Goal: Transaction & Acquisition: Purchase product/service

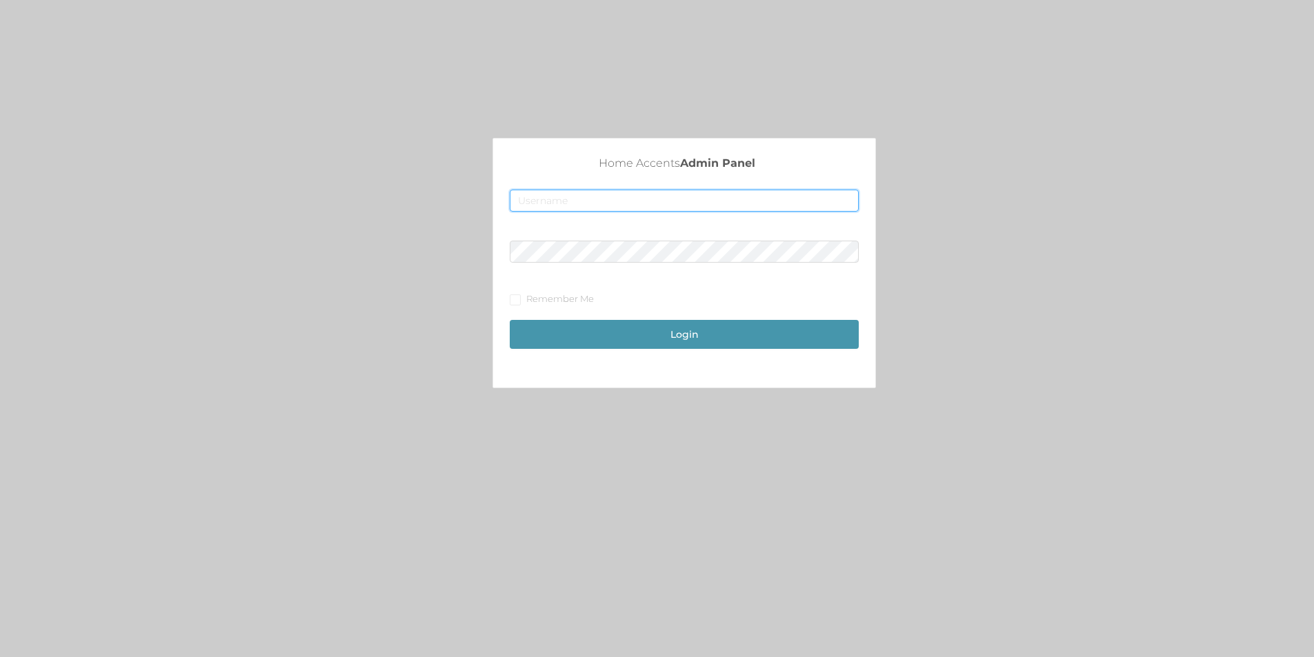
type input "[EMAIL_ADDRESS][DOMAIN_NAME]"
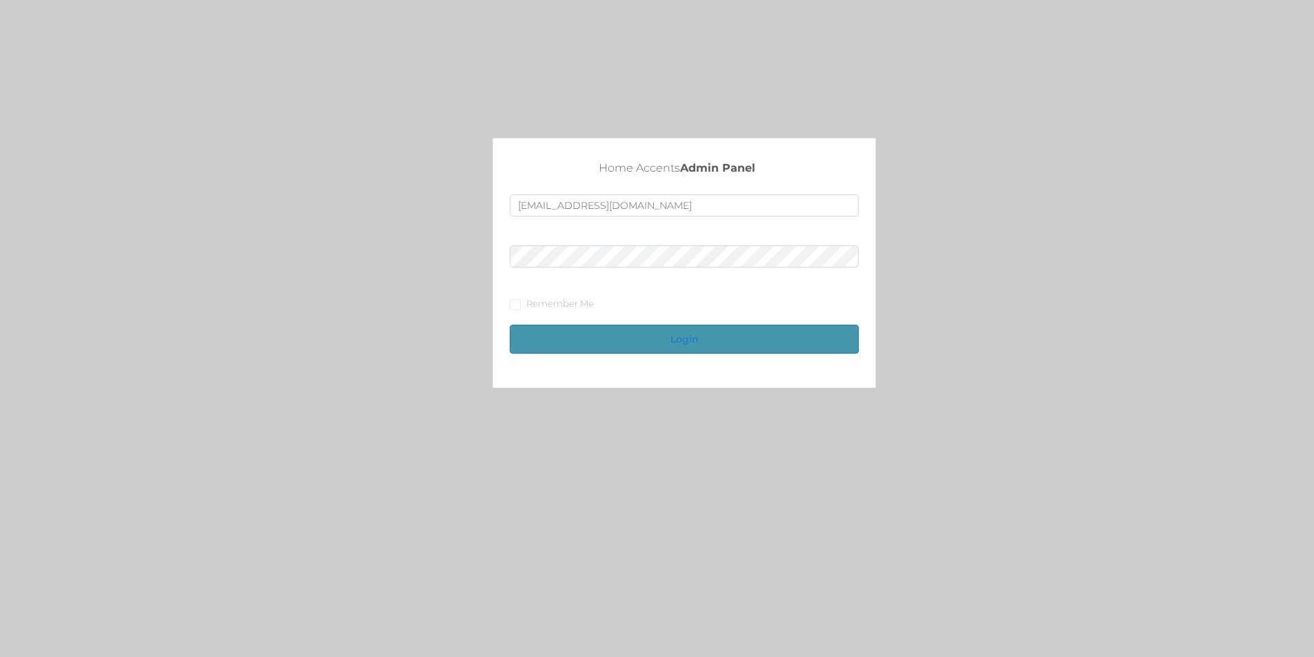
click at [716, 340] on button "Login" at bounding box center [684, 339] width 349 height 29
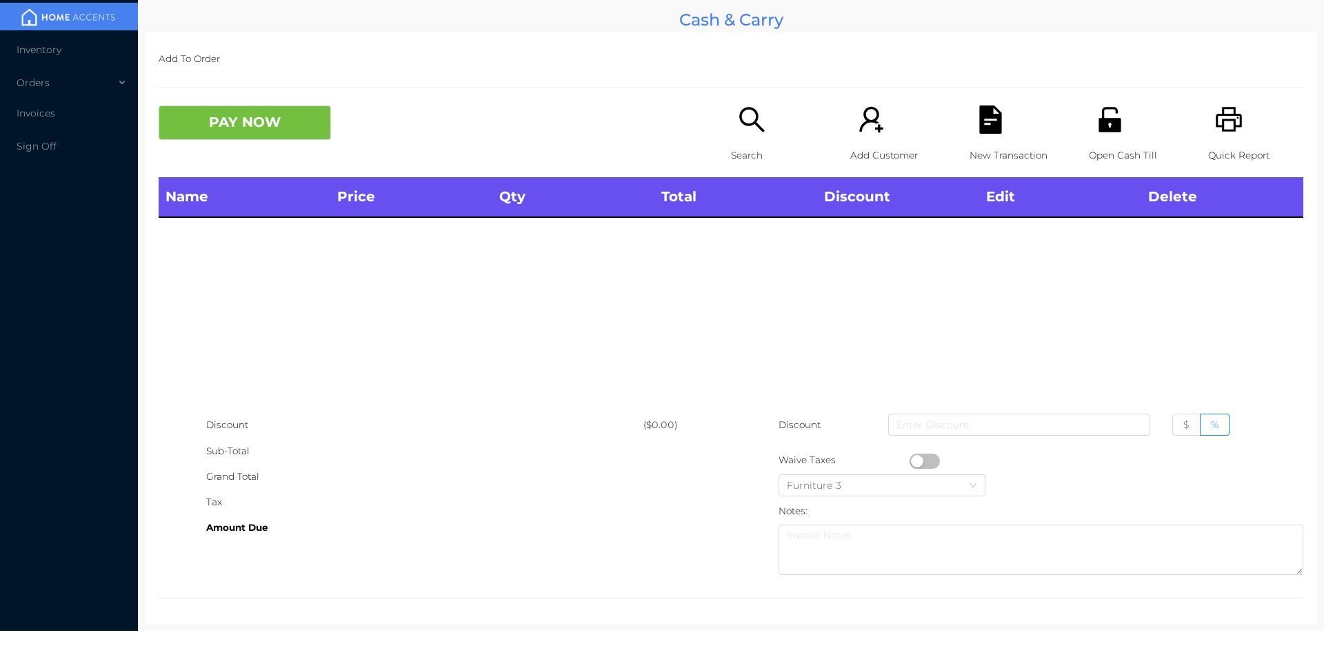
click at [1106, 121] on icon "icon: unlock" at bounding box center [1109, 119] width 22 height 25
click at [1099, 117] on icon "icon: unlock" at bounding box center [1110, 120] width 28 height 28
click at [745, 110] on icon "icon: search" at bounding box center [751, 119] width 25 height 25
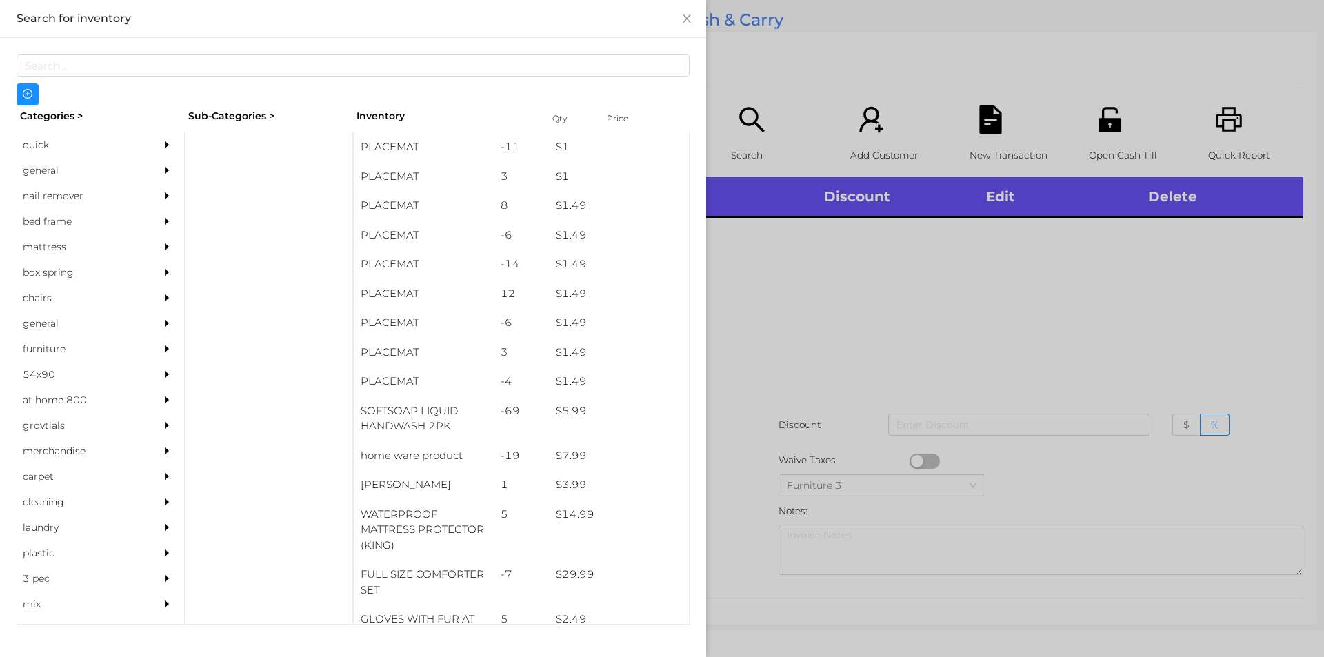
click at [52, 176] on div "general" at bounding box center [80, 171] width 126 height 26
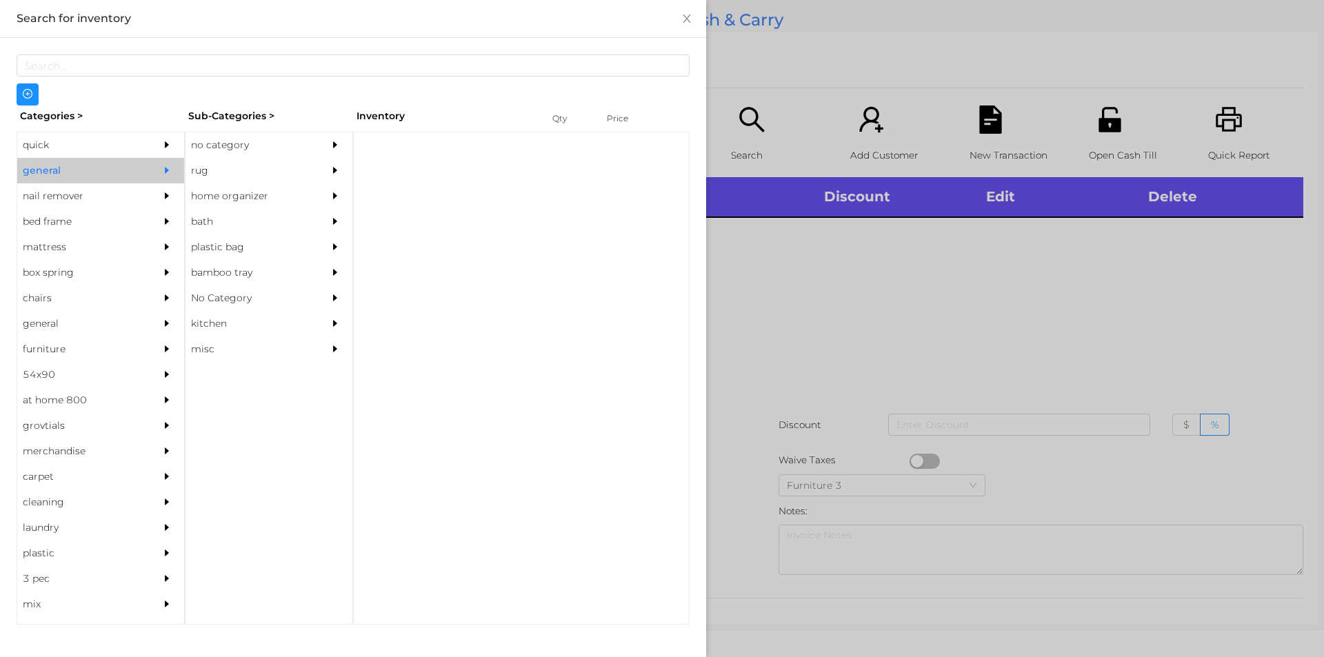
click at [259, 141] on div "no category" at bounding box center [248, 145] width 126 height 26
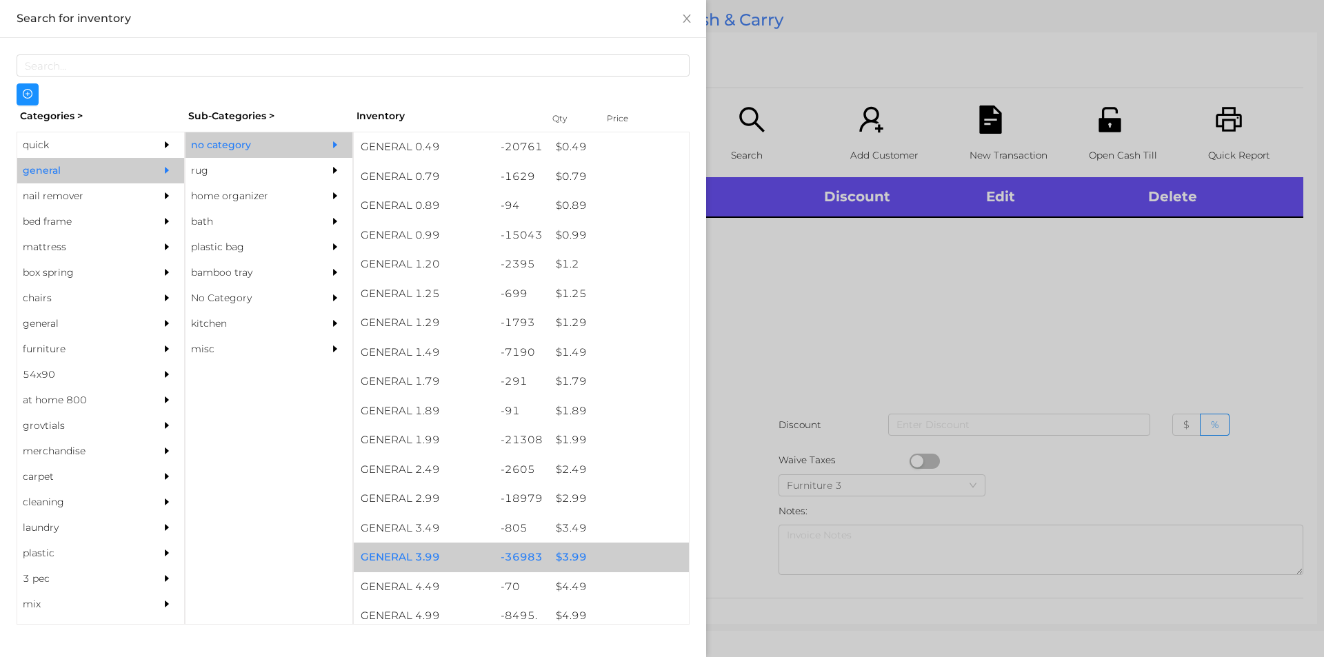
click at [581, 560] on div "$ 3.99" at bounding box center [619, 558] width 140 height 30
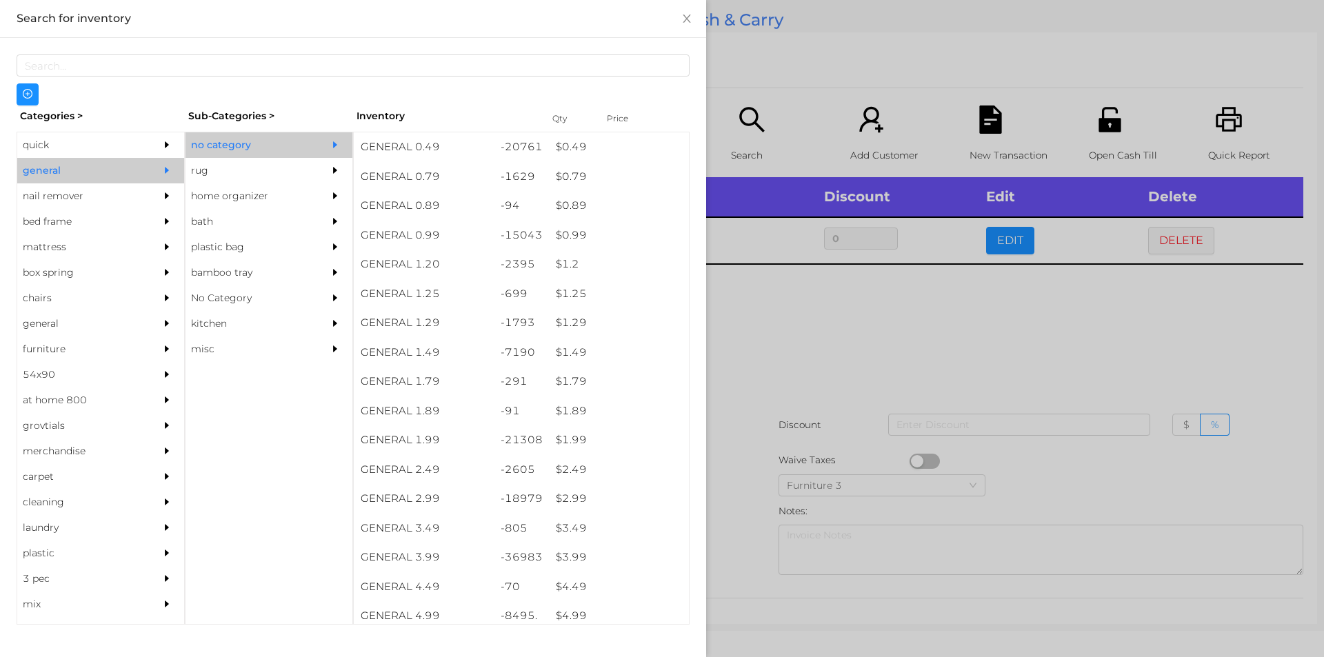
click at [858, 323] on div at bounding box center [662, 328] width 1324 height 657
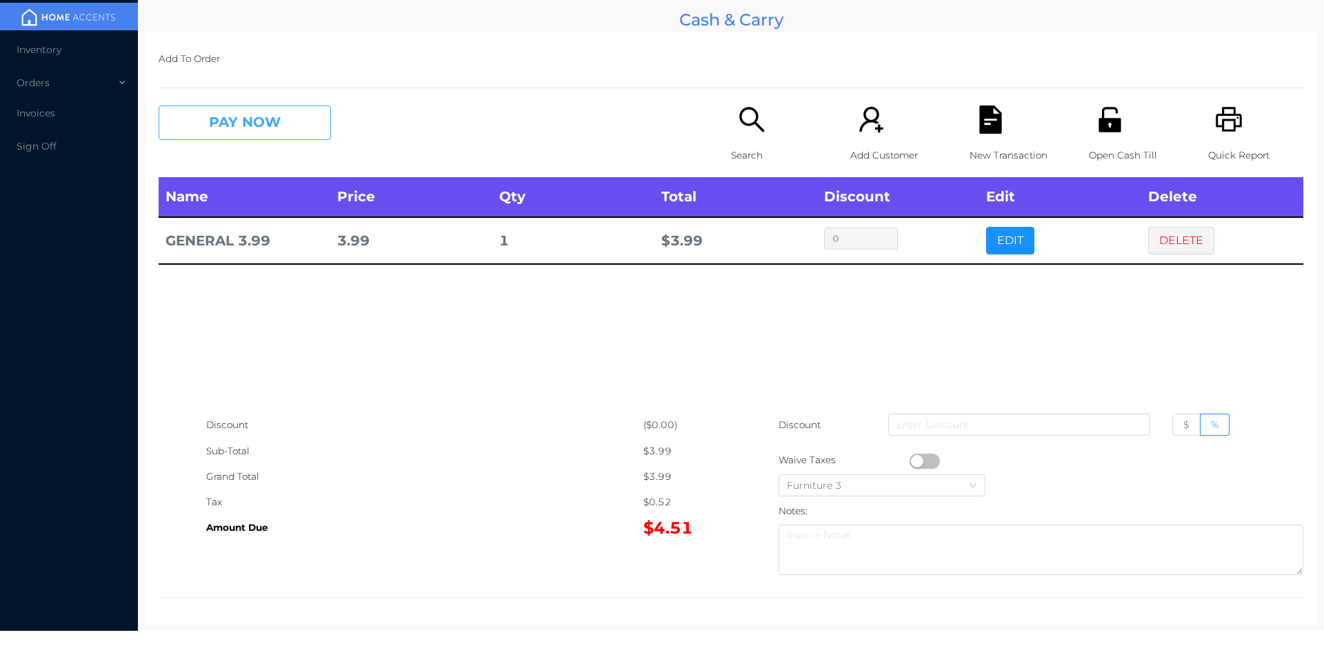
click at [281, 119] on button "PAY NOW" at bounding box center [245, 123] width 172 height 34
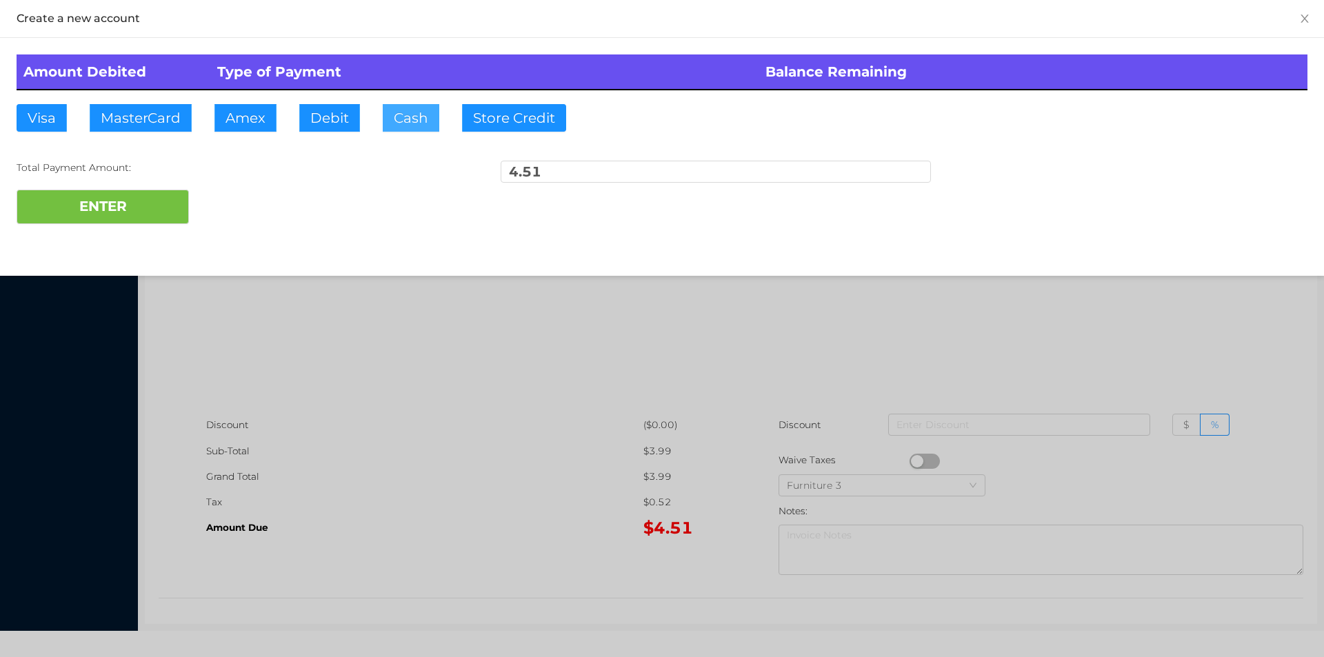
click at [421, 120] on button "Cash" at bounding box center [411, 118] width 57 height 28
type input "20"
click at [155, 213] on button "ENTER" at bounding box center [103, 207] width 172 height 34
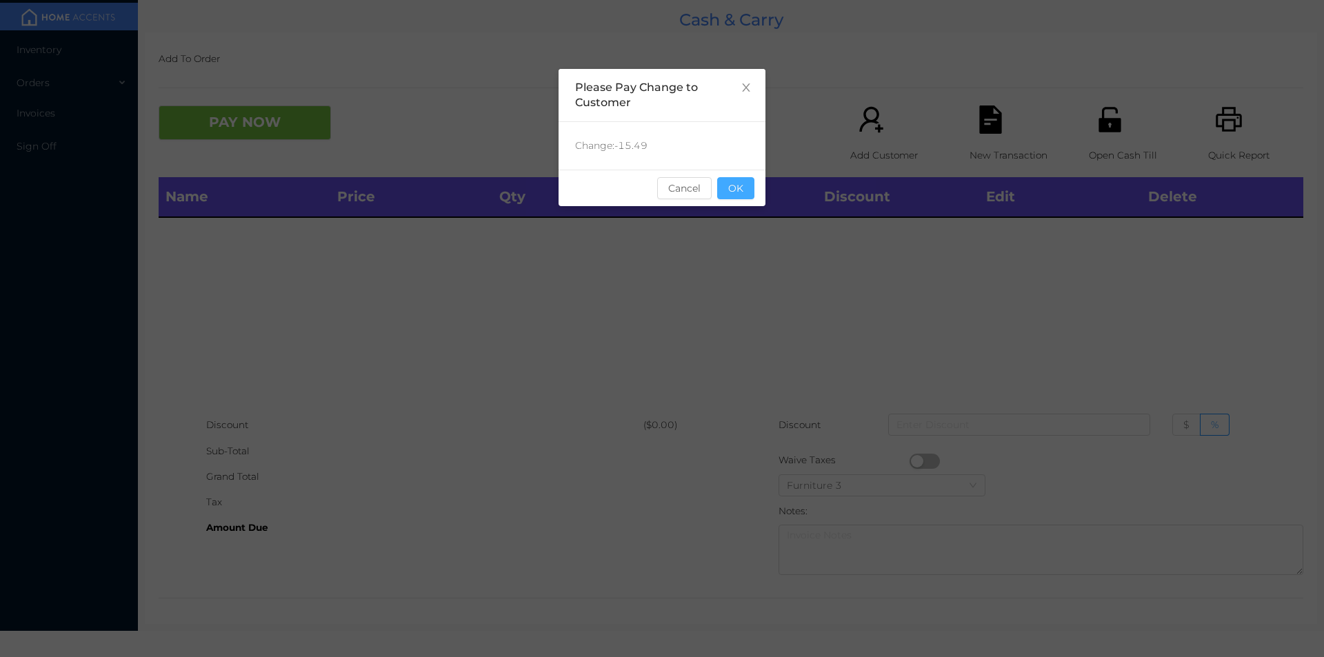
click at [751, 185] on button "OK" at bounding box center [735, 188] width 37 height 22
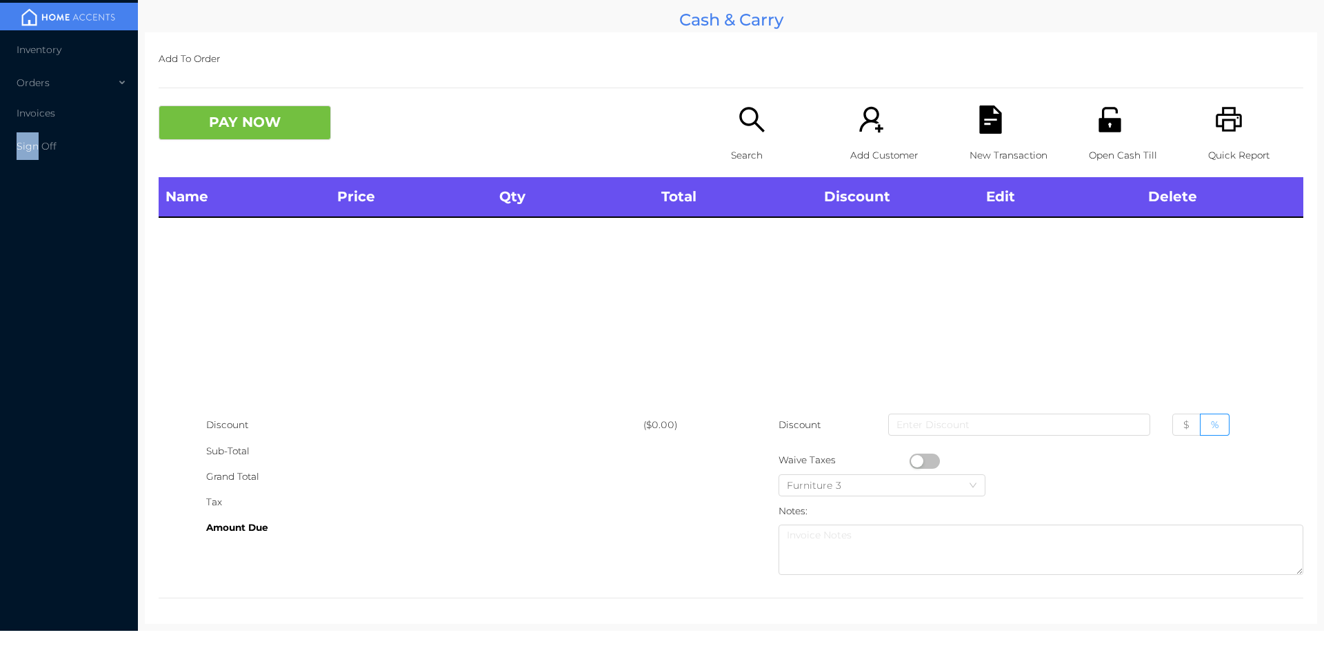
click at [1098, 118] on icon "icon: unlock" at bounding box center [1110, 120] width 28 height 28
click at [741, 120] on icon "icon: search" at bounding box center [752, 120] width 28 height 28
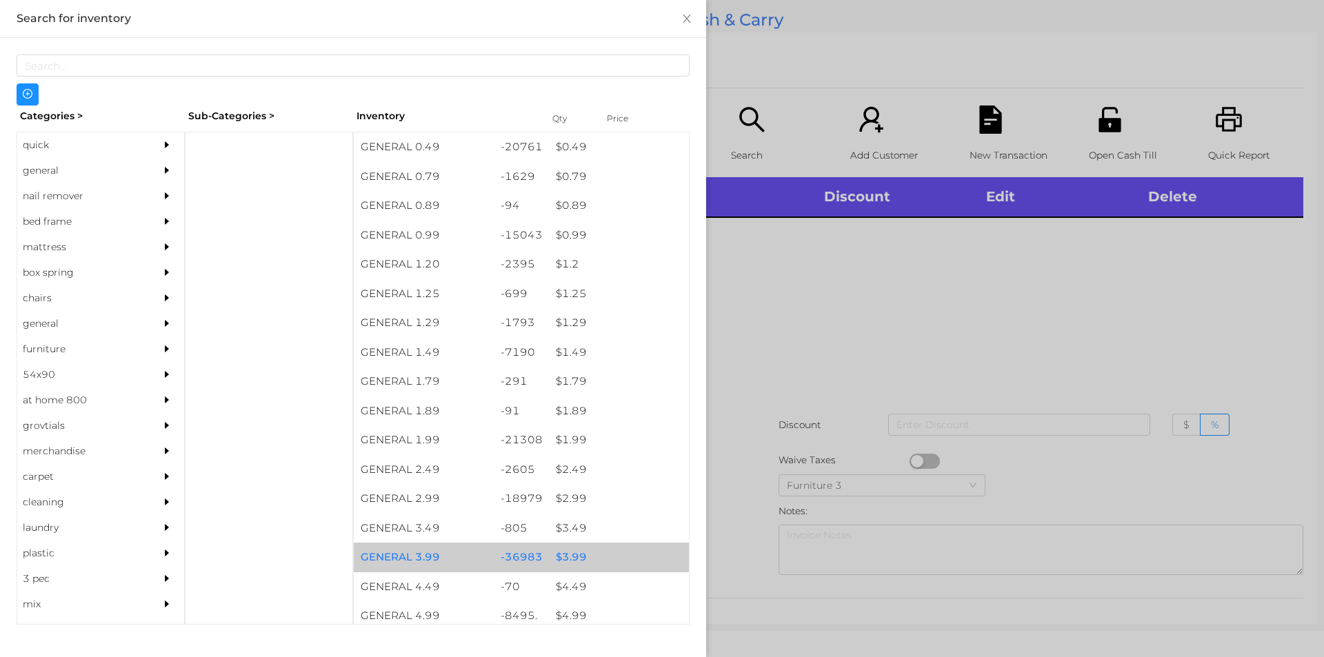
click at [569, 558] on div "$ 3.99" at bounding box center [619, 558] width 140 height 30
click at [566, 552] on div "$ 3.99" at bounding box center [619, 558] width 140 height 30
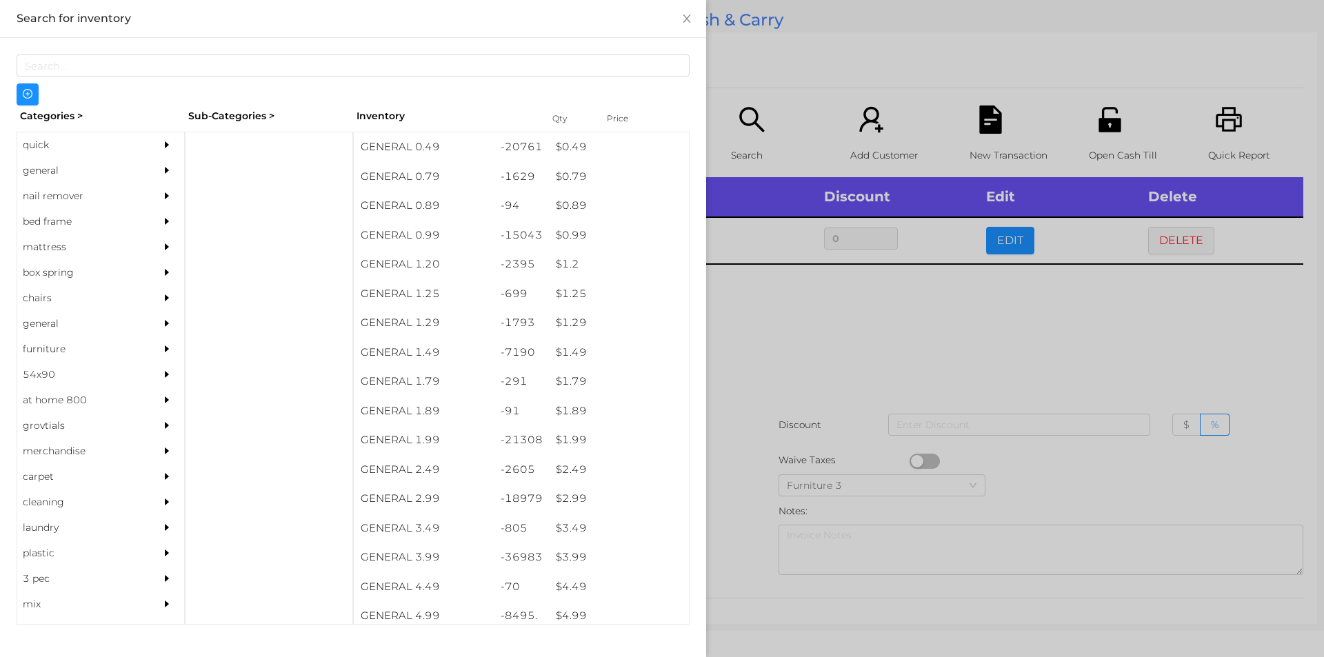
click at [814, 337] on div at bounding box center [662, 328] width 1324 height 657
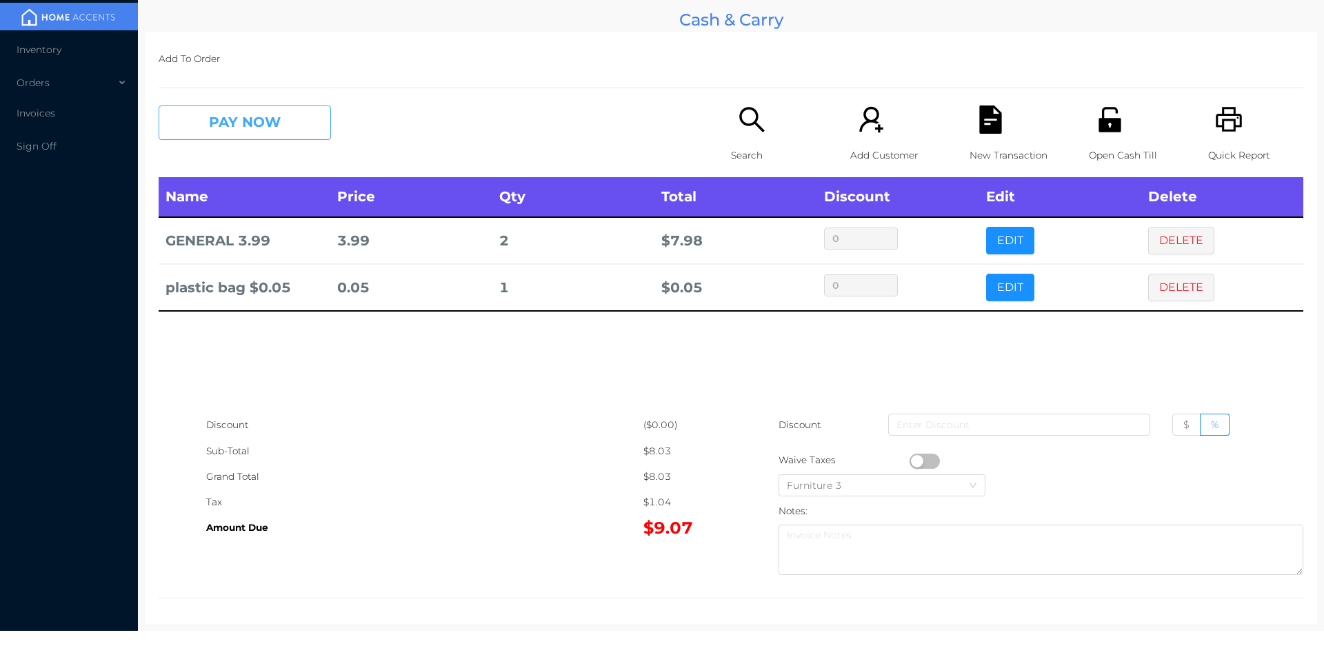
click at [283, 110] on button "PAY NOW" at bounding box center [245, 123] width 172 height 34
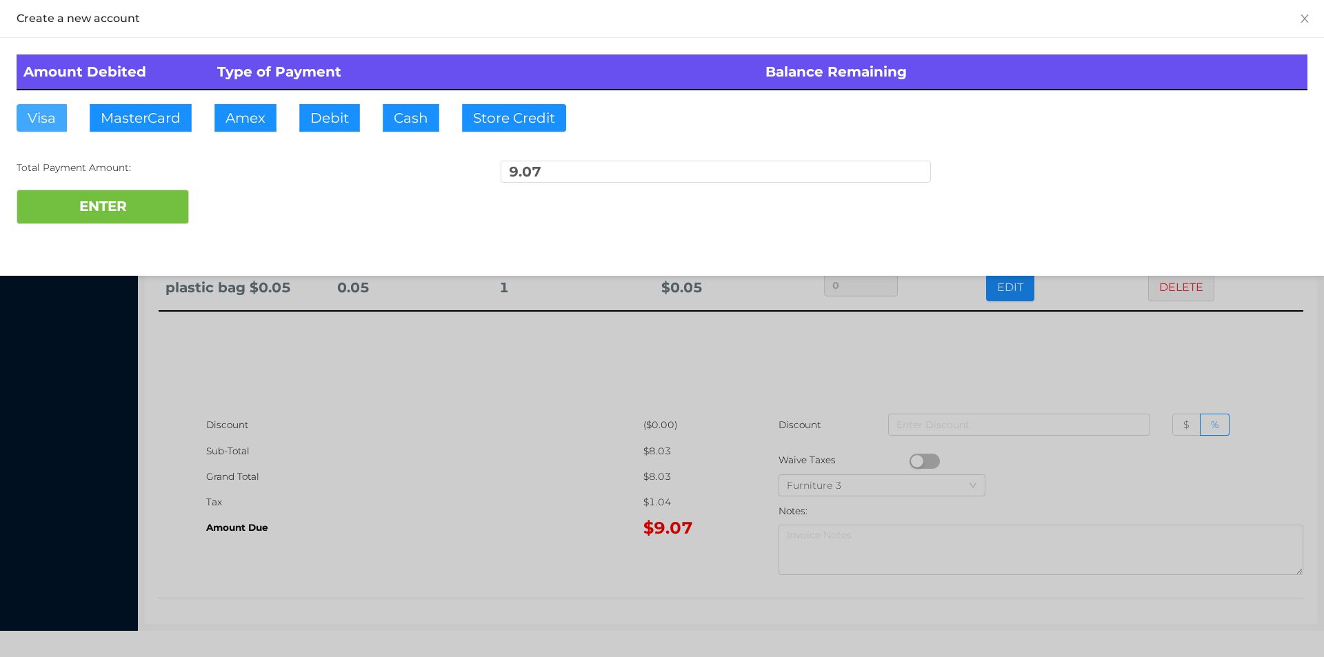
click at [45, 119] on button "Visa" at bounding box center [42, 118] width 50 height 28
click at [90, 205] on button "ENTER" at bounding box center [103, 207] width 172 height 34
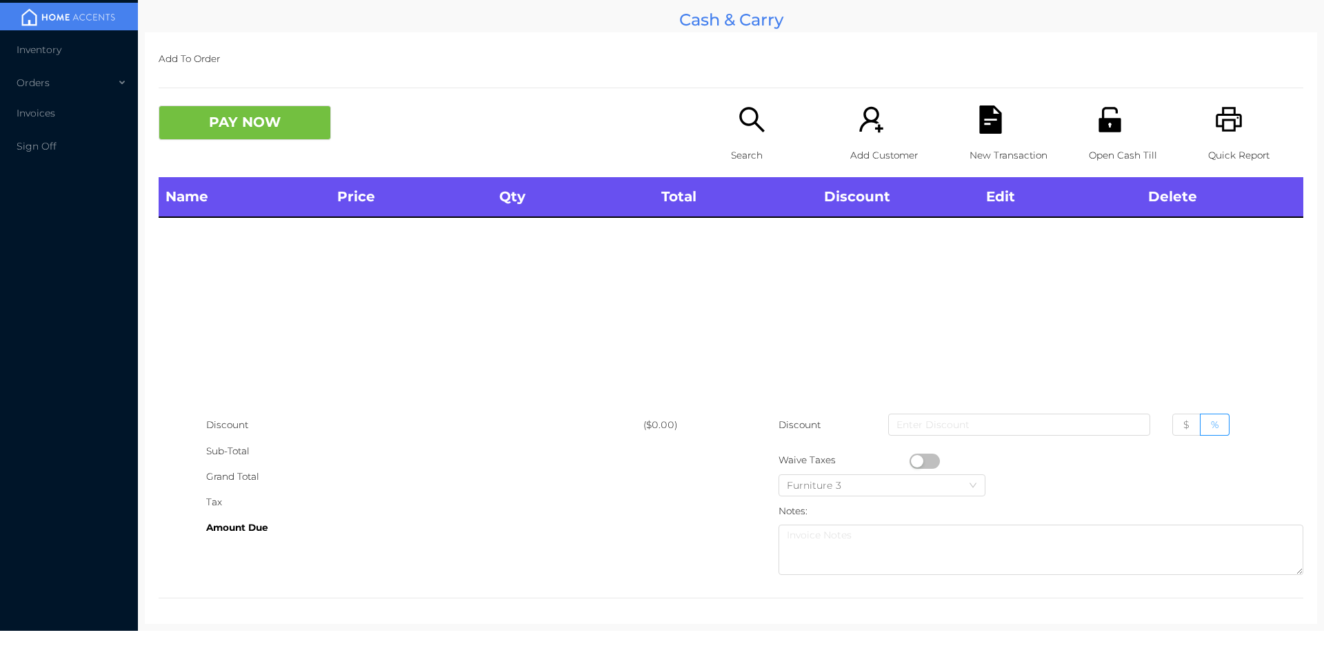
click at [745, 112] on icon "icon: search" at bounding box center [752, 120] width 28 height 28
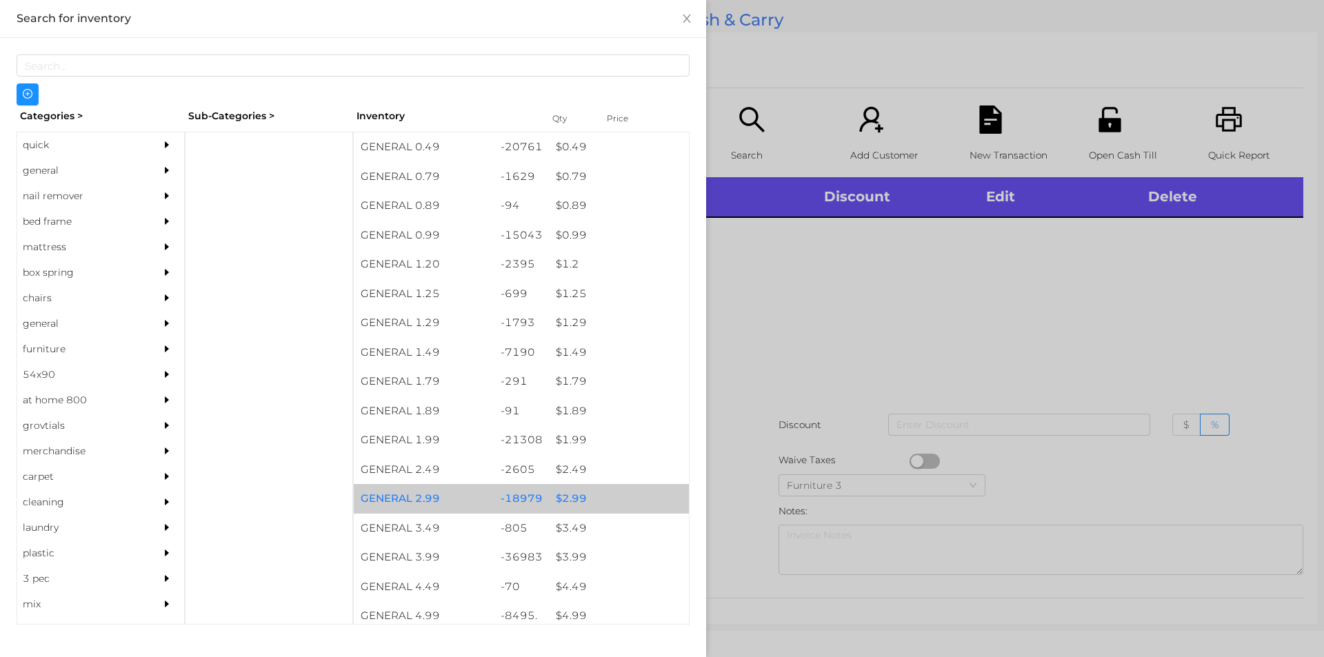
click at [585, 496] on div "$ 2.99" at bounding box center [619, 499] width 140 height 30
click at [579, 496] on div "$ 2.99" at bounding box center [619, 499] width 140 height 30
click at [581, 501] on div "$ 2.99" at bounding box center [619, 499] width 140 height 30
click at [568, 492] on div "$ 2.99" at bounding box center [619, 499] width 140 height 30
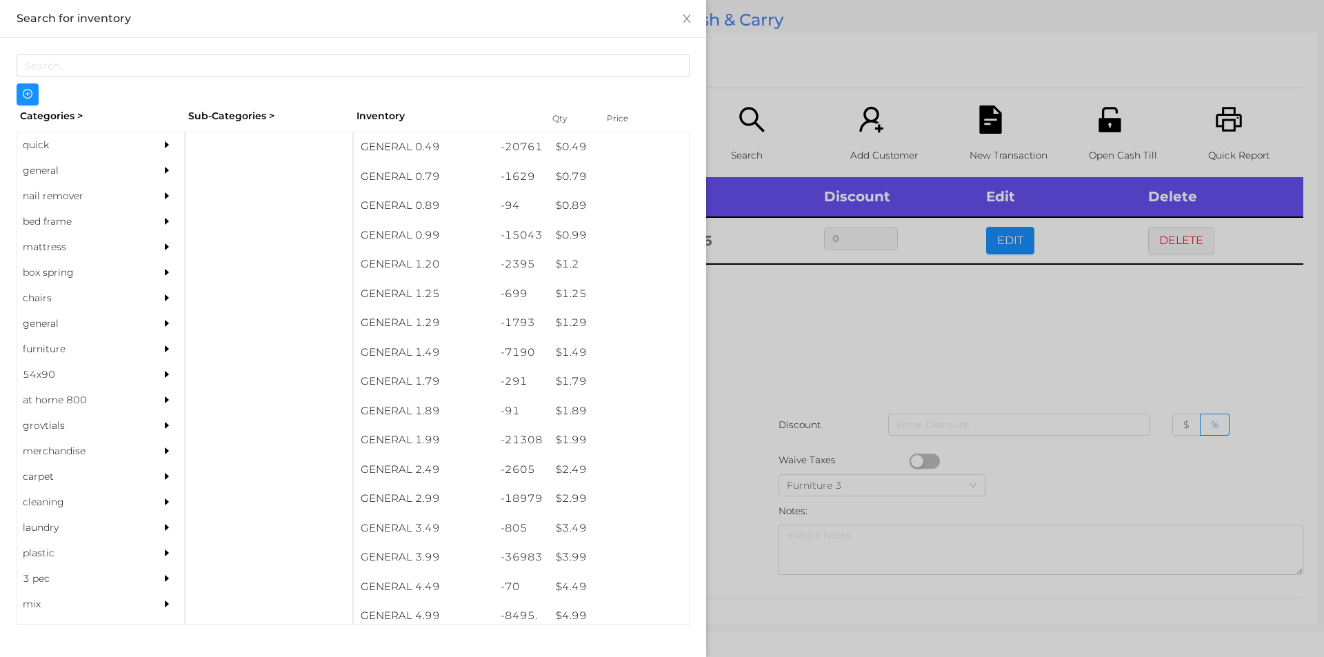
click at [780, 325] on div at bounding box center [662, 328] width 1324 height 657
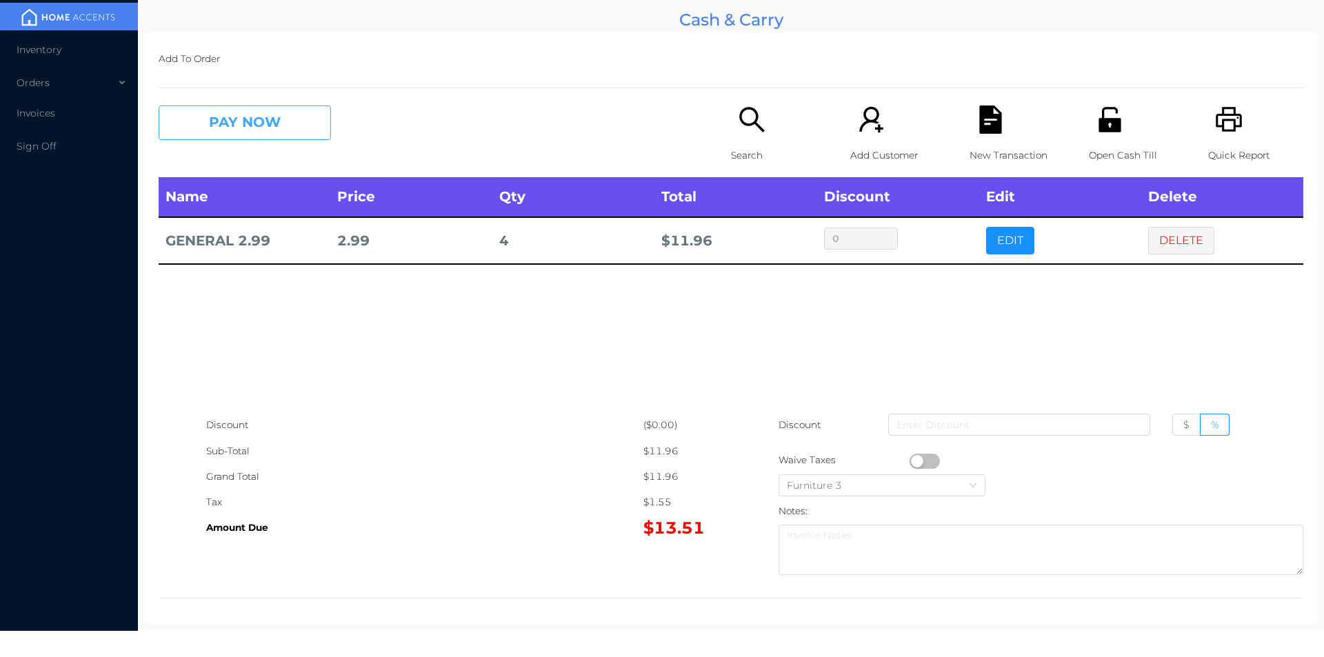
click at [269, 126] on button "PAY NOW" at bounding box center [245, 123] width 172 height 34
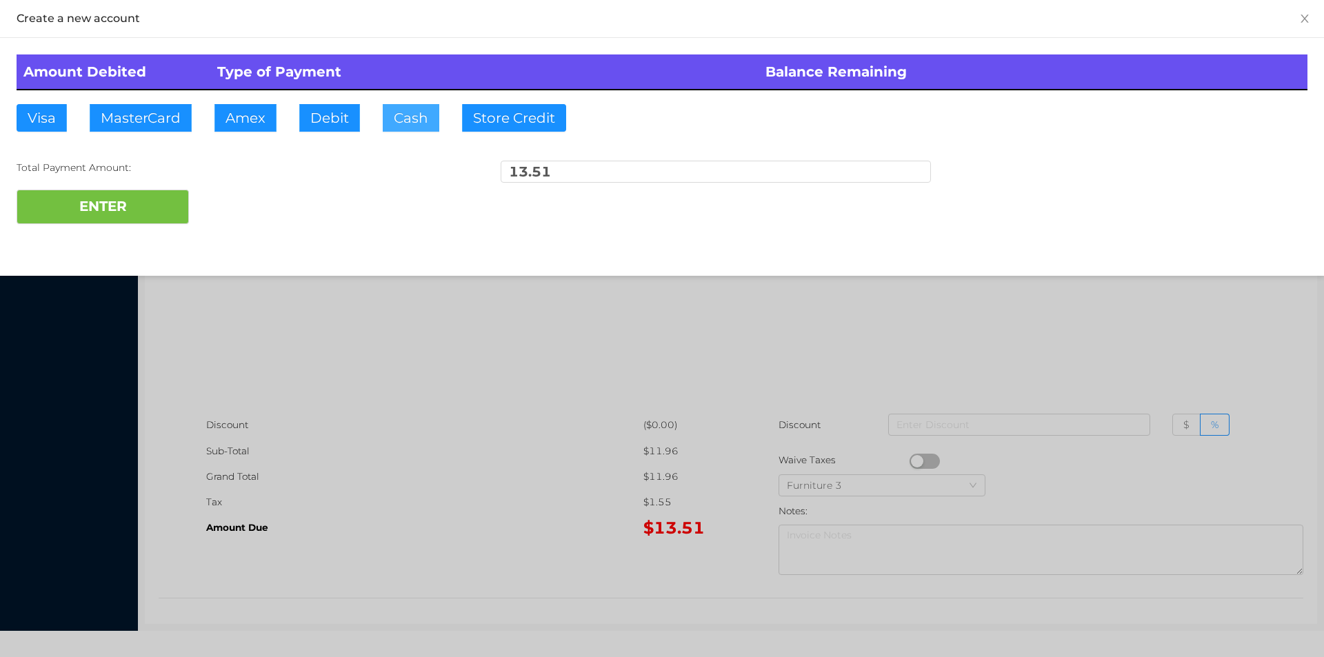
click at [408, 120] on button "Cash" at bounding box center [411, 118] width 57 height 28
type input "20"
click at [159, 209] on button "ENTER" at bounding box center [103, 207] width 172 height 34
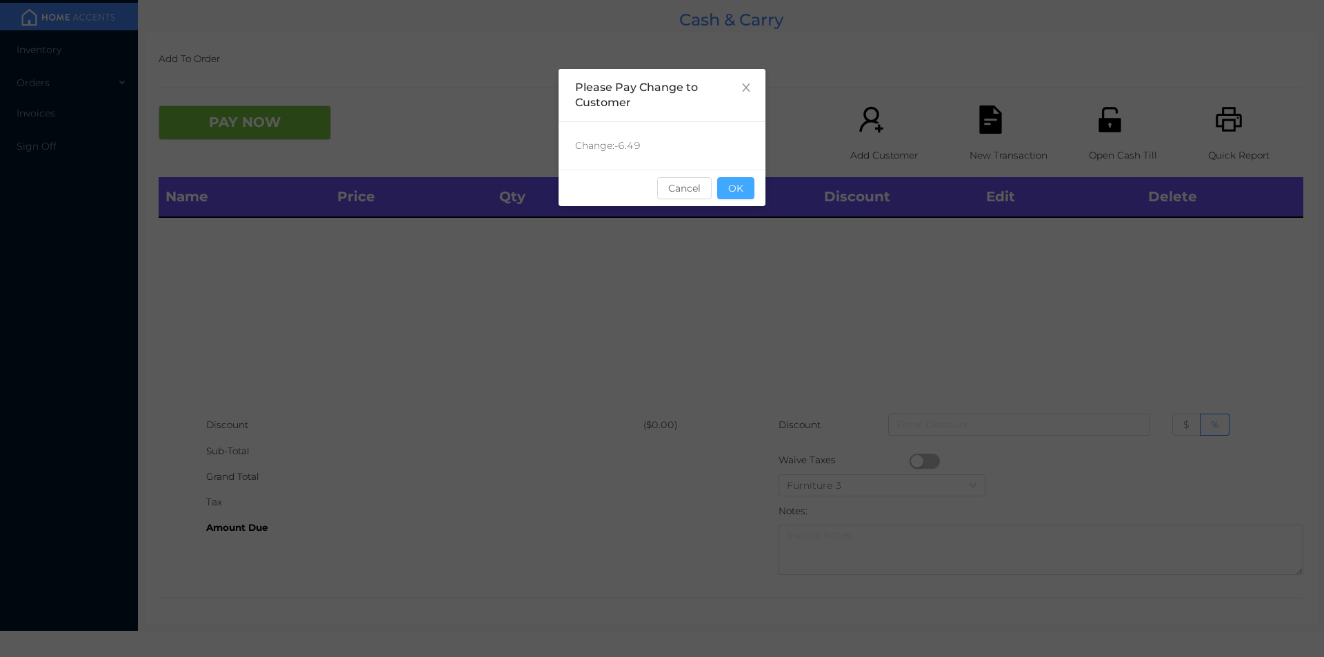
click at [744, 194] on button "OK" at bounding box center [735, 188] width 37 height 22
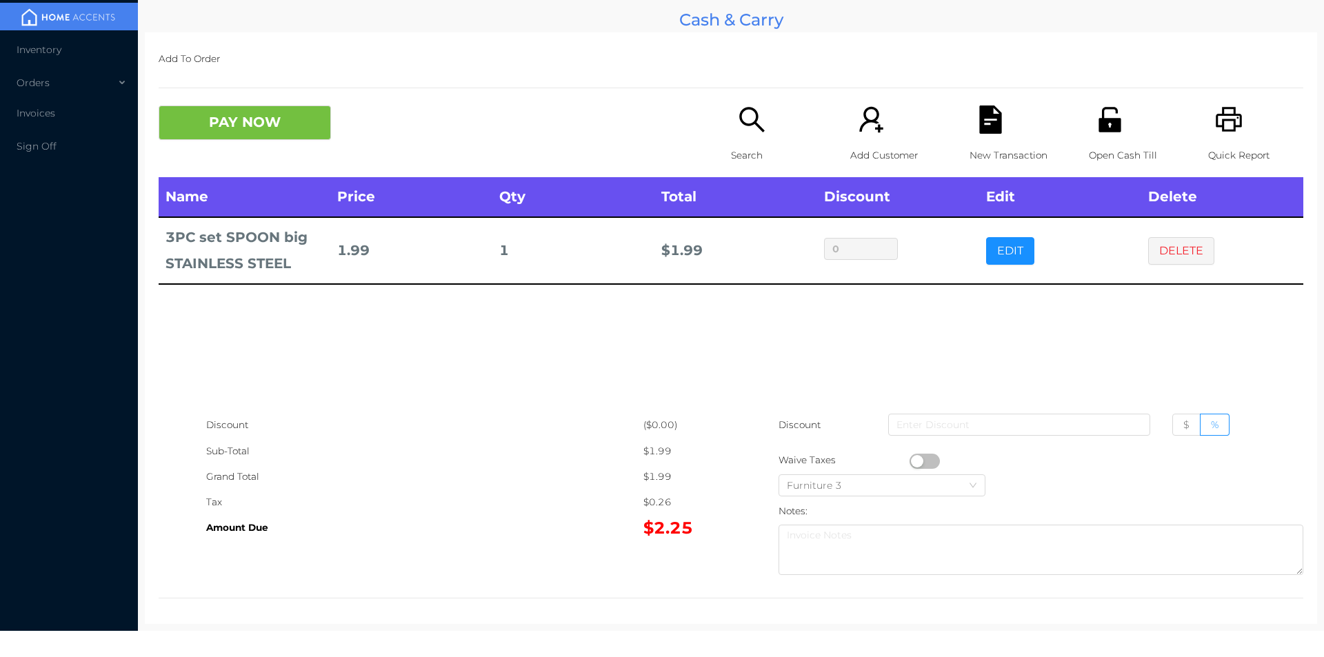
click at [751, 108] on icon "icon: search" at bounding box center [752, 120] width 28 height 28
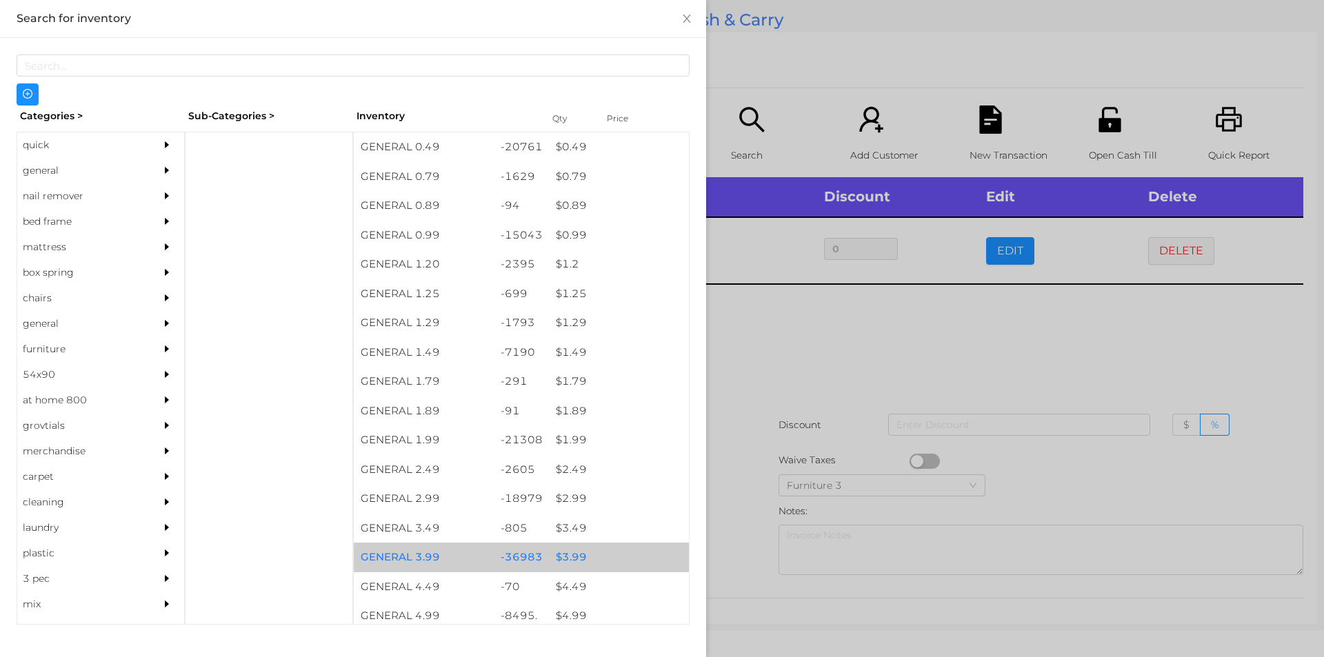
click at [568, 556] on div "$ 3.99" at bounding box center [619, 558] width 140 height 30
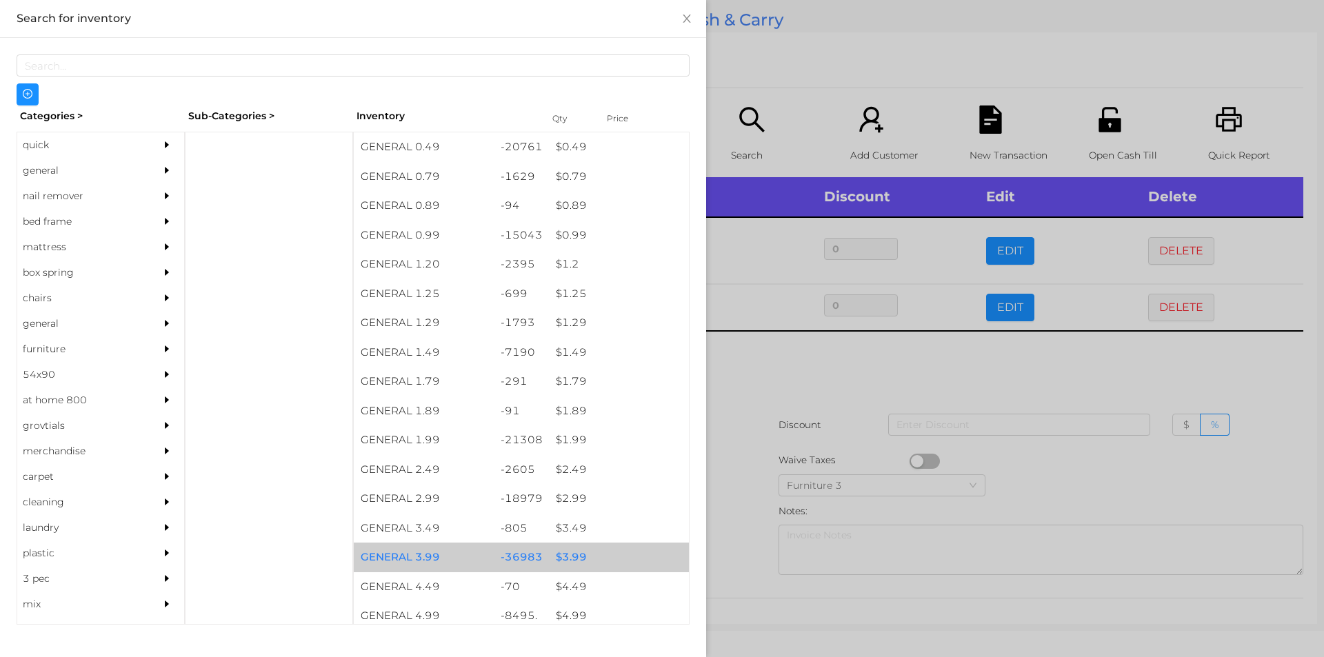
click at [561, 552] on div "$ 3.99" at bounding box center [619, 558] width 140 height 30
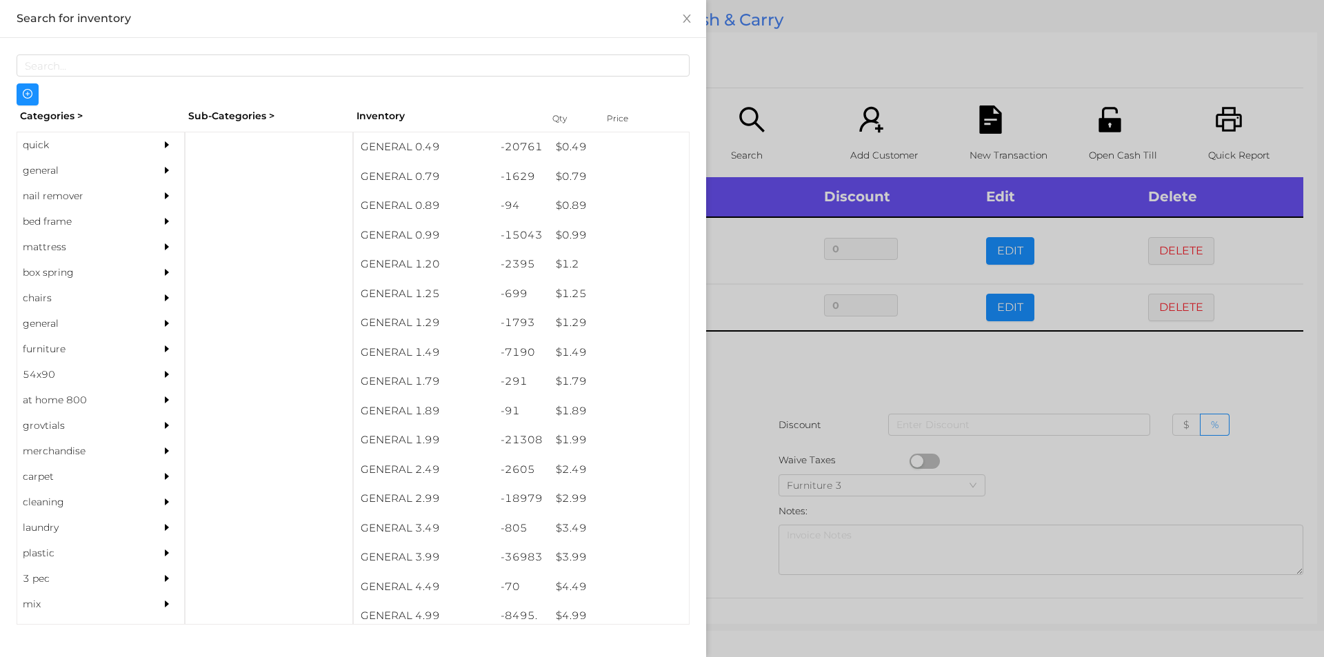
click at [822, 381] on div at bounding box center [662, 328] width 1324 height 657
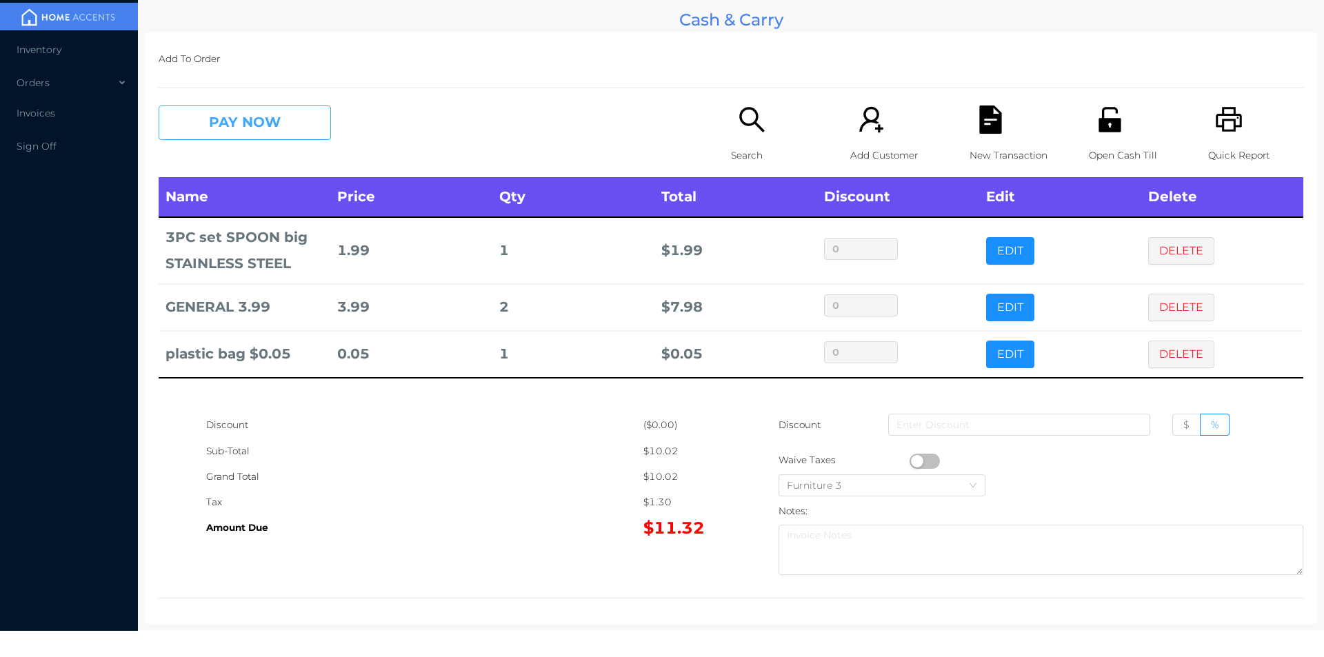
click at [271, 123] on button "PAY NOW" at bounding box center [245, 123] width 172 height 34
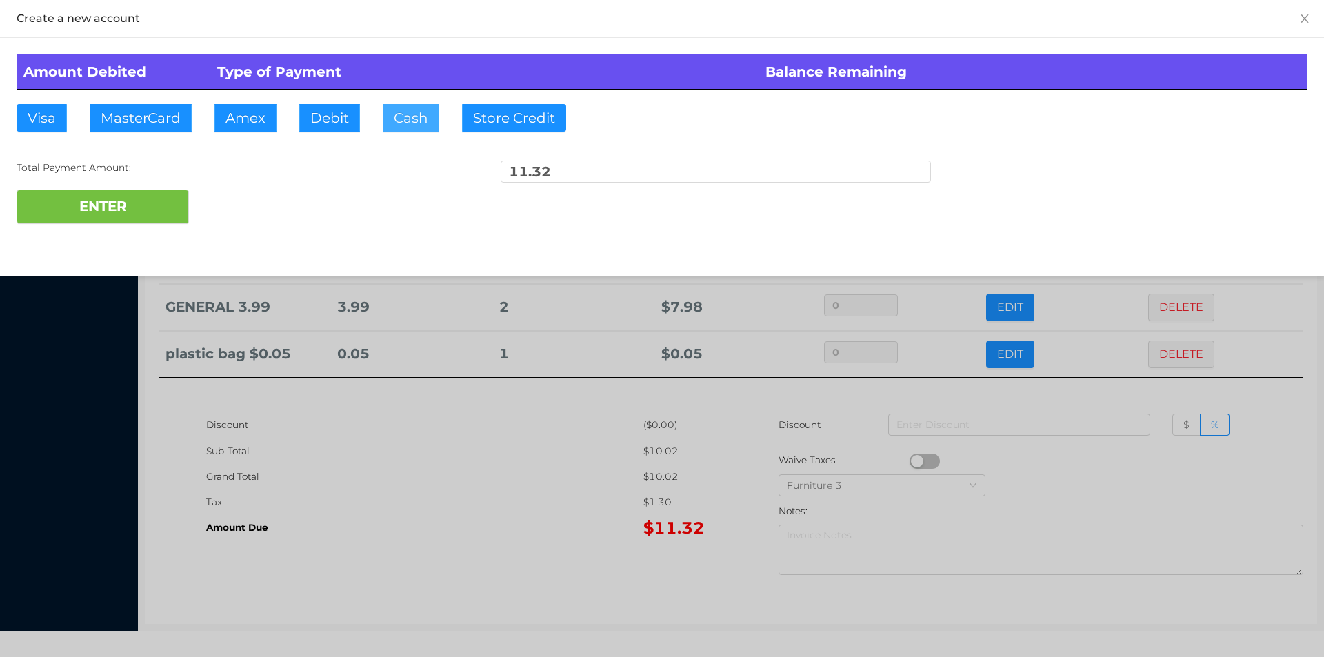
click at [414, 117] on button "Cash" at bounding box center [411, 118] width 57 height 28
type input "1022"
click at [139, 204] on button "ENTER" at bounding box center [103, 207] width 172 height 34
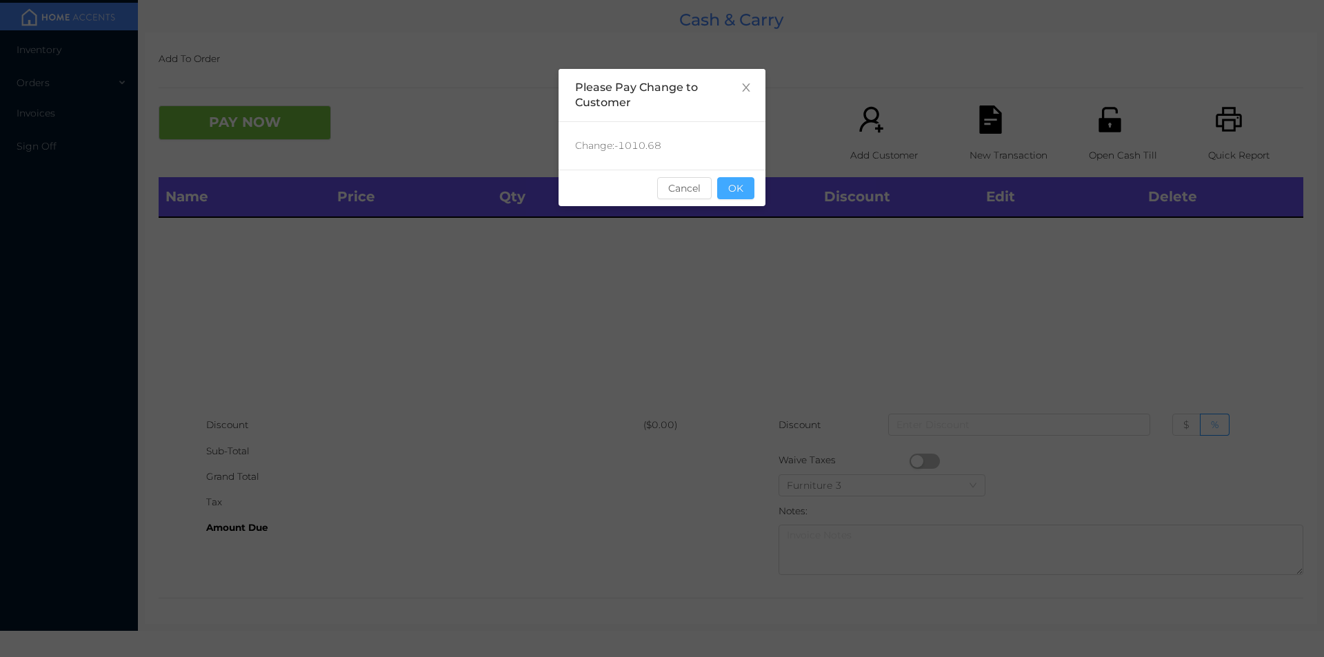
click at [744, 181] on button "OK" at bounding box center [735, 188] width 37 height 22
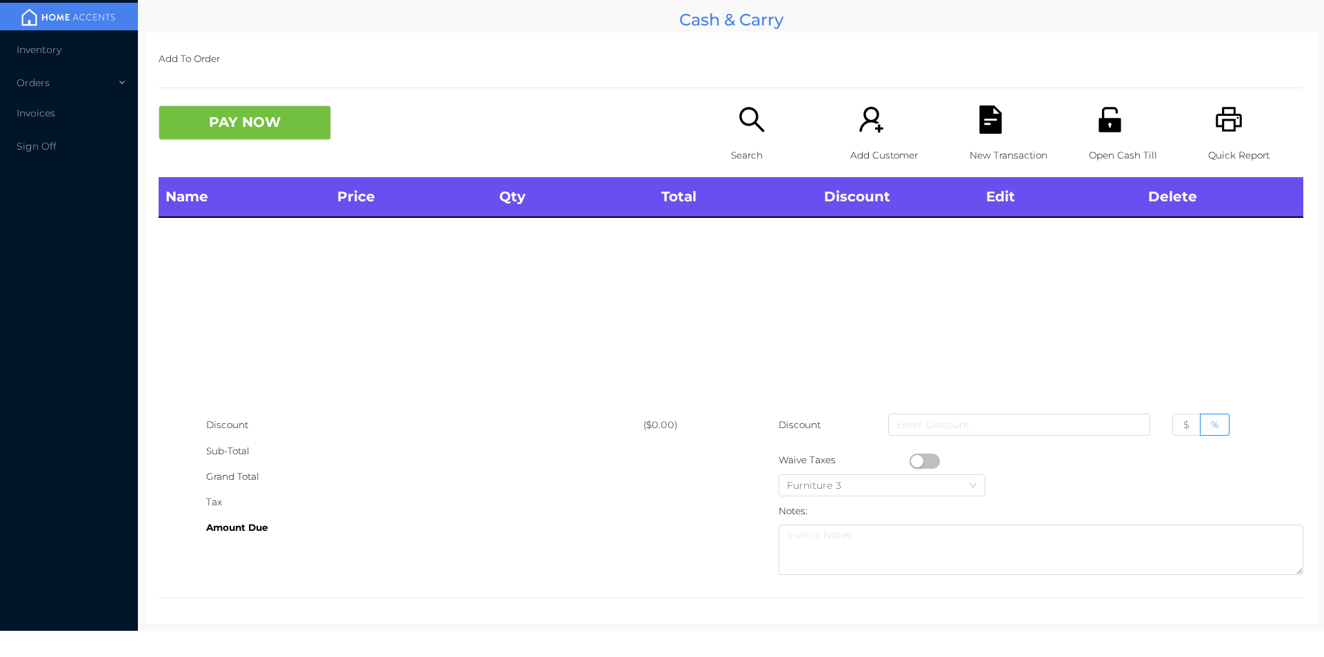
click at [1106, 127] on icon "icon: unlock" at bounding box center [1109, 119] width 22 height 25
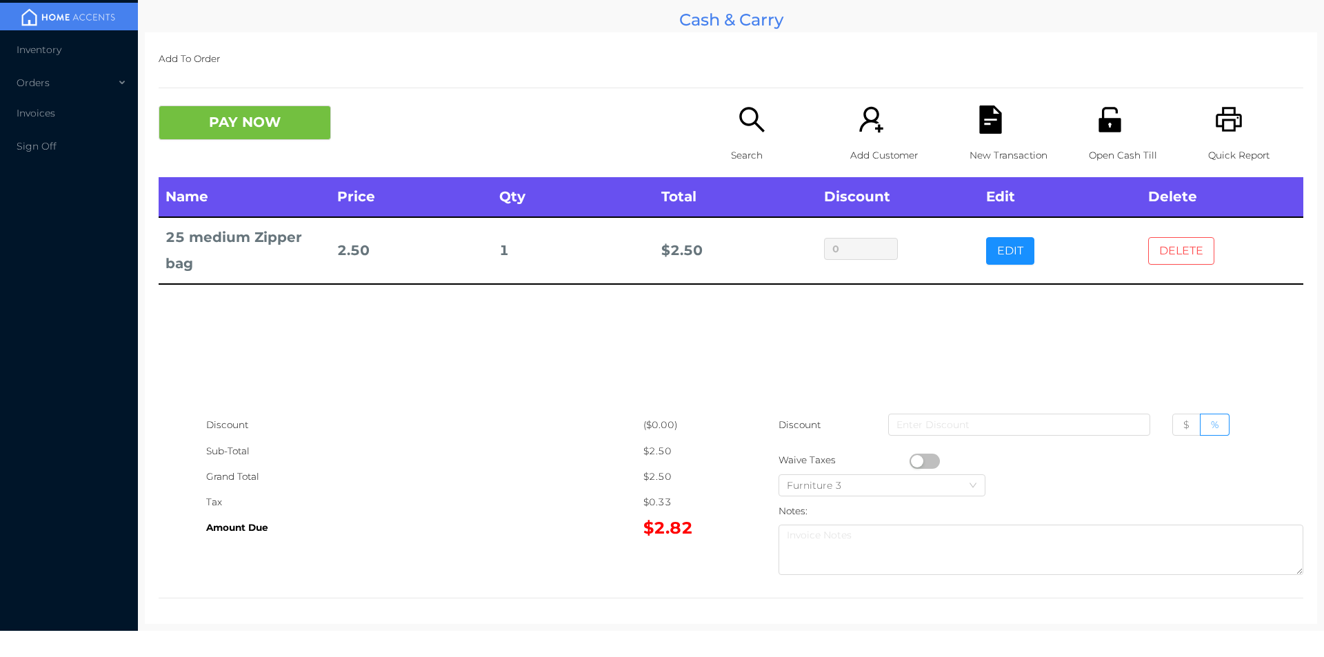
click at [1168, 260] on button "DELETE" at bounding box center [1181, 251] width 66 height 28
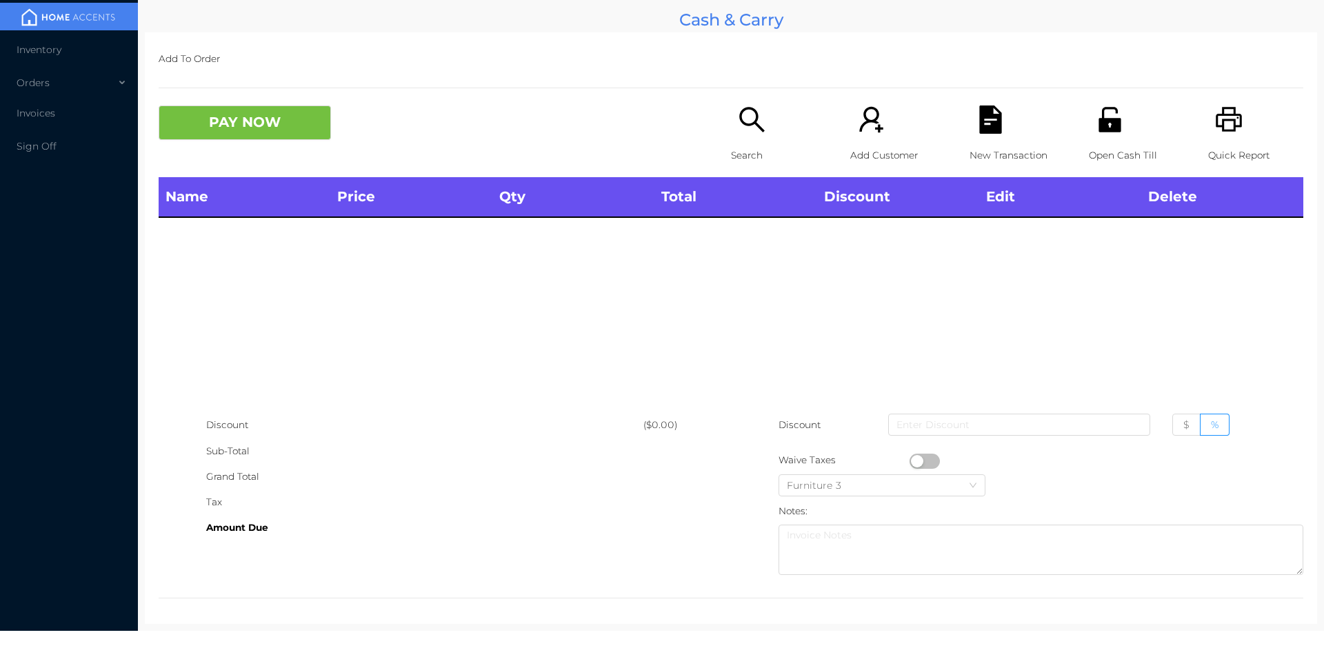
click at [1105, 118] on icon "icon: unlock" at bounding box center [1110, 120] width 28 height 28
click at [749, 111] on icon "icon: search" at bounding box center [751, 119] width 25 height 25
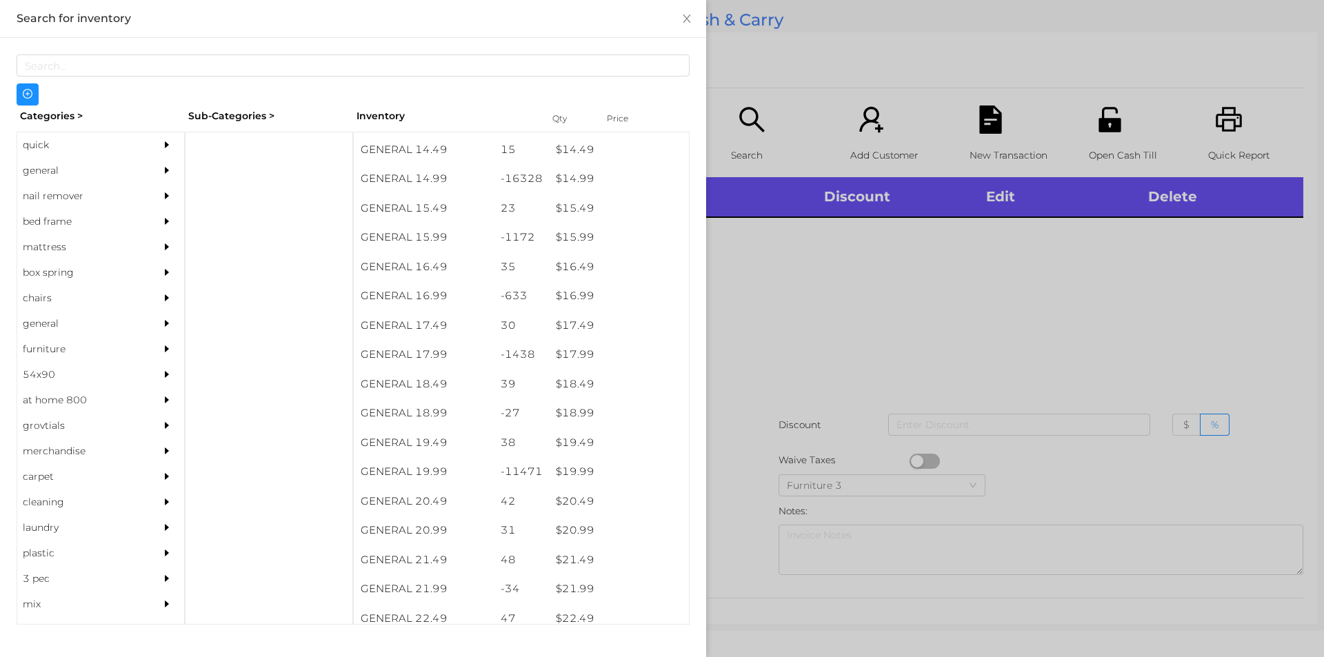
scroll to position [1156, 0]
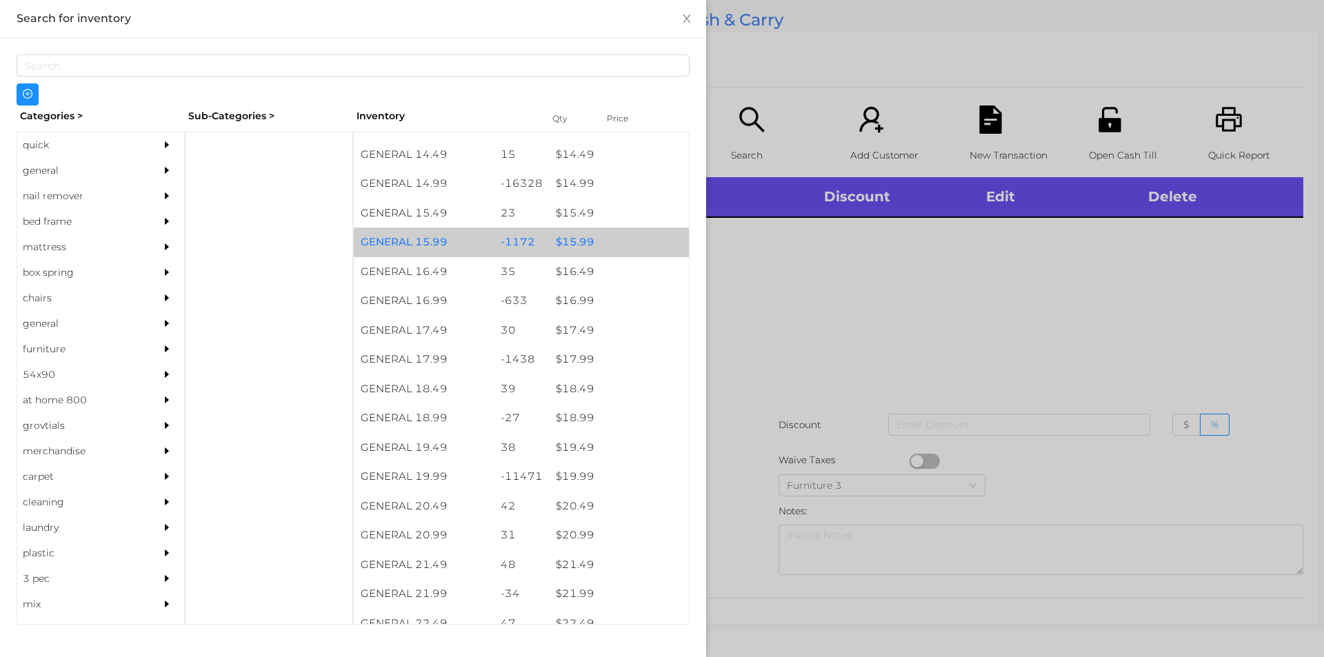
click at [586, 248] on div "$ 15.99" at bounding box center [619, 243] width 140 height 30
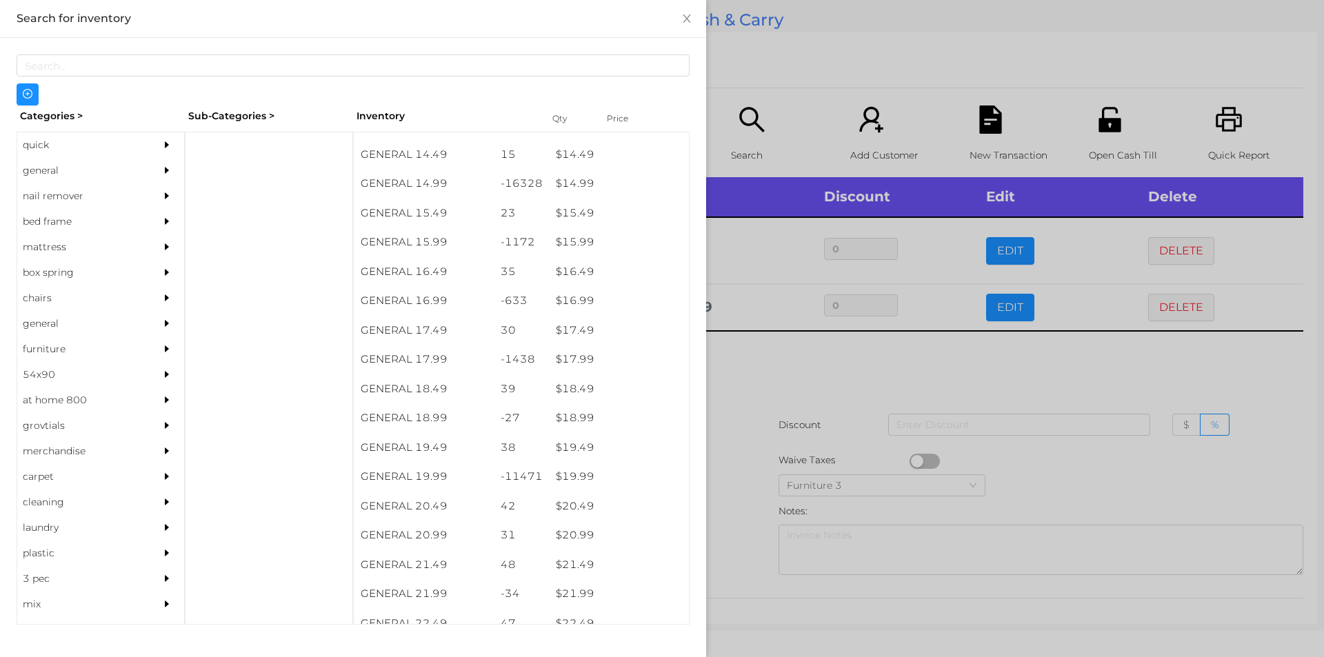
click at [1126, 382] on div at bounding box center [662, 328] width 1324 height 657
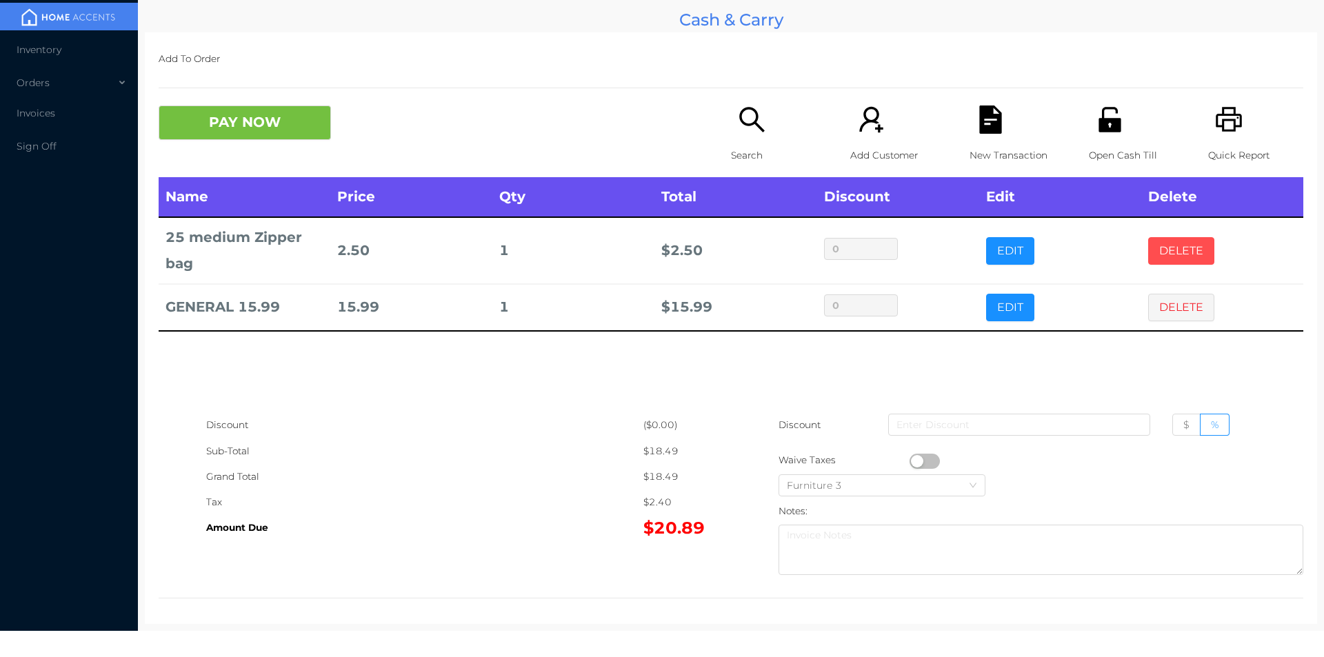
click at [1165, 252] on button "DELETE" at bounding box center [1181, 251] width 66 height 28
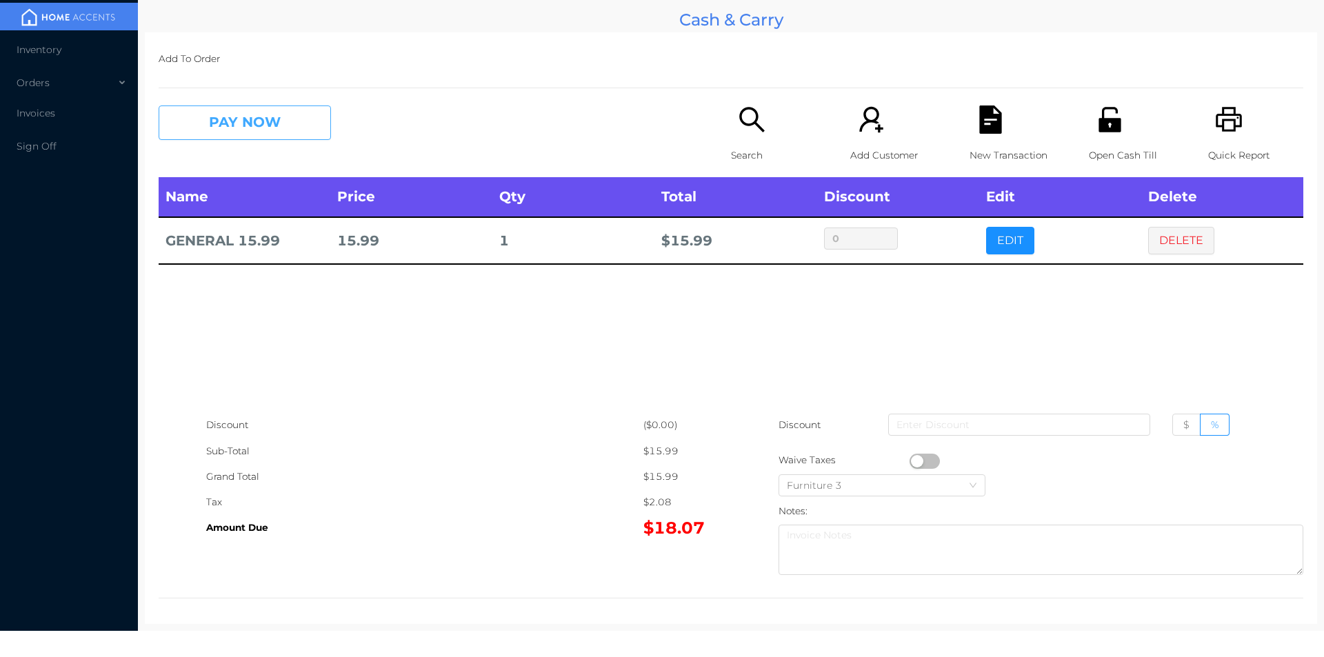
click at [271, 108] on button "PAY NOW" at bounding box center [245, 123] width 172 height 34
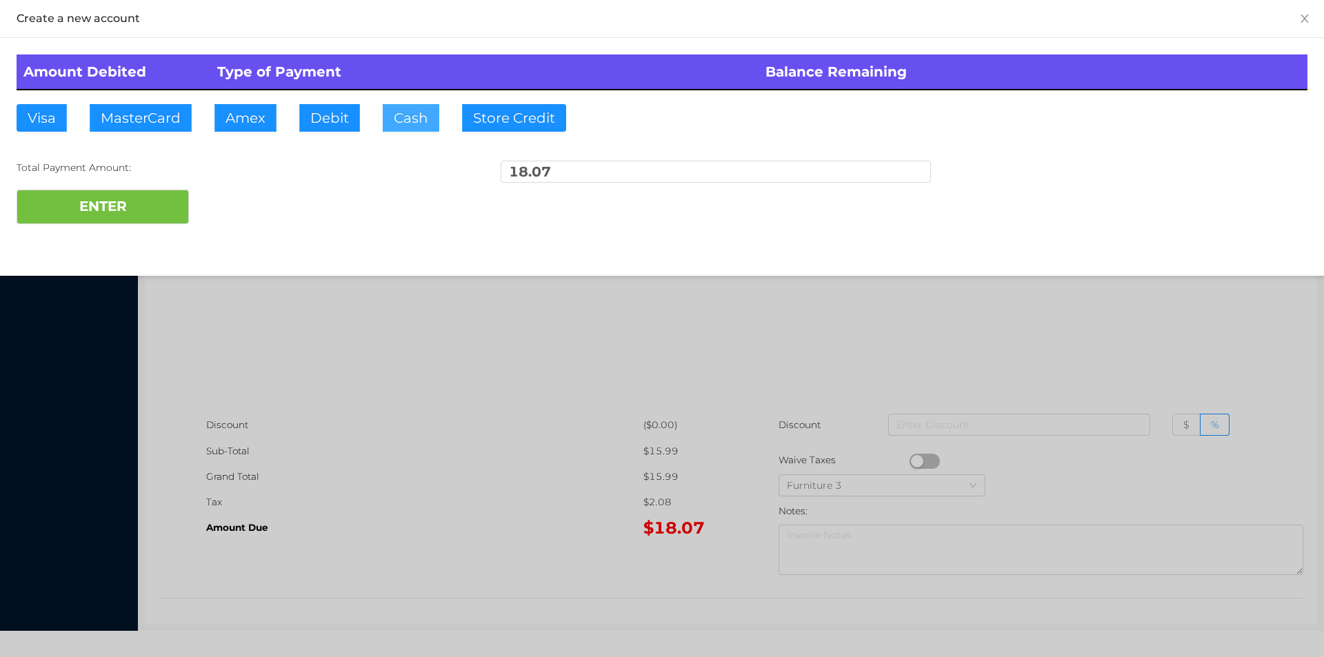
click at [421, 121] on button "Cash" at bounding box center [411, 118] width 57 height 28
type input "20.05"
click at [130, 208] on button "ENTER" at bounding box center [103, 207] width 172 height 34
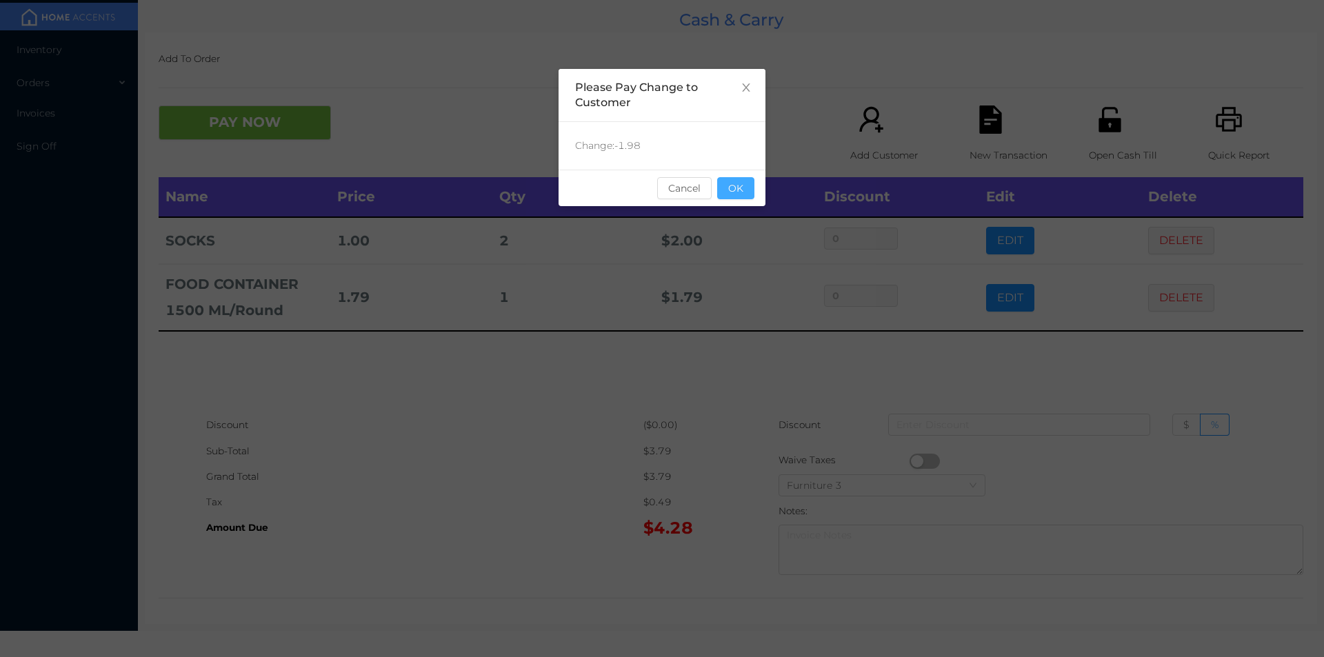
click at [735, 192] on button "OK" at bounding box center [735, 188] width 37 height 22
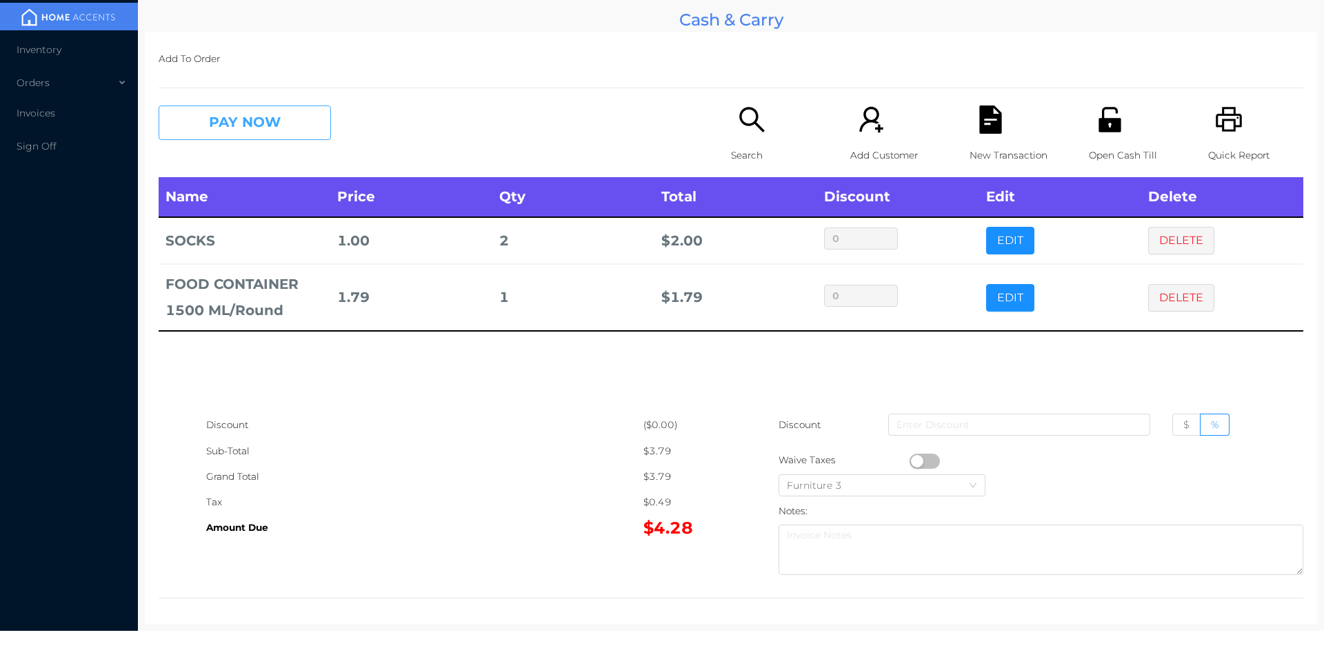
click at [285, 114] on button "PAY NOW" at bounding box center [245, 123] width 172 height 34
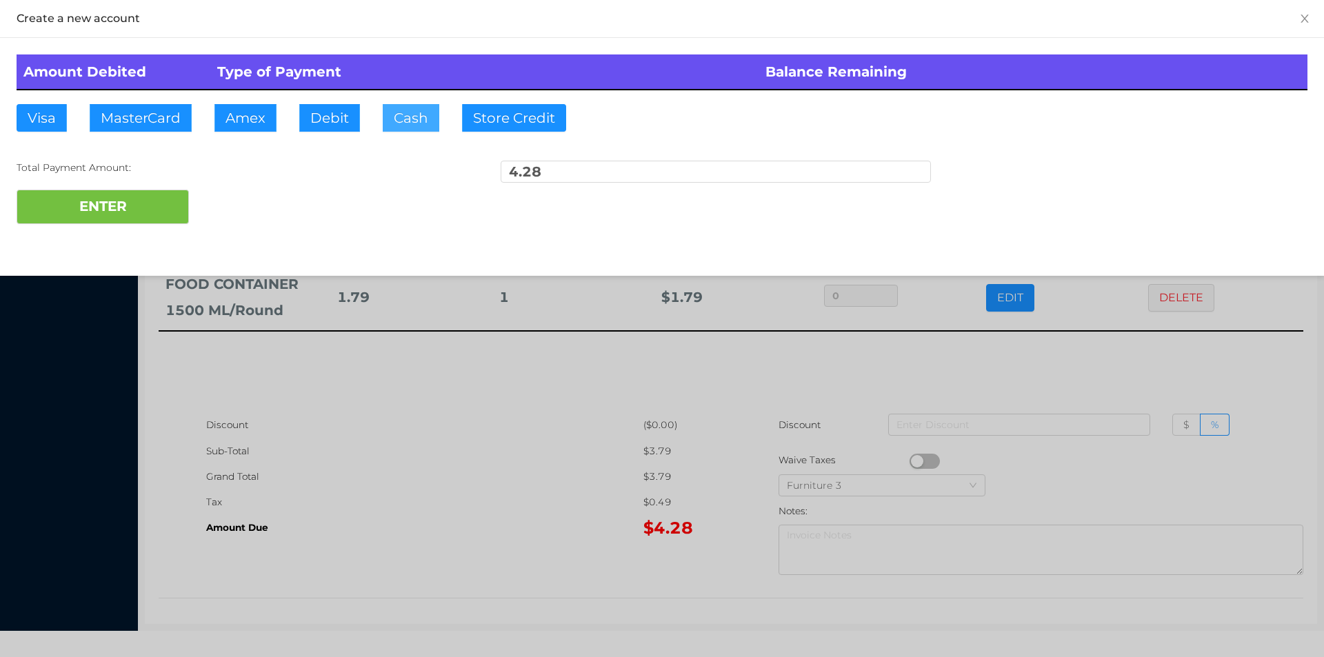
click at [414, 117] on button "Cash" at bounding box center [411, 118] width 57 height 28
type input "5"
click at [161, 208] on button "ENTER" at bounding box center [103, 207] width 172 height 34
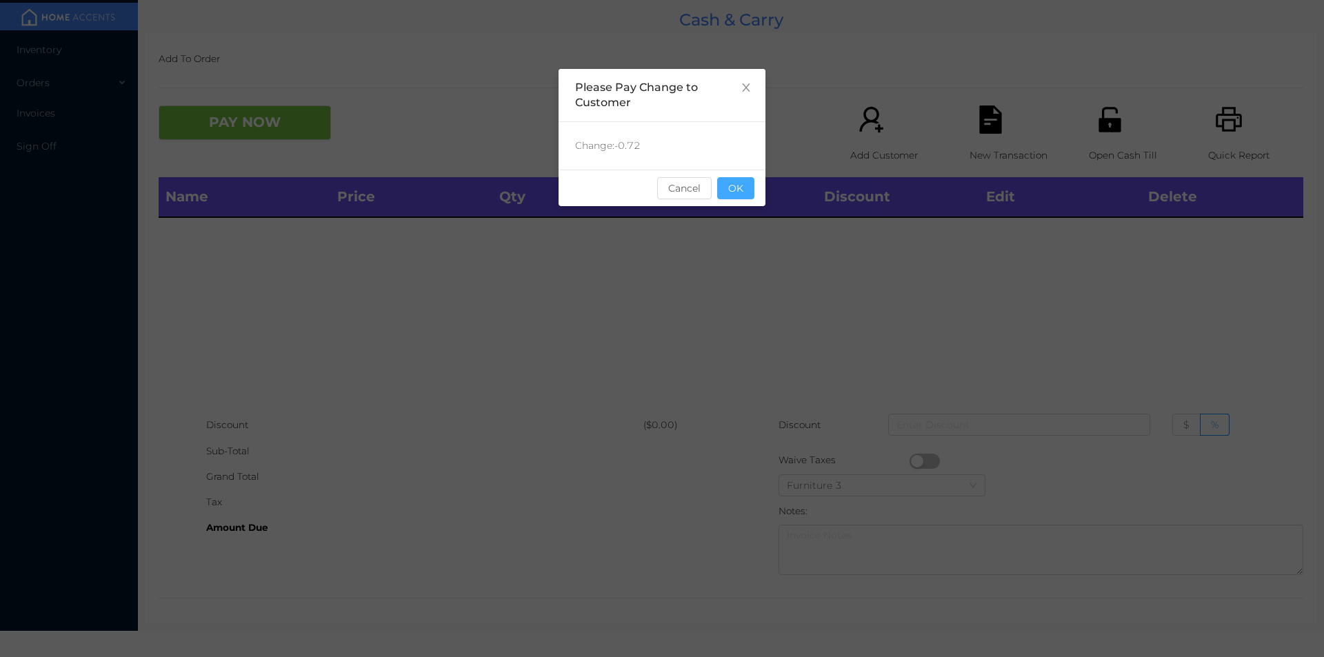
click at [752, 188] on button "OK" at bounding box center [735, 188] width 37 height 22
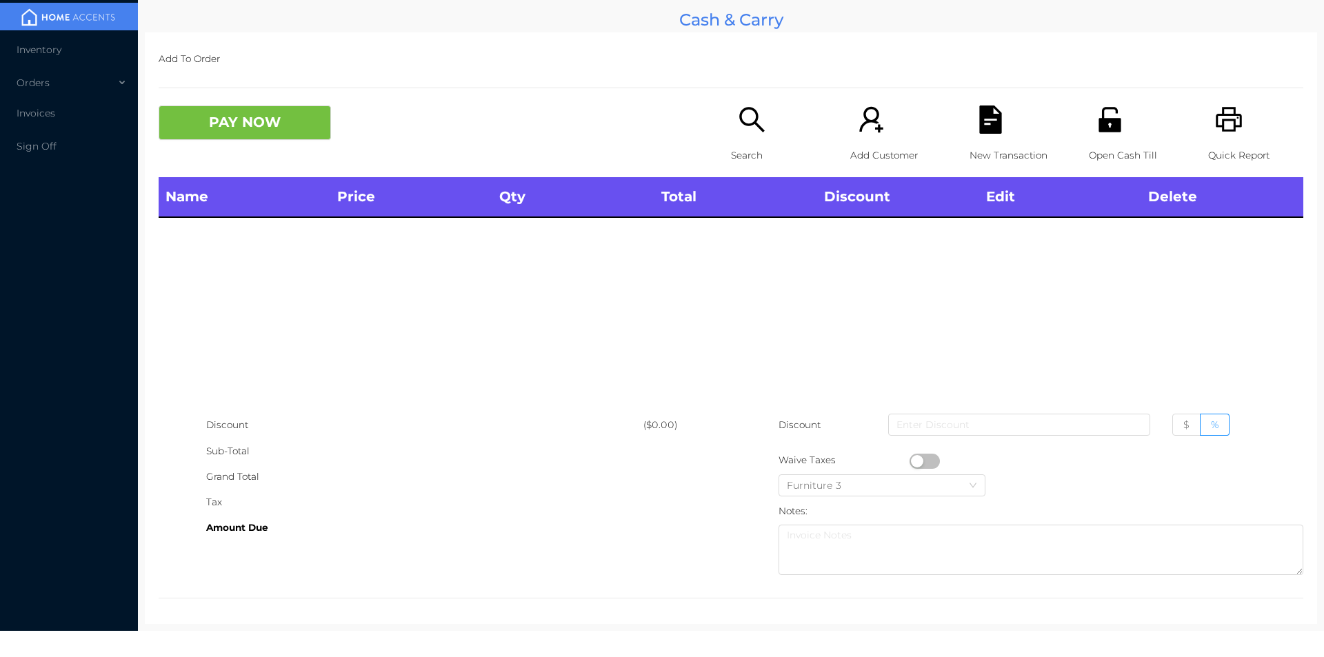
click at [742, 129] on icon "icon: search" at bounding box center [752, 120] width 28 height 28
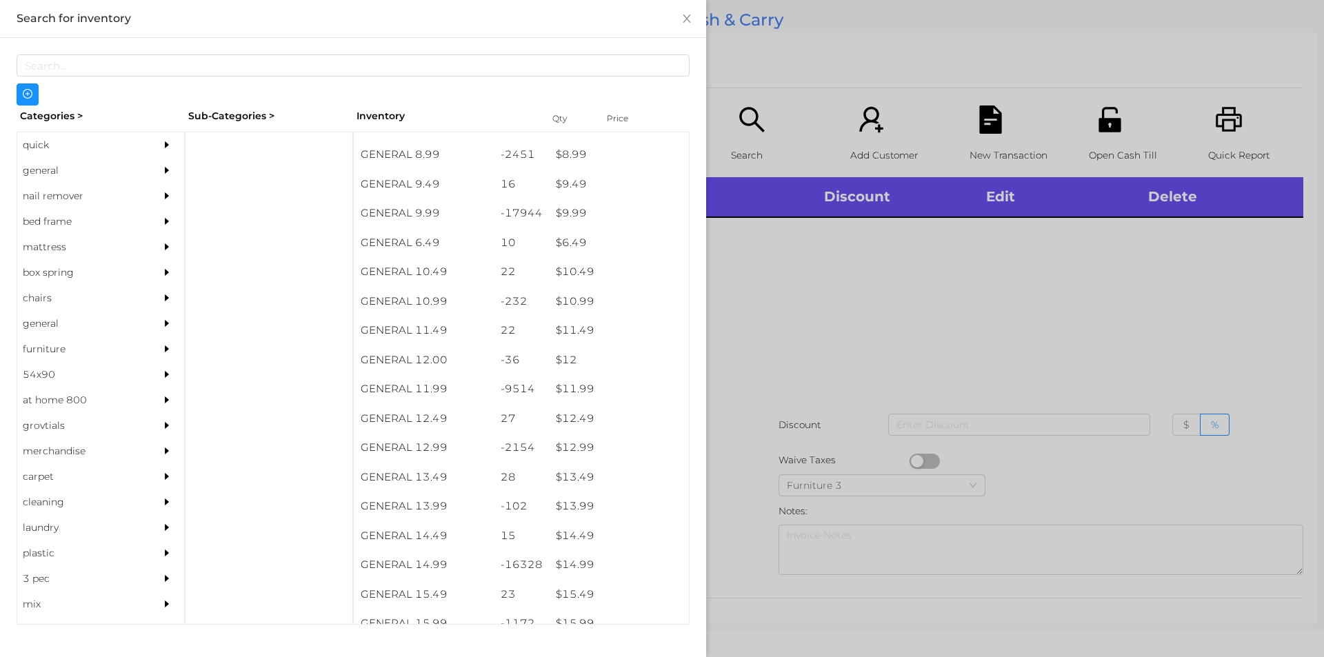
scroll to position [795, 0]
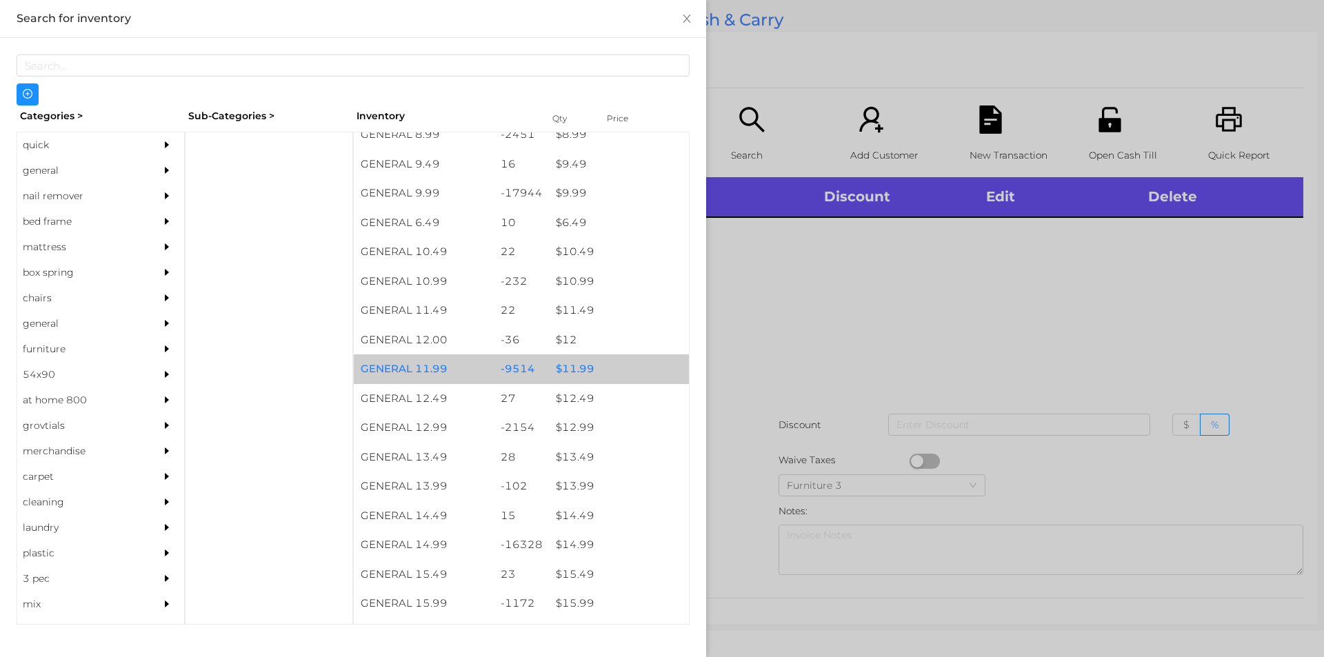
click at [585, 369] on div "$ 11.99" at bounding box center [619, 369] width 140 height 30
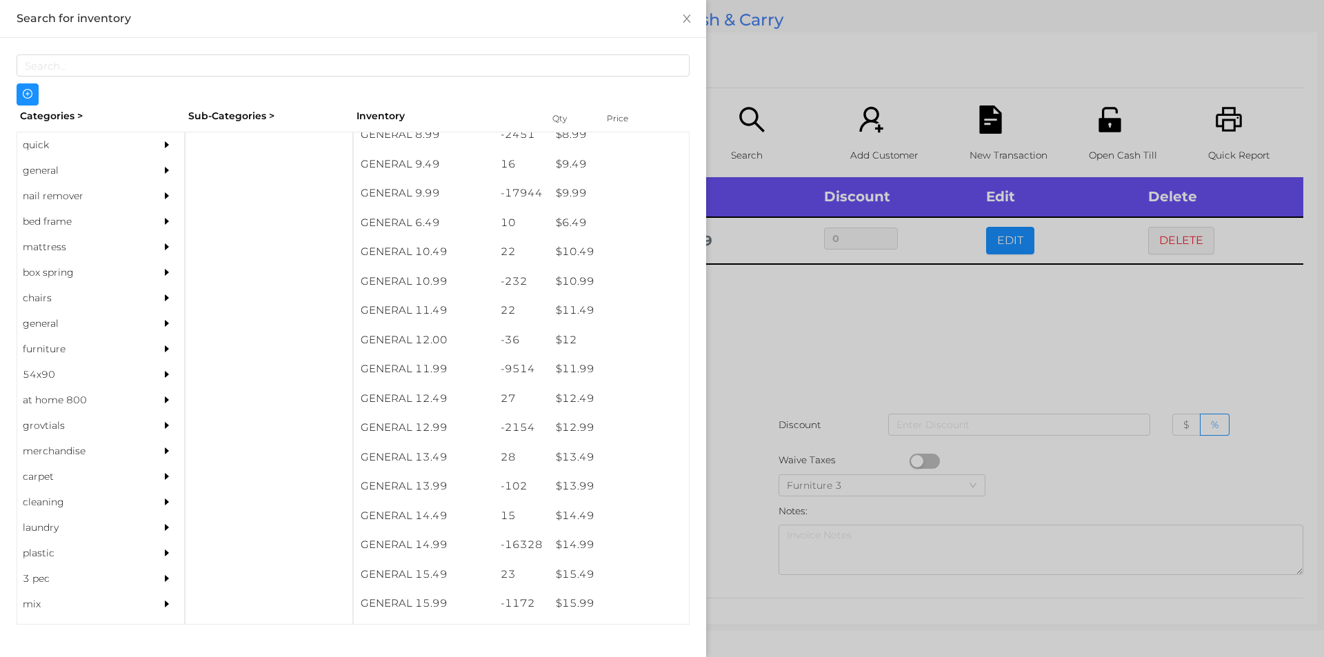
click at [829, 443] on div at bounding box center [662, 328] width 1324 height 657
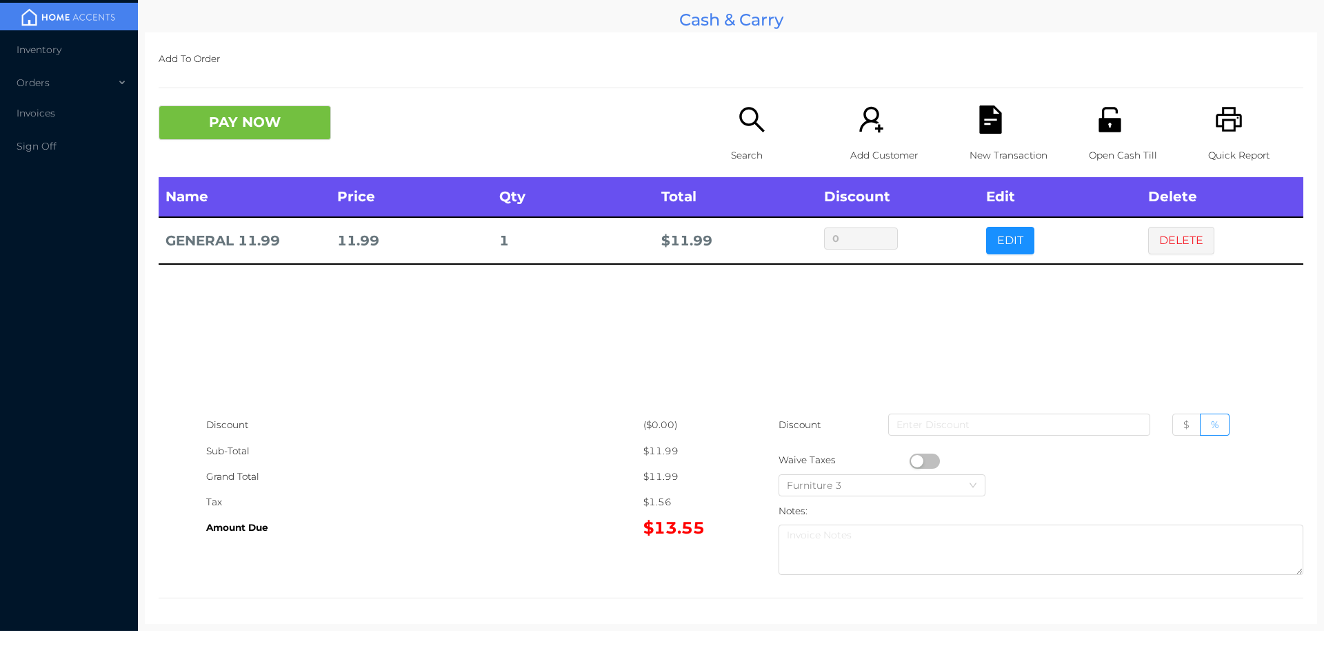
click at [970, 144] on p "New Transaction" at bounding box center [1017, 156] width 95 height 26
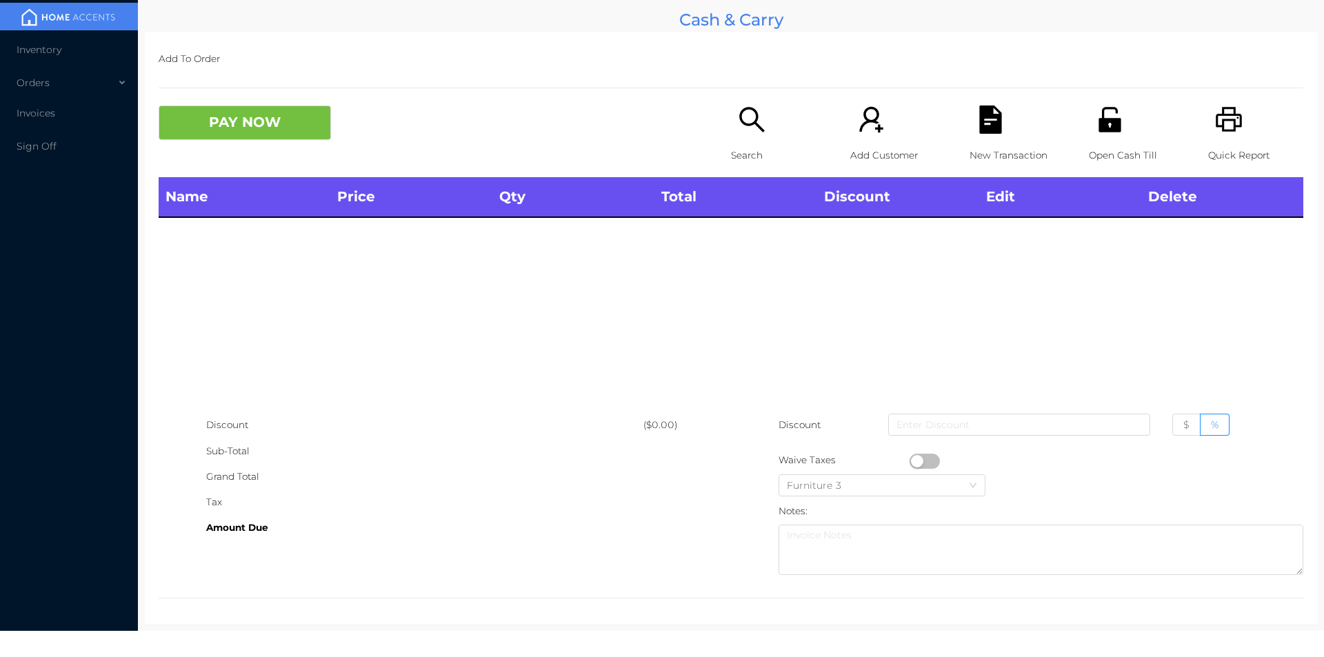
click at [1099, 125] on icon "icon: unlock" at bounding box center [1109, 119] width 22 height 25
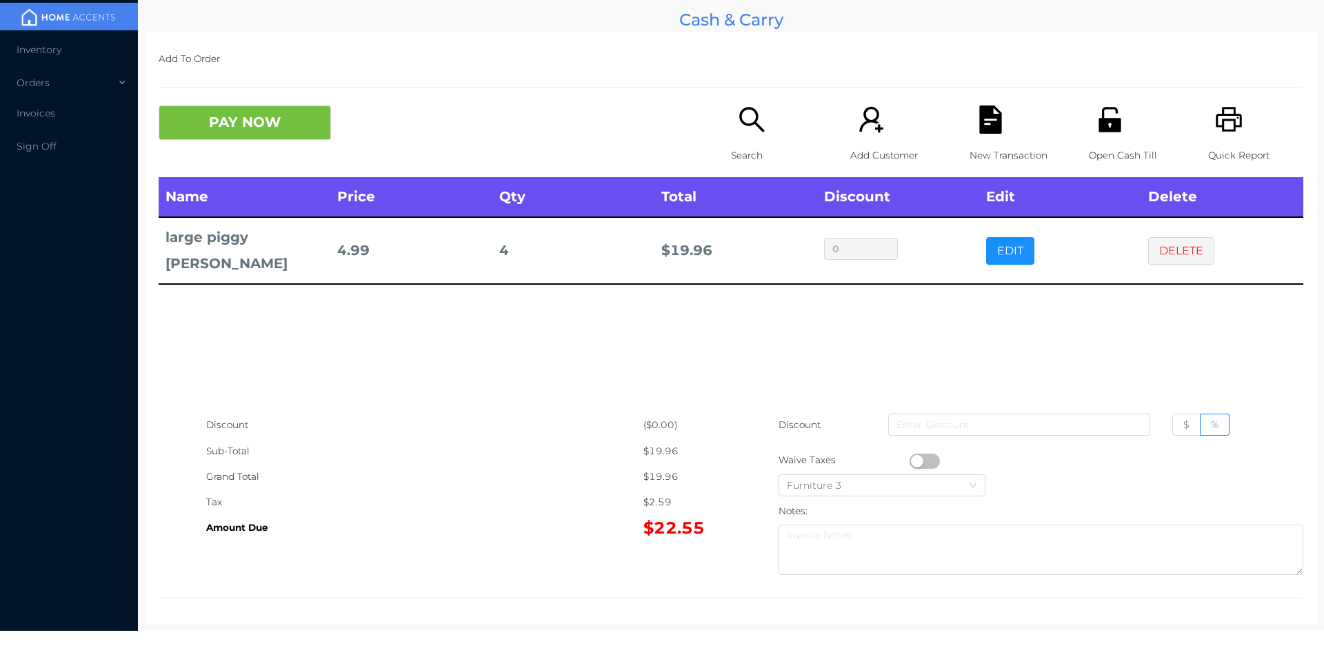
click at [223, 134] on button "PAY NOW" at bounding box center [245, 123] width 172 height 34
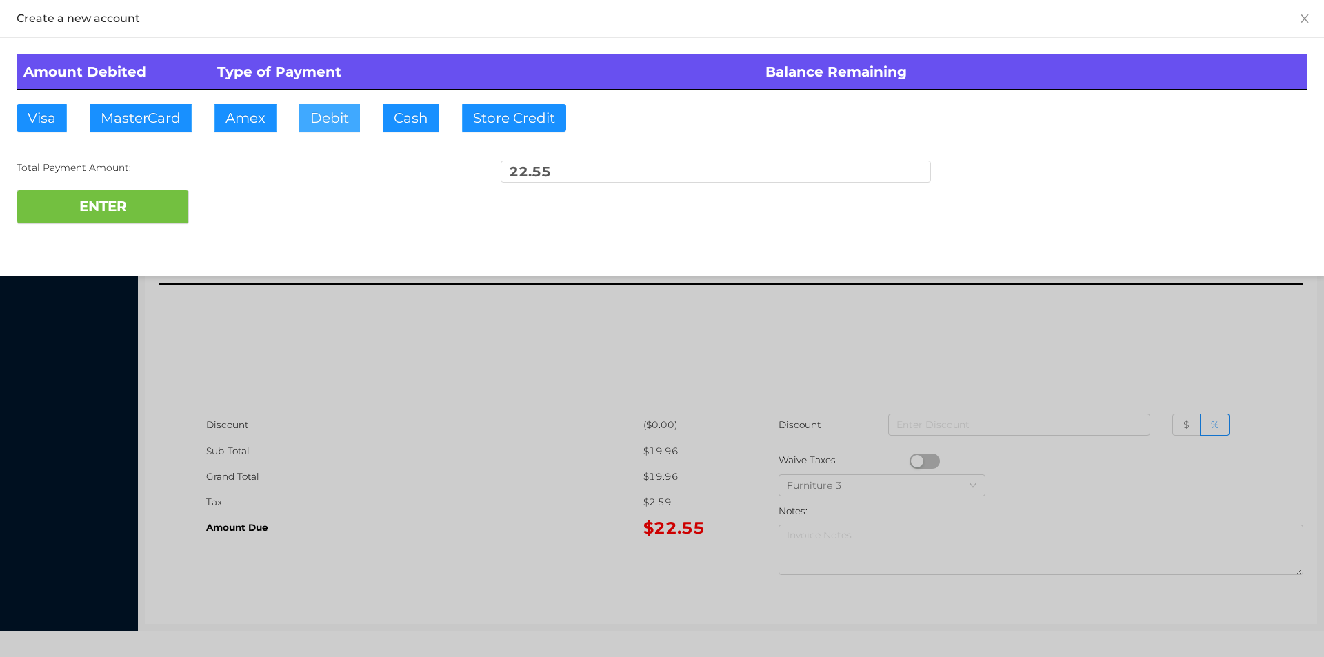
click at [328, 112] on button "Debit" at bounding box center [329, 118] width 61 height 28
type input "25"
click at [117, 193] on button "ENTER" at bounding box center [103, 207] width 172 height 34
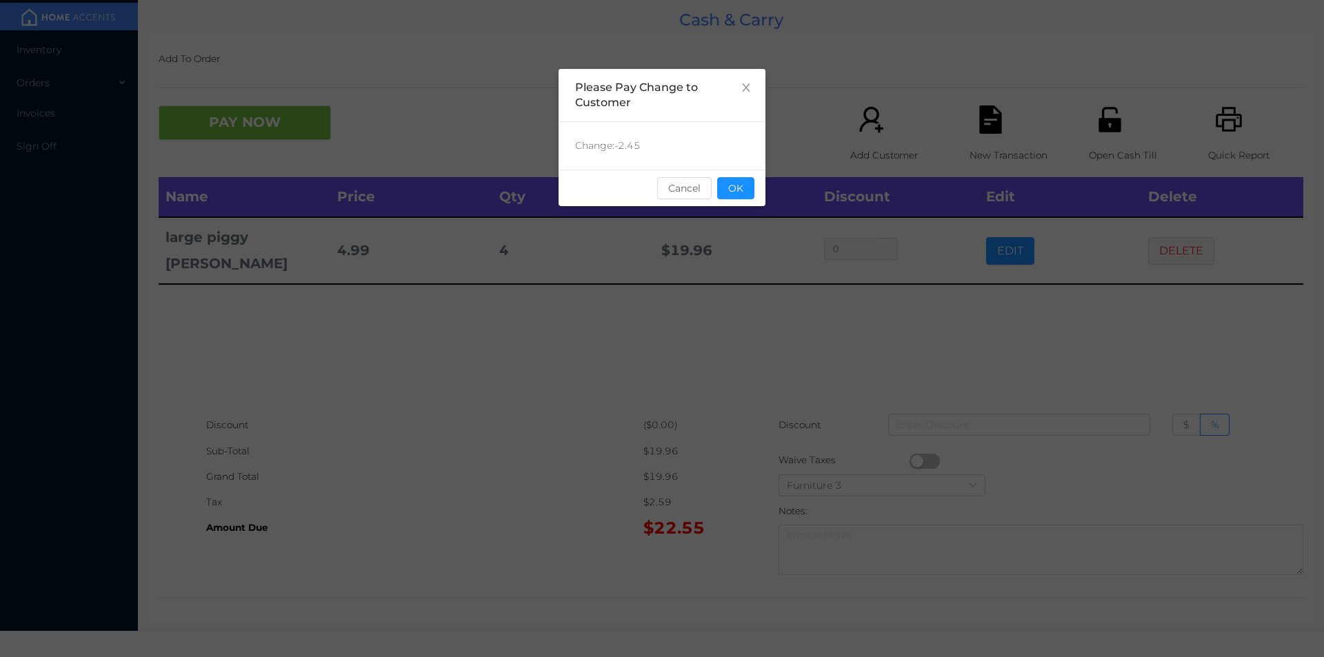
click at [1130, 361] on div "sentinelStart Please Pay Change to Customer Change: -2.45 Cancel OK sentinelEnd" at bounding box center [662, 328] width 1324 height 657
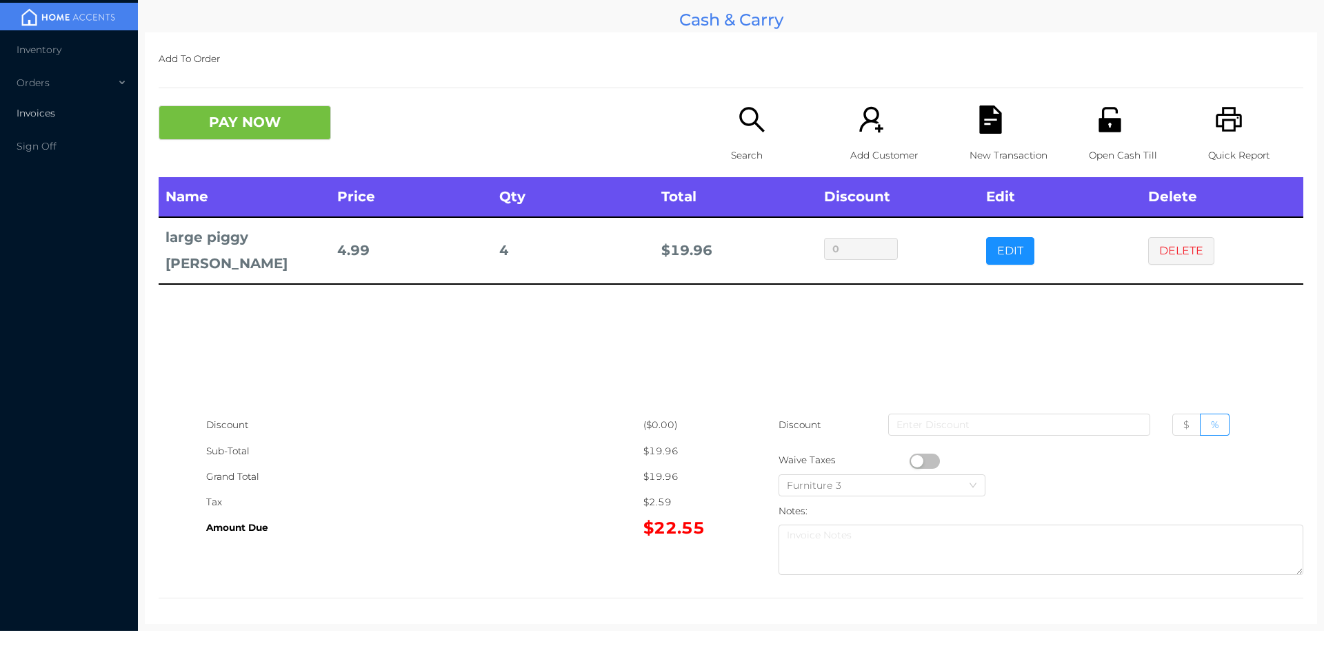
click at [63, 103] on li "Invoices" at bounding box center [69, 113] width 138 height 28
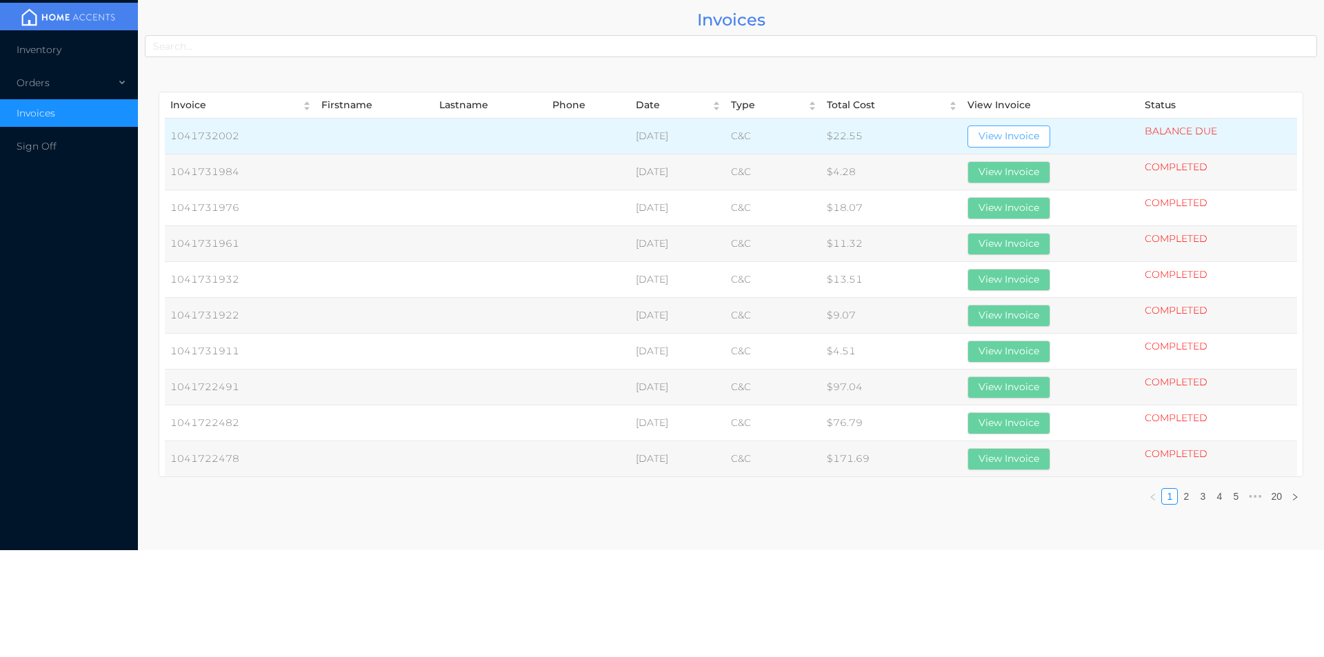
click at [1024, 132] on button "View Invoice" at bounding box center [1008, 137] width 83 height 22
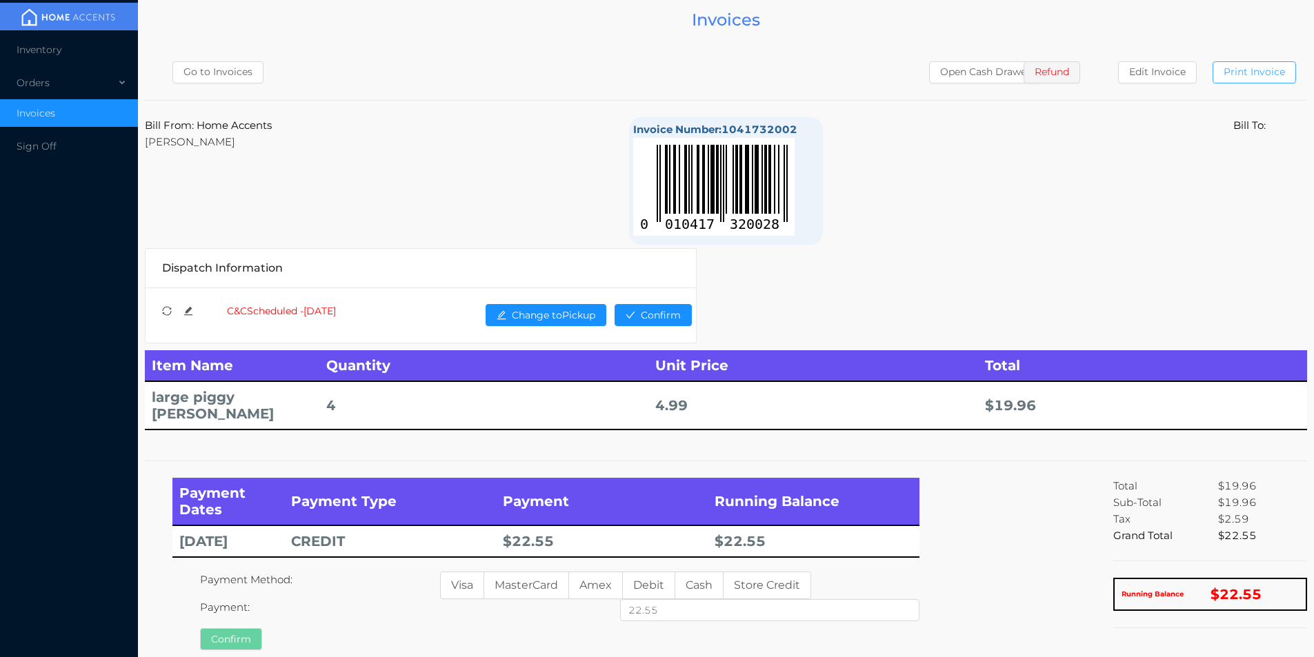
click at [1257, 74] on button "Print Invoice" at bounding box center [1253, 72] width 83 height 22
click at [58, 88] on div "Orders" at bounding box center [69, 83] width 138 height 28
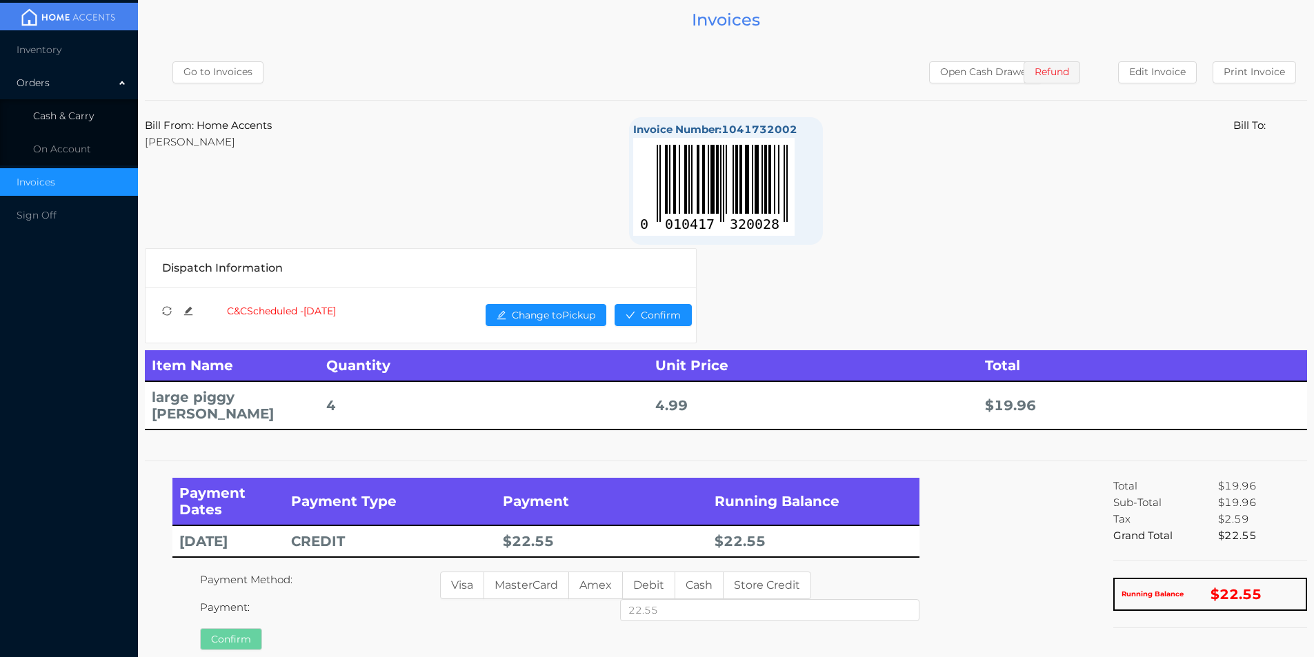
click at [76, 111] on span "Cash & Carry" at bounding box center [63, 116] width 61 height 12
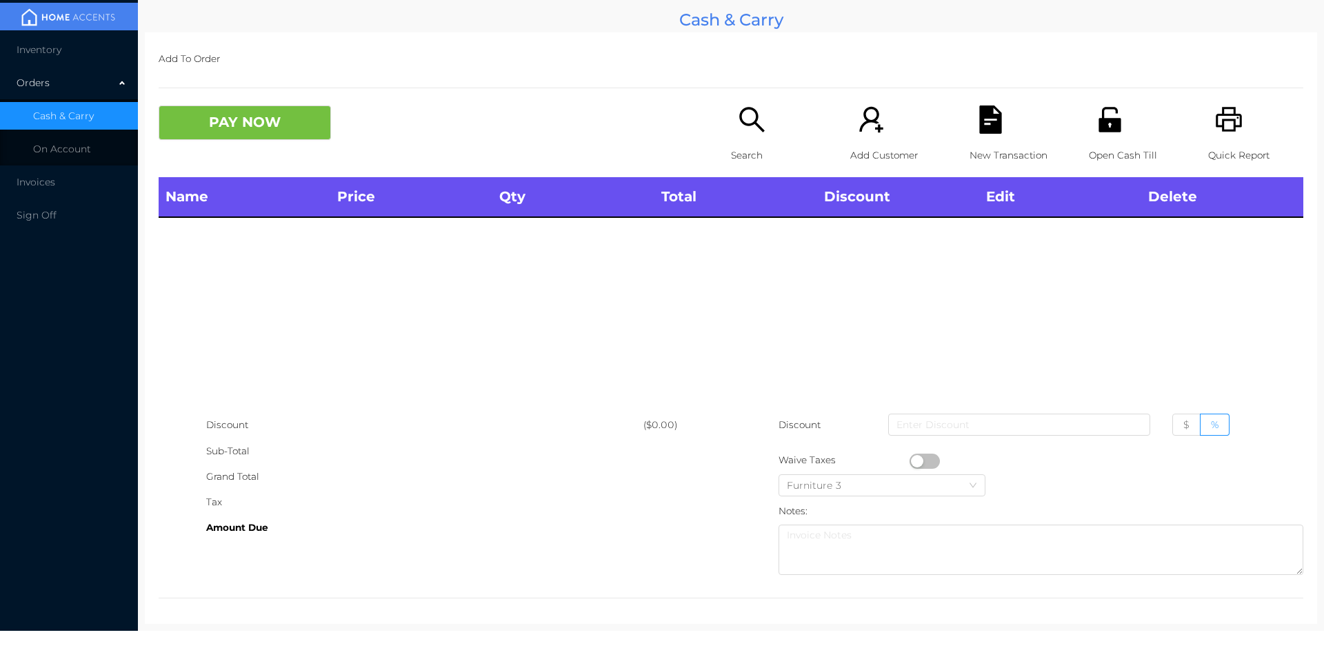
click at [1218, 125] on icon "icon: printer" at bounding box center [1229, 120] width 28 height 28
click at [1105, 129] on icon "icon: unlock" at bounding box center [1109, 119] width 22 height 25
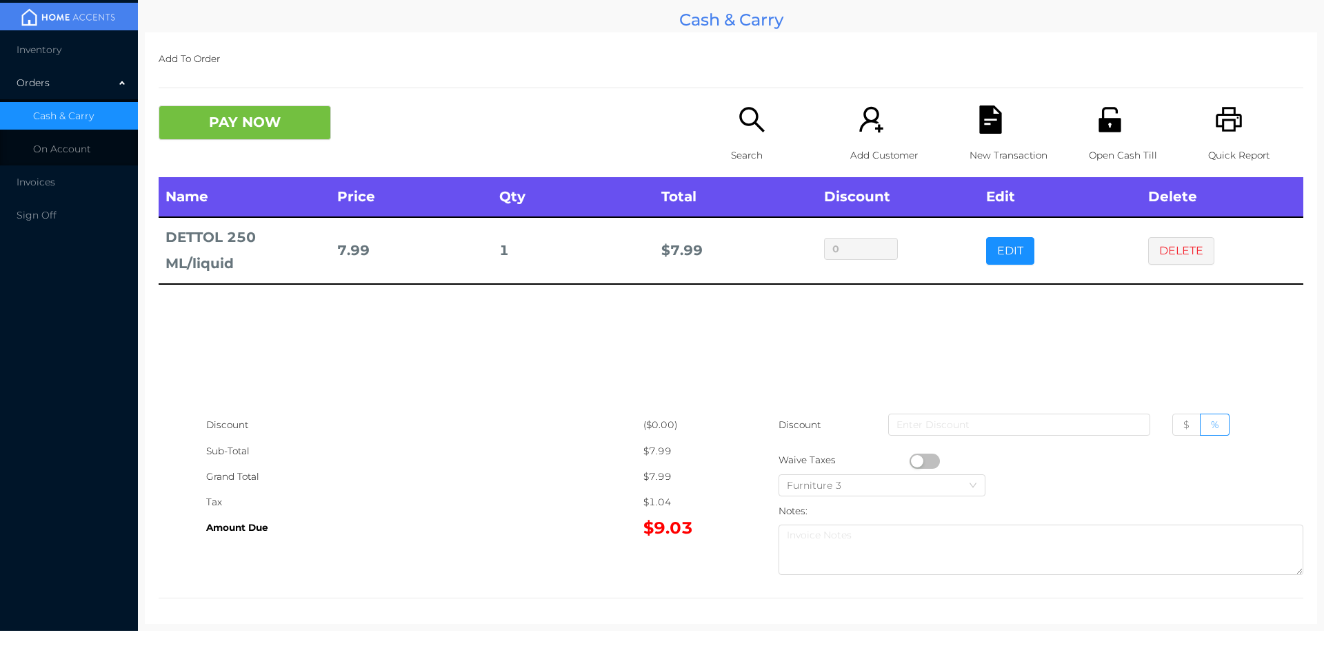
click at [742, 116] on icon "icon: search" at bounding box center [752, 120] width 28 height 28
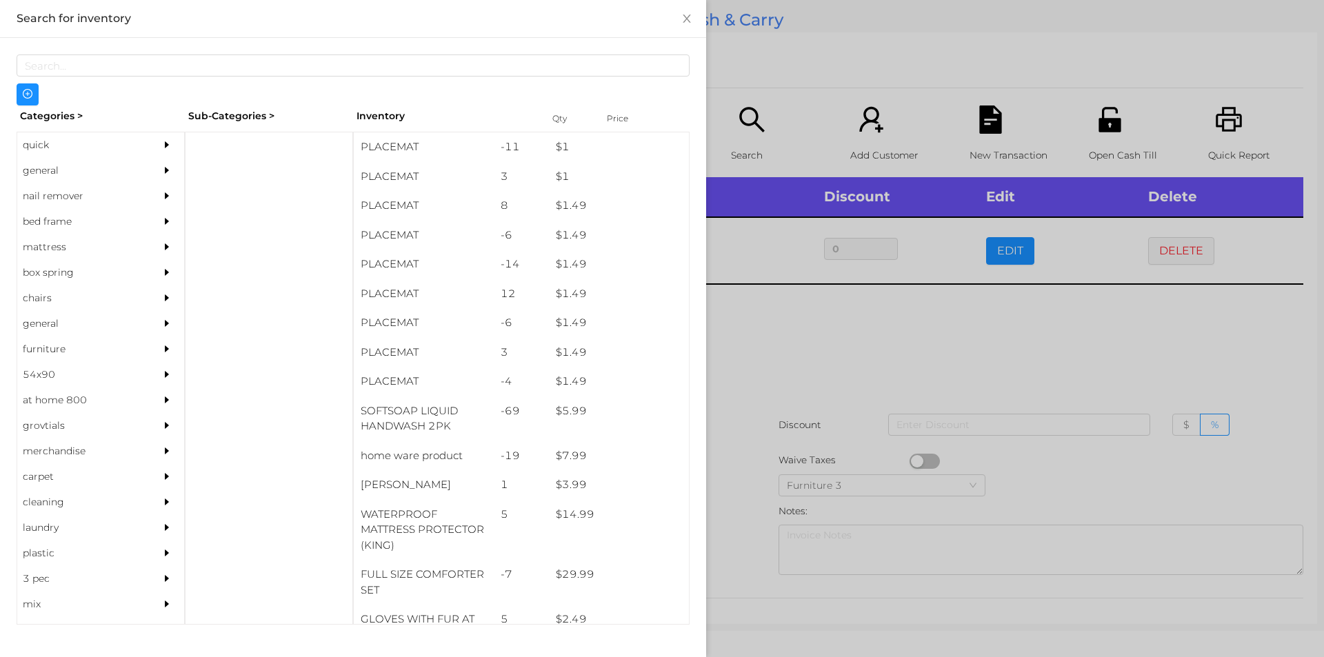
click at [46, 135] on div "quick" at bounding box center [80, 145] width 126 height 26
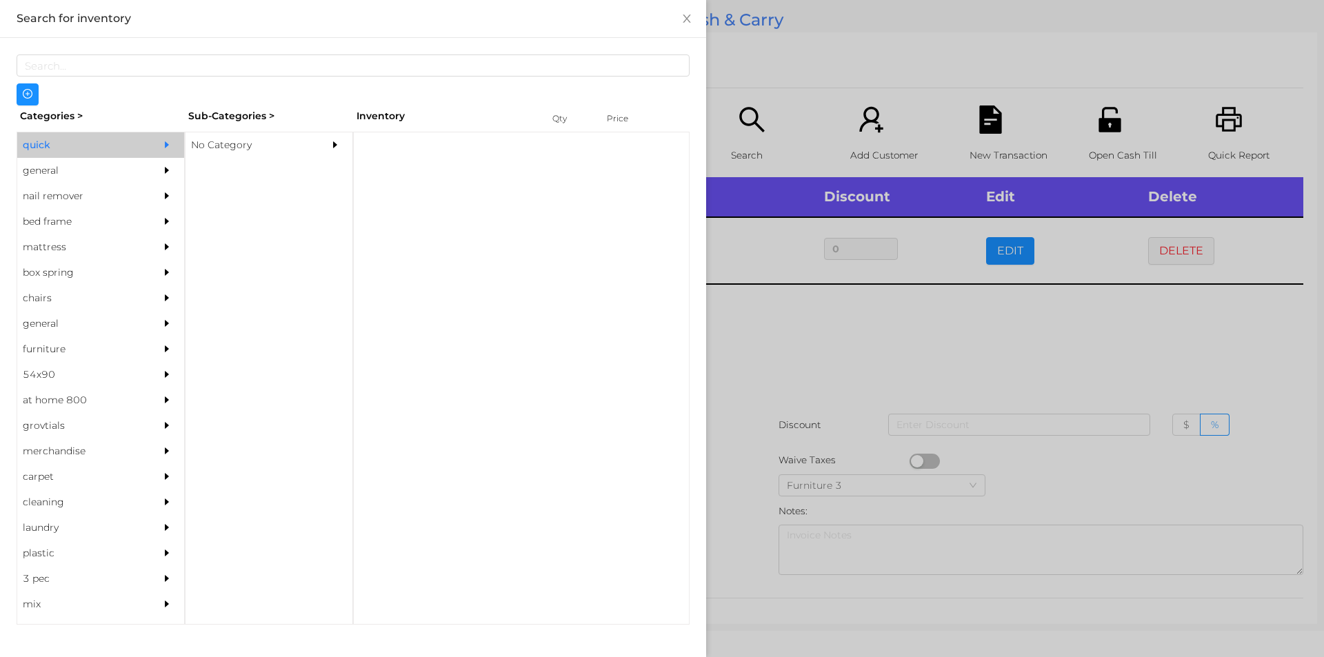
click at [245, 147] on div "No Category" at bounding box center [248, 145] width 126 height 26
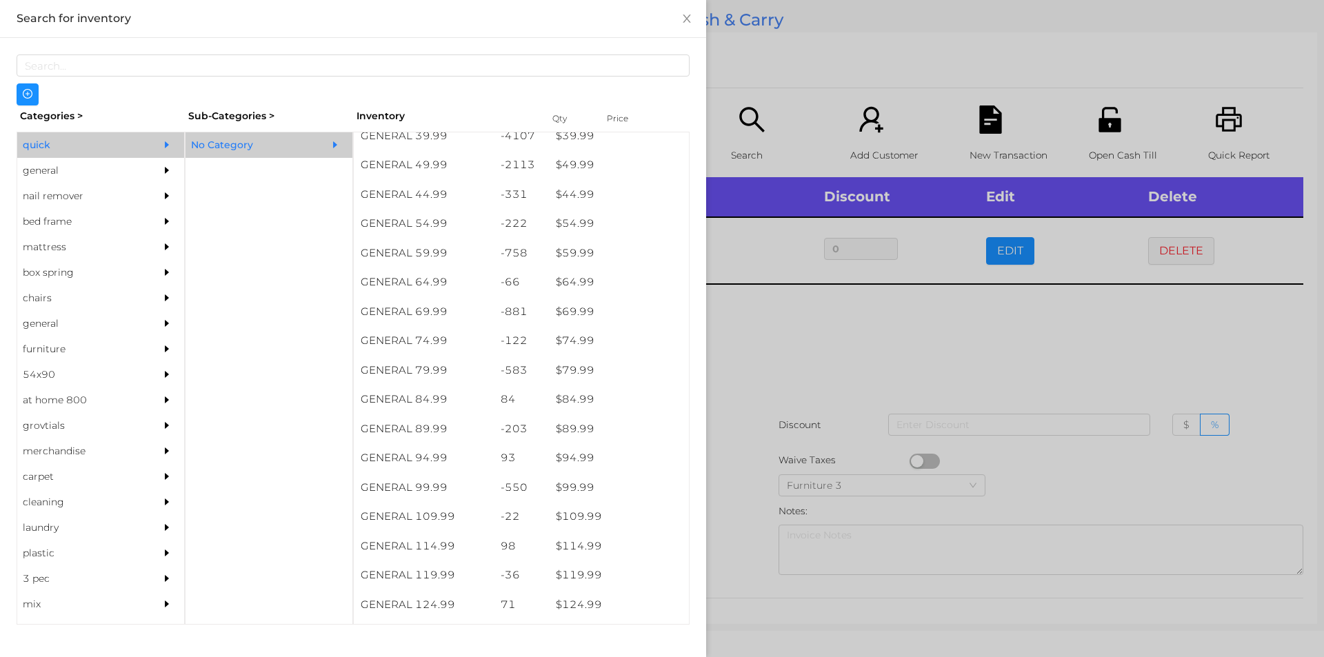
scroll to position [825, 0]
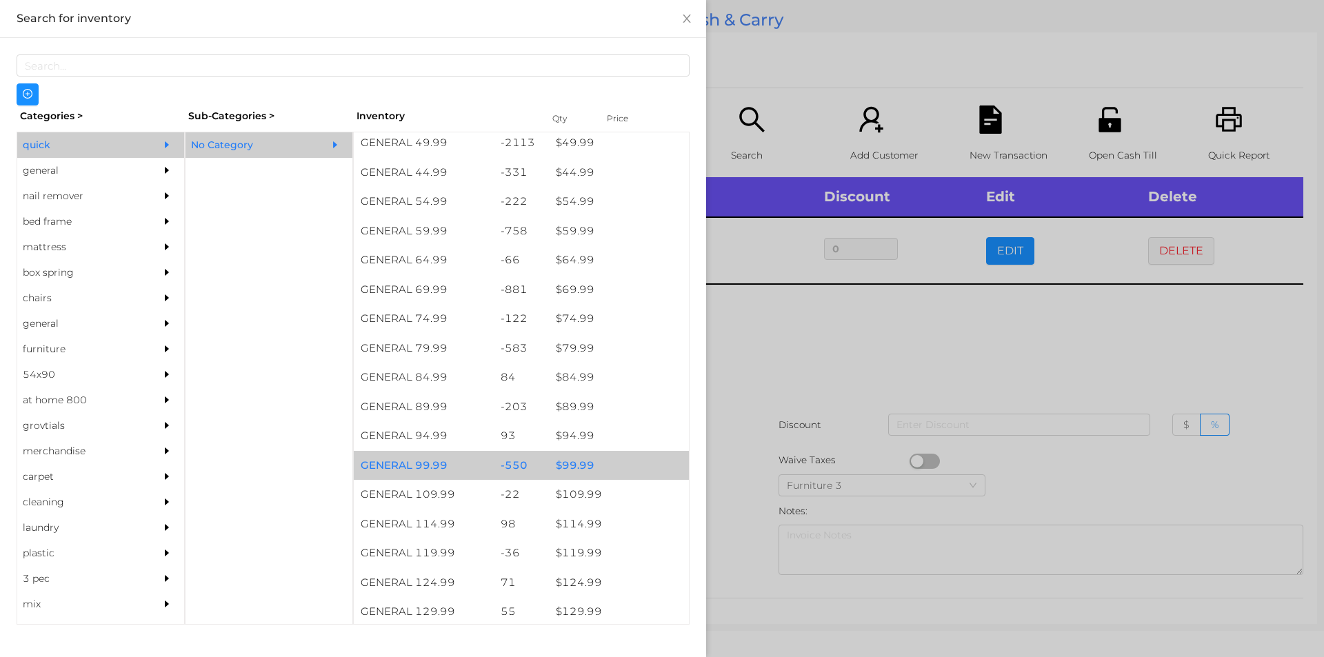
click at [603, 463] on div "$ 99.99" at bounding box center [619, 466] width 140 height 30
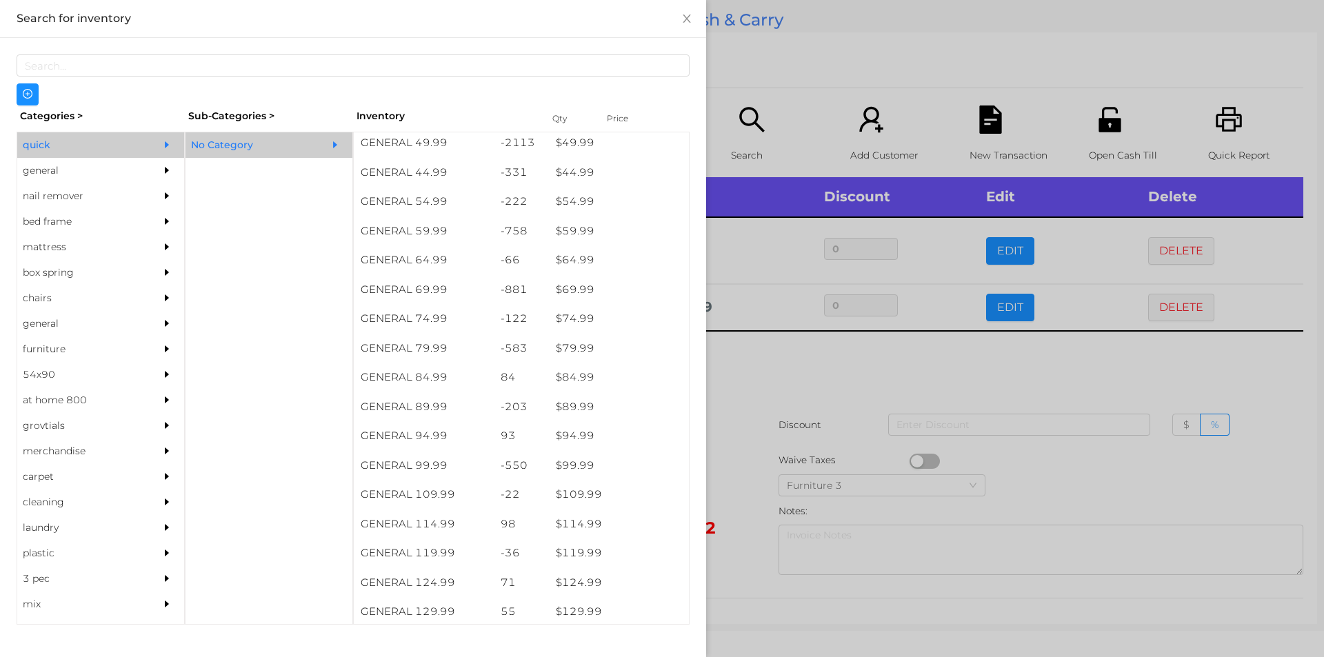
click at [791, 431] on div at bounding box center [662, 328] width 1324 height 657
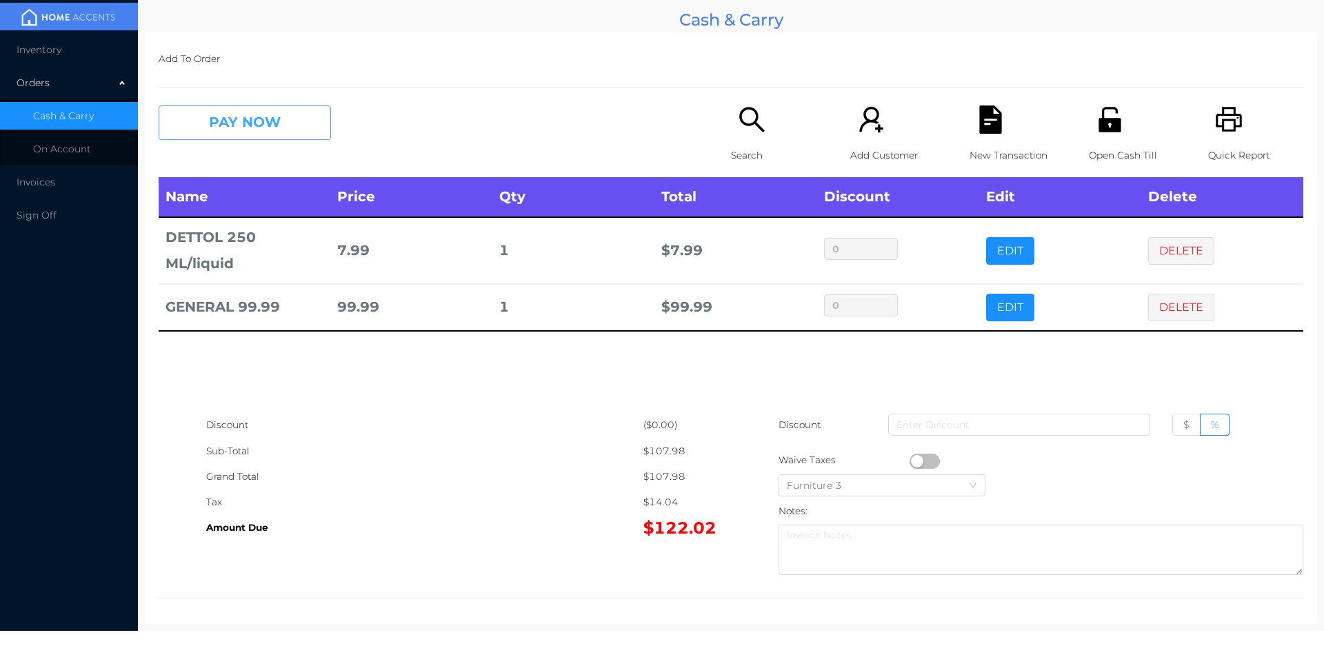
click at [247, 123] on button "PAY NOW" at bounding box center [245, 123] width 172 height 34
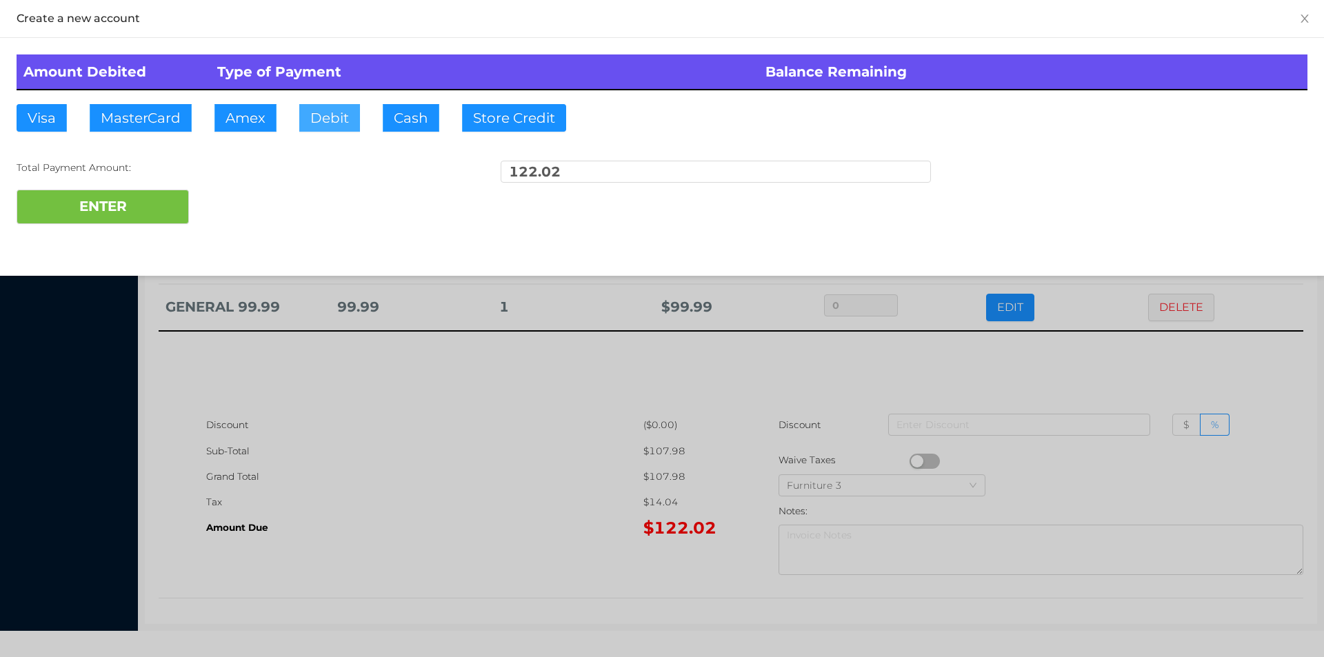
click at [338, 121] on button "Debit" at bounding box center [329, 118] width 61 height 28
click at [146, 200] on button "ENTER" at bounding box center [103, 207] width 172 height 34
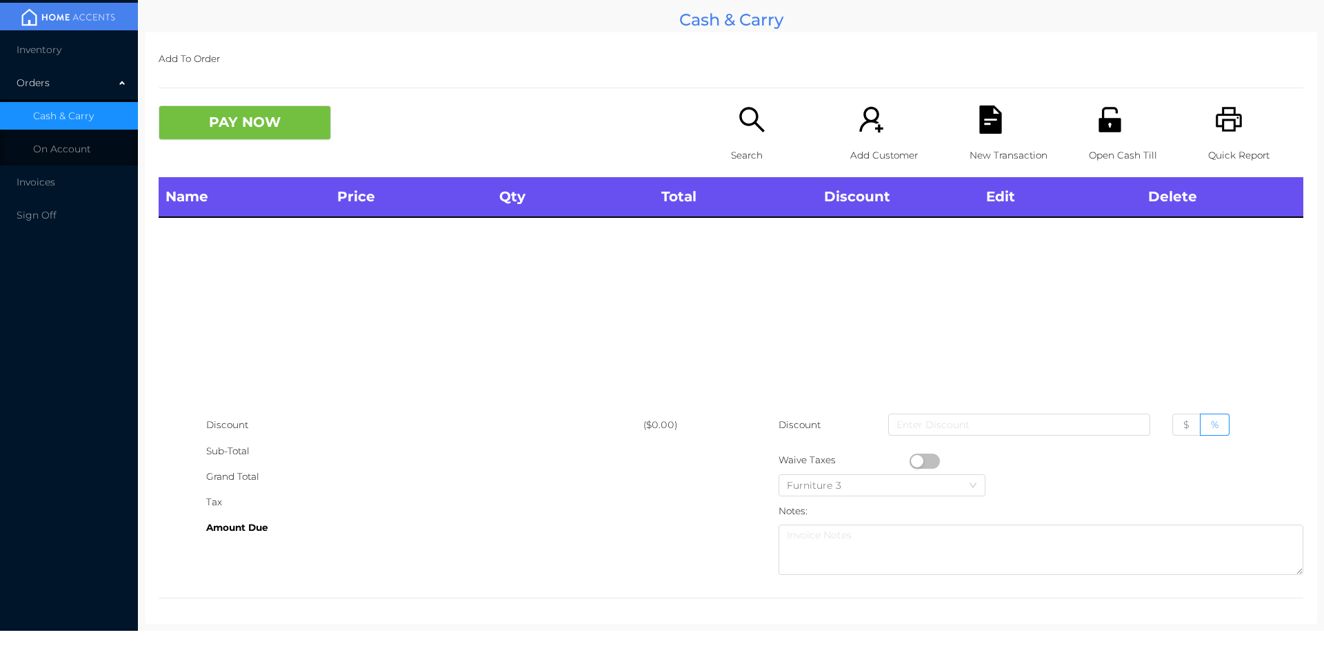
click at [1103, 123] on icon "icon: unlock" at bounding box center [1109, 119] width 22 height 25
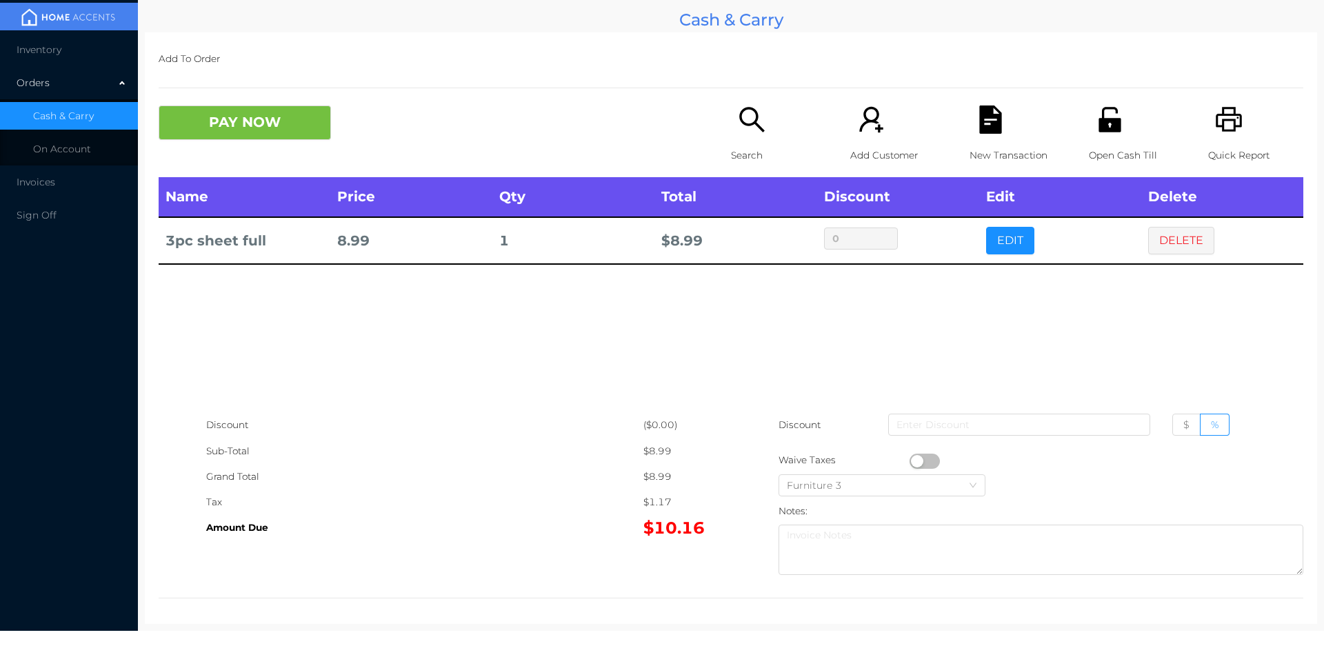
click at [979, 131] on icon "icon: file-text" at bounding box center [990, 120] width 22 height 28
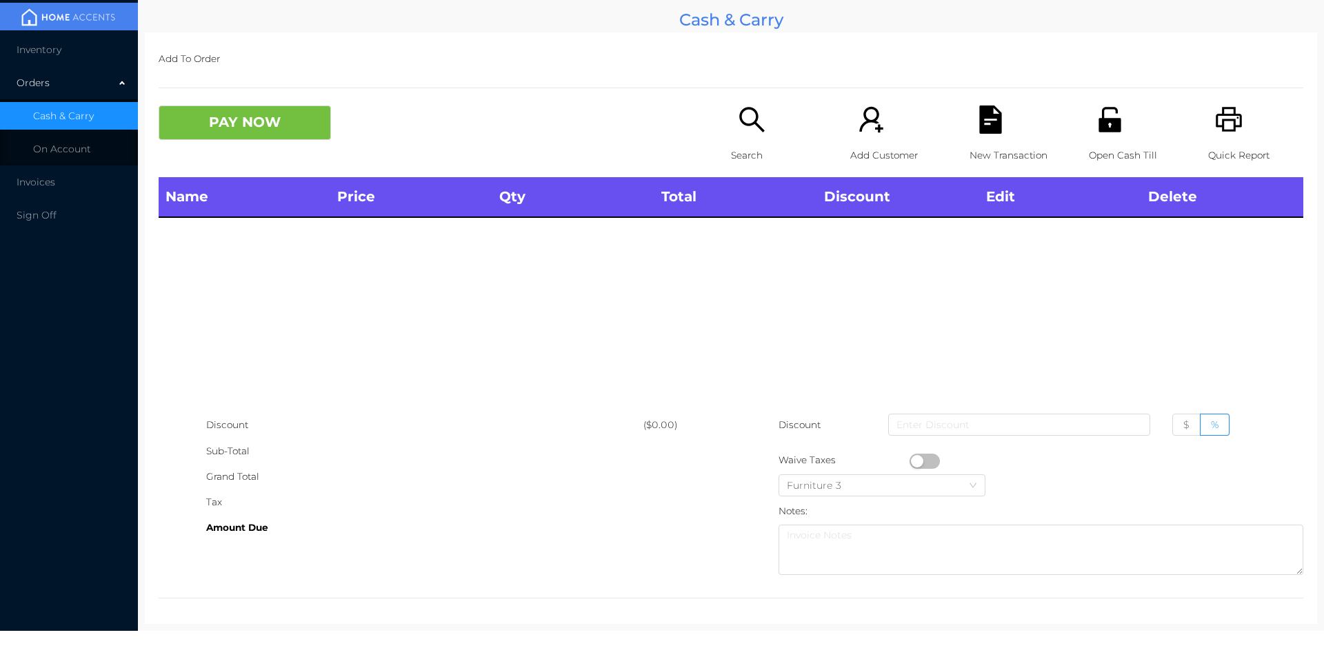
click at [1098, 131] on icon "icon: unlock" at bounding box center [1109, 119] width 22 height 25
click at [744, 124] on icon "icon: search" at bounding box center [751, 119] width 25 height 25
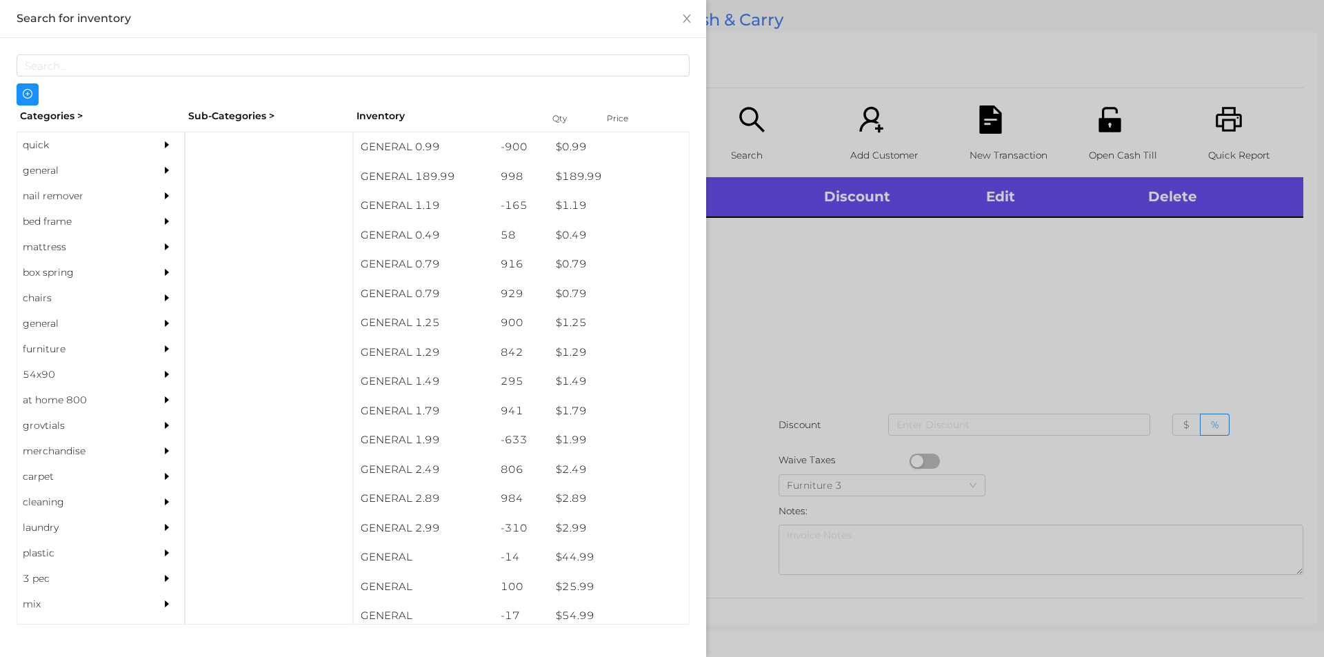
click at [65, 157] on div "quick" at bounding box center [80, 145] width 126 height 26
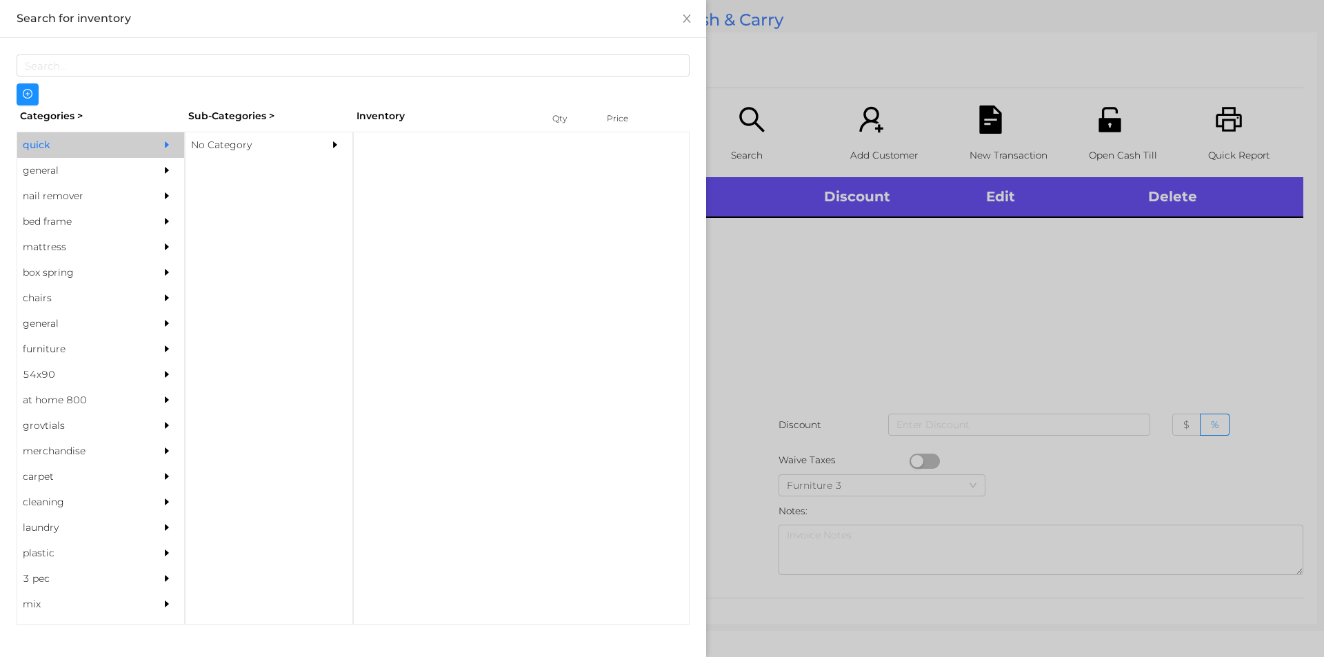
click at [110, 168] on div "general" at bounding box center [80, 171] width 126 height 26
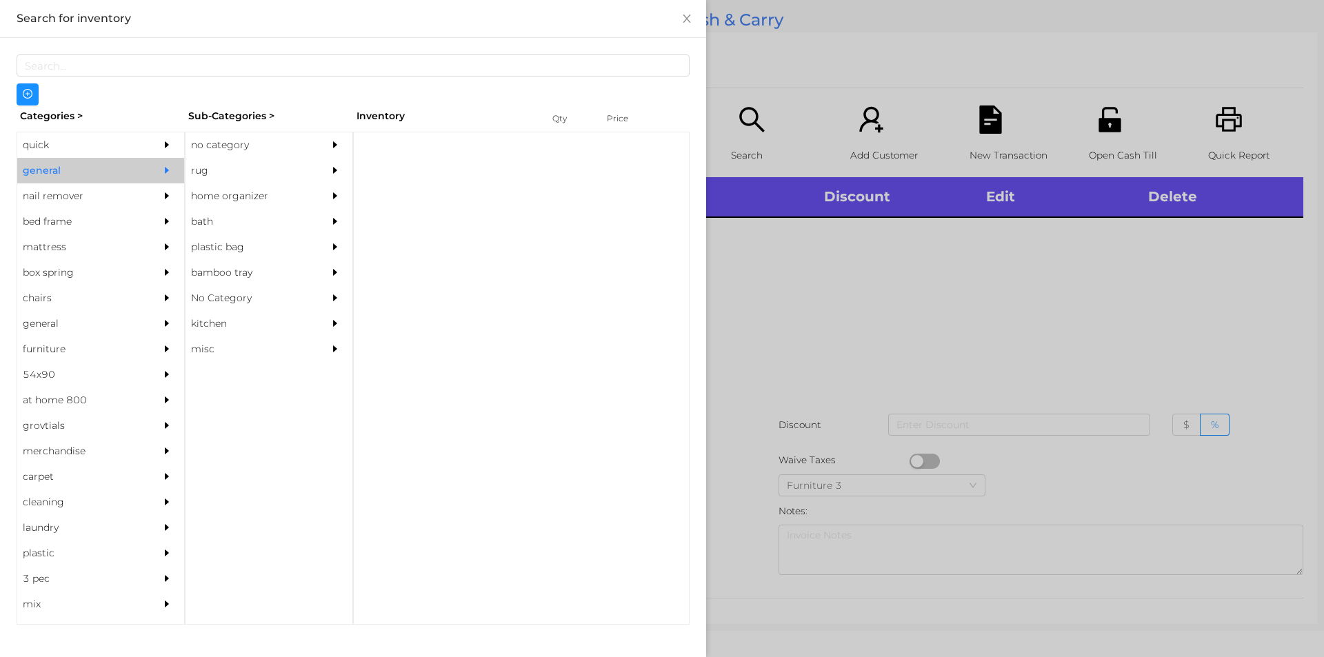
click at [280, 135] on div "no category" at bounding box center [248, 145] width 126 height 26
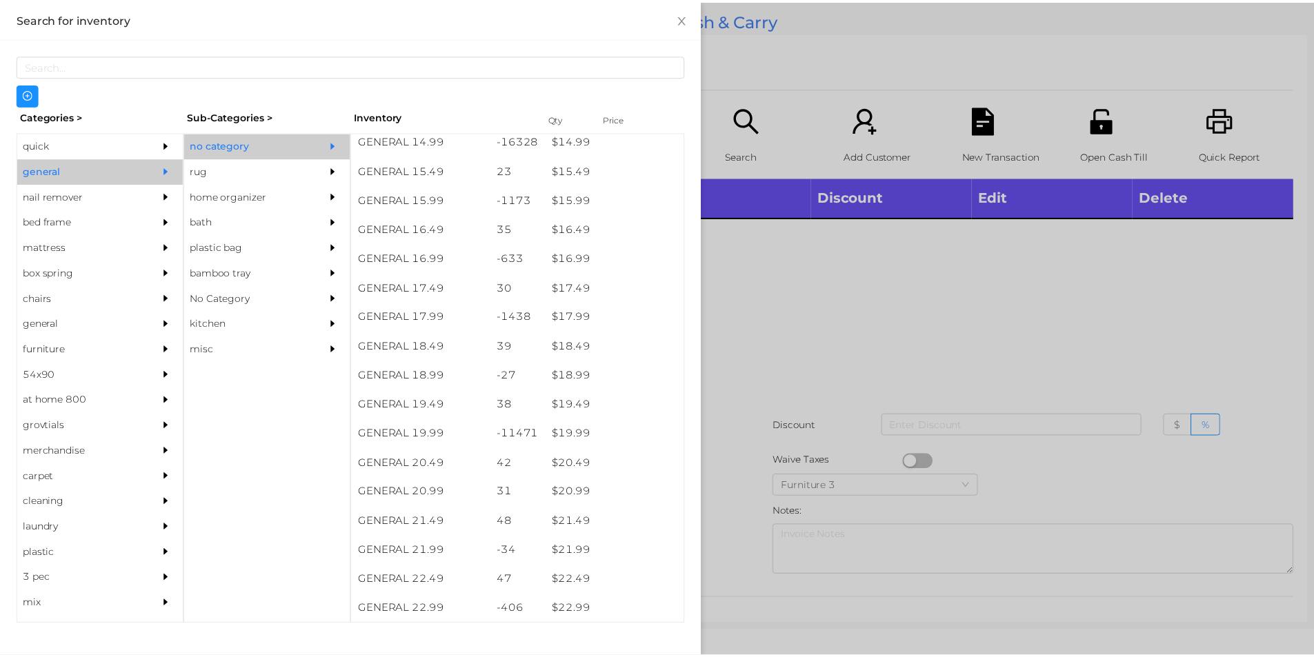
scroll to position [1257, 0]
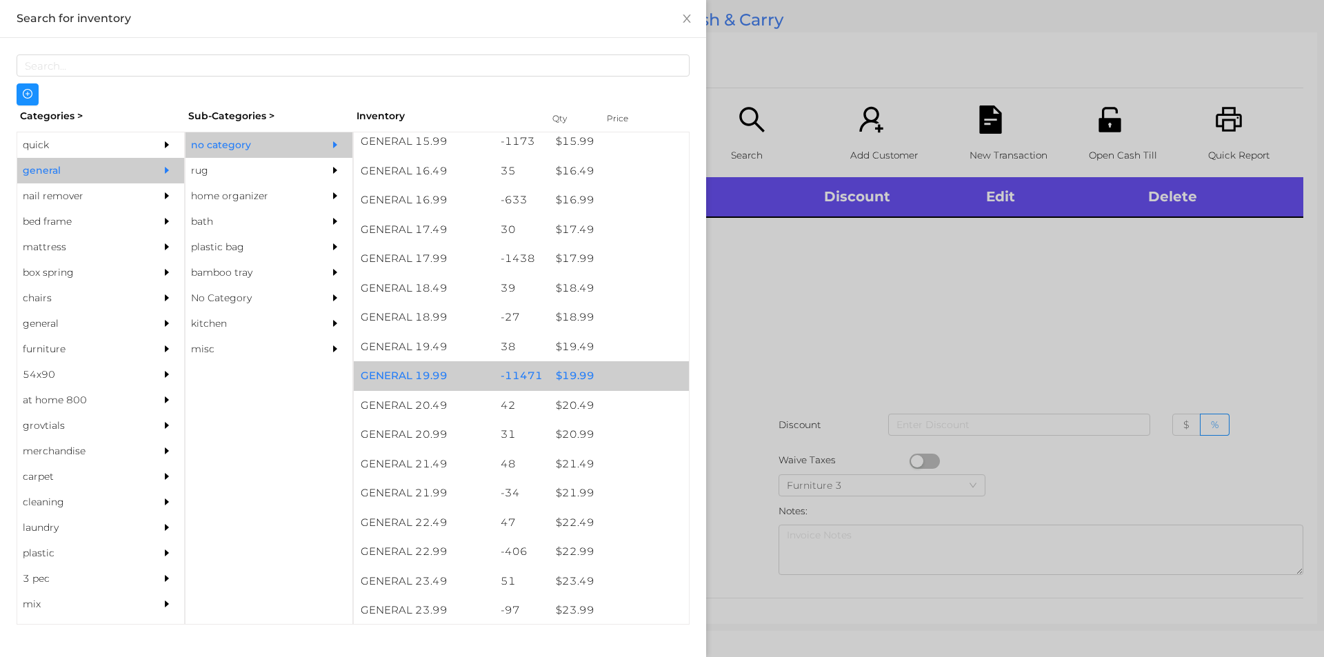
click at [601, 378] on div "$ 19.99" at bounding box center [619, 376] width 140 height 30
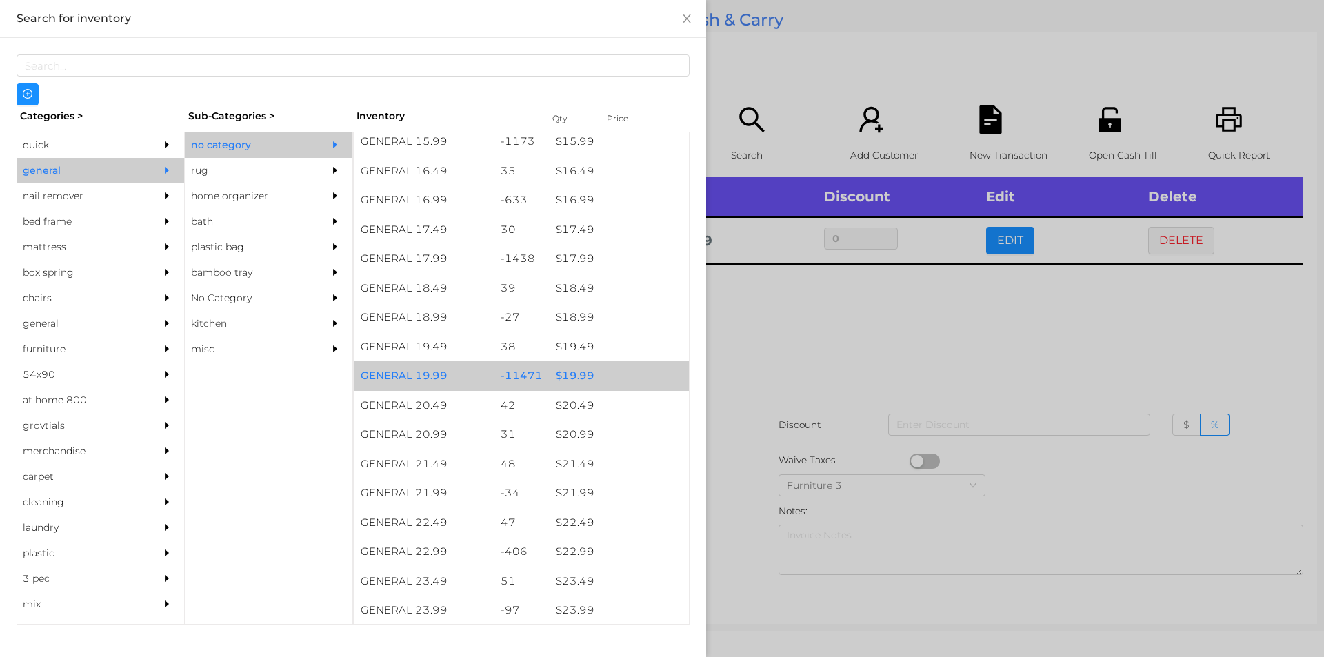
click at [608, 382] on div "$ 19.99" at bounding box center [619, 376] width 140 height 30
click at [612, 375] on div "$ 19.99" at bounding box center [619, 376] width 140 height 30
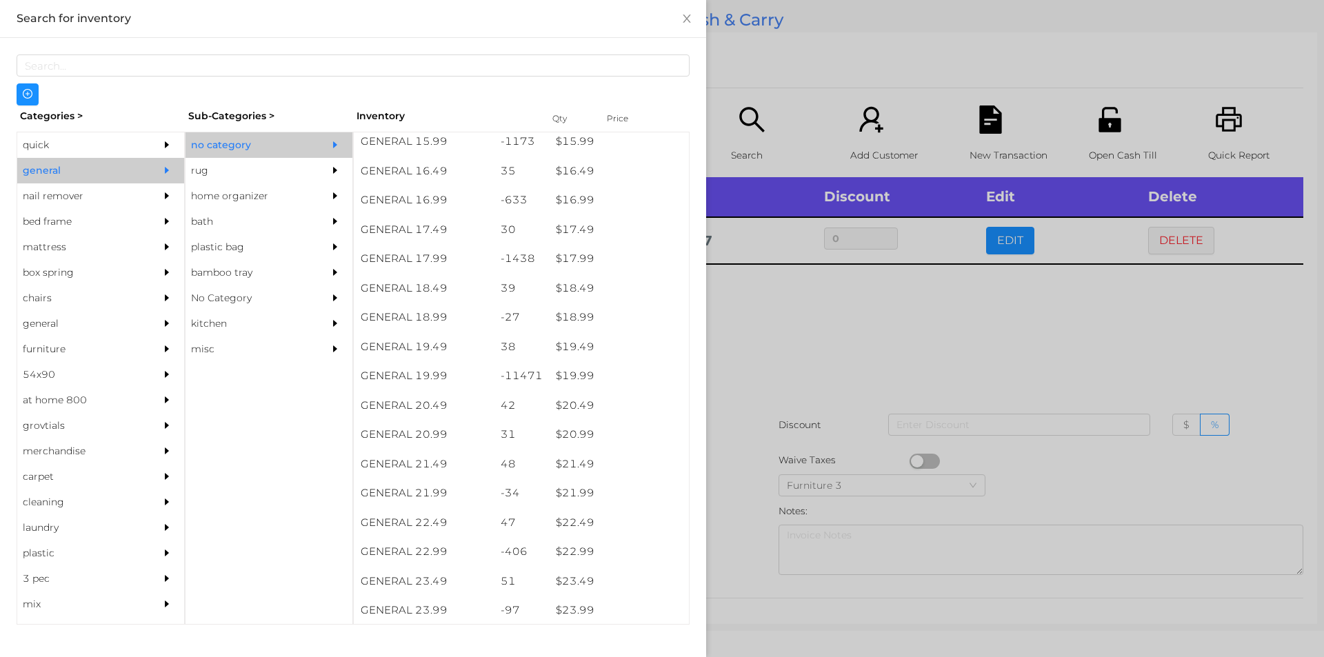
click at [816, 341] on div at bounding box center [662, 328] width 1324 height 657
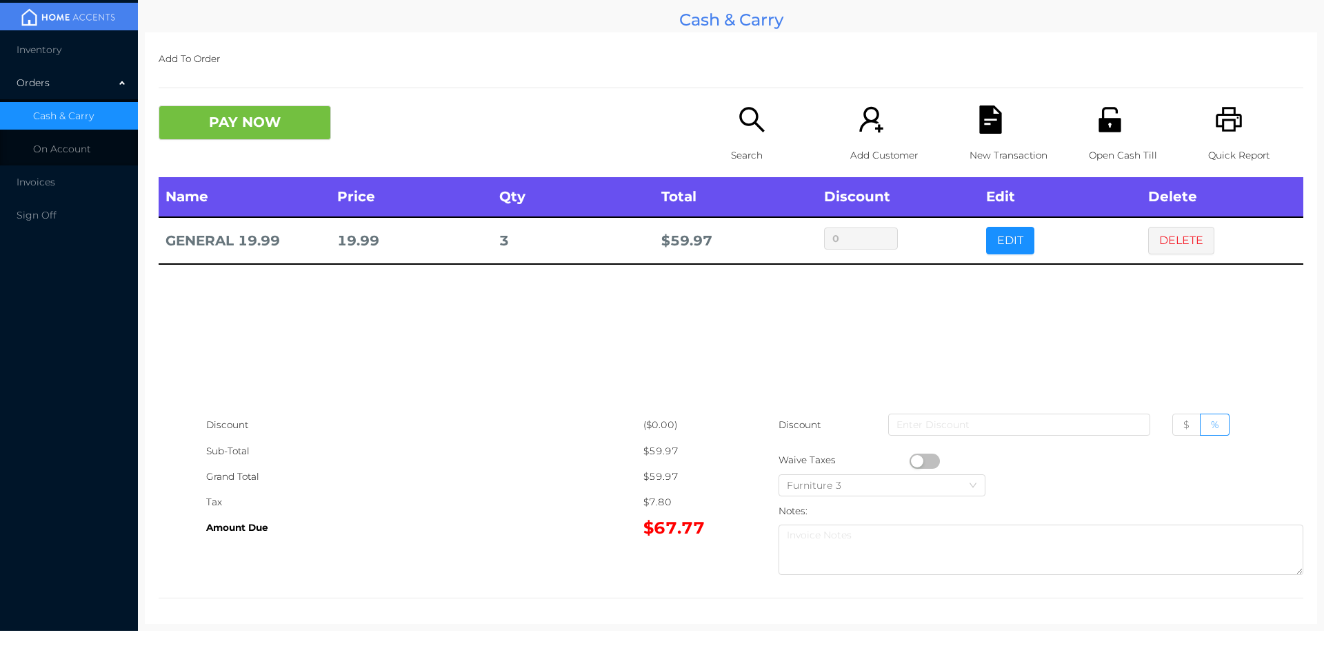
click at [474, 318] on div "Name Price Qty Total Discount Edit Delete GENERAL 19.99 19.99 3 $ 59.97 0 EDIT …" at bounding box center [731, 294] width 1145 height 235
click at [970, 141] on div "New Transaction" at bounding box center [1017, 142] width 95 height 72
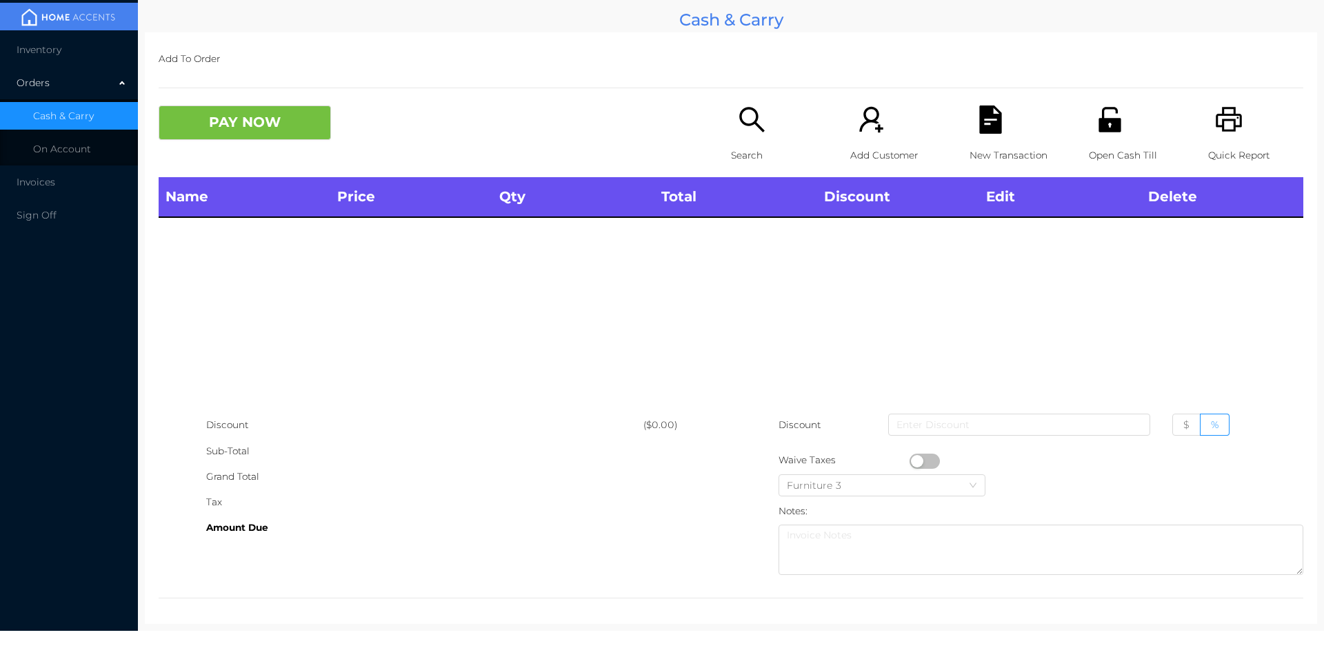
click at [1089, 128] on div "Open Cash Till" at bounding box center [1136, 142] width 95 height 72
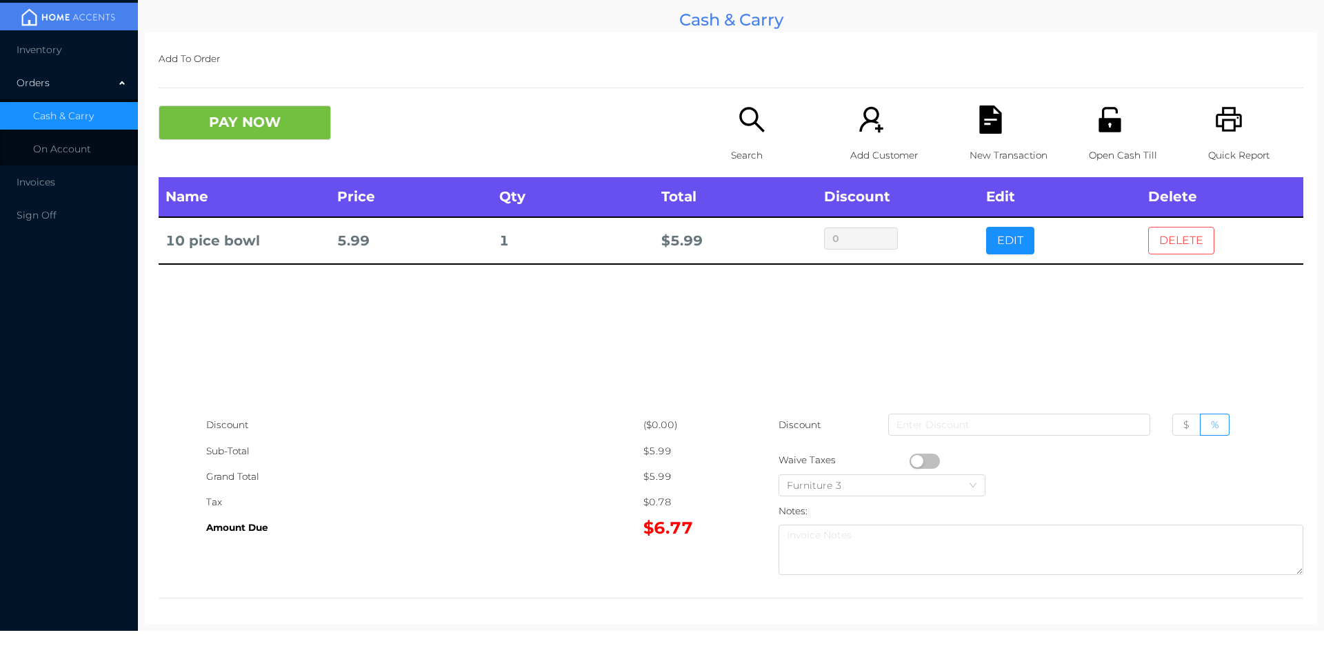
click at [1163, 248] on button "DELETE" at bounding box center [1181, 241] width 66 height 28
click at [1173, 238] on button "DELETE" at bounding box center [1181, 241] width 66 height 28
click at [1172, 240] on button "DELETE" at bounding box center [1181, 241] width 66 height 28
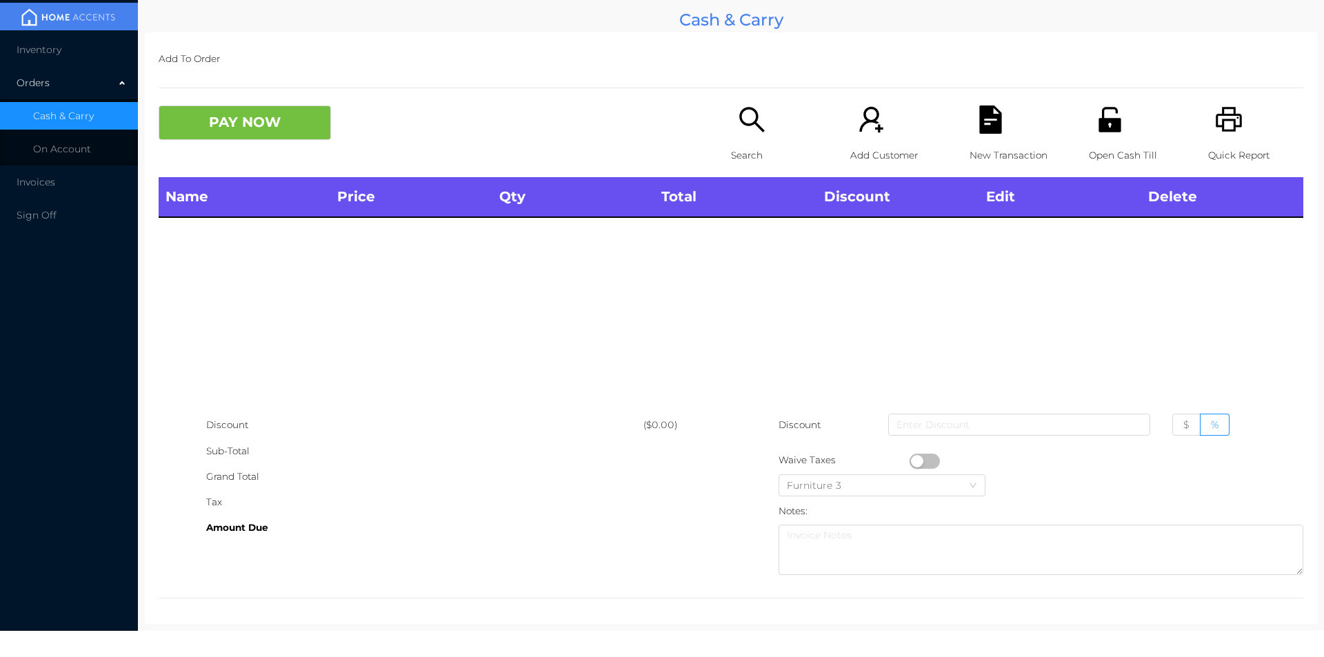
click at [741, 146] on p "Search" at bounding box center [778, 156] width 95 height 26
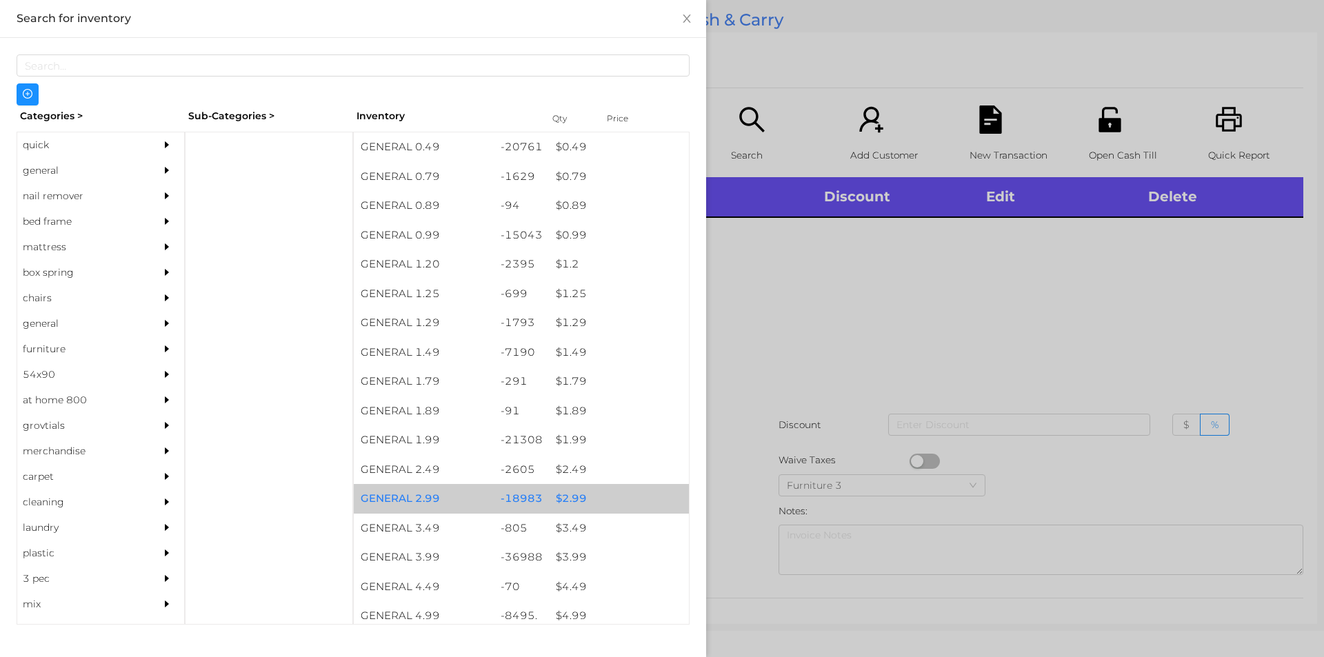
click at [574, 499] on div "$ 2.99" at bounding box center [619, 499] width 140 height 30
click at [569, 496] on div "$ 2.99" at bounding box center [619, 499] width 140 height 30
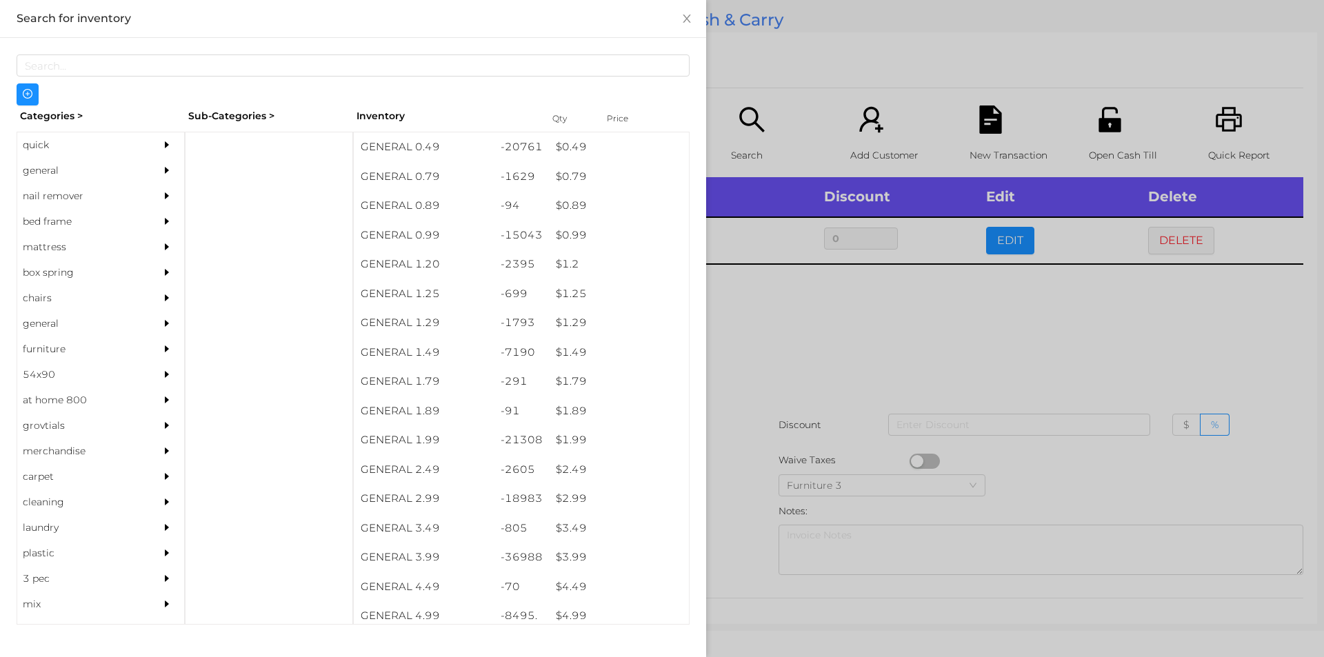
click at [770, 355] on div at bounding box center [662, 328] width 1324 height 657
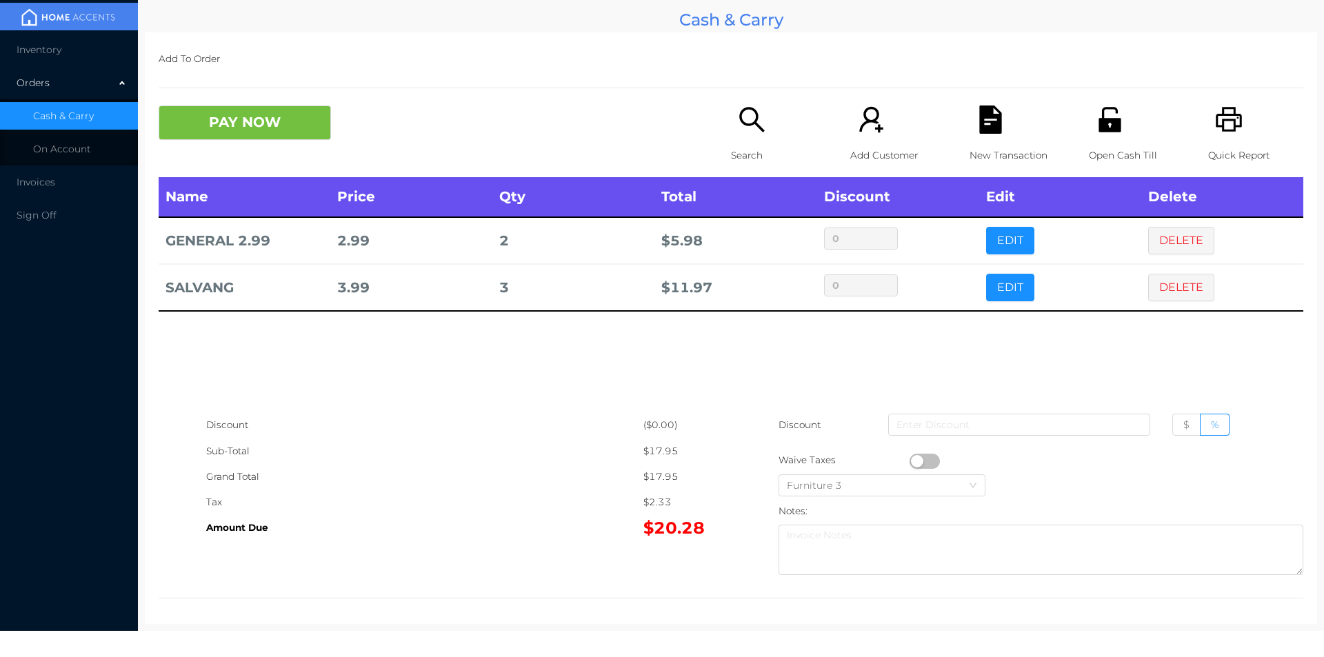
click at [738, 108] on icon "icon: search" at bounding box center [752, 120] width 28 height 28
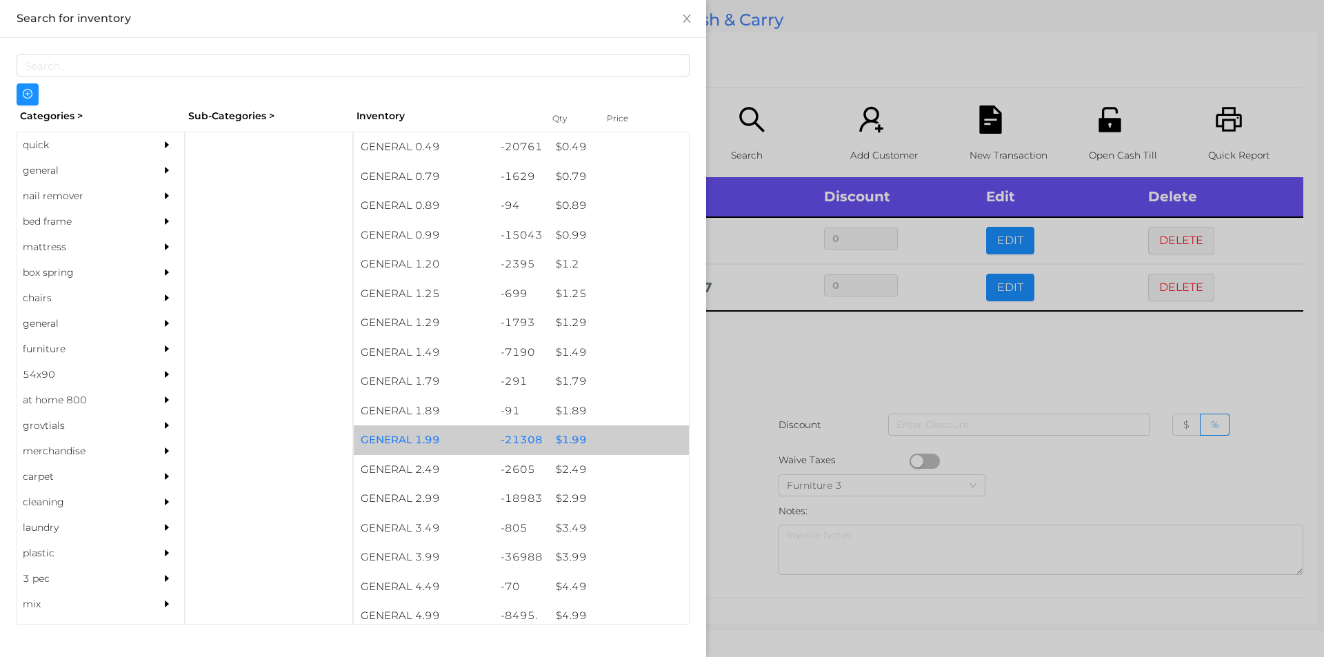
click at [565, 436] on div "$ 1.99" at bounding box center [619, 440] width 140 height 30
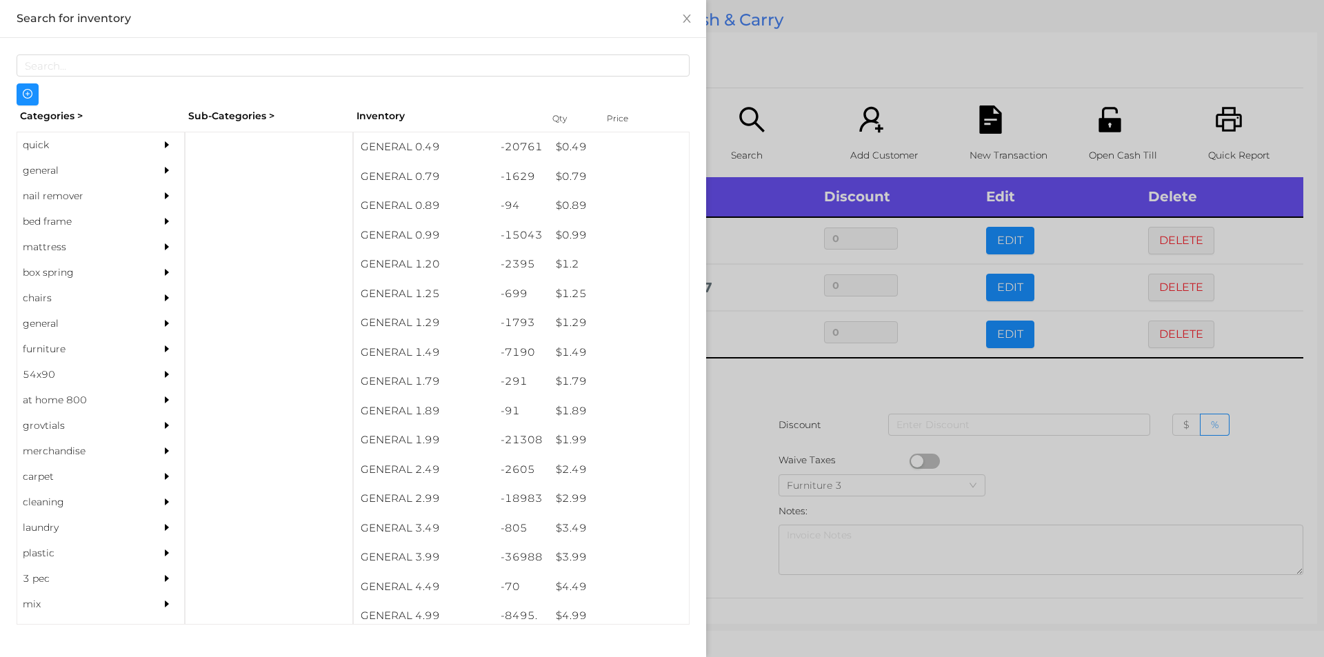
click at [762, 404] on div at bounding box center [662, 328] width 1324 height 657
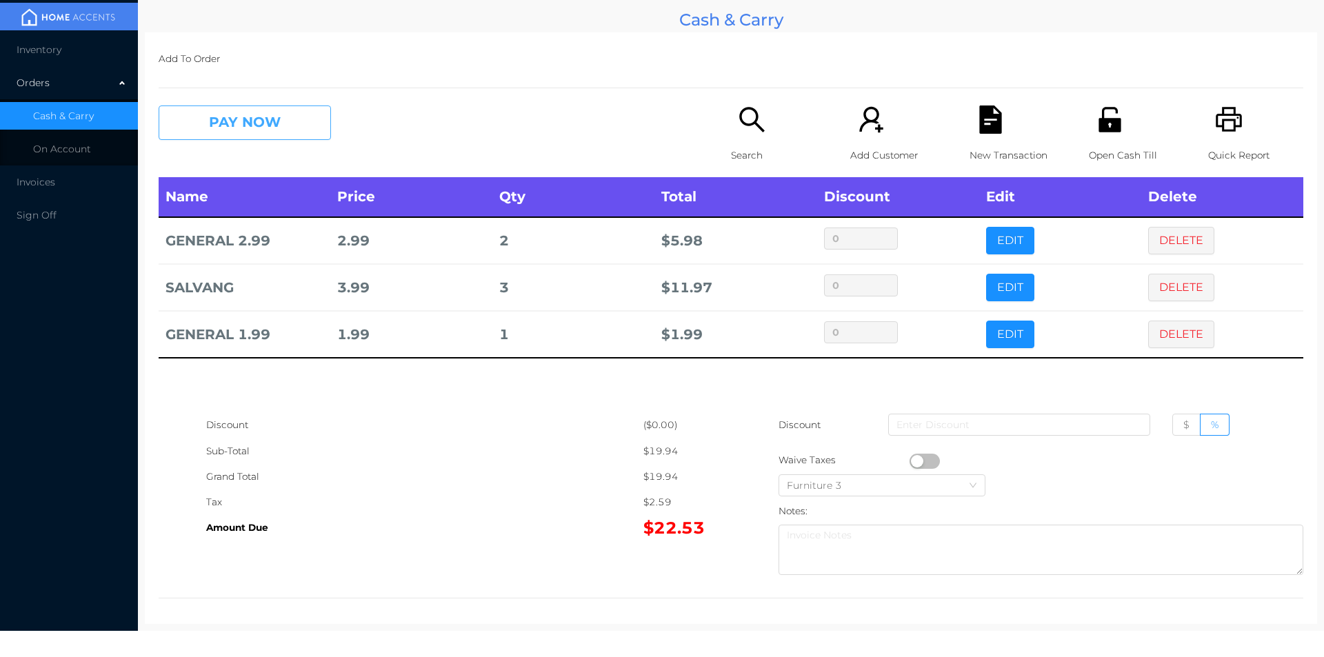
click at [235, 112] on button "PAY NOW" at bounding box center [245, 123] width 172 height 34
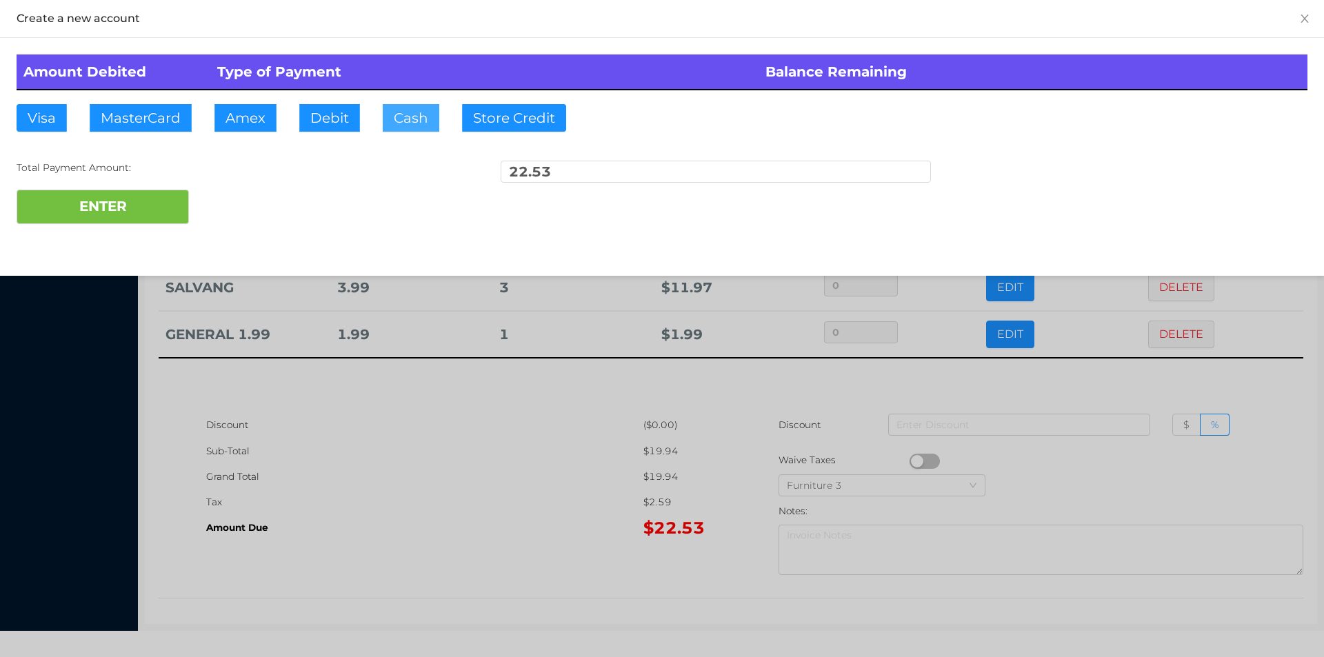
click at [408, 110] on button "Cash" at bounding box center [411, 118] width 57 height 28
type input "40."
click at [132, 211] on button "ENTER" at bounding box center [103, 207] width 172 height 34
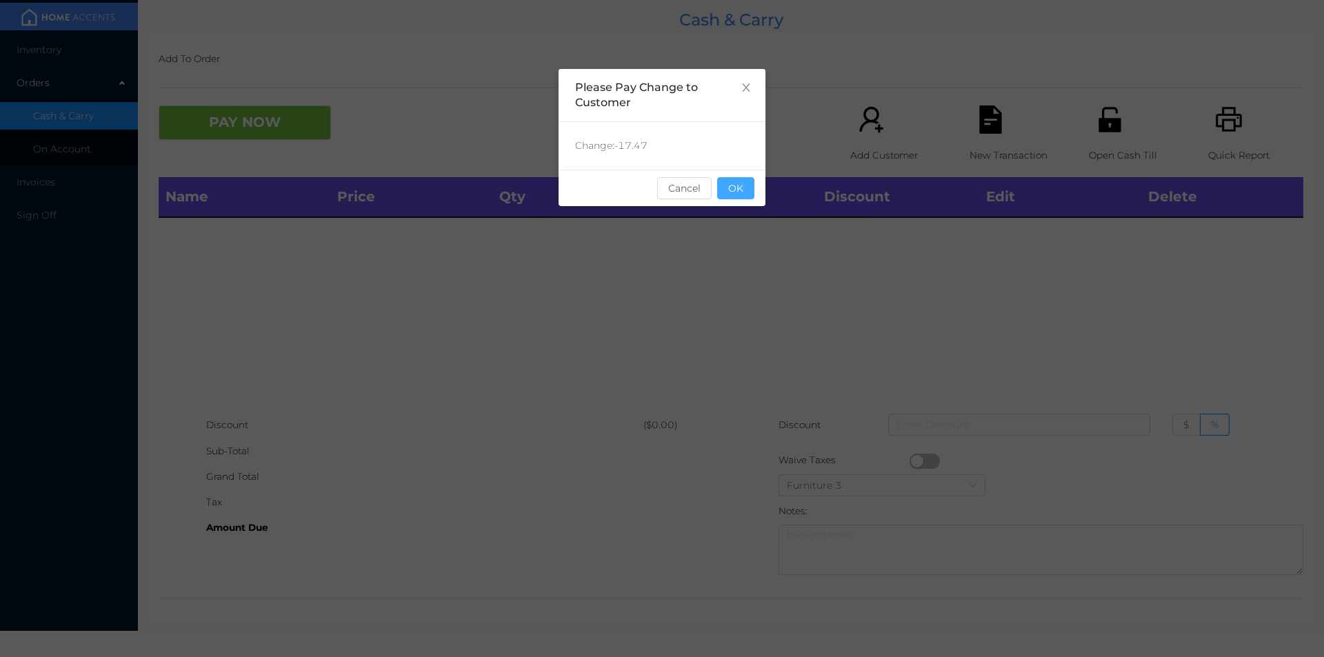
click at [743, 194] on button "OK" at bounding box center [735, 188] width 37 height 22
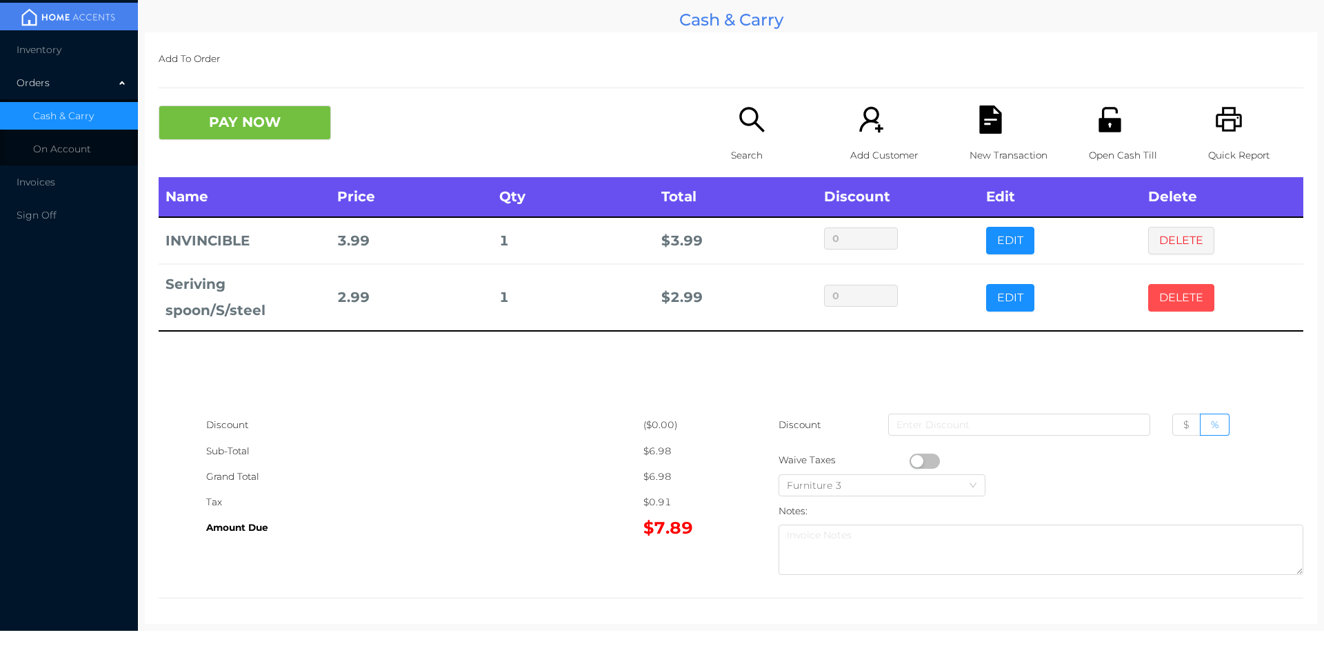
click at [1167, 285] on button "DELETE" at bounding box center [1181, 298] width 66 height 28
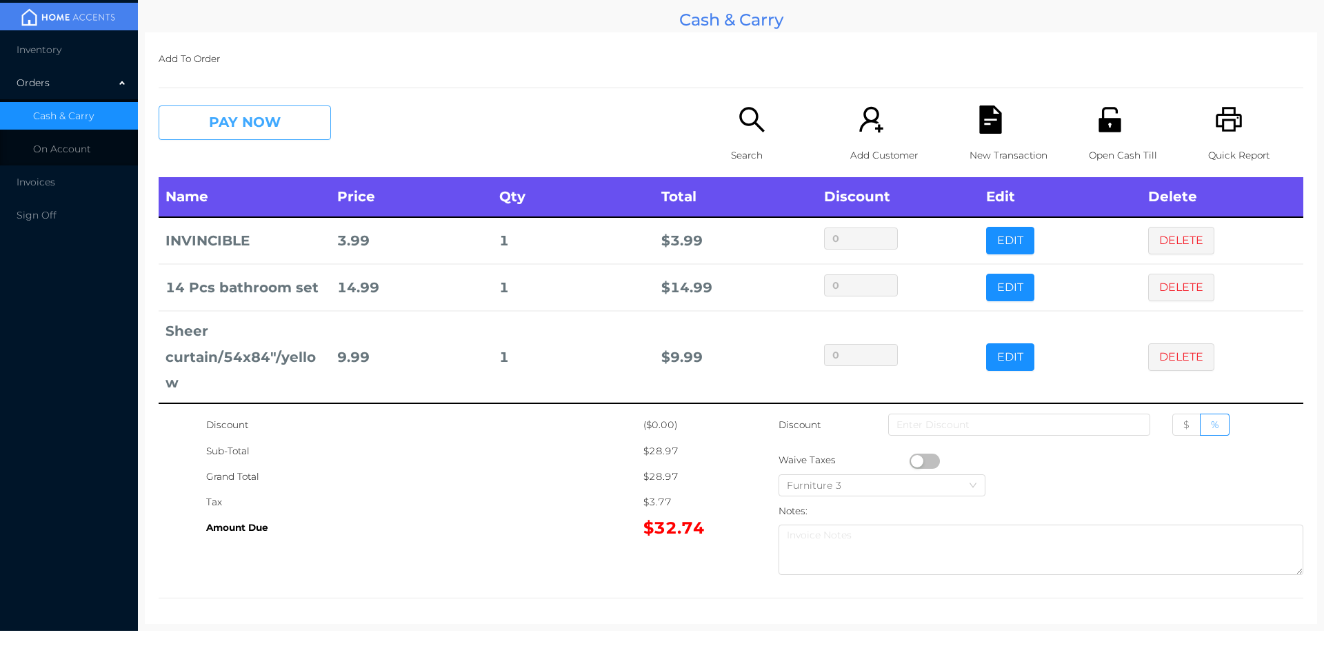
click at [237, 127] on button "PAY NOW" at bounding box center [245, 123] width 172 height 34
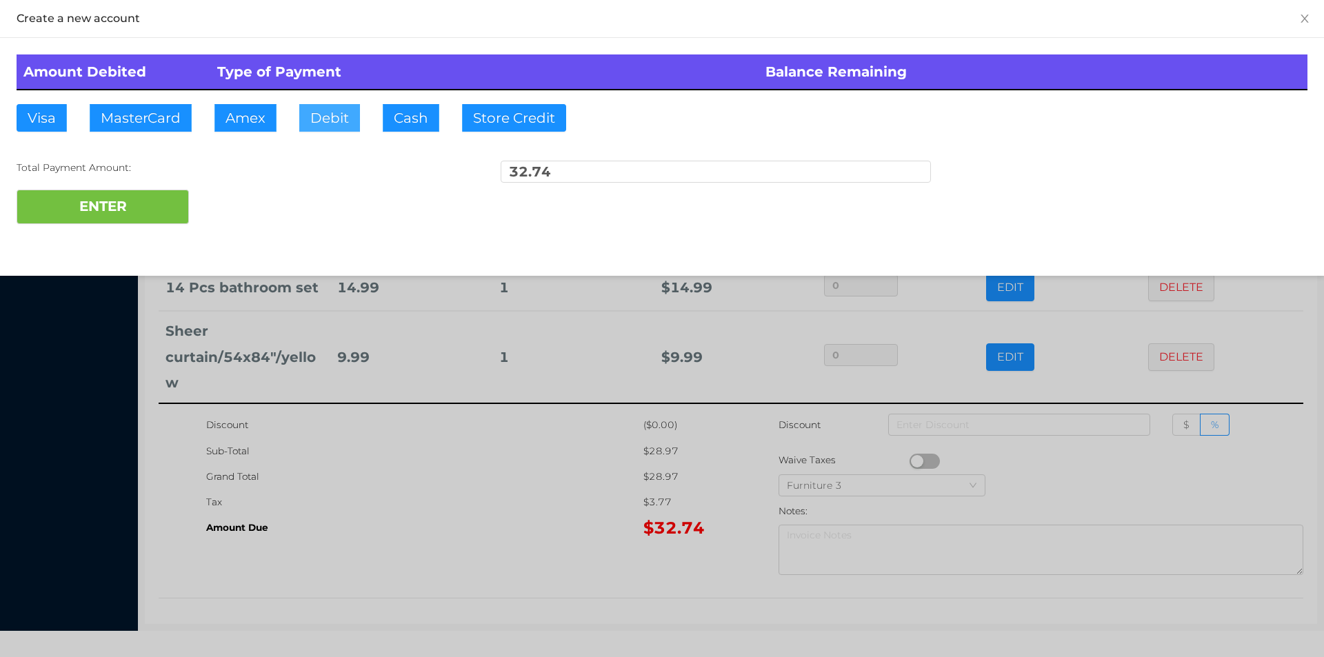
click at [310, 110] on button "Debit" at bounding box center [329, 118] width 61 height 28
type input "50."
click at [155, 218] on button "ENTER" at bounding box center [103, 207] width 172 height 34
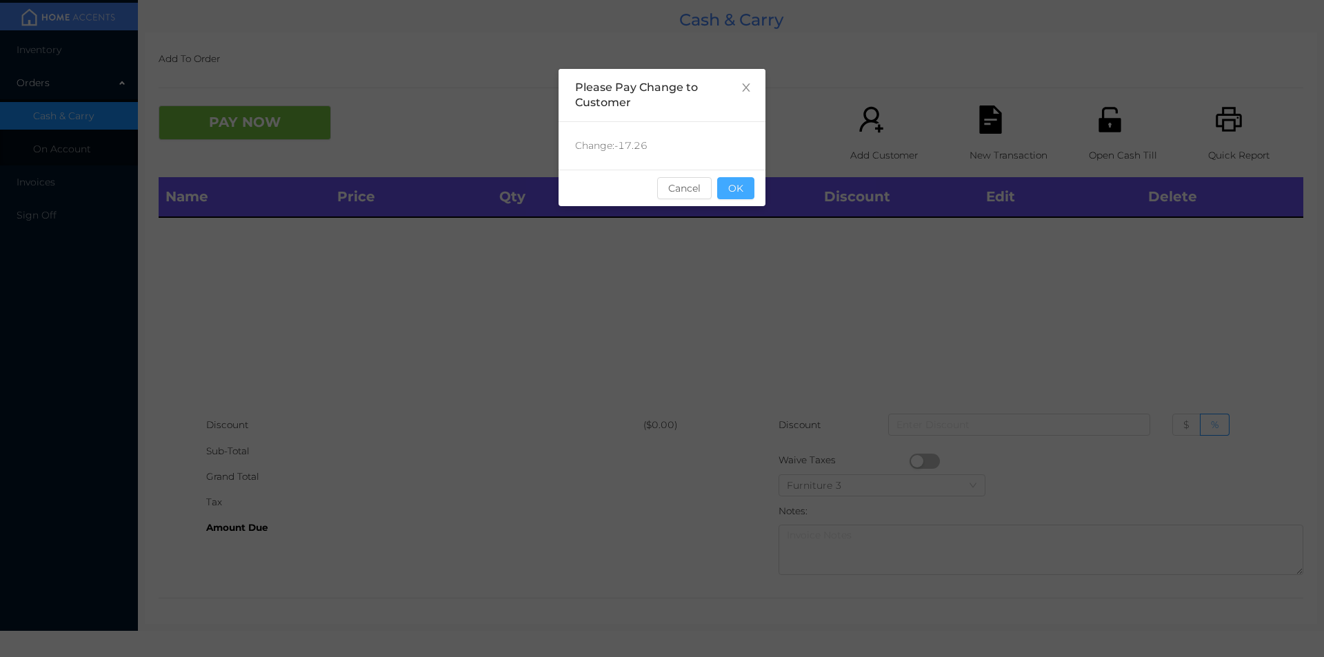
click at [734, 190] on button "OK" at bounding box center [735, 188] width 37 height 22
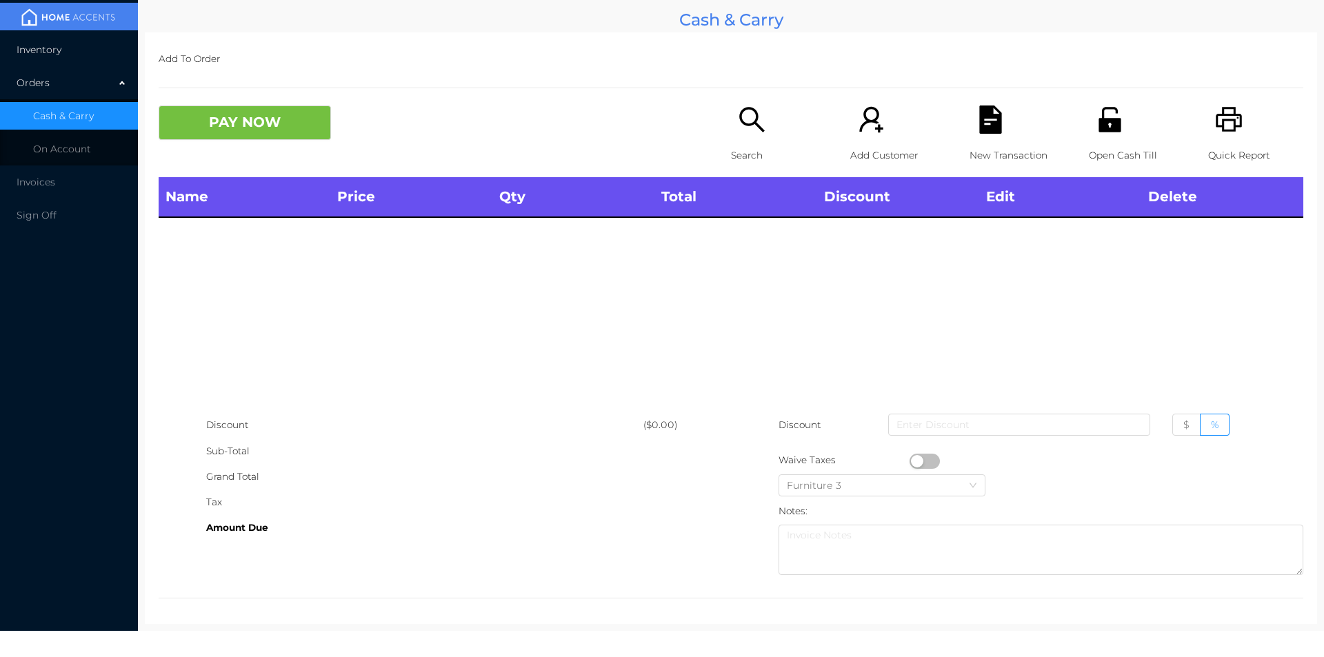
click at [30, 54] on span "Inventory" at bounding box center [39, 49] width 45 height 12
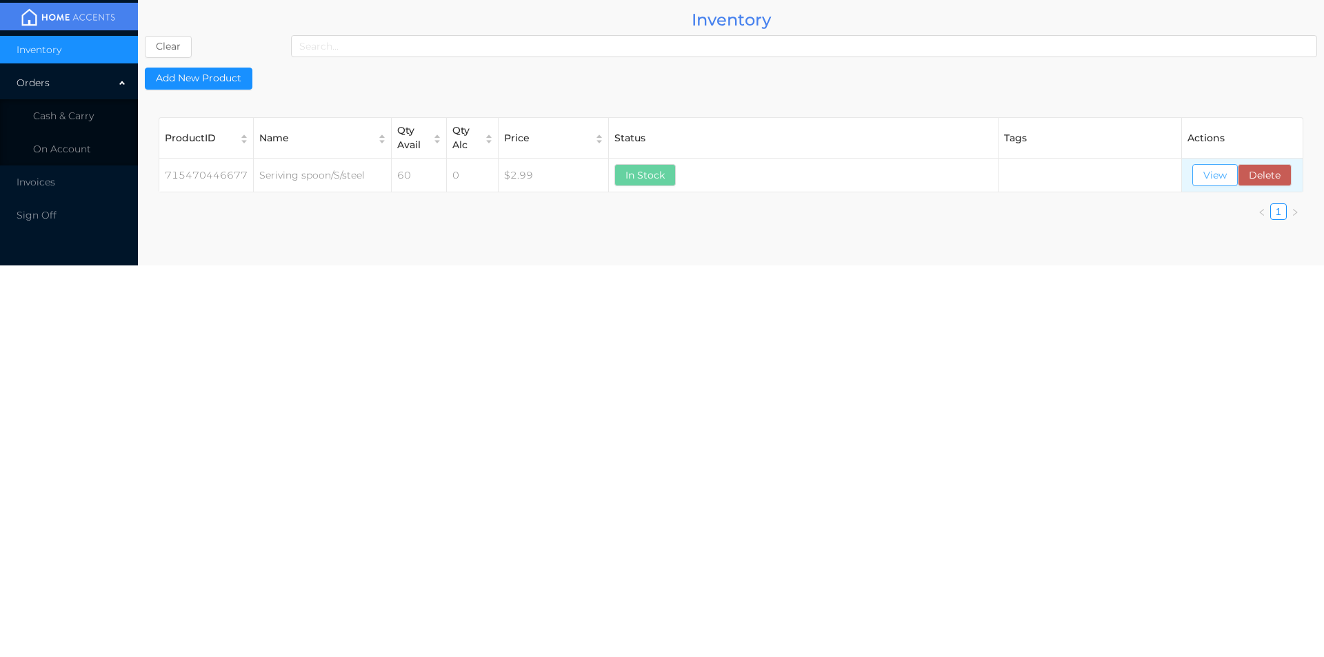
click at [1207, 181] on button "View" at bounding box center [1215, 175] width 46 height 22
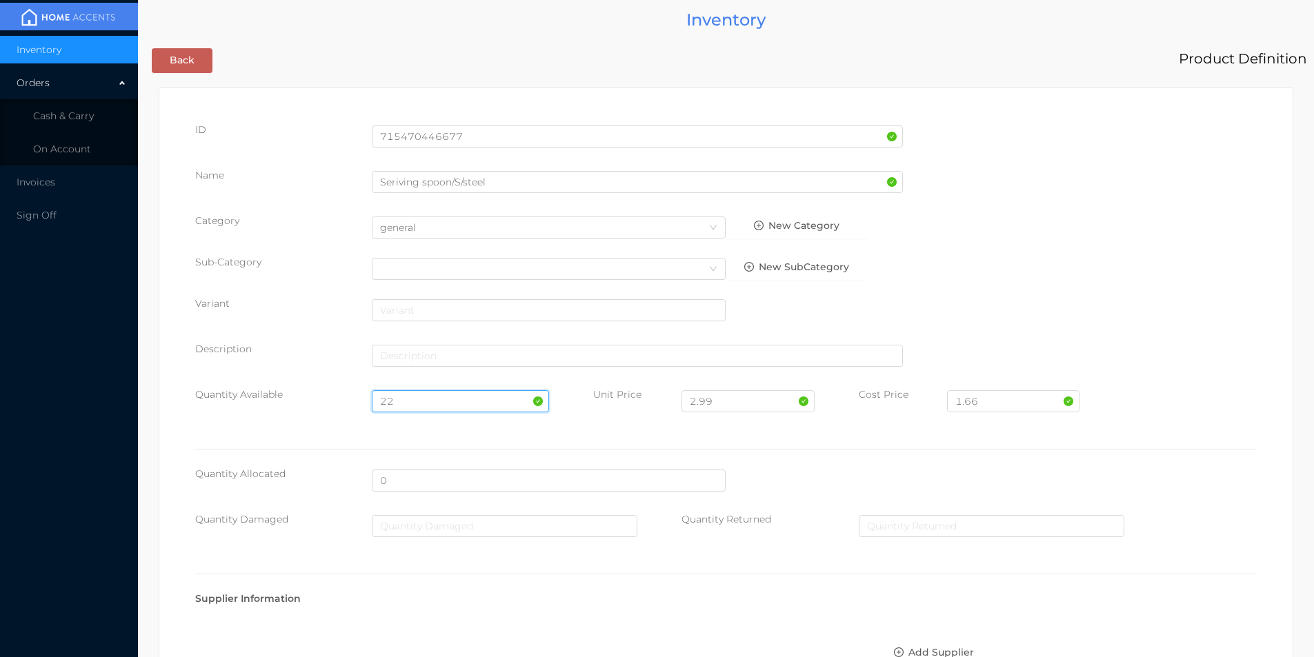
click at [426, 400] on input "22" at bounding box center [460, 401] width 177 height 22
type input "2"
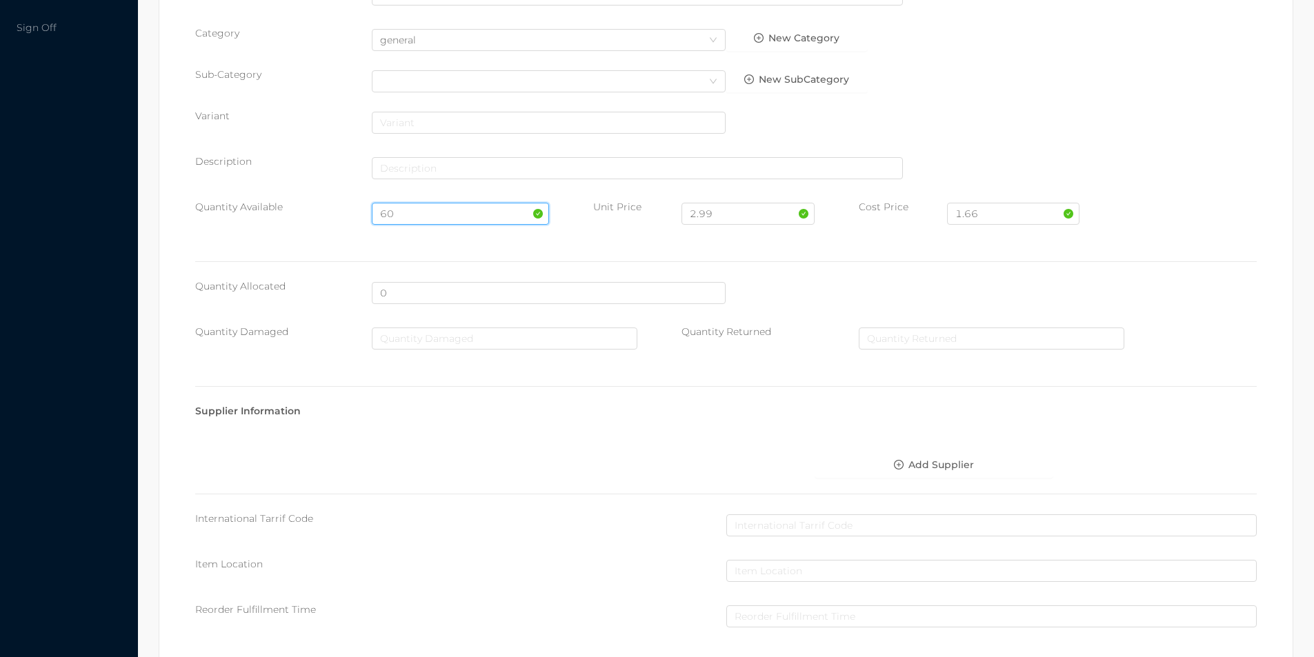
scroll to position [562, 0]
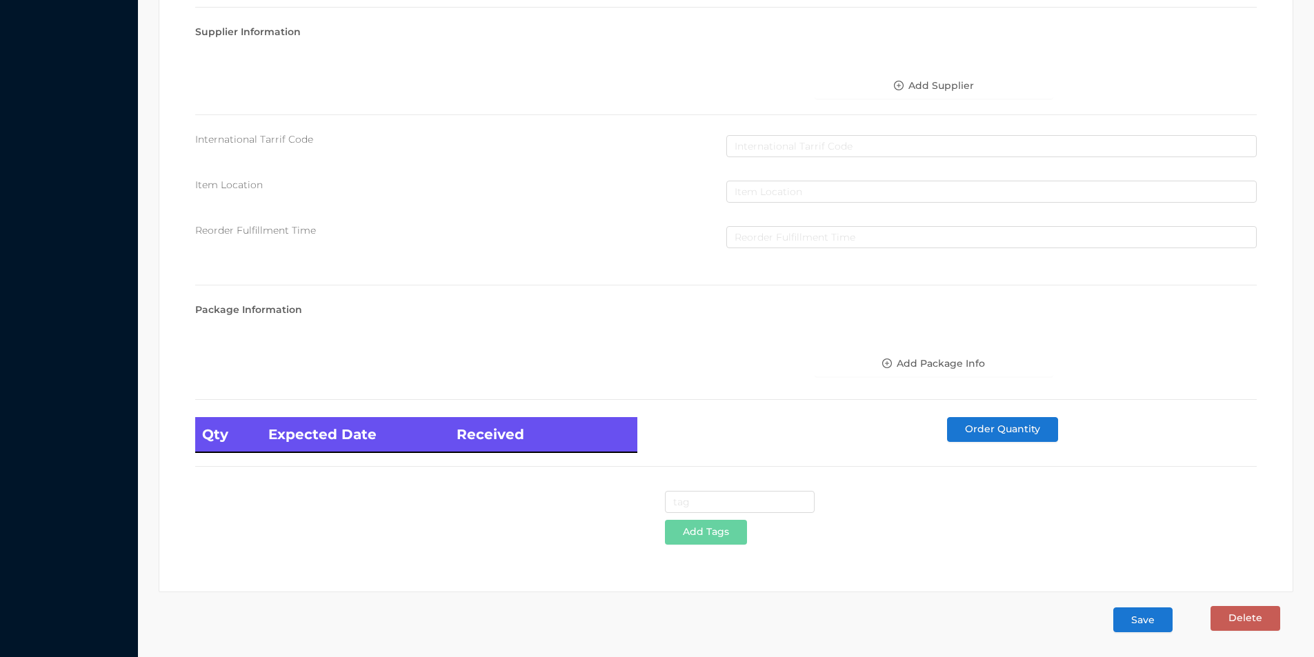
type input "60"
click at [1147, 616] on button "Save" at bounding box center [1142, 620] width 59 height 25
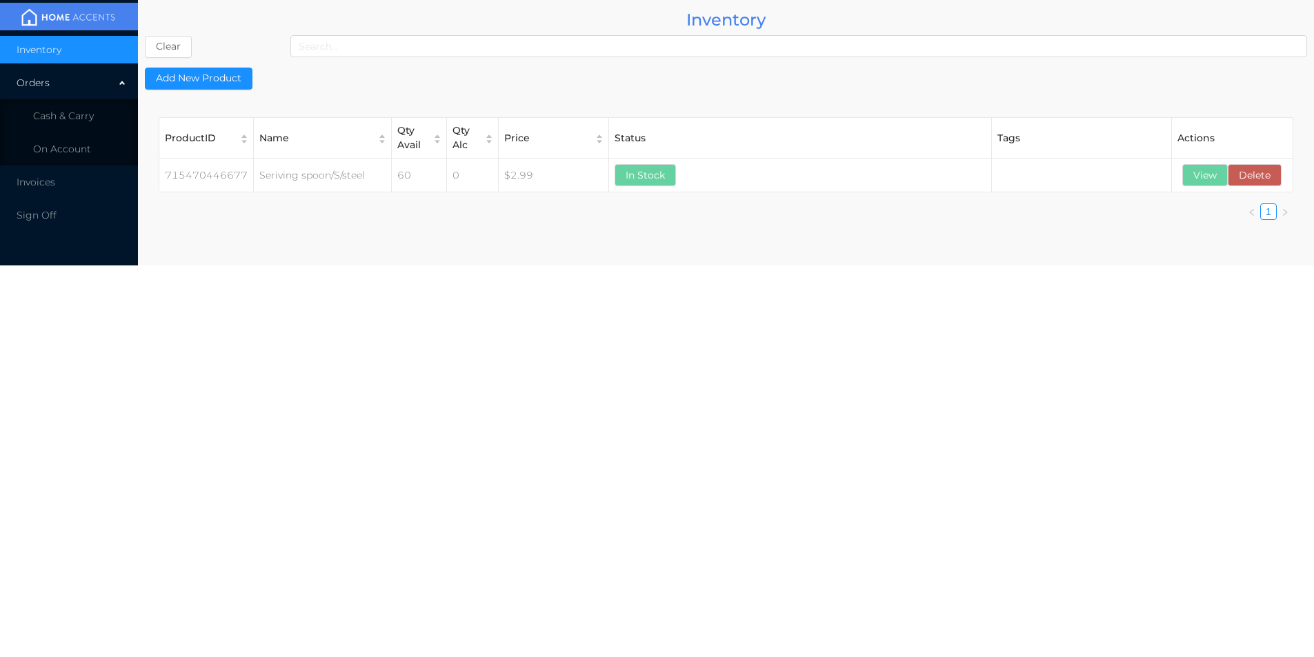
scroll to position [0, 0]
click at [1204, 157] on th "Actions" at bounding box center [1242, 138] width 121 height 41
click at [1203, 170] on button "View" at bounding box center [1215, 175] width 46 height 22
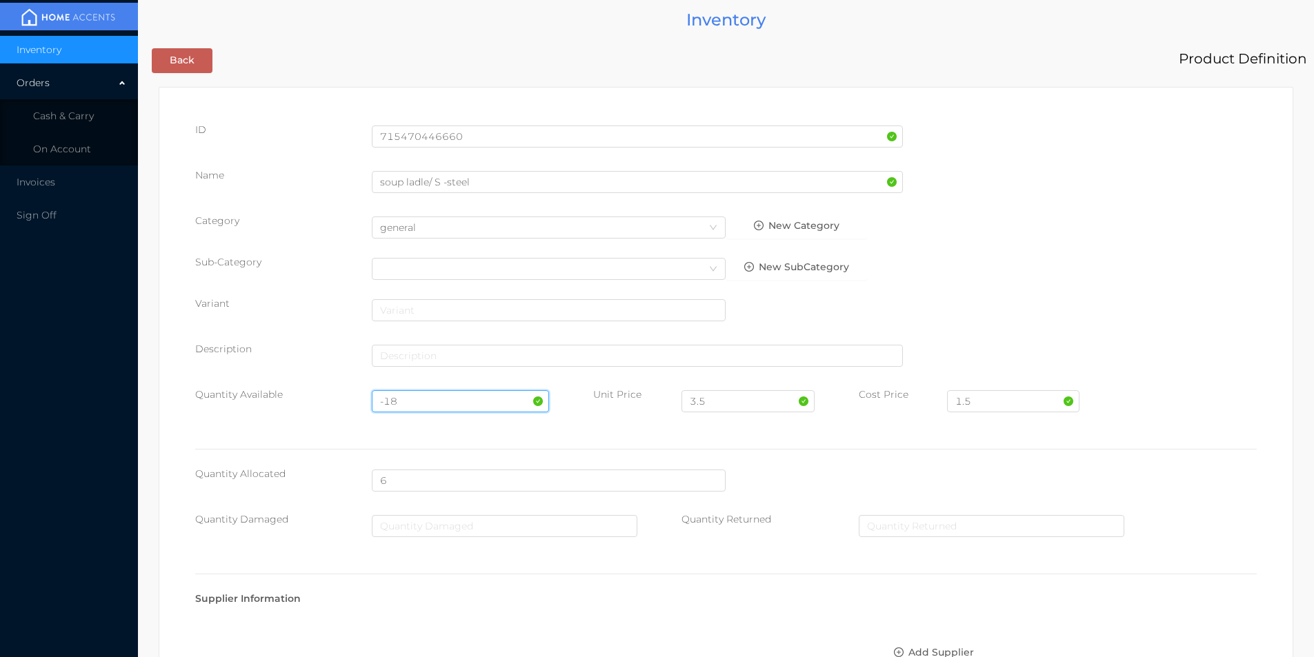
click at [428, 400] on input "-18" at bounding box center [460, 401] width 177 height 22
type input "-"
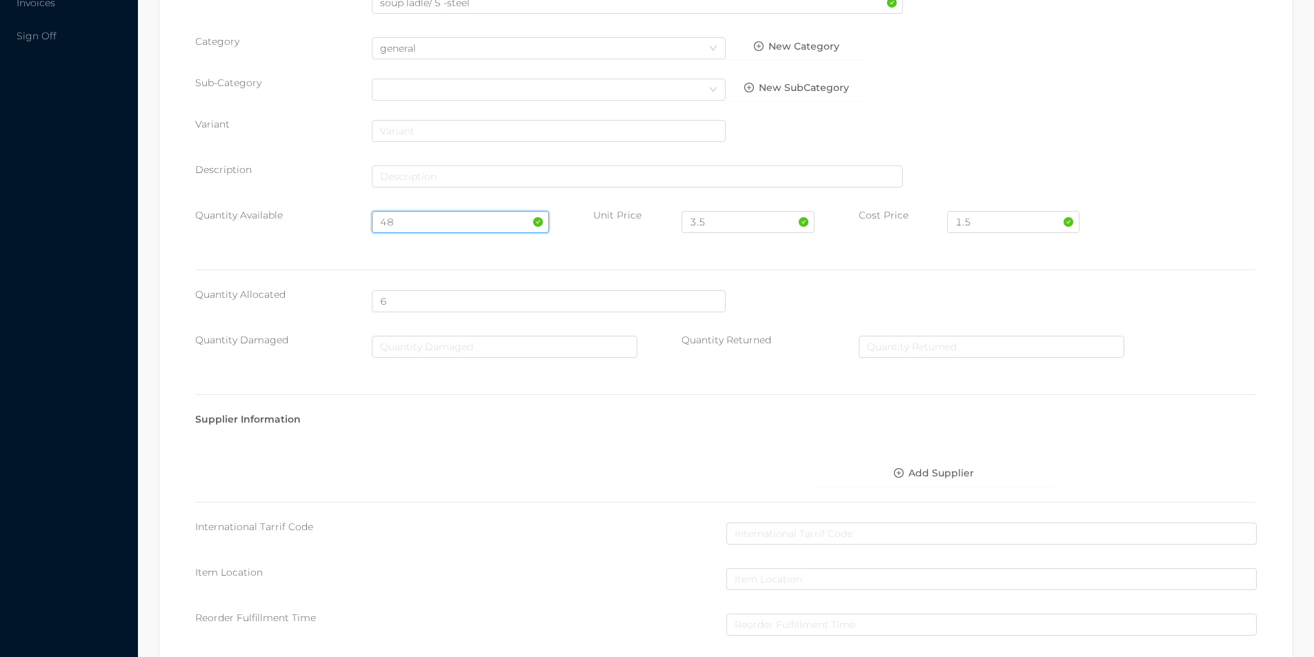
scroll to position [562, 0]
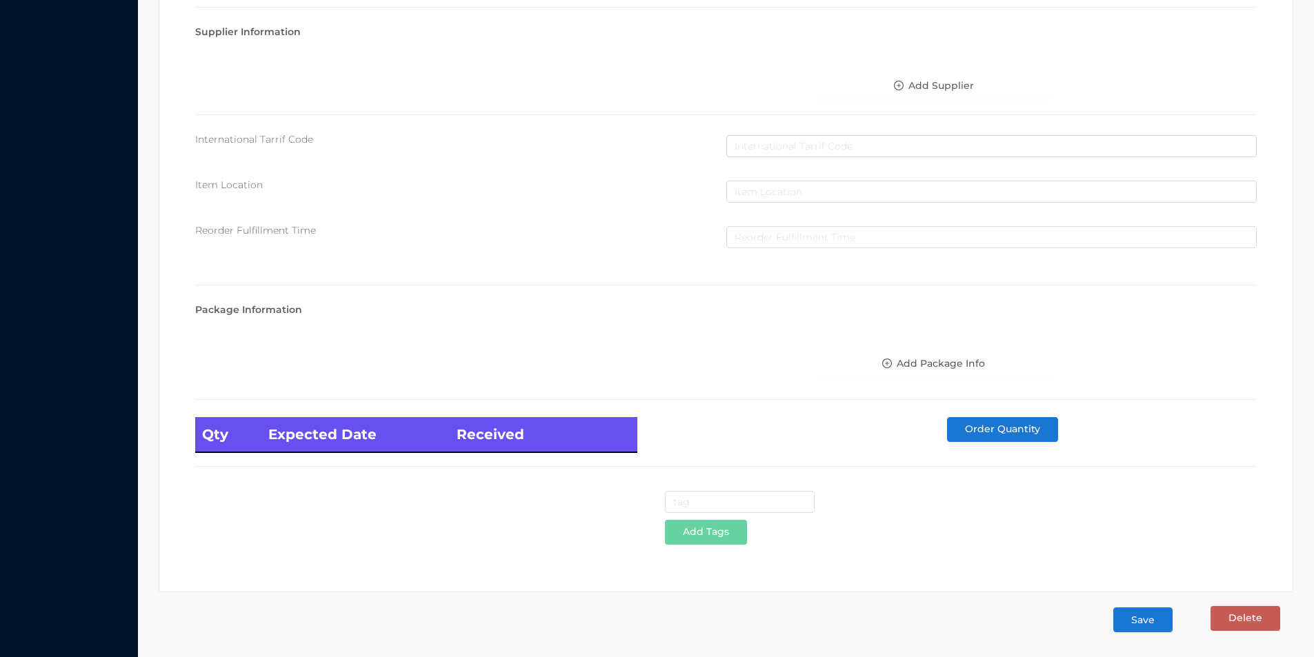
type input "48"
click at [1140, 615] on button "Save" at bounding box center [1142, 620] width 59 height 25
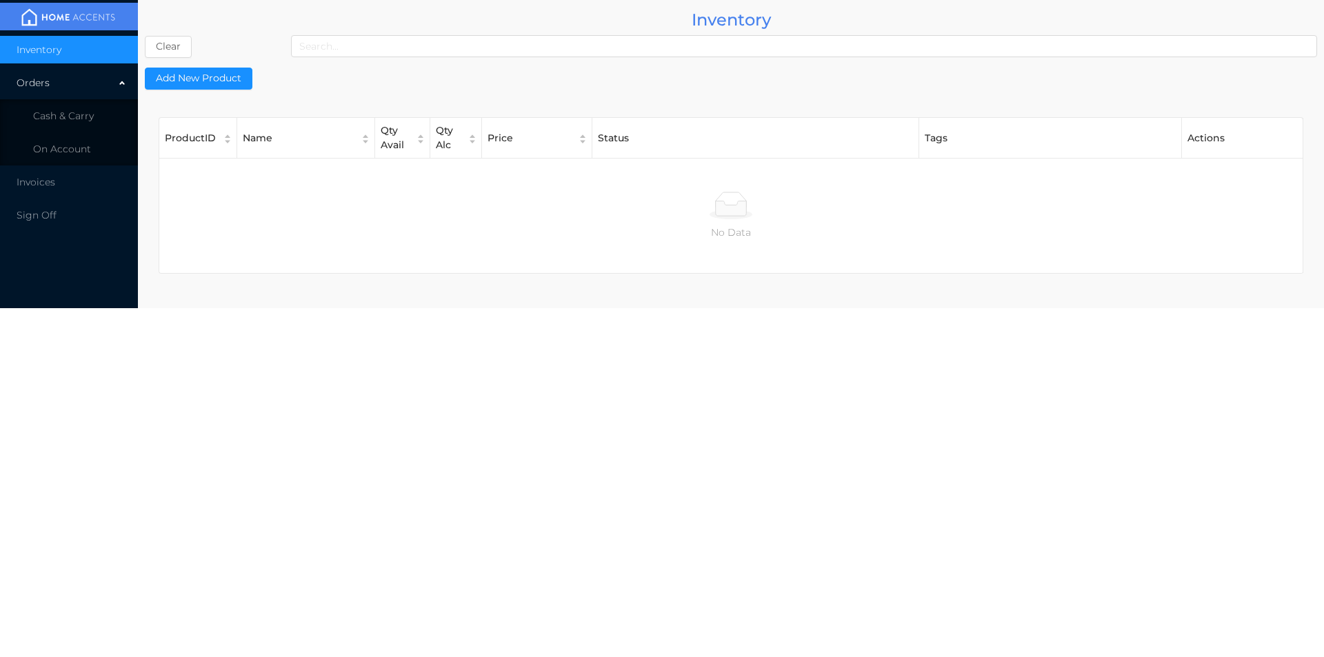
click at [219, 69] on button "Add New Product" at bounding box center [199, 79] width 108 height 22
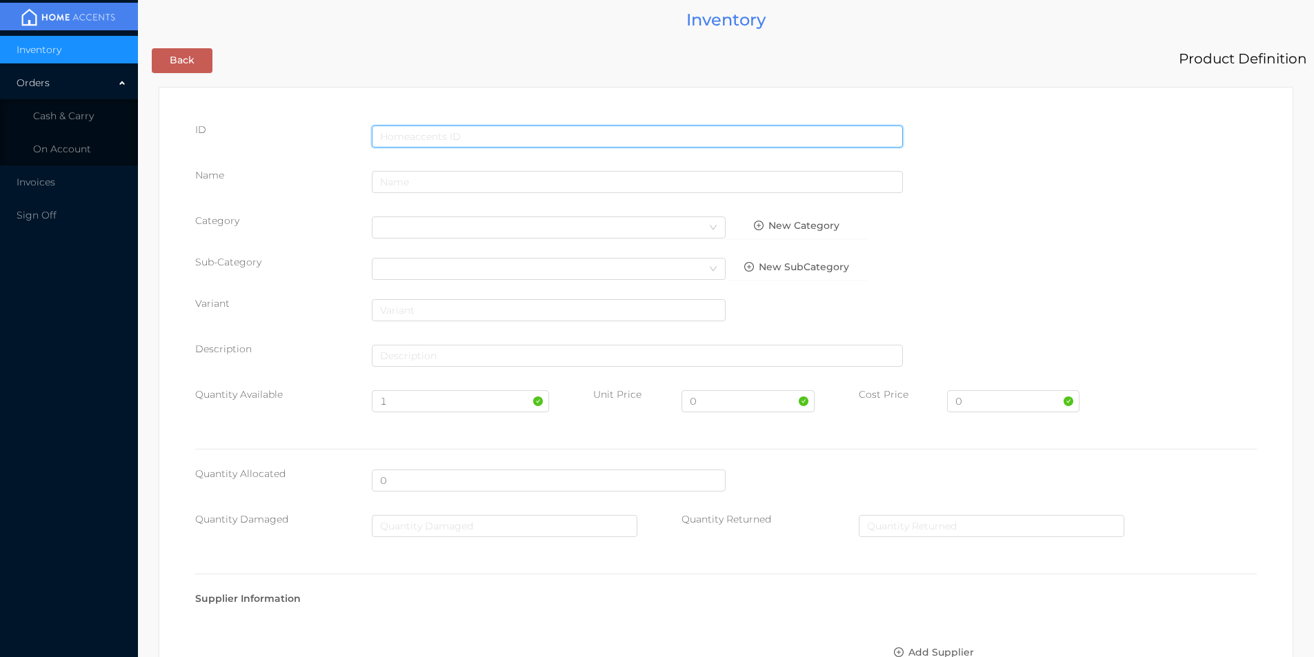
click at [425, 127] on input "text" at bounding box center [637, 137] width 531 height 22
type input "715479012187"
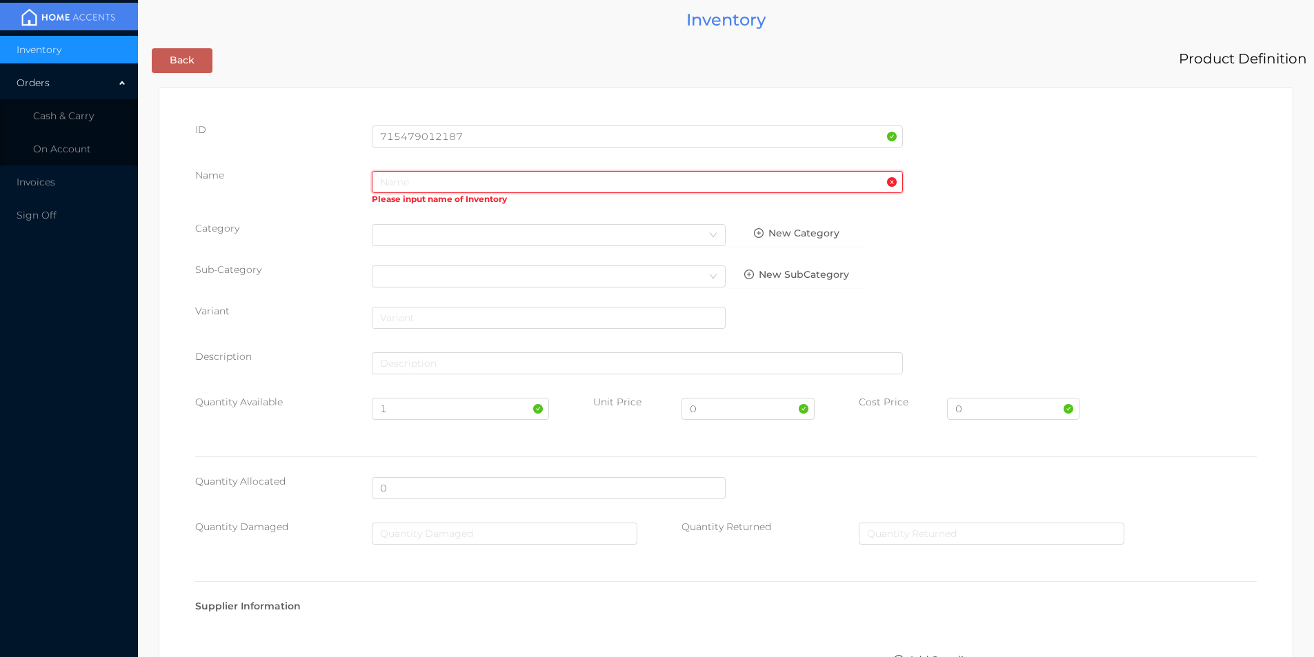
click at [621, 183] on input "text" at bounding box center [637, 182] width 531 height 22
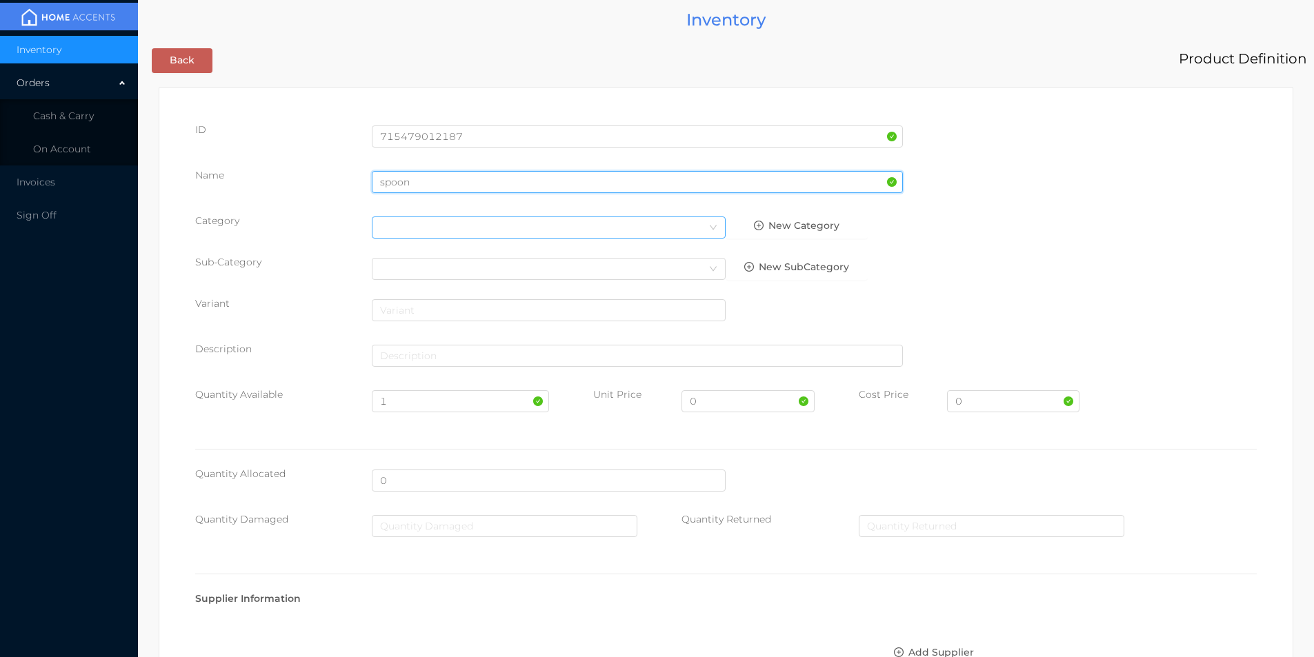
type input "spoon"
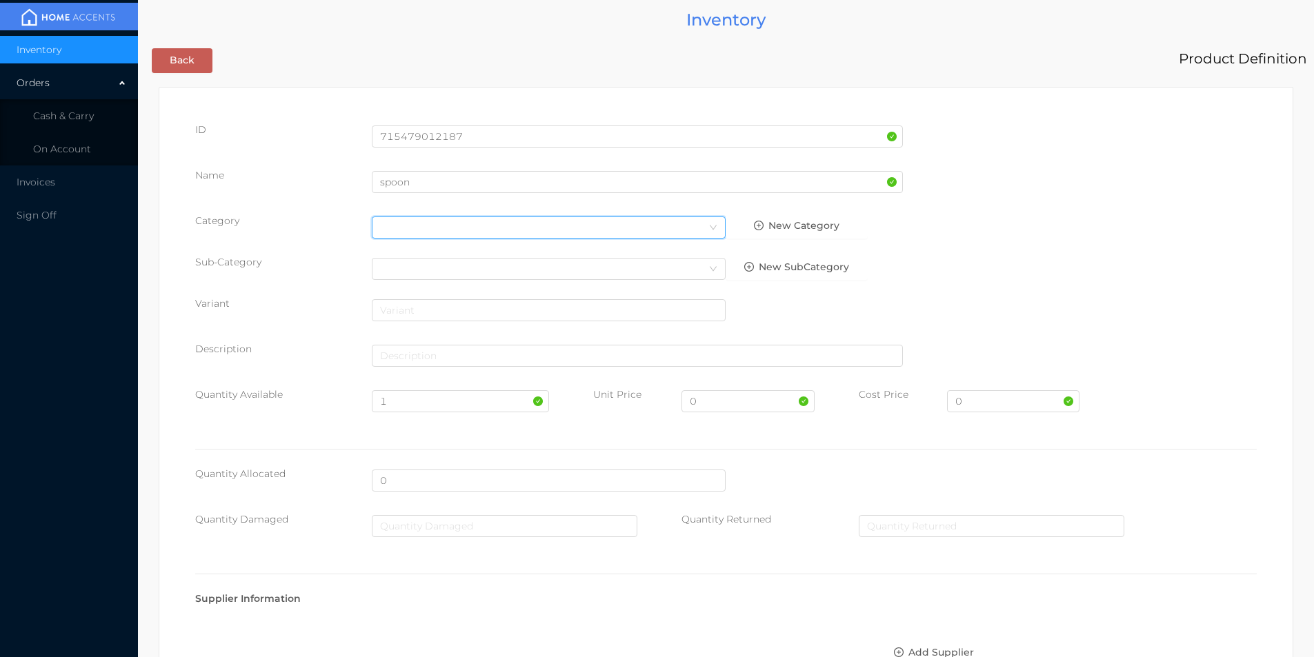
click at [459, 230] on div "Select Category" at bounding box center [548, 227] width 337 height 21
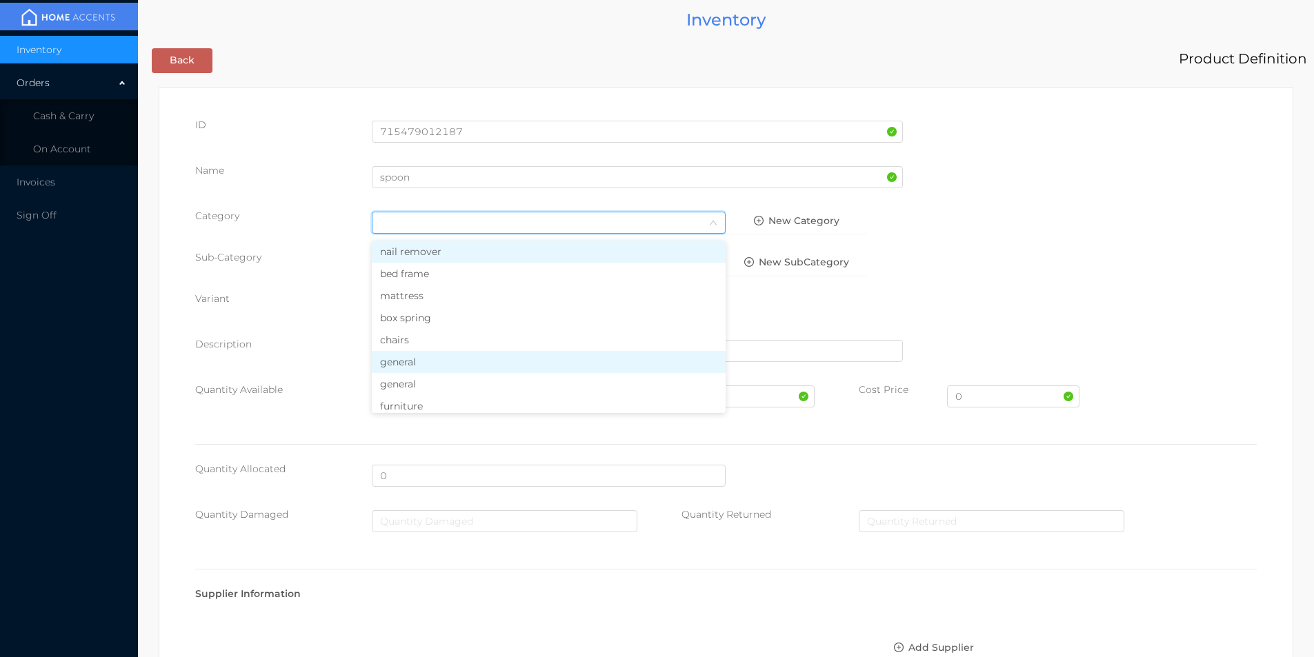
click at [405, 367] on li "general" at bounding box center [549, 362] width 354 height 22
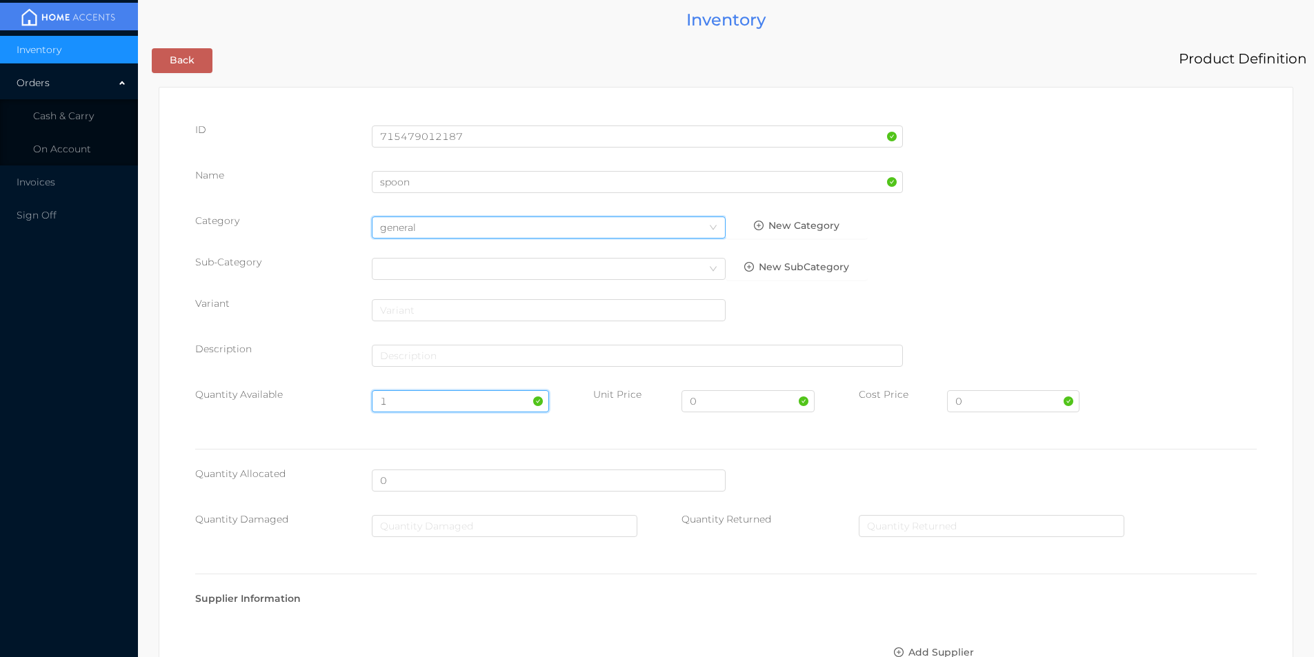
click at [417, 399] on input "1" at bounding box center [460, 401] width 177 height 22
type input "120"
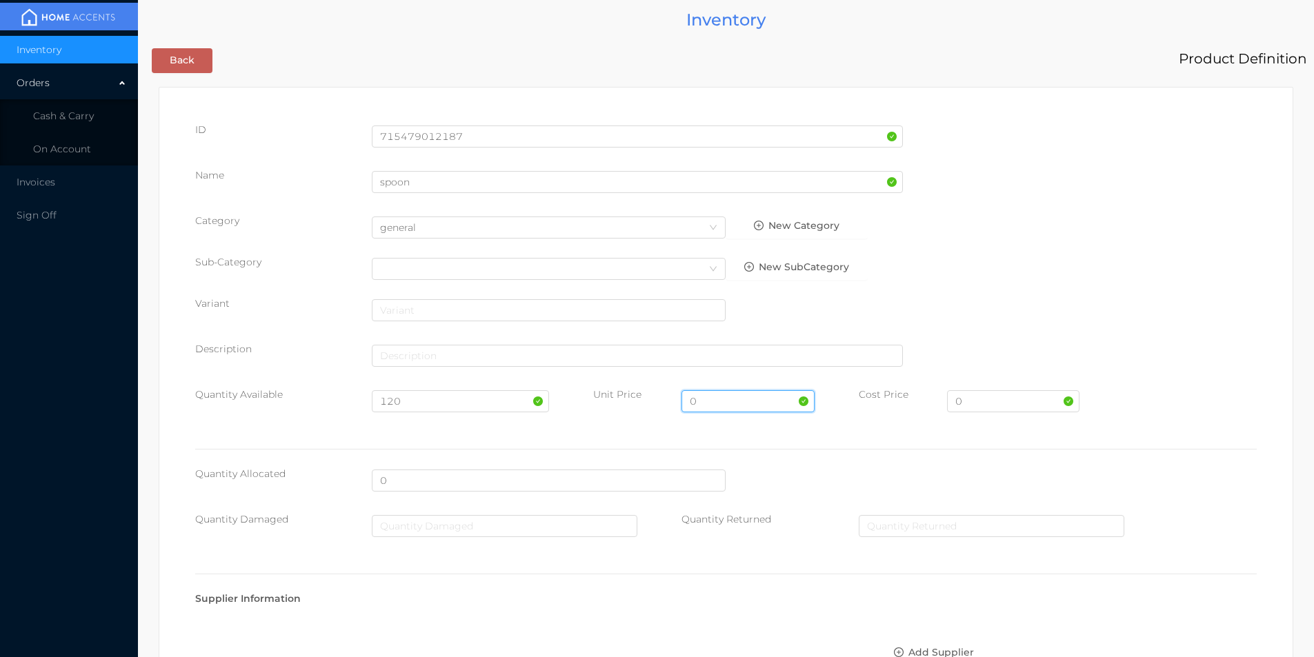
click at [719, 407] on input "0" at bounding box center [747, 401] width 132 height 22
type input "1.50"
click at [976, 402] on input "0" at bounding box center [1013, 401] width 132 height 22
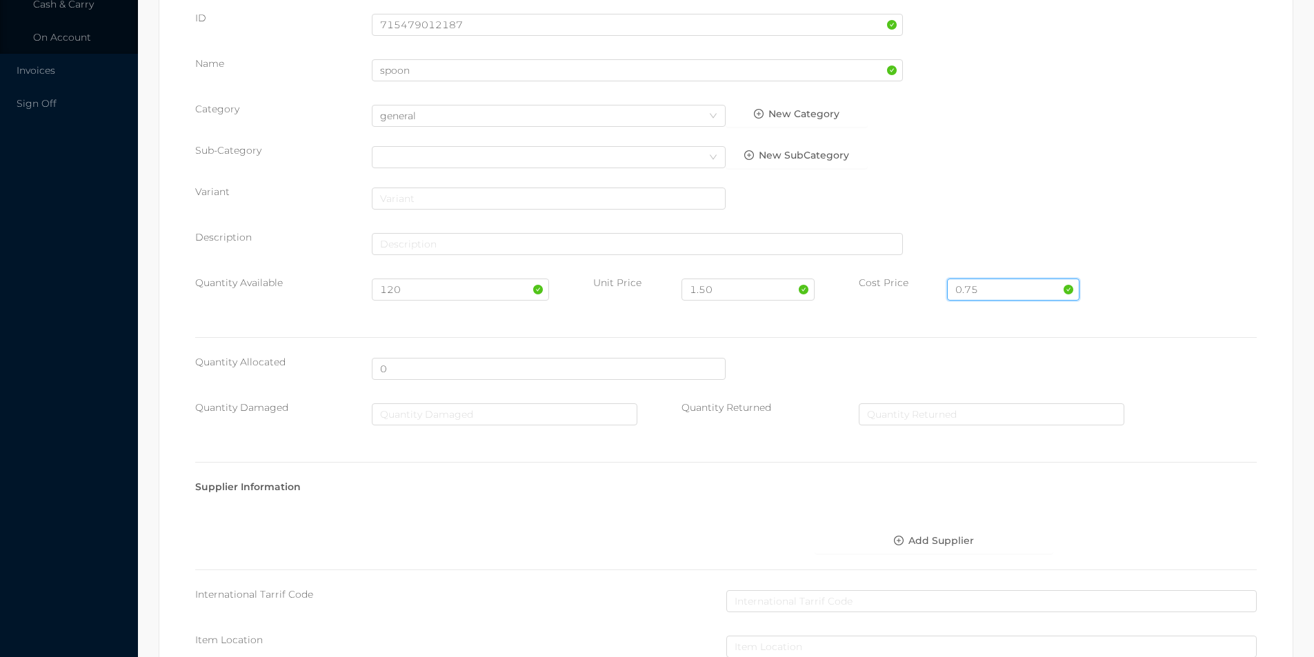
scroll to position [488, 0]
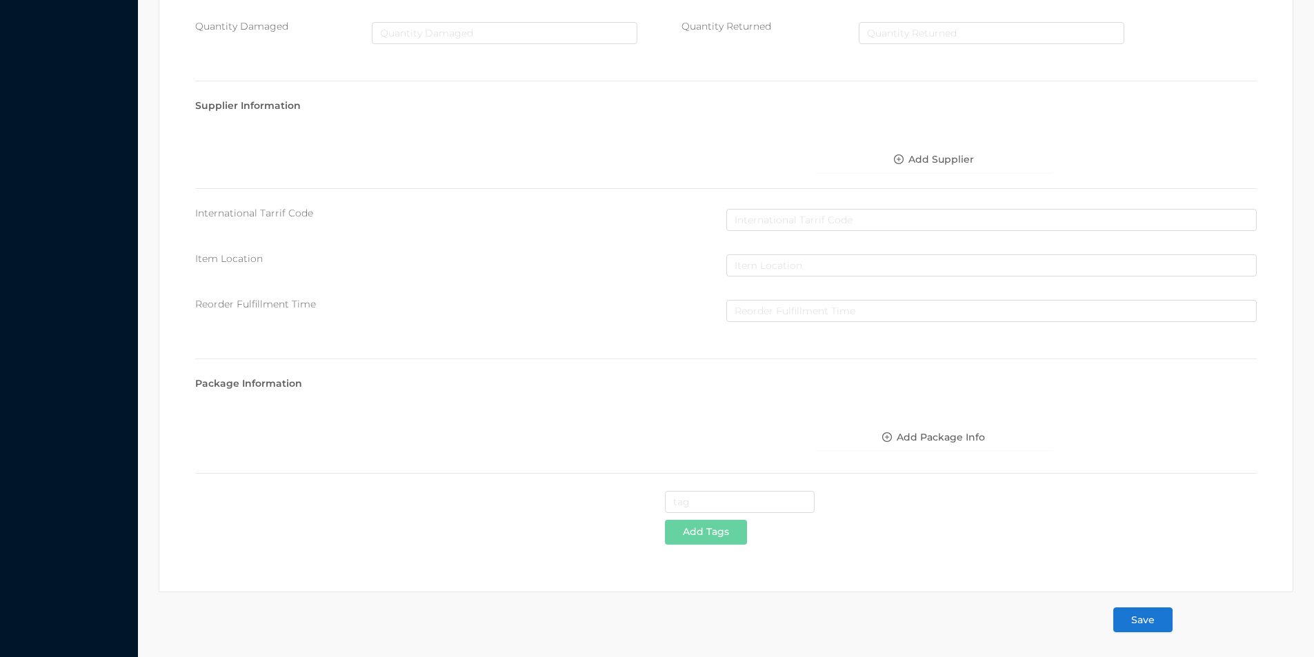
type input "0.75"
click at [1134, 625] on button "Save" at bounding box center [1142, 620] width 59 height 25
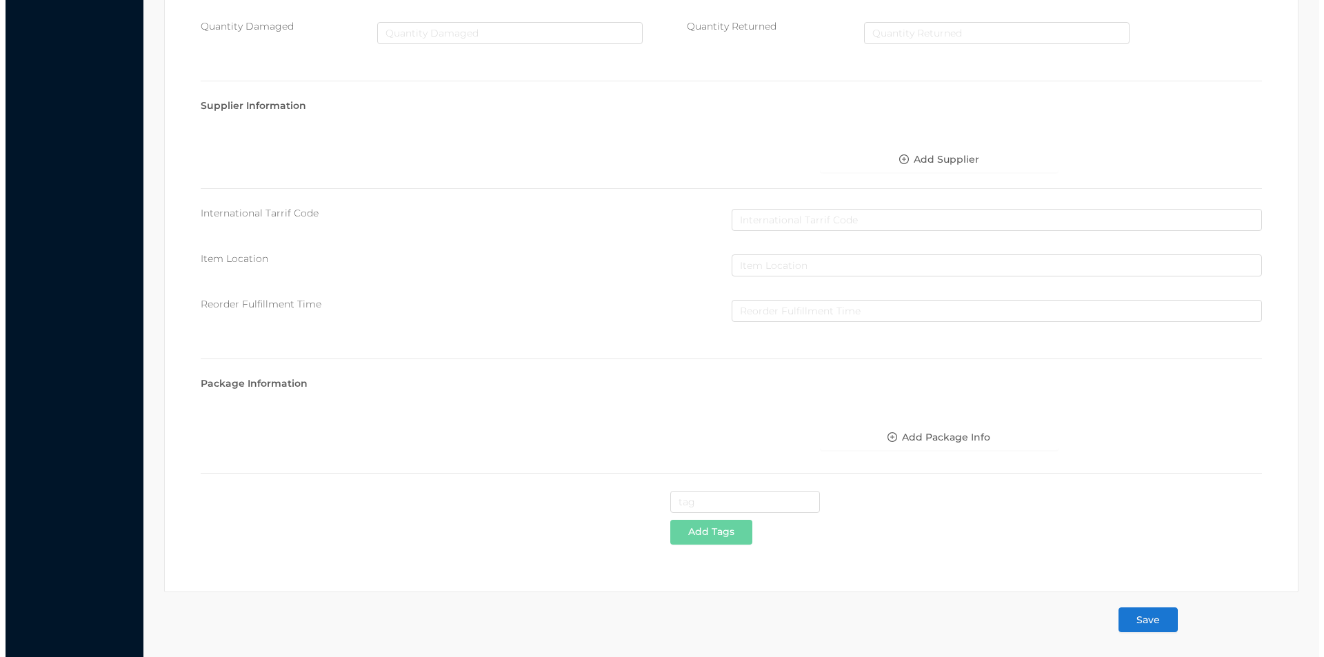
scroll to position [0, 0]
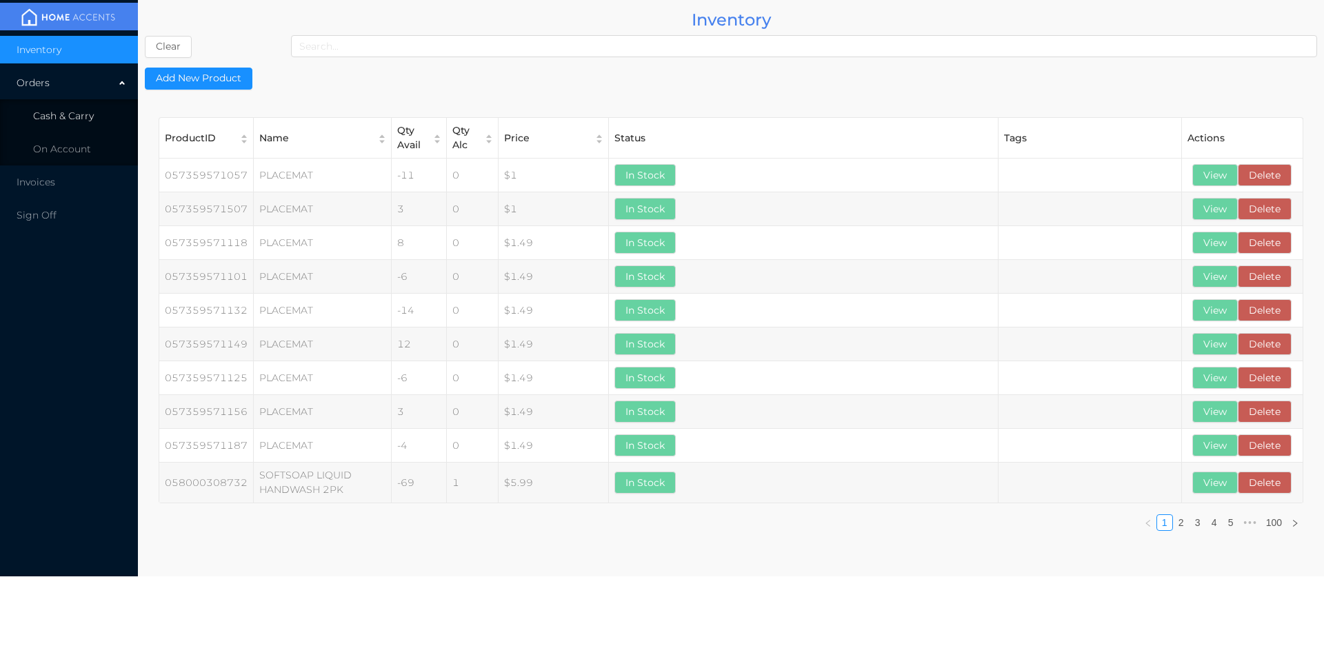
click at [63, 129] on li "Cash & Carry" at bounding box center [69, 116] width 138 height 28
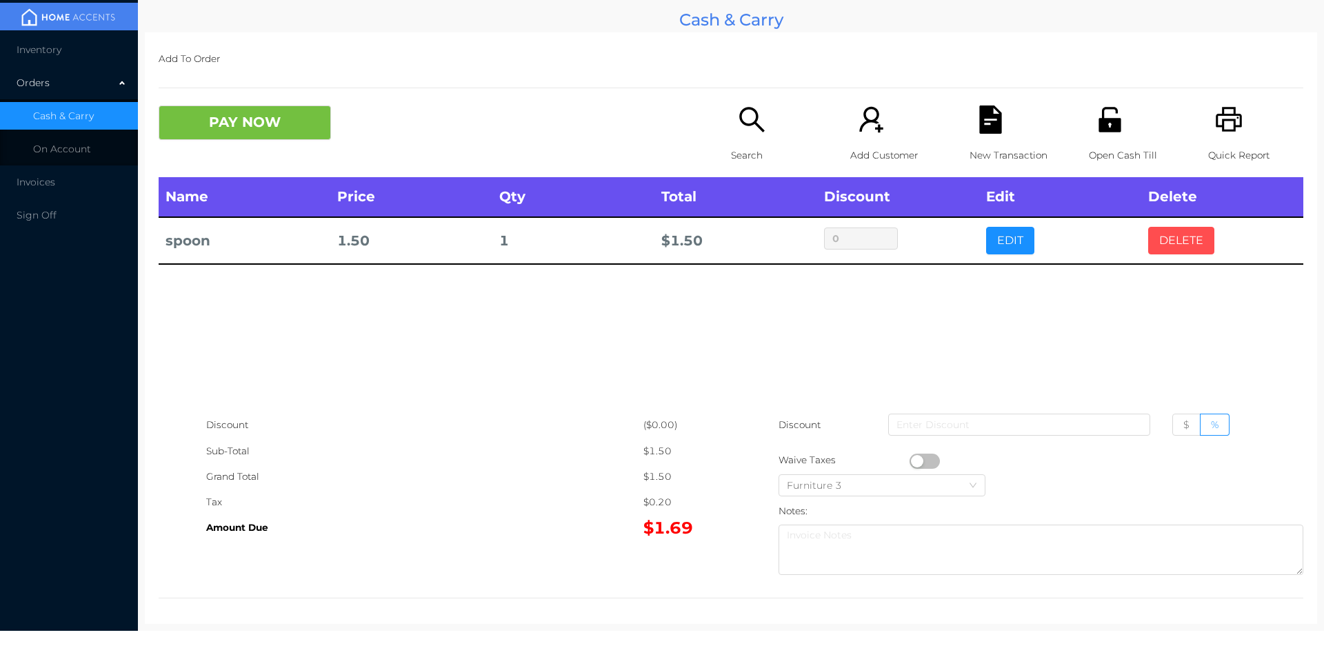
click at [1169, 245] on button "DELETE" at bounding box center [1181, 241] width 66 height 28
click at [1178, 238] on button "DELETE" at bounding box center [1181, 241] width 66 height 28
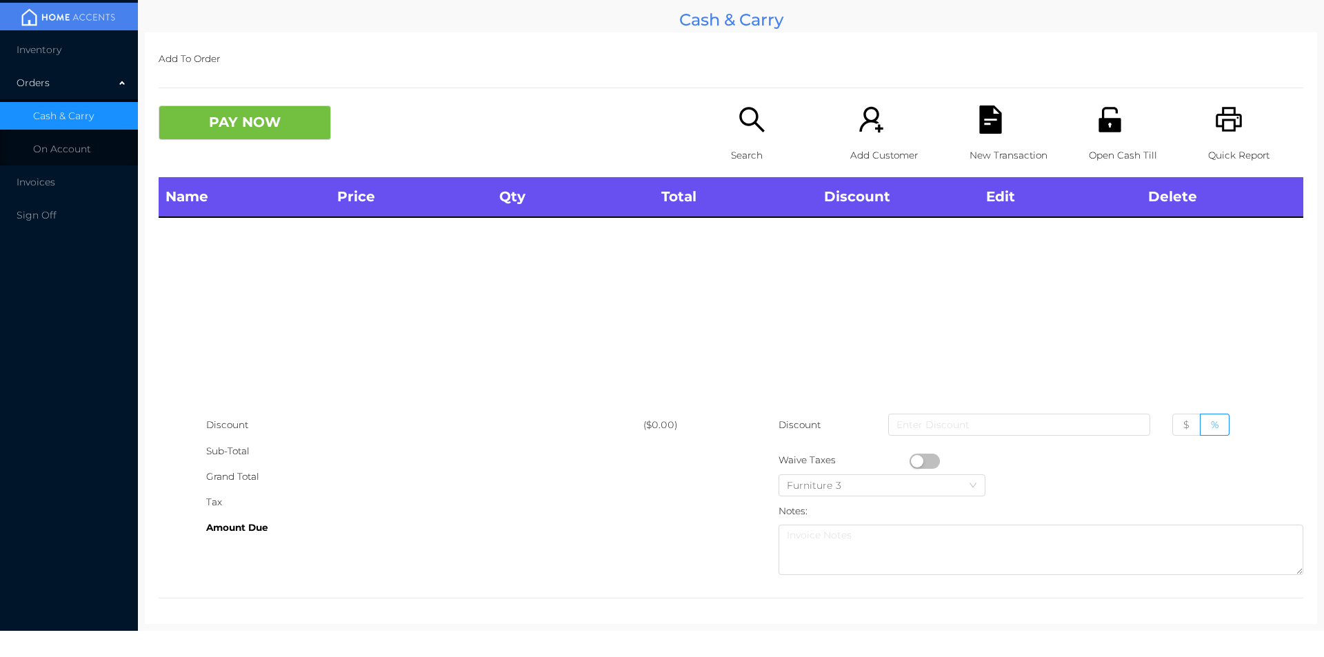
click at [1099, 137] on div "Open Cash Till" at bounding box center [1136, 142] width 95 height 72
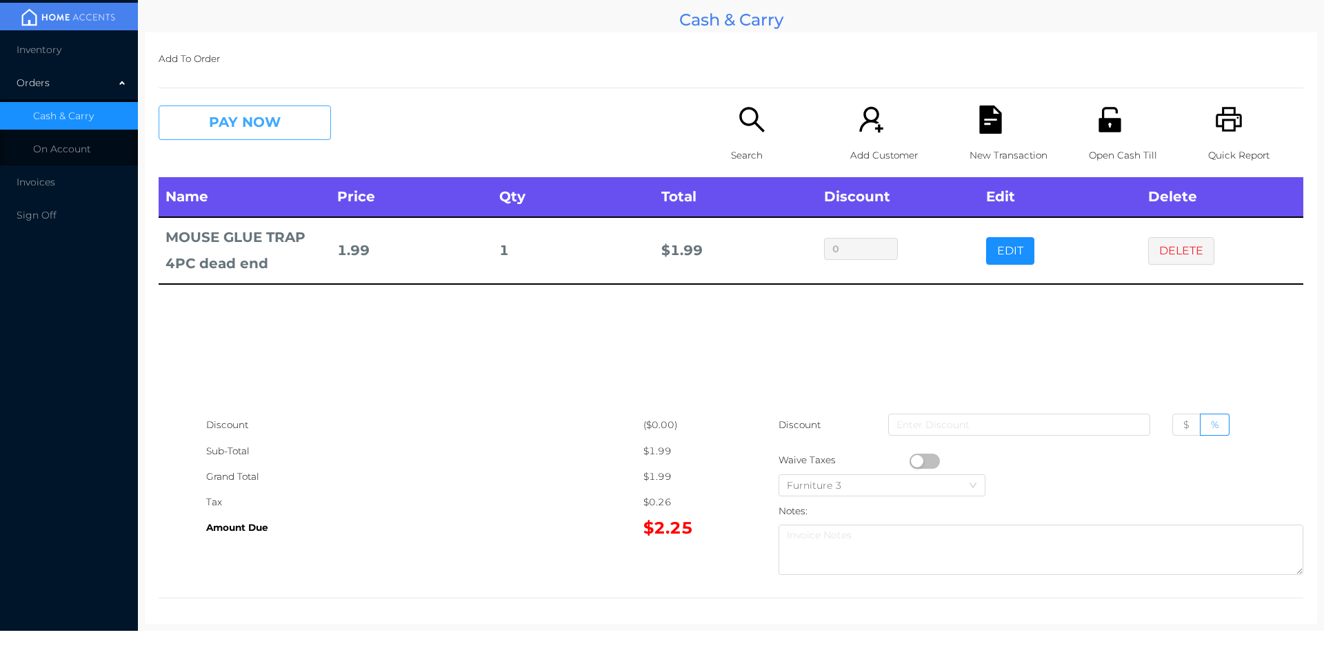
click at [259, 132] on button "PAY NOW" at bounding box center [245, 123] width 172 height 34
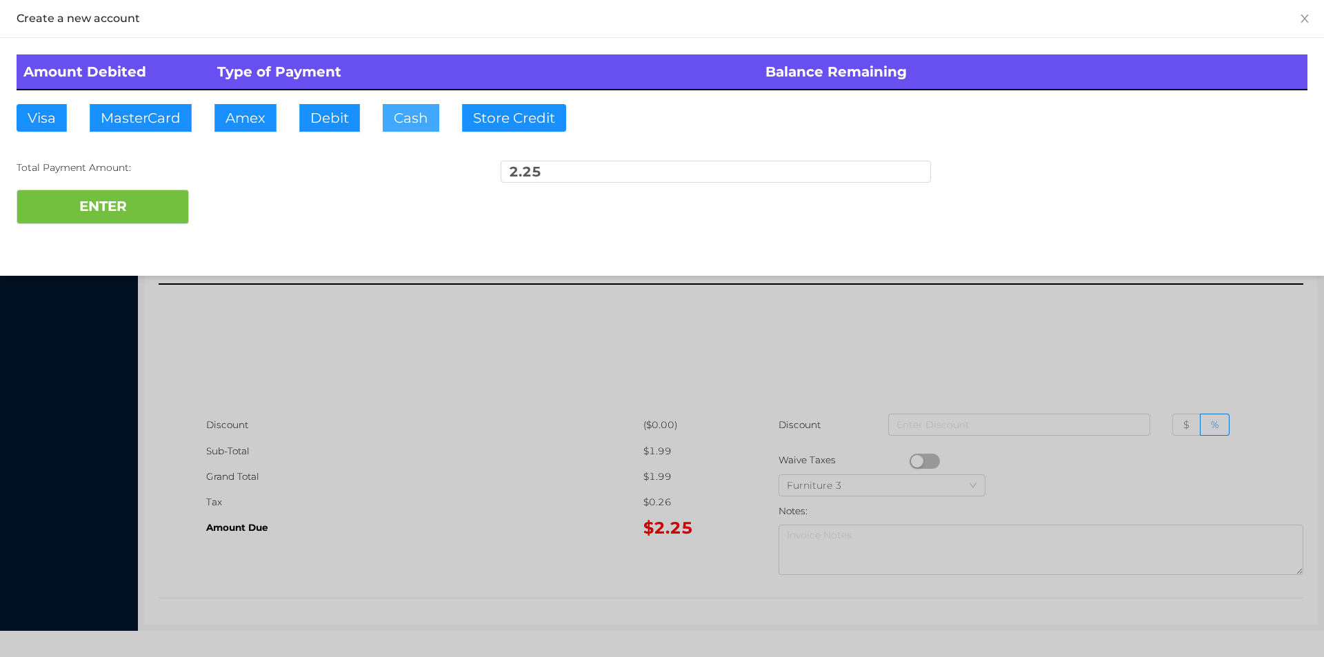
click at [410, 120] on button "Cash" at bounding box center [411, 118] width 57 height 28
click at [152, 205] on button "ENTER" at bounding box center [103, 207] width 172 height 34
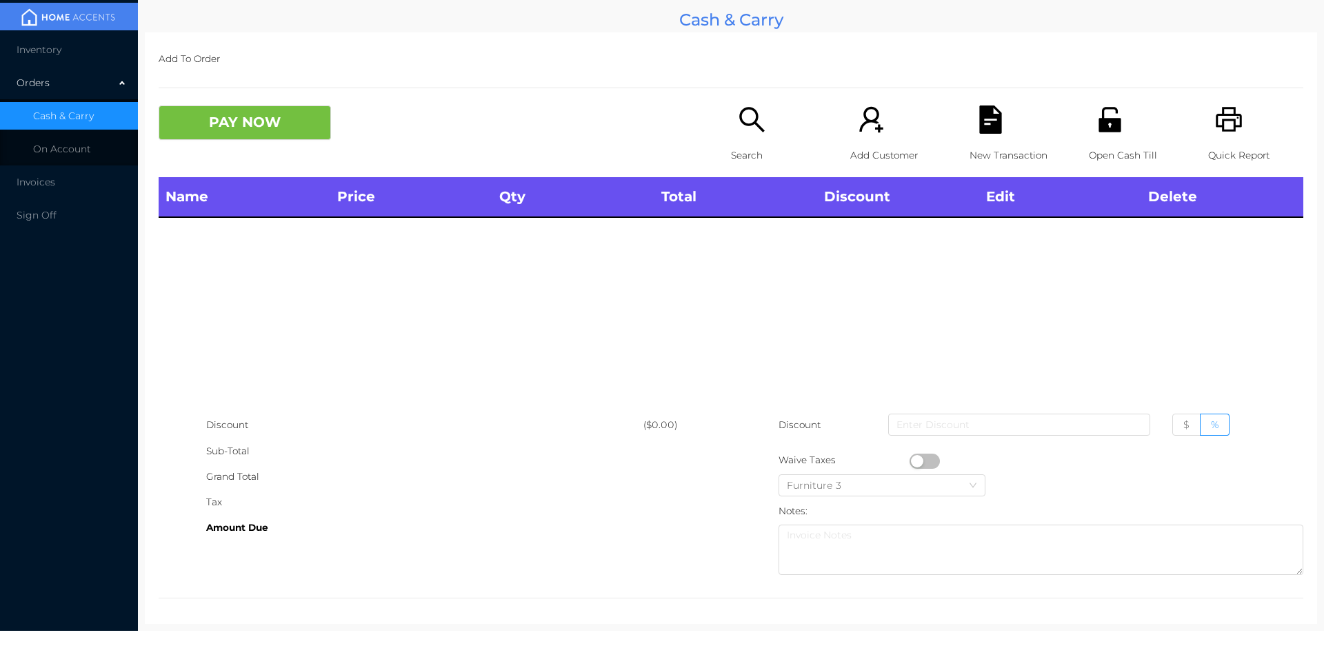
click at [745, 141] on div "Search" at bounding box center [778, 142] width 95 height 72
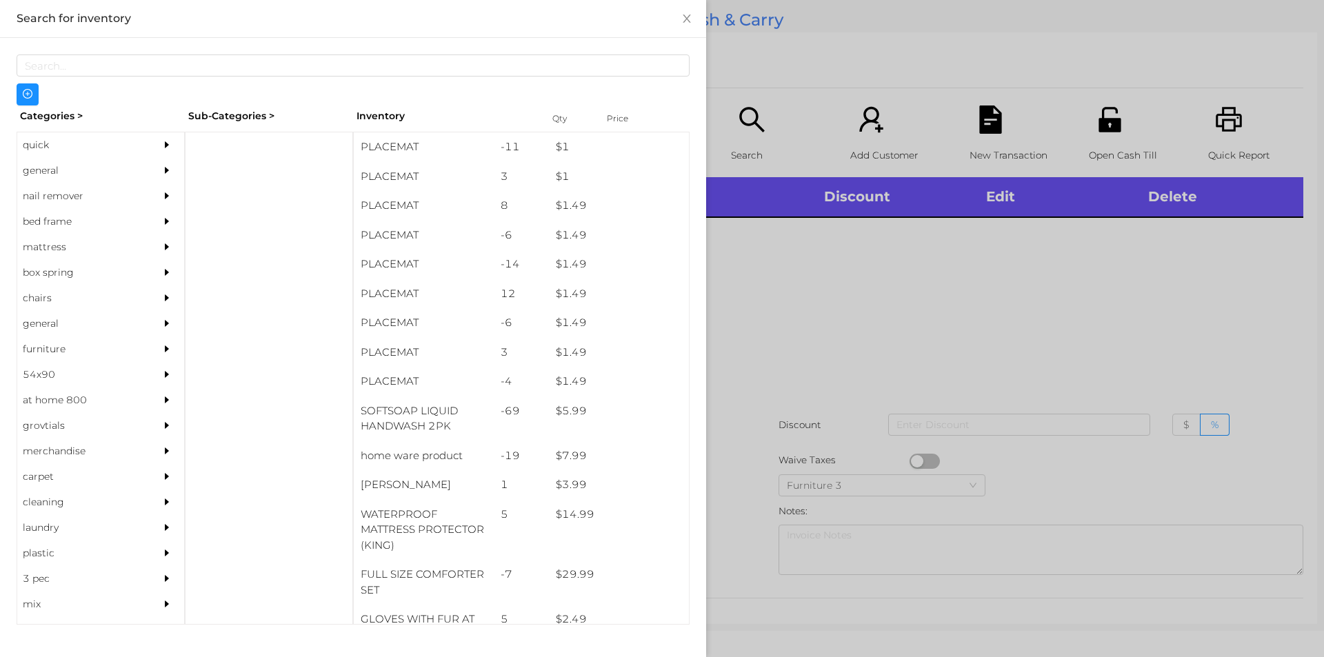
click at [48, 141] on div "quick" at bounding box center [80, 145] width 126 height 26
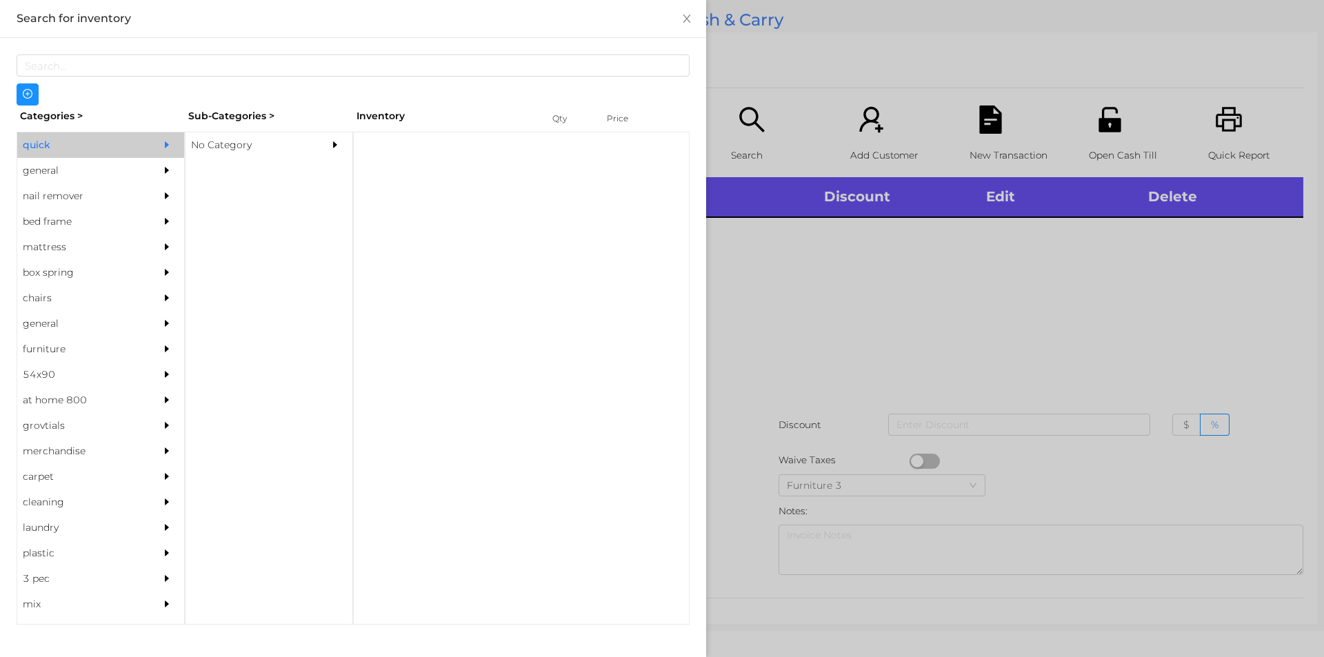
click at [244, 150] on div "No Category" at bounding box center [248, 145] width 126 height 26
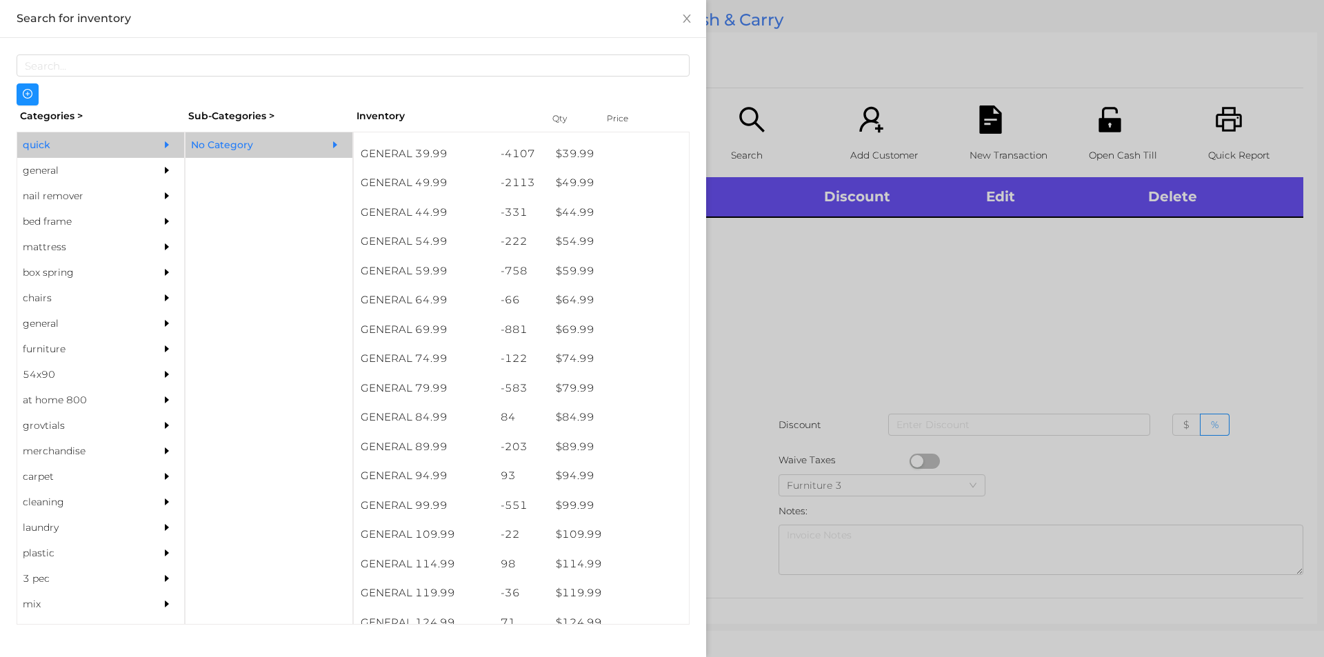
scroll to position [752, 0]
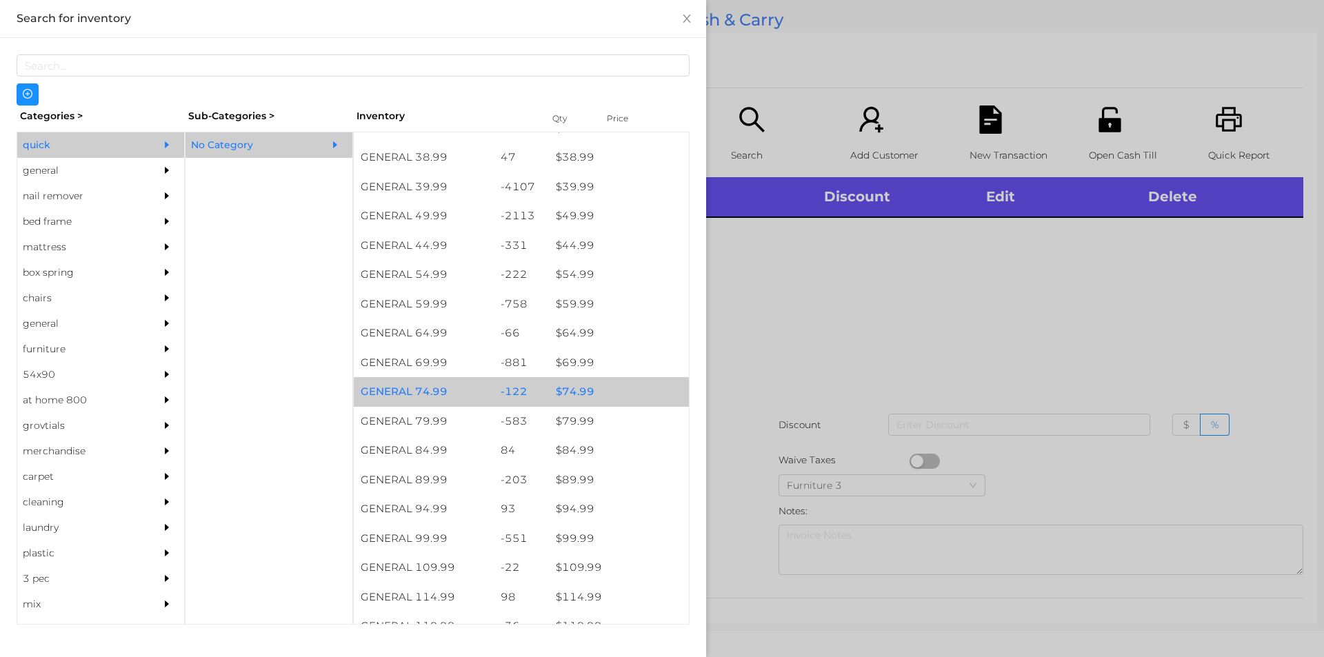
click at [608, 384] on div "$ 74.99" at bounding box center [619, 392] width 140 height 30
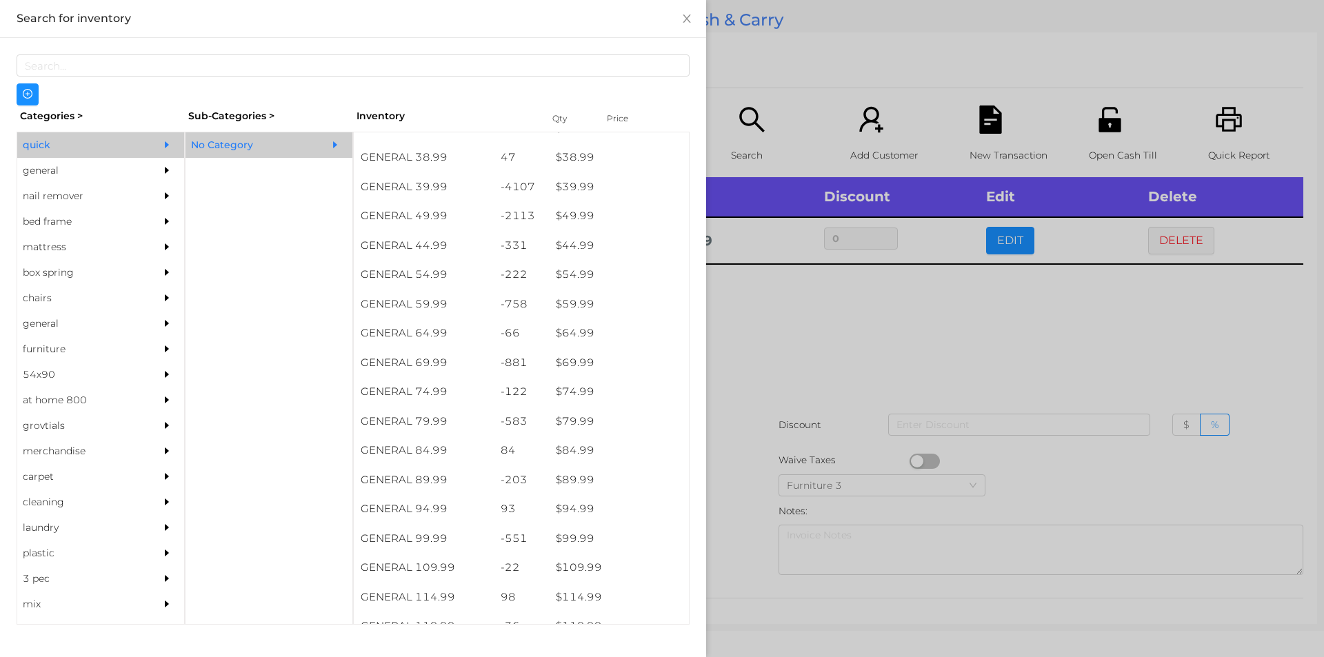
click at [830, 351] on div at bounding box center [662, 328] width 1324 height 657
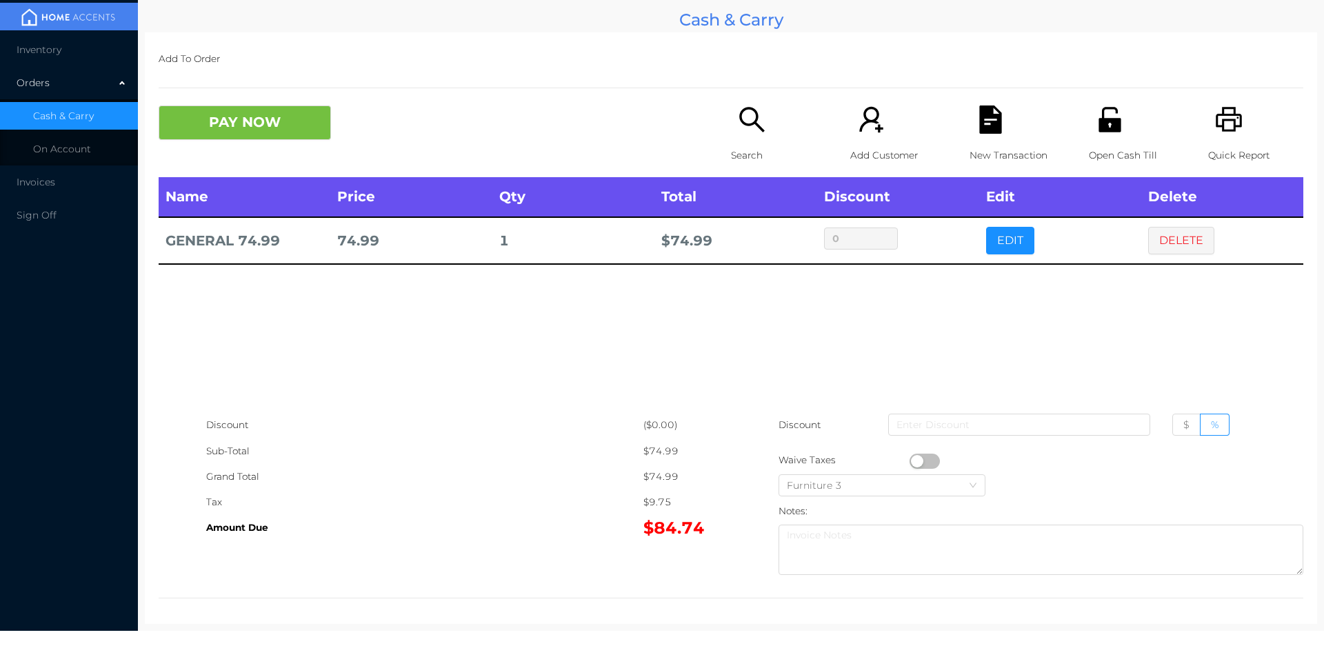
click at [912, 461] on button "button" at bounding box center [925, 461] width 30 height 15
click at [921, 465] on button "button" at bounding box center [925, 461] width 30 height 15
click at [983, 117] on icon "icon: file-text" at bounding box center [990, 120] width 22 height 28
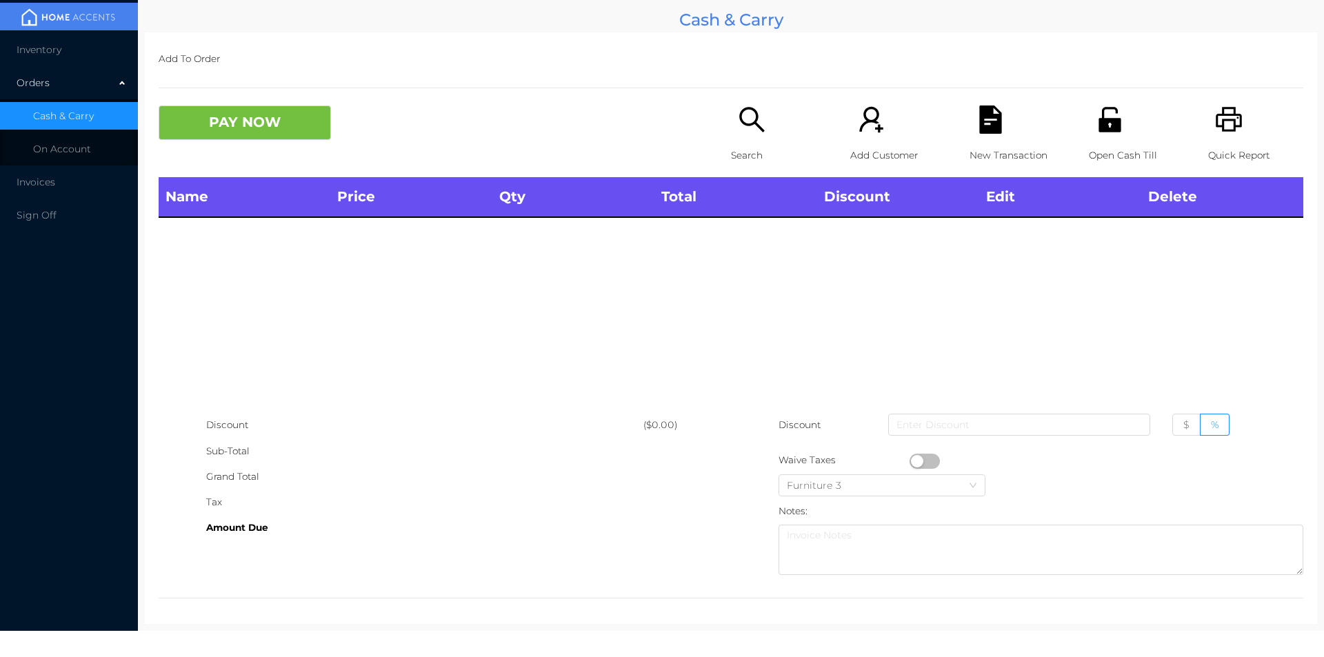
click at [749, 123] on icon "icon: search" at bounding box center [751, 119] width 25 height 25
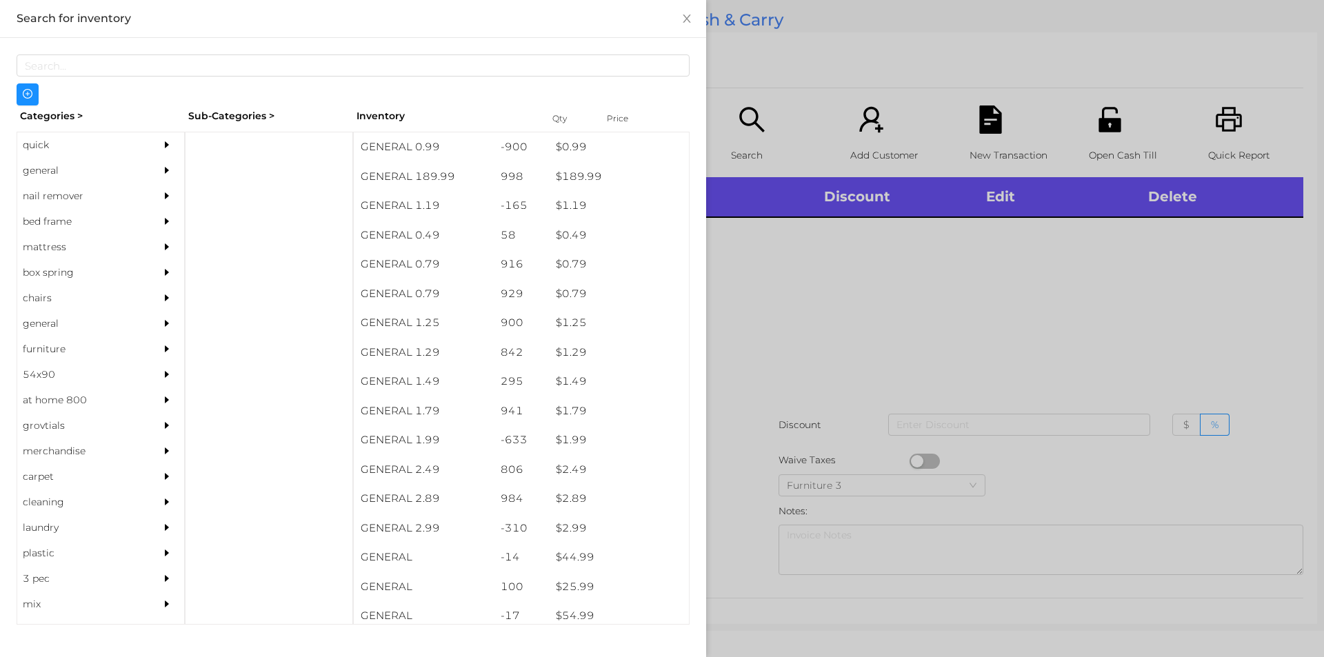
scroll to position [0, 0]
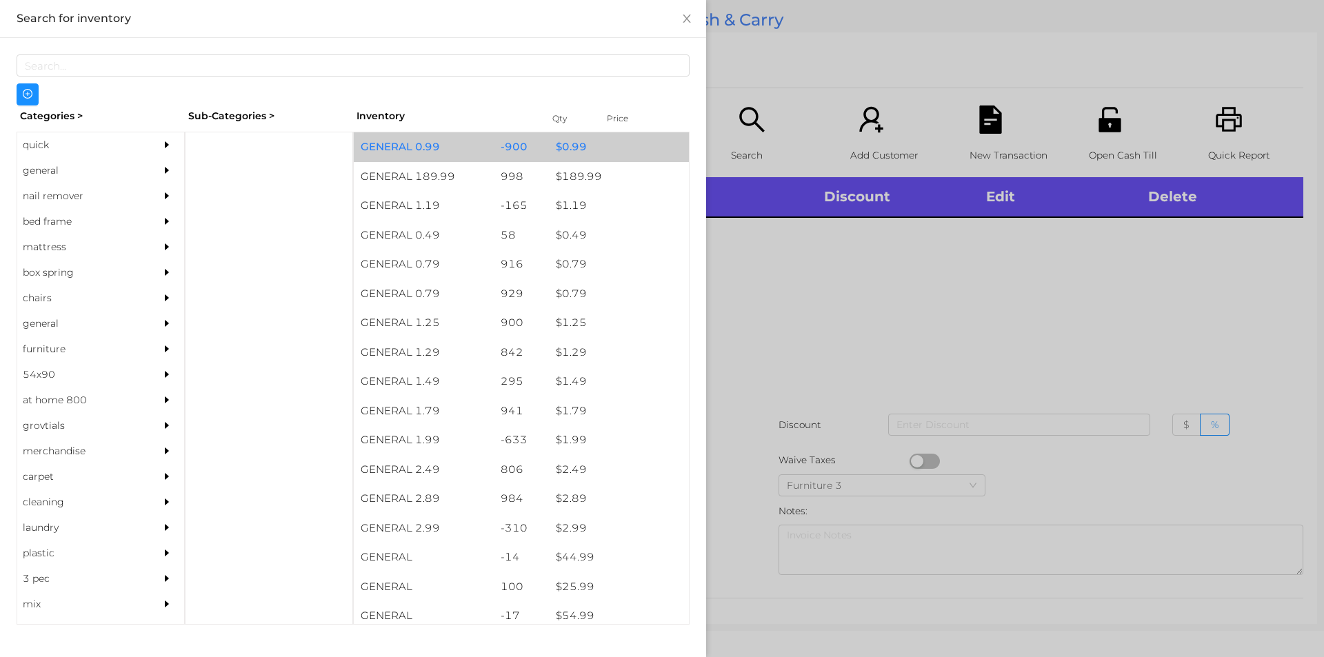
click at [563, 151] on div "$ 0.99" at bounding box center [619, 147] width 140 height 30
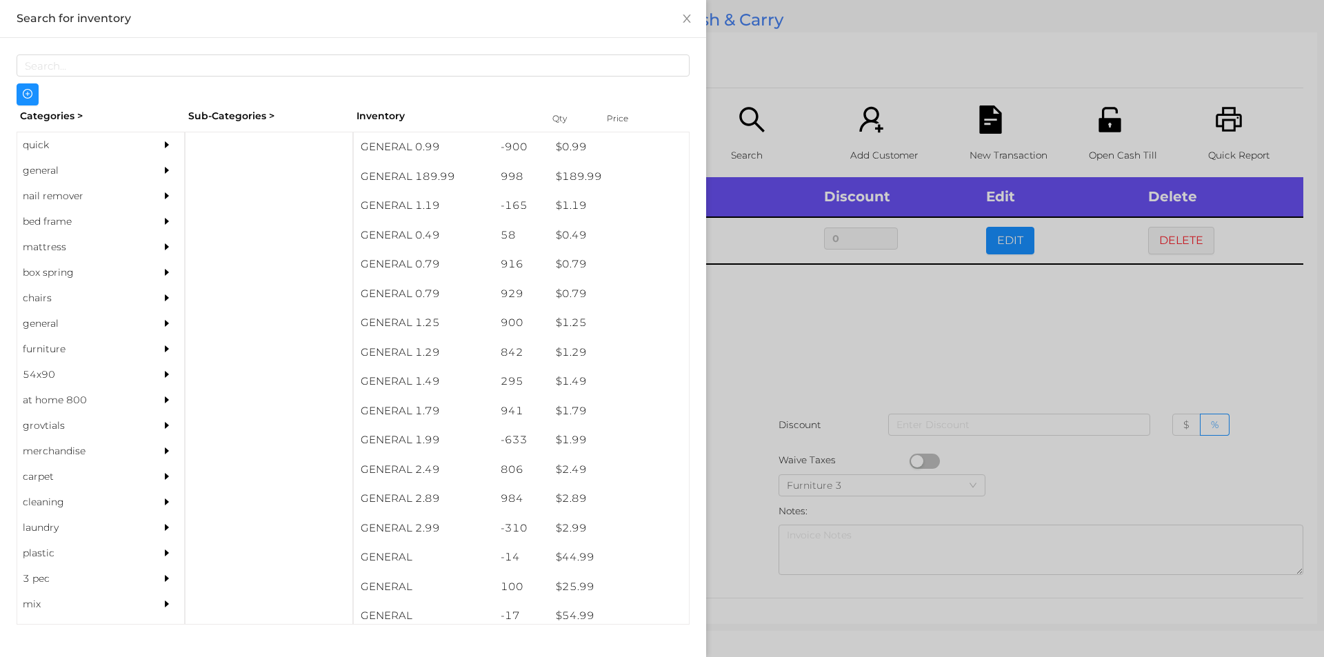
click at [823, 382] on div at bounding box center [662, 328] width 1324 height 657
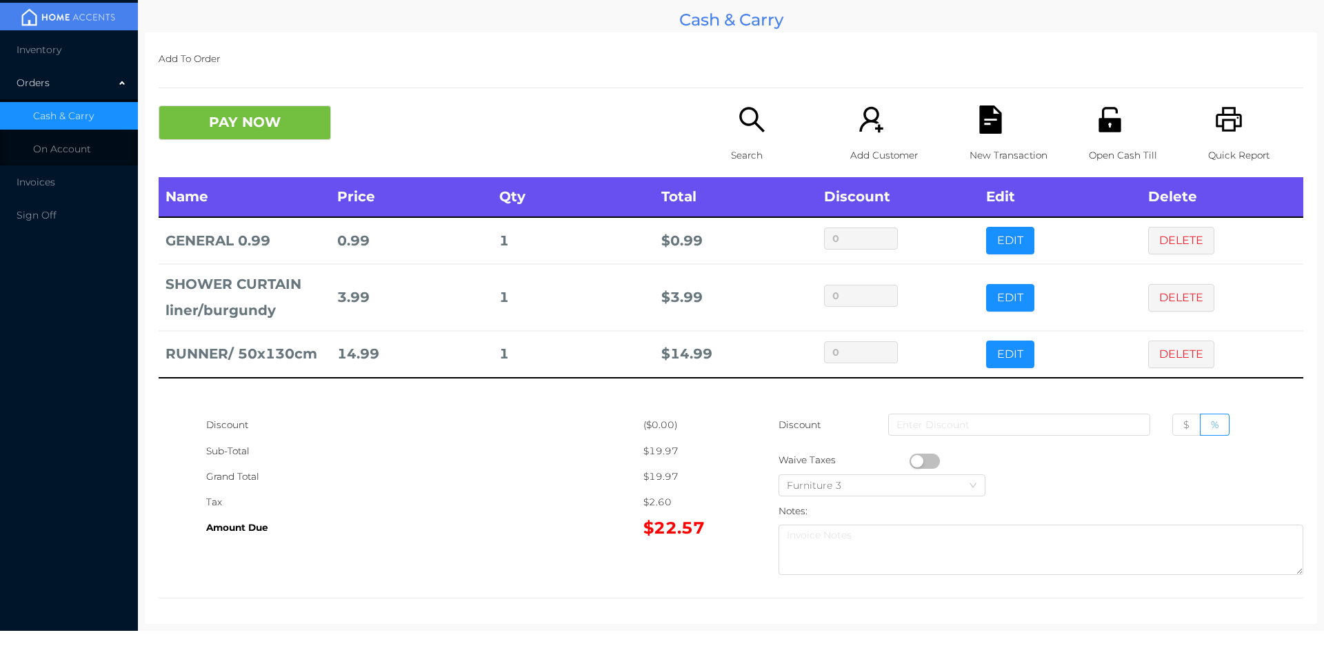
click at [1094, 149] on p "Open Cash Till" at bounding box center [1136, 156] width 95 height 26
click at [274, 129] on button "PAY NOW" at bounding box center [245, 123] width 172 height 34
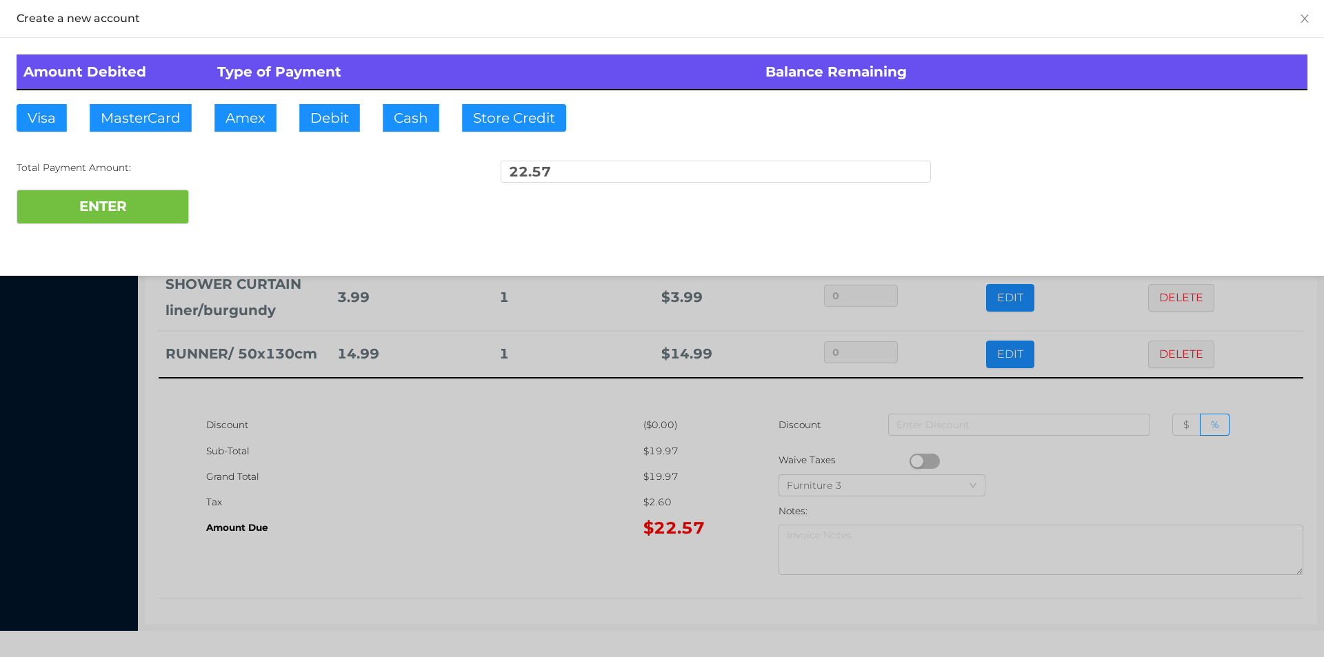
click at [338, 103] on div "Amount Debited Type of Payment Balance Remaining Visa MasterCard Amex Debit Cas…" at bounding box center [662, 139] width 1324 height 203
click at [132, 199] on button "ENTER" at bounding box center [103, 207] width 172 height 34
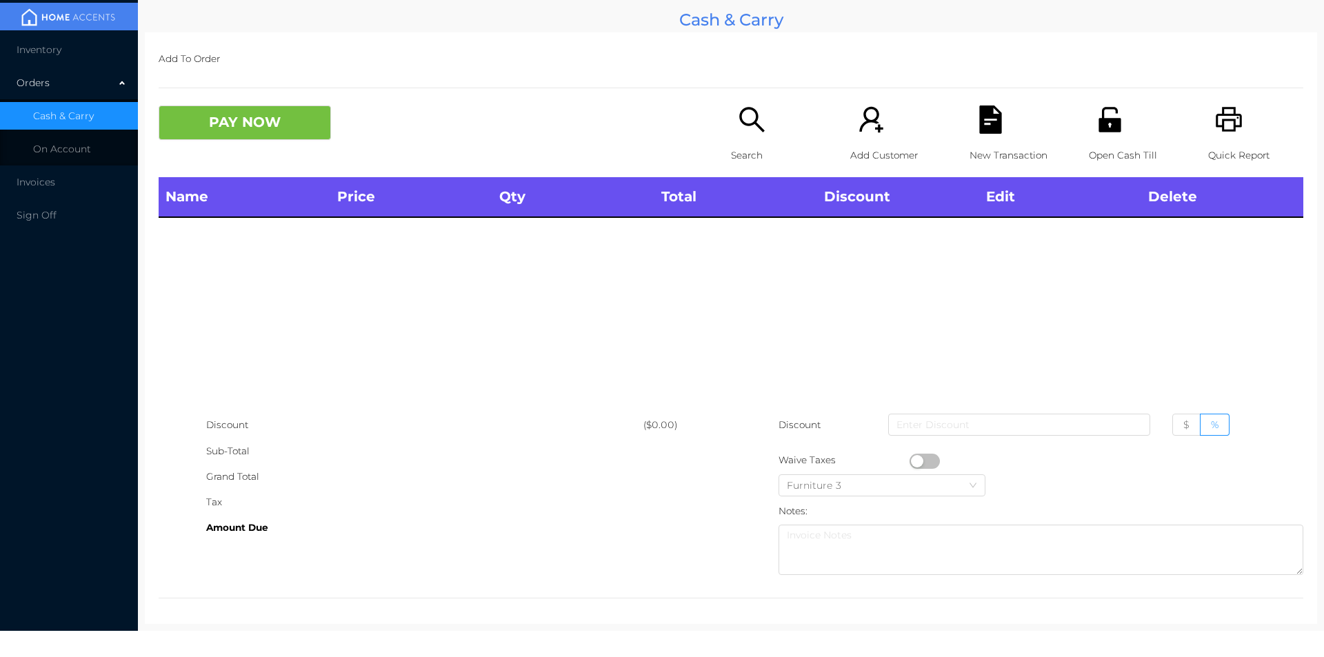
click at [765, 113] on div "Search" at bounding box center [778, 142] width 95 height 72
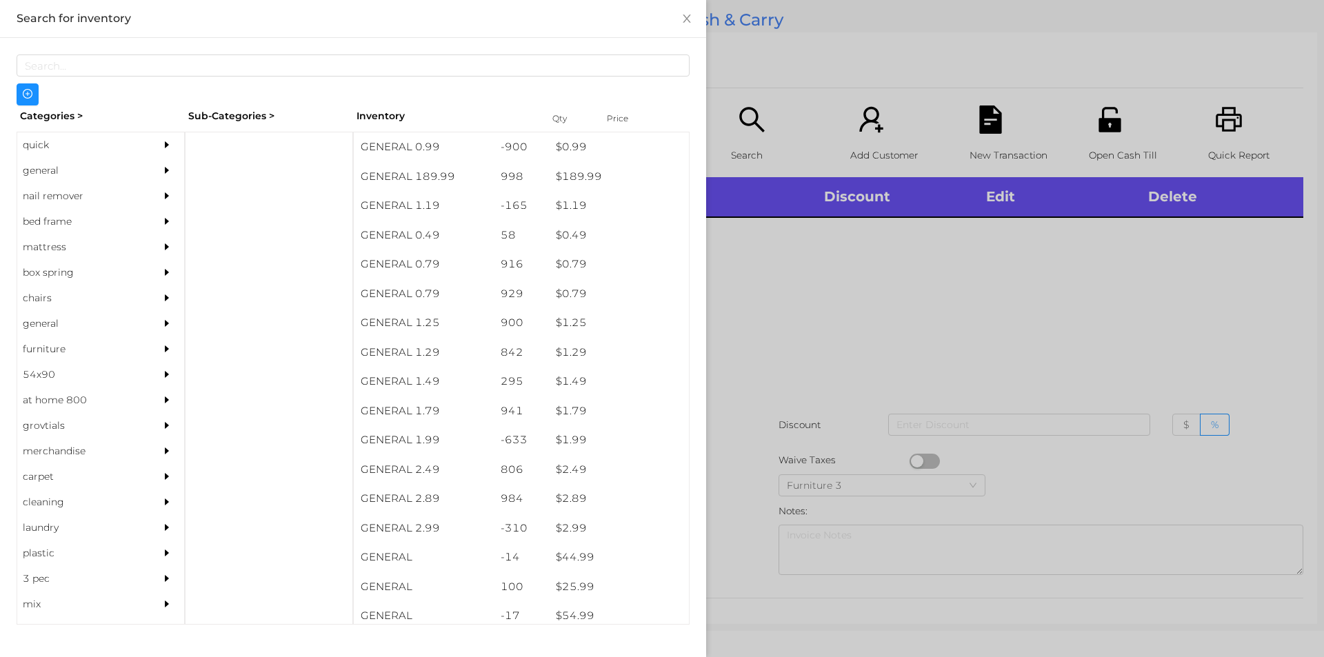
click at [128, 143] on div "quick" at bounding box center [80, 145] width 126 height 26
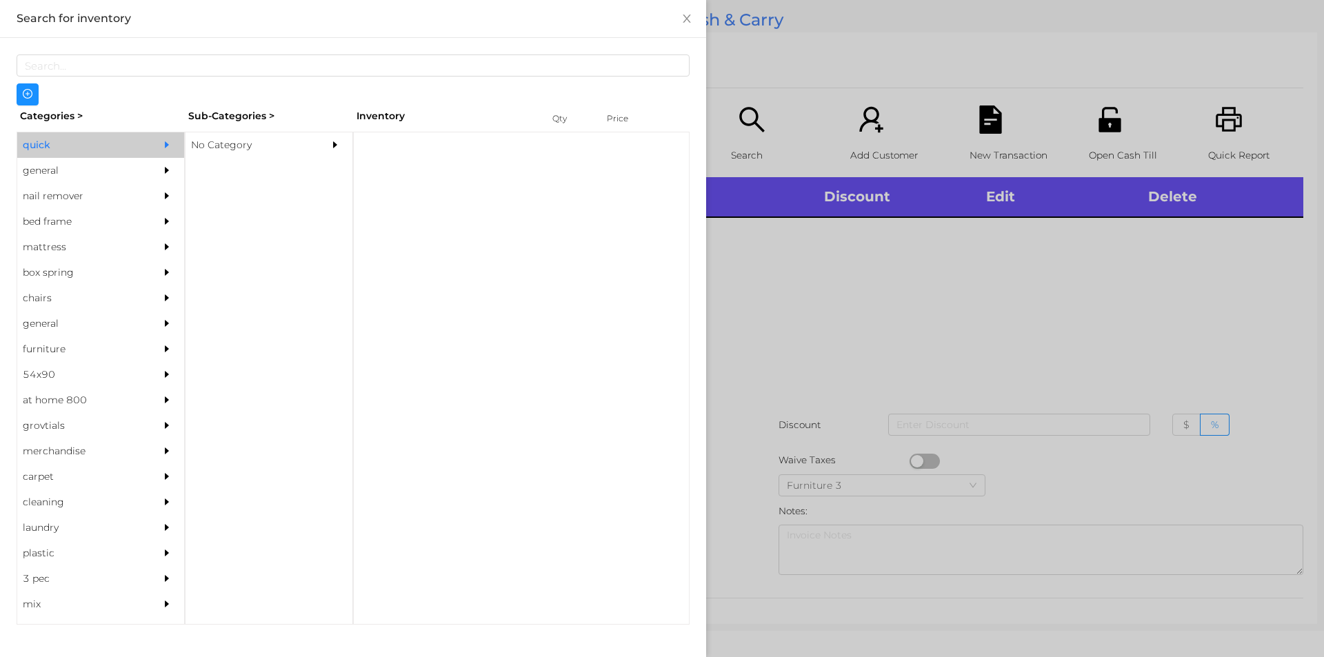
click at [348, 154] on div at bounding box center [339, 145] width 28 height 26
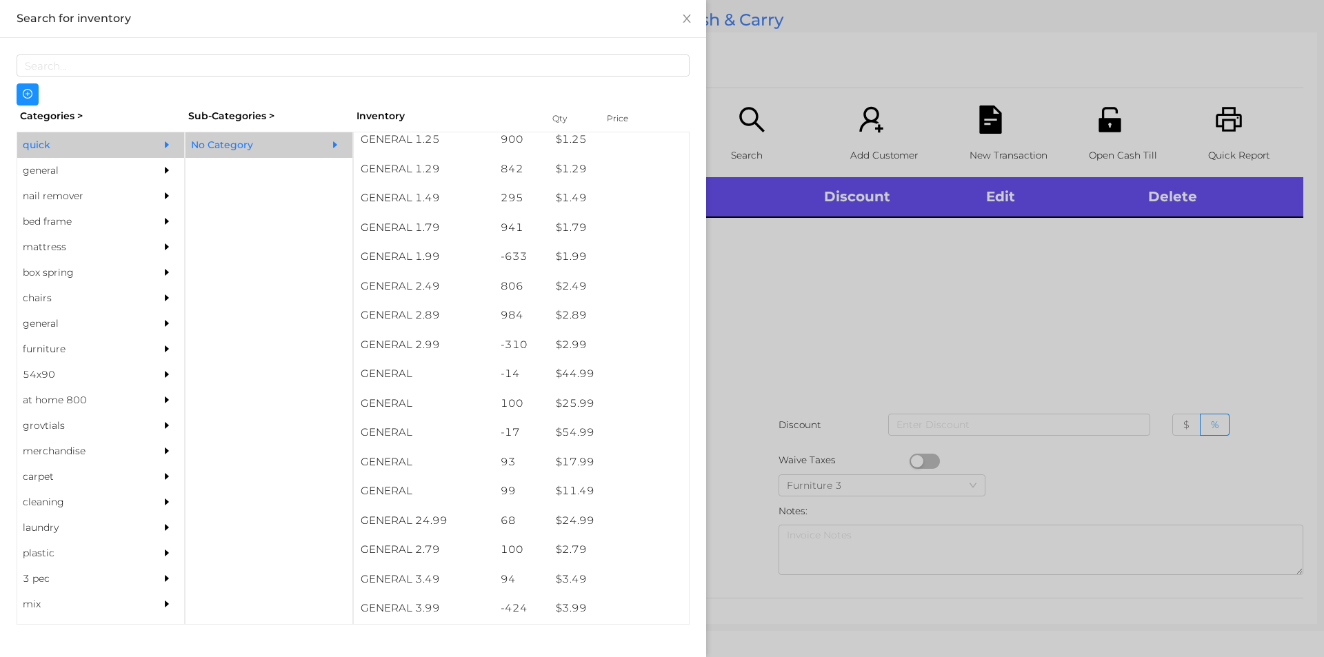
scroll to position [188, 0]
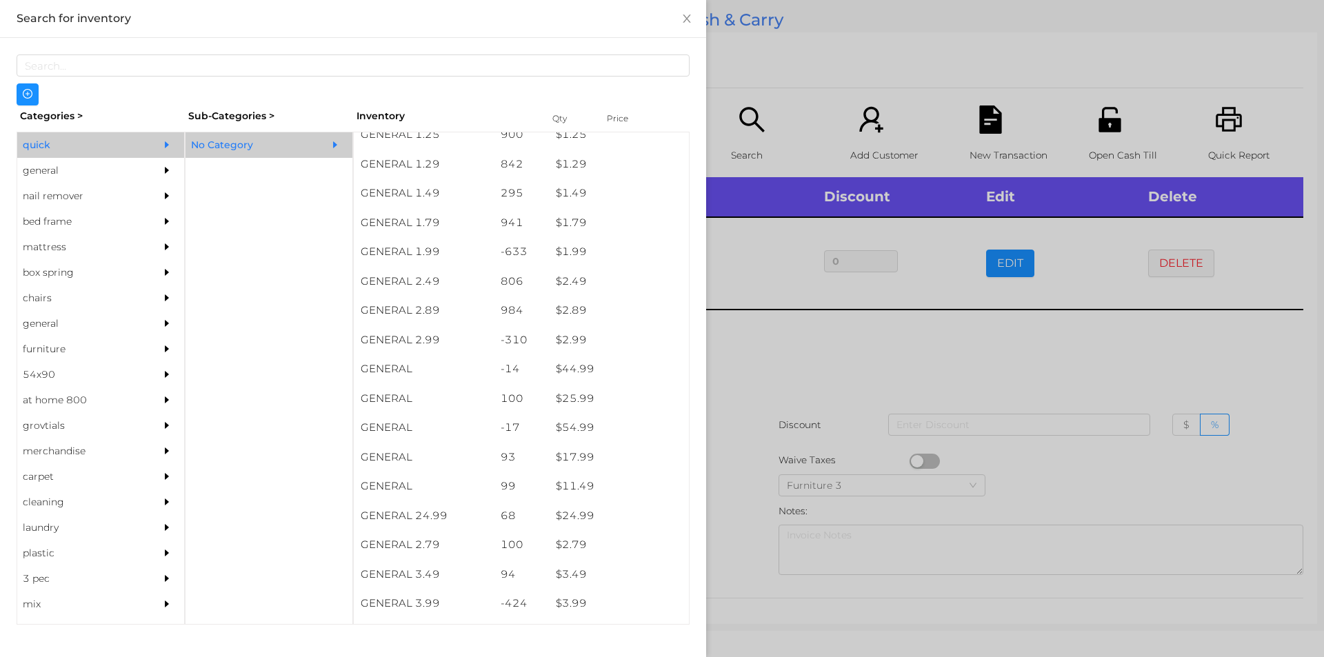
click at [856, 396] on div at bounding box center [662, 328] width 1324 height 657
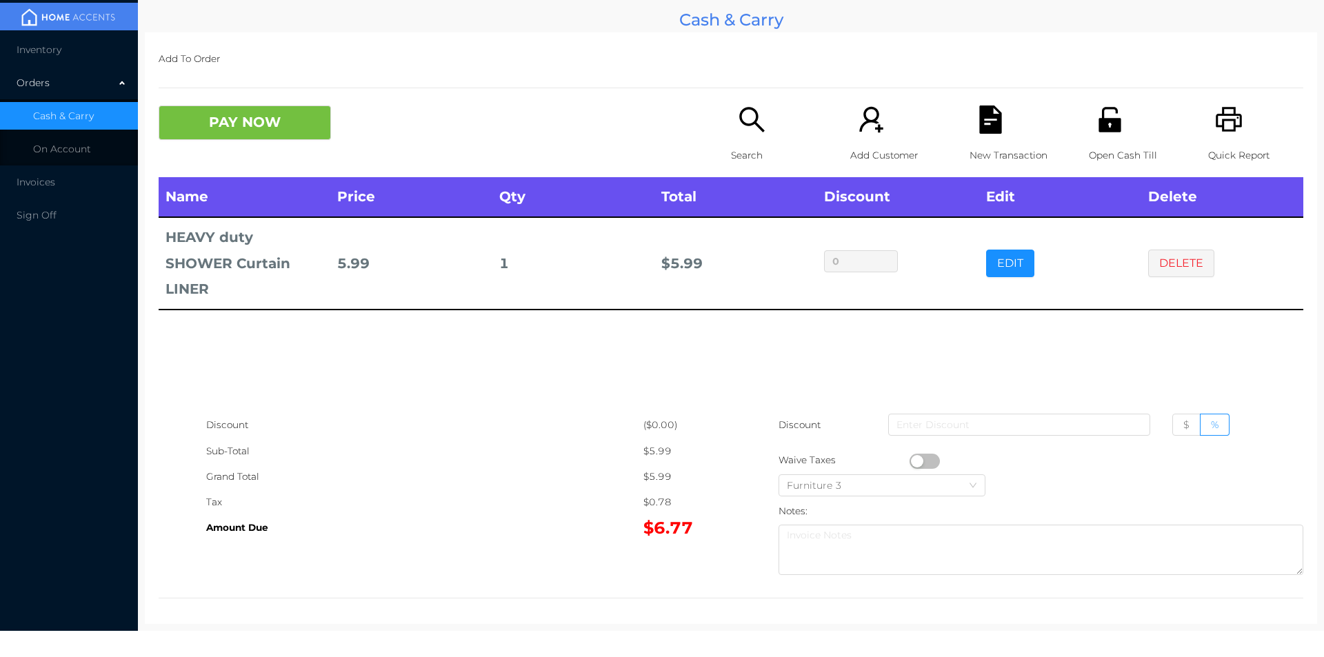
click at [979, 128] on icon "icon: file-text" at bounding box center [990, 120] width 22 height 28
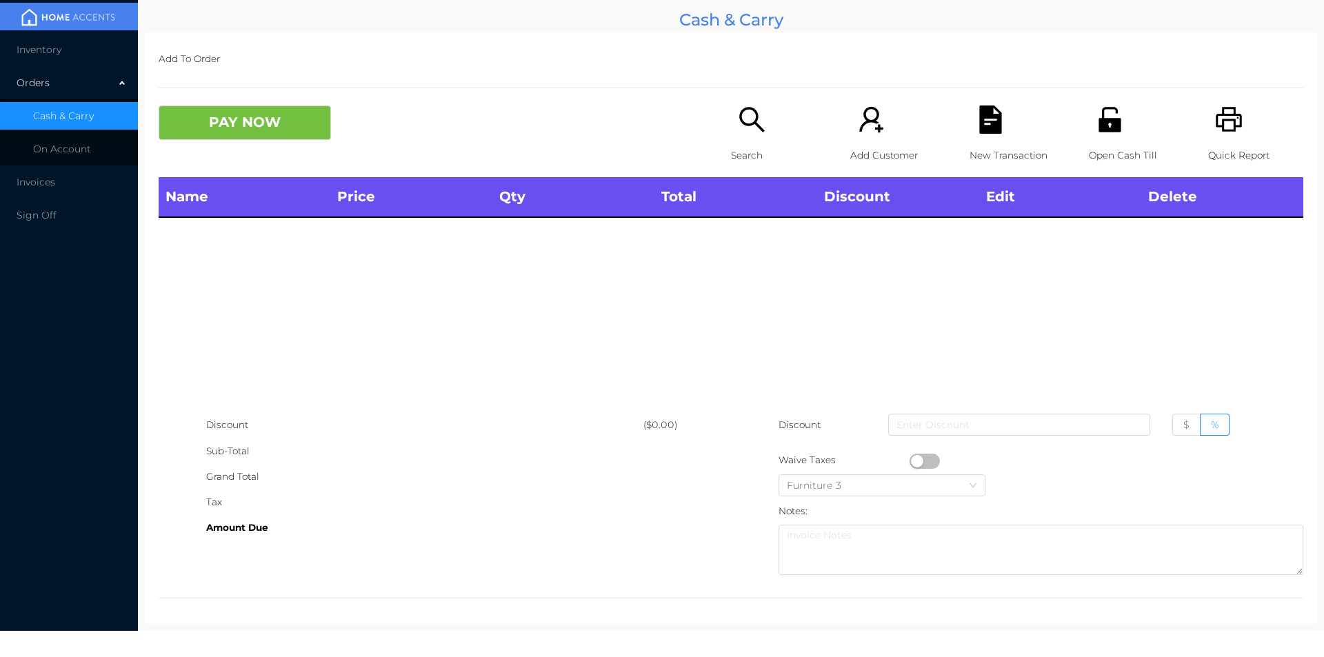
click at [731, 128] on div "Search" at bounding box center [778, 142] width 95 height 72
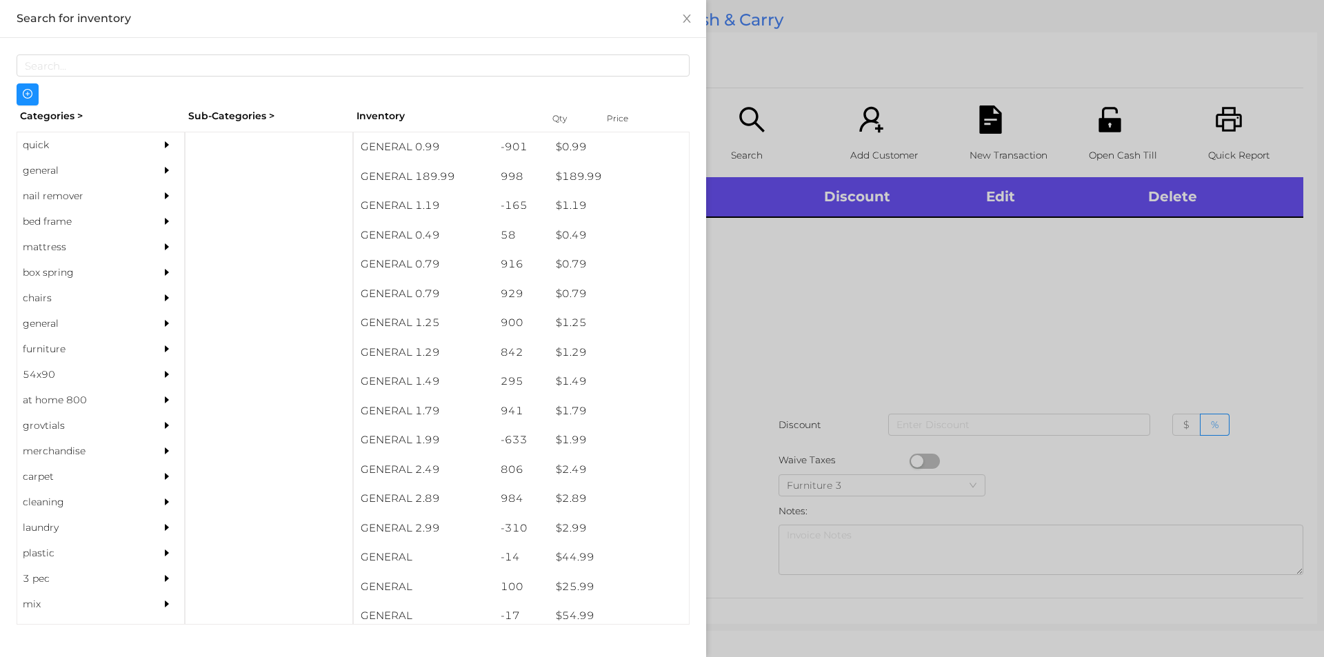
click at [111, 134] on div "quick" at bounding box center [80, 145] width 126 height 26
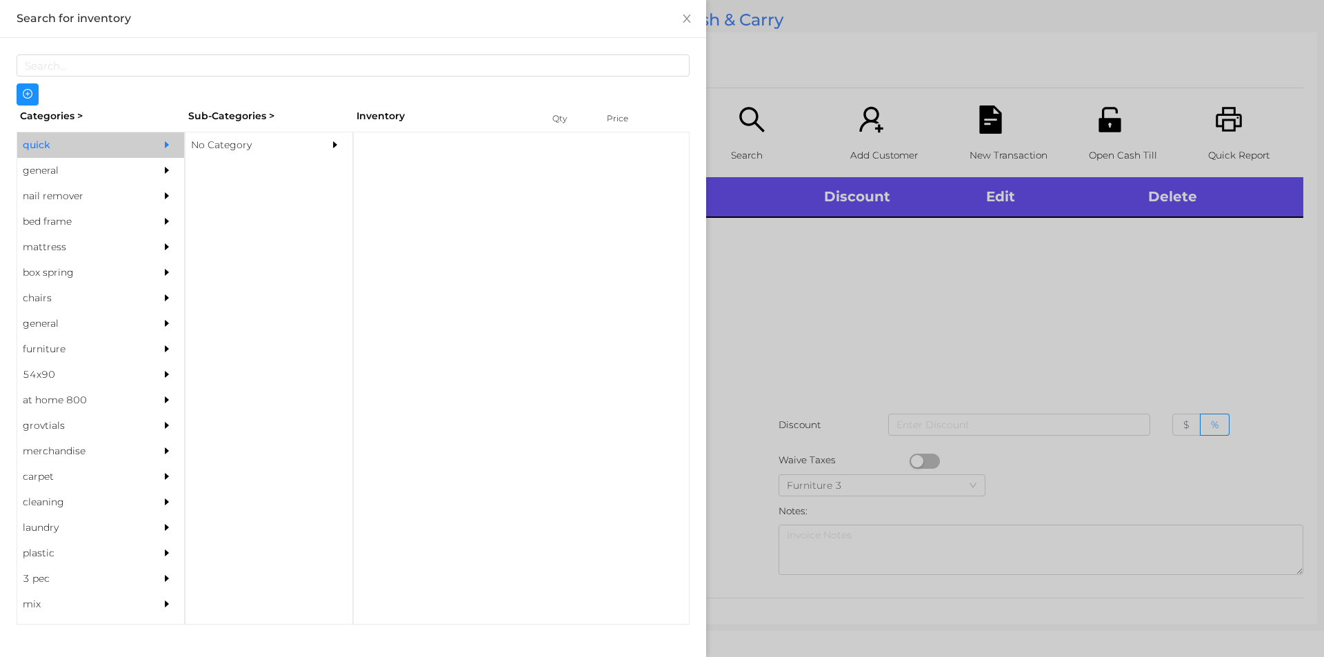
click at [271, 137] on div "No Category" at bounding box center [248, 145] width 126 height 26
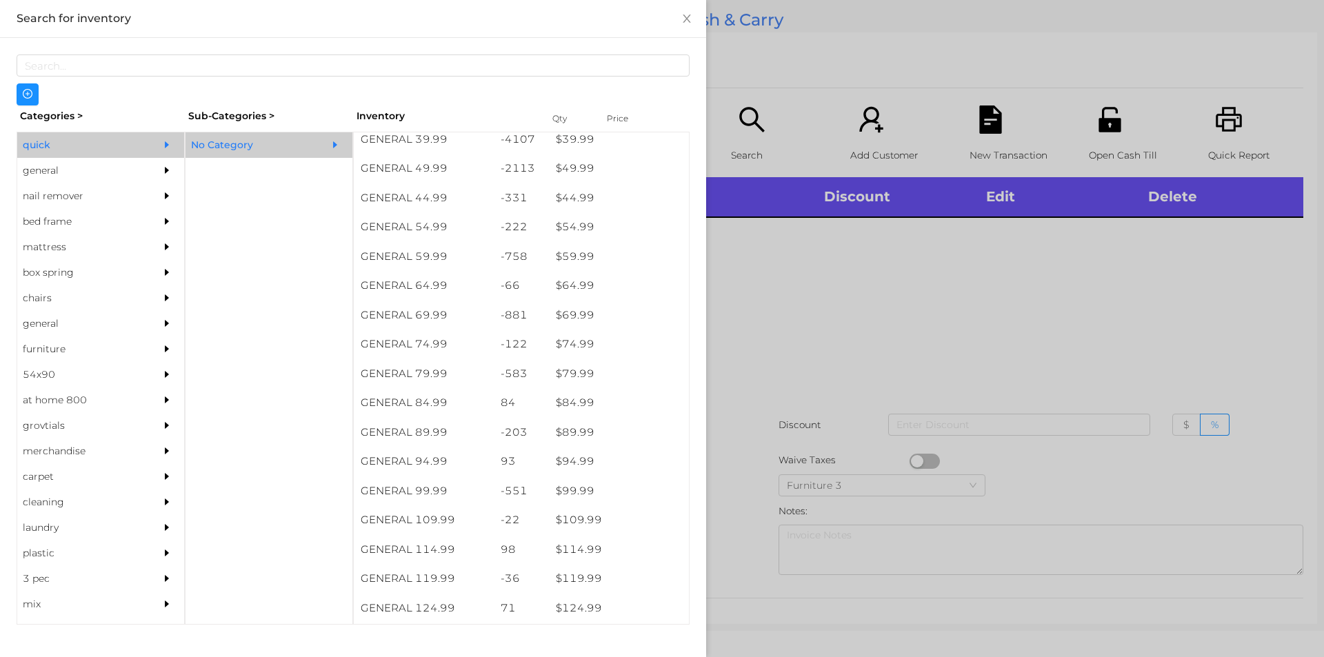
scroll to position [865, 0]
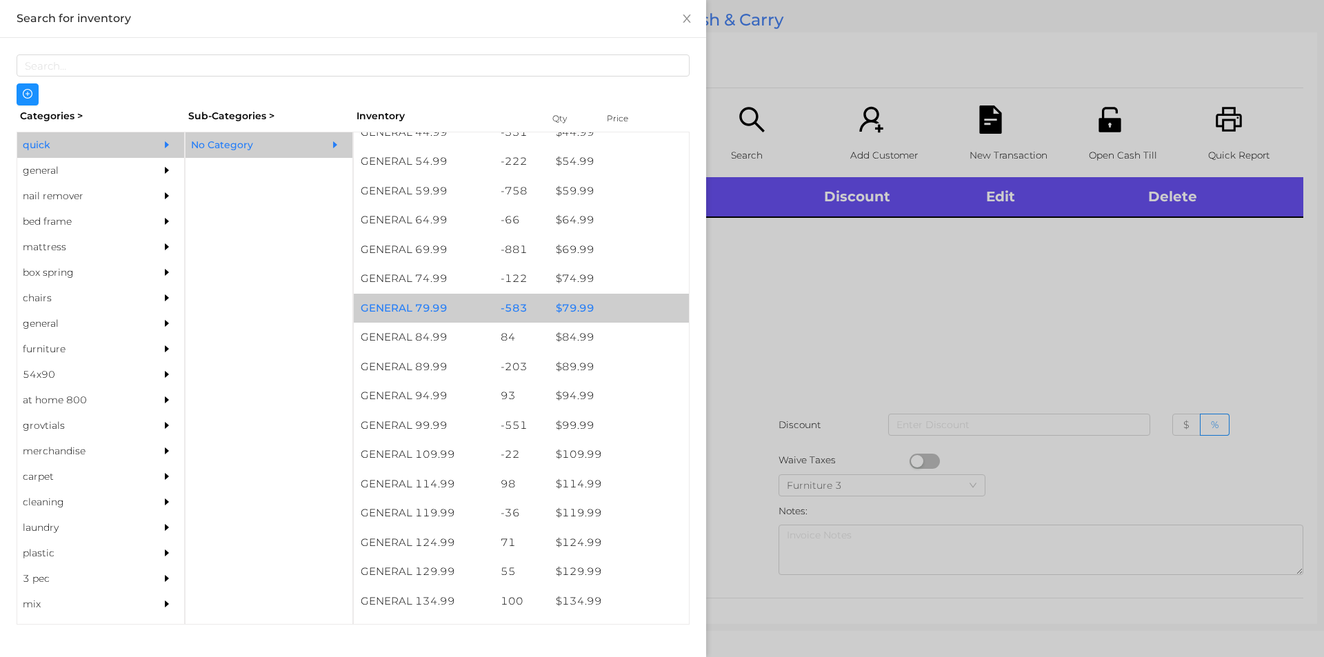
click at [614, 303] on div "$ 79.99" at bounding box center [619, 309] width 140 height 30
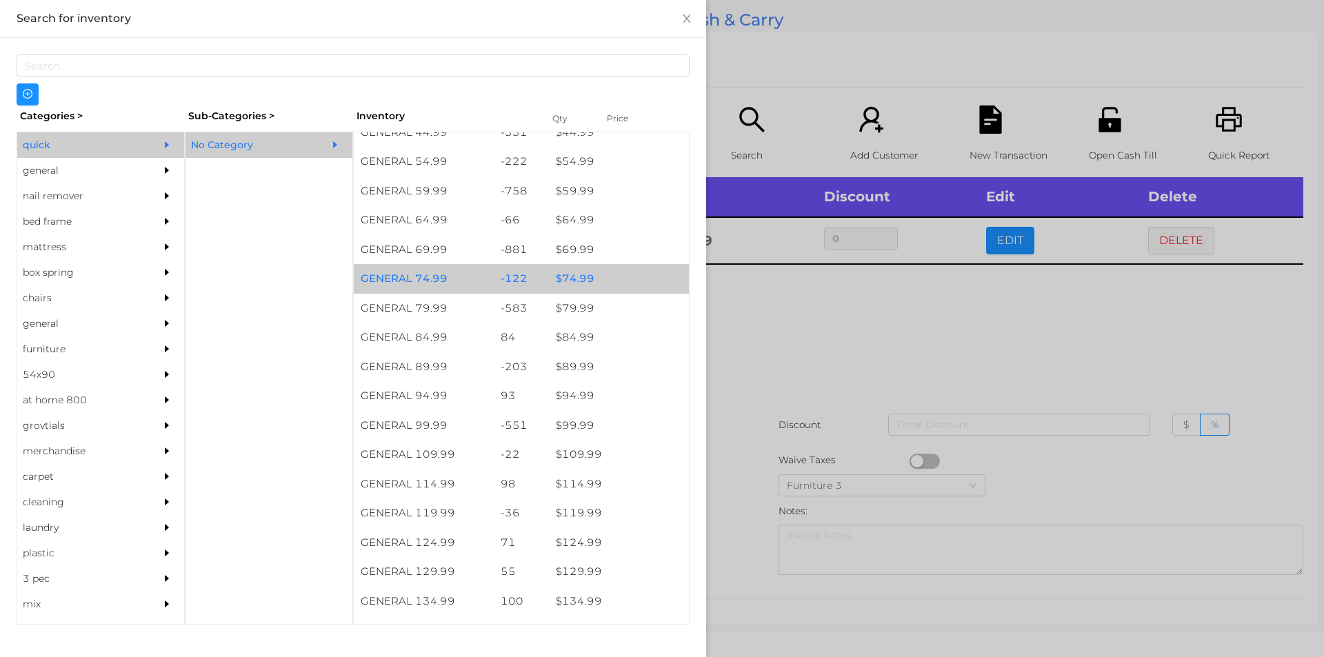
click at [622, 274] on div "$ 74.99" at bounding box center [619, 279] width 140 height 30
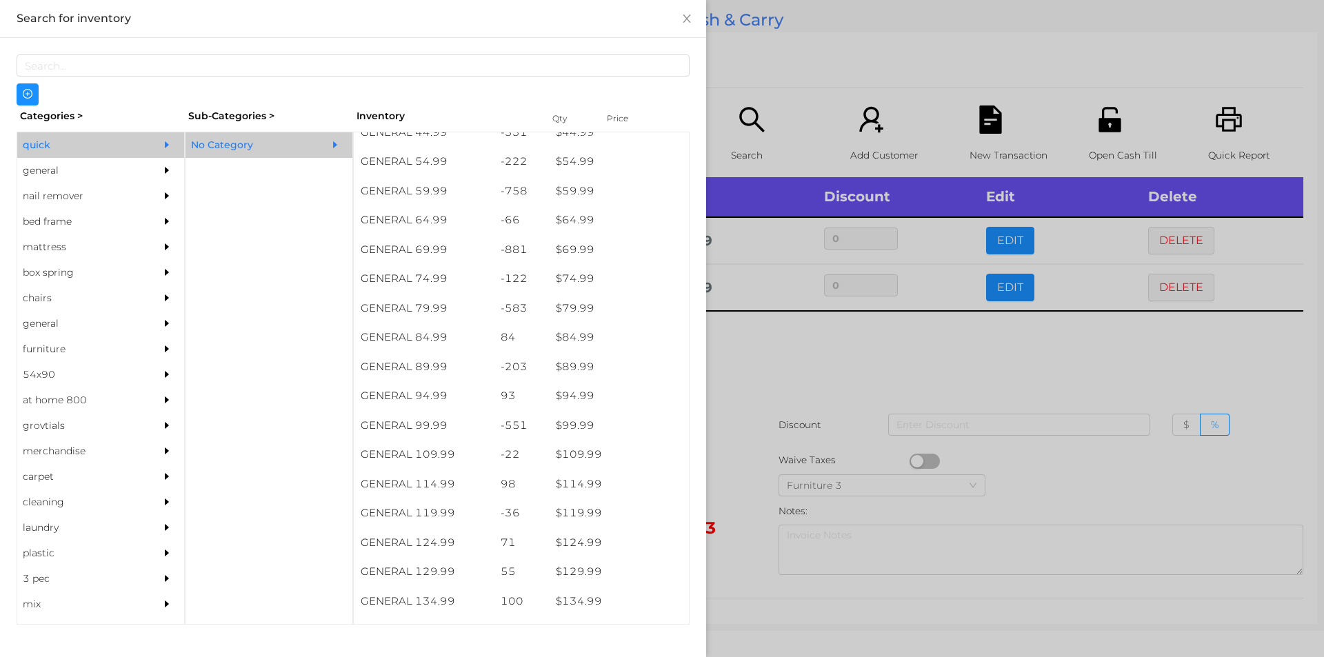
click at [890, 365] on div at bounding box center [662, 328] width 1324 height 657
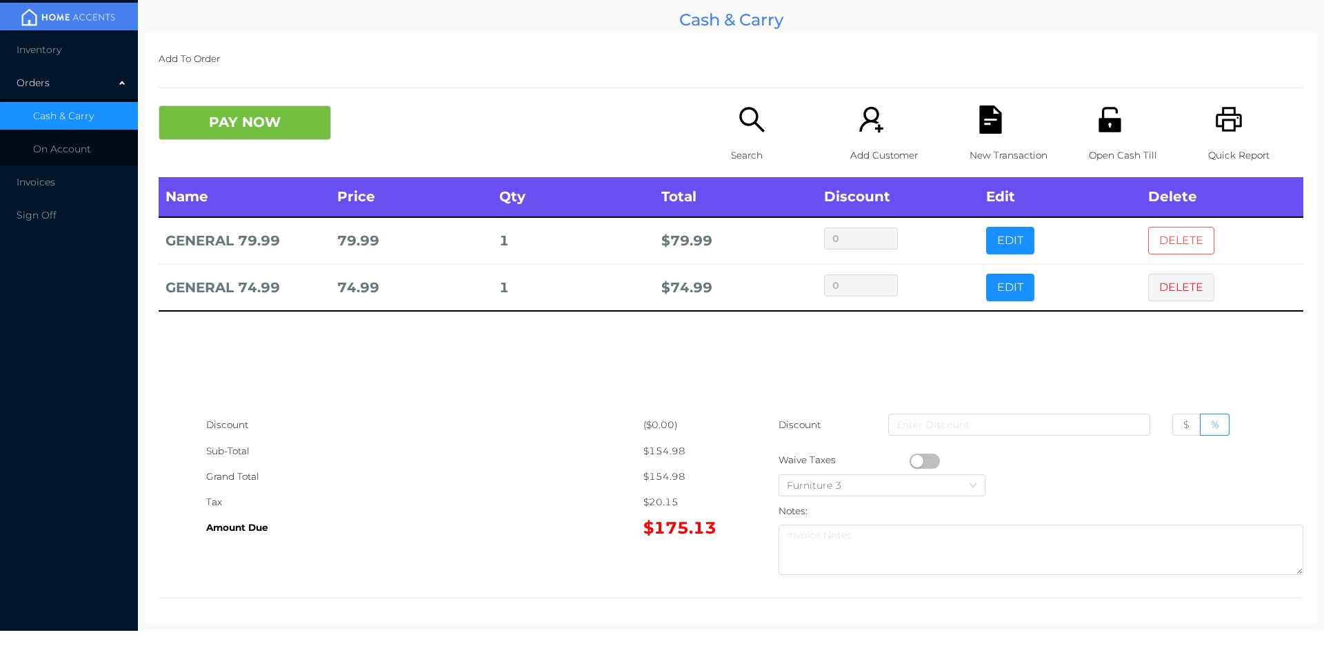
click at [1185, 237] on button "DELETE" at bounding box center [1181, 241] width 66 height 28
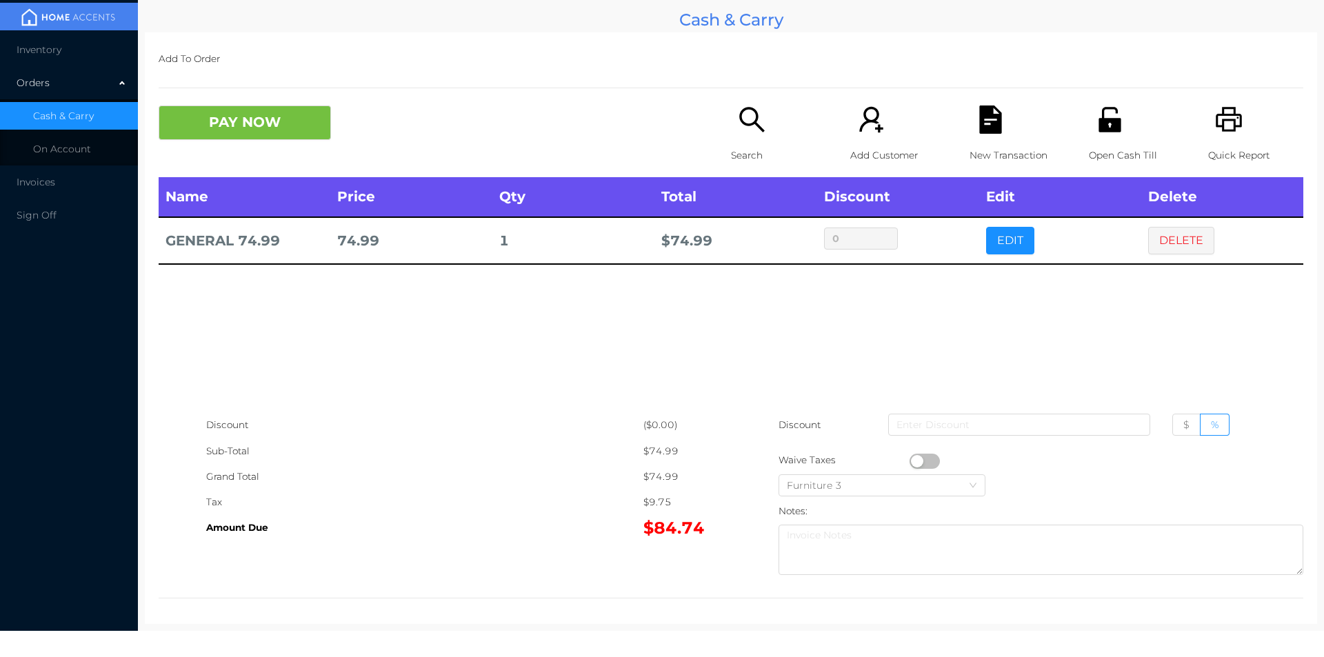
click at [915, 461] on button "button" at bounding box center [925, 461] width 30 height 15
click at [990, 112] on icon "icon: file-text" at bounding box center [990, 120] width 22 height 28
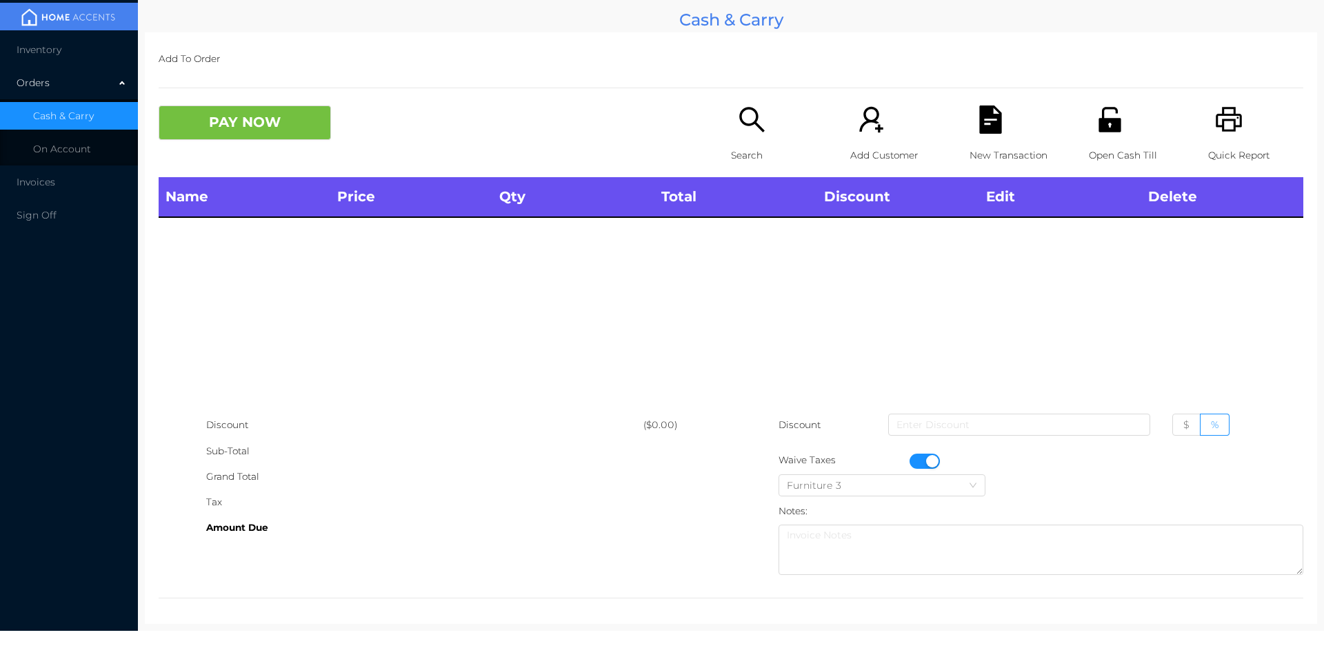
click at [1208, 123] on div "Quick Report" at bounding box center [1255, 142] width 95 height 72
click at [924, 461] on button "button" at bounding box center [925, 461] width 30 height 15
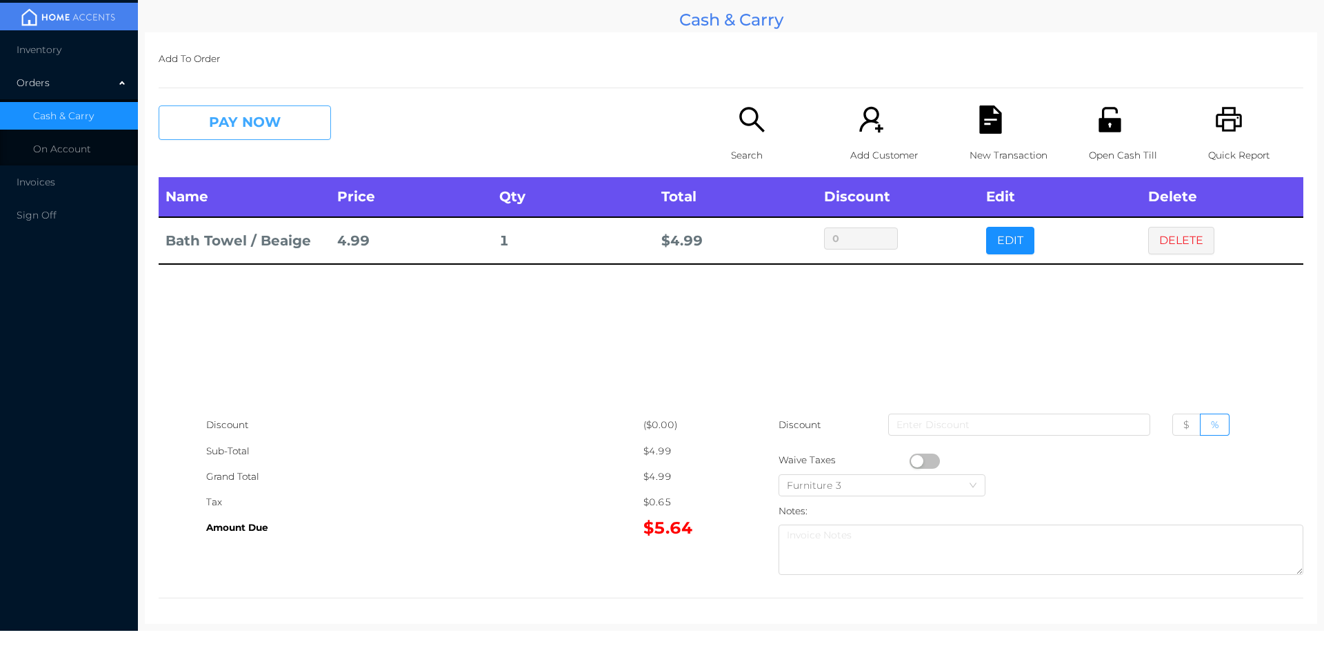
click at [231, 126] on button "PAY NOW" at bounding box center [245, 123] width 172 height 34
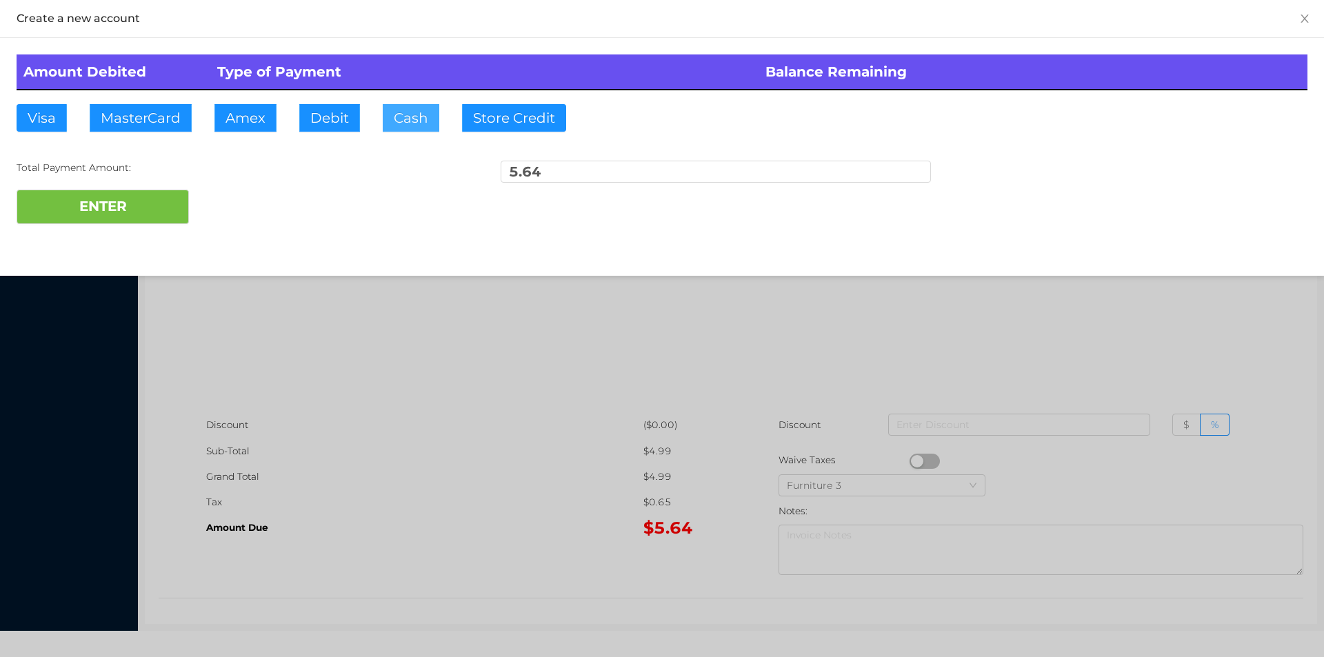
click at [403, 113] on button "Cash" at bounding box center [411, 118] width 57 height 28
type input "20"
click at [108, 214] on button "ENTER" at bounding box center [103, 207] width 172 height 34
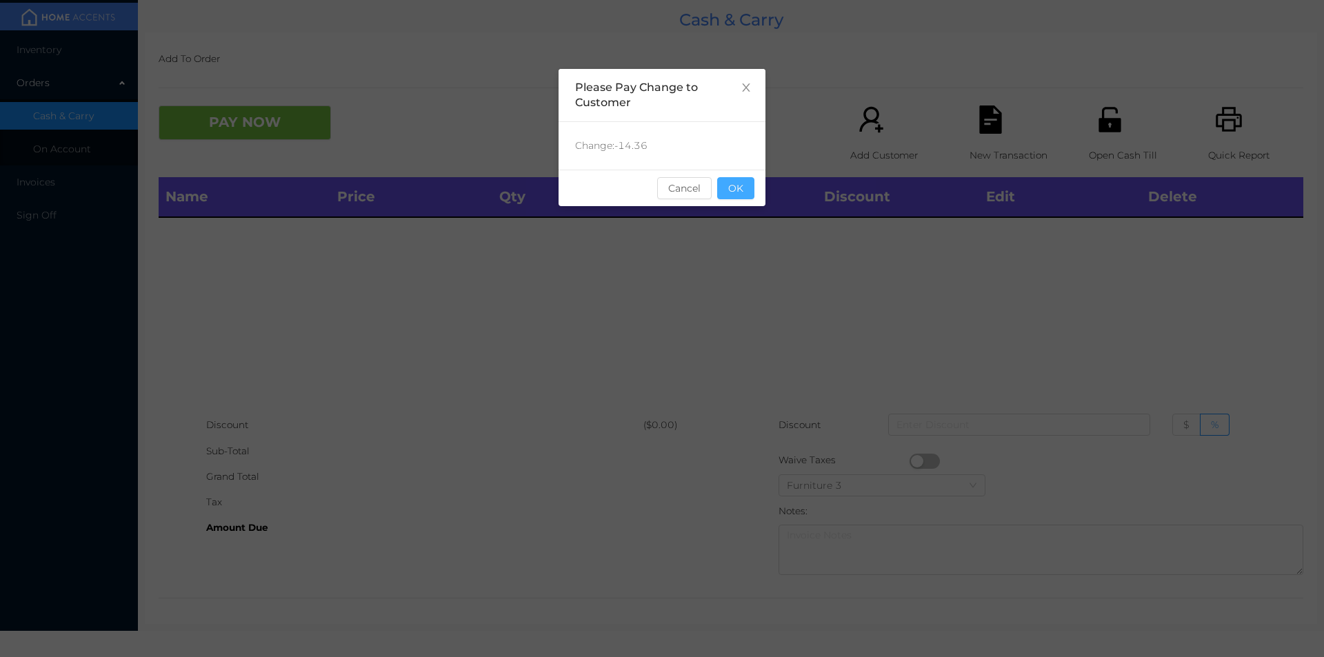
click at [736, 188] on button "OK" at bounding box center [735, 188] width 37 height 22
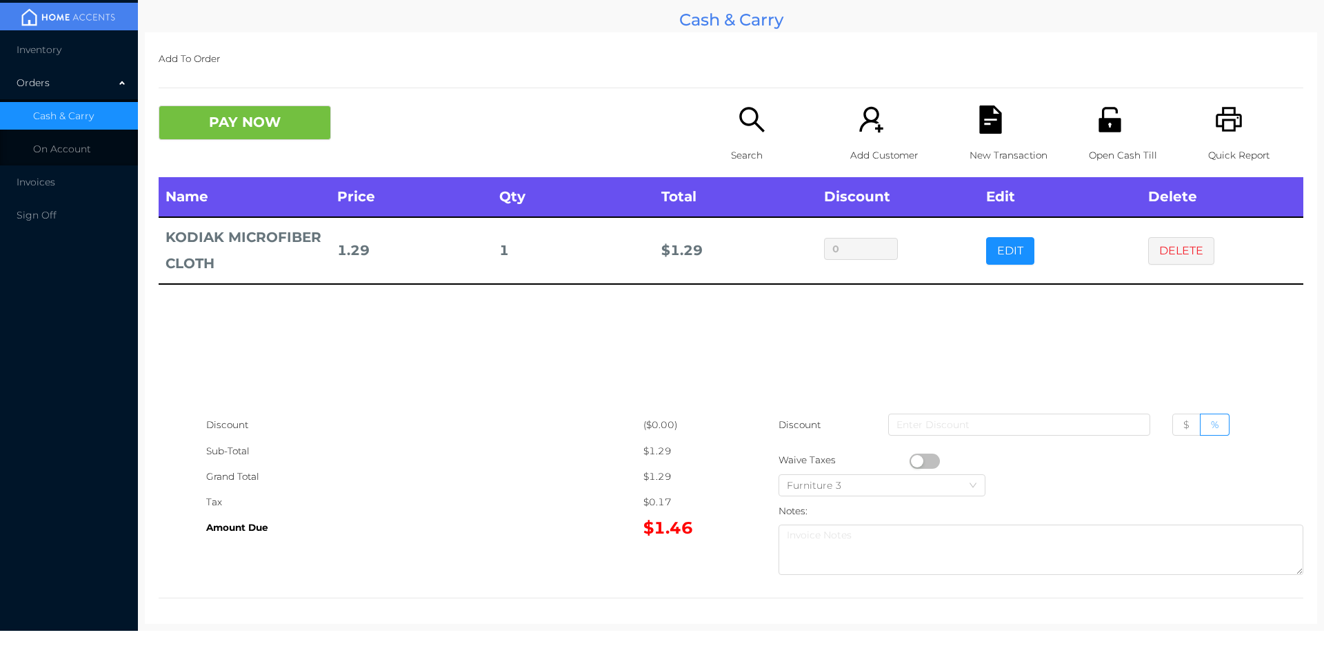
click at [914, 458] on button "button" at bounding box center [925, 461] width 30 height 15
click at [200, 106] on button "PAY NOW" at bounding box center [245, 123] width 172 height 34
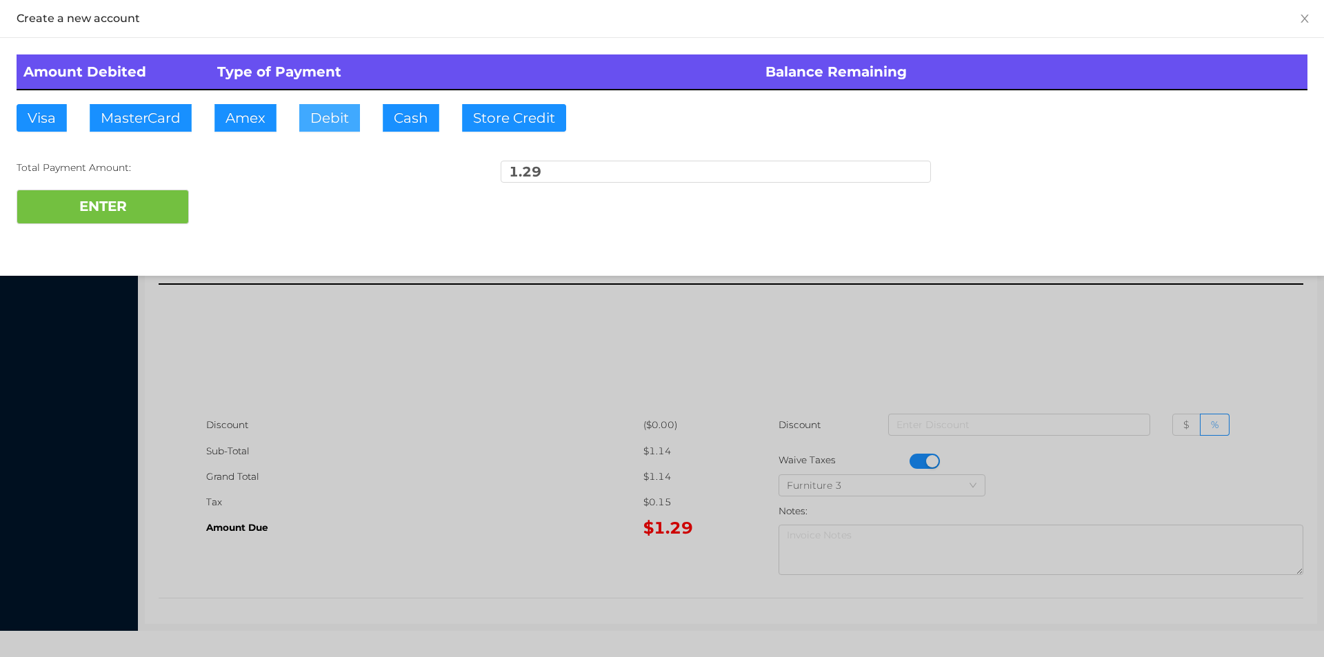
click at [354, 114] on button "Debit" at bounding box center [329, 118] width 61 height 28
click at [132, 221] on button "ENTER" at bounding box center [103, 207] width 172 height 34
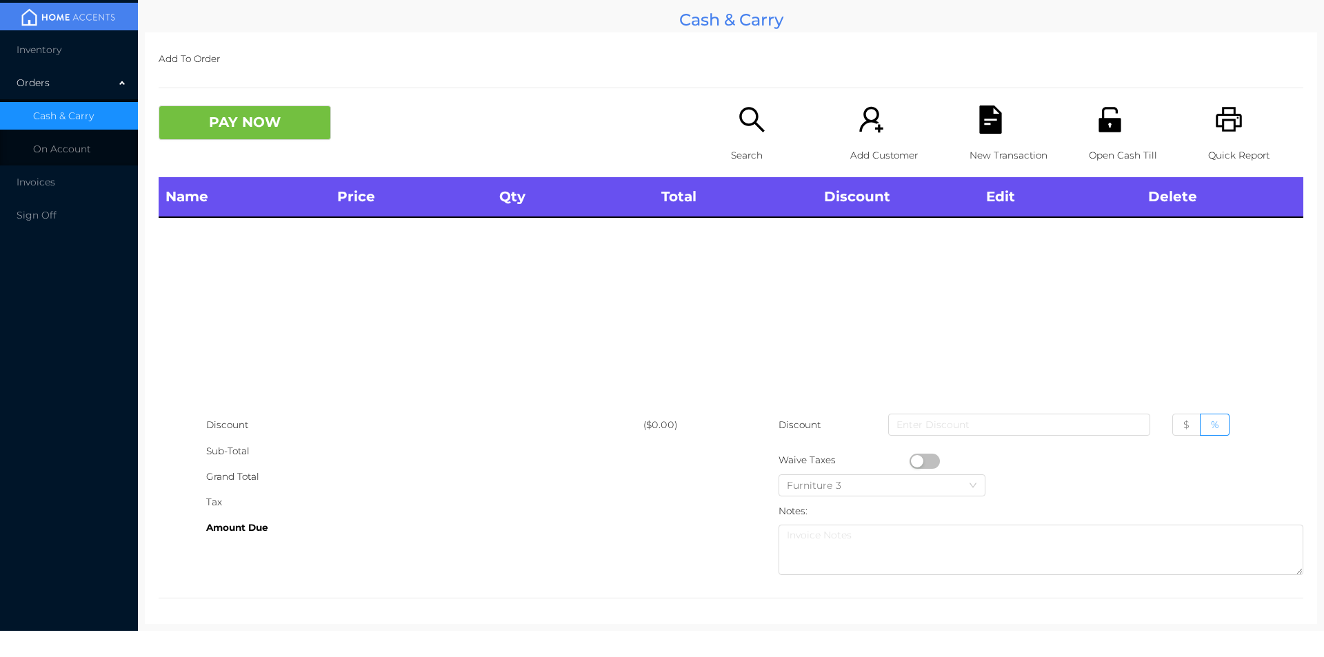
click at [746, 170] on div "Search" at bounding box center [778, 142] width 95 height 72
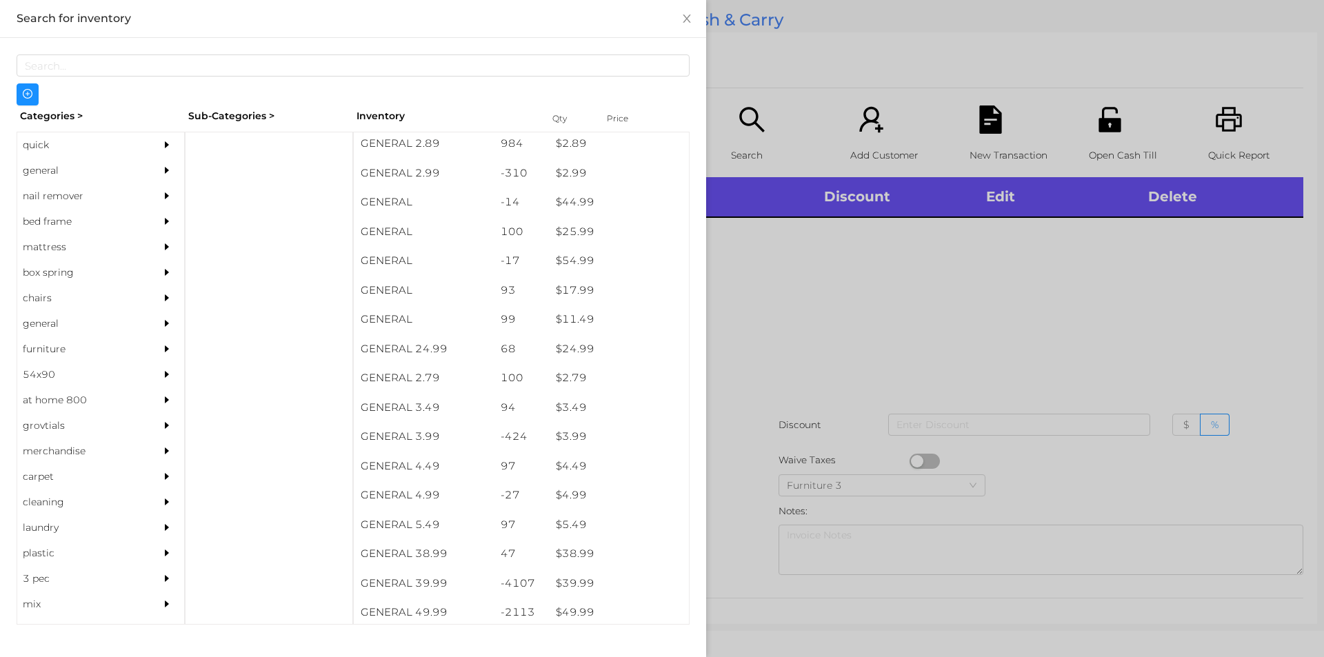
scroll to position [395, 0]
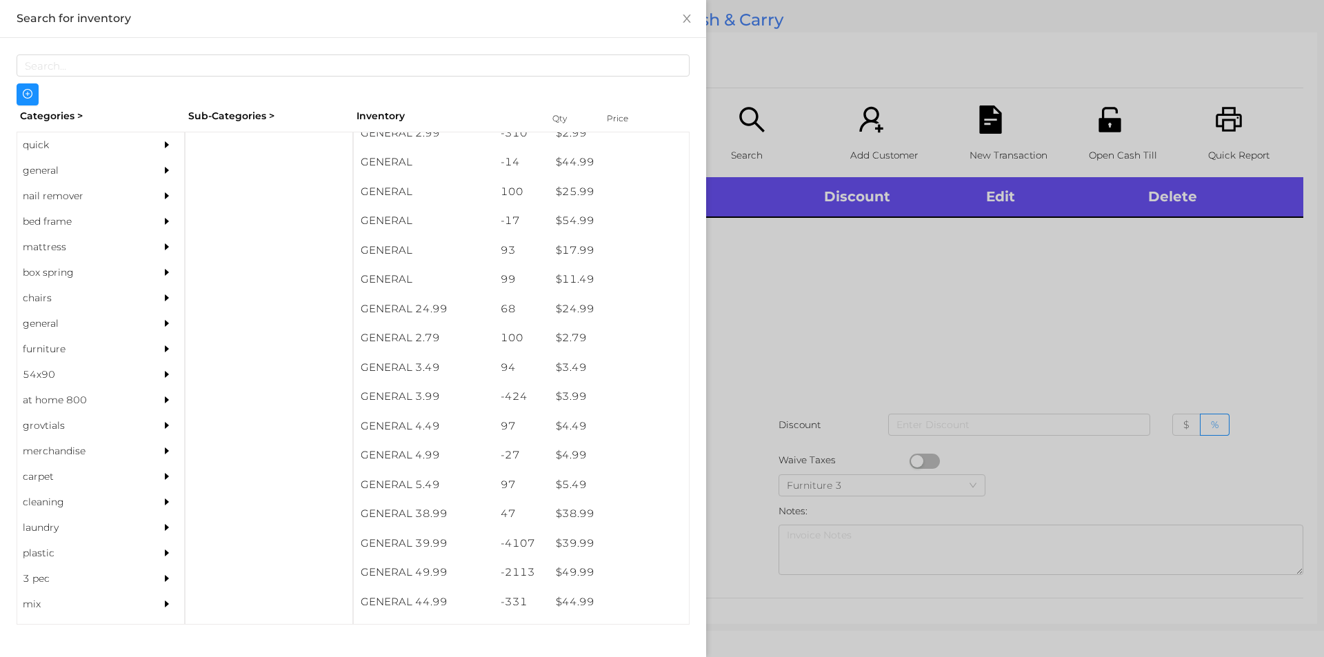
click at [41, 161] on div "general" at bounding box center [80, 171] width 126 height 26
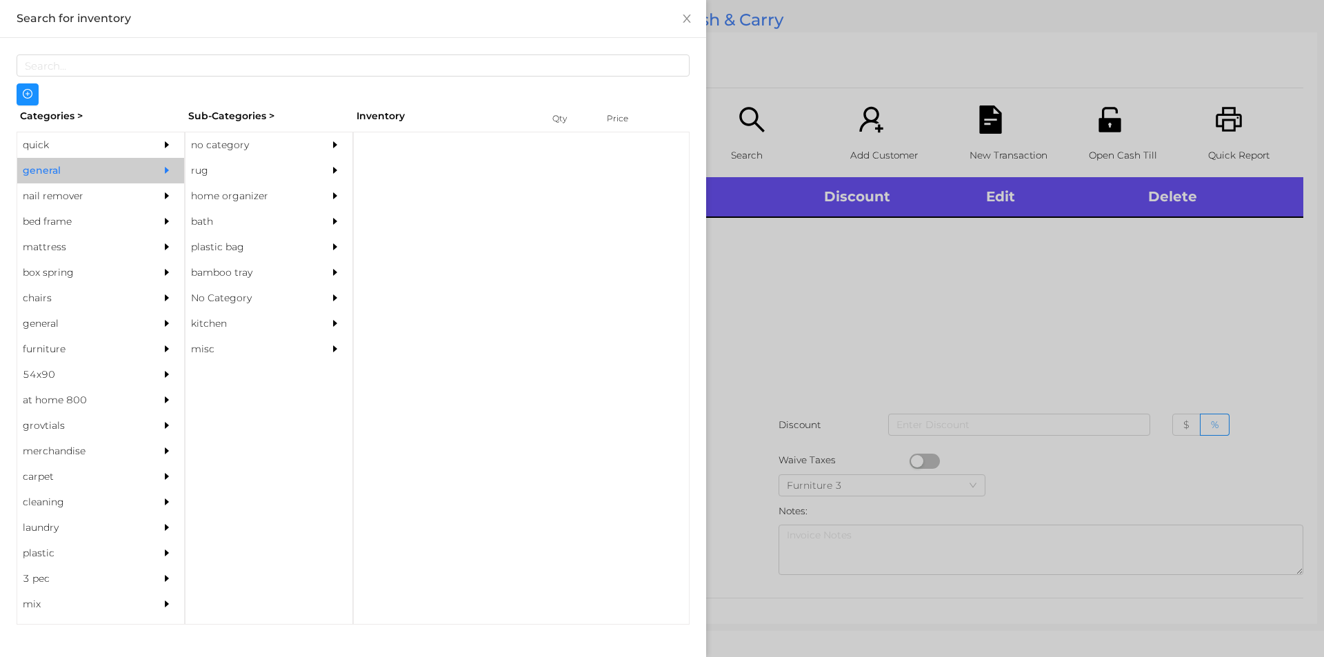
click at [216, 149] on div "no category" at bounding box center [248, 145] width 126 height 26
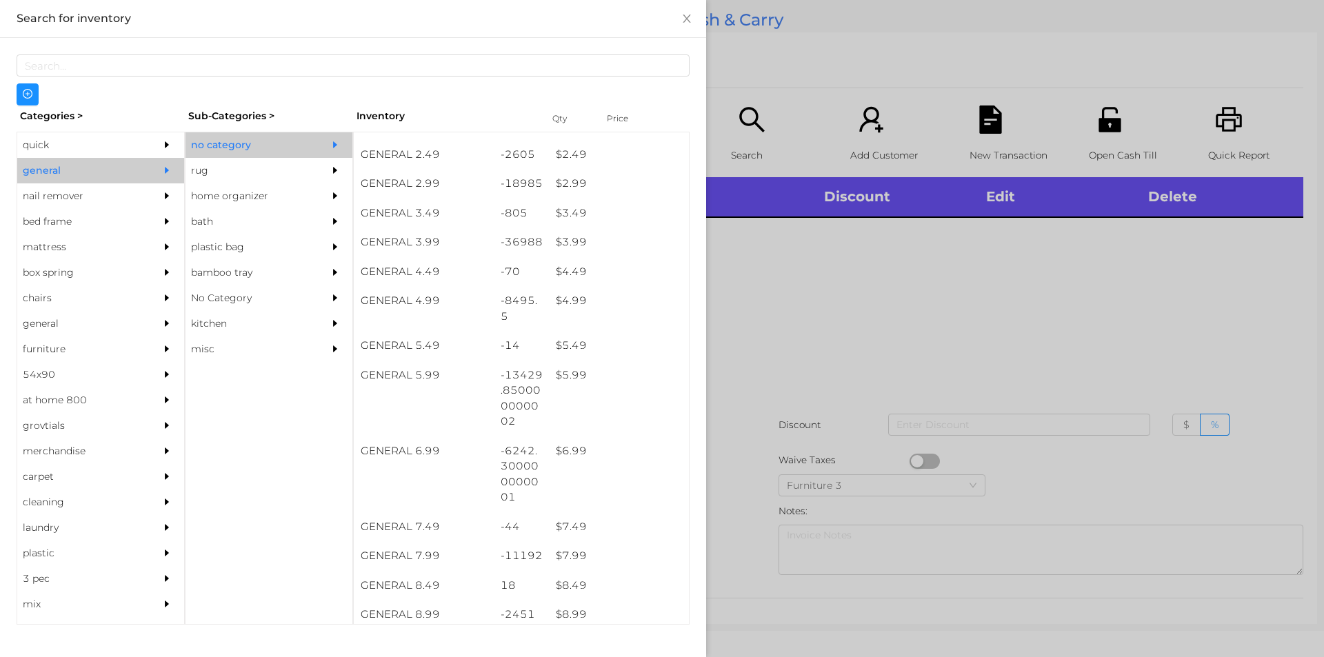
scroll to position [326, 0]
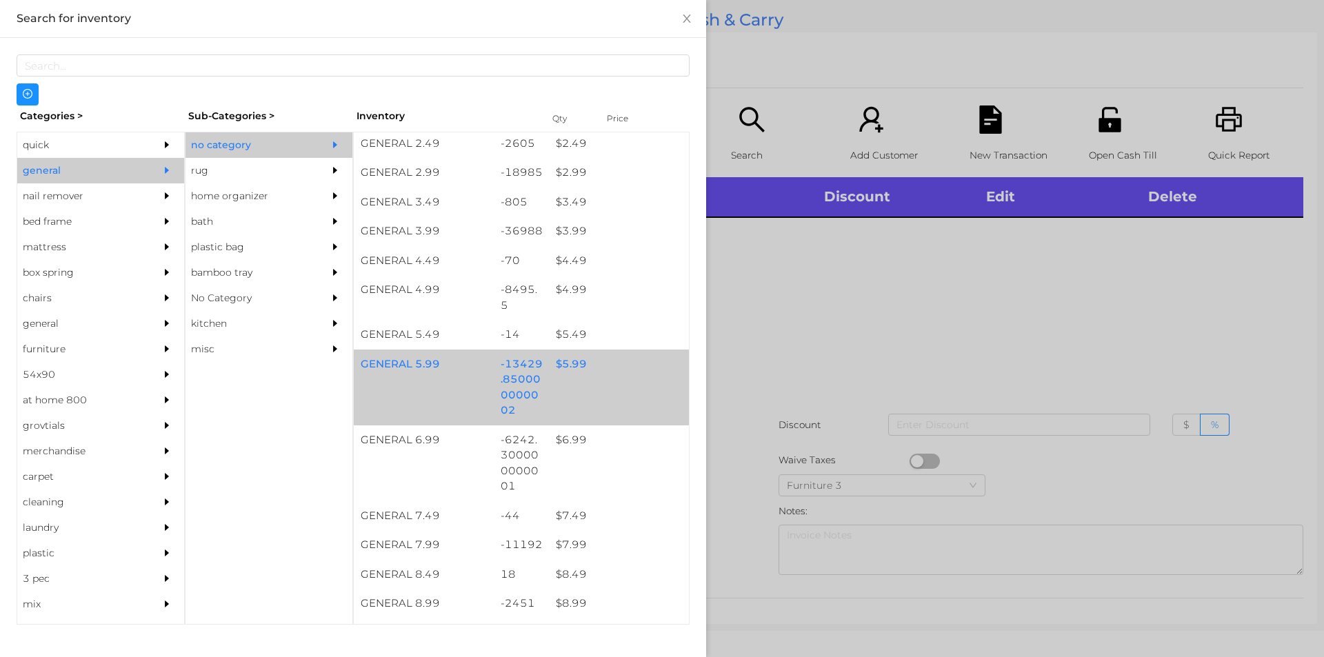
click at [555, 370] on div "$ 5.99" at bounding box center [619, 365] width 140 height 30
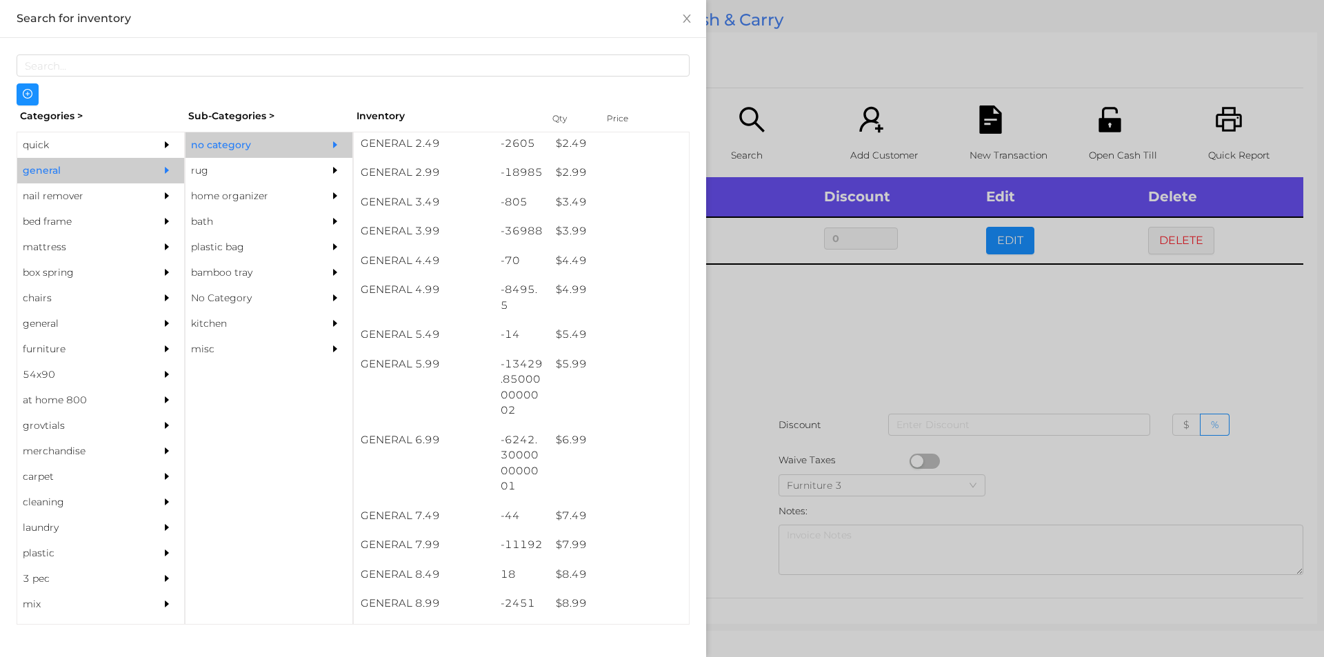
click at [799, 421] on div at bounding box center [662, 328] width 1324 height 657
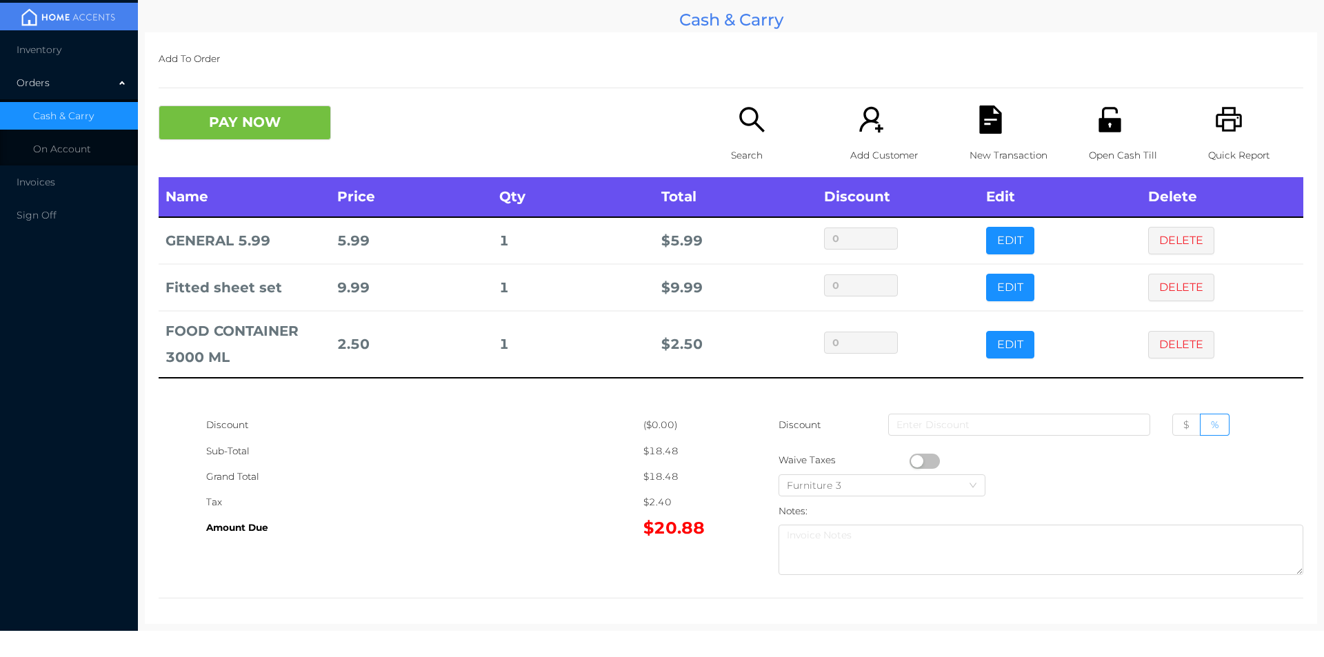
click at [731, 137] on div "Search" at bounding box center [778, 142] width 95 height 72
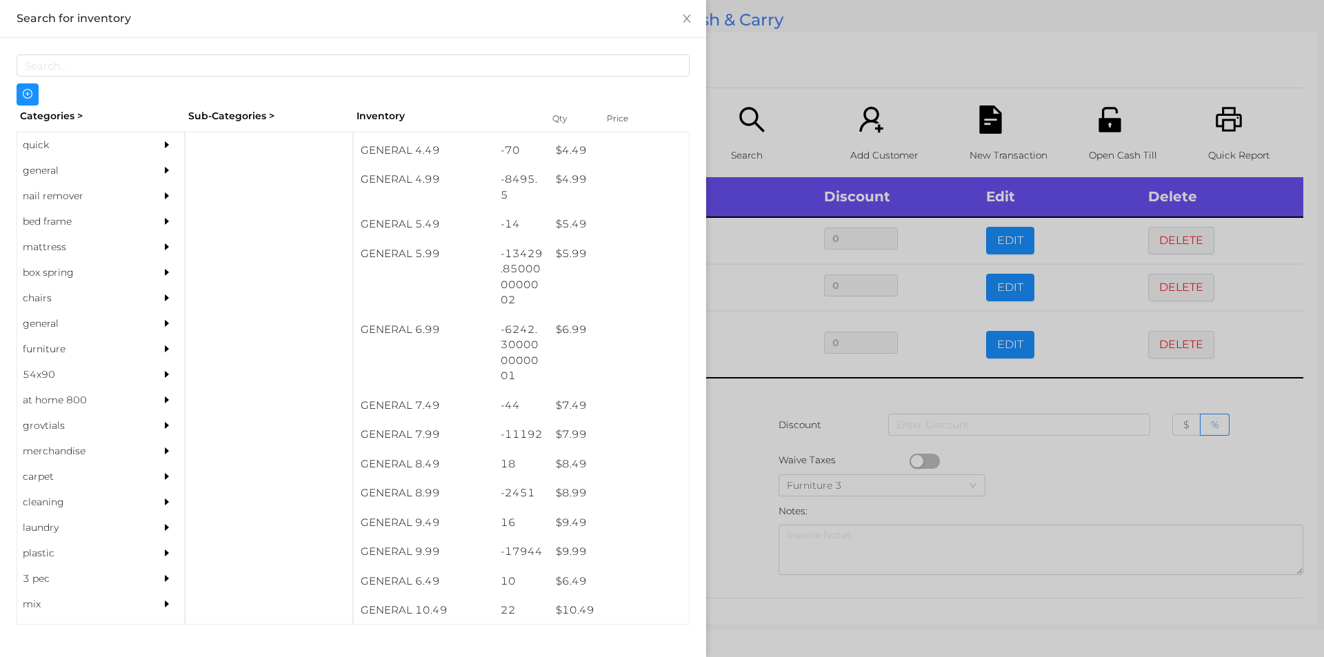
scroll to position [496, 0]
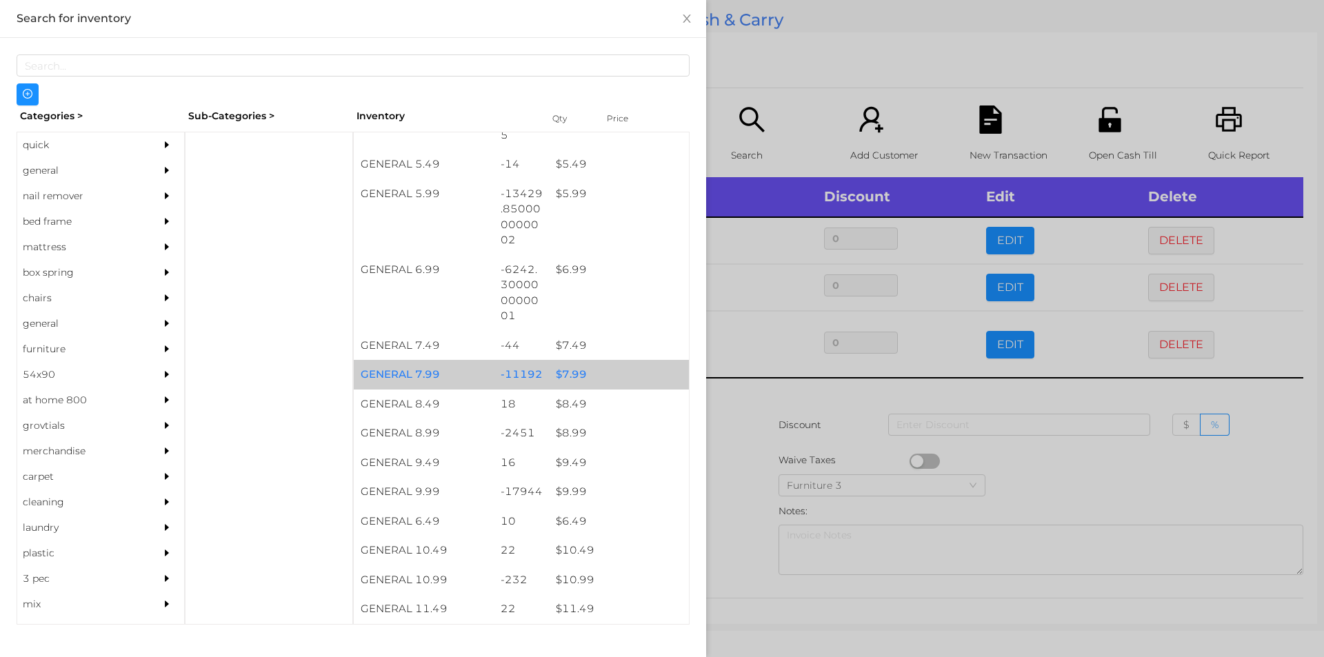
click at [530, 374] on div "-11192" at bounding box center [522, 375] width 56 height 30
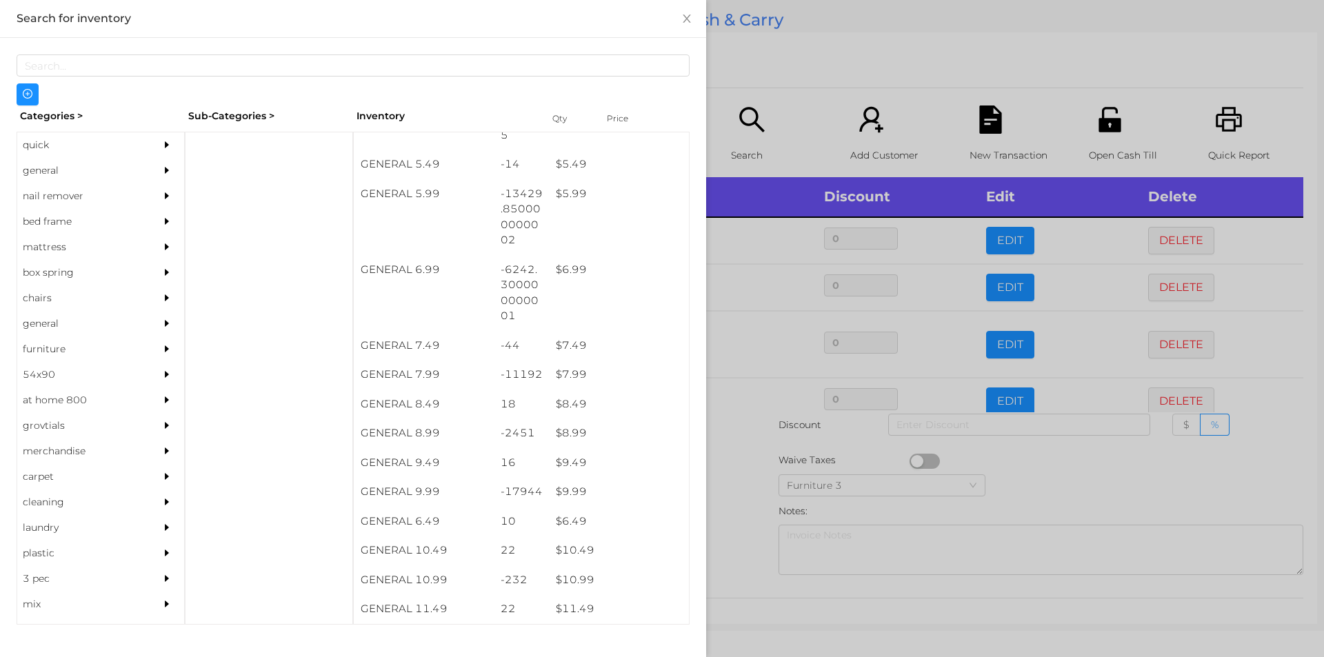
click at [815, 481] on div at bounding box center [662, 328] width 1324 height 657
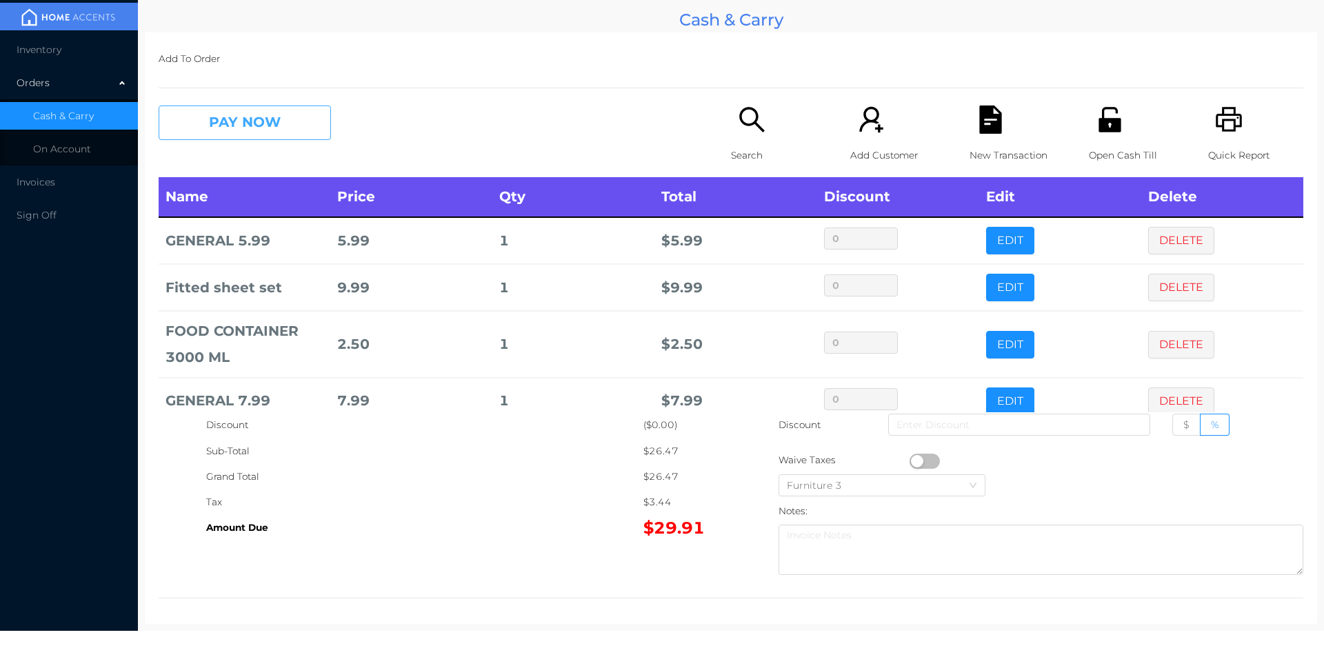
click at [242, 128] on button "PAY NOW" at bounding box center [245, 123] width 172 height 34
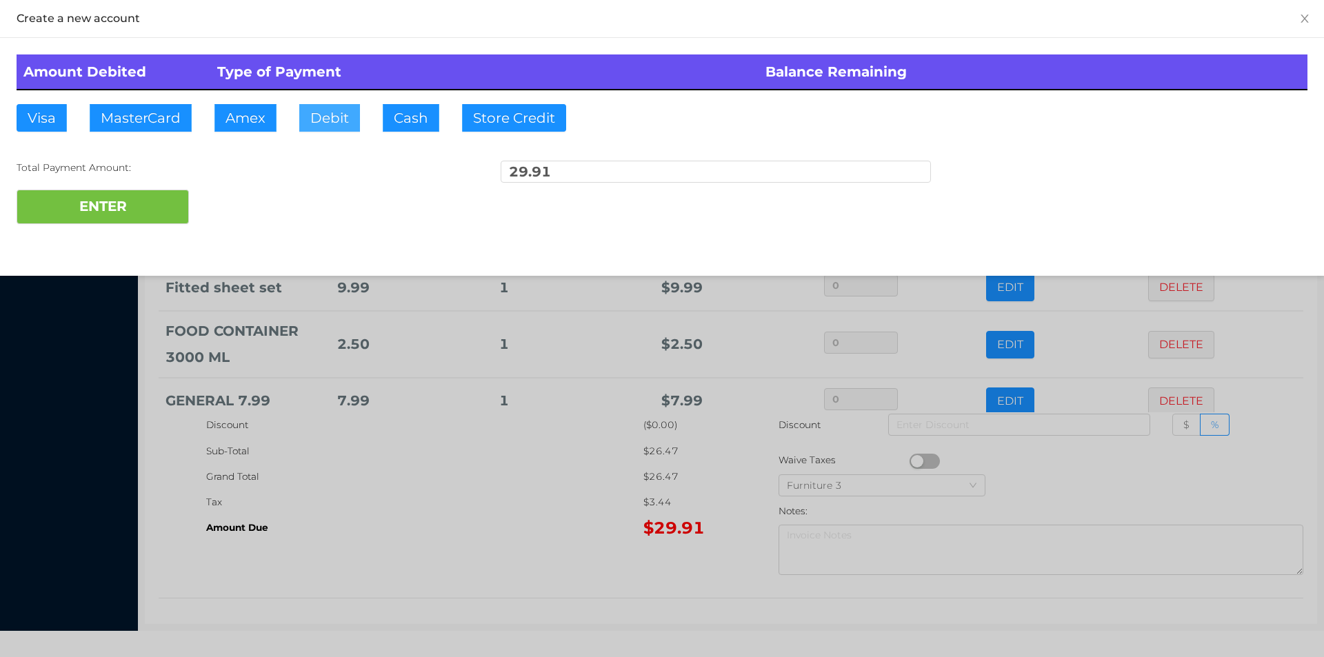
click at [349, 106] on button "Debit" at bounding box center [329, 118] width 61 height 28
type input "100"
click at [99, 205] on button "ENTER" at bounding box center [103, 207] width 172 height 34
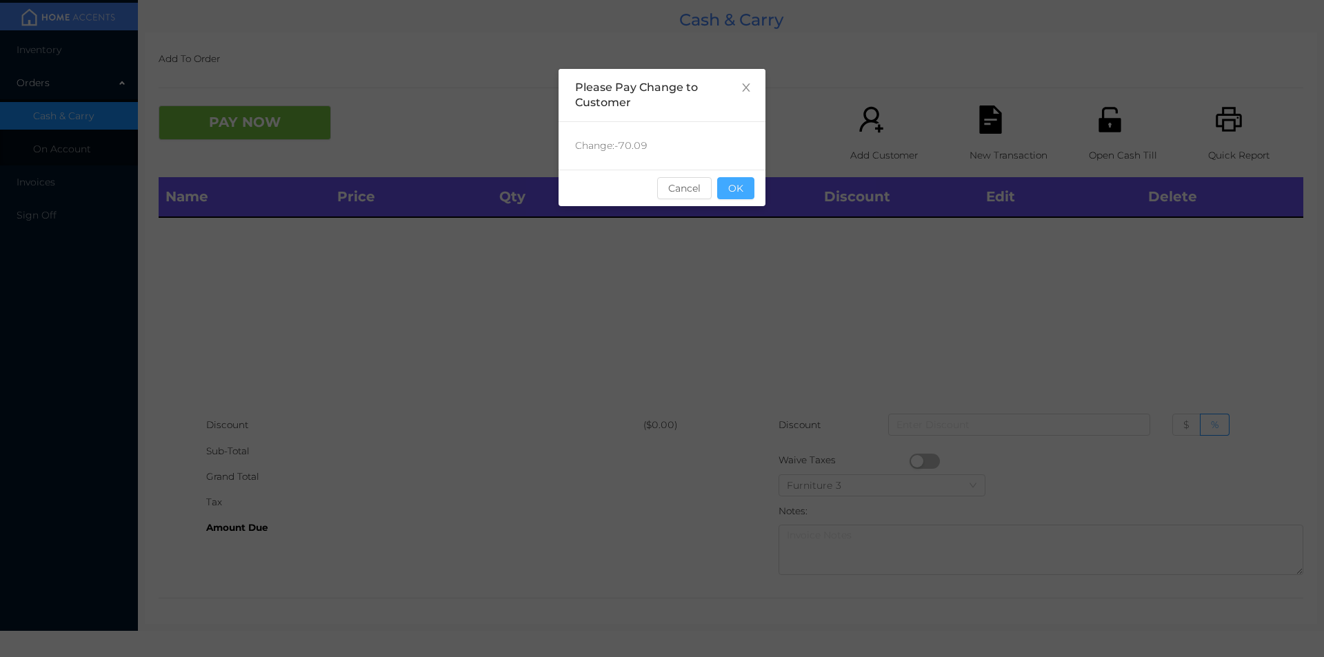
click at [750, 197] on button "OK" at bounding box center [735, 188] width 37 height 22
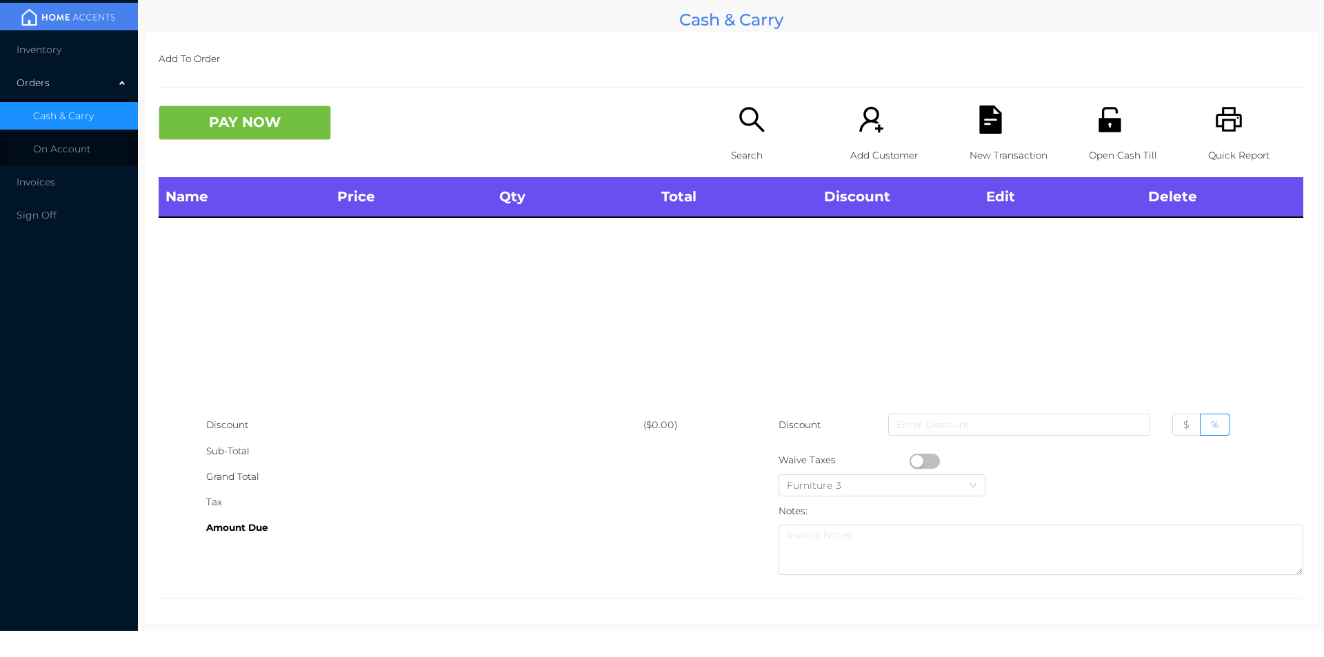
scroll to position [5, 0]
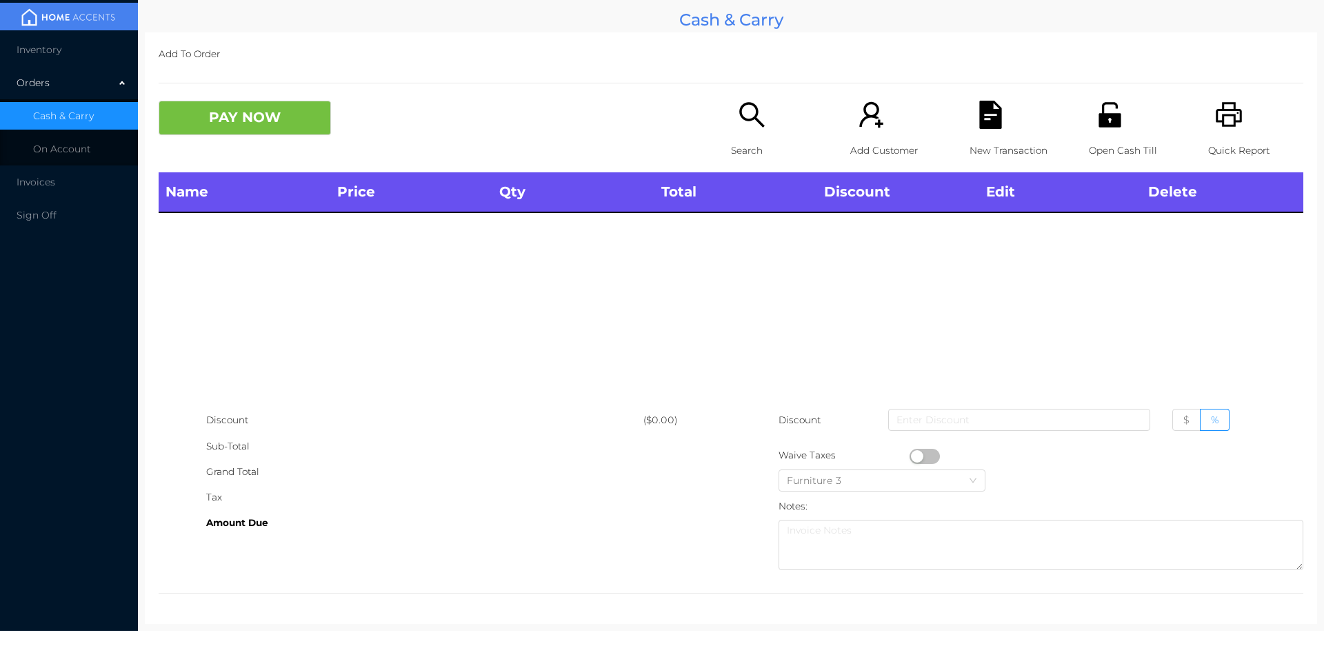
click at [774, 140] on p "Search" at bounding box center [778, 151] width 95 height 26
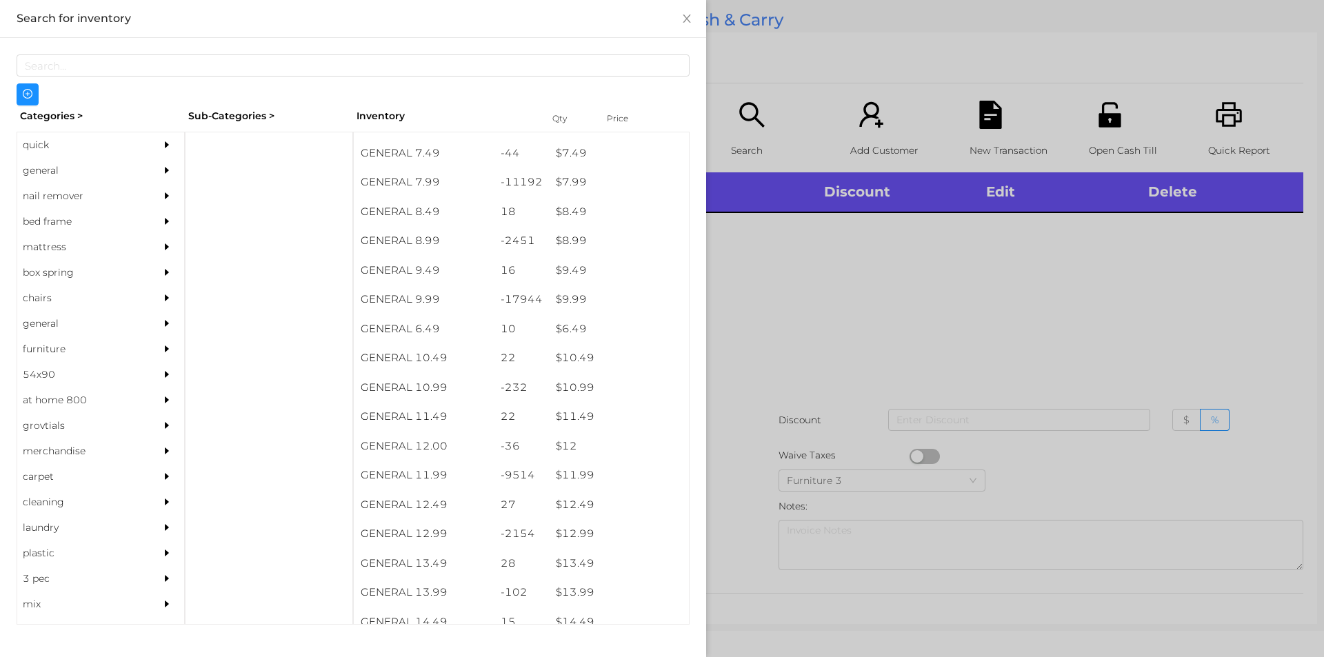
scroll to position [720, 0]
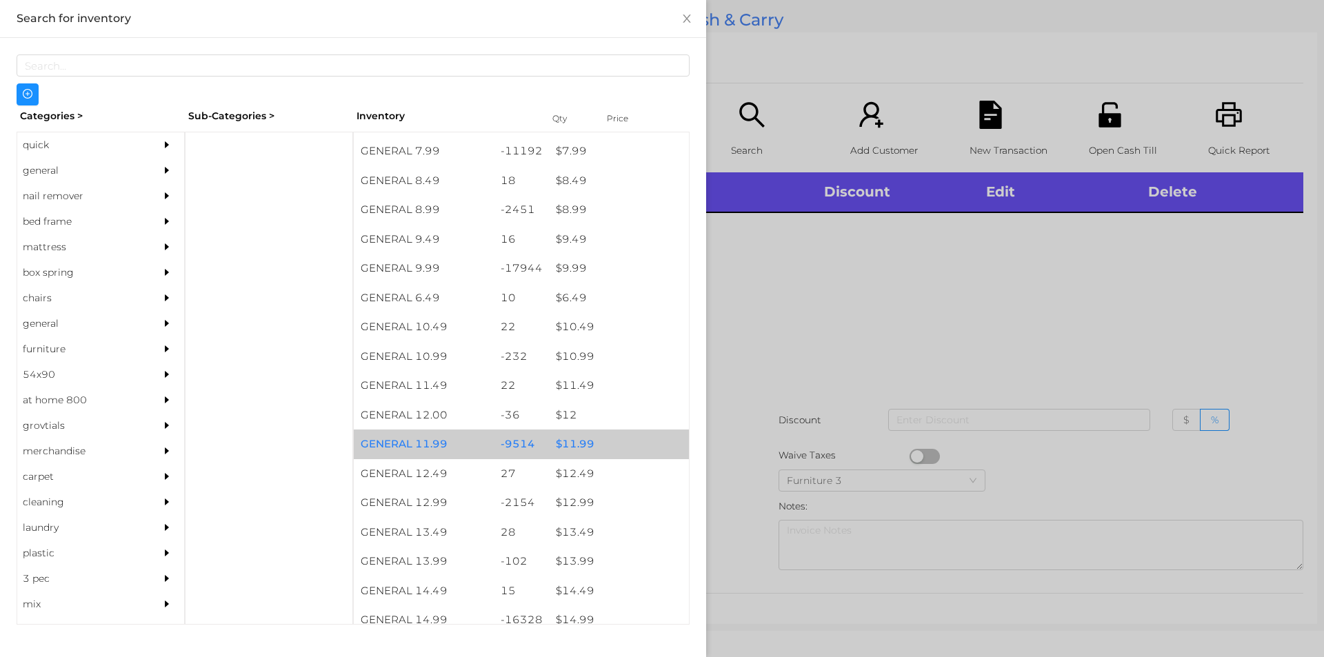
click at [610, 451] on div "$ 11.99" at bounding box center [619, 445] width 140 height 30
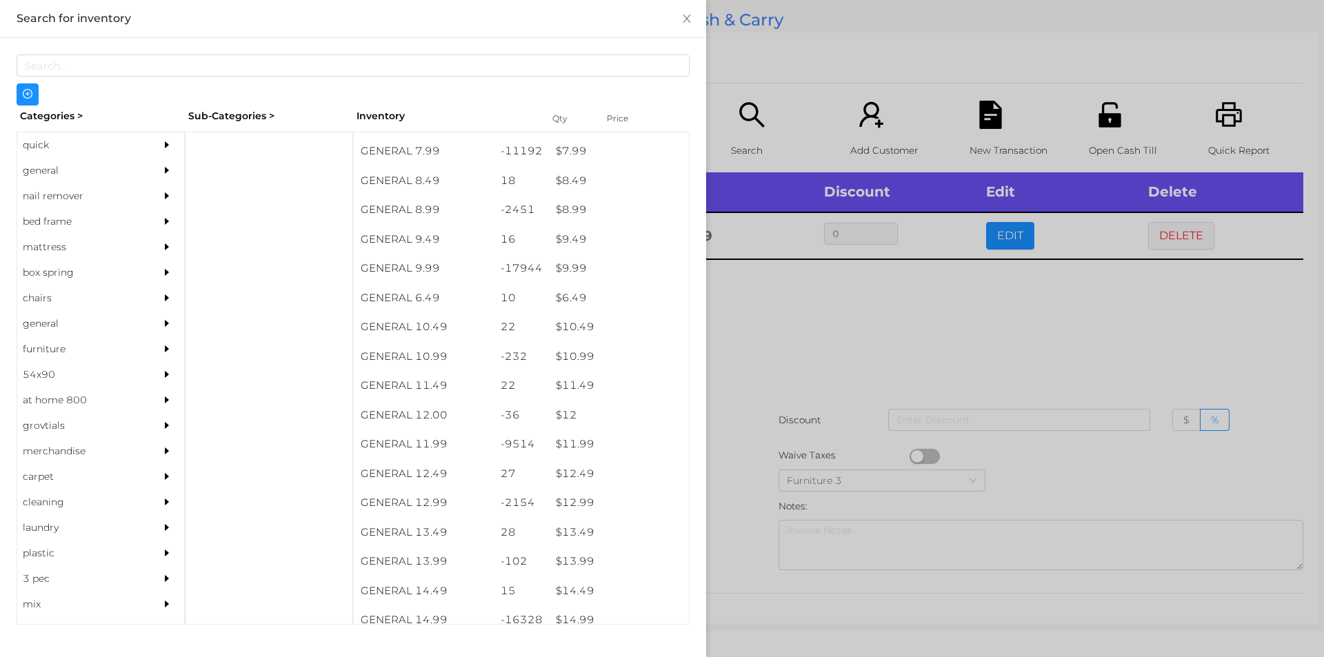
click at [811, 436] on div at bounding box center [662, 328] width 1324 height 657
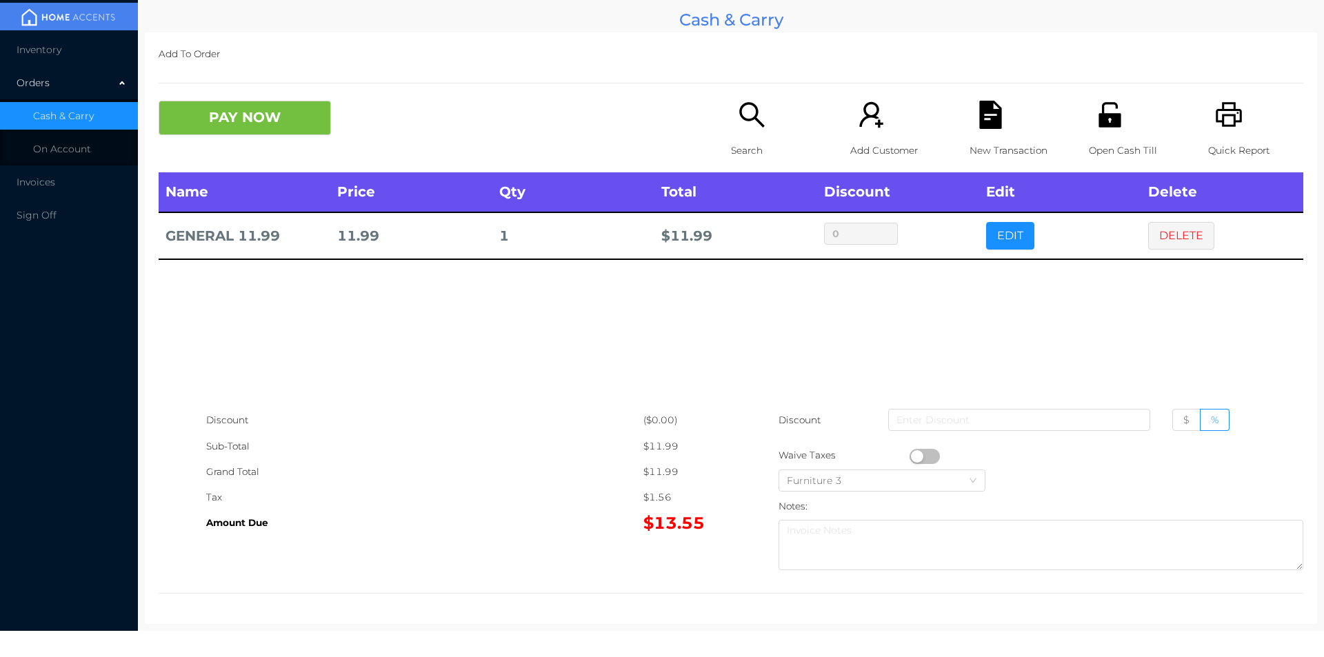
click at [976, 116] on icon "icon: file-text" at bounding box center [990, 115] width 28 height 28
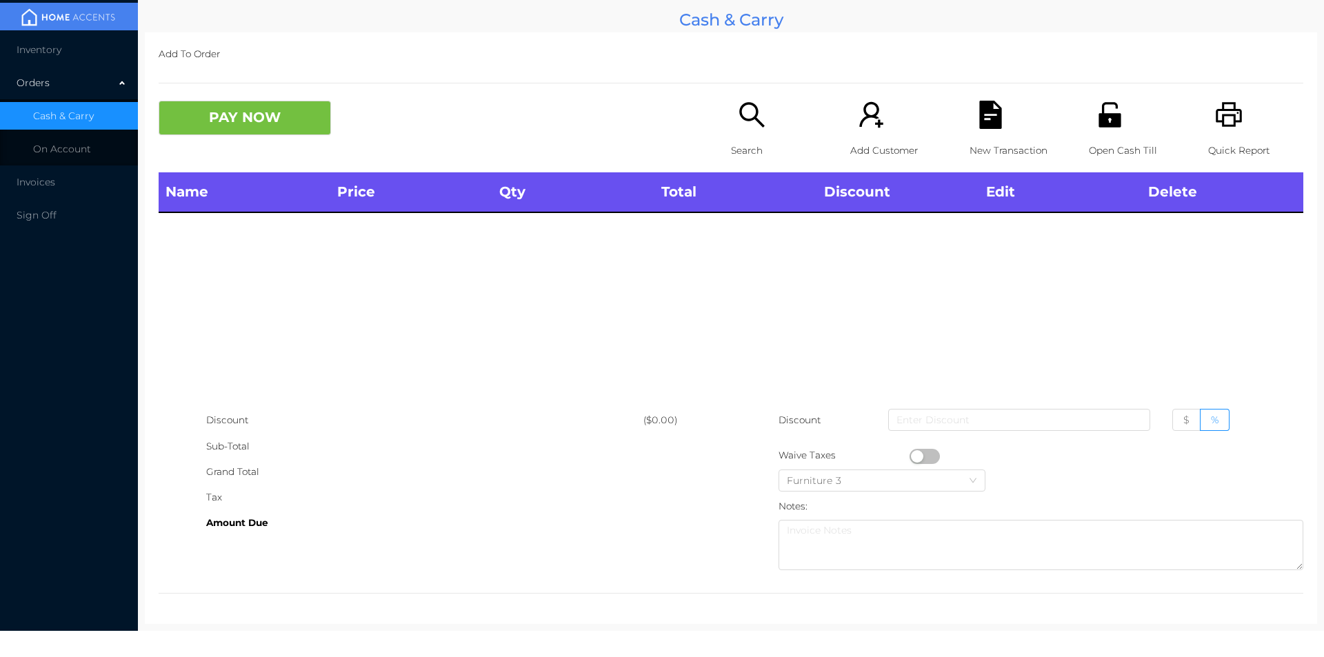
click at [1228, 120] on icon "icon: printer" at bounding box center [1229, 115] width 28 height 28
click at [747, 109] on icon "icon: search" at bounding box center [752, 115] width 28 height 28
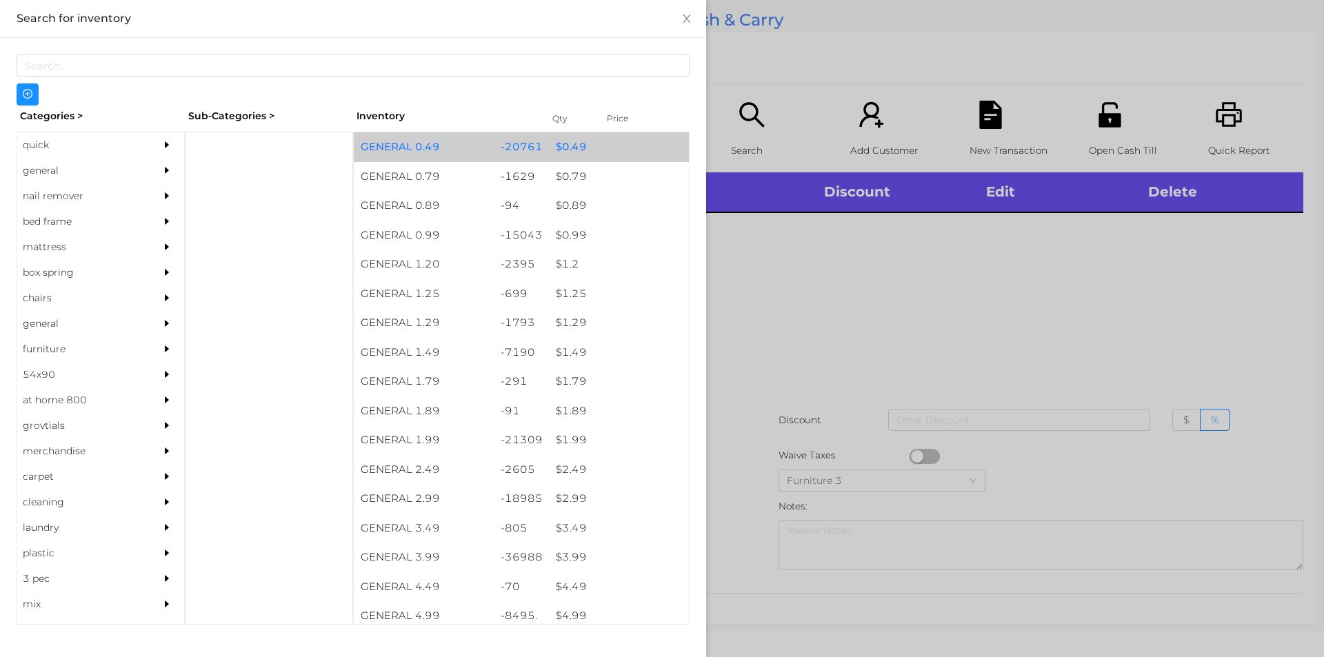
click at [612, 151] on div "$ 0.49" at bounding box center [619, 147] width 140 height 30
click at [640, 154] on div "$ 0.49" at bounding box center [619, 147] width 140 height 30
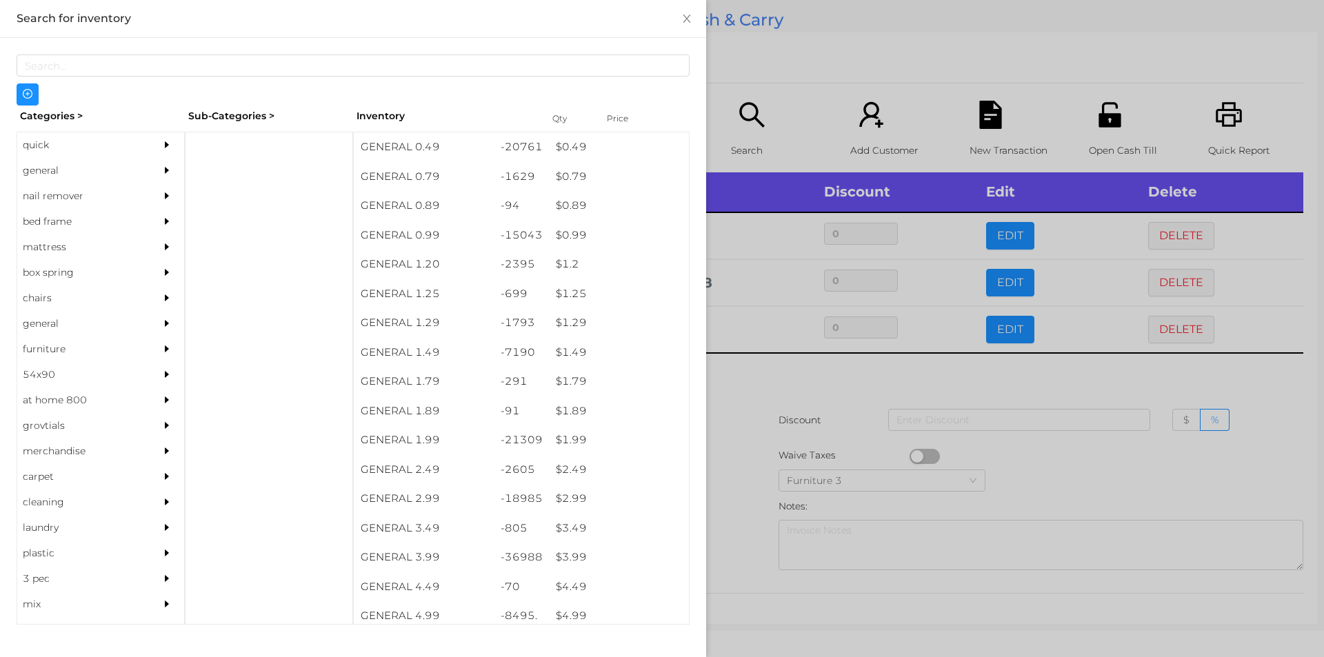
click at [767, 365] on div at bounding box center [662, 328] width 1324 height 657
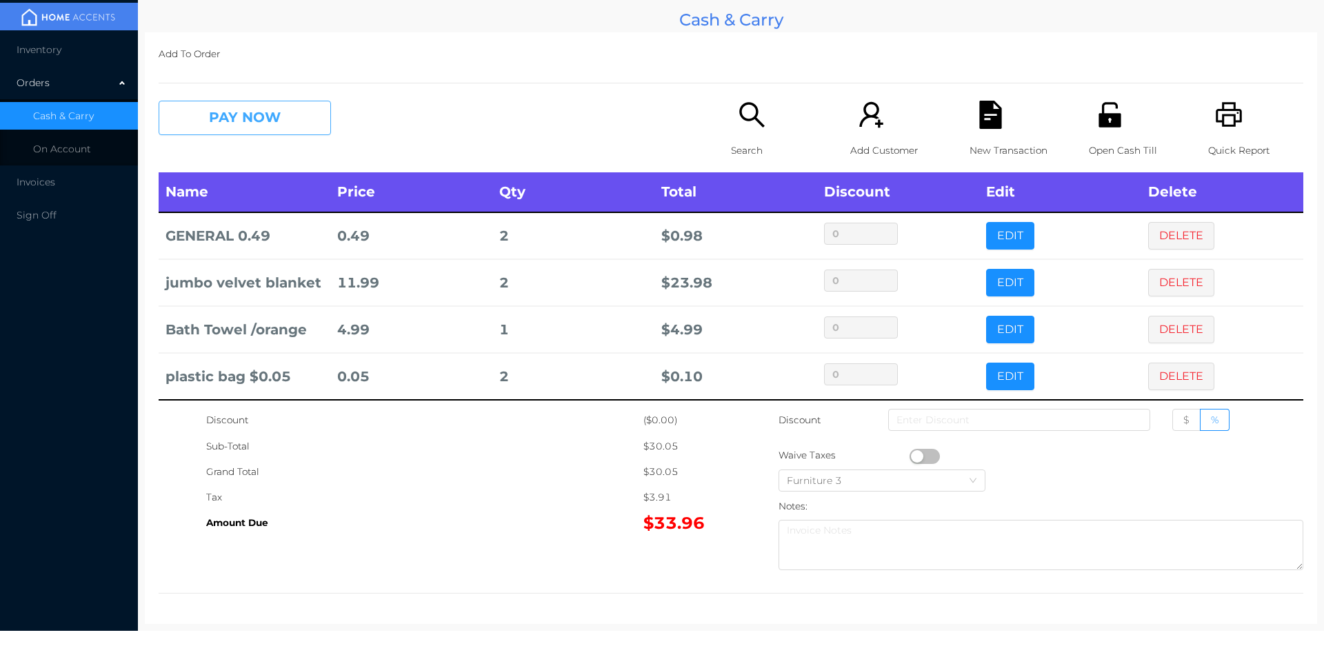
click at [263, 128] on button "PAY NOW" at bounding box center [245, 118] width 172 height 34
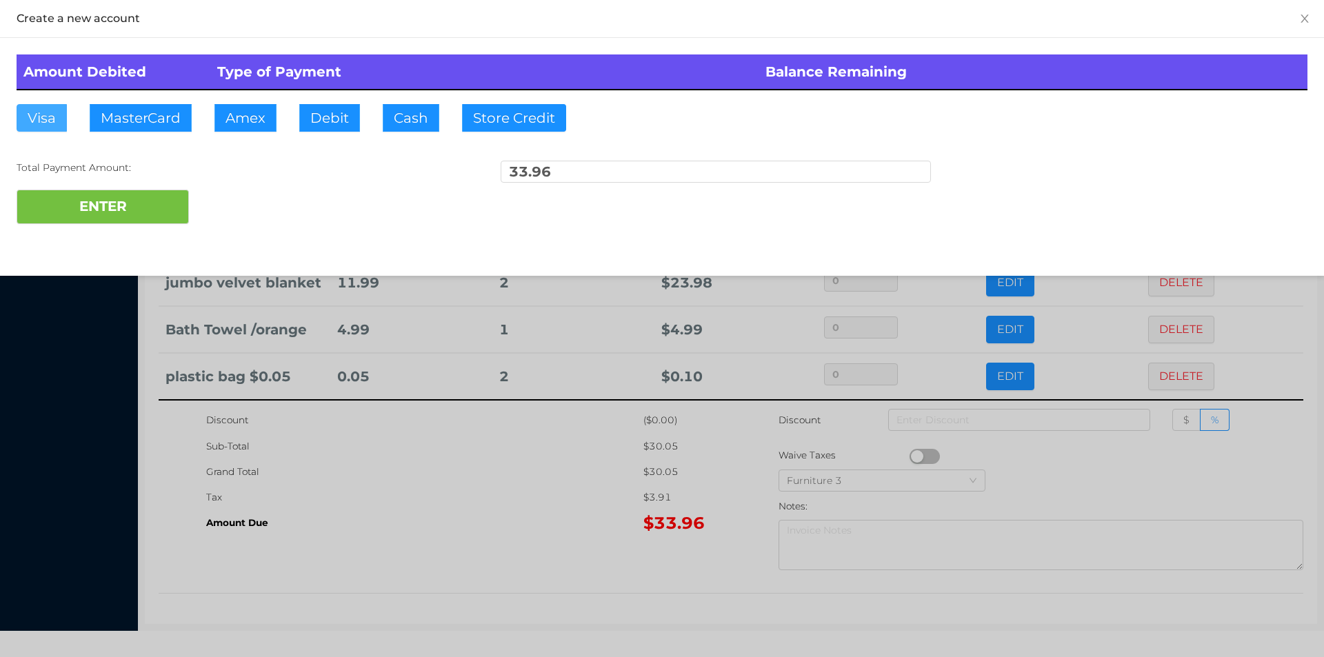
click at [36, 110] on button "Visa" at bounding box center [42, 118] width 50 height 28
click at [39, 192] on button "ENTER" at bounding box center [103, 207] width 172 height 34
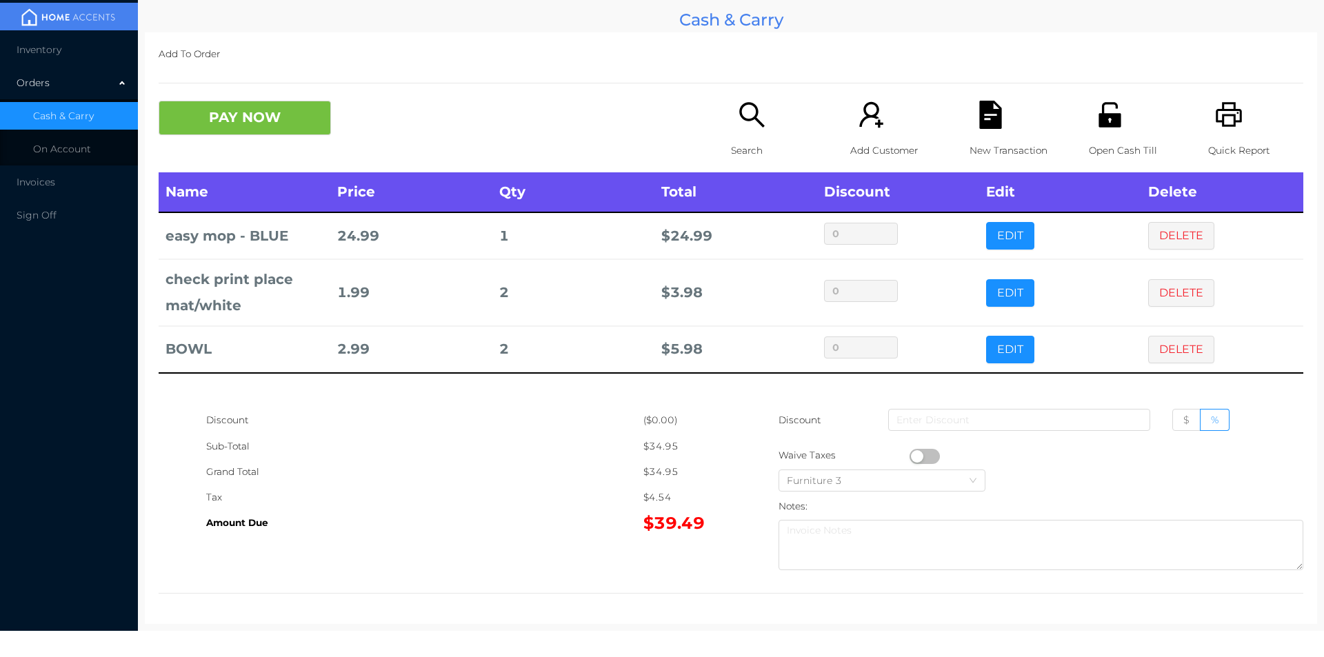
click at [994, 137] on div "New Transaction" at bounding box center [1017, 137] width 95 height 72
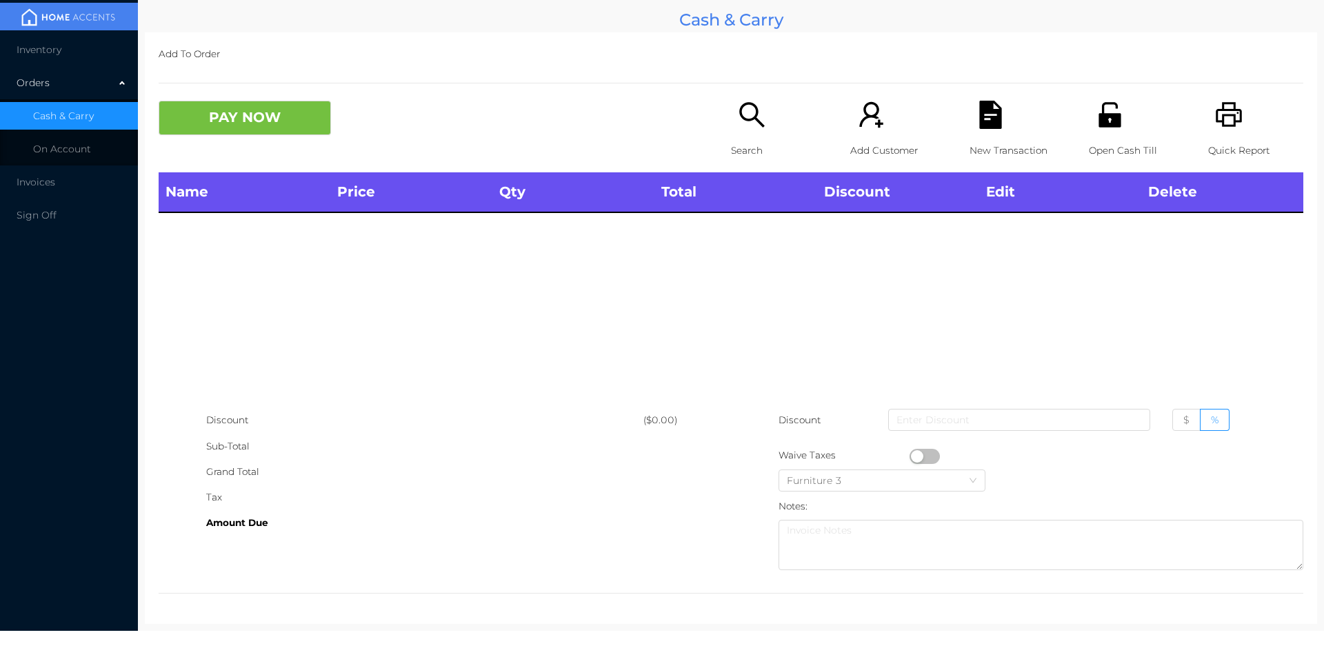
click at [1220, 125] on icon "icon: printer" at bounding box center [1229, 115] width 28 height 28
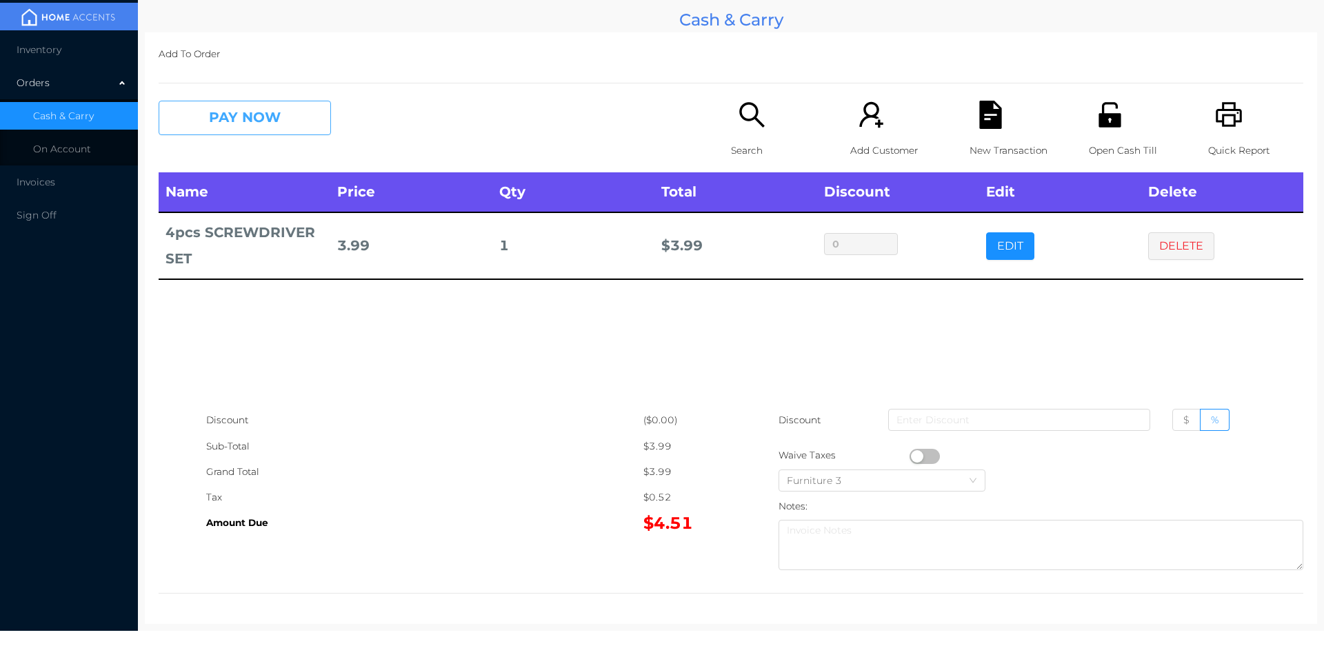
click at [230, 135] on button "PAY NOW" at bounding box center [245, 118] width 172 height 34
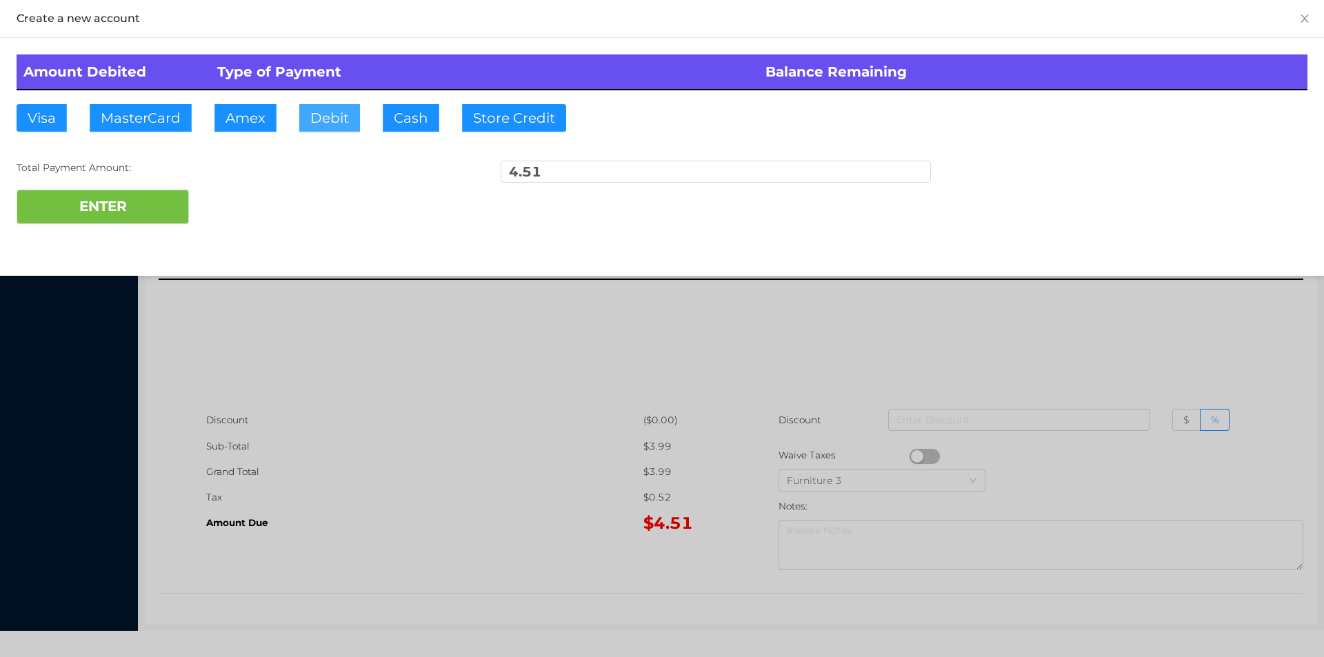
click at [317, 123] on button "Debit" at bounding box center [329, 118] width 61 height 28
click at [131, 218] on button "ENTER" at bounding box center [103, 207] width 172 height 34
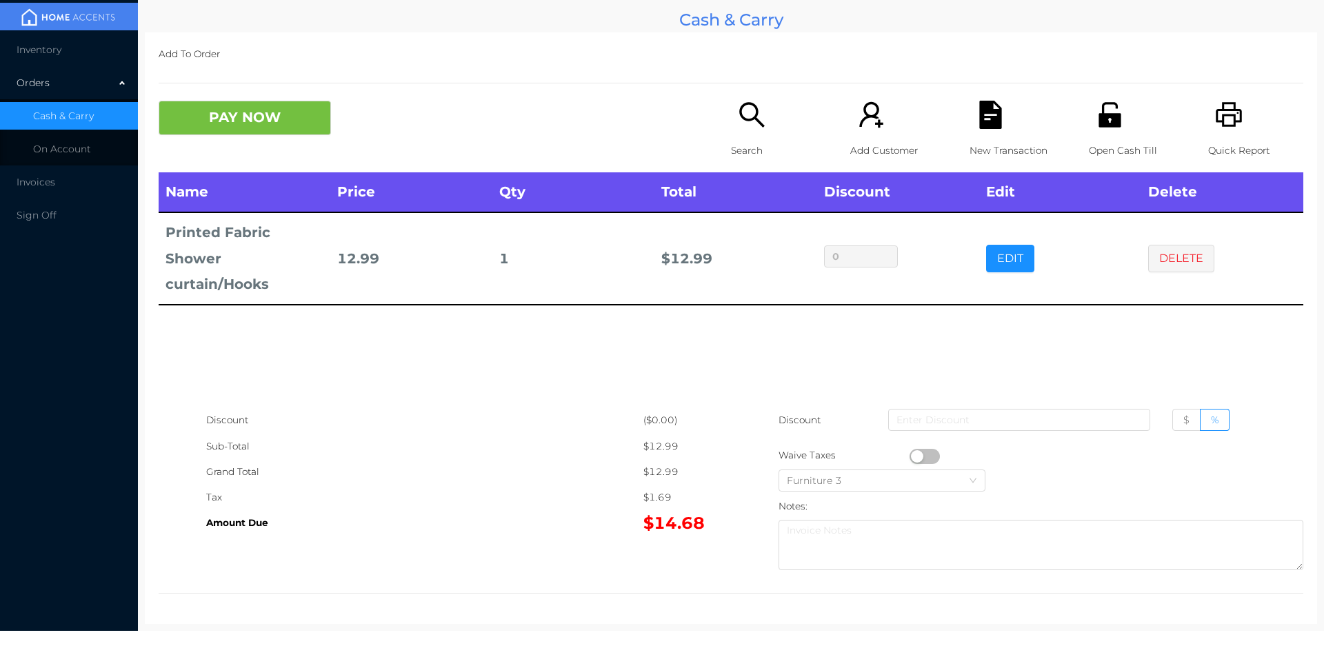
click at [739, 126] on icon "icon: search" at bounding box center [752, 115] width 28 height 28
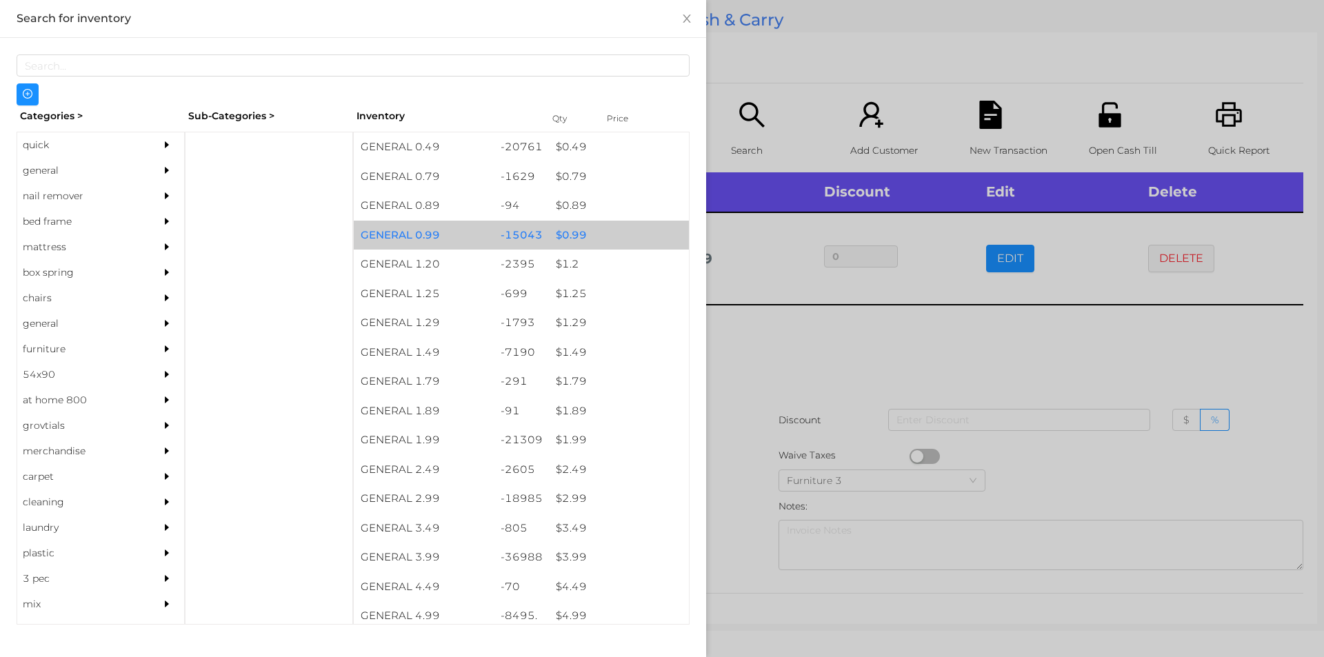
click at [583, 239] on div "$ 0.99" at bounding box center [619, 236] width 140 height 30
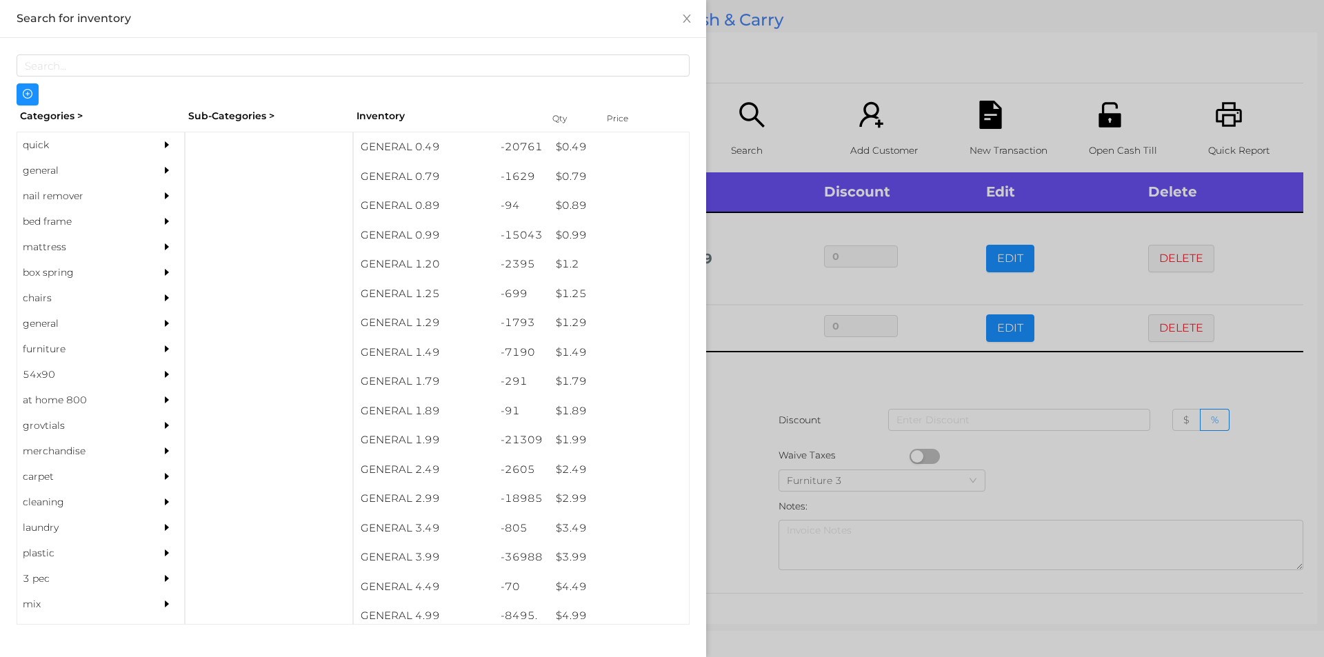
click at [780, 82] on div at bounding box center [662, 328] width 1324 height 657
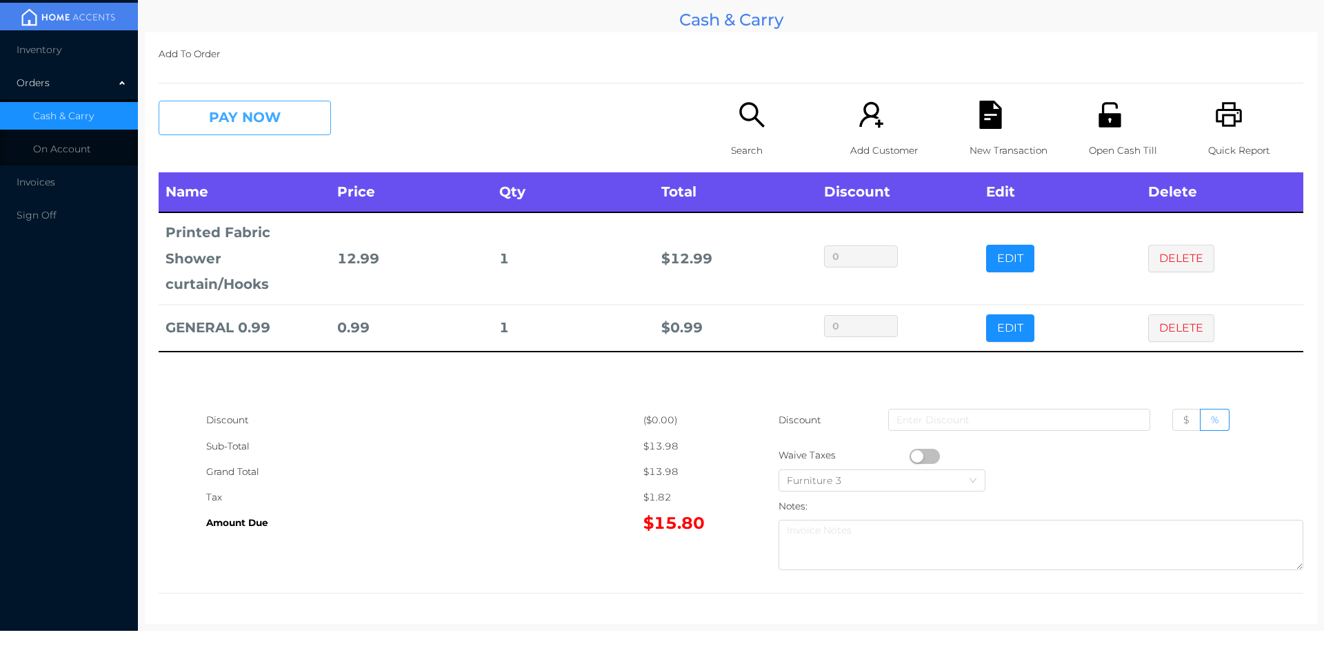
click at [246, 134] on button "PAY NOW" at bounding box center [245, 118] width 172 height 34
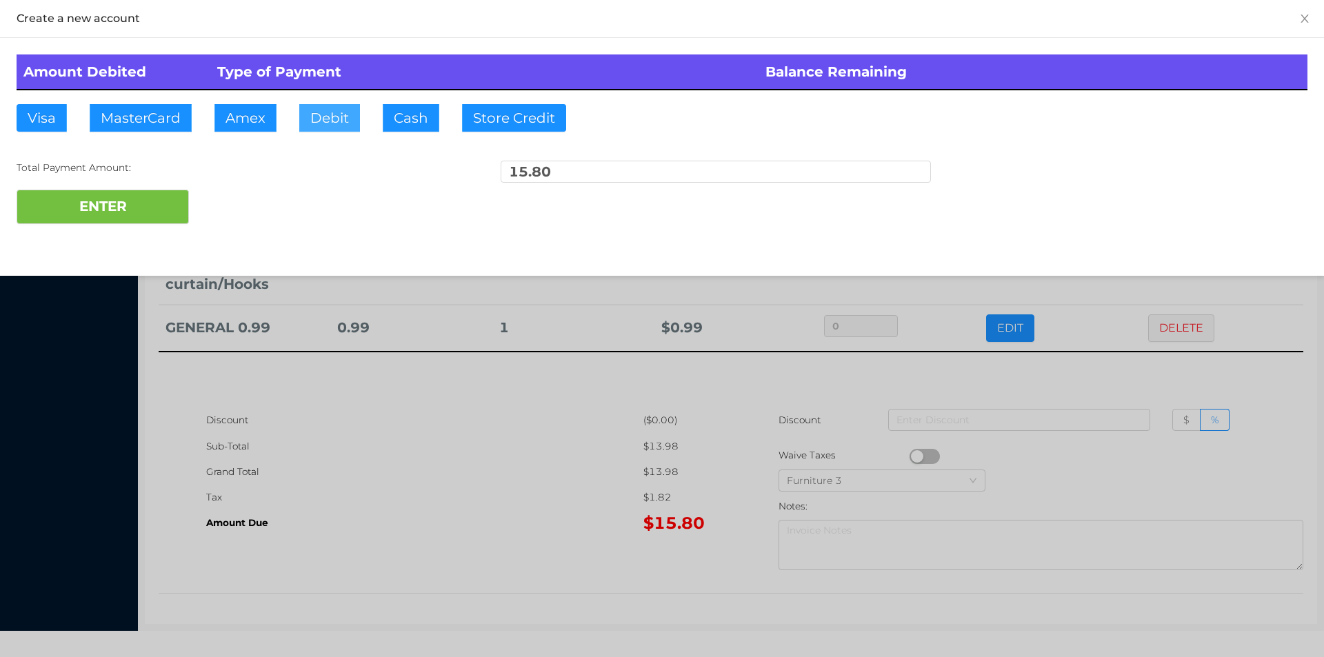
click at [343, 117] on button "Debit" at bounding box center [329, 118] width 61 height 28
click at [128, 205] on button "ENTER" at bounding box center [103, 207] width 172 height 34
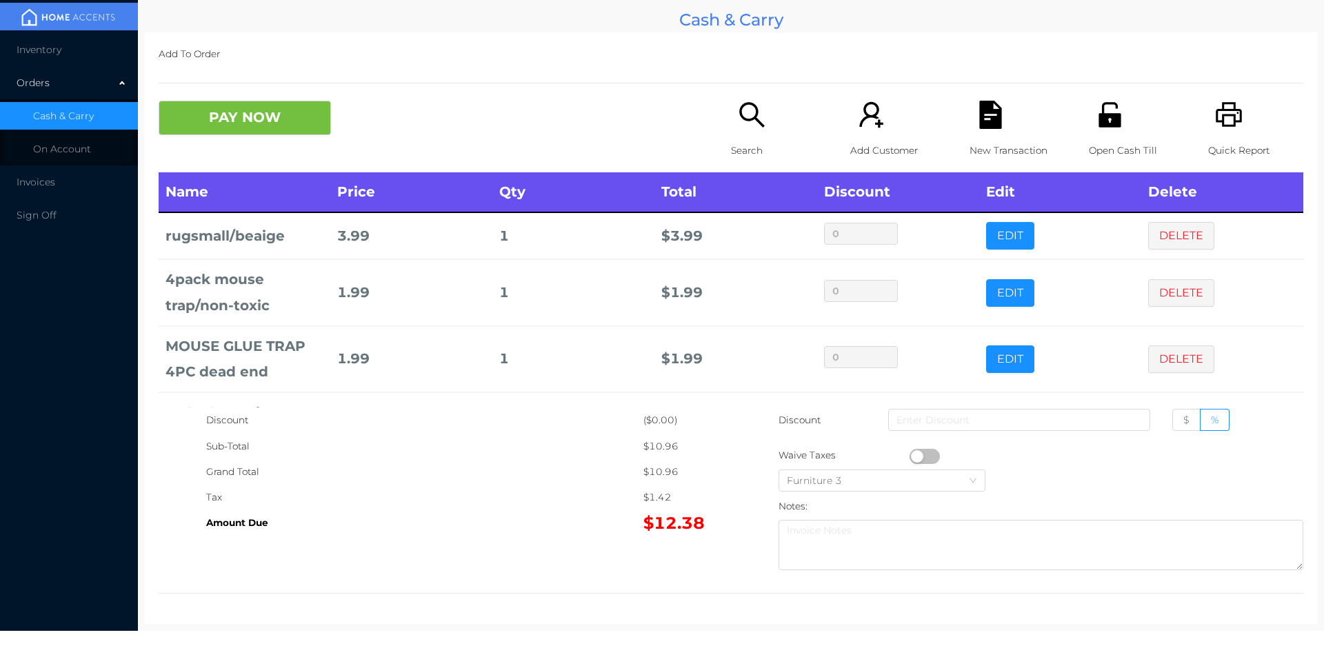
scroll to position [66, 0]
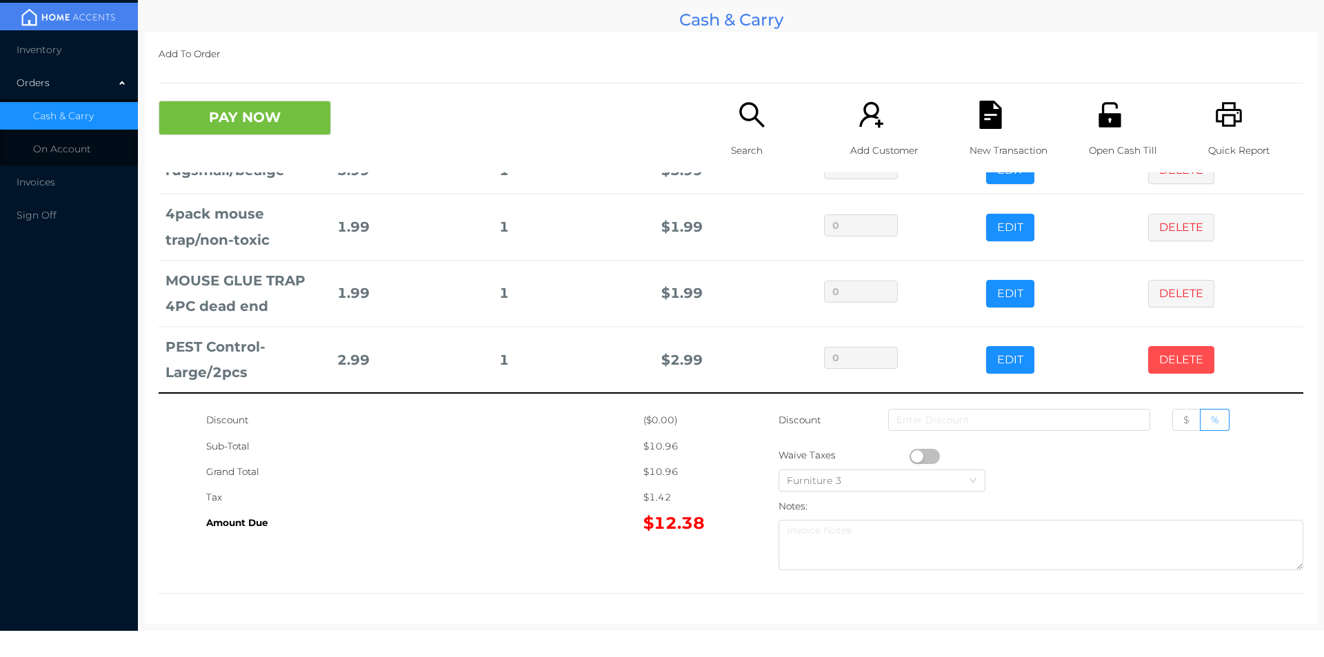
click at [1170, 372] on button "DELETE" at bounding box center [1181, 360] width 66 height 28
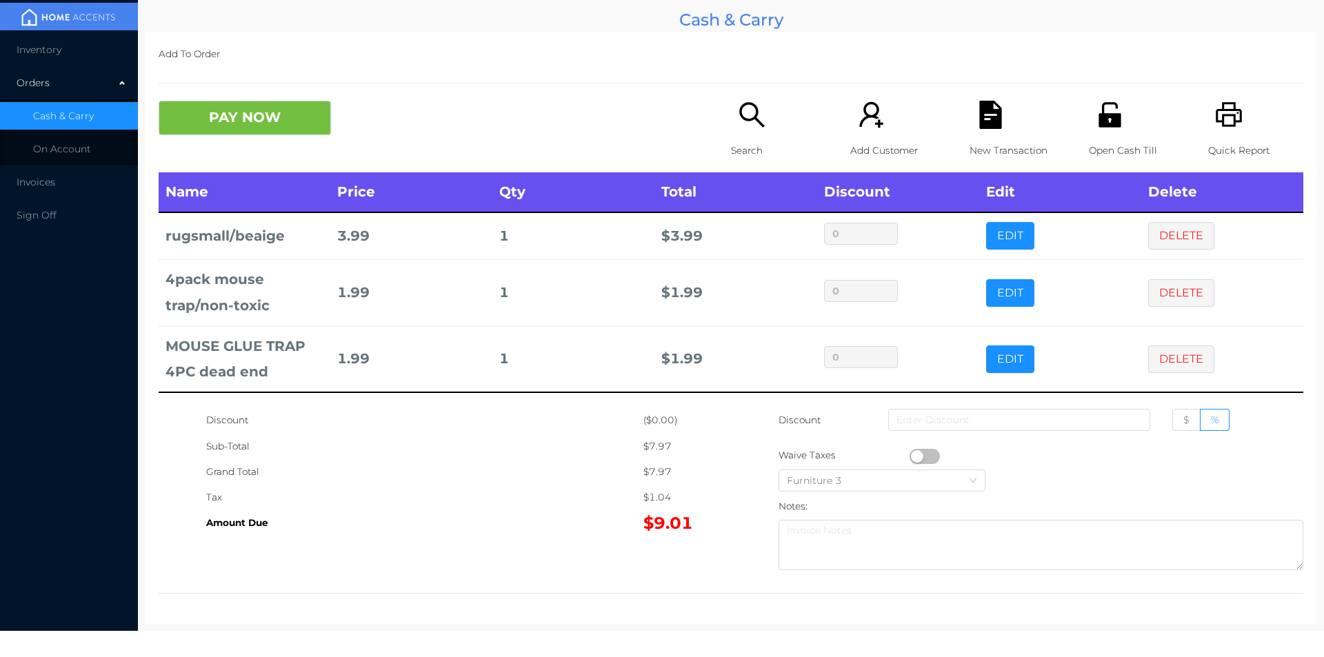
click at [743, 123] on icon "icon: search" at bounding box center [752, 115] width 28 height 28
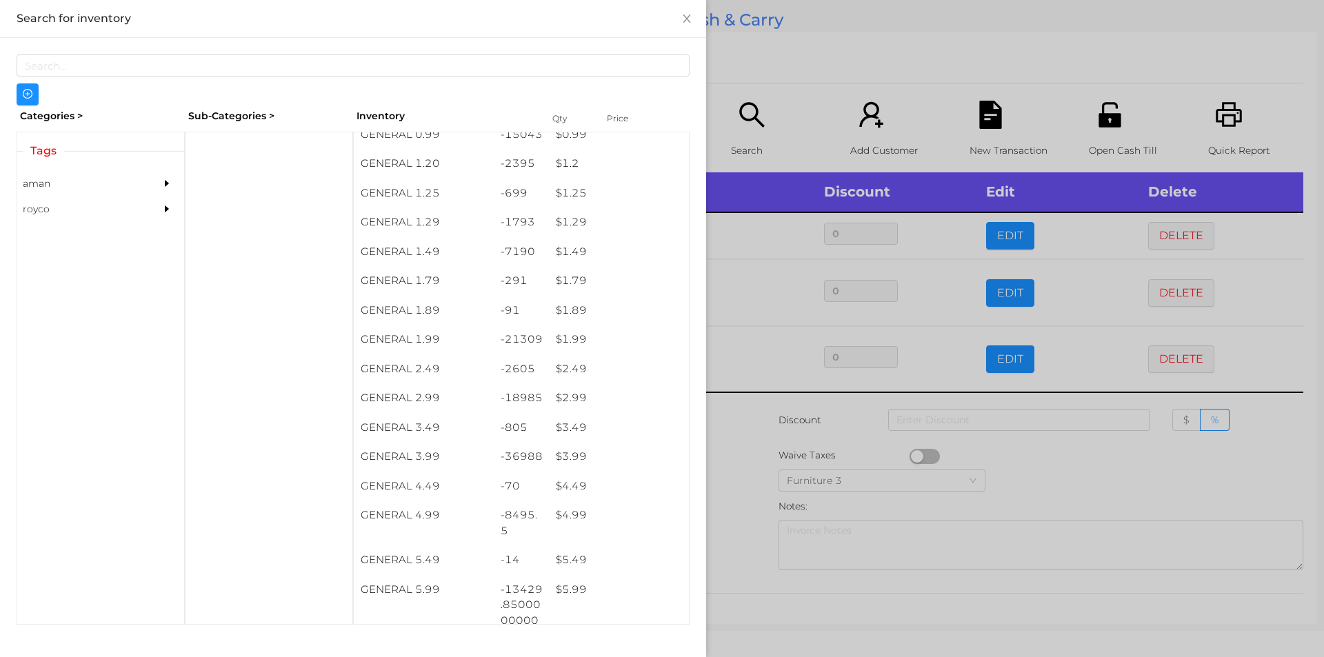
scroll to position [148, 0]
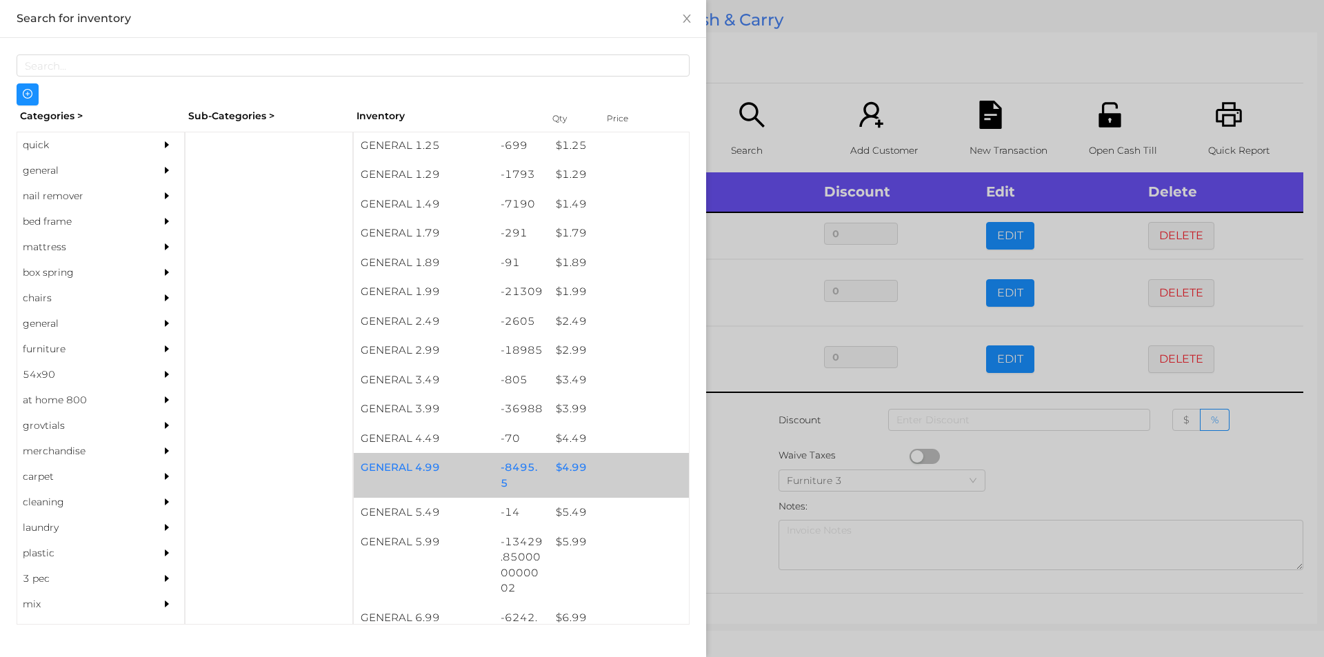
click at [572, 463] on div "$ 4.99" at bounding box center [619, 468] width 140 height 30
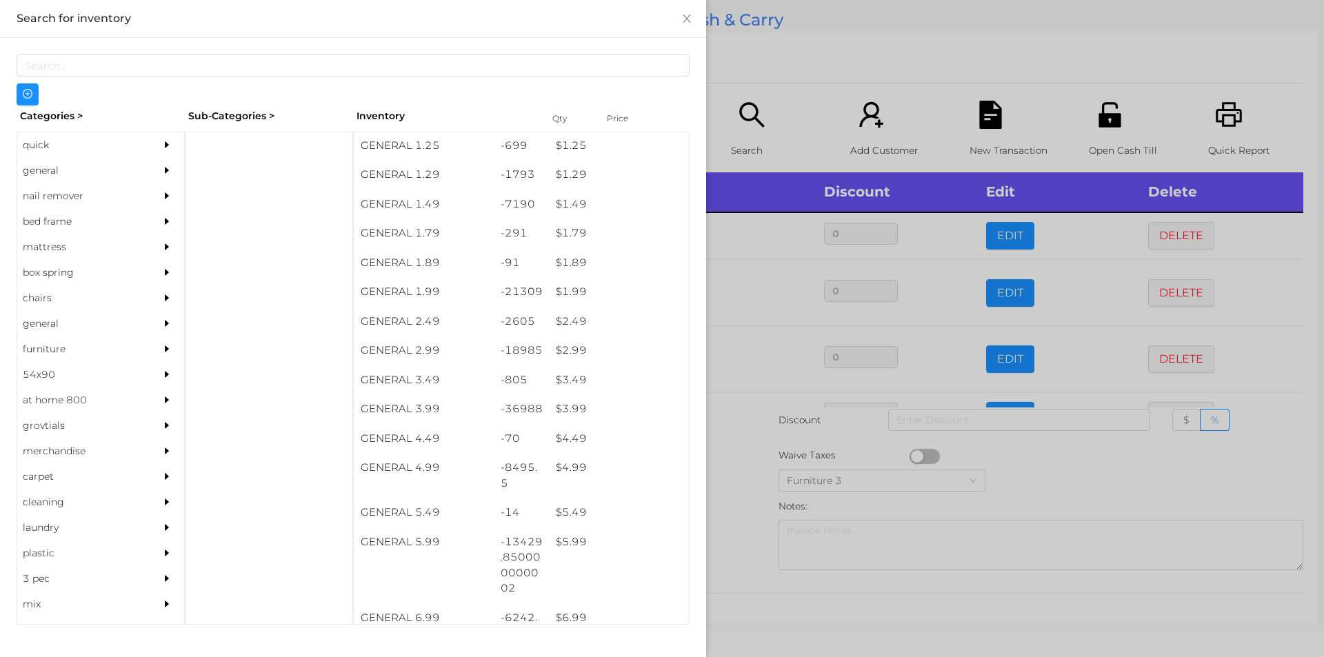
click at [800, 94] on div at bounding box center [662, 328] width 1324 height 657
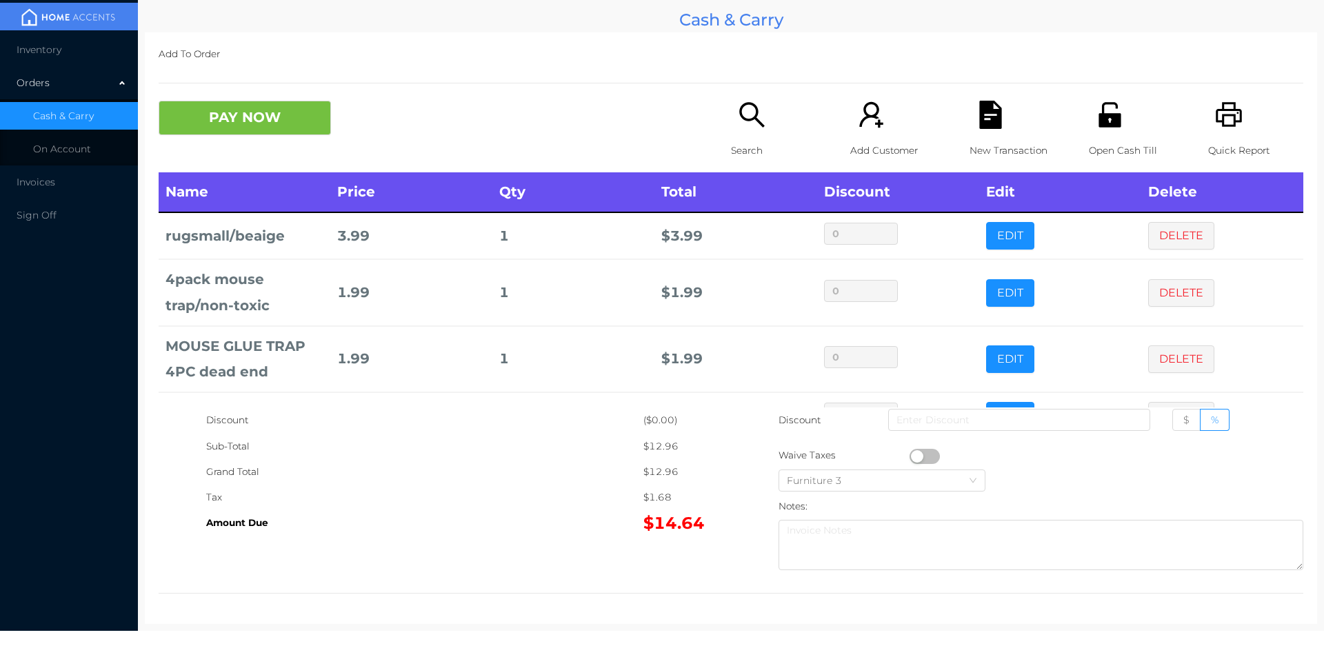
click at [731, 123] on div "Search" at bounding box center [778, 137] width 95 height 72
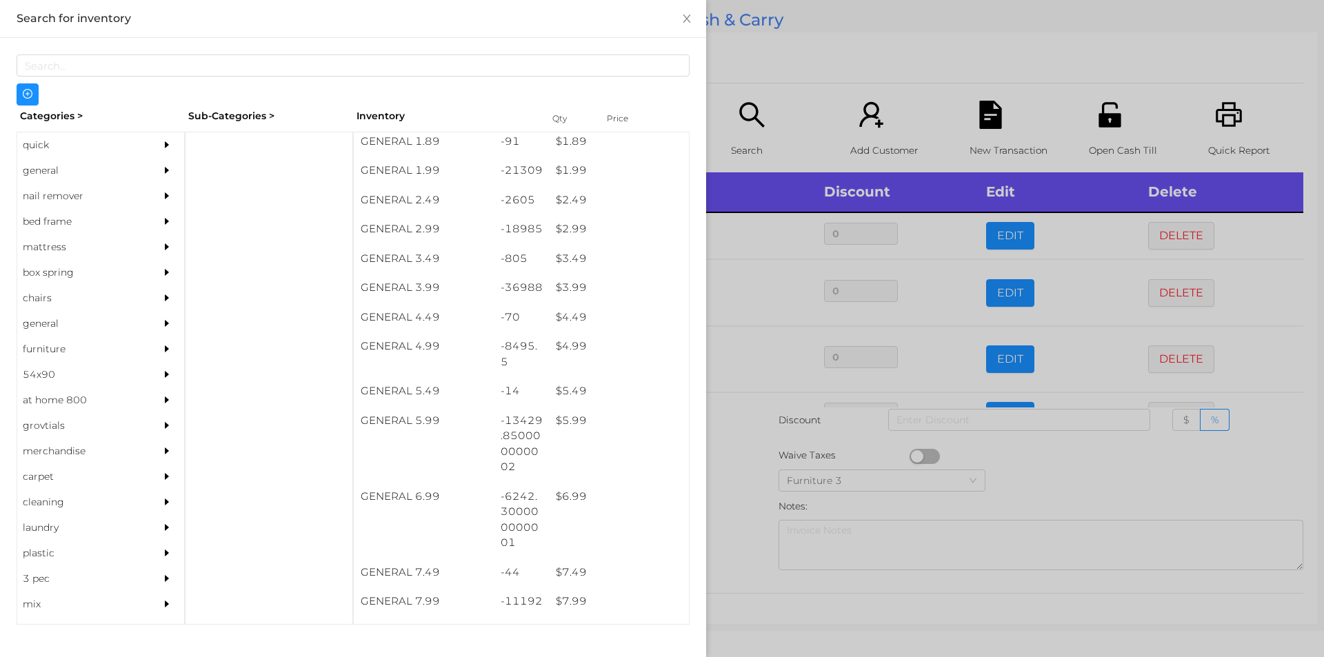
scroll to position [277, 0]
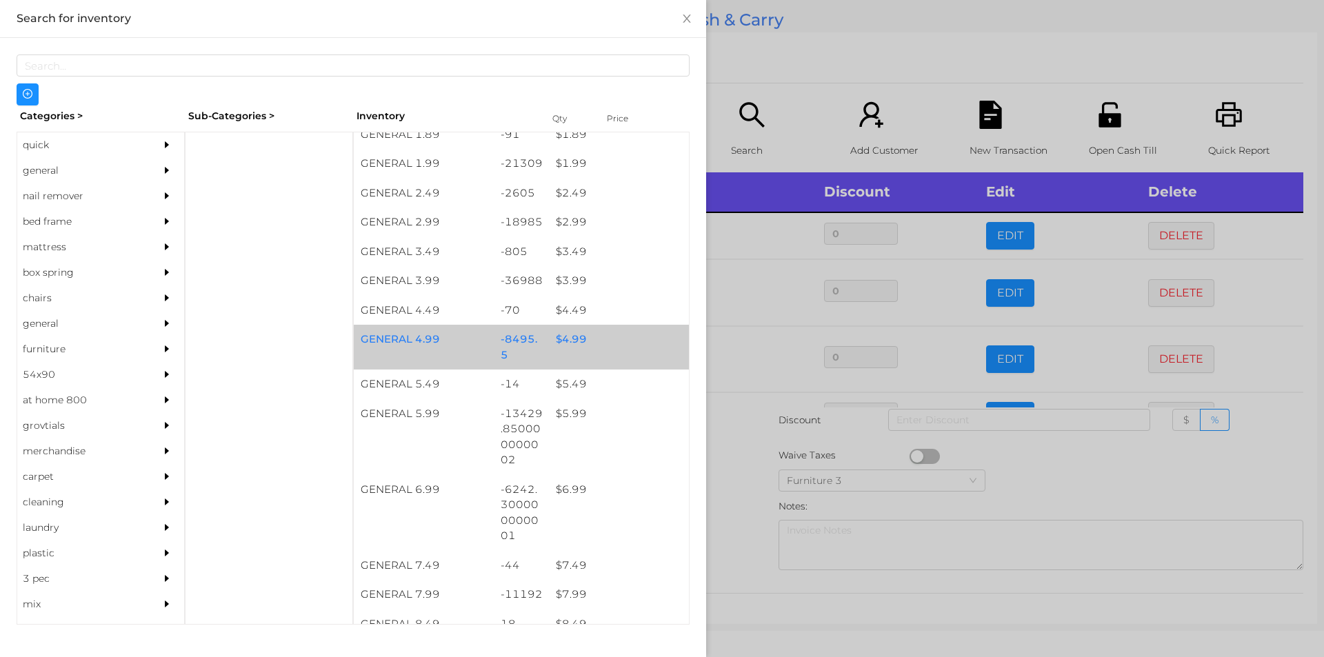
click at [612, 344] on div "$ 4.99" at bounding box center [619, 340] width 140 height 30
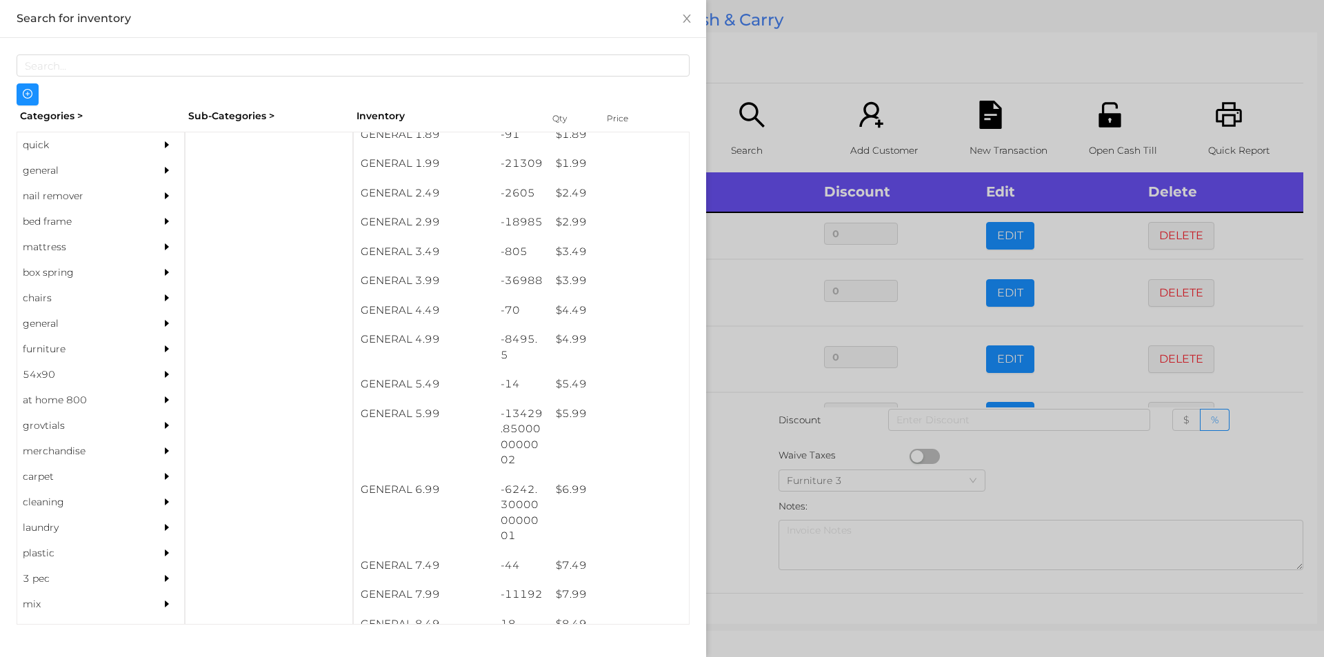
click at [808, 96] on div at bounding box center [662, 328] width 1324 height 657
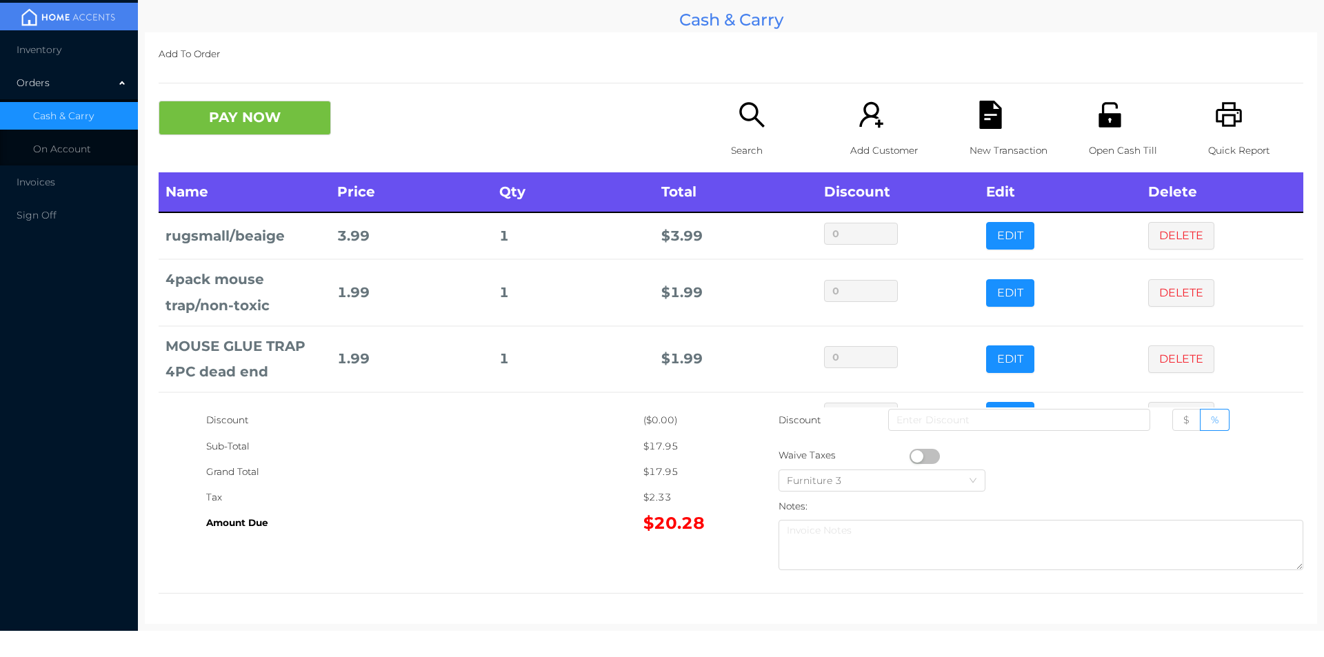
scroll to position [46, 0]
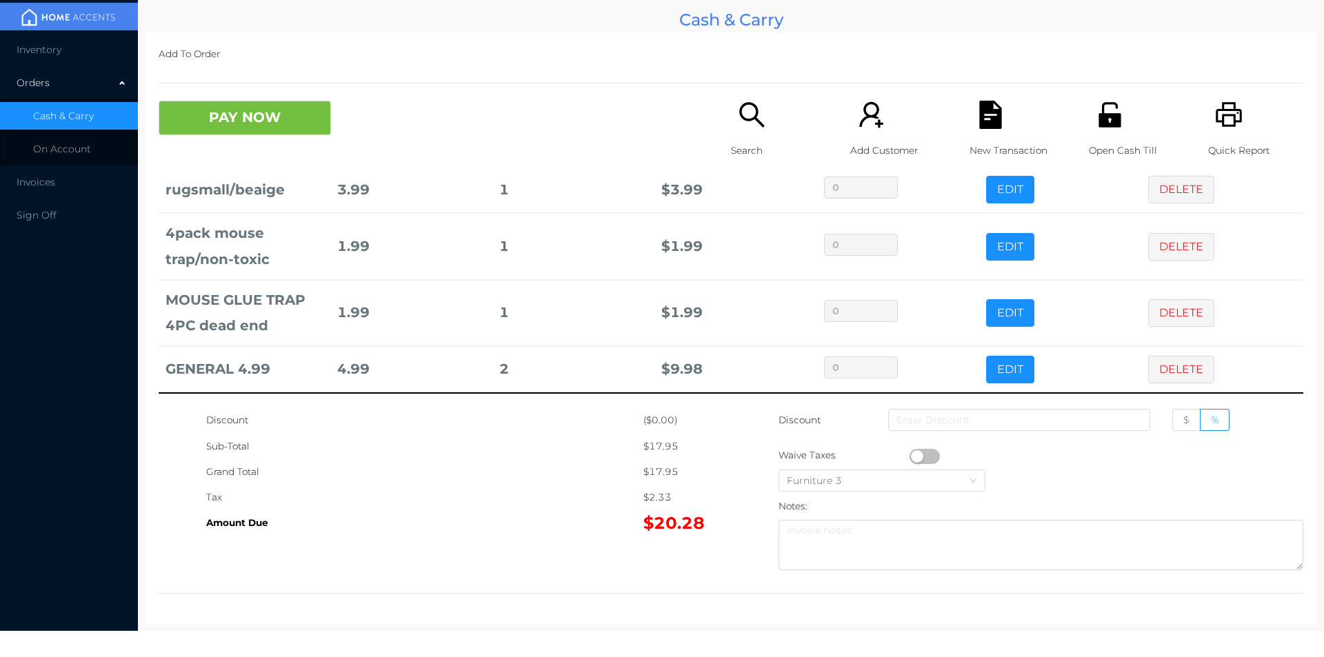
click at [993, 121] on icon "icon: file-text" at bounding box center [990, 115] width 22 height 28
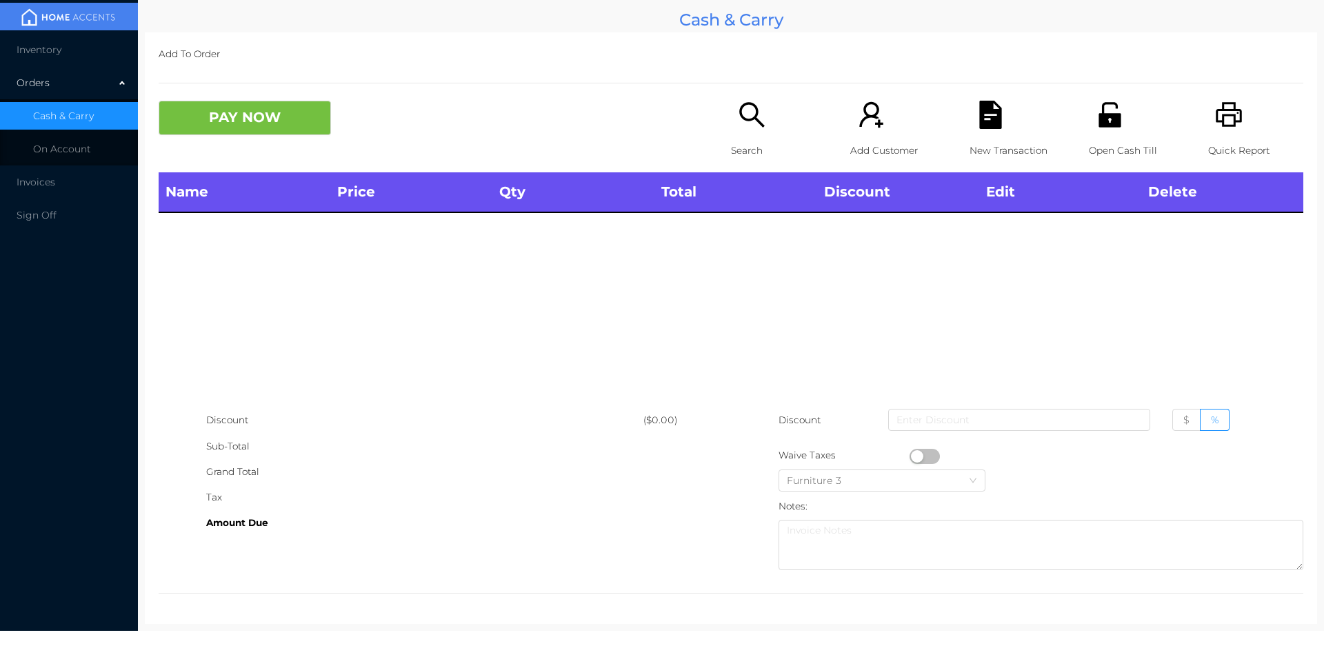
click at [1218, 113] on icon "icon: printer" at bounding box center [1229, 115] width 28 height 28
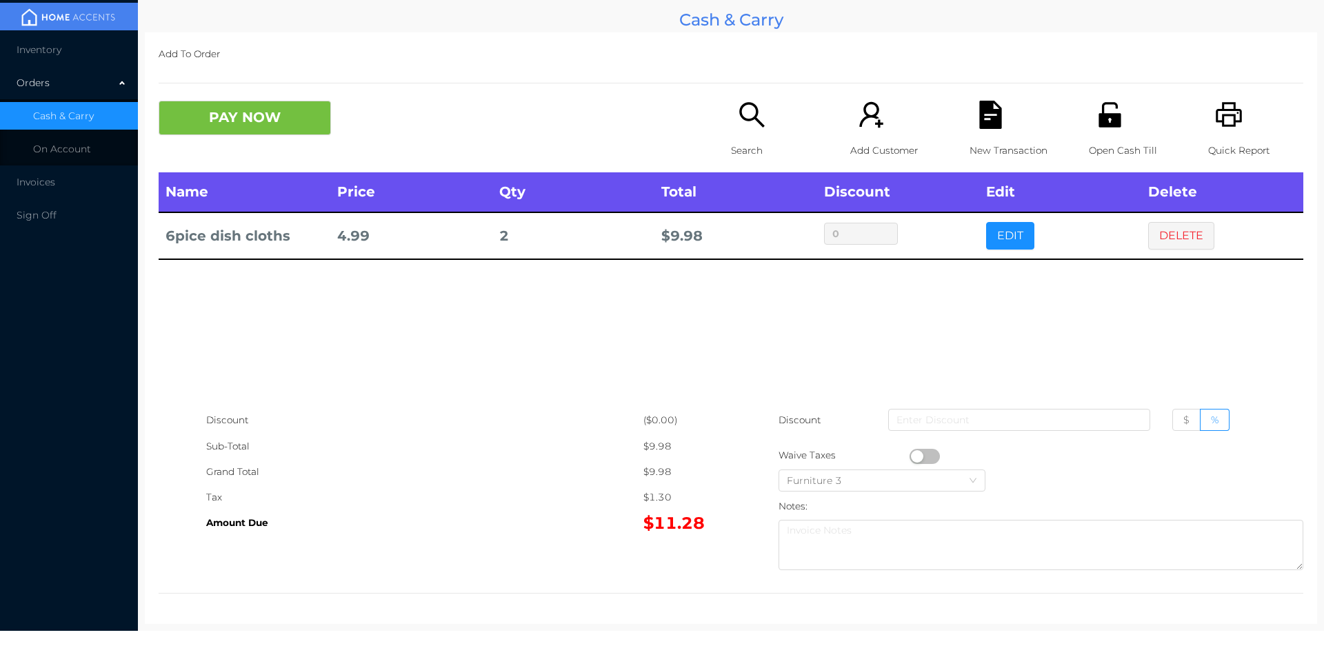
click at [970, 125] on div "New Transaction" at bounding box center [1017, 137] width 95 height 72
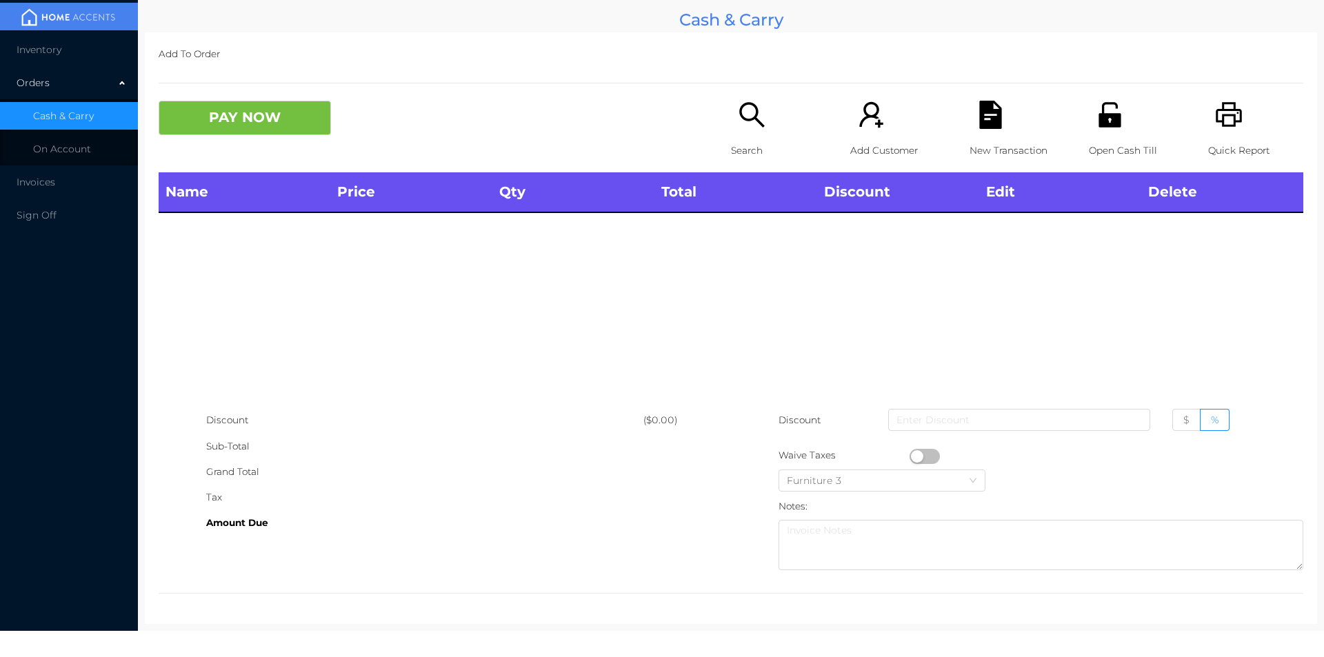
click at [1216, 111] on icon "icon: printer" at bounding box center [1229, 114] width 26 height 25
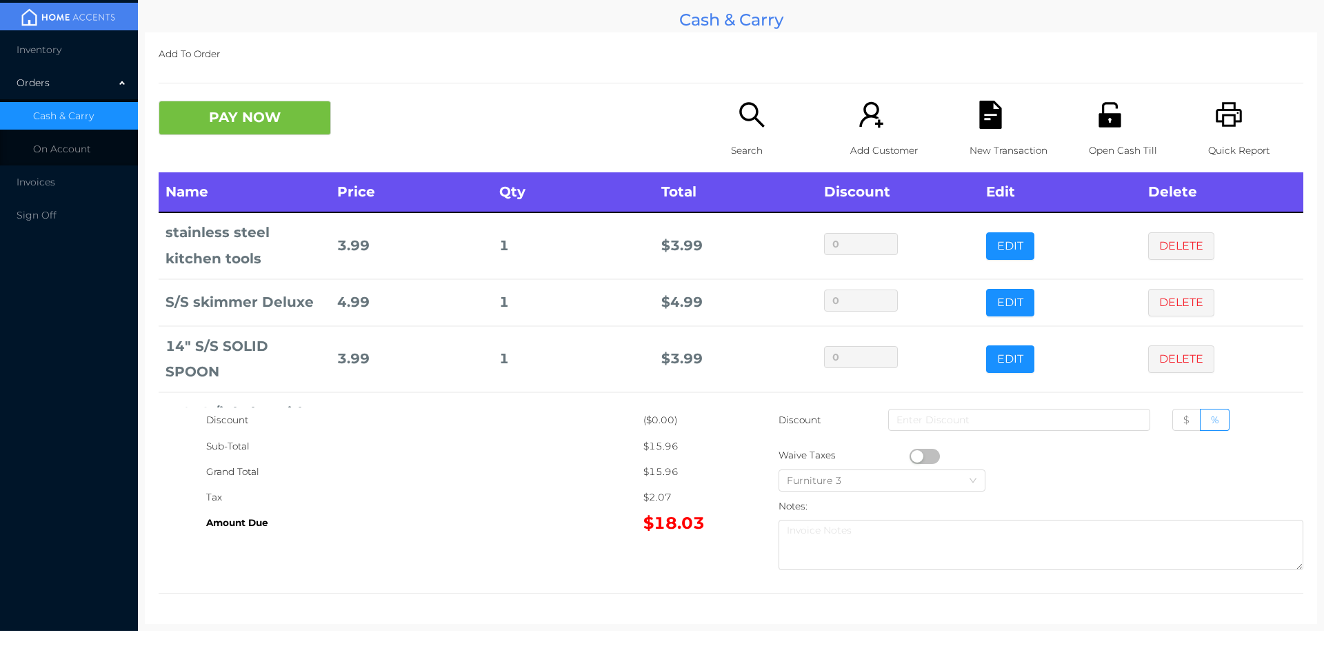
scroll to position [66, 0]
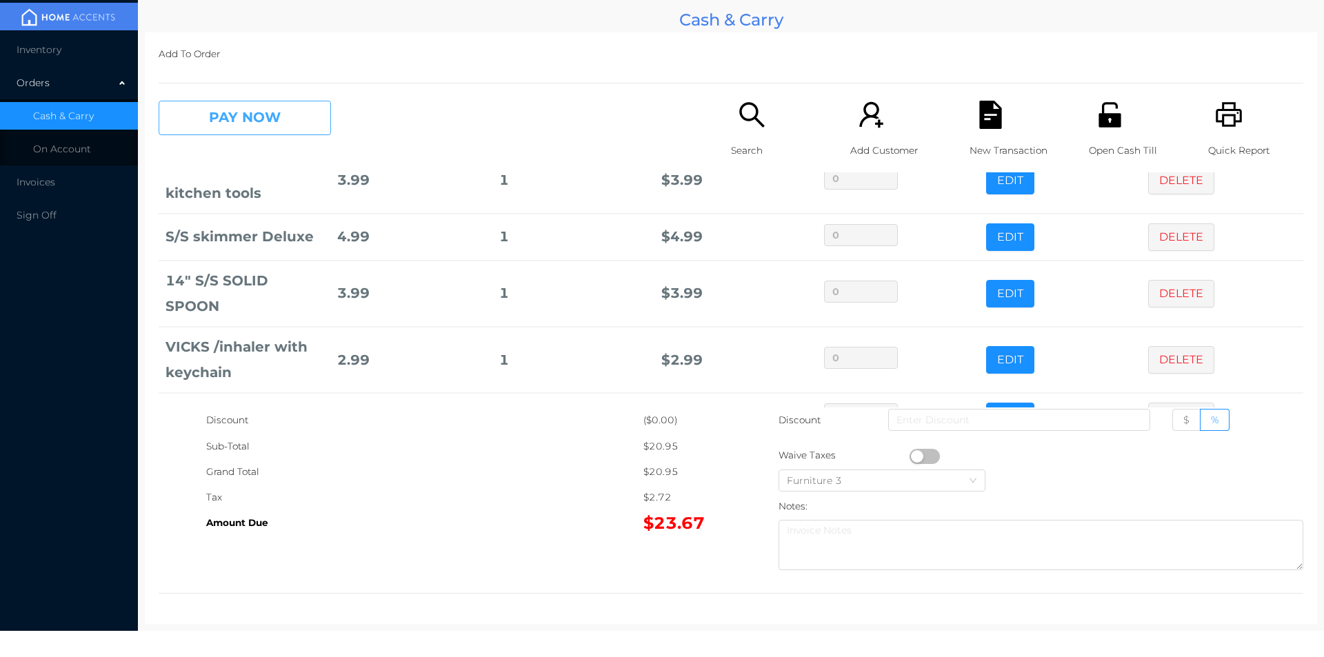
click at [218, 119] on button "PAY NOW" at bounding box center [245, 118] width 172 height 34
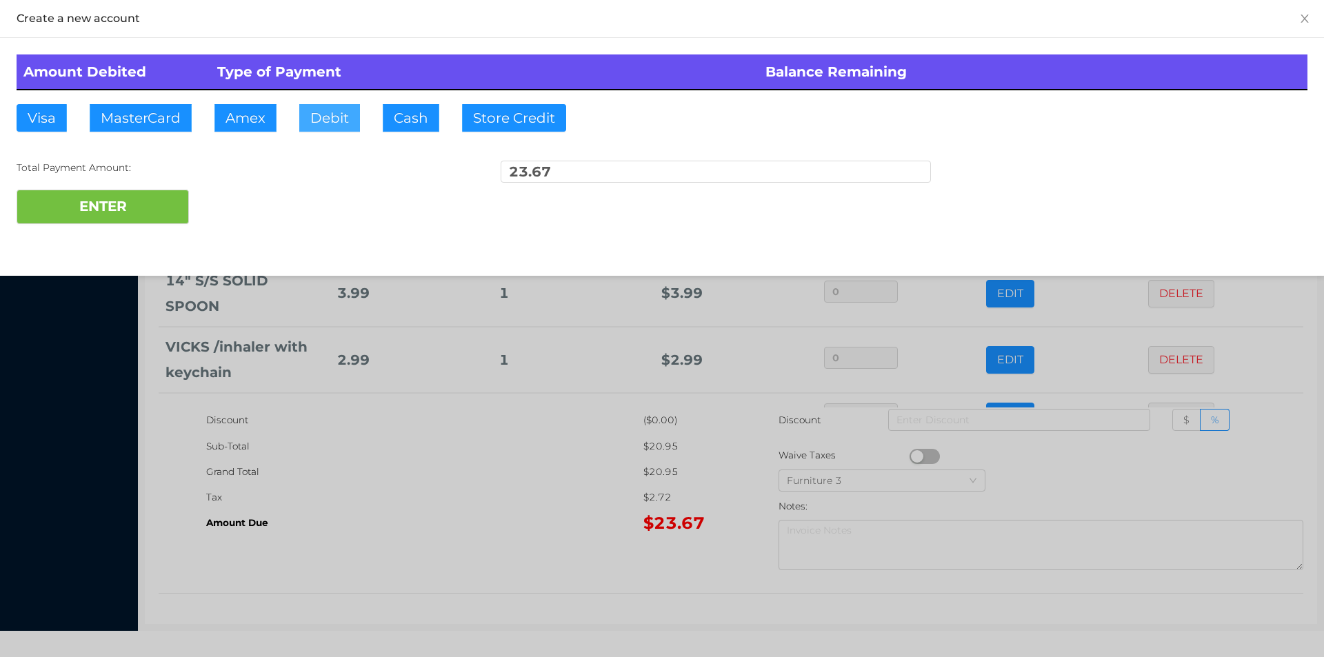
click at [327, 128] on button "Debit" at bounding box center [329, 118] width 61 height 28
type input "100"
click at [97, 210] on button "ENTER" at bounding box center [103, 207] width 172 height 34
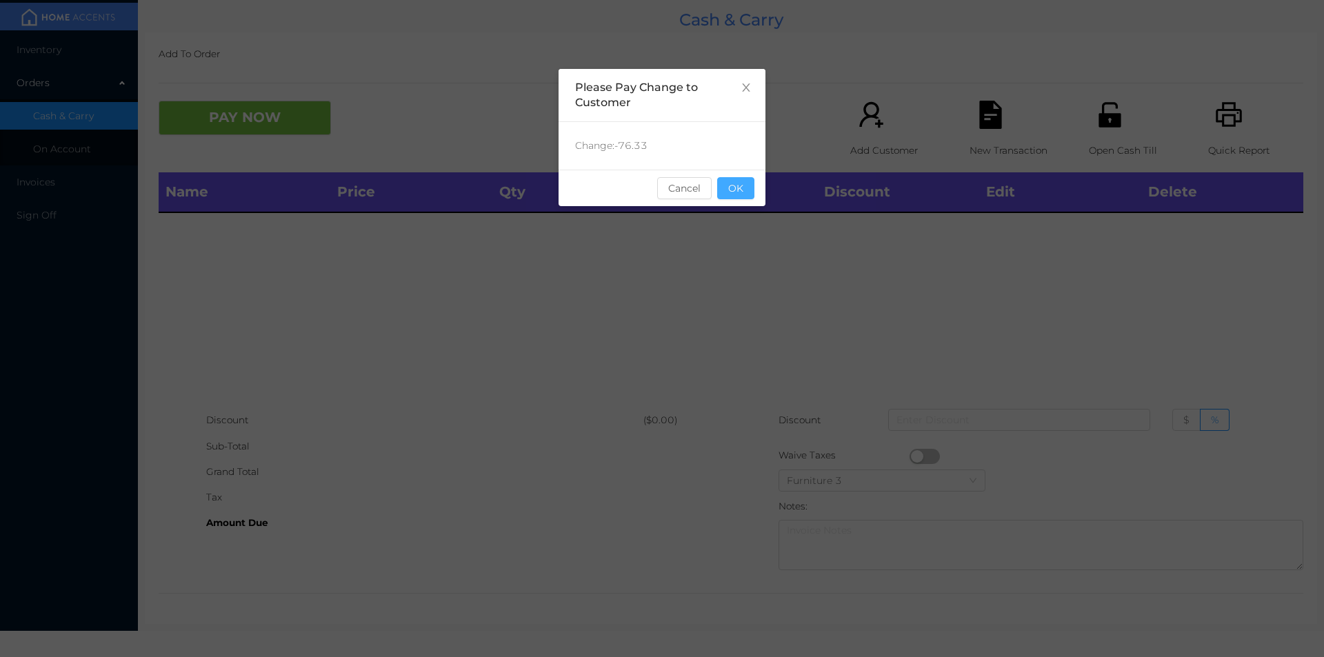
click at [743, 196] on button "OK" at bounding box center [735, 188] width 37 height 22
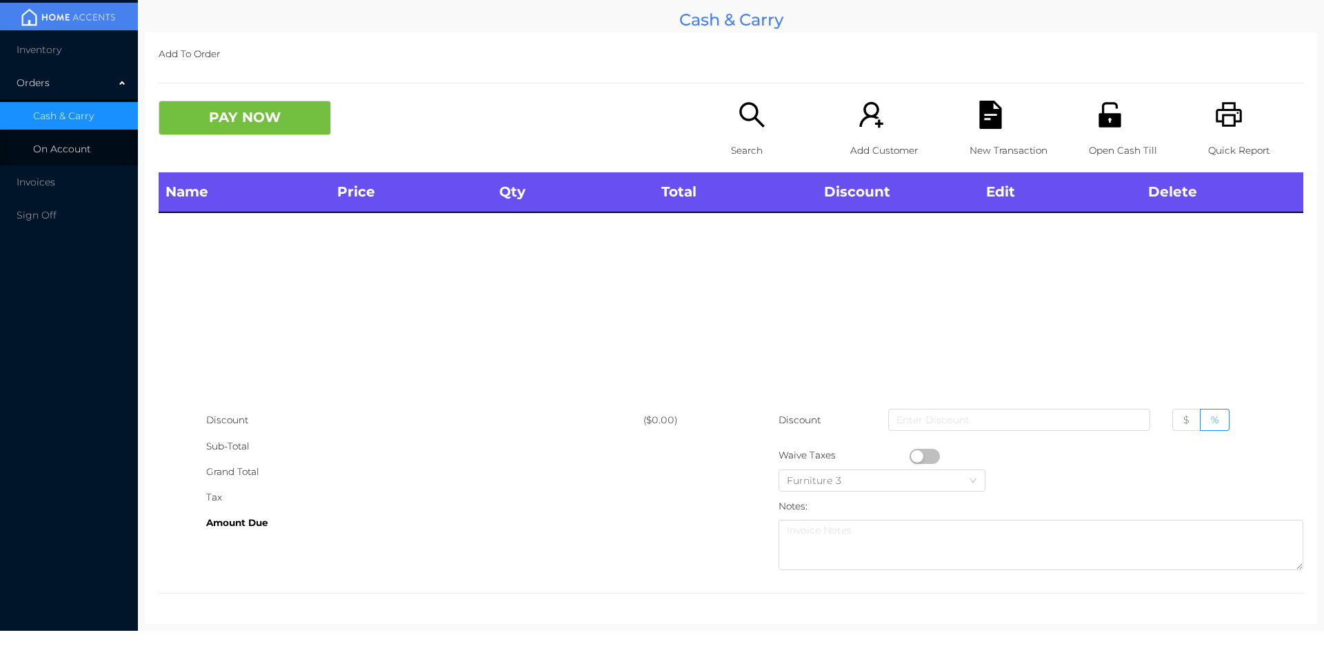
click at [86, 149] on span "On Account" at bounding box center [62, 149] width 58 height 12
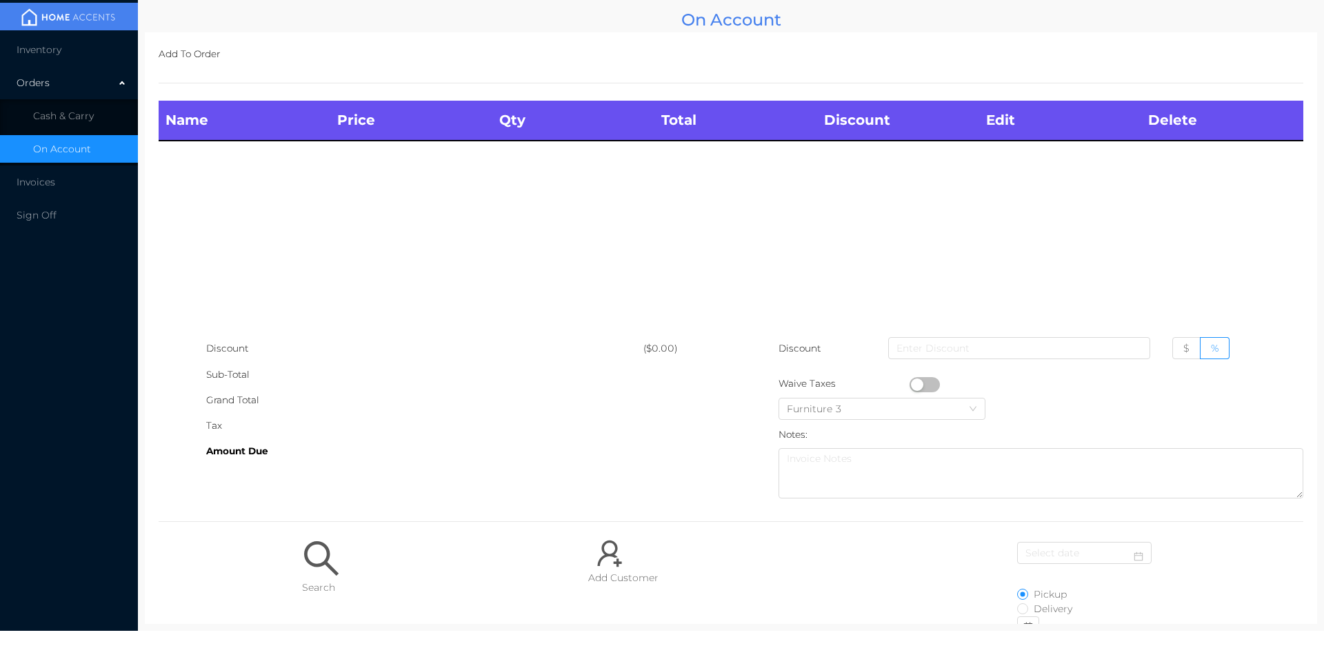
click at [512, 382] on div "Sub-Total" at bounding box center [424, 375] width 437 height 26
click at [63, 112] on span "Cash & Carry" at bounding box center [63, 116] width 61 height 12
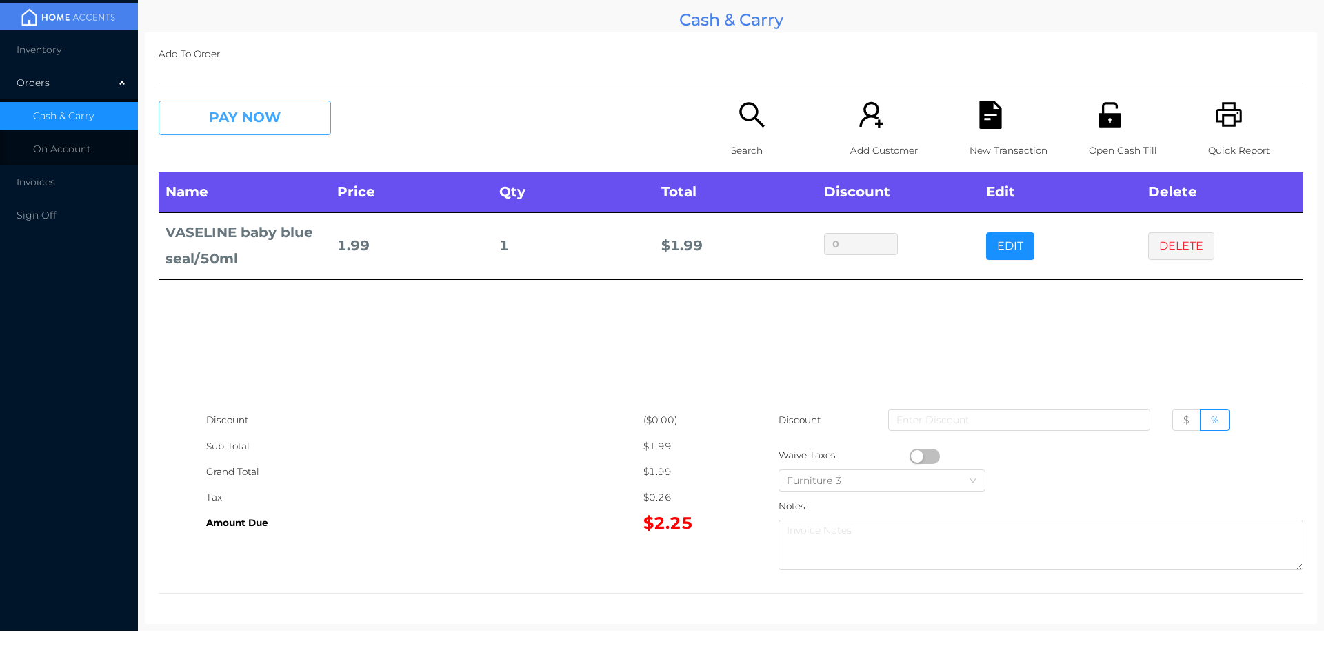
click at [277, 120] on button "PAY NOW" at bounding box center [245, 118] width 172 height 34
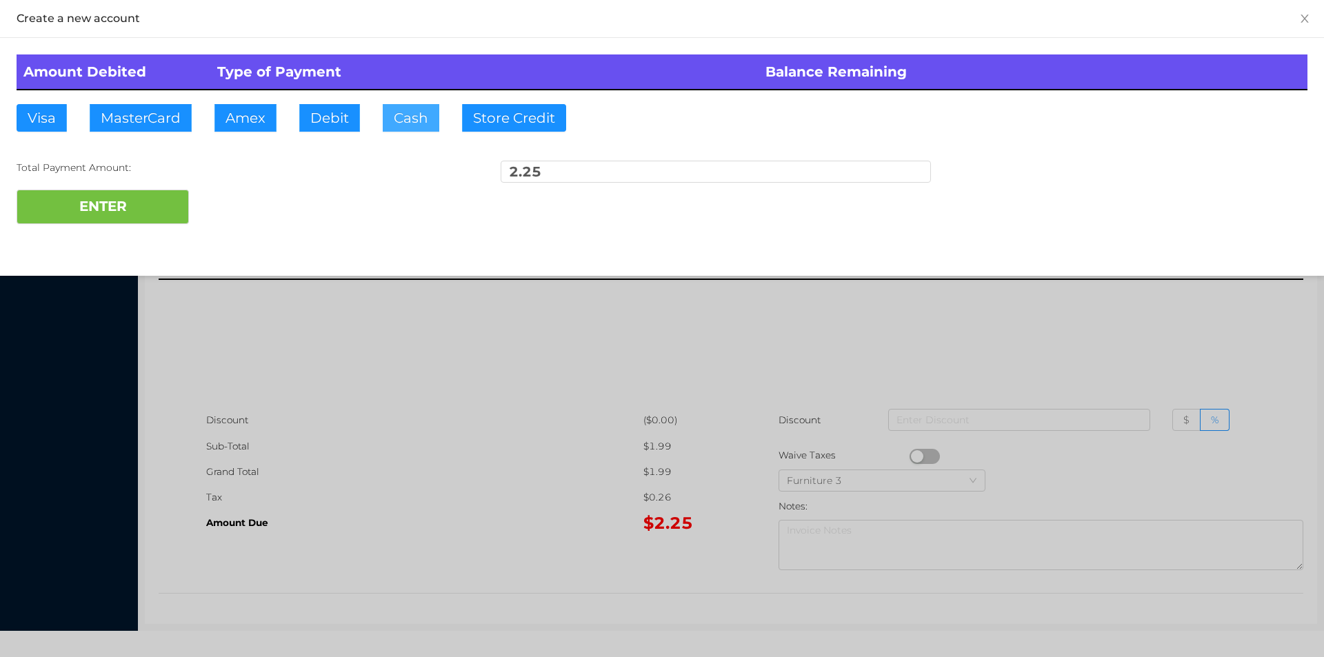
click at [414, 108] on button "Cash" at bounding box center [411, 118] width 57 height 28
click at [139, 211] on button "ENTER" at bounding box center [103, 207] width 172 height 34
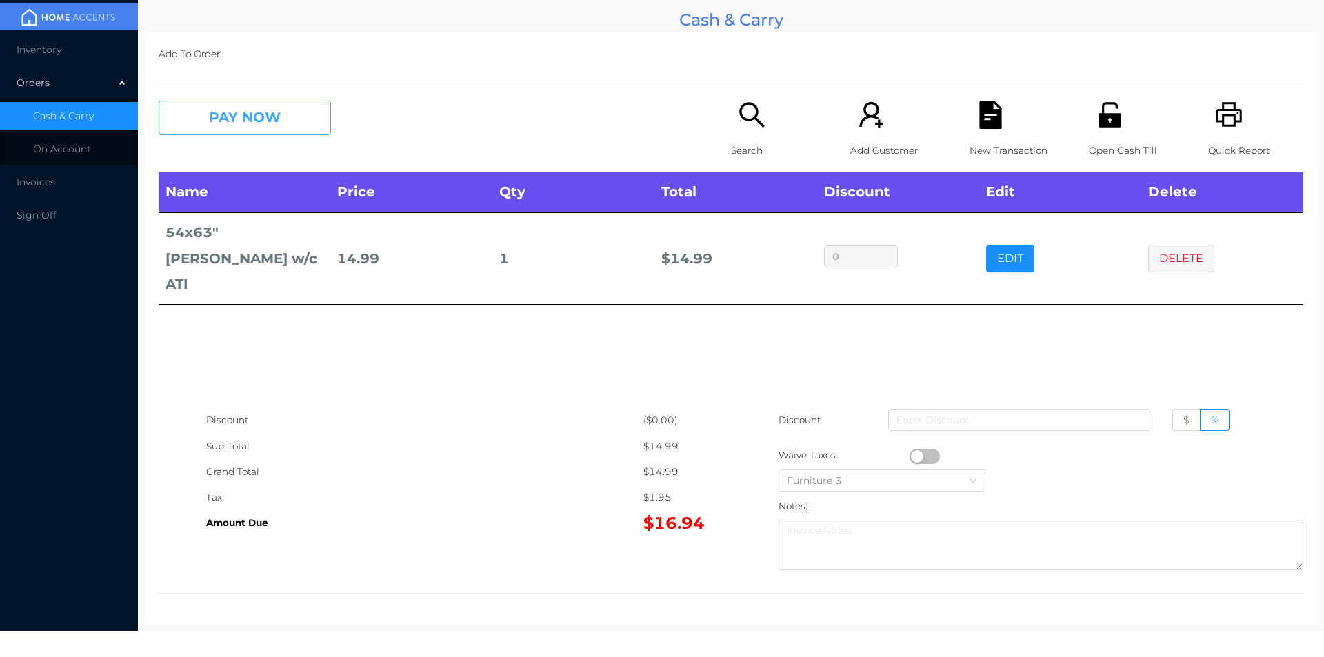
click at [275, 117] on button "PAY NOW" at bounding box center [245, 118] width 172 height 34
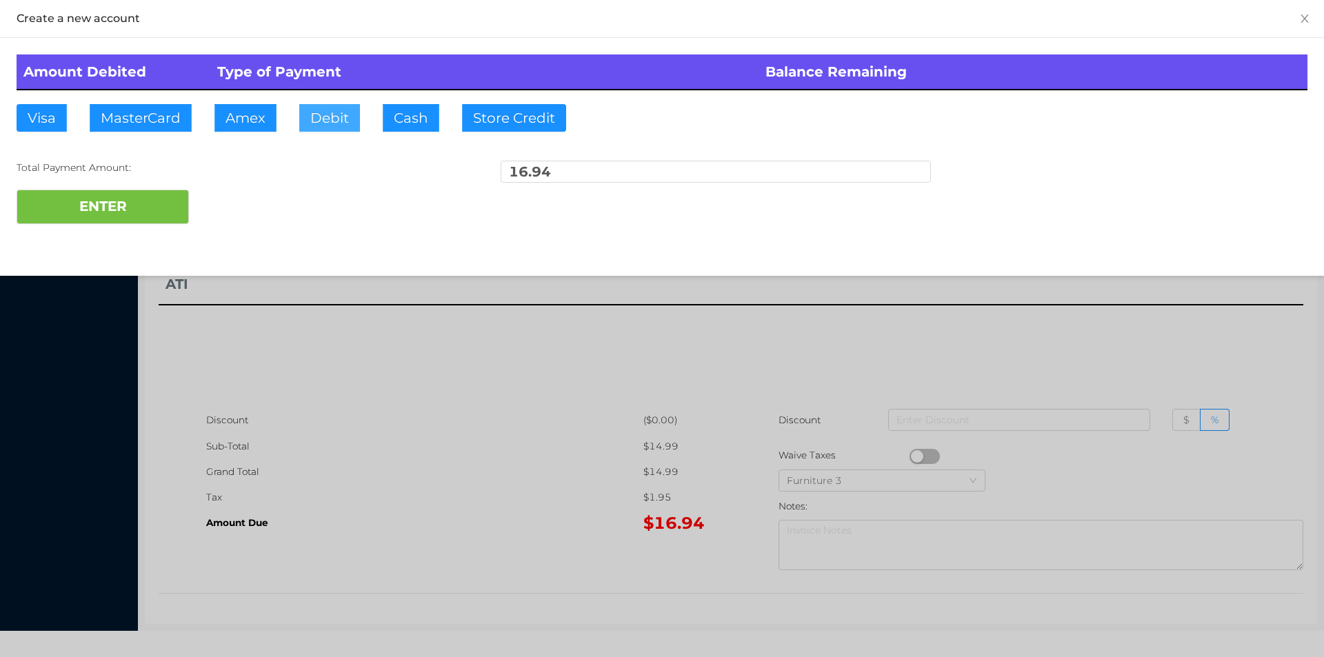
click at [346, 118] on button "Debit" at bounding box center [329, 118] width 61 height 28
click at [137, 202] on button "ENTER" at bounding box center [103, 207] width 172 height 34
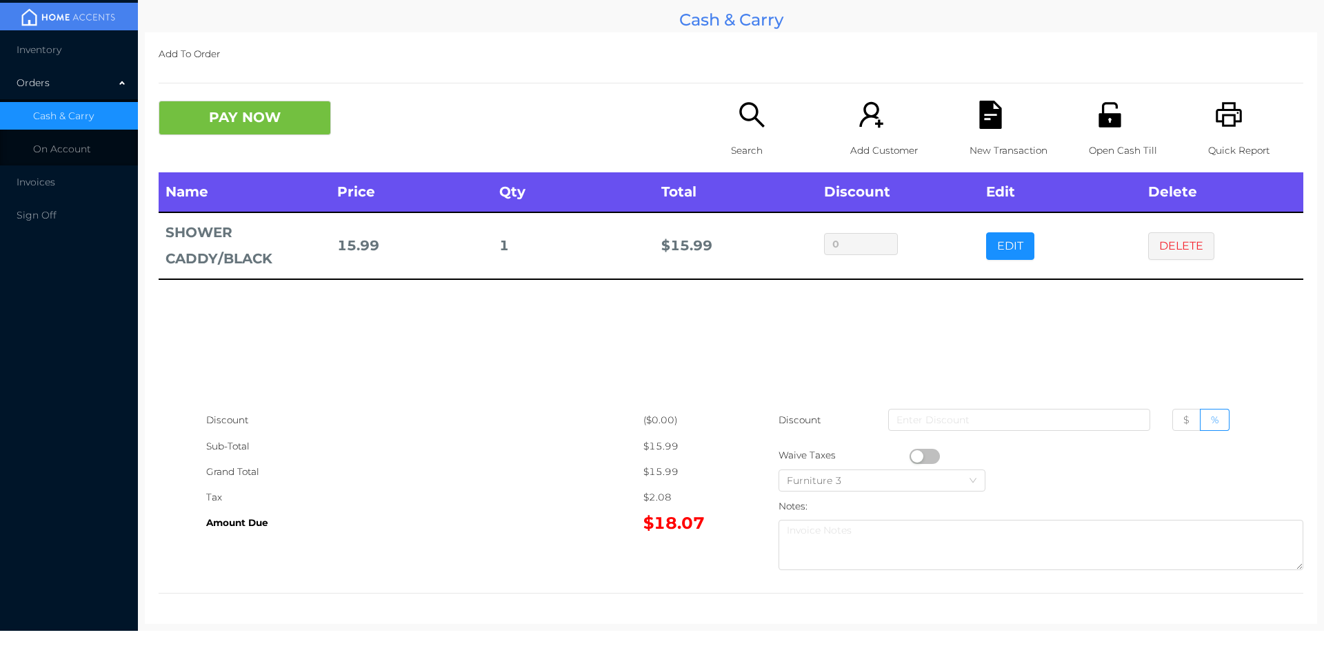
click at [989, 112] on icon "icon: file-text" at bounding box center [990, 115] width 22 height 28
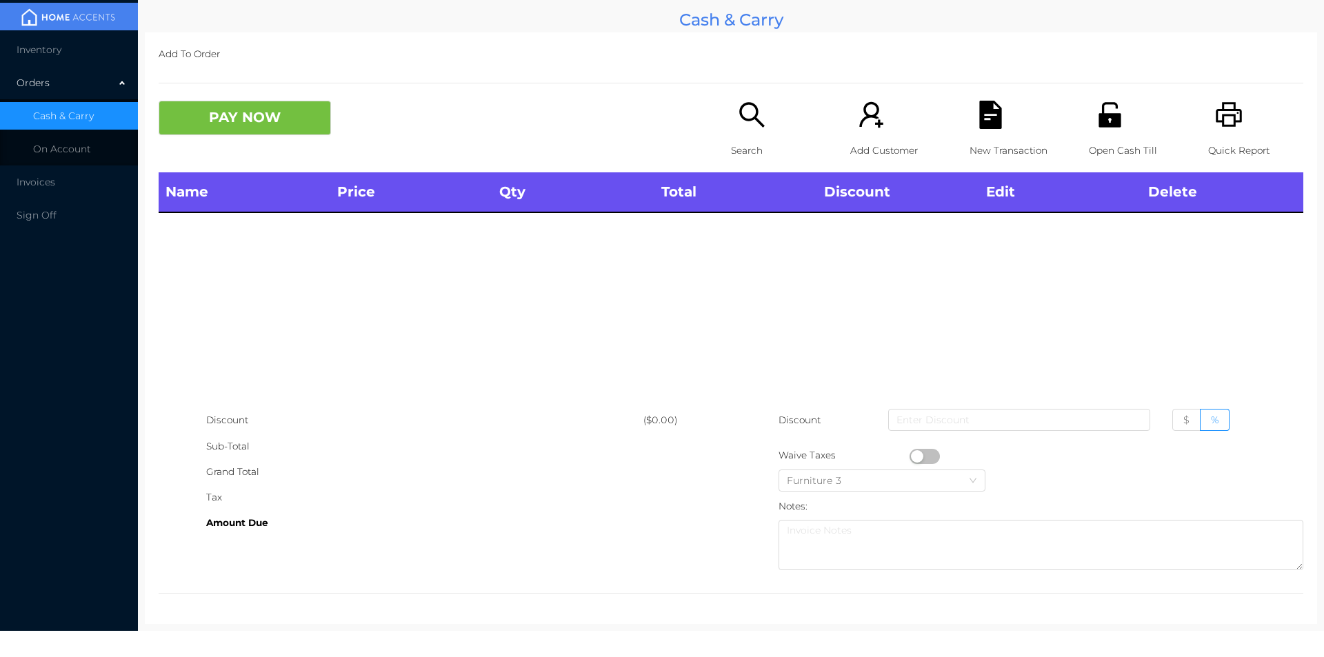
click at [1215, 114] on icon "icon: printer" at bounding box center [1229, 115] width 28 height 28
click at [732, 132] on div "Search" at bounding box center [778, 137] width 95 height 72
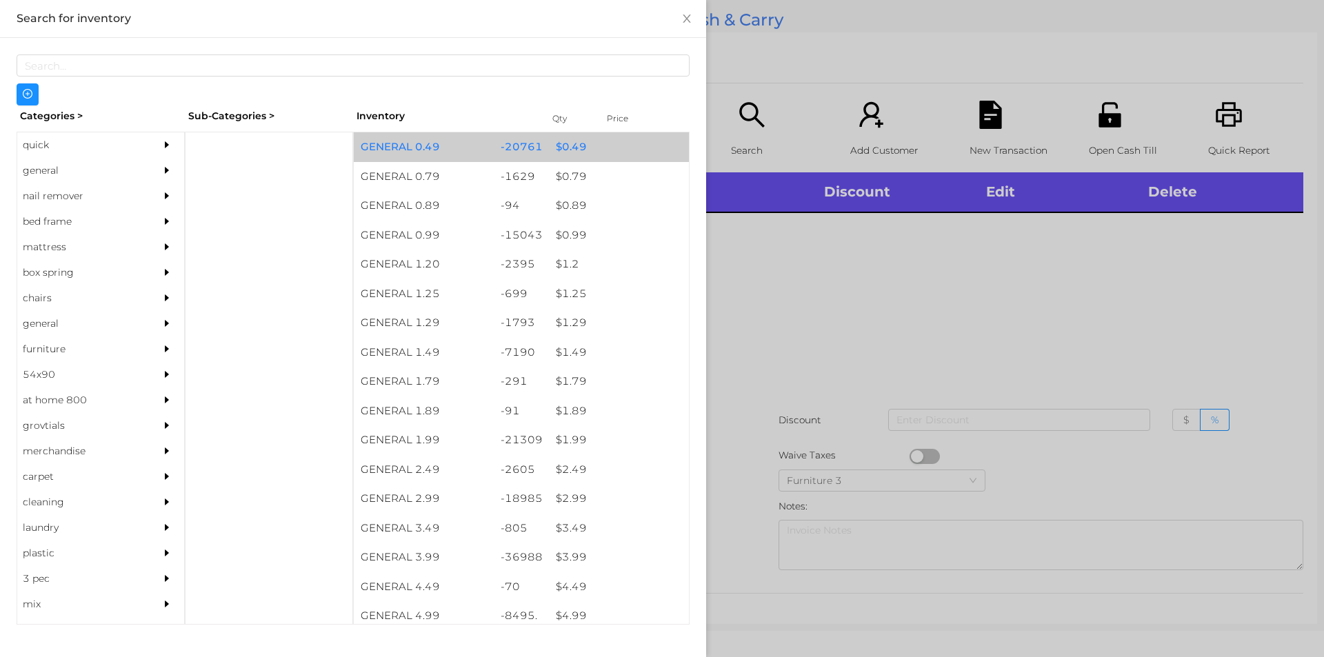
click at [533, 144] on div "-20761" at bounding box center [522, 147] width 56 height 30
click at [542, 148] on div "-20761" at bounding box center [522, 147] width 56 height 30
click at [568, 149] on div "$ 0.49" at bounding box center [619, 147] width 140 height 30
click at [502, 143] on div "-20761" at bounding box center [522, 147] width 56 height 30
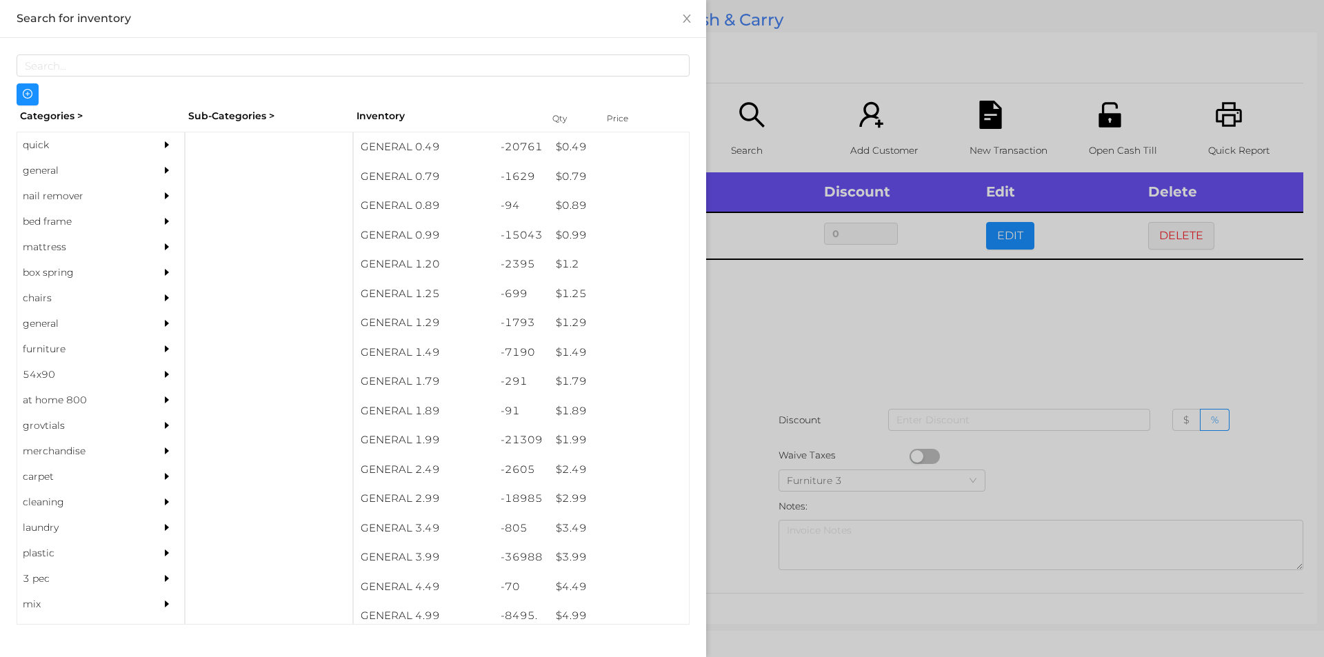
click at [796, 433] on div at bounding box center [662, 328] width 1324 height 657
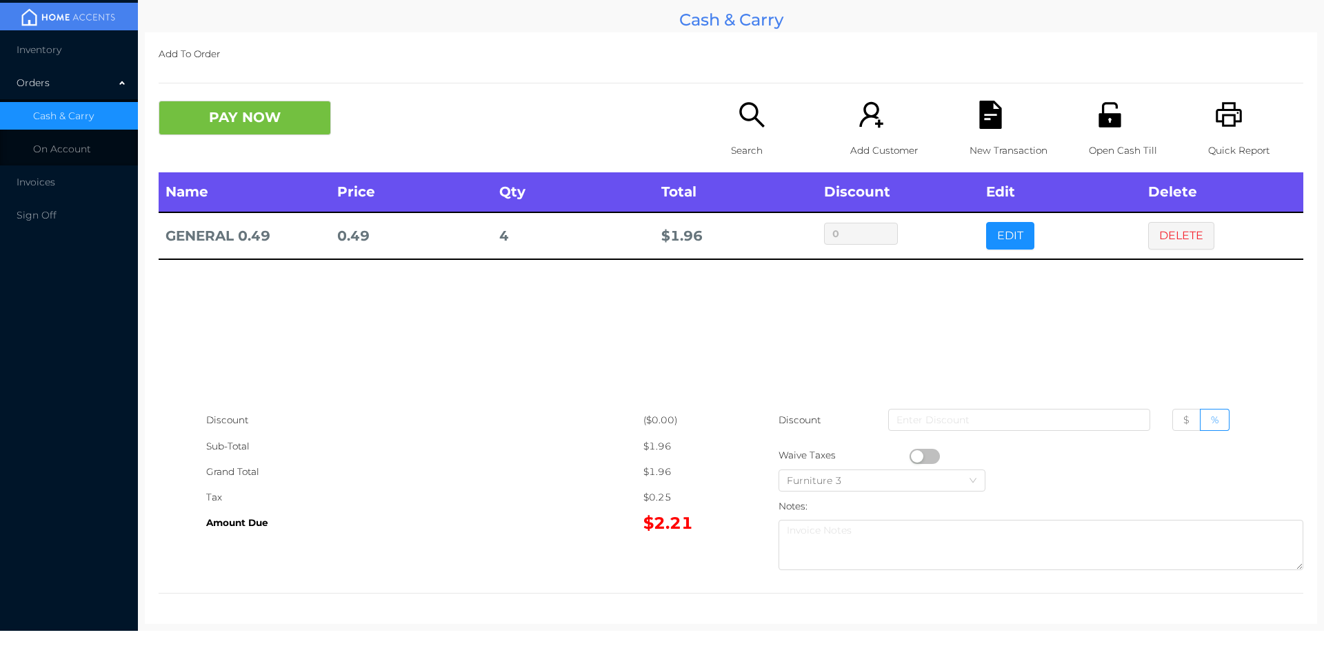
click at [755, 126] on icon "icon: search" at bounding box center [752, 115] width 28 height 28
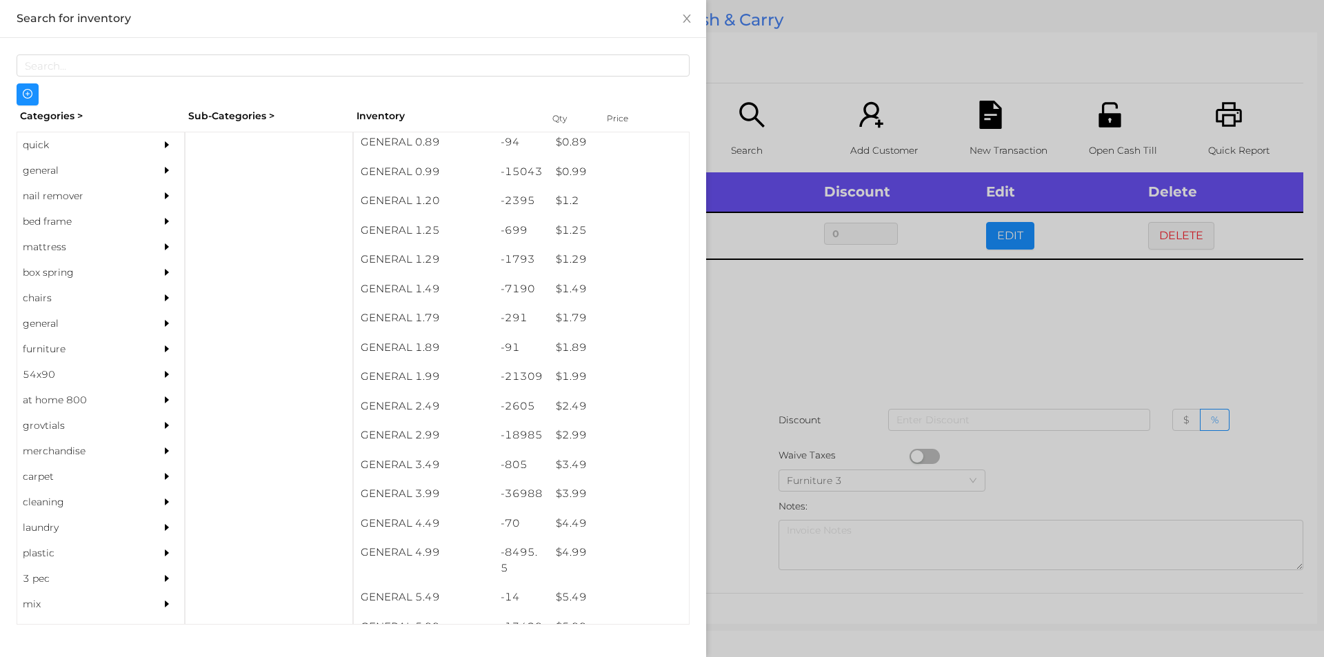
scroll to position [68, 0]
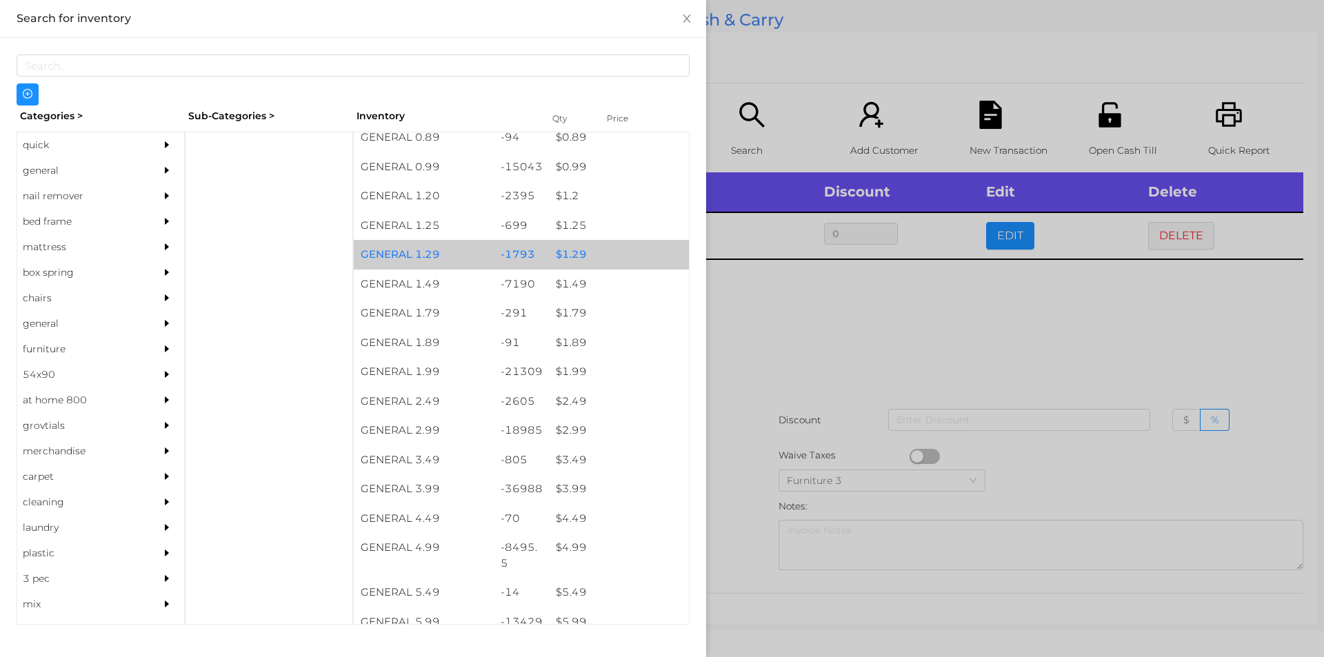
click at [526, 254] on div "-1793" at bounding box center [522, 255] width 56 height 30
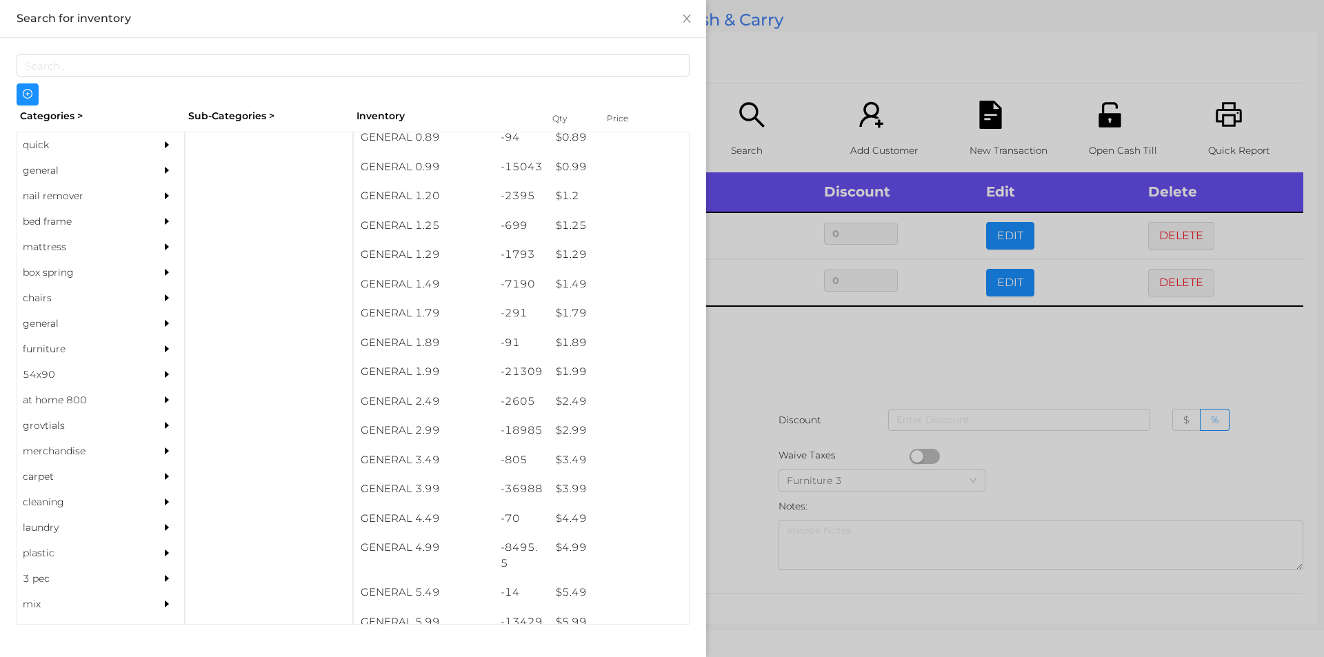
click at [779, 56] on div at bounding box center [662, 328] width 1324 height 657
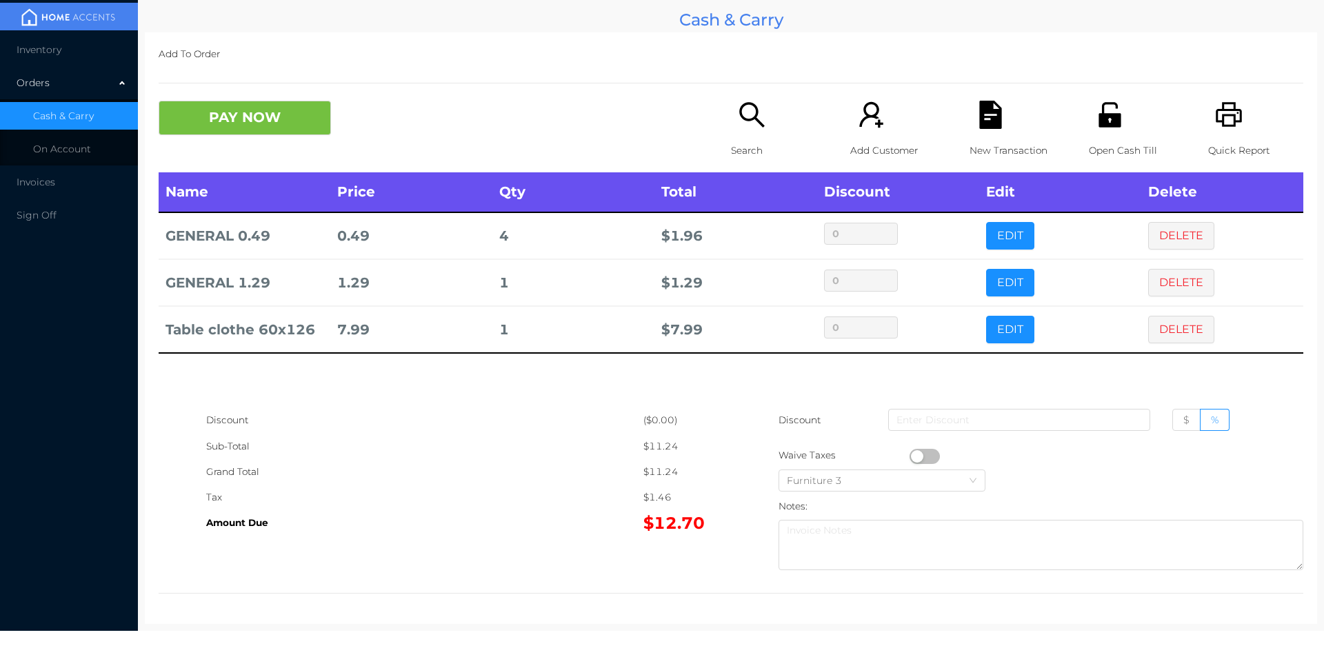
click at [214, 119] on button "PAY NOW" at bounding box center [245, 118] width 172 height 34
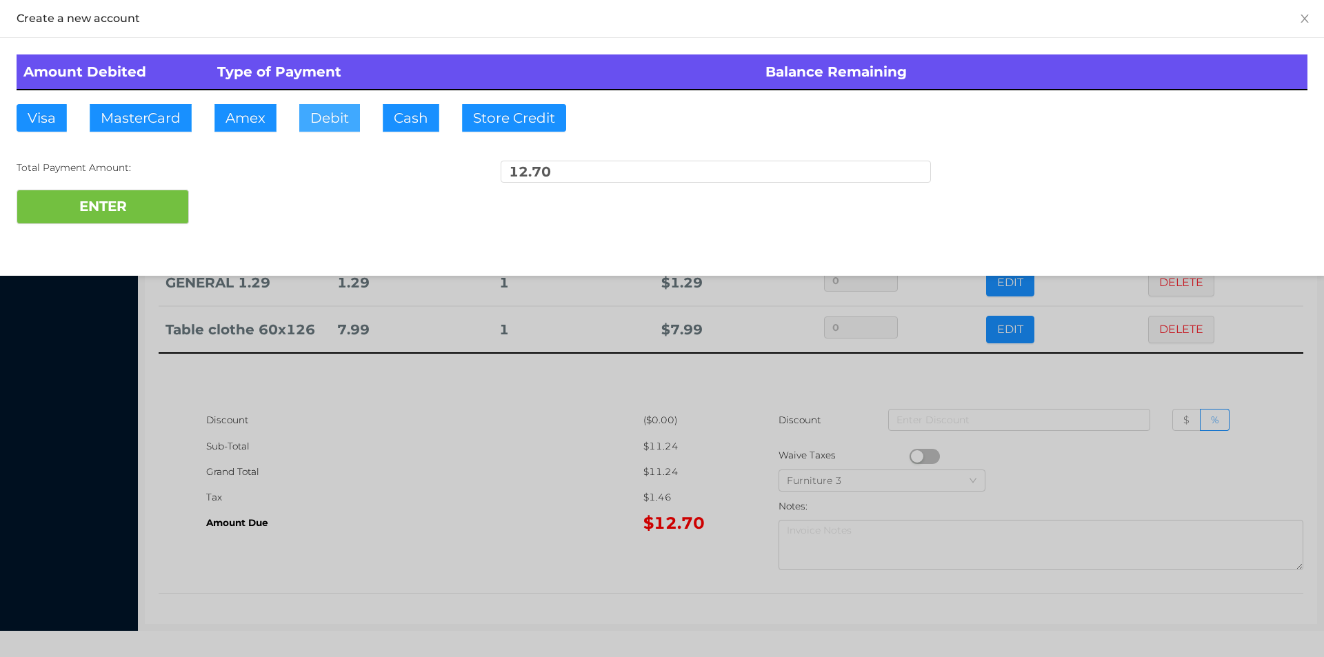
click at [322, 120] on button "Debit" at bounding box center [329, 118] width 61 height 28
click at [127, 223] on button "ENTER" at bounding box center [103, 207] width 172 height 34
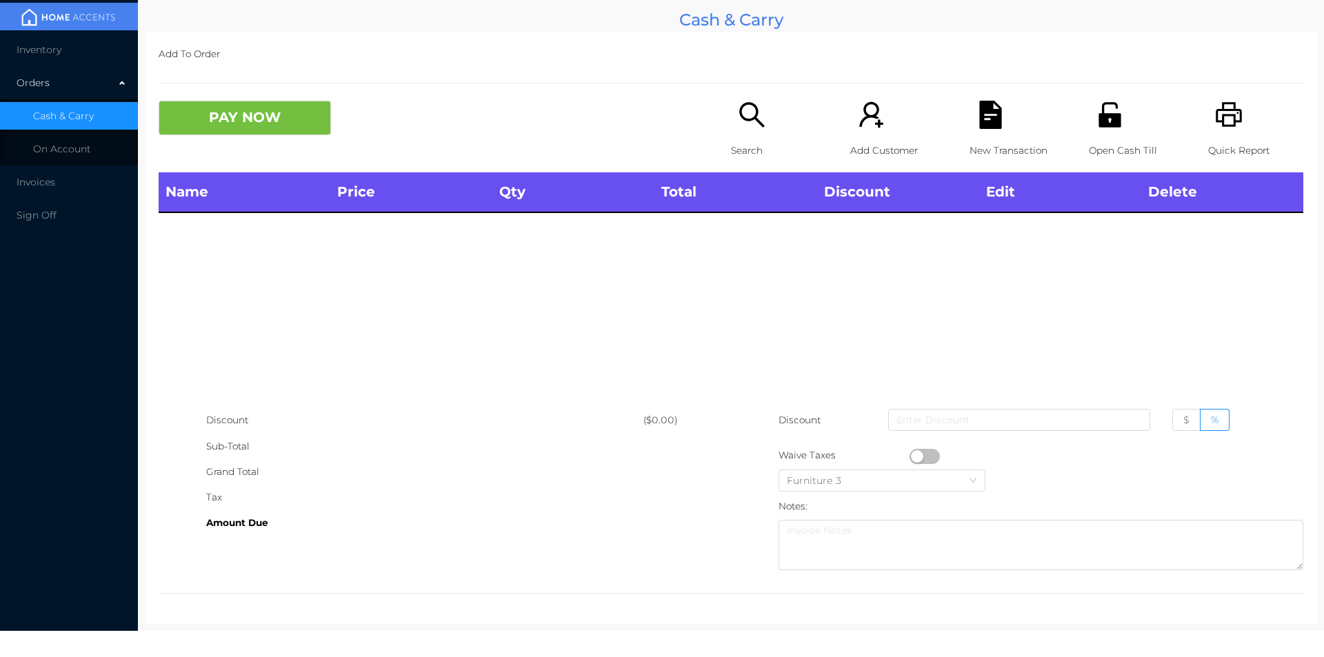
click at [1098, 120] on icon "icon: unlock" at bounding box center [1109, 114] width 22 height 25
click at [756, 114] on icon "icon: search" at bounding box center [752, 115] width 28 height 28
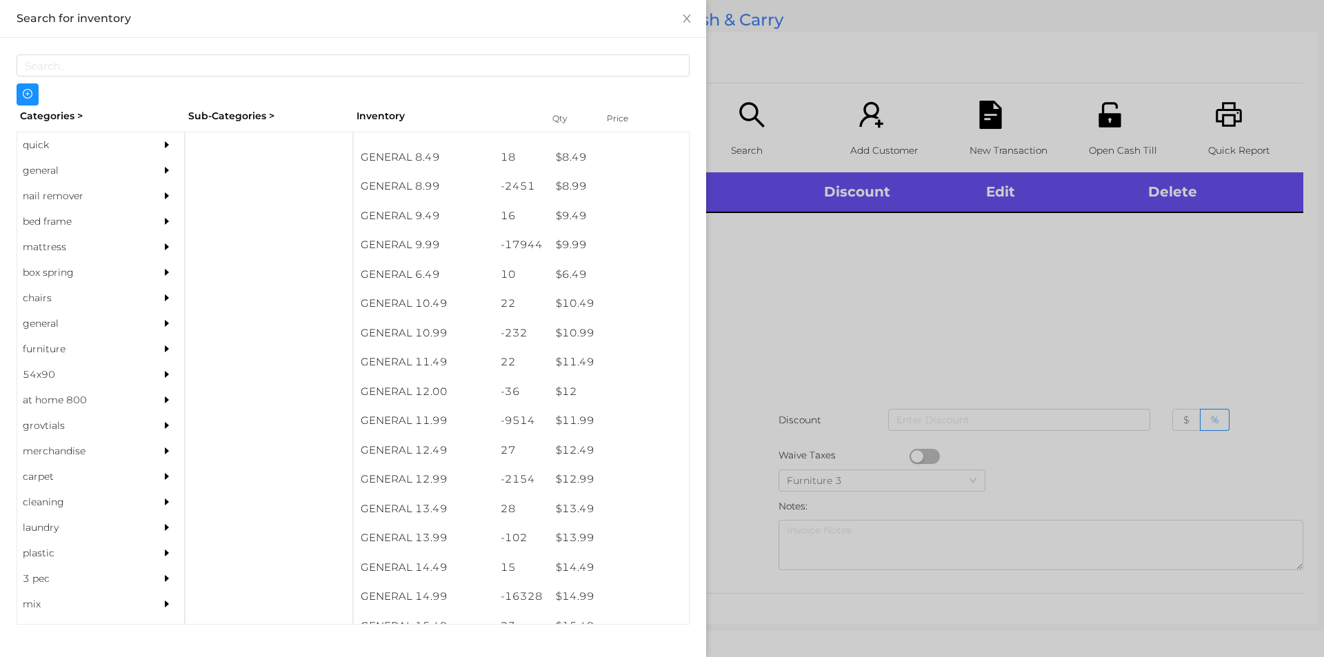
scroll to position [747, 0]
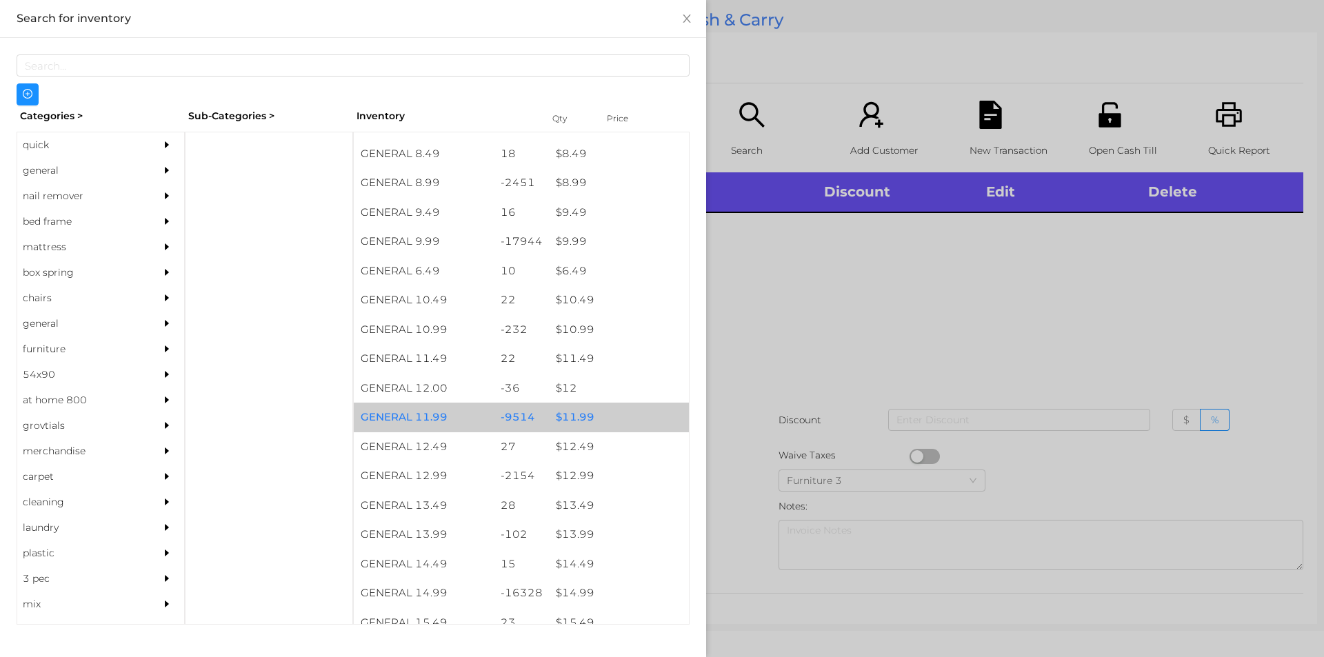
click at [572, 414] on div "$ 11.99" at bounding box center [619, 418] width 140 height 30
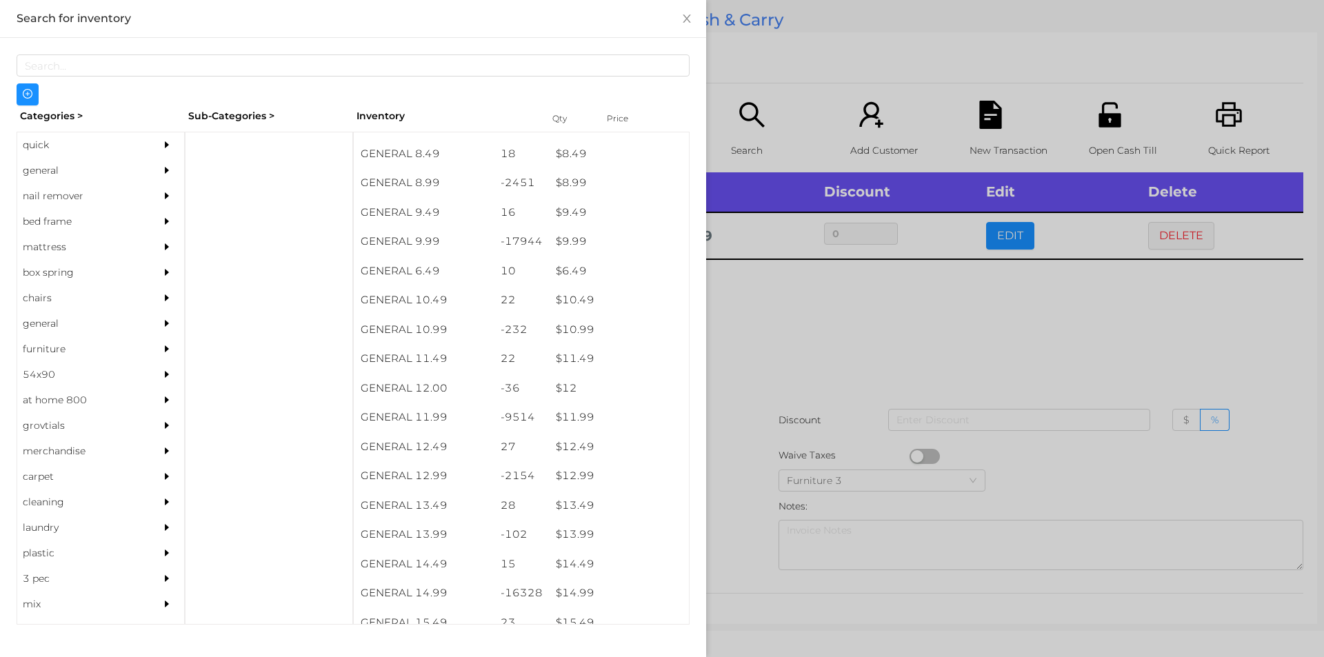
click at [817, 364] on div at bounding box center [662, 328] width 1324 height 657
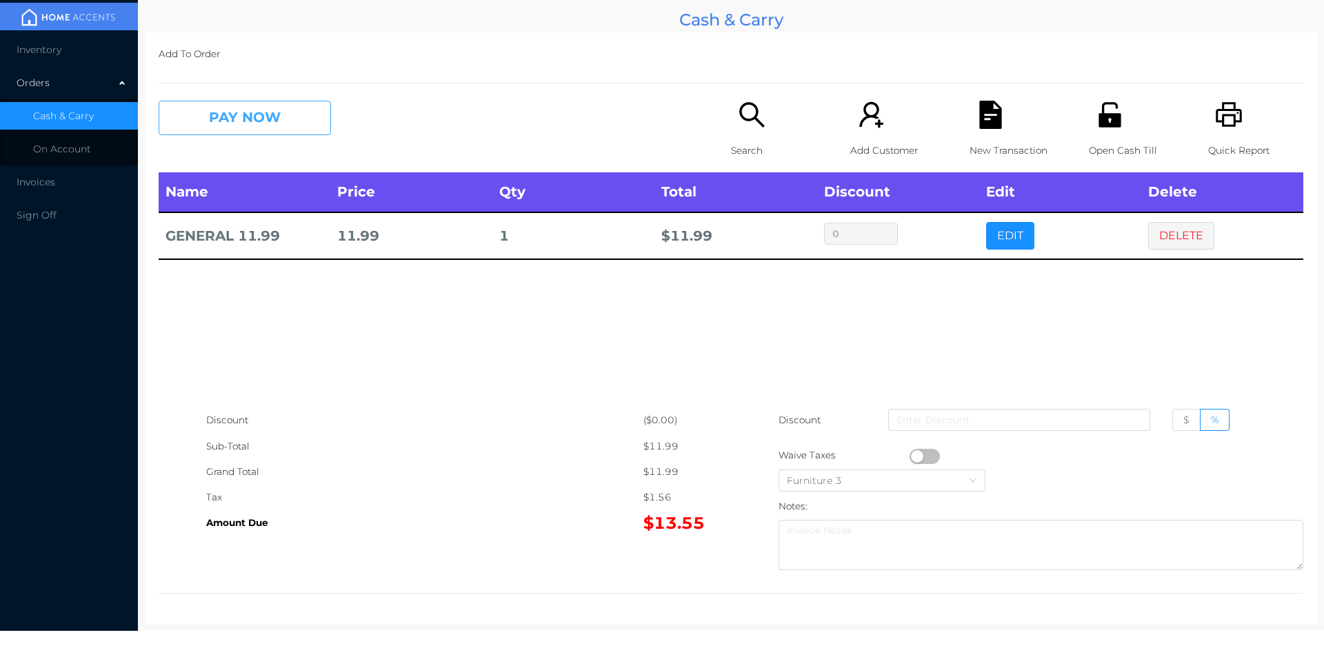
click at [245, 126] on button "PAY NOW" at bounding box center [245, 118] width 172 height 34
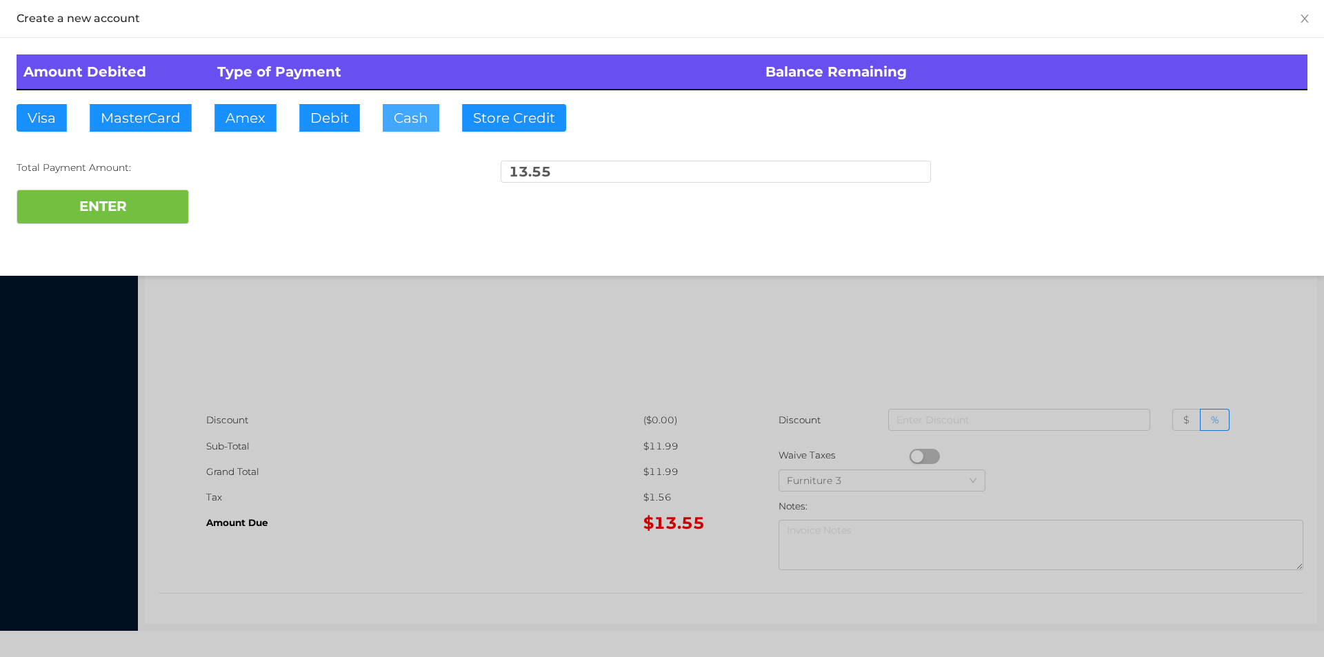
click at [394, 113] on button "Cash" at bounding box center [411, 118] width 57 height 28
type input "20"
click at [139, 219] on button "ENTER" at bounding box center [103, 207] width 172 height 34
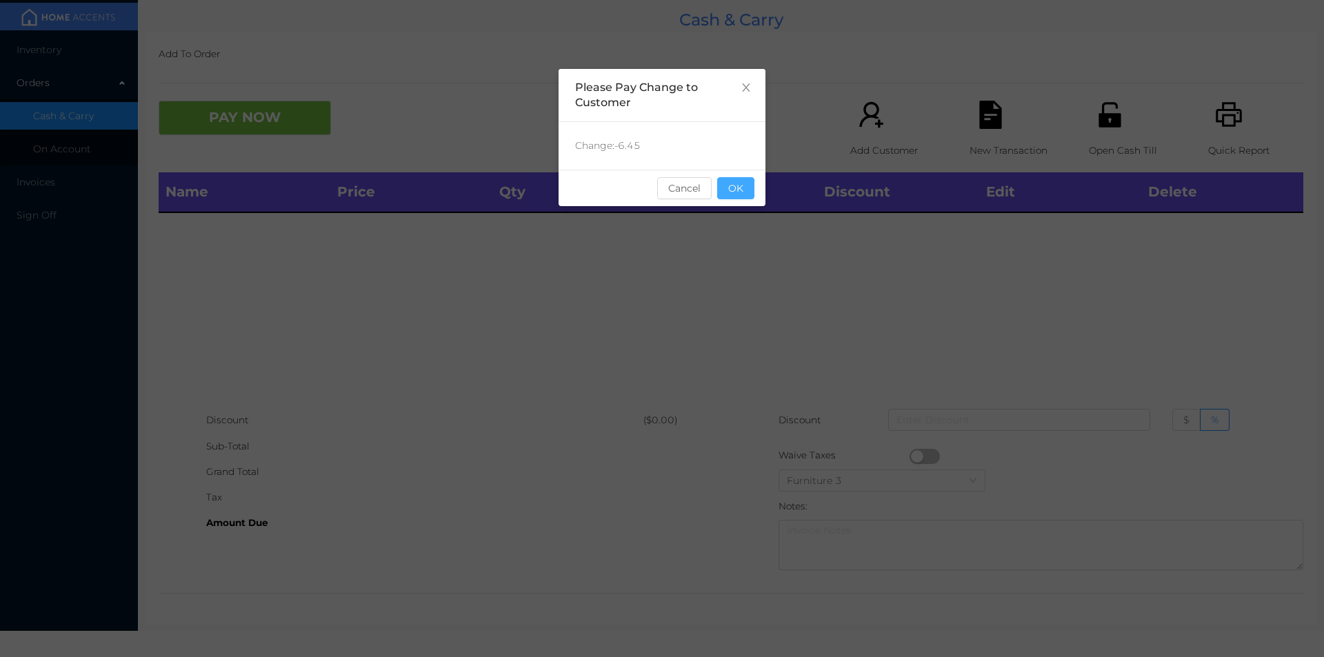
click at [719, 189] on button "OK" at bounding box center [735, 188] width 37 height 22
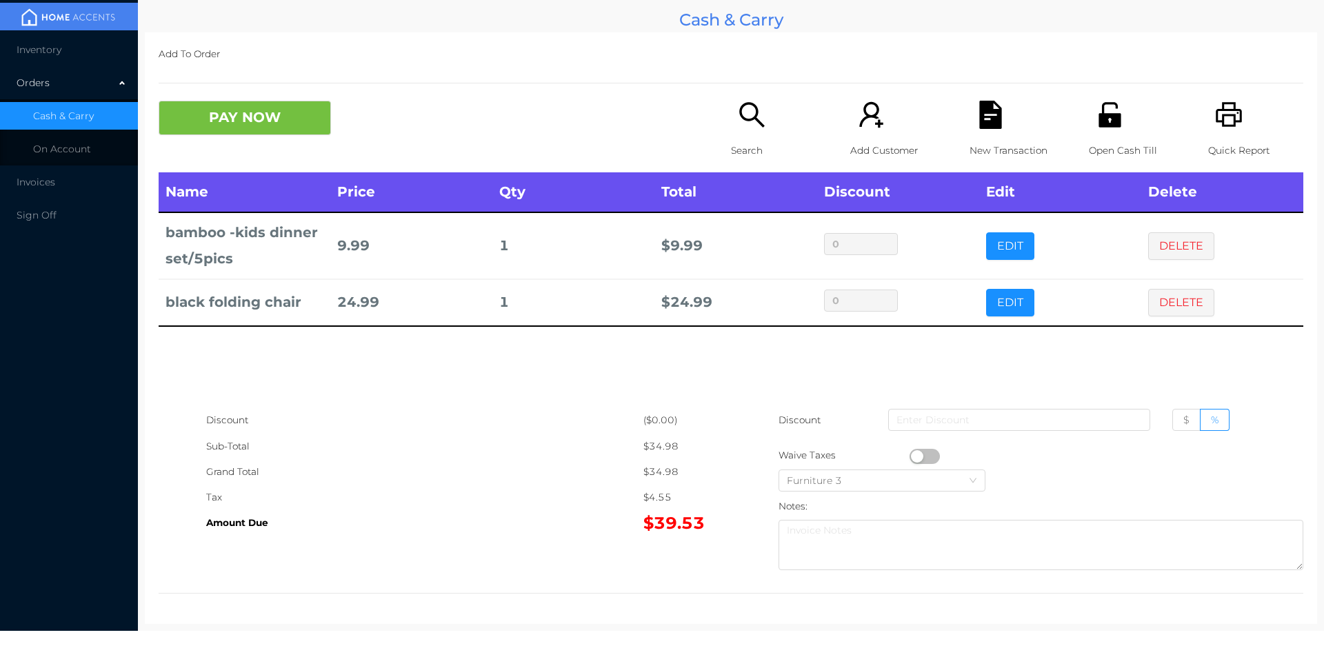
click at [982, 121] on icon "icon: file-text" at bounding box center [990, 115] width 22 height 28
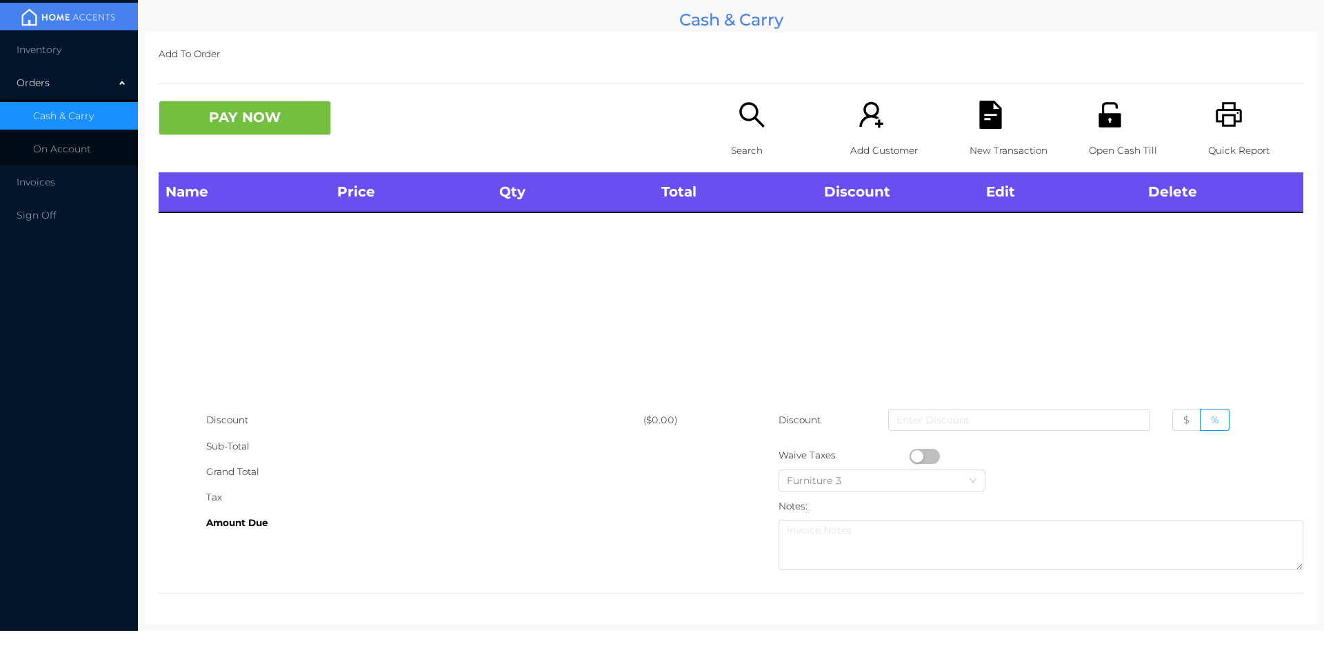
click at [1114, 131] on div "Open Cash Till" at bounding box center [1136, 137] width 95 height 72
click at [745, 89] on div "Add To Order PAY NOW Search Add Customer New Transaction Open Cash Till Quick R…" at bounding box center [731, 328] width 1172 height 592
click at [747, 126] on icon "icon: search" at bounding box center [752, 115] width 28 height 28
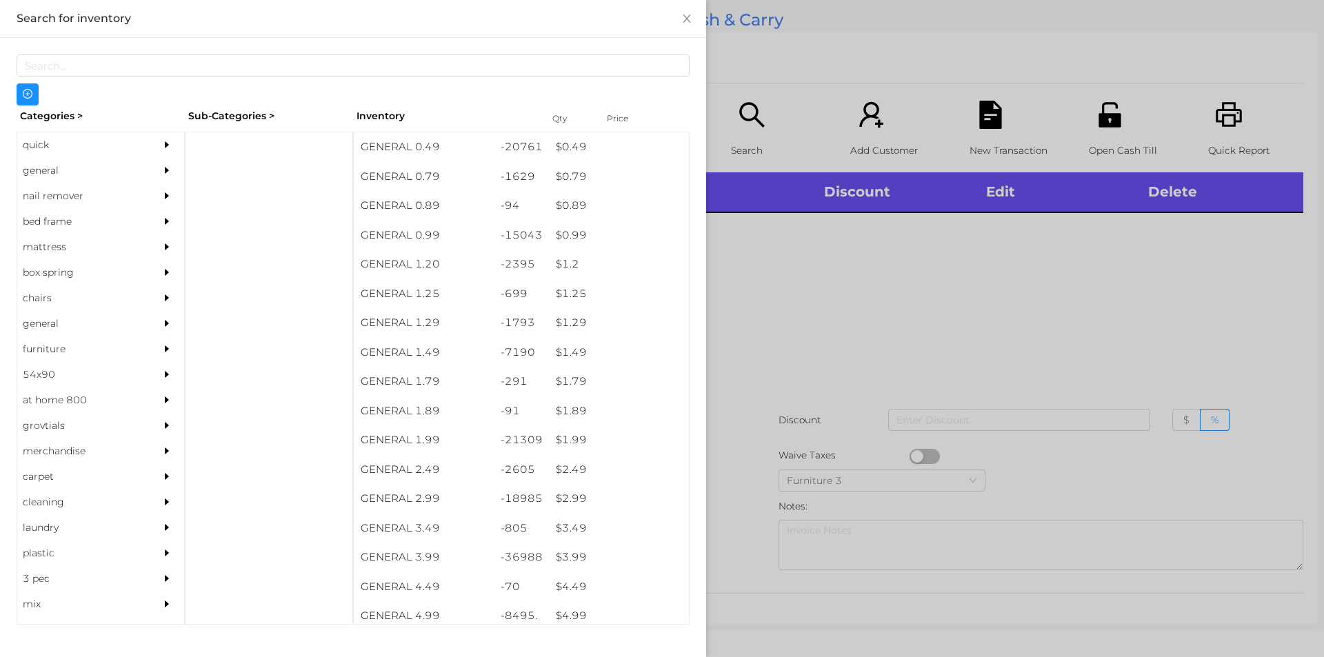
click at [62, 136] on div "quick" at bounding box center [80, 145] width 126 height 26
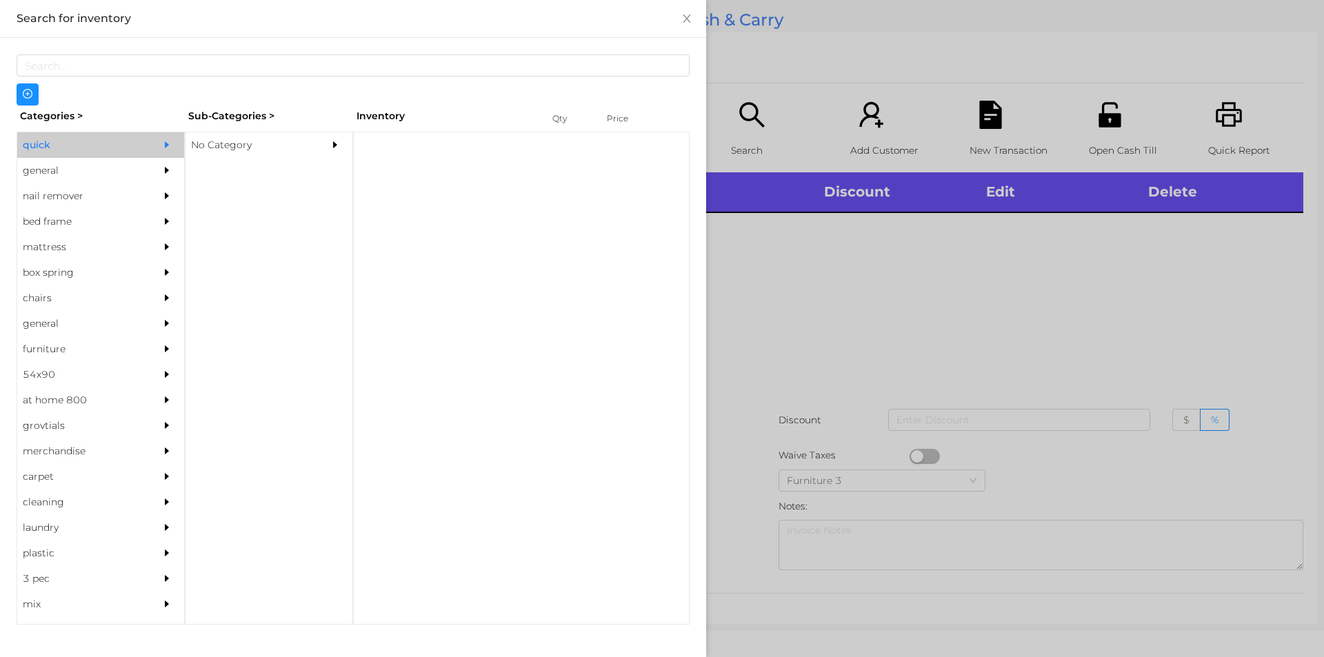
click at [253, 134] on div "No Category" at bounding box center [248, 145] width 126 height 26
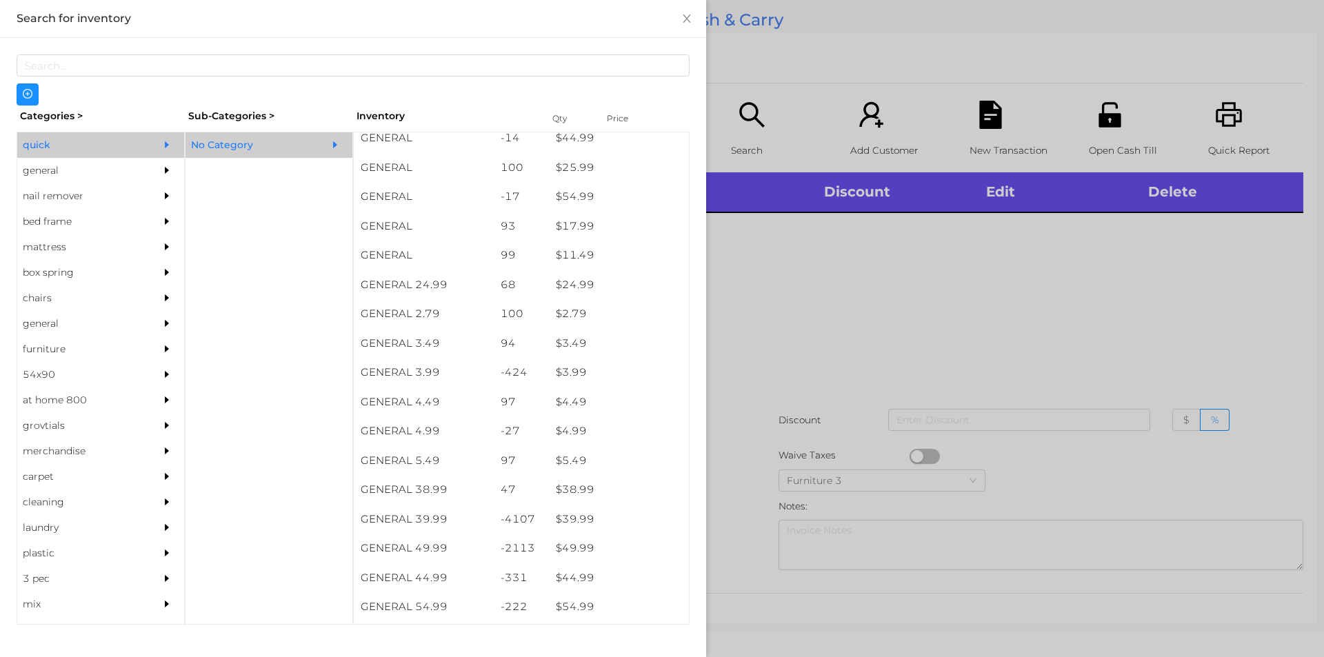
scroll to position [515, 0]
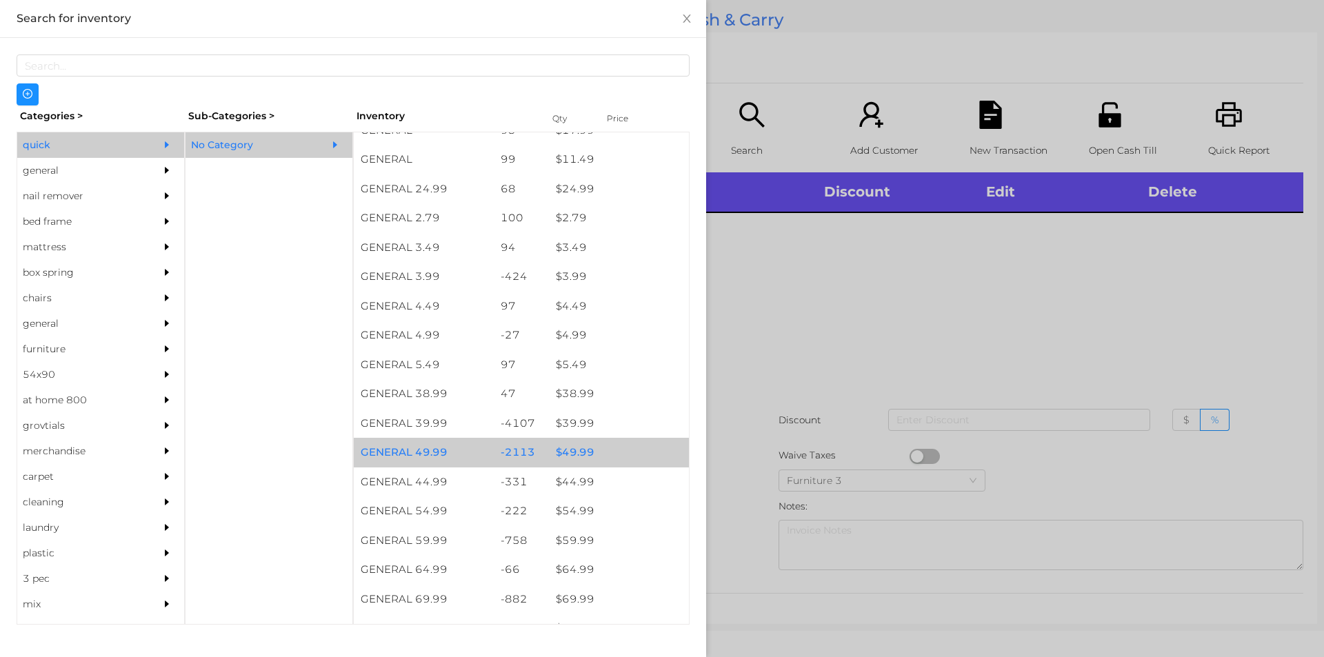
click at [549, 450] on div "$ 49.99" at bounding box center [619, 453] width 140 height 30
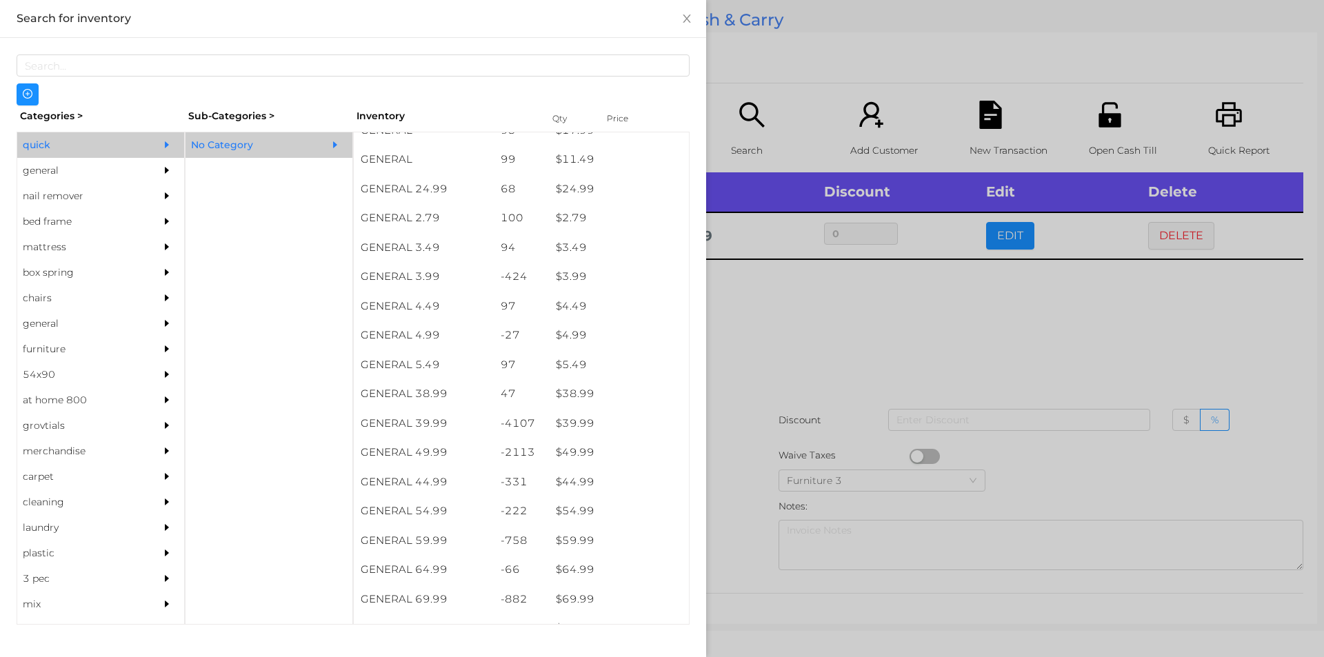
click at [864, 358] on div at bounding box center [662, 328] width 1324 height 657
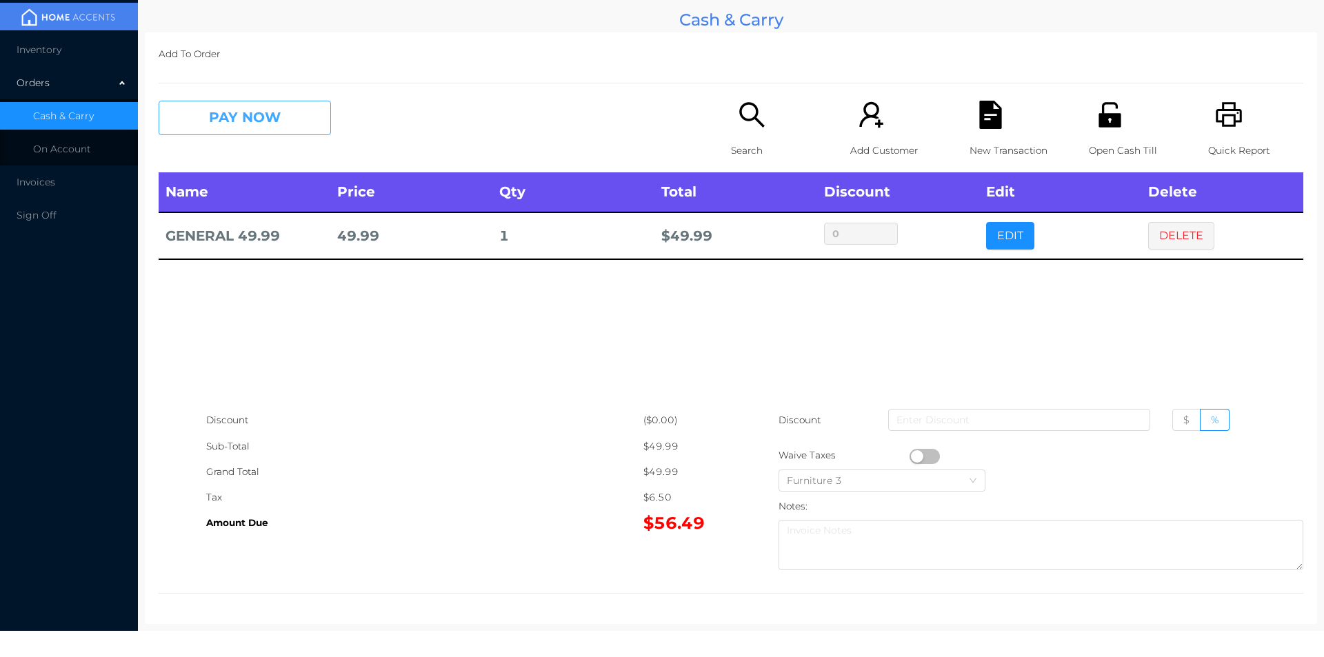
click at [265, 114] on button "PAY NOW" at bounding box center [245, 118] width 172 height 34
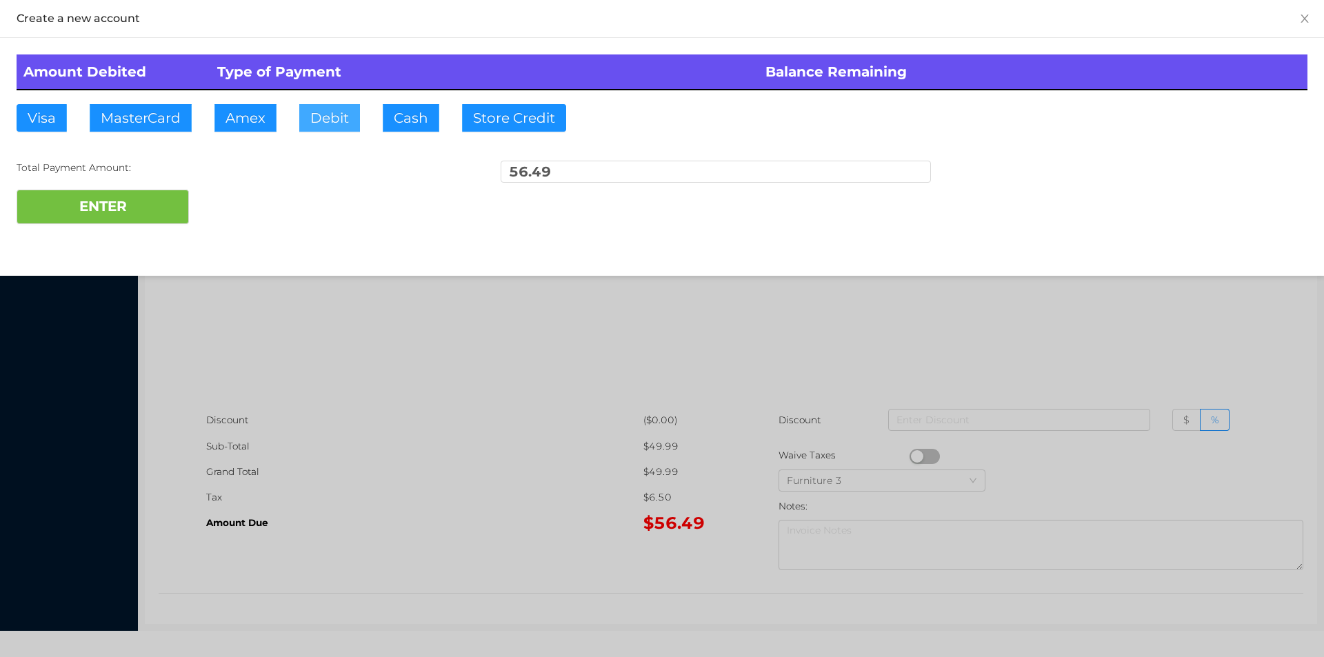
click at [334, 106] on button "Debit" at bounding box center [329, 118] width 61 height 28
click at [137, 204] on button "ENTER" at bounding box center [103, 207] width 172 height 34
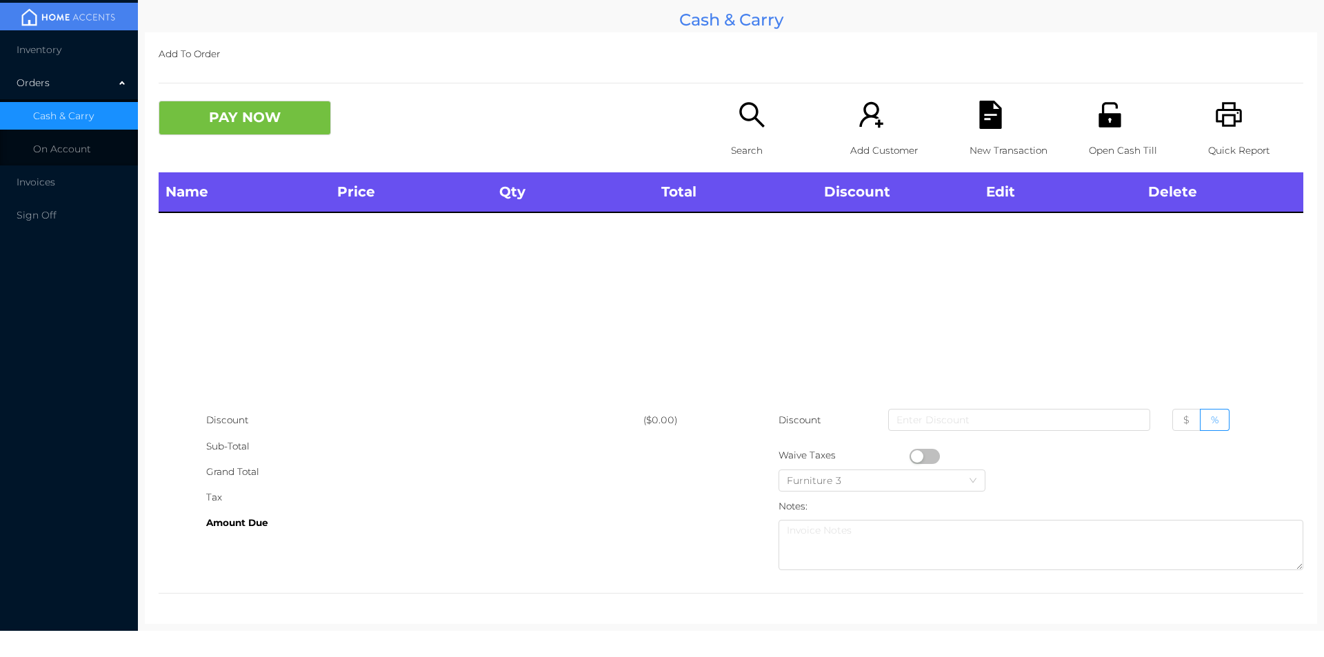
click at [1111, 116] on icon "icon: unlock" at bounding box center [1109, 114] width 22 height 25
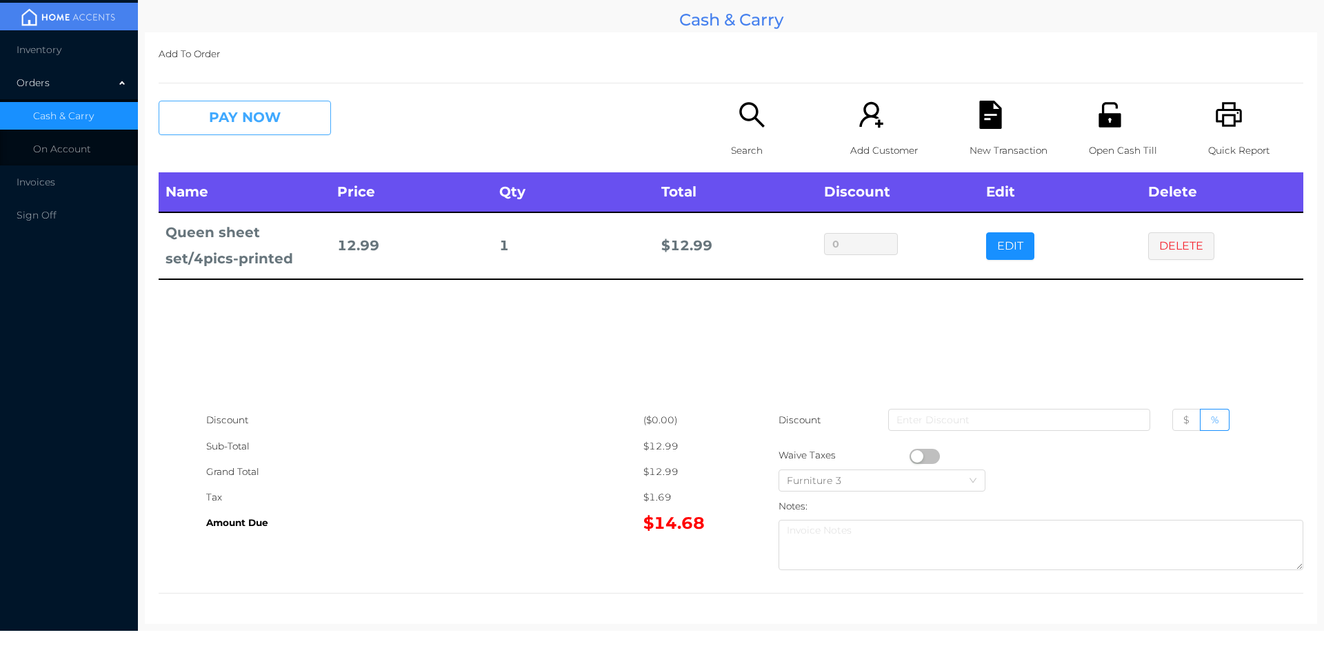
click at [257, 106] on button "PAY NOW" at bounding box center [245, 118] width 172 height 34
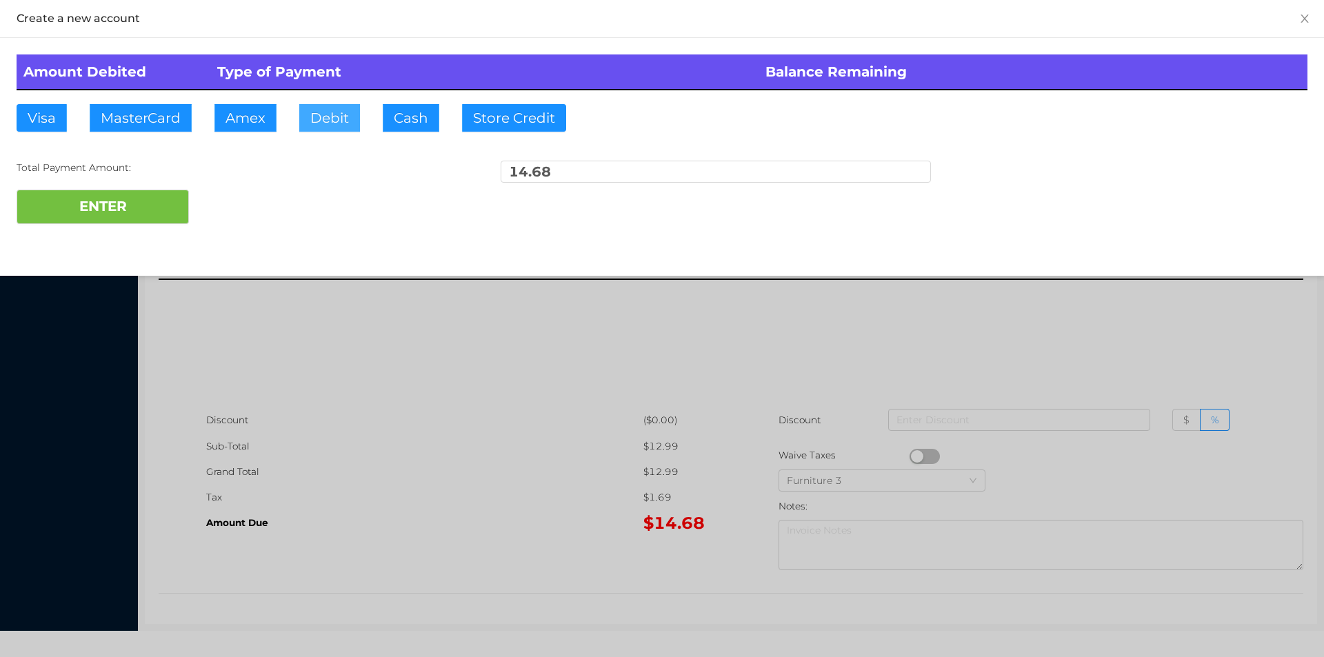
click at [334, 126] on button "Debit" at bounding box center [329, 118] width 61 height 28
type input "15"
click at [81, 219] on button "ENTER" at bounding box center [103, 207] width 172 height 34
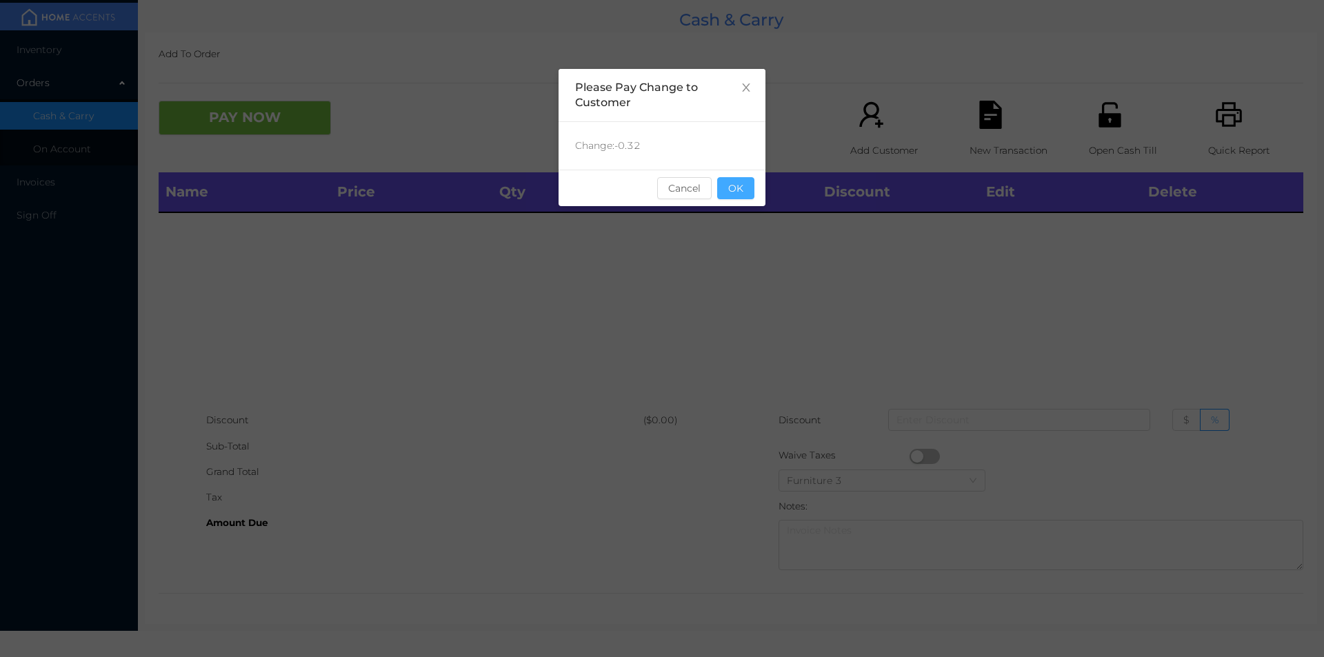
click at [744, 192] on button "OK" at bounding box center [735, 188] width 37 height 22
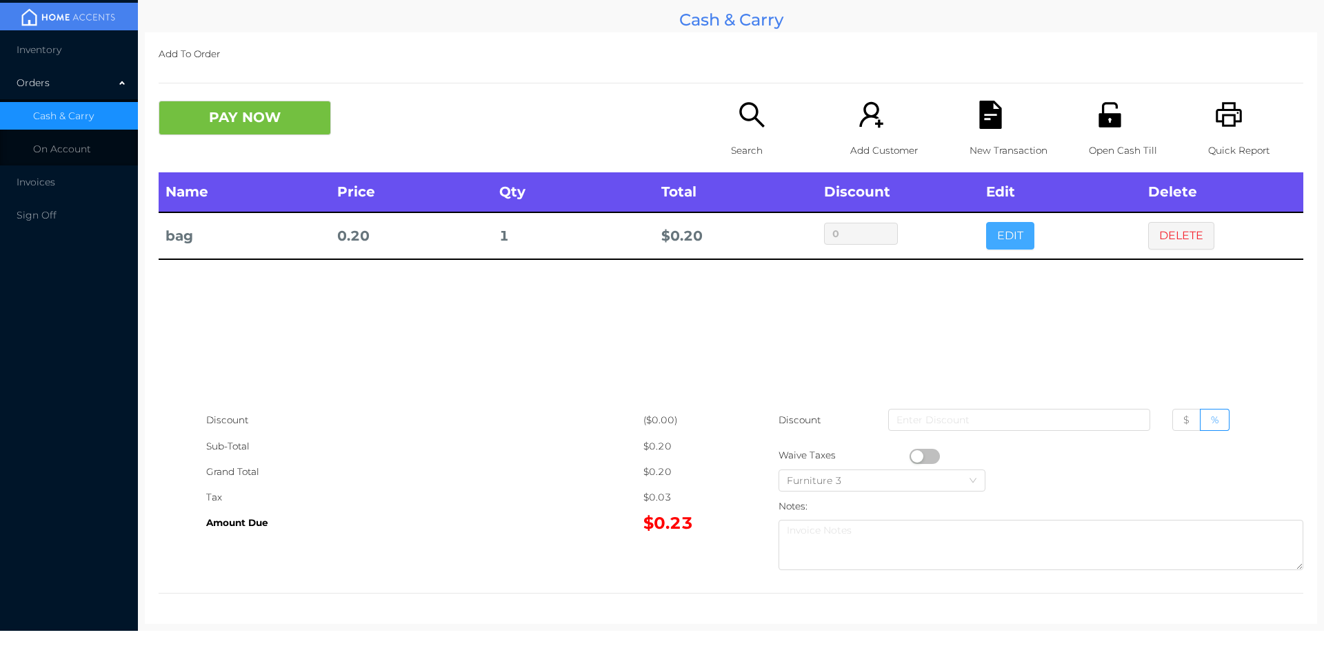
click at [1011, 235] on button "EDIT" at bounding box center [1010, 236] width 48 height 28
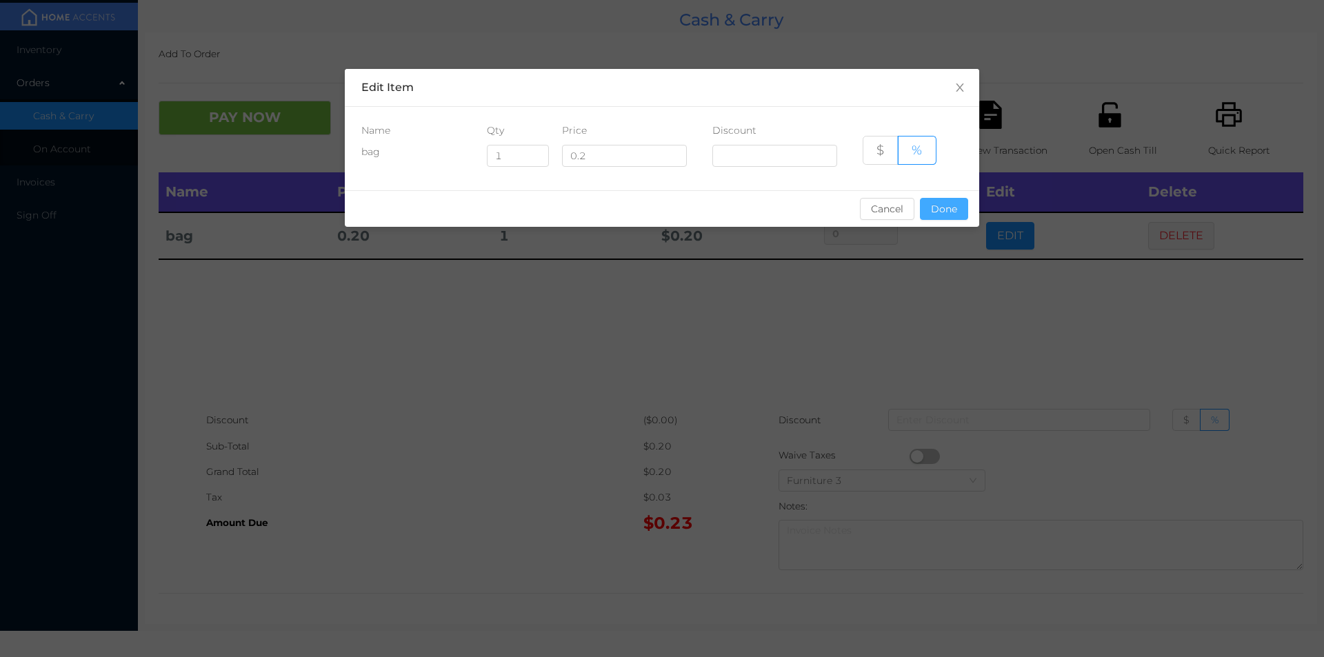
click at [952, 203] on button "Done" at bounding box center [944, 209] width 48 height 22
type input "0%"
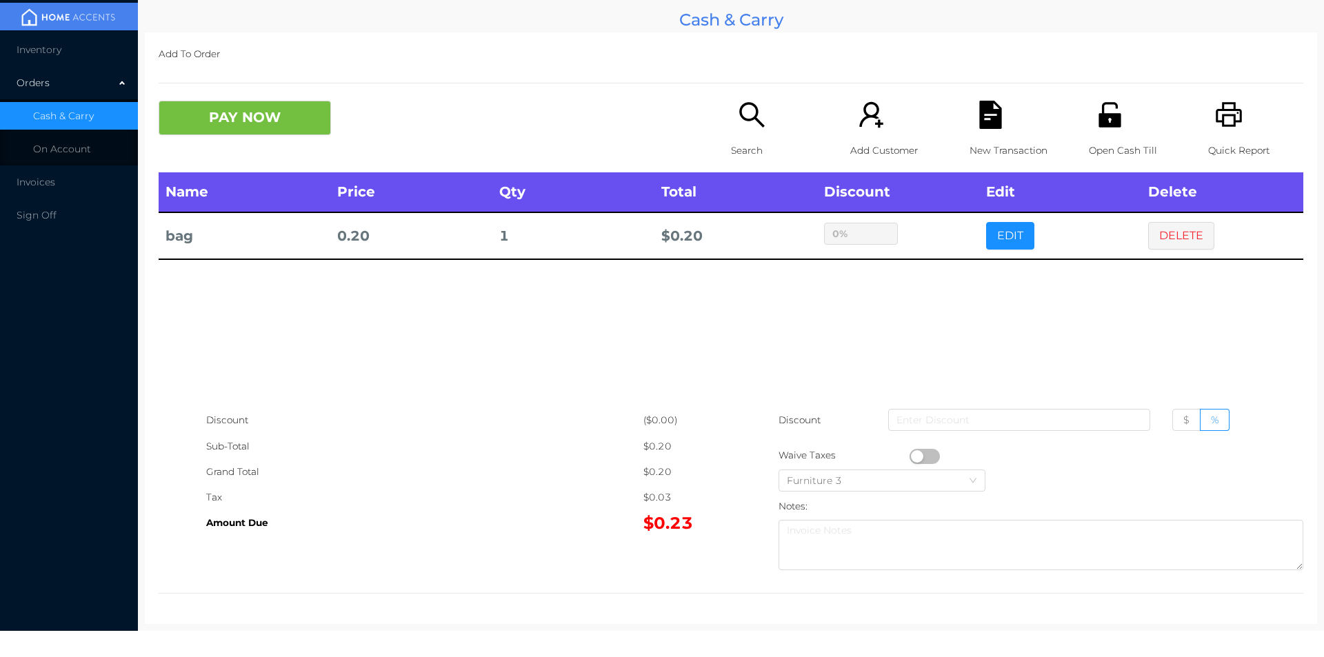
click at [996, 259] on td "EDIT" at bounding box center [1060, 235] width 162 height 47
click at [1007, 247] on button "EDIT" at bounding box center [1010, 236] width 48 height 28
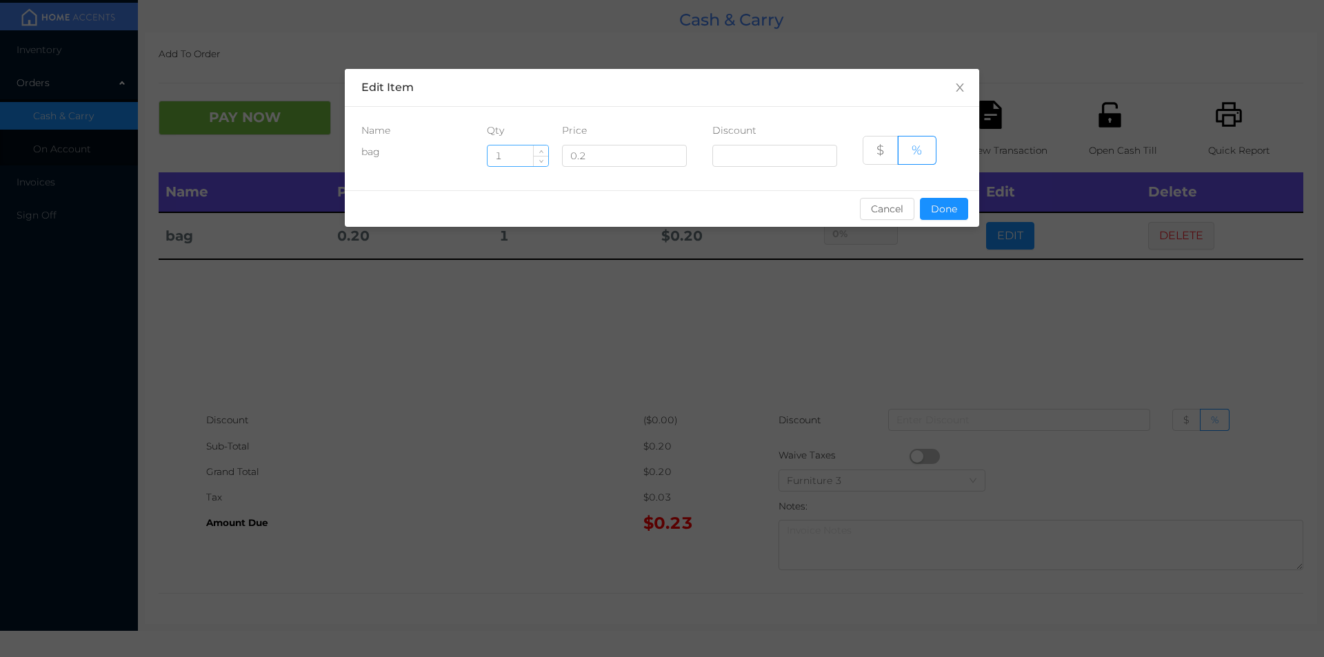
click at [530, 161] on input "1" at bounding box center [518, 155] width 61 height 21
type input "30"
click at [962, 212] on button "Done" at bounding box center [944, 209] width 48 height 22
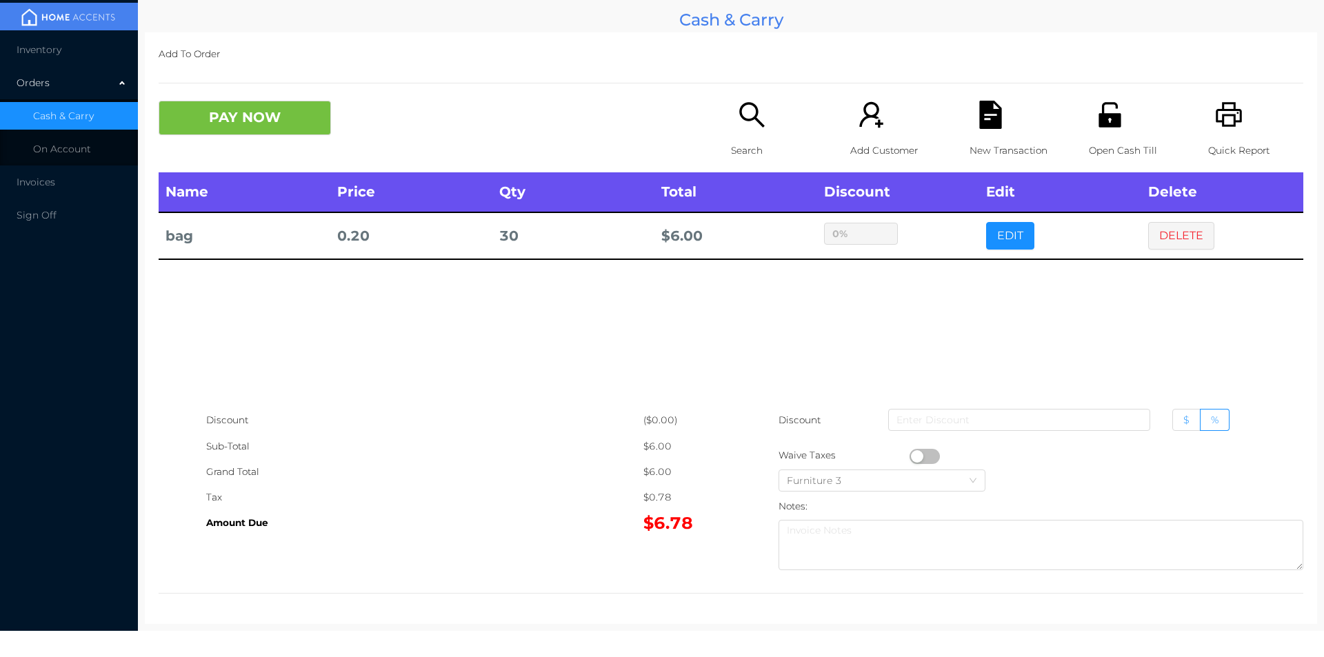
click at [1183, 421] on span "$" at bounding box center [1186, 420] width 6 height 12
click at [1183, 423] on input "$" at bounding box center [1183, 423] width 0 height 0
click at [1076, 417] on input at bounding box center [1019, 420] width 262 height 22
type input "1"
click at [230, 123] on button "PAY NOW" at bounding box center [245, 118] width 172 height 34
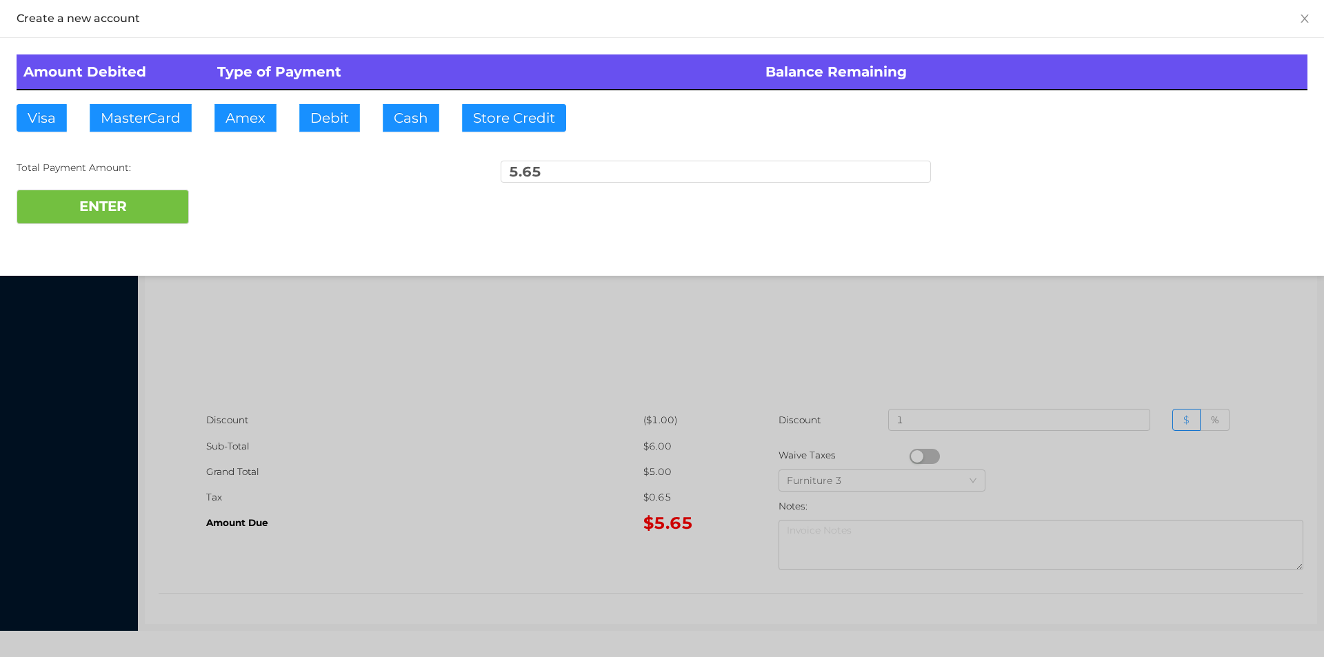
click at [337, 102] on div "Amount Debited Type of Payment Balance Remaining Visa MasterCard Amex Debit Cas…" at bounding box center [662, 139] width 1324 height 203
click at [134, 215] on button "ENTER" at bounding box center [103, 207] width 172 height 34
type input "0"
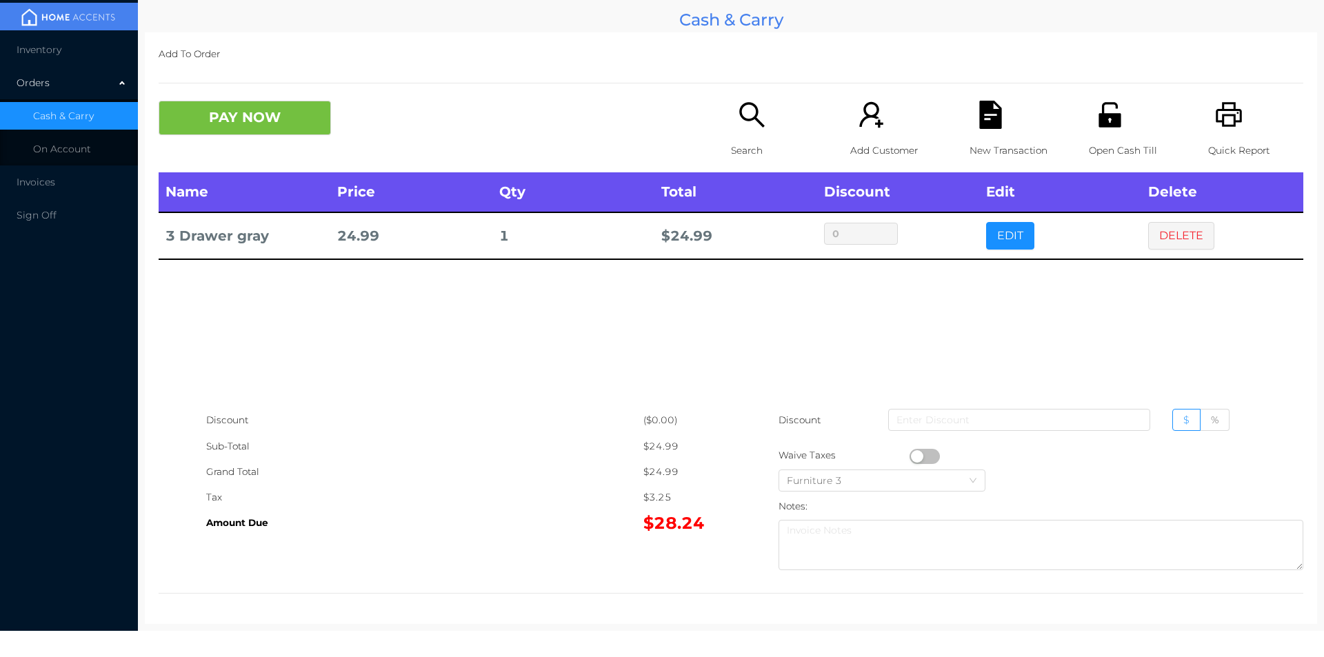
click at [745, 148] on p "Search" at bounding box center [778, 151] width 95 height 26
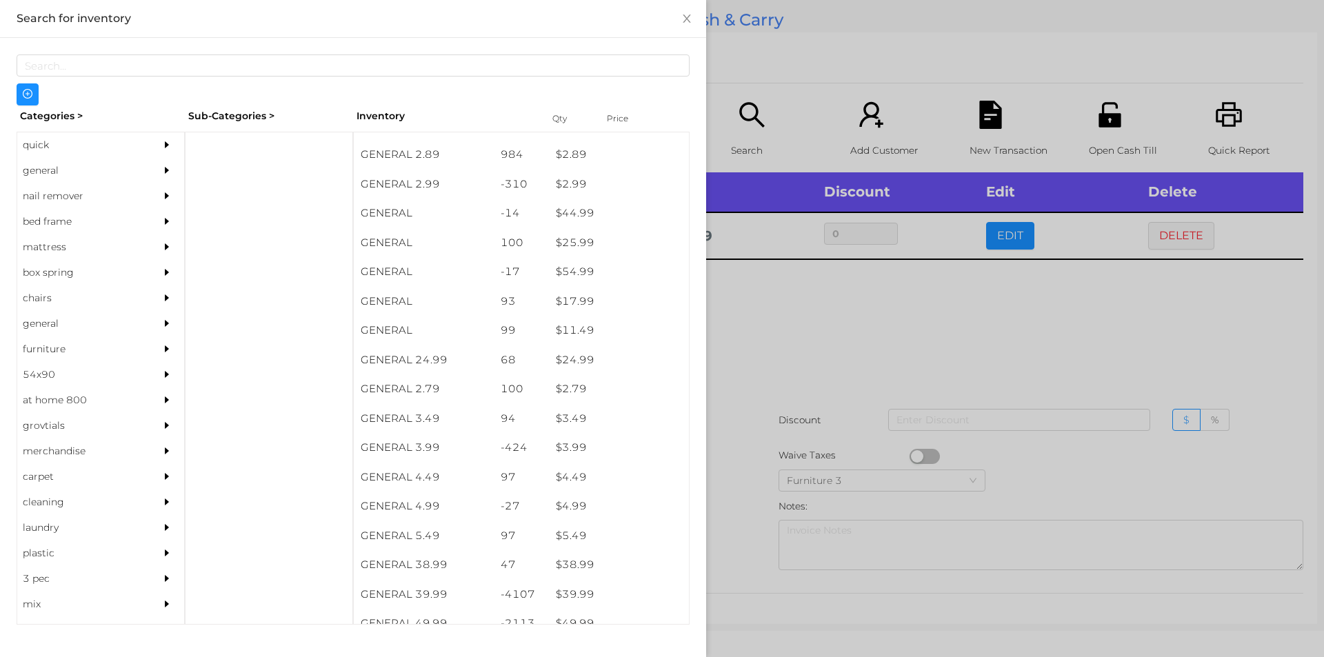
scroll to position [429, 0]
click at [64, 180] on div "general" at bounding box center [80, 171] width 126 height 26
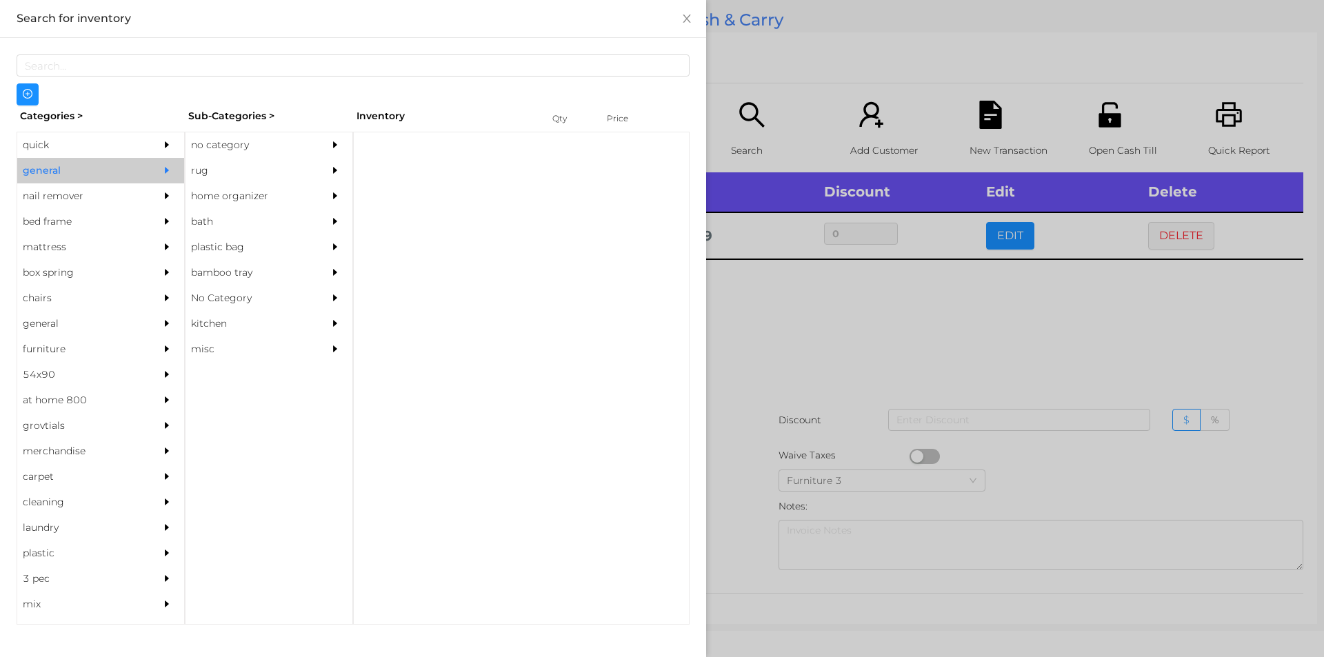
scroll to position [0, 0]
click at [204, 139] on div "no category" at bounding box center [248, 145] width 126 height 26
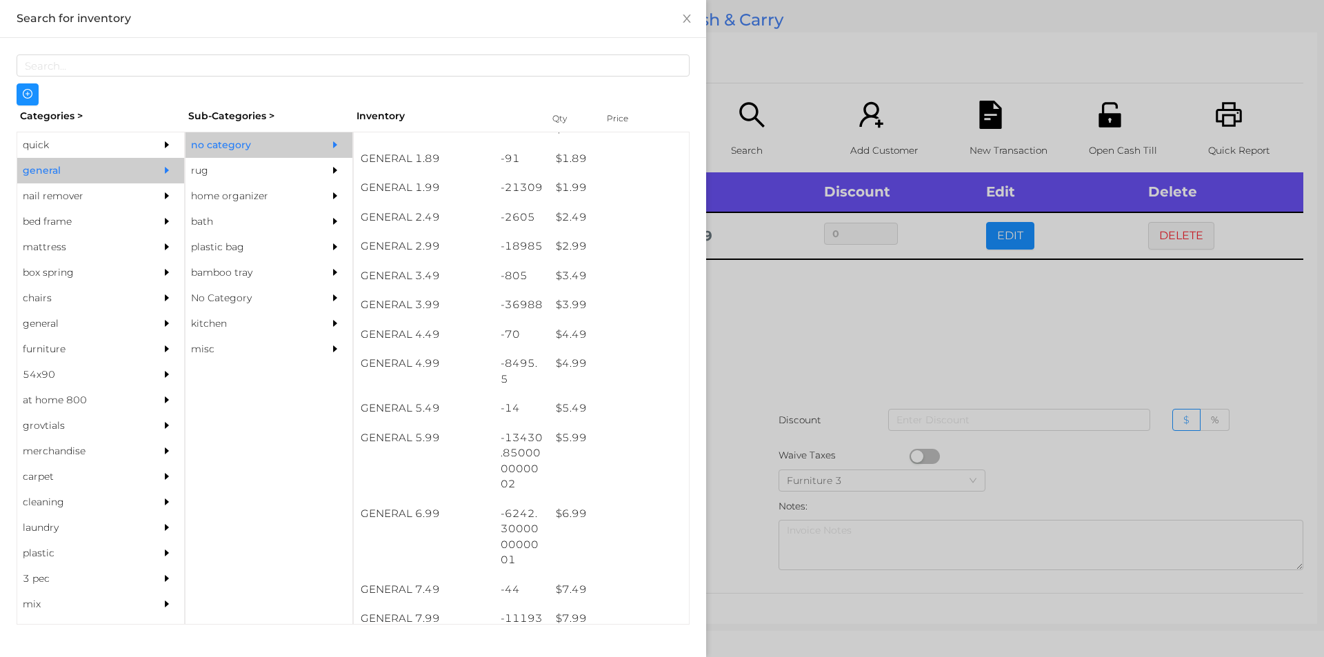
scroll to position [258, 0]
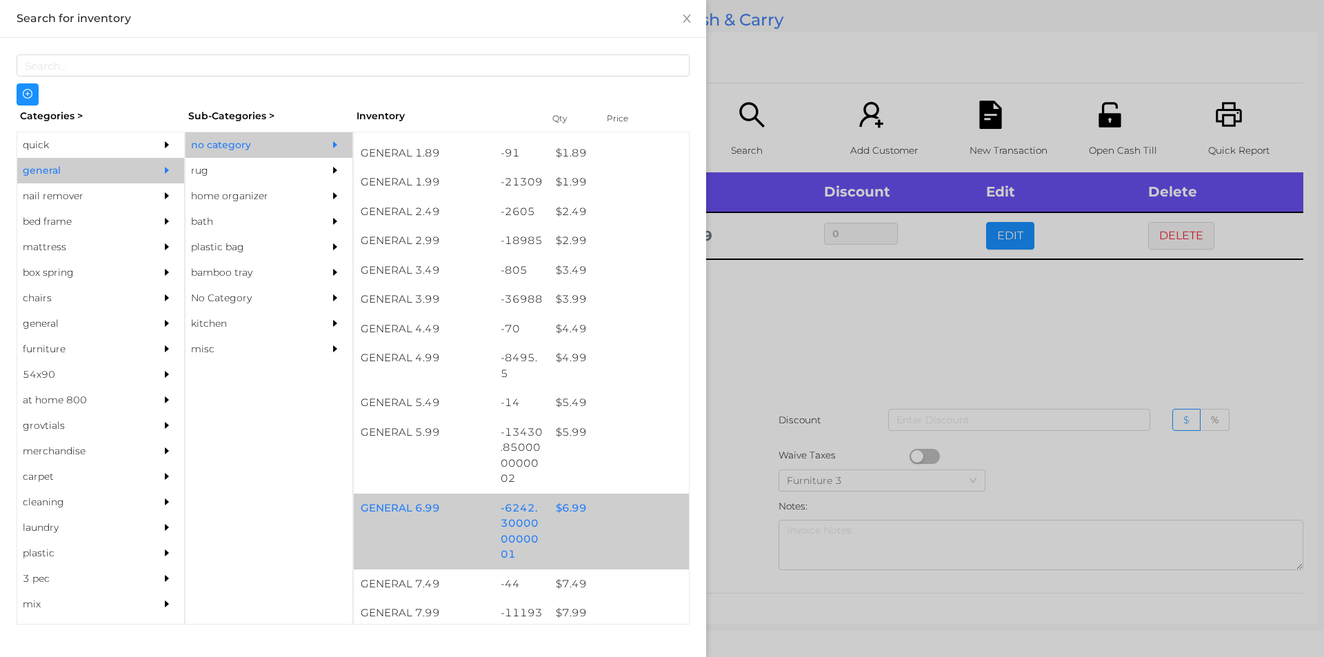
click at [599, 501] on div "$ 6.99" at bounding box center [619, 509] width 140 height 30
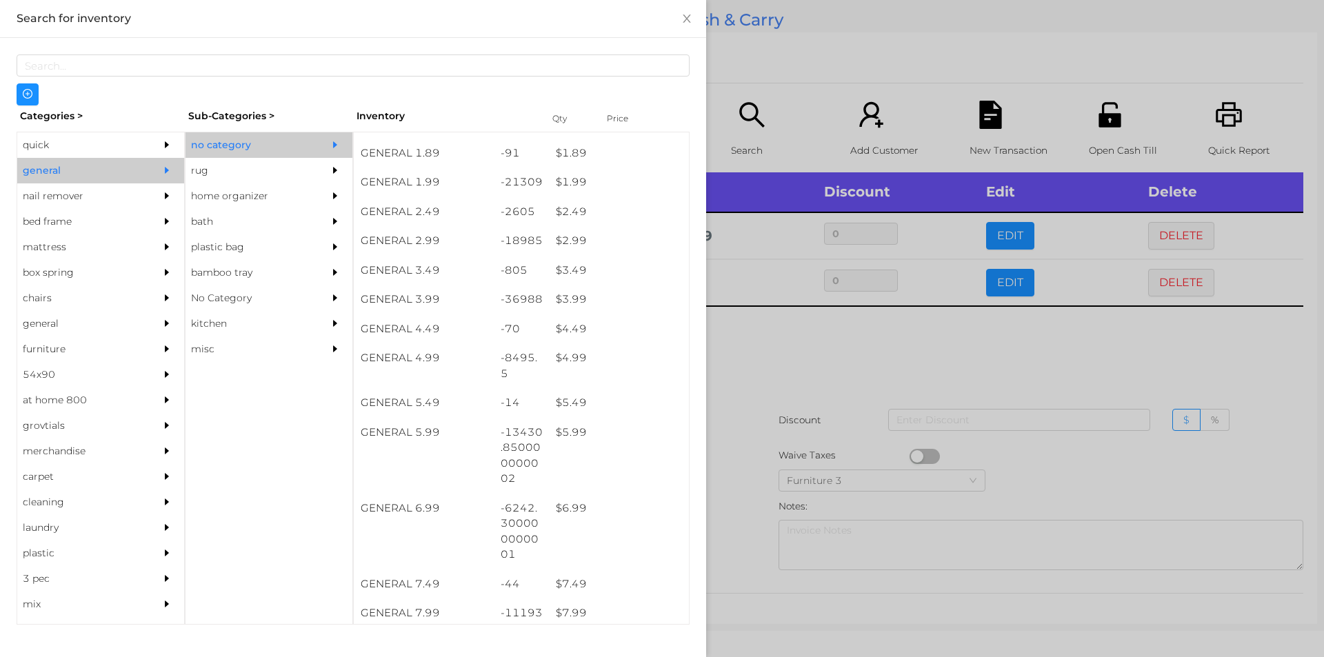
click at [781, 463] on div at bounding box center [662, 328] width 1324 height 657
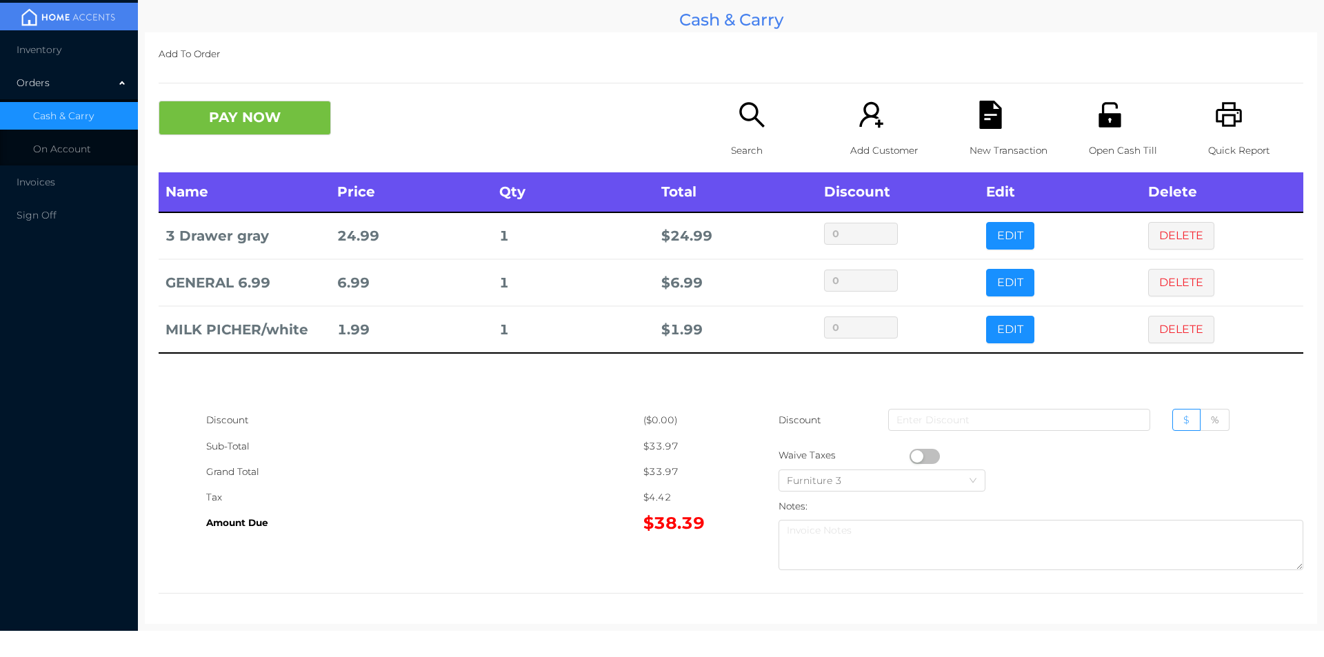
click at [761, 102] on icon "icon: search" at bounding box center [752, 115] width 28 height 28
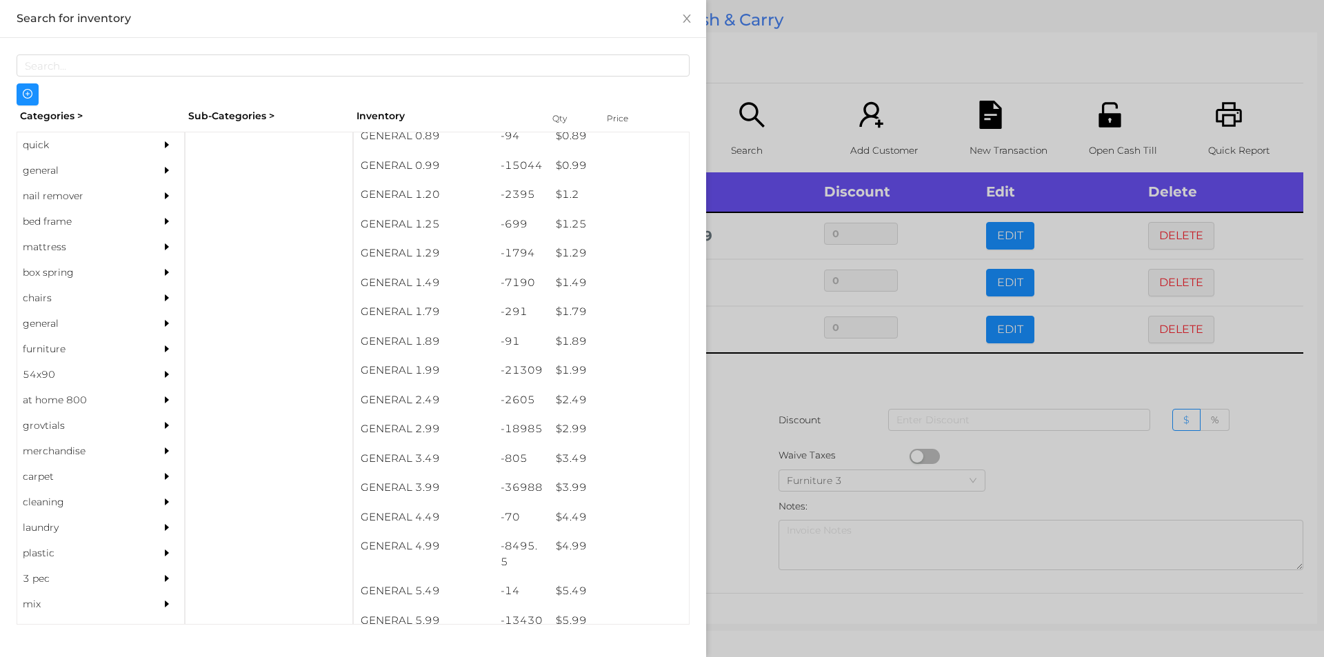
scroll to position [77, 0]
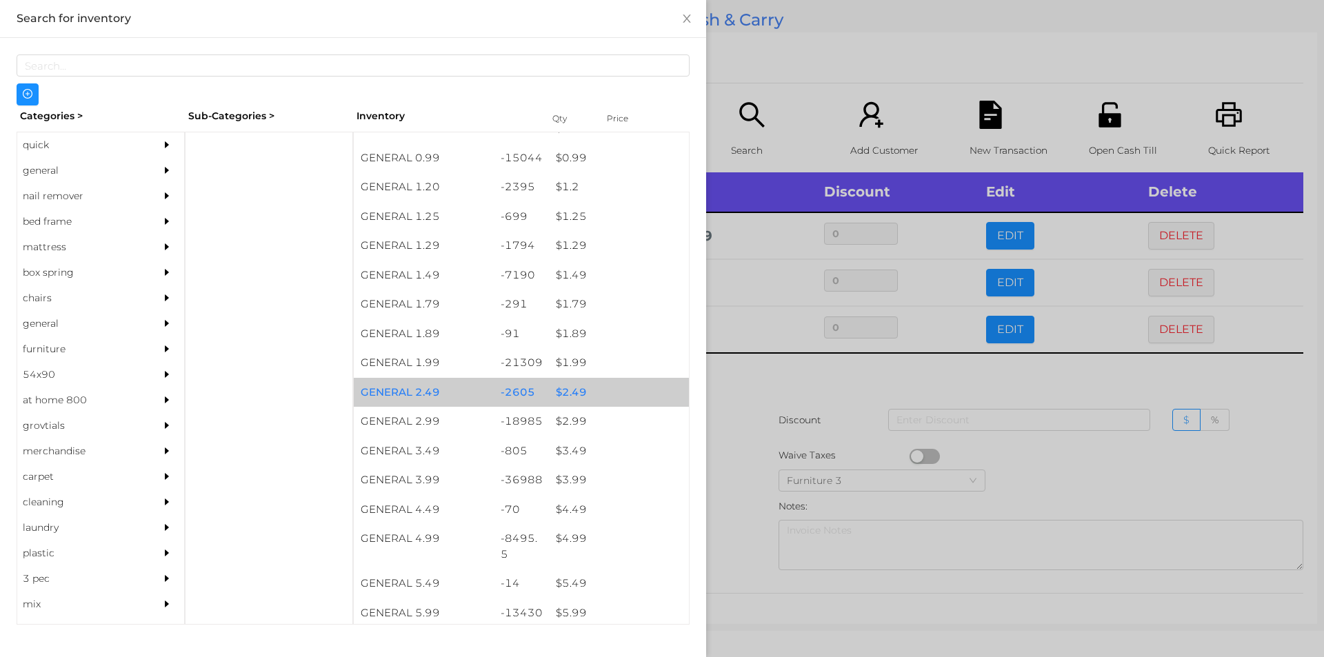
click at [575, 405] on div "$ 2.49" at bounding box center [619, 393] width 140 height 30
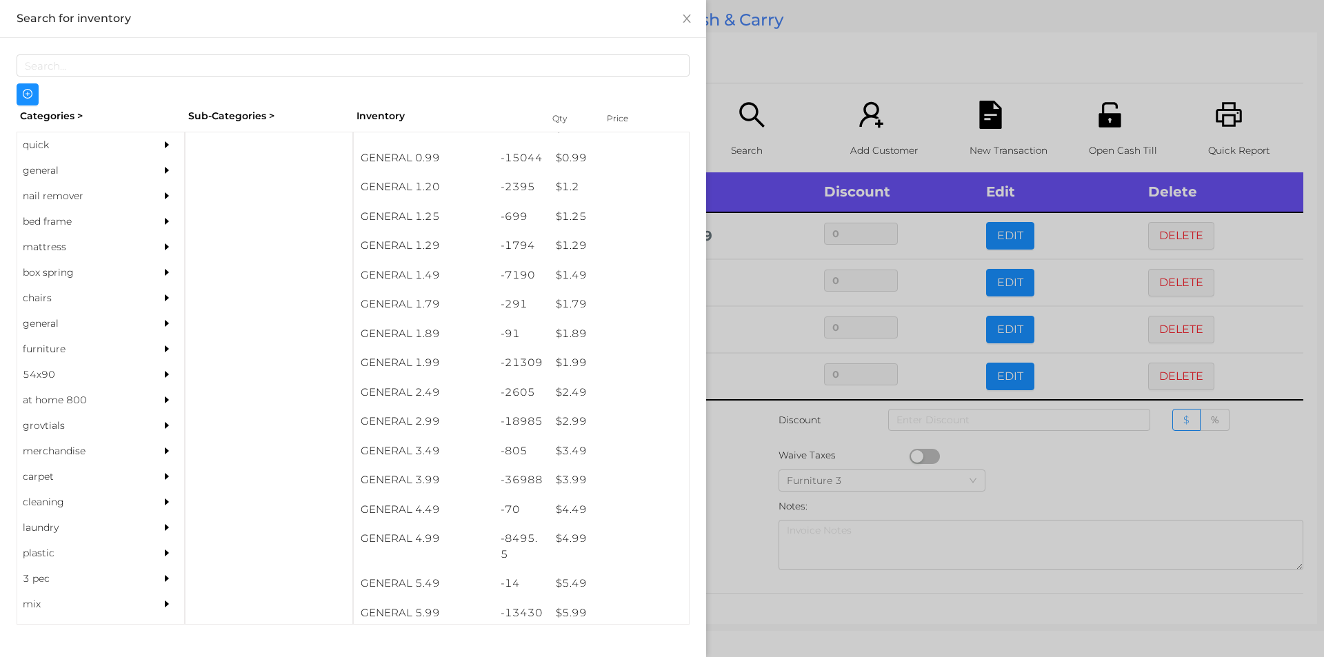
click at [756, 79] on div at bounding box center [662, 328] width 1324 height 657
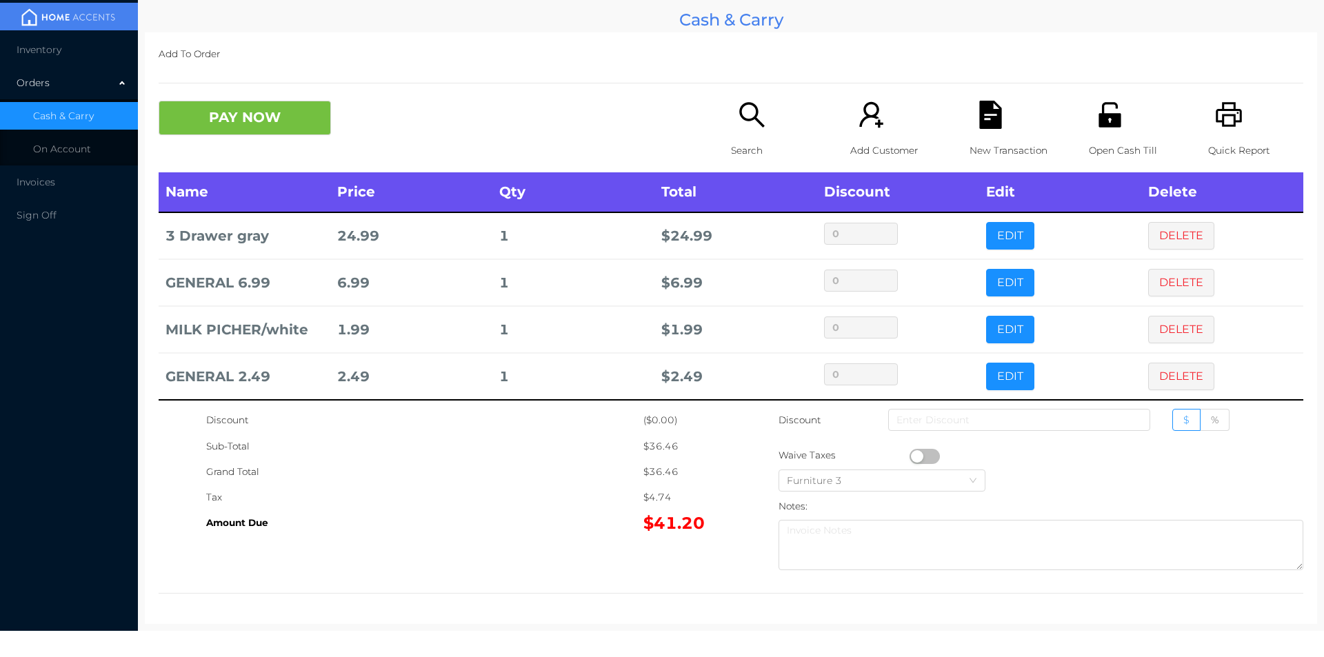
click at [1106, 114] on icon "icon: unlock" at bounding box center [1109, 114] width 22 height 25
click at [202, 126] on button "PAY NOW" at bounding box center [245, 118] width 172 height 34
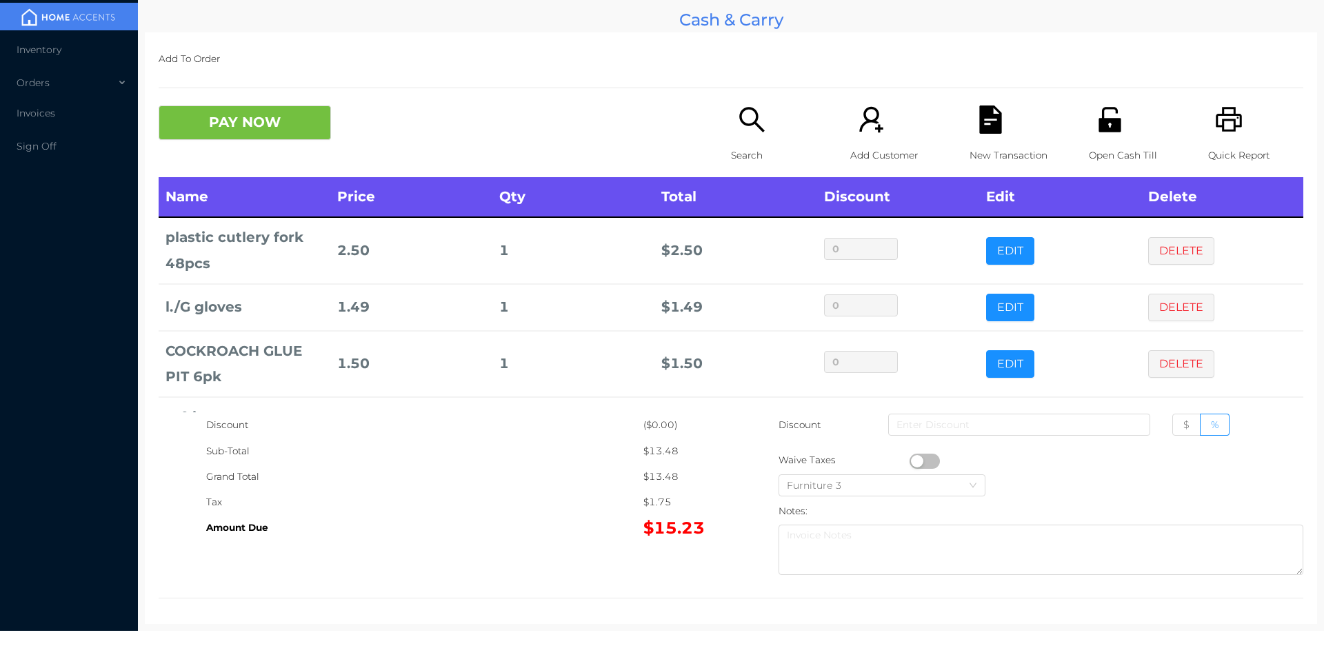
scroll to position [66, 0]
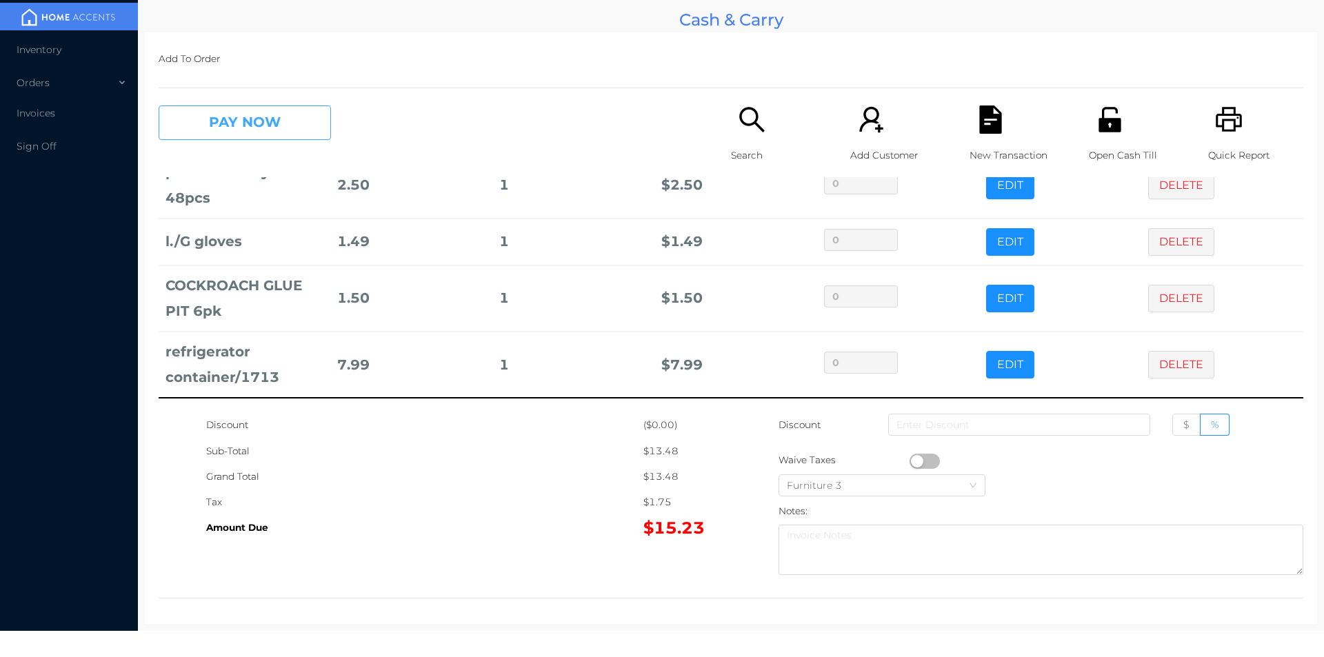
click at [248, 132] on button "PAY NOW" at bounding box center [245, 123] width 172 height 34
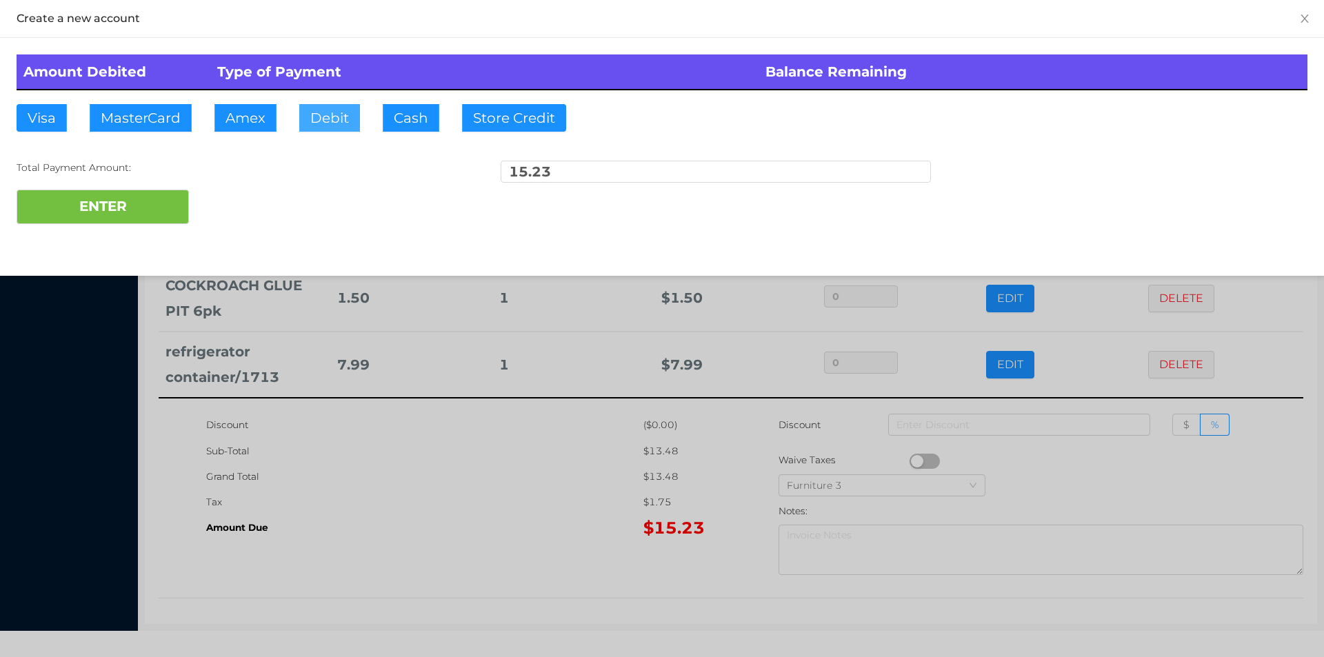
click at [345, 126] on button "Debit" at bounding box center [329, 118] width 61 height 28
click at [170, 192] on button "ENTER" at bounding box center [103, 207] width 172 height 34
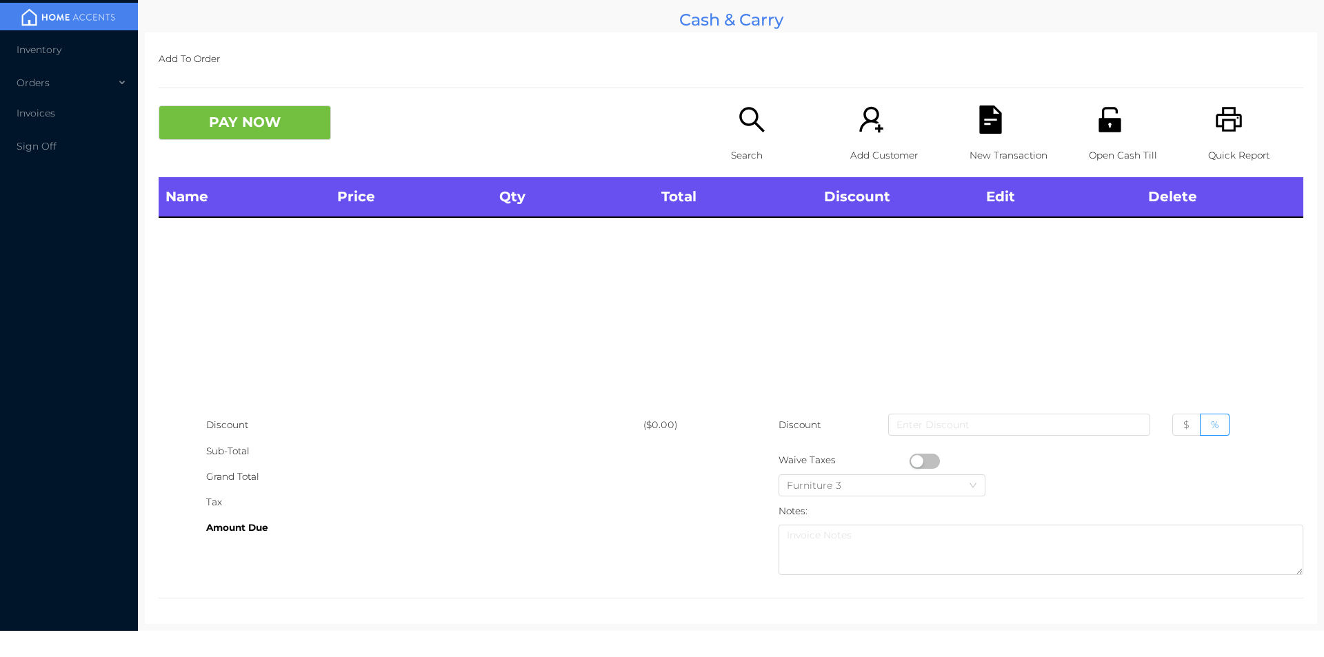
scroll to position [0, 0]
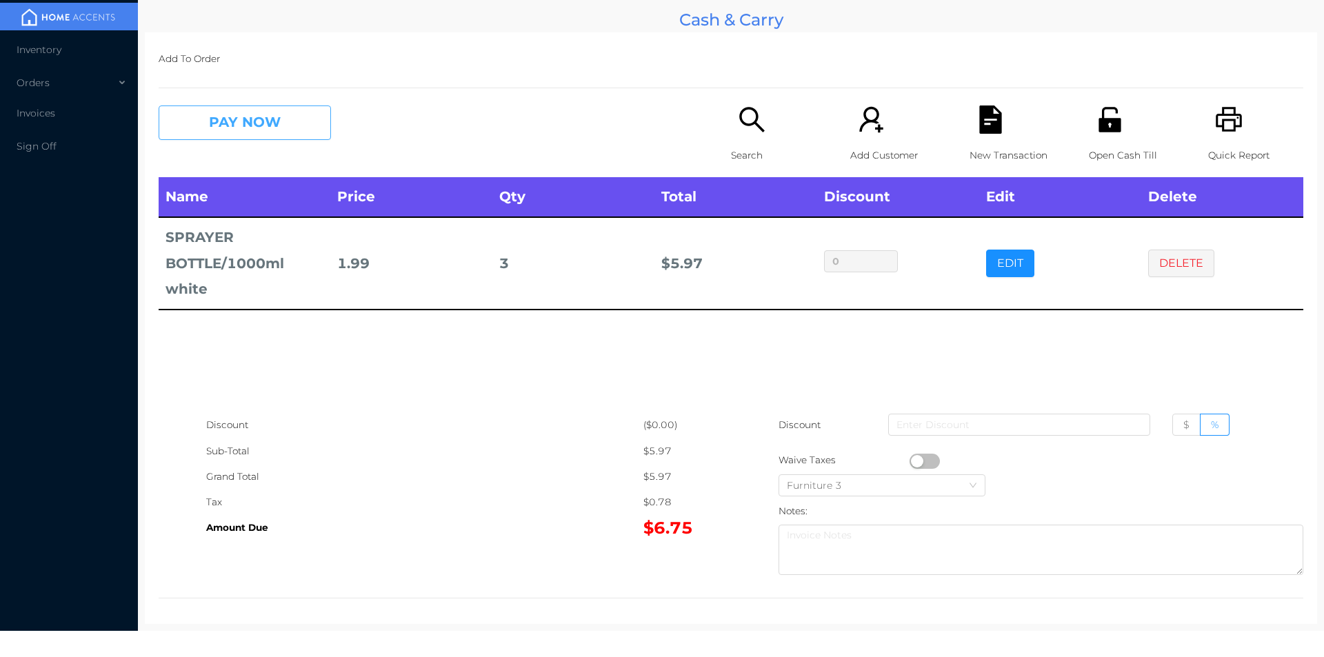
click at [221, 135] on button "PAY NOW" at bounding box center [245, 123] width 172 height 34
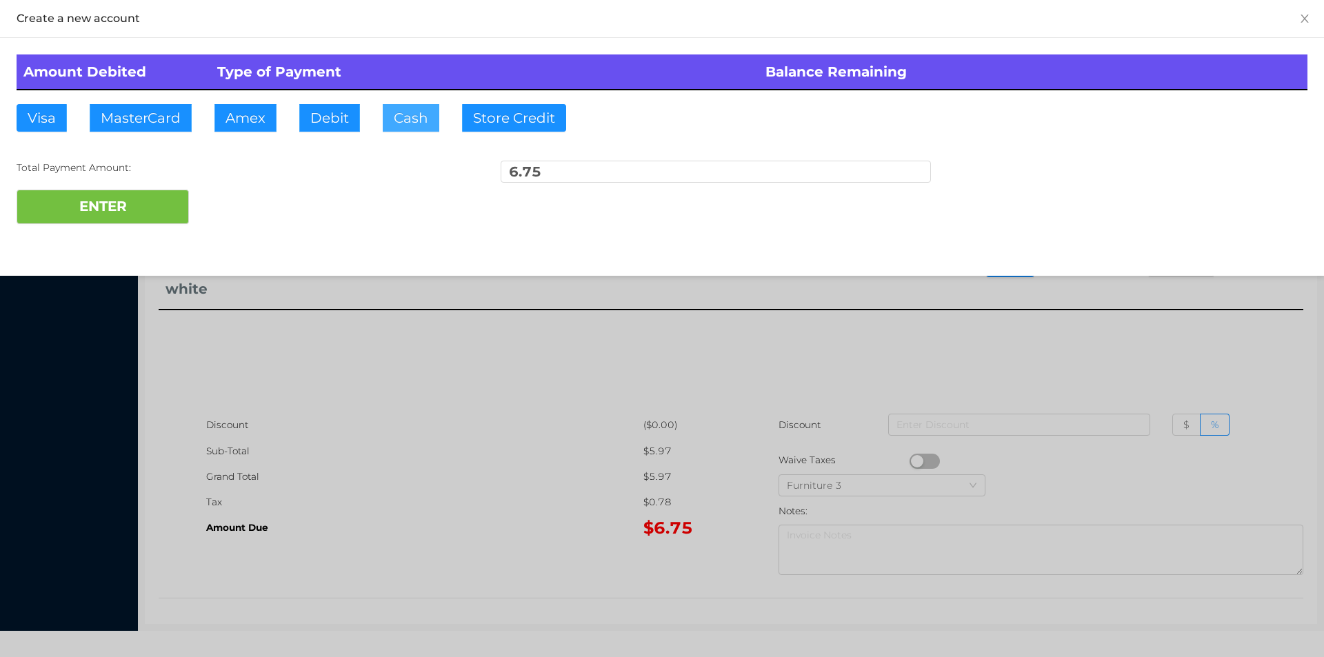
click at [403, 118] on button "Cash" at bounding box center [411, 118] width 57 height 28
click at [172, 193] on button "ENTER" at bounding box center [103, 207] width 172 height 34
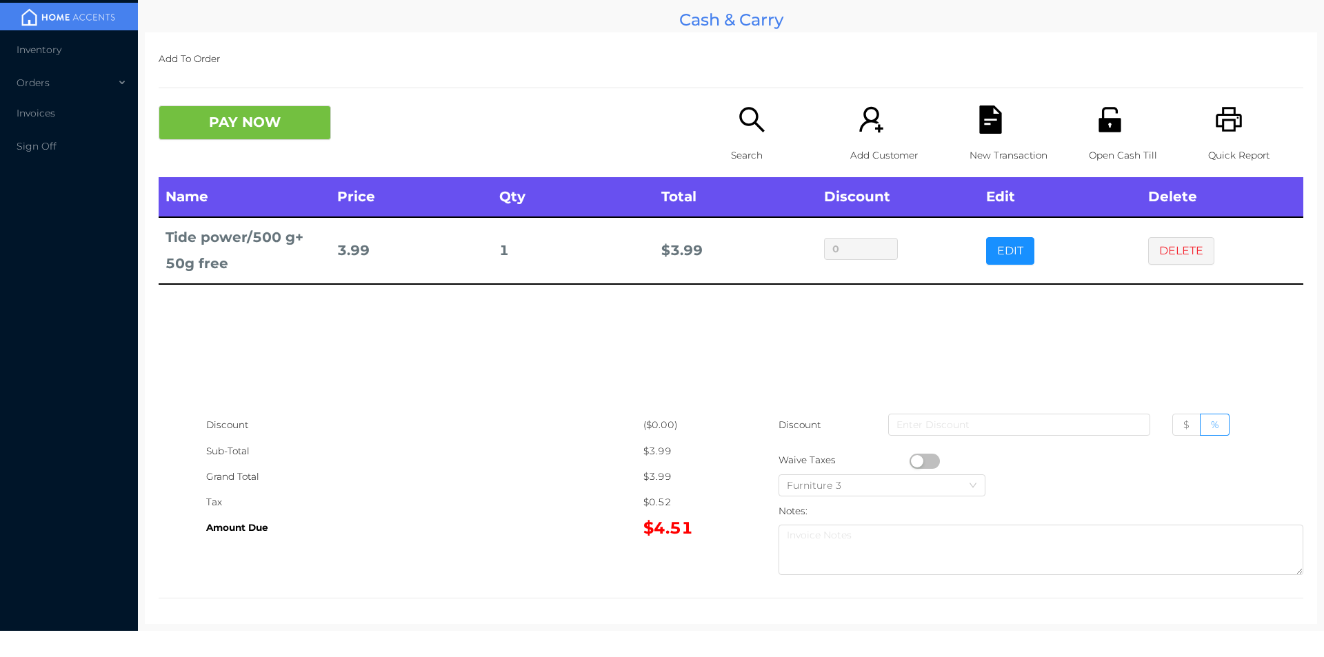
click at [732, 144] on p "Search" at bounding box center [778, 156] width 95 height 26
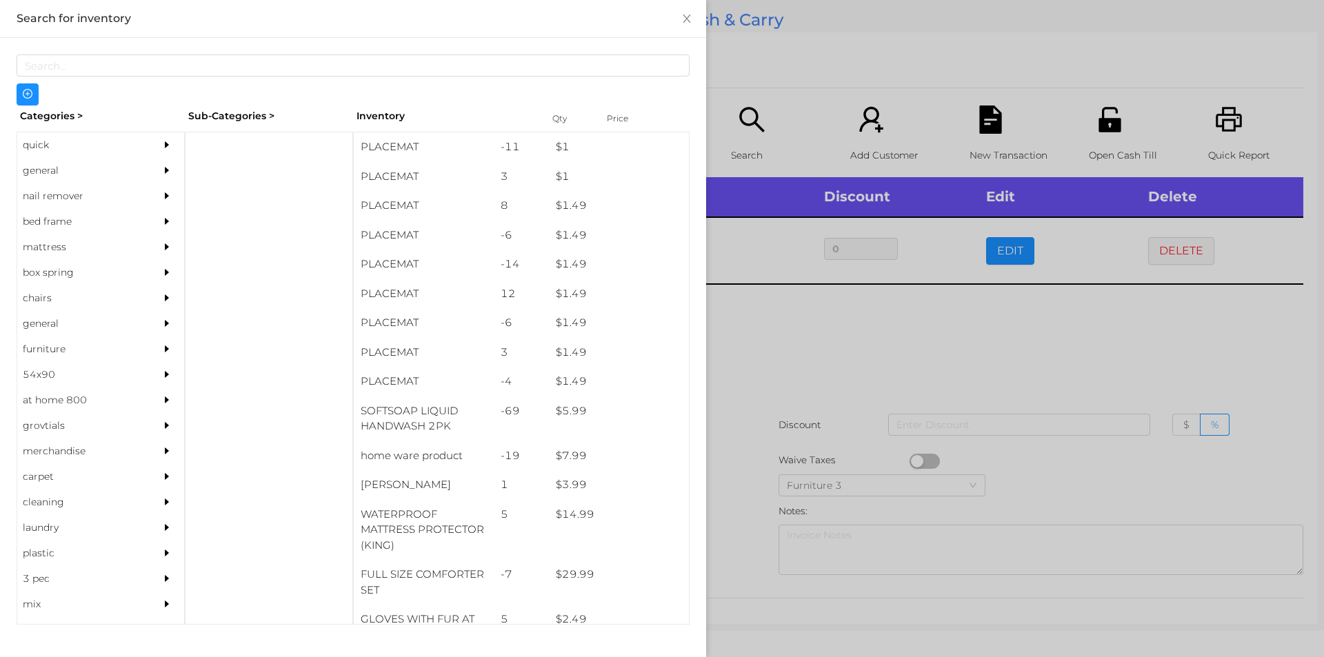
click at [57, 172] on div "general" at bounding box center [80, 171] width 126 height 26
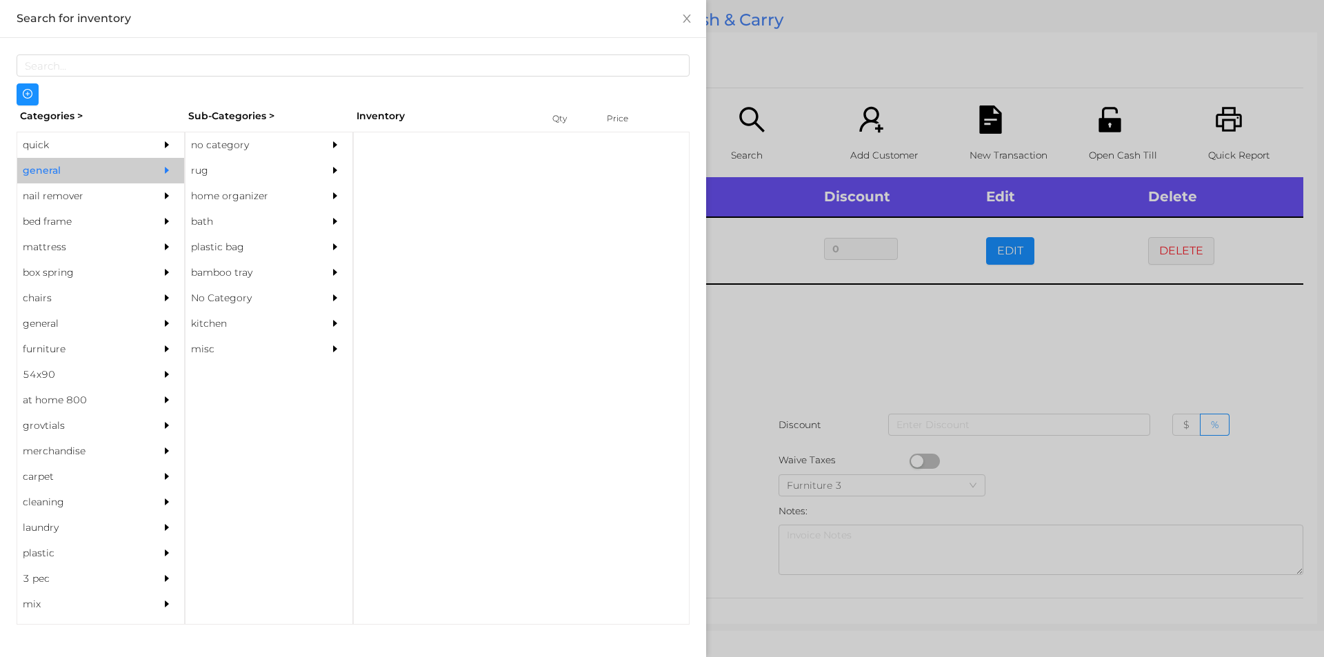
click at [221, 141] on div "no category" at bounding box center [248, 145] width 126 height 26
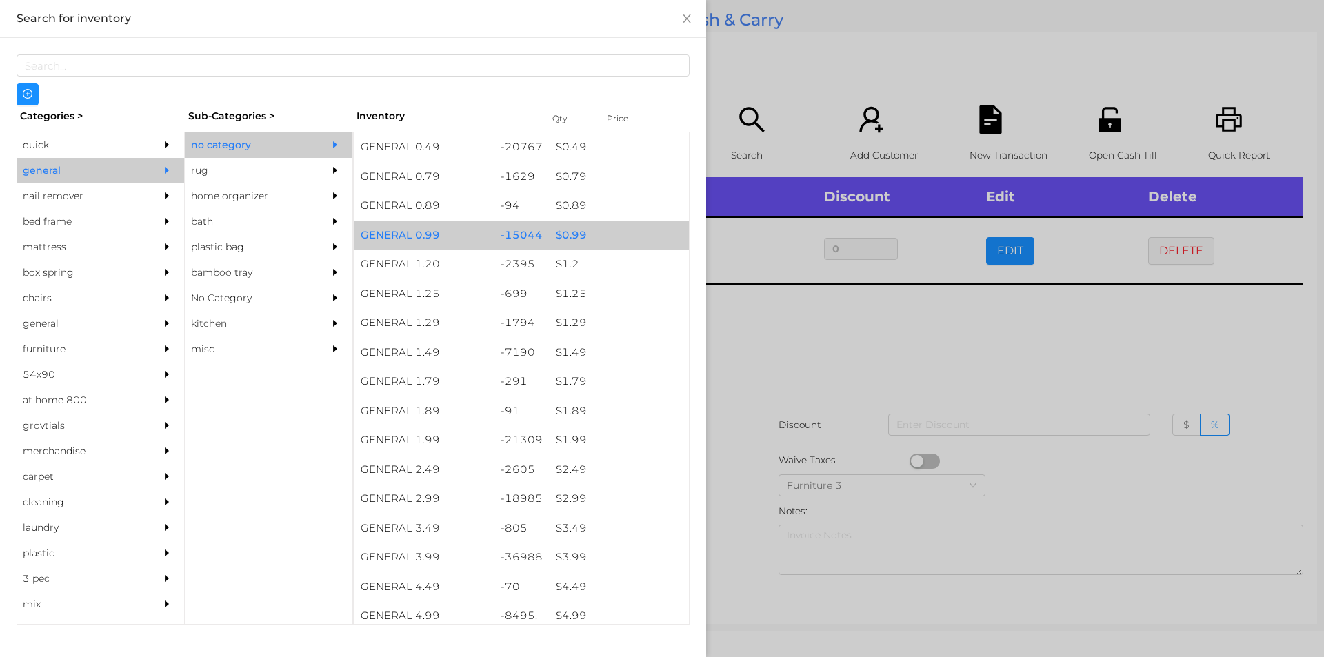
click at [562, 237] on div "$ 0.99" at bounding box center [619, 236] width 140 height 30
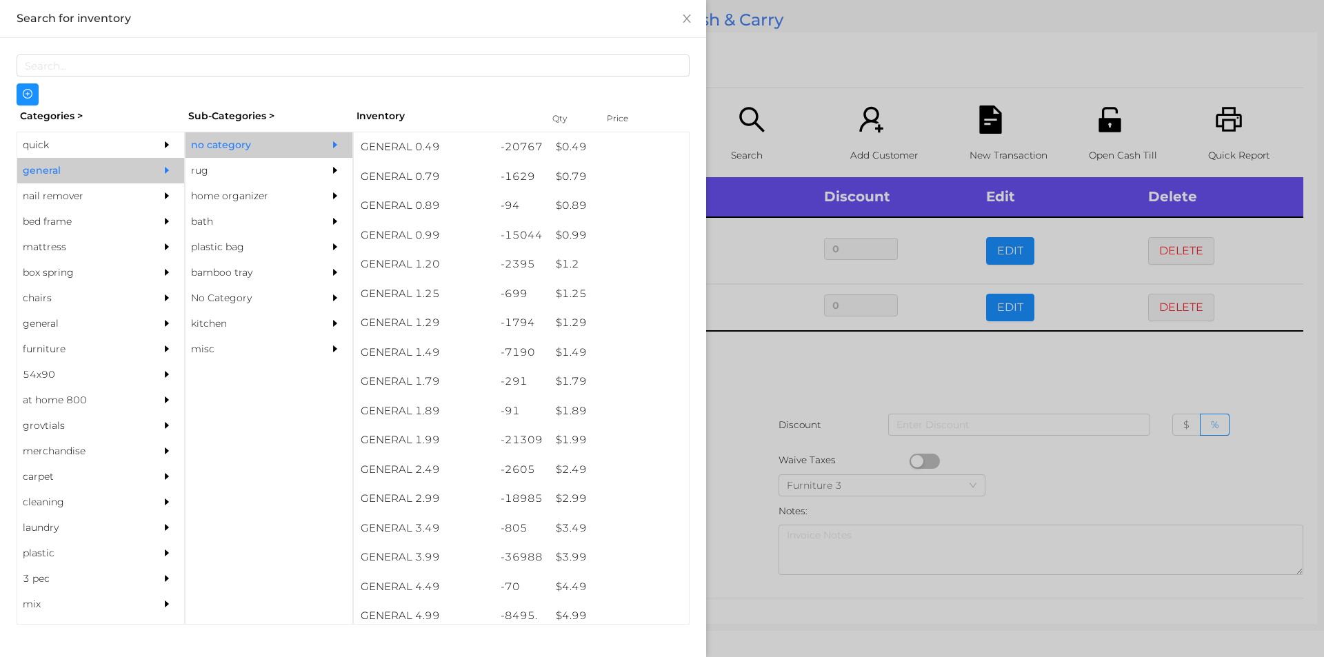
click at [733, 389] on div at bounding box center [662, 328] width 1324 height 657
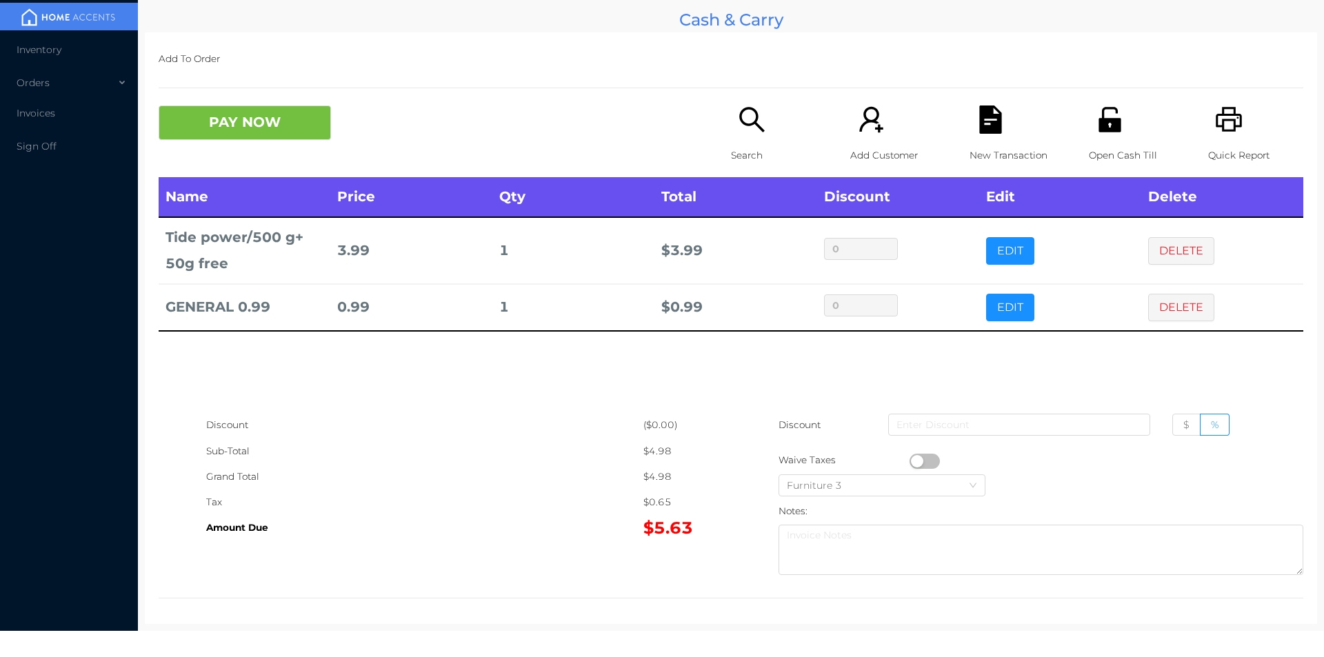
click at [404, 102] on div "Add To Order PAY NOW Search Add Customer New Transaction Open Cash Till Quick R…" at bounding box center [731, 328] width 1172 height 592
click at [297, 119] on button "PAY NOW" at bounding box center [245, 123] width 172 height 34
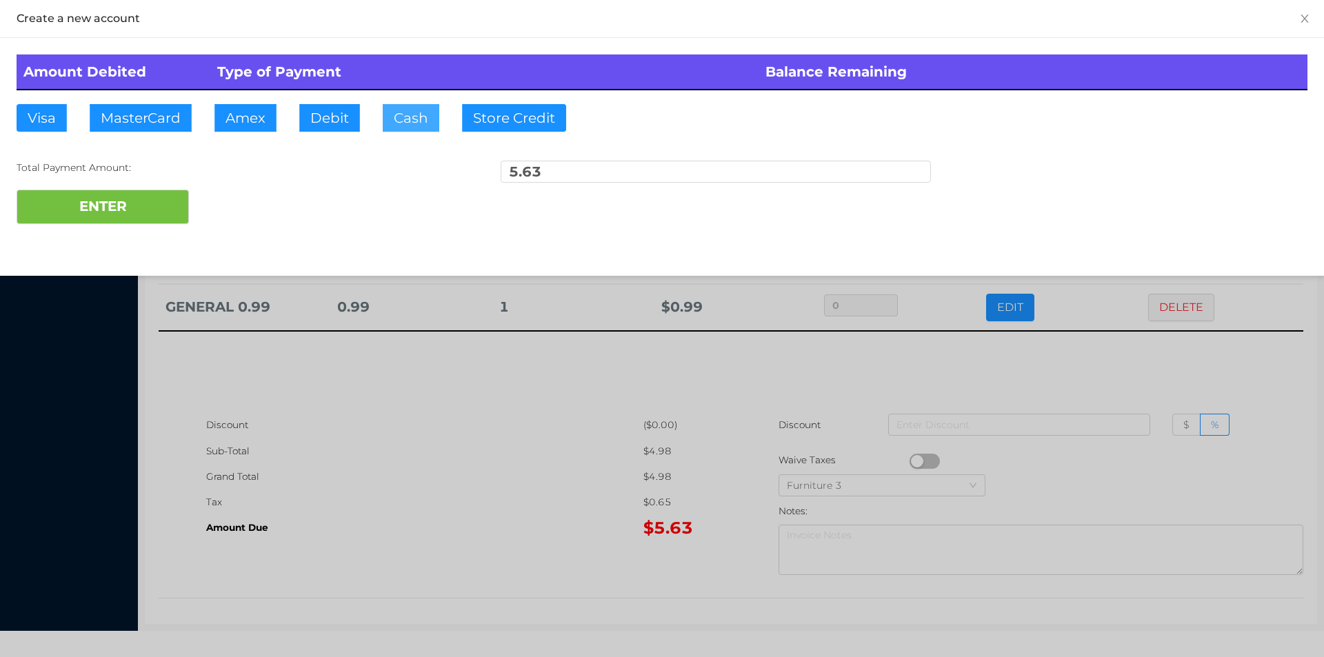
click at [408, 108] on button "Cash" at bounding box center [411, 118] width 57 height 28
type input "6."
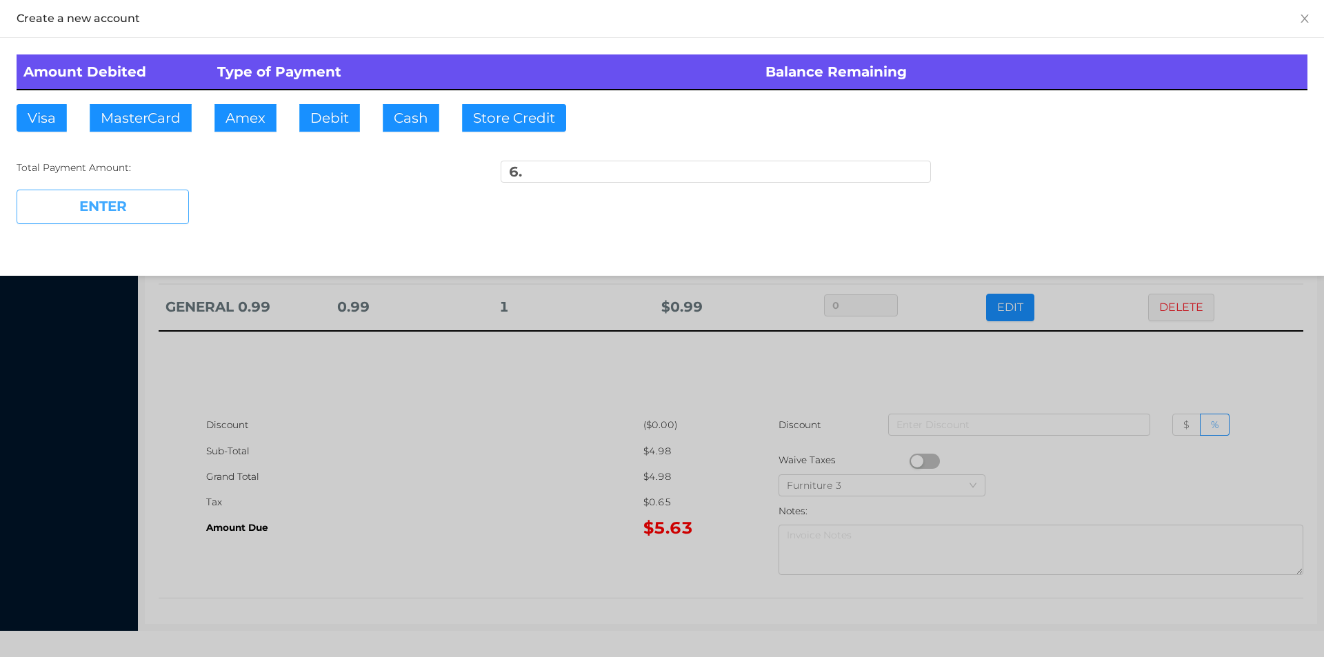
click at [122, 208] on button "ENTER" at bounding box center [103, 207] width 172 height 34
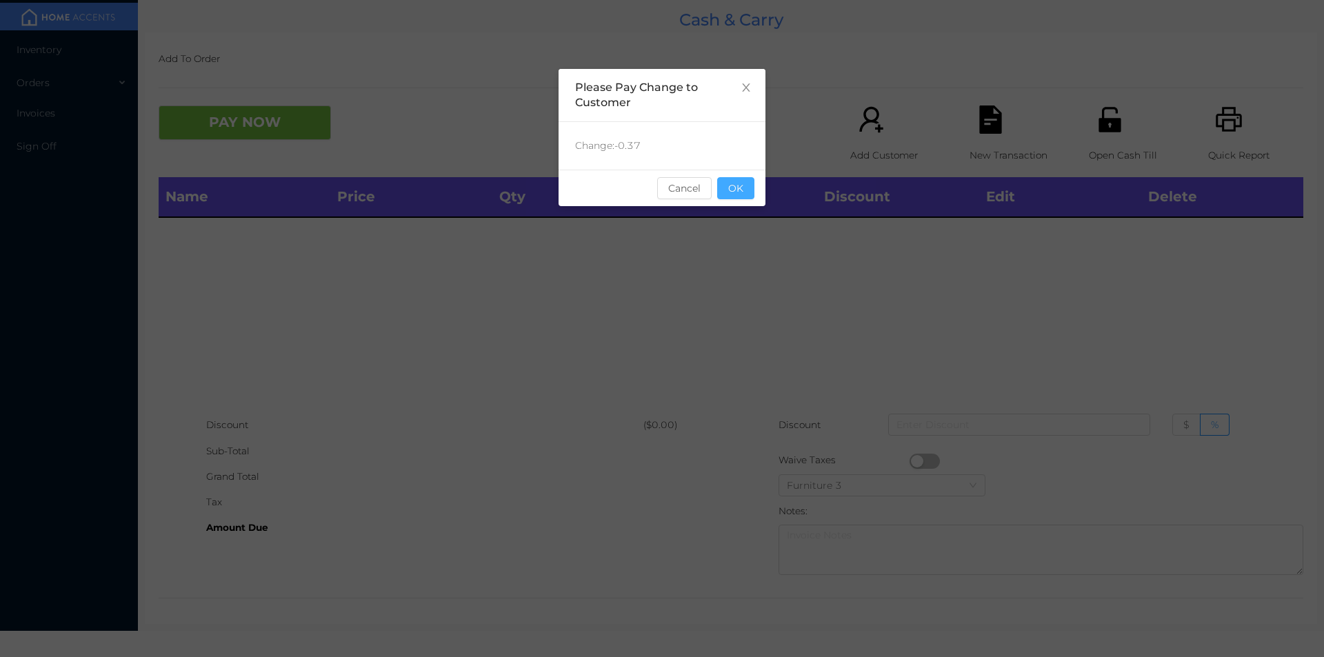
click at [727, 190] on button "OK" at bounding box center [735, 188] width 37 height 22
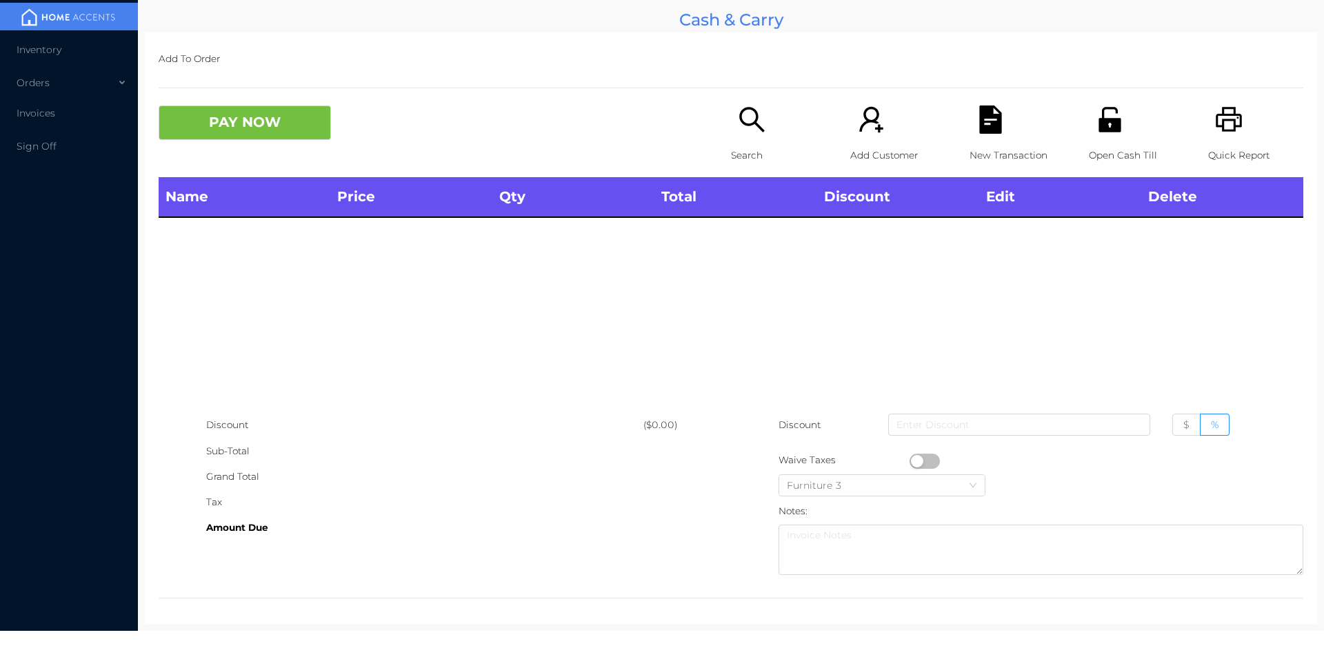
click at [762, 263] on div "Name Price Qty Total Discount Edit Delete" at bounding box center [731, 294] width 1145 height 235
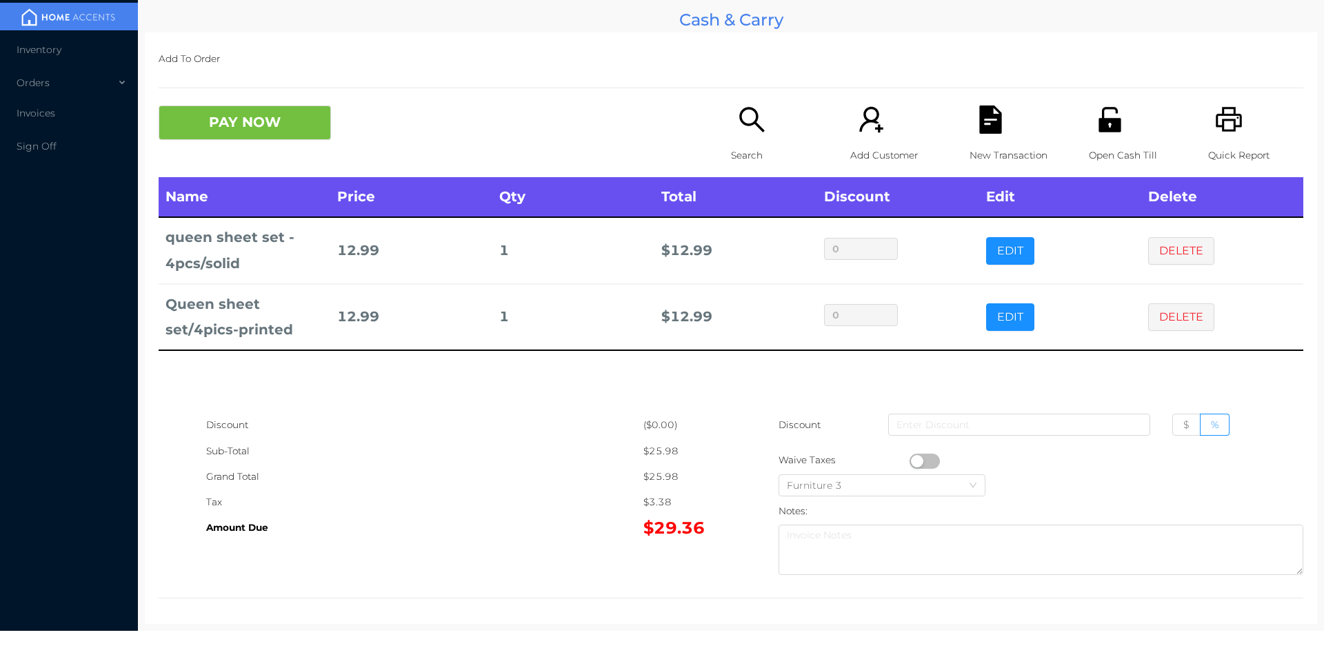
click at [1232, 131] on icon "icon: printer" at bounding box center [1229, 120] width 28 height 28
click at [1015, 119] on div "New Transaction" at bounding box center [1017, 142] width 95 height 72
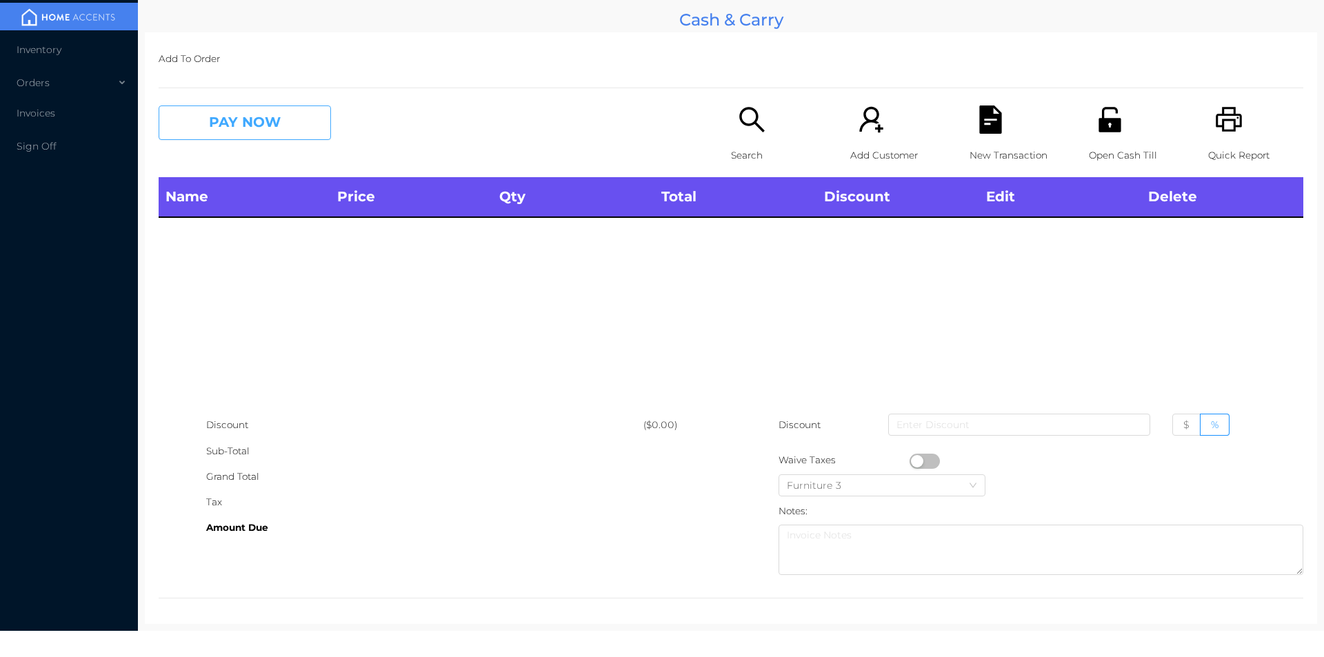
click at [239, 119] on button "PAY NOW" at bounding box center [245, 123] width 172 height 34
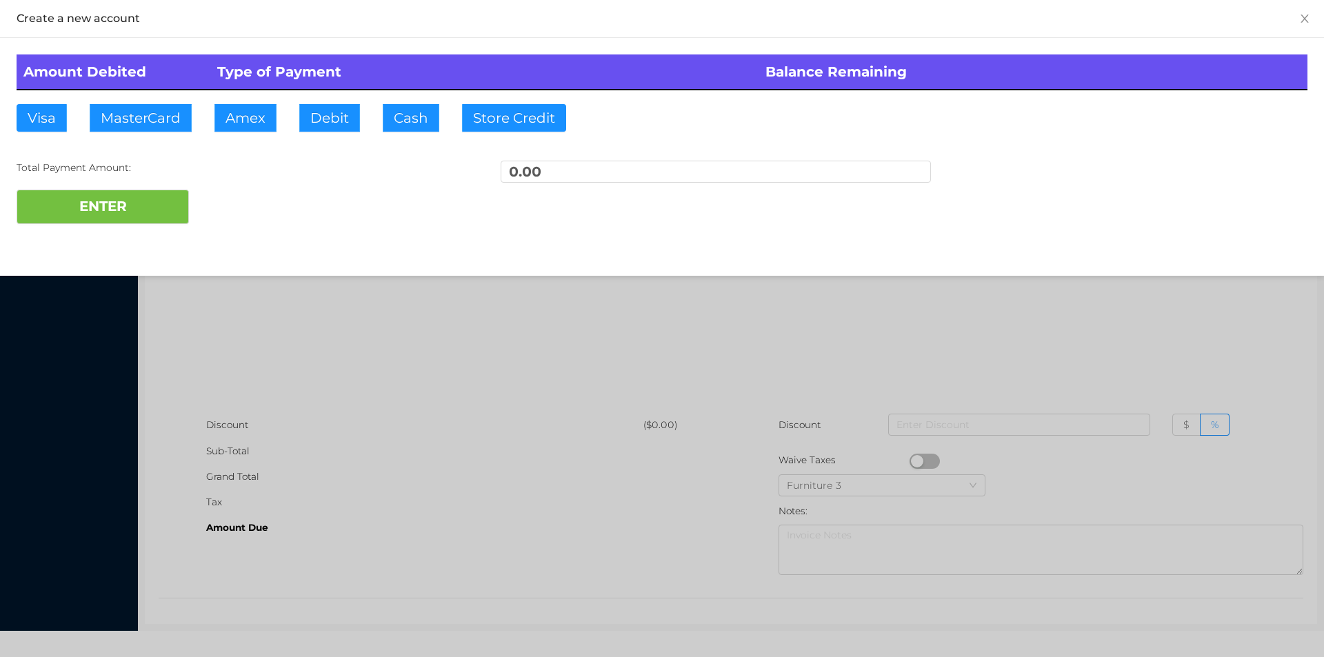
click at [330, 317] on div at bounding box center [662, 328] width 1324 height 657
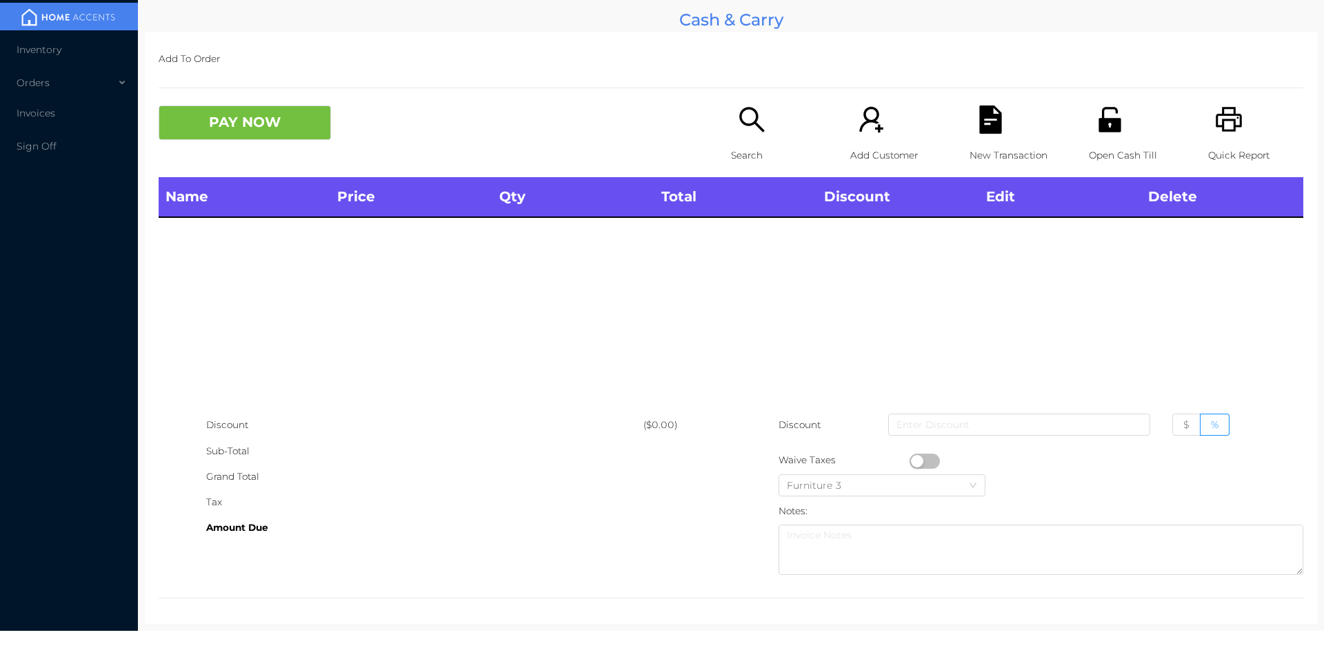
click at [752, 120] on icon "icon: search" at bounding box center [751, 119] width 25 height 25
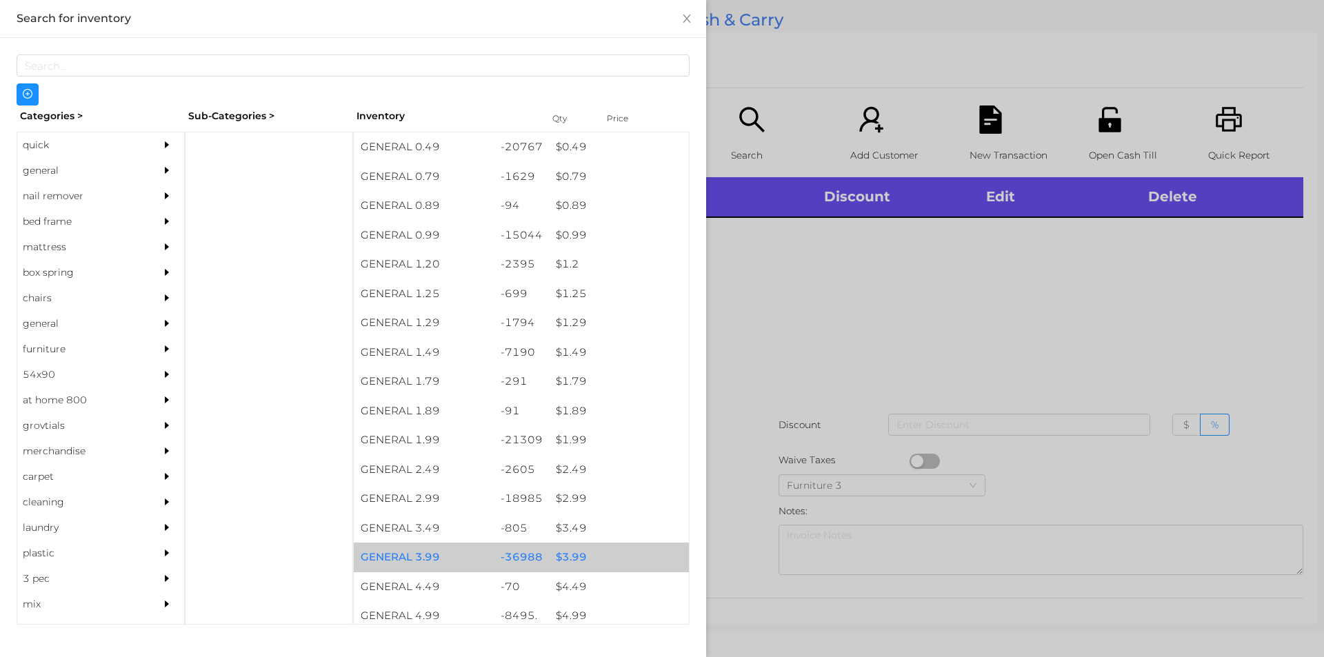
click at [563, 557] on div "$ 3.99" at bounding box center [619, 558] width 140 height 30
click at [568, 559] on div "$ 3.99" at bounding box center [619, 558] width 140 height 30
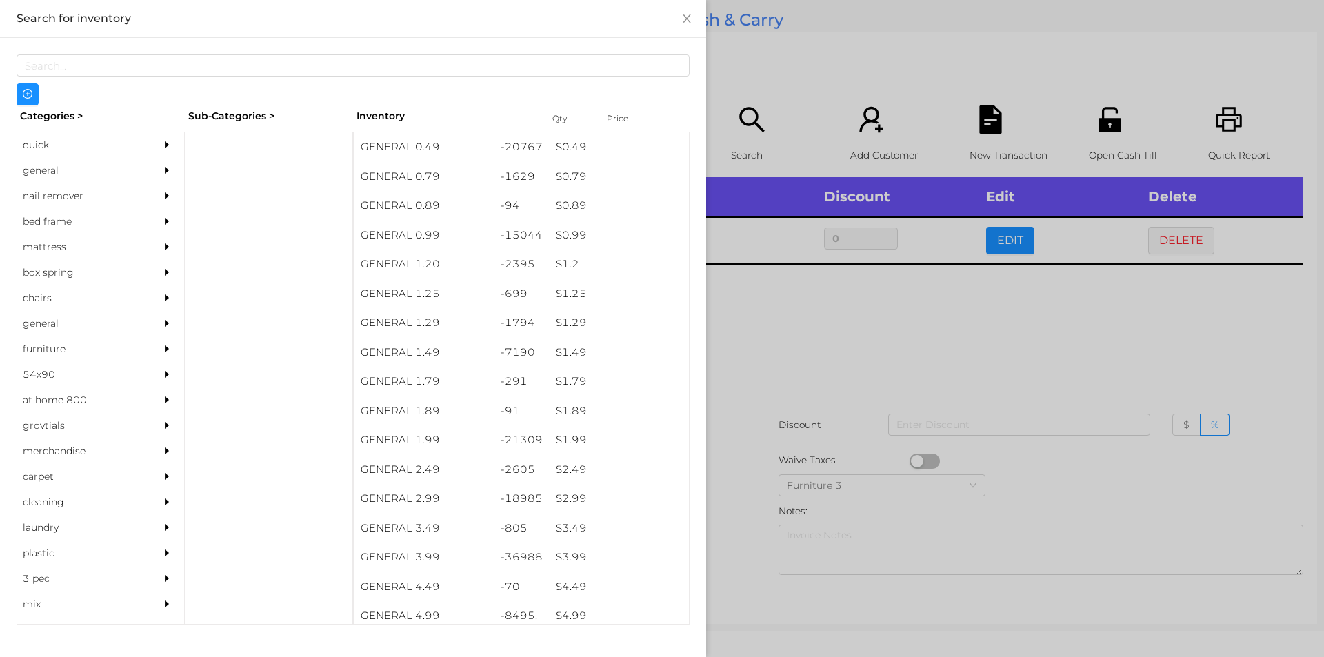
click at [736, 558] on div at bounding box center [662, 328] width 1324 height 657
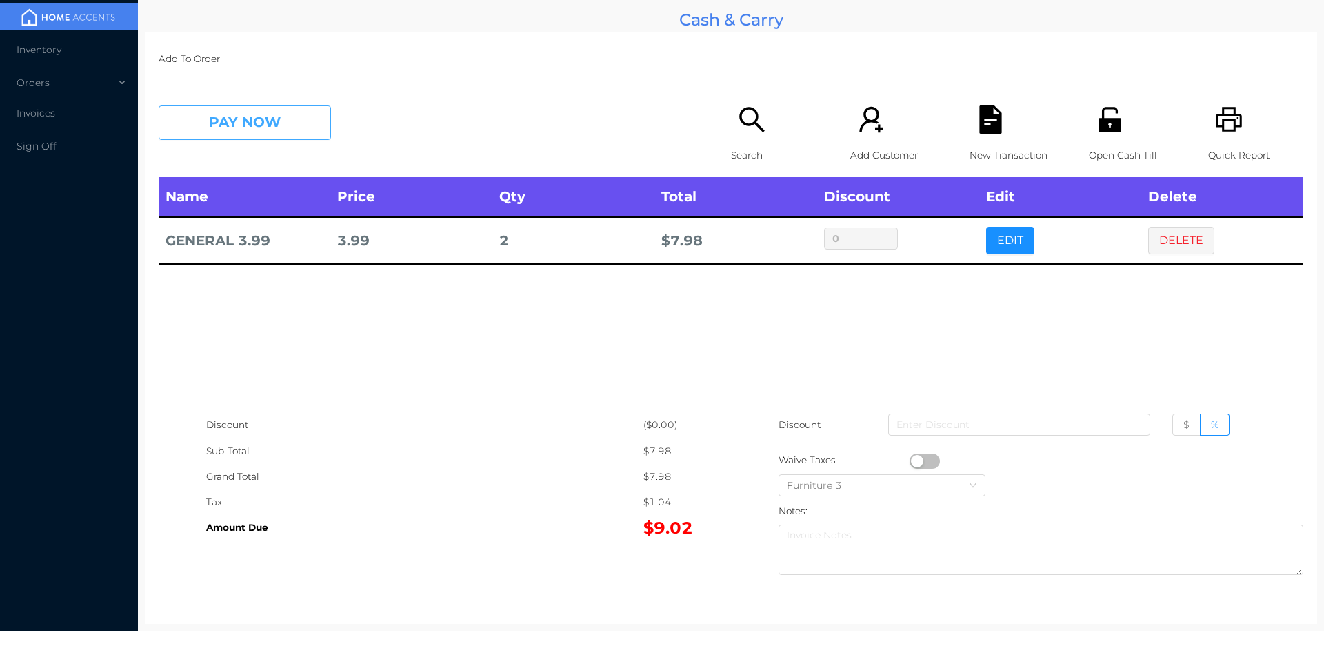
click at [212, 124] on button "PAY NOW" at bounding box center [245, 123] width 172 height 34
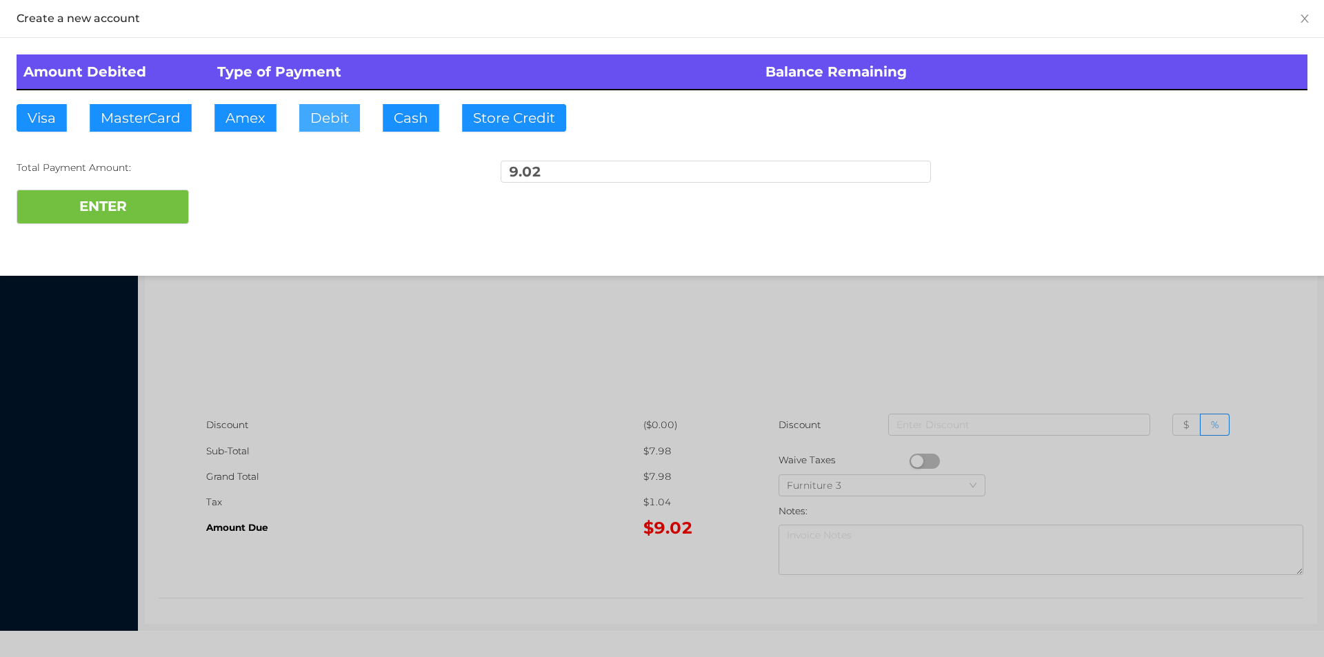
click at [322, 125] on button "Debit" at bounding box center [329, 118] width 61 height 28
click at [132, 218] on button "ENTER" at bounding box center [103, 207] width 172 height 34
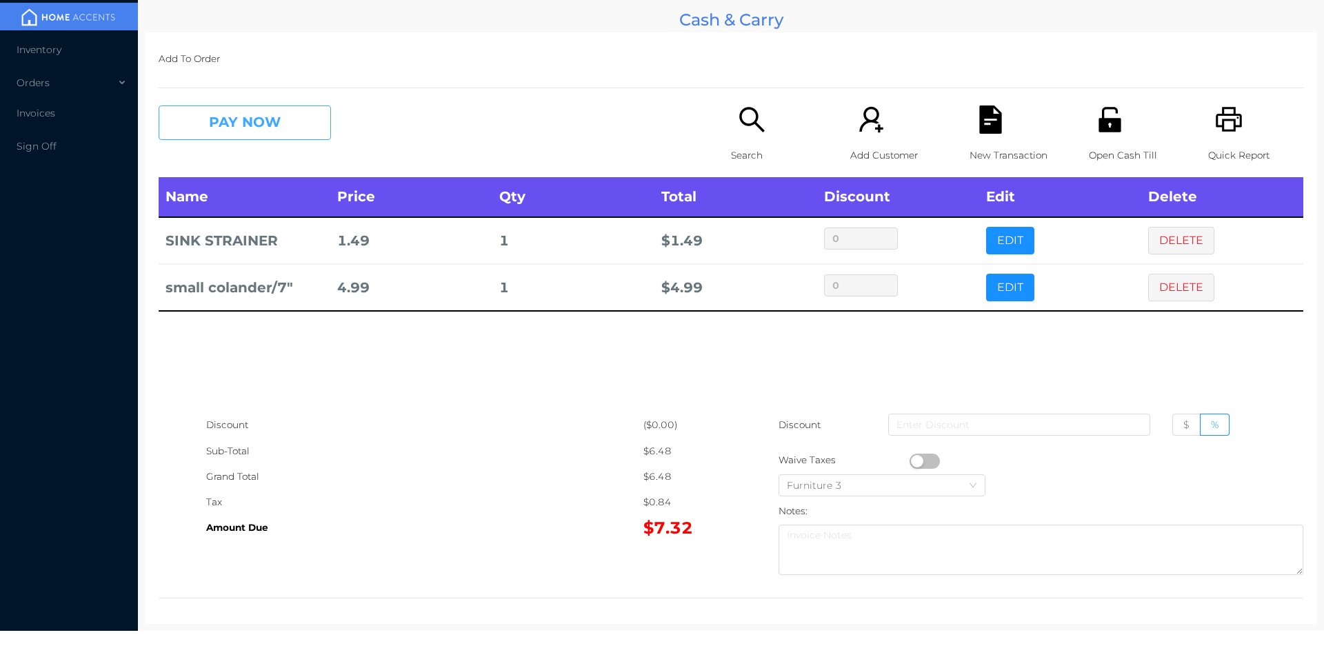
click at [312, 123] on button "PAY NOW" at bounding box center [245, 123] width 172 height 34
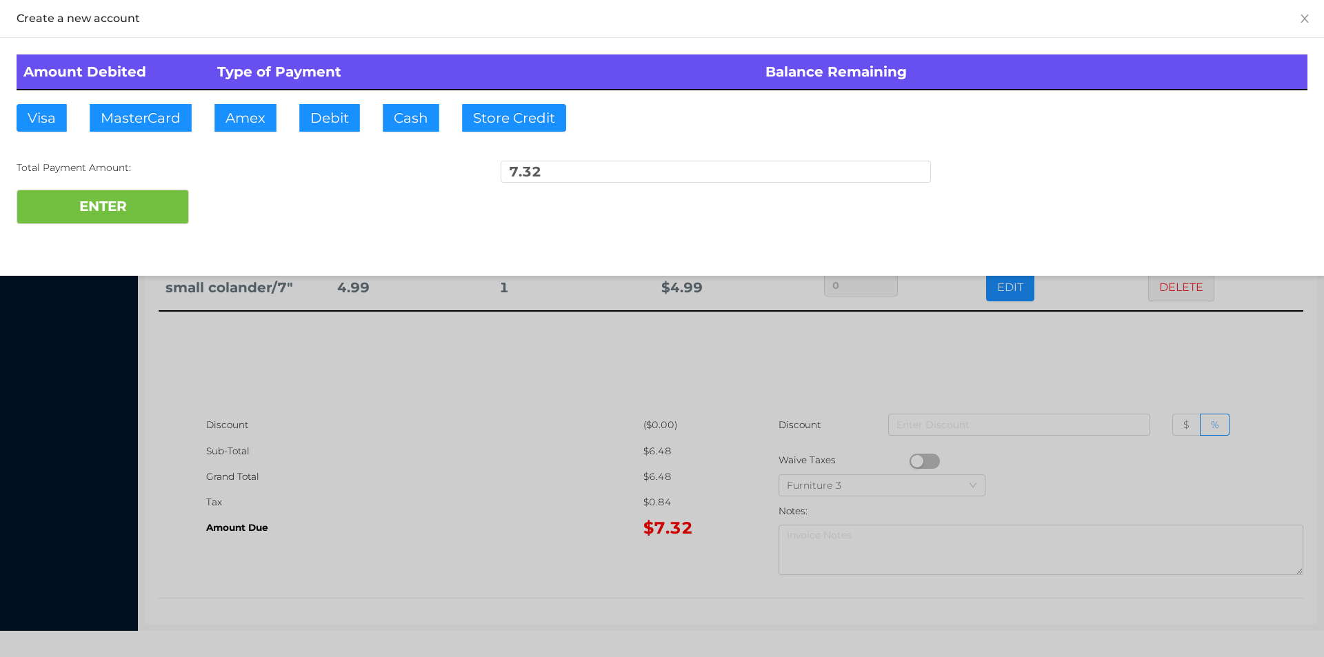
click at [240, 203] on div "ENTER" at bounding box center [662, 207] width 1291 height 34
click at [1073, 347] on div at bounding box center [662, 328] width 1324 height 657
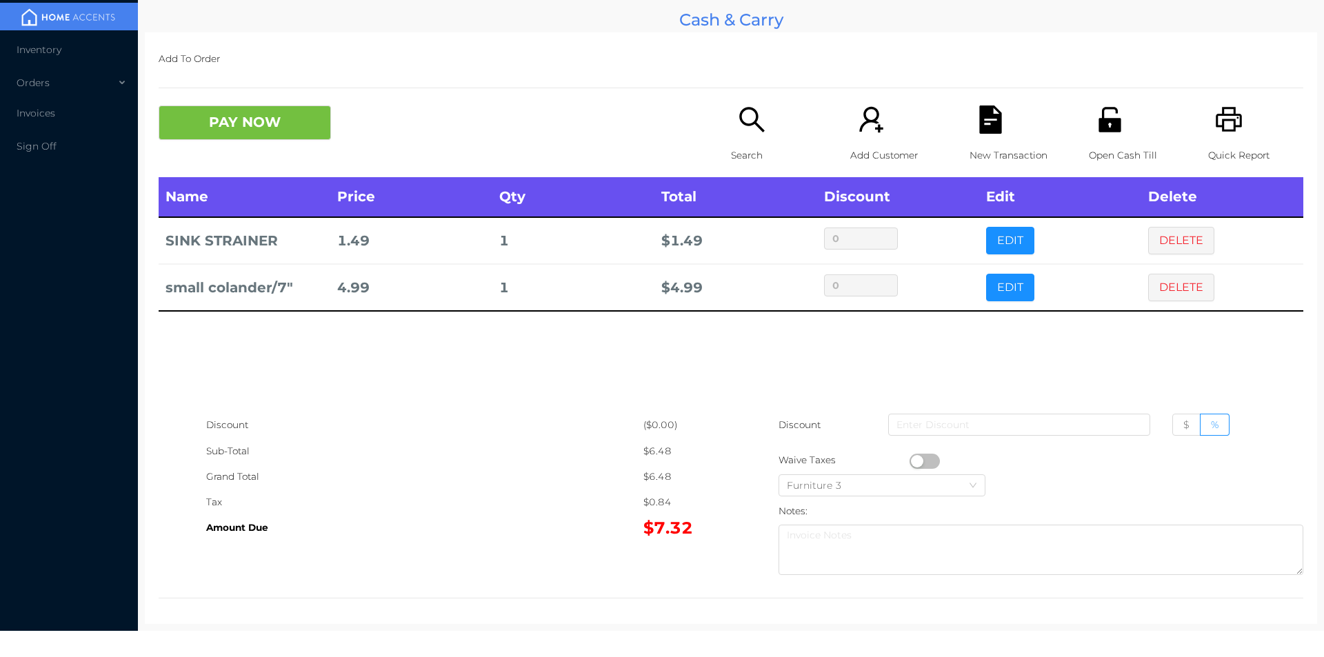
click at [1146, 355] on div "Name Price Qty Total Discount Edit Delete SINK STRAINER 1.49 1 $ 1.49 0 EDIT DE…" at bounding box center [731, 294] width 1145 height 235
click at [1175, 293] on button "DELETE" at bounding box center [1181, 288] width 66 height 28
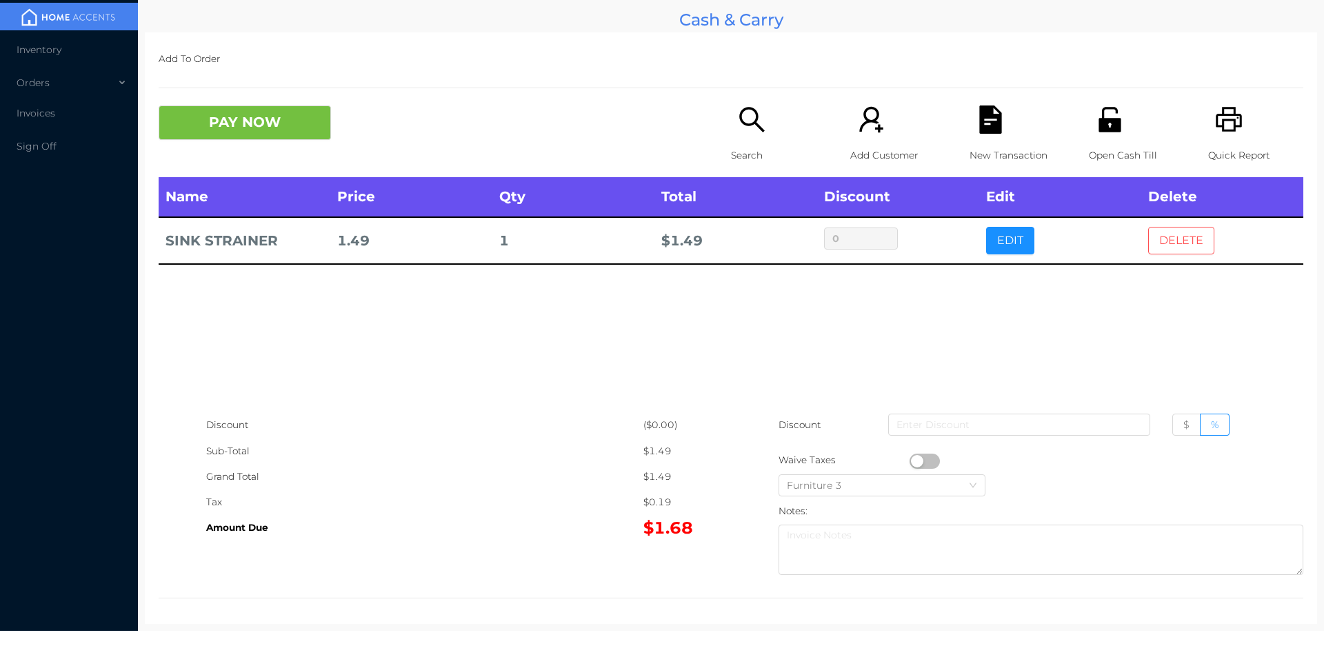
click at [1165, 242] on button "DELETE" at bounding box center [1181, 241] width 66 height 28
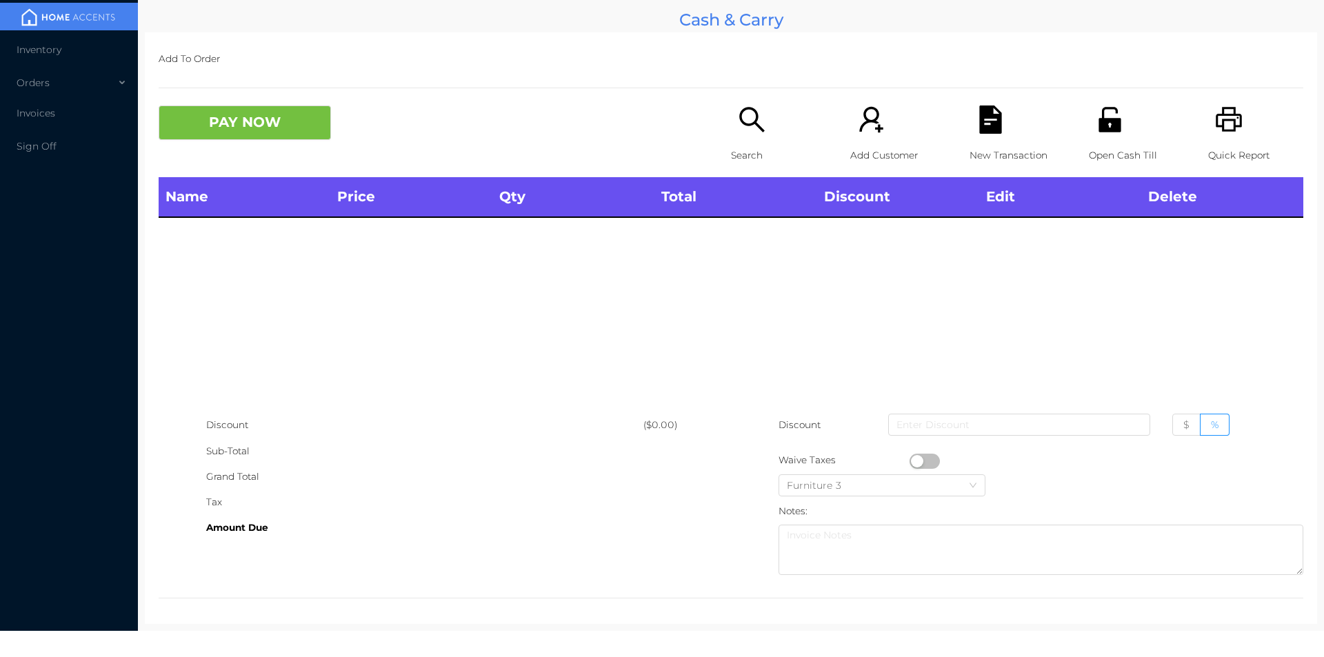
click at [1113, 140] on div "Open Cash Till" at bounding box center [1136, 142] width 95 height 72
click at [1099, 144] on p "Open Cash Till" at bounding box center [1136, 156] width 95 height 26
click at [731, 128] on div "Search" at bounding box center [778, 142] width 95 height 72
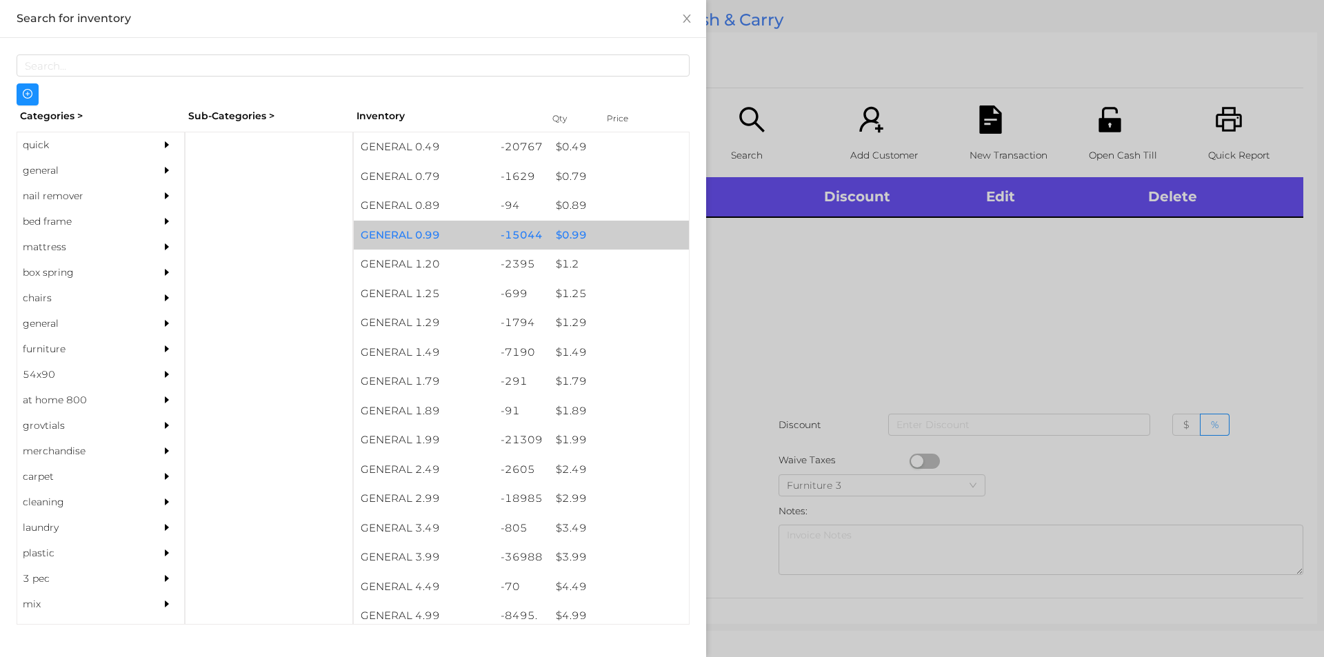
click at [559, 234] on div "$ 0.99" at bounding box center [619, 236] width 140 height 30
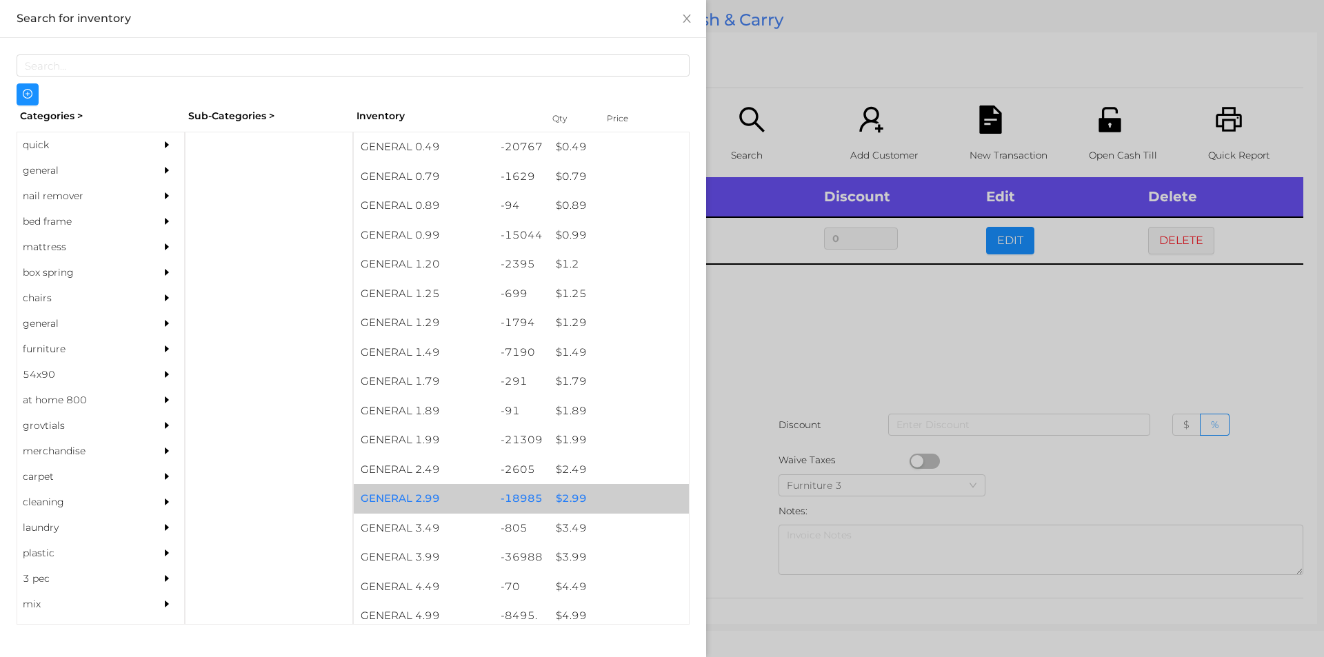
click at [574, 501] on div "$ 2.99" at bounding box center [619, 499] width 140 height 30
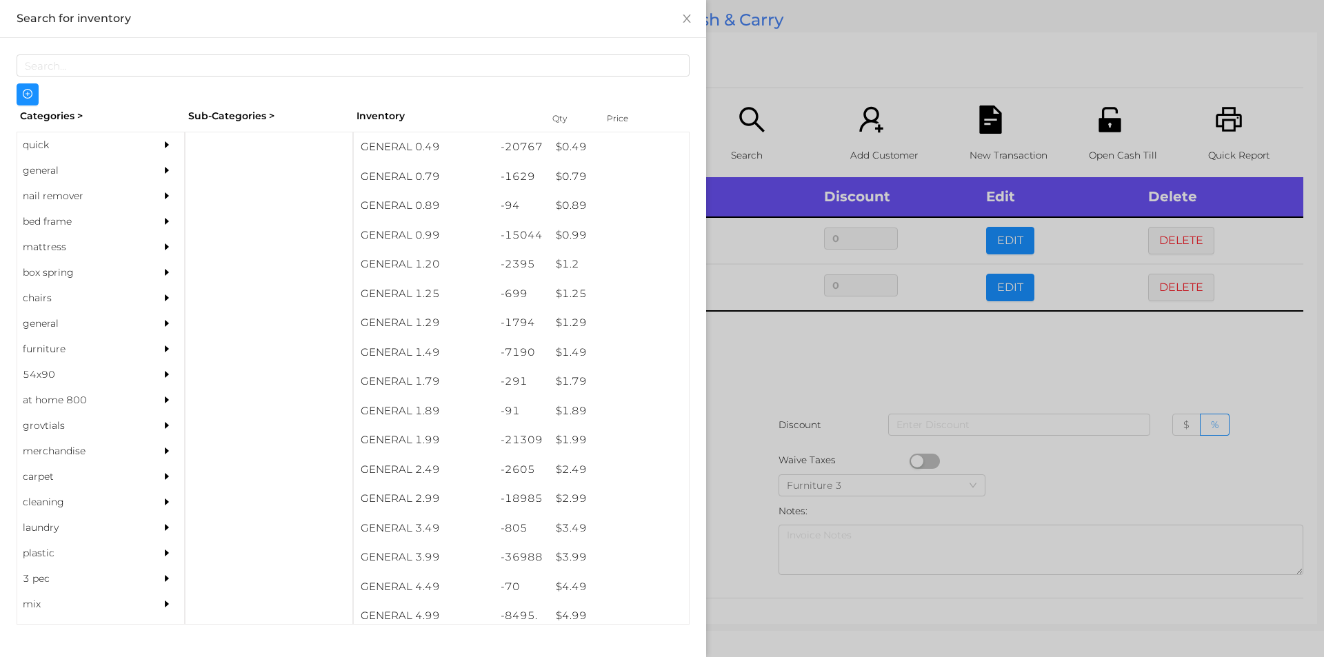
click at [743, 463] on div at bounding box center [662, 328] width 1324 height 657
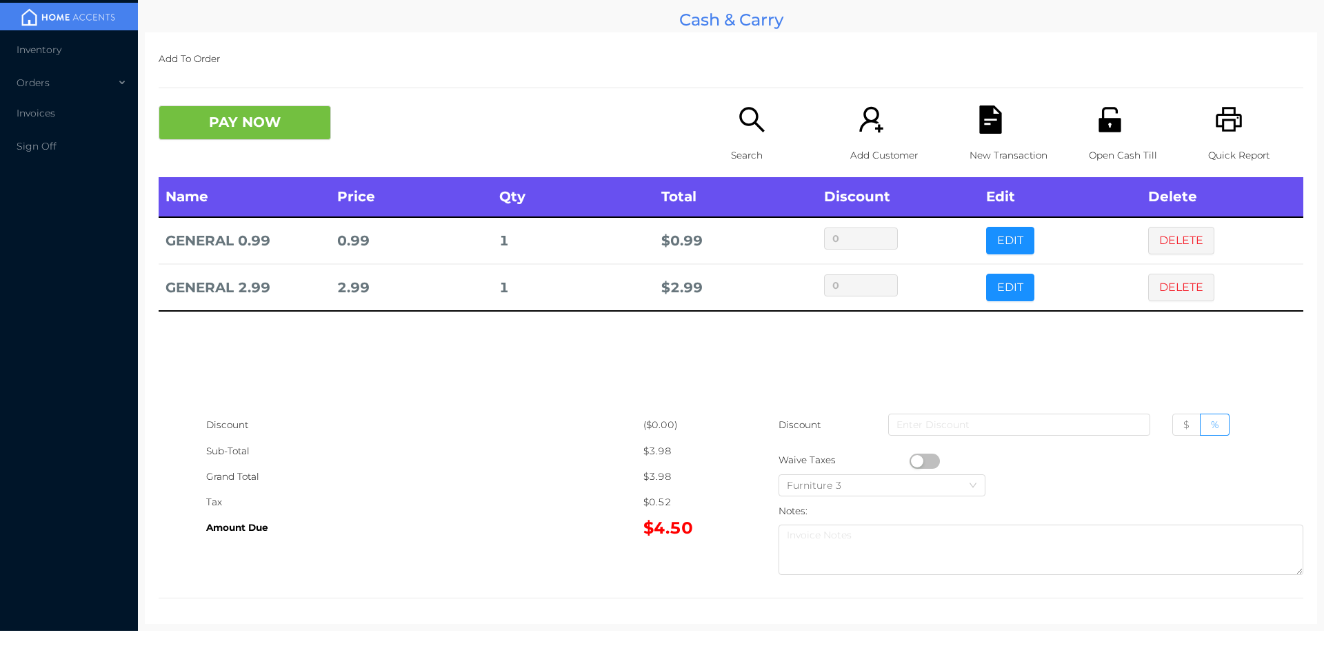
click at [236, 137] on button "PAY NOW" at bounding box center [245, 123] width 172 height 34
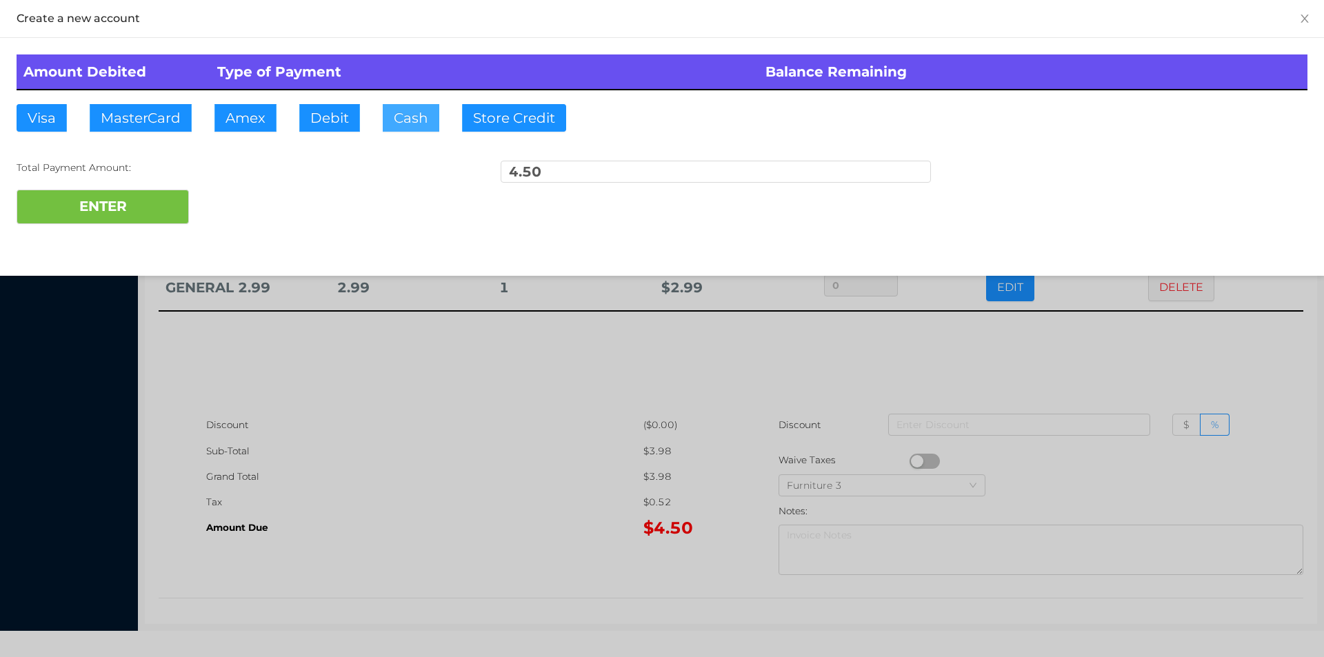
click at [403, 117] on button "Cash" at bounding box center [411, 118] width 57 height 28
type input "20."
click at [159, 217] on button "ENTER" at bounding box center [103, 207] width 172 height 34
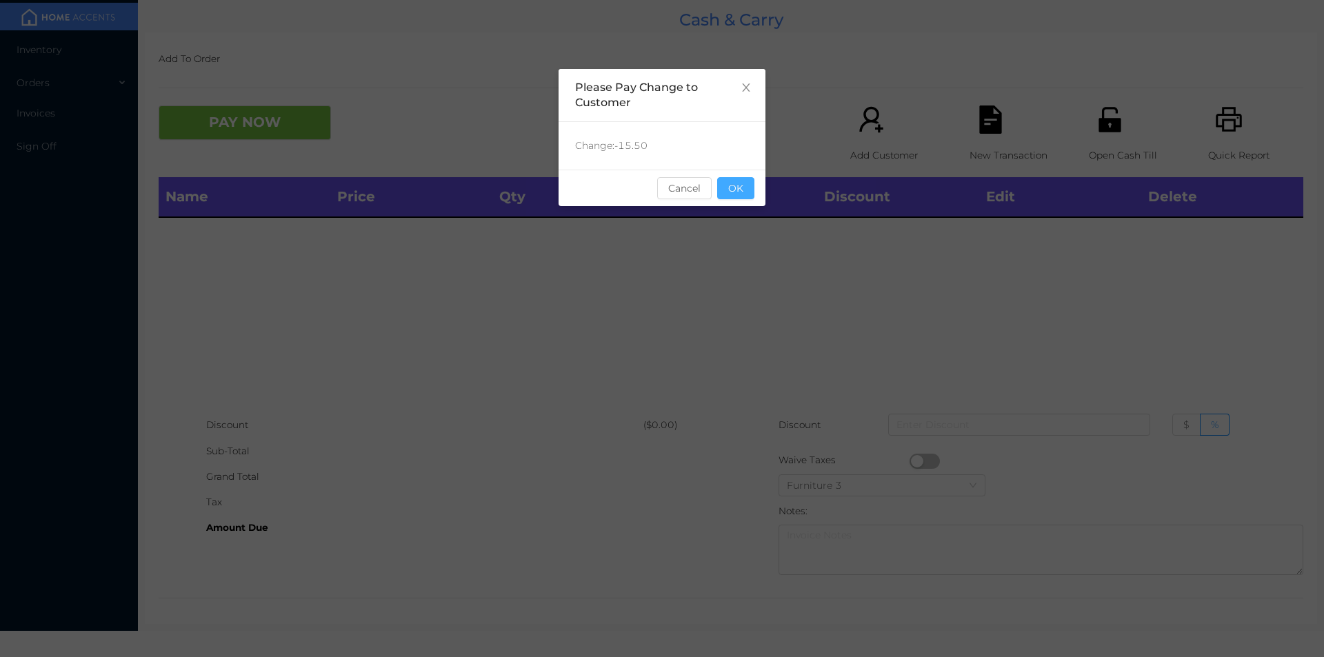
click at [749, 190] on button "OK" at bounding box center [735, 188] width 37 height 22
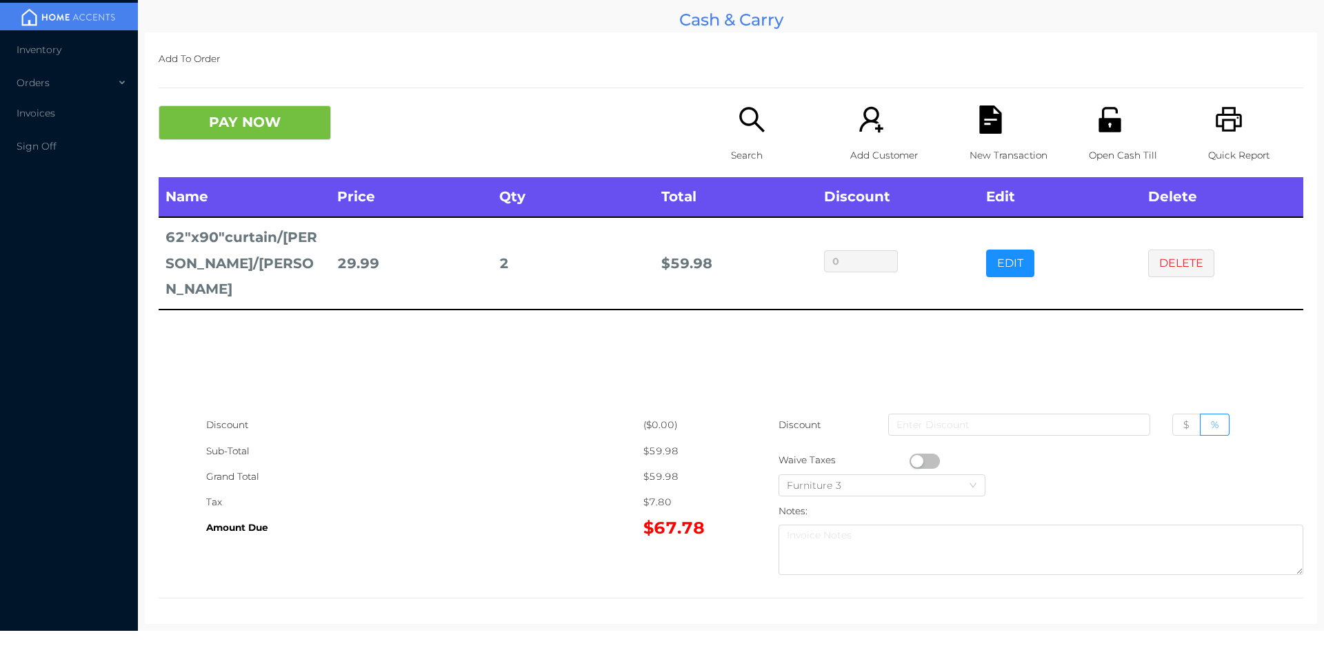
click at [243, 126] on button "PAY NOW" at bounding box center [245, 123] width 172 height 34
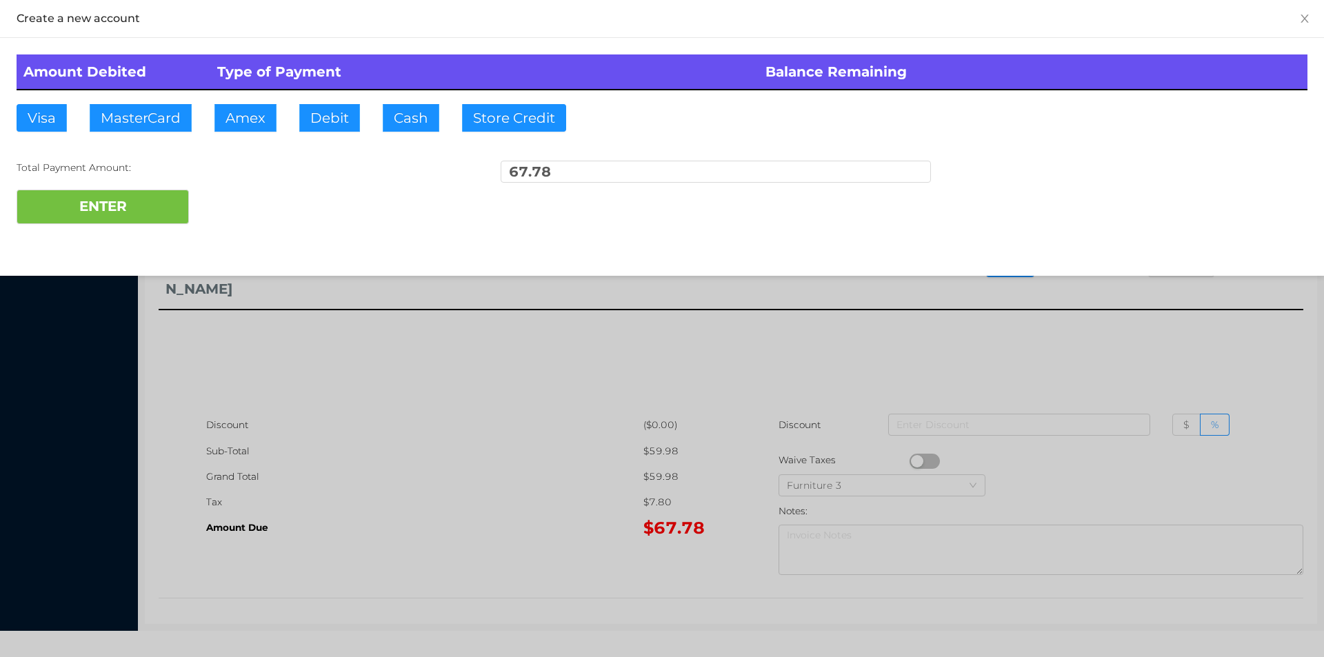
click at [227, 207] on div "ENTER" at bounding box center [662, 207] width 1291 height 34
click at [227, 202] on div "ENTER" at bounding box center [662, 207] width 1291 height 34
click at [465, 359] on div at bounding box center [662, 328] width 1324 height 657
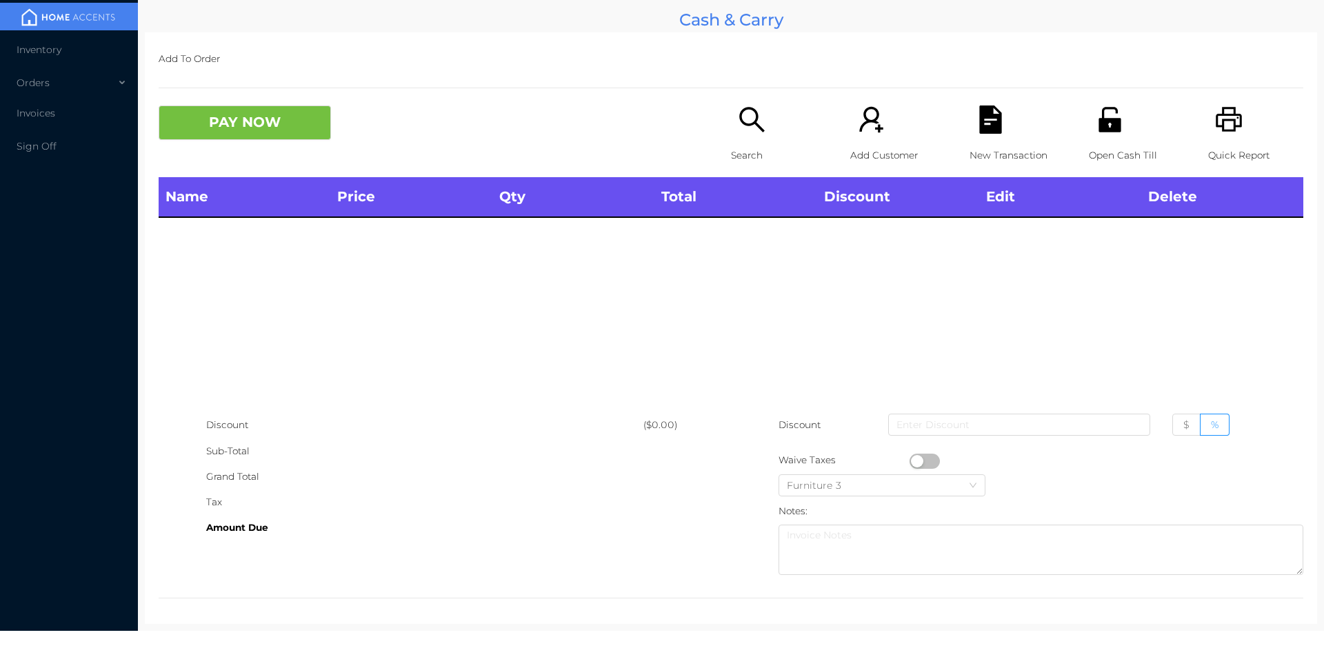
click at [1098, 128] on icon "icon: unlock" at bounding box center [1109, 119] width 22 height 25
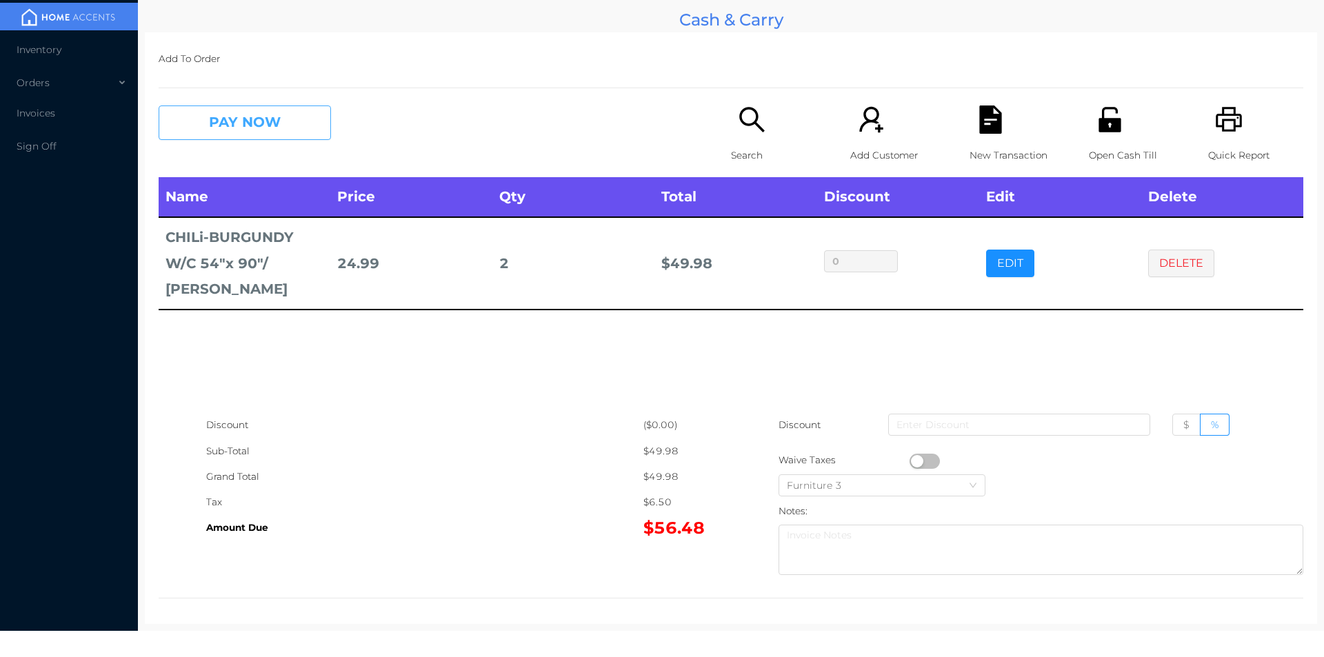
click at [201, 129] on button "PAY NOW" at bounding box center [245, 123] width 172 height 34
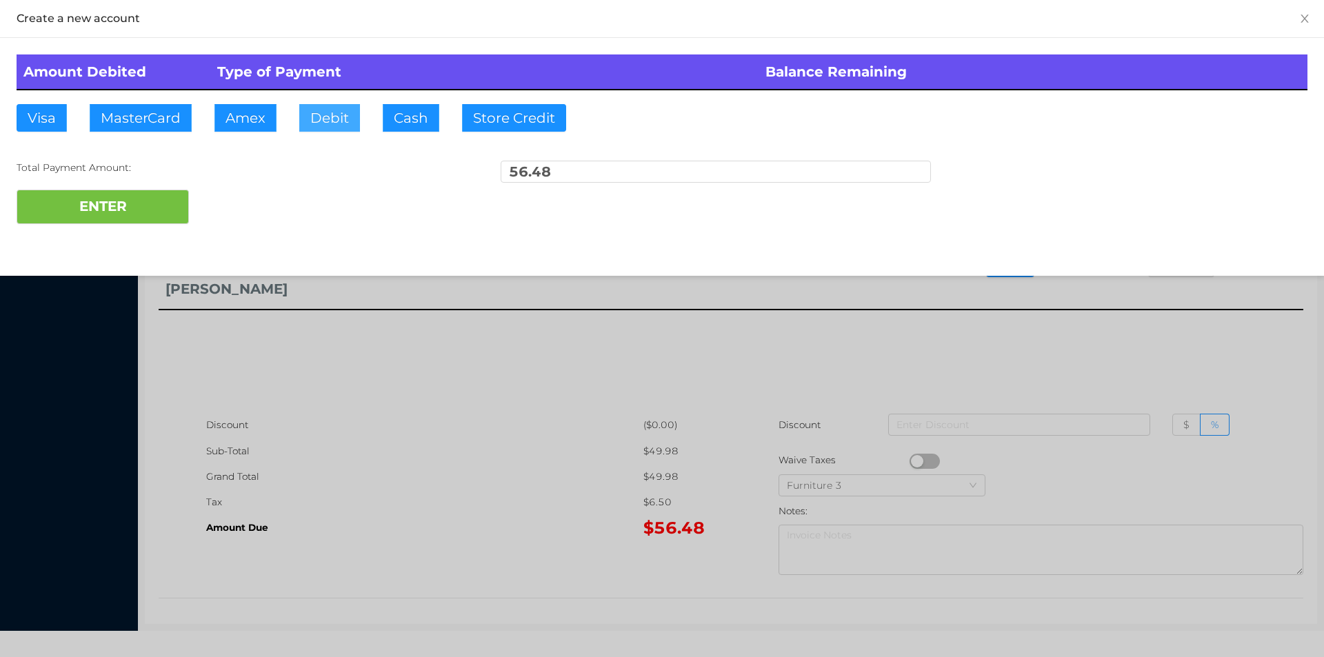
click at [359, 116] on button "Debit" at bounding box center [329, 118] width 61 height 28
type input "60."
click at [117, 217] on button "ENTER" at bounding box center [103, 207] width 172 height 34
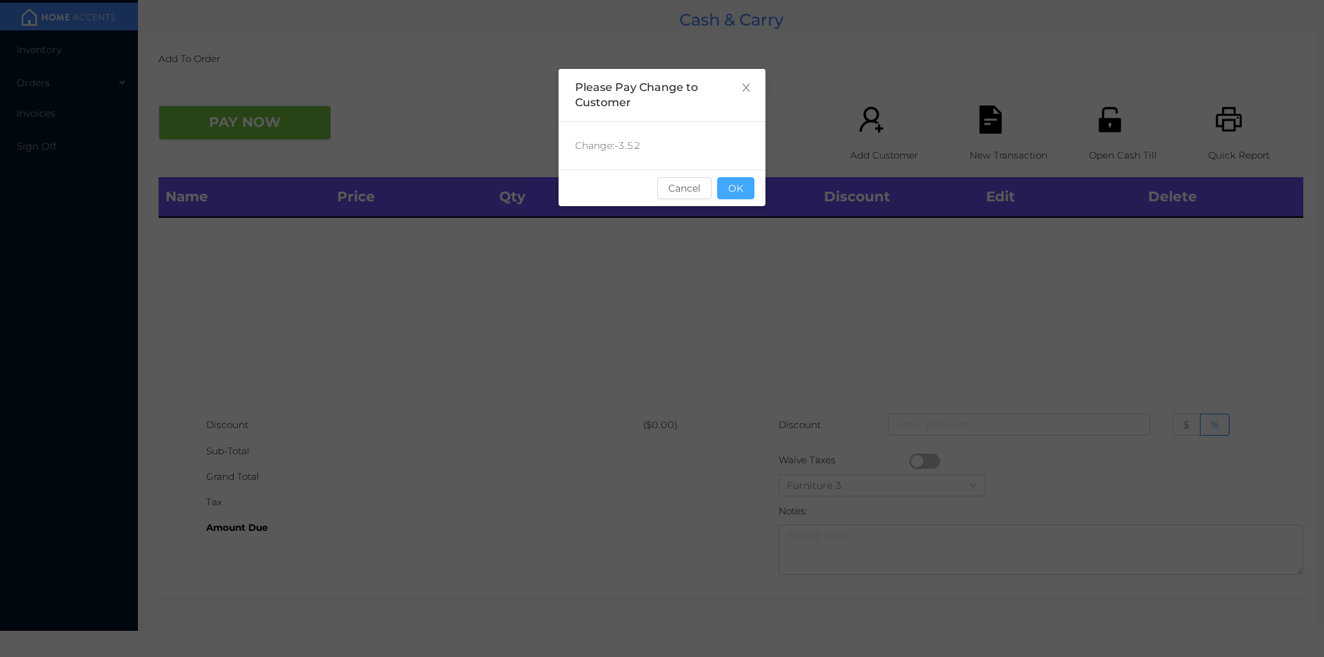
click at [735, 181] on button "OK" at bounding box center [735, 188] width 37 height 22
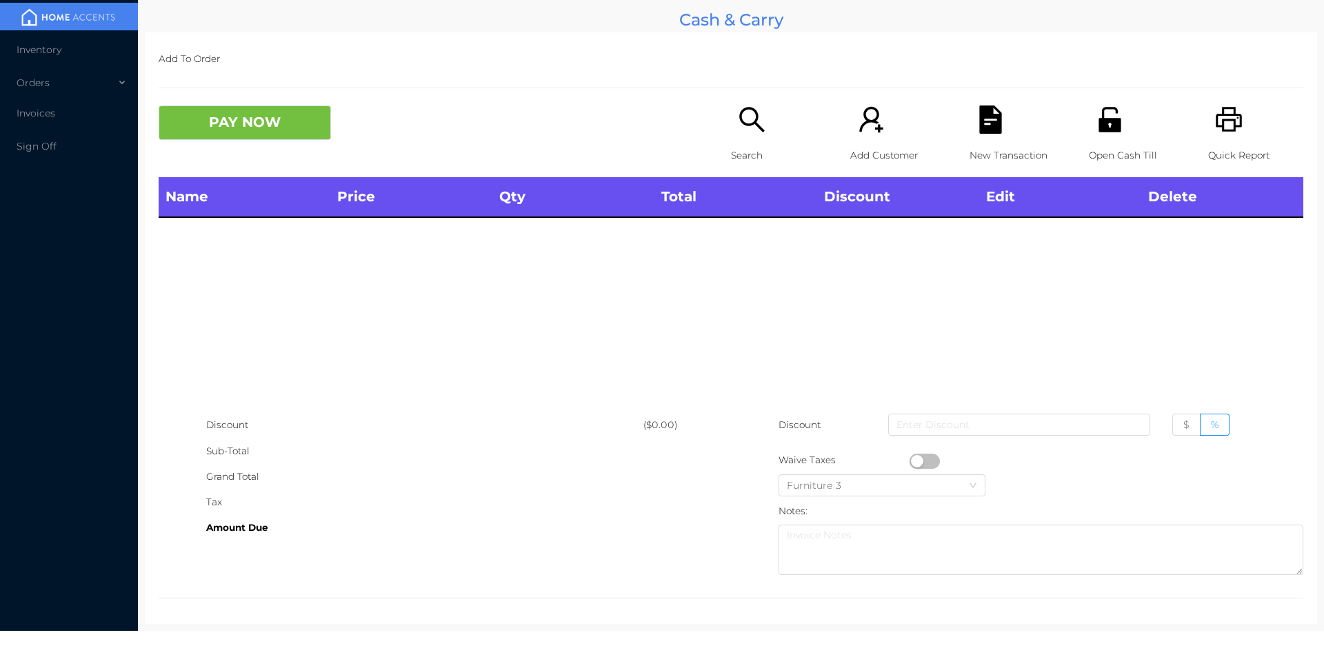
click at [745, 159] on p "Search" at bounding box center [778, 156] width 95 height 26
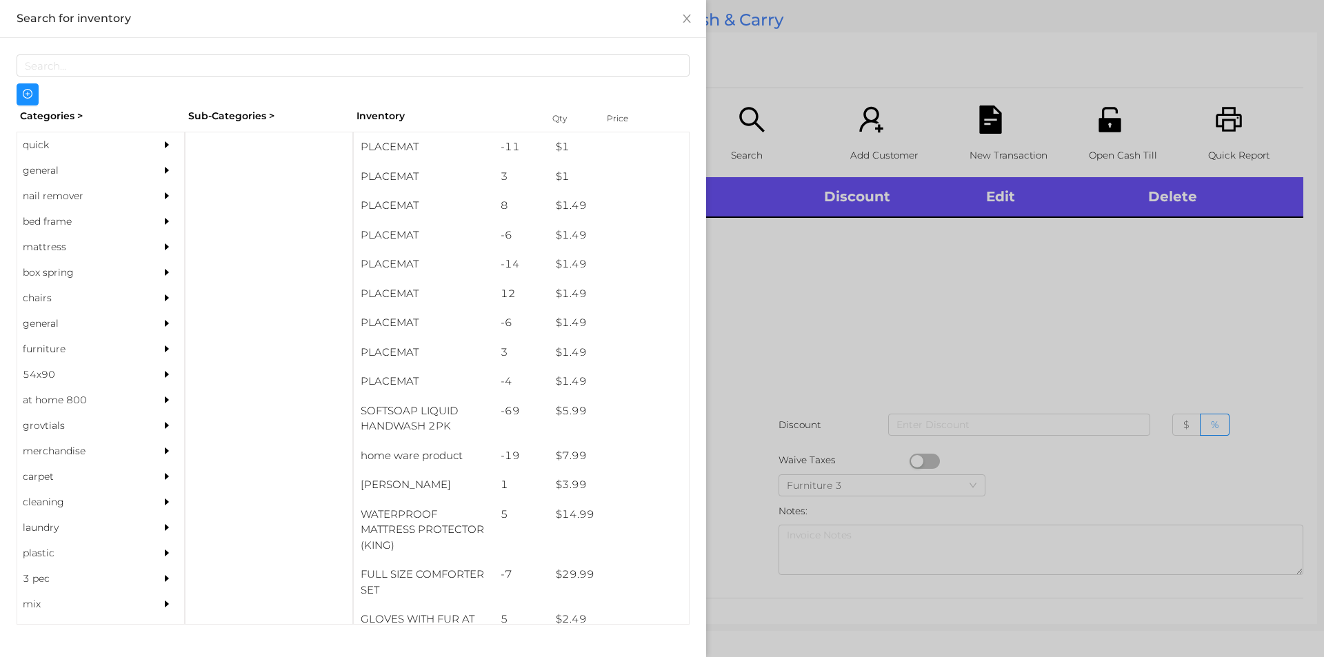
click at [47, 165] on div "general" at bounding box center [80, 171] width 126 height 26
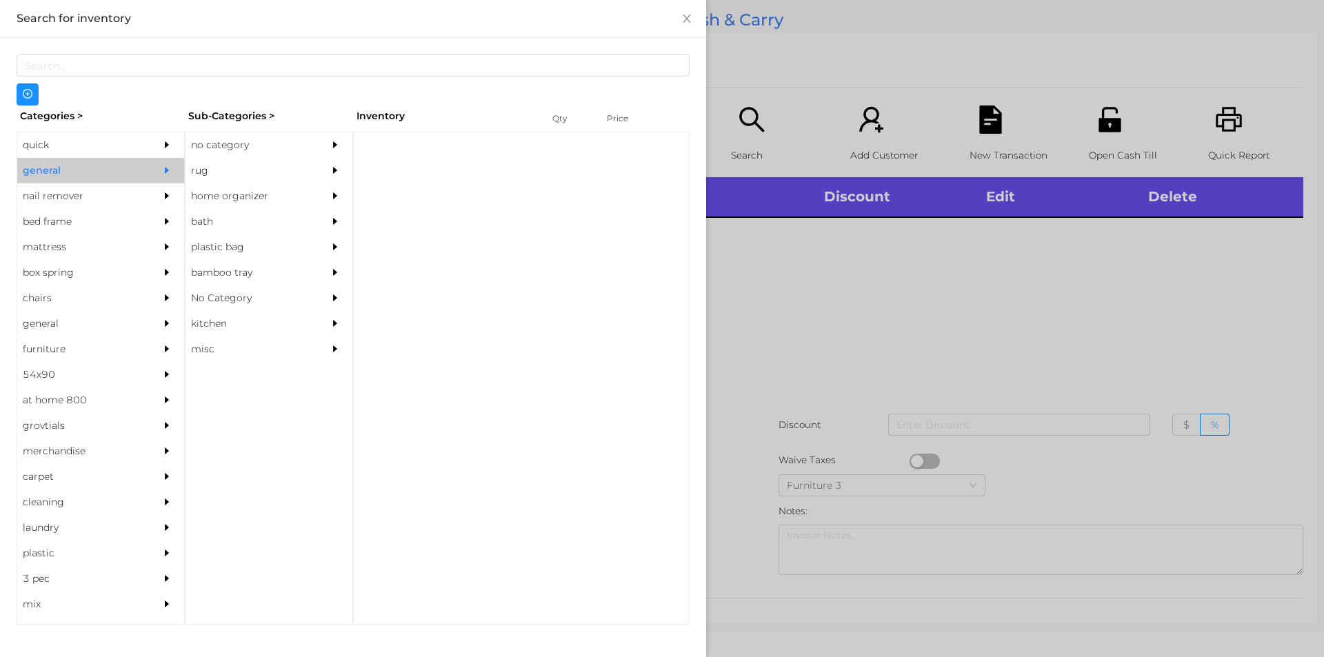
click at [225, 145] on div "no category" at bounding box center [248, 145] width 126 height 26
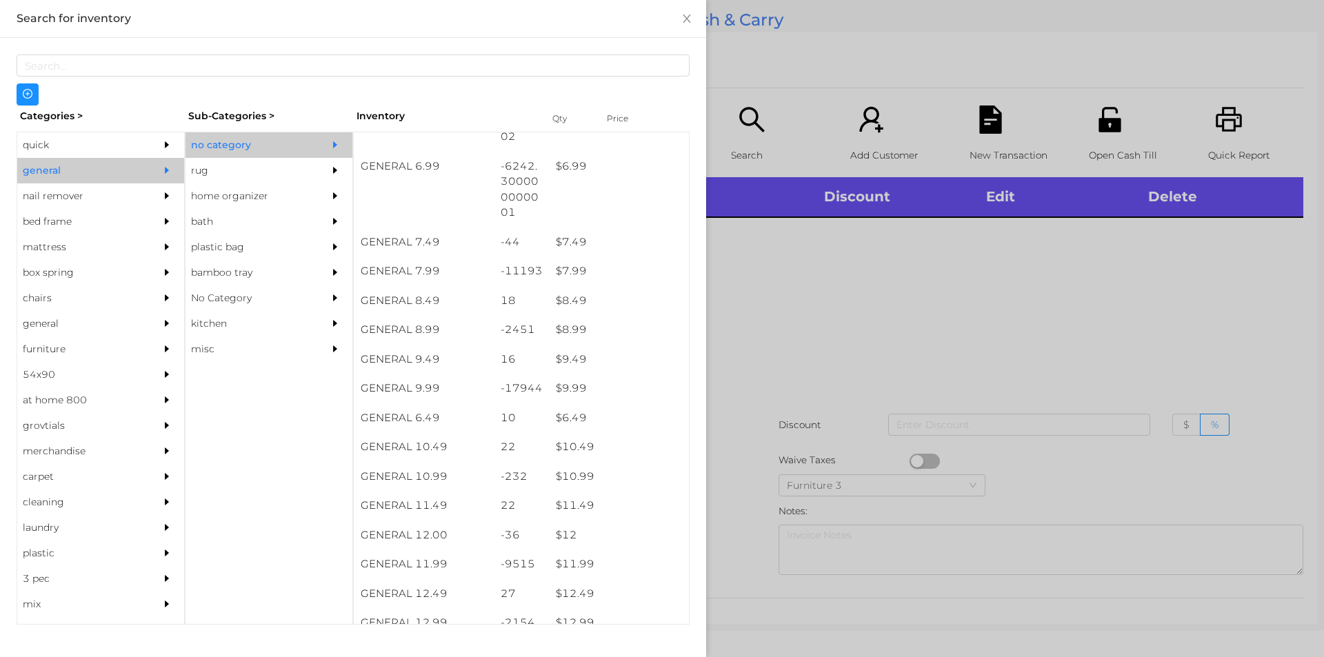
scroll to position [601, 0]
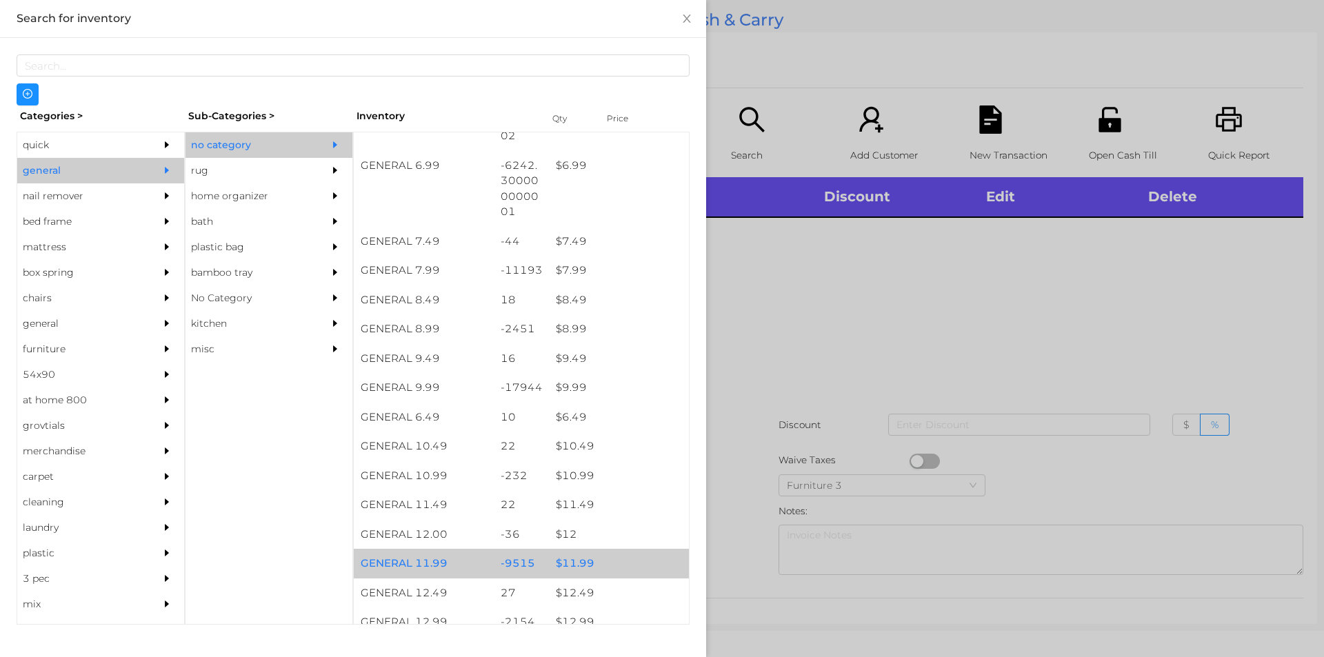
click at [581, 565] on div "$ 11.99" at bounding box center [619, 564] width 140 height 30
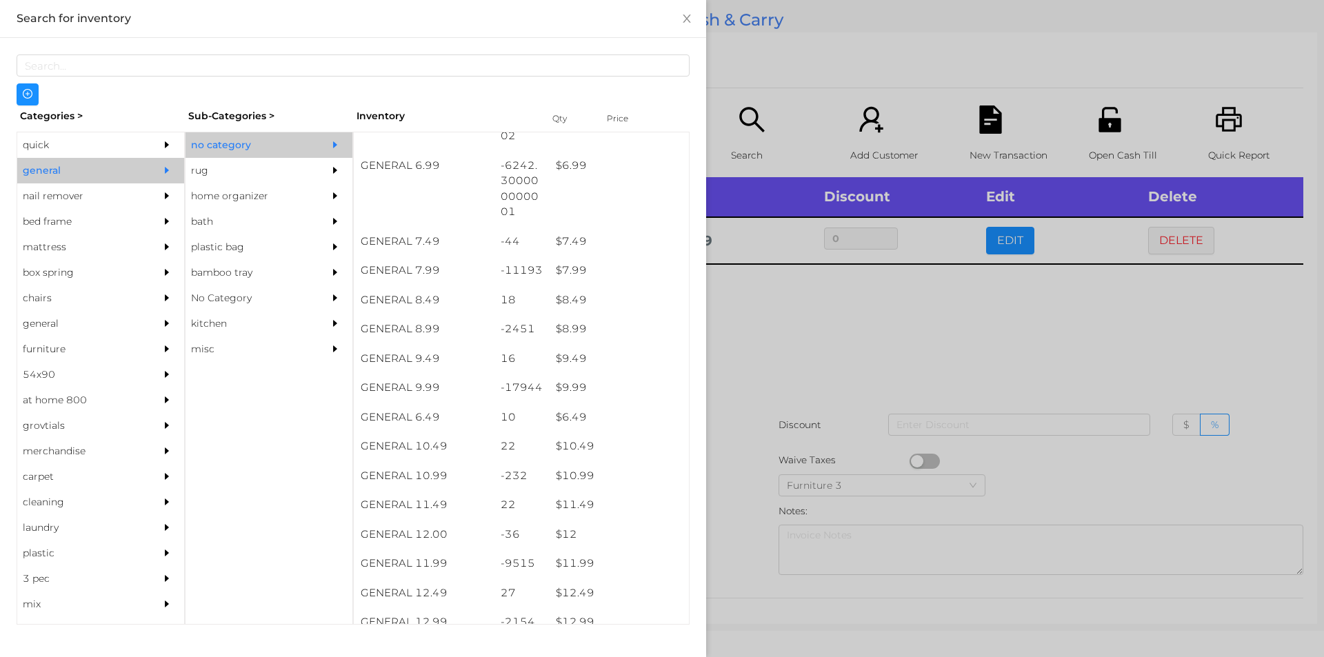
click at [774, 385] on div at bounding box center [662, 328] width 1324 height 657
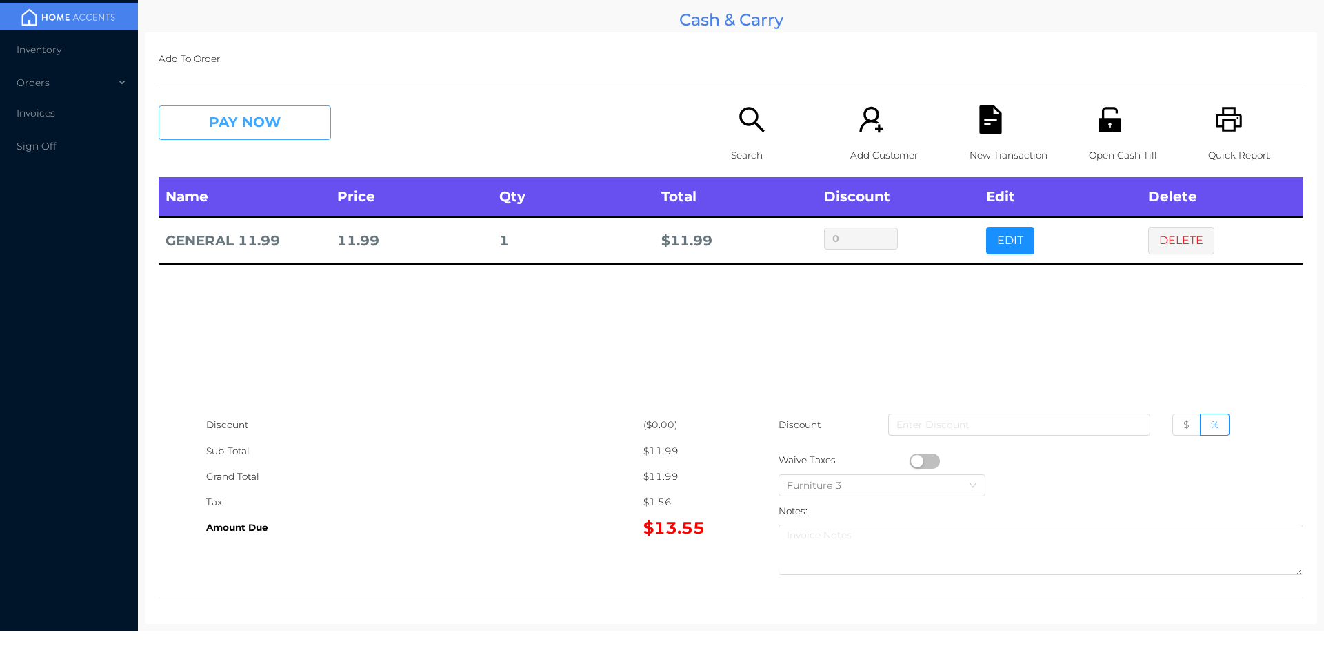
click at [277, 119] on button "PAY NOW" at bounding box center [245, 123] width 172 height 34
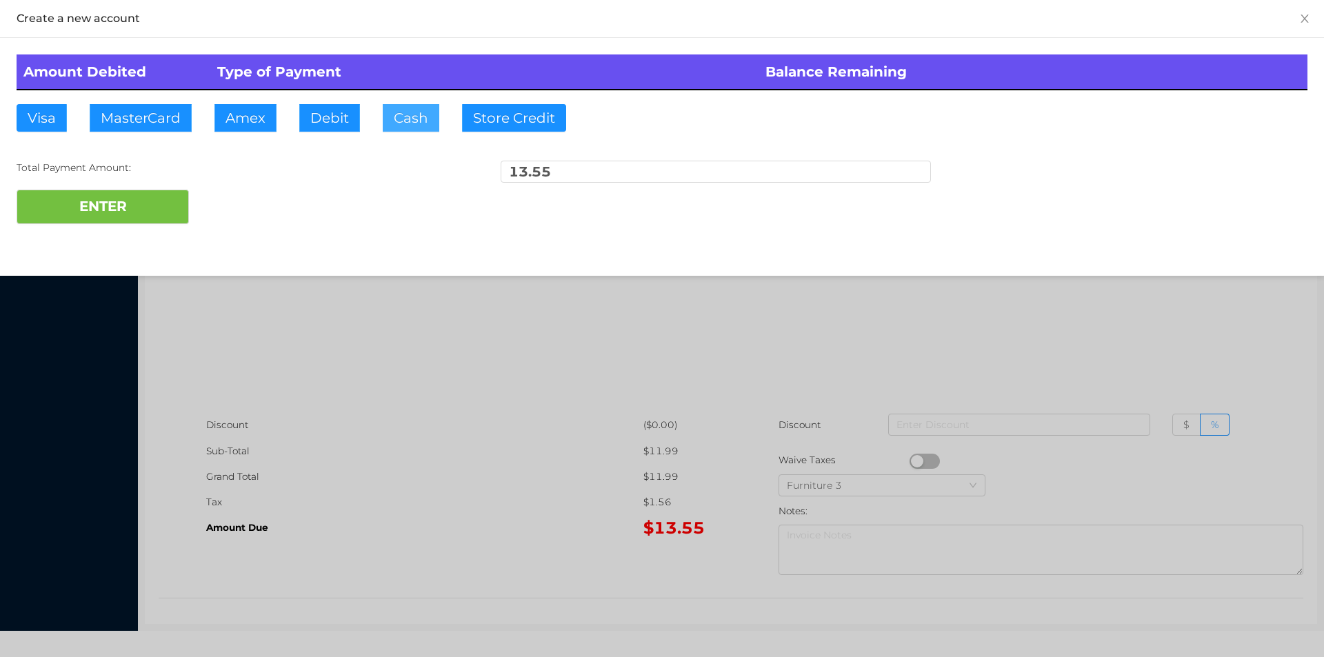
click at [388, 130] on button "Cash" at bounding box center [411, 118] width 57 height 28
type input "20."
click at [143, 218] on button "ENTER" at bounding box center [103, 207] width 172 height 34
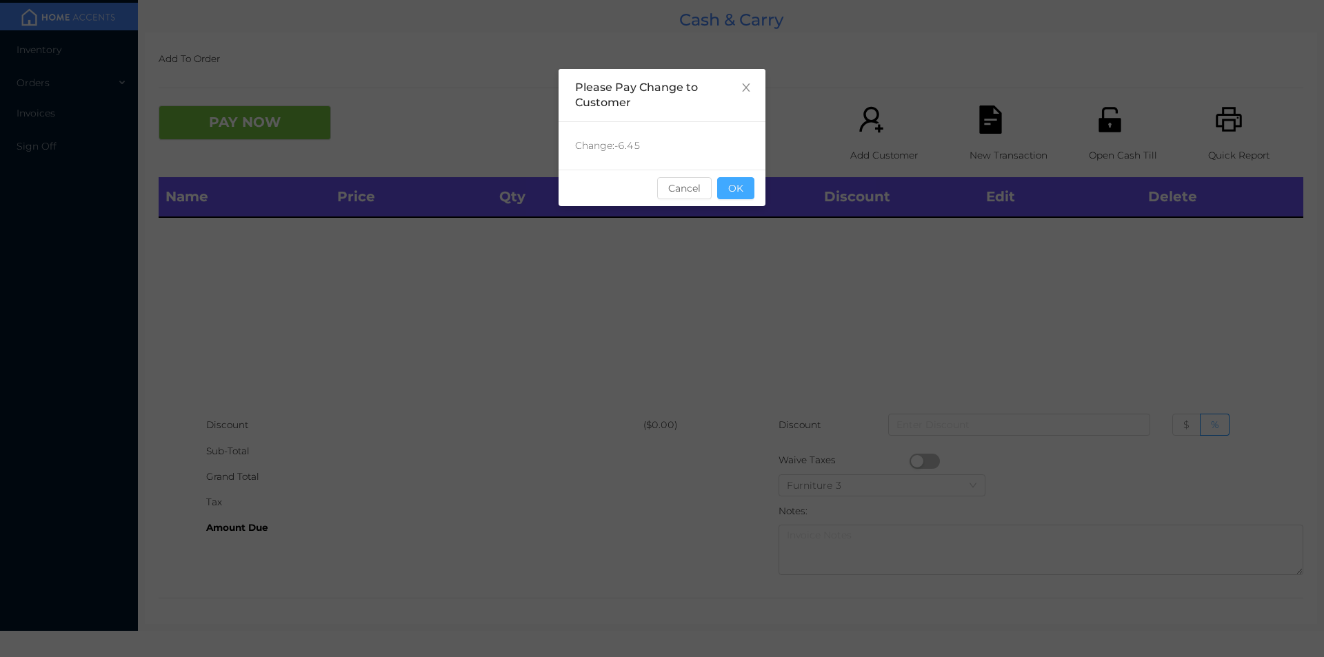
click at [749, 195] on button "OK" at bounding box center [735, 188] width 37 height 22
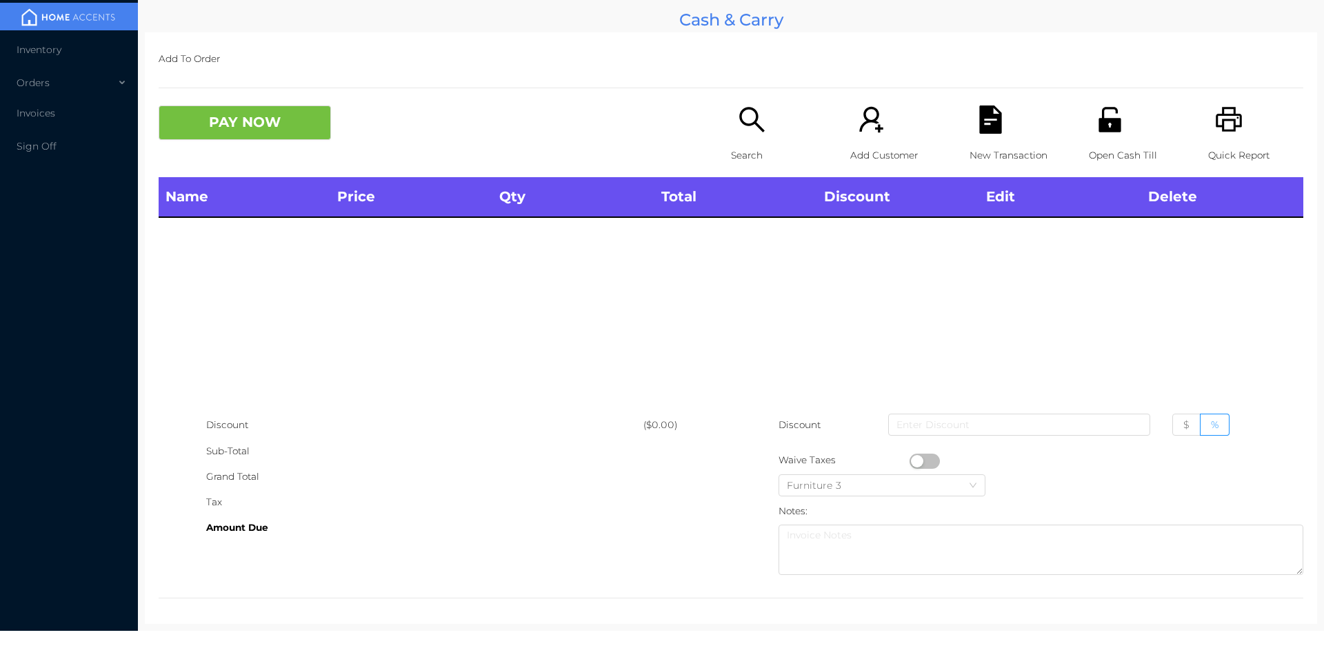
click at [756, 143] on p "Search" at bounding box center [778, 156] width 95 height 26
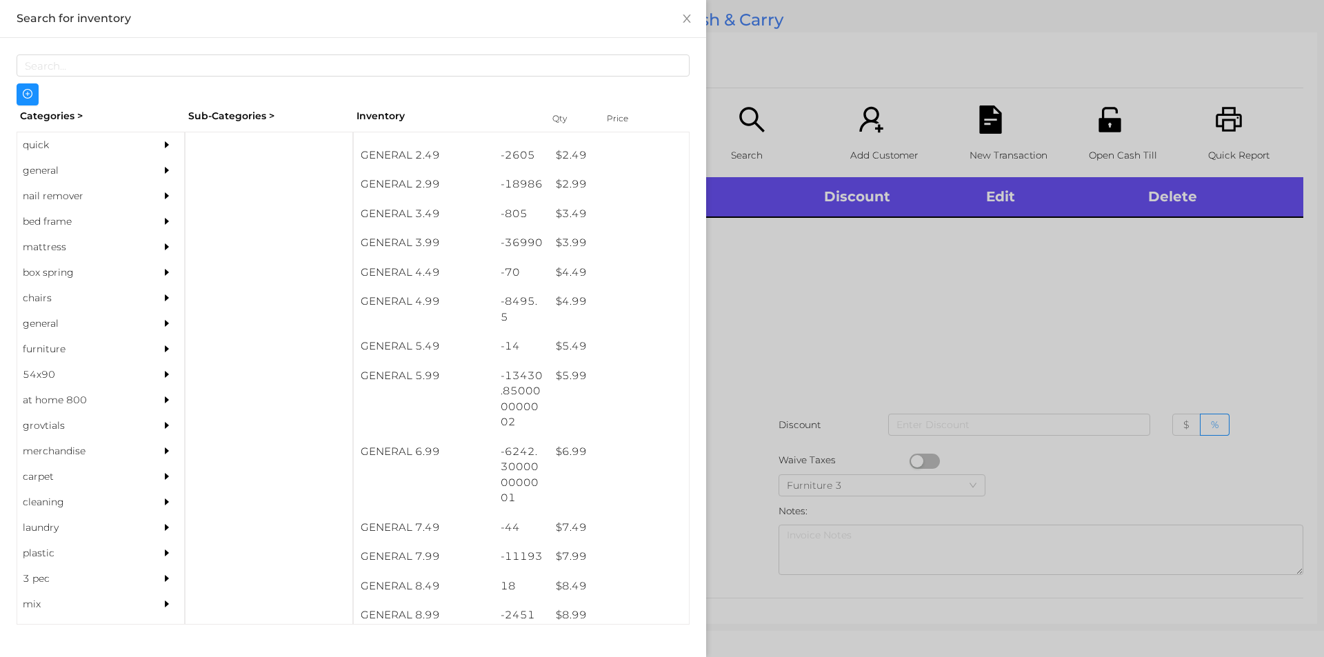
scroll to position [309, 0]
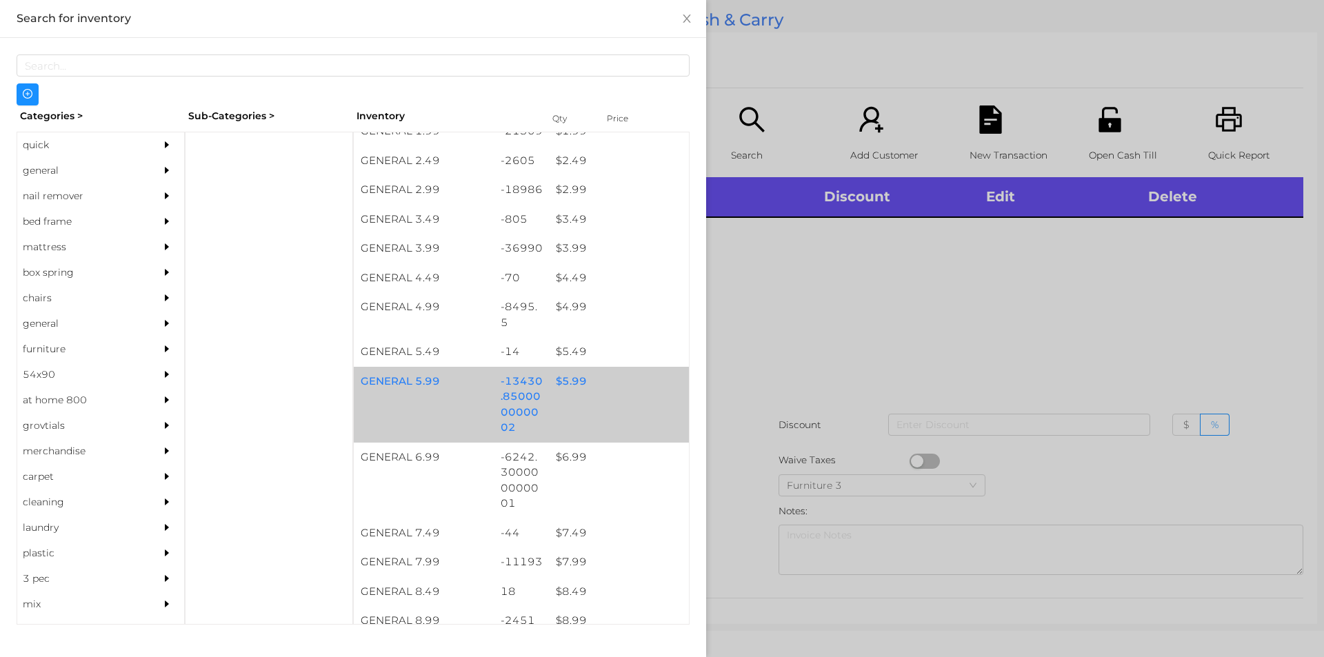
click at [567, 383] on div "$ 5.99" at bounding box center [619, 382] width 140 height 30
click at [568, 385] on div "$ 5.99" at bounding box center [619, 382] width 140 height 30
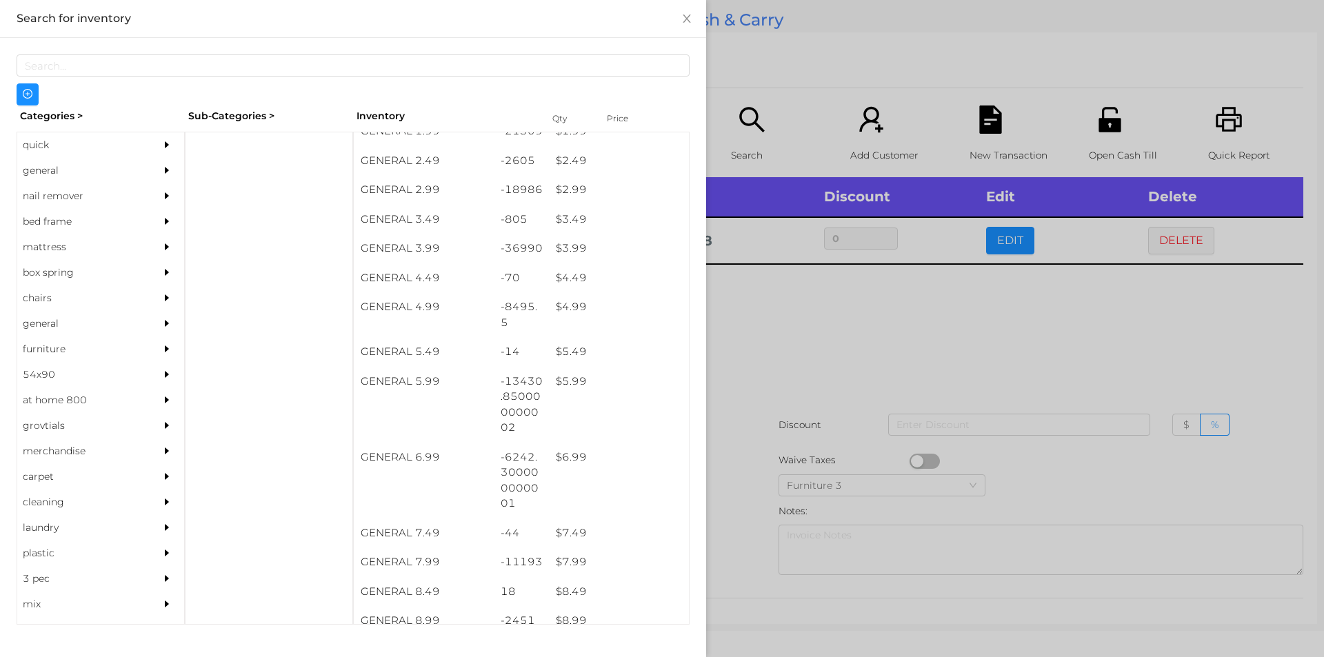
click at [762, 333] on div at bounding box center [662, 328] width 1324 height 657
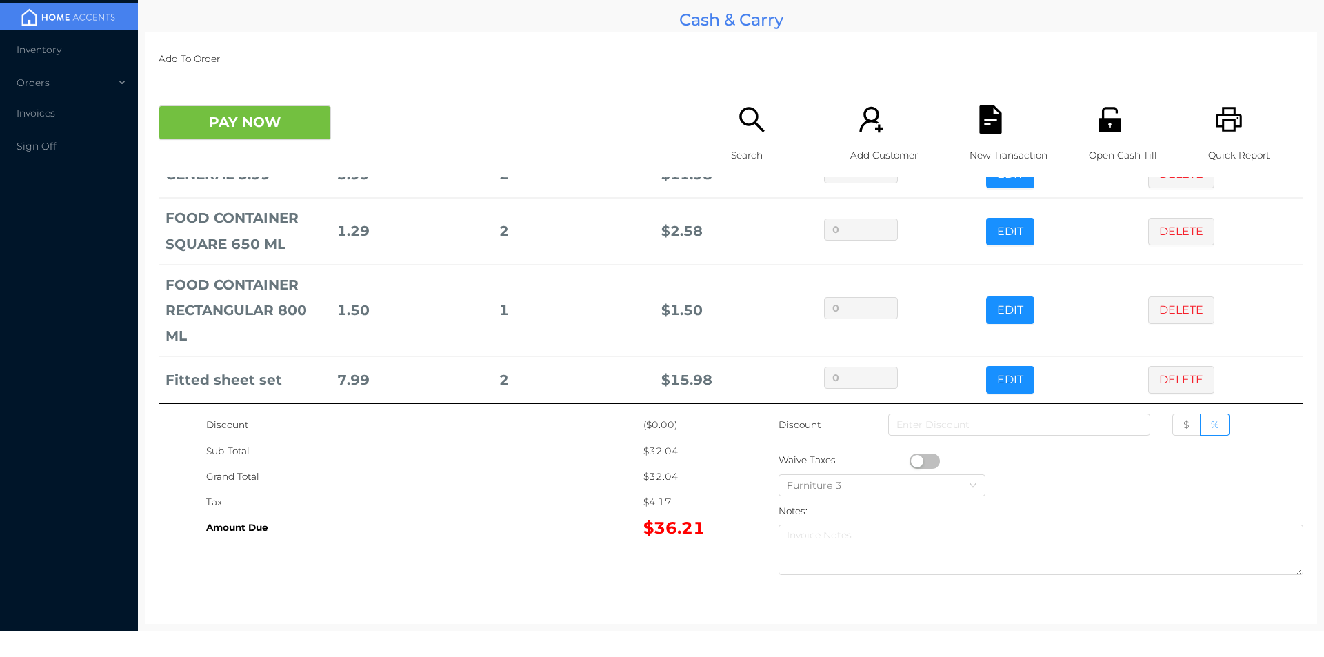
scroll to position [72, 0]
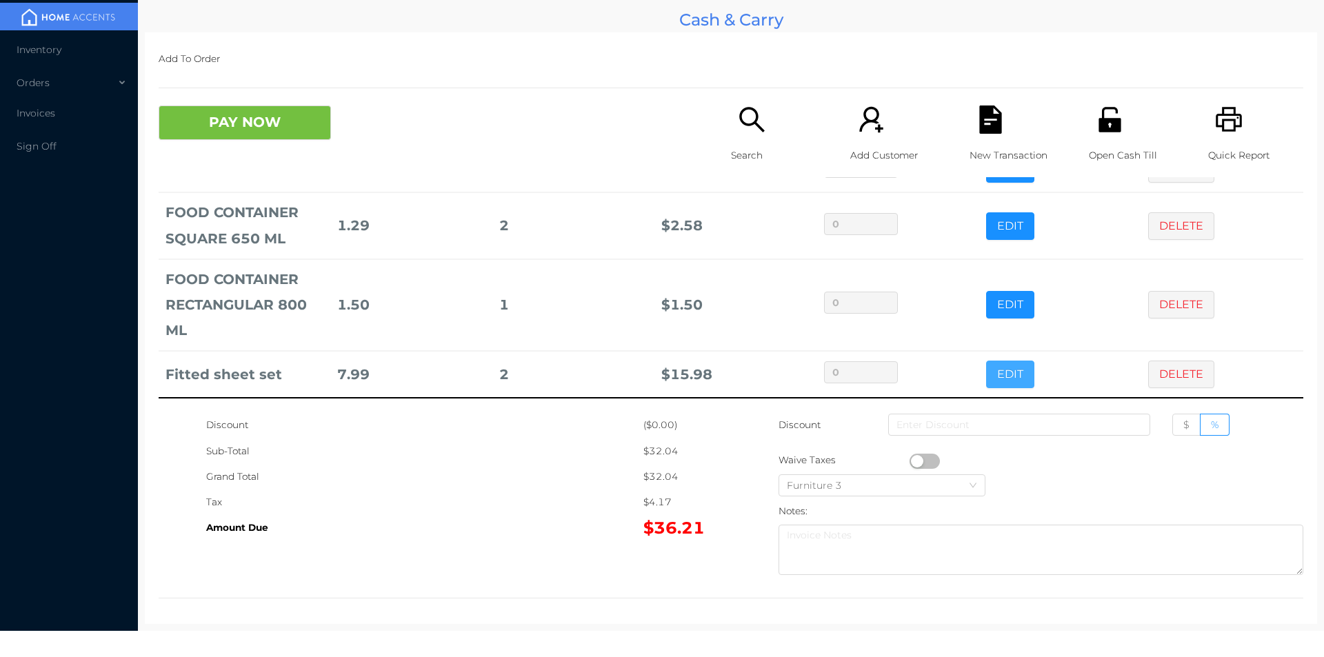
click at [987, 361] on button "EDIT" at bounding box center [1010, 375] width 48 height 28
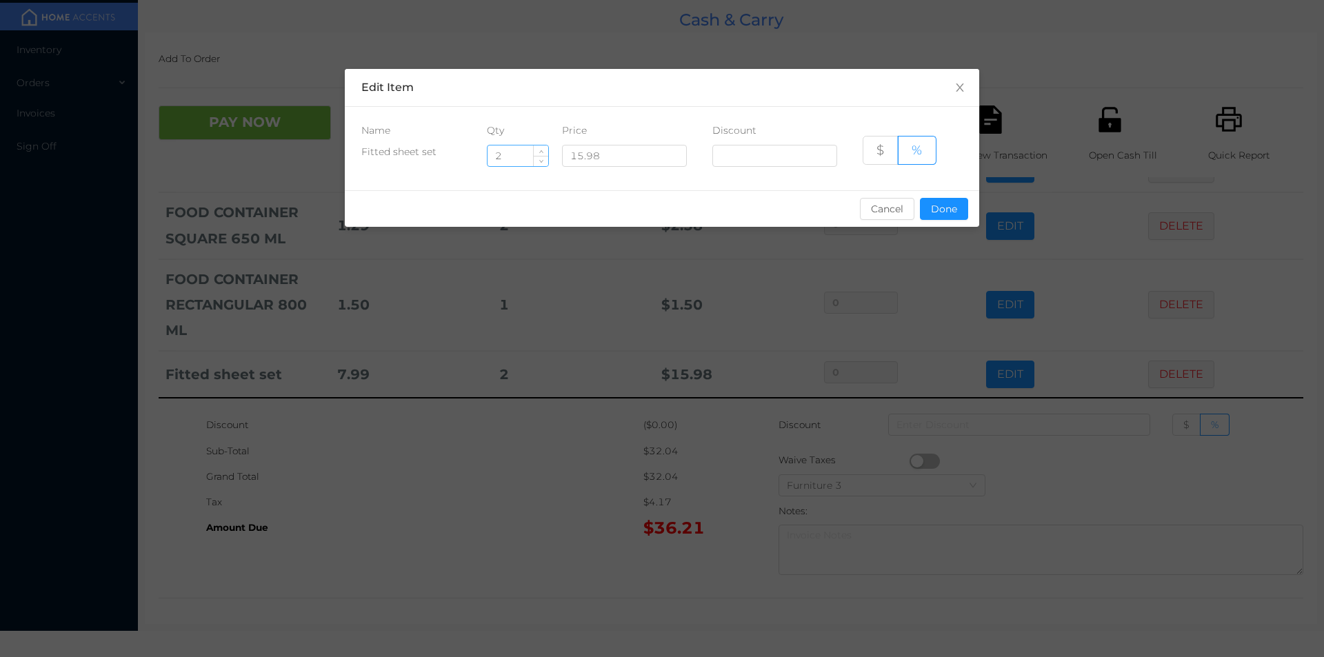
click at [514, 164] on input "2" at bounding box center [518, 155] width 61 height 21
type input "1"
click at [949, 208] on button "Done" at bounding box center [944, 209] width 48 height 22
type input "0%"
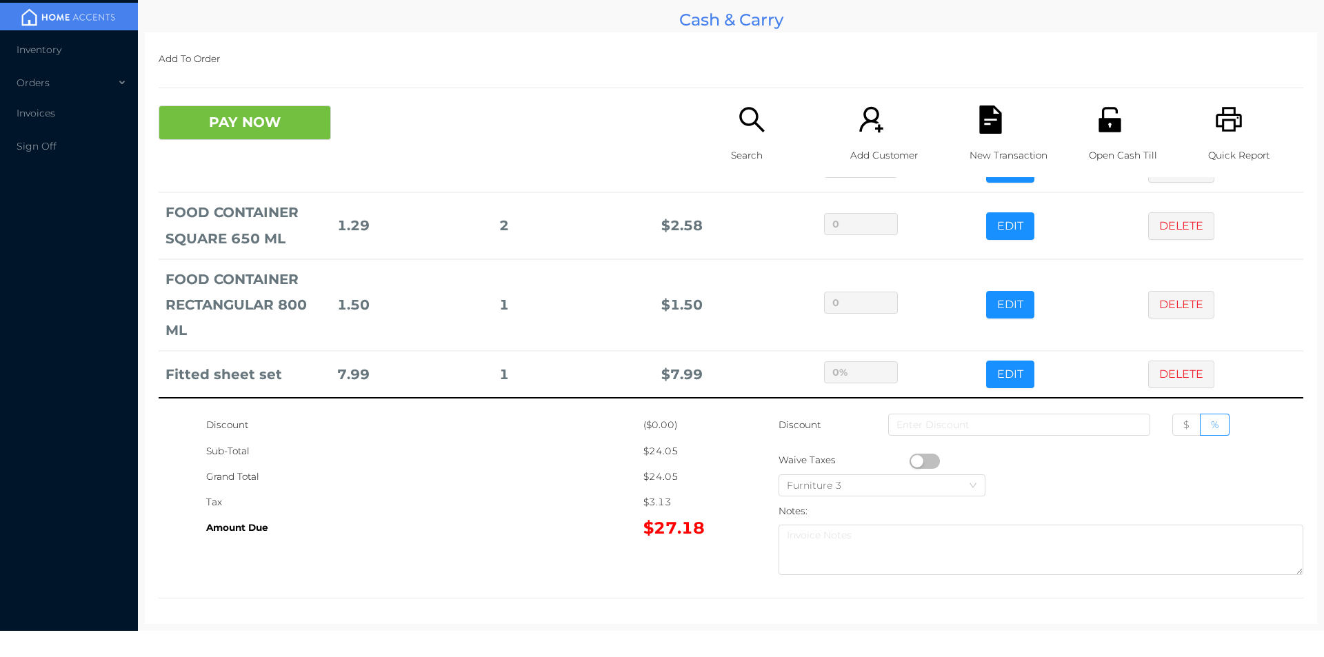
click at [528, 476] on div "Grand Total" at bounding box center [424, 477] width 437 height 26
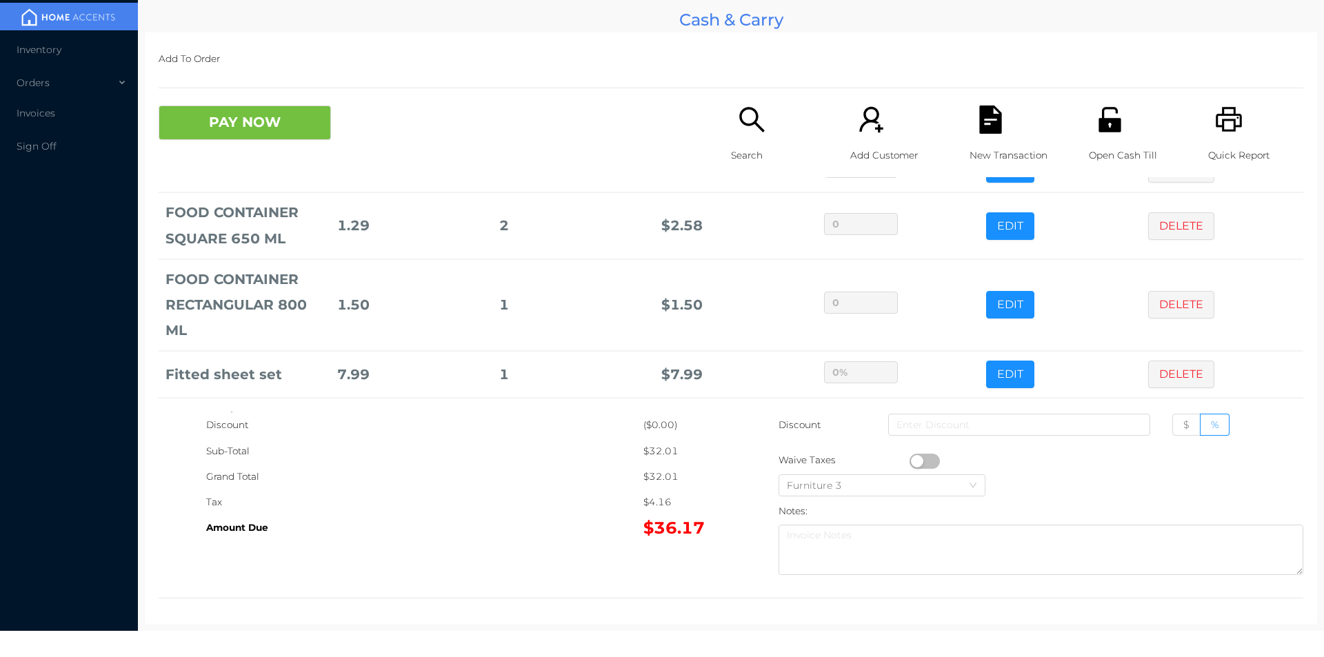
scroll to position [138, 0]
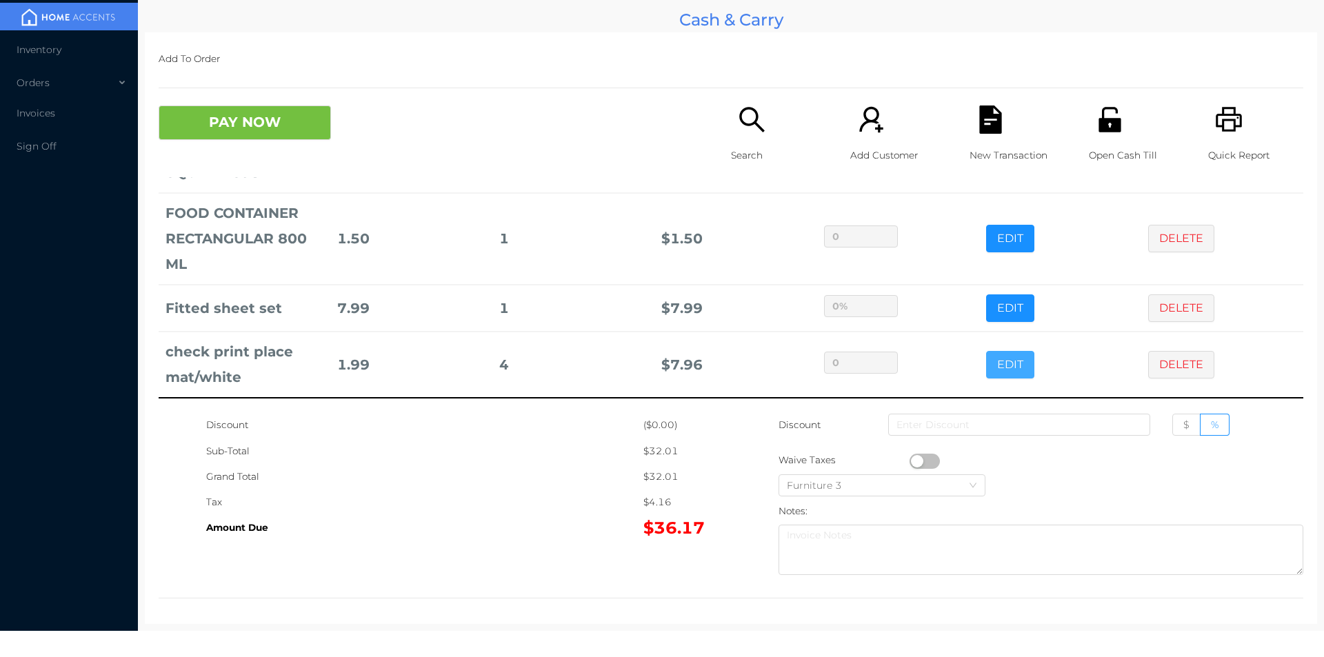
click at [988, 370] on button "EDIT" at bounding box center [1010, 365] width 48 height 28
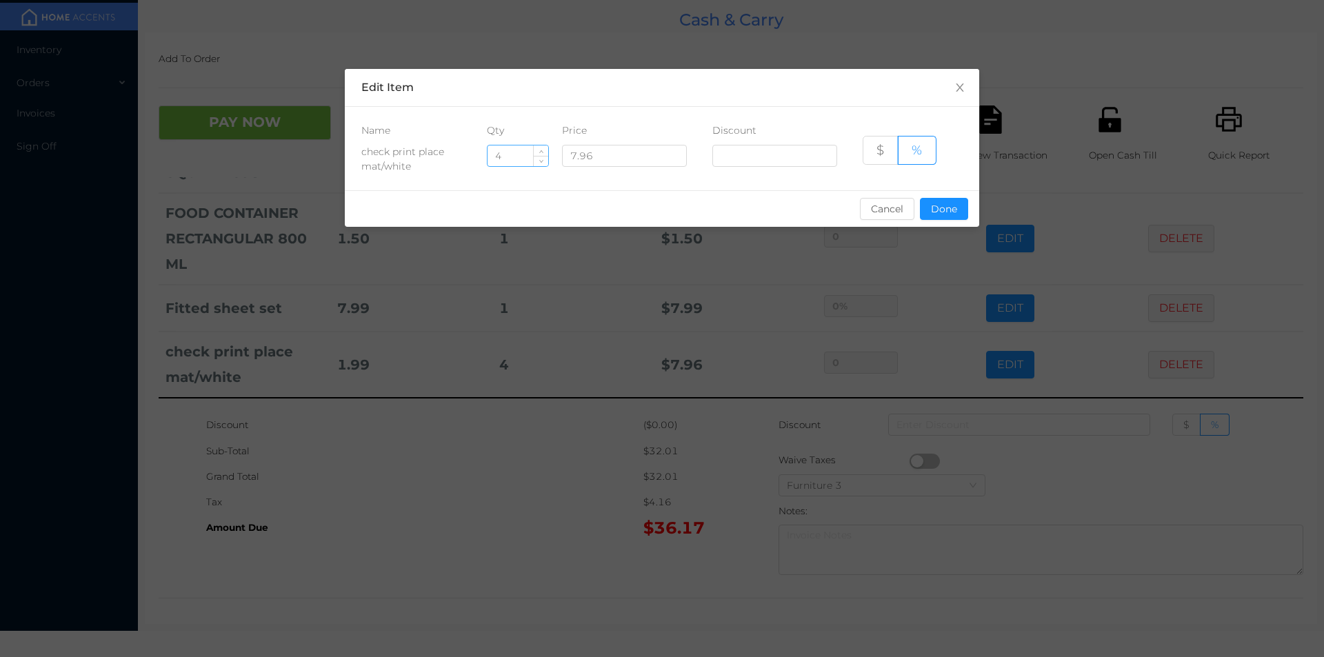
click at [512, 159] on input "4" at bounding box center [518, 155] width 61 height 21
type input "2"
click at [941, 209] on button "Done" at bounding box center [944, 209] width 48 height 22
type input "0%"
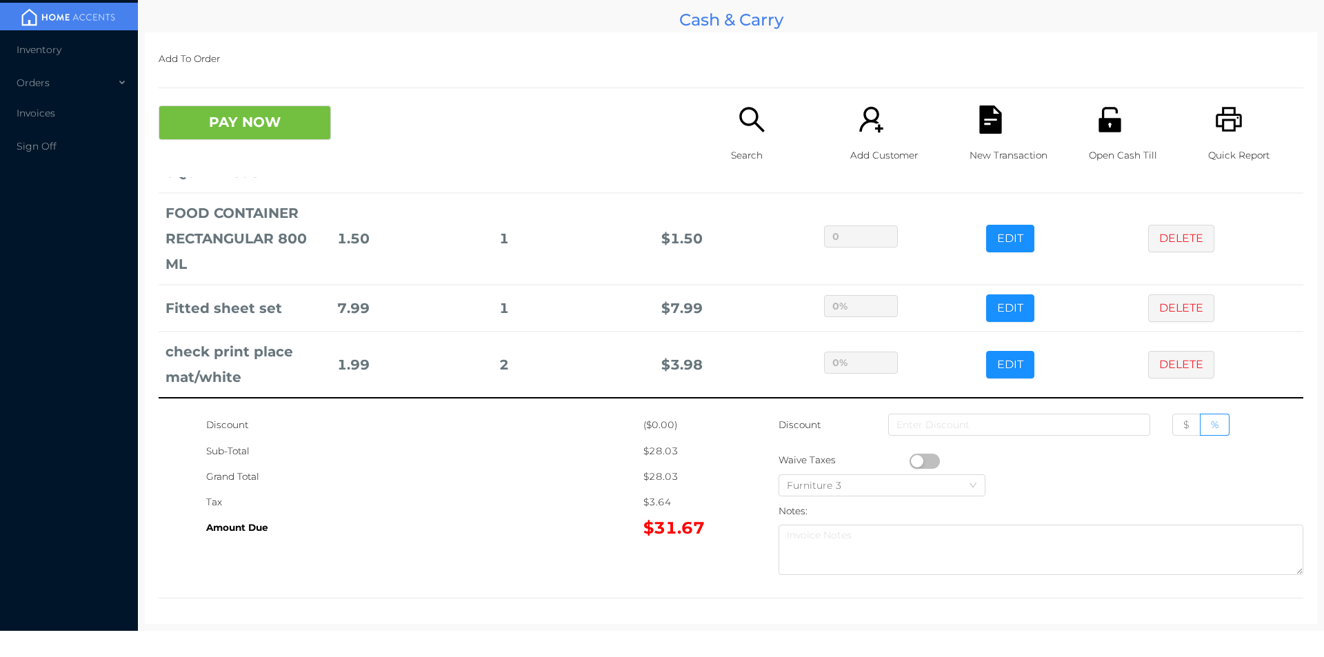
click at [577, 464] on div "Grand Total" at bounding box center [424, 477] width 437 height 26
click at [285, 134] on button "PAY NOW" at bounding box center [245, 123] width 172 height 34
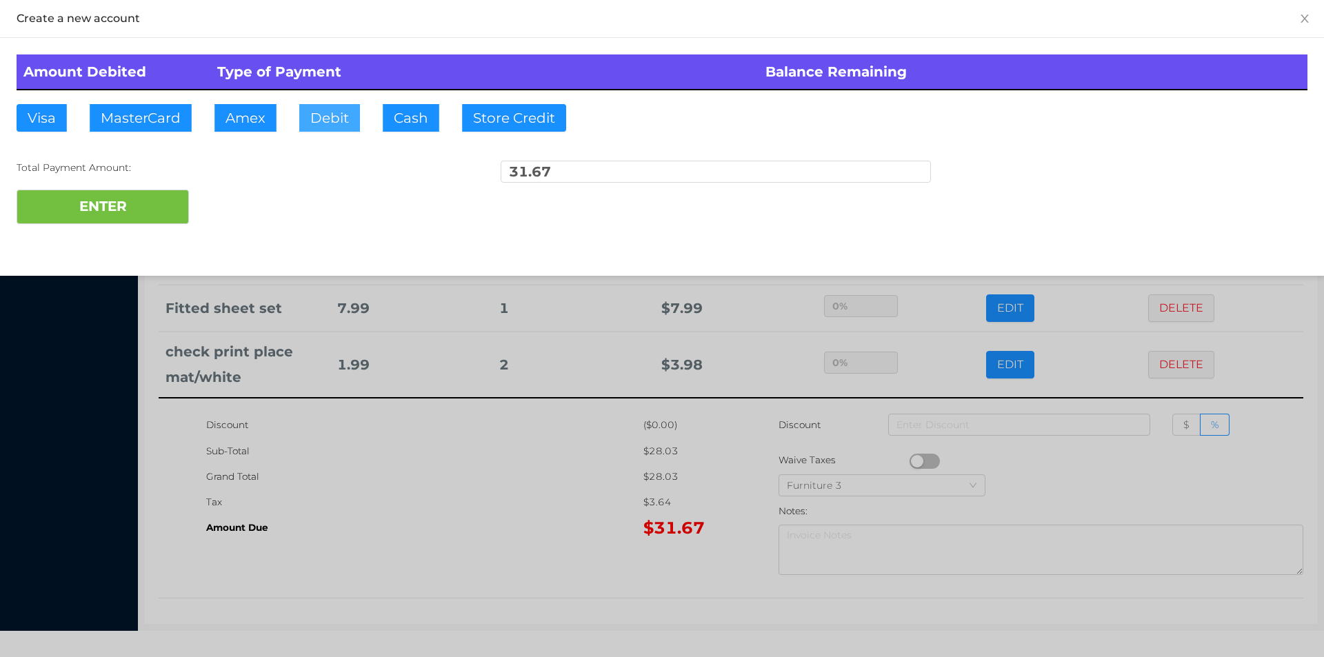
click at [334, 118] on button "Debit" at bounding box center [329, 118] width 61 height 28
click at [160, 215] on button "ENTER" at bounding box center [103, 207] width 172 height 34
type input "0"
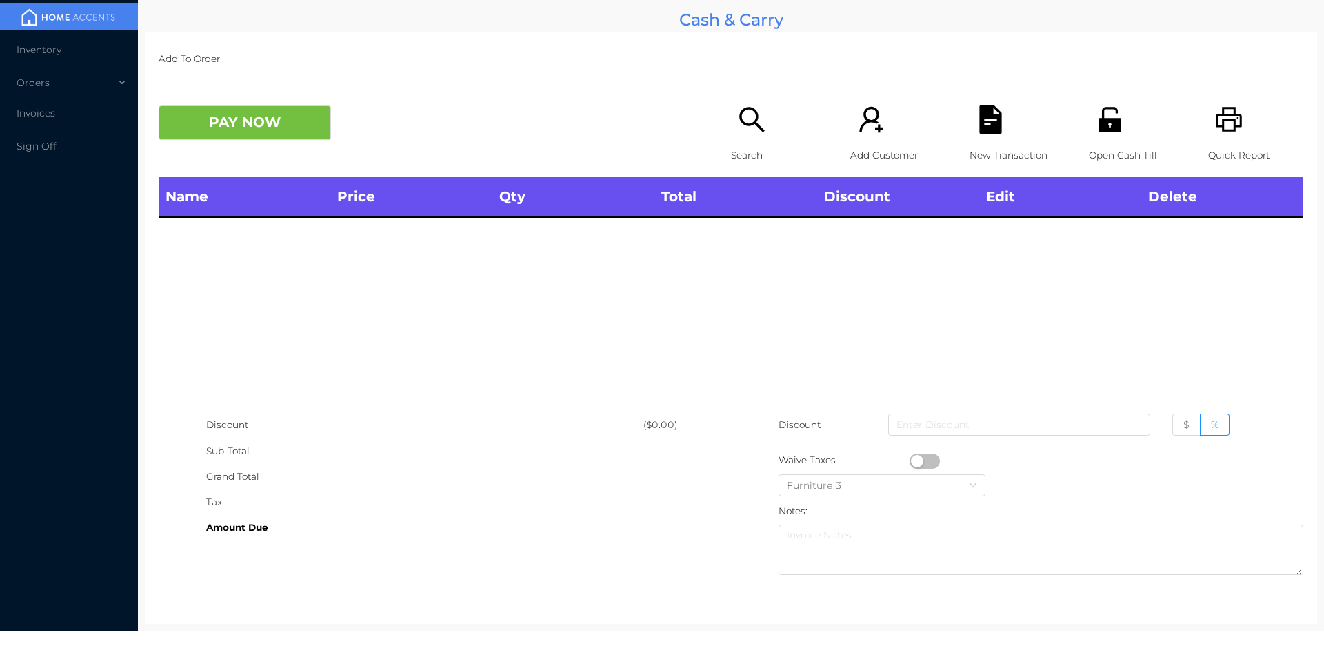
scroll to position [0, 0]
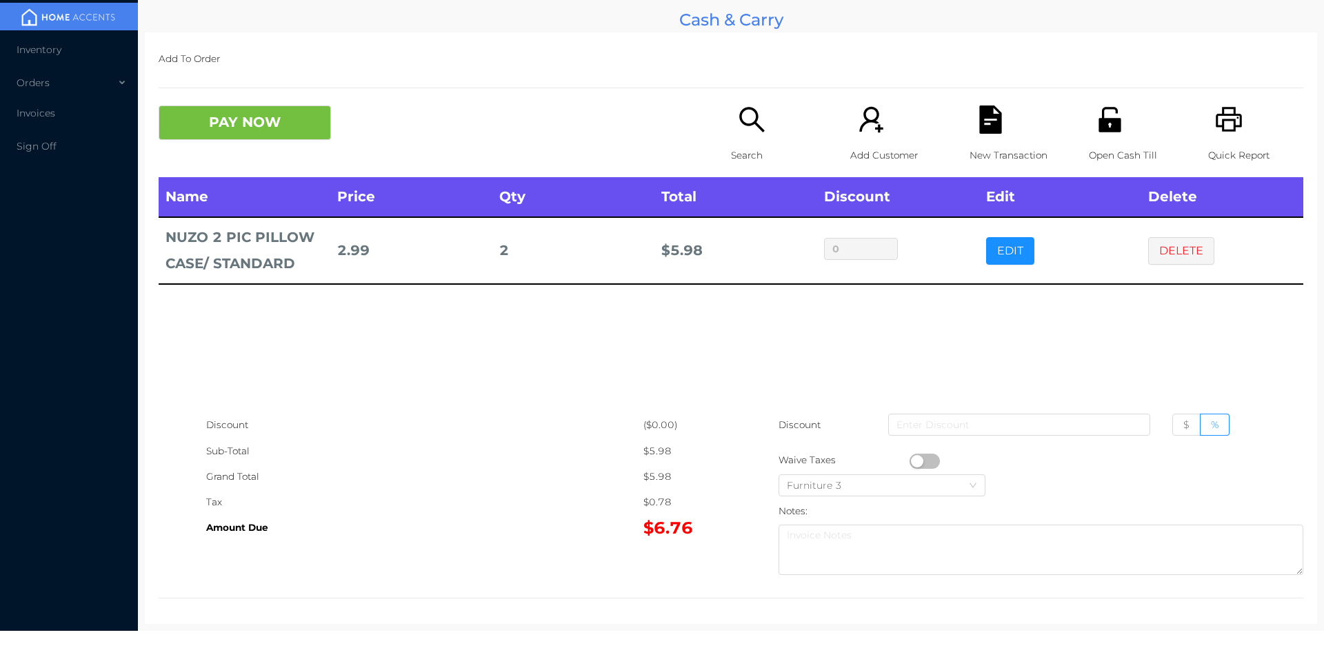
click at [263, 108] on button "PAY NOW" at bounding box center [245, 123] width 172 height 34
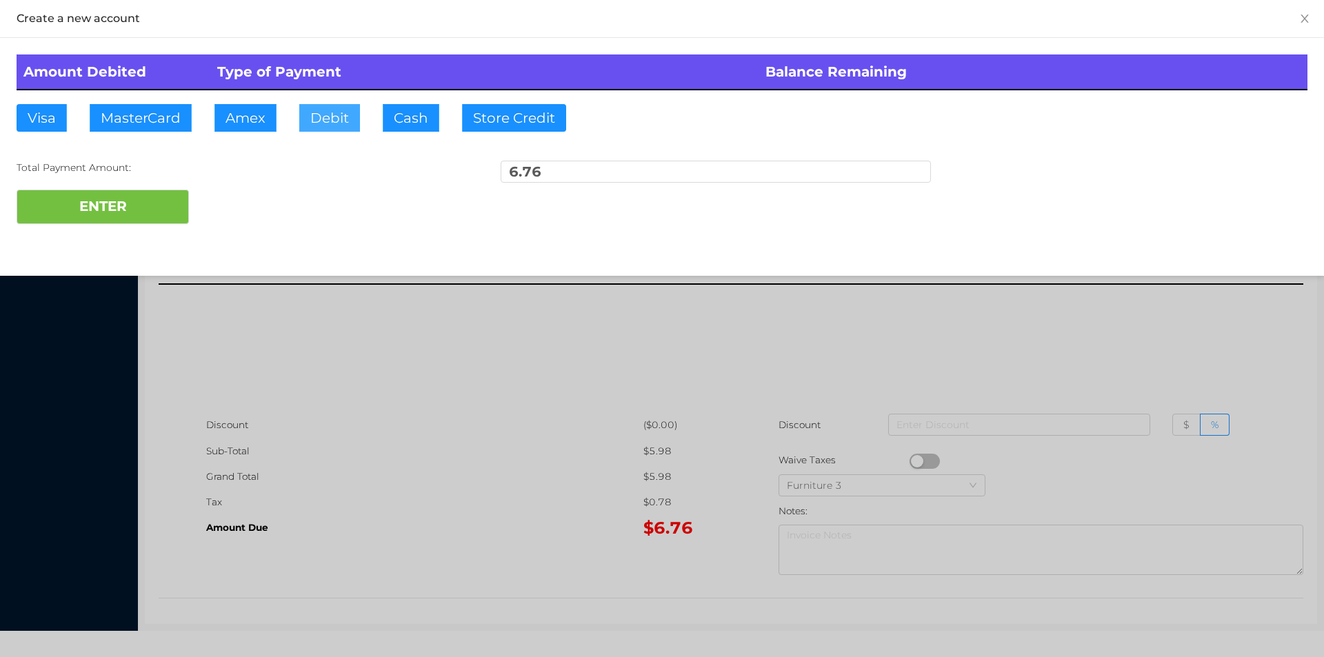
click at [301, 128] on button "Debit" at bounding box center [329, 118] width 61 height 28
click at [159, 217] on button "ENTER" at bounding box center [103, 207] width 172 height 34
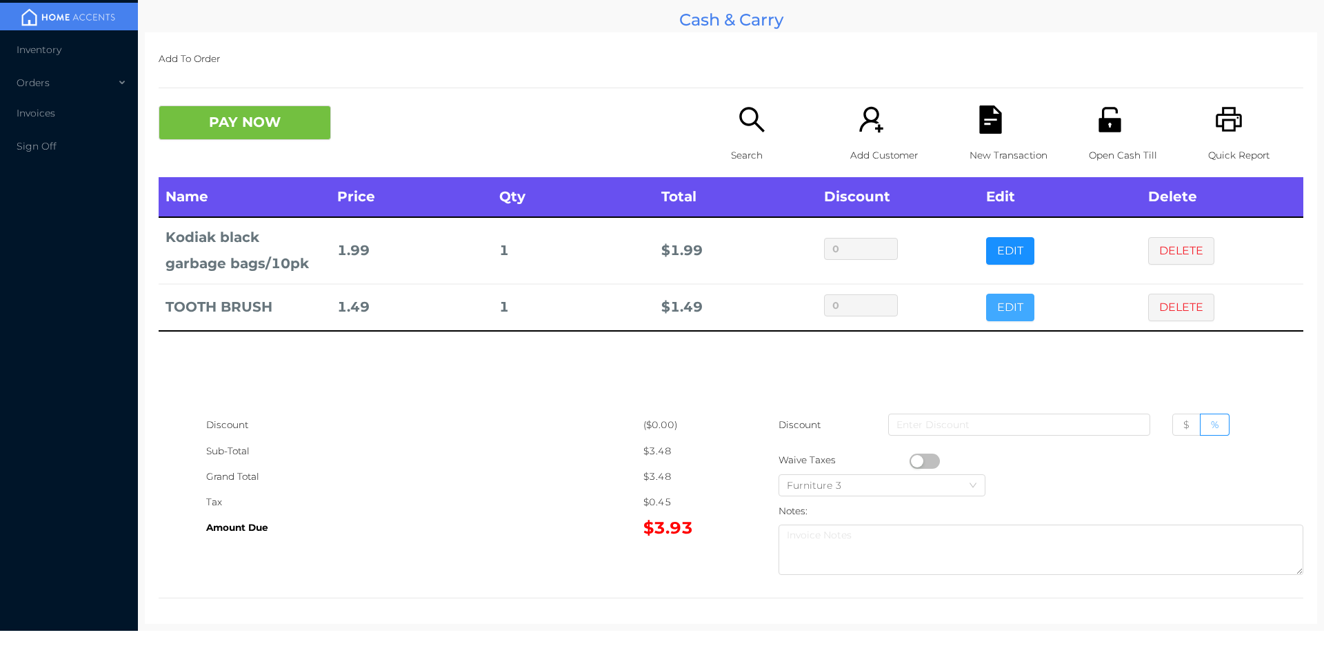
click at [1001, 305] on button "EDIT" at bounding box center [1010, 308] width 48 height 28
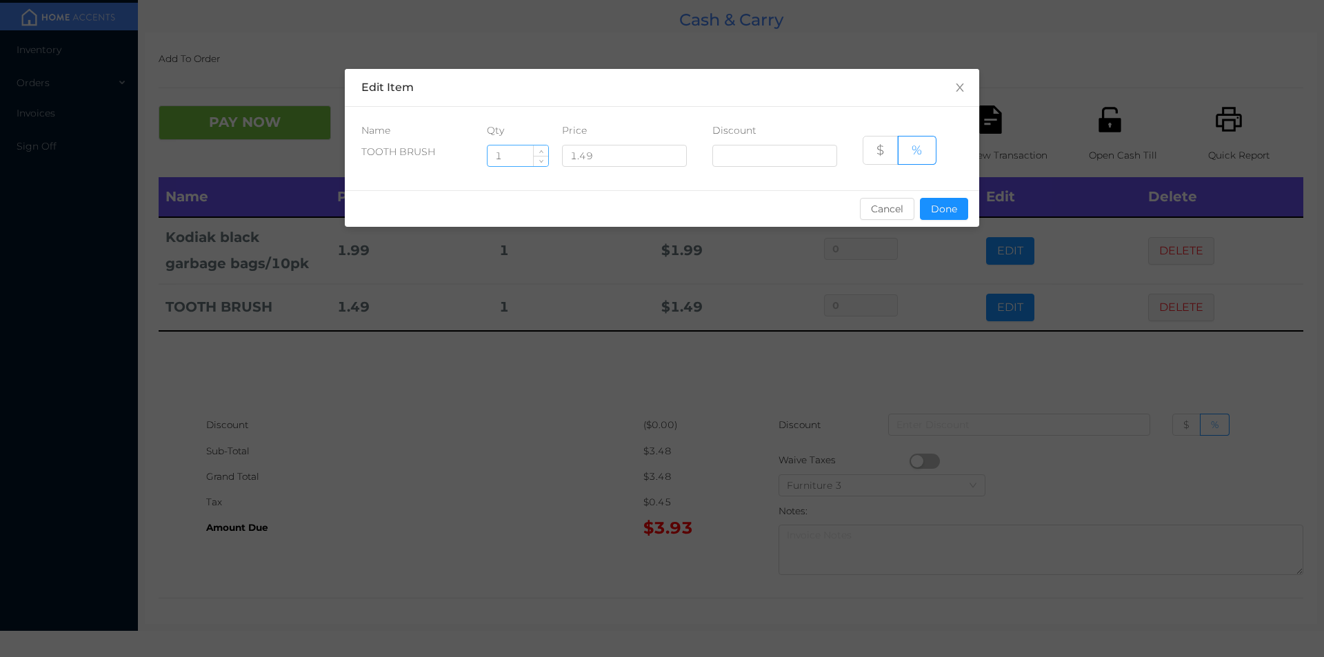
click at [507, 160] on input "1" at bounding box center [518, 155] width 61 height 21
type input "5"
click at [945, 209] on button "Done" at bounding box center [944, 209] width 48 height 22
type input "0%"
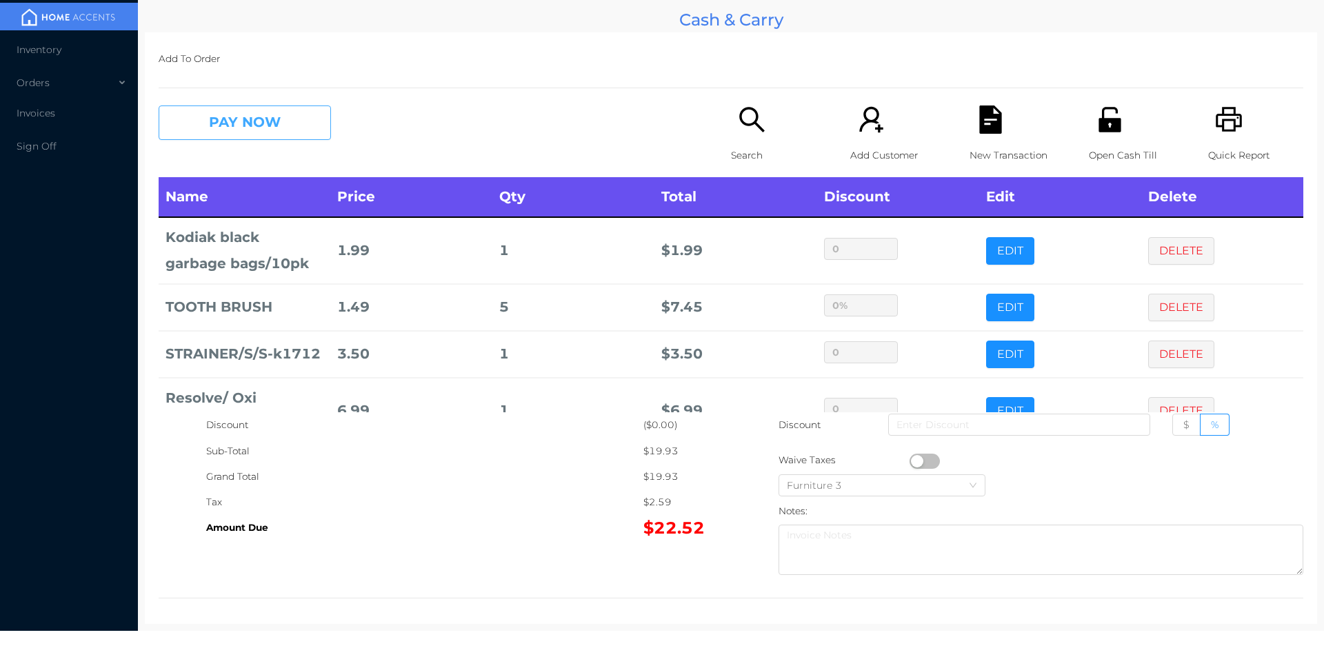
click at [237, 129] on button "PAY NOW" at bounding box center [245, 123] width 172 height 34
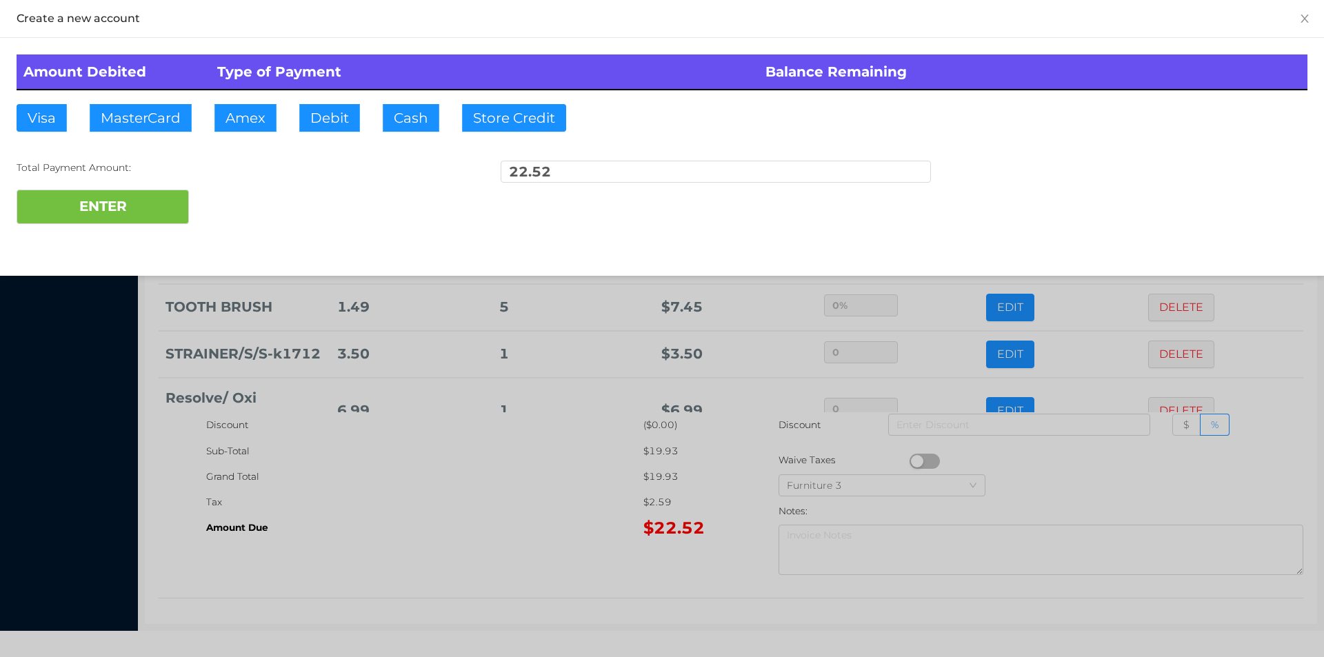
click at [235, 212] on div "ENTER" at bounding box center [662, 207] width 1291 height 34
click at [515, 510] on div at bounding box center [662, 328] width 1324 height 657
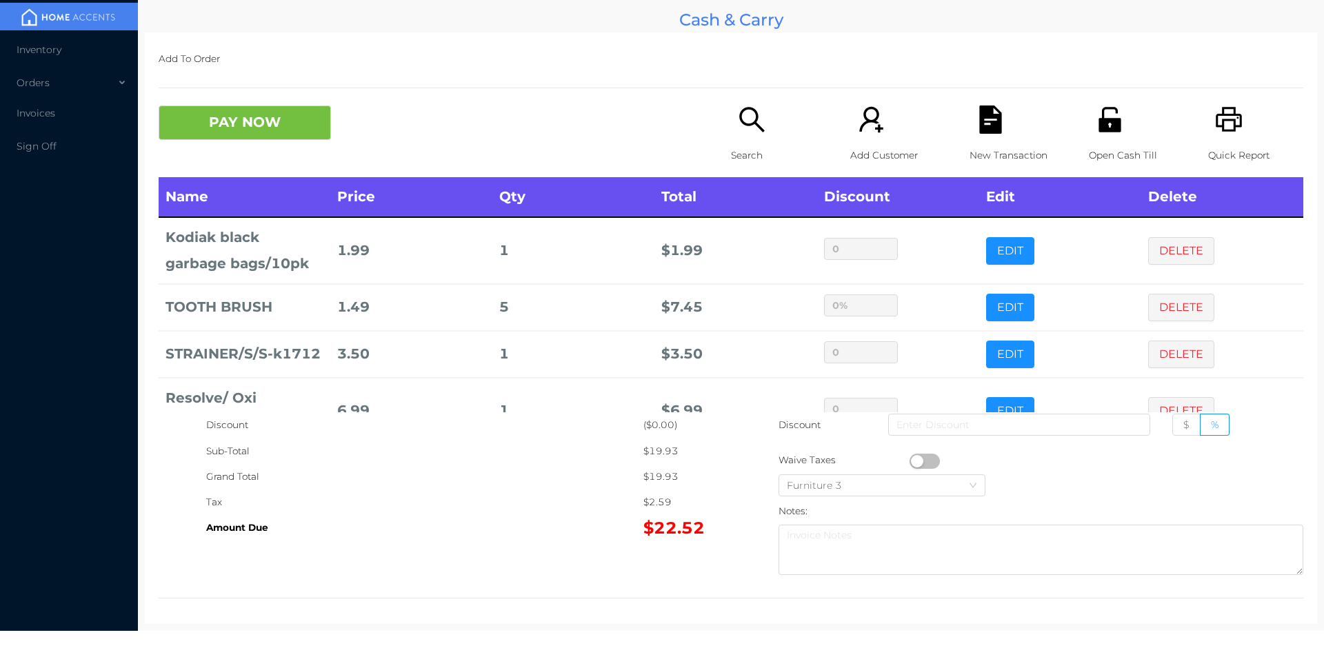
click at [996, 114] on icon "icon: file-text" at bounding box center [990, 120] width 28 height 28
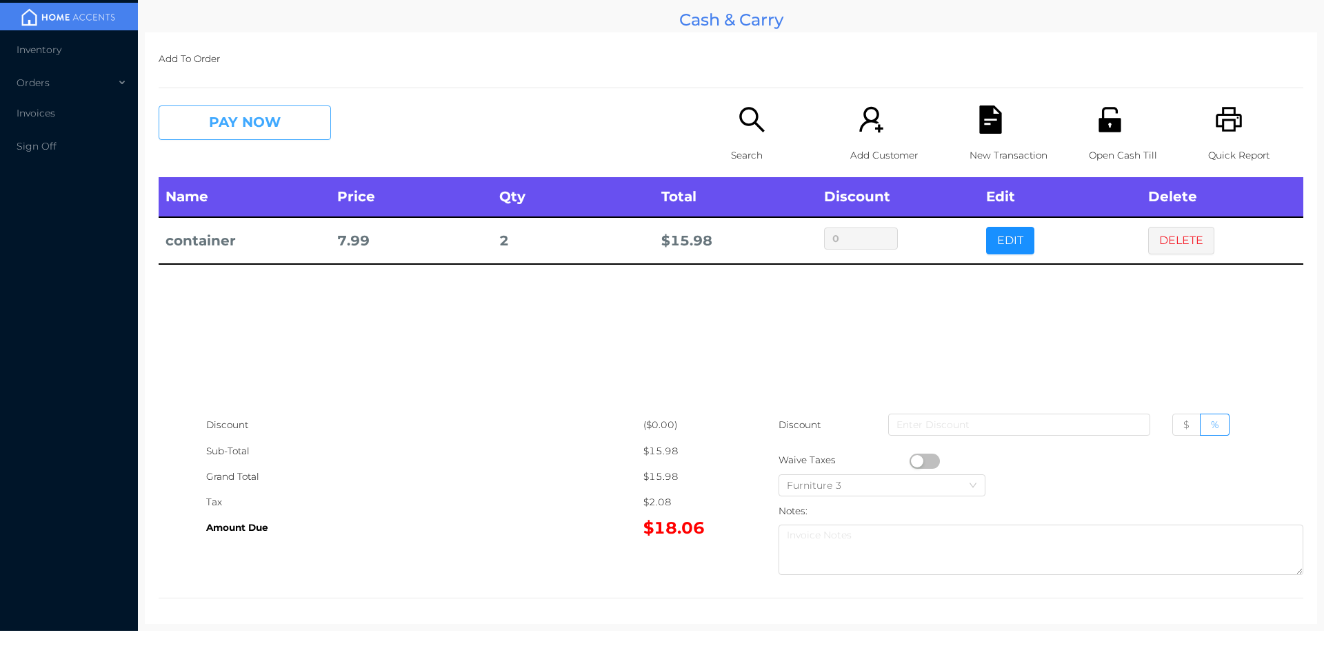
click at [201, 130] on button "PAY NOW" at bounding box center [245, 123] width 172 height 34
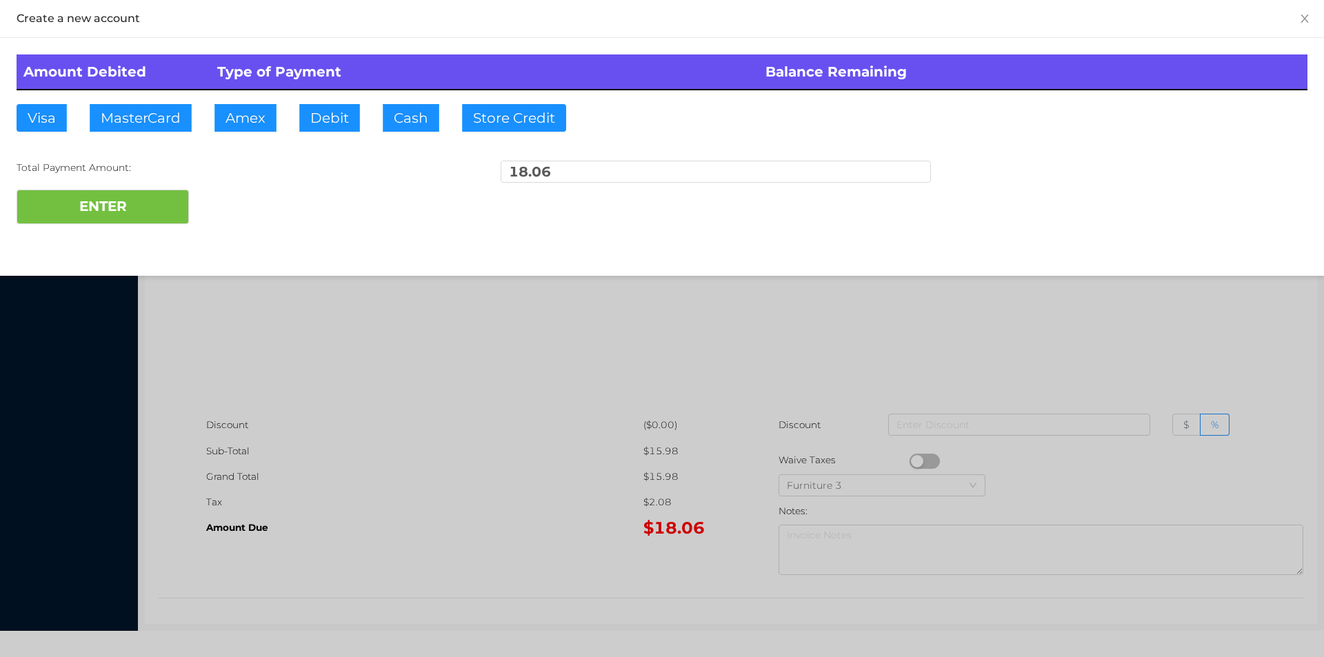
click at [221, 192] on div "ENTER" at bounding box center [662, 207] width 1291 height 34
click at [982, 361] on div at bounding box center [662, 328] width 1324 height 657
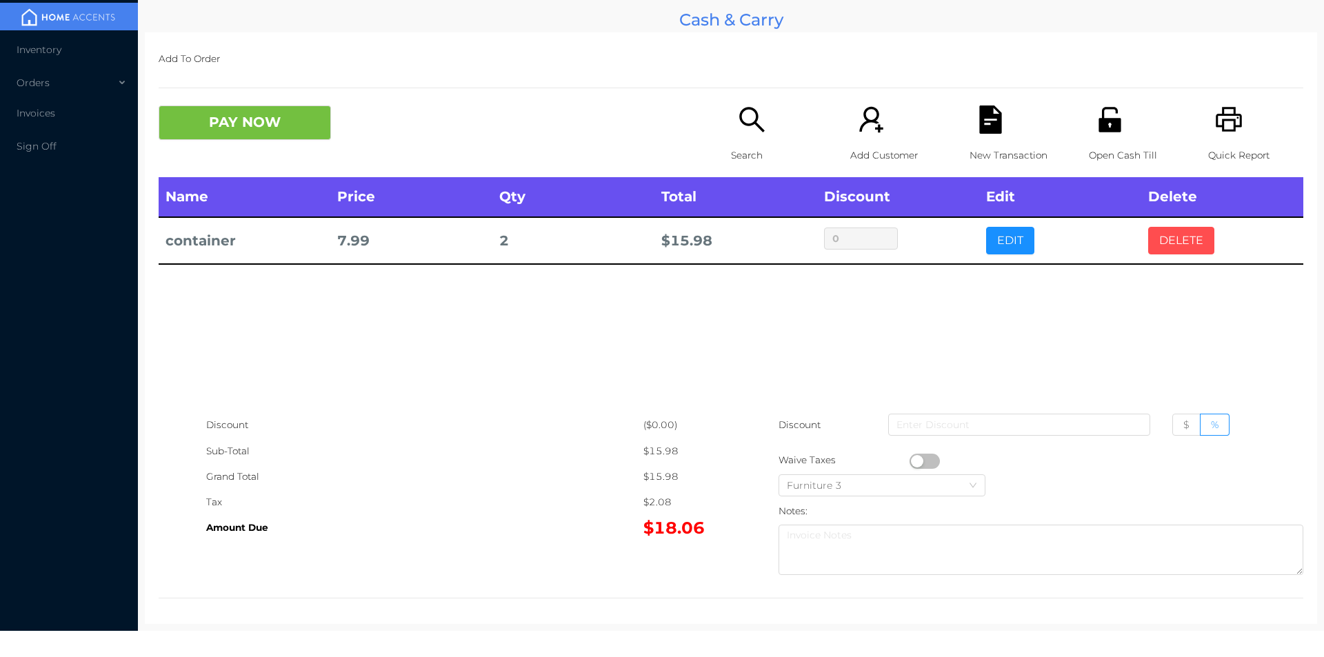
click at [1156, 245] on button "DELETE" at bounding box center [1181, 241] width 66 height 28
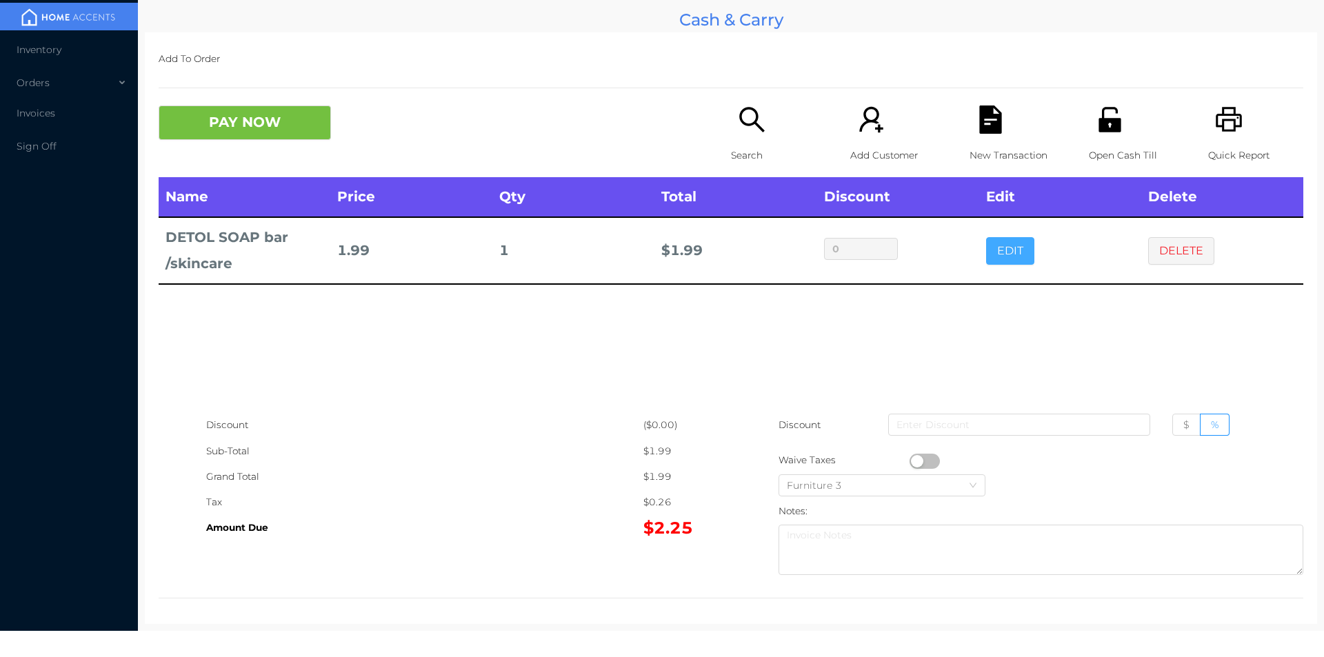
click at [1003, 252] on button "EDIT" at bounding box center [1010, 251] width 48 height 28
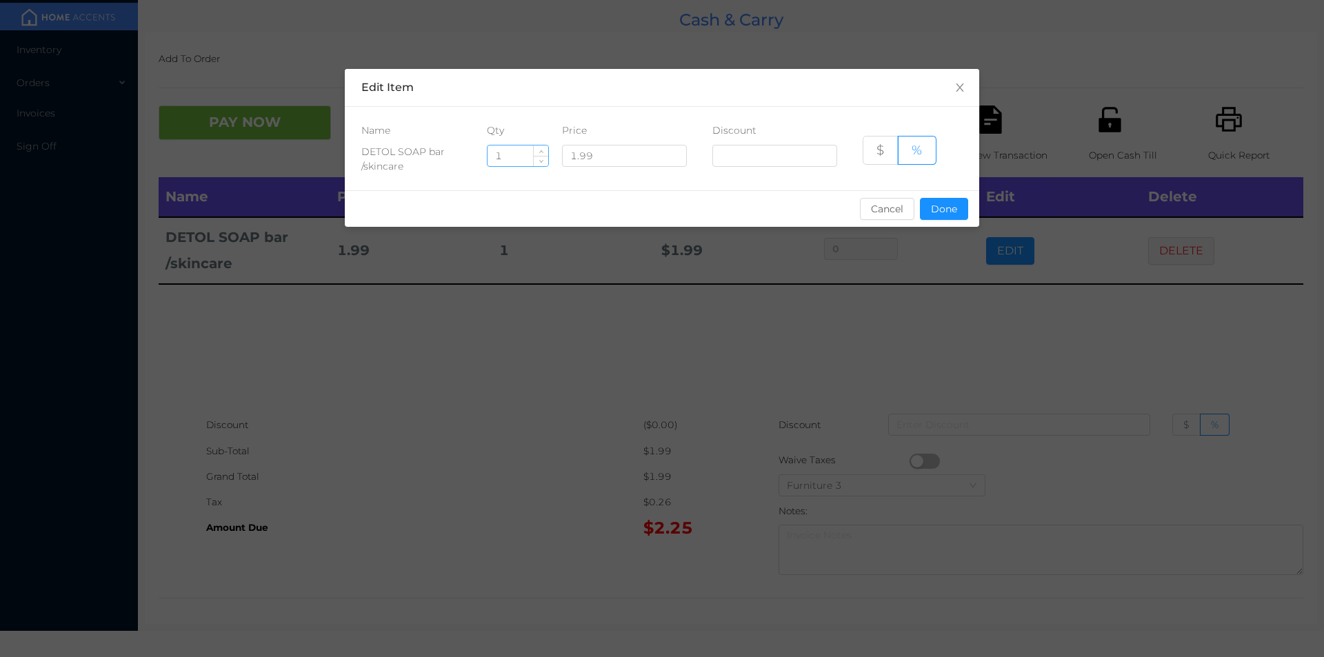
click at [518, 161] on input "1" at bounding box center [518, 155] width 61 height 21
type input "6"
click at [936, 209] on button "Done" at bounding box center [944, 209] width 48 height 22
click at [927, 322] on div "sentinelStart Edit Item Name Qty Price Discount DETOL SOAP bar /skincare 6 1.99…" at bounding box center [662, 328] width 1324 height 657
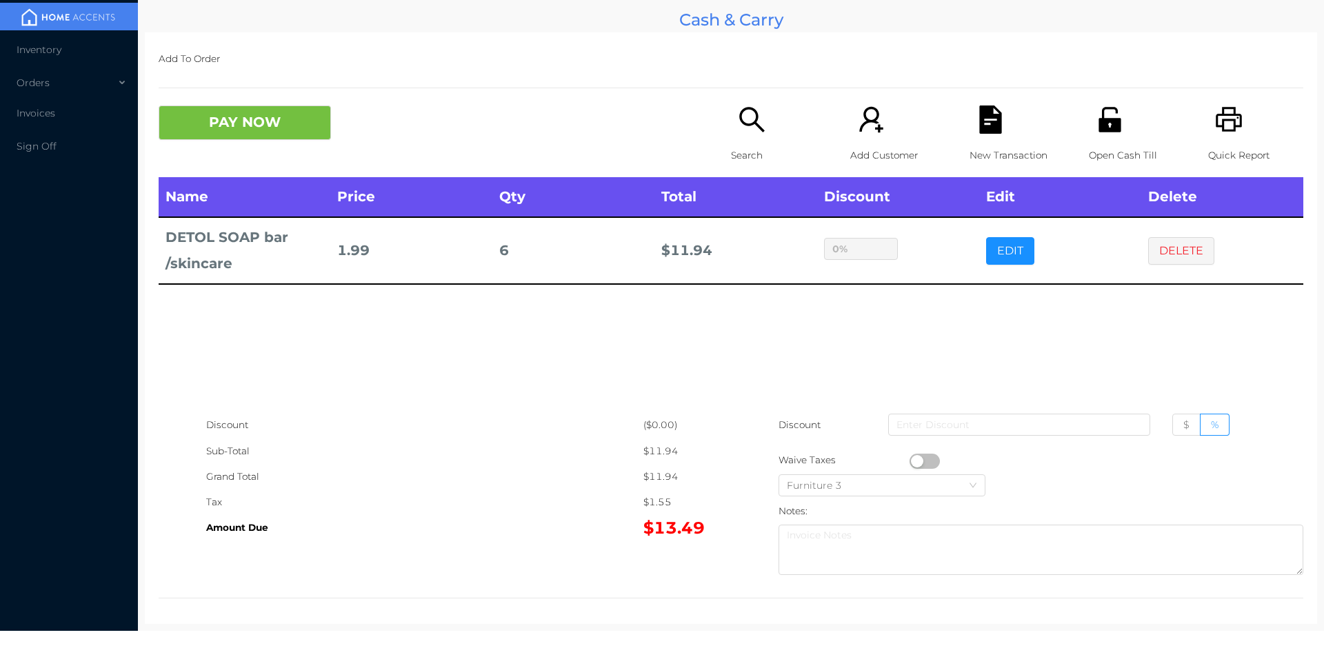
click at [933, 462] on button "button" at bounding box center [925, 461] width 30 height 15
click at [278, 114] on button "PAY NOW" at bounding box center [245, 123] width 172 height 34
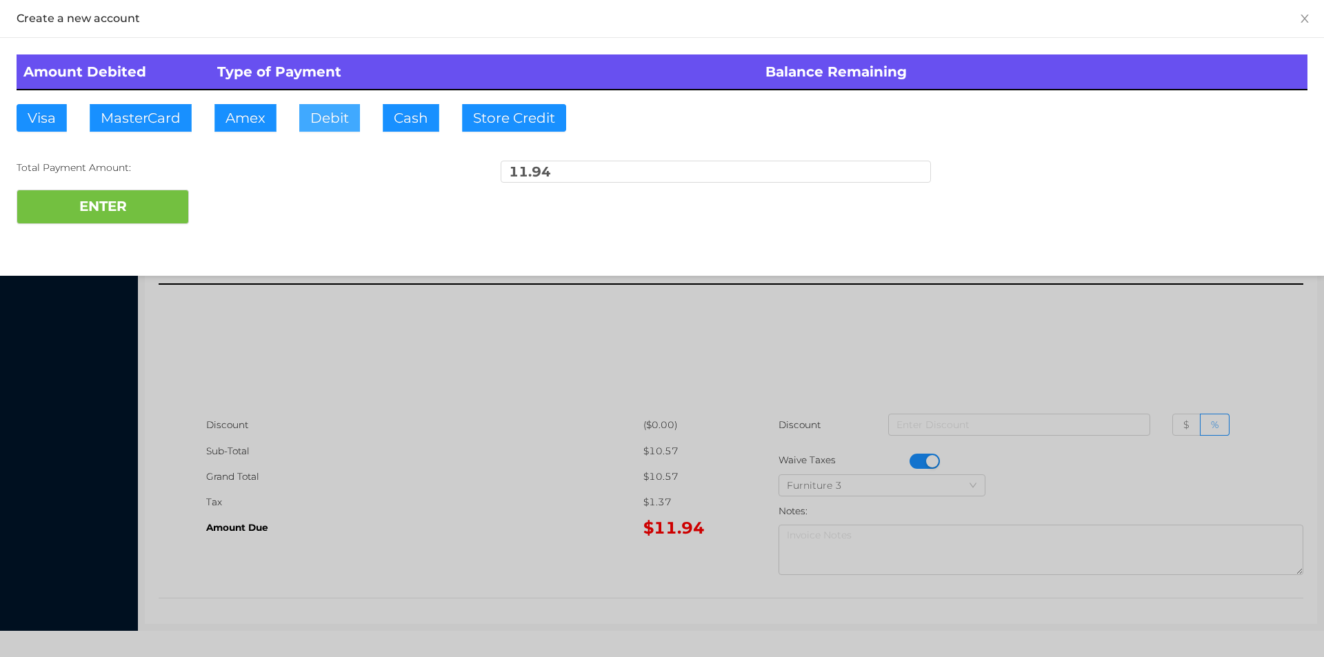
click at [325, 121] on button "Debit" at bounding box center [329, 118] width 61 height 28
click at [141, 214] on button "ENTER" at bounding box center [103, 207] width 172 height 34
type input "0"
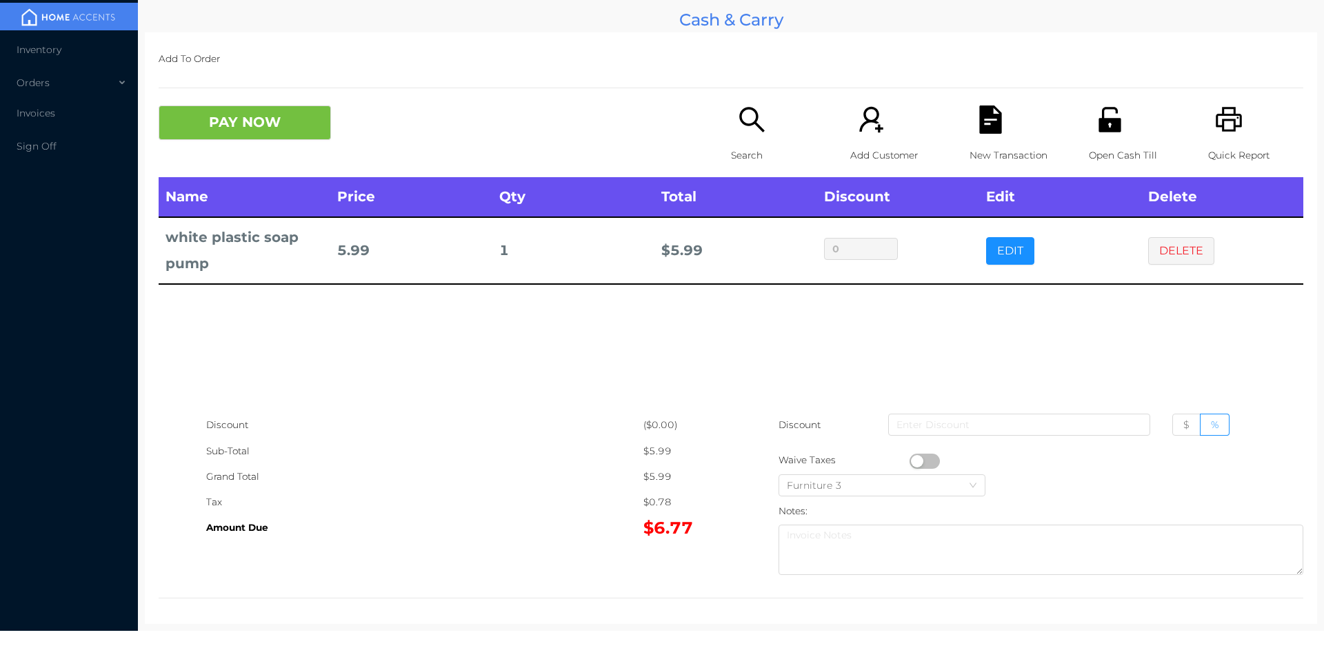
click at [290, 132] on button "PAY NOW" at bounding box center [245, 123] width 172 height 34
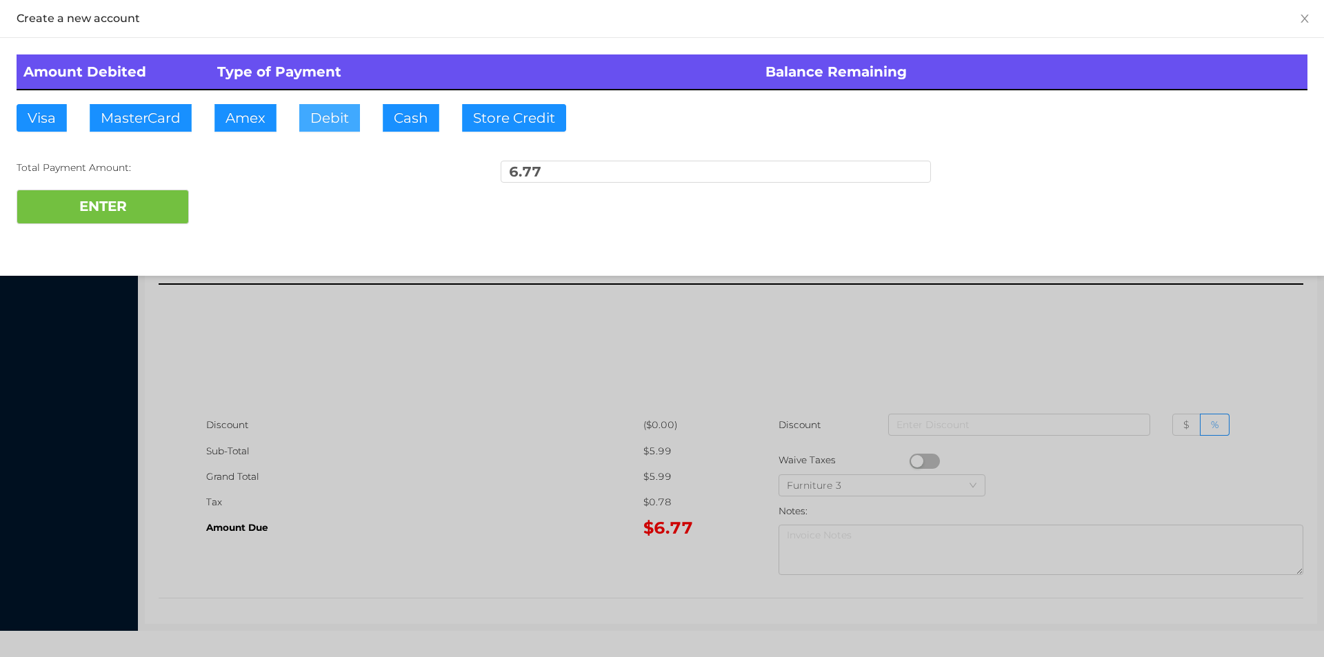
click at [332, 112] on button "Debit" at bounding box center [329, 118] width 61 height 28
click at [150, 207] on button "ENTER" at bounding box center [103, 207] width 172 height 34
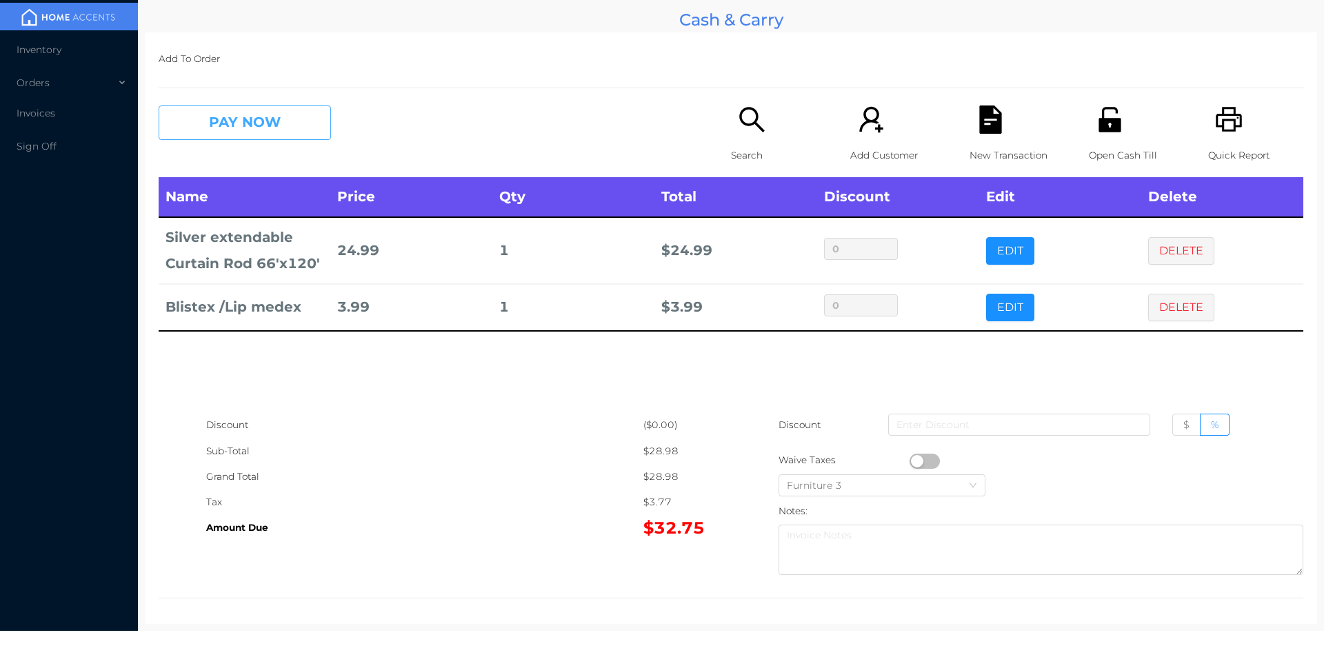
click at [210, 131] on button "PAY NOW" at bounding box center [245, 123] width 172 height 34
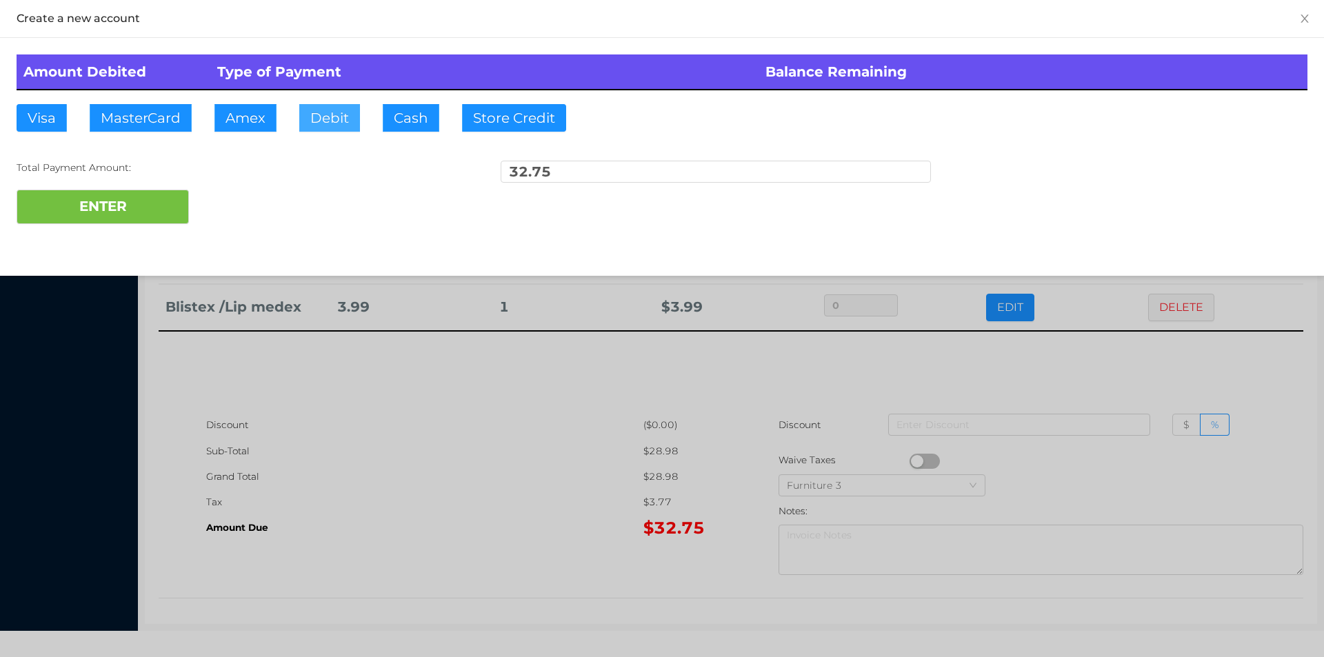
click at [328, 128] on button "Debit" at bounding box center [329, 118] width 61 height 28
type input "50."
click at [115, 197] on button "ENTER" at bounding box center [103, 207] width 172 height 34
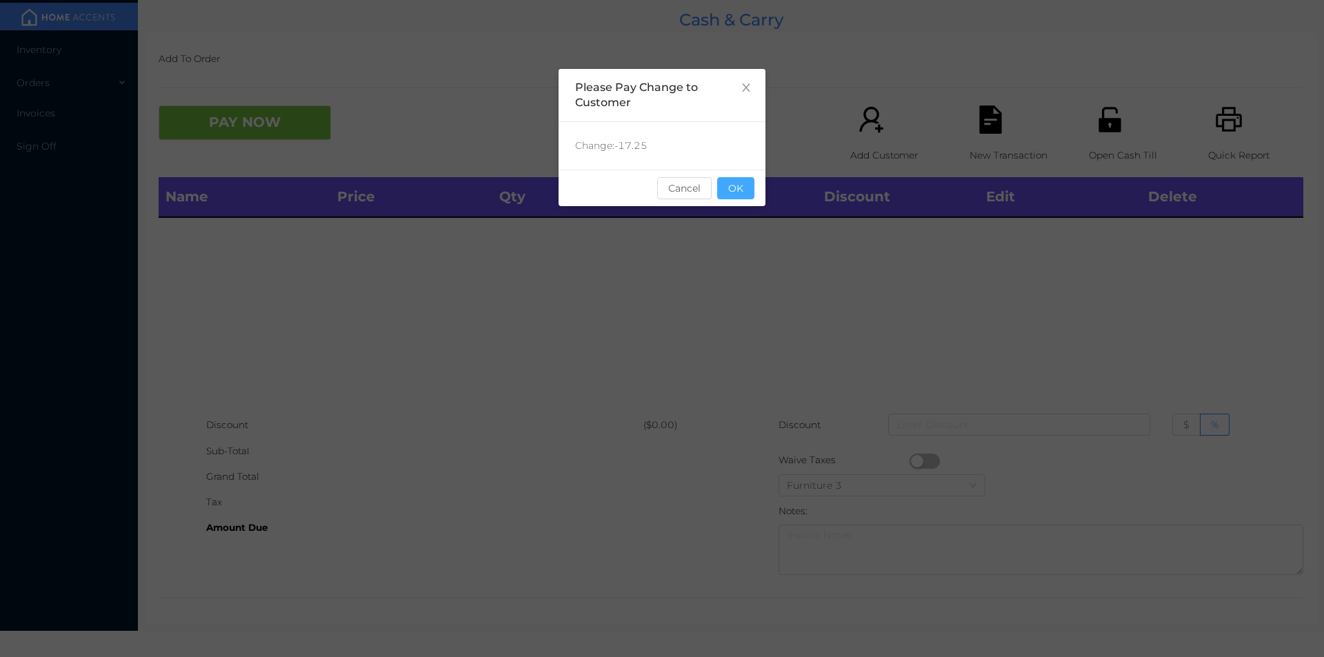
click at [739, 192] on button "OK" at bounding box center [735, 188] width 37 height 22
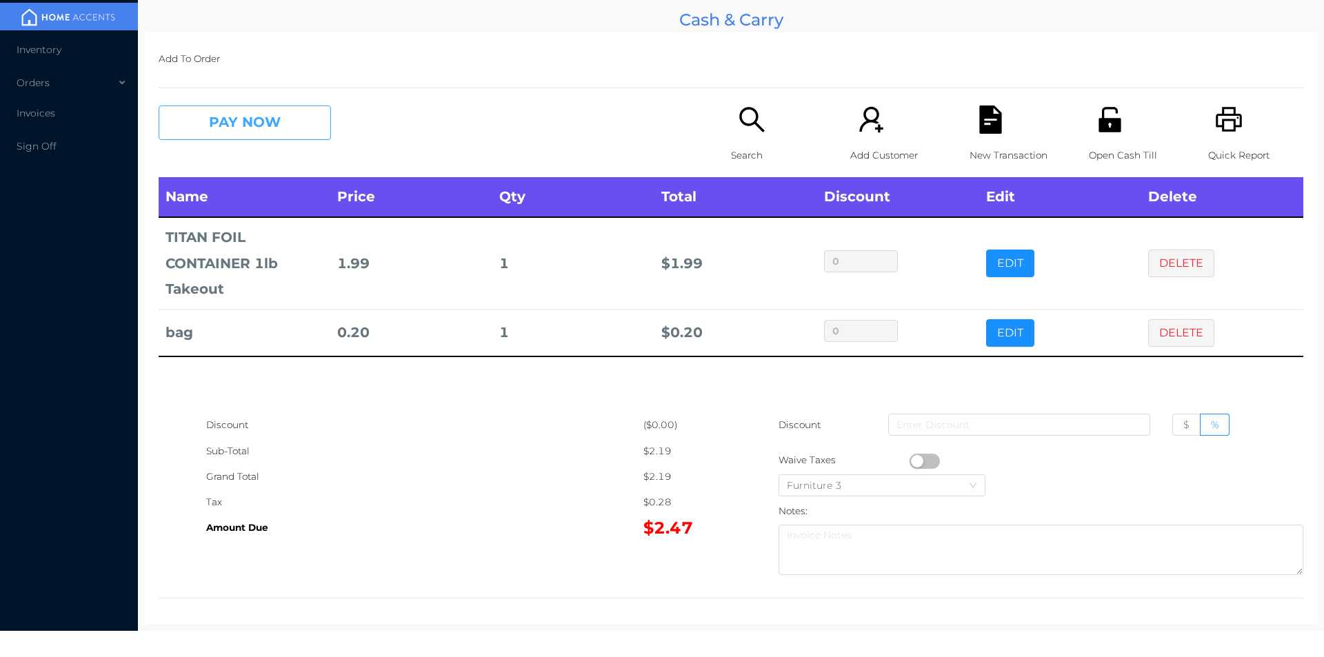
click at [239, 133] on button "PAY NOW" at bounding box center [245, 123] width 172 height 34
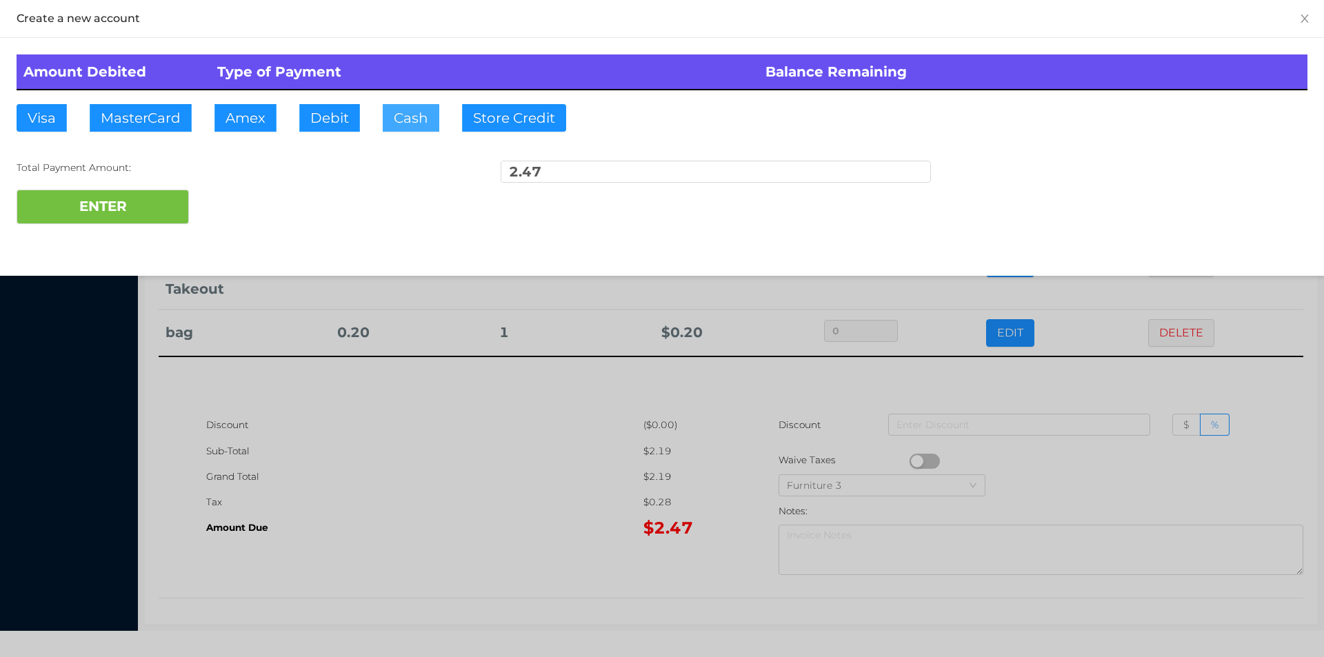
click at [406, 122] on button "Cash" at bounding box center [411, 118] width 57 height 28
type input "5"
click at [120, 215] on button "ENTER" at bounding box center [103, 207] width 172 height 34
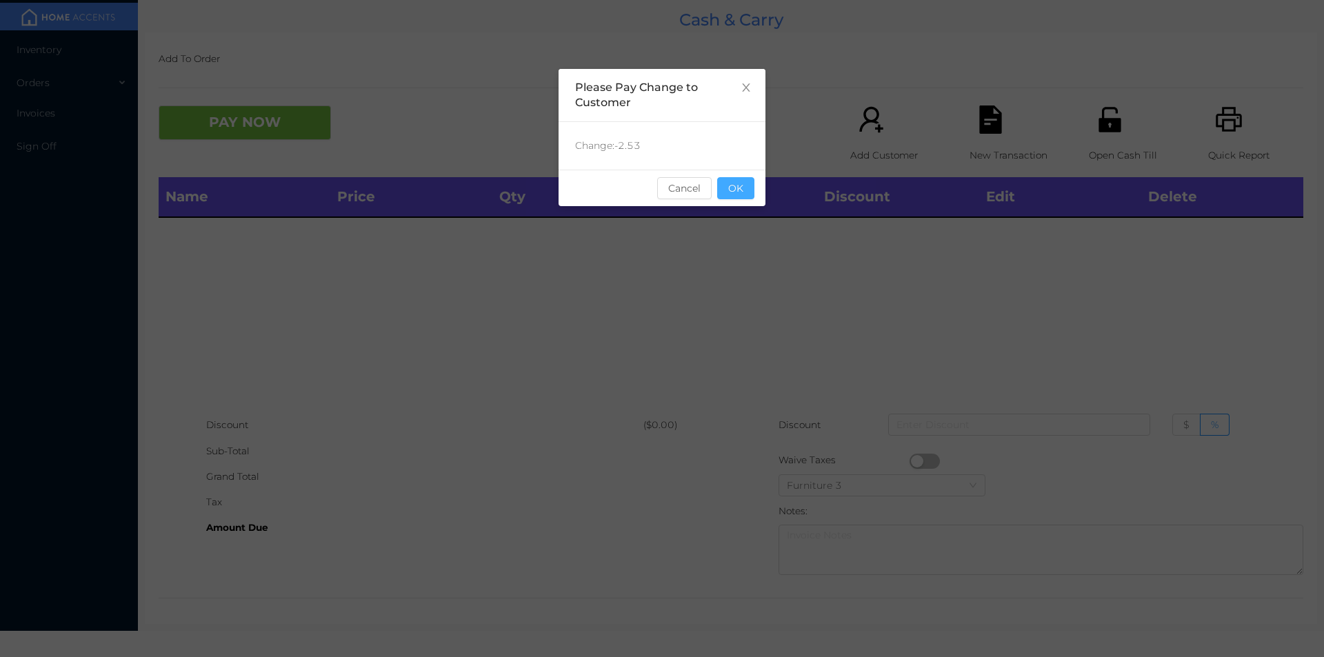
click at [746, 179] on button "OK" at bounding box center [735, 188] width 37 height 22
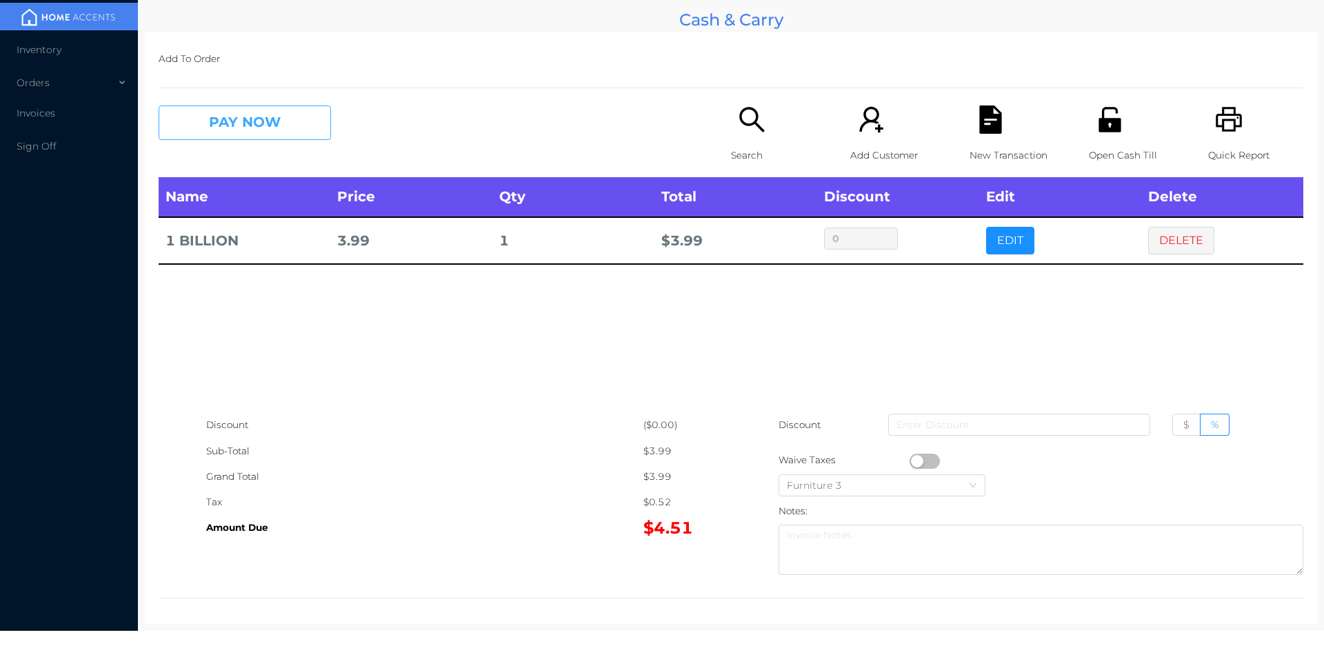
click at [290, 118] on button "PAY NOW" at bounding box center [245, 123] width 172 height 34
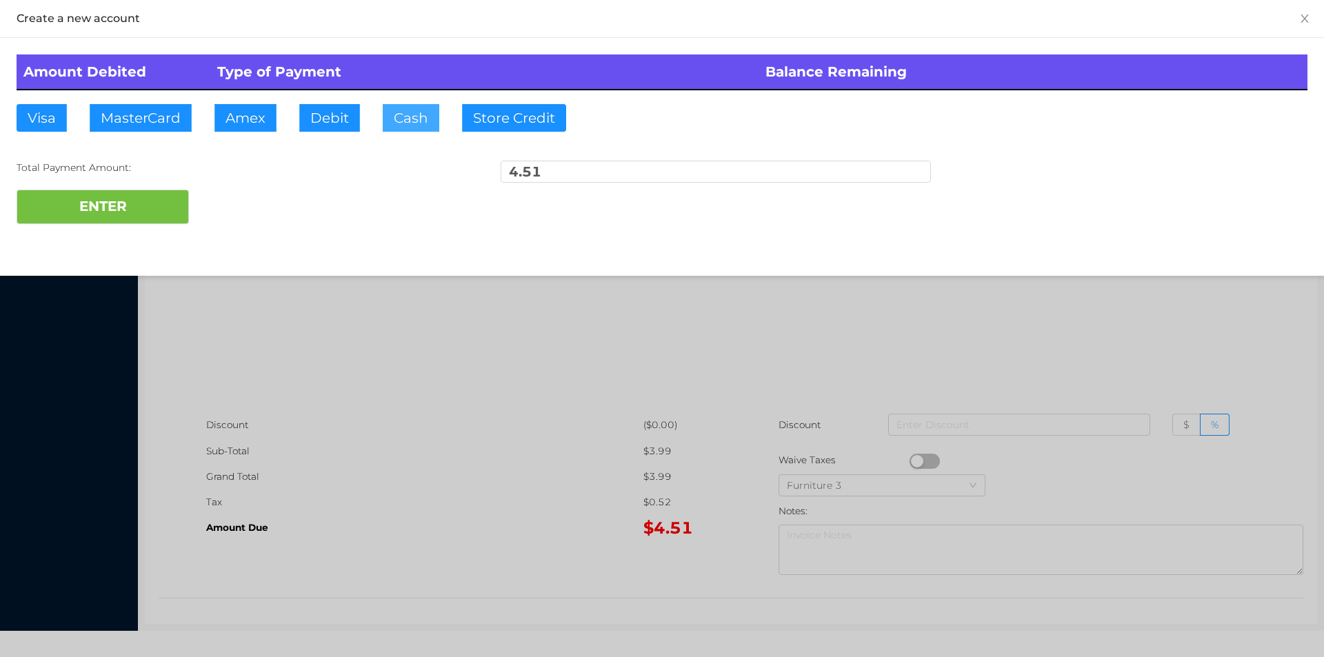
click at [408, 117] on button "Cash" at bounding box center [411, 118] width 57 height 28
click at [174, 202] on button "ENTER" at bounding box center [103, 207] width 172 height 34
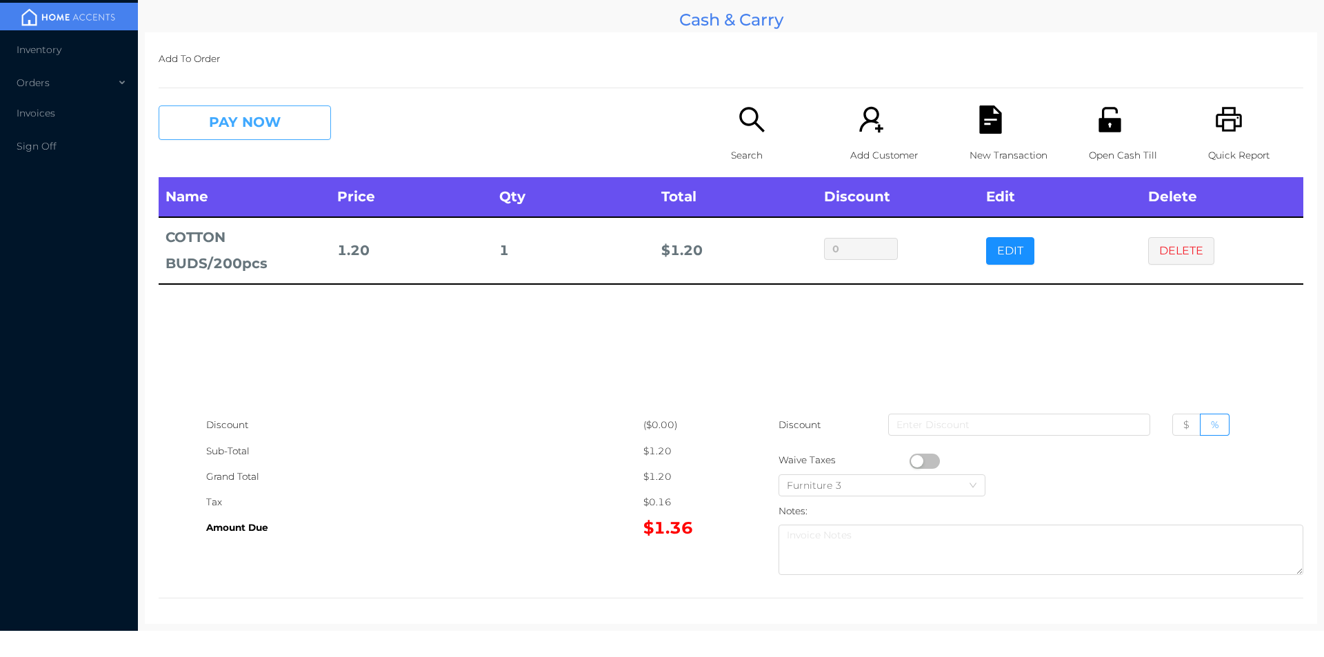
click at [285, 126] on button "PAY NOW" at bounding box center [245, 123] width 172 height 34
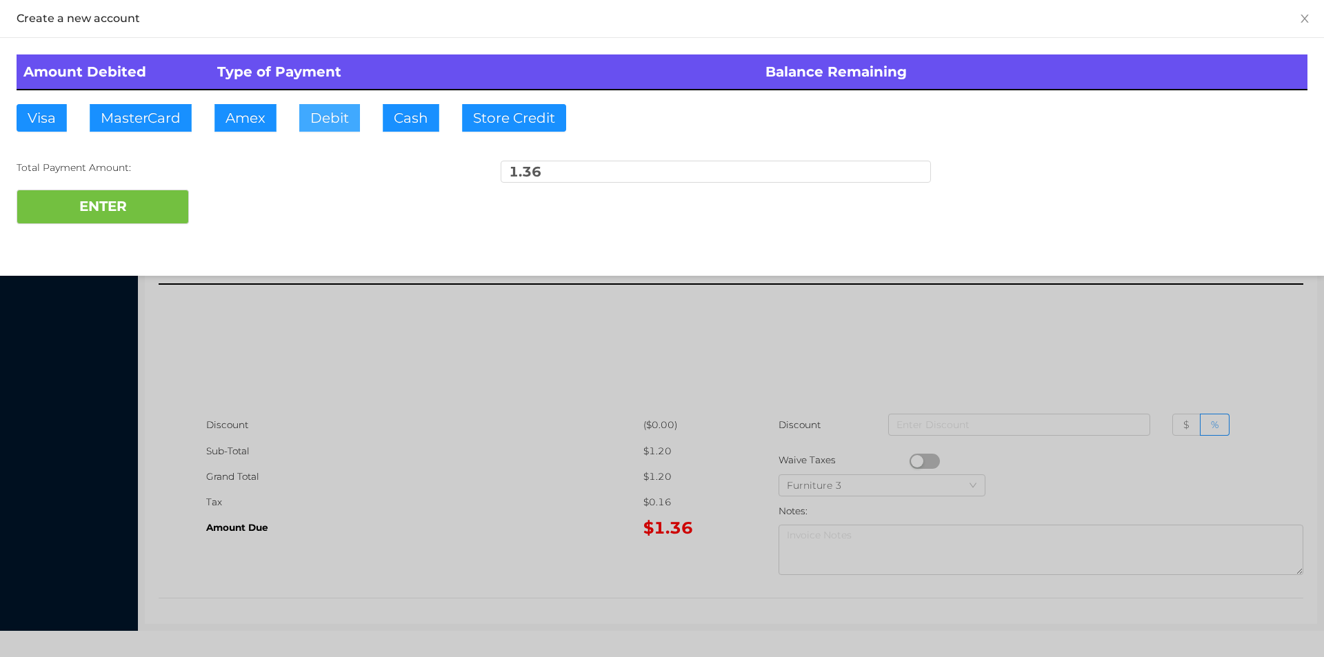
click at [316, 123] on button "Debit" at bounding box center [329, 118] width 61 height 28
click at [155, 220] on button "ENTER" at bounding box center [103, 207] width 172 height 34
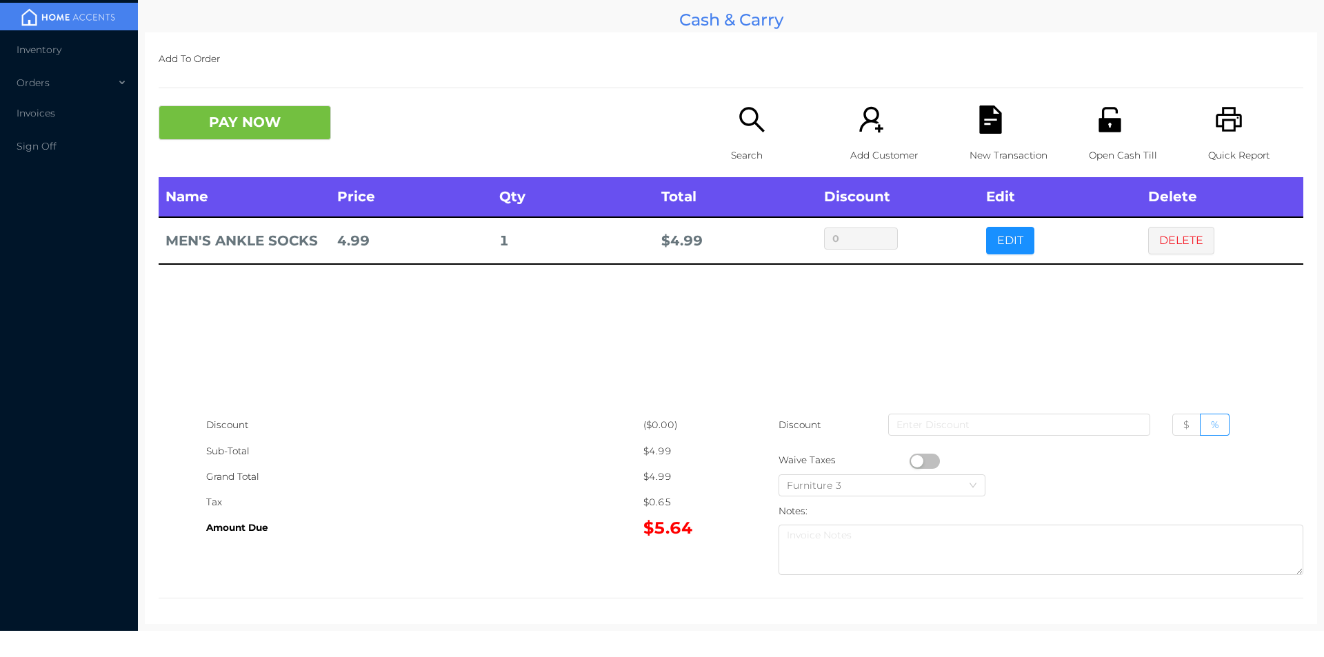
click at [750, 108] on icon "icon: search" at bounding box center [752, 120] width 28 height 28
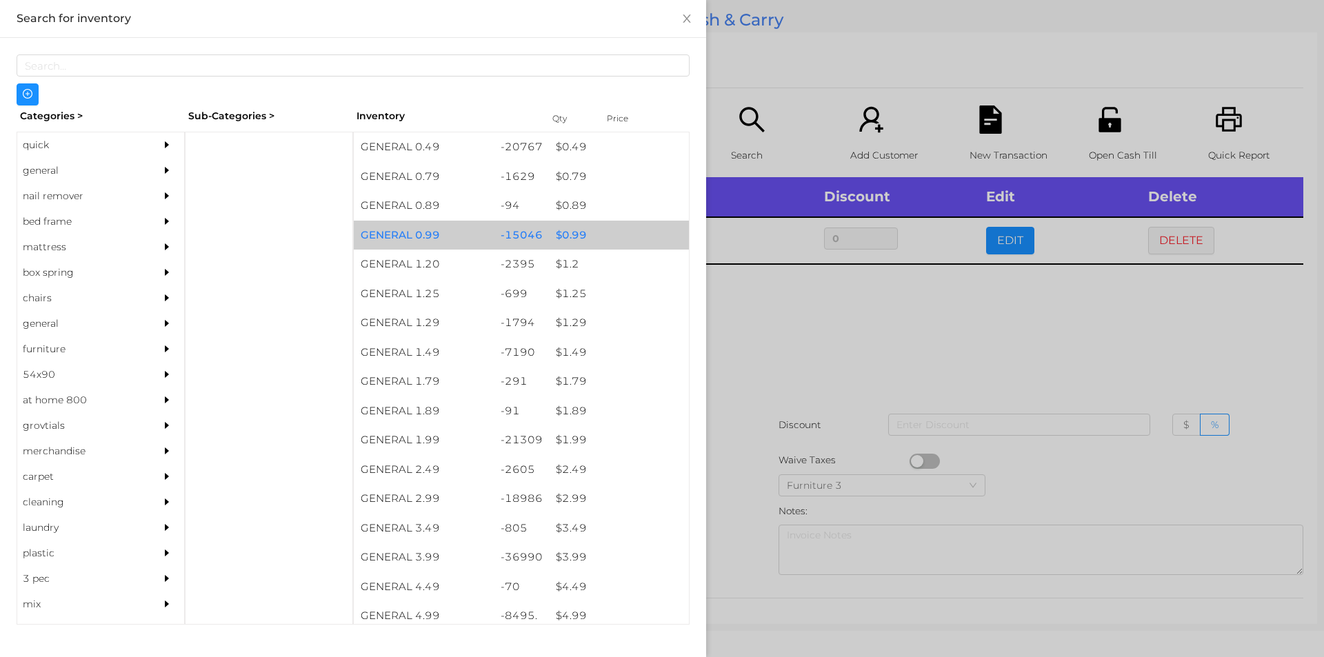
click at [552, 232] on div "$ 0.99" at bounding box center [619, 236] width 140 height 30
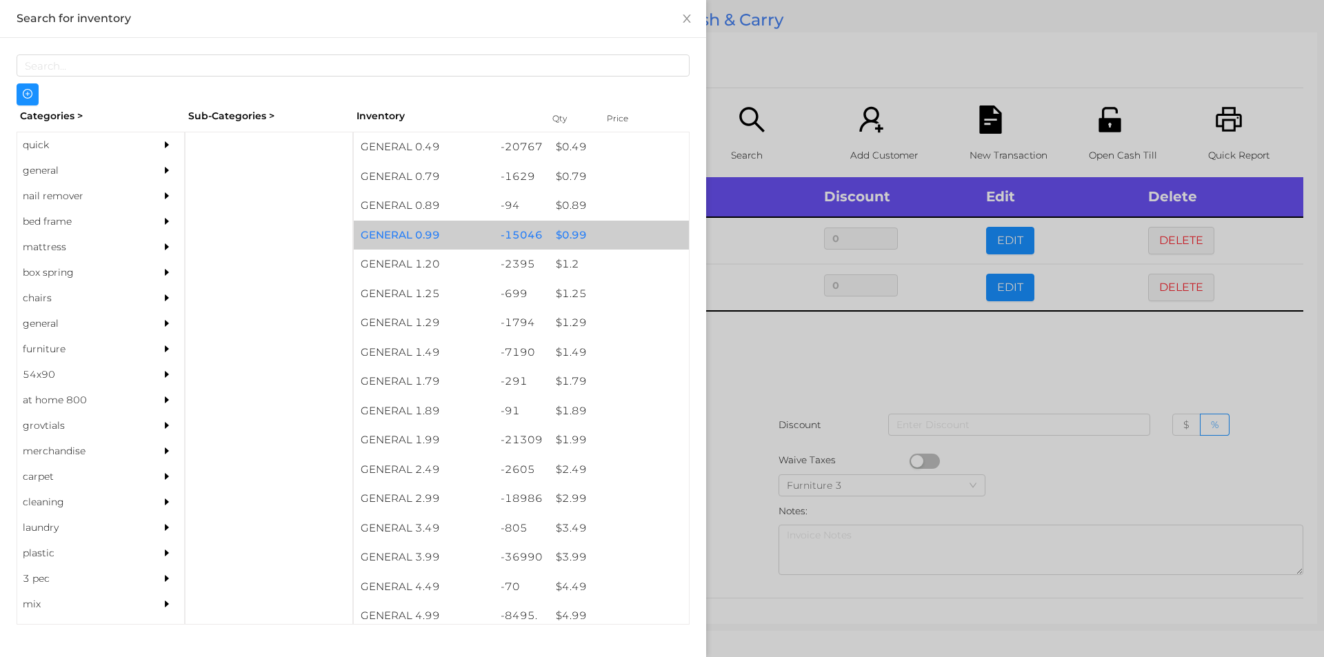
click at [568, 233] on div "$ 0.99" at bounding box center [619, 236] width 140 height 30
click at [590, 238] on div "$ 0.99" at bounding box center [619, 236] width 140 height 30
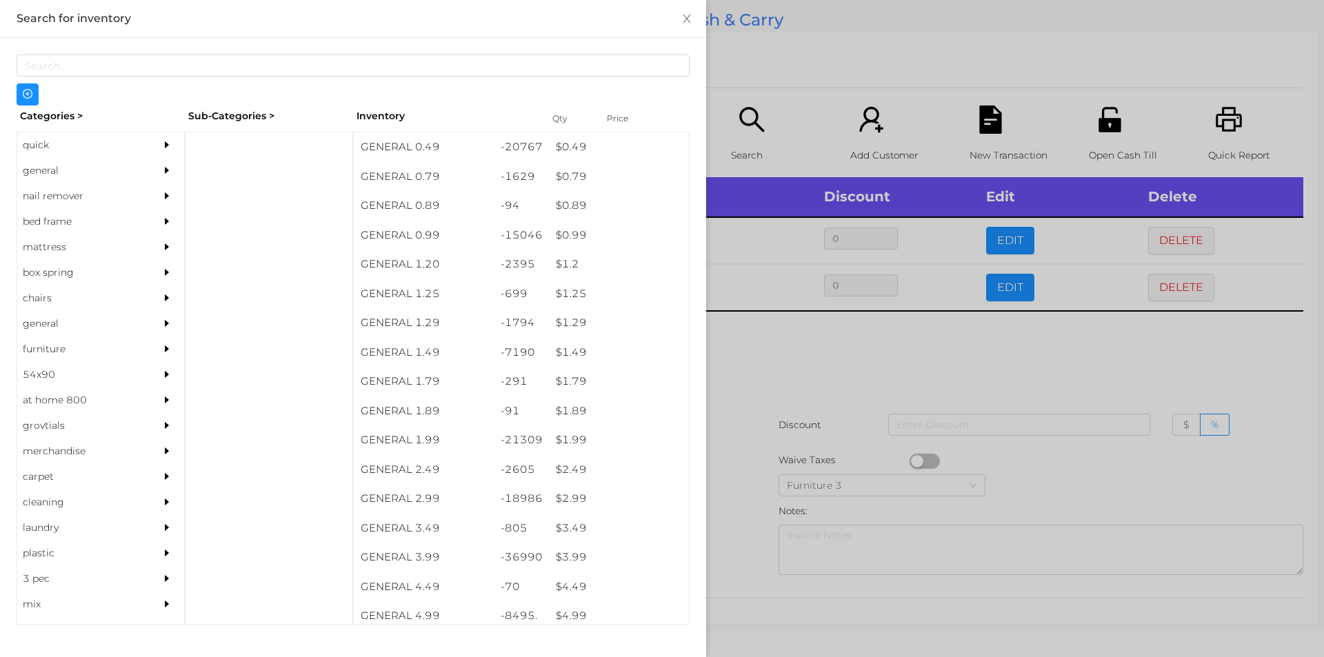
click at [739, 92] on div at bounding box center [662, 328] width 1324 height 657
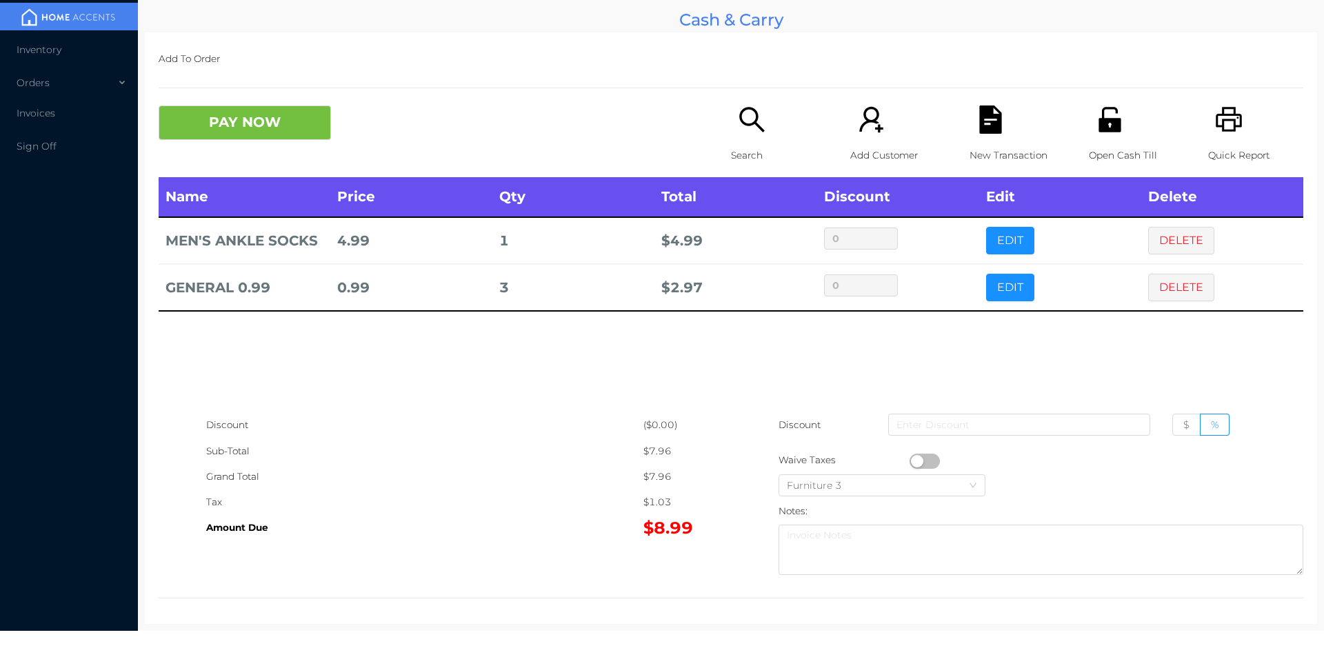
click at [979, 124] on icon "icon: file-text" at bounding box center [990, 120] width 22 height 28
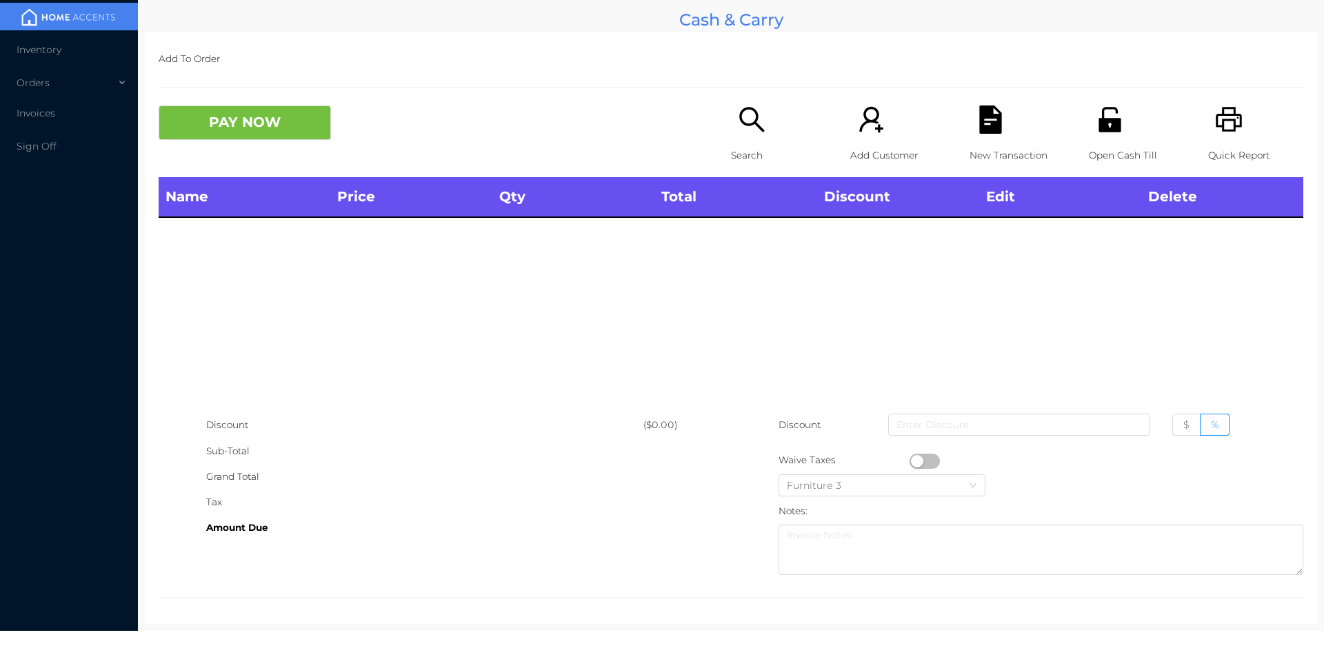
click at [1220, 127] on icon "icon: printer" at bounding box center [1229, 120] width 28 height 28
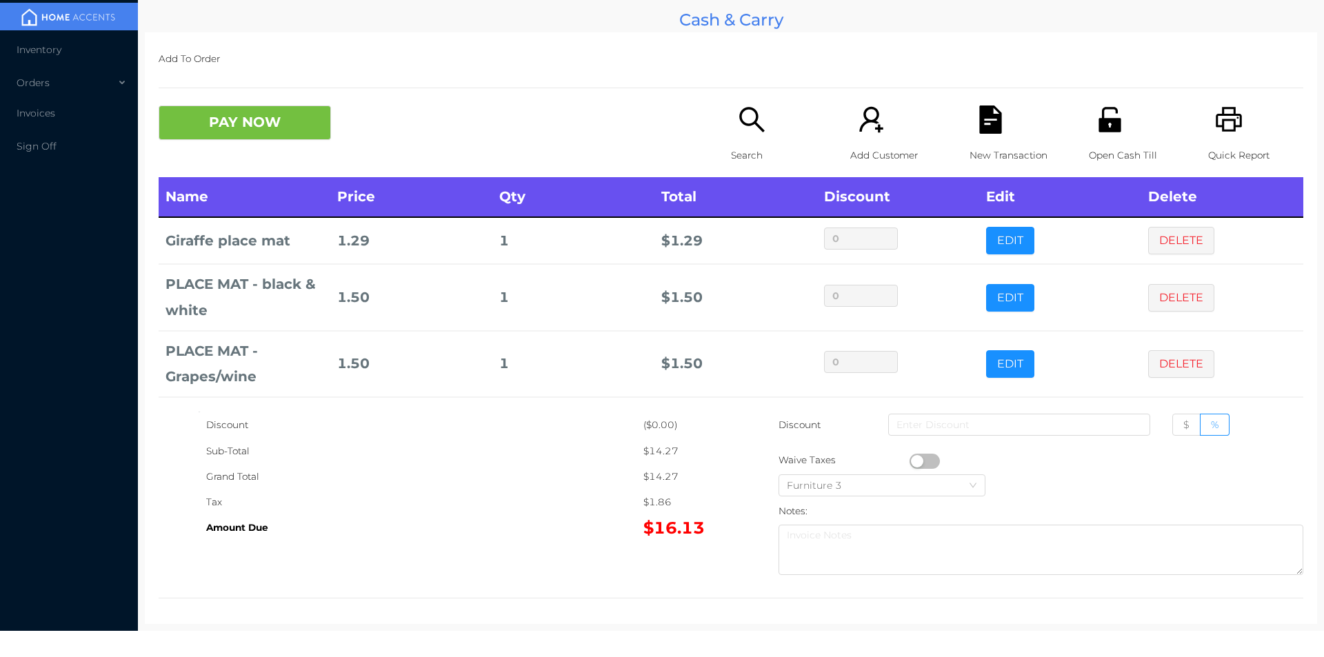
scroll to position [46, 0]
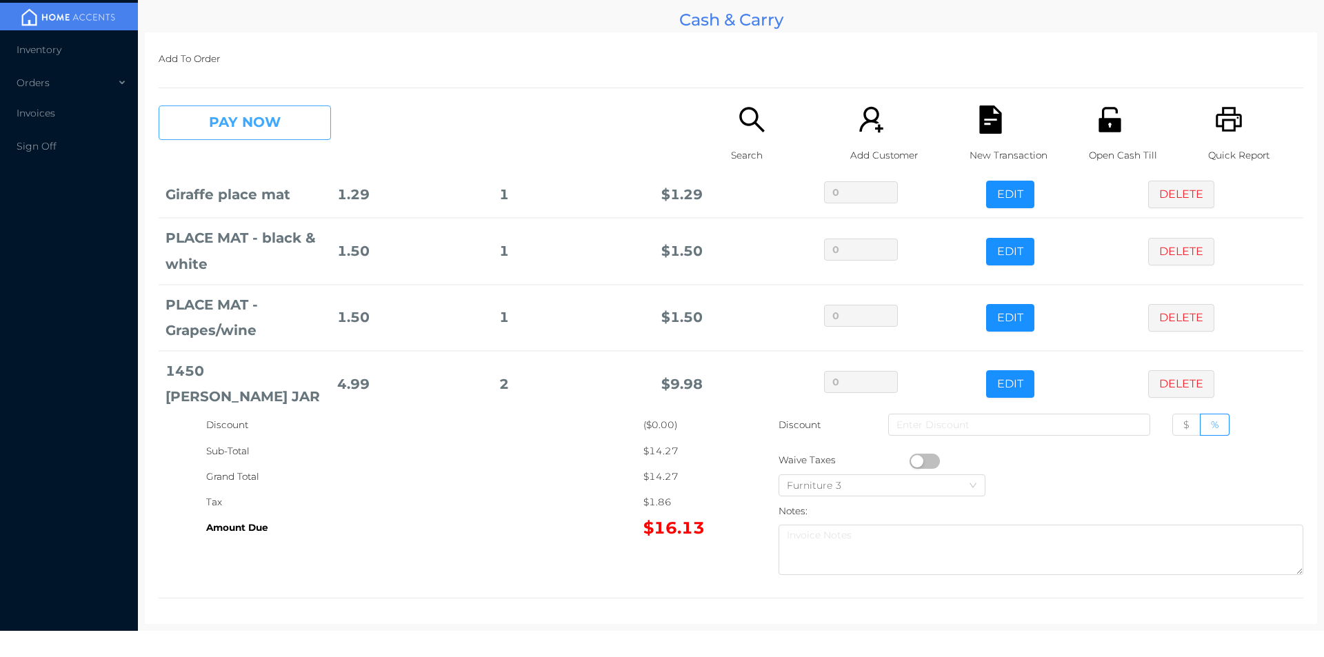
click at [262, 115] on button "PAY NOW" at bounding box center [245, 123] width 172 height 34
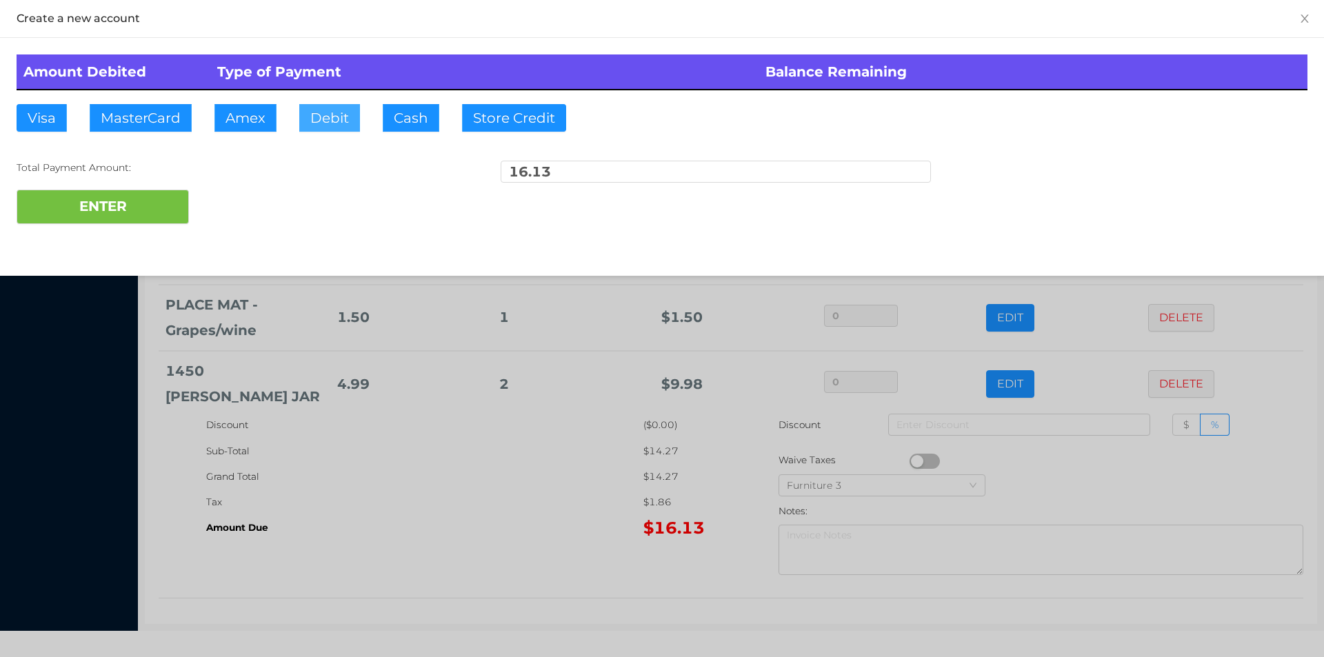
click at [310, 124] on button "Debit" at bounding box center [329, 118] width 61 height 28
type input "100"
click at [115, 194] on button "ENTER" at bounding box center [103, 207] width 172 height 34
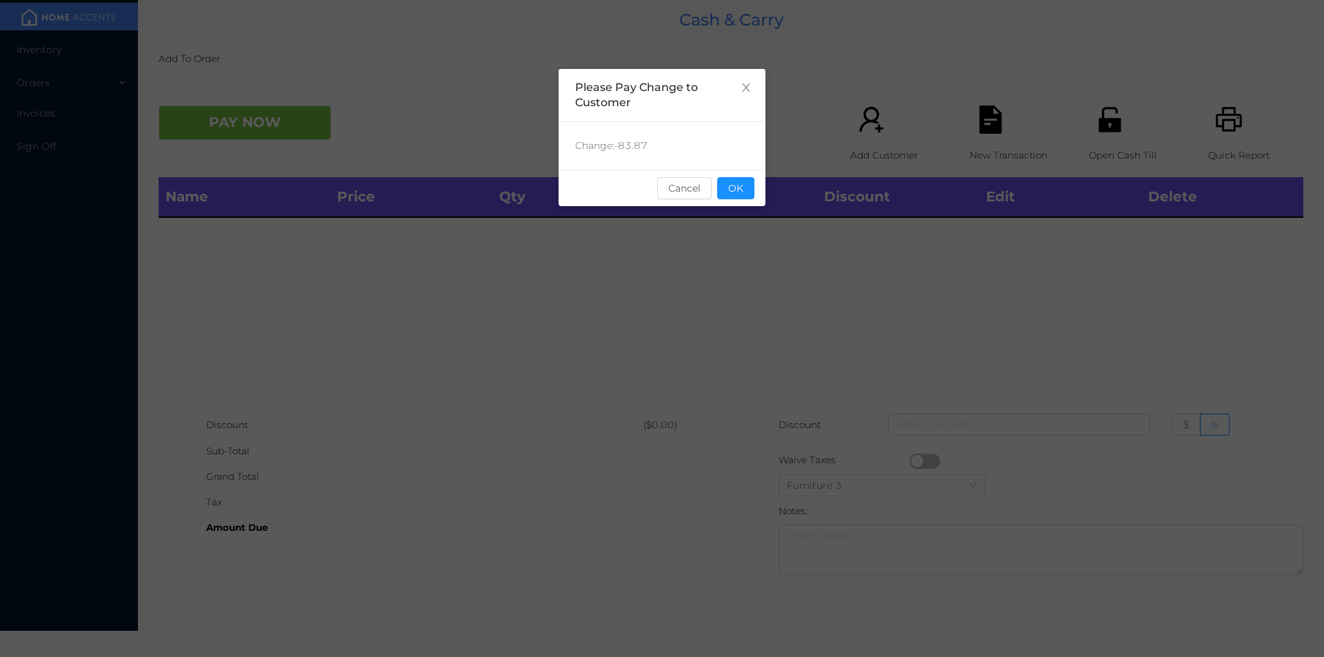
scroll to position [0, 0]
click at [752, 190] on button "OK" at bounding box center [735, 188] width 37 height 22
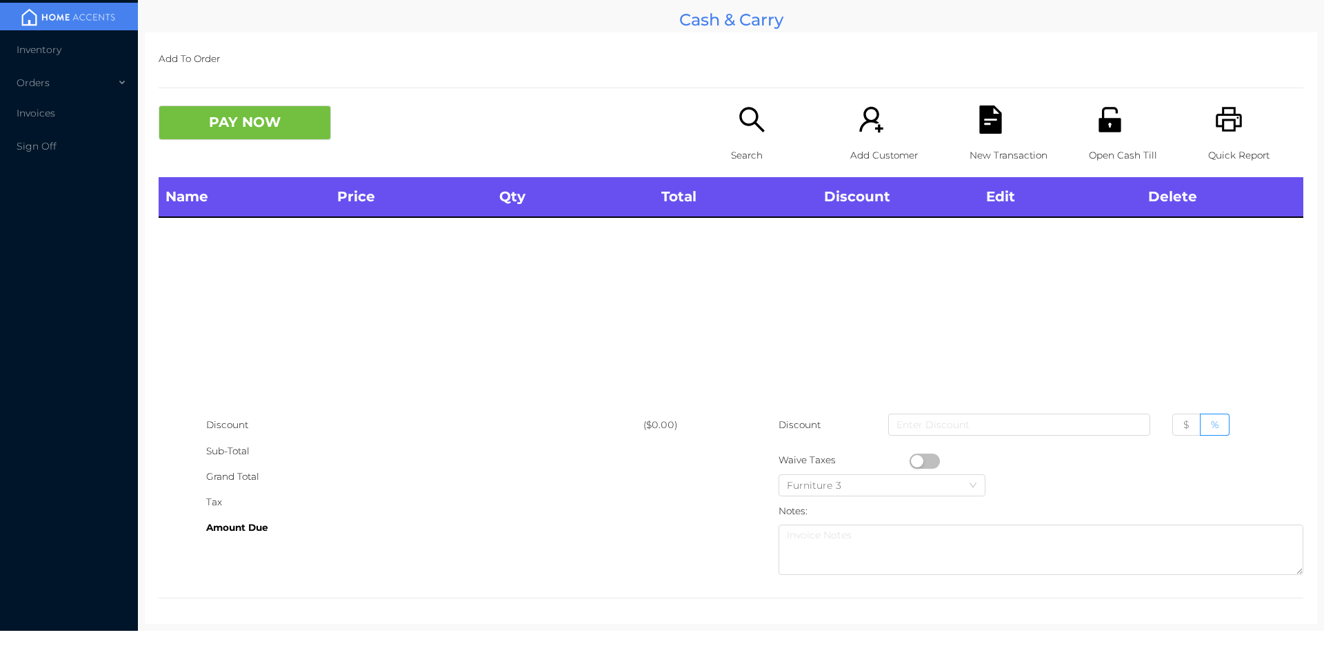
click at [736, 155] on p "Search" at bounding box center [778, 156] width 95 height 26
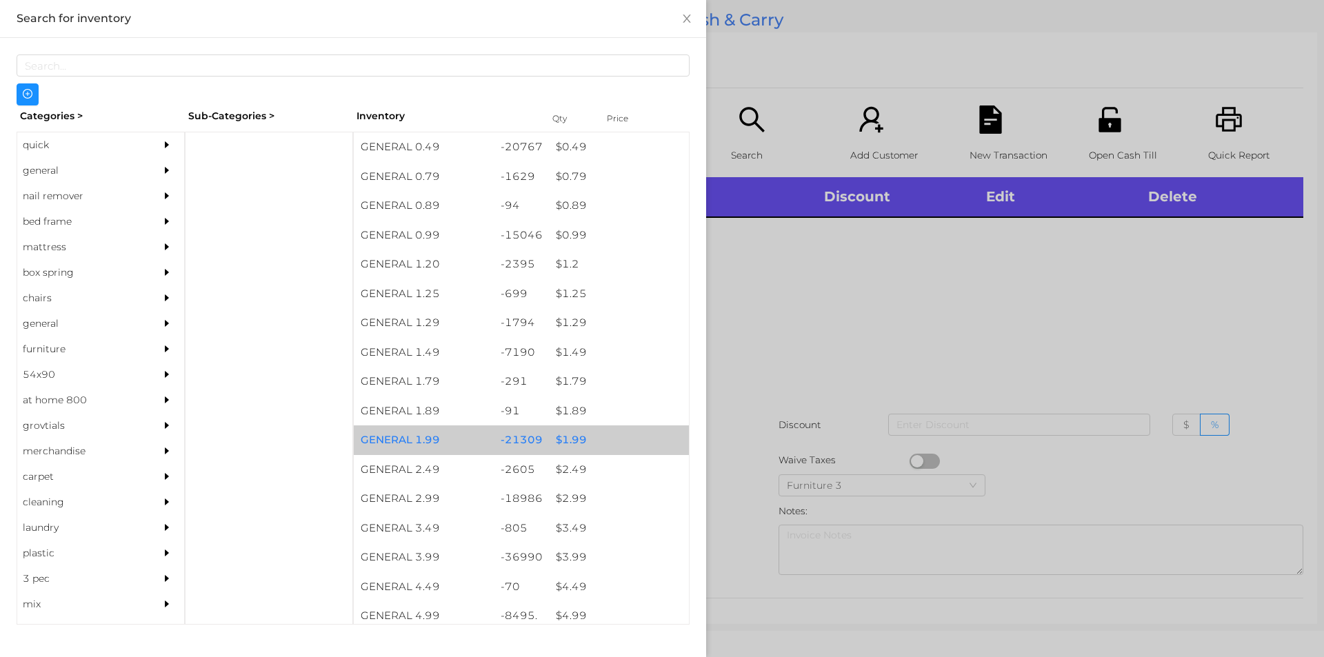
click at [553, 439] on div "$ 1.99" at bounding box center [619, 440] width 140 height 30
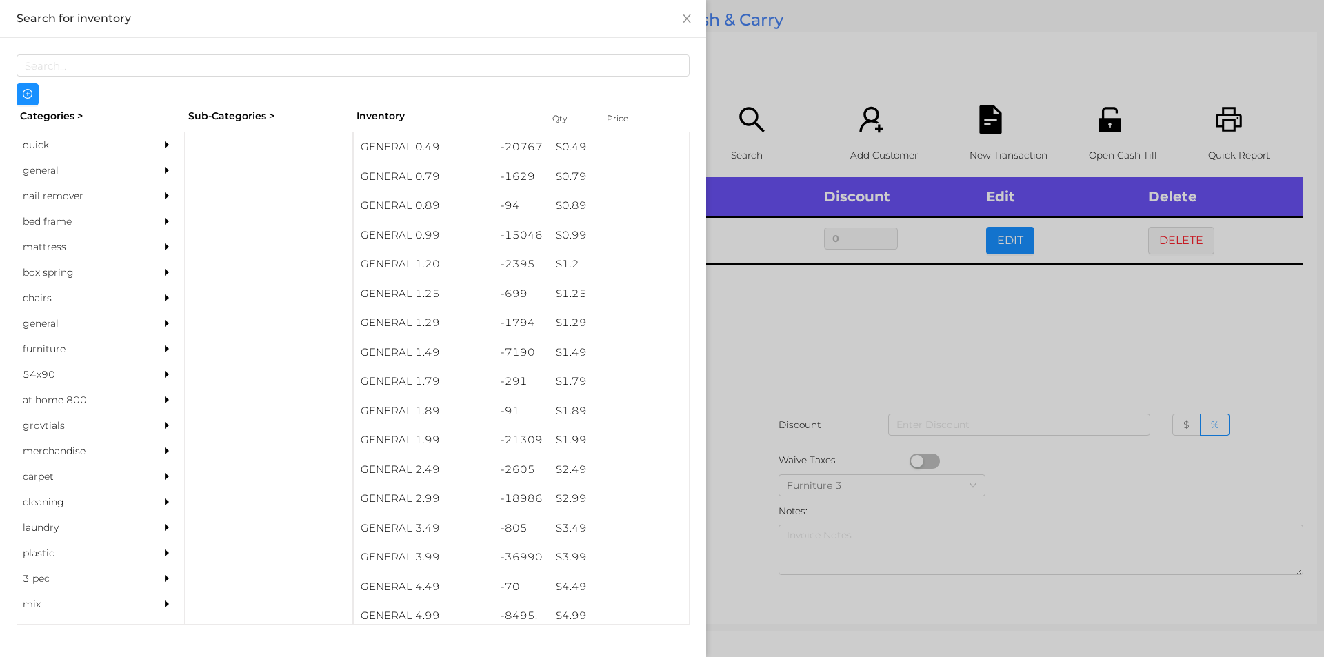
click at [799, 419] on div at bounding box center [662, 328] width 1324 height 657
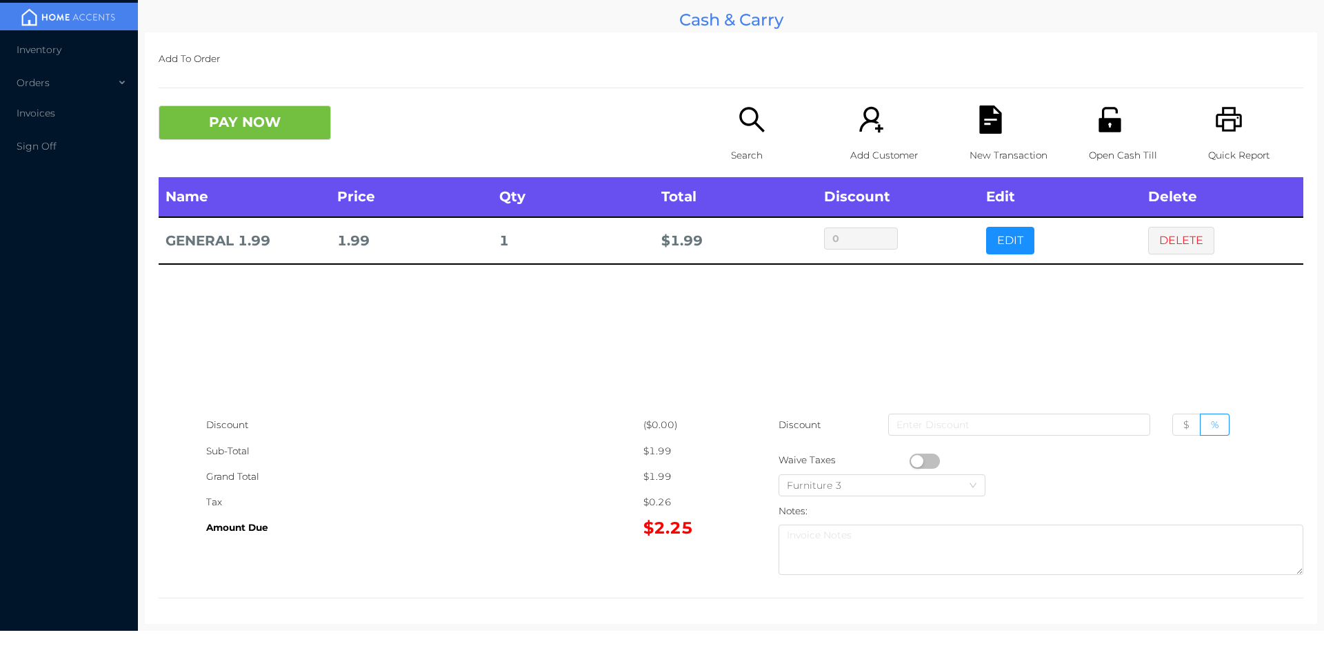
click at [979, 127] on icon "icon: file-text" at bounding box center [990, 120] width 22 height 28
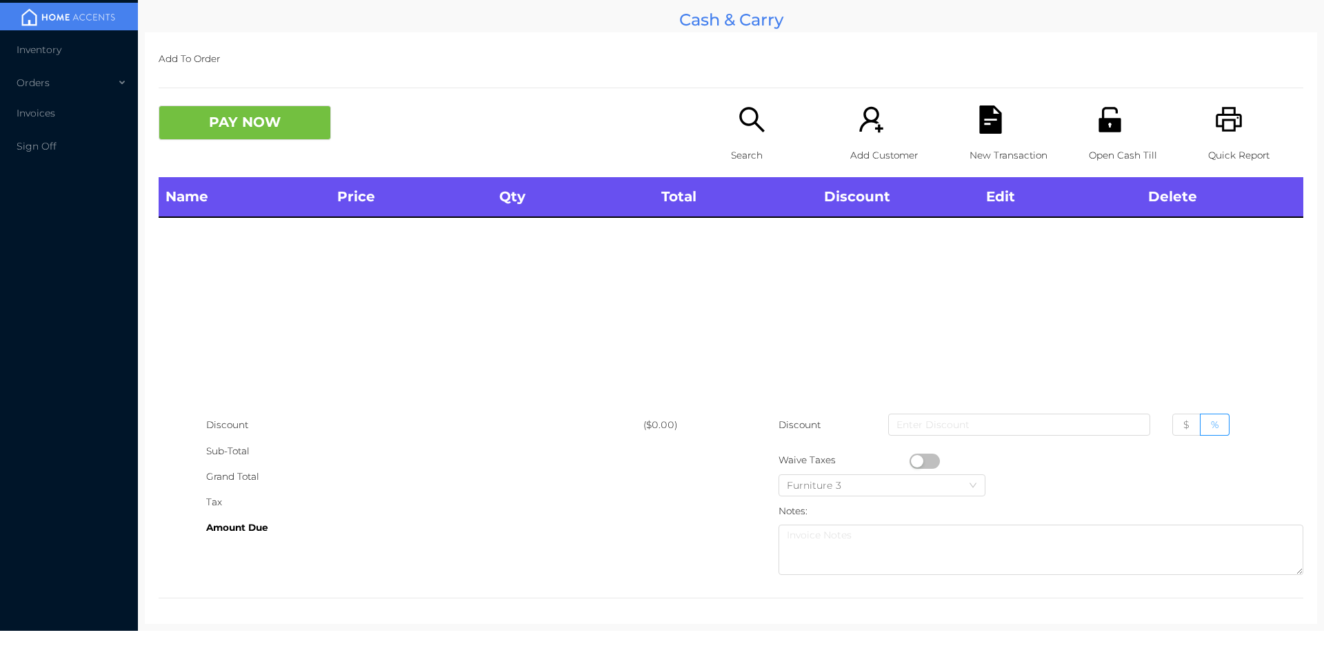
click at [1223, 112] on icon "icon: printer" at bounding box center [1229, 120] width 28 height 28
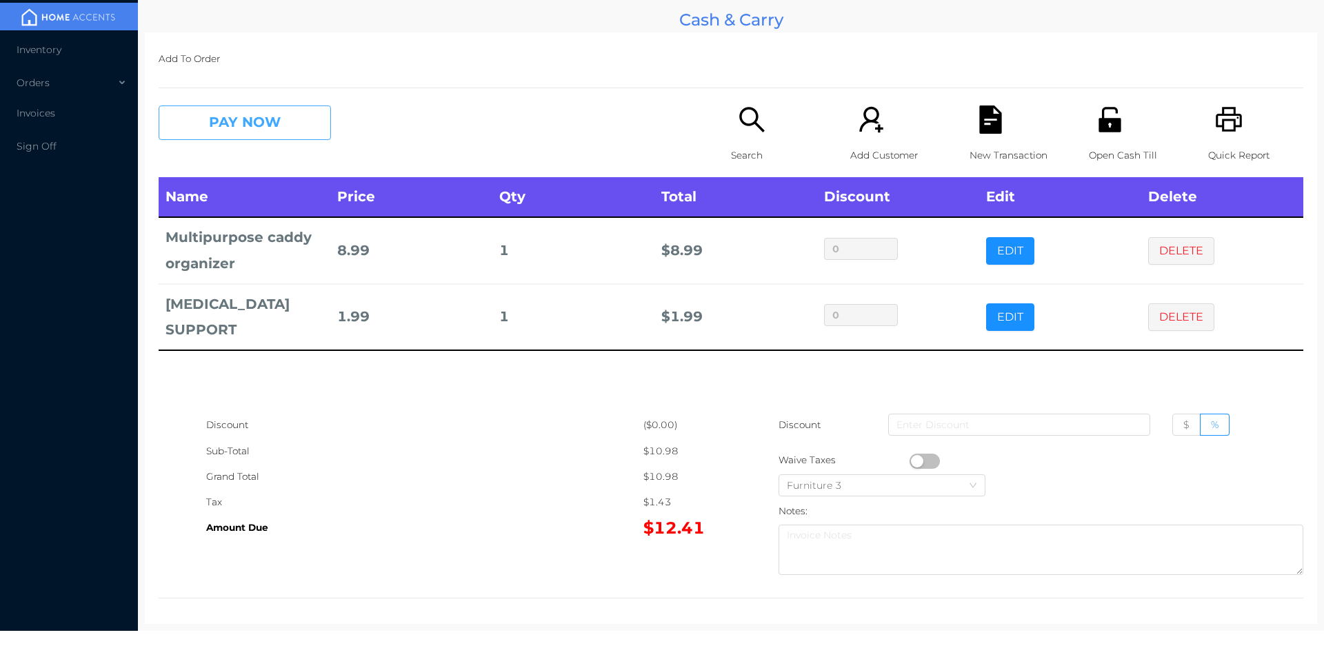
click at [217, 130] on button "PAY NOW" at bounding box center [245, 123] width 172 height 34
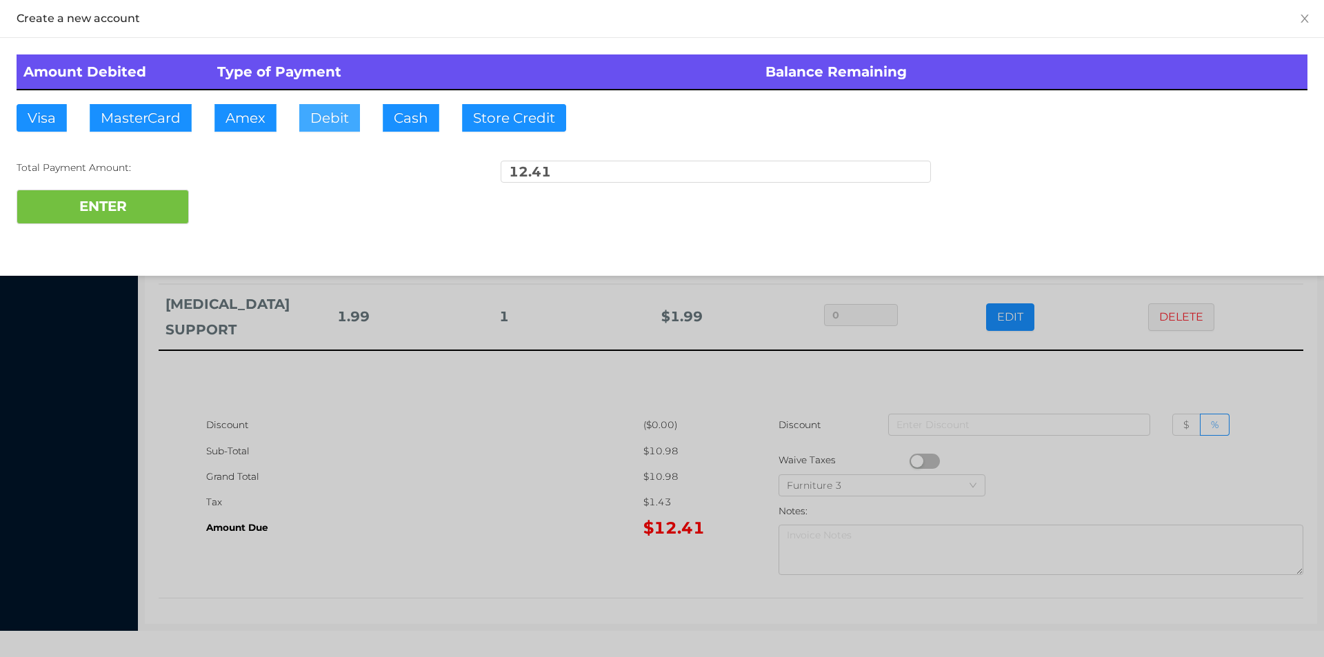
click at [337, 109] on button "Debit" at bounding box center [329, 118] width 61 height 28
type input "15"
click at [82, 210] on button "ENTER" at bounding box center [103, 207] width 172 height 34
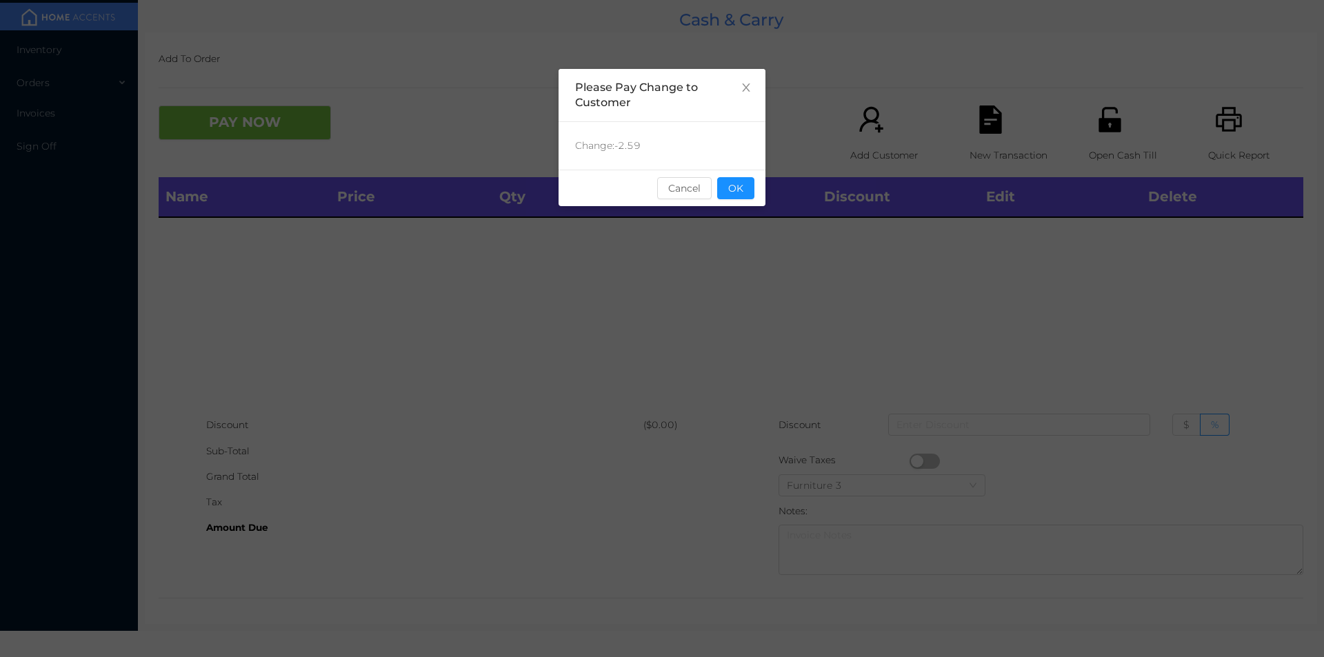
click at [722, 149] on div "Change: -2.59" at bounding box center [662, 146] width 207 height 48
click at [743, 187] on button "OK" at bounding box center [735, 188] width 37 height 22
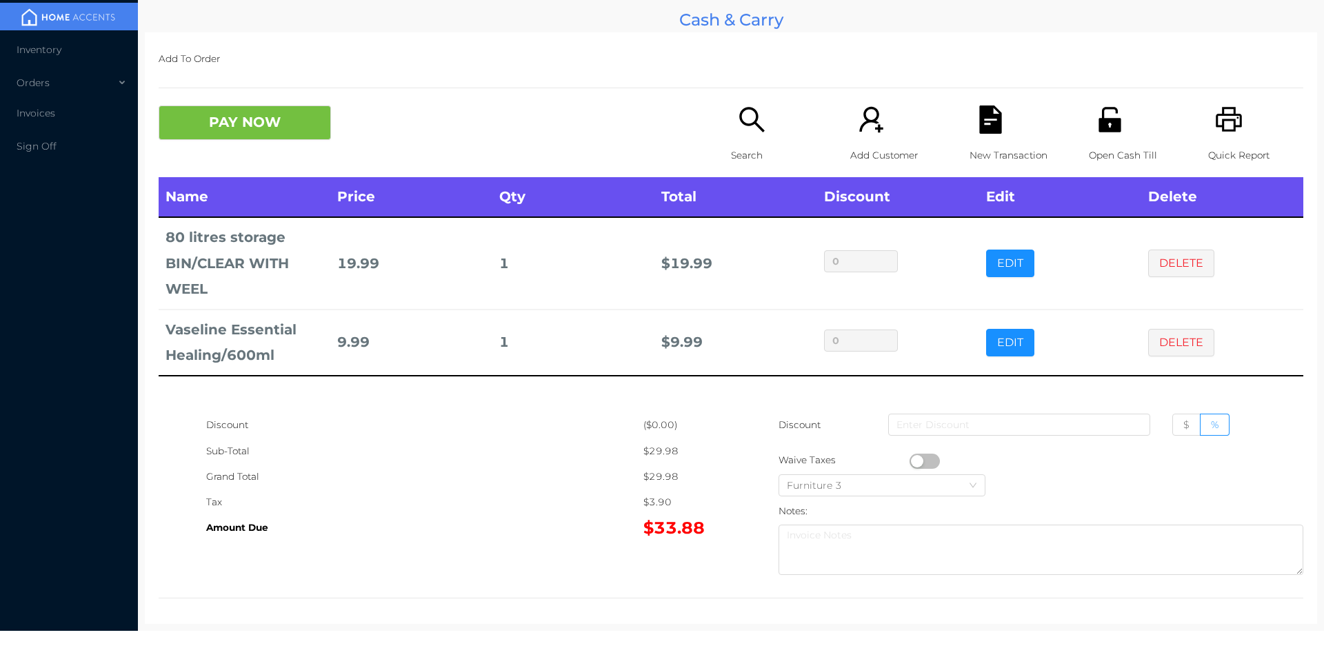
click at [991, 128] on icon "icon: file-text" at bounding box center [990, 120] width 22 height 28
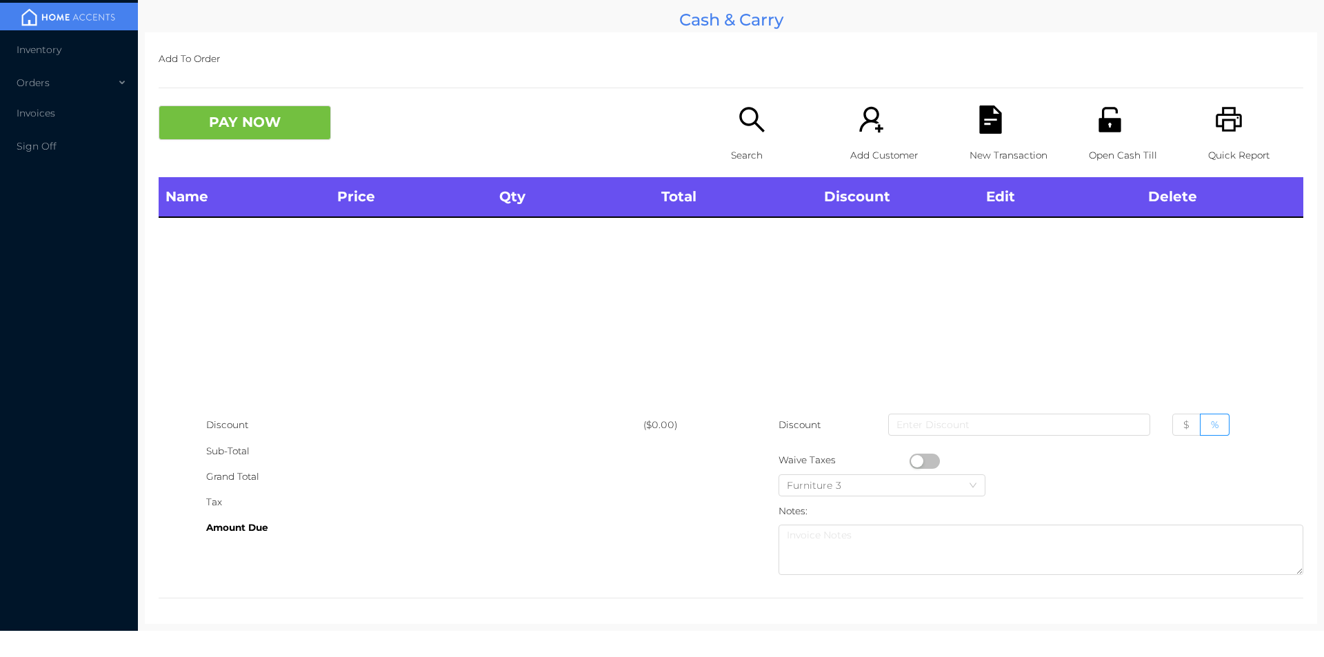
click at [1215, 108] on icon "icon: printer" at bounding box center [1229, 120] width 28 height 28
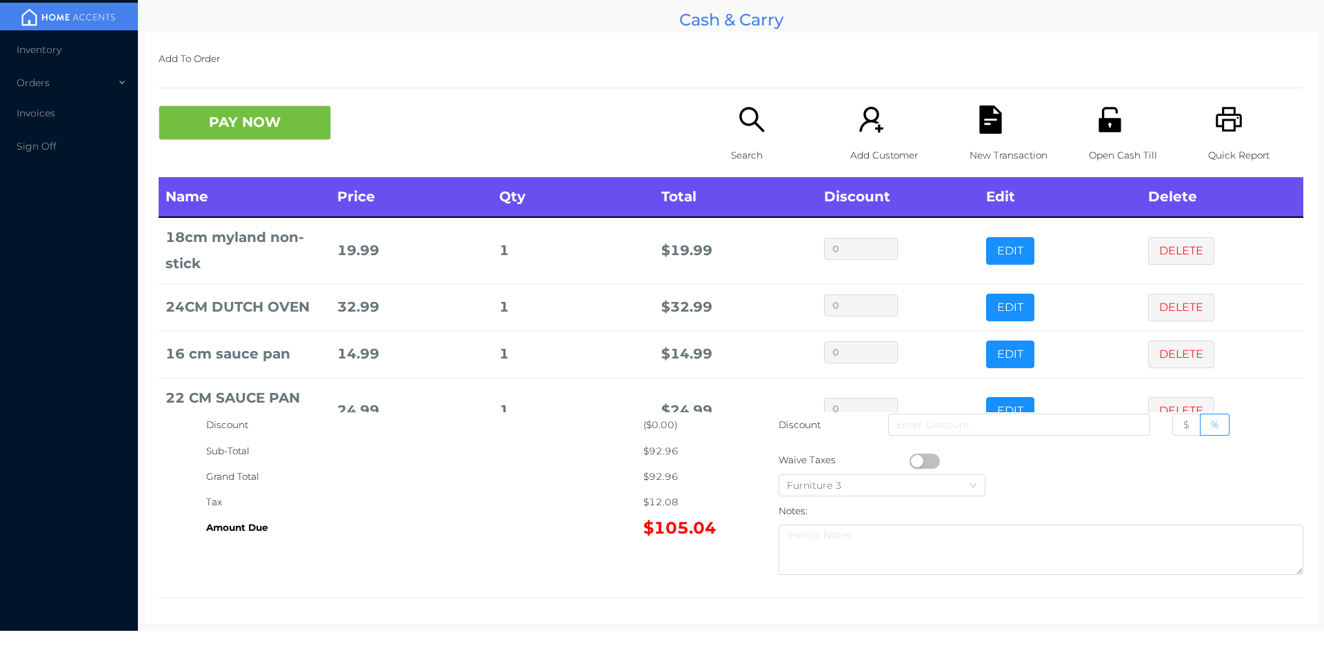
click at [746, 143] on p "Search" at bounding box center [778, 156] width 95 height 26
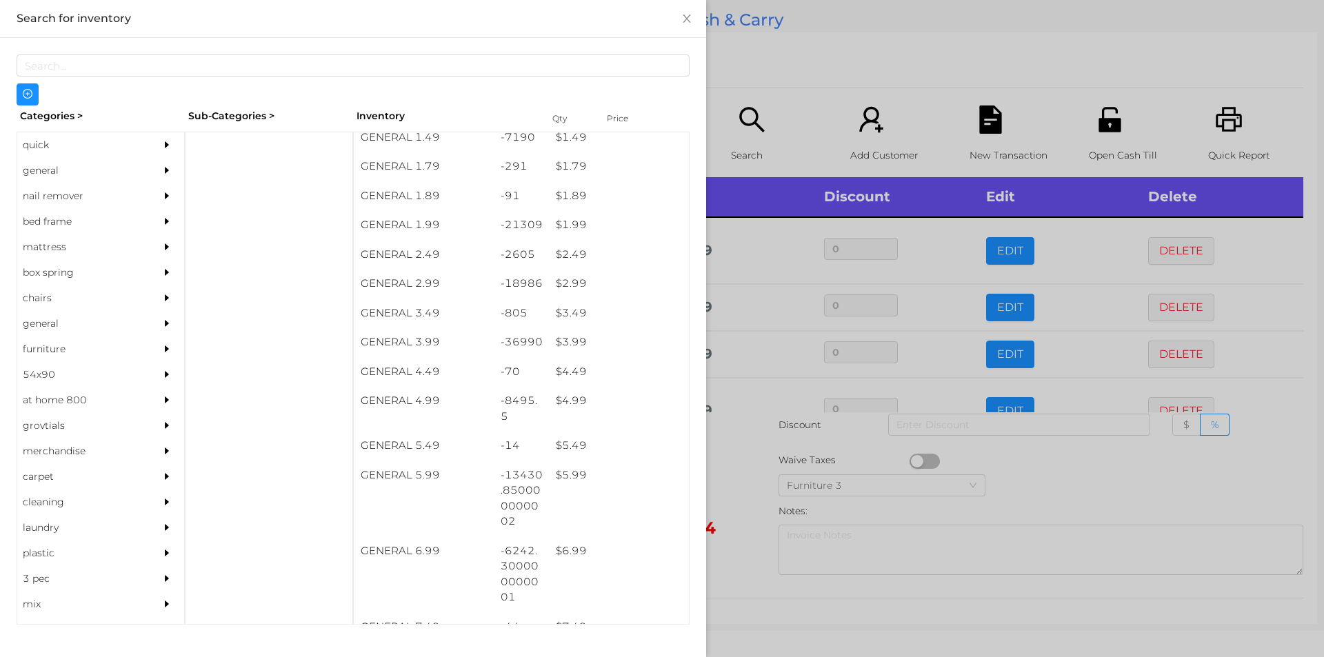
scroll to position [219, 0]
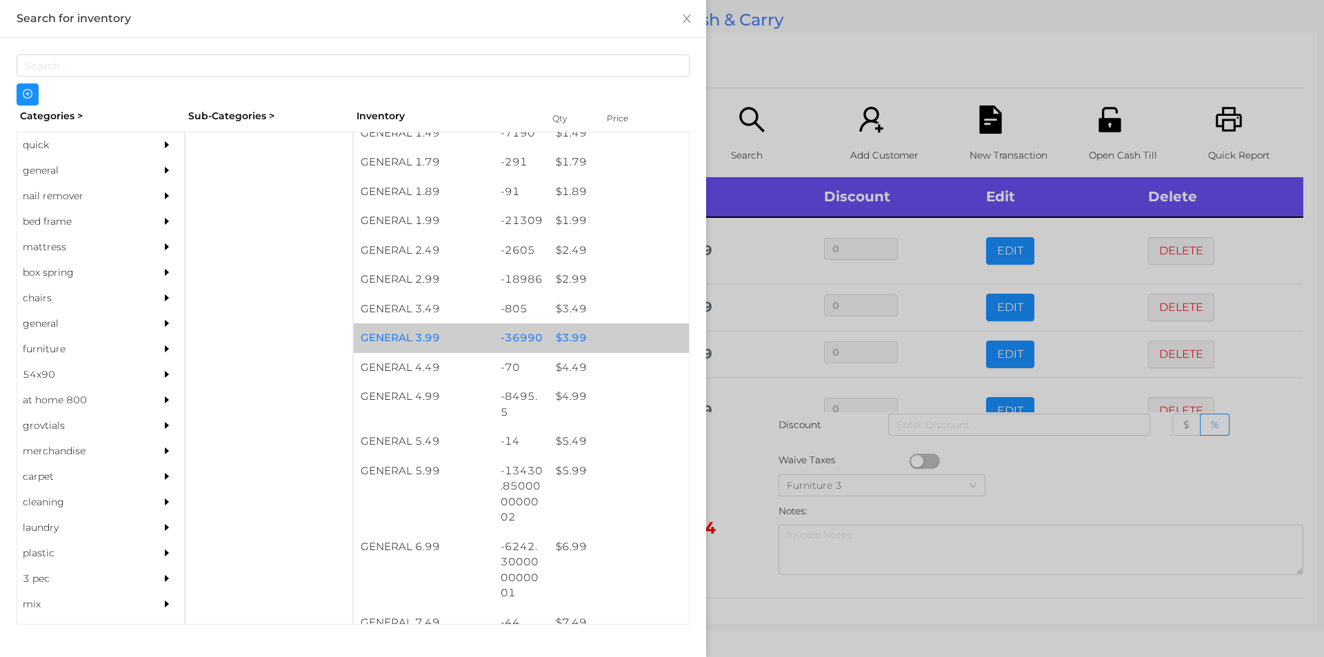
click at [614, 338] on div "$ 3.99" at bounding box center [619, 338] width 140 height 30
click at [625, 337] on div "$ 3.99" at bounding box center [619, 338] width 140 height 30
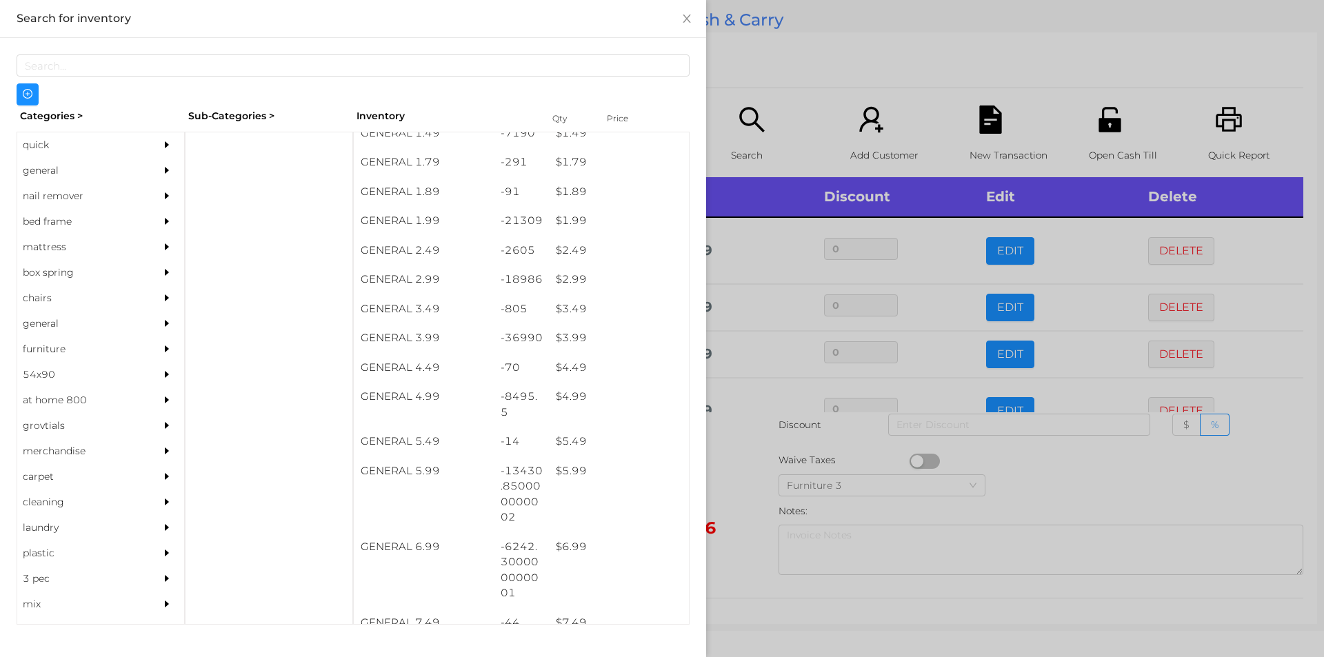
click at [792, 44] on div at bounding box center [662, 328] width 1324 height 657
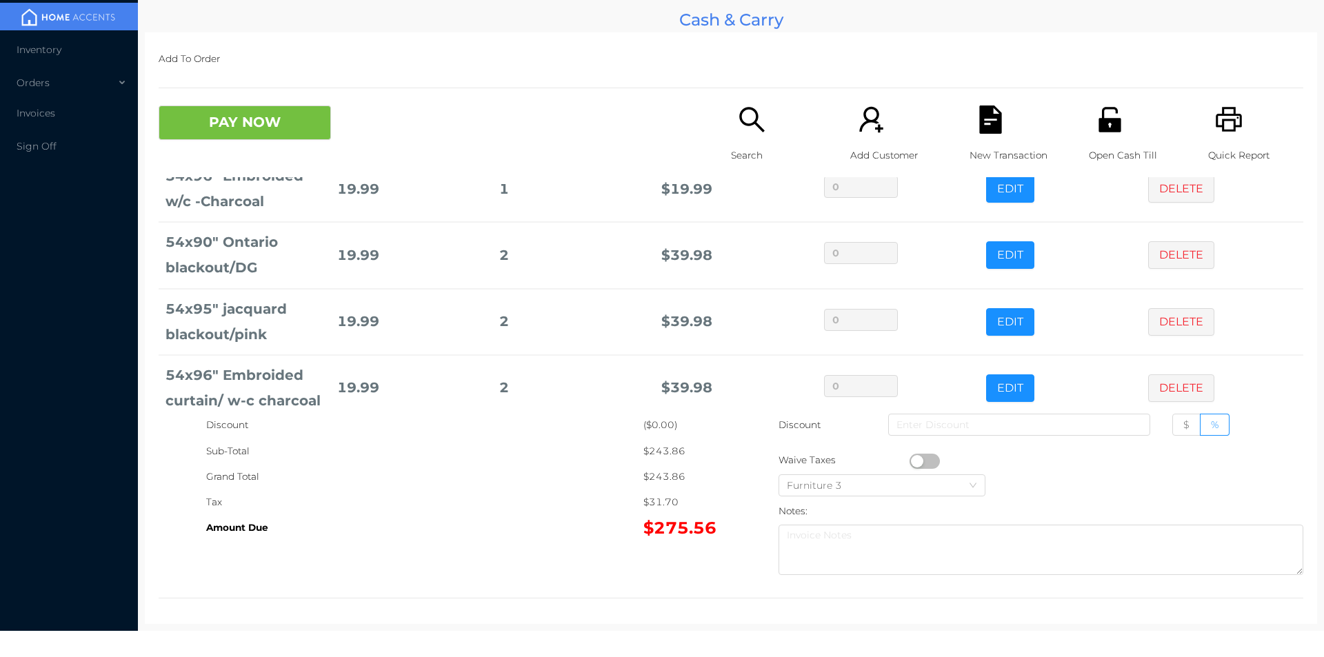
scroll to position [405, 0]
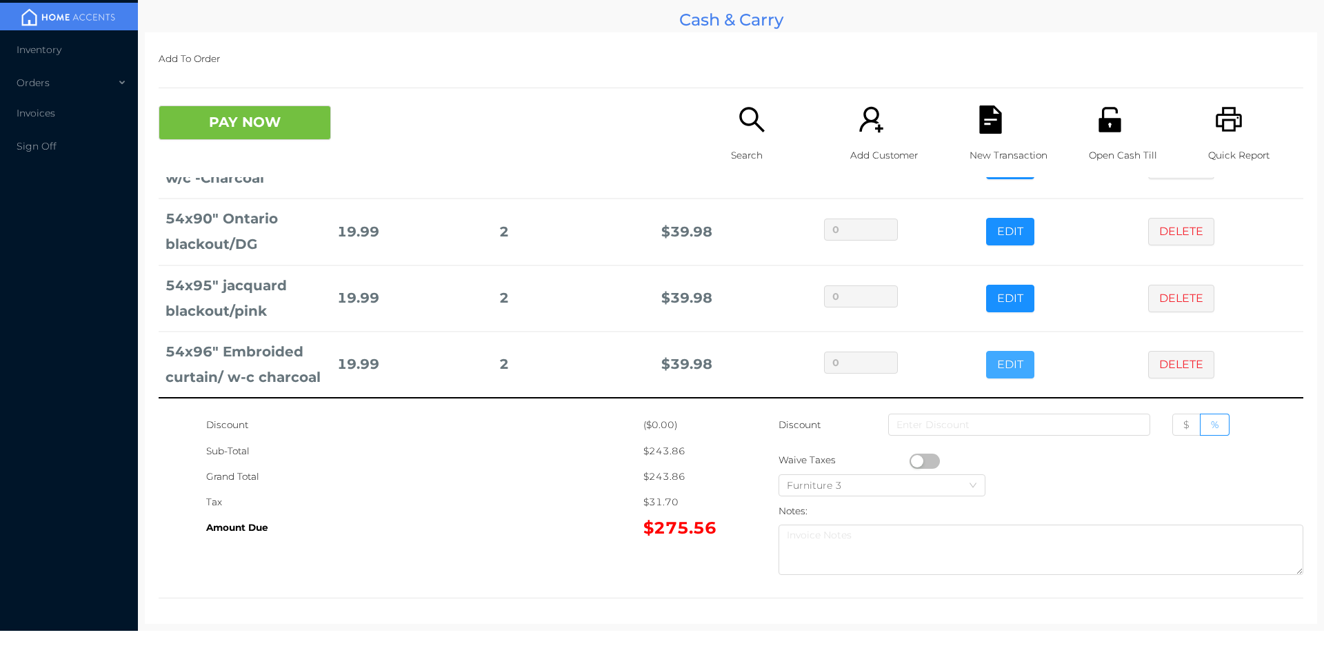
click at [987, 369] on button "EDIT" at bounding box center [1010, 365] width 48 height 28
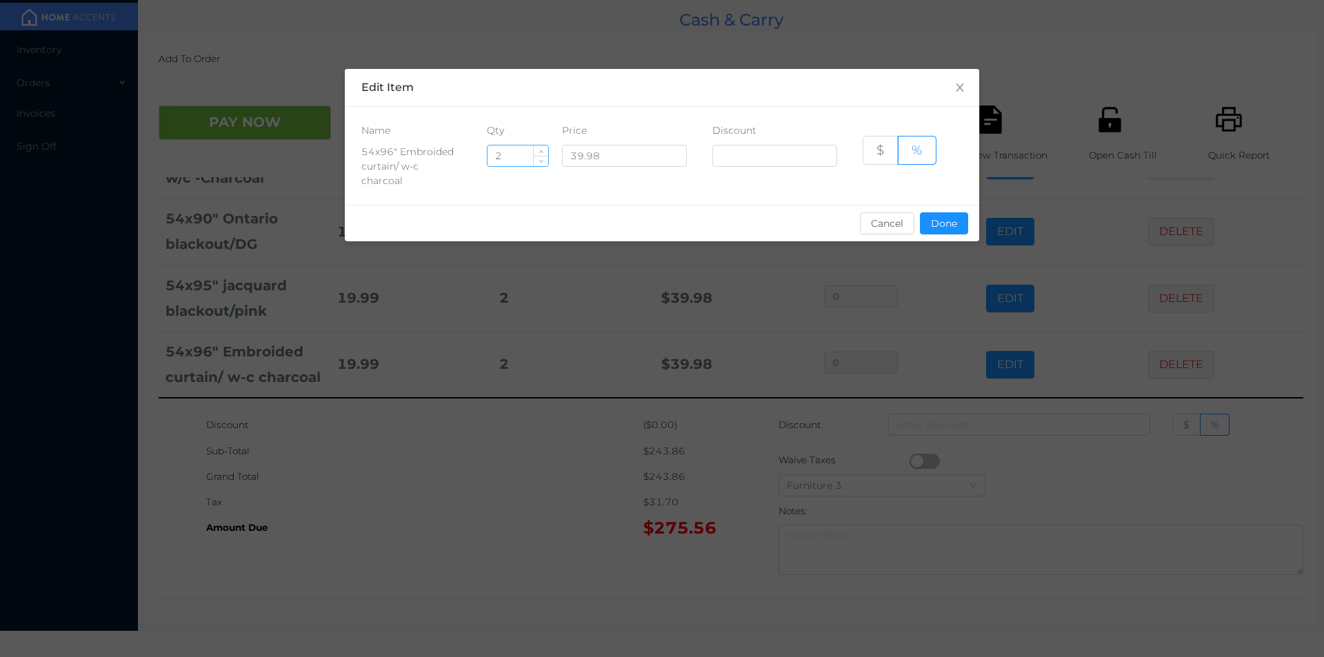
click at [515, 159] on input "2" at bounding box center [518, 155] width 61 height 21
type input "1"
click at [946, 219] on button "Done" at bounding box center [944, 223] width 48 height 22
type input "0%"
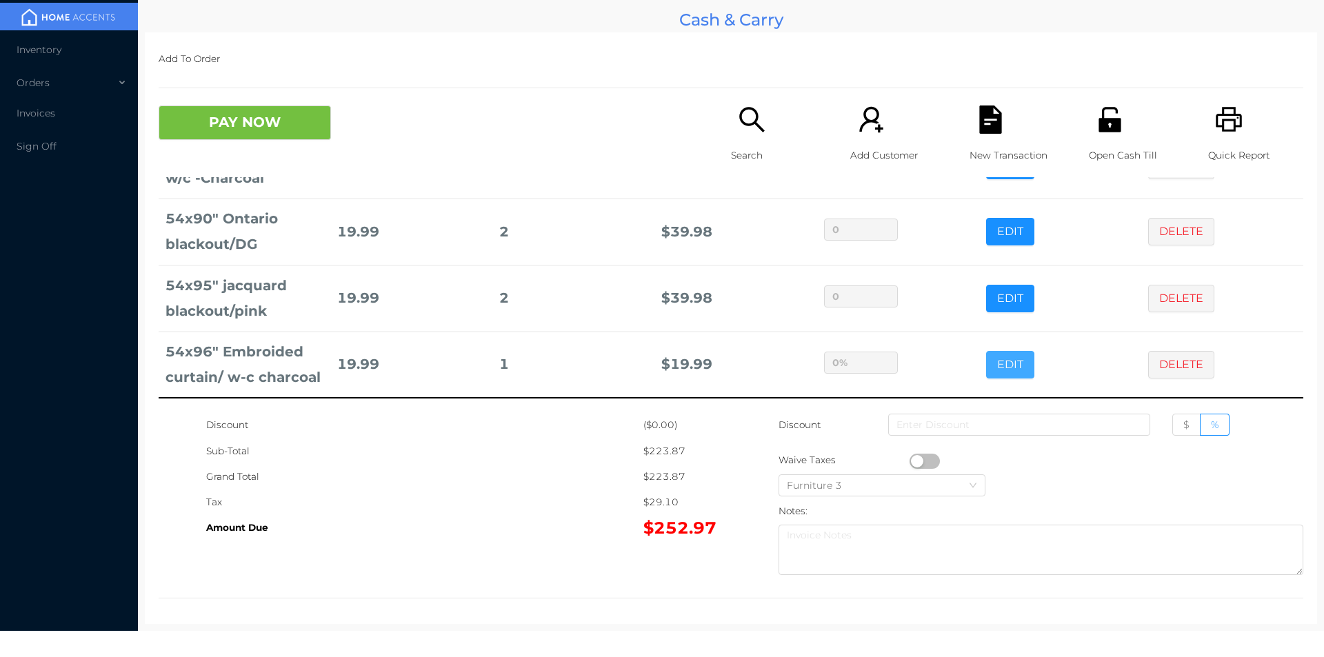
click at [986, 351] on button "EDIT" at bounding box center [1010, 365] width 48 height 28
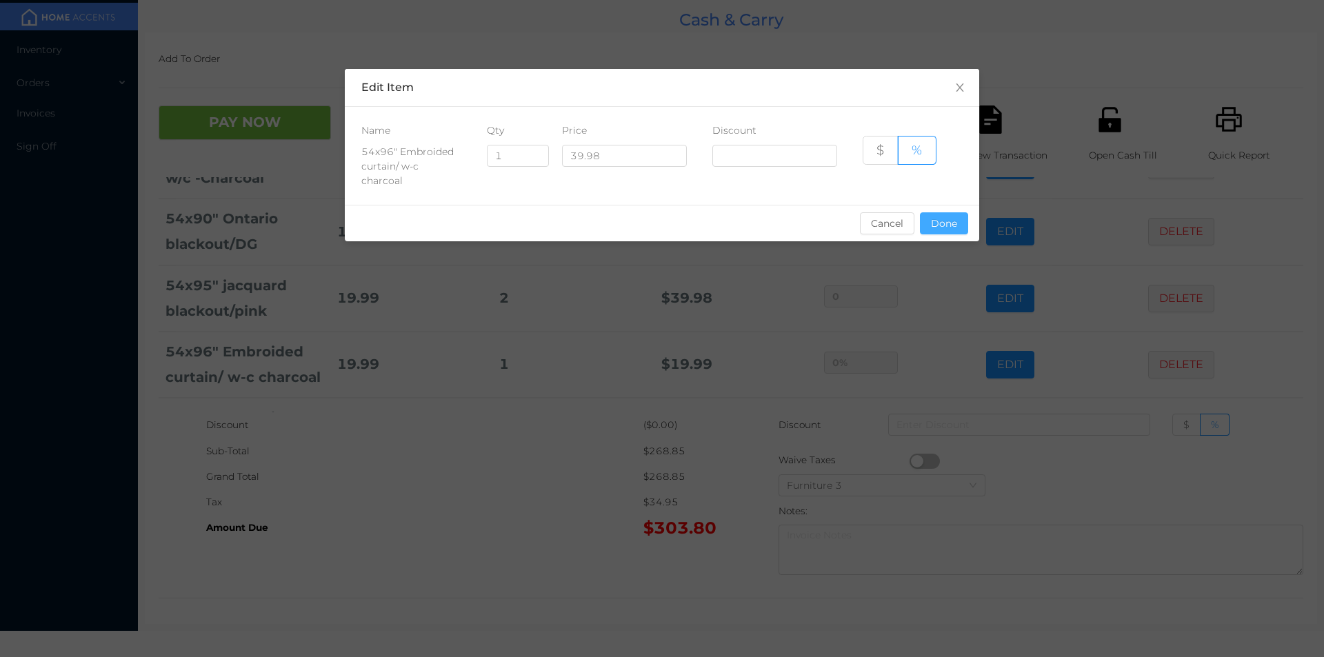
click at [939, 212] on button "Done" at bounding box center [944, 223] width 48 height 22
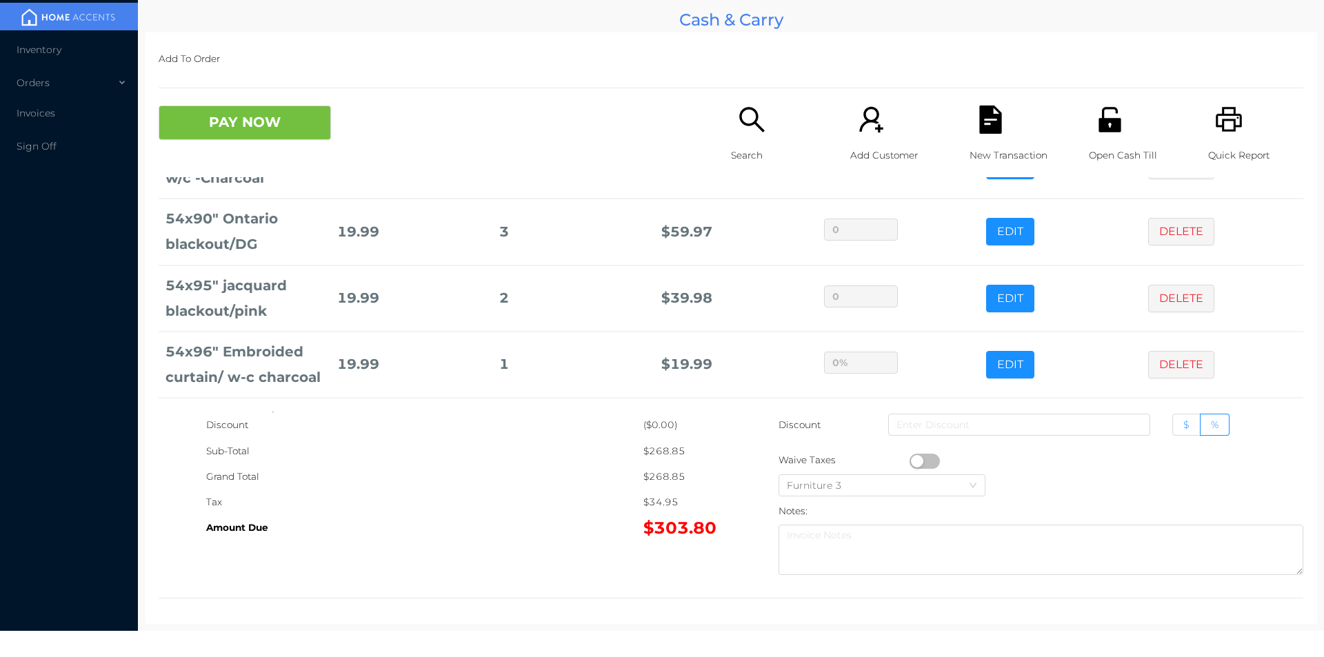
click at [1172, 434] on label "$" at bounding box center [1186, 425] width 28 height 22
click at [1183, 428] on input "$" at bounding box center [1183, 428] width 0 height 0
click at [1061, 425] on input at bounding box center [1019, 425] width 262 height 22
type input "10"
click at [252, 134] on button "PAY NOW" at bounding box center [245, 123] width 172 height 34
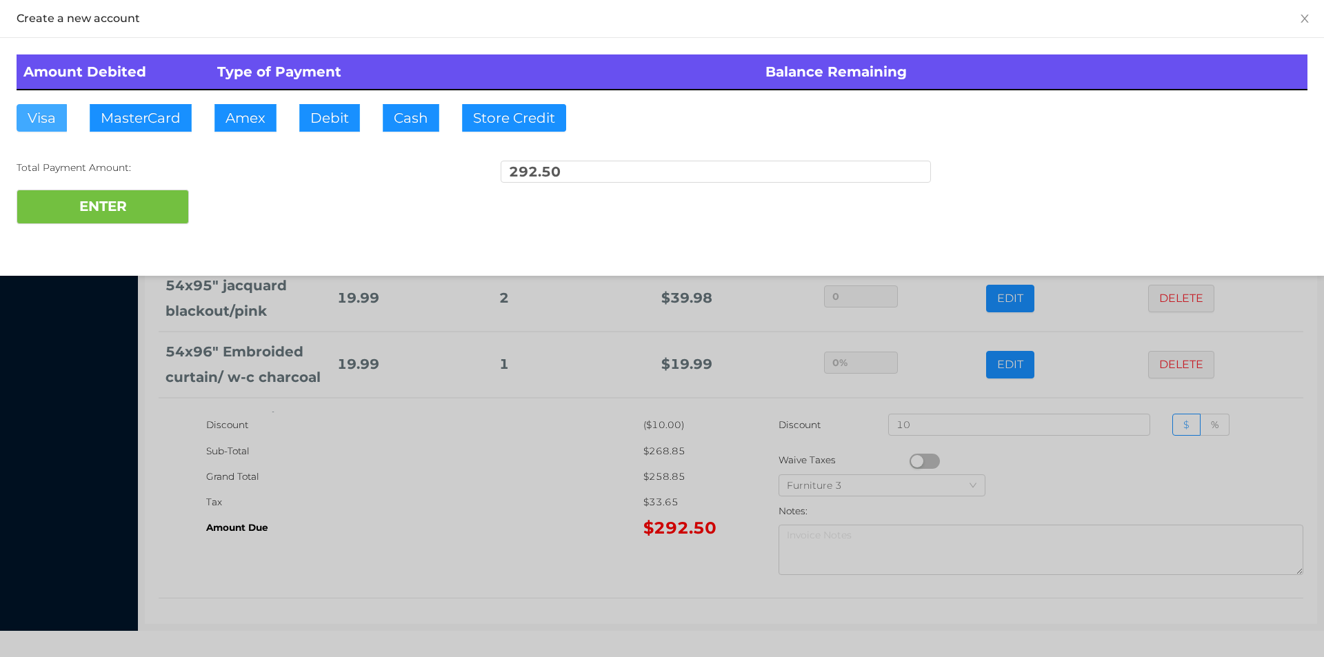
click at [43, 125] on button "Visa" at bounding box center [42, 118] width 50 height 28
click at [44, 214] on button "ENTER" at bounding box center [103, 207] width 172 height 34
type input "0"
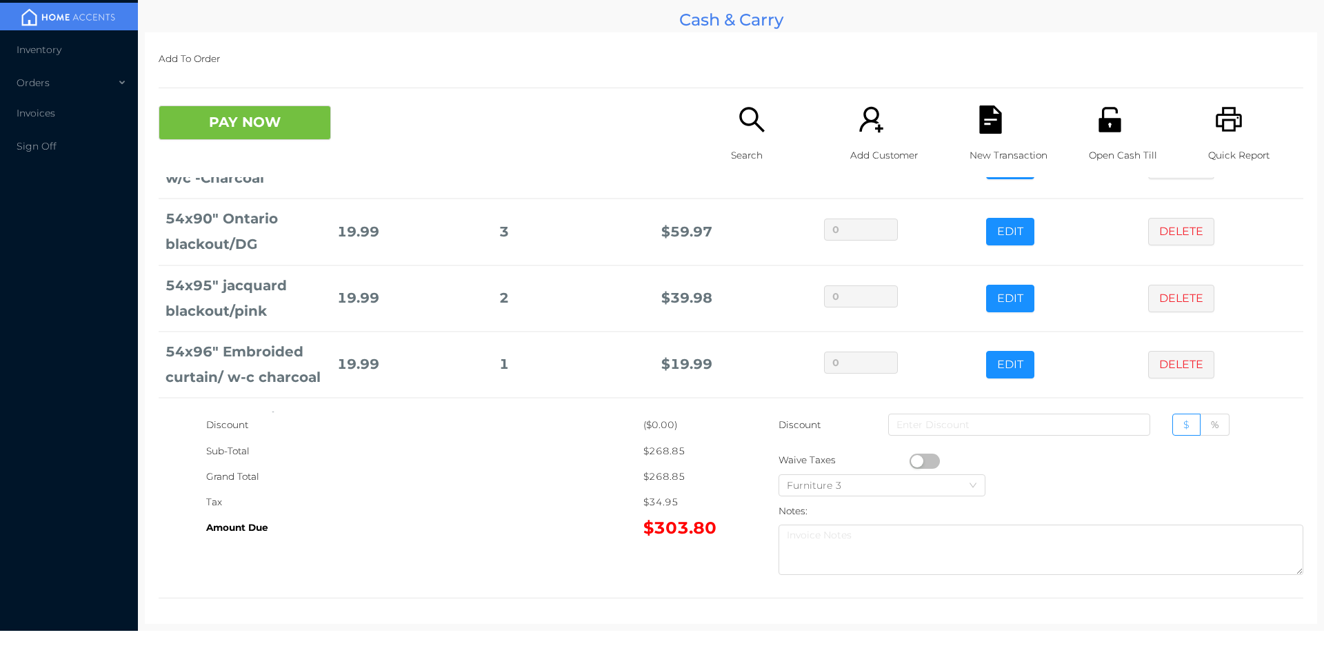
scroll to position [0, 0]
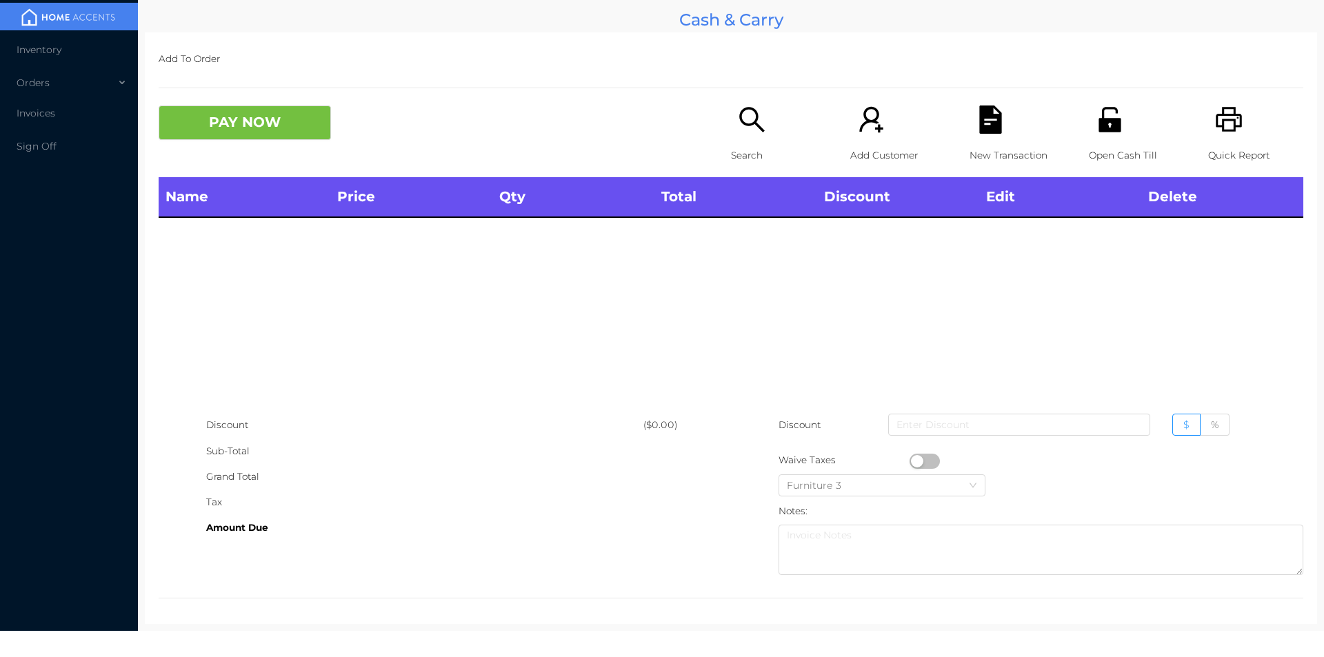
click at [733, 149] on p "Search" at bounding box center [778, 156] width 95 height 26
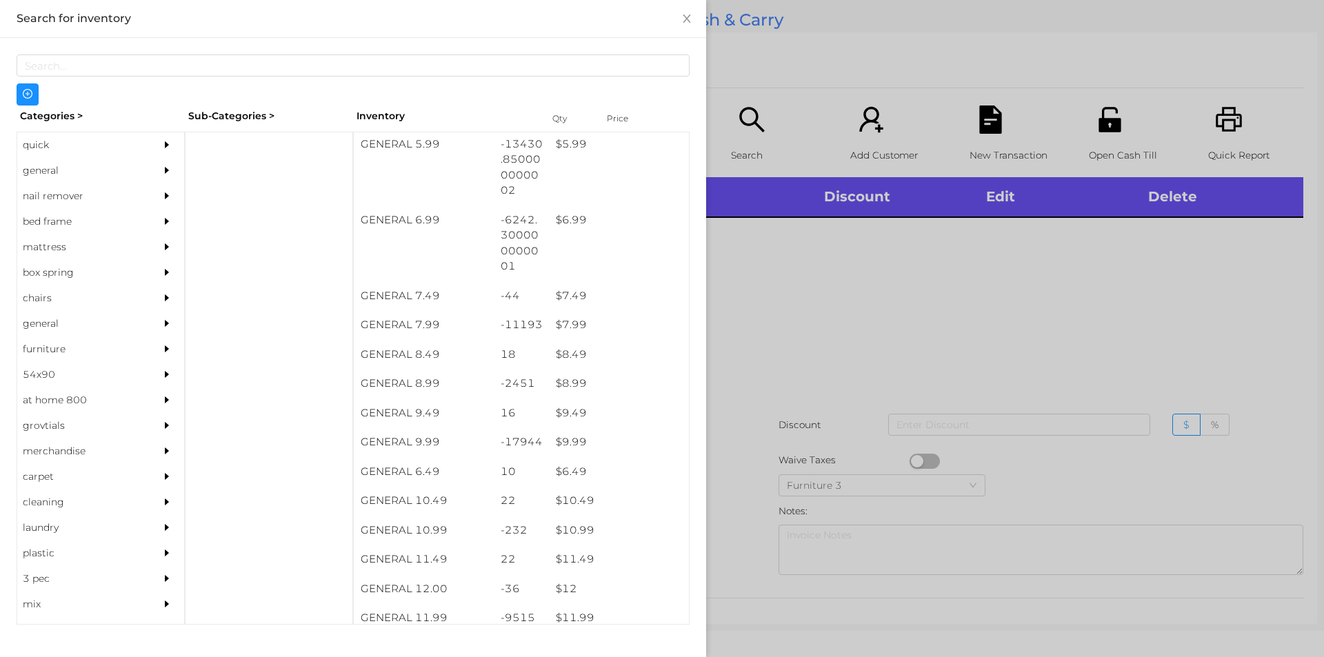
scroll to position [587, 0]
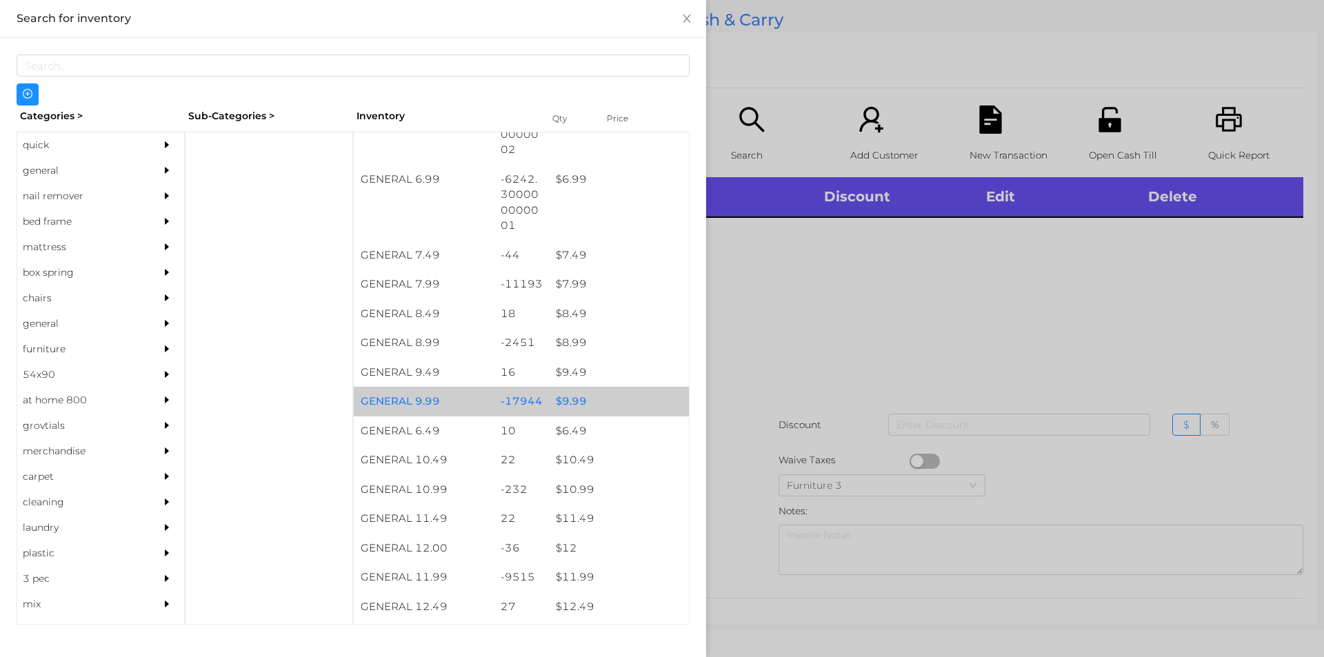
click at [607, 405] on div "$ 9.99" at bounding box center [619, 402] width 140 height 30
click at [605, 397] on div "$ 9.99" at bounding box center [619, 402] width 140 height 30
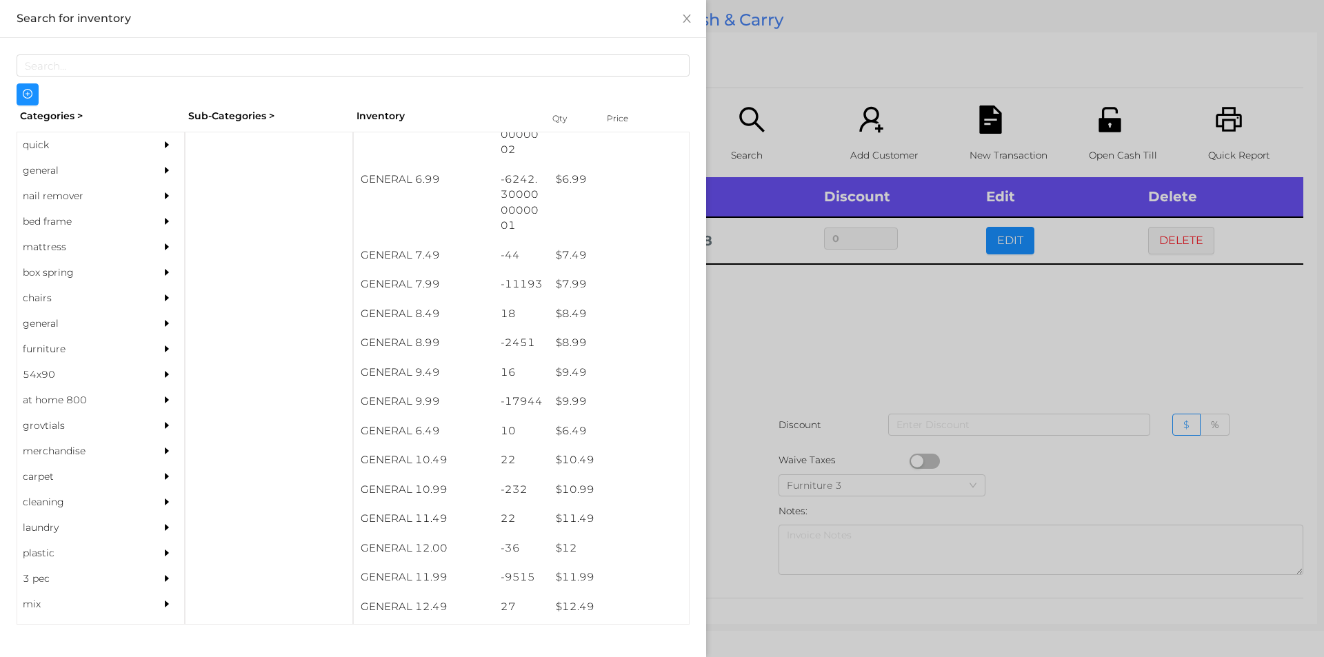
click at [767, 399] on div at bounding box center [662, 328] width 1324 height 657
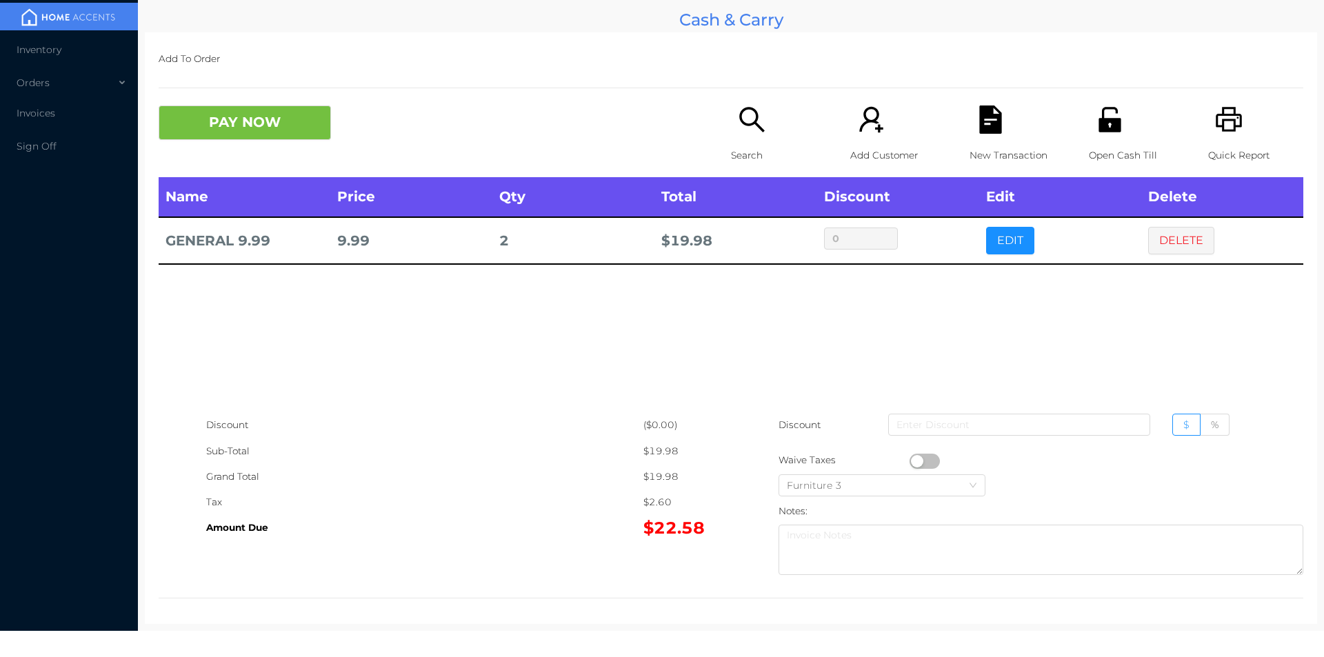
click at [977, 119] on icon "icon: file-text" at bounding box center [990, 120] width 28 height 28
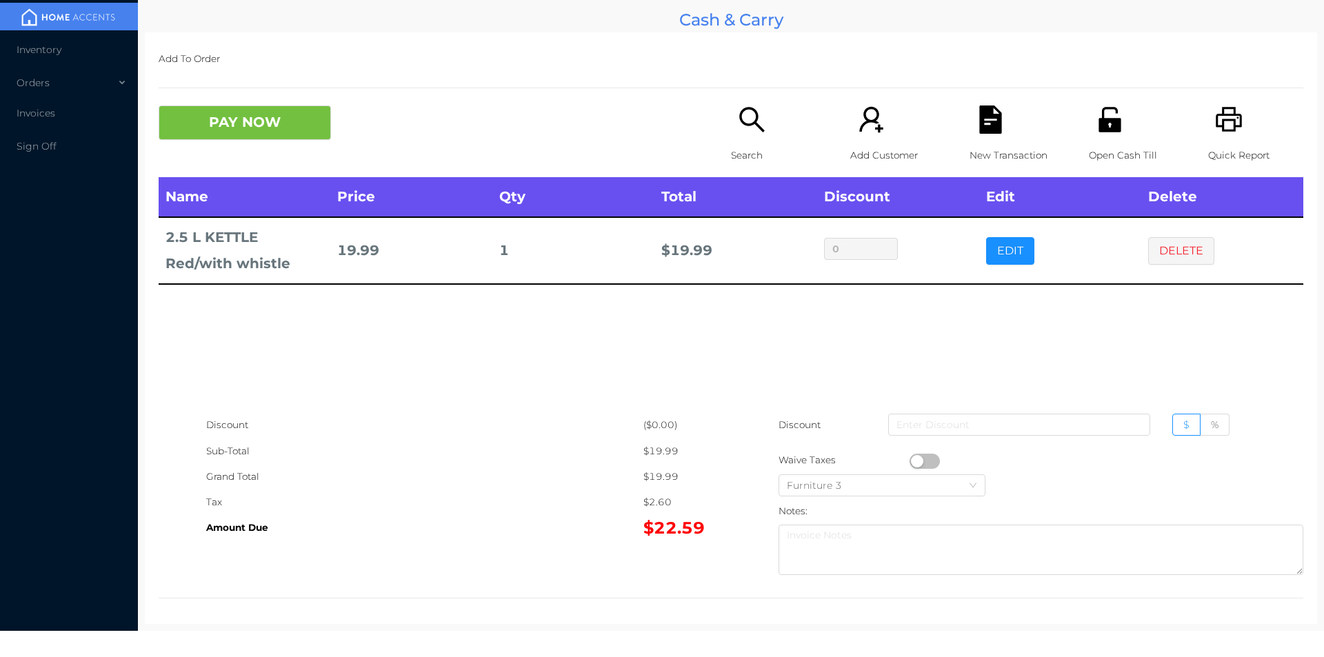
click at [731, 138] on div "Search" at bounding box center [778, 142] width 95 height 72
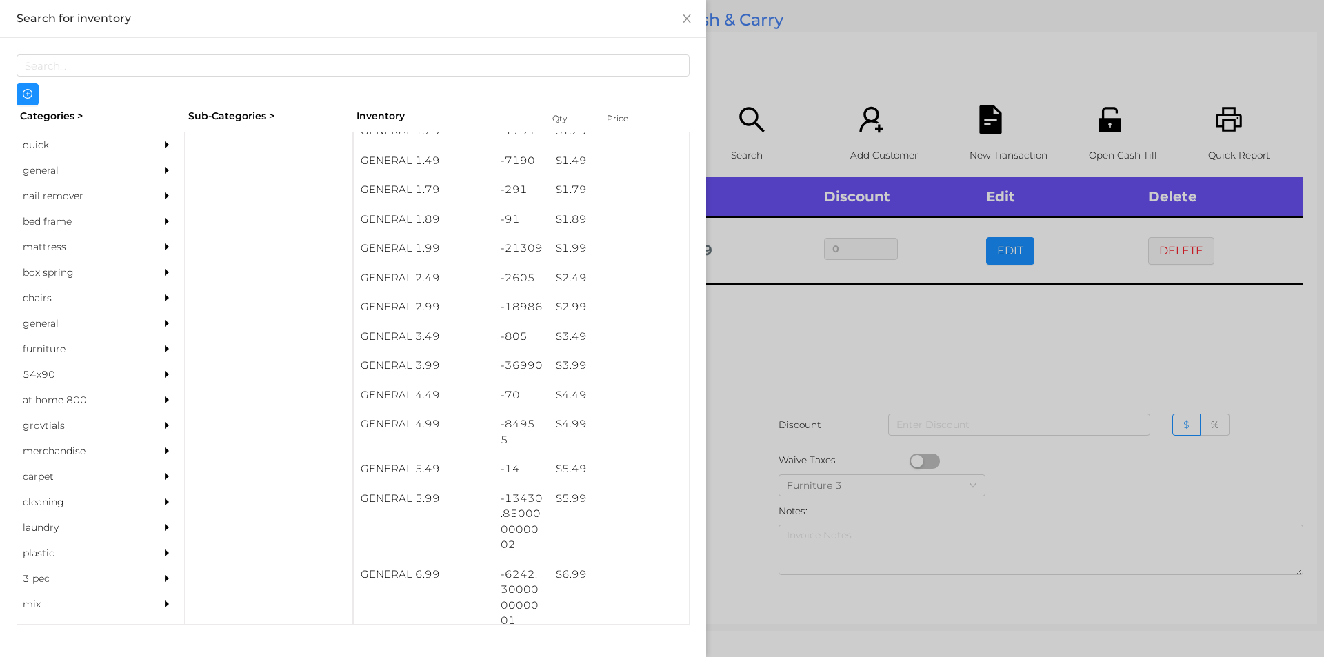
scroll to position [192, 0]
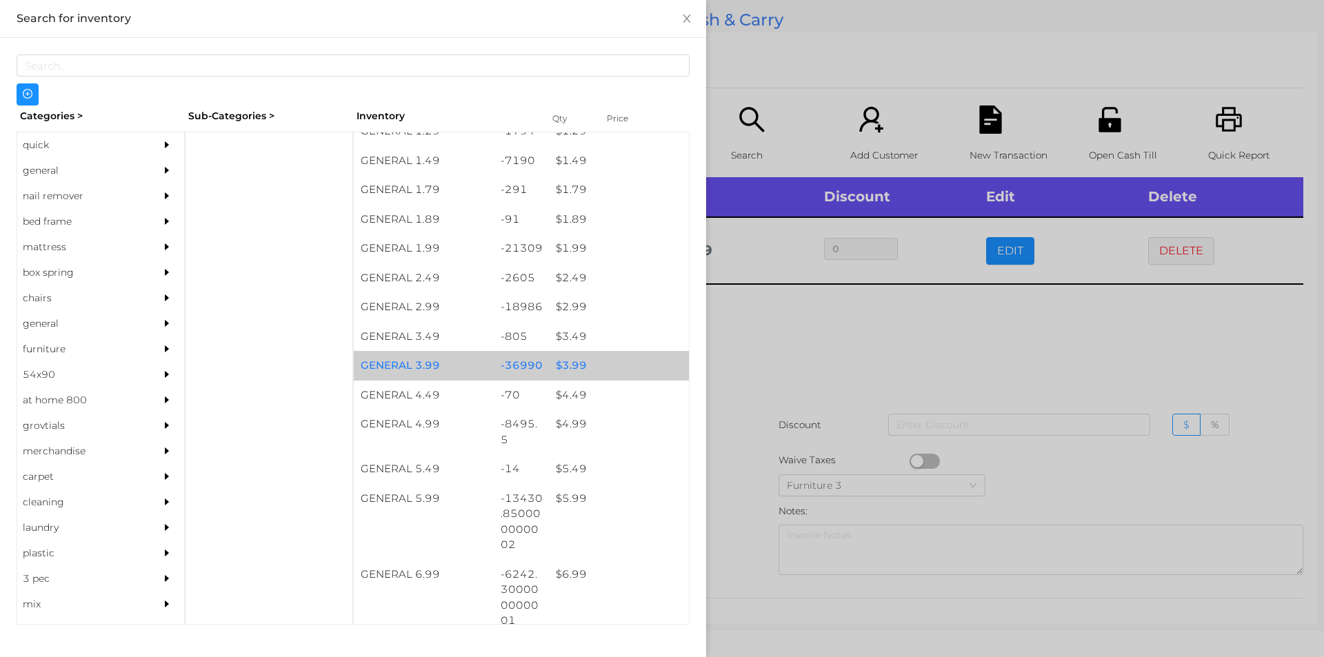
click at [585, 353] on div "$ 3.99" at bounding box center [619, 366] width 140 height 30
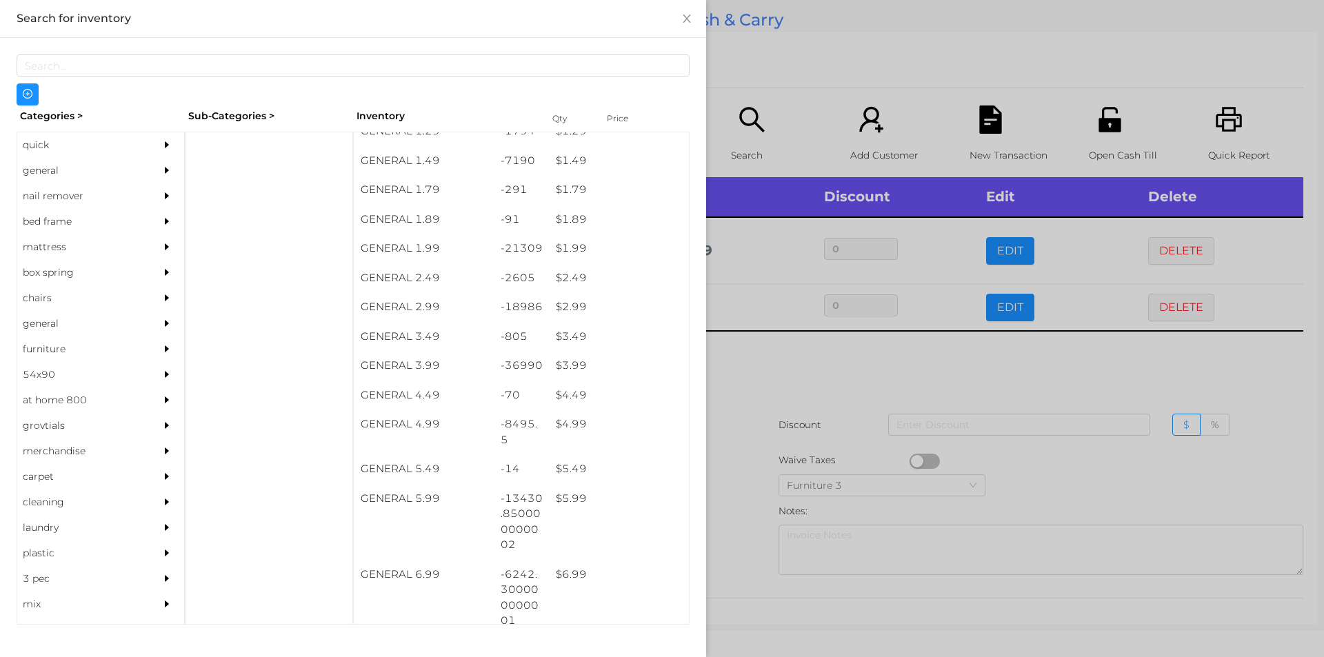
click at [790, 383] on div at bounding box center [662, 328] width 1324 height 657
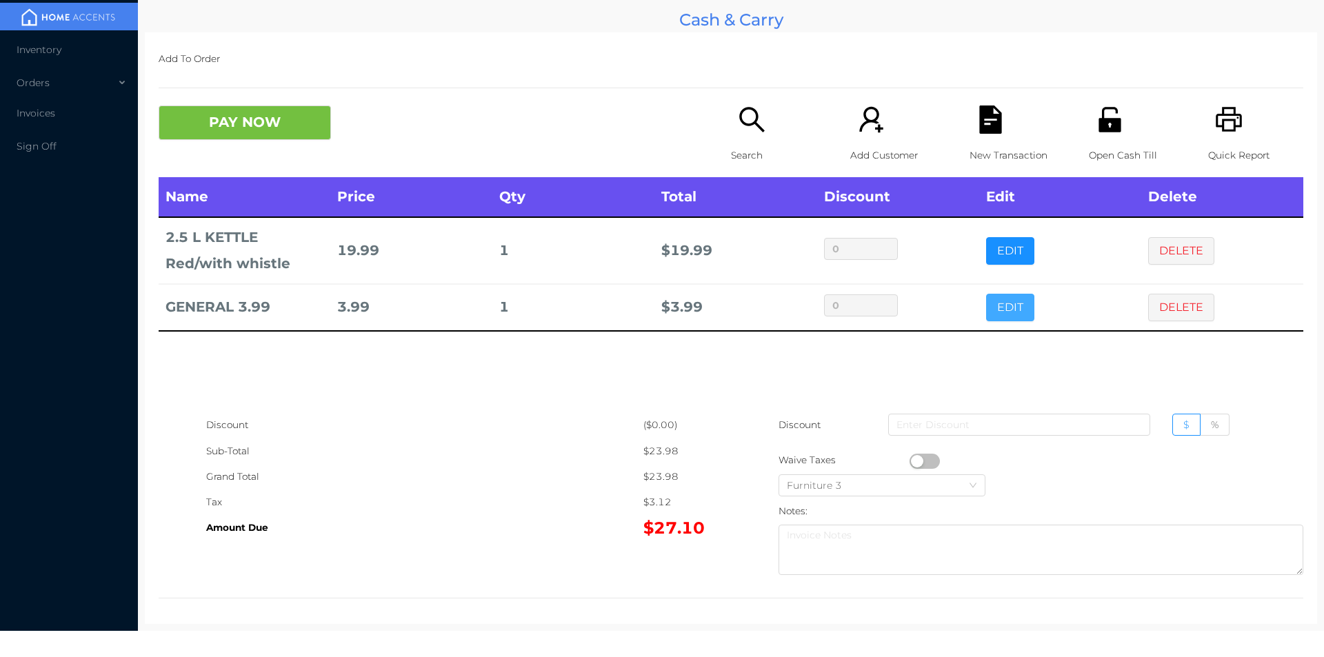
click at [1016, 315] on button "EDIT" at bounding box center [1010, 308] width 48 height 28
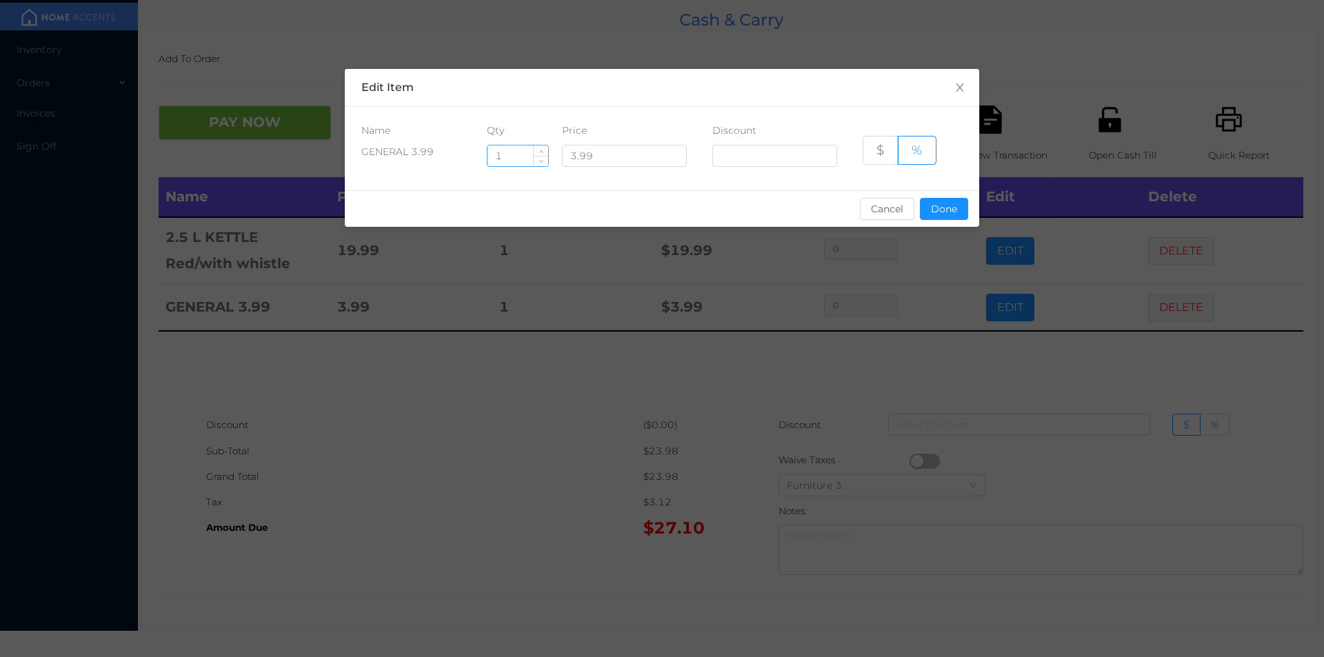
click at [516, 153] on input "1" at bounding box center [518, 155] width 61 height 21
type input "2"
click at [941, 214] on button "Done" at bounding box center [944, 209] width 48 height 22
type input "0%"
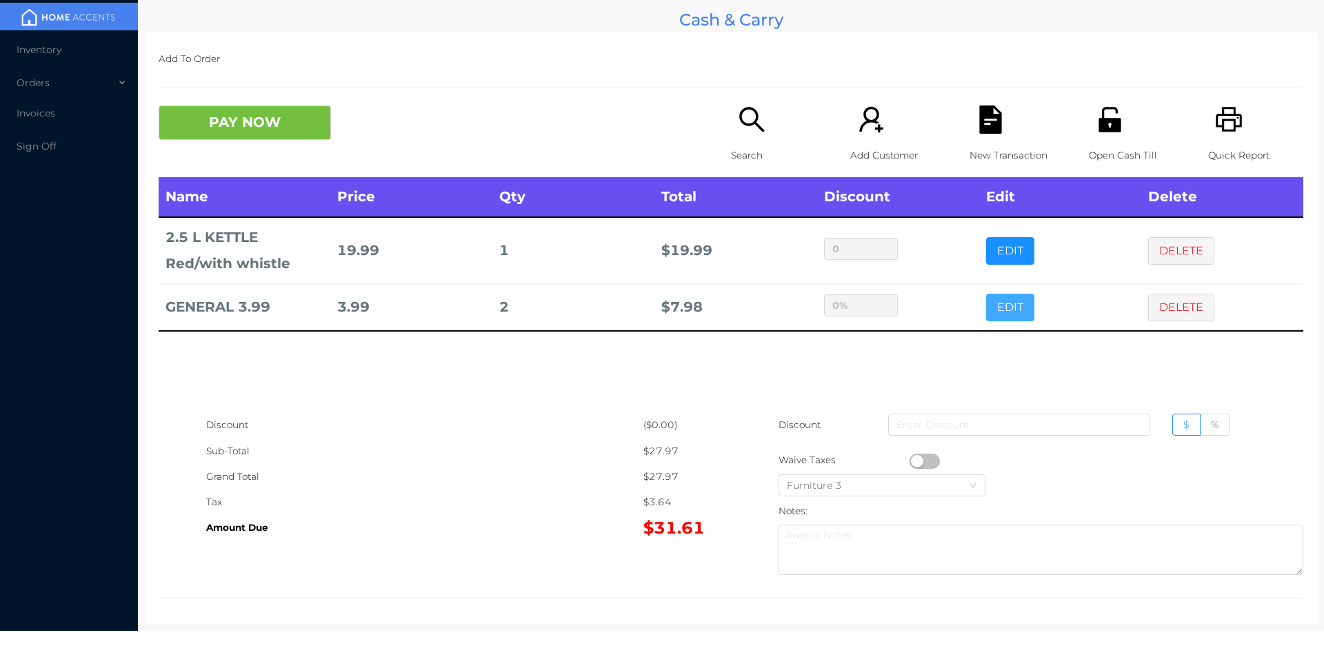
click at [986, 294] on button "EDIT" at bounding box center [1010, 308] width 48 height 28
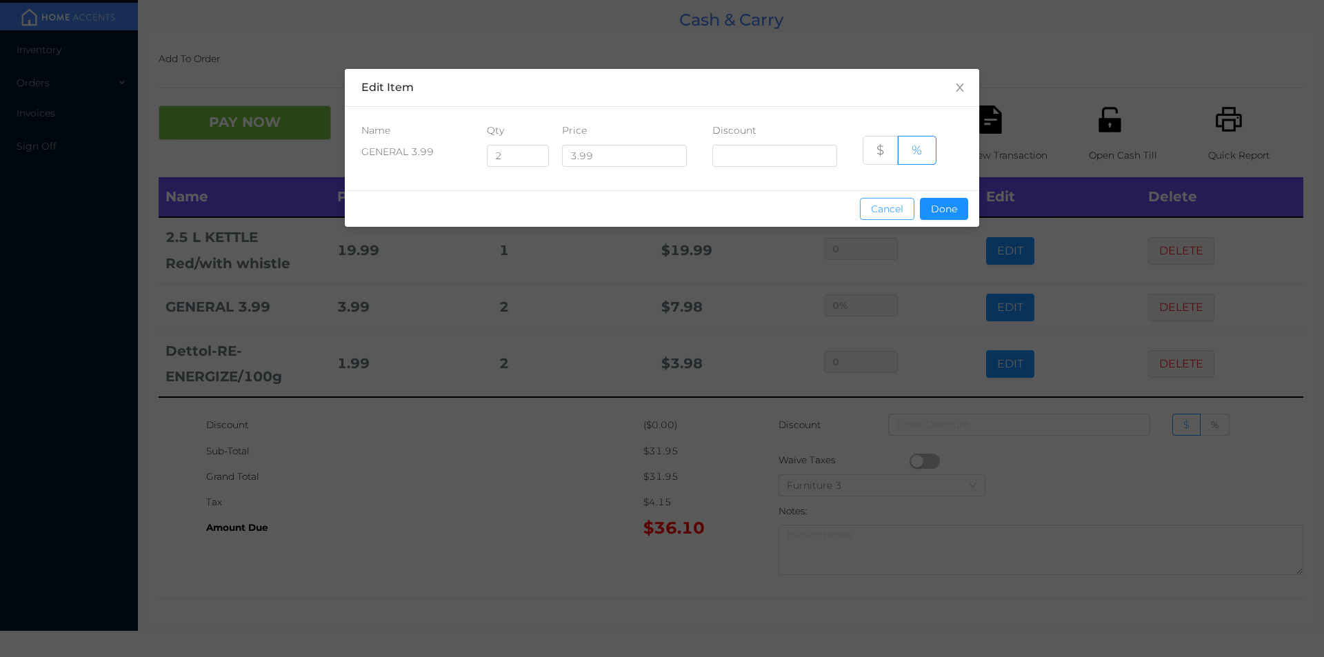
click at [914, 206] on button "Cancel" at bounding box center [887, 209] width 54 height 22
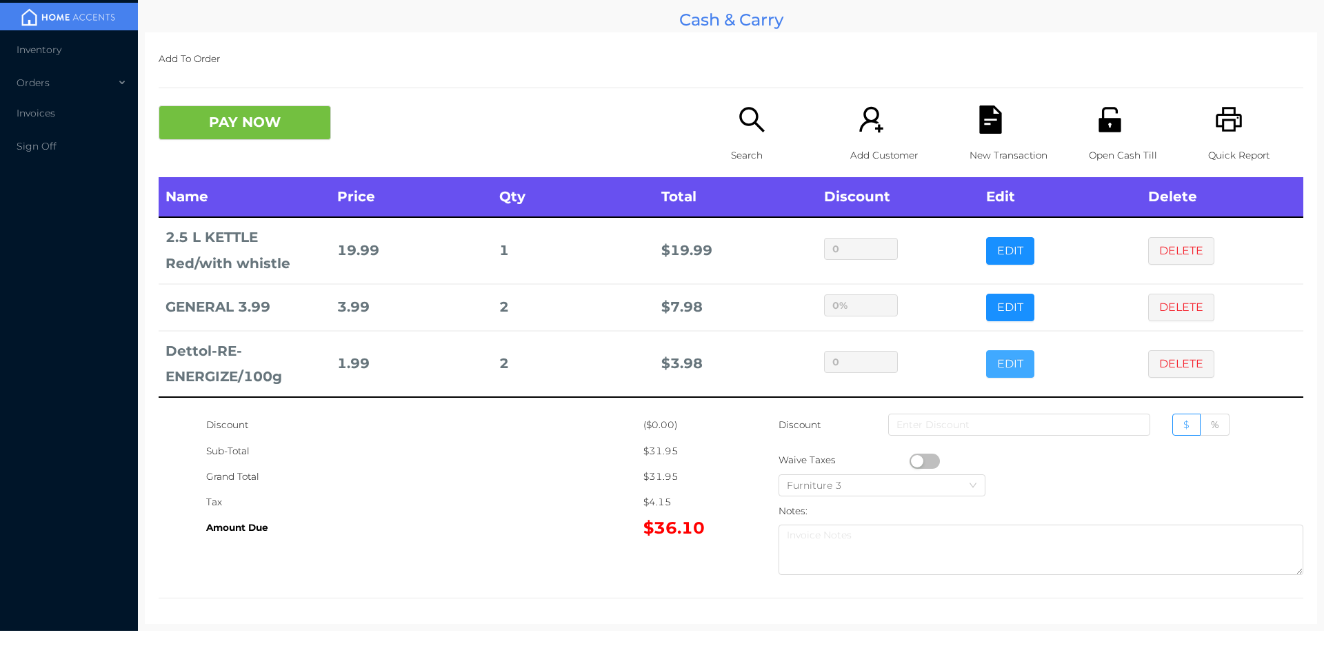
click at [998, 374] on button "EDIT" at bounding box center [1010, 364] width 48 height 28
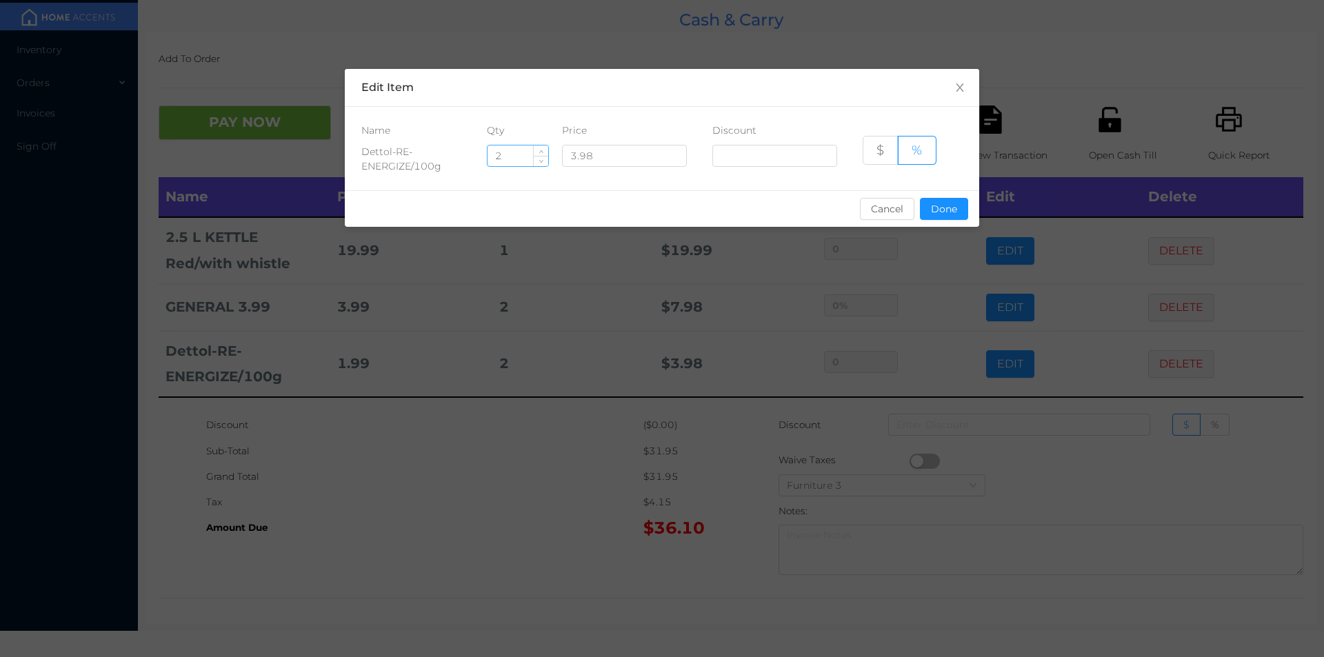
click at [512, 157] on input "2" at bounding box center [518, 155] width 61 height 21
type input "1"
click at [936, 214] on button "Done" at bounding box center [944, 209] width 48 height 22
type input "0%"
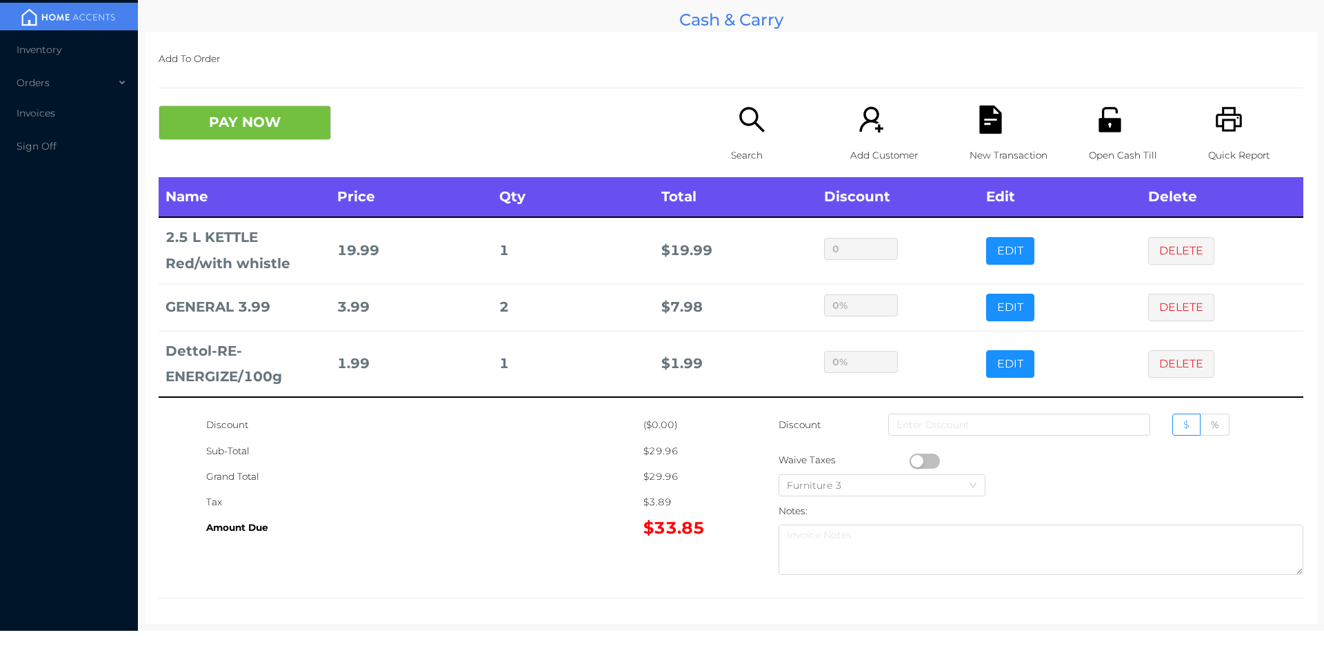
click at [781, 138] on div "Search" at bounding box center [778, 142] width 95 height 72
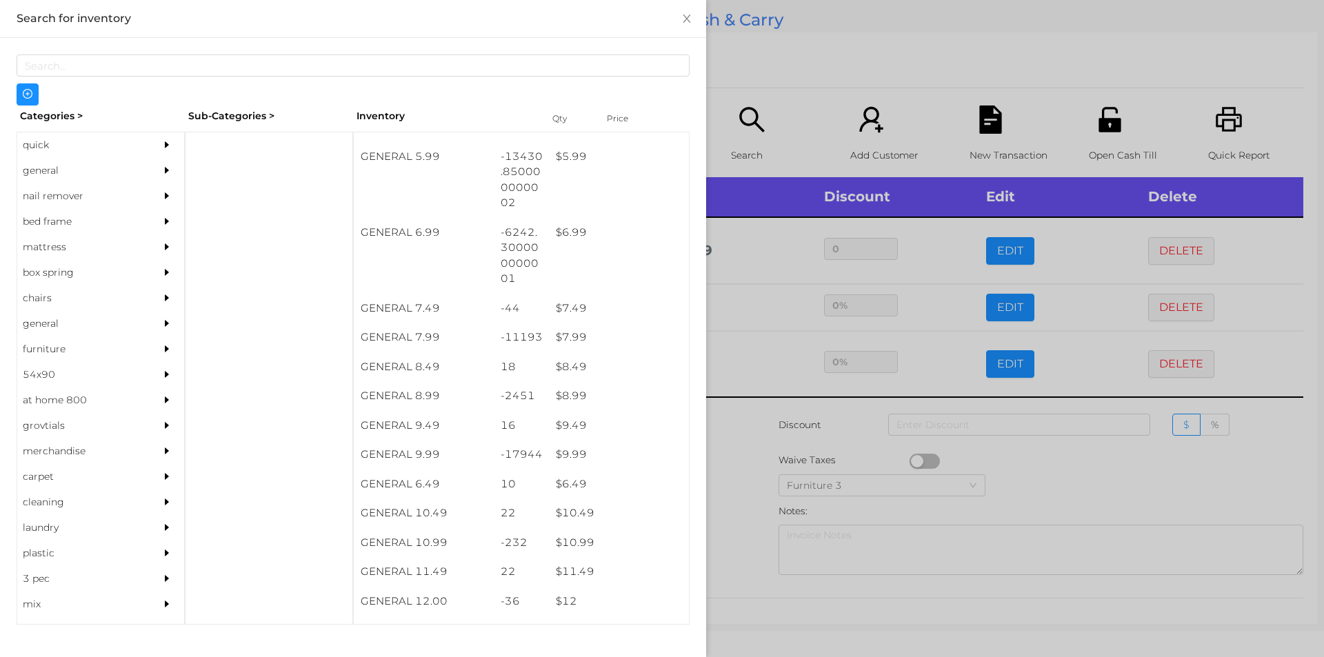
scroll to position [534, 0]
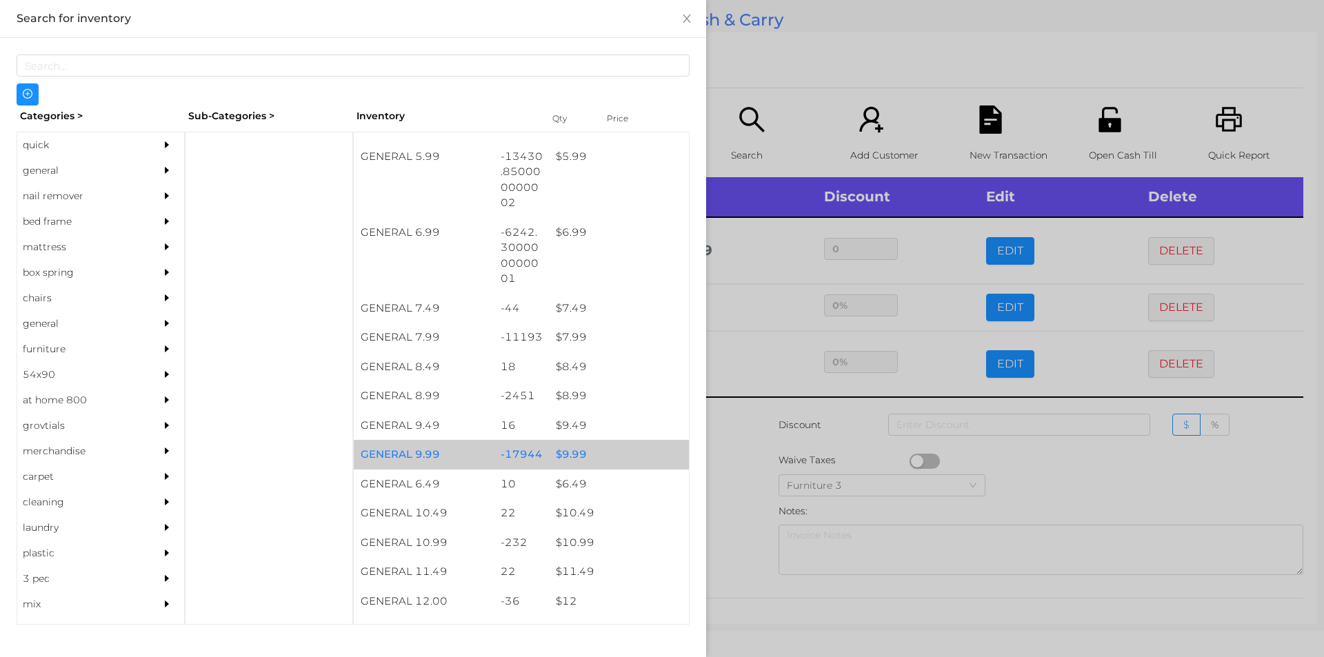
click at [594, 457] on div "$ 9.99" at bounding box center [619, 455] width 140 height 30
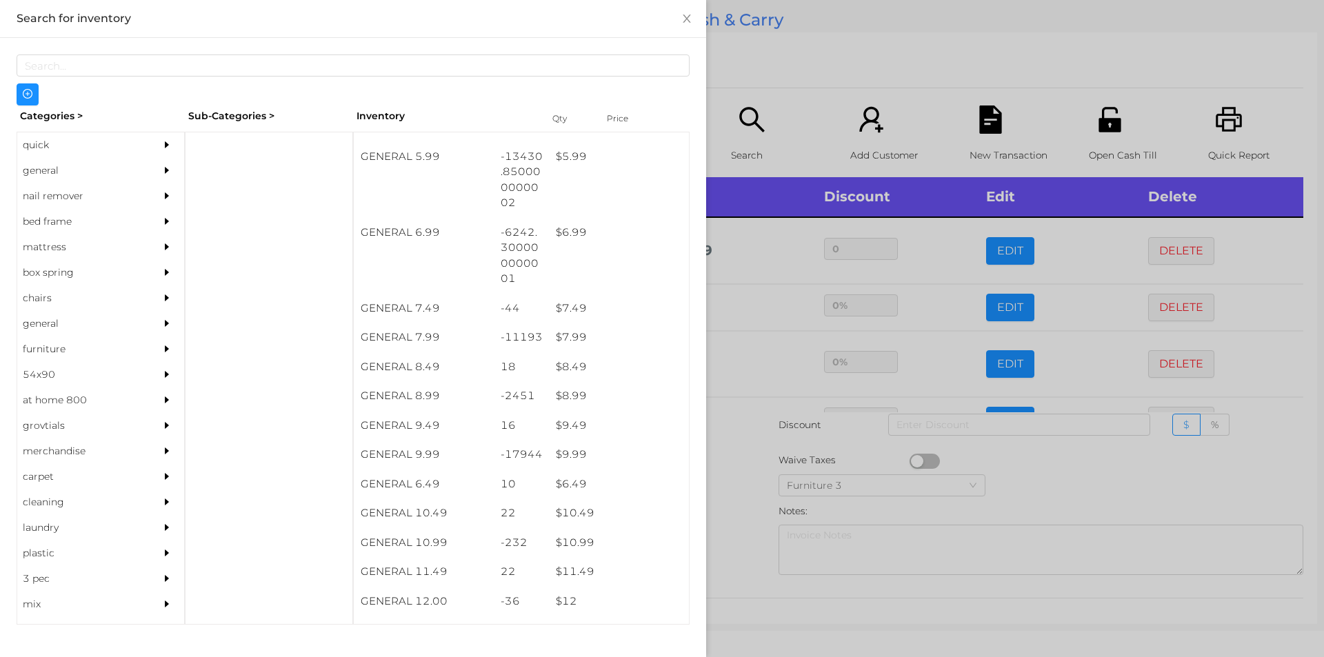
click at [760, 60] on div at bounding box center [662, 328] width 1324 height 657
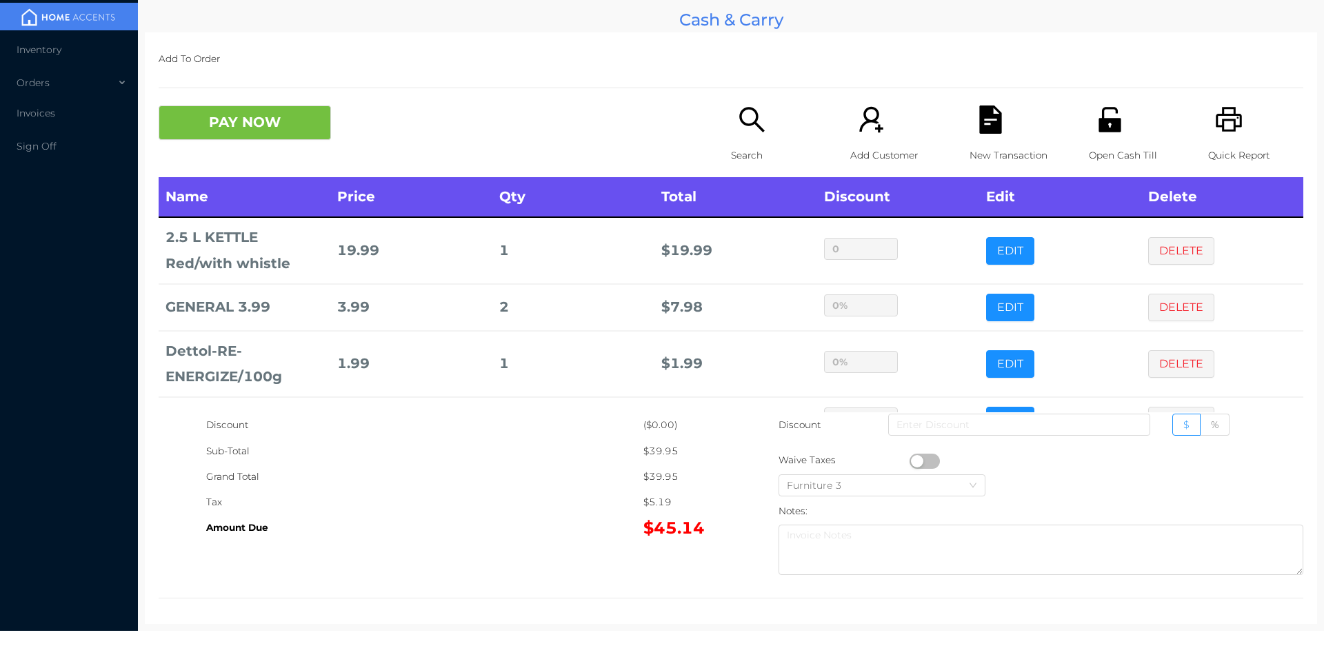
click at [242, 118] on button "PAY NOW" at bounding box center [245, 123] width 172 height 34
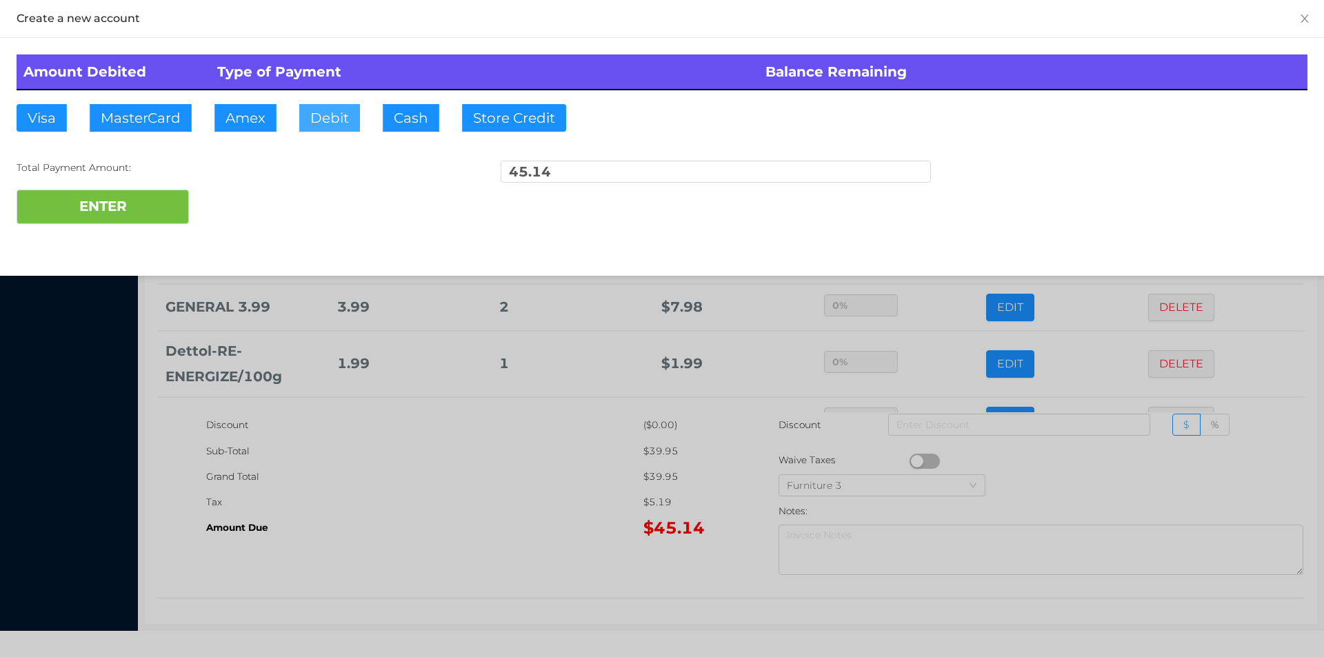
click at [343, 115] on button "Debit" at bounding box center [329, 118] width 61 height 28
click at [144, 201] on button "ENTER" at bounding box center [103, 207] width 172 height 34
type input "0"
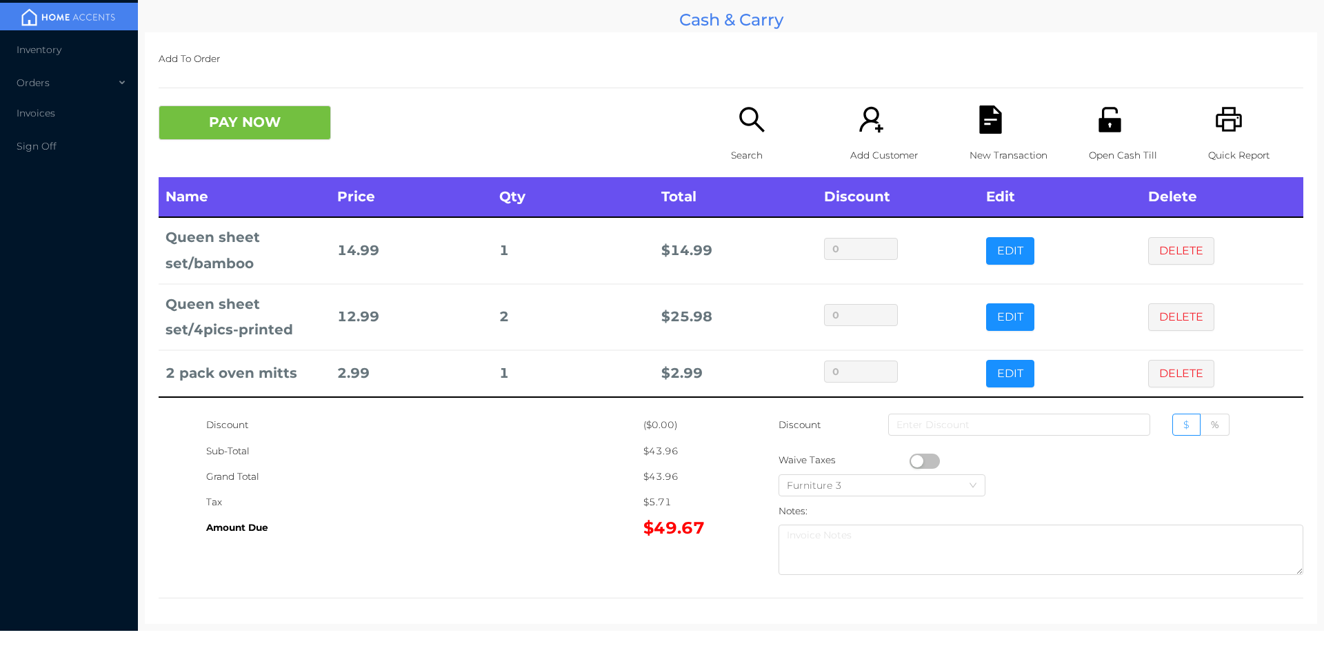
click at [250, 132] on button "PAY NOW" at bounding box center [245, 123] width 172 height 34
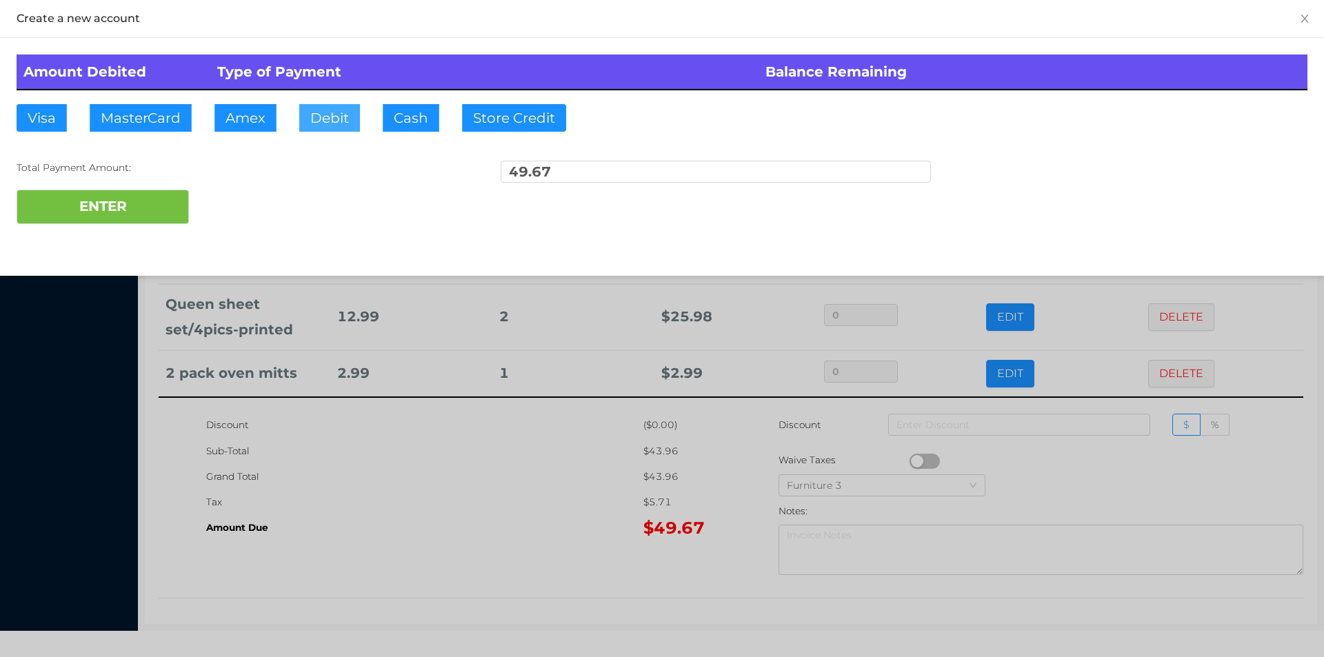
click at [329, 112] on button "Debit" at bounding box center [329, 118] width 61 height 28
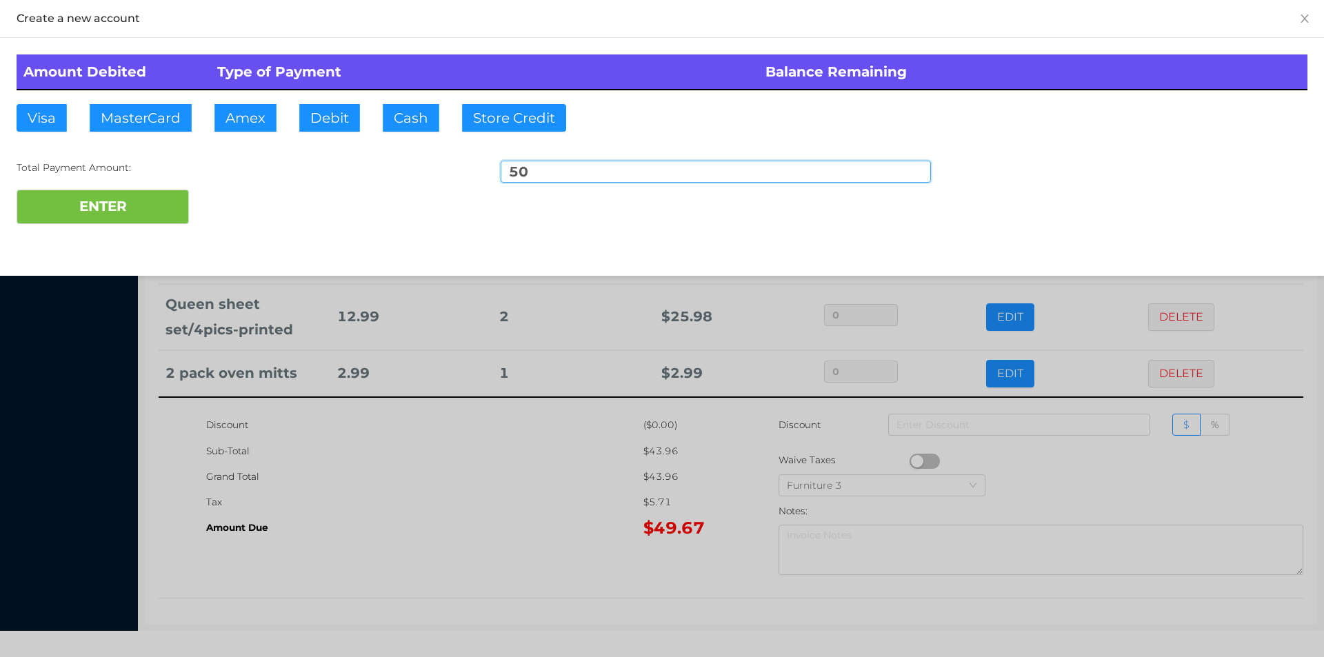
type input "50"
click at [145, 241] on div "Create a new account Amount Debited Type of Payment Balance Remaining Visa Mast…" at bounding box center [662, 138] width 1324 height 276
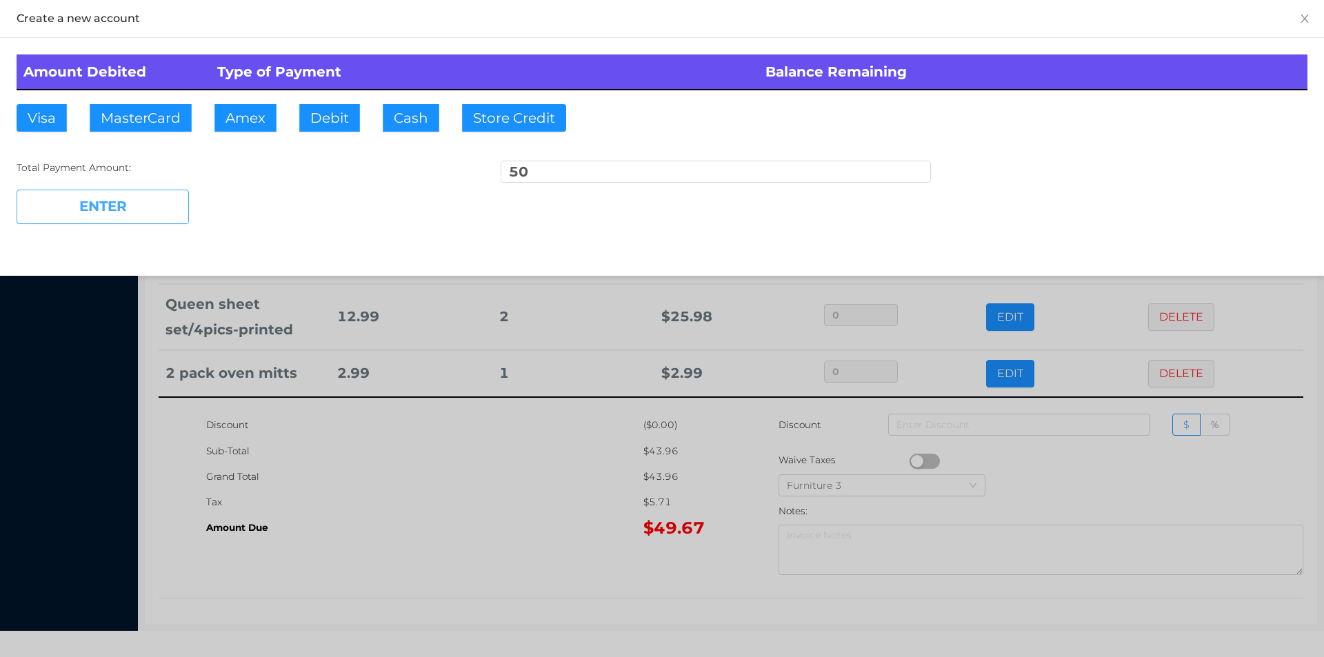
click at [83, 198] on button "ENTER" at bounding box center [103, 207] width 172 height 34
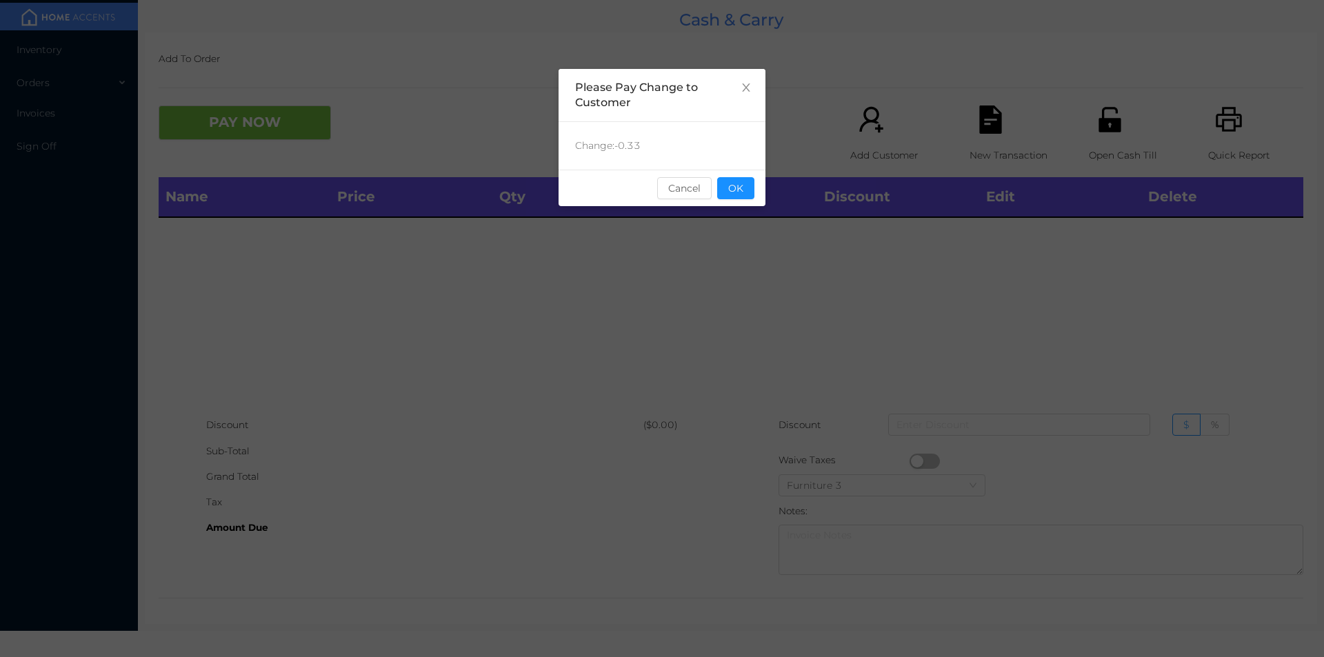
click at [739, 217] on div "sentinelStart Please Pay Change to Customer Change: -0.33 Cancel OK sentinelEnd" at bounding box center [662, 207] width 207 height 276
click at [751, 191] on button "OK" at bounding box center [735, 188] width 37 height 22
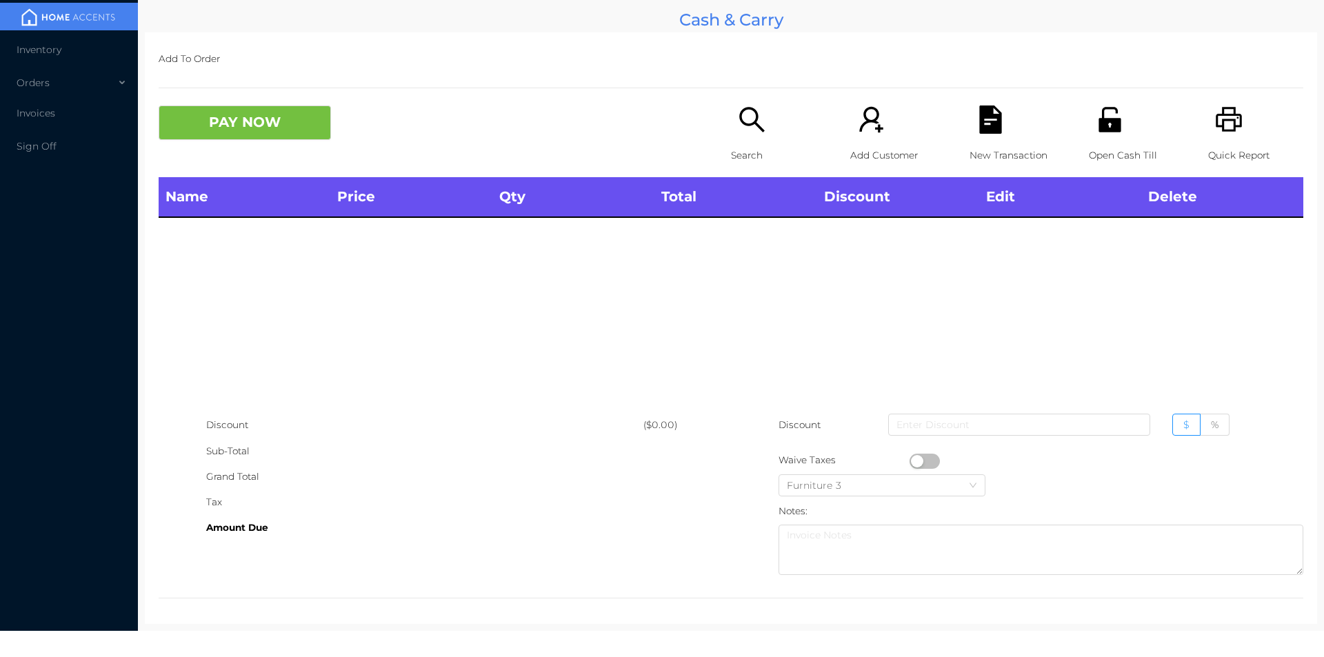
click at [1109, 141] on div "Open Cash Till" at bounding box center [1136, 142] width 95 height 72
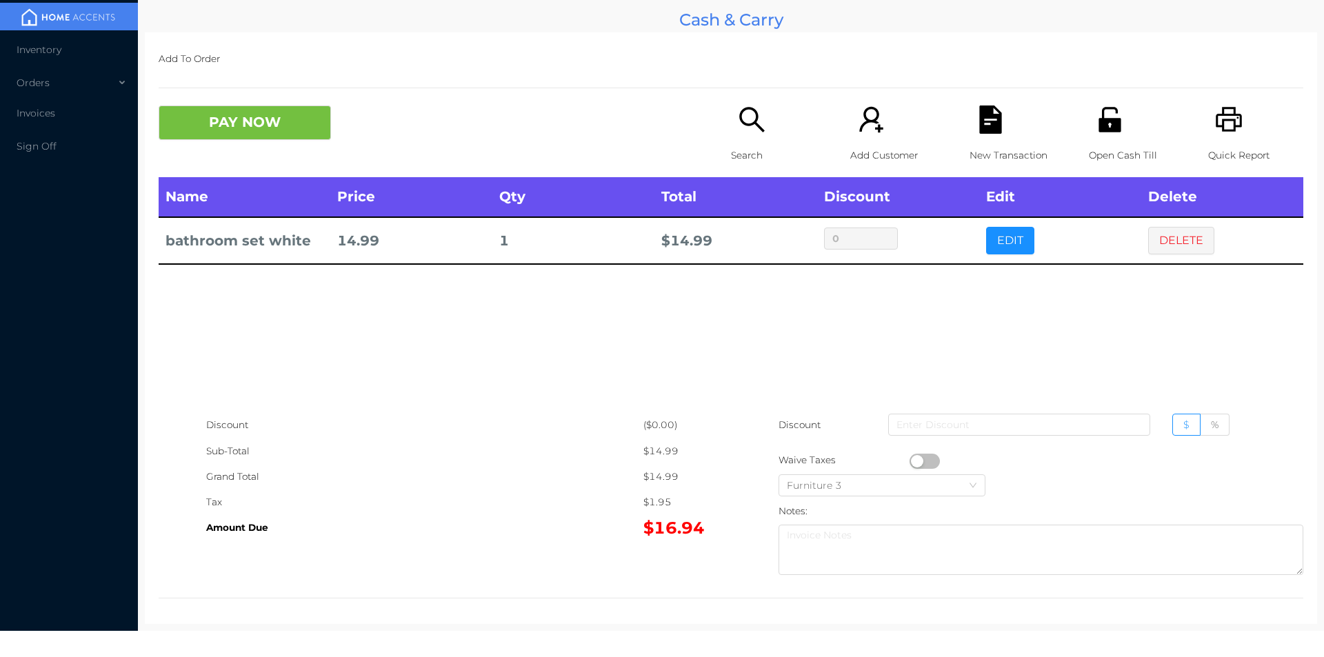
click at [910, 456] on button "button" at bounding box center [925, 461] width 30 height 15
click at [974, 134] on div "New Transaction" at bounding box center [1017, 142] width 95 height 72
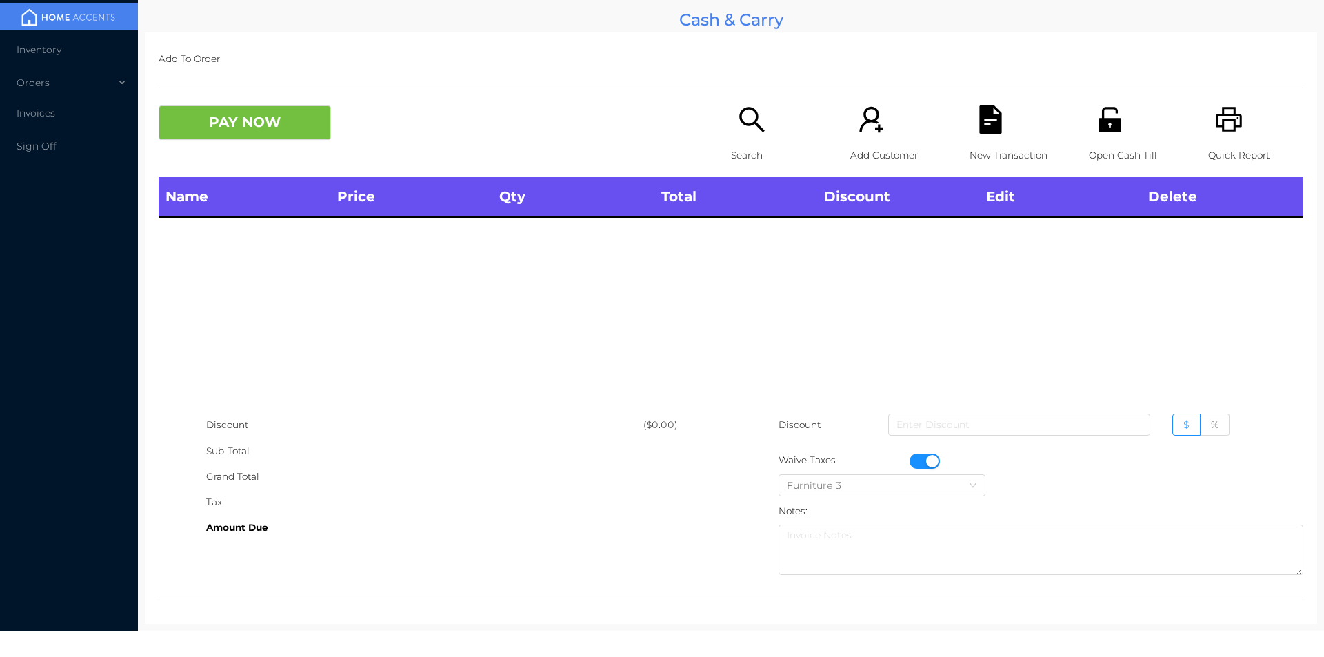
click at [1110, 114] on icon "icon: unlock" at bounding box center [1110, 120] width 28 height 28
click at [925, 456] on button "button" at bounding box center [925, 461] width 30 height 15
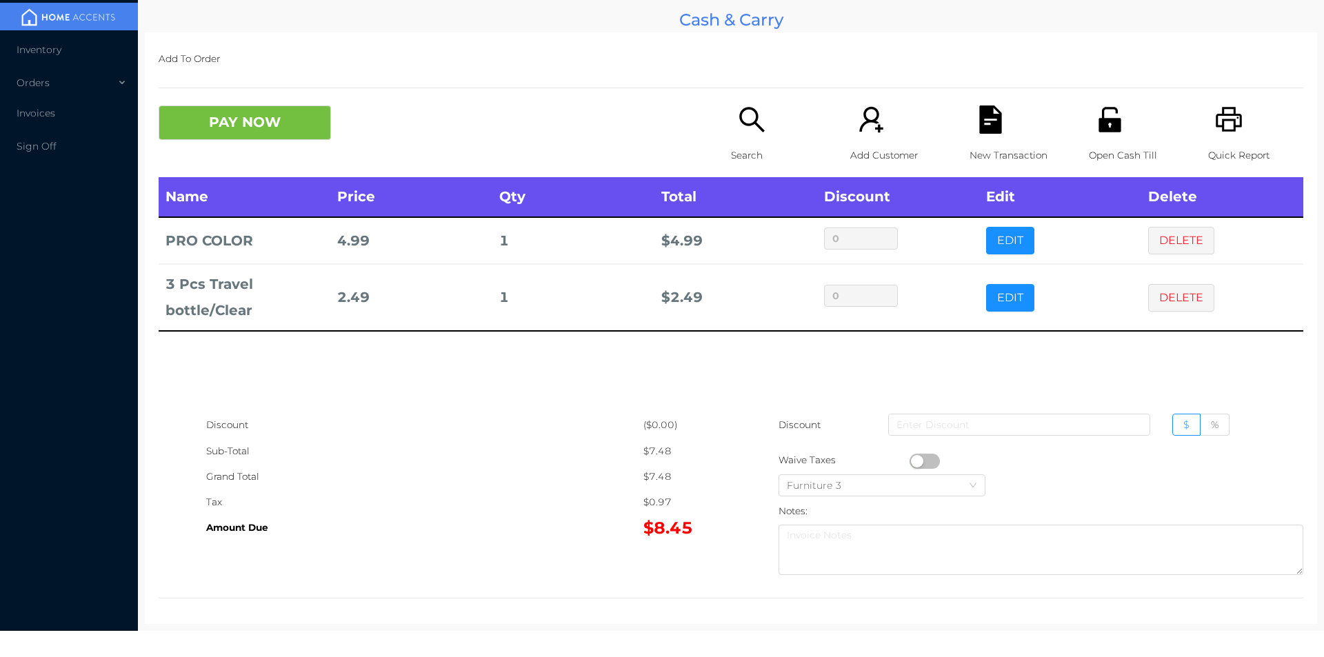
click at [1112, 119] on icon "icon: unlock" at bounding box center [1110, 120] width 28 height 28
click at [981, 139] on div "New Transaction" at bounding box center [1017, 142] width 95 height 72
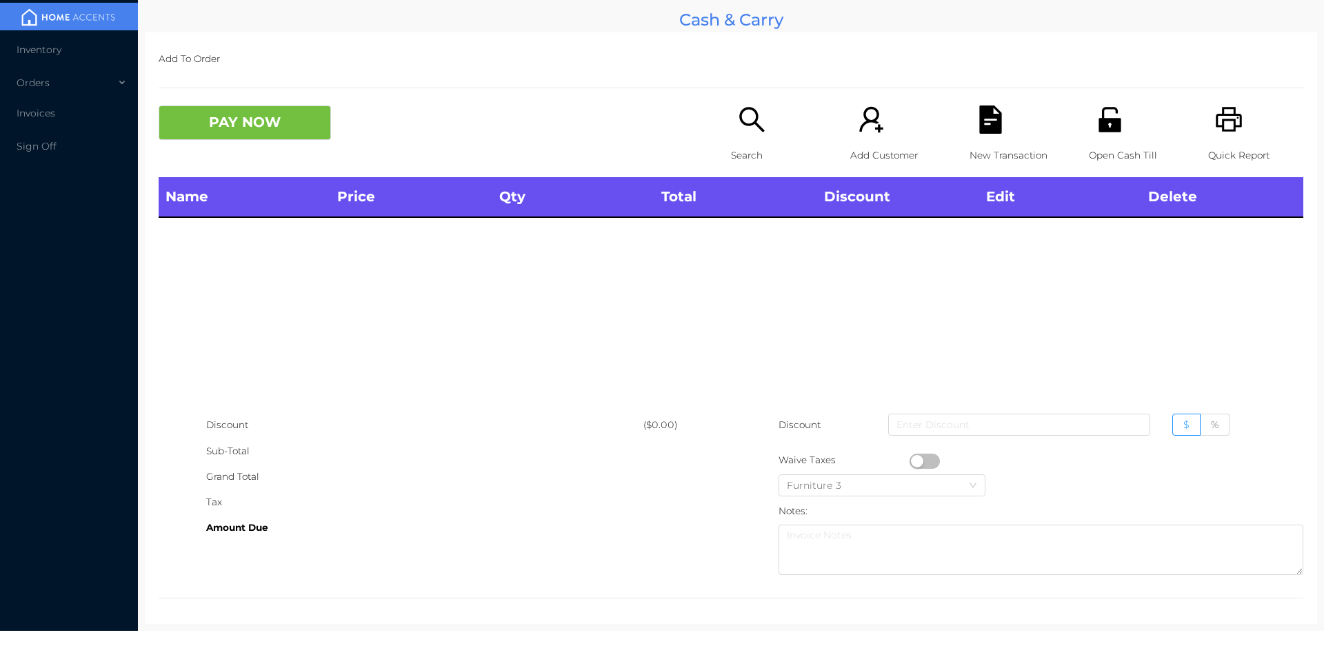
click at [1227, 125] on icon "icon: printer" at bounding box center [1229, 120] width 28 height 28
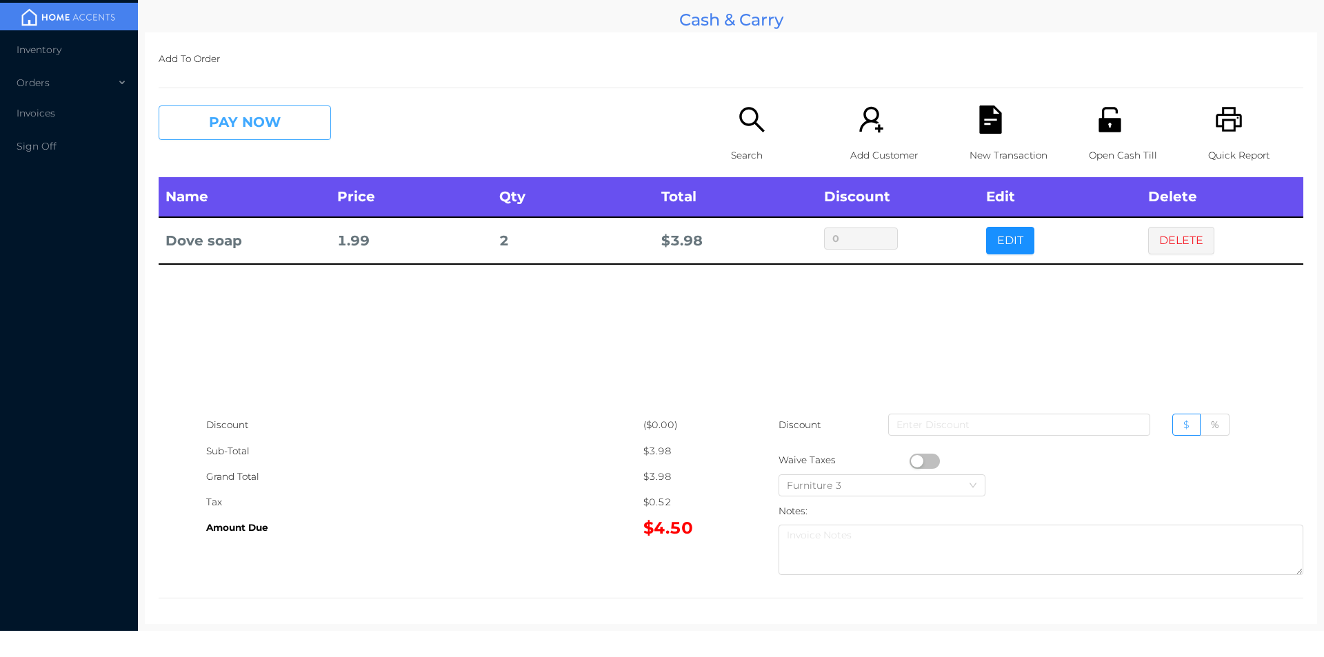
click at [224, 114] on button "PAY NOW" at bounding box center [245, 123] width 172 height 34
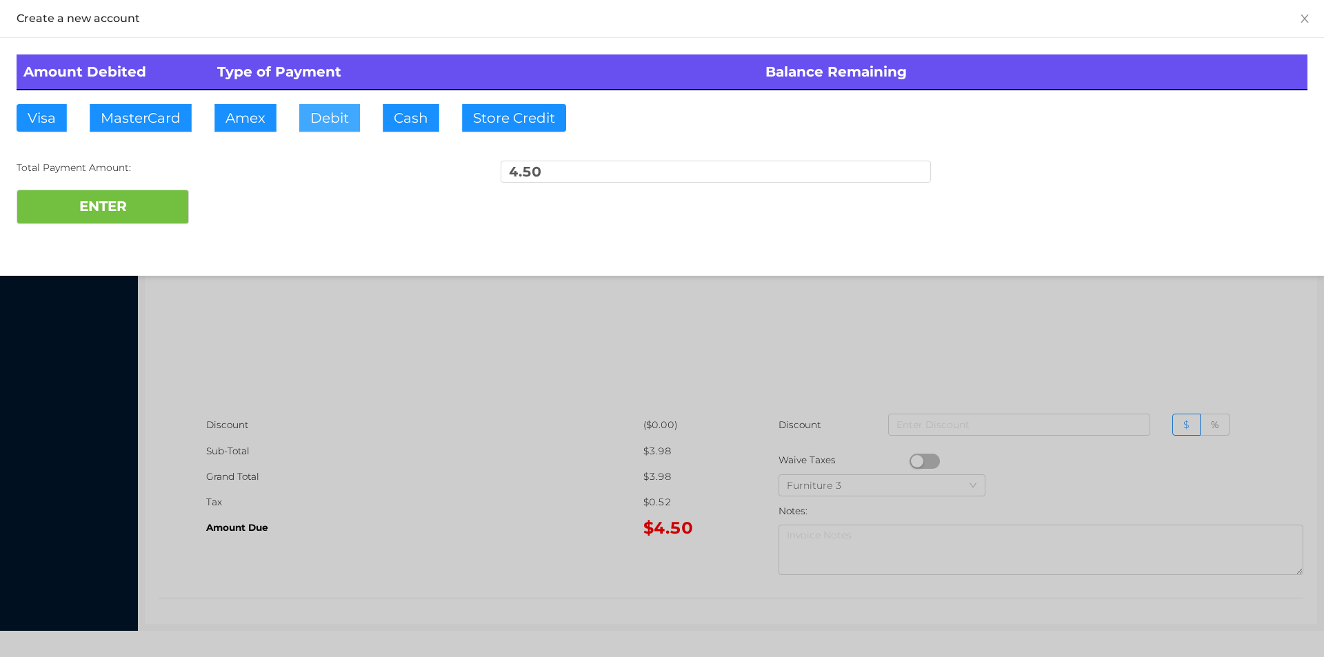
click at [325, 112] on button "Debit" at bounding box center [329, 118] width 61 height 28
click at [113, 208] on button "ENTER" at bounding box center [103, 207] width 172 height 34
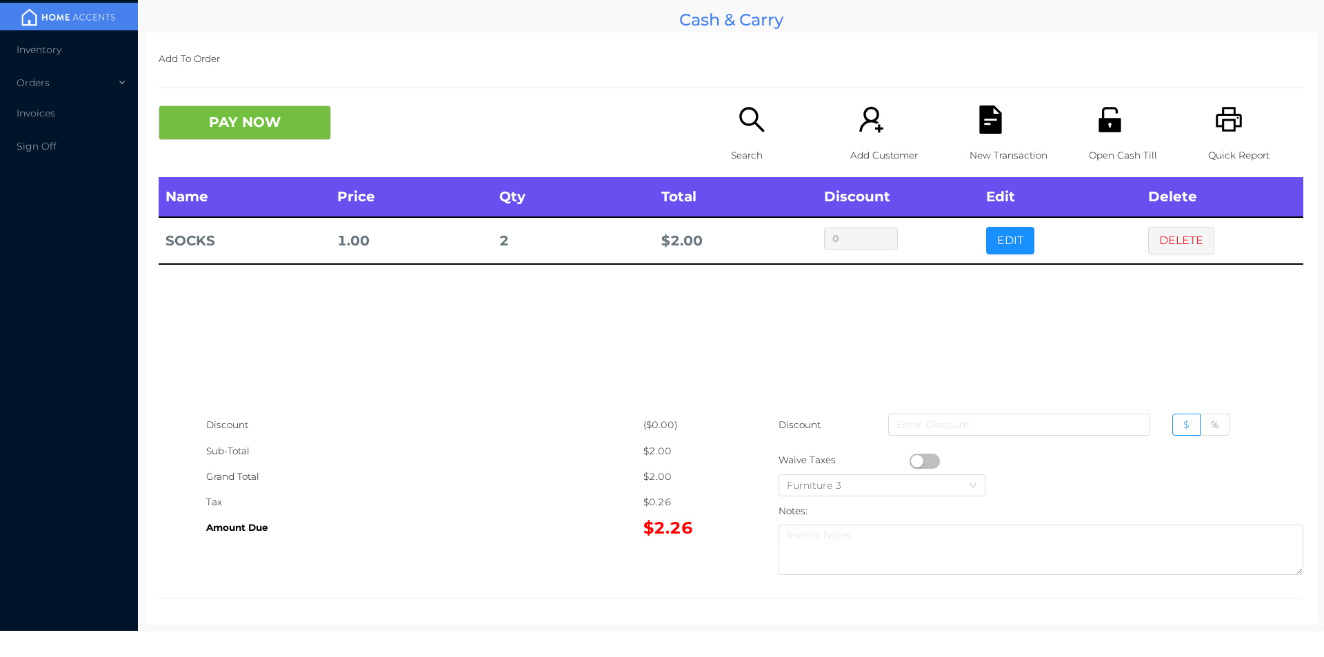
click at [749, 109] on icon "icon: search" at bounding box center [751, 119] width 25 height 25
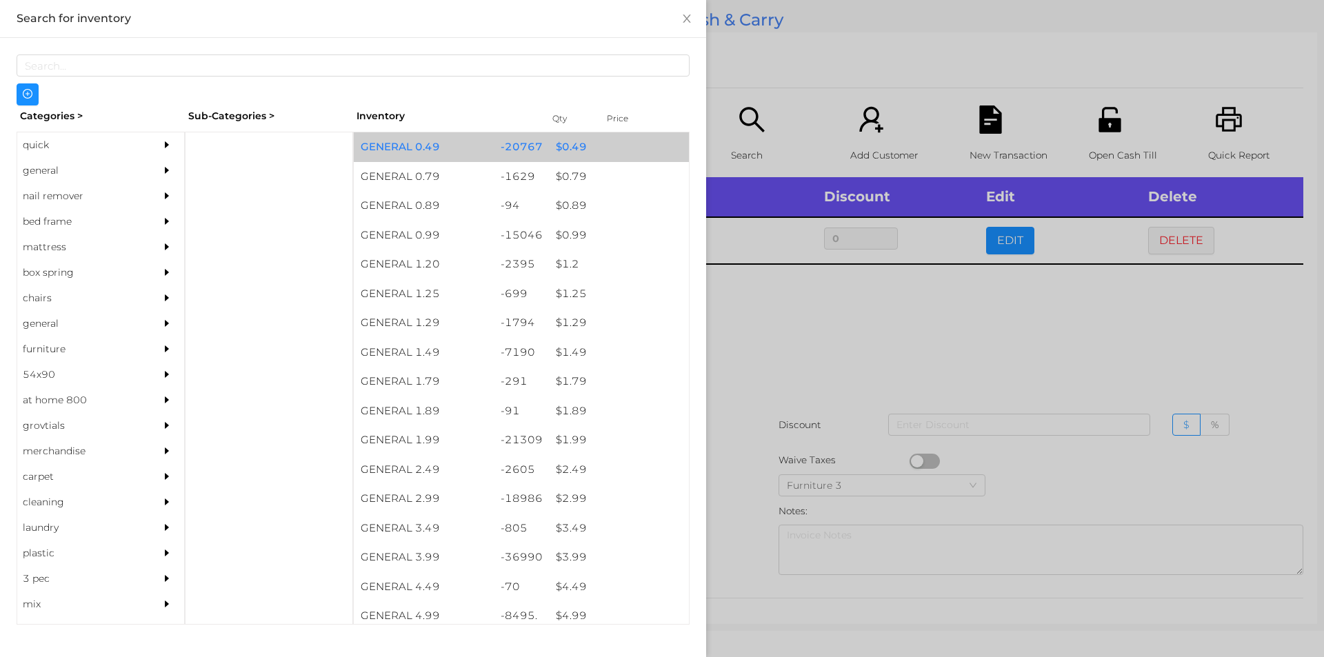
click at [562, 156] on div "$ 0.49" at bounding box center [619, 147] width 140 height 30
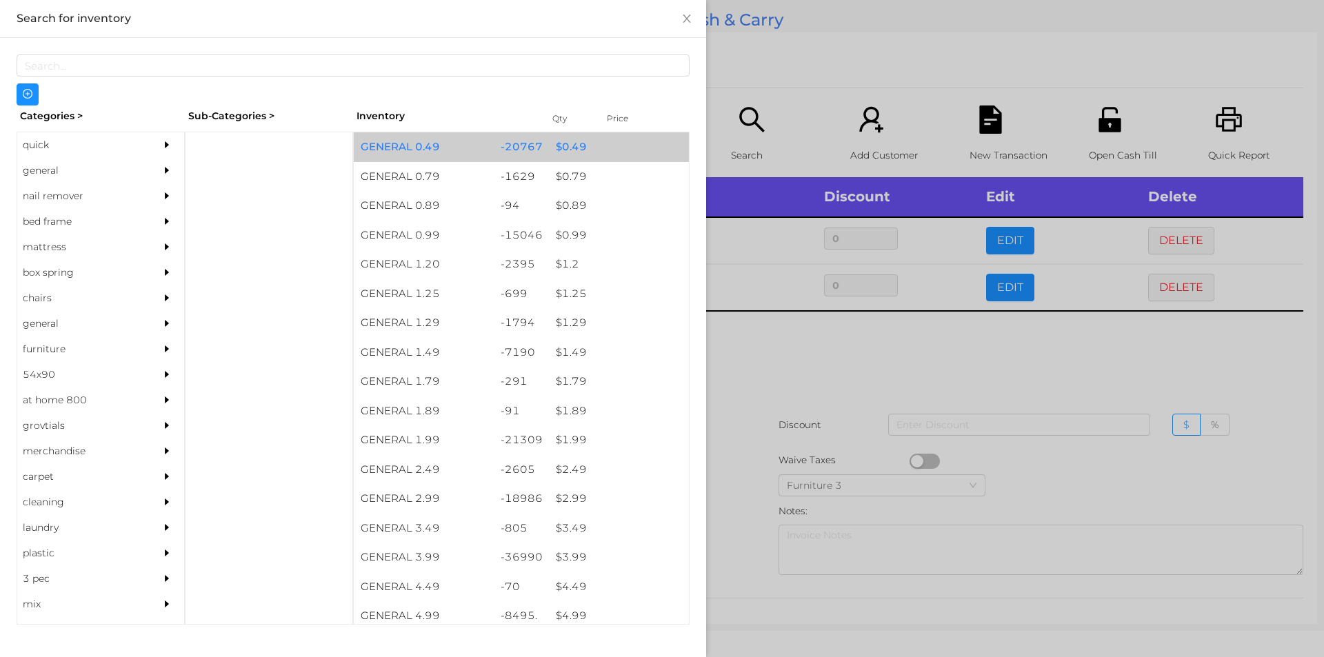
click at [573, 152] on div "$ 0.49" at bounding box center [619, 147] width 140 height 30
click at [554, 153] on div "$ 0.49" at bounding box center [619, 147] width 140 height 30
click at [568, 152] on div "$ 0.49" at bounding box center [619, 147] width 140 height 30
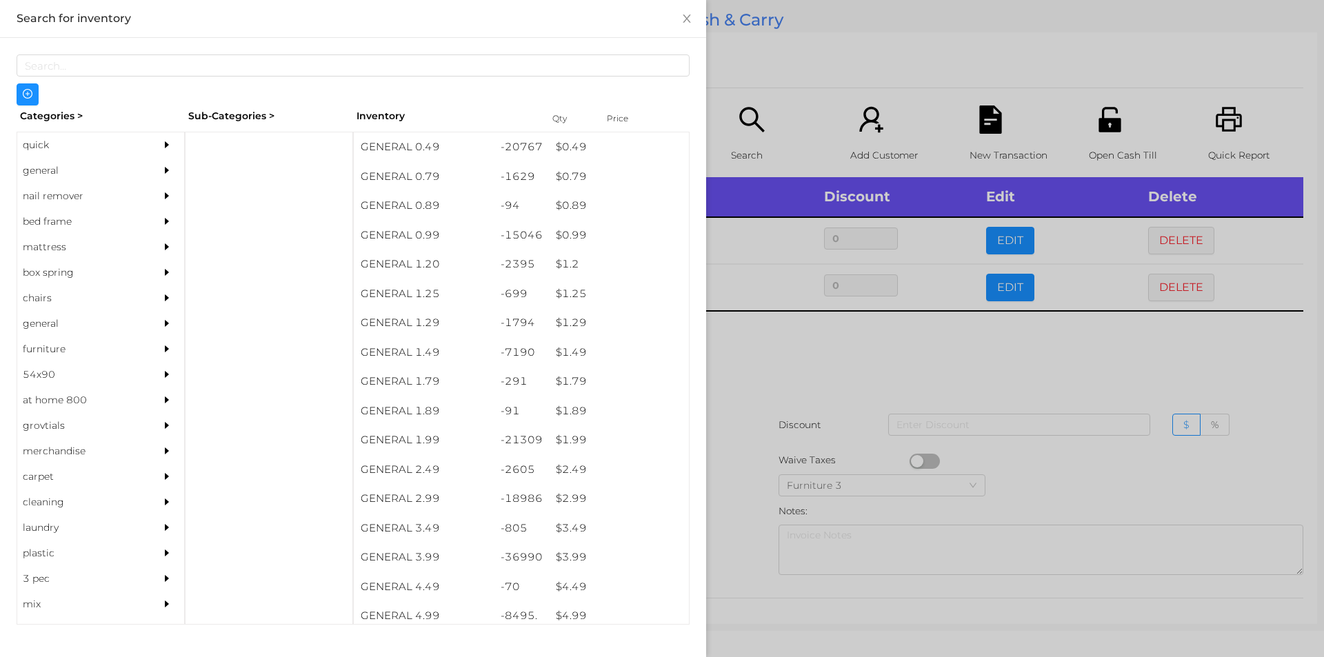
click at [752, 358] on div at bounding box center [662, 328] width 1324 height 657
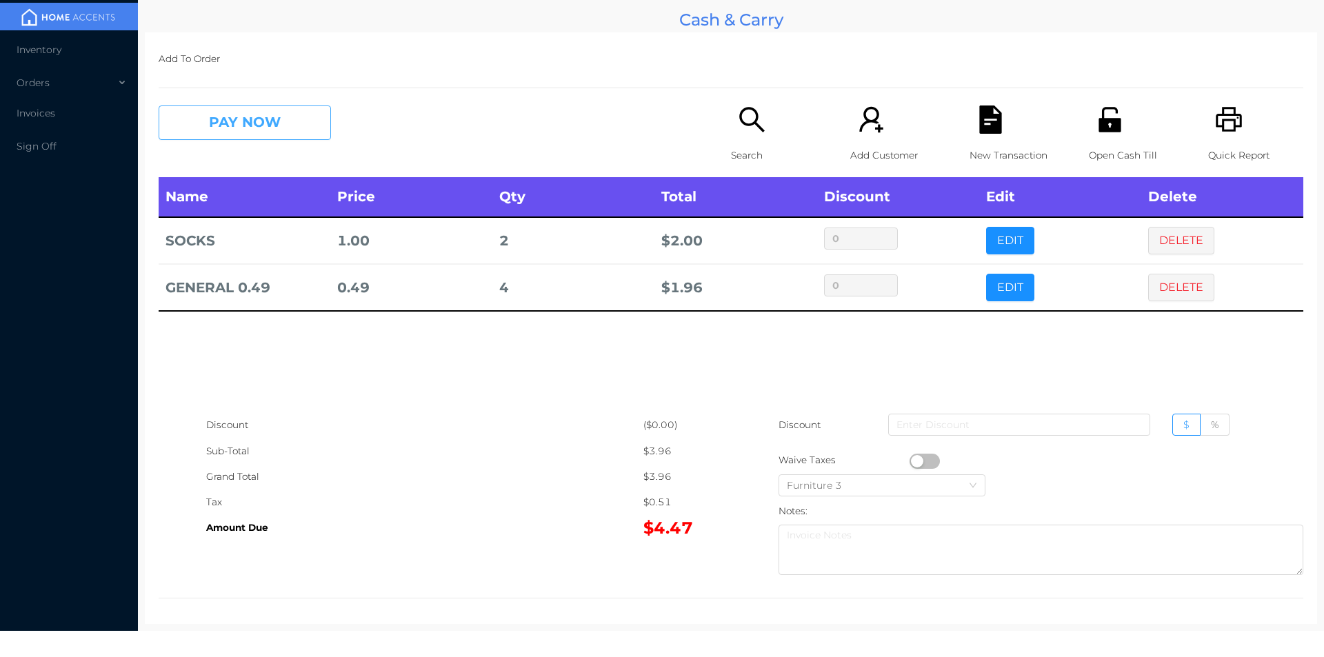
click at [263, 123] on button "PAY NOW" at bounding box center [245, 123] width 172 height 34
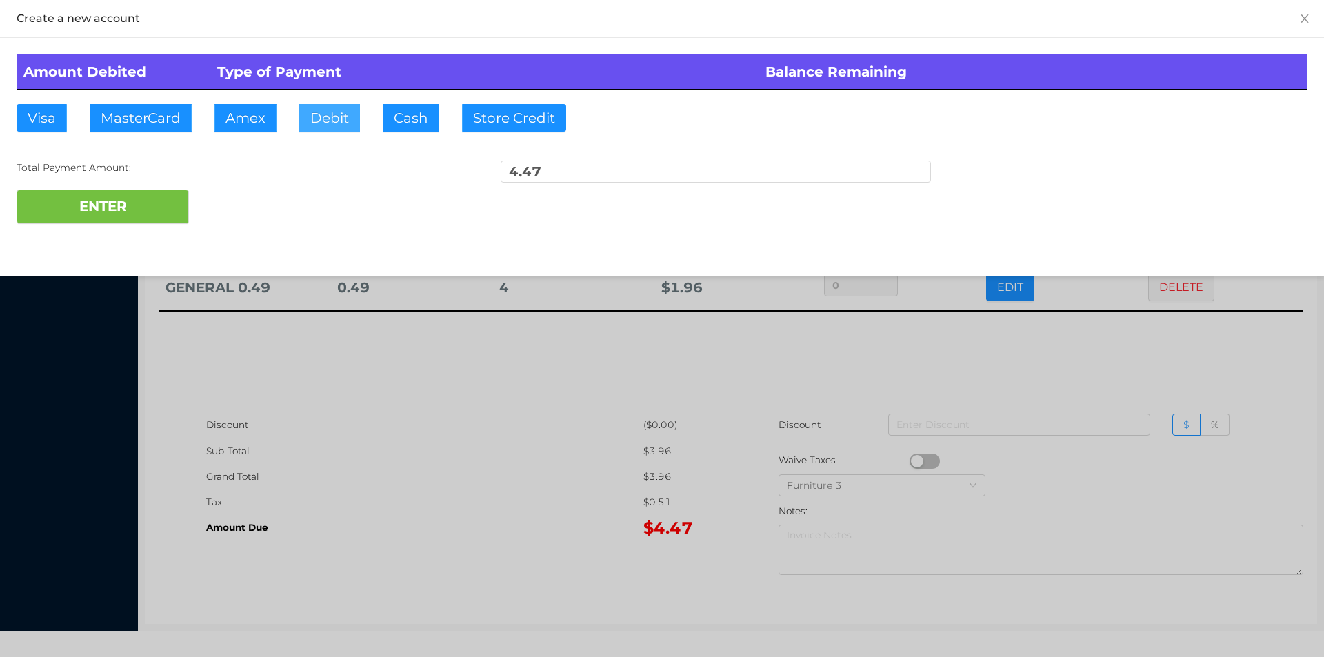
click at [357, 116] on button "Debit" at bounding box center [329, 118] width 61 height 28
type input "5."
click at [163, 220] on button "ENTER" at bounding box center [103, 207] width 172 height 34
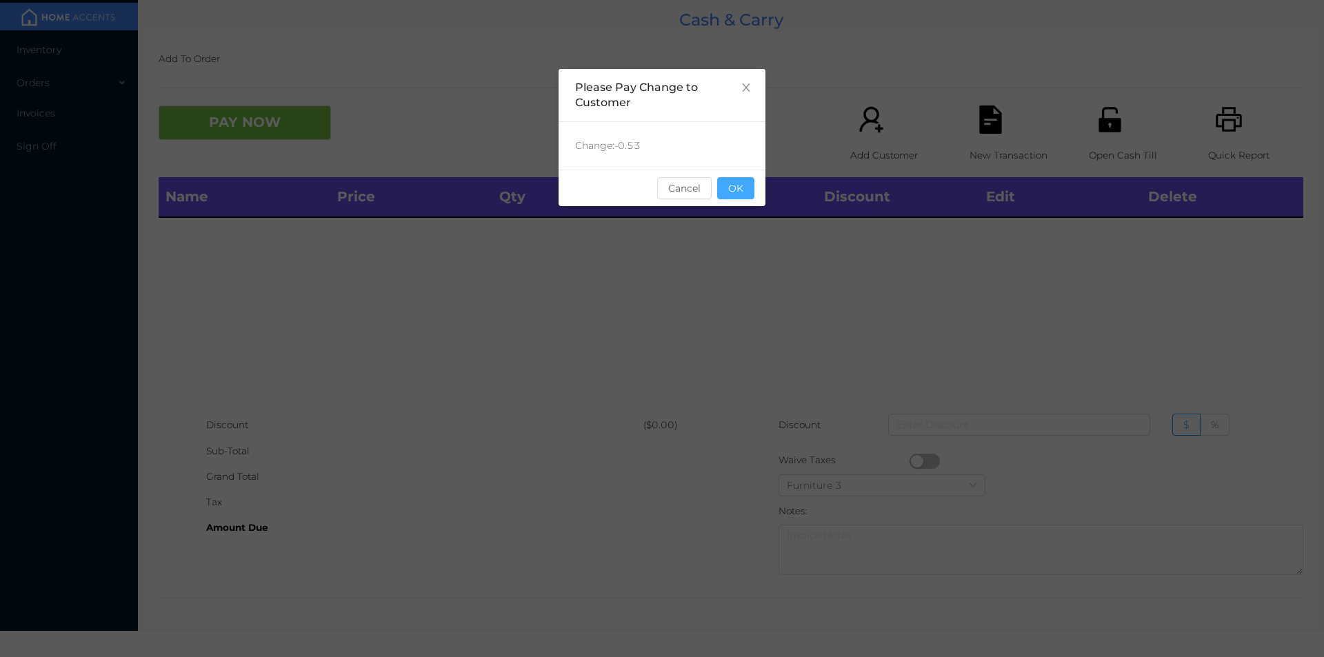
click at [732, 198] on button "OK" at bounding box center [735, 188] width 37 height 22
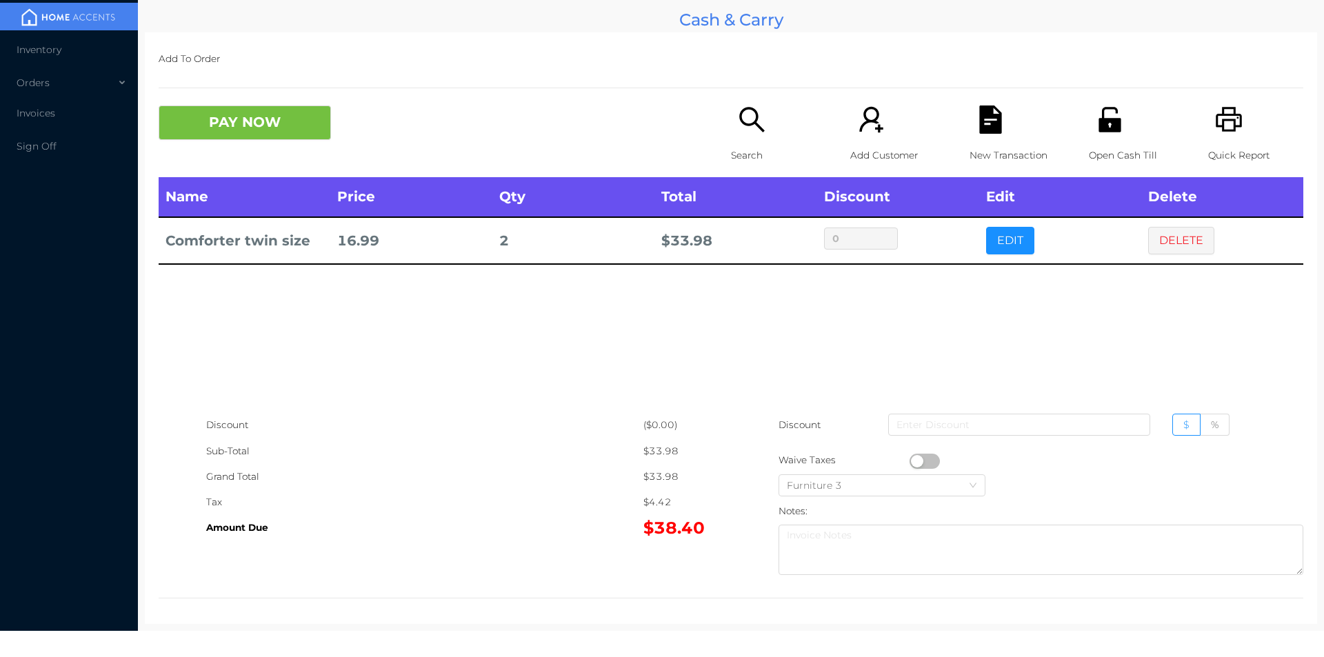
click at [929, 456] on button "button" at bounding box center [925, 461] width 30 height 15
click at [1225, 128] on icon "icon: printer" at bounding box center [1229, 119] width 26 height 25
click at [970, 140] on div "New Transaction" at bounding box center [1017, 142] width 95 height 72
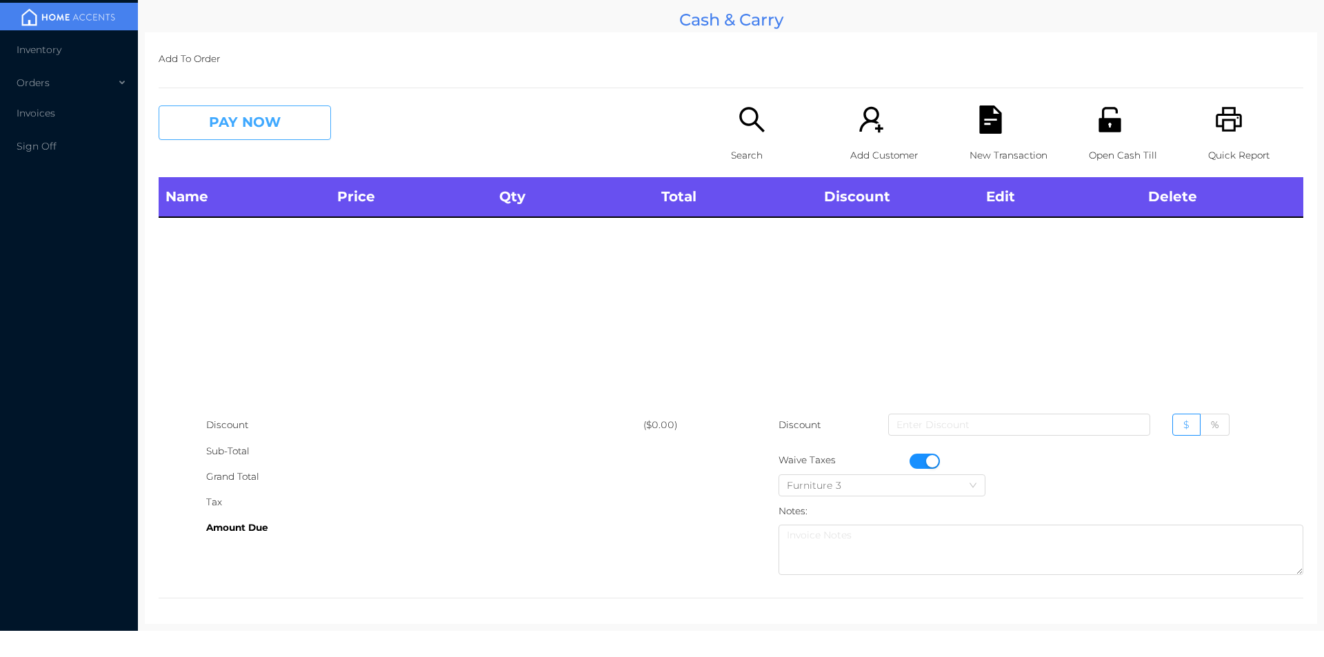
click at [258, 134] on button "PAY NOW" at bounding box center [245, 123] width 172 height 34
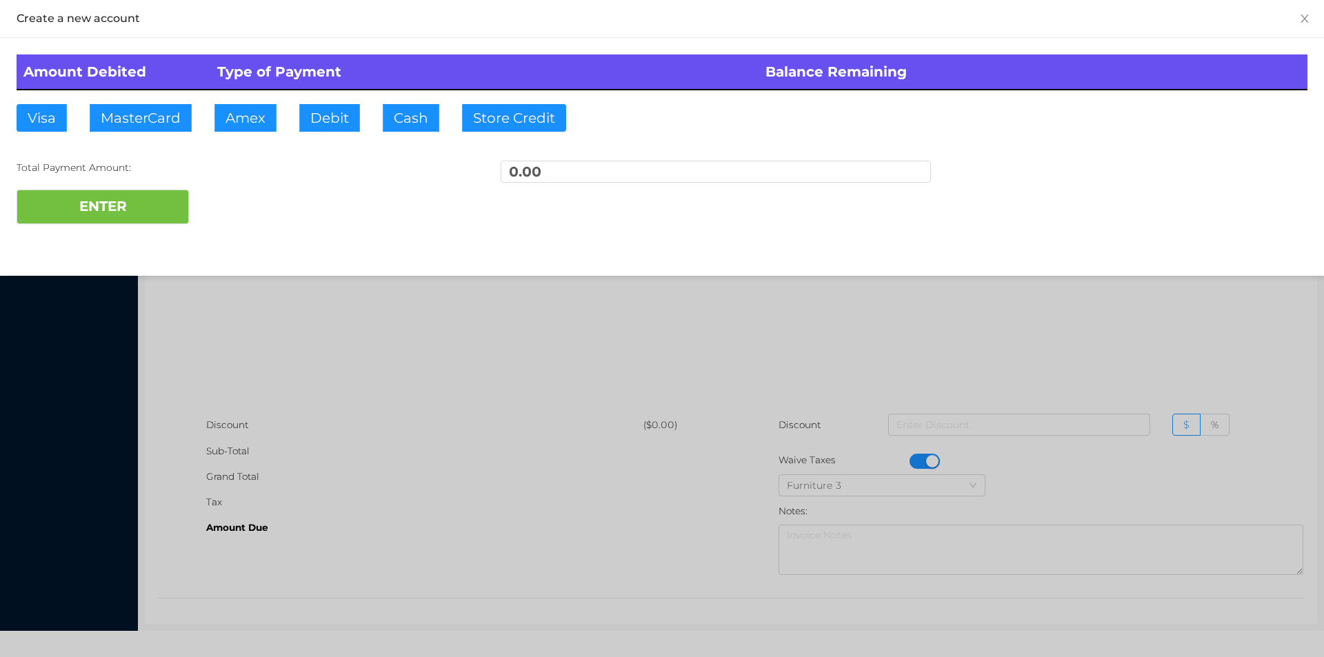
click at [313, 343] on div at bounding box center [662, 328] width 1324 height 657
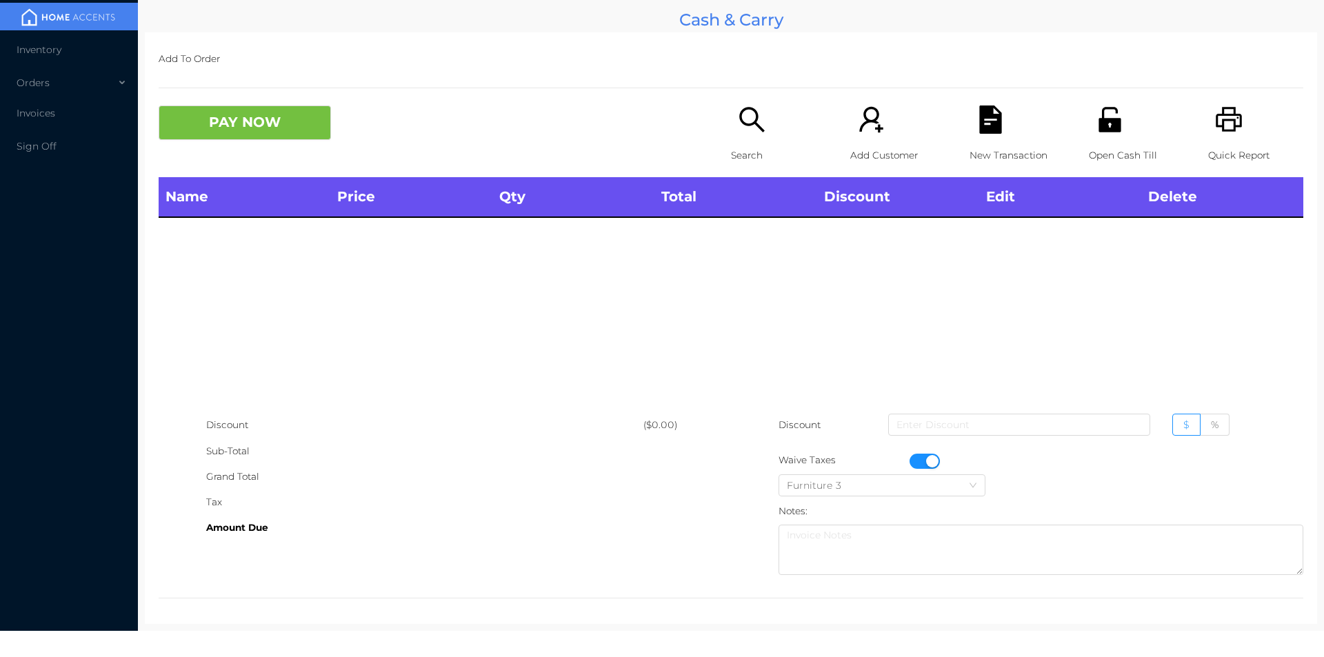
click at [923, 461] on button "button" at bounding box center [925, 461] width 30 height 15
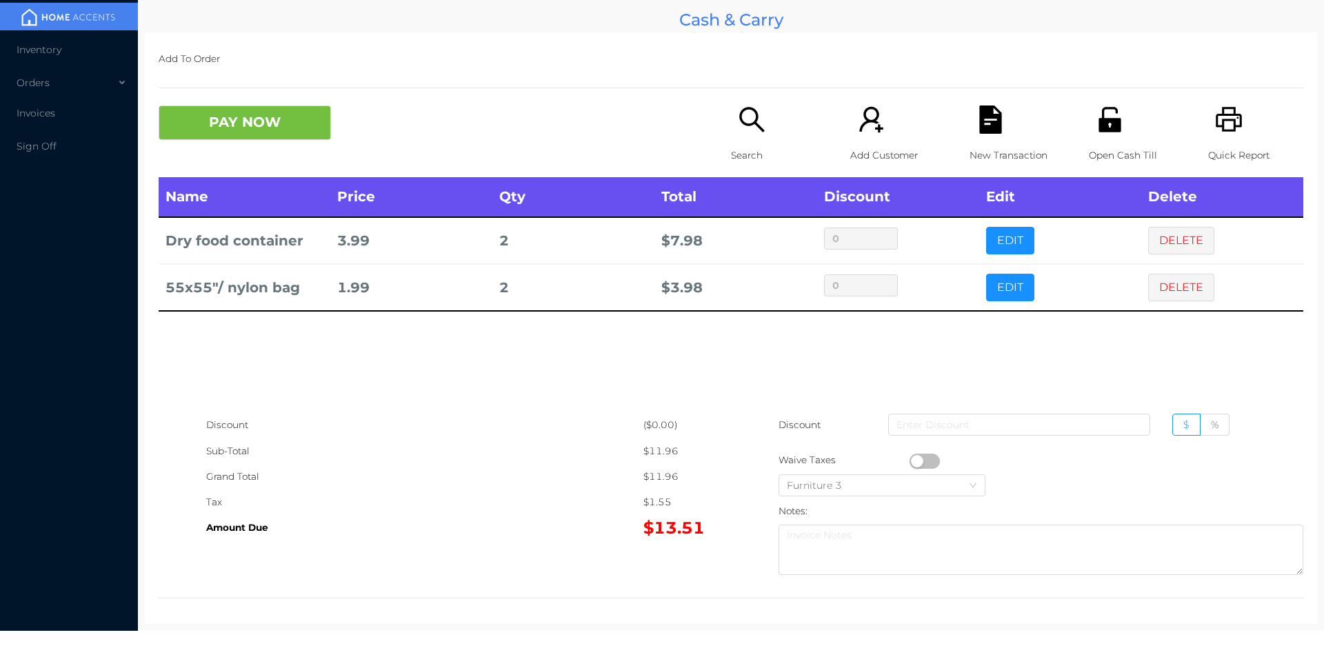
click at [1102, 124] on icon "icon: unlock" at bounding box center [1110, 120] width 28 height 28
click at [300, 106] on button "PAY NOW" at bounding box center [245, 123] width 172 height 34
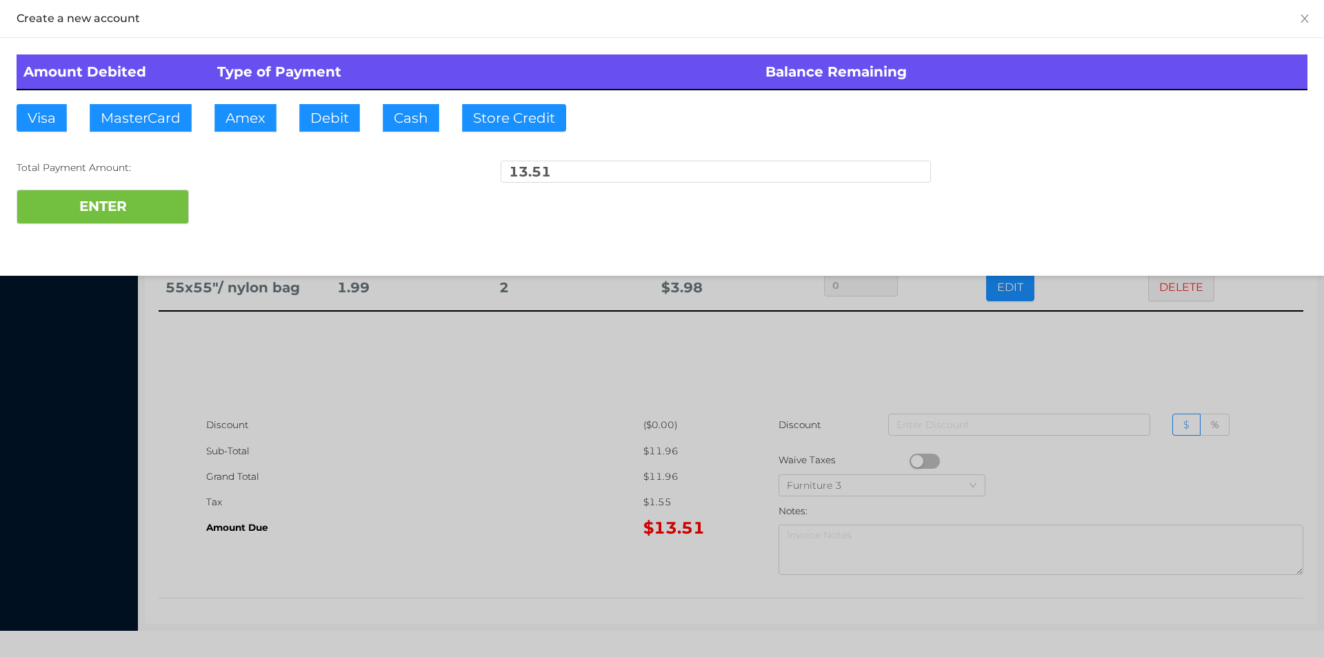
click at [294, 199] on div "ENTER" at bounding box center [662, 207] width 1291 height 34
click at [490, 434] on div at bounding box center [662, 328] width 1324 height 657
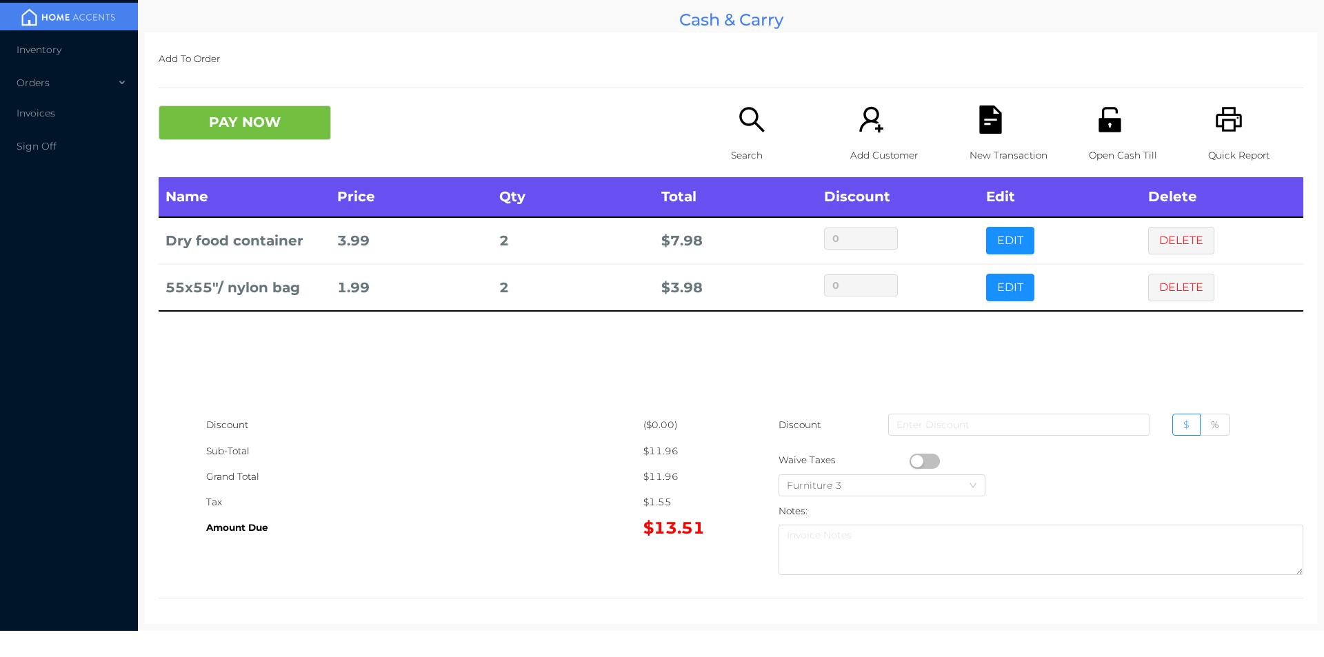
click at [988, 115] on icon "icon: file-text" at bounding box center [990, 120] width 22 height 28
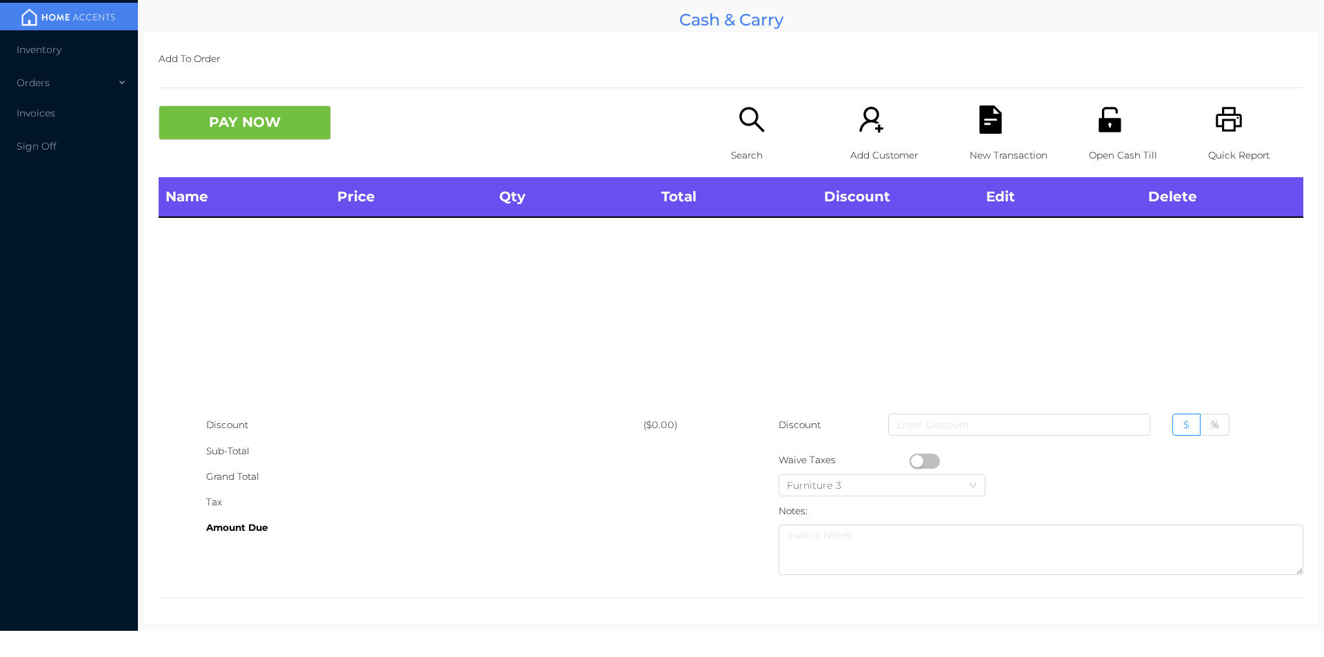
click at [731, 122] on div "Search" at bounding box center [778, 142] width 95 height 72
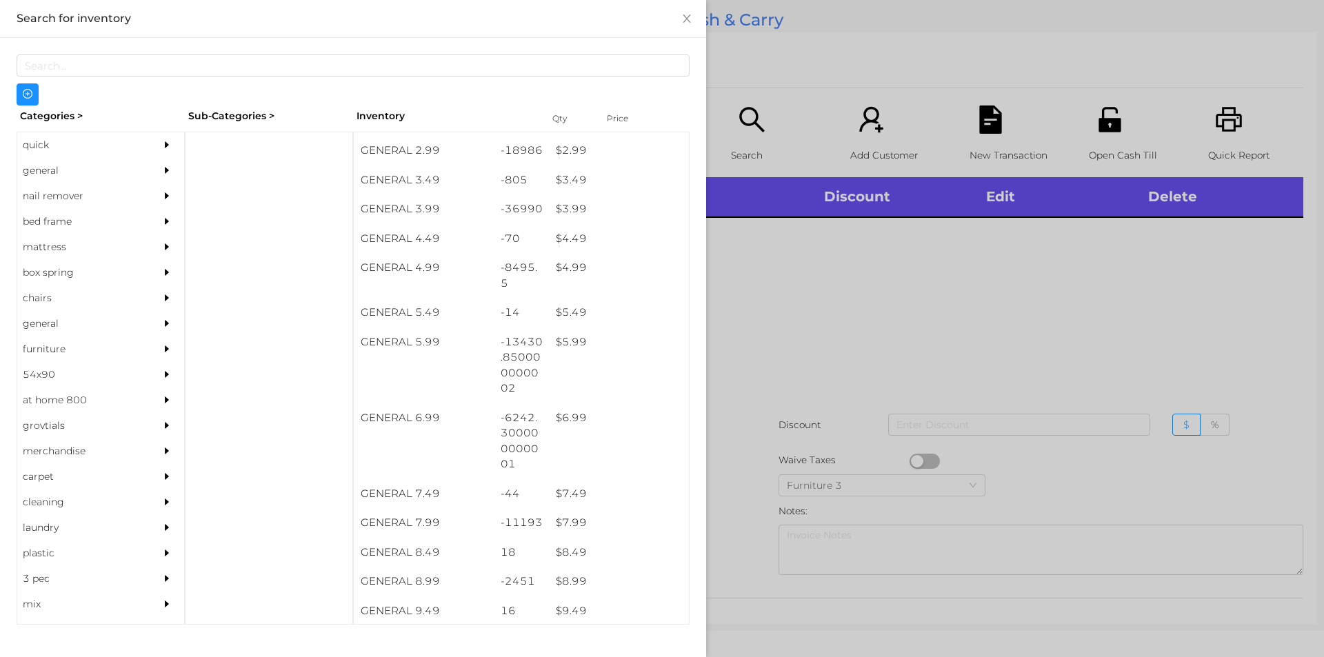
scroll to position [407, 0]
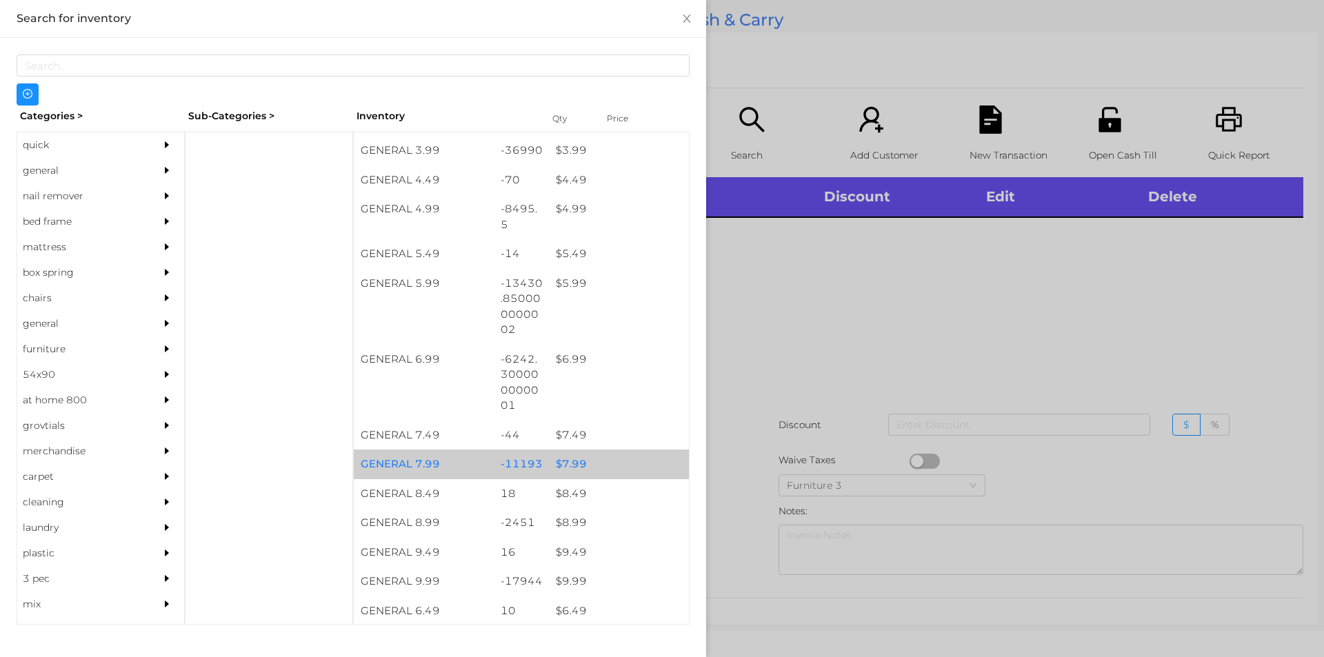
click at [568, 459] on div "$ 7.99" at bounding box center [619, 465] width 140 height 30
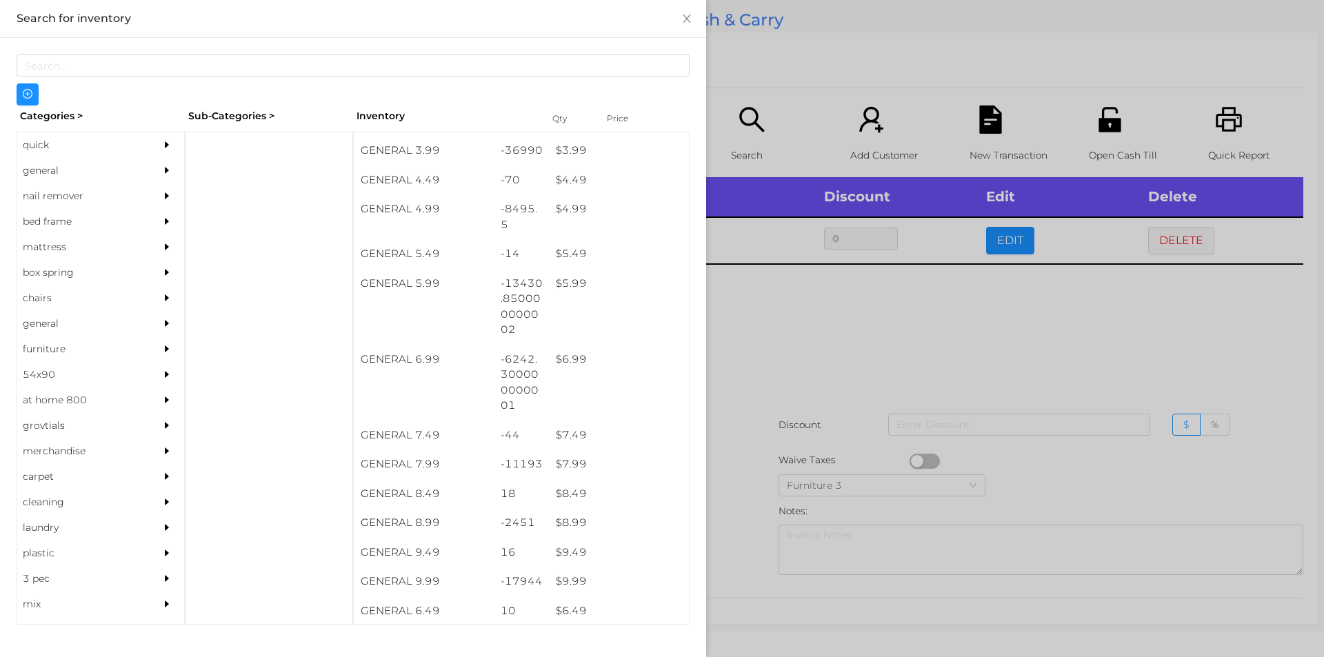
click at [1082, 322] on div at bounding box center [662, 328] width 1324 height 657
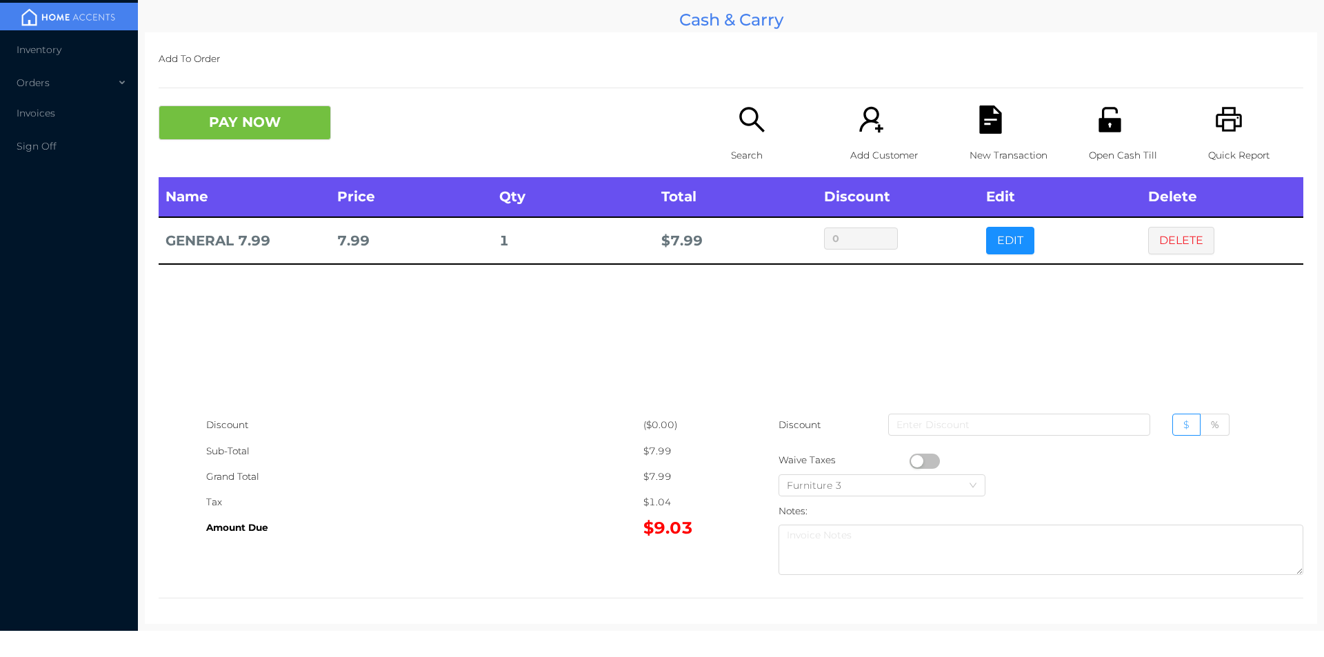
click at [1225, 121] on icon "icon: printer" at bounding box center [1229, 119] width 26 height 25
click at [301, 126] on button "PAY NOW" at bounding box center [245, 123] width 172 height 34
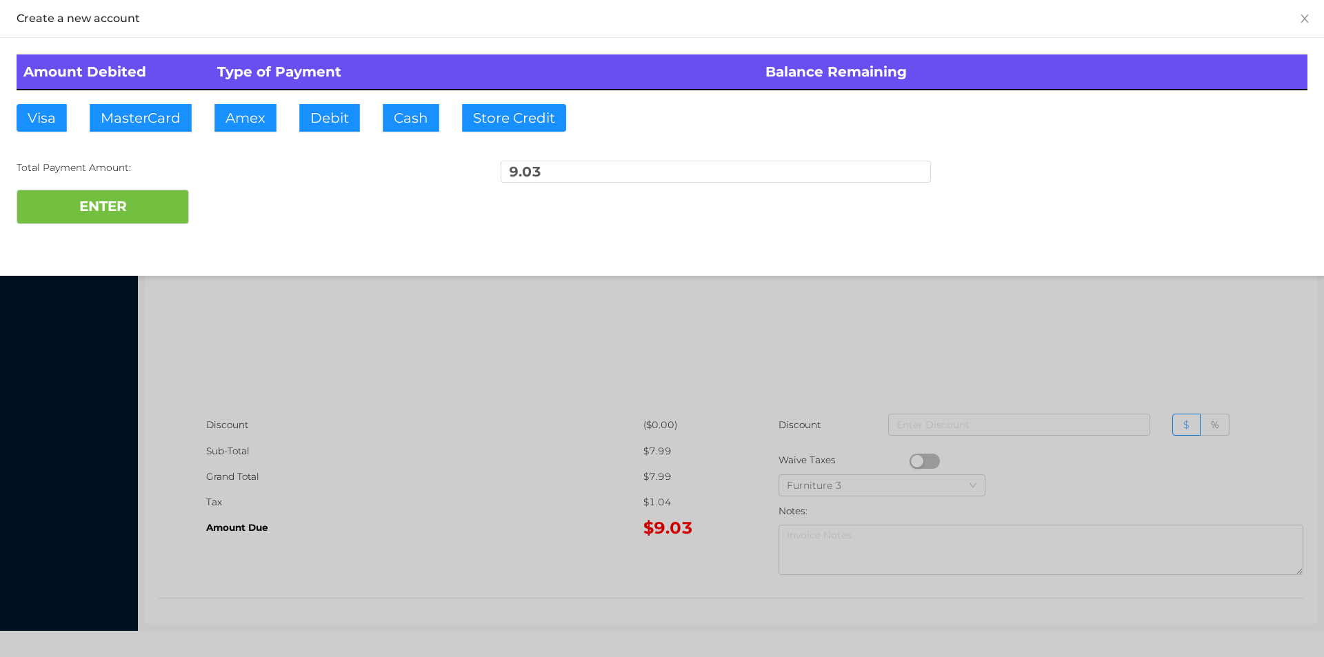
click at [351, 302] on div at bounding box center [662, 328] width 1324 height 657
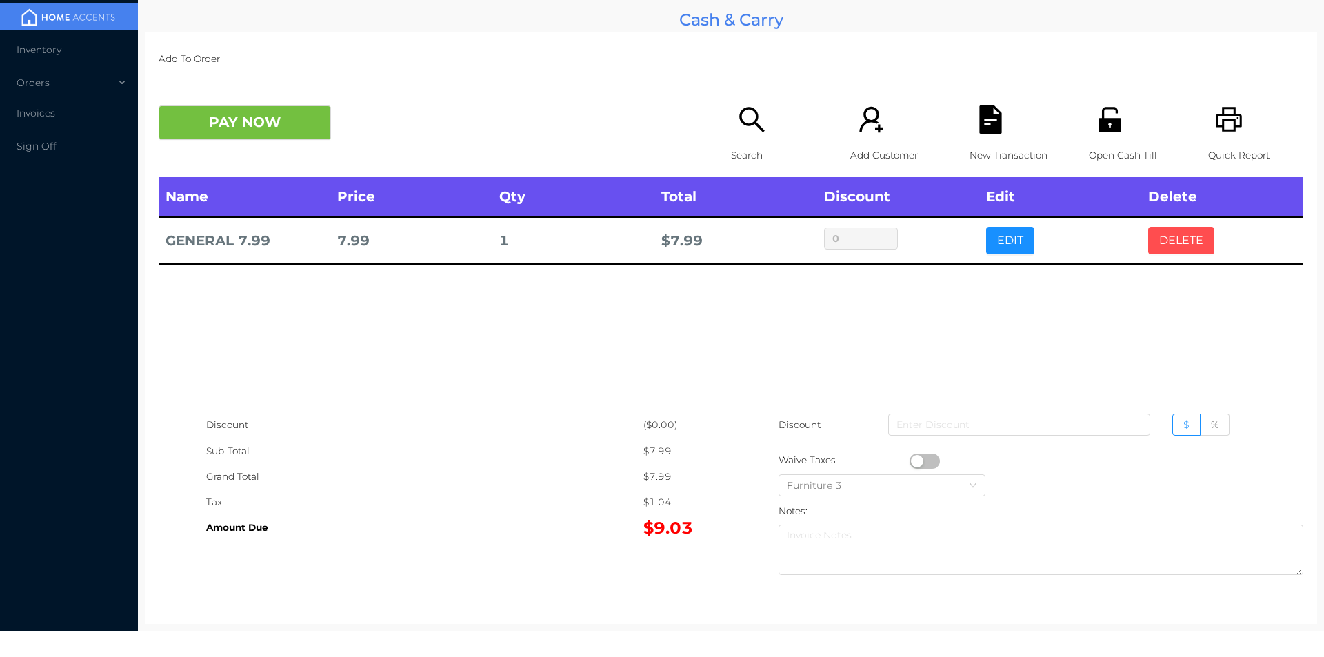
click at [1148, 235] on button "DELETE" at bounding box center [1181, 241] width 66 height 28
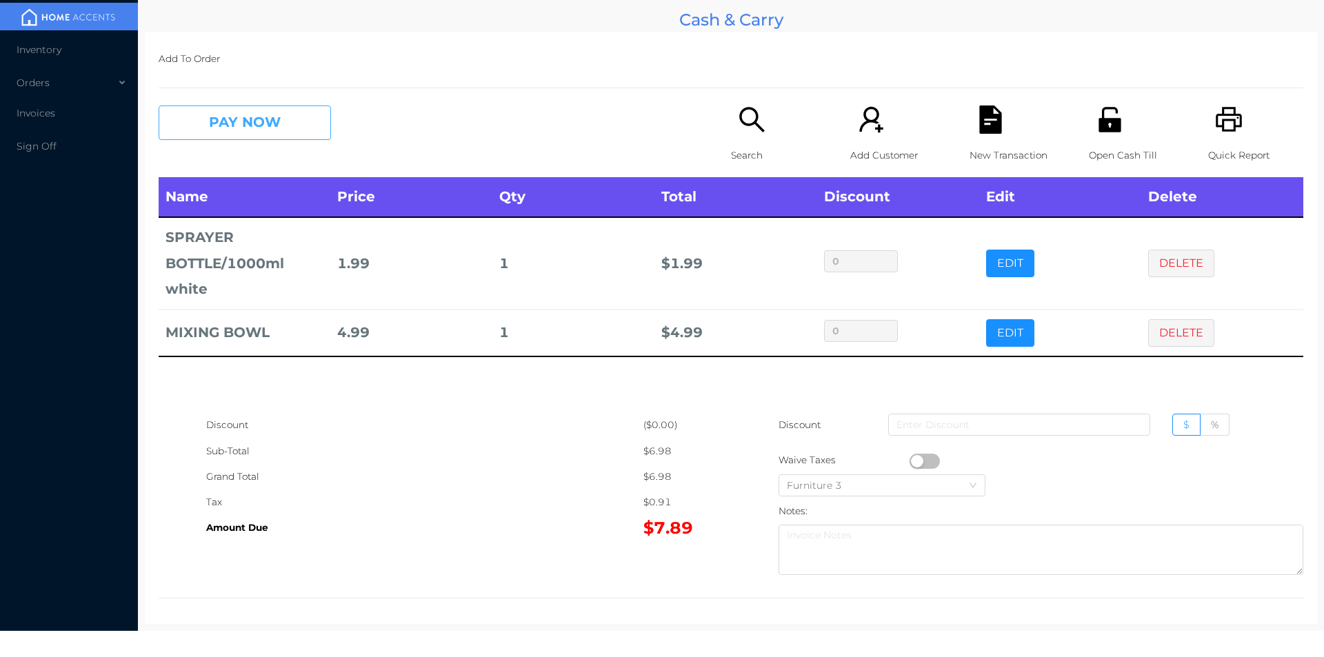
click at [230, 137] on button "PAY NOW" at bounding box center [245, 123] width 172 height 34
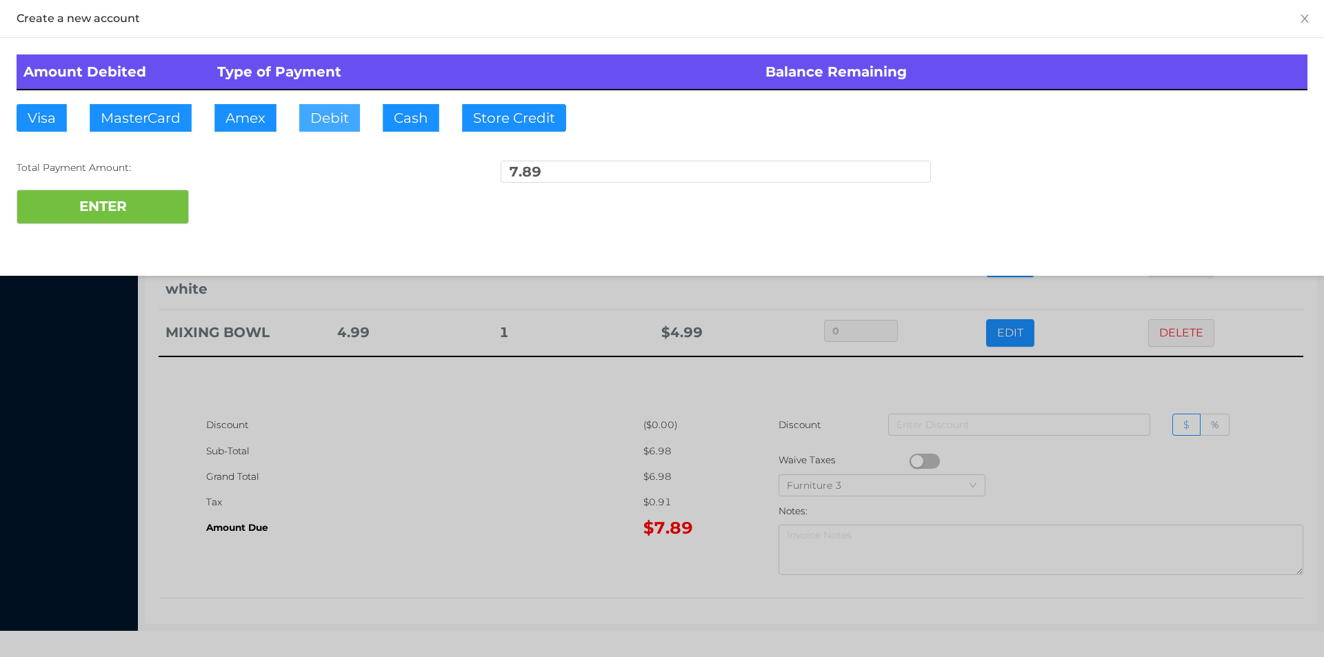
click at [334, 118] on button "Debit" at bounding box center [329, 118] width 61 height 28
type input "10."
click at [128, 219] on button "ENTER" at bounding box center [103, 207] width 172 height 34
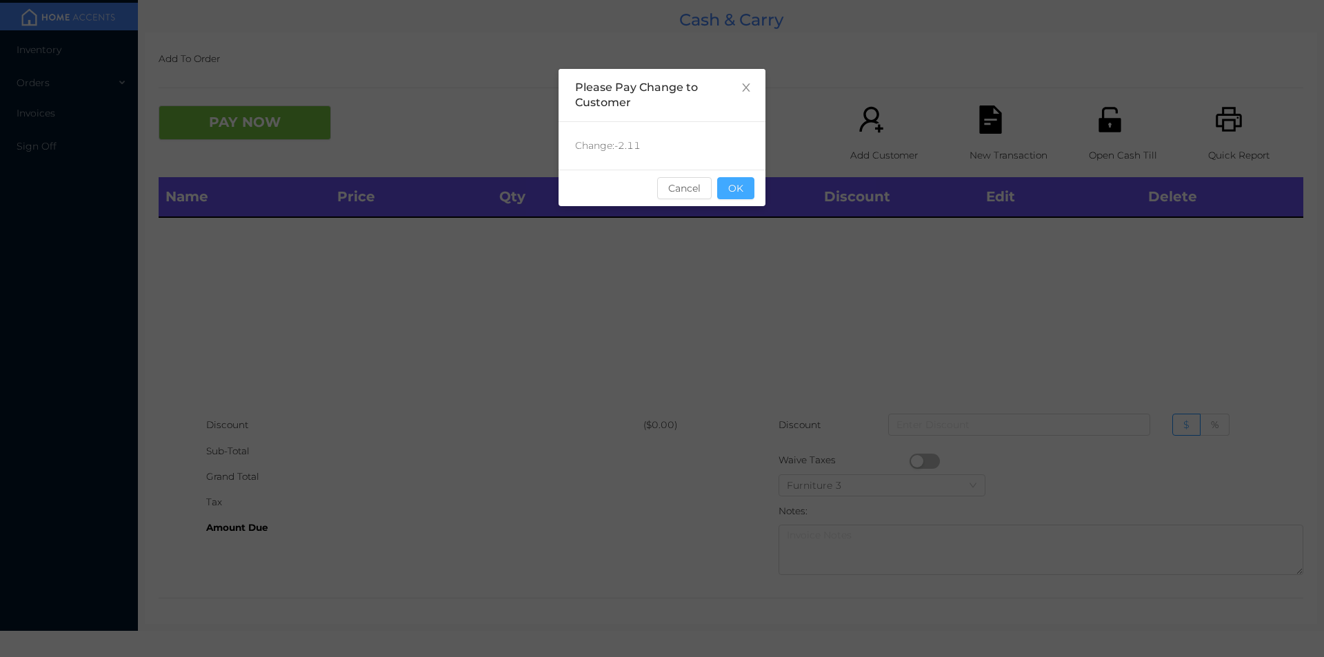
click at [750, 191] on button "OK" at bounding box center [735, 188] width 37 height 22
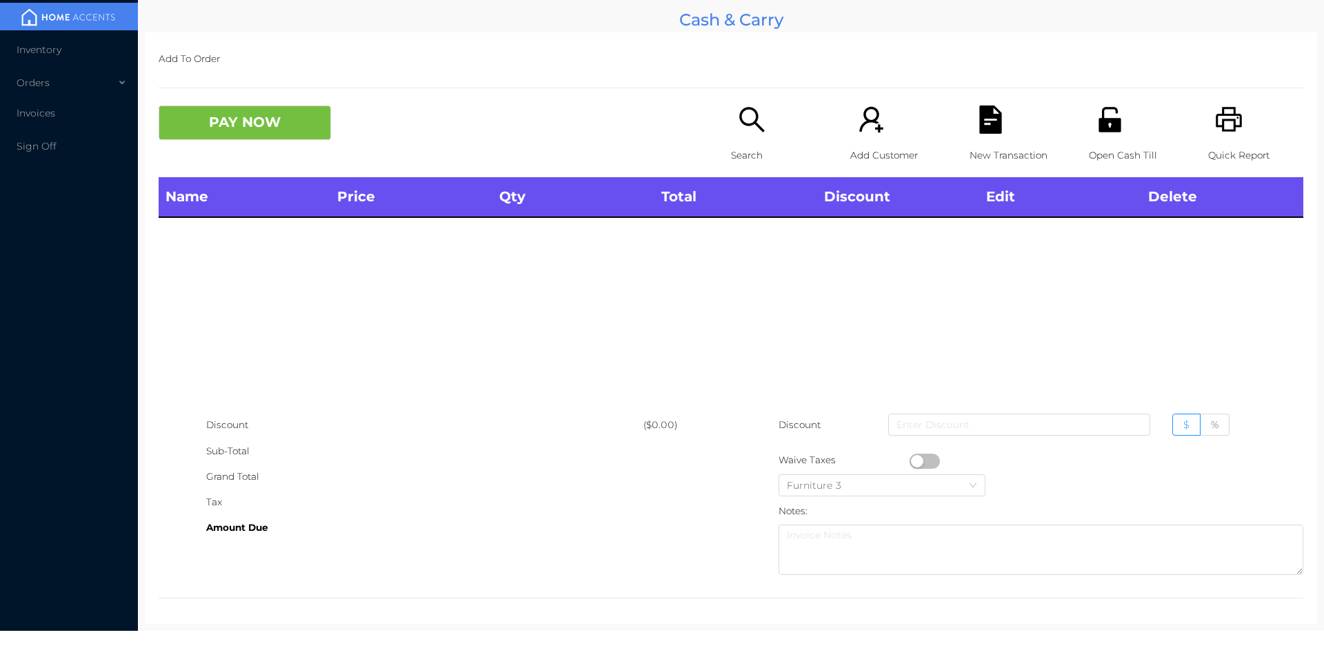
click at [738, 110] on icon "icon: search" at bounding box center [752, 120] width 28 height 28
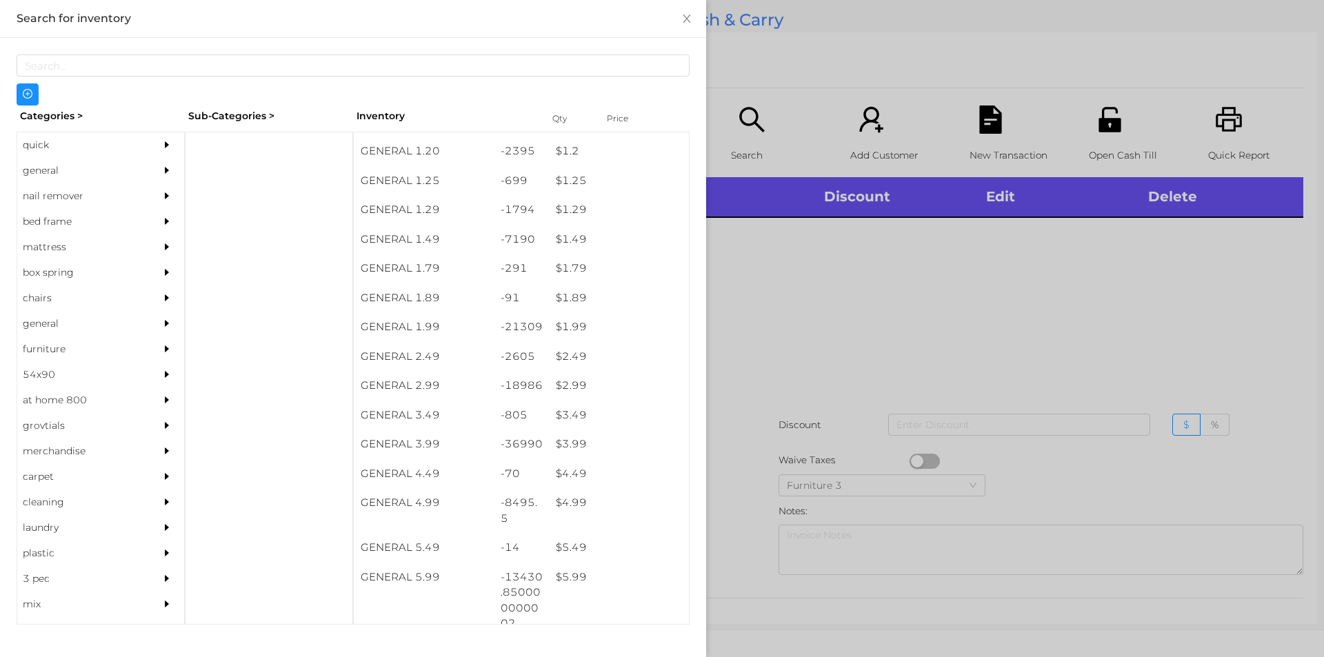
scroll to position [113, 0]
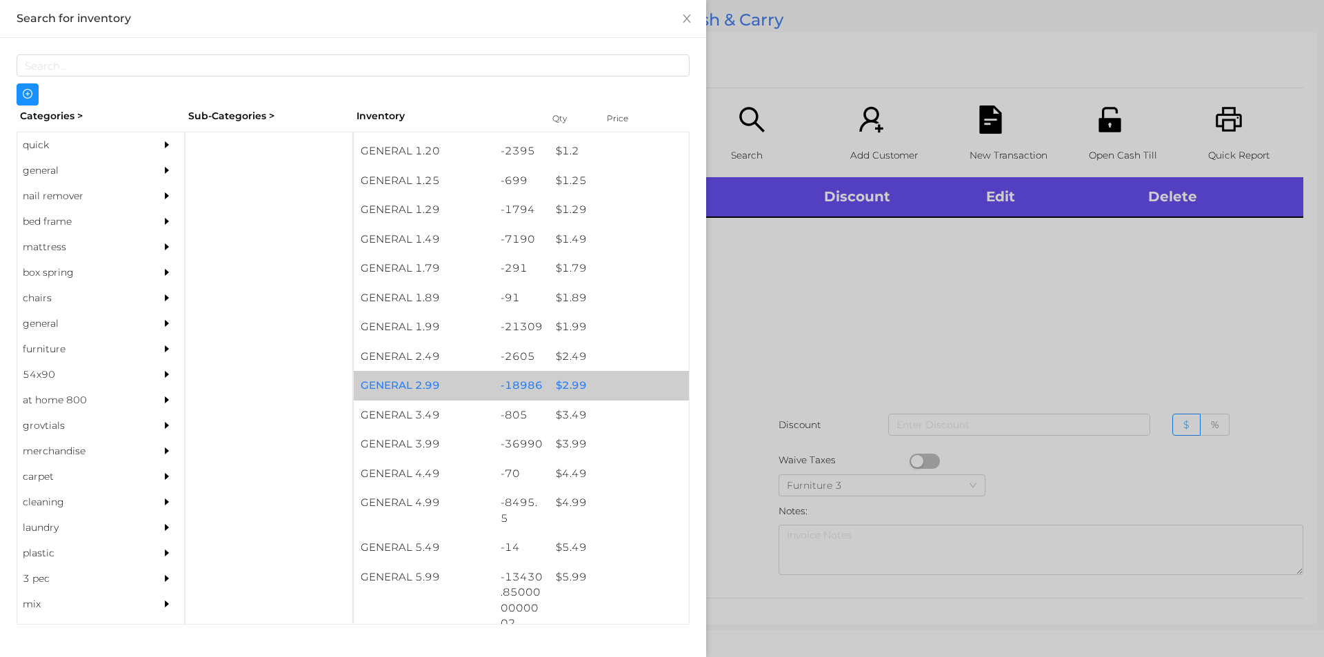
click at [597, 382] on div "$ 2.99" at bounding box center [619, 386] width 140 height 30
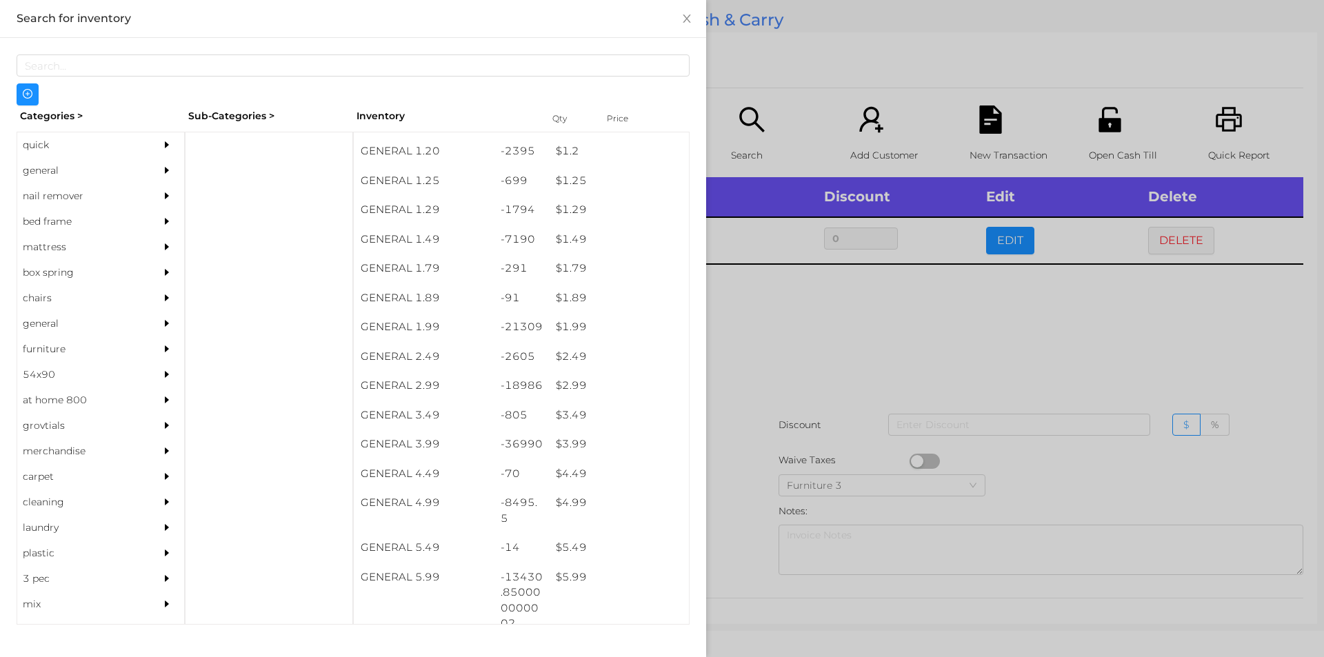
click at [790, 361] on div at bounding box center [662, 328] width 1324 height 657
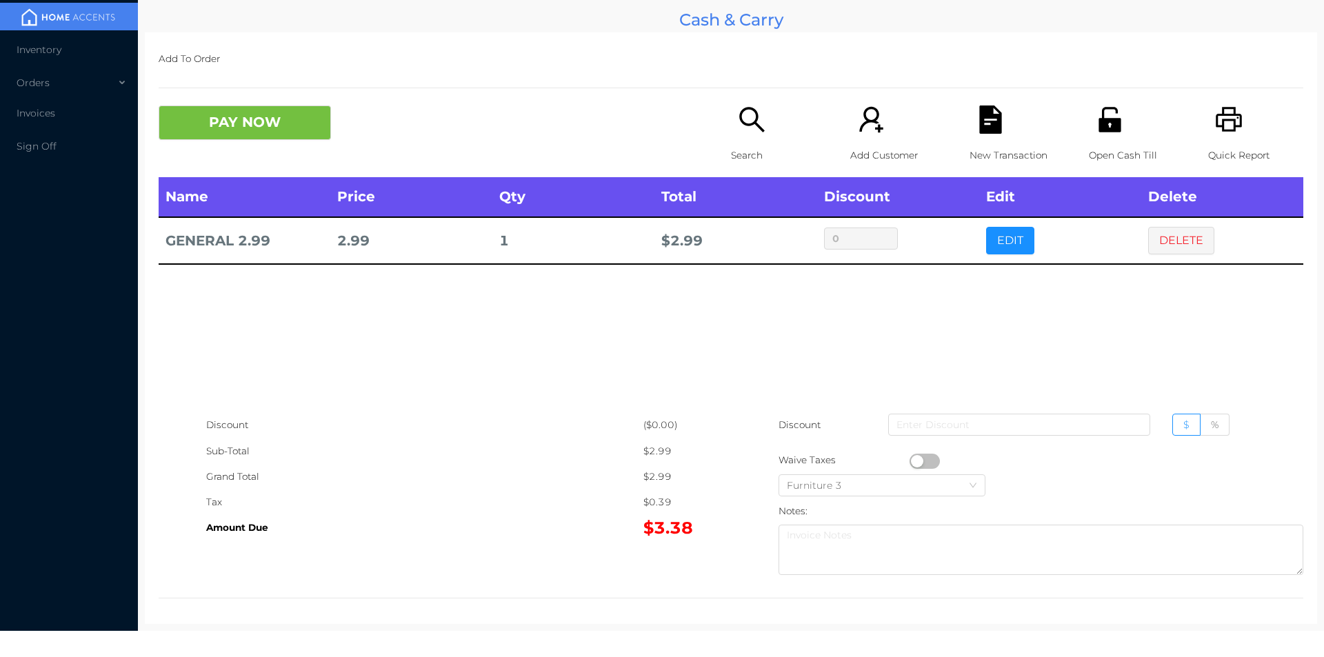
click at [979, 115] on icon "icon: file-text" at bounding box center [990, 120] width 22 height 28
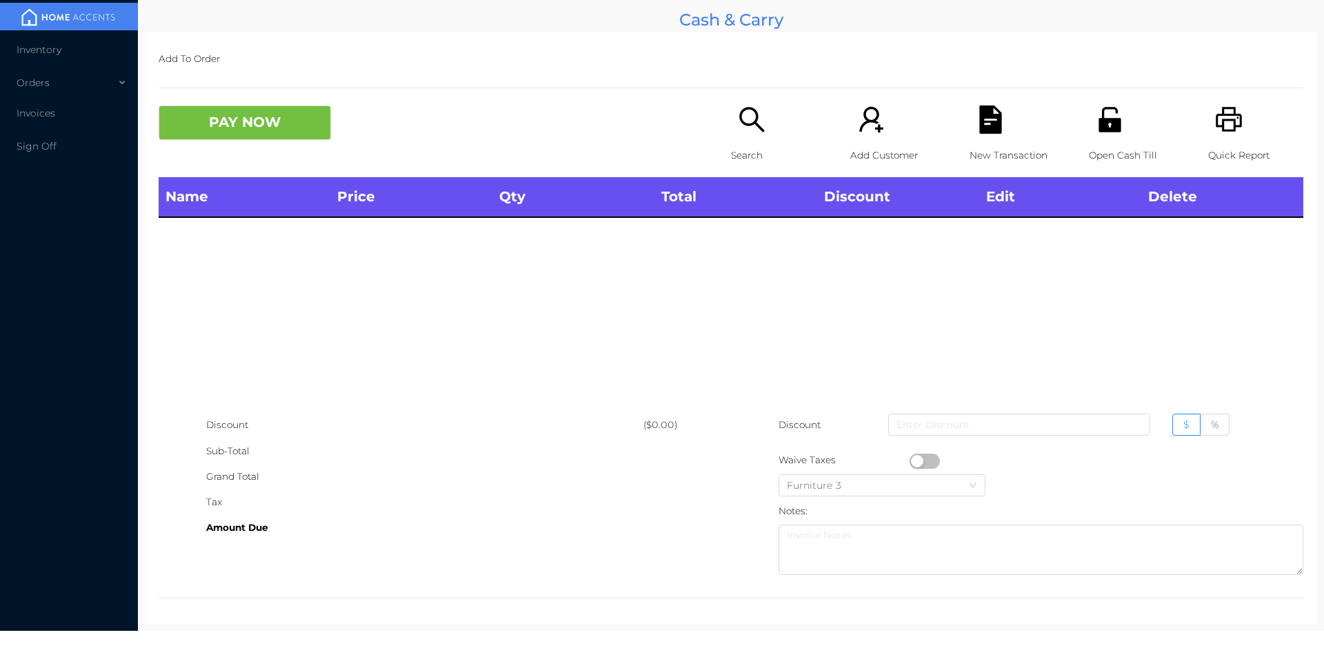
click at [1224, 110] on icon "icon: printer" at bounding box center [1229, 120] width 28 height 28
click at [752, 141] on div "Search" at bounding box center [778, 142] width 95 height 72
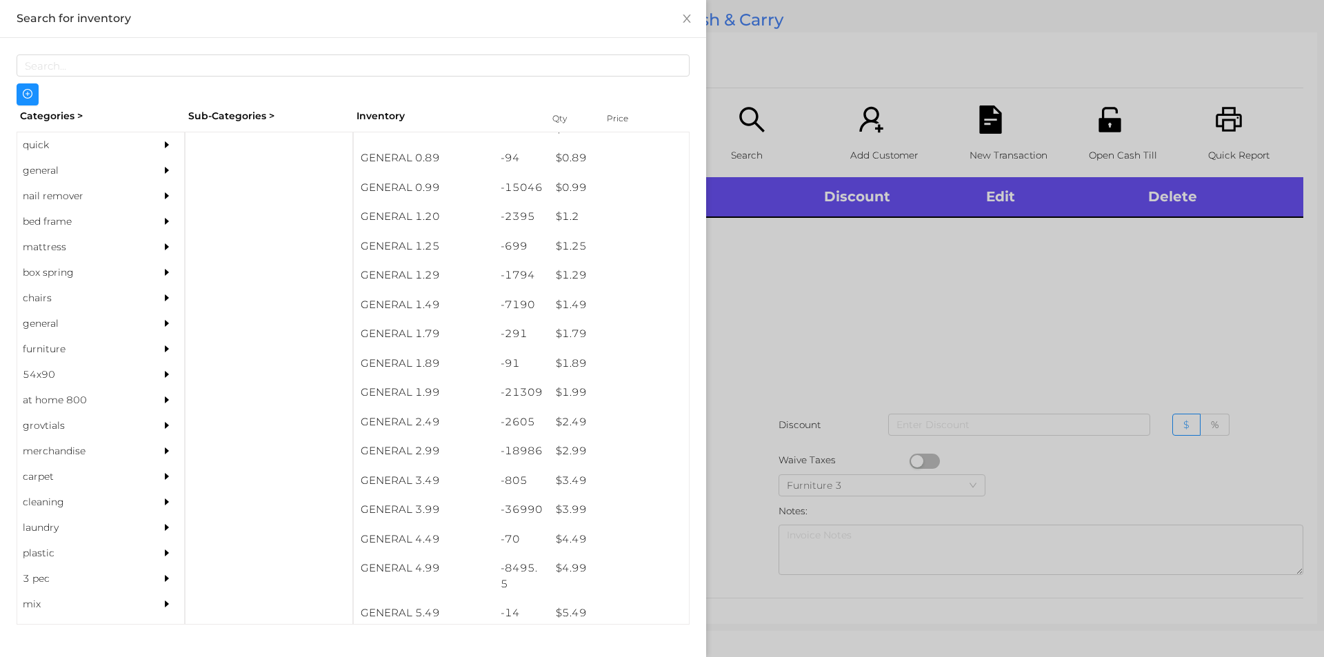
scroll to position [48, 0]
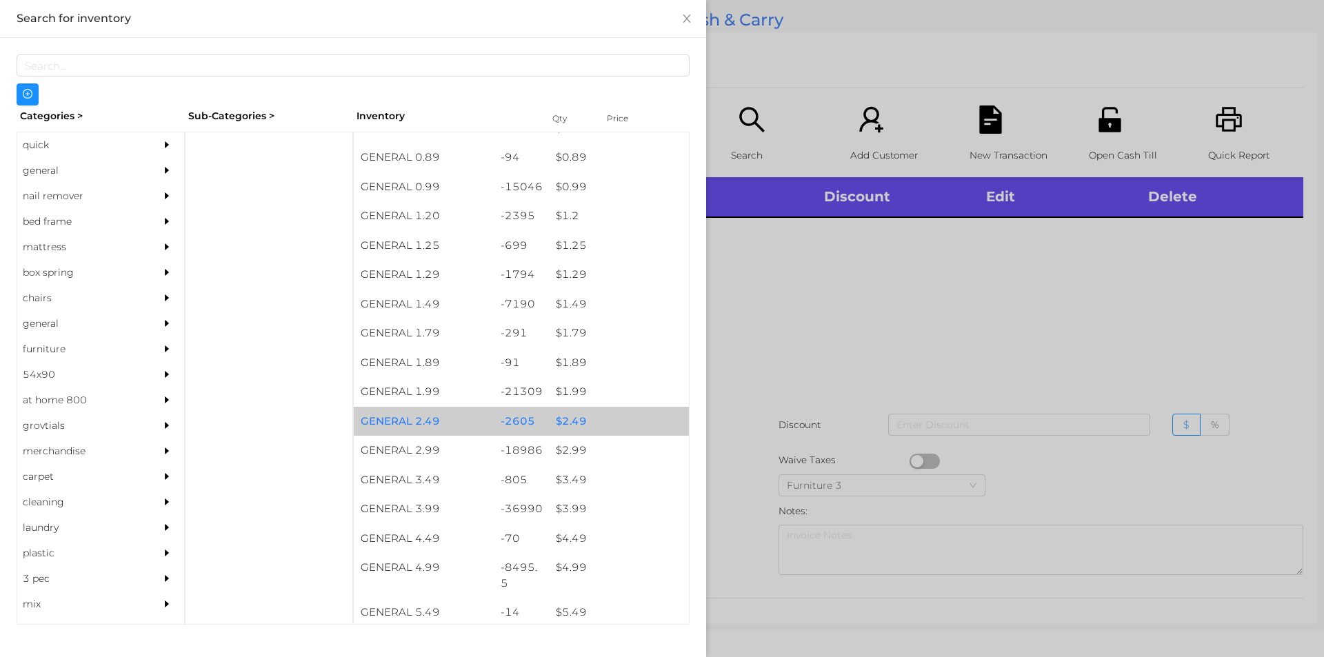
click at [580, 419] on div "$ 2.49" at bounding box center [619, 422] width 140 height 30
click at [590, 422] on div "$ 2.49" at bounding box center [619, 422] width 140 height 30
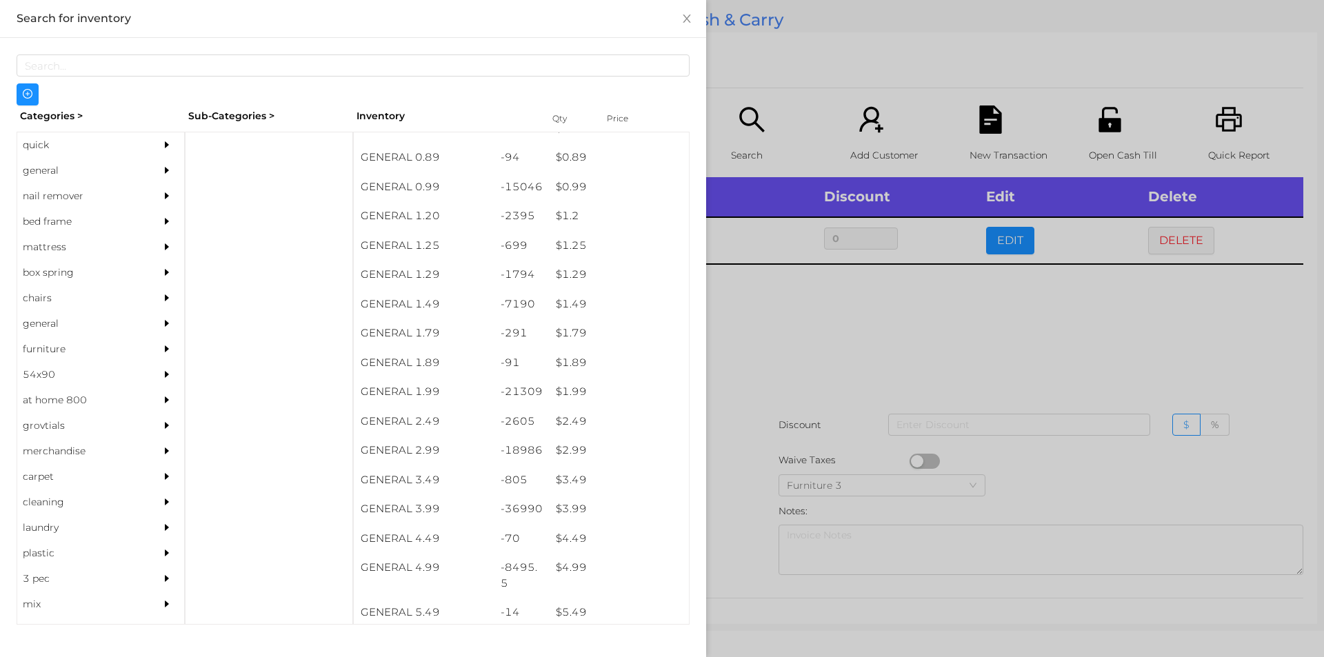
click at [814, 386] on div at bounding box center [662, 328] width 1324 height 657
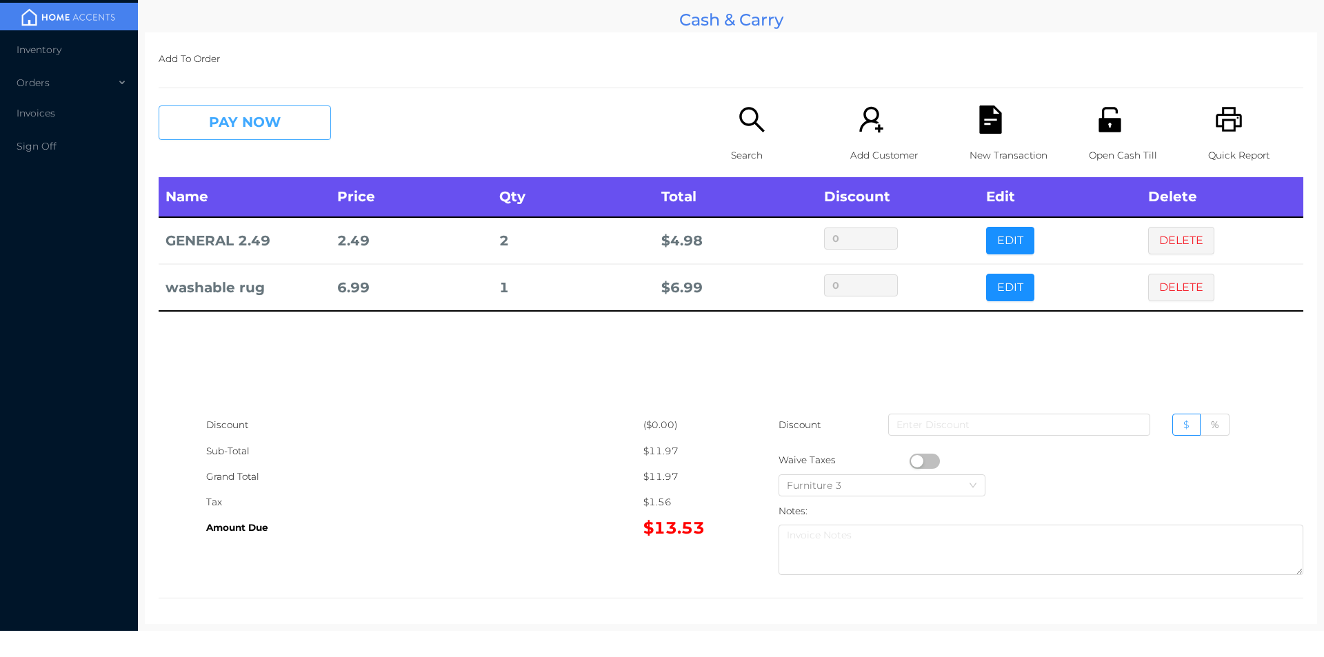
click at [237, 132] on button "PAY NOW" at bounding box center [245, 123] width 172 height 34
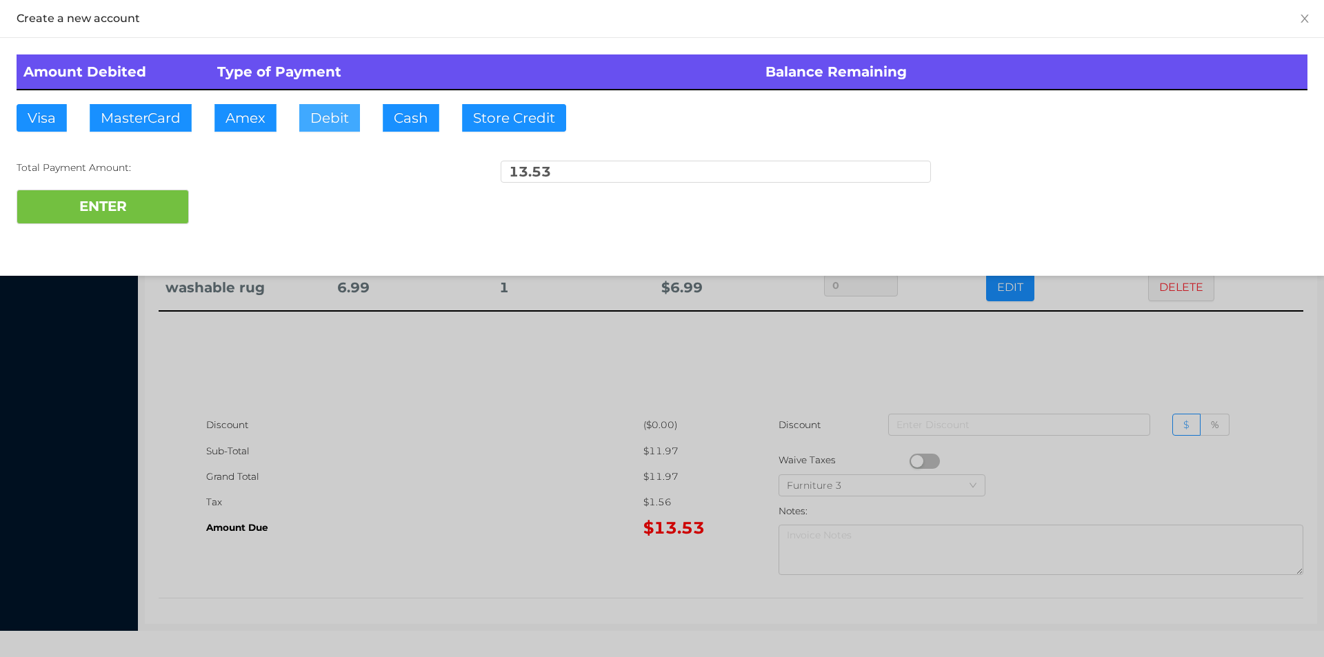
click at [343, 126] on button "Debit" at bounding box center [329, 118] width 61 height 28
click at [176, 202] on button "ENTER" at bounding box center [103, 207] width 172 height 34
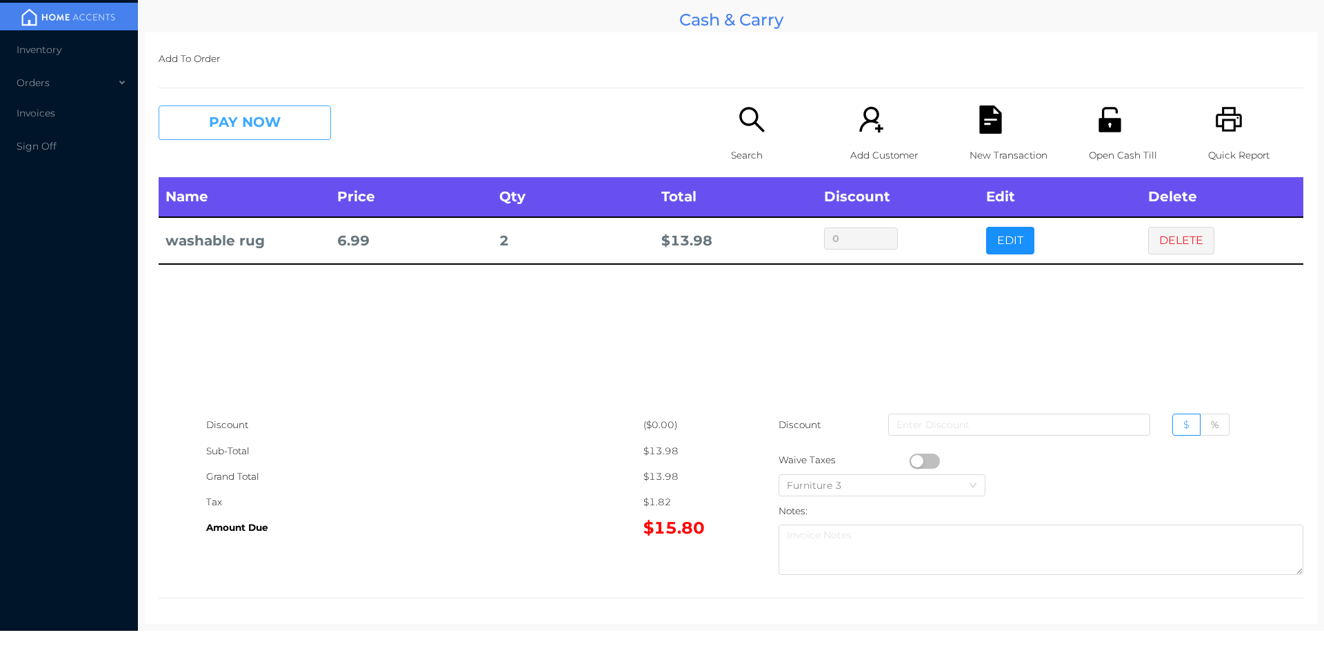
click at [249, 128] on button "PAY NOW" at bounding box center [245, 123] width 172 height 34
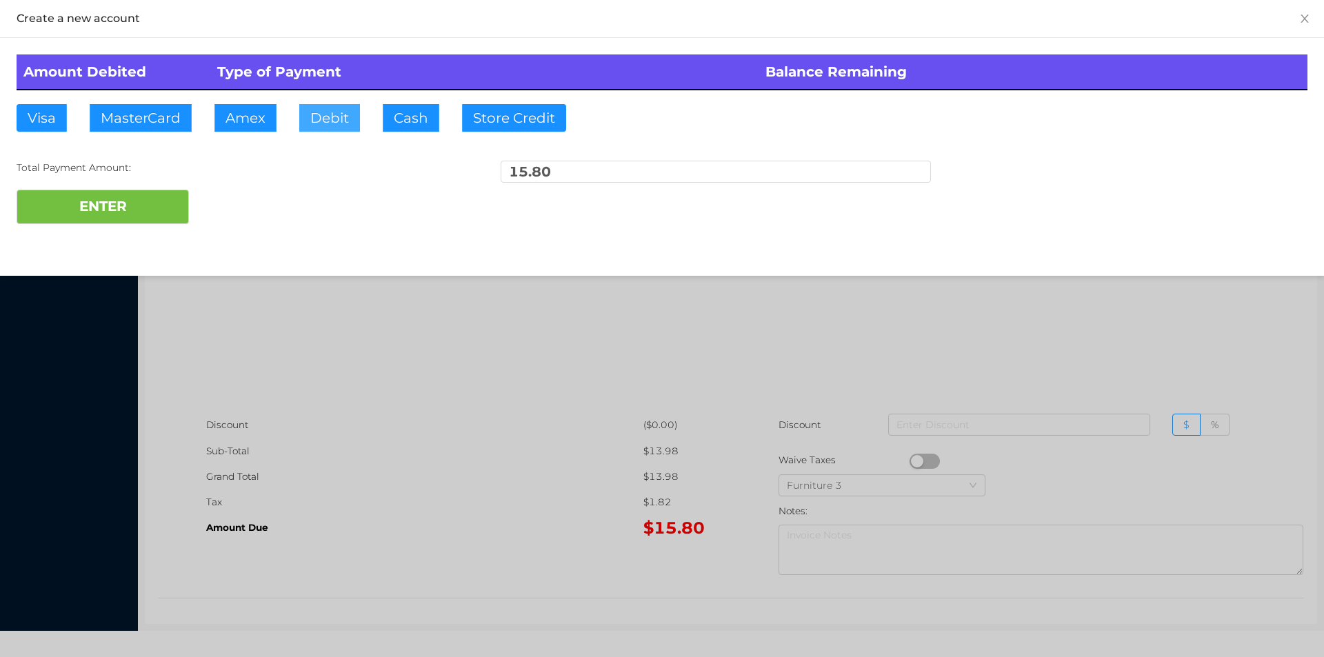
click at [333, 118] on button "Debit" at bounding box center [329, 118] width 61 height 28
type input "20"
click at [119, 197] on button "ENTER" at bounding box center [103, 207] width 172 height 34
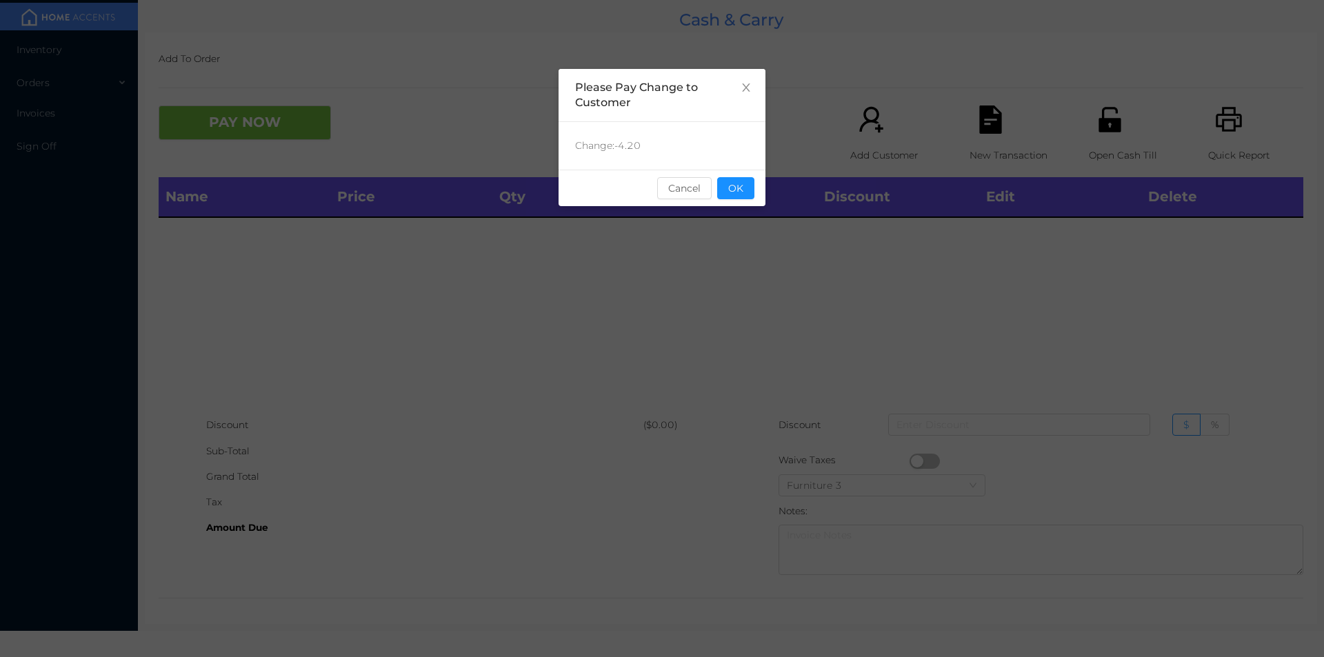
click at [752, 185] on button "OK" at bounding box center [735, 188] width 37 height 22
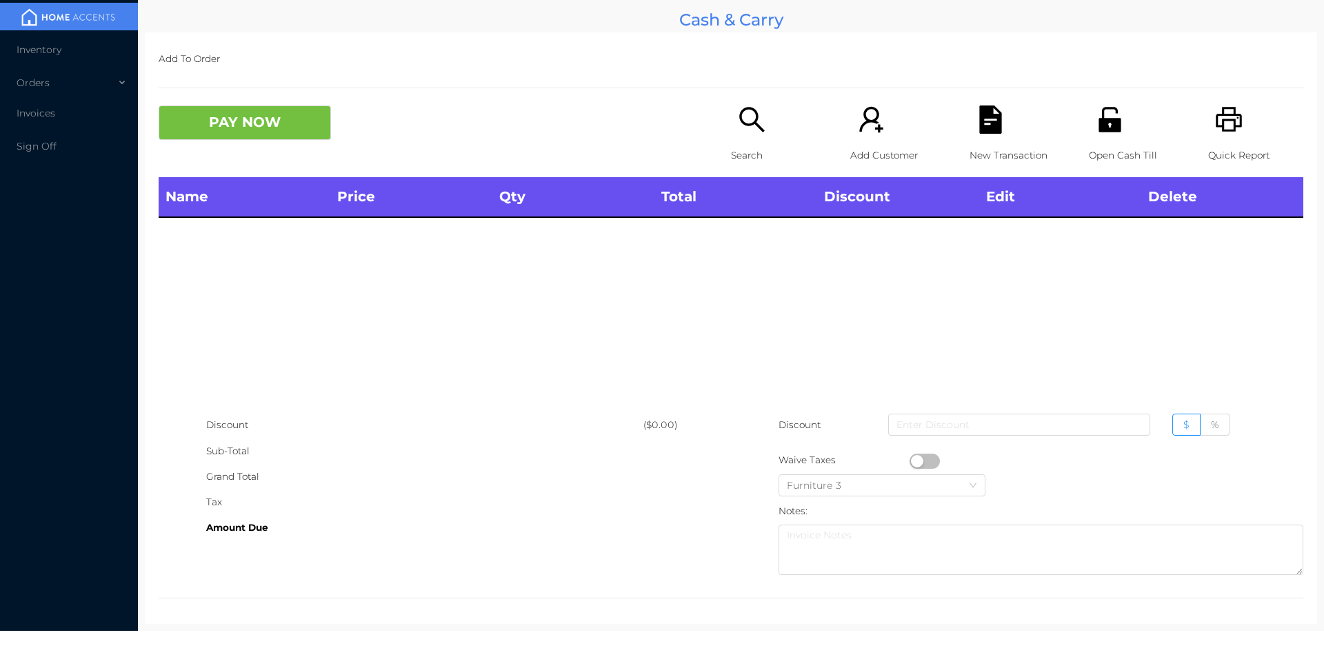
click at [731, 168] on div "Search" at bounding box center [778, 142] width 95 height 72
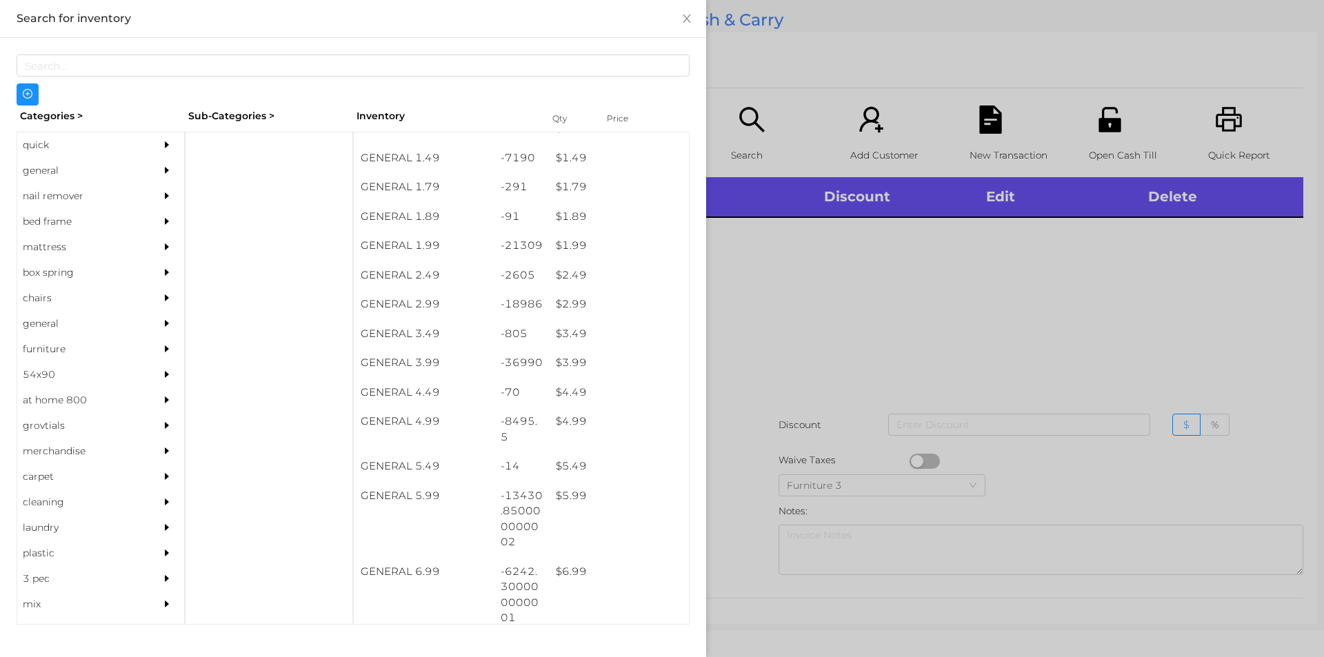
scroll to position [234, 0]
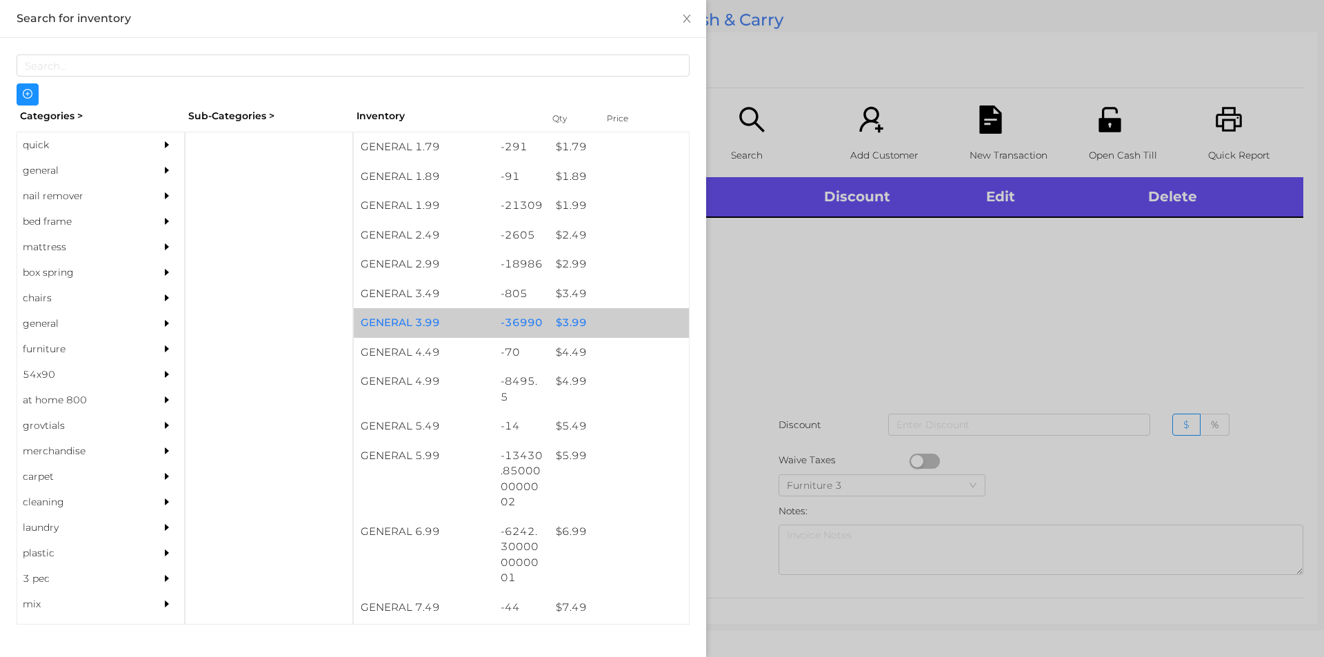
click at [610, 323] on div "$ 3.99" at bounding box center [619, 323] width 140 height 30
click at [619, 323] on div "$ 3.99" at bounding box center [619, 323] width 140 height 30
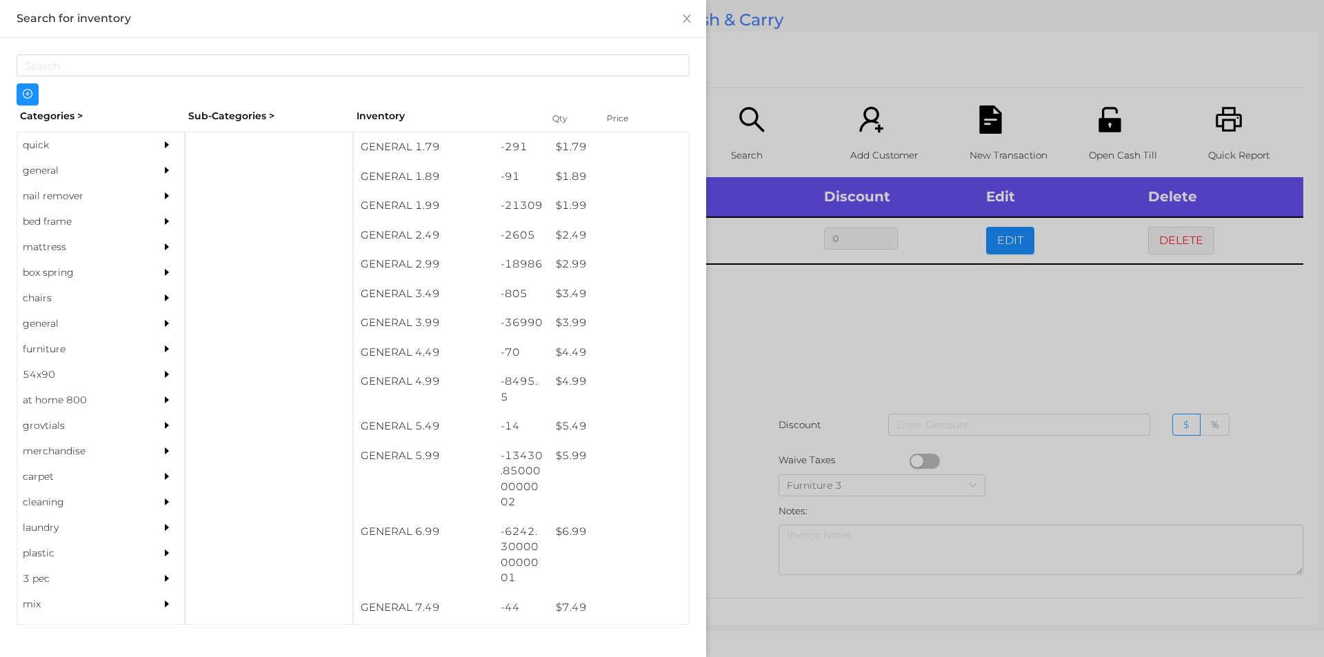
click at [825, 358] on div at bounding box center [662, 328] width 1324 height 657
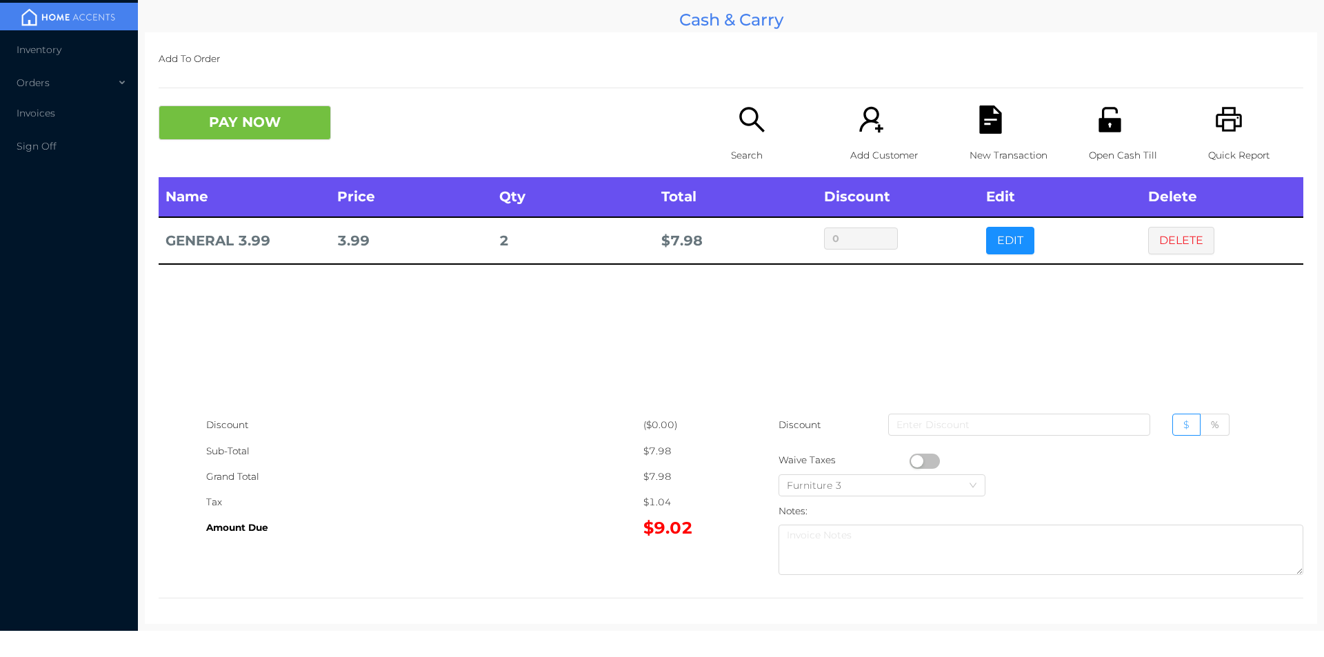
click at [993, 132] on icon "icon: file-text" at bounding box center [990, 120] width 22 height 28
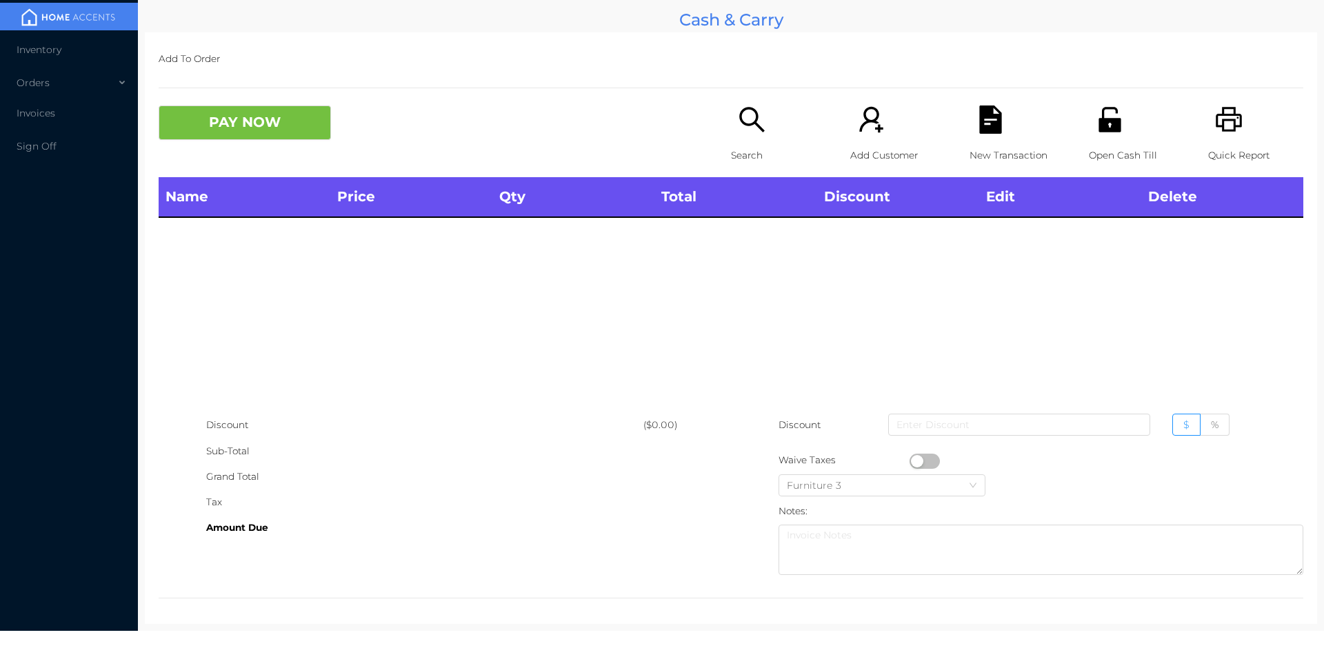
click at [1110, 110] on icon "icon: unlock" at bounding box center [1110, 120] width 28 height 28
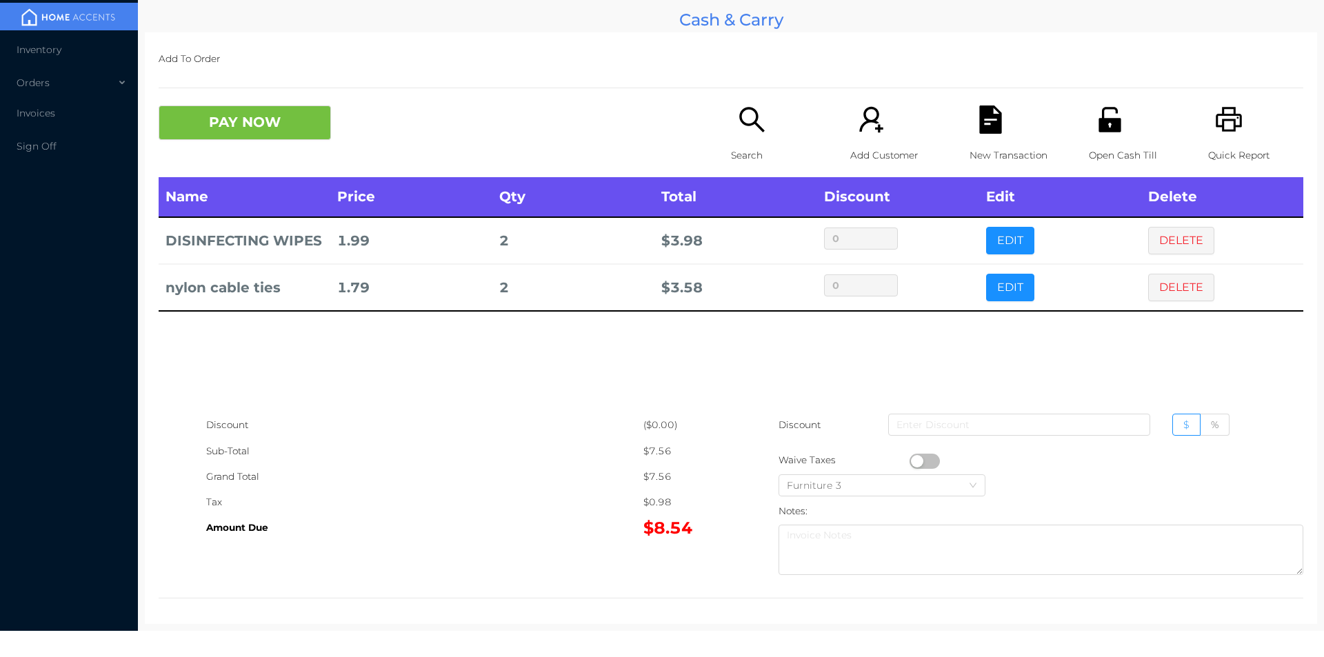
click at [746, 141] on div "Search" at bounding box center [778, 142] width 95 height 72
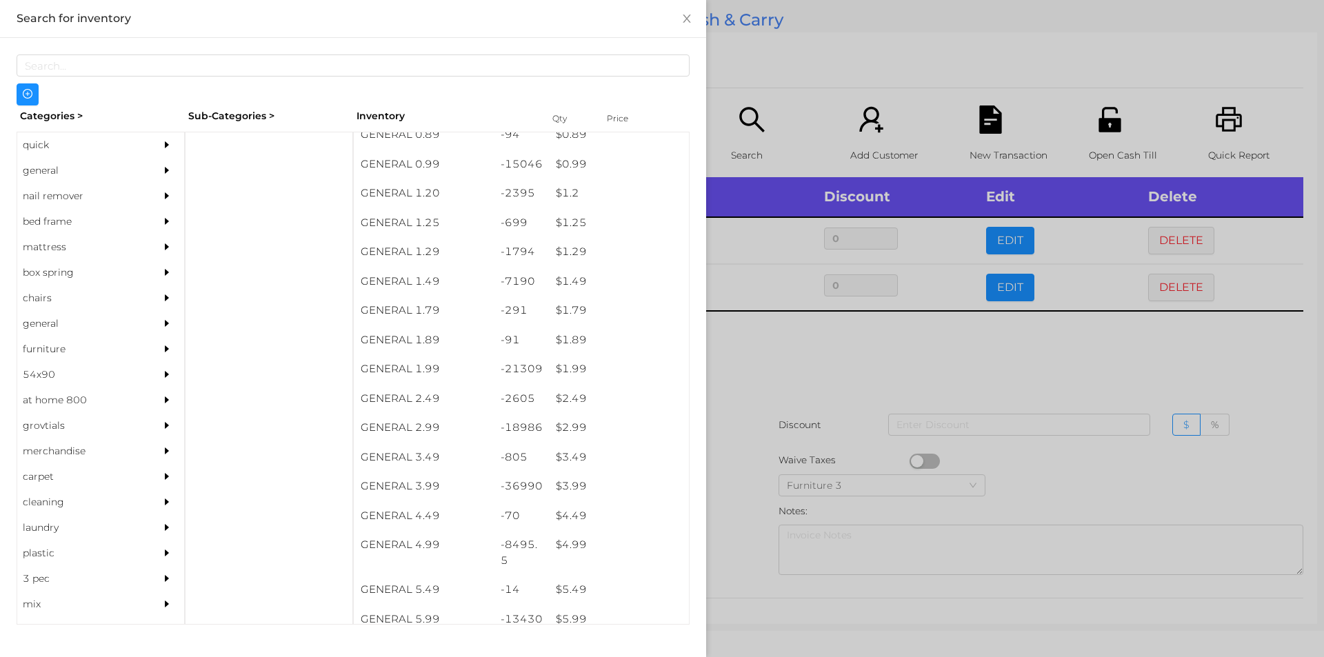
scroll to position [70, 0]
click at [603, 371] on div "$ 1.99" at bounding box center [619, 370] width 140 height 30
click at [842, 386] on div at bounding box center [662, 328] width 1324 height 657
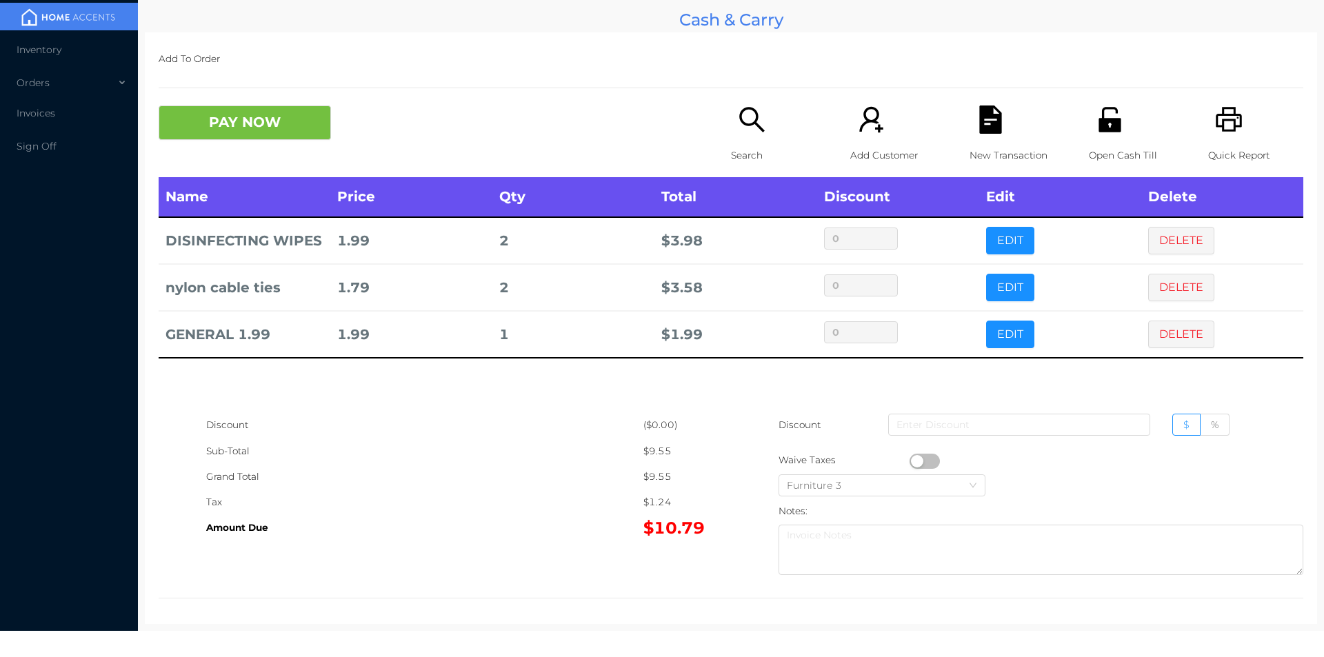
click at [754, 143] on p "Search" at bounding box center [778, 156] width 95 height 26
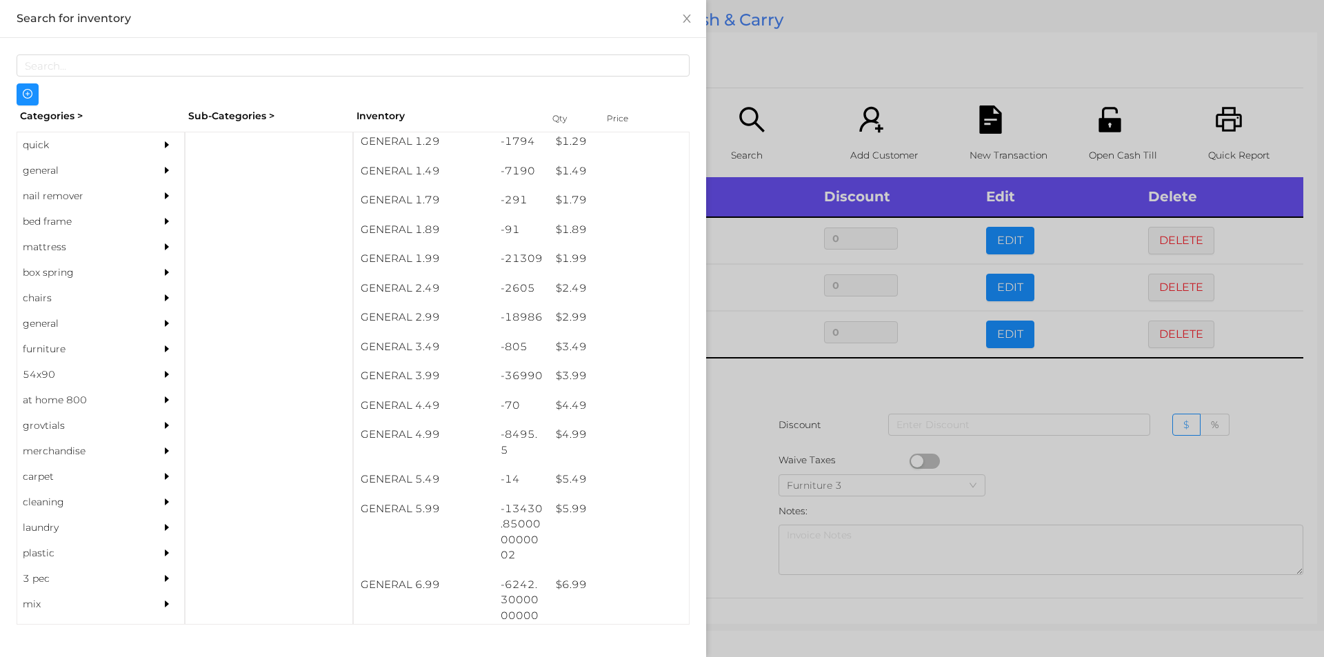
scroll to position [184, 0]
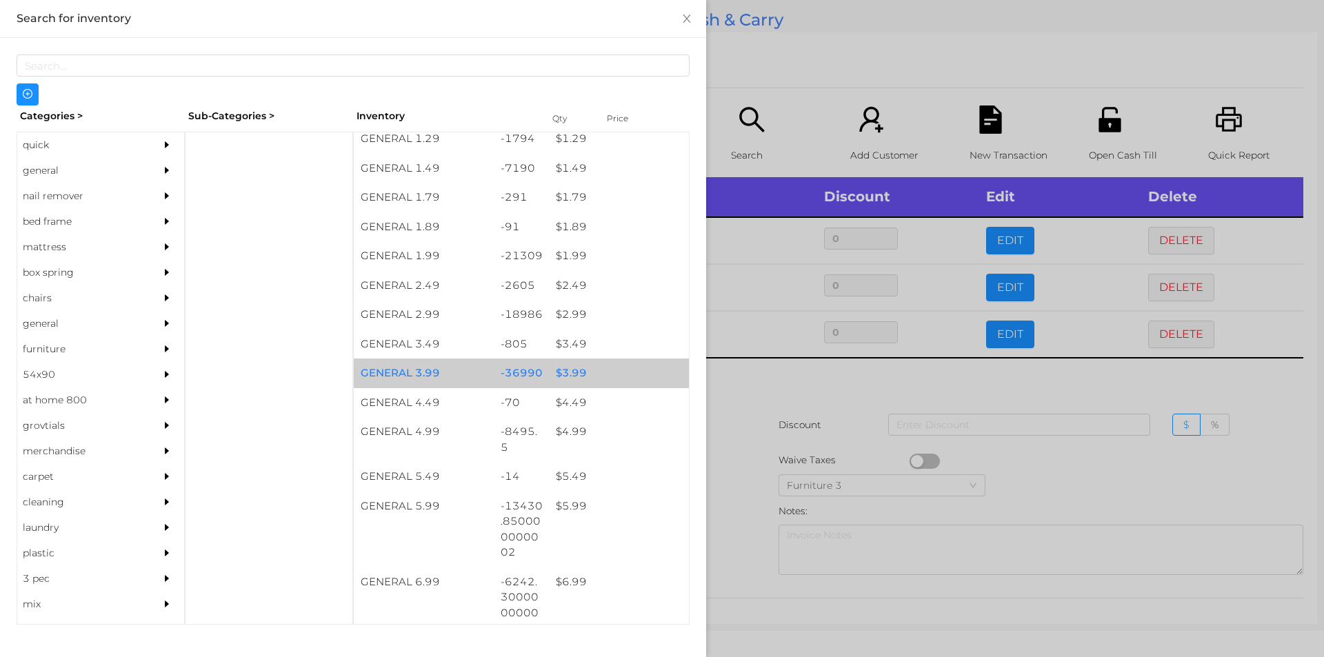
click at [594, 371] on div "$ 3.99" at bounding box center [619, 374] width 140 height 30
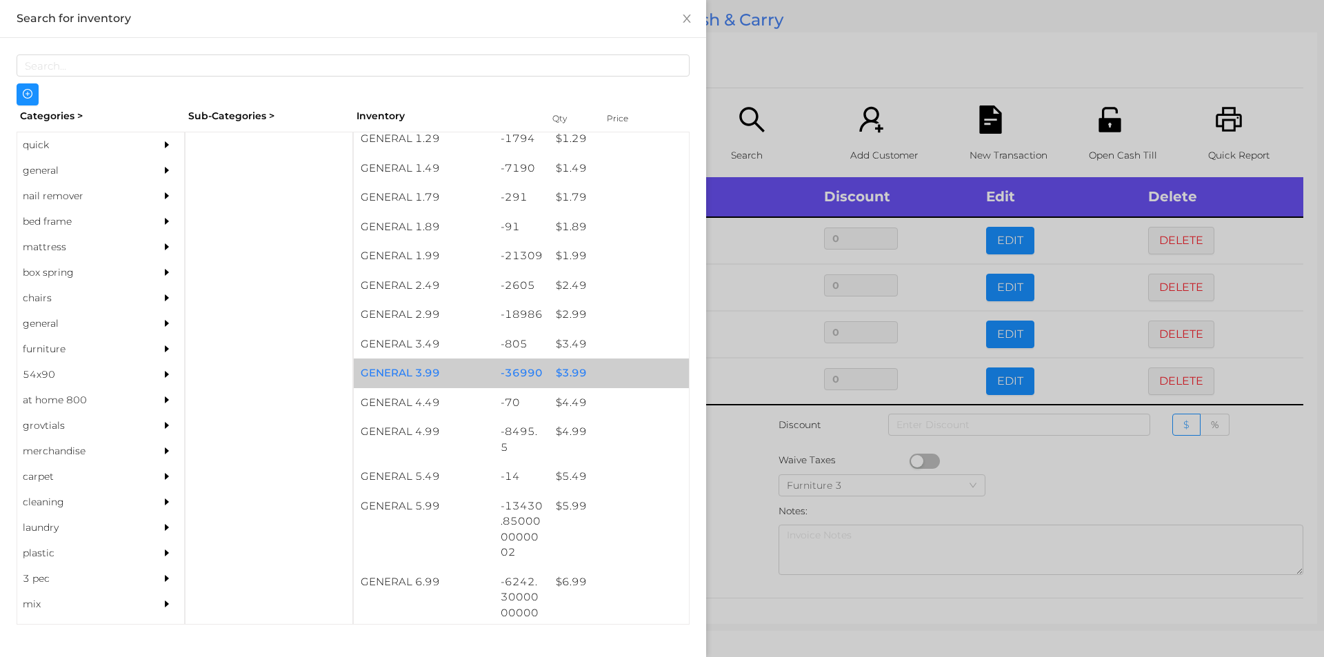
click at [588, 370] on div "$ 3.99" at bounding box center [619, 374] width 140 height 30
click at [592, 364] on div "$ 3.99" at bounding box center [619, 374] width 140 height 30
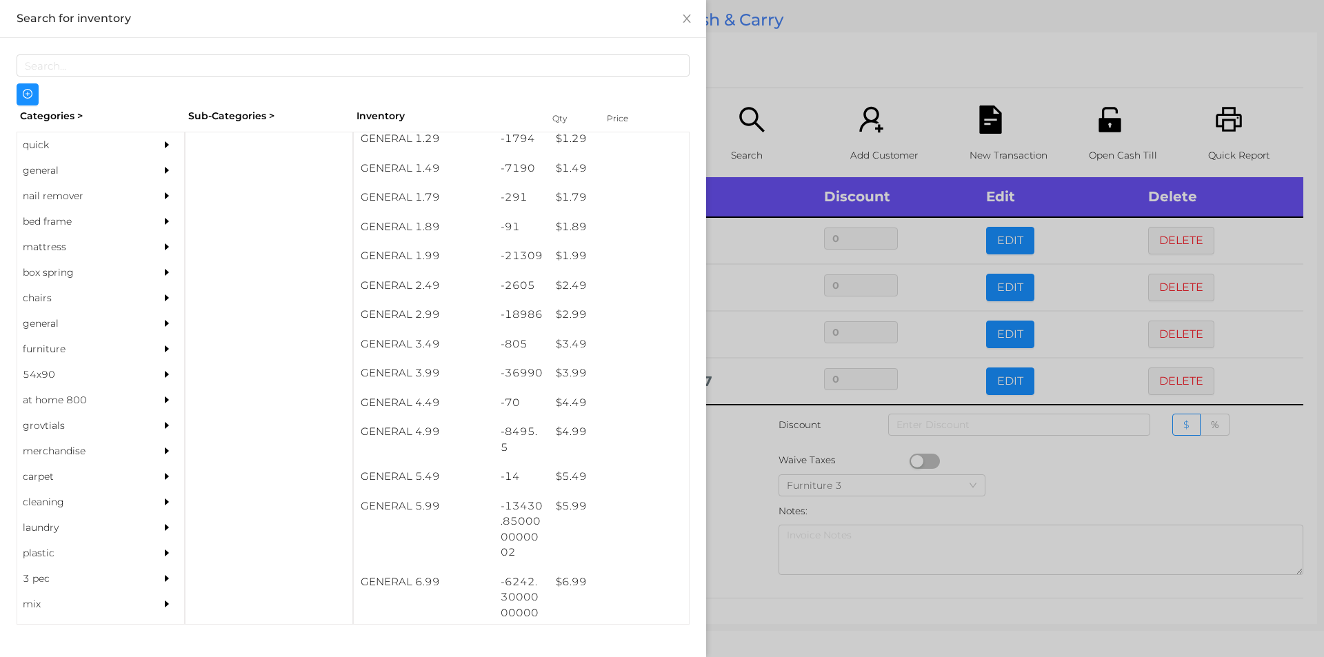
click at [834, 94] on div at bounding box center [662, 328] width 1324 height 657
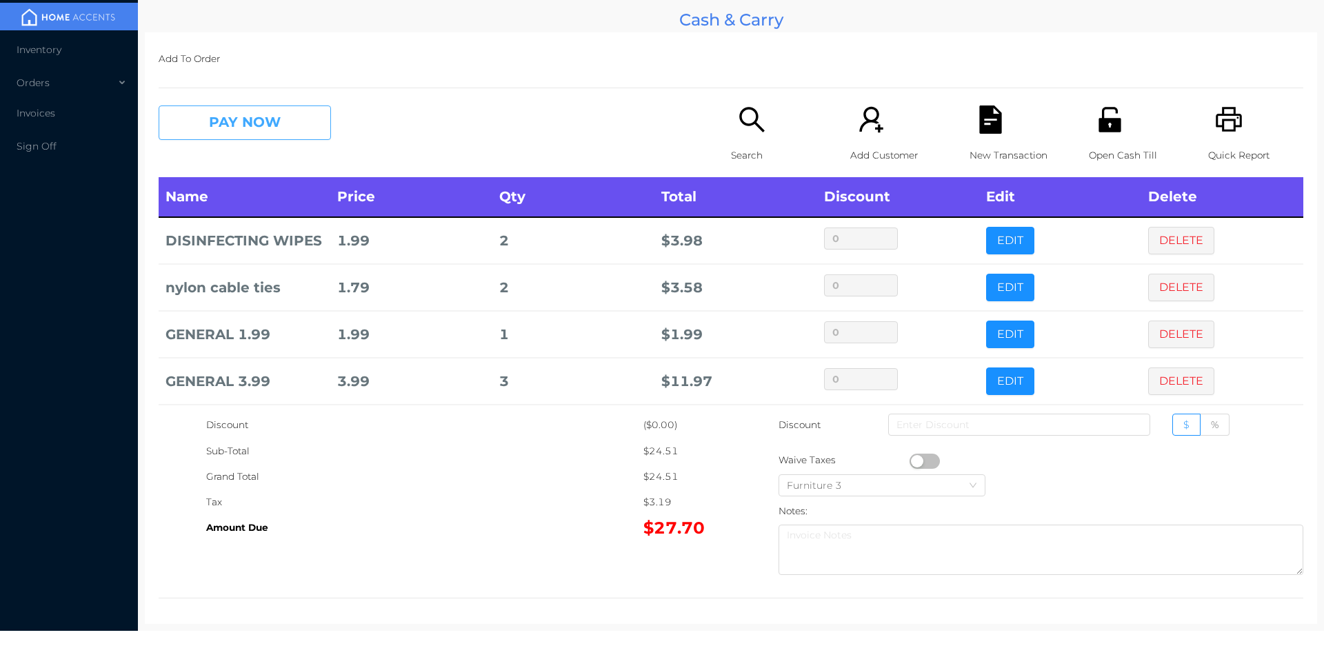
click at [245, 128] on button "PAY NOW" at bounding box center [245, 123] width 172 height 34
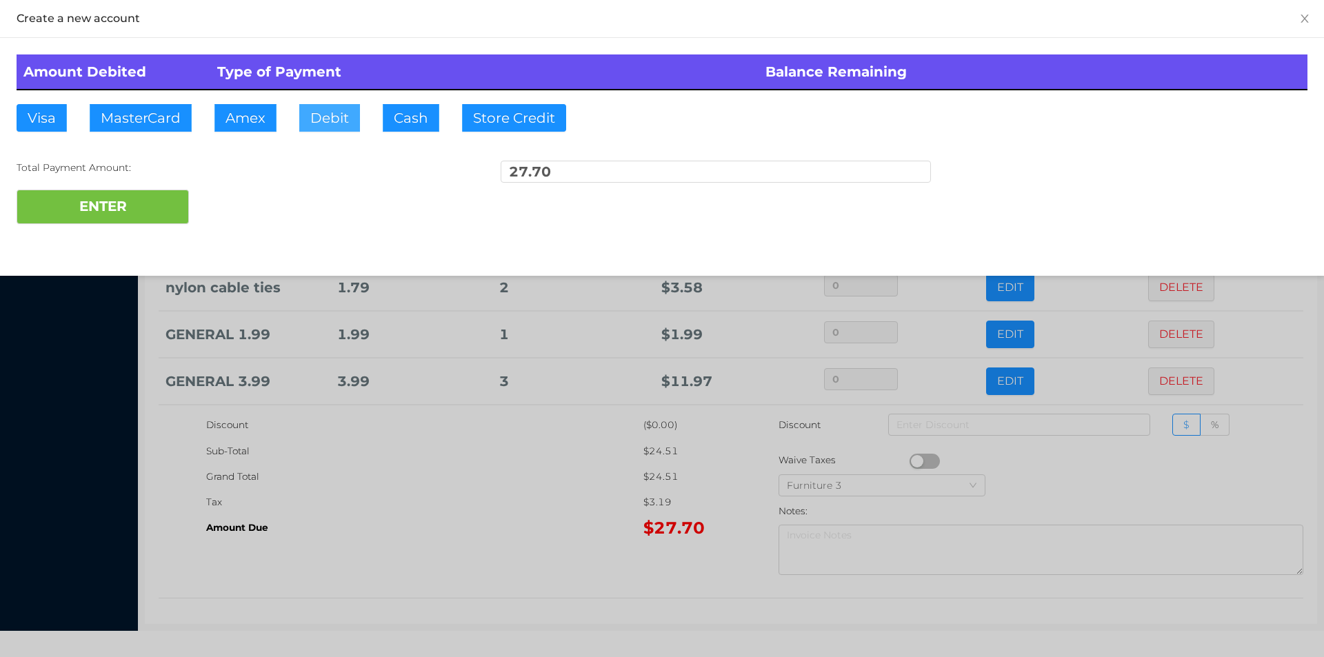
click at [334, 110] on button "Debit" at bounding box center [329, 118] width 61 height 28
type input "100"
click at [99, 214] on button "ENTER" at bounding box center [103, 207] width 172 height 34
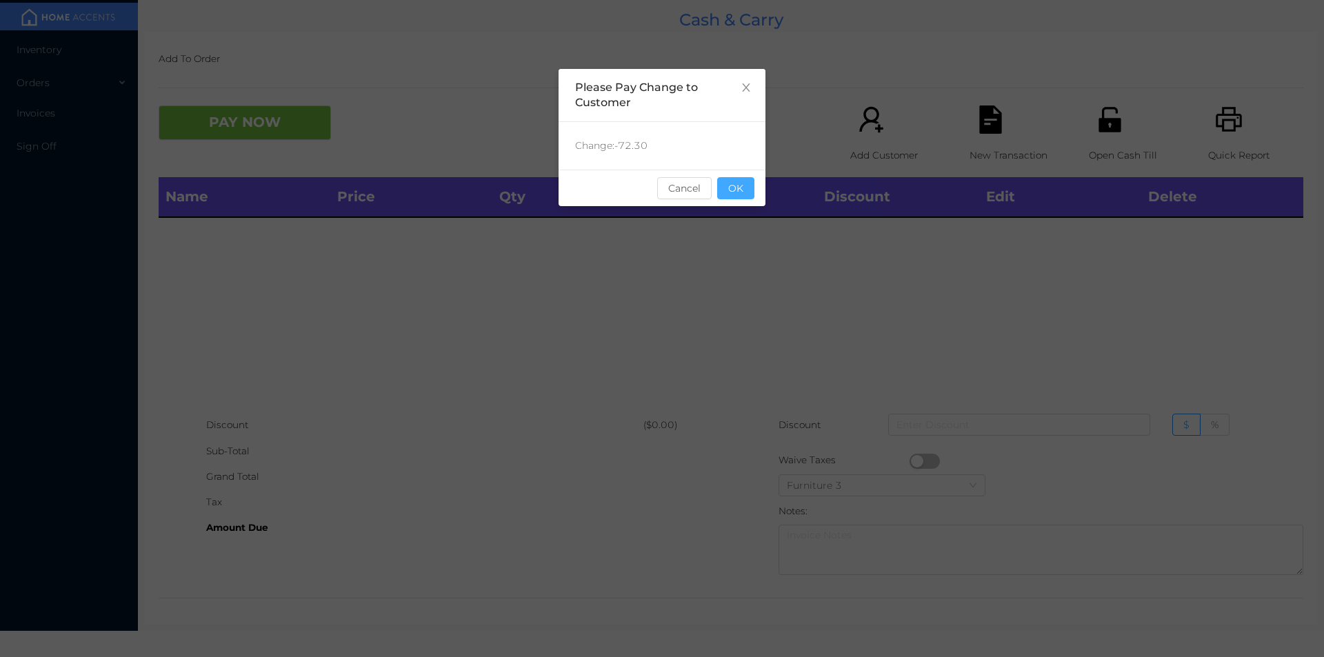
click at [750, 192] on button "OK" at bounding box center [735, 188] width 37 height 22
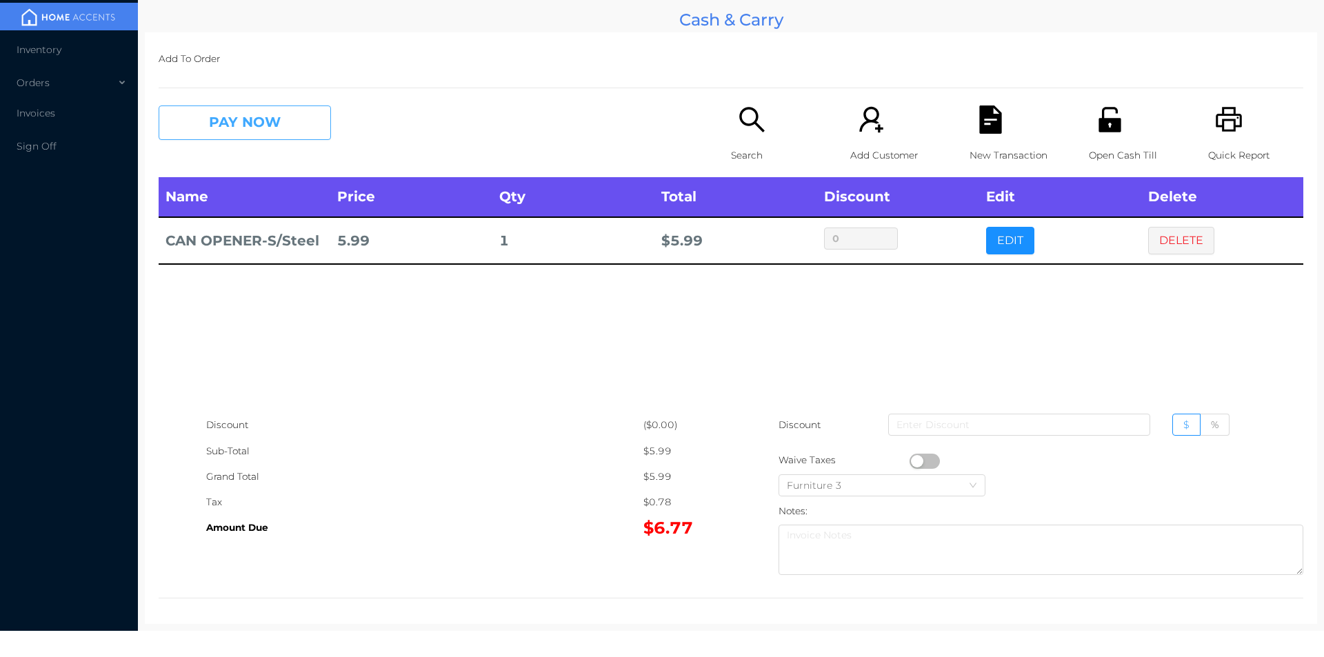
click at [251, 127] on button "PAY NOW" at bounding box center [245, 123] width 172 height 34
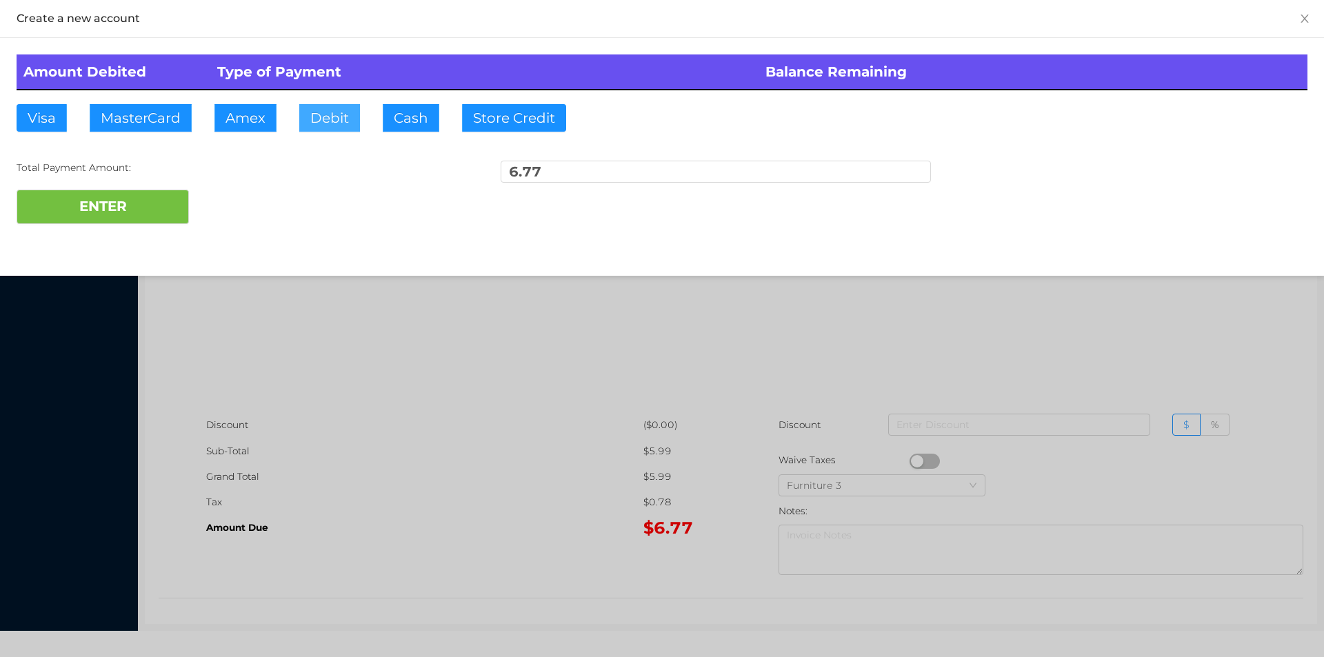
click at [304, 118] on button "Debit" at bounding box center [329, 118] width 61 height 28
click at [163, 212] on button "ENTER" at bounding box center [103, 207] width 172 height 34
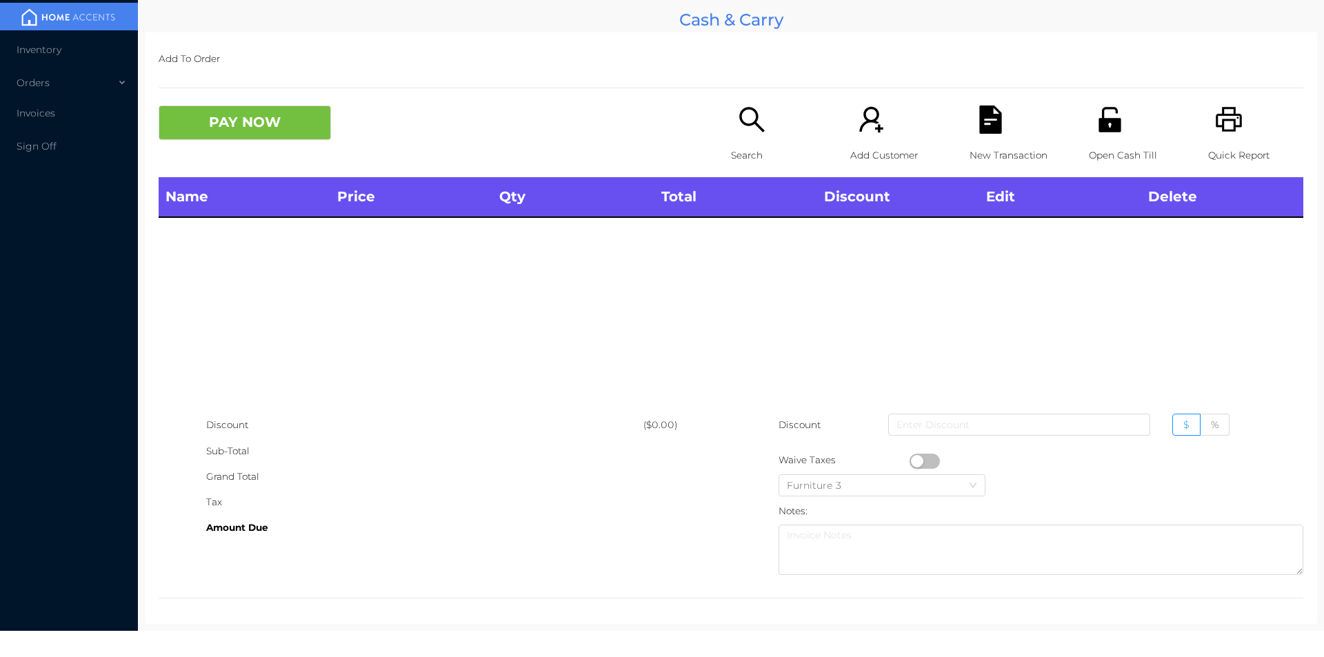
click at [1104, 126] on icon "icon: unlock" at bounding box center [1109, 119] width 22 height 25
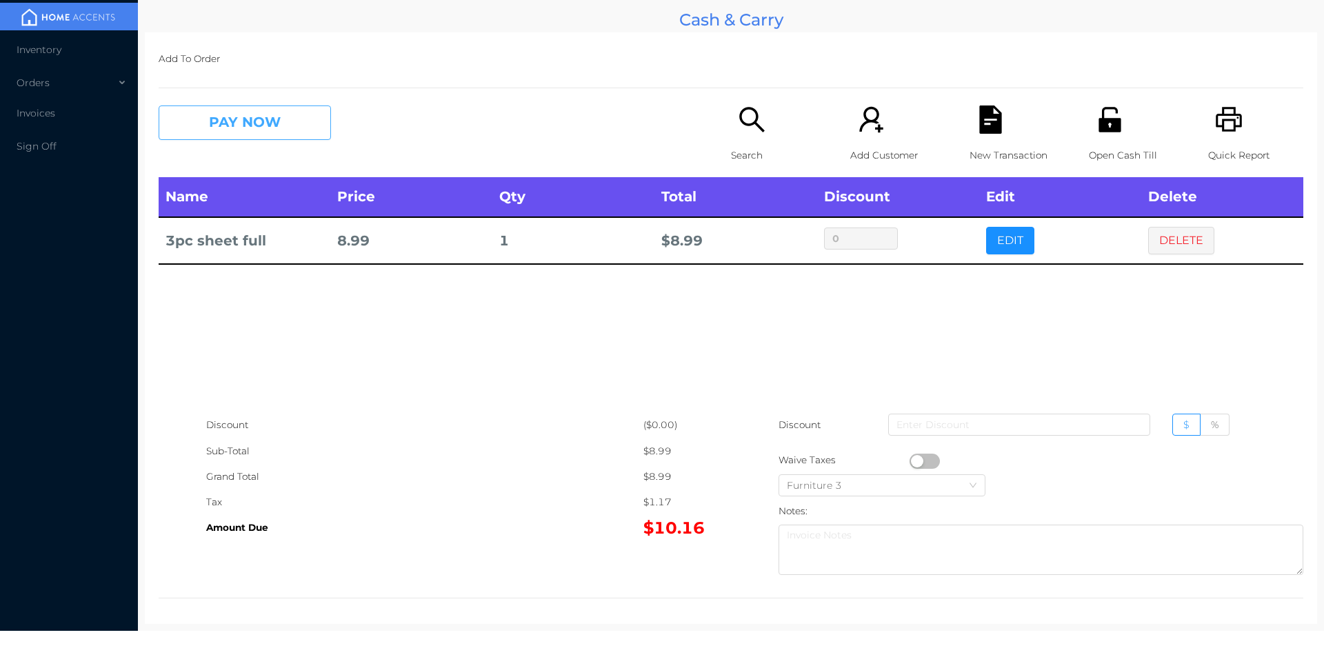
click at [244, 131] on button "PAY NOW" at bounding box center [245, 123] width 172 height 34
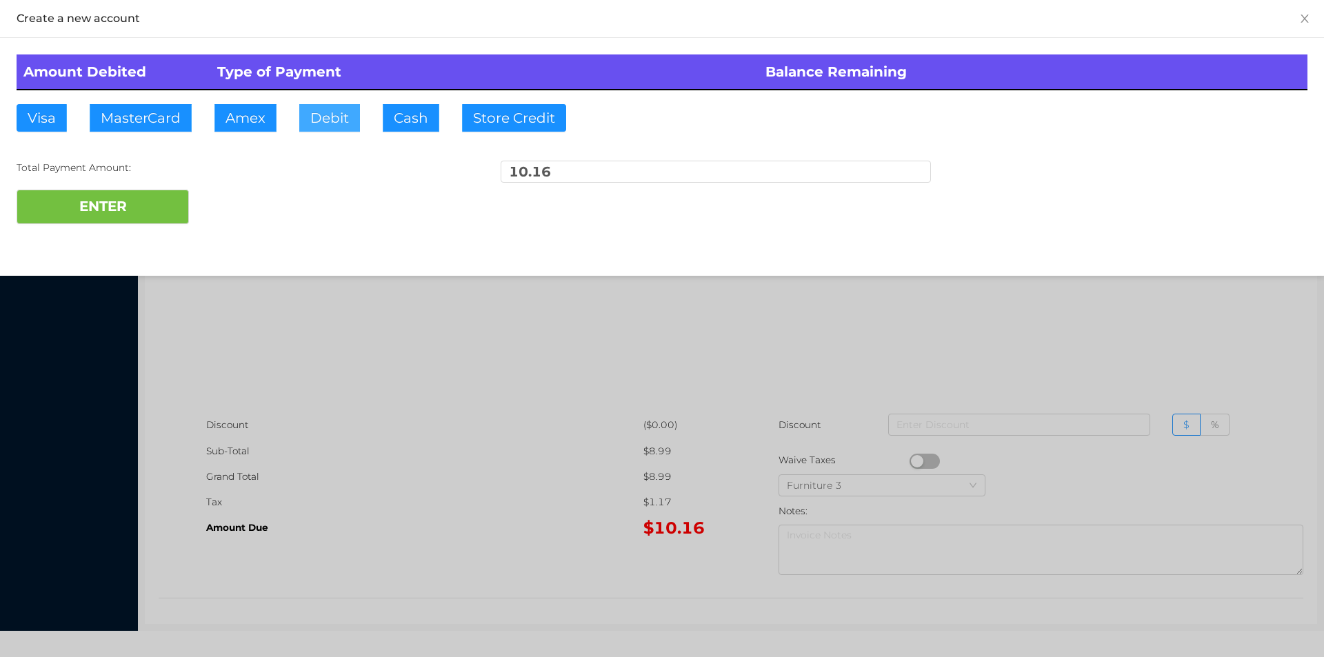
click at [332, 115] on button "Debit" at bounding box center [329, 118] width 61 height 28
type input "10.25"
click at [99, 203] on button "ENTER" at bounding box center [103, 207] width 172 height 34
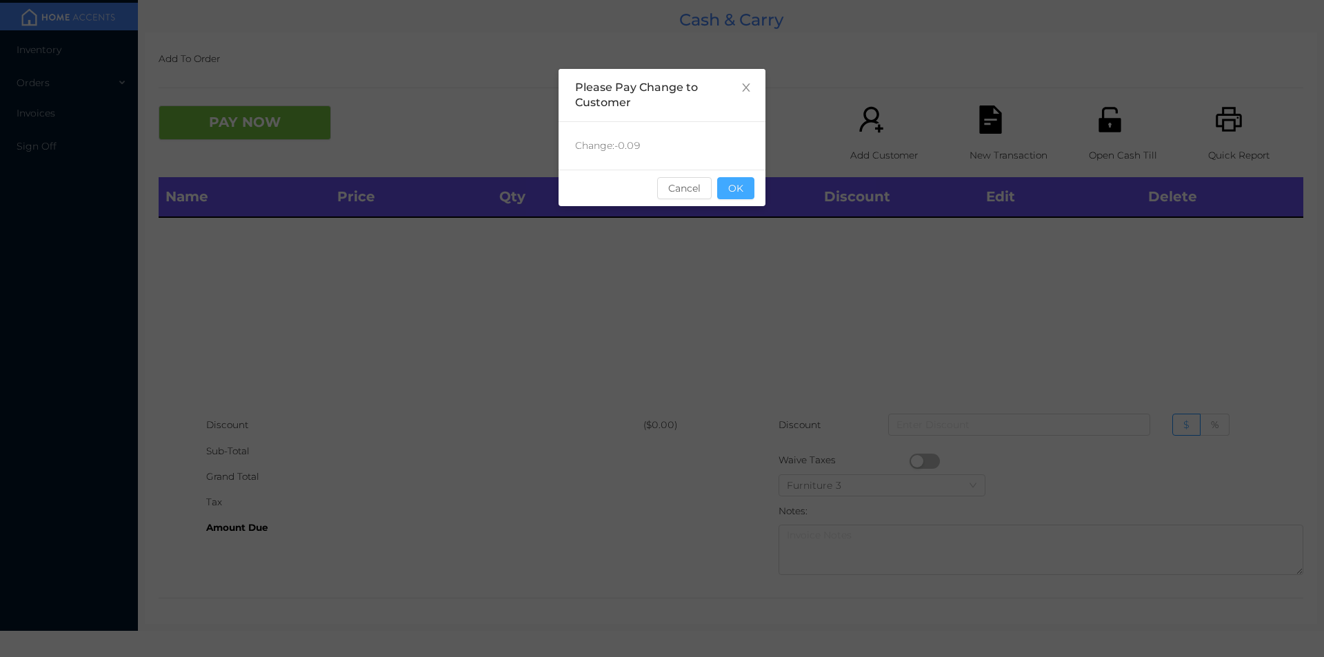
click at [741, 179] on button "OK" at bounding box center [735, 188] width 37 height 22
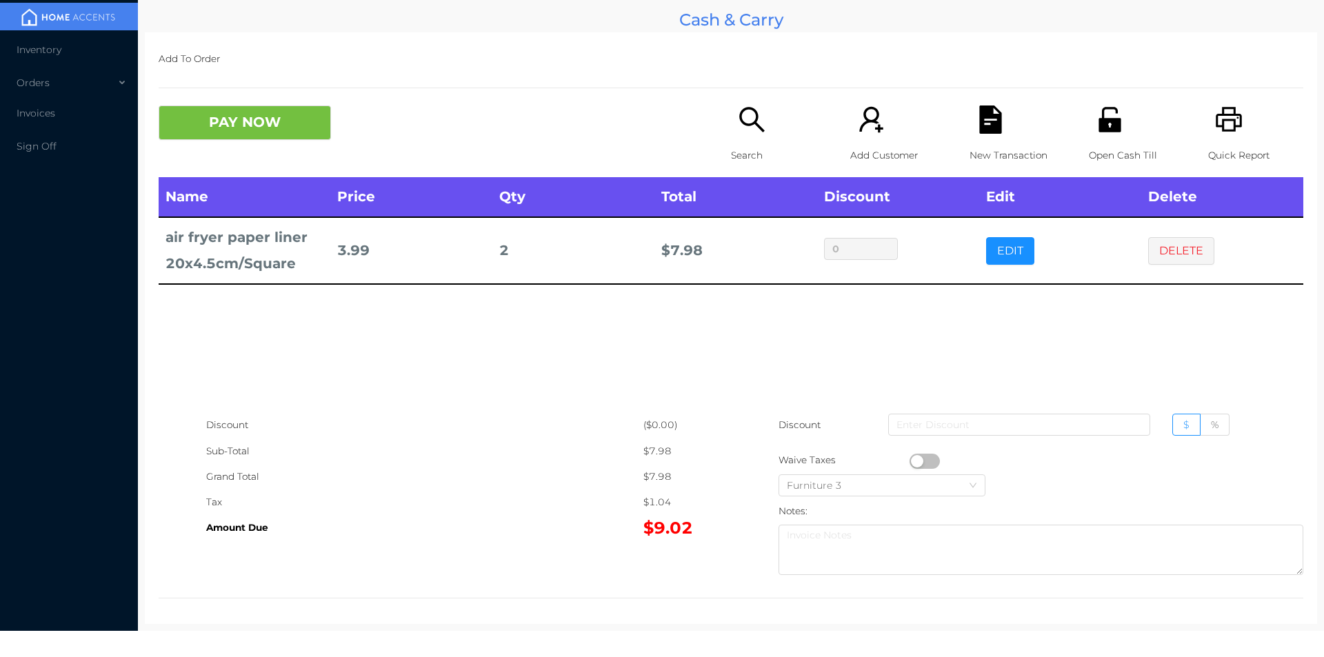
click at [981, 379] on div "Name Price Qty Total Discount Edit Delete air fryer paper liner 20x4.5cm/Square…" at bounding box center [731, 294] width 1145 height 235
click at [988, 112] on icon "icon: file-text" at bounding box center [990, 120] width 28 height 28
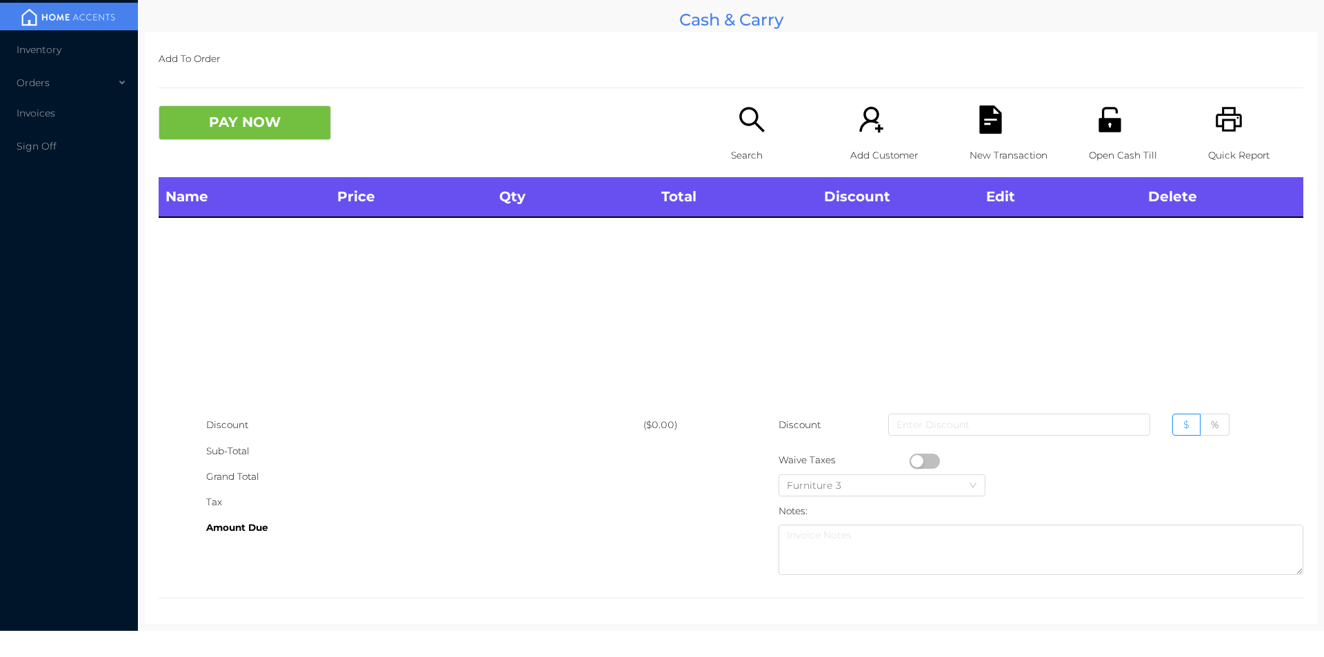
click at [1223, 122] on icon "icon: printer" at bounding box center [1229, 120] width 28 height 28
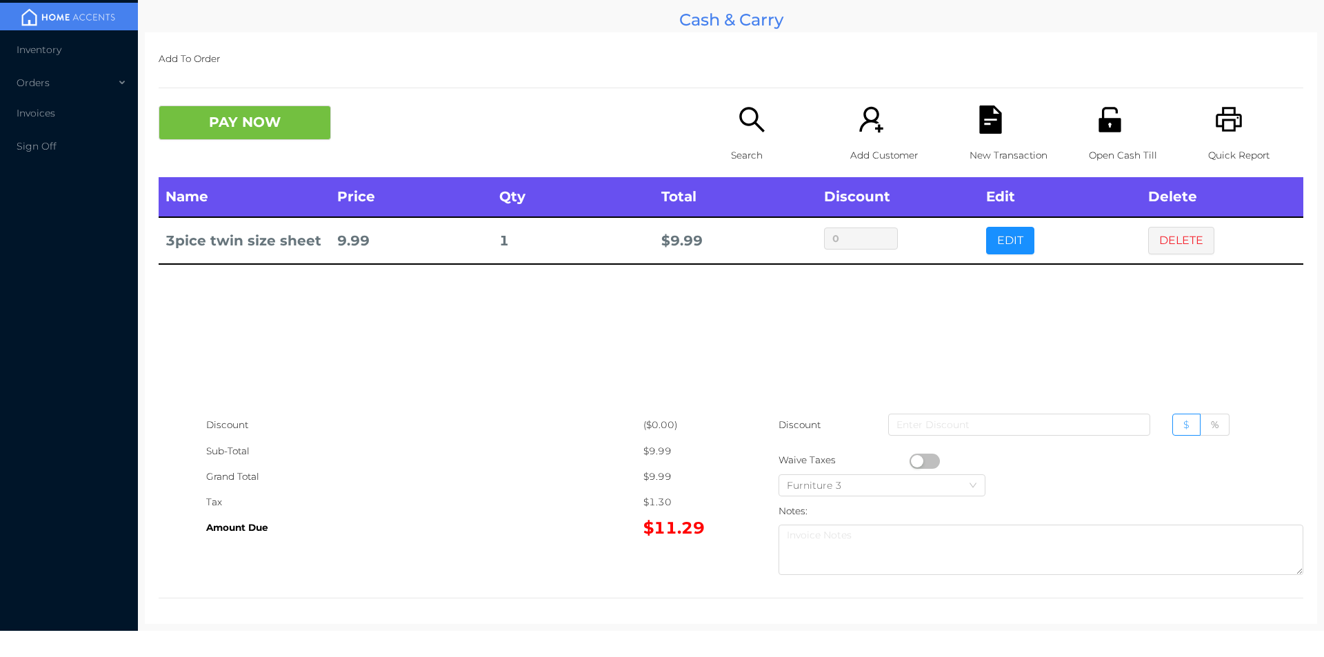
click at [752, 138] on div "Search" at bounding box center [778, 142] width 95 height 72
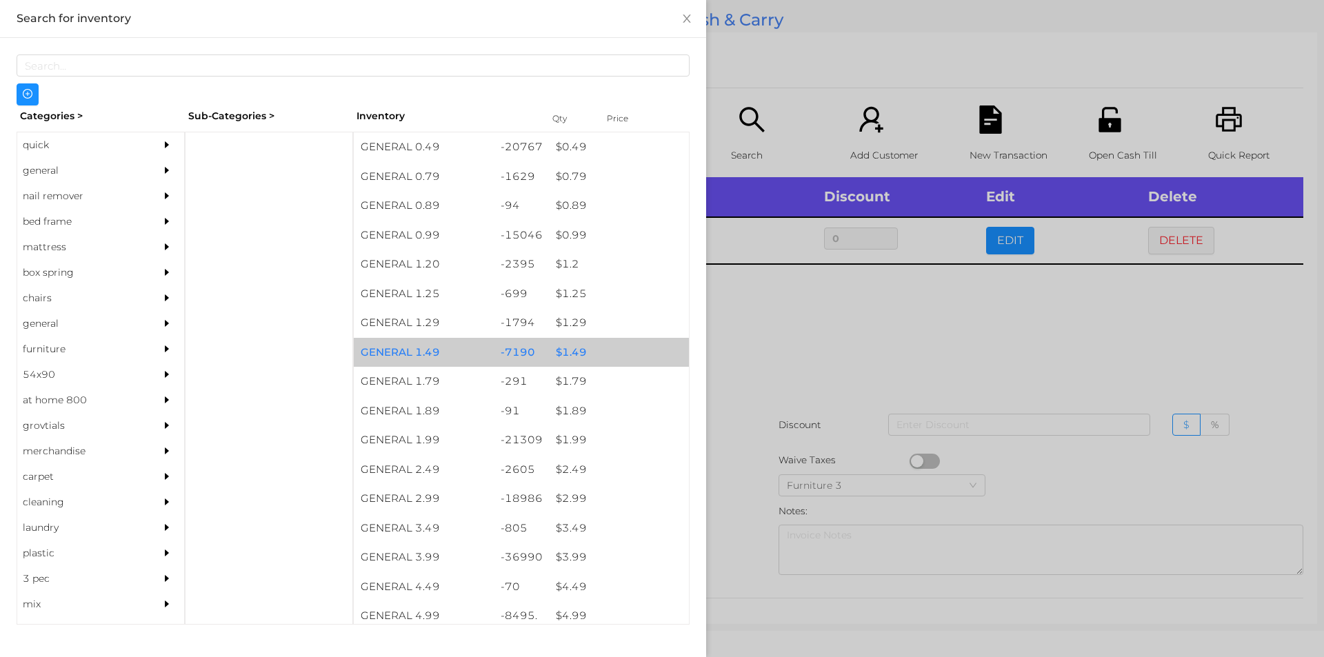
click at [500, 358] on div "-7190" at bounding box center [522, 353] width 56 height 30
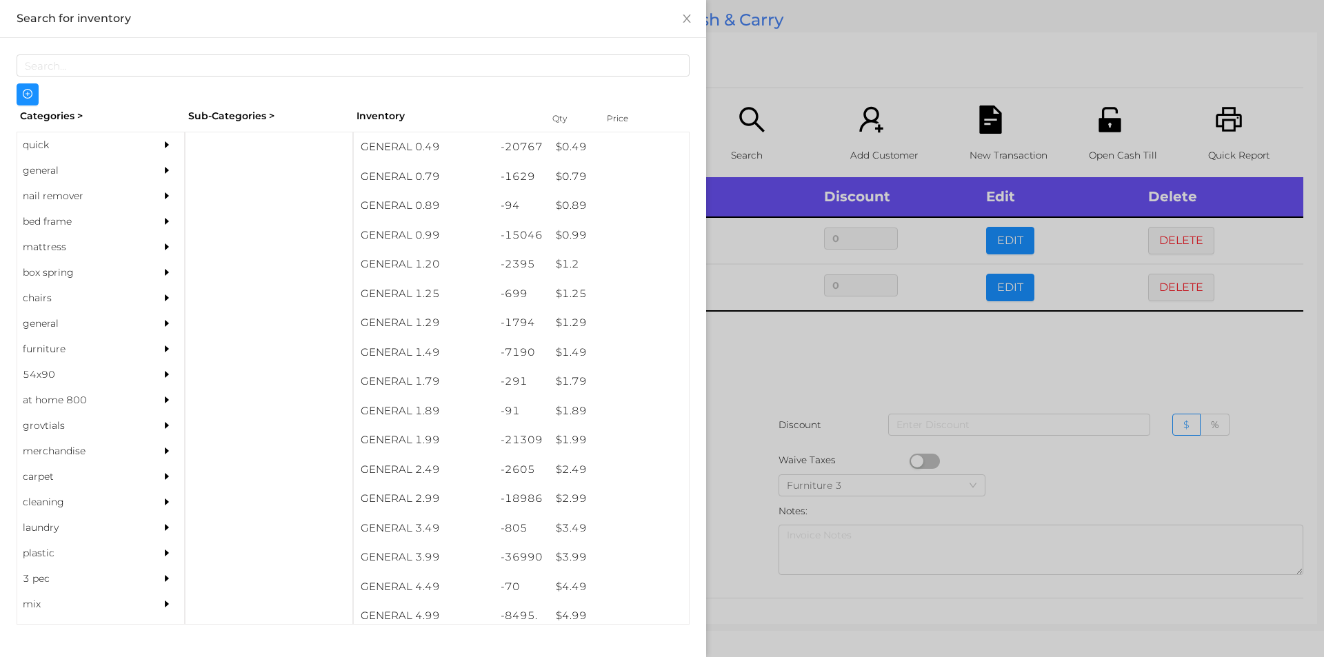
click at [755, 410] on div at bounding box center [662, 328] width 1324 height 657
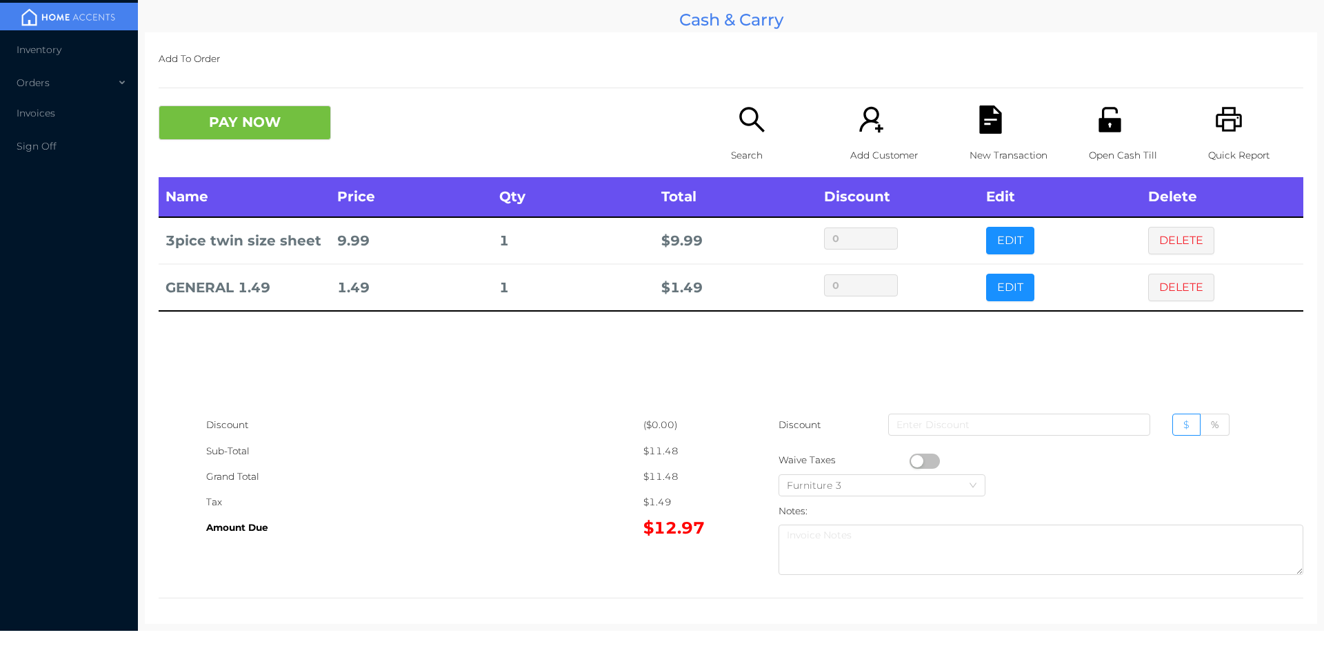
click at [761, 134] on div "Search" at bounding box center [778, 142] width 95 height 72
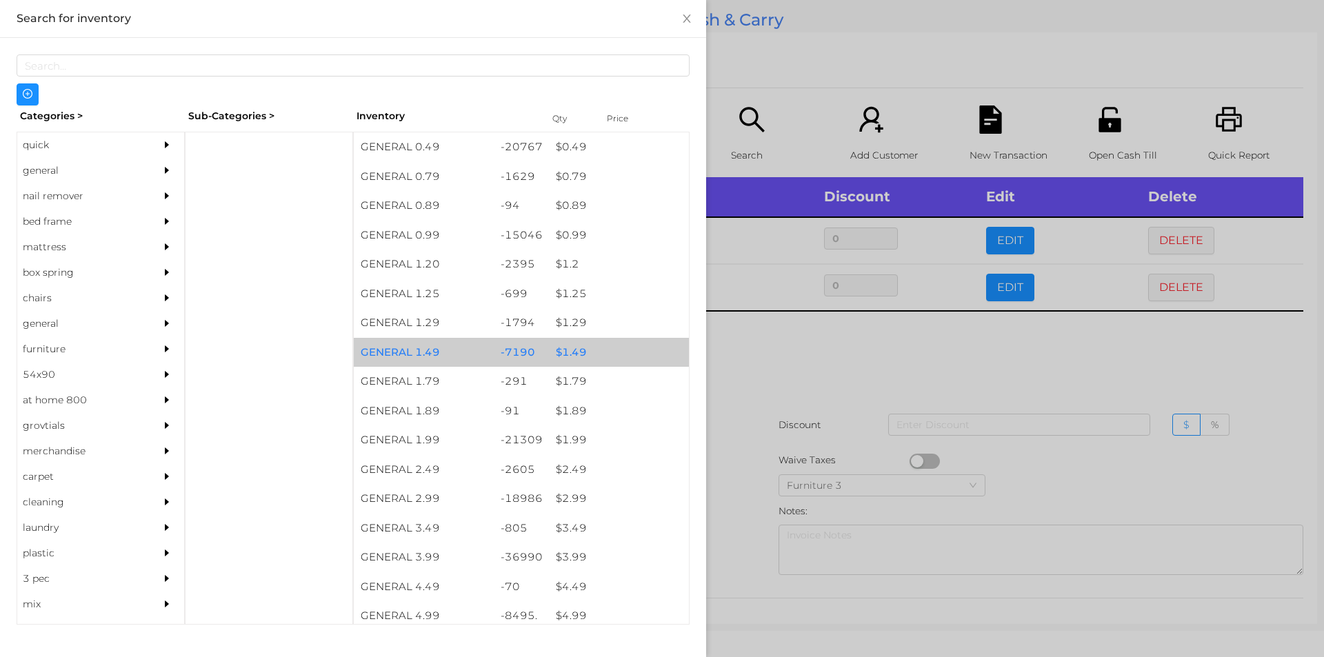
click at [585, 360] on div "$ 1.49" at bounding box center [619, 353] width 140 height 30
click at [605, 359] on div "$ 1.49" at bounding box center [619, 353] width 140 height 30
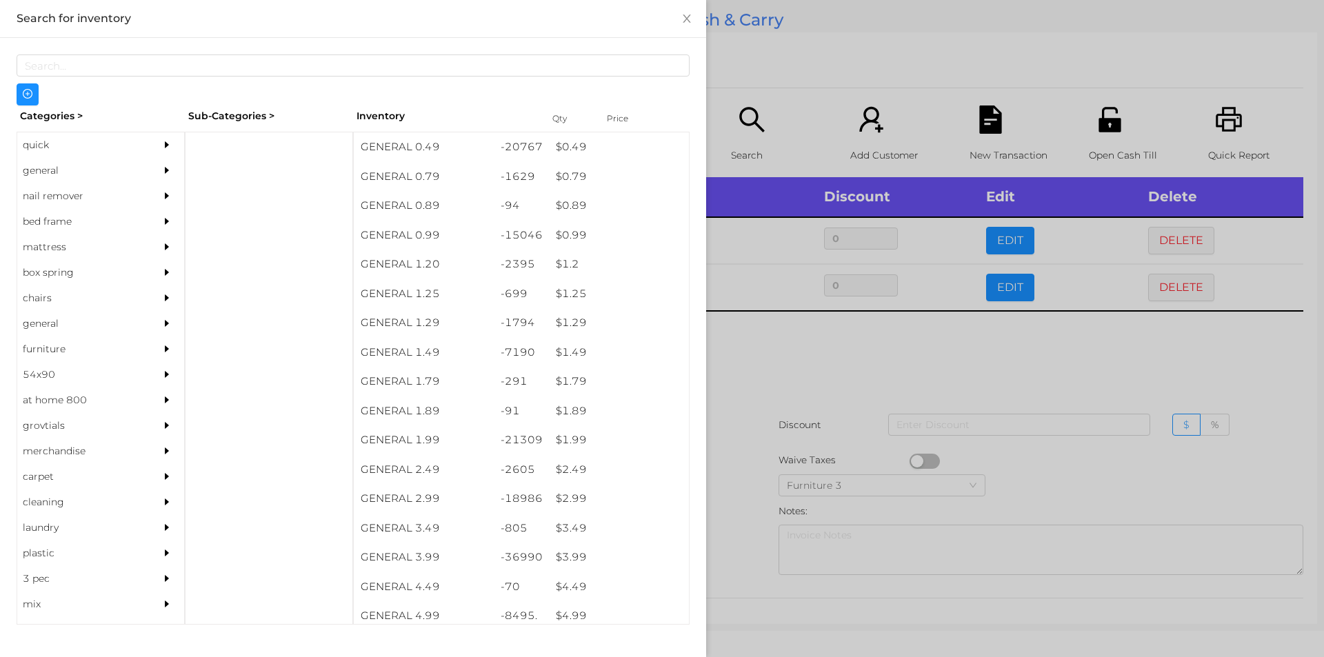
click at [760, 434] on div at bounding box center [662, 328] width 1324 height 657
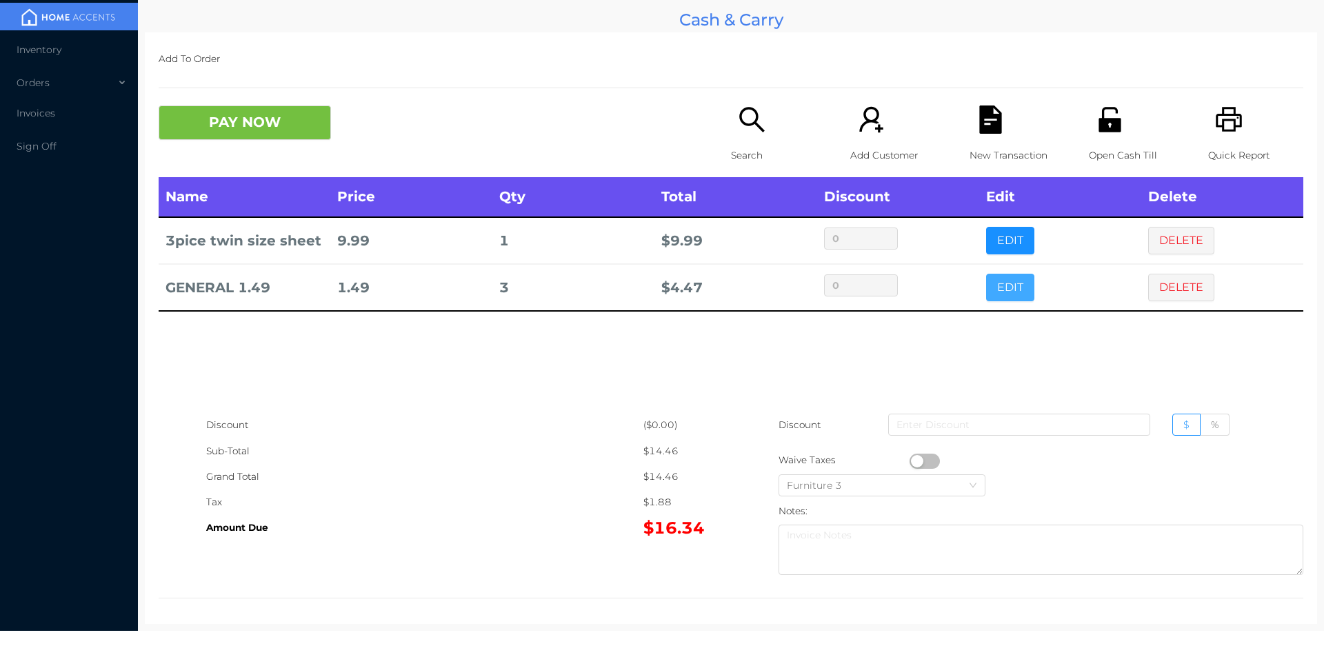
click at [998, 284] on button "EDIT" at bounding box center [1010, 288] width 48 height 28
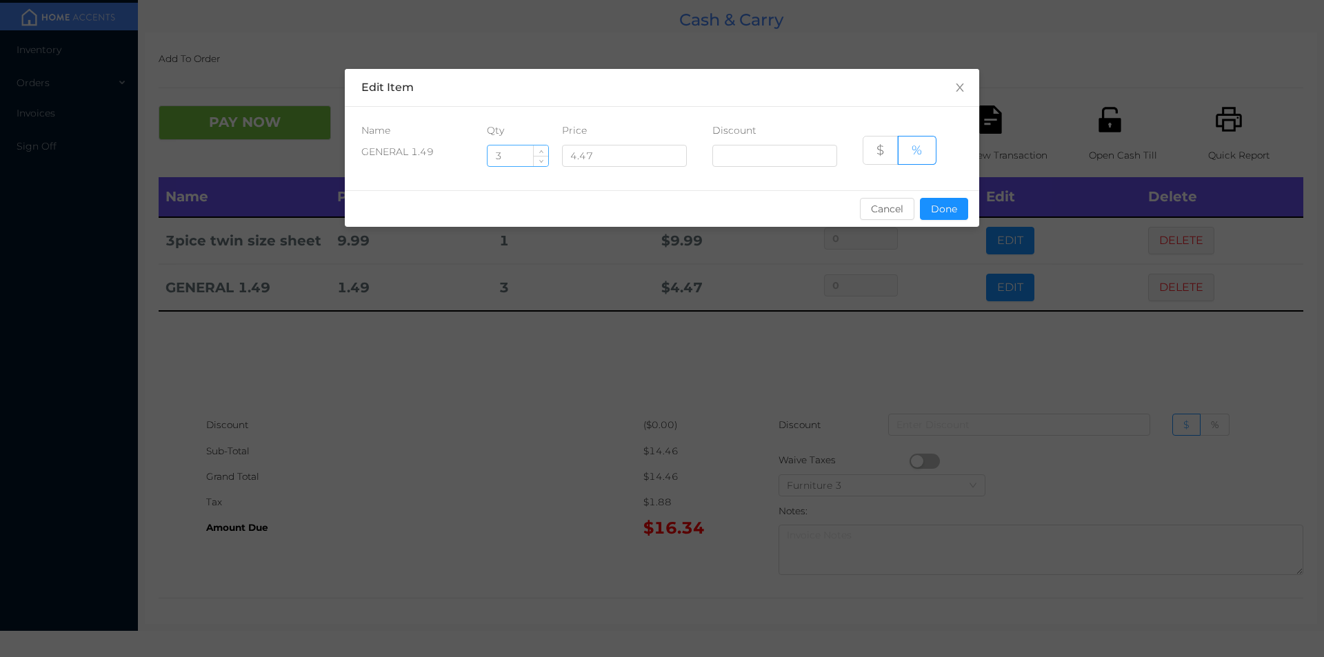
click at [505, 151] on input "3" at bounding box center [518, 155] width 61 height 21
type input "1"
click at [947, 217] on button "Done" at bounding box center [944, 209] width 48 height 22
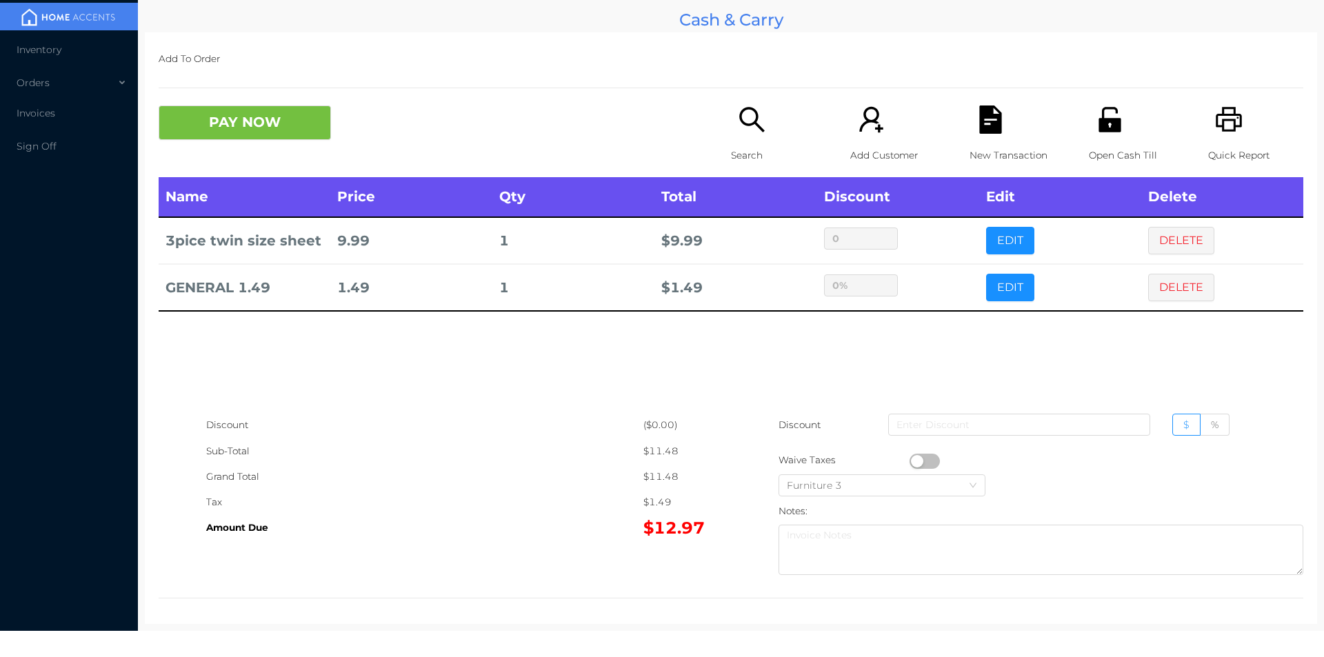
click at [767, 110] on div "Search" at bounding box center [778, 142] width 95 height 72
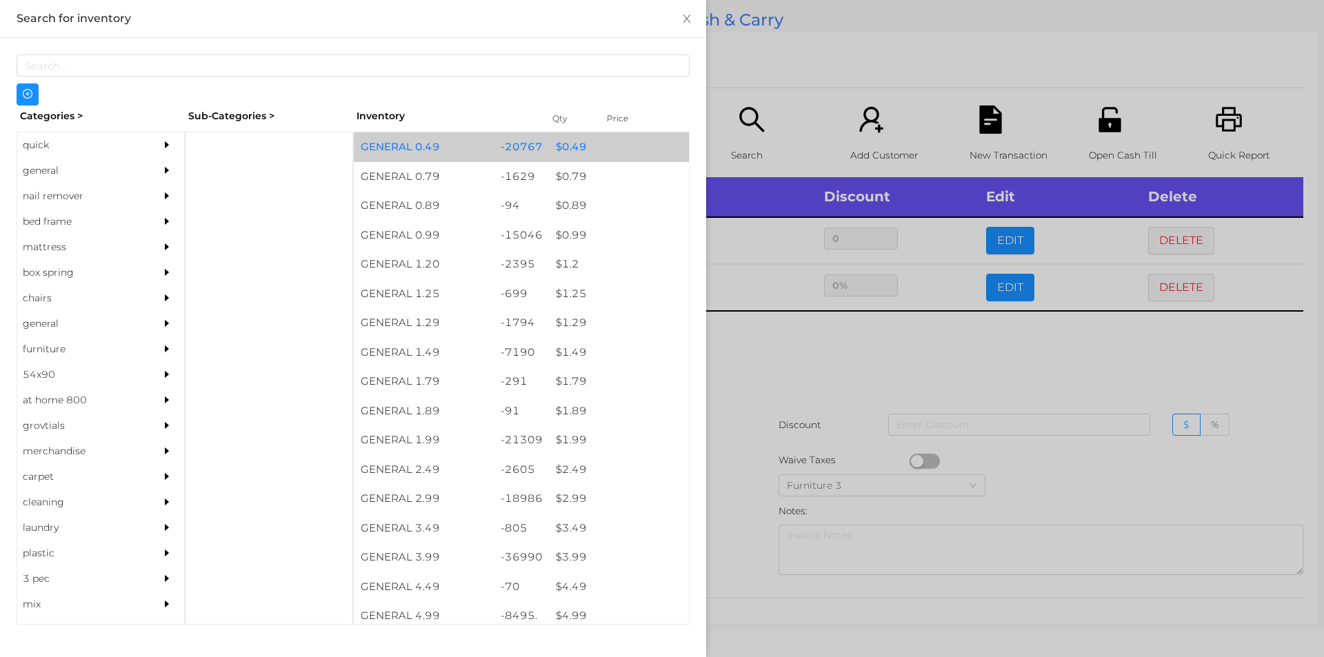
click at [530, 150] on div "-20767" at bounding box center [522, 147] width 56 height 30
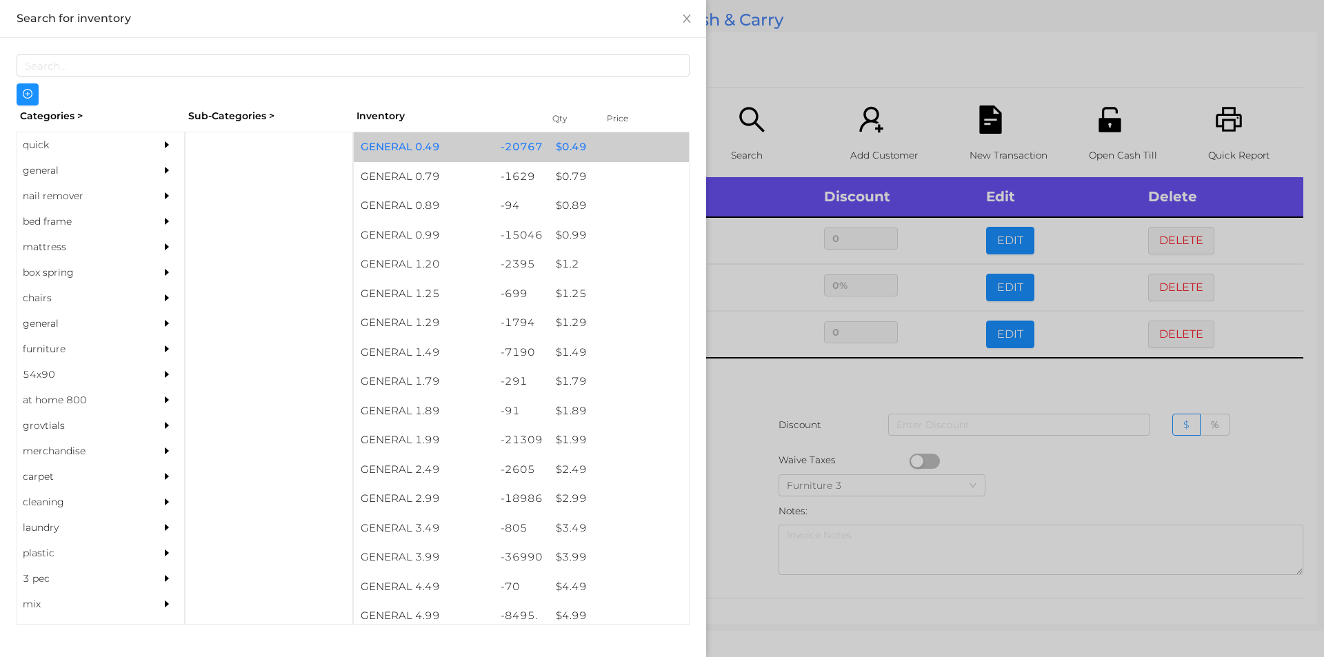
click at [521, 143] on div "-20767" at bounding box center [522, 147] width 56 height 30
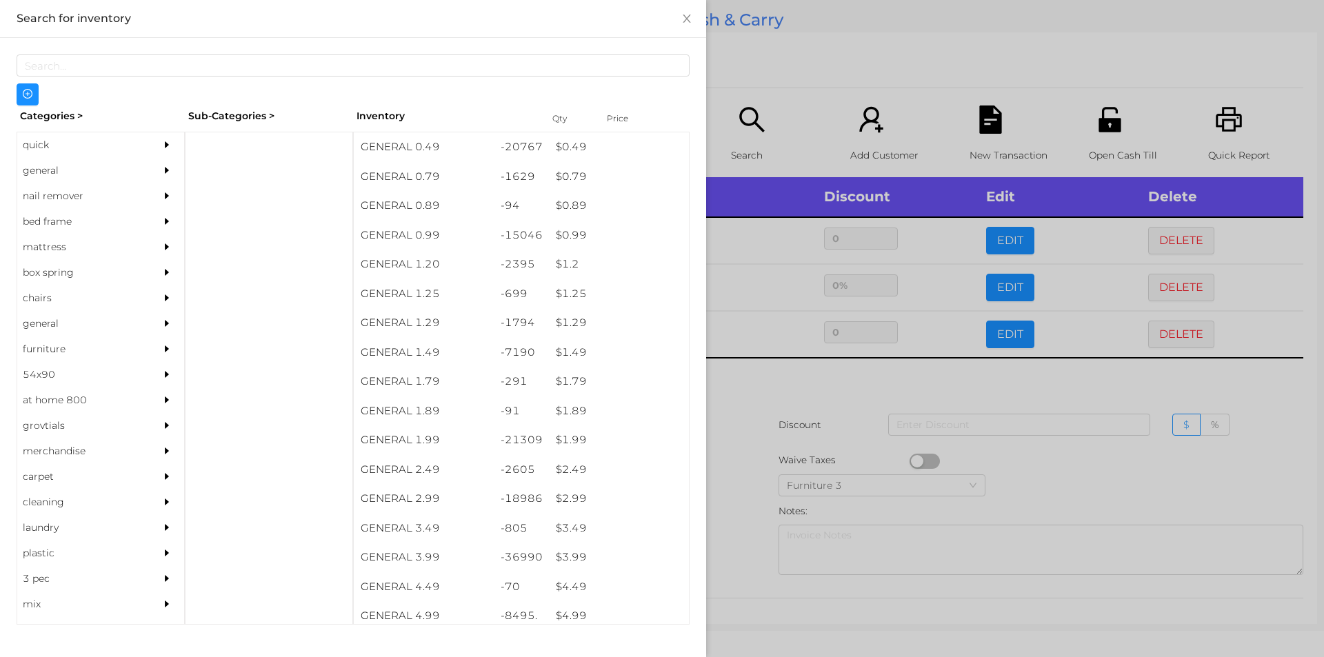
click at [783, 77] on div at bounding box center [662, 328] width 1324 height 657
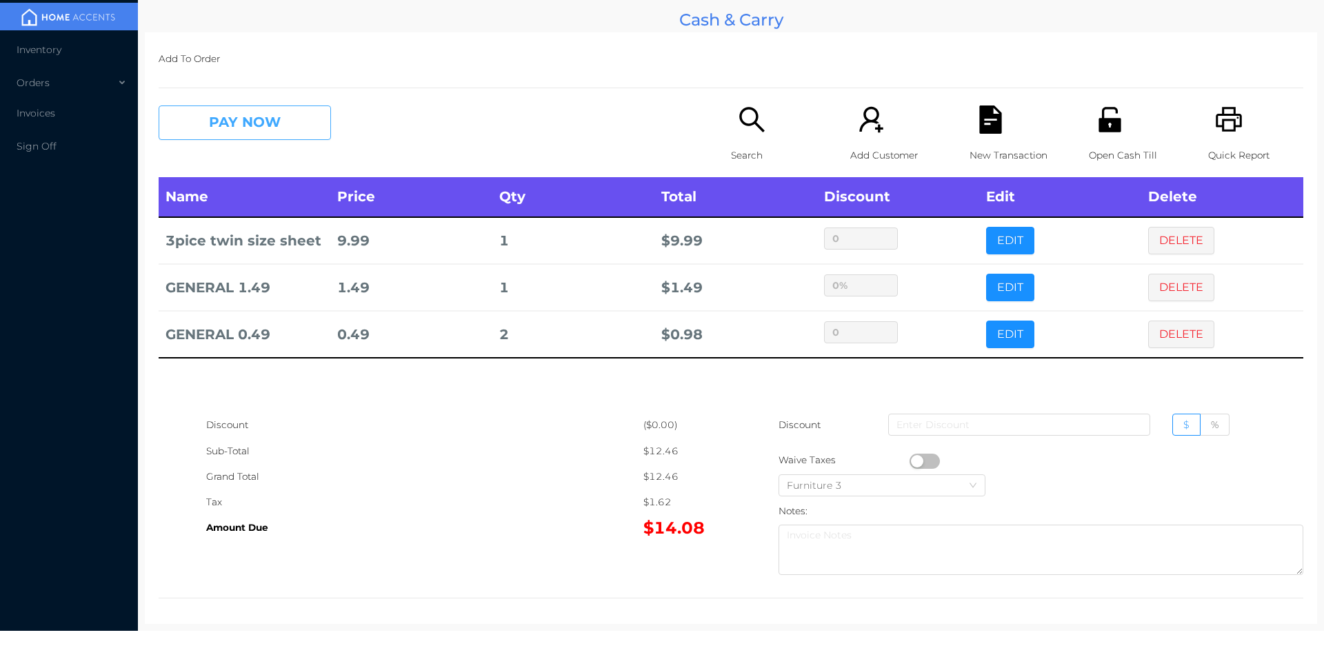
click at [299, 123] on button "PAY NOW" at bounding box center [245, 123] width 172 height 34
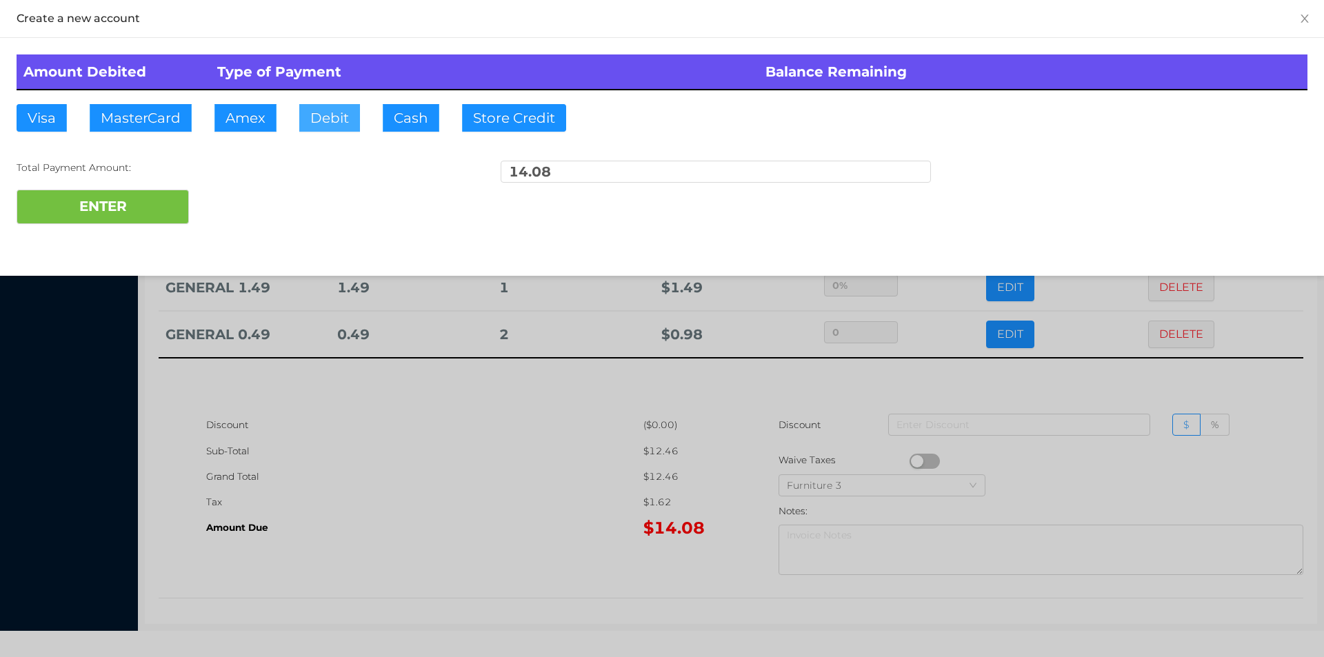
click at [342, 129] on button "Debit" at bounding box center [329, 118] width 61 height 28
click at [168, 201] on button "ENTER" at bounding box center [103, 207] width 172 height 34
type input "0"
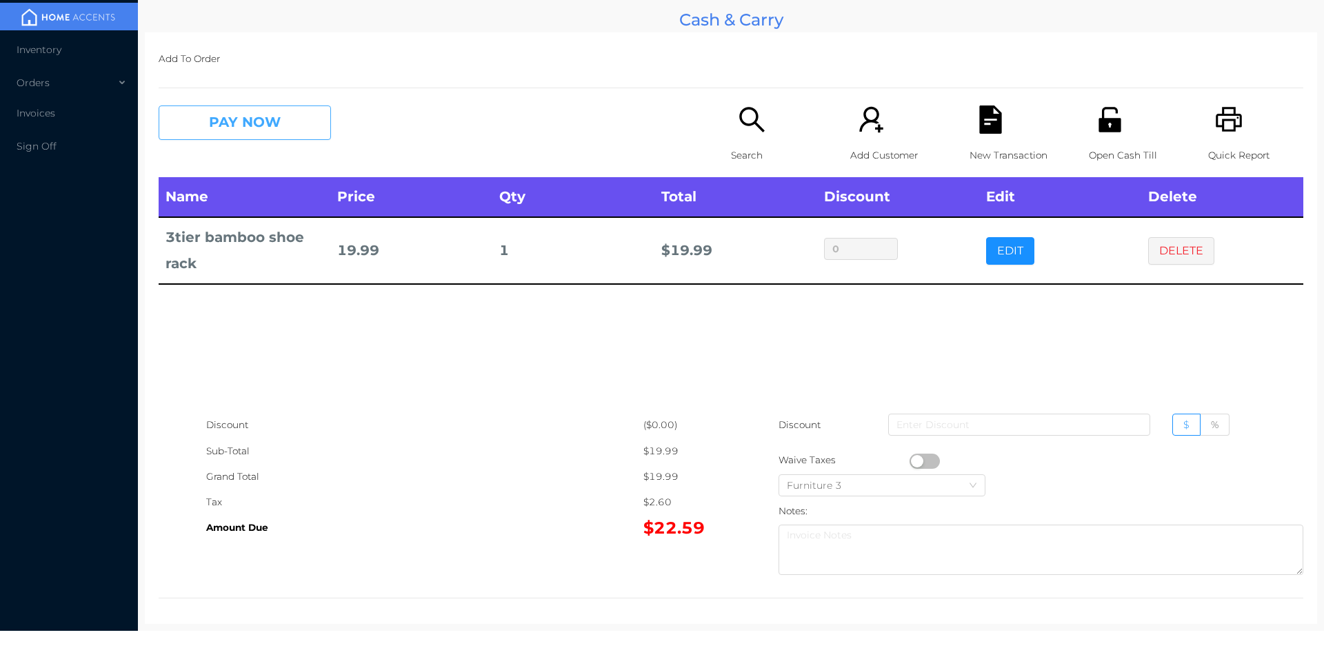
click at [252, 110] on button "PAY NOW" at bounding box center [245, 123] width 172 height 34
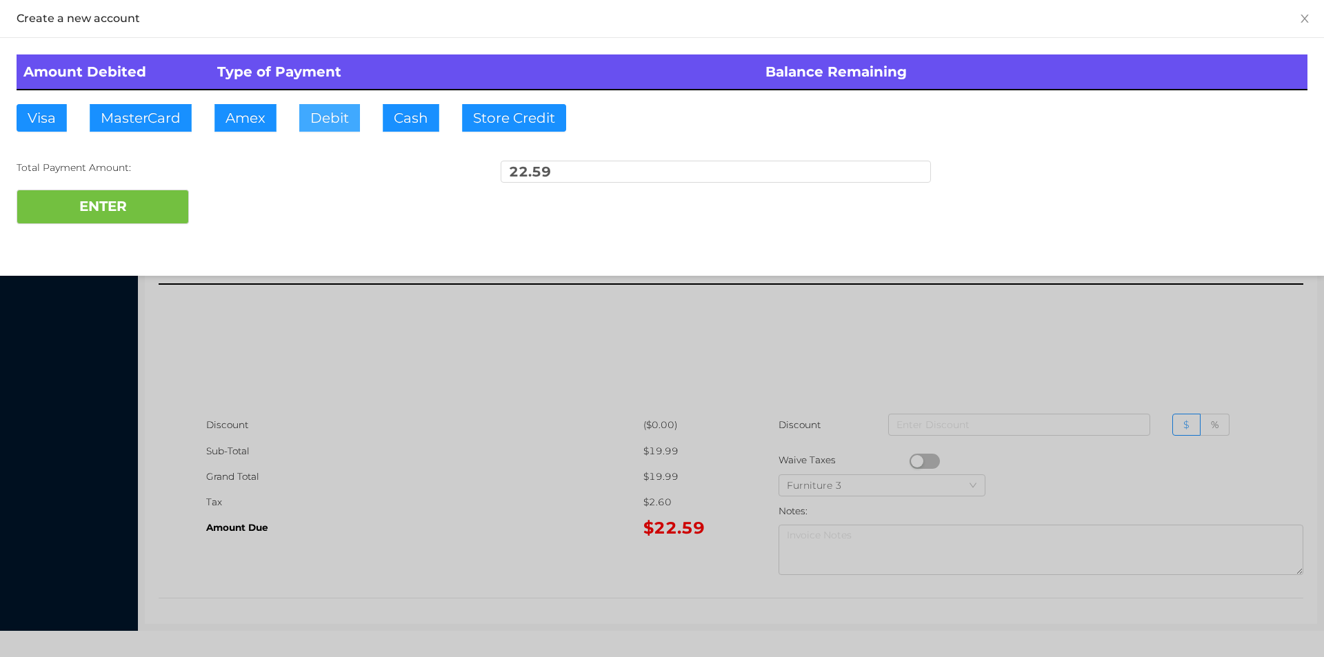
click at [346, 114] on button "Debit" at bounding box center [329, 118] width 61 height 28
type input "25"
click at [113, 208] on button "ENTER" at bounding box center [103, 207] width 172 height 34
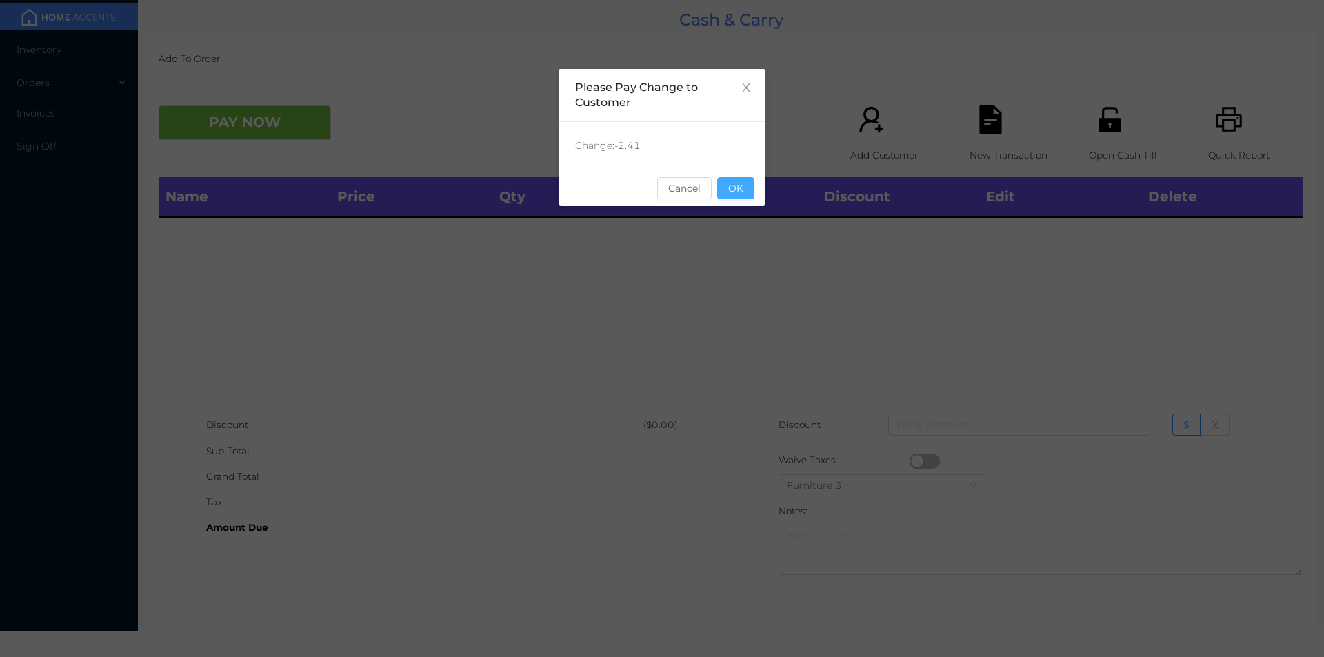
click at [739, 189] on button "OK" at bounding box center [735, 188] width 37 height 22
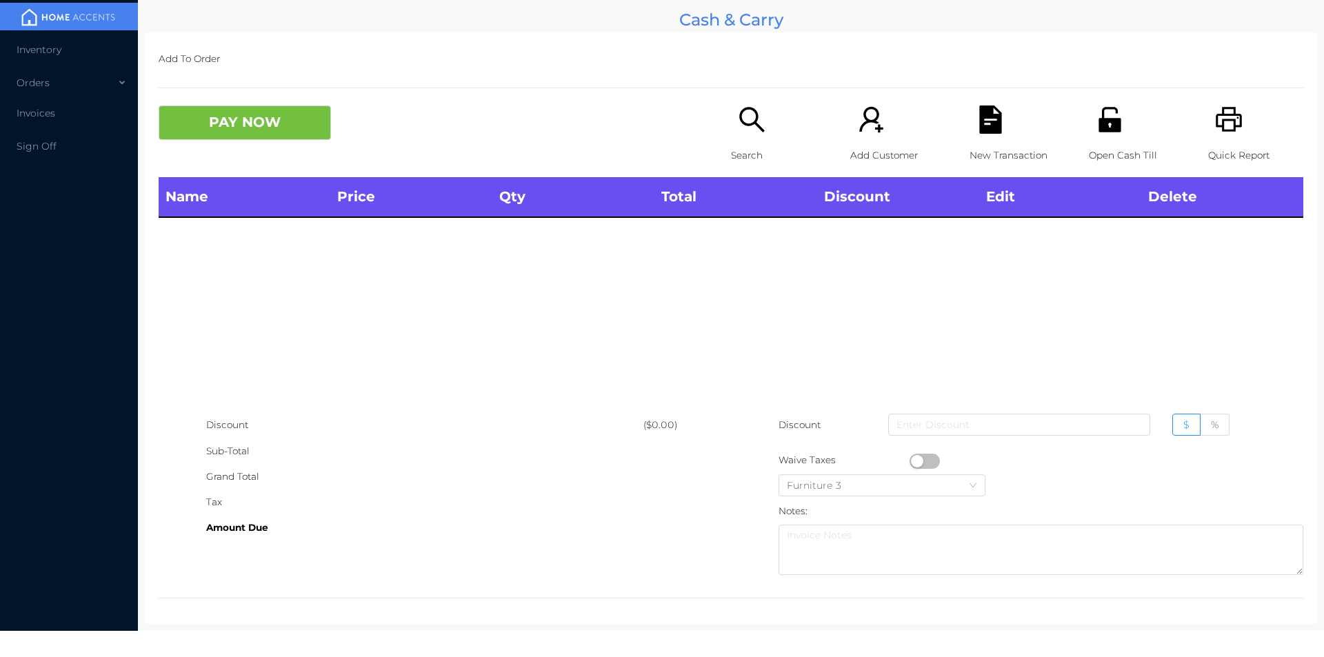
click at [745, 121] on icon "icon: search" at bounding box center [752, 120] width 28 height 28
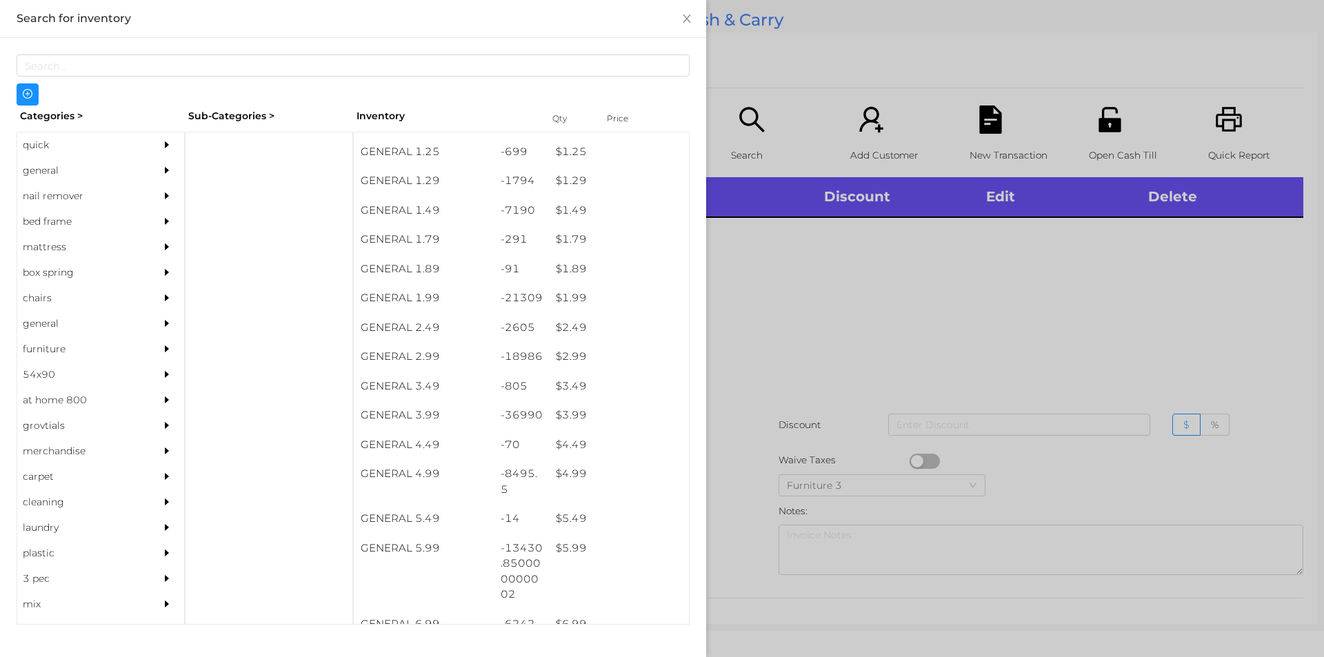
scroll to position [142, 0]
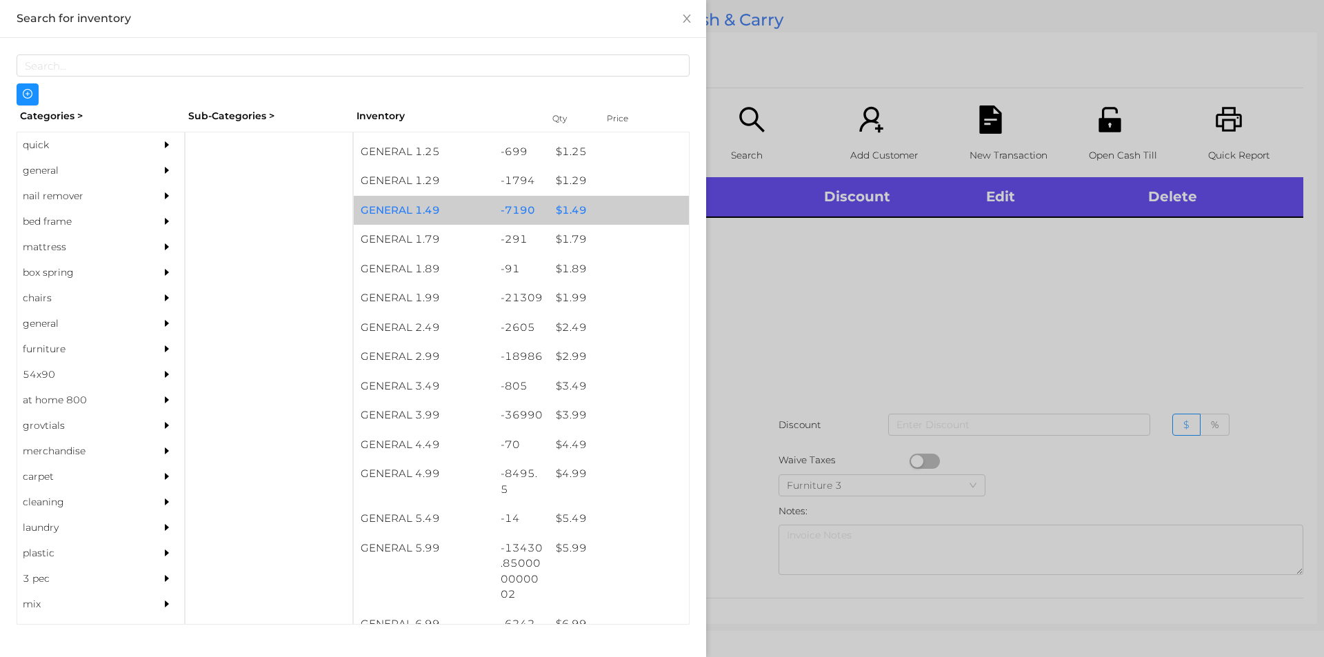
click at [599, 216] on div "$ 1.49" at bounding box center [619, 211] width 140 height 30
click at [612, 209] on div "$ 1.49" at bounding box center [619, 211] width 140 height 30
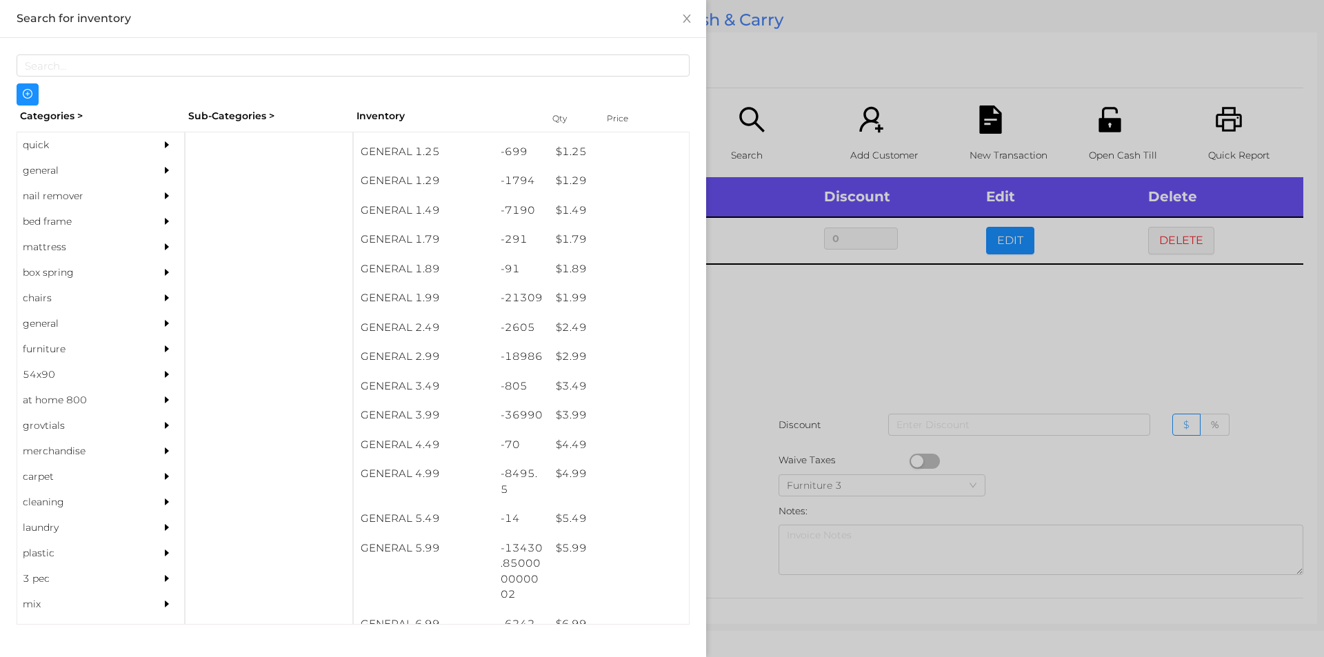
click at [773, 92] on div at bounding box center [662, 328] width 1324 height 657
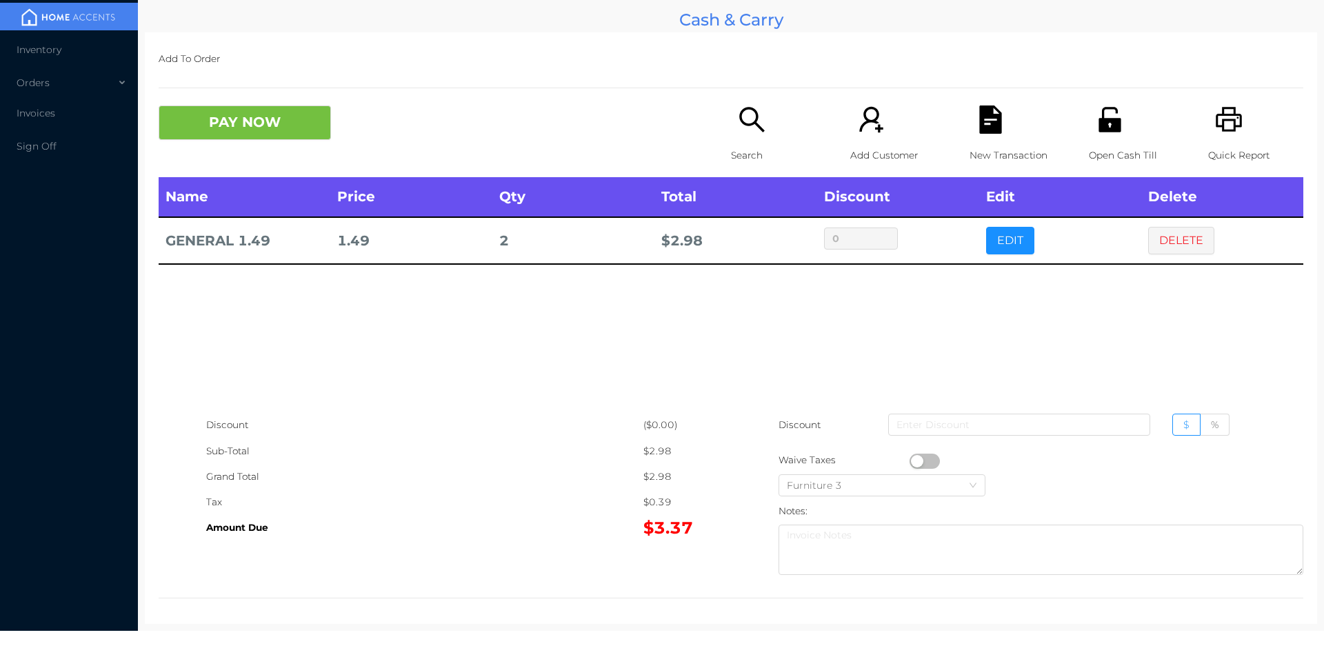
click at [756, 122] on icon "icon: search" at bounding box center [752, 120] width 28 height 28
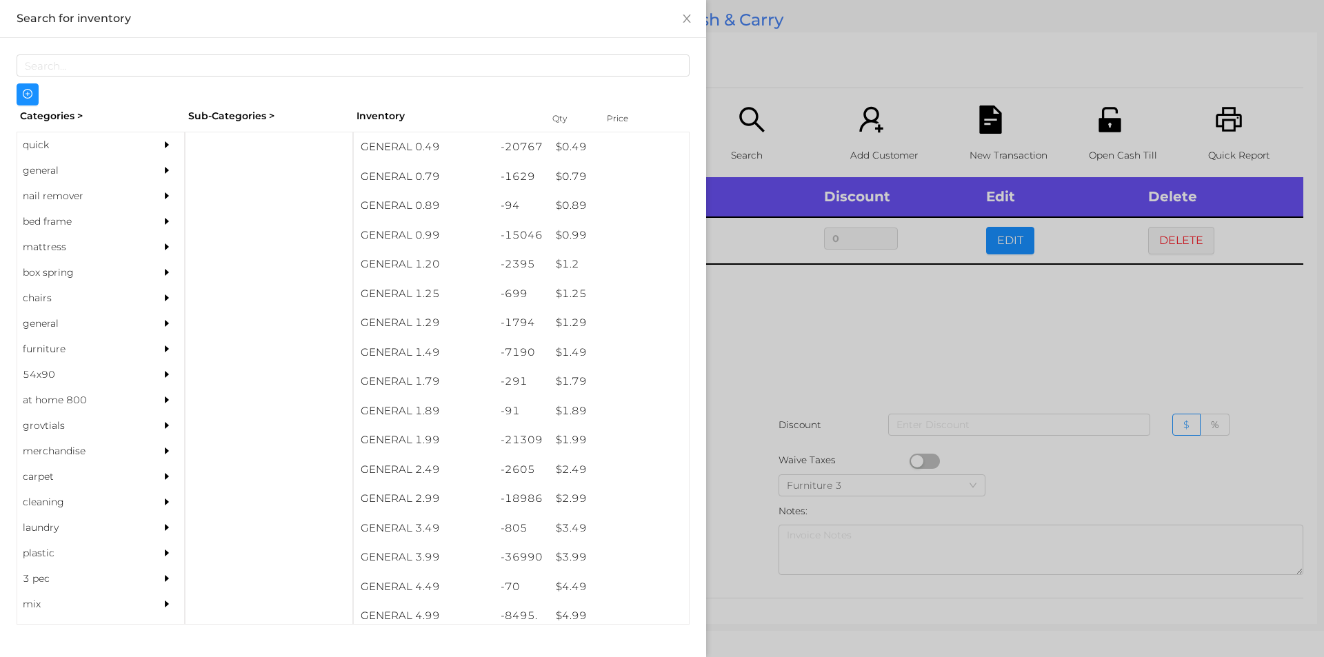
click at [971, 417] on div at bounding box center [662, 328] width 1324 height 657
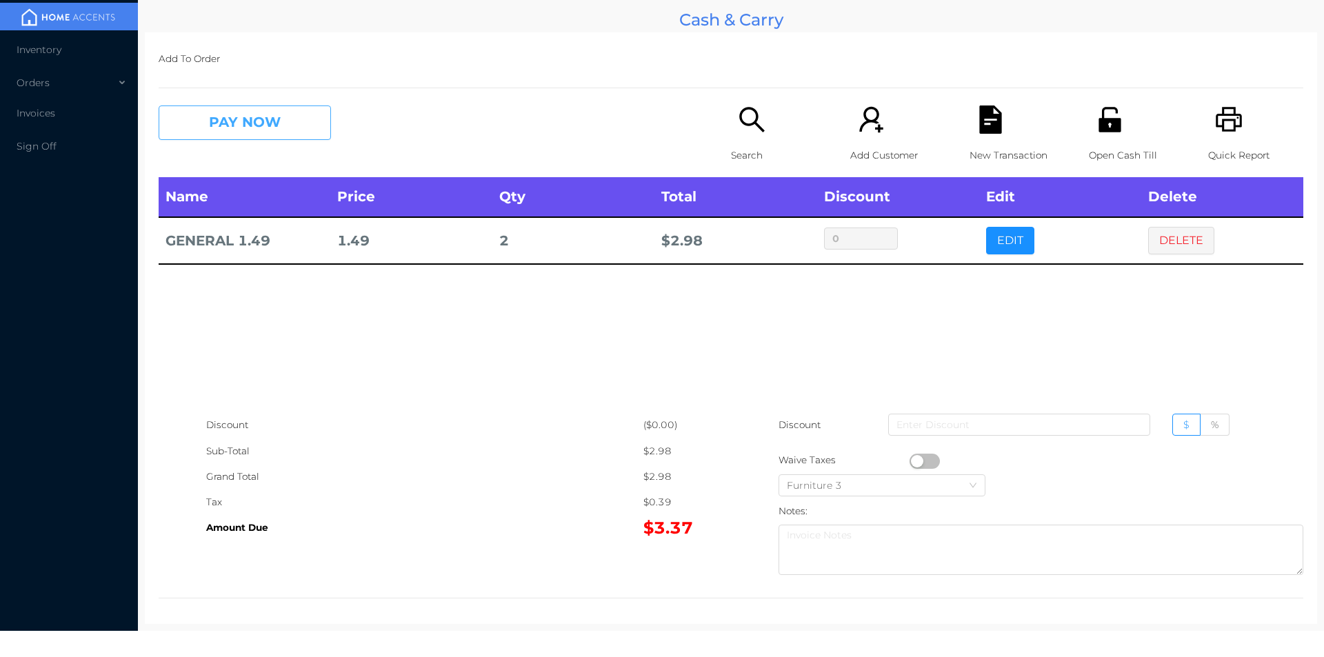
click at [276, 134] on button "PAY NOW" at bounding box center [245, 123] width 172 height 34
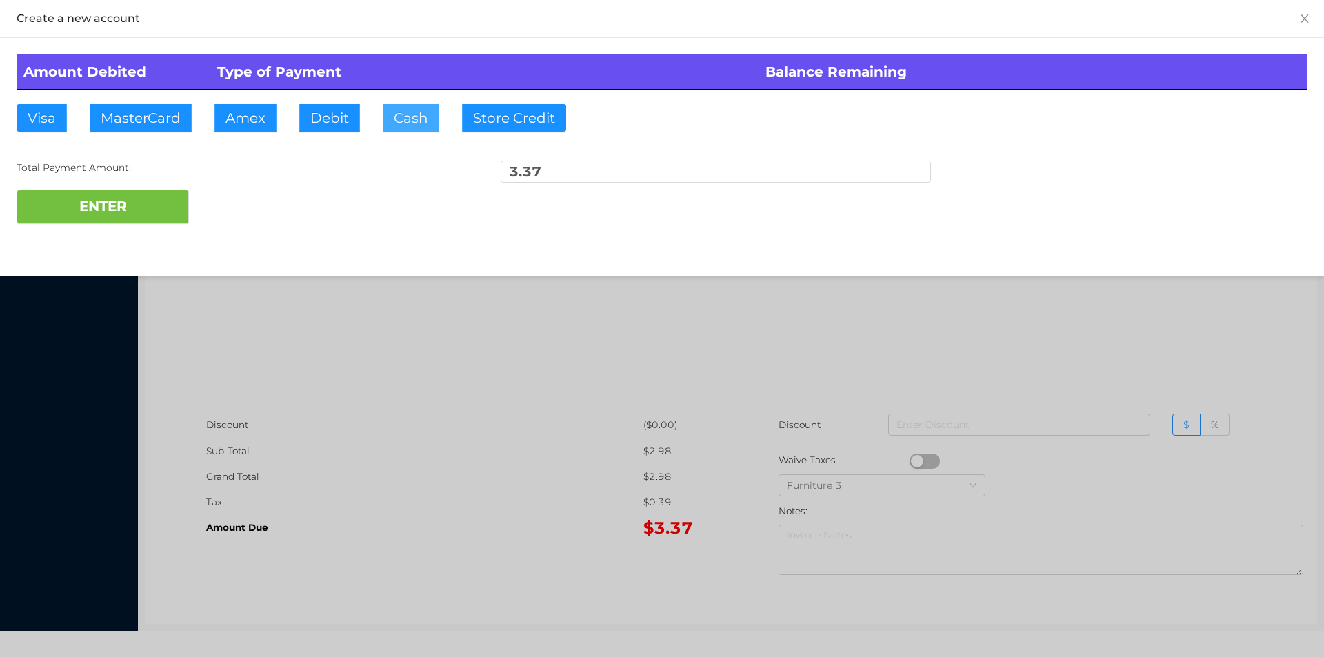
click at [383, 117] on button "Cash" at bounding box center [411, 118] width 57 height 28
type input "5"
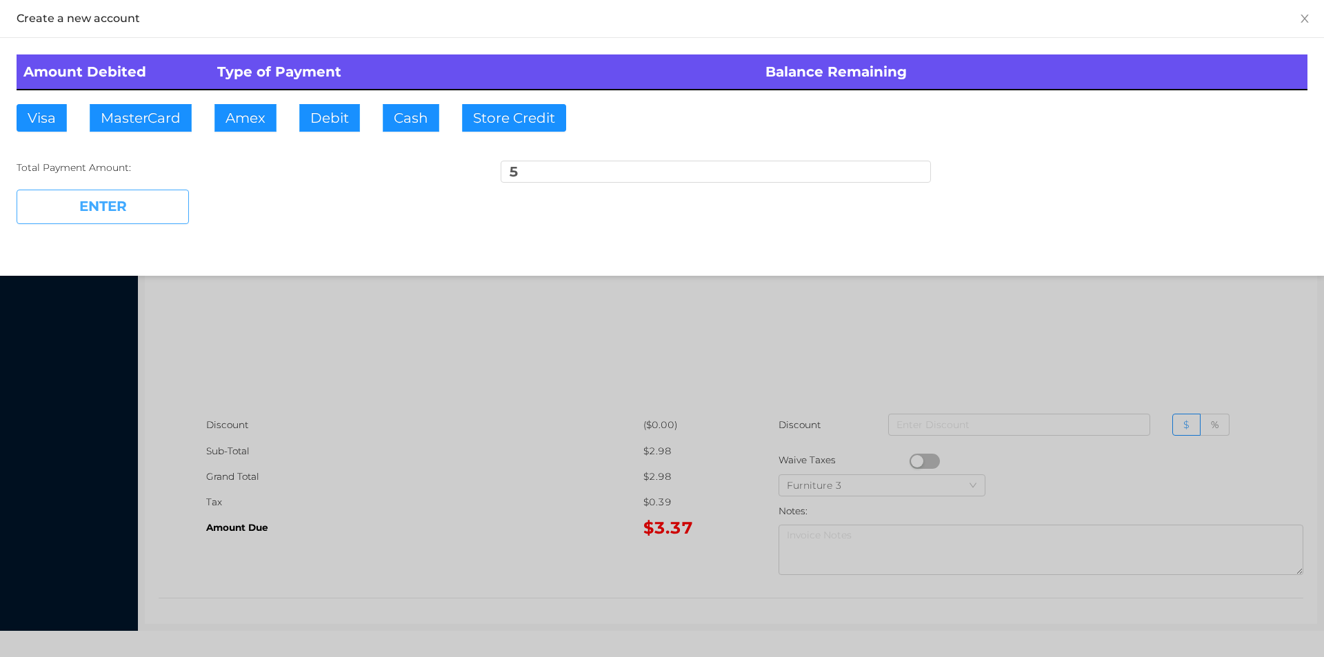
click at [185, 205] on button "ENTER" at bounding box center [103, 207] width 172 height 34
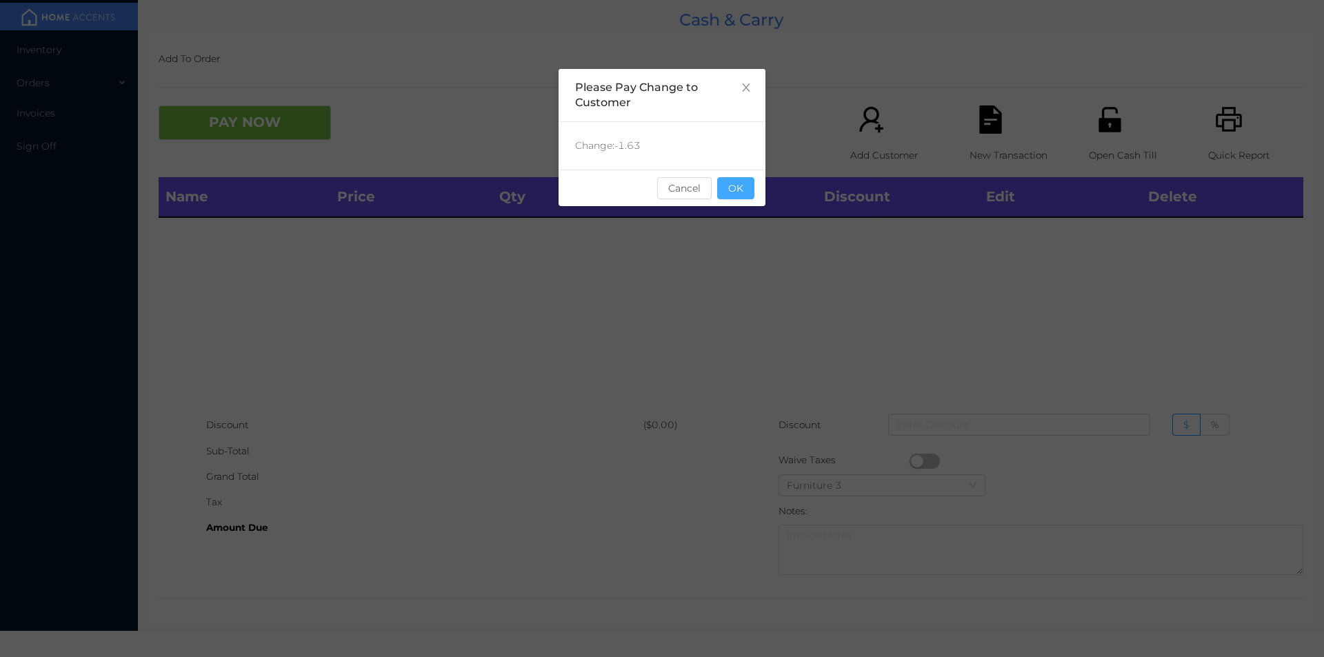
click at [719, 188] on button "OK" at bounding box center [735, 188] width 37 height 22
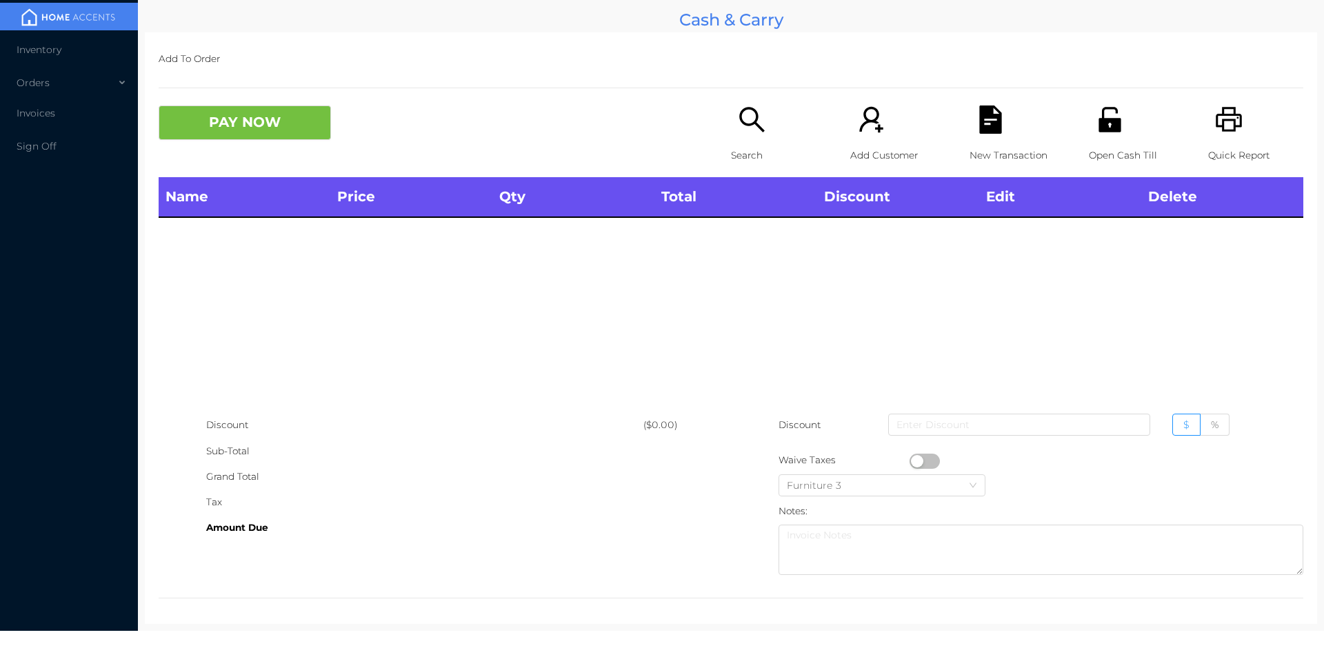
click at [750, 139] on div "Search" at bounding box center [778, 142] width 95 height 72
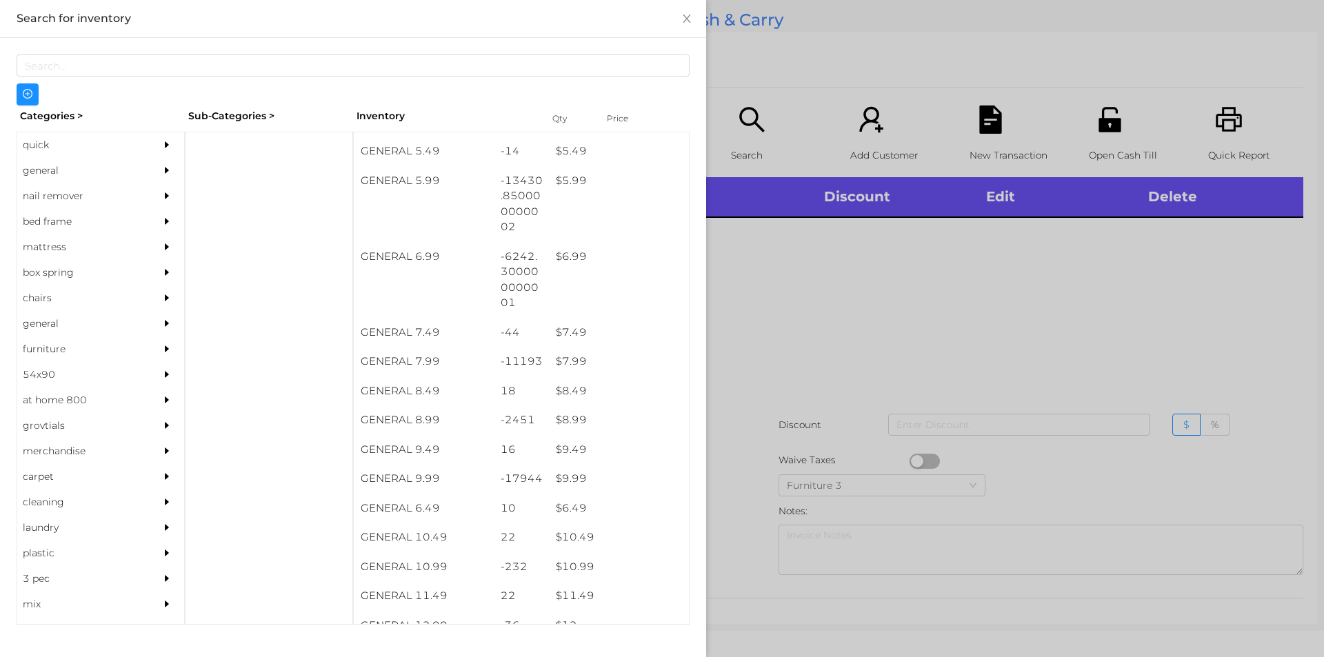
scroll to position [509, 0]
click at [595, 468] on div "$ 9.99" at bounding box center [619, 480] width 140 height 30
click at [778, 439] on div at bounding box center [662, 328] width 1324 height 657
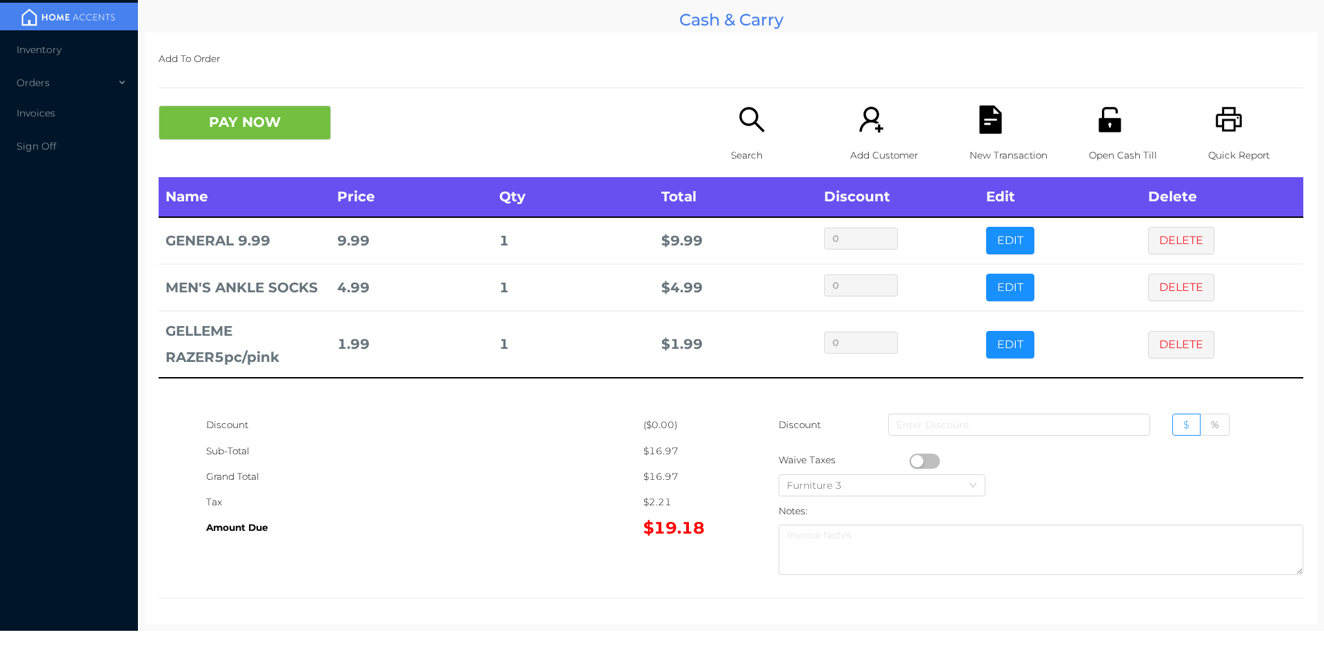
click at [731, 136] on div "Search" at bounding box center [778, 142] width 95 height 72
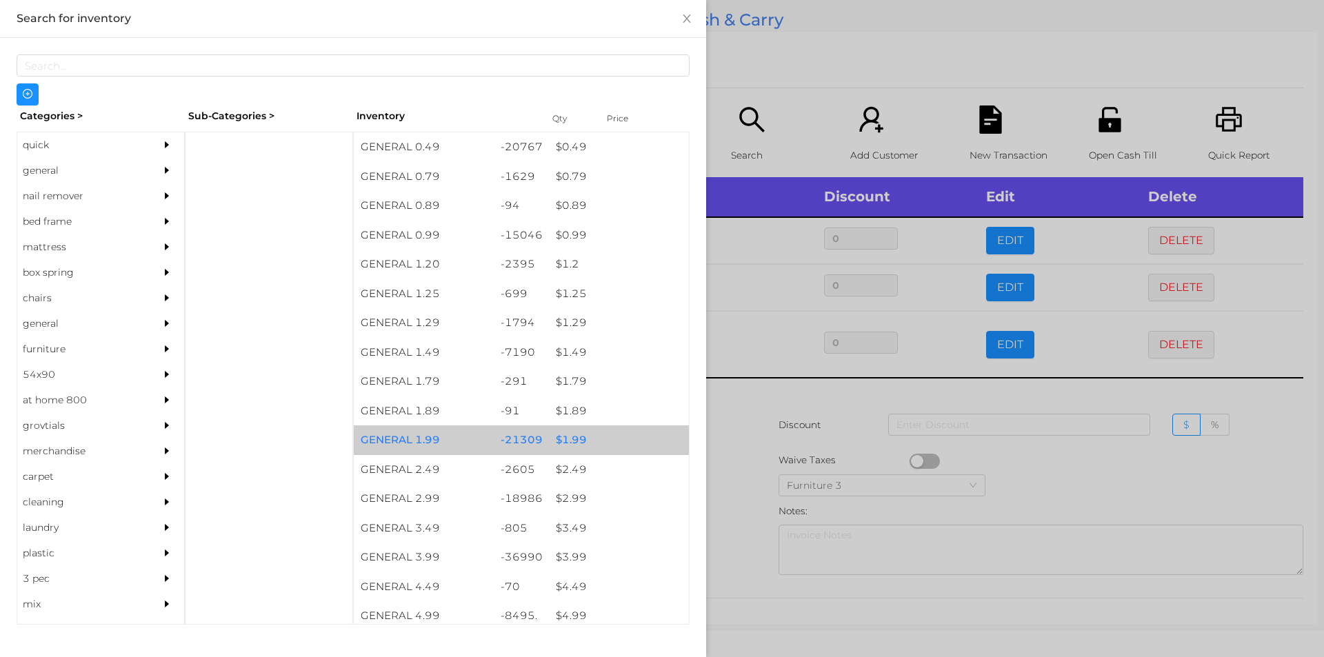
click at [616, 452] on div "$ 1.99" at bounding box center [619, 440] width 140 height 30
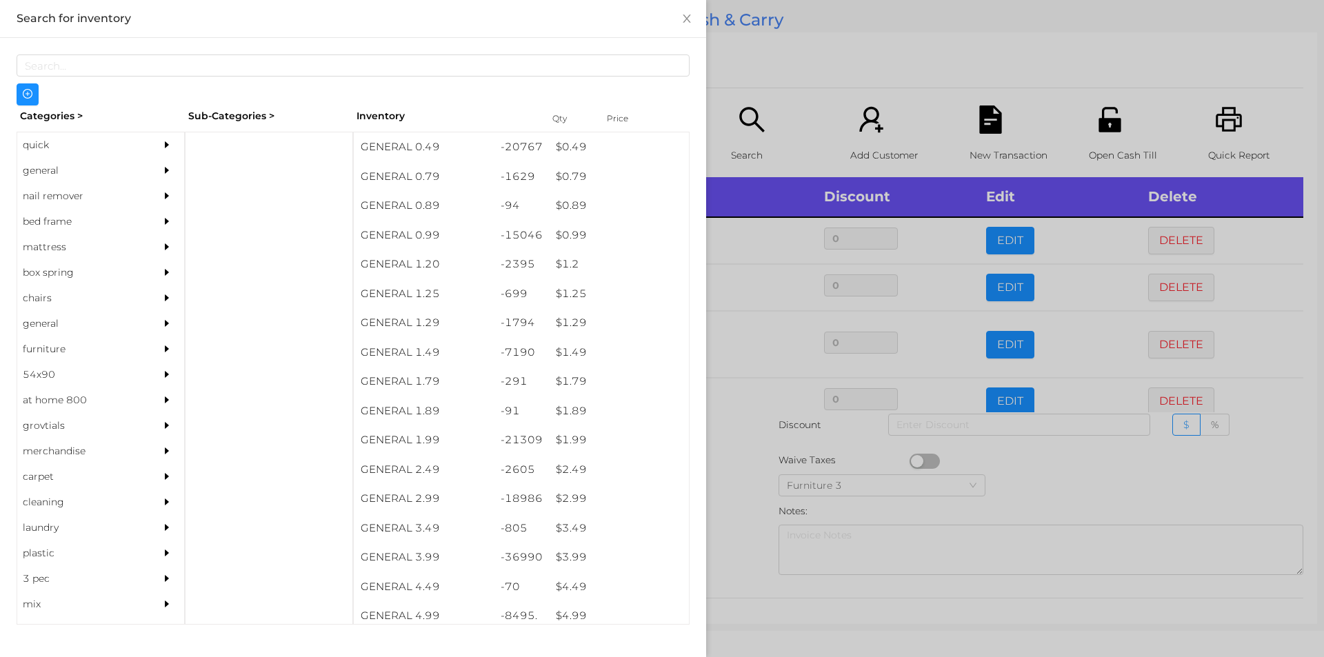
click at [834, 37] on div at bounding box center [662, 328] width 1324 height 657
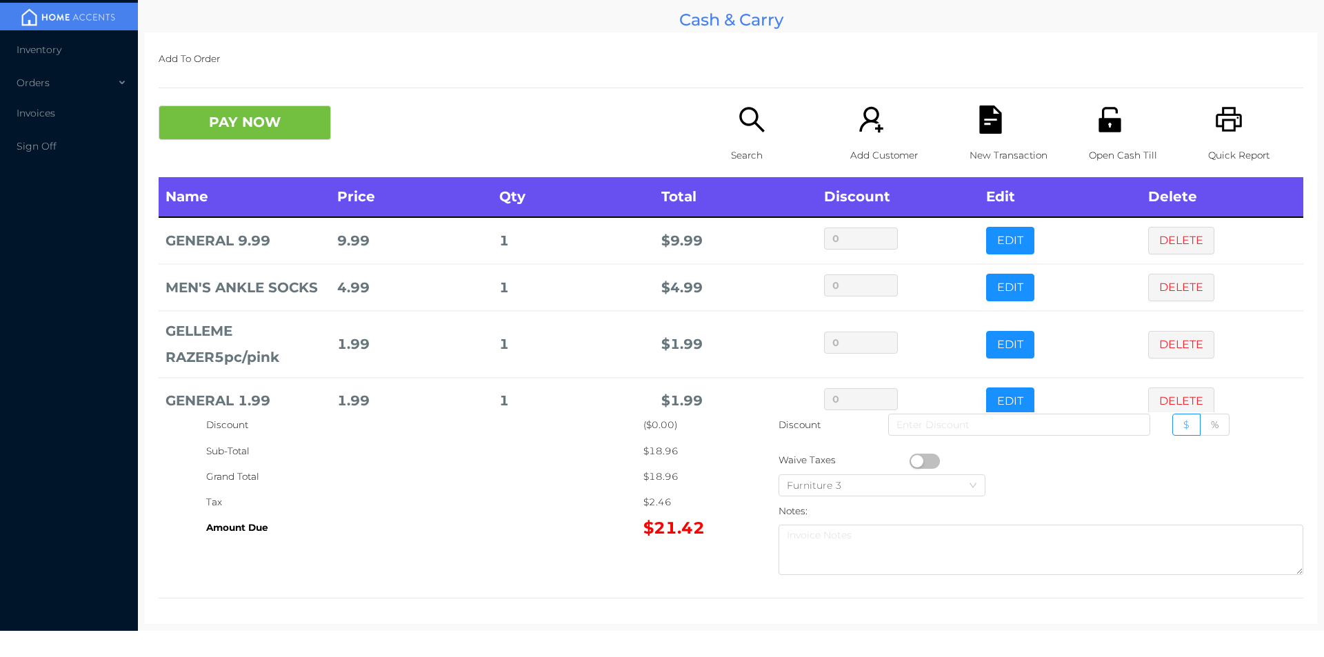
click at [265, 156] on div "PAY NOW Search Add Customer New Transaction Open Cash Till Quick Report" at bounding box center [731, 142] width 1145 height 72
click at [280, 137] on button "PAY NOW" at bounding box center [245, 123] width 172 height 34
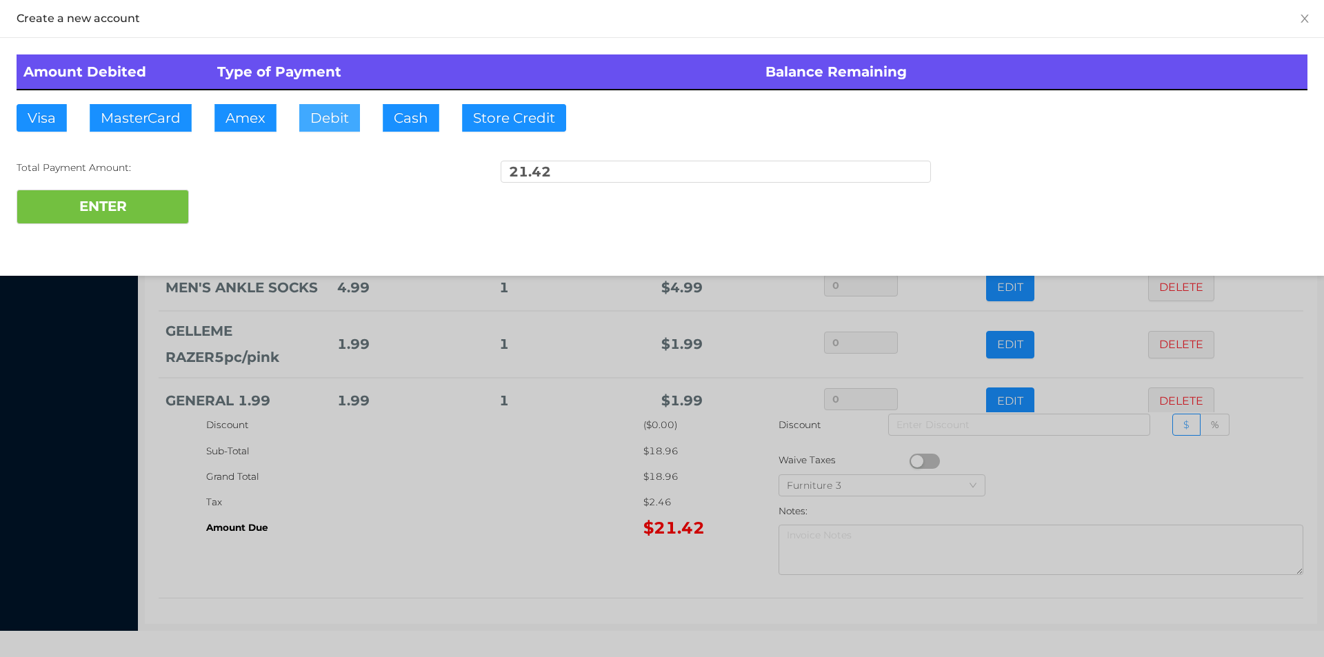
click at [336, 128] on button "Debit" at bounding box center [329, 118] width 61 height 28
click at [118, 212] on button "ENTER" at bounding box center [103, 207] width 172 height 34
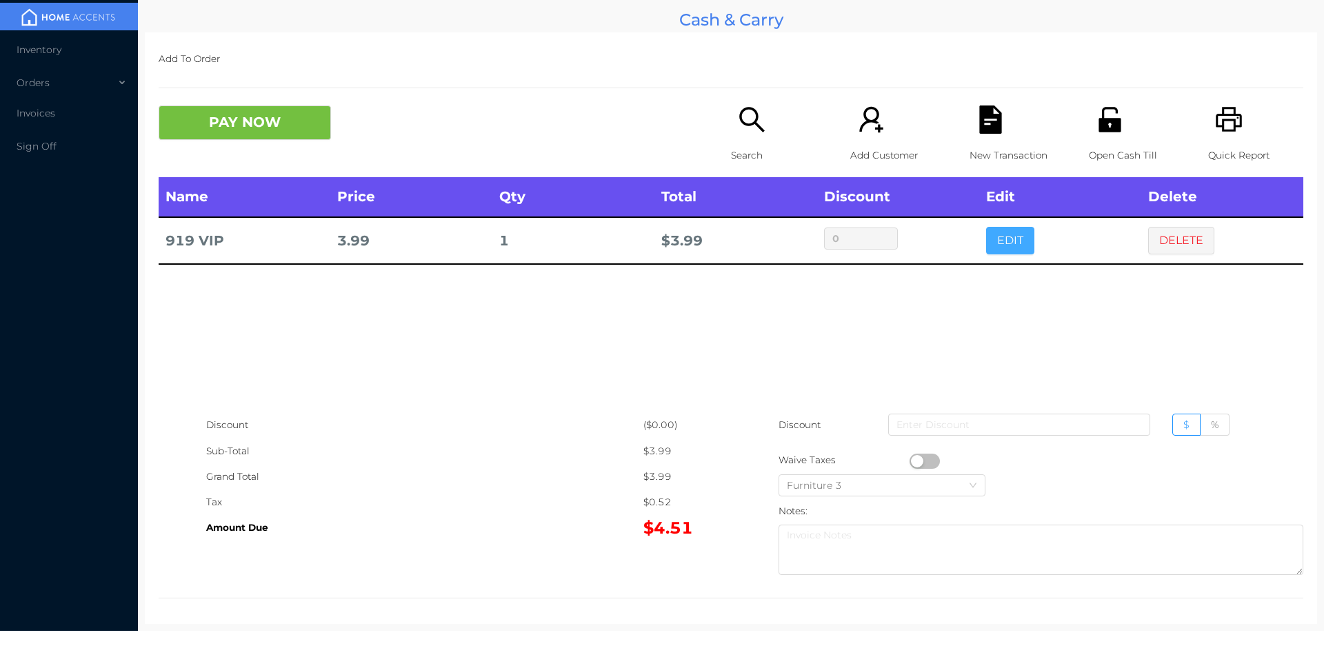
click at [1007, 239] on button "EDIT" at bounding box center [1010, 241] width 48 height 28
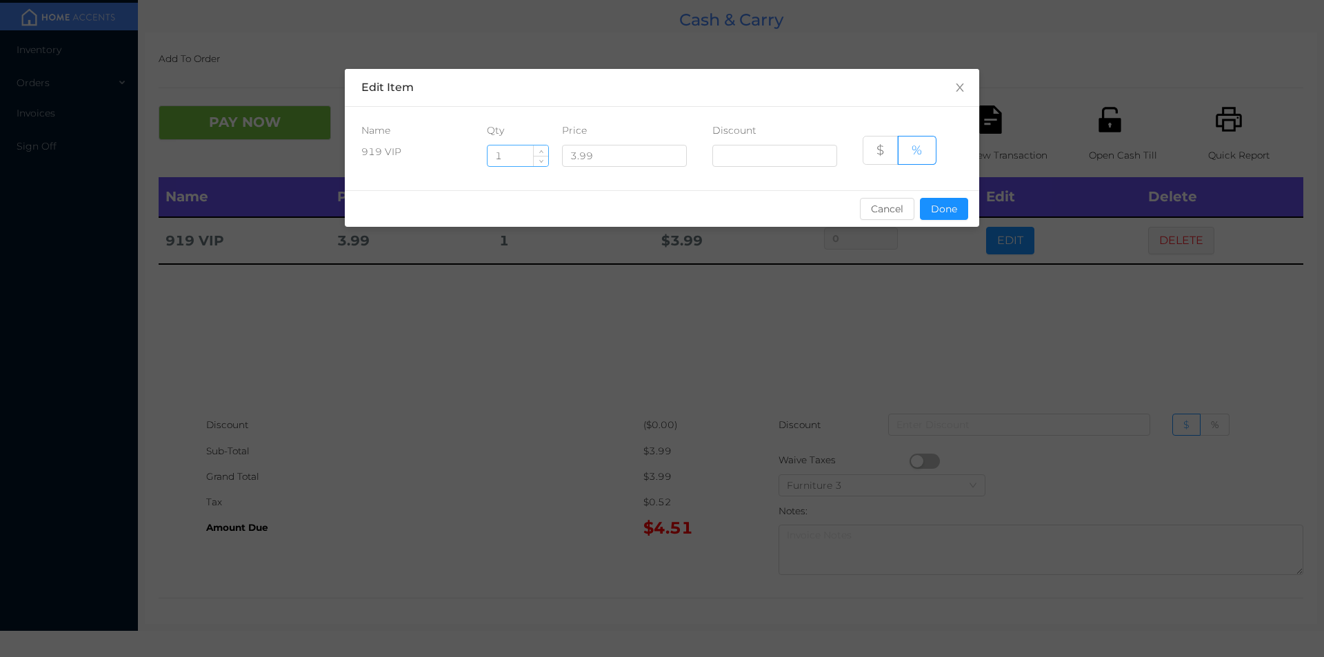
click at [517, 153] on input "1" at bounding box center [518, 155] width 61 height 21
type input "10"
click at [939, 201] on button "Done" at bounding box center [944, 209] width 48 height 22
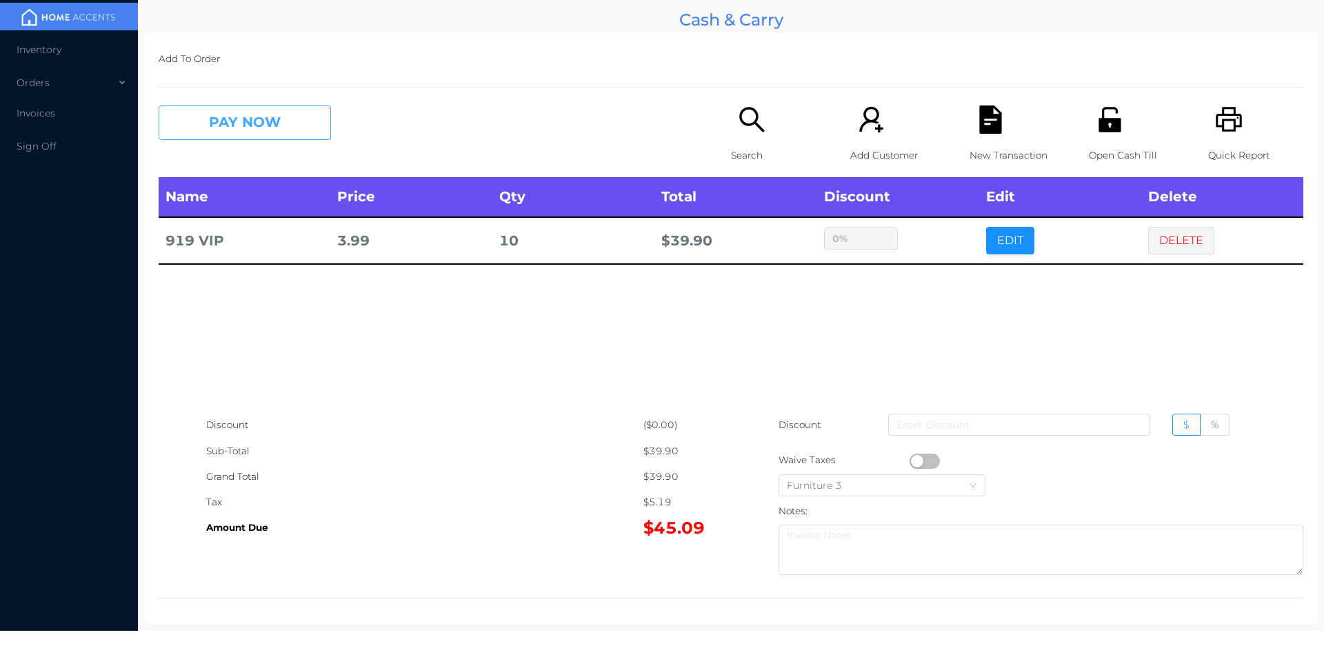
click at [261, 126] on button "PAY NOW" at bounding box center [245, 123] width 172 height 34
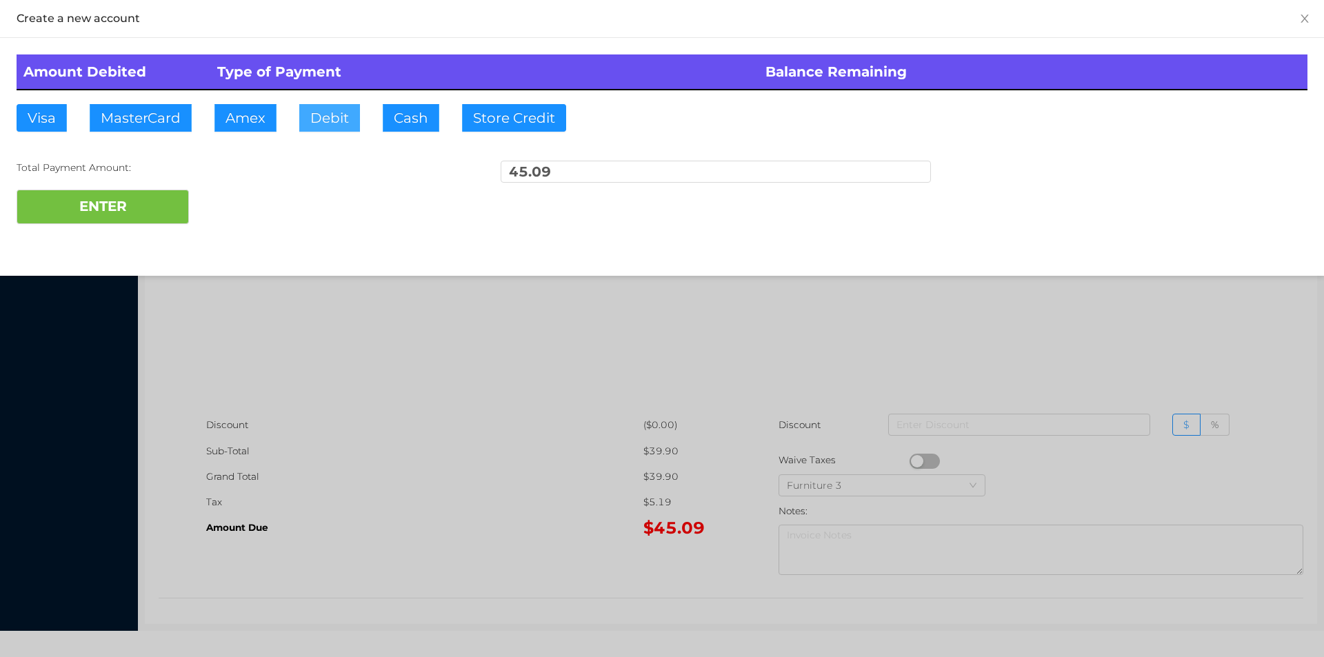
click at [336, 110] on button "Debit" at bounding box center [329, 118] width 61 height 28
click at [144, 217] on button "ENTER" at bounding box center [103, 207] width 172 height 34
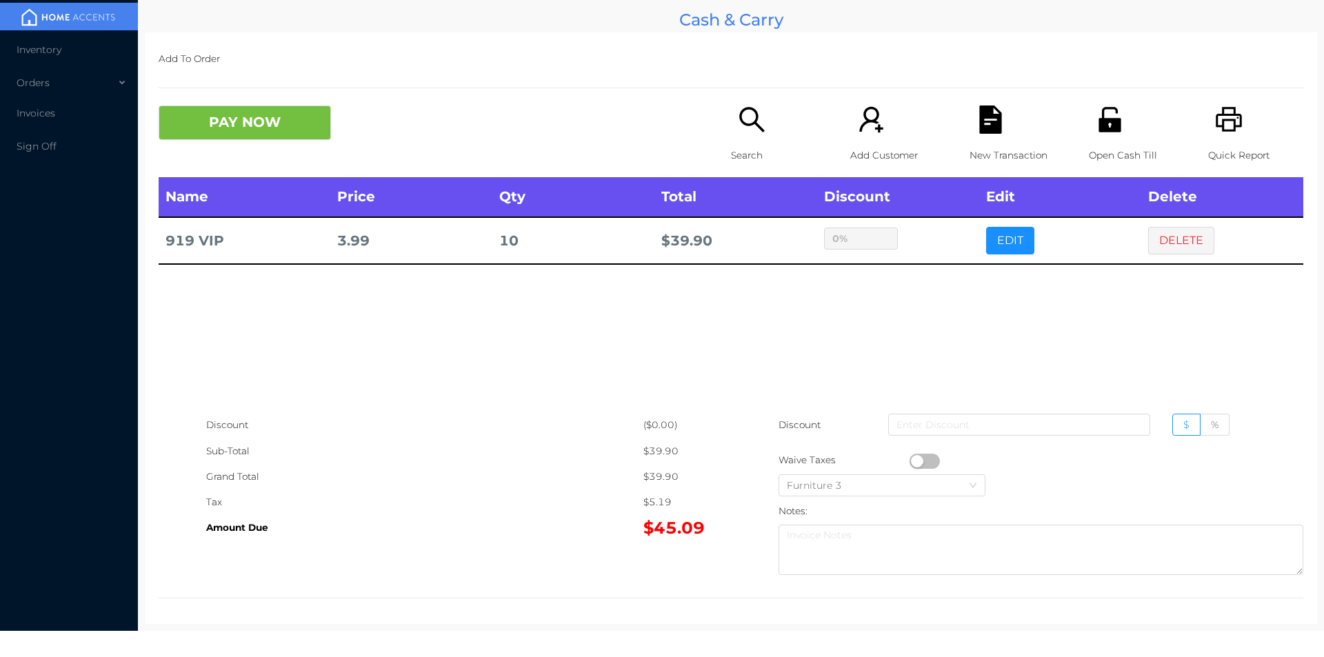
type input "0"
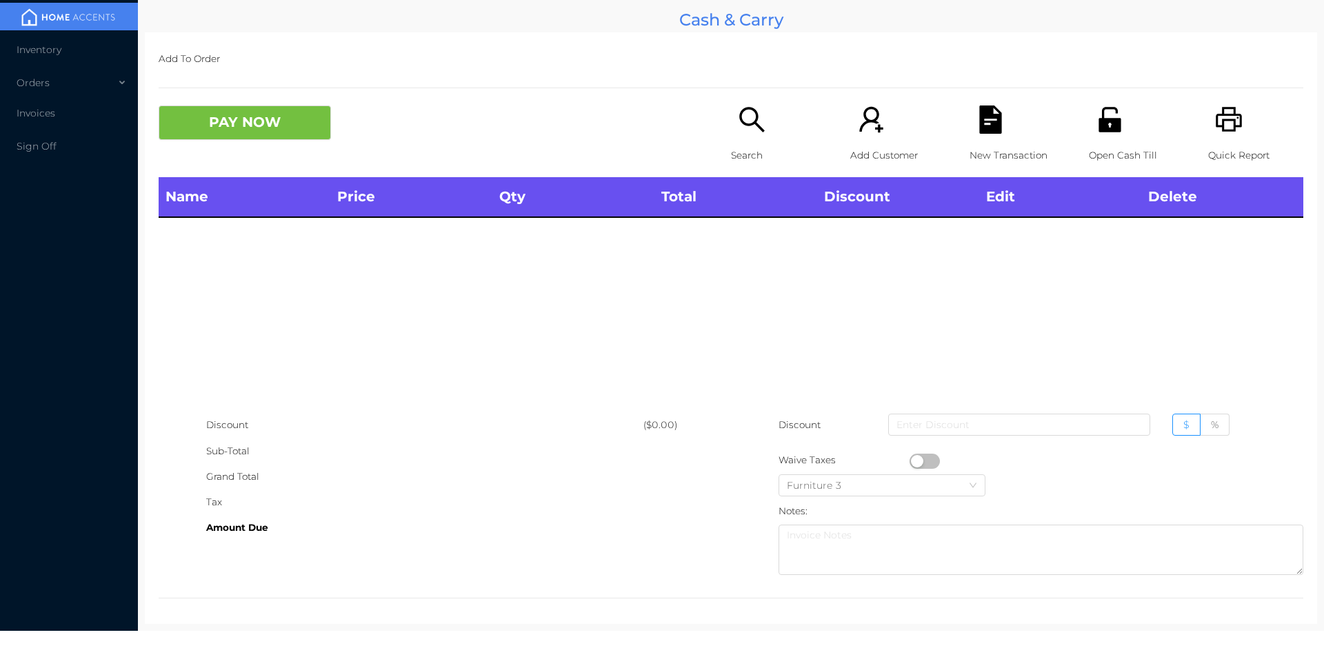
click at [731, 132] on div "Search" at bounding box center [778, 142] width 95 height 72
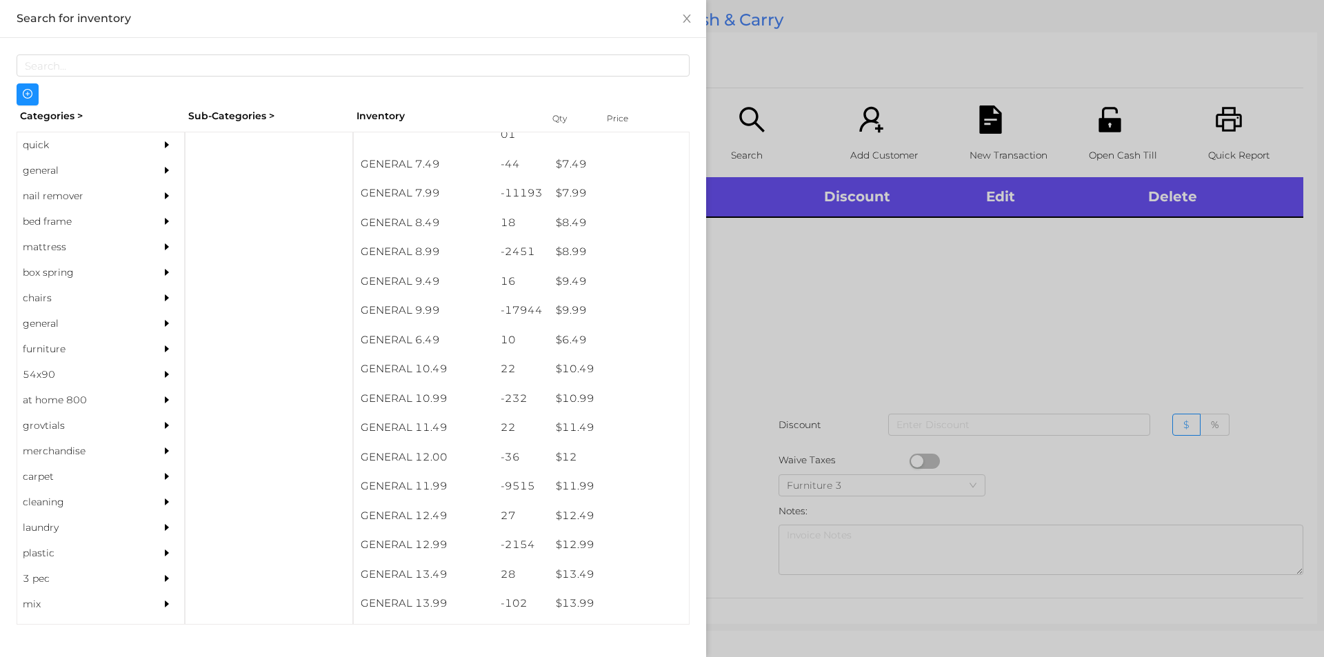
scroll to position [682, 0]
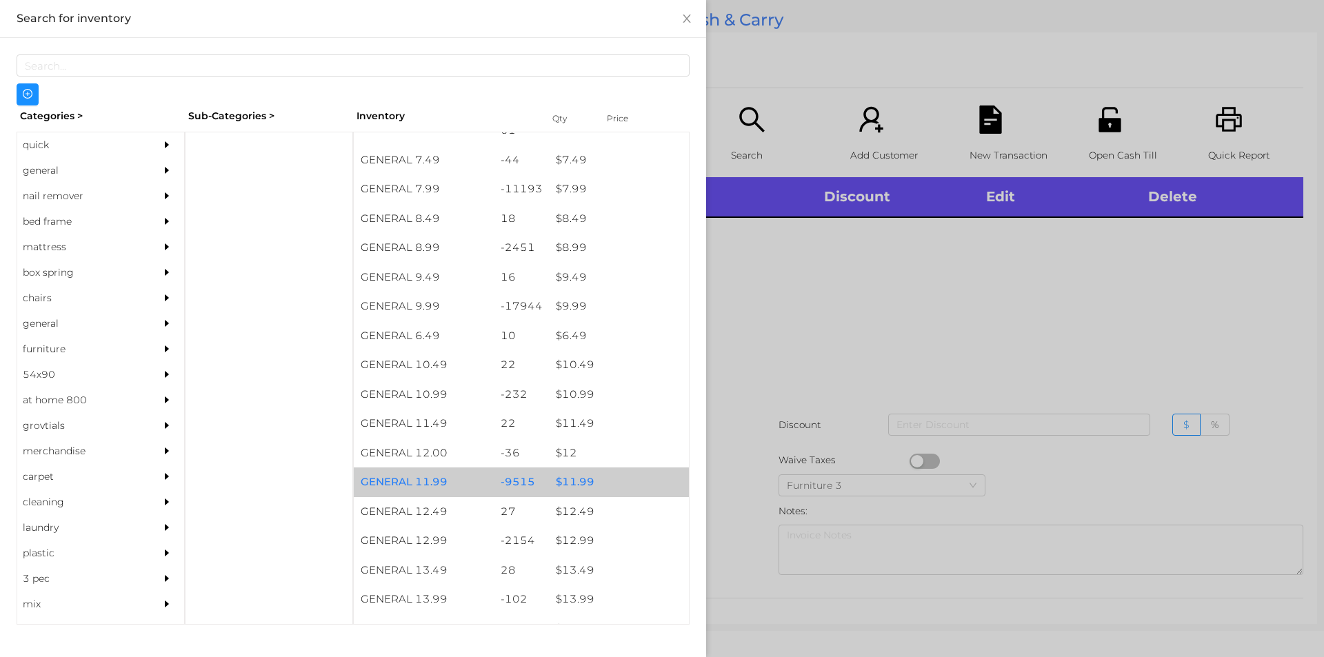
click at [596, 483] on div "$ 11.99" at bounding box center [619, 483] width 140 height 30
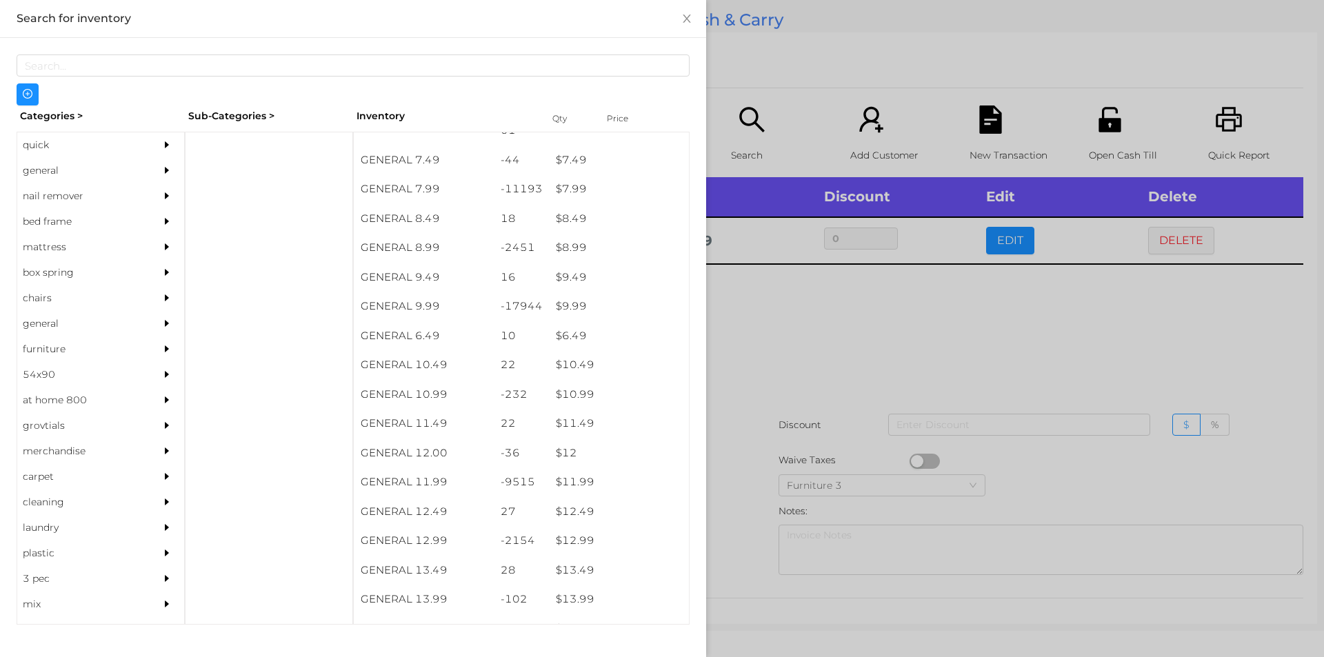
click at [814, 369] on div at bounding box center [662, 328] width 1324 height 657
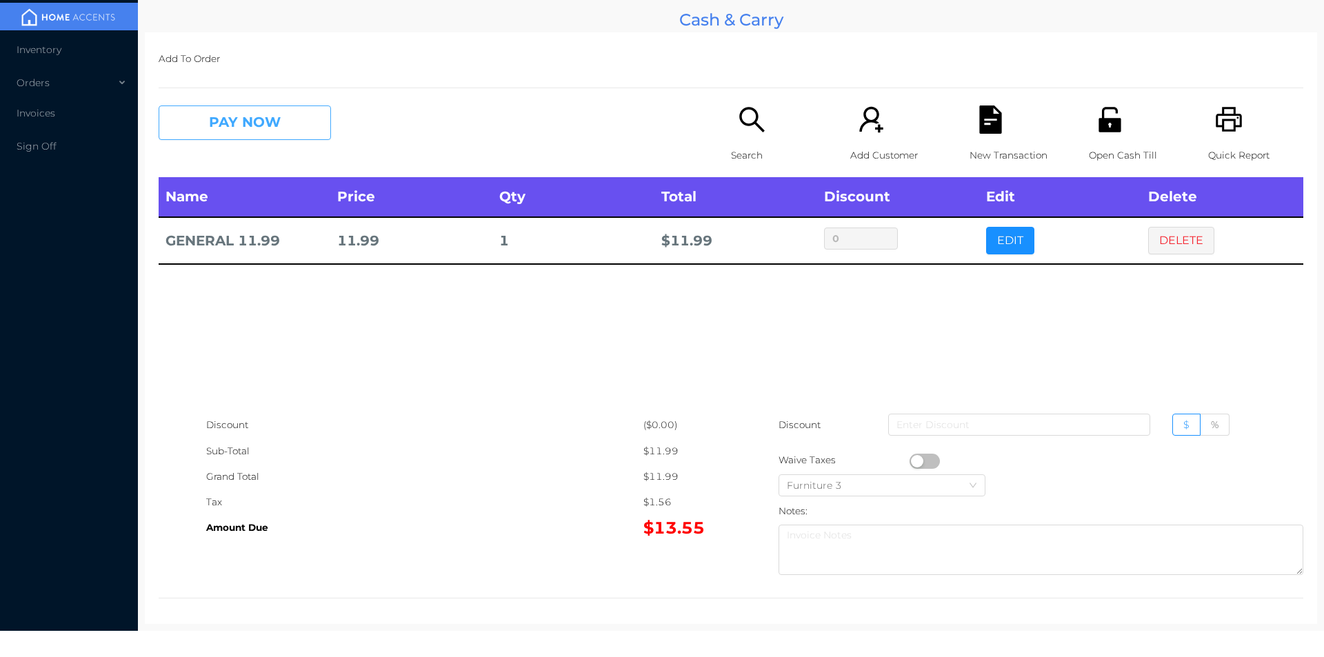
click at [285, 130] on button "PAY NOW" at bounding box center [245, 123] width 172 height 34
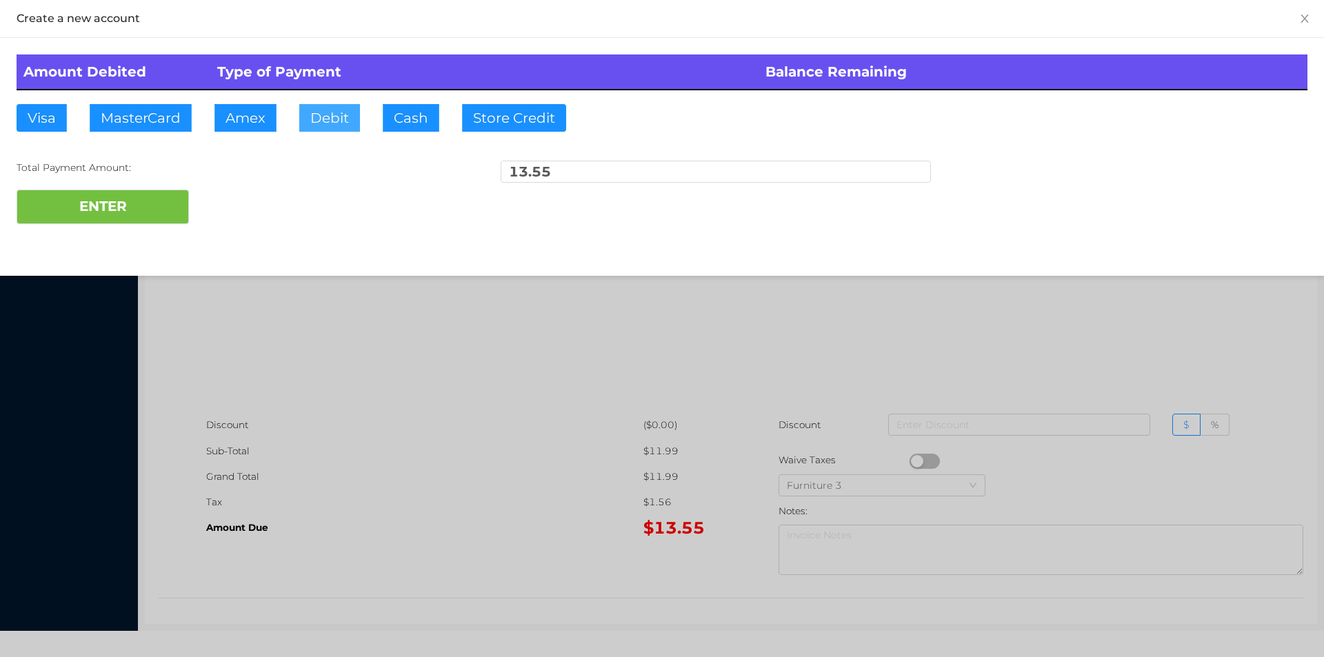
click at [354, 119] on button "Debit" at bounding box center [329, 118] width 61 height 28
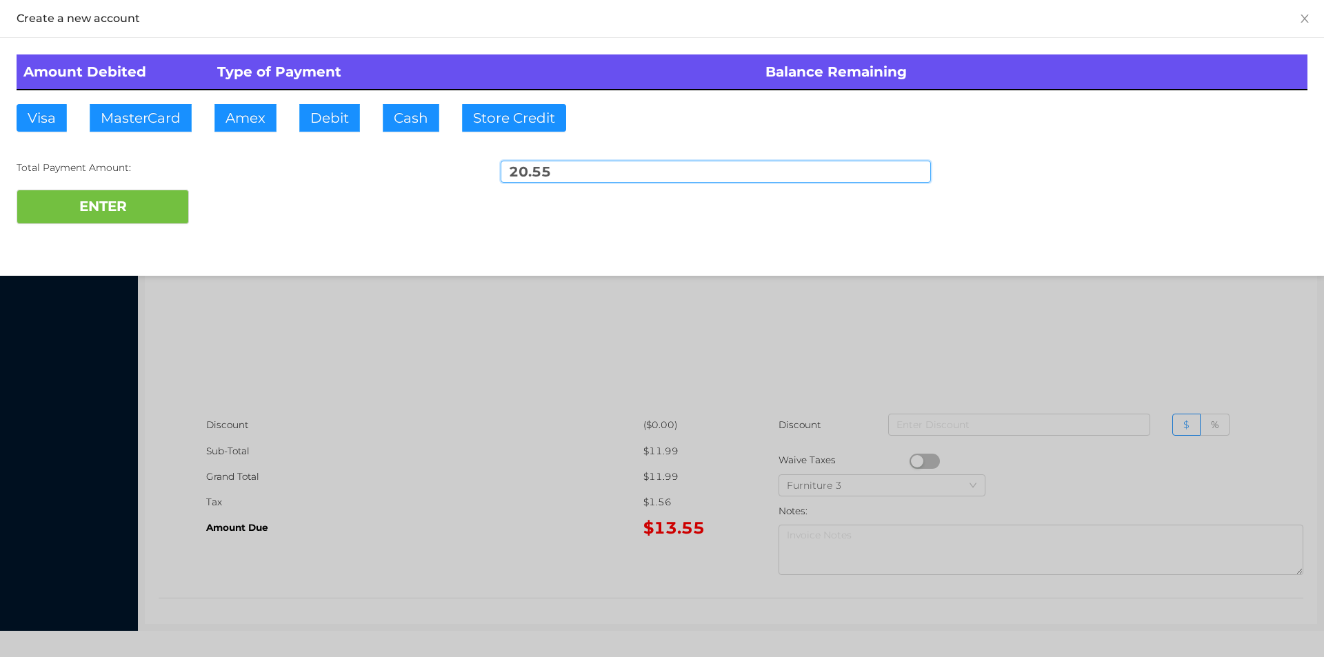
type input "20.55"
click at [200, 224] on div "Amount Debited Type of Payment Balance Remaining Visa MasterCard Amex Debit Cas…" at bounding box center [662, 139] width 1324 height 203
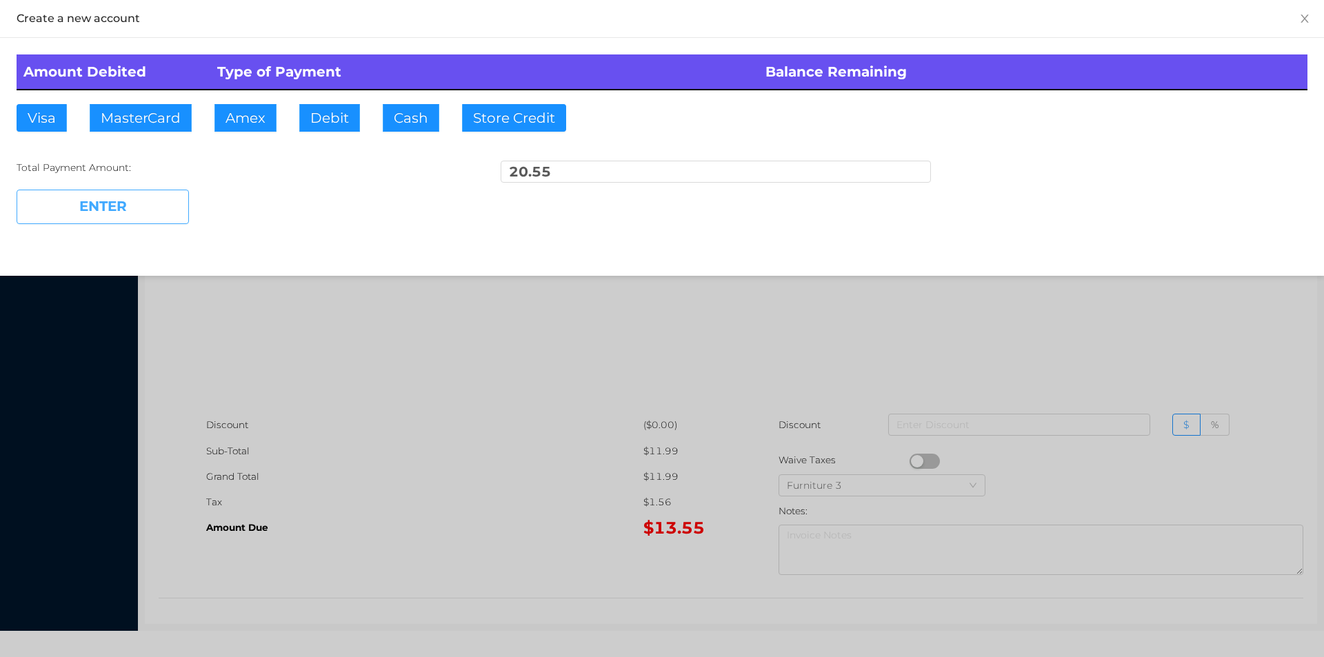
click at [137, 223] on button "ENTER" at bounding box center [103, 207] width 172 height 34
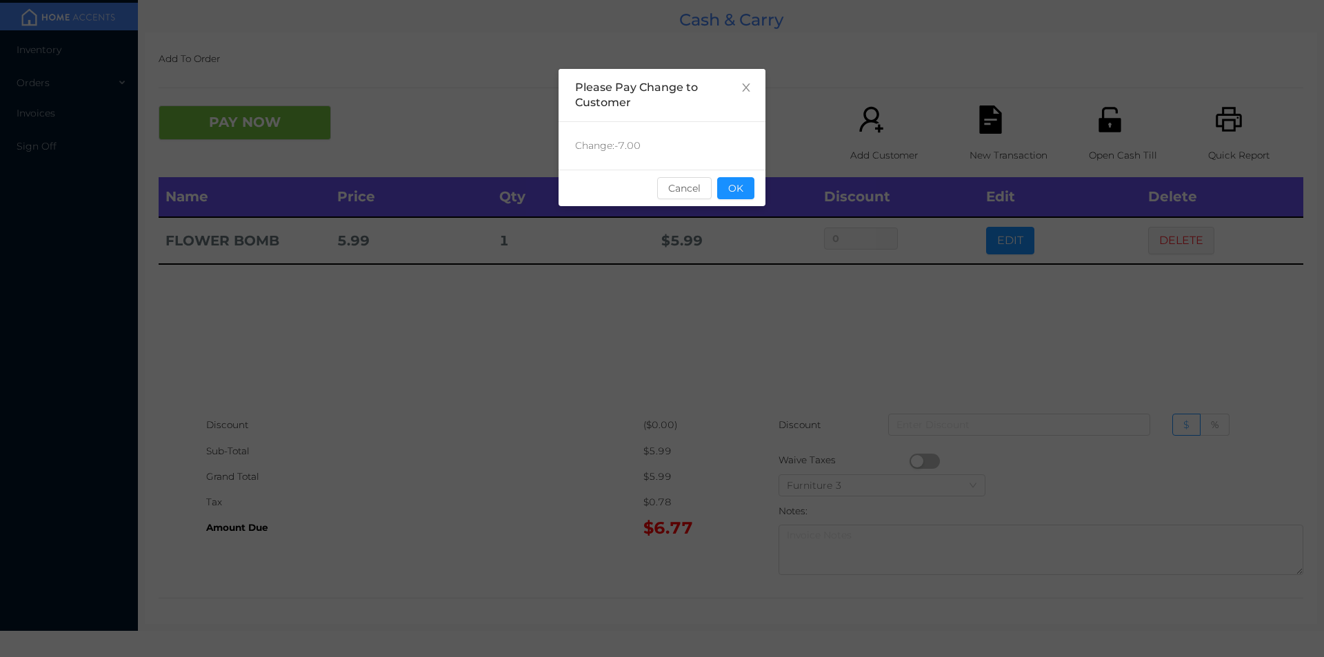
click at [753, 214] on div "sentinelStart Please Pay Change to Customer Change: -7.00 Cancel OK sentinelEnd" at bounding box center [662, 207] width 207 height 276
click at [734, 188] on button "OK" at bounding box center [735, 188] width 37 height 22
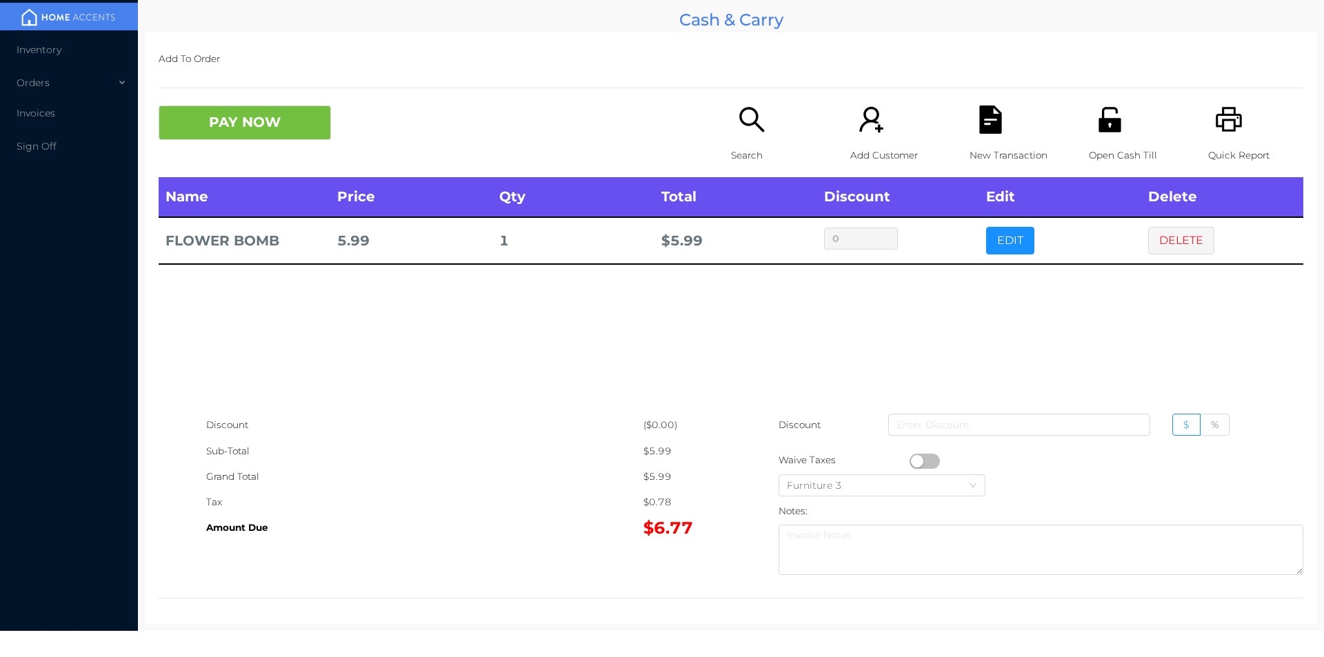
click at [970, 123] on div "New Transaction" at bounding box center [1017, 142] width 95 height 72
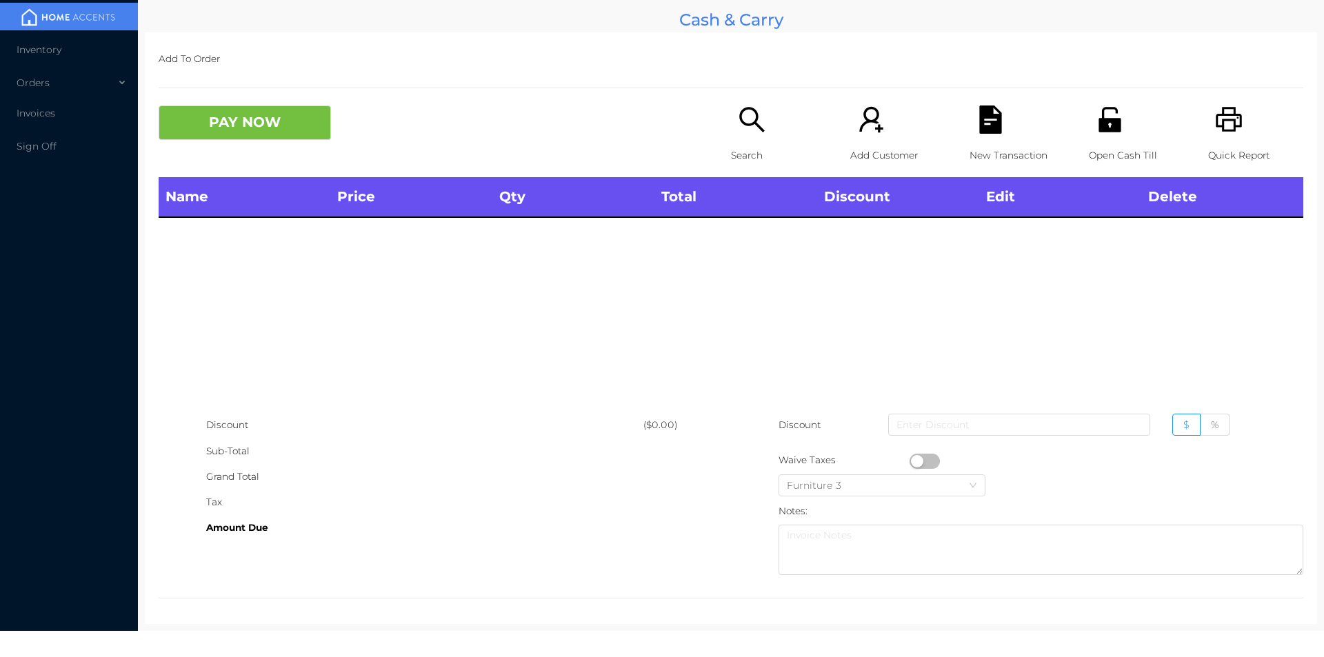
click at [1099, 141] on div "Open Cash Till" at bounding box center [1136, 142] width 95 height 72
click at [743, 123] on icon "icon: search" at bounding box center [752, 120] width 28 height 28
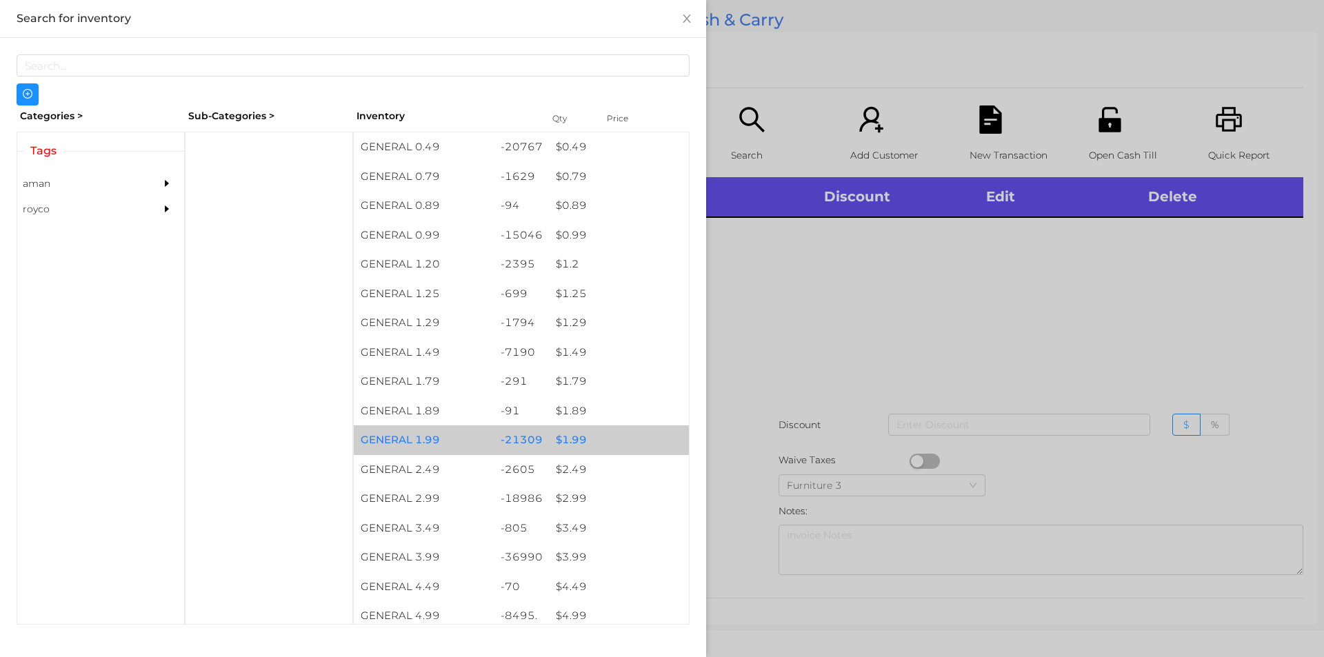
click at [633, 435] on div "$ 1.99" at bounding box center [619, 440] width 140 height 30
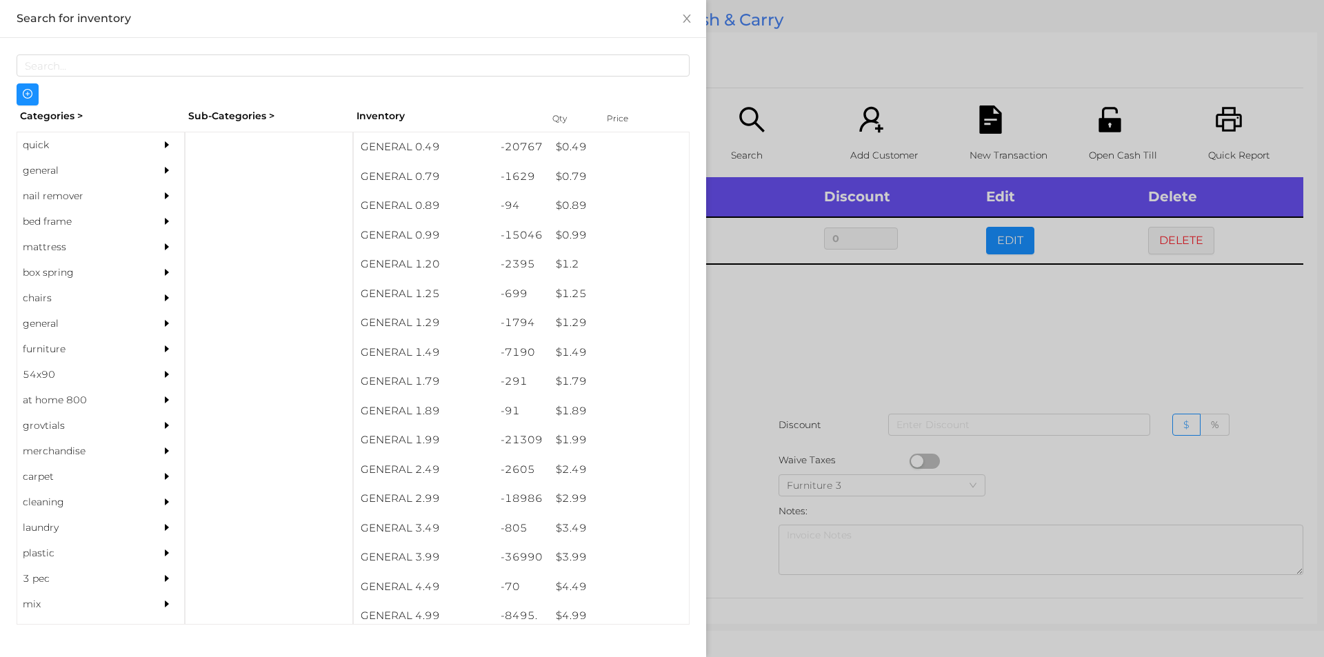
click at [921, 292] on div at bounding box center [662, 328] width 1324 height 657
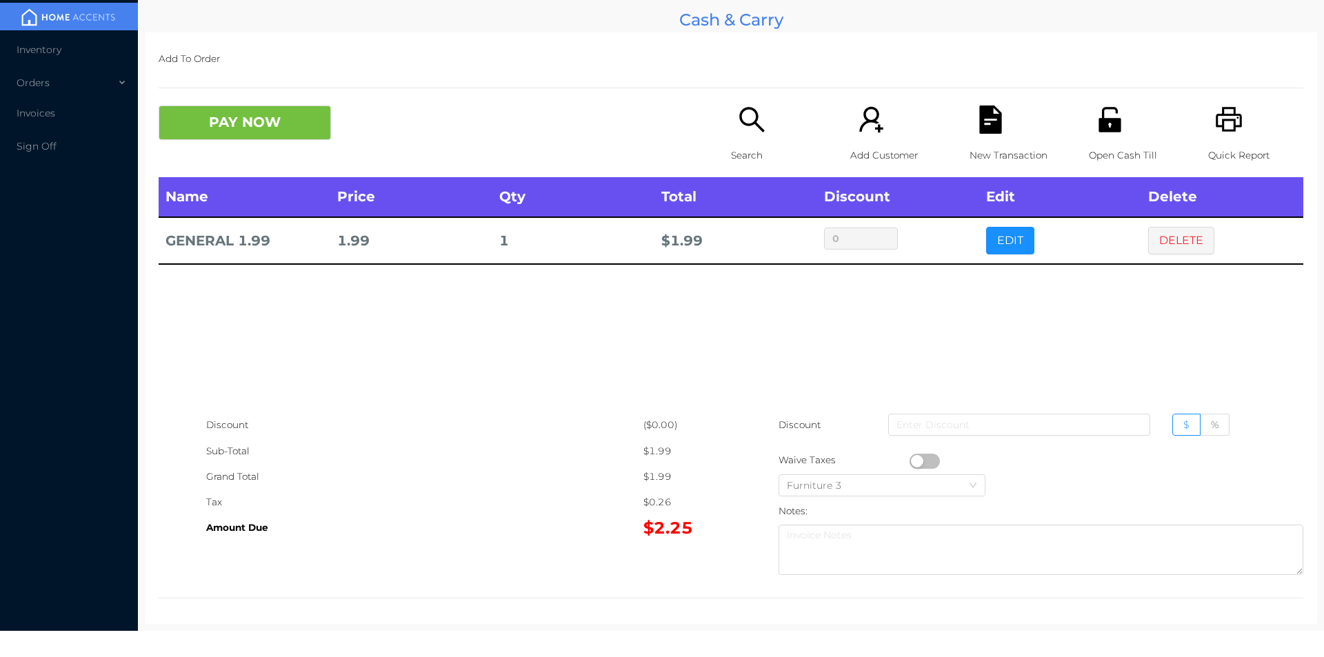
click at [992, 123] on icon "icon: file-text" at bounding box center [990, 120] width 22 height 28
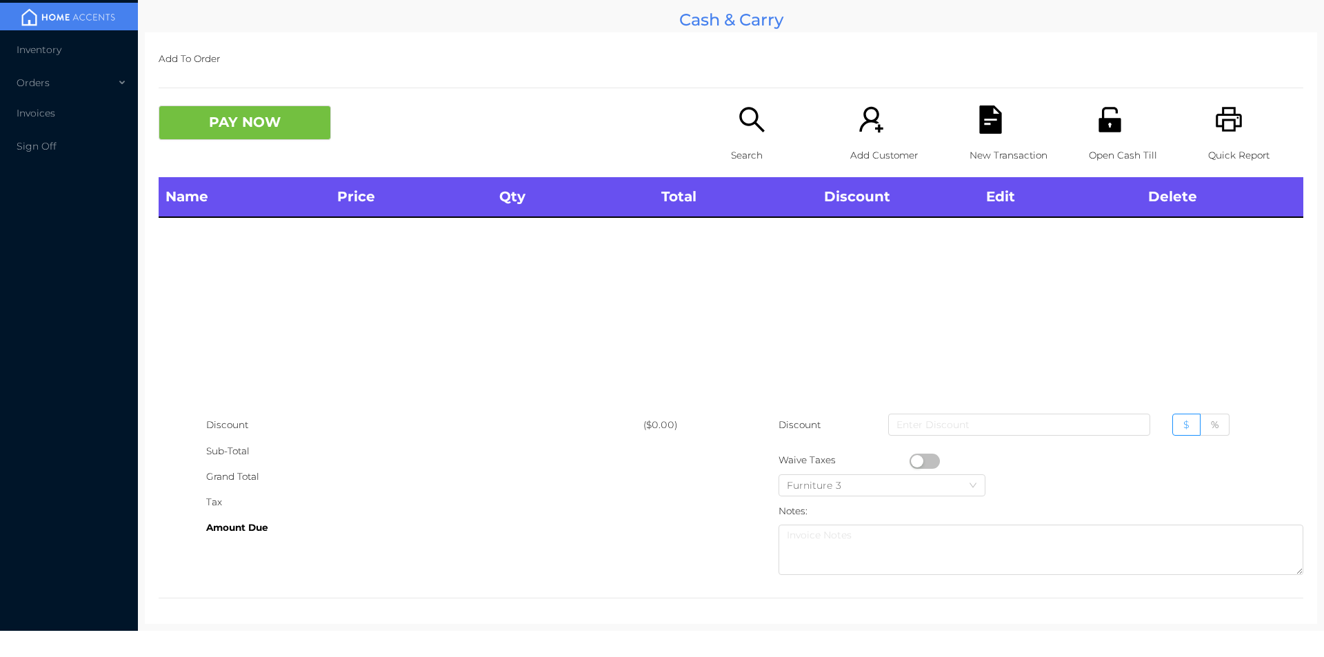
click at [1215, 107] on icon "icon: printer" at bounding box center [1229, 120] width 28 height 28
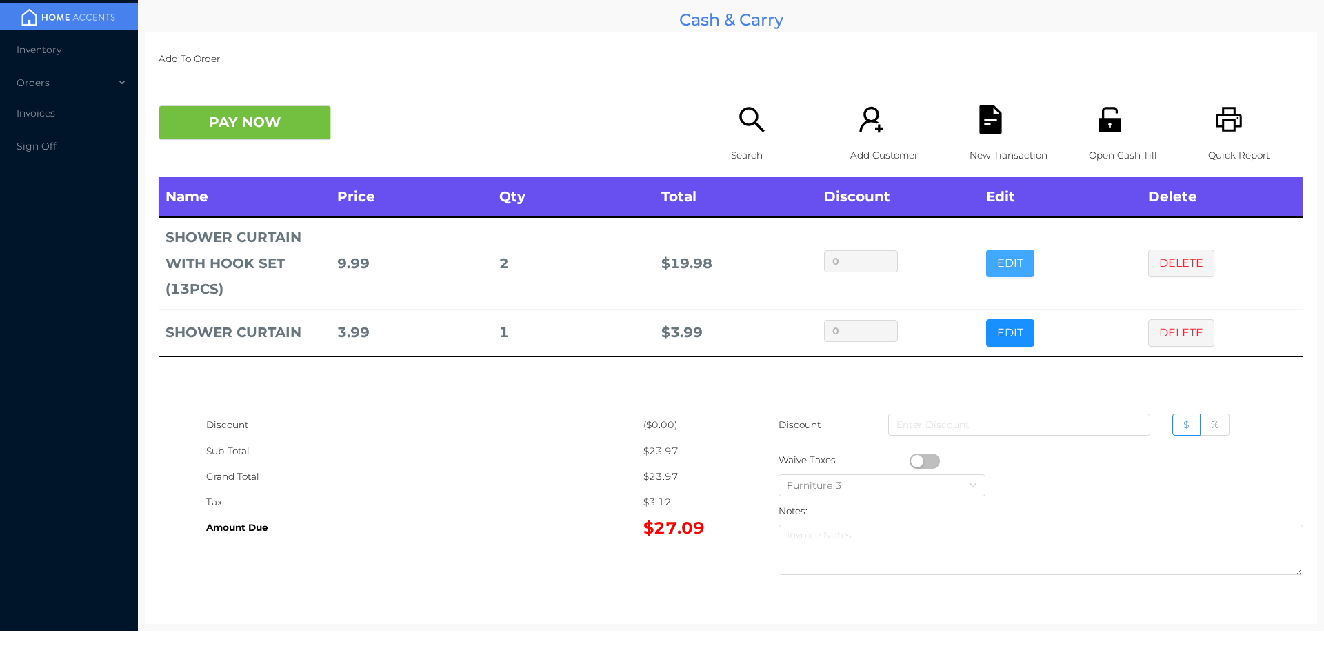
click at [1010, 257] on button "EDIT" at bounding box center [1010, 264] width 48 height 28
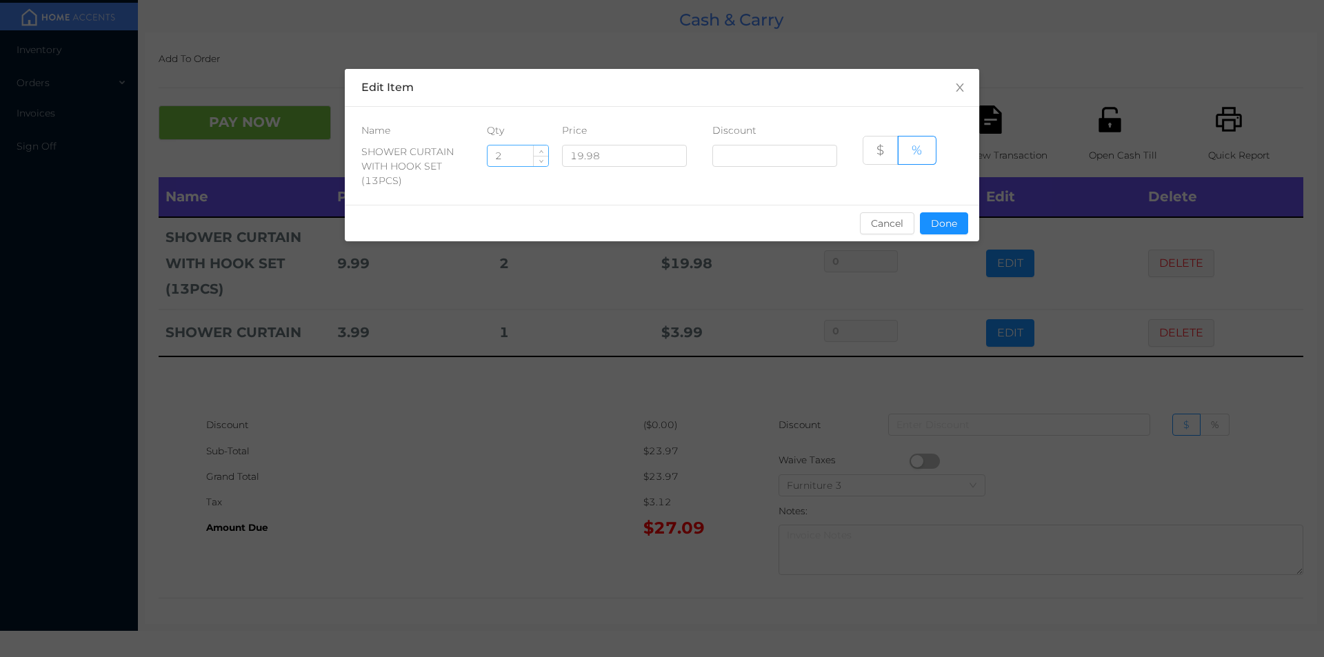
click at [512, 153] on input "2" at bounding box center [518, 155] width 61 height 21
type input "1"
click at [956, 234] on button "Done" at bounding box center [944, 223] width 48 height 22
type input "0%"
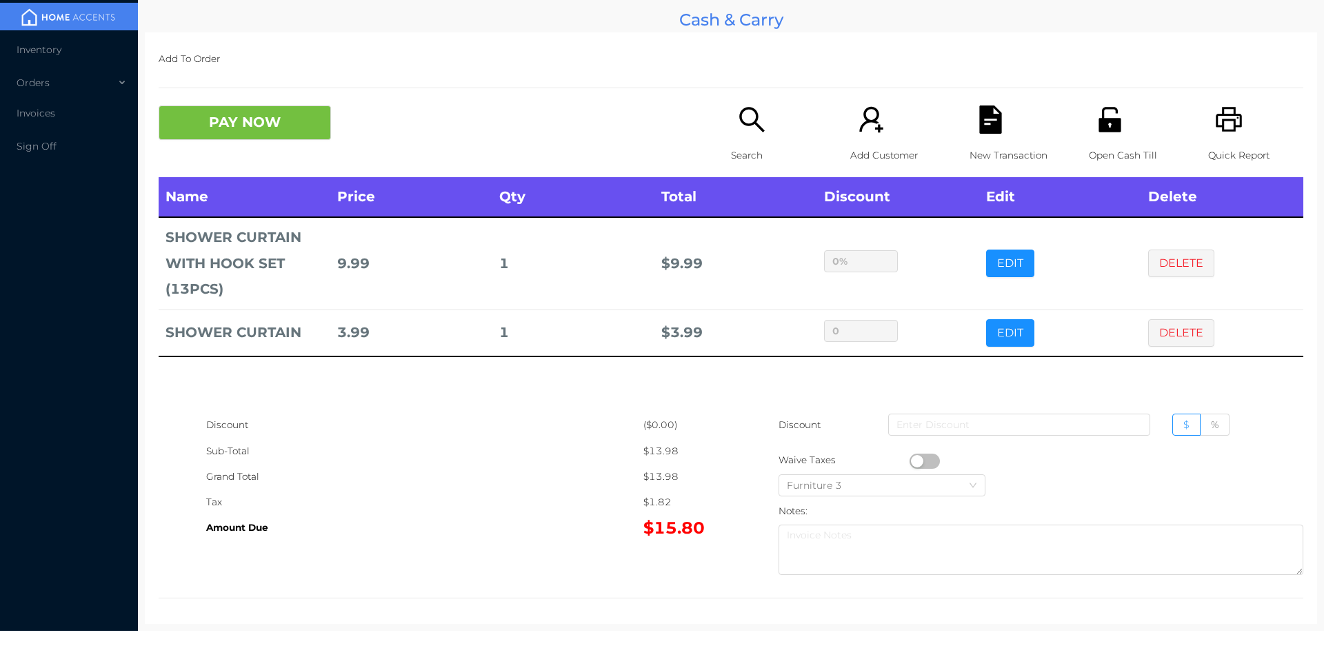
click at [750, 123] on icon "icon: search" at bounding box center [751, 119] width 25 height 25
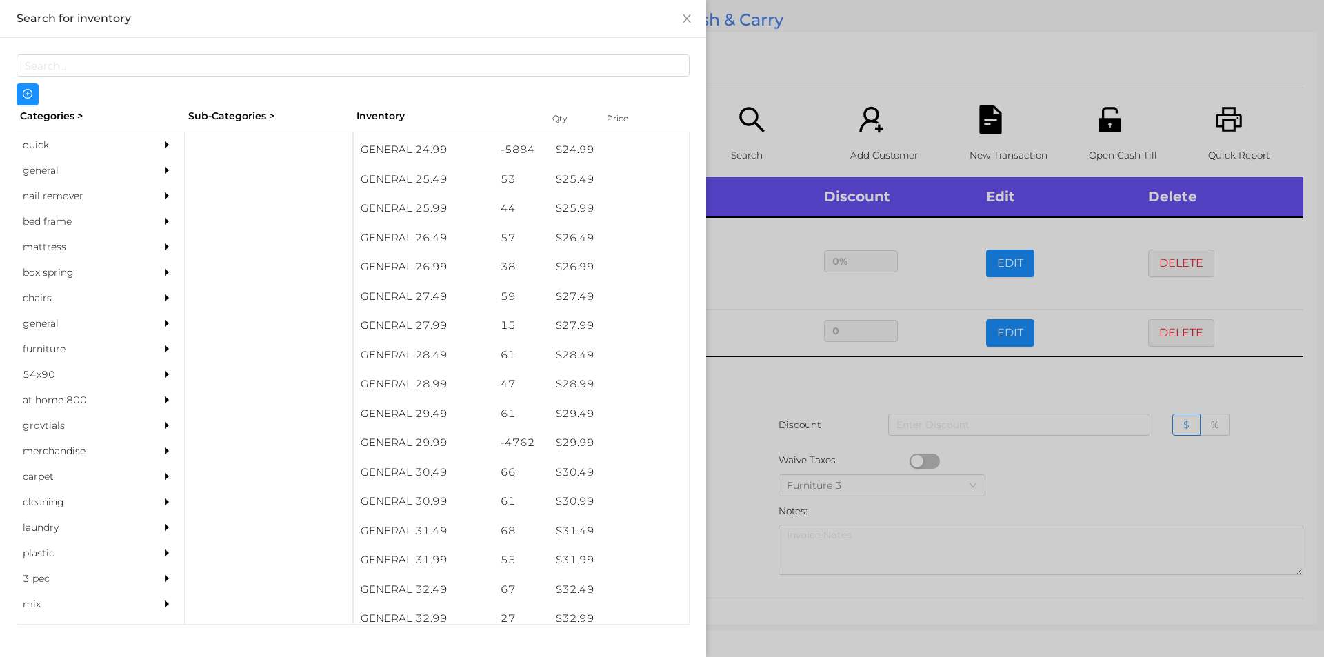
scroll to position [1776, 0]
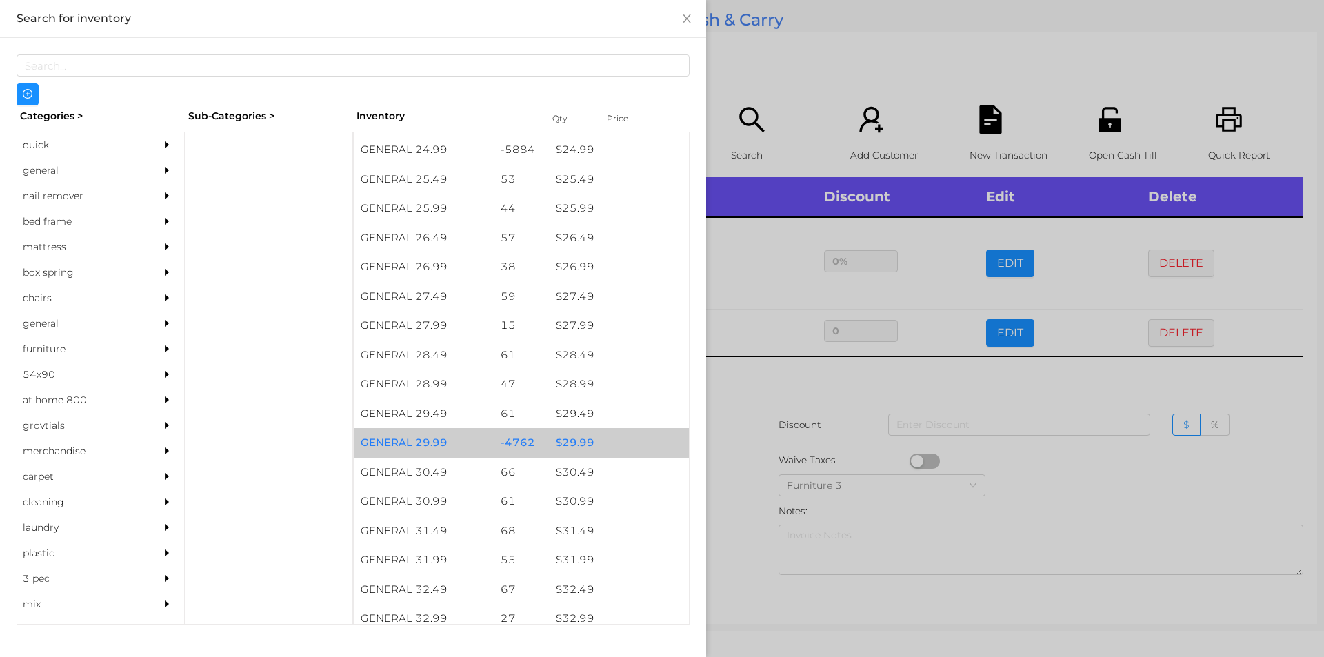
click at [595, 436] on div "$ 29.99" at bounding box center [619, 443] width 140 height 30
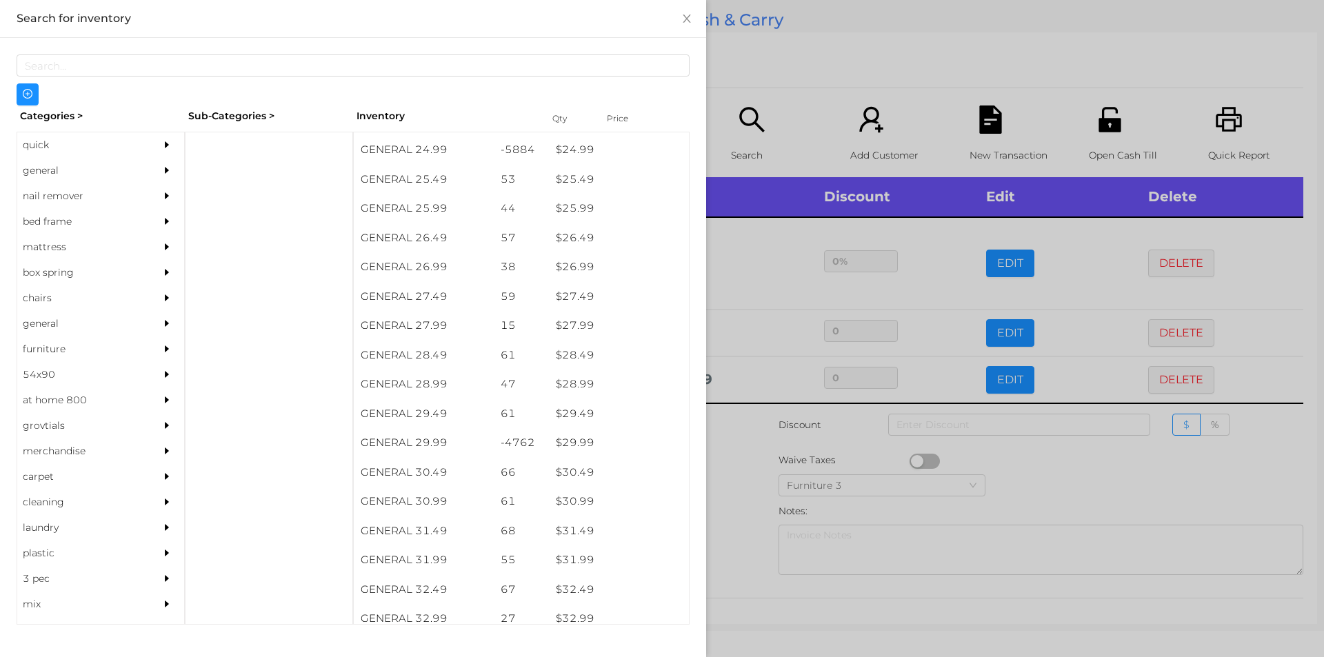
click at [803, 453] on div at bounding box center [662, 328] width 1324 height 657
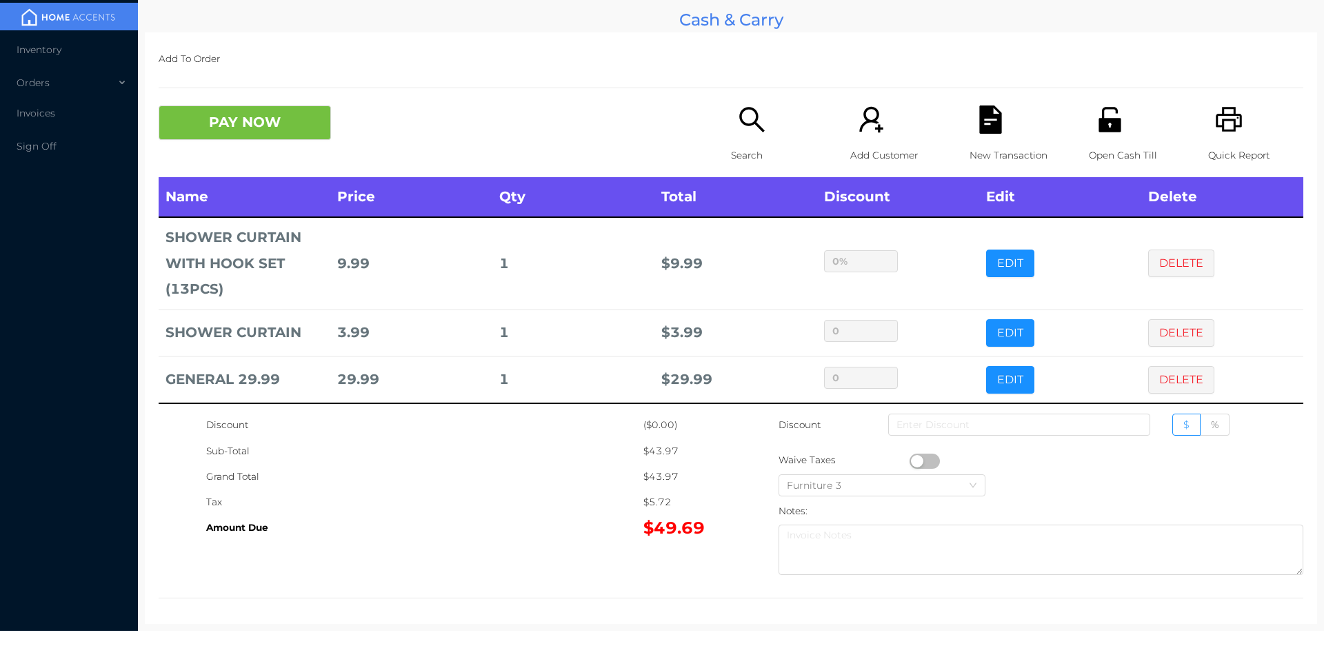
click at [1105, 122] on icon "icon: unlock" at bounding box center [1109, 119] width 22 height 25
click at [987, 112] on icon "icon: file-text" at bounding box center [990, 120] width 28 height 28
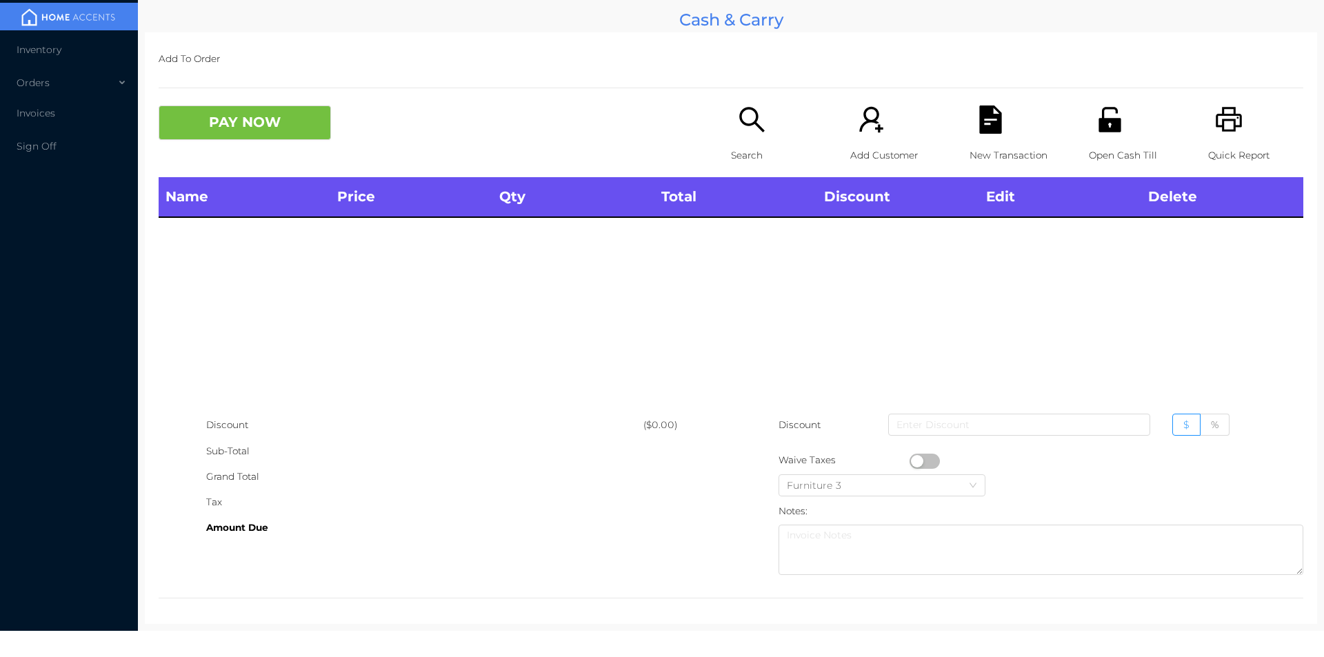
click at [731, 106] on div "Search" at bounding box center [778, 142] width 95 height 72
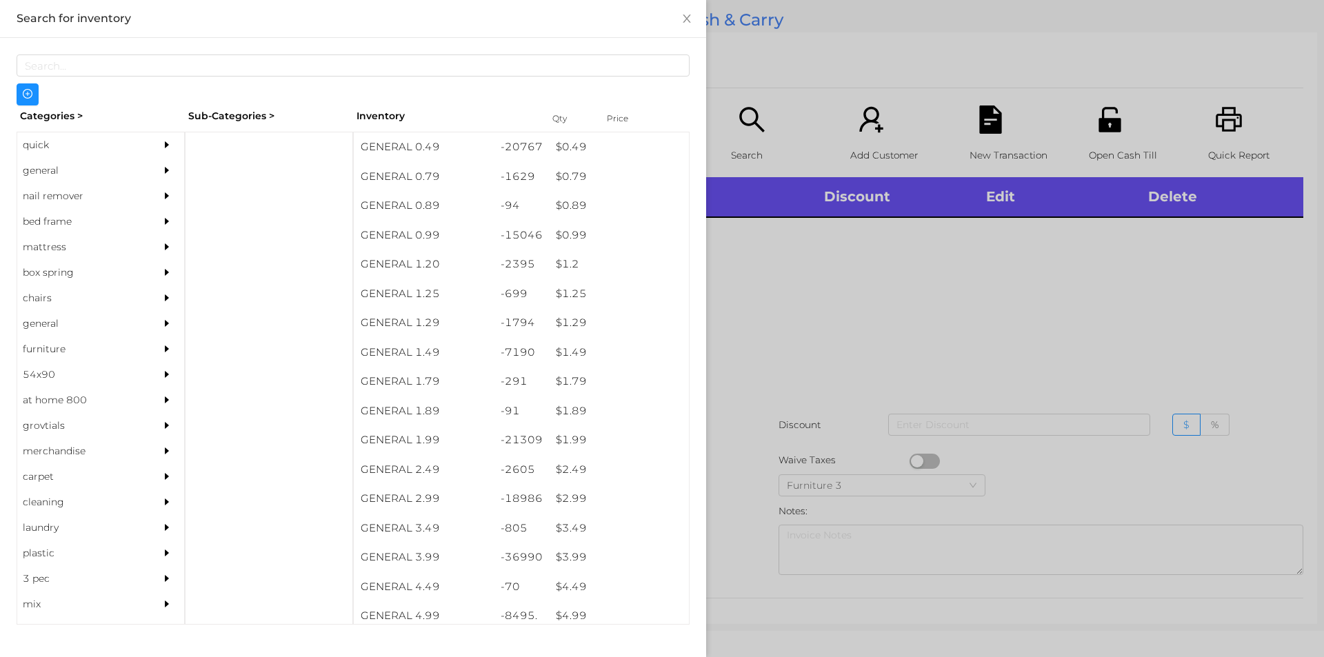
click at [66, 139] on div "quick" at bounding box center [80, 145] width 126 height 26
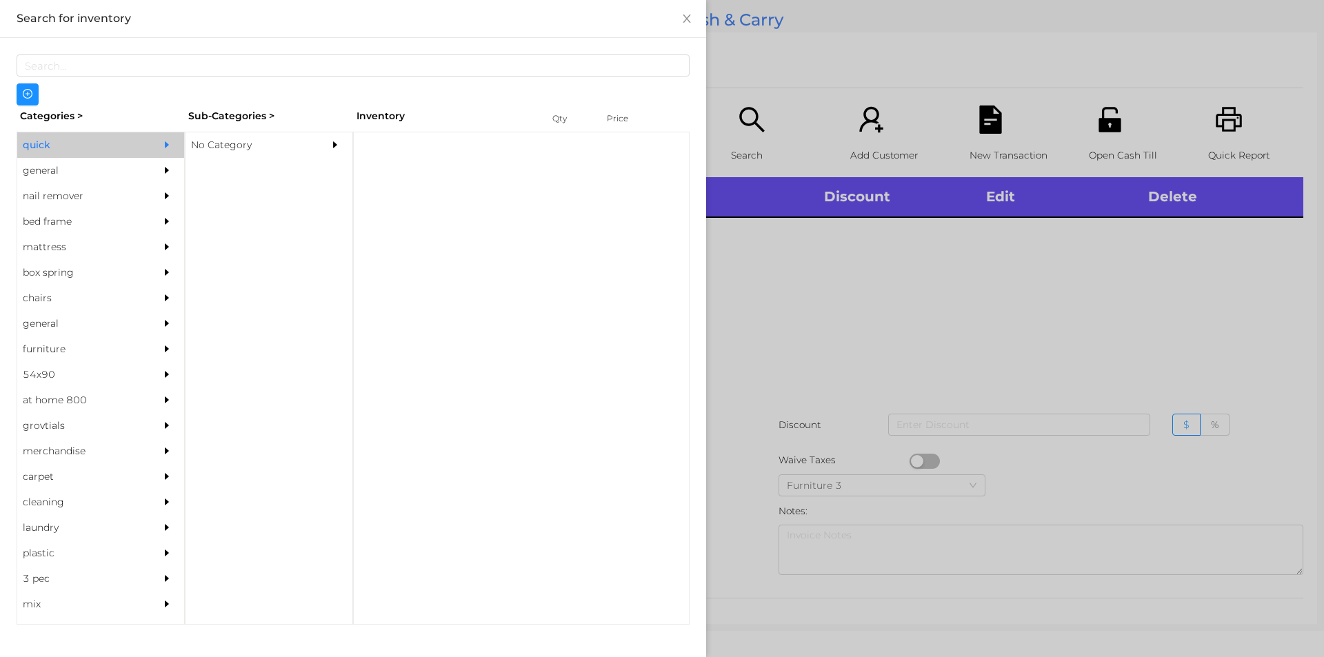
click at [229, 155] on div "No Category" at bounding box center [248, 145] width 126 height 26
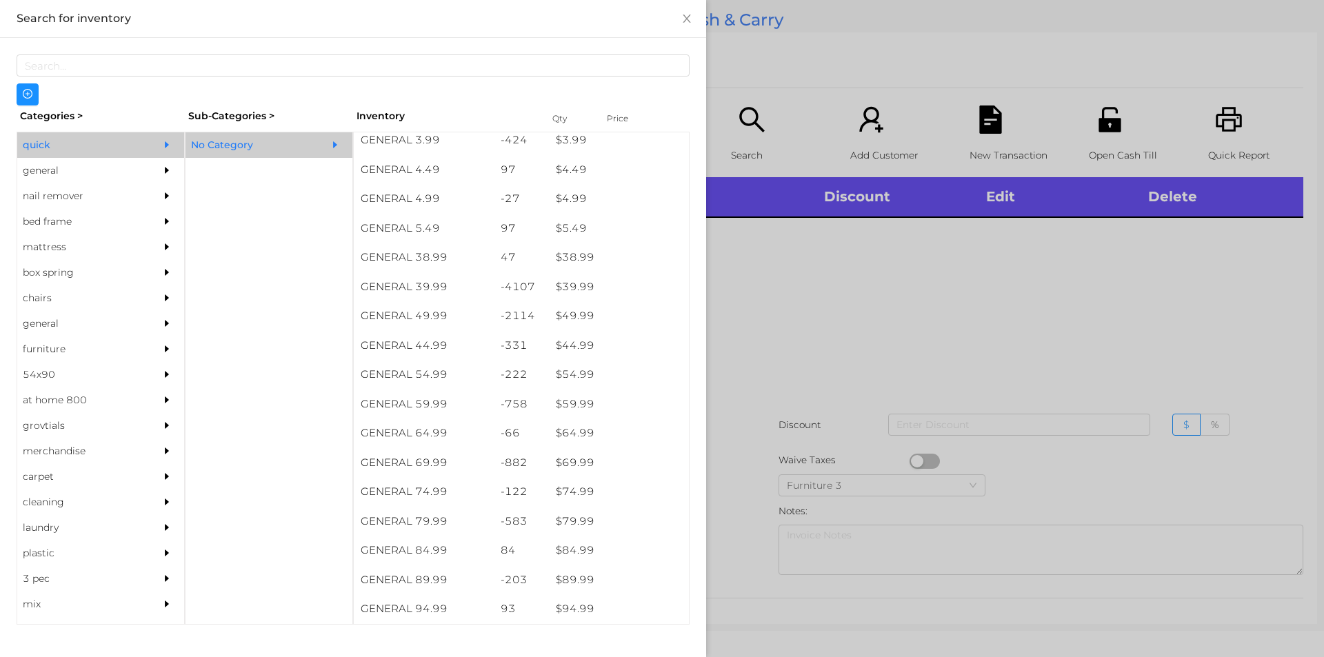
scroll to position [652, 0]
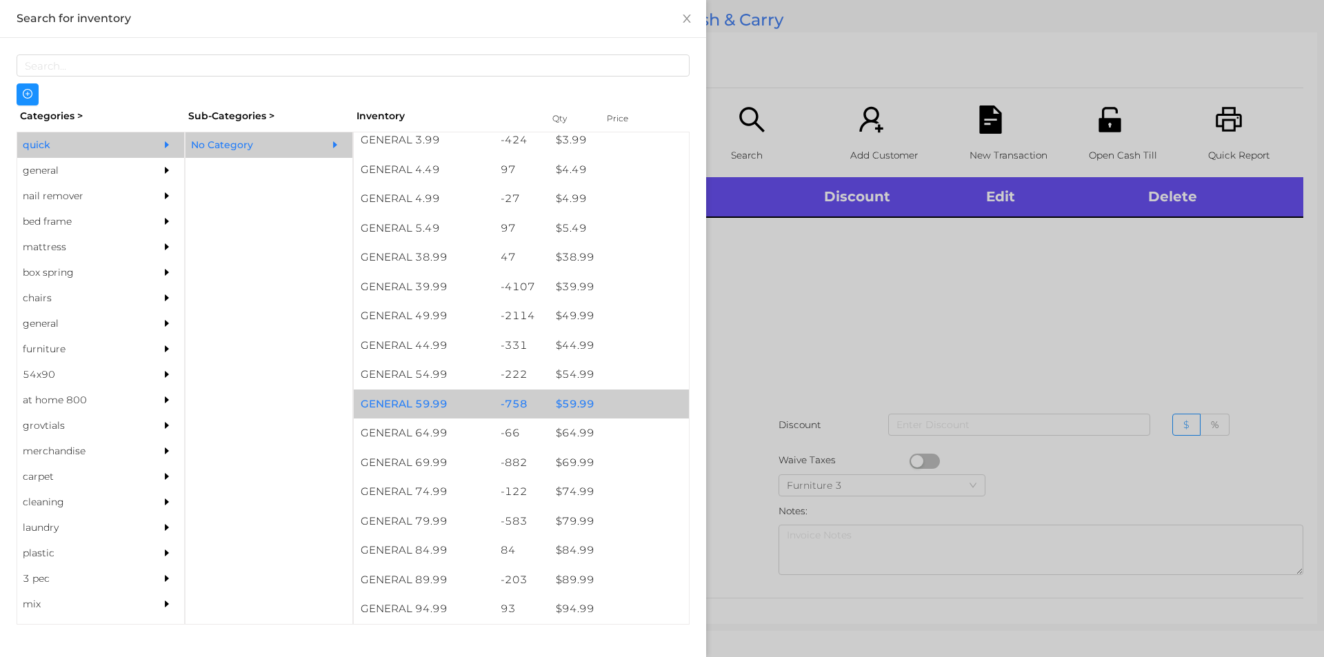
click at [623, 393] on div "$ 59.99" at bounding box center [619, 405] width 140 height 30
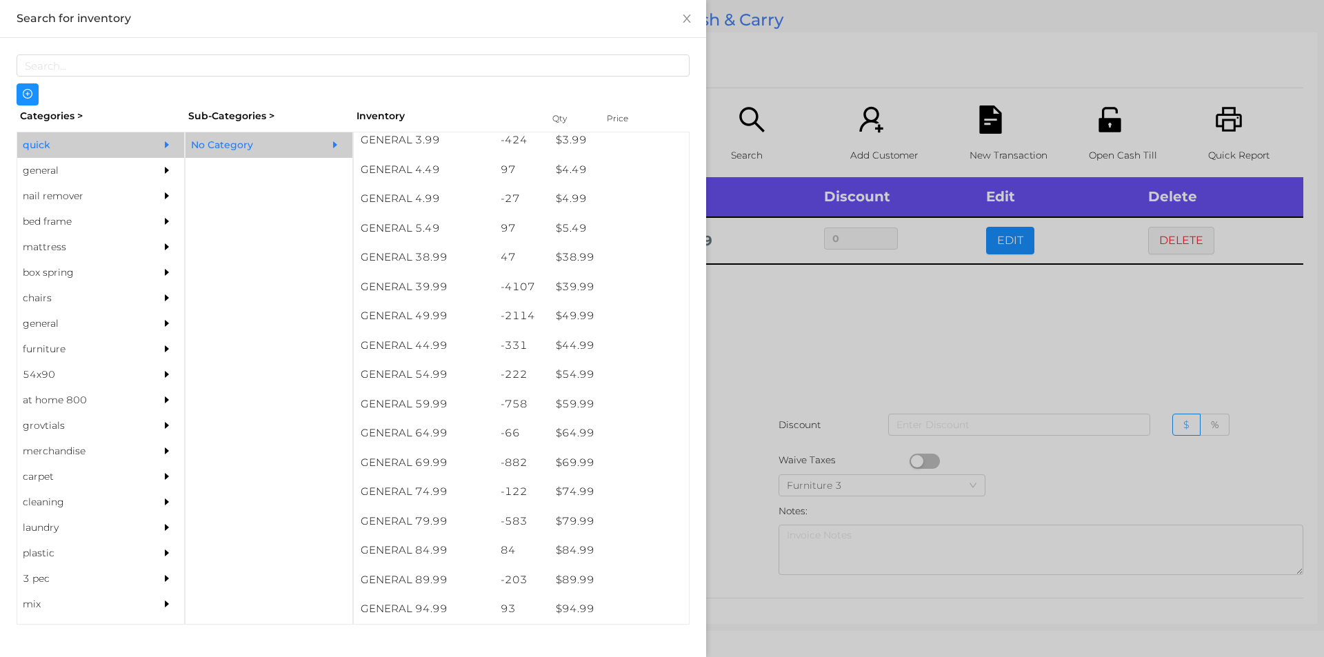
click at [799, 370] on div at bounding box center [662, 328] width 1324 height 657
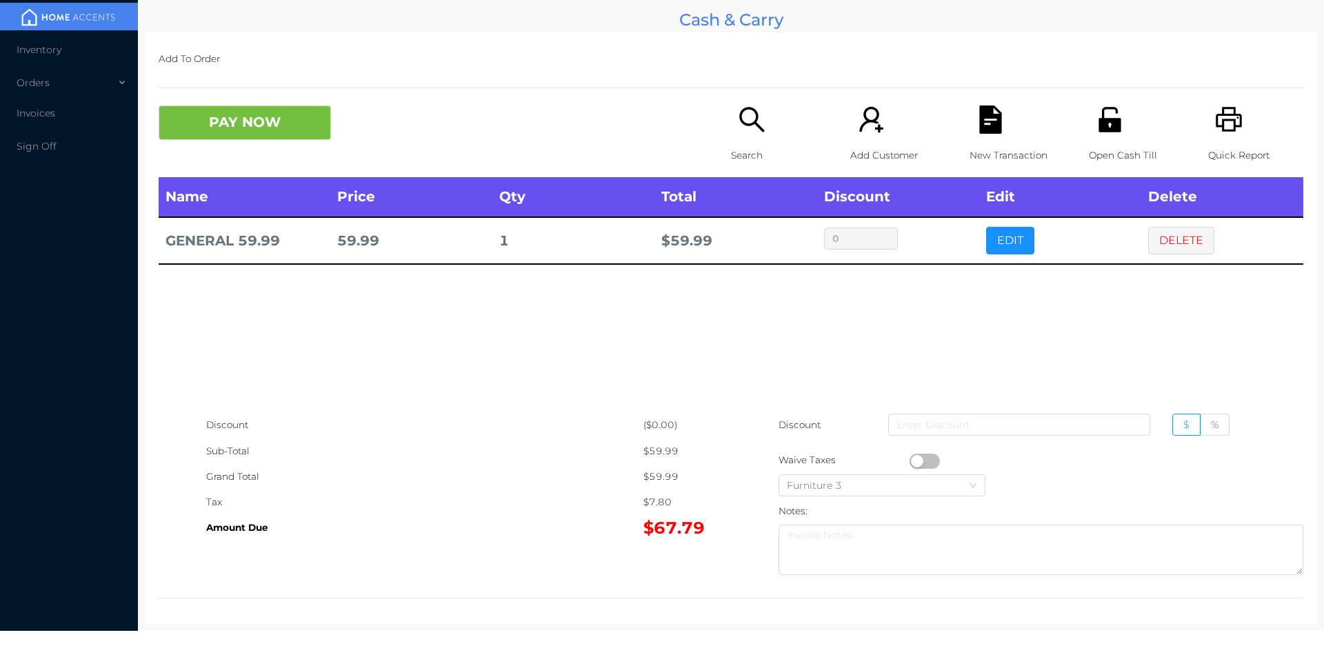
click at [745, 138] on div "Search" at bounding box center [778, 142] width 95 height 72
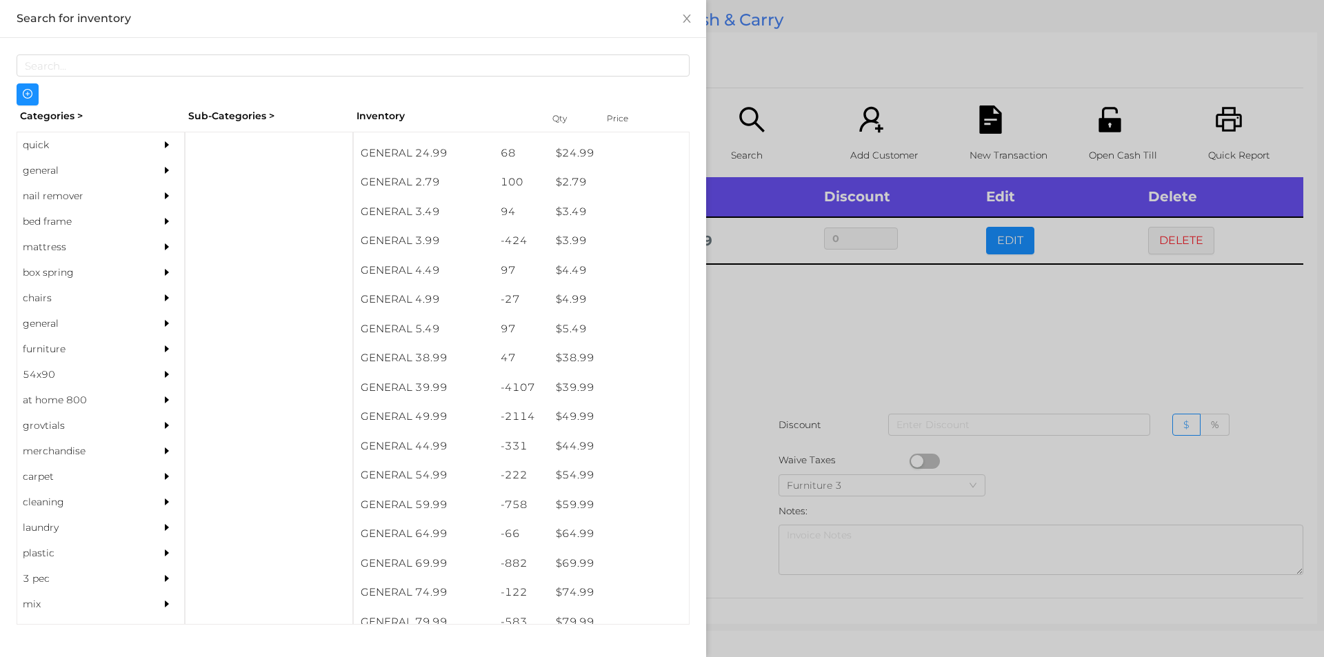
scroll to position [551, 0]
click at [43, 172] on div "general" at bounding box center [80, 171] width 126 height 26
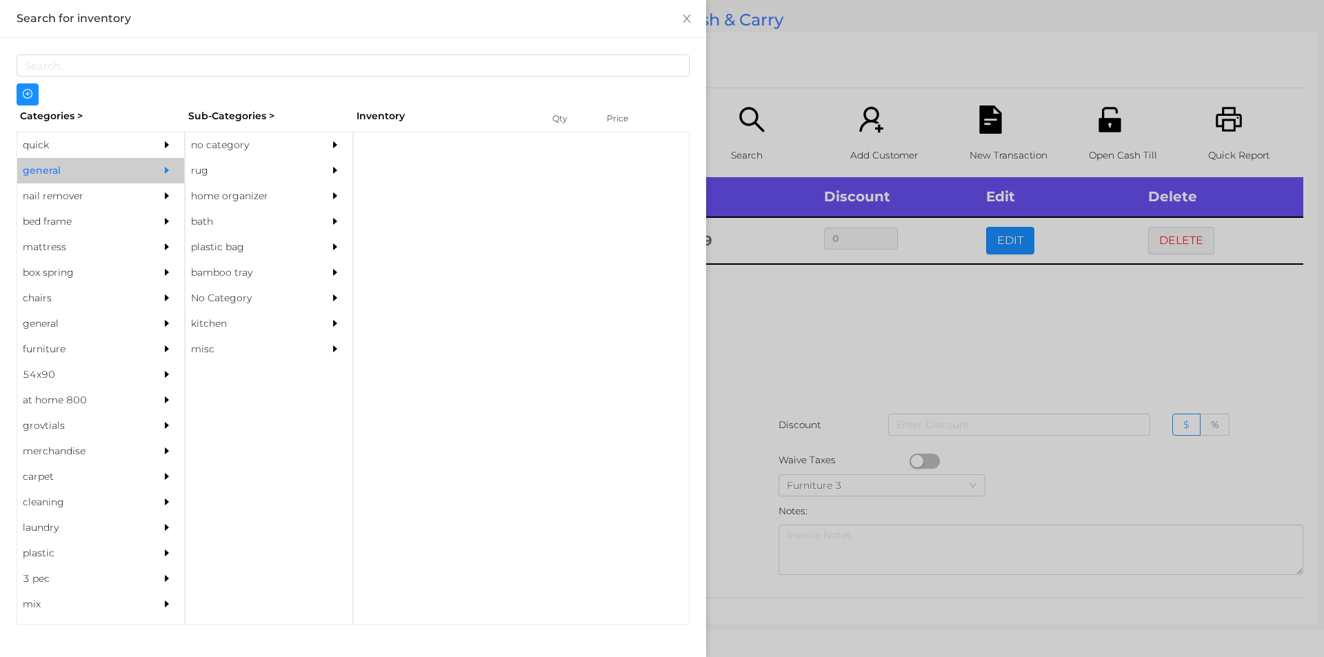
scroll to position [0, 0]
click at [233, 146] on div "no category" at bounding box center [248, 145] width 126 height 26
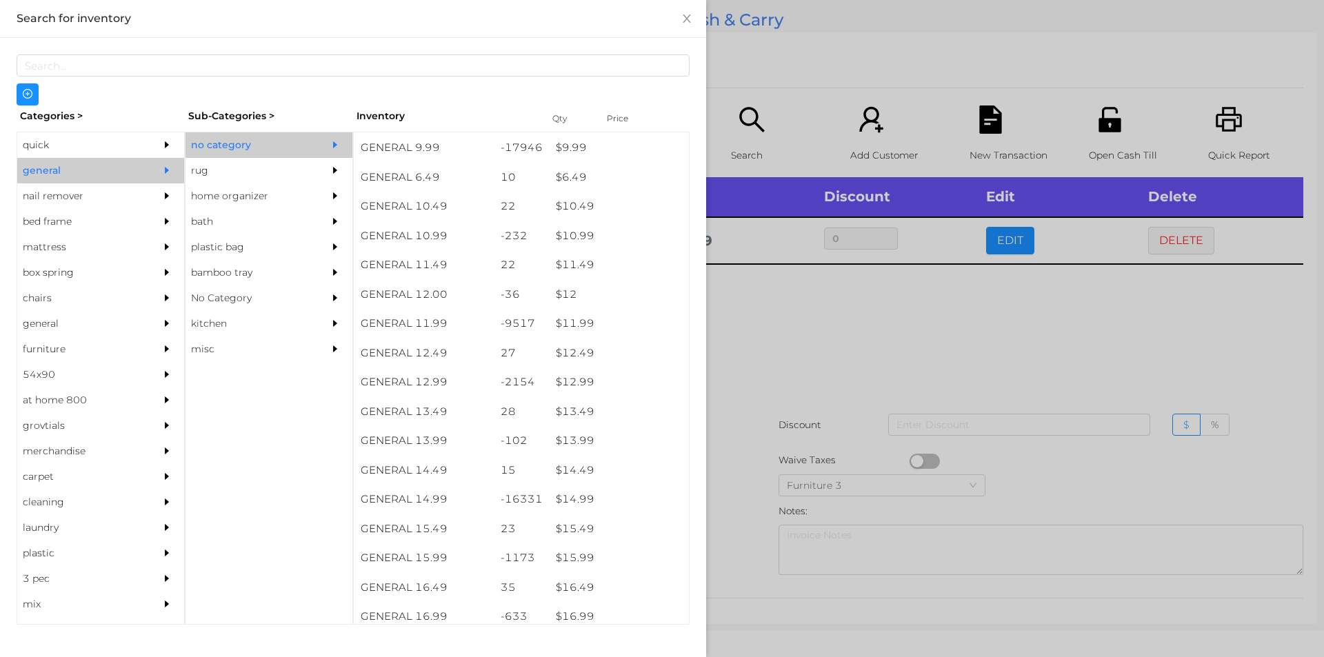
scroll to position [840, 0]
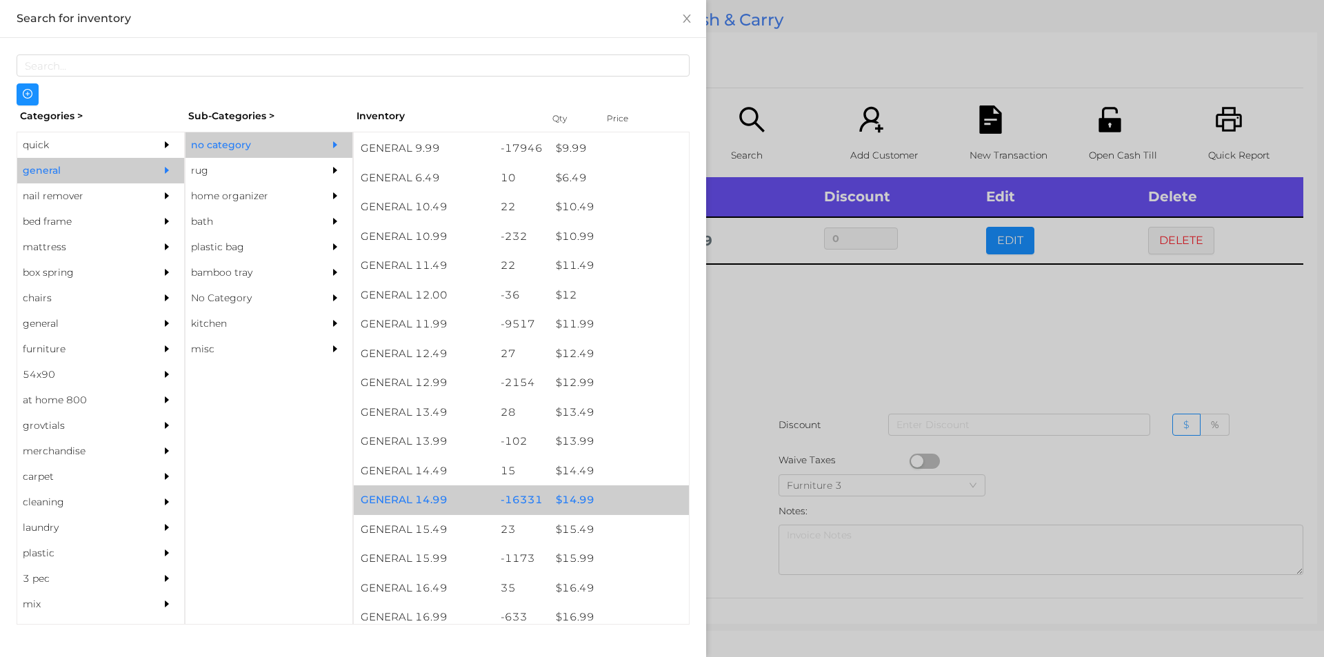
click at [591, 490] on div "$ 14.99" at bounding box center [619, 500] width 140 height 30
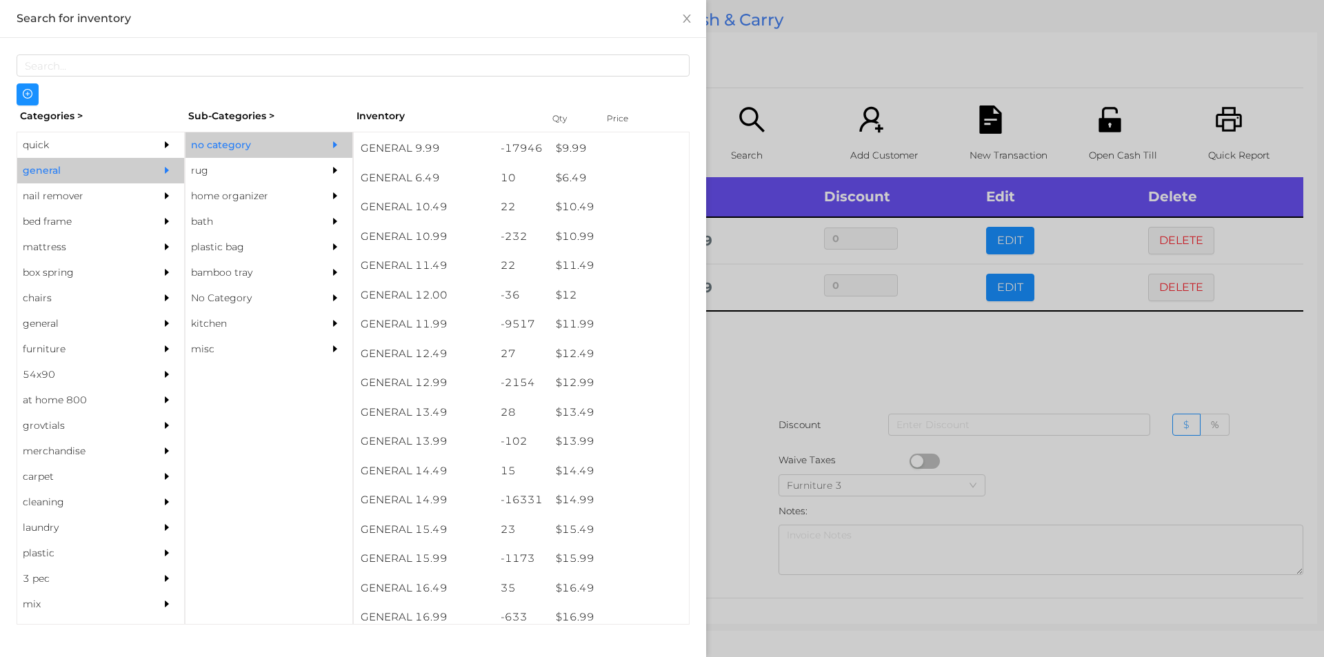
click at [827, 449] on div at bounding box center [662, 328] width 1324 height 657
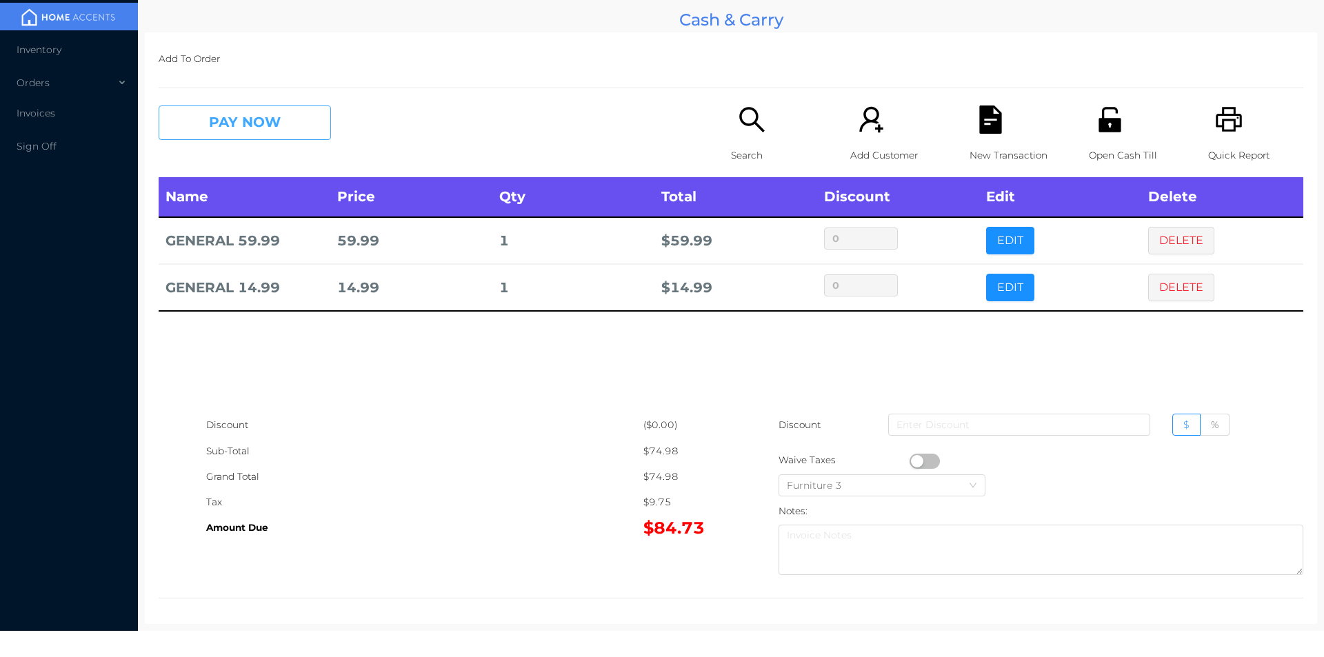
click at [265, 128] on button "PAY NOW" at bounding box center [245, 123] width 172 height 34
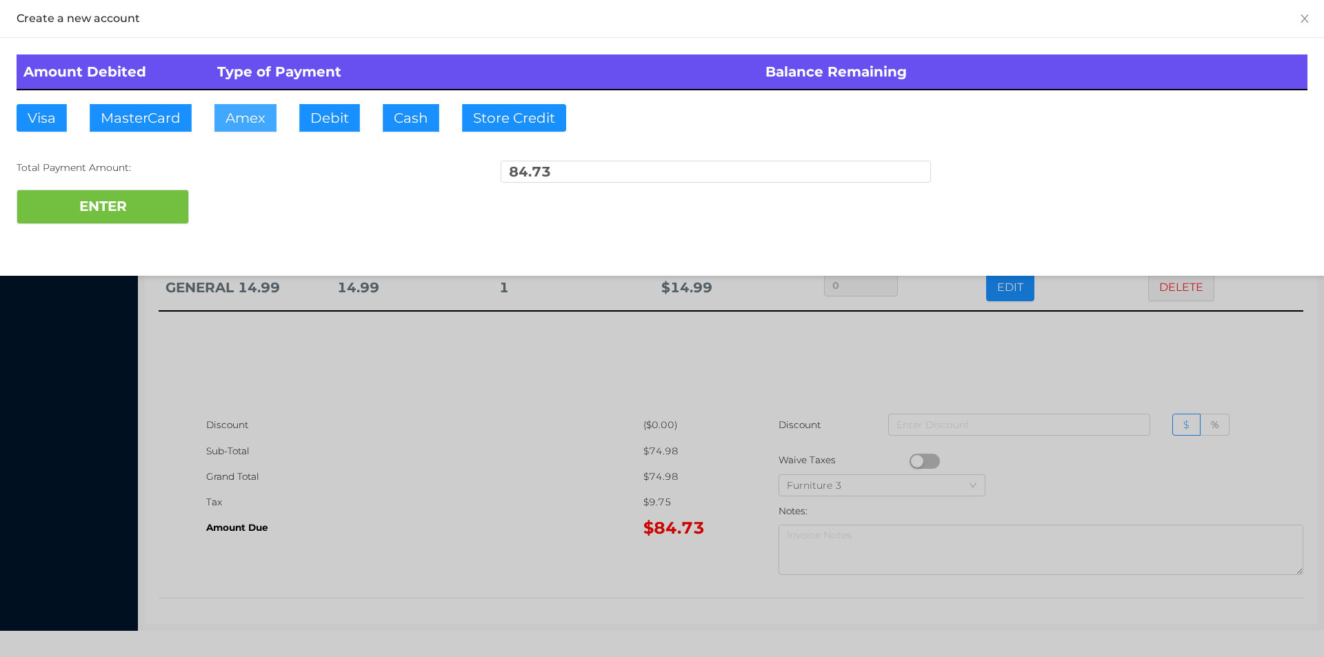
click at [250, 122] on button "Amex" at bounding box center [245, 118] width 62 height 28
click at [300, 422] on div at bounding box center [662, 328] width 1324 height 657
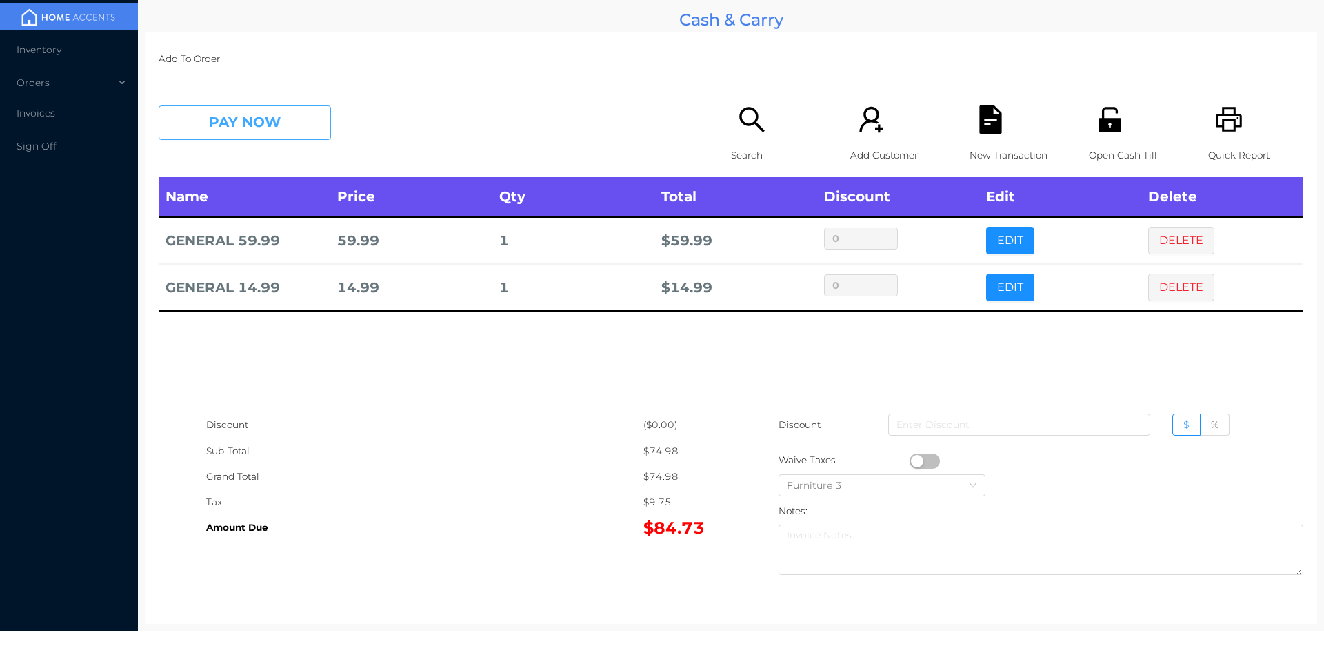
click at [194, 123] on button "PAY NOW" at bounding box center [245, 123] width 172 height 34
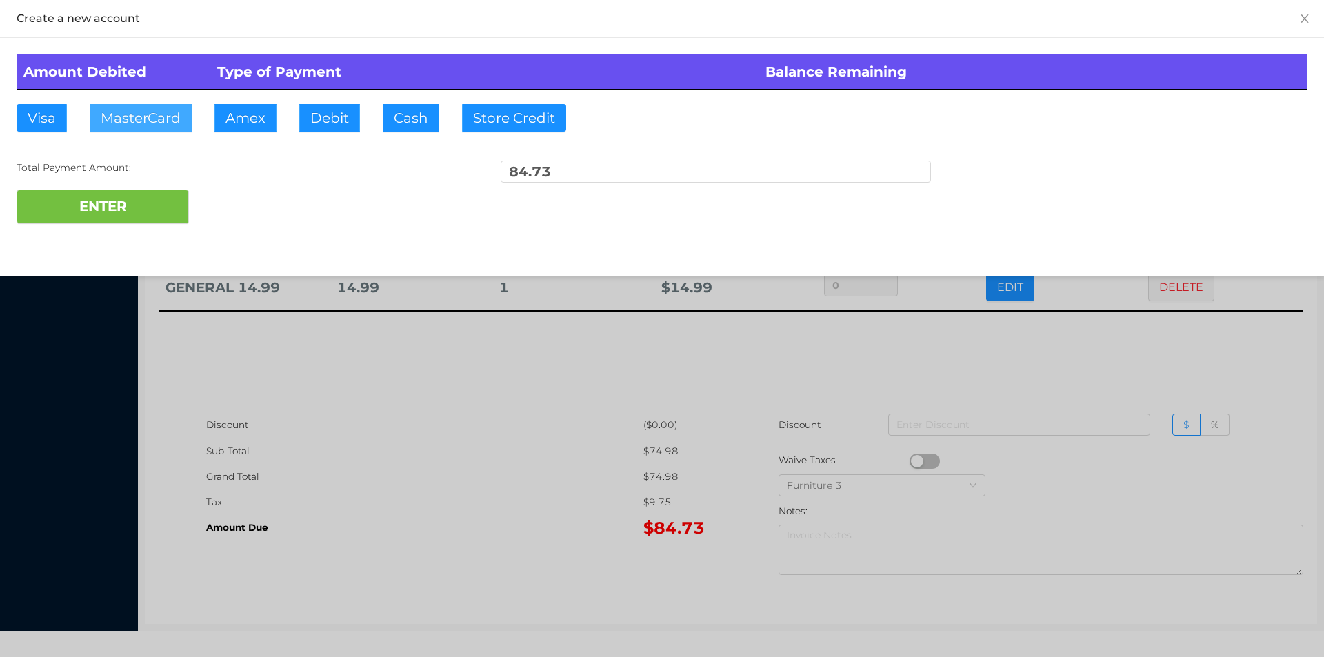
click at [189, 123] on button "MasterCard" at bounding box center [141, 118] width 102 height 28
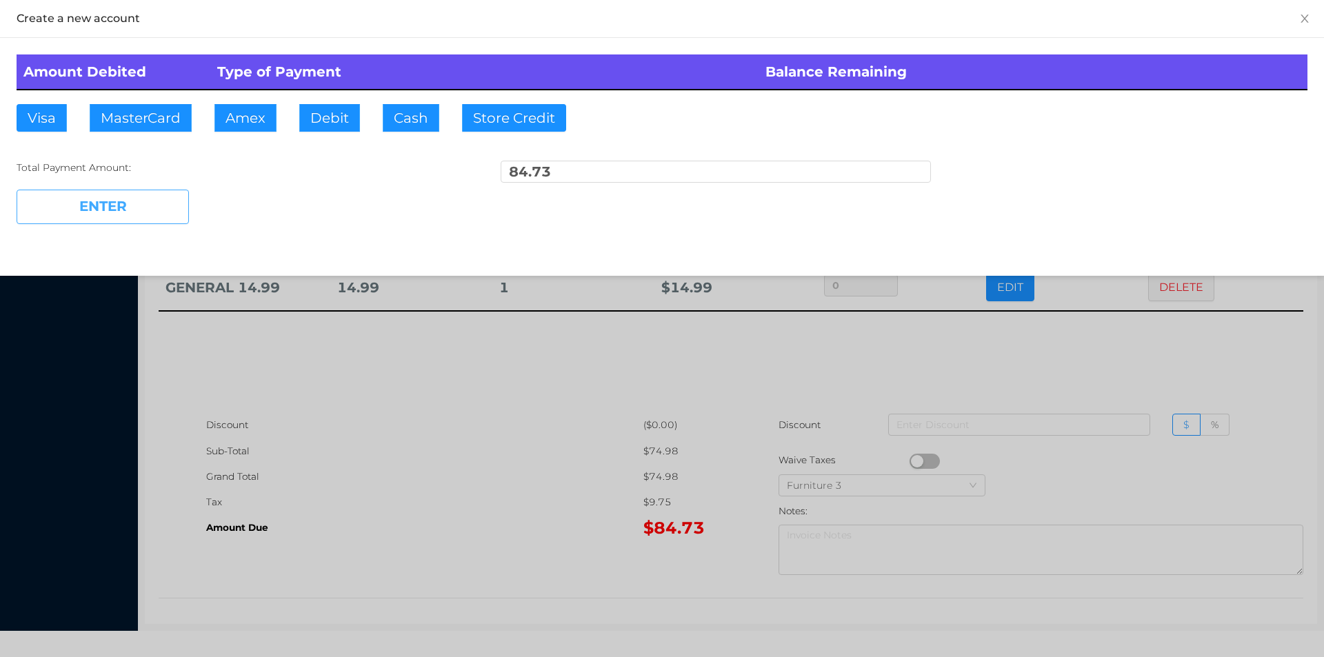
click at [129, 208] on button "ENTER" at bounding box center [103, 207] width 172 height 34
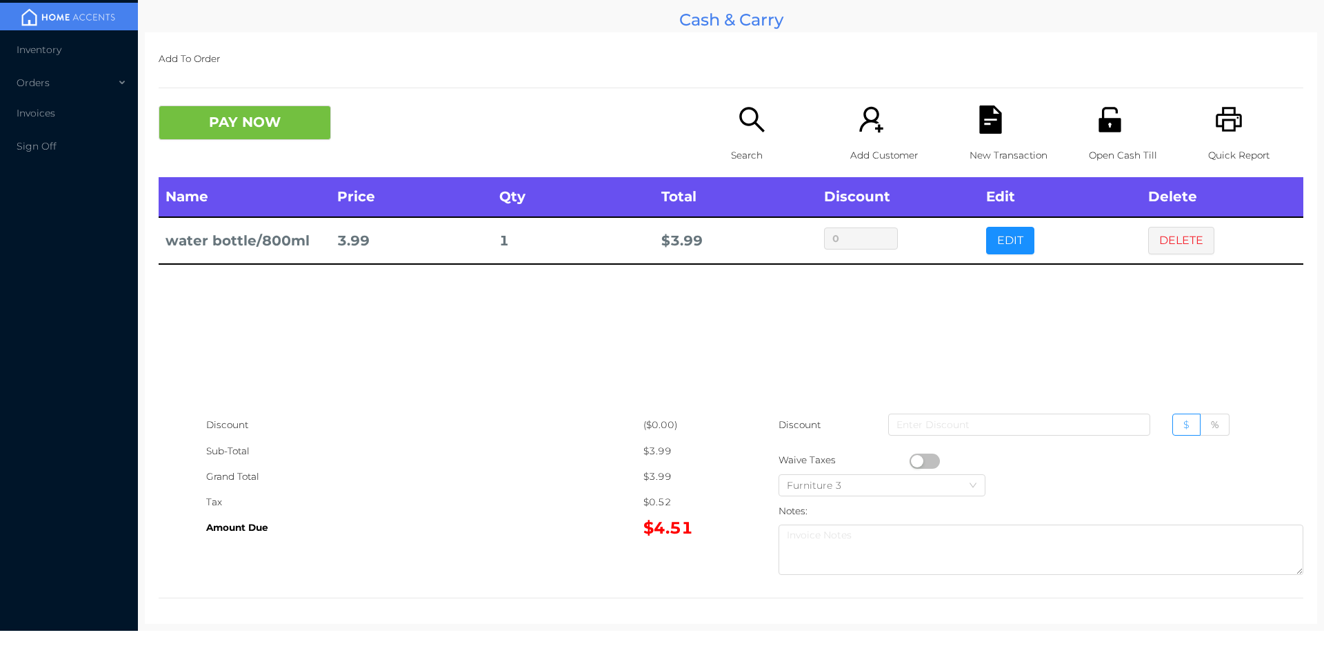
click at [744, 149] on p "Search" at bounding box center [778, 156] width 95 height 26
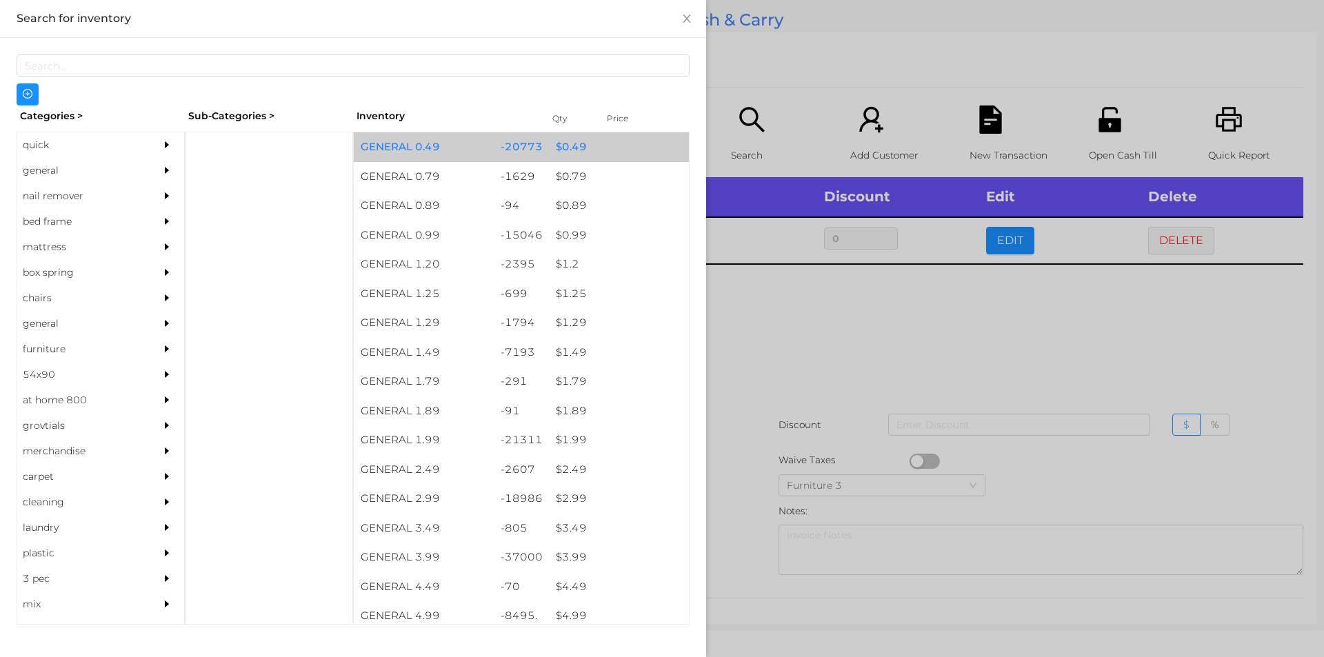
click at [574, 156] on div "$ 0.49" at bounding box center [619, 147] width 140 height 30
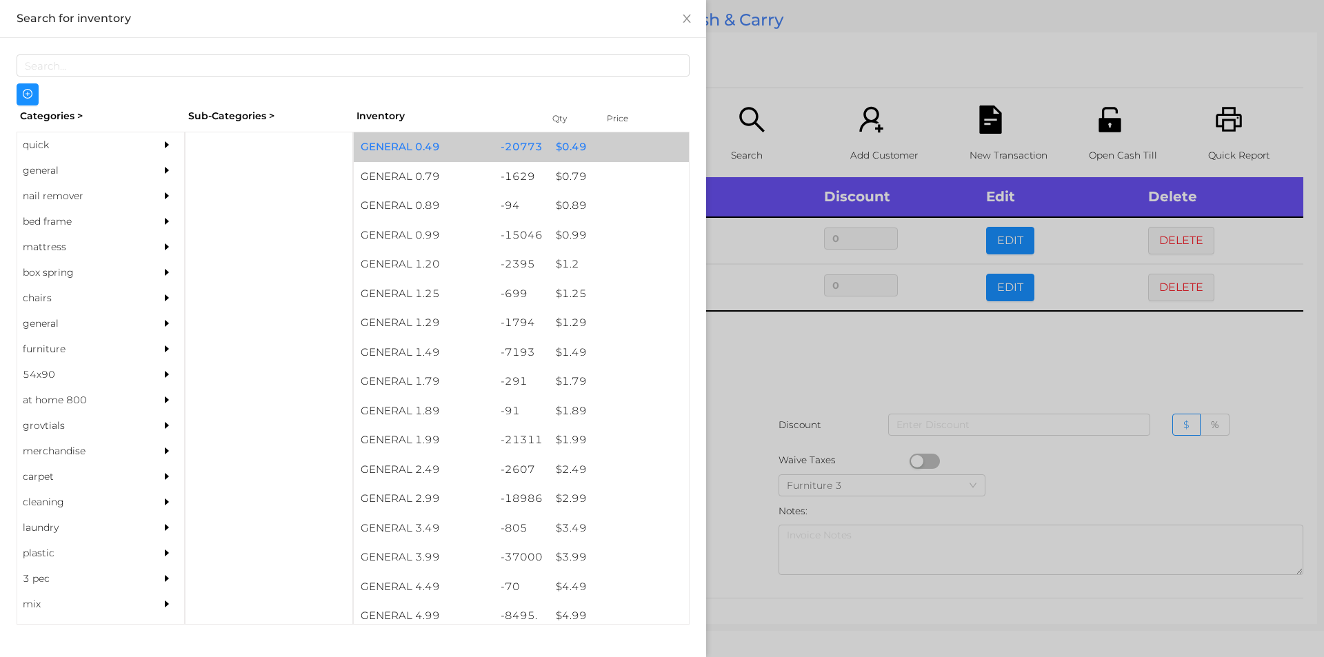
click at [585, 161] on div "$ 0.49" at bounding box center [619, 147] width 140 height 30
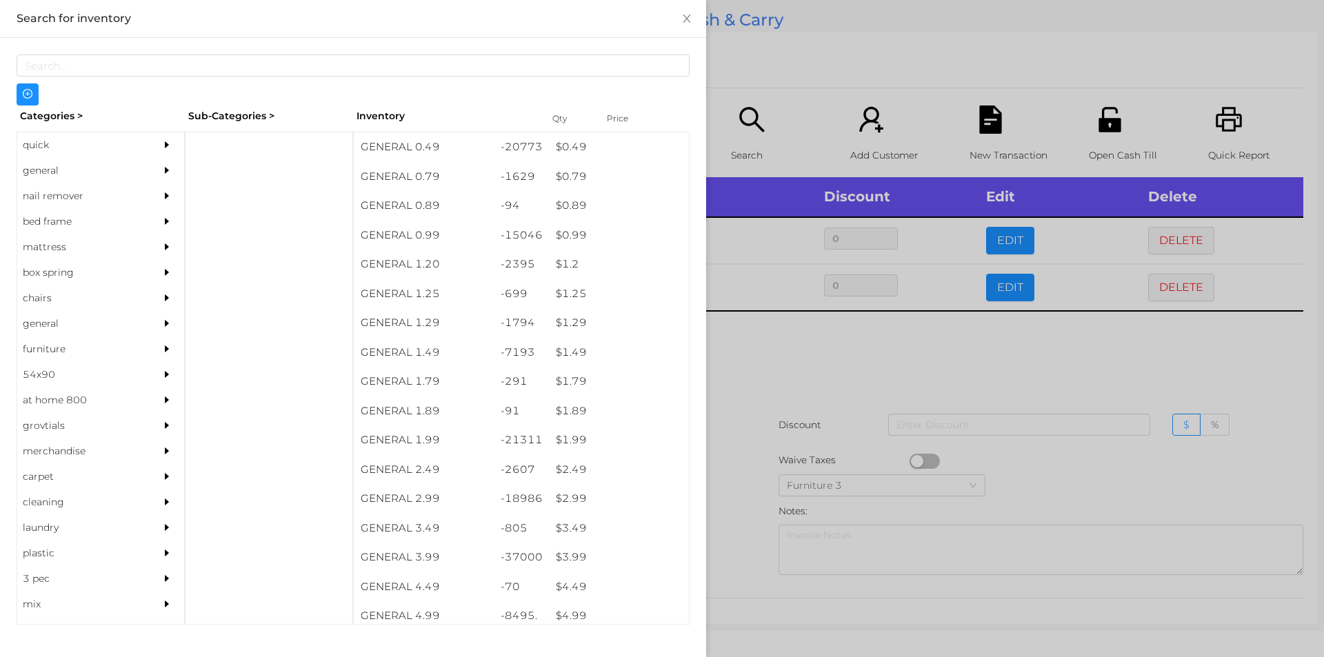
click at [796, 77] on div at bounding box center [662, 328] width 1324 height 657
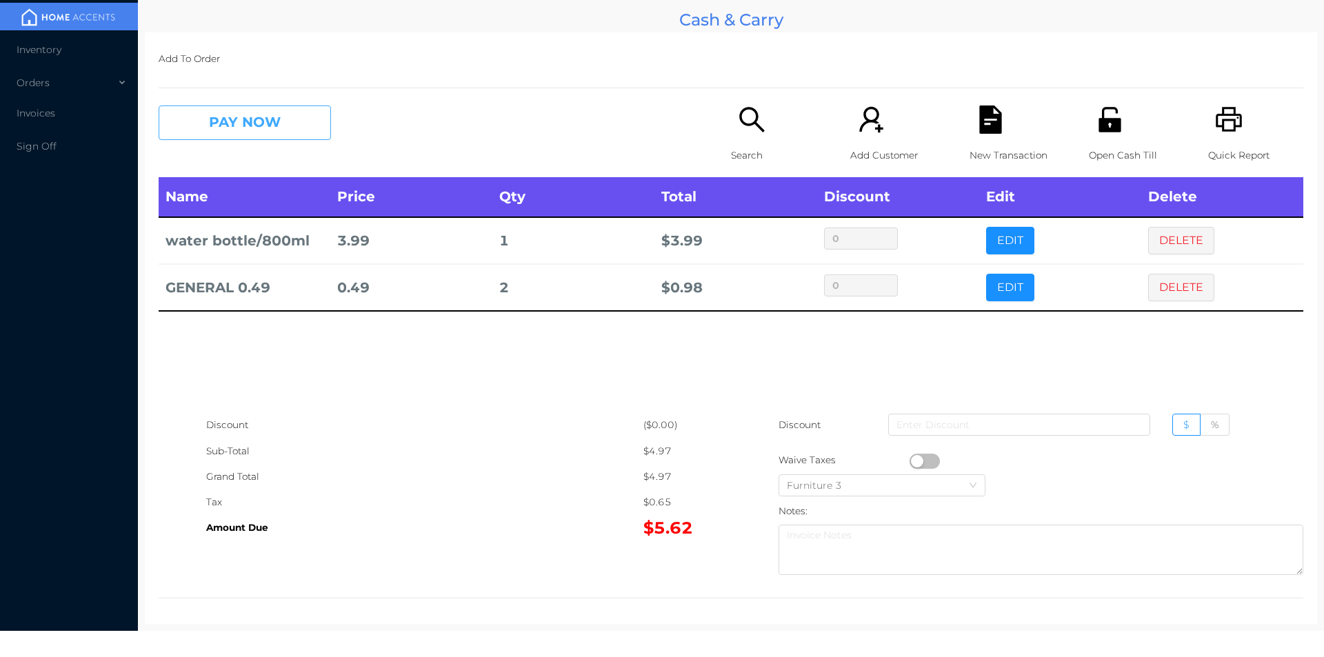
click at [287, 132] on button "PAY NOW" at bounding box center [245, 123] width 172 height 34
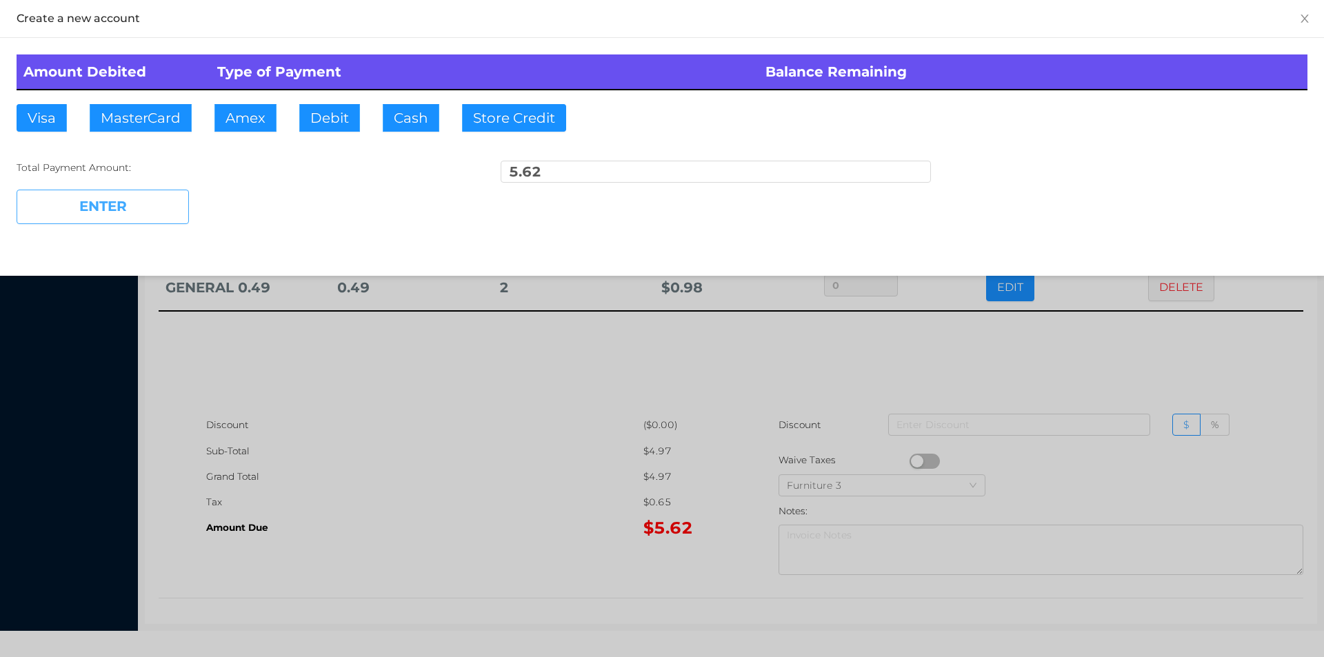
click at [89, 199] on button "ENTER" at bounding box center [103, 207] width 172 height 34
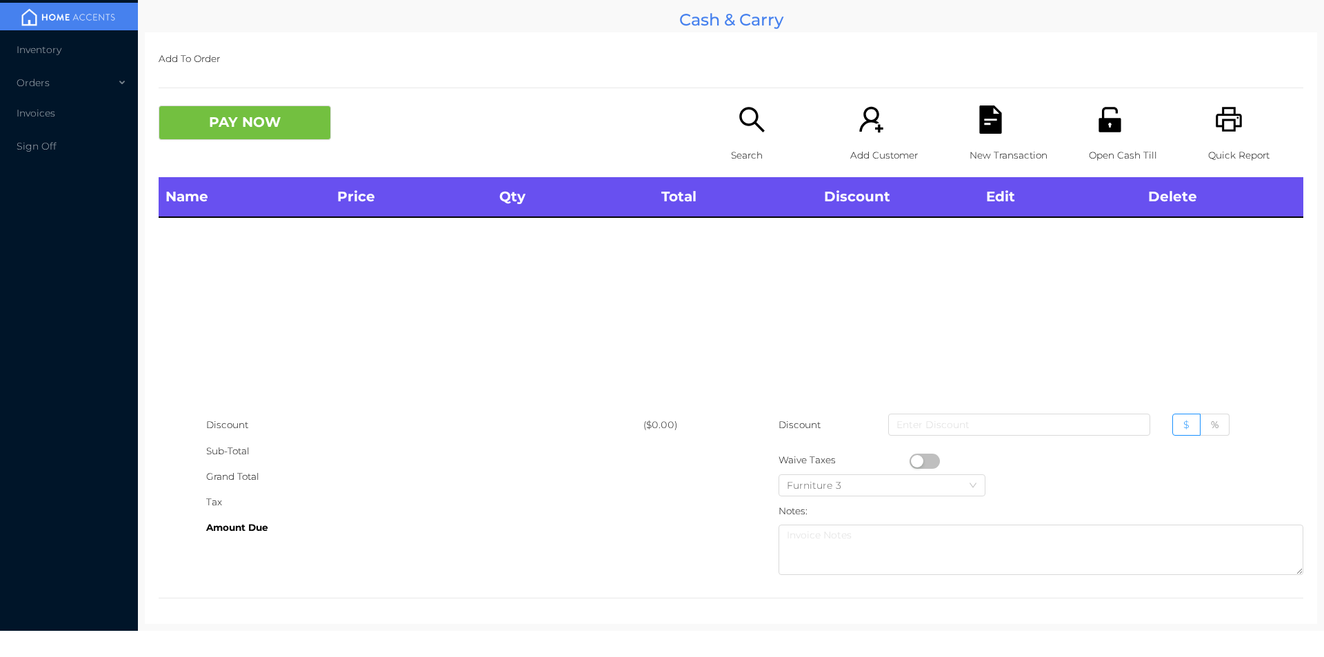
click at [1096, 132] on icon "icon: unlock" at bounding box center [1110, 120] width 28 height 28
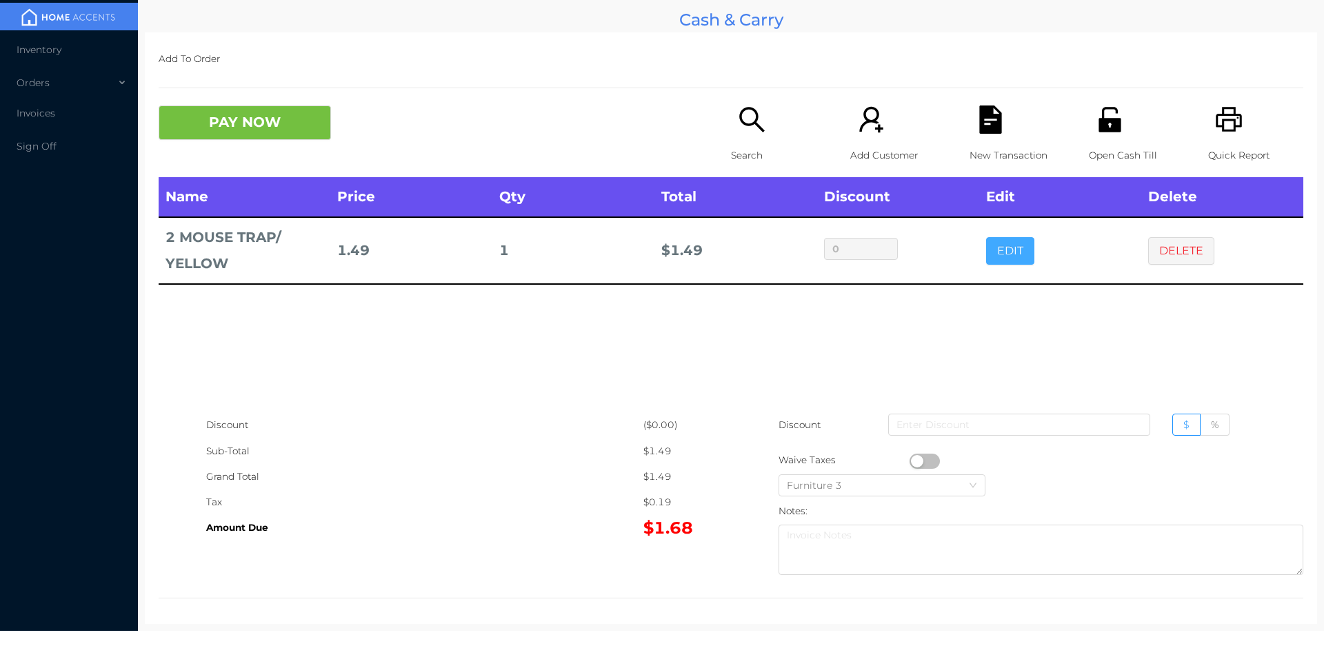
click at [1010, 243] on button "EDIT" at bounding box center [1010, 251] width 48 height 28
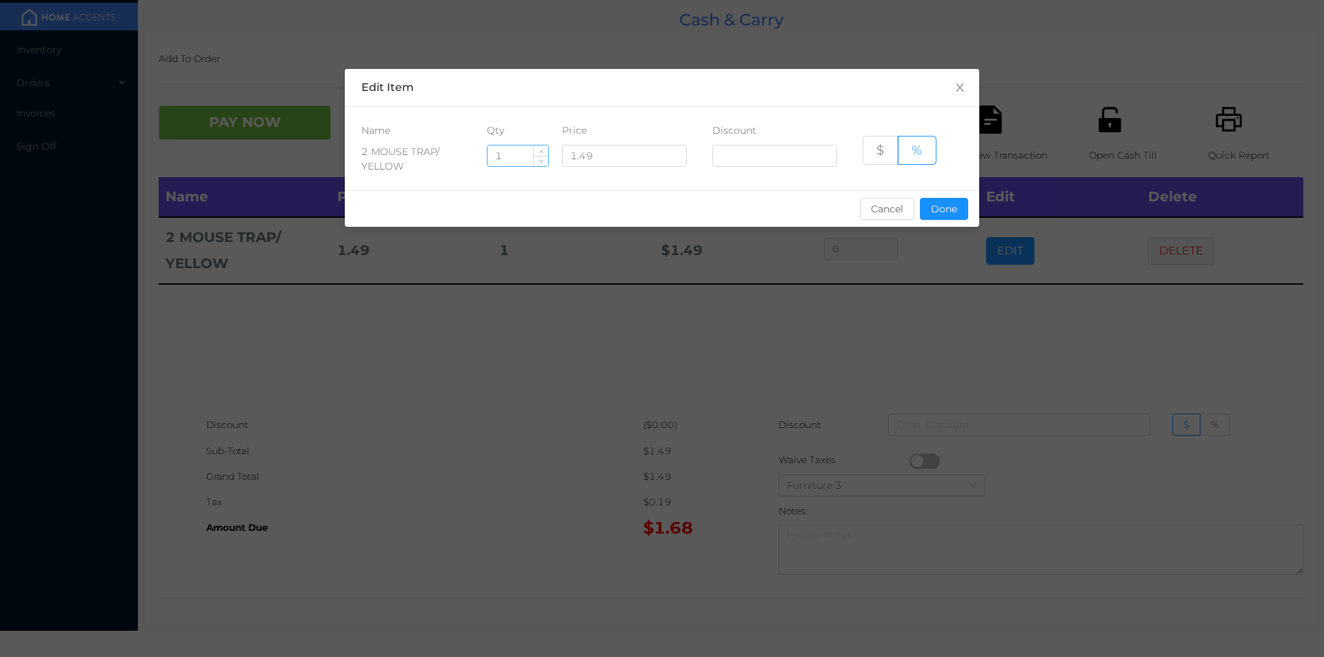
click at [512, 161] on input "1" at bounding box center [518, 155] width 61 height 21
type input "4"
click at [945, 211] on button "Done" at bounding box center [944, 209] width 48 height 22
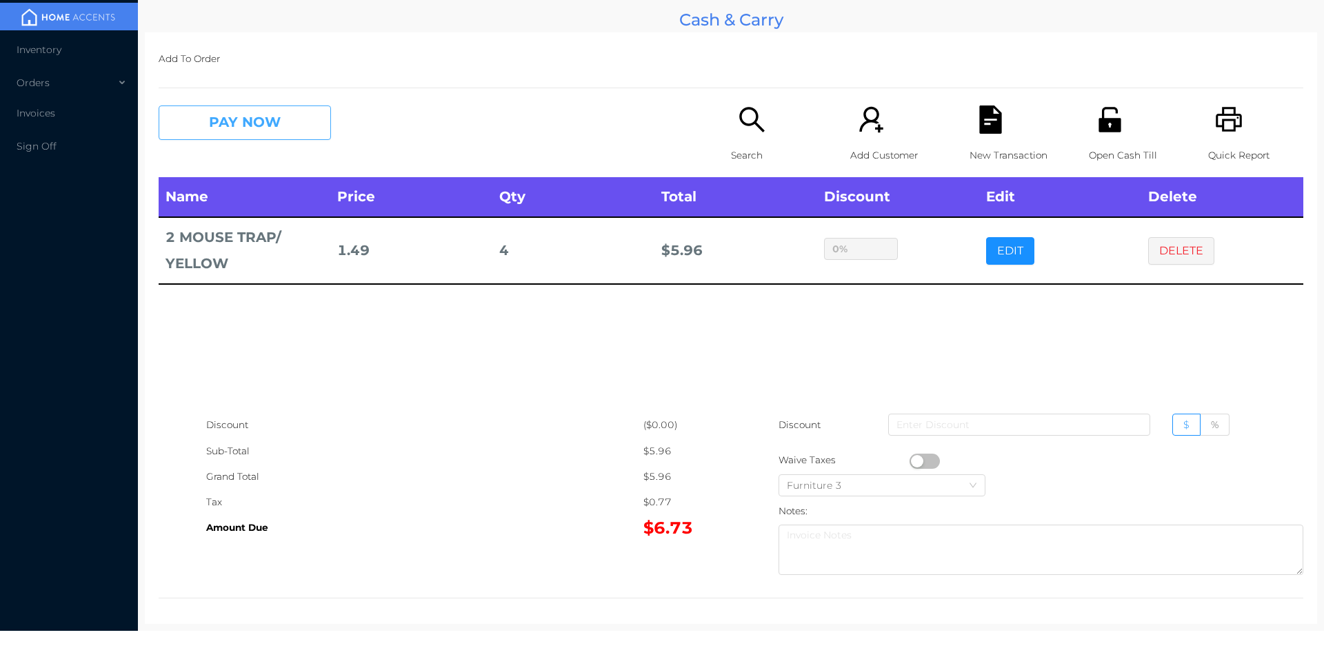
click at [310, 138] on button "PAY NOW" at bounding box center [245, 123] width 172 height 34
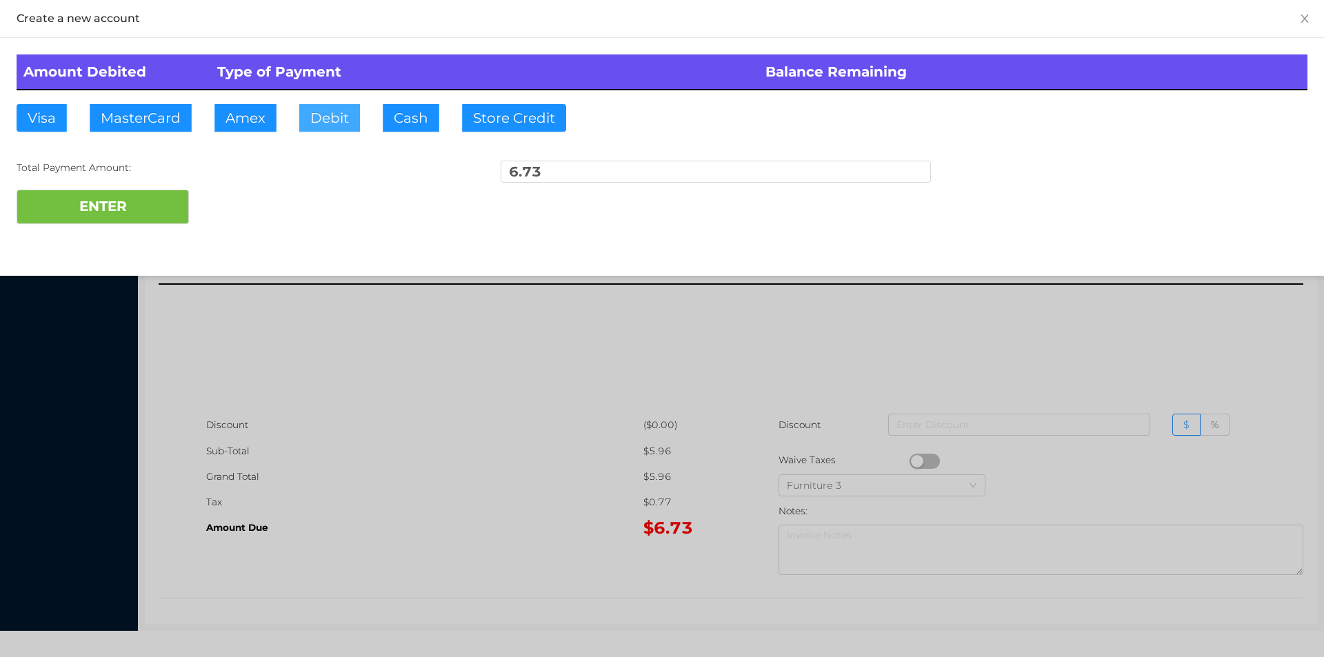
click at [337, 119] on button "Debit" at bounding box center [329, 118] width 61 height 28
click at [177, 199] on button "ENTER" at bounding box center [103, 207] width 172 height 34
type input "0"
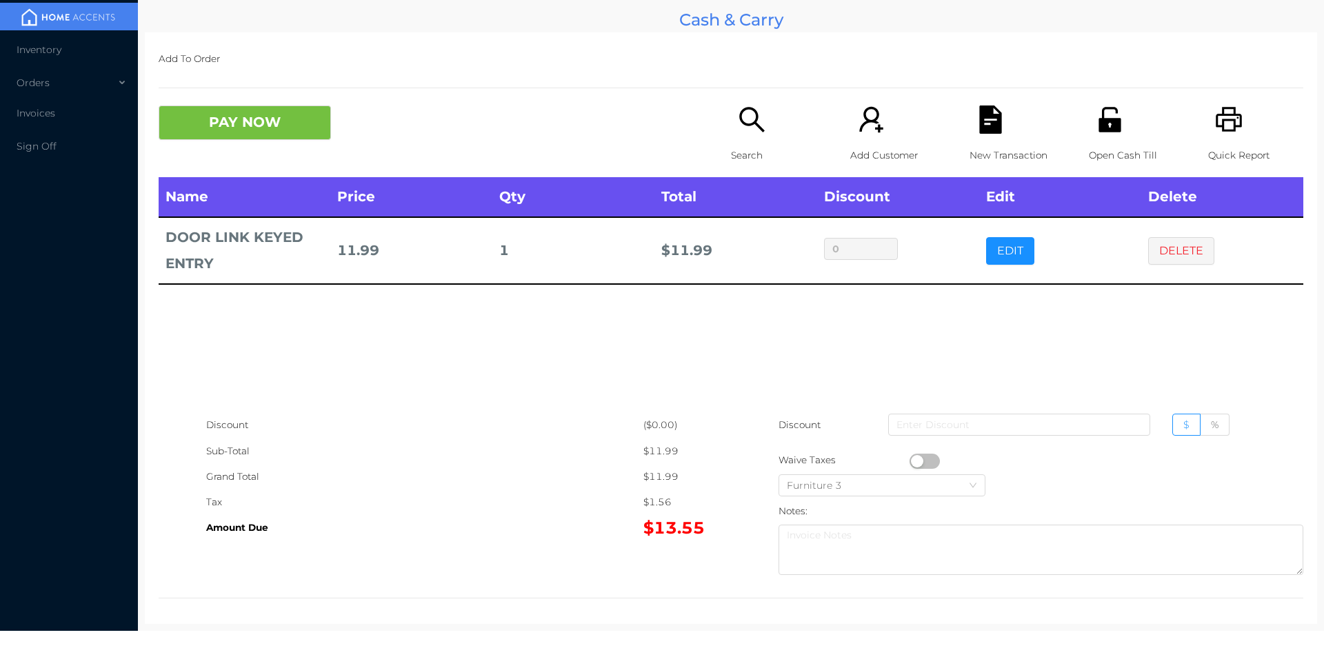
click at [746, 116] on icon "icon: search" at bounding box center [752, 120] width 28 height 28
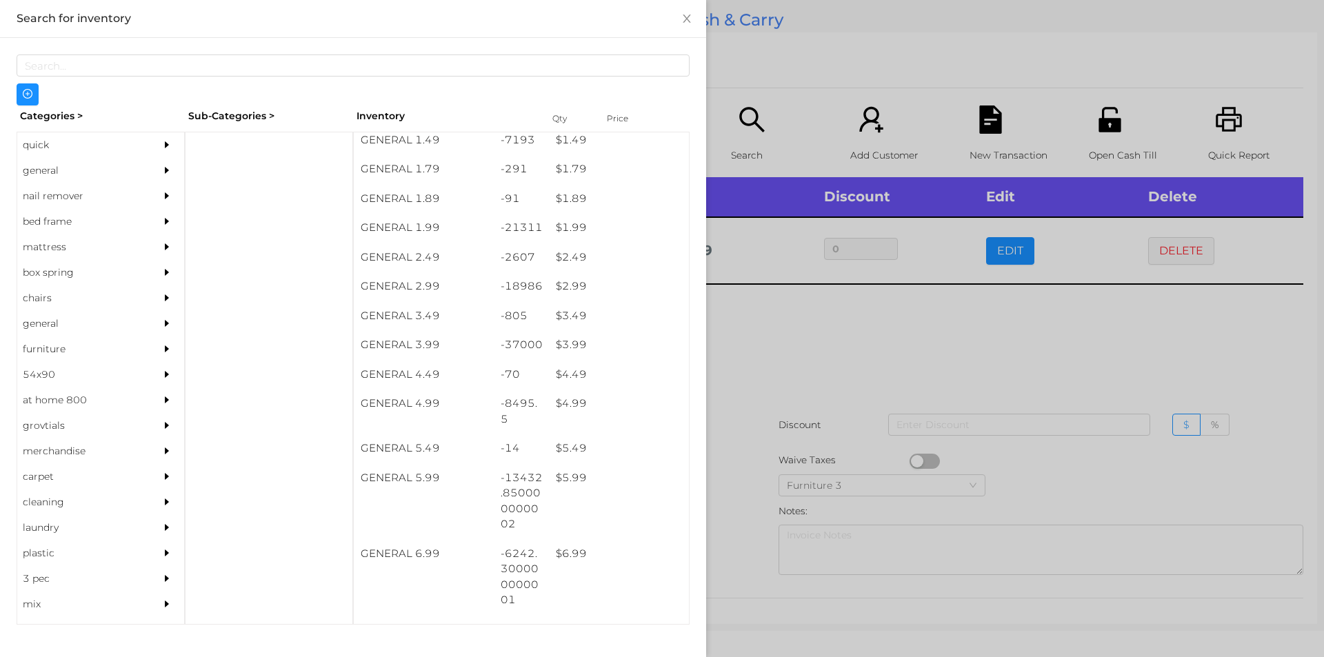
scroll to position [212, 0]
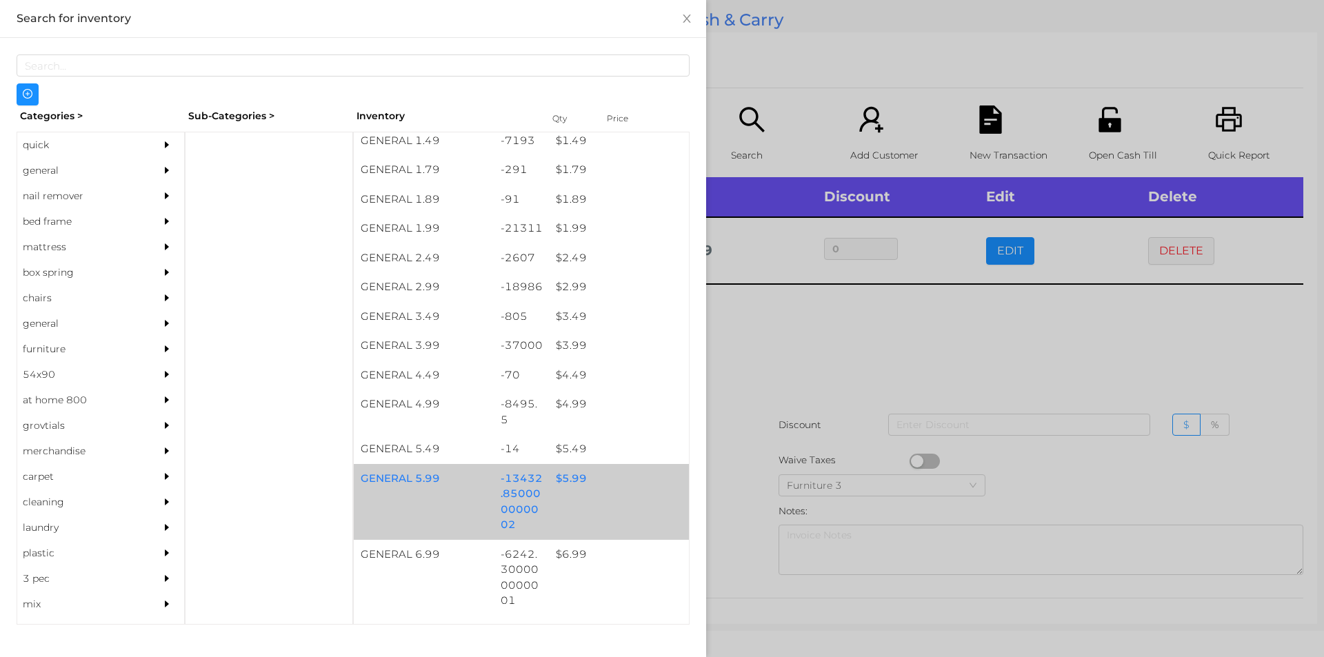
click at [563, 483] on div "$ 5.99" at bounding box center [619, 479] width 140 height 30
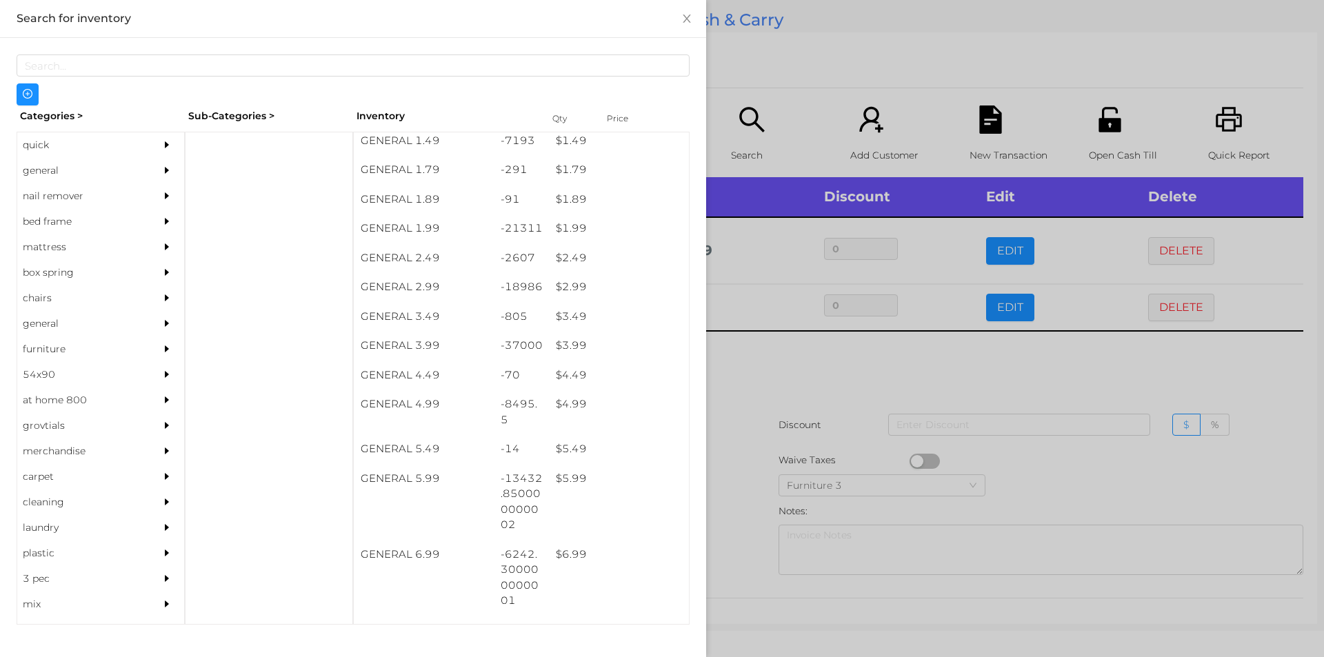
click at [787, 446] on div at bounding box center [662, 328] width 1324 height 657
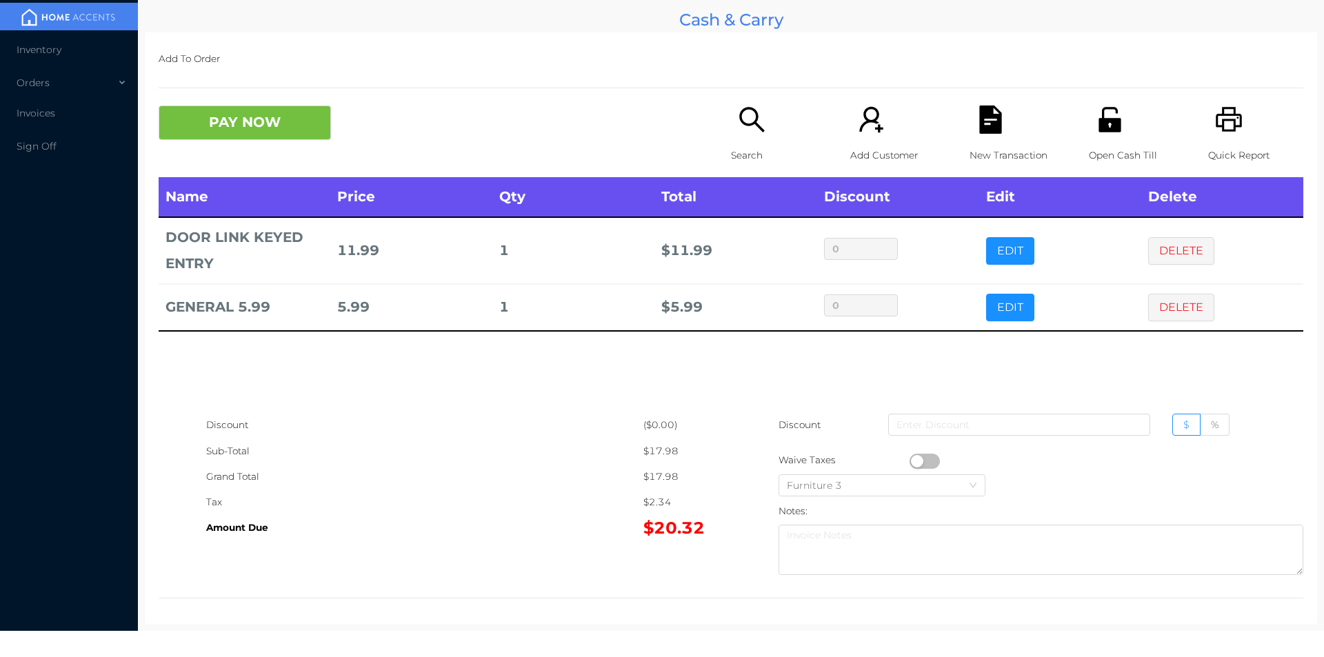
click at [738, 122] on icon "icon: search" at bounding box center [752, 120] width 28 height 28
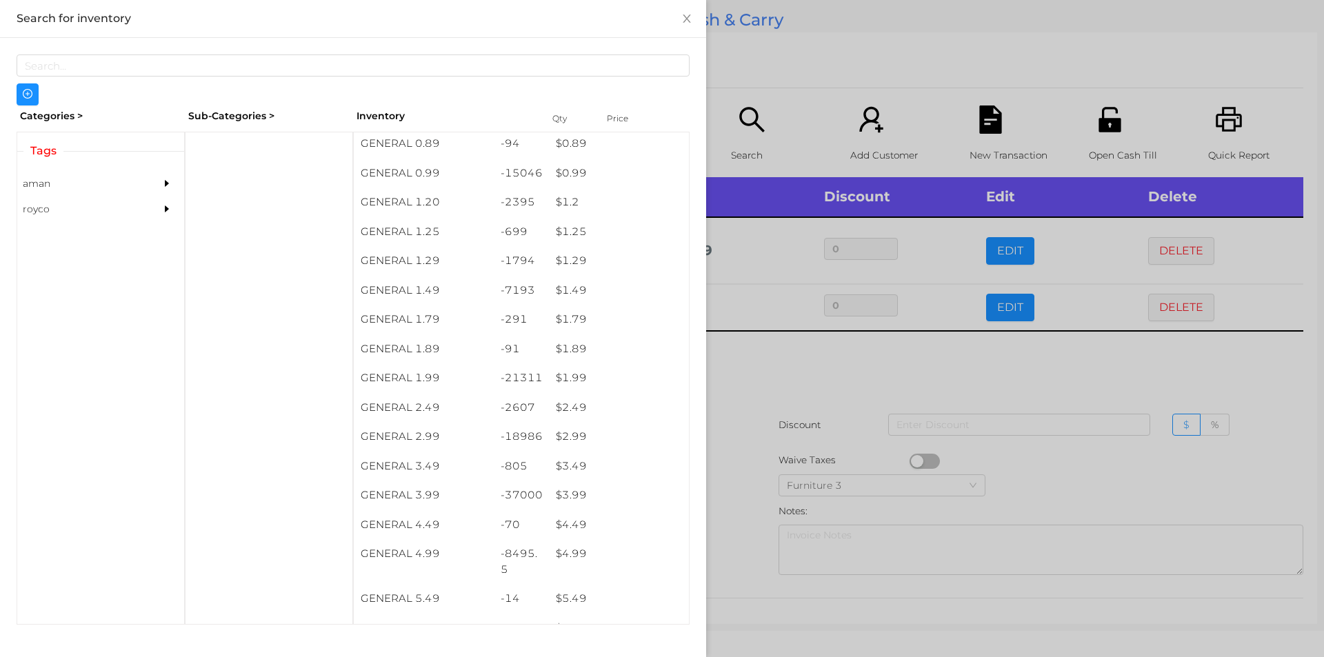
scroll to position [67, 0]
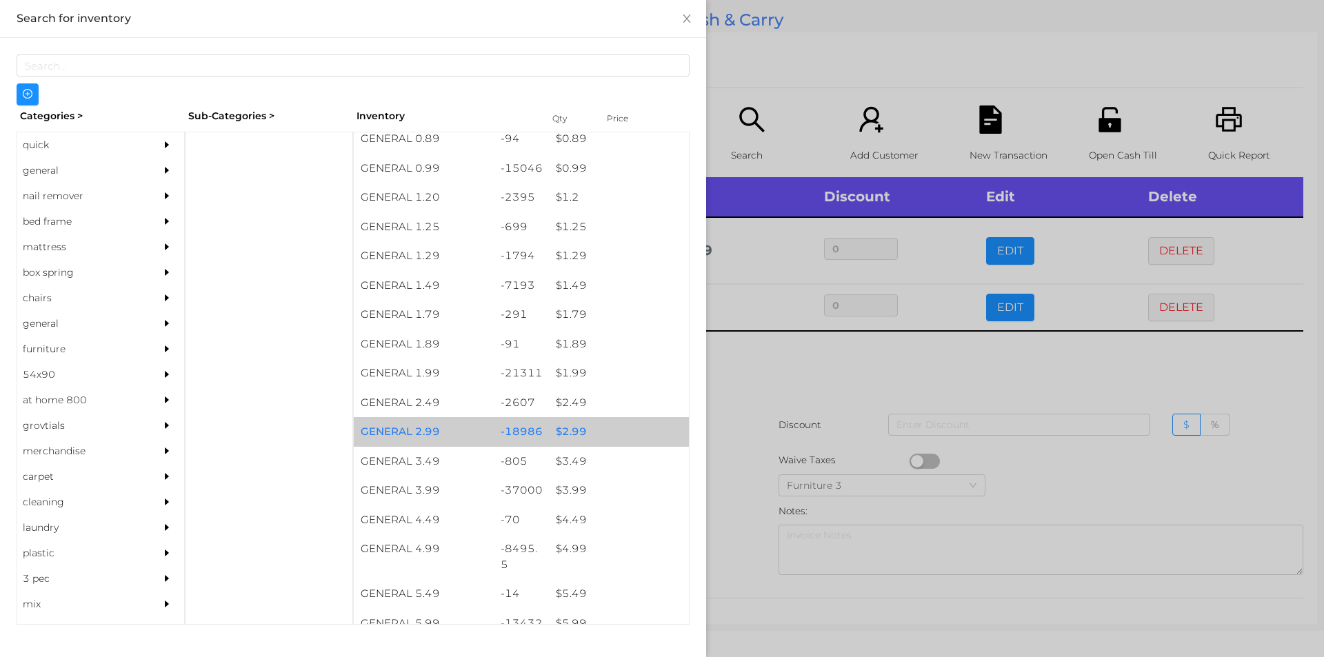
click at [524, 425] on div "-18986" at bounding box center [522, 432] width 56 height 30
click at [532, 436] on div "-18986" at bounding box center [522, 432] width 56 height 30
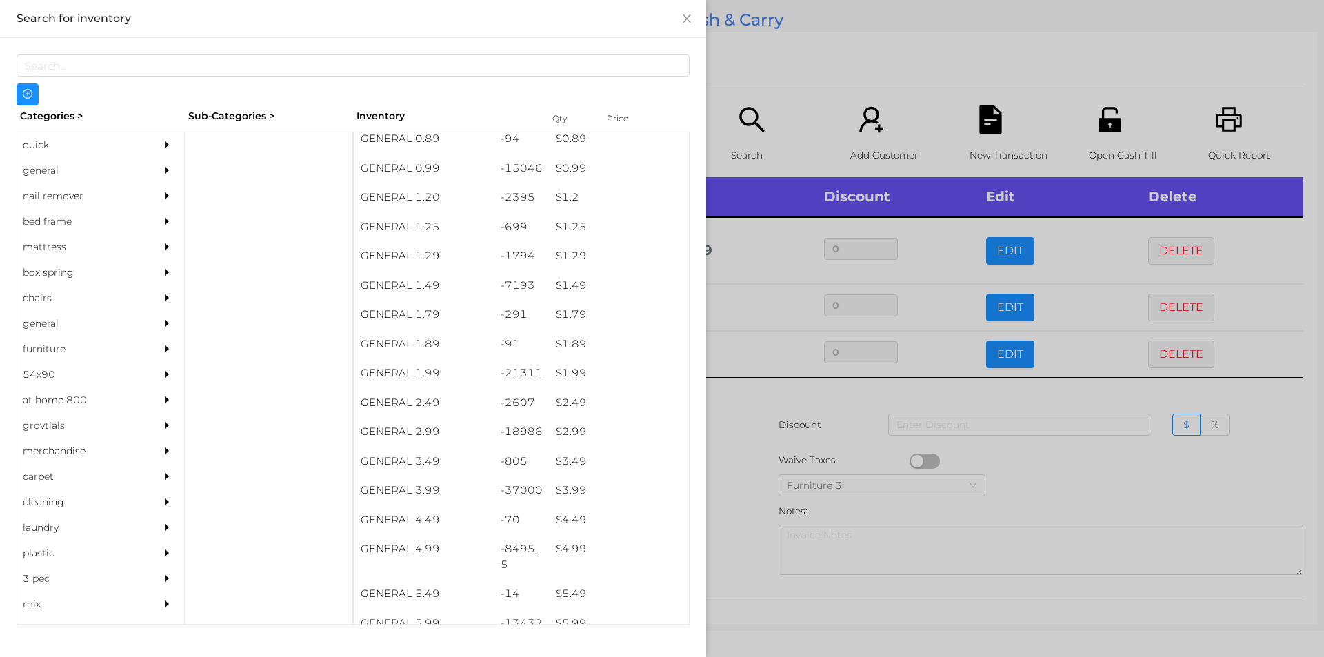
click at [756, 483] on div at bounding box center [662, 328] width 1324 height 657
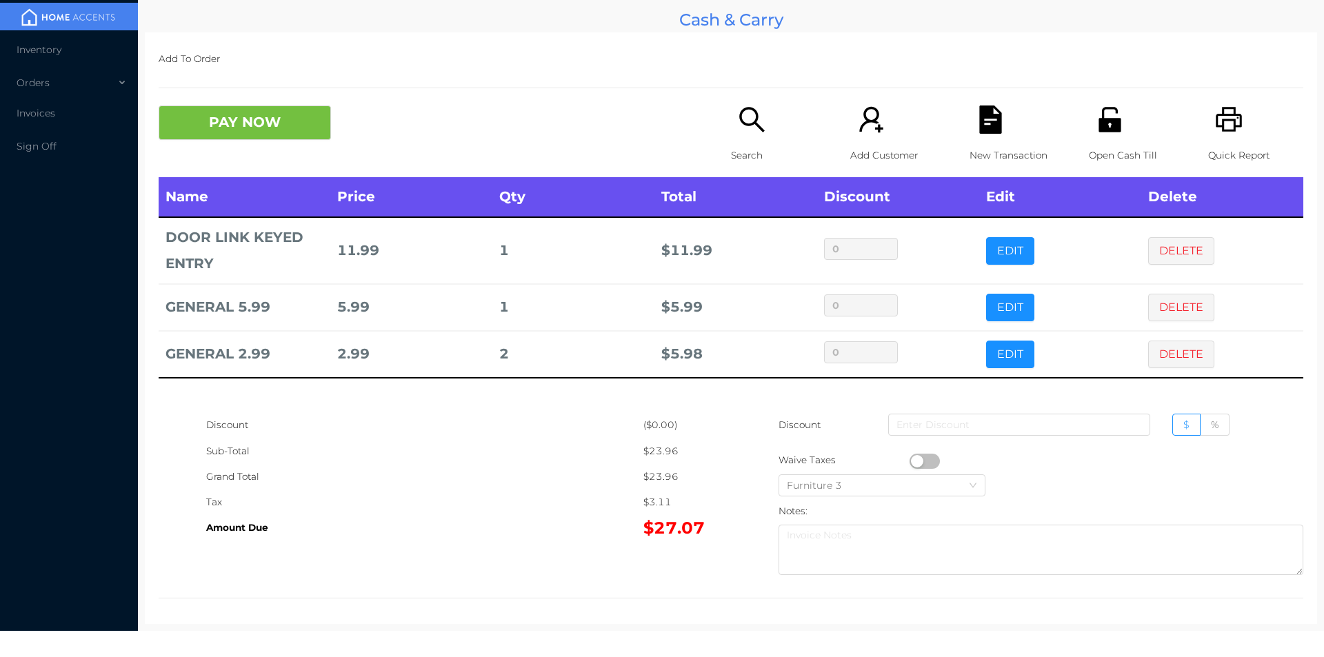
click at [765, 144] on p "Search" at bounding box center [778, 156] width 95 height 26
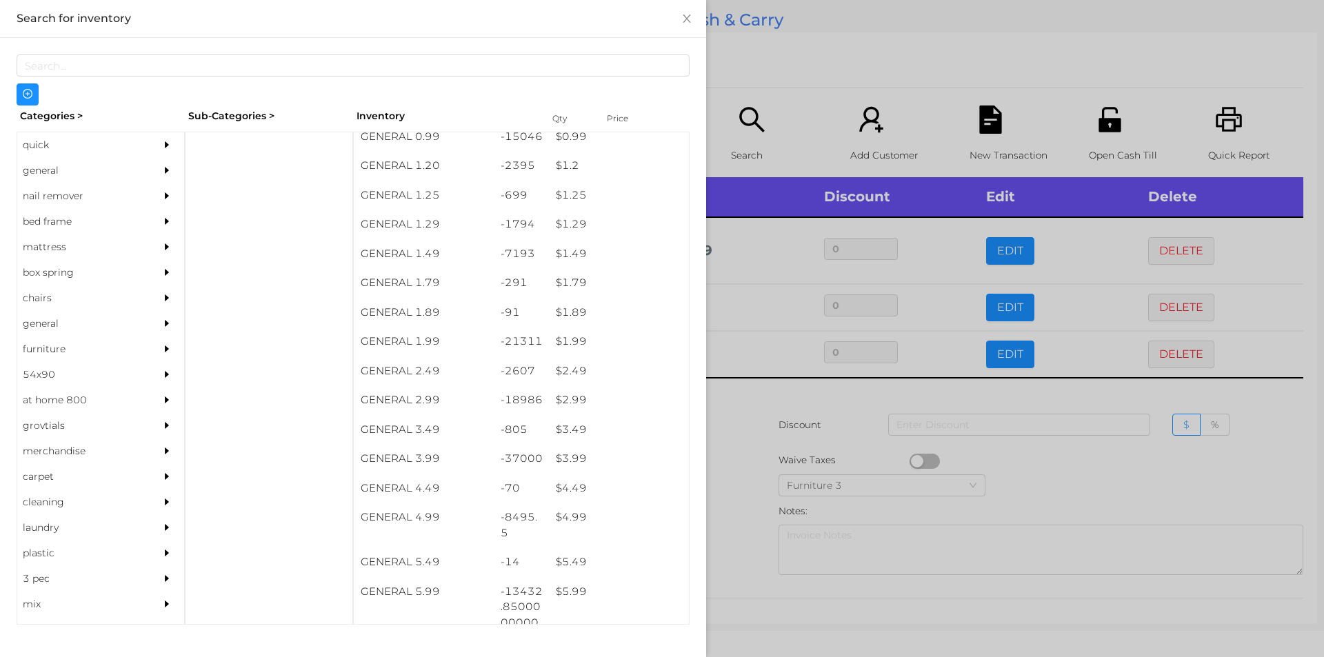
scroll to position [101, 0]
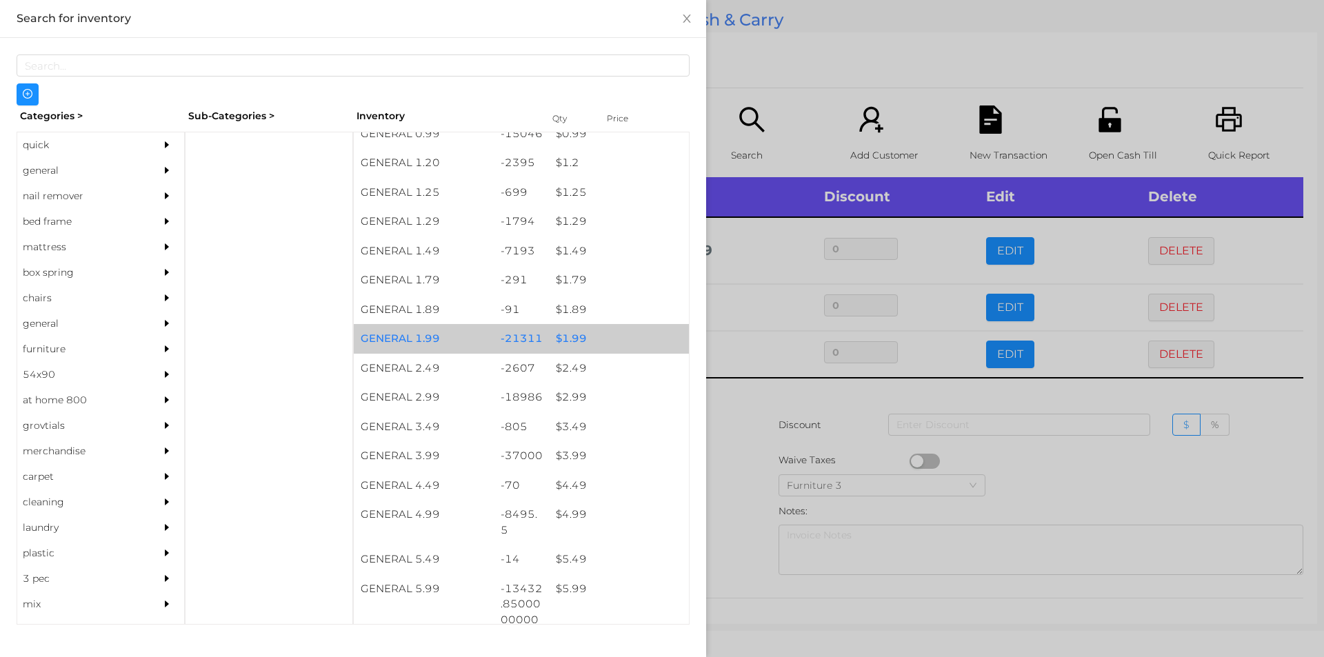
click at [594, 335] on div "$ 1.99" at bounding box center [619, 339] width 140 height 30
click at [610, 341] on div "$ 1.99" at bounding box center [619, 339] width 140 height 30
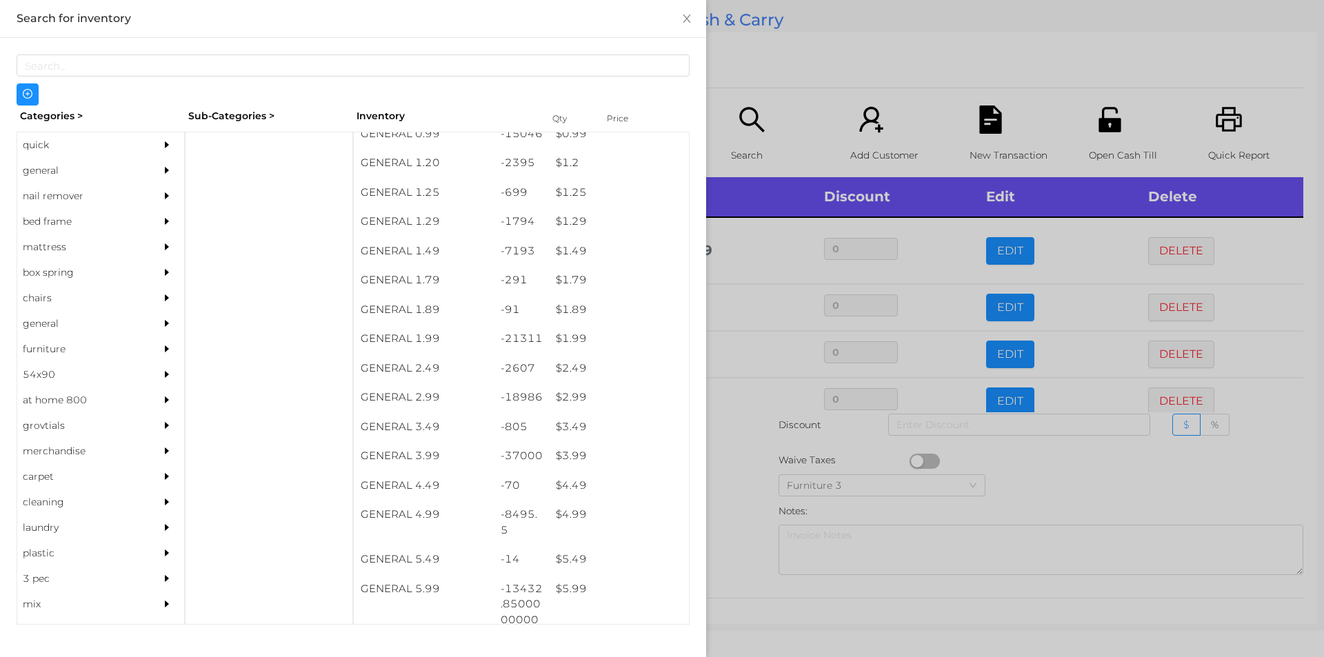
click at [770, 96] on div at bounding box center [662, 328] width 1324 height 657
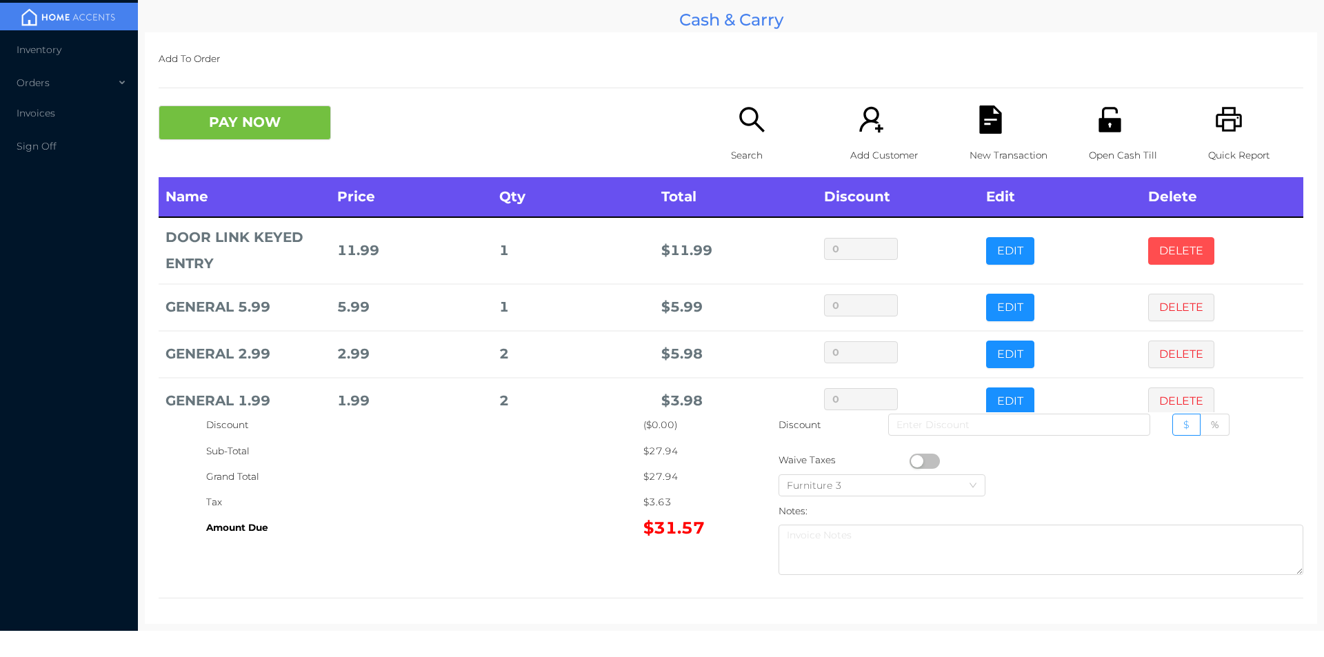
click at [1163, 238] on button "DELETE" at bounding box center [1181, 251] width 66 height 28
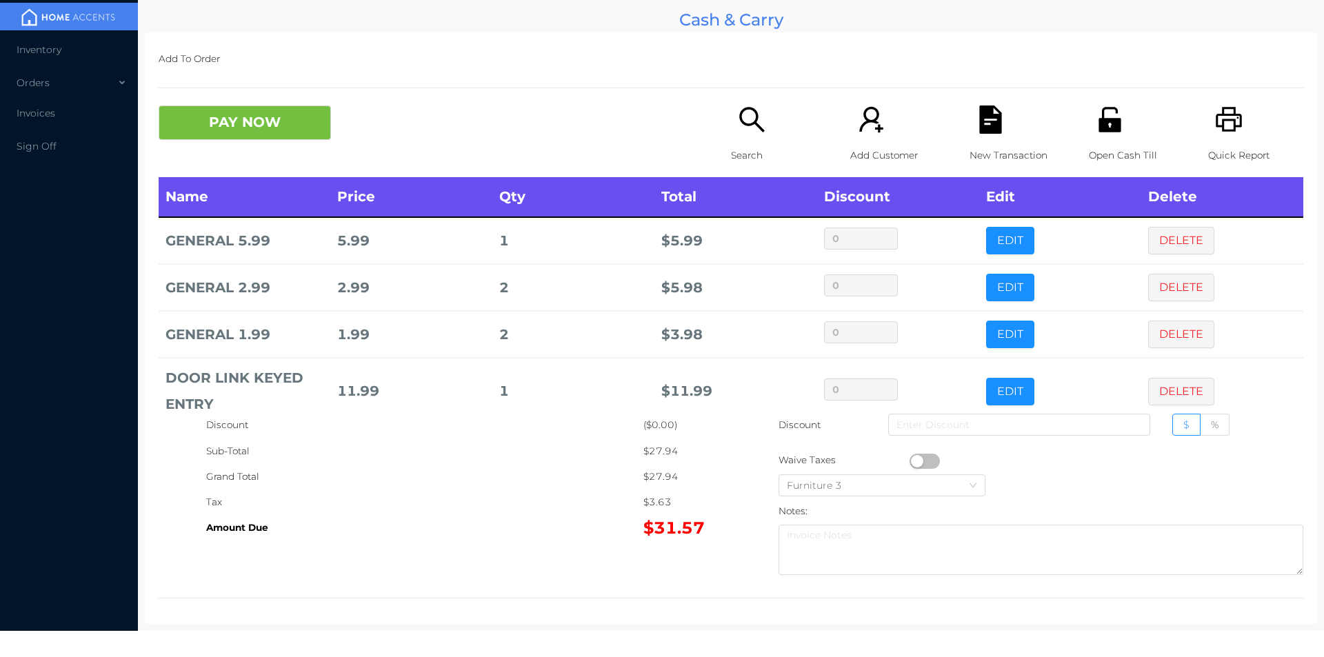
click at [985, 110] on icon "icon: file-text" at bounding box center [990, 120] width 22 height 28
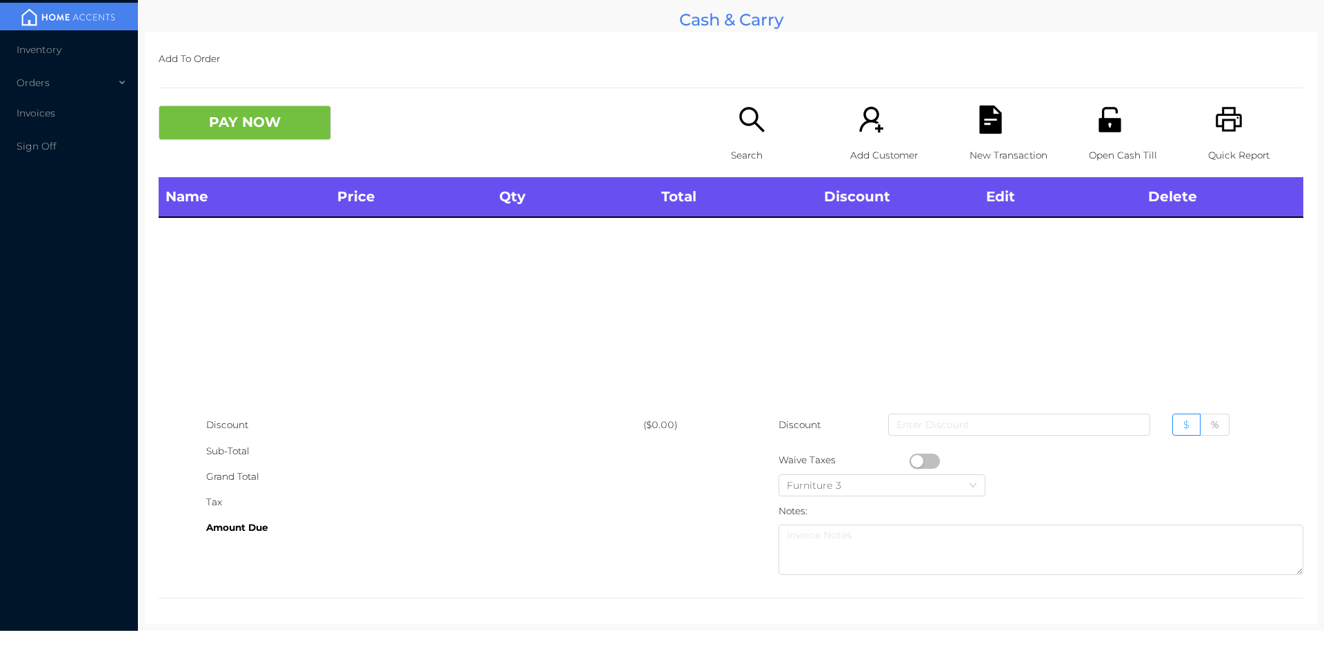
click at [1216, 112] on icon "icon: printer" at bounding box center [1229, 119] width 26 height 25
click at [761, 130] on icon "icon: search" at bounding box center [752, 120] width 28 height 28
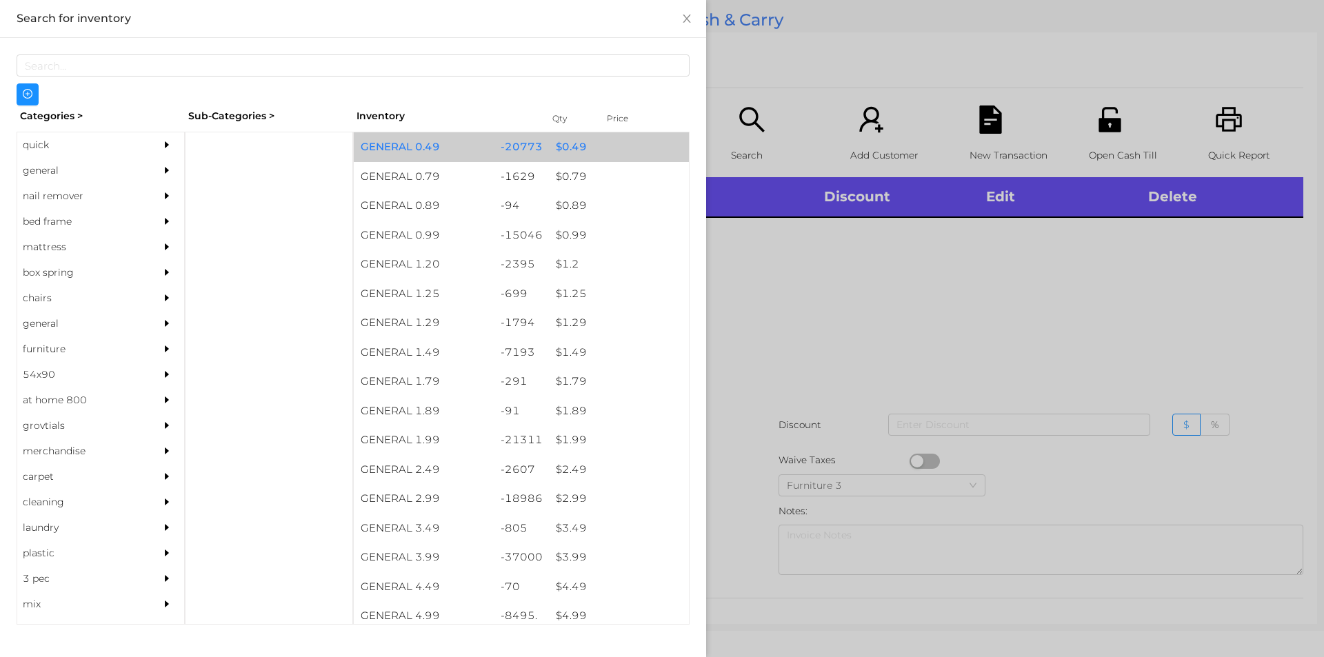
click at [585, 150] on div "$ 0.49" at bounding box center [619, 147] width 140 height 30
click at [601, 150] on div "$ 0.49" at bounding box center [619, 147] width 140 height 30
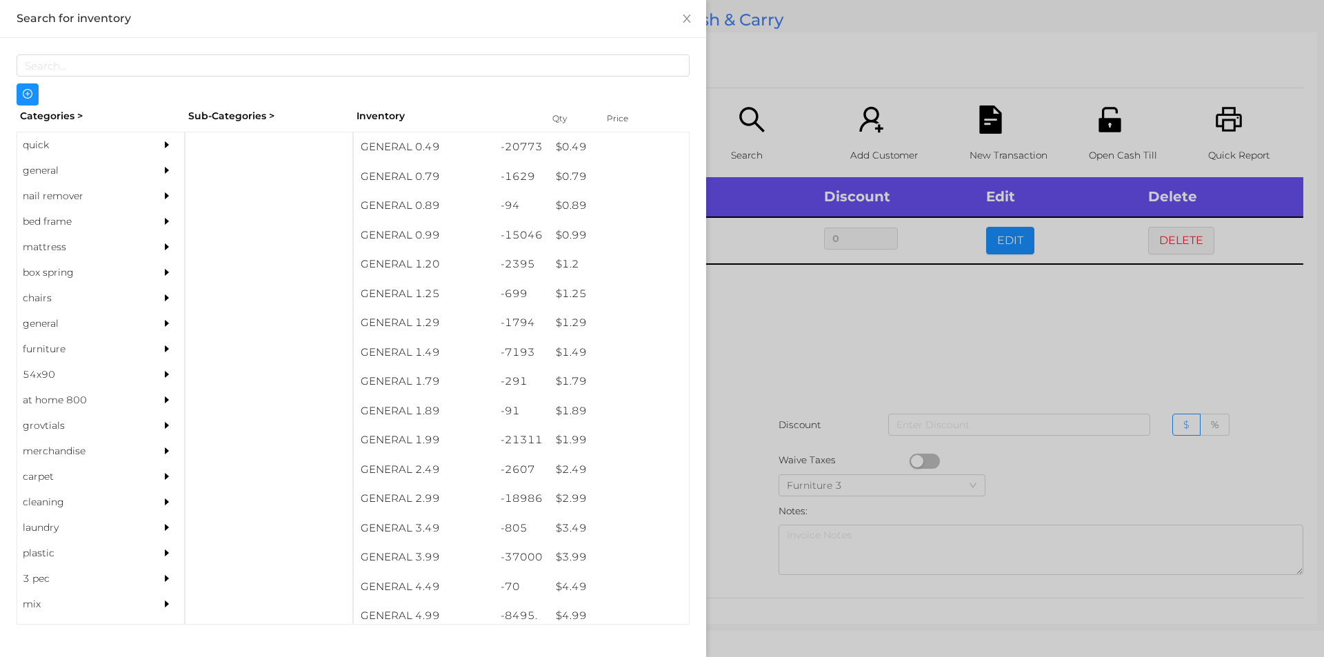
click at [779, 110] on div at bounding box center [662, 328] width 1324 height 657
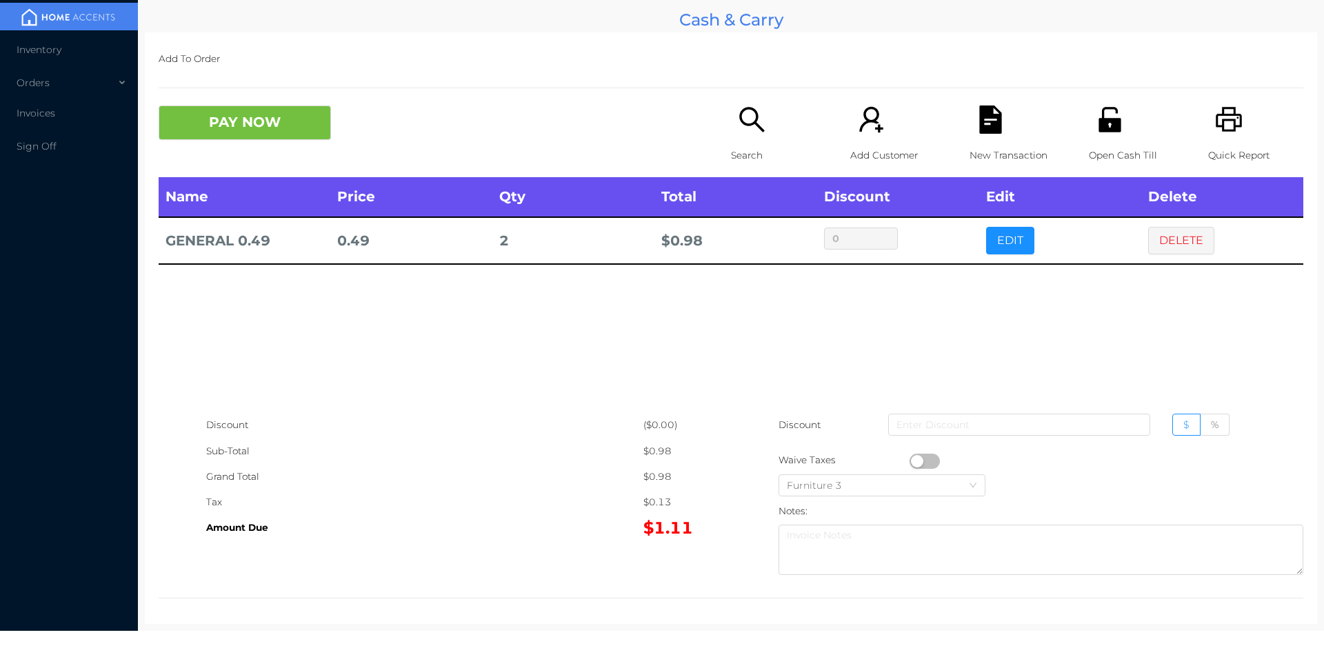
click at [910, 457] on button "button" at bounding box center [925, 461] width 30 height 15
click at [290, 122] on button "PAY NOW" at bounding box center [245, 123] width 172 height 34
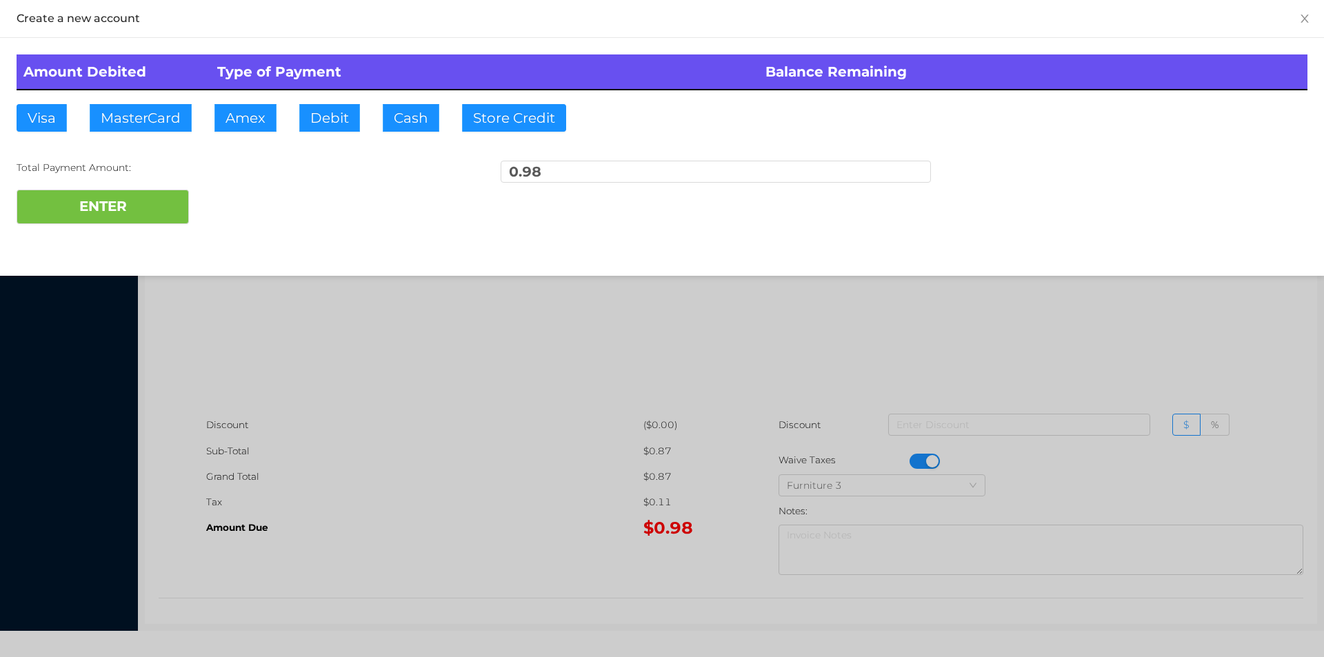
click at [430, 385] on div at bounding box center [662, 328] width 1324 height 657
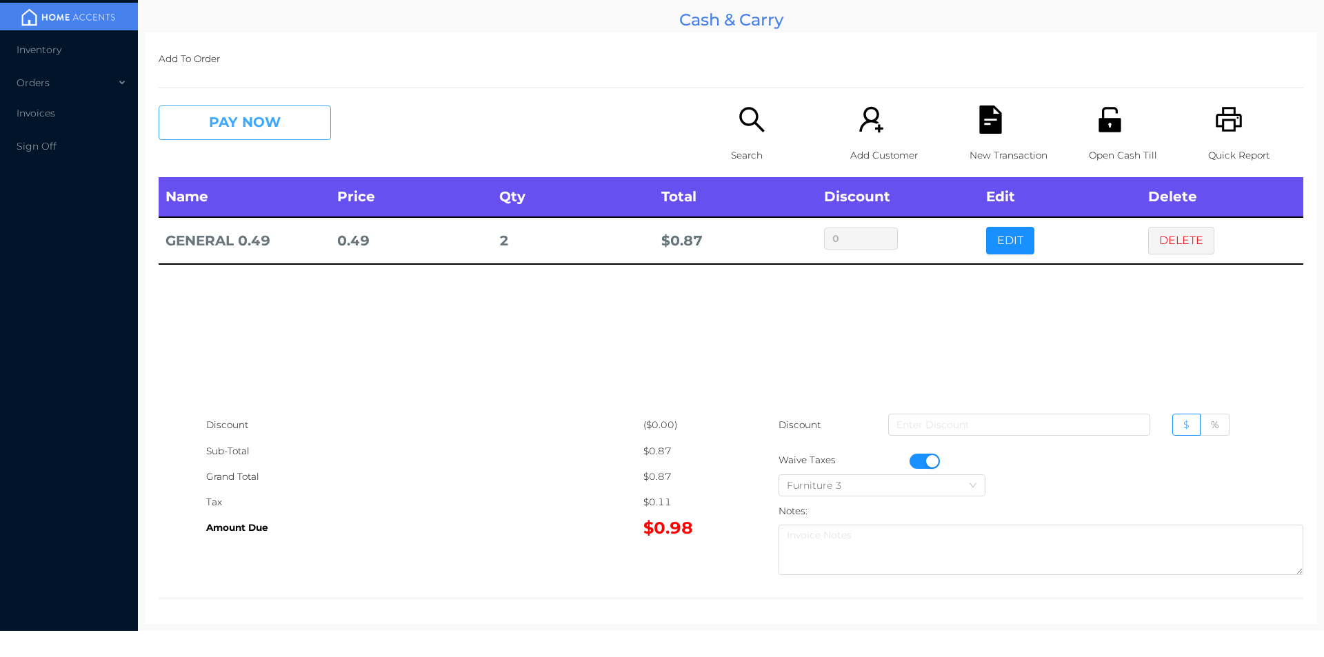
click at [217, 124] on button "PAY NOW" at bounding box center [245, 123] width 172 height 34
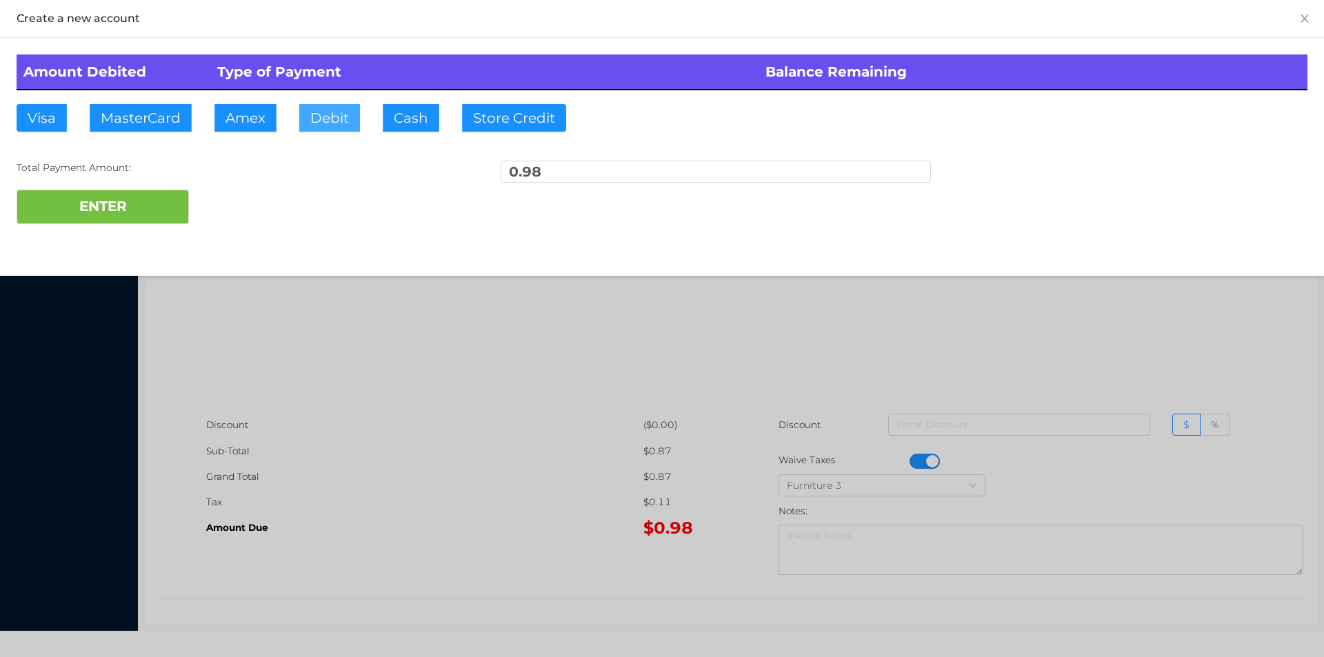
click at [352, 125] on button "Debit" at bounding box center [329, 118] width 61 height 28
click at [108, 194] on button "ENTER" at bounding box center [103, 207] width 172 height 34
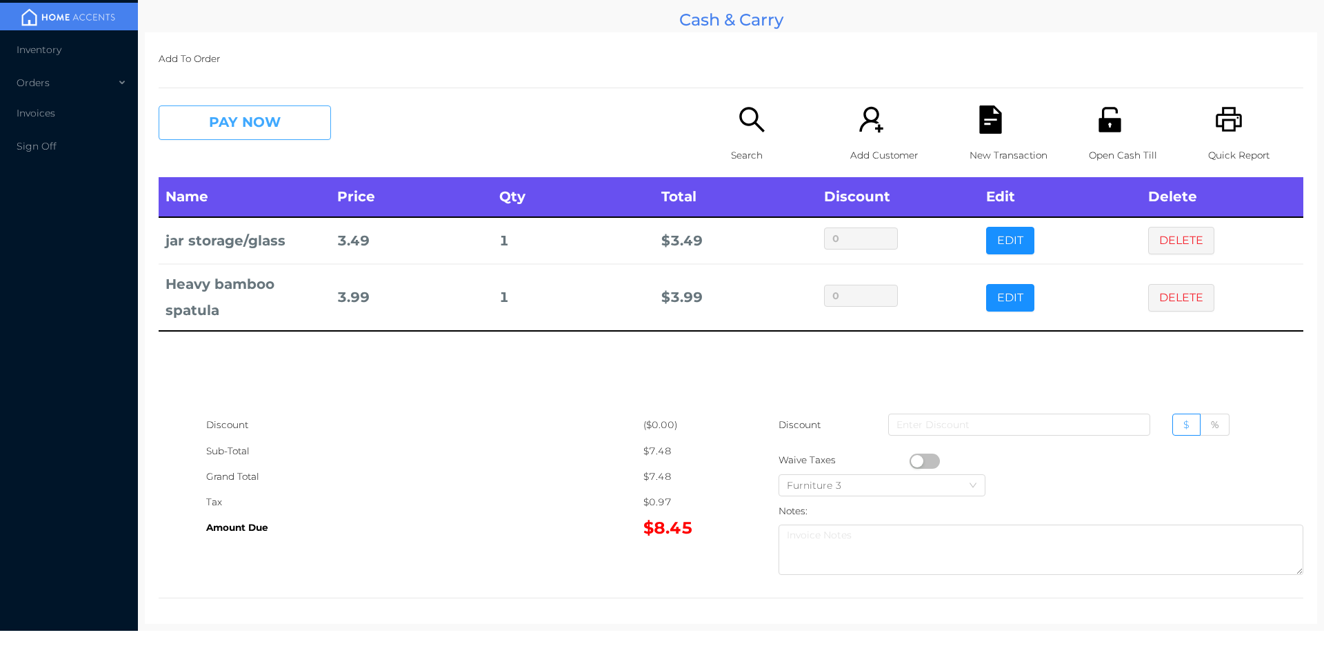
click at [244, 127] on button "PAY NOW" at bounding box center [245, 123] width 172 height 34
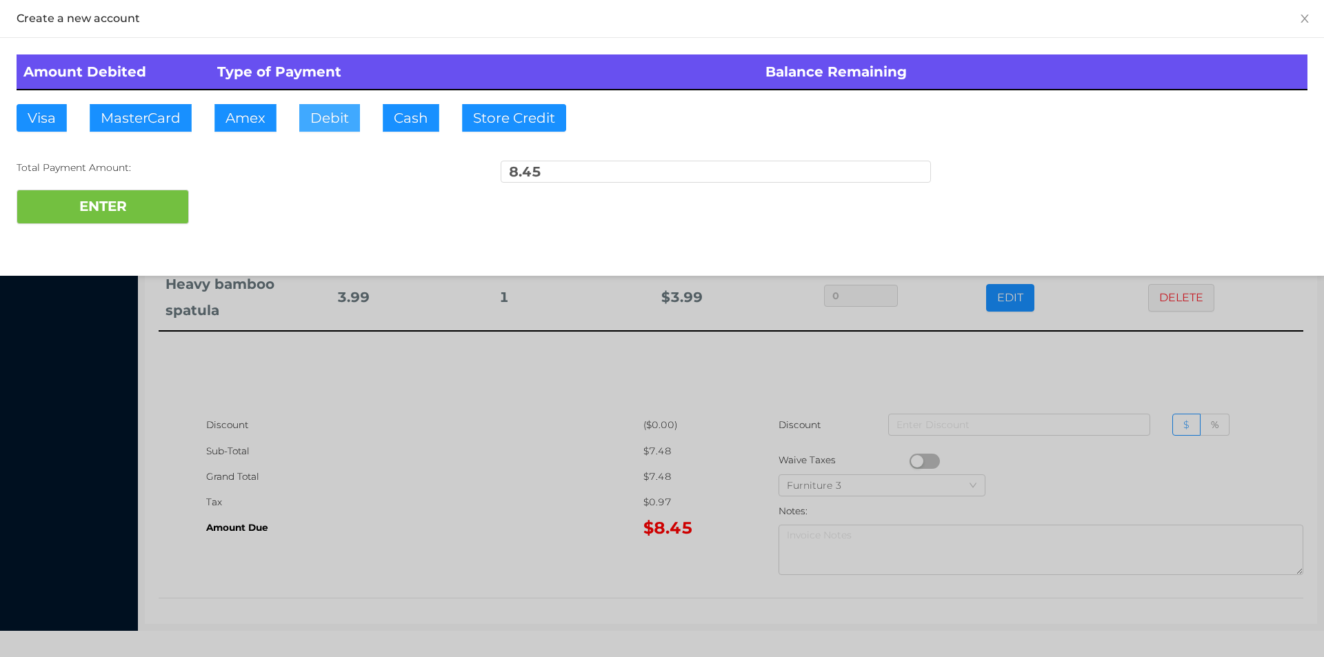
click at [332, 120] on button "Debit" at bounding box center [329, 118] width 61 height 28
click at [115, 215] on button "ENTER" at bounding box center [103, 207] width 172 height 34
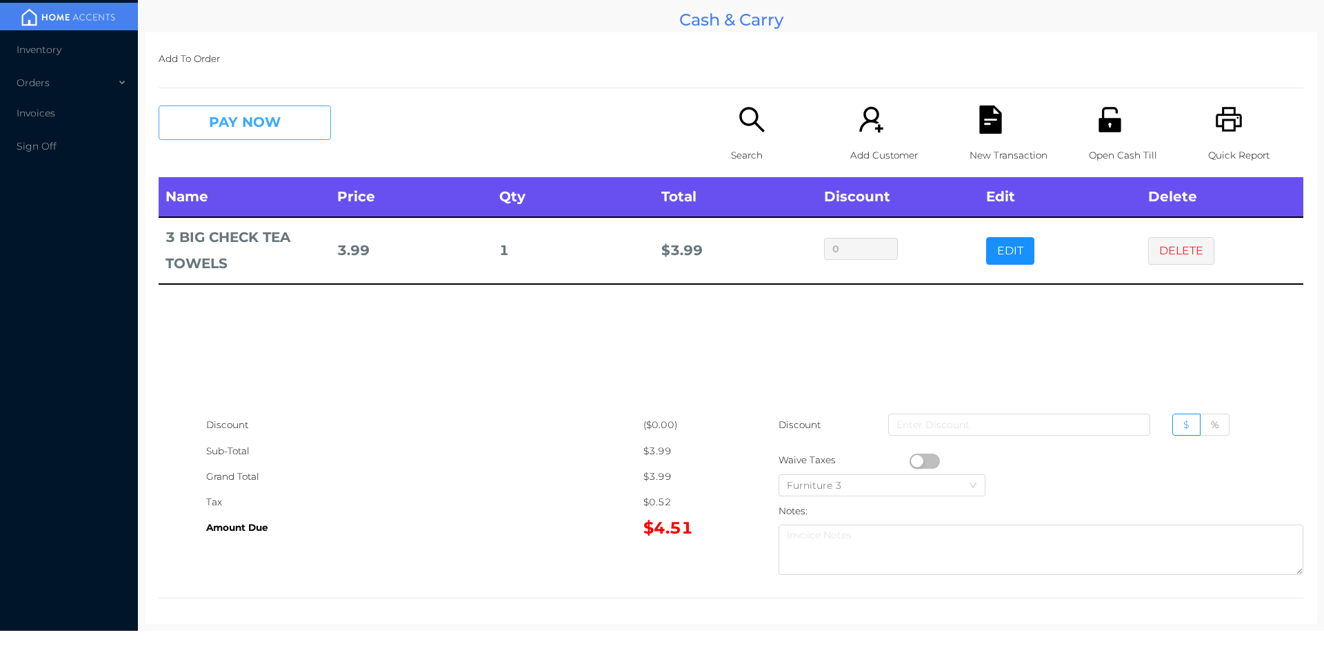
click at [246, 130] on button "PAY NOW" at bounding box center [245, 123] width 172 height 34
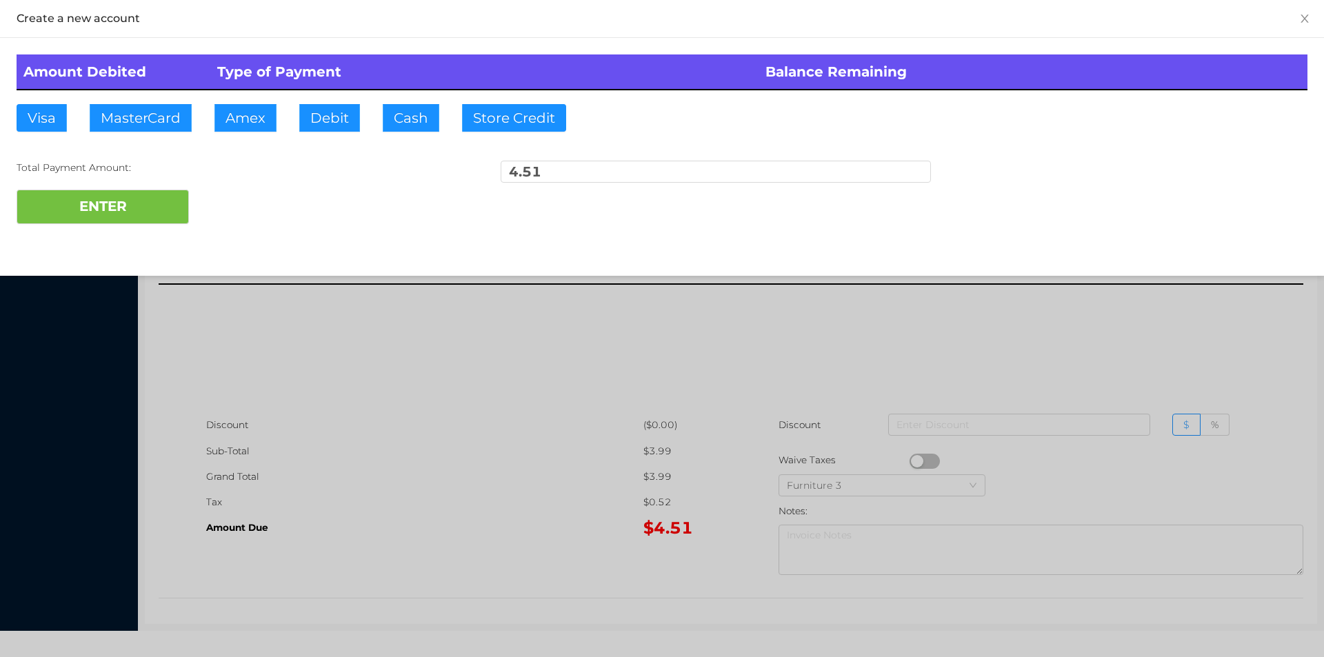
click at [339, 125] on div "Amount Debited Type of Payment Balance Remaining Visa MasterCard Amex Debit Cas…" at bounding box center [662, 139] width 1324 height 203
click at [130, 204] on button "ENTER" at bounding box center [103, 207] width 172 height 34
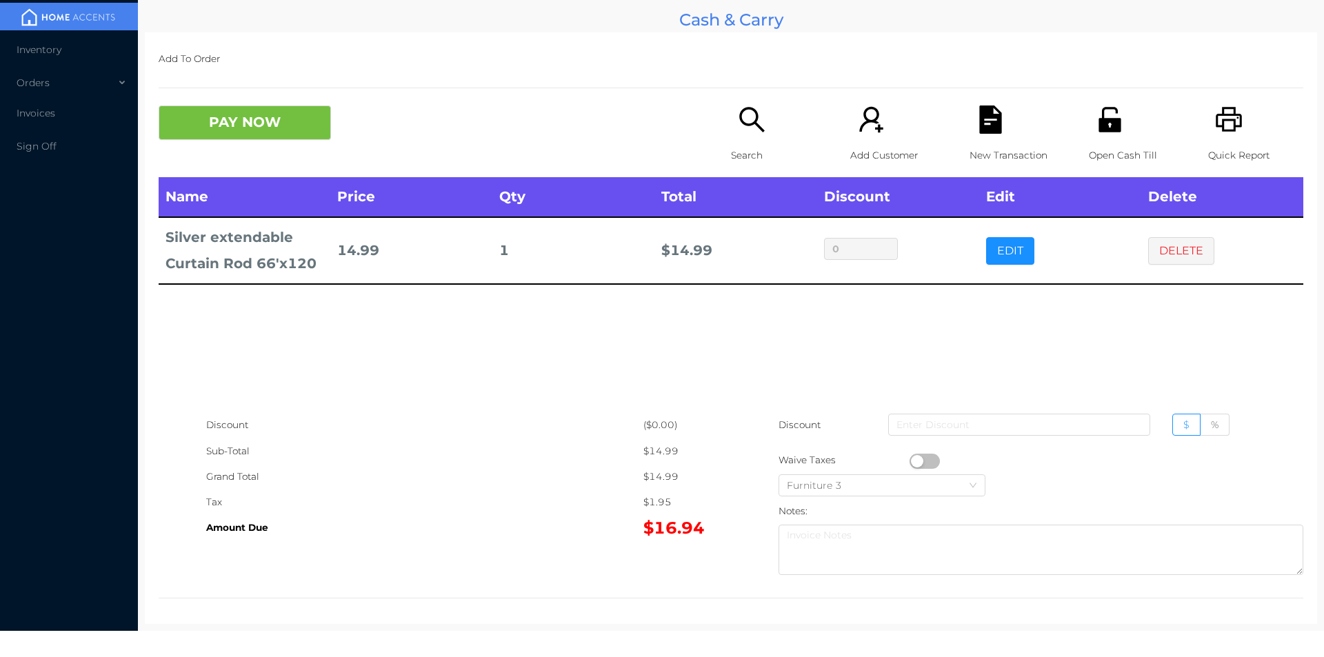
click at [302, 137] on button "PAY NOW" at bounding box center [245, 123] width 172 height 34
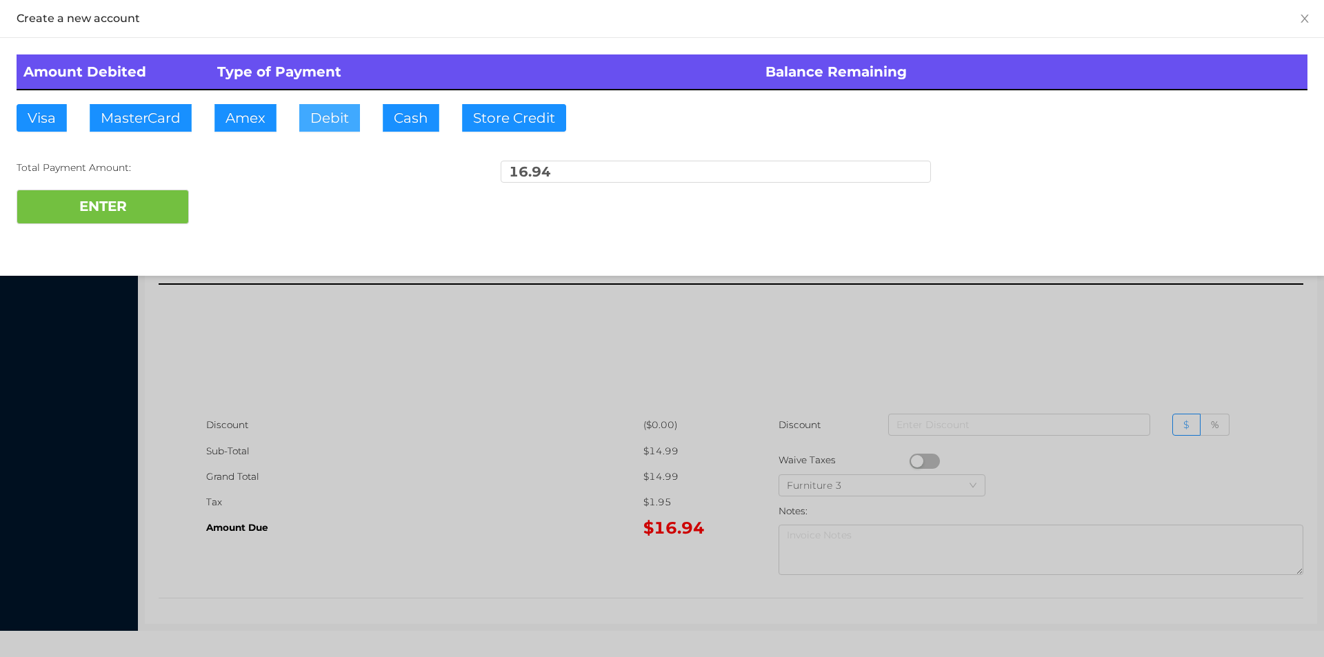
click at [330, 127] on button "Debit" at bounding box center [329, 118] width 61 height 28
click at [141, 205] on button "ENTER" at bounding box center [103, 207] width 172 height 34
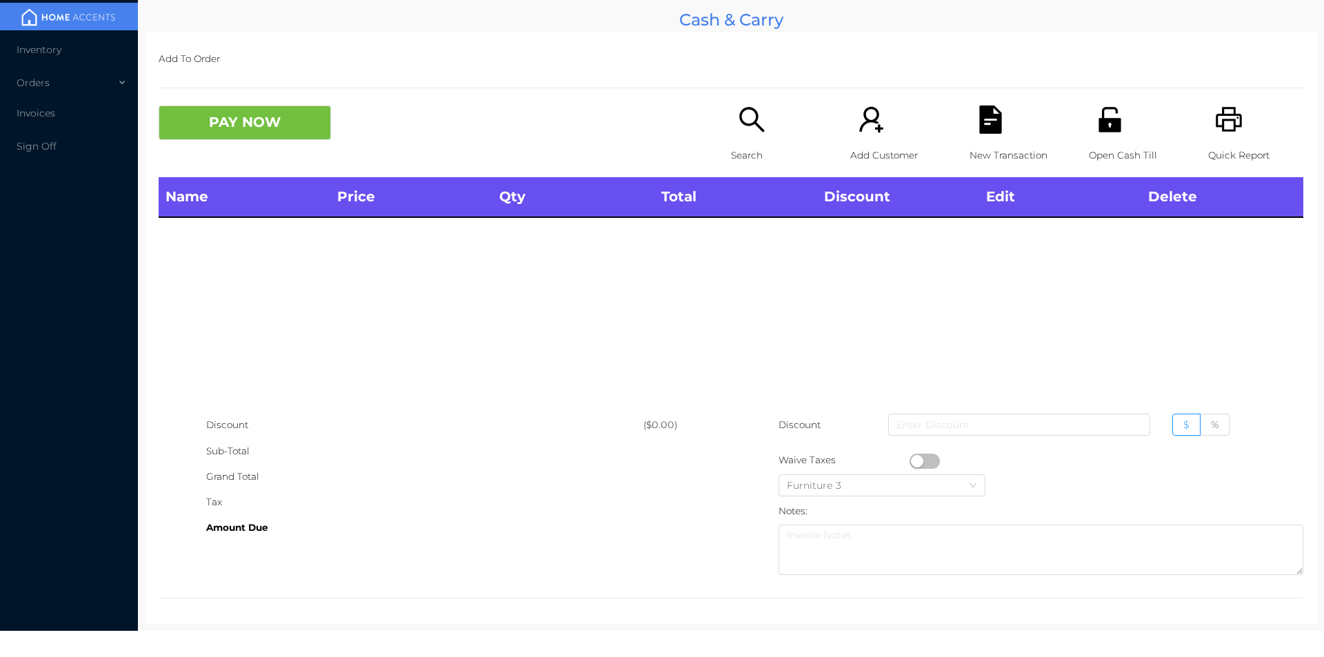
click at [759, 127] on icon "icon: search" at bounding box center [752, 120] width 28 height 28
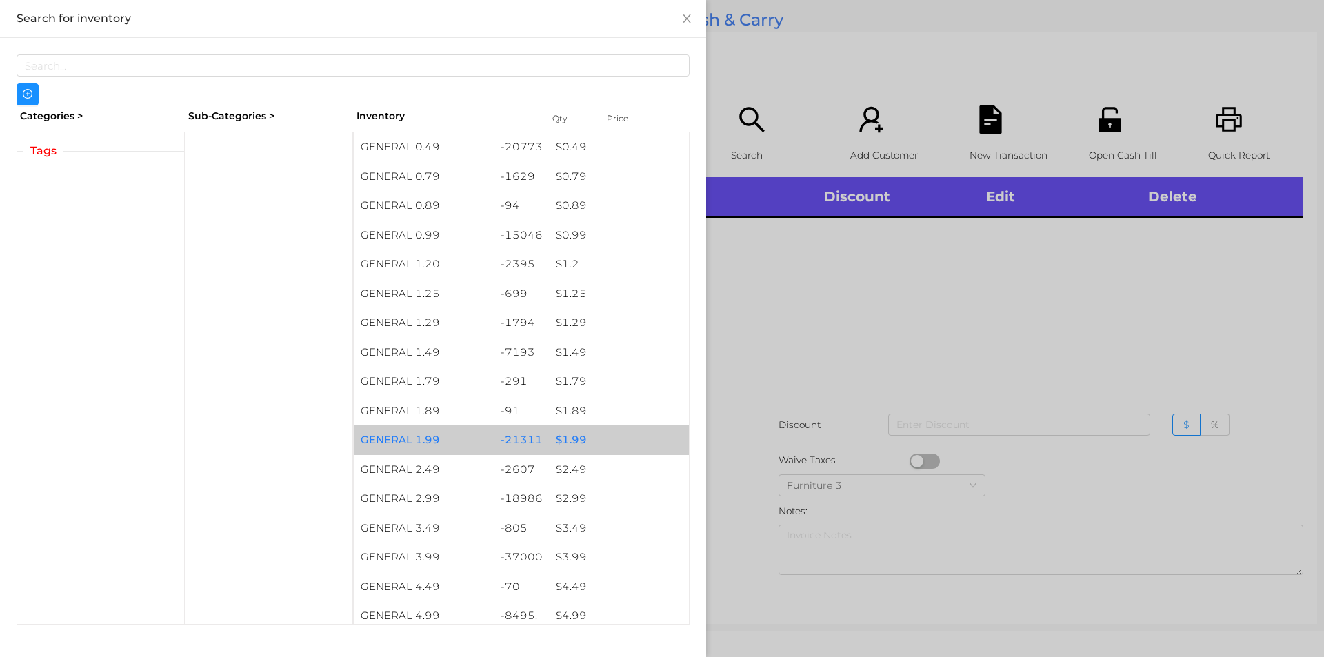
click at [519, 430] on div "-21311" at bounding box center [522, 440] width 56 height 30
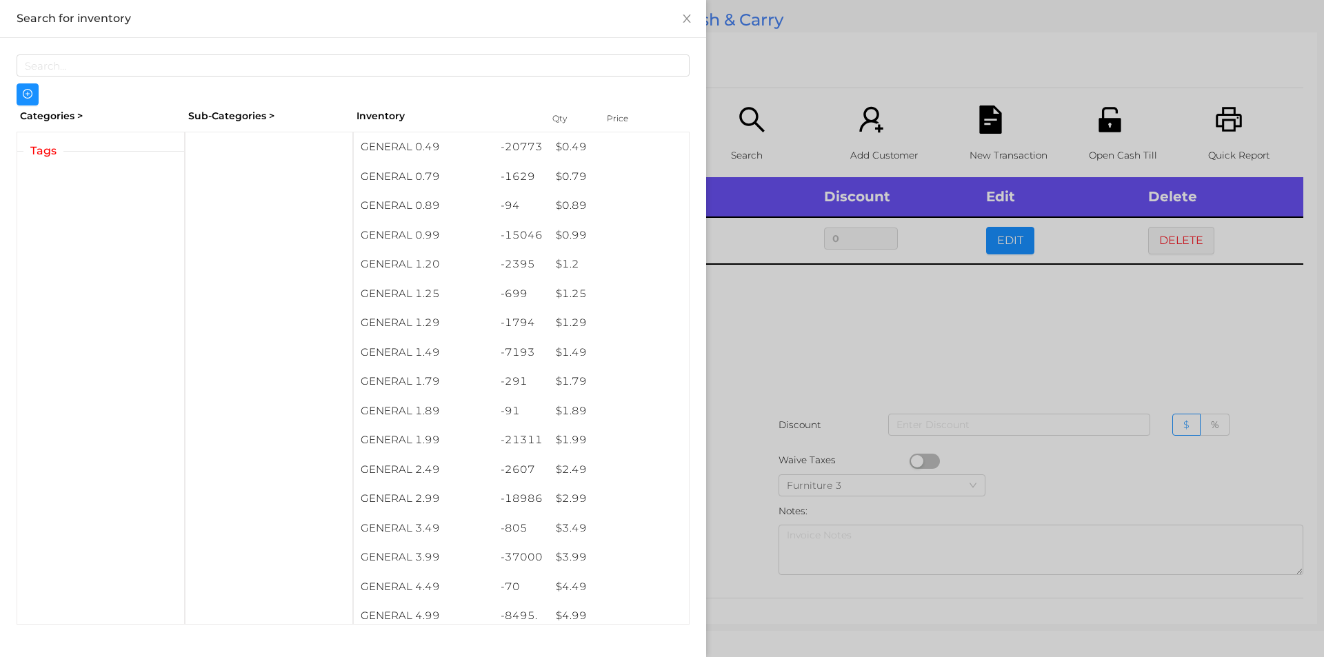
click at [807, 527] on div at bounding box center [662, 328] width 1324 height 657
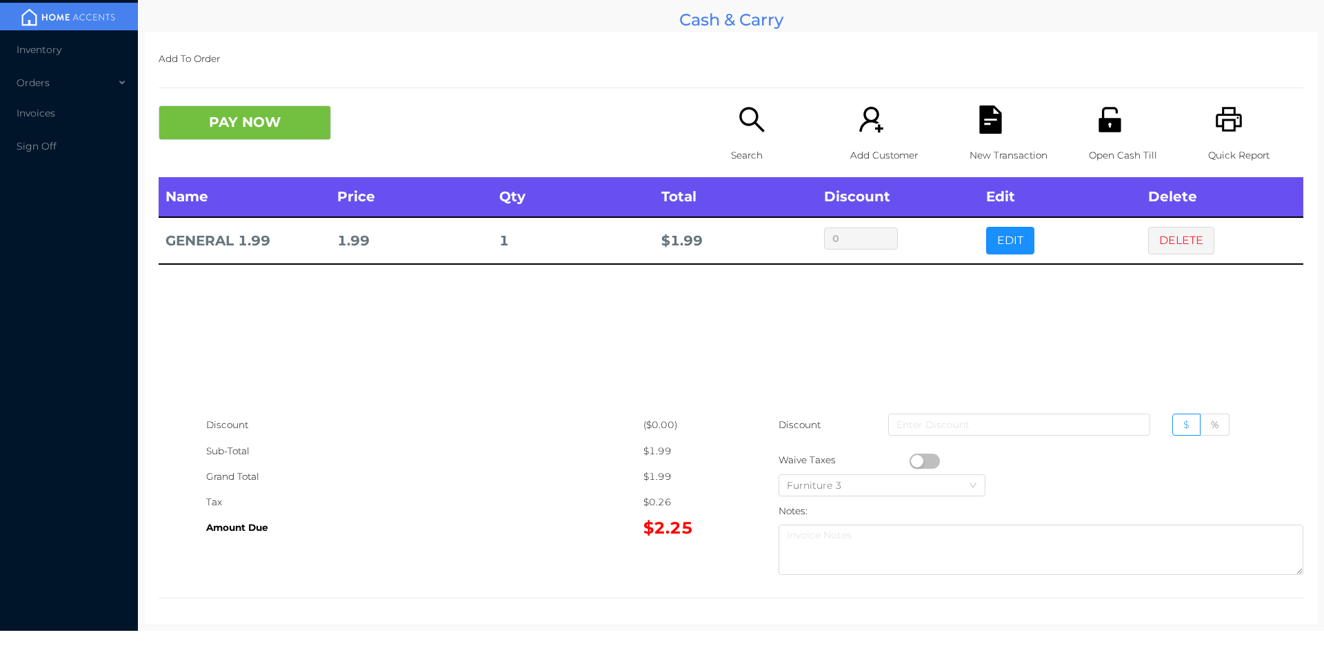
click at [983, 128] on icon "icon: file-text" at bounding box center [990, 120] width 22 height 28
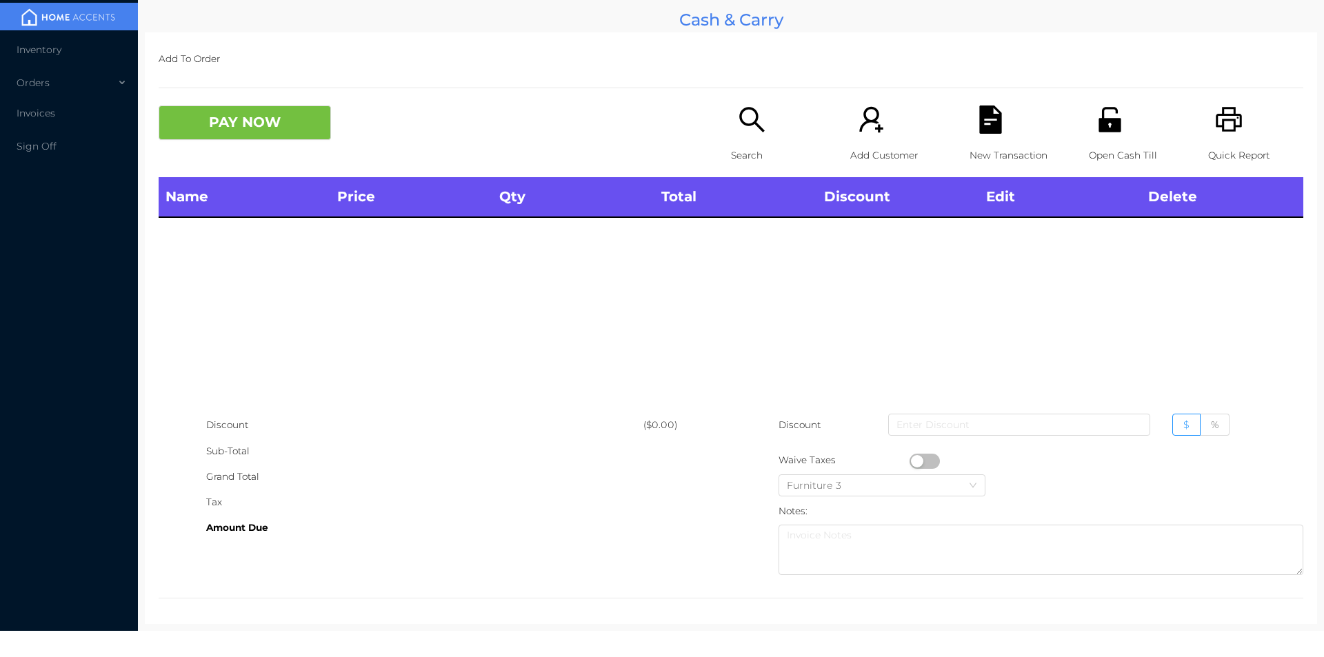
click at [1224, 151] on p "Quick Report" at bounding box center [1255, 156] width 95 height 26
click at [1226, 139] on div "Quick Report" at bounding box center [1255, 142] width 95 height 72
click at [1130, 110] on div "Open Cash Till" at bounding box center [1136, 142] width 95 height 72
click at [745, 135] on div "Search" at bounding box center [778, 142] width 95 height 72
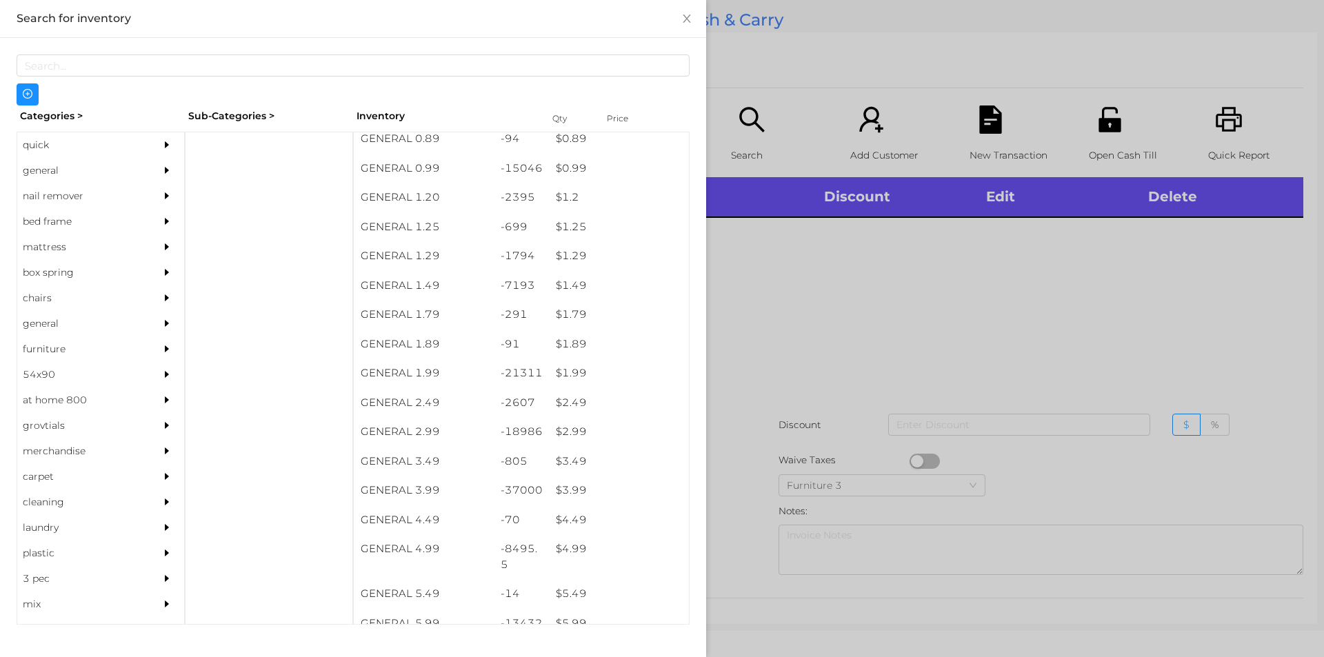
scroll to position [67, 0]
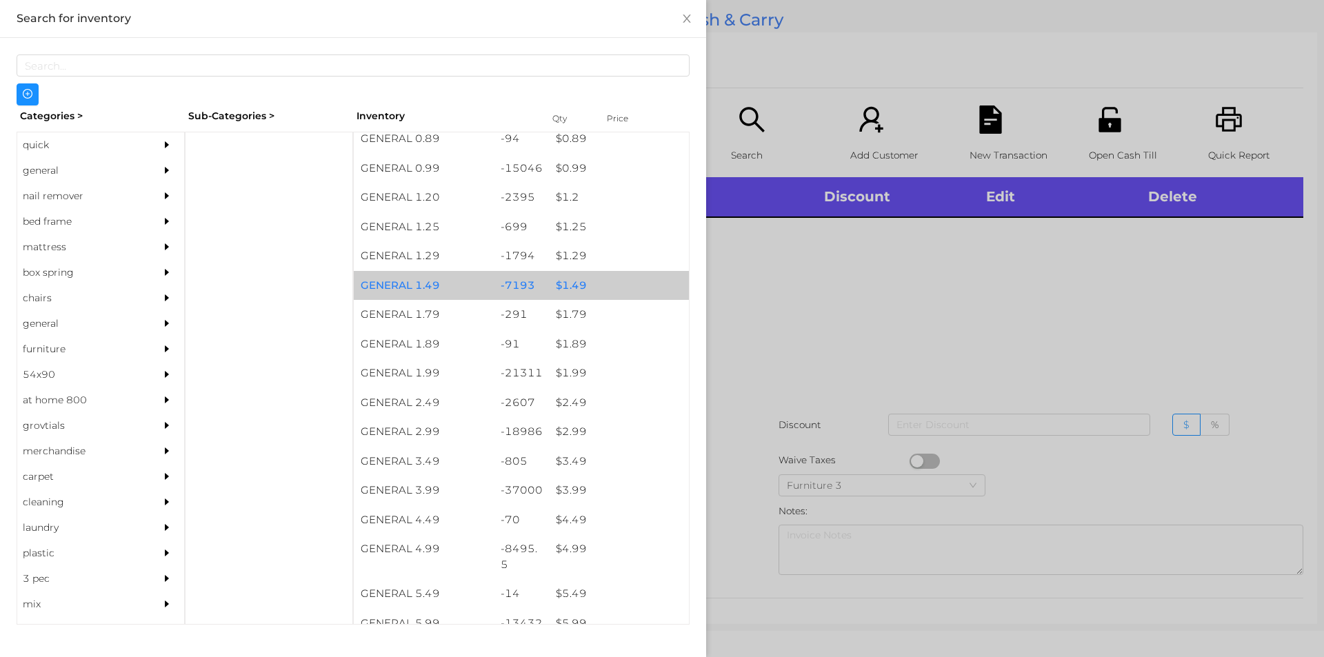
click at [525, 287] on div "-7193" at bounding box center [522, 286] width 56 height 30
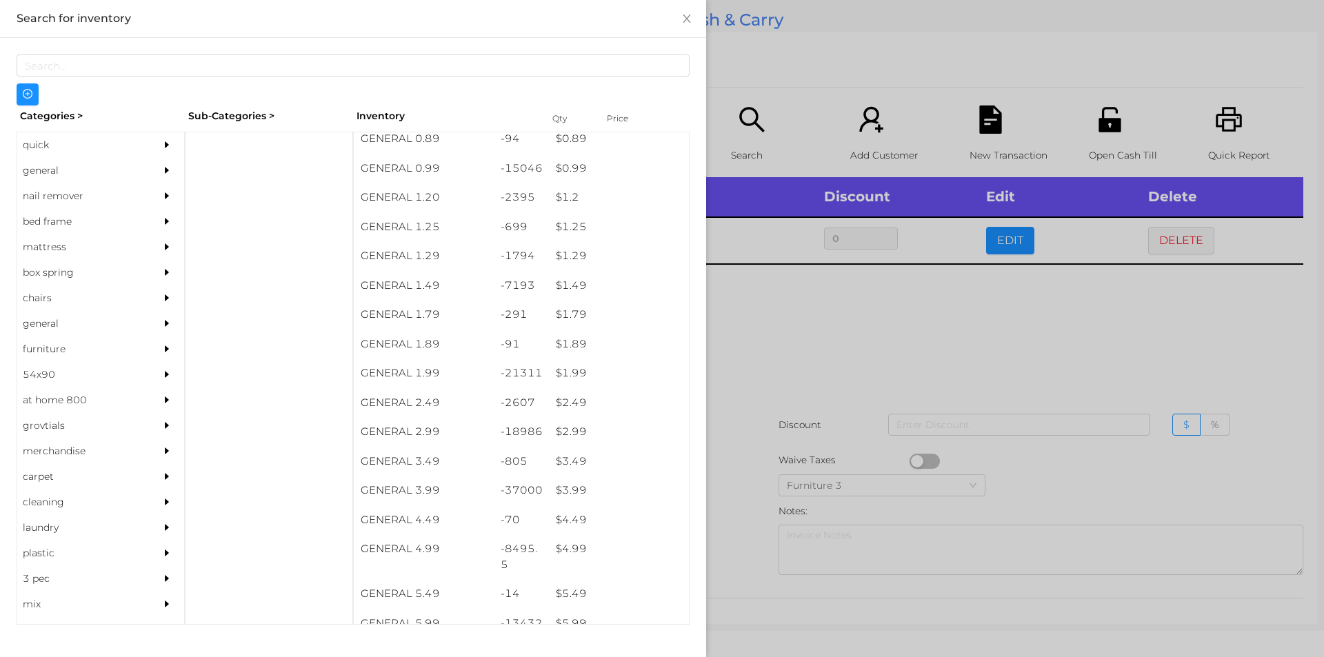
click at [761, 379] on div at bounding box center [662, 328] width 1324 height 657
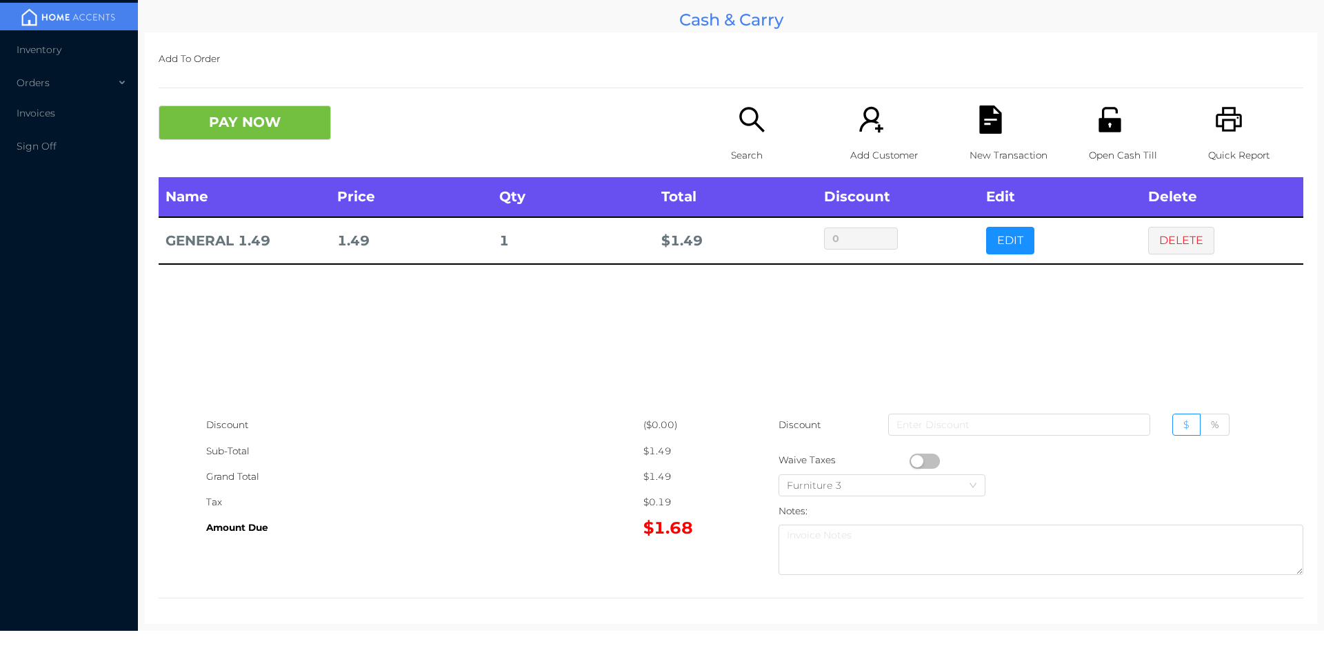
click at [980, 126] on icon "icon: file-text" at bounding box center [990, 120] width 22 height 28
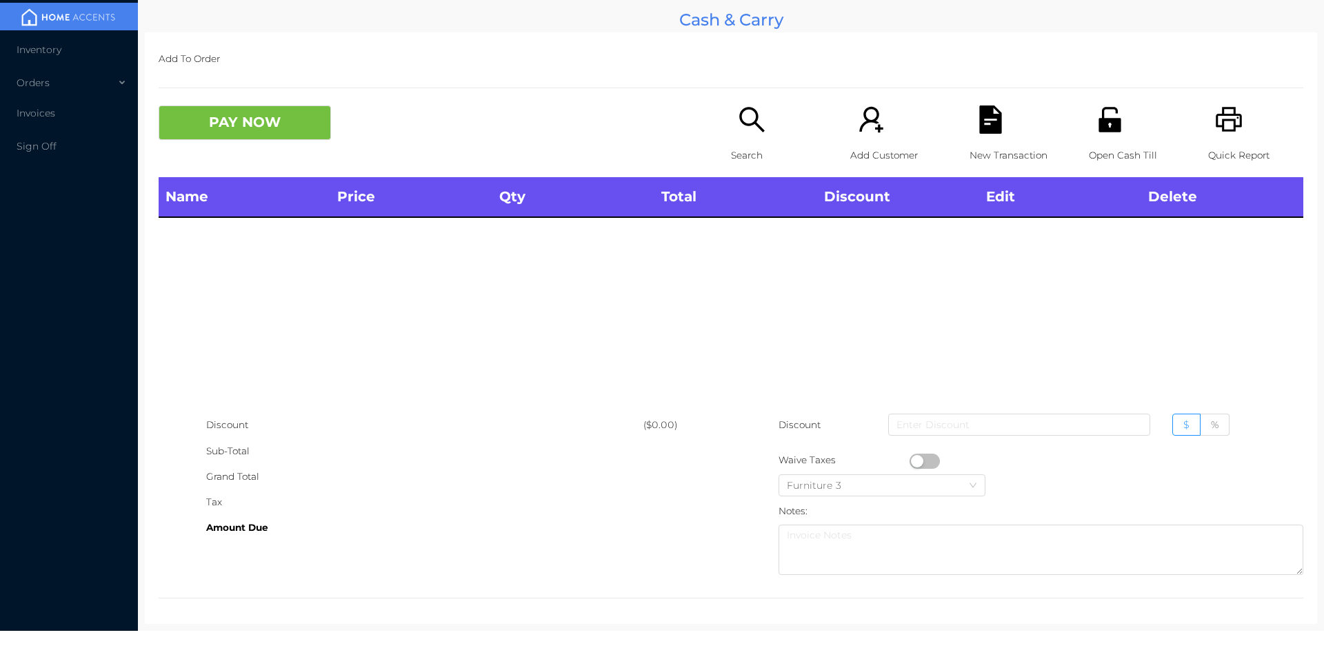
click at [1096, 117] on icon "icon: unlock" at bounding box center [1110, 120] width 28 height 28
click at [743, 132] on icon "icon: search" at bounding box center [752, 120] width 28 height 28
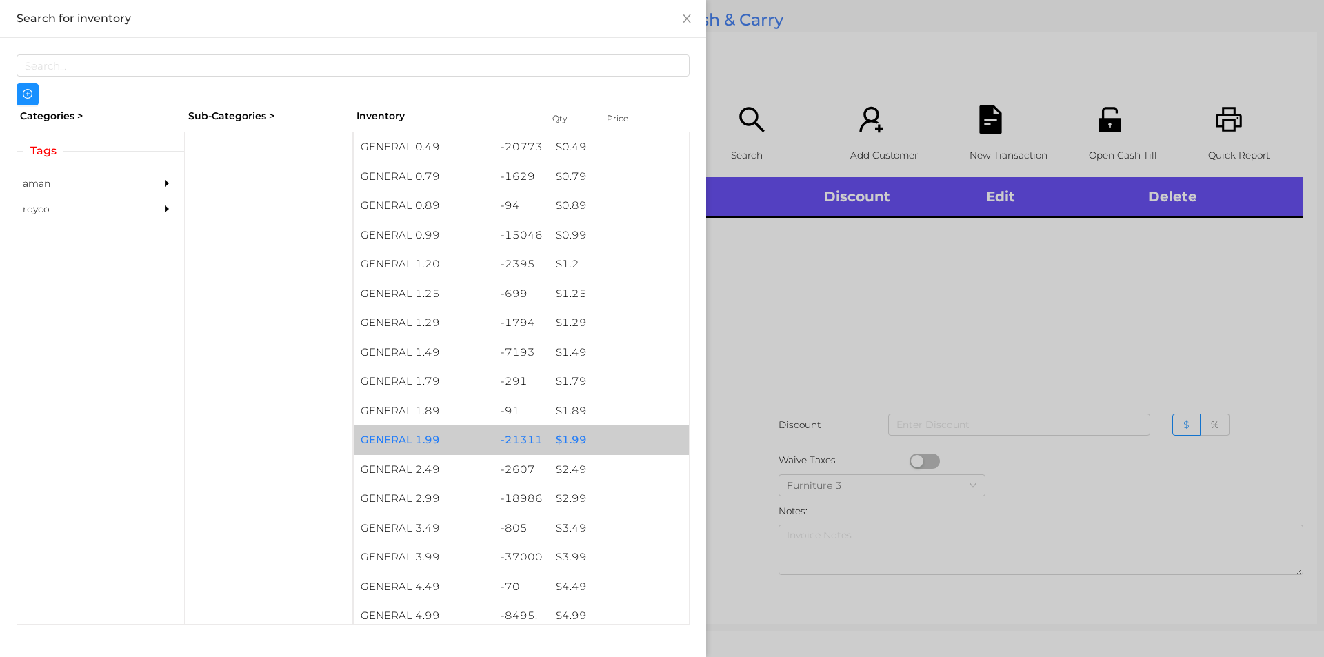
click at [550, 440] on div "$ 1.99" at bounding box center [619, 440] width 140 height 30
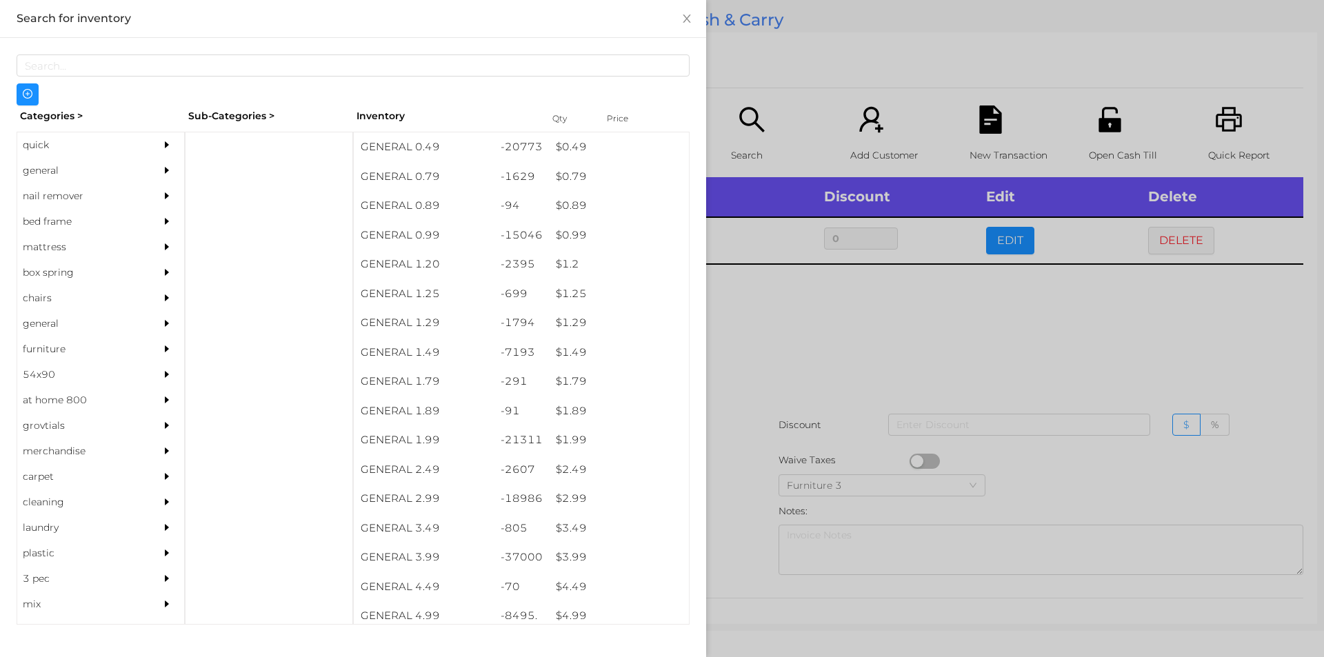
click at [820, 398] on div at bounding box center [662, 328] width 1324 height 657
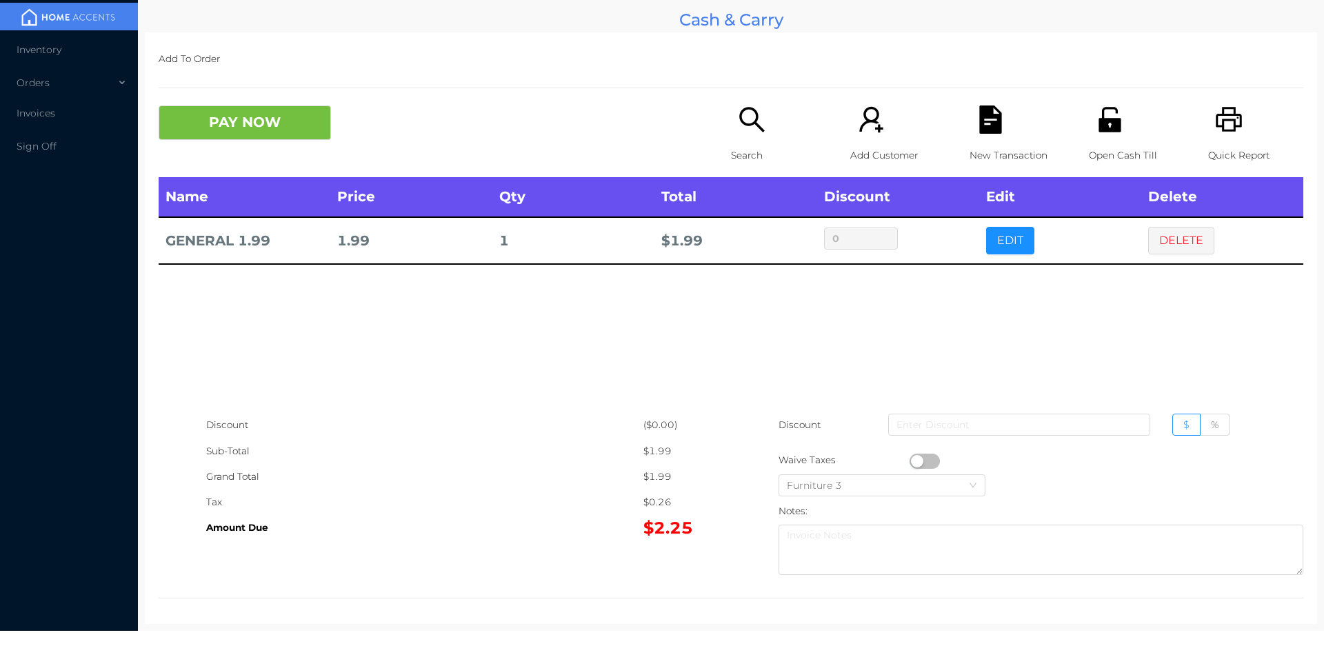
click at [979, 128] on icon "icon: file-text" at bounding box center [990, 120] width 22 height 28
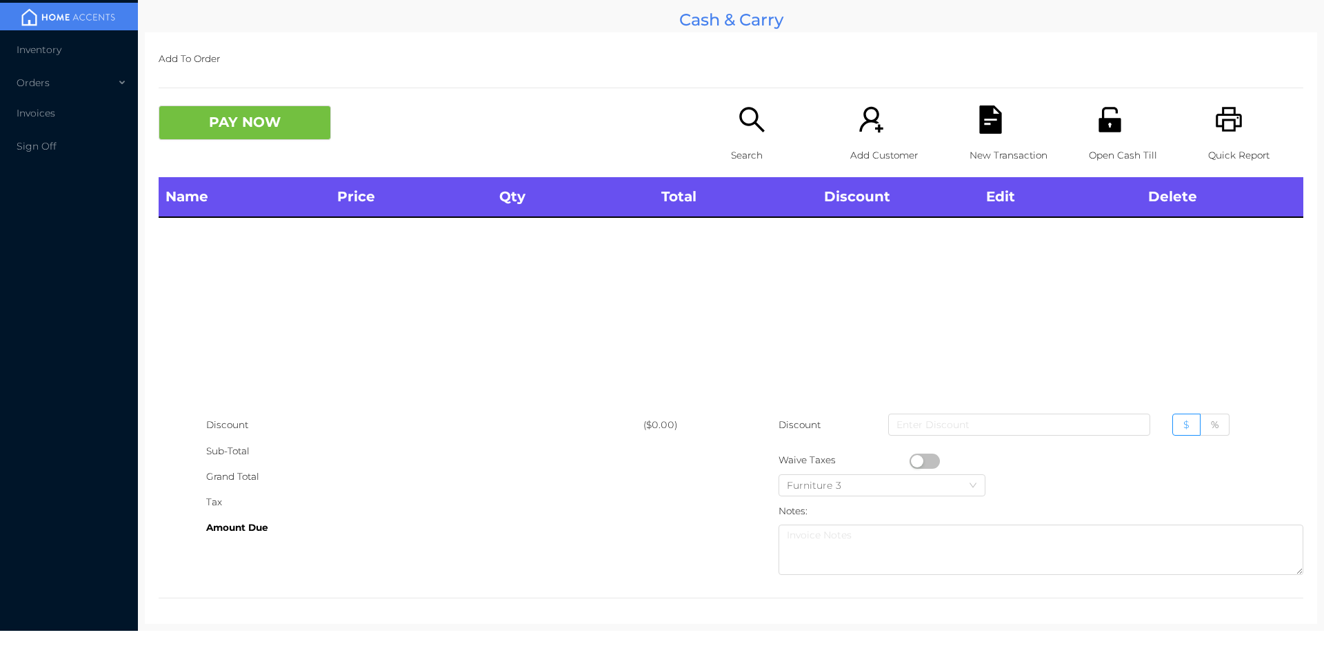
click at [1098, 120] on icon "icon: unlock" at bounding box center [1109, 119] width 22 height 25
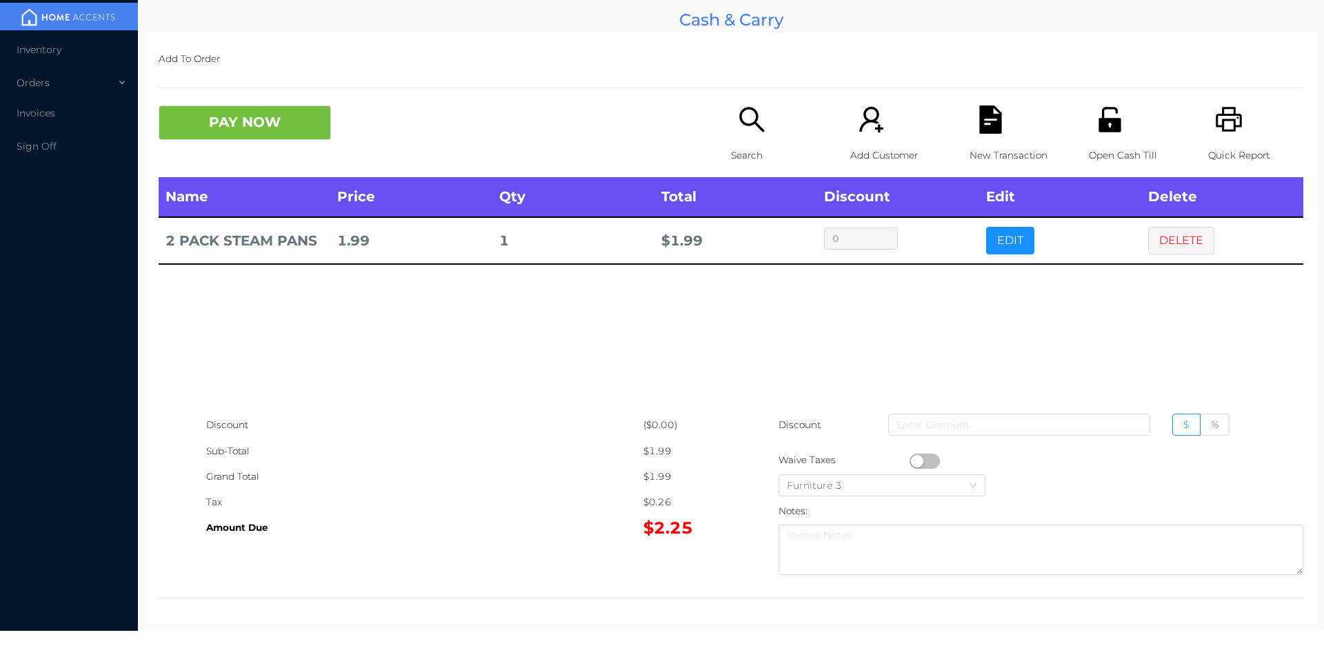
click at [979, 122] on icon "icon: file-text" at bounding box center [990, 120] width 22 height 28
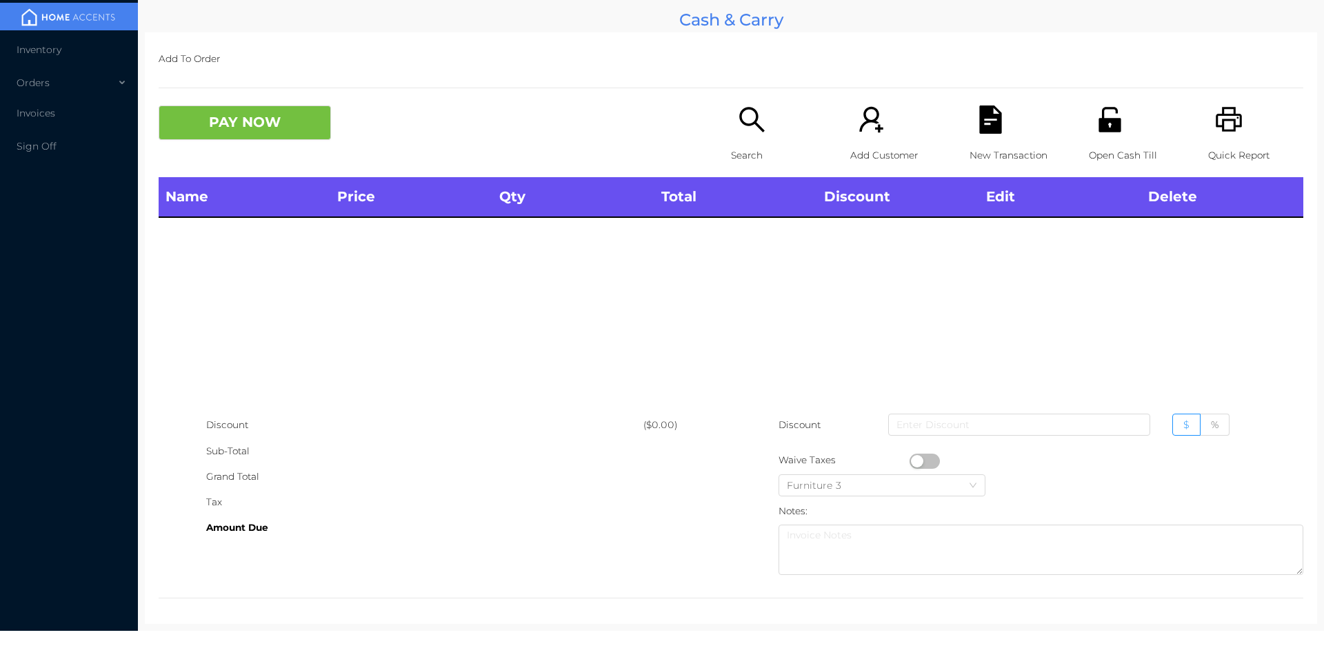
click at [1096, 132] on icon "icon: unlock" at bounding box center [1110, 120] width 28 height 28
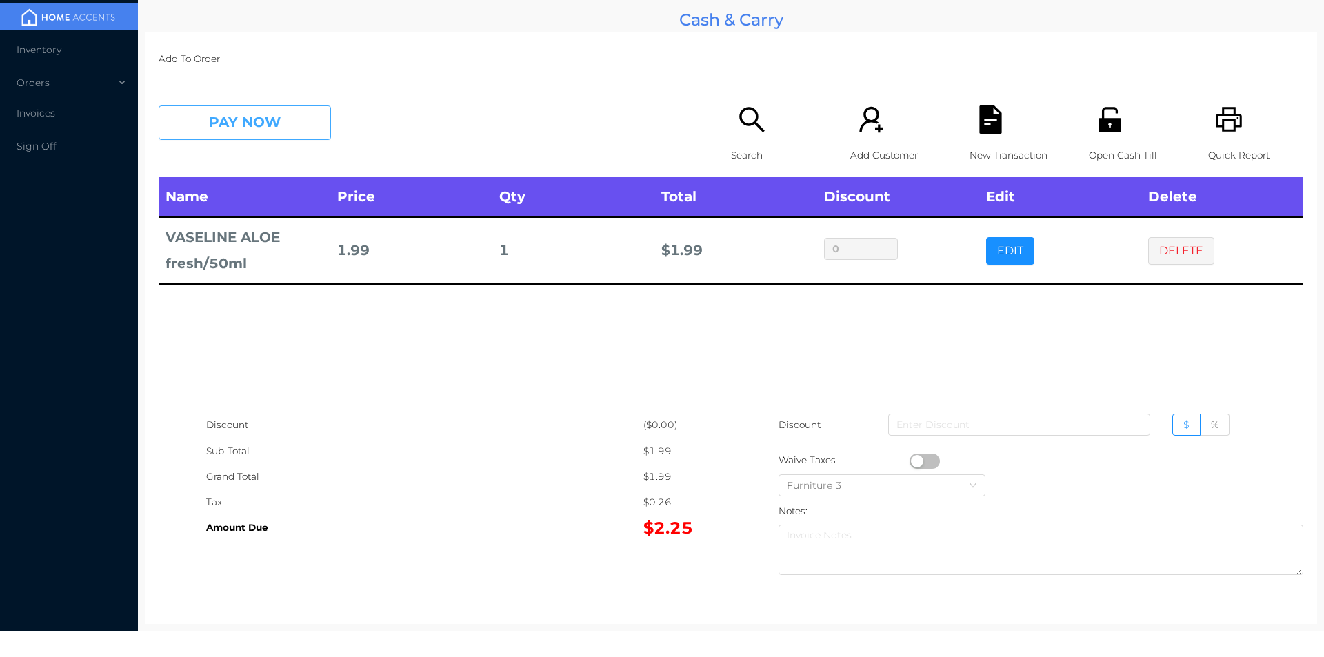
click at [232, 106] on button "PAY NOW" at bounding box center [245, 123] width 172 height 34
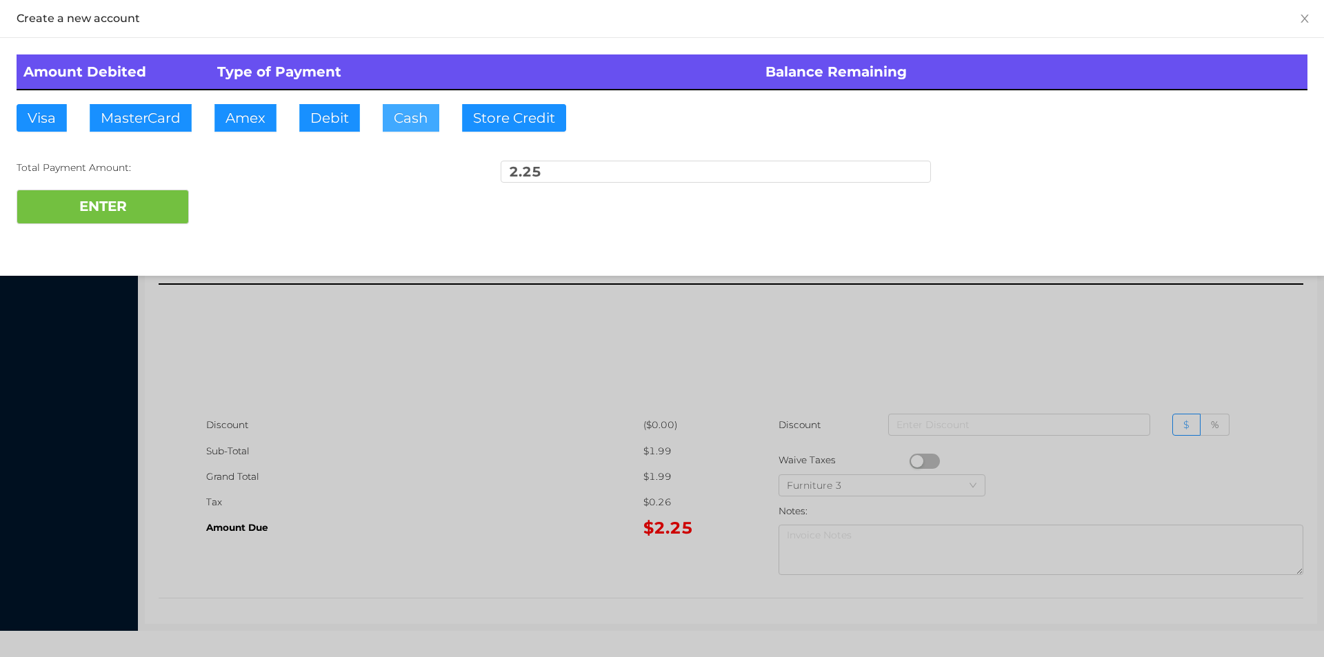
click at [422, 125] on button "Cash" at bounding box center [411, 118] width 57 height 28
type input "5"
click at [141, 218] on button "ENTER" at bounding box center [103, 207] width 172 height 34
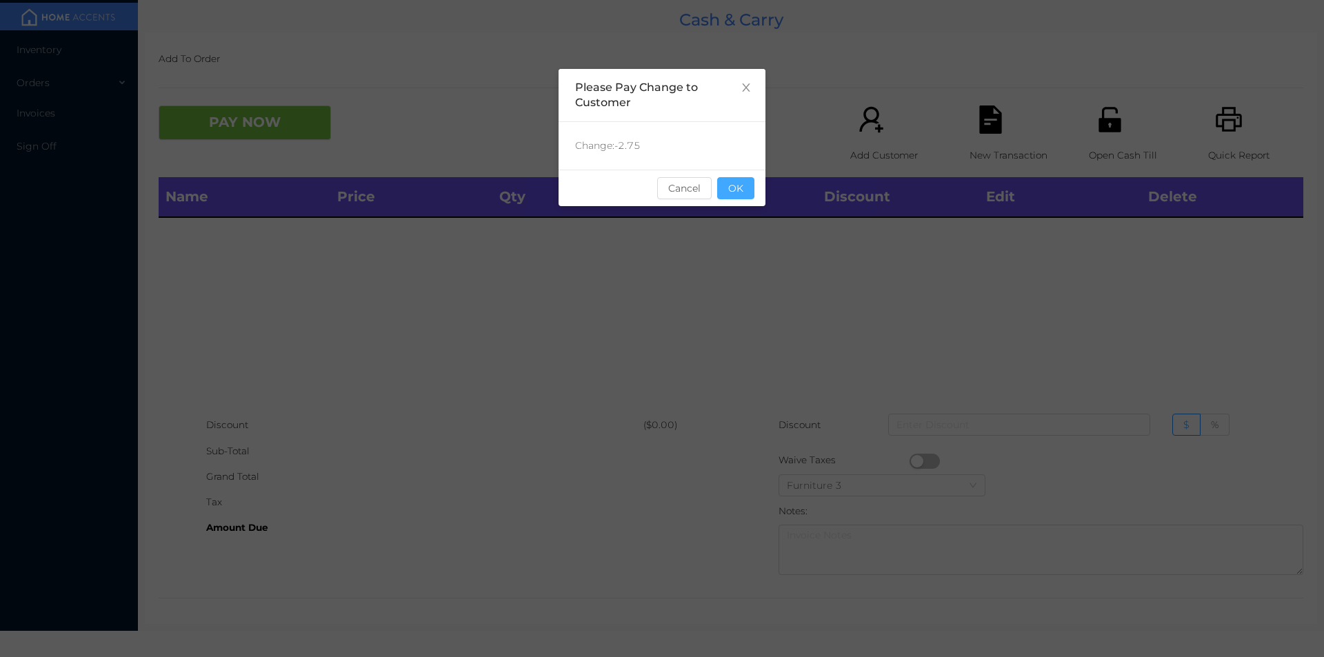
click at [747, 194] on button "OK" at bounding box center [735, 188] width 37 height 22
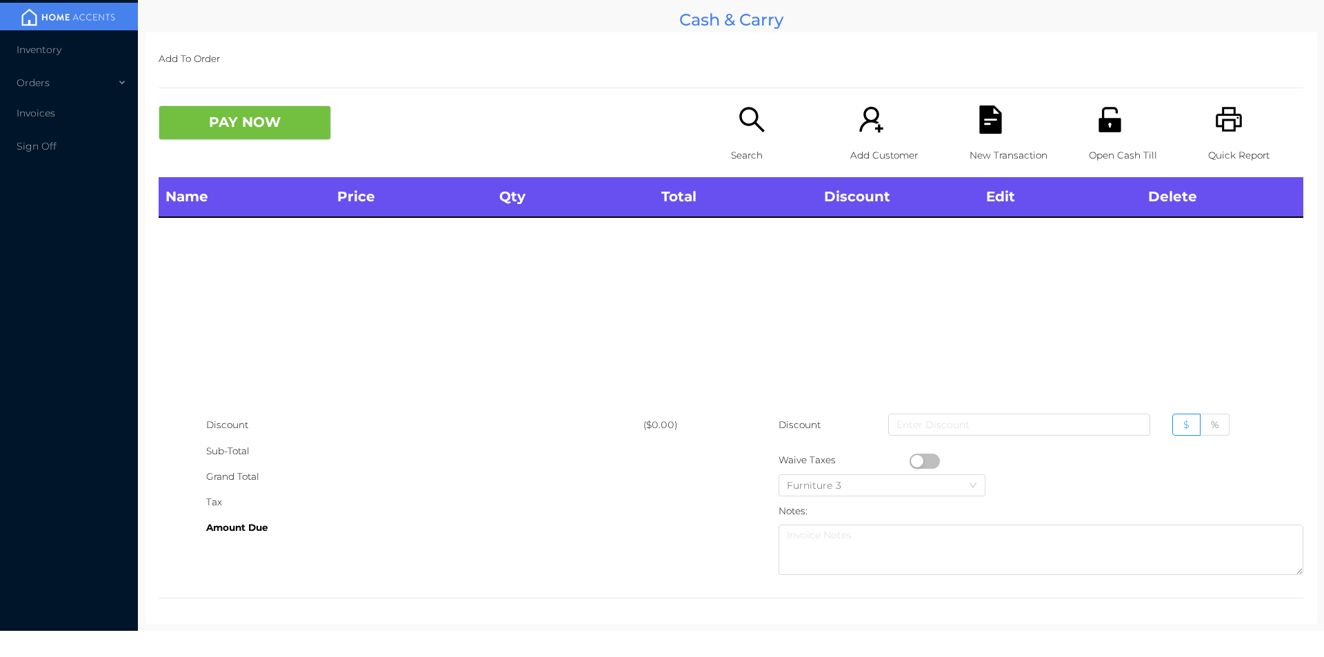
click at [745, 148] on p "Search" at bounding box center [778, 156] width 95 height 26
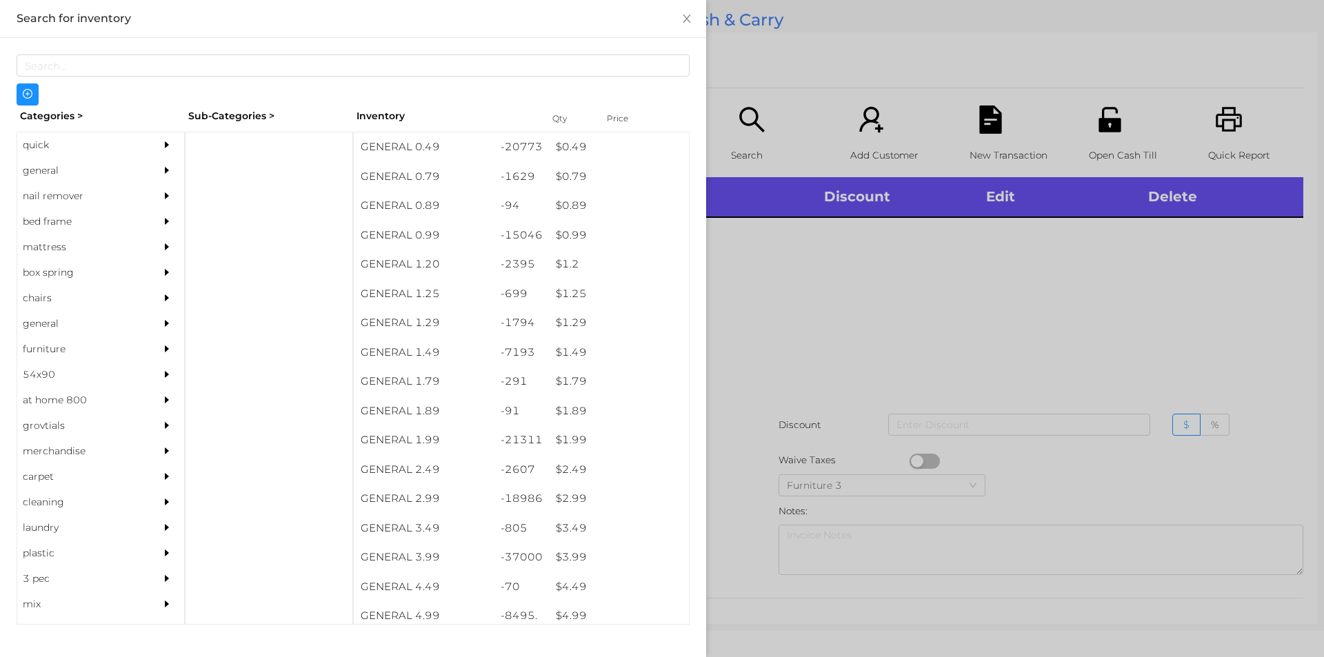
click at [68, 158] on div "general" at bounding box center [80, 171] width 126 height 26
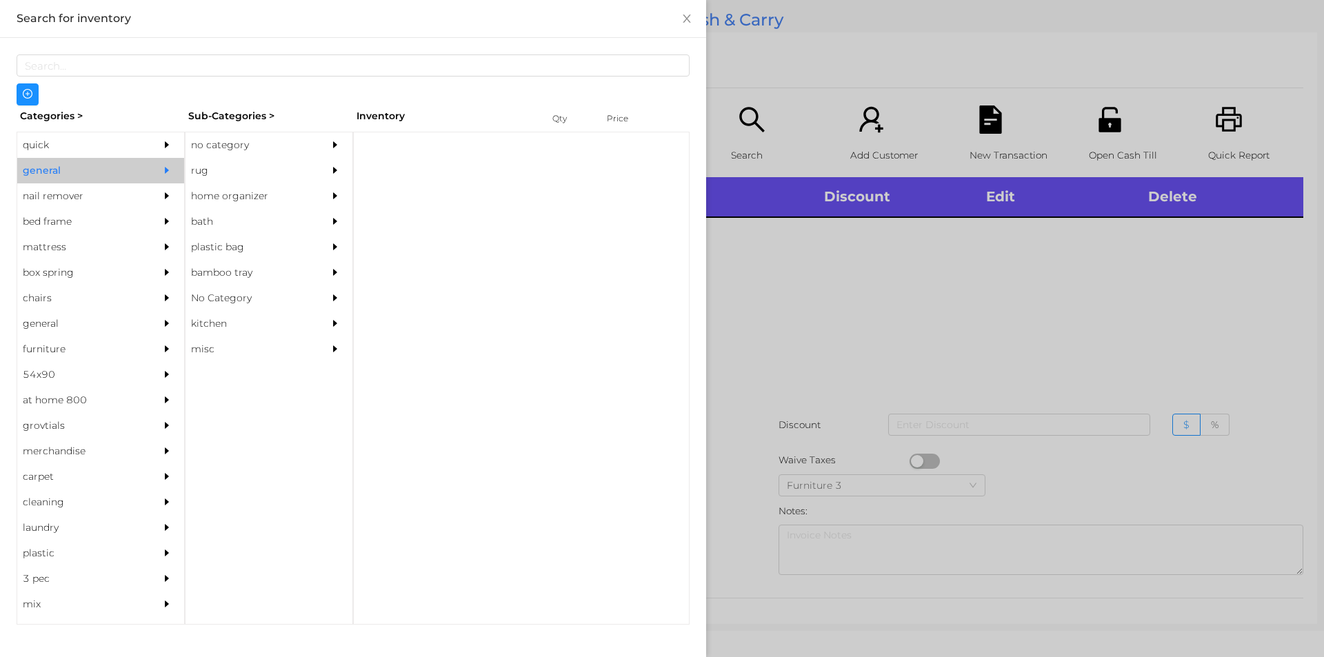
click at [254, 134] on div "no category" at bounding box center [248, 145] width 126 height 26
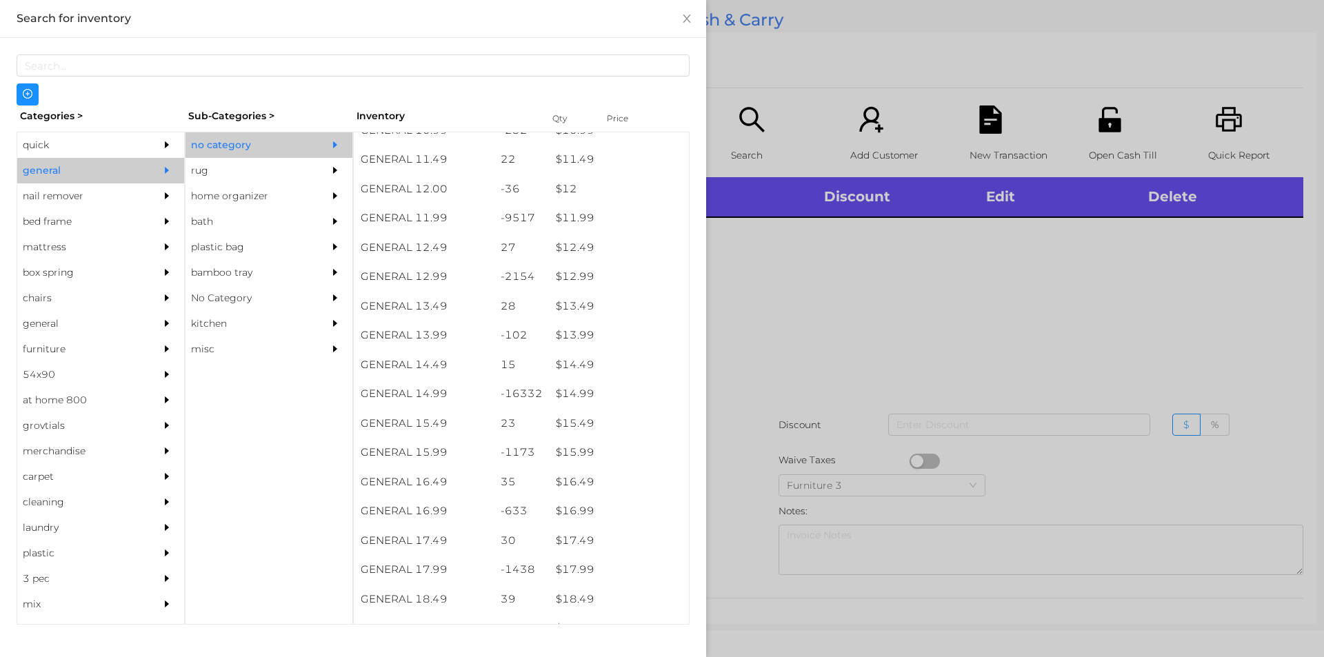
scroll to position [971, 0]
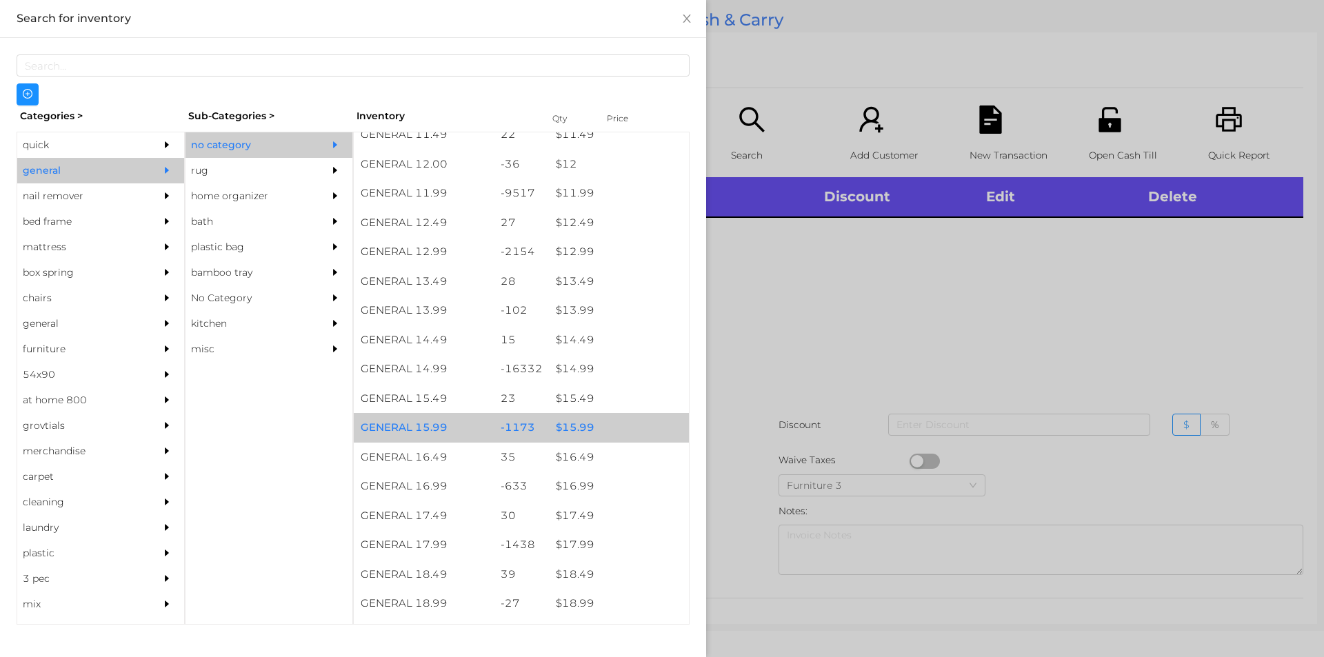
click at [615, 430] on div "$ 15.99" at bounding box center [619, 428] width 140 height 30
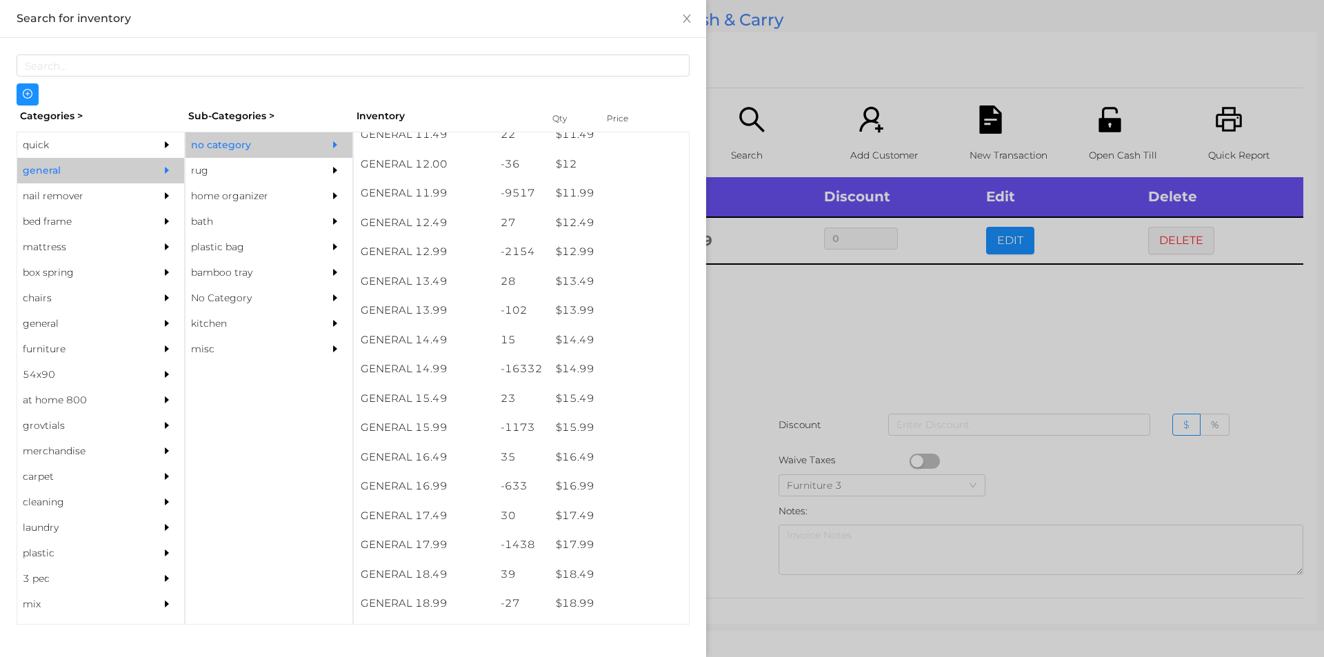
click at [779, 414] on div at bounding box center [662, 328] width 1324 height 657
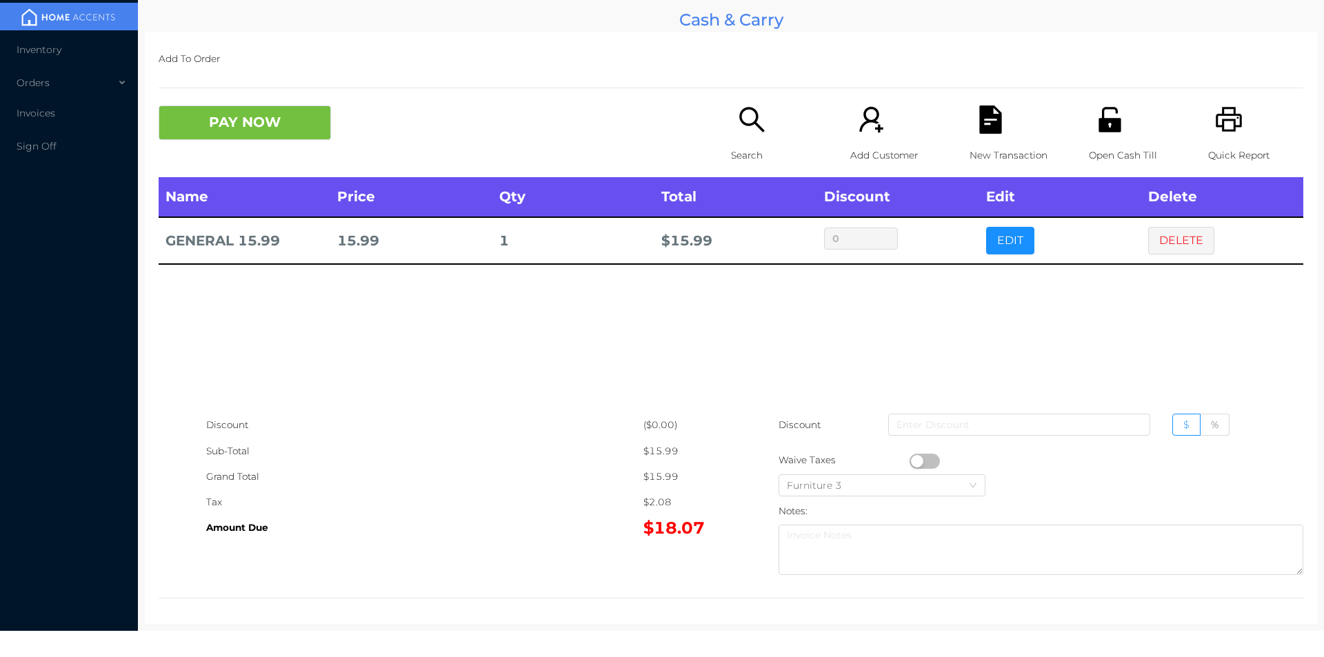
click at [750, 126] on icon "icon: search" at bounding box center [752, 120] width 28 height 28
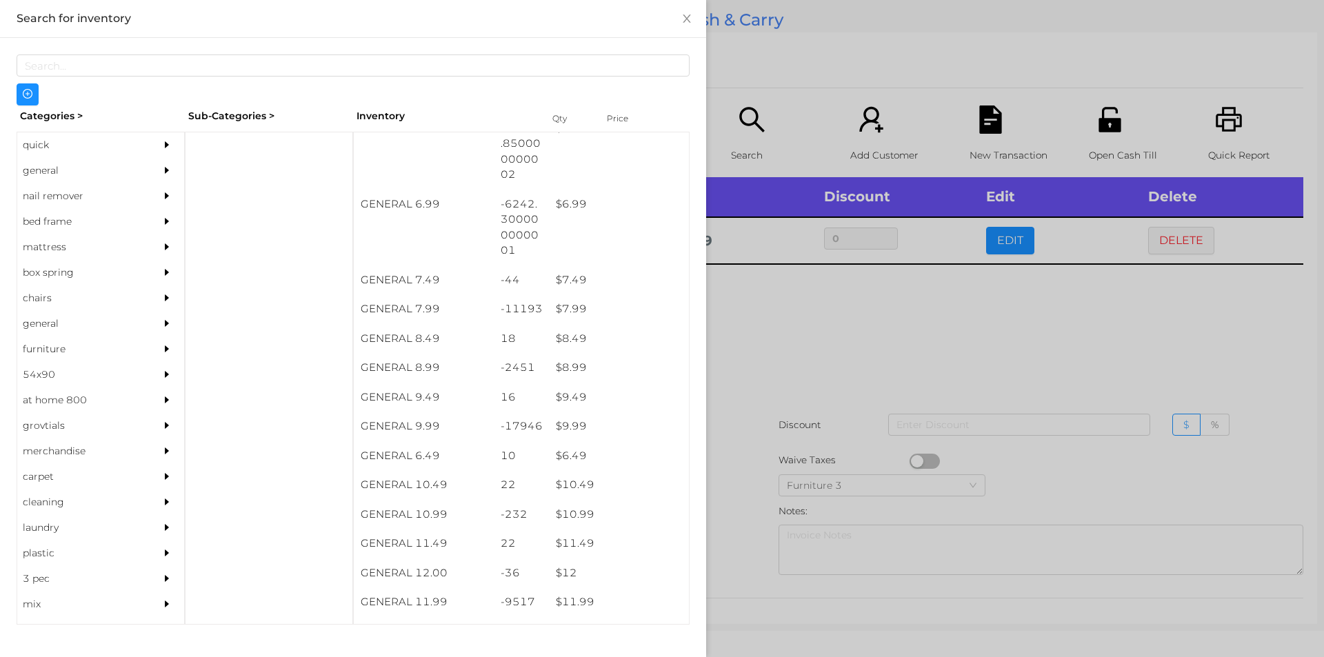
scroll to position [562, 0]
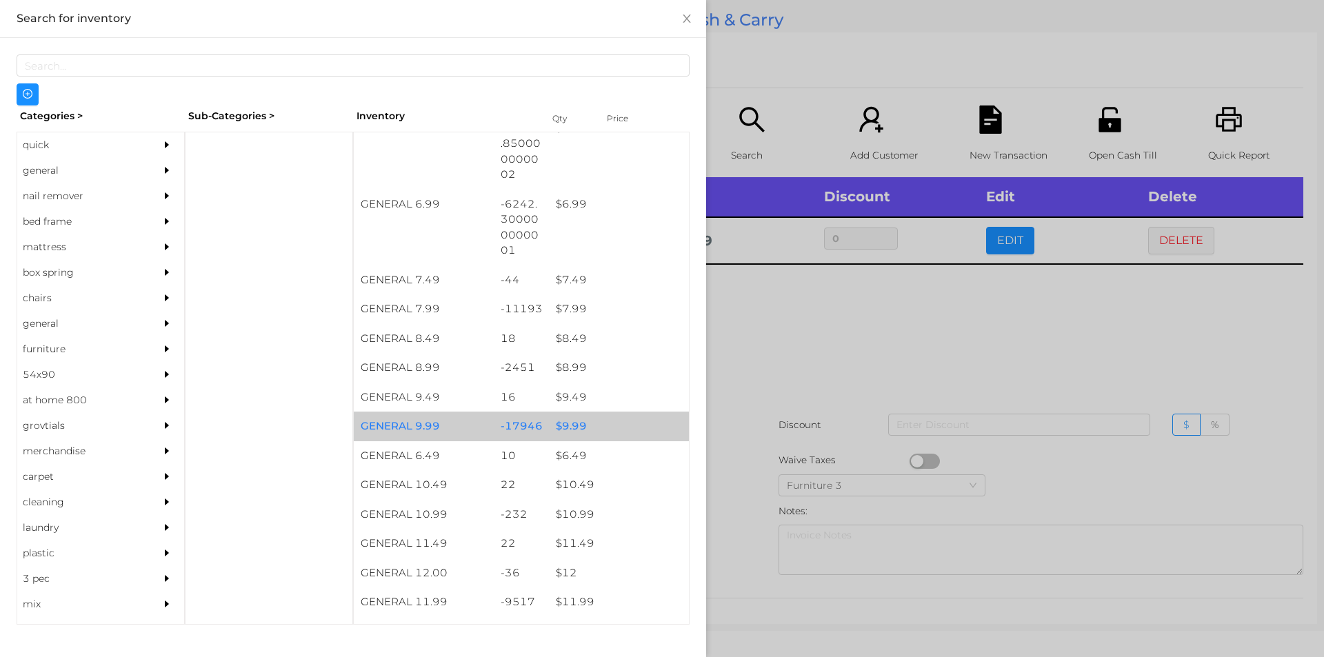
click at [568, 421] on div "$ 9.99" at bounding box center [619, 427] width 140 height 30
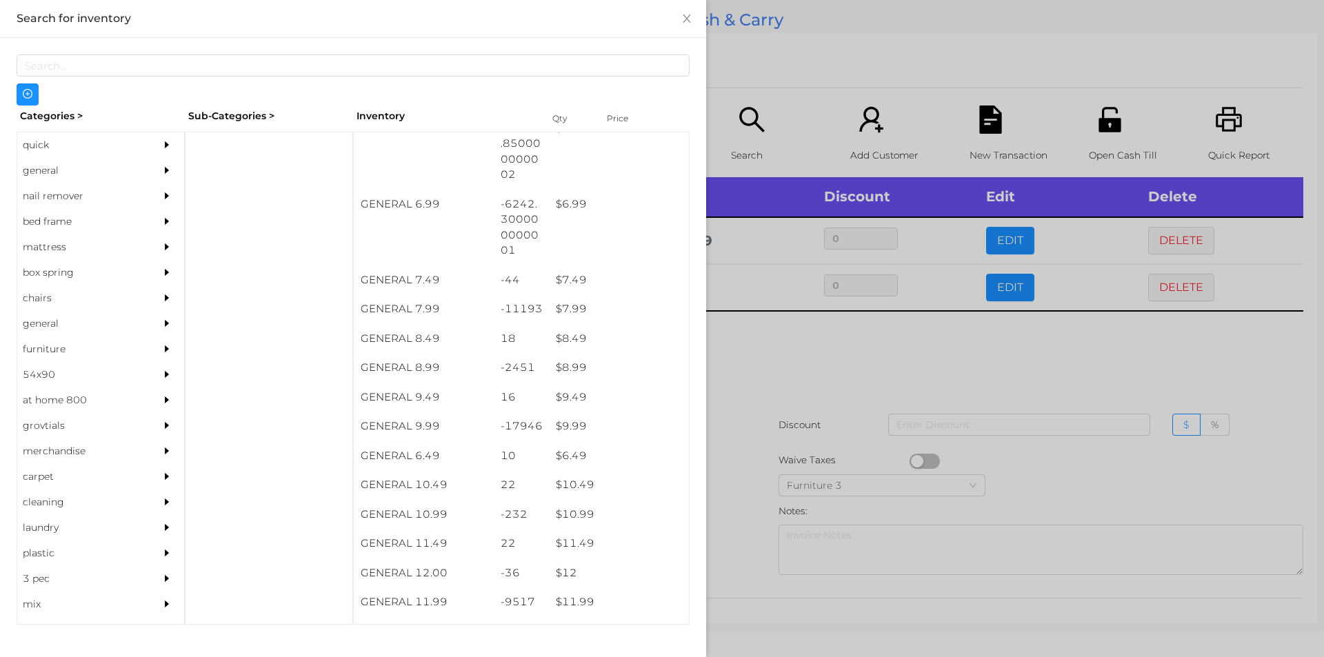
click at [781, 443] on div at bounding box center [662, 328] width 1324 height 657
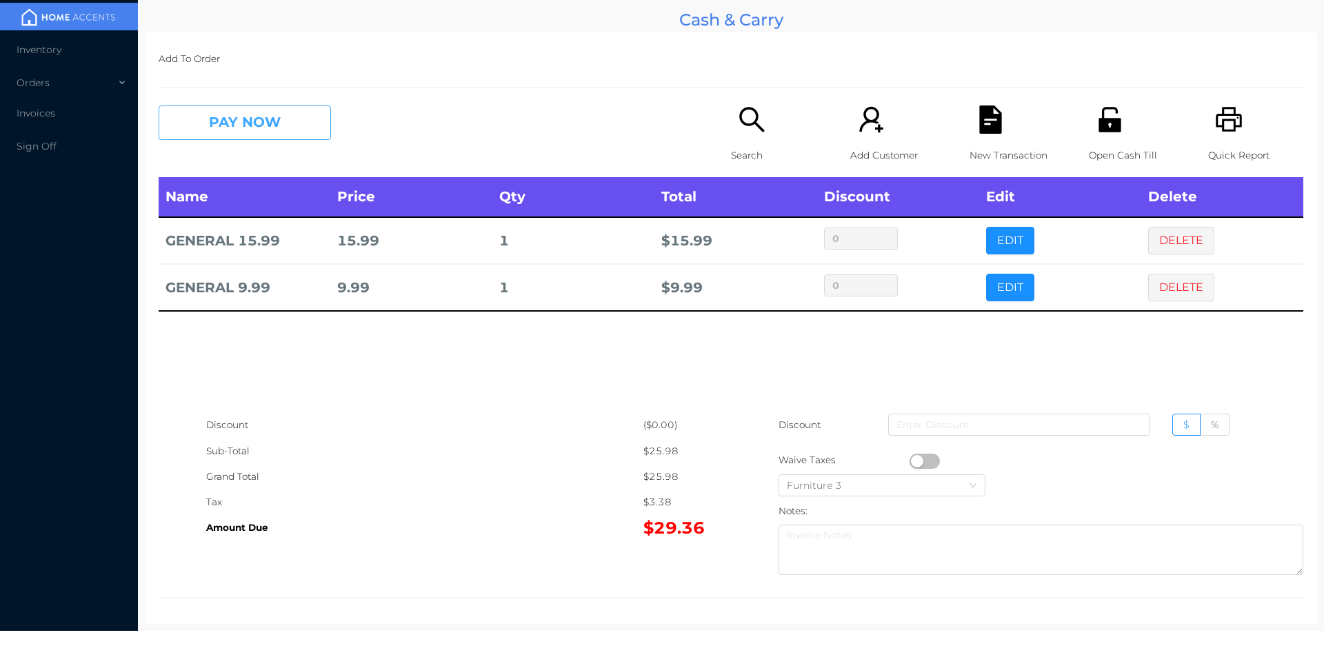
click at [300, 120] on button "PAY NOW" at bounding box center [245, 123] width 172 height 34
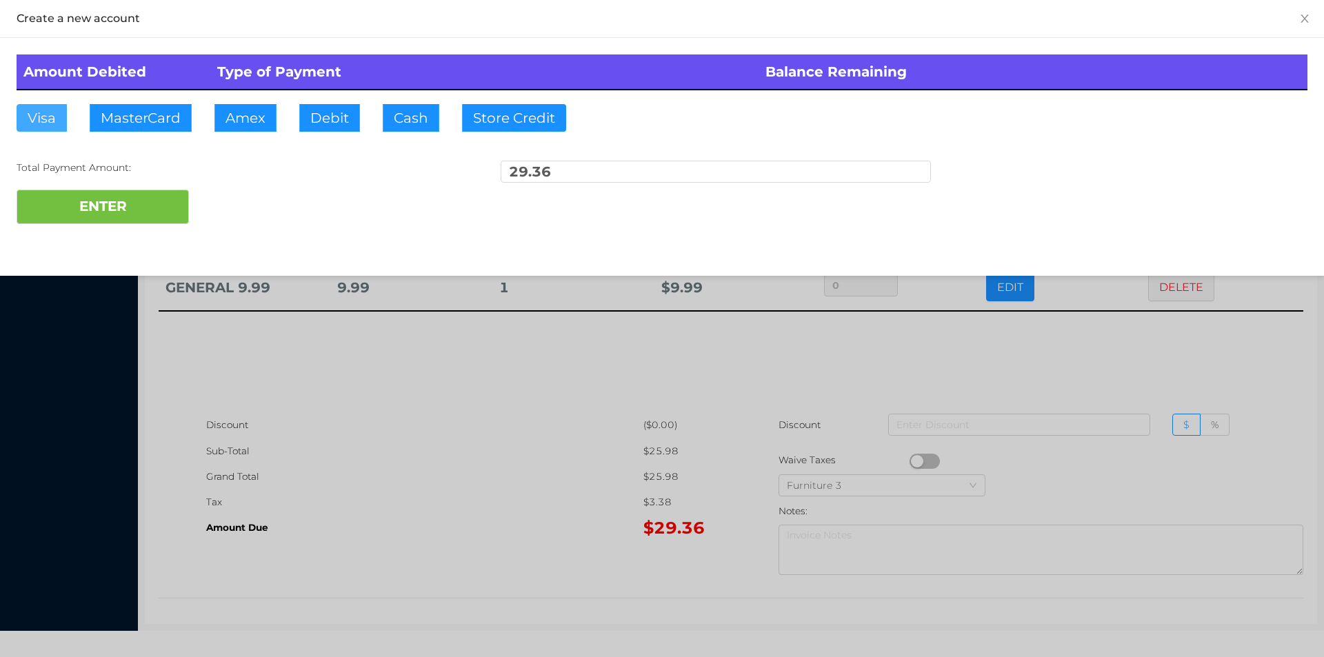
click at [32, 114] on button "Visa" at bounding box center [42, 118] width 50 height 28
click at [68, 194] on button "ENTER" at bounding box center [103, 207] width 172 height 34
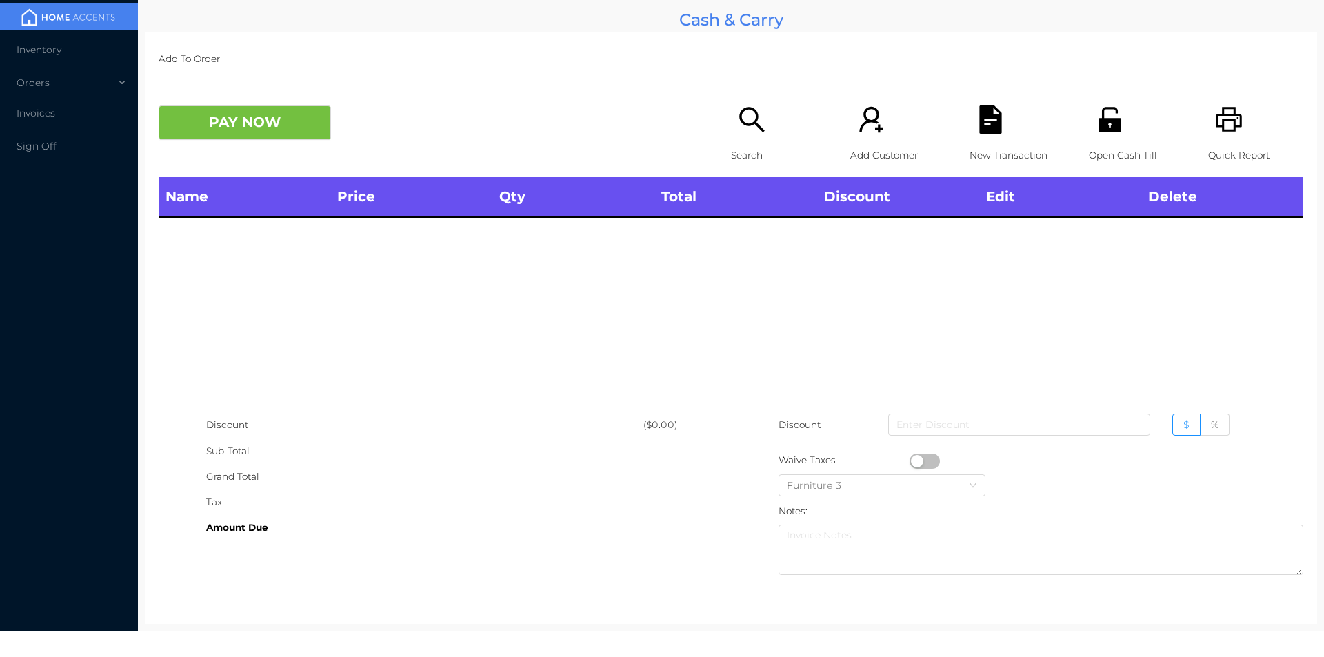
click at [746, 114] on icon "icon: search" at bounding box center [752, 120] width 28 height 28
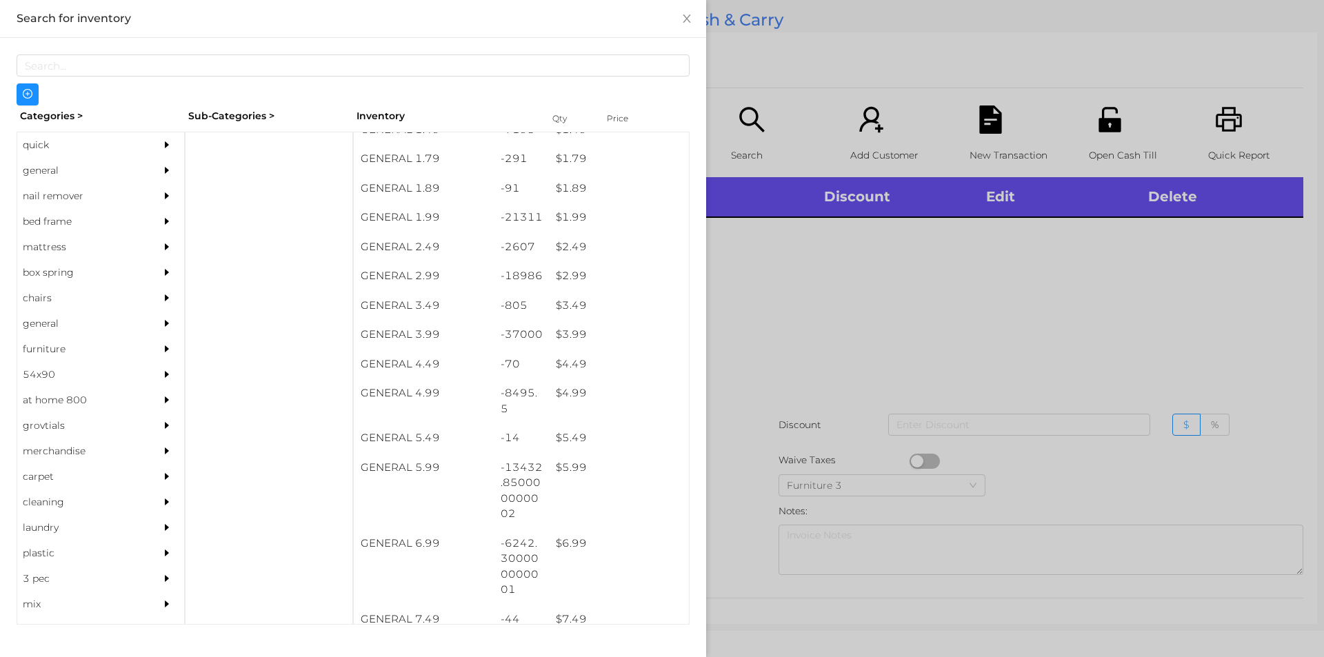
scroll to position [243, 0]
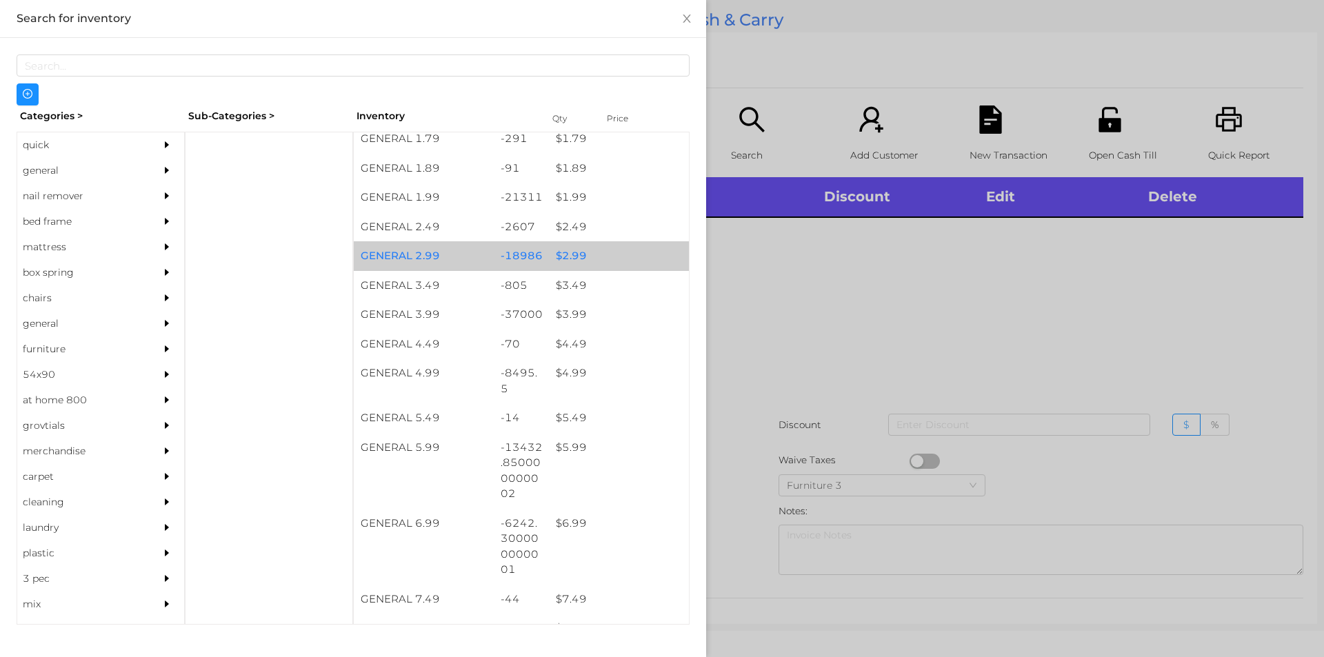
click at [616, 258] on div "$ 2.99" at bounding box center [619, 256] width 140 height 30
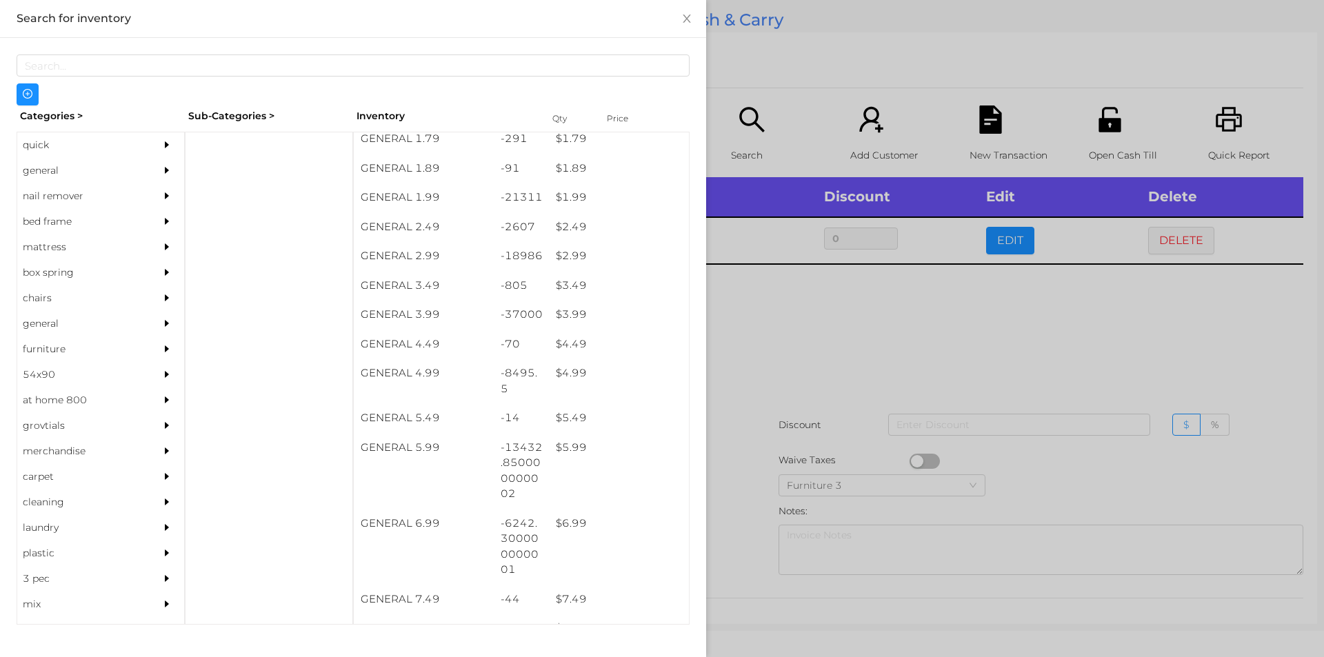
click at [829, 356] on div at bounding box center [662, 328] width 1324 height 657
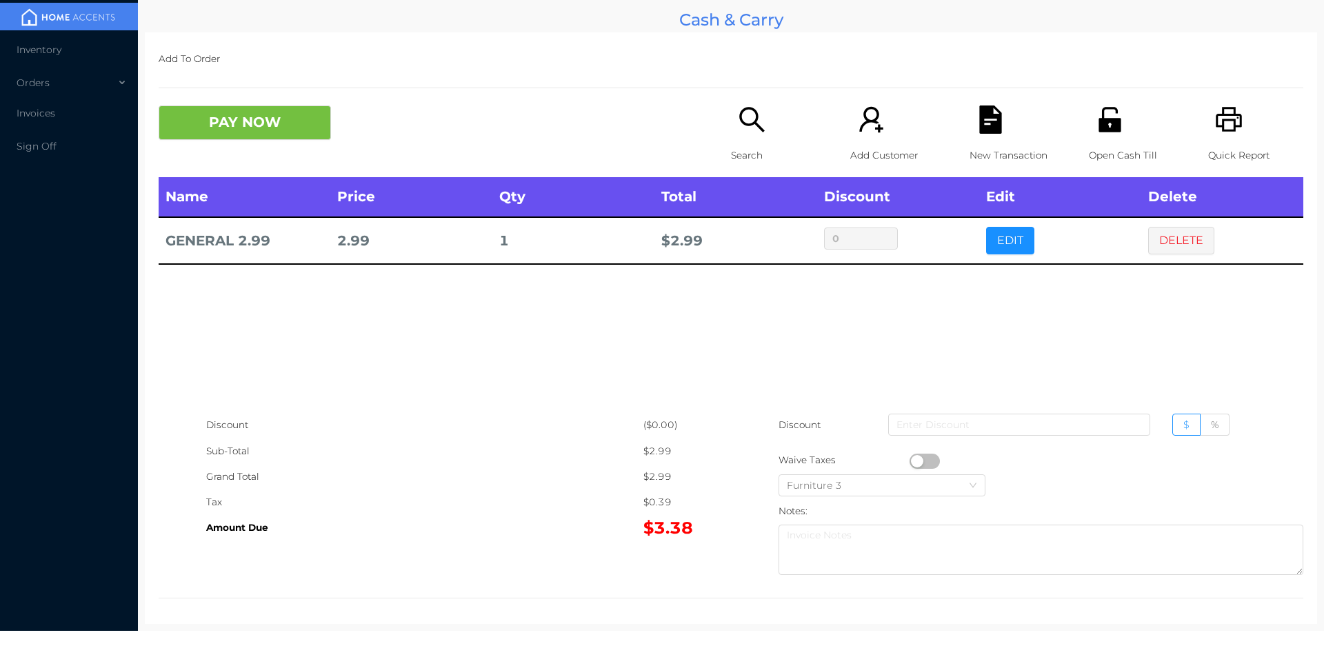
click at [749, 135] on div "Search" at bounding box center [778, 142] width 95 height 72
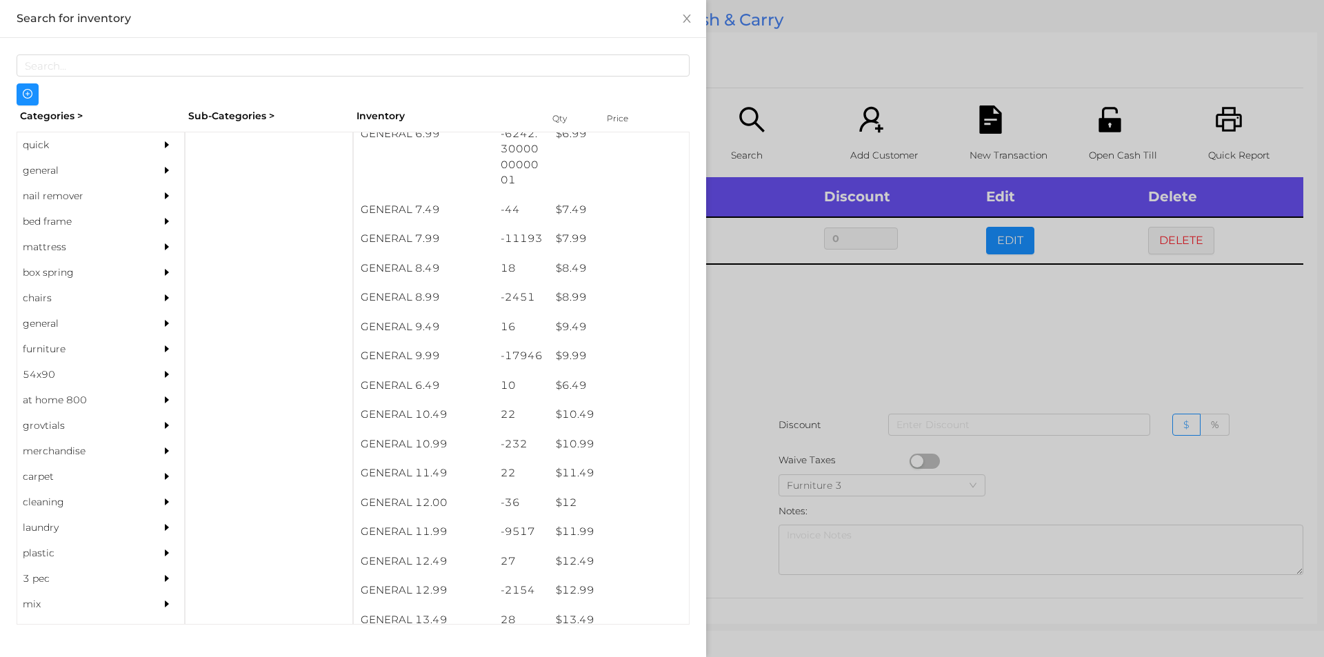
scroll to position [731, 0]
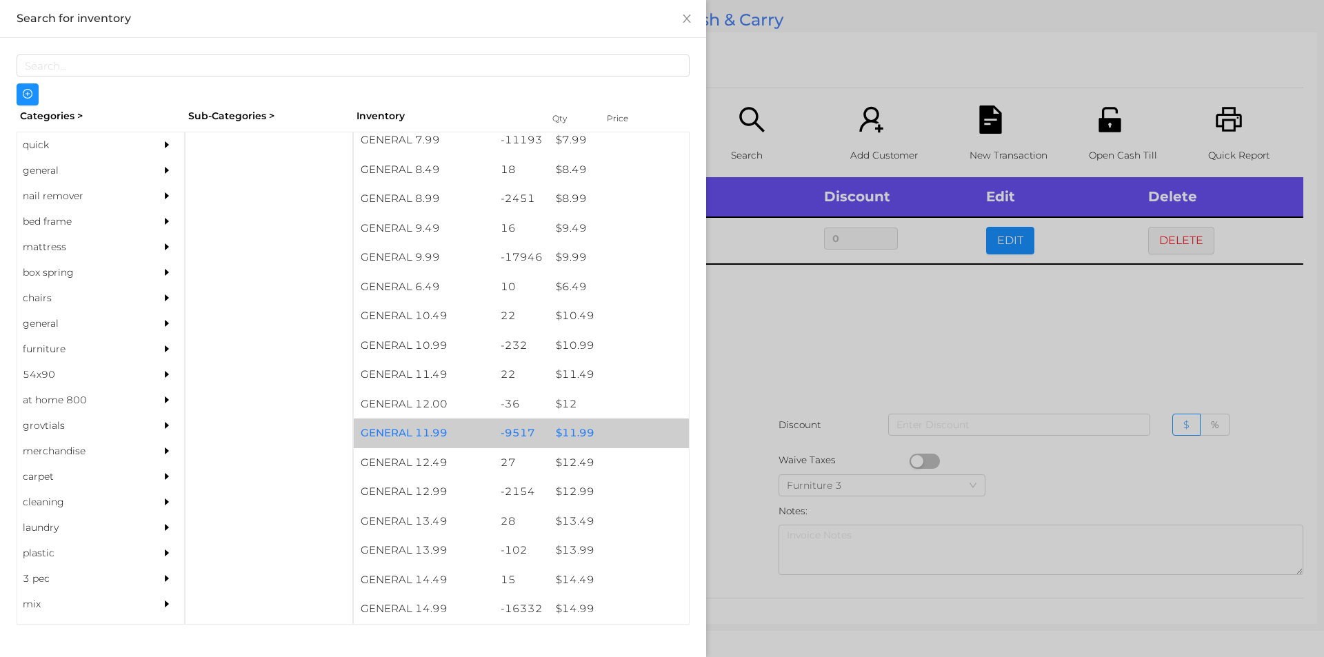
click at [632, 430] on div "$ 11.99" at bounding box center [619, 434] width 140 height 30
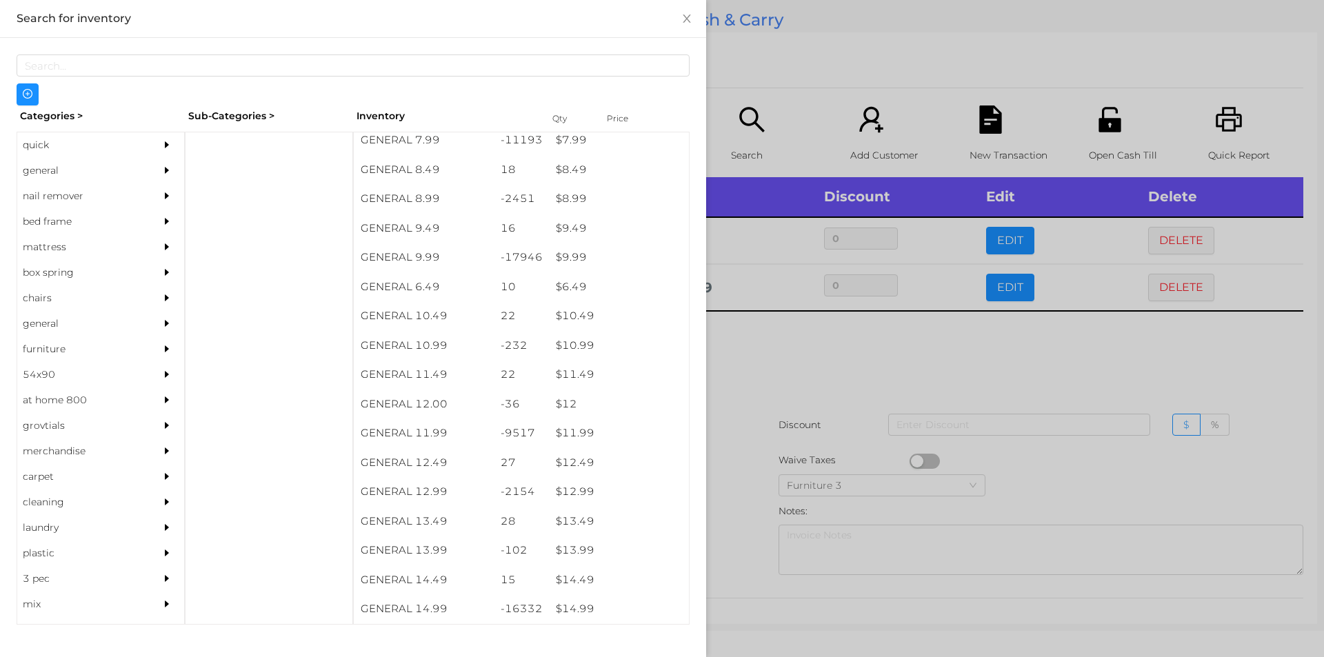
click at [805, 432] on div at bounding box center [662, 328] width 1324 height 657
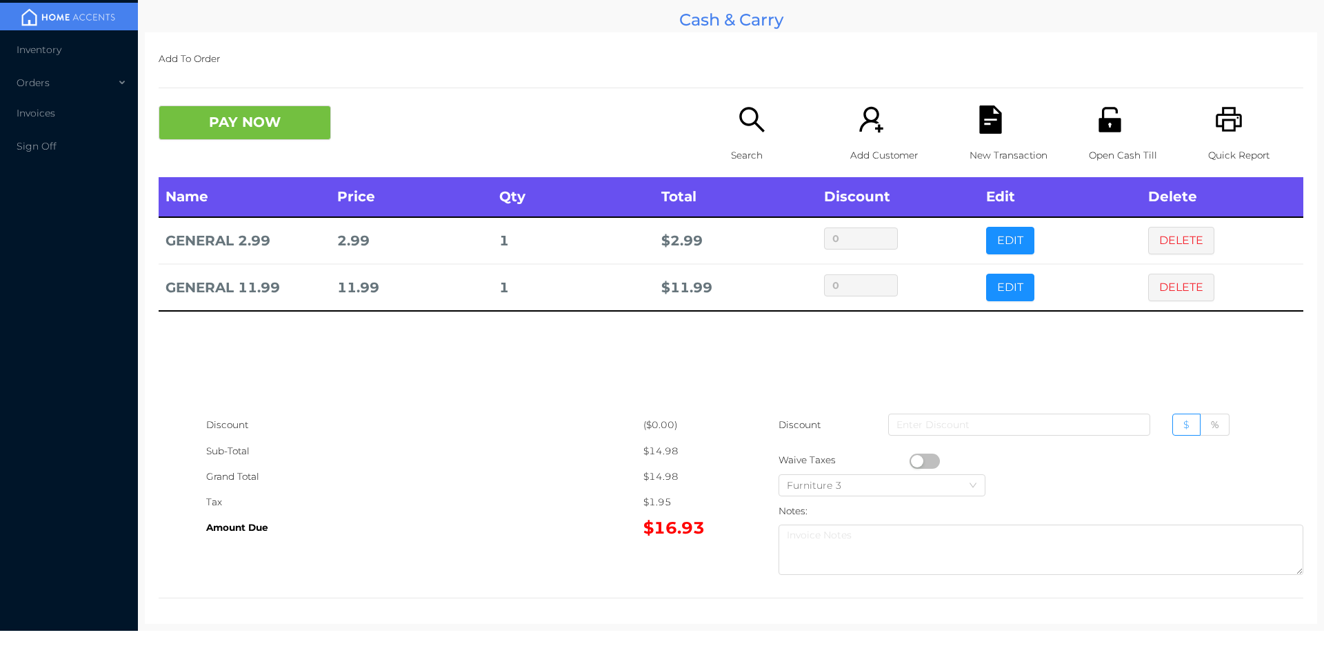
click at [1101, 119] on icon "icon: unlock" at bounding box center [1109, 119] width 22 height 25
click at [224, 130] on button "PAY NOW" at bounding box center [245, 123] width 172 height 34
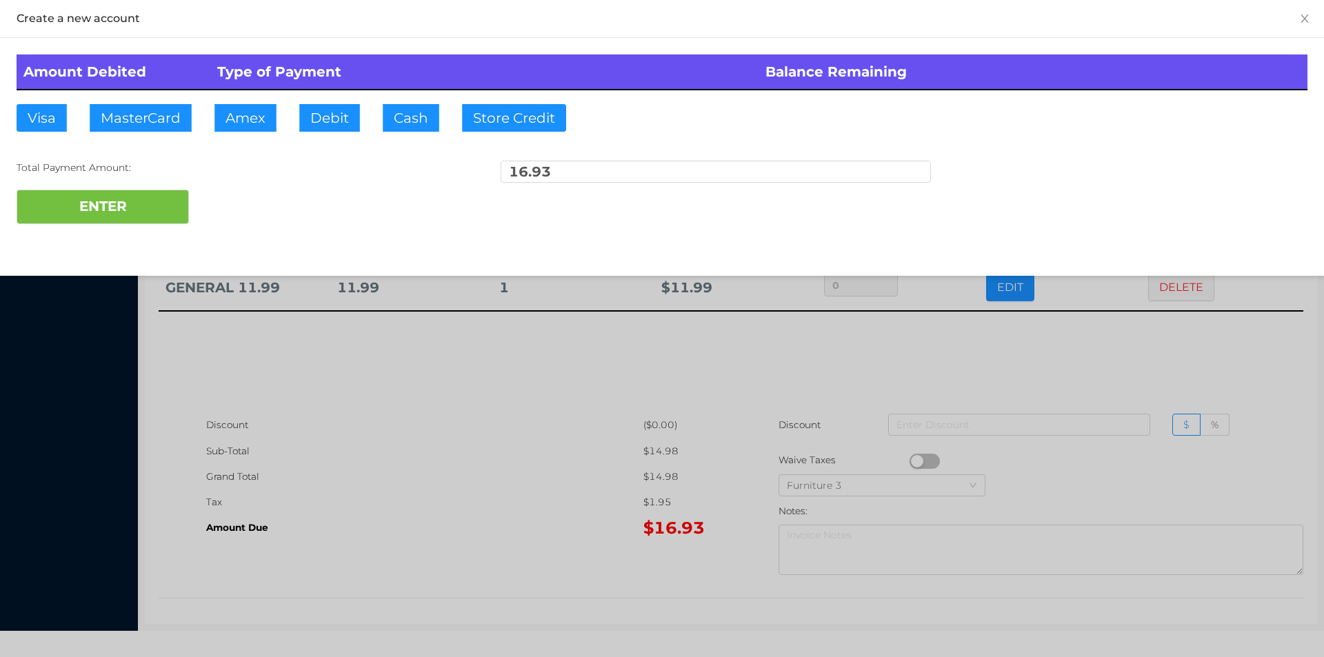
click at [462, 547] on div at bounding box center [662, 328] width 1324 height 657
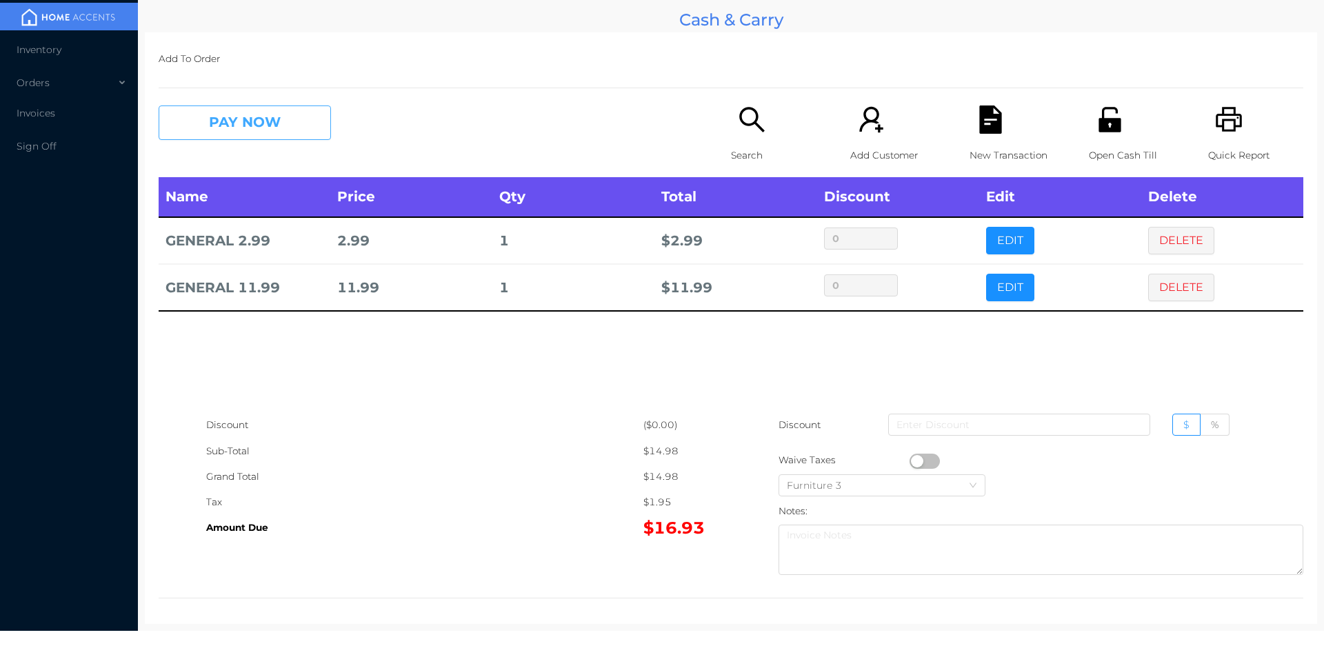
click at [250, 109] on button "PAY NOW" at bounding box center [245, 123] width 172 height 34
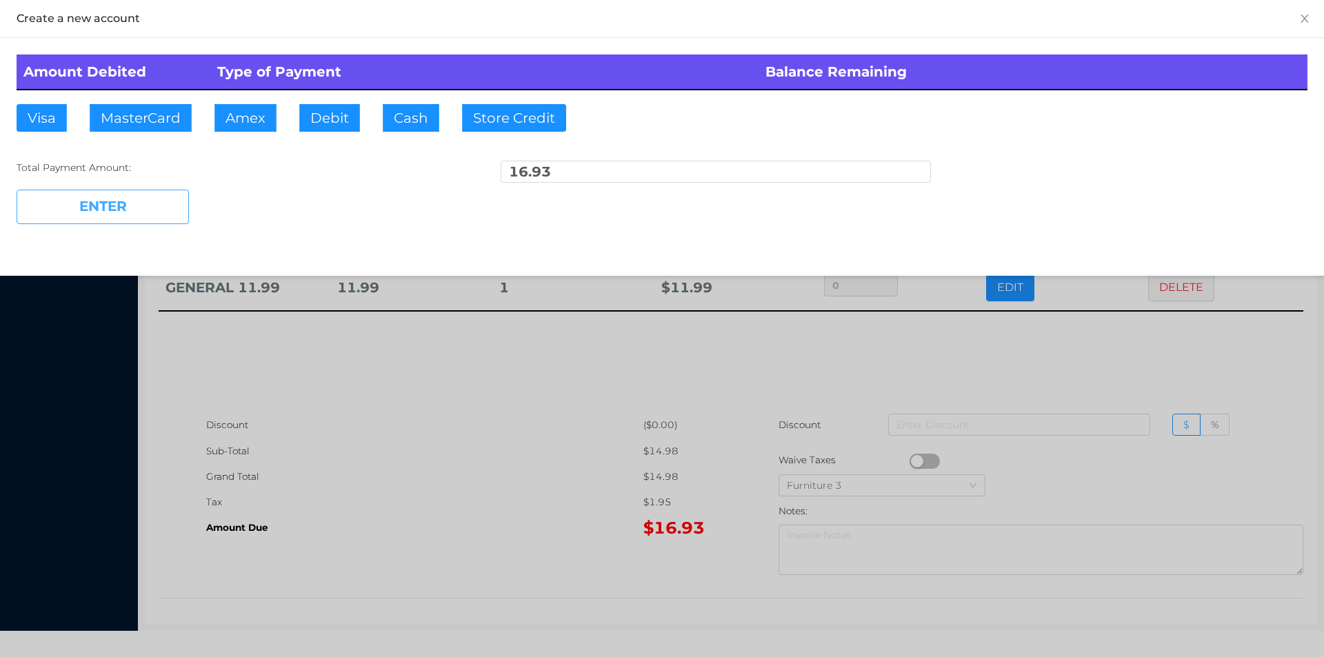
click at [161, 208] on button "ENTER" at bounding box center [103, 207] width 172 height 34
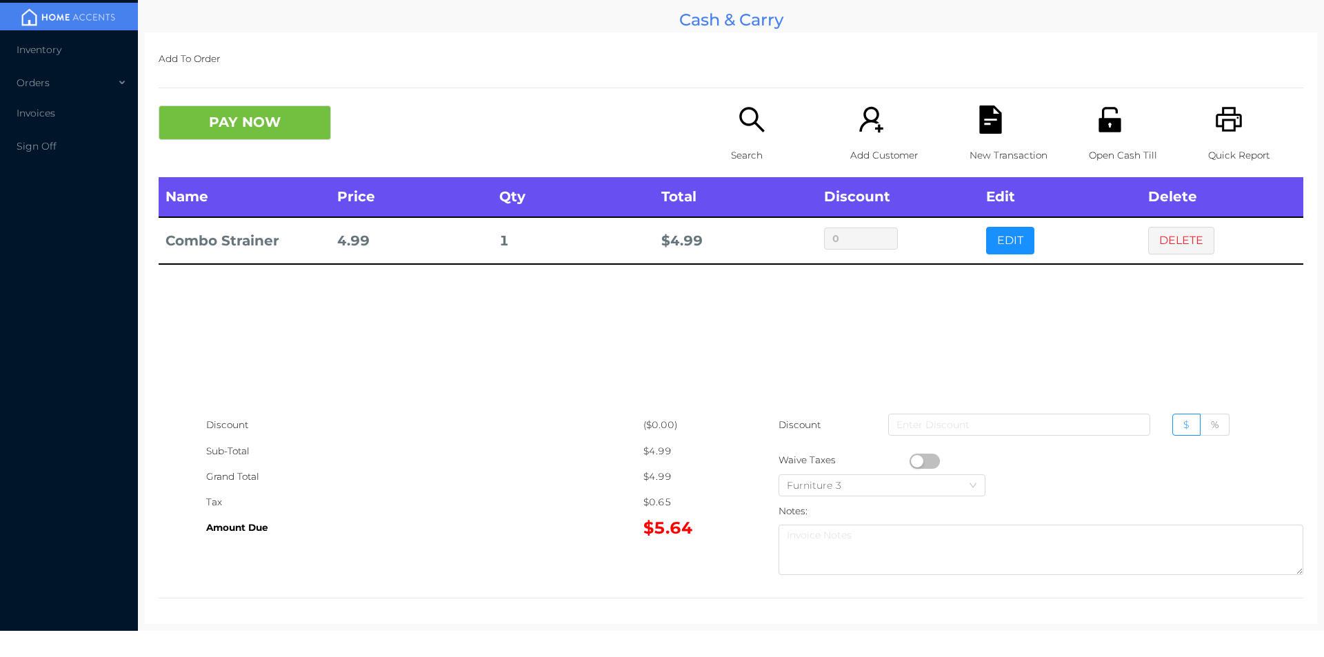
click at [1096, 143] on p "Open Cash Till" at bounding box center [1136, 156] width 95 height 26
click at [1172, 277] on div "Name Price Qty Total Discount Edit Delete Combo Strainer 4.99 1 $ 4.99 0 EDIT D…" at bounding box center [731, 294] width 1145 height 235
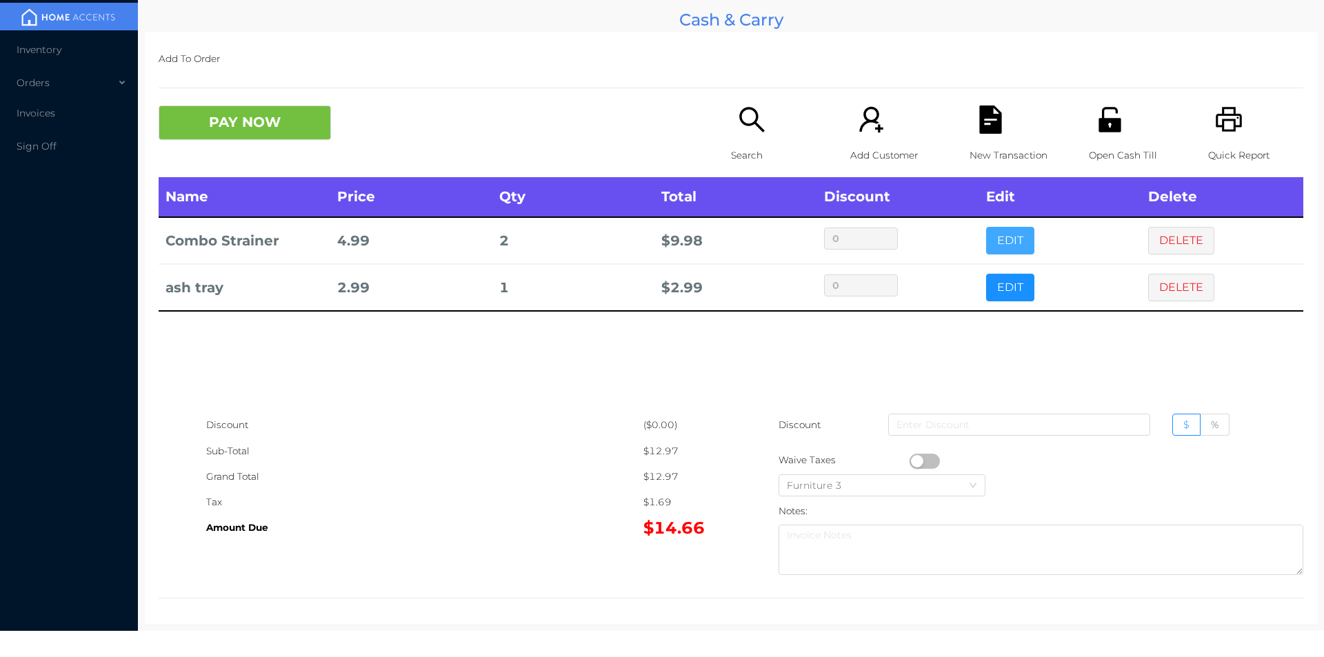
click at [995, 229] on button "EDIT" at bounding box center [1010, 241] width 48 height 28
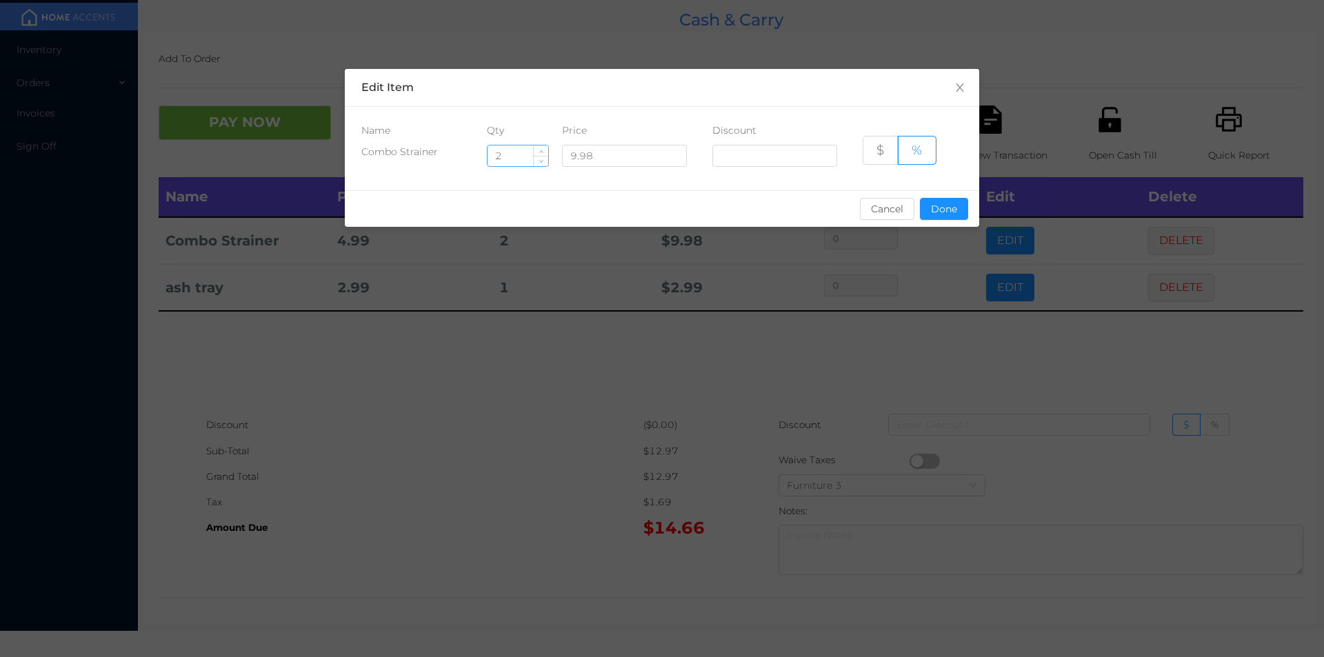
click at [512, 157] on input "2" at bounding box center [518, 155] width 61 height 21
type input "1"
click at [939, 217] on button "Done" at bounding box center [944, 209] width 48 height 22
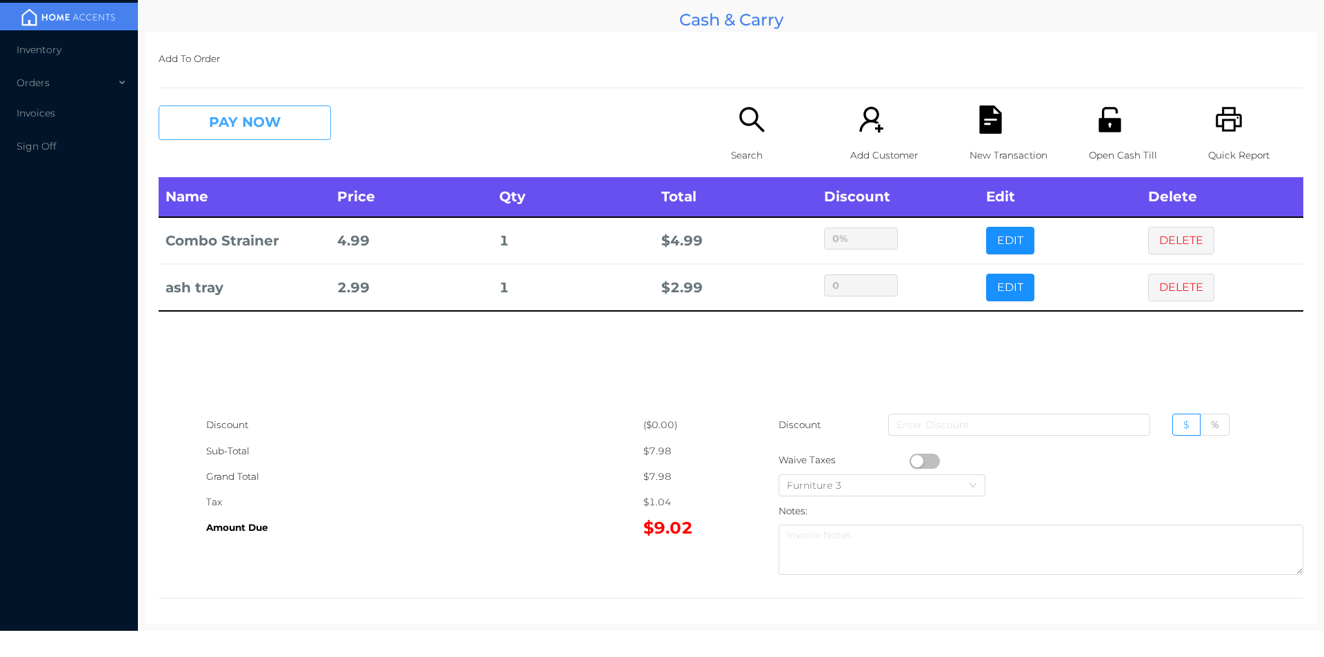
click at [252, 124] on button "PAY NOW" at bounding box center [245, 123] width 172 height 34
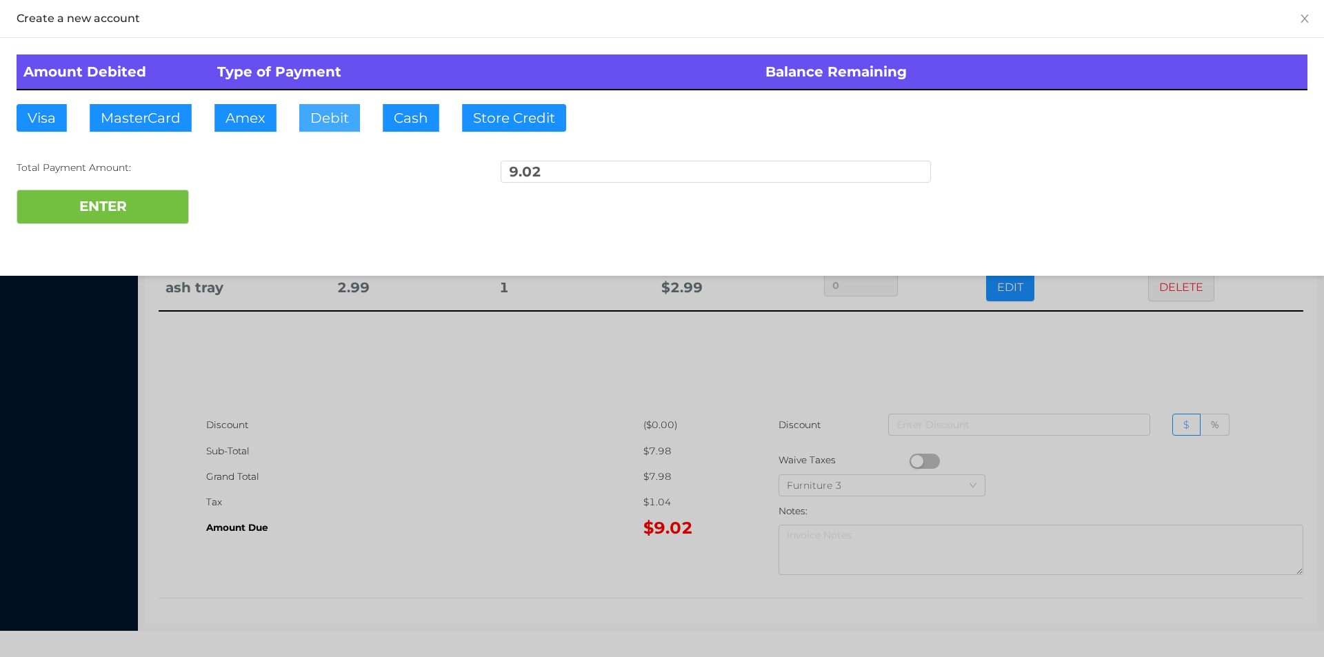
click at [330, 128] on button "Debit" at bounding box center [329, 118] width 61 height 28
click at [117, 197] on button "ENTER" at bounding box center [103, 207] width 172 height 34
type input "0"
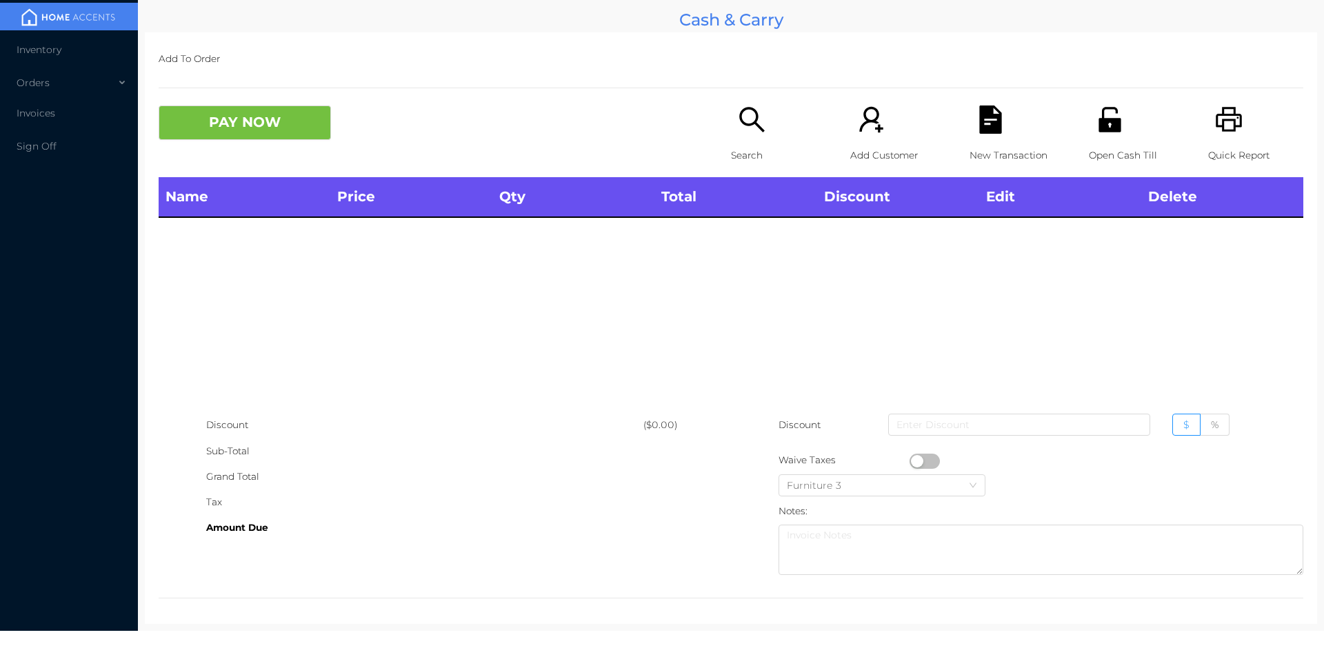
click at [731, 131] on div "Search" at bounding box center [778, 142] width 95 height 72
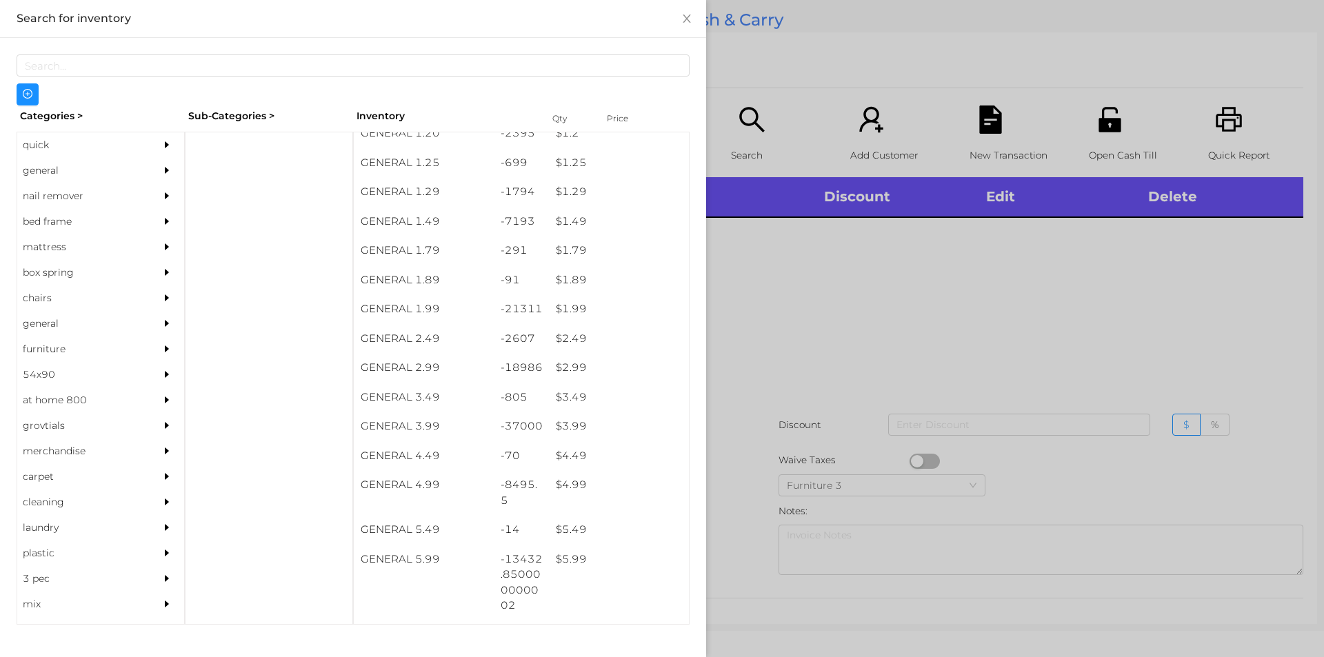
scroll to position [132, 0]
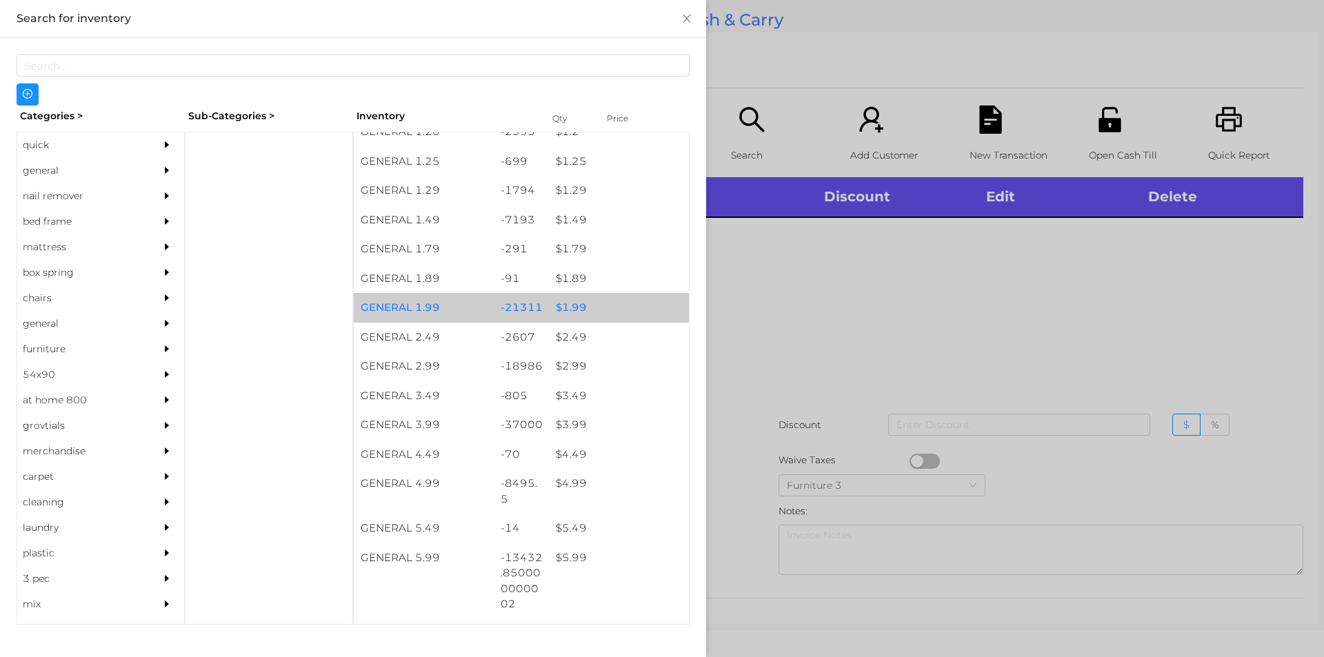
click at [628, 312] on div "$ 1.99" at bounding box center [619, 308] width 140 height 30
click at [636, 308] on div "$ 1.99" at bounding box center [619, 308] width 140 height 30
click at [641, 305] on div "$ 1.99" at bounding box center [619, 308] width 140 height 30
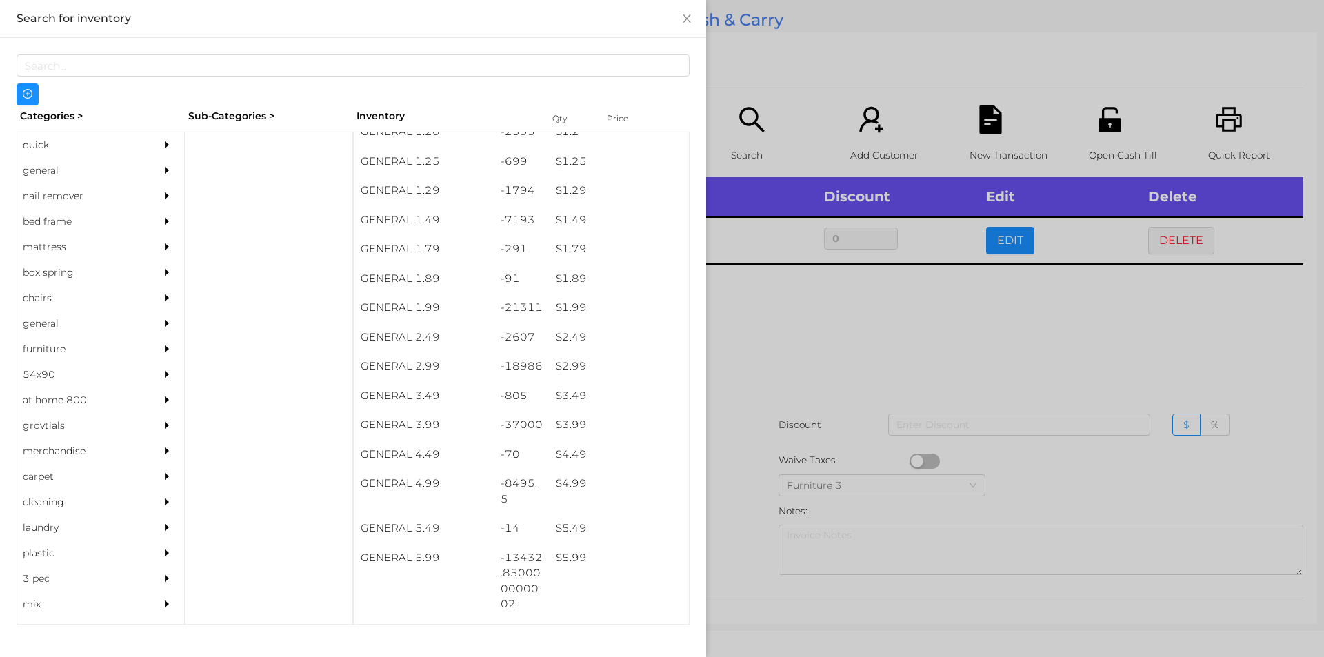
click at [872, 425] on div at bounding box center [662, 328] width 1324 height 657
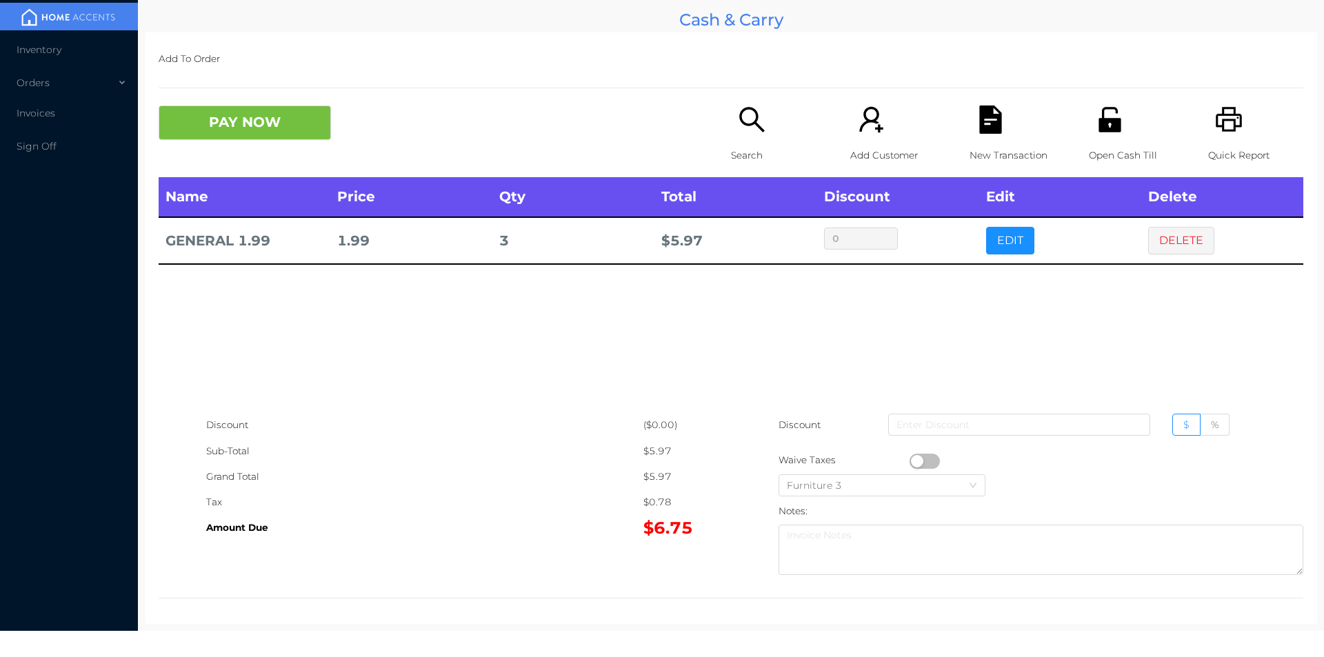
click at [1096, 137] on div "Open Cash Till" at bounding box center [1136, 142] width 95 height 72
click at [970, 134] on div "New Transaction" at bounding box center [1017, 142] width 95 height 72
click at [1216, 134] on icon "icon: printer" at bounding box center [1229, 120] width 28 height 28
click at [1148, 242] on button "DELETE" at bounding box center [1181, 241] width 66 height 28
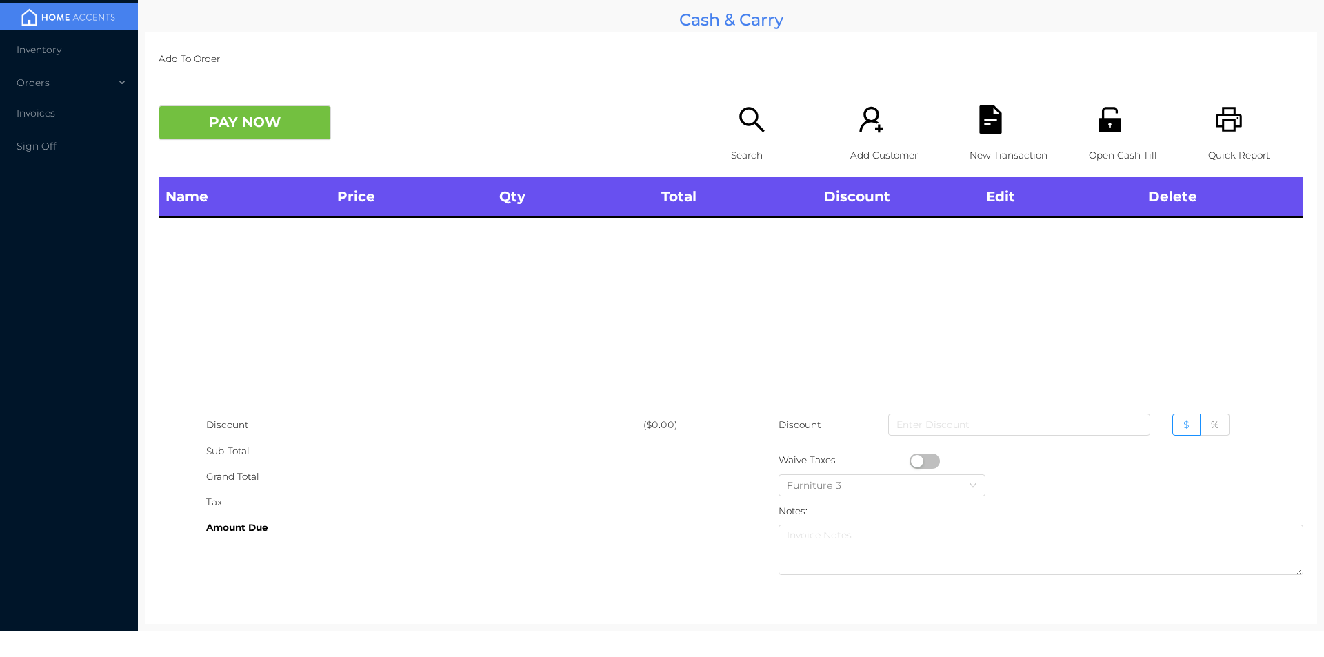
click at [232, 165] on div "PAY NOW Search Add Customer New Transaction Open Cash Till Quick Report" at bounding box center [731, 142] width 1145 height 72
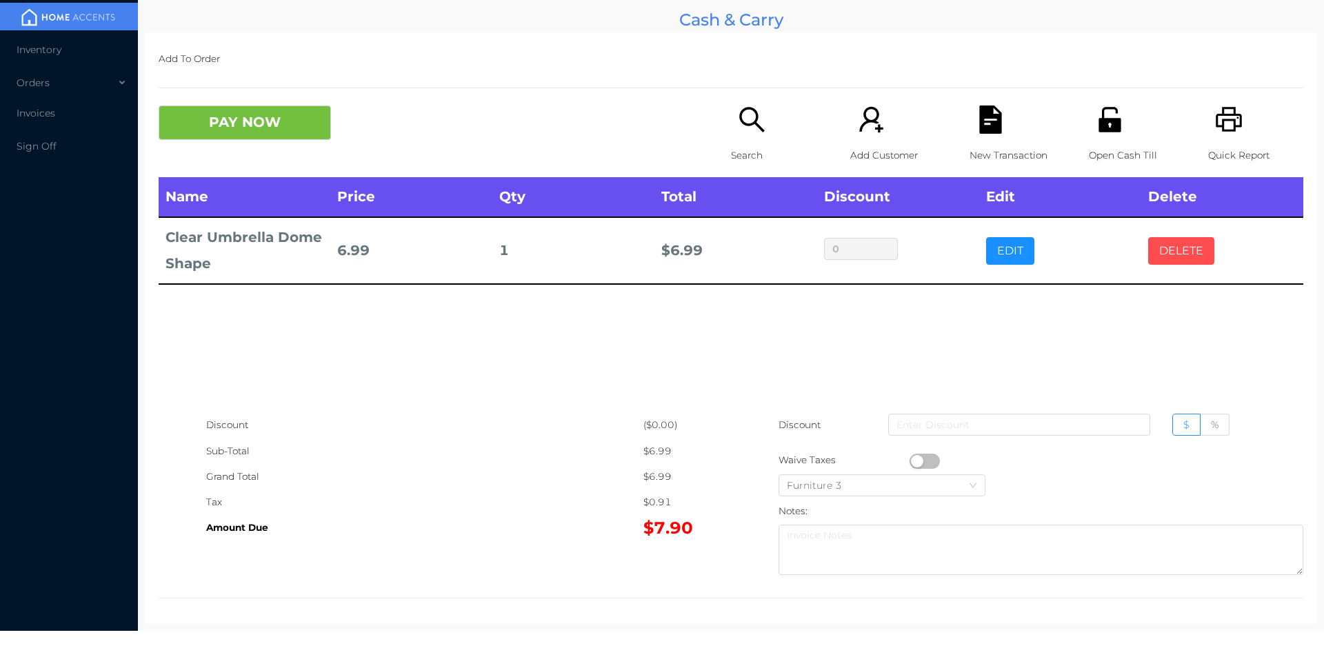
click at [1166, 241] on button "DELETE" at bounding box center [1181, 251] width 66 height 28
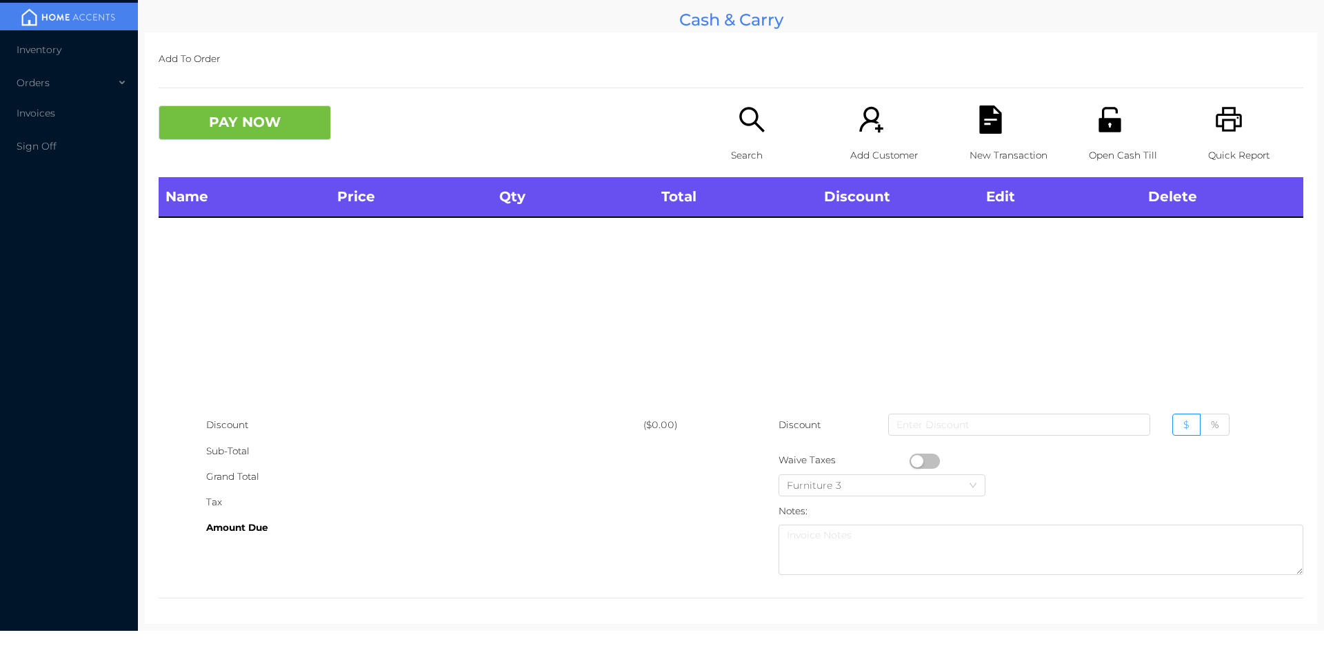
click at [1112, 125] on icon "icon: unlock" at bounding box center [1110, 120] width 28 height 28
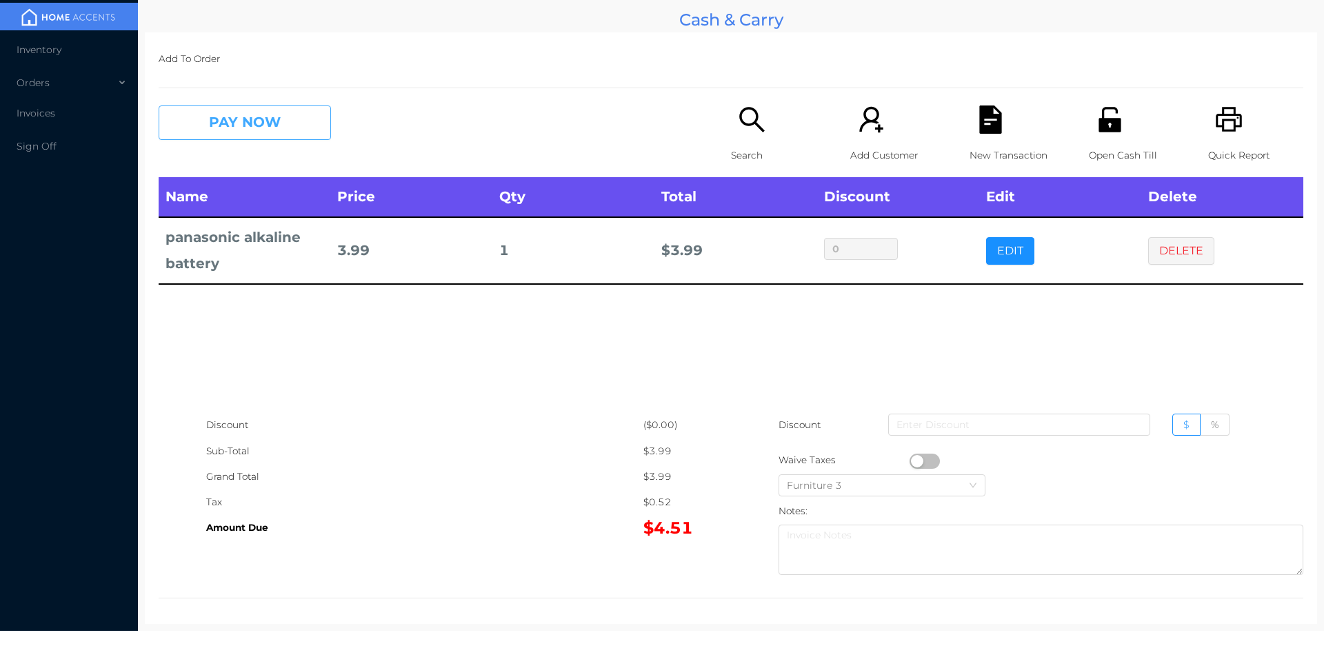
click at [223, 124] on button "PAY NOW" at bounding box center [245, 123] width 172 height 34
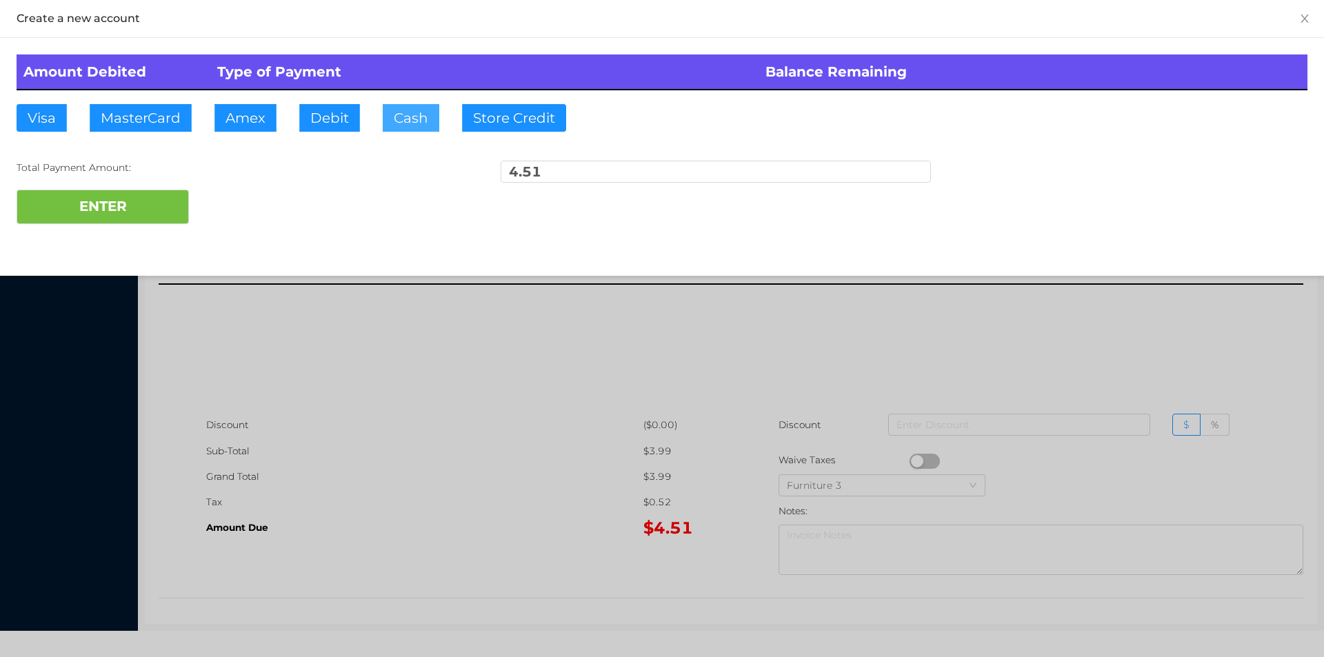
click at [408, 117] on button "Cash" at bounding box center [411, 118] width 57 height 28
type input "6."
click at [114, 208] on button "ENTER" at bounding box center [103, 207] width 172 height 34
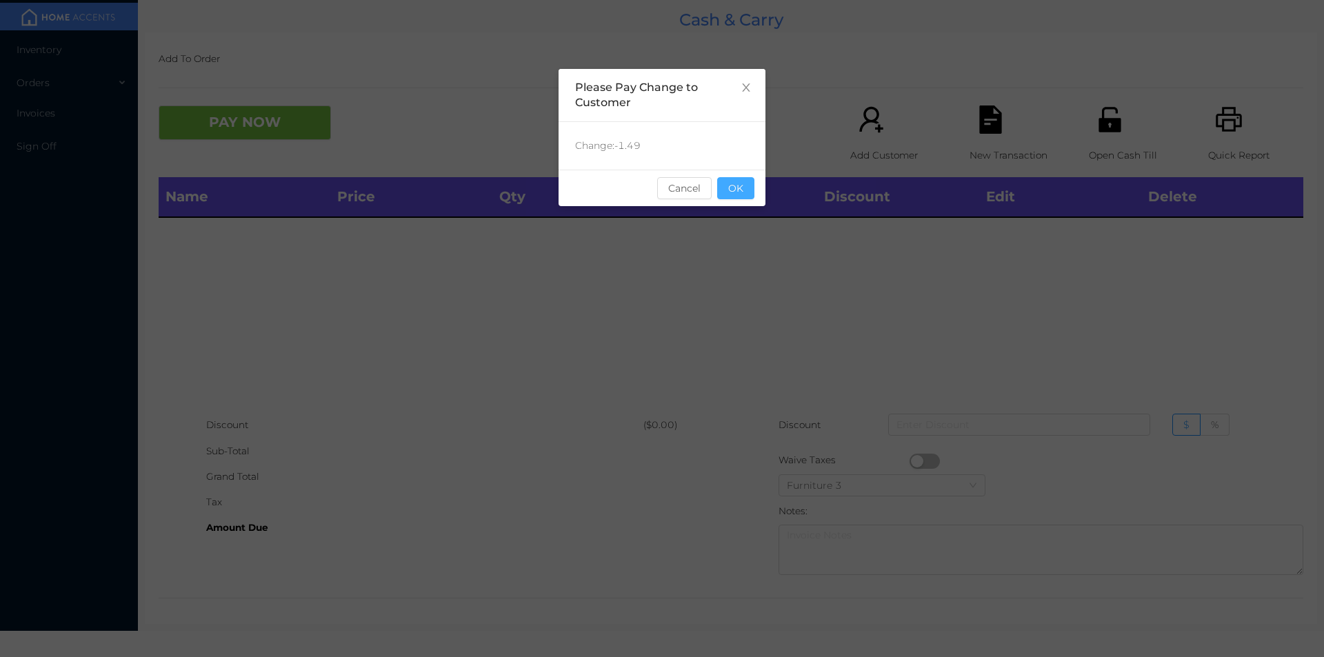
click at [745, 191] on button "OK" at bounding box center [735, 188] width 37 height 22
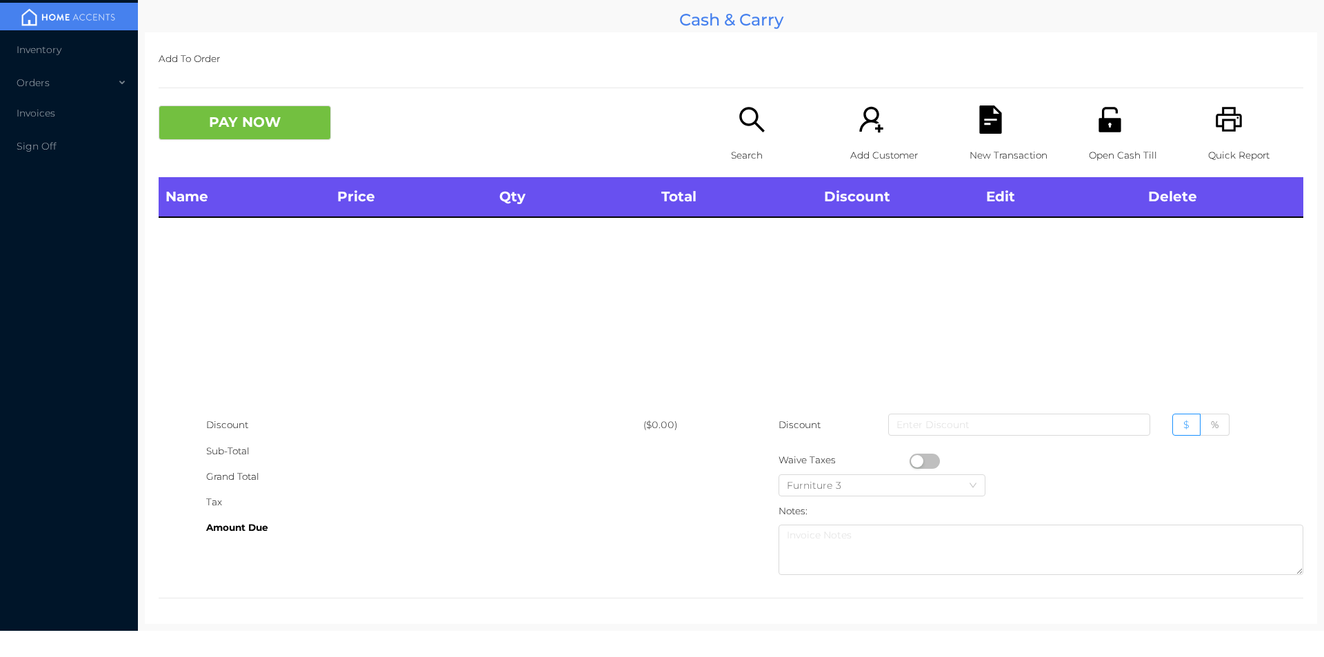
click at [1099, 137] on div "Open Cash Till" at bounding box center [1136, 142] width 95 height 72
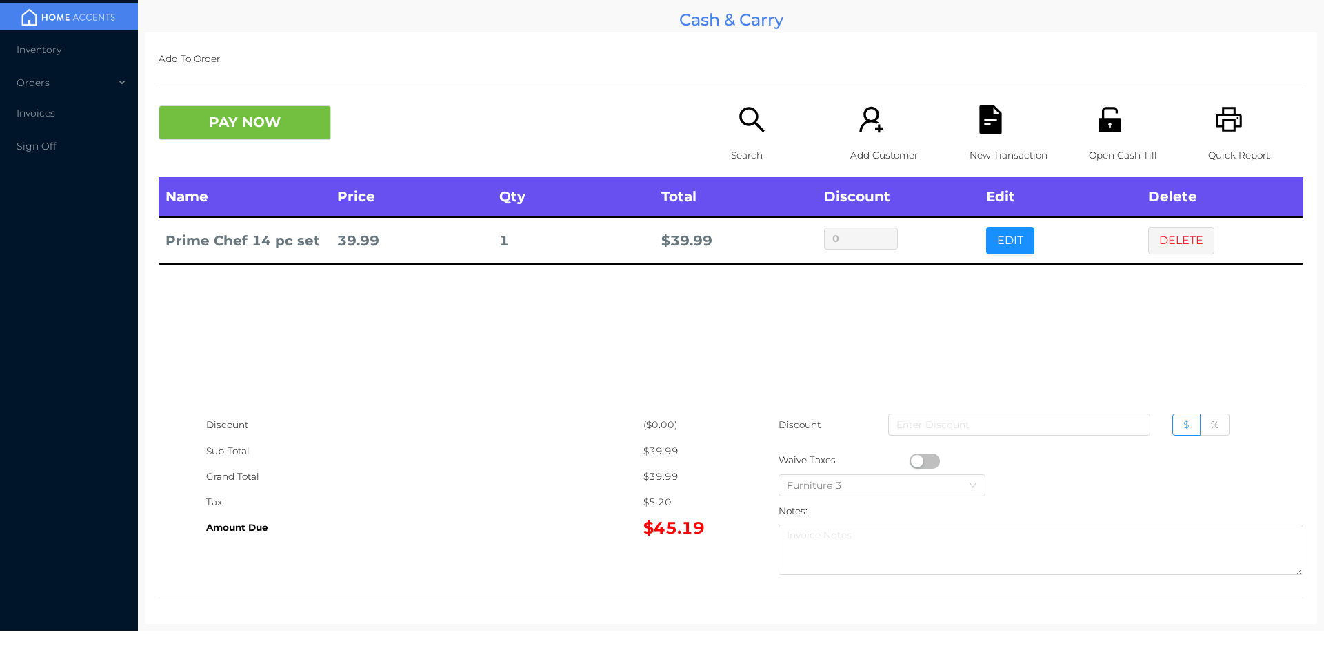
click at [994, 119] on icon "icon: file-text" at bounding box center [990, 120] width 22 height 28
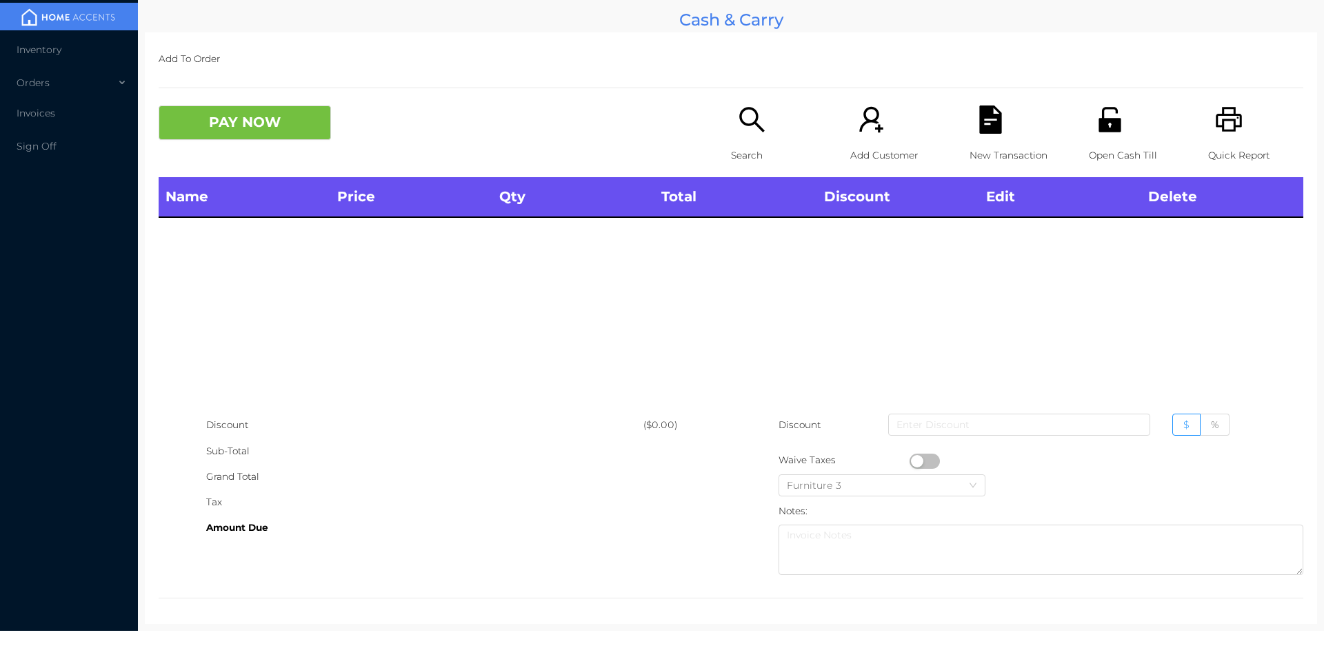
click at [1112, 127] on icon "icon: unlock" at bounding box center [1109, 119] width 22 height 25
click at [731, 140] on div "Search" at bounding box center [778, 142] width 95 height 72
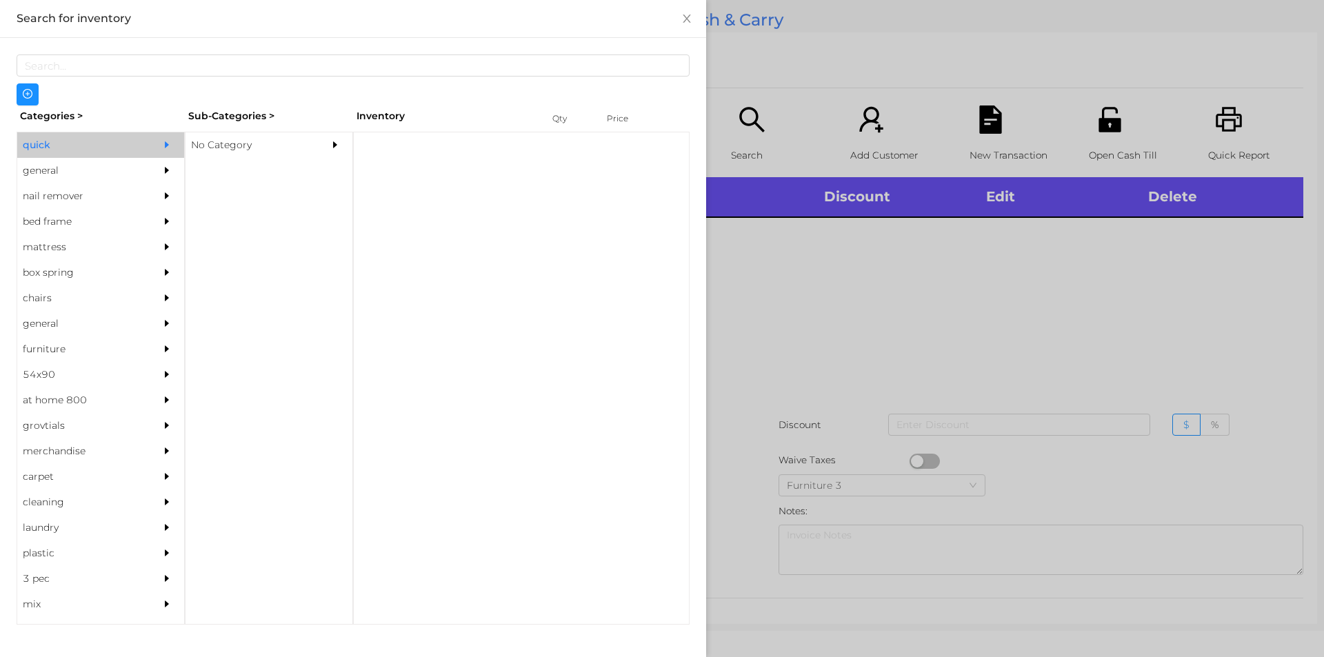
click at [234, 148] on div "No Category" at bounding box center [248, 145] width 126 height 26
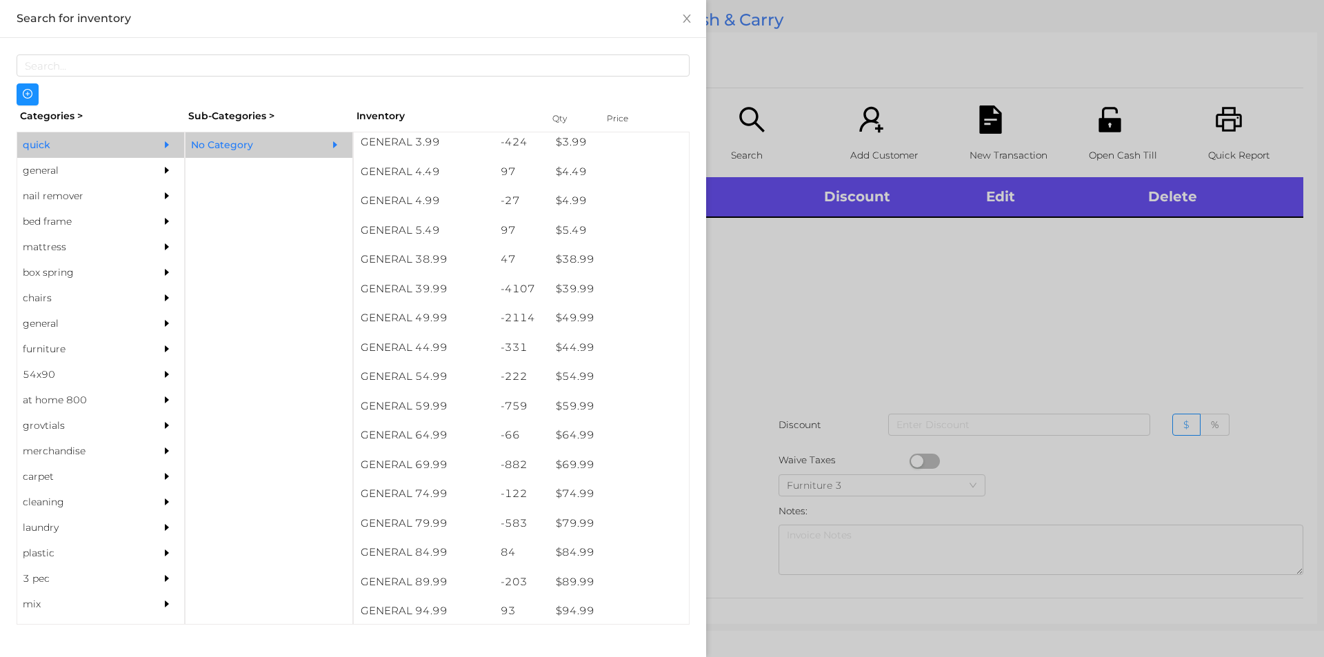
scroll to position [688, 0]
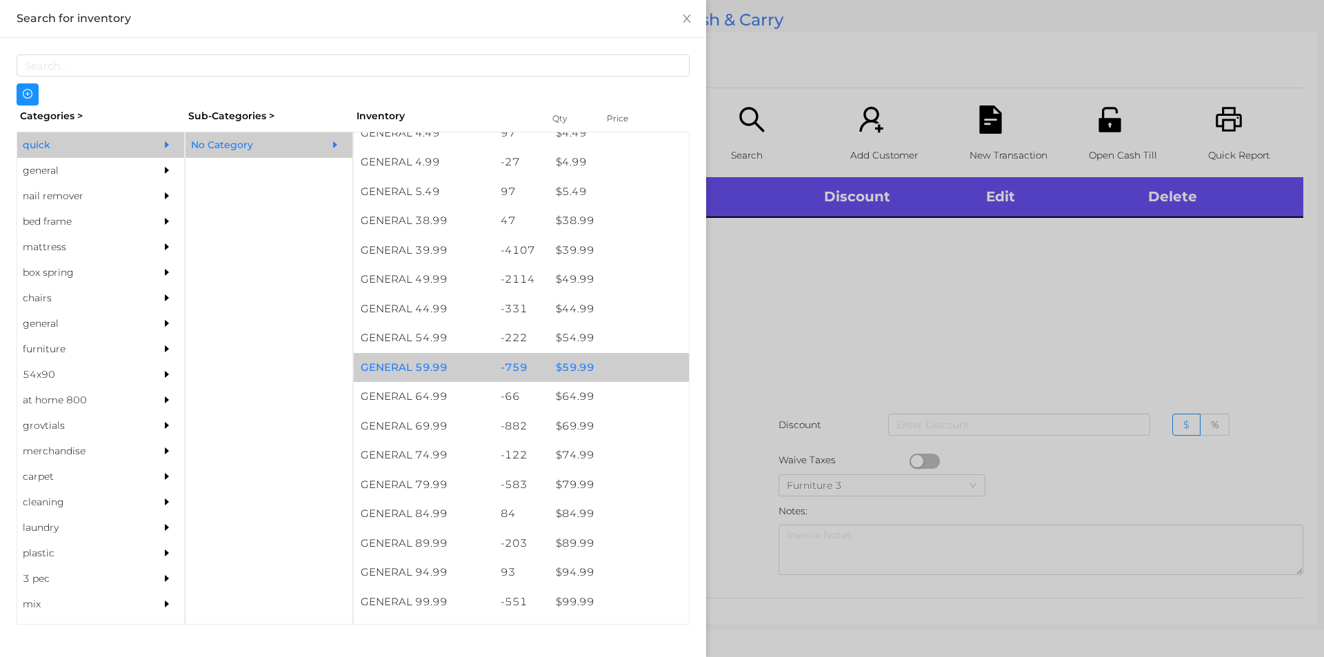
click at [513, 360] on div "-759" at bounding box center [522, 368] width 56 height 30
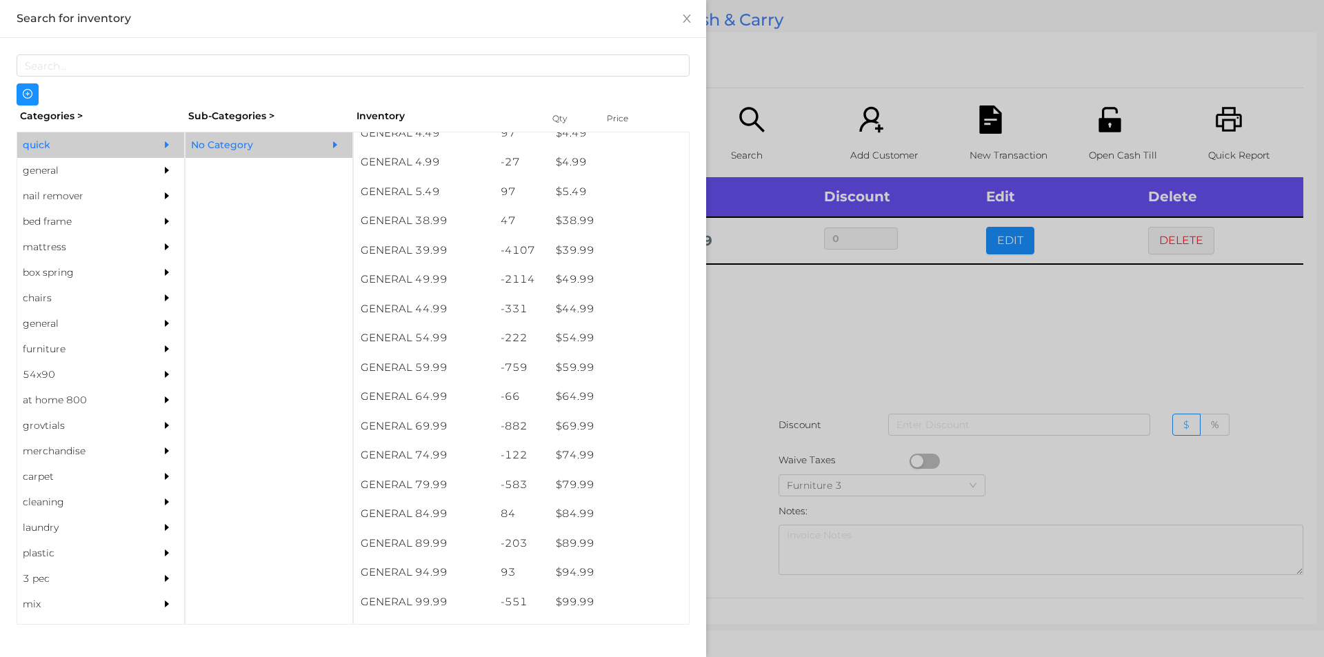
click at [732, 403] on div at bounding box center [662, 328] width 1324 height 657
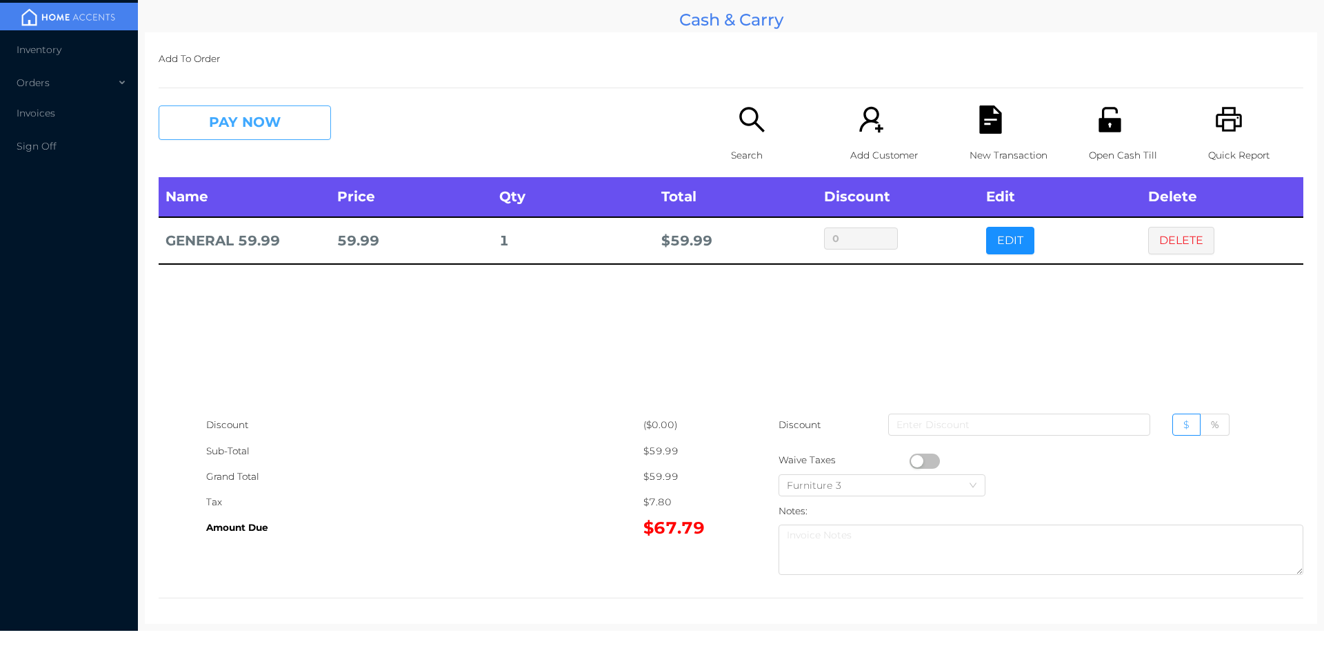
click at [237, 118] on button "PAY NOW" at bounding box center [245, 123] width 172 height 34
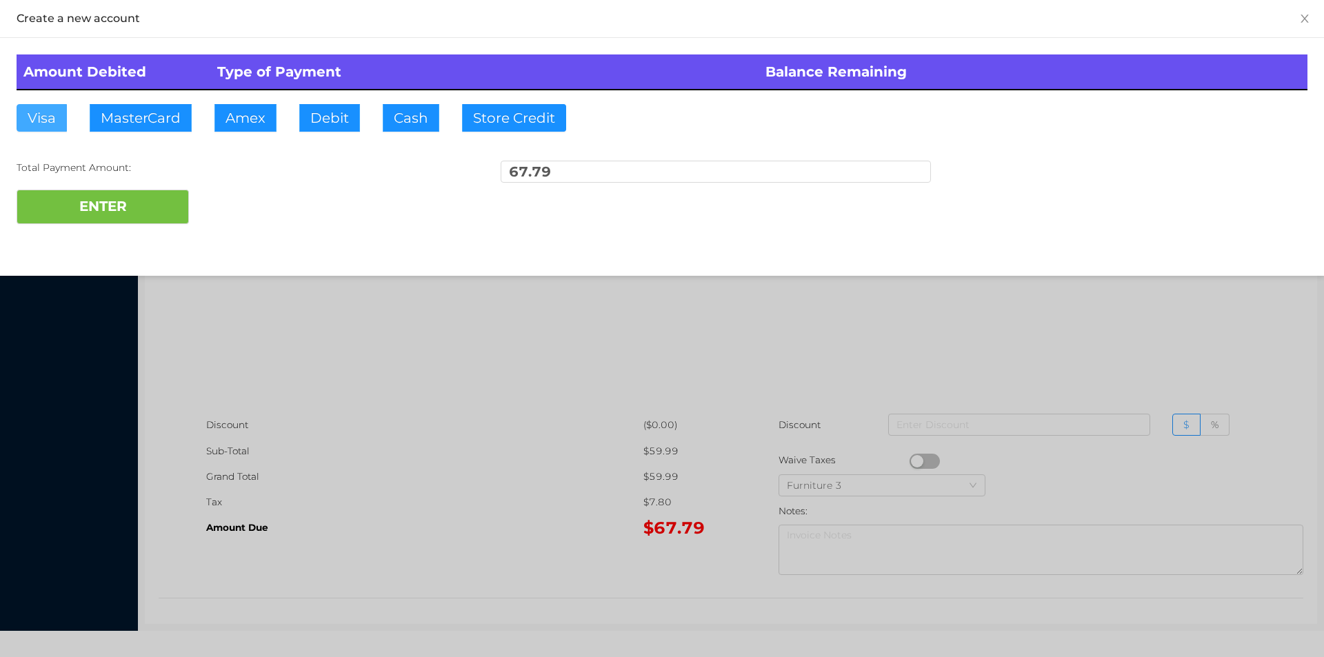
click at [53, 122] on button "Visa" at bounding box center [42, 118] width 50 height 28
click at [115, 199] on button "ENTER" at bounding box center [103, 207] width 172 height 34
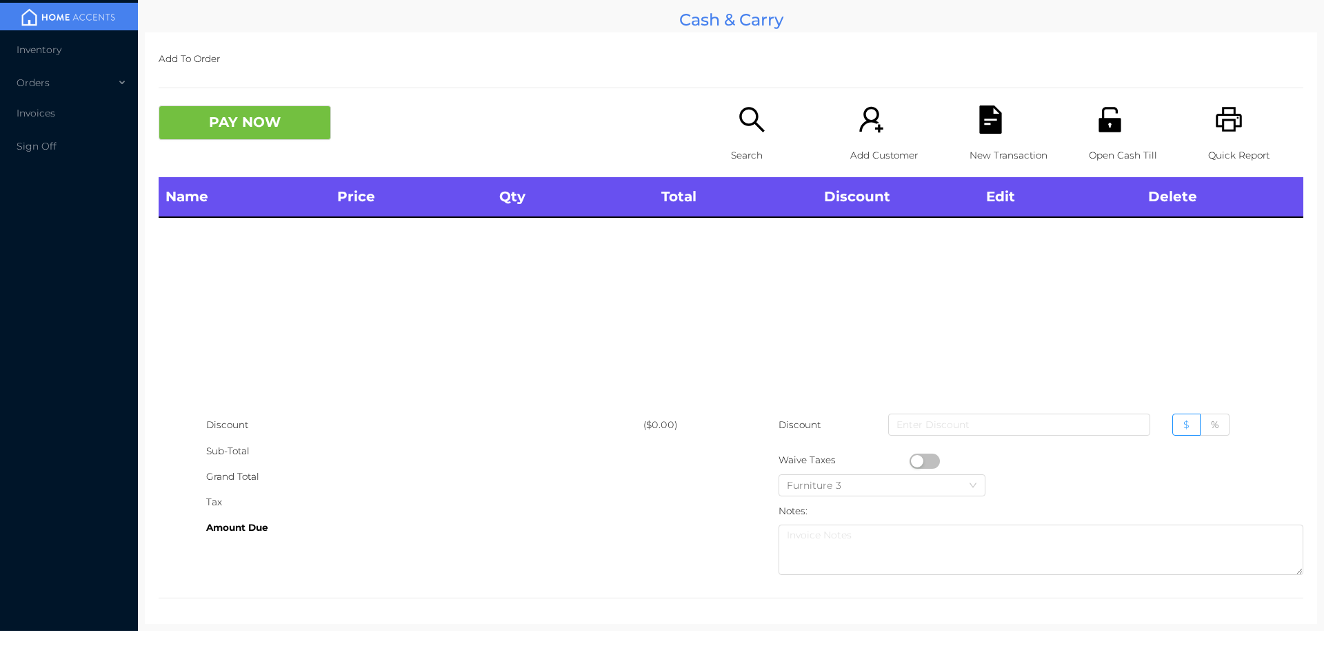
click at [739, 110] on icon "icon: search" at bounding box center [751, 119] width 25 height 25
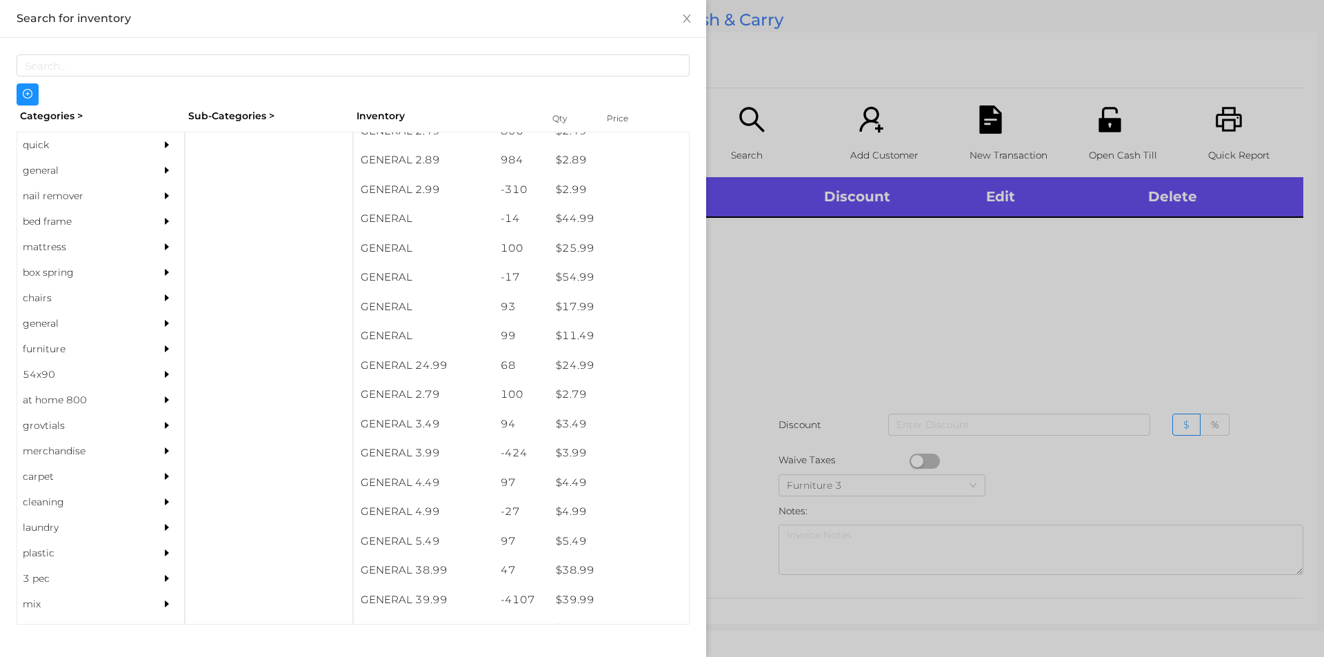
scroll to position [390, 0]
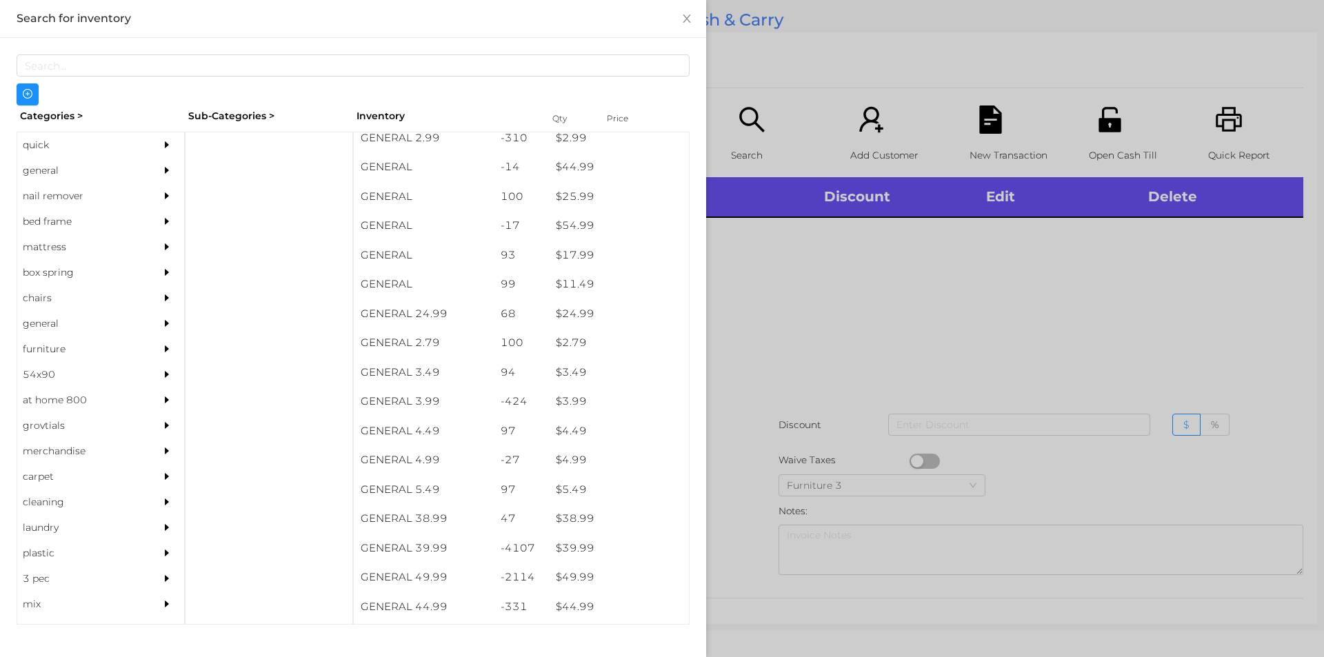
click at [52, 169] on div "general" at bounding box center [80, 171] width 126 height 26
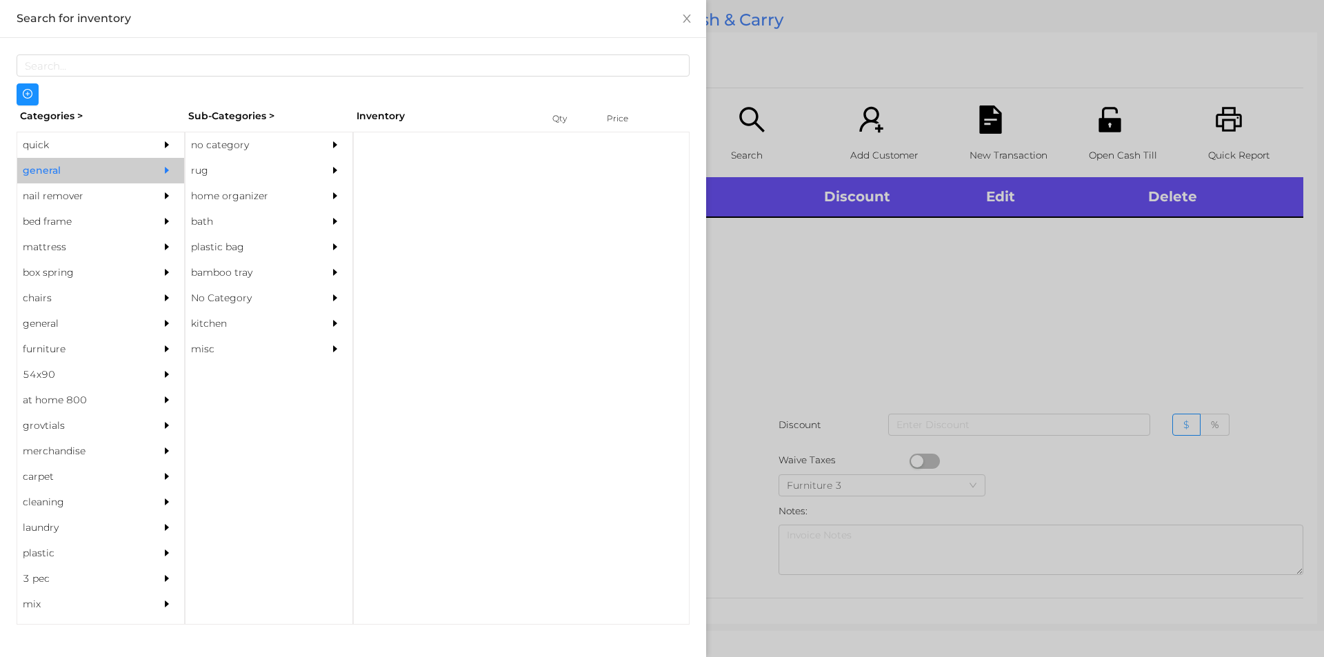
click at [245, 134] on div "no category" at bounding box center [248, 145] width 126 height 26
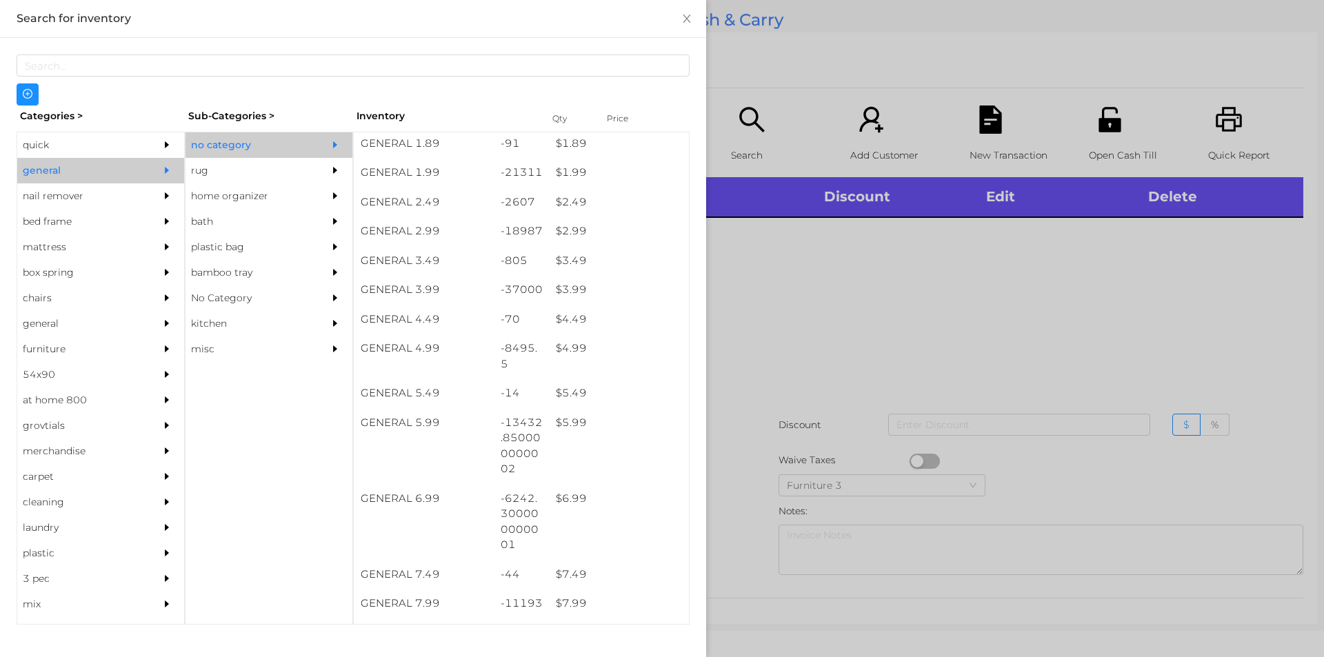
scroll to position [365, 0]
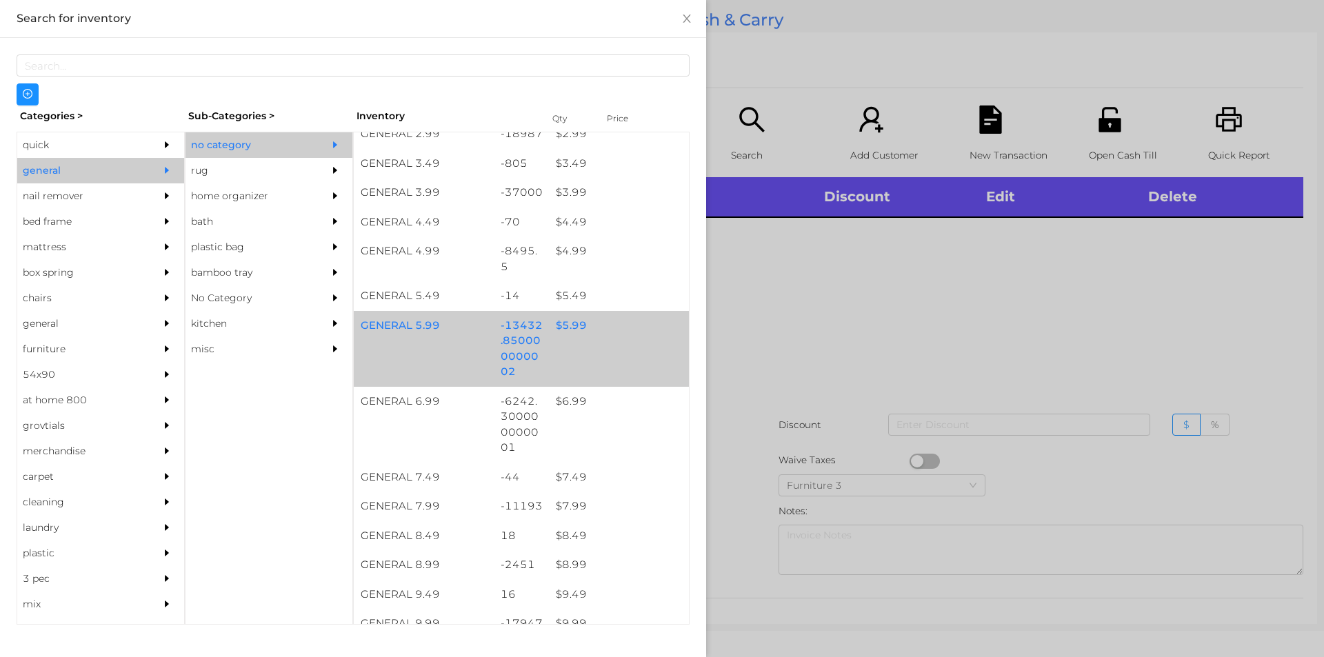
click at [591, 345] on div "GENERAL 5.99 -13432.850000000002 $ 5.99" at bounding box center [521, 349] width 335 height 76
click at [617, 333] on div "$ 5.99" at bounding box center [619, 326] width 140 height 30
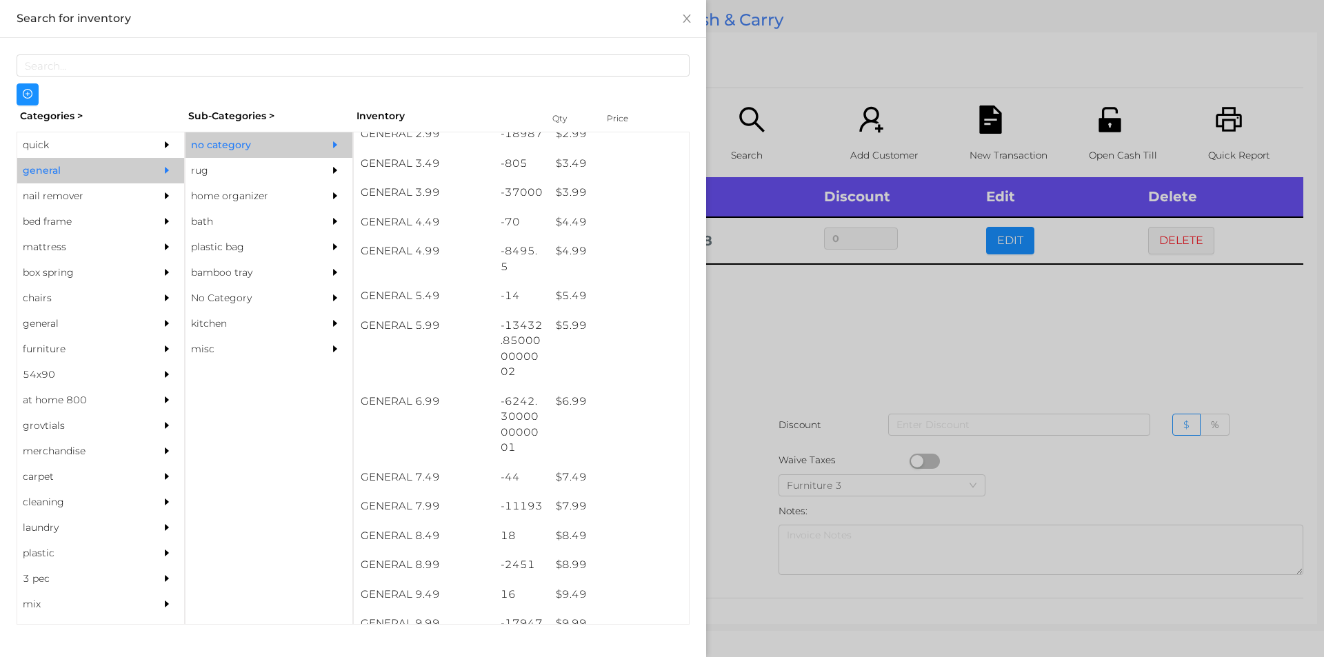
click at [793, 375] on div at bounding box center [662, 328] width 1324 height 657
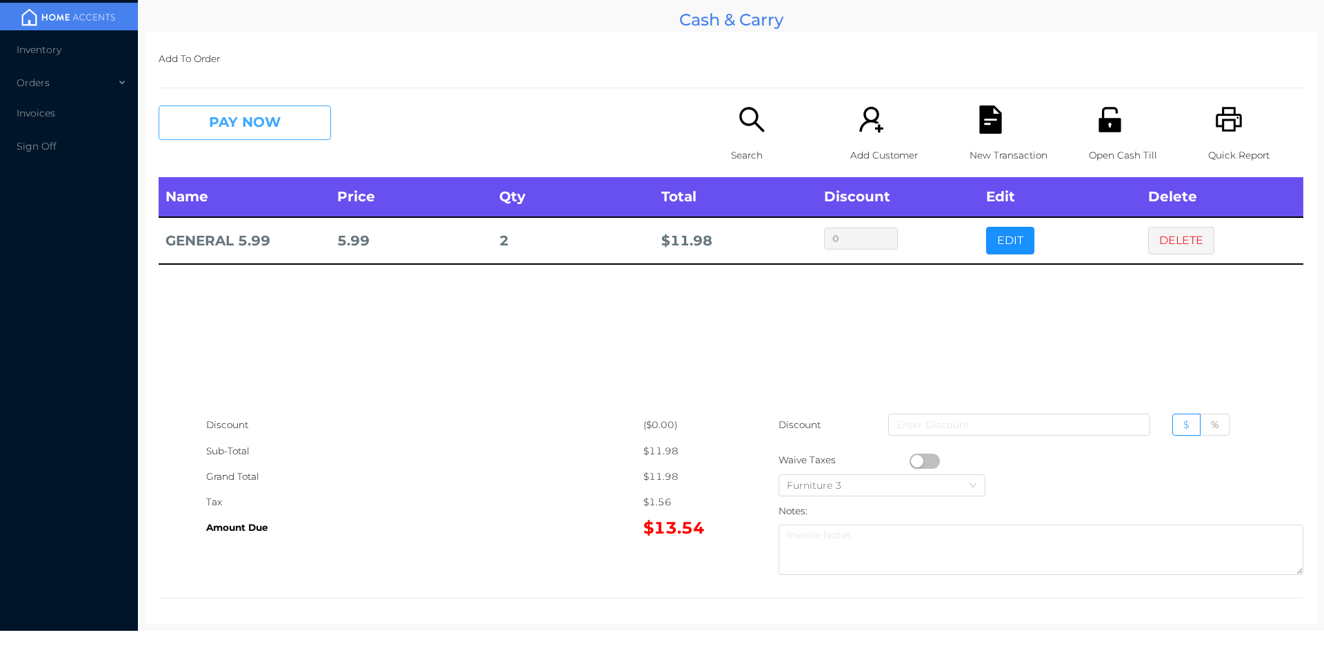
click at [219, 134] on button "PAY NOW" at bounding box center [245, 123] width 172 height 34
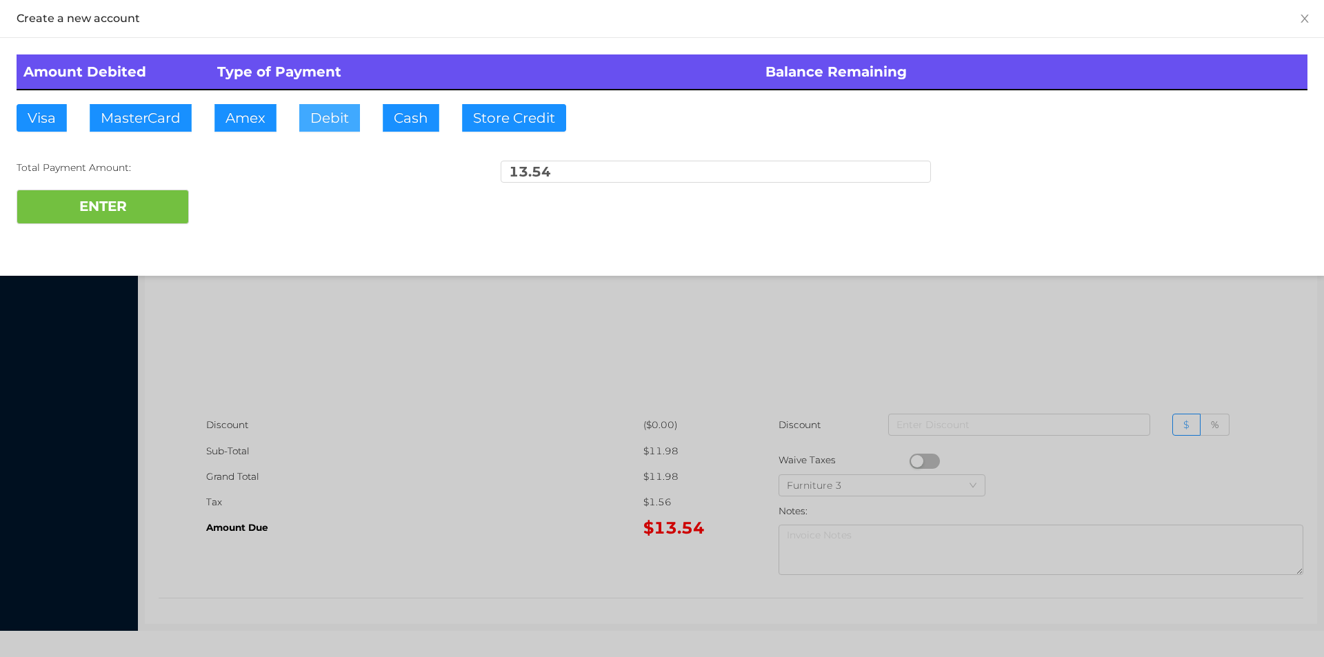
click at [317, 112] on button "Debit" at bounding box center [329, 118] width 61 height 28
click at [134, 210] on button "ENTER" at bounding box center [103, 207] width 172 height 34
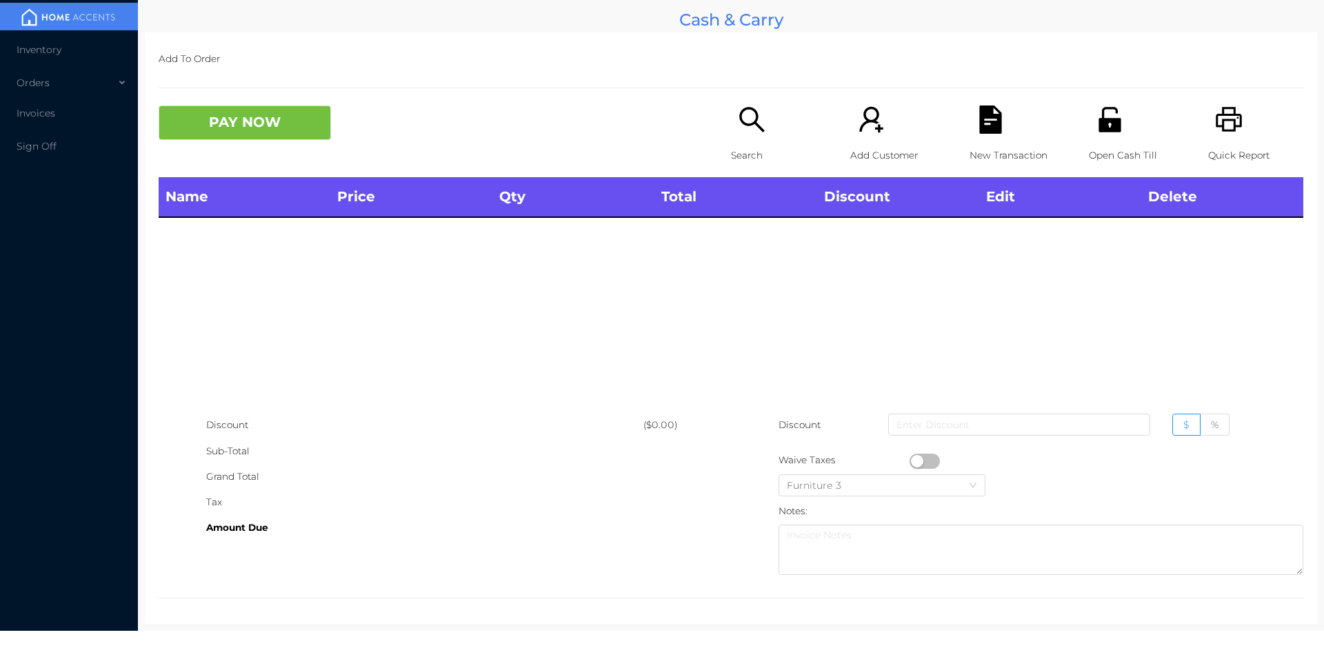
click at [745, 128] on icon "icon: search" at bounding box center [752, 120] width 28 height 28
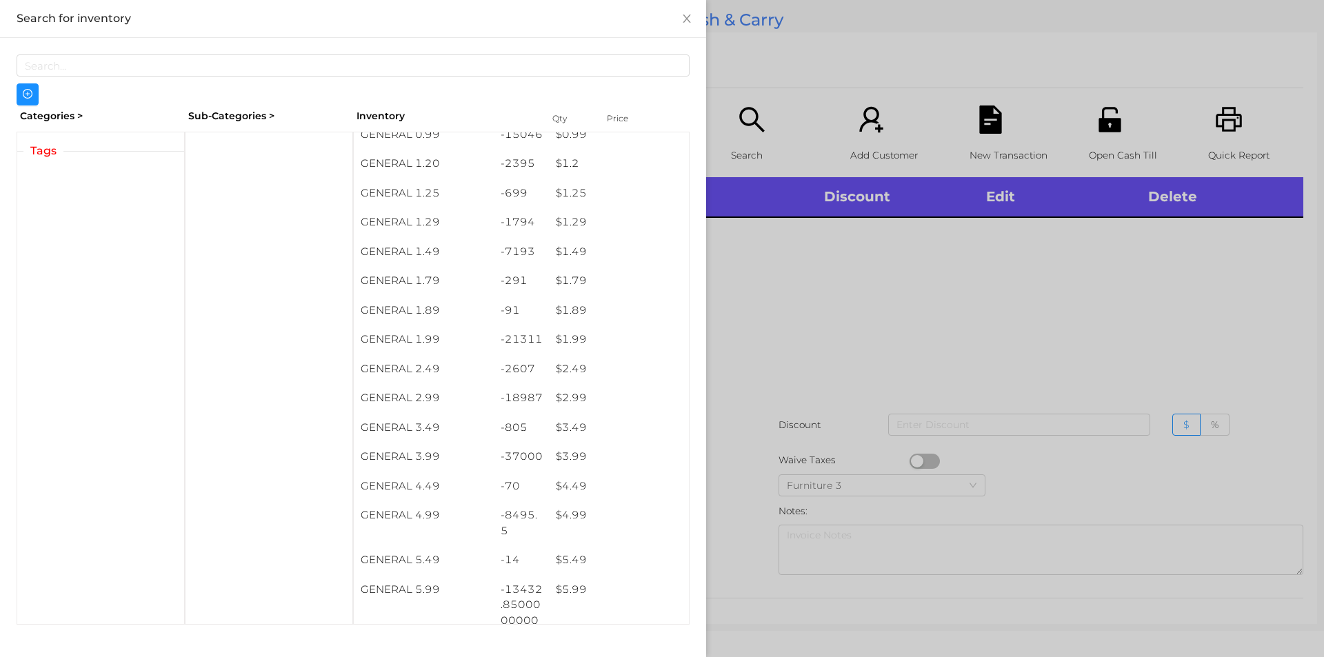
scroll to position [183, 0]
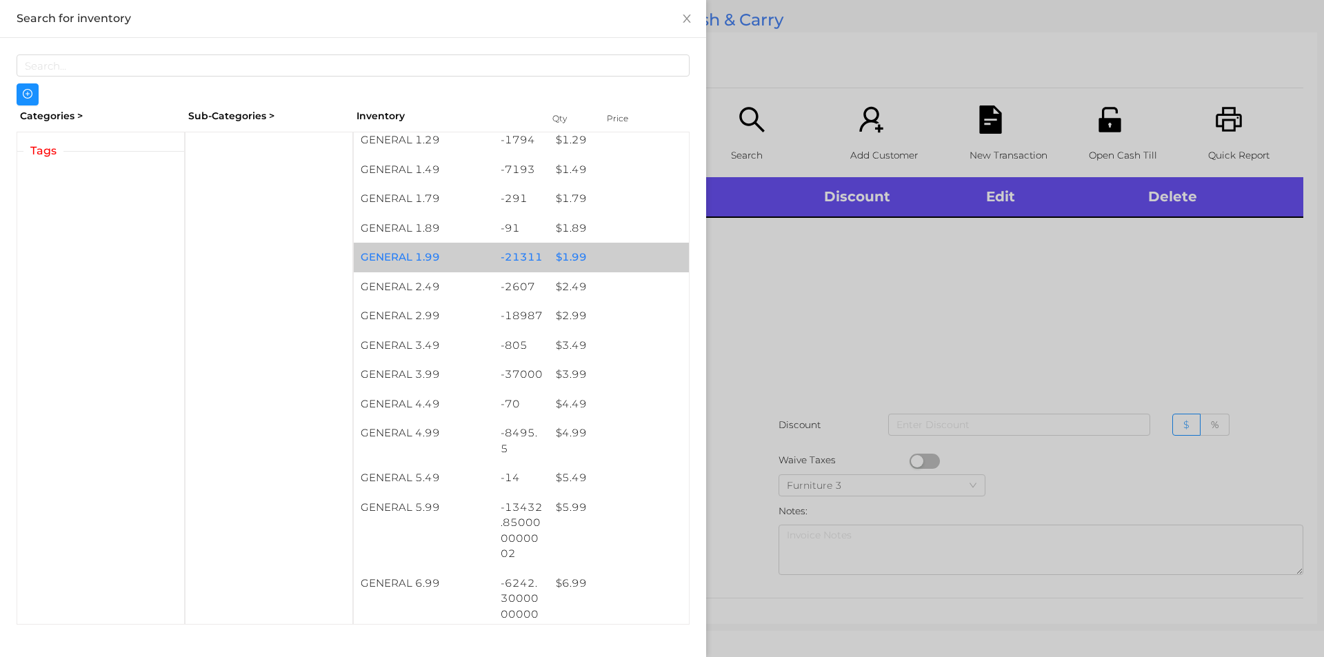
click at [608, 257] on div "$ 1.99" at bounding box center [619, 258] width 140 height 30
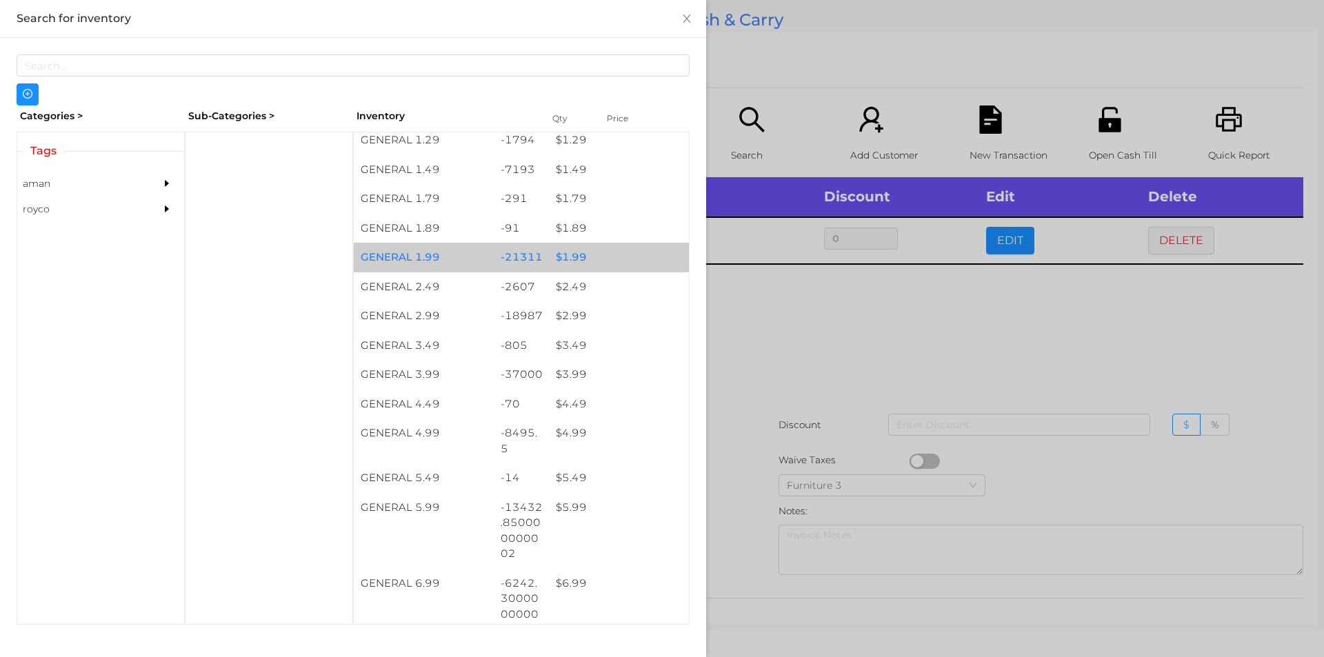
click at [604, 253] on div "$ 1.99" at bounding box center [619, 258] width 140 height 30
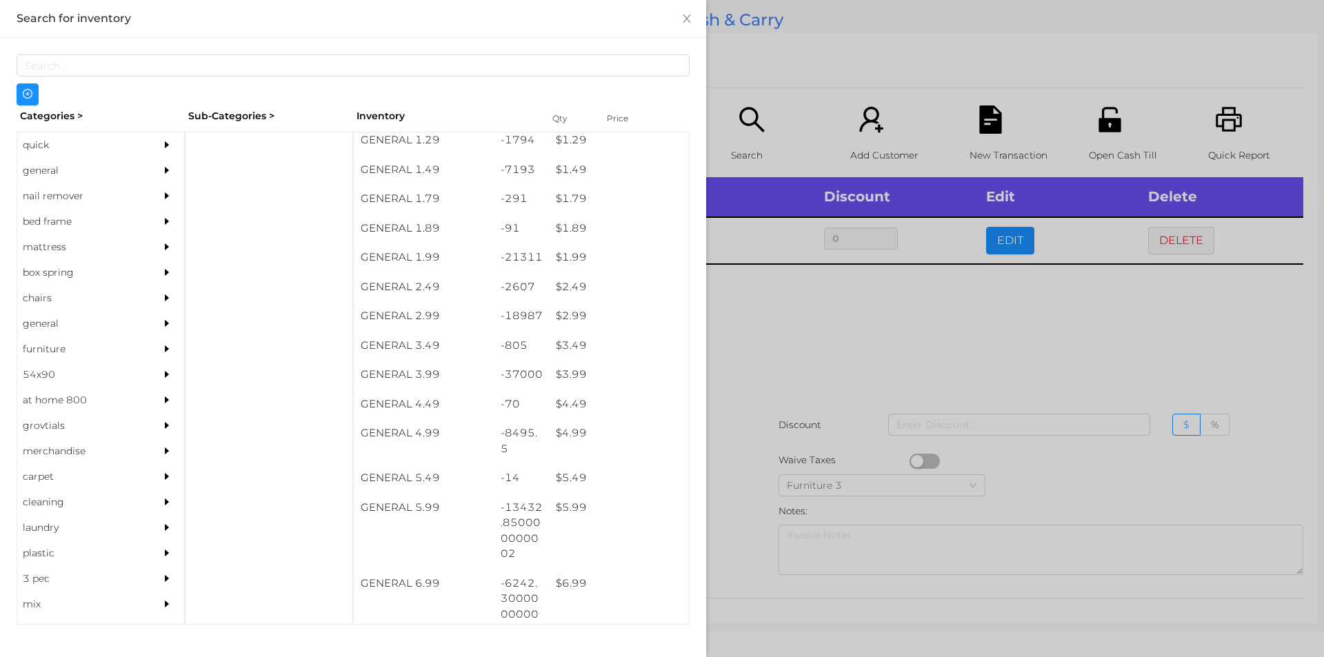
click at [807, 363] on div at bounding box center [662, 328] width 1324 height 657
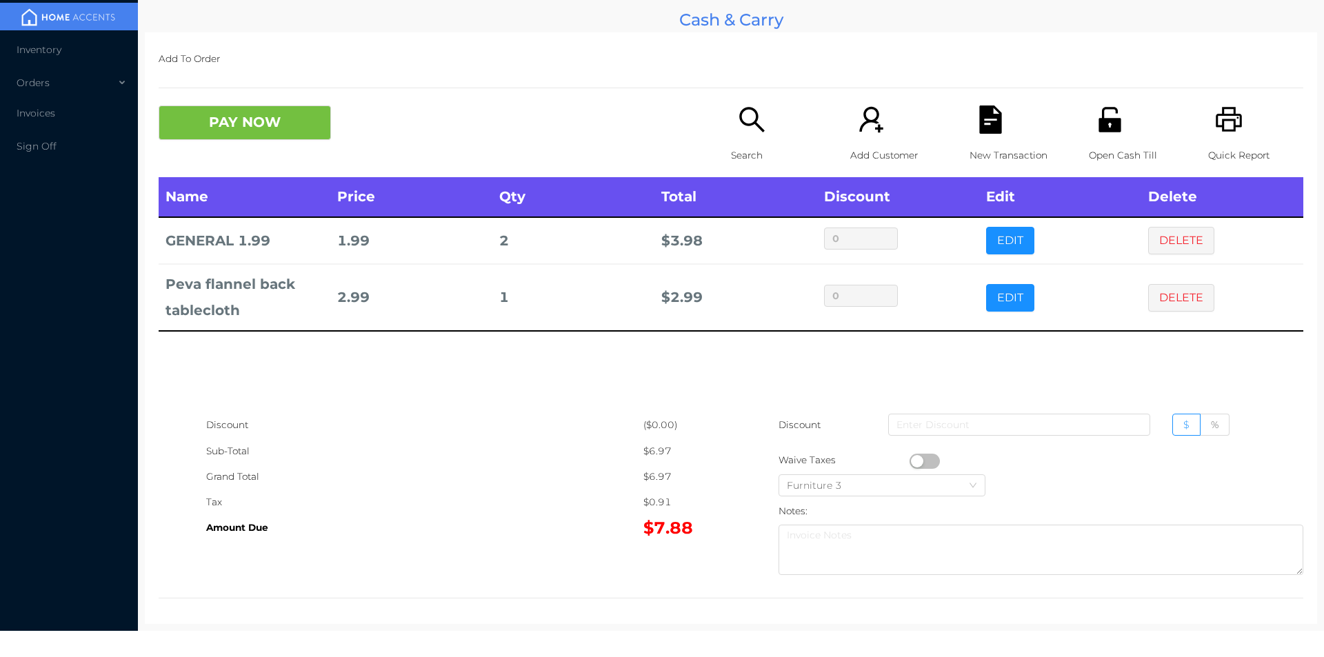
click at [738, 126] on icon "icon: search" at bounding box center [752, 120] width 28 height 28
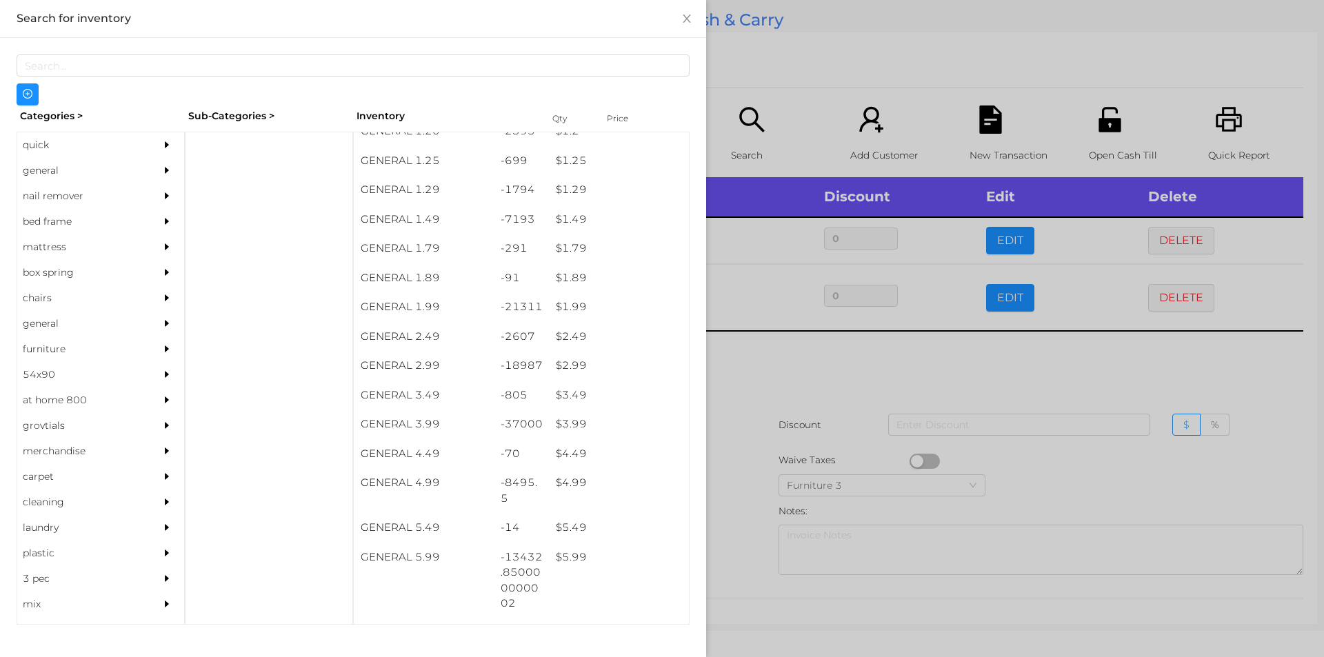
scroll to position [161, 0]
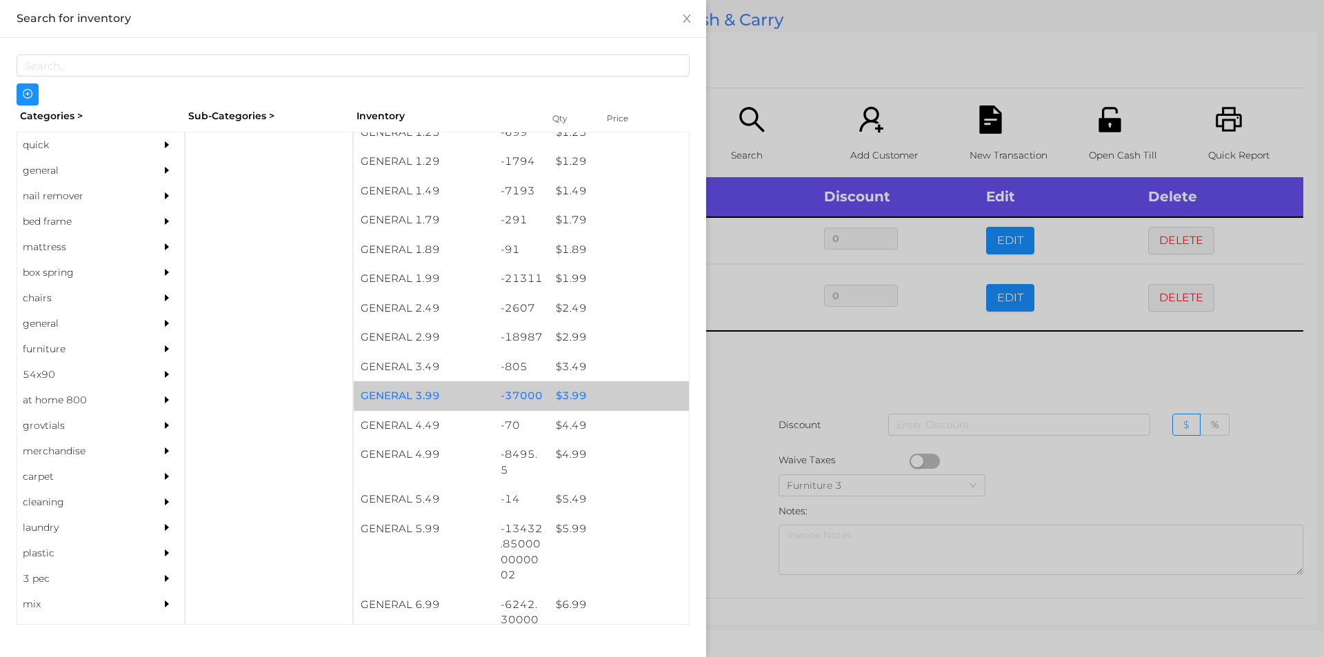
click at [579, 398] on div "$ 3.99" at bounding box center [619, 396] width 140 height 30
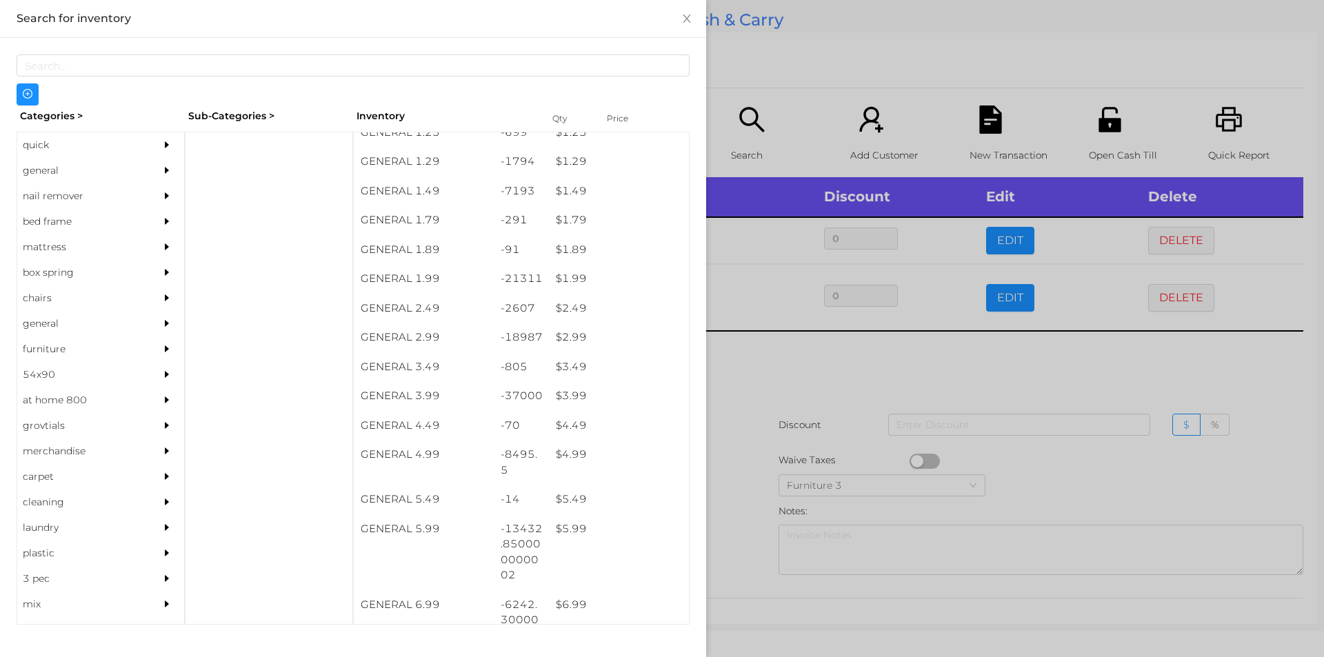
click at [767, 402] on div at bounding box center [662, 328] width 1324 height 657
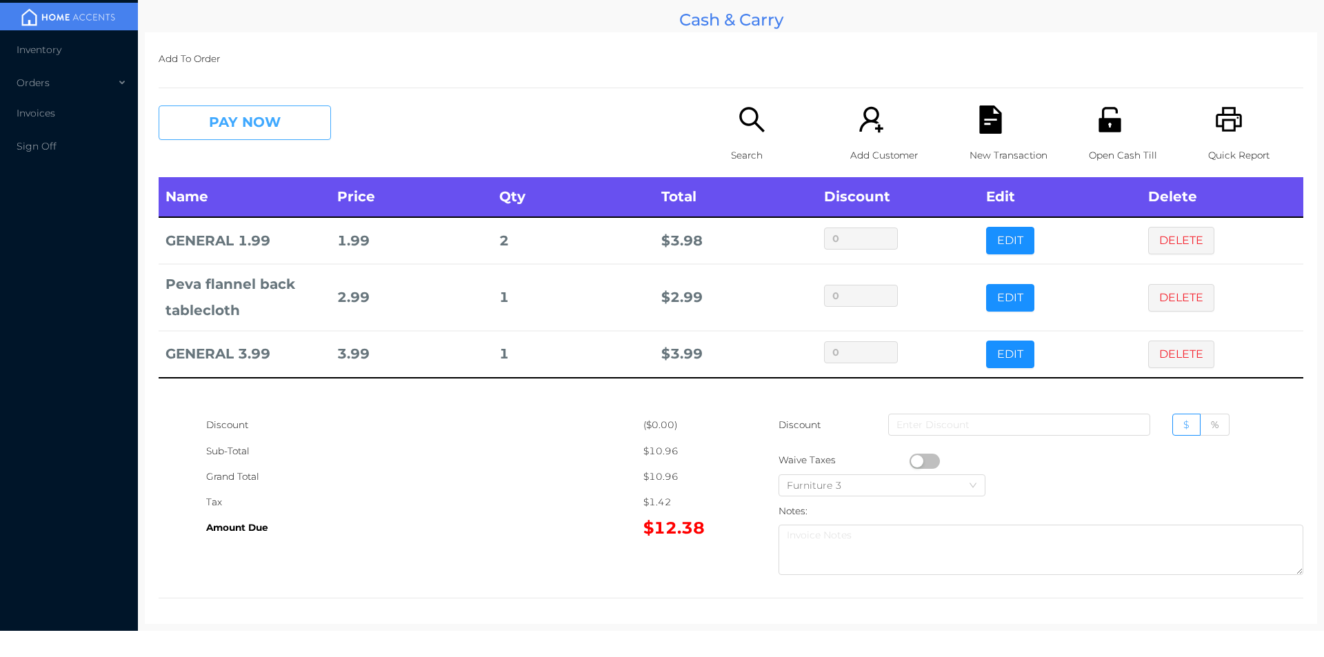
click at [252, 108] on button "PAY NOW" at bounding box center [245, 123] width 172 height 34
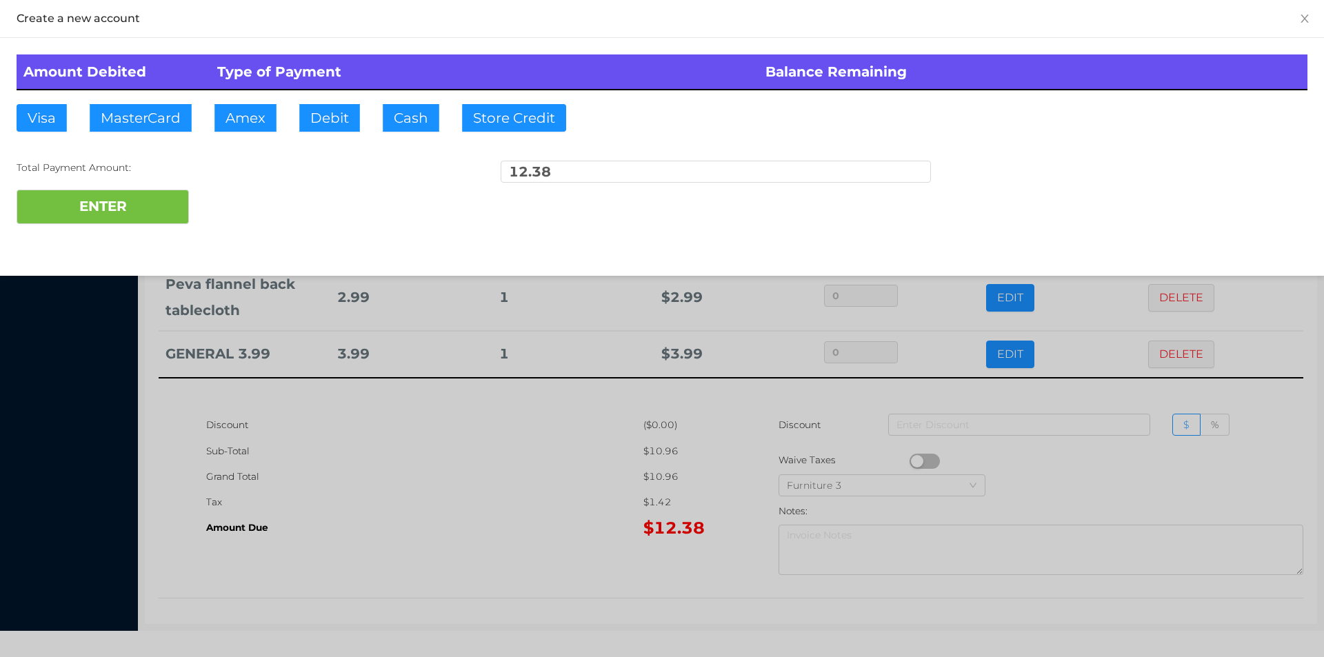
click at [355, 110] on div "Amount Debited Type of Payment Balance Remaining Visa MasterCard Amex Debit Cas…" at bounding box center [662, 139] width 1324 height 203
click at [132, 202] on button "ENTER" at bounding box center [103, 207] width 172 height 34
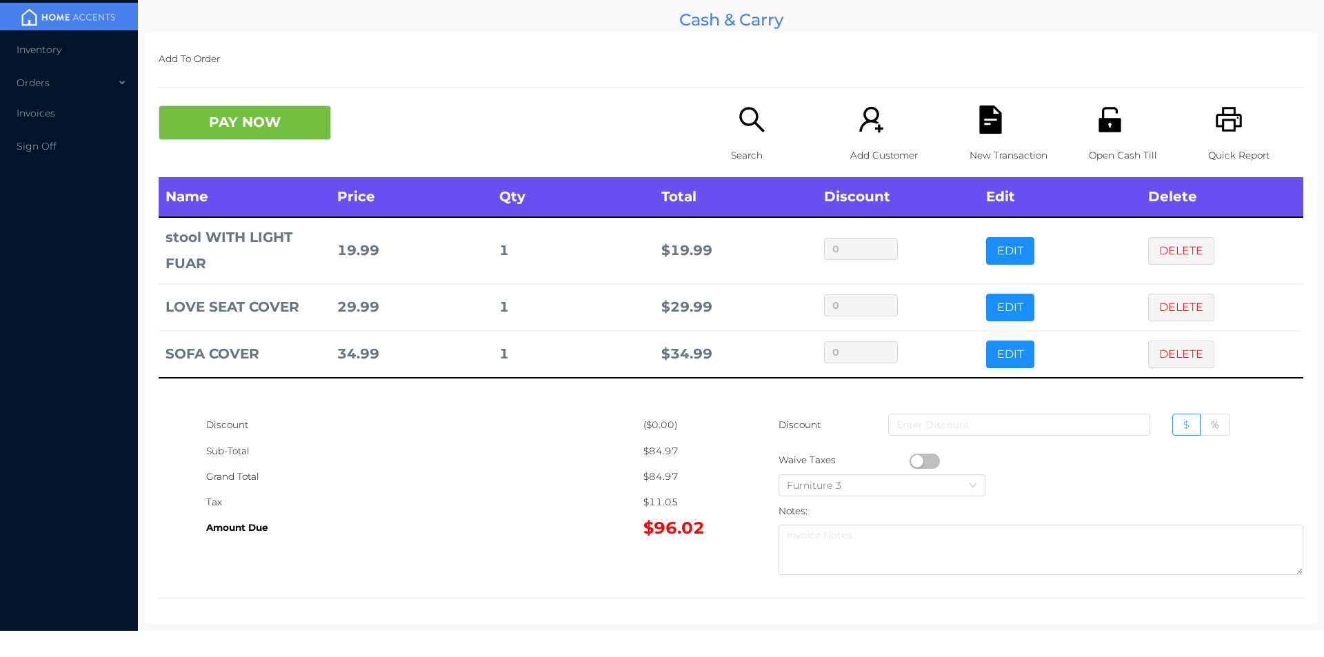
click at [991, 358] on button "EDIT" at bounding box center [1010, 355] width 48 height 28
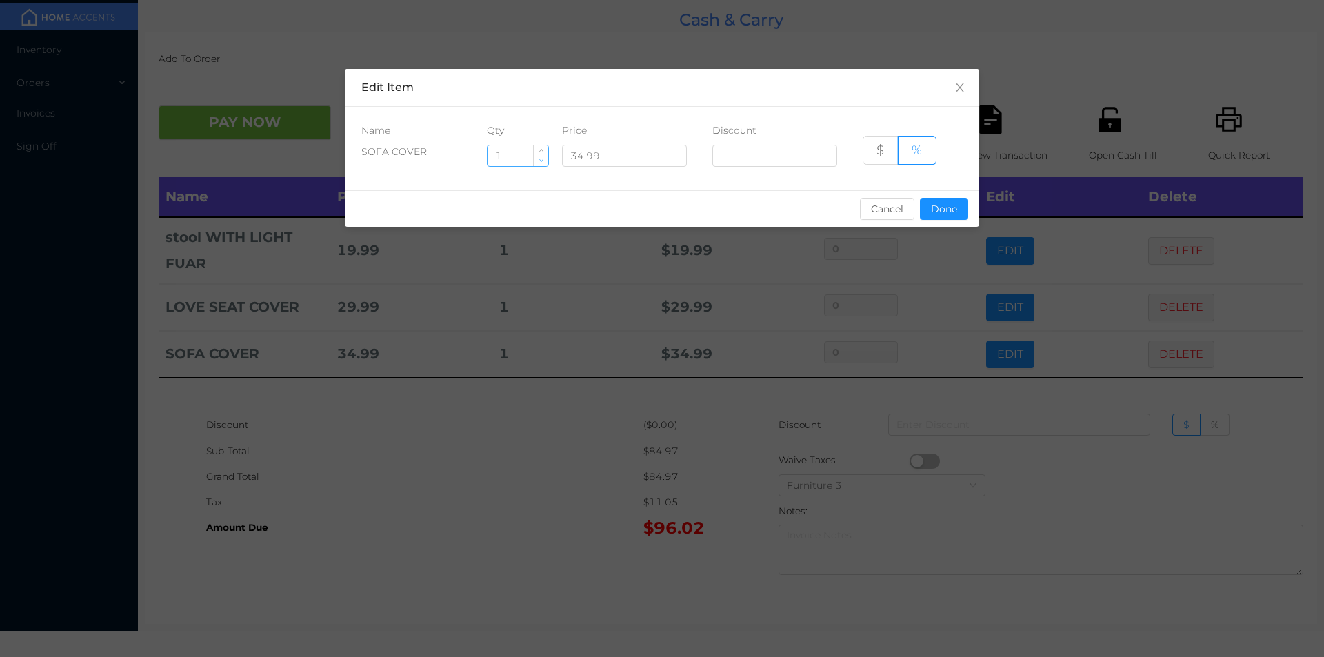
click at [537, 163] on span "Decrease Value" at bounding box center [541, 160] width 14 height 12
type input "0"
type input "2"
click at [947, 244] on div "sentinelStart Edit Item Name Qty Price Discount SOFA COVER 2 34.99 $ % Cancel D…" at bounding box center [662, 328] width 1324 height 657
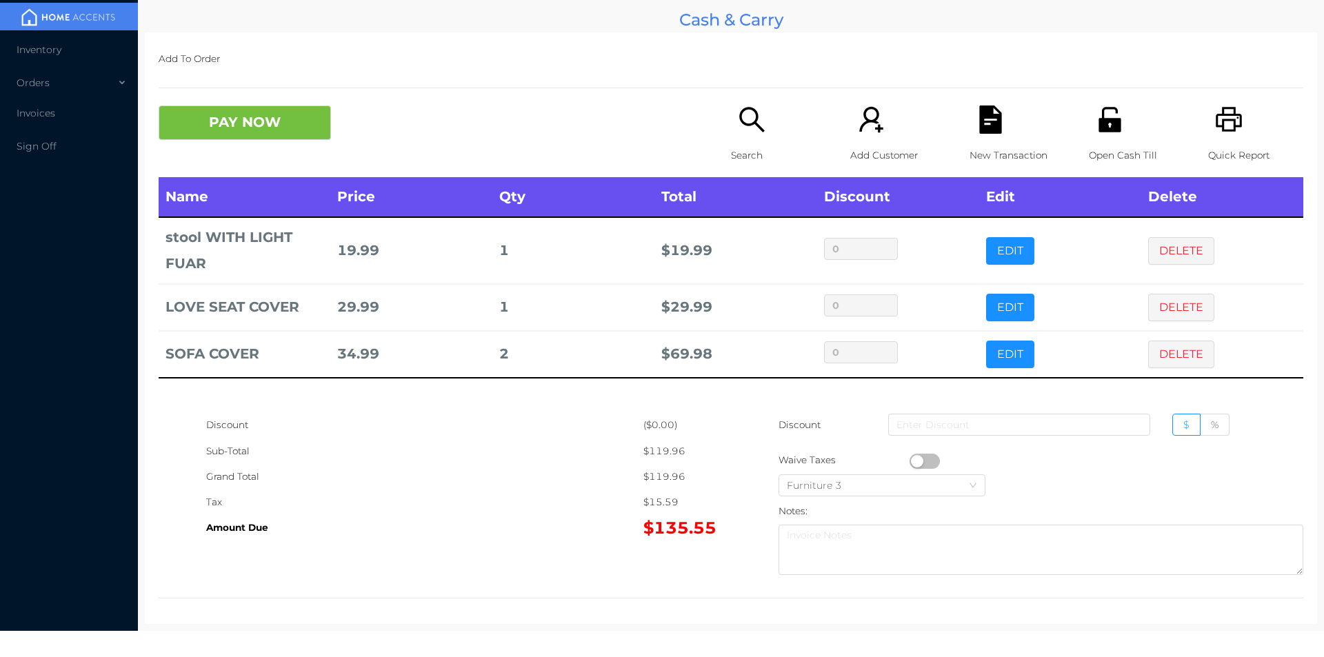
click at [776, 157] on p "Search" at bounding box center [778, 156] width 95 height 26
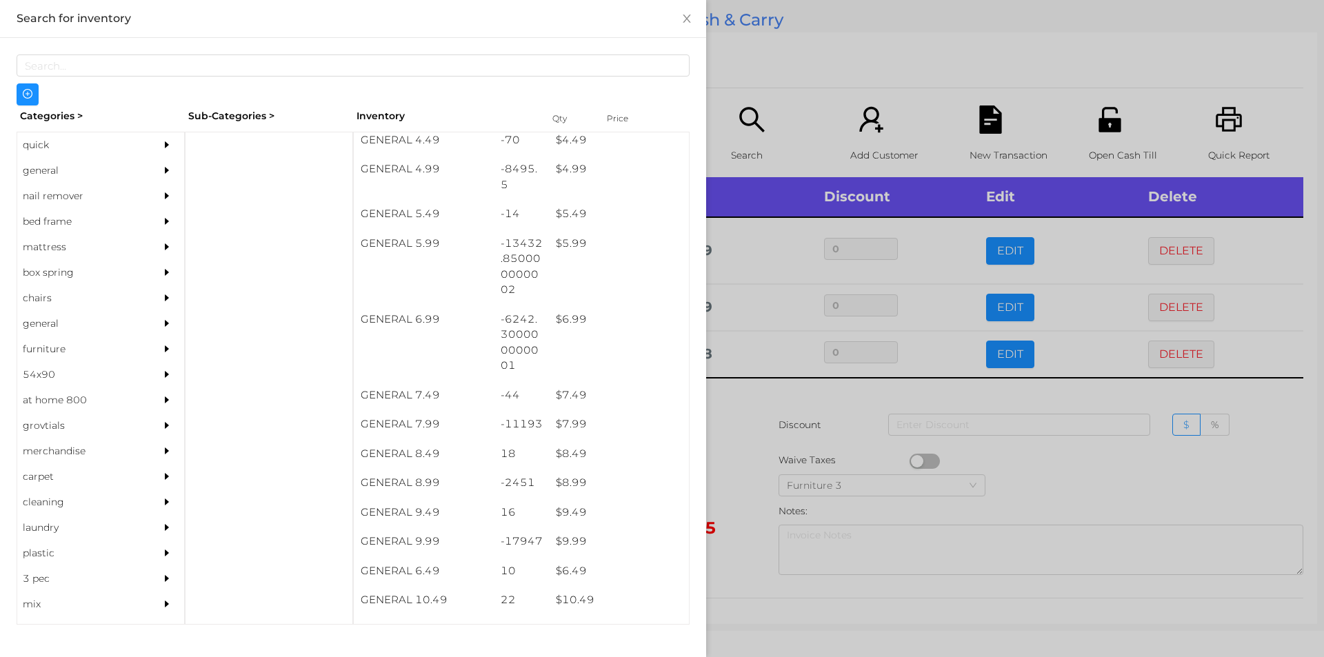
scroll to position [447, 0]
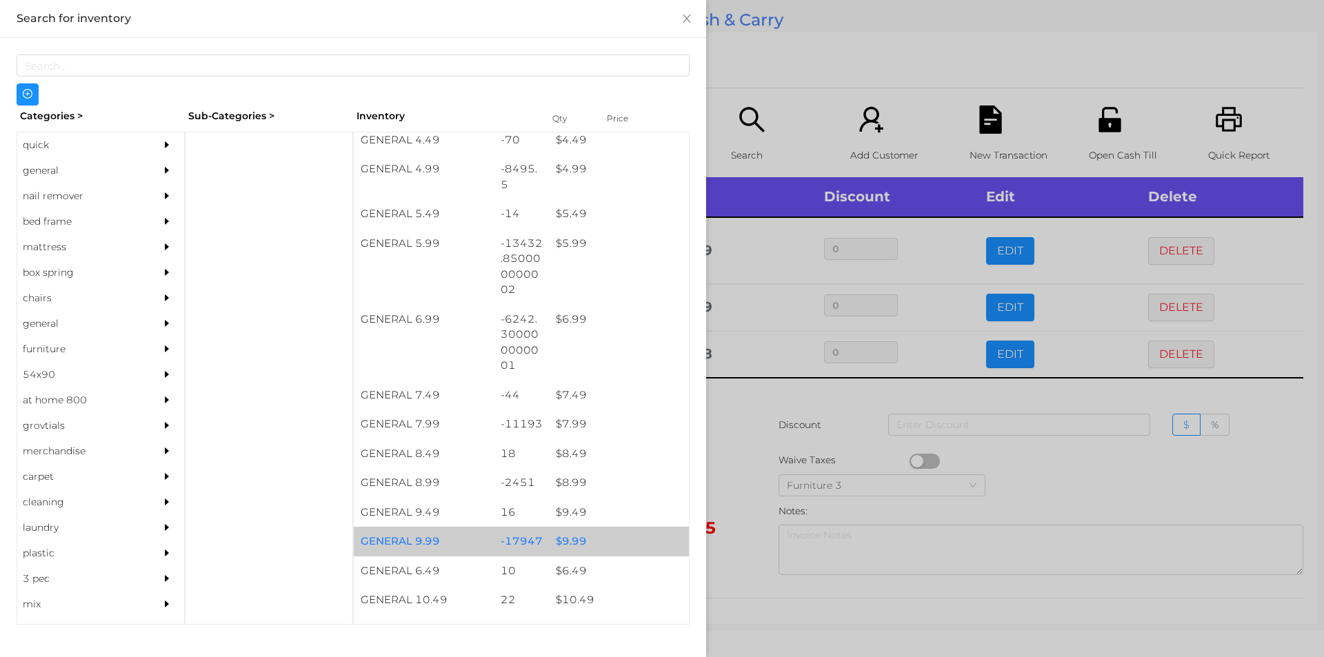
click at [592, 541] on div "$ 9.99" at bounding box center [619, 542] width 140 height 30
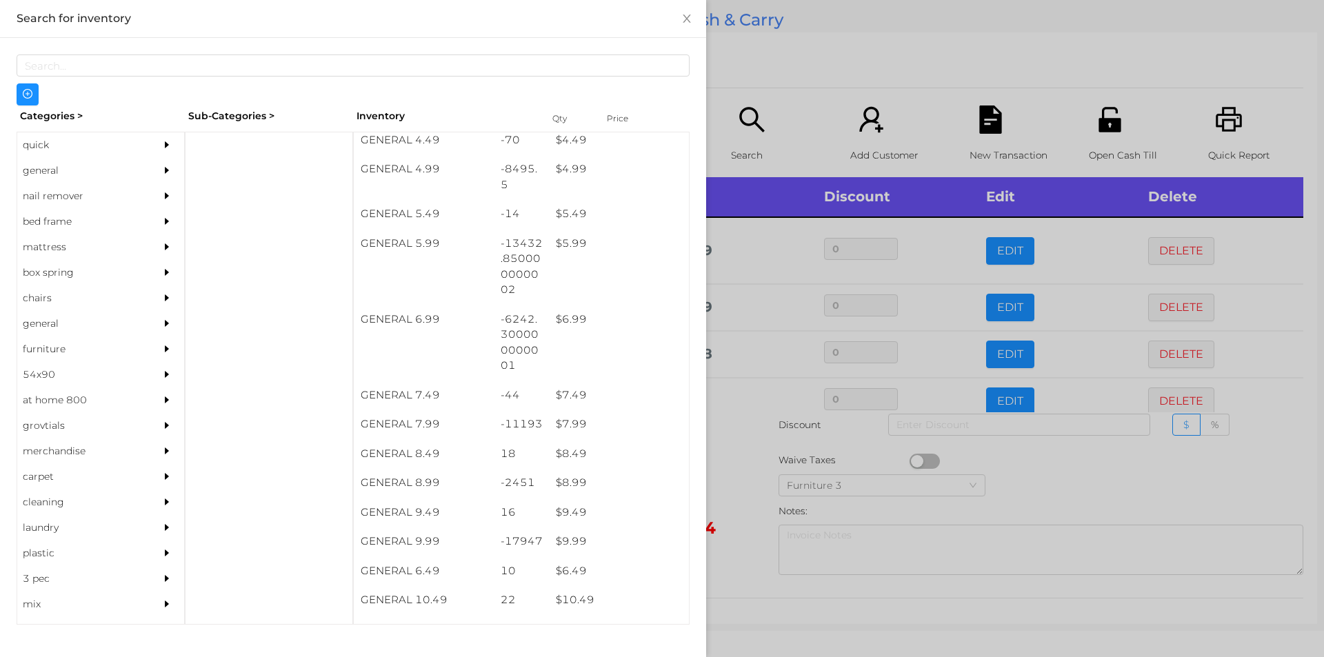
click at [781, 54] on div at bounding box center [662, 328] width 1324 height 657
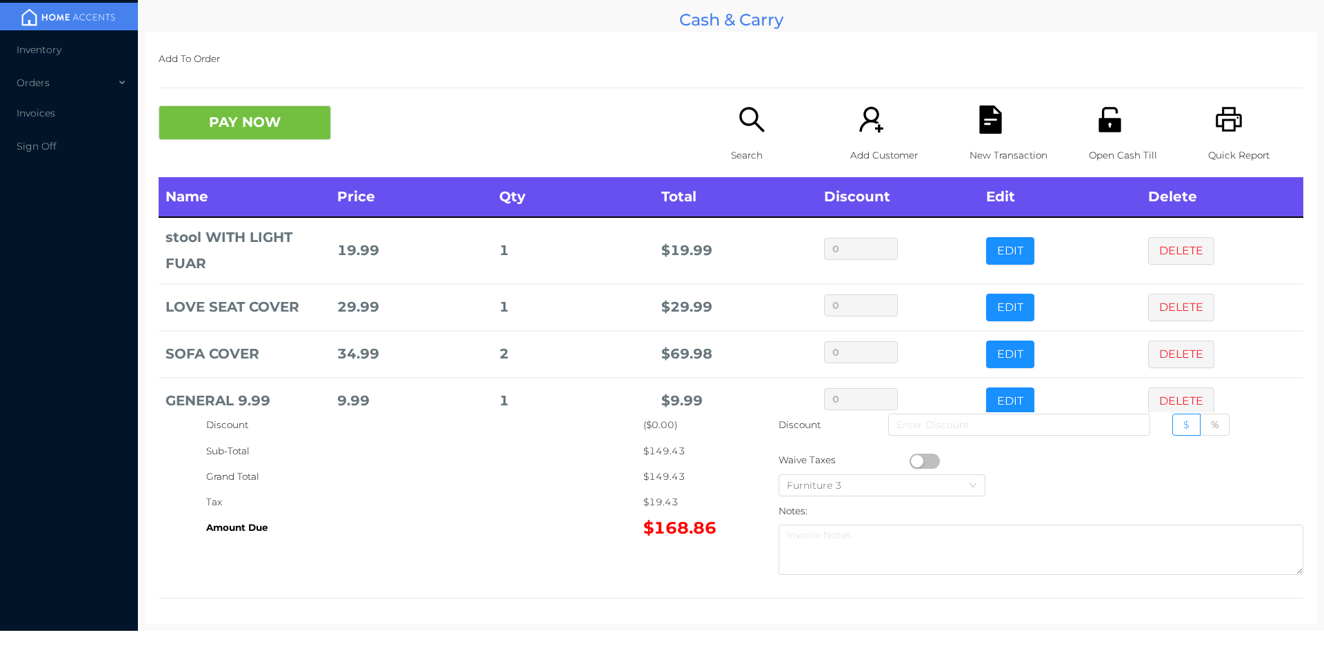
click at [758, 137] on div "Search" at bounding box center [778, 142] width 95 height 72
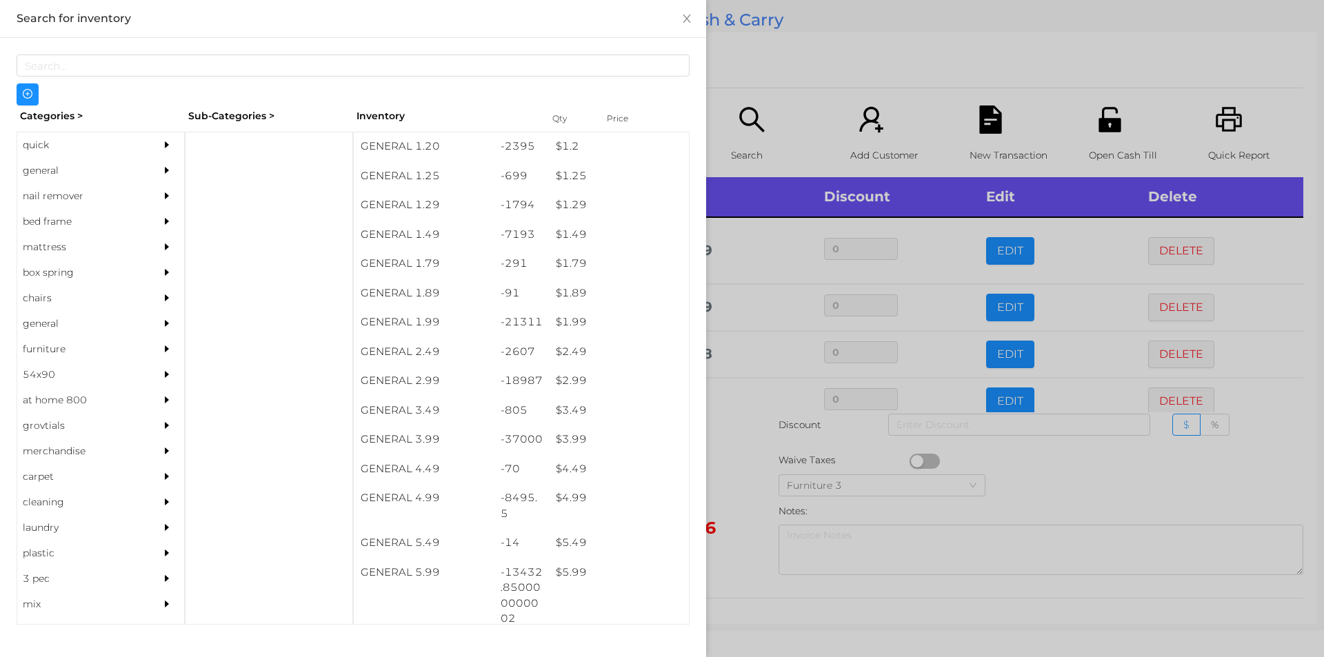
scroll to position [151, 0]
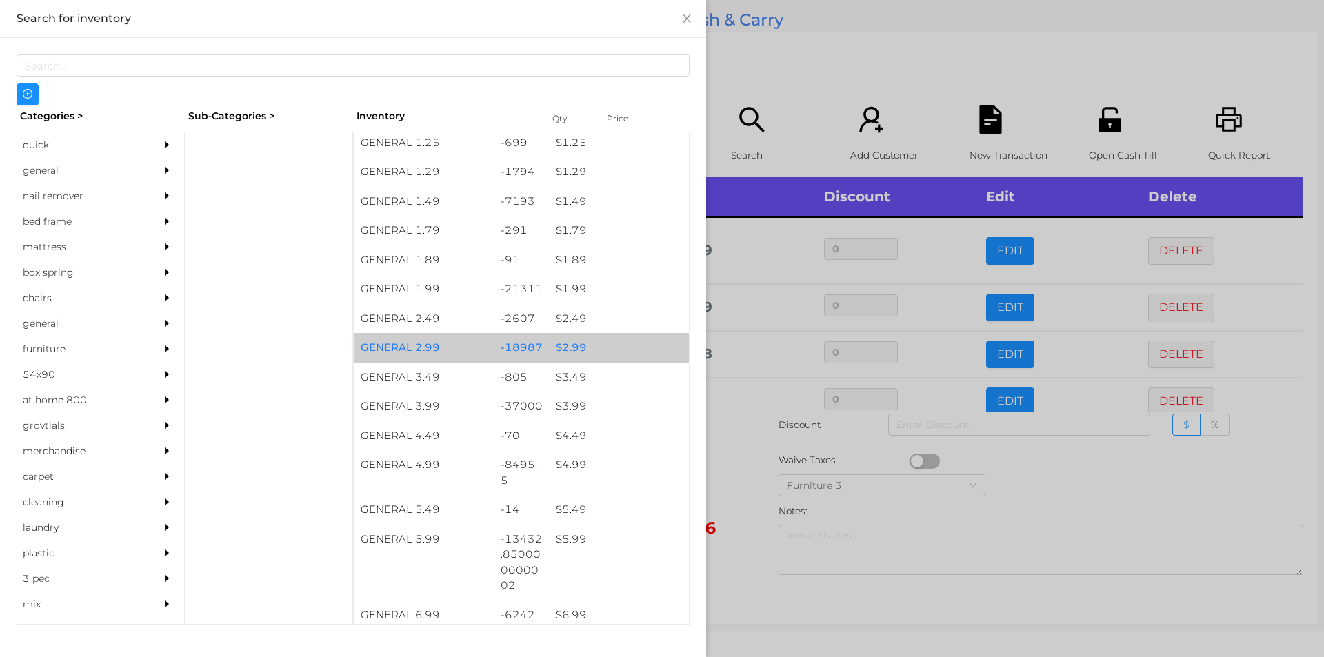
click at [601, 345] on div "$ 2.99" at bounding box center [619, 348] width 140 height 30
click at [593, 345] on div "$ 2.99" at bounding box center [619, 348] width 140 height 30
click at [648, 350] on div "$ 2.99" at bounding box center [619, 348] width 140 height 30
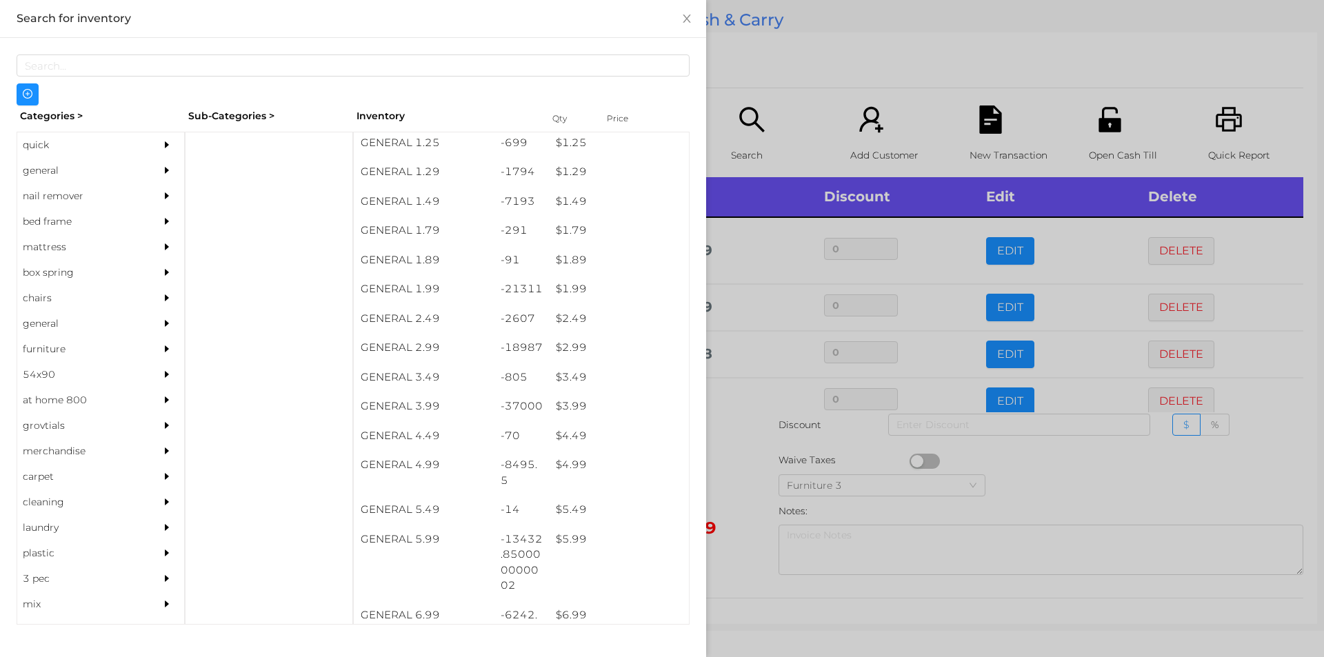
click at [777, 92] on div at bounding box center [662, 328] width 1324 height 657
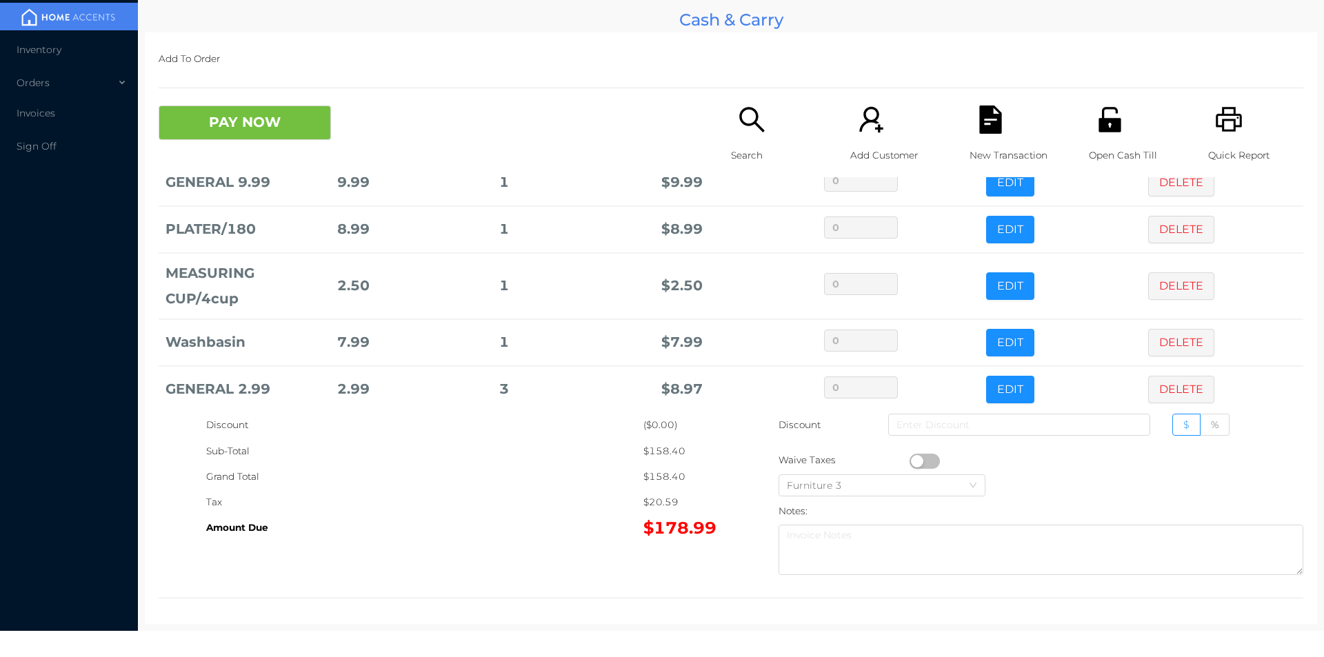
scroll to position [234, 0]
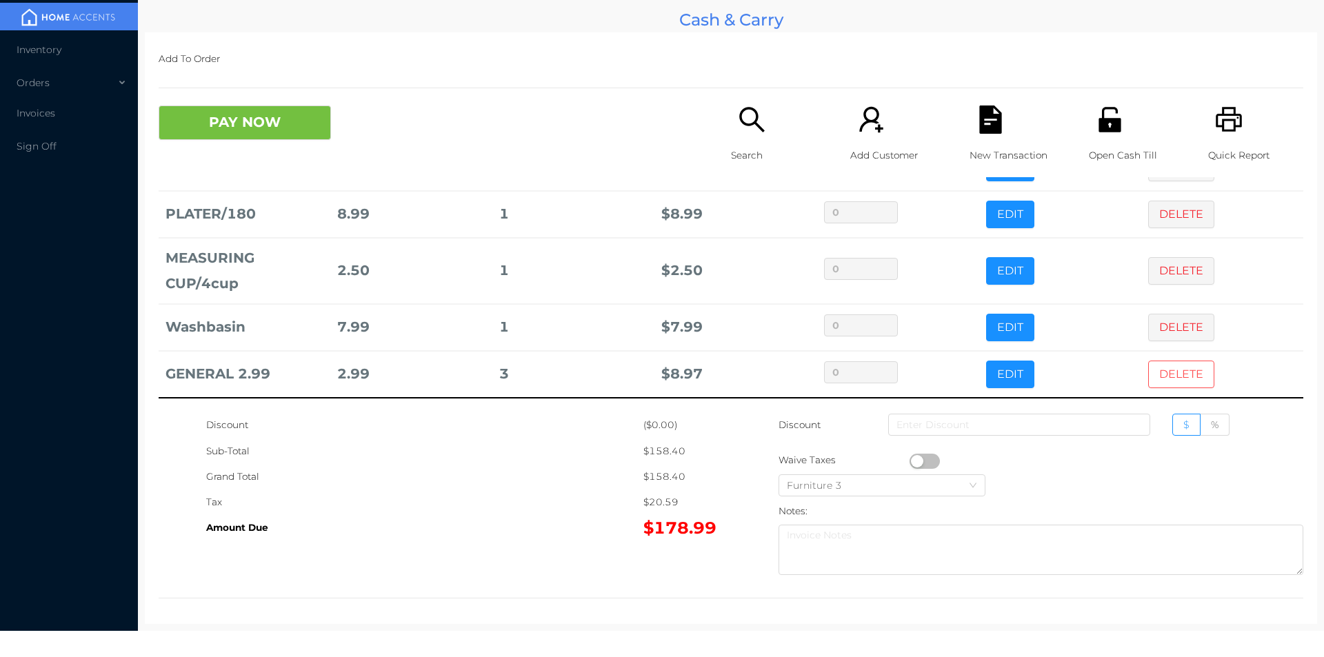
click at [1148, 381] on button "DELETE" at bounding box center [1181, 375] width 66 height 28
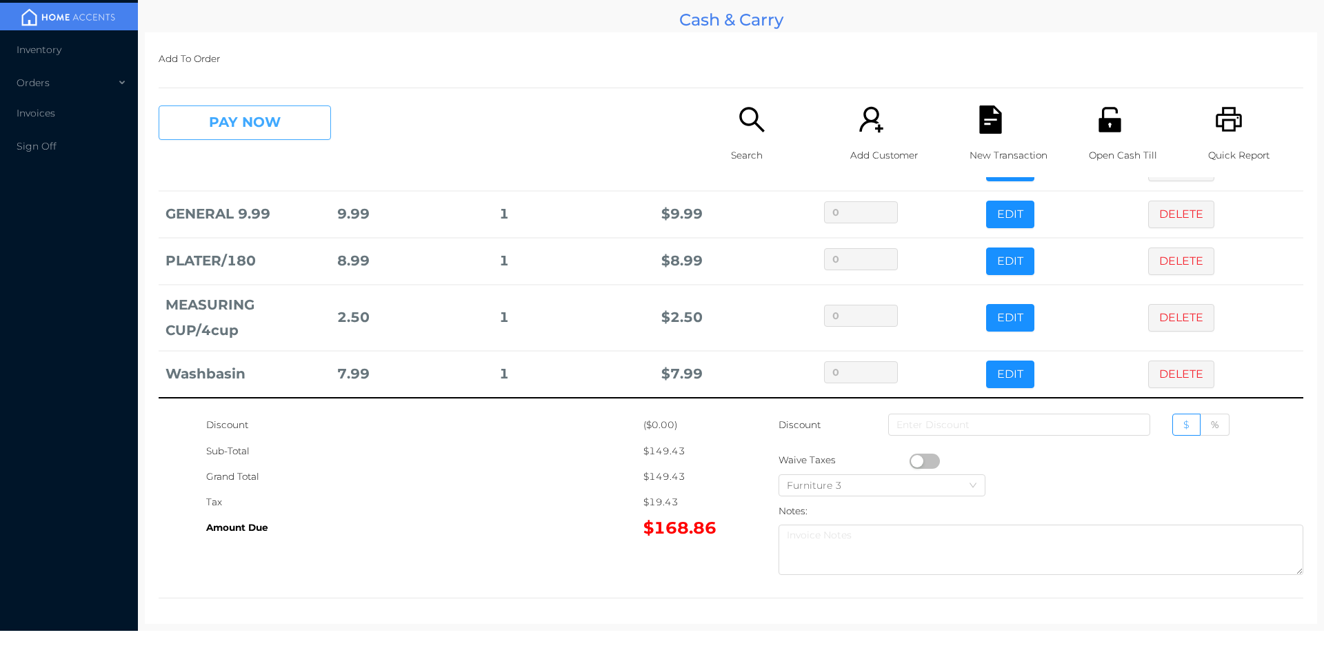
click at [221, 120] on button "PAY NOW" at bounding box center [245, 123] width 172 height 34
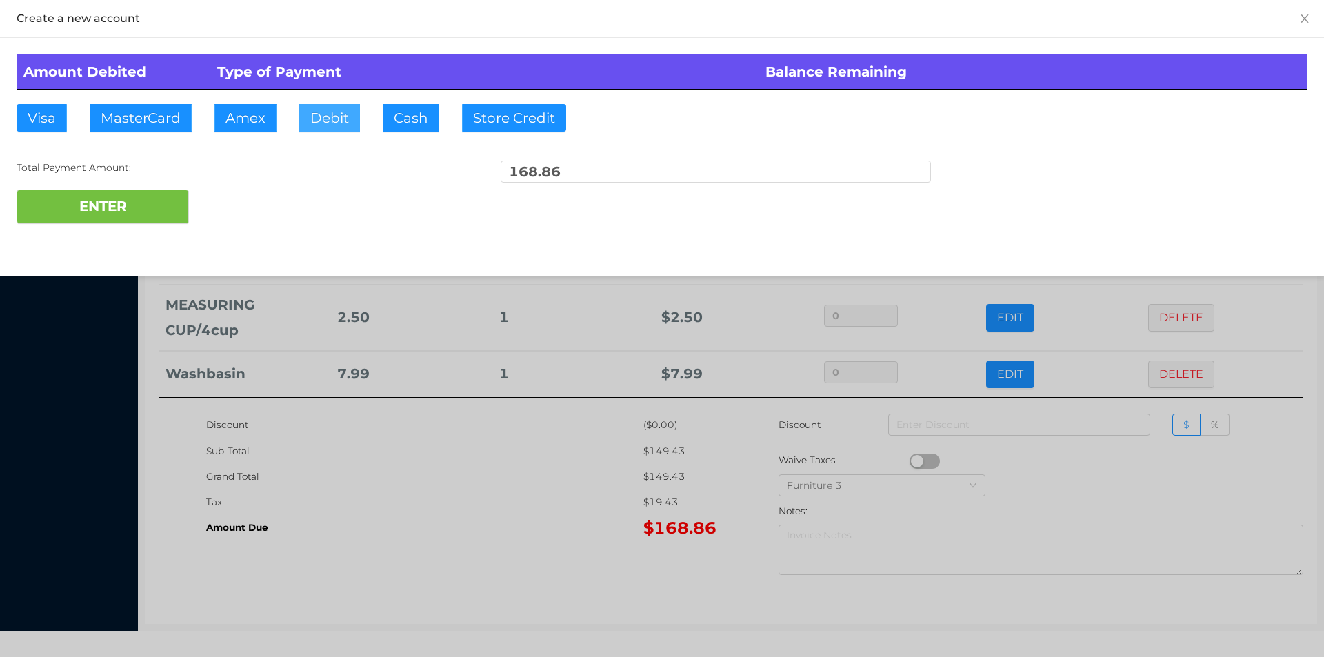
click at [314, 126] on button "Debit" at bounding box center [329, 118] width 61 height 28
click at [101, 208] on button "ENTER" at bounding box center [103, 207] width 172 height 34
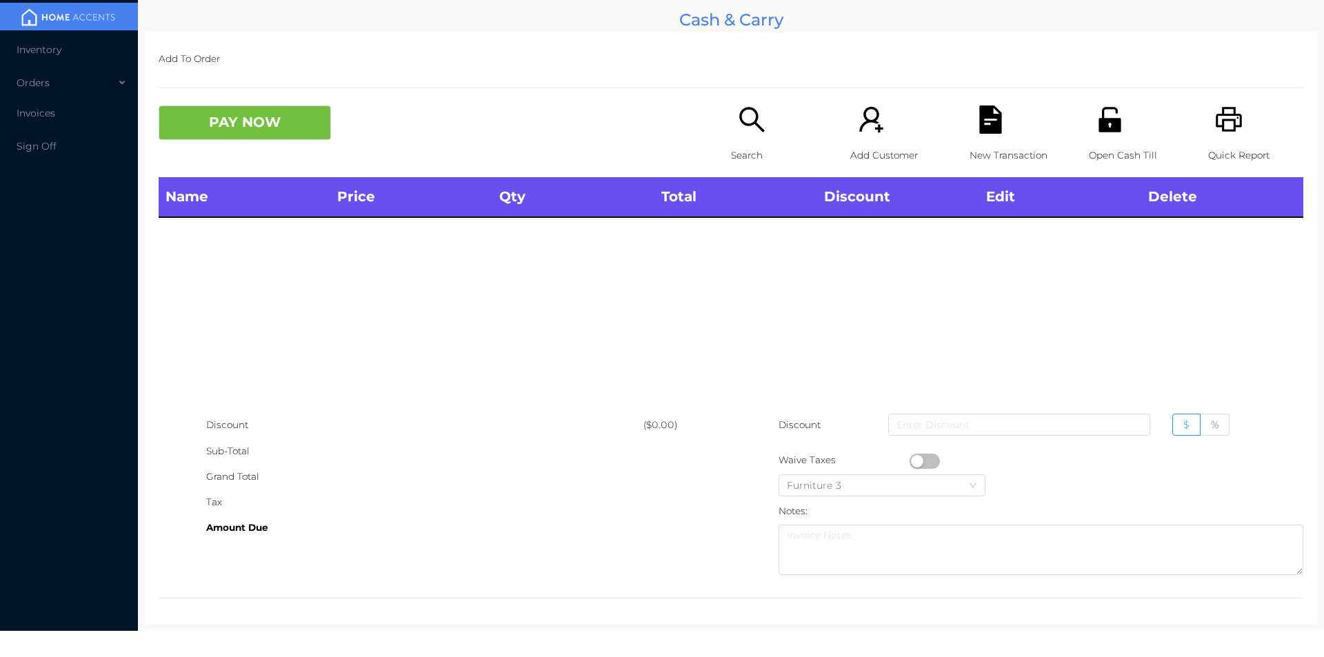
scroll to position [0, 0]
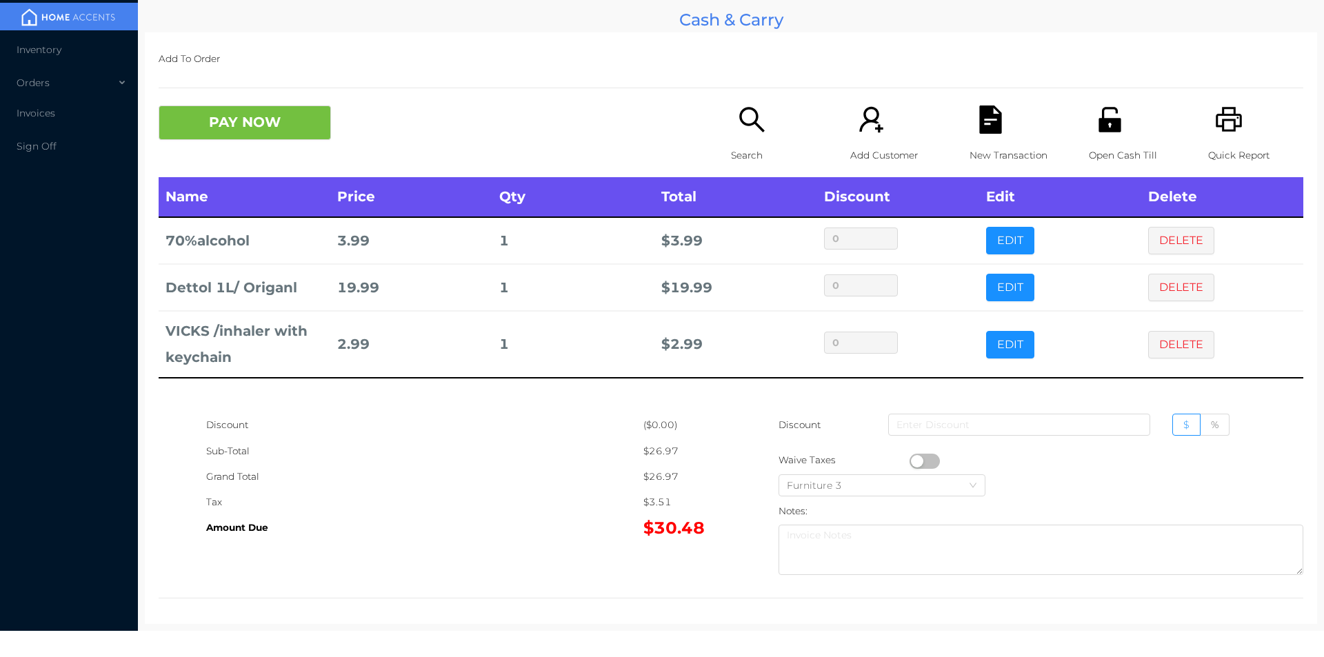
click at [228, 129] on button "PAY NOW" at bounding box center [245, 123] width 172 height 34
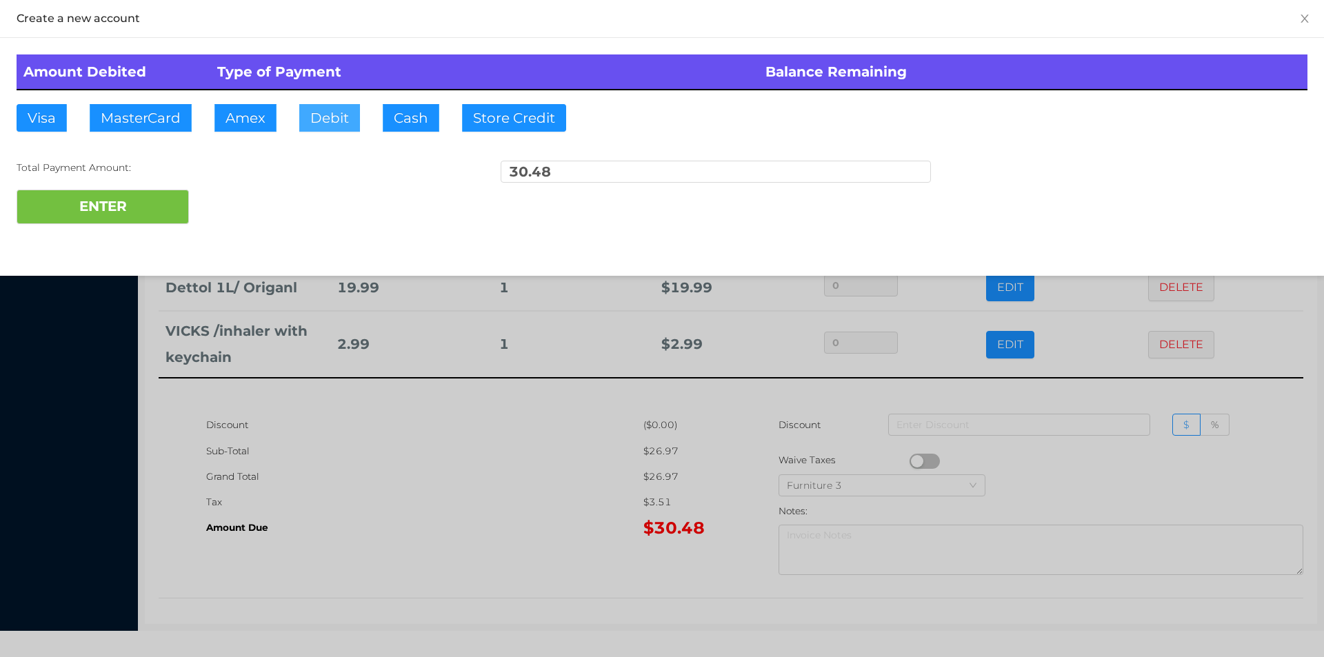
click at [352, 119] on button "Debit" at bounding box center [329, 118] width 61 height 28
click at [156, 216] on button "ENTER" at bounding box center [103, 207] width 172 height 34
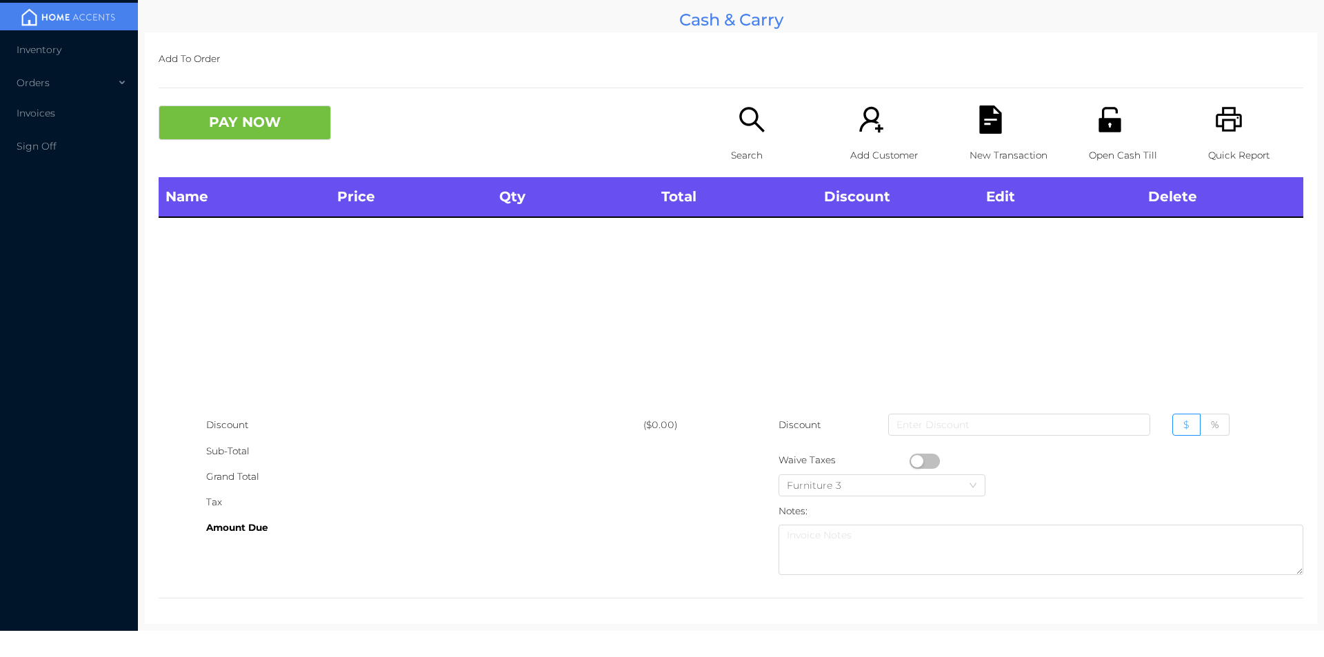
click at [1098, 131] on icon "icon: unlock" at bounding box center [1109, 119] width 22 height 25
click at [709, 132] on div "PAY NOW" at bounding box center [445, 123] width 572 height 34
click at [731, 132] on div "Search" at bounding box center [778, 142] width 95 height 72
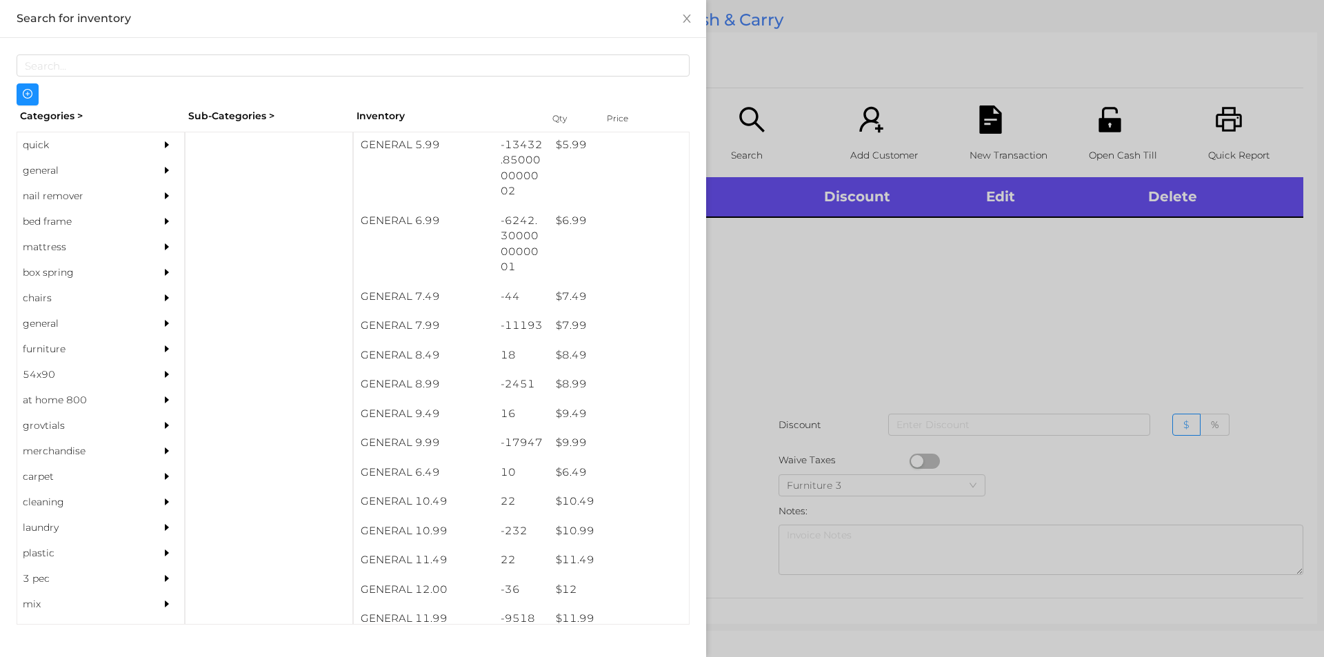
scroll to position [545, 0]
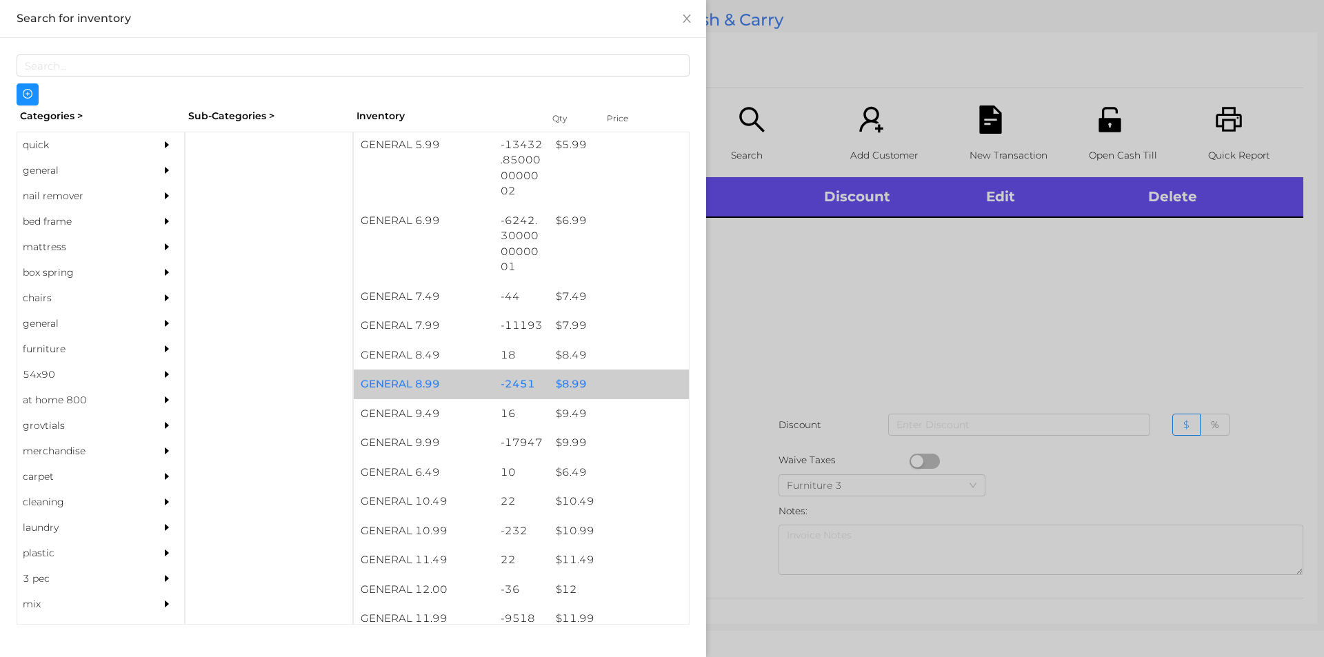
click at [576, 386] on div "$ 8.99" at bounding box center [619, 385] width 140 height 30
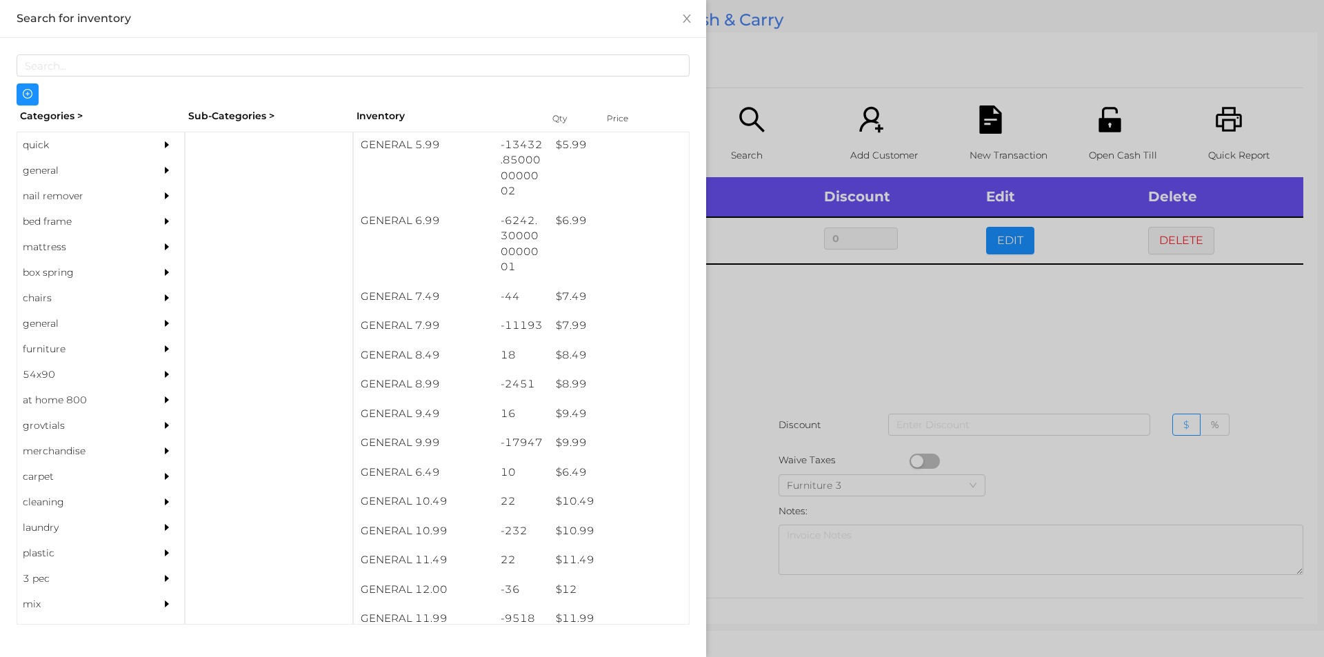
click at [745, 461] on div at bounding box center [662, 328] width 1324 height 657
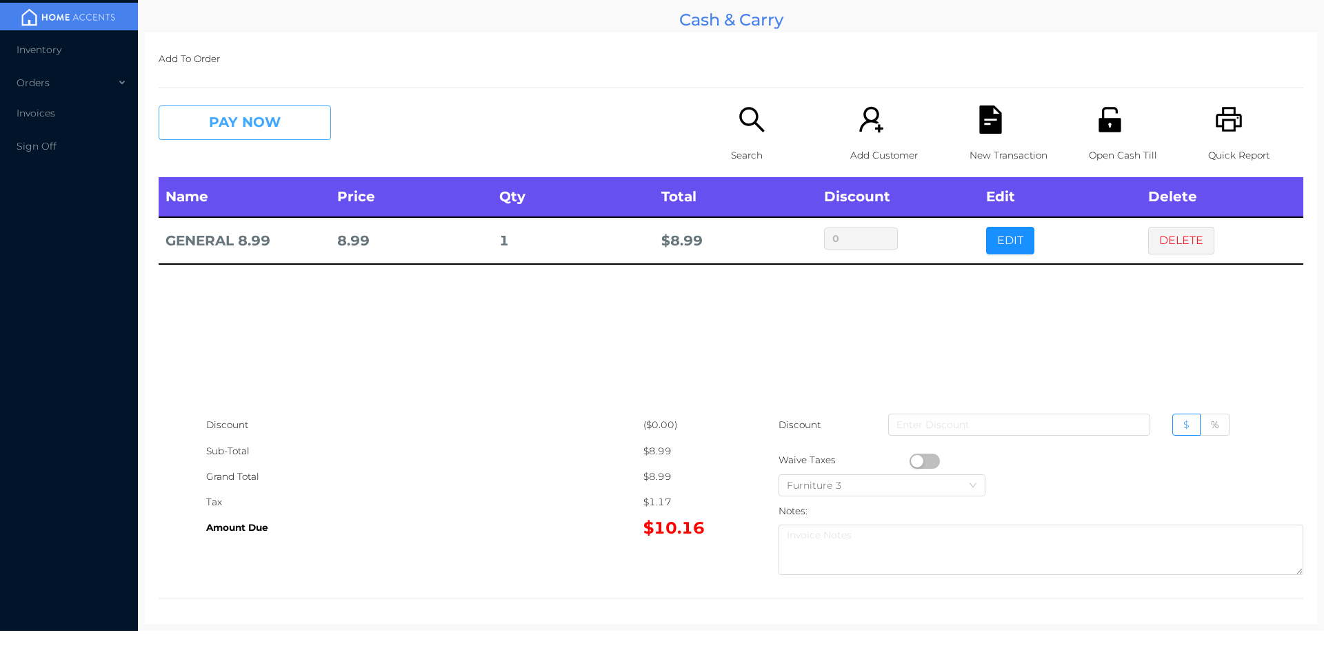
click at [234, 121] on button "PAY NOW" at bounding box center [245, 123] width 172 height 34
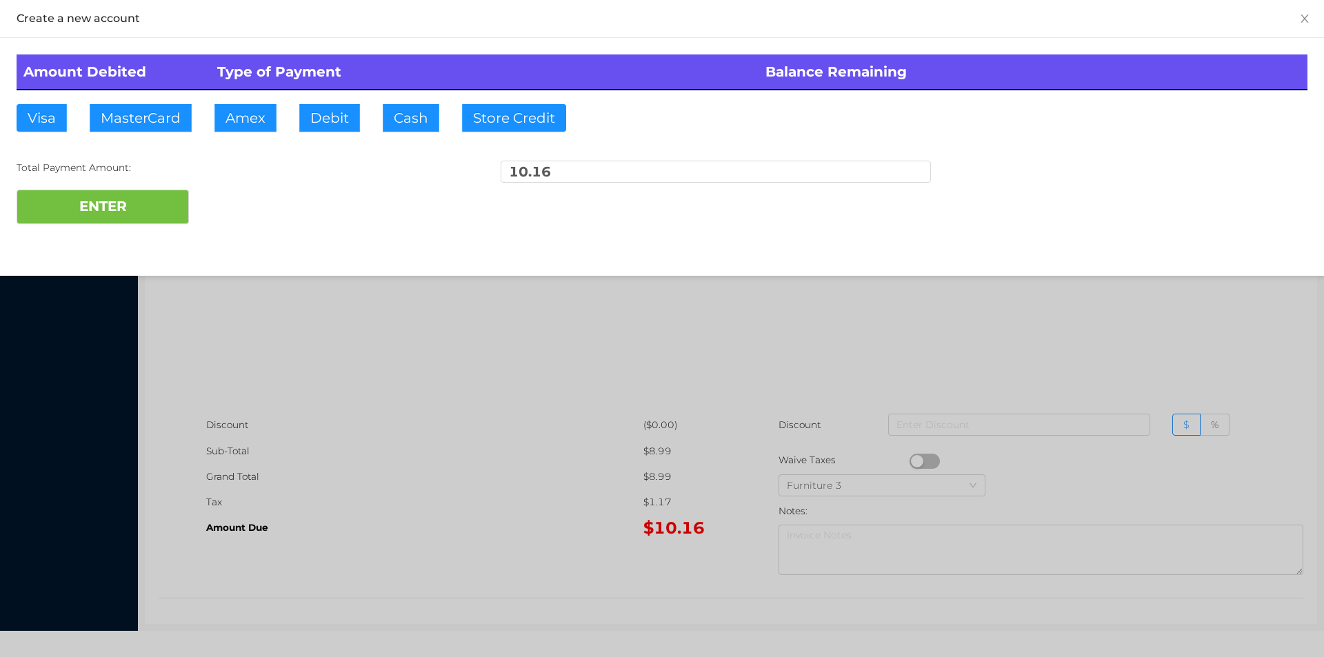
click at [463, 517] on div at bounding box center [662, 328] width 1324 height 657
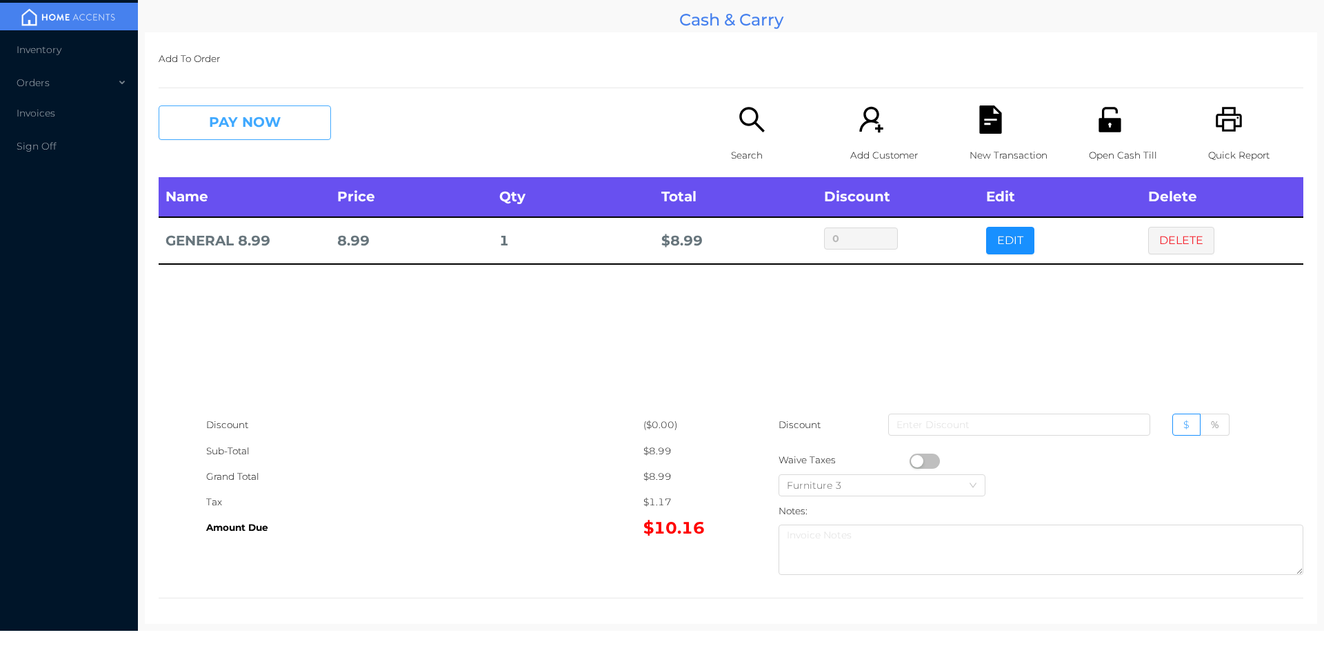
click at [212, 110] on button "PAY NOW" at bounding box center [245, 123] width 172 height 34
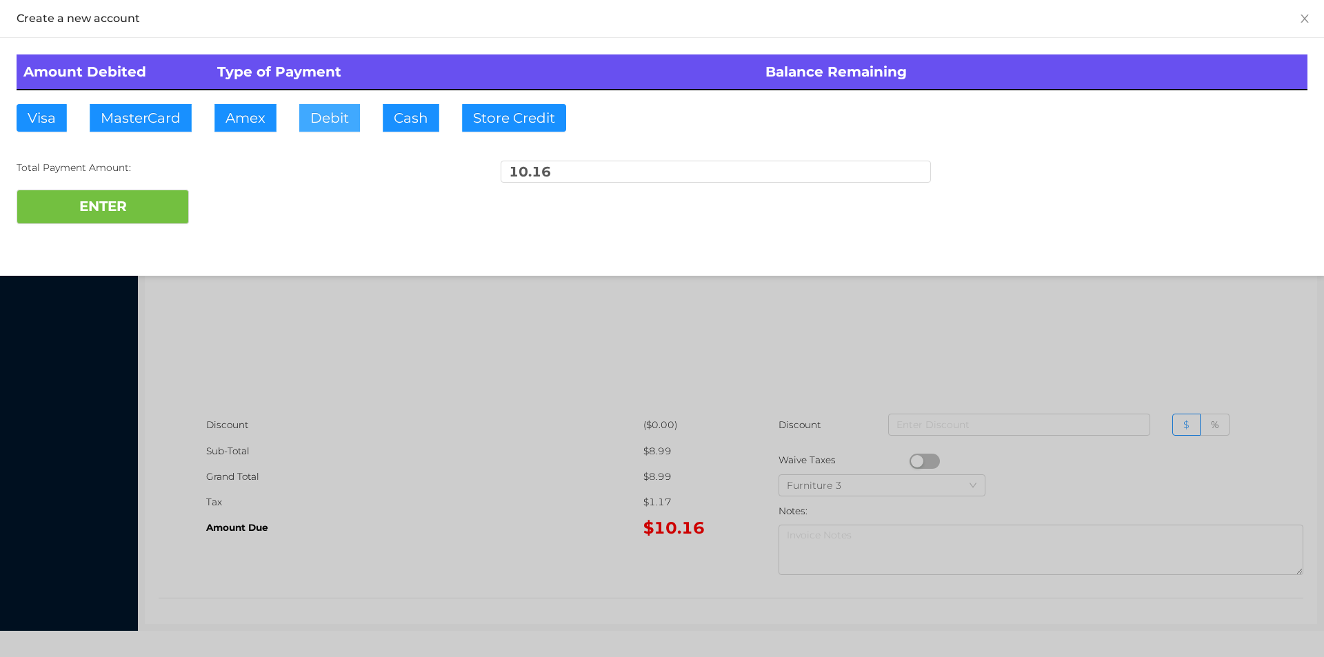
click at [327, 127] on button "Debit" at bounding box center [329, 118] width 61 height 28
click at [119, 202] on button "ENTER" at bounding box center [103, 207] width 172 height 34
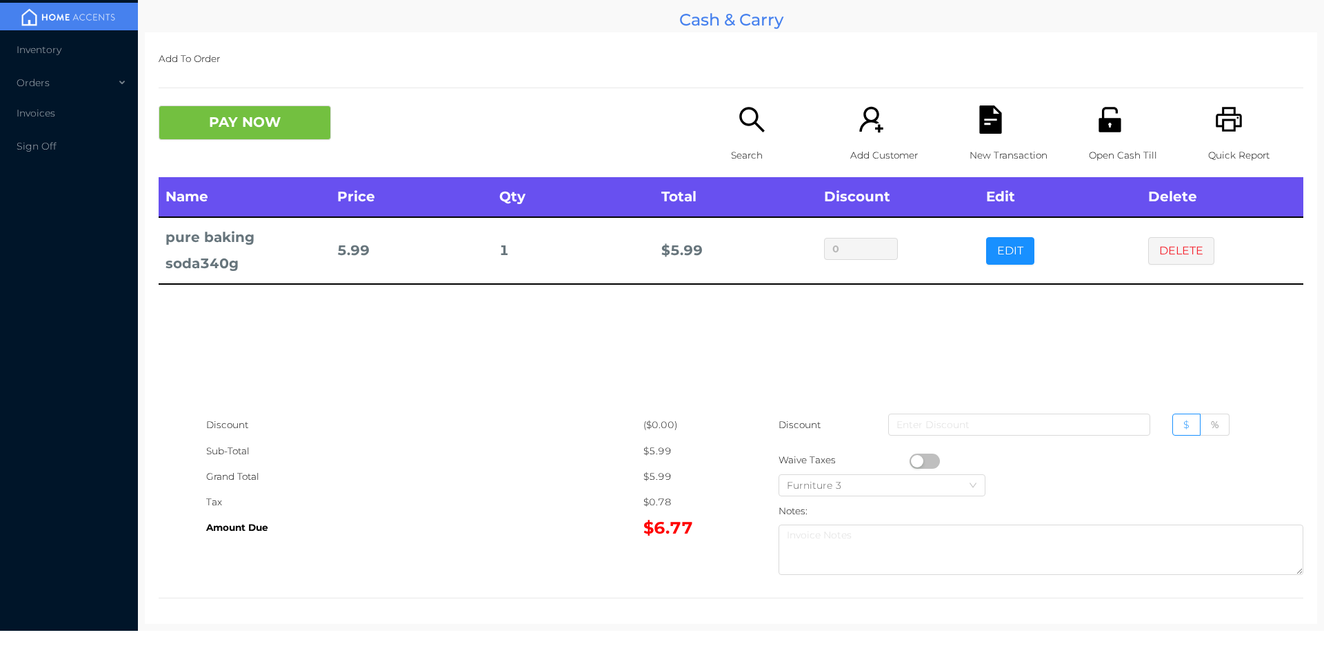
click at [985, 109] on icon "icon: file-text" at bounding box center [990, 120] width 22 height 28
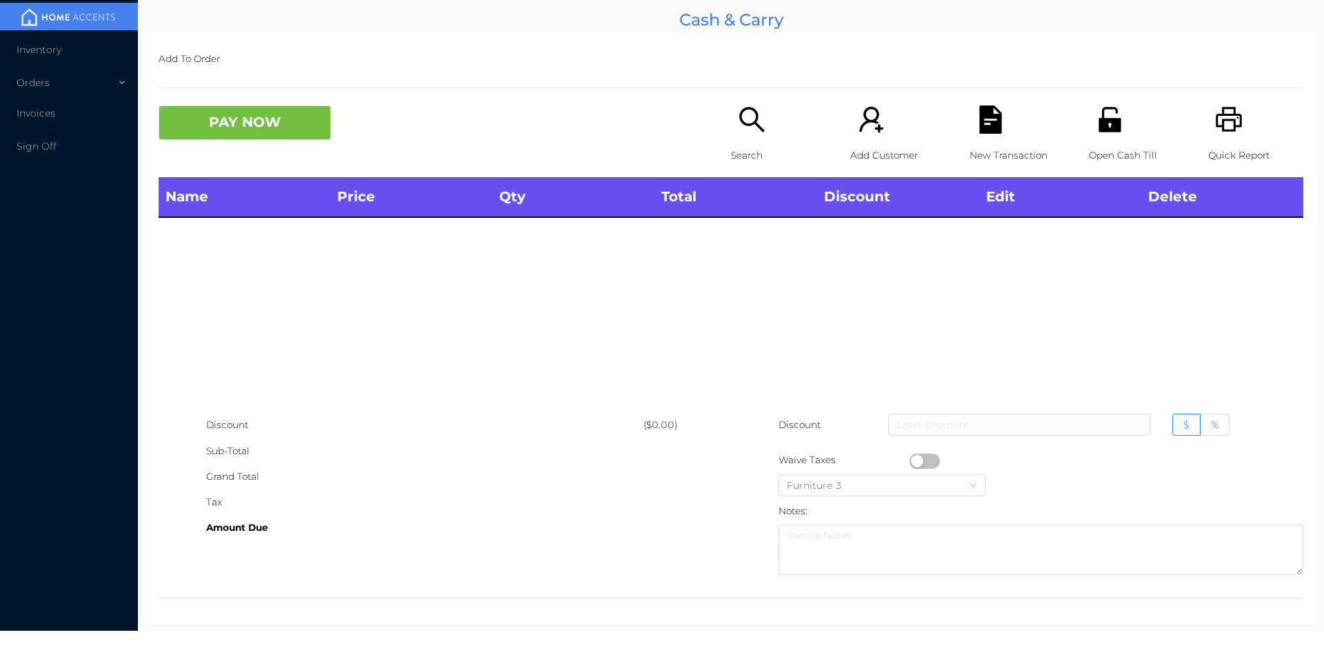
click at [731, 139] on div "Search" at bounding box center [778, 142] width 95 height 72
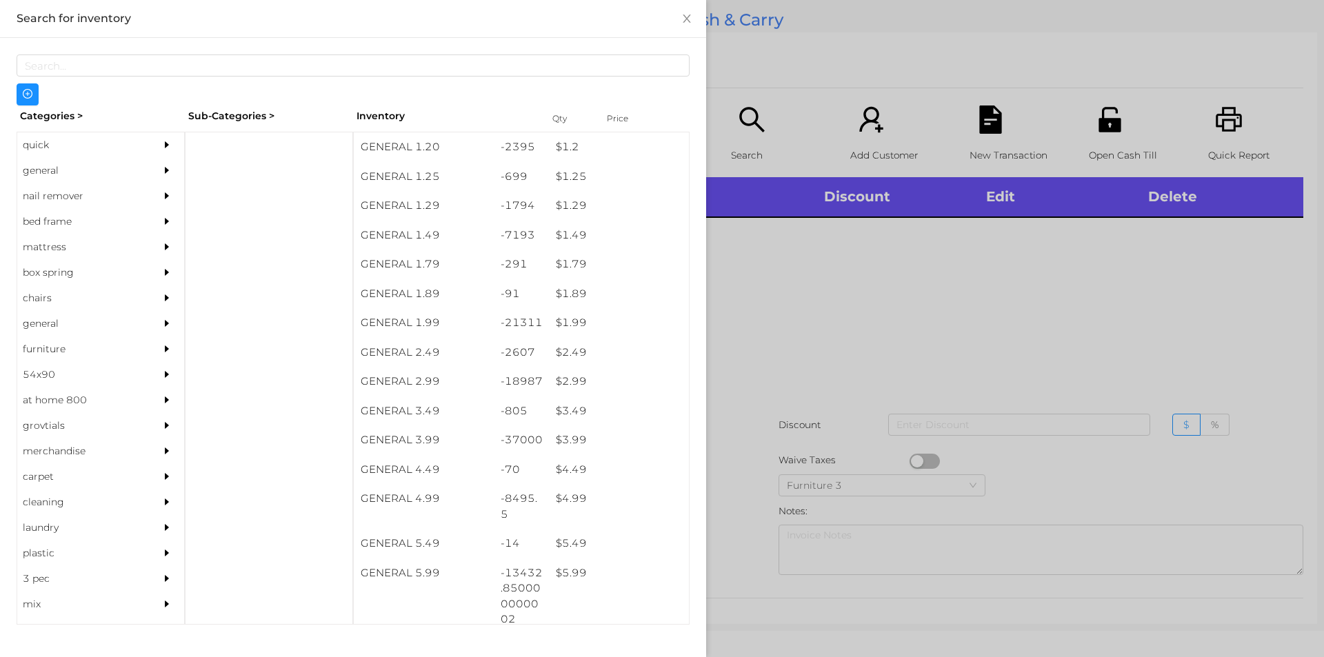
scroll to position [126, 0]
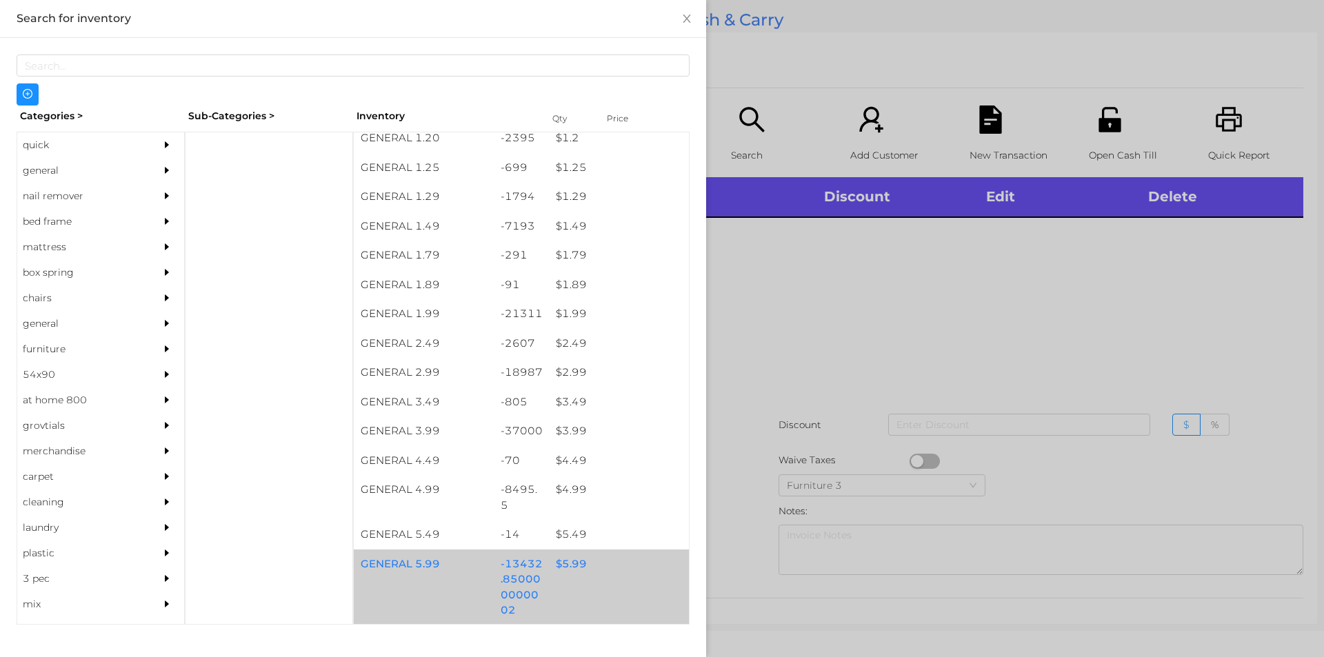
click at [572, 574] on div "$ 5.99" at bounding box center [619, 565] width 140 height 30
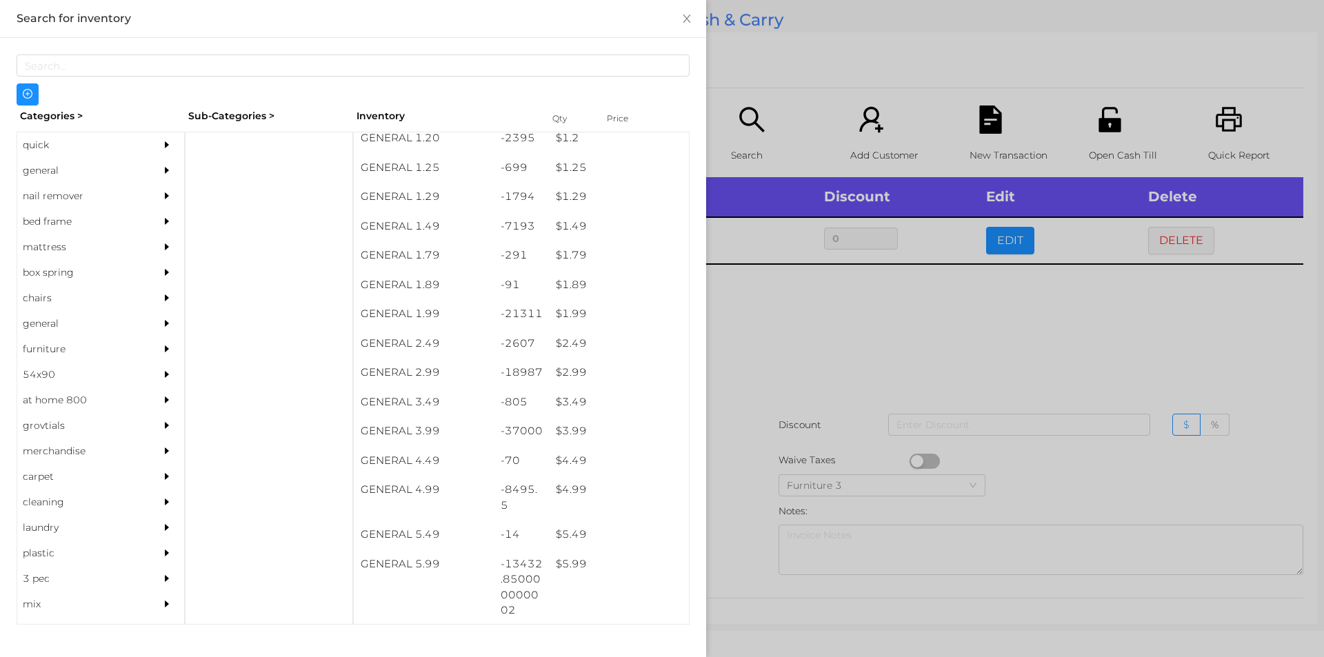
click at [765, 492] on div at bounding box center [662, 328] width 1324 height 657
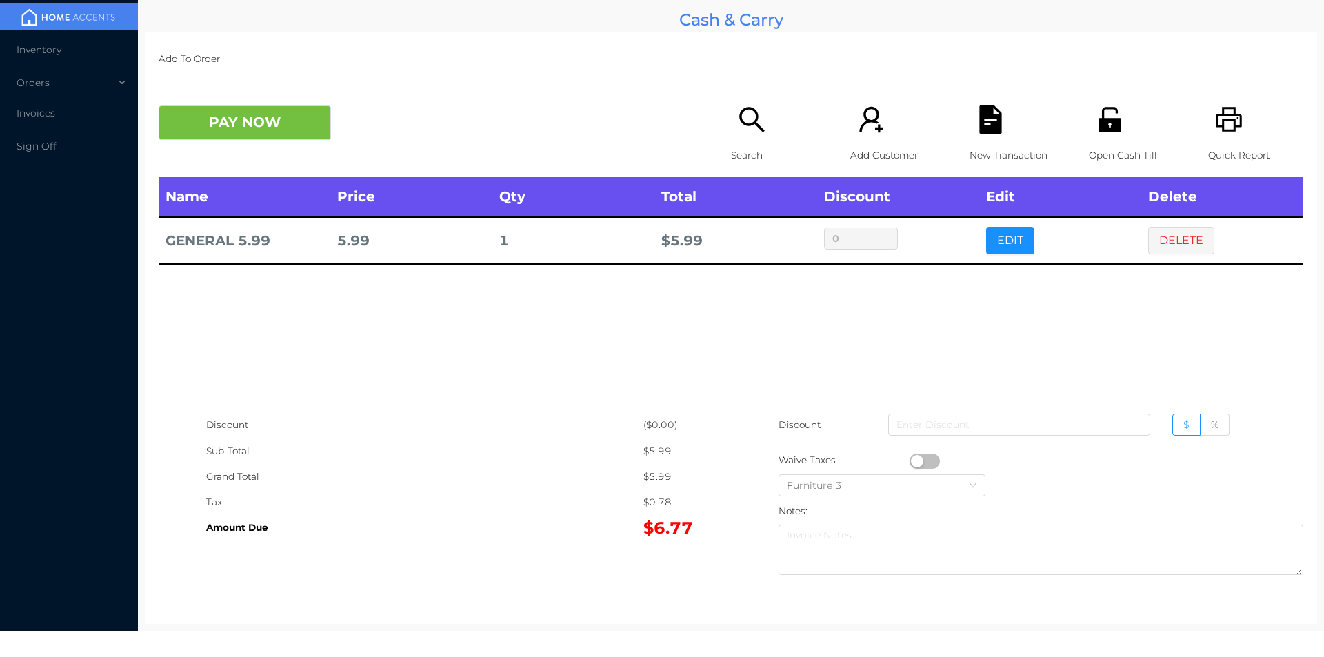
click at [783, 158] on p "Search" at bounding box center [778, 156] width 95 height 26
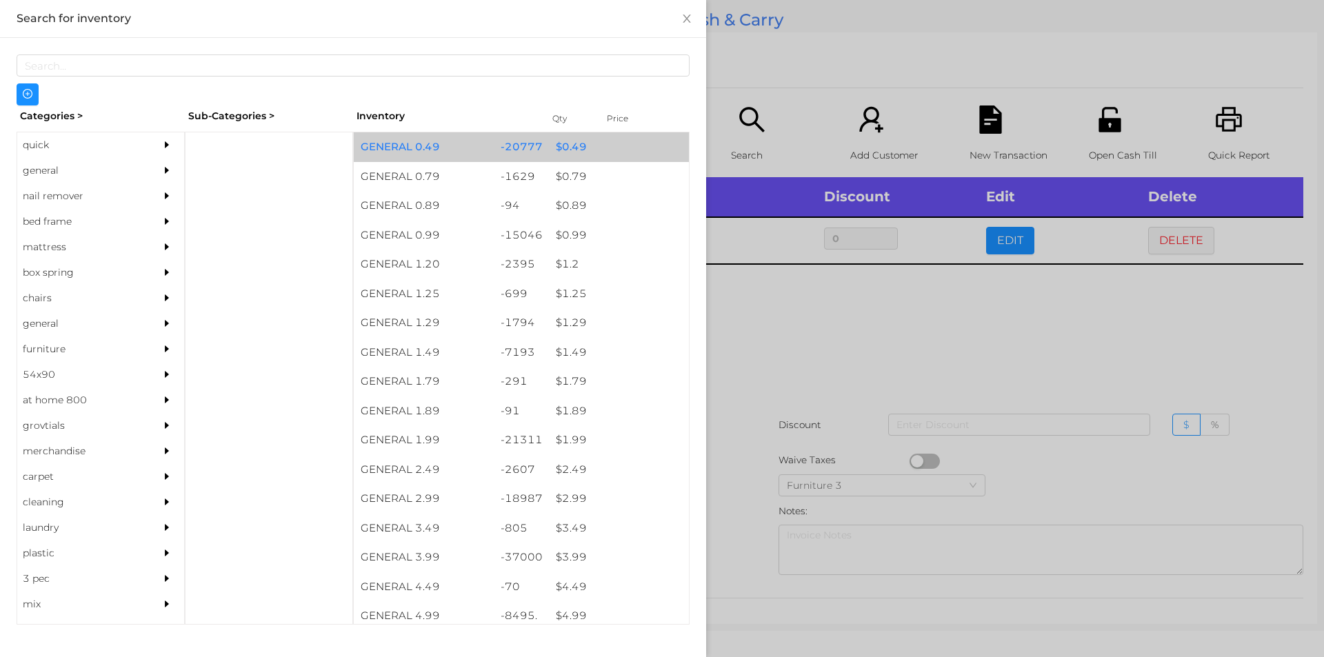
click at [509, 139] on div "-20777" at bounding box center [522, 147] width 56 height 30
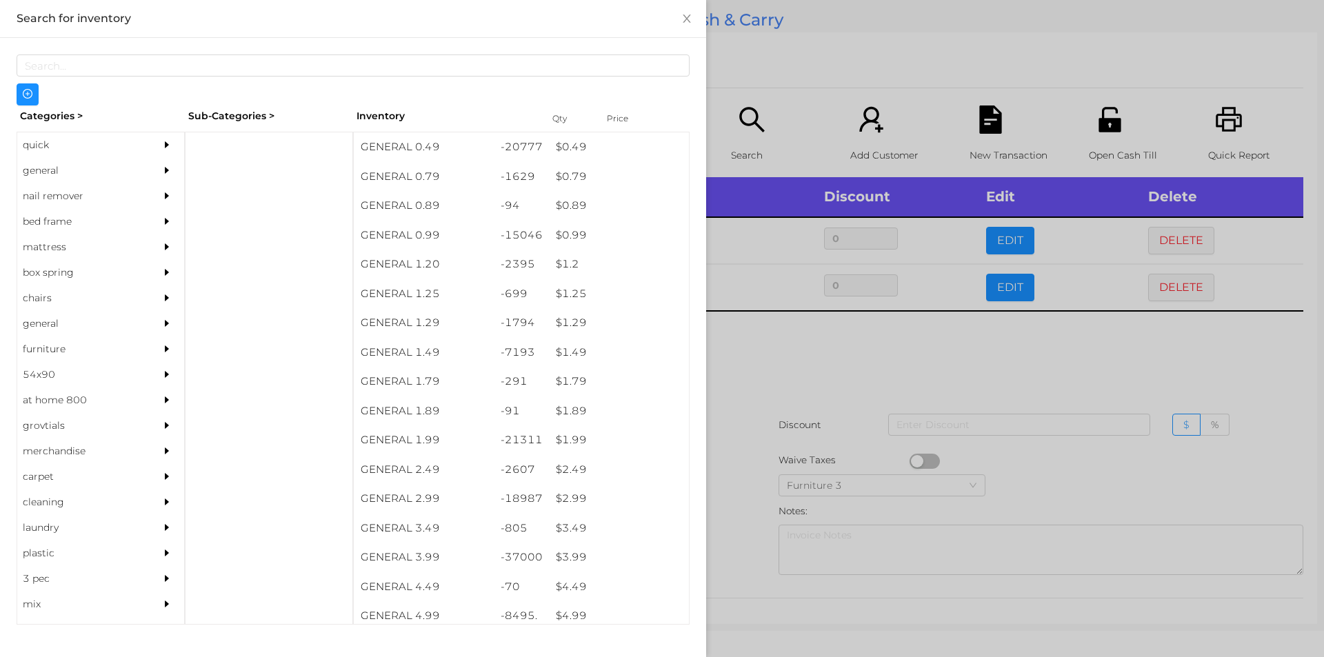
click at [1008, 383] on div at bounding box center [662, 328] width 1324 height 657
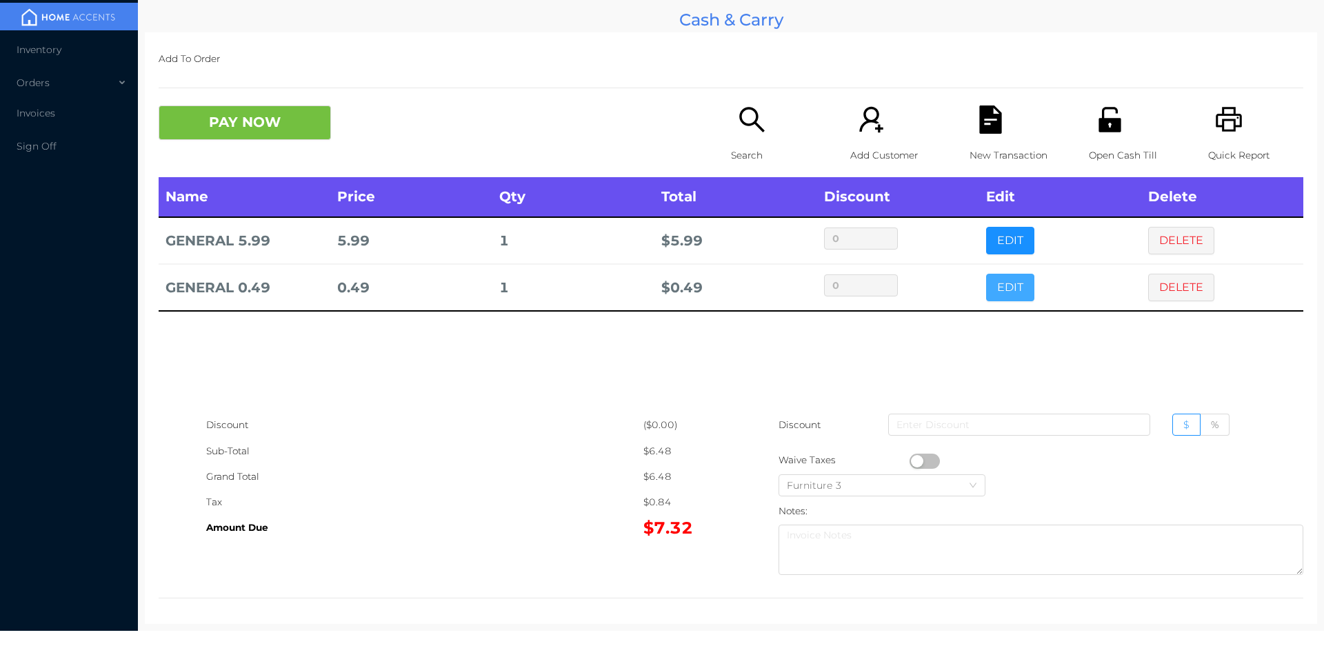
click at [991, 281] on button "EDIT" at bounding box center [1010, 288] width 48 height 28
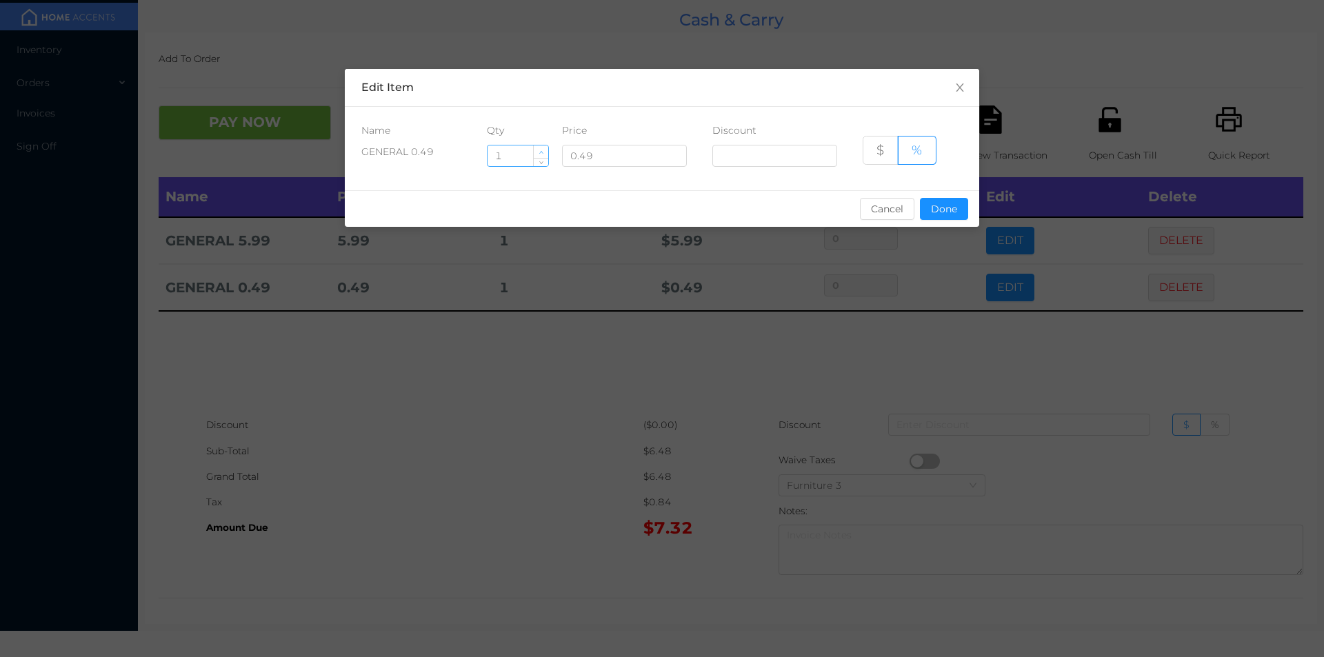
click at [536, 148] on span "Increase Value" at bounding box center [541, 151] width 14 height 12
type input "2"
type input "65"
click at [967, 205] on button "Done" at bounding box center [944, 209] width 48 height 22
type input "0%"
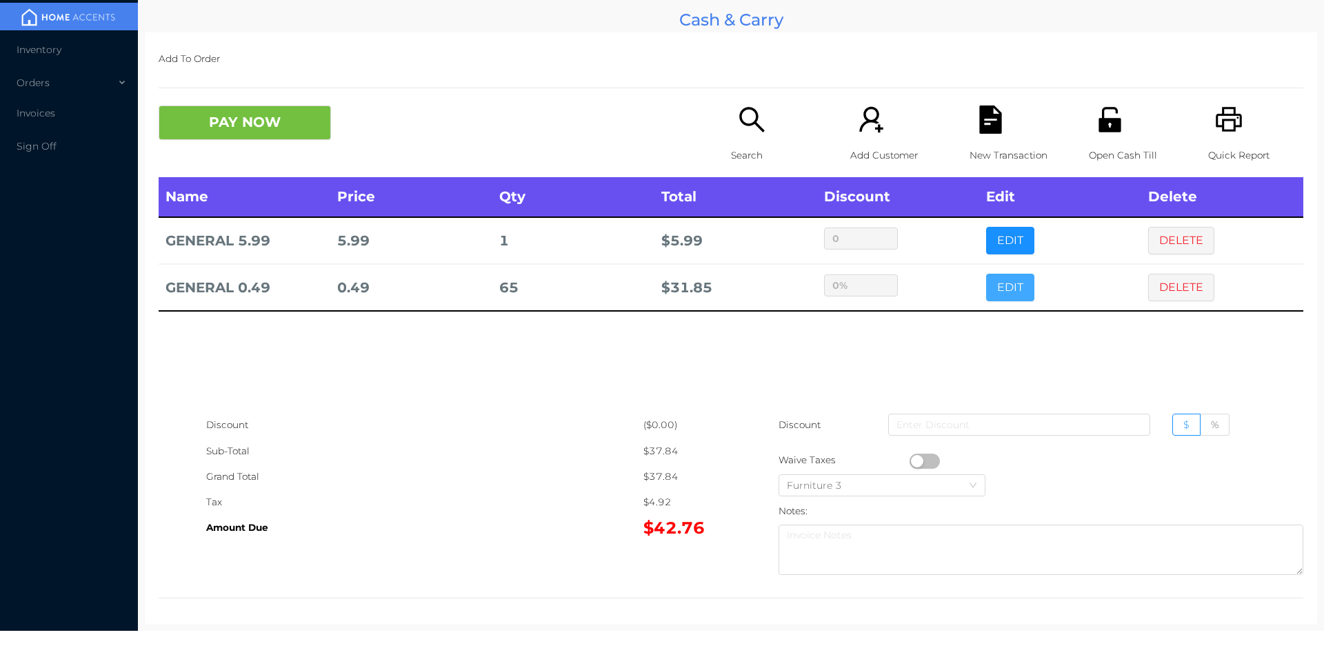
click at [1021, 288] on button "EDIT" at bounding box center [1010, 288] width 48 height 28
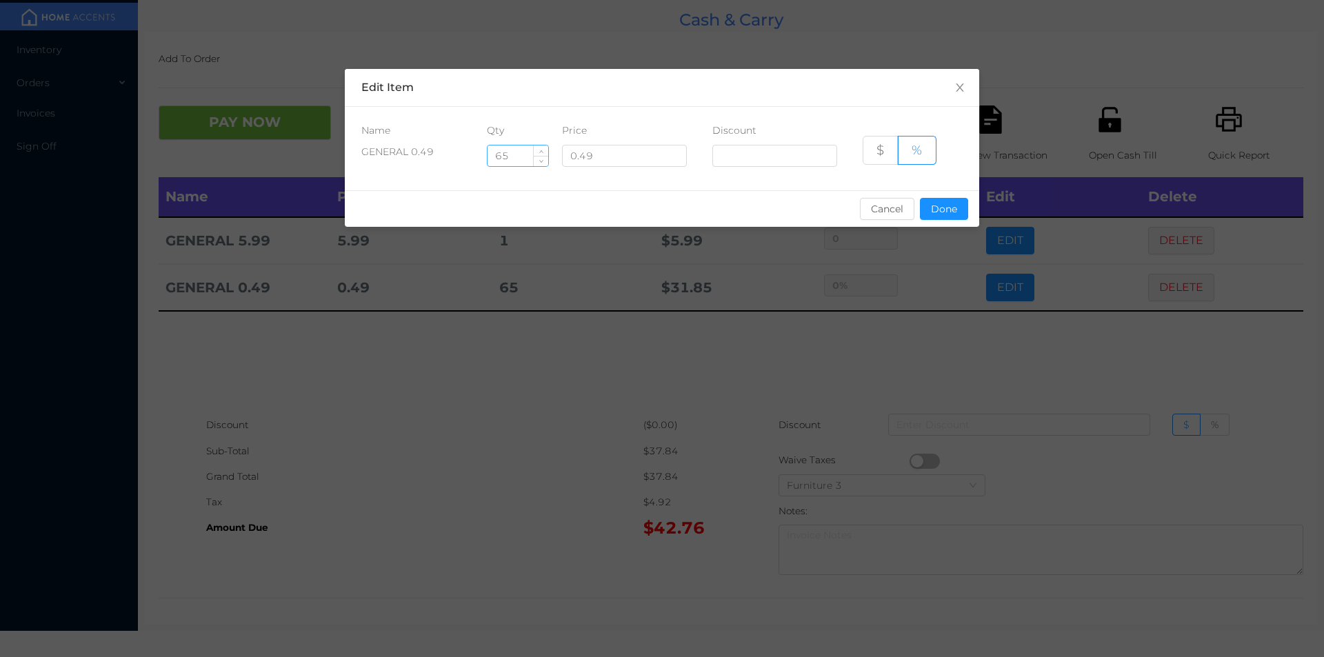
click at [517, 155] on input "65" at bounding box center [518, 155] width 61 height 21
type input "6"
type input "5"
click at [930, 198] on button "Done" at bounding box center [944, 209] width 48 height 22
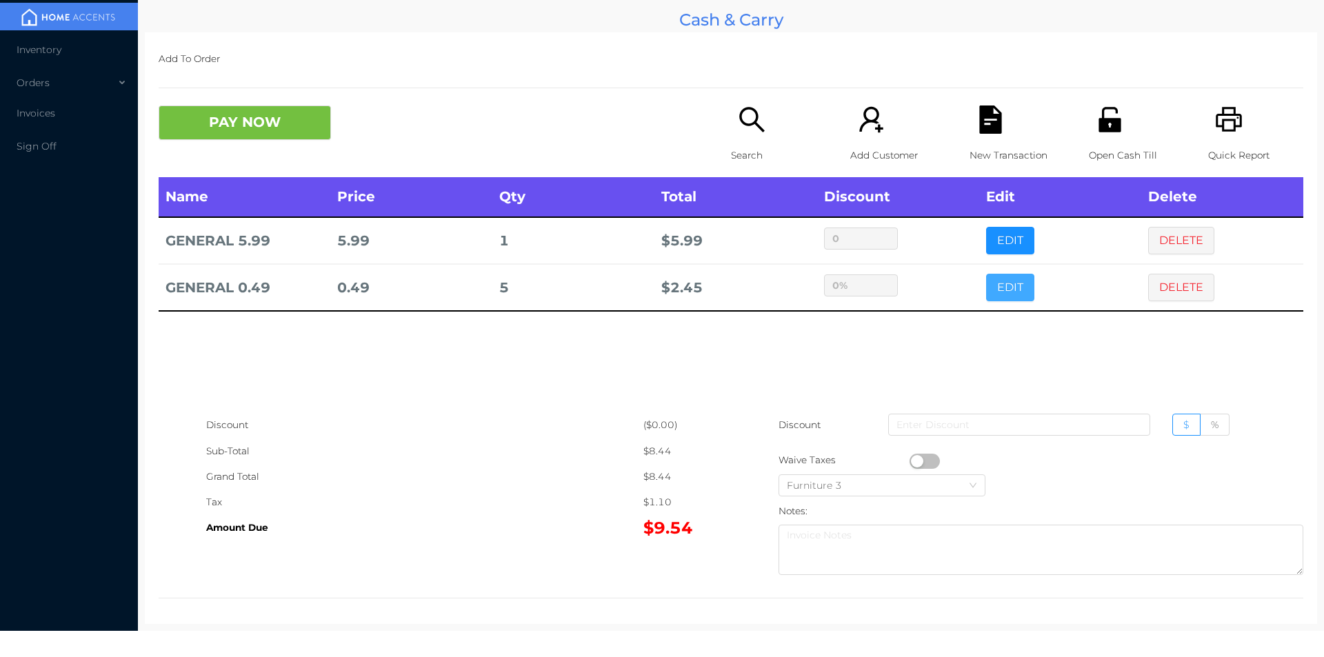
click at [986, 274] on button "EDIT" at bounding box center [1010, 288] width 48 height 28
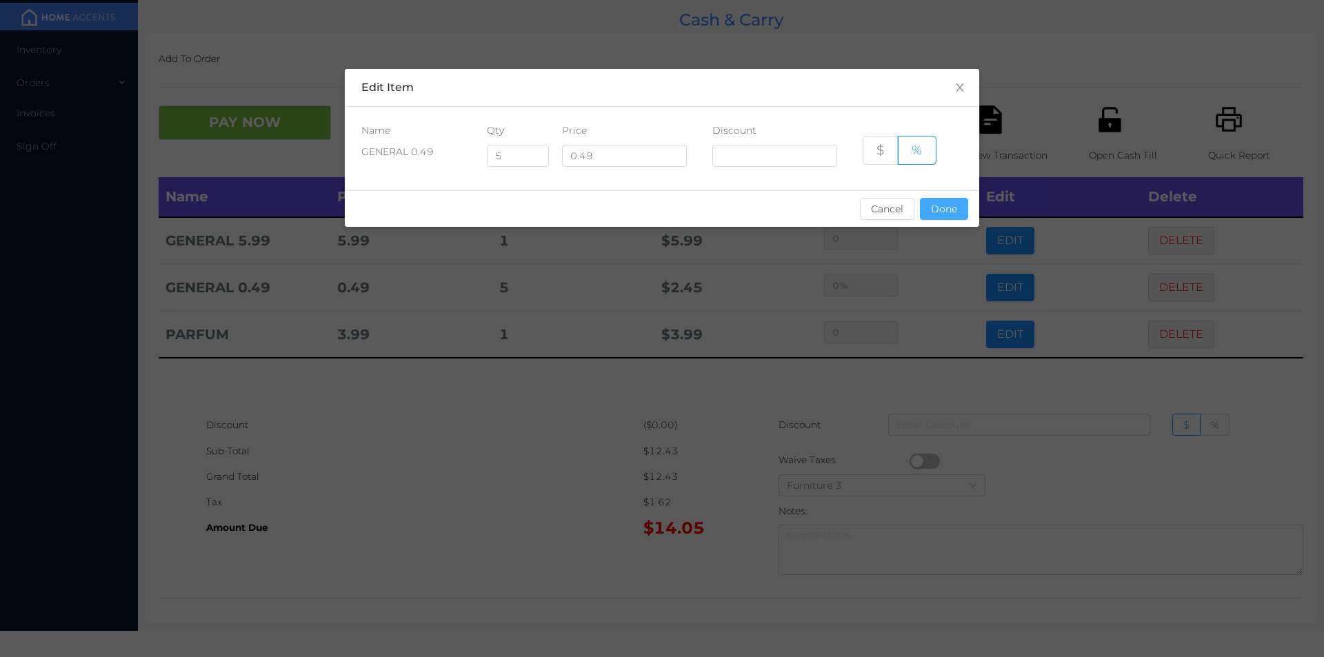
click at [926, 201] on button "Done" at bounding box center [944, 209] width 48 height 22
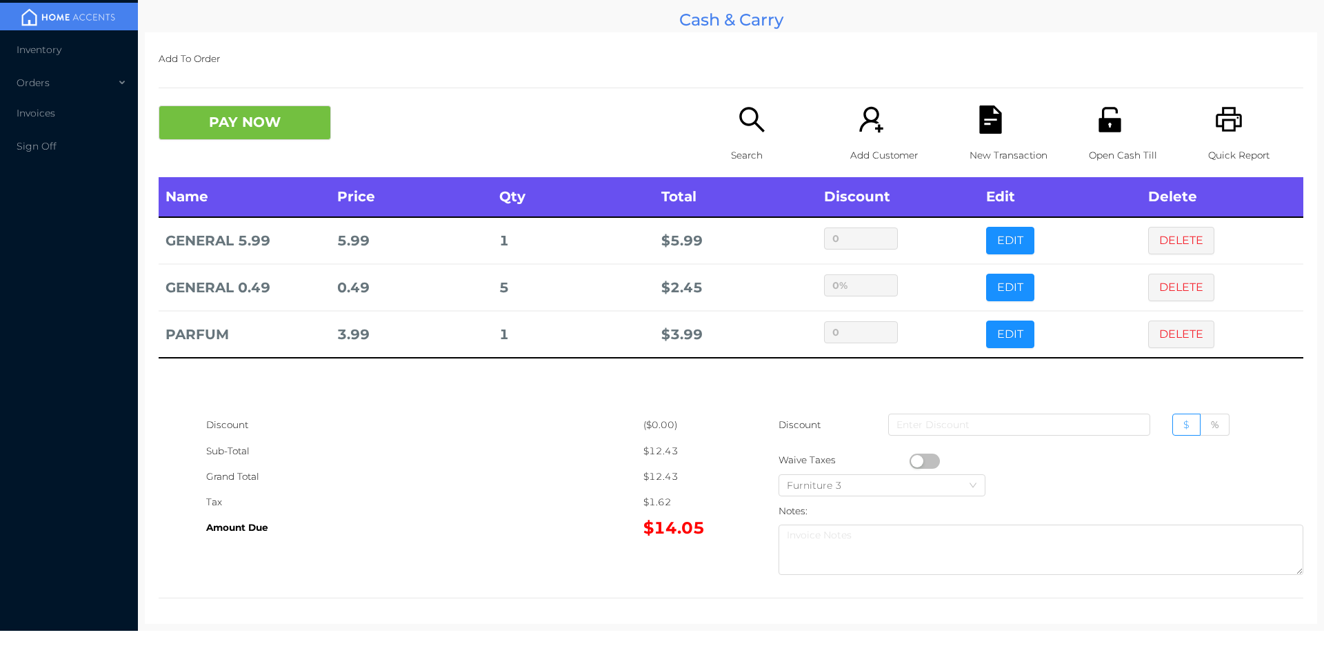
click at [744, 152] on p "Search" at bounding box center [778, 156] width 95 height 26
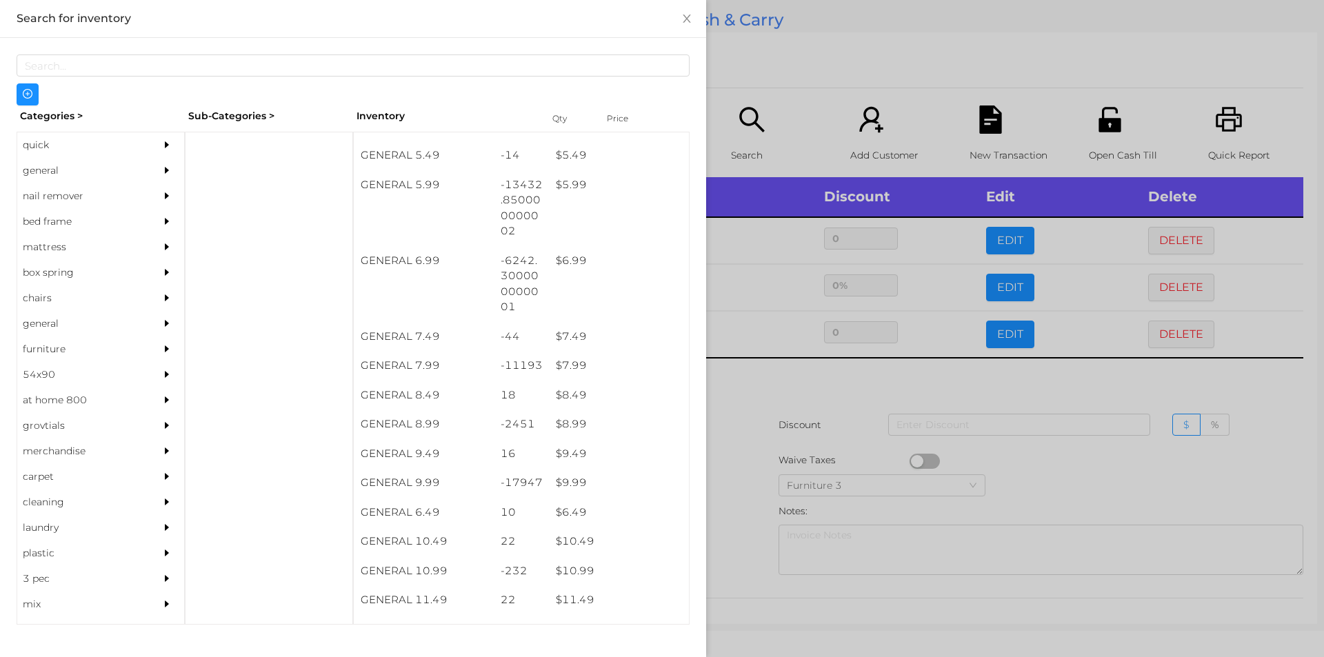
scroll to position [524, 0]
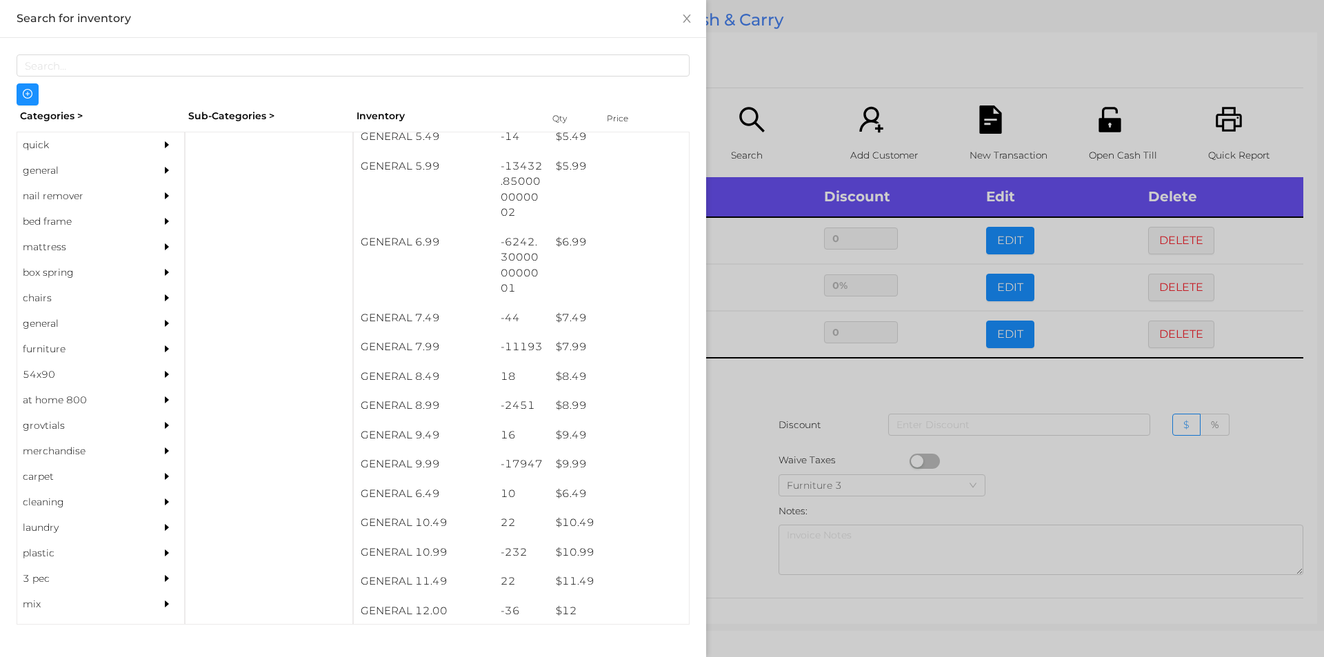
click at [579, 464] on div "$ 9.99" at bounding box center [619, 465] width 140 height 30
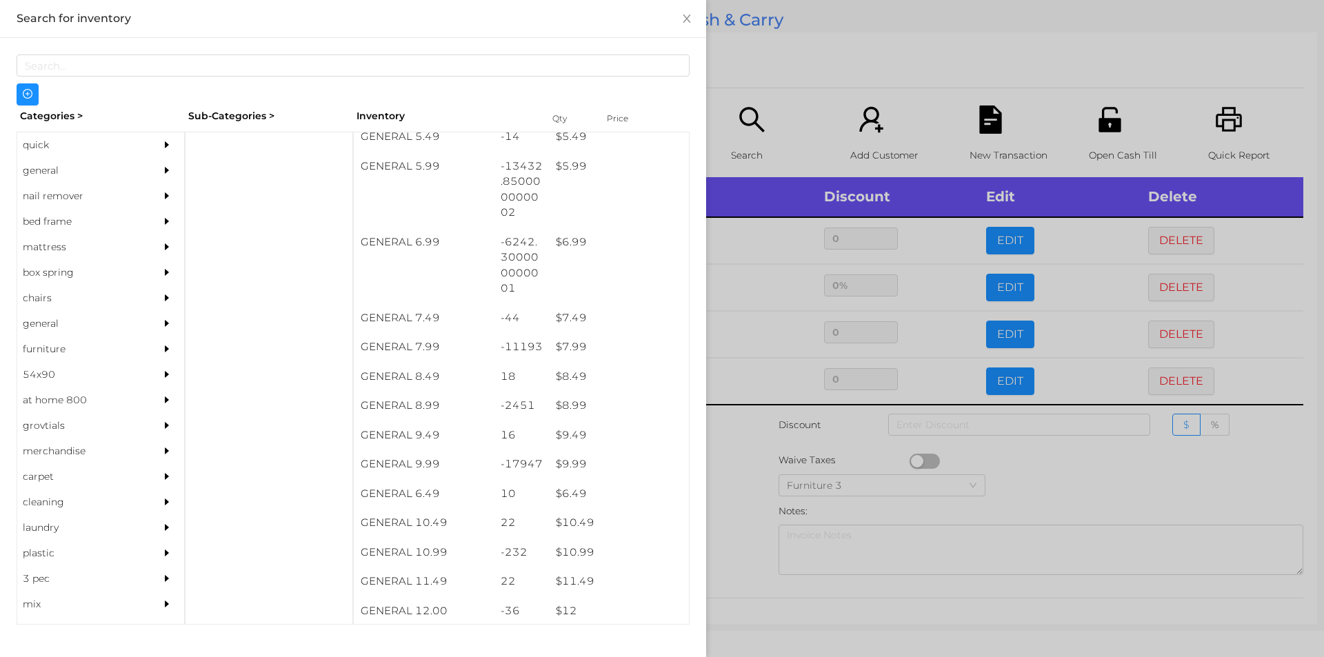
click at [802, 493] on div at bounding box center [662, 328] width 1324 height 657
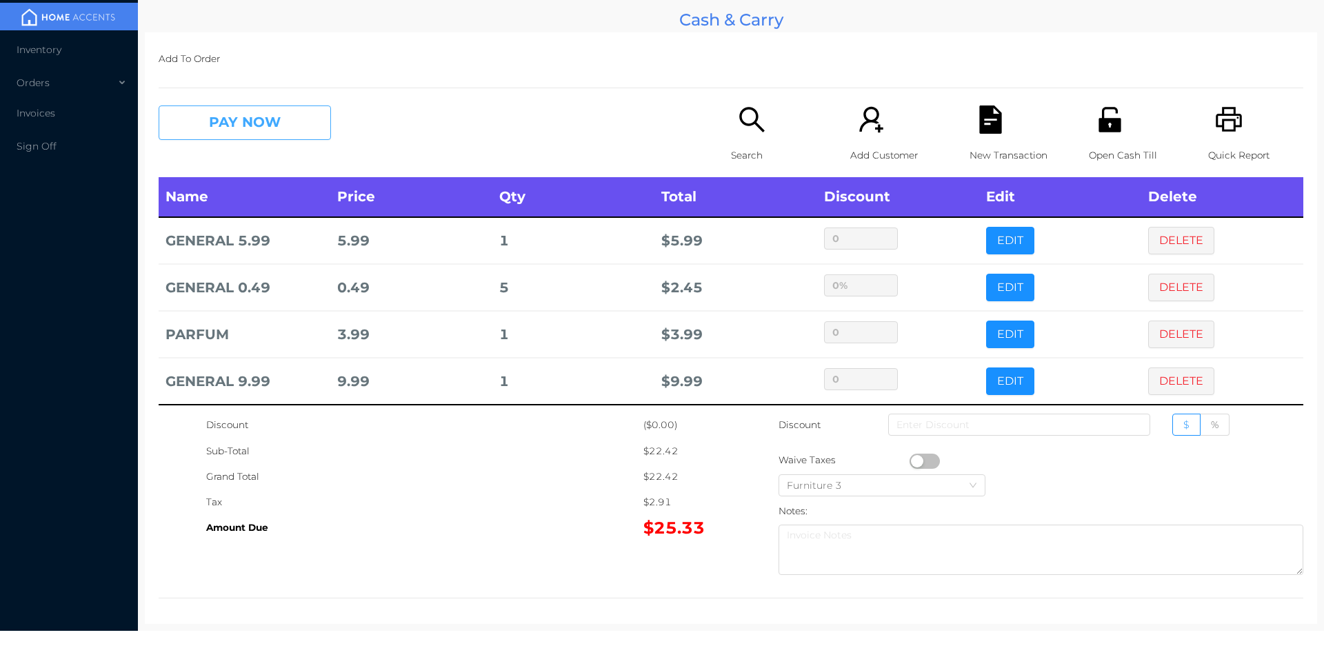
click at [251, 131] on button "PAY NOW" at bounding box center [245, 123] width 172 height 34
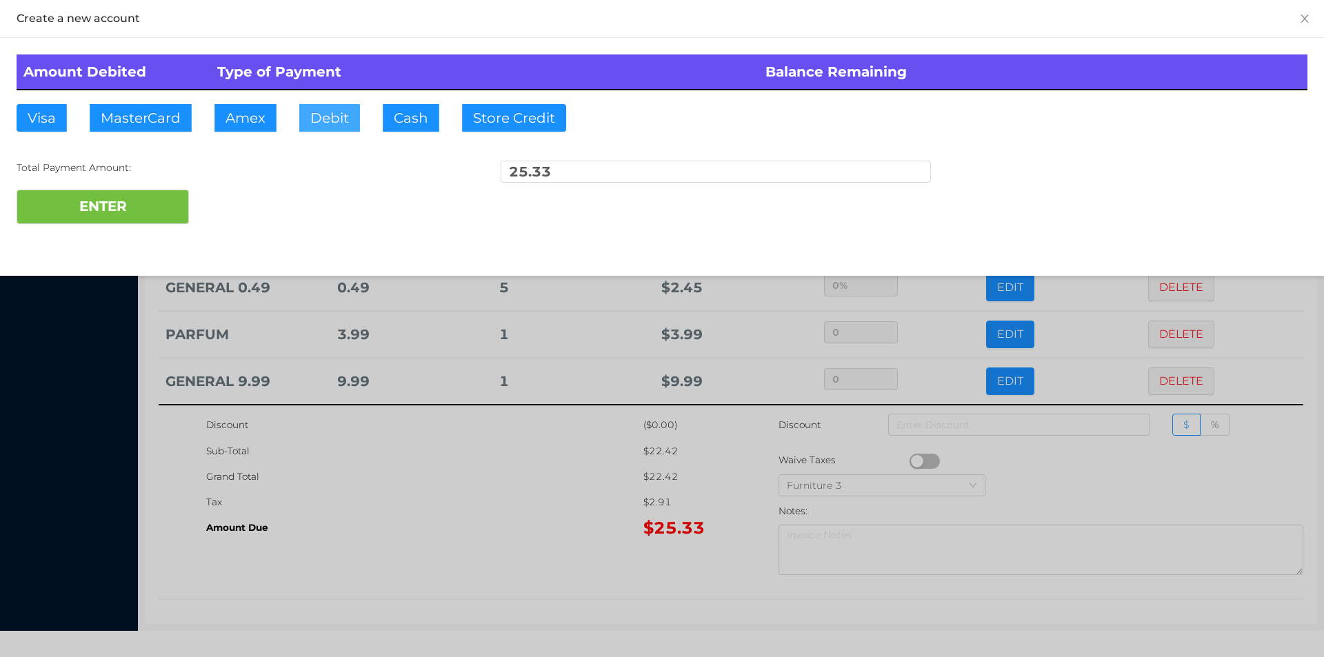
click at [340, 104] on button "Debit" at bounding box center [329, 118] width 61 height 28
click at [139, 207] on button "ENTER" at bounding box center [103, 207] width 172 height 34
type input "0"
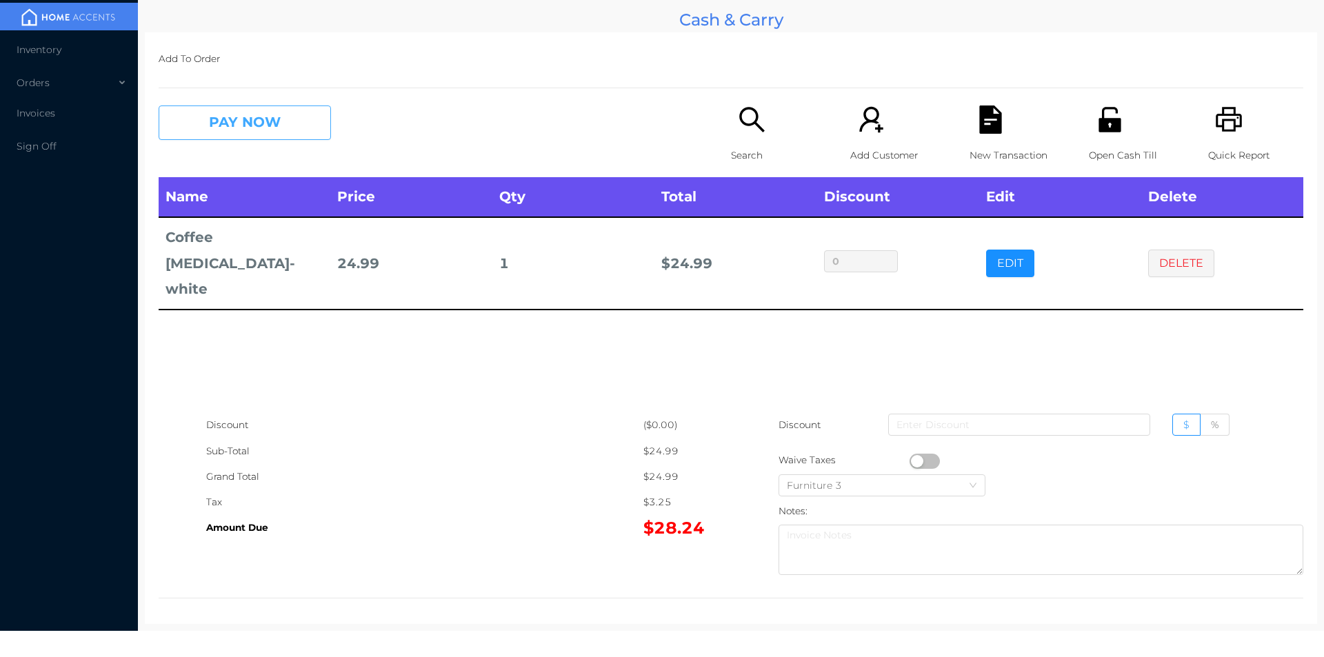
click at [252, 121] on button "PAY NOW" at bounding box center [245, 123] width 172 height 34
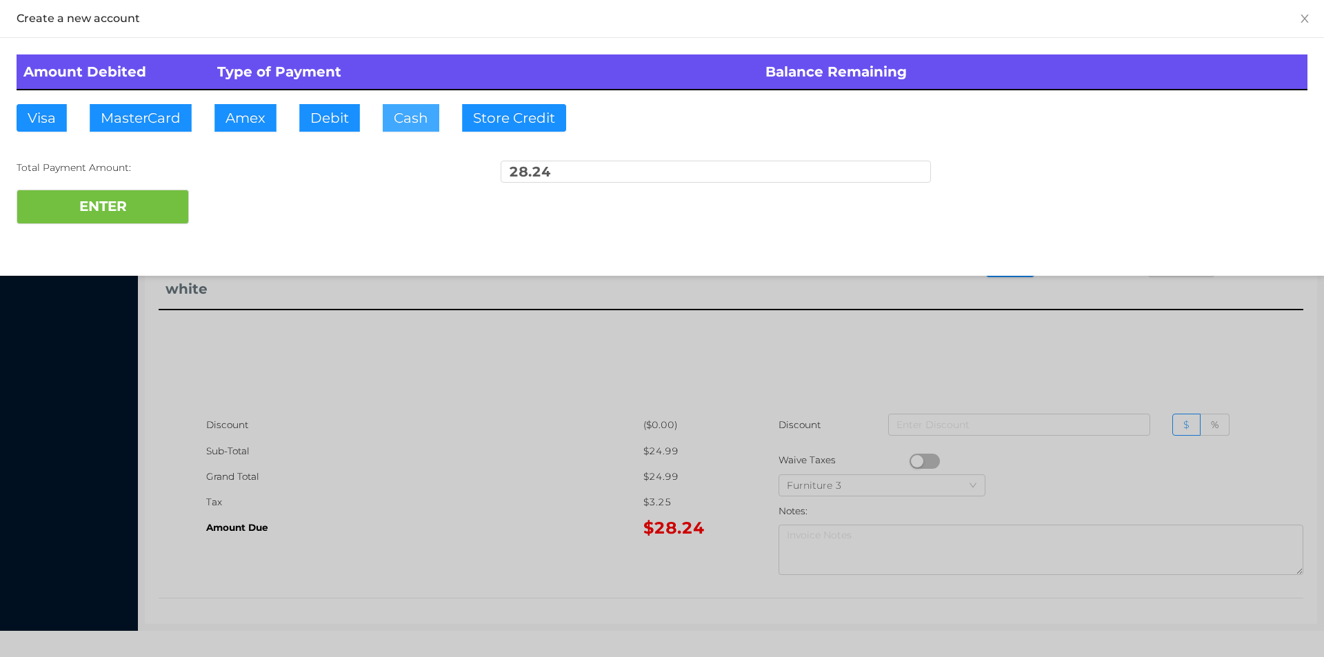
click at [417, 126] on button "Cash" at bounding box center [411, 118] width 57 height 28
type input "50"
click at [126, 203] on button "ENTER" at bounding box center [103, 207] width 172 height 34
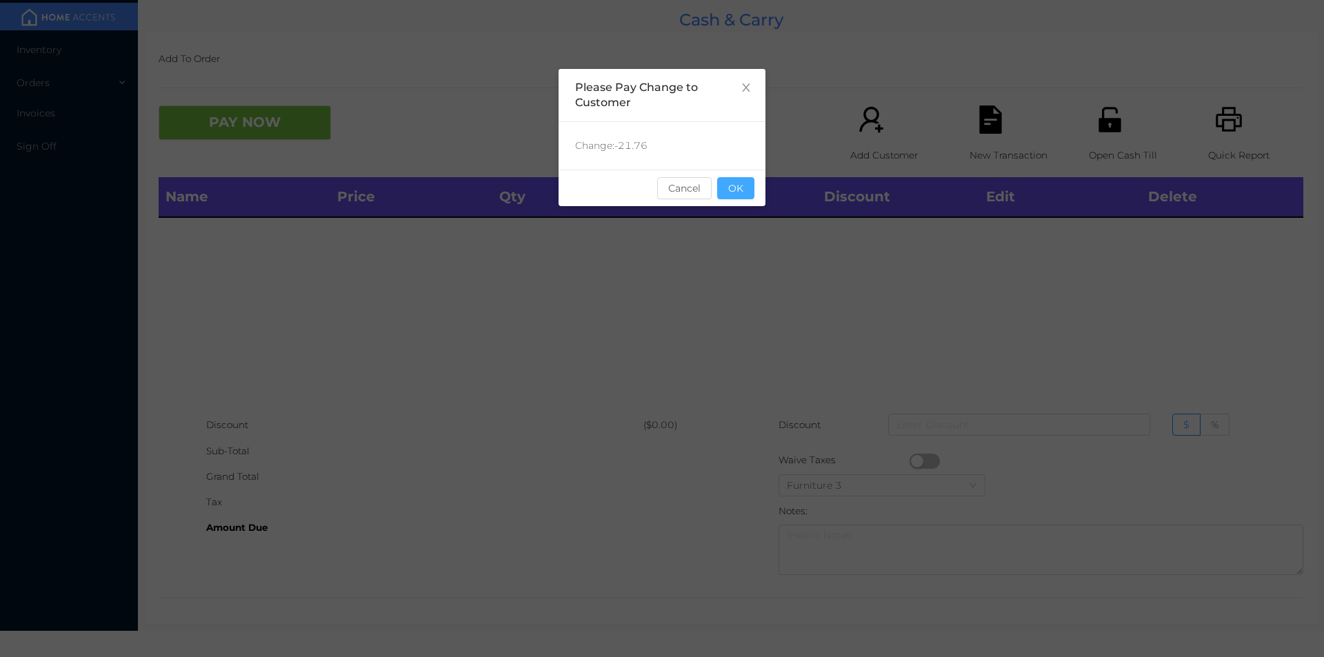
click at [727, 183] on button "OK" at bounding box center [735, 188] width 37 height 22
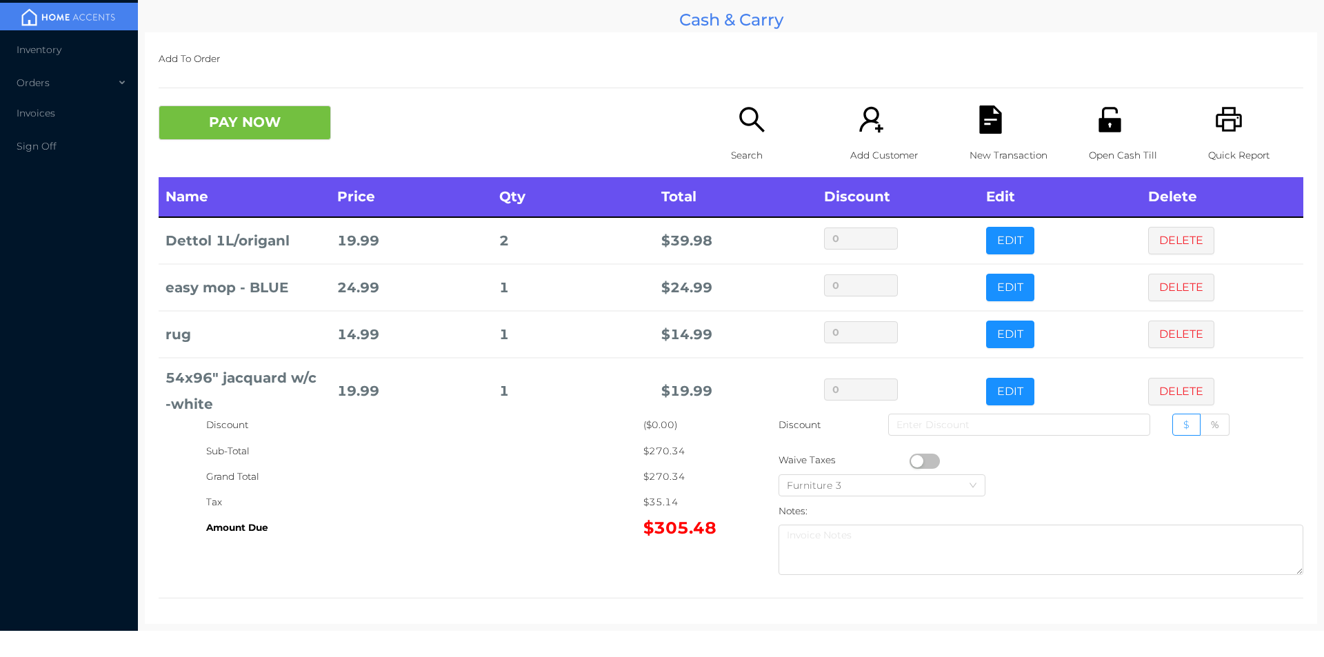
click at [1089, 130] on div "Open Cash Till" at bounding box center [1136, 142] width 95 height 72
click at [252, 137] on button "PAY NOW" at bounding box center [245, 123] width 172 height 34
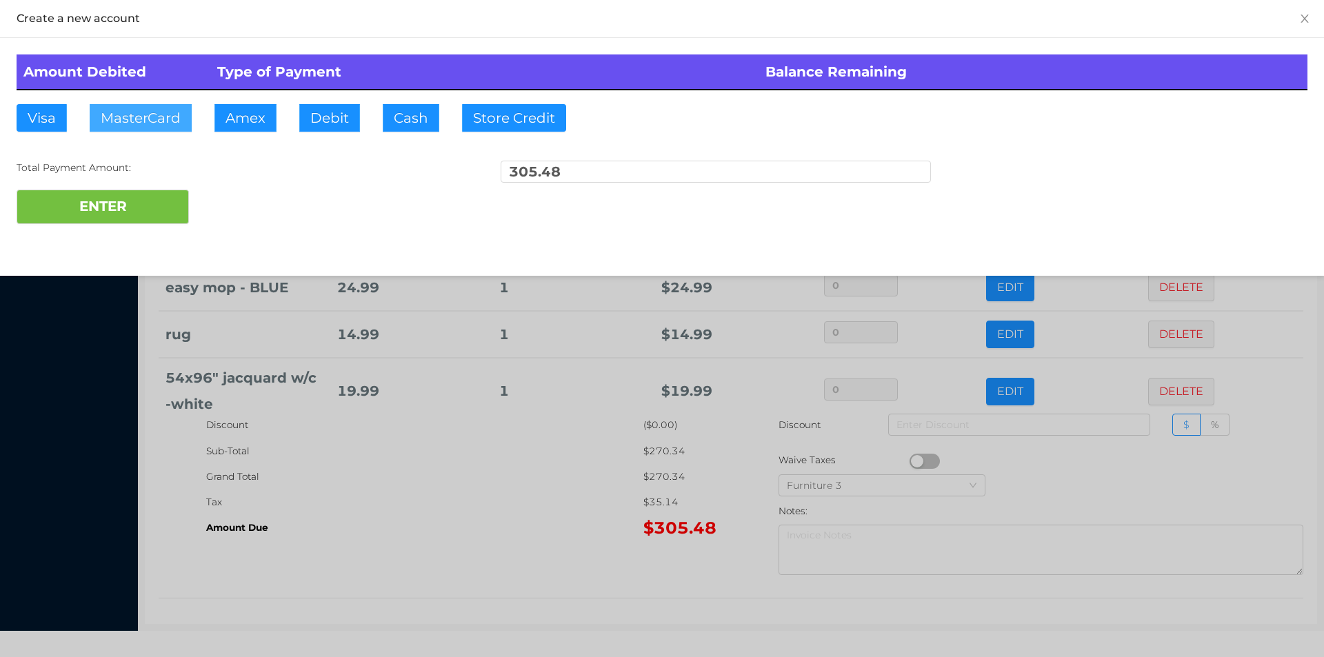
click at [150, 120] on button "MasterCard" at bounding box center [141, 118] width 102 height 28
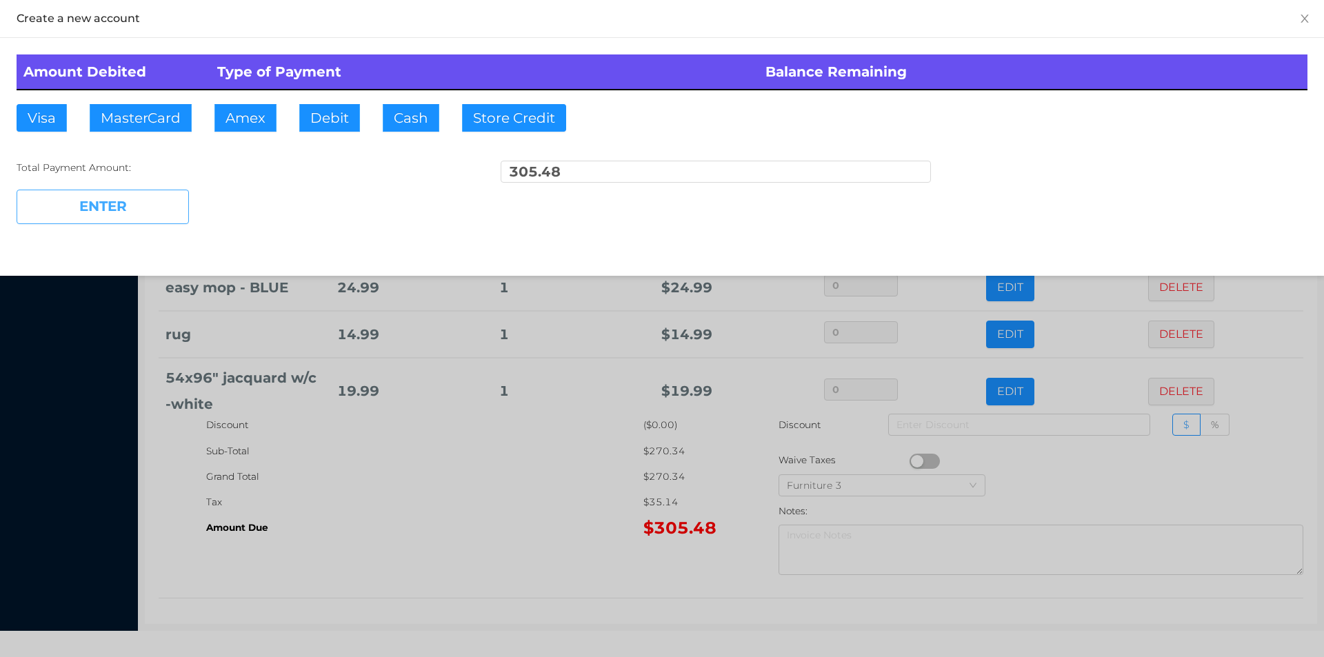
click at [98, 217] on button "ENTER" at bounding box center [103, 207] width 172 height 34
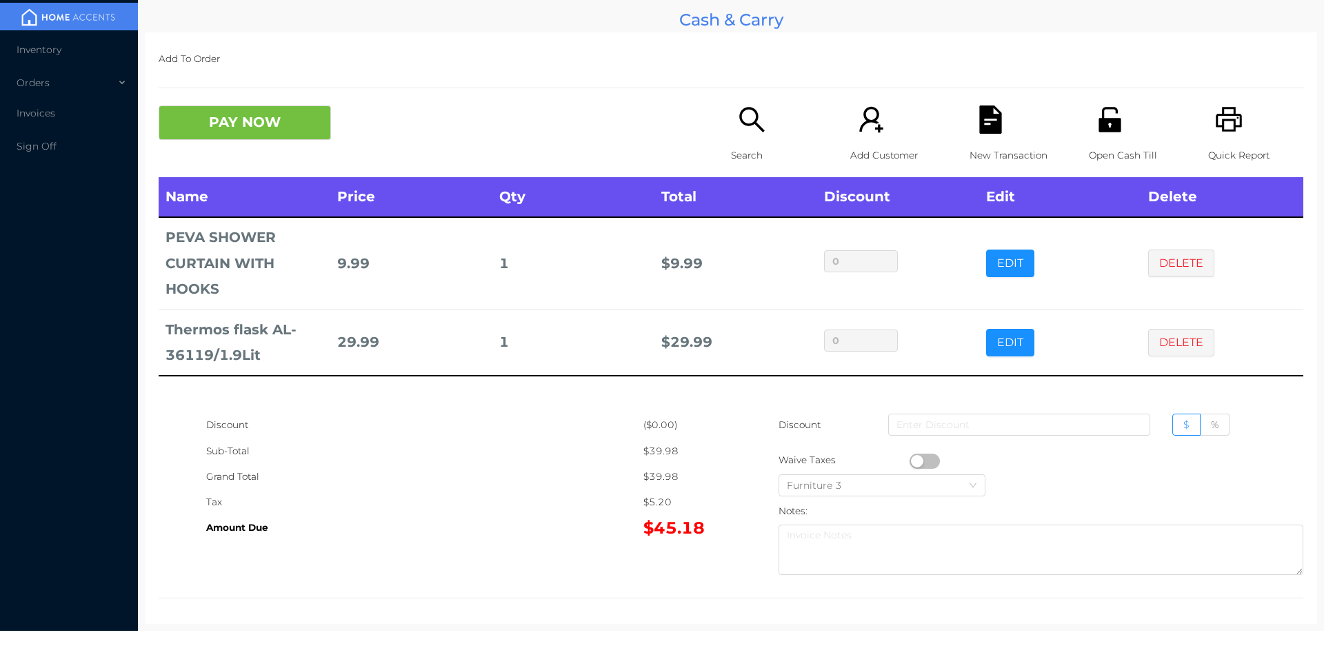
click at [990, 138] on div "New Transaction" at bounding box center [1017, 142] width 95 height 72
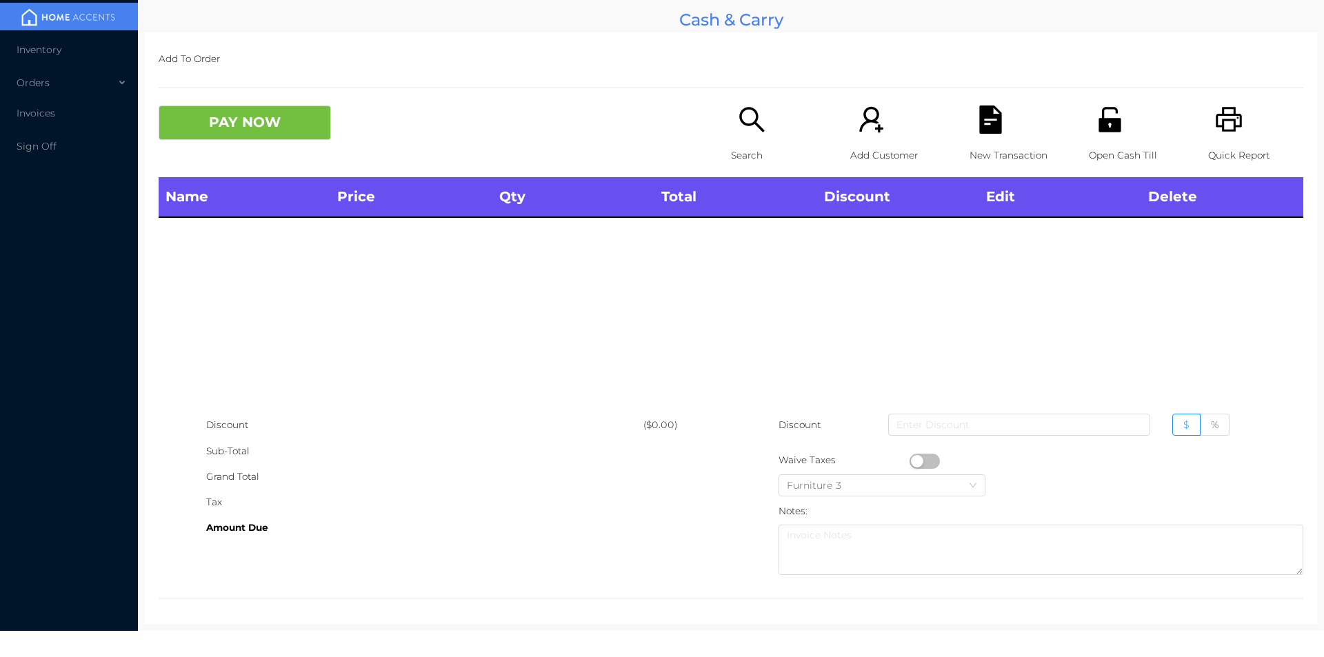
click at [1095, 138] on div "Open Cash Till" at bounding box center [1136, 142] width 95 height 72
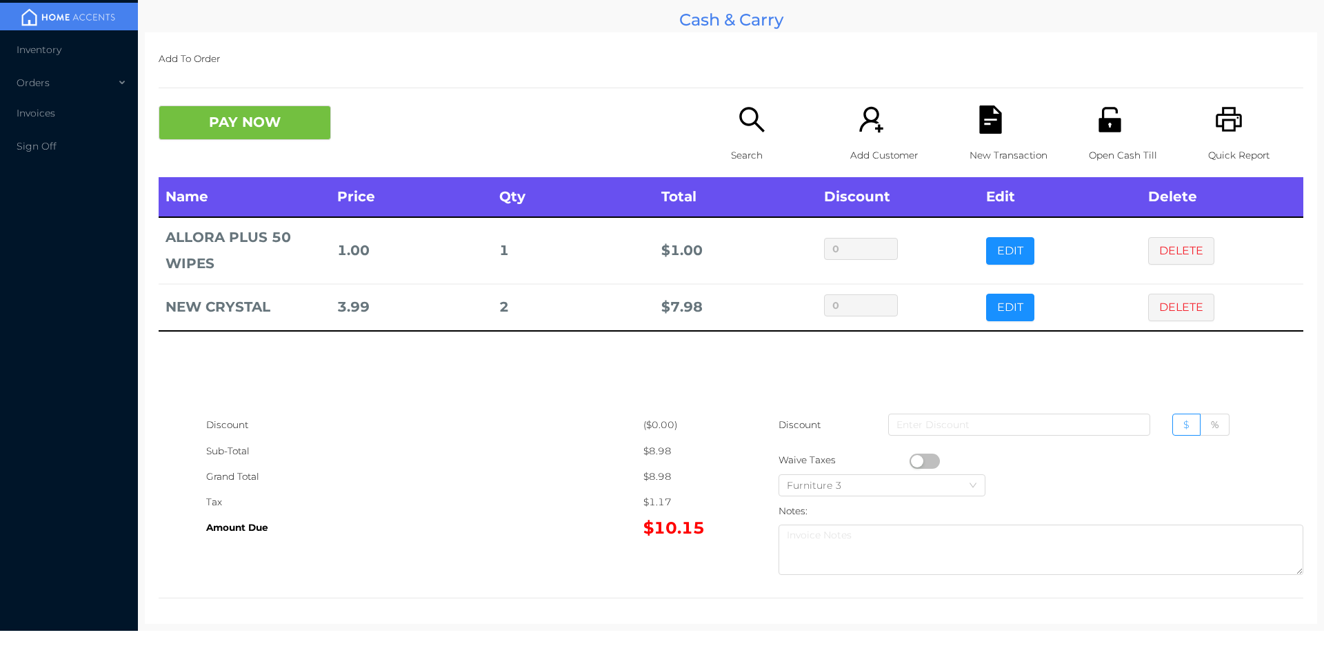
click at [232, 83] on div "Add To Order PAY NOW Search Add Customer New Transaction Open Cash Till Quick R…" at bounding box center [731, 328] width 1172 height 592
click at [265, 139] on button "PAY NOW" at bounding box center [245, 123] width 172 height 34
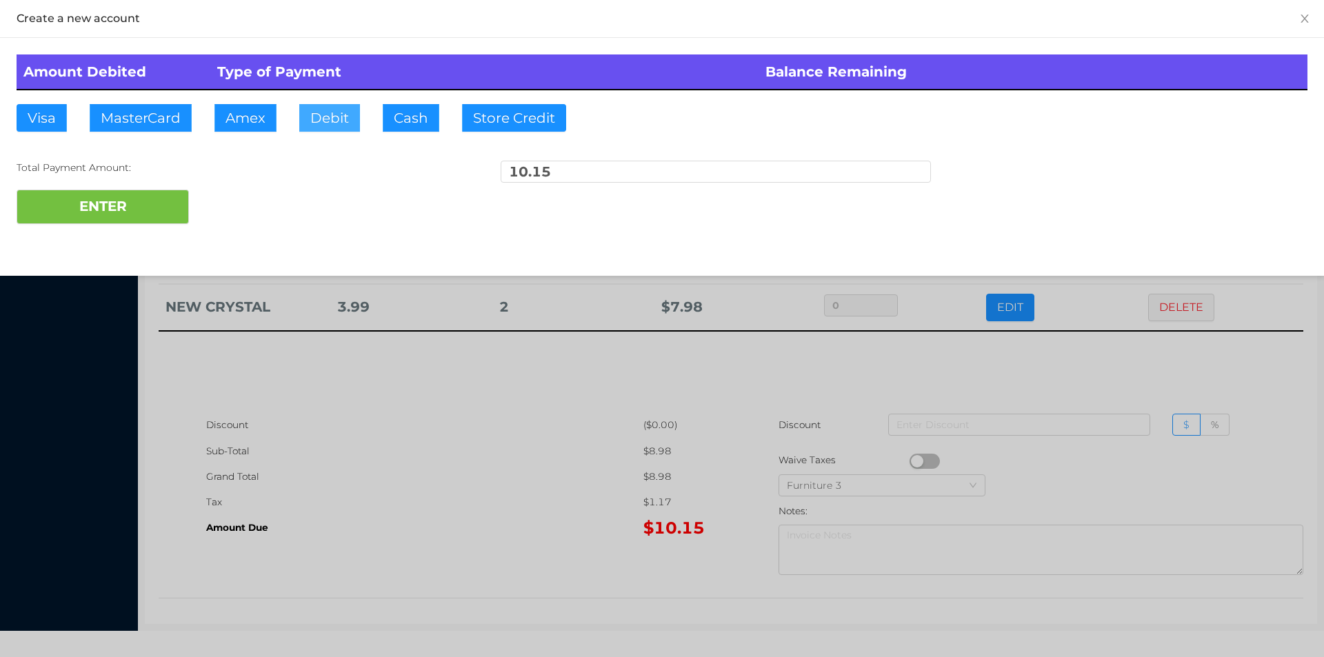
click at [337, 120] on button "Debit" at bounding box center [329, 118] width 61 height 28
click at [150, 192] on button "ENTER" at bounding box center [103, 207] width 172 height 34
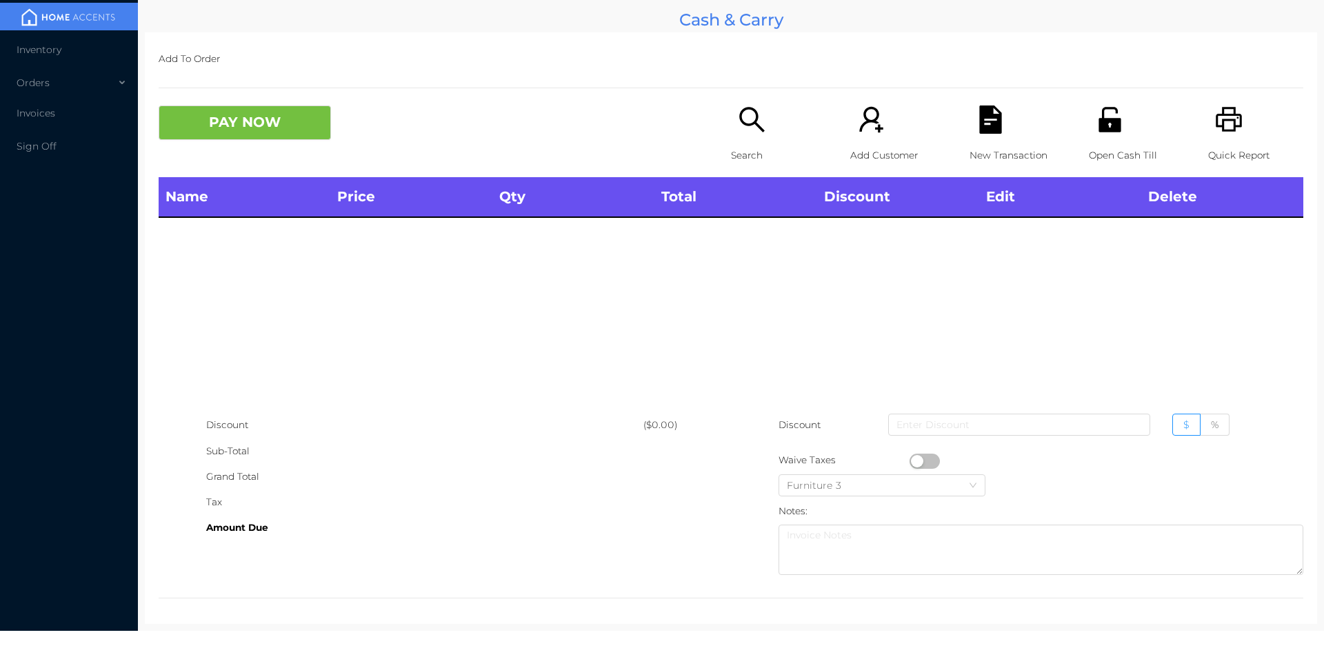
click at [734, 86] on div "Add To Order PAY NOW Search Add Customer New Transaction Open Cash Till Quick R…" at bounding box center [731, 328] width 1172 height 592
click at [740, 144] on p "Search" at bounding box center [778, 156] width 95 height 26
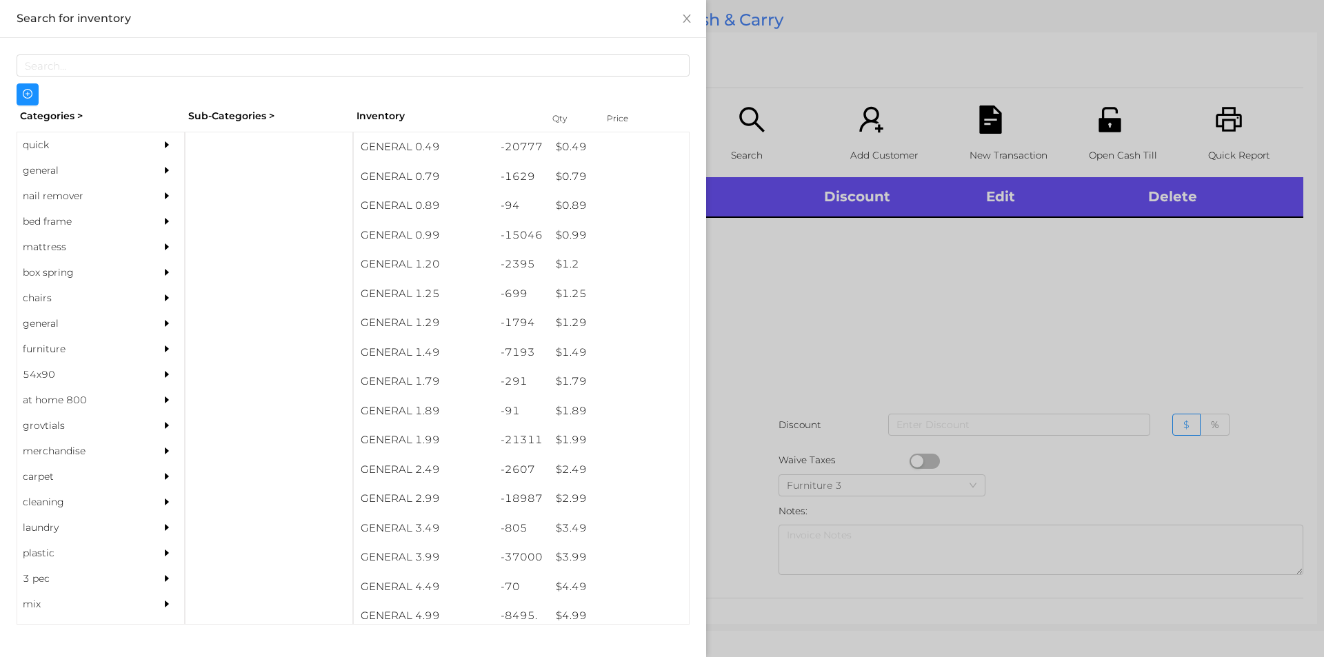
click at [97, 174] on div "general" at bounding box center [80, 171] width 126 height 26
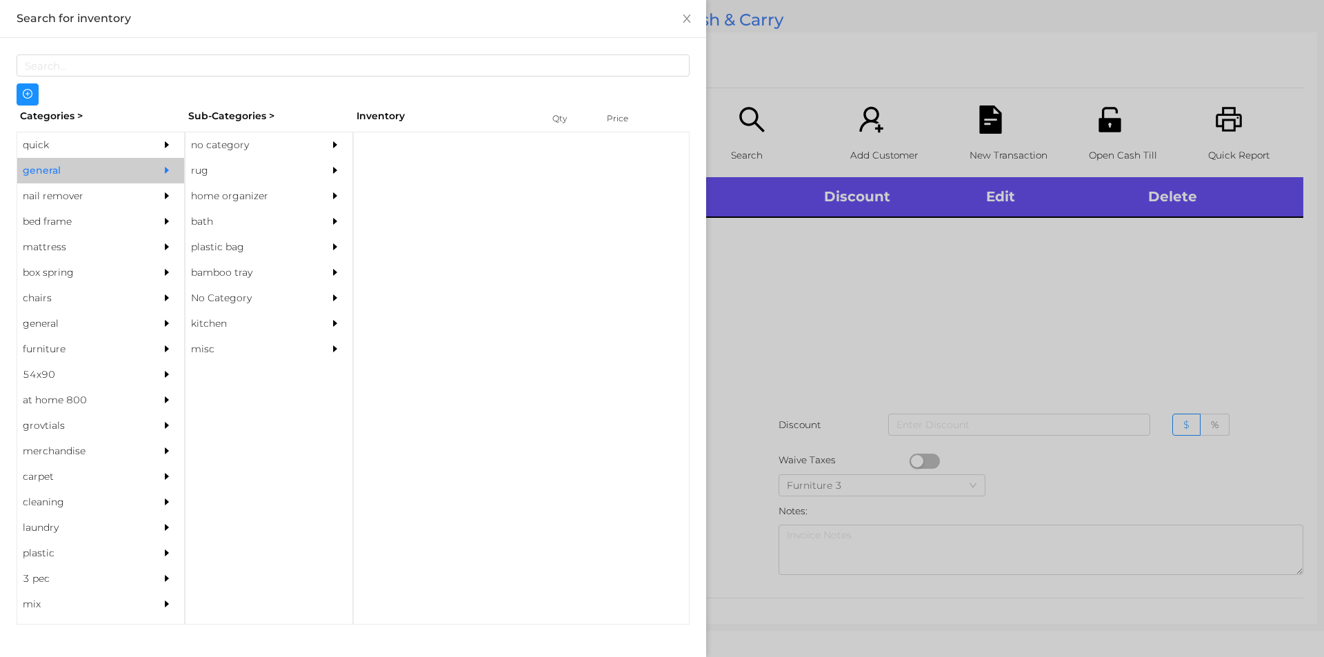
click at [199, 134] on div "no category" at bounding box center [248, 145] width 126 height 26
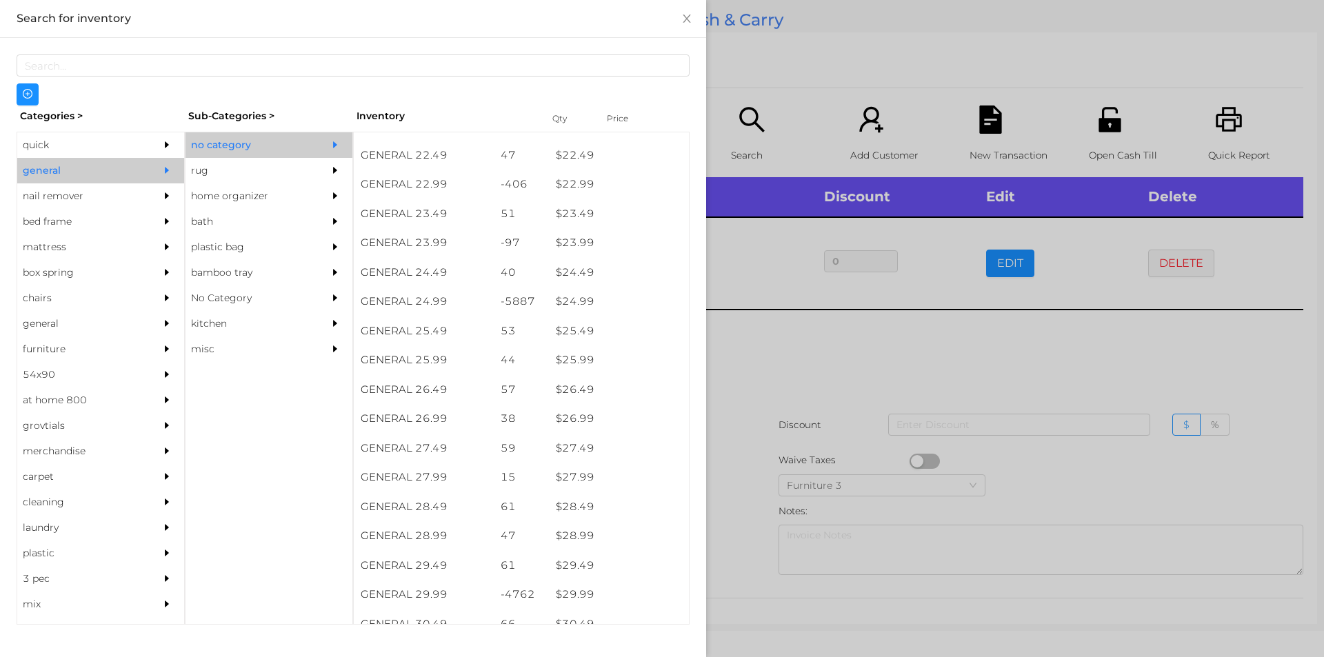
scroll to position [1647, 0]
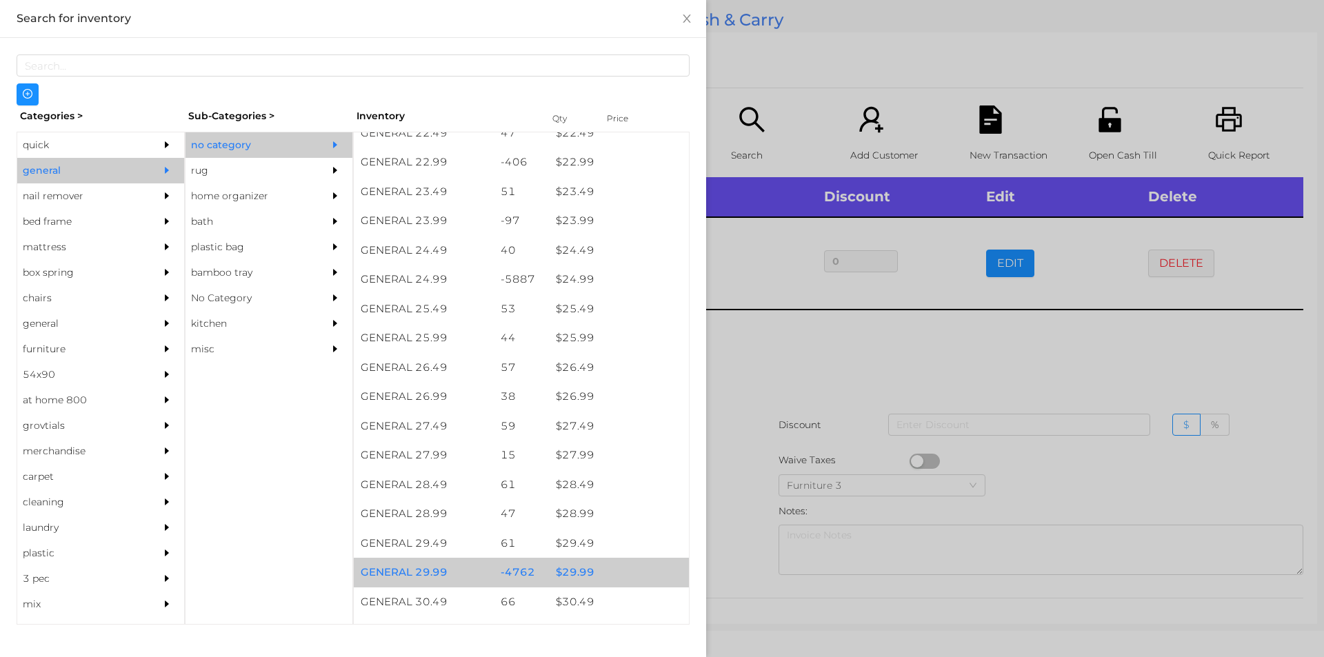
click at [599, 576] on div "$ 29.99" at bounding box center [619, 573] width 140 height 30
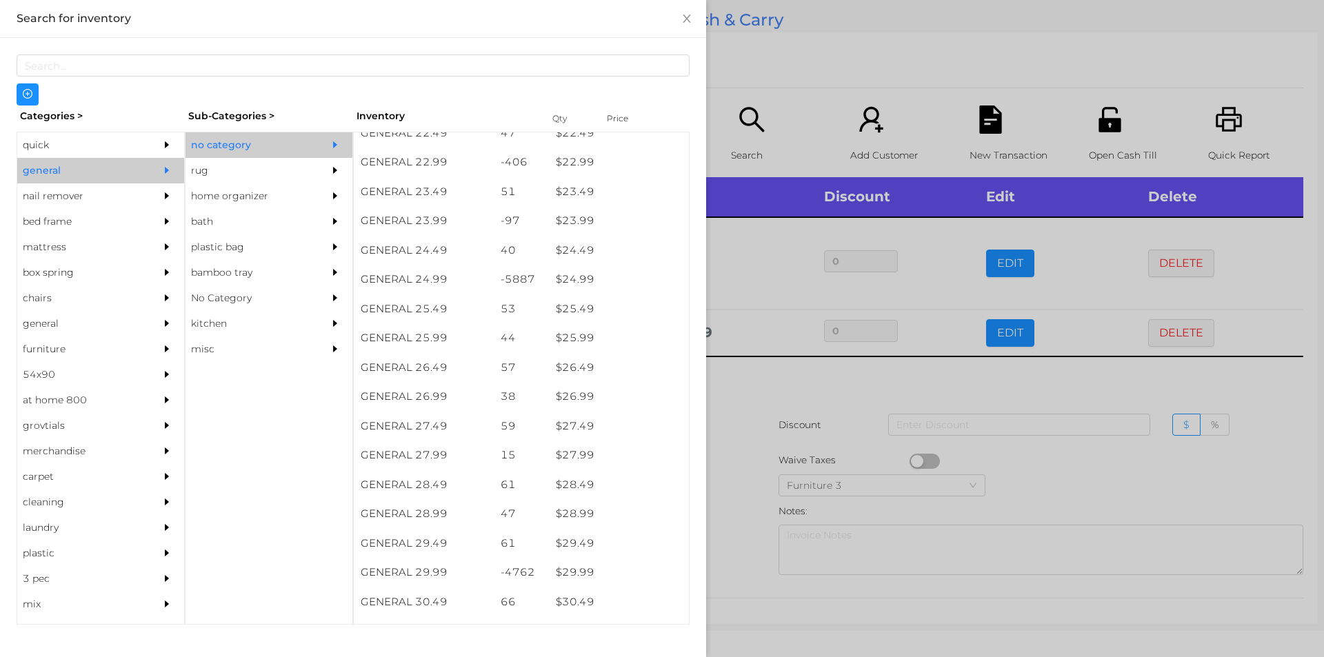
click at [863, 377] on div at bounding box center [662, 328] width 1324 height 657
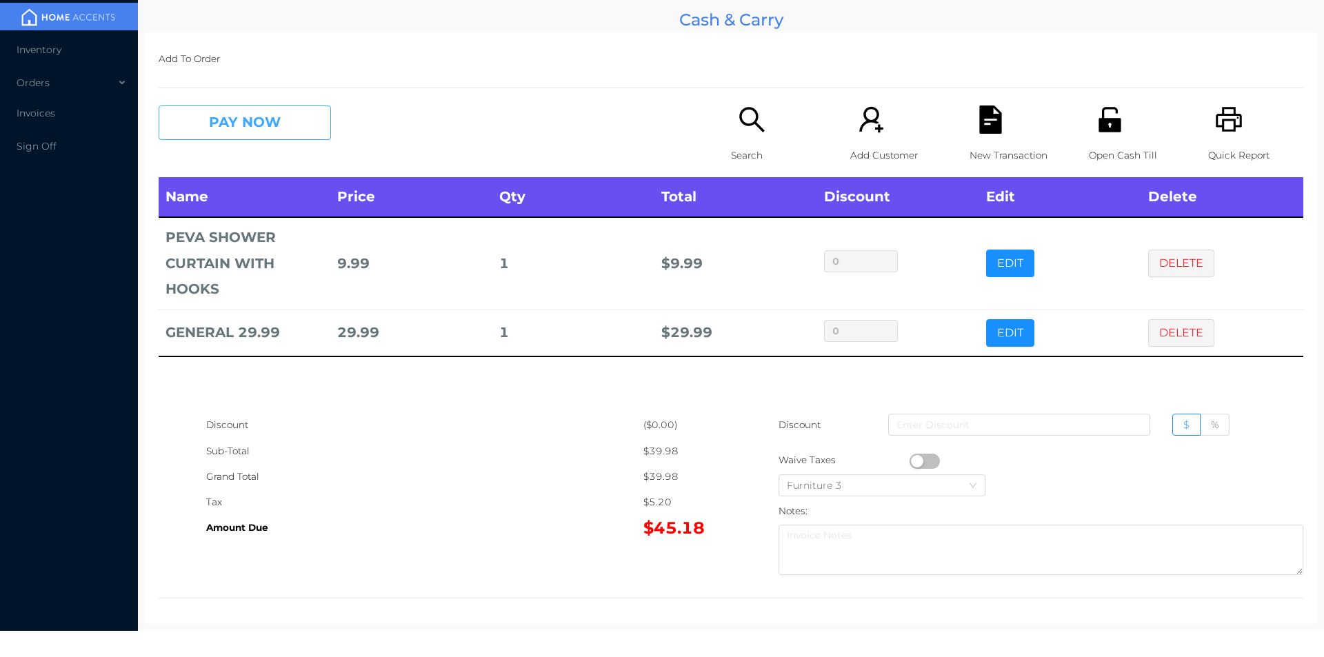
click at [227, 109] on button "PAY NOW" at bounding box center [245, 123] width 172 height 34
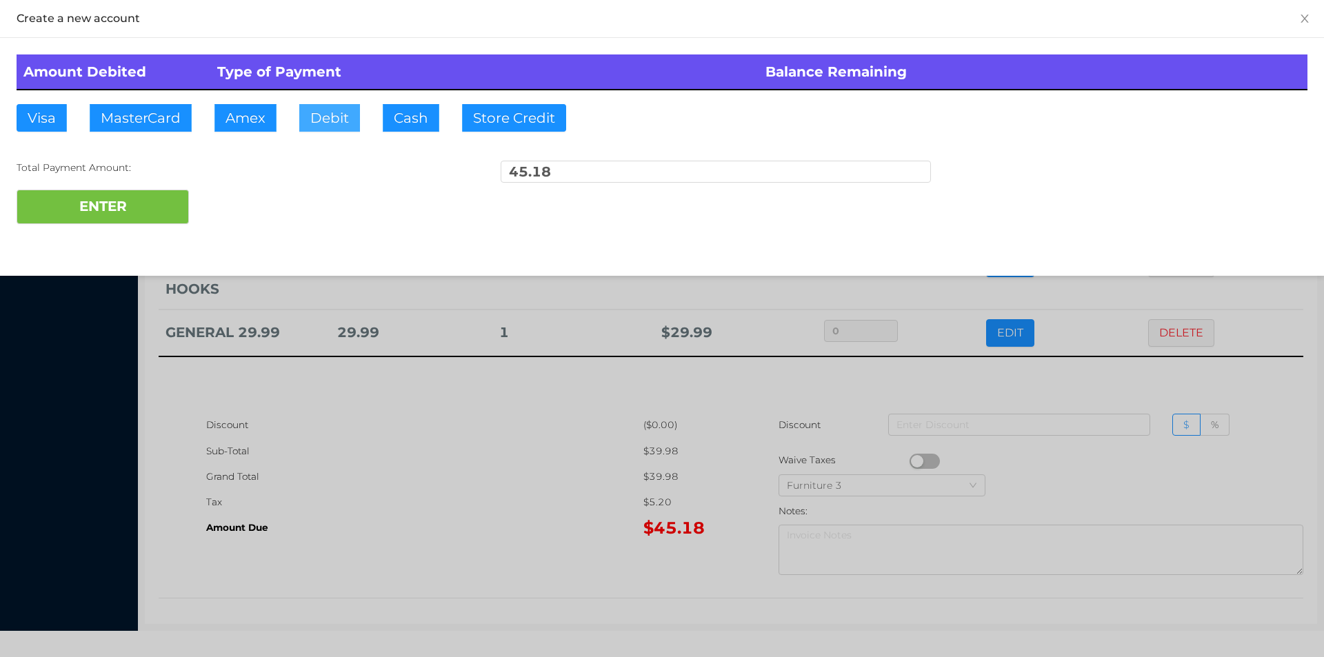
click at [325, 126] on button "Debit" at bounding box center [329, 118] width 61 height 28
click at [148, 204] on button "ENTER" at bounding box center [103, 207] width 172 height 34
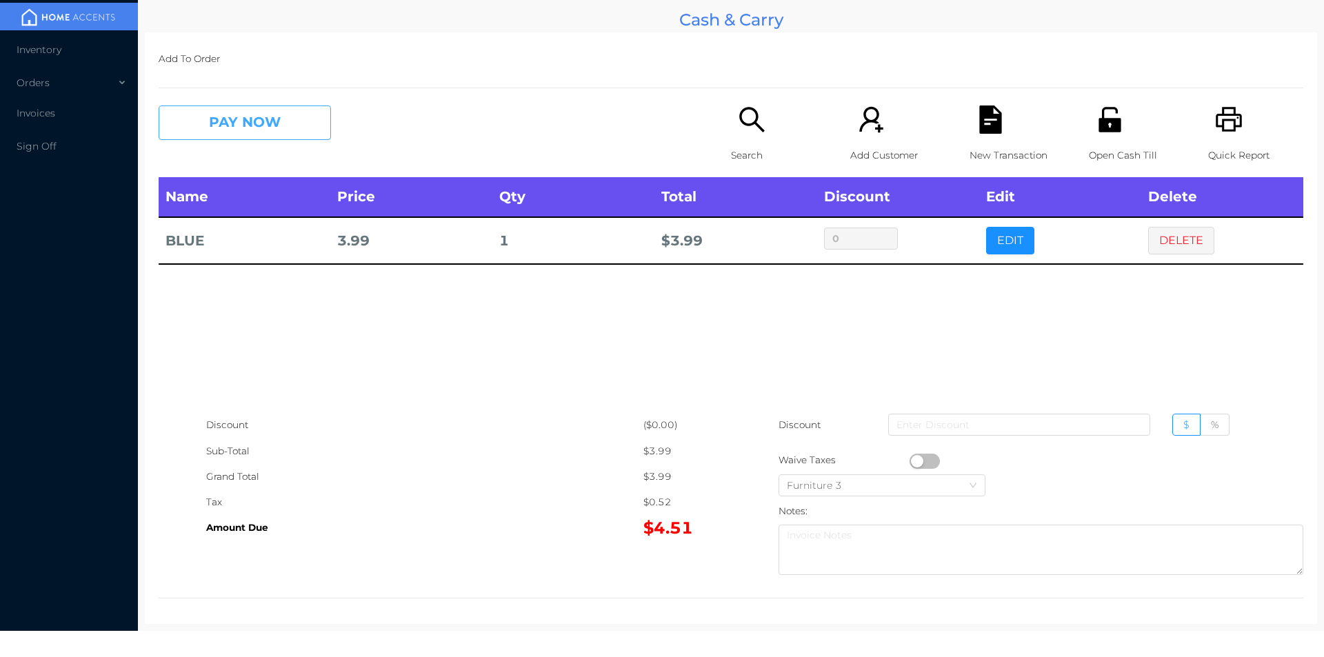
click at [272, 108] on button "PAY NOW" at bounding box center [245, 123] width 172 height 34
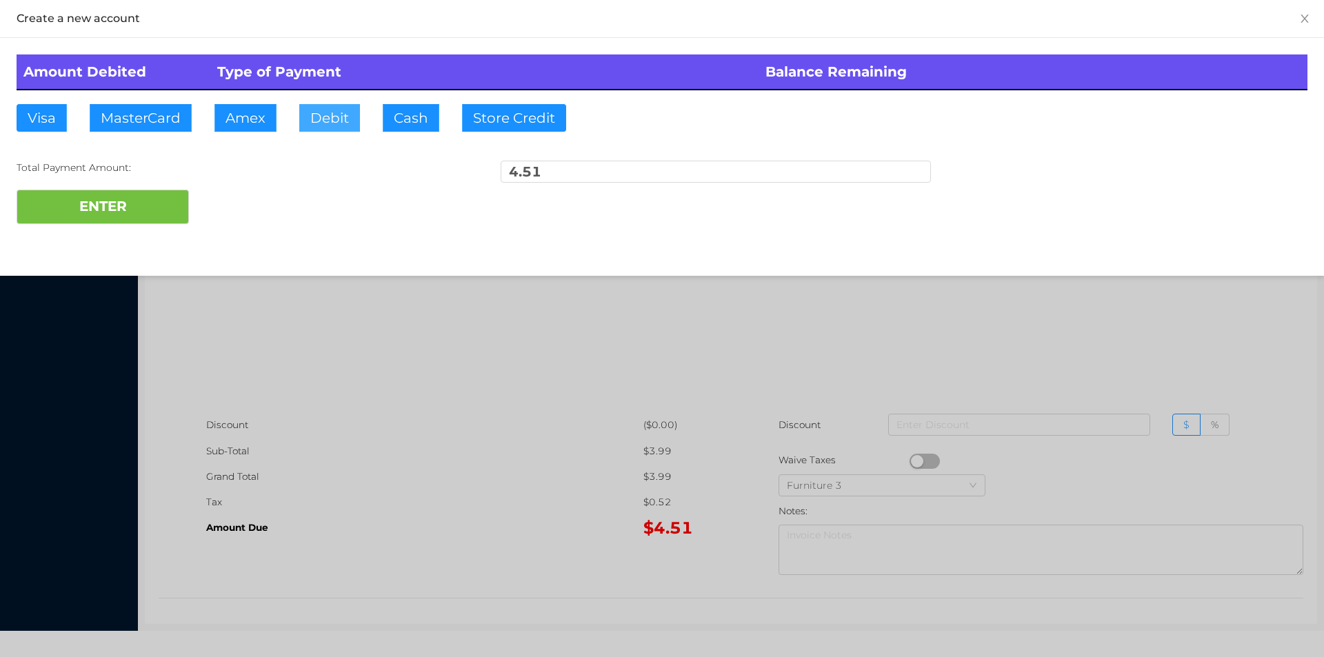
click at [344, 119] on button "Debit" at bounding box center [329, 118] width 61 height 28
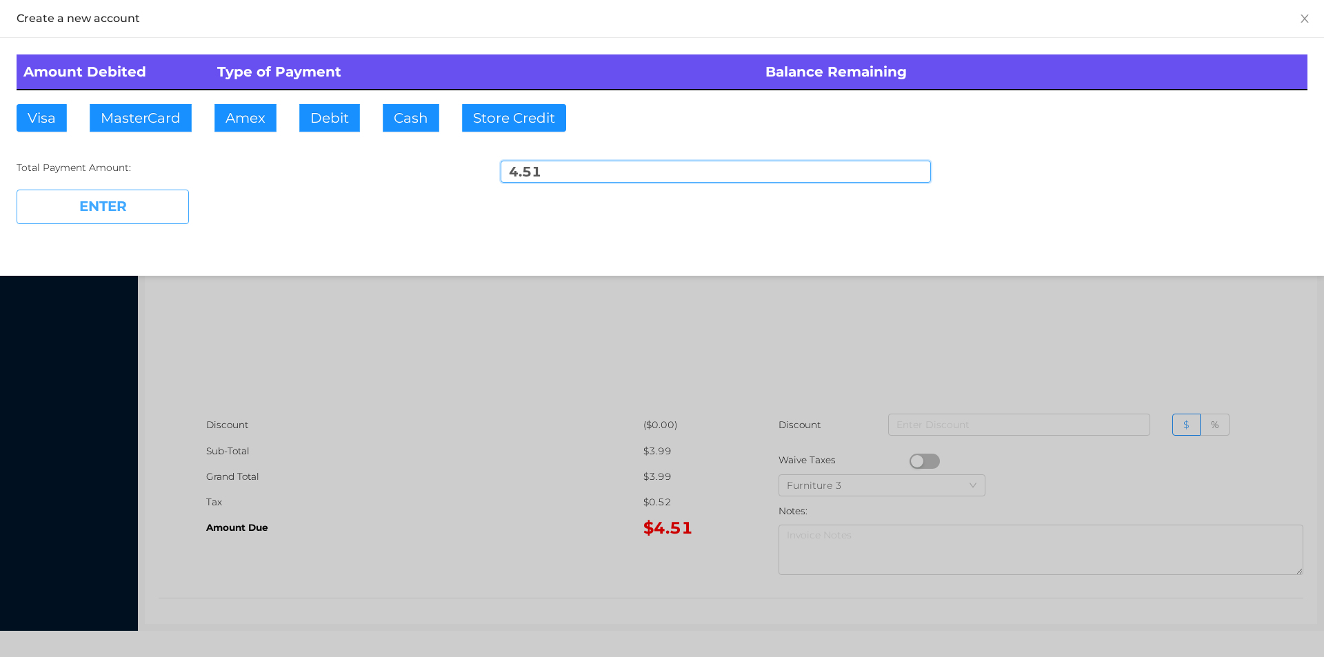
click at [159, 207] on button "ENTER" at bounding box center [103, 207] width 172 height 34
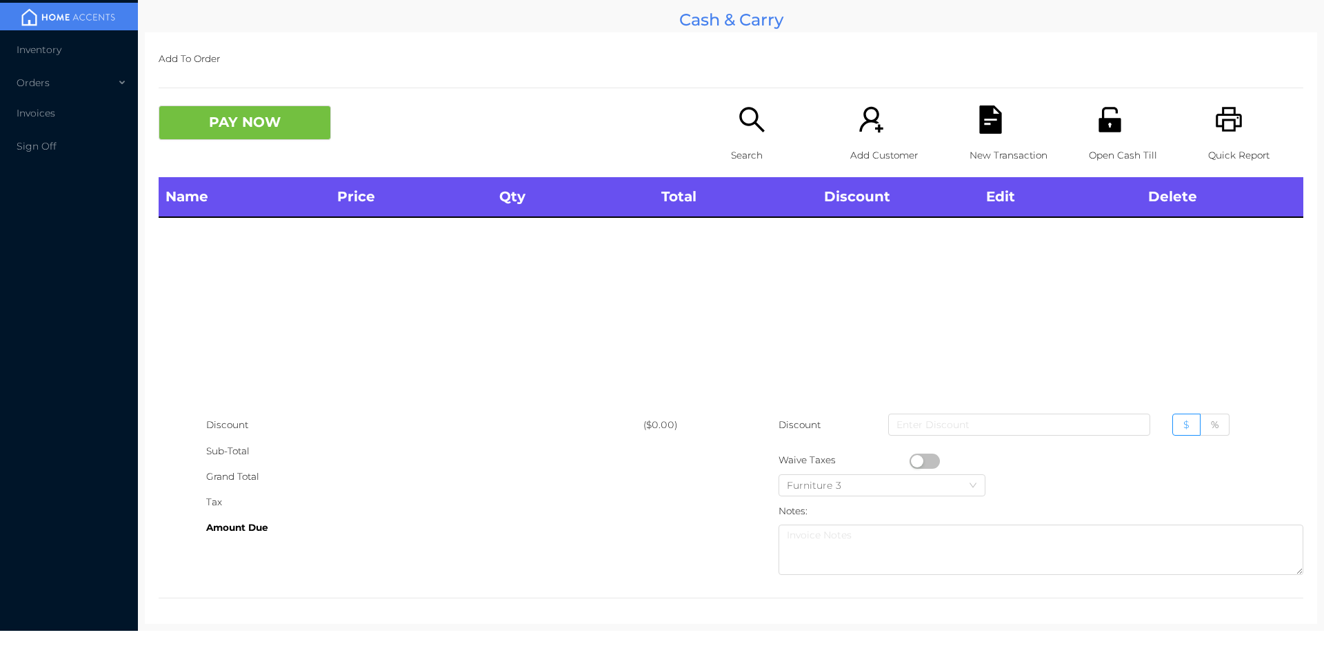
click at [1097, 134] on icon "icon: unlock" at bounding box center [1110, 120] width 28 height 28
click at [740, 144] on p "Search" at bounding box center [778, 156] width 95 height 26
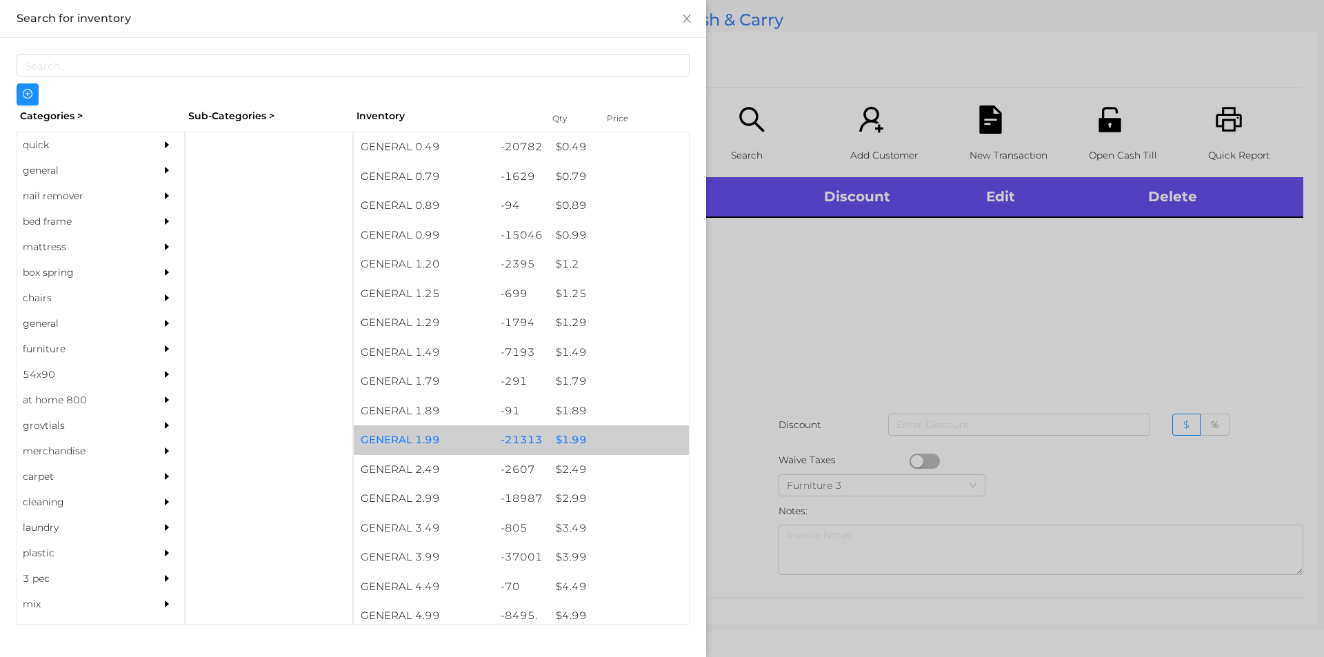
click at [585, 434] on div "$ 1.99" at bounding box center [619, 440] width 140 height 30
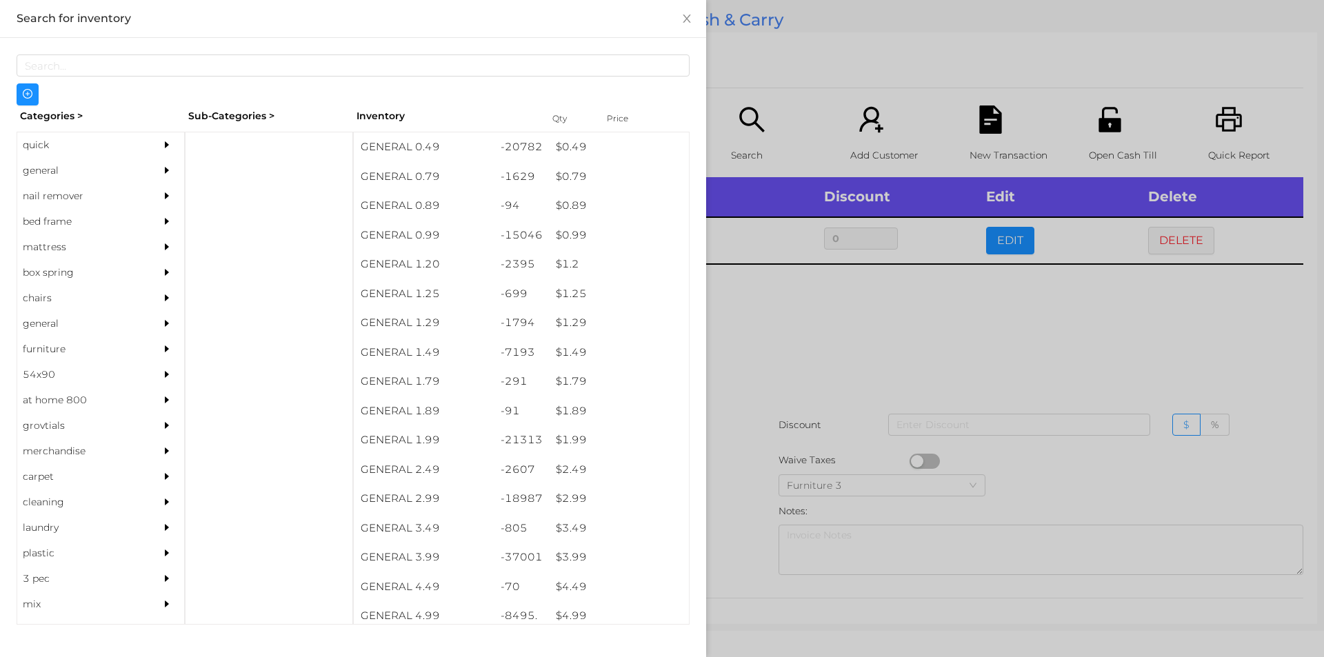
click at [774, 470] on div at bounding box center [662, 328] width 1324 height 657
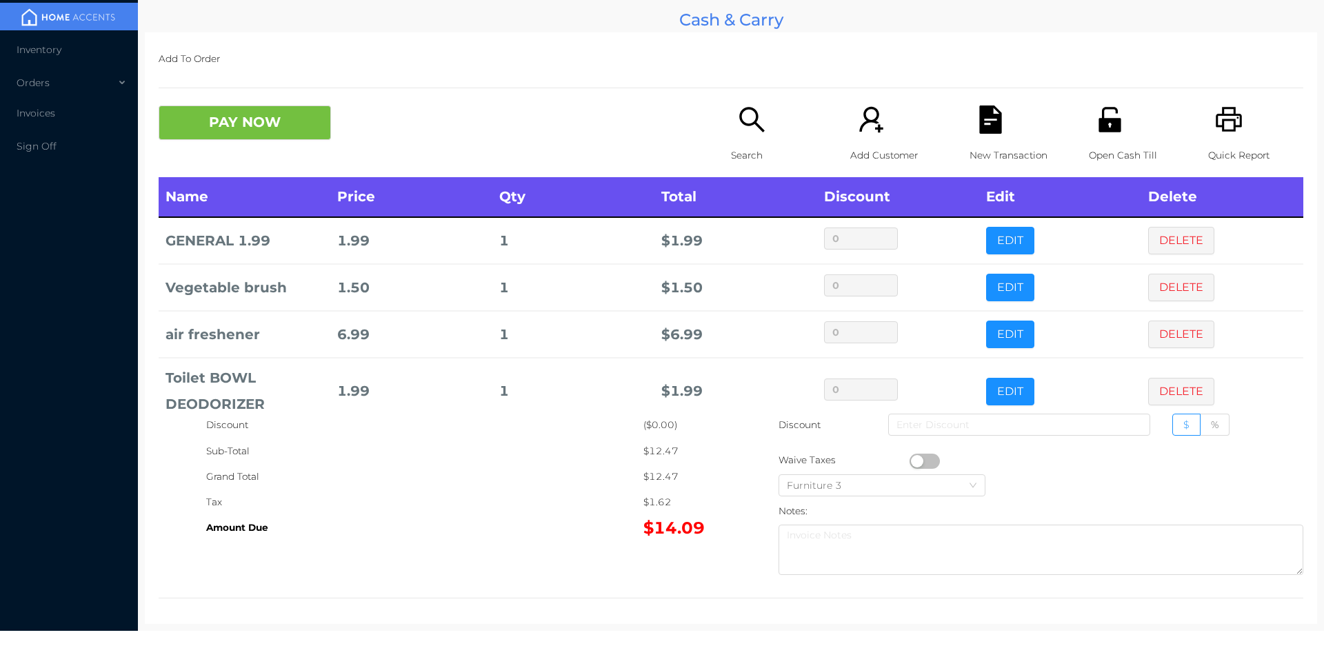
click at [1215, 110] on icon "icon: printer" at bounding box center [1229, 120] width 28 height 28
click at [1003, 120] on div "New Transaction" at bounding box center [1017, 142] width 95 height 72
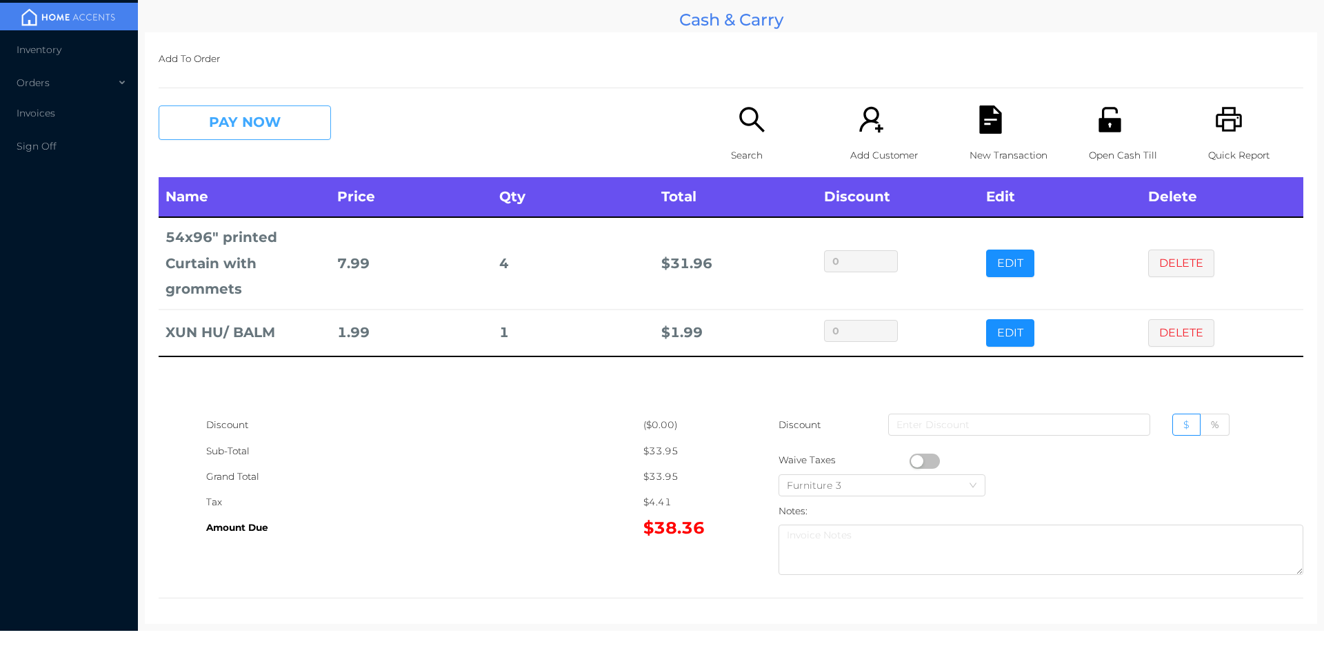
click at [277, 126] on button "PAY NOW" at bounding box center [245, 123] width 172 height 34
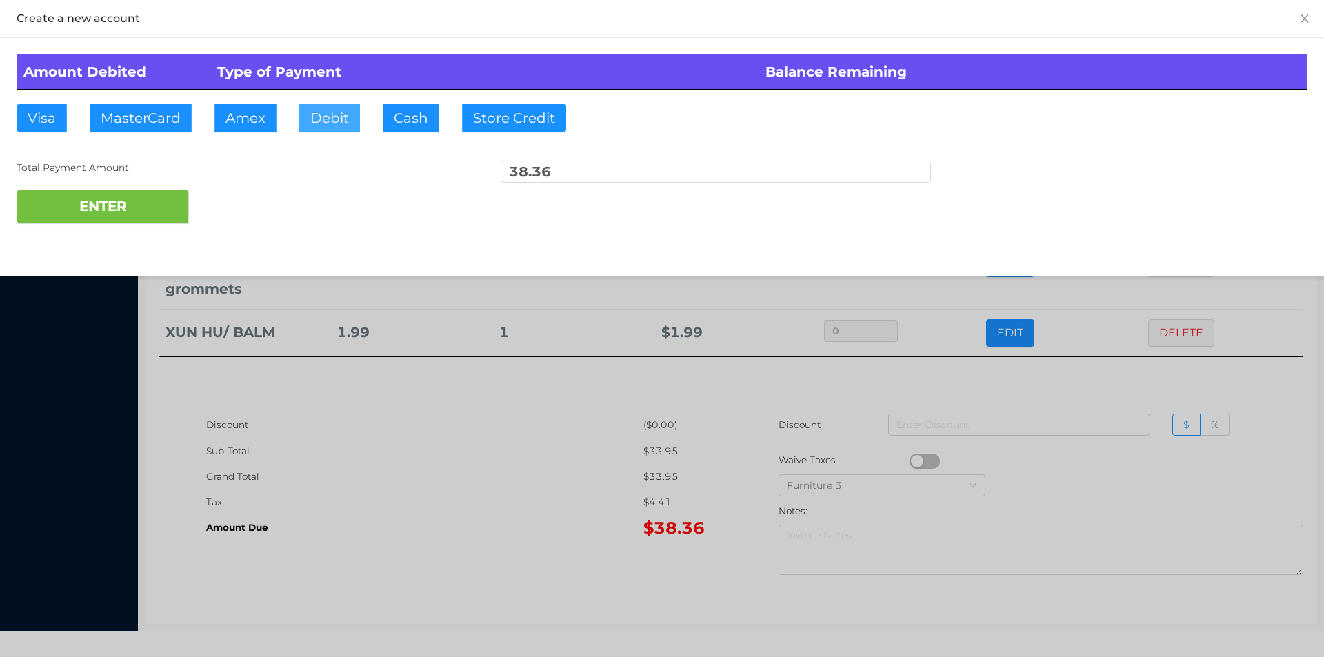
click at [328, 121] on button "Debit" at bounding box center [329, 118] width 61 height 28
type input "40"
click at [83, 206] on button "ENTER" at bounding box center [103, 207] width 172 height 34
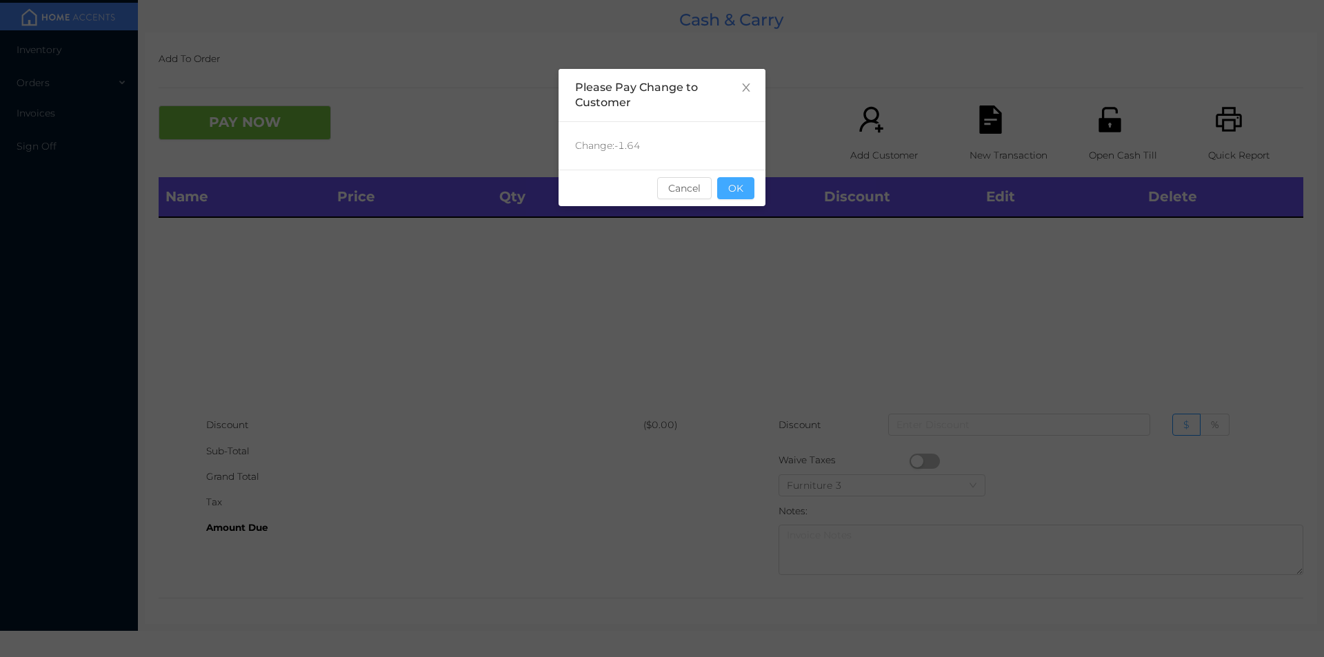
click at [734, 188] on button "OK" at bounding box center [735, 188] width 37 height 22
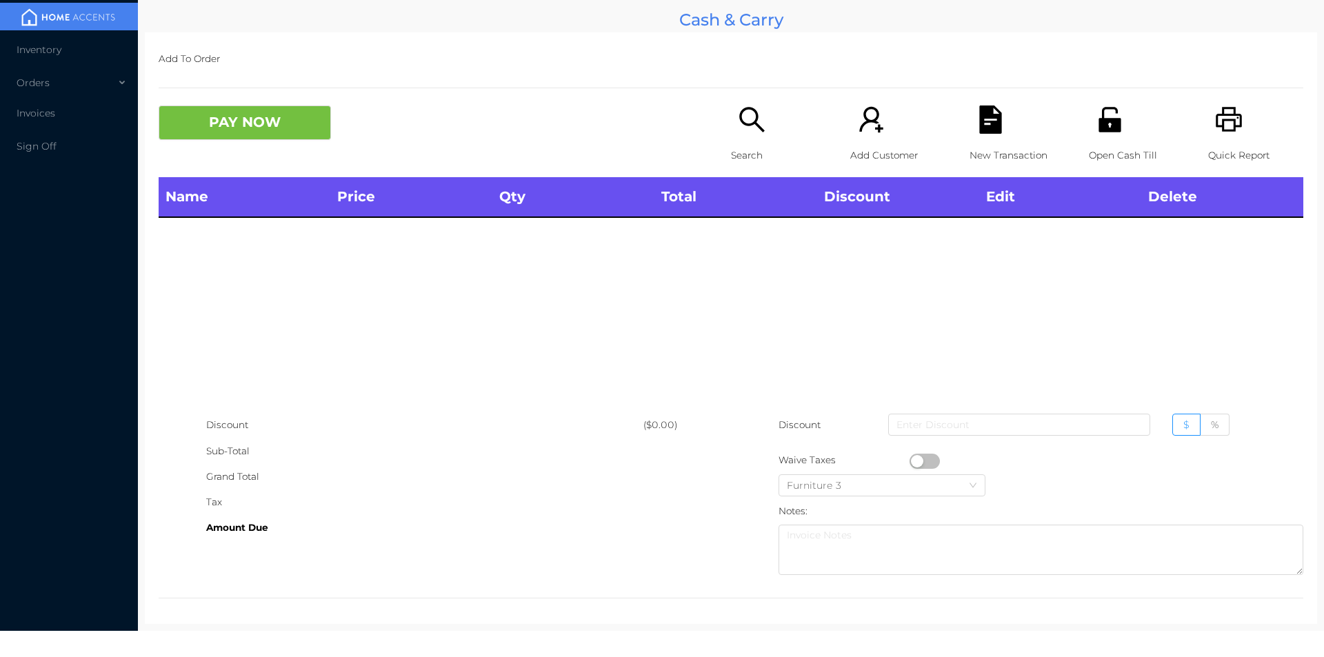
click at [761, 110] on div "Search" at bounding box center [778, 142] width 95 height 72
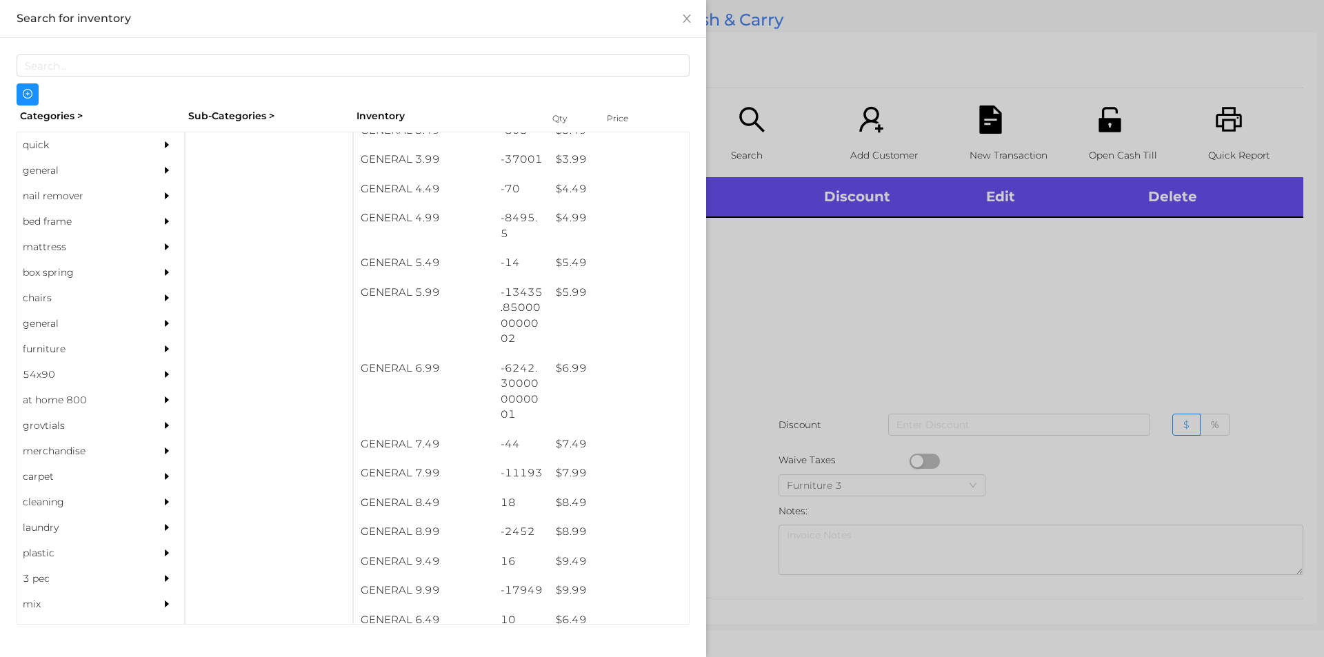
scroll to position [417, 0]
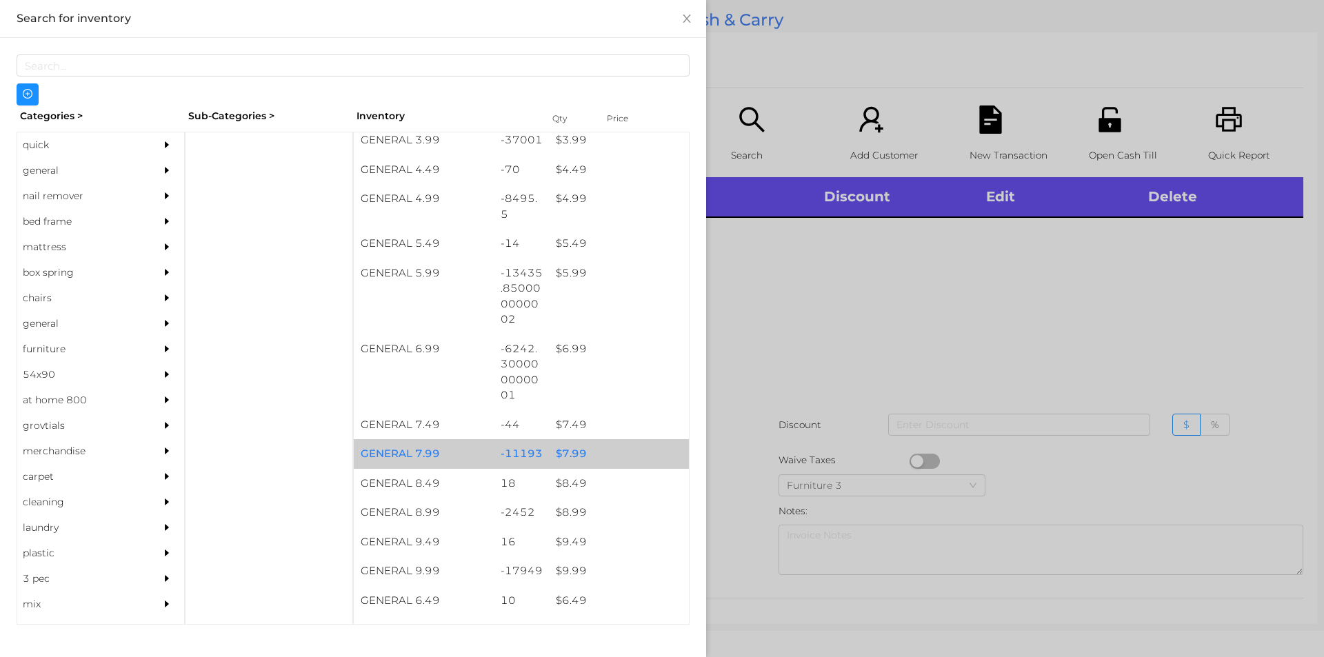
click at [549, 450] on div "$ 7.99" at bounding box center [619, 454] width 140 height 30
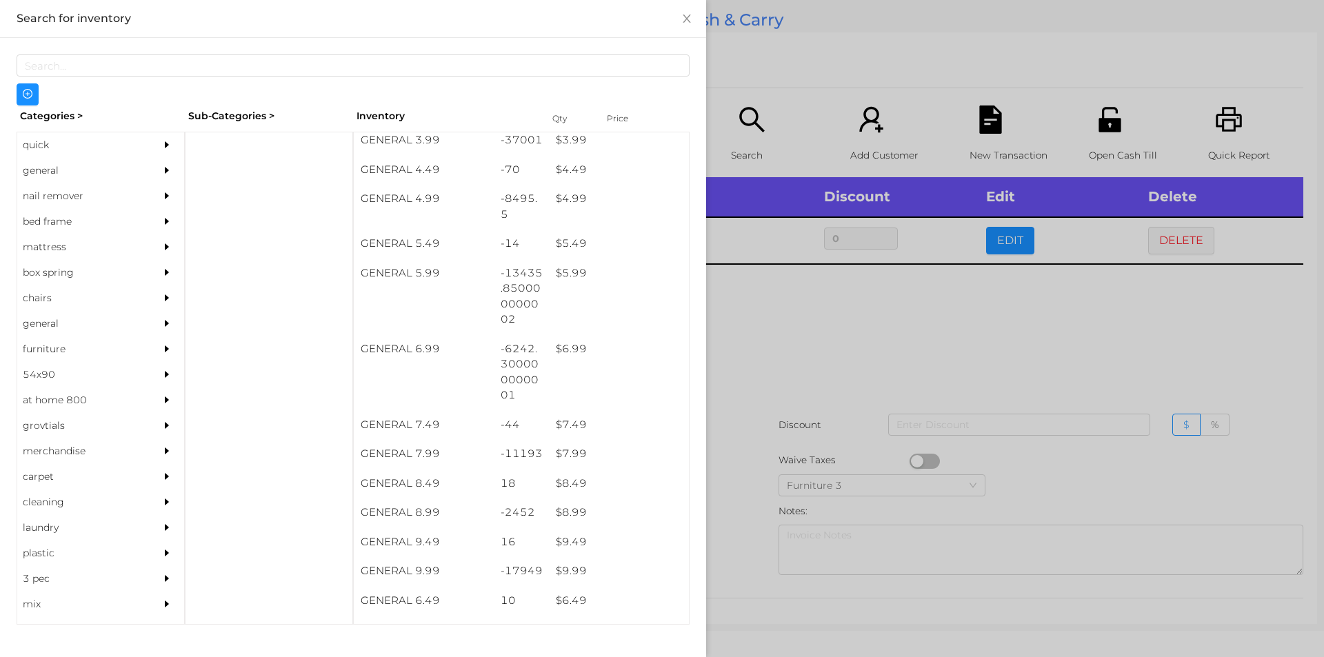
click at [787, 465] on div at bounding box center [662, 328] width 1324 height 657
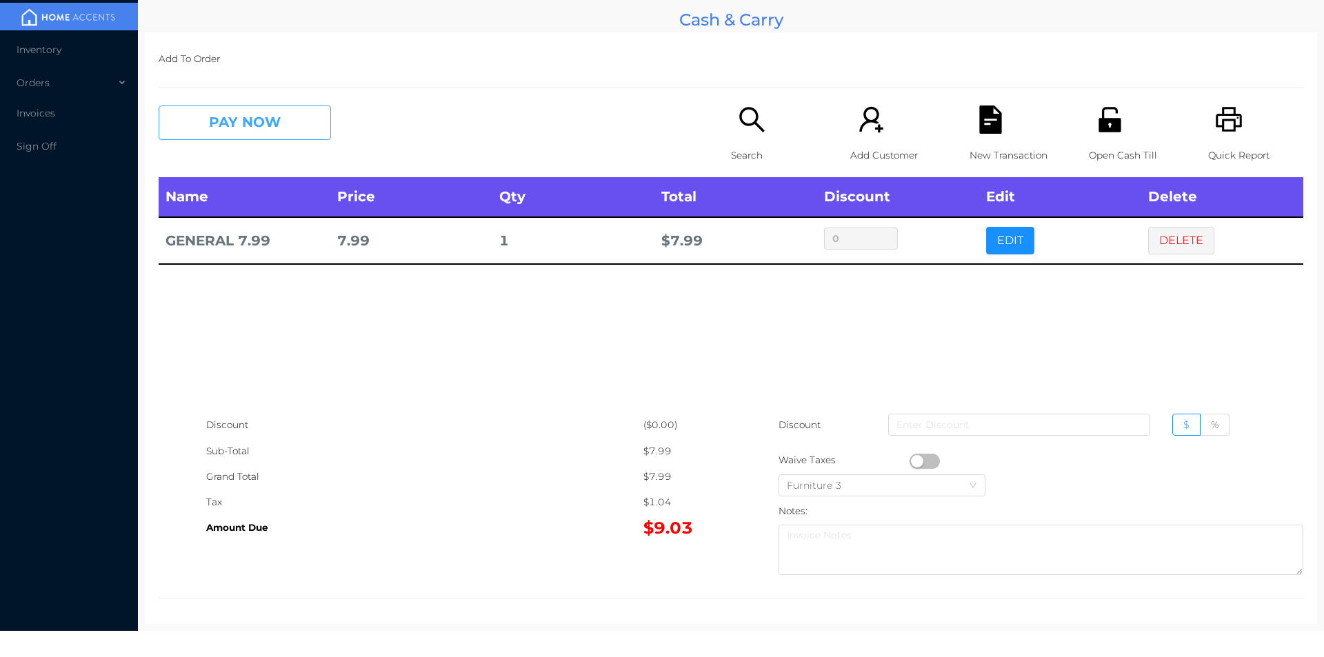
click at [240, 127] on button "PAY NOW" at bounding box center [245, 123] width 172 height 34
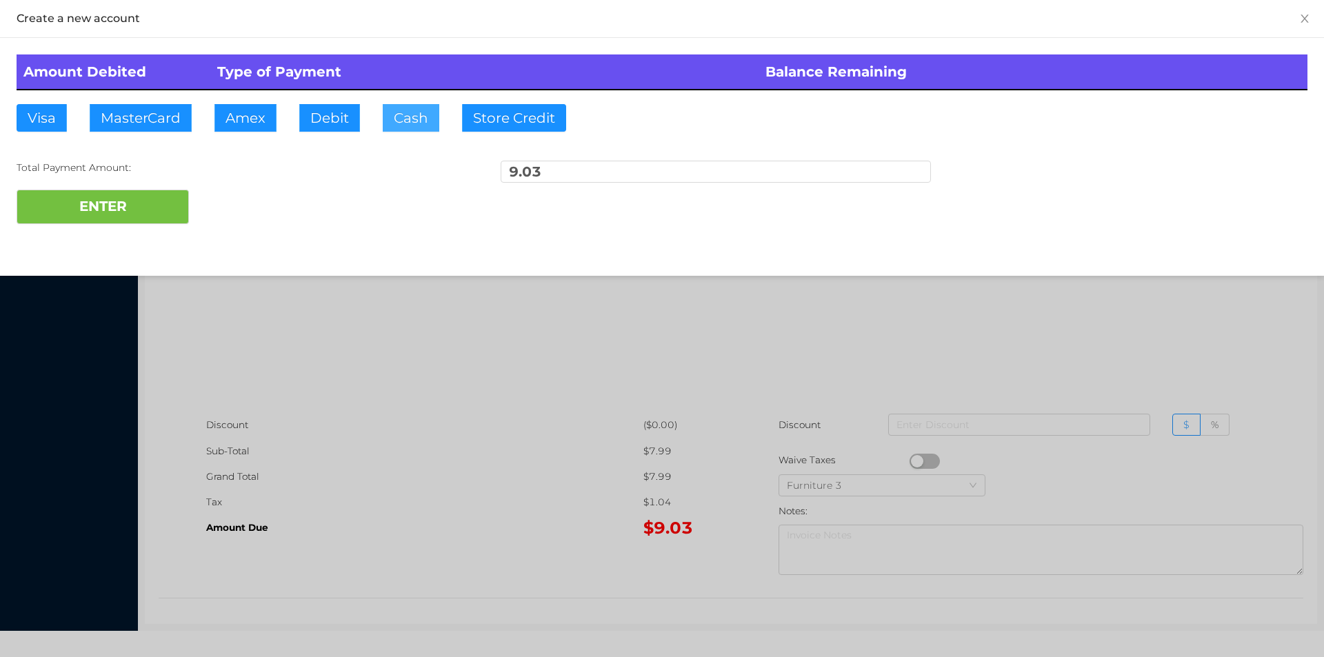
click at [385, 118] on button "Cash" at bounding box center [411, 118] width 57 height 28
click at [113, 215] on button "ENTER" at bounding box center [103, 207] width 172 height 34
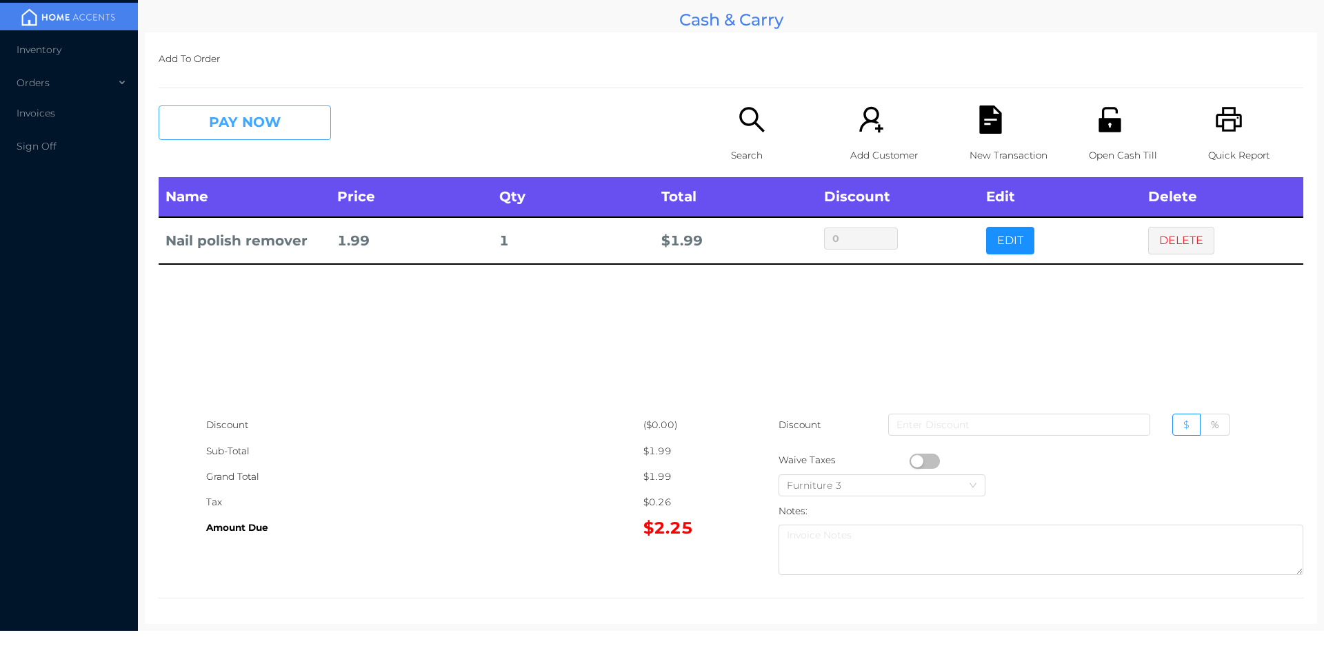
click at [281, 114] on button "PAY NOW" at bounding box center [245, 123] width 172 height 34
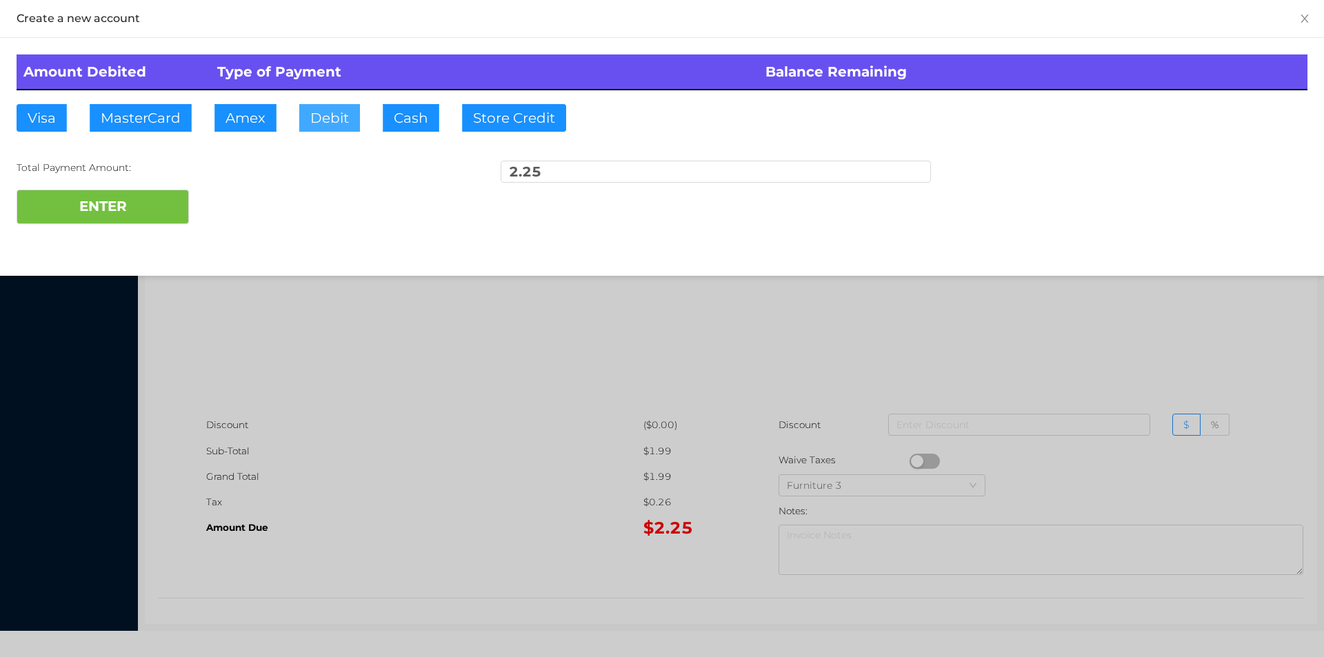
click at [336, 119] on button "Debit" at bounding box center [329, 118] width 61 height 28
click at [103, 202] on button "ENTER" at bounding box center [103, 207] width 172 height 34
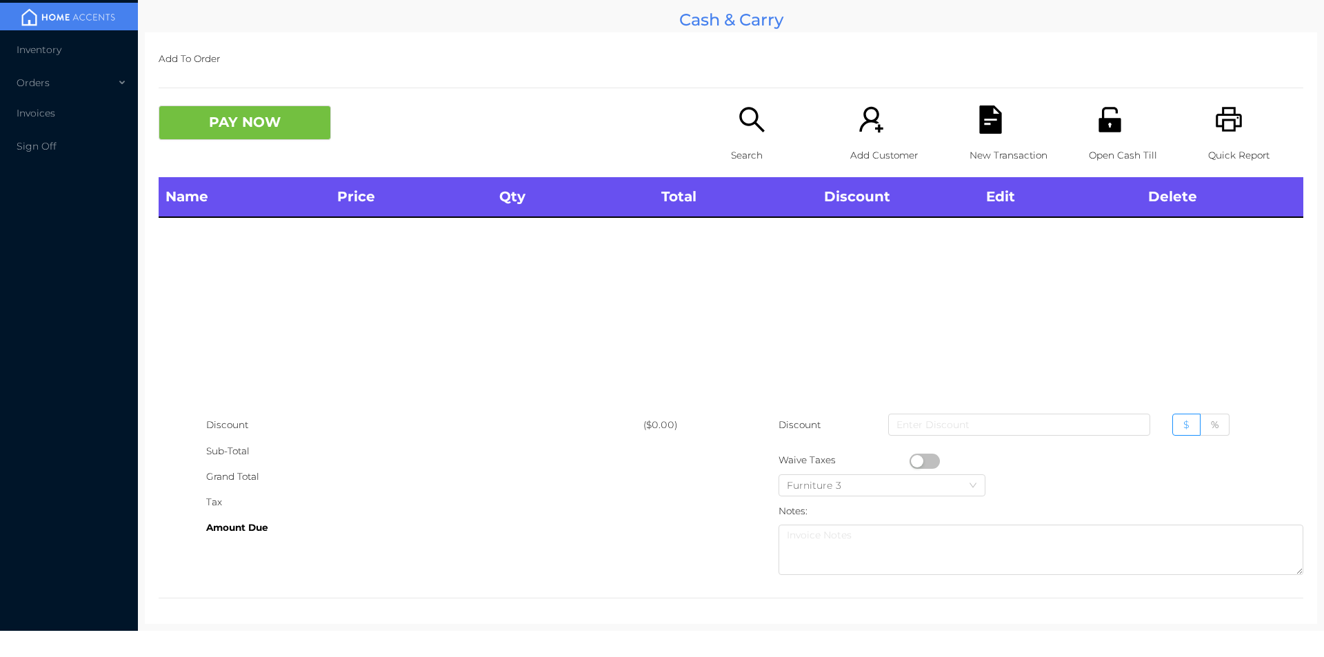
click at [1101, 92] on div "Add To Order PAY NOW Search Add Customer New Transaction Open Cash Till Quick R…" at bounding box center [731, 328] width 1172 height 592
click at [1123, 151] on p "Open Cash Till" at bounding box center [1136, 156] width 95 height 26
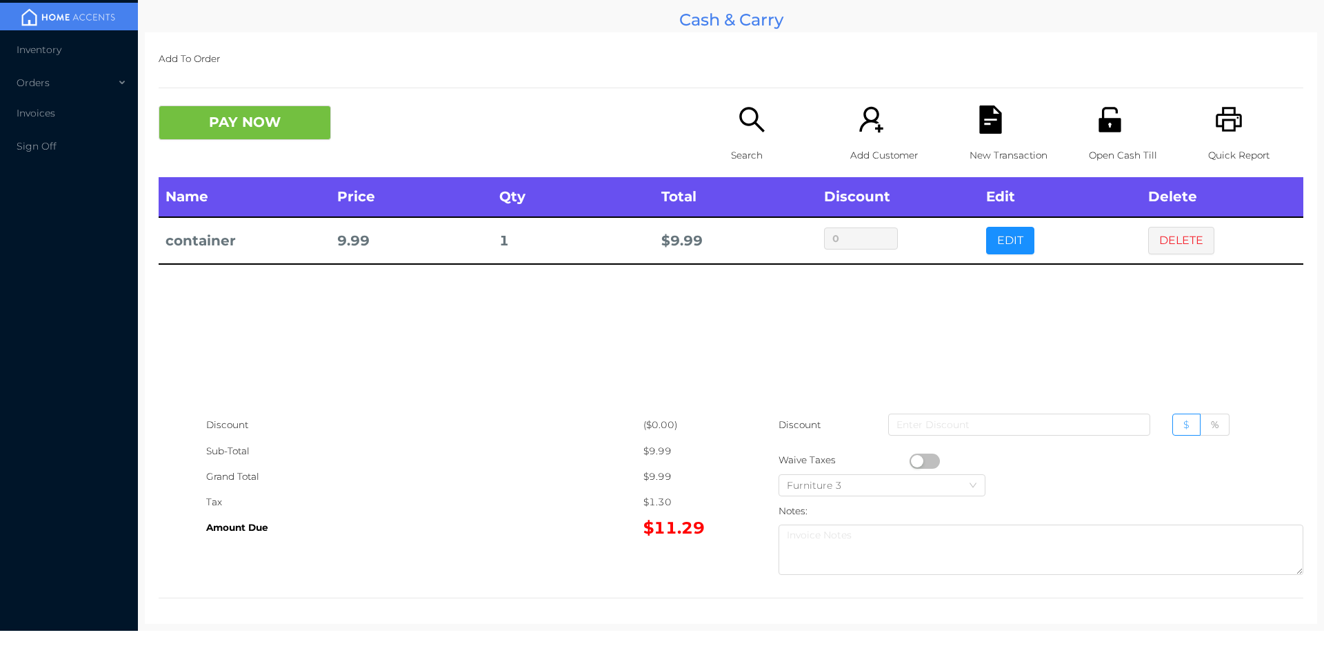
click at [910, 463] on button "button" at bounding box center [925, 461] width 30 height 15
click at [268, 126] on button "PAY NOW" at bounding box center [245, 123] width 172 height 34
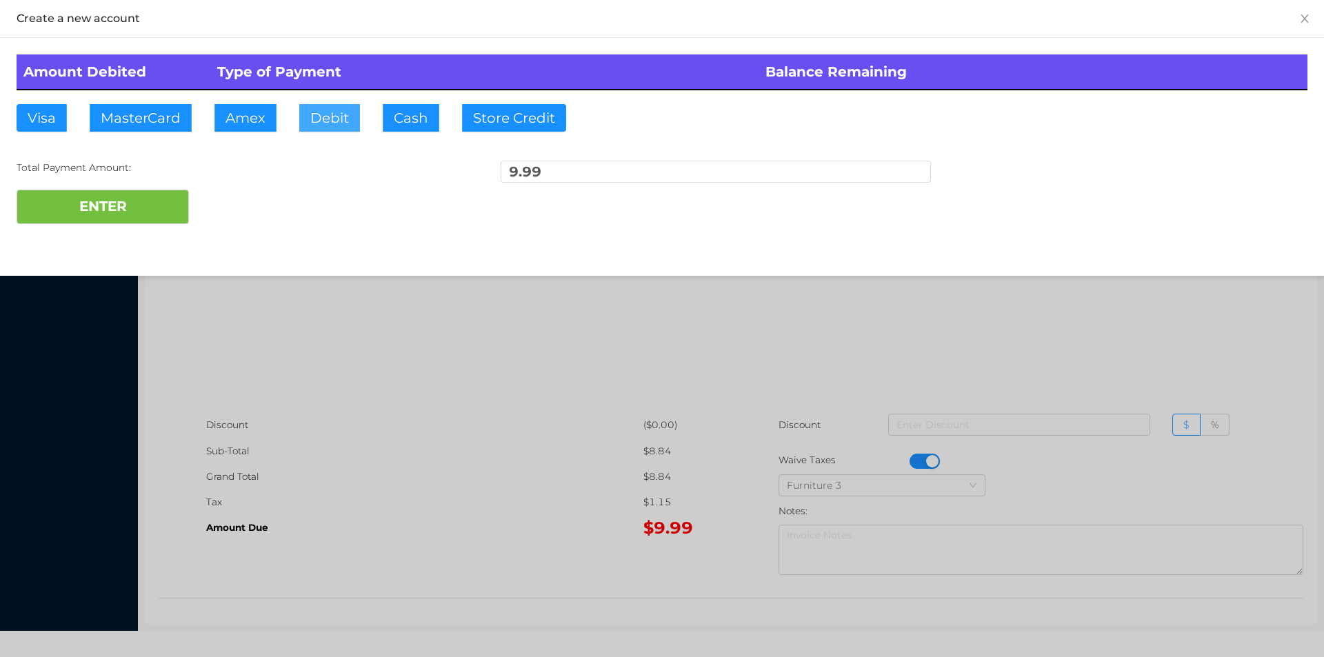
click at [332, 119] on button "Debit" at bounding box center [329, 118] width 61 height 28
click at [166, 194] on button "ENTER" at bounding box center [103, 207] width 172 height 34
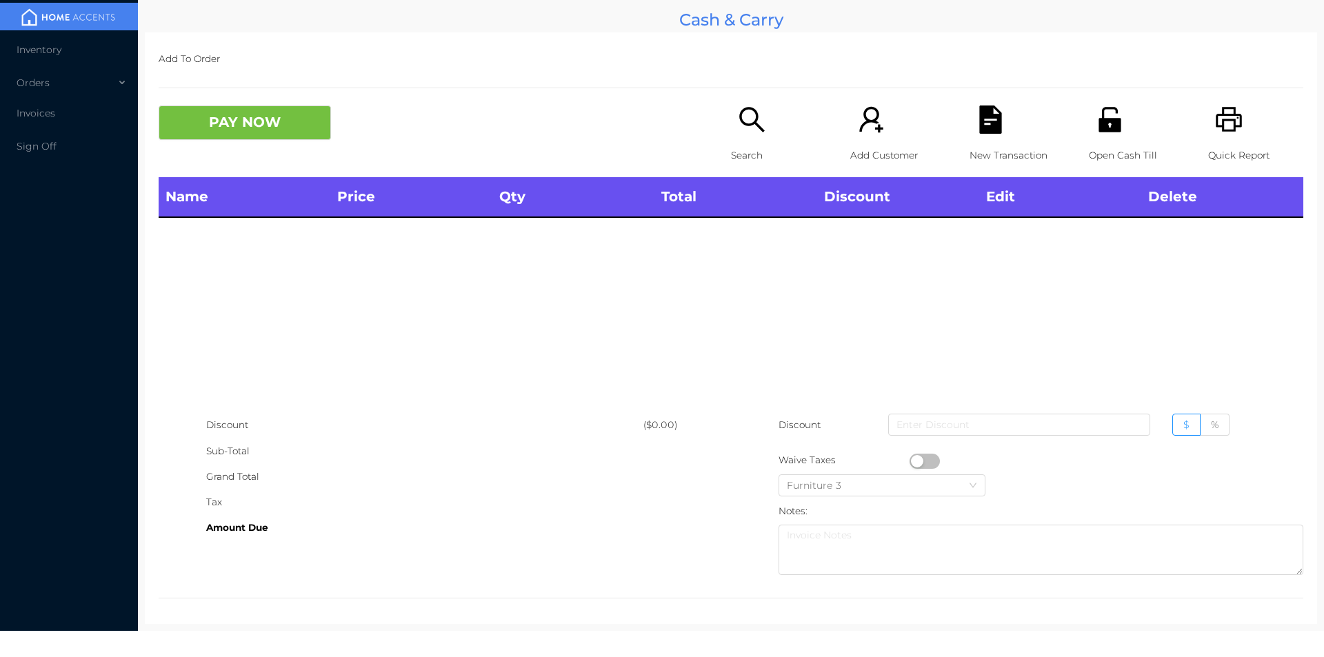
click at [1101, 113] on icon "icon: unlock" at bounding box center [1110, 120] width 28 height 28
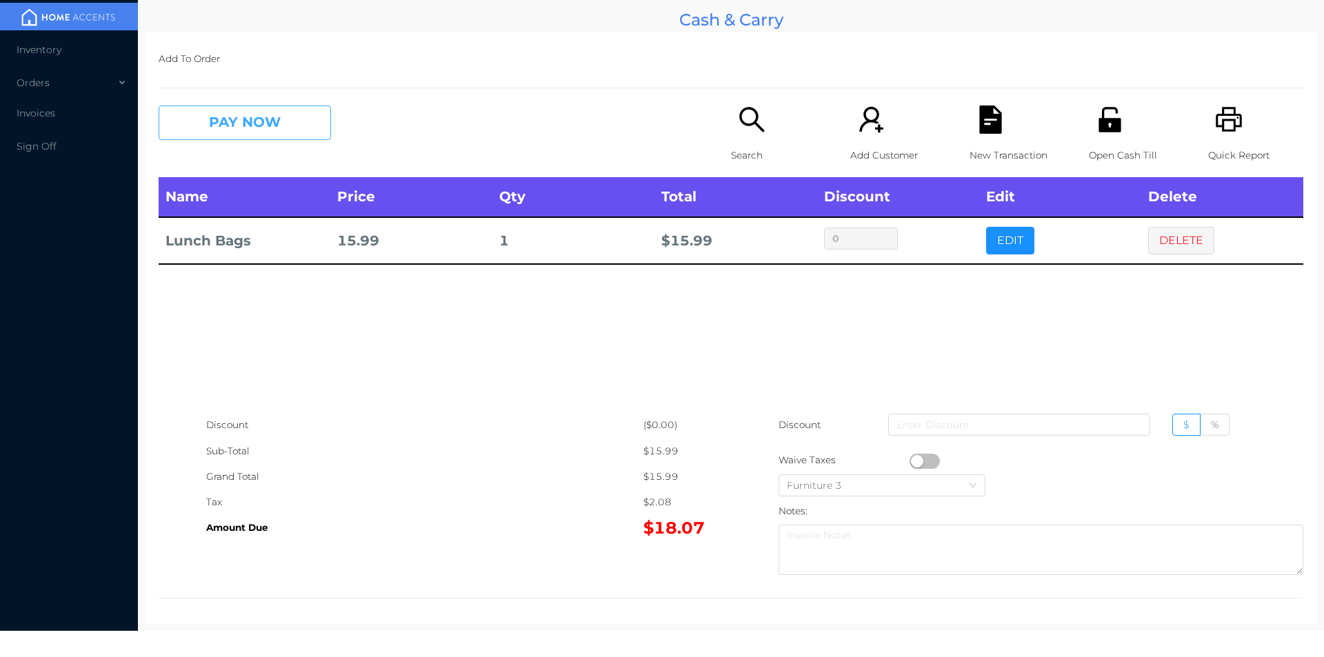
click at [234, 114] on button "PAY NOW" at bounding box center [245, 123] width 172 height 34
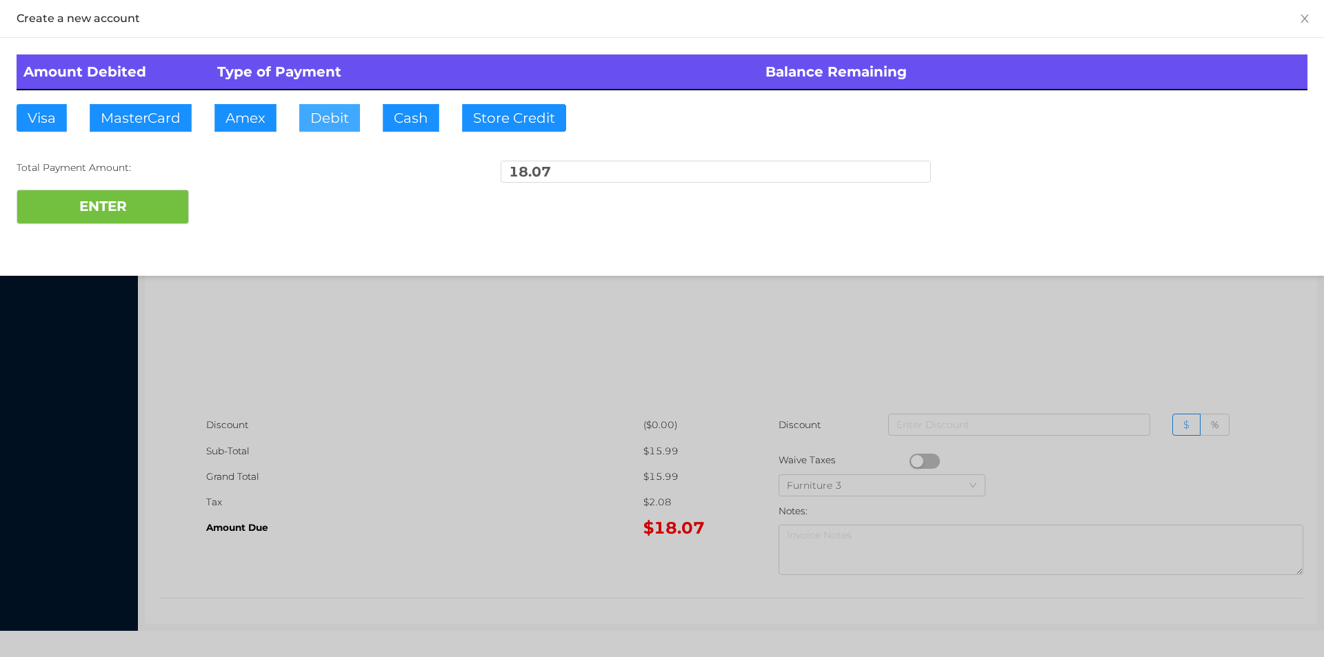
click at [347, 119] on button "Debit" at bounding box center [329, 118] width 61 height 28
click at [161, 203] on button "ENTER" at bounding box center [103, 207] width 172 height 34
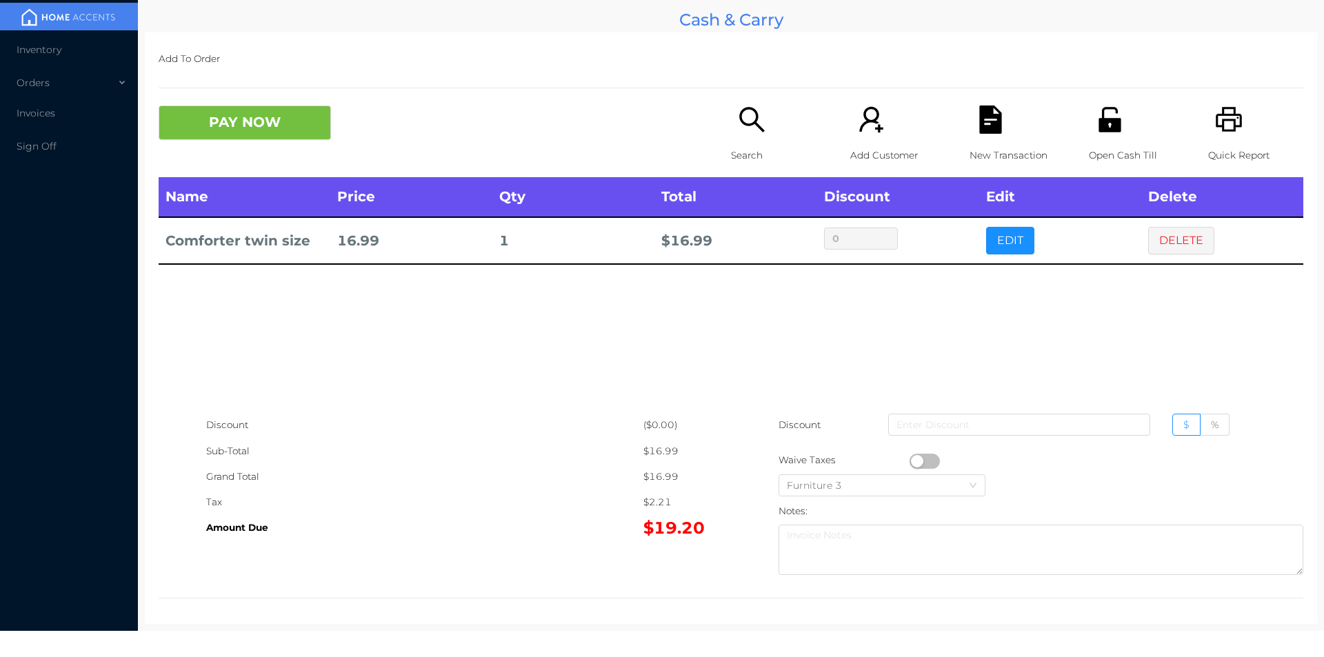
click at [751, 138] on div "Search" at bounding box center [778, 142] width 95 height 72
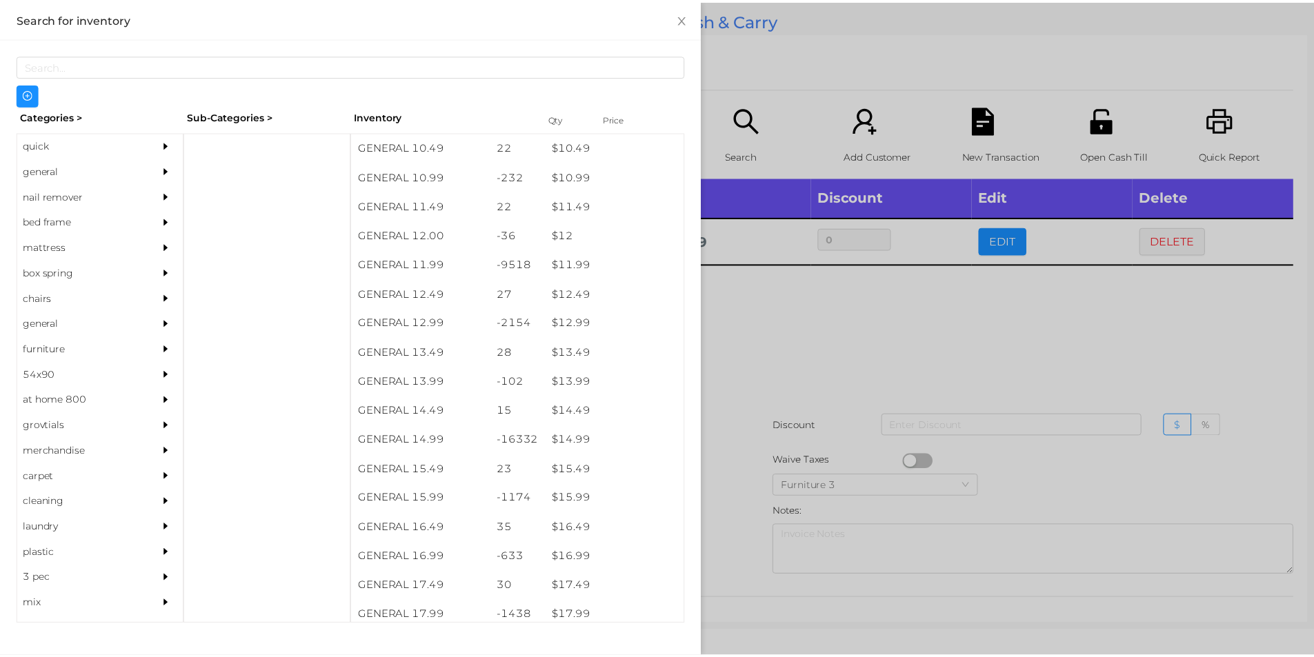
scroll to position [928, 0]
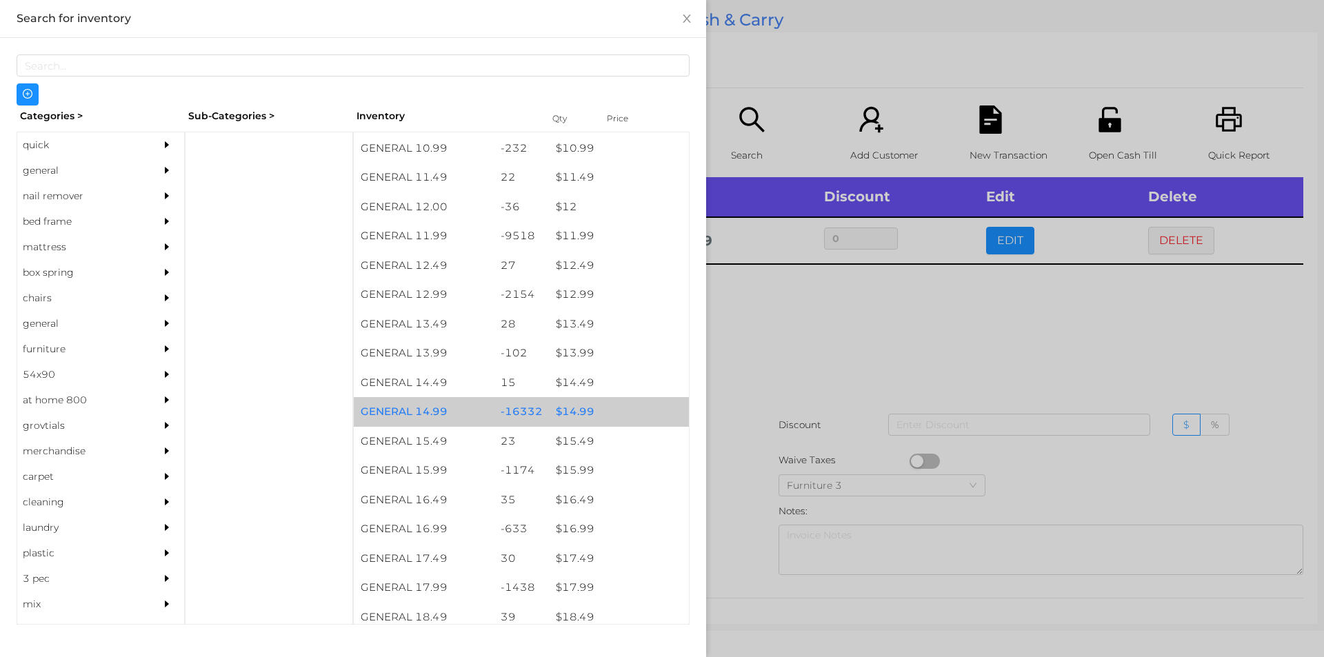
click at [581, 408] on div "$ 14.99" at bounding box center [619, 412] width 140 height 30
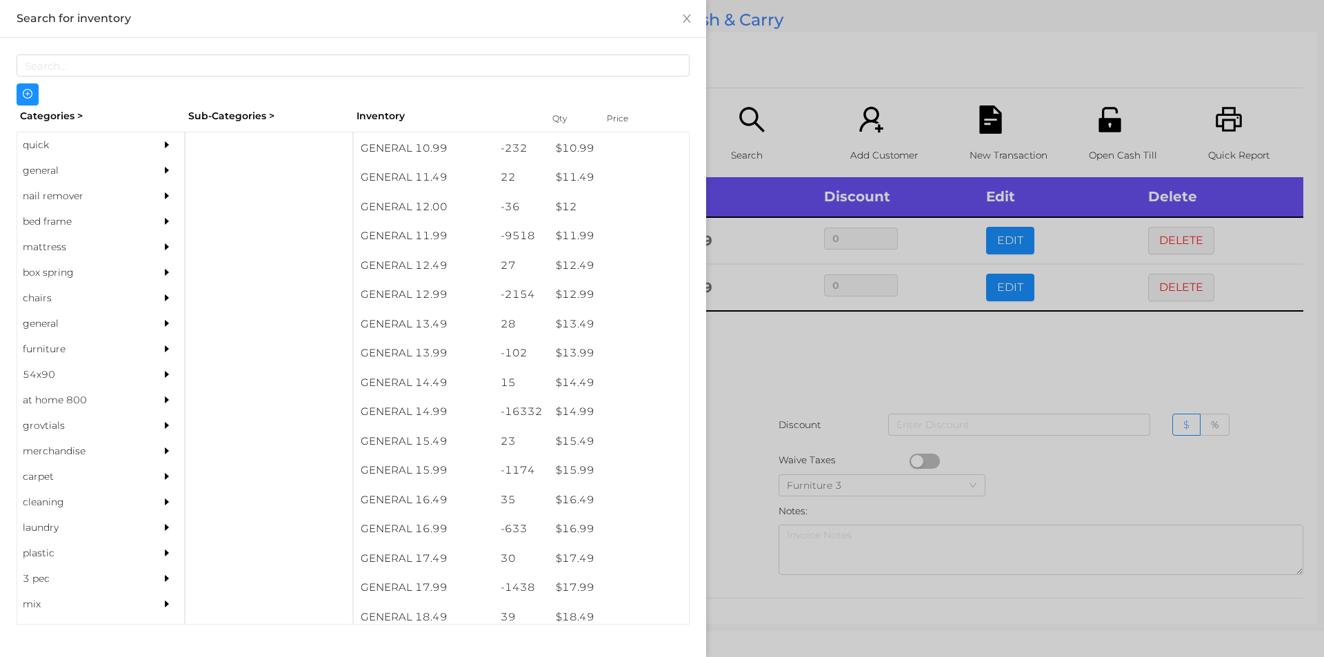
click at [761, 403] on div at bounding box center [662, 328] width 1324 height 657
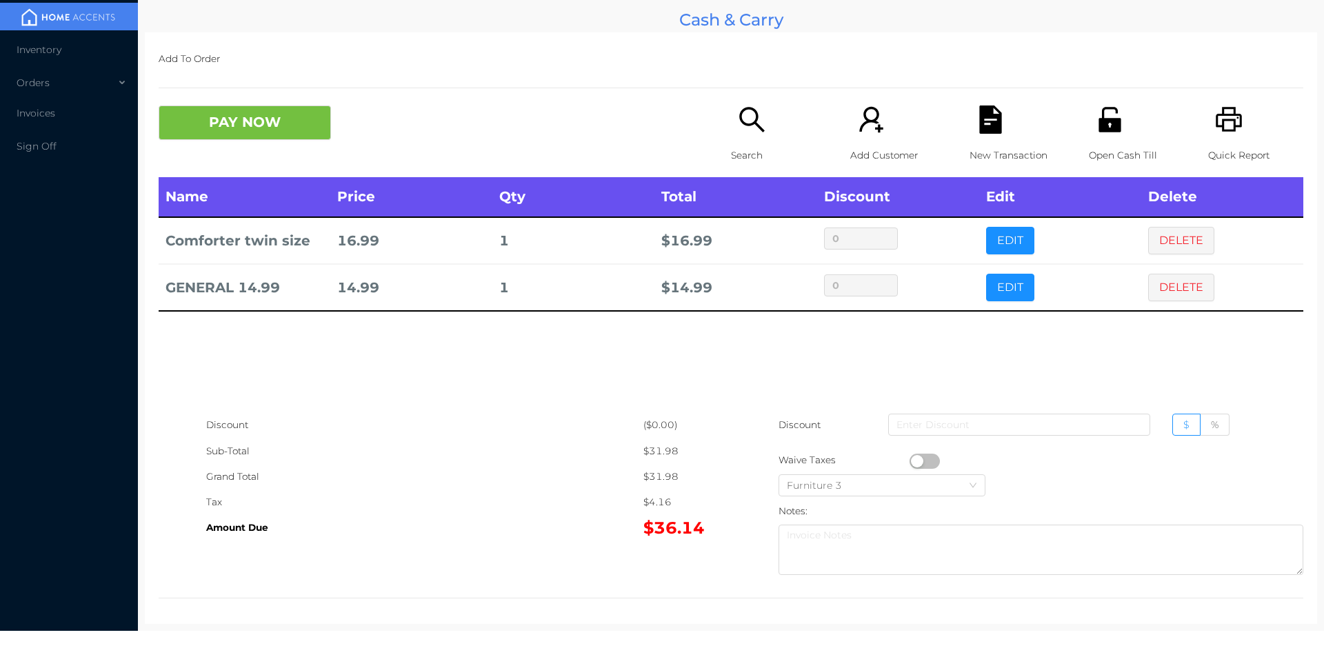
click at [263, 120] on button "PAY NOW" at bounding box center [245, 123] width 172 height 34
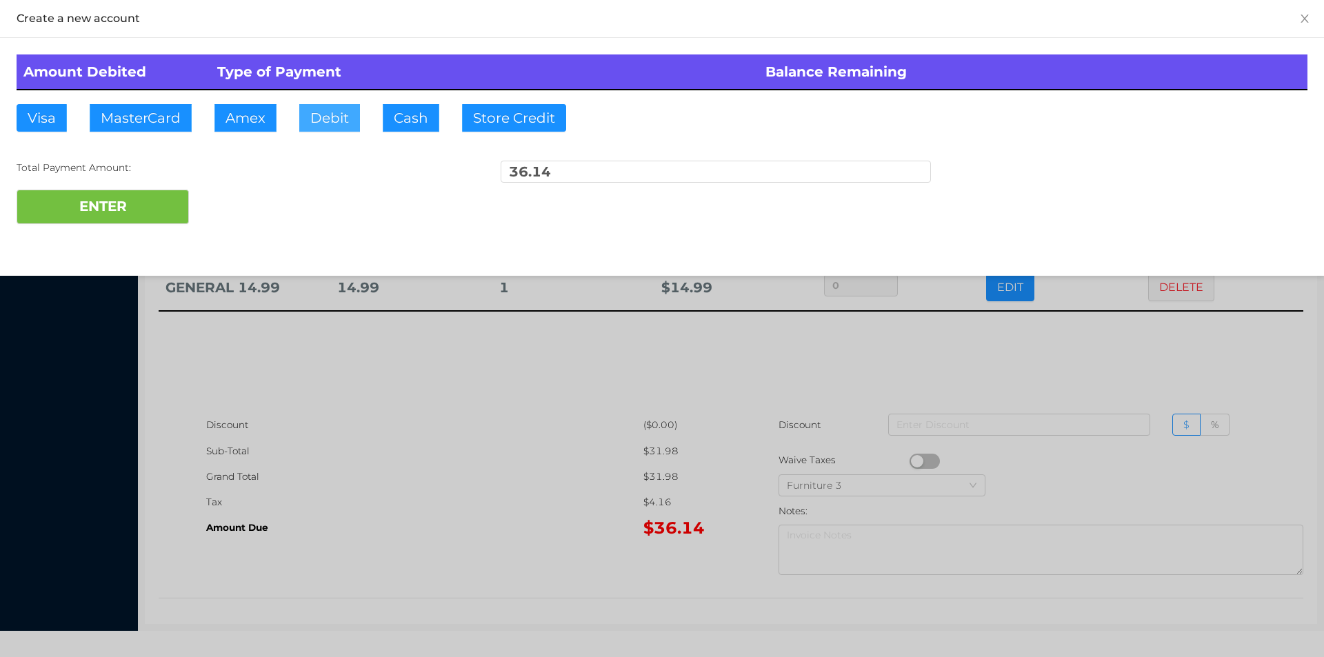
click at [317, 117] on button "Debit" at bounding box center [329, 118] width 61 height 28
click at [114, 206] on button "ENTER" at bounding box center [103, 207] width 172 height 34
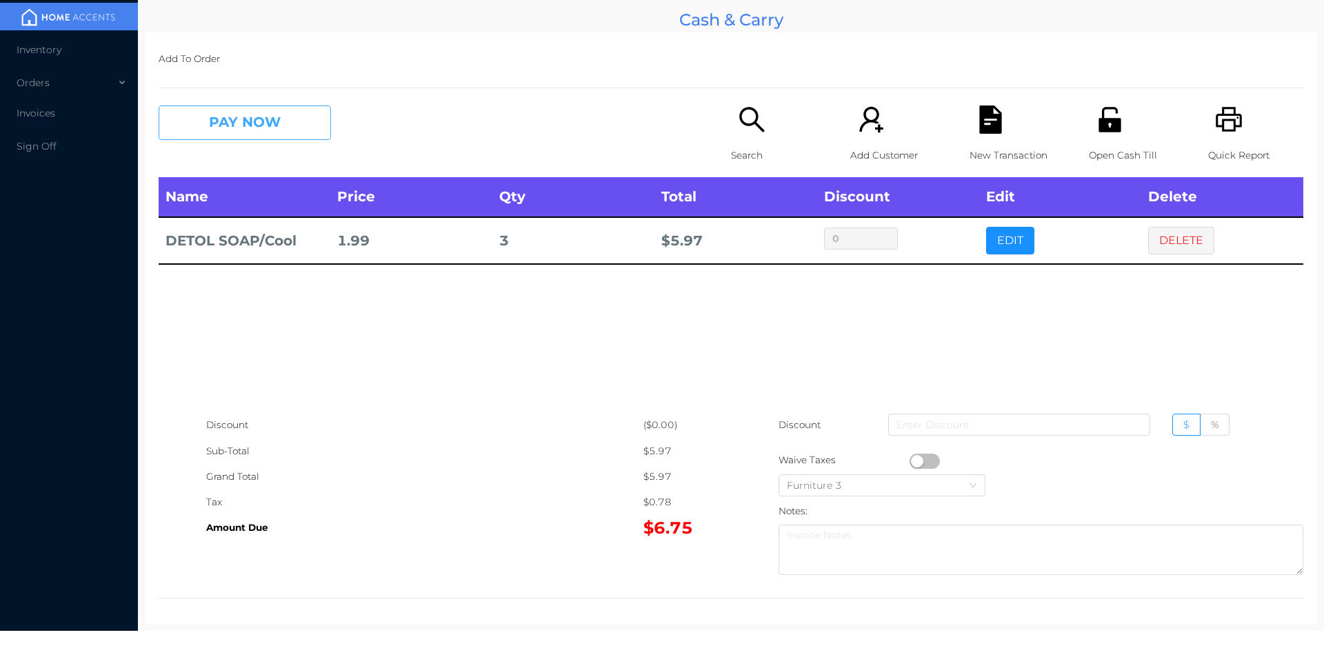
click at [281, 134] on button "PAY NOW" at bounding box center [245, 123] width 172 height 34
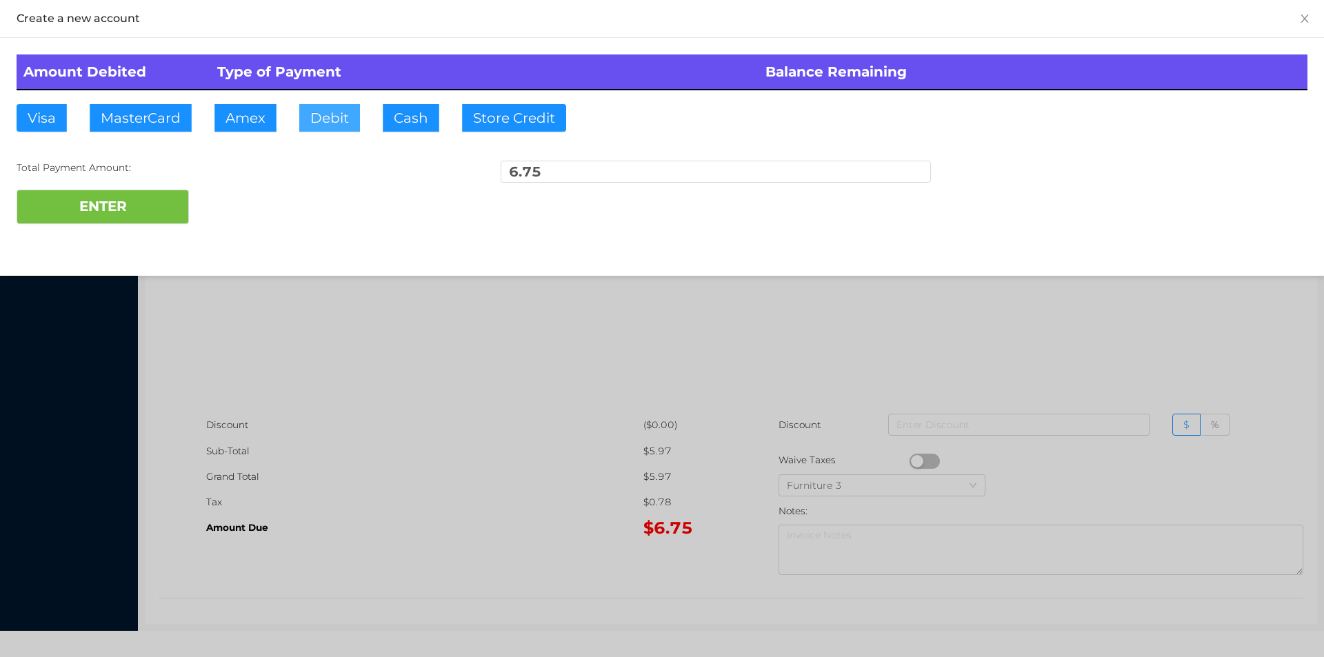
click at [330, 119] on button "Debit" at bounding box center [329, 118] width 61 height 28
click at [472, 417] on div at bounding box center [662, 328] width 1324 height 657
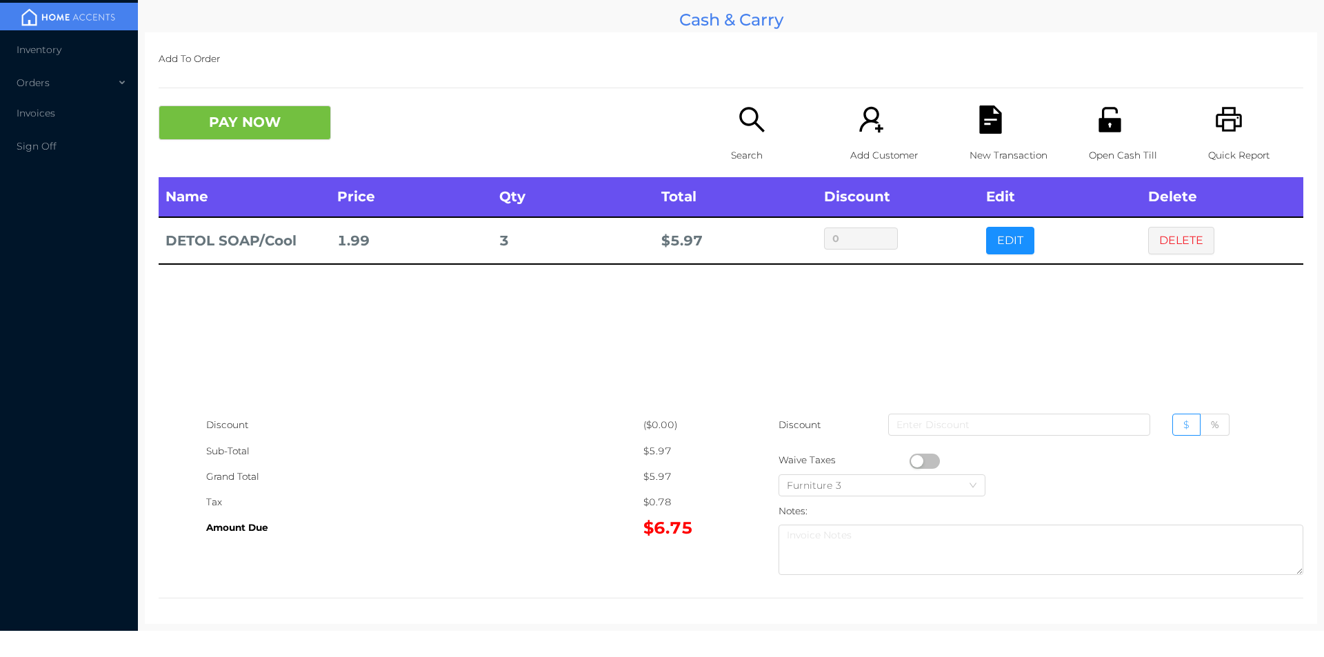
click at [1090, 352] on div "Name Price Qty Total Discount Edit Delete DETOL SOAP/Cool 1.99 3 $ 5.97 0 EDIT …" at bounding box center [731, 294] width 1145 height 235
click at [1181, 239] on button "DELETE" at bounding box center [1181, 241] width 66 height 28
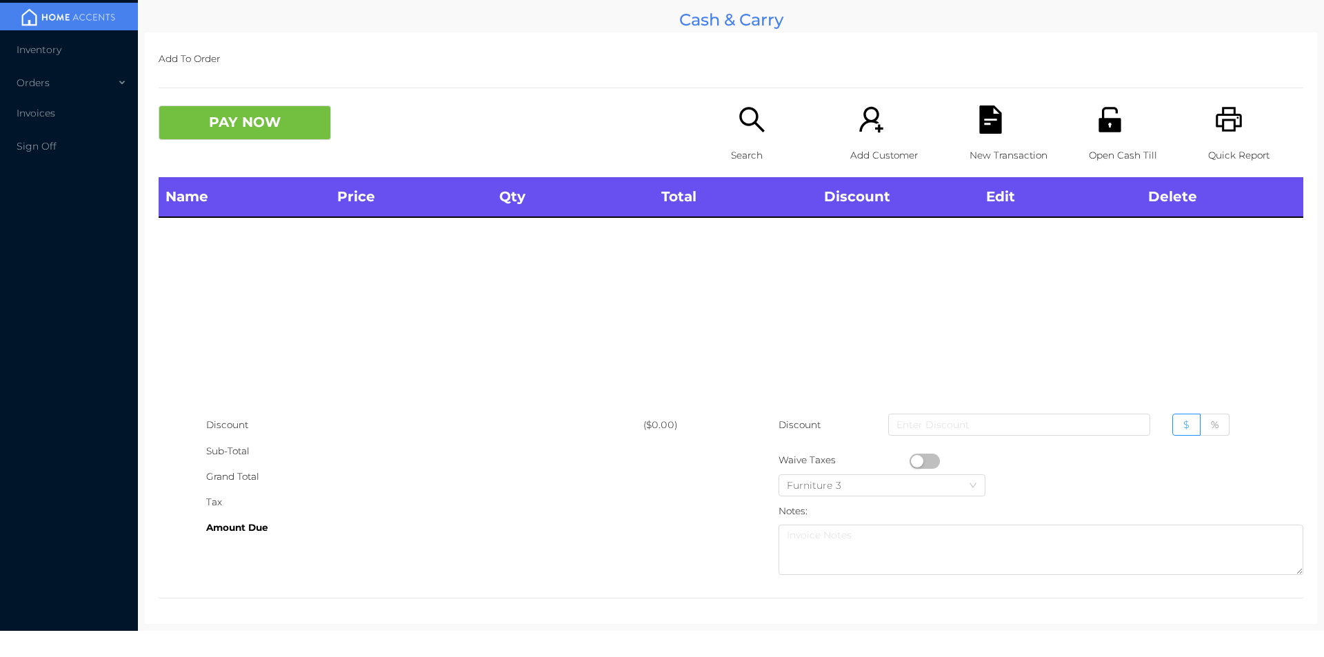
click at [1127, 125] on div "Open Cash Till" at bounding box center [1136, 142] width 95 height 72
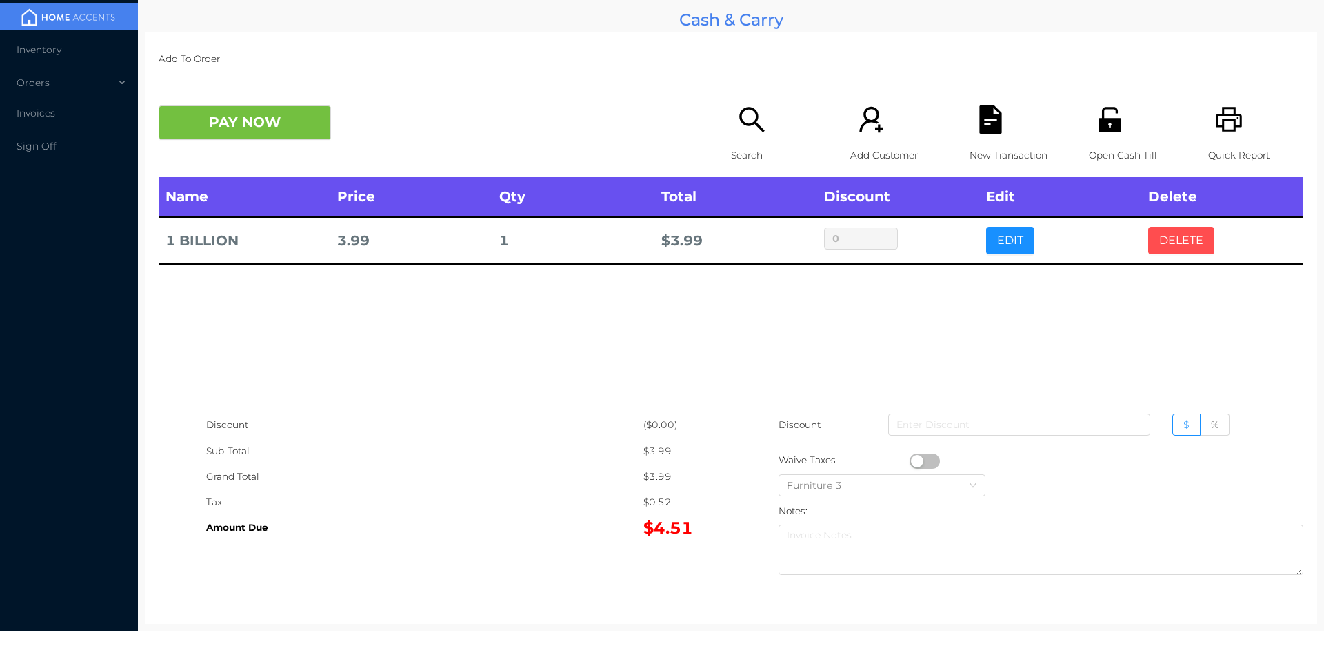
click at [1185, 230] on button "DELETE" at bounding box center [1181, 241] width 66 height 28
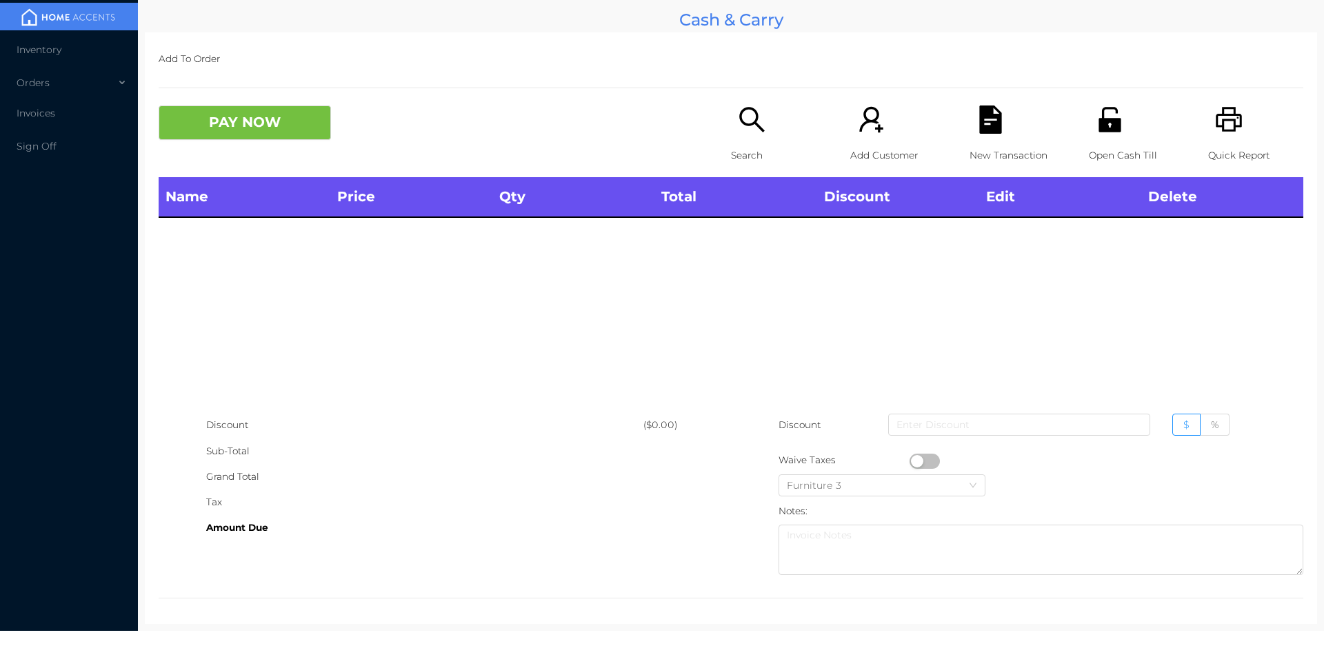
click at [1227, 124] on icon "icon: printer" at bounding box center [1229, 120] width 28 height 28
click at [286, 125] on button "PAY NOW" at bounding box center [245, 123] width 172 height 34
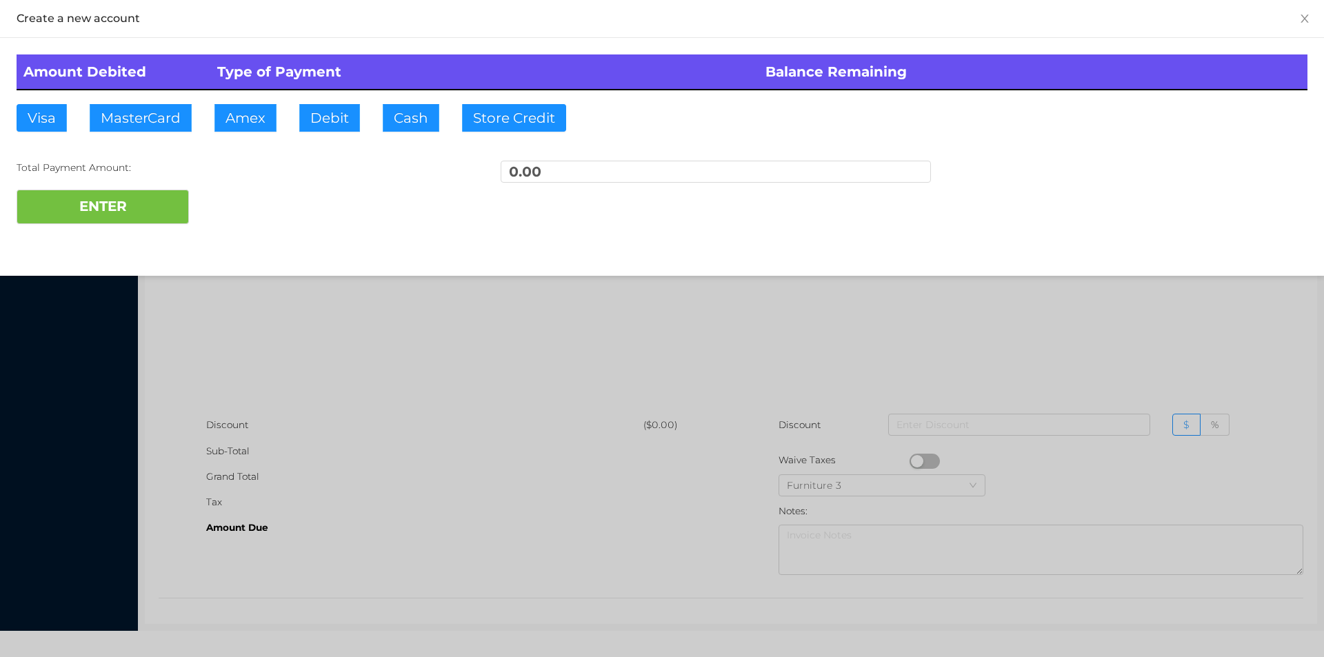
click at [1138, 390] on div at bounding box center [662, 328] width 1324 height 657
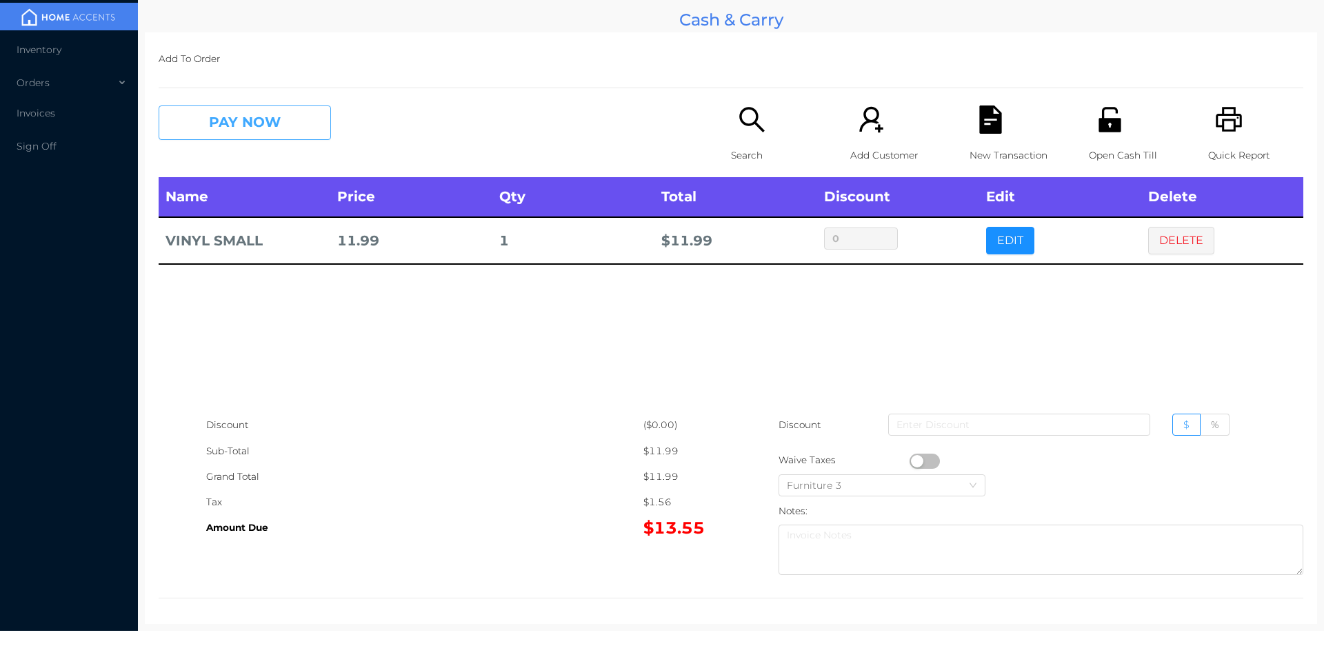
click at [237, 137] on button "PAY NOW" at bounding box center [245, 123] width 172 height 34
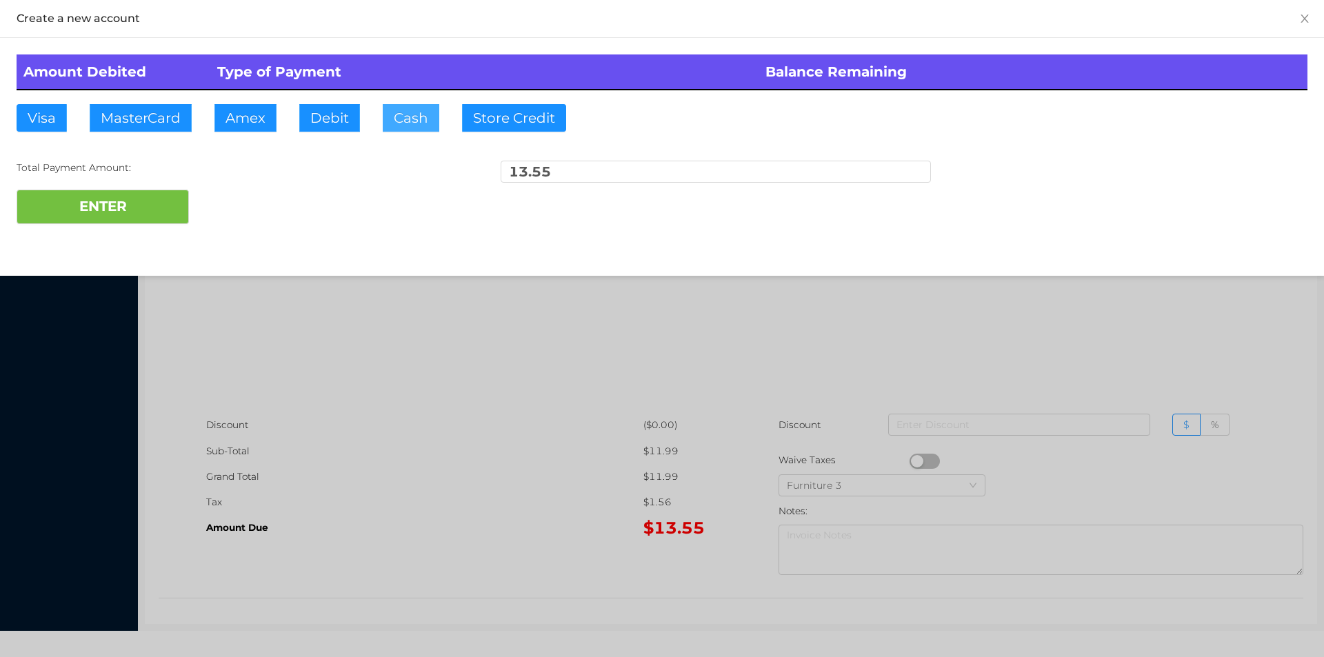
click at [390, 131] on button "Cash" at bounding box center [411, 118] width 57 height 28
click at [92, 236] on div "Amount Debited Type of Payment Balance Remaining Visa MasterCard Amex Debit Cas…" at bounding box center [662, 139] width 1324 height 203
click at [114, 213] on button "ENTER" at bounding box center [103, 207] width 172 height 34
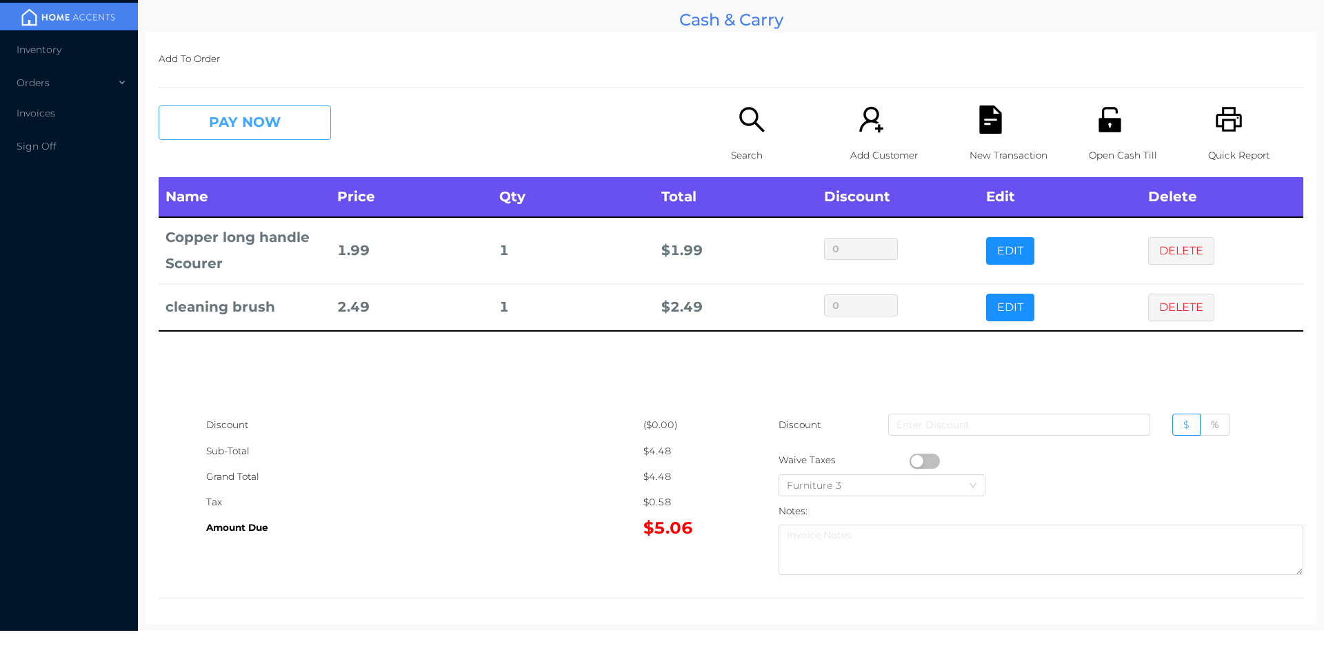
click at [225, 110] on button "PAY NOW" at bounding box center [245, 123] width 172 height 34
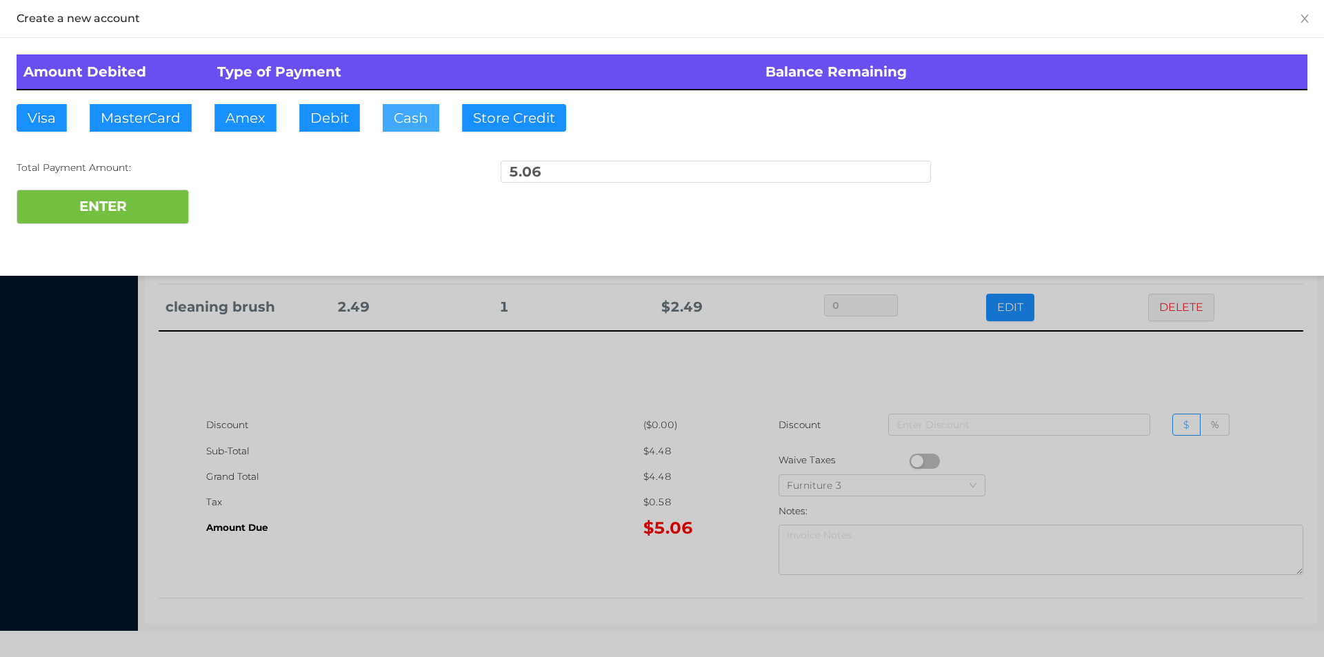
click at [386, 127] on button "Cash" at bounding box center [411, 118] width 57 height 28
click at [131, 199] on button "ENTER" at bounding box center [103, 207] width 172 height 34
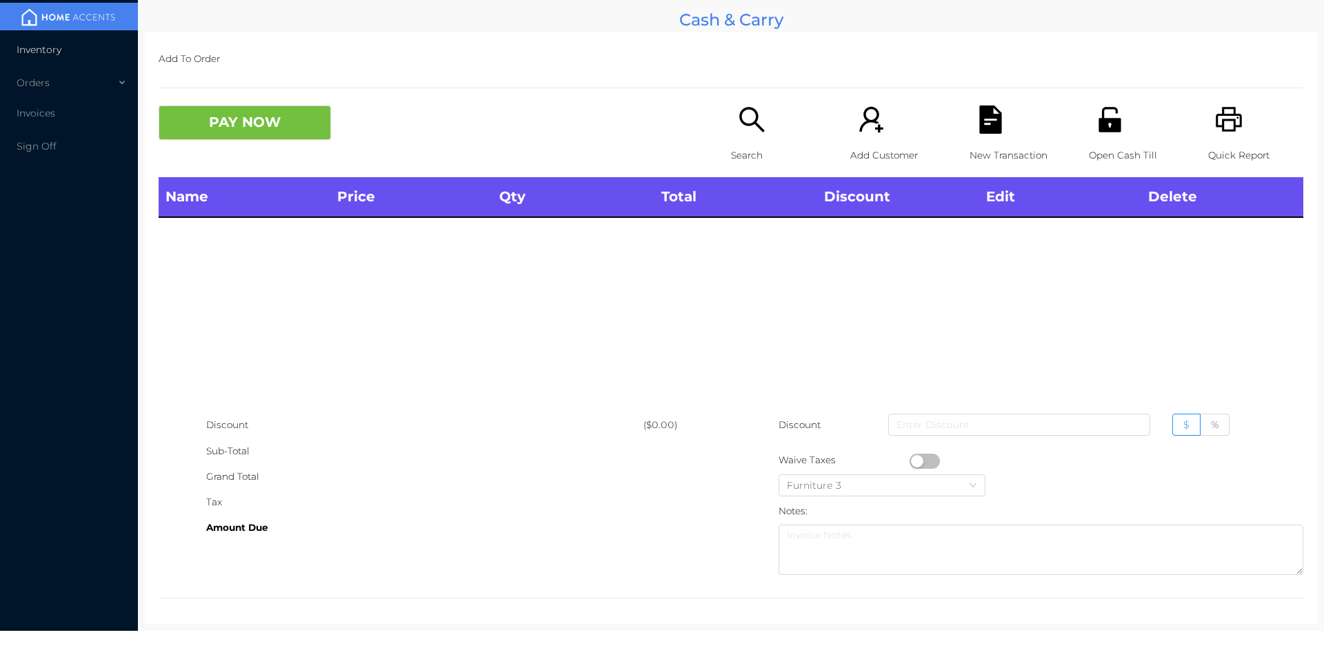
click at [41, 50] on span "Inventory" at bounding box center [39, 49] width 45 height 12
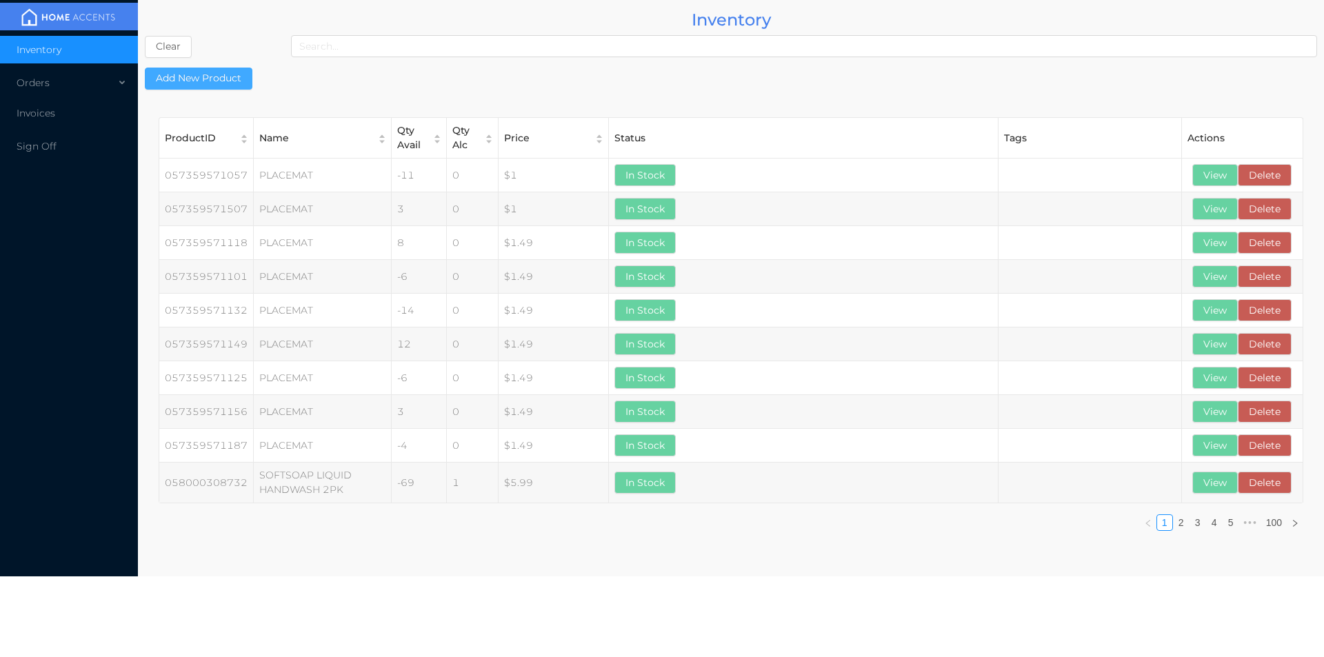
click at [223, 85] on button "Add New Product" at bounding box center [199, 79] width 108 height 22
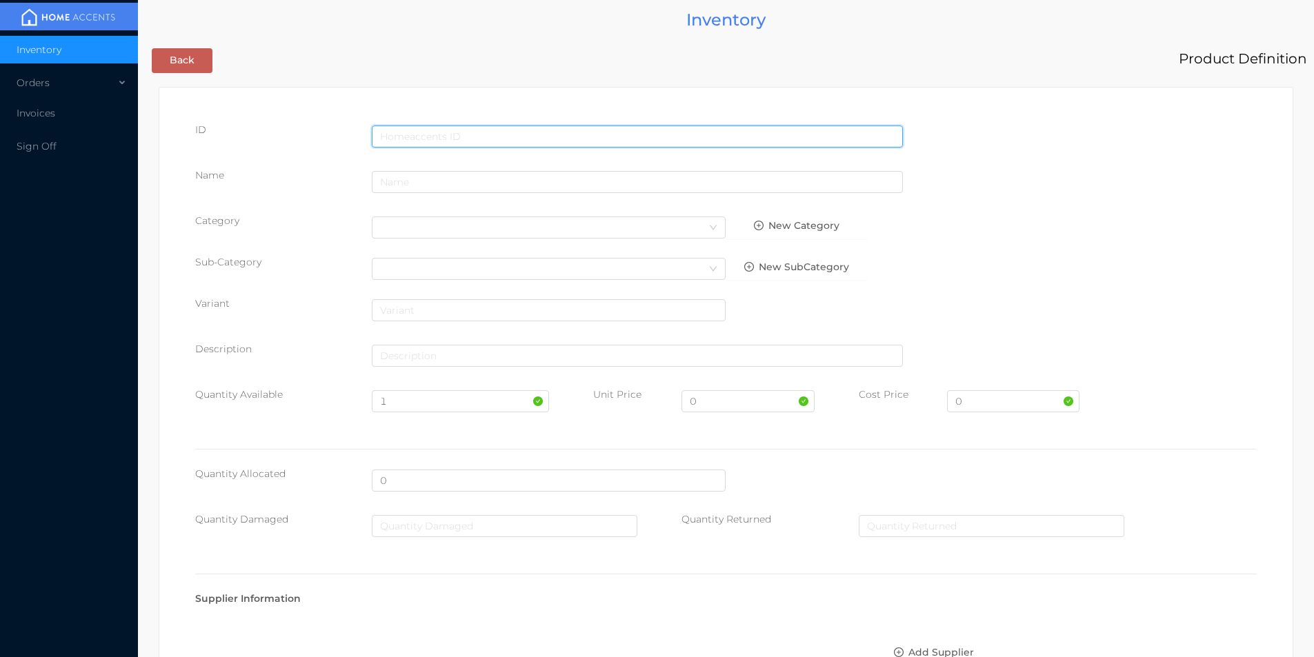
click at [405, 134] on input "text" at bounding box center [637, 137] width 531 height 22
type input "6936192900054"
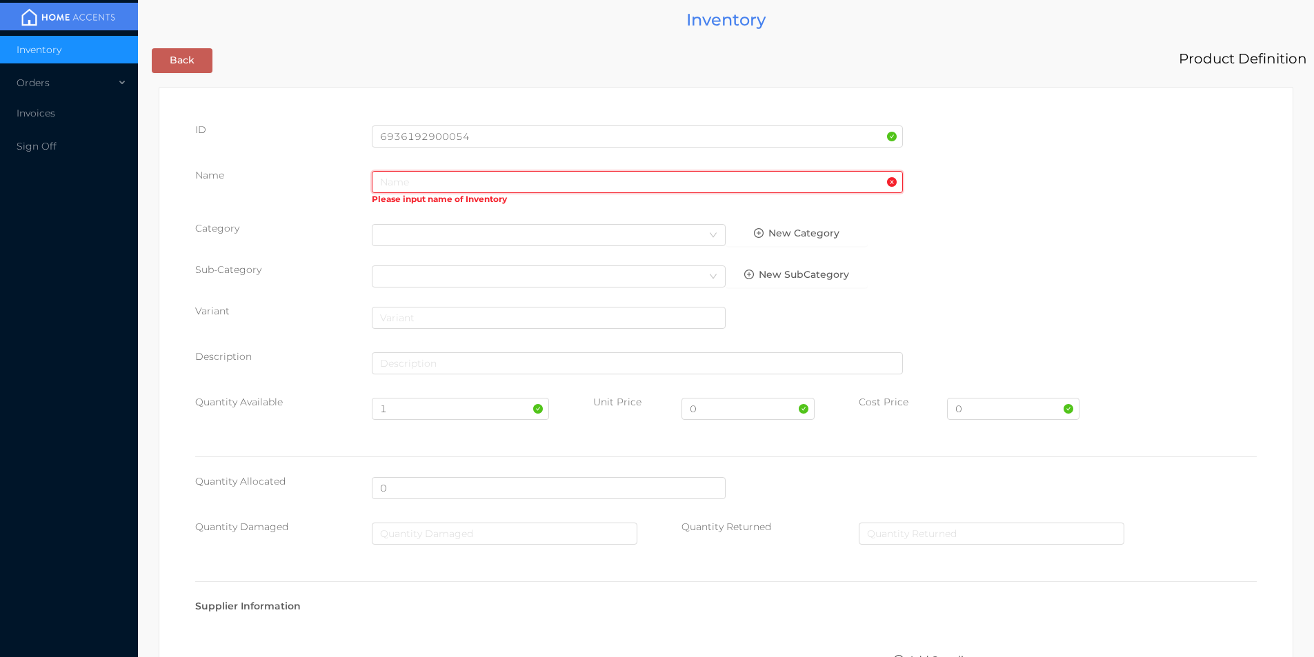
click at [393, 180] on input "text" at bounding box center [637, 182] width 531 height 22
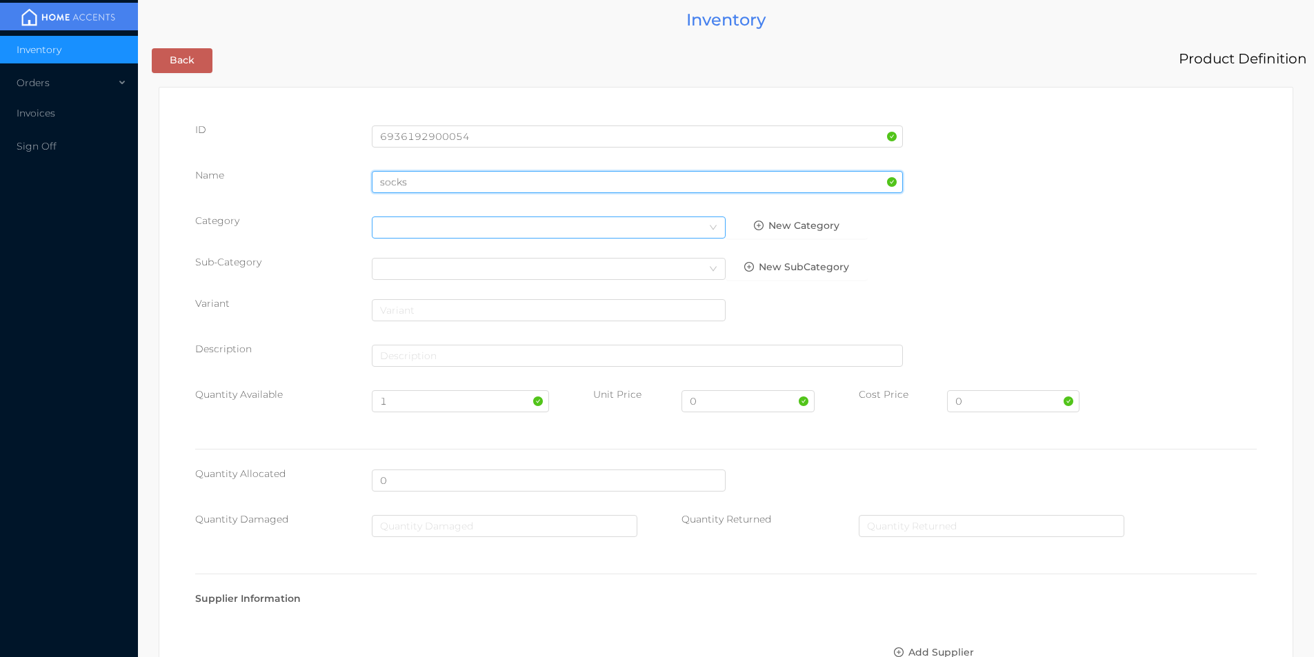
type input "socks"
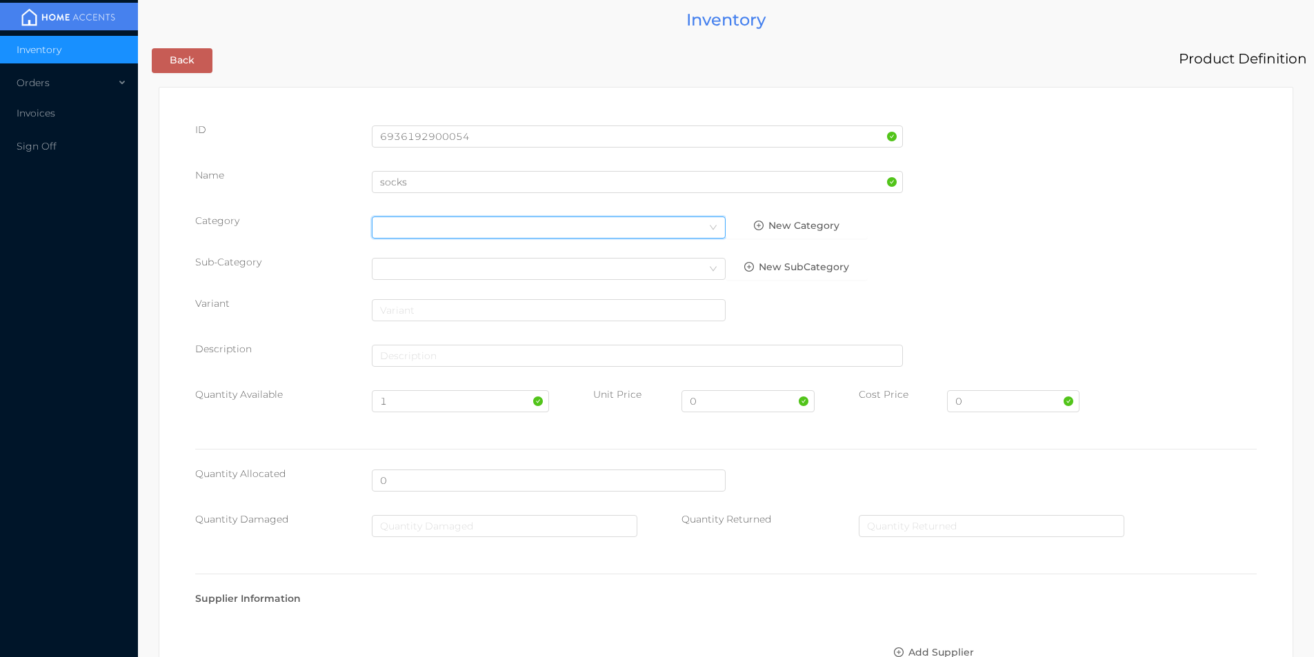
click at [394, 221] on div "Select Category" at bounding box center [548, 227] width 337 height 21
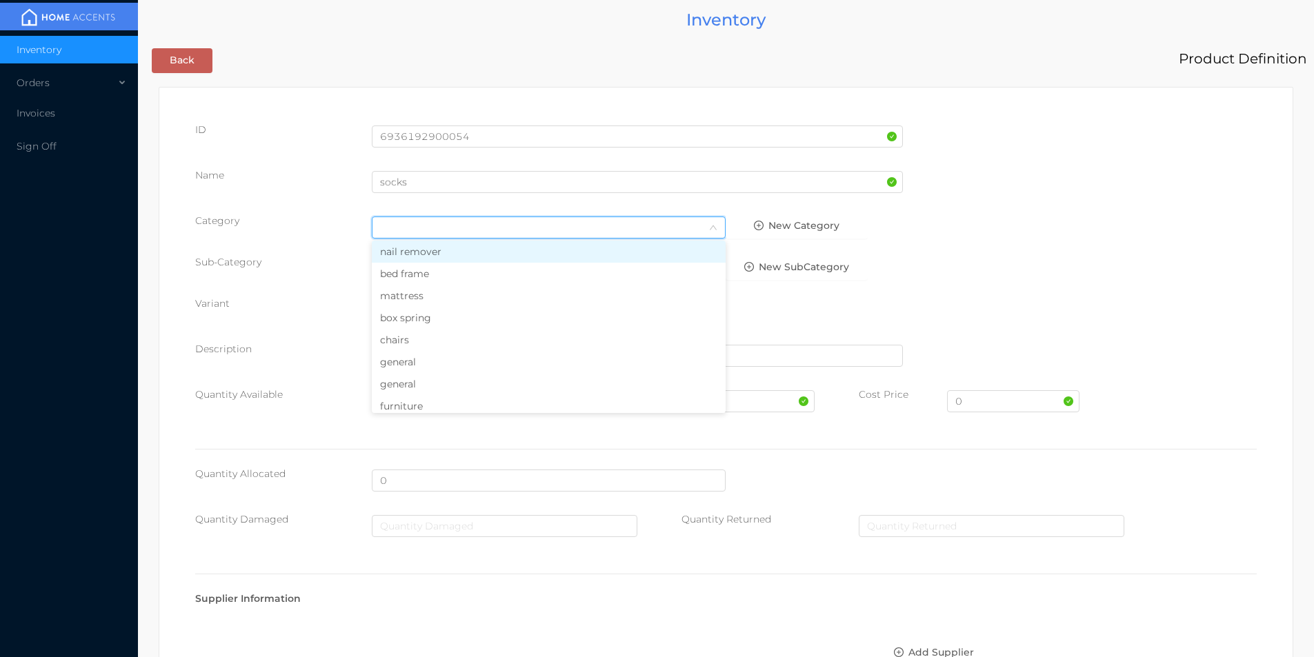
click at [426, 363] on li "general" at bounding box center [549, 362] width 354 height 22
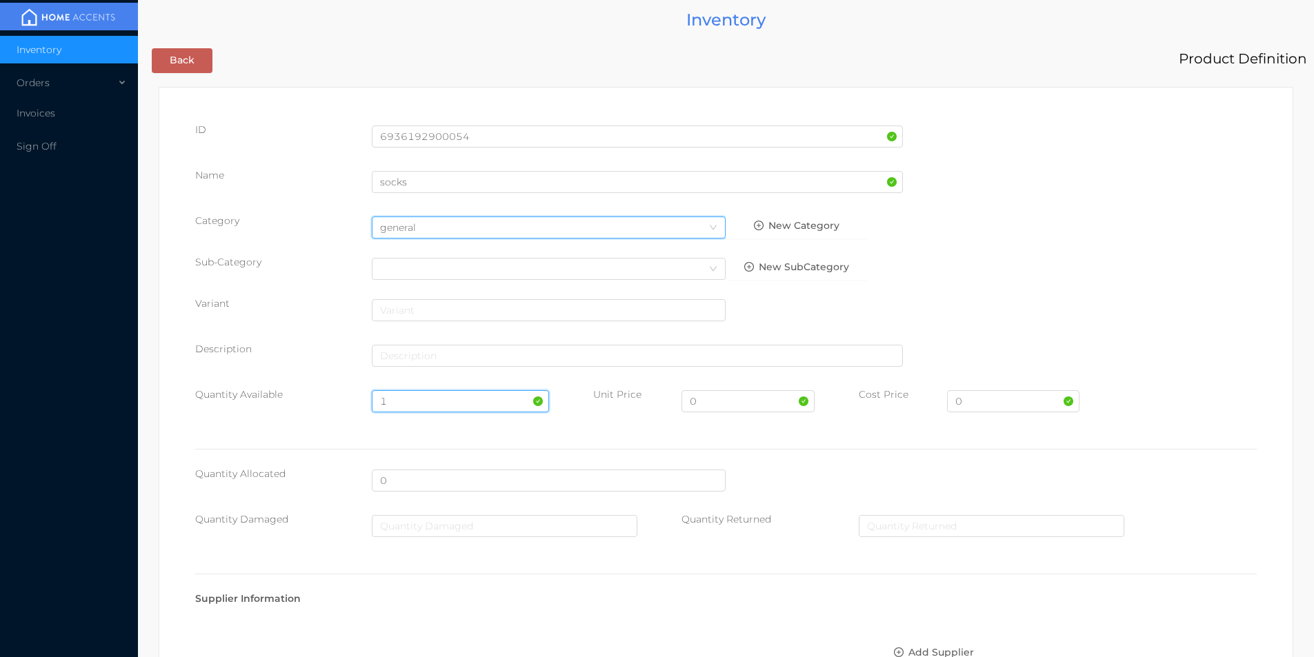
click at [422, 400] on input "1" at bounding box center [460, 401] width 177 height 22
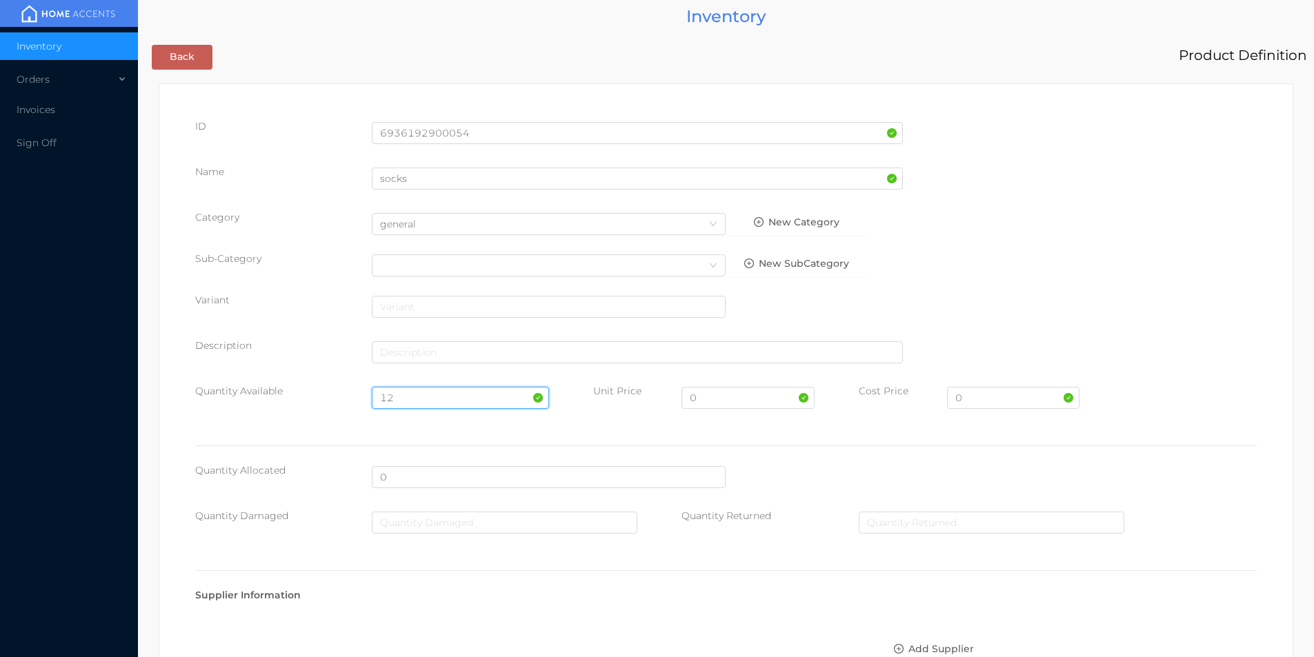
type input "12"
click at [712, 402] on input "0" at bounding box center [747, 398] width 132 height 22
type input "1.99"
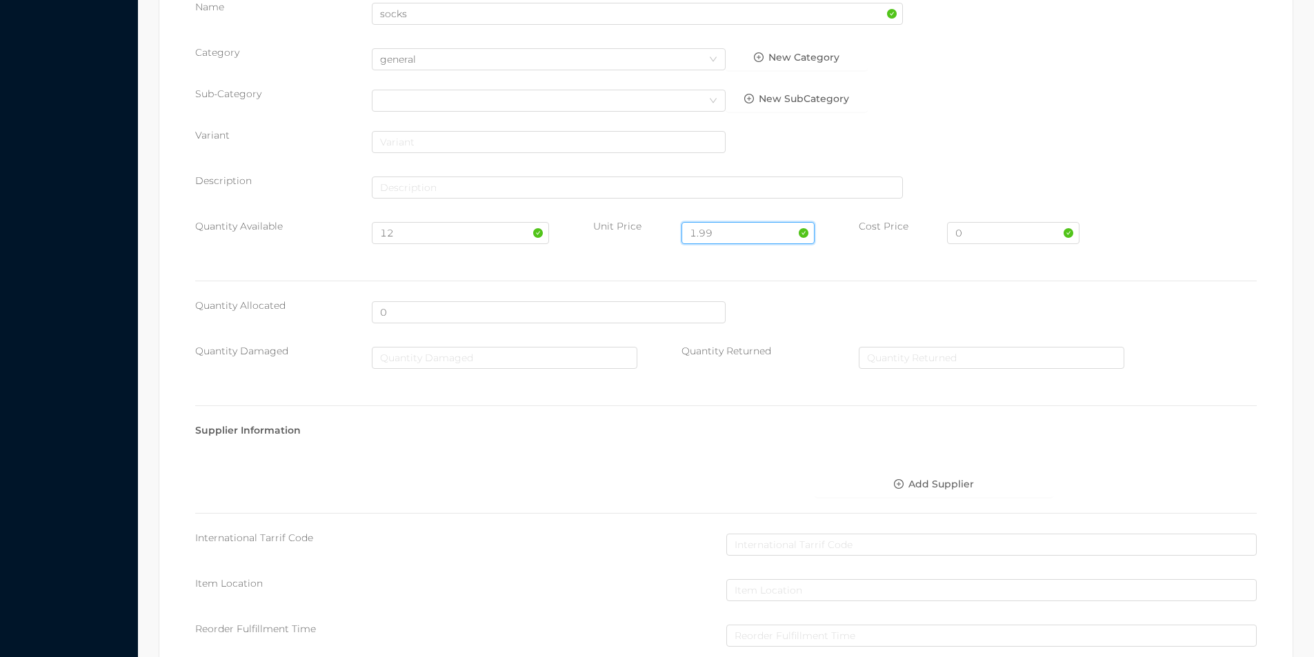
scroll to position [488, 0]
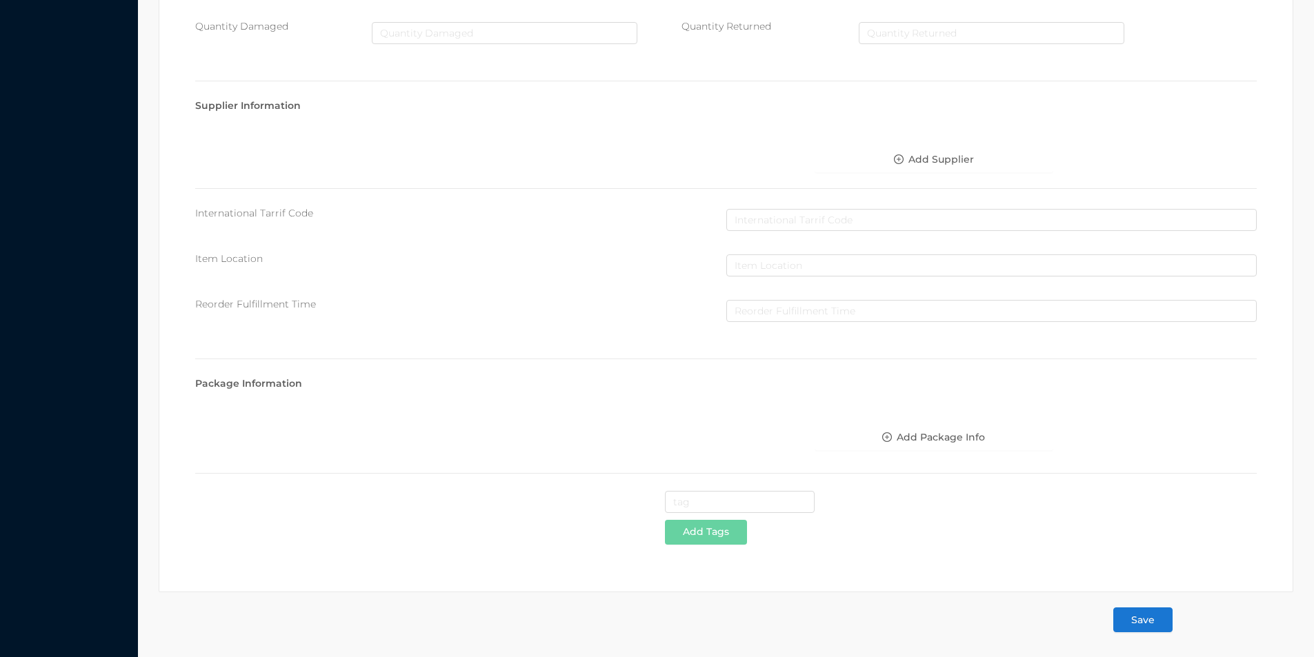
click at [1138, 630] on button "Save" at bounding box center [1142, 620] width 59 height 25
click at [1145, 628] on button "Save" at bounding box center [1142, 620] width 59 height 25
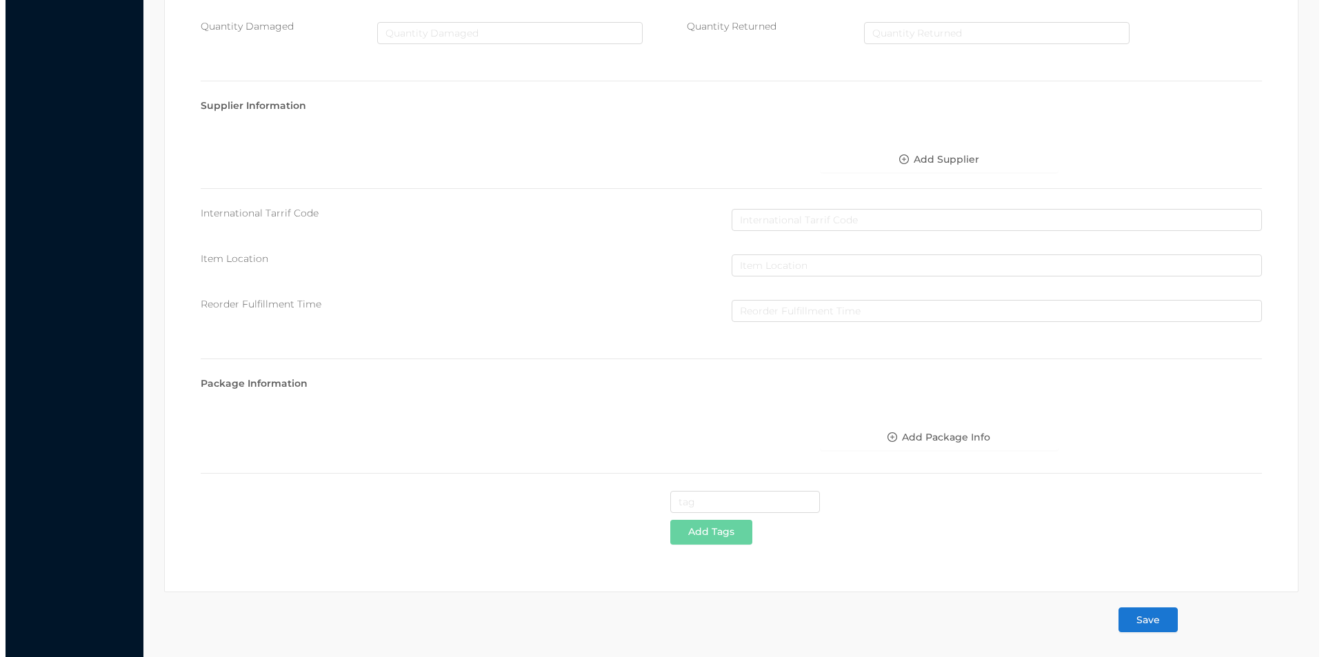
scroll to position [0, 0]
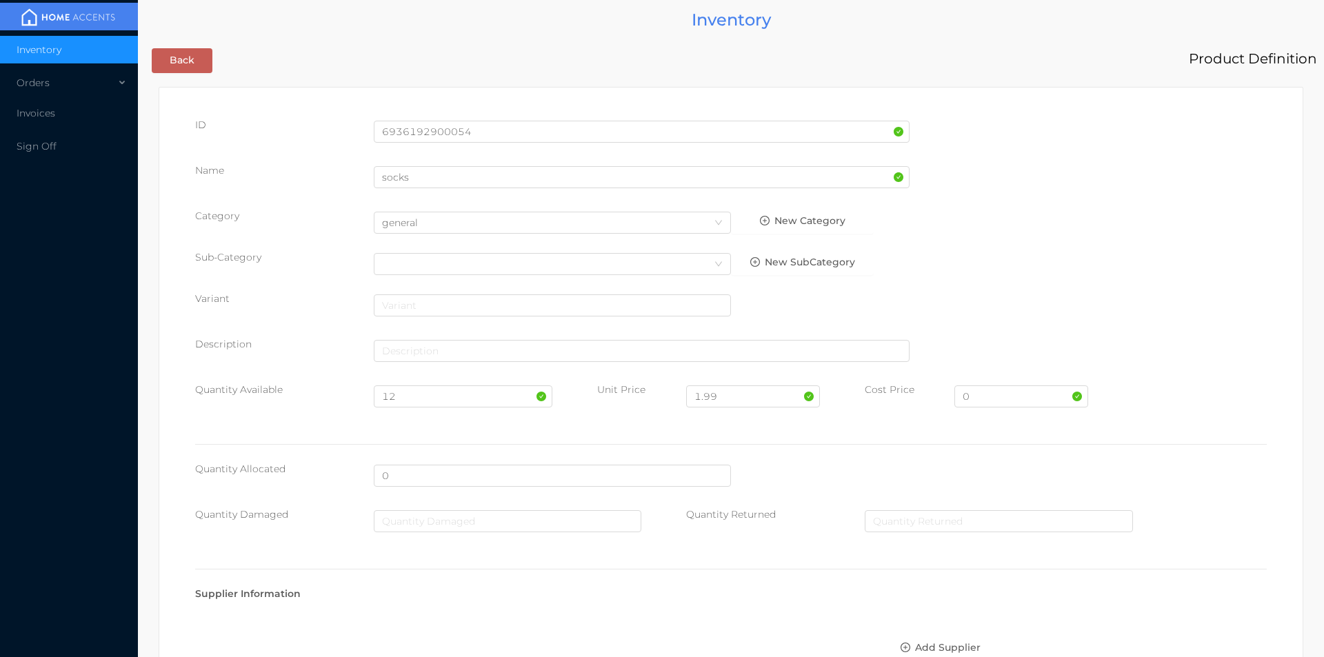
click at [1152, 624] on body "Inventory Orders Invoices Sign Off Inventory Back Product Definition ID 6936192…" at bounding box center [662, 328] width 1324 height 657
click at [52, 122] on li "Invoices" at bounding box center [69, 113] width 138 height 28
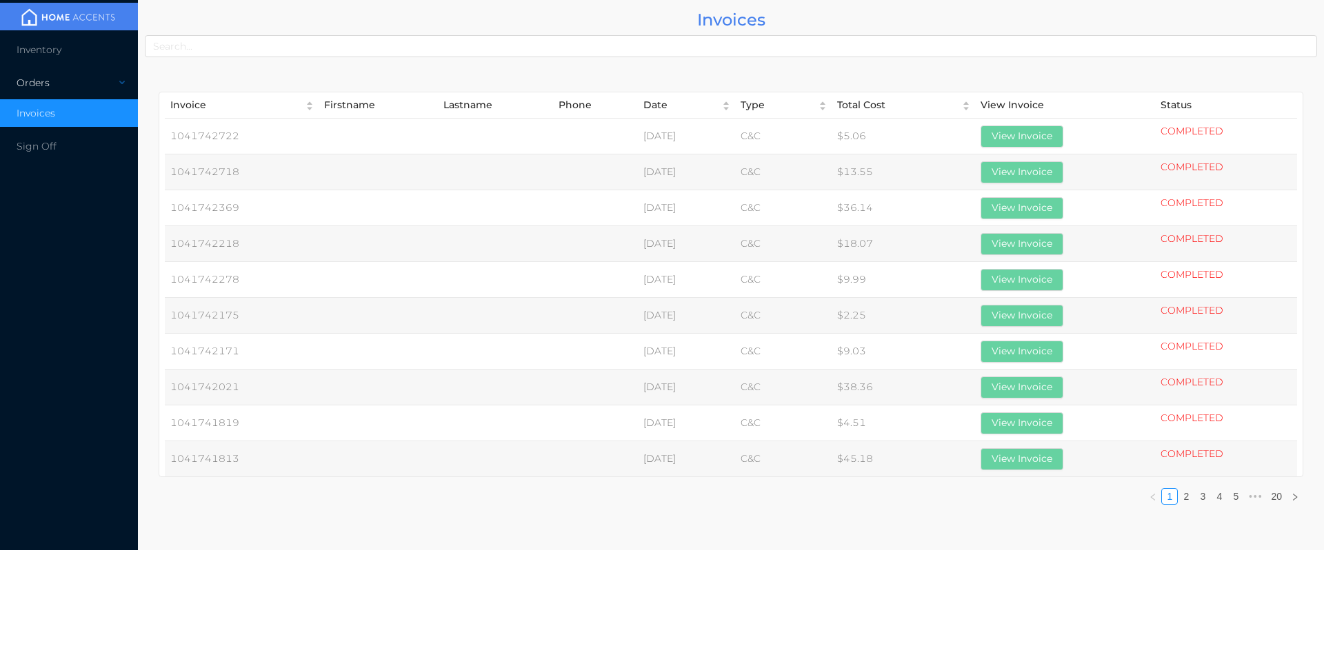
click at [48, 91] on div "Orders" at bounding box center [69, 83] width 138 height 28
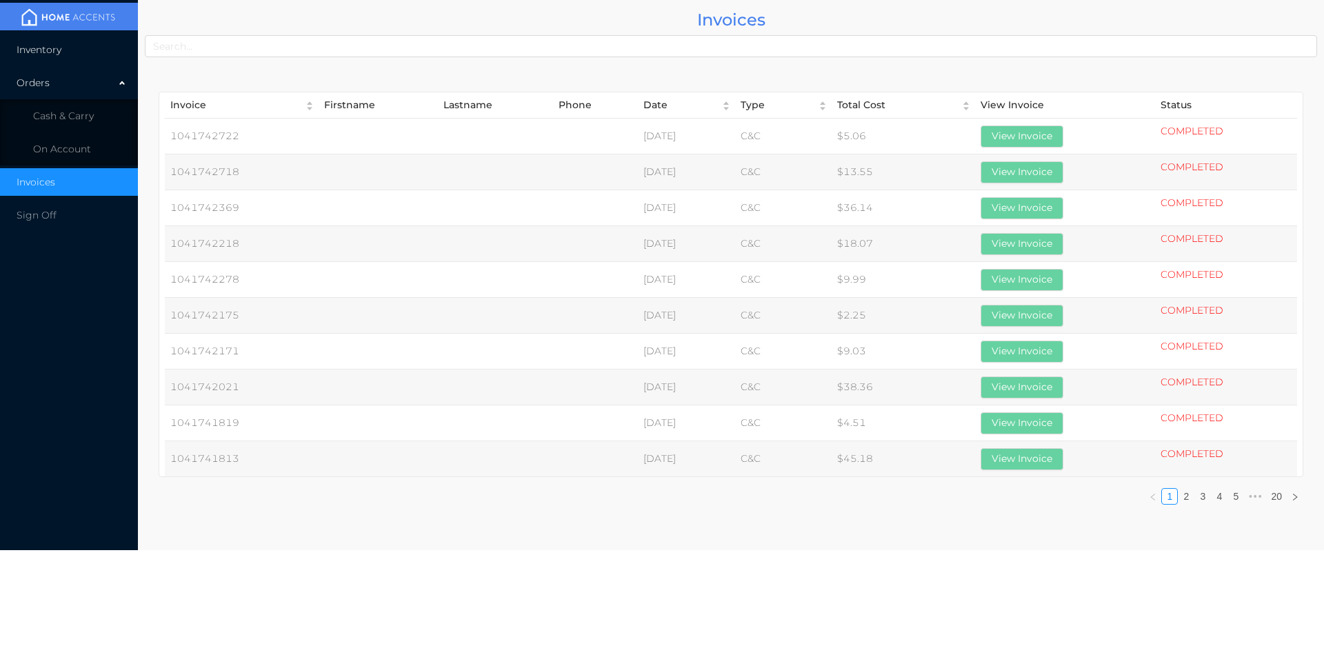
click at [59, 48] on span "Inventory" at bounding box center [39, 49] width 45 height 12
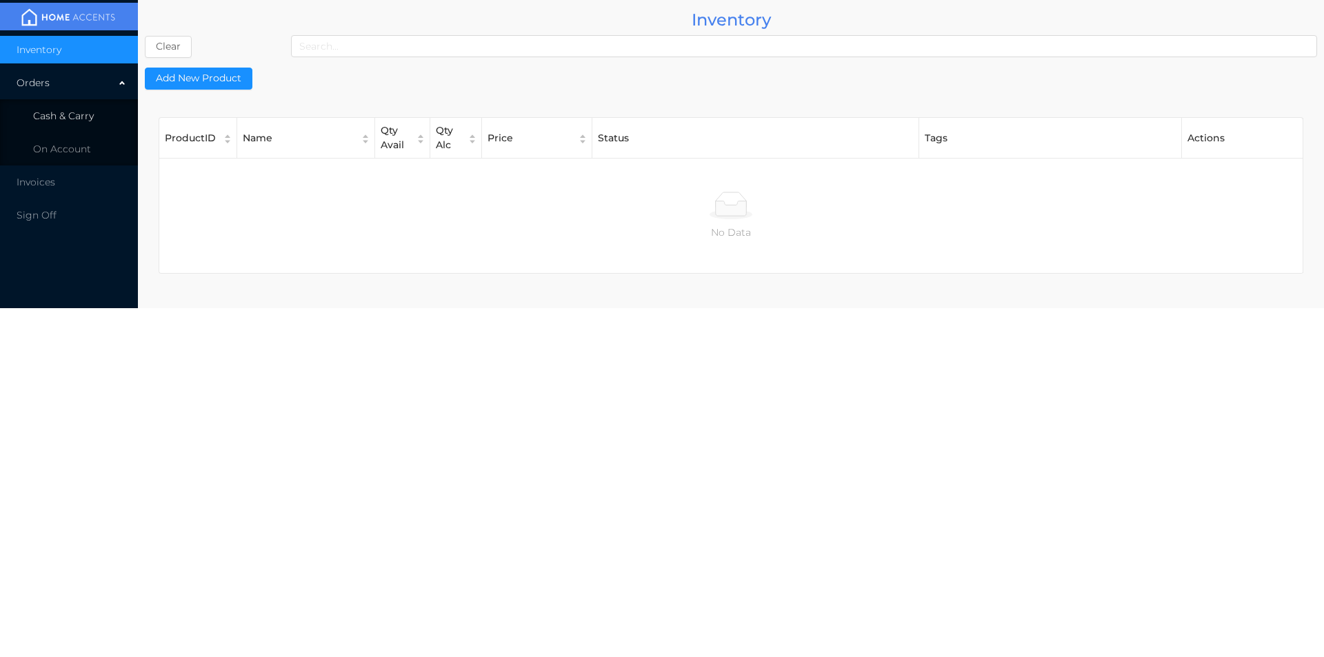
click at [84, 115] on span "Cash & Carry" at bounding box center [63, 116] width 61 height 12
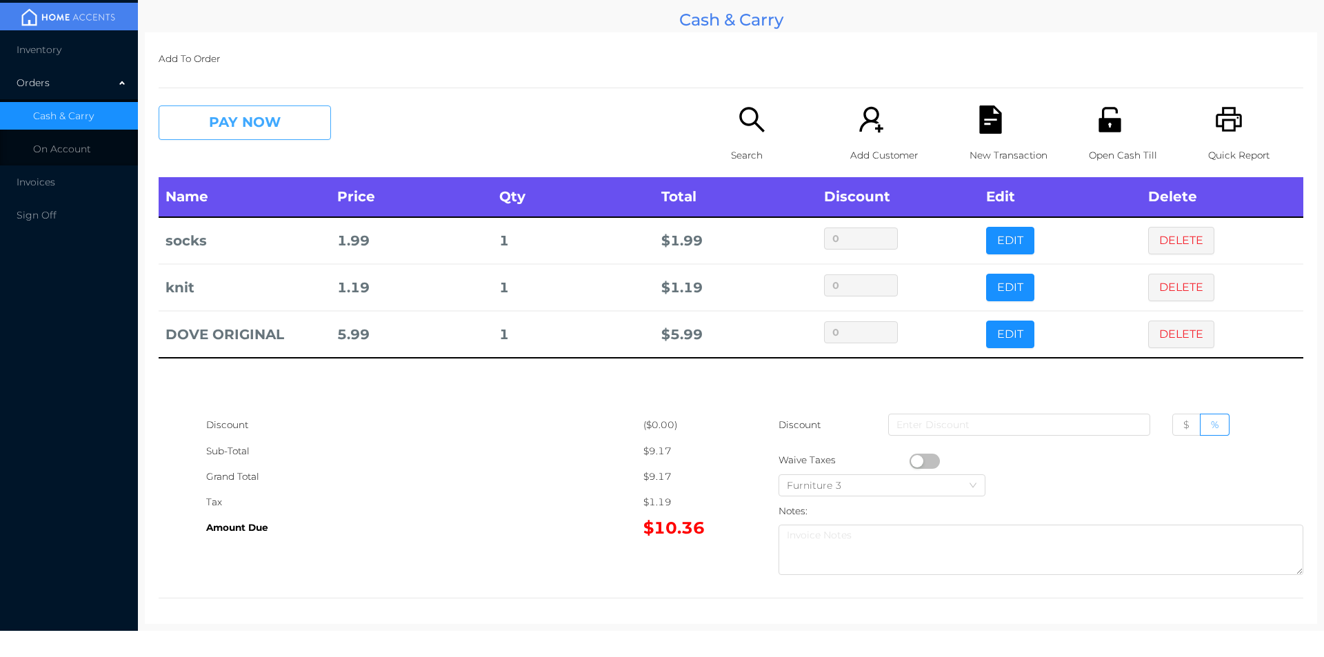
click at [217, 128] on button "PAY NOW" at bounding box center [245, 123] width 172 height 34
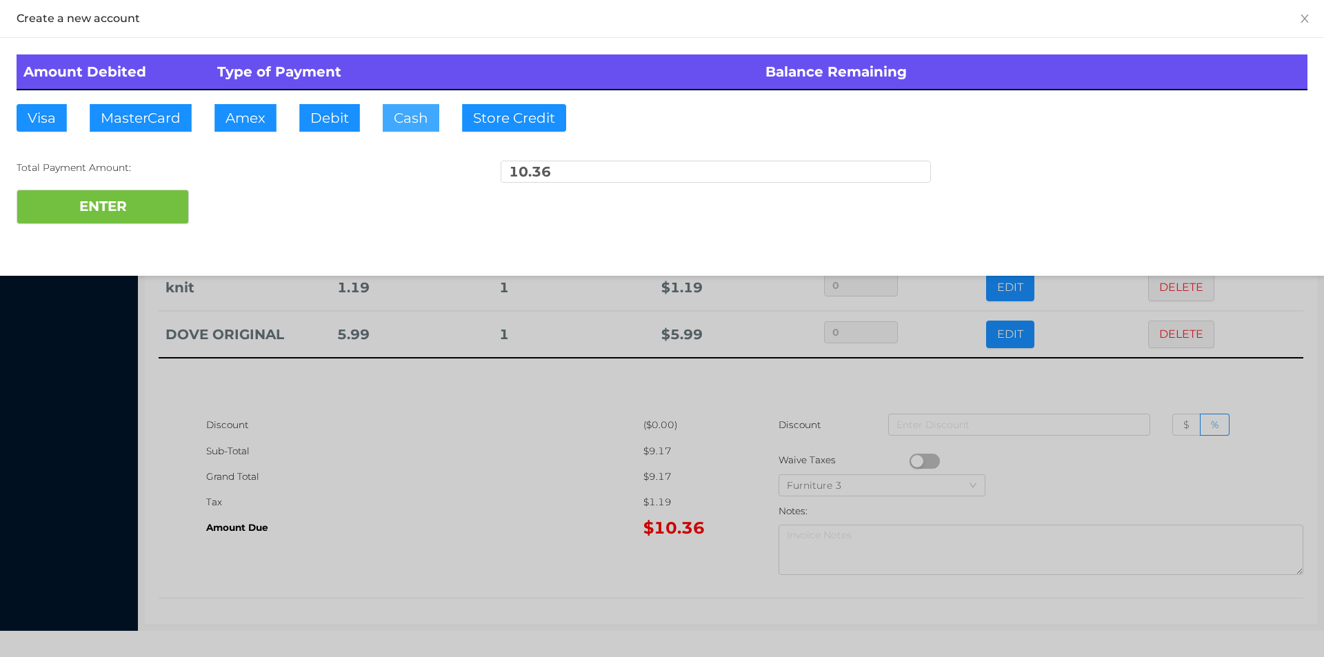
click at [388, 116] on button "Cash" at bounding box center [411, 118] width 57 height 28
click at [142, 201] on button "ENTER" at bounding box center [103, 207] width 172 height 34
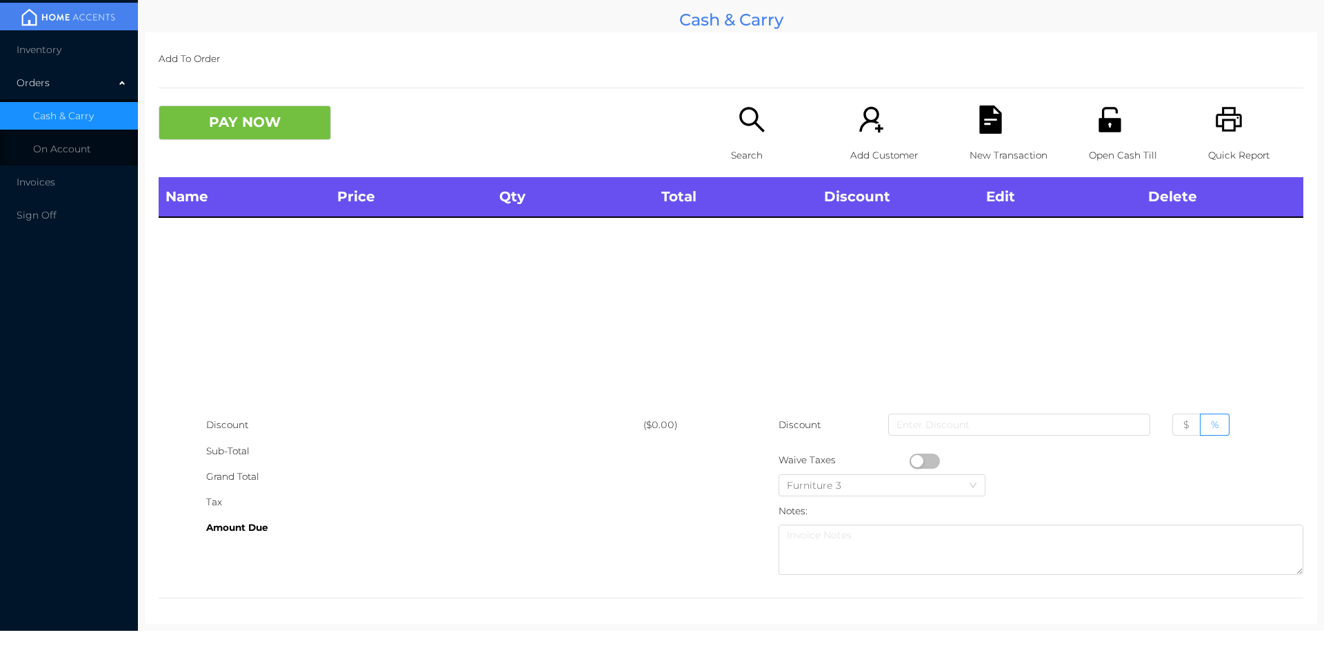
click at [1108, 143] on p "Open Cash Till" at bounding box center [1136, 156] width 95 height 26
click at [1228, 131] on icon "icon: printer" at bounding box center [1229, 120] width 28 height 28
click at [1224, 131] on icon "icon: printer" at bounding box center [1229, 119] width 26 height 25
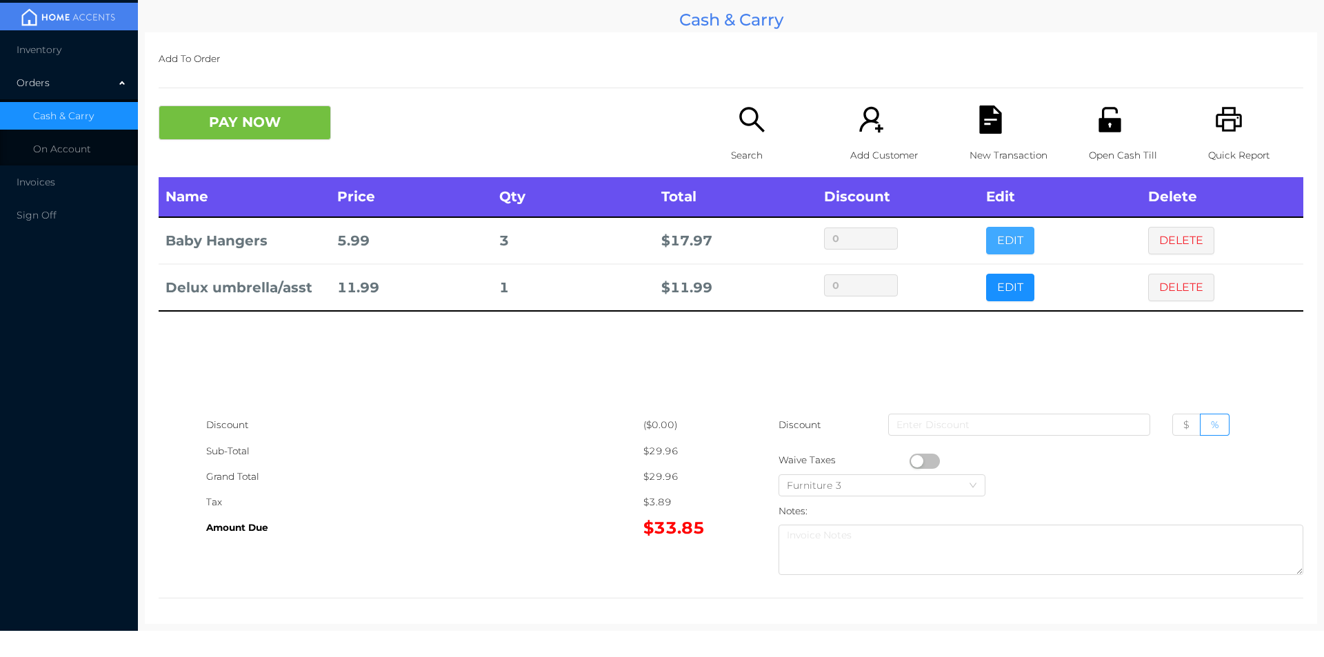
click at [1002, 230] on button "EDIT" at bounding box center [1010, 241] width 48 height 28
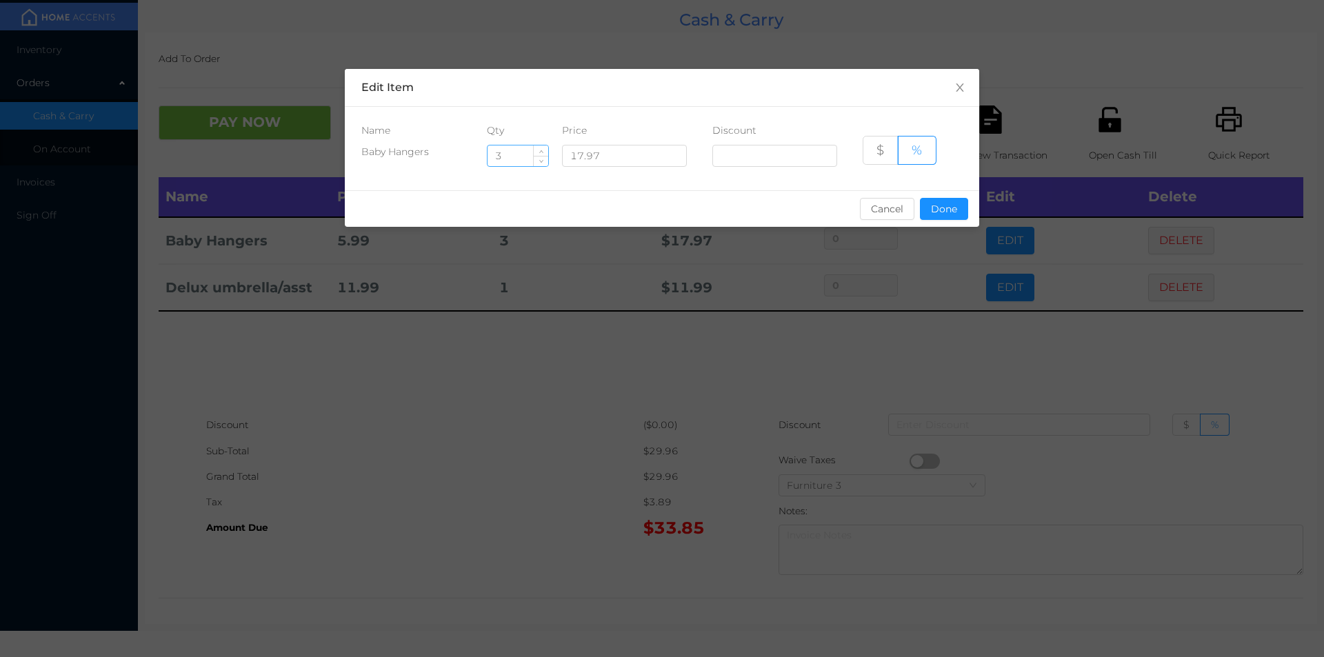
click at [523, 159] on input "3" at bounding box center [518, 155] width 61 height 21
type input "2"
click at [956, 218] on button "Done" at bounding box center [944, 209] width 48 height 22
type input "0%"
click at [891, 296] on div "sentinelStart Edit Item Name Qty Price Discount Baby Hangers 2 17.97 $ % Cancel…" at bounding box center [662, 328] width 1324 height 657
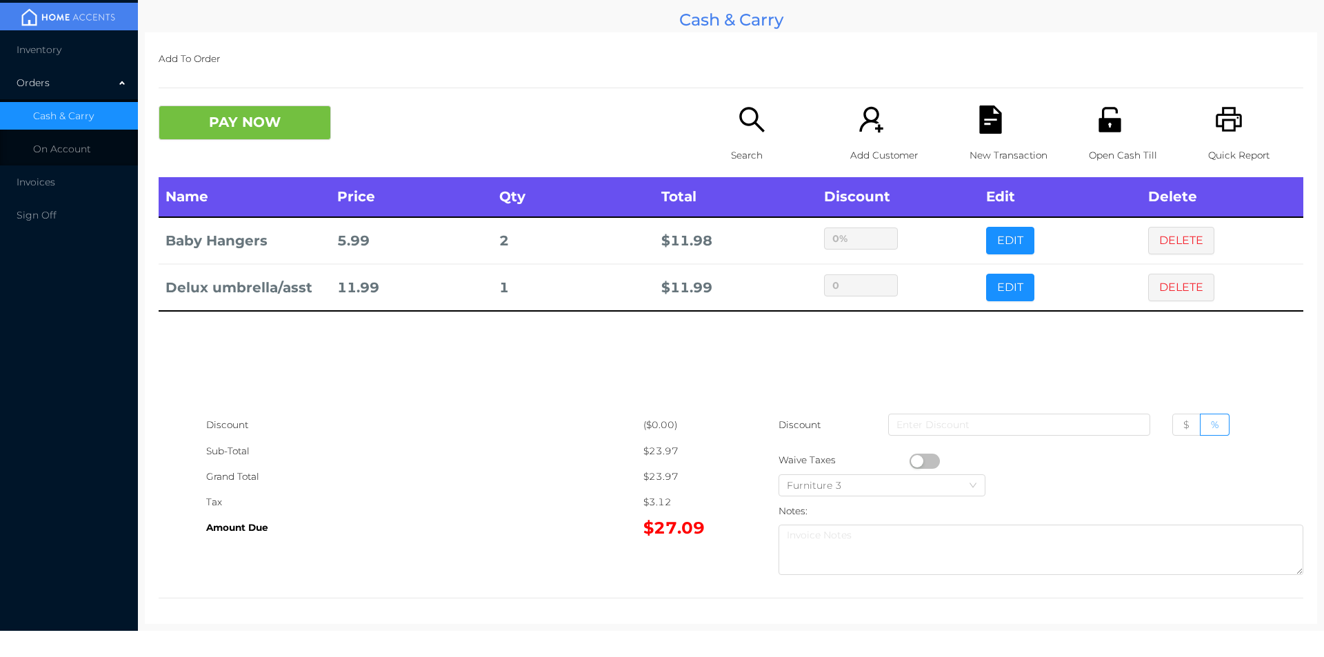
click at [985, 130] on icon "icon: file-text" at bounding box center [990, 120] width 22 height 28
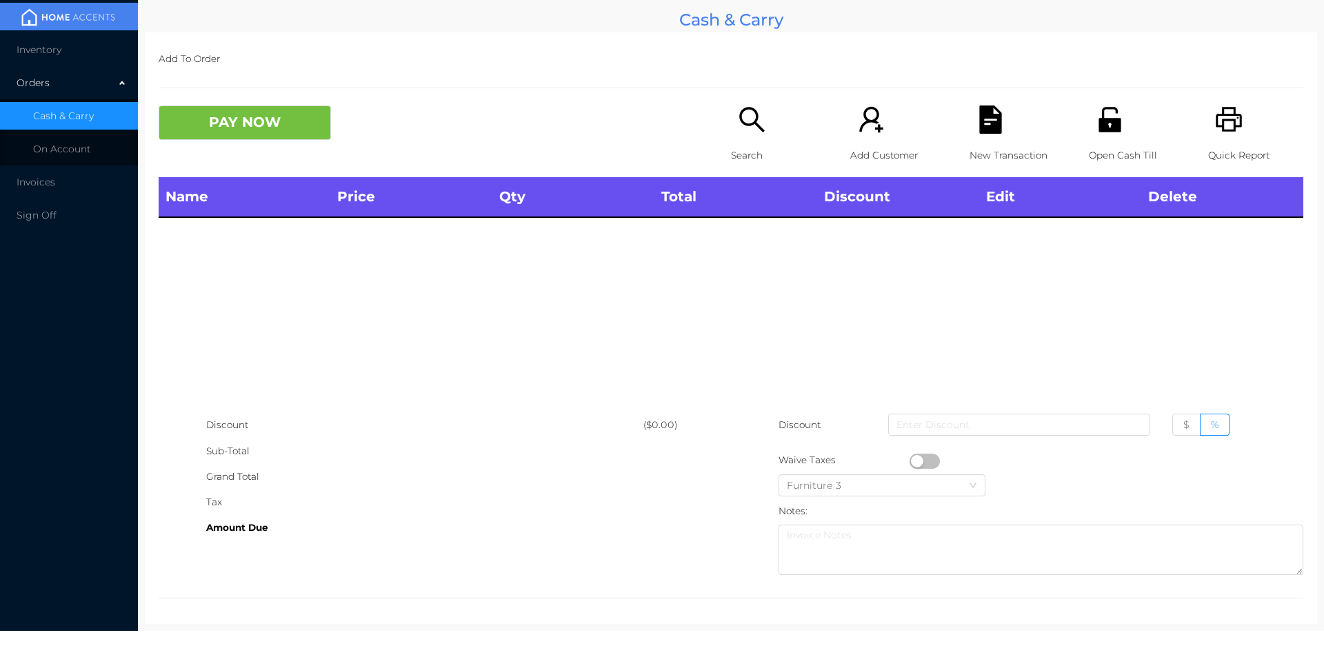
click at [1216, 126] on icon "icon: printer" at bounding box center [1229, 119] width 26 height 25
click at [247, 132] on button "PAY NOW" at bounding box center [245, 123] width 172 height 34
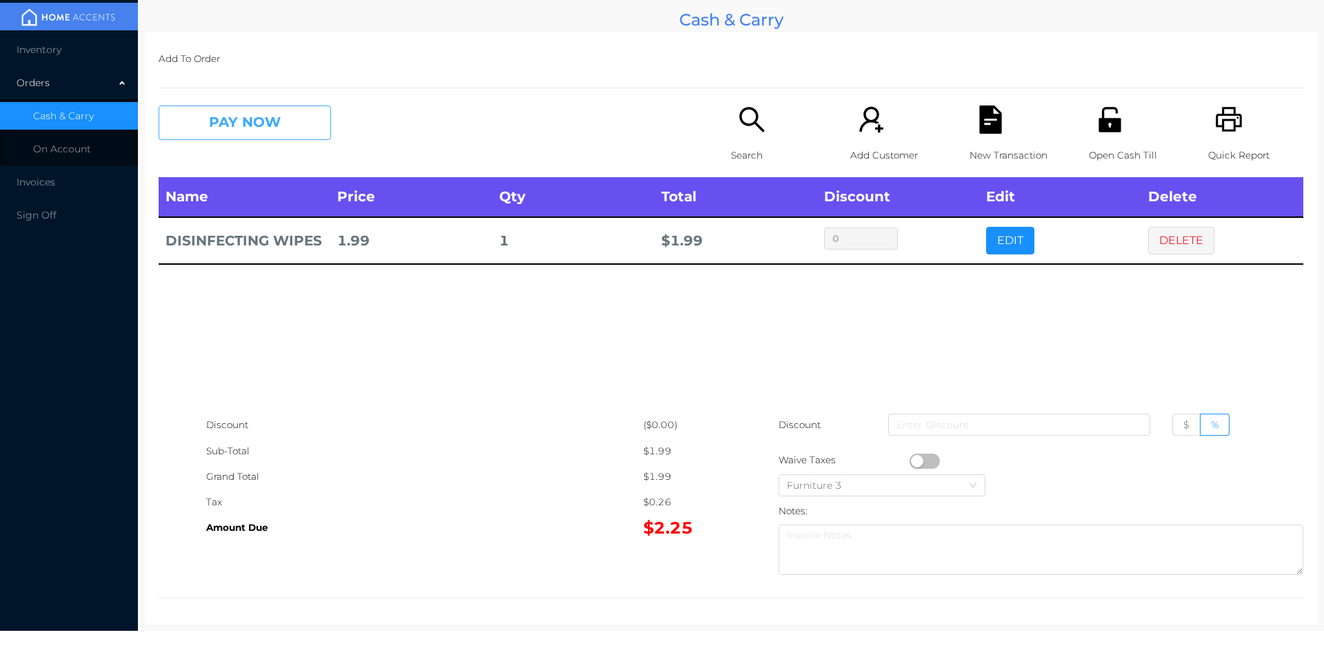
click at [263, 106] on button "PAY NOW" at bounding box center [245, 123] width 172 height 34
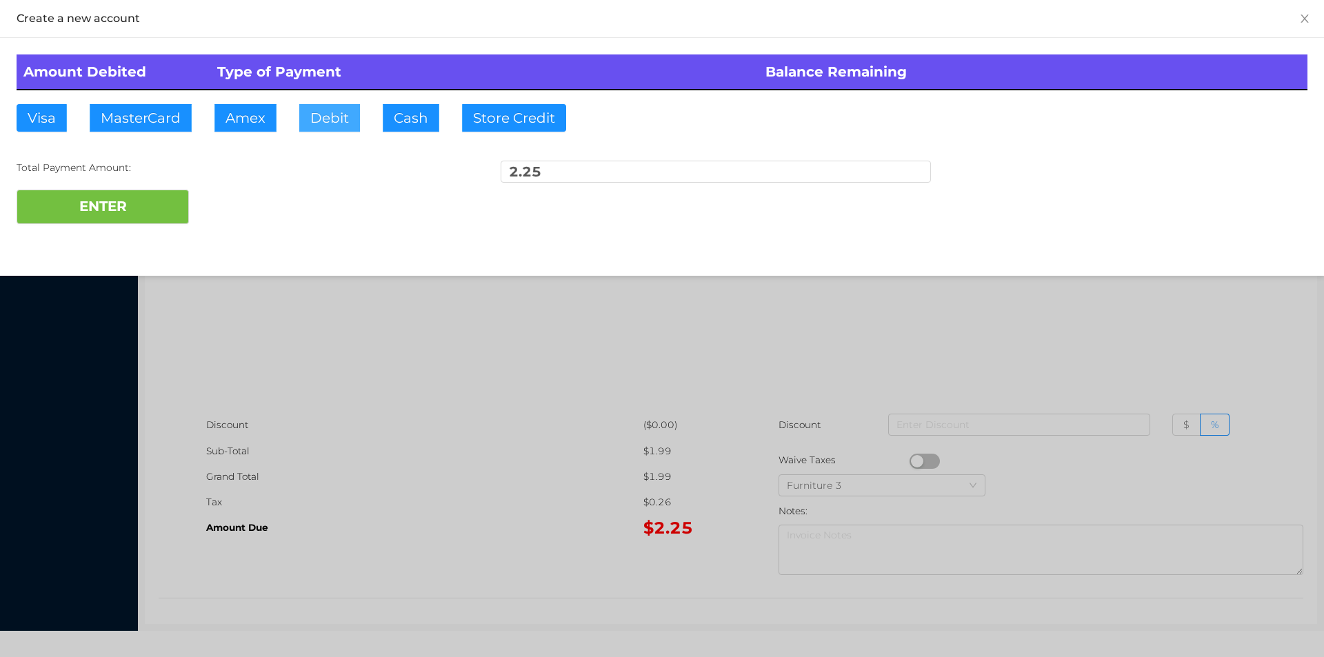
click at [342, 116] on button "Debit" at bounding box center [329, 118] width 61 height 28
click at [149, 193] on button "ENTER" at bounding box center [103, 207] width 172 height 34
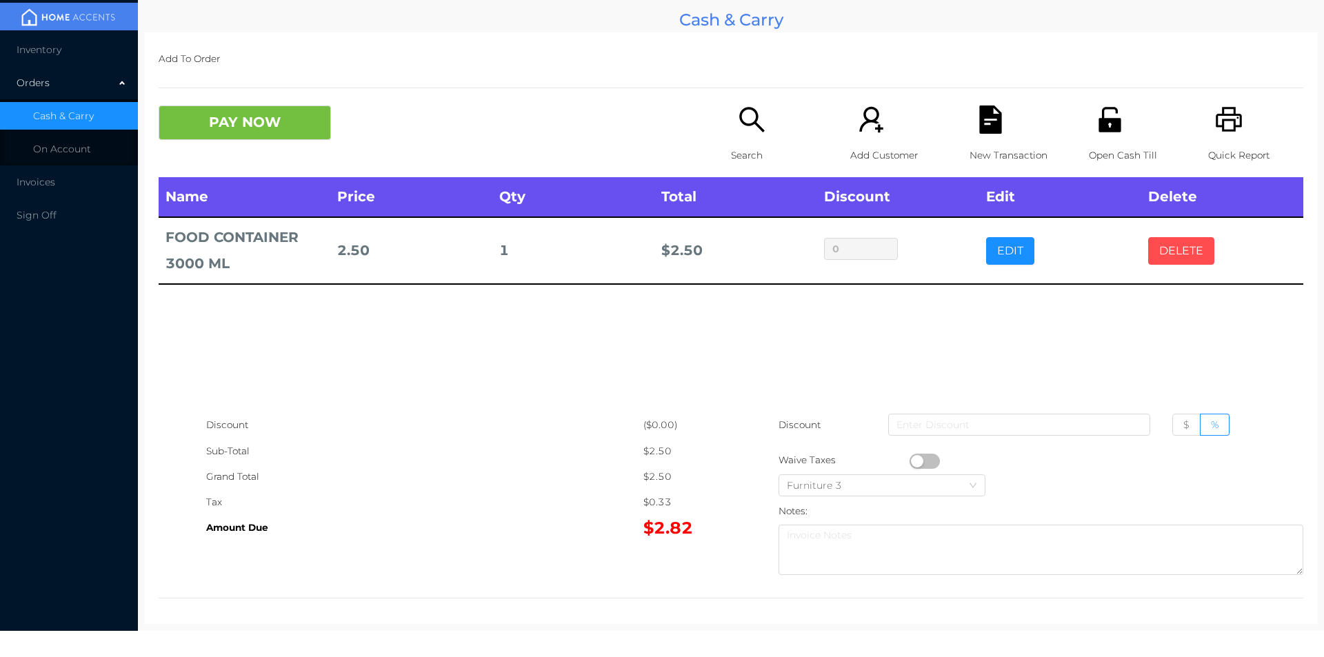
click at [1174, 254] on button "DELETE" at bounding box center [1181, 251] width 66 height 28
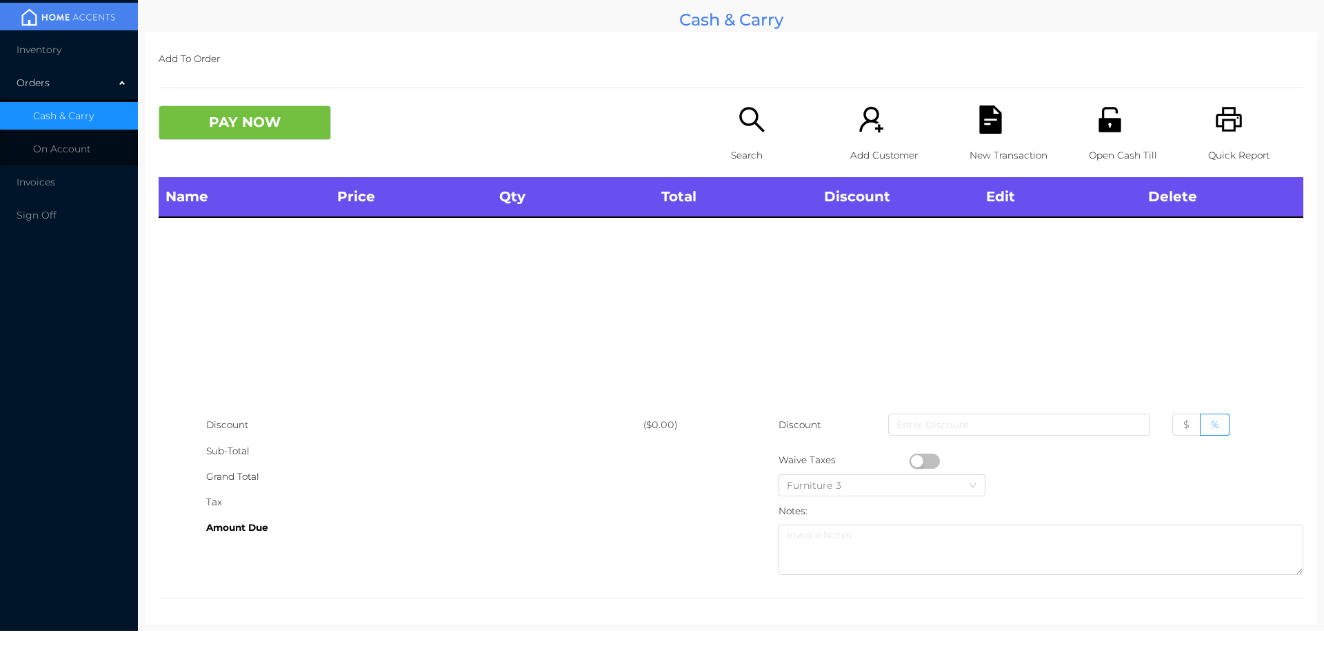
click at [747, 143] on p "Search" at bounding box center [778, 156] width 95 height 26
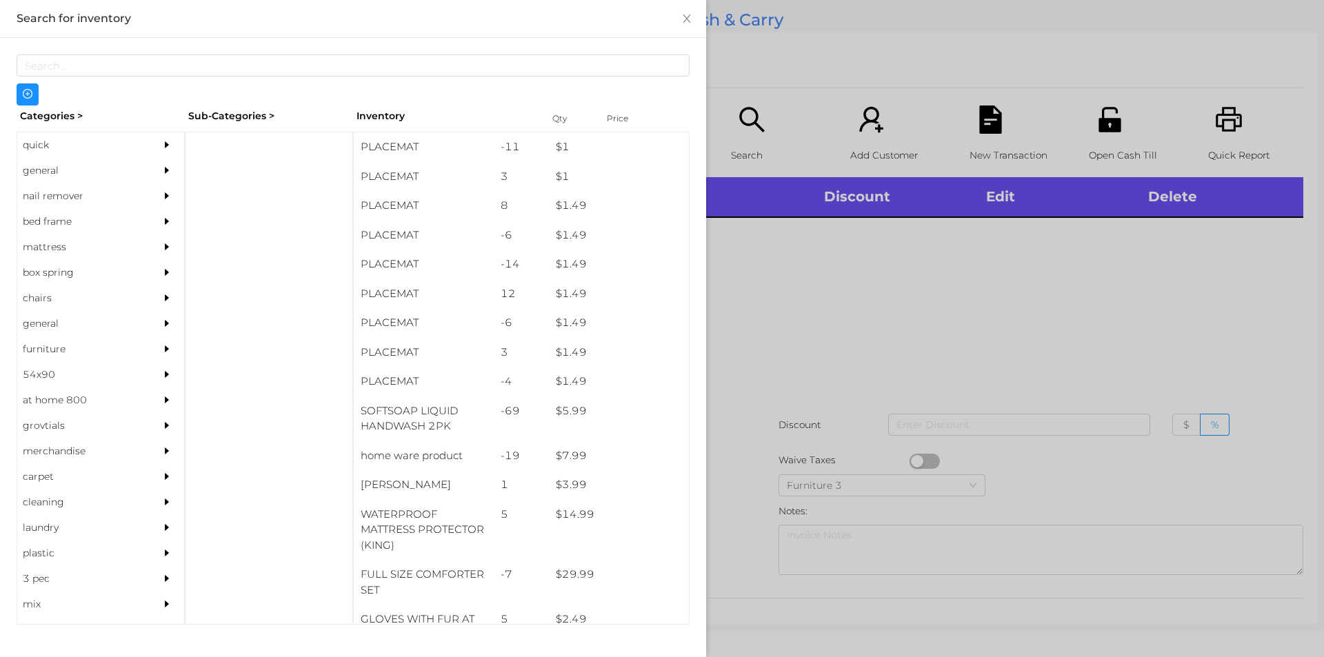
click at [34, 174] on div "general" at bounding box center [80, 171] width 126 height 26
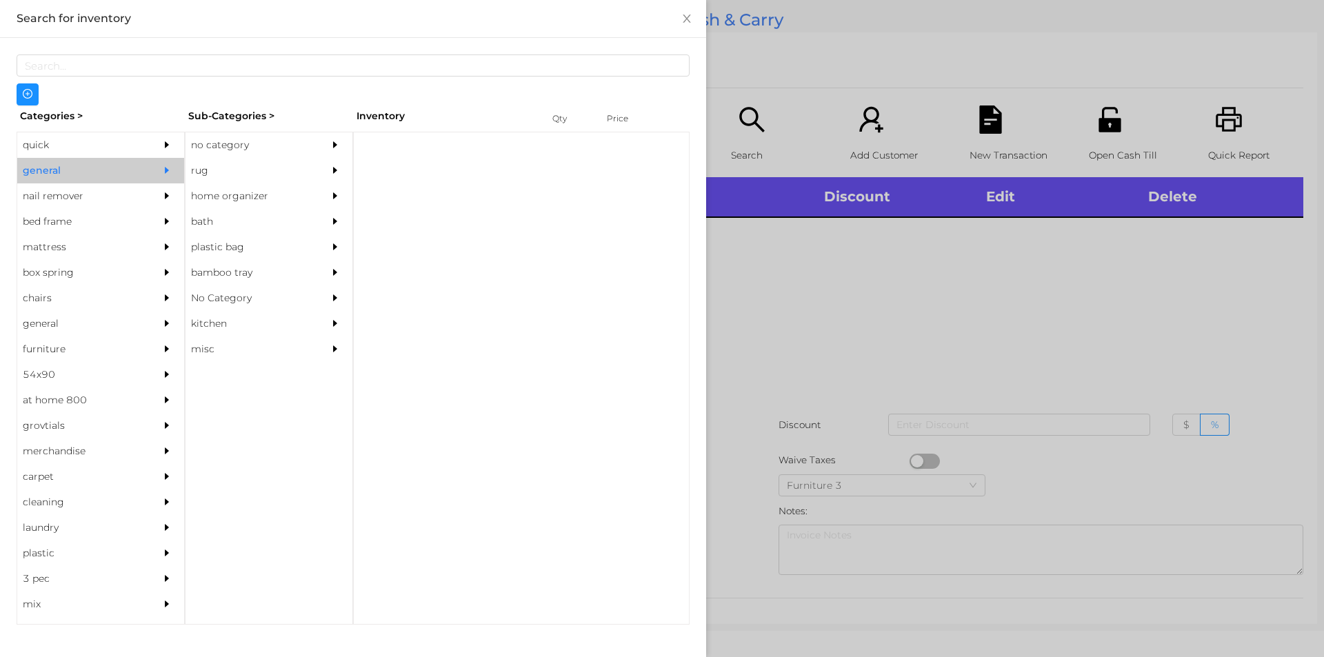
click at [225, 149] on div "no category" at bounding box center [248, 145] width 126 height 26
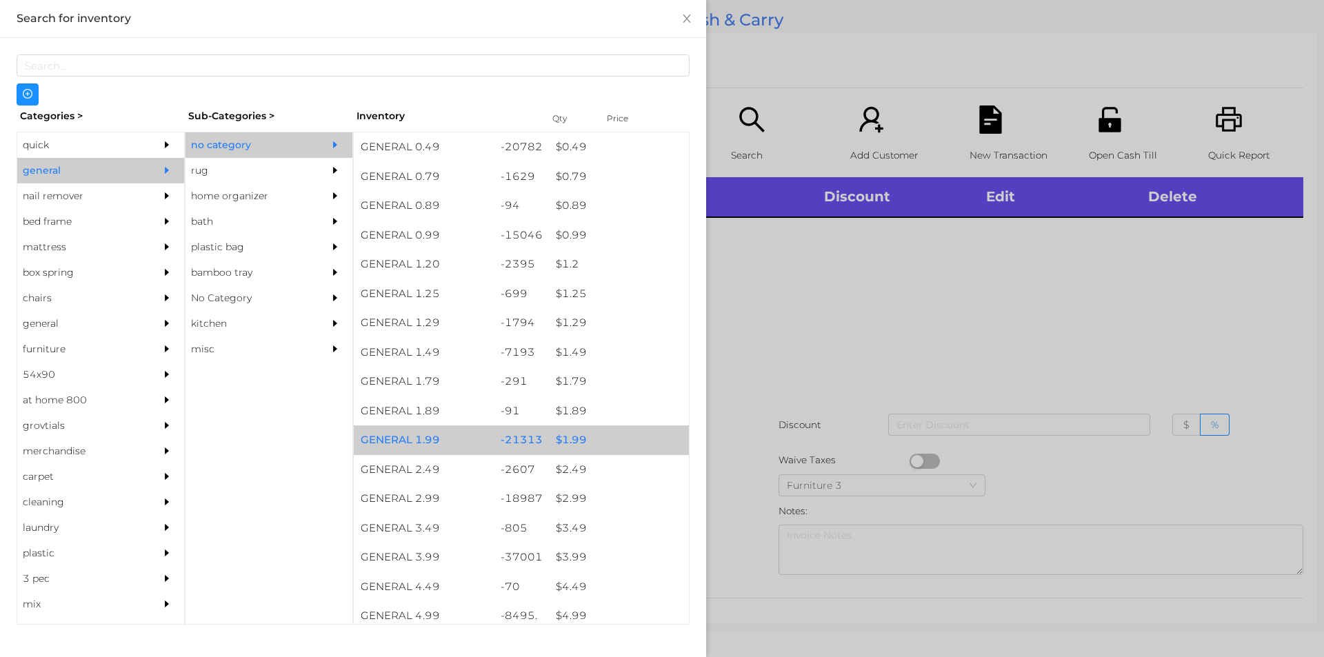
click at [568, 436] on div "$ 1.99" at bounding box center [619, 440] width 140 height 30
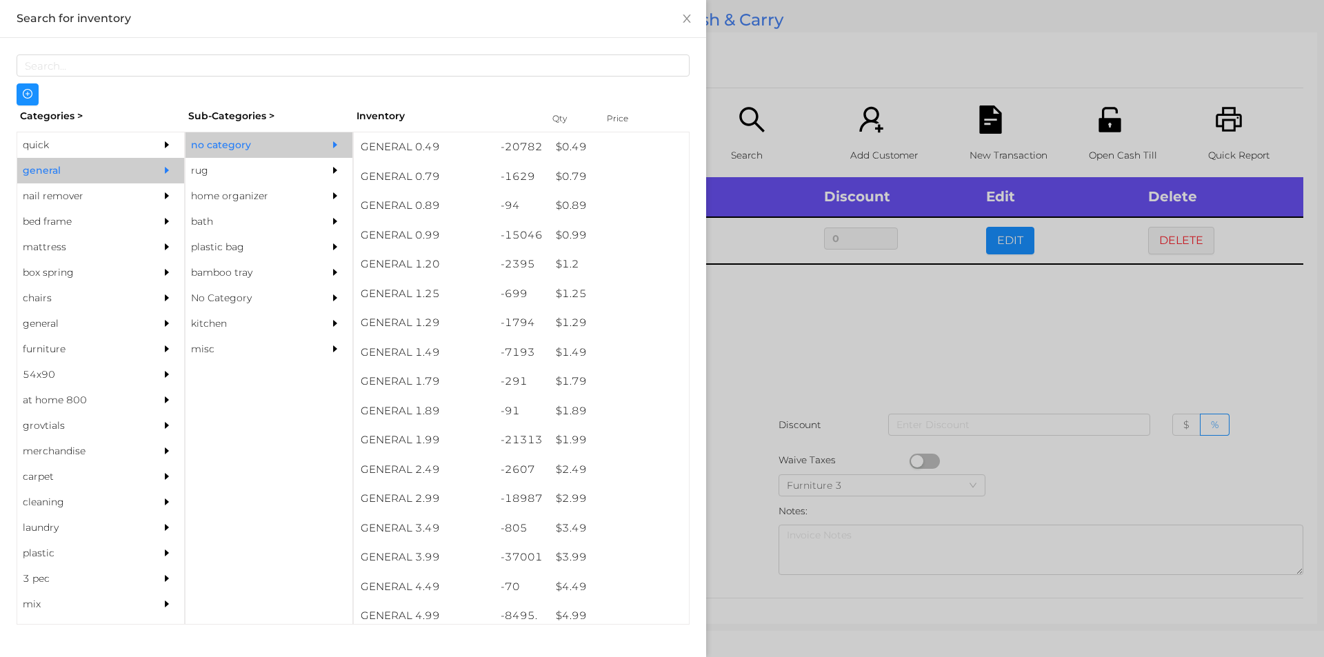
click at [763, 337] on div at bounding box center [662, 328] width 1324 height 657
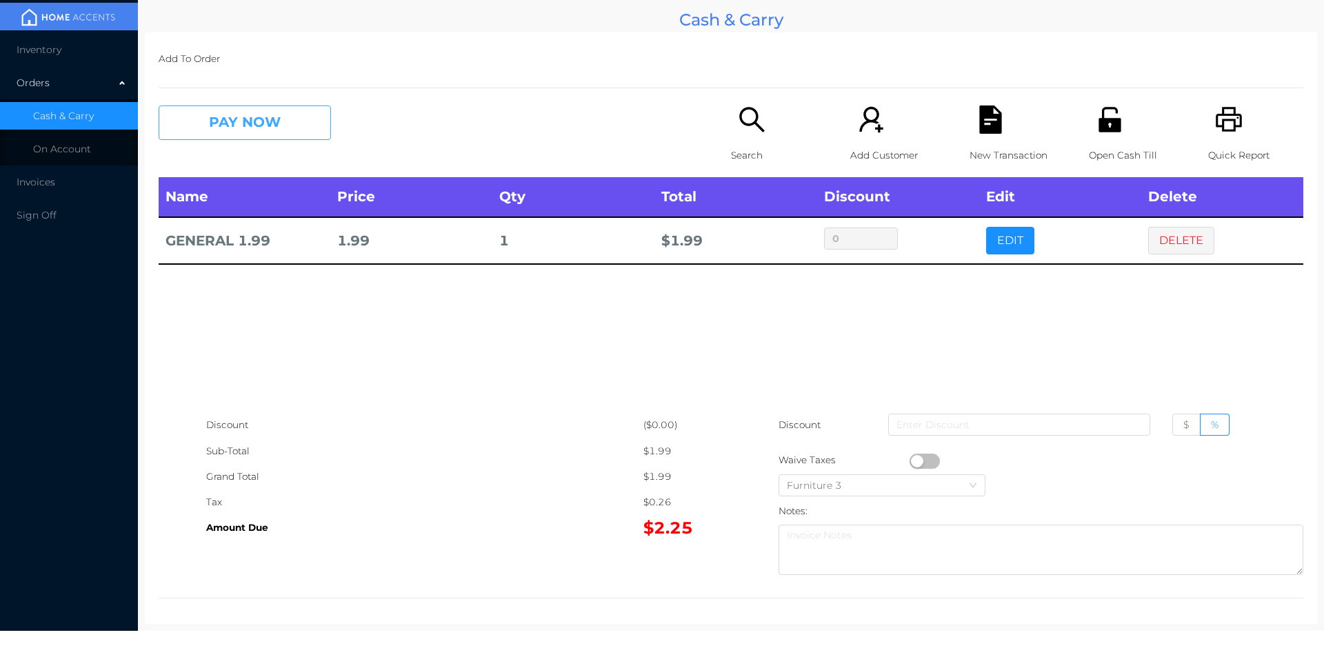
click at [245, 130] on button "PAY NOW" at bounding box center [245, 123] width 172 height 34
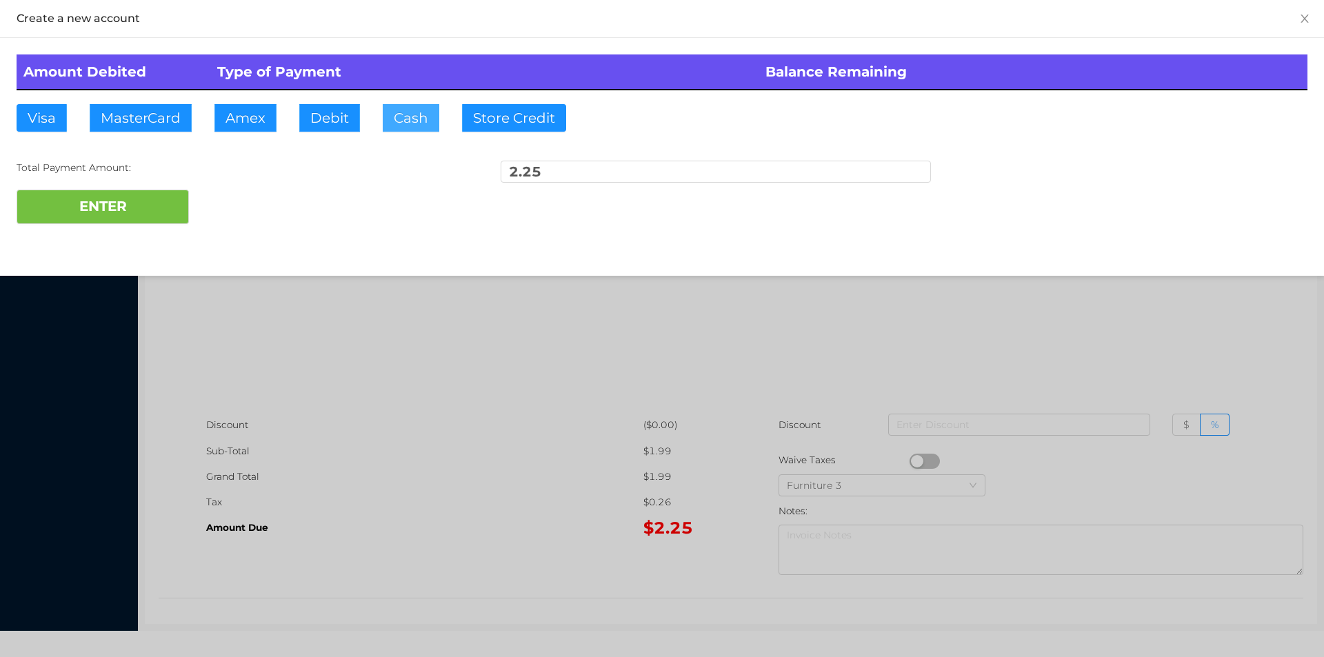
click at [415, 121] on button "Cash" at bounding box center [411, 118] width 57 height 28
click at [134, 192] on button "ENTER" at bounding box center [103, 207] width 172 height 34
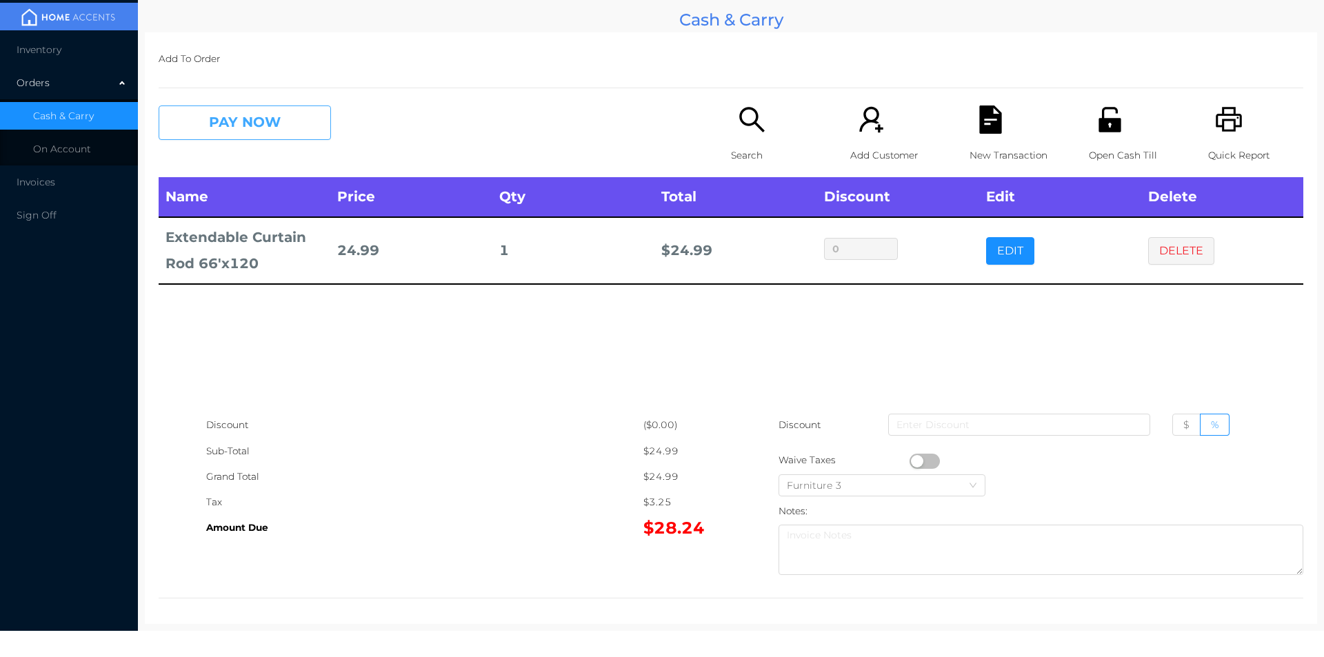
click at [237, 106] on button "PAY NOW" at bounding box center [245, 123] width 172 height 34
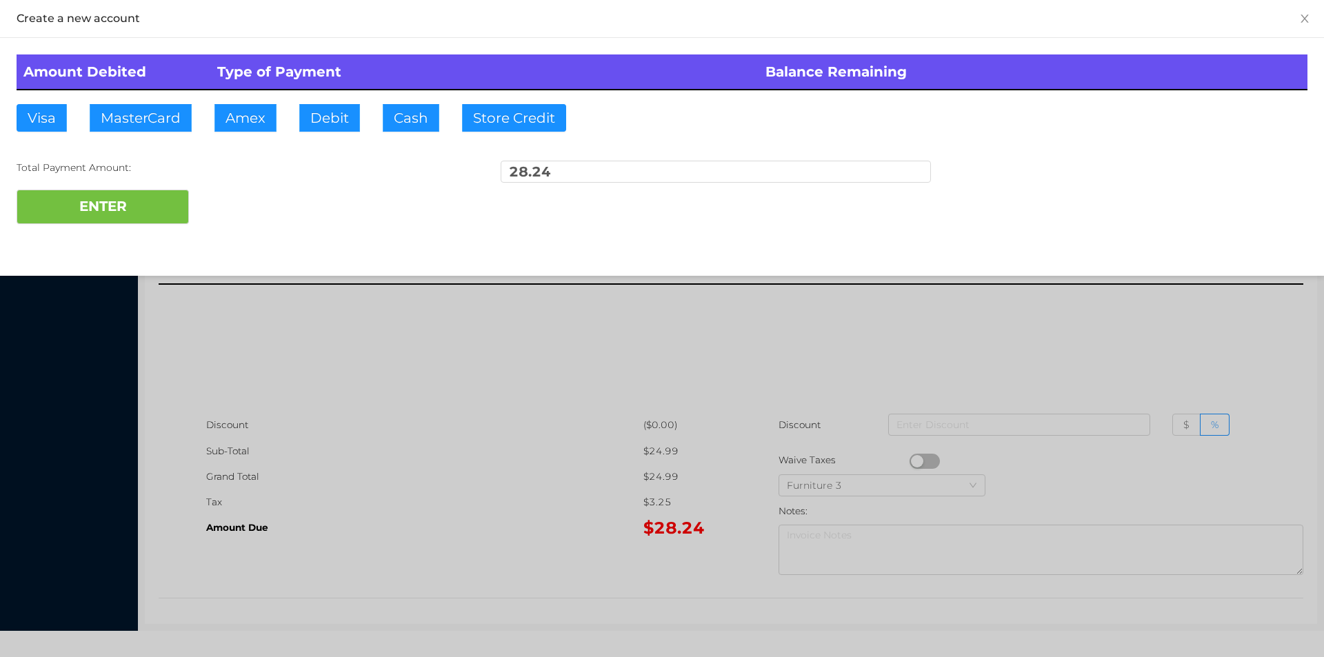
click at [227, 212] on div "ENTER" at bounding box center [662, 207] width 1291 height 34
click at [1235, 325] on div at bounding box center [662, 328] width 1324 height 657
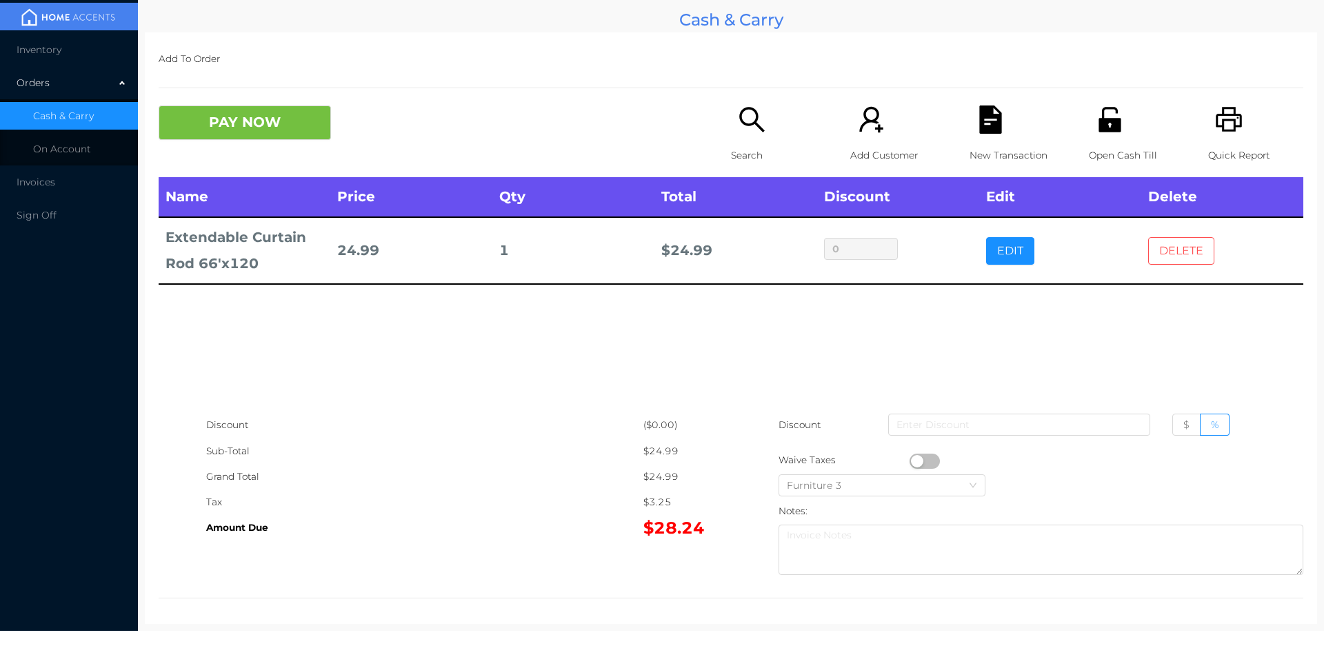
click at [1174, 251] on button "DELETE" at bounding box center [1181, 251] width 66 height 28
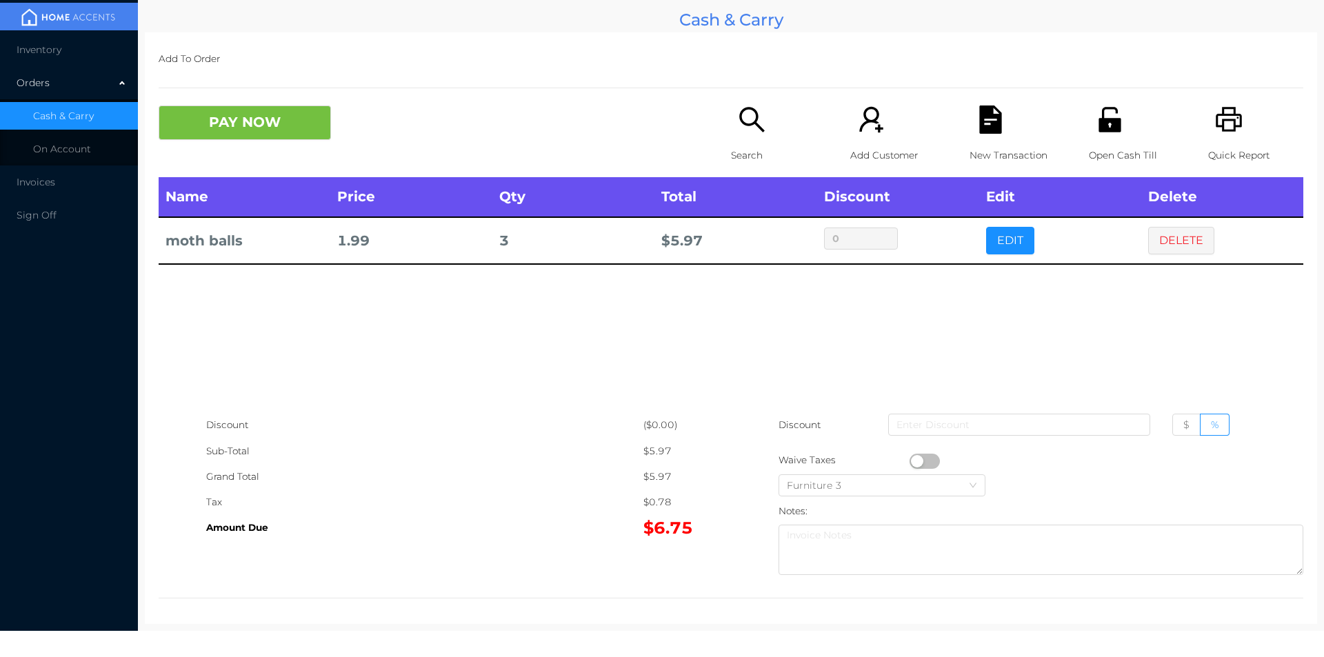
click at [234, 123] on button "PAY NOW" at bounding box center [245, 123] width 172 height 34
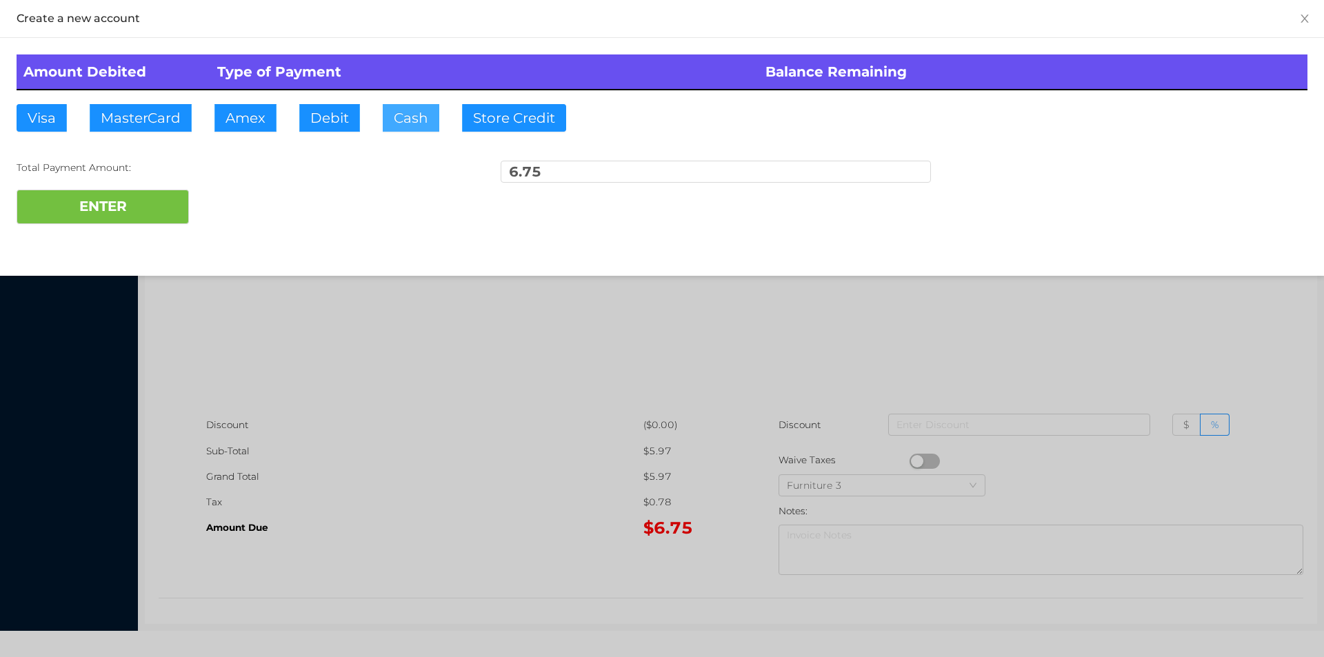
click at [408, 128] on button "Cash" at bounding box center [411, 118] width 57 height 28
type input "20."
click at [161, 221] on button "ENTER" at bounding box center [103, 207] width 172 height 34
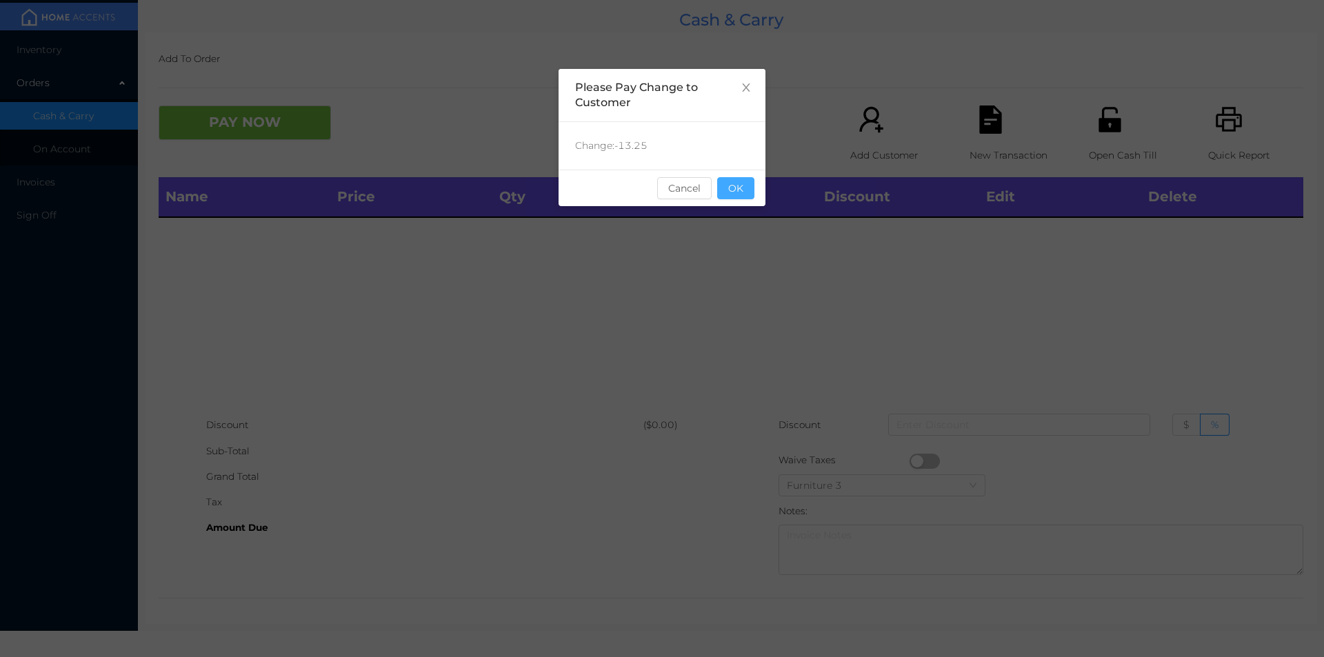
click at [723, 195] on button "OK" at bounding box center [735, 188] width 37 height 22
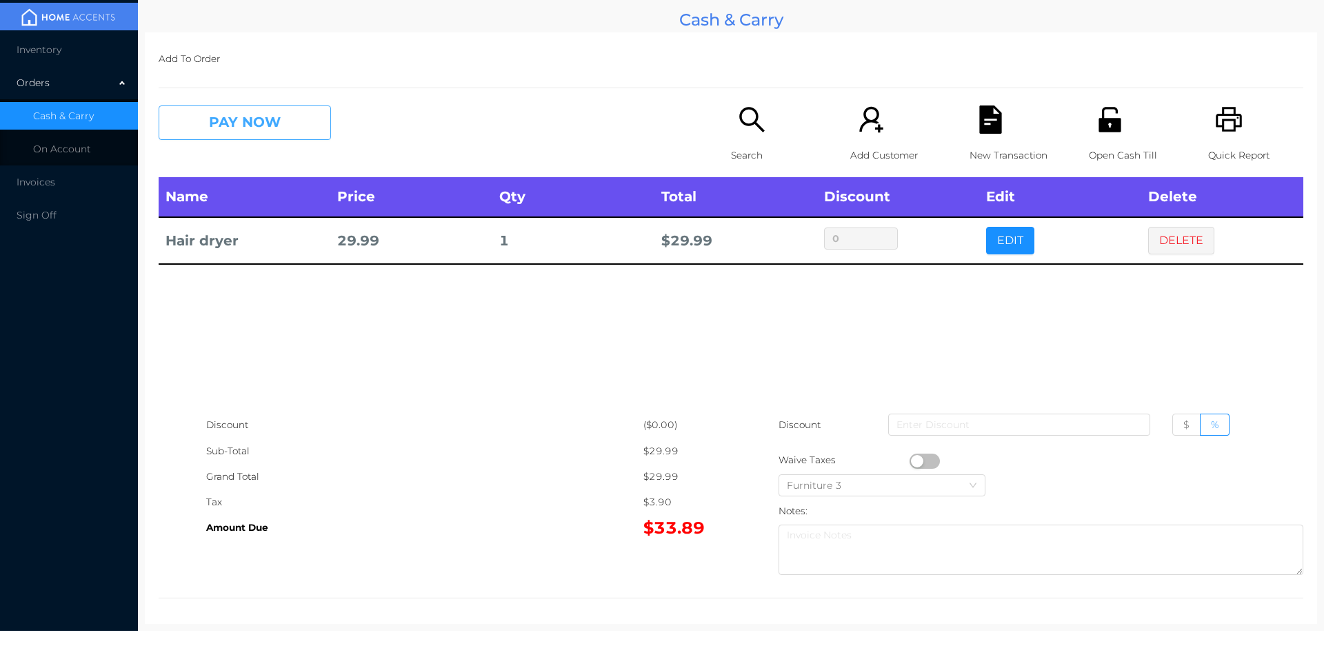
click at [261, 106] on button "PAY NOW" at bounding box center [245, 123] width 172 height 34
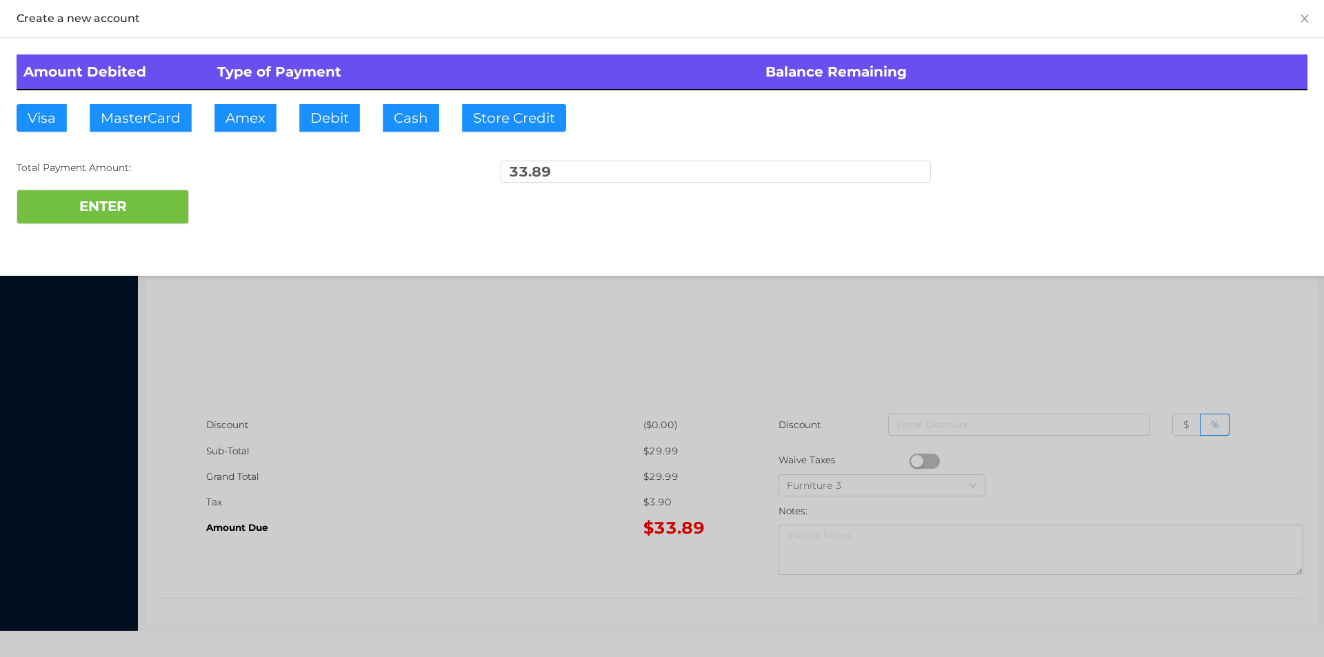
click at [241, 203] on div "ENTER" at bounding box center [662, 207] width 1291 height 34
click at [1164, 332] on div at bounding box center [662, 328] width 1324 height 657
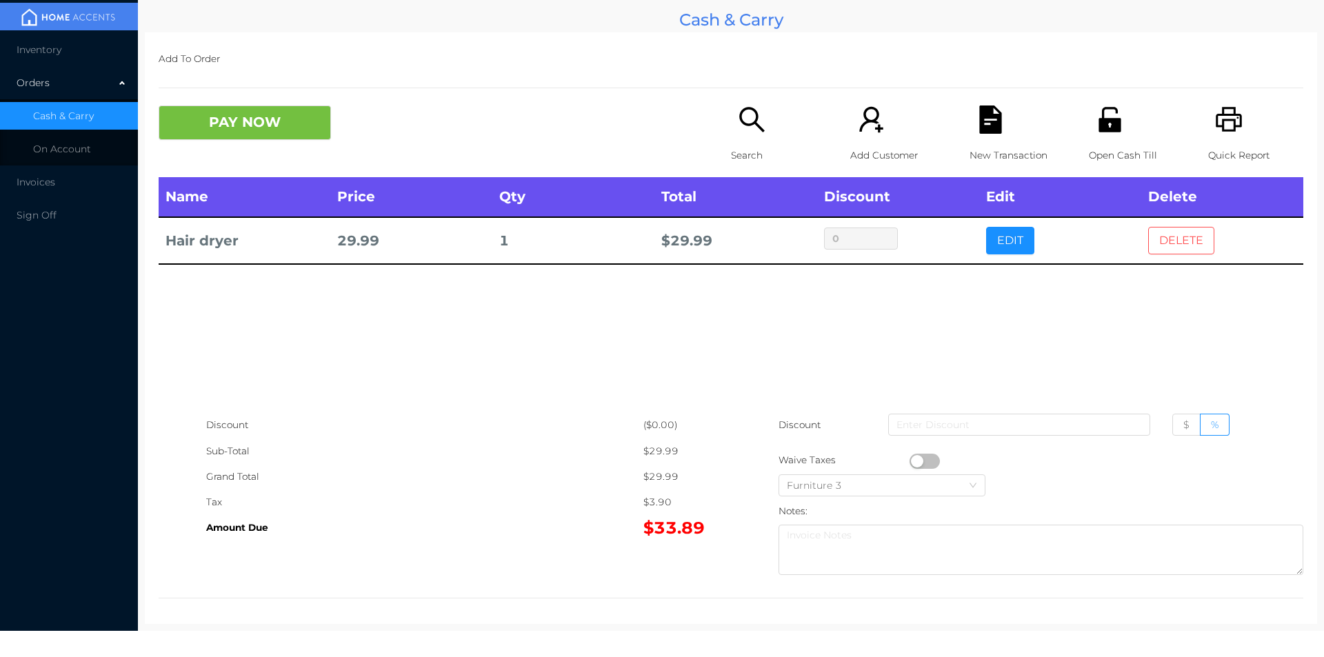
click at [1176, 239] on button "DELETE" at bounding box center [1181, 241] width 66 height 28
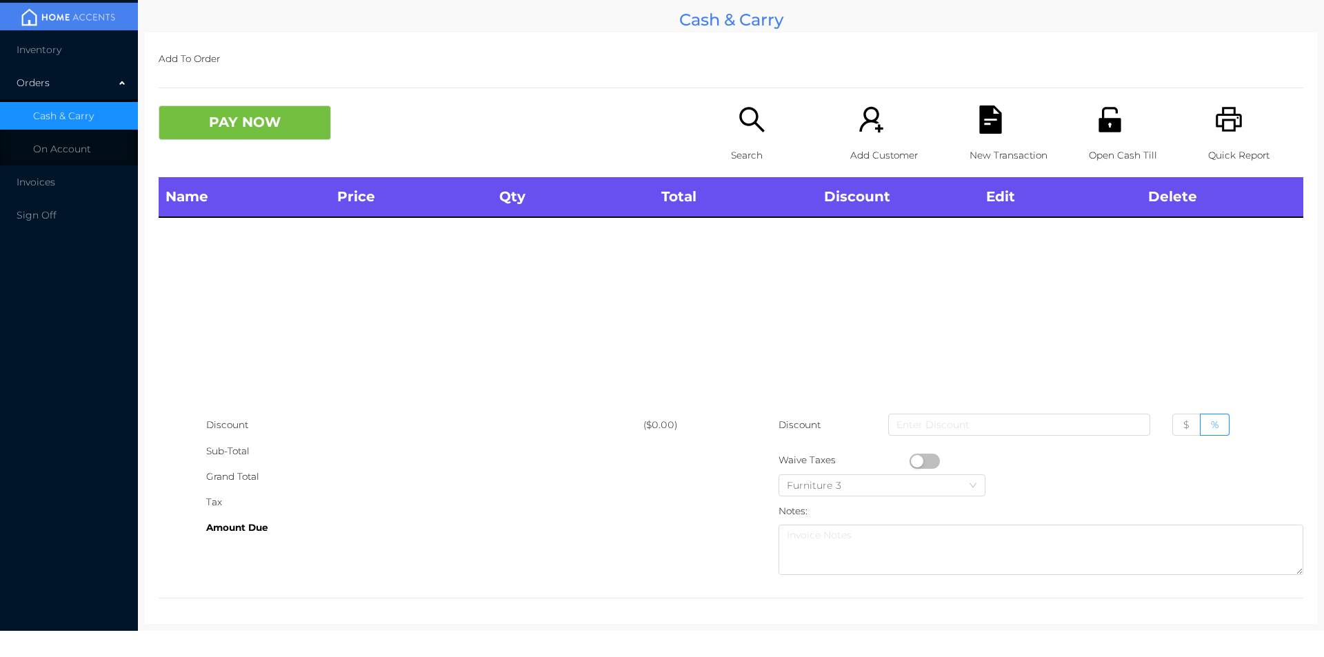
click at [1098, 143] on p "Open Cash Till" at bounding box center [1136, 156] width 95 height 26
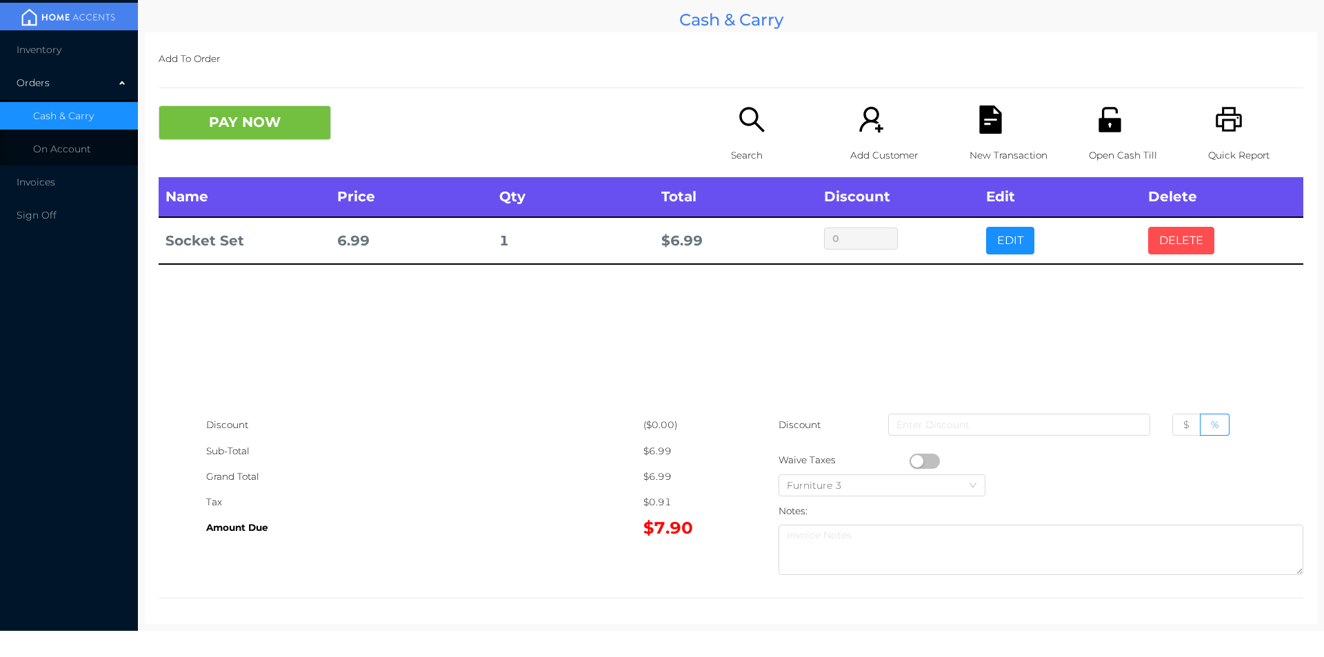
click at [1161, 241] on button "DELETE" at bounding box center [1181, 241] width 66 height 28
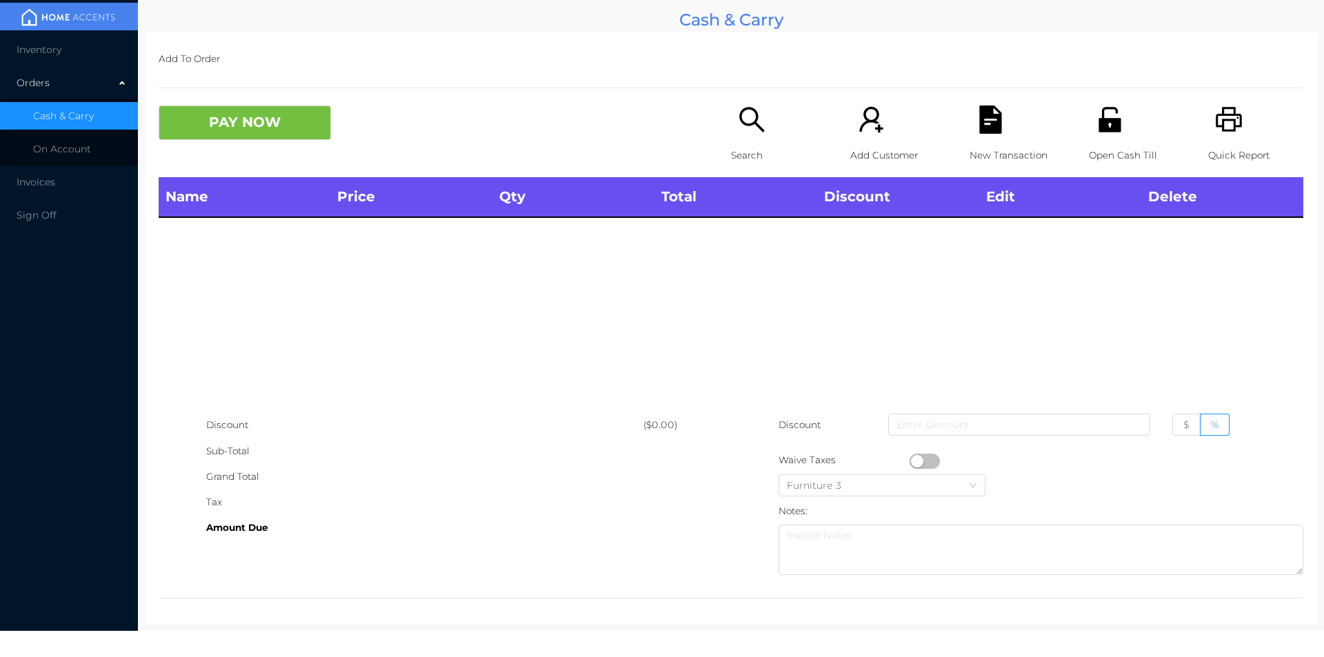
click at [750, 154] on p "Search" at bounding box center [778, 156] width 95 height 26
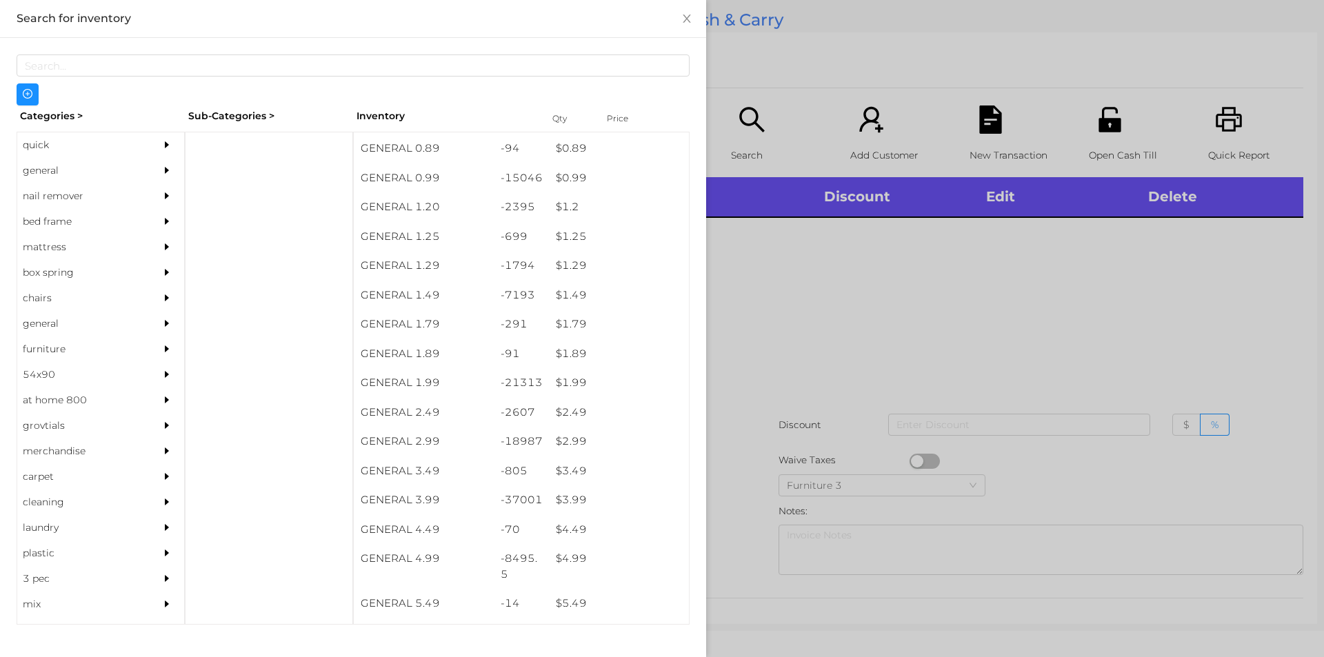
scroll to position [97, 0]
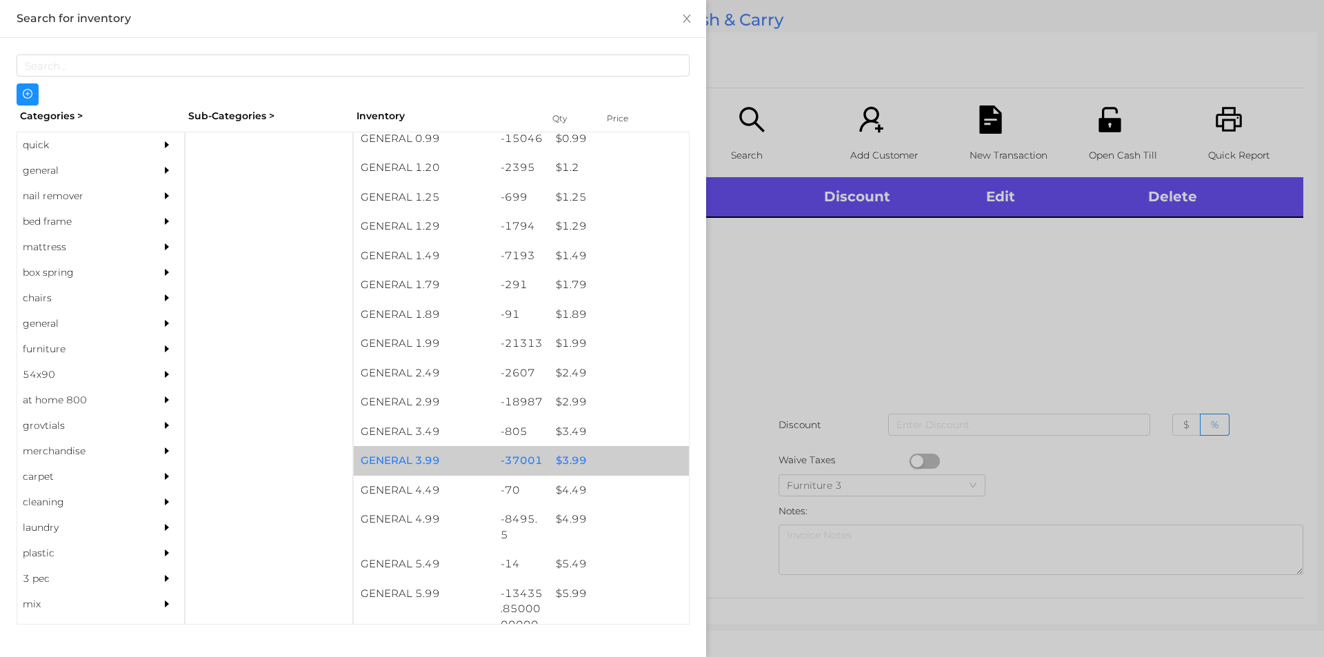
click at [563, 452] on div "$ 3.99" at bounding box center [619, 461] width 140 height 30
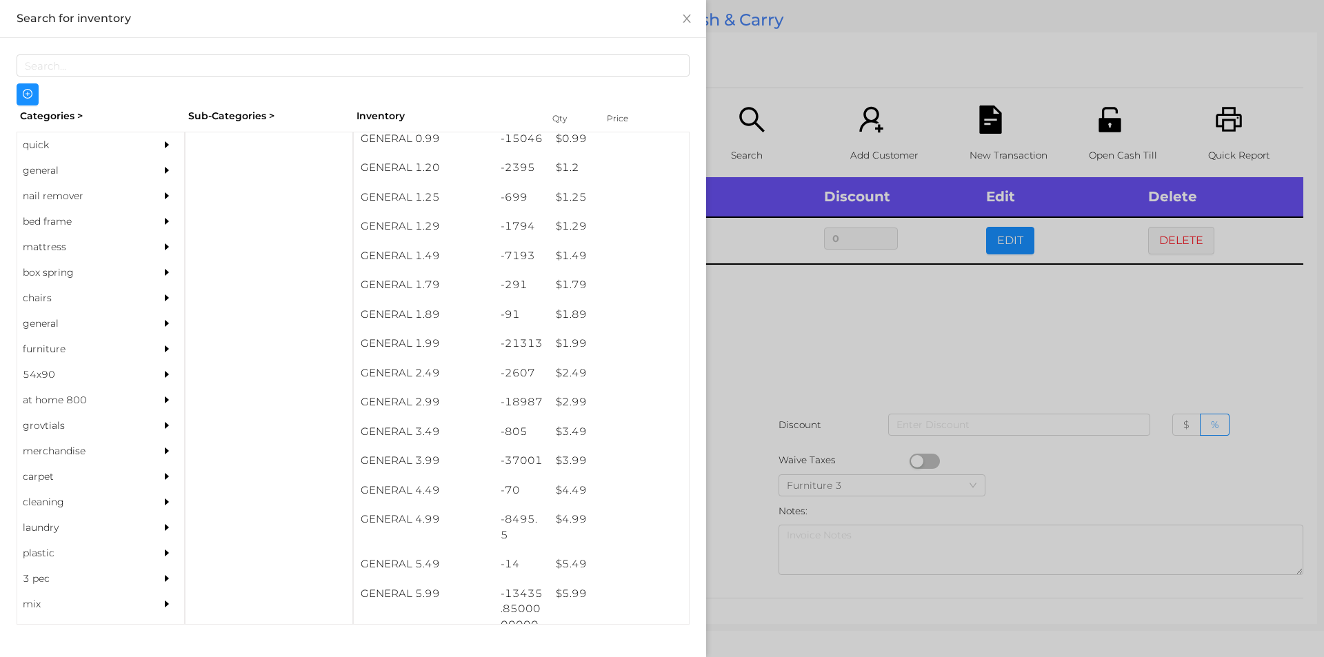
click at [750, 453] on div at bounding box center [662, 328] width 1324 height 657
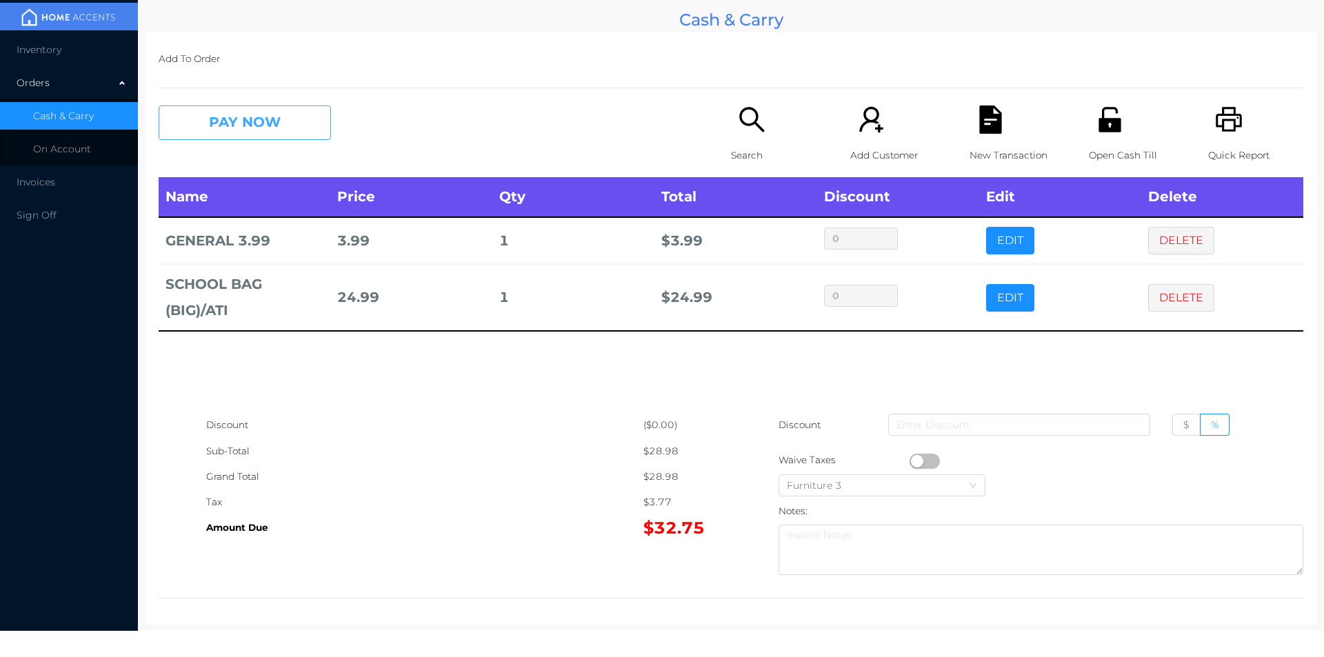
click at [214, 131] on button "PAY NOW" at bounding box center [245, 123] width 172 height 34
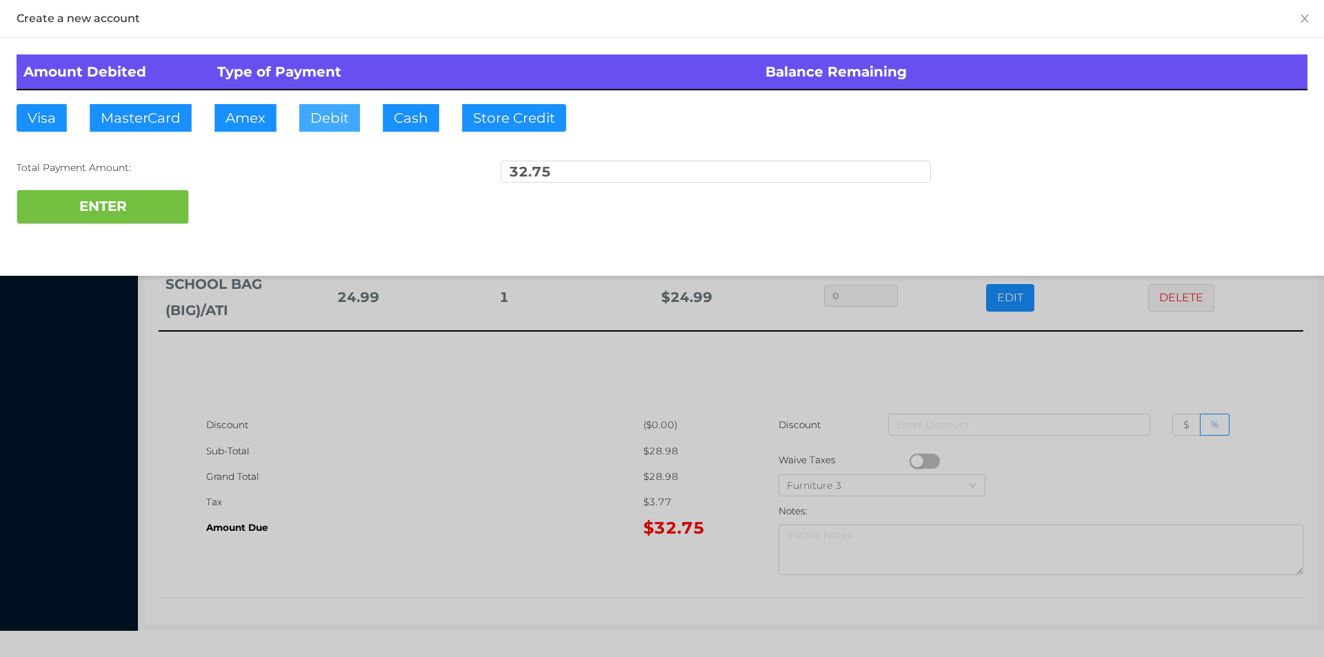
click at [331, 115] on button "Debit" at bounding box center [329, 118] width 61 height 28
click at [128, 207] on button "ENTER" at bounding box center [103, 207] width 172 height 34
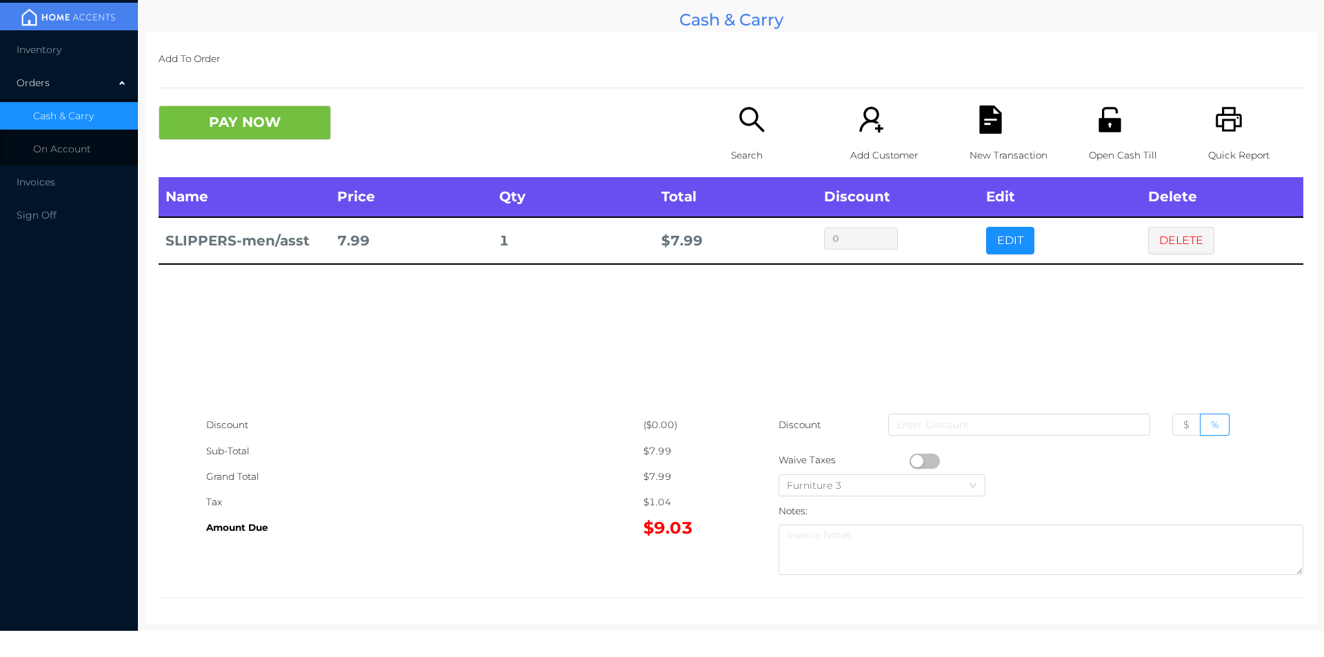
click at [738, 126] on icon "icon: search" at bounding box center [752, 120] width 28 height 28
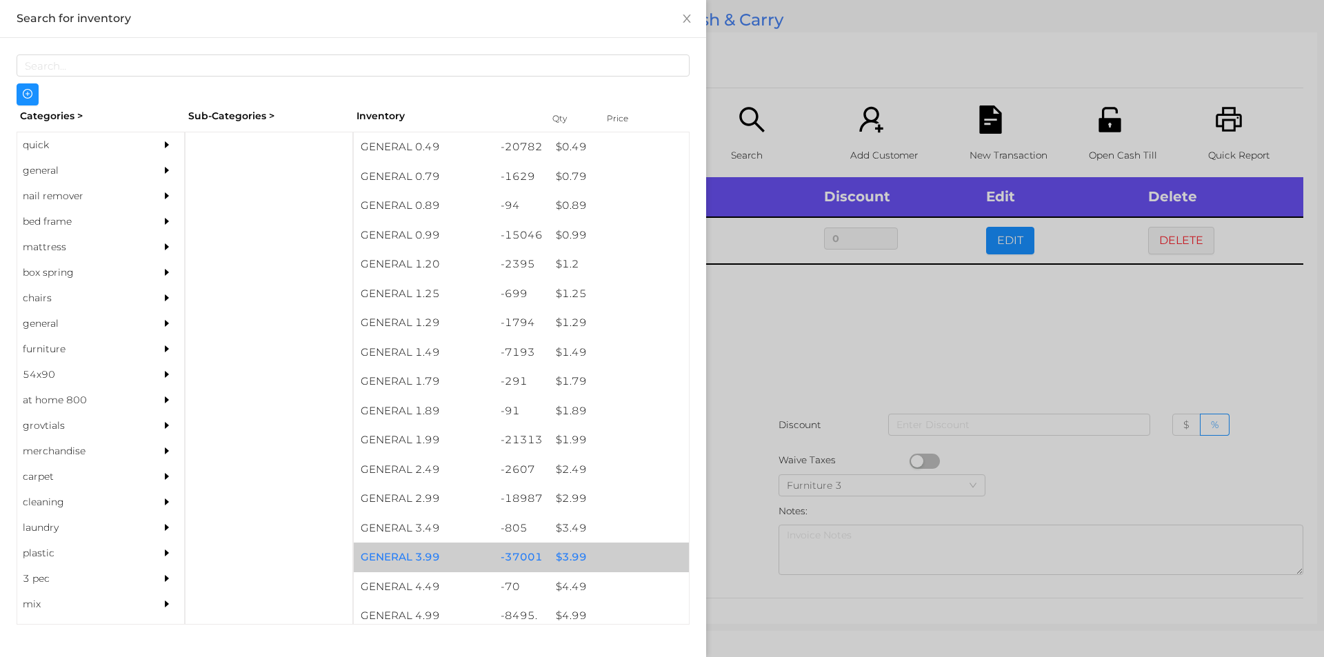
click at [566, 562] on div "$ 3.99" at bounding box center [619, 558] width 140 height 30
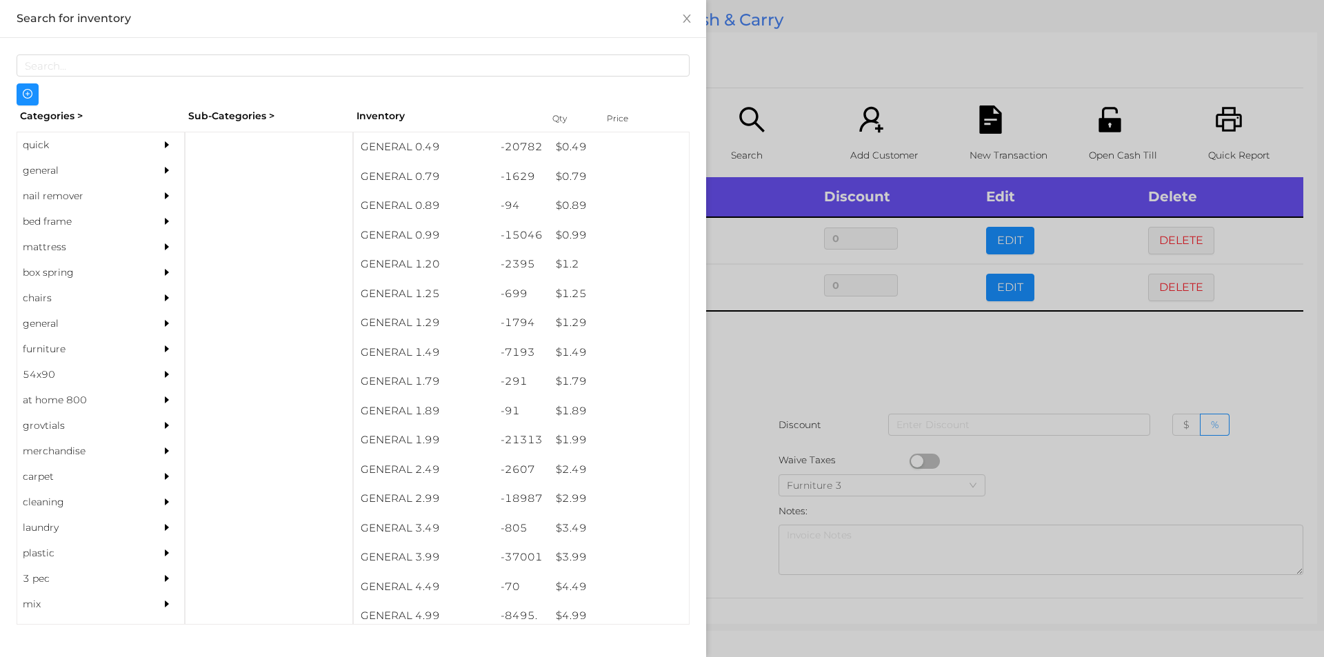
click at [741, 574] on div at bounding box center [662, 328] width 1324 height 657
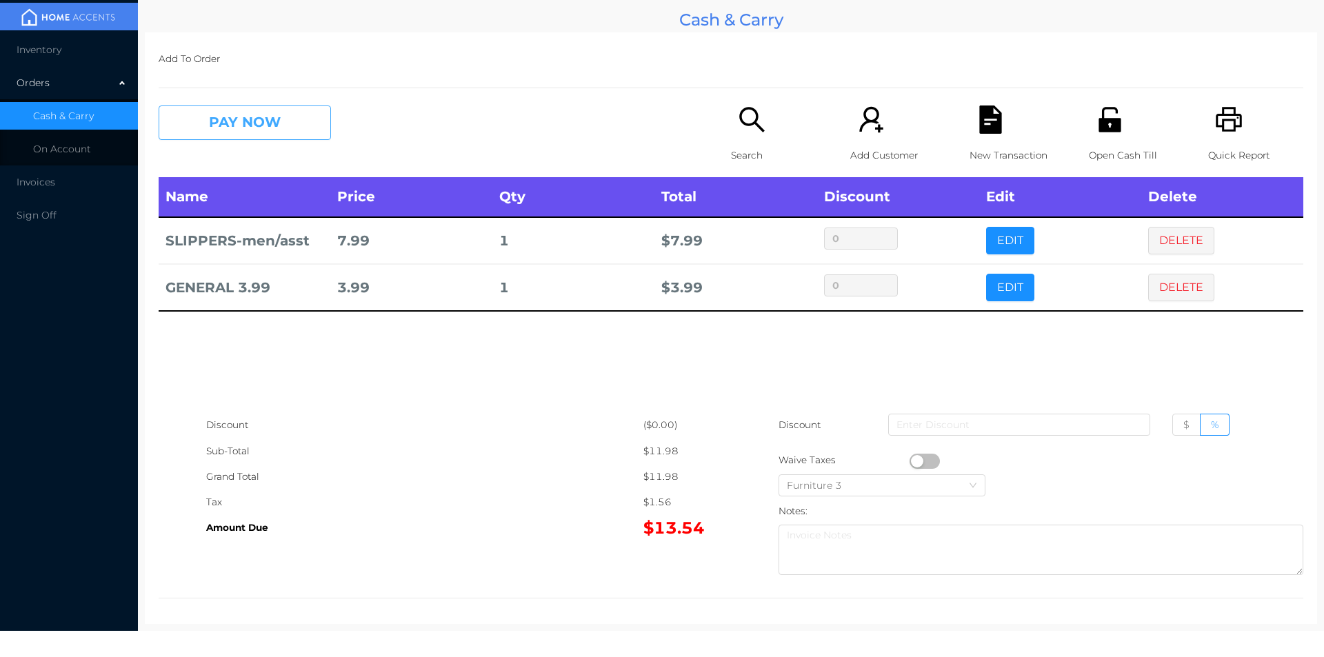
click at [226, 125] on button "PAY NOW" at bounding box center [245, 123] width 172 height 34
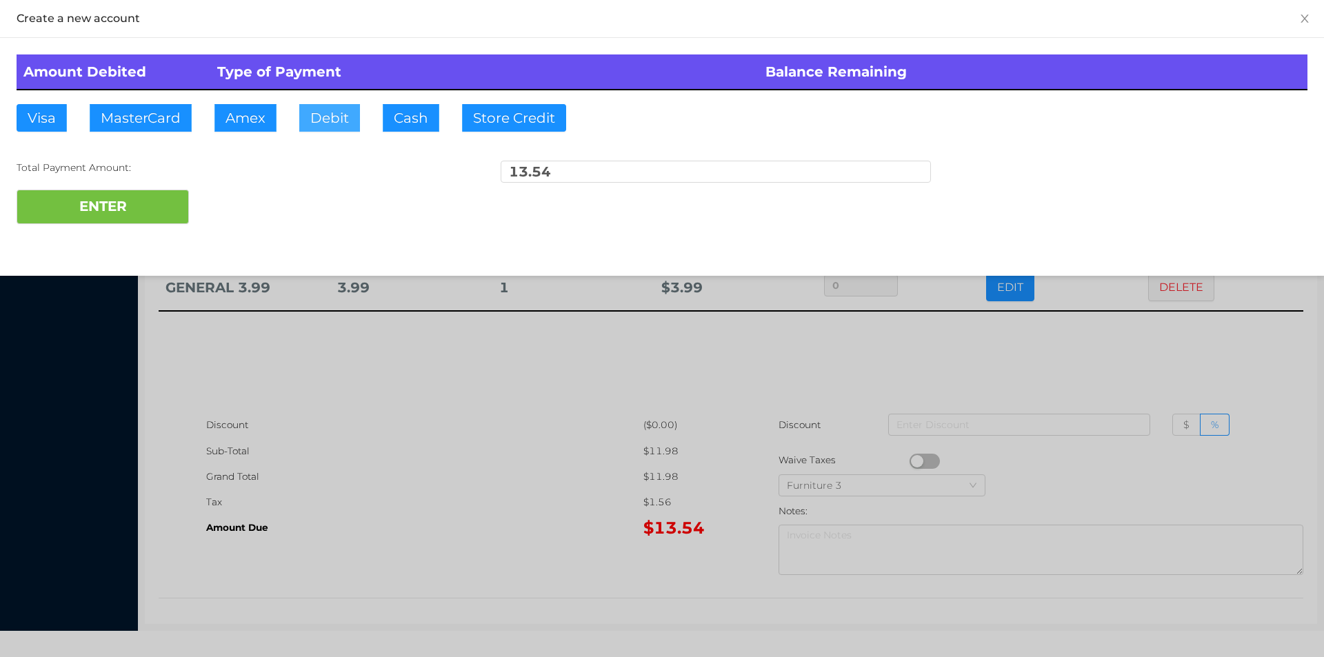
click at [322, 127] on button "Debit" at bounding box center [329, 118] width 61 height 28
click at [160, 201] on button "ENTER" at bounding box center [103, 207] width 172 height 34
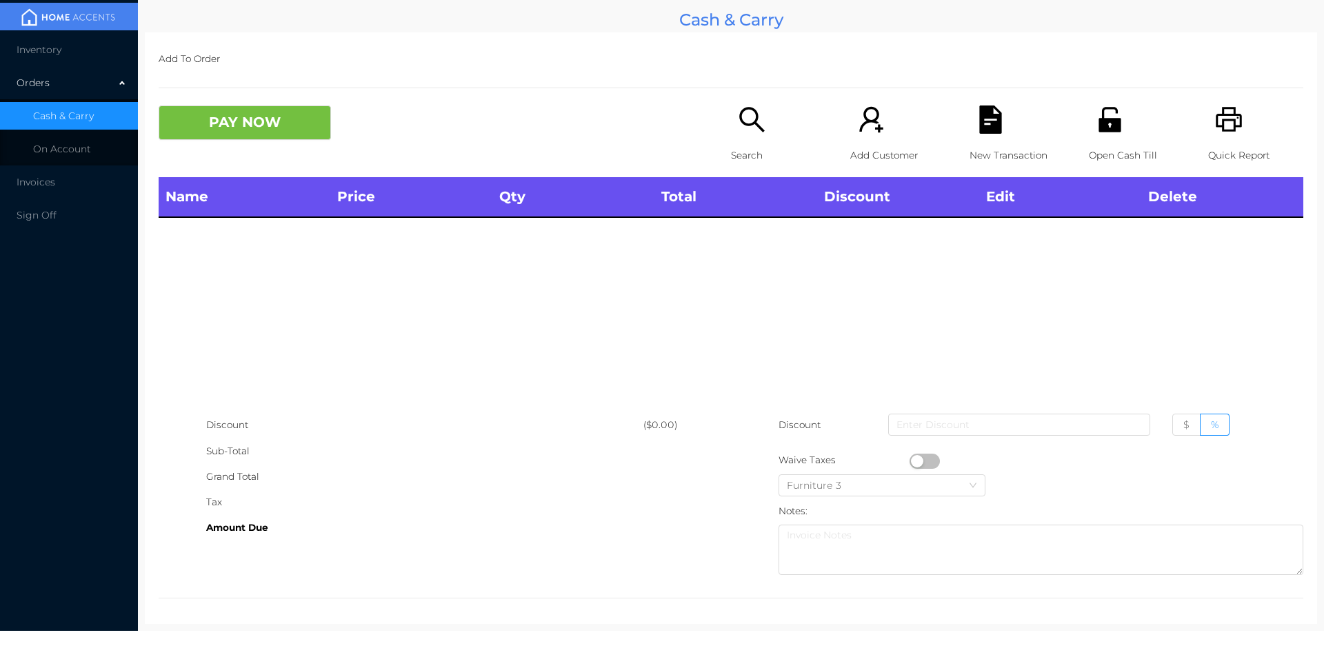
click at [758, 110] on icon "icon: search" at bounding box center [752, 120] width 28 height 28
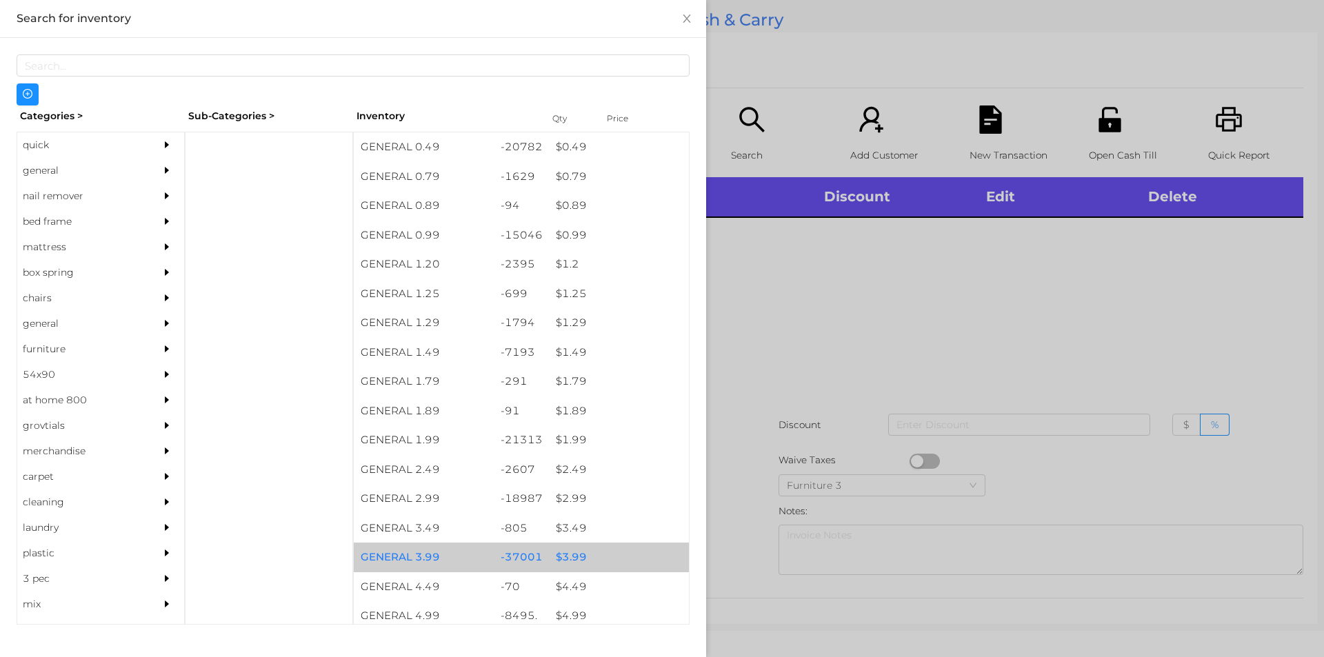
click at [559, 554] on div "$ 3.99" at bounding box center [619, 558] width 140 height 30
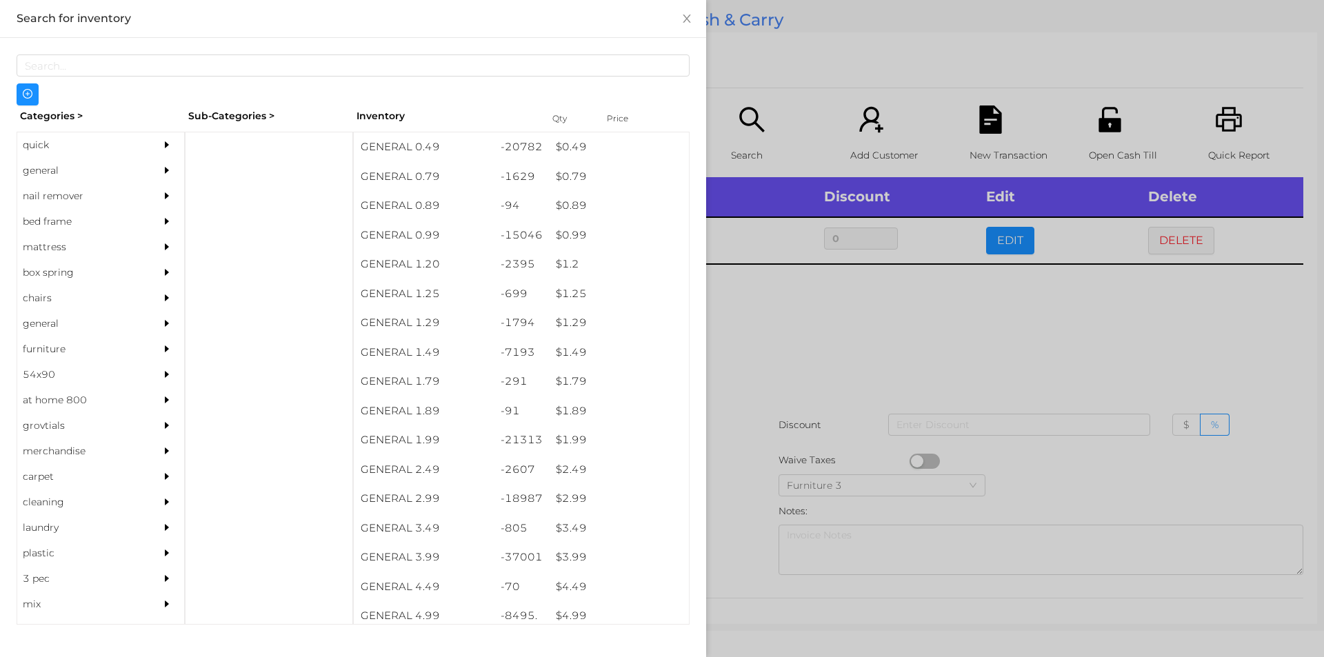
click at [781, 328] on div at bounding box center [662, 328] width 1324 height 657
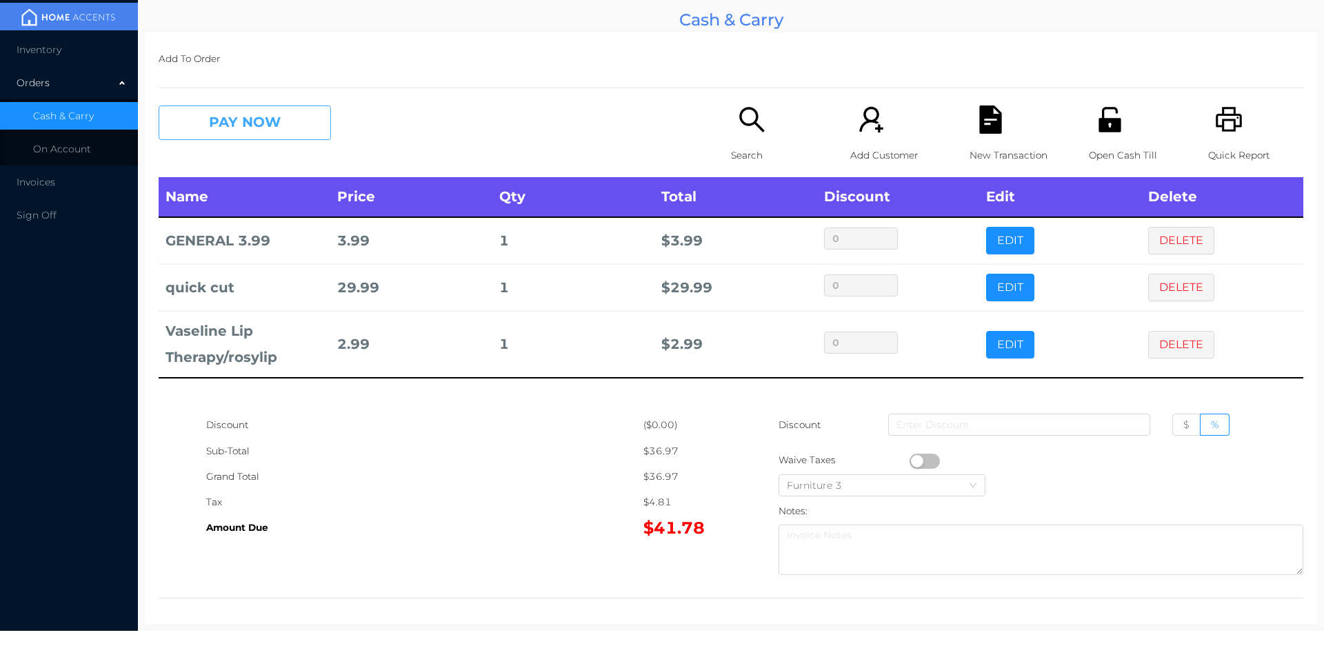
click at [251, 129] on button "PAY NOW" at bounding box center [245, 123] width 172 height 34
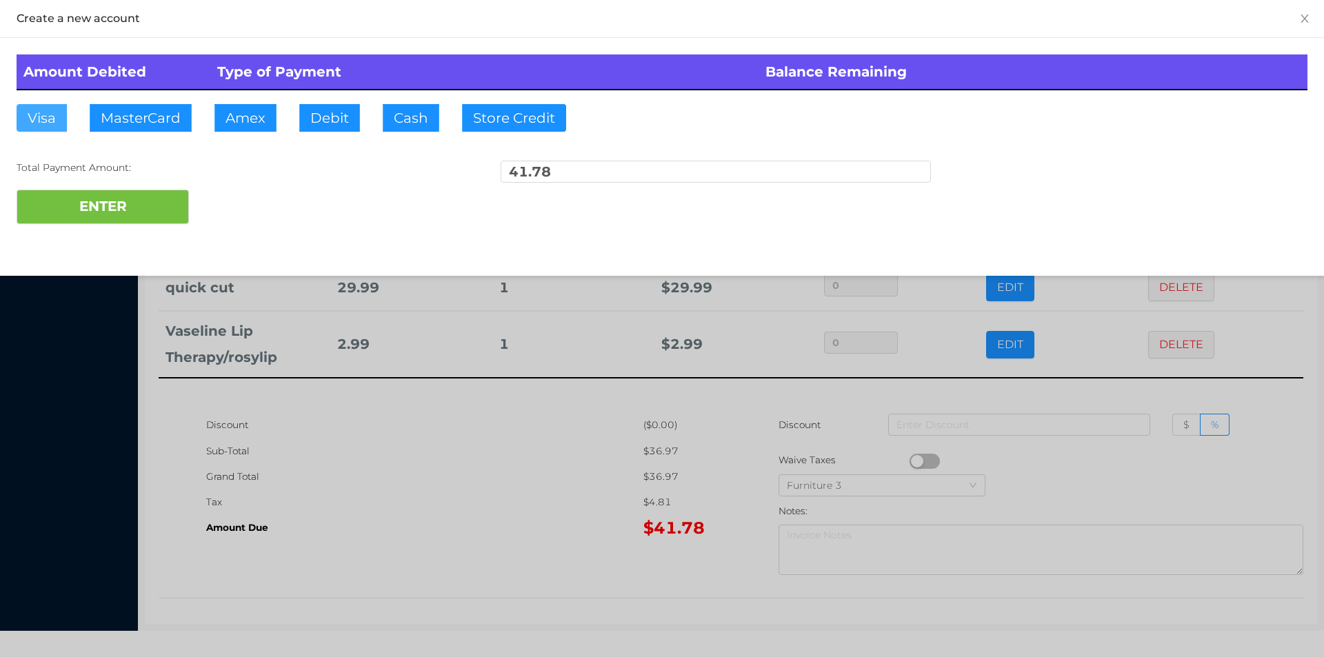
click at [42, 123] on button "Visa" at bounding box center [42, 118] width 50 height 28
click at [83, 219] on button "ENTER" at bounding box center [103, 207] width 172 height 34
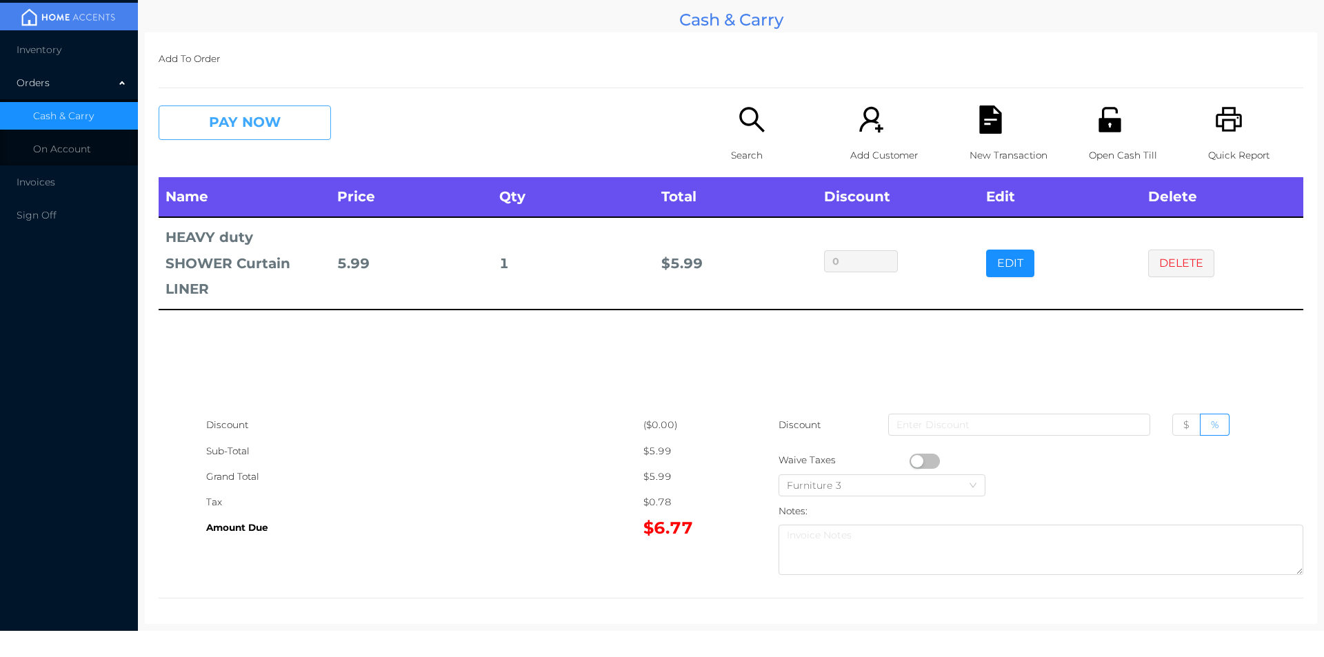
click at [218, 117] on button "PAY NOW" at bounding box center [245, 123] width 172 height 34
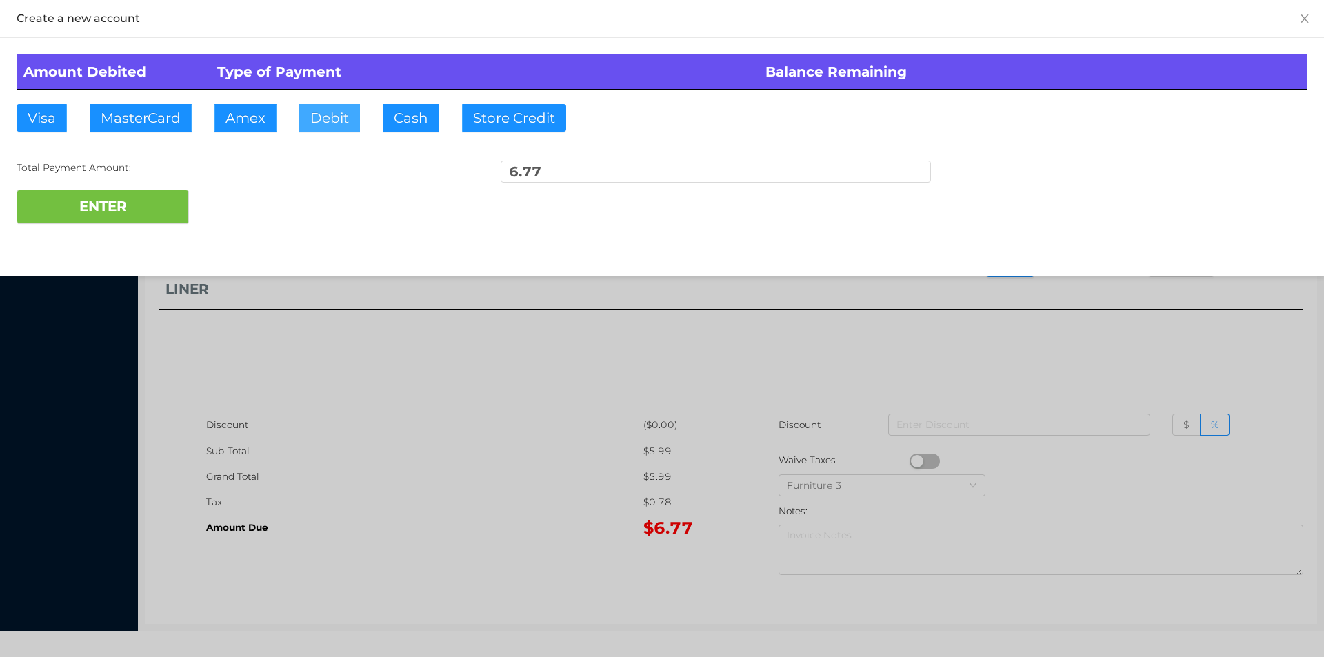
click at [323, 130] on button "Debit" at bounding box center [329, 118] width 61 height 28
click at [133, 219] on button "ENTER" at bounding box center [103, 207] width 172 height 34
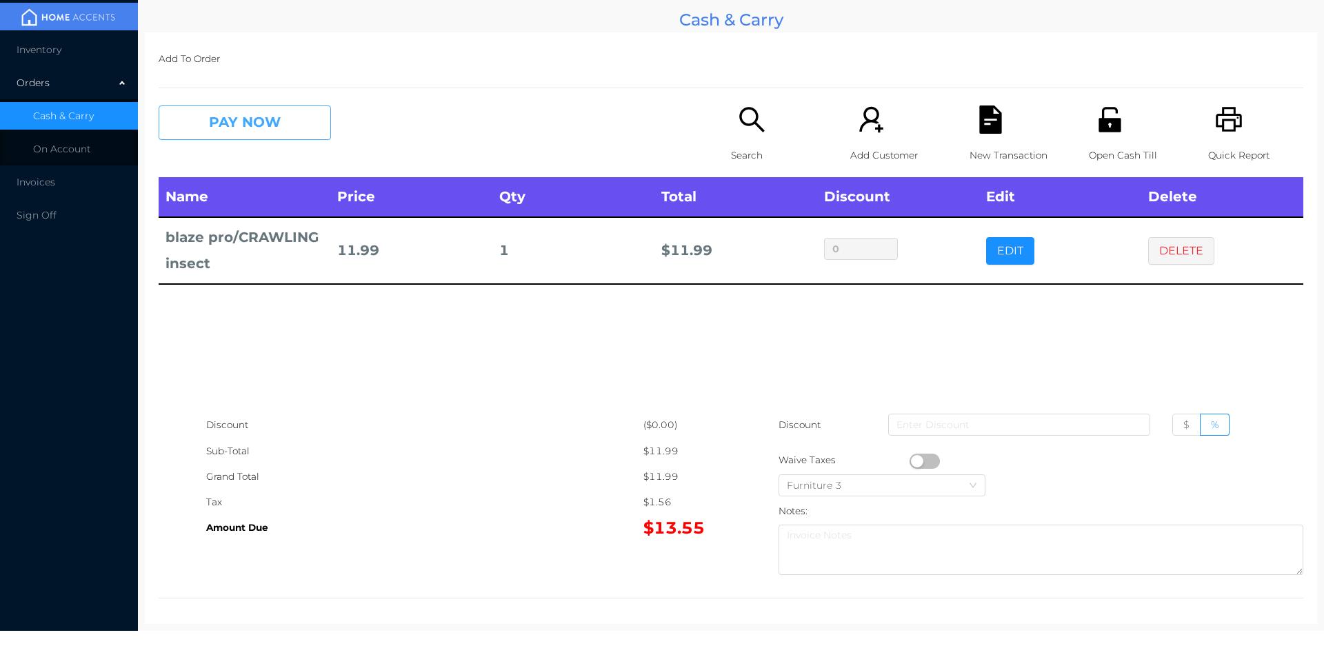
click at [241, 135] on button "PAY NOW" at bounding box center [245, 123] width 172 height 34
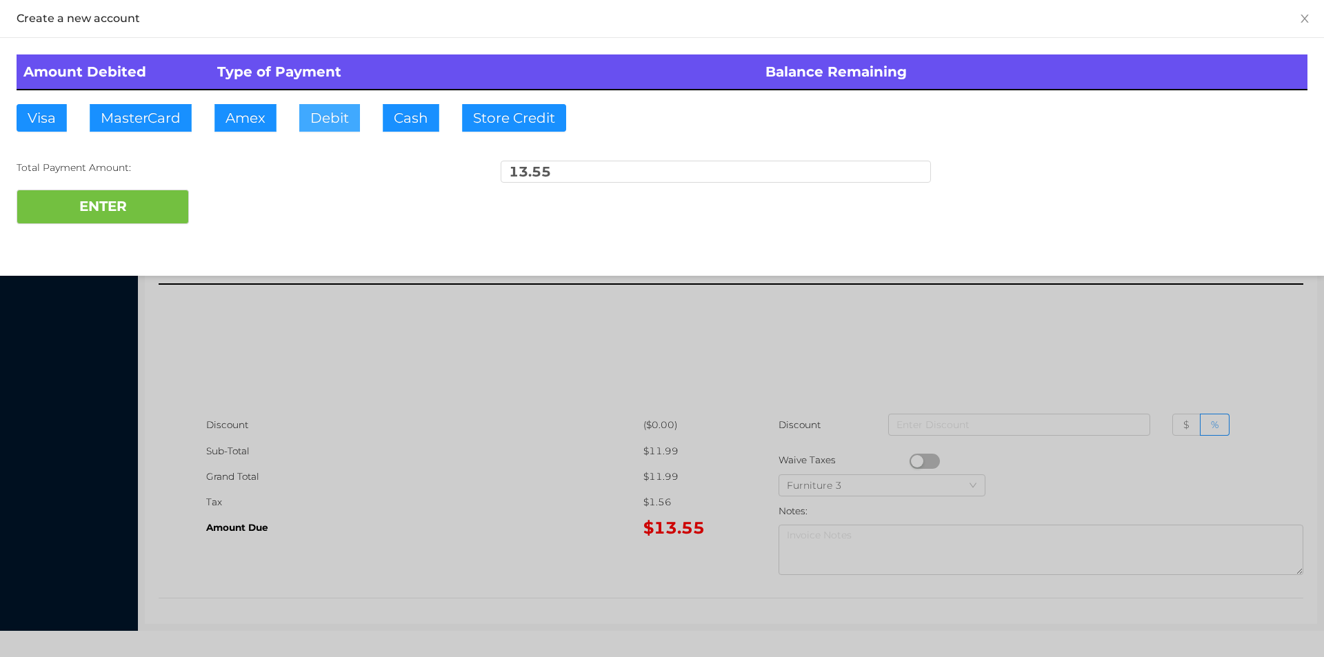
click at [331, 119] on button "Debit" at bounding box center [329, 118] width 61 height 28
click at [135, 190] on button "ENTER" at bounding box center [103, 207] width 172 height 34
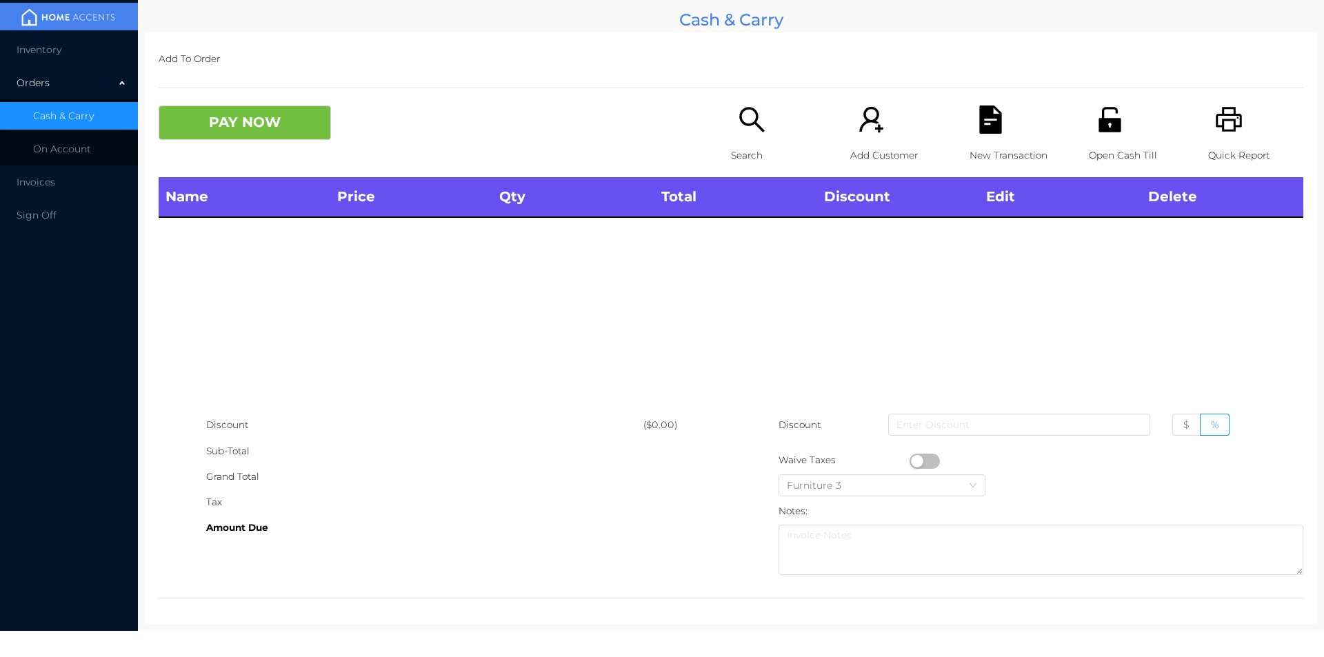
click at [752, 136] on div "Search" at bounding box center [778, 142] width 95 height 72
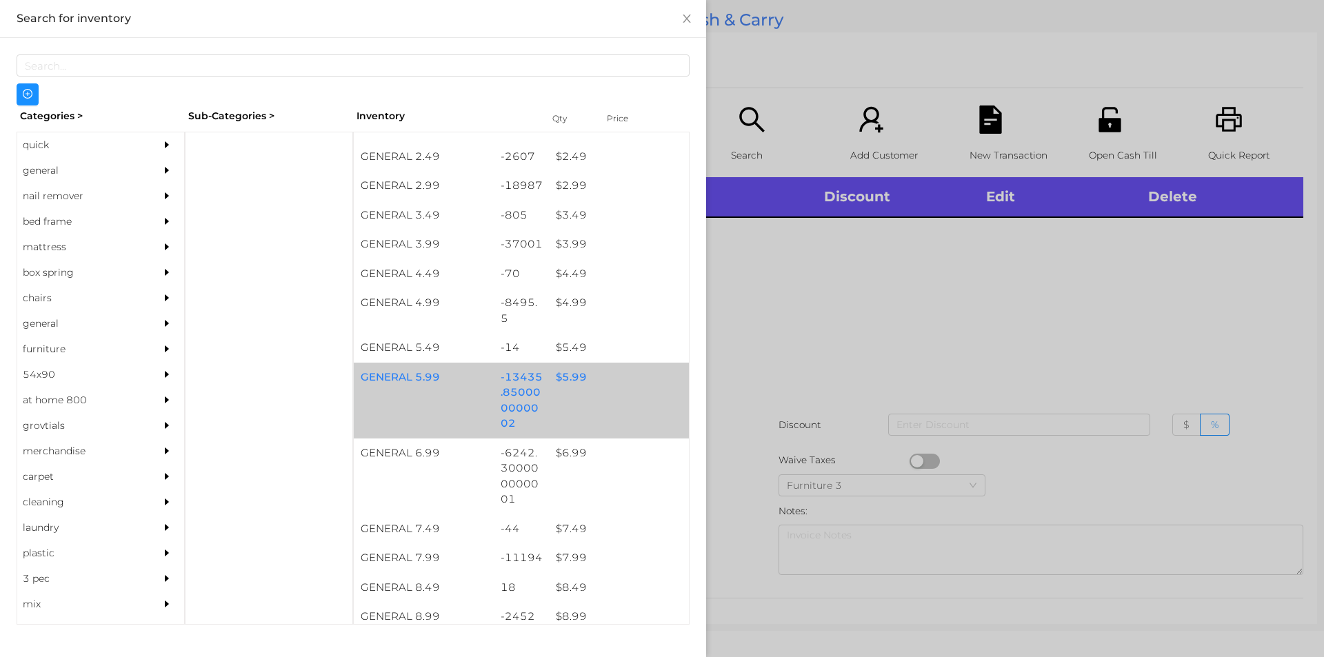
click at [565, 380] on div "$ 5.99" at bounding box center [619, 378] width 140 height 30
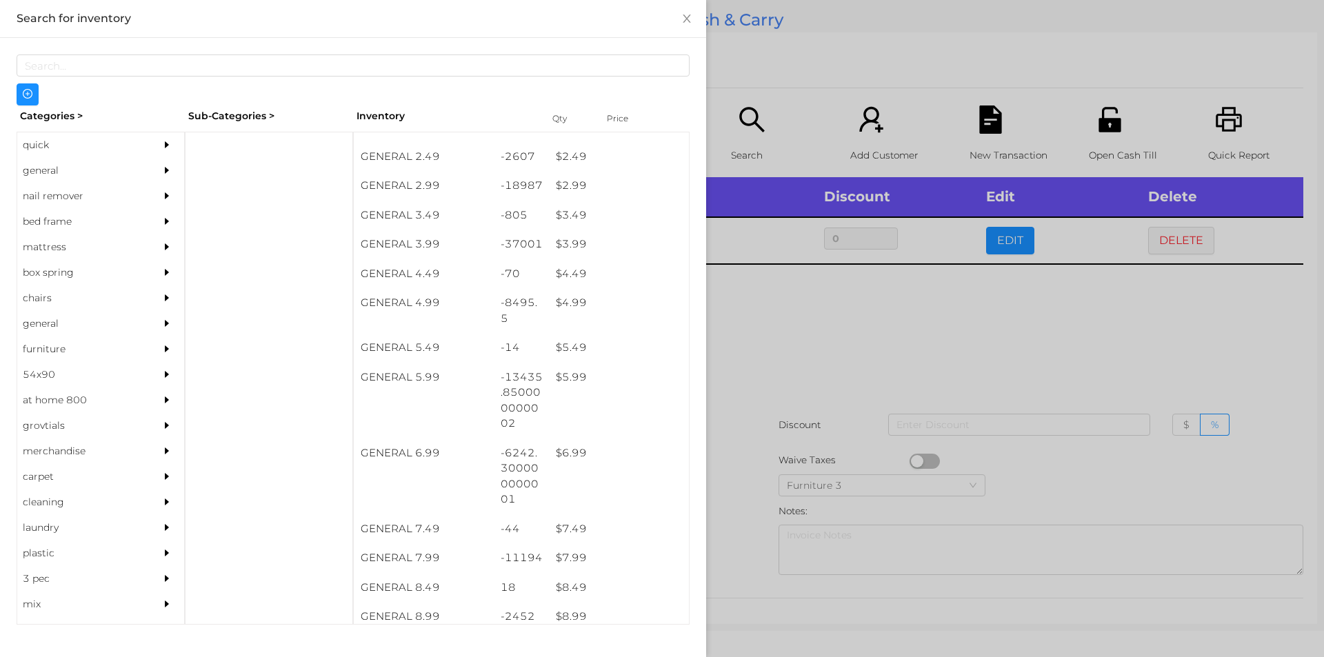
click at [753, 305] on div at bounding box center [662, 328] width 1324 height 657
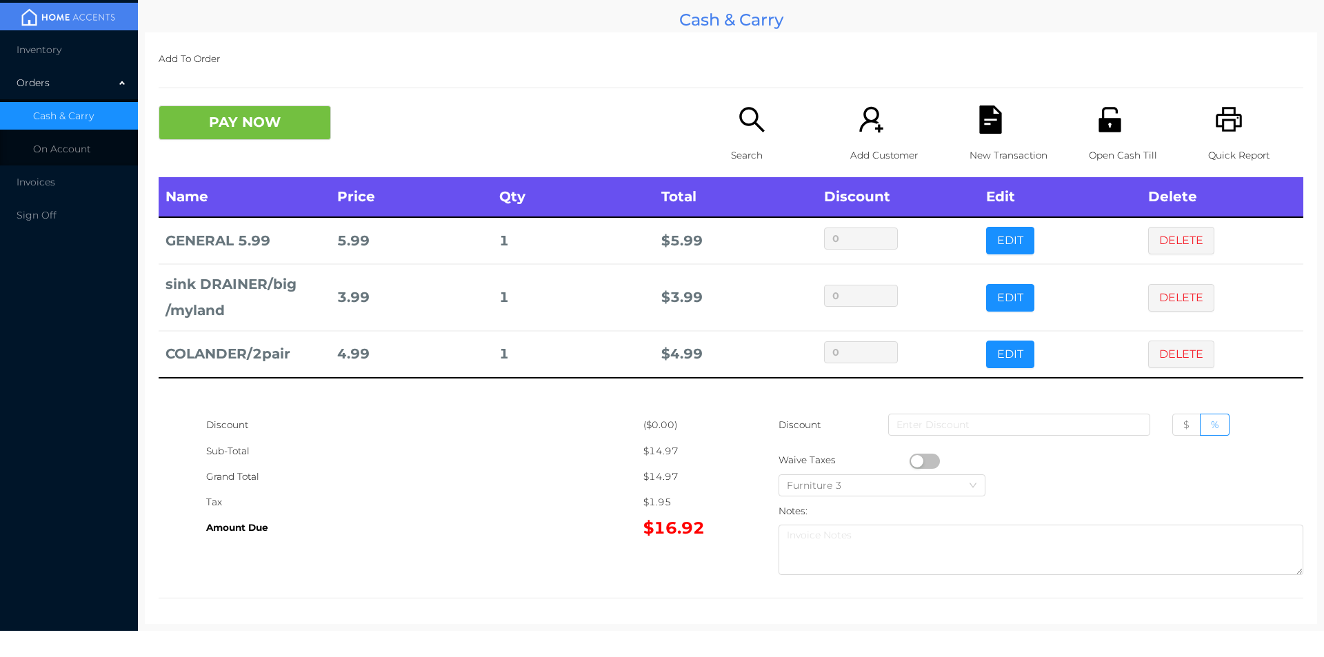
click at [1102, 135] on div "Open Cash Till" at bounding box center [1136, 142] width 95 height 72
click at [993, 131] on icon "icon: file-text" at bounding box center [990, 120] width 22 height 28
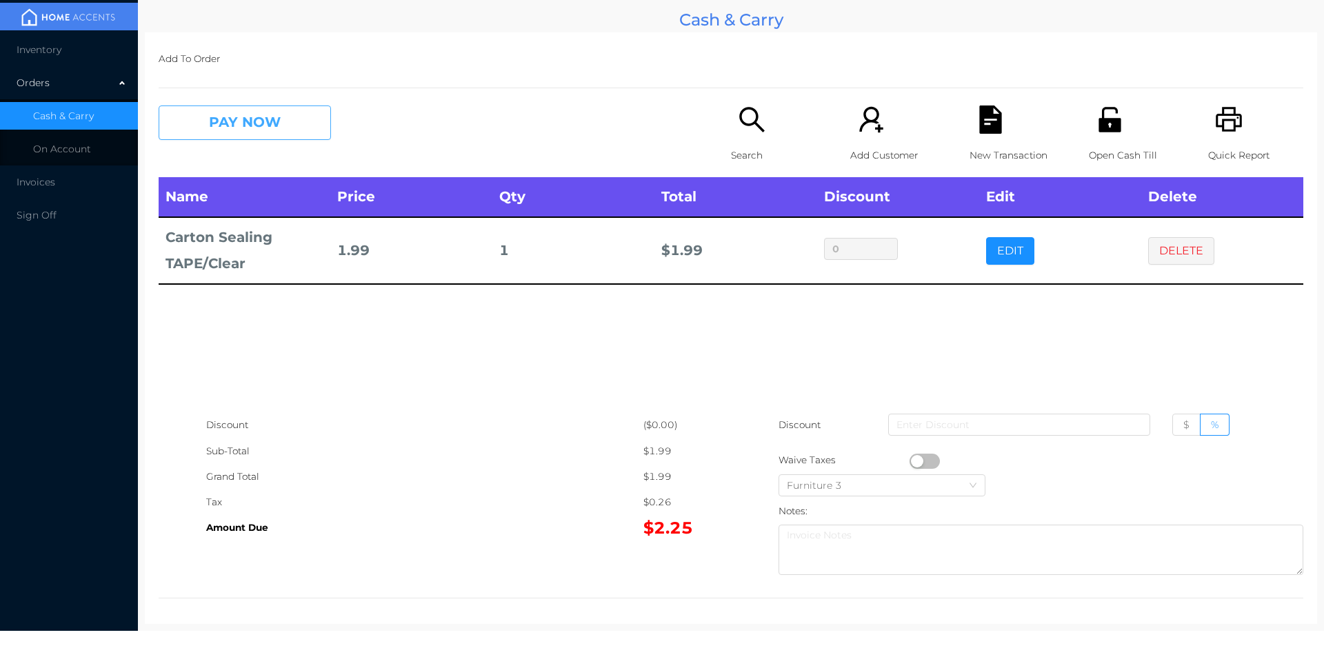
click at [234, 130] on button "PAY NOW" at bounding box center [245, 123] width 172 height 34
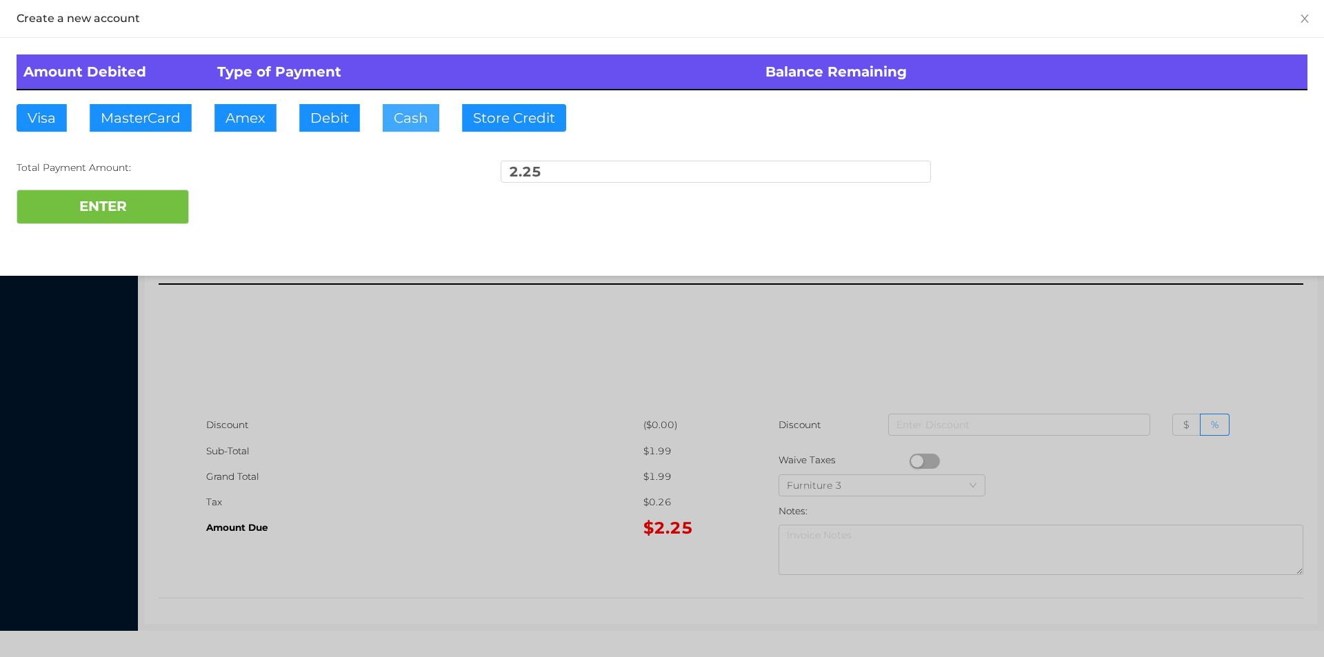
click at [390, 121] on button "Cash" at bounding box center [411, 118] width 57 height 28
click at [141, 204] on button "ENTER" at bounding box center [103, 207] width 172 height 34
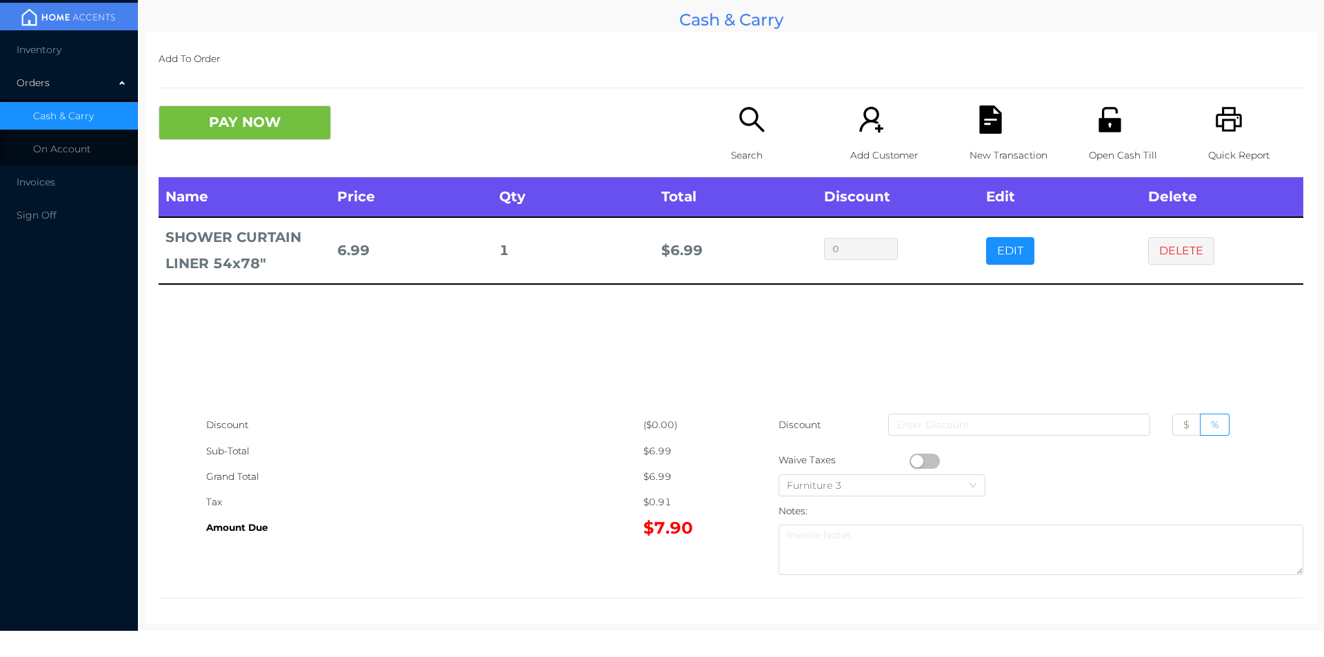
click at [745, 137] on div "Search" at bounding box center [778, 142] width 95 height 72
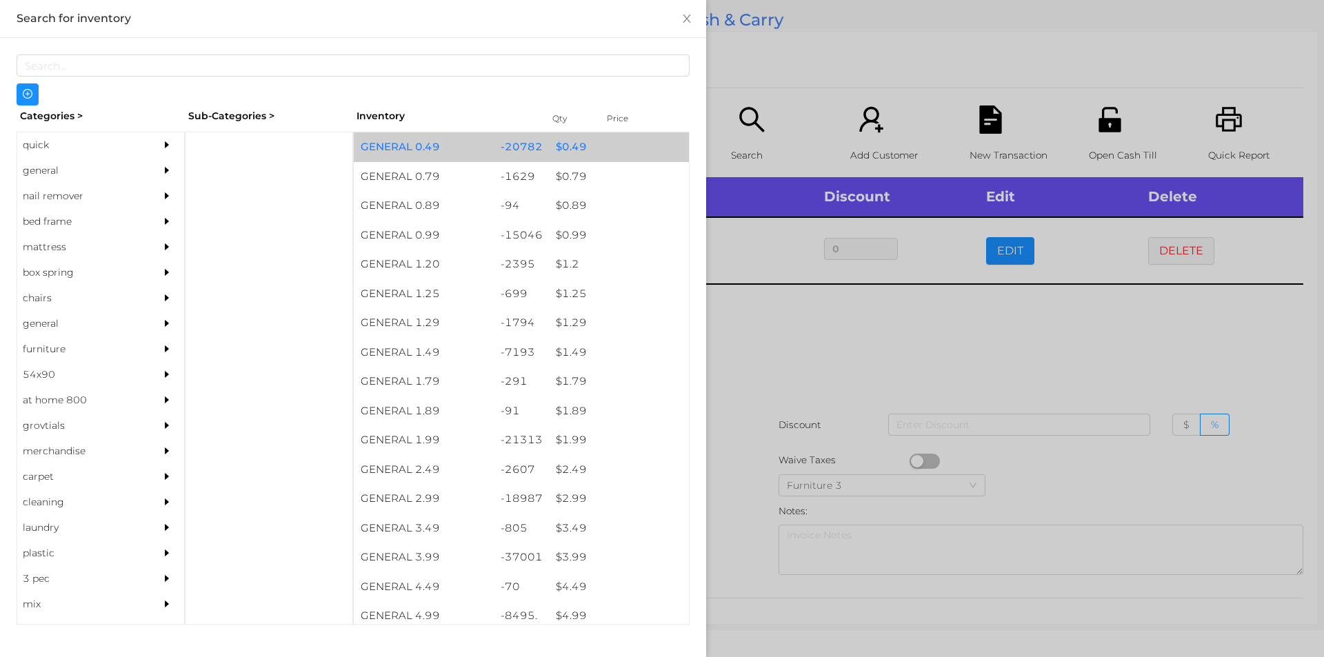
click at [572, 152] on div "$ 0.49" at bounding box center [619, 147] width 140 height 30
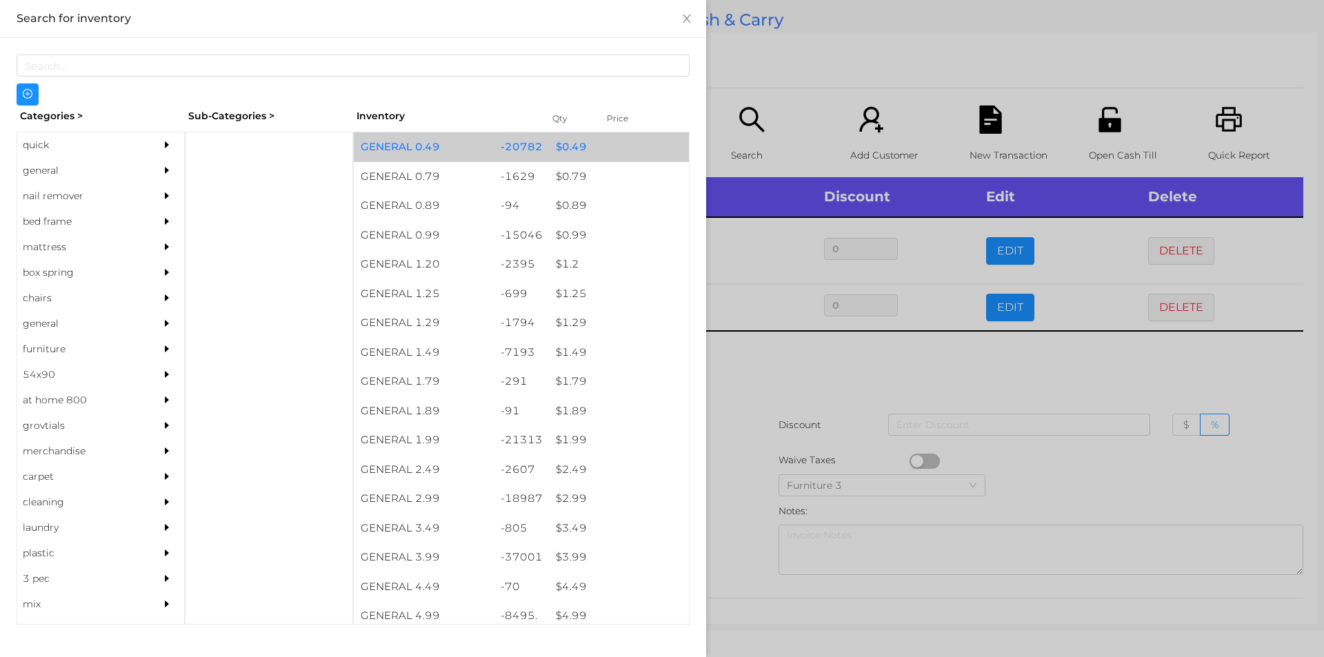
click at [569, 150] on div "$ 0.49" at bounding box center [619, 147] width 140 height 30
click at [560, 151] on div "$ 0.49" at bounding box center [619, 147] width 140 height 30
click at [553, 146] on div "$ 0.49" at bounding box center [619, 147] width 140 height 30
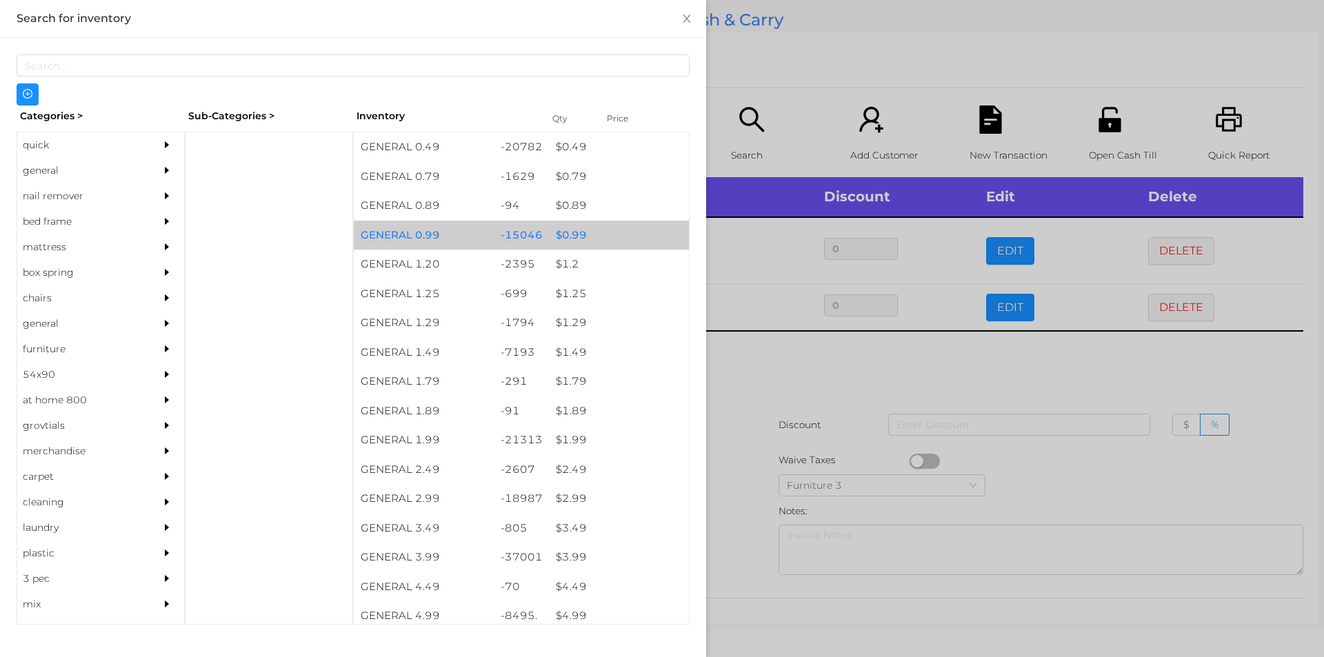
click at [563, 233] on div "$ 0.99" at bounding box center [619, 236] width 140 height 30
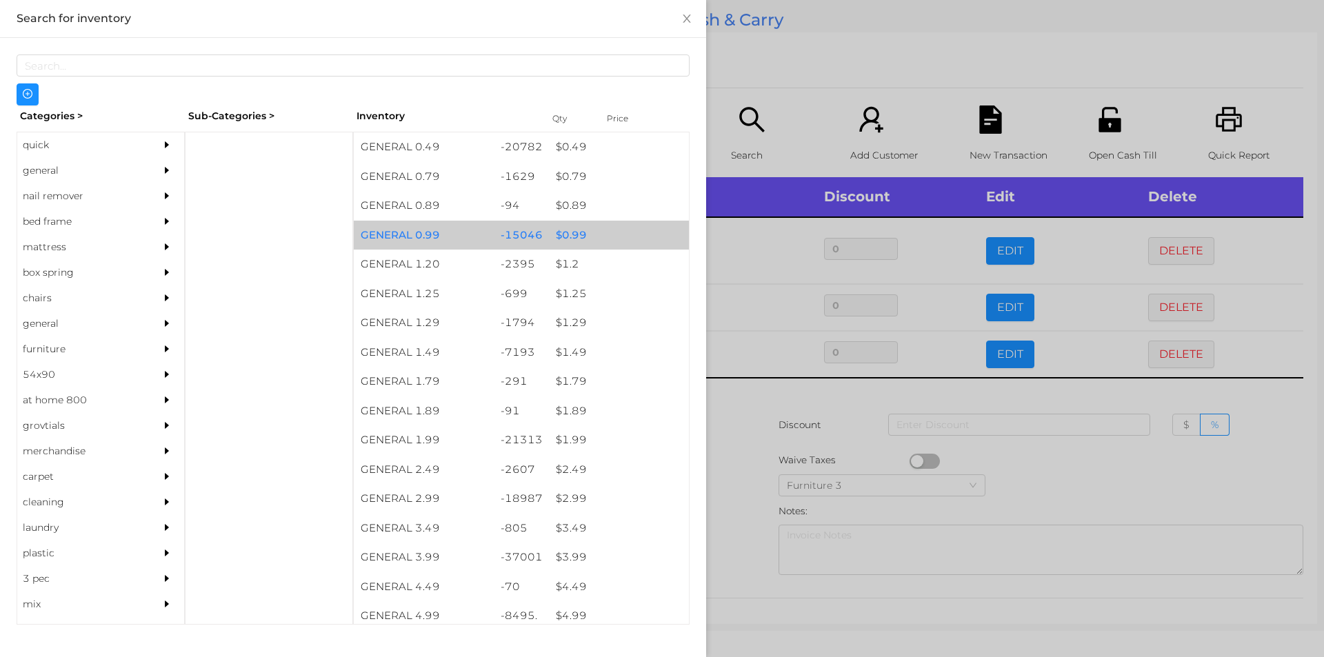
click at [565, 230] on div "$ 0.99" at bounding box center [619, 236] width 140 height 30
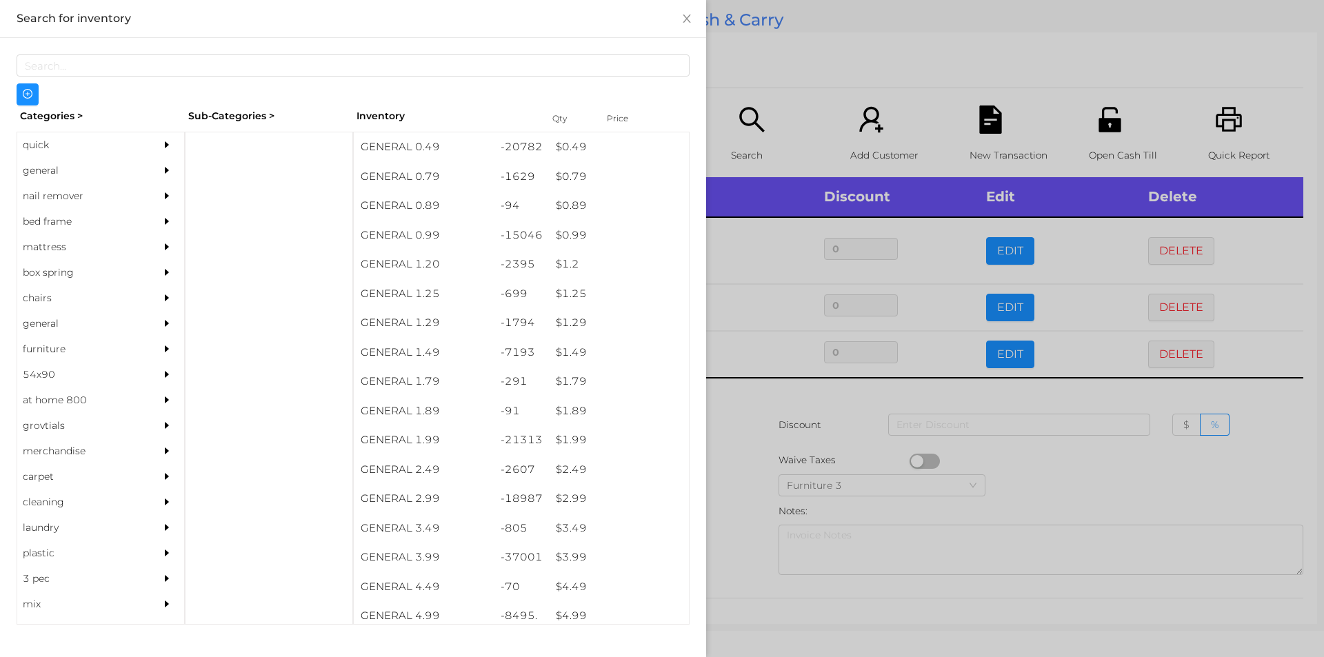
click at [736, 378] on div at bounding box center [662, 328] width 1324 height 657
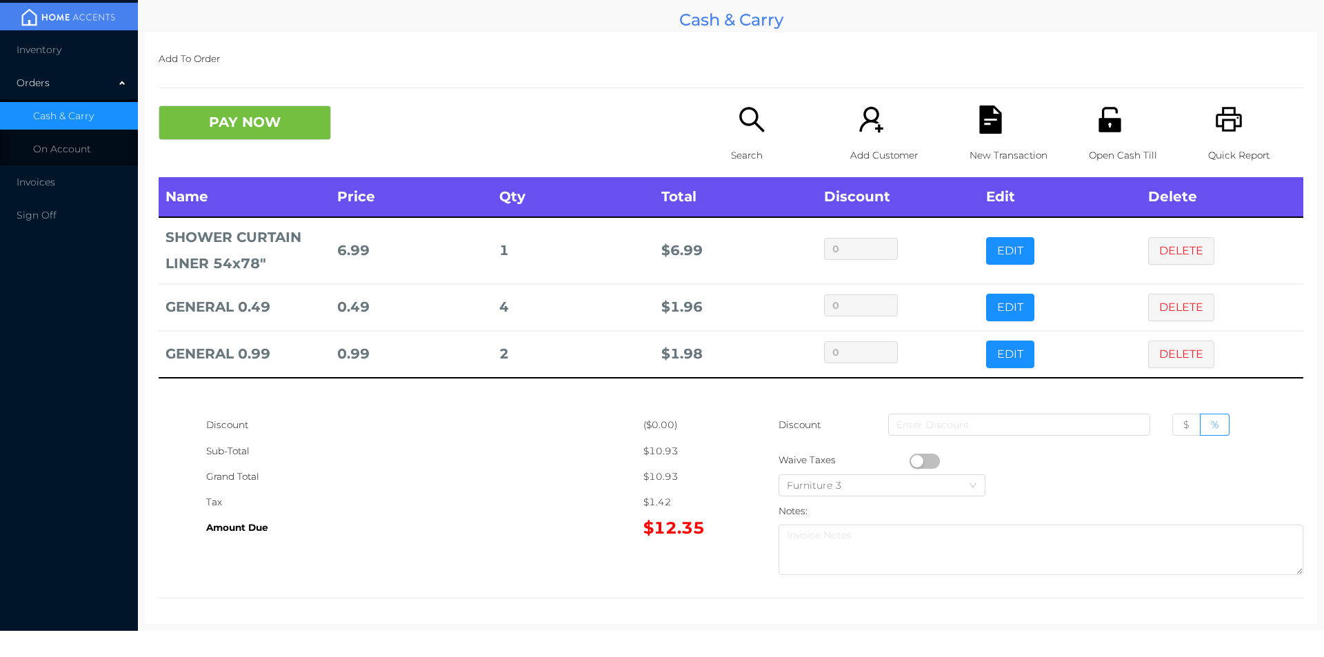
click at [1236, 117] on div "Quick Report" at bounding box center [1255, 142] width 95 height 72
click at [993, 129] on icon "icon: file-text" at bounding box center [990, 120] width 22 height 28
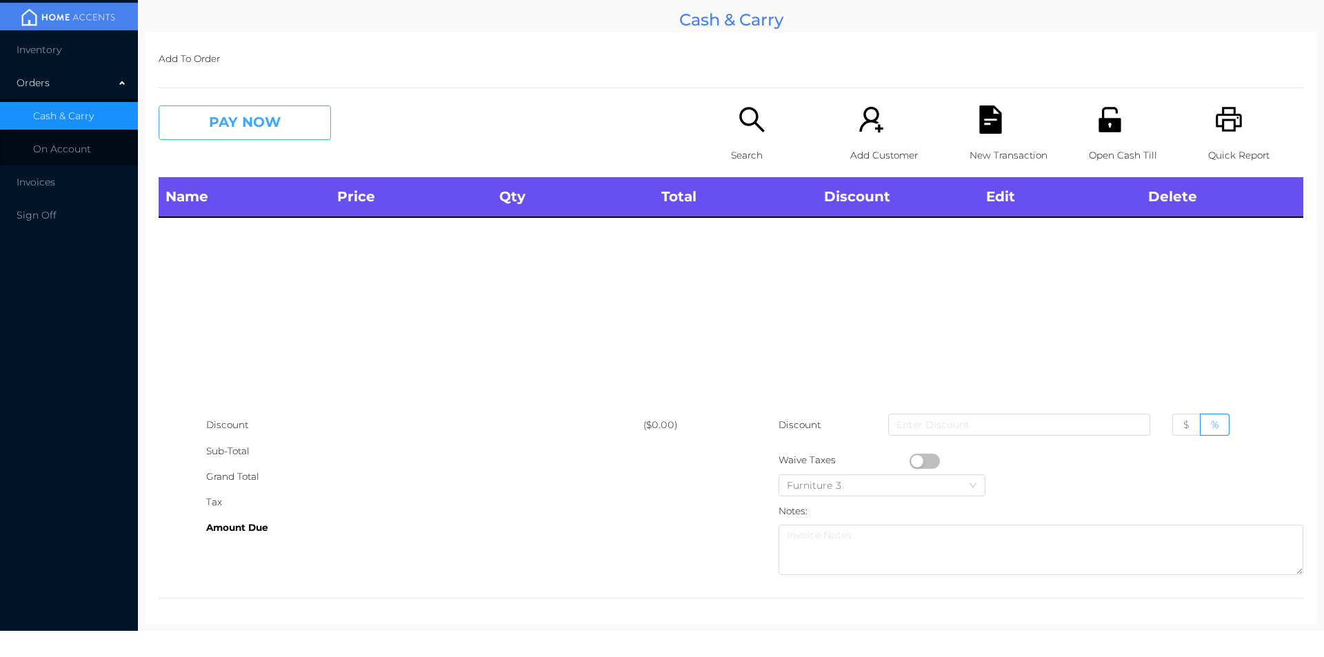
click at [253, 126] on button "PAY NOW" at bounding box center [245, 123] width 172 height 34
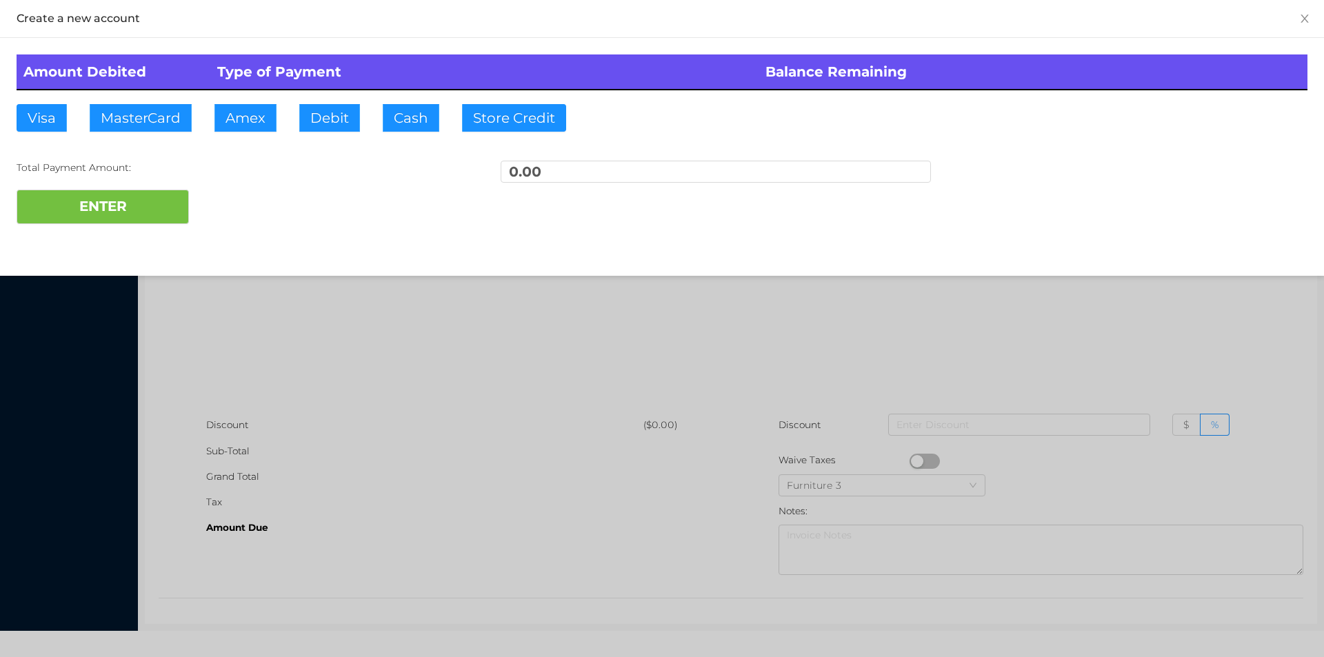
click at [409, 344] on div at bounding box center [662, 328] width 1324 height 657
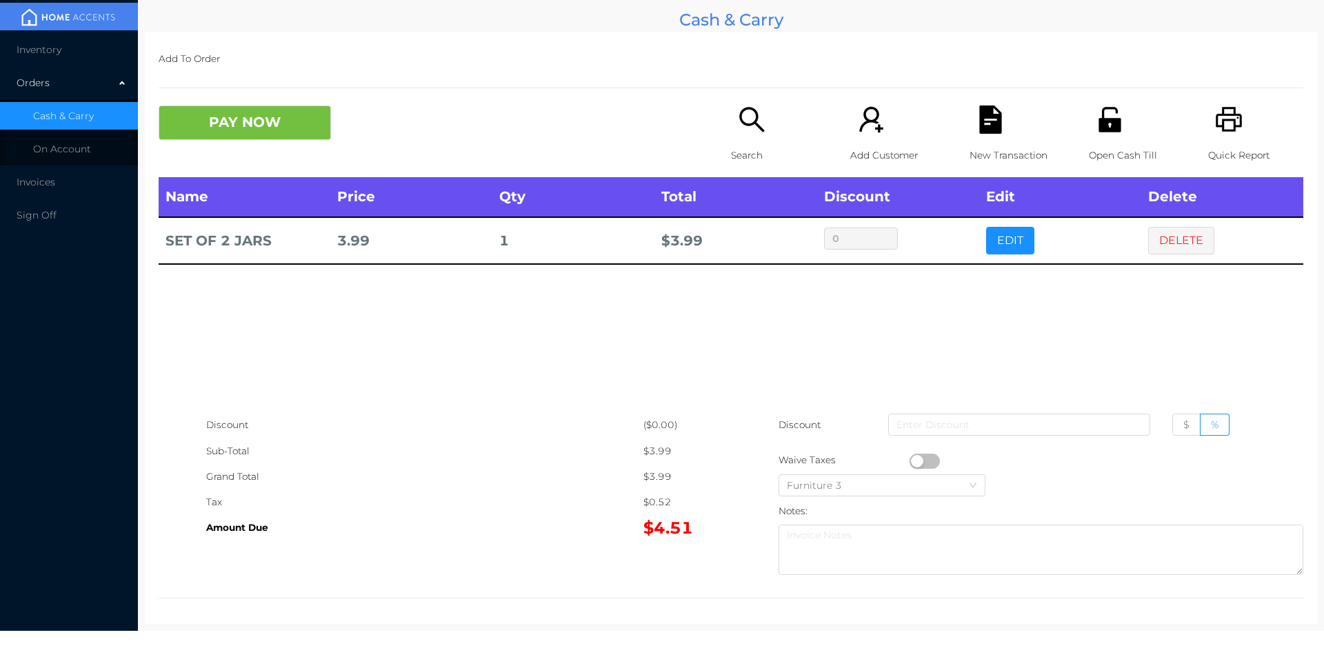
click at [732, 143] on p "Search" at bounding box center [778, 156] width 95 height 26
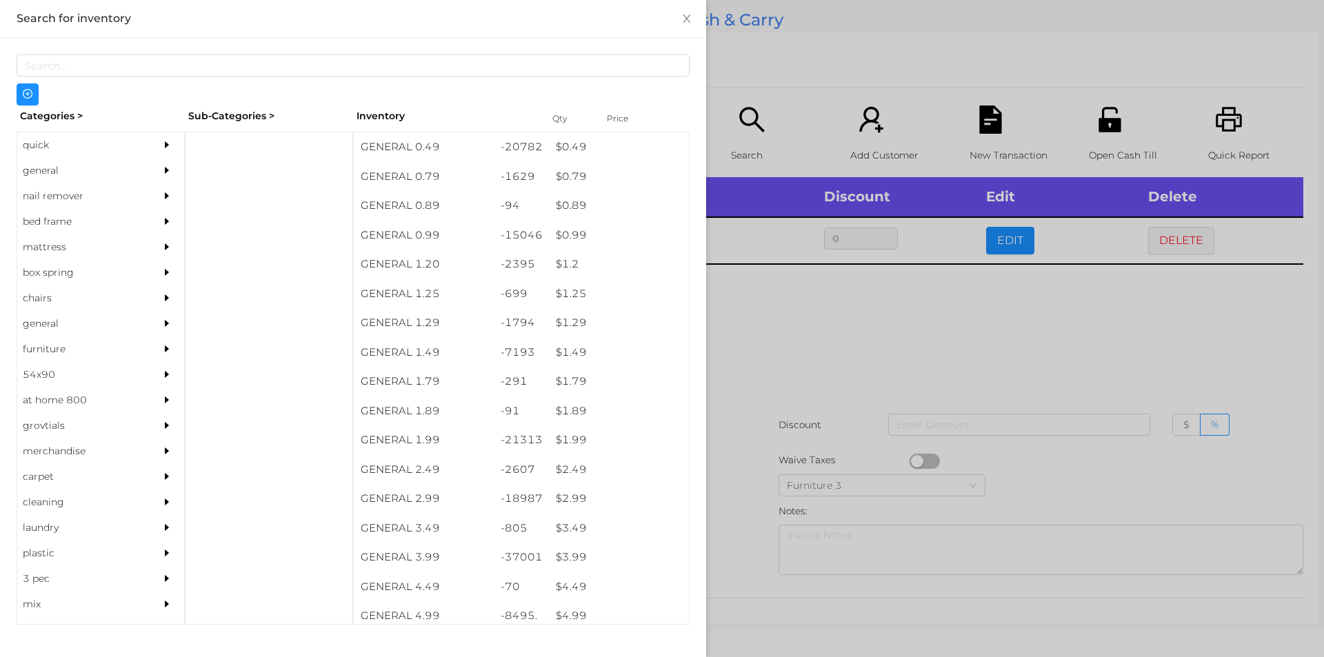
click at [43, 165] on div "general" at bounding box center [80, 171] width 126 height 26
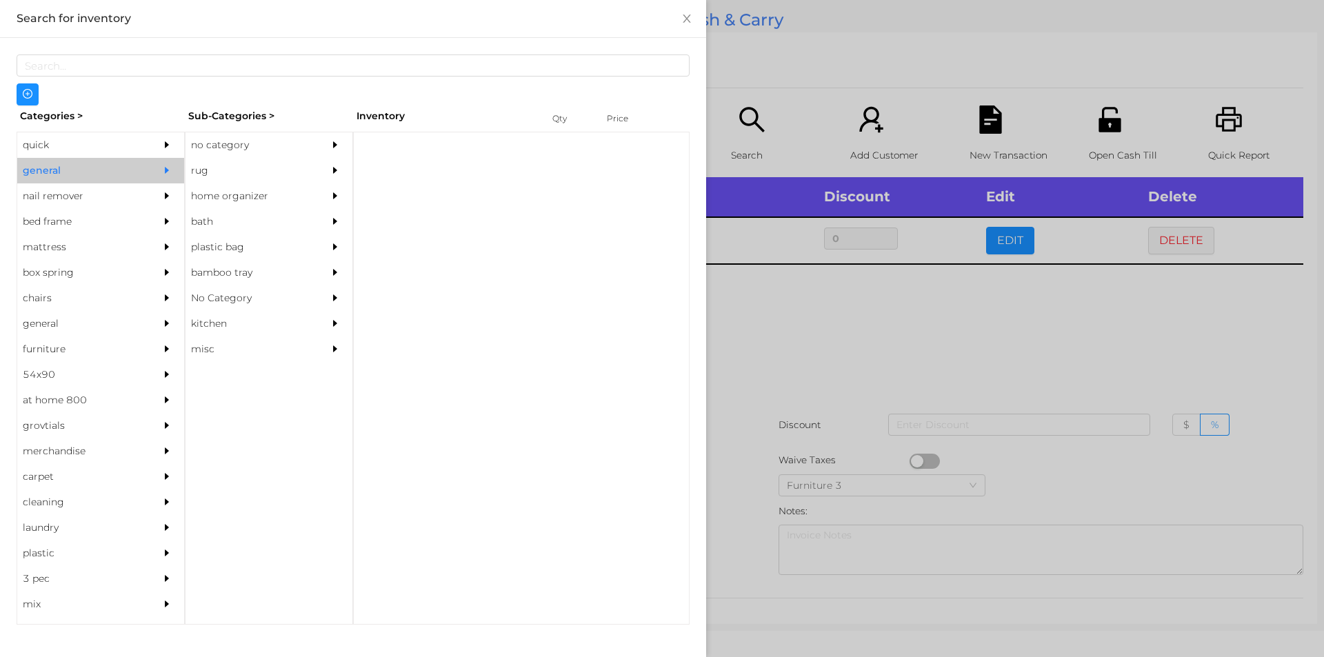
click at [231, 144] on div "no category" at bounding box center [248, 145] width 126 height 26
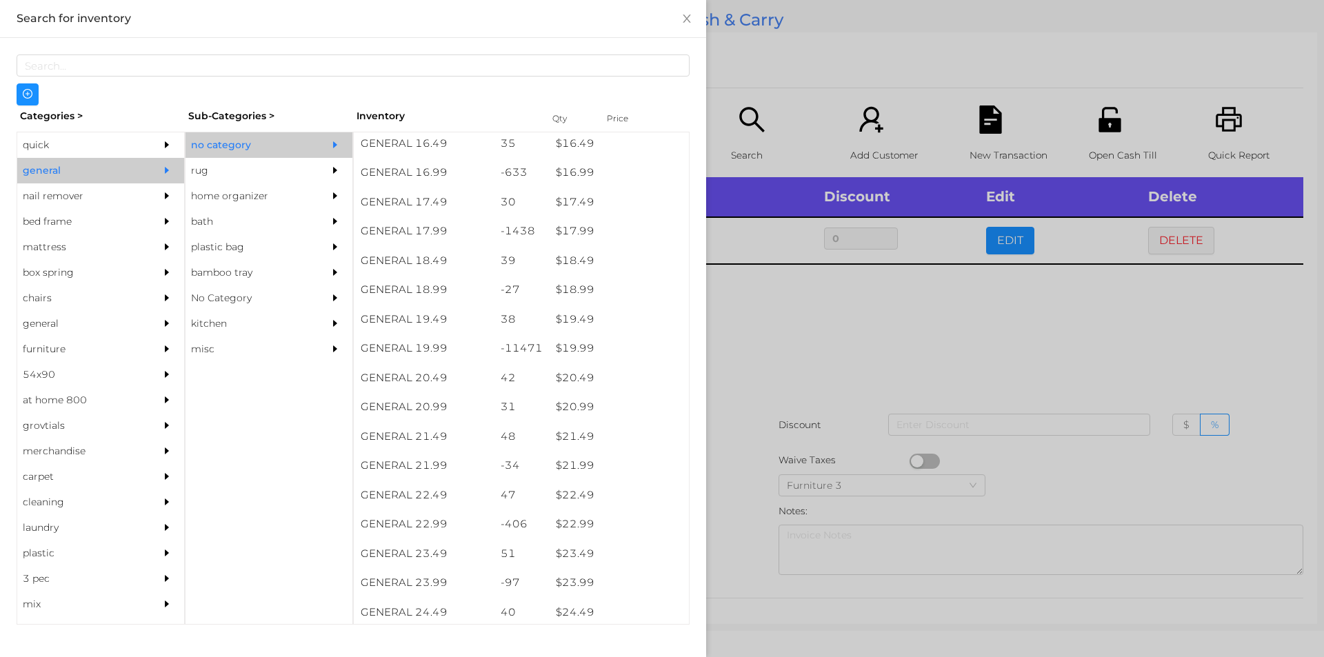
scroll to position [1325, 0]
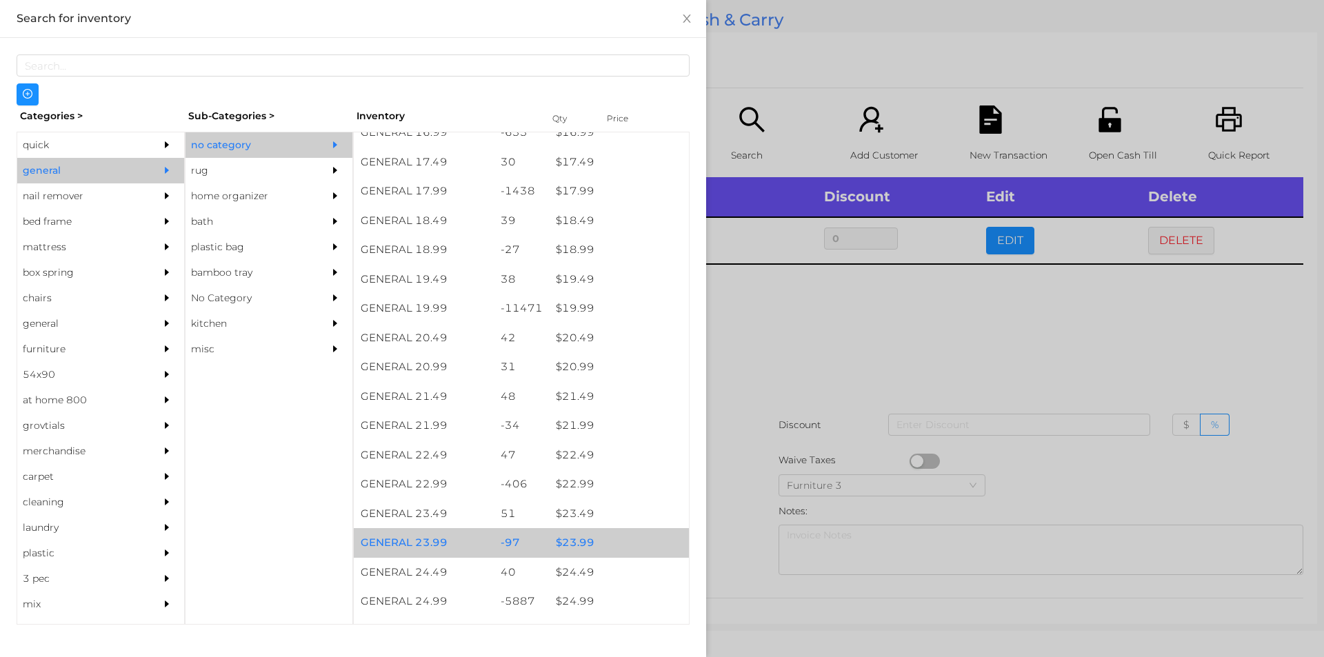
click at [494, 532] on div "-97" at bounding box center [522, 543] width 56 height 30
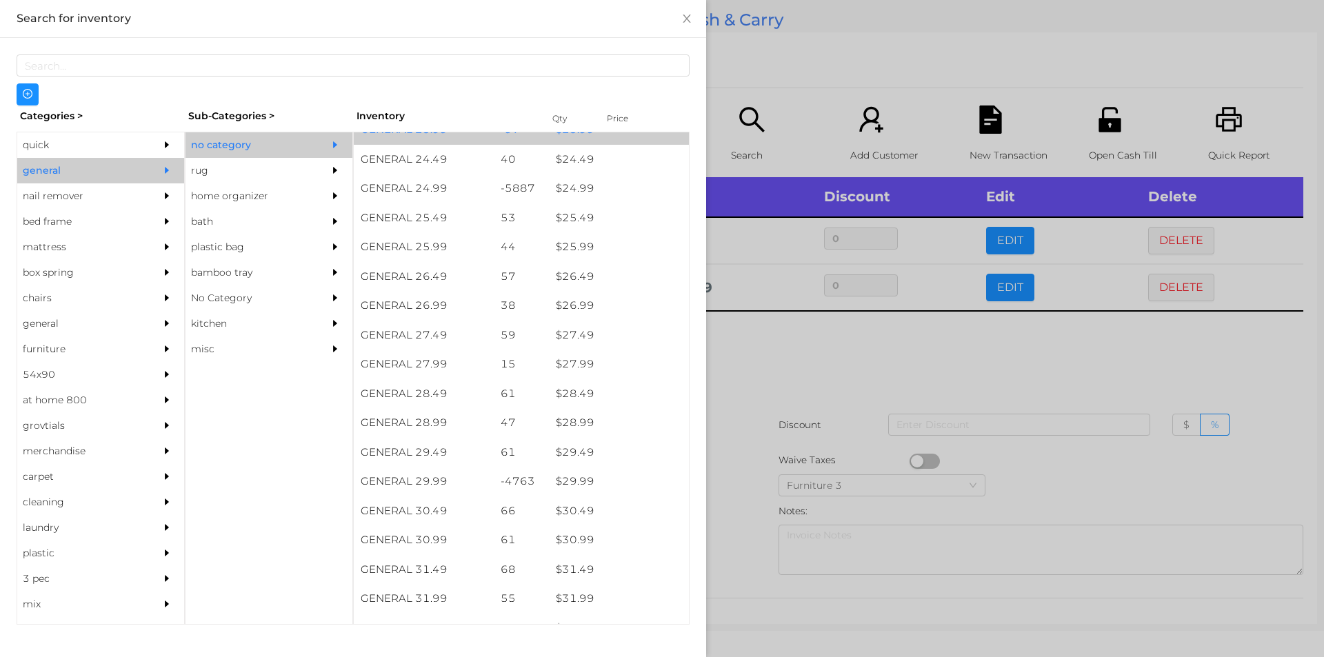
scroll to position [1738, 0]
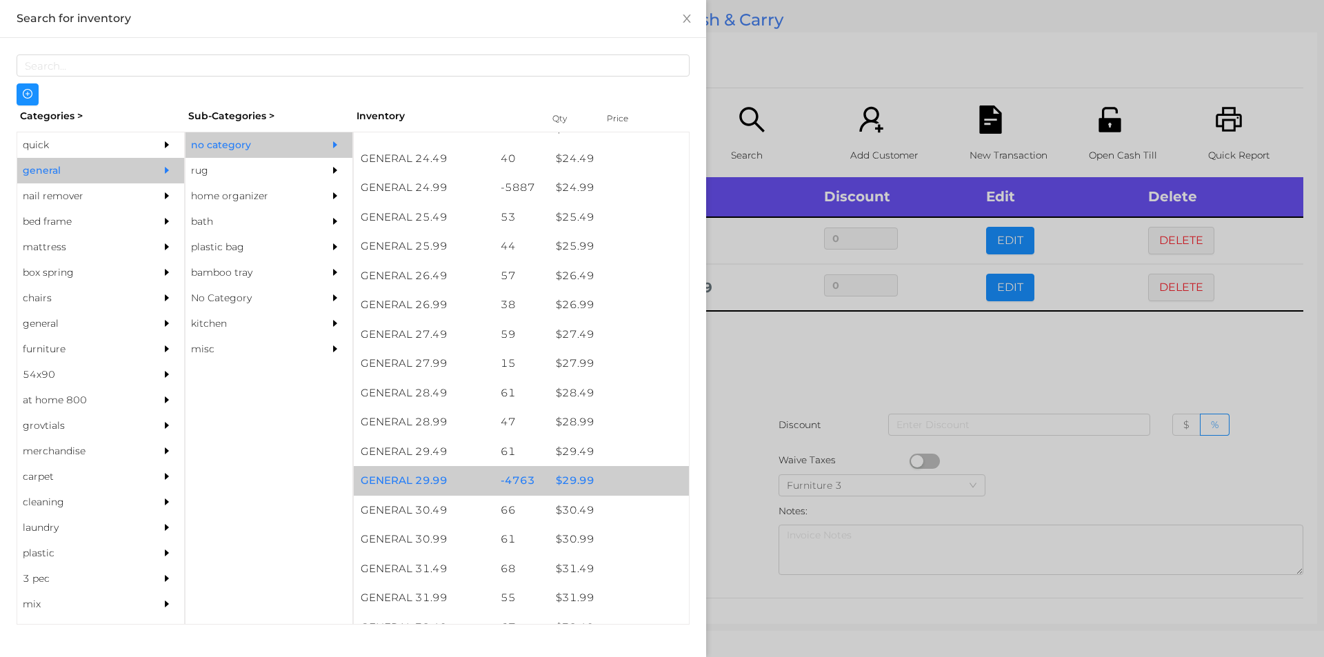
click at [565, 473] on div "$ 29.99" at bounding box center [619, 481] width 140 height 30
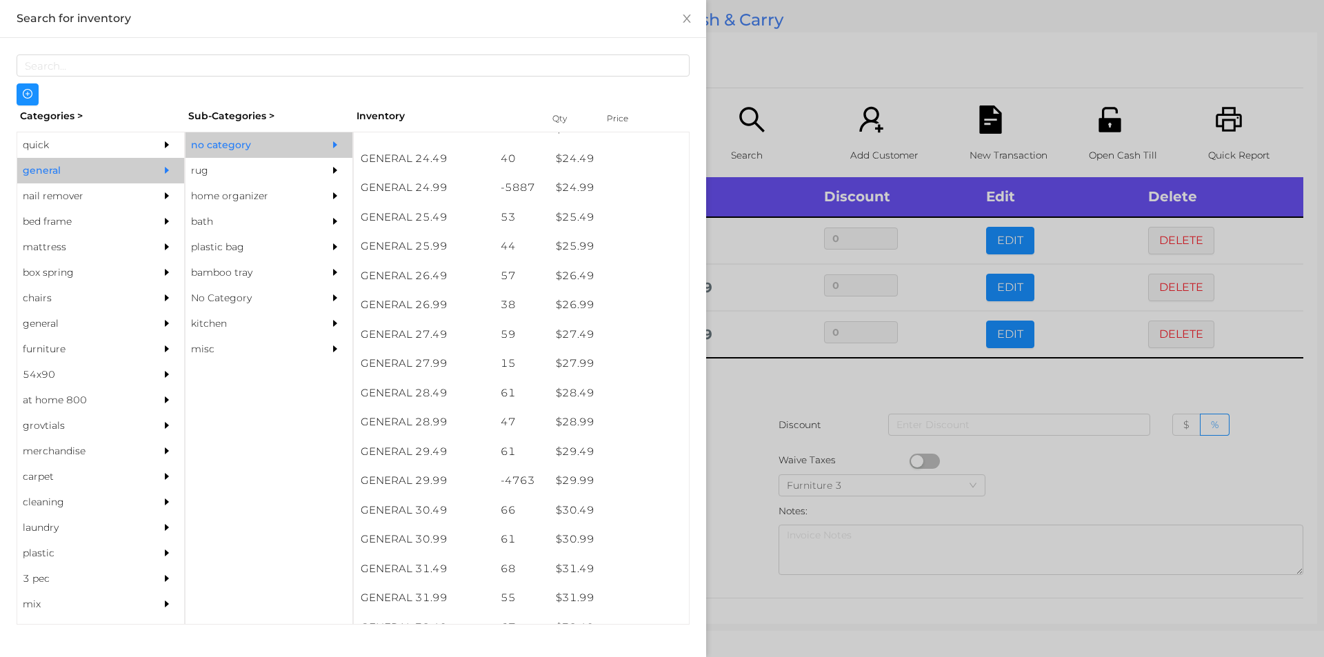
click at [762, 388] on div at bounding box center [662, 328] width 1324 height 657
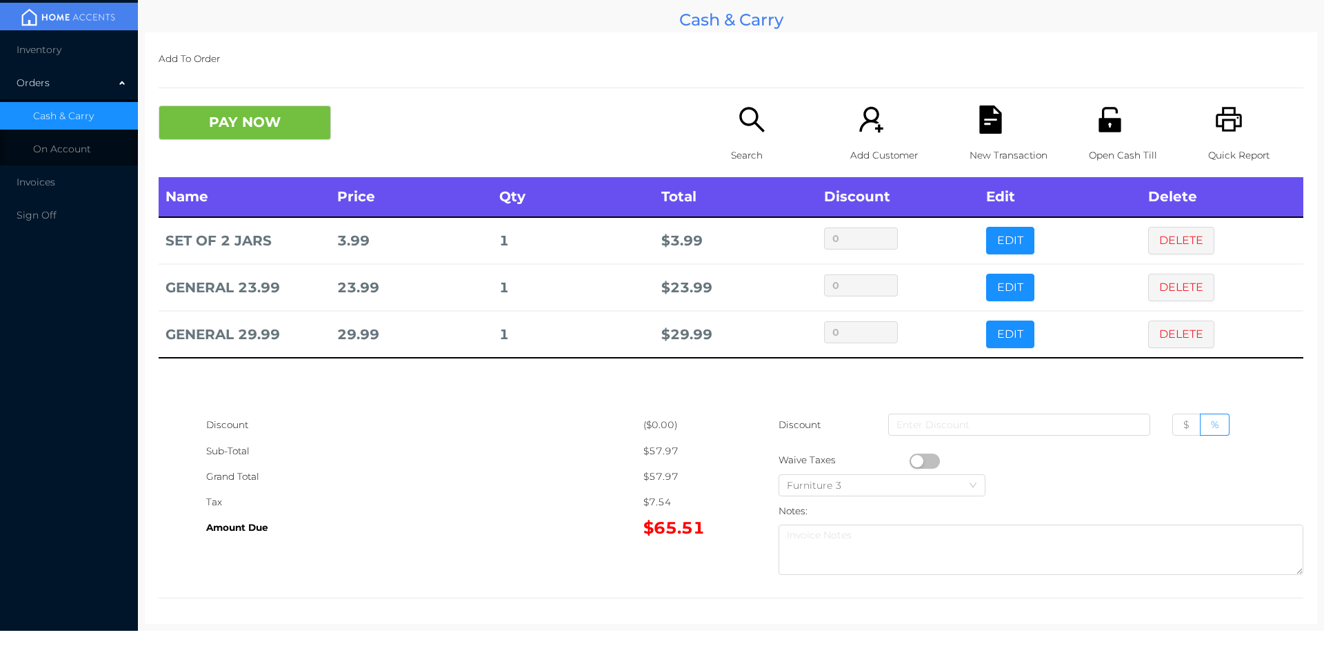
click at [1148, 277] on button "DELETE" at bounding box center [1181, 288] width 66 height 28
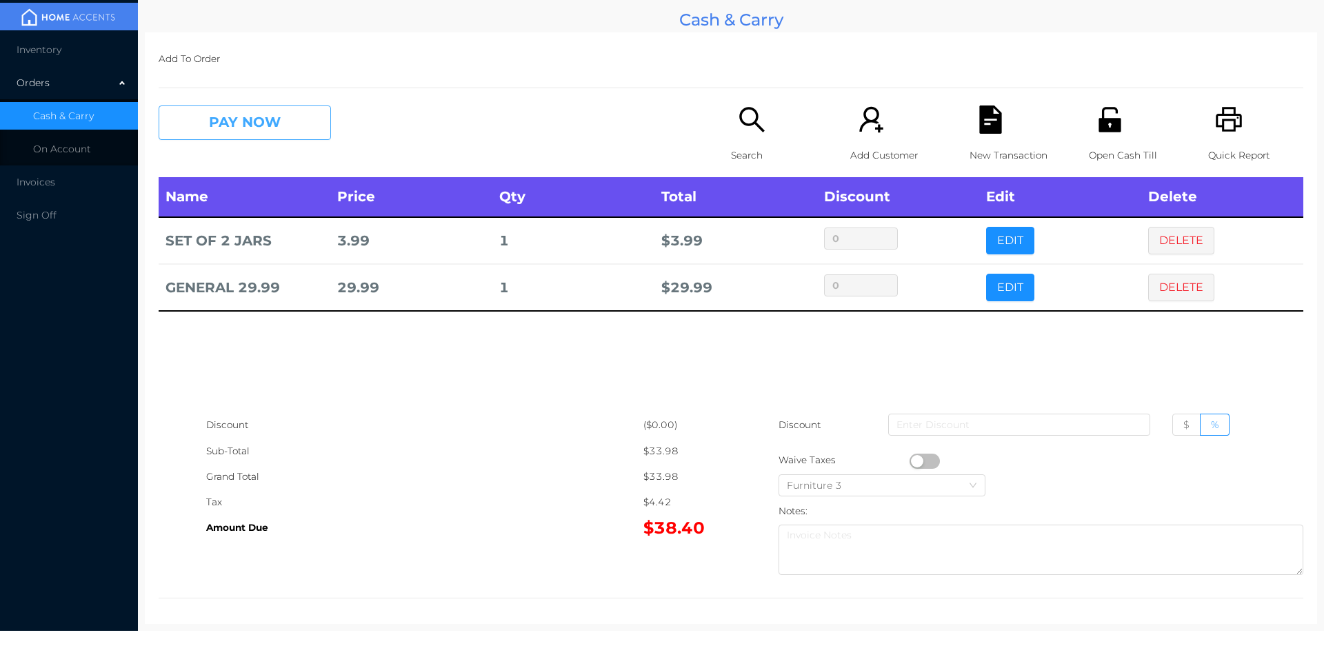
click at [296, 134] on button "PAY NOW" at bounding box center [245, 123] width 172 height 34
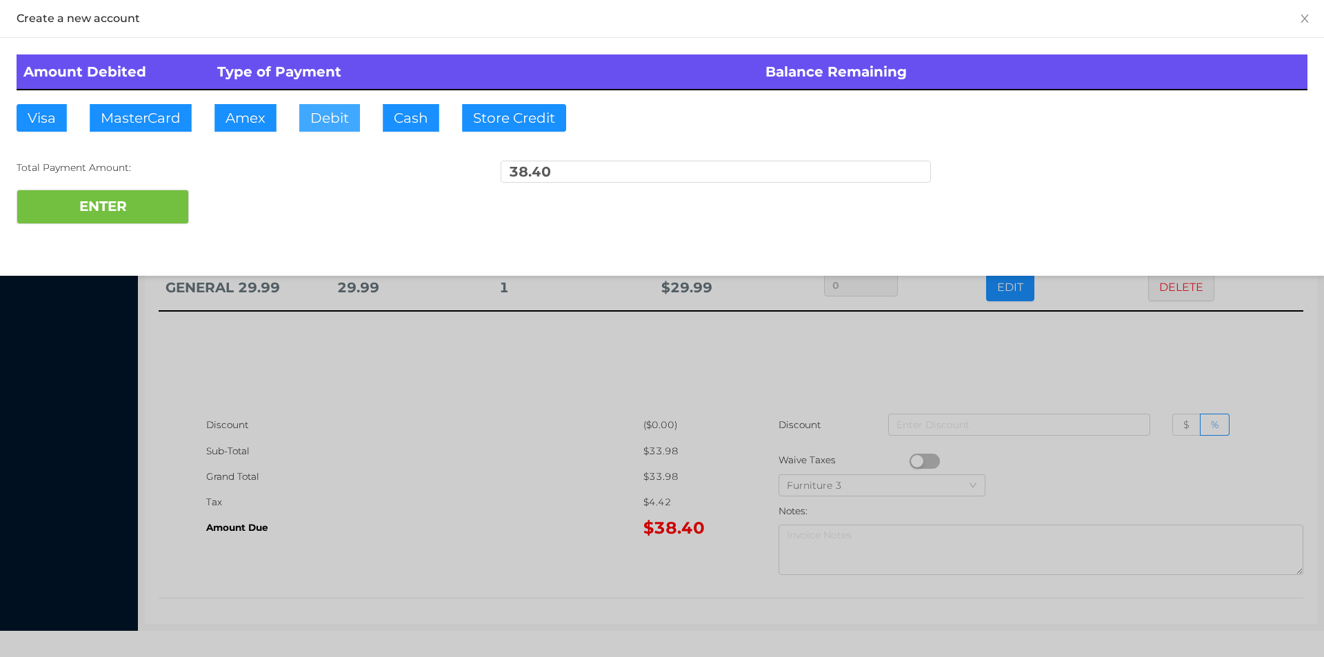
click at [325, 129] on button "Debit" at bounding box center [329, 118] width 61 height 28
click at [174, 210] on button "ENTER" at bounding box center [103, 207] width 172 height 34
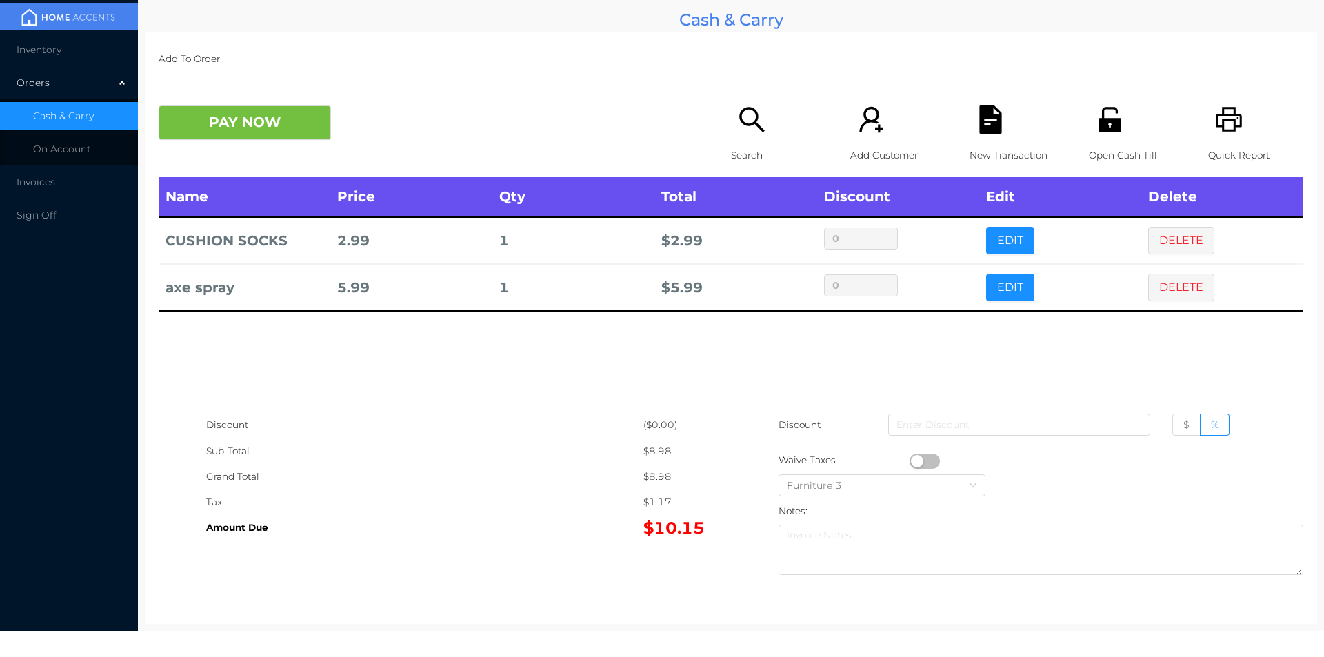
click at [1112, 138] on div "Open Cash Till" at bounding box center [1136, 142] width 95 height 72
click at [1101, 141] on div "Open Cash Till" at bounding box center [1136, 142] width 95 height 72
click at [271, 129] on button "PAY NOW" at bounding box center [245, 123] width 172 height 34
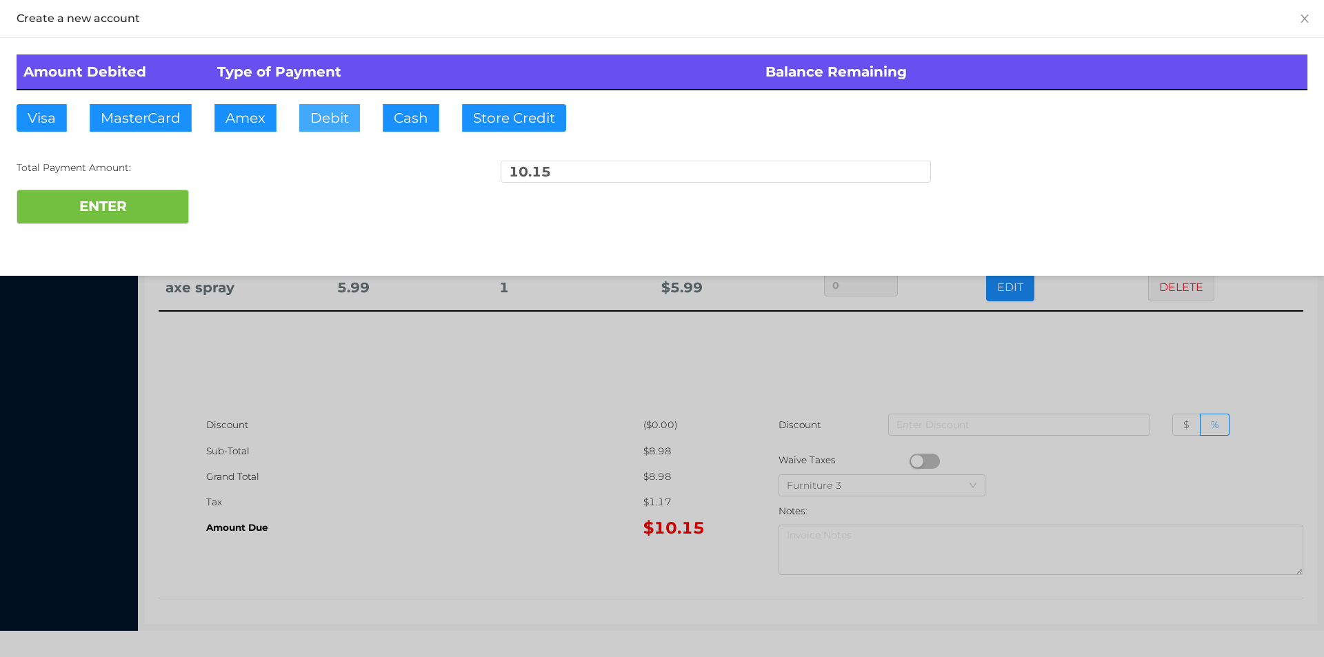
click at [343, 110] on button "Debit" at bounding box center [329, 118] width 61 height 28
click at [145, 221] on button "ENTER" at bounding box center [103, 207] width 172 height 34
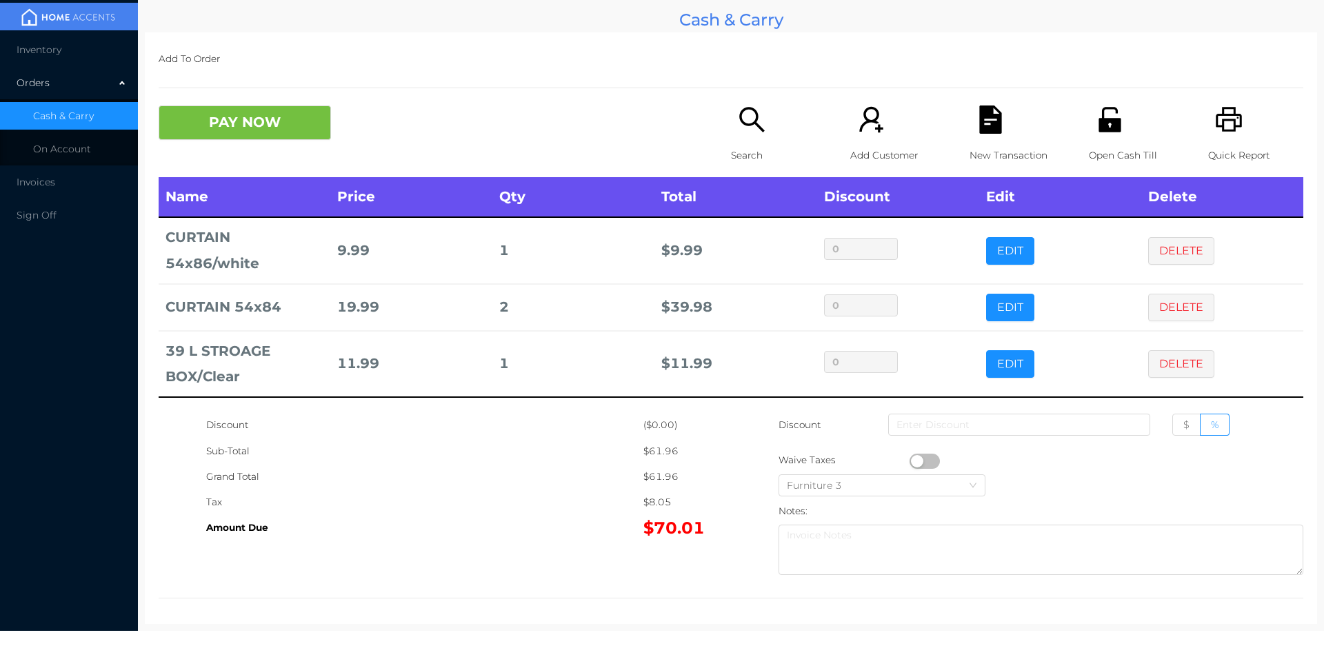
click at [282, 134] on button "PAY NOW" at bounding box center [245, 123] width 172 height 34
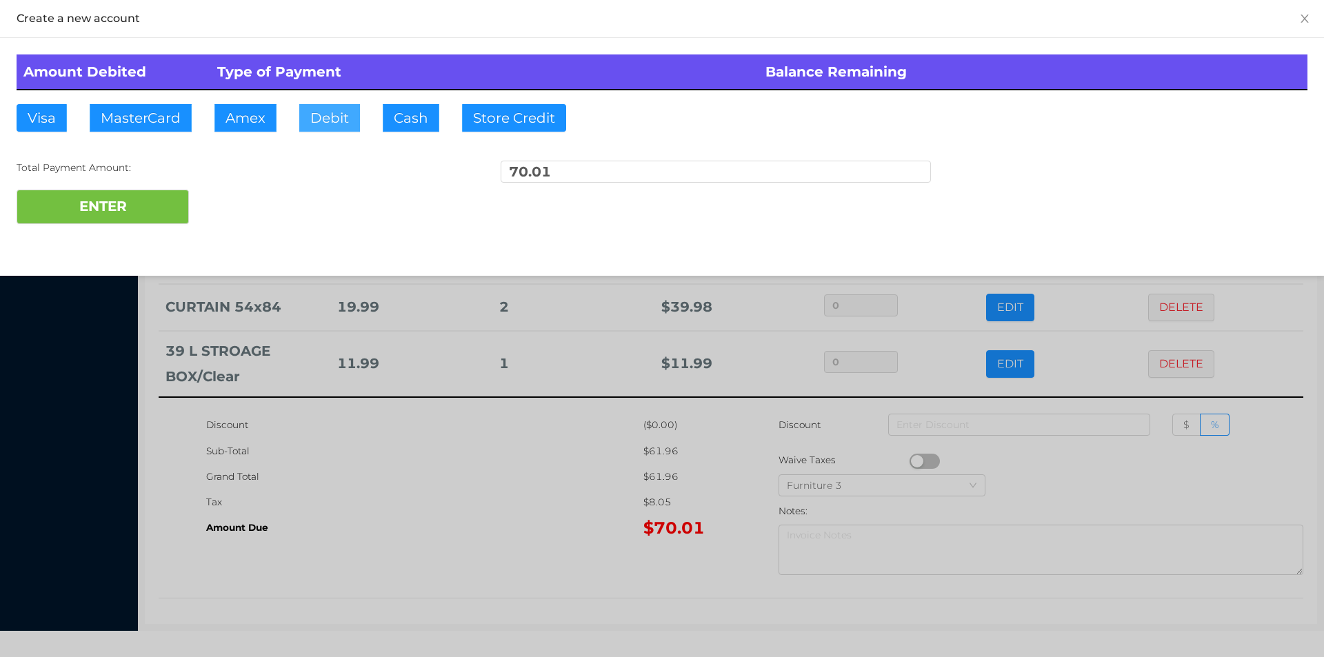
click at [323, 121] on button "Debit" at bounding box center [329, 118] width 61 height 28
click at [150, 200] on button "ENTER" at bounding box center [103, 207] width 172 height 34
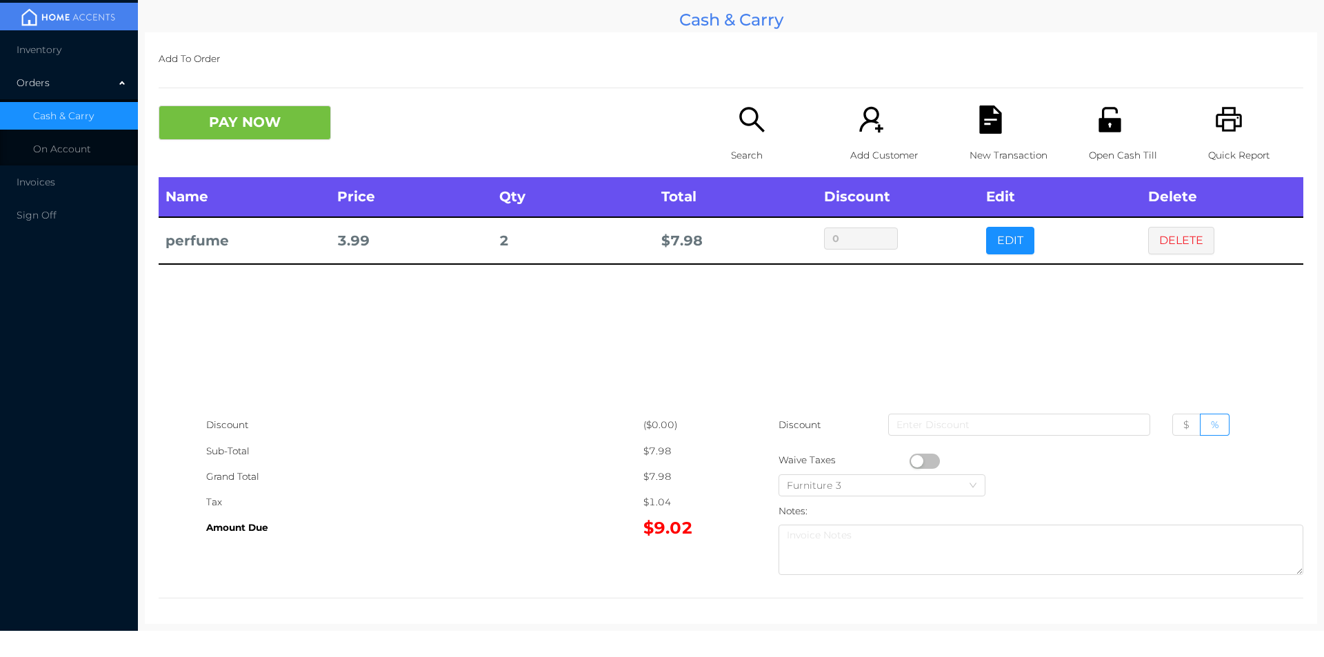
click at [745, 135] on div "Search" at bounding box center [778, 142] width 95 height 72
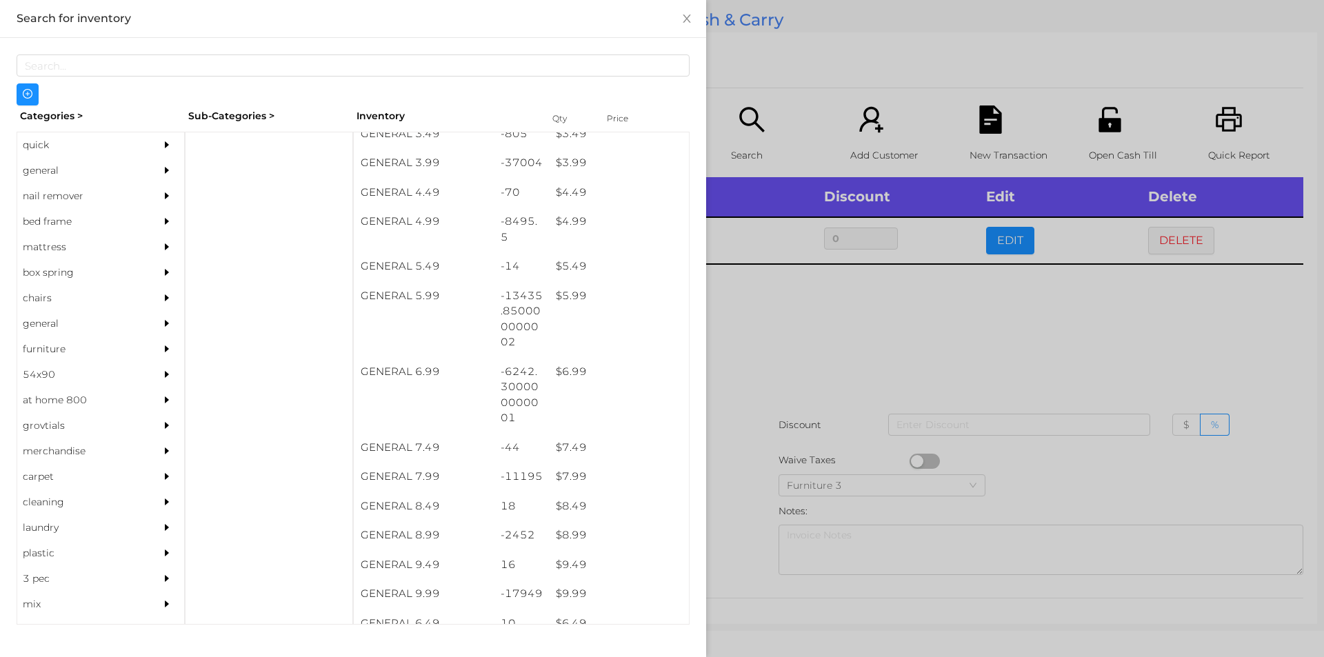
scroll to position [399, 0]
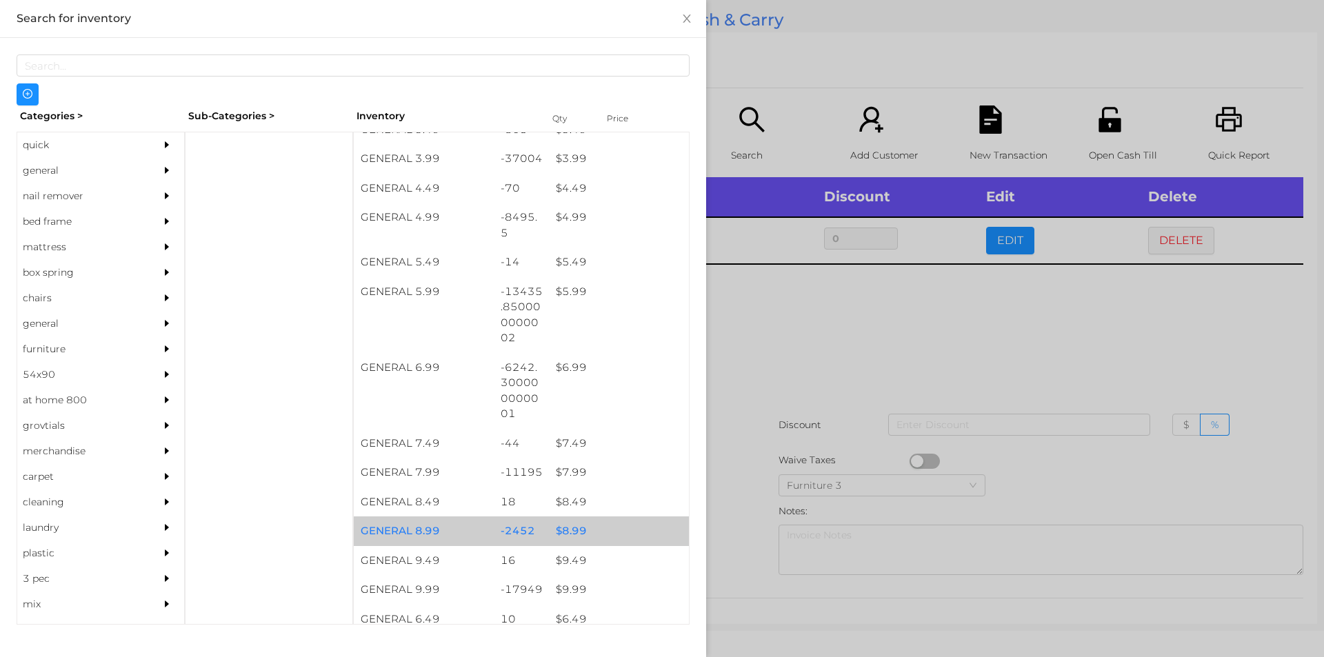
click at [564, 530] on div "$ 8.99" at bounding box center [619, 531] width 140 height 30
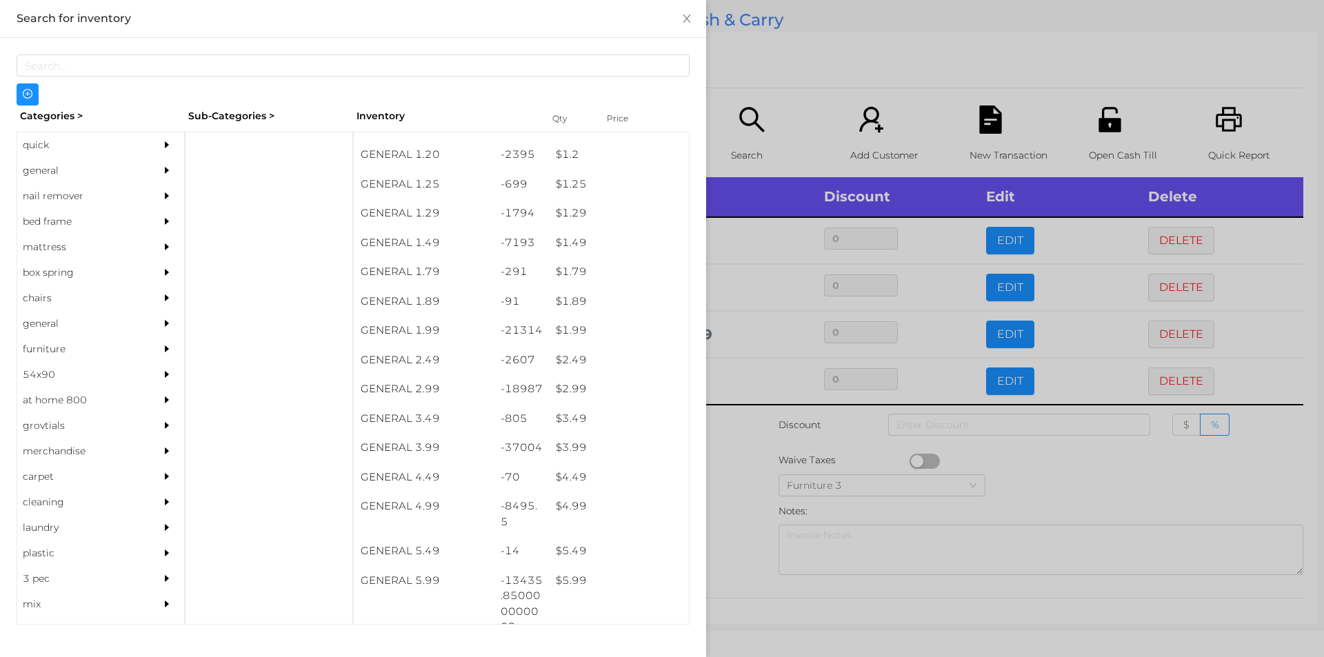
scroll to position [100, 0]
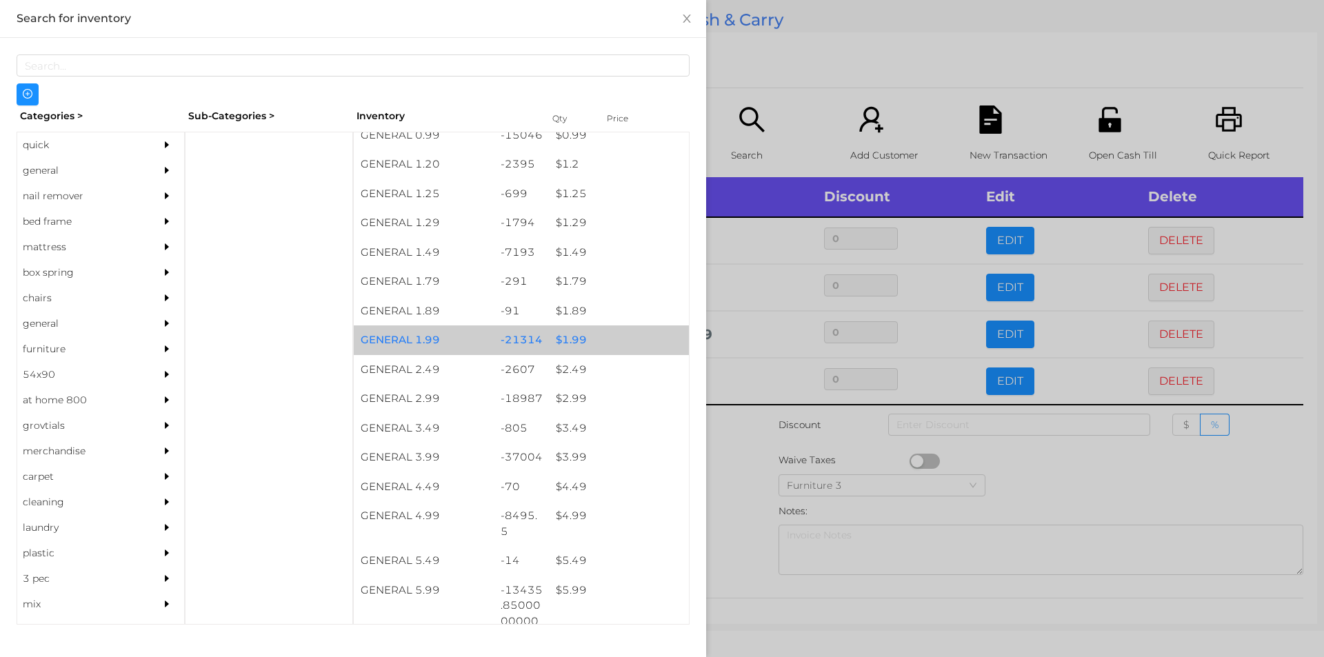
click at [564, 338] on div "$ 1.99" at bounding box center [619, 340] width 140 height 30
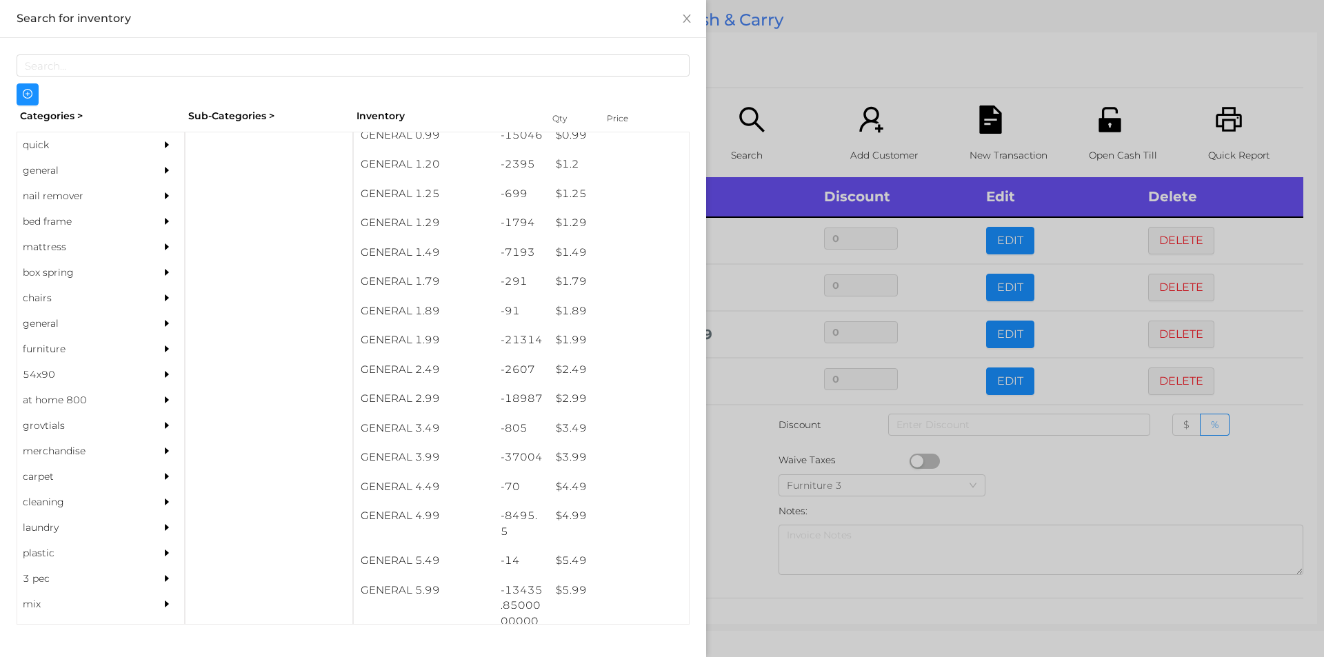
click at [751, 452] on div at bounding box center [662, 328] width 1324 height 657
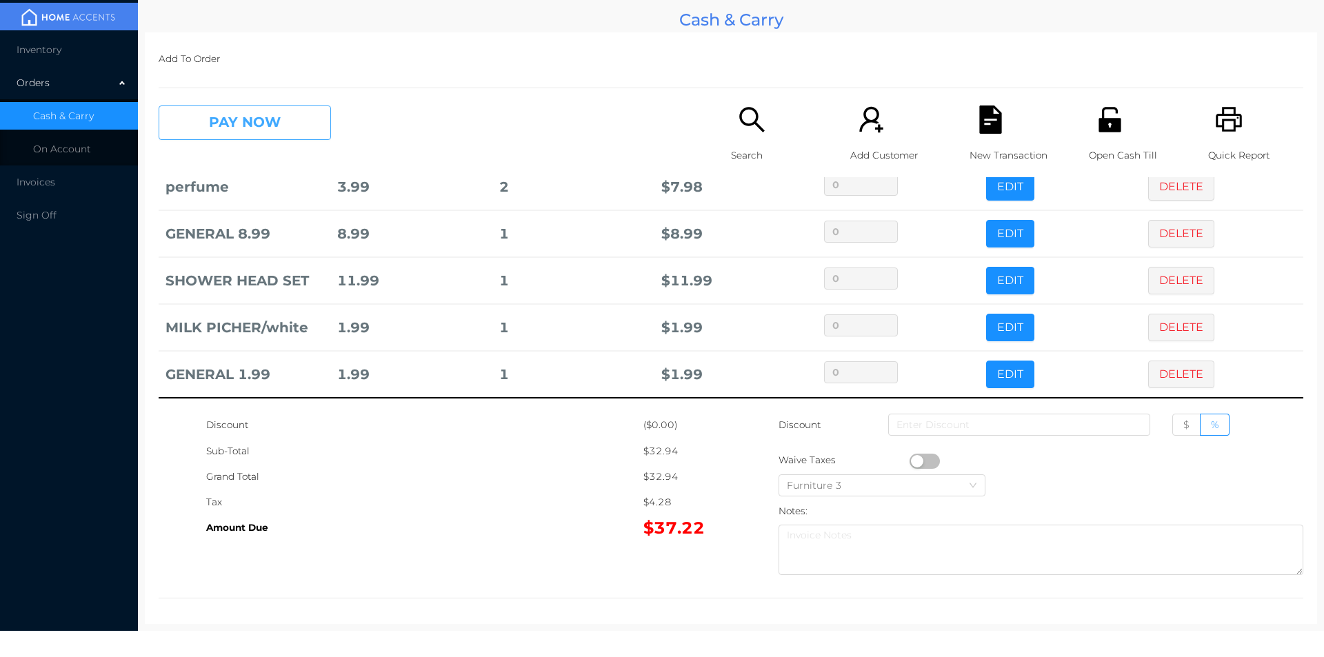
click at [234, 129] on button "PAY NOW" at bounding box center [245, 123] width 172 height 34
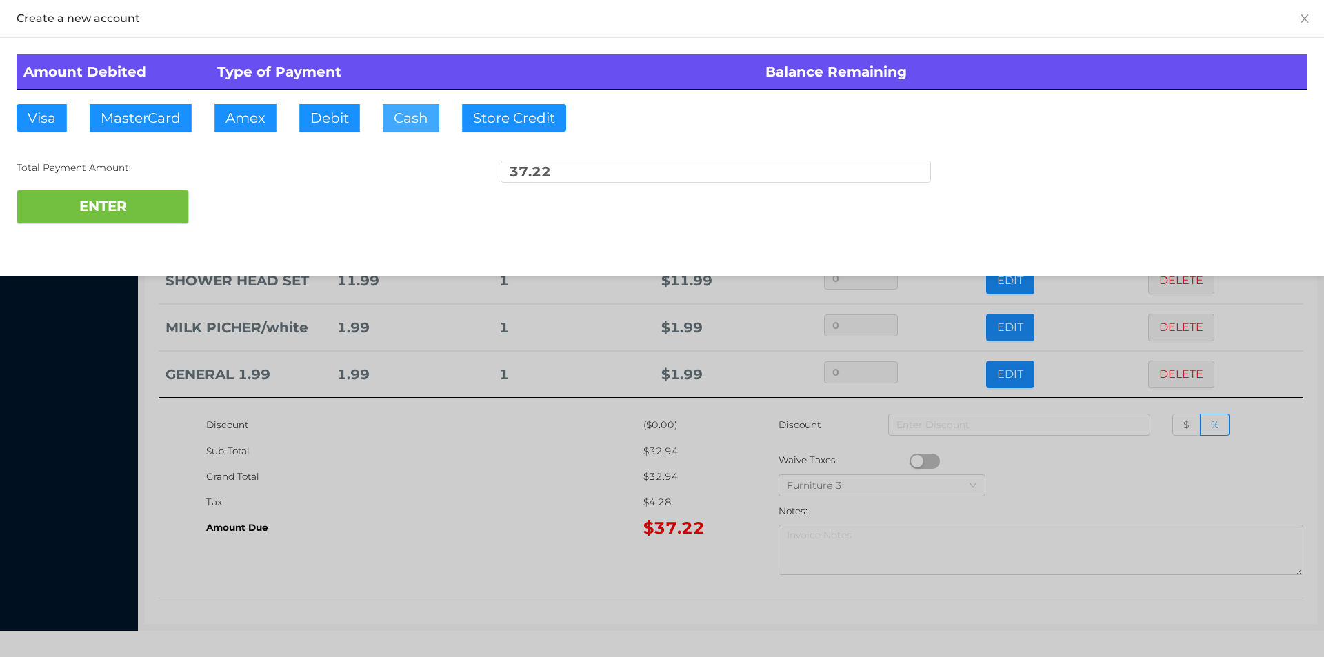
click at [401, 122] on button "Cash" at bounding box center [411, 118] width 57 height 28
type input "40."
click at [162, 222] on button "ENTER" at bounding box center [103, 207] width 172 height 34
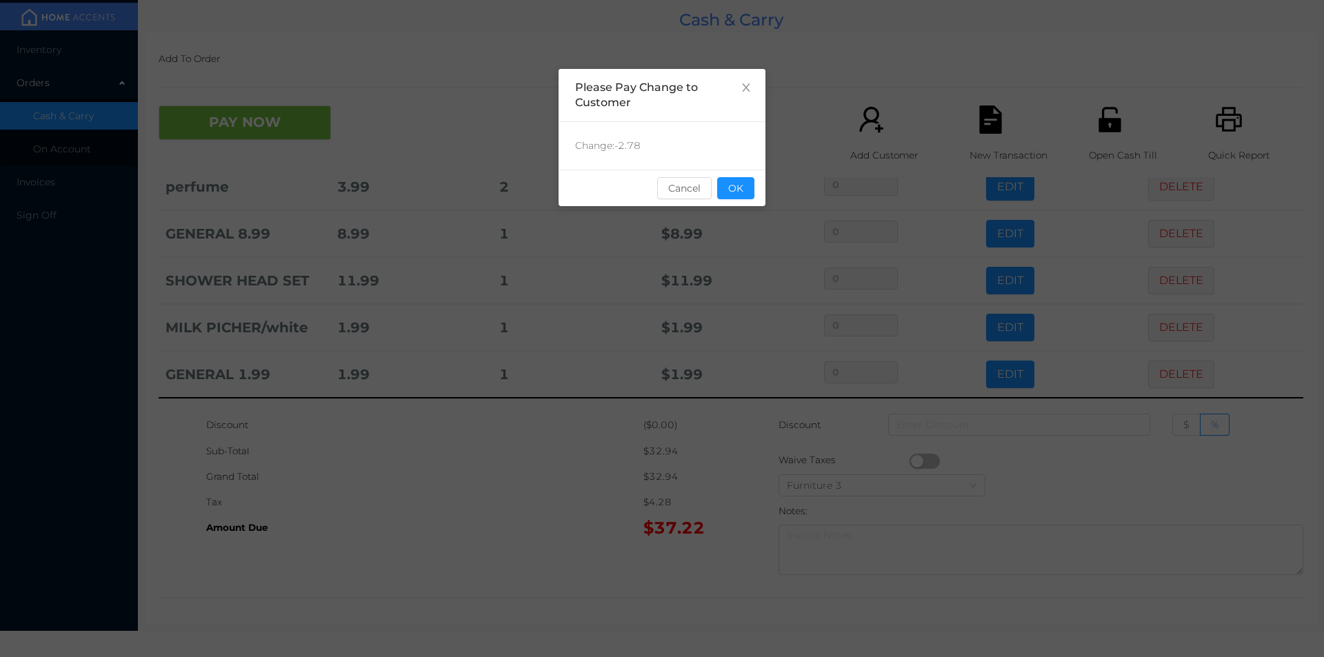
scroll to position [0, 0]
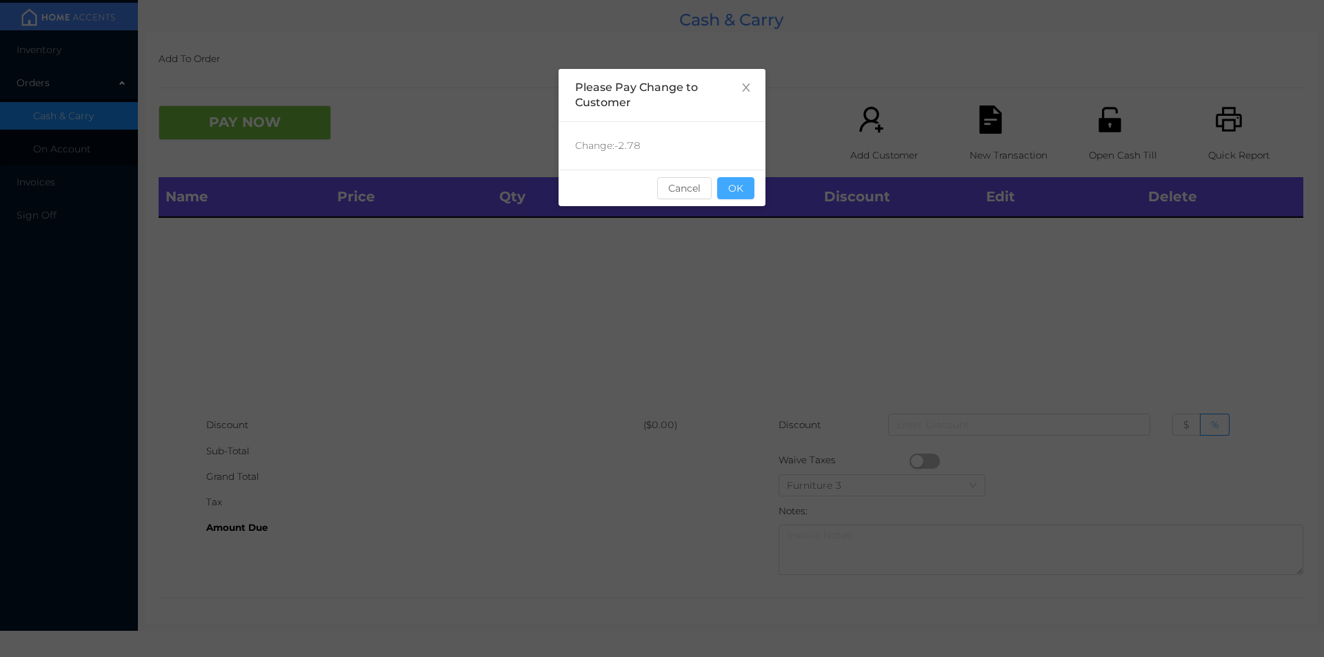
click at [747, 182] on button "OK" at bounding box center [735, 188] width 37 height 22
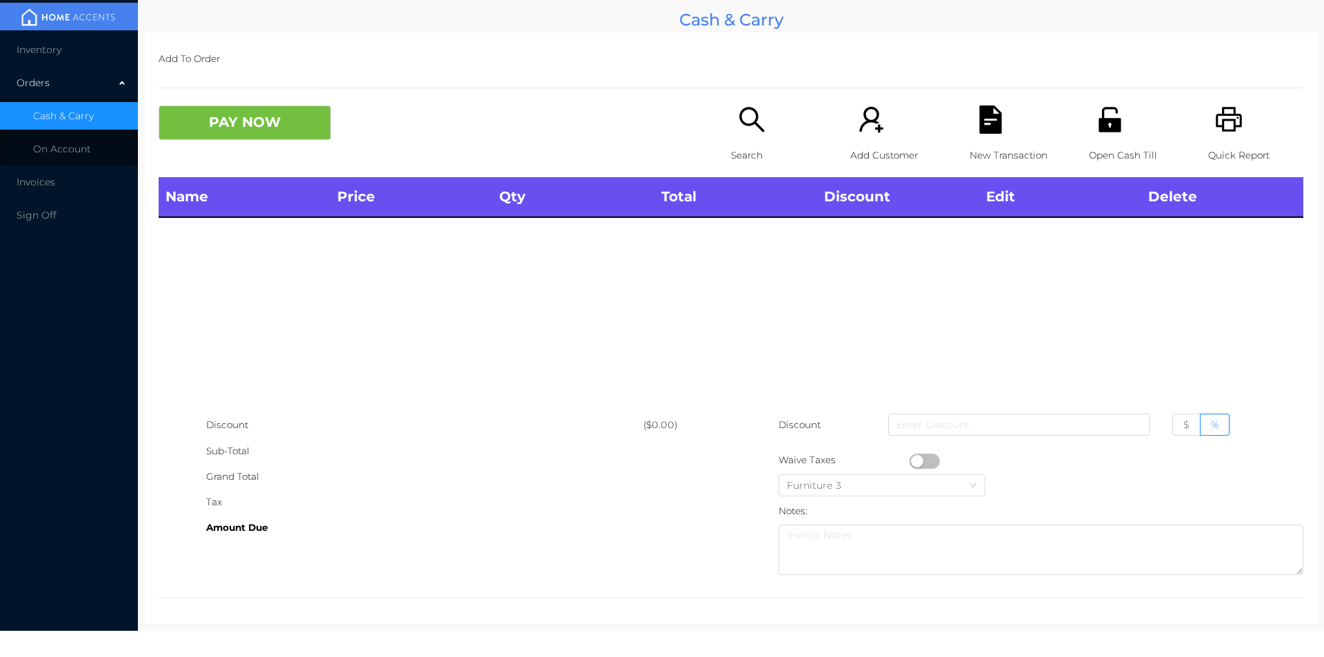
click at [759, 134] on icon "icon: search" at bounding box center [752, 120] width 28 height 28
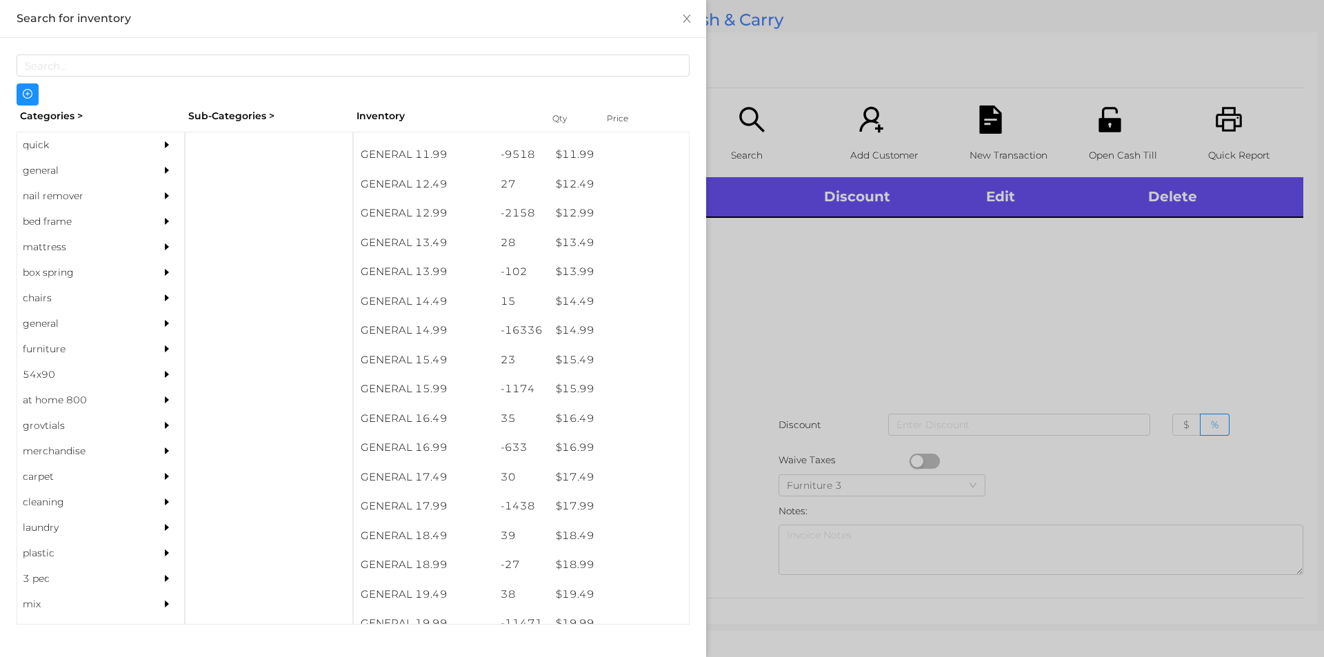
scroll to position [1087, 0]
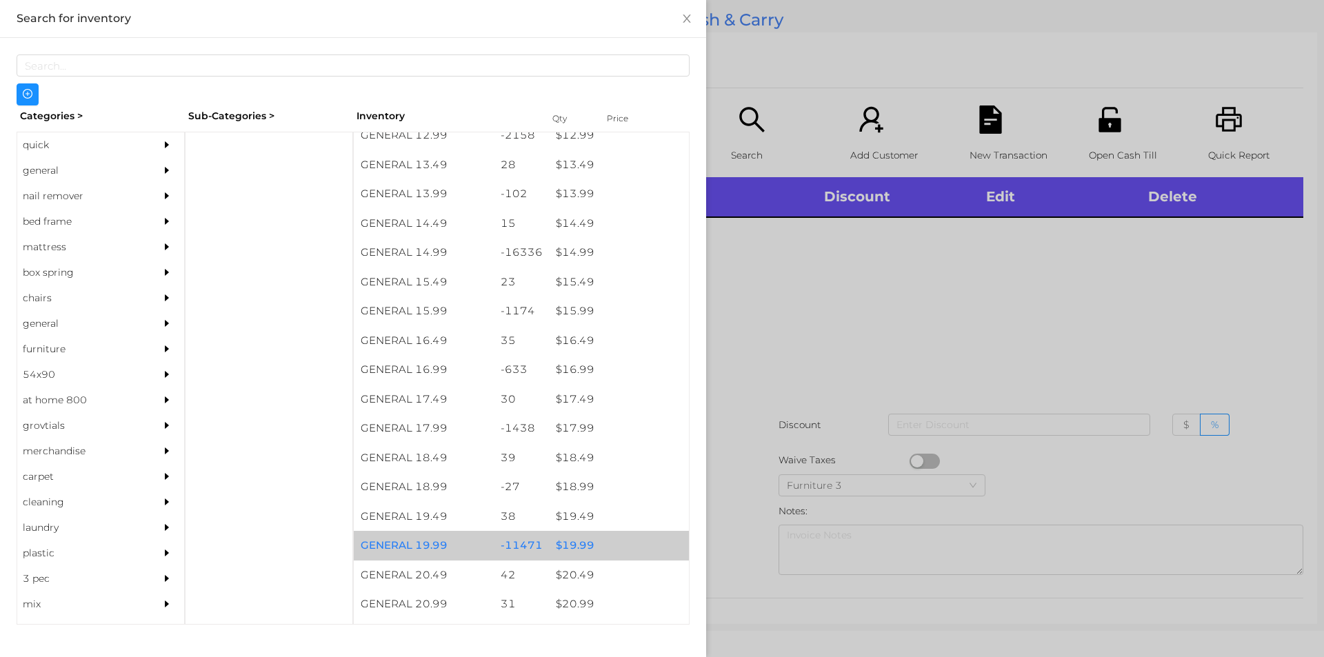
click at [573, 552] on div "$ 19.99" at bounding box center [619, 546] width 140 height 30
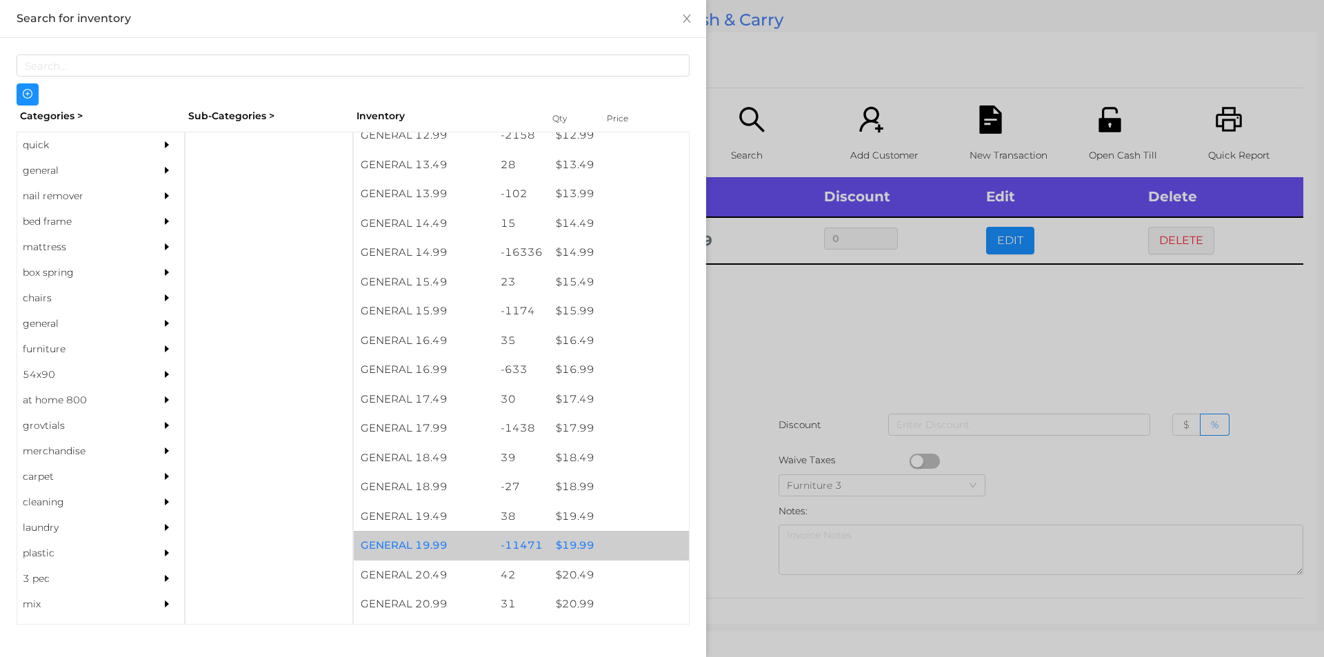
click at [573, 546] on div "$ 19.99" at bounding box center [619, 546] width 140 height 30
click at [561, 548] on div "$ 19.99" at bounding box center [619, 546] width 140 height 30
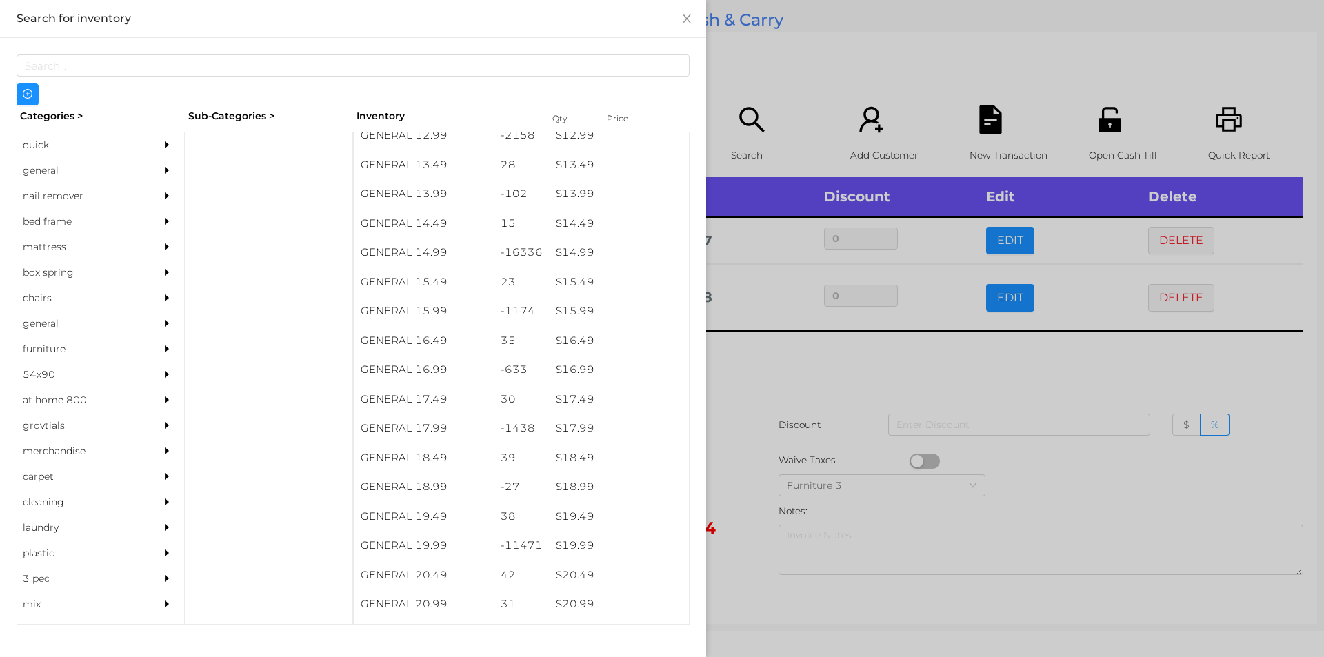
click at [832, 370] on div at bounding box center [662, 328] width 1324 height 657
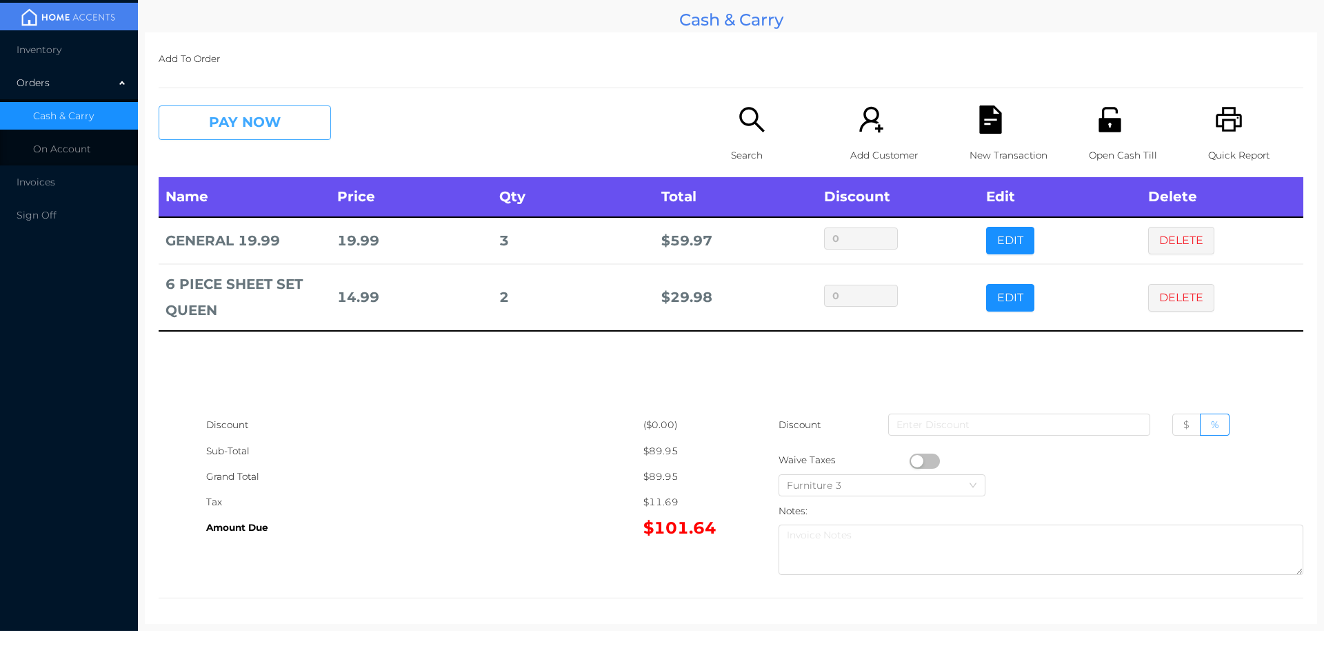
click at [290, 108] on button "PAY NOW" at bounding box center [245, 123] width 172 height 34
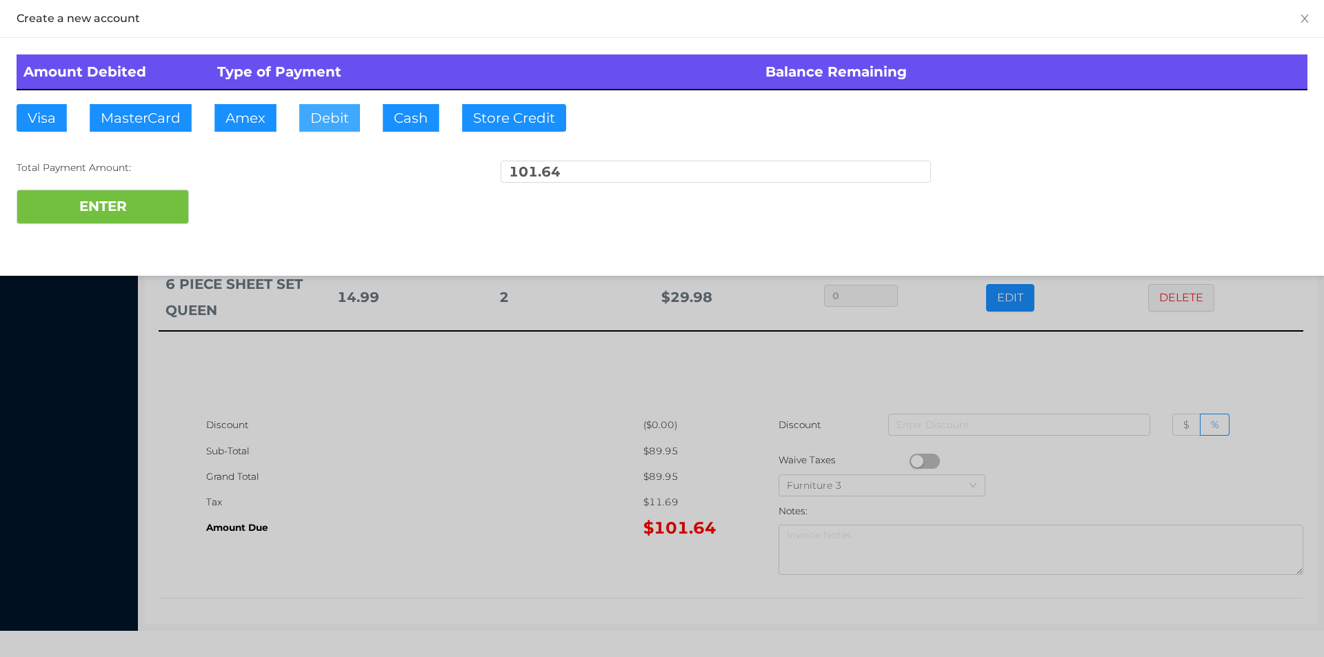
click at [305, 114] on button "Debit" at bounding box center [329, 118] width 61 height 28
click at [127, 208] on button "ENTER" at bounding box center [103, 207] width 172 height 34
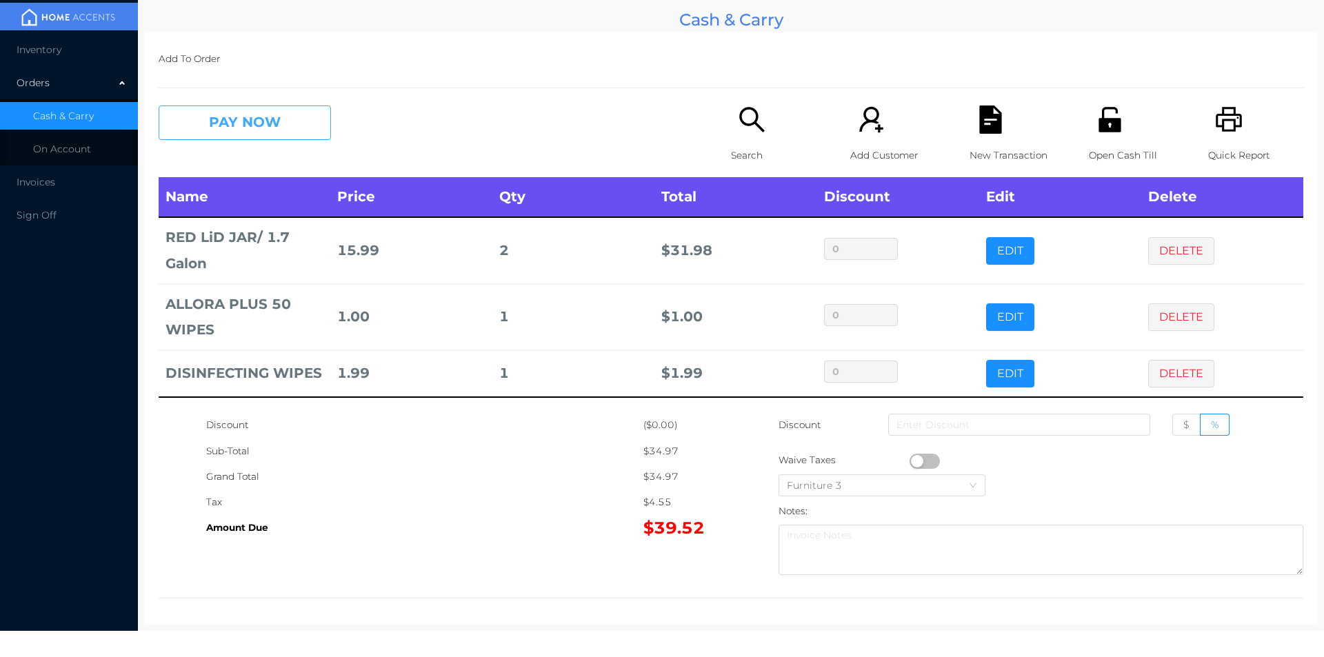
click at [238, 127] on button "PAY NOW" at bounding box center [245, 123] width 172 height 34
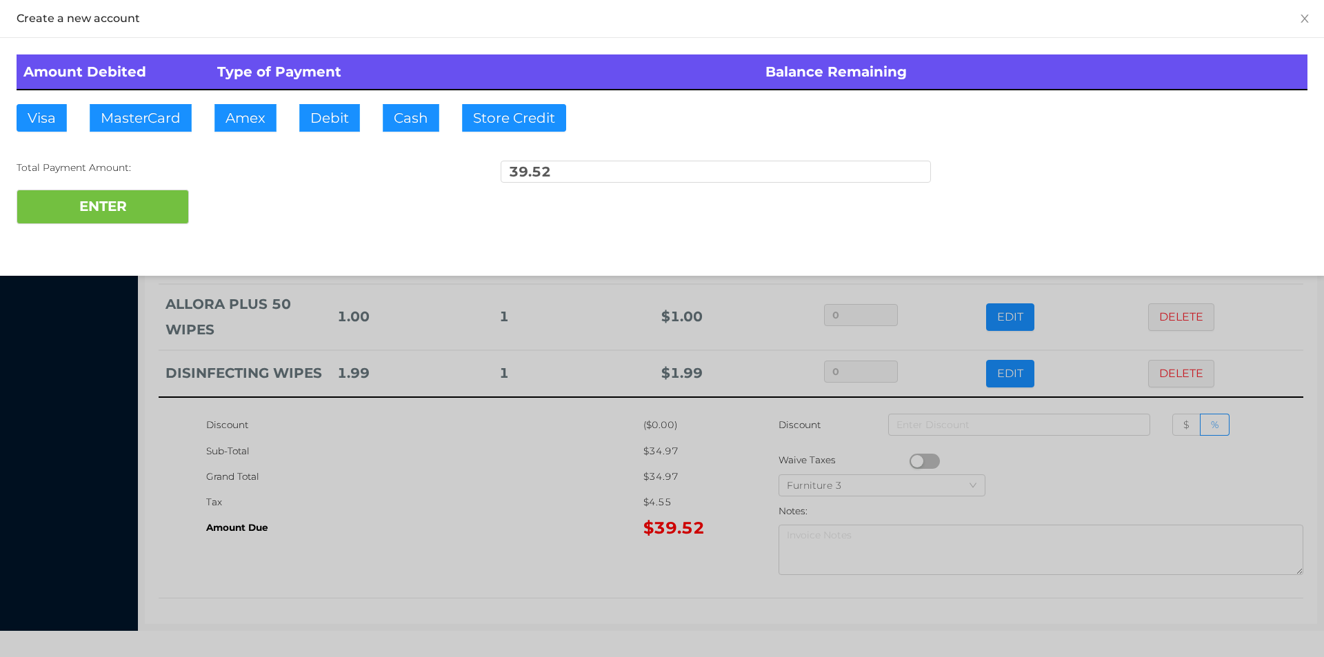
click at [237, 213] on div "ENTER" at bounding box center [662, 207] width 1291 height 34
click at [381, 504] on div at bounding box center [662, 328] width 1324 height 657
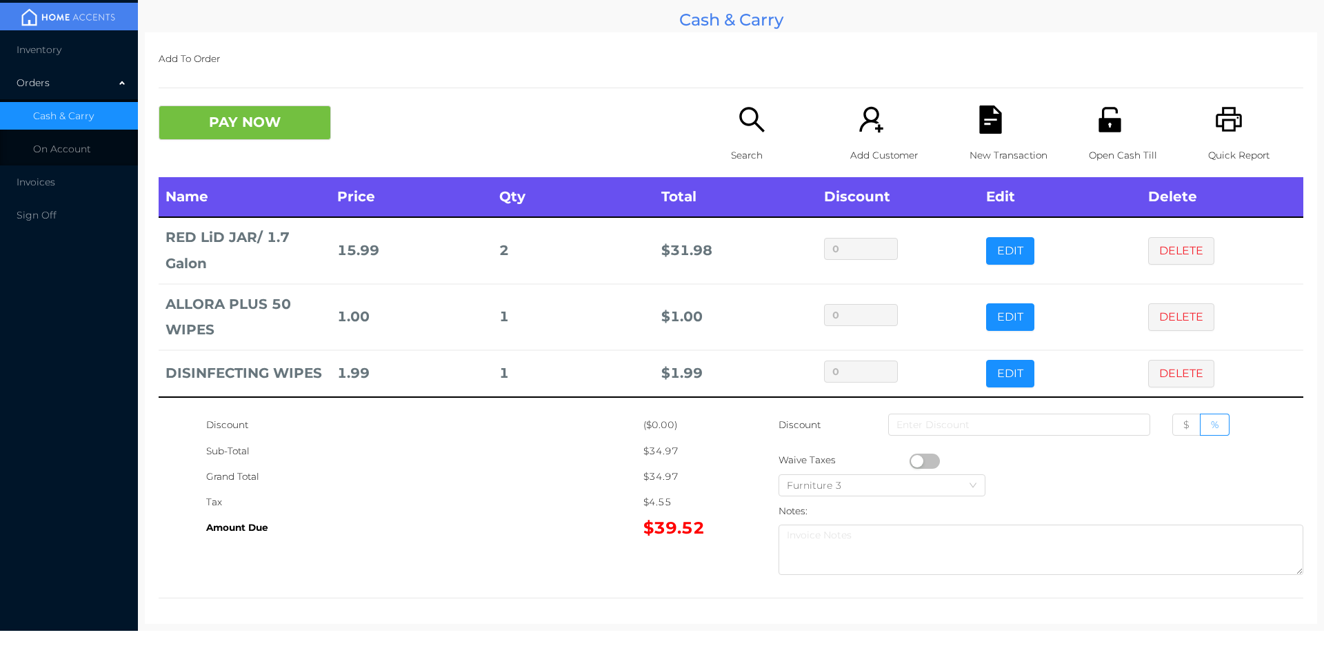
click at [988, 121] on icon "icon: file-text" at bounding box center [990, 120] width 22 height 28
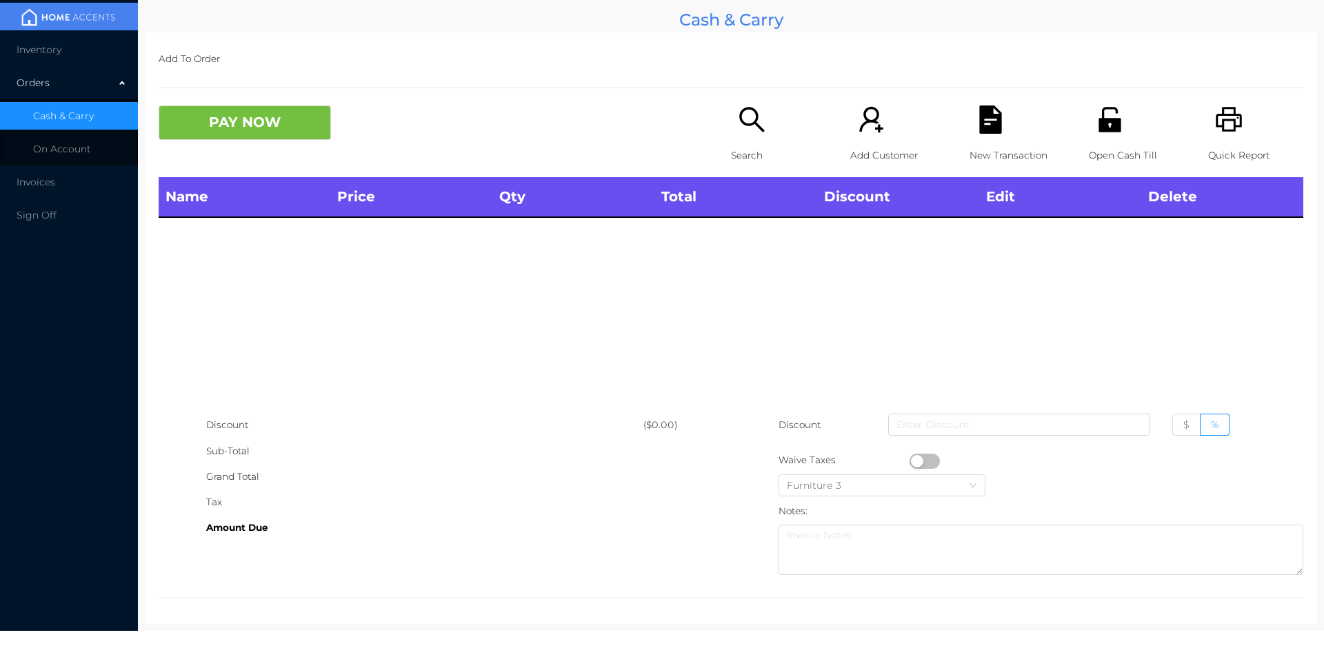
click at [1107, 152] on p "Open Cash Till" at bounding box center [1136, 156] width 95 height 26
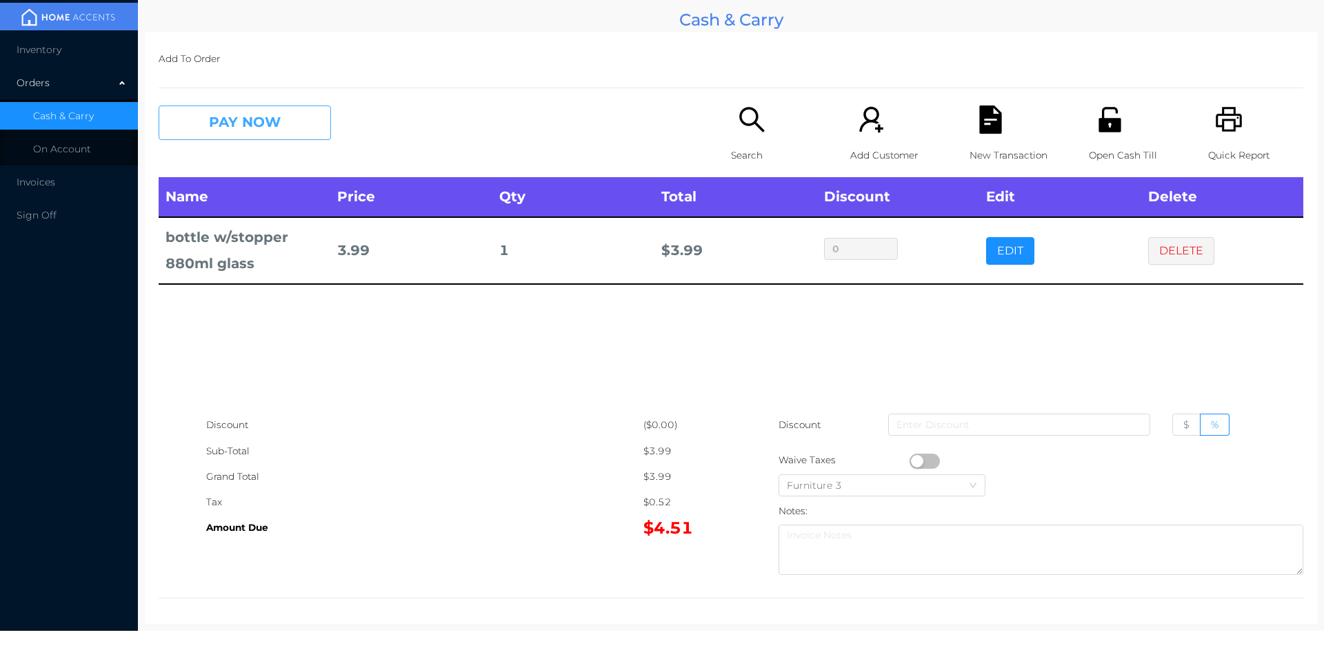
click at [235, 126] on button "PAY NOW" at bounding box center [245, 123] width 172 height 34
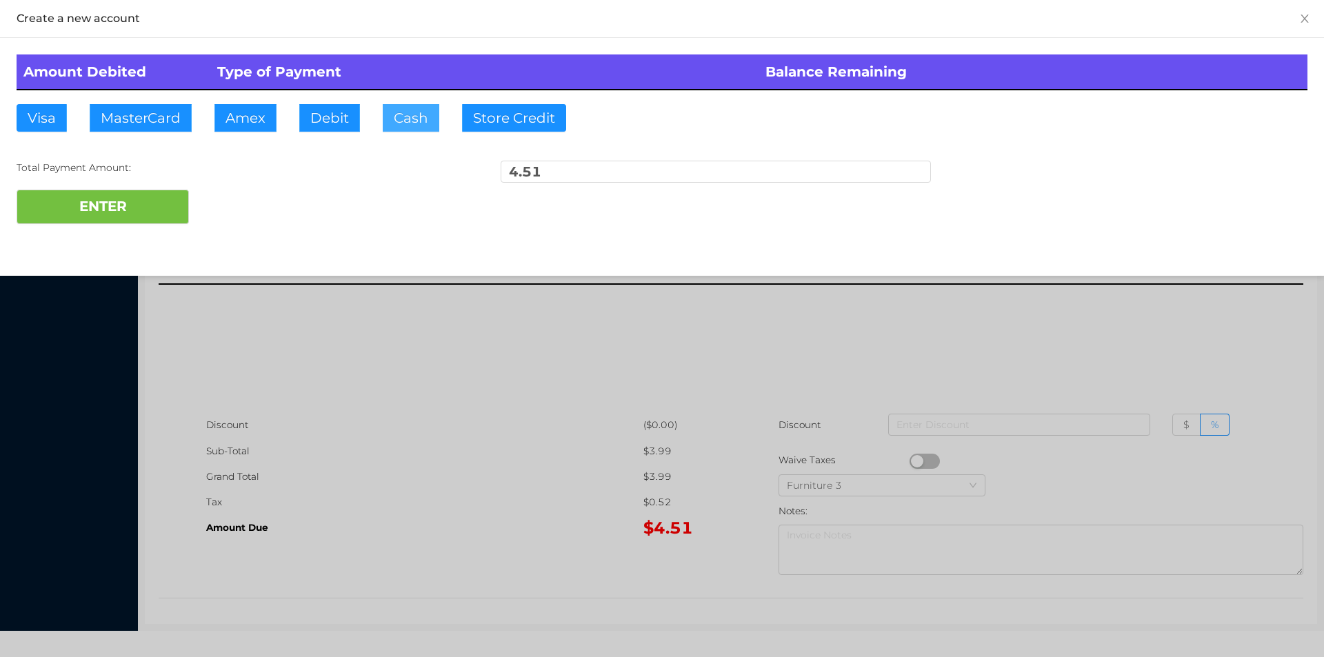
click at [409, 130] on button "Cash" at bounding box center [411, 118] width 57 height 28
type input "10."
click at [150, 208] on button "ENTER" at bounding box center [103, 207] width 172 height 34
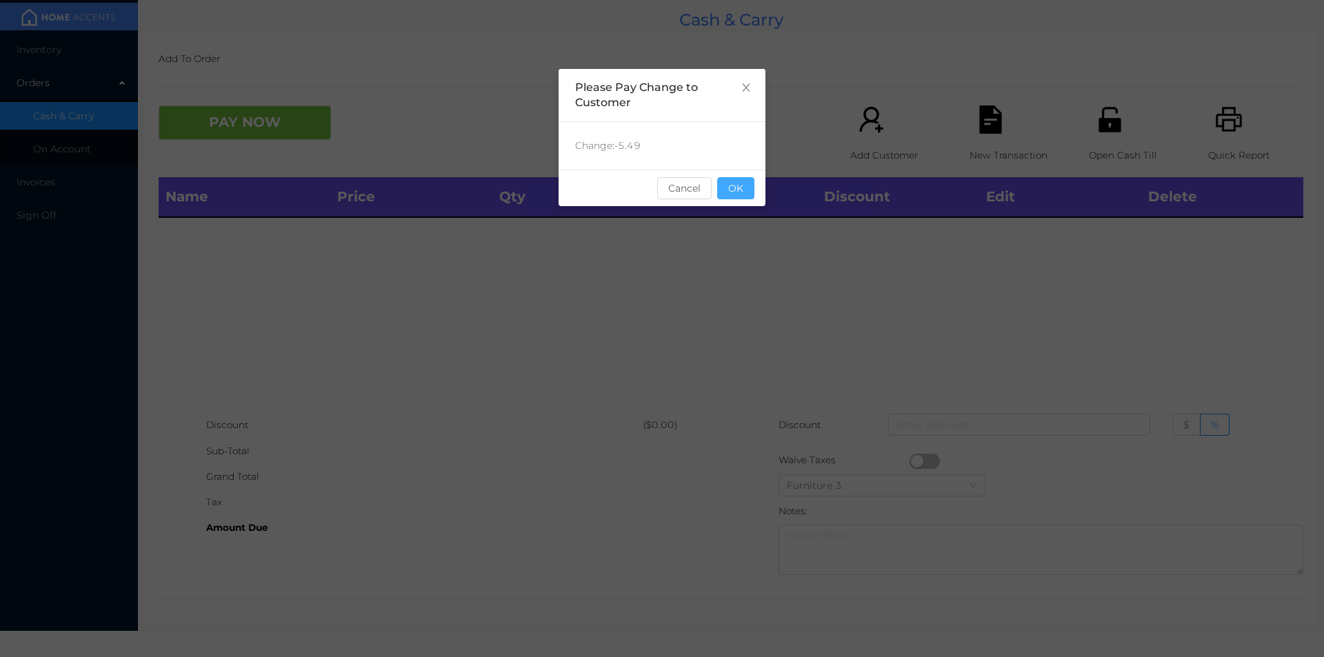
click at [732, 186] on button "OK" at bounding box center [735, 188] width 37 height 22
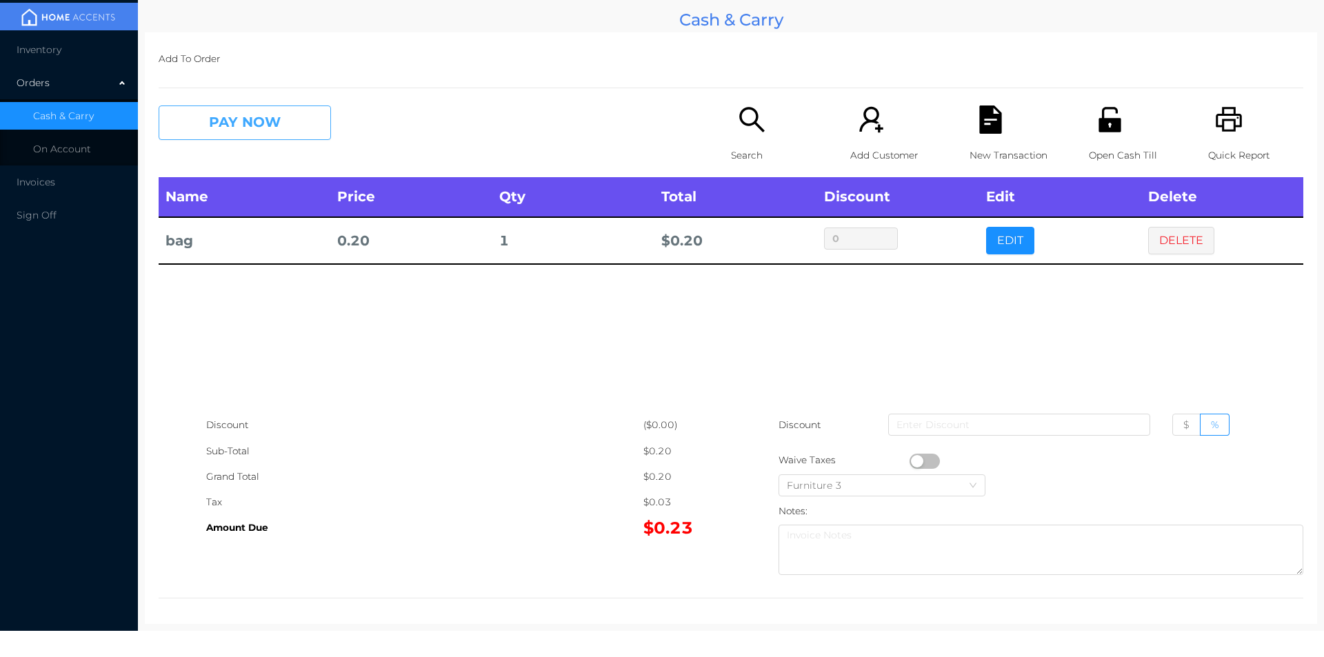
click at [246, 111] on button "PAY NOW" at bounding box center [245, 123] width 172 height 34
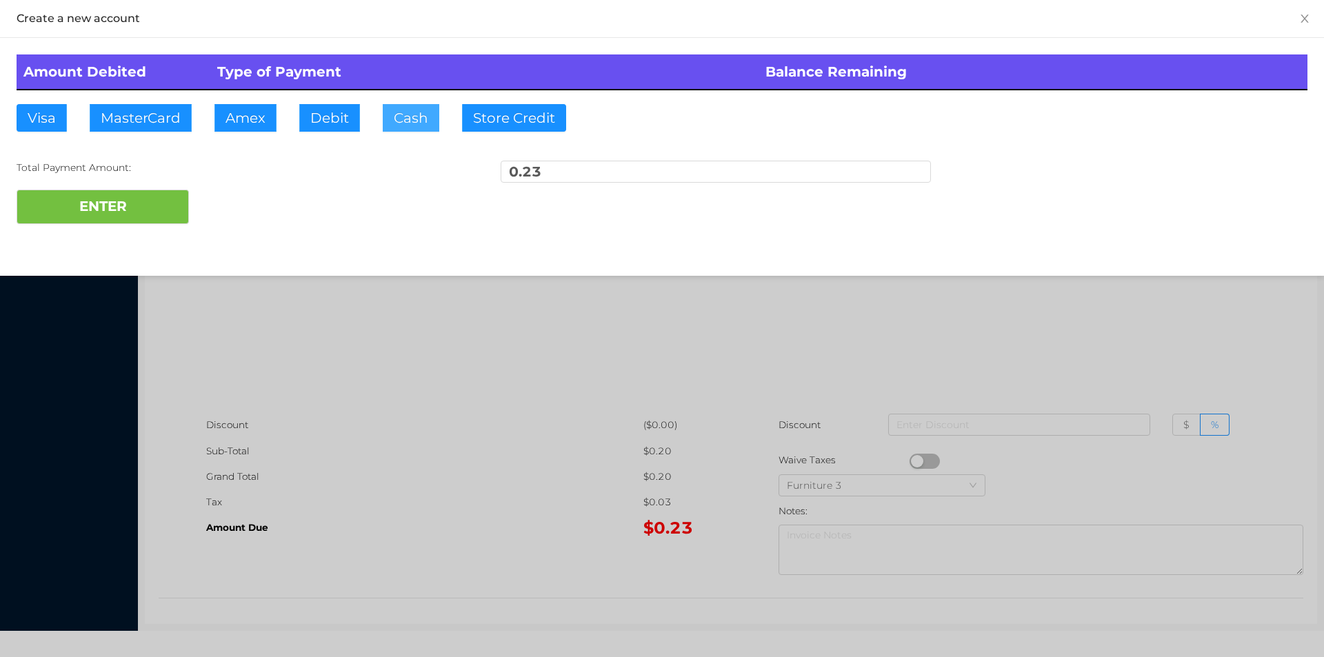
click at [385, 126] on button "Cash" at bounding box center [411, 118] width 57 height 28
click at [97, 197] on button "ENTER" at bounding box center [103, 207] width 172 height 34
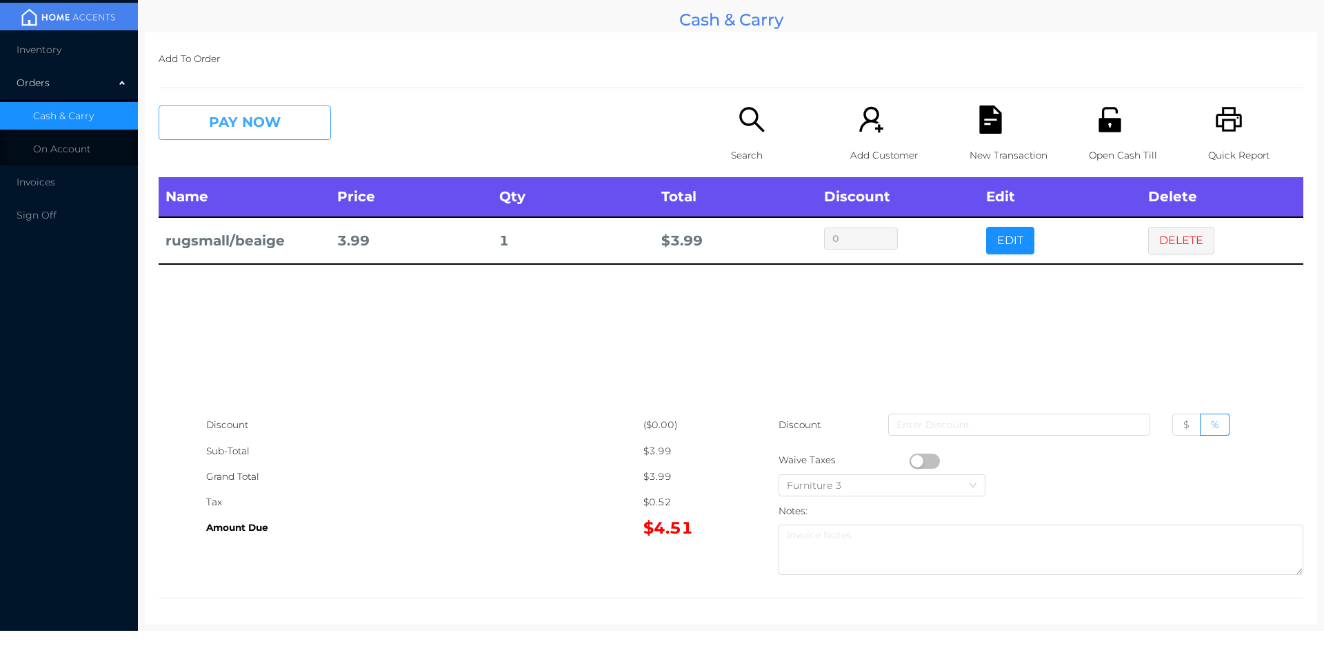
click at [210, 136] on button "PAY NOW" at bounding box center [245, 123] width 172 height 34
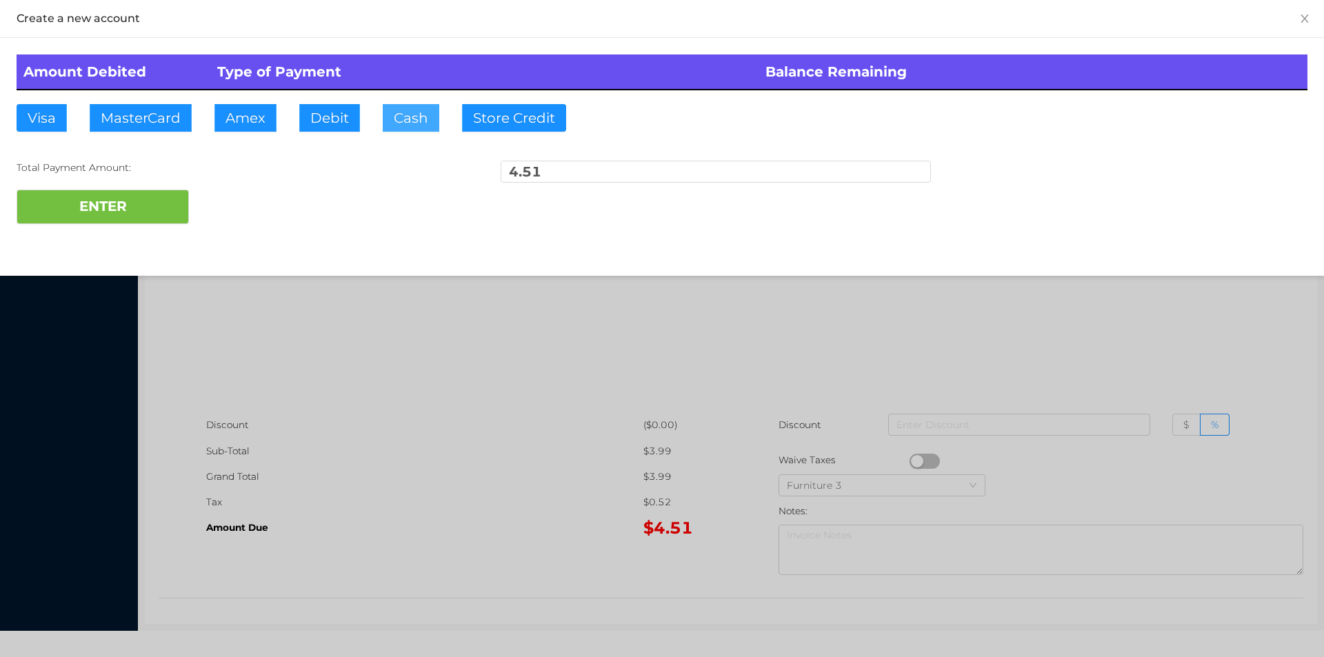
click at [405, 124] on button "Cash" at bounding box center [411, 118] width 57 height 28
click at [85, 203] on button "ENTER" at bounding box center [103, 207] width 172 height 34
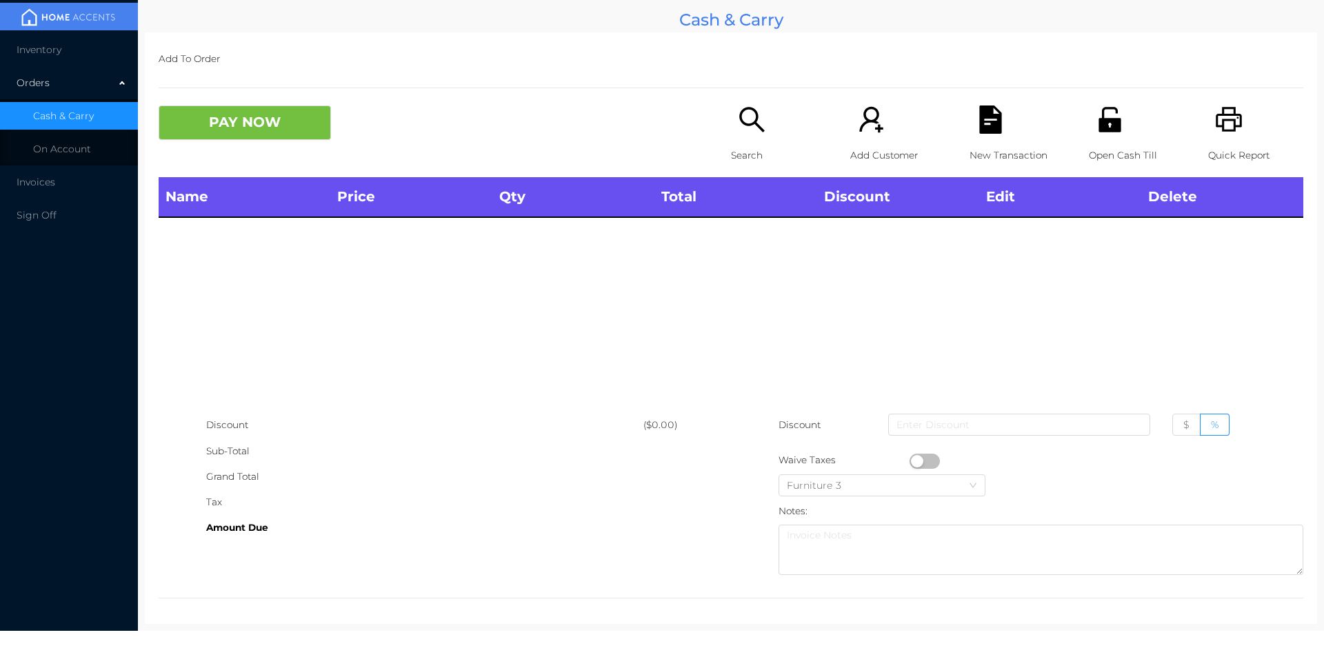
click at [748, 139] on div "Search" at bounding box center [778, 142] width 95 height 72
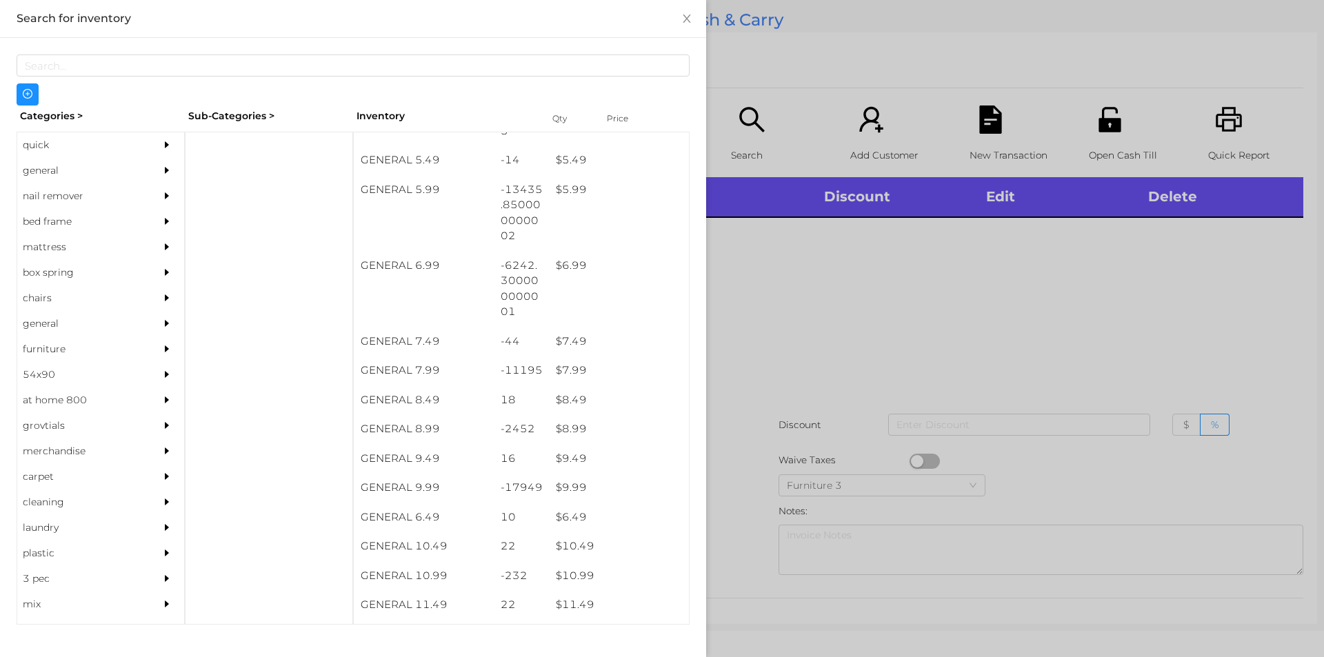
scroll to position [495, 0]
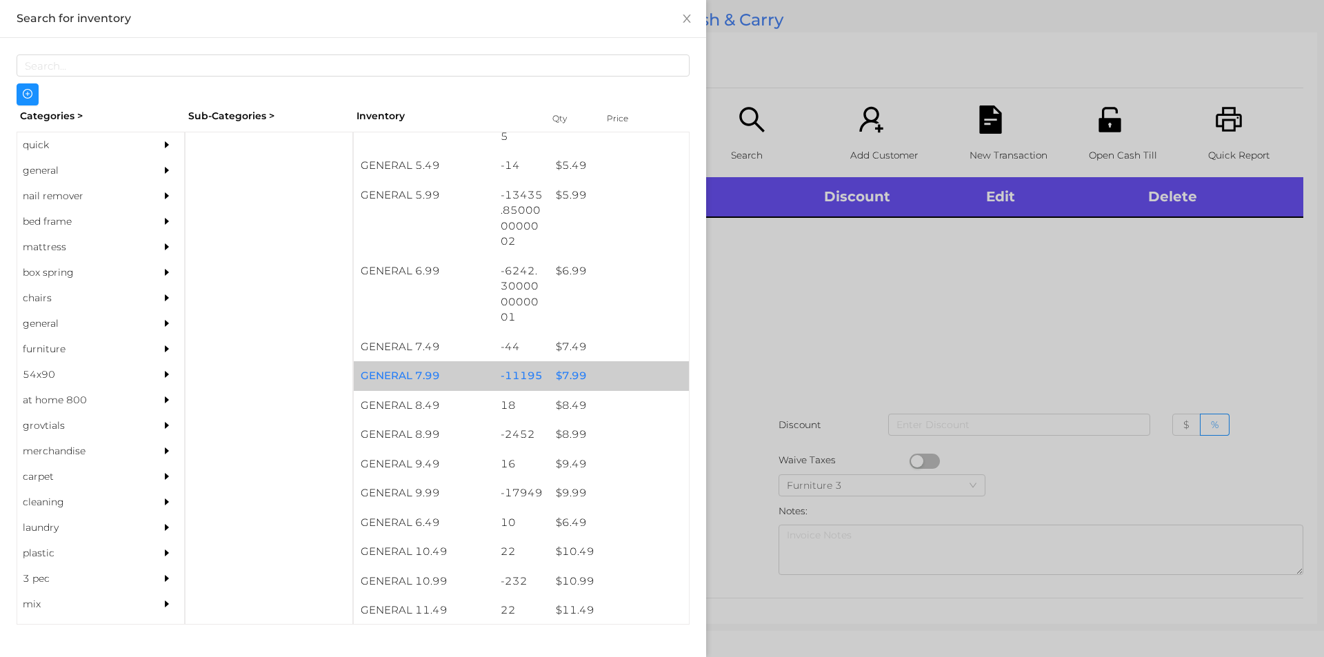
click at [566, 378] on div "$ 7.99" at bounding box center [619, 376] width 140 height 30
click at [564, 373] on div "$ 7.99" at bounding box center [619, 376] width 140 height 30
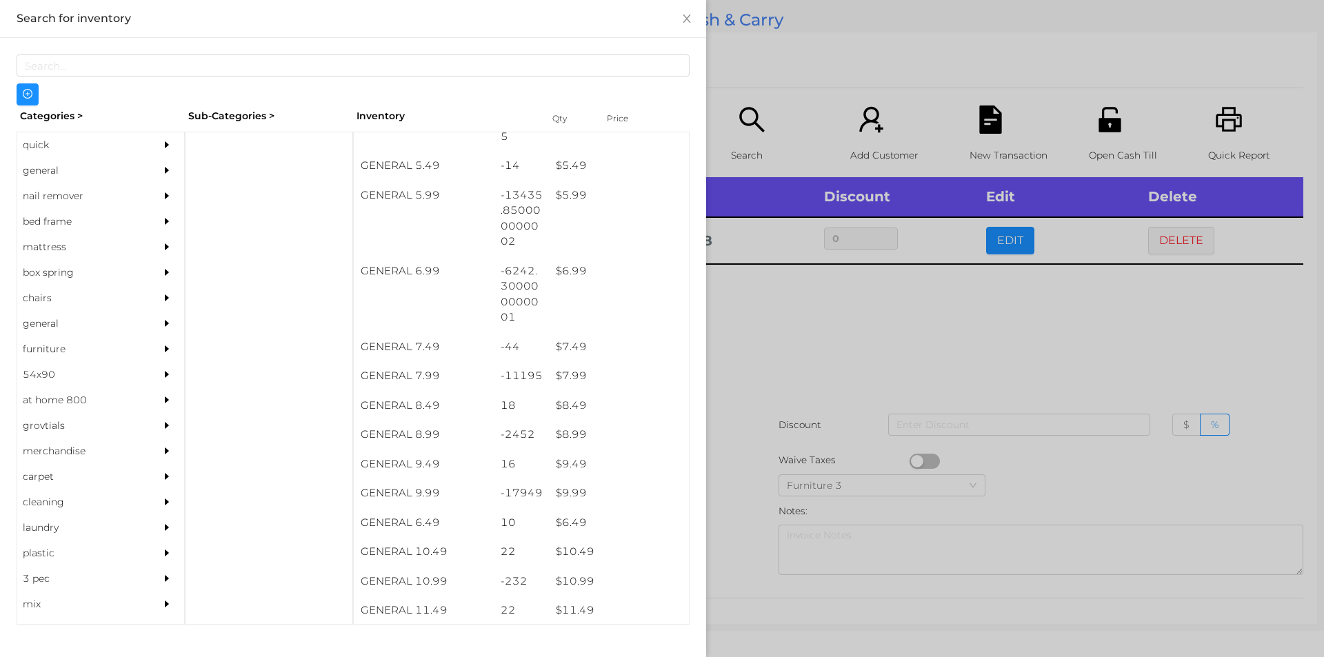
click at [807, 311] on div at bounding box center [662, 328] width 1324 height 657
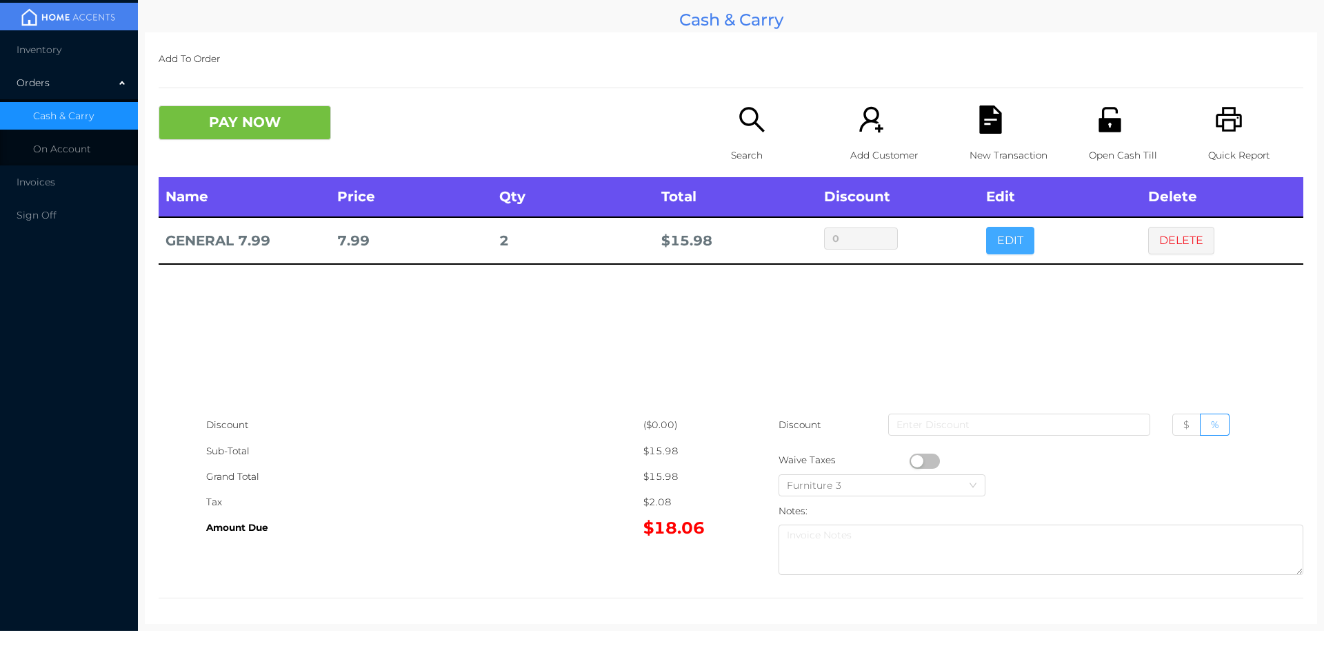
click at [1008, 245] on button "EDIT" at bounding box center [1010, 241] width 48 height 28
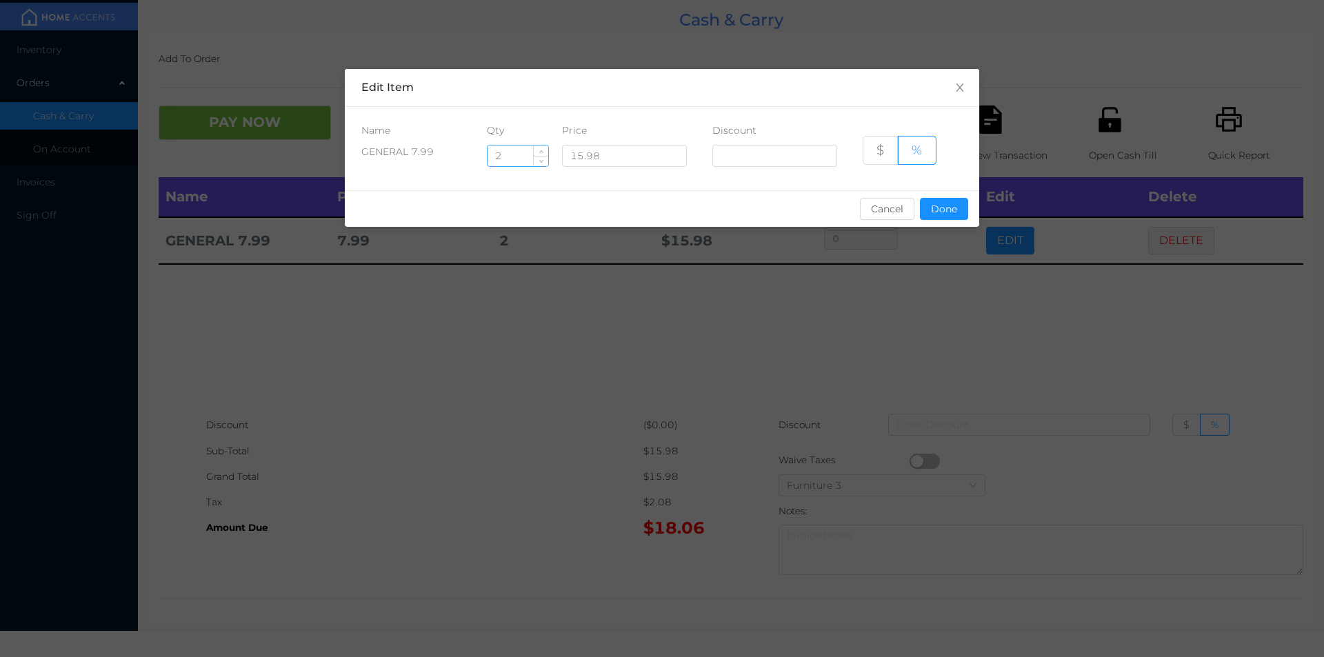
click at [530, 160] on input "2" at bounding box center [518, 155] width 61 height 21
type input "1"
click at [945, 217] on button "Done" at bounding box center [944, 209] width 48 height 22
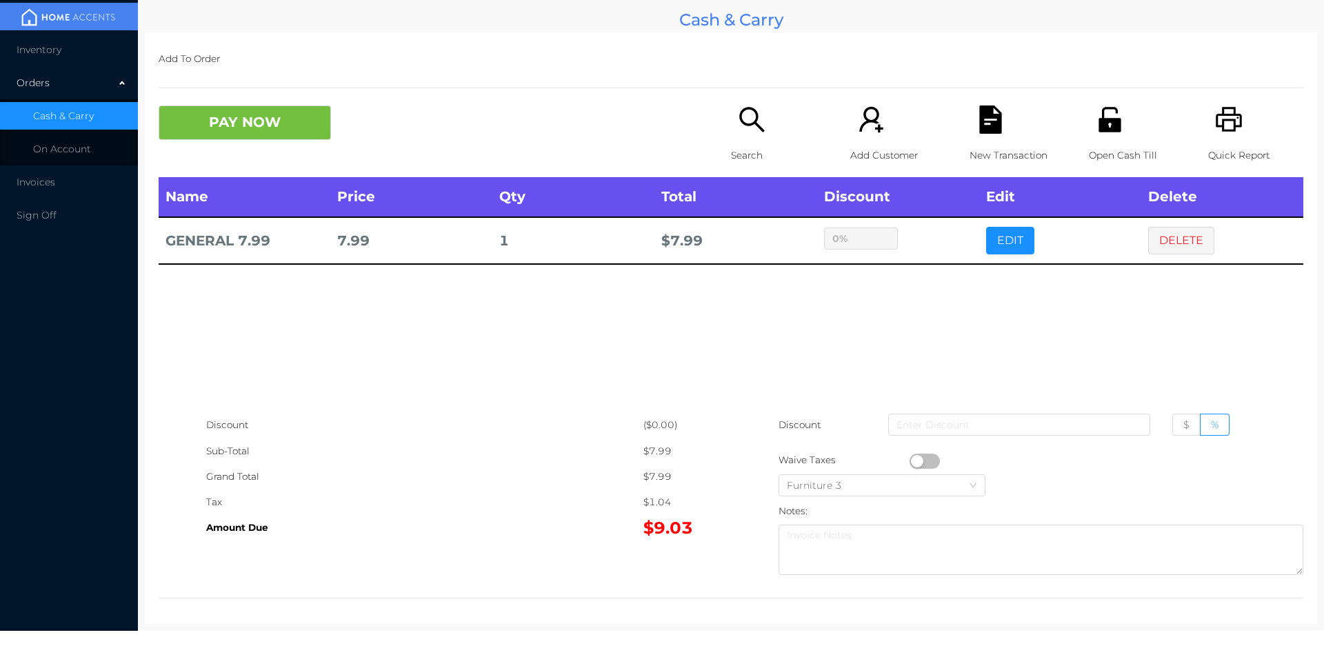
click at [936, 296] on div "sentinelStart Edit Item Name Qty Price Discount GENERAL 7.99 1 15.98 $ % Cancel…" at bounding box center [662, 328] width 1324 height 657
click at [752, 130] on icon "icon: search" at bounding box center [752, 120] width 28 height 28
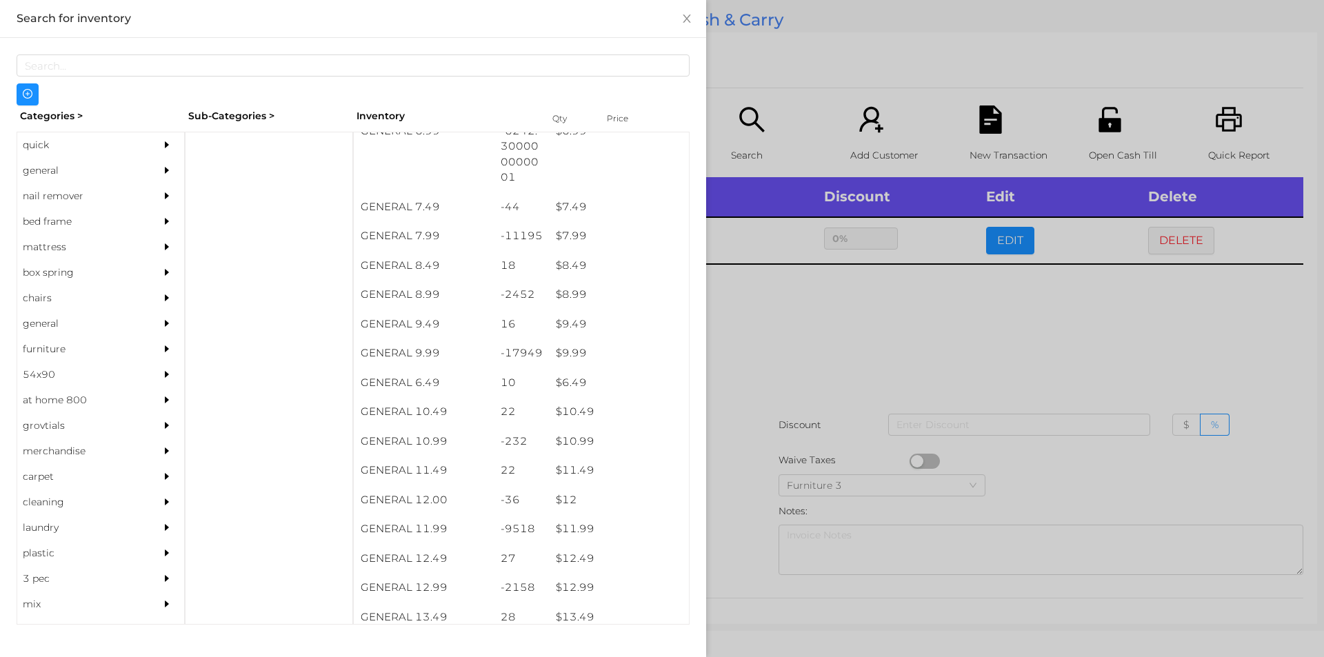
scroll to position [635, 0]
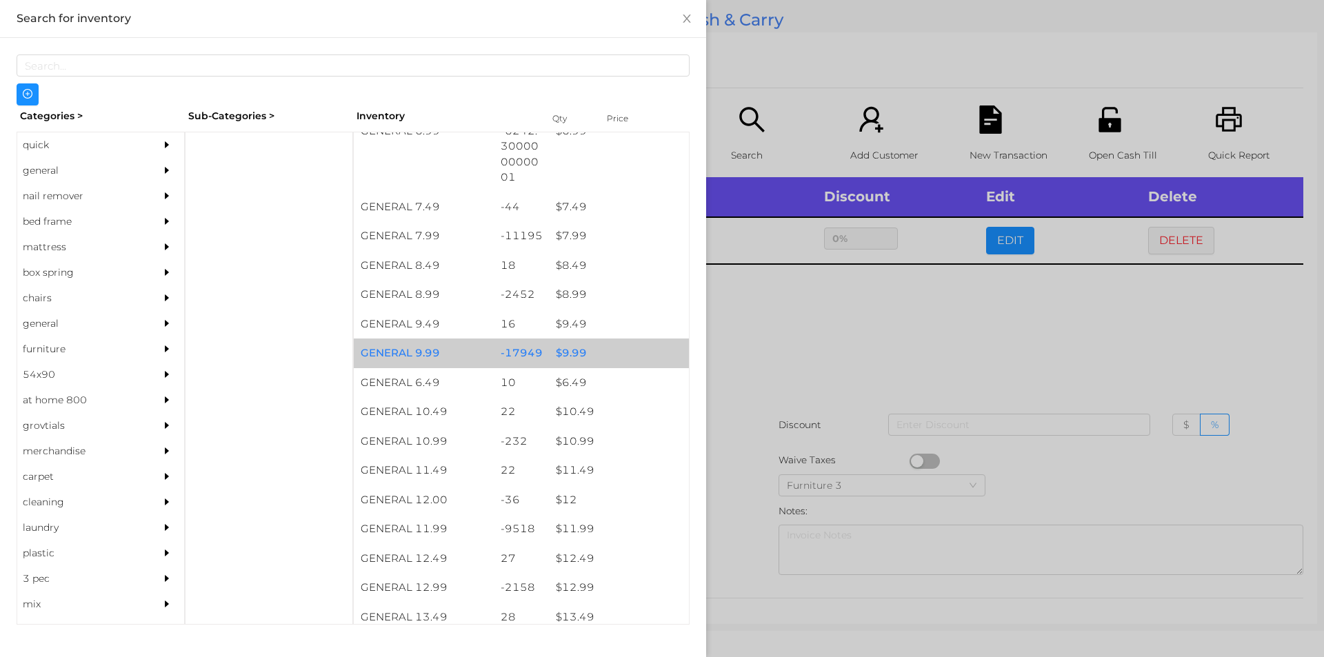
click at [561, 350] on div "$ 9.99" at bounding box center [619, 354] width 140 height 30
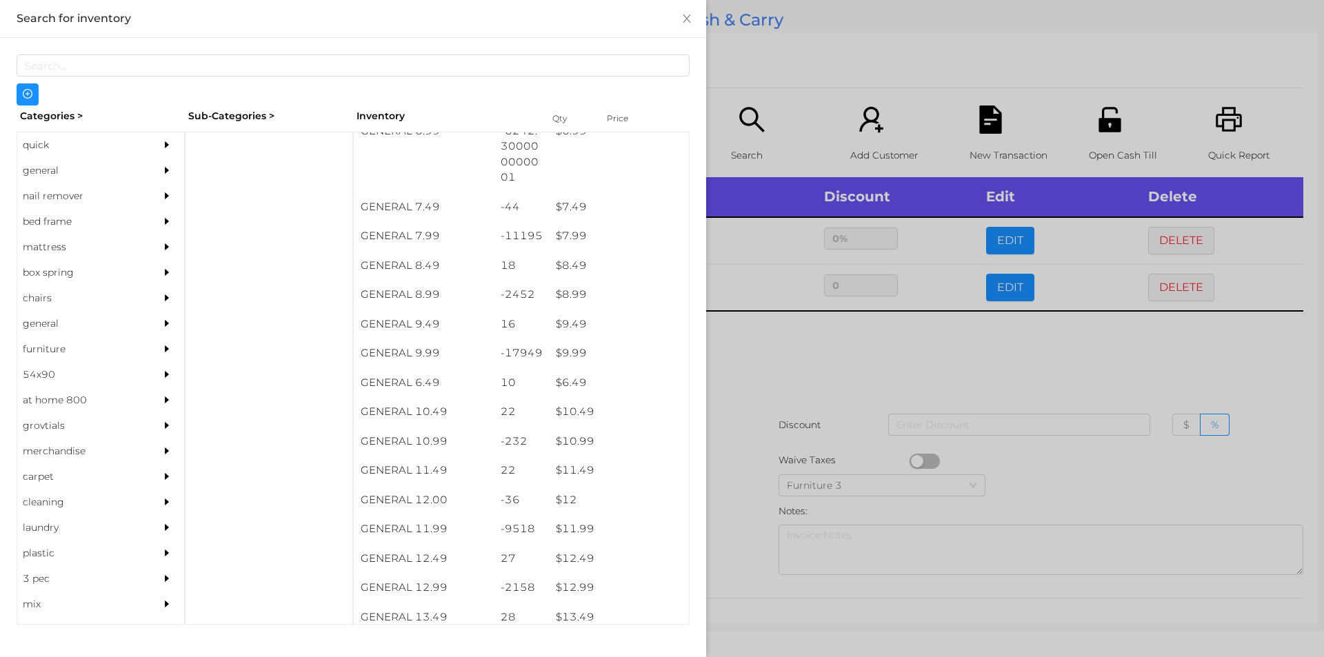
click at [759, 378] on div at bounding box center [662, 328] width 1324 height 657
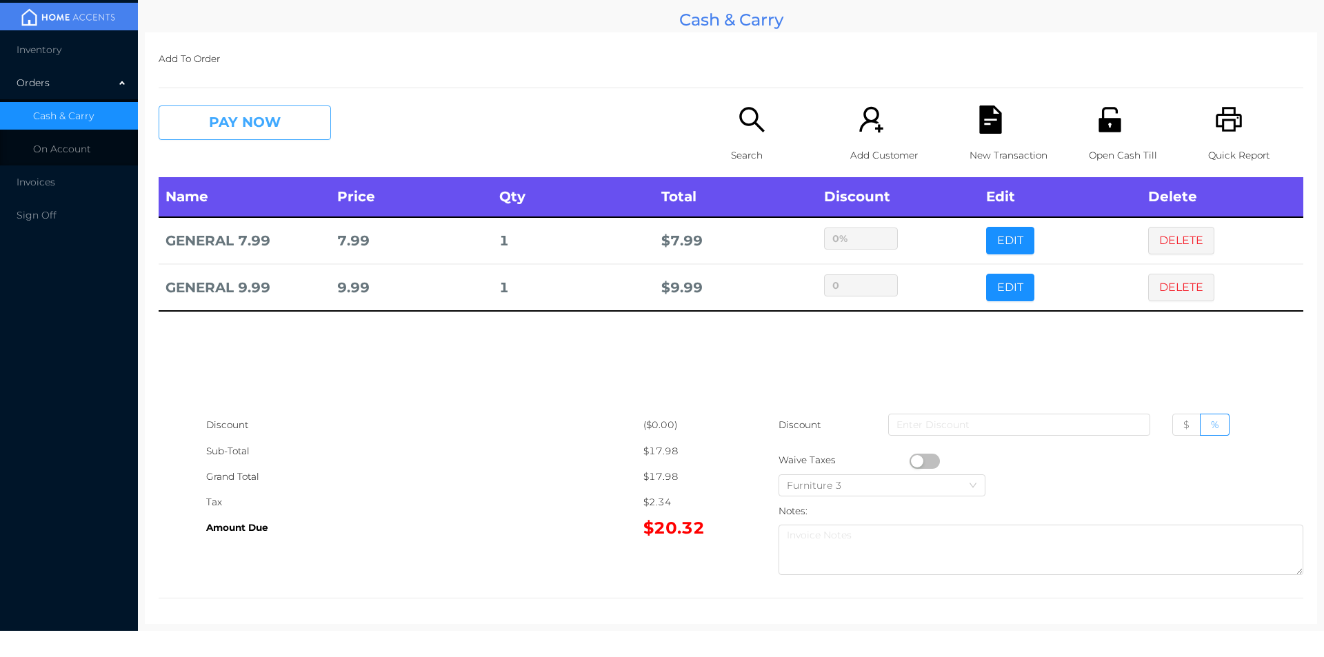
click at [283, 134] on button "PAY NOW" at bounding box center [245, 123] width 172 height 34
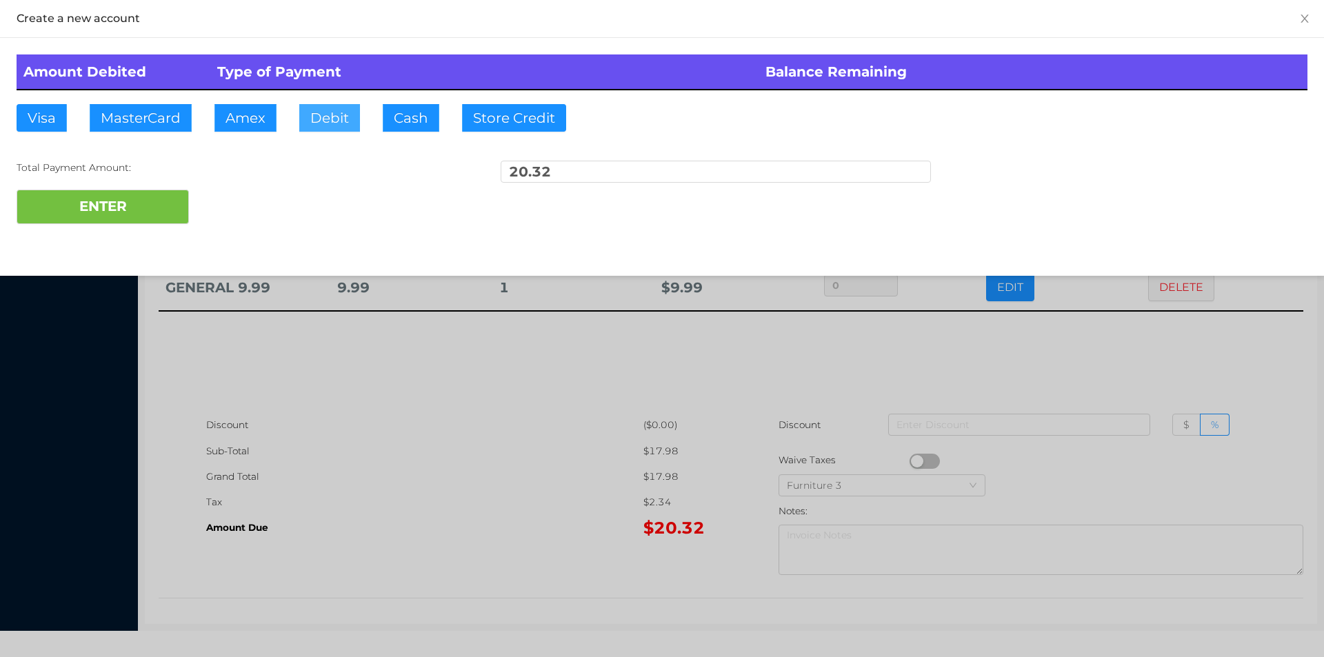
click at [314, 122] on button "Debit" at bounding box center [329, 118] width 61 height 28
click at [150, 206] on button "ENTER" at bounding box center [103, 207] width 172 height 34
type input "0"
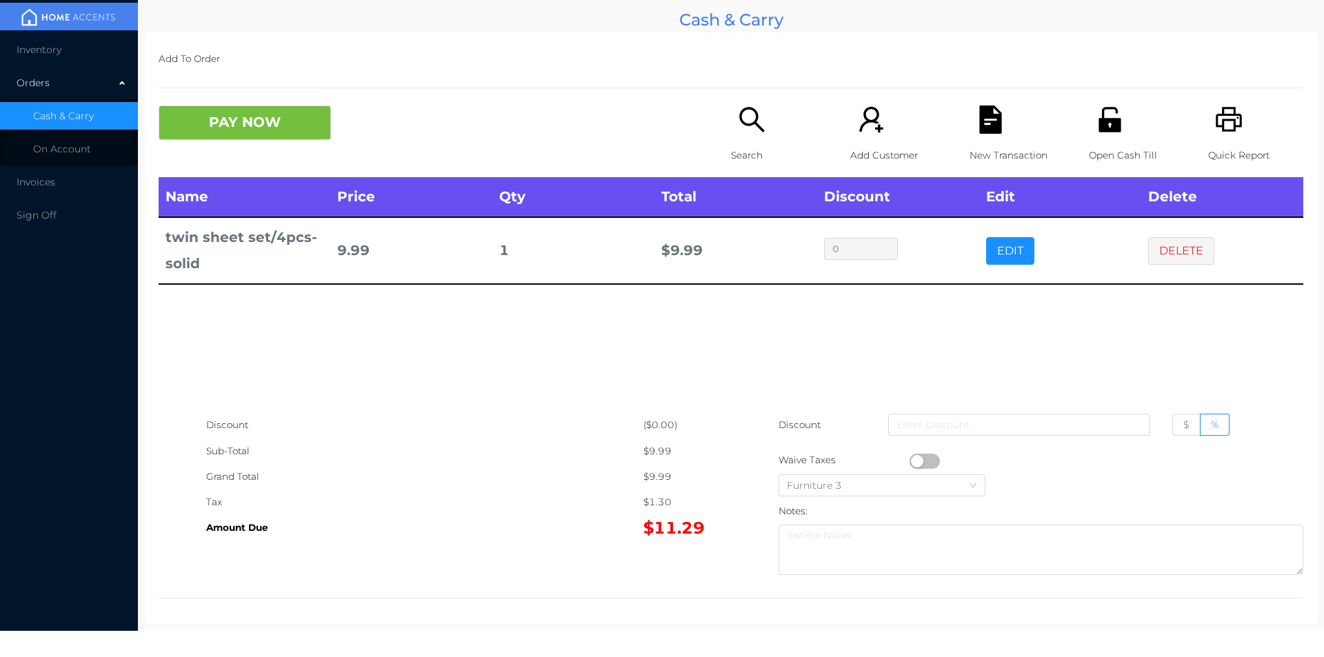
click at [761, 137] on div "Search" at bounding box center [778, 142] width 95 height 72
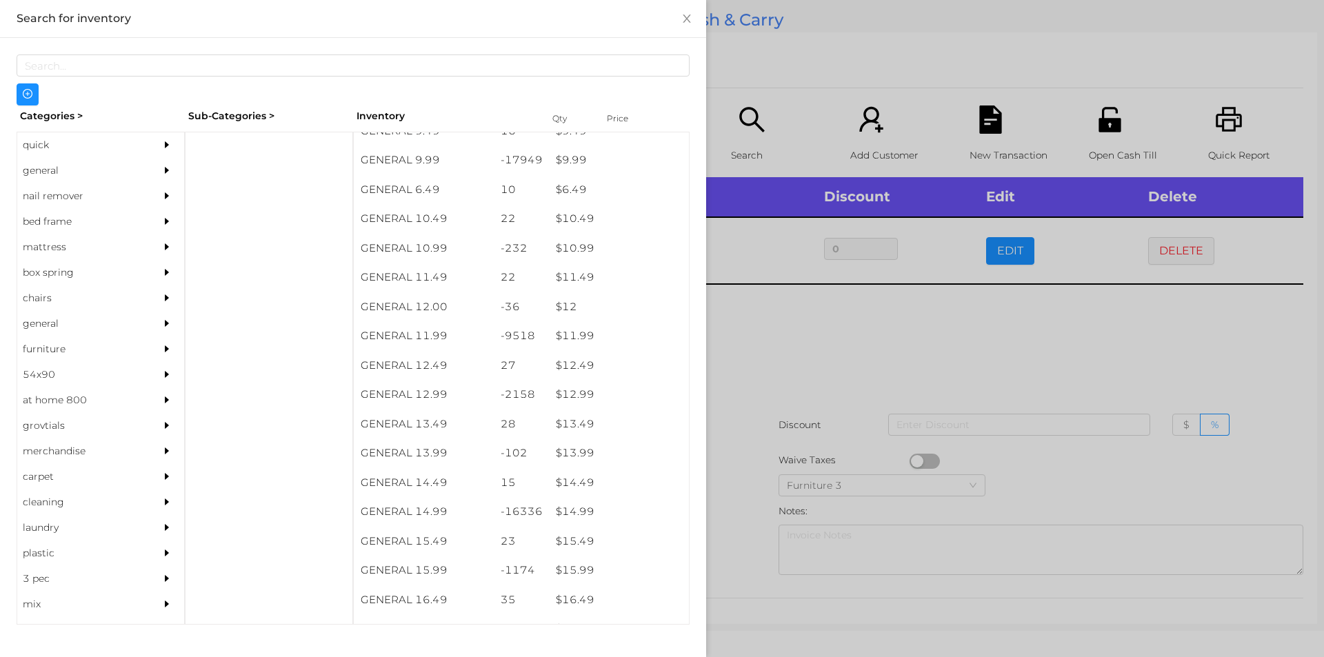
scroll to position [832, 0]
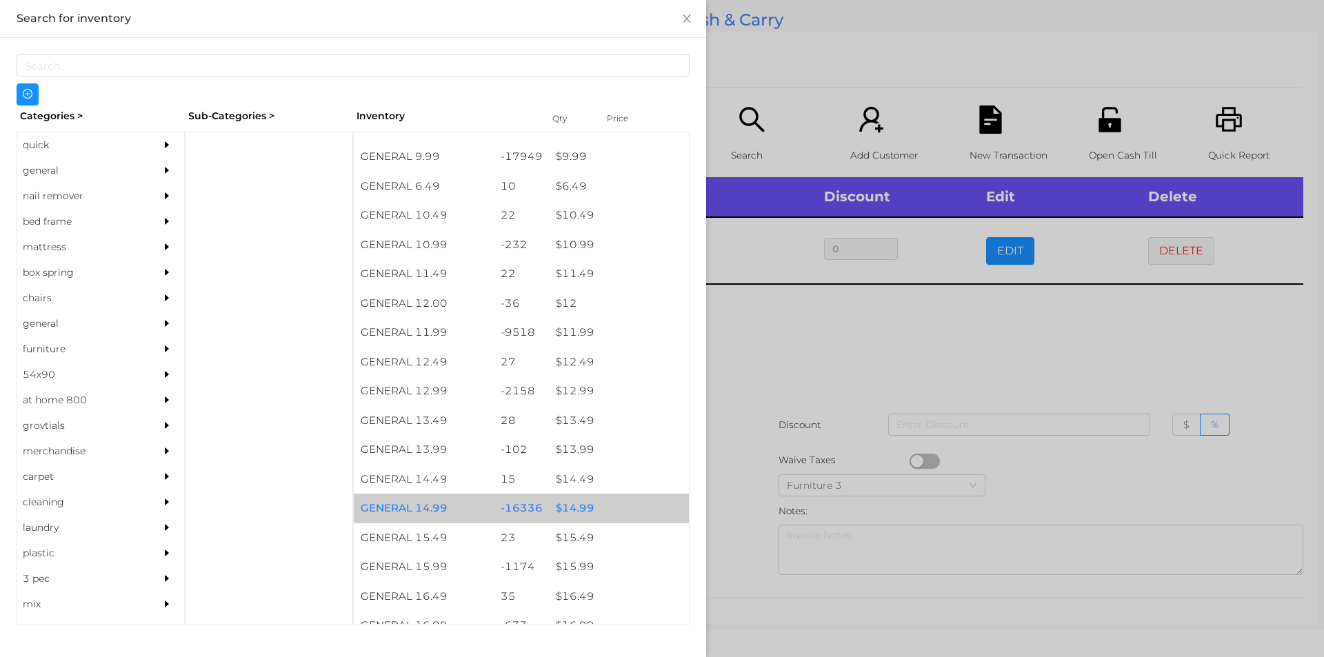
click at [572, 509] on div "$ 14.99" at bounding box center [619, 509] width 140 height 30
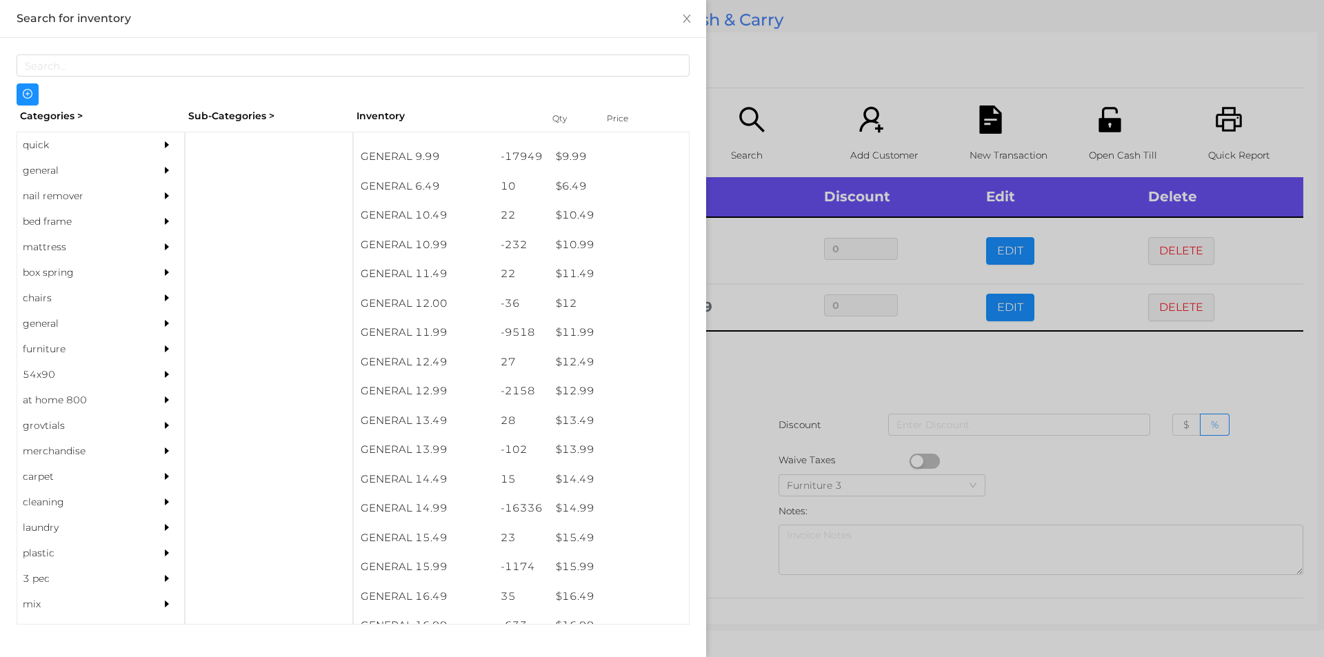
click at [843, 368] on div at bounding box center [662, 328] width 1324 height 657
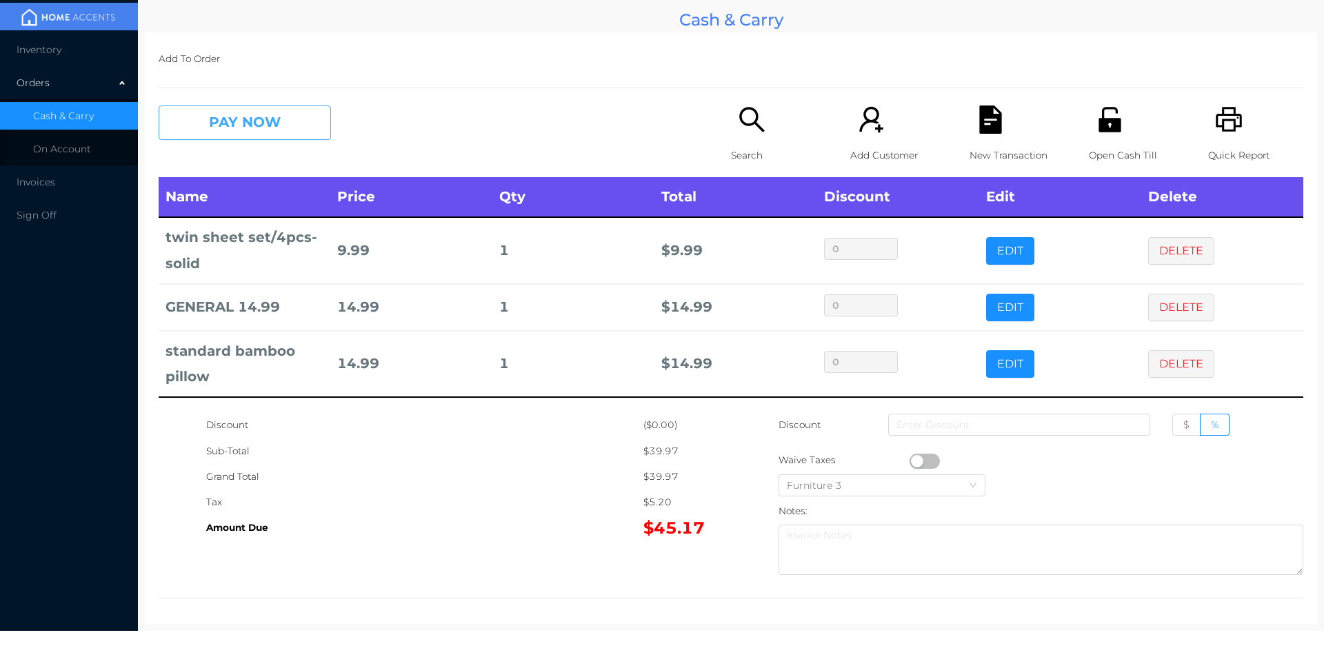
click at [289, 132] on button "PAY NOW" at bounding box center [245, 123] width 172 height 34
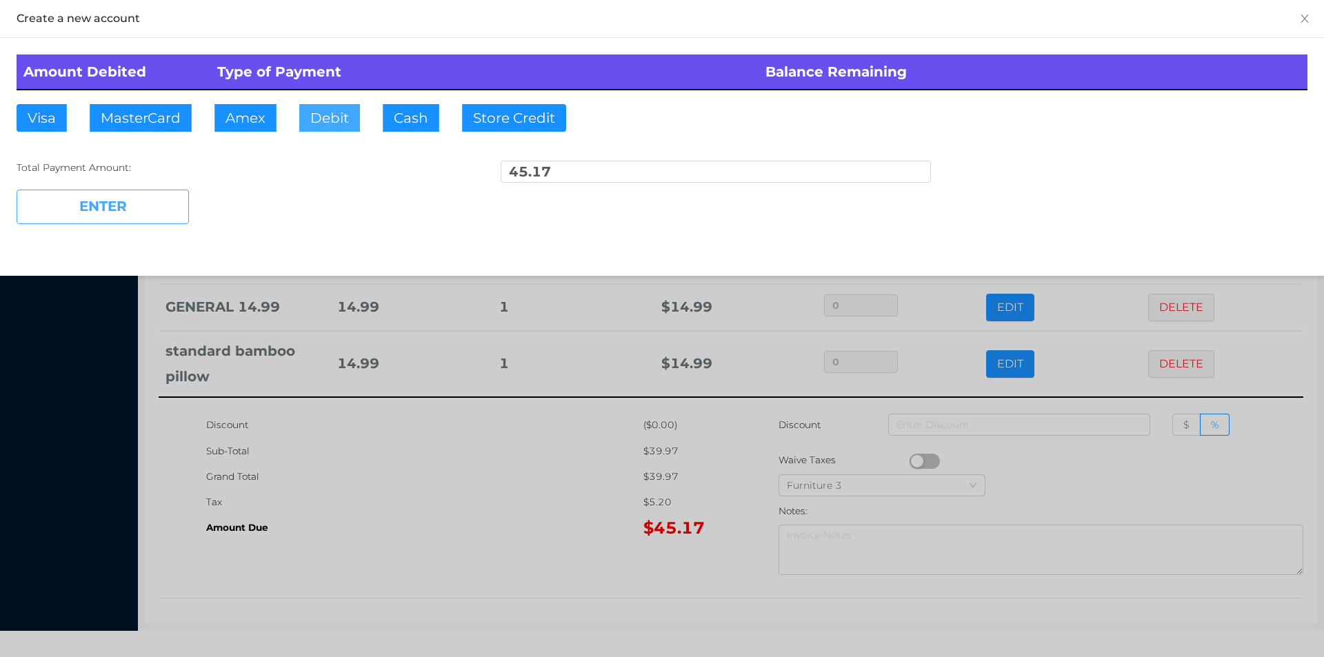
click at [308, 129] on button "Debit" at bounding box center [329, 118] width 61 height 28
click at [177, 222] on button "ENTER" at bounding box center [103, 207] width 172 height 34
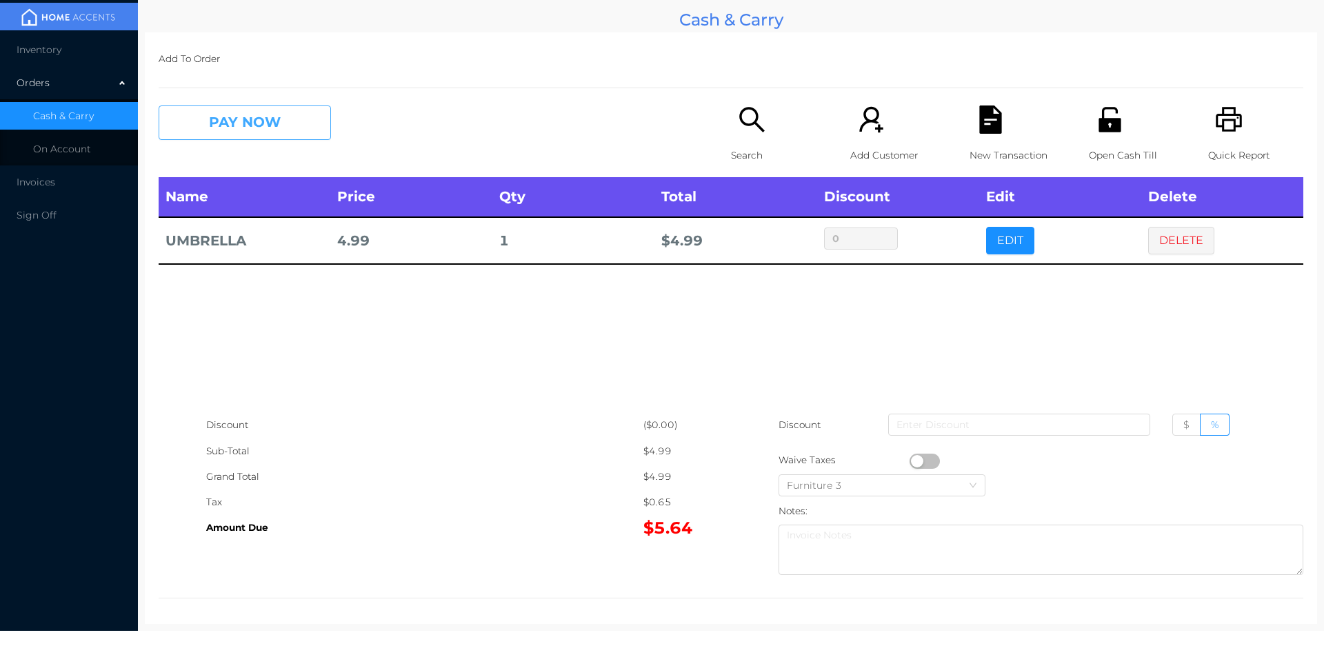
click at [230, 125] on button "PAY NOW" at bounding box center [245, 123] width 172 height 34
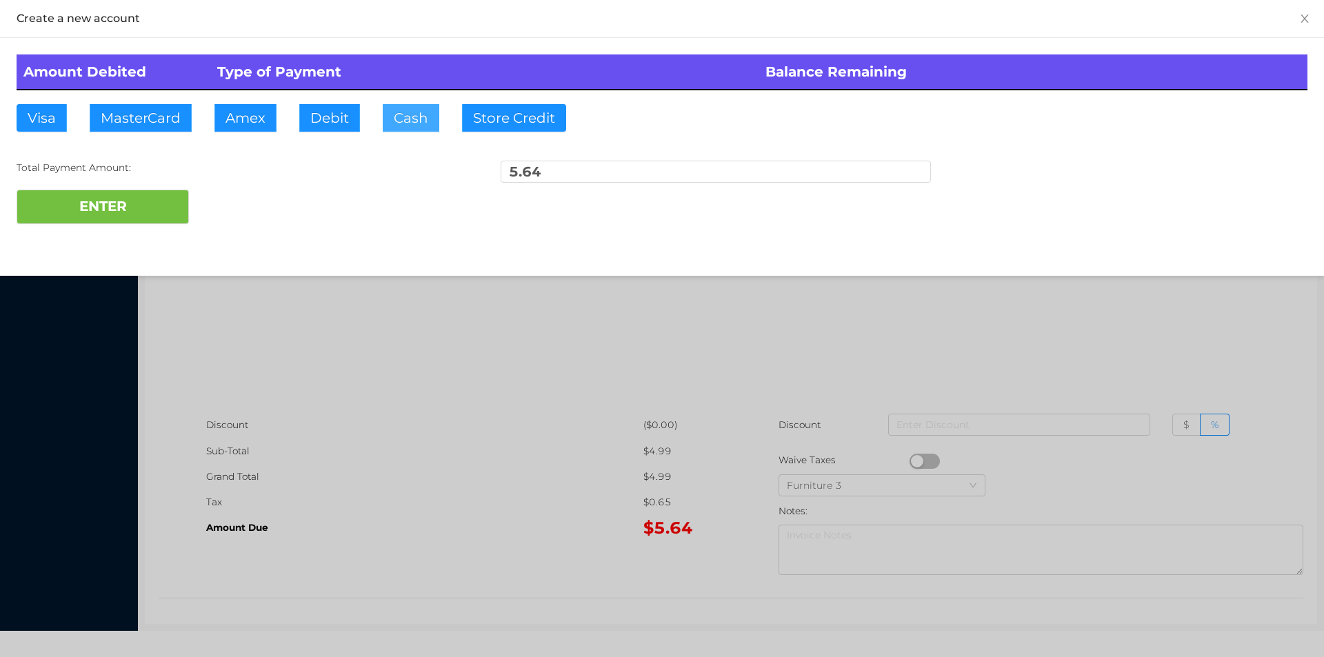
click at [388, 117] on button "Cash" at bounding box center [411, 118] width 57 height 28
type input "10."
click at [119, 220] on button "ENTER" at bounding box center [103, 207] width 172 height 34
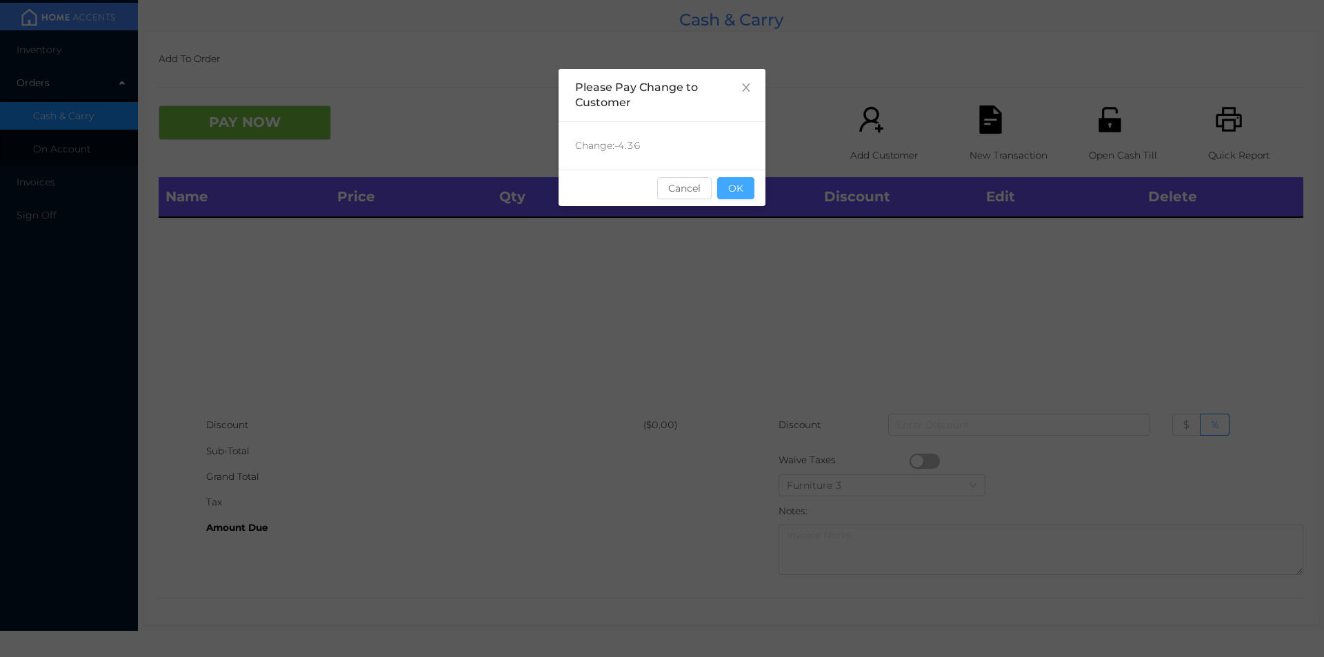
click at [738, 191] on button "OK" at bounding box center [735, 188] width 37 height 22
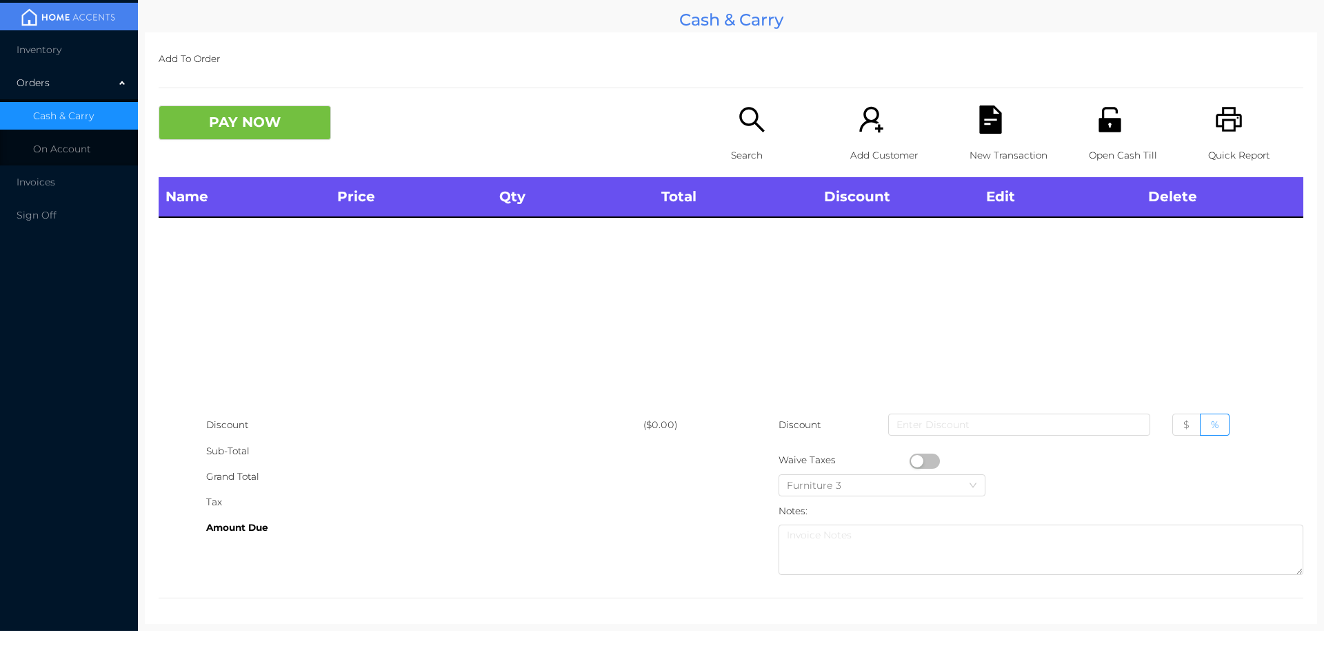
click at [752, 377] on div "Name Price Qty Total Discount Edit Delete" at bounding box center [731, 294] width 1145 height 235
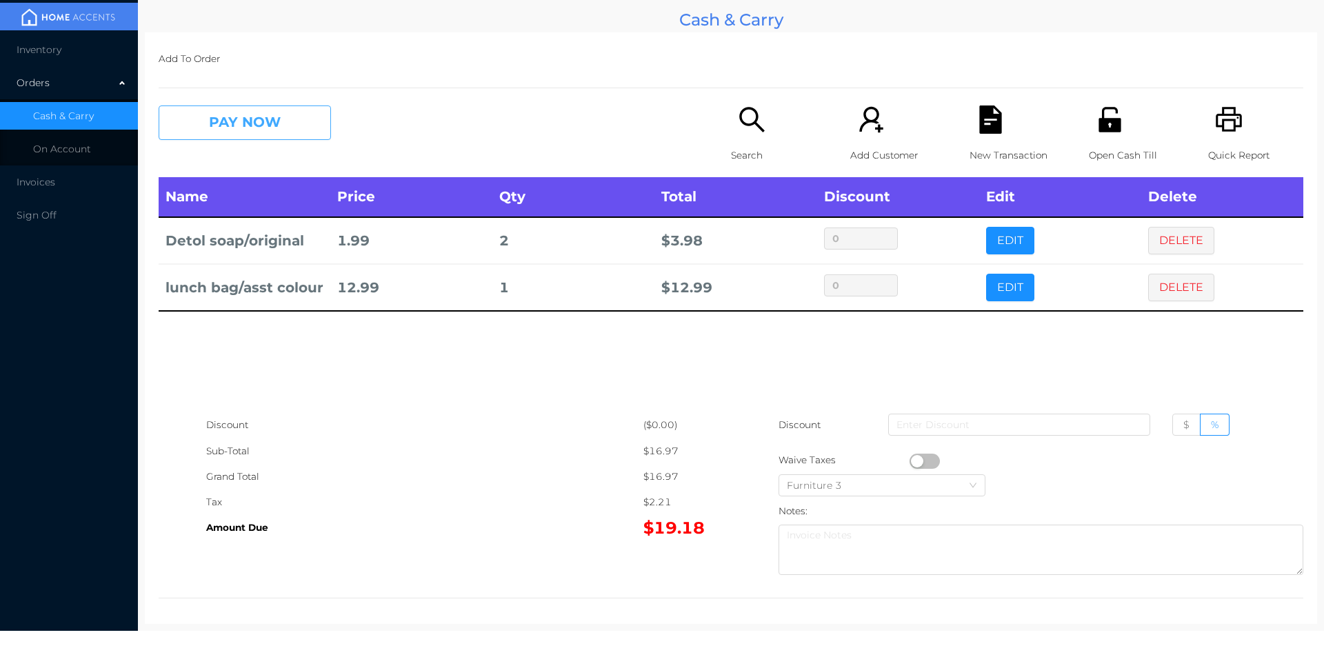
click at [305, 127] on button "PAY NOW" at bounding box center [245, 123] width 172 height 34
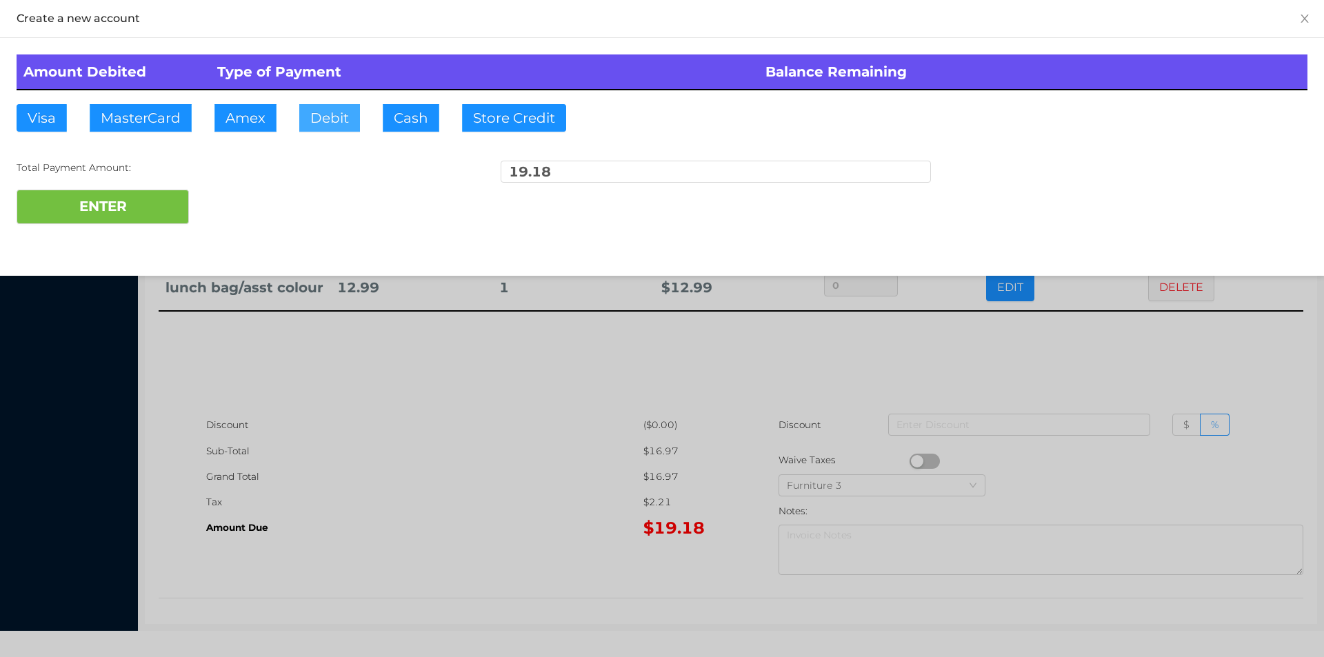
click at [325, 117] on button "Debit" at bounding box center [329, 118] width 61 height 28
click at [165, 205] on button "ENTER" at bounding box center [103, 207] width 172 height 34
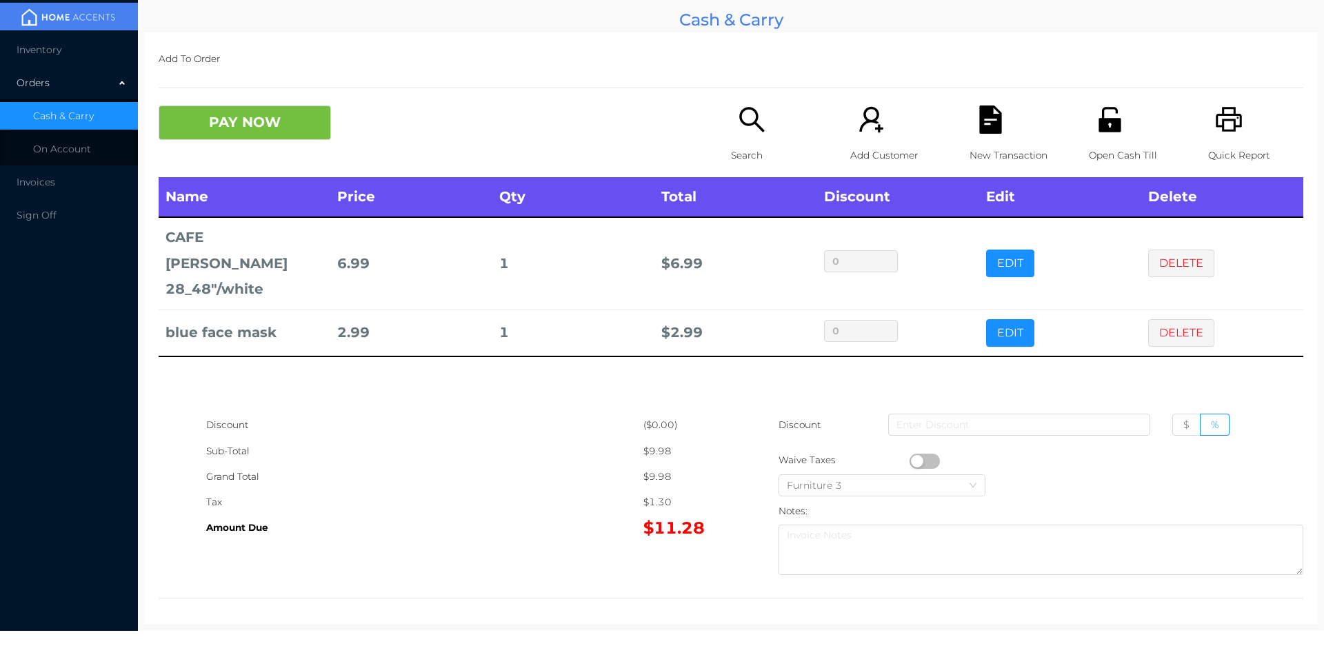
click at [747, 139] on div "Search" at bounding box center [778, 142] width 95 height 72
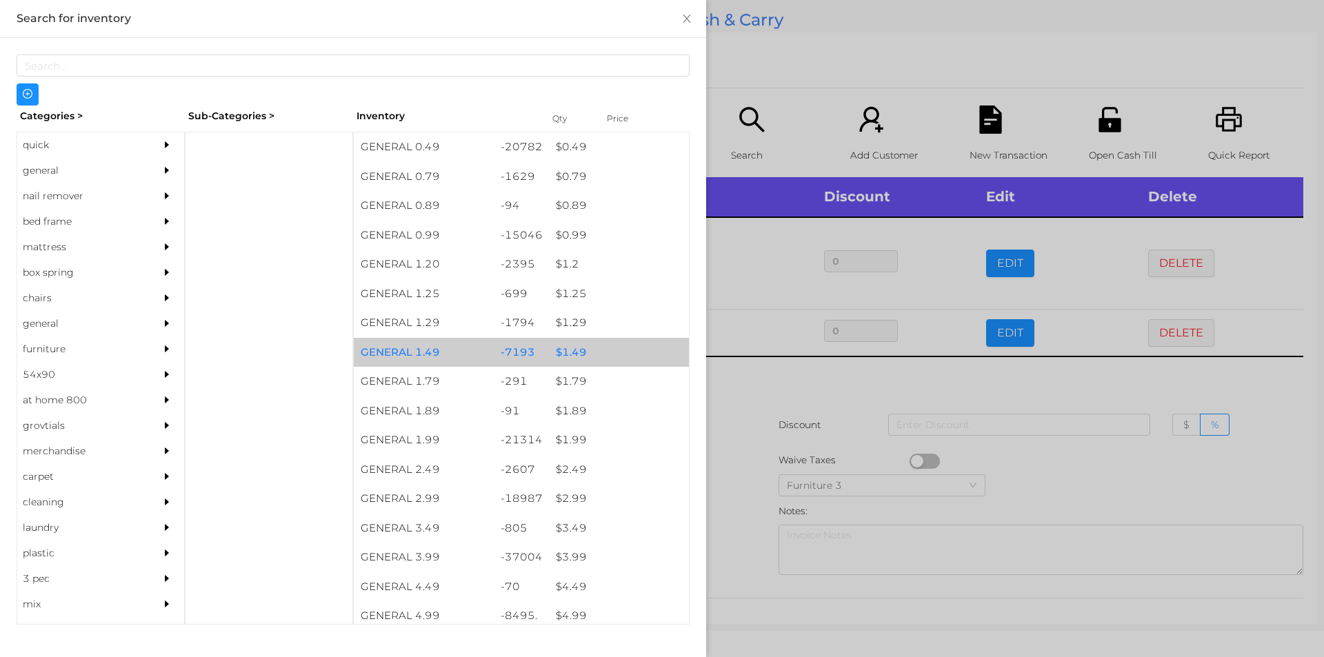
click at [567, 350] on div "$ 1.49" at bounding box center [619, 353] width 140 height 30
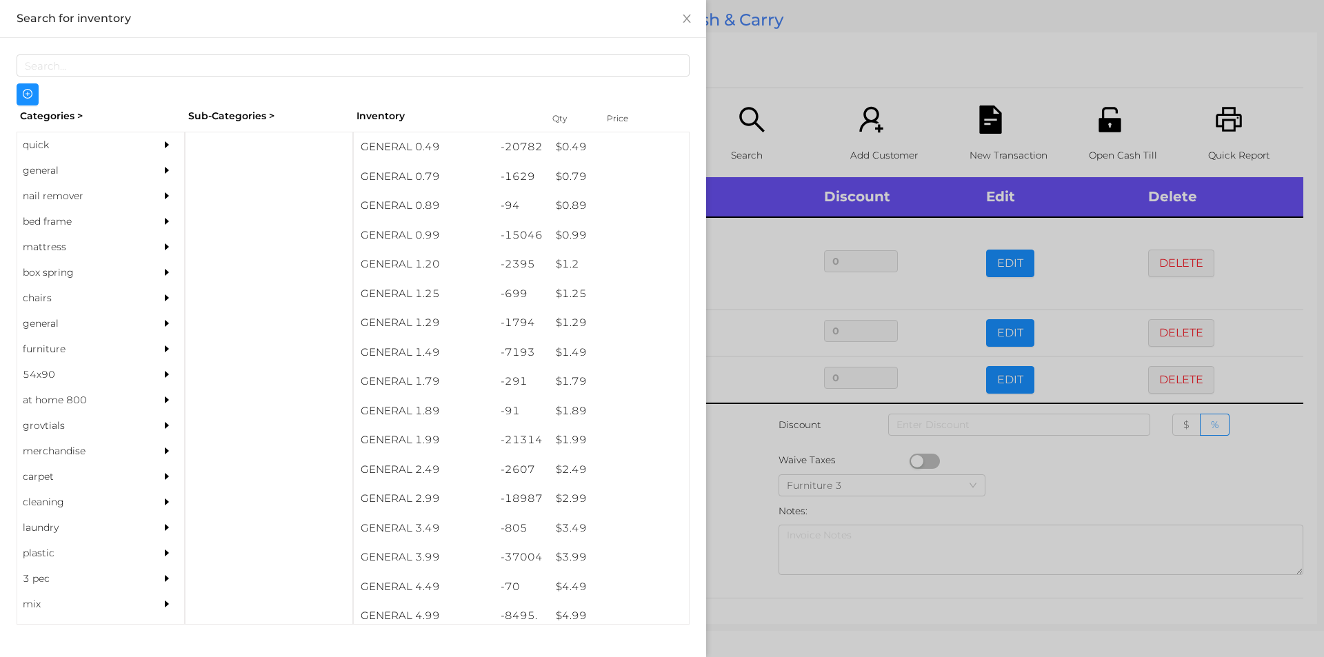
click at [734, 449] on div at bounding box center [662, 328] width 1324 height 657
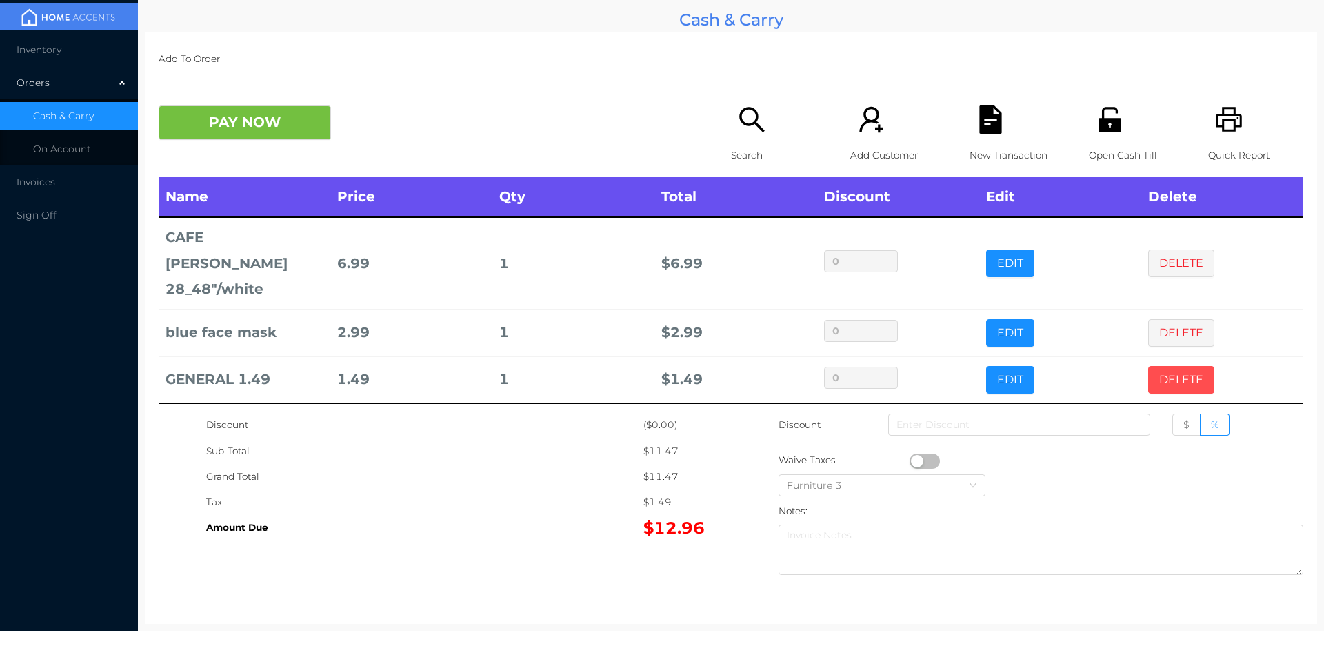
click at [1171, 366] on button "DELETE" at bounding box center [1181, 380] width 66 height 28
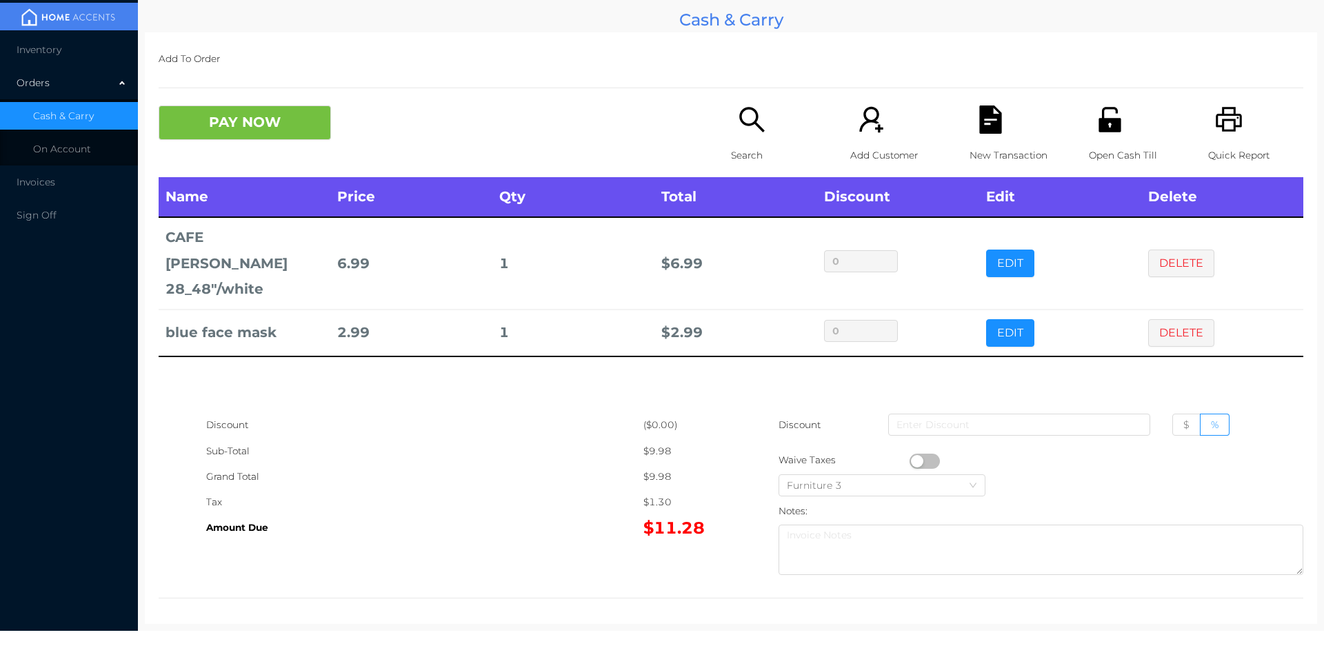
click at [731, 135] on div "Search" at bounding box center [778, 142] width 95 height 72
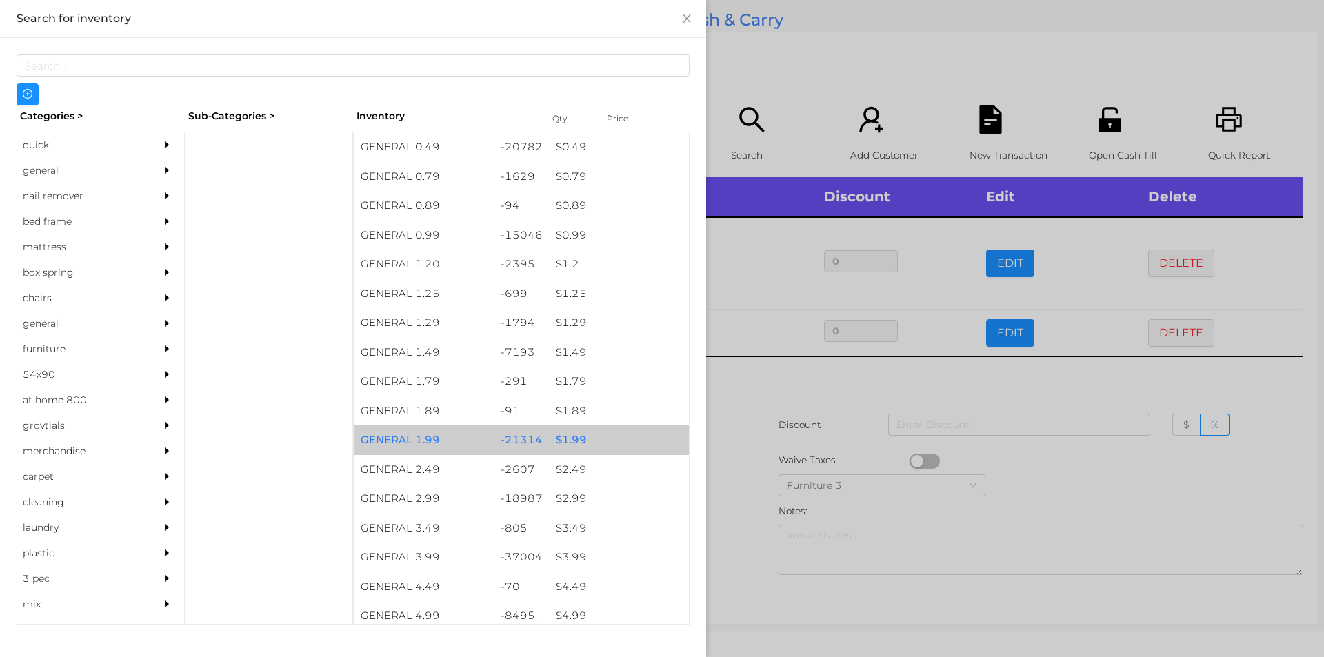
click at [574, 441] on div "$ 1.99" at bounding box center [619, 440] width 140 height 30
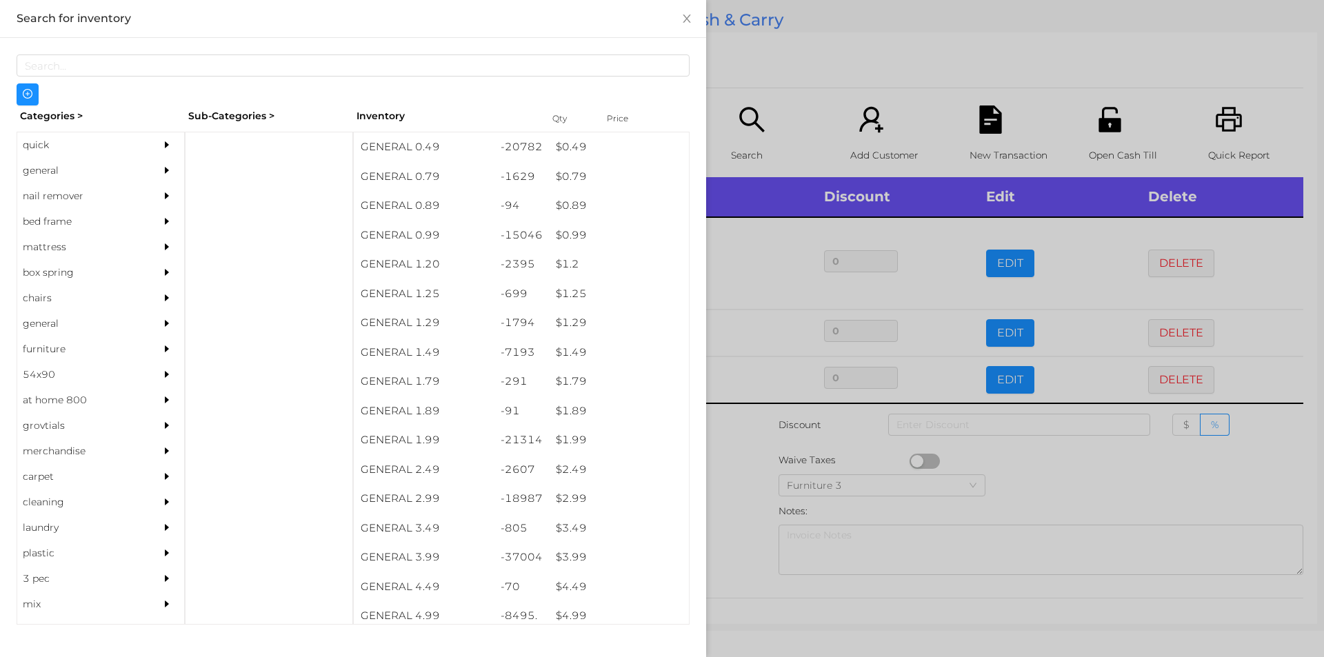
click at [744, 483] on div at bounding box center [662, 328] width 1324 height 657
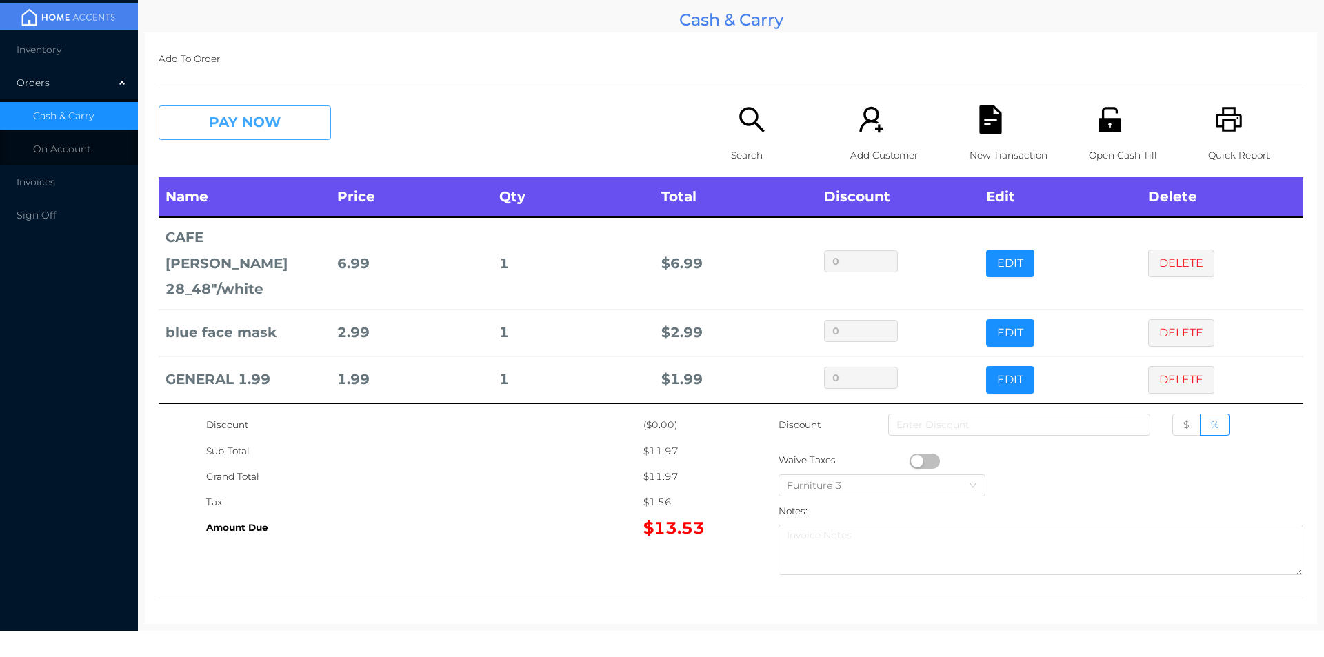
click at [204, 135] on button "PAY NOW" at bounding box center [245, 123] width 172 height 34
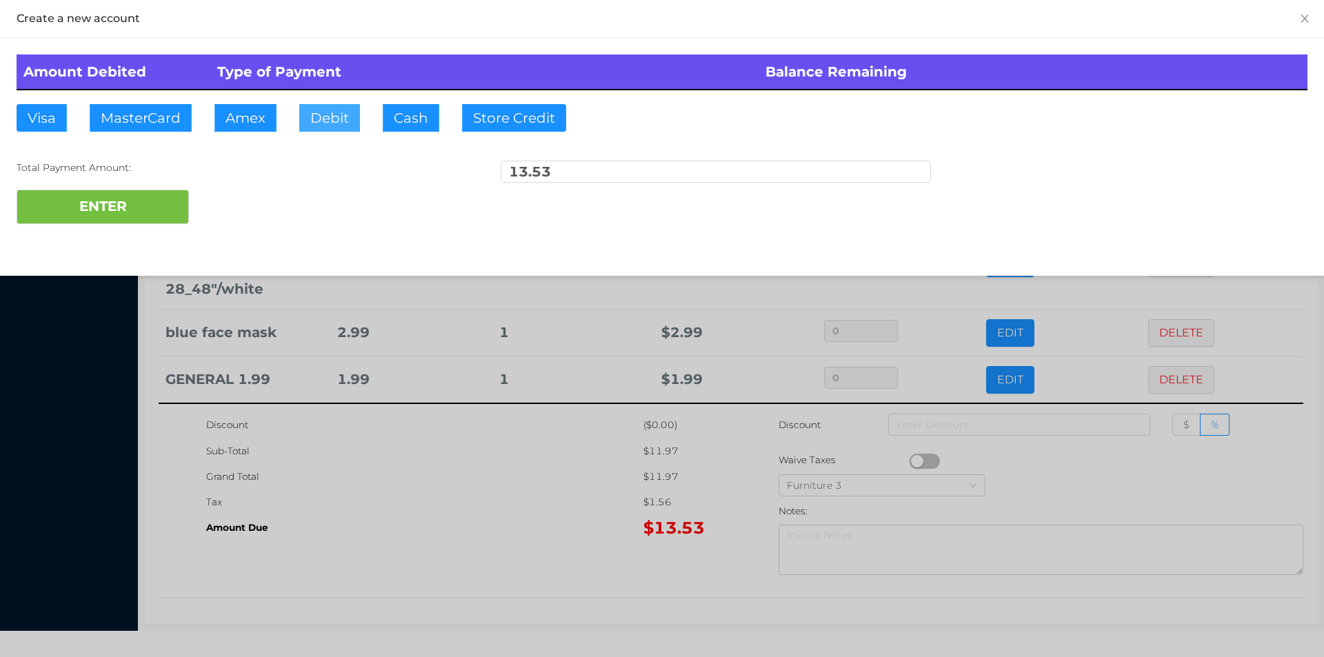
click at [333, 130] on button "Debit" at bounding box center [329, 118] width 61 height 28
click at [129, 201] on button "ENTER" at bounding box center [103, 207] width 172 height 34
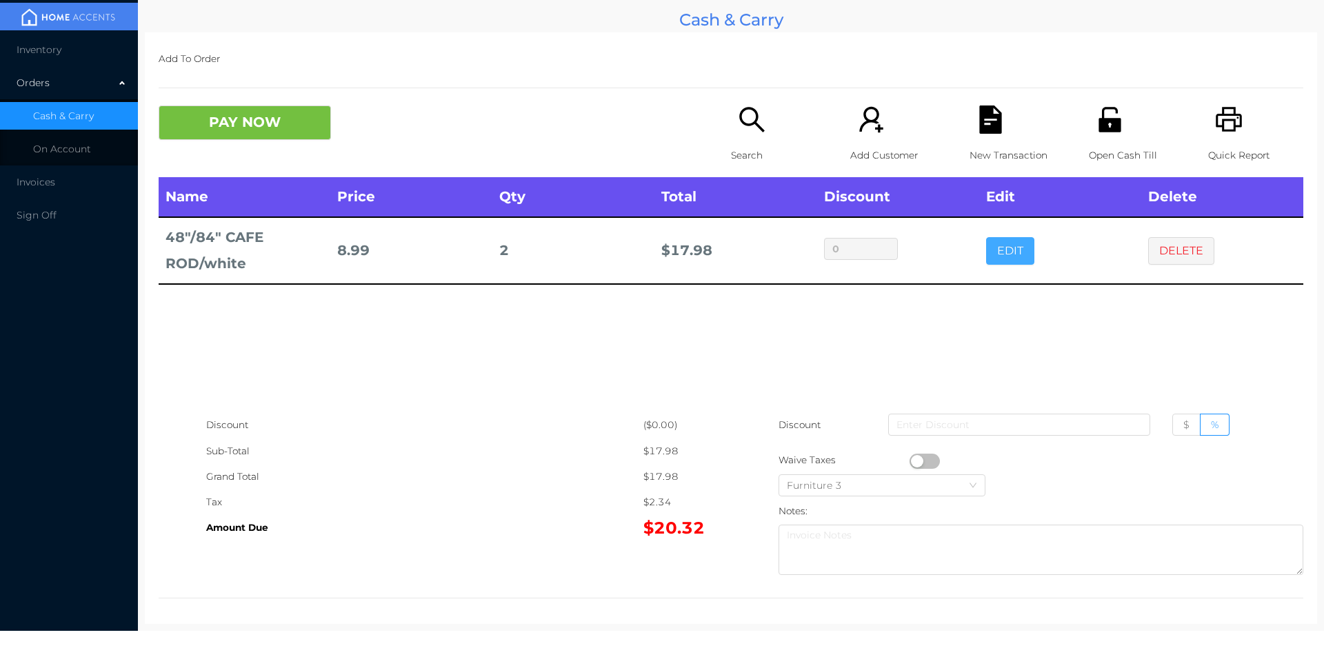
click at [994, 251] on button "EDIT" at bounding box center [1010, 251] width 48 height 28
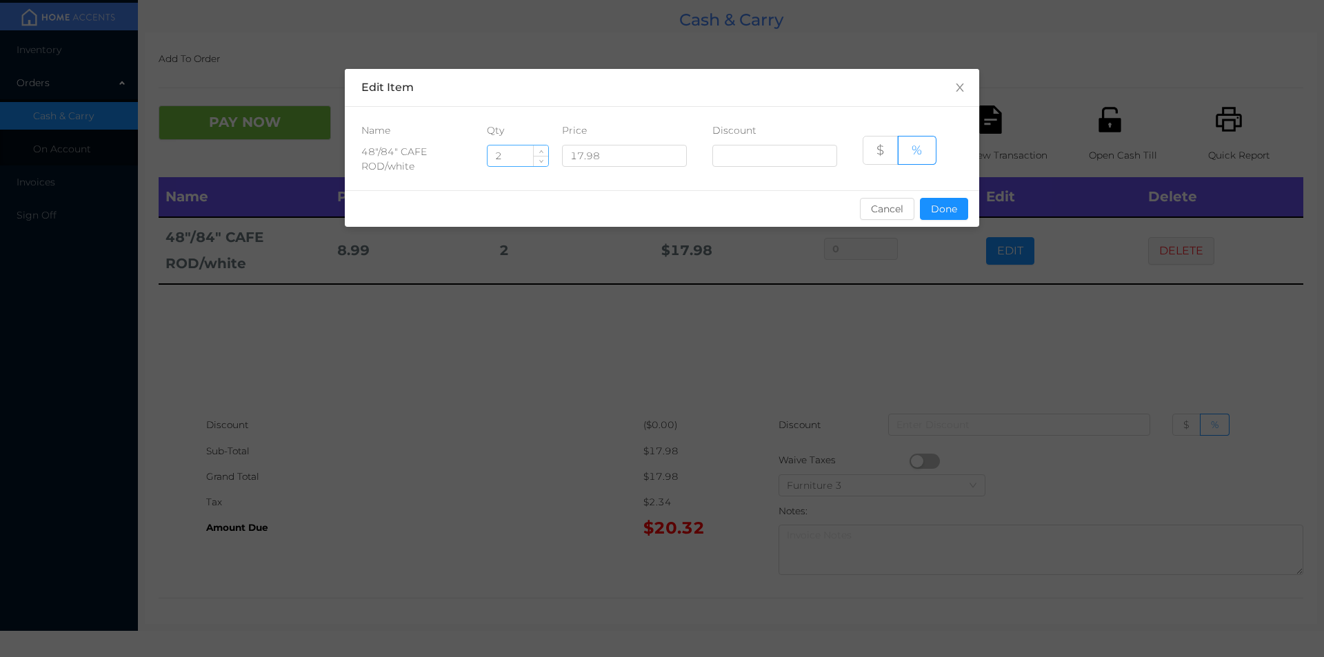
click at [497, 160] on input "2" at bounding box center [518, 155] width 61 height 21
click at [511, 150] on input "2" at bounding box center [518, 155] width 61 height 21
type input "1"
click at [928, 201] on button "Done" at bounding box center [944, 209] width 48 height 22
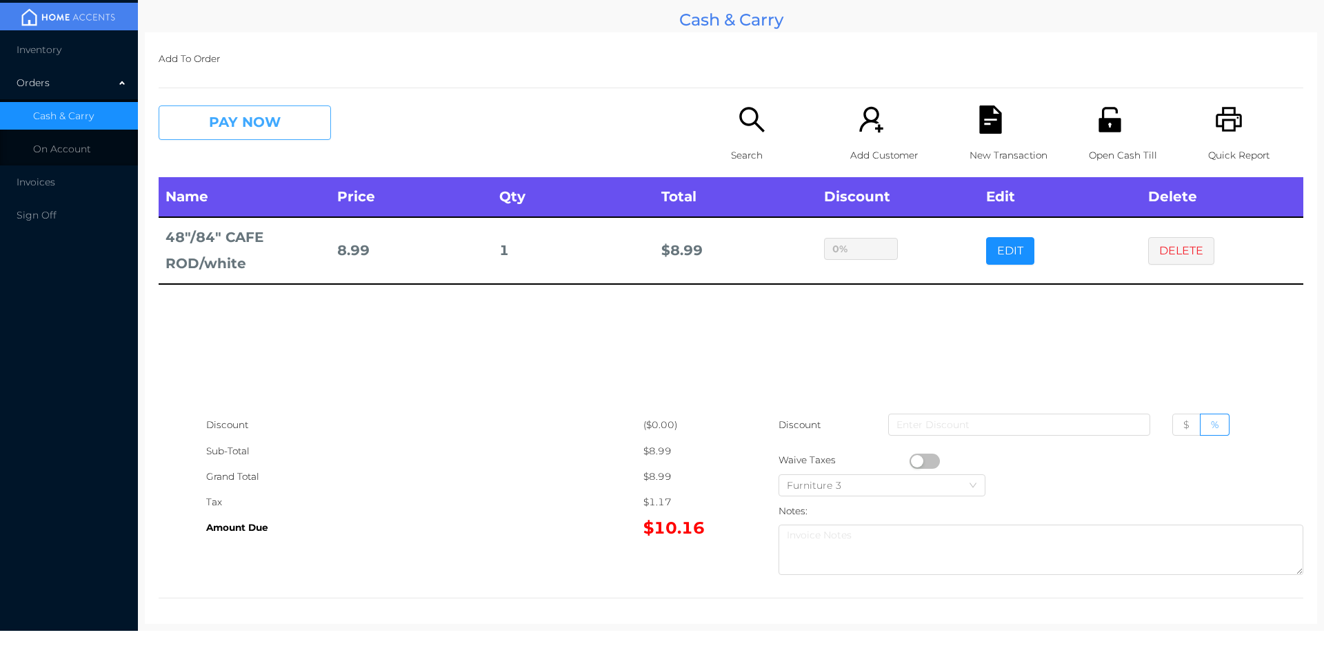
click at [235, 132] on button "PAY NOW" at bounding box center [245, 123] width 172 height 34
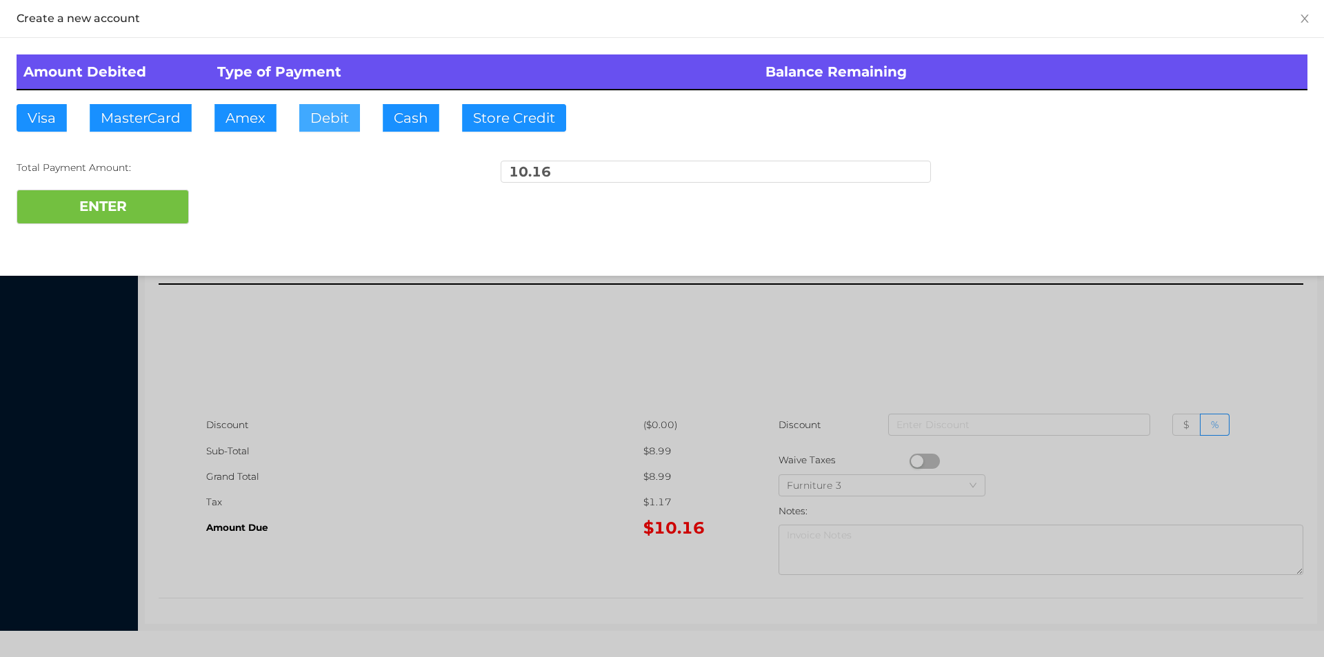
click at [327, 130] on button "Debit" at bounding box center [329, 118] width 61 height 28
click at [118, 214] on button "ENTER" at bounding box center [103, 207] width 172 height 34
type input "0"
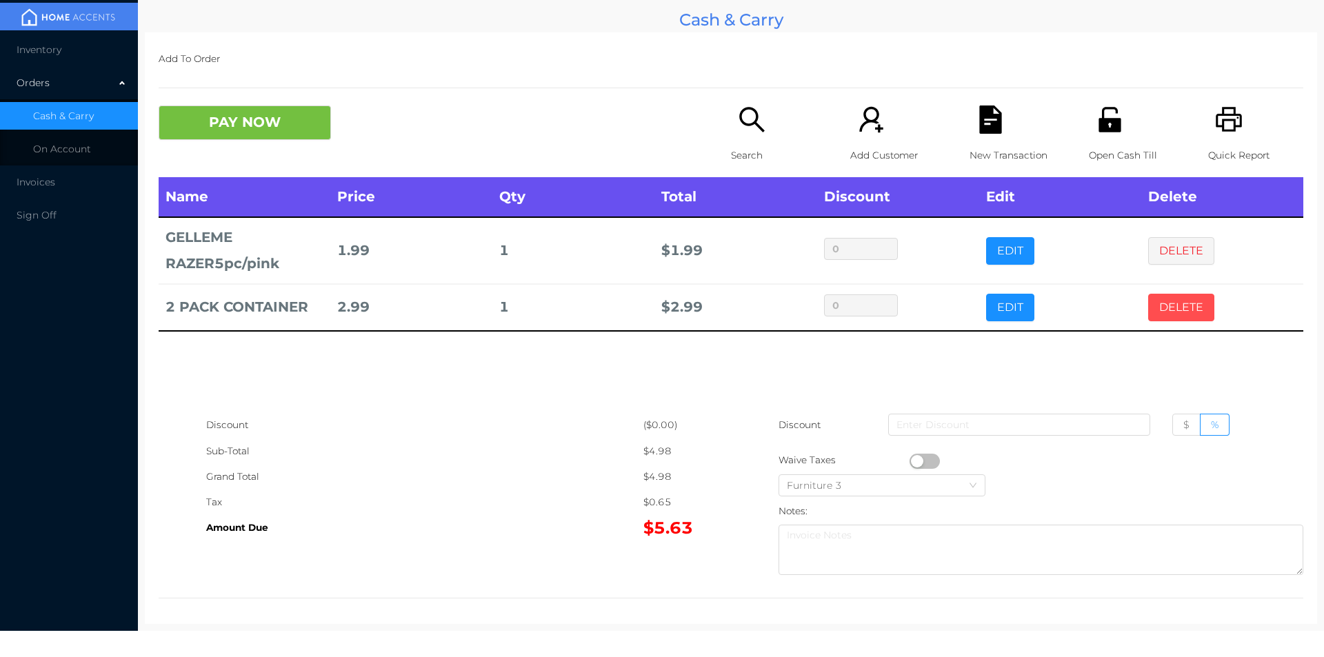
click at [1169, 304] on button "DELETE" at bounding box center [1181, 308] width 66 height 28
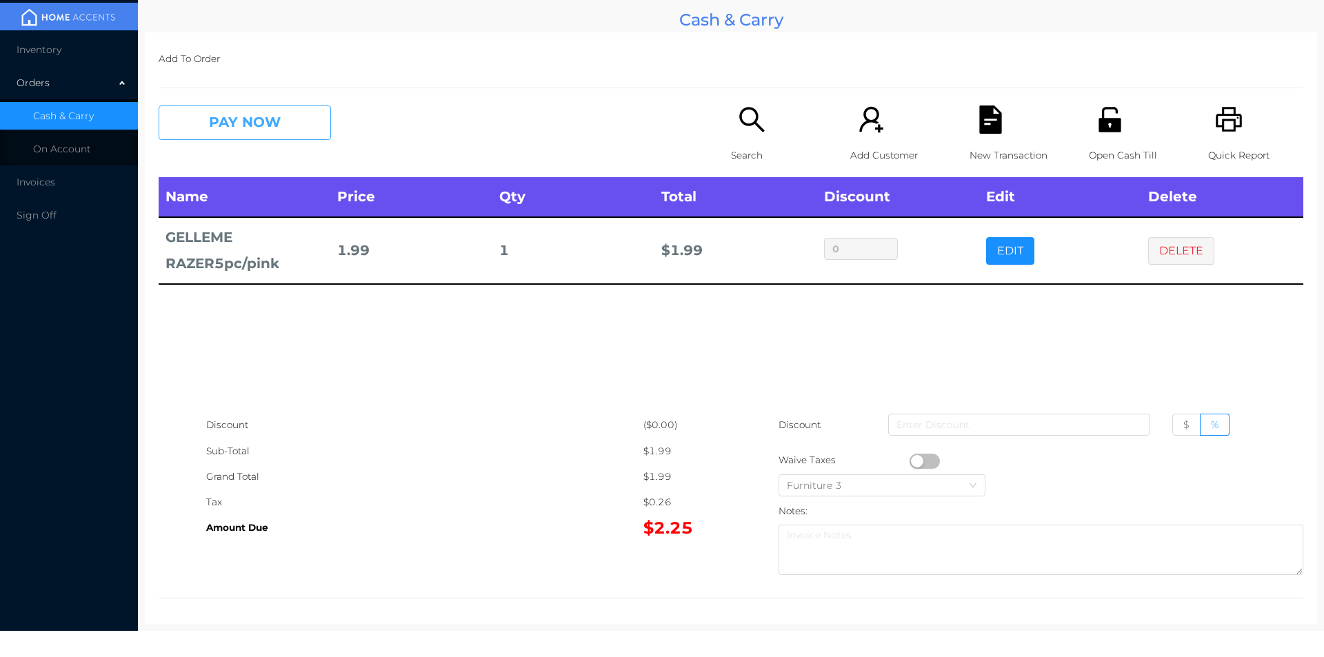
click at [295, 121] on button "PAY NOW" at bounding box center [245, 123] width 172 height 34
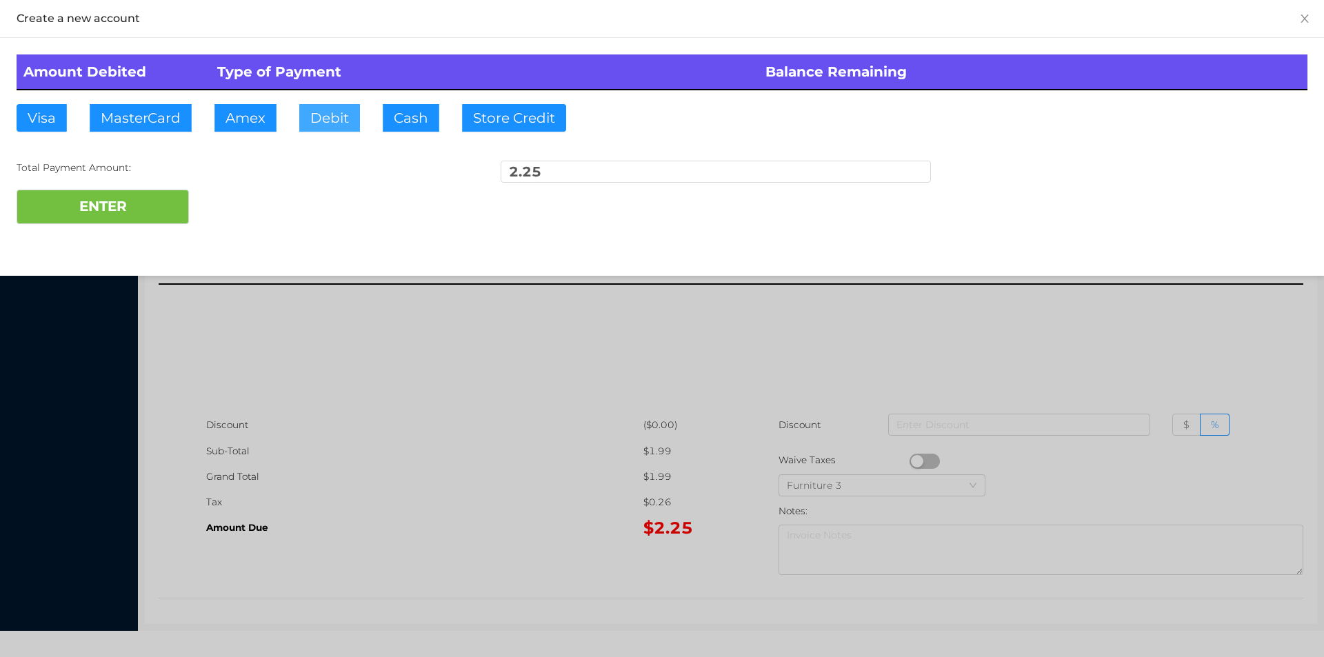
click at [341, 120] on button "Debit" at bounding box center [329, 118] width 61 height 28
click at [144, 200] on button "ENTER" at bounding box center [103, 207] width 172 height 34
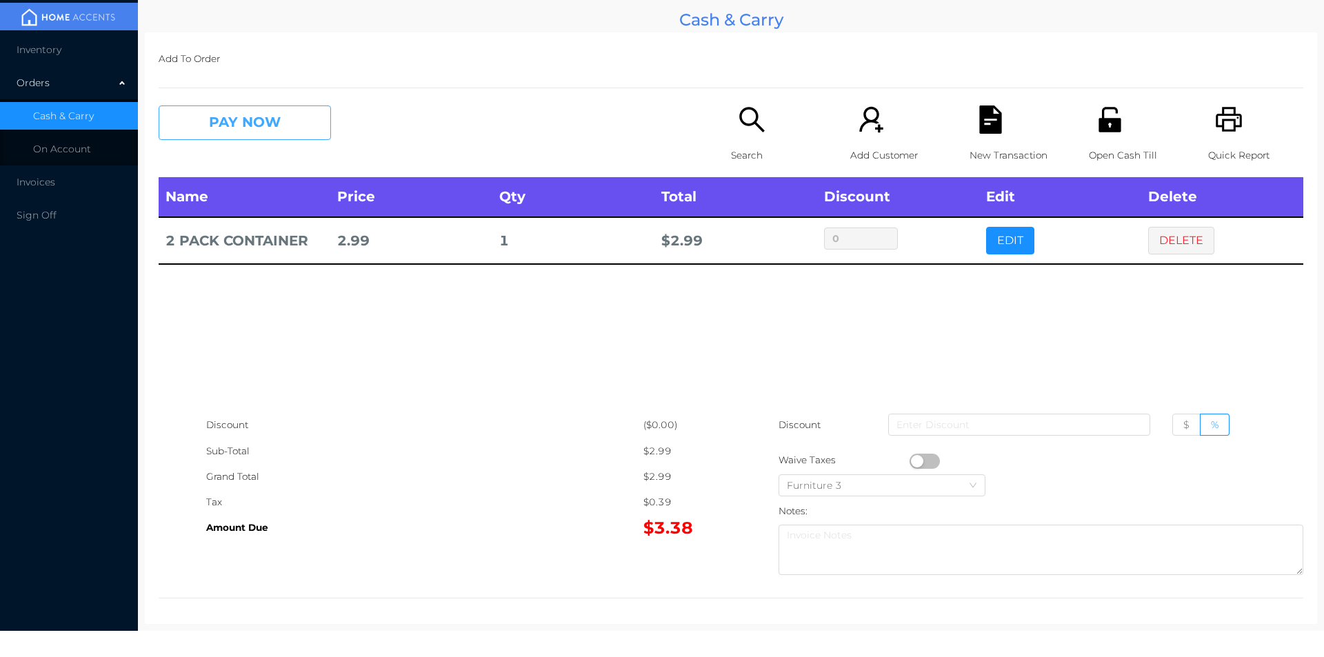
click at [258, 136] on button "PAY NOW" at bounding box center [245, 123] width 172 height 34
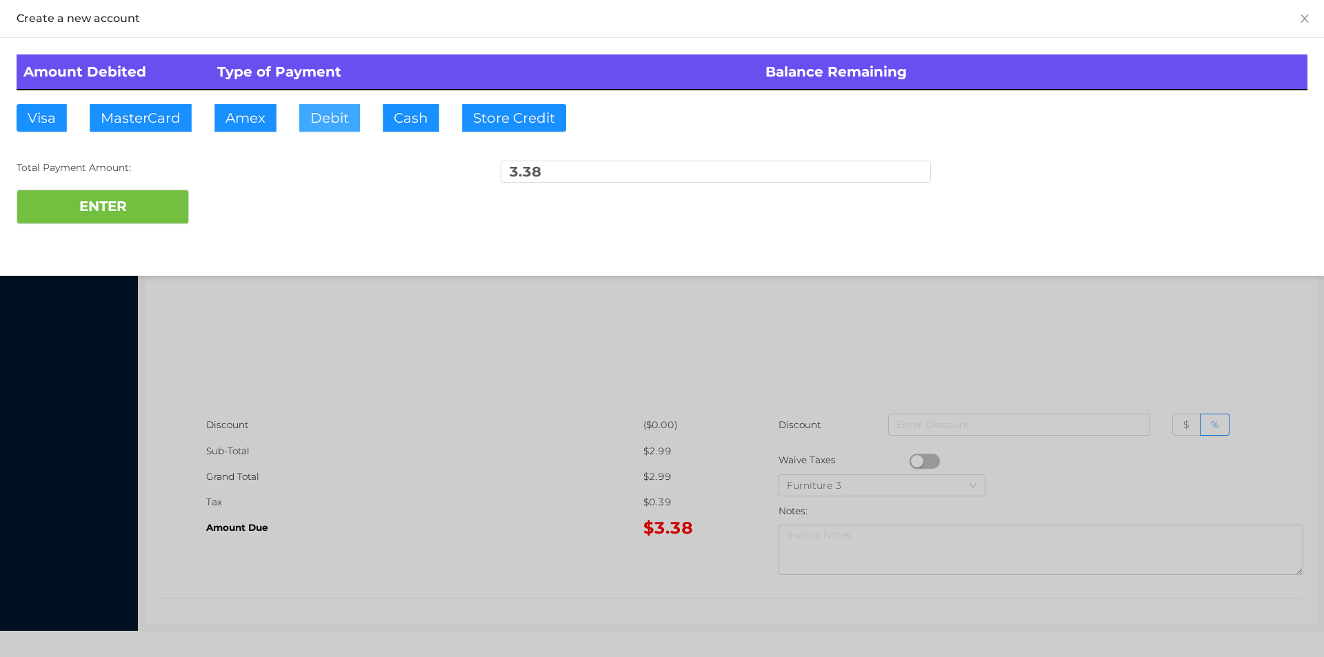
click at [334, 117] on button "Debit" at bounding box center [329, 118] width 61 height 28
click at [145, 195] on button "ENTER" at bounding box center [103, 207] width 172 height 34
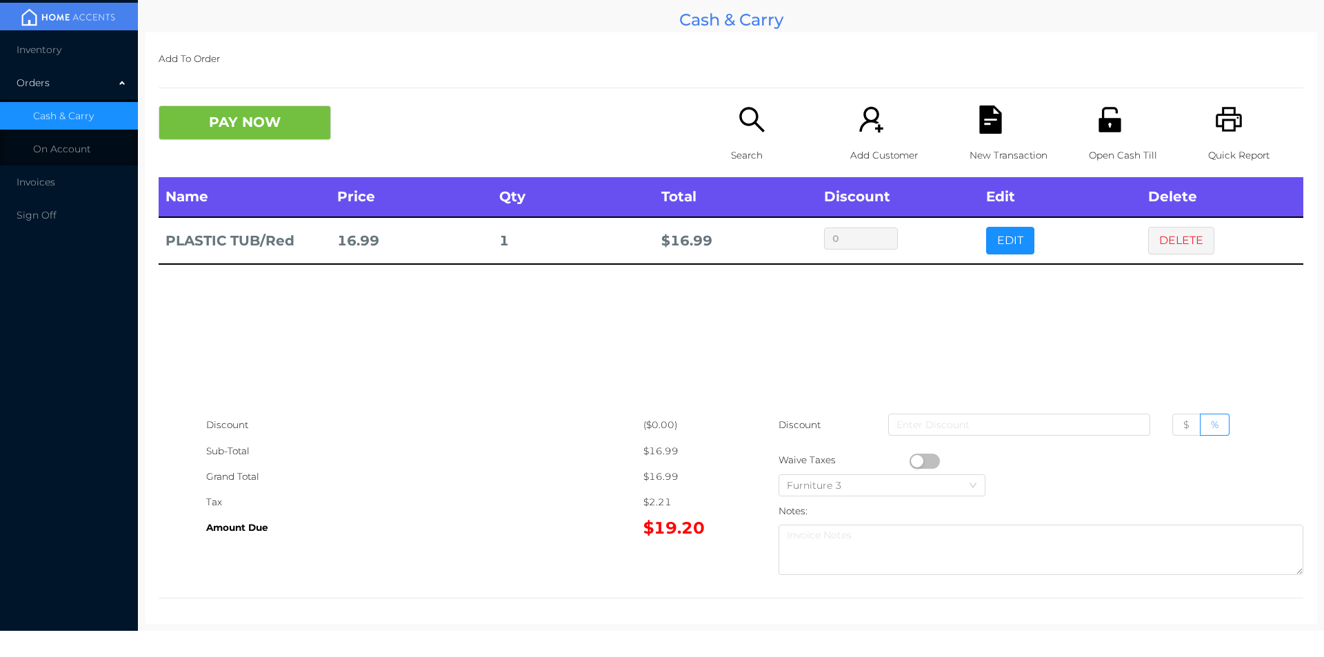
click at [745, 141] on div "Search" at bounding box center [778, 142] width 95 height 72
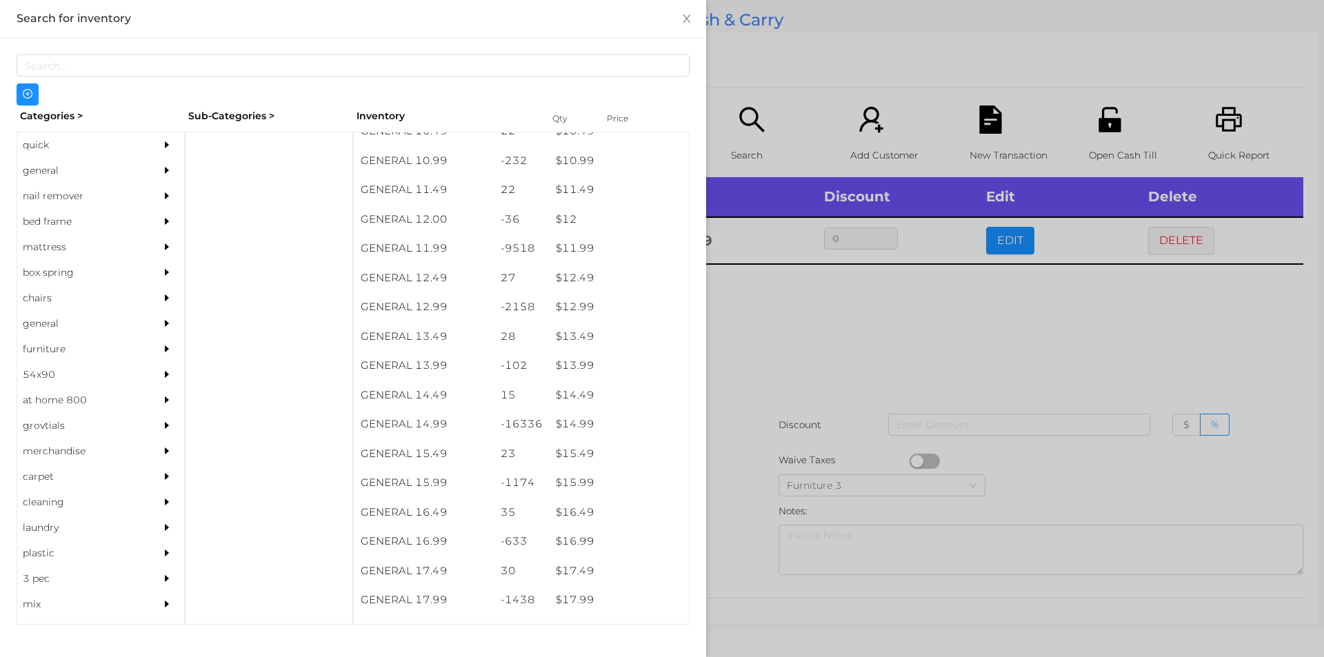
scroll to position [914, 0]
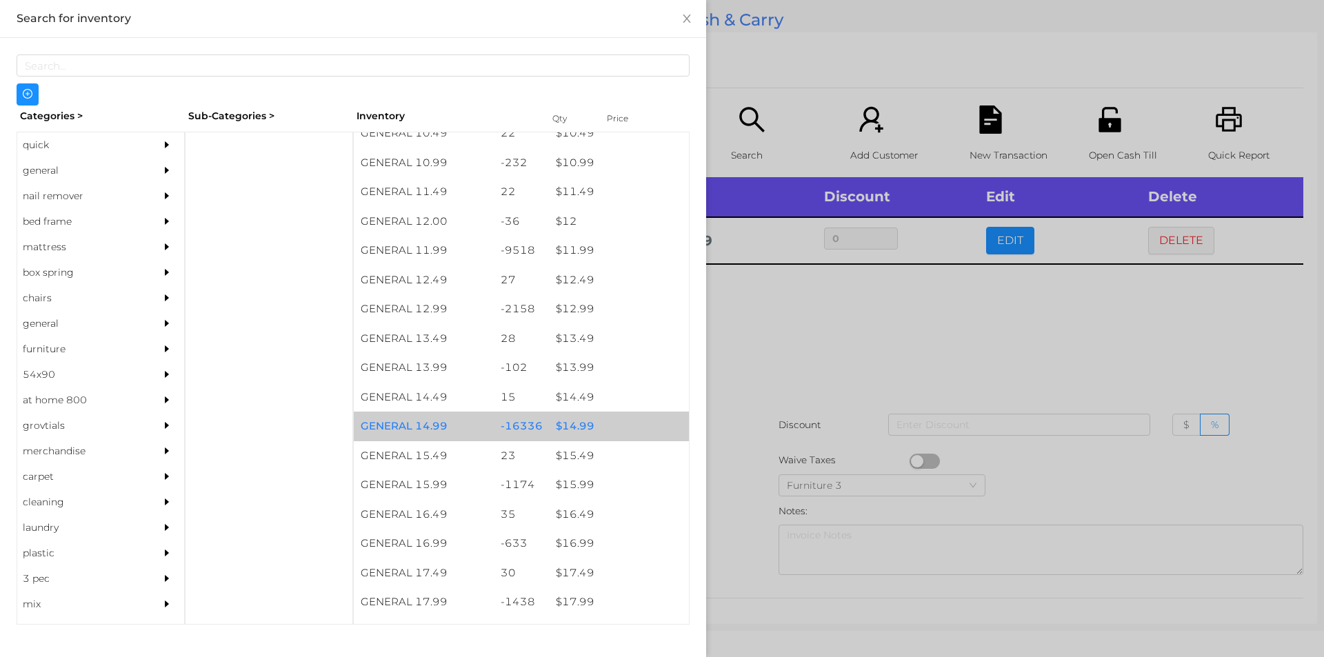
click at [581, 421] on div "$ 14.99" at bounding box center [619, 427] width 140 height 30
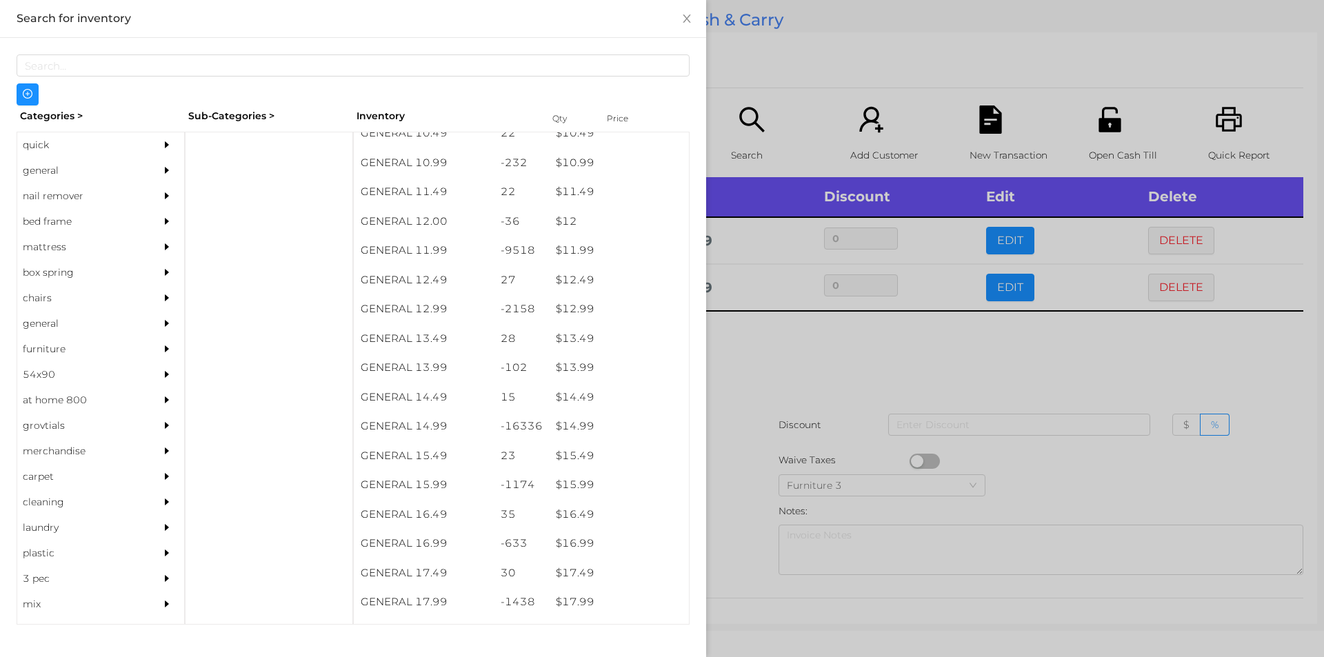
click at [736, 443] on div at bounding box center [662, 328] width 1324 height 657
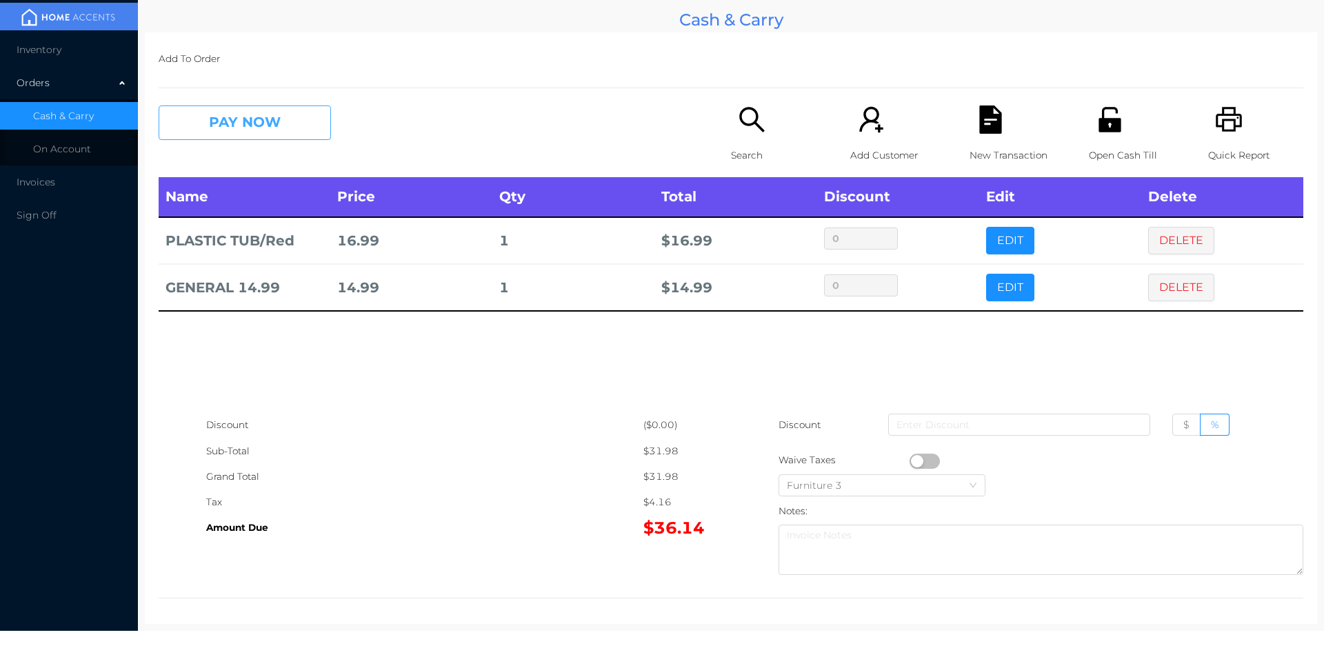
click at [234, 122] on button "PAY NOW" at bounding box center [245, 123] width 172 height 34
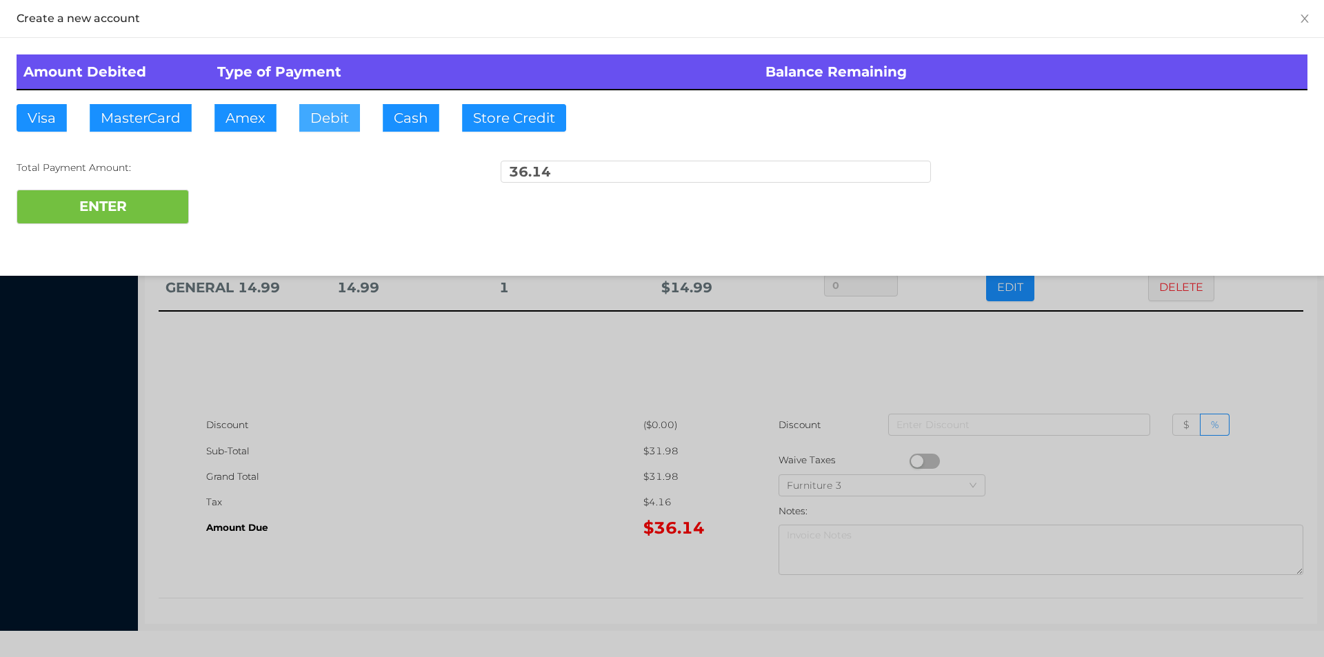
click at [319, 121] on button "Debit" at bounding box center [329, 118] width 61 height 28
type input "50."
click at [100, 221] on button "ENTER" at bounding box center [103, 207] width 172 height 34
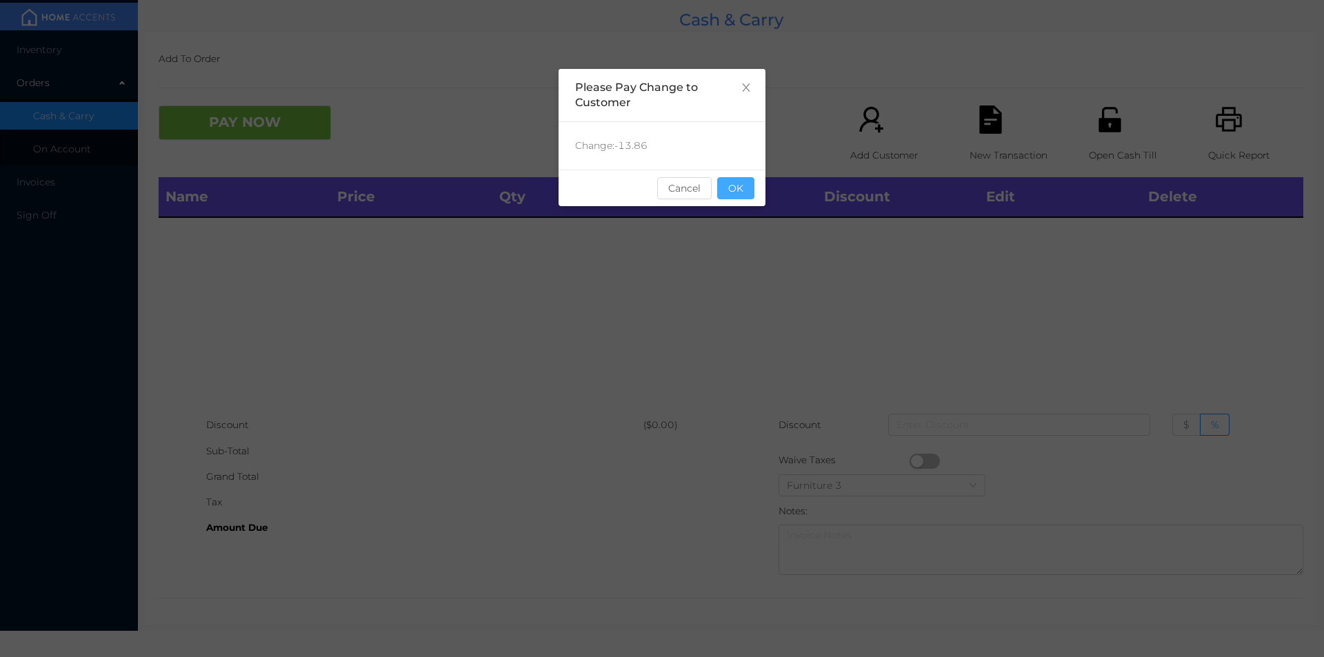
click at [732, 184] on button "OK" at bounding box center [735, 188] width 37 height 22
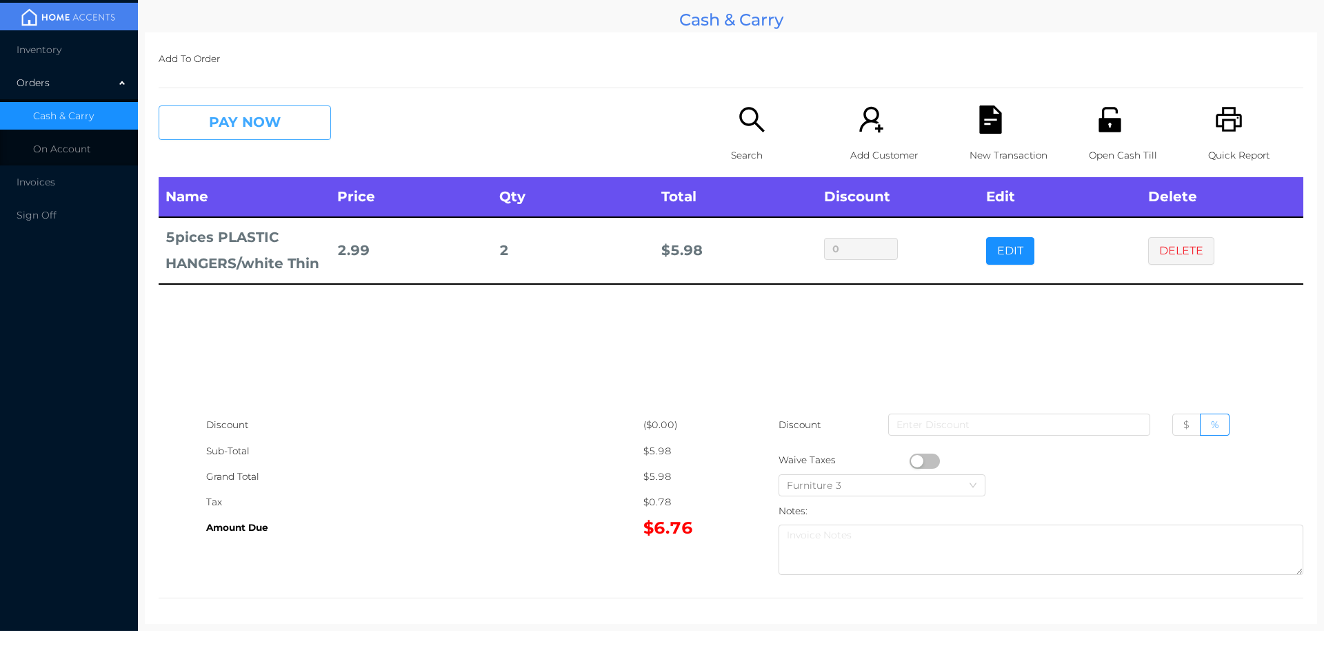
click at [272, 119] on button "PAY NOW" at bounding box center [245, 123] width 172 height 34
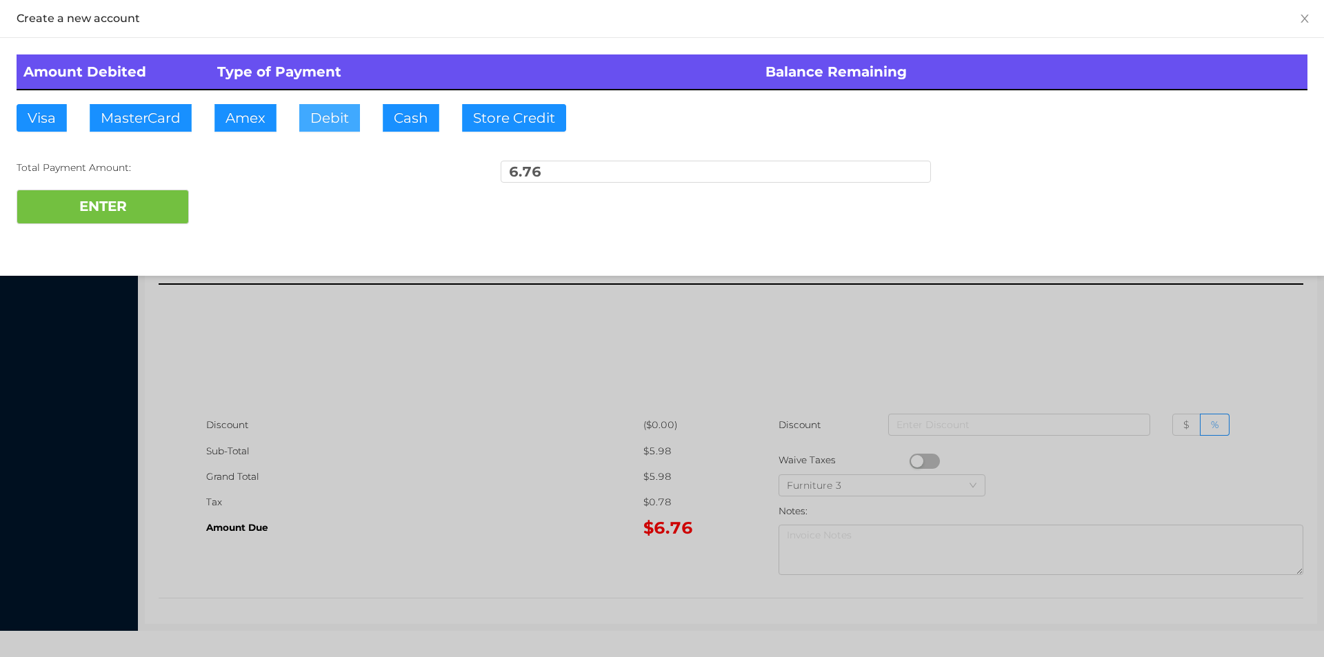
click at [330, 121] on button "Debit" at bounding box center [329, 118] width 61 height 28
click at [151, 209] on button "ENTER" at bounding box center [103, 207] width 172 height 34
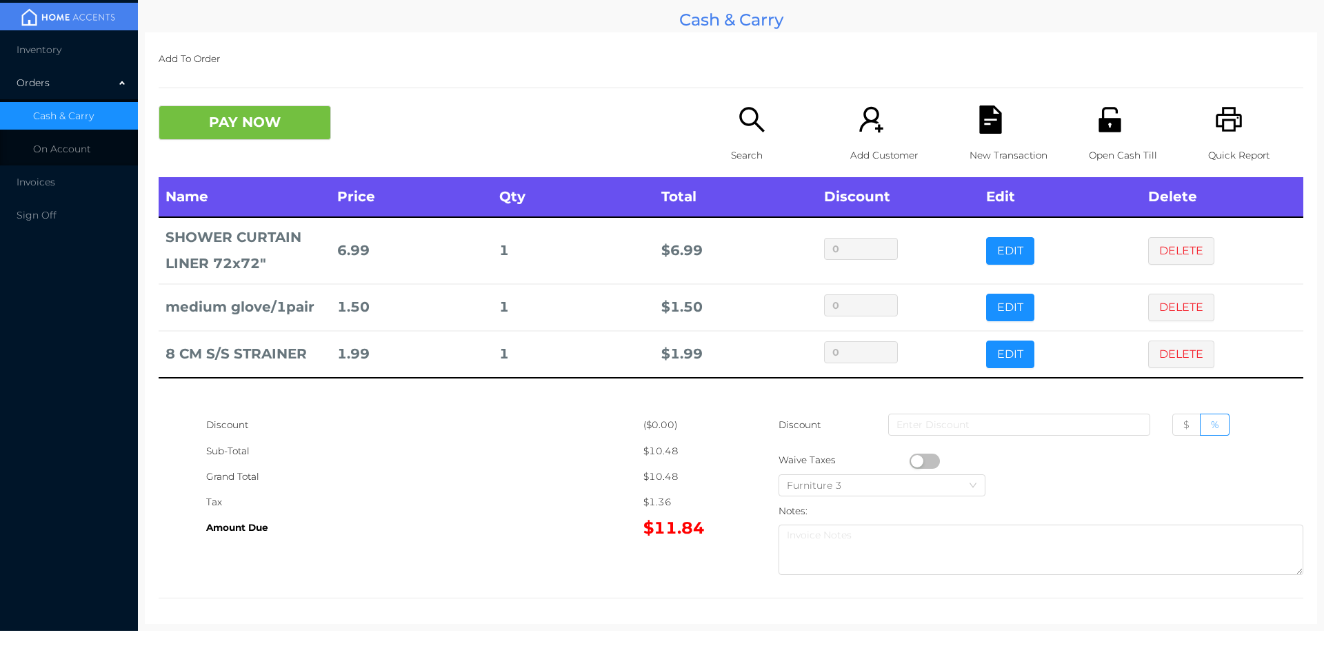
click at [1012, 129] on div "New Transaction" at bounding box center [1017, 142] width 95 height 72
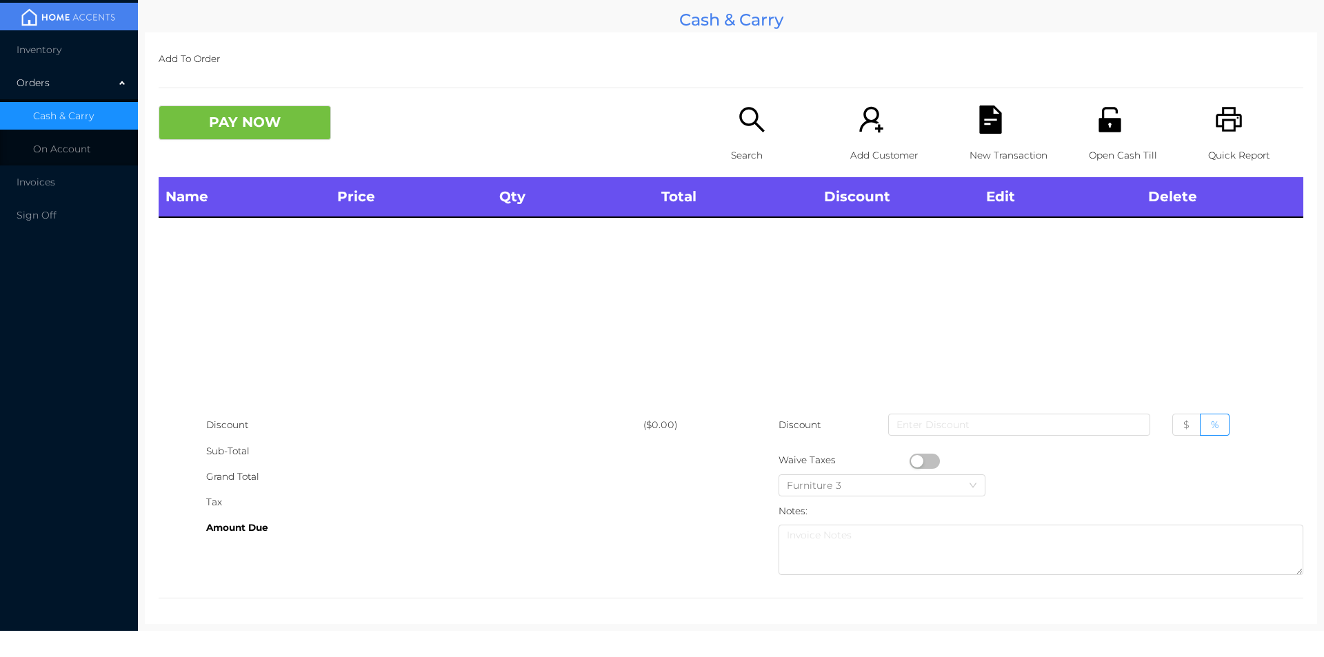
click at [1229, 132] on icon "icon: printer" at bounding box center [1229, 120] width 28 height 28
click at [258, 154] on div "PAY NOW Search Add Customer New Transaction Open Cash Till Quick Report" at bounding box center [731, 142] width 1145 height 72
click at [739, 130] on icon "icon: search" at bounding box center [752, 120] width 28 height 28
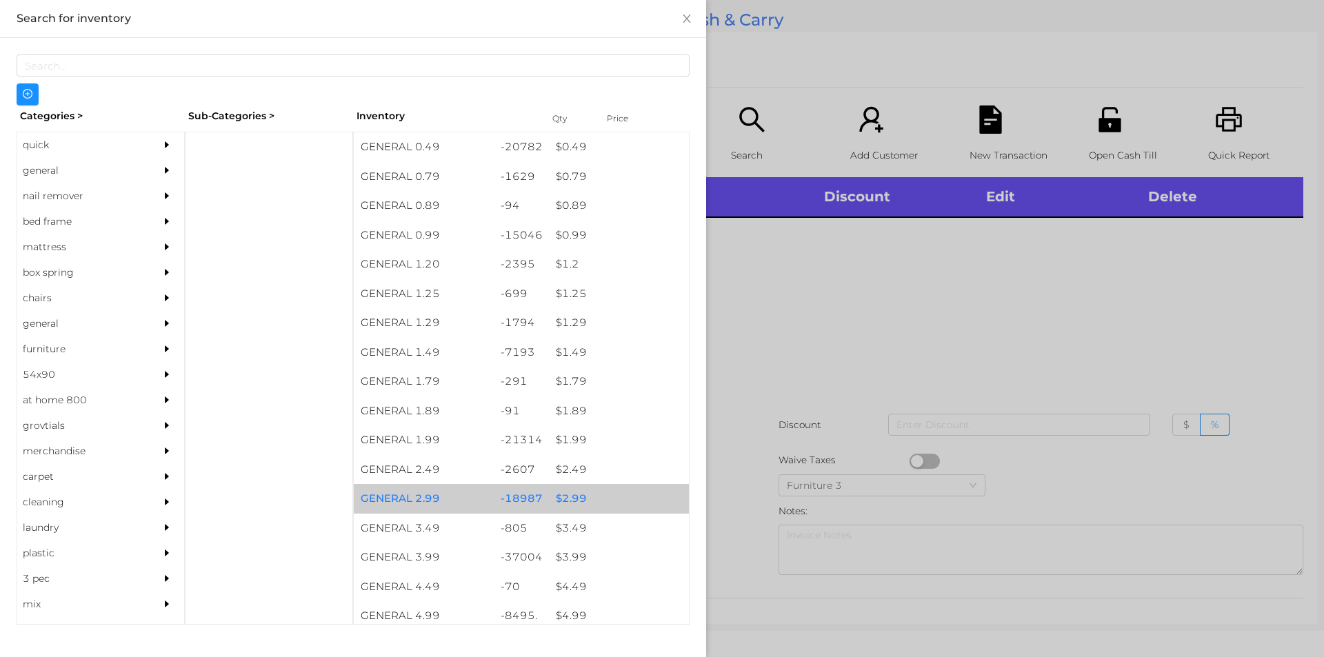
click at [560, 496] on div "$ 2.99" at bounding box center [619, 499] width 140 height 30
click at [572, 494] on div "$ 2.99" at bounding box center [619, 499] width 140 height 30
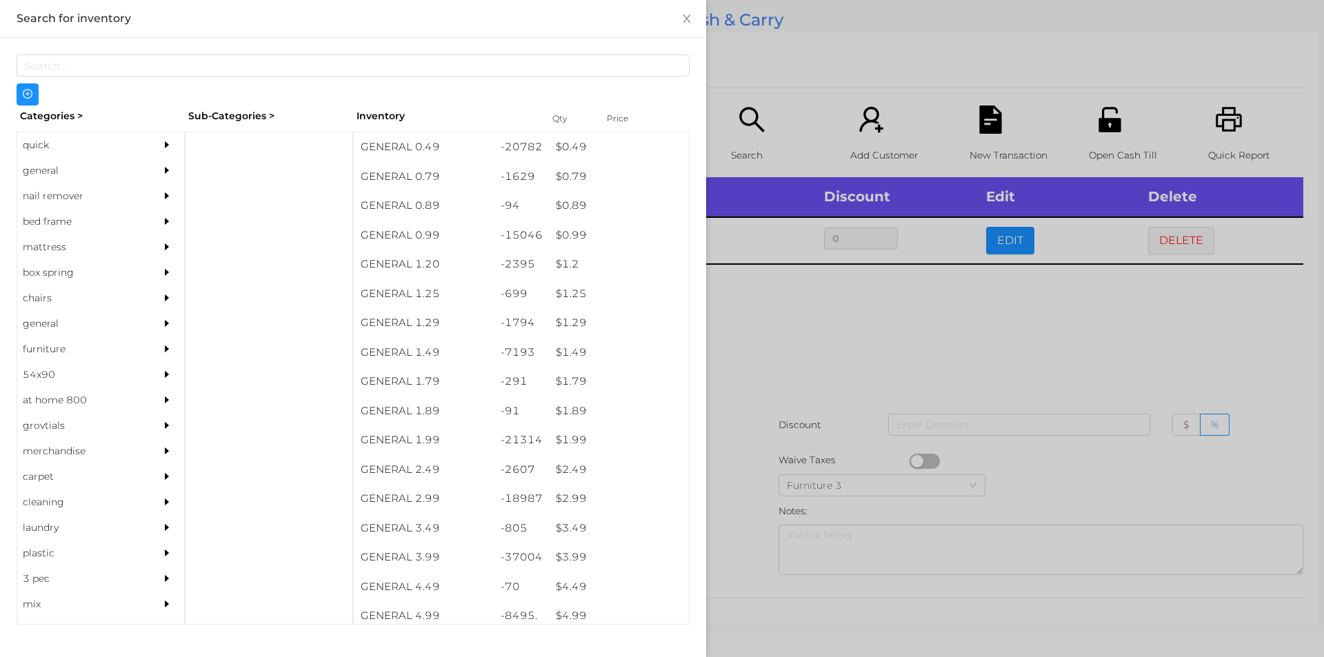
click at [780, 321] on div at bounding box center [662, 328] width 1324 height 657
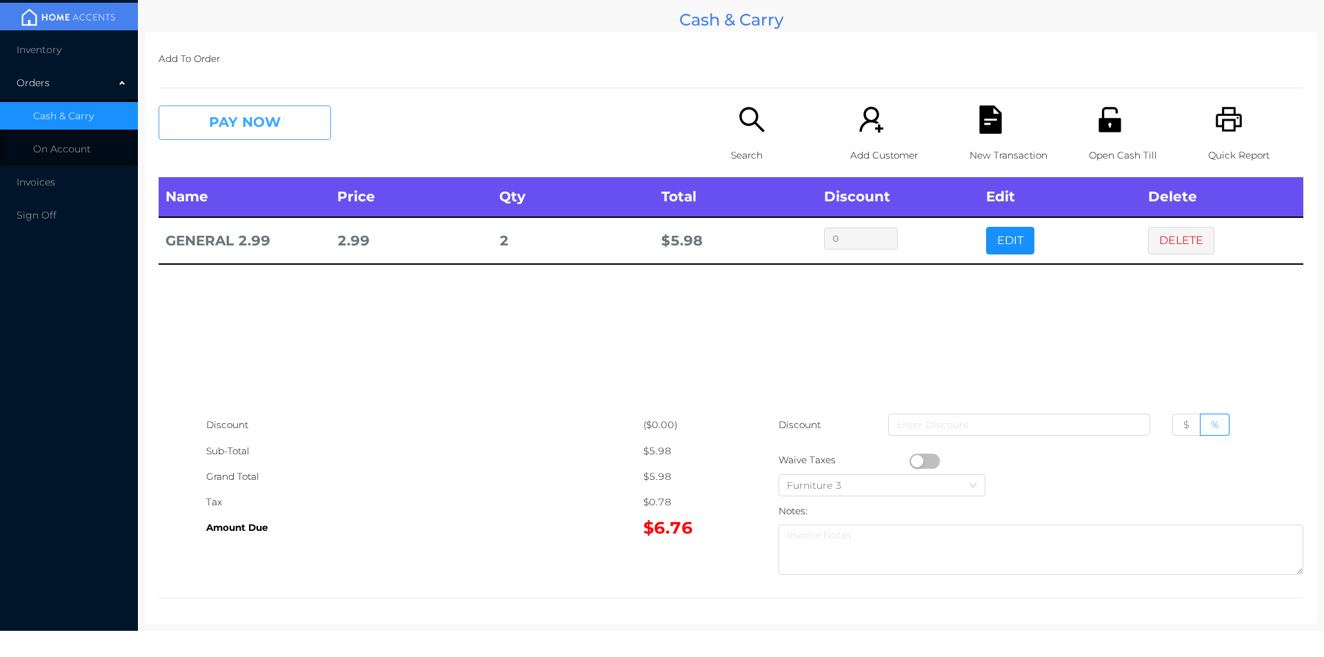
click at [228, 119] on button "PAY NOW" at bounding box center [245, 123] width 172 height 34
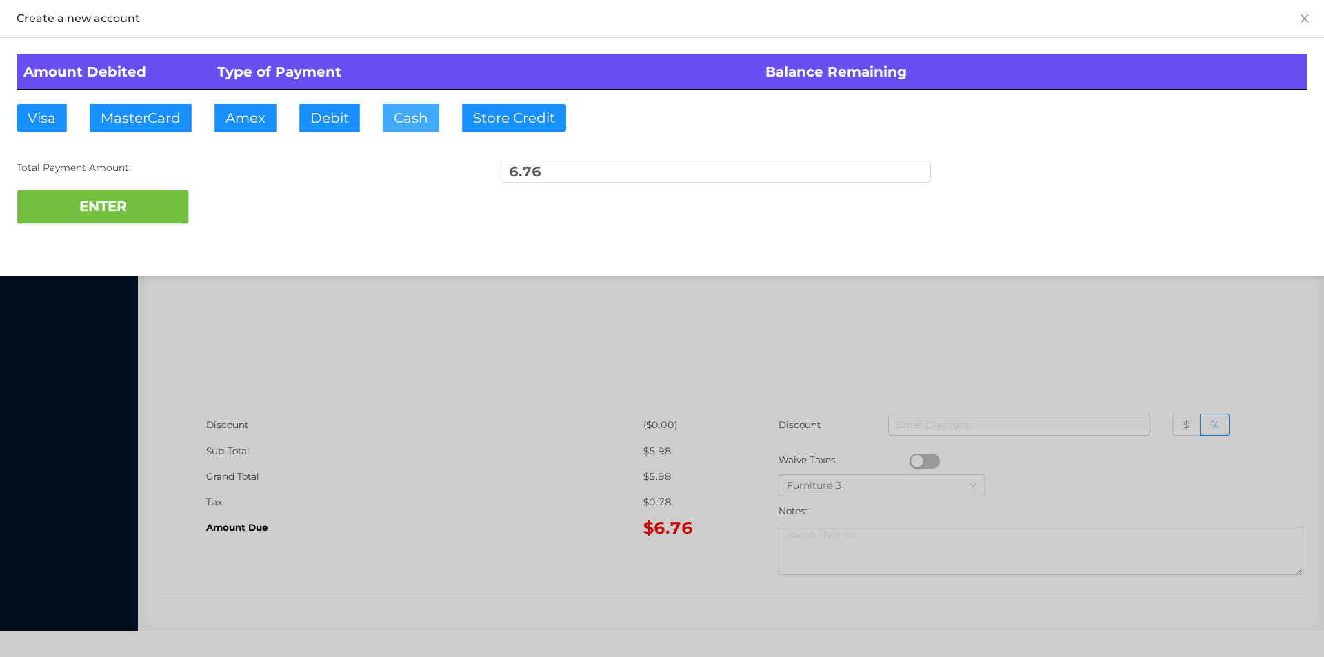
click at [394, 125] on button "Cash" at bounding box center [411, 118] width 57 height 28
click at [114, 199] on button "ENTER" at bounding box center [103, 207] width 172 height 34
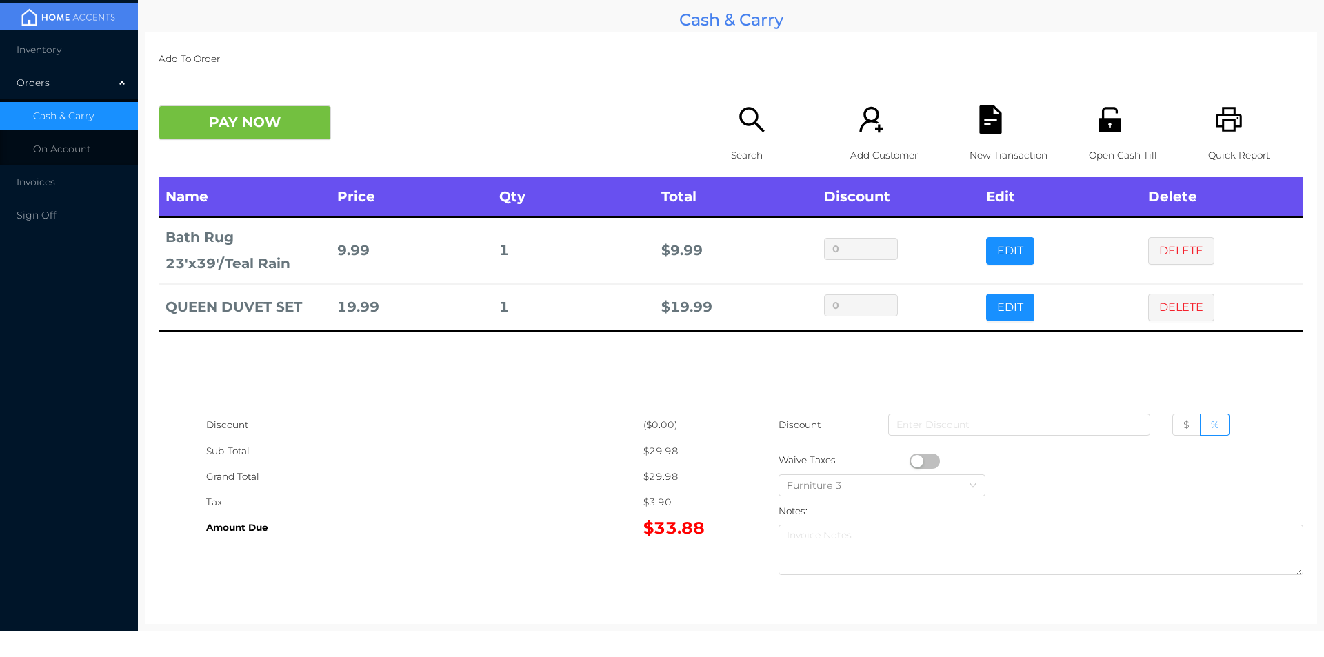
click at [743, 155] on p "Search" at bounding box center [778, 156] width 95 height 26
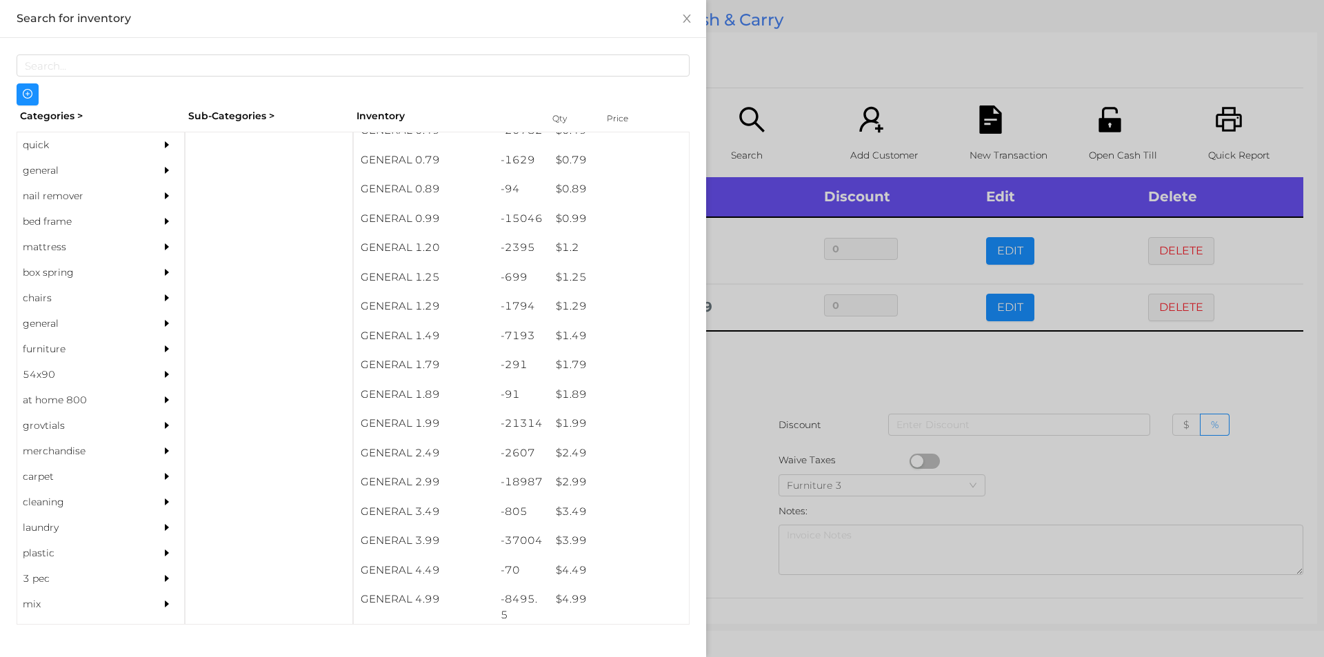
scroll to position [0, 0]
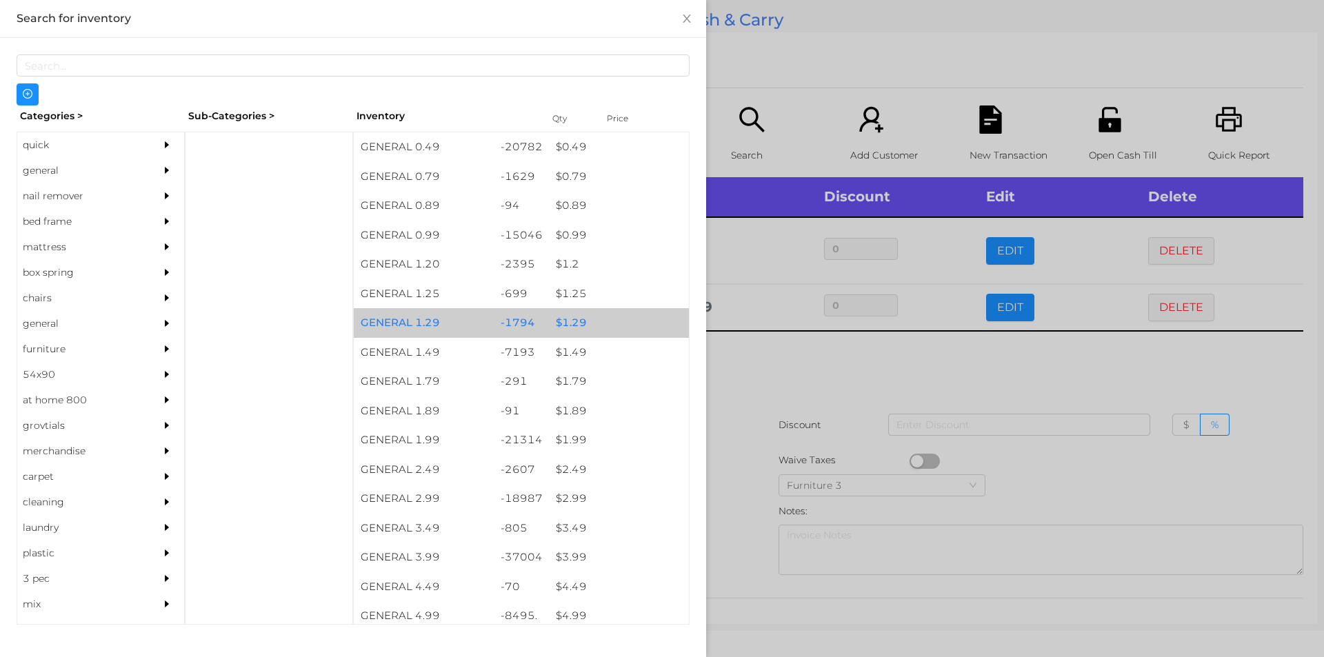
click at [553, 318] on div "$ 1.29" at bounding box center [619, 323] width 140 height 30
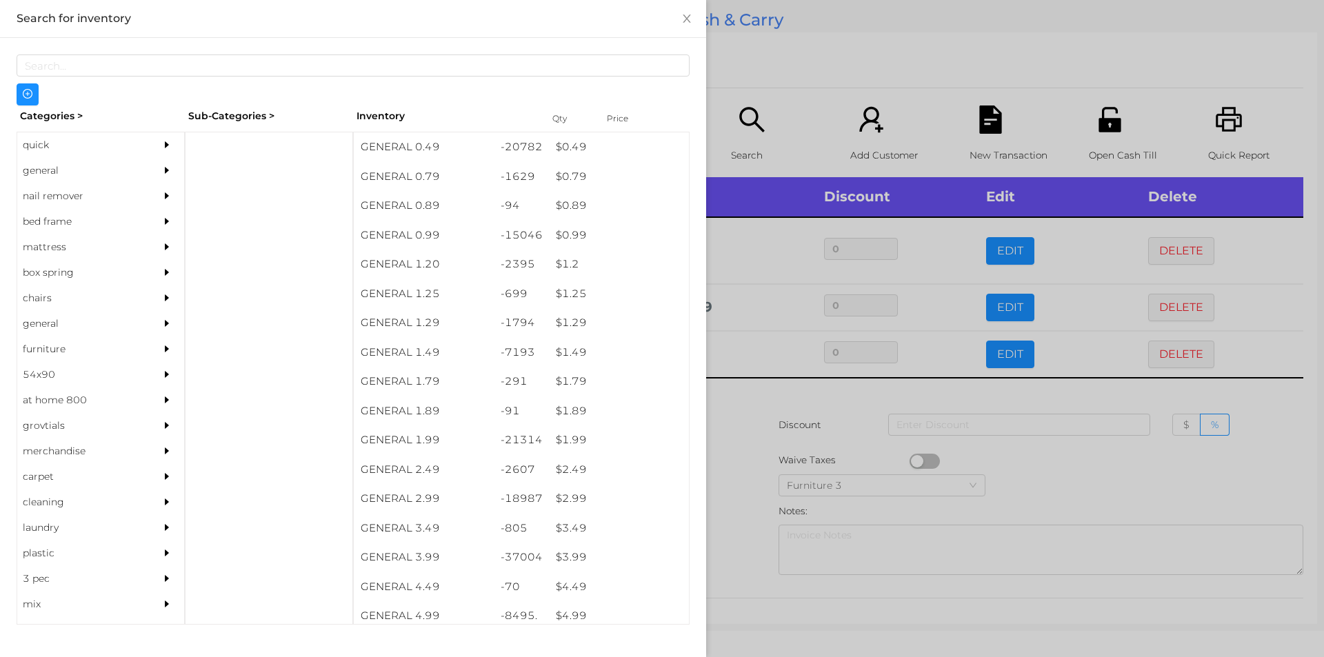
click at [733, 401] on div at bounding box center [662, 328] width 1324 height 657
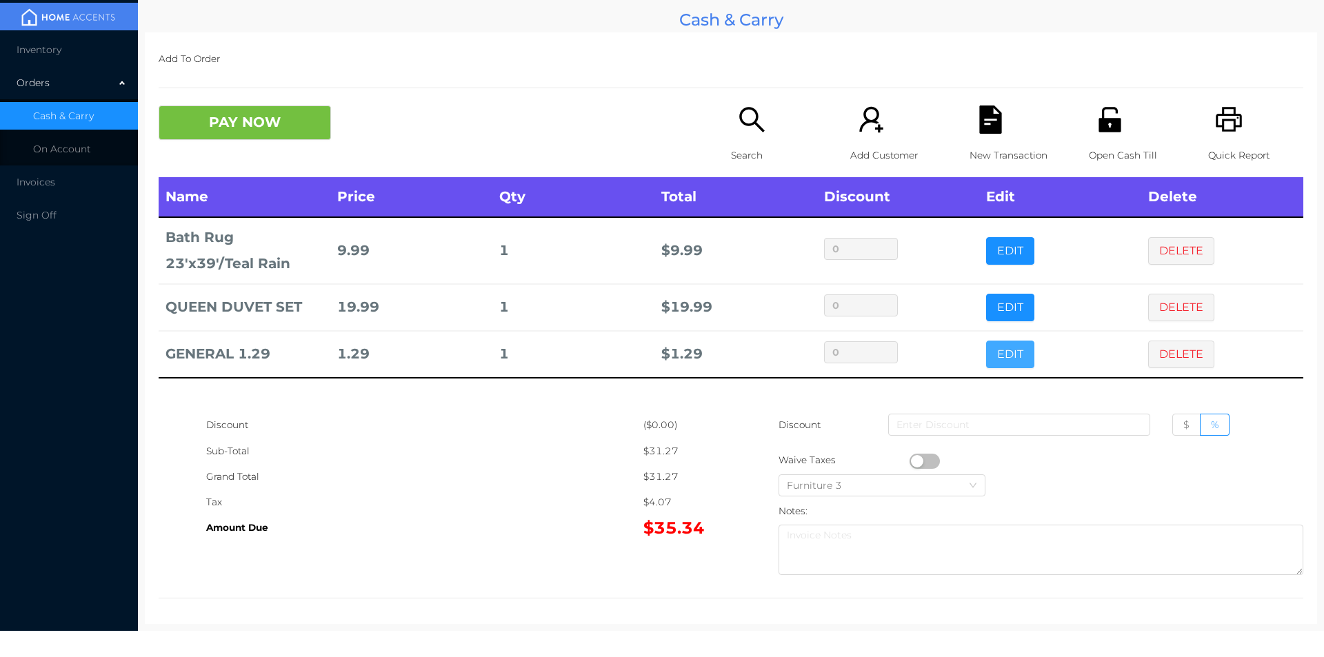
click at [997, 360] on button "EDIT" at bounding box center [1010, 355] width 48 height 28
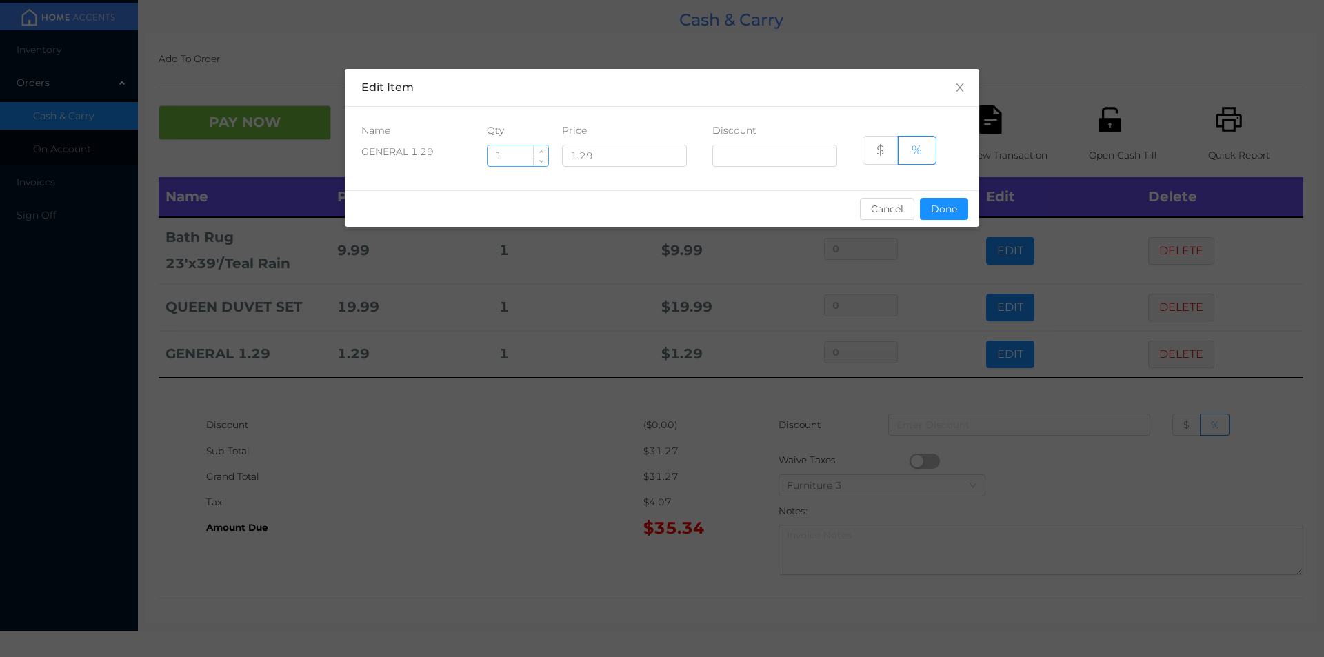
click at [510, 154] on input "1" at bounding box center [518, 155] width 61 height 21
type input "8"
click at [934, 208] on button "Done" at bounding box center [944, 209] width 48 height 22
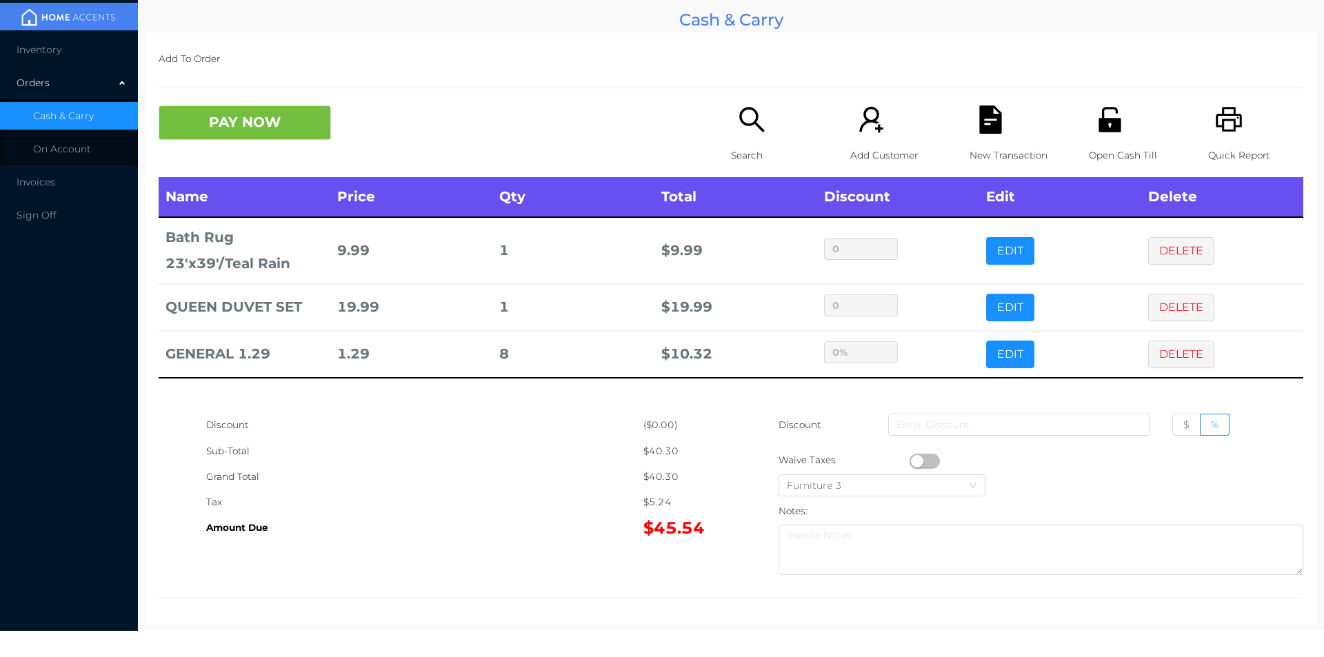
click at [590, 427] on div "Discount" at bounding box center [424, 425] width 437 height 26
click at [252, 122] on button "PAY NOW" at bounding box center [245, 123] width 172 height 34
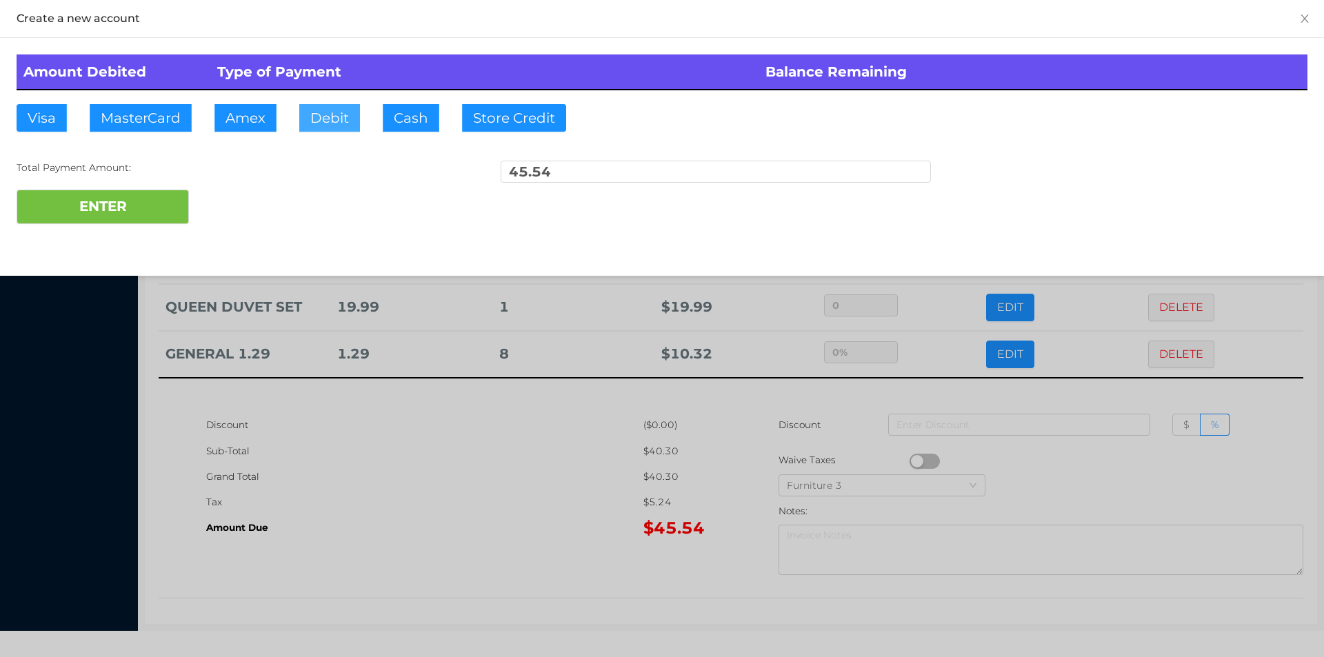
click at [320, 111] on button "Debit" at bounding box center [329, 118] width 61 height 28
click at [152, 197] on button "ENTER" at bounding box center [103, 207] width 172 height 34
type input "0"
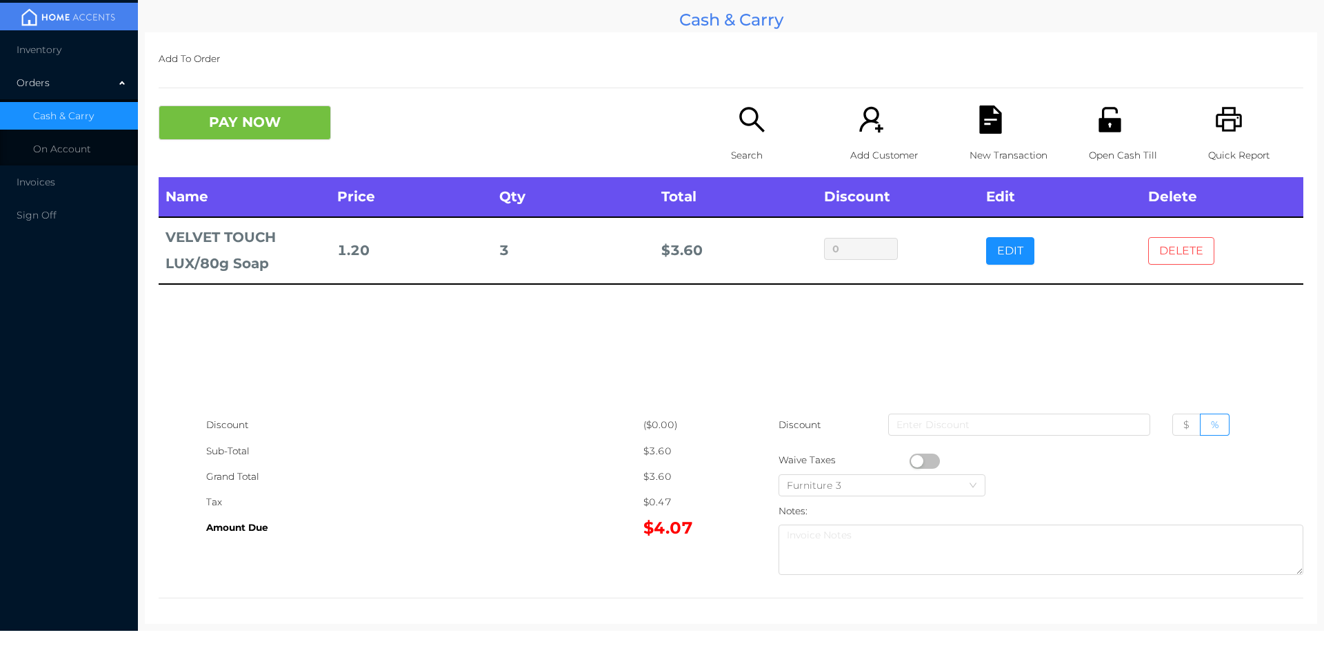
click at [1174, 241] on button "DELETE" at bounding box center [1181, 251] width 66 height 28
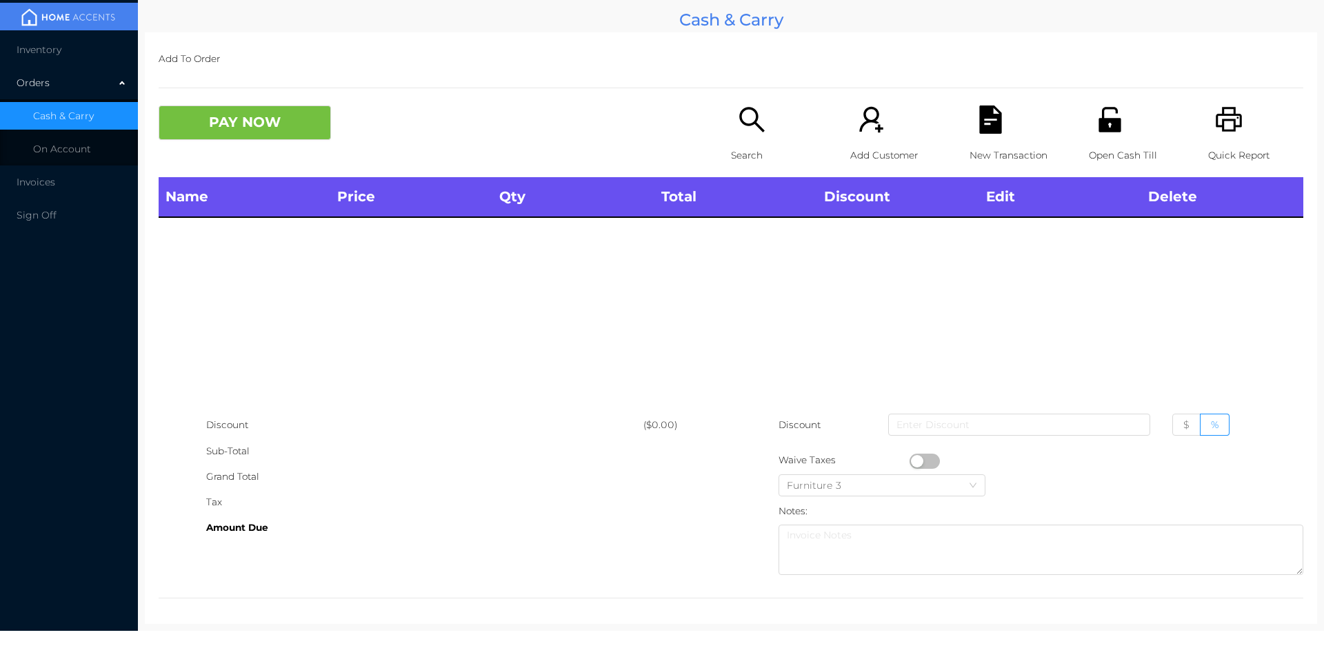
click at [1216, 121] on icon "icon: printer" at bounding box center [1229, 119] width 26 height 25
click at [245, 137] on button "PAY NOW" at bounding box center [245, 123] width 172 height 34
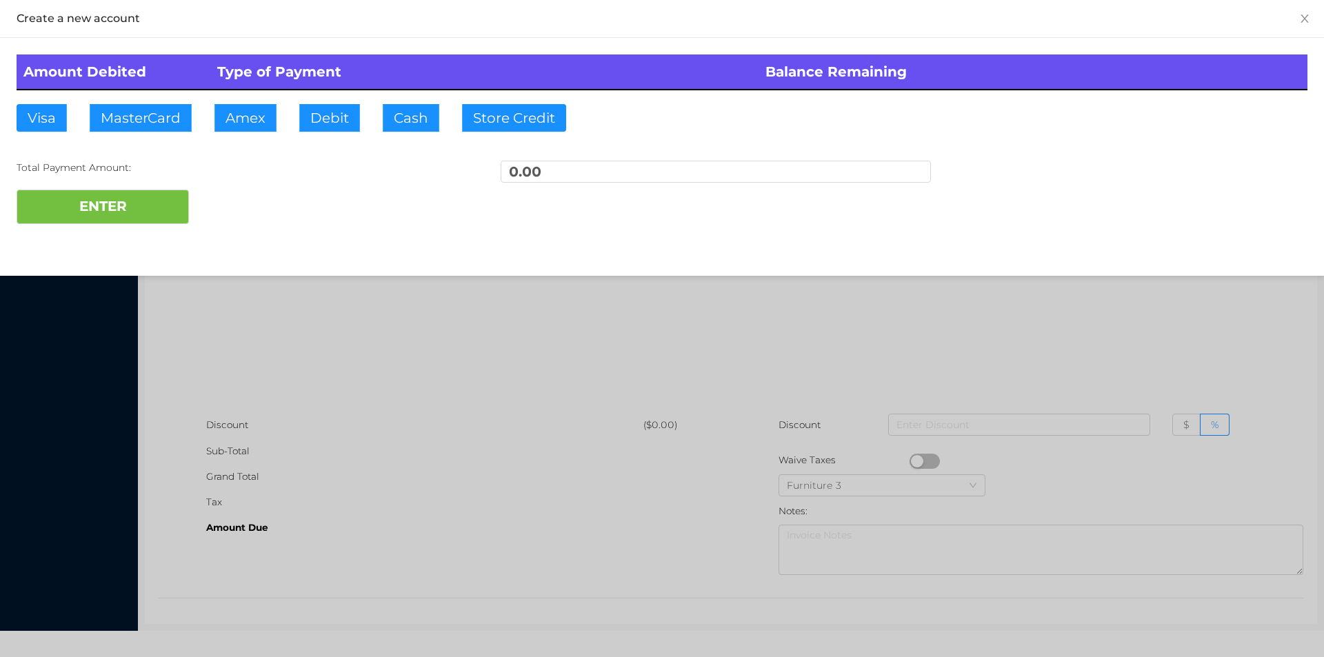
click at [259, 292] on div at bounding box center [662, 328] width 1324 height 657
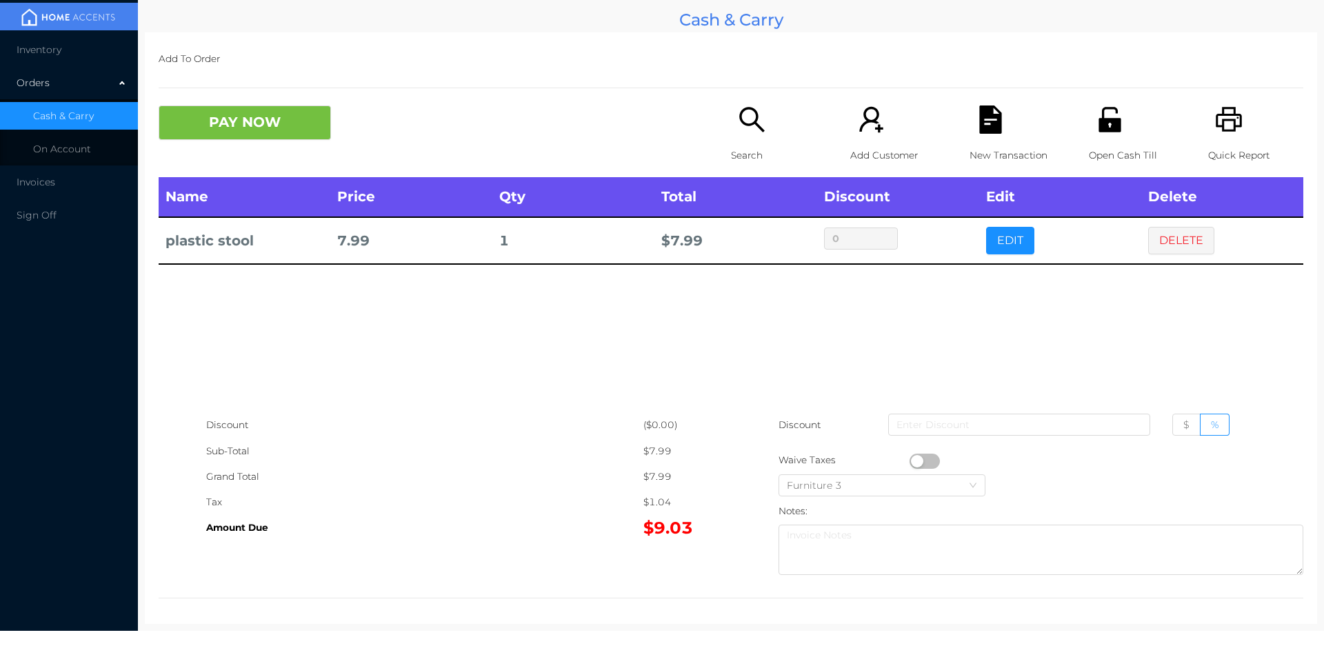
click at [240, 117] on button "PAY NOW" at bounding box center [245, 123] width 172 height 34
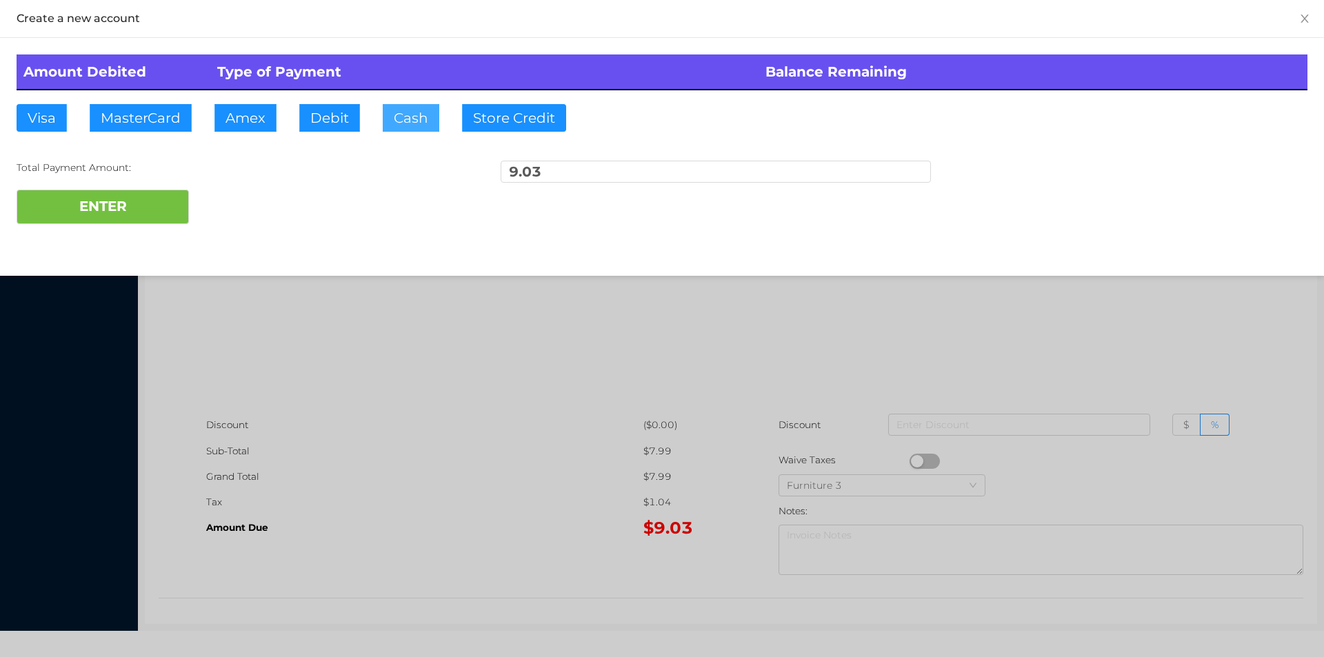
click at [417, 117] on button "Cash" at bounding box center [411, 118] width 57 height 28
click at [130, 214] on button "ENTER" at bounding box center [103, 207] width 172 height 34
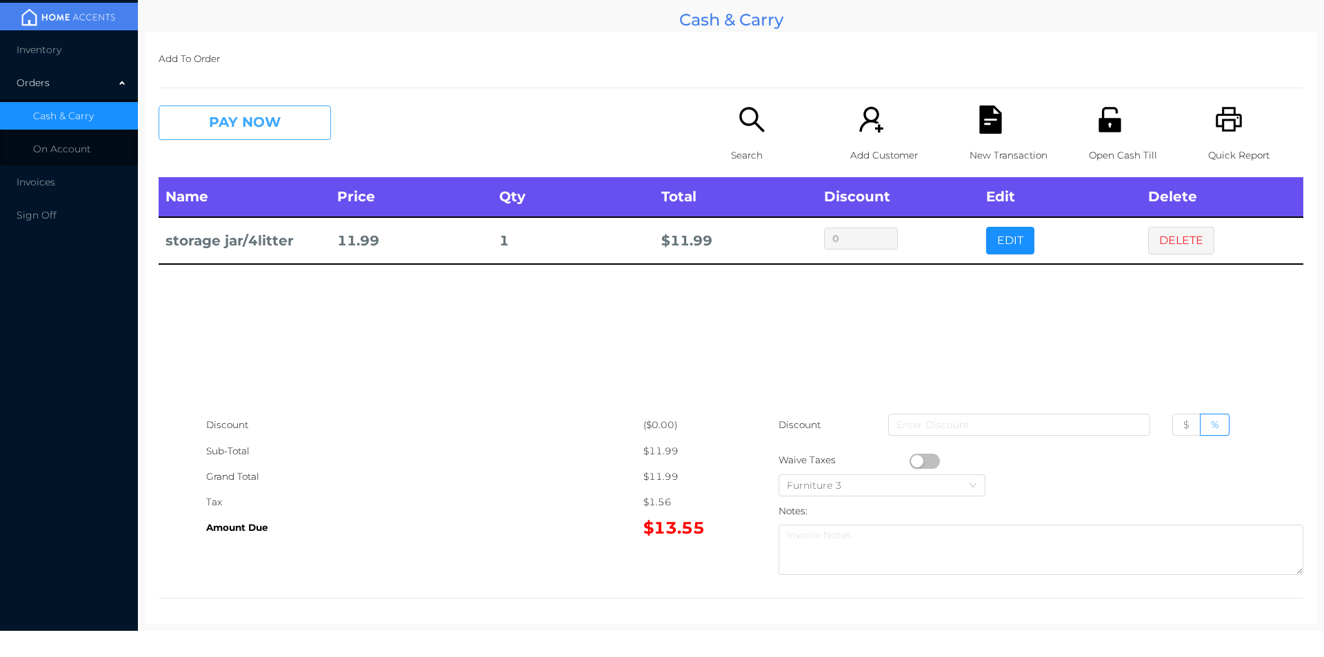
click at [263, 114] on button "PAY NOW" at bounding box center [245, 123] width 172 height 34
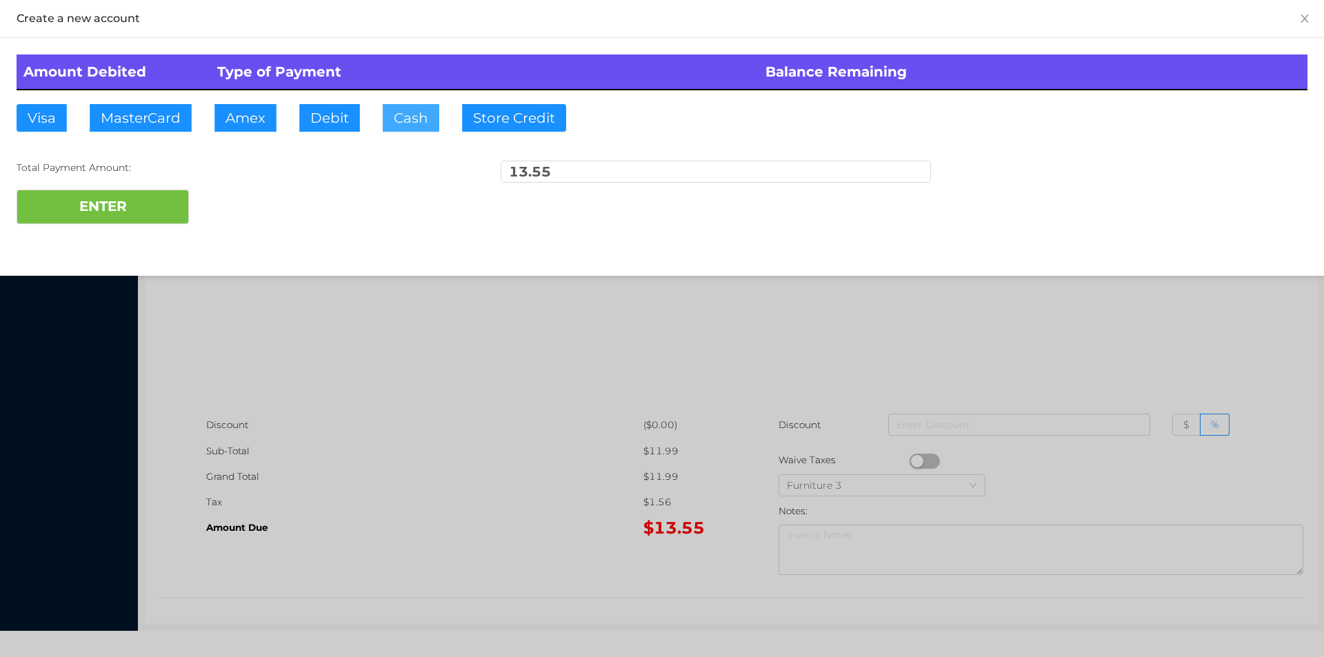
click at [386, 123] on button "Cash" at bounding box center [411, 118] width 57 height 28
type input "14."
click at [168, 208] on button "ENTER" at bounding box center [103, 207] width 172 height 34
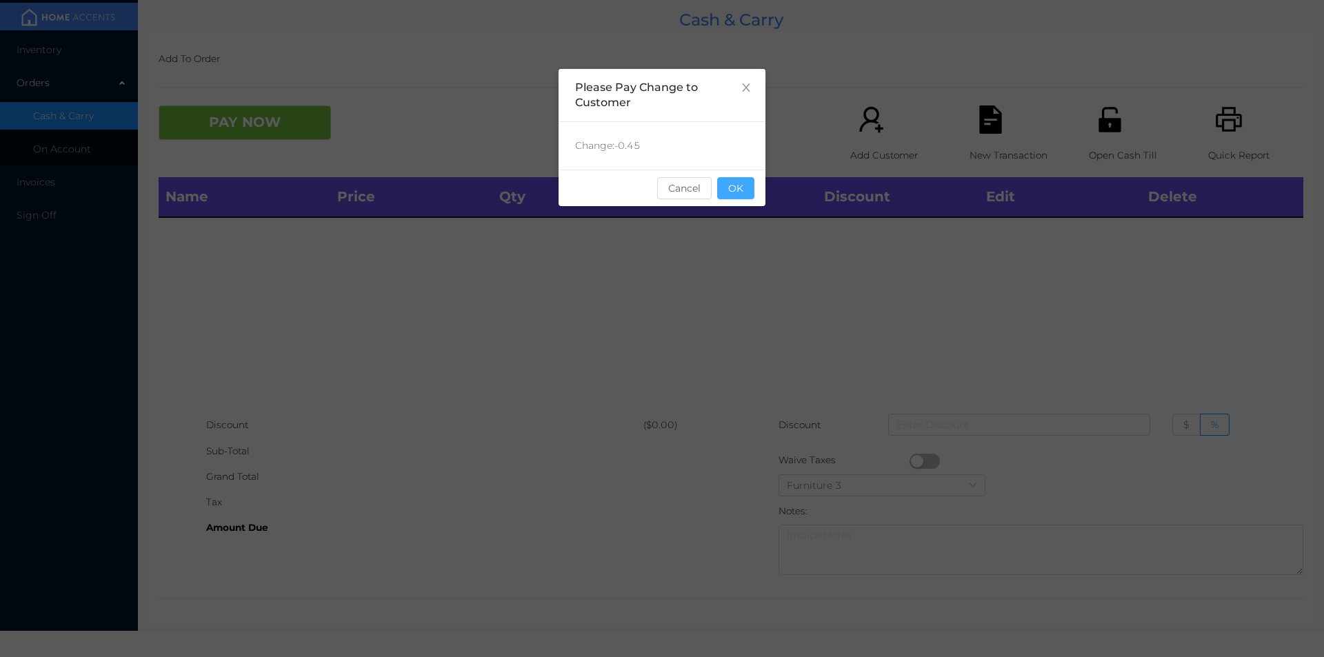
click at [749, 193] on button "OK" at bounding box center [735, 188] width 37 height 22
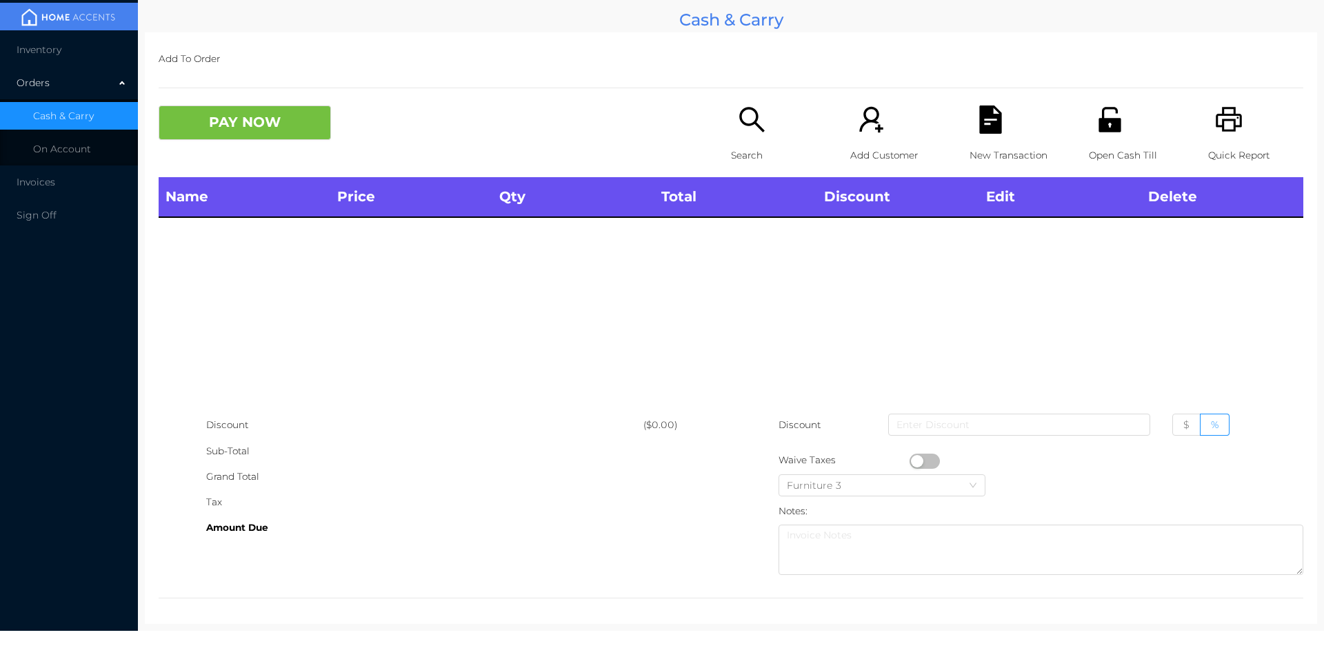
click at [722, 258] on div "Name Price Qty Total Discount Edit Delete" at bounding box center [731, 294] width 1145 height 235
click at [271, 111] on button "PAY NOW" at bounding box center [245, 123] width 172 height 34
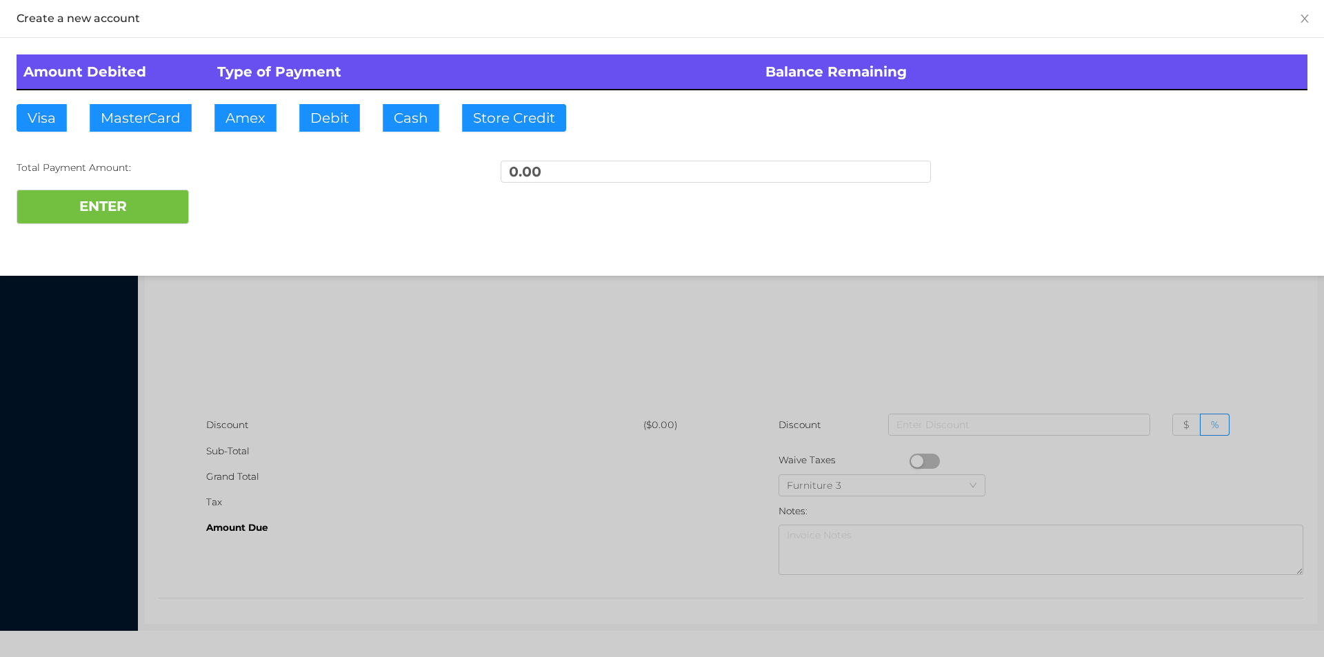
click at [663, 379] on div at bounding box center [662, 328] width 1324 height 657
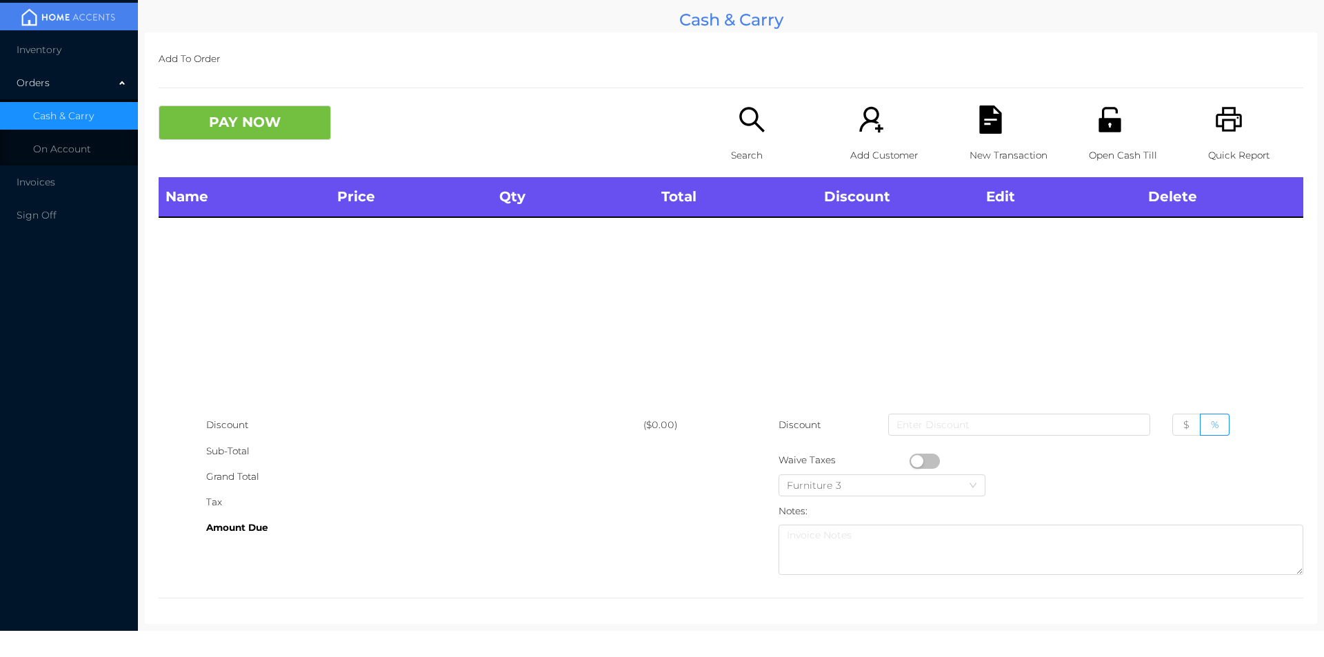
click at [747, 139] on div "Search" at bounding box center [778, 142] width 95 height 72
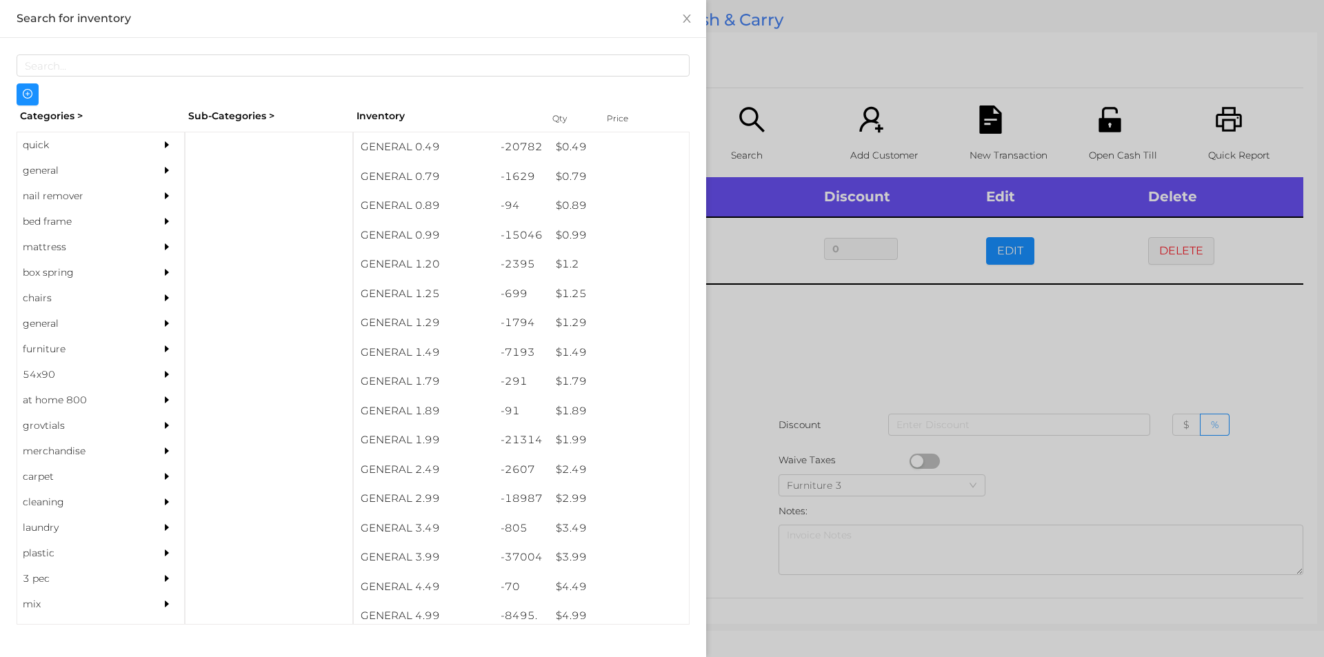
click at [861, 358] on div at bounding box center [662, 328] width 1324 height 657
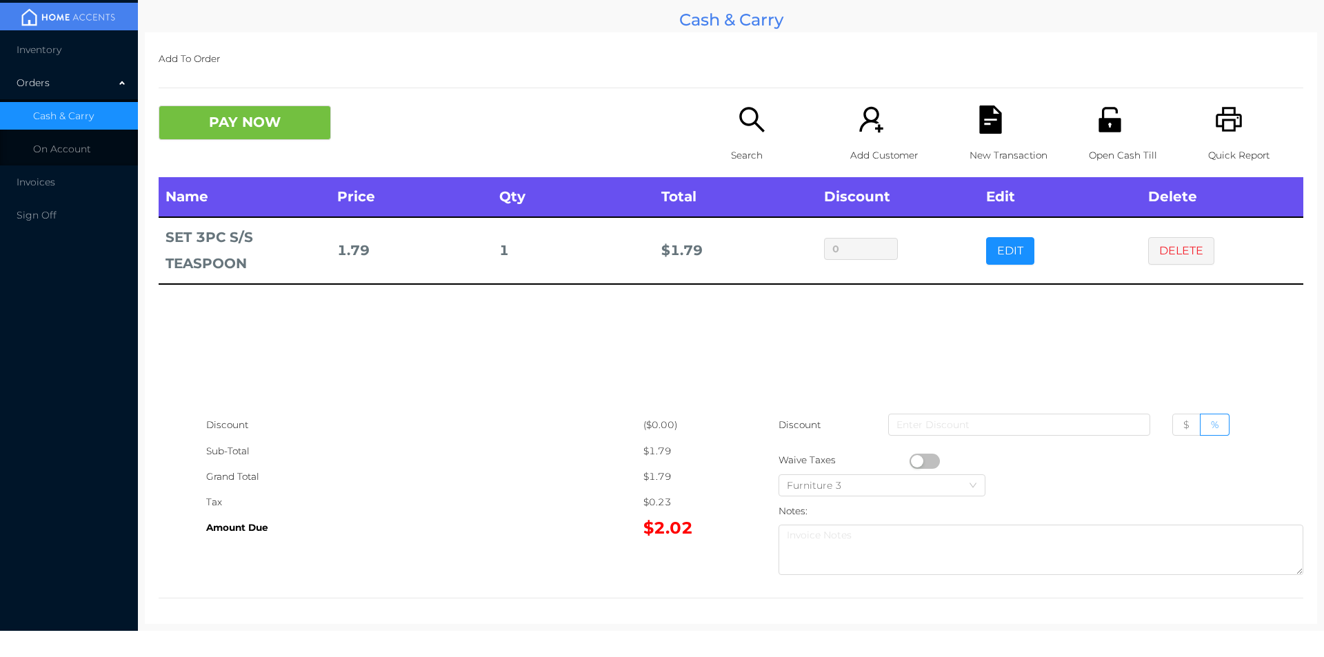
click at [288, 112] on button "PAY NOW" at bounding box center [245, 123] width 172 height 34
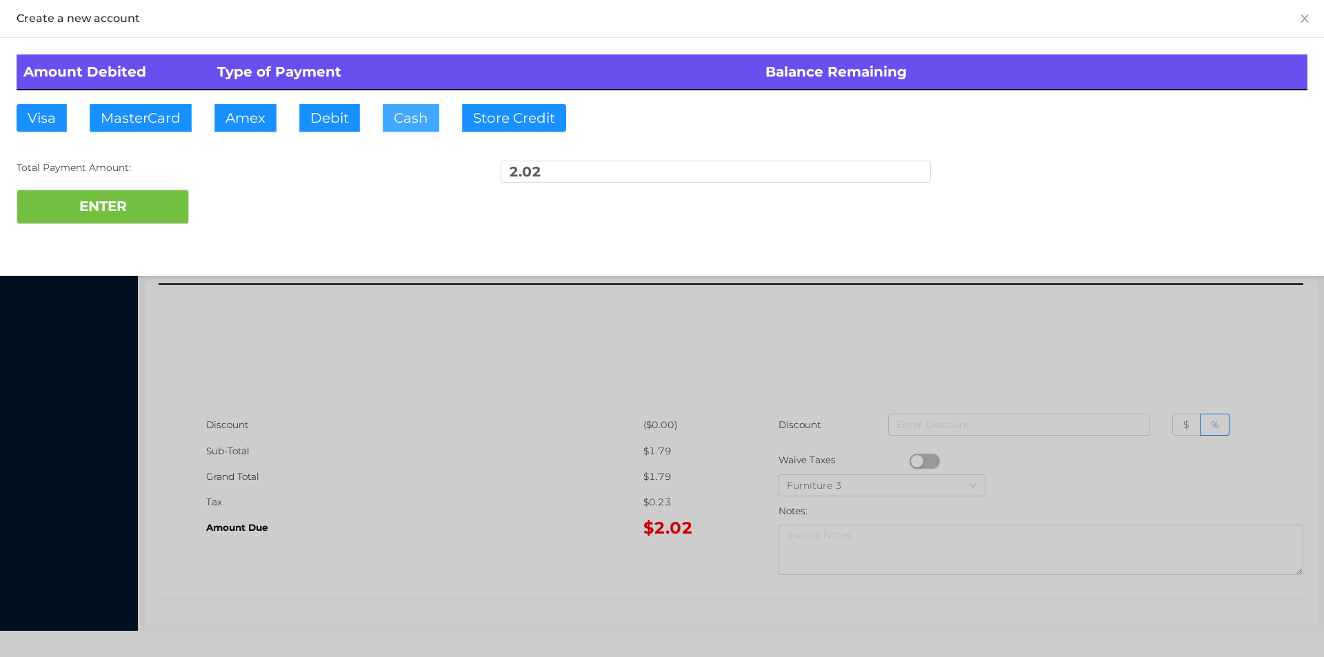
click at [406, 121] on button "Cash" at bounding box center [411, 118] width 57 height 28
click at [184, 207] on button "ENTER" at bounding box center [103, 207] width 172 height 34
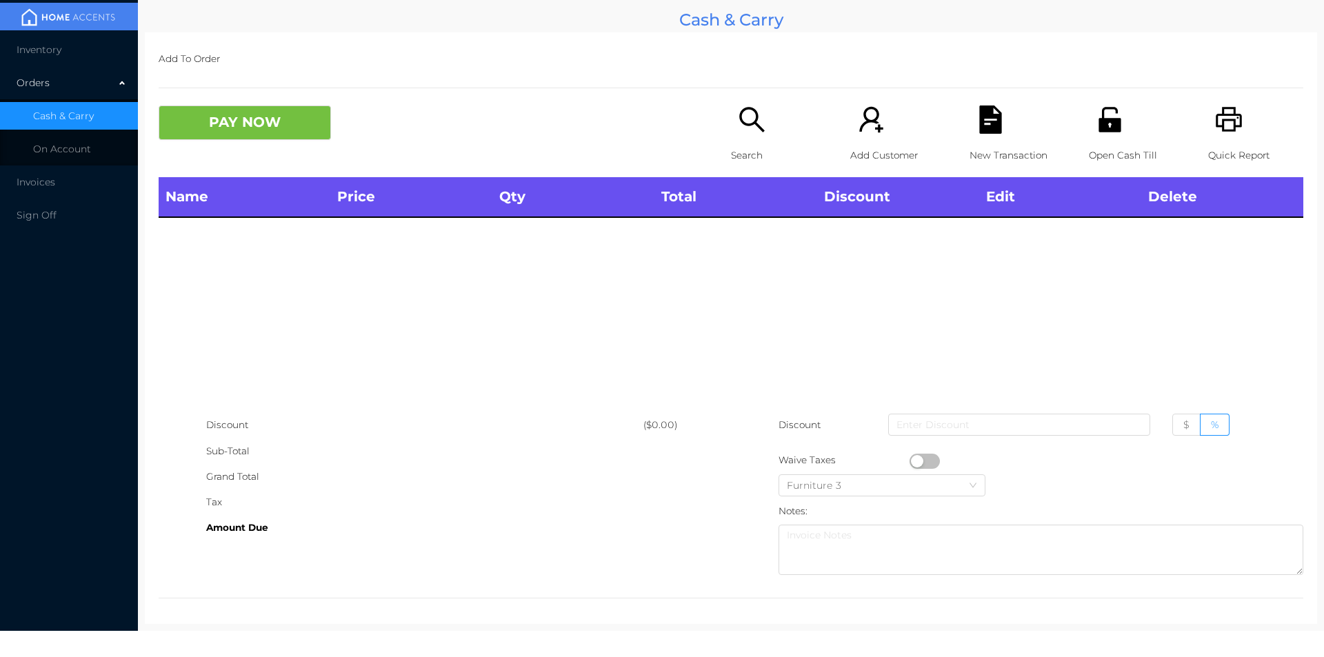
click at [1101, 133] on icon "icon: unlock" at bounding box center [1110, 120] width 28 height 28
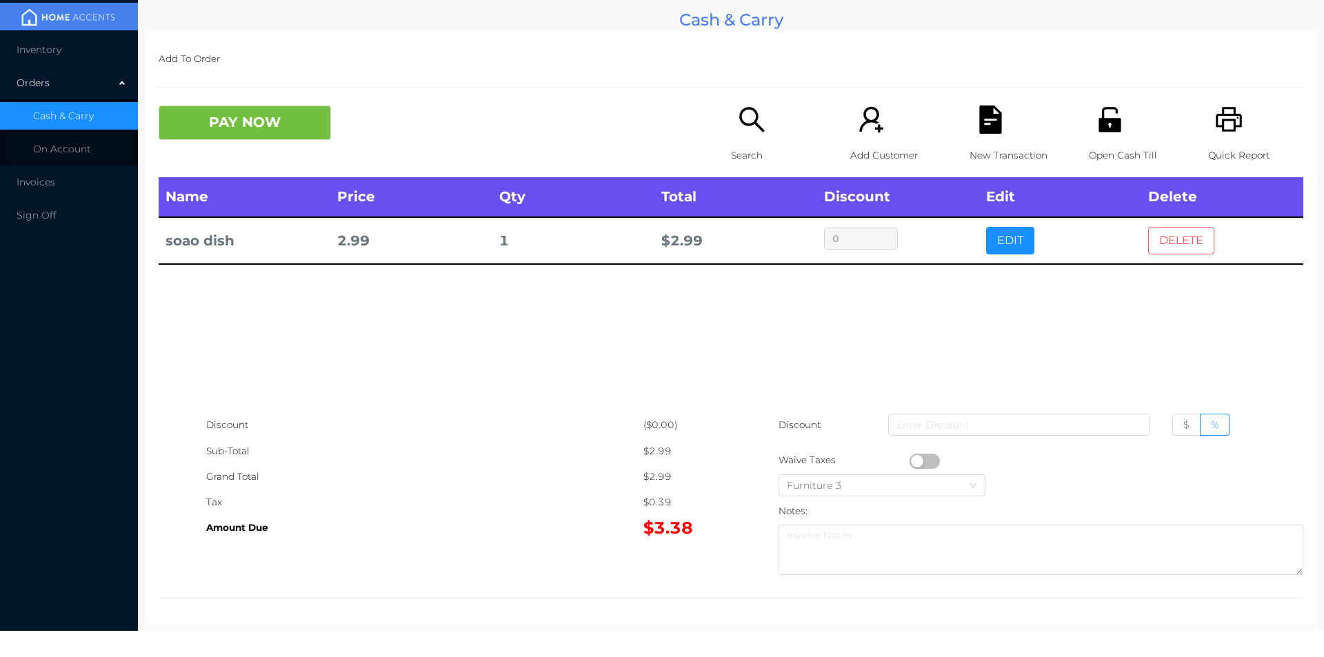
click at [1164, 250] on button "DELETE" at bounding box center [1181, 241] width 66 height 28
click at [753, 143] on p "Search" at bounding box center [778, 156] width 95 height 26
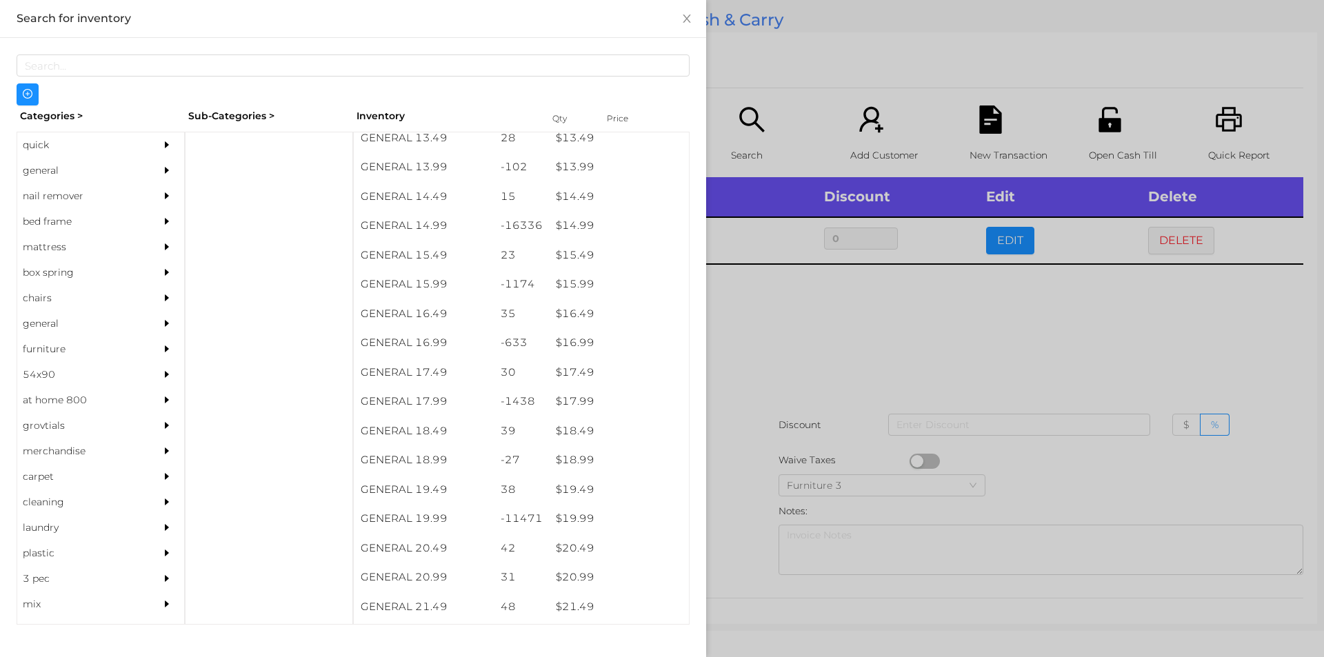
scroll to position [1114, 0]
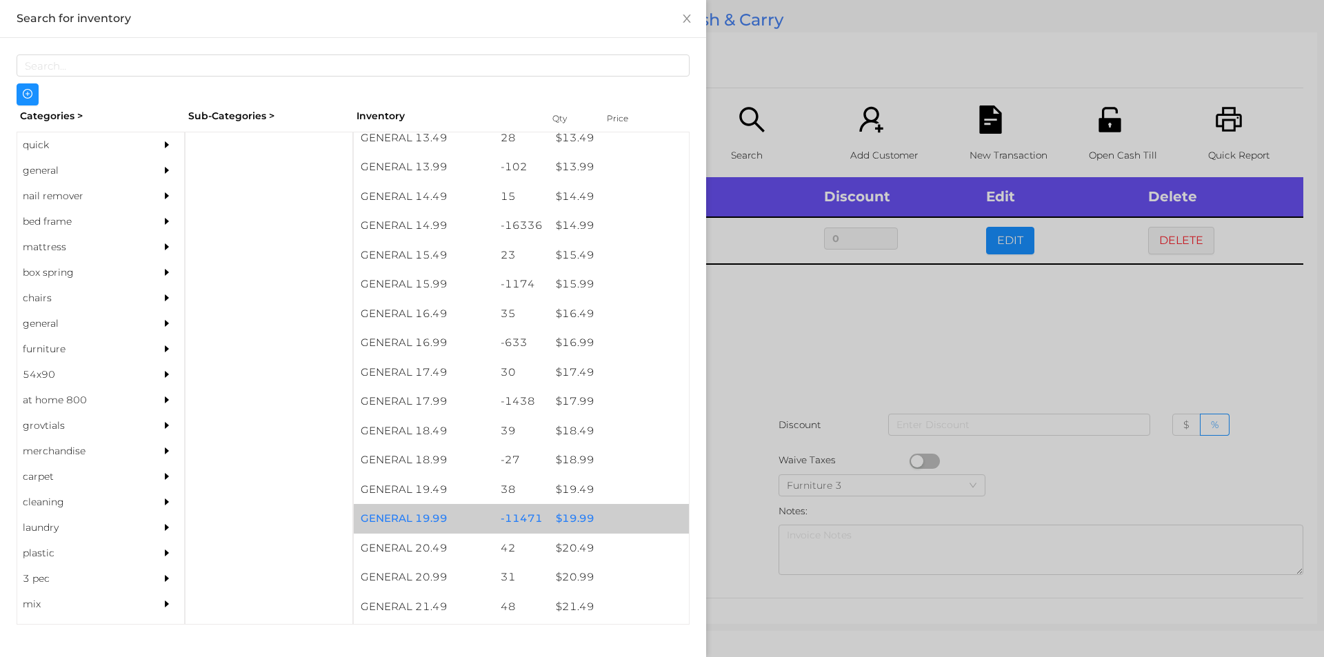
click at [580, 521] on div "$ 19.99" at bounding box center [619, 519] width 140 height 30
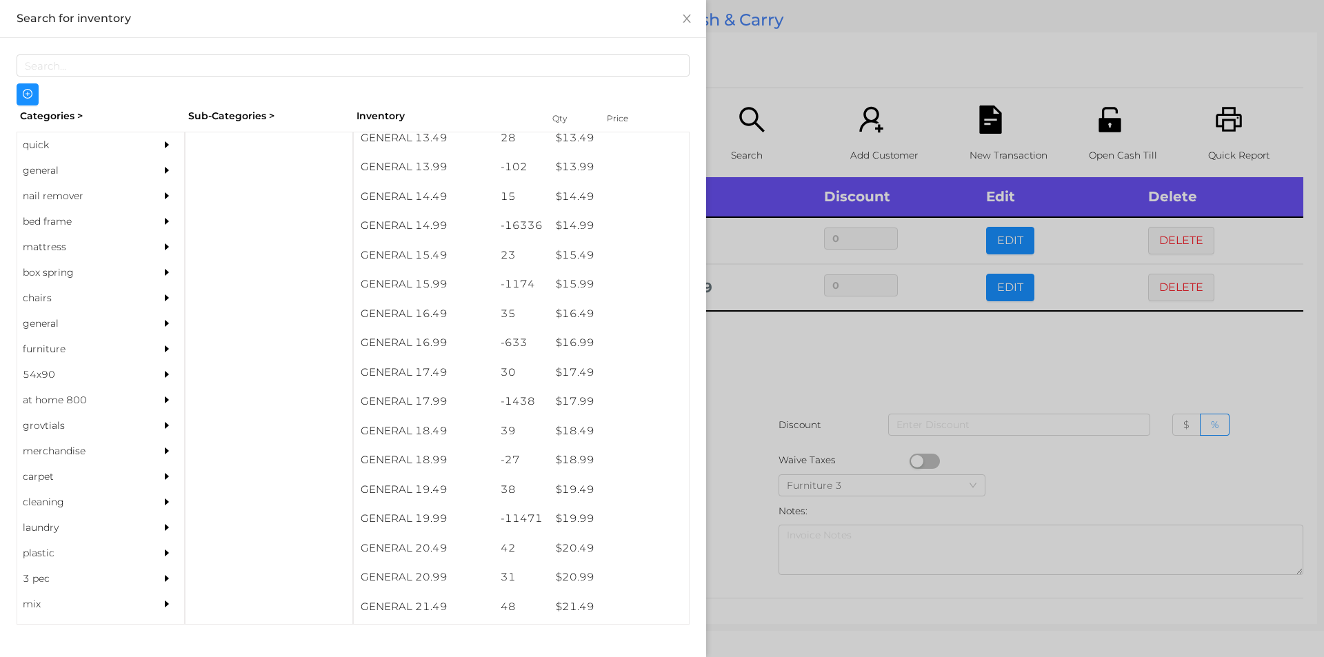
click at [736, 500] on div at bounding box center [662, 328] width 1324 height 657
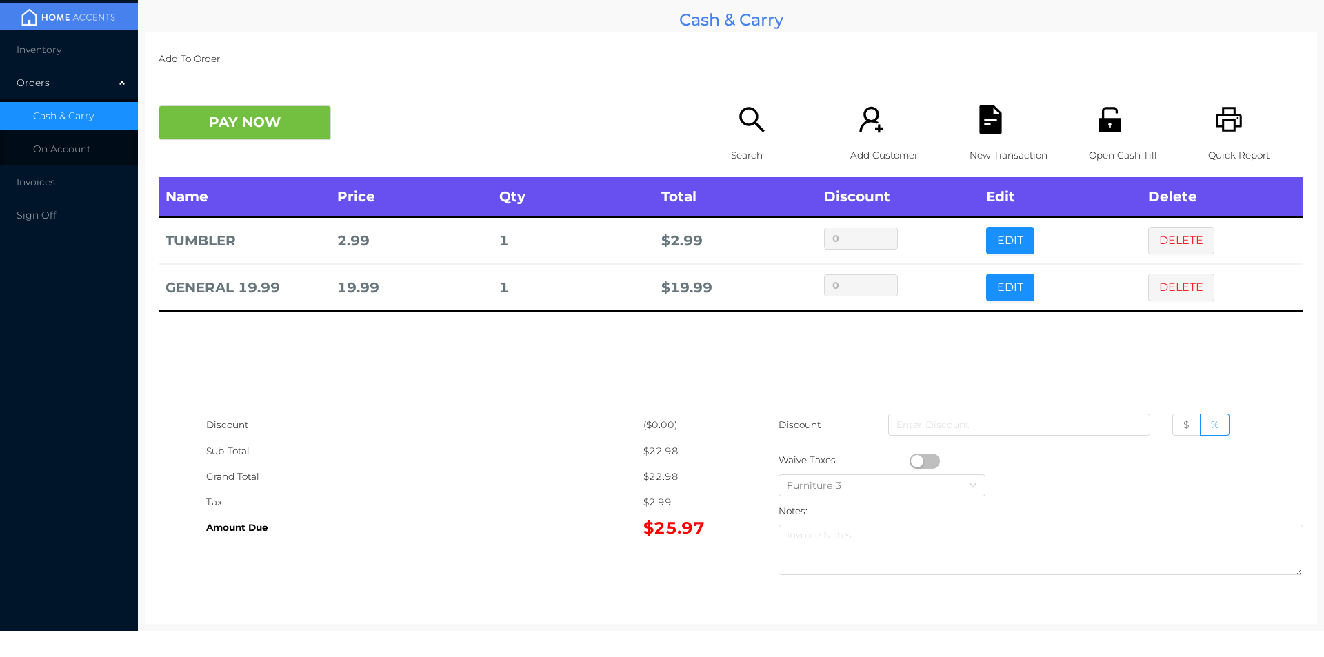
click at [747, 127] on icon "icon: search" at bounding box center [752, 120] width 28 height 28
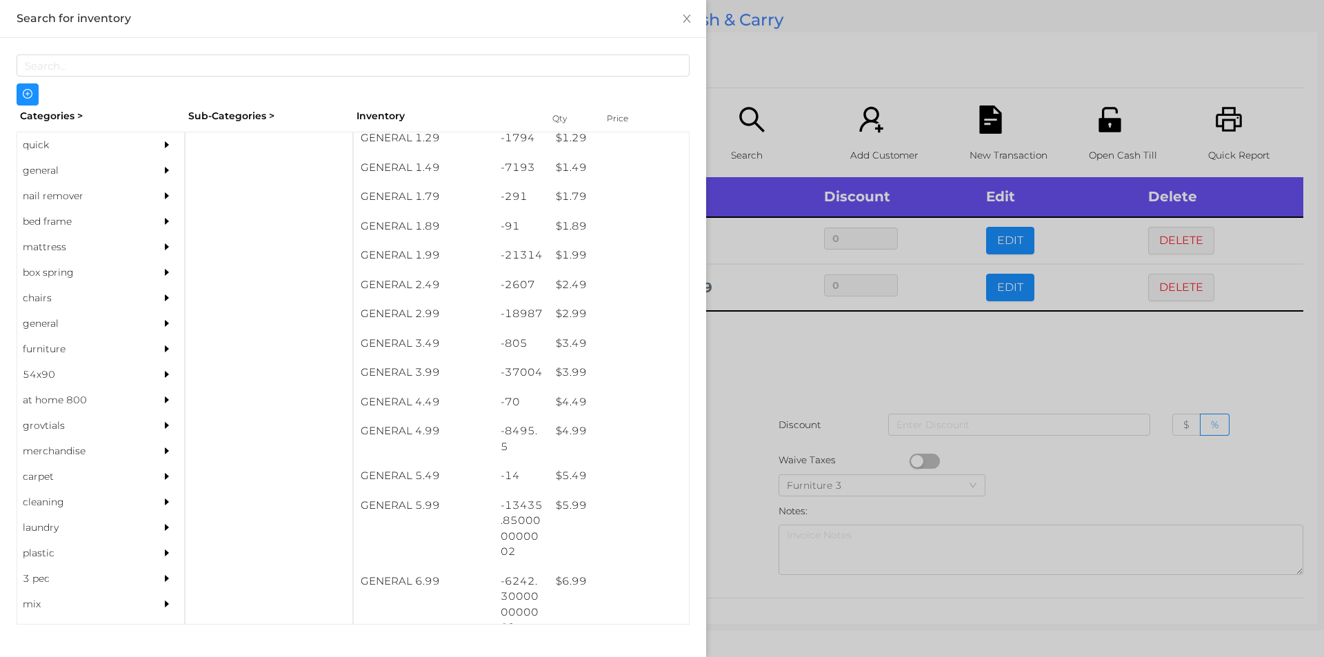
scroll to position [250, 0]
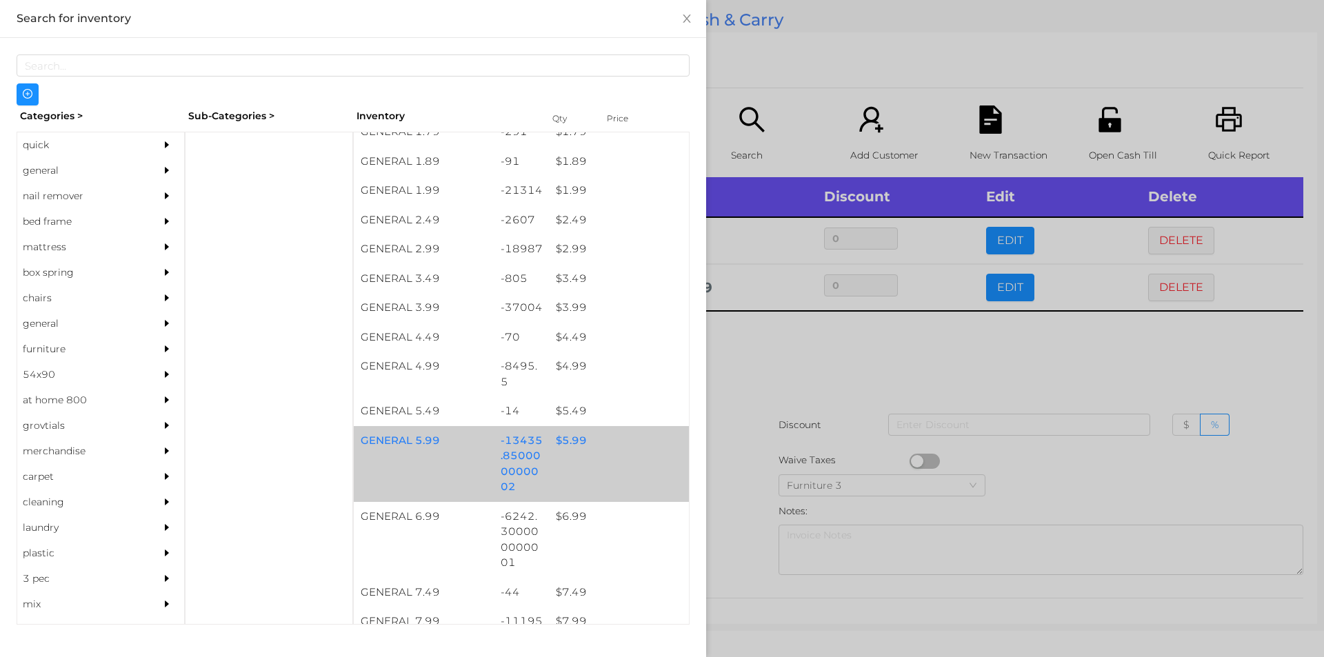
click at [559, 438] on div "$ 5.99" at bounding box center [619, 441] width 140 height 30
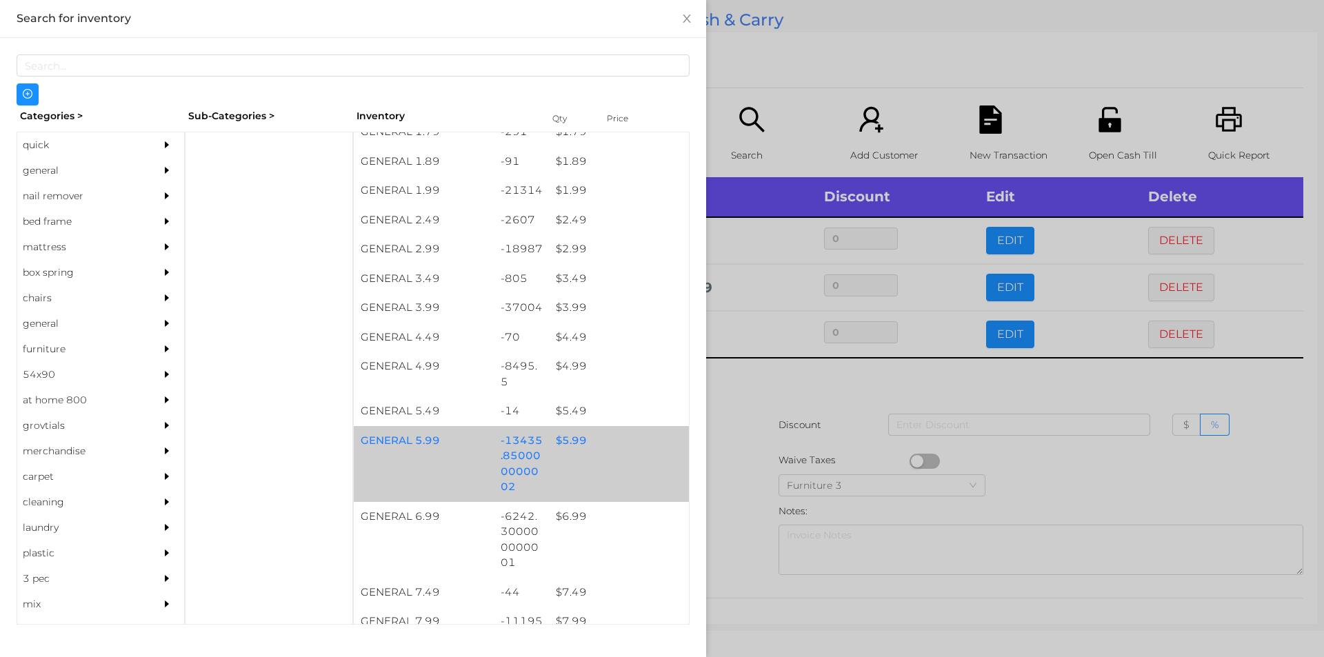
click at [568, 445] on div "$ 5.99" at bounding box center [619, 441] width 140 height 30
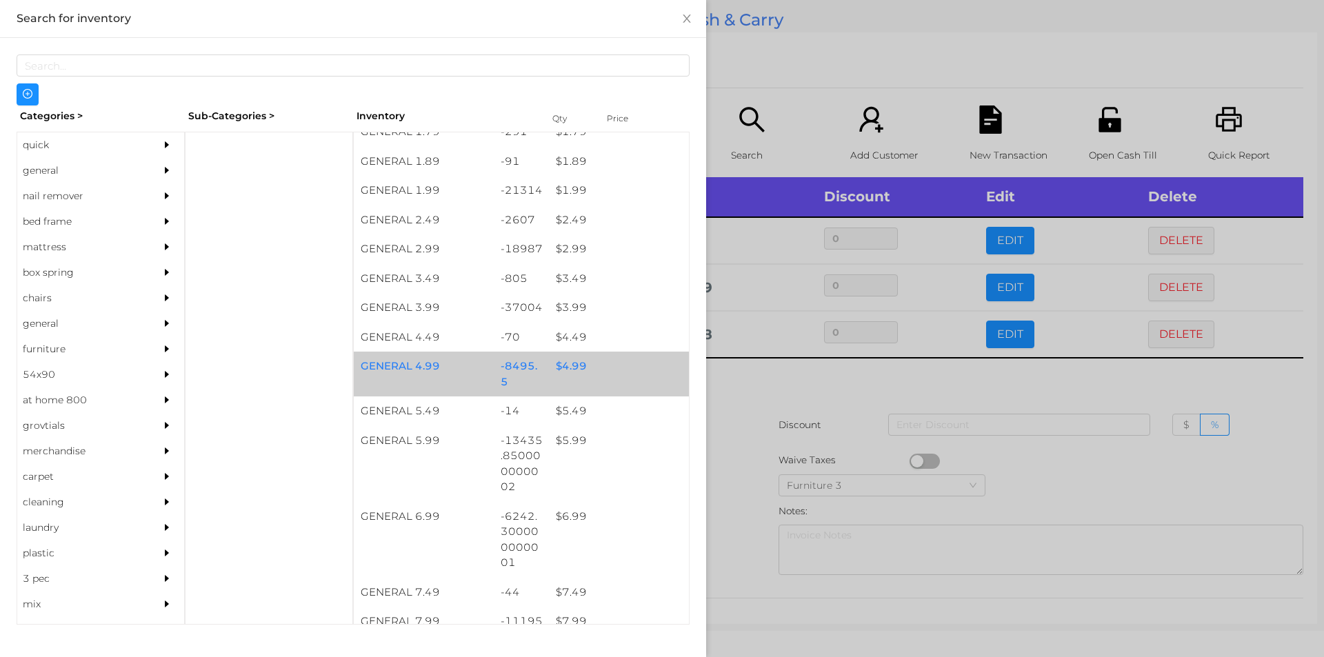
click at [561, 364] on div "$ 4.99" at bounding box center [619, 367] width 140 height 30
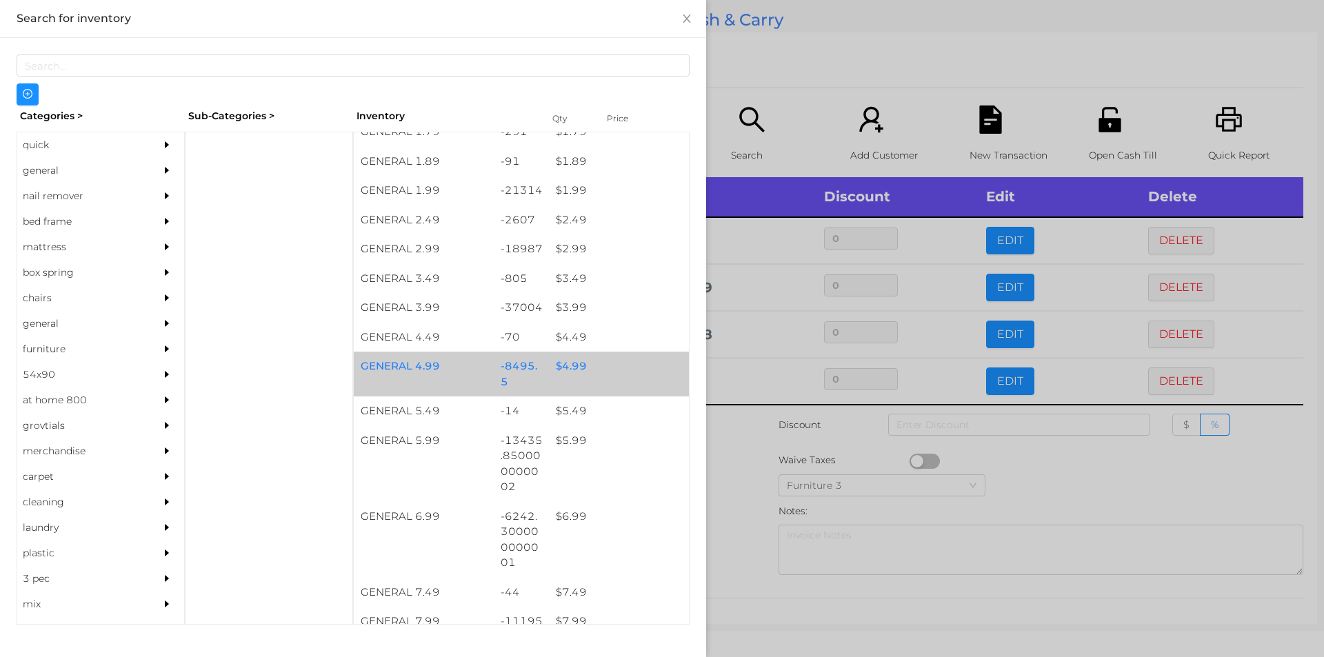
click at [561, 368] on div "$ 4.99" at bounding box center [619, 367] width 140 height 30
click at [559, 368] on div "$ 4.99" at bounding box center [619, 367] width 140 height 30
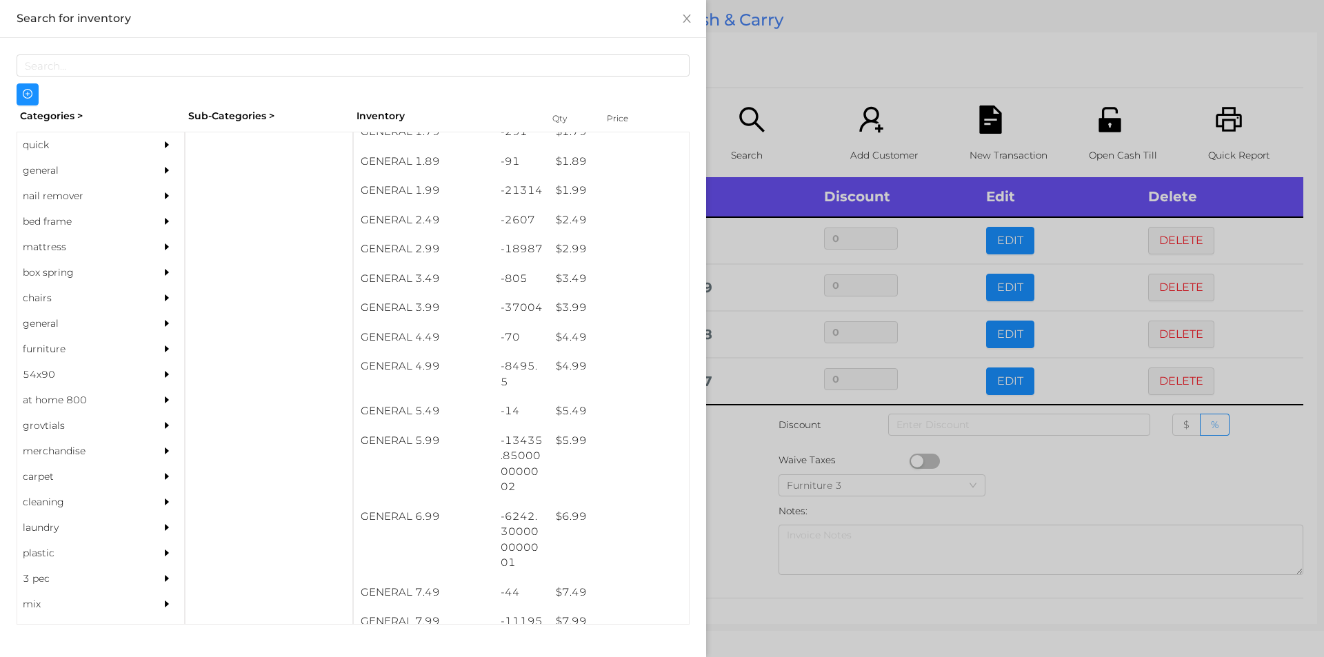
click at [714, 465] on div at bounding box center [662, 328] width 1324 height 657
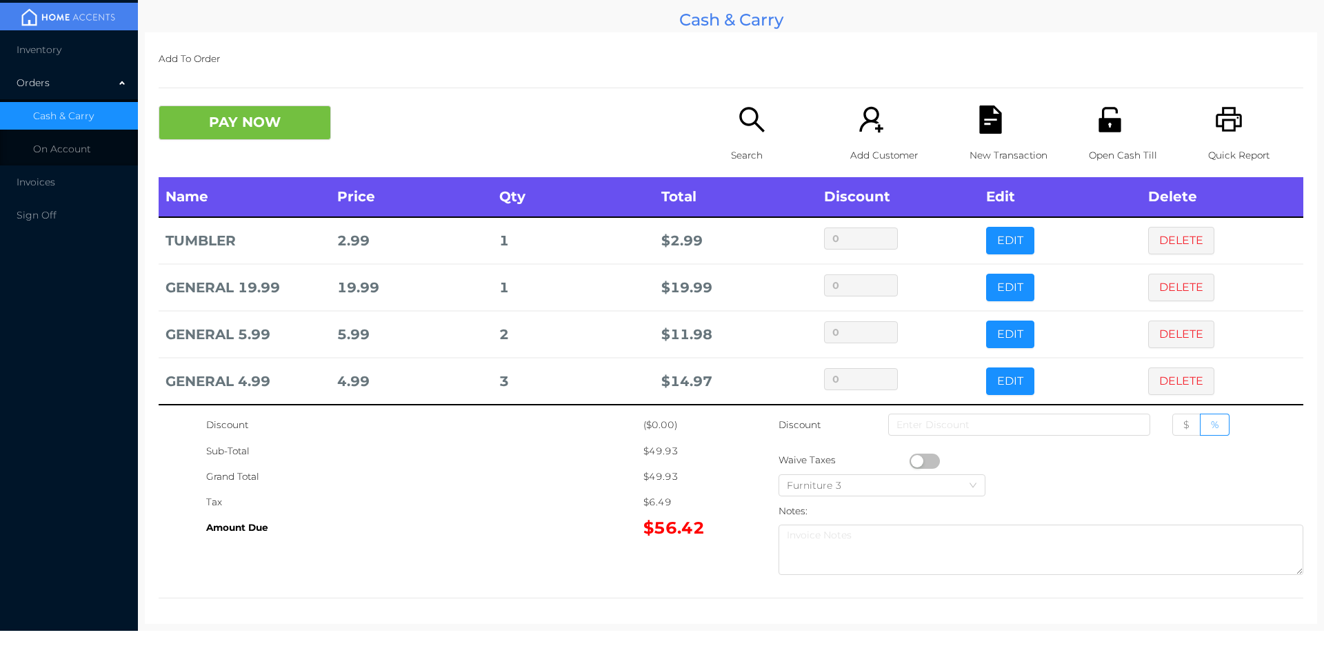
scroll to position [7, 0]
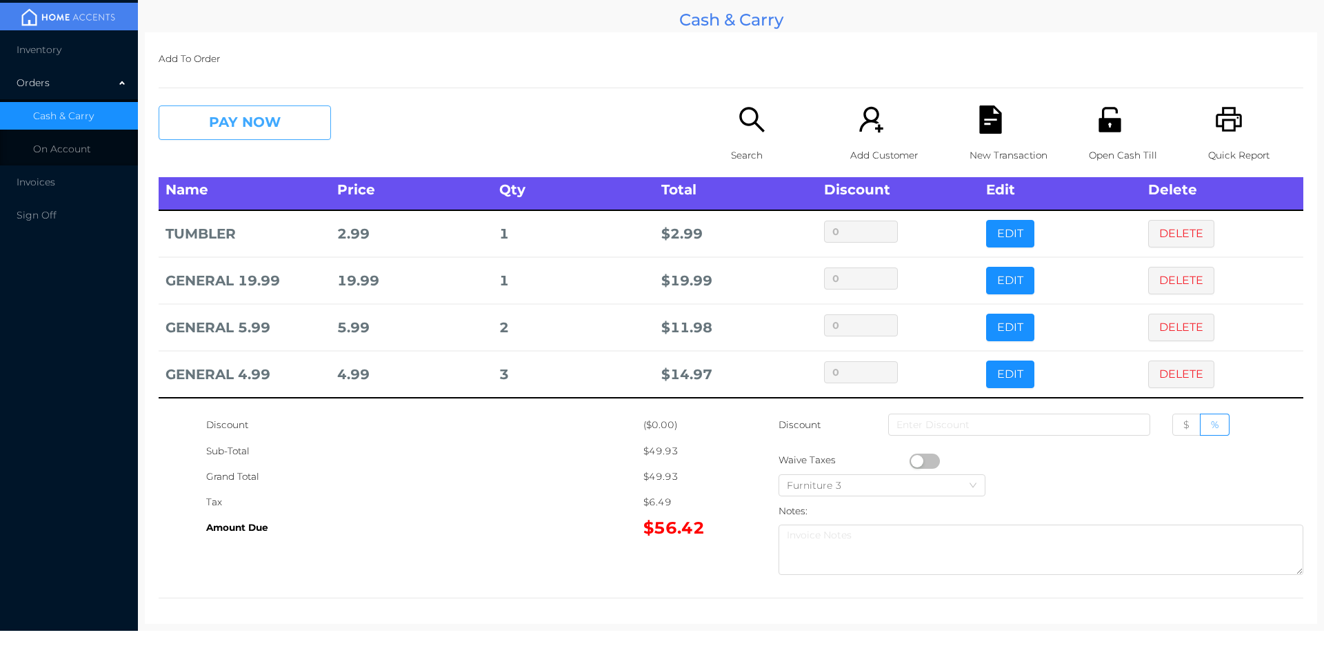
click at [227, 129] on button "PAY NOW" at bounding box center [245, 123] width 172 height 34
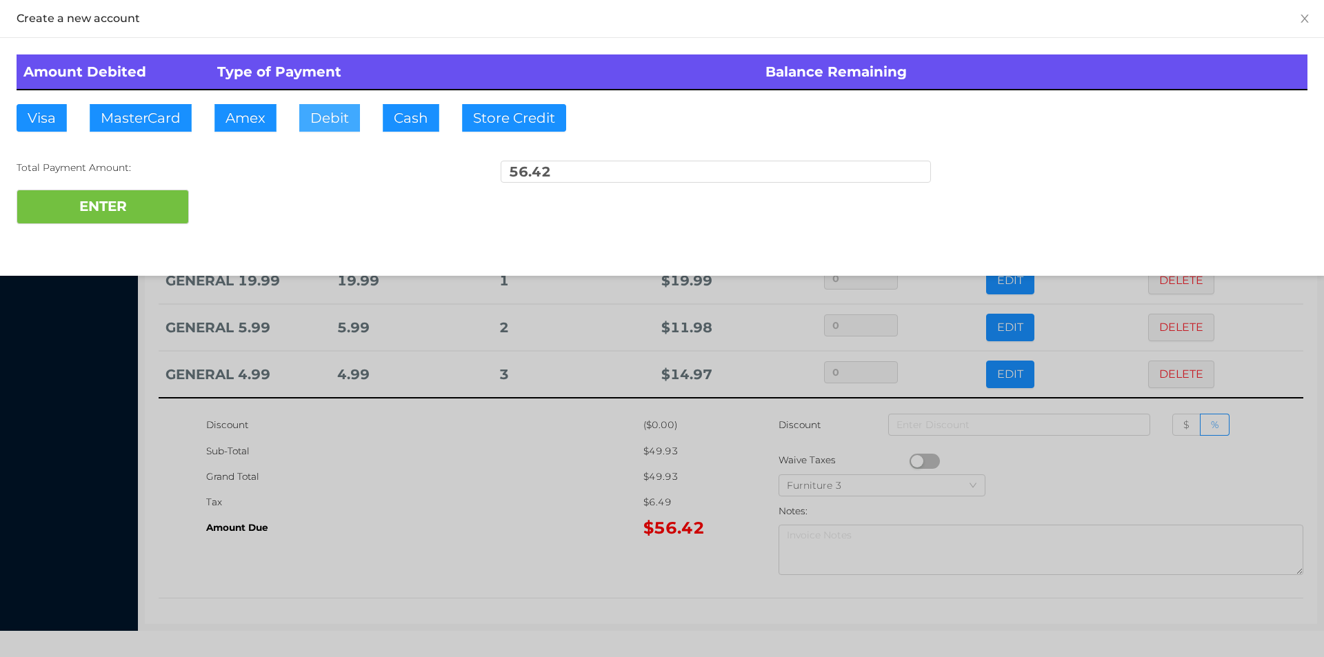
click at [320, 122] on button "Debit" at bounding box center [329, 118] width 61 height 28
click at [138, 204] on button "ENTER" at bounding box center [103, 207] width 172 height 34
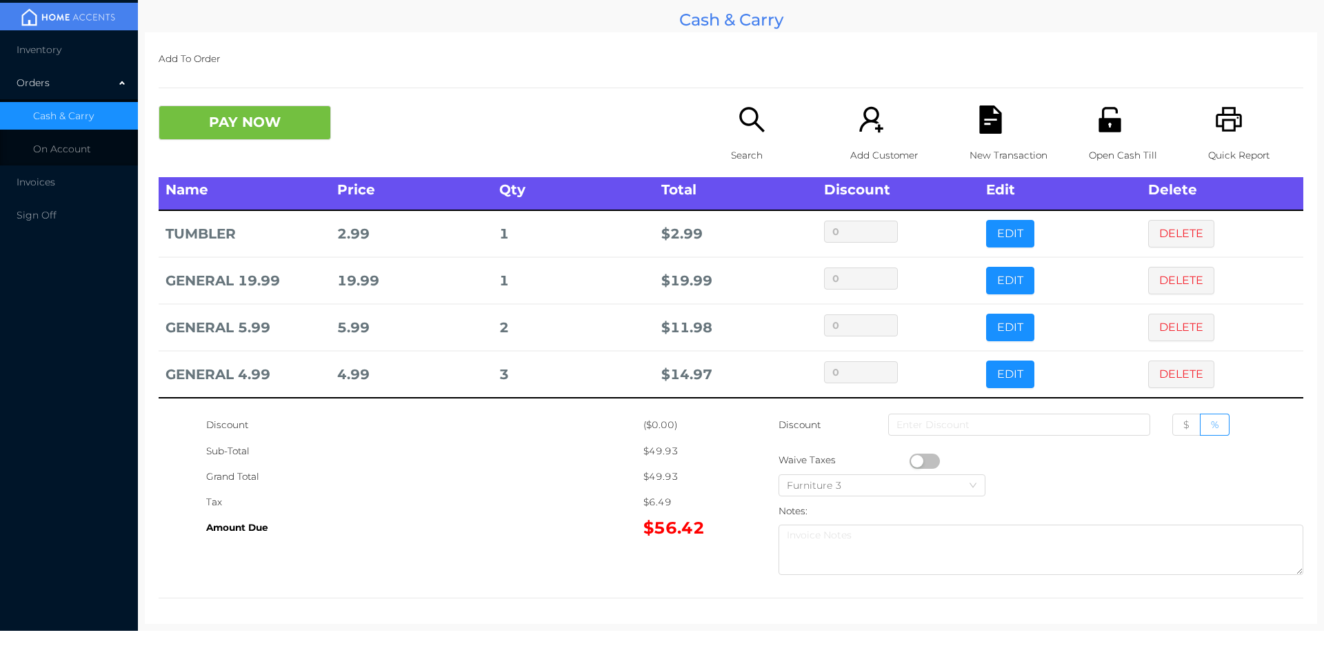
scroll to position [0, 0]
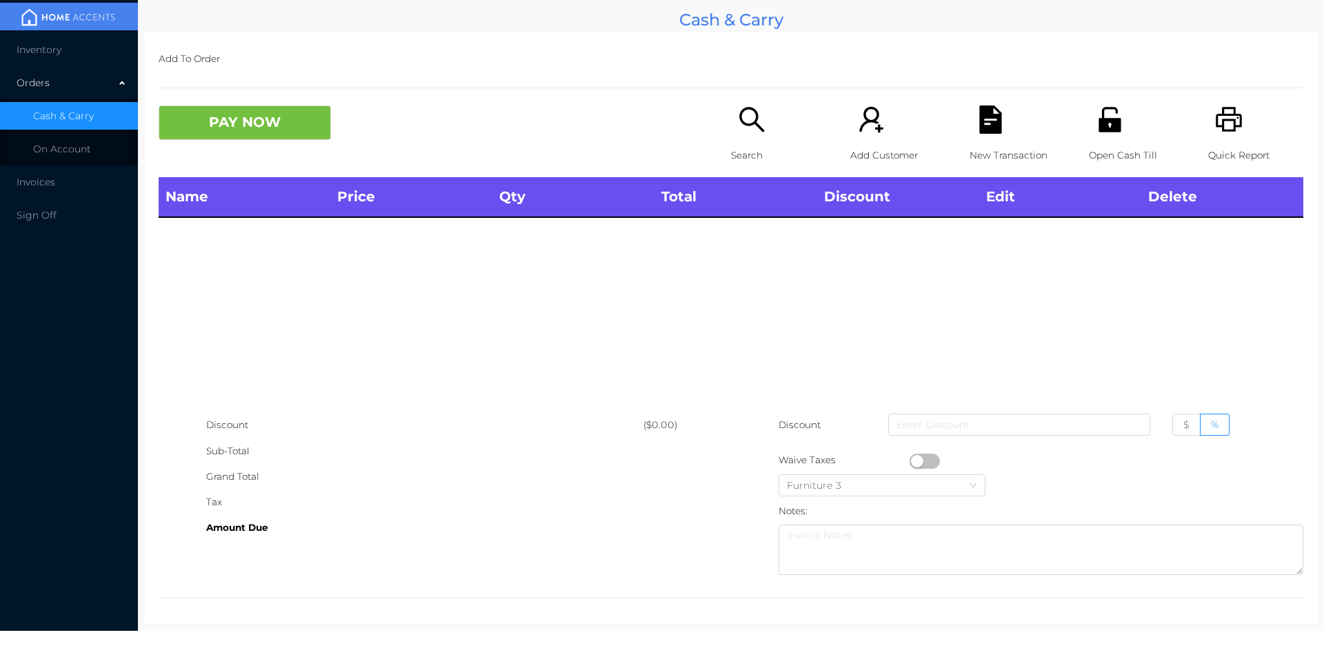
click at [755, 149] on p "Search" at bounding box center [778, 156] width 95 height 26
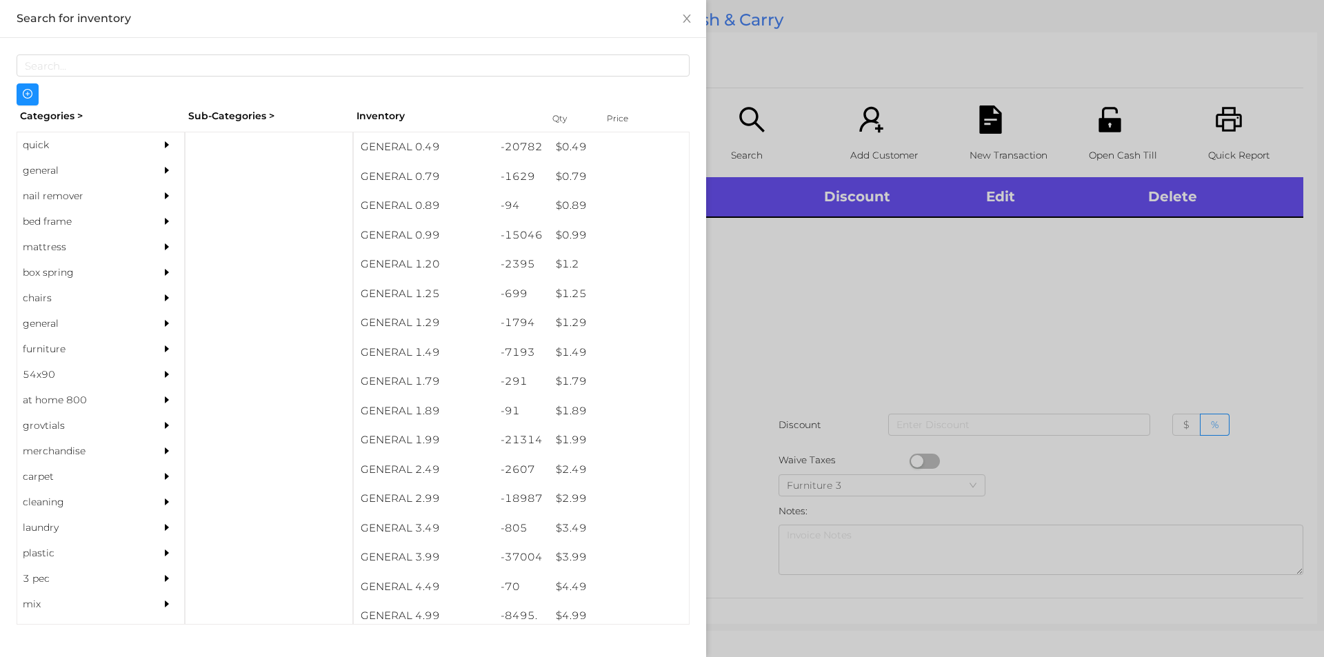
click at [47, 149] on div "quick" at bounding box center [80, 145] width 126 height 26
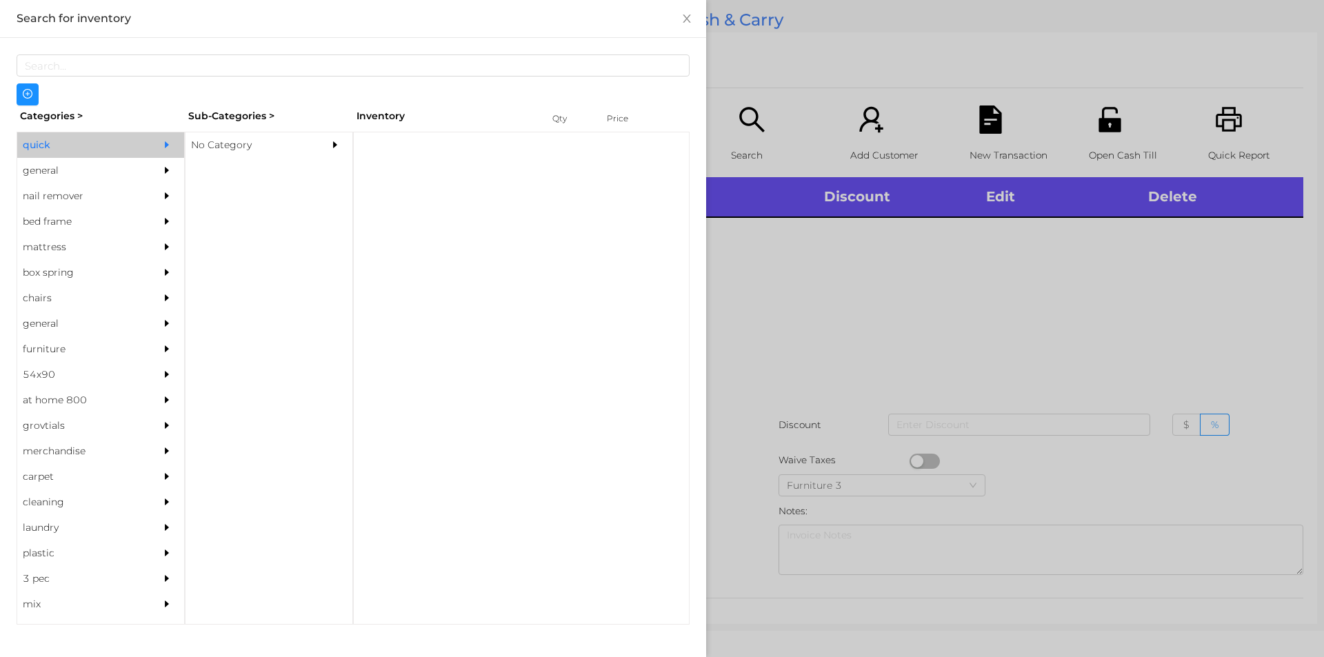
click at [232, 145] on div "No Category" at bounding box center [248, 145] width 126 height 26
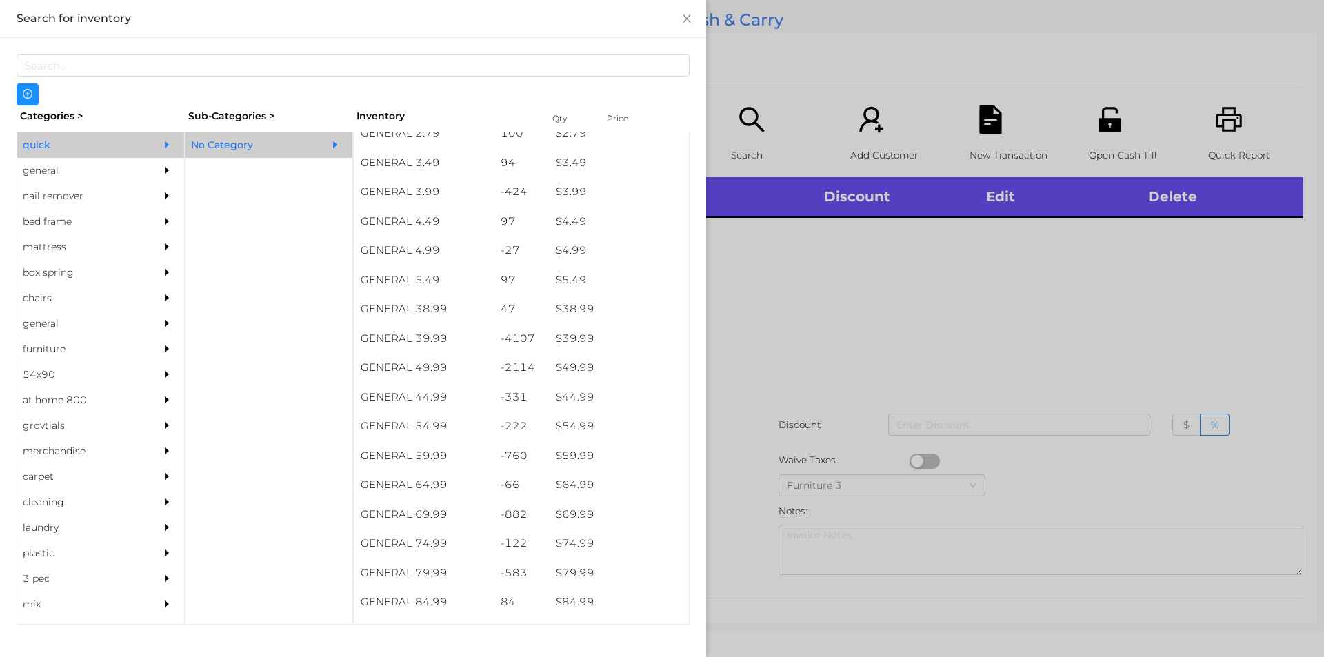
scroll to position [604, 0]
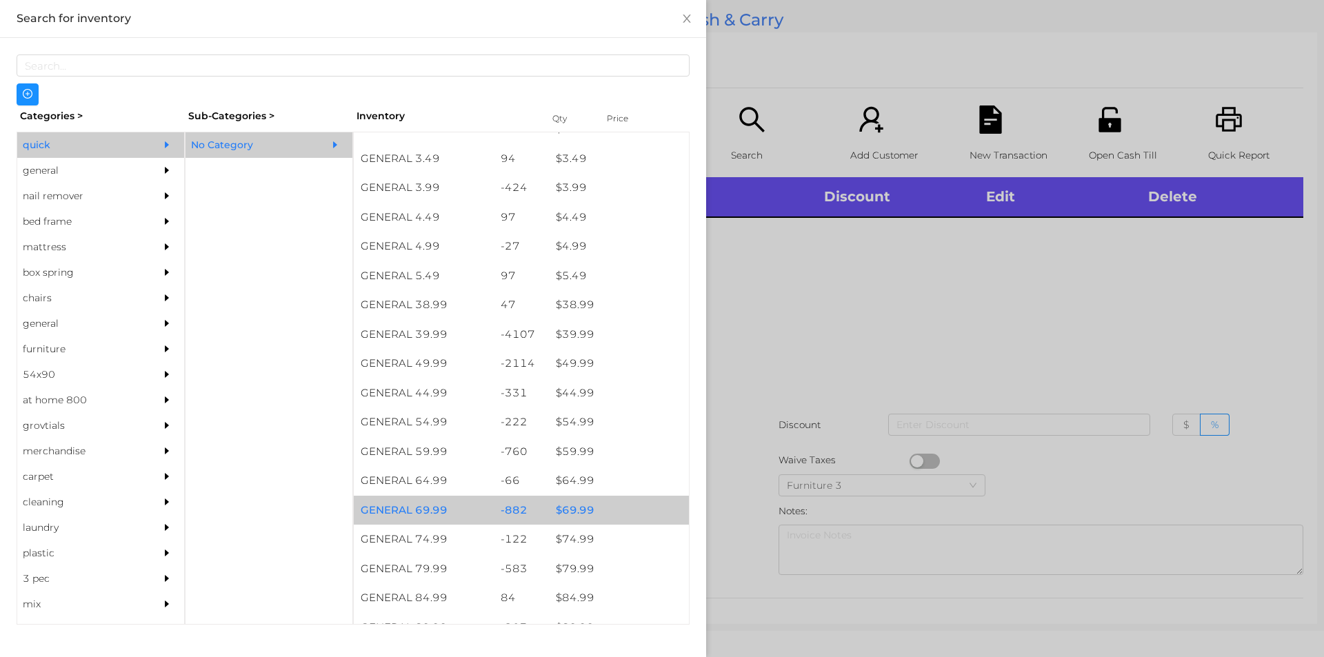
click at [563, 506] on div "$ 69.99" at bounding box center [619, 511] width 140 height 30
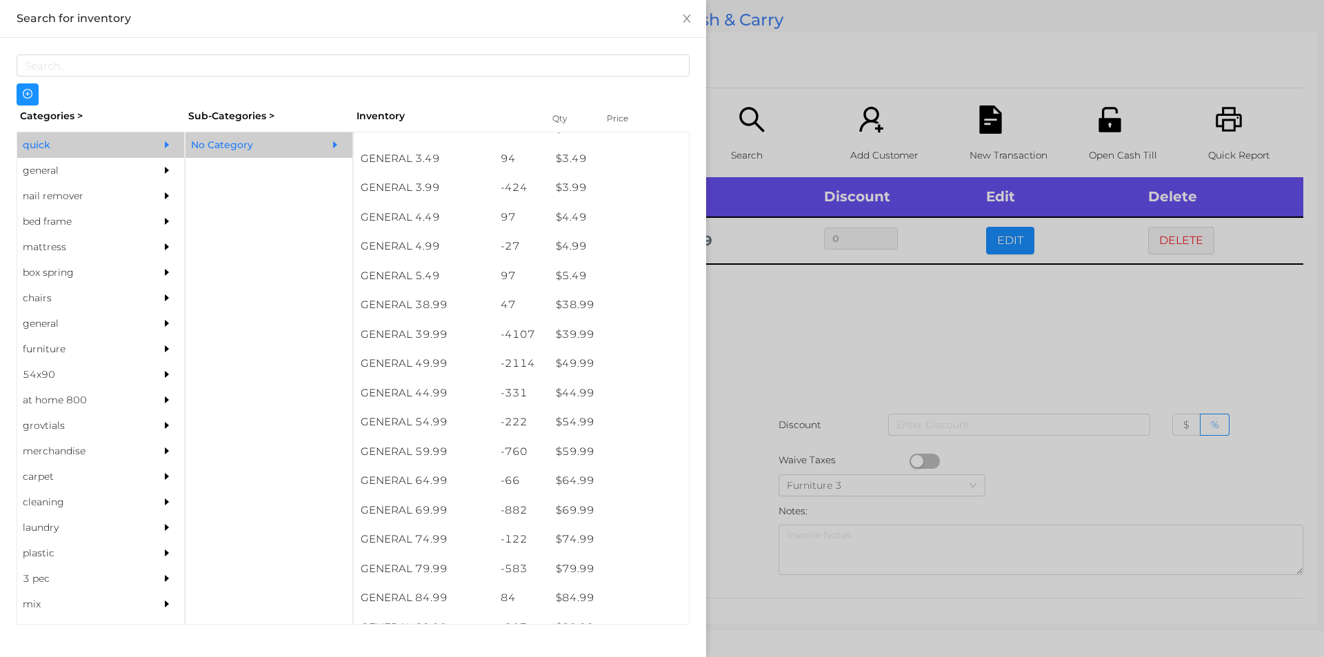
click at [737, 481] on div at bounding box center [662, 328] width 1324 height 657
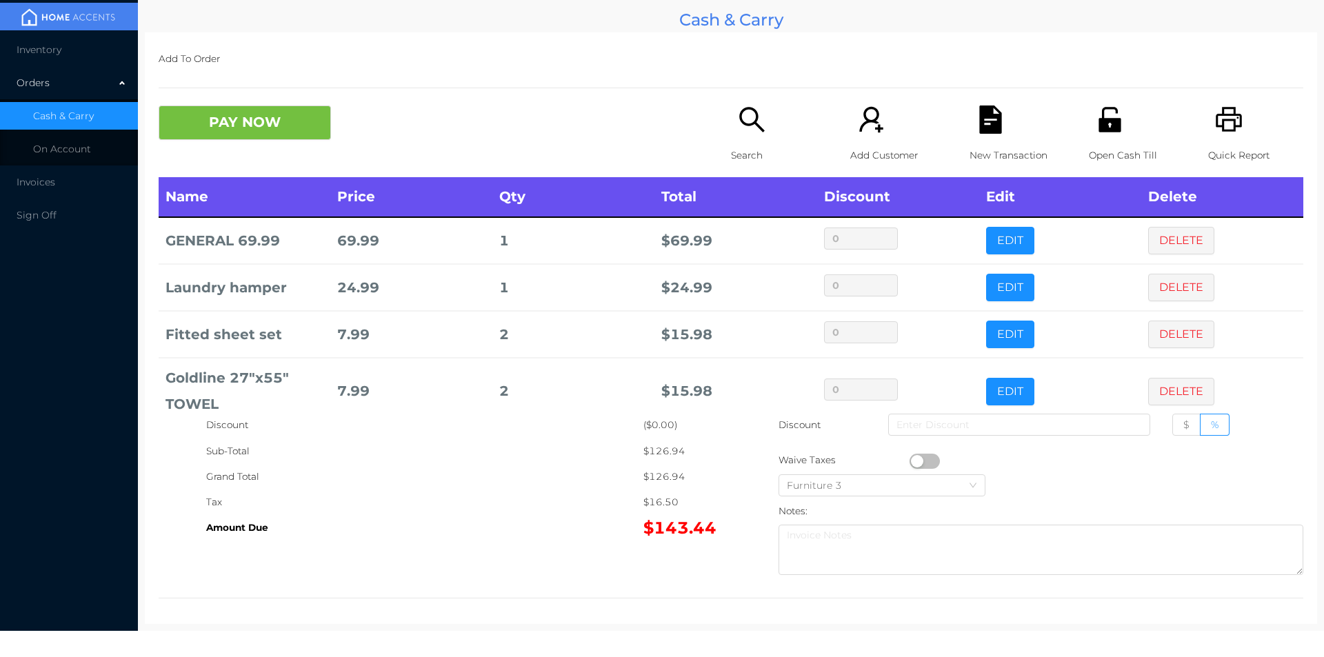
click at [735, 168] on p "Search" at bounding box center [778, 156] width 95 height 26
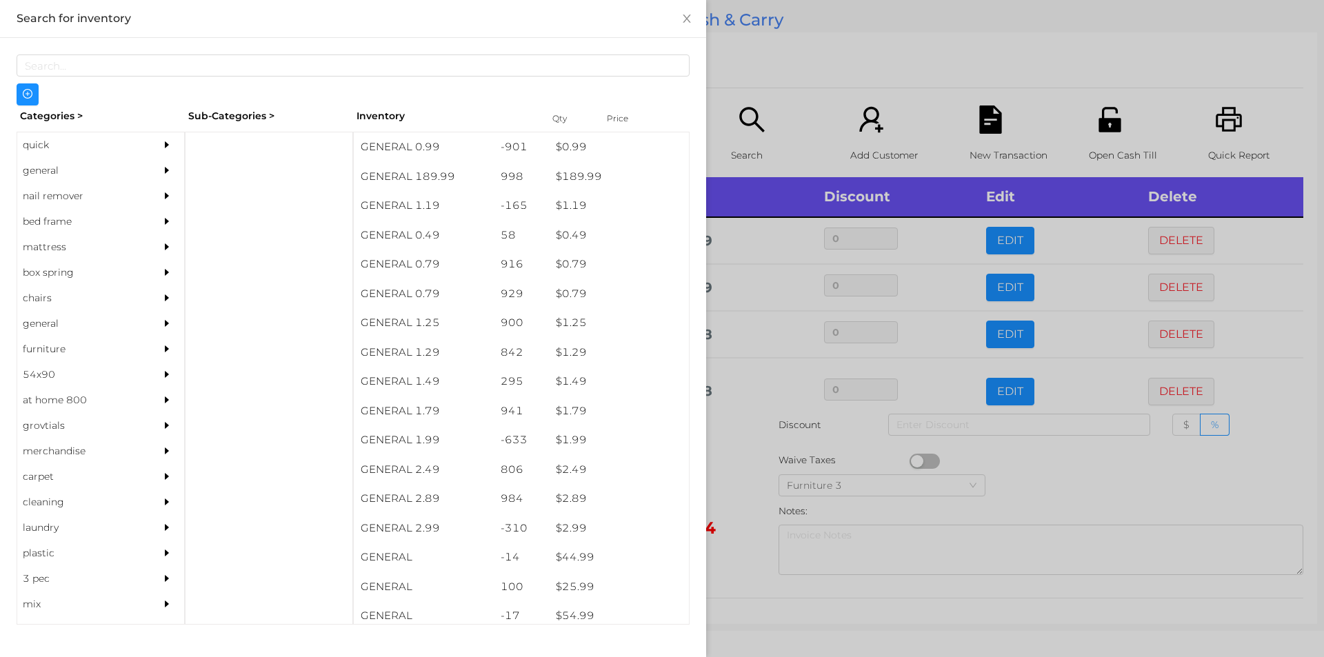
click at [63, 150] on div "quick" at bounding box center [80, 145] width 126 height 26
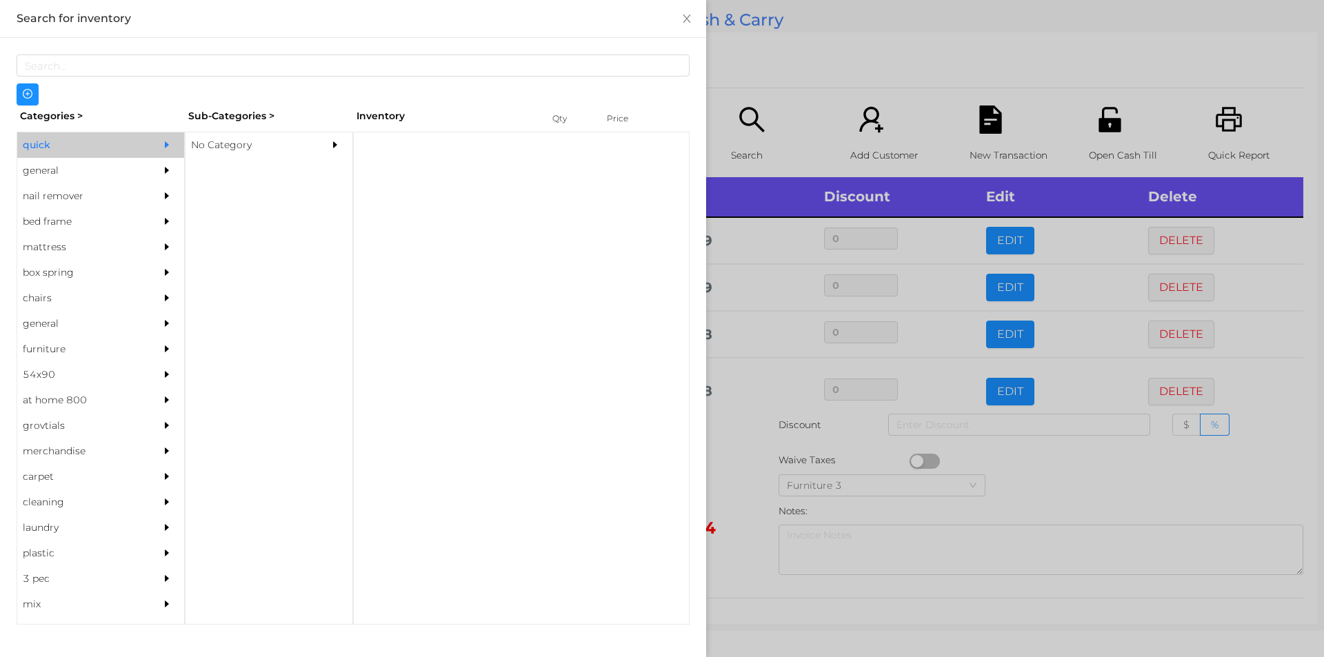
click at [248, 154] on div "No Category" at bounding box center [248, 145] width 126 height 26
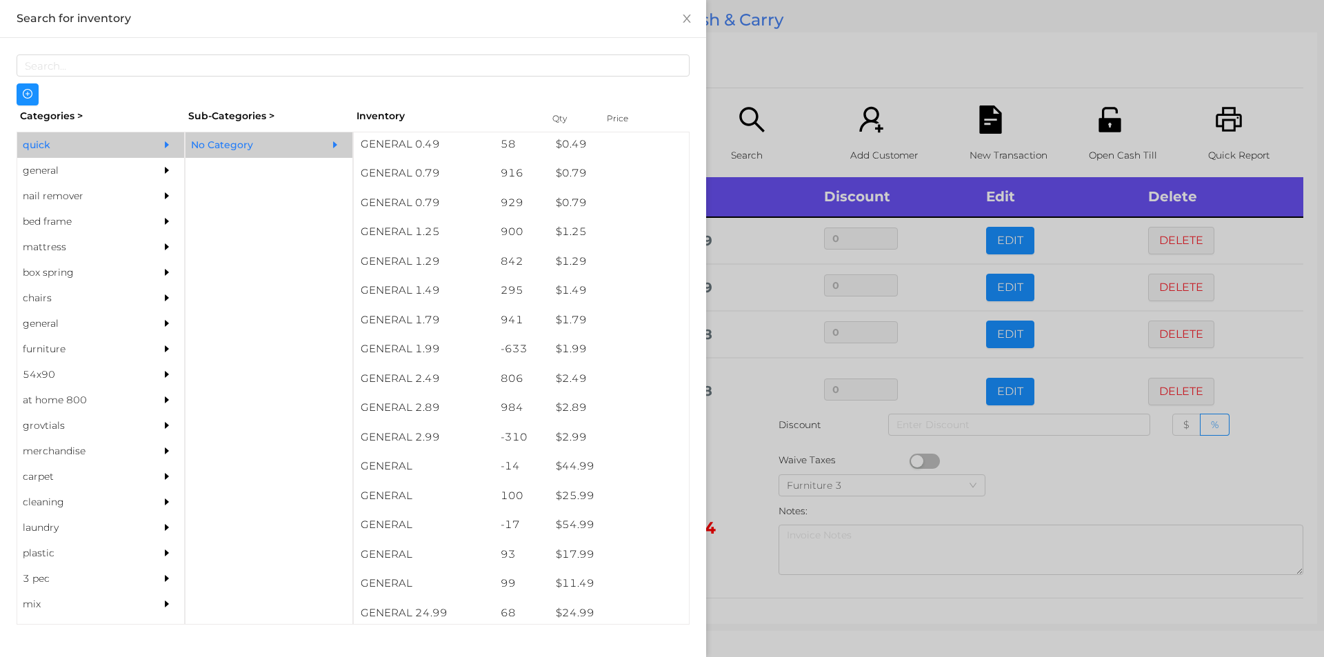
scroll to position [91, 0]
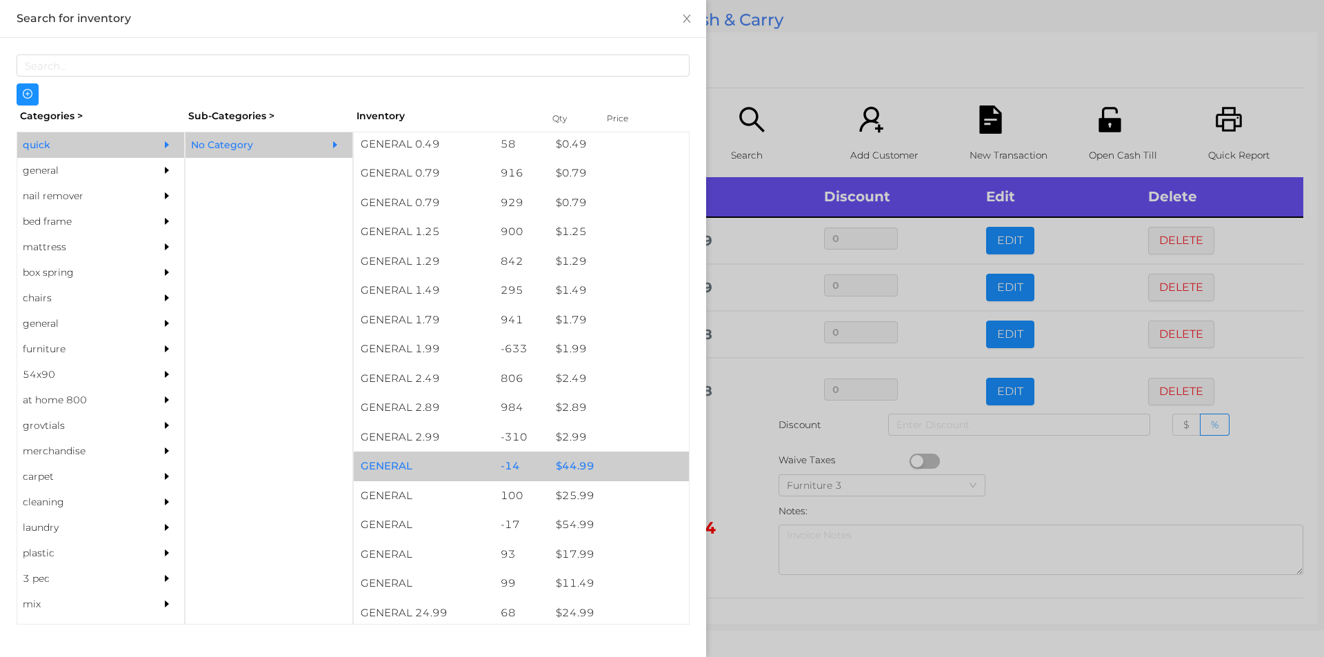
click at [568, 470] on div "$ 44.99" at bounding box center [619, 467] width 140 height 30
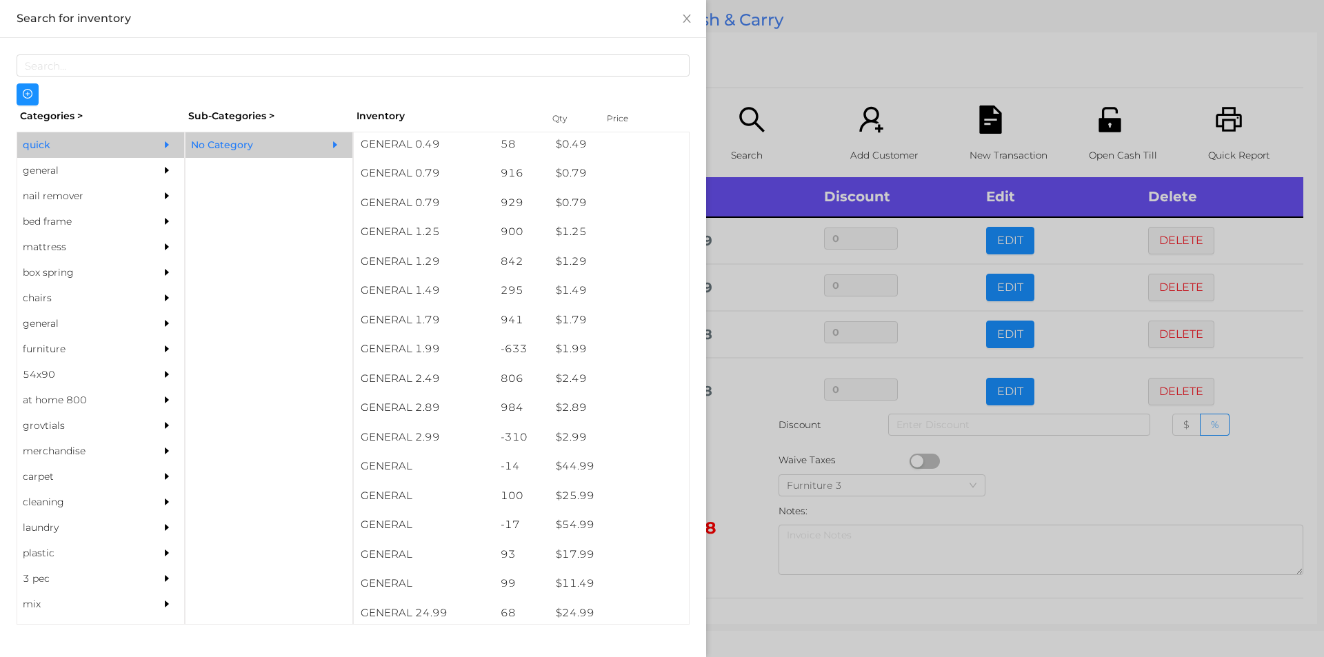
click at [754, 347] on div at bounding box center [662, 328] width 1324 height 657
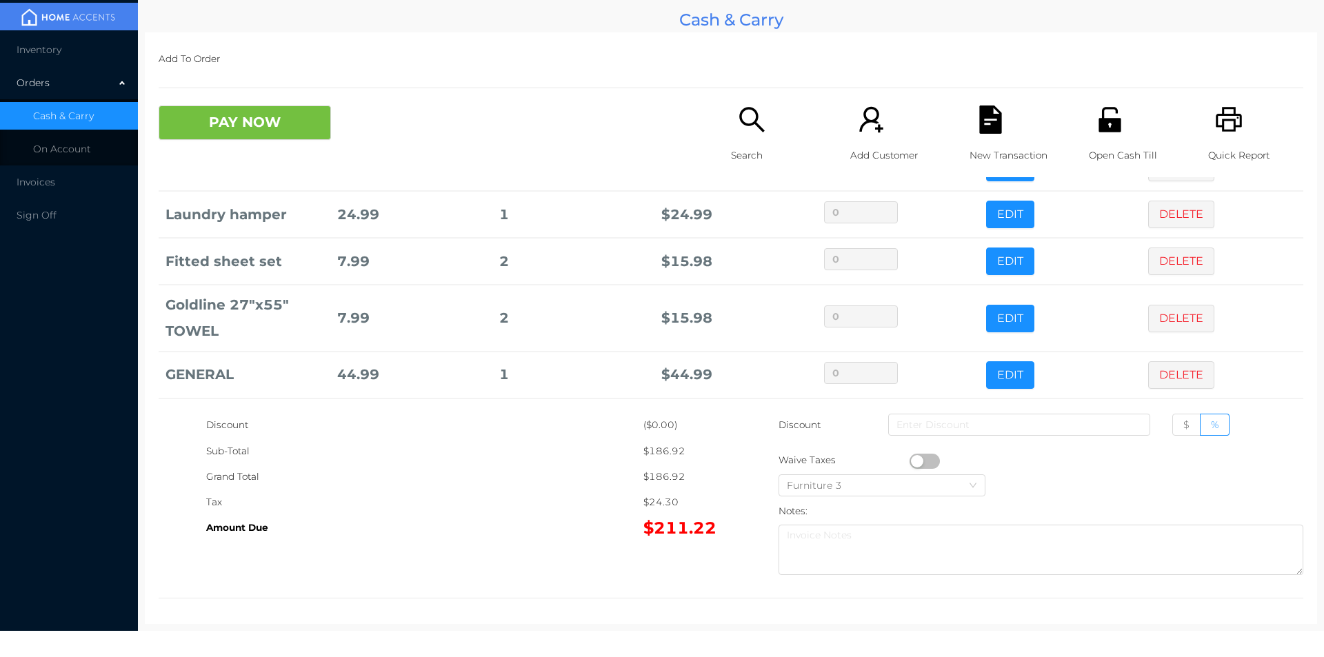
scroll to position [140, 0]
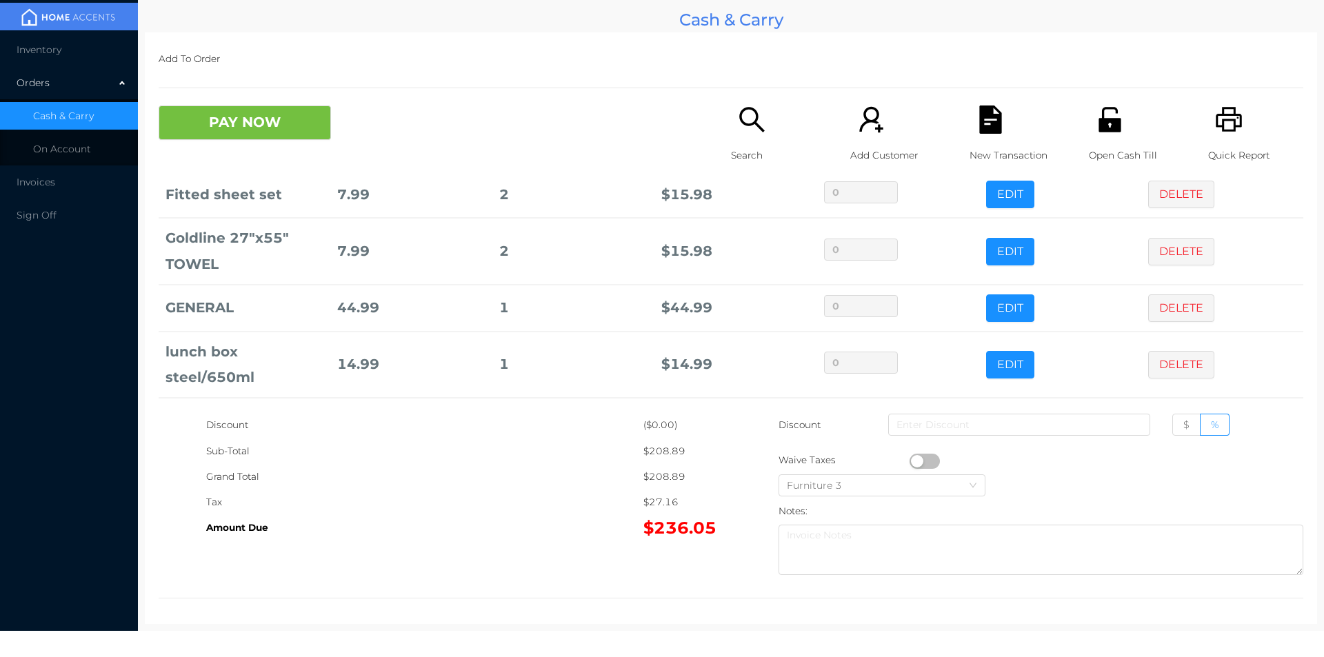
click at [736, 134] on div "Search" at bounding box center [778, 142] width 95 height 72
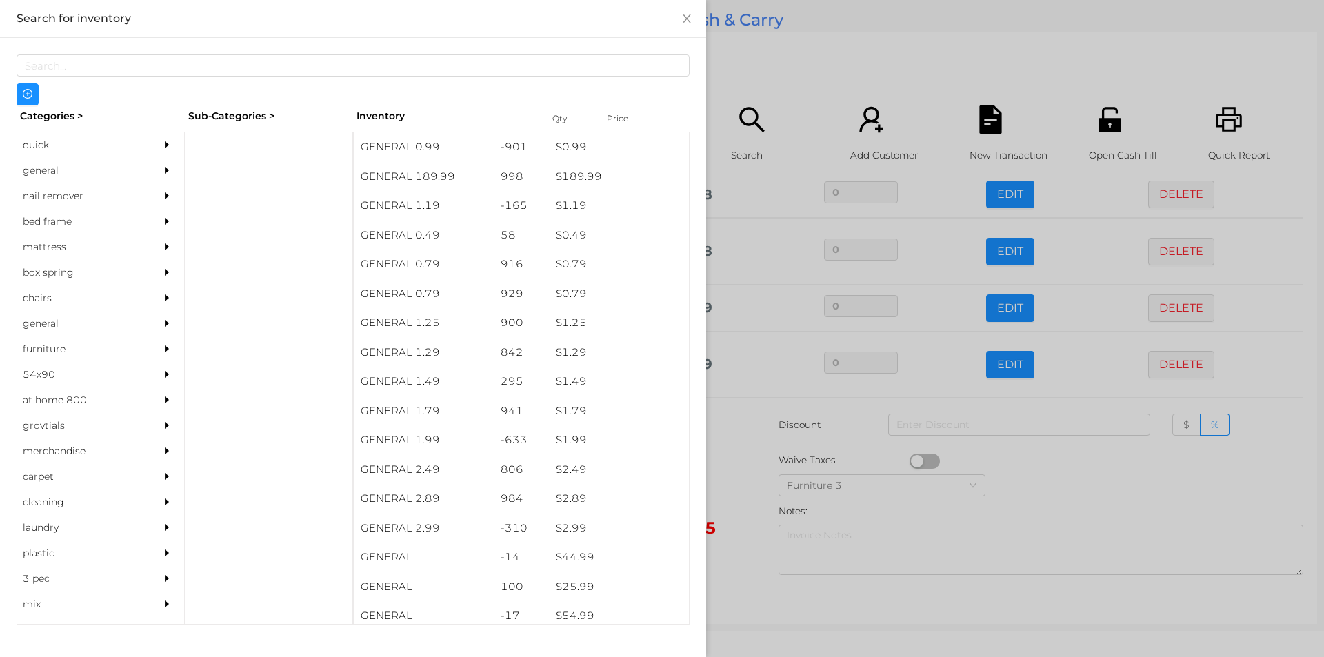
click at [63, 161] on div "general" at bounding box center [80, 171] width 126 height 26
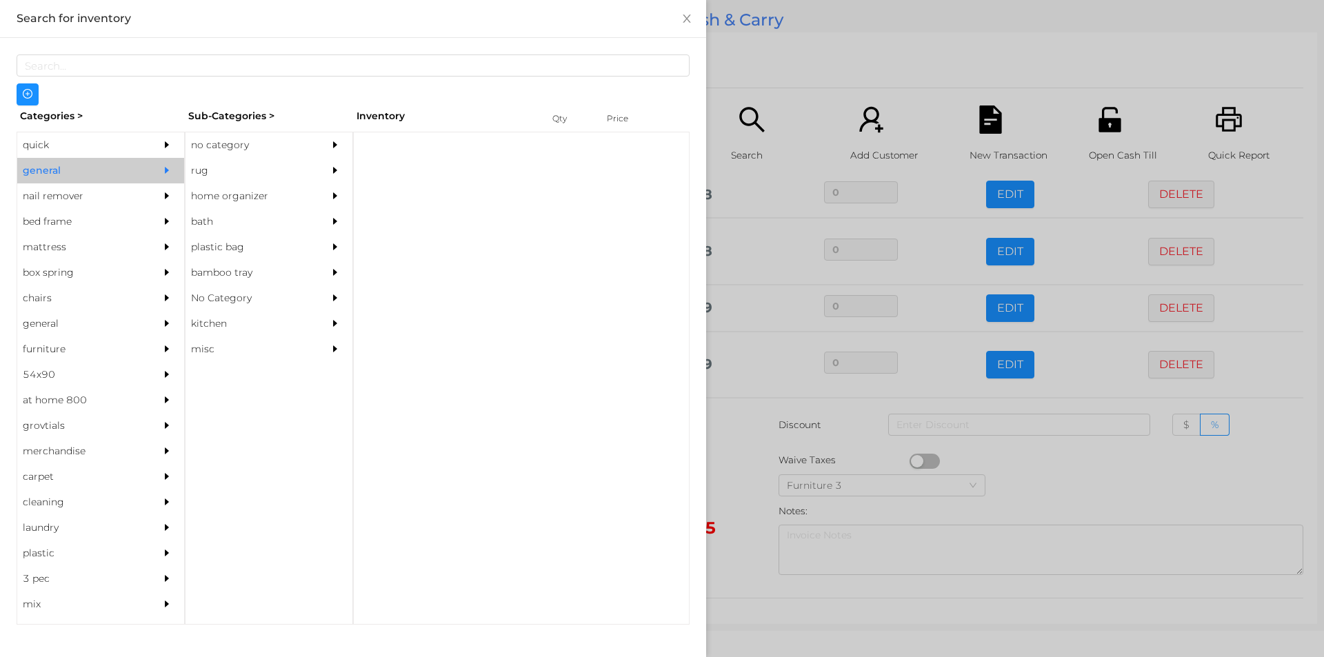
click at [216, 136] on div "no category" at bounding box center [248, 145] width 126 height 26
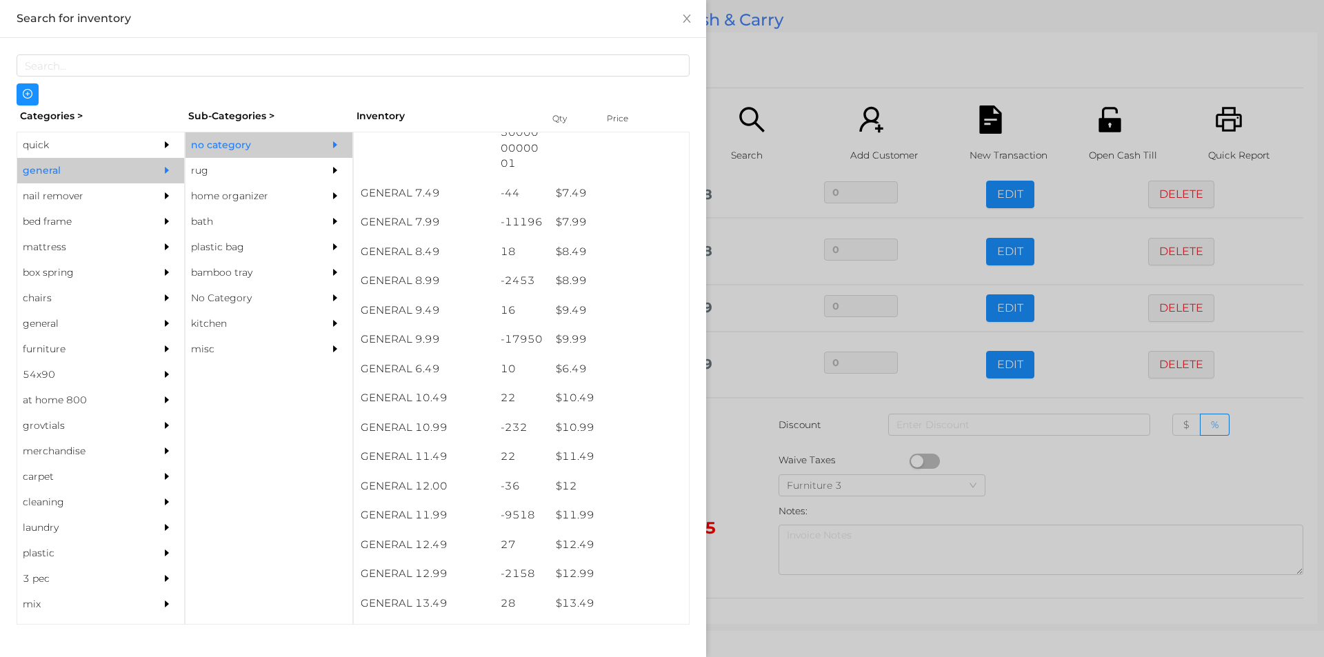
scroll to position [651, 0]
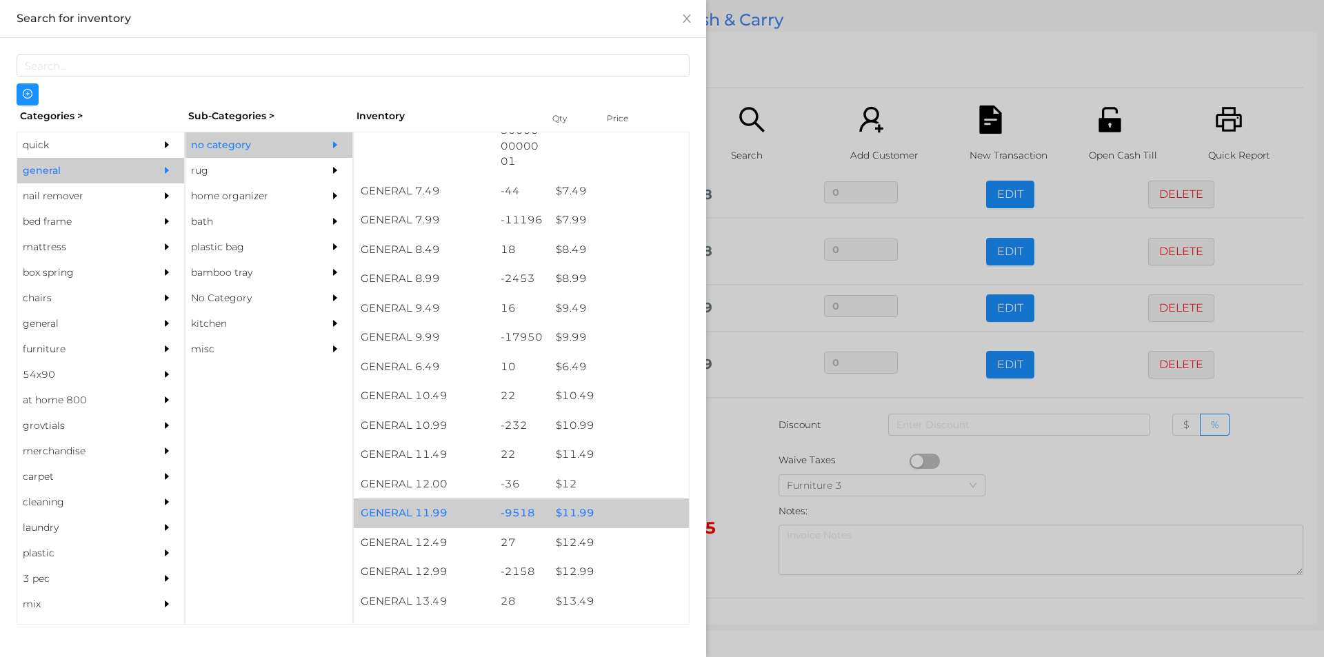
click at [576, 509] on div "$ 11.99" at bounding box center [619, 514] width 140 height 30
click at [574, 513] on div "$ 11.99" at bounding box center [619, 514] width 140 height 30
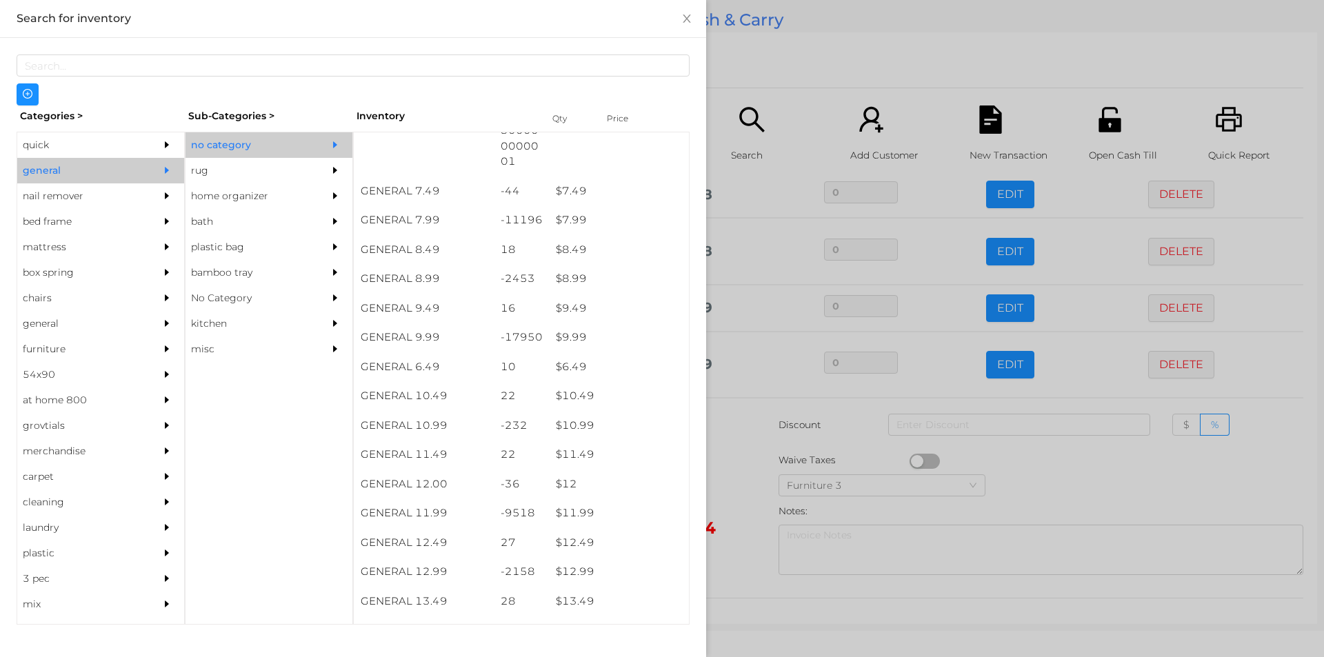
click at [745, 445] on div at bounding box center [662, 328] width 1324 height 657
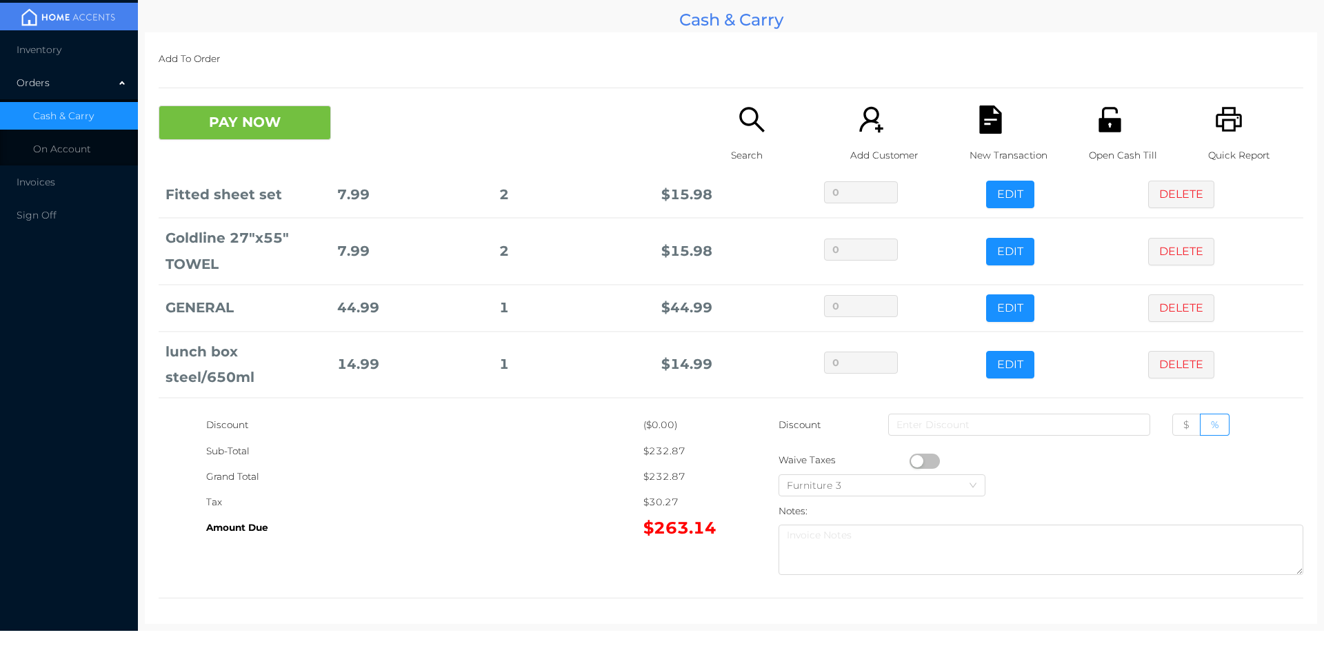
scroll to position [300, 0]
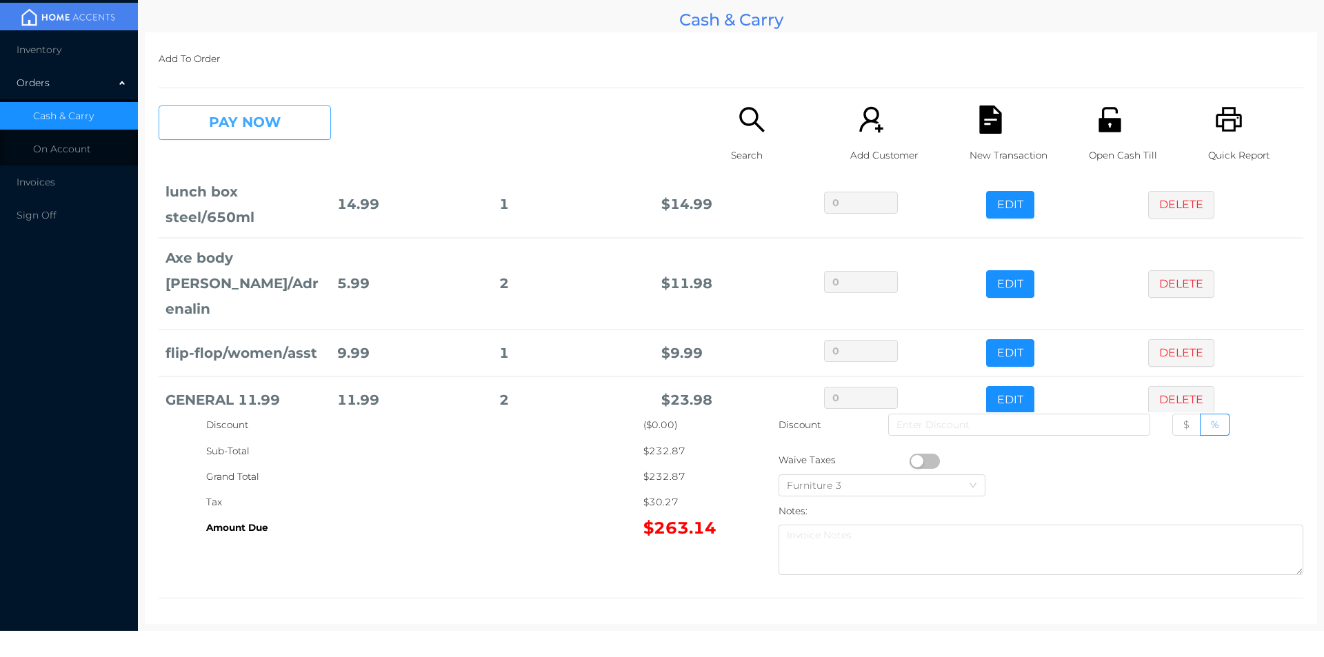
click at [285, 124] on button "PAY NOW" at bounding box center [245, 123] width 172 height 34
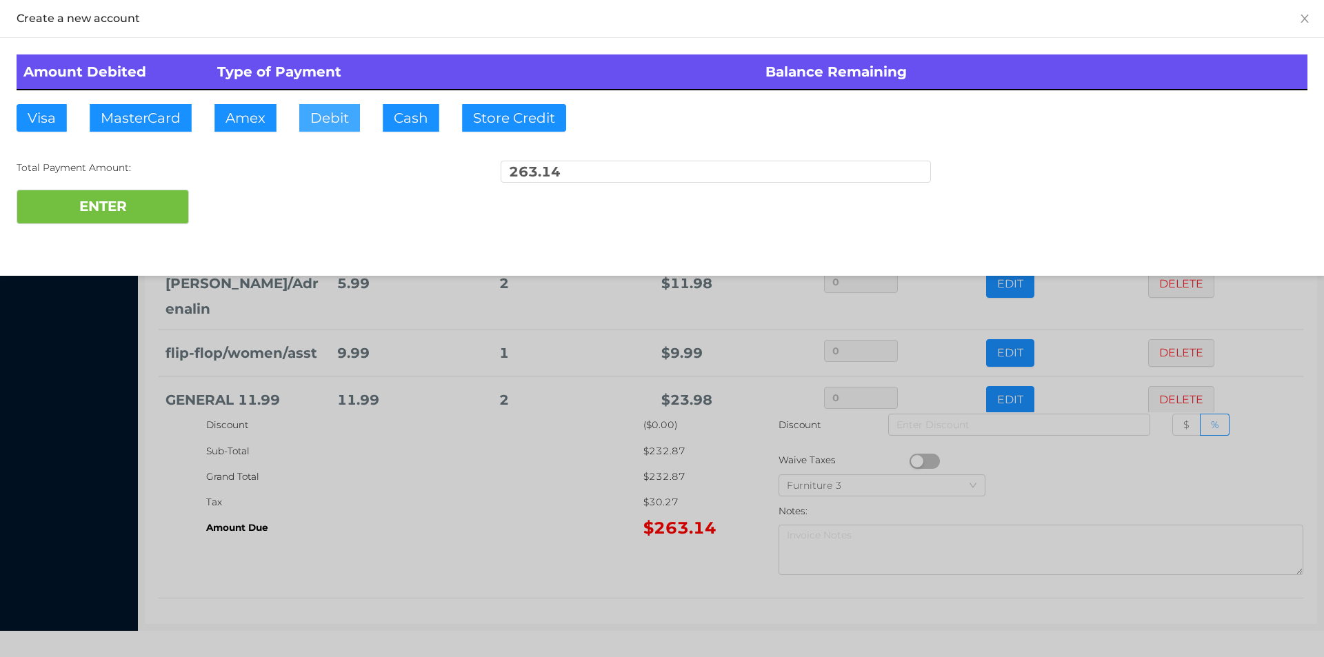
click at [339, 121] on button "Debit" at bounding box center [329, 118] width 61 height 28
click at [143, 206] on button "ENTER" at bounding box center [103, 207] width 172 height 34
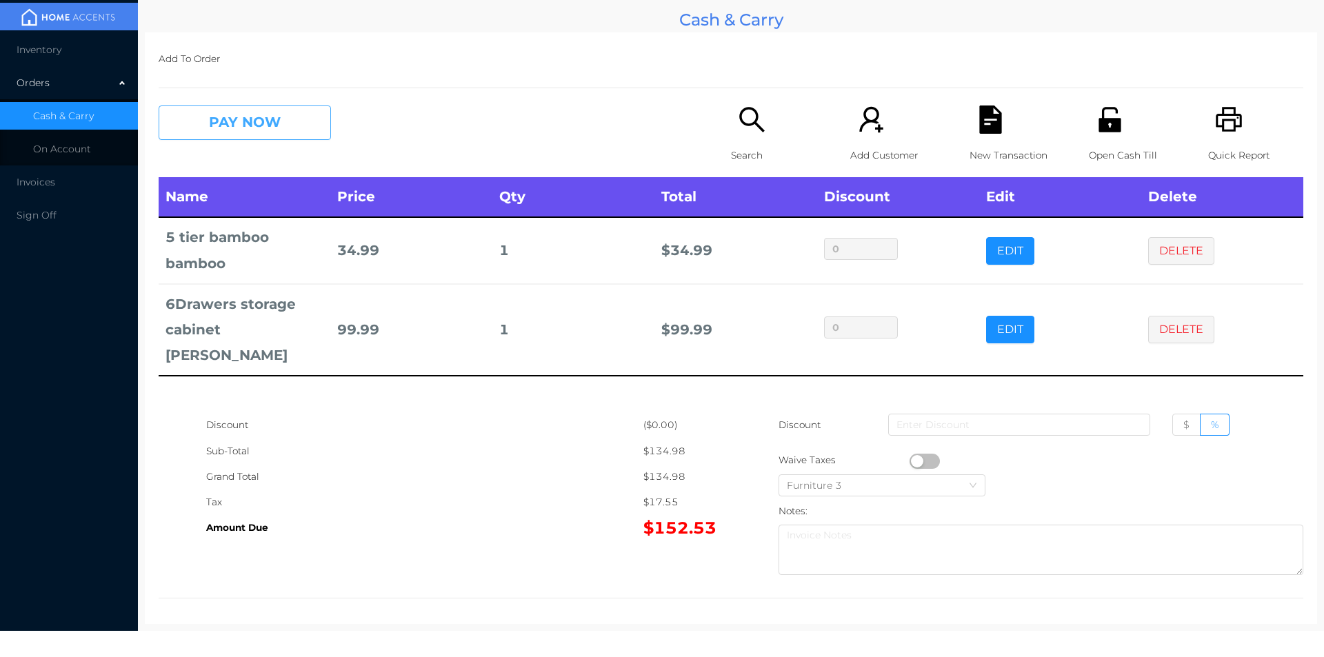
click at [217, 111] on button "PAY NOW" at bounding box center [245, 123] width 172 height 34
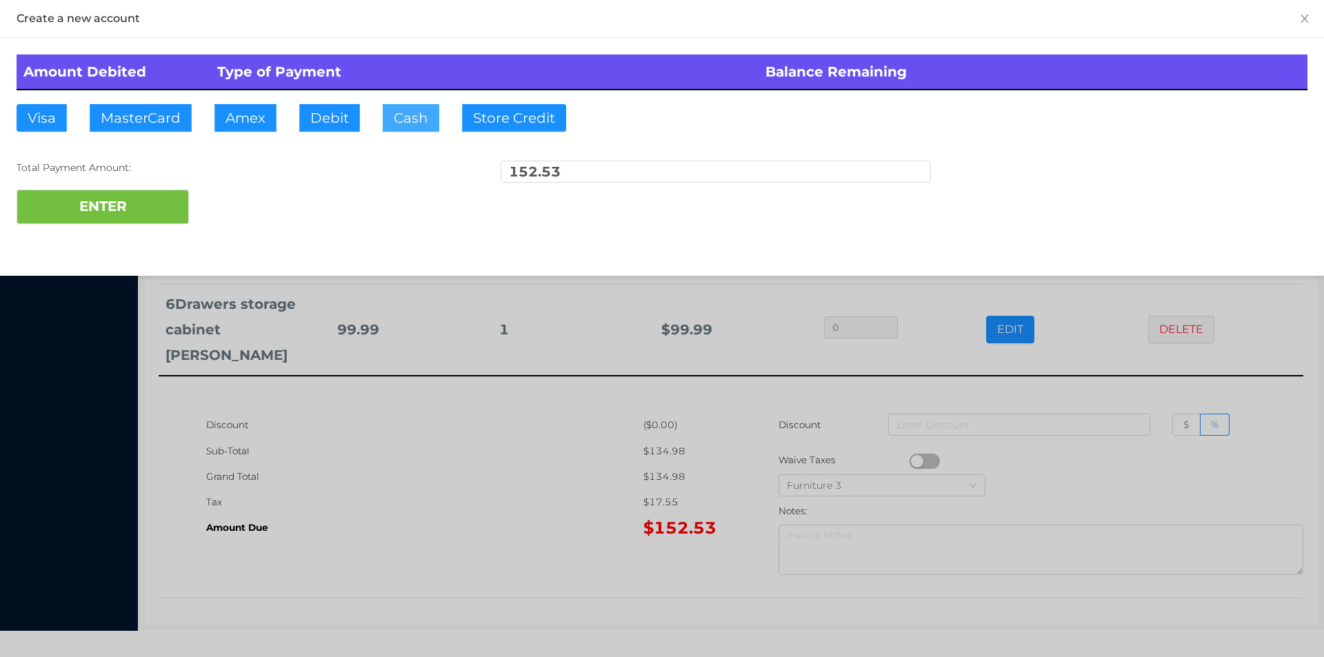
click at [408, 120] on button "Cash" at bounding box center [411, 118] width 57 height 28
type input "155."
click at [127, 211] on button "ENTER" at bounding box center [103, 207] width 172 height 34
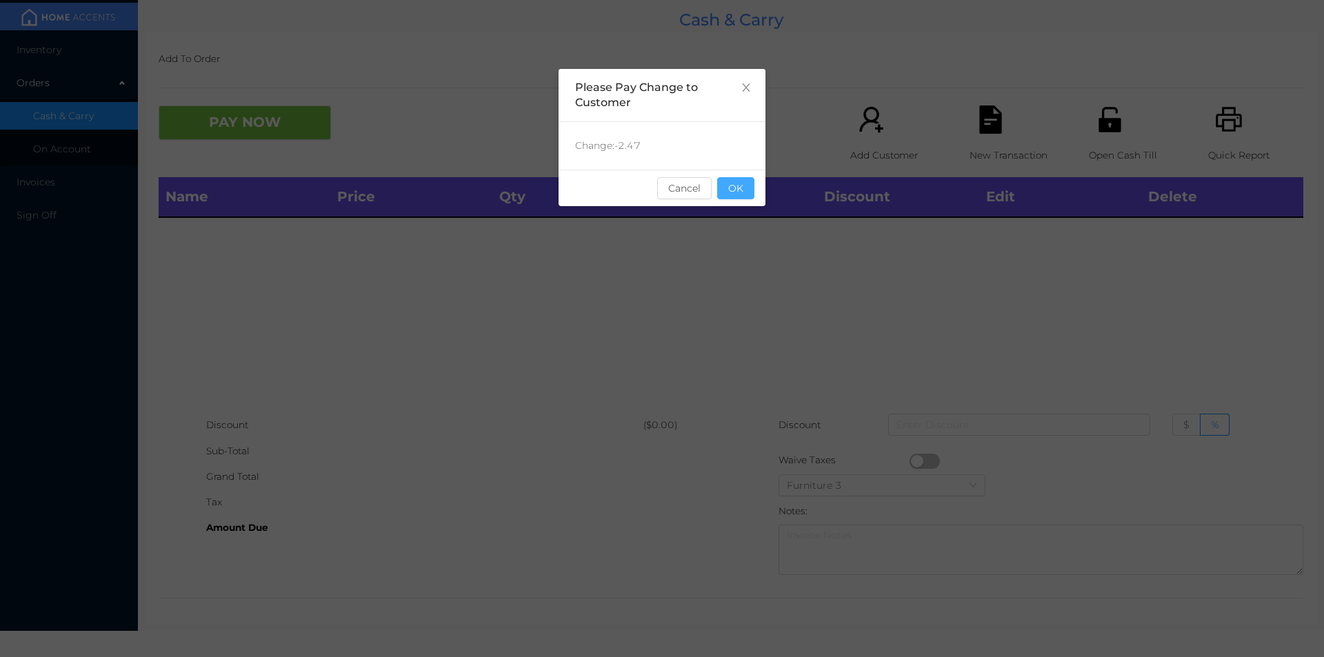
click at [742, 191] on button "OK" at bounding box center [735, 188] width 37 height 22
click at [745, 261] on div "Name Price Qty Total Discount Edit Delete" at bounding box center [731, 294] width 1145 height 235
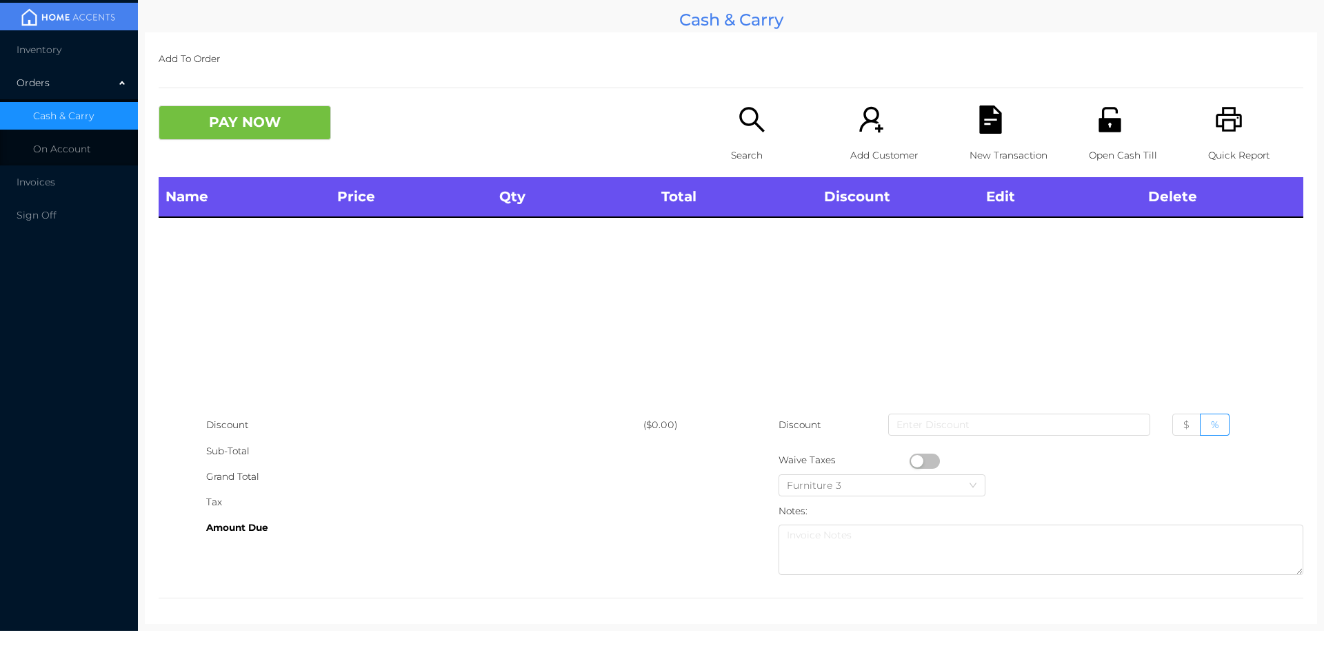
click at [754, 141] on div "Search" at bounding box center [778, 142] width 95 height 72
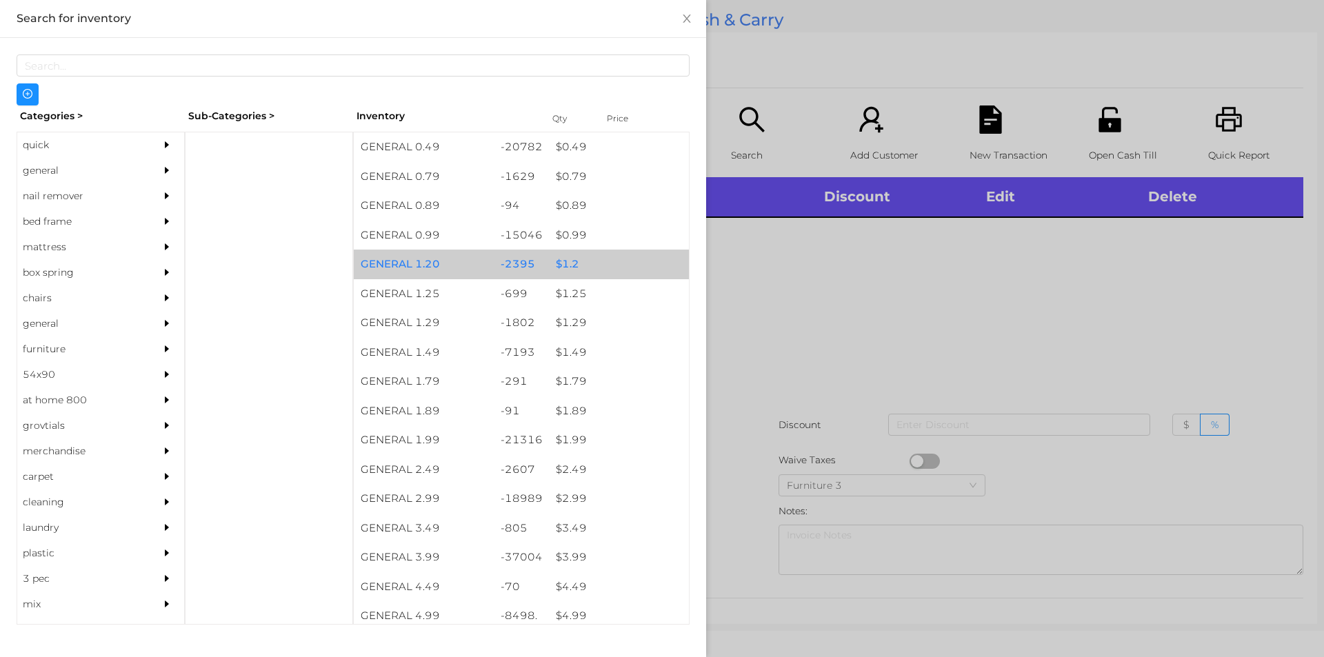
click at [565, 262] on div "$ 1.2" at bounding box center [619, 265] width 140 height 30
click at [571, 264] on div "$ 1.2" at bounding box center [619, 265] width 140 height 30
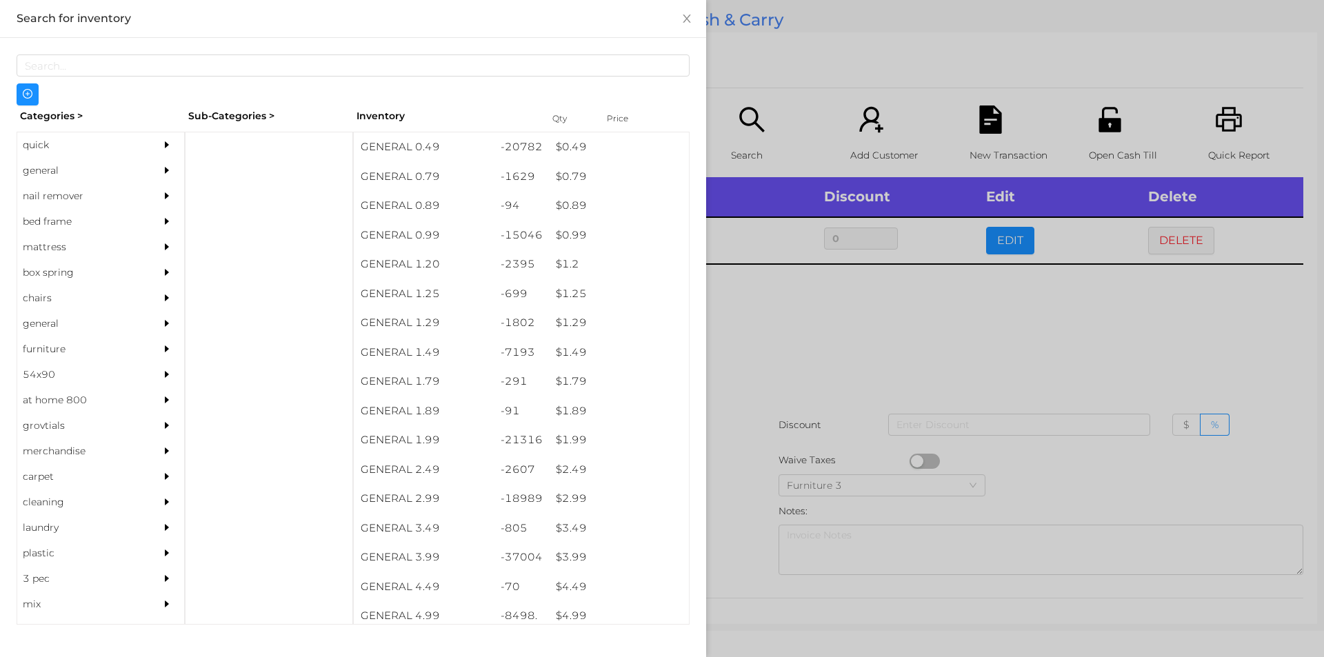
click at [786, 335] on div at bounding box center [662, 328] width 1324 height 657
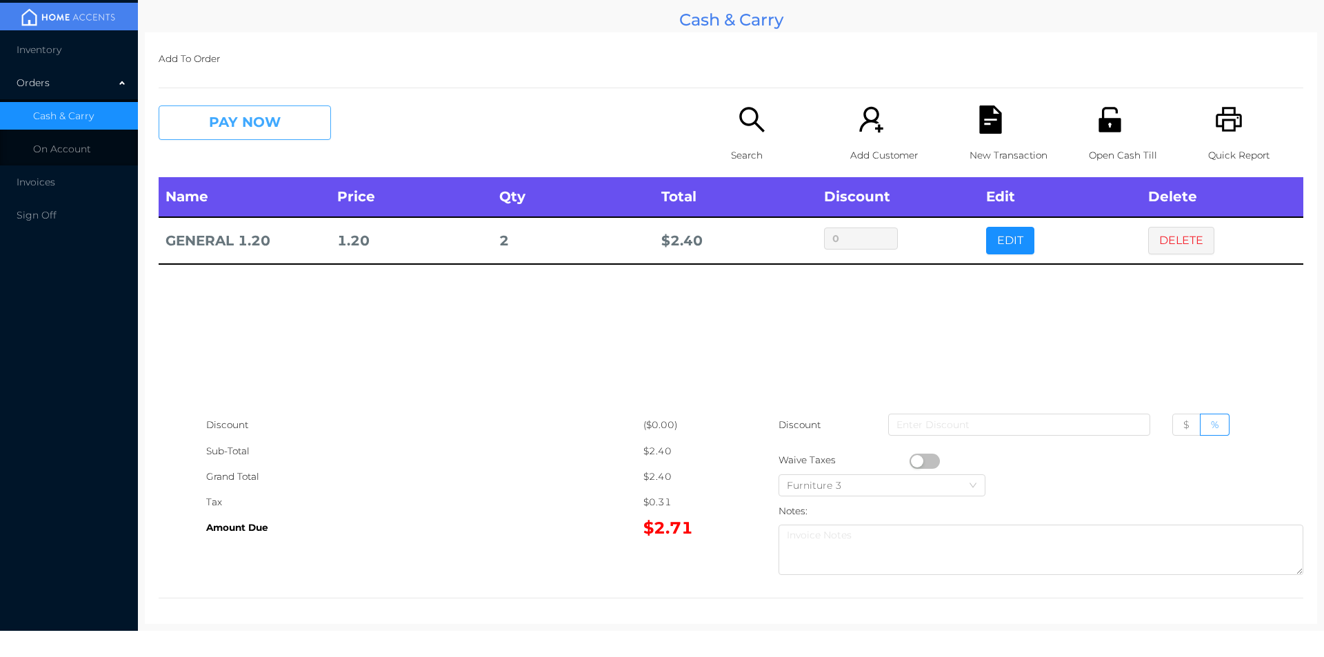
click at [217, 119] on button "PAY NOW" at bounding box center [245, 123] width 172 height 34
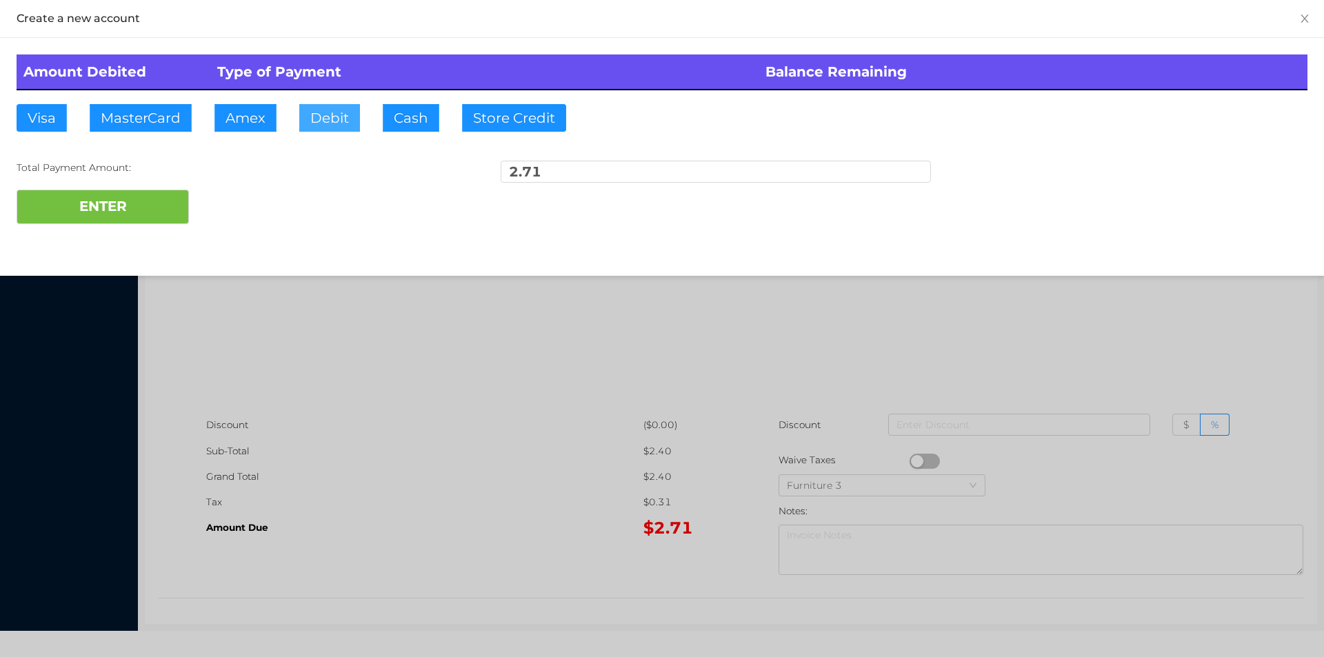
click at [349, 116] on button "Debit" at bounding box center [329, 118] width 61 height 28
type input "4."
click at [123, 215] on button "ENTER" at bounding box center [103, 207] width 172 height 34
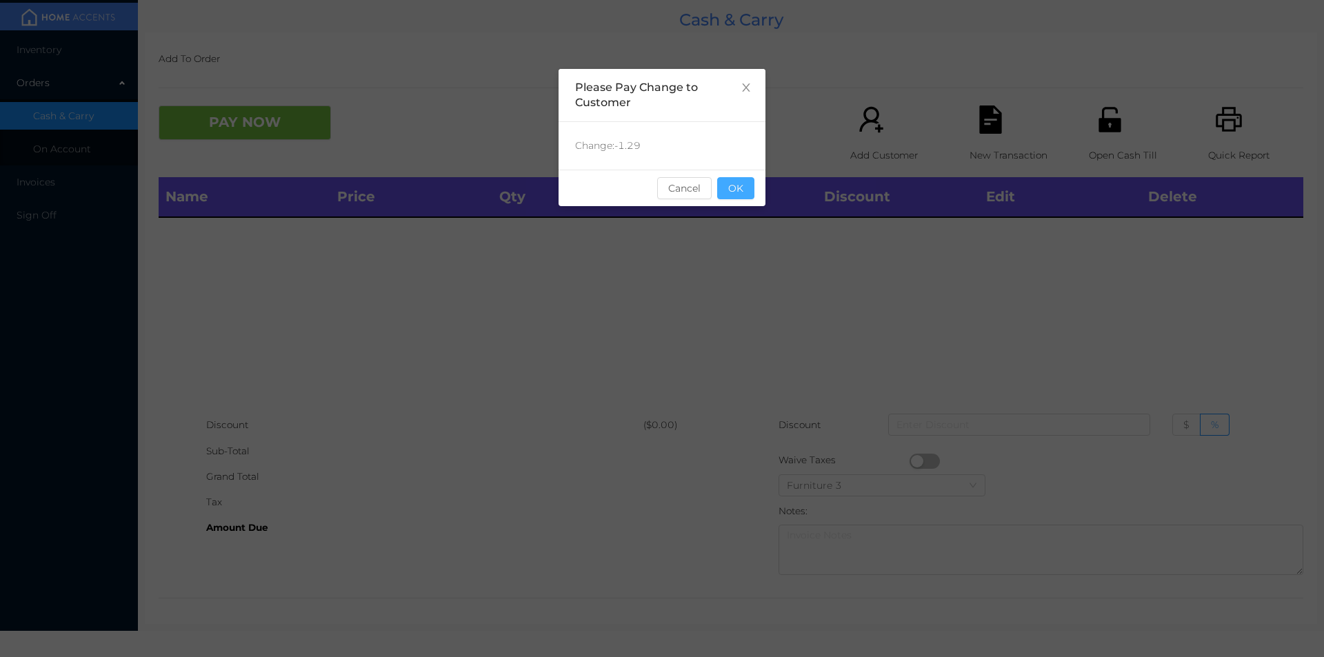
click at [743, 180] on button "OK" at bounding box center [735, 188] width 37 height 22
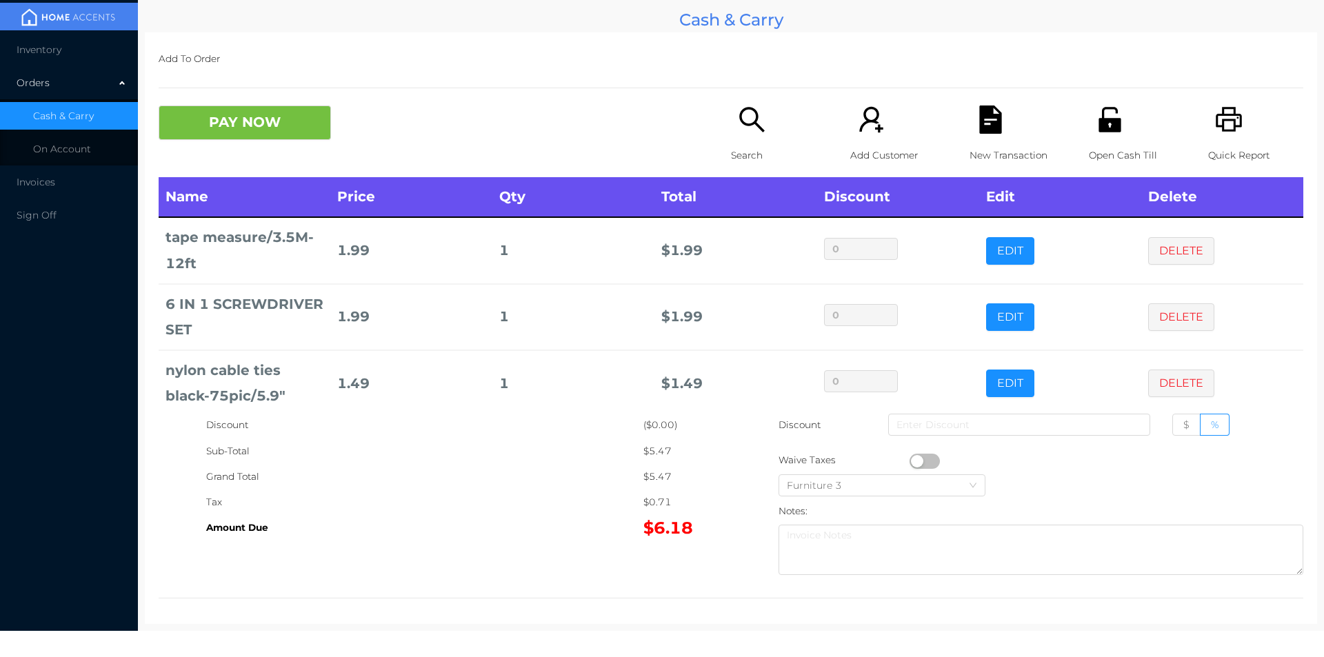
click at [1239, 123] on div "Quick Report" at bounding box center [1255, 142] width 95 height 72
click at [983, 106] on icon "icon: file-text" at bounding box center [990, 120] width 22 height 28
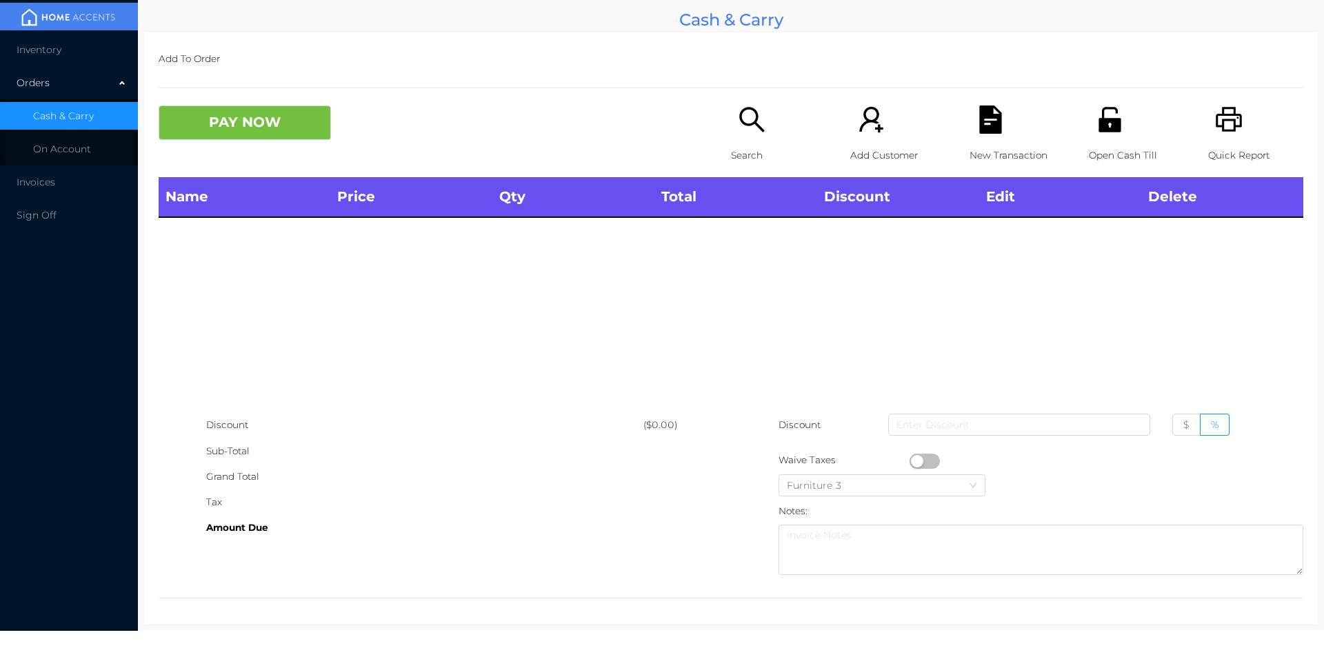
click at [290, 136] on button "PAY NOW" at bounding box center [245, 123] width 172 height 34
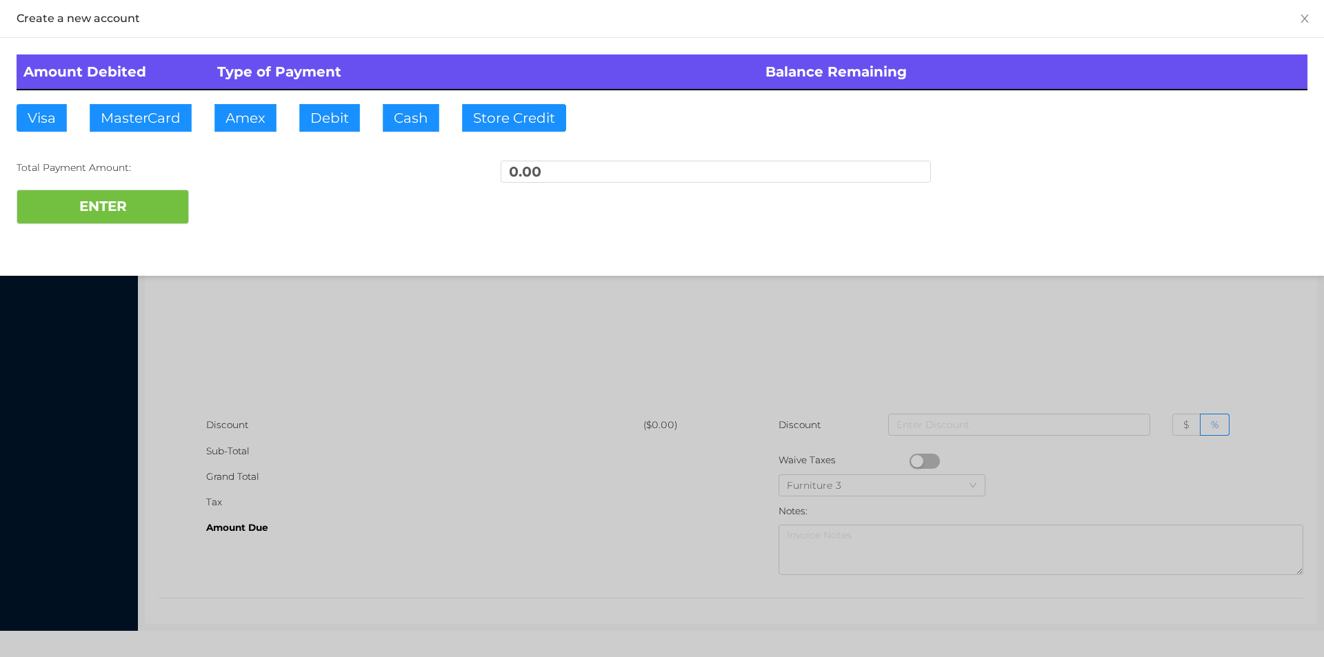
click at [957, 325] on div at bounding box center [662, 328] width 1324 height 657
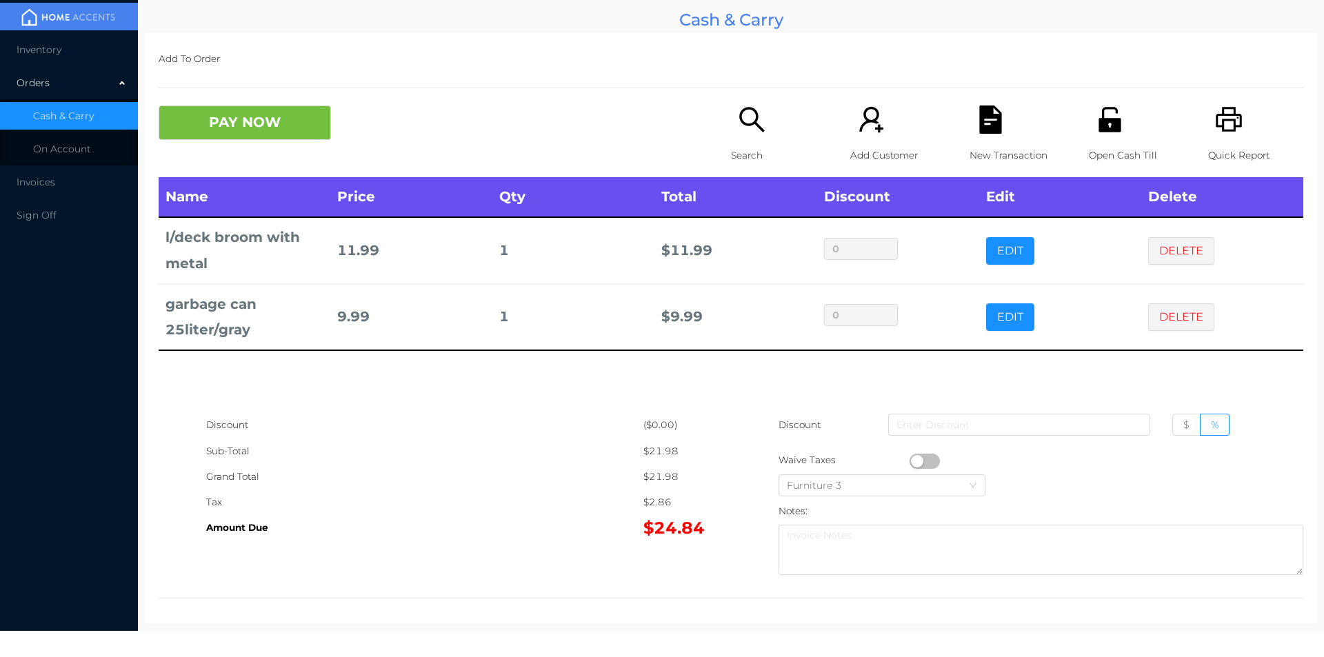
click at [1216, 126] on icon "icon: printer" at bounding box center [1229, 120] width 28 height 28
click at [984, 143] on p "New Transaction" at bounding box center [1017, 156] width 95 height 26
click at [248, 134] on button "PAY NOW" at bounding box center [245, 123] width 172 height 34
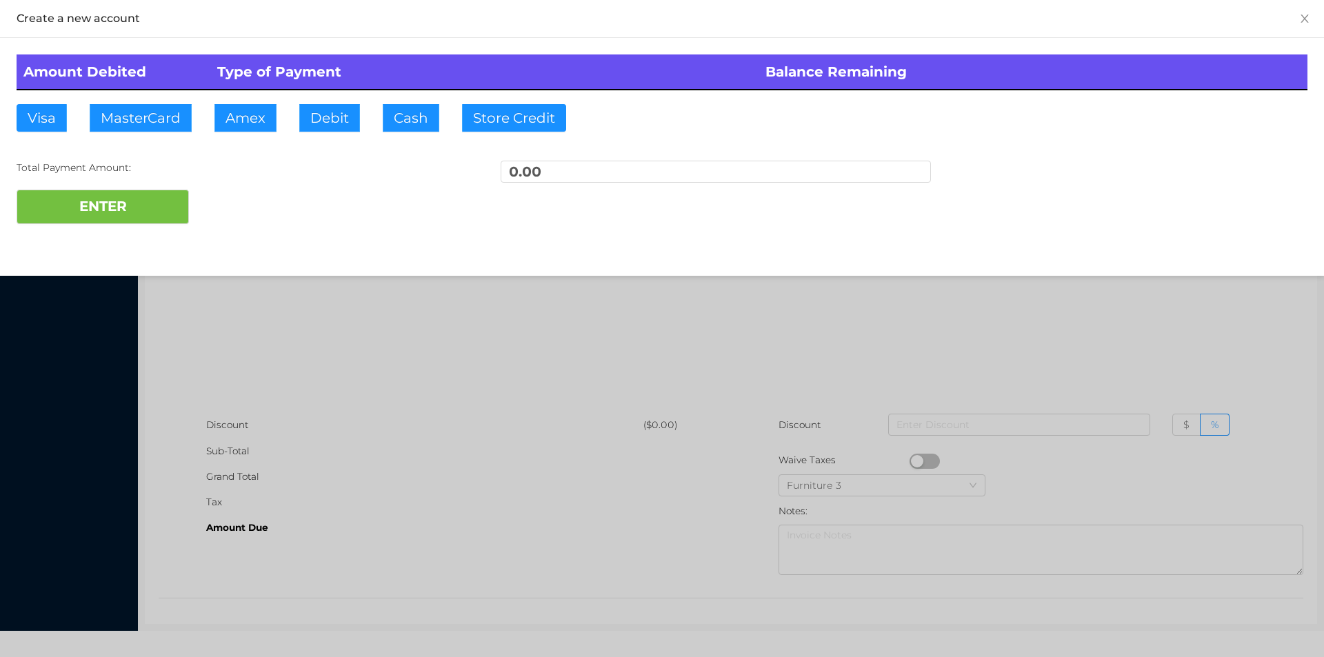
click at [347, 366] on div at bounding box center [662, 328] width 1324 height 657
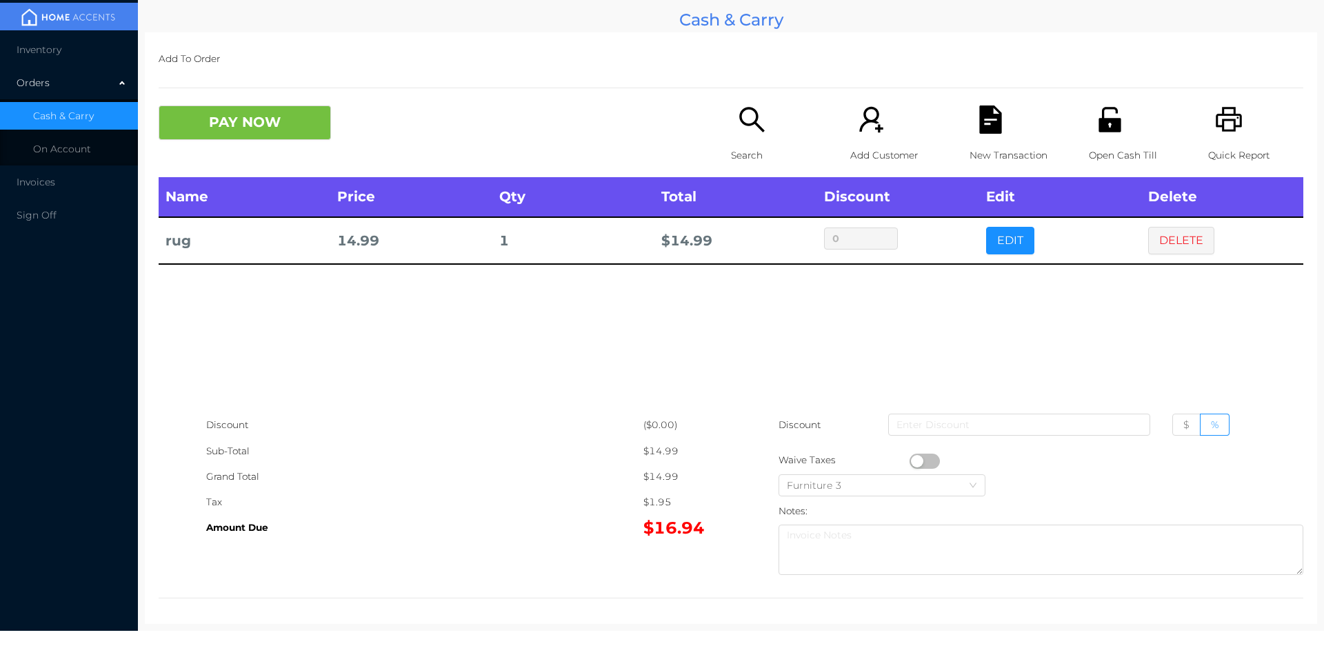
click at [294, 122] on button "PAY NOW" at bounding box center [245, 123] width 172 height 34
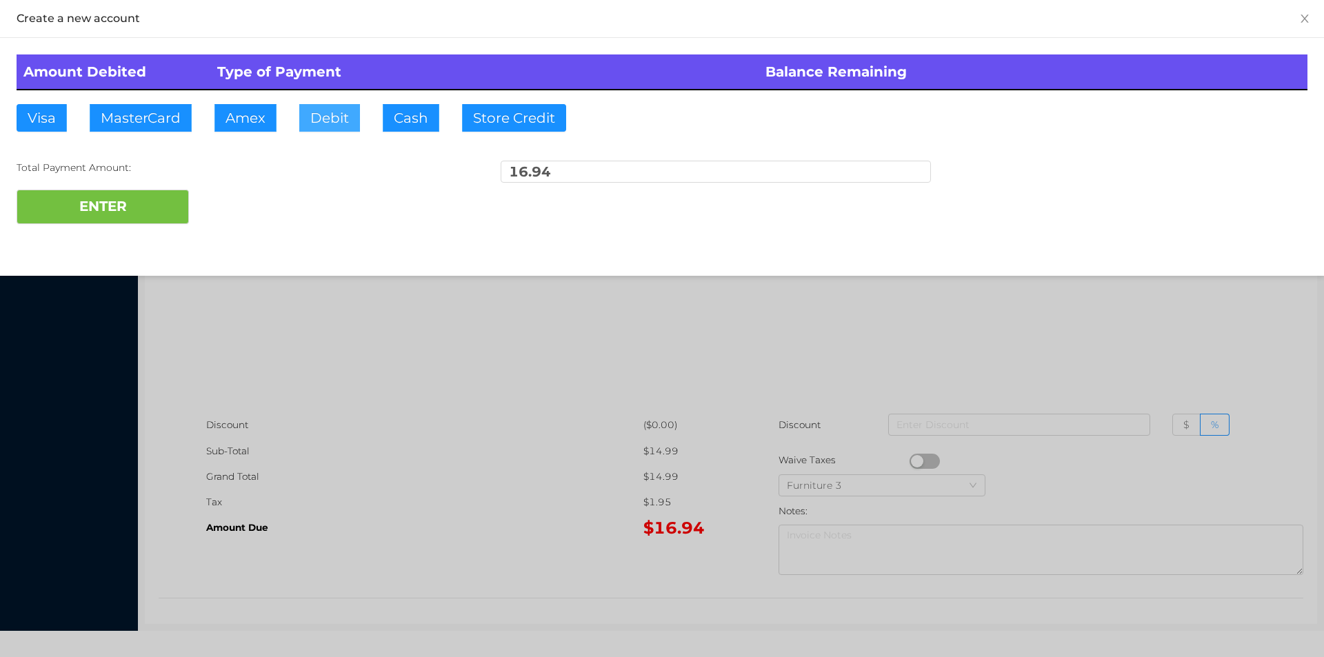
click at [321, 118] on button "Debit" at bounding box center [329, 118] width 61 height 28
click at [156, 219] on button "ENTER" at bounding box center [103, 207] width 172 height 34
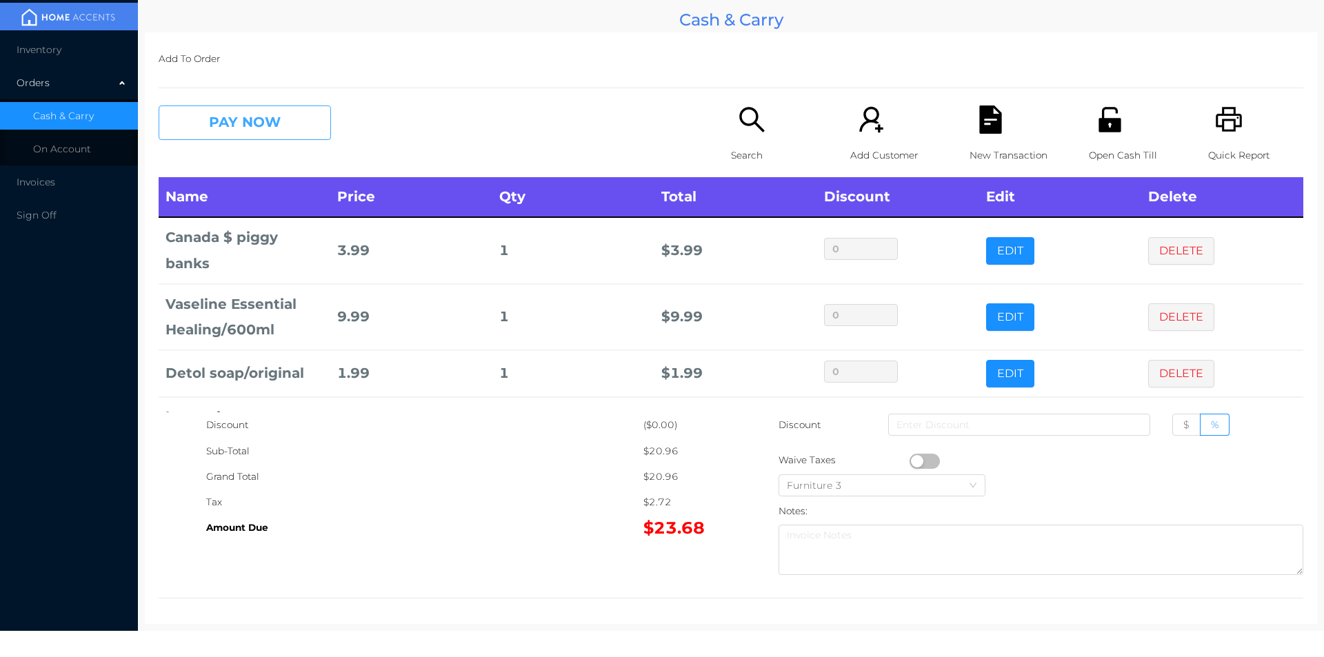
click at [242, 108] on button "PAY NOW" at bounding box center [245, 123] width 172 height 34
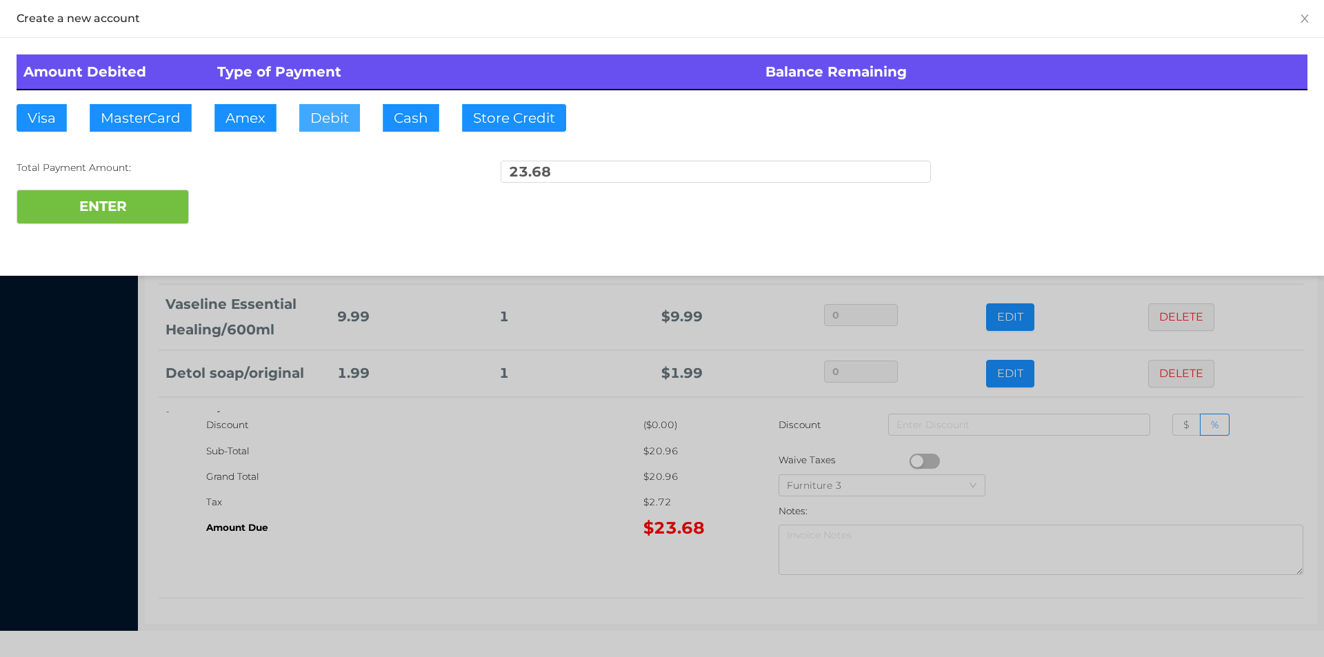
click at [320, 108] on button "Debit" at bounding box center [329, 118] width 61 height 28
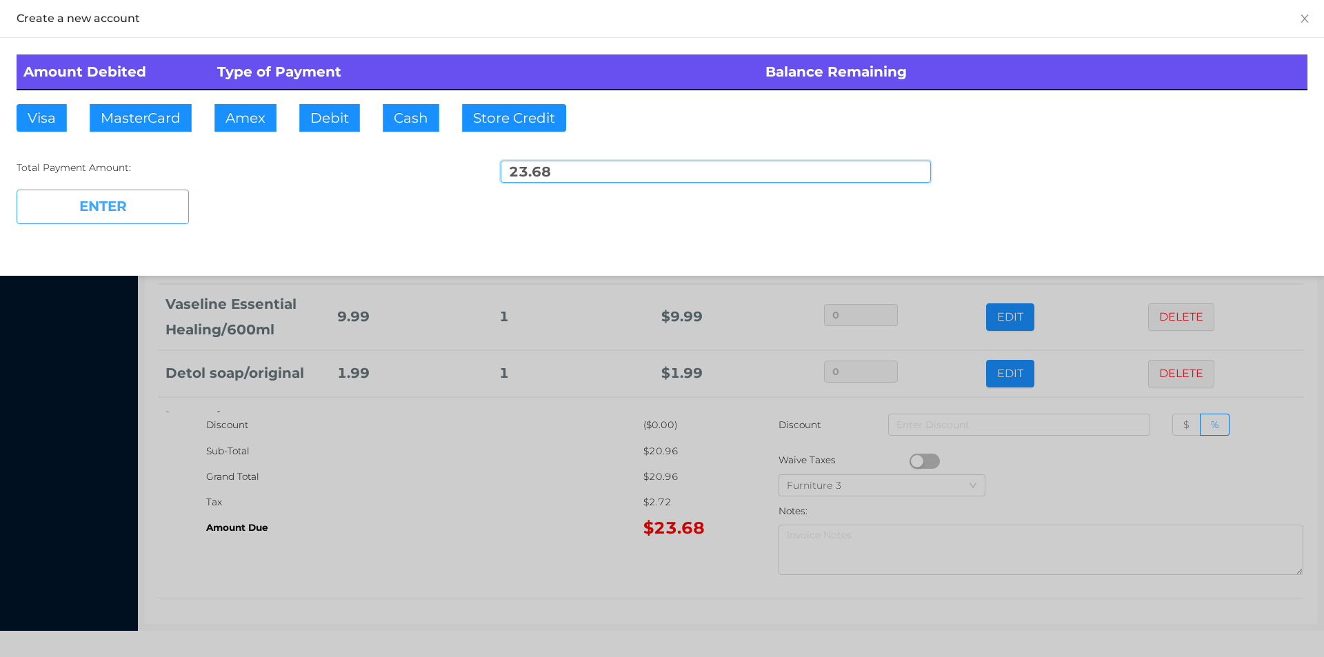
click at [145, 205] on button "ENTER" at bounding box center [103, 207] width 172 height 34
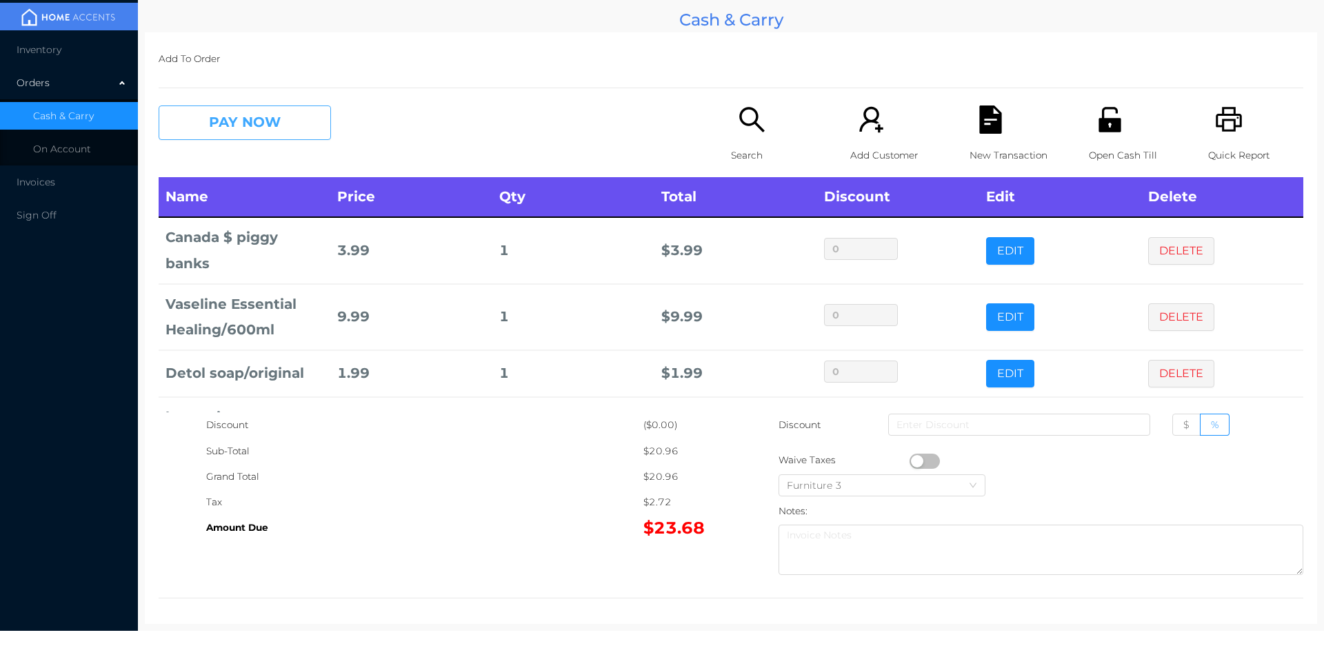
click at [226, 140] on button "PAY NOW" at bounding box center [245, 123] width 172 height 34
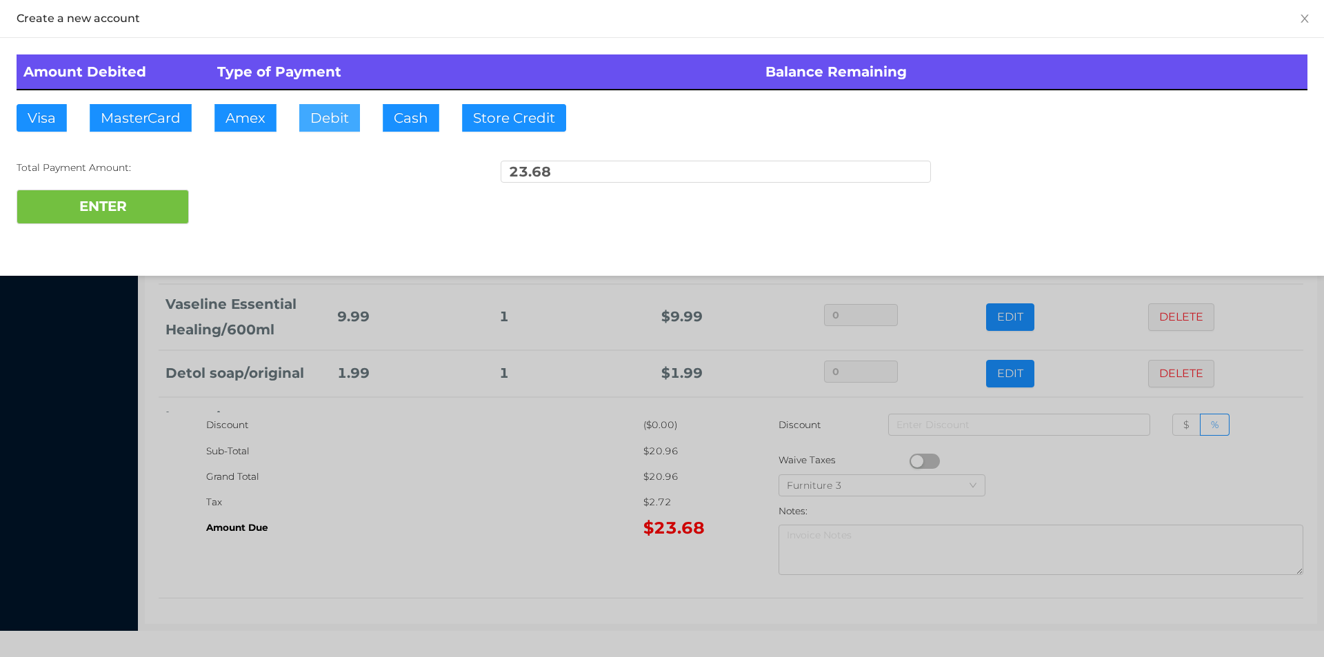
click at [330, 116] on button "Debit" at bounding box center [329, 118] width 61 height 28
click at [161, 210] on button "ENTER" at bounding box center [103, 207] width 172 height 34
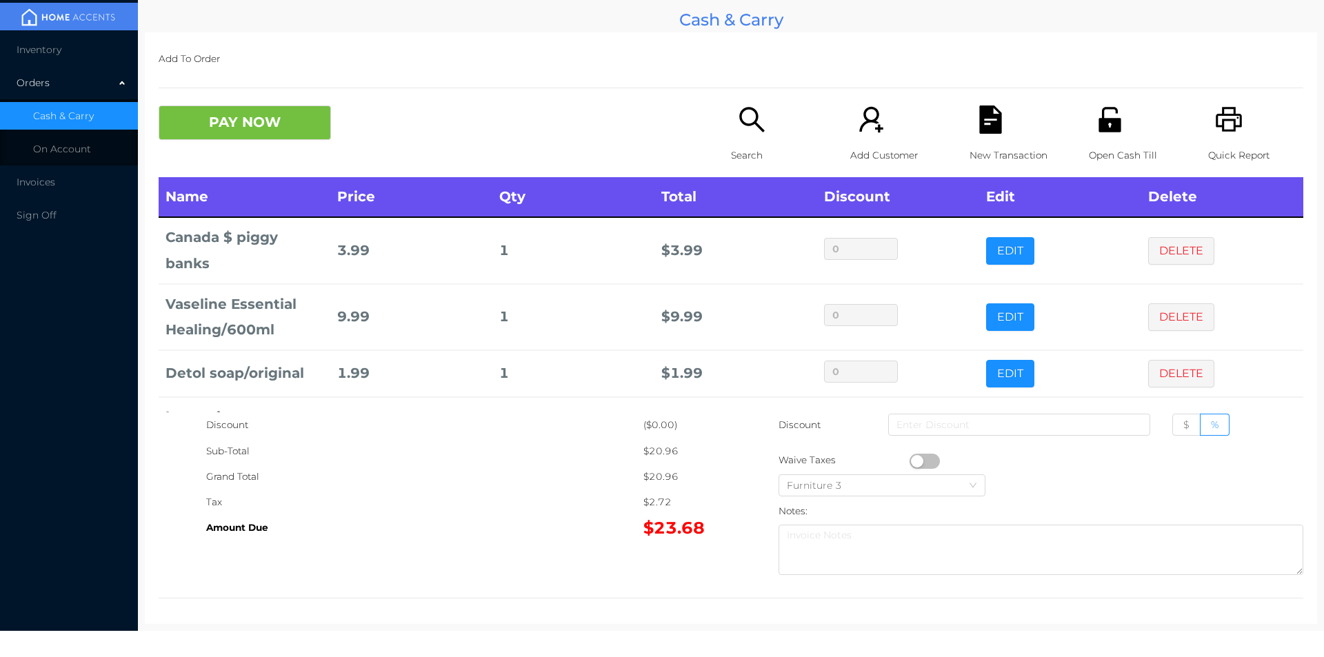
click at [49, 45] on span "Inventory" at bounding box center [39, 49] width 45 height 12
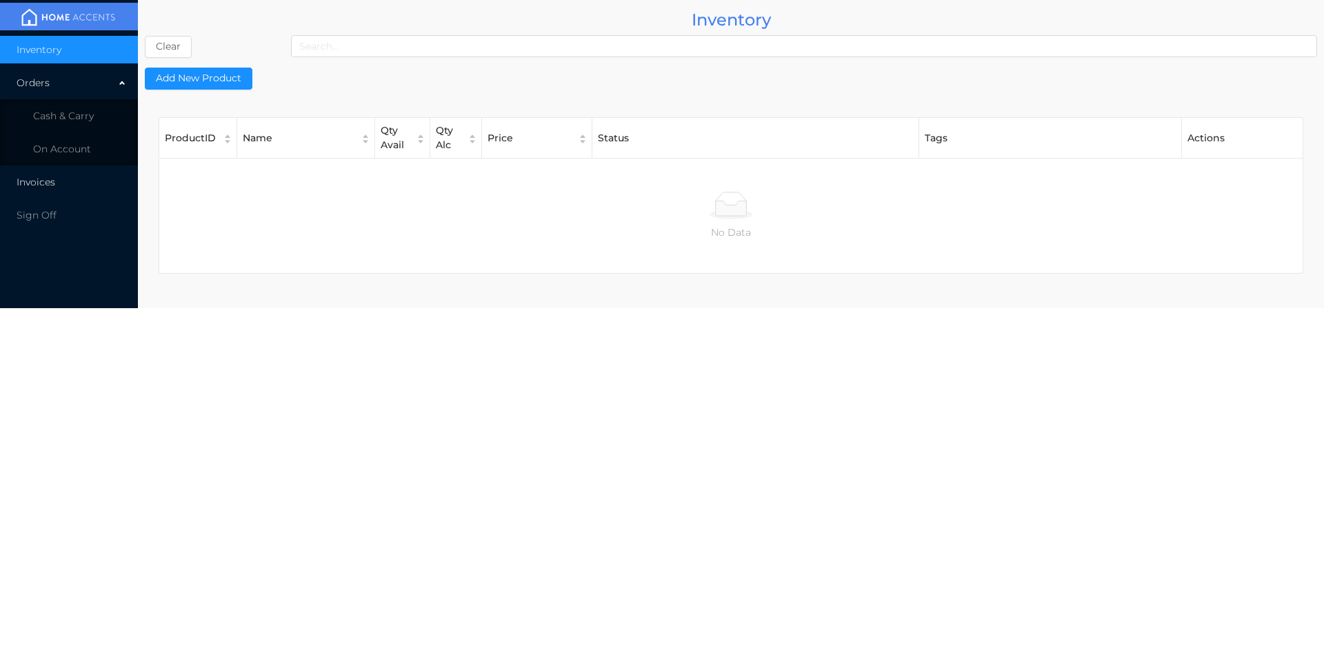
click at [39, 179] on span "Invoices" at bounding box center [36, 182] width 39 height 12
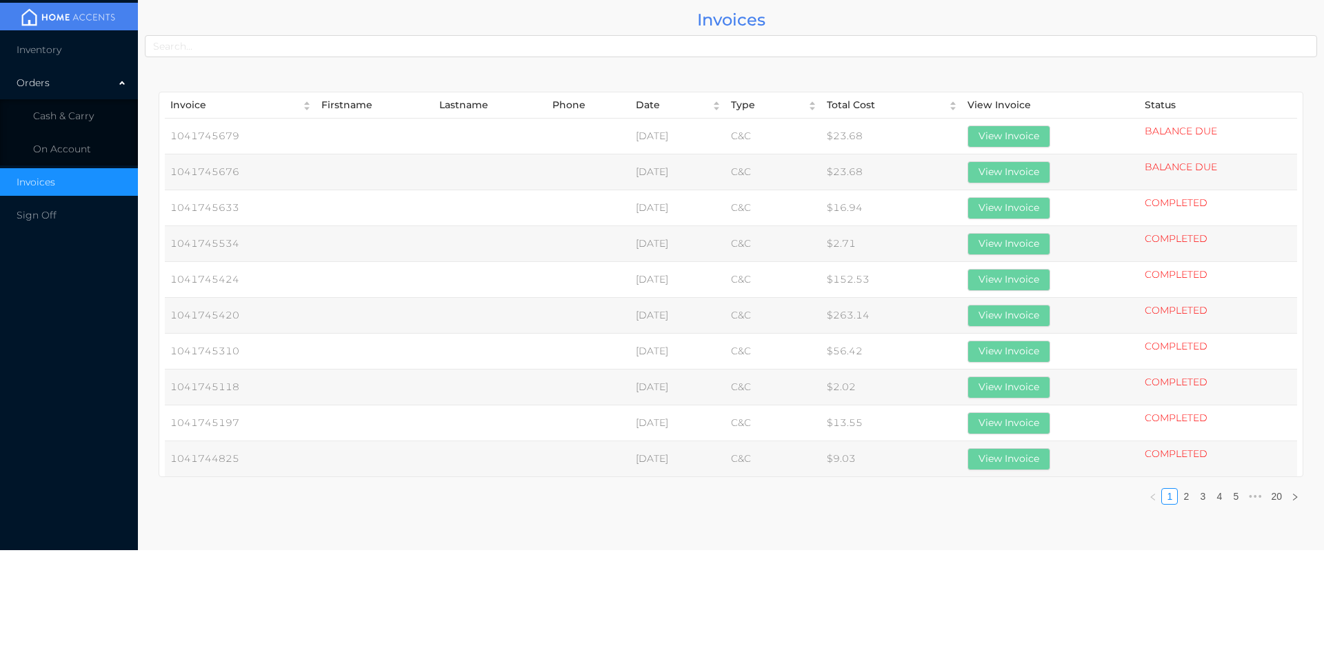
click at [339, 570] on body "Inventory Orders Cash & Carry On Account Invoices Sign Off Invoices Invoice Fir…" at bounding box center [662, 328] width 1324 height 657
click at [66, 114] on span "Cash & Carry" at bounding box center [63, 116] width 61 height 12
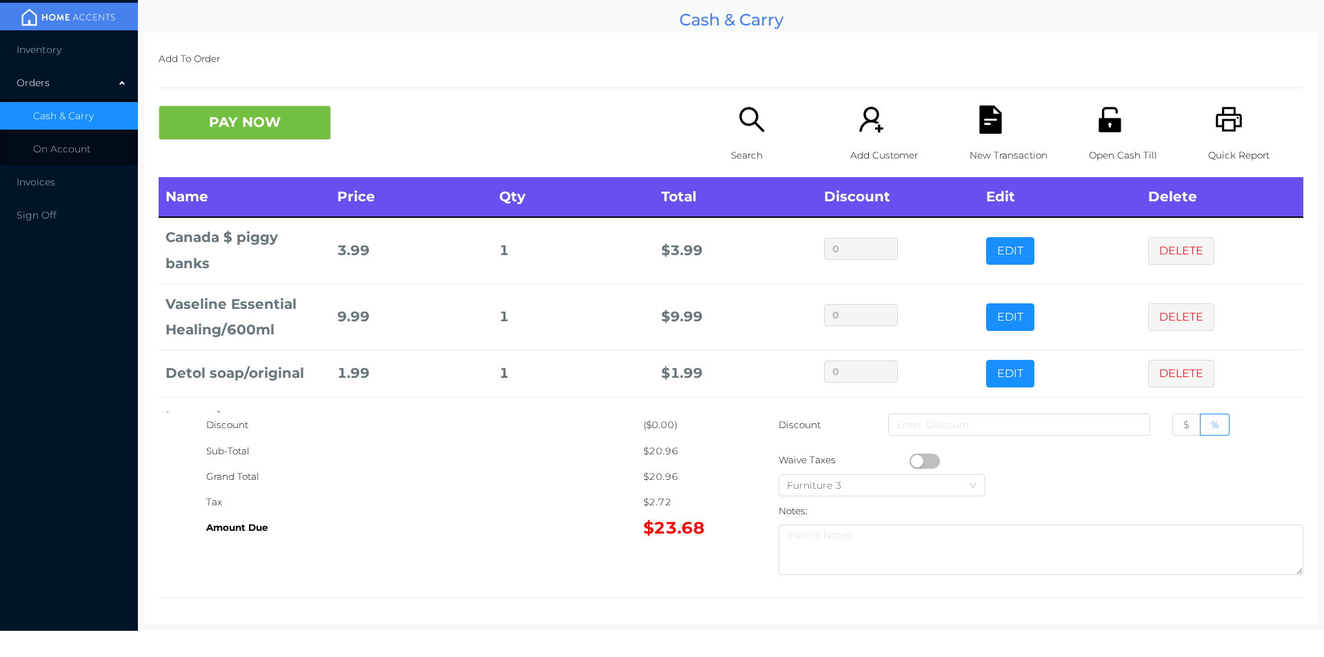
click at [996, 141] on div "New Transaction" at bounding box center [1017, 142] width 95 height 72
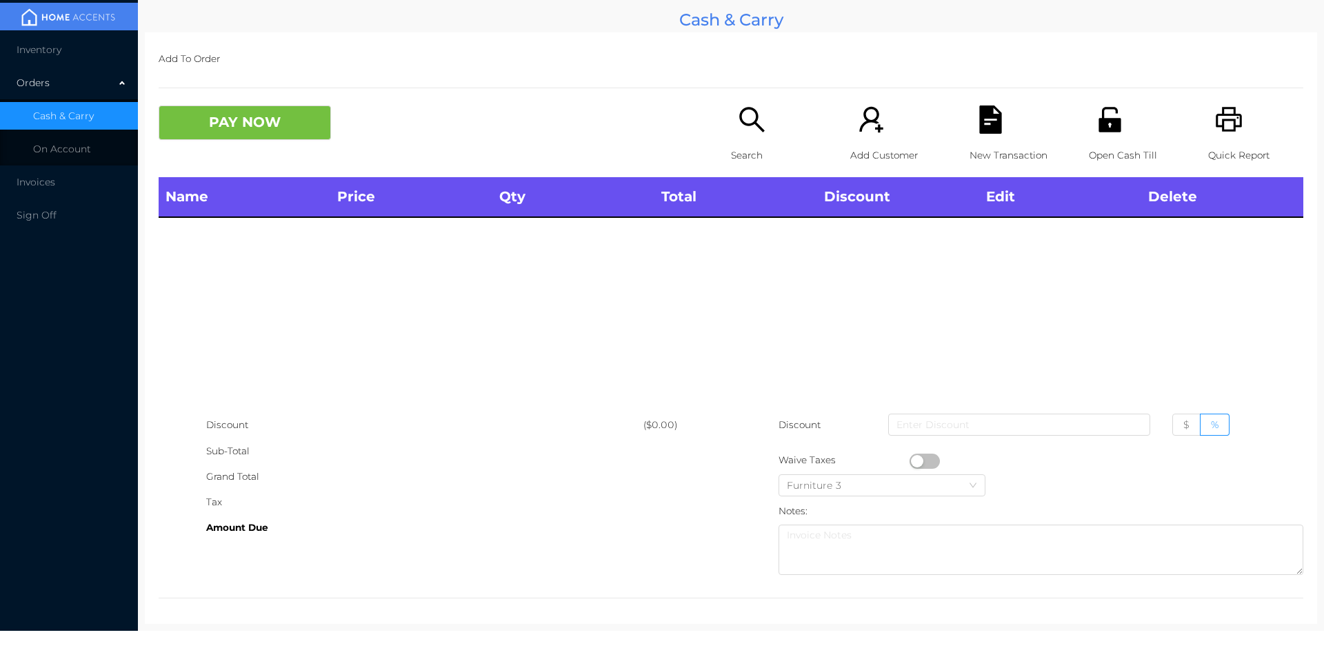
click at [1089, 140] on div "Open Cash Till" at bounding box center [1136, 142] width 95 height 72
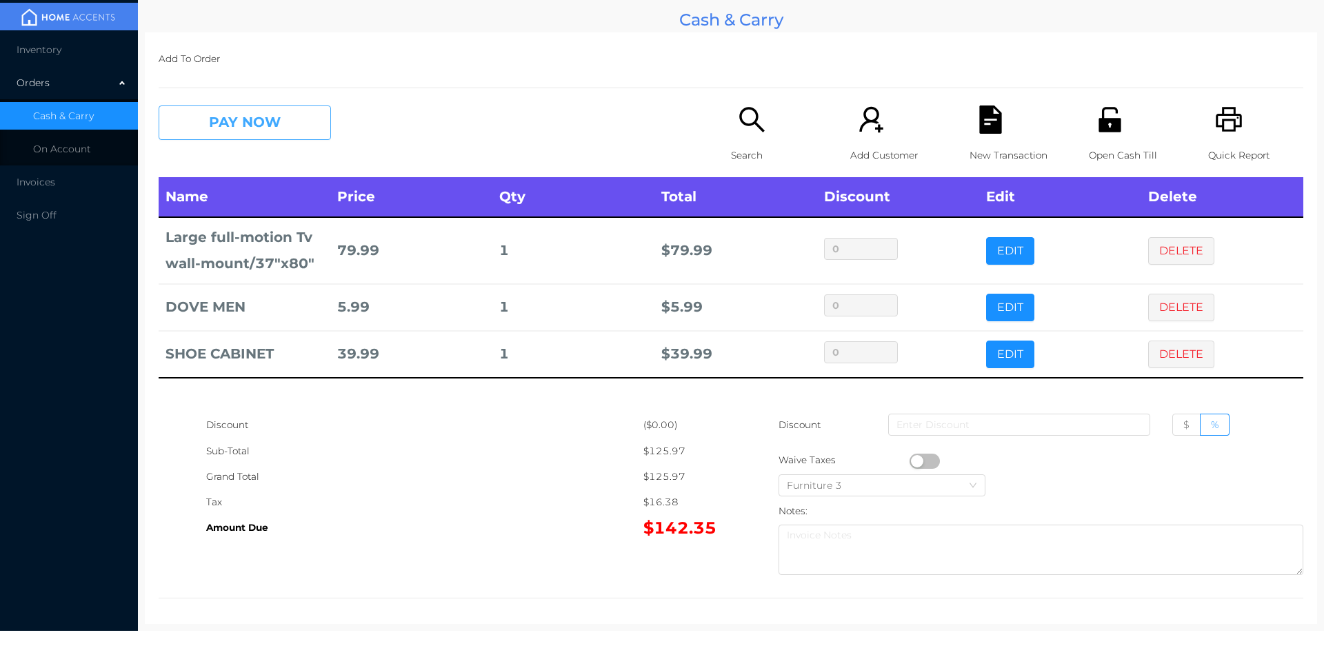
click at [276, 132] on button "PAY NOW" at bounding box center [245, 123] width 172 height 34
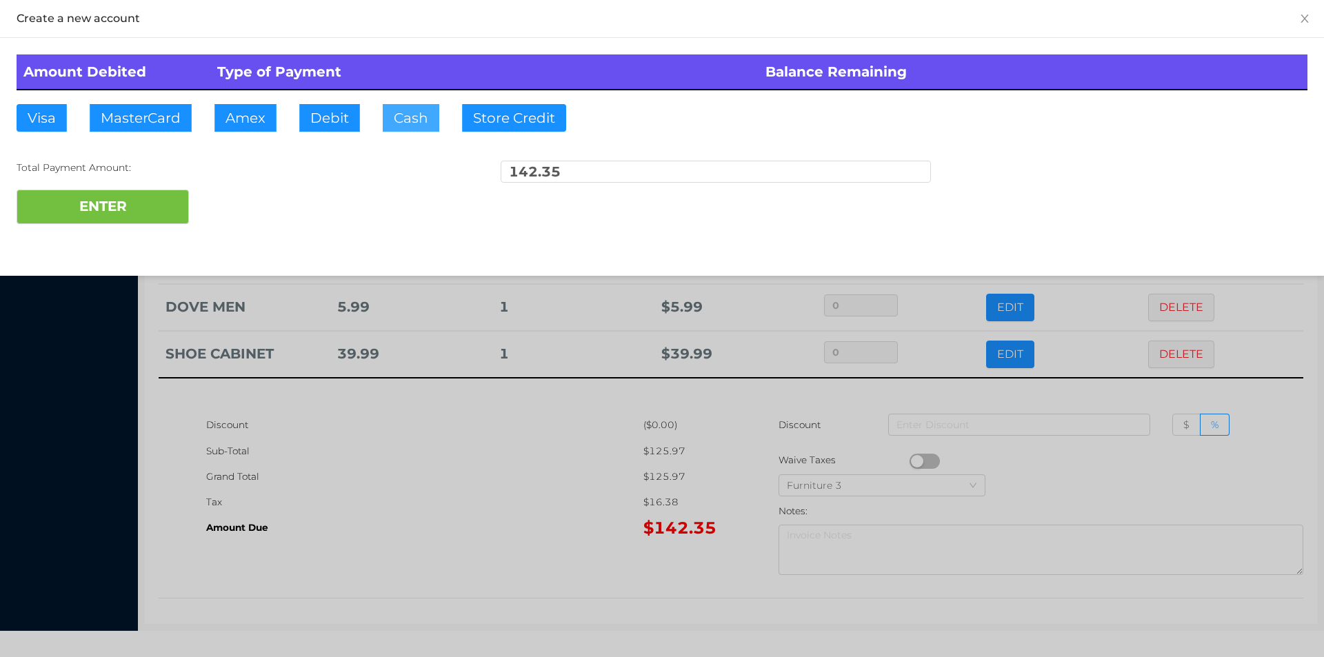
click at [411, 122] on button "Cash" at bounding box center [411, 118] width 57 height 28
type input "200."
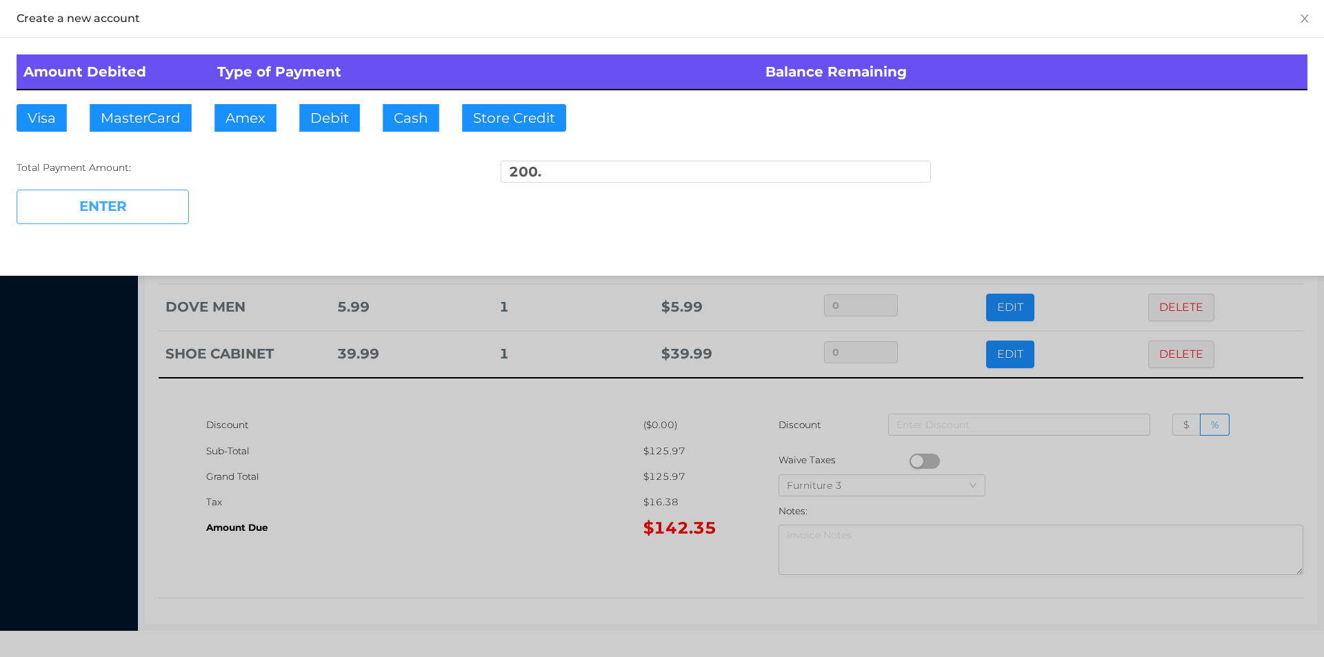
click at [164, 205] on button "ENTER" at bounding box center [103, 207] width 172 height 34
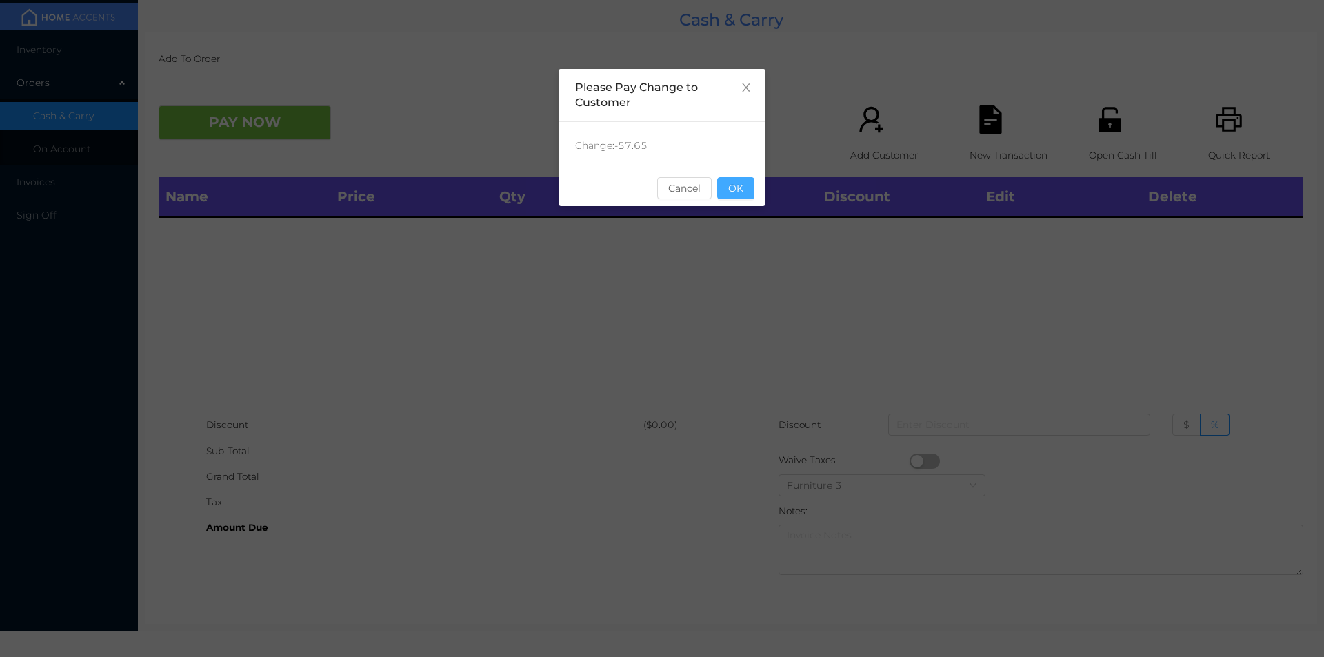
click at [737, 190] on button "OK" at bounding box center [735, 188] width 37 height 22
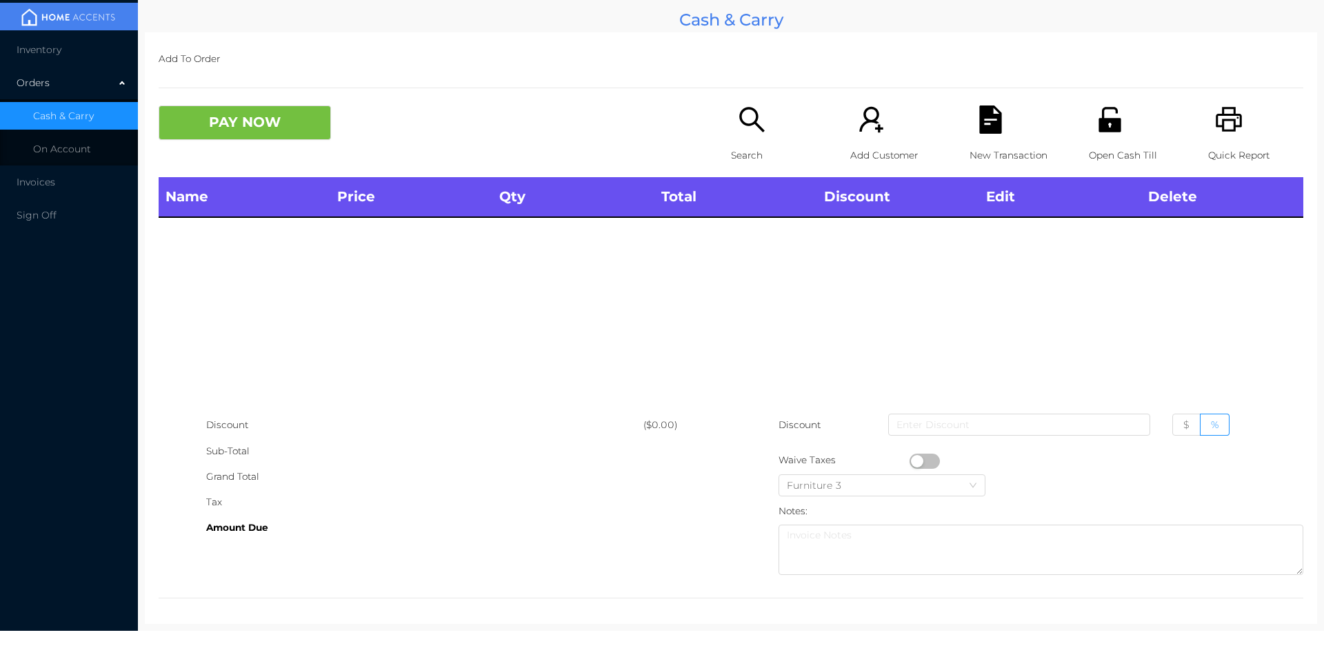
click at [738, 139] on div "Search" at bounding box center [778, 142] width 95 height 72
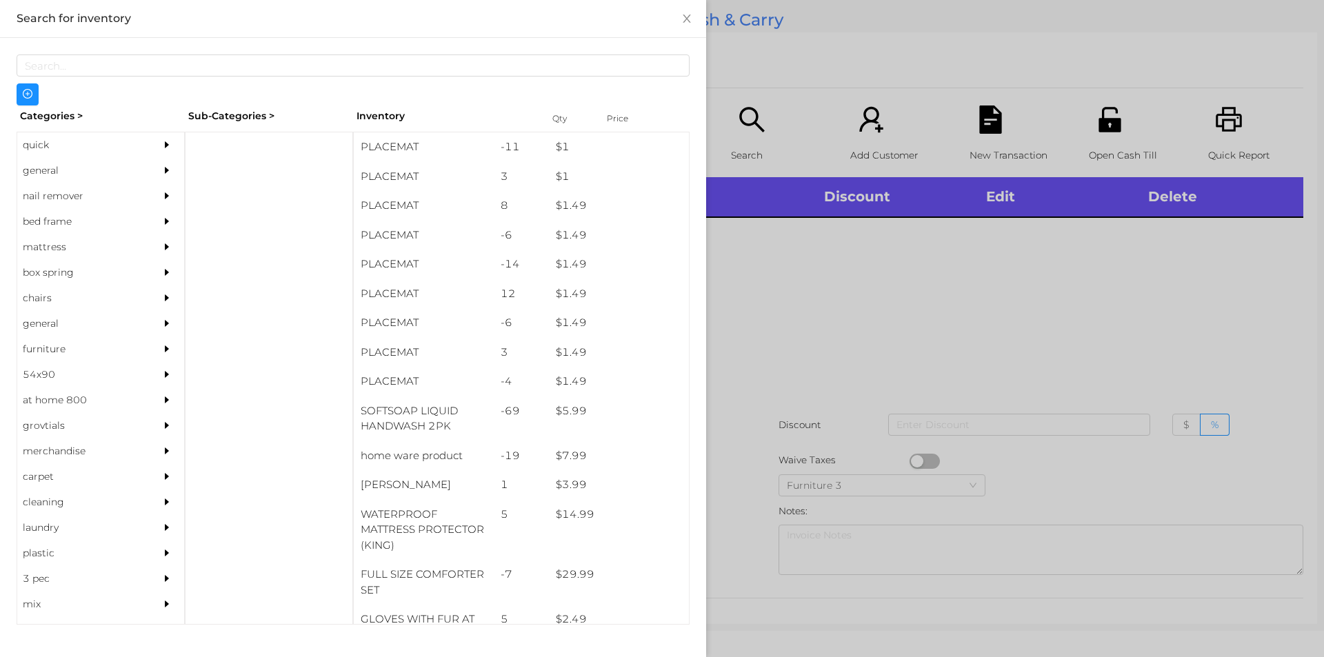
click at [48, 172] on div "general" at bounding box center [80, 171] width 126 height 26
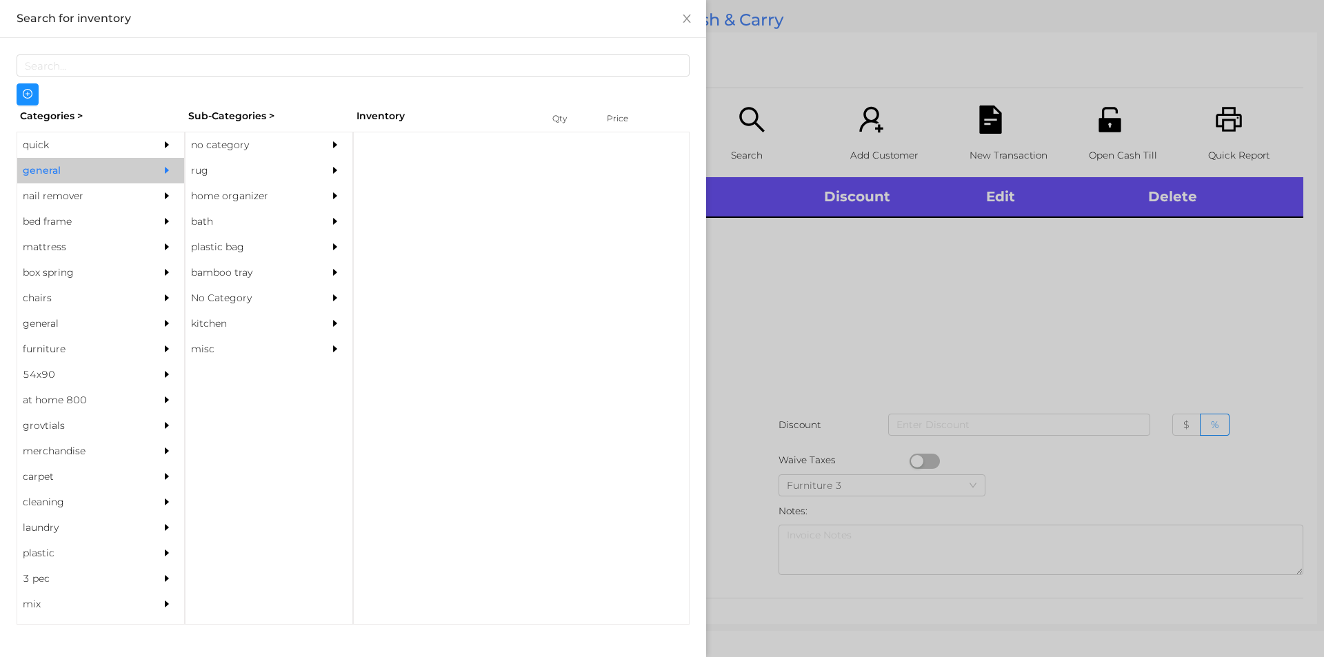
click at [241, 145] on div "no category" at bounding box center [248, 145] width 126 height 26
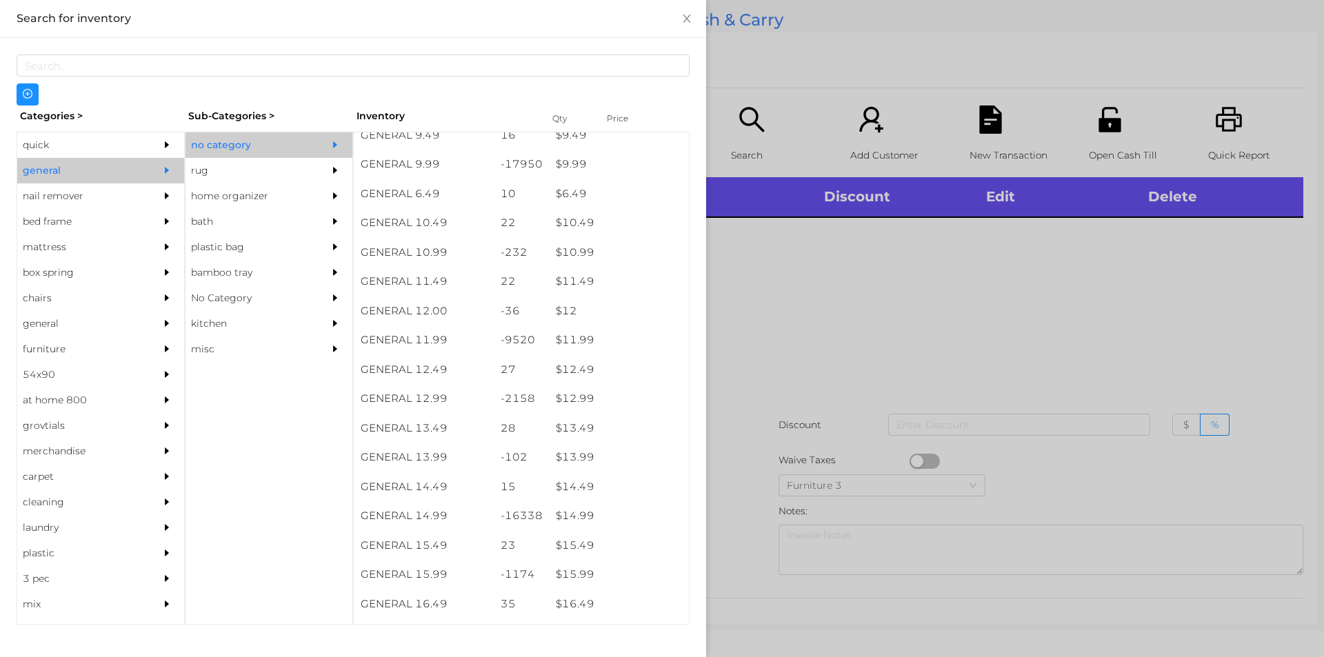
scroll to position [824, 0]
click at [575, 575] on div "$ 15.99" at bounding box center [619, 575] width 140 height 30
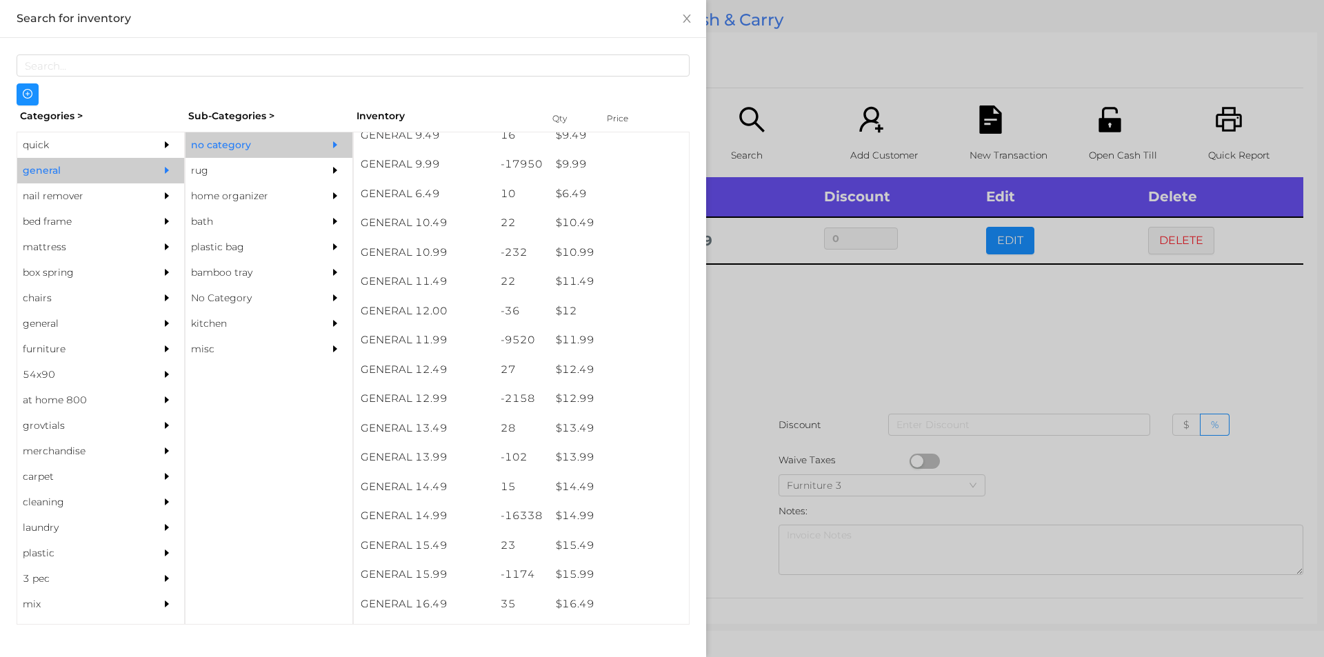
click at [744, 553] on div at bounding box center [662, 328] width 1324 height 657
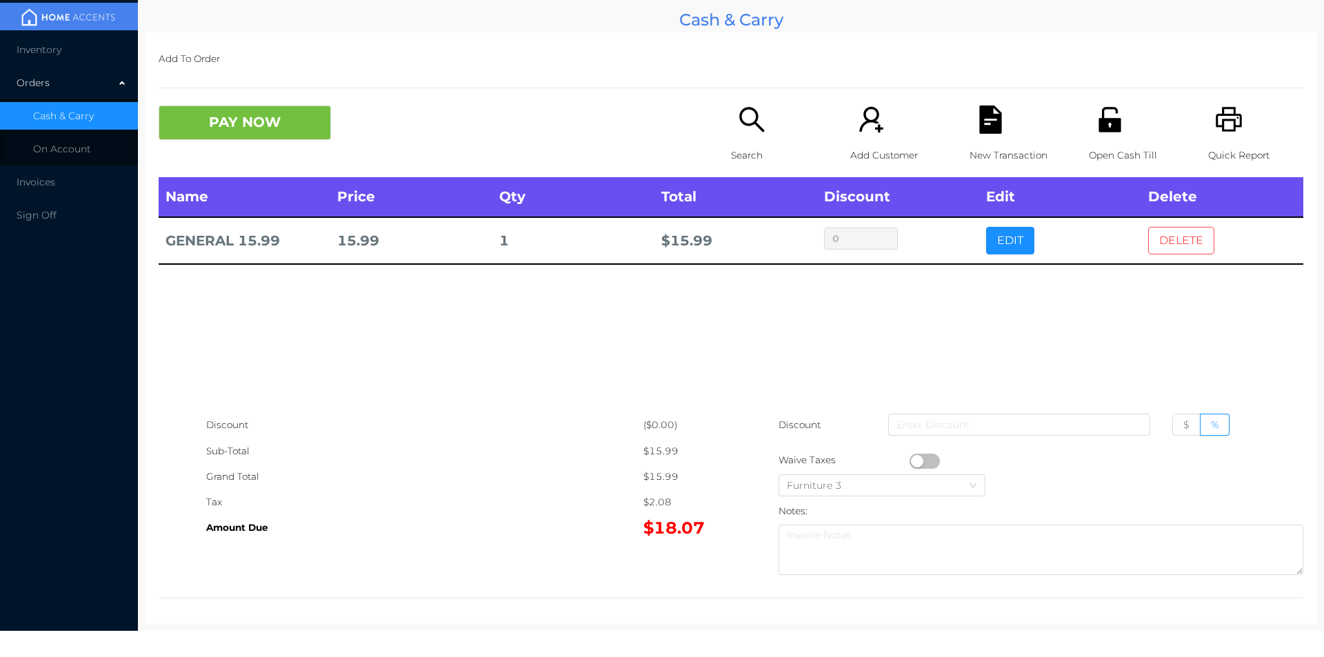
click at [1171, 241] on button "DELETE" at bounding box center [1181, 241] width 66 height 28
click at [743, 125] on icon "icon: search" at bounding box center [751, 119] width 25 height 25
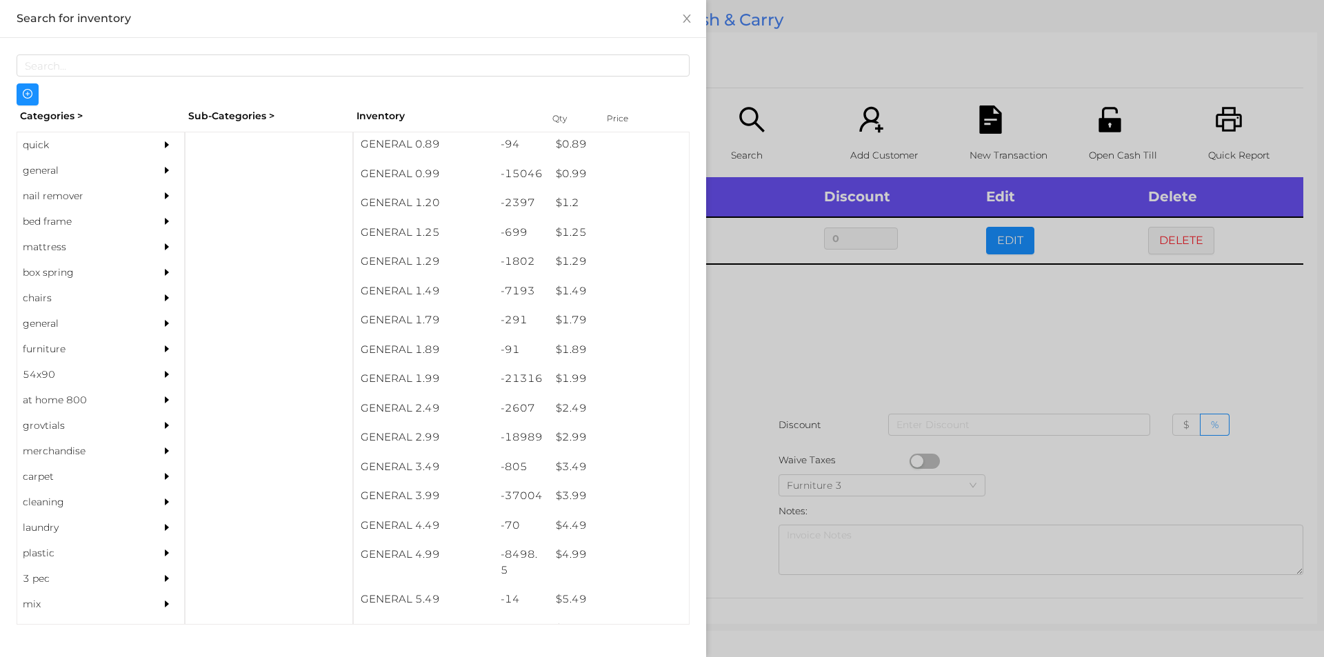
scroll to position [64, 0]
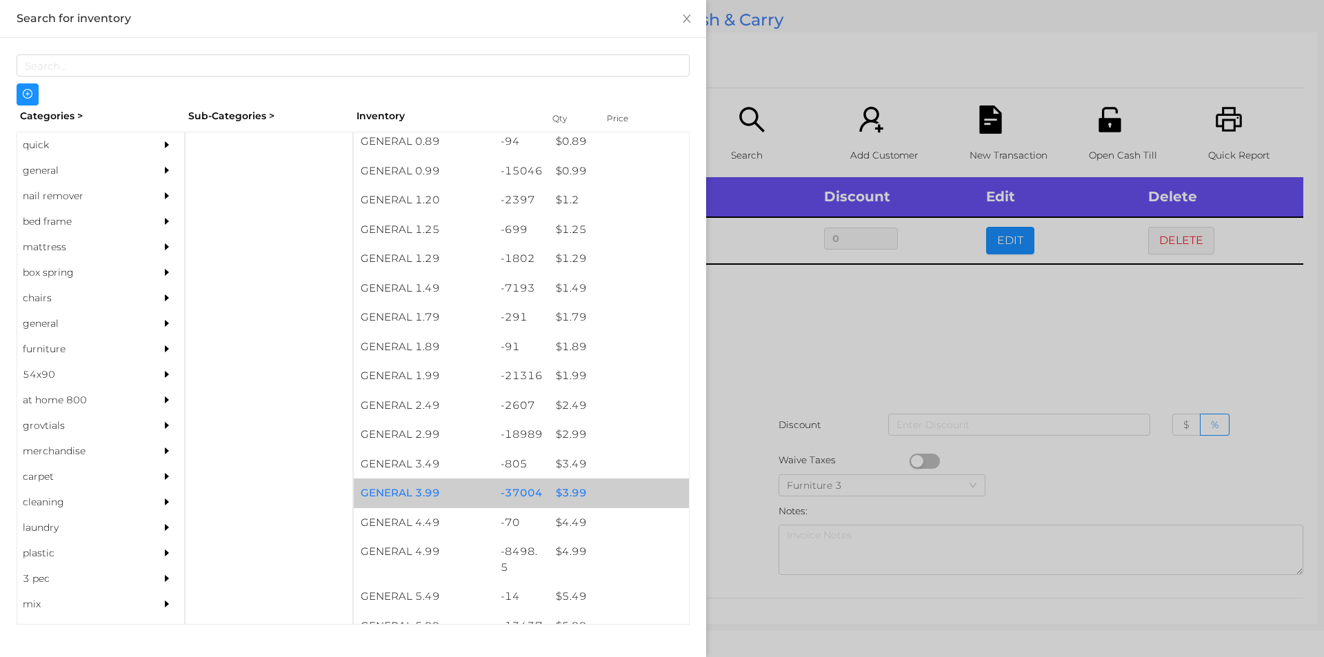
click at [568, 500] on div "$ 3.99" at bounding box center [619, 494] width 140 height 30
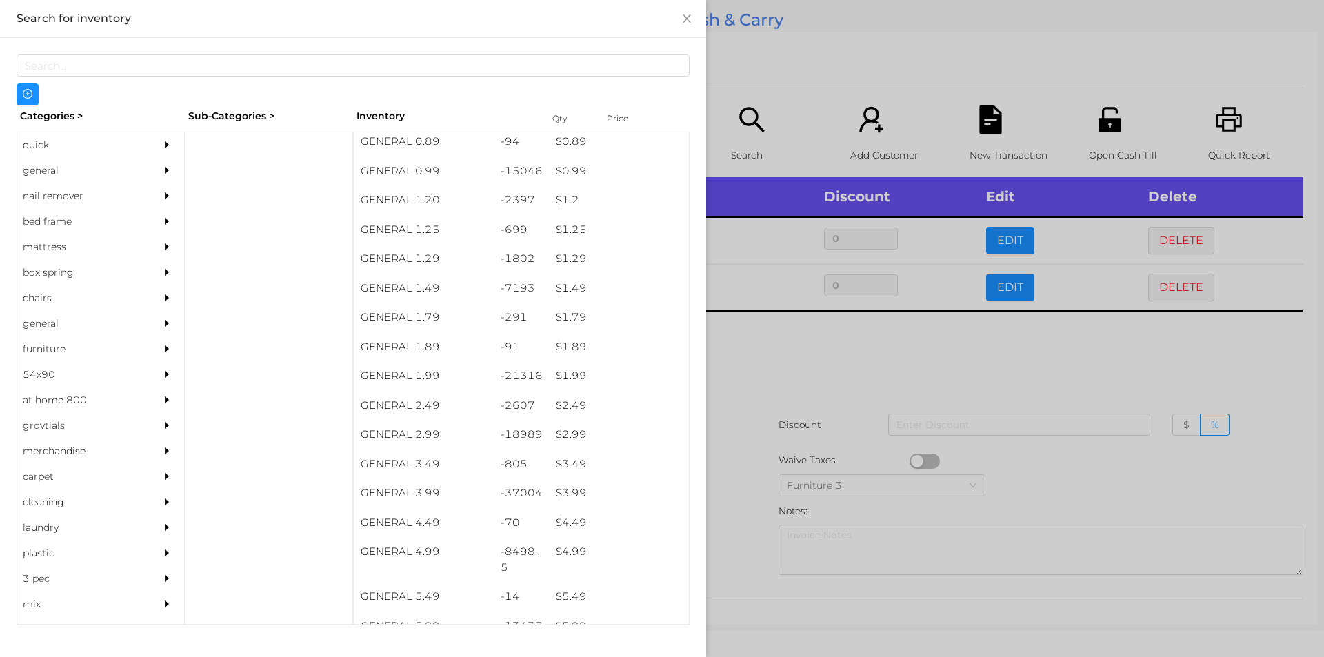
click at [727, 502] on div at bounding box center [662, 328] width 1324 height 657
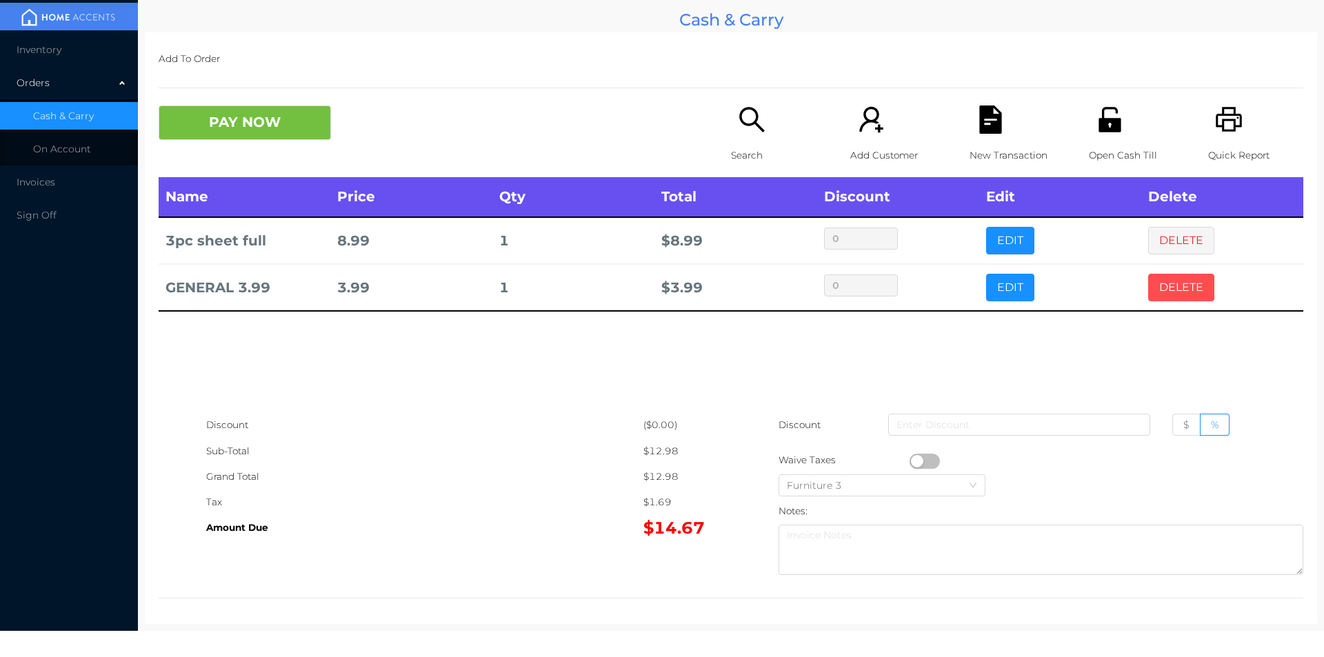
click at [1169, 276] on button "DELETE" at bounding box center [1181, 288] width 66 height 28
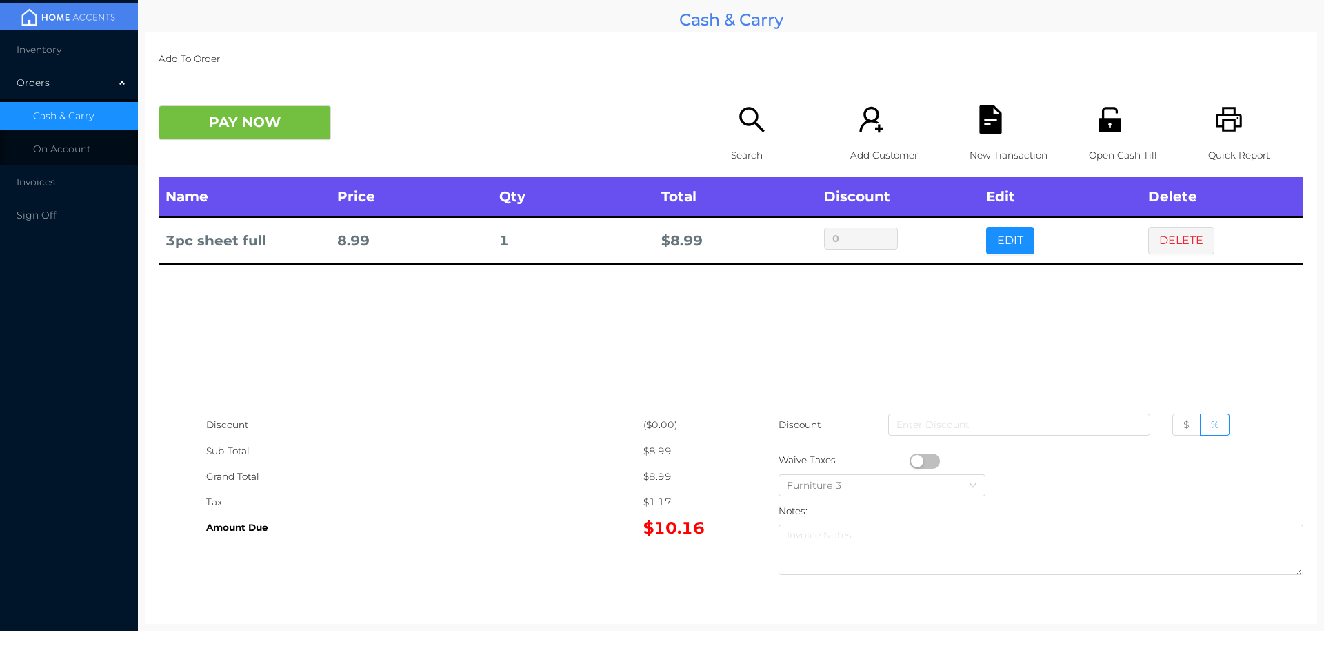
click at [754, 124] on icon "icon: search" at bounding box center [752, 120] width 28 height 28
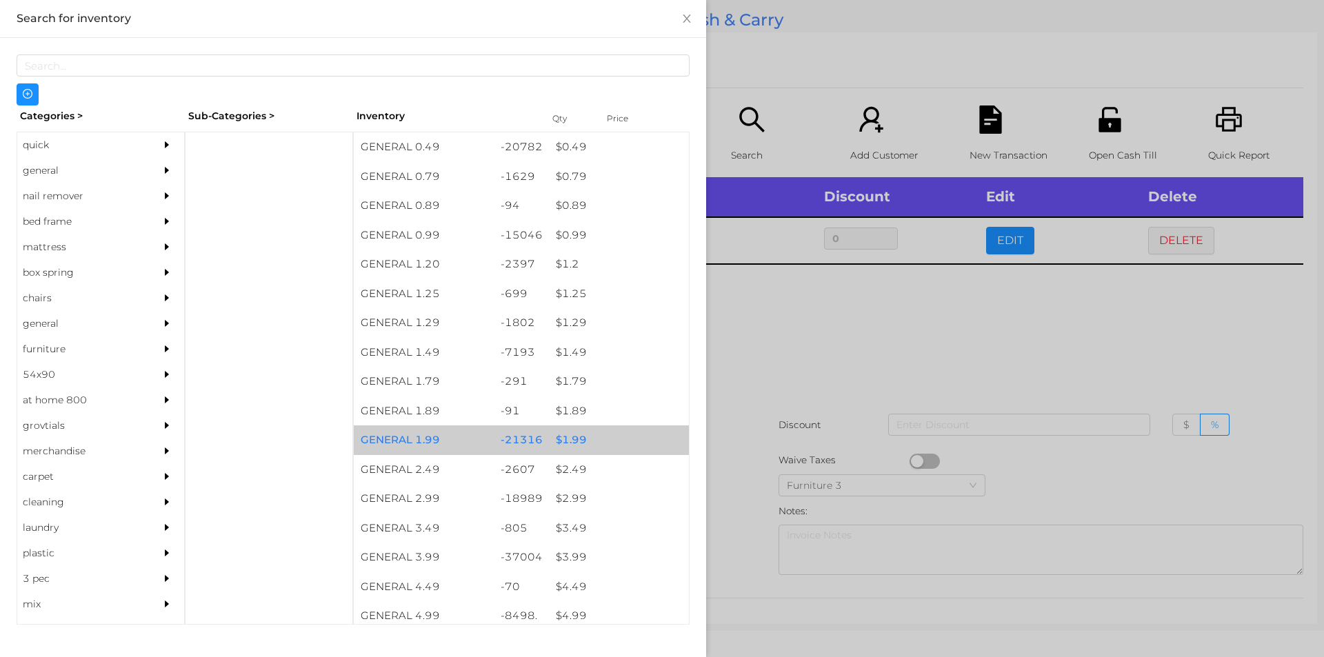
click at [574, 444] on div "$ 1.99" at bounding box center [619, 440] width 140 height 30
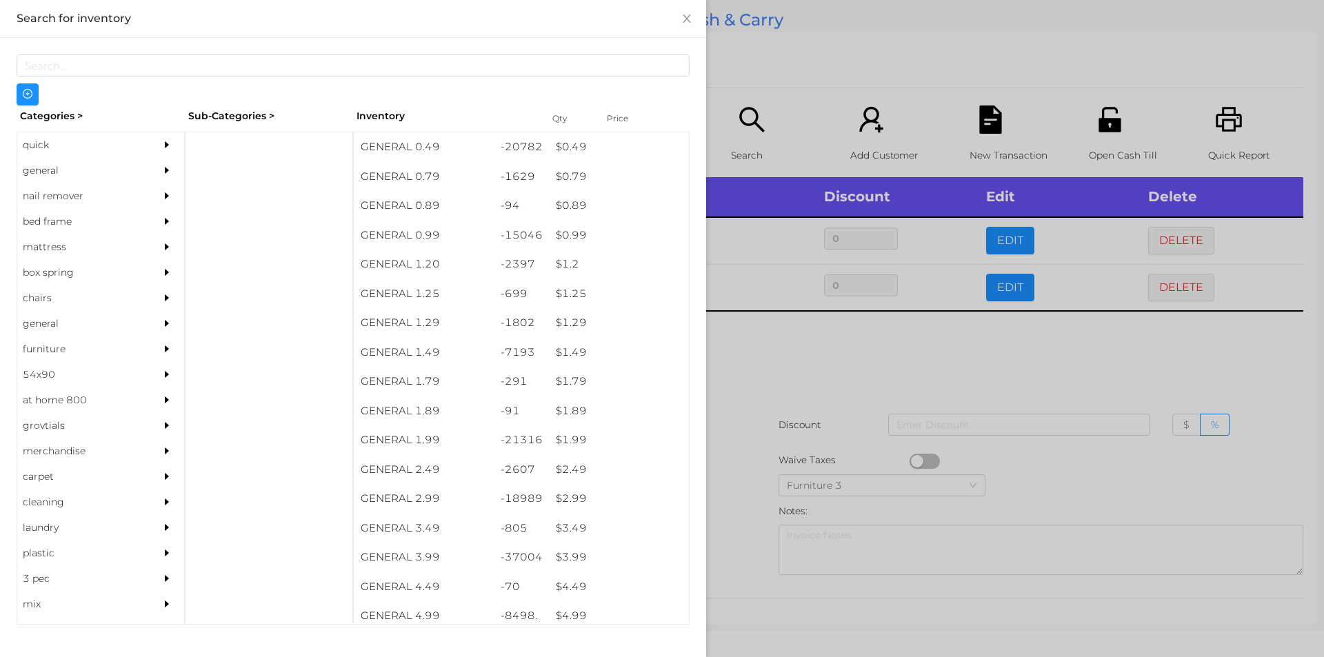
click at [756, 388] on div at bounding box center [662, 328] width 1324 height 657
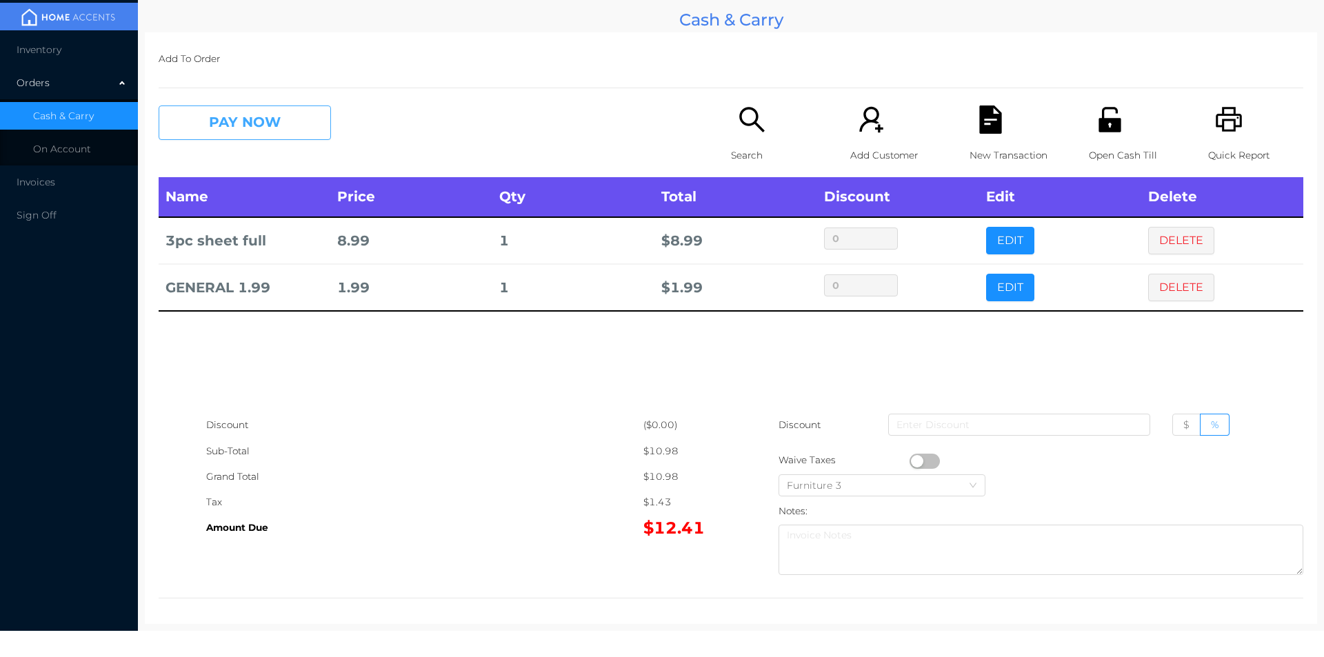
click at [218, 119] on button "PAY NOW" at bounding box center [245, 123] width 172 height 34
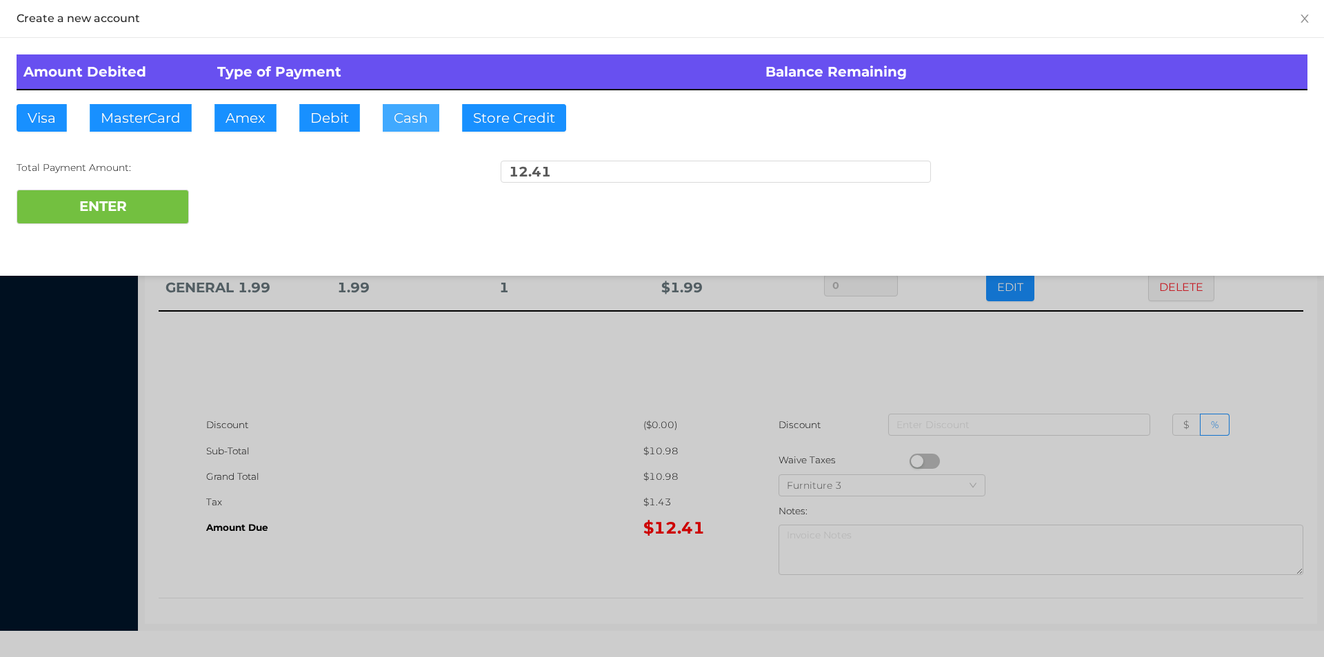
click at [392, 123] on button "Cash" at bounding box center [411, 118] width 57 height 28
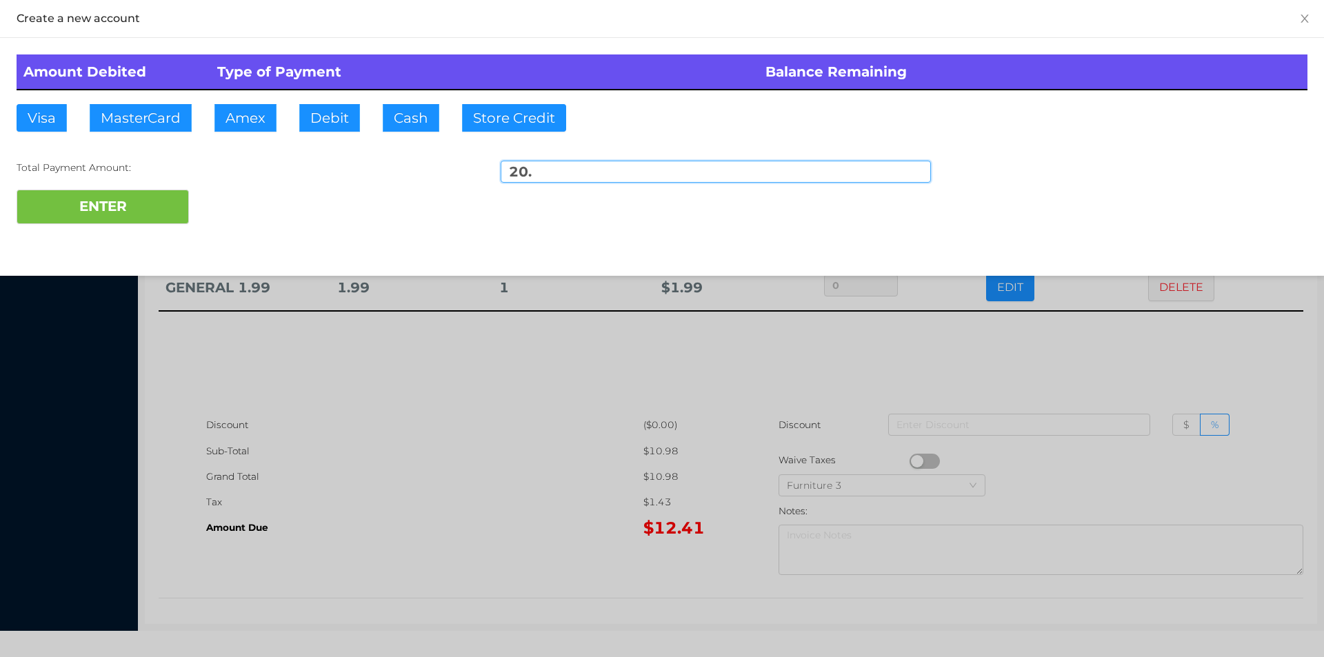
type input "20."
click at [151, 242] on div "Create a new account Amount Debited Type of Payment Balance Remaining Visa Mast…" at bounding box center [662, 138] width 1324 height 276
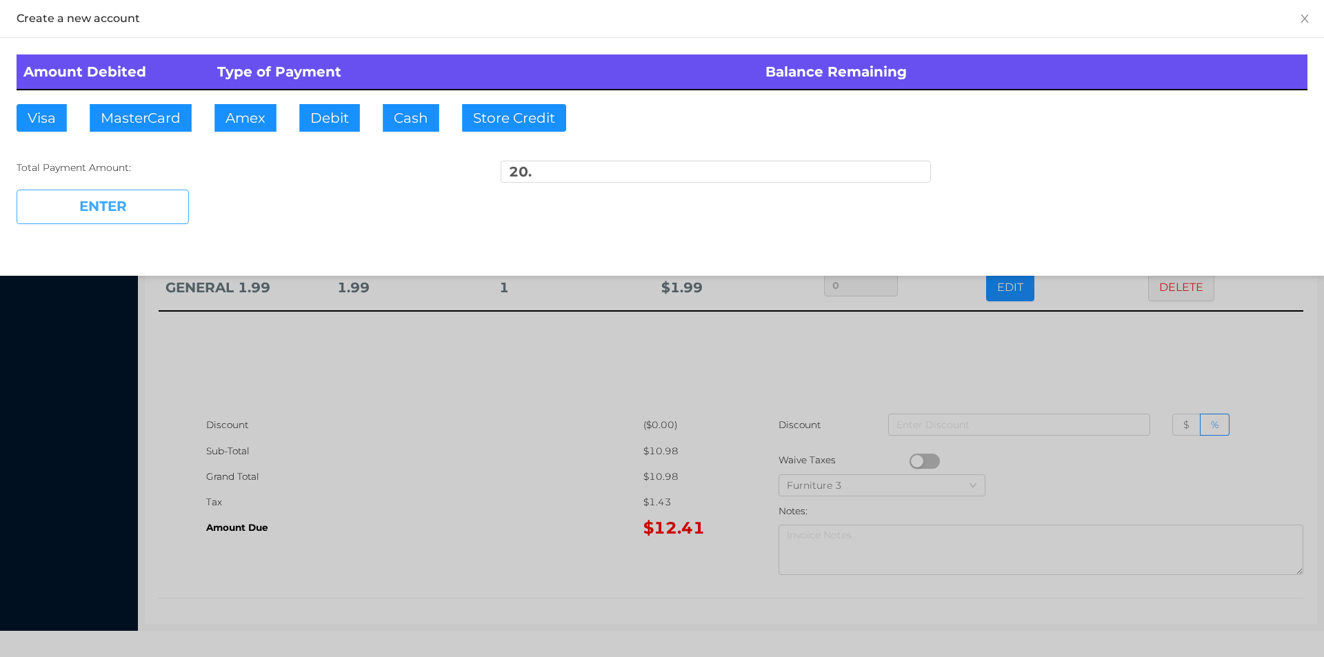
click at [150, 207] on button "ENTER" at bounding box center [103, 207] width 172 height 34
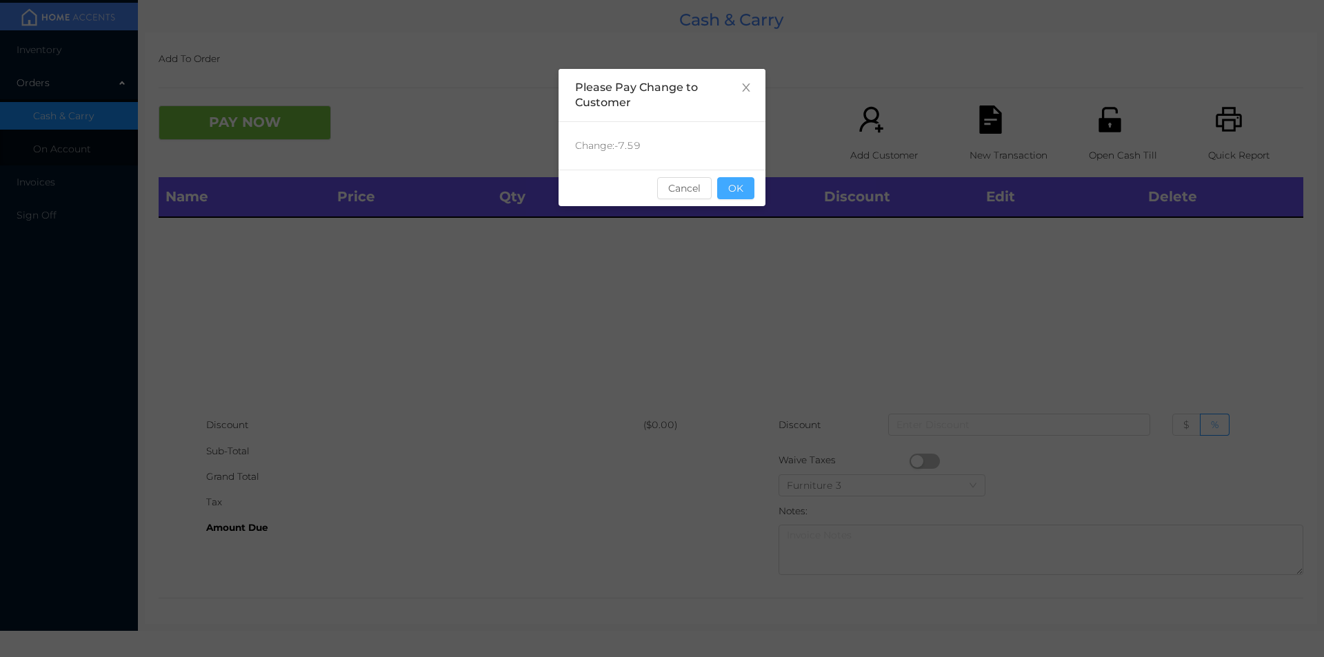
click at [745, 190] on button "OK" at bounding box center [735, 188] width 37 height 22
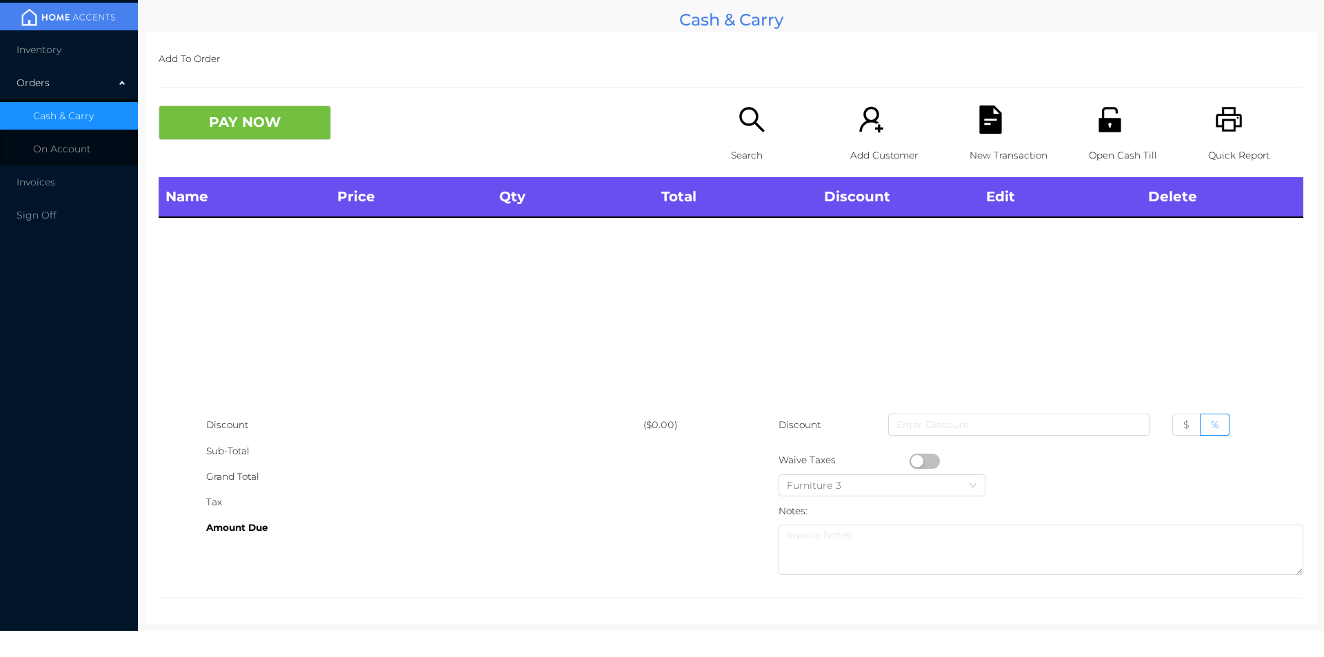
click at [746, 134] on div "Search" at bounding box center [778, 142] width 95 height 72
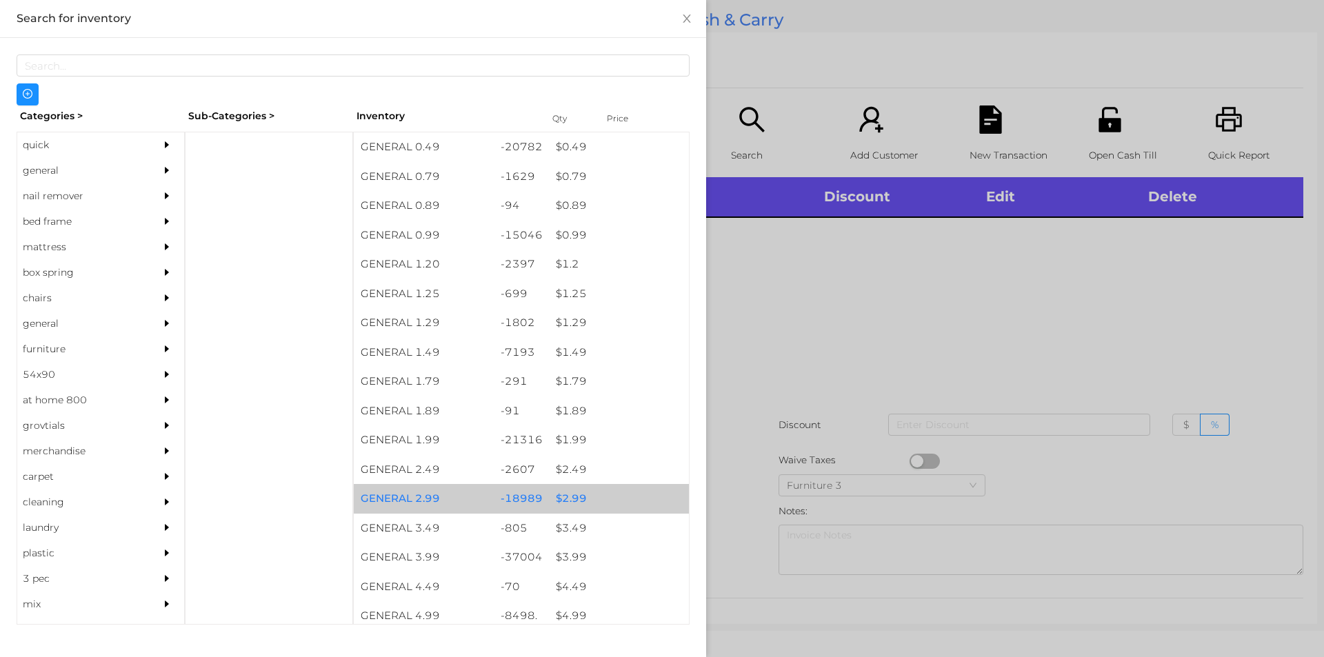
click at [575, 501] on div "$ 2.99" at bounding box center [619, 499] width 140 height 30
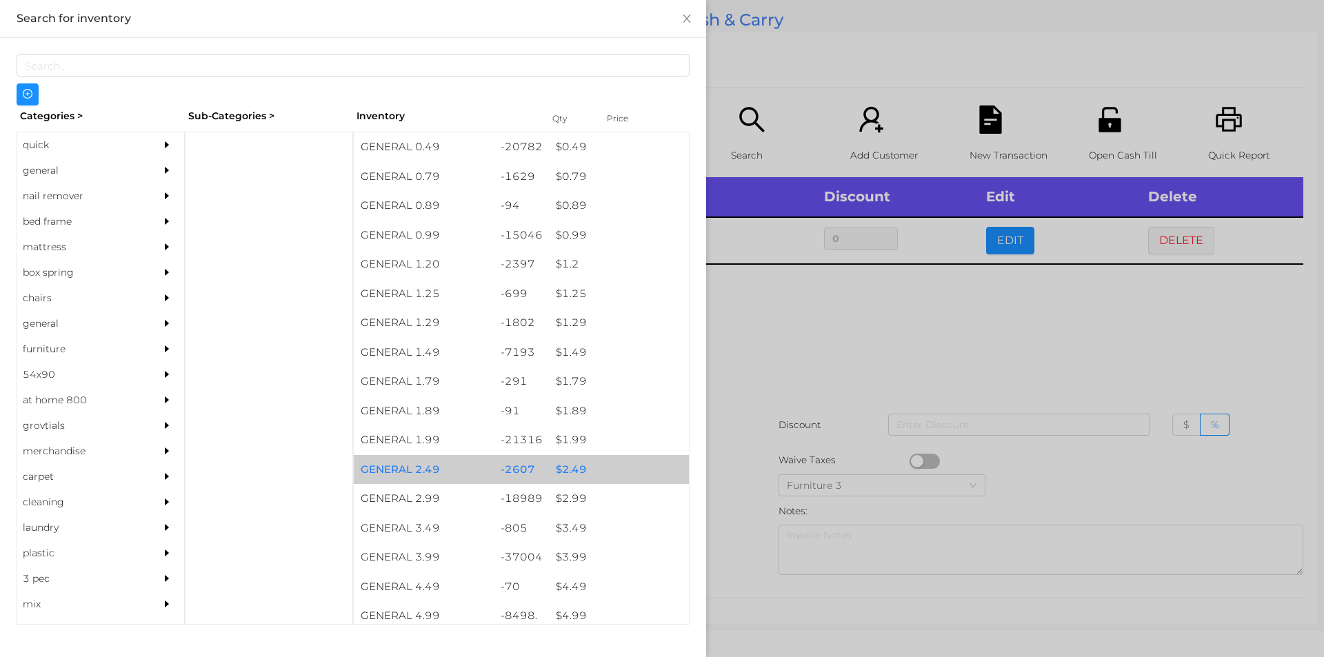
click at [576, 468] on div "$ 2.49" at bounding box center [619, 470] width 140 height 30
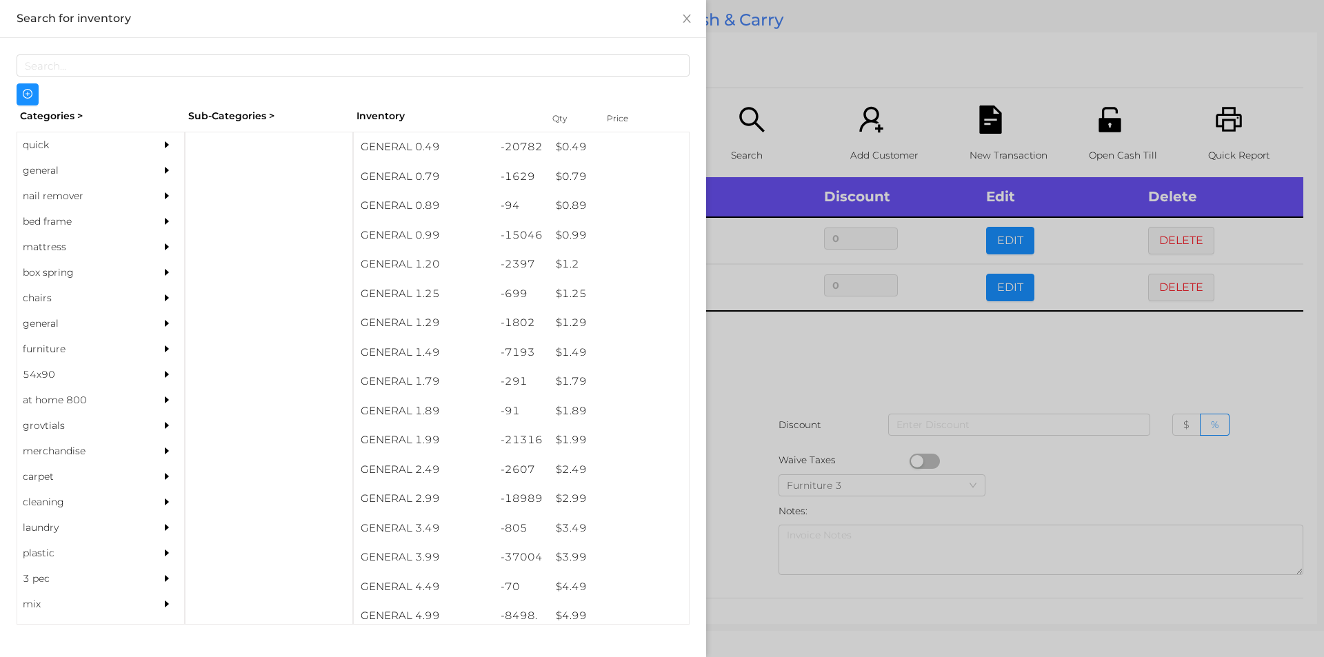
click at [787, 354] on div at bounding box center [662, 328] width 1324 height 657
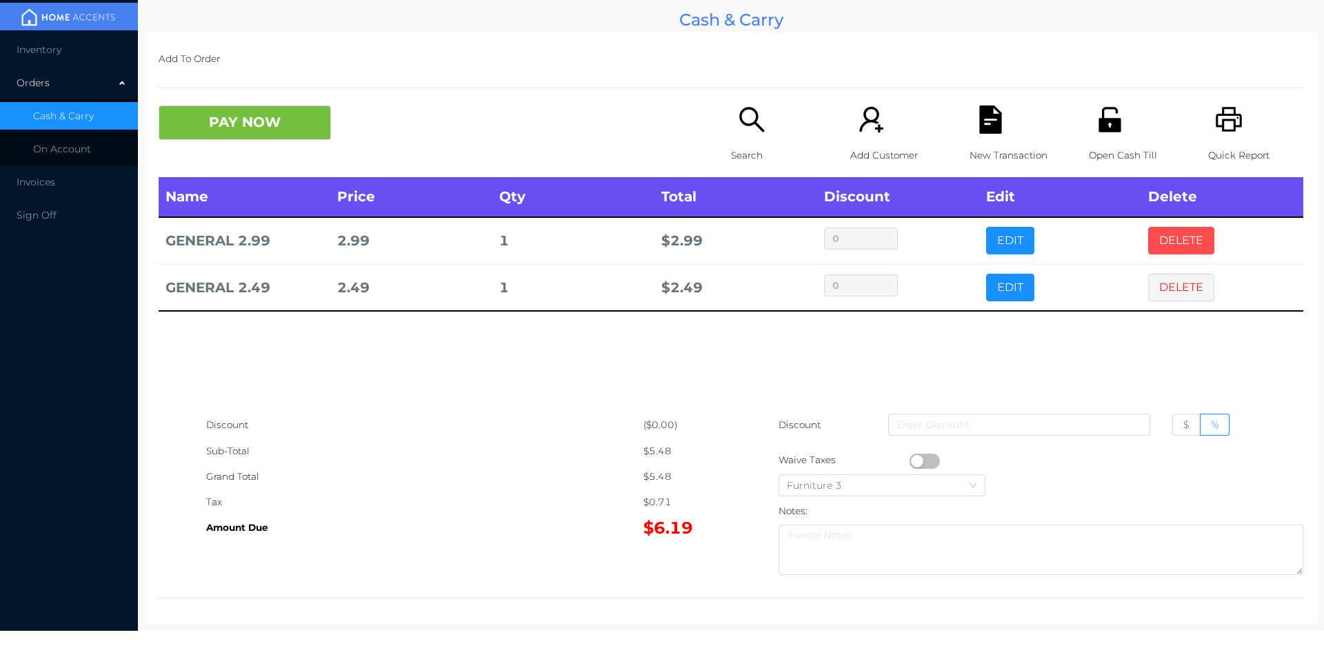
click at [1166, 239] on button "DELETE" at bounding box center [1181, 241] width 66 height 28
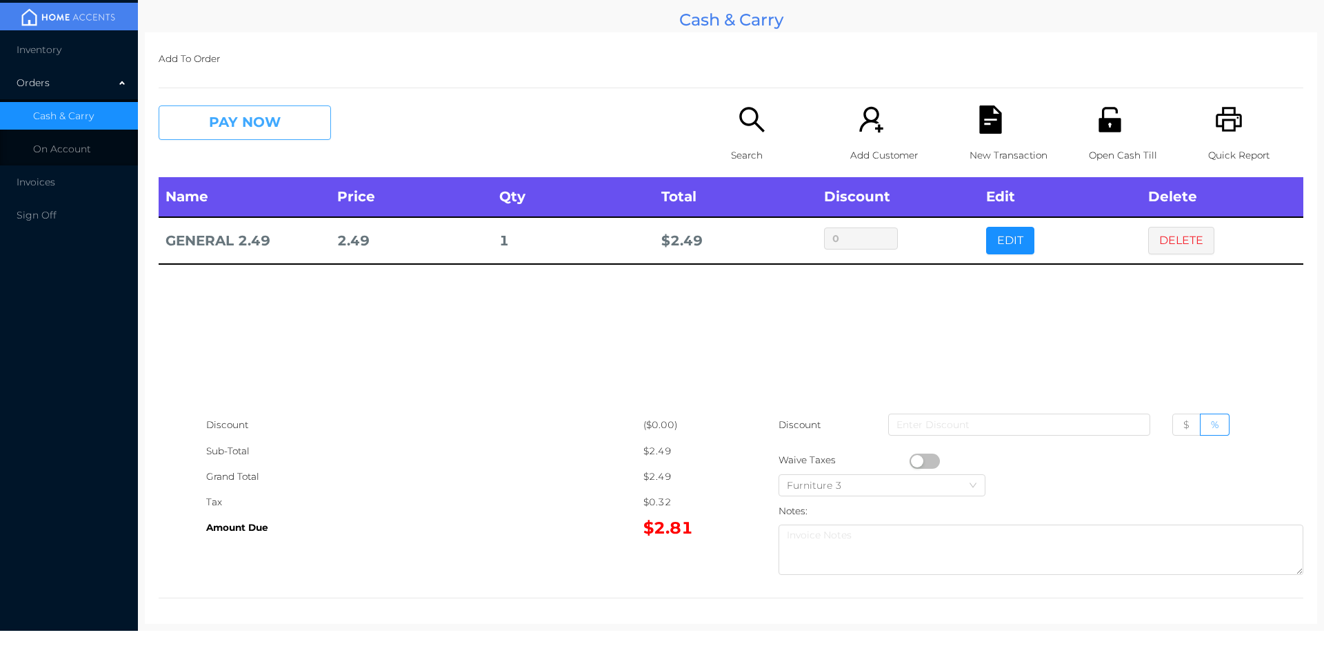
click at [219, 129] on button "PAY NOW" at bounding box center [245, 123] width 172 height 34
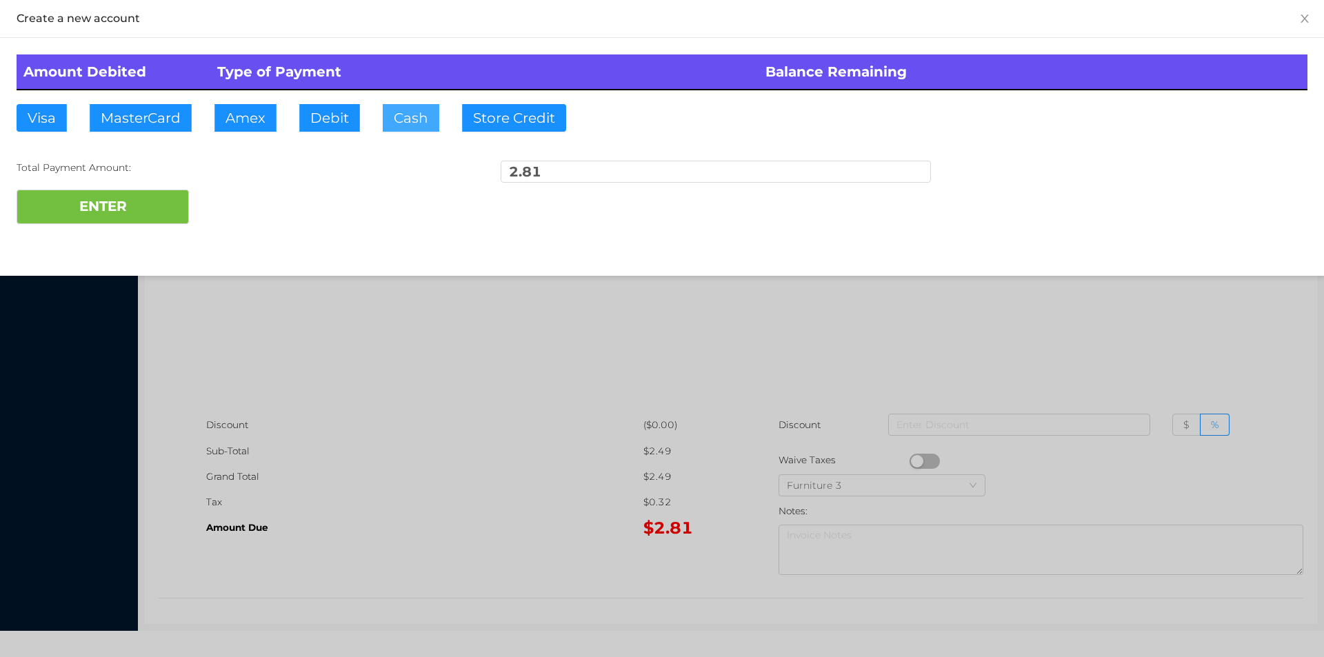
click at [397, 126] on button "Cash" at bounding box center [411, 118] width 57 height 28
type input "3."
click at [117, 220] on button "ENTER" at bounding box center [103, 207] width 172 height 34
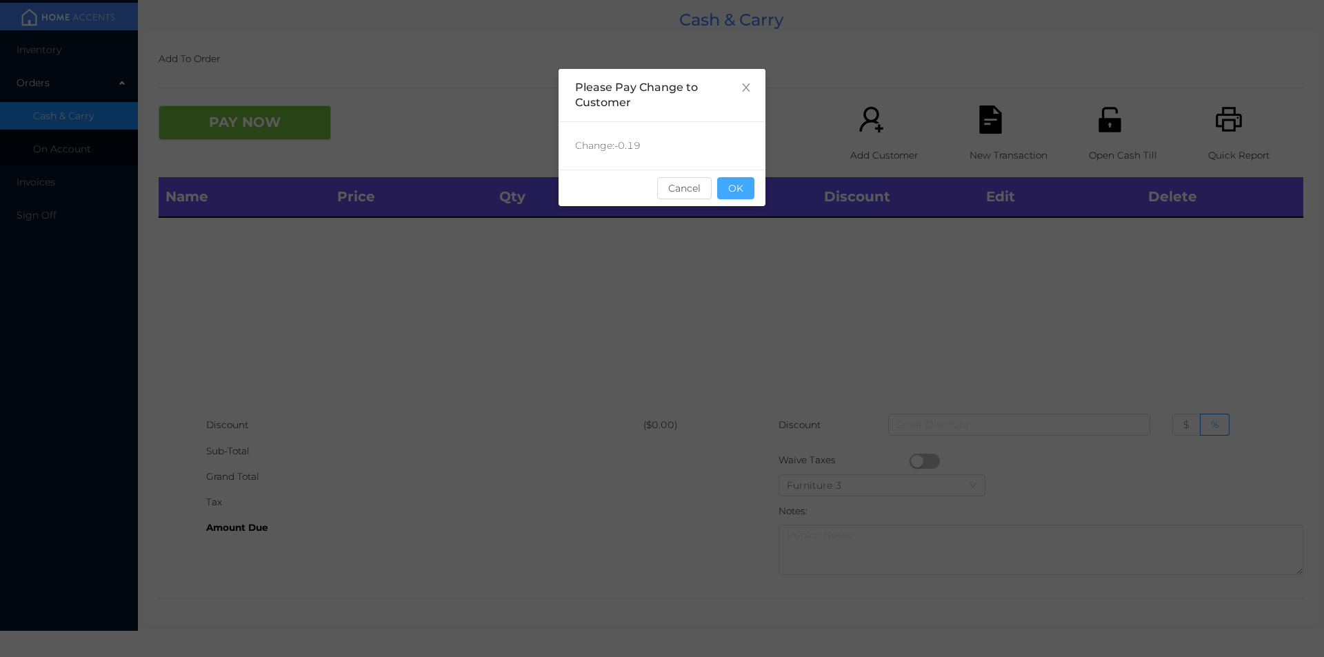
click at [741, 192] on button "OK" at bounding box center [735, 188] width 37 height 22
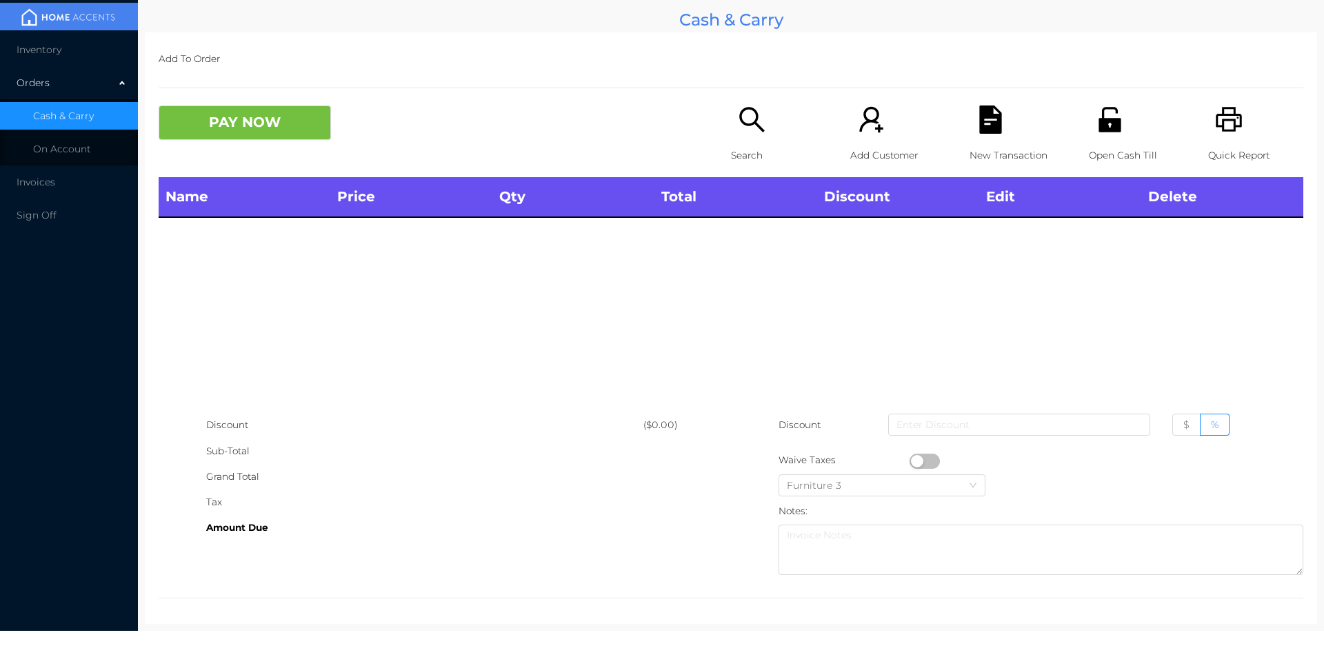
click at [744, 224] on div "Name Price Qty Total Discount Edit Delete" at bounding box center [731, 294] width 1145 height 235
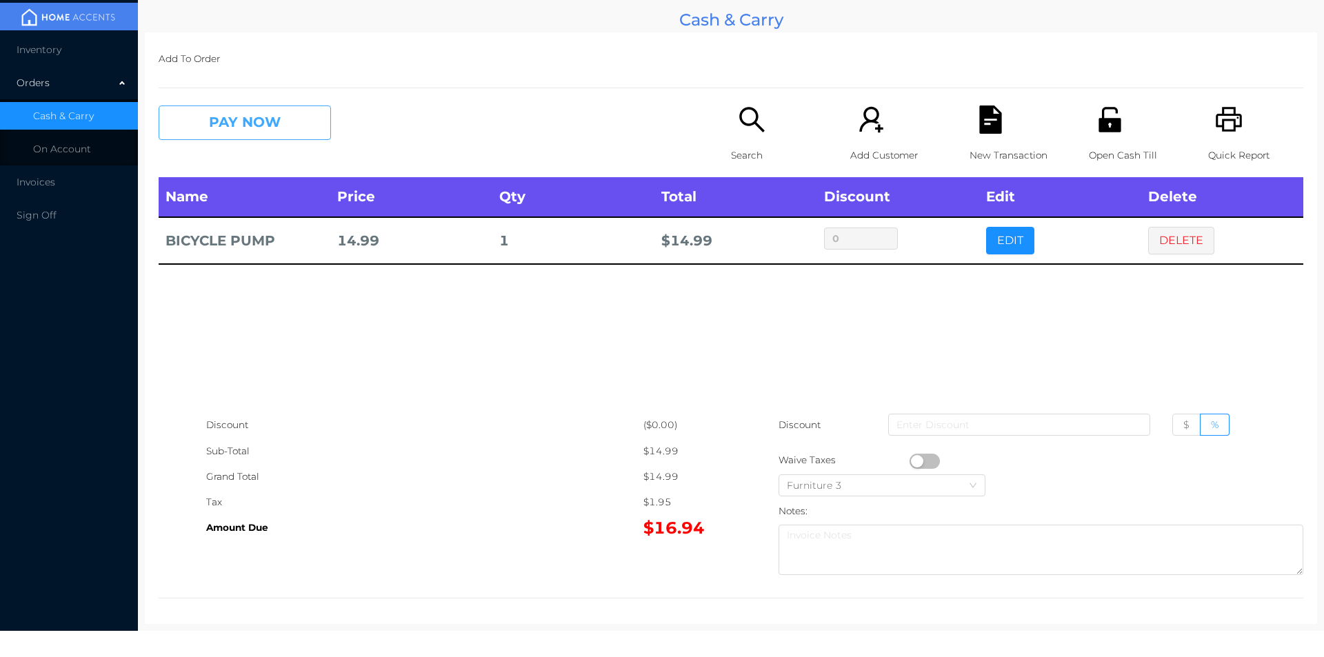
click at [295, 135] on button "PAY NOW" at bounding box center [245, 123] width 172 height 34
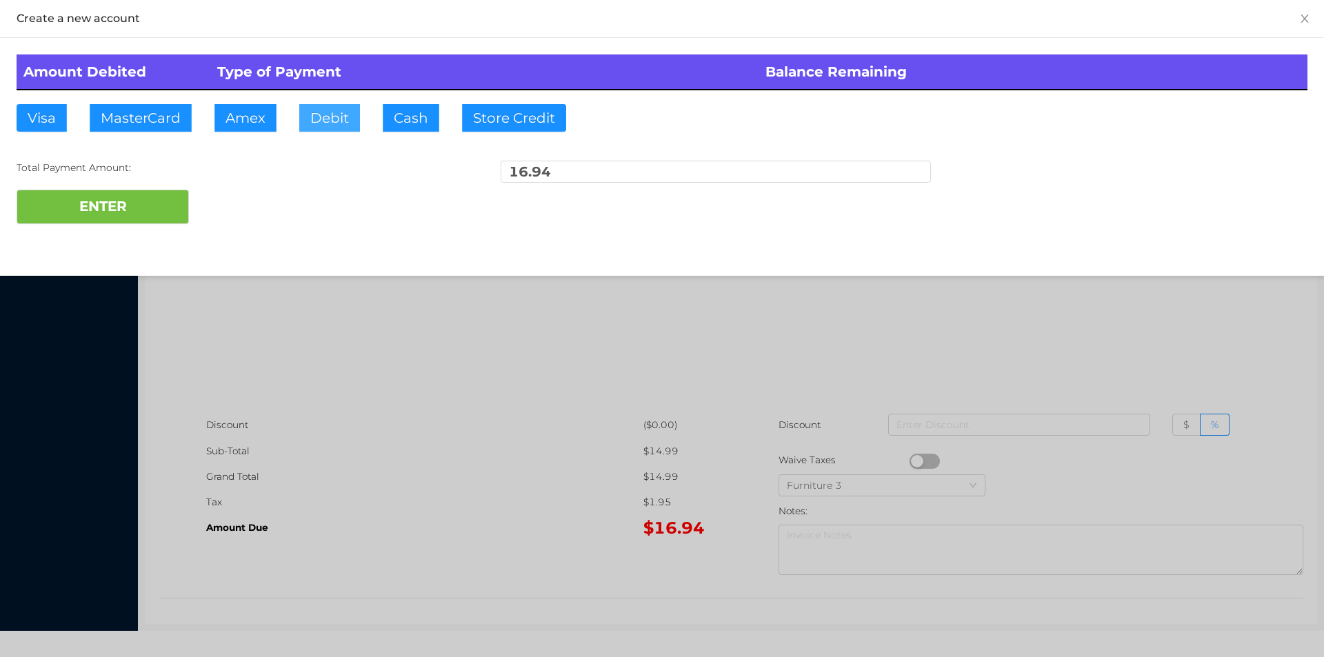
click at [329, 124] on button "Debit" at bounding box center [329, 118] width 61 height 28
click at [163, 219] on button "ENTER" at bounding box center [103, 207] width 172 height 34
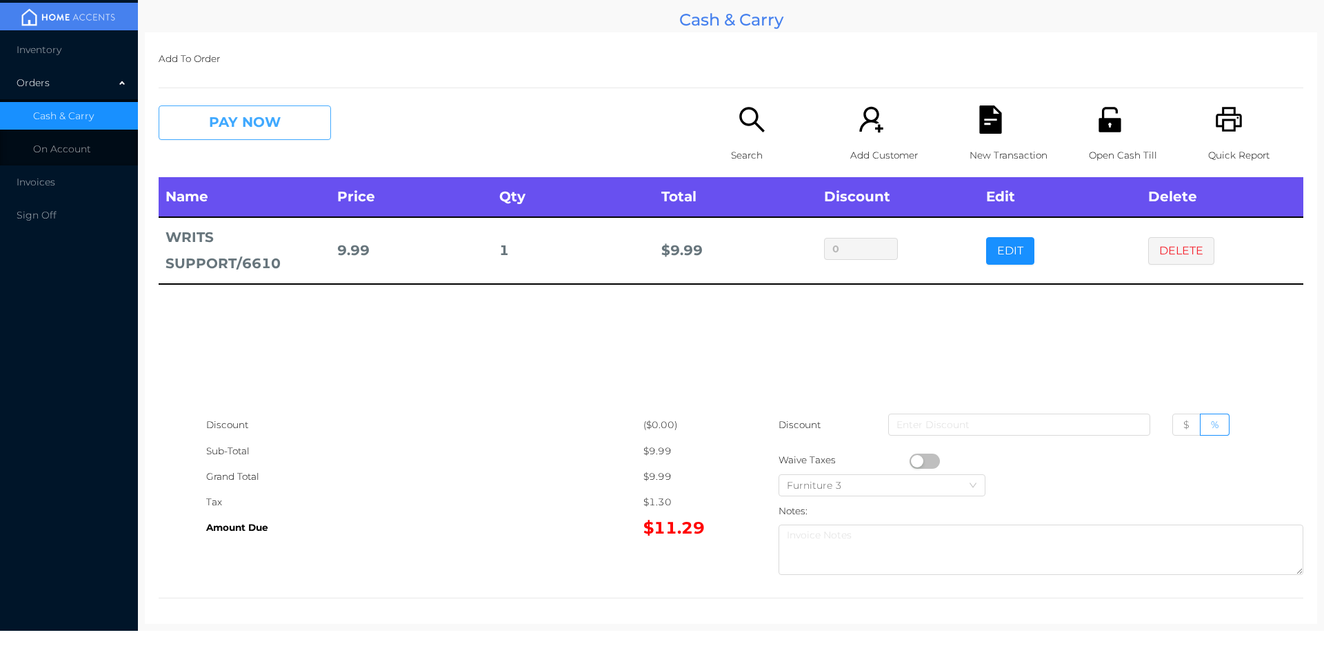
click at [237, 109] on button "PAY NOW" at bounding box center [245, 123] width 172 height 34
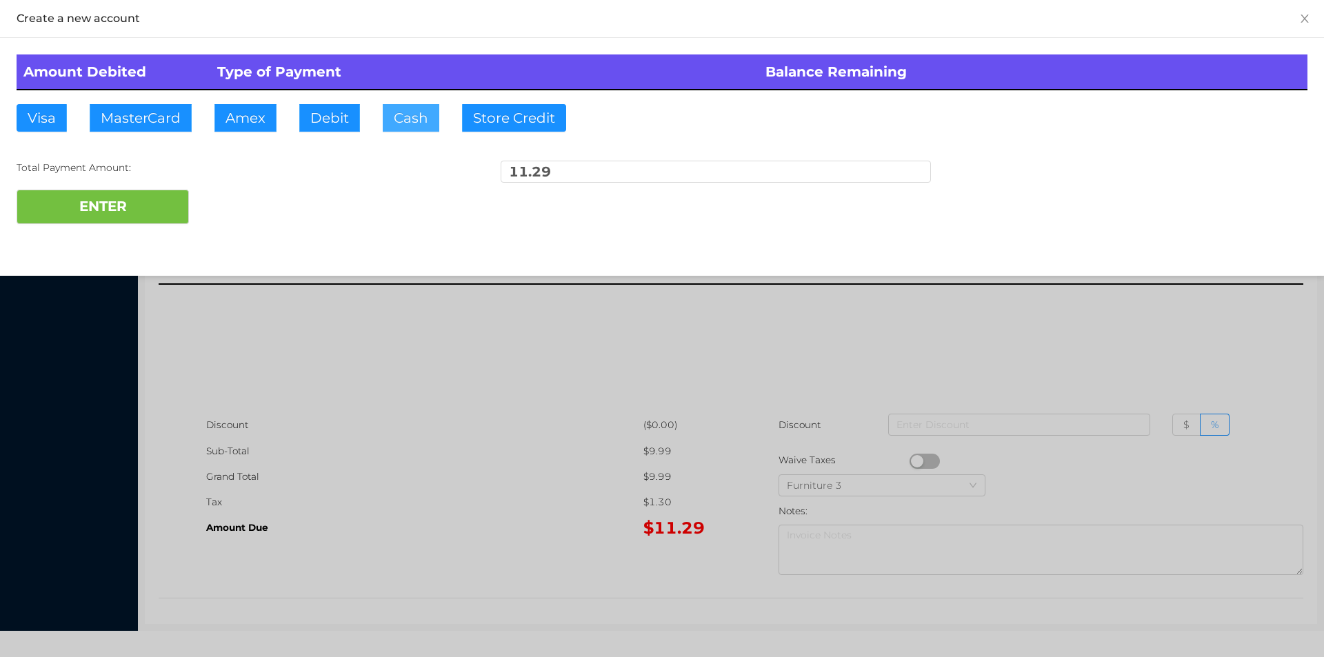
click at [385, 117] on button "Cash" at bounding box center [411, 118] width 57 height 28
click at [138, 192] on button "ENTER" at bounding box center [103, 207] width 172 height 34
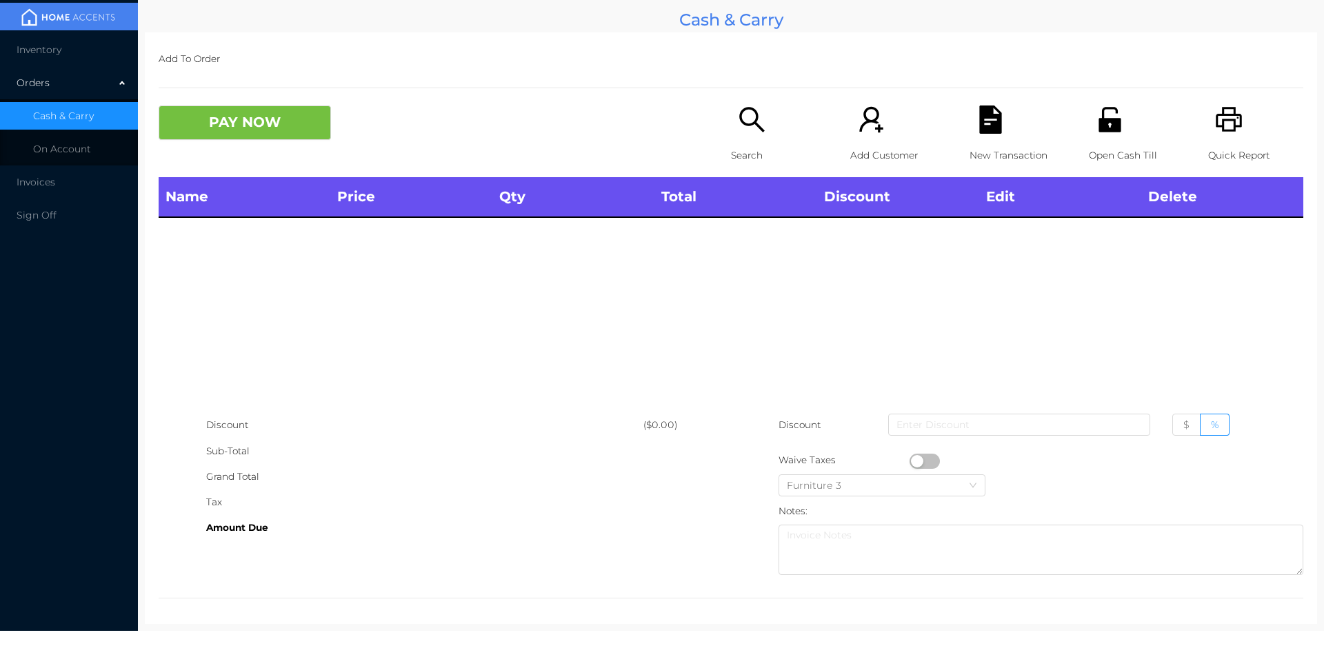
click at [731, 128] on div "Search" at bounding box center [778, 142] width 95 height 72
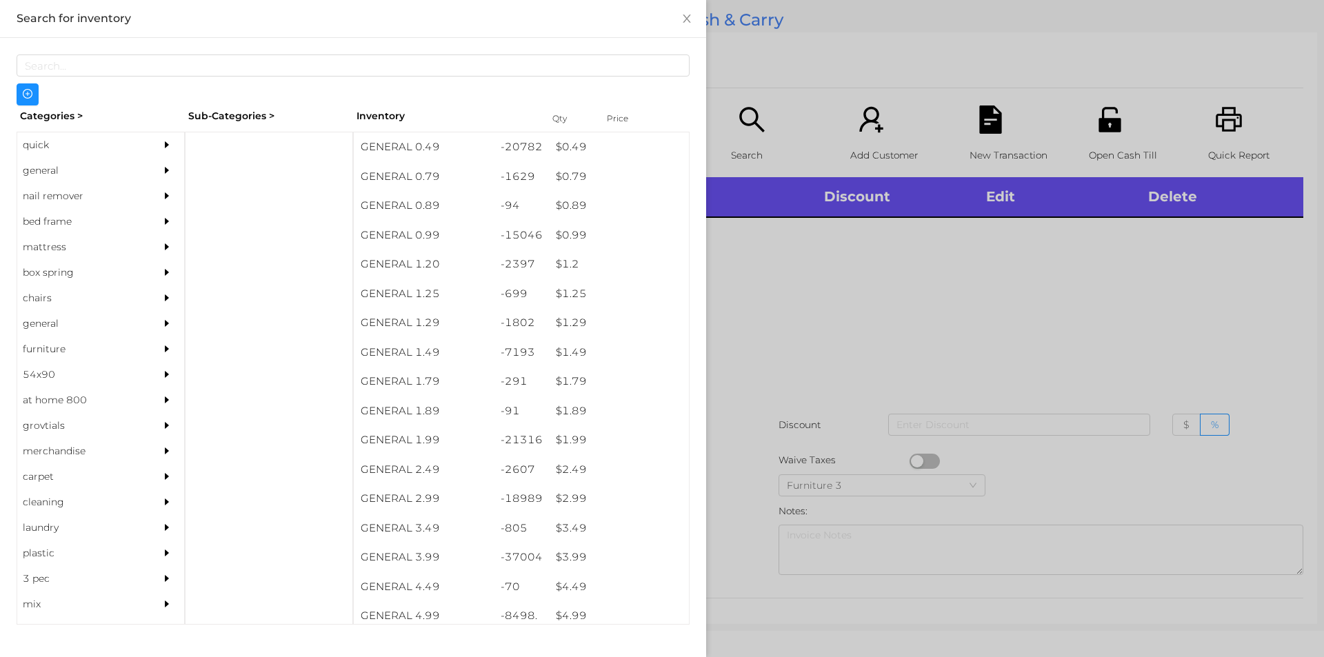
click at [60, 167] on div "general" at bounding box center [80, 171] width 126 height 26
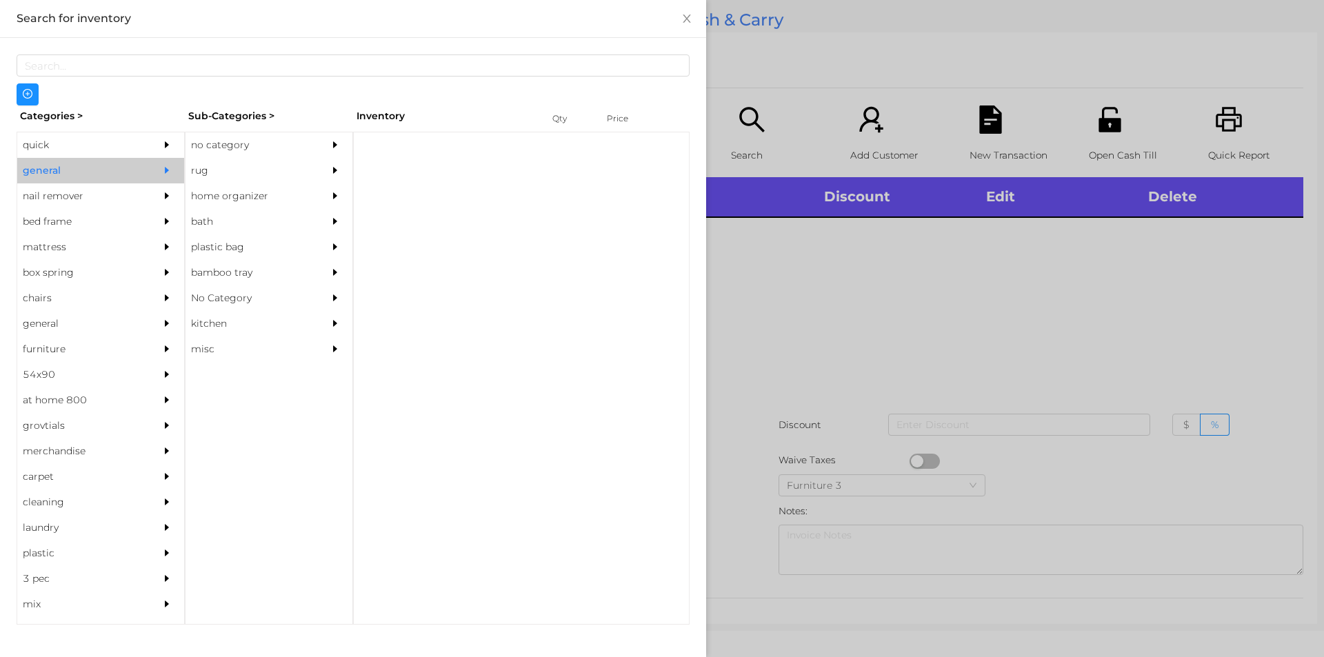
click at [234, 142] on div "no category" at bounding box center [248, 145] width 126 height 26
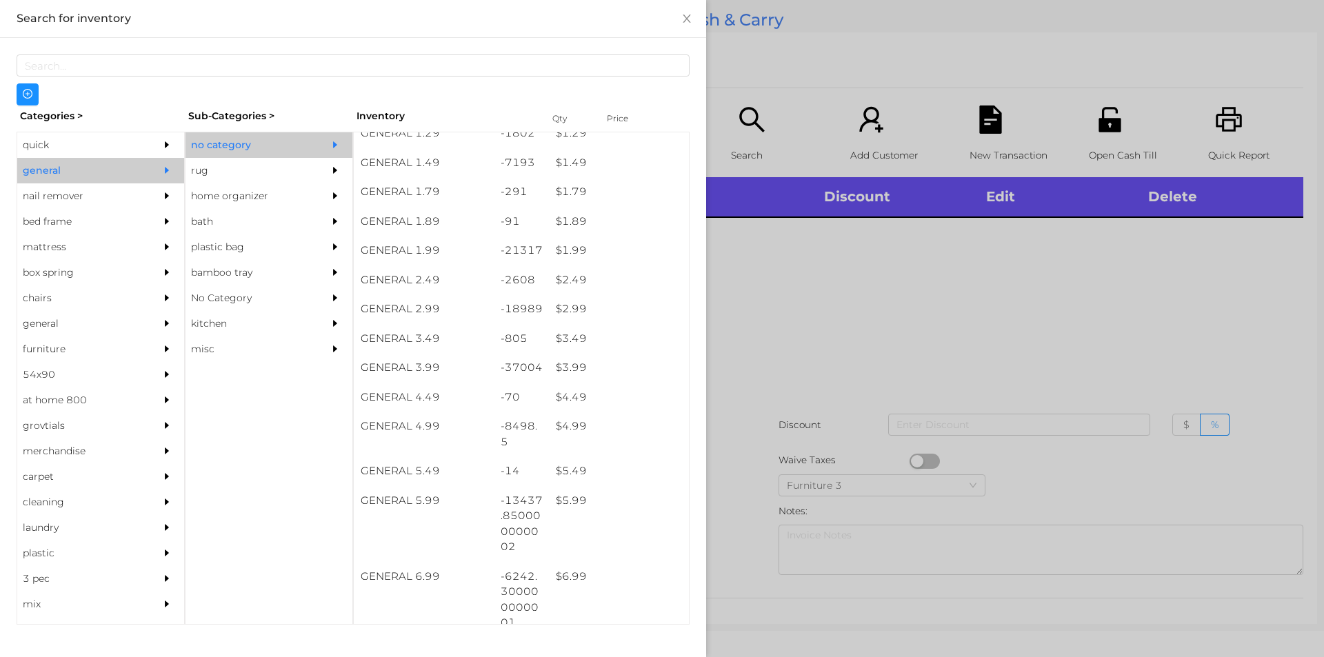
scroll to position [197, 0]
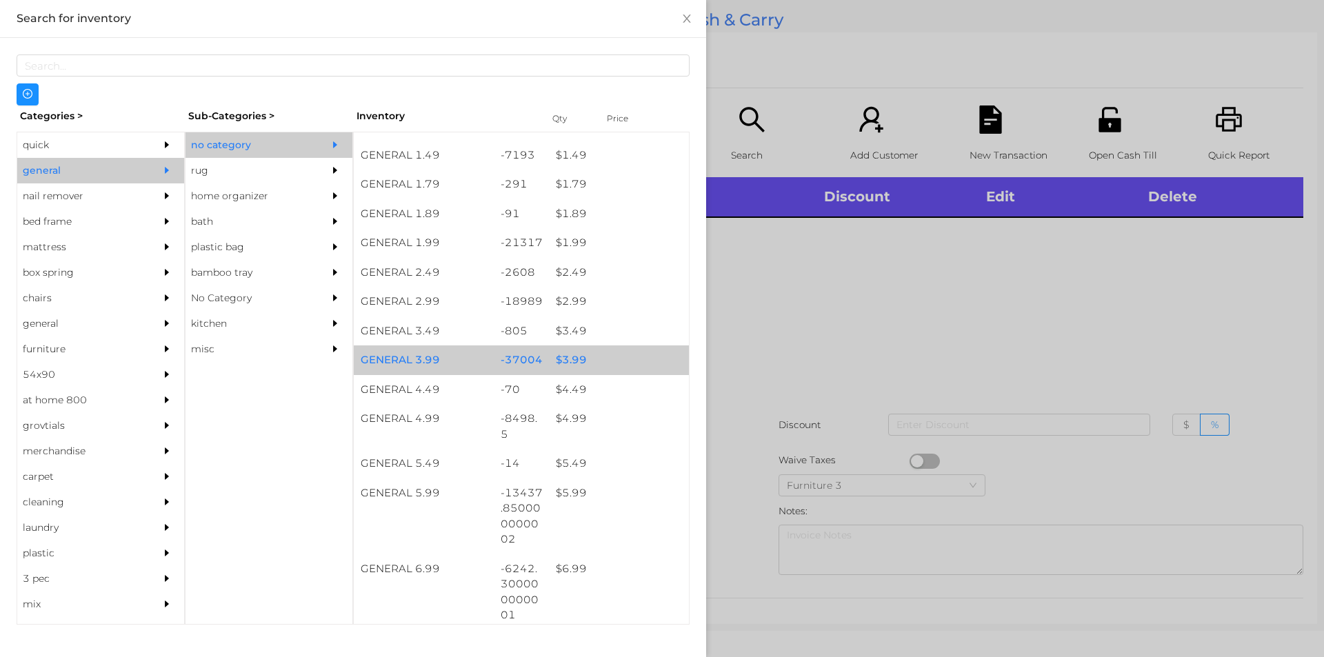
click at [570, 363] on div "$ 3.99" at bounding box center [619, 360] width 140 height 30
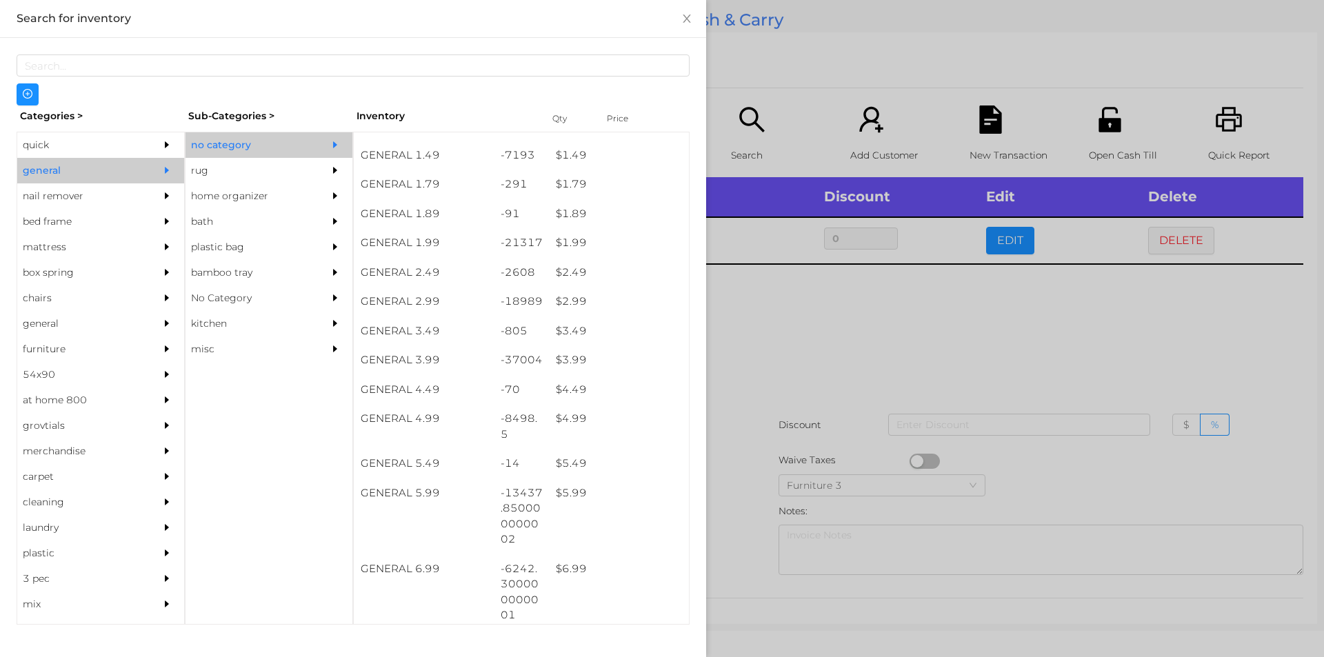
click at [779, 356] on div at bounding box center [662, 328] width 1324 height 657
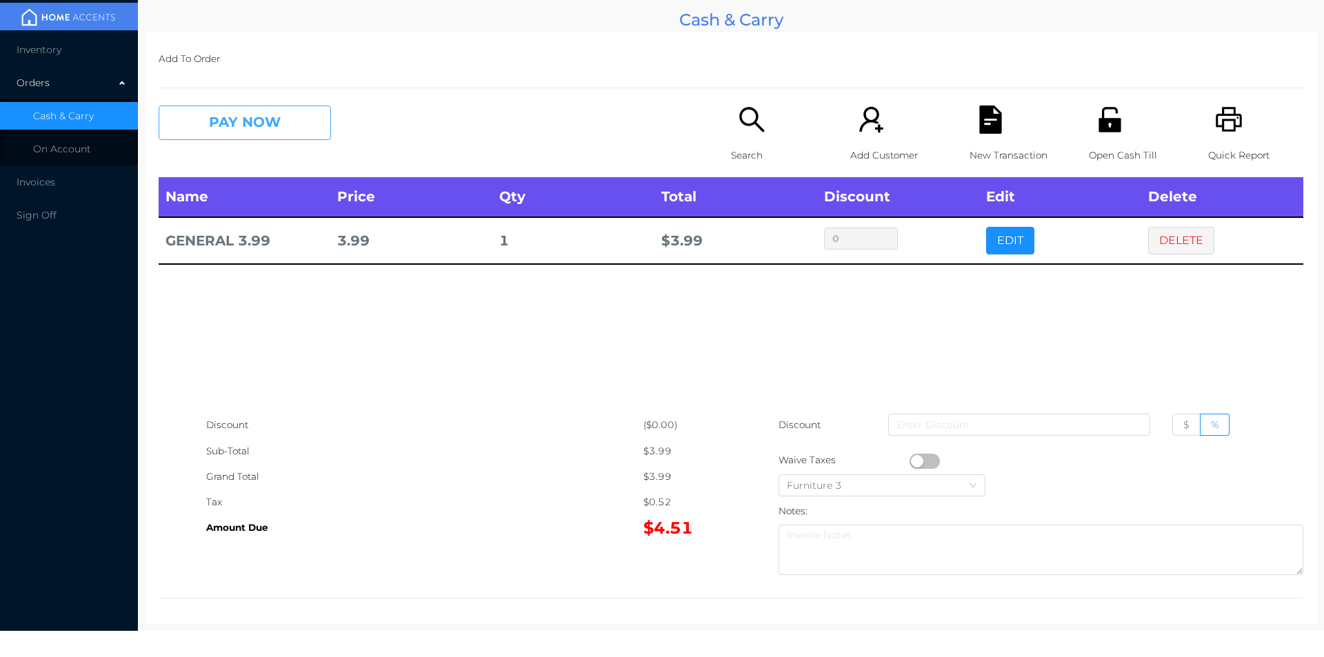
click at [243, 129] on button "PAY NOW" at bounding box center [245, 123] width 172 height 34
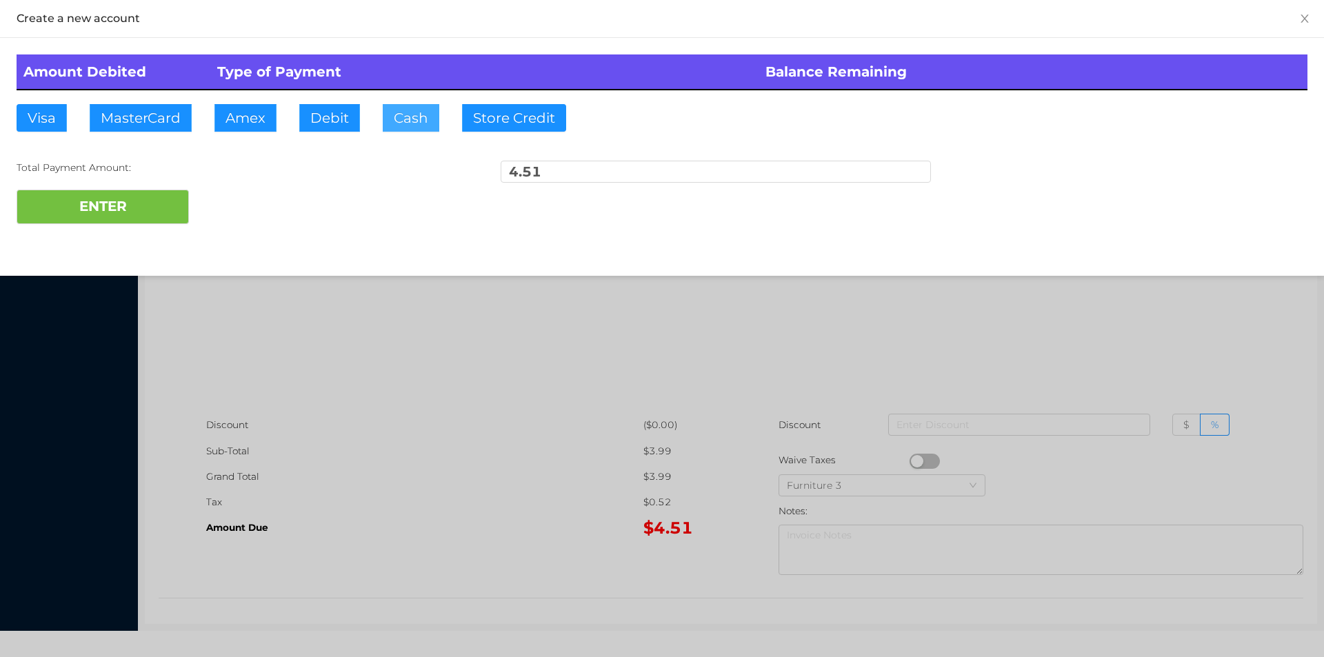
click at [408, 113] on button "Cash" at bounding box center [411, 118] width 57 height 28
click at [139, 192] on button "ENTER" at bounding box center [103, 207] width 172 height 34
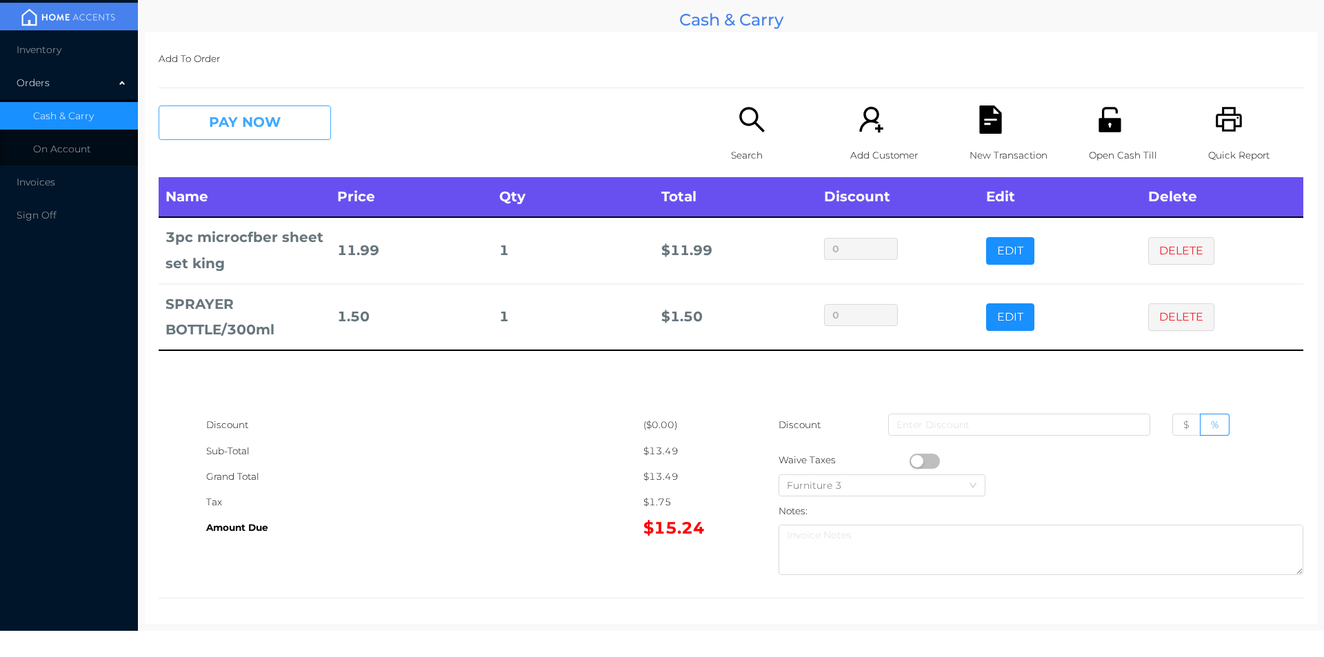
click at [217, 134] on button "PAY NOW" at bounding box center [245, 123] width 172 height 34
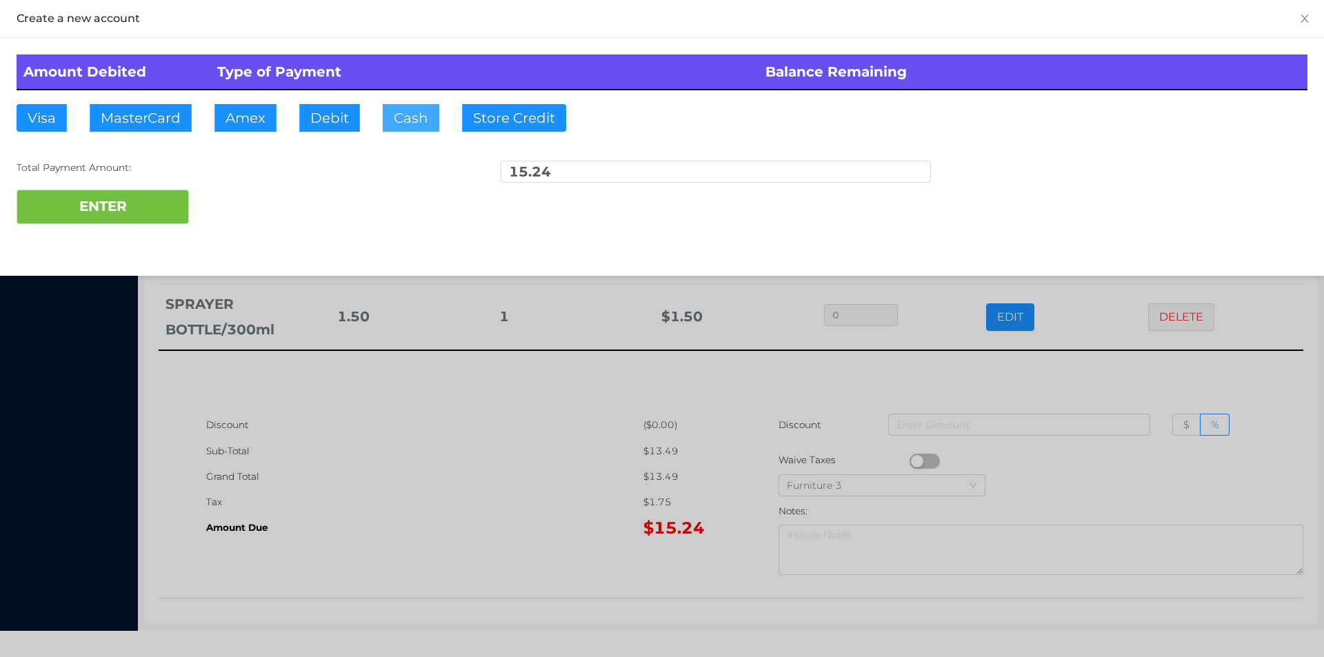
click at [403, 131] on button "Cash" at bounding box center [411, 118] width 57 height 28
type input "20."
click at [144, 219] on button "ENTER" at bounding box center [103, 207] width 172 height 34
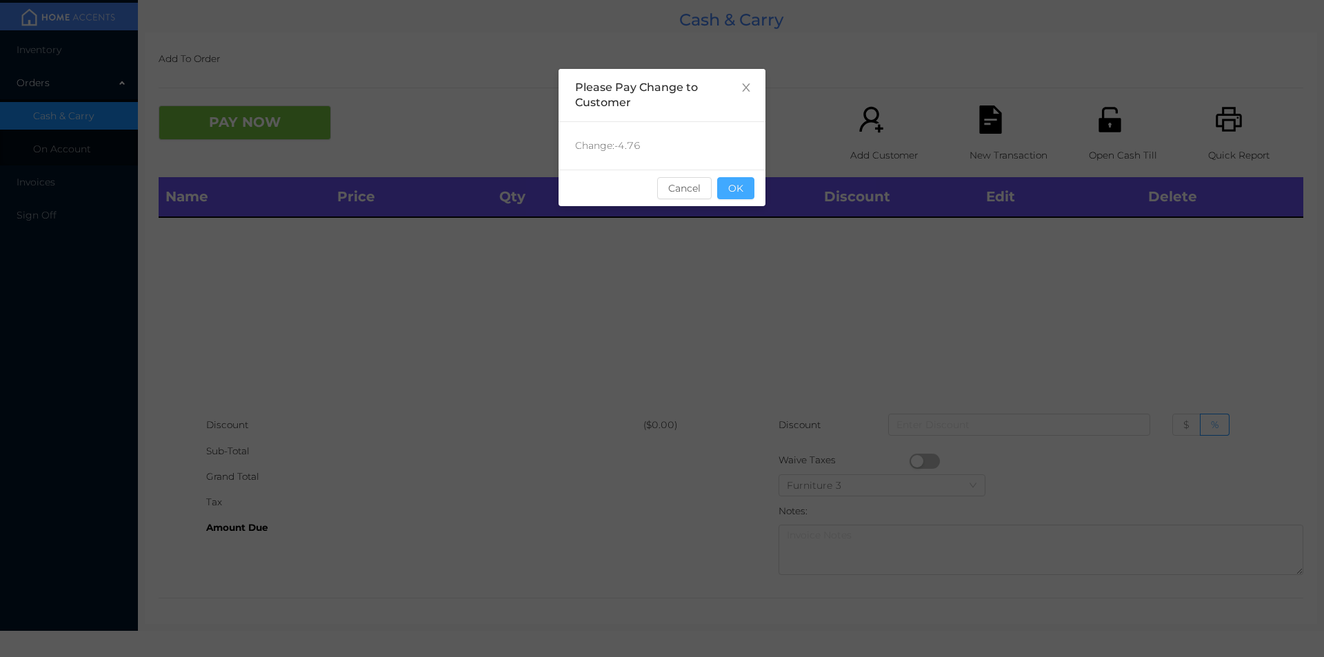
click at [732, 182] on button "OK" at bounding box center [735, 188] width 37 height 22
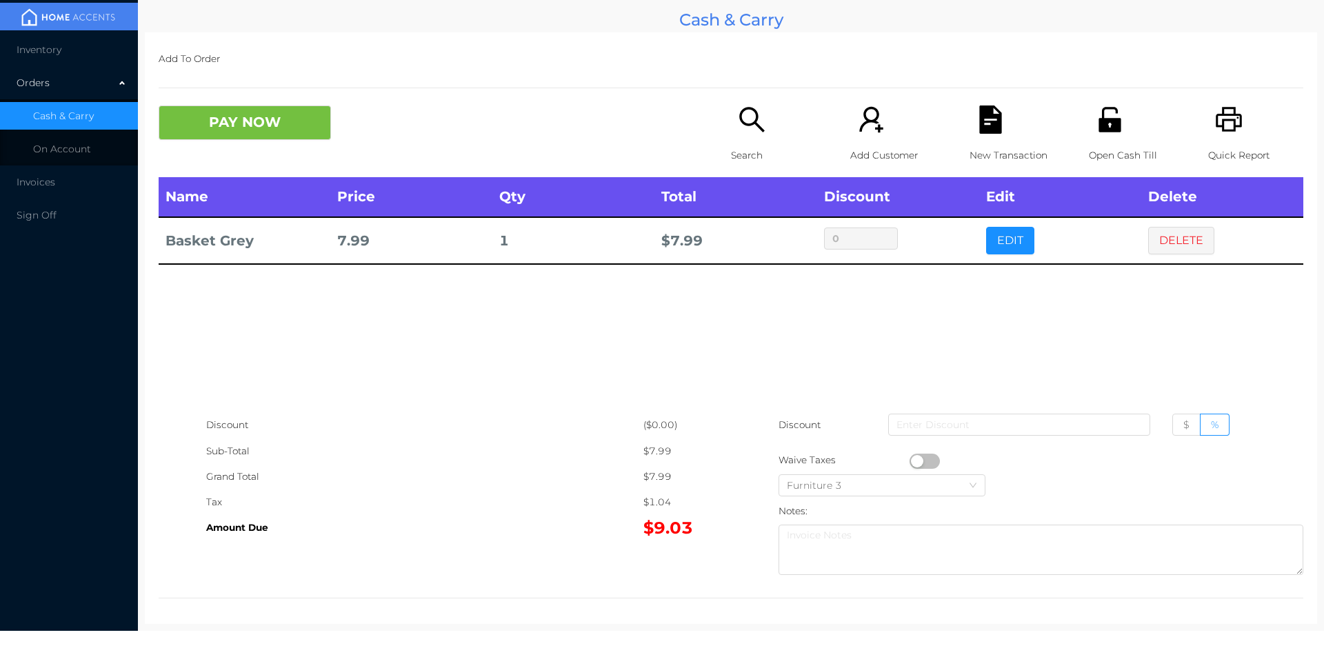
click at [212, 121] on button "PAY NOW" at bounding box center [245, 123] width 172 height 34
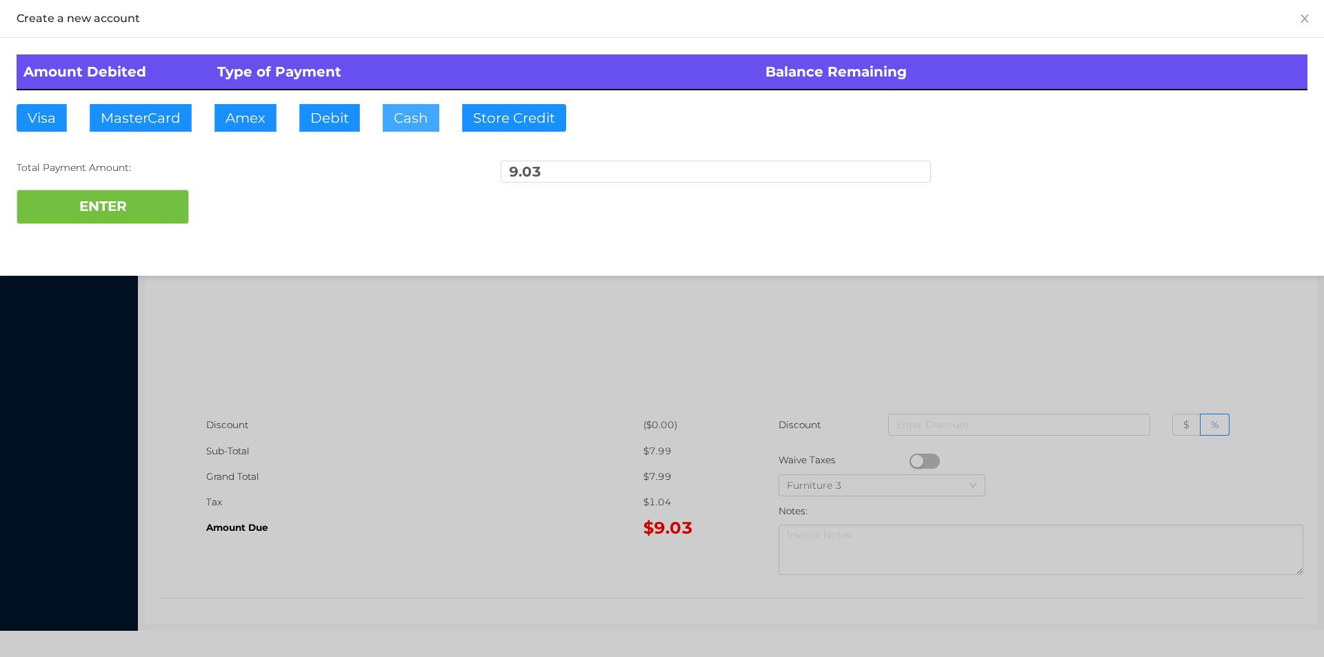
click at [399, 125] on button "Cash" at bounding box center [411, 118] width 57 height 28
type input "50."
click at [121, 221] on button "ENTER" at bounding box center [103, 207] width 172 height 34
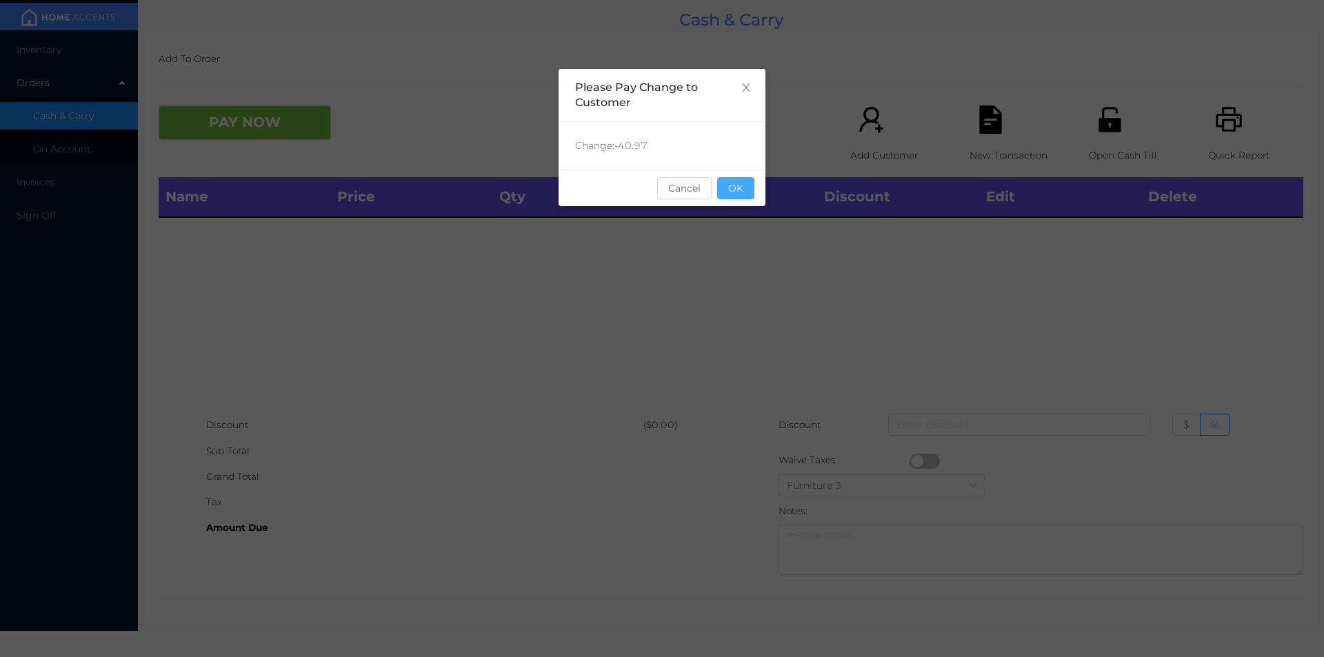
click at [735, 194] on button "OK" at bounding box center [735, 188] width 37 height 22
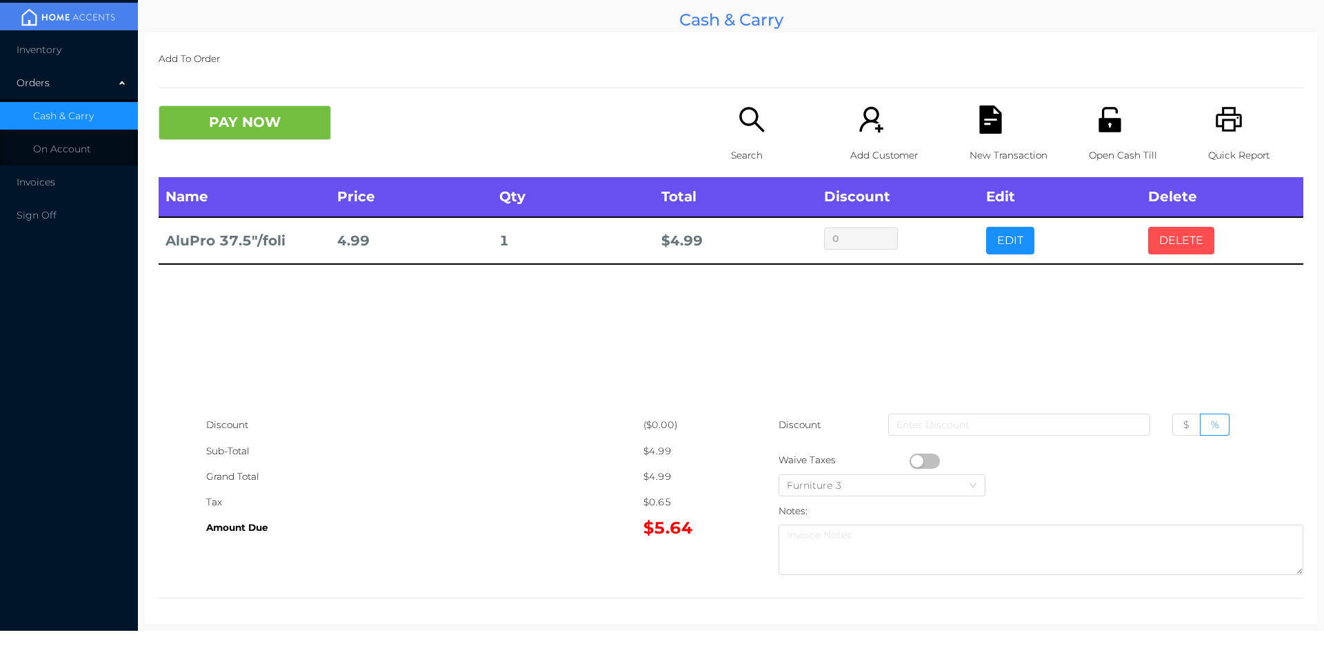
click at [1161, 238] on button "DELETE" at bounding box center [1181, 241] width 66 height 28
click at [1155, 234] on button "DELETE" at bounding box center [1181, 241] width 66 height 28
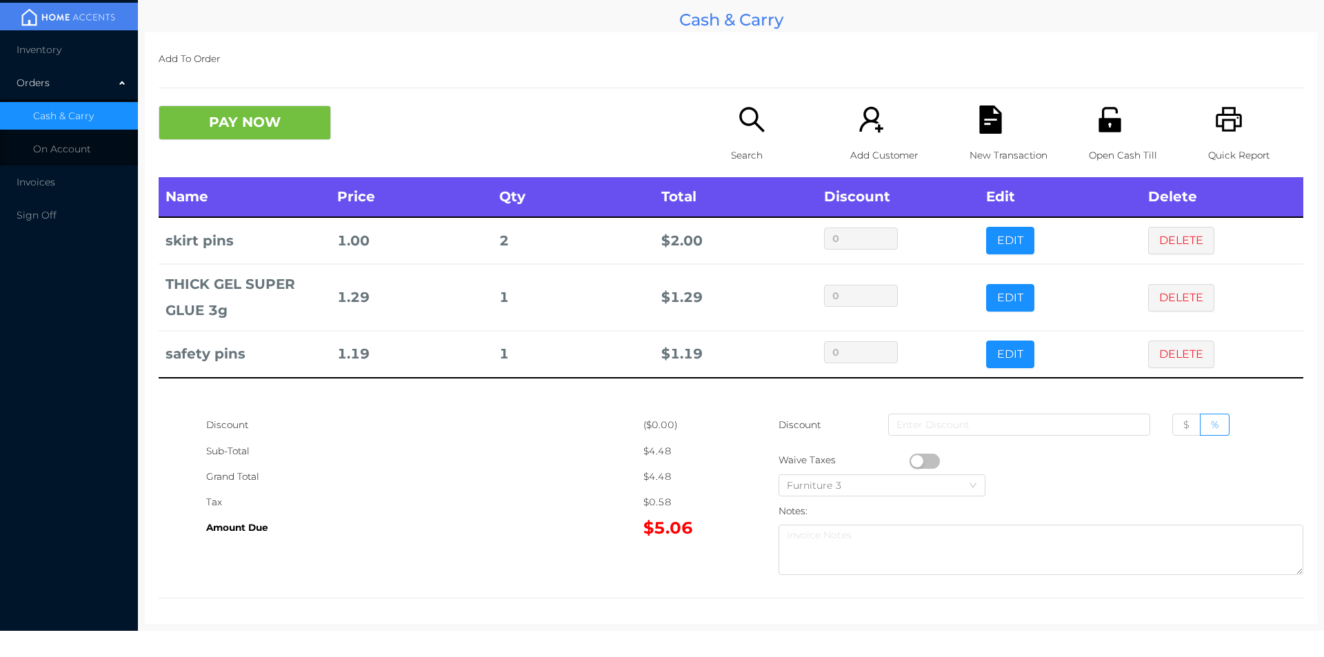
click at [262, 137] on button "PAY NOW" at bounding box center [245, 123] width 172 height 34
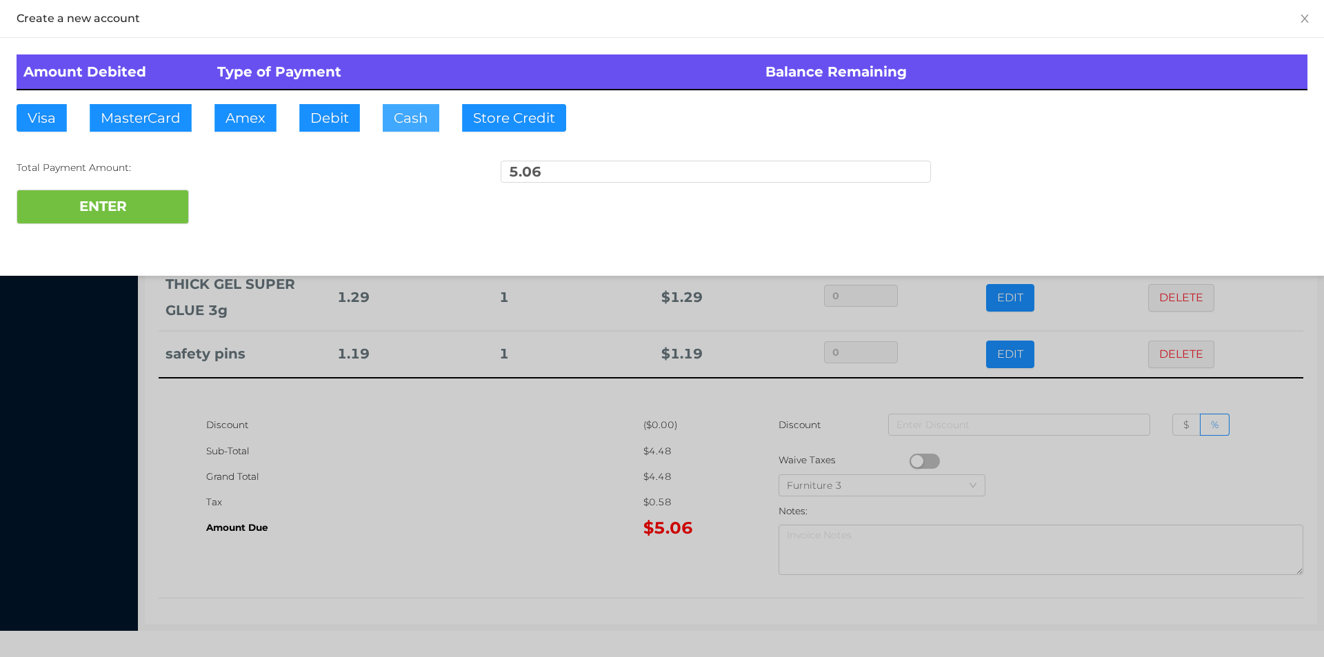
click at [387, 125] on button "Cash" at bounding box center [411, 118] width 57 height 28
click at [161, 190] on button "ENTER" at bounding box center [103, 207] width 172 height 34
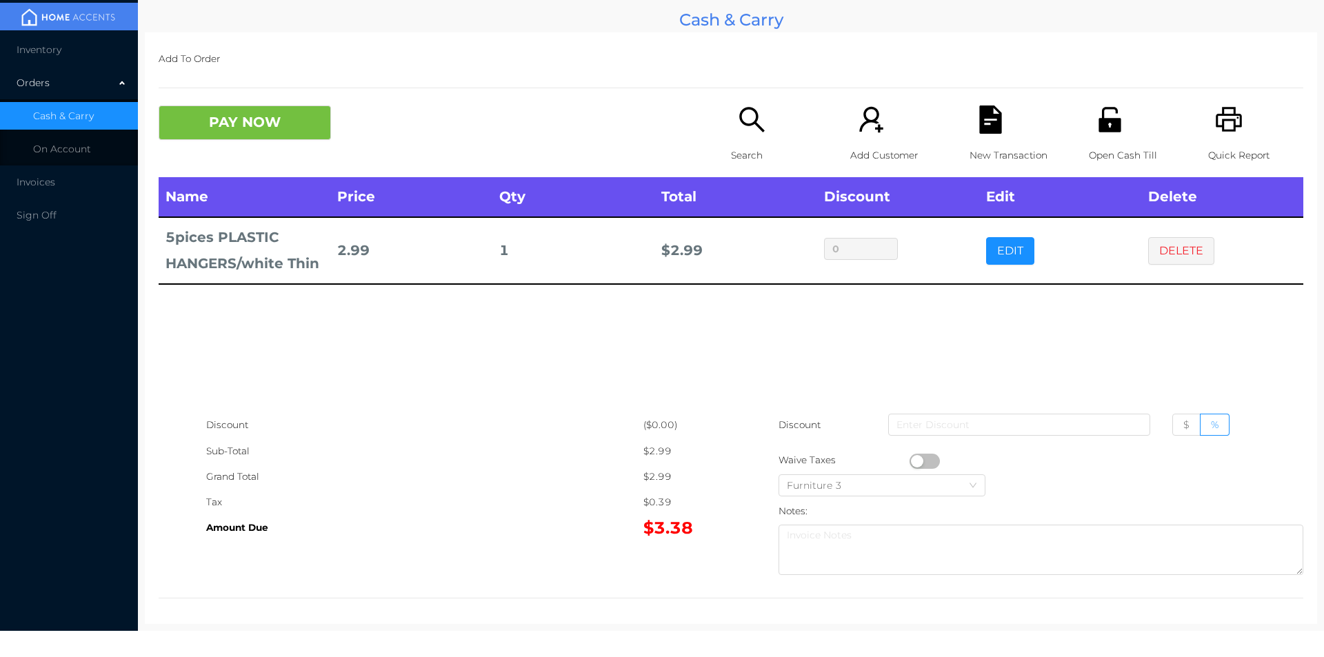
click at [754, 126] on icon "icon: search" at bounding box center [751, 119] width 25 height 25
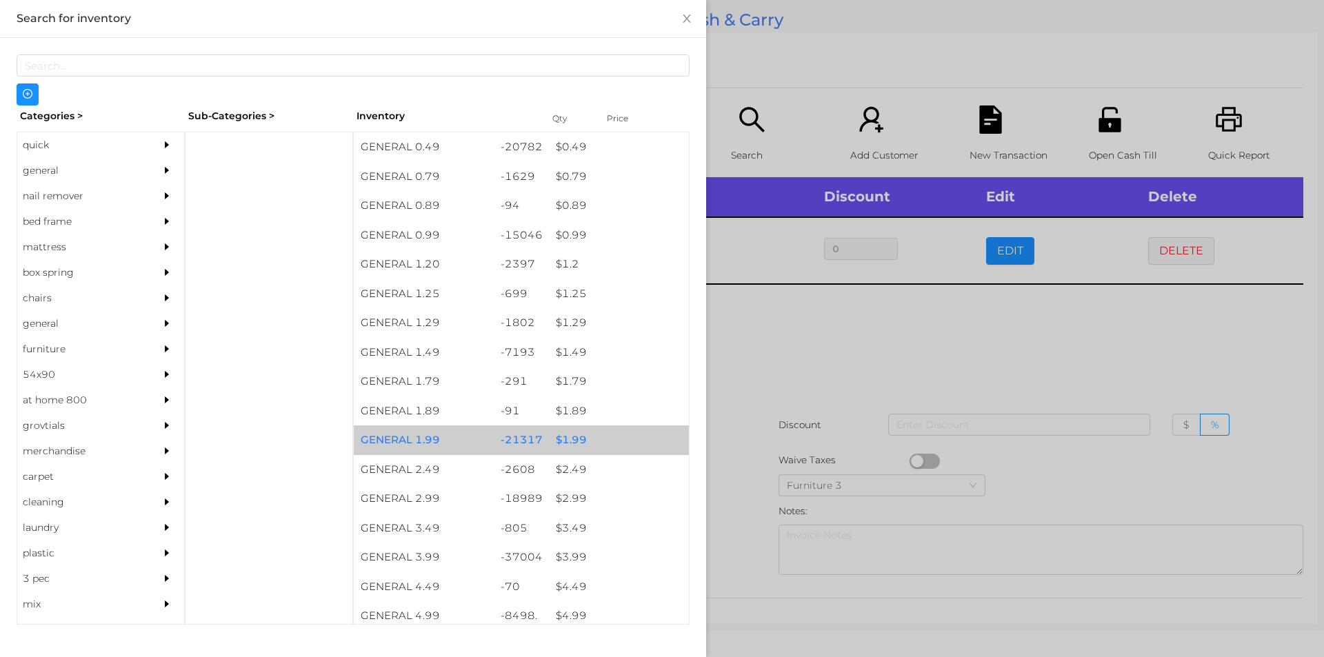
click at [579, 438] on div "$ 1.99" at bounding box center [619, 440] width 140 height 30
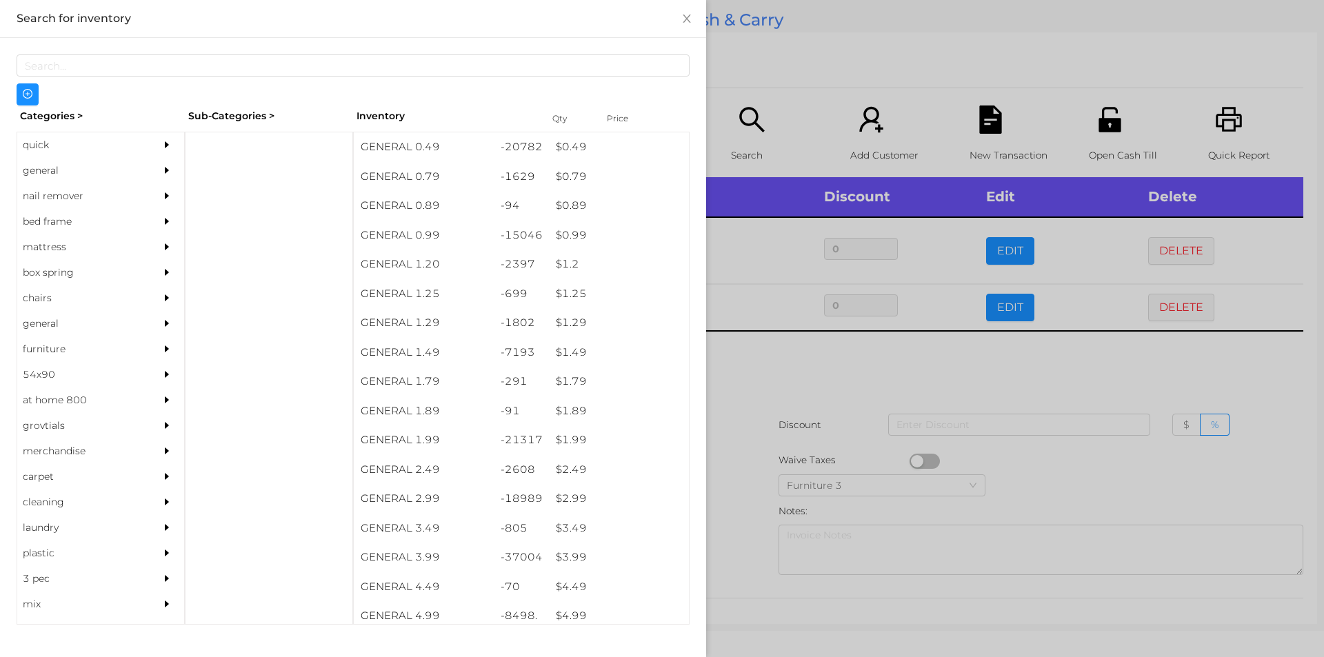
click at [751, 432] on div at bounding box center [662, 328] width 1324 height 657
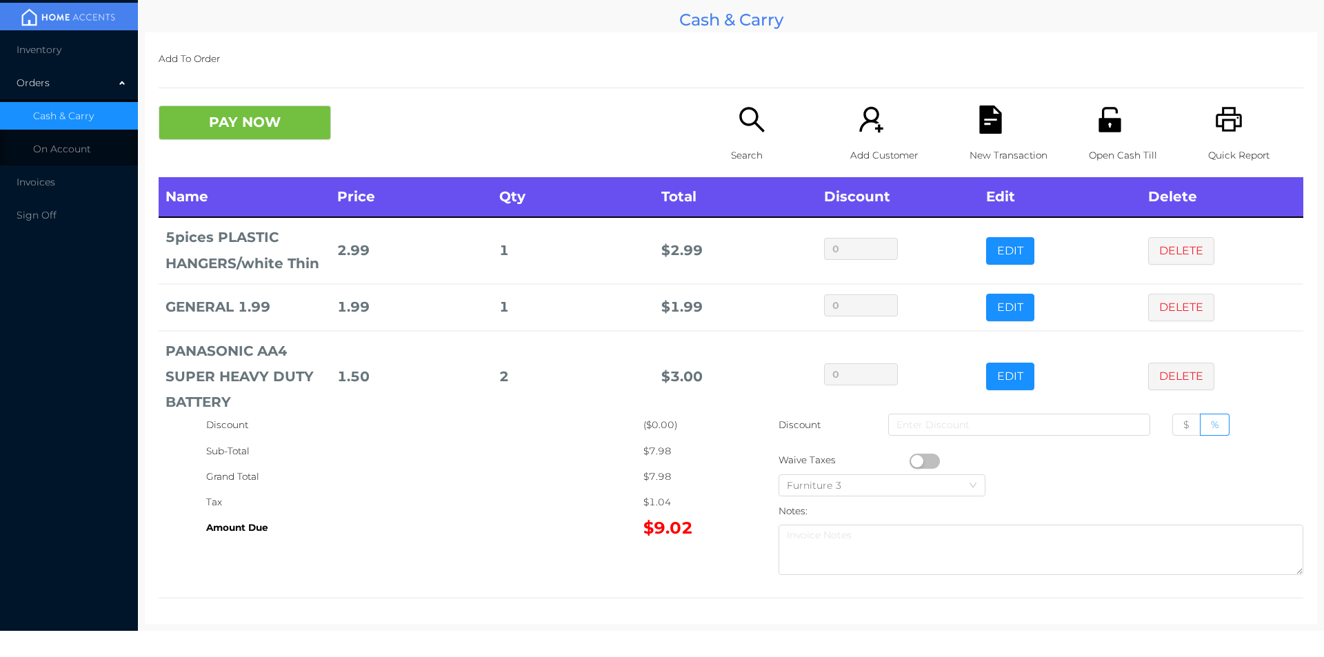
scroll to position [25, 0]
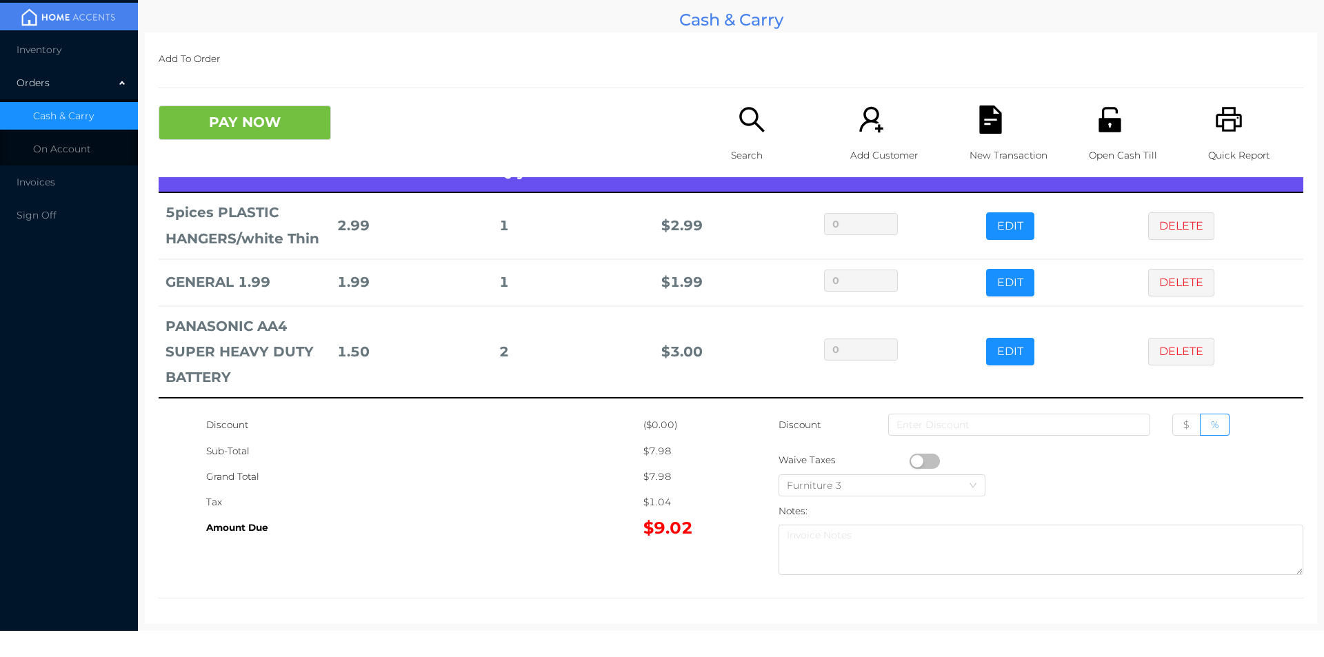
click at [914, 456] on button "button" at bounding box center [925, 461] width 30 height 15
click at [285, 128] on button "PAY NOW" at bounding box center [245, 123] width 172 height 34
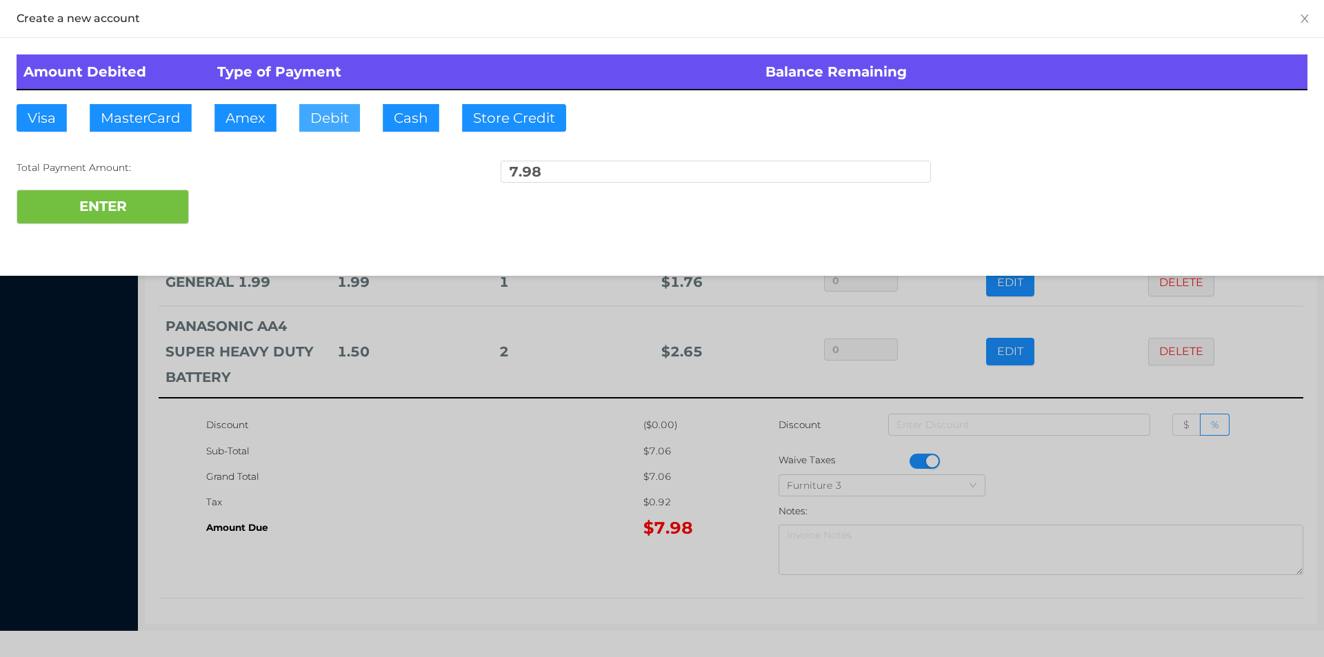
click at [334, 128] on button "Debit" at bounding box center [329, 118] width 61 height 28
click at [161, 195] on button "ENTER" at bounding box center [103, 207] width 172 height 34
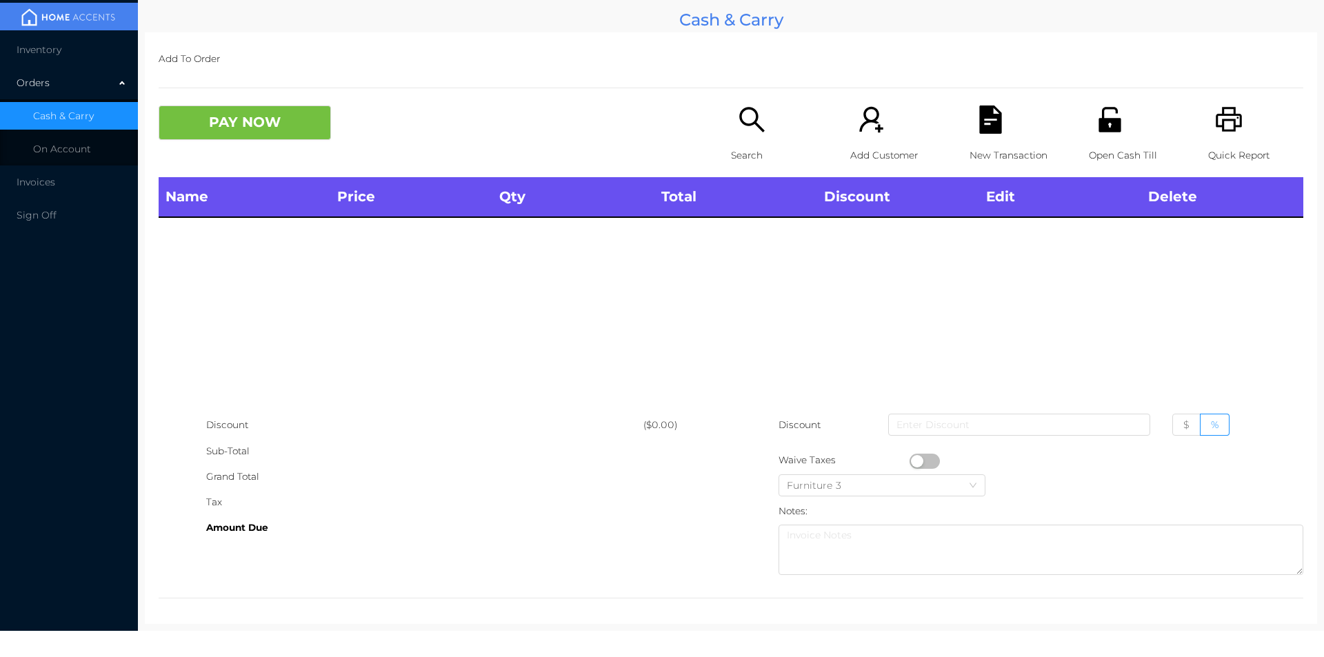
scroll to position [0, 0]
click at [754, 144] on p "Search" at bounding box center [778, 156] width 95 height 26
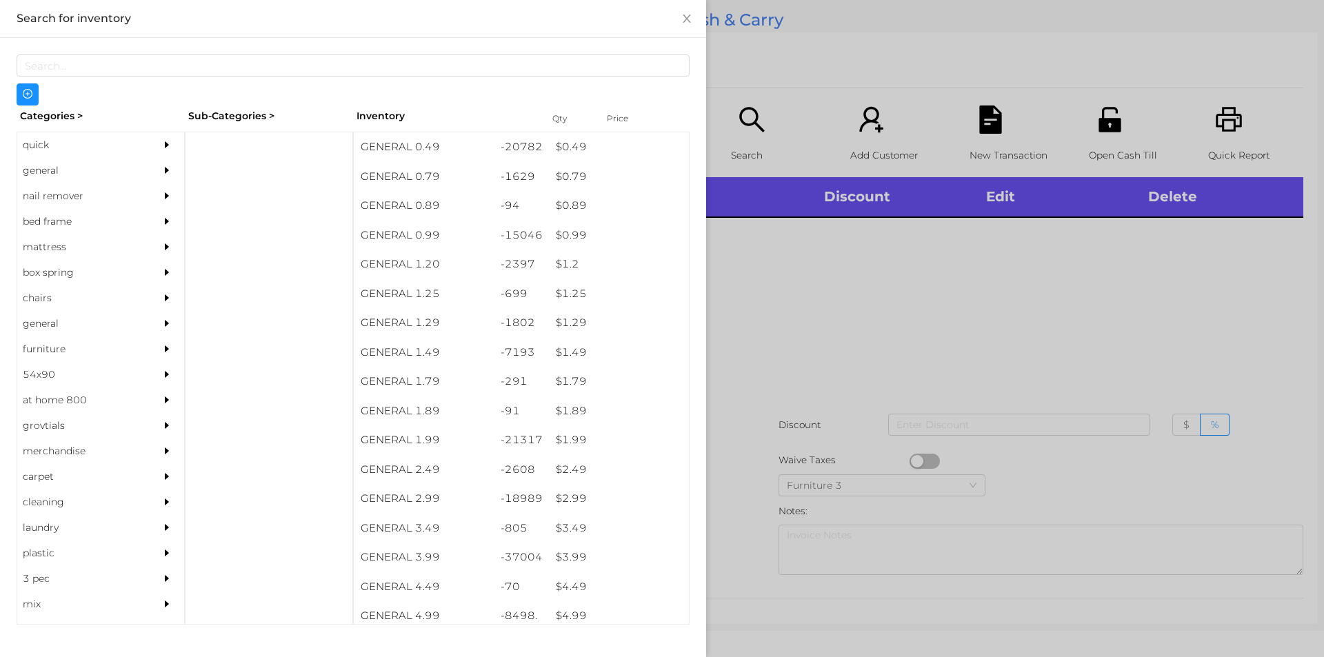
click at [48, 142] on div "quick" at bounding box center [80, 145] width 126 height 26
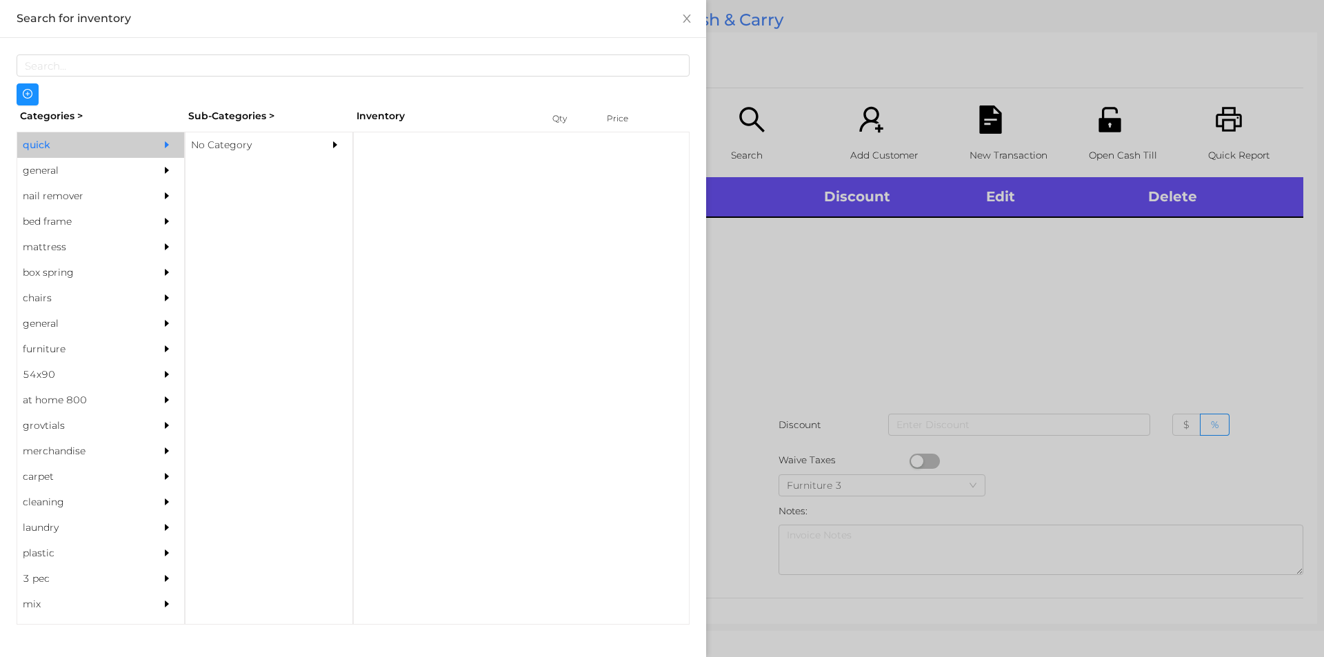
click at [217, 143] on div "No Category" at bounding box center [248, 145] width 126 height 26
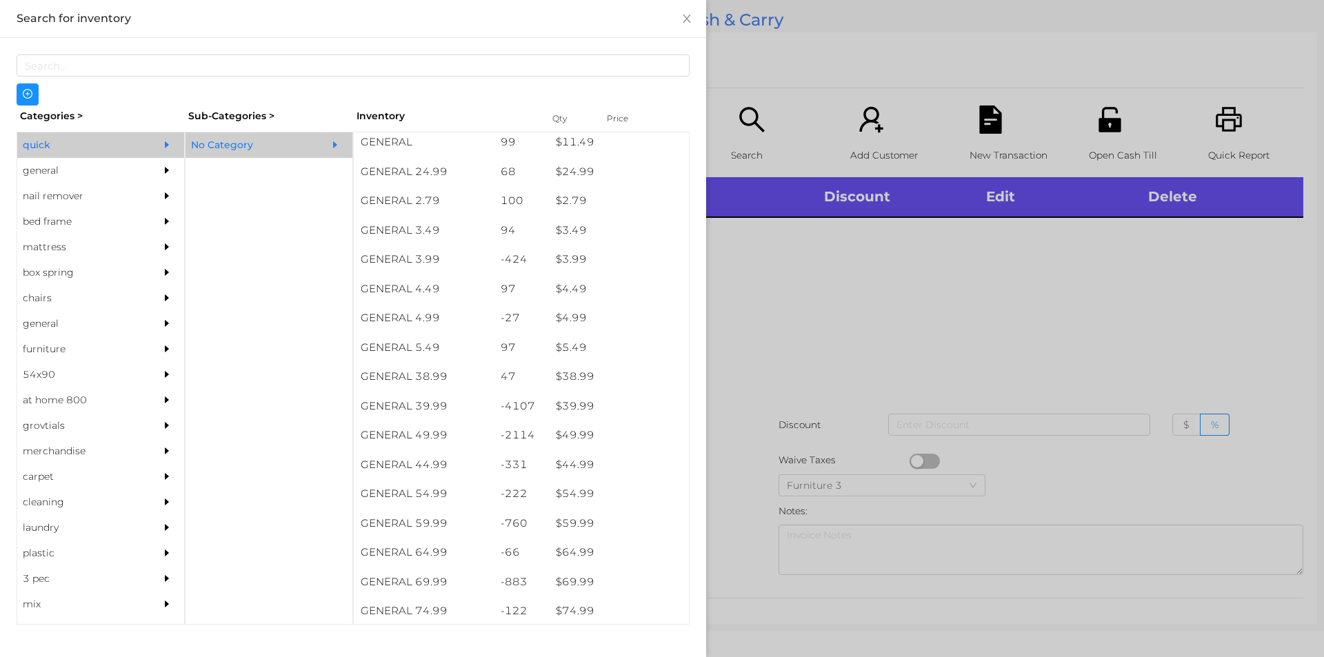
scroll to position [540, 0]
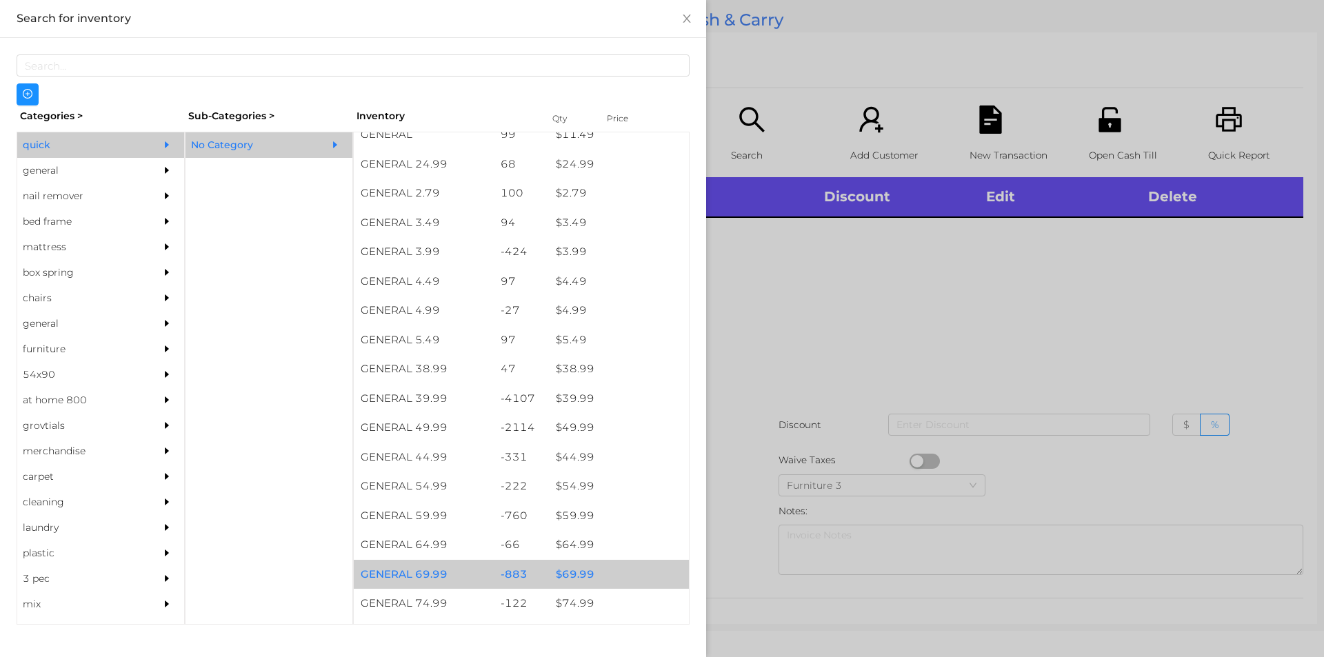
click at [572, 574] on div "$ 69.99" at bounding box center [619, 575] width 140 height 30
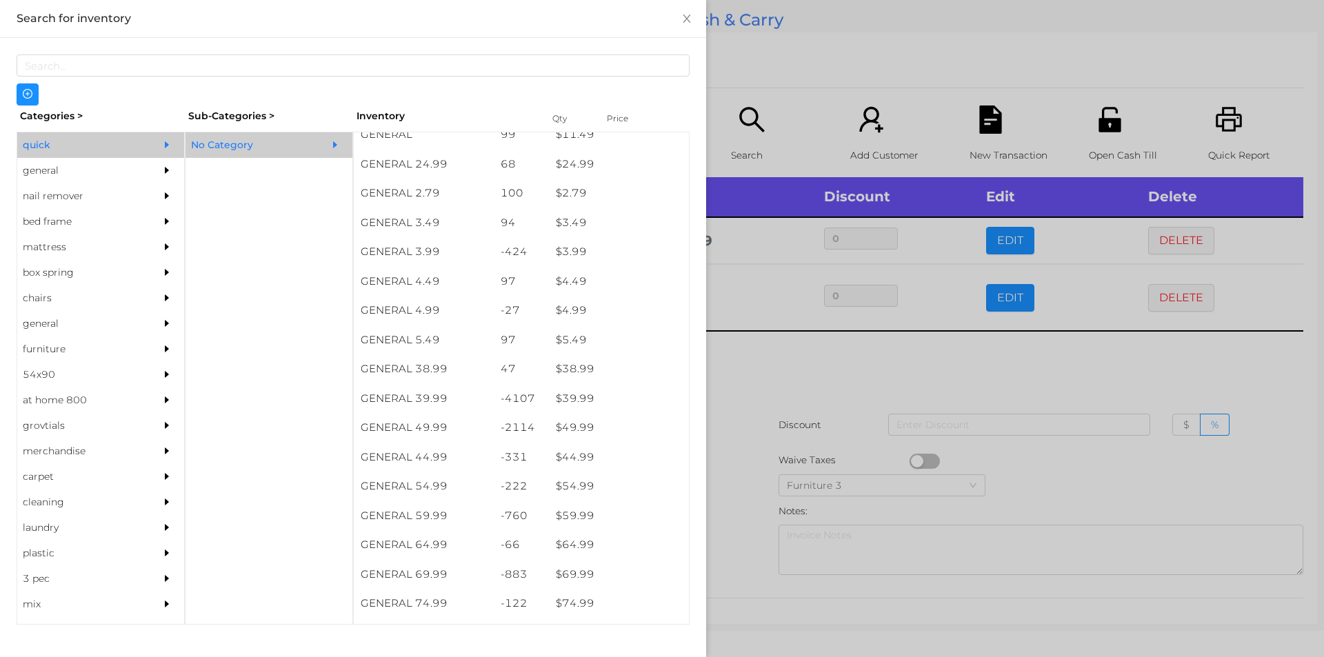
click at [1021, 465] on div at bounding box center [662, 328] width 1324 height 657
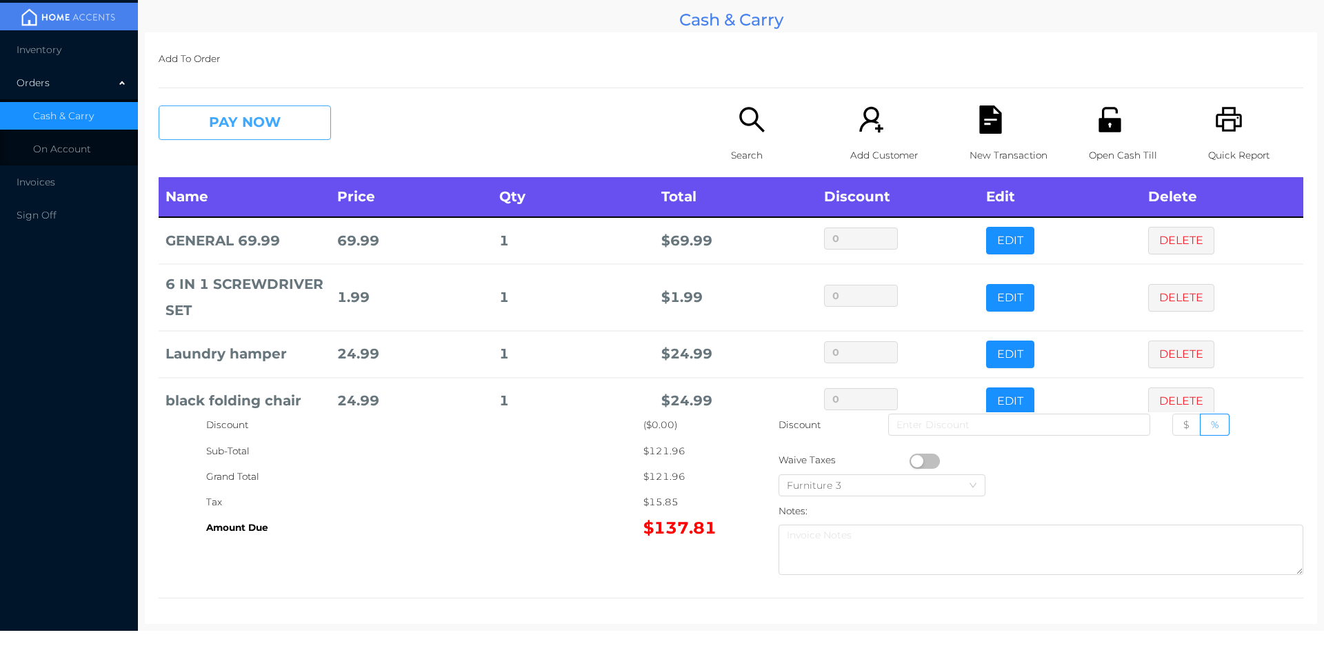
click at [279, 140] on button "PAY NOW" at bounding box center [245, 123] width 172 height 34
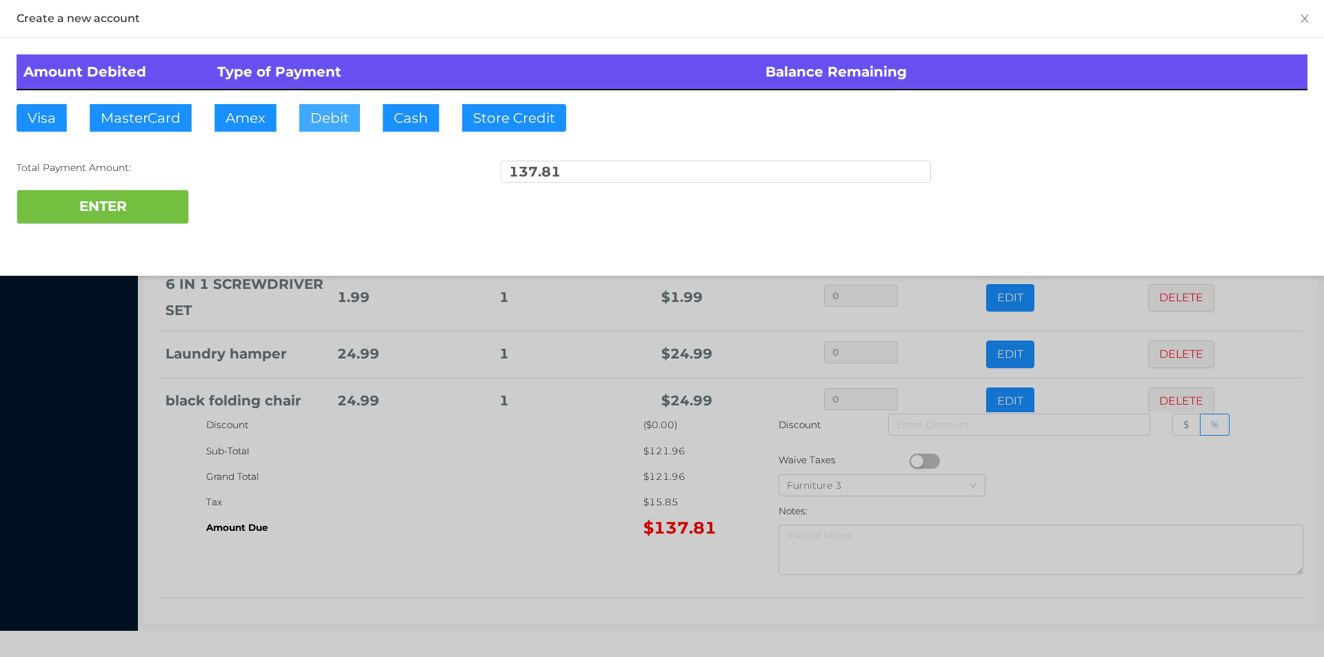
click at [319, 126] on button "Debit" at bounding box center [329, 118] width 61 height 28
click at [128, 212] on button "ENTER" at bounding box center [103, 207] width 172 height 34
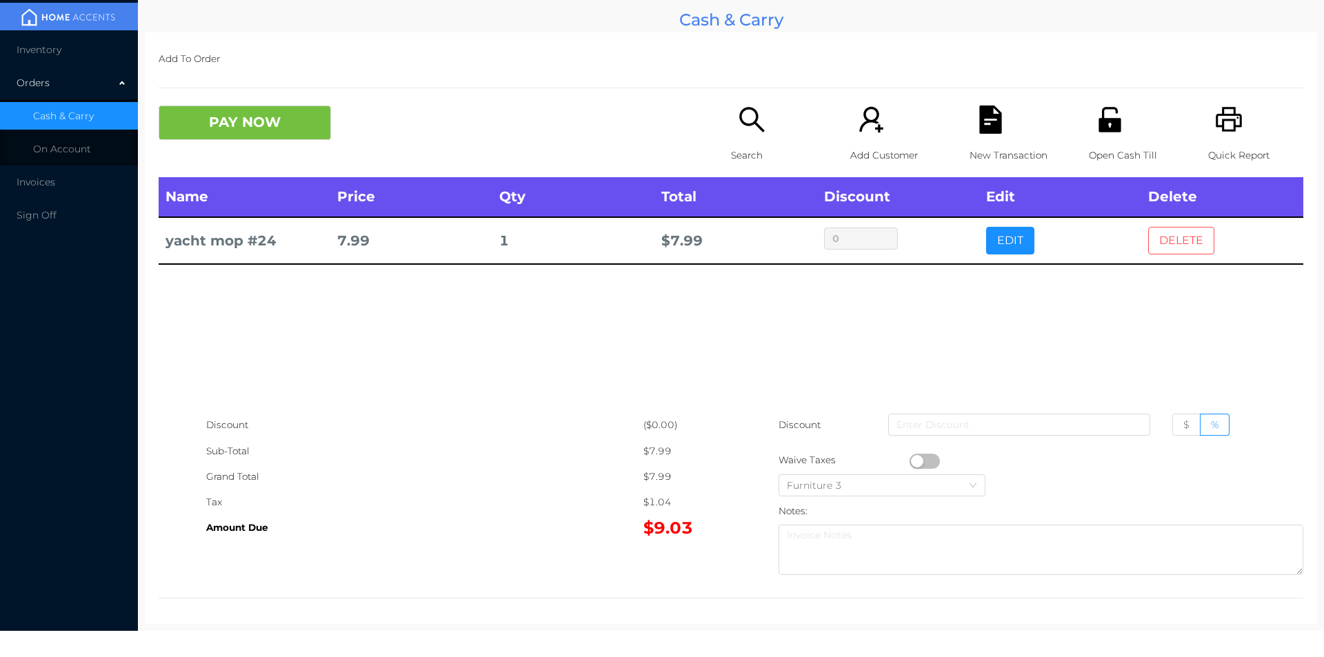
click at [1169, 245] on button "DELETE" at bounding box center [1181, 241] width 66 height 28
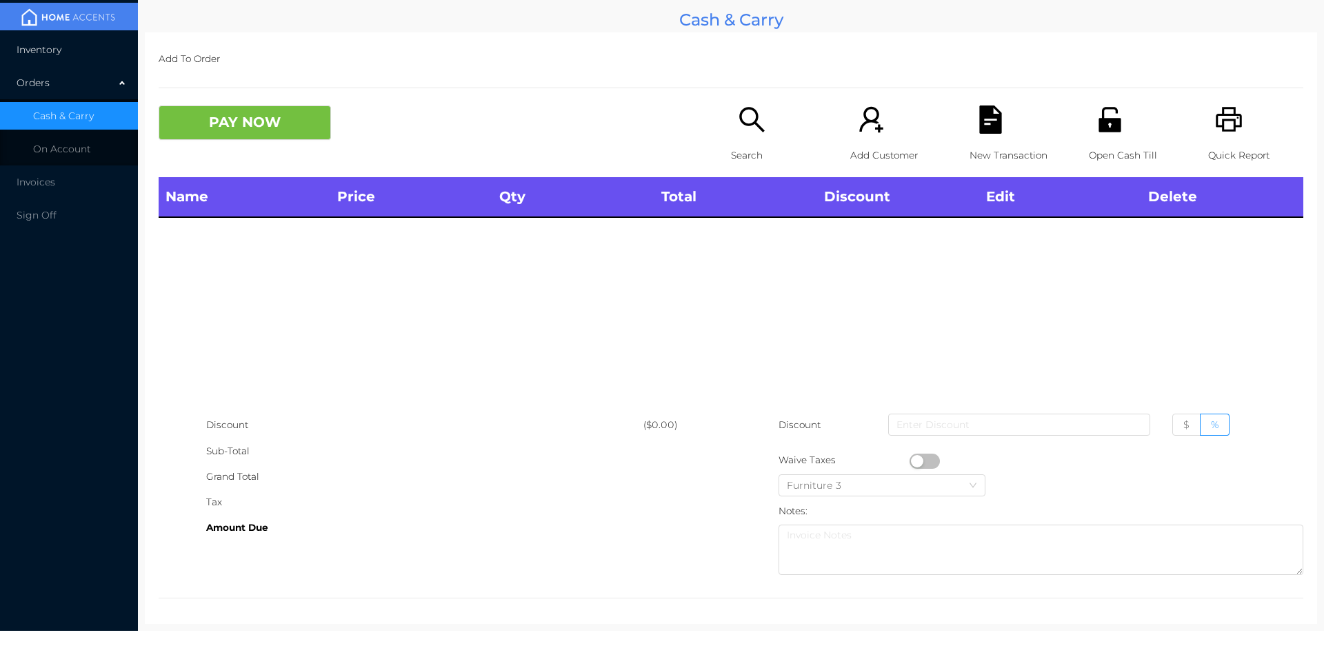
click at [40, 55] on span "Inventory" at bounding box center [39, 49] width 45 height 12
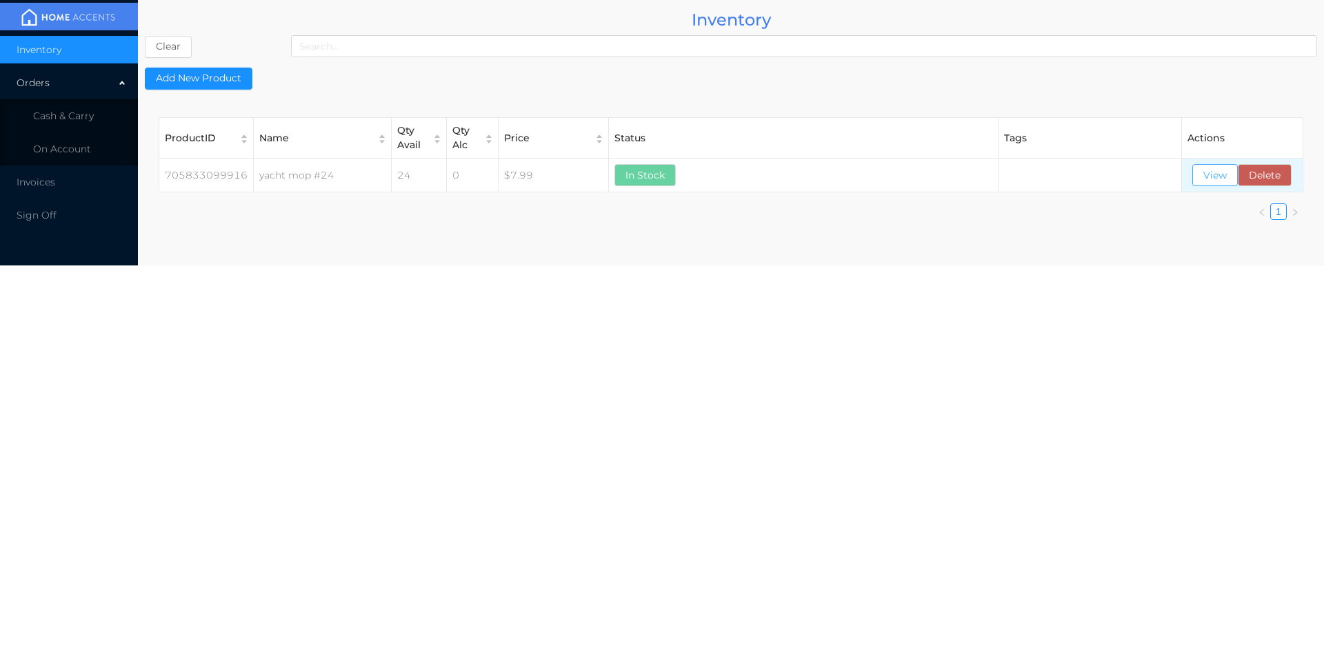
click at [1206, 178] on button "View" at bounding box center [1215, 175] width 46 height 22
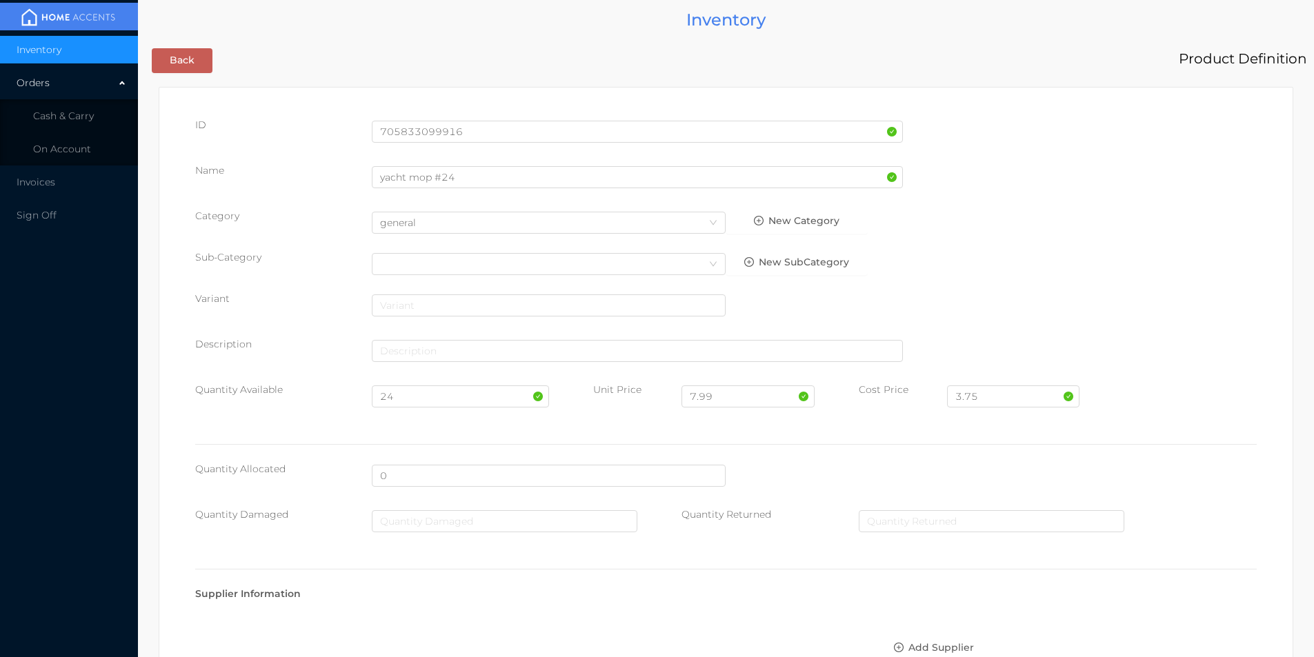
click at [81, 116] on span "Cash & Carry" at bounding box center [63, 116] width 61 height 12
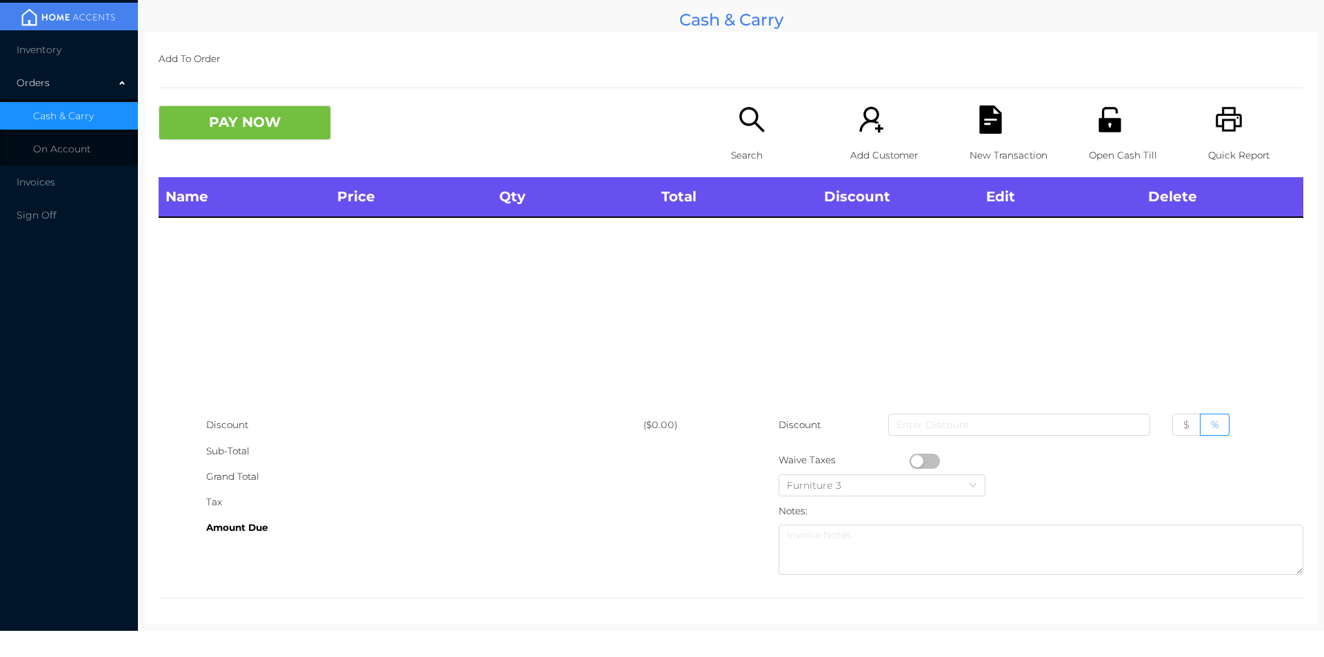
click at [759, 121] on icon "icon: search" at bounding box center [752, 120] width 28 height 28
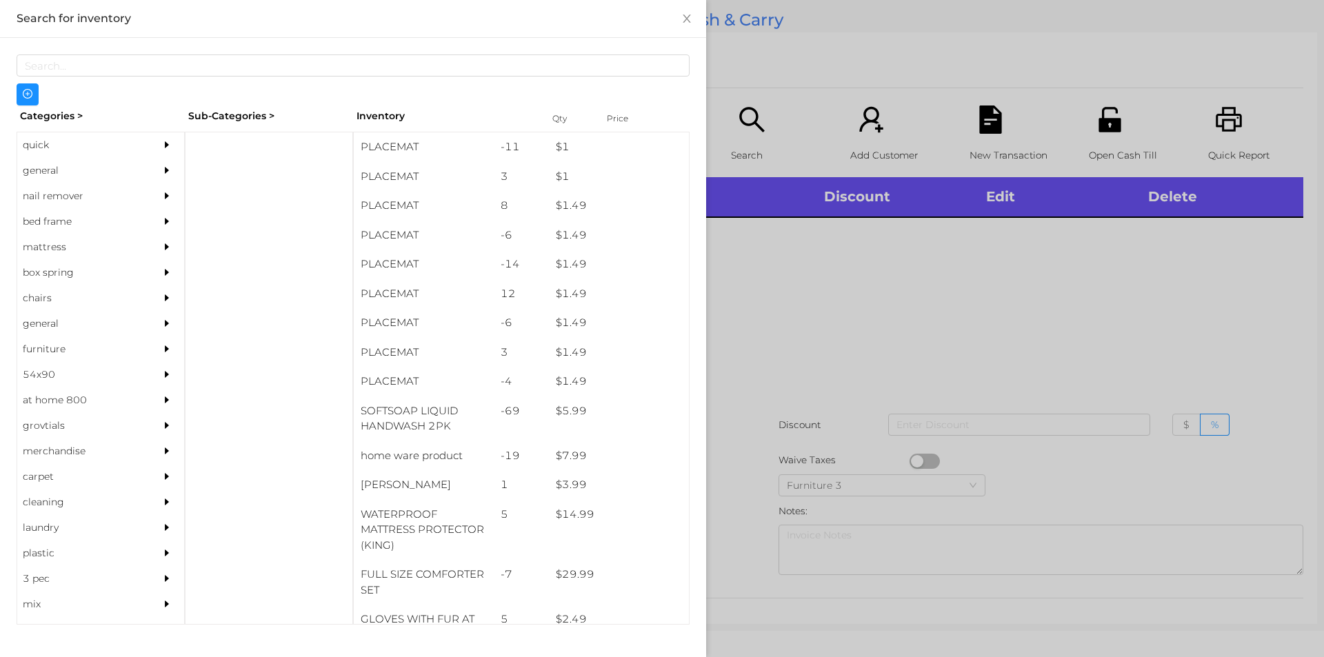
click at [886, 343] on div at bounding box center [662, 328] width 1324 height 657
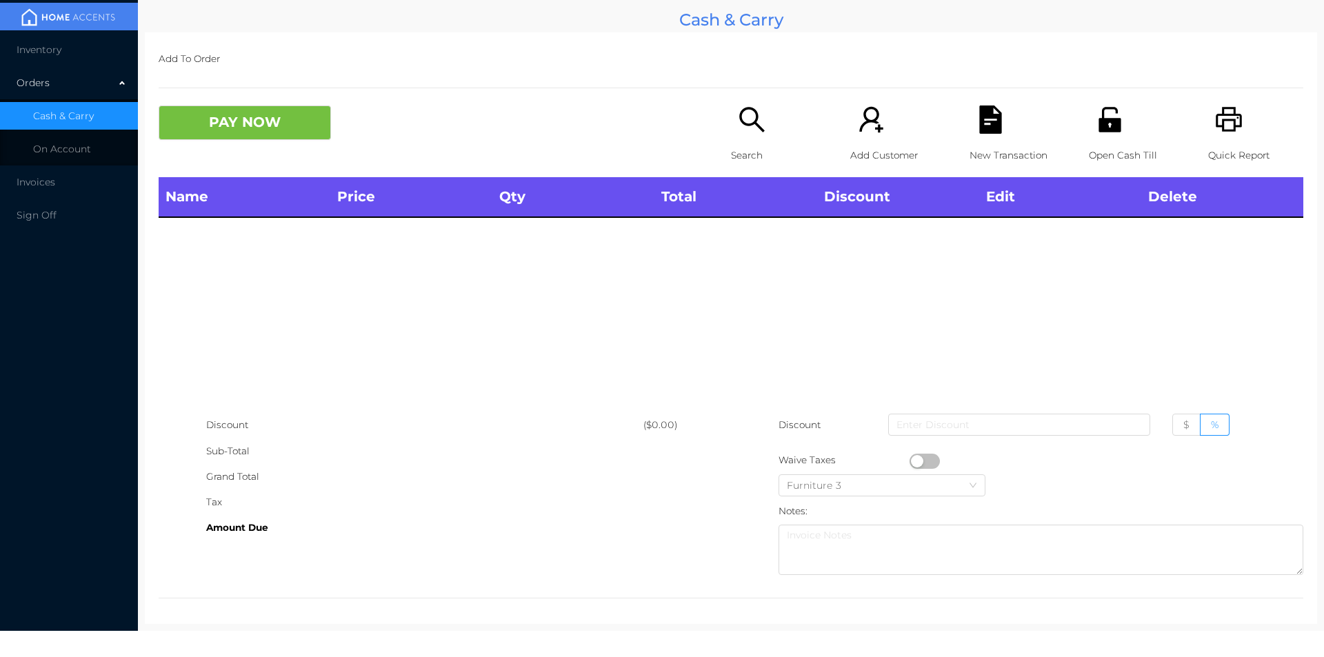
click at [1107, 112] on icon "icon: unlock" at bounding box center [1109, 119] width 22 height 25
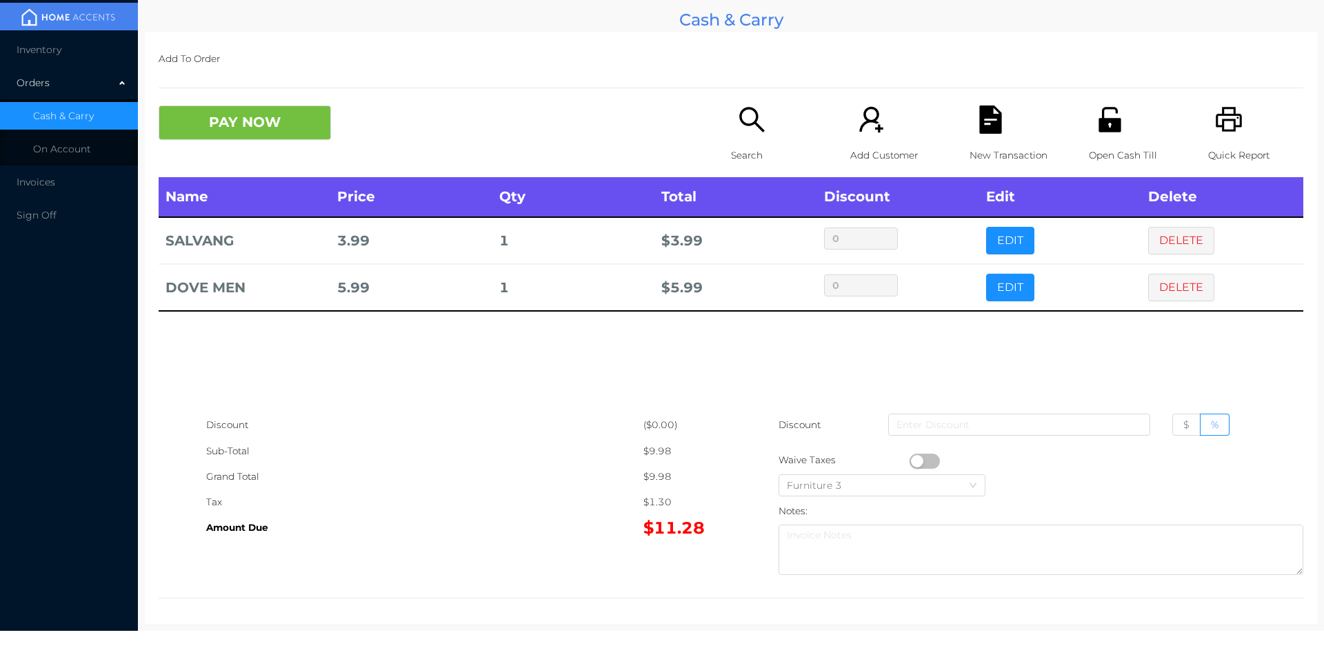
click at [979, 117] on icon "icon: file-text" at bounding box center [990, 120] width 22 height 28
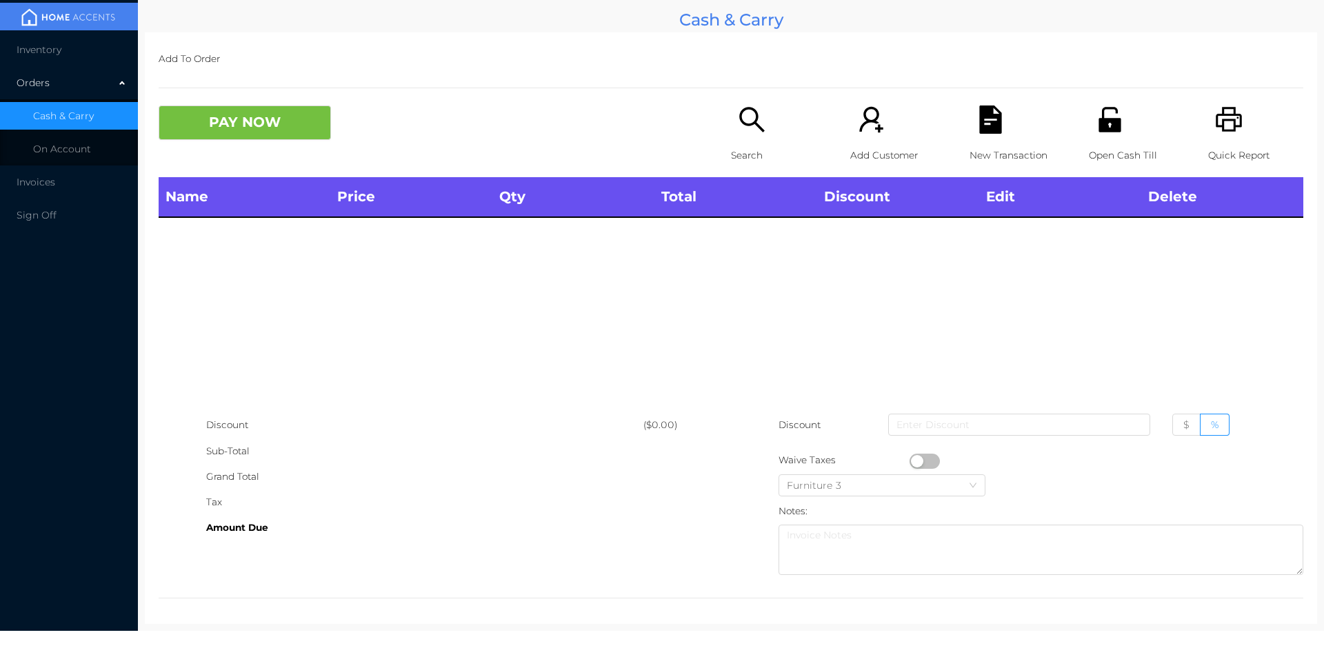
click at [1174, 126] on div "Open Cash Till" at bounding box center [1136, 142] width 95 height 72
click at [979, 127] on icon "icon: file-text" at bounding box center [990, 120] width 22 height 28
click at [278, 133] on button "PAY NOW" at bounding box center [245, 123] width 172 height 34
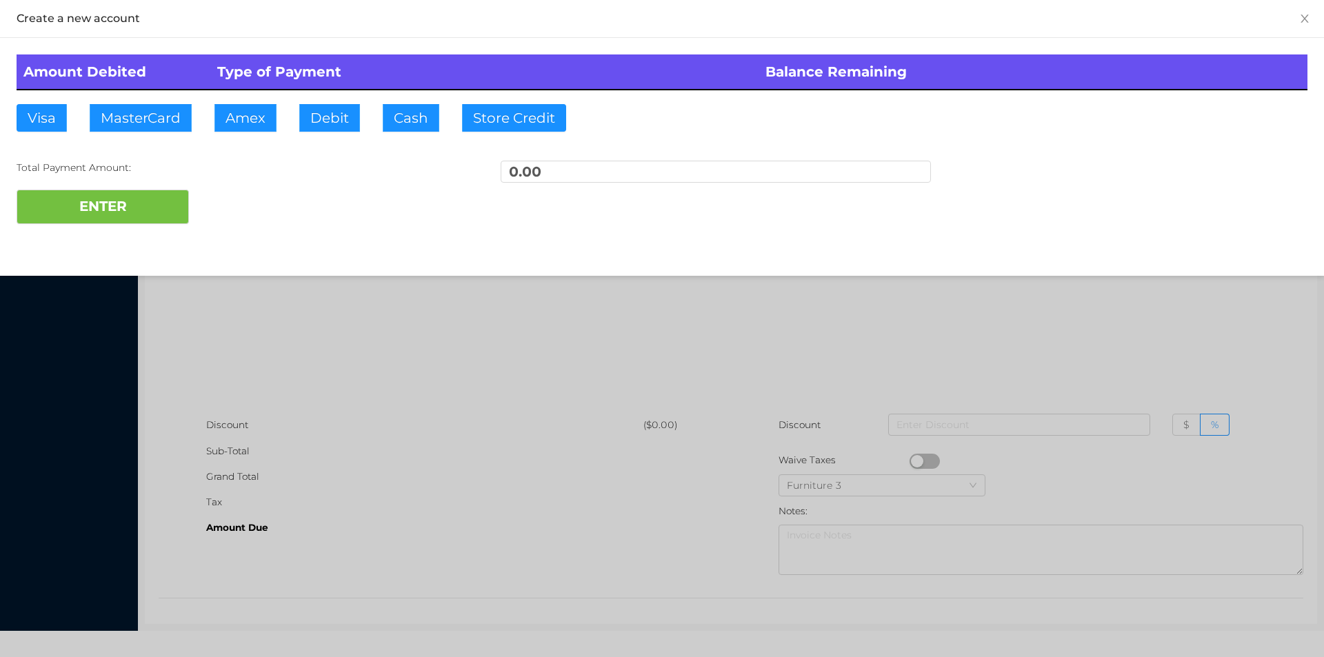
click at [241, 250] on div at bounding box center [662, 328] width 1324 height 657
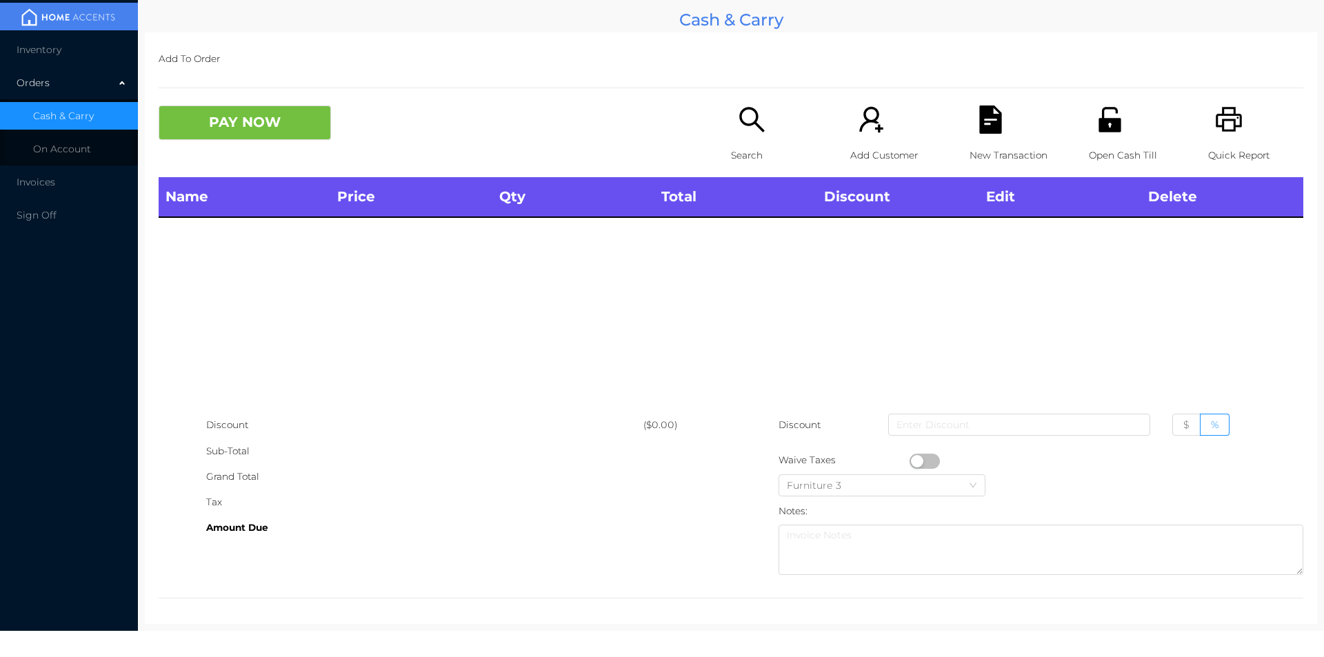
click at [1210, 144] on p "Quick Report" at bounding box center [1255, 156] width 95 height 26
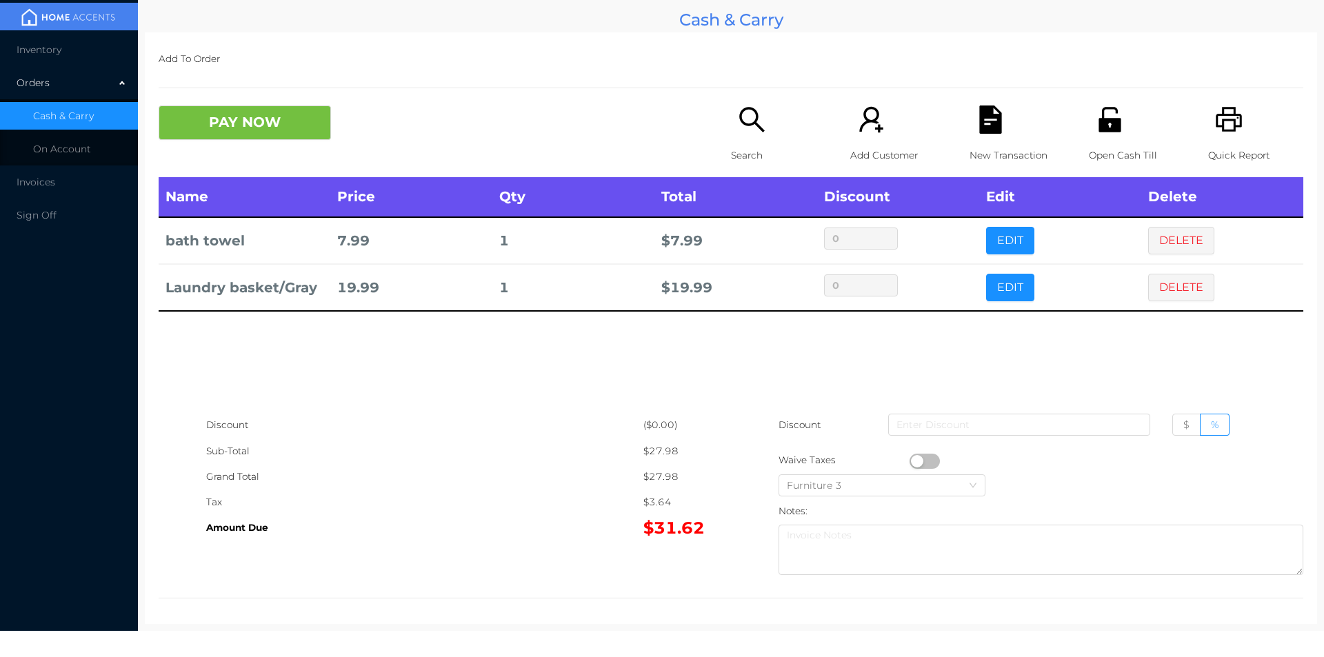
click at [1114, 114] on icon "icon: unlock" at bounding box center [1110, 120] width 28 height 28
click at [1183, 425] on span "$" at bounding box center [1186, 425] width 6 height 12
click at [1183, 428] on input "$" at bounding box center [1183, 428] width 0 height 0
click at [965, 421] on input at bounding box center [1019, 425] width 262 height 22
type input "1.40"
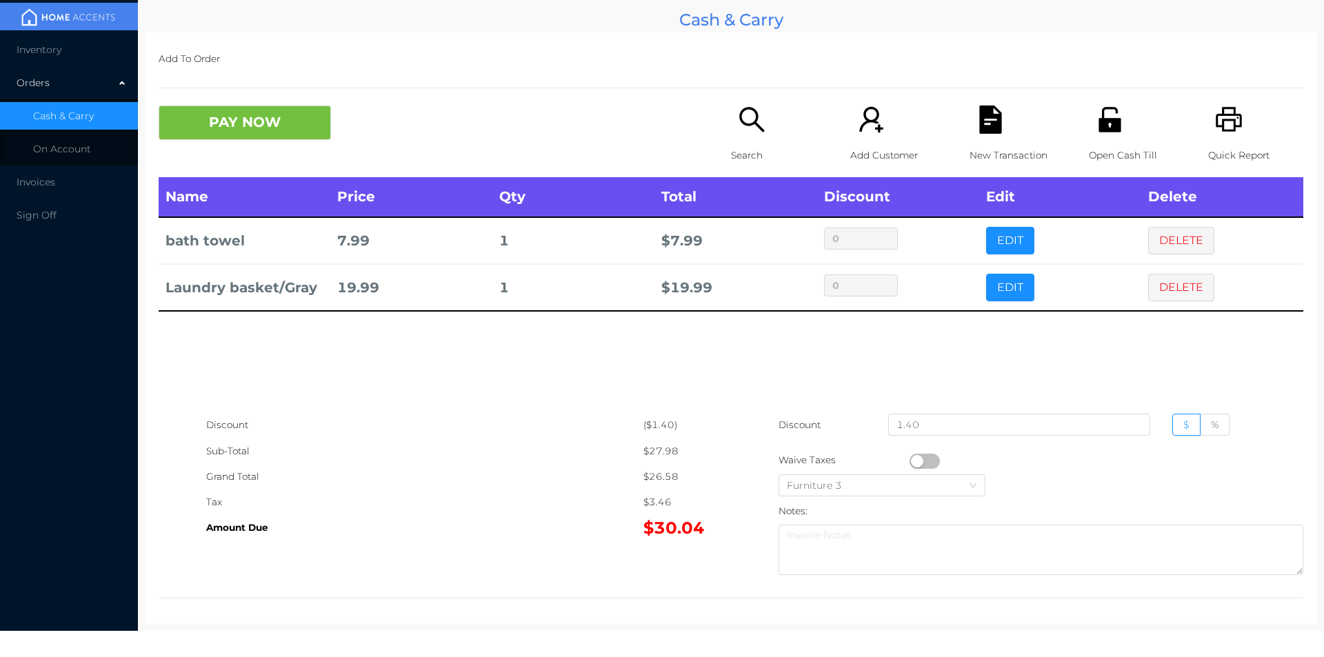
click at [985, 126] on icon "icon: file-text" at bounding box center [990, 120] width 22 height 28
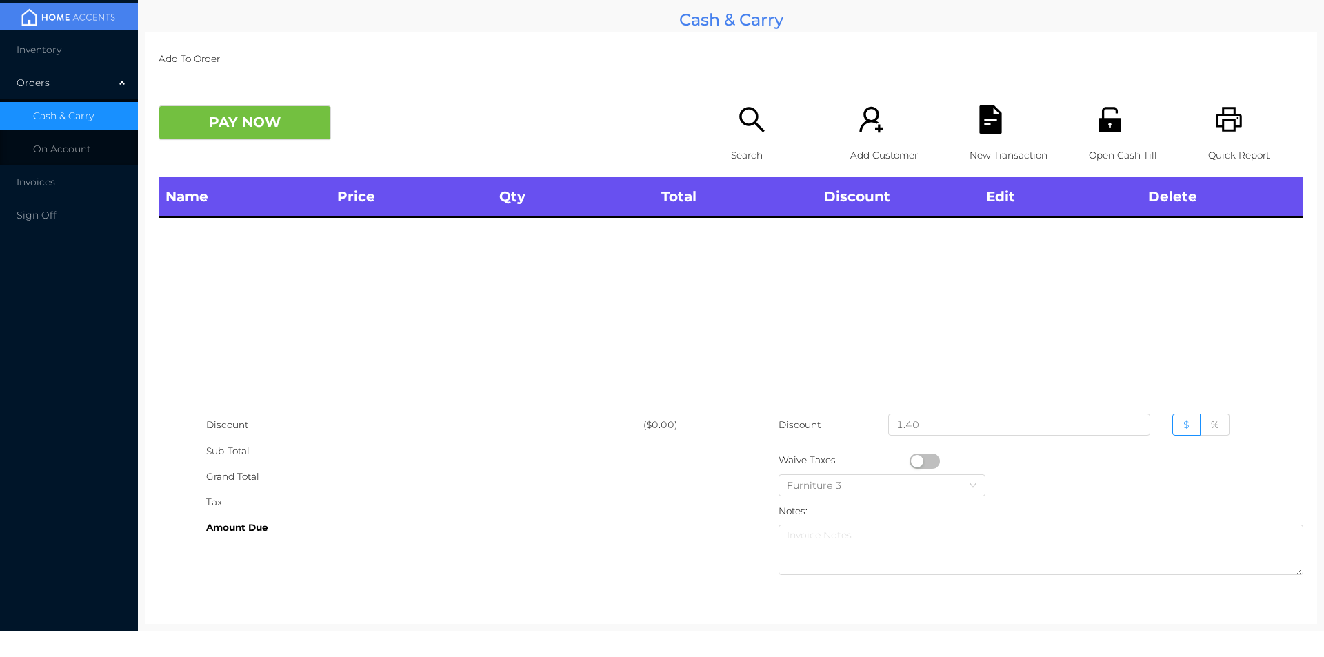
click at [1215, 134] on icon "icon: printer" at bounding box center [1229, 120] width 28 height 28
click at [932, 428] on input "1.40" at bounding box center [1019, 425] width 262 height 22
click at [6, 408] on div "Inventory Orders Invoices Sign Off" at bounding box center [69, 315] width 138 height 631
click at [707, 264] on div "Name Price Qty Total Discount Edit Delete" at bounding box center [731, 294] width 1145 height 235
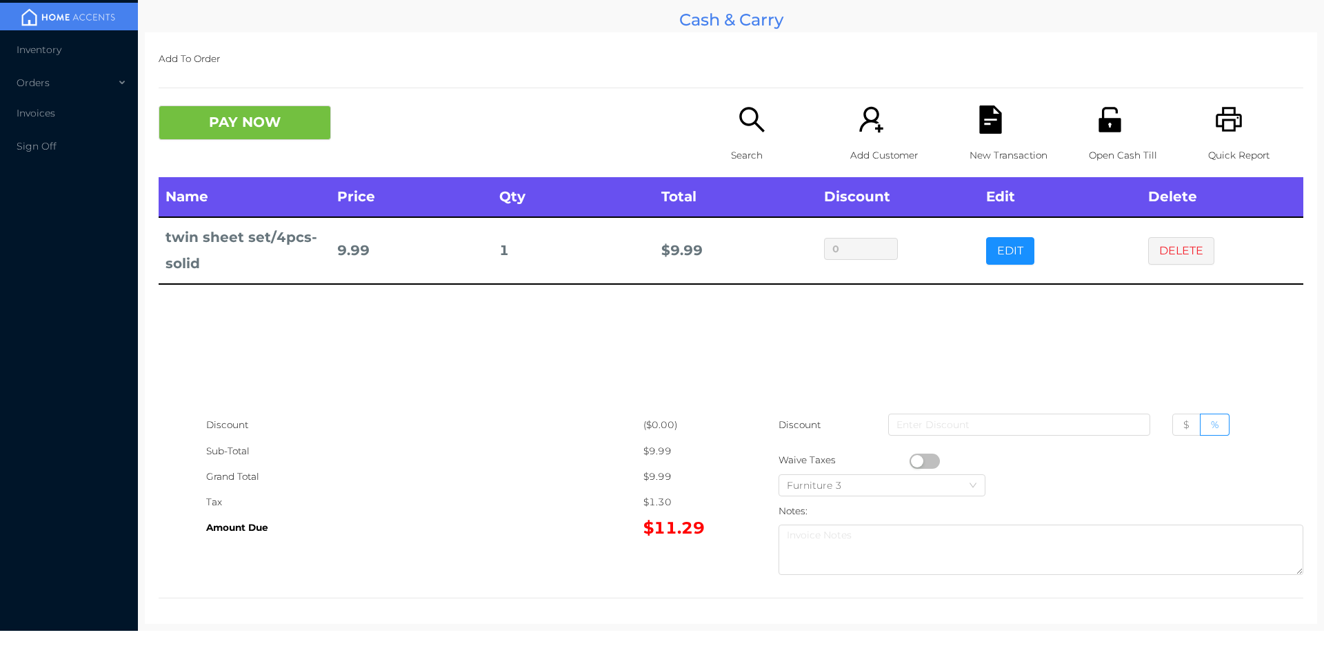
click at [741, 122] on icon "icon: search" at bounding box center [752, 120] width 28 height 28
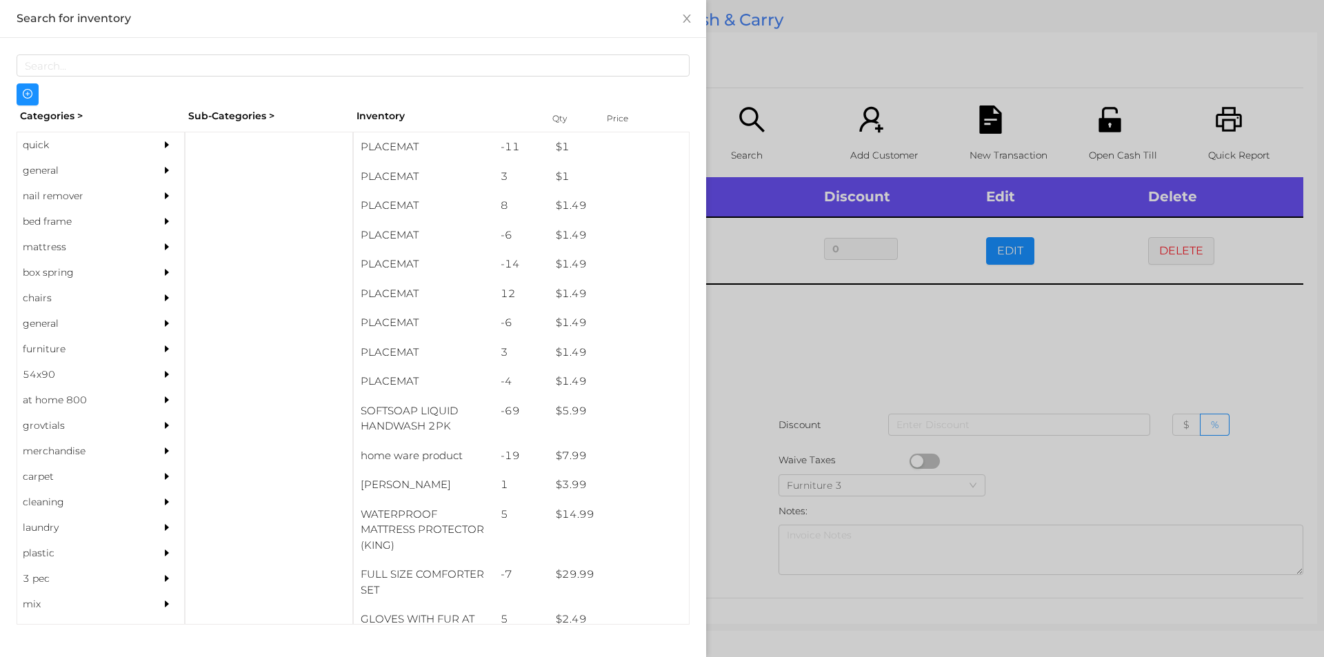
click at [66, 162] on div "general" at bounding box center [80, 171] width 126 height 26
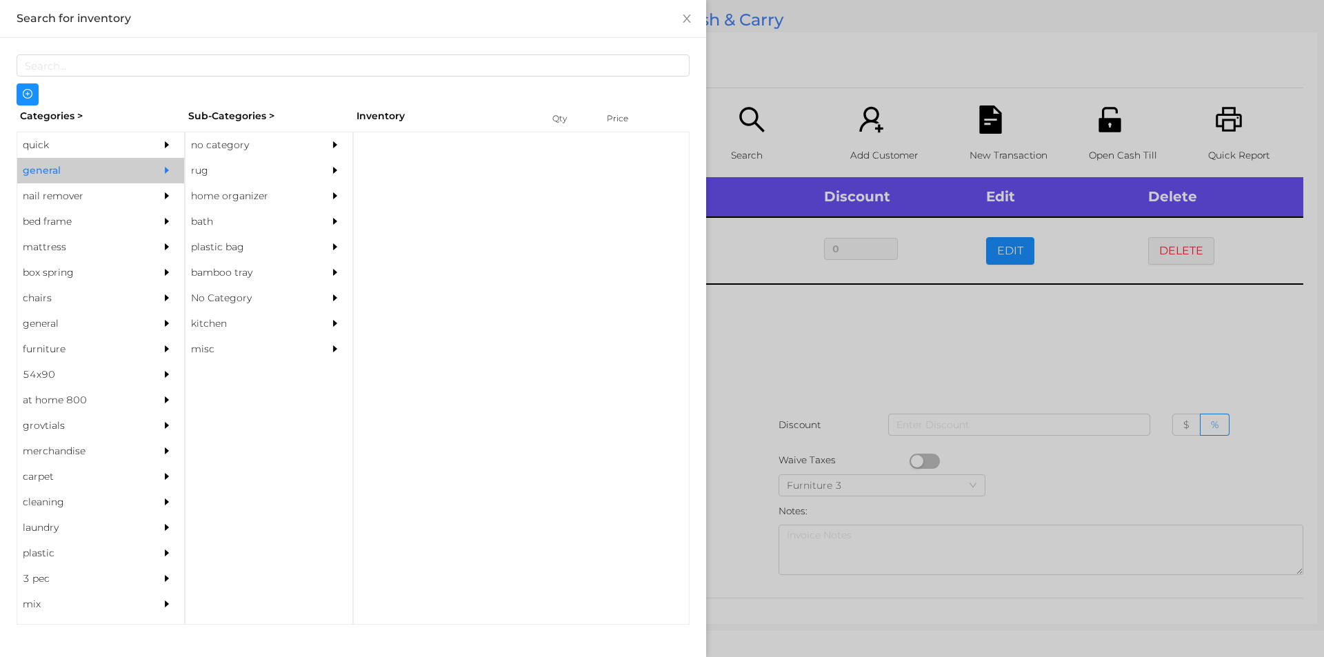
click at [202, 134] on div "no category" at bounding box center [248, 145] width 126 height 26
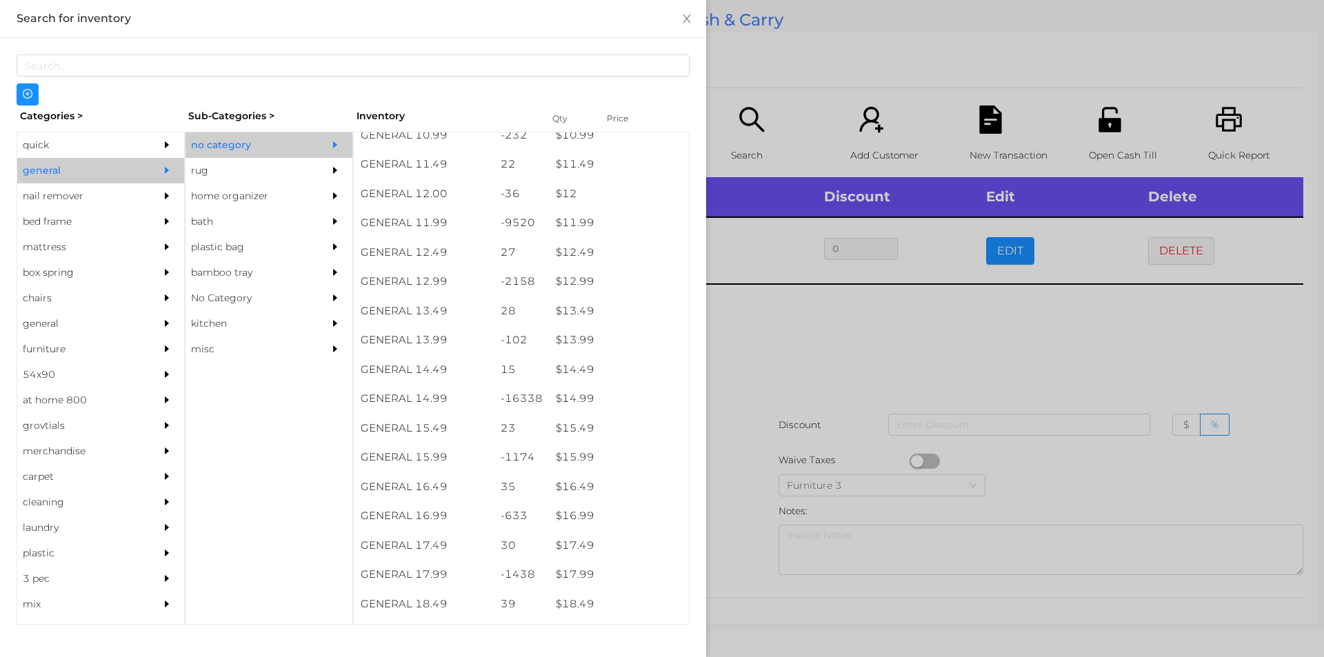
scroll to position [955, 0]
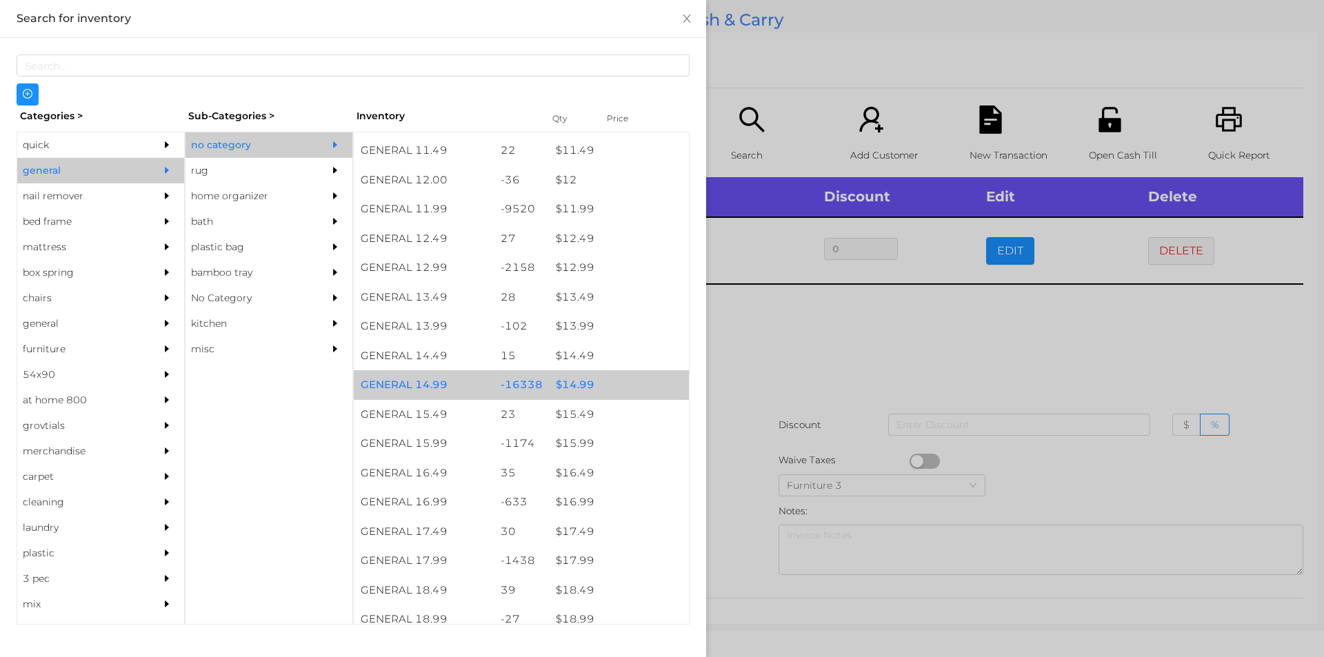
click at [570, 391] on div "$ 14.99" at bounding box center [619, 385] width 140 height 30
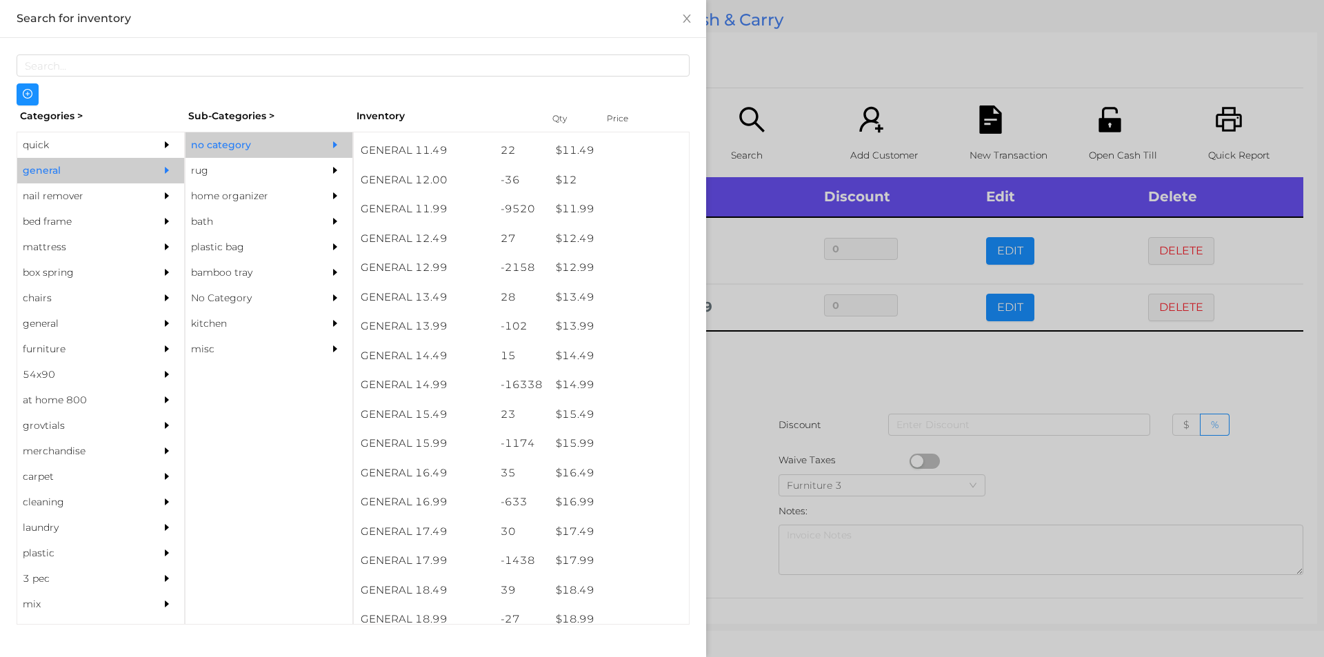
click at [756, 384] on div at bounding box center [662, 328] width 1324 height 657
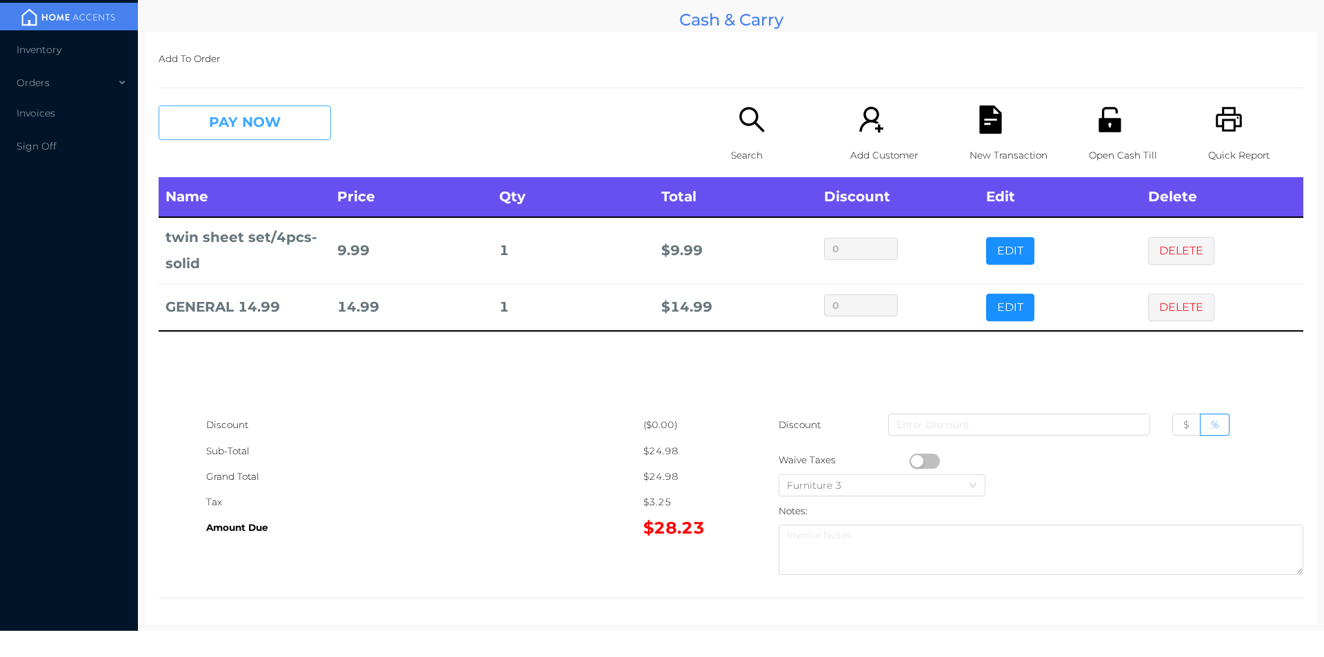
click at [244, 135] on button "PAY NOW" at bounding box center [245, 123] width 172 height 34
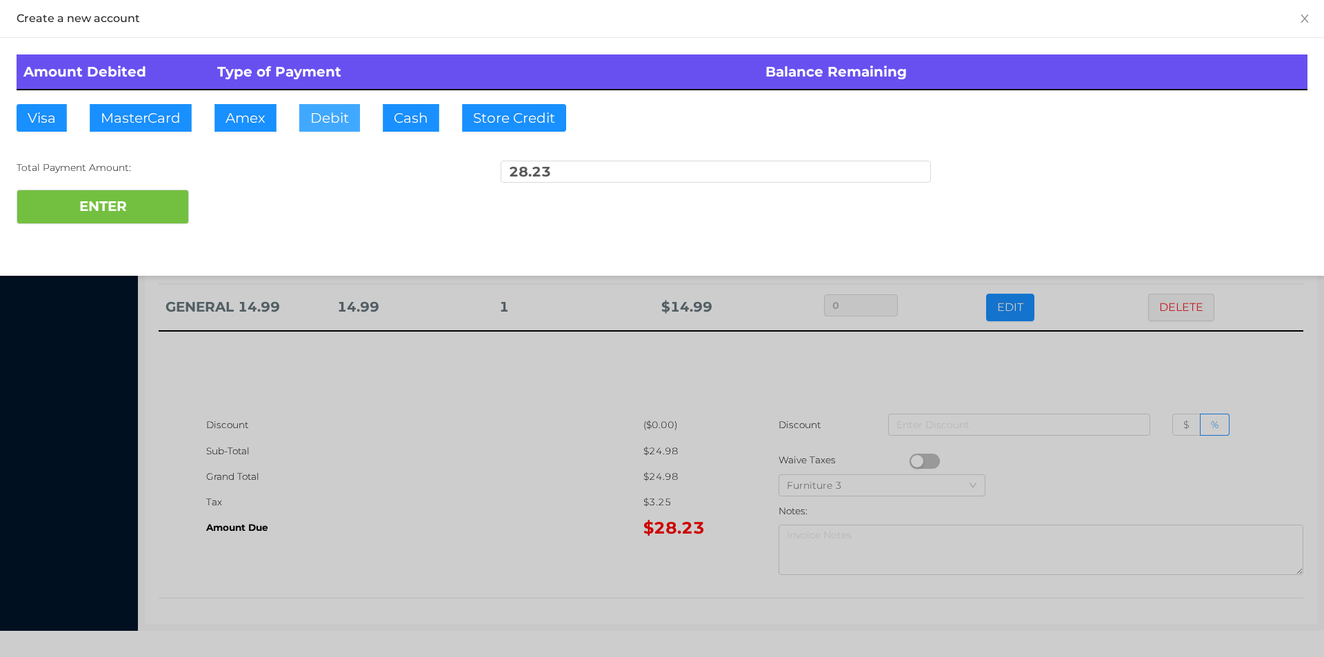
click at [331, 124] on button "Debit" at bounding box center [329, 118] width 61 height 28
click at [110, 203] on button "ENTER" at bounding box center [103, 207] width 172 height 34
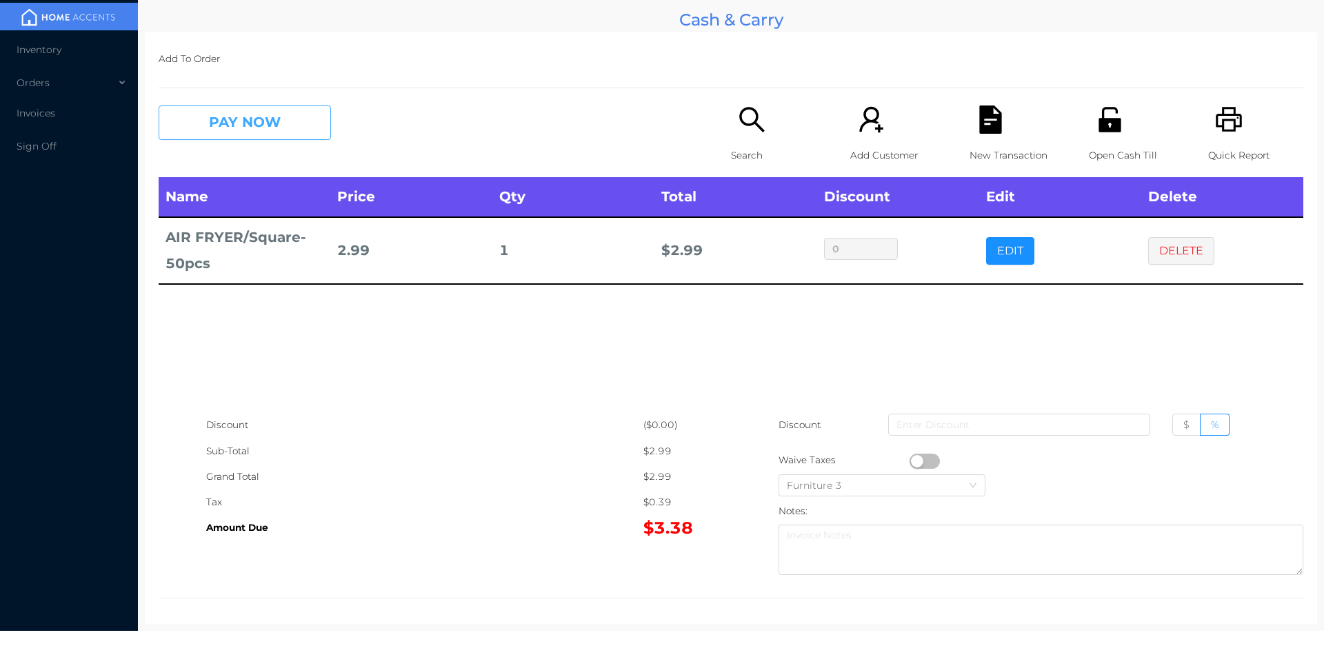
click at [276, 119] on button "PAY NOW" at bounding box center [245, 123] width 172 height 34
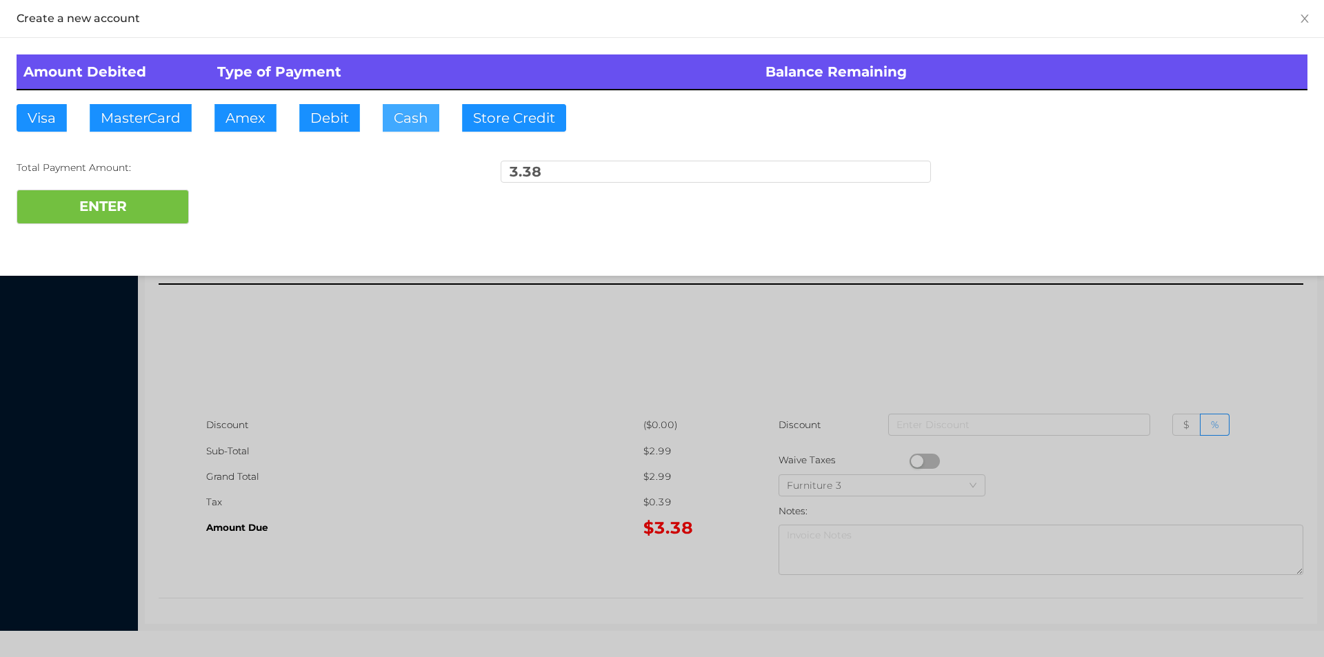
click at [401, 112] on button "Cash" at bounding box center [411, 118] width 57 height 28
type input "4."
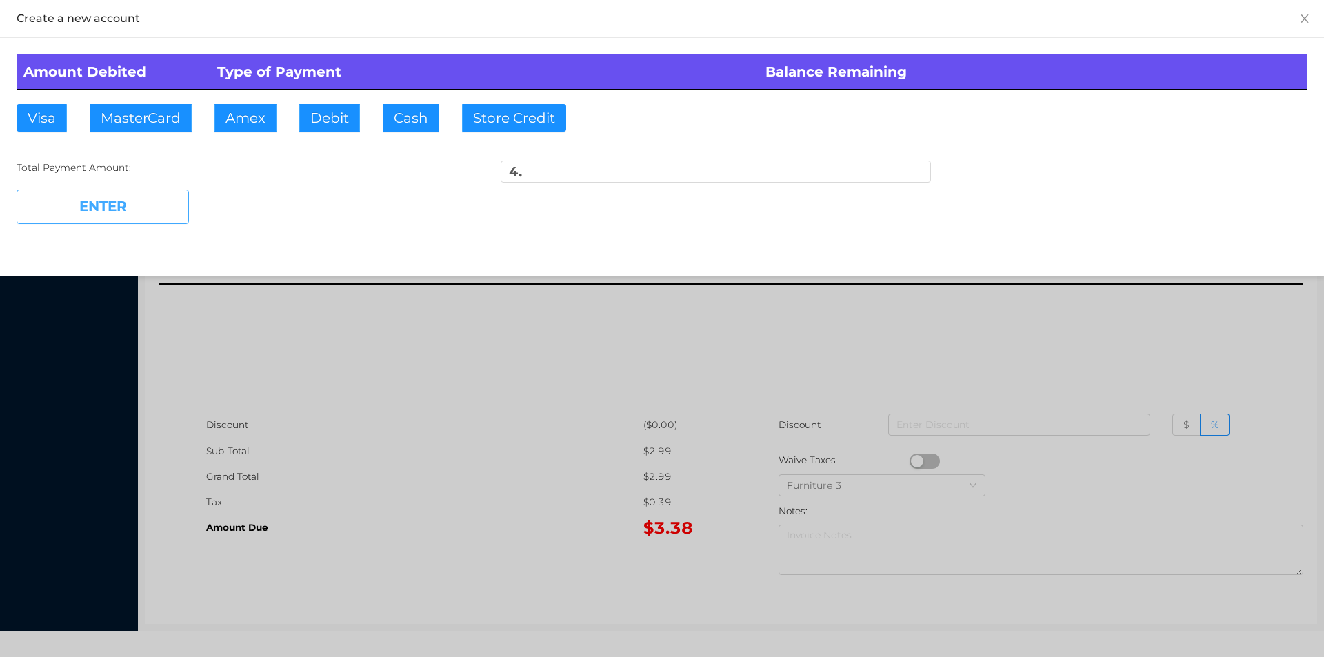
click at [114, 207] on button "ENTER" at bounding box center [103, 207] width 172 height 34
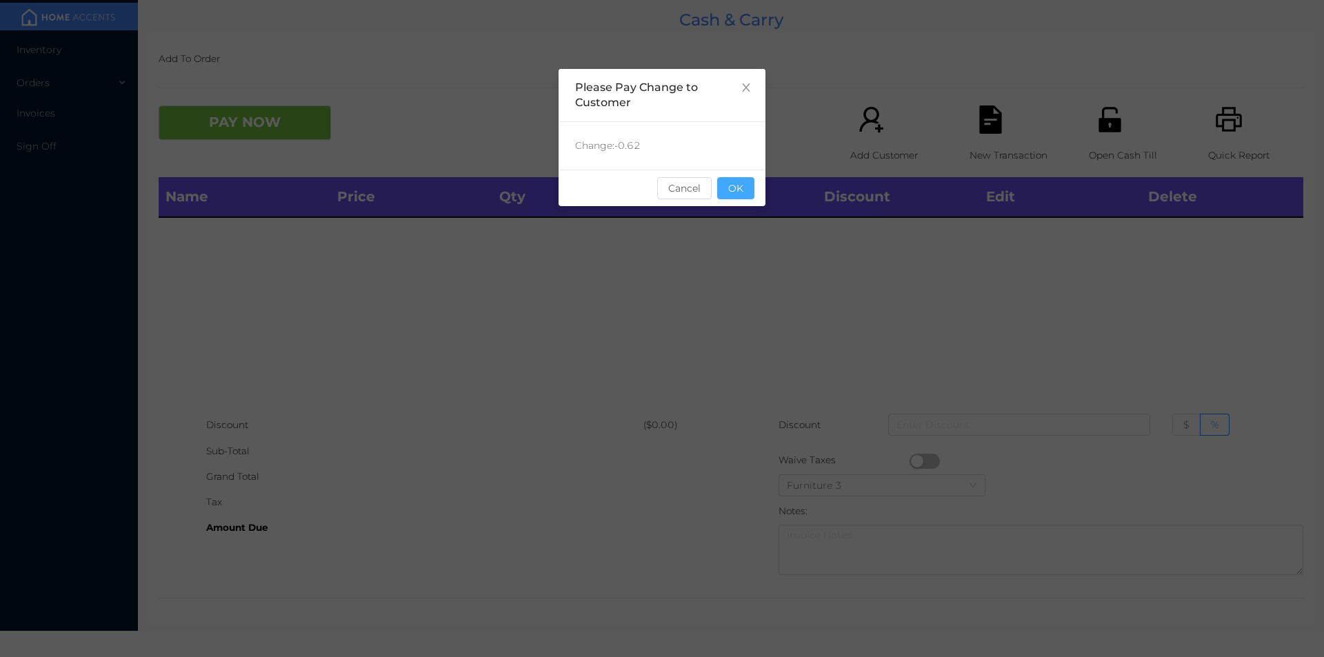
click at [721, 183] on button "OK" at bounding box center [735, 188] width 37 height 22
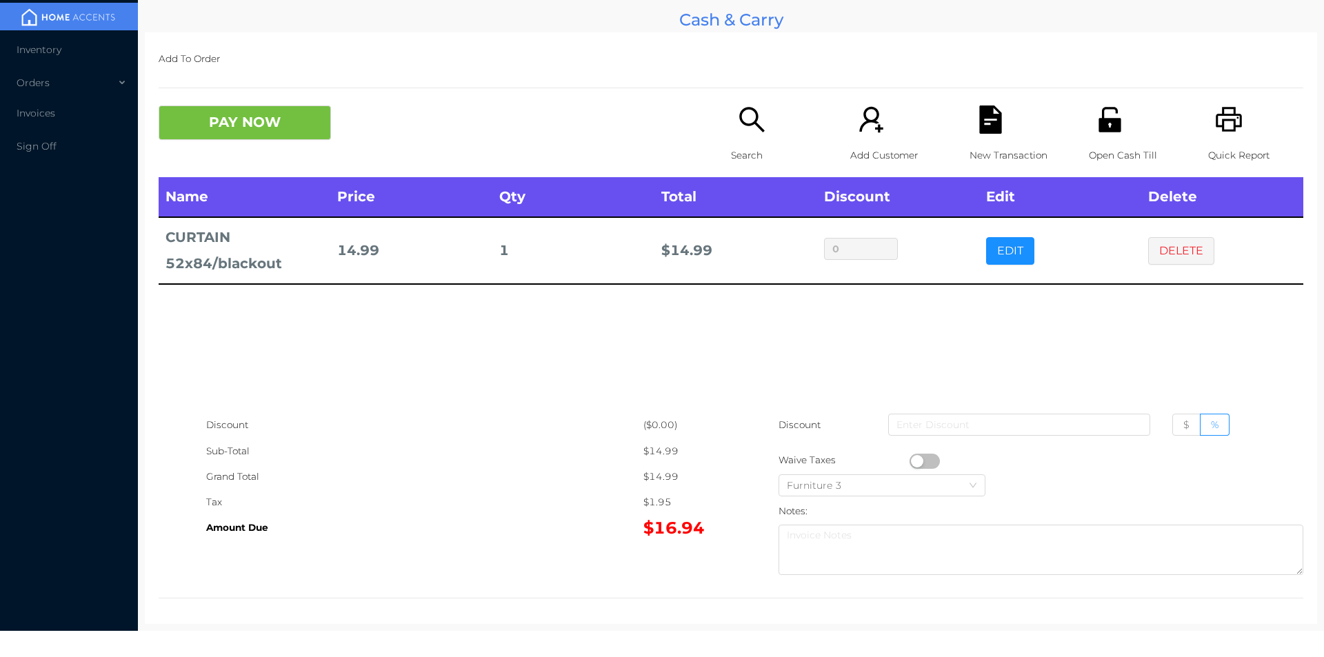
click at [759, 121] on icon "icon: search" at bounding box center [752, 120] width 28 height 28
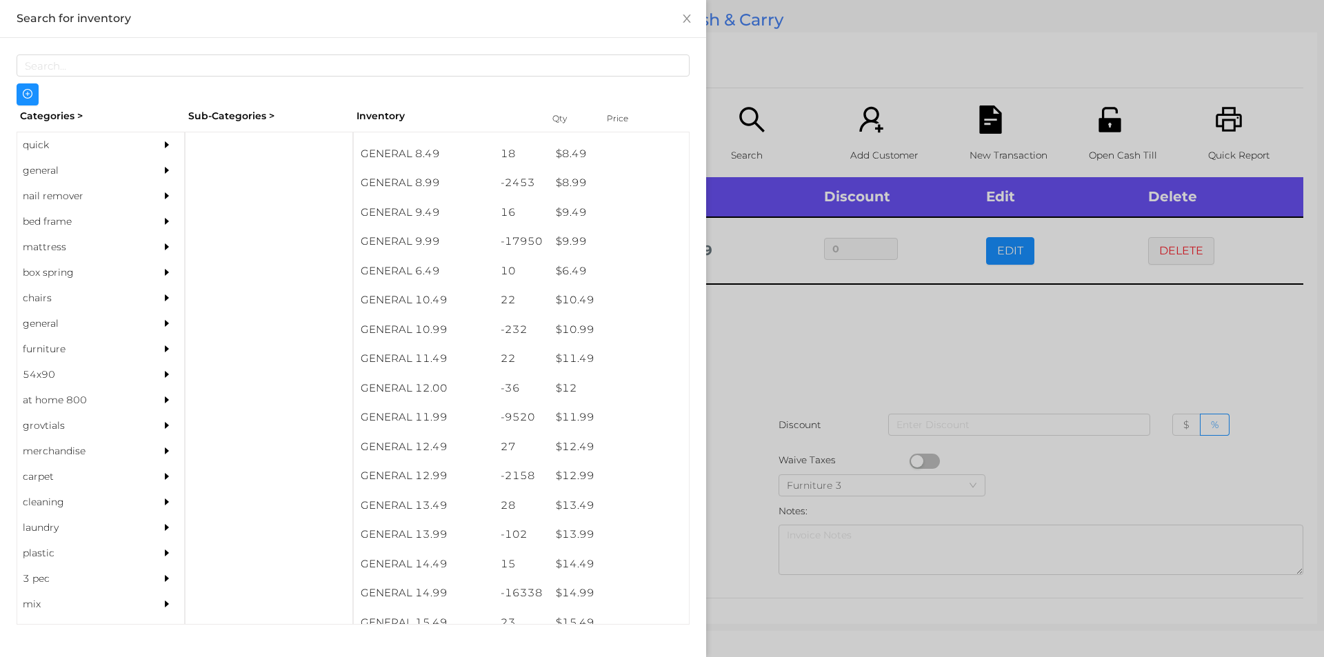
scroll to position [745, 0]
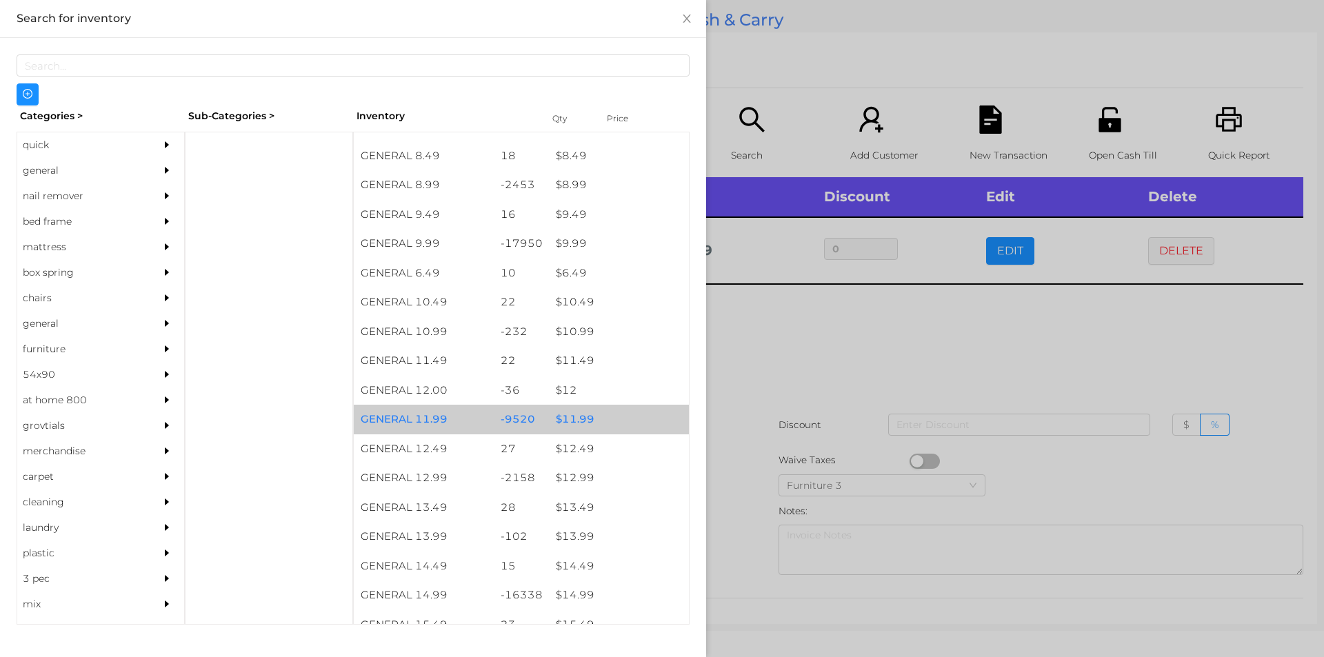
click at [590, 421] on div "$ 11.99" at bounding box center [619, 420] width 140 height 30
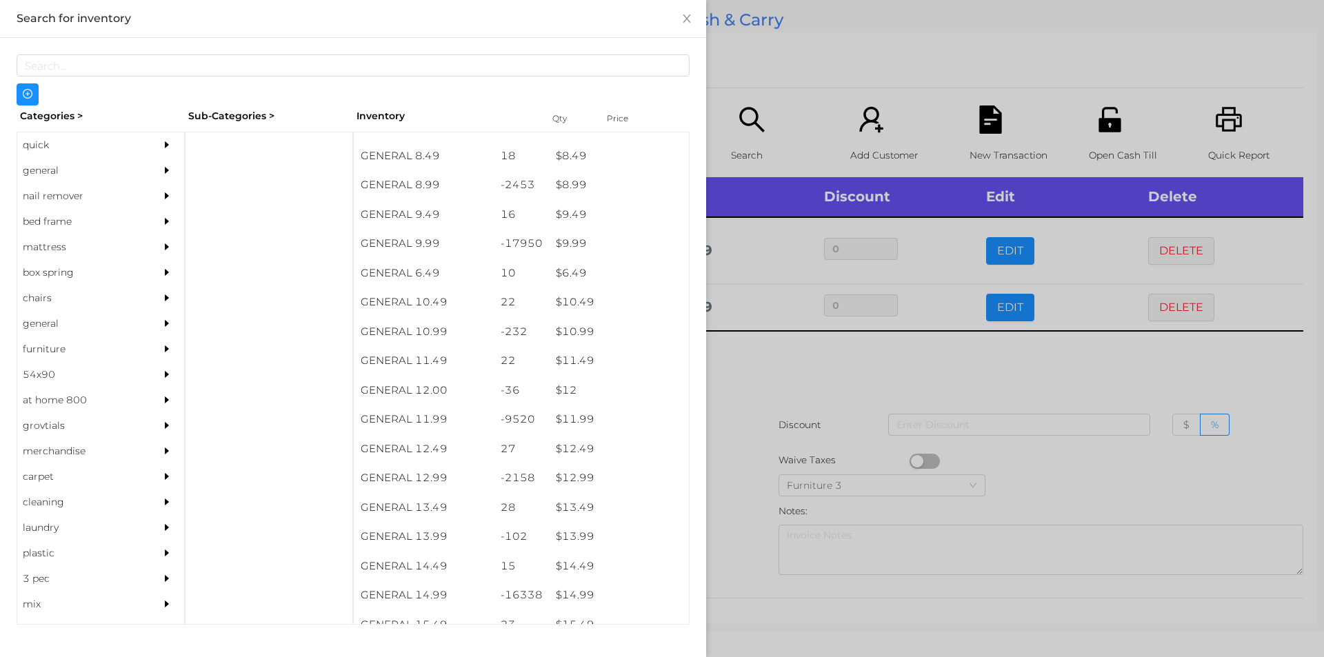
click at [725, 441] on div at bounding box center [662, 328] width 1324 height 657
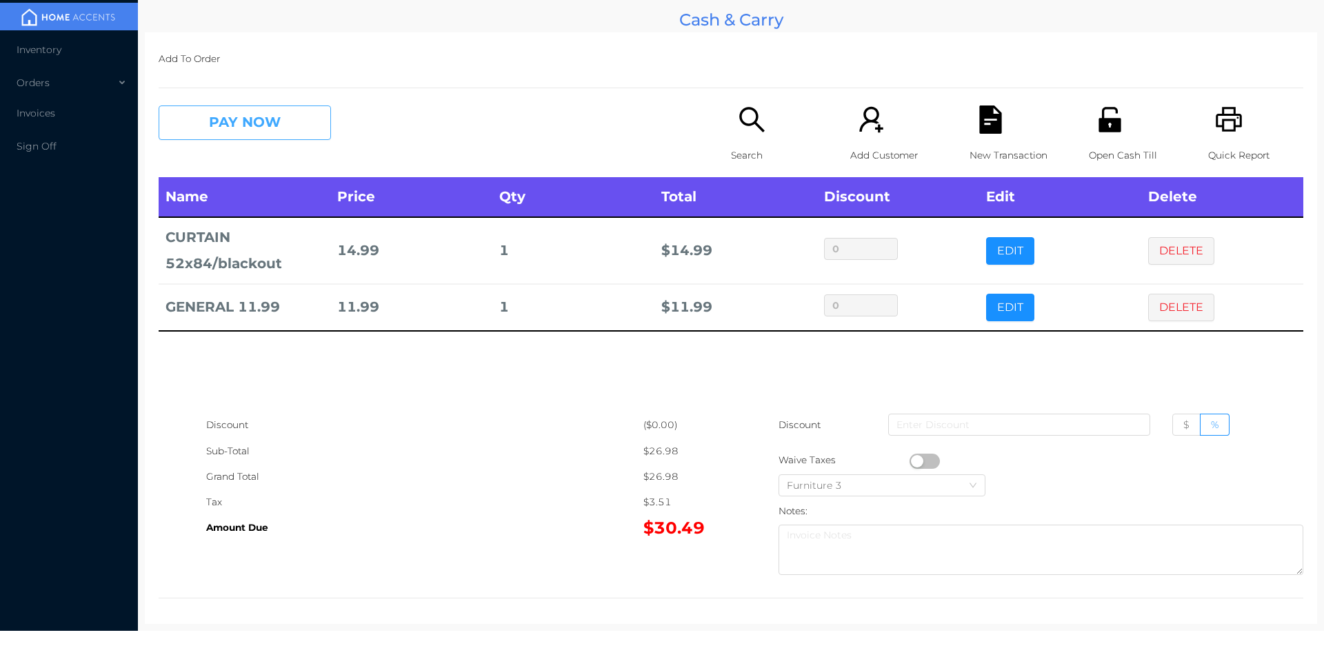
click at [243, 113] on button "PAY NOW" at bounding box center [245, 123] width 172 height 34
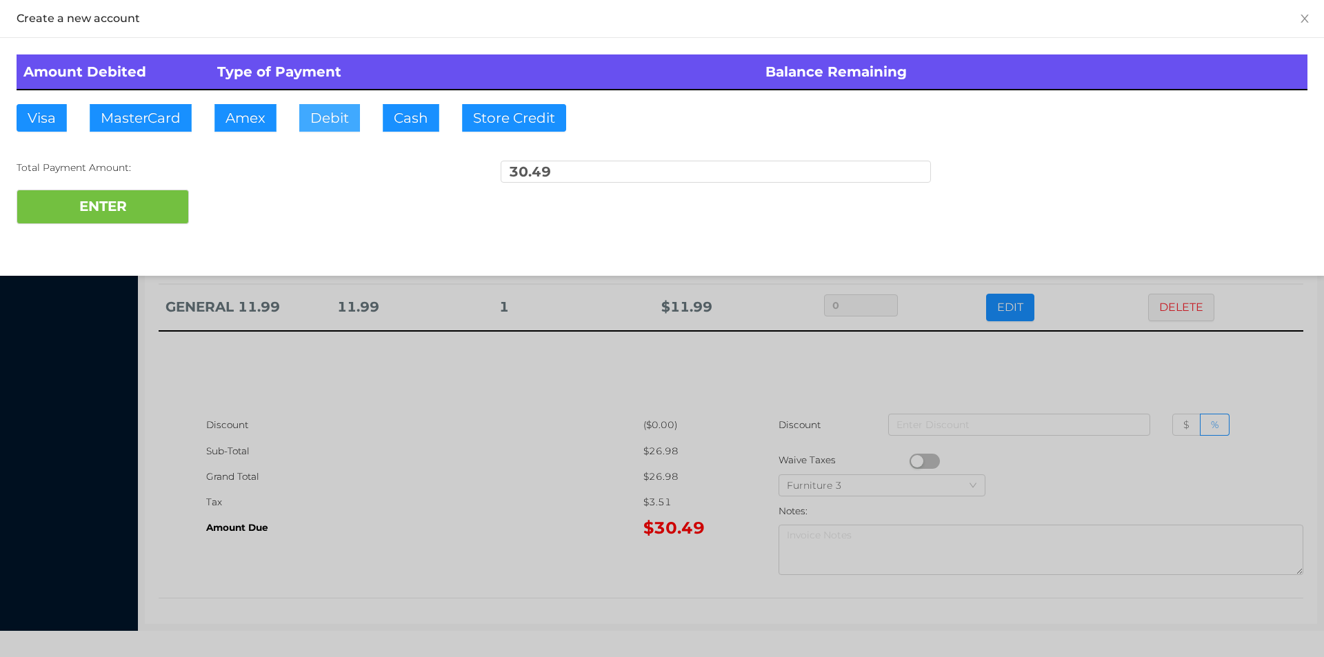
click at [331, 114] on button "Debit" at bounding box center [329, 118] width 61 height 28
click at [145, 198] on button "ENTER" at bounding box center [103, 207] width 172 height 34
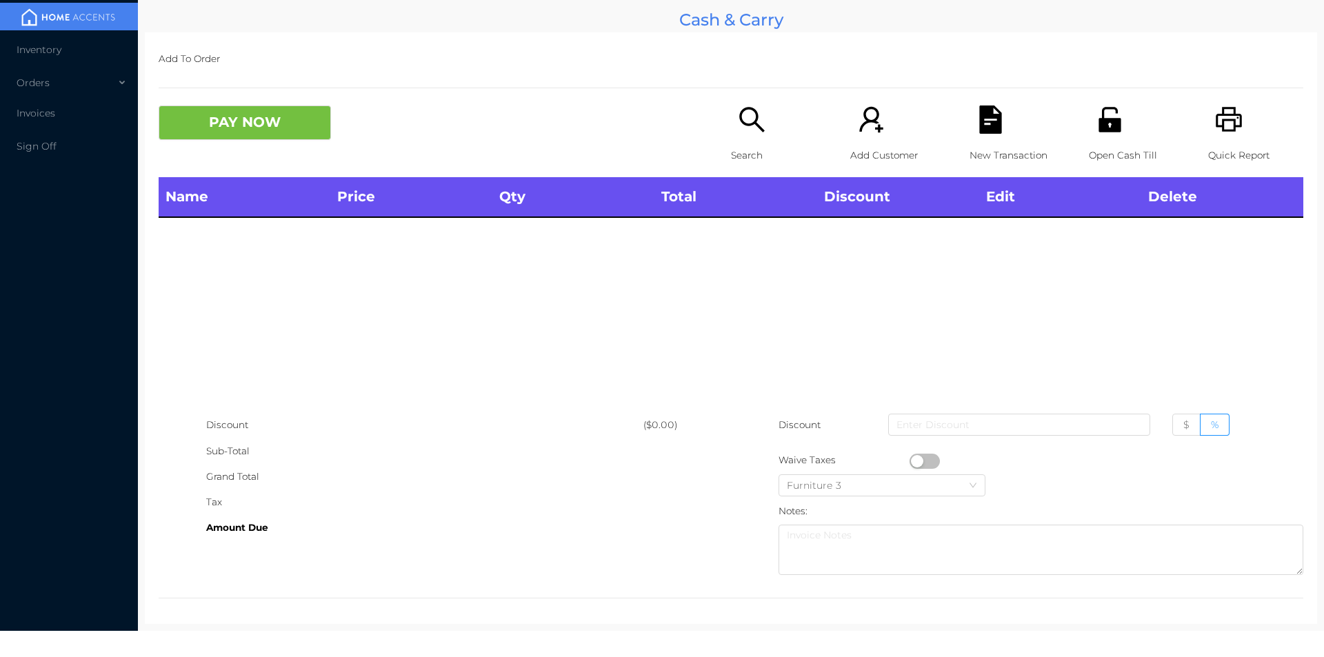
click at [743, 147] on p "Search" at bounding box center [778, 156] width 95 height 26
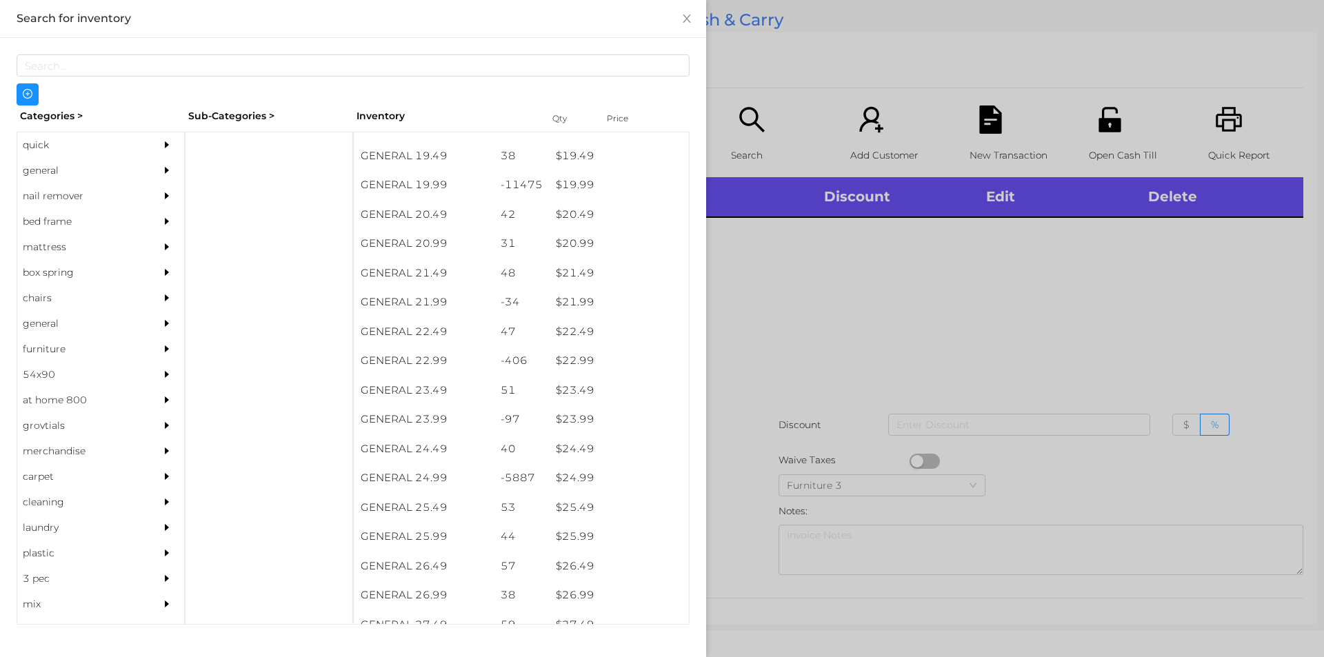
scroll to position [1486, 0]
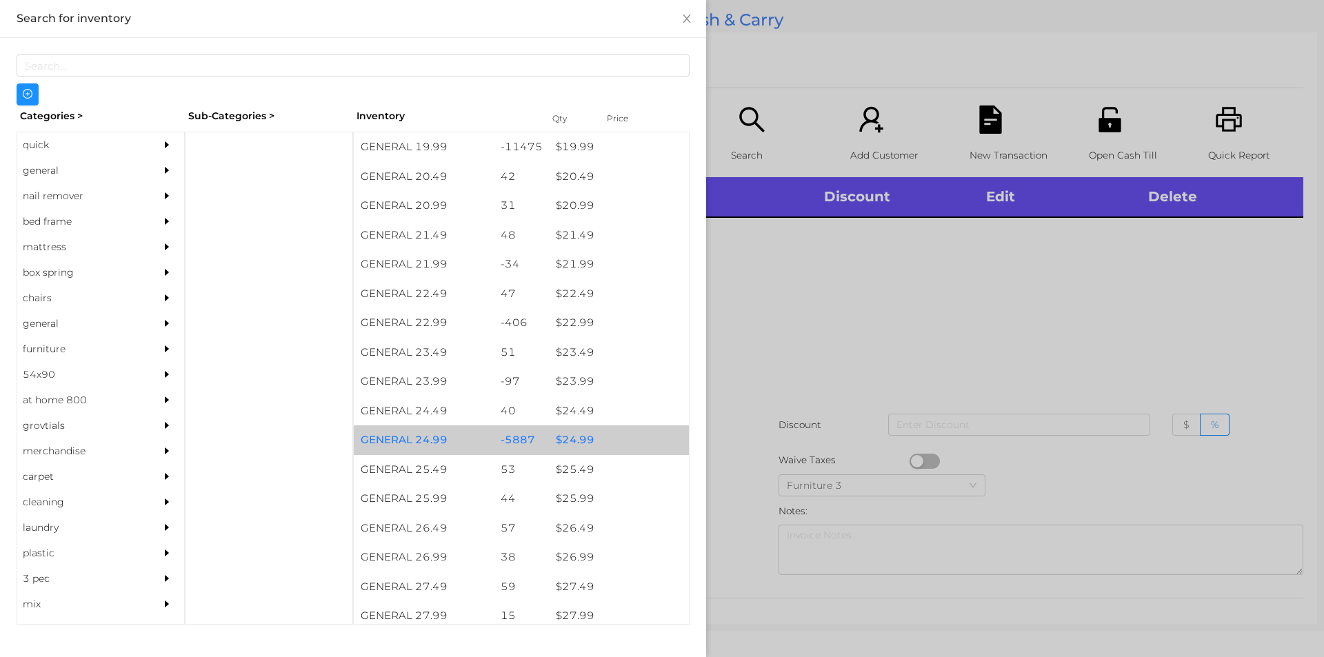
click at [562, 437] on div "$ 24.99" at bounding box center [619, 440] width 140 height 30
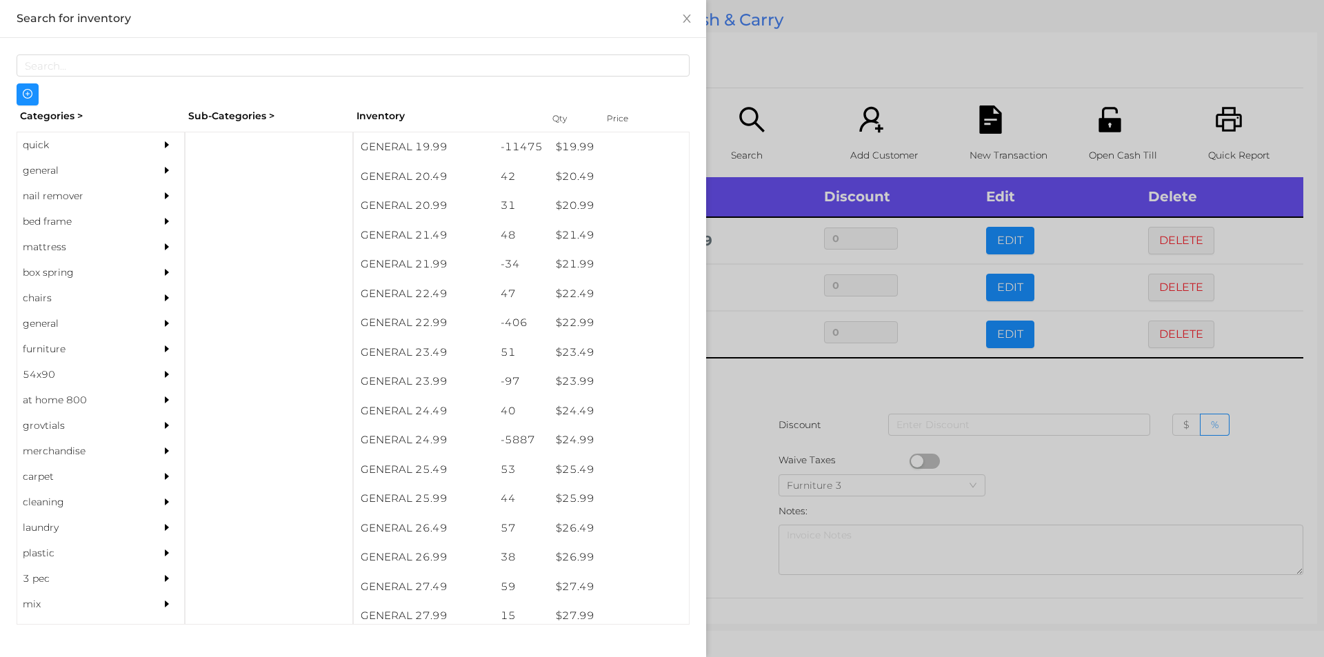
click at [1045, 496] on div at bounding box center [662, 328] width 1324 height 657
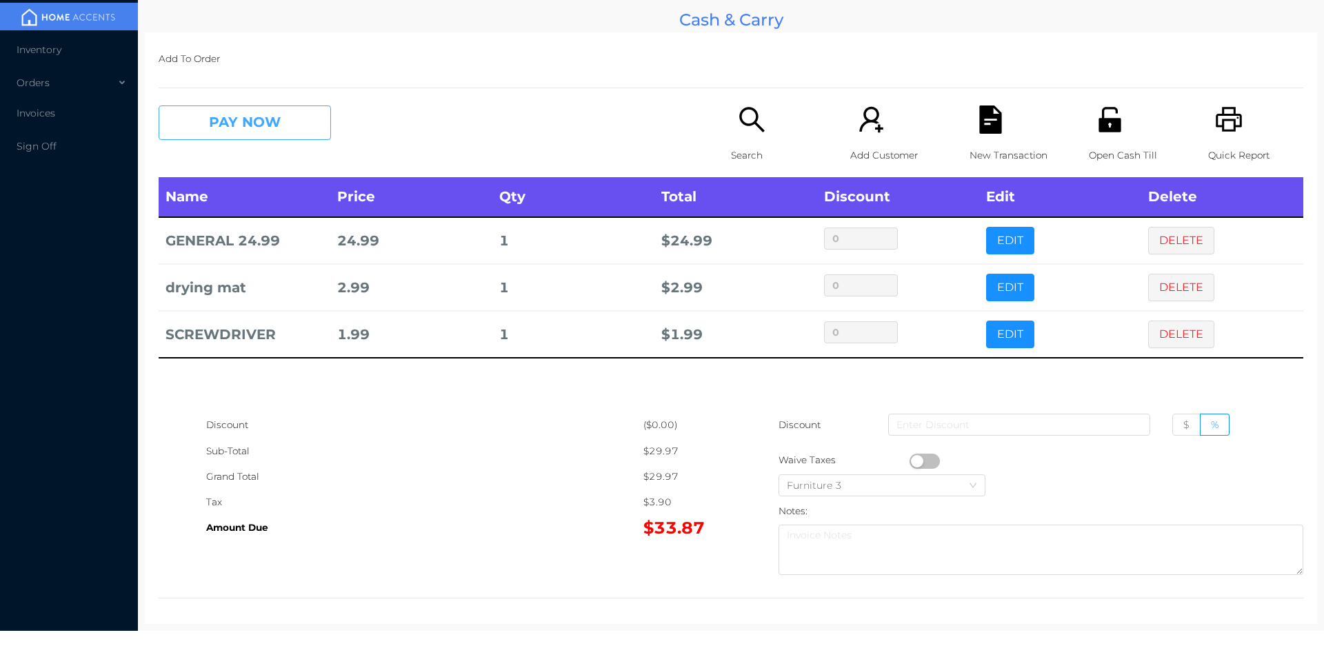
click at [253, 126] on button "PAY NOW" at bounding box center [245, 123] width 172 height 34
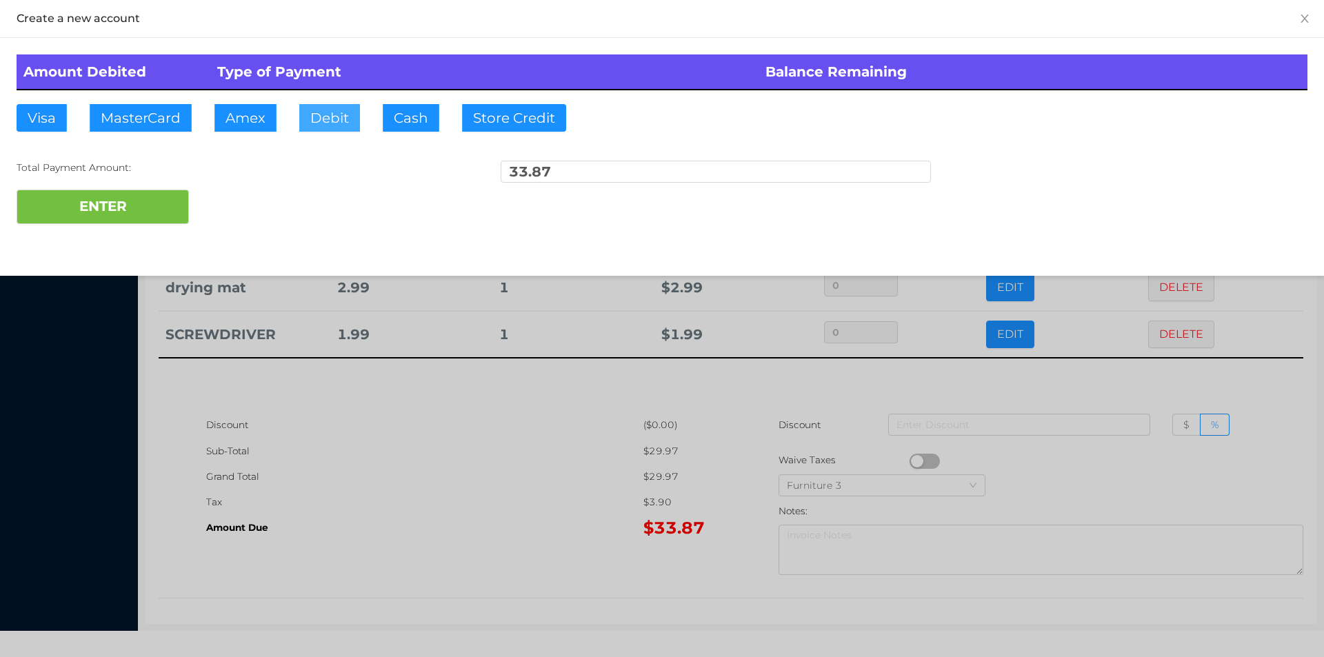
click at [323, 118] on button "Debit" at bounding box center [329, 118] width 61 height 28
click at [147, 208] on button "ENTER" at bounding box center [103, 207] width 172 height 34
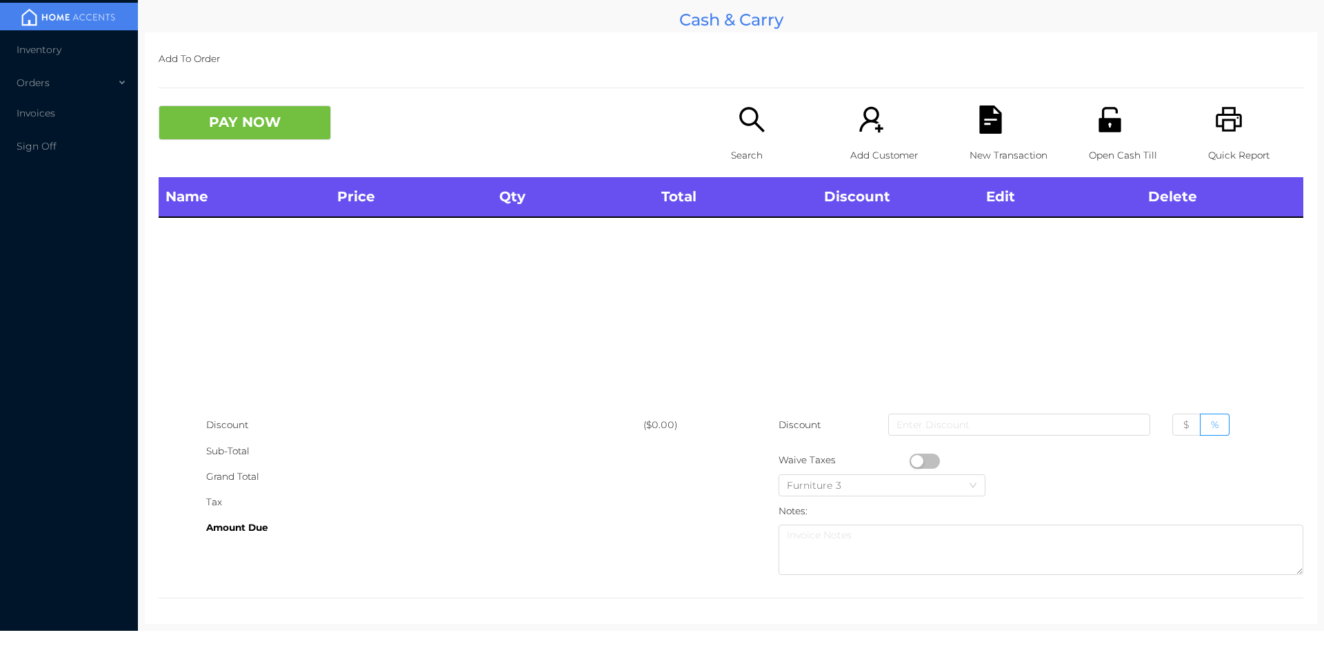
click at [750, 143] on p "Search" at bounding box center [778, 156] width 95 height 26
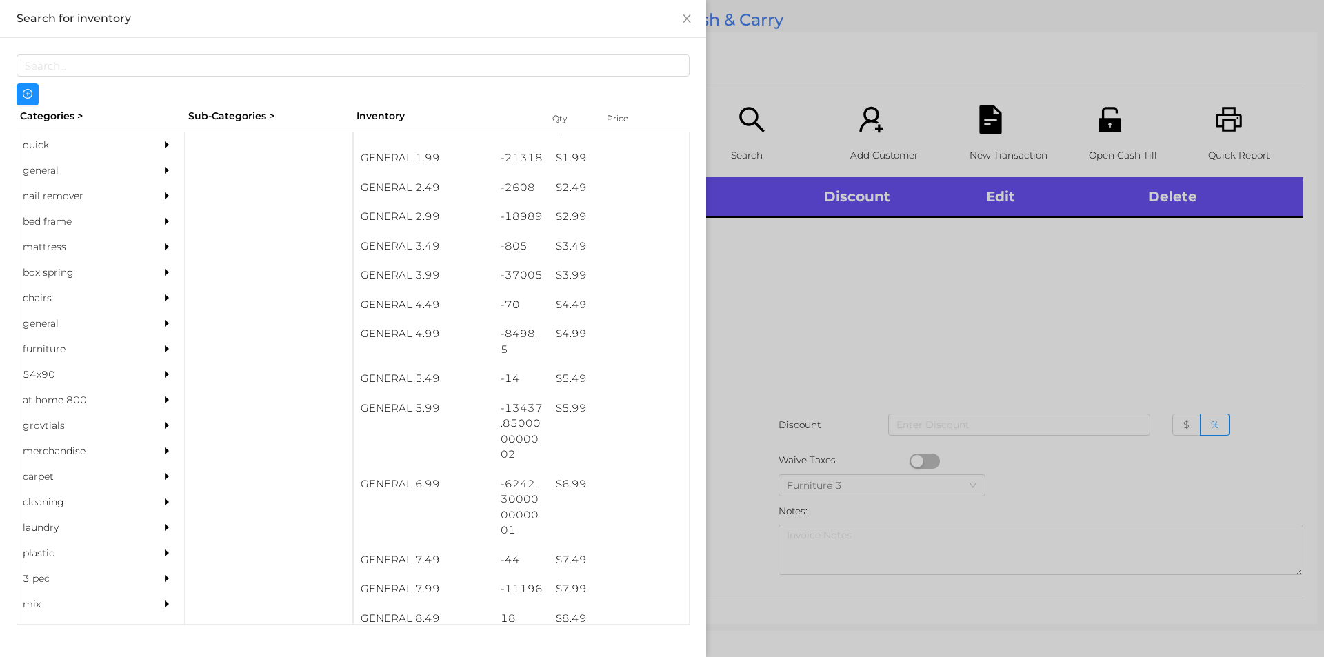
scroll to position [282, 0]
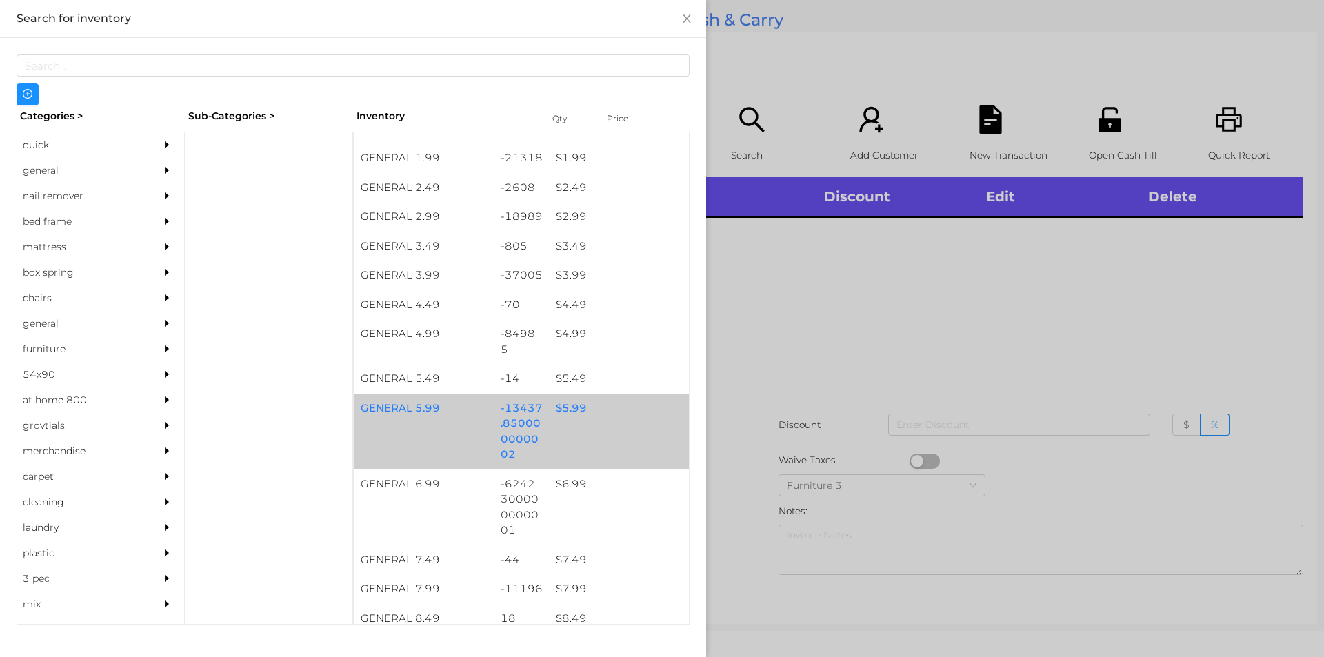
click at [576, 411] on div "$ 5.99" at bounding box center [619, 409] width 140 height 30
click at [561, 414] on div "$ 5.99" at bounding box center [619, 409] width 140 height 30
click at [561, 411] on div "$ 5.99" at bounding box center [619, 409] width 140 height 30
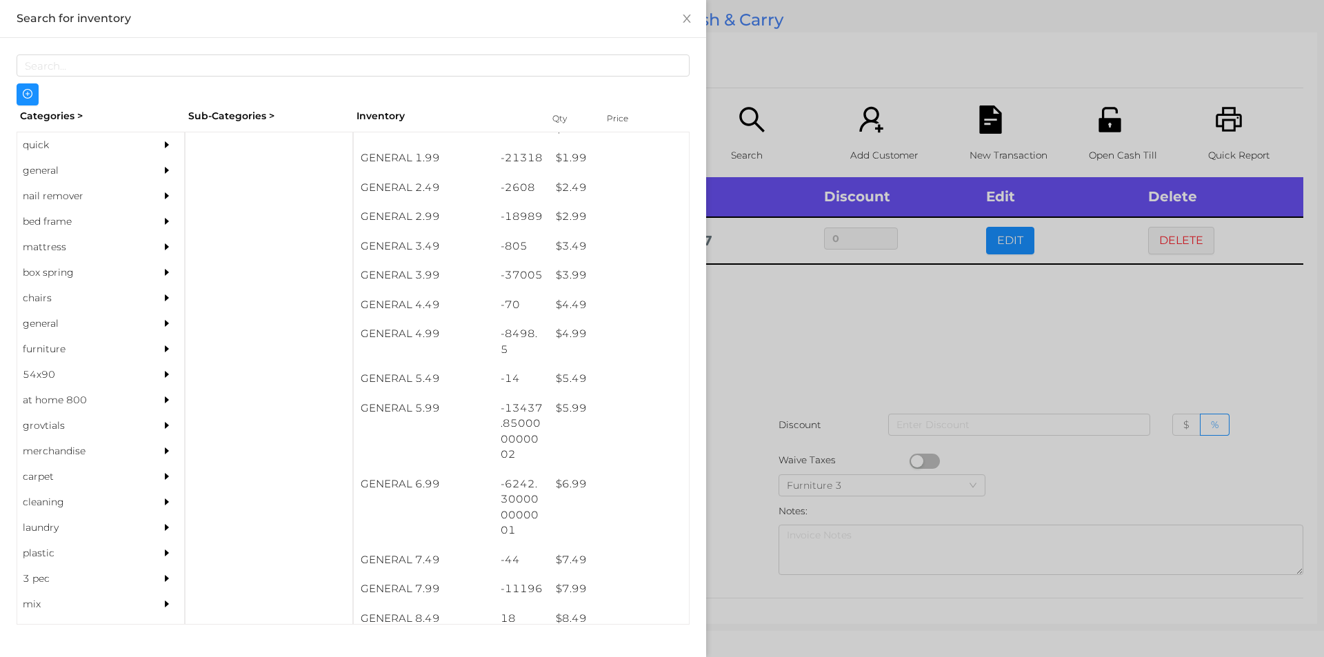
click at [827, 319] on div at bounding box center [662, 328] width 1324 height 657
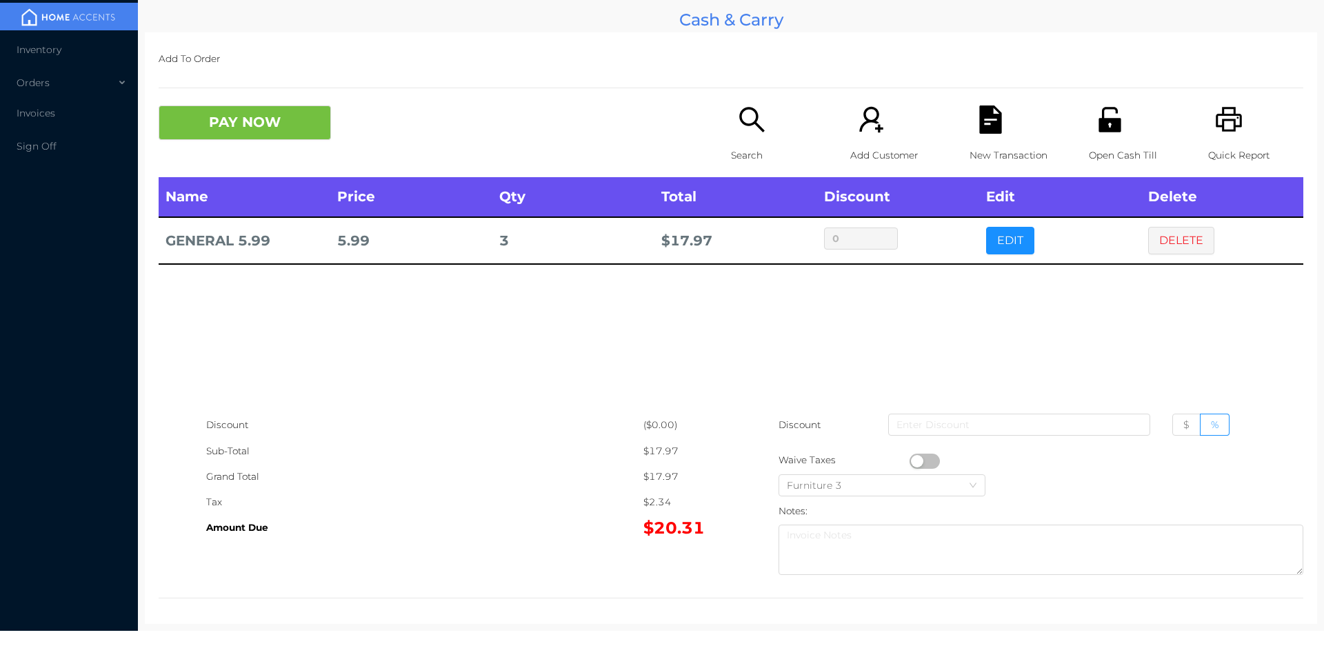
click at [731, 138] on div "Search" at bounding box center [778, 142] width 95 height 72
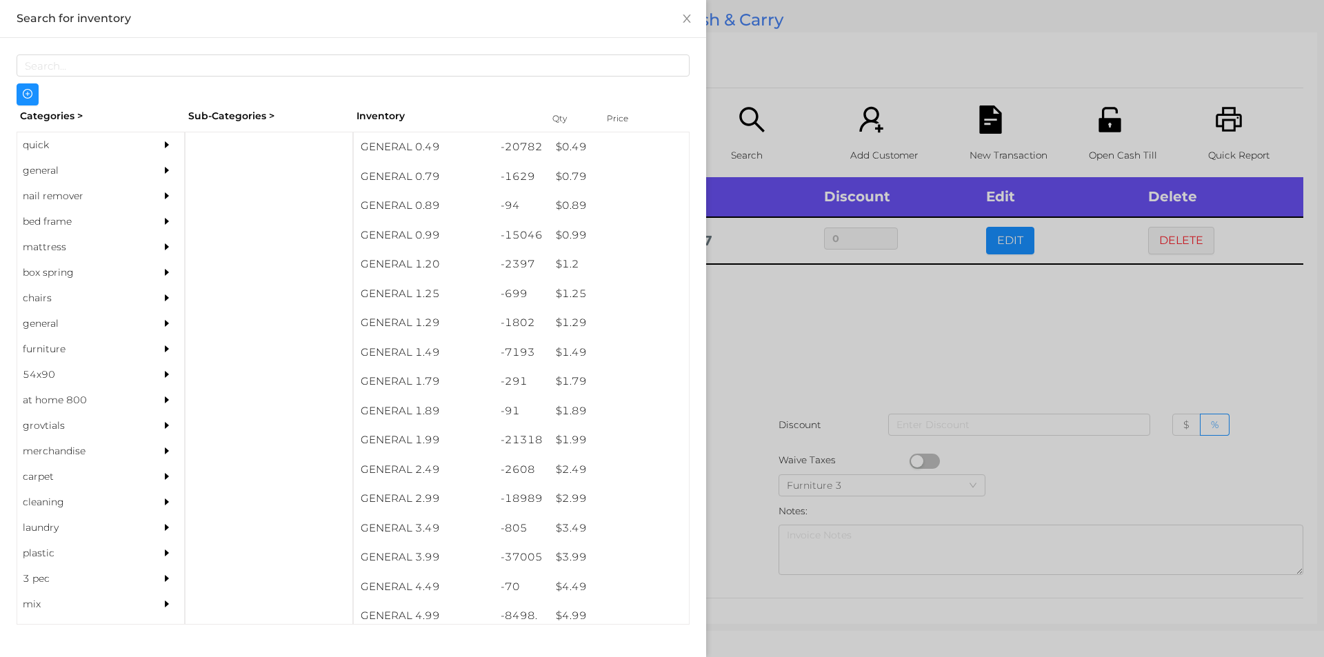
click at [43, 166] on div "general" at bounding box center [80, 171] width 126 height 26
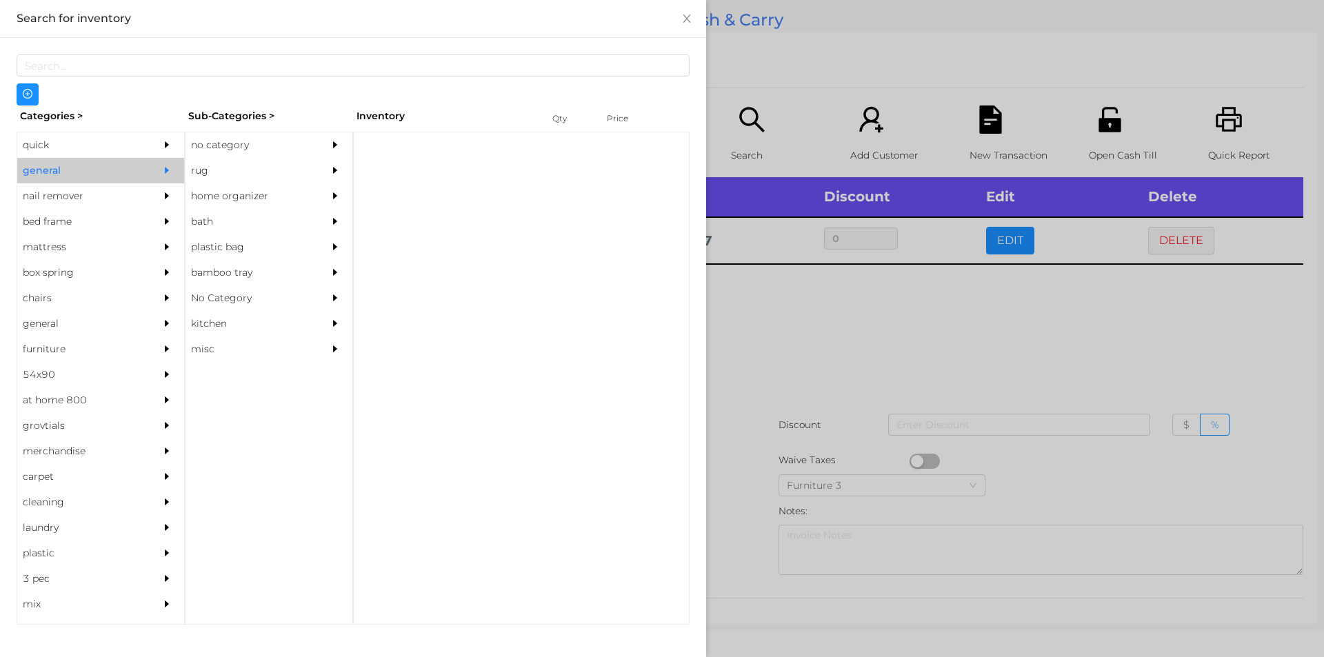
click at [218, 143] on div "no category" at bounding box center [248, 145] width 126 height 26
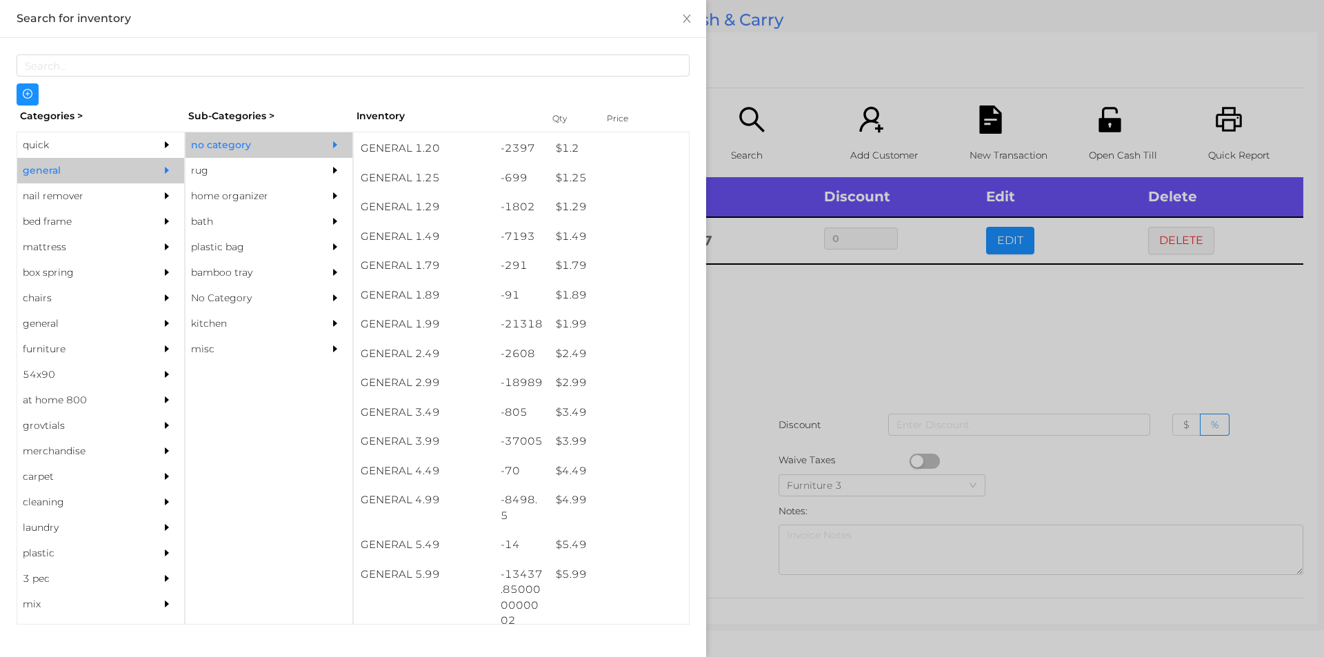
scroll to position [290, 0]
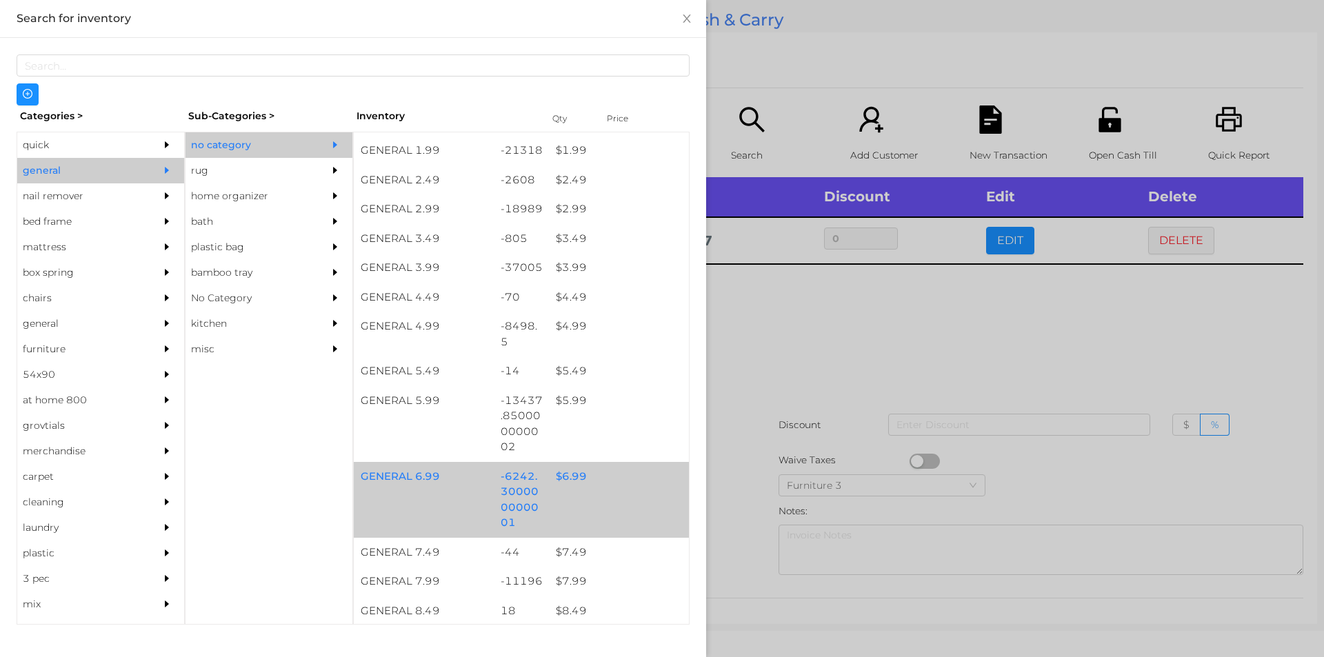
click at [574, 478] on div "$ 6.99" at bounding box center [619, 477] width 140 height 30
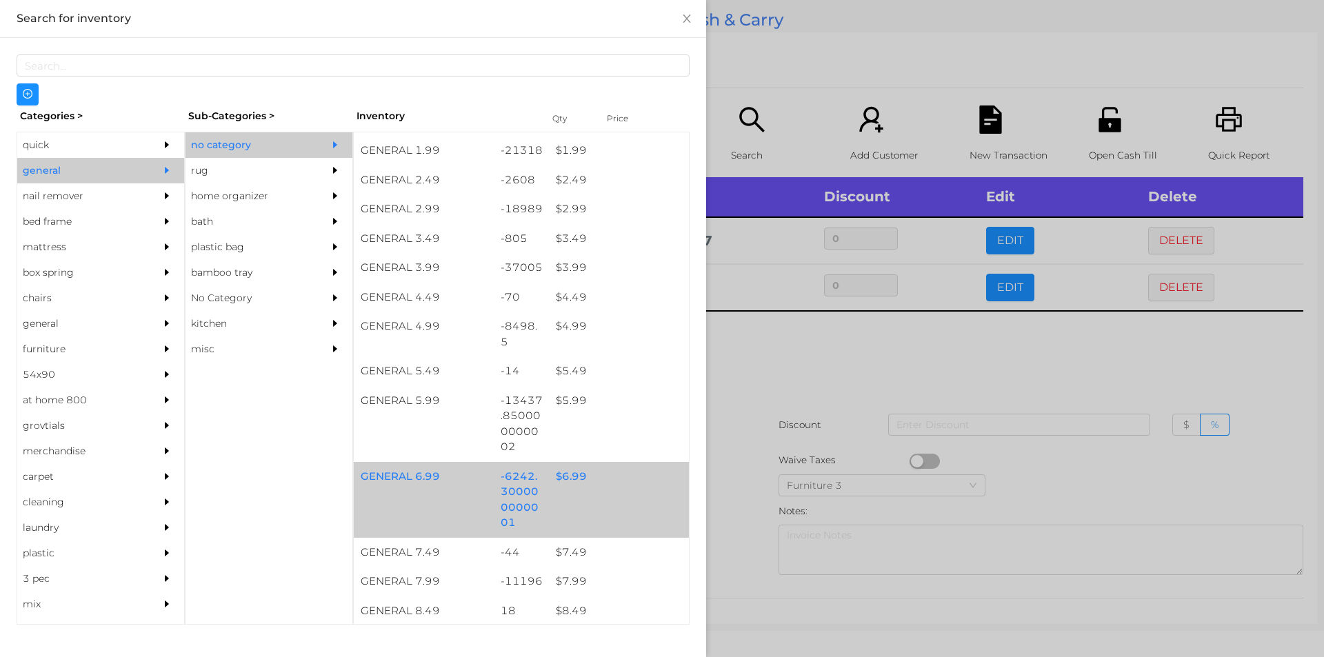
click at [574, 476] on div "$ 6.99" at bounding box center [619, 477] width 140 height 30
click at [572, 480] on div "$ 6.99" at bounding box center [619, 477] width 140 height 30
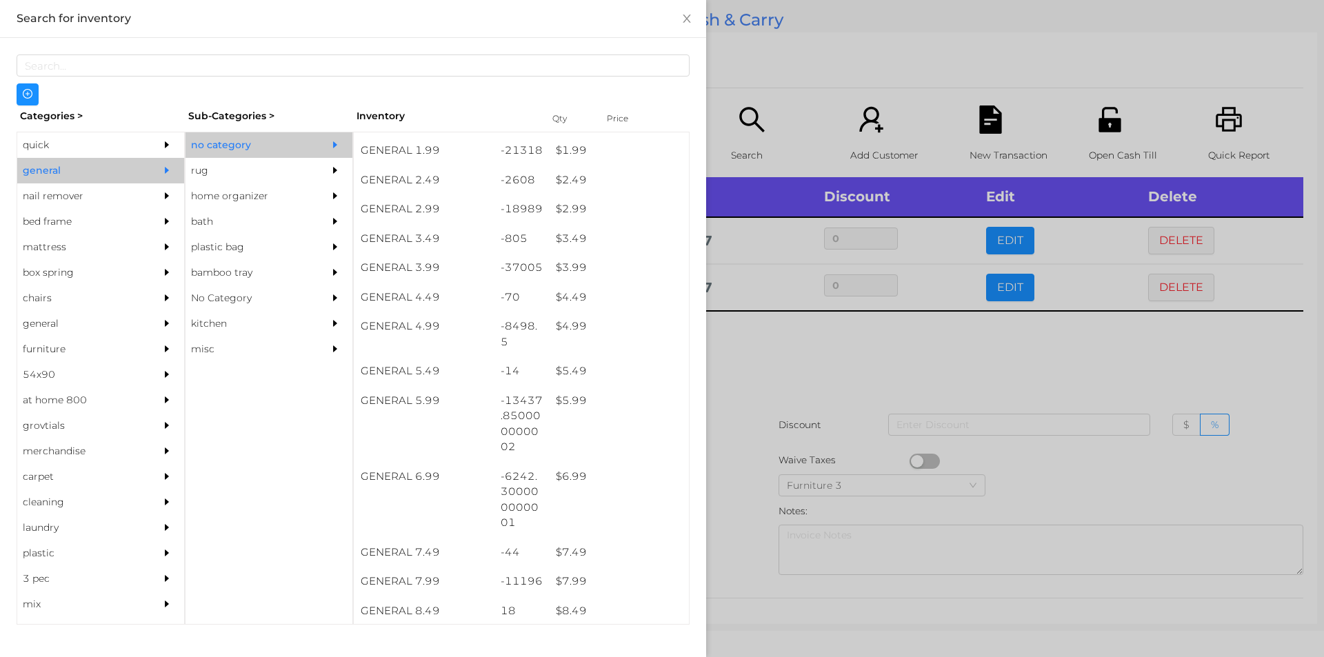
click at [808, 357] on div at bounding box center [662, 328] width 1324 height 657
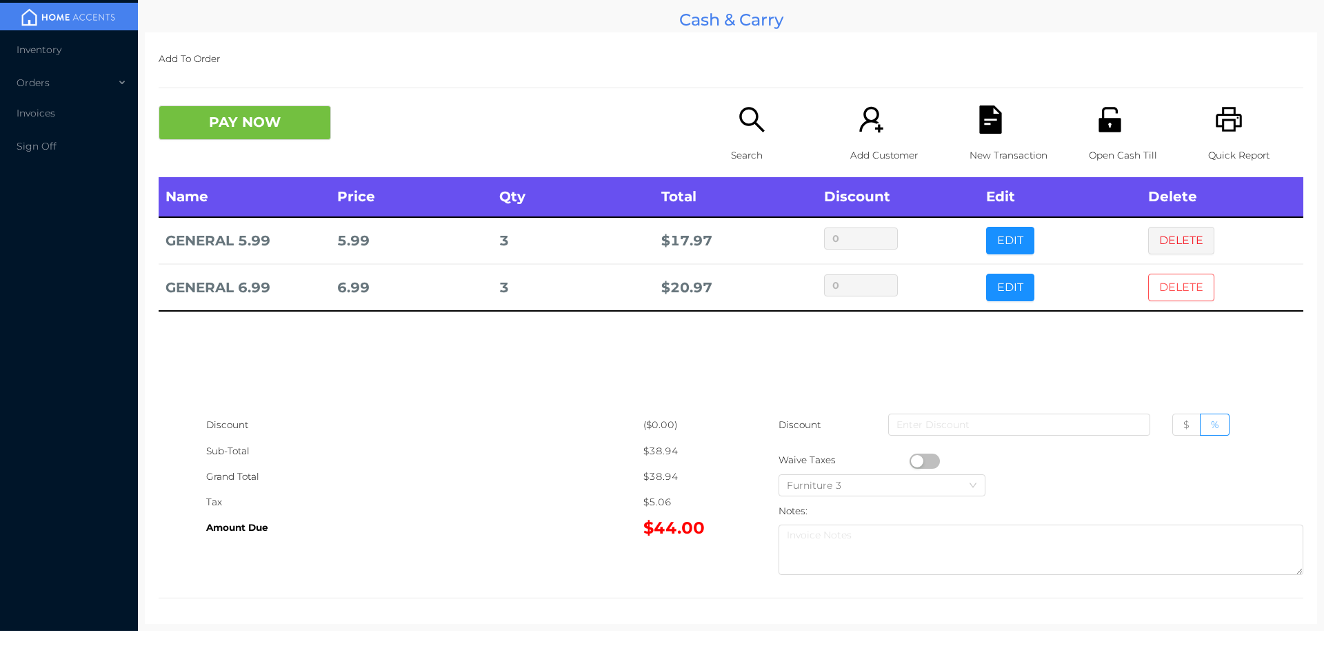
click at [1161, 288] on button "DELETE" at bounding box center [1181, 288] width 66 height 28
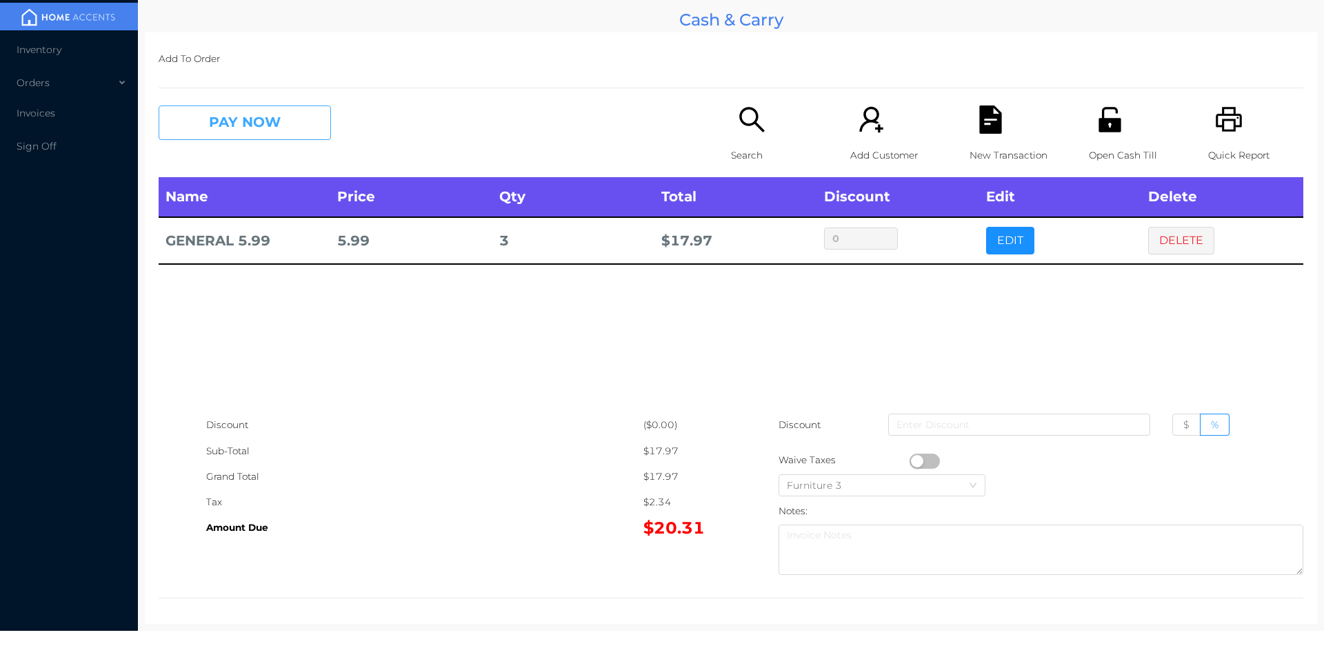
click at [222, 123] on button "PAY NOW" at bounding box center [245, 123] width 172 height 34
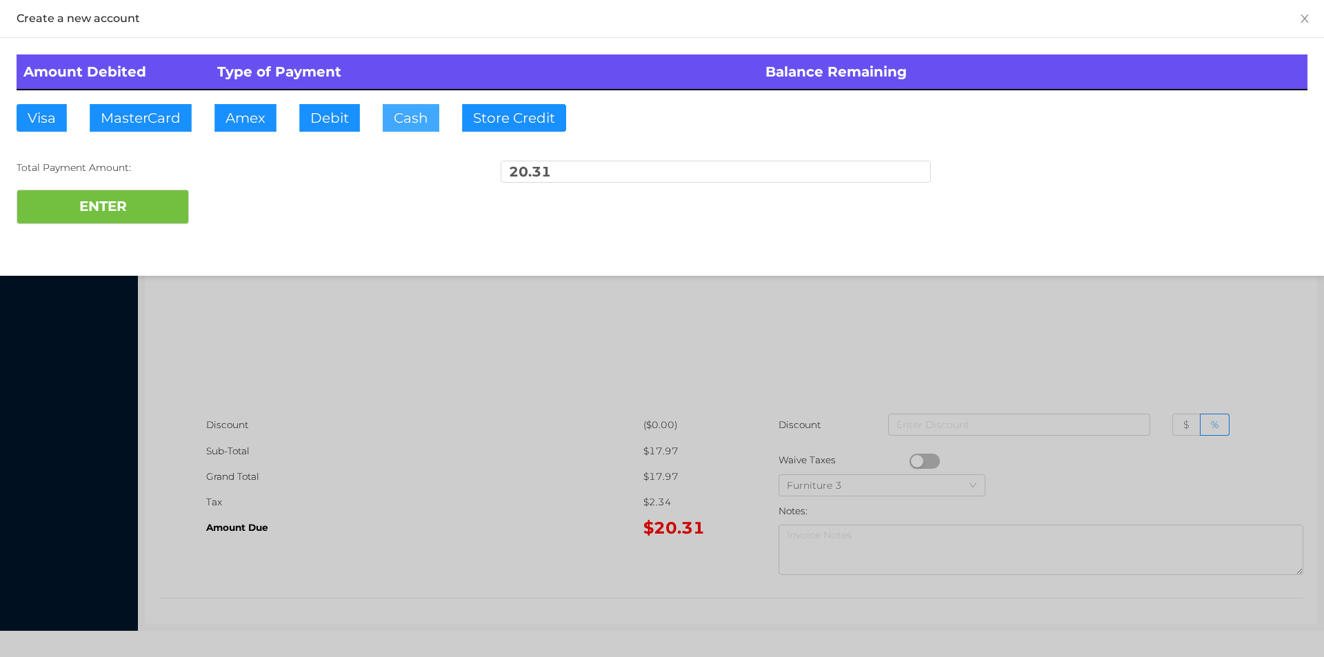
click at [412, 123] on button "Cash" at bounding box center [411, 118] width 57 height 28
click at [138, 194] on button "ENTER" at bounding box center [103, 207] width 172 height 34
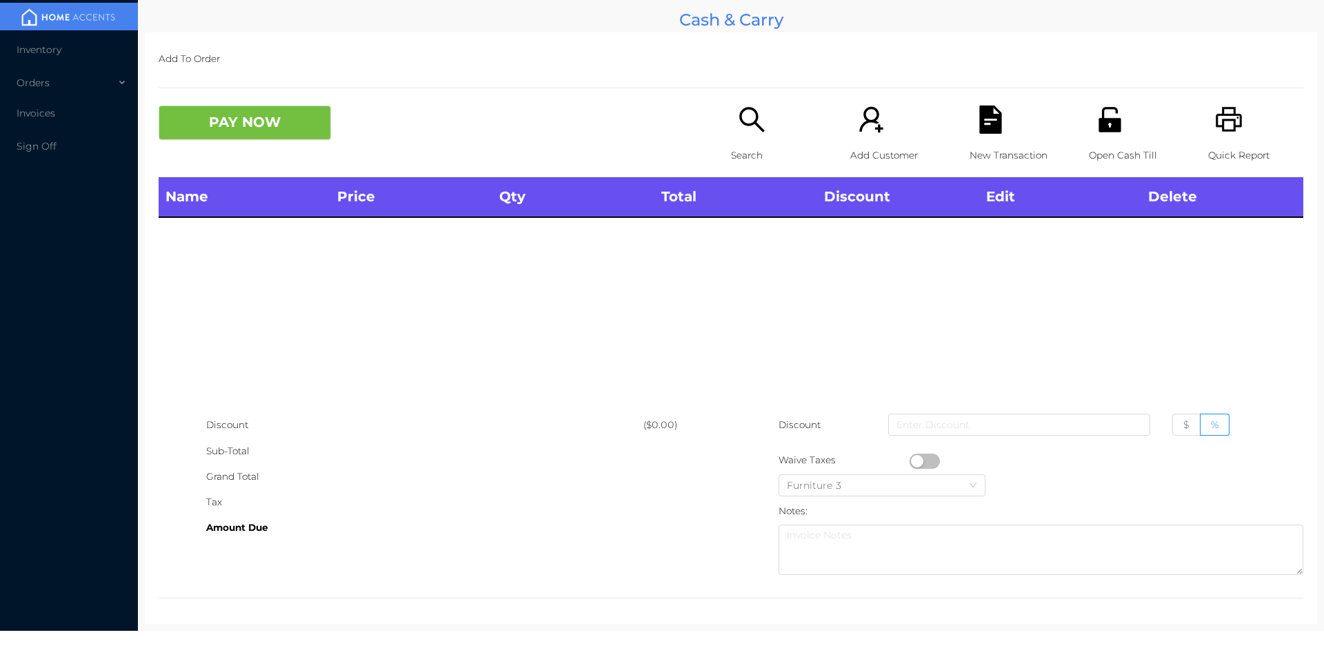
click at [753, 136] on div "Search" at bounding box center [778, 142] width 95 height 72
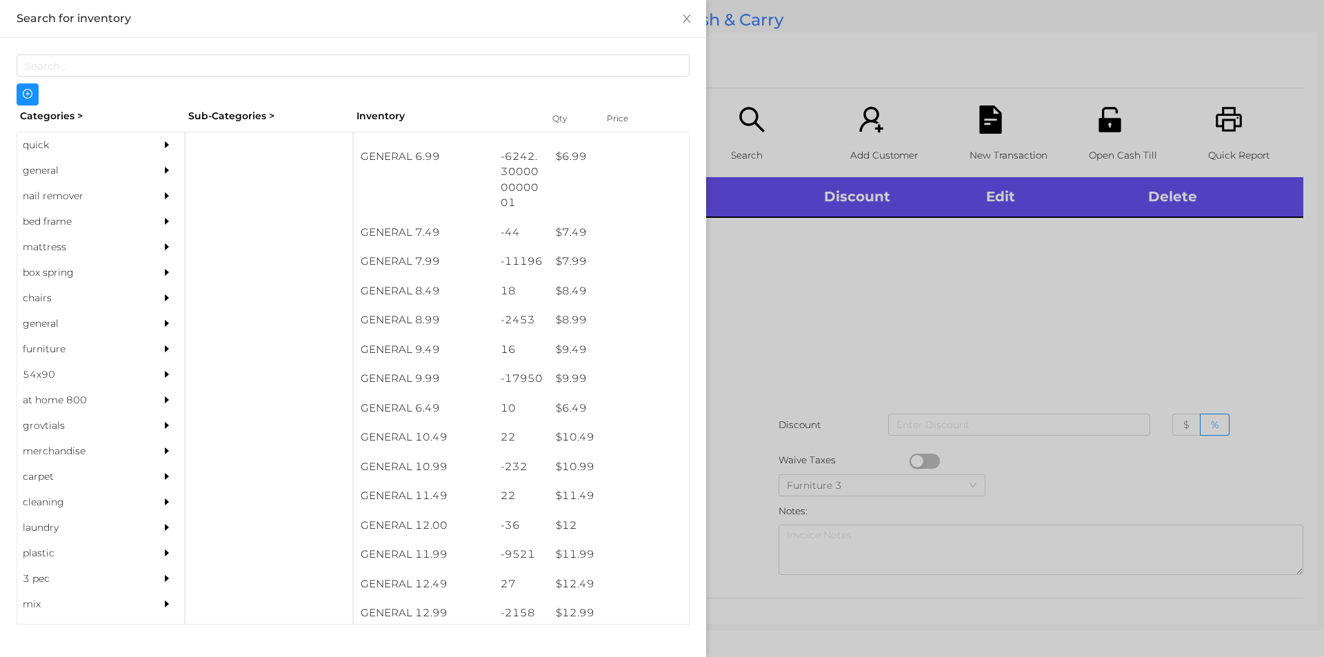
scroll to position [612, 0]
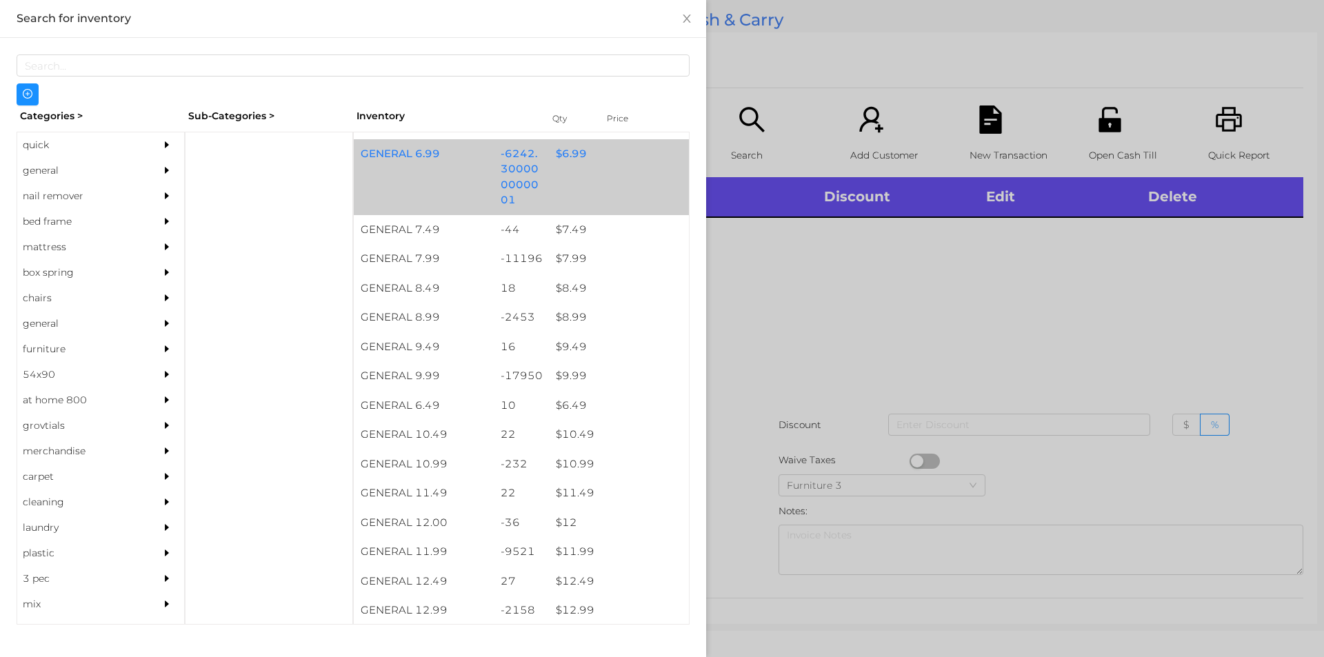
click at [563, 155] on div "$ 6.99" at bounding box center [619, 154] width 140 height 30
click at [562, 154] on div "$ 6.99" at bounding box center [619, 154] width 140 height 30
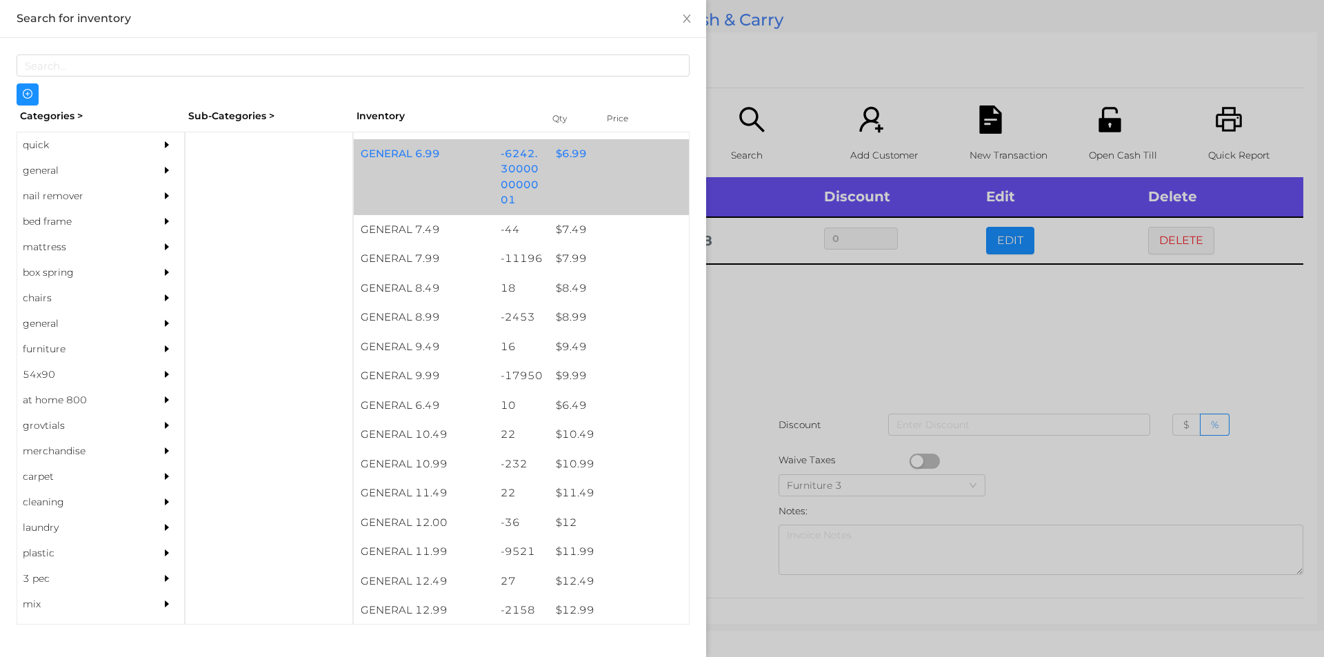
click at [559, 153] on div "$ 6.99" at bounding box center [619, 154] width 140 height 30
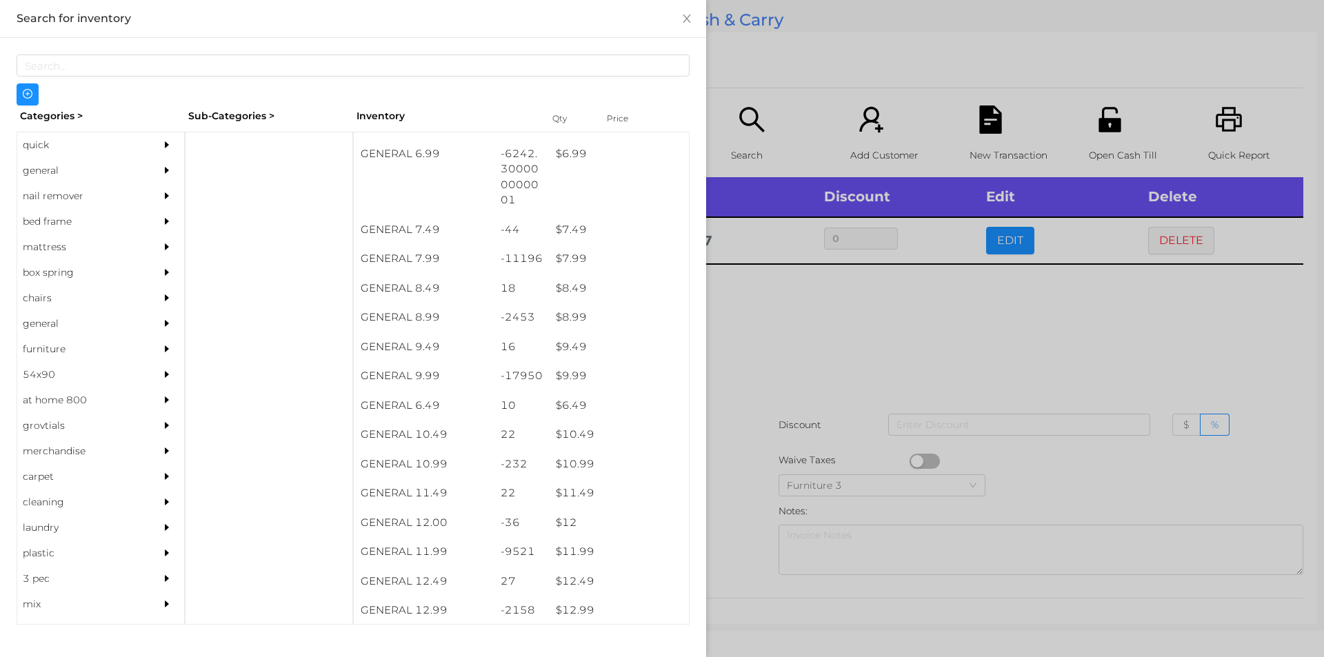
click at [810, 325] on div at bounding box center [662, 328] width 1324 height 657
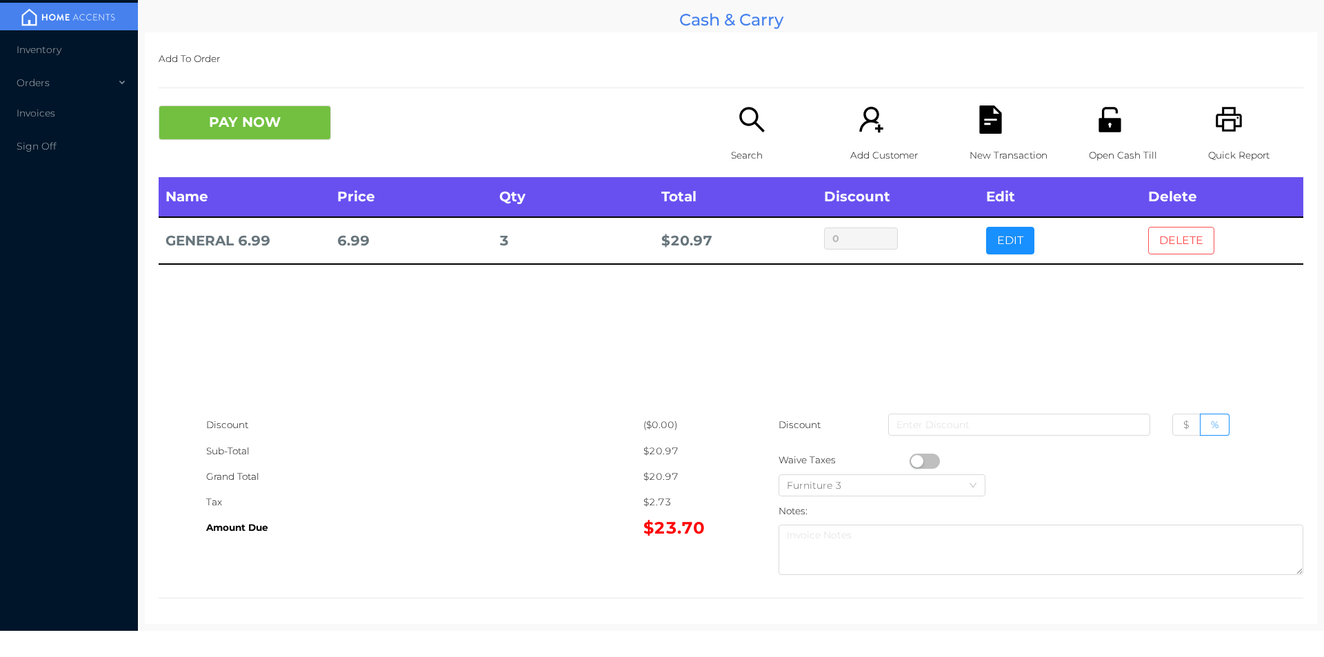
click at [1174, 249] on button "DELETE" at bounding box center [1181, 241] width 66 height 28
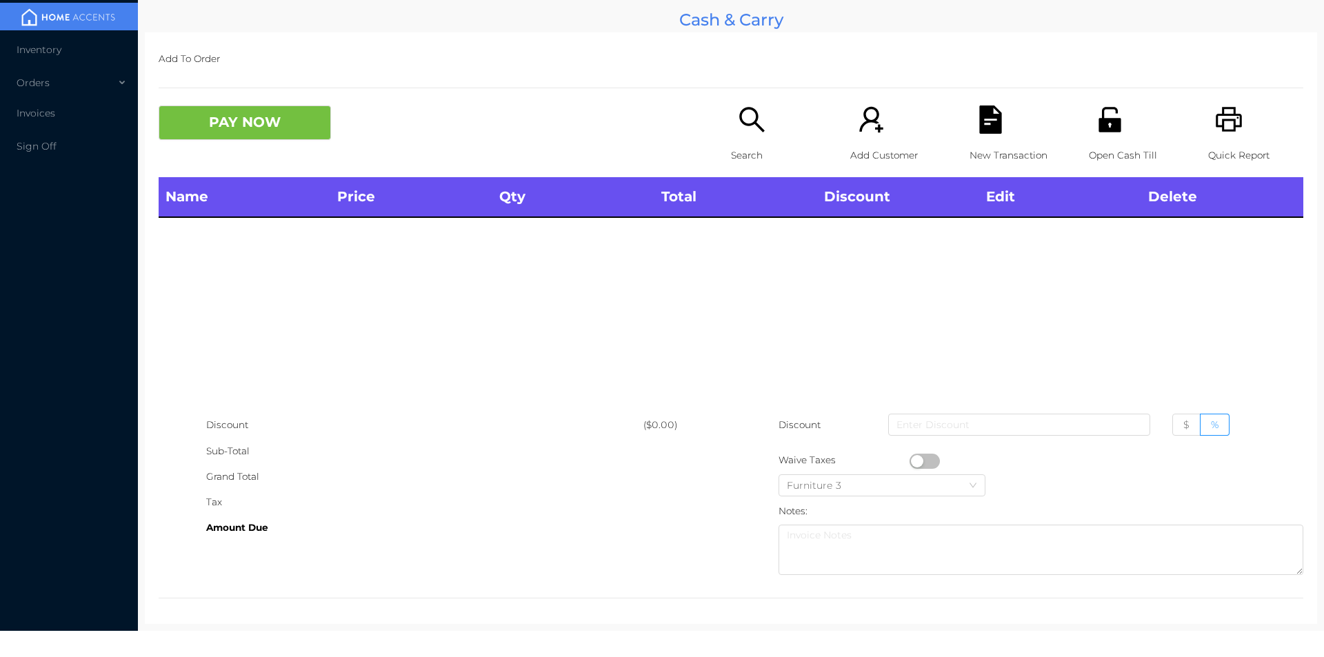
click at [731, 113] on div "Search" at bounding box center [778, 142] width 95 height 72
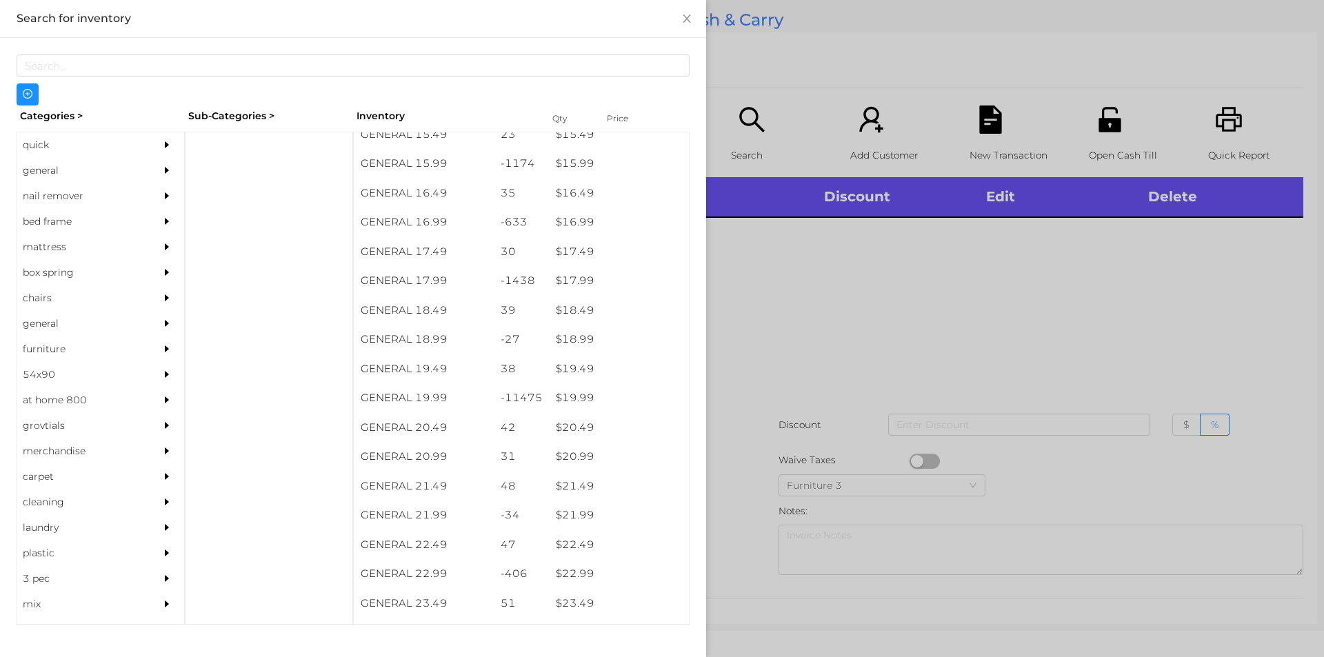
scroll to position [1234, 0]
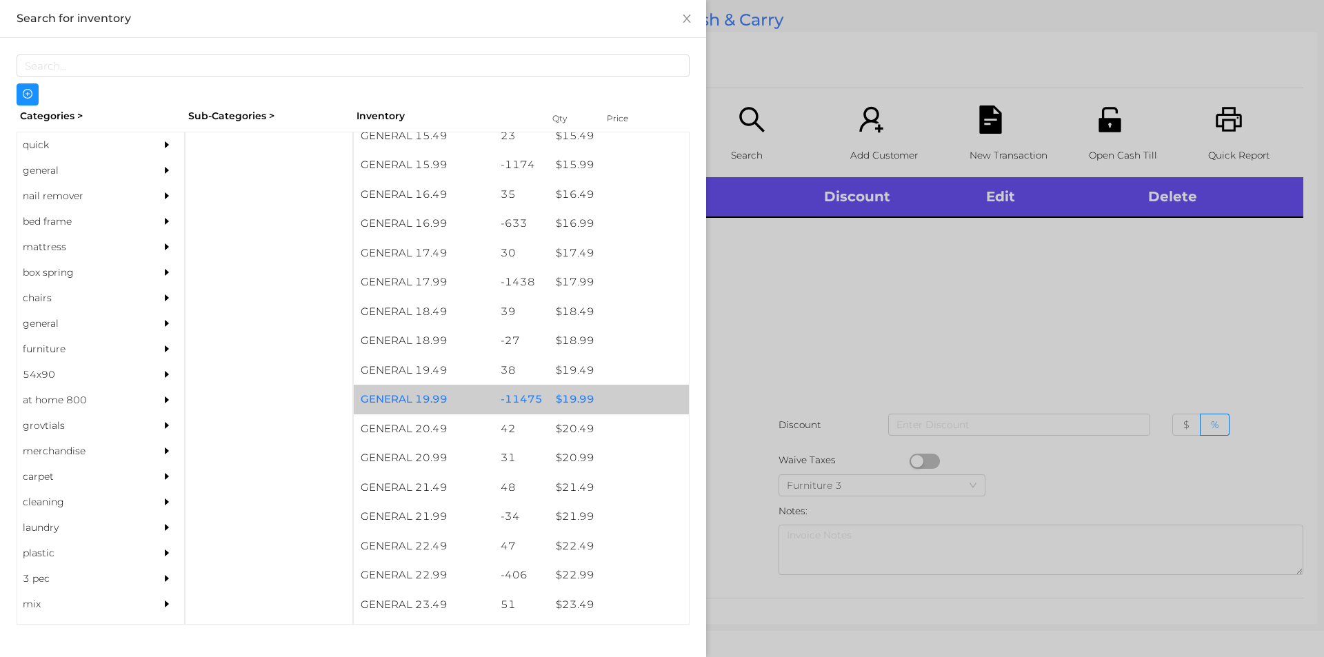
click at [568, 397] on div "$ 19.99" at bounding box center [619, 400] width 140 height 30
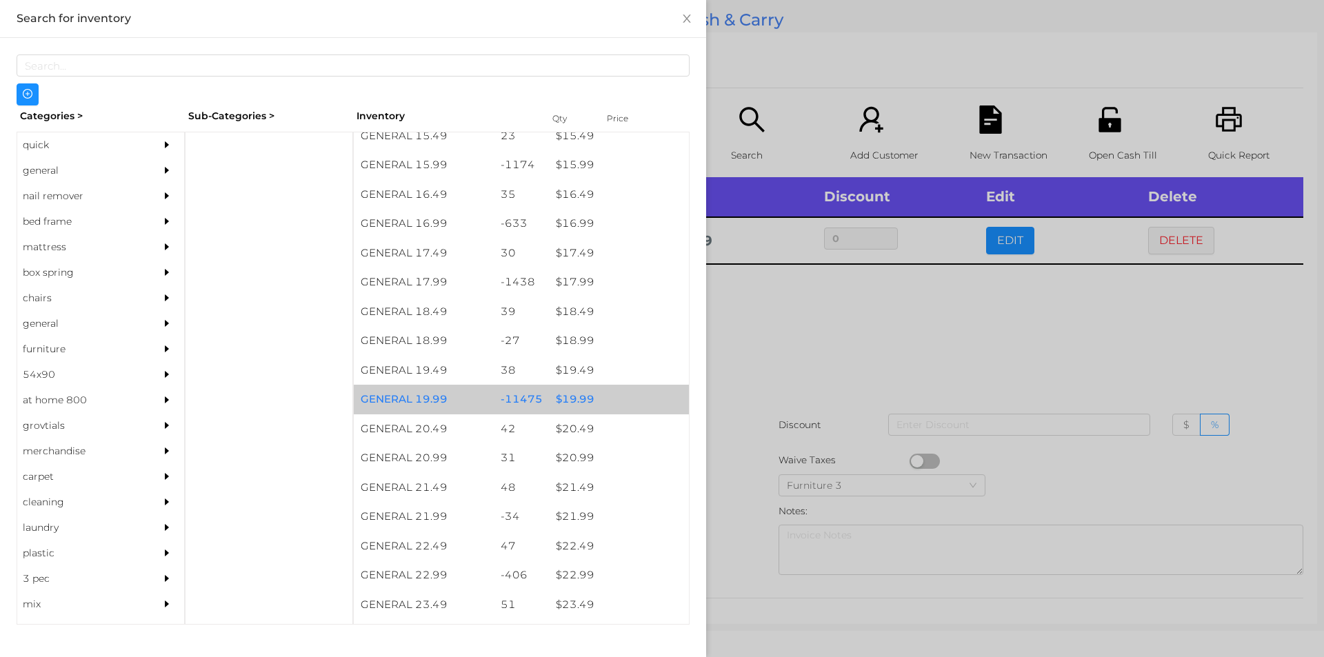
click at [568, 395] on div "$ 19.99" at bounding box center [619, 400] width 140 height 30
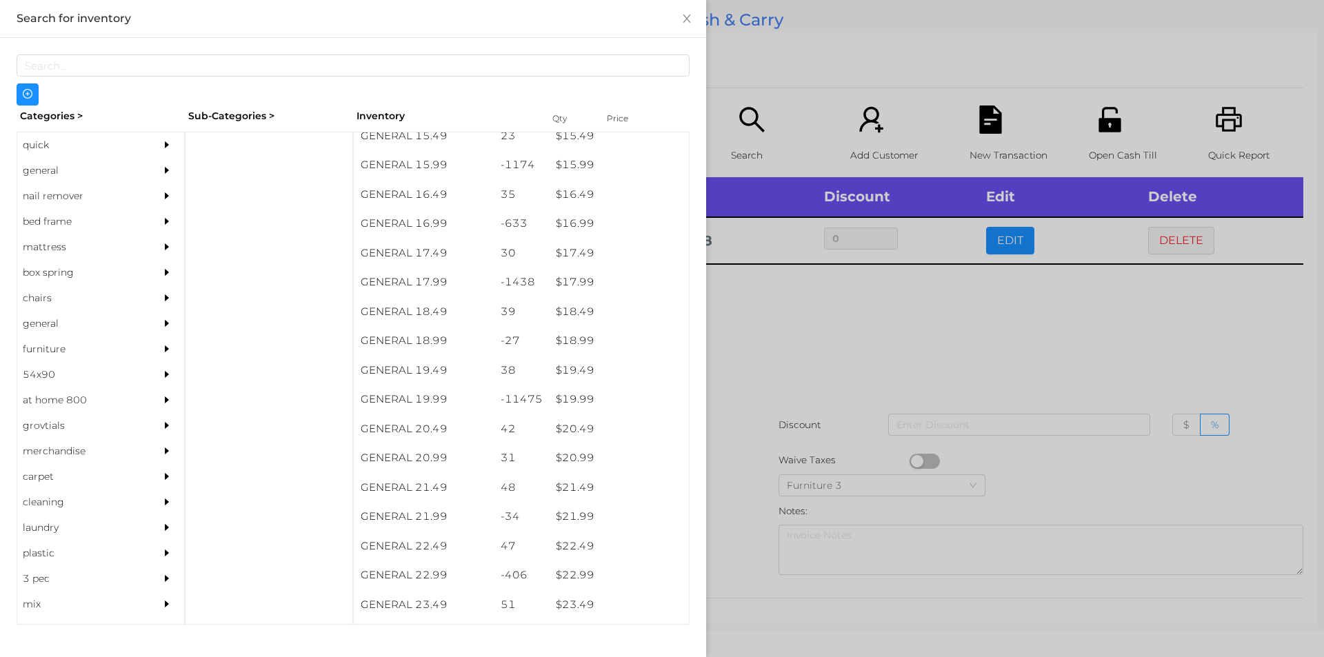
click at [754, 357] on div at bounding box center [662, 328] width 1324 height 657
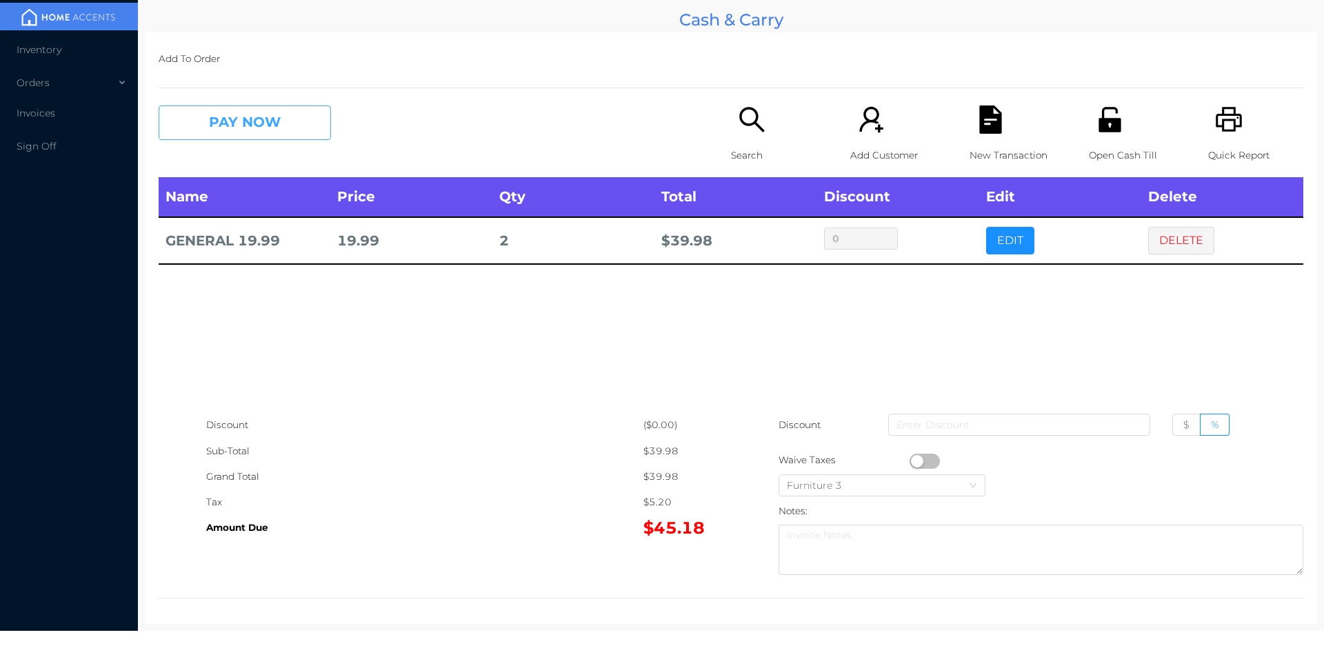
click at [279, 127] on button "PAY NOW" at bounding box center [245, 123] width 172 height 34
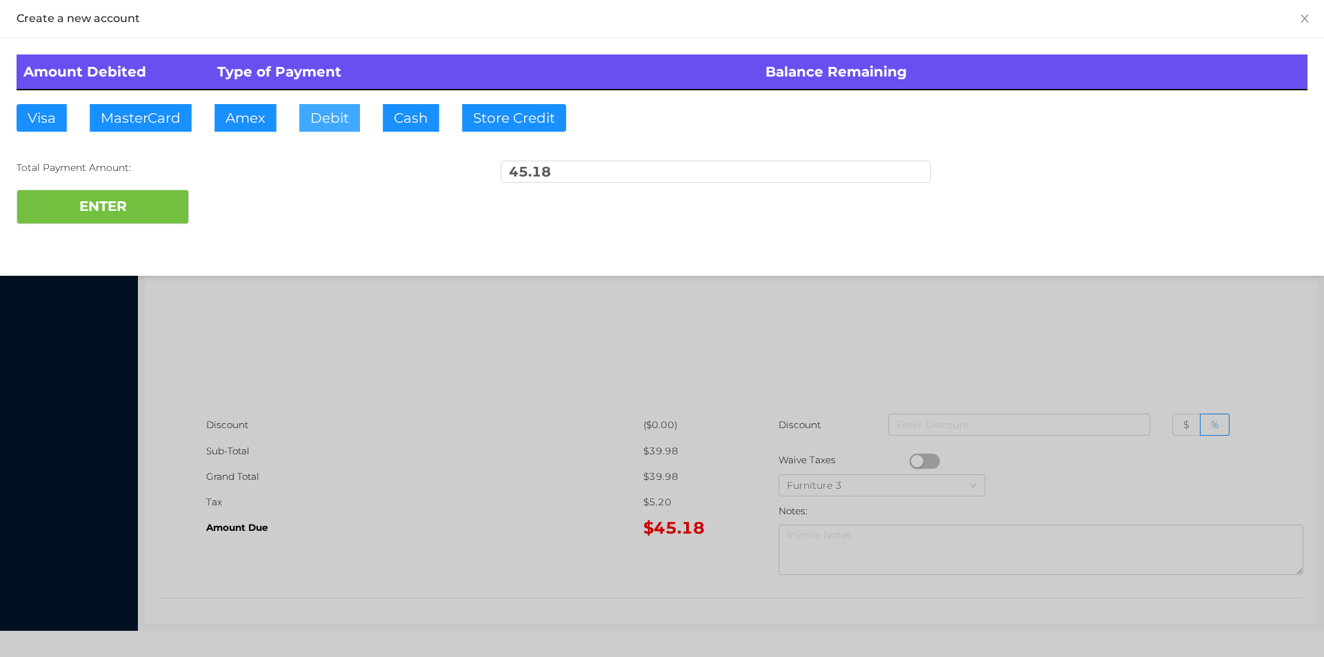
click at [334, 117] on button "Debit" at bounding box center [329, 118] width 61 height 28
click at [165, 205] on button "ENTER" at bounding box center [103, 207] width 172 height 34
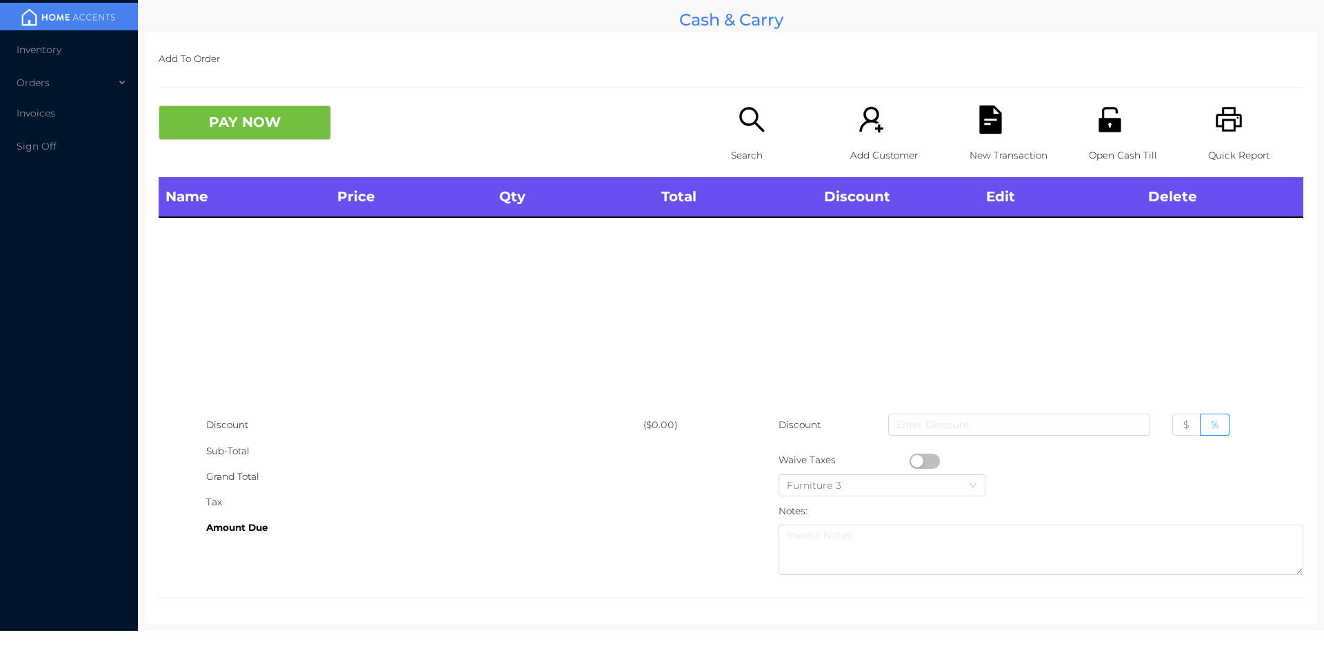
click at [738, 151] on p "Search" at bounding box center [778, 156] width 95 height 26
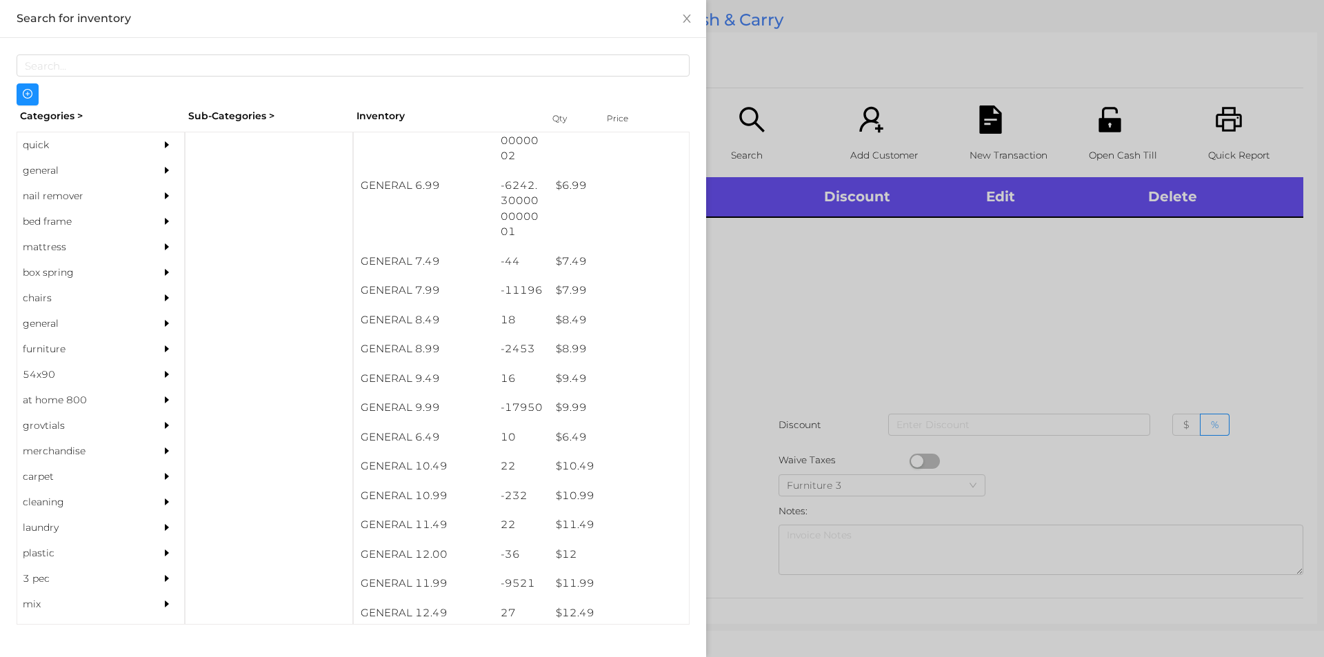
scroll to position [601, 0]
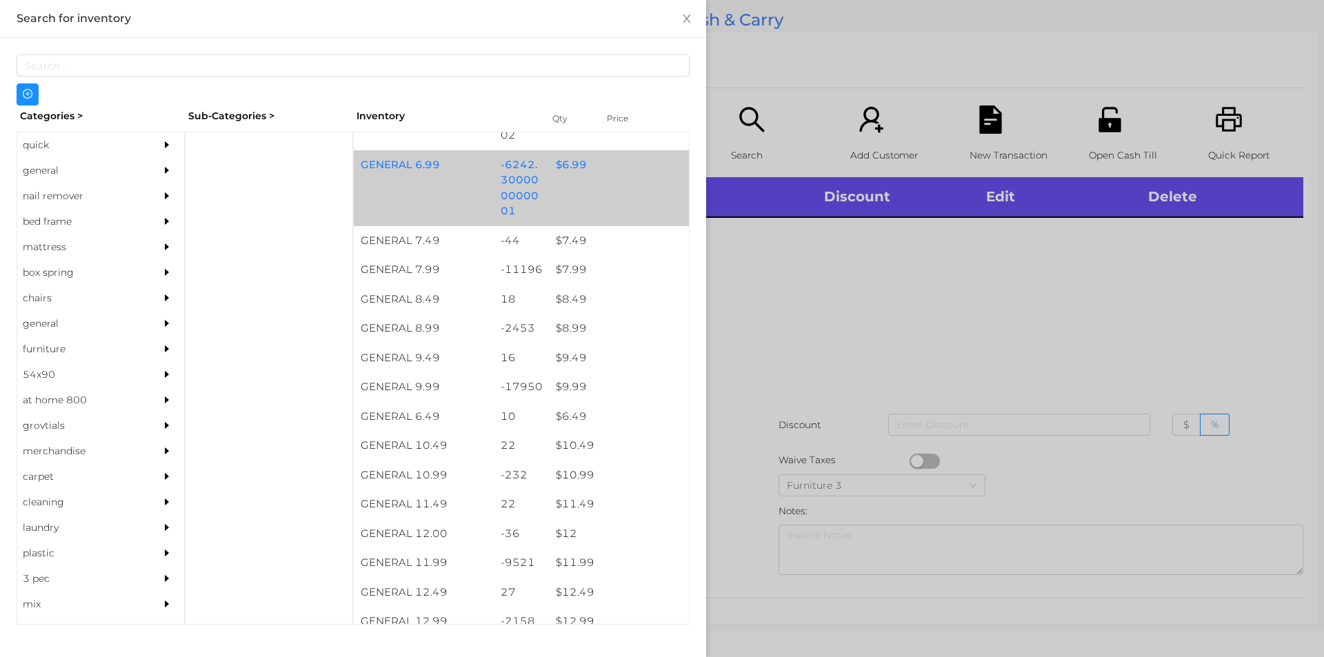
click at [565, 166] on div "$ 6.99" at bounding box center [619, 165] width 140 height 30
click at [566, 167] on div "$ 6.99" at bounding box center [619, 165] width 140 height 30
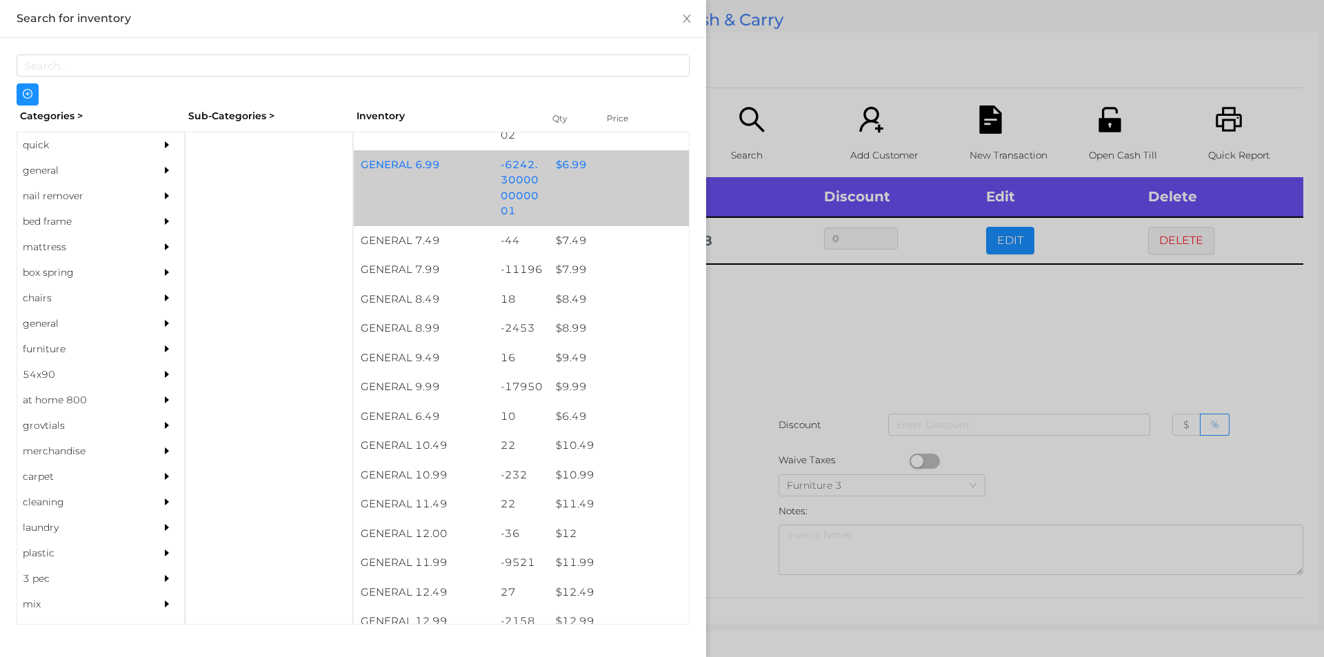
click at [563, 165] on div "$ 6.99" at bounding box center [619, 165] width 140 height 30
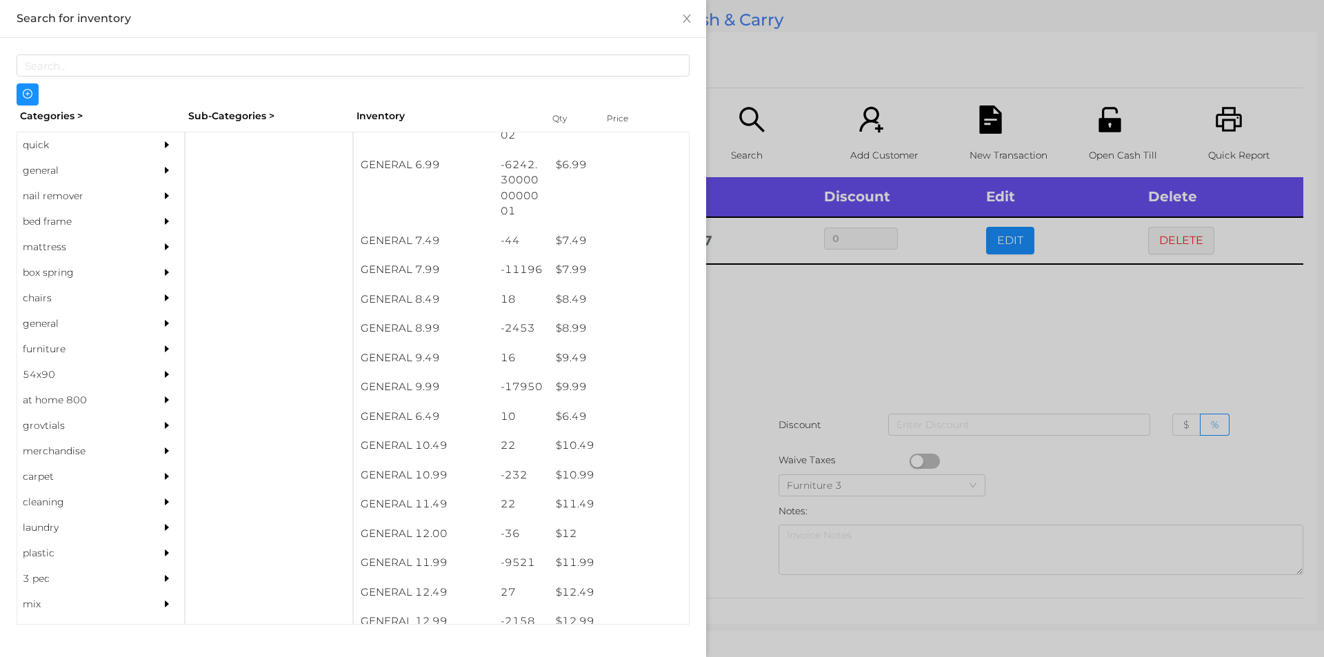
click at [848, 335] on div at bounding box center [662, 328] width 1324 height 657
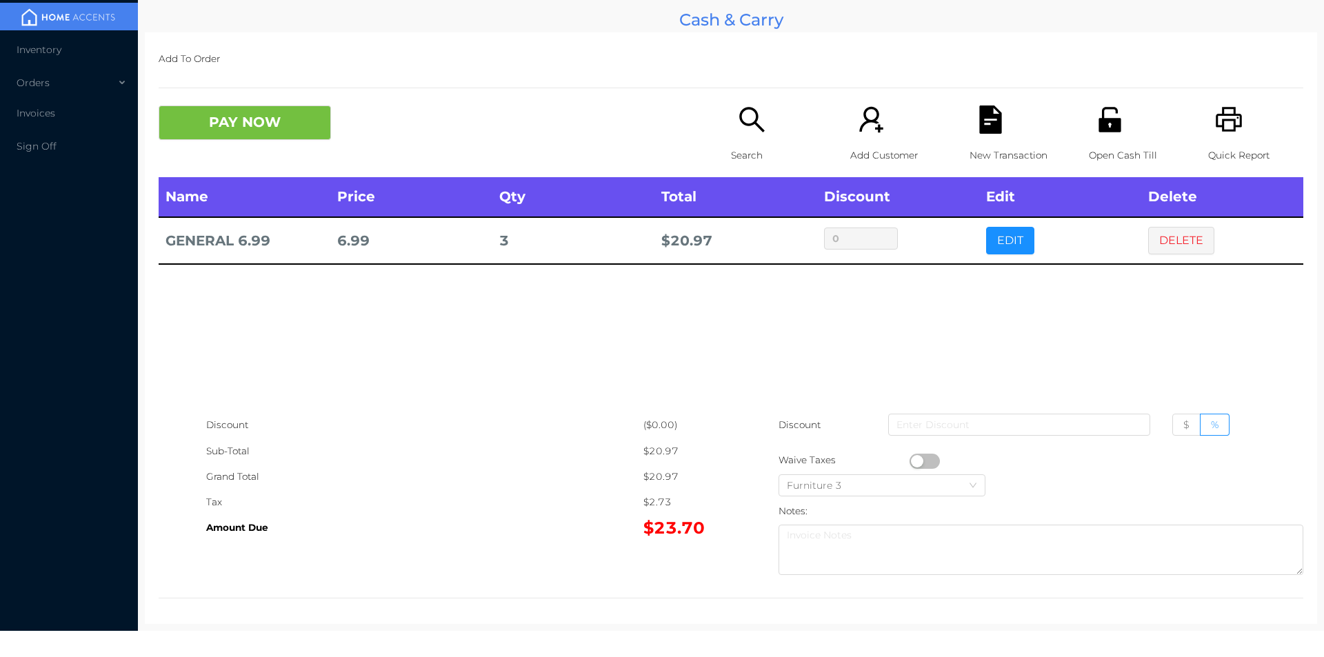
click at [1096, 132] on icon "icon: unlock" at bounding box center [1110, 120] width 28 height 28
click at [296, 117] on button "PAY NOW" at bounding box center [245, 123] width 172 height 34
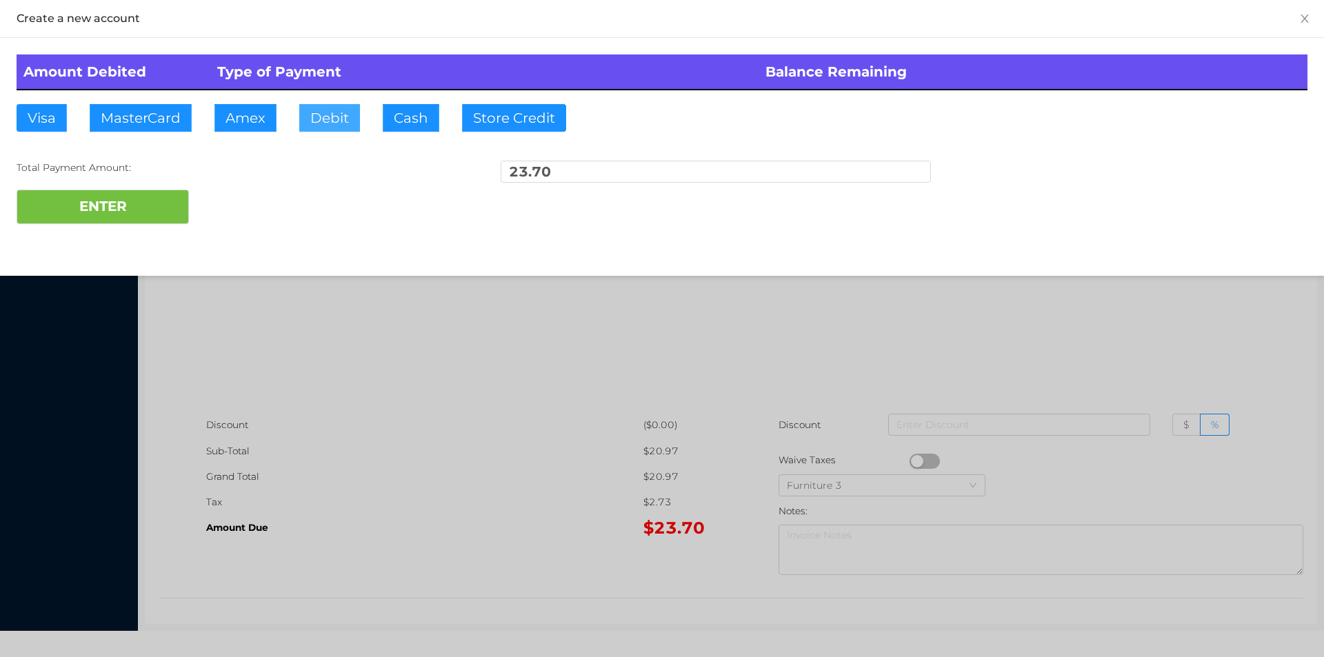
click at [331, 106] on button "Debit" at bounding box center [329, 118] width 61 height 28
click at [136, 210] on button "ENTER" at bounding box center [103, 207] width 172 height 34
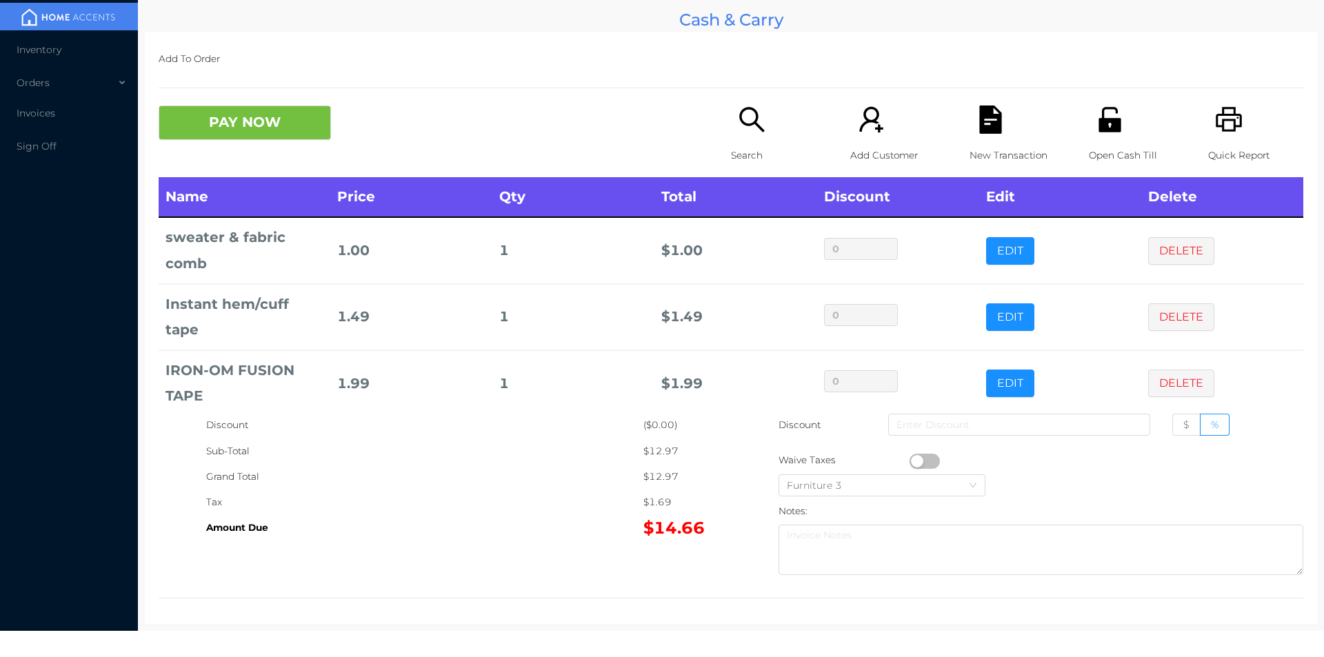
scroll to position [199, 0]
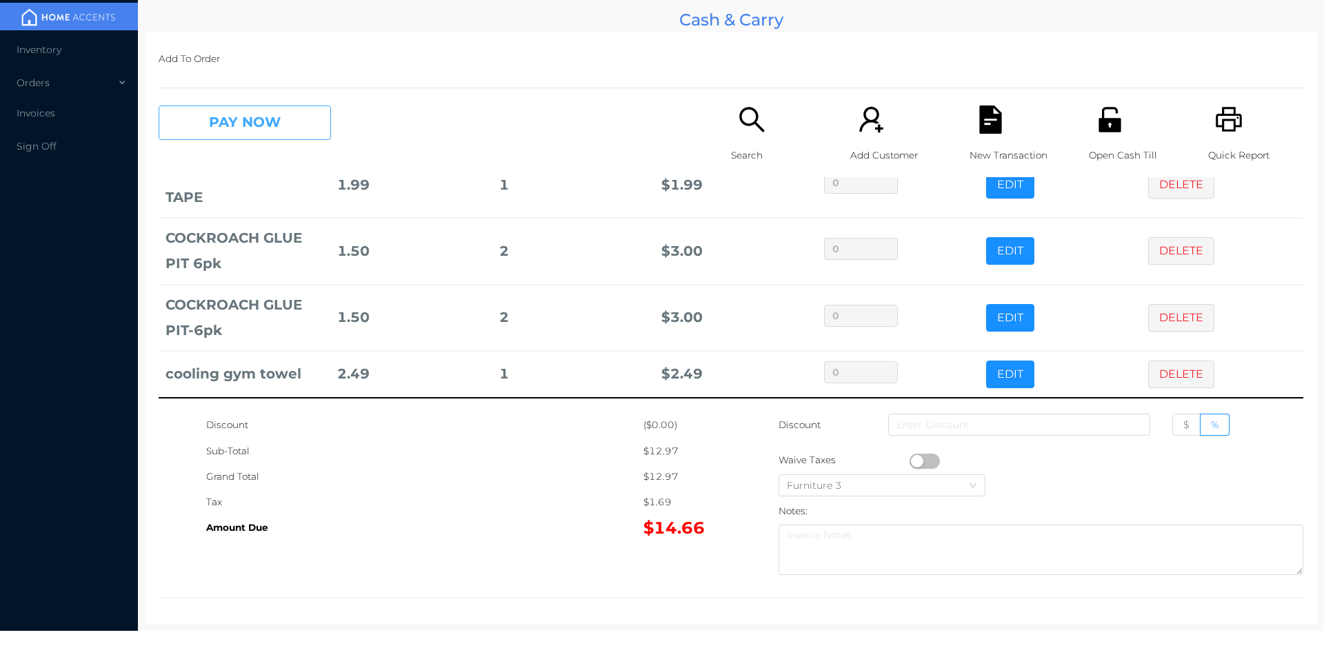
click at [217, 118] on button "PAY NOW" at bounding box center [245, 123] width 172 height 34
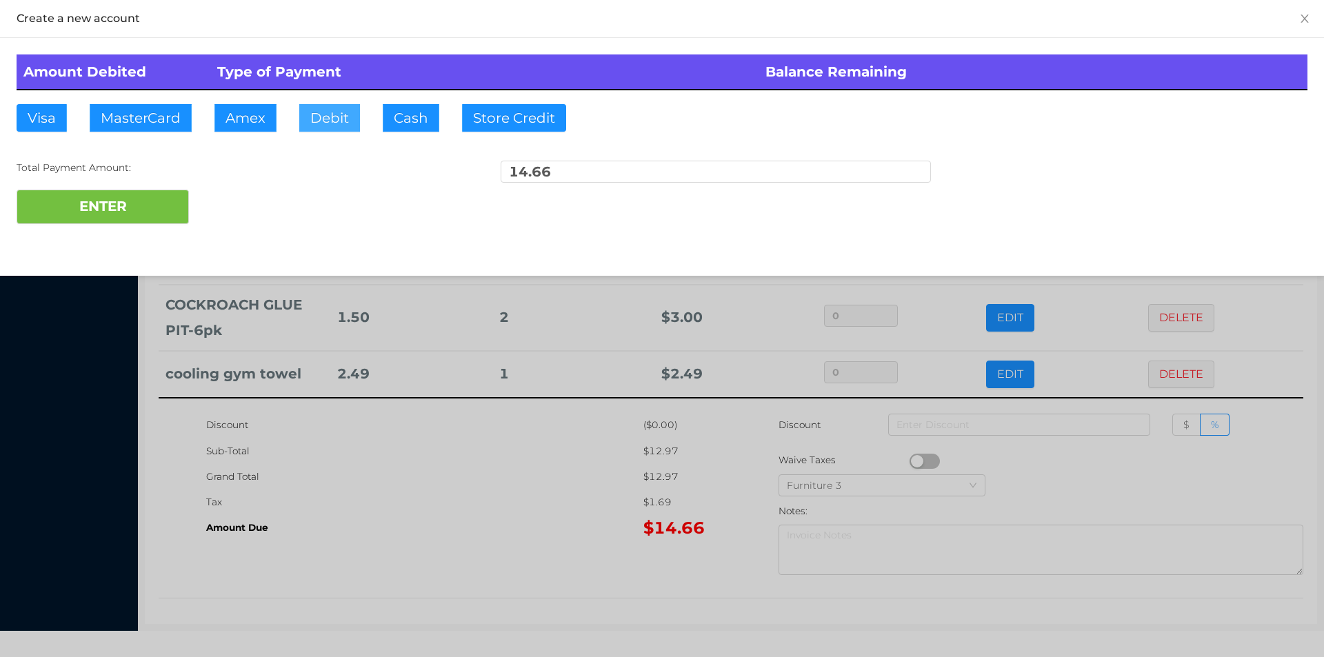
click at [326, 119] on button "Debit" at bounding box center [329, 118] width 61 height 28
click at [90, 201] on button "ENTER" at bounding box center [103, 207] width 172 height 34
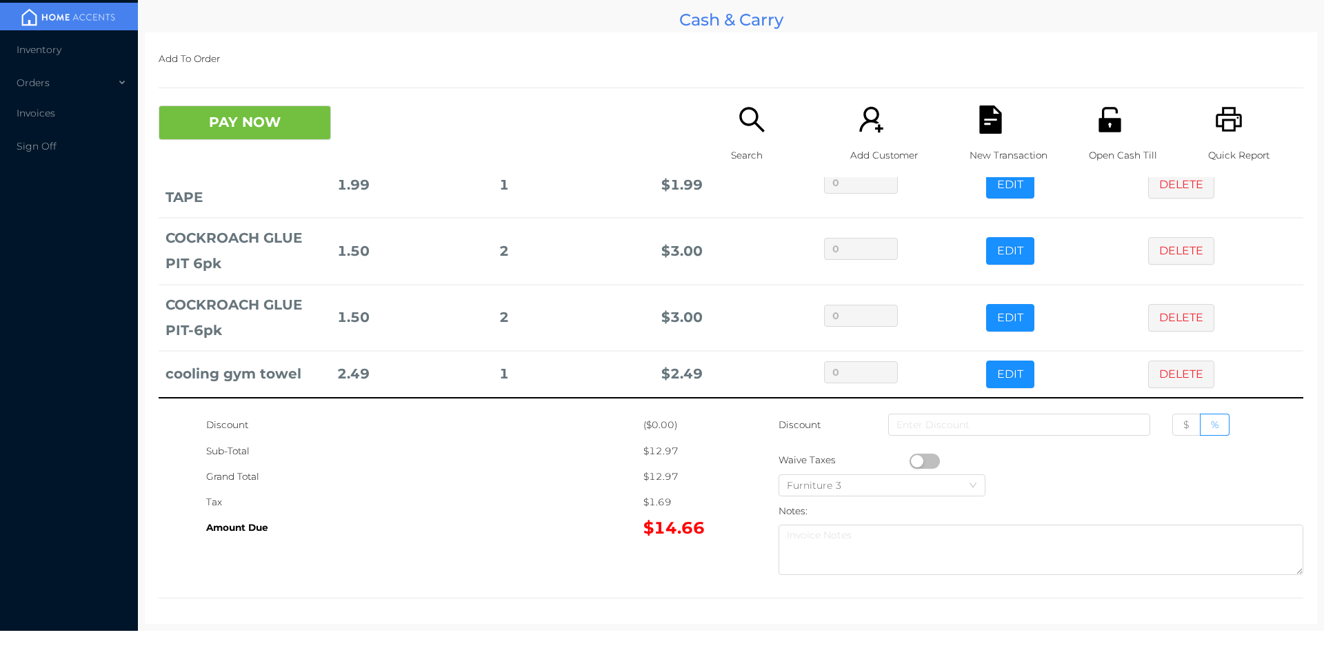
scroll to position [0, 0]
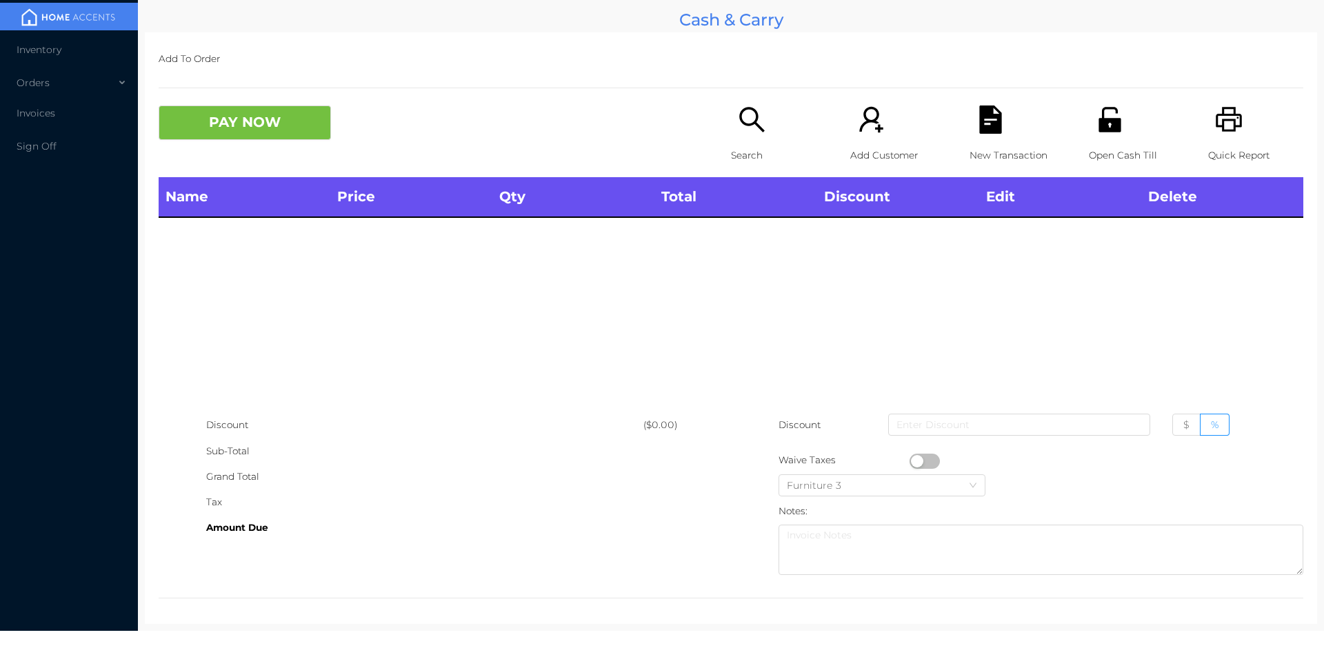
click at [738, 132] on icon "icon: search" at bounding box center [752, 120] width 28 height 28
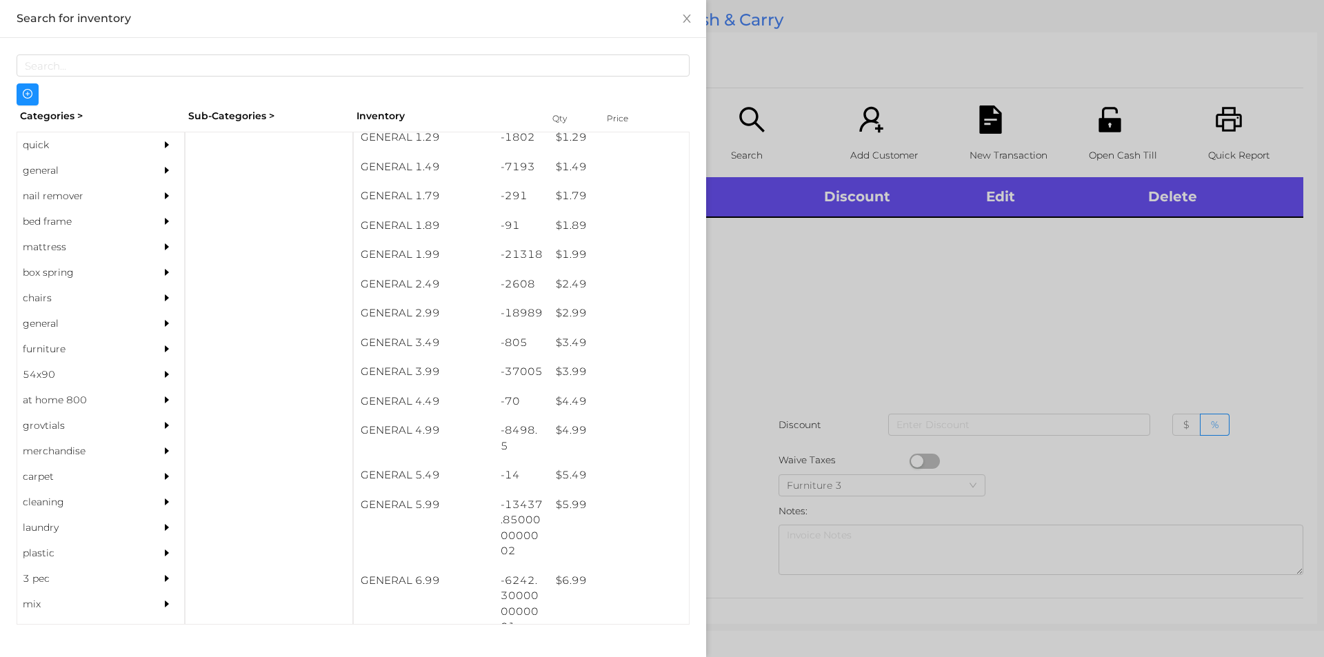
scroll to position [188, 0]
click at [416, 372] on div "GENERAL 3.99" at bounding box center [424, 370] width 140 height 30
click at [792, 356] on div at bounding box center [662, 328] width 1324 height 657
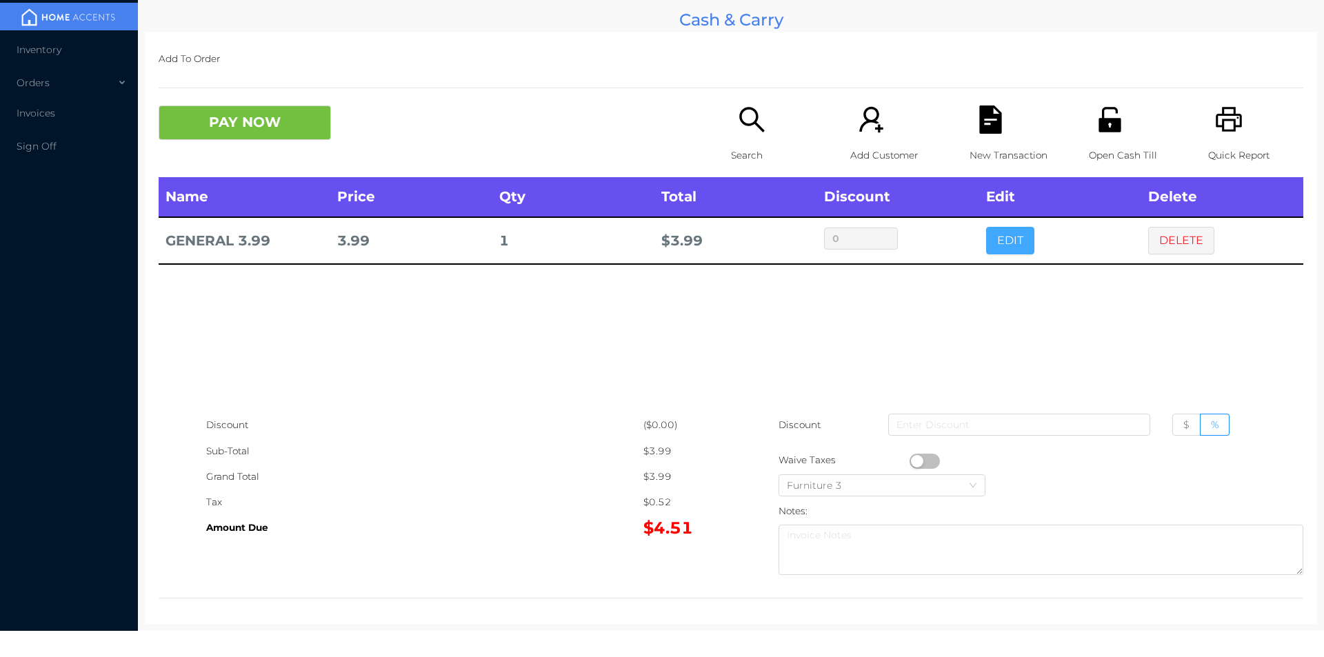
click at [1007, 236] on button "EDIT" at bounding box center [1010, 241] width 48 height 28
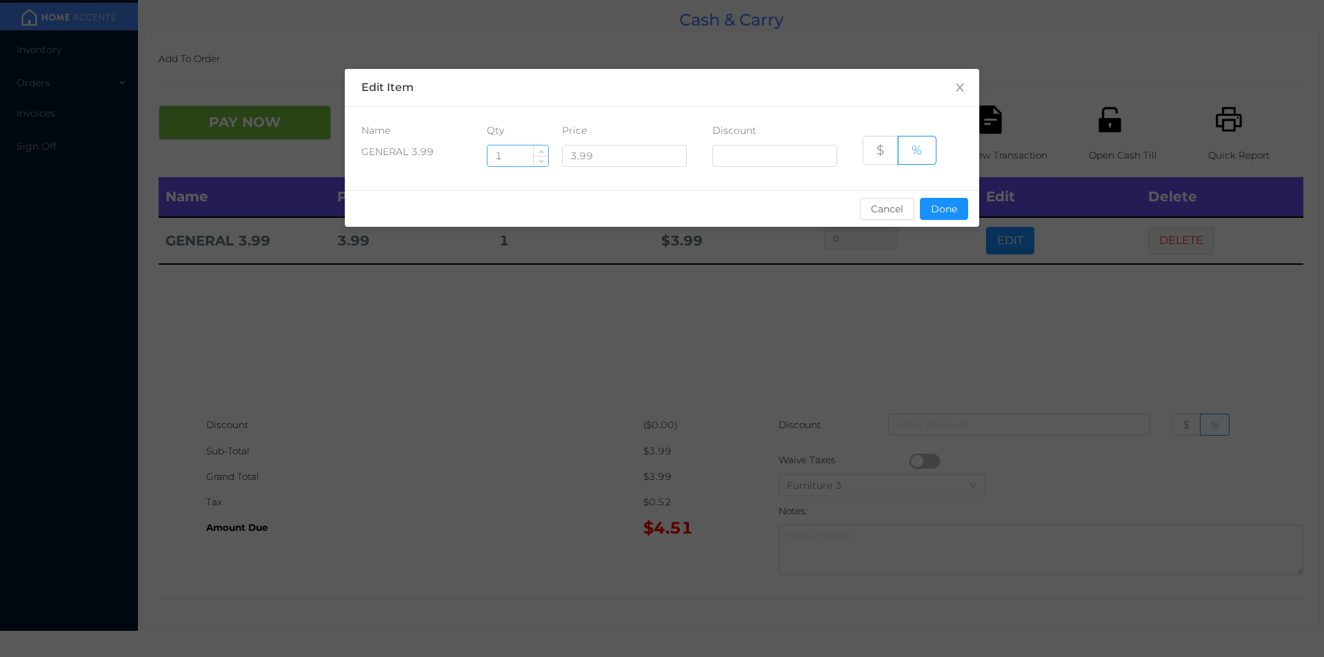
click at [501, 152] on input "1" at bounding box center [518, 155] width 61 height 21
type input "2"
click at [939, 205] on button "Done" at bounding box center [944, 209] width 48 height 22
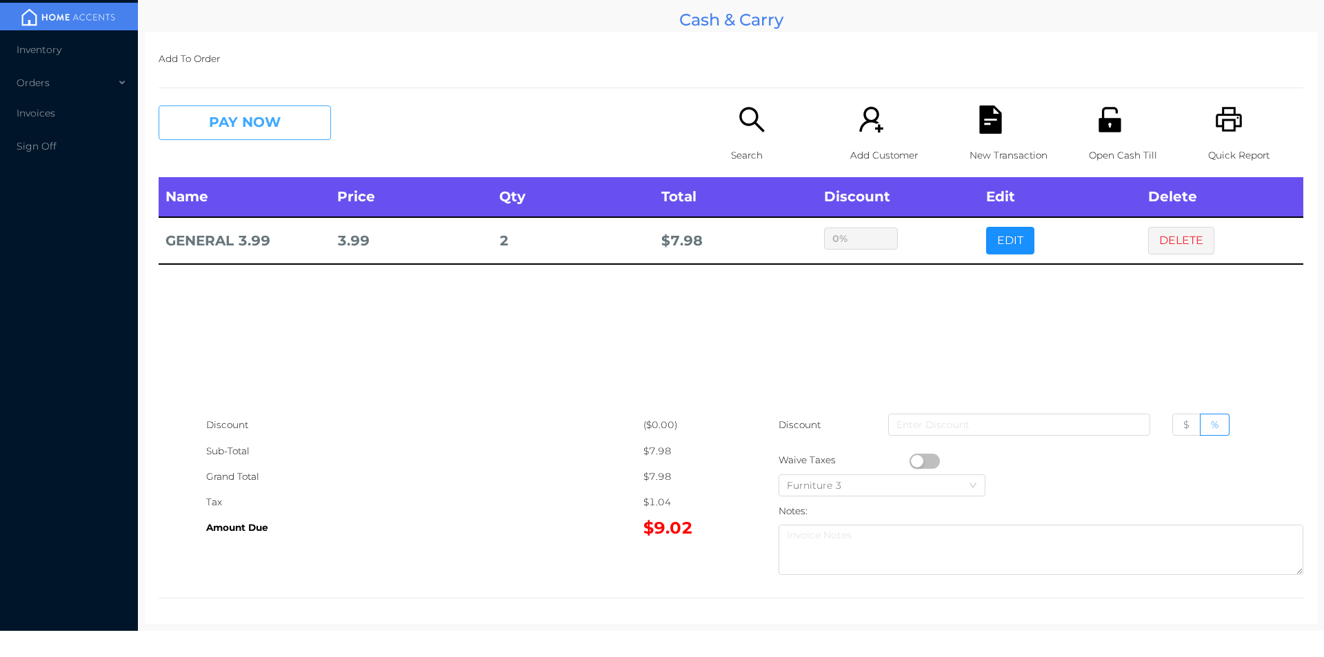
click at [242, 123] on button "PAY NOW" at bounding box center [245, 123] width 172 height 34
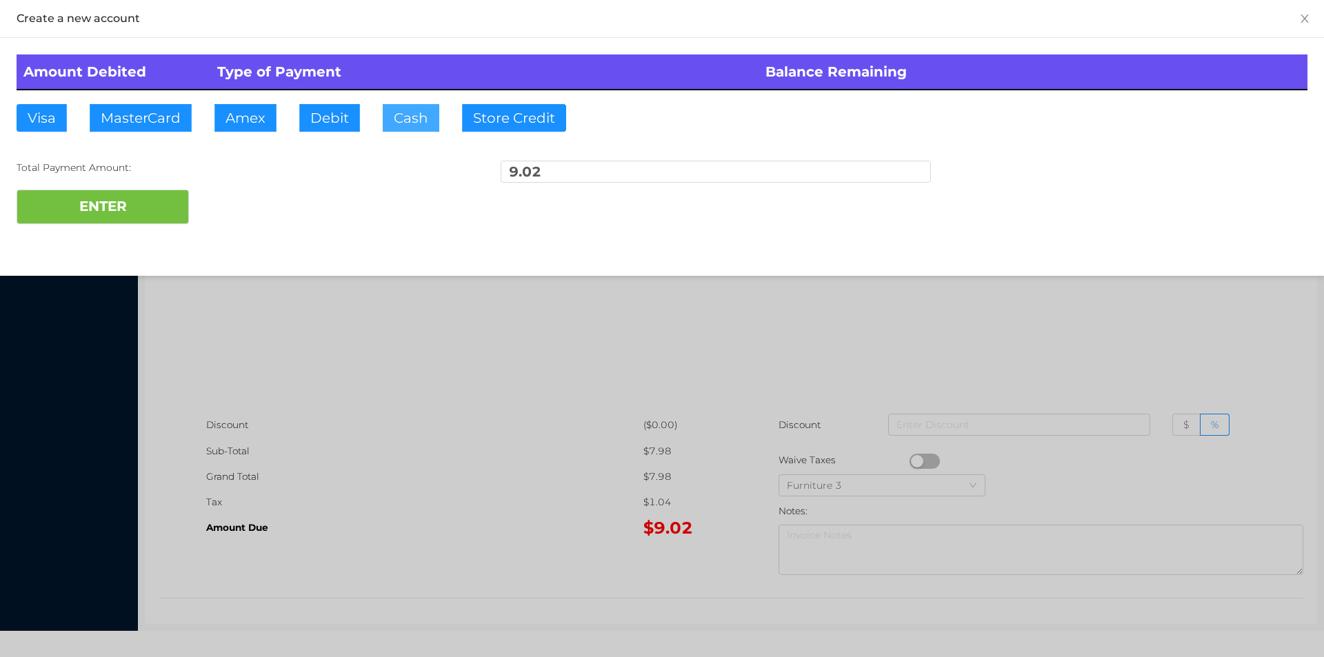
click at [396, 120] on button "Cash" at bounding box center [411, 118] width 57 height 28
click at [400, 125] on button "Cash" at bounding box center [411, 118] width 57 height 28
click at [130, 208] on button "ENTER" at bounding box center [103, 207] width 172 height 34
type input "0"
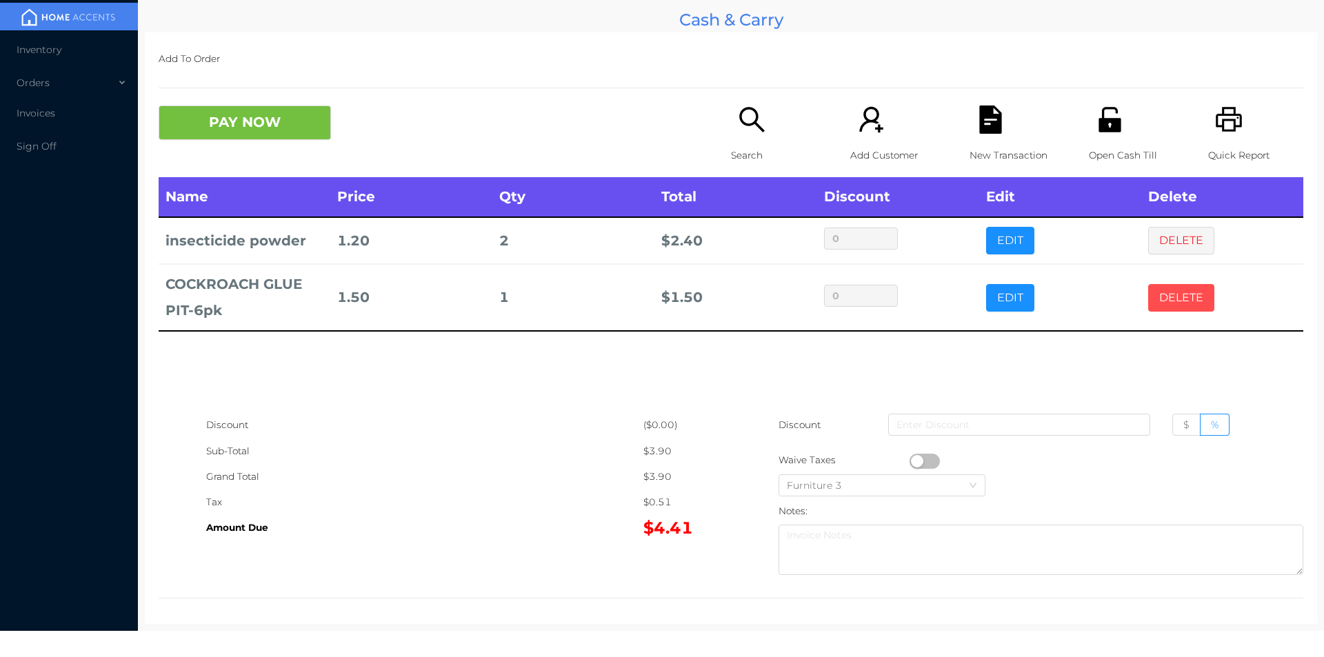
click at [1157, 303] on button "DELETE" at bounding box center [1181, 298] width 66 height 28
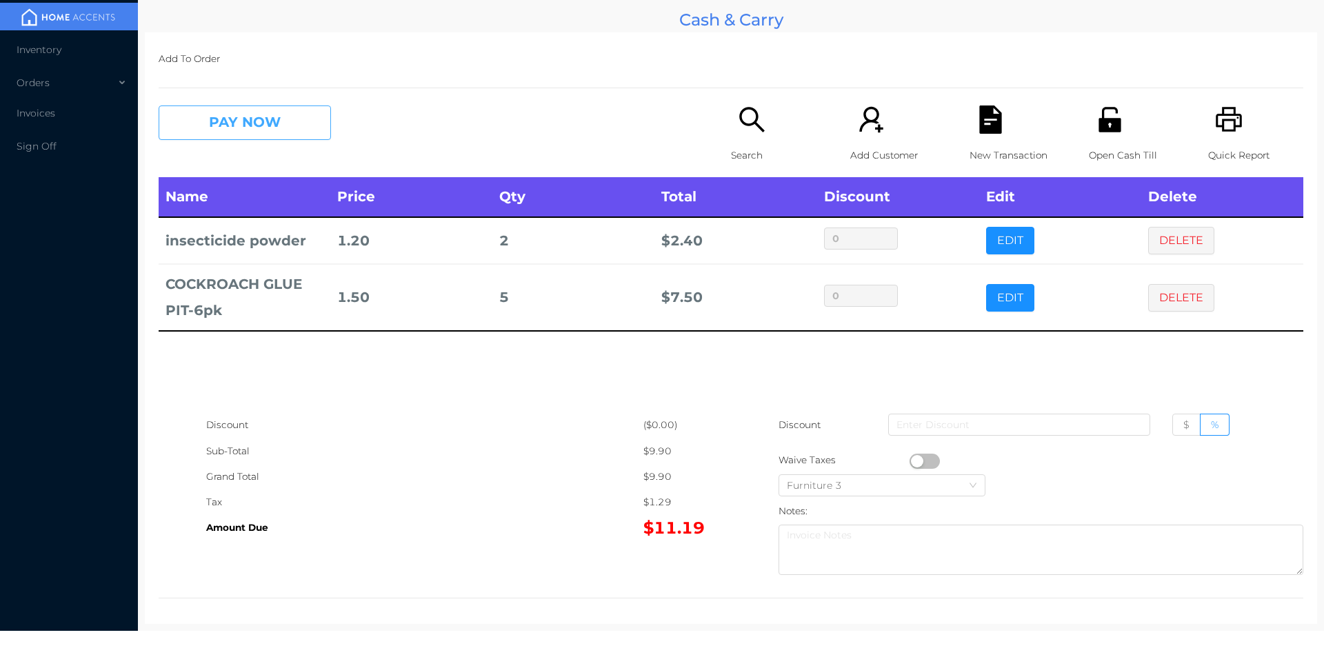
click at [225, 134] on button "PAY NOW" at bounding box center [245, 123] width 172 height 34
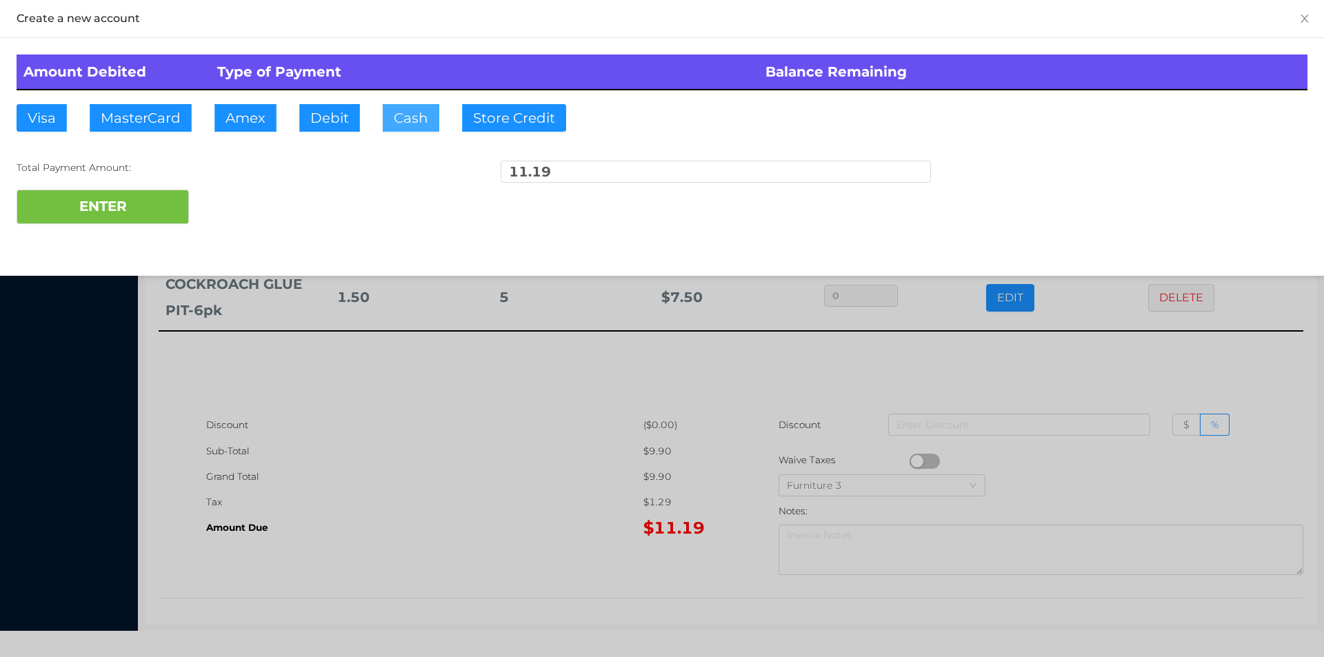
click at [430, 109] on button "Cash" at bounding box center [411, 118] width 57 height 28
click at [419, 107] on button "Cash" at bounding box center [411, 118] width 57 height 28
type input "1500"
click at [106, 209] on button "ENTER" at bounding box center [103, 207] width 172 height 34
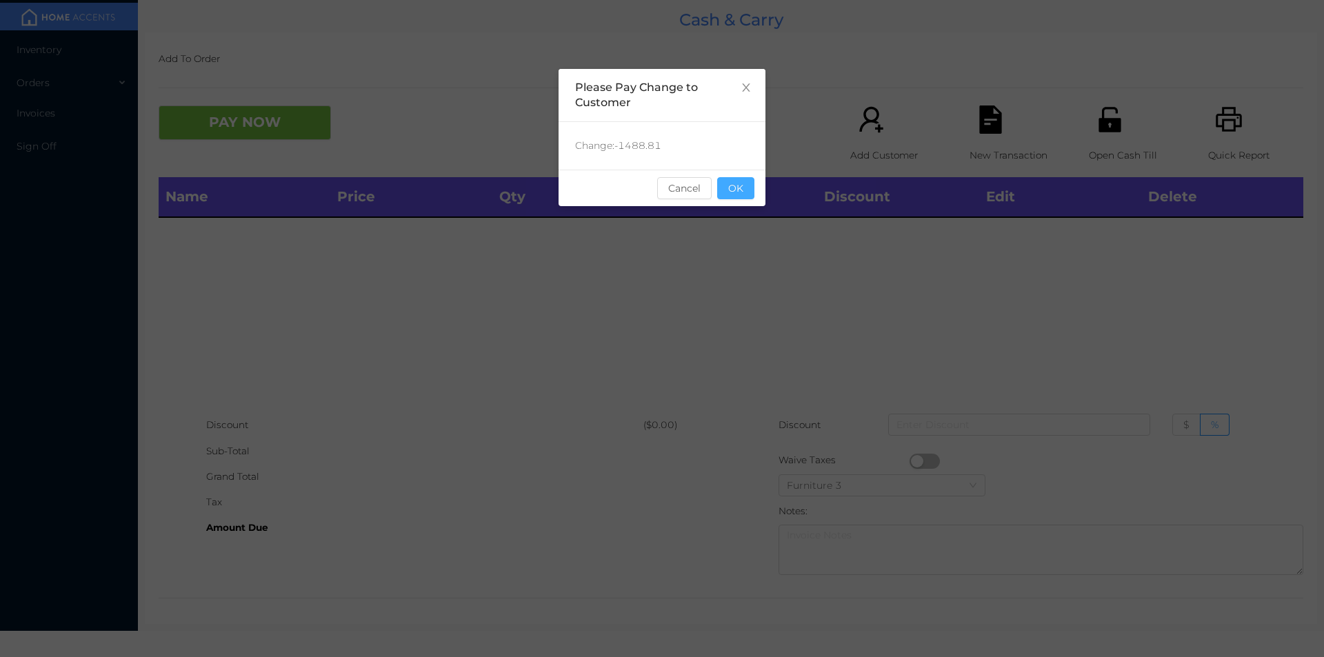
click at [750, 194] on button "OK" at bounding box center [735, 188] width 37 height 22
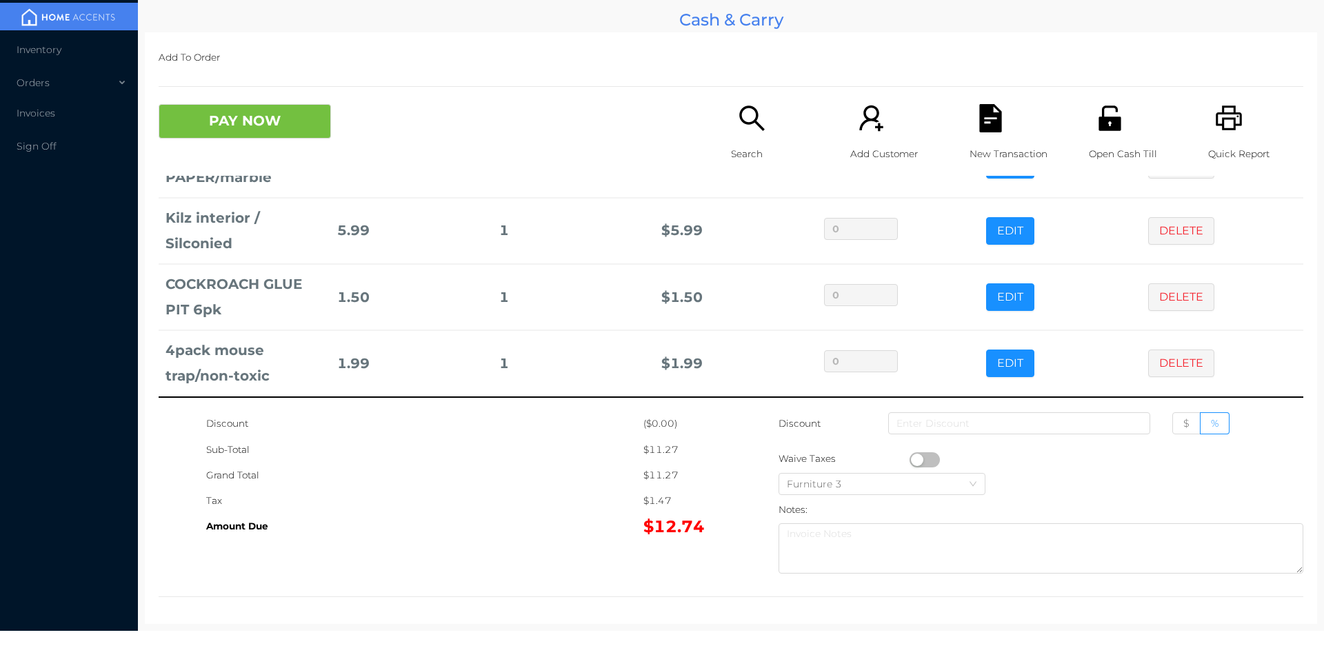
scroll to position [0, 0]
click at [750, 122] on icon "icon: search" at bounding box center [751, 119] width 25 height 25
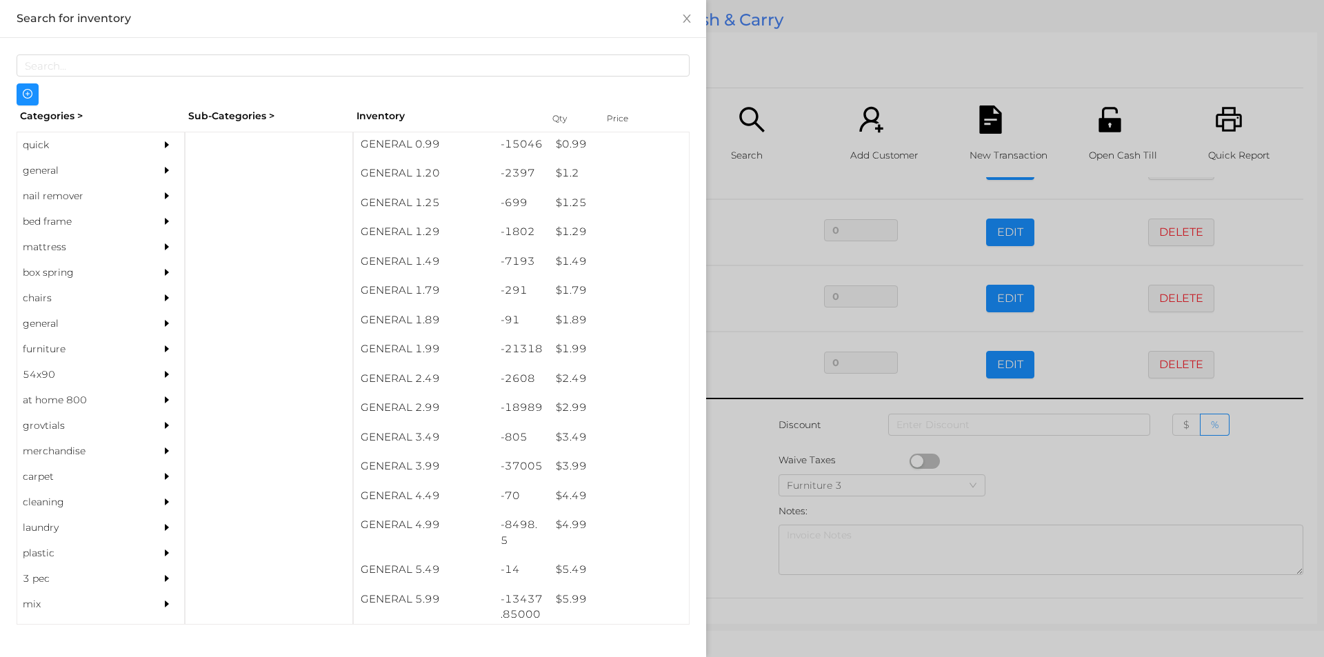
scroll to position [77, 0]
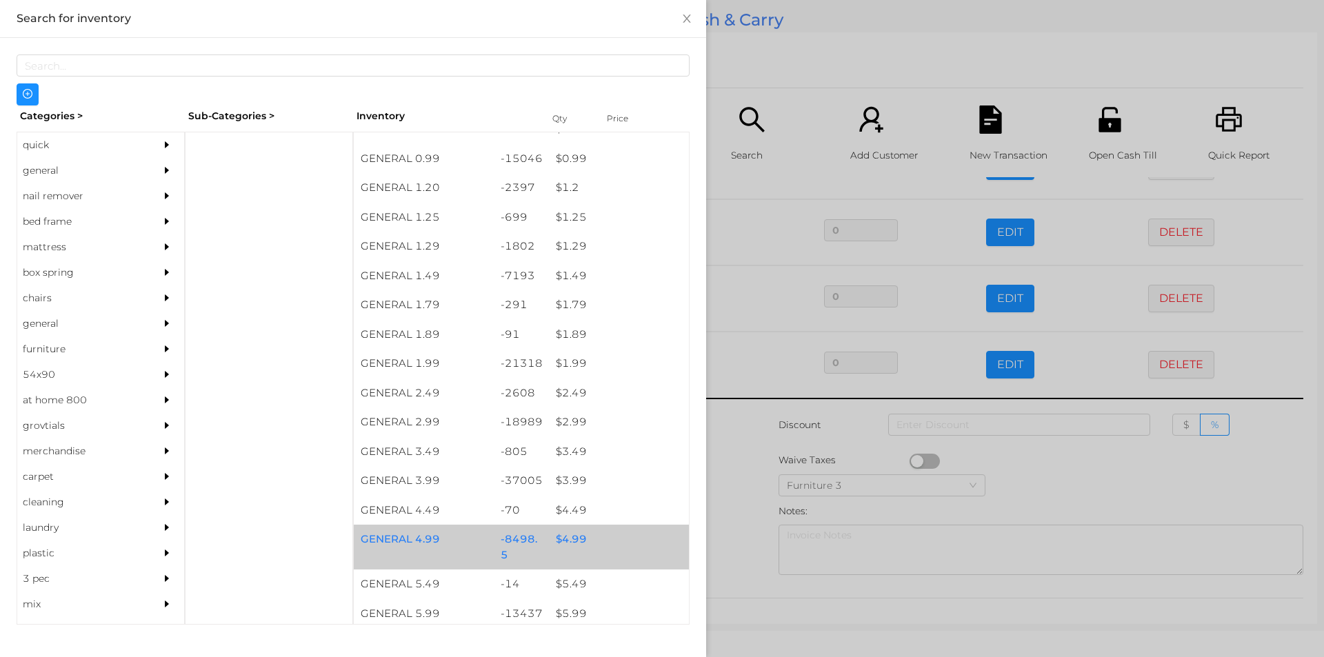
click at [395, 534] on div "GENERAL 4.99" at bounding box center [424, 540] width 140 height 30
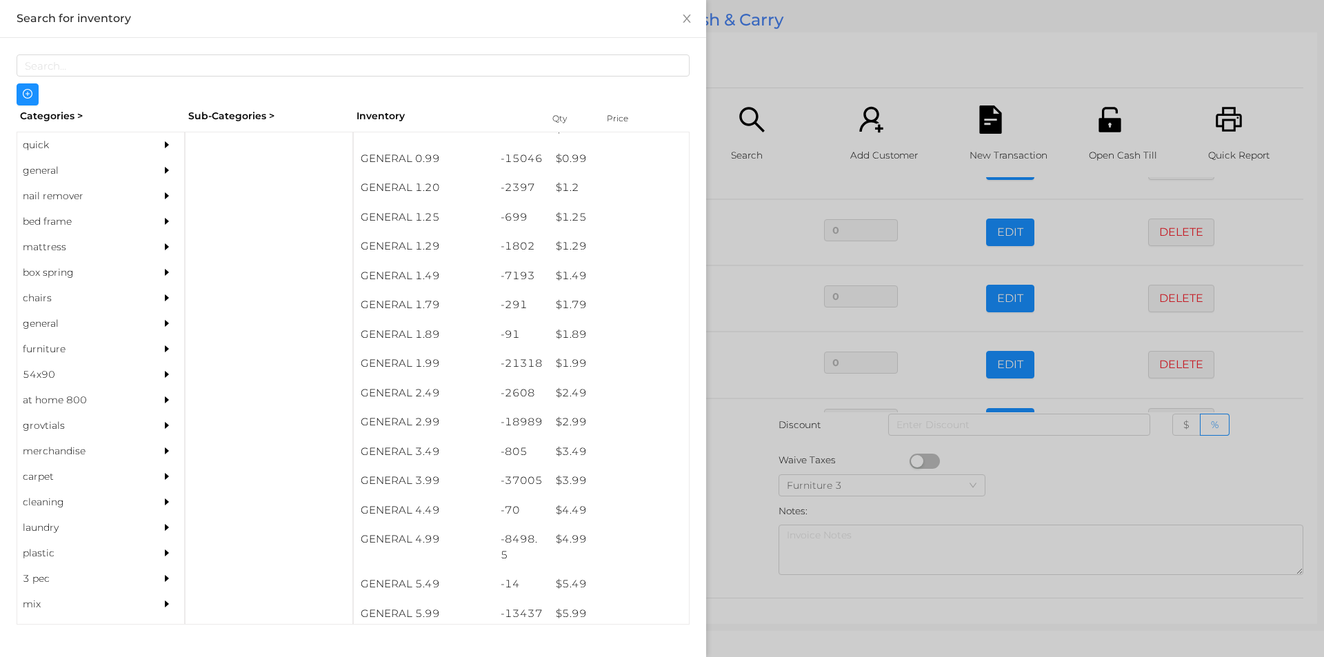
click at [1148, 462] on div at bounding box center [662, 328] width 1324 height 657
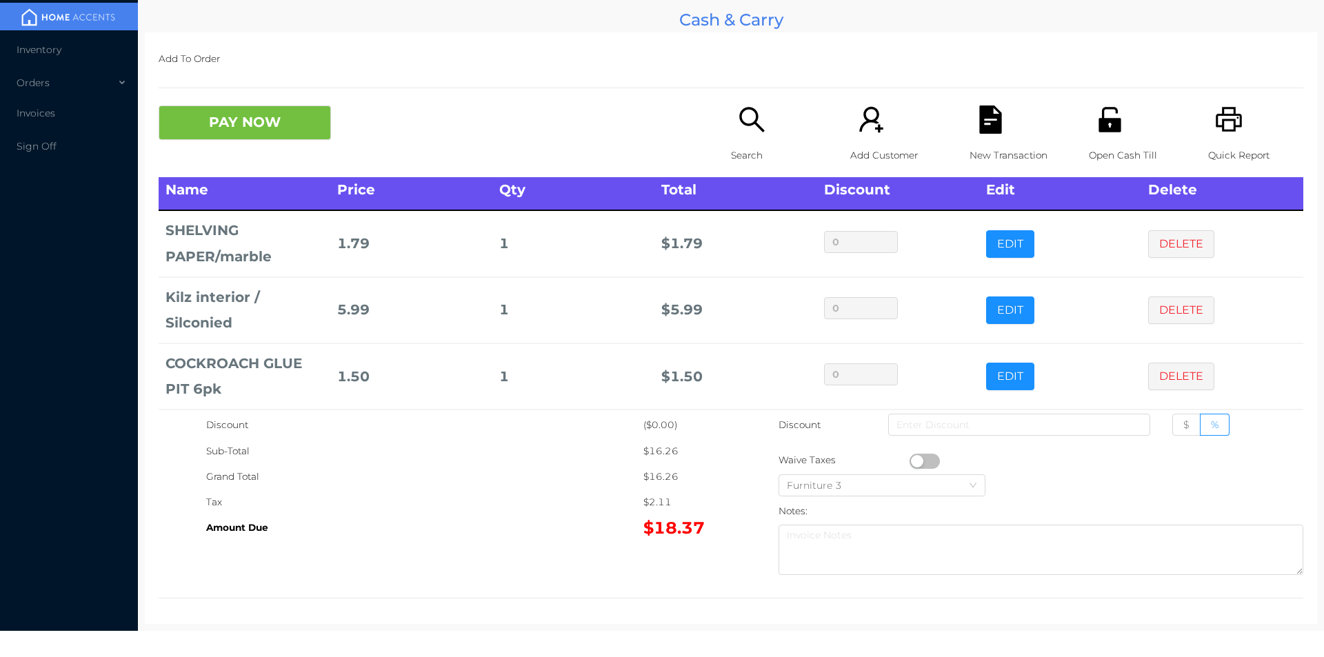
scroll to position [0, 0]
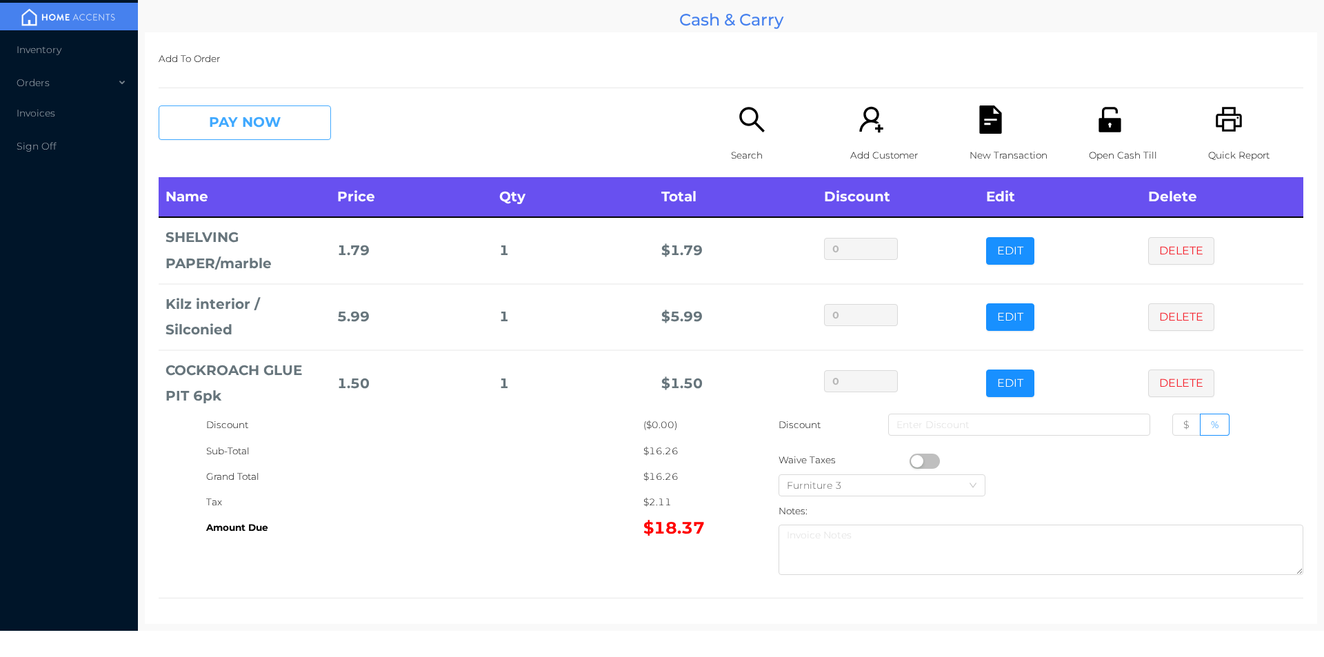
click at [222, 110] on button "PAY NOW" at bounding box center [245, 123] width 172 height 34
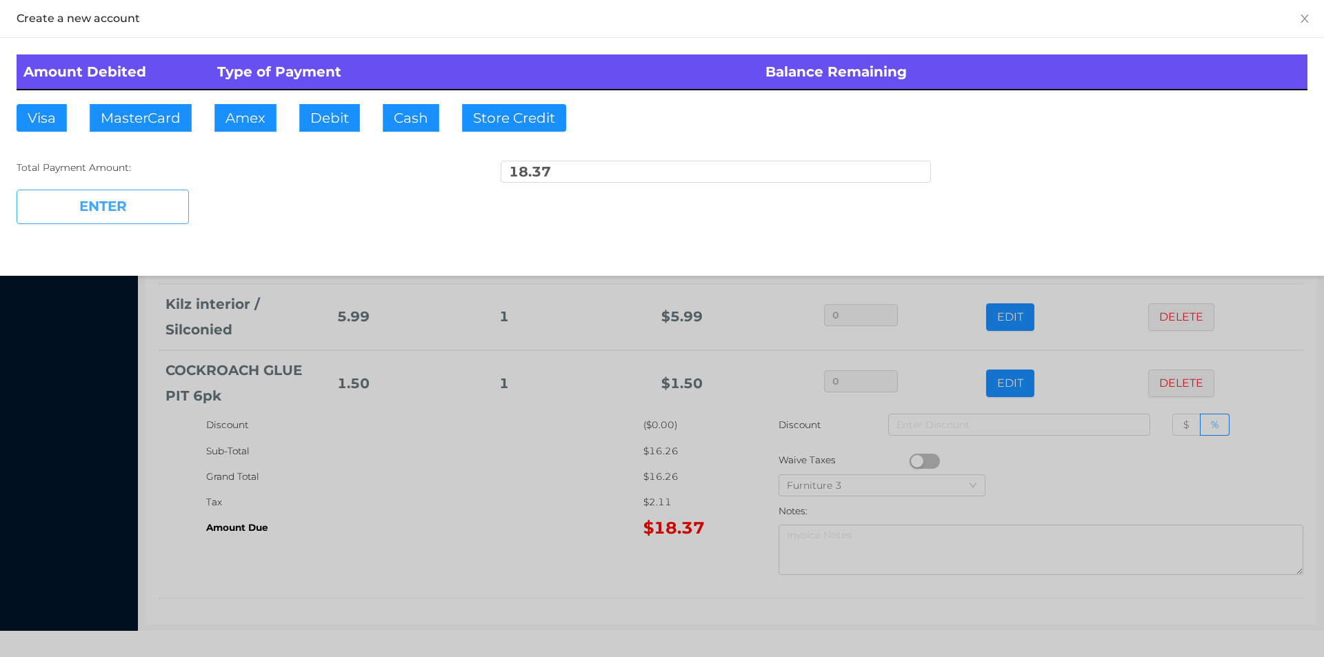
click at [109, 213] on button "ENTER" at bounding box center [103, 207] width 172 height 34
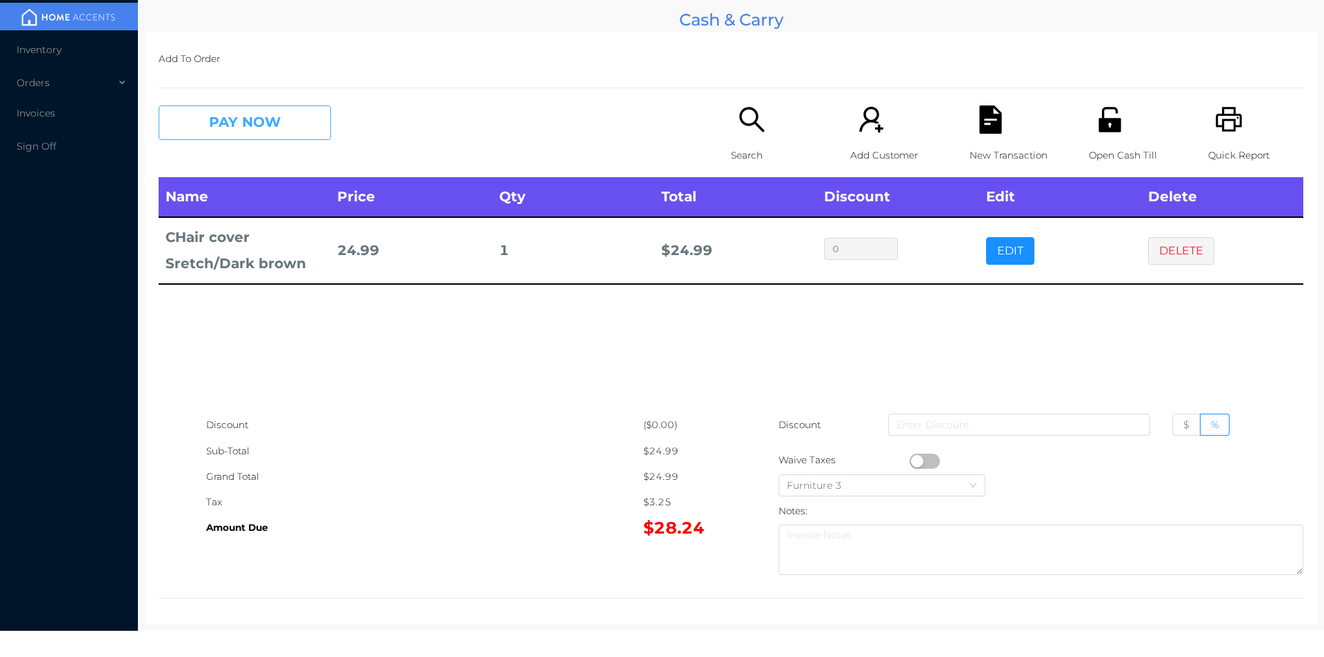
click at [241, 128] on button "PAY NOW" at bounding box center [245, 123] width 172 height 34
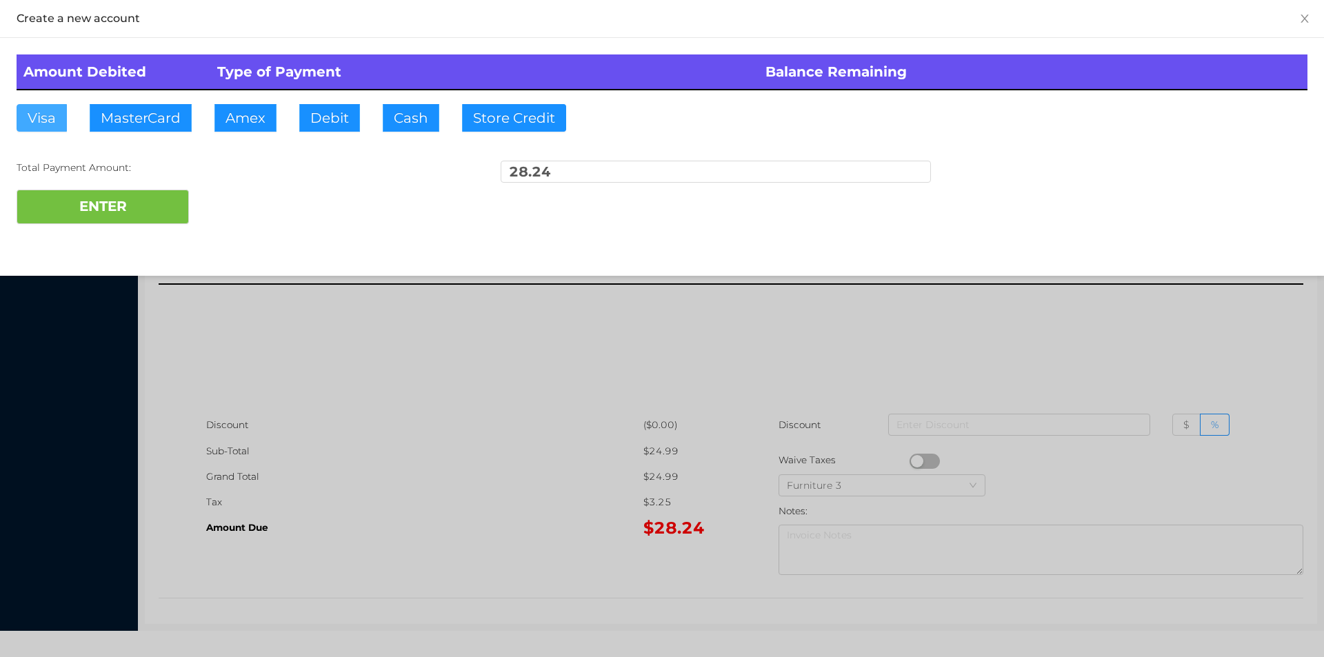
click at [41, 113] on button "Visa" at bounding box center [42, 118] width 50 height 28
click at [38, 123] on button "Visa" at bounding box center [42, 118] width 50 height 28
click at [75, 203] on button "ENTER" at bounding box center [103, 207] width 172 height 34
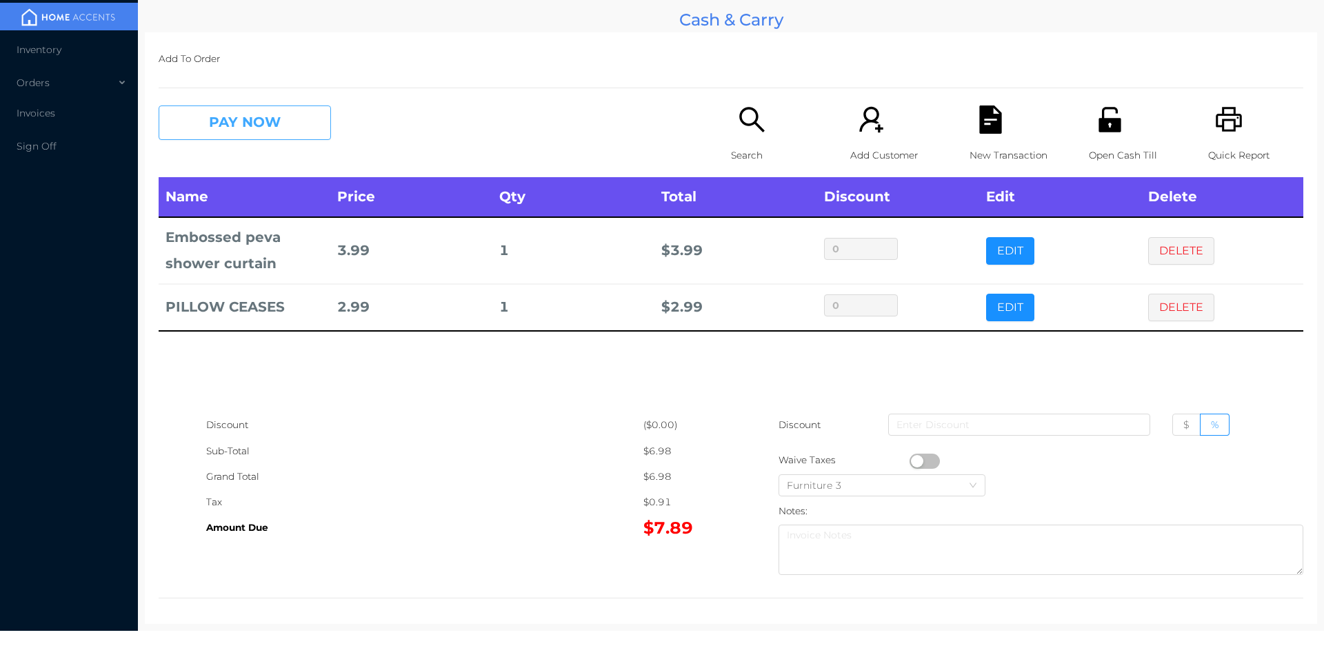
click at [280, 129] on button "PAY NOW" at bounding box center [245, 123] width 172 height 34
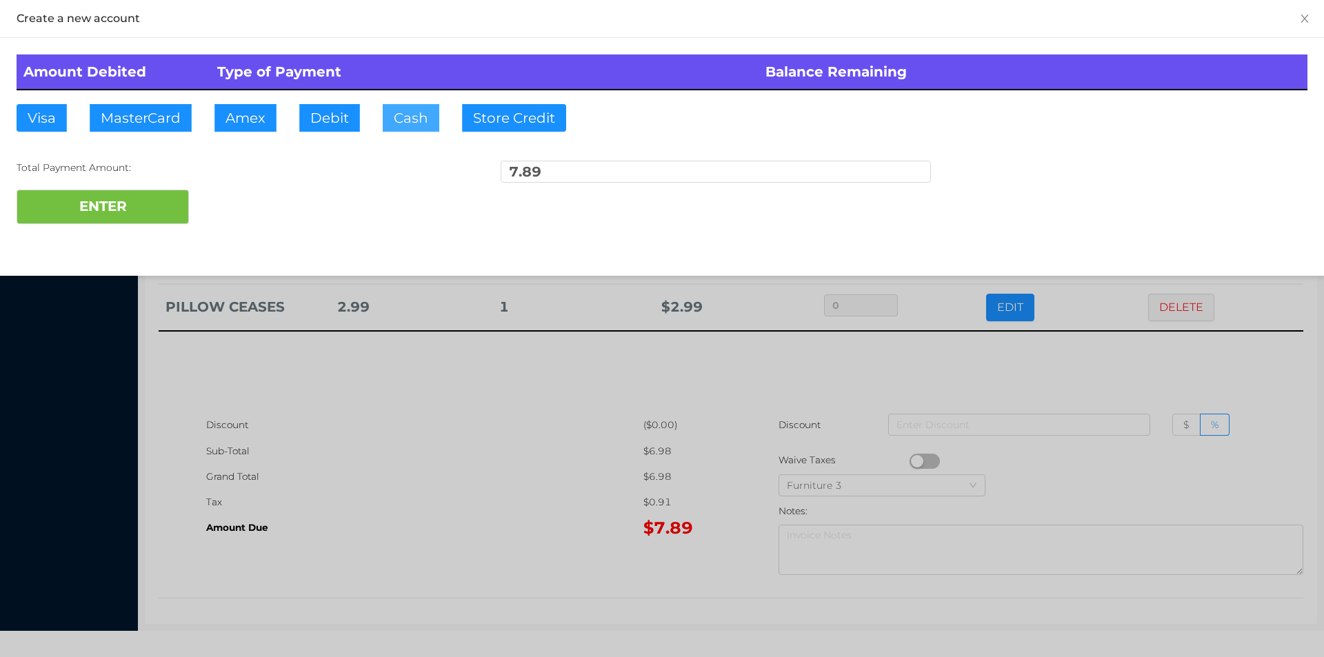
click at [404, 114] on button "Cash" at bounding box center [411, 118] width 57 height 28
type input "50."
click at [150, 201] on button "ENTER" at bounding box center [103, 207] width 172 height 34
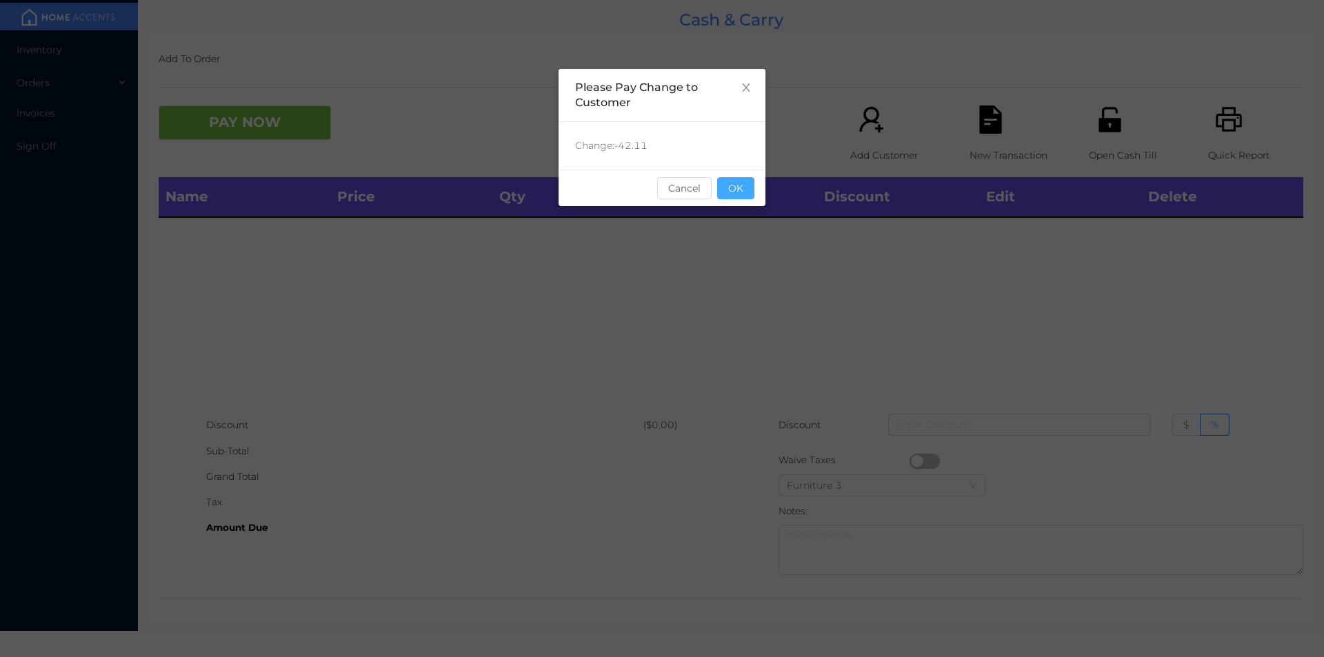
click at [744, 192] on button "OK" at bounding box center [735, 188] width 37 height 22
click at [729, 259] on div "Name Price Qty Total Discount Edit Delete" at bounding box center [731, 294] width 1145 height 235
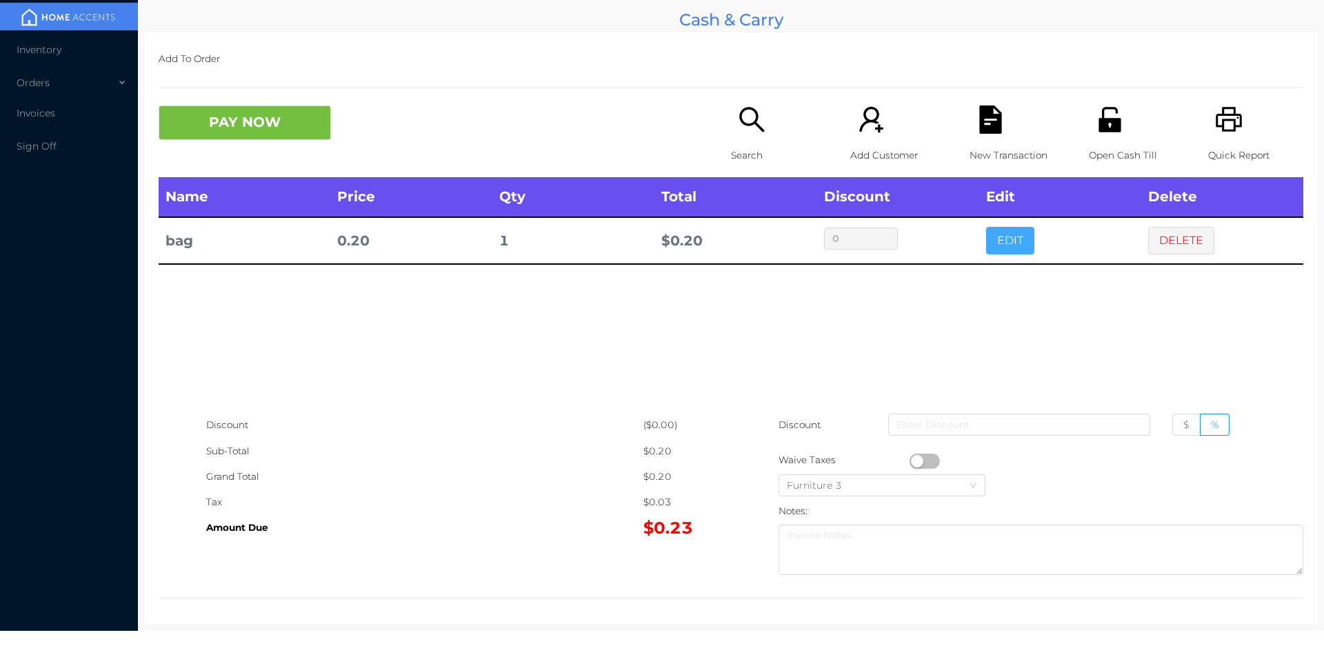
click at [1005, 239] on button "EDIT" at bounding box center [1010, 241] width 48 height 28
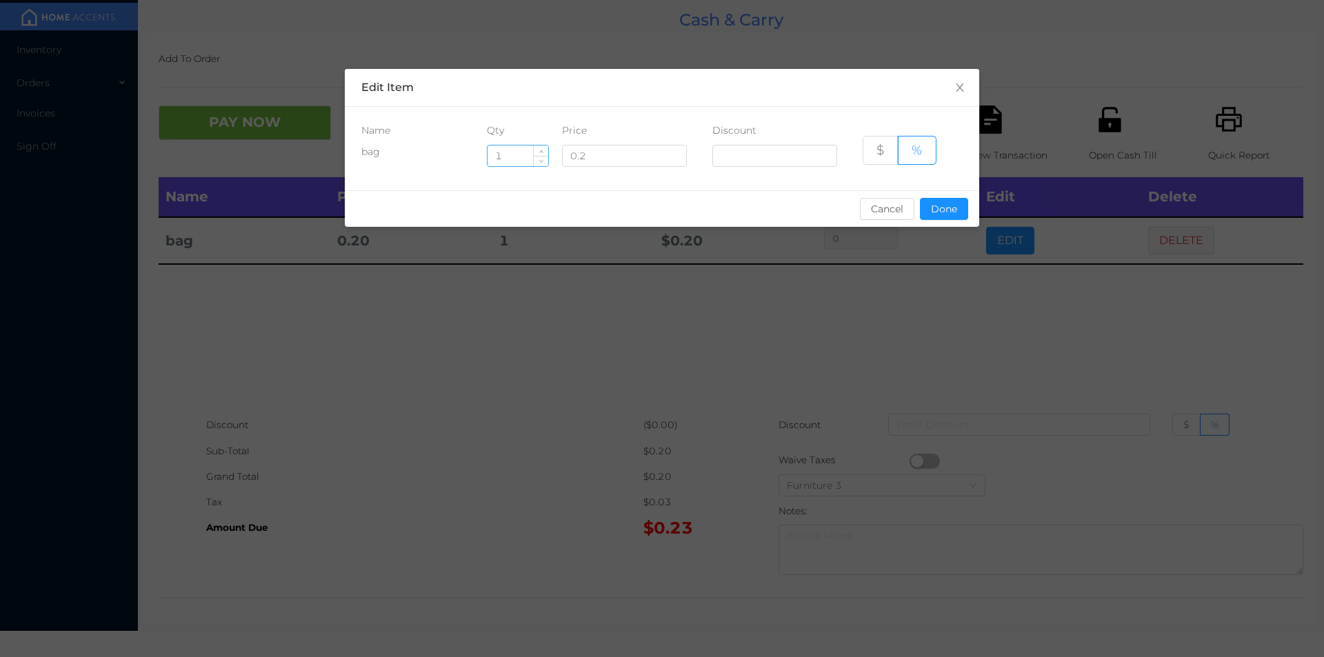
click at [525, 150] on input "1" at bounding box center [518, 155] width 61 height 21
type input "10"
click at [943, 204] on button "Done" at bounding box center [944, 209] width 48 height 22
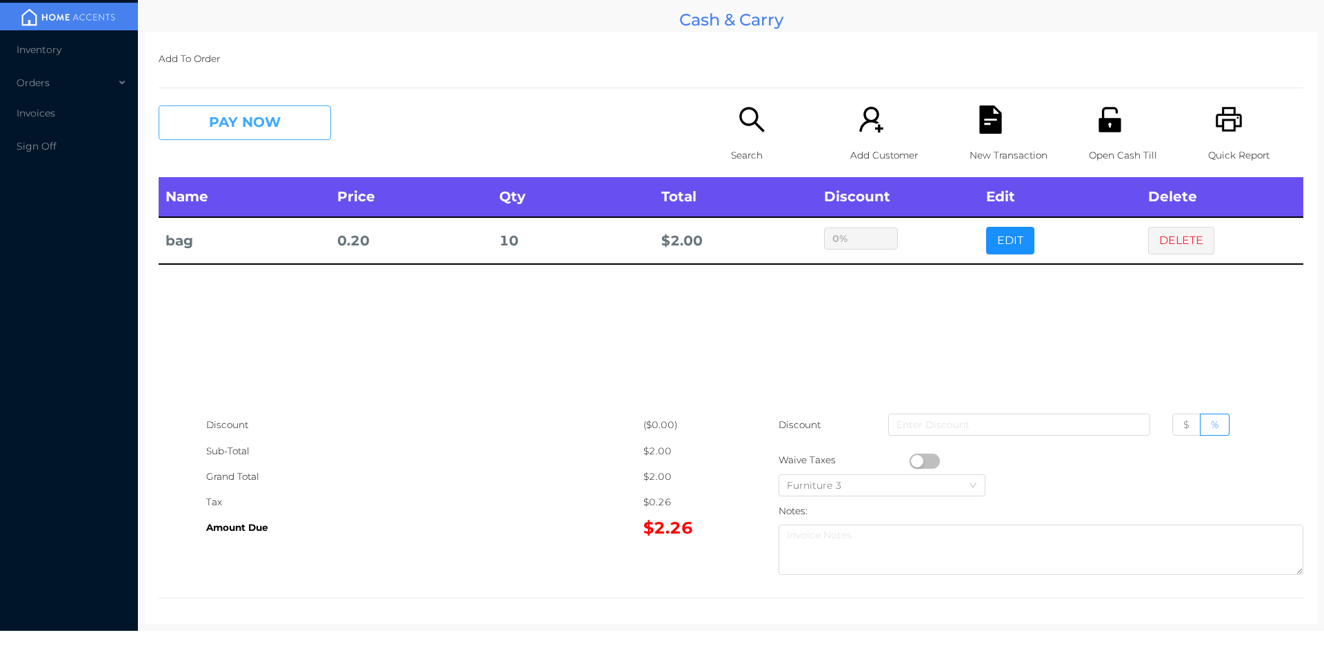
click at [274, 126] on button "PAY NOW" at bounding box center [245, 123] width 172 height 34
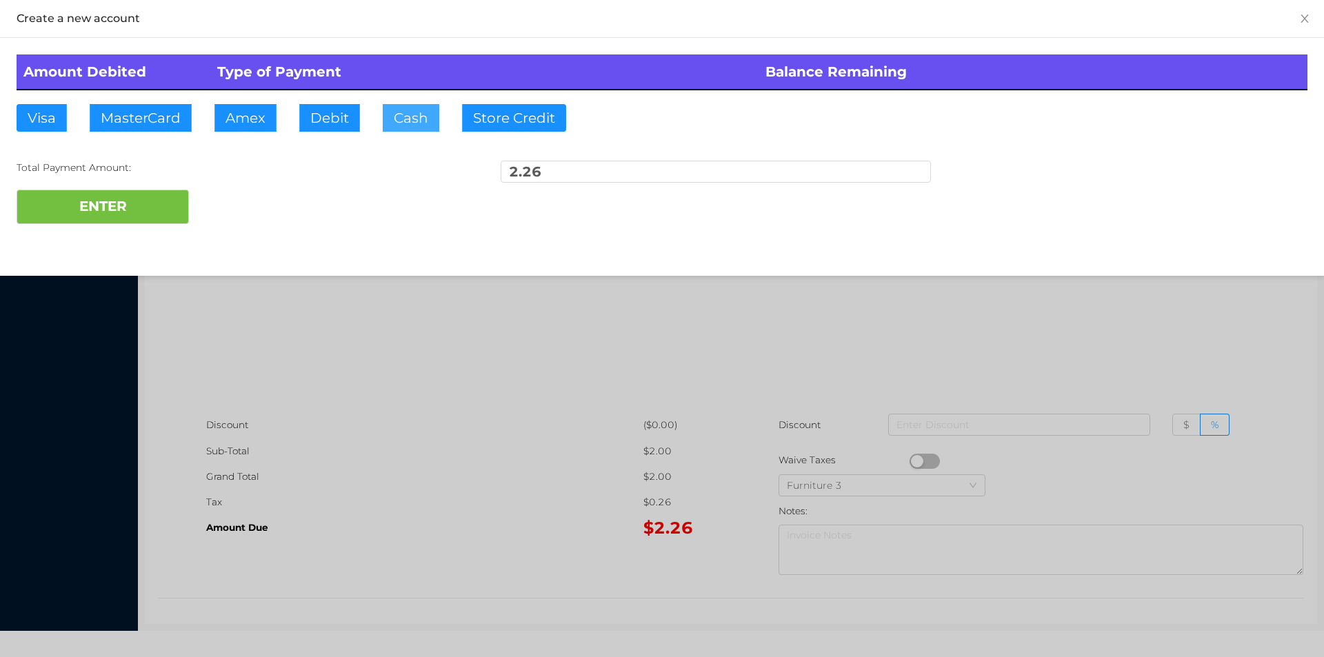
click at [402, 122] on button "Cash" at bounding box center [411, 118] width 57 height 28
click at [168, 200] on button "ENTER" at bounding box center [103, 207] width 172 height 34
type input "0"
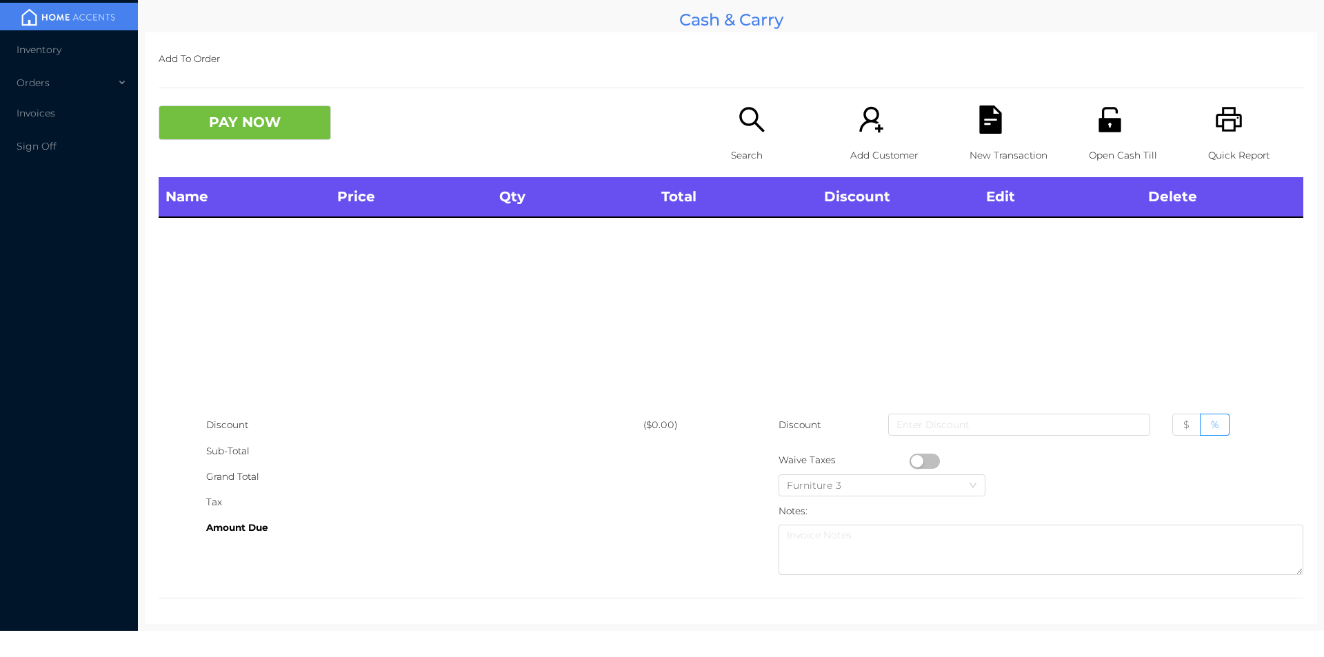
click at [749, 135] on div "Search" at bounding box center [778, 142] width 95 height 72
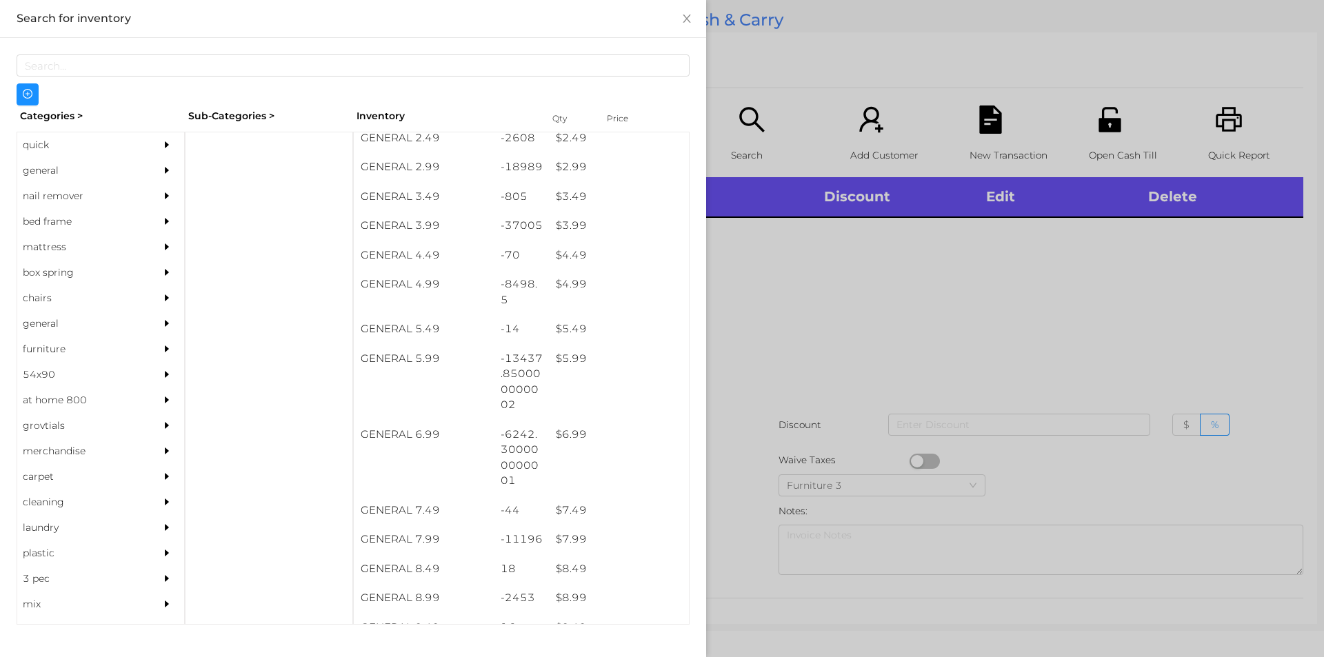
scroll to position [332, 0]
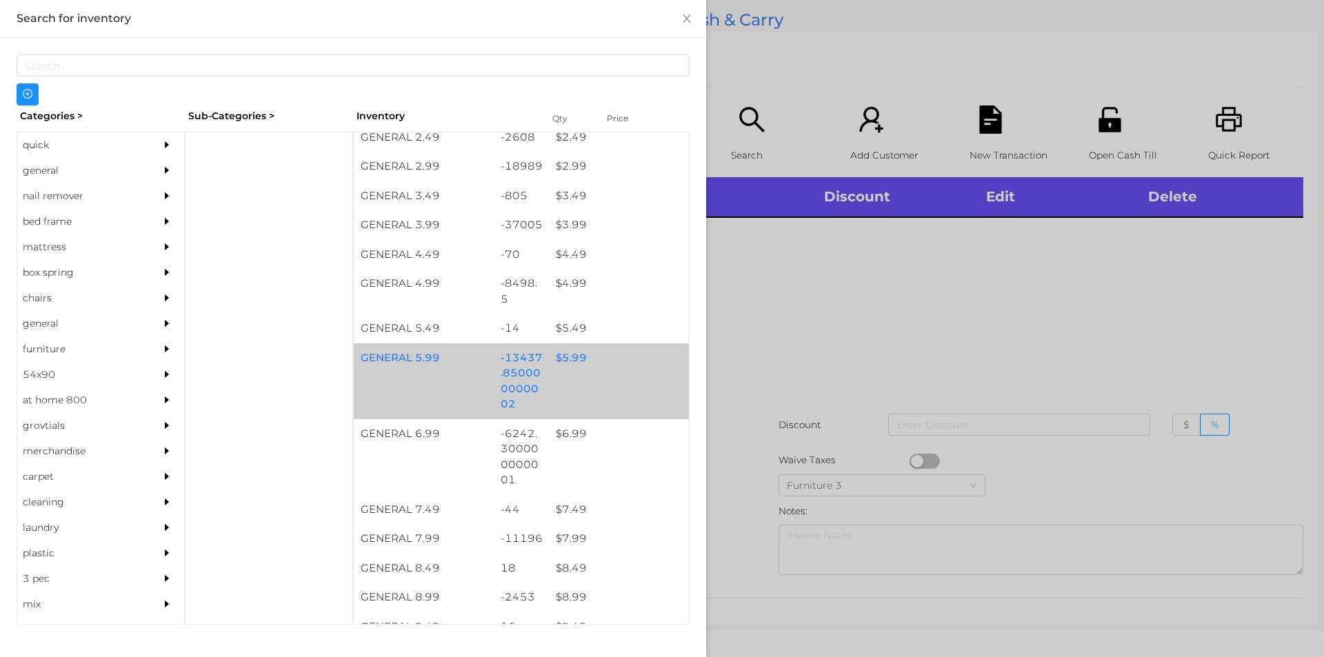
click at [569, 354] on div "$ 5.99" at bounding box center [619, 358] width 140 height 30
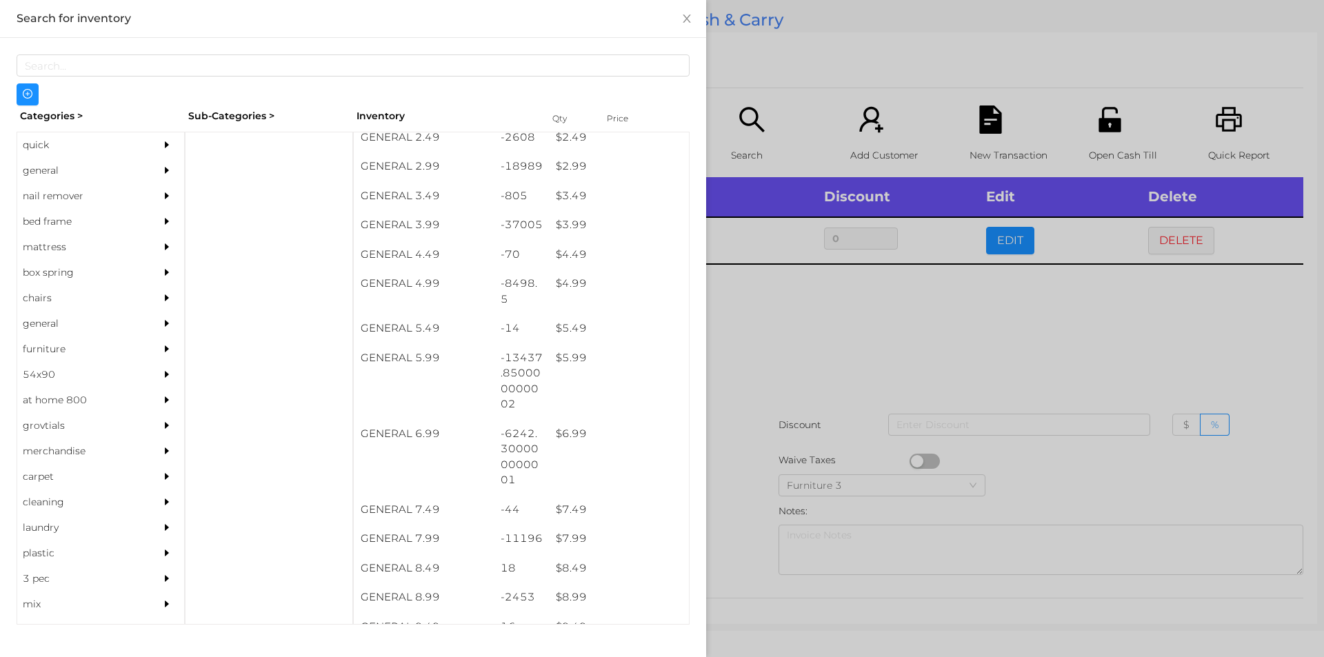
click at [865, 297] on div at bounding box center [662, 328] width 1324 height 657
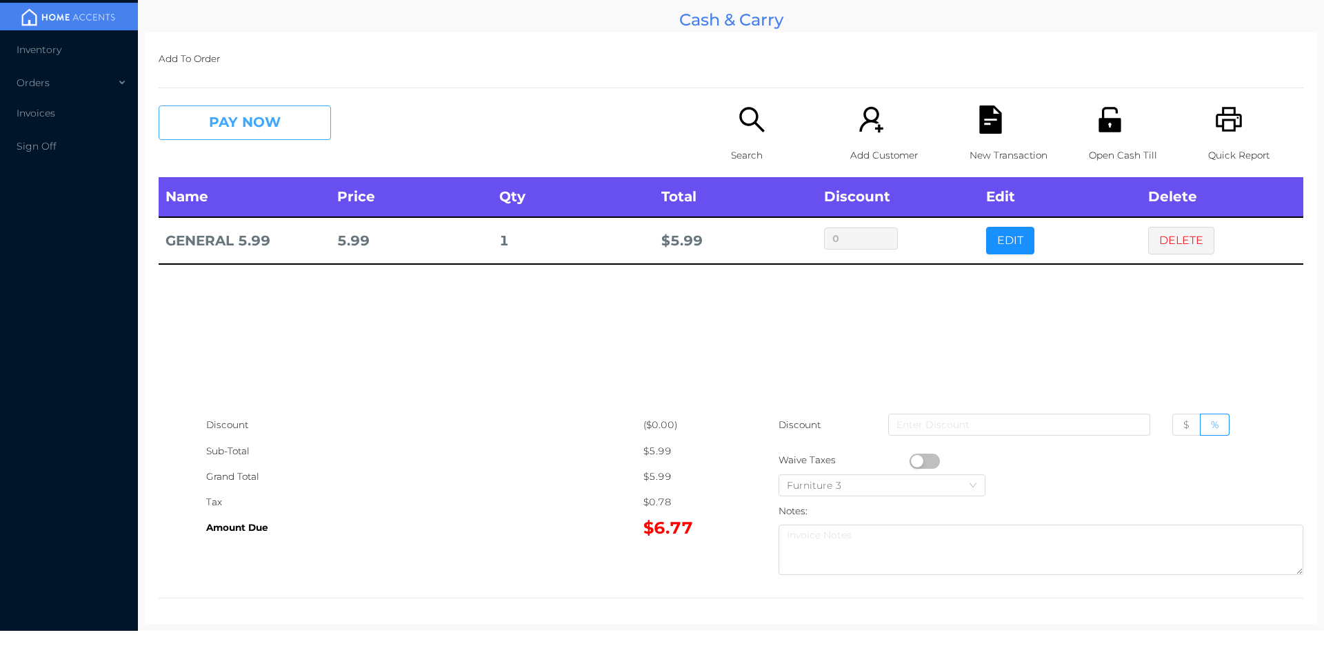
click at [294, 135] on button "PAY NOW" at bounding box center [245, 123] width 172 height 34
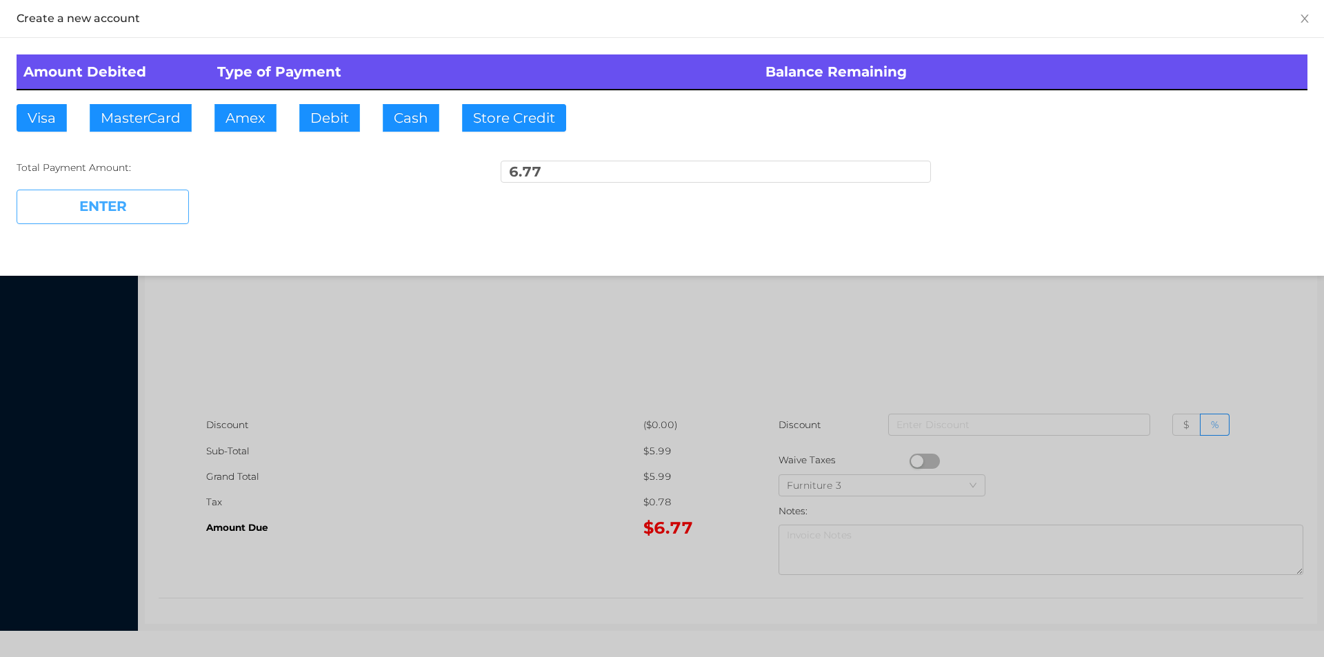
click at [159, 197] on button "ENTER" at bounding box center [103, 207] width 172 height 34
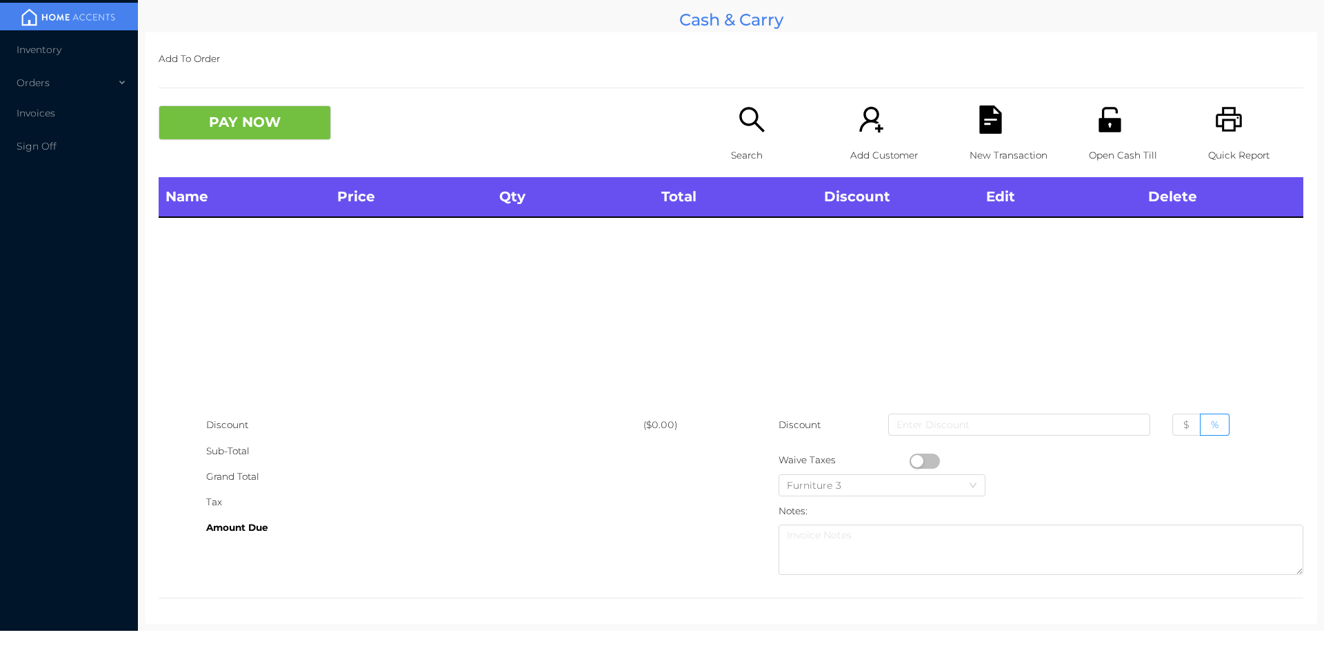
click at [740, 163] on p "Search" at bounding box center [778, 156] width 95 height 26
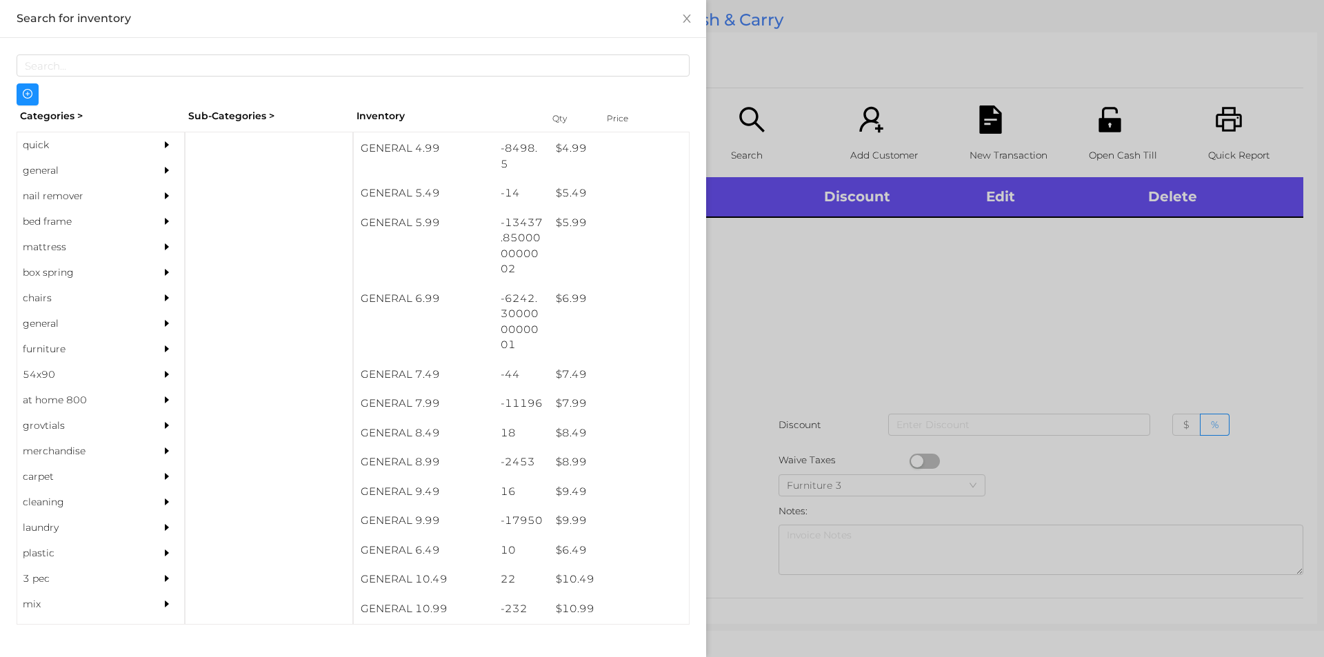
scroll to position [472, 0]
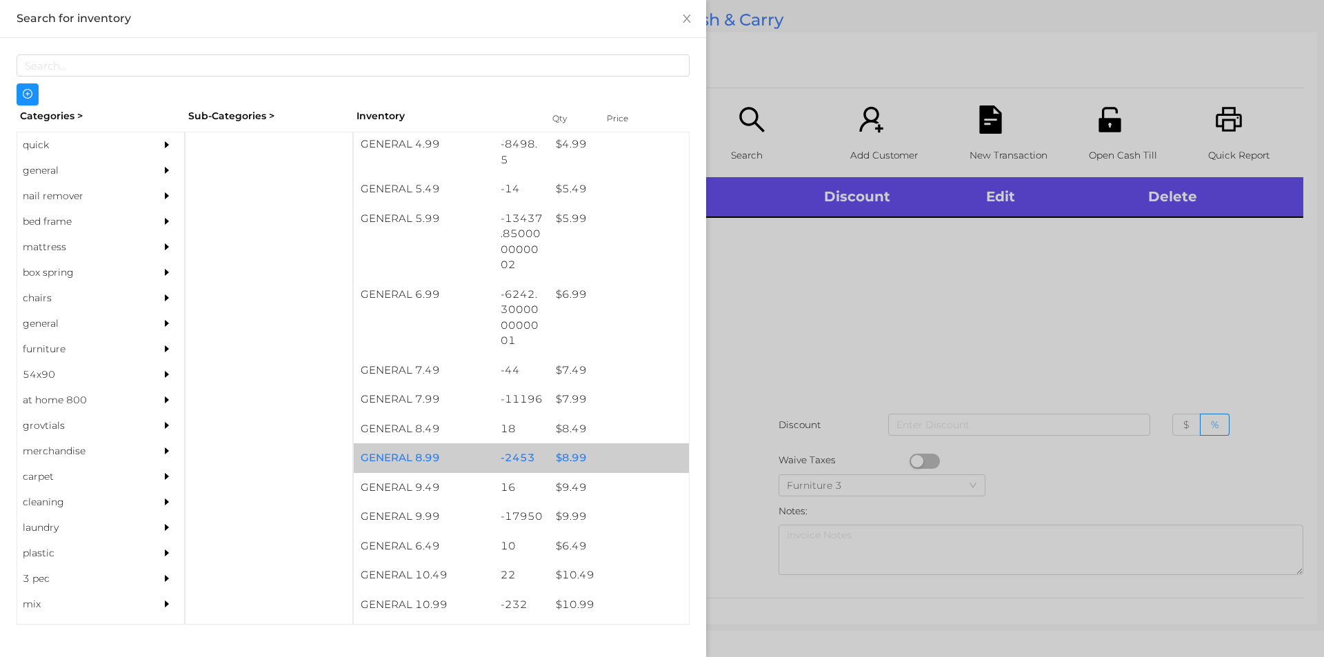
click at [567, 461] on div "$ 8.99" at bounding box center [619, 458] width 140 height 30
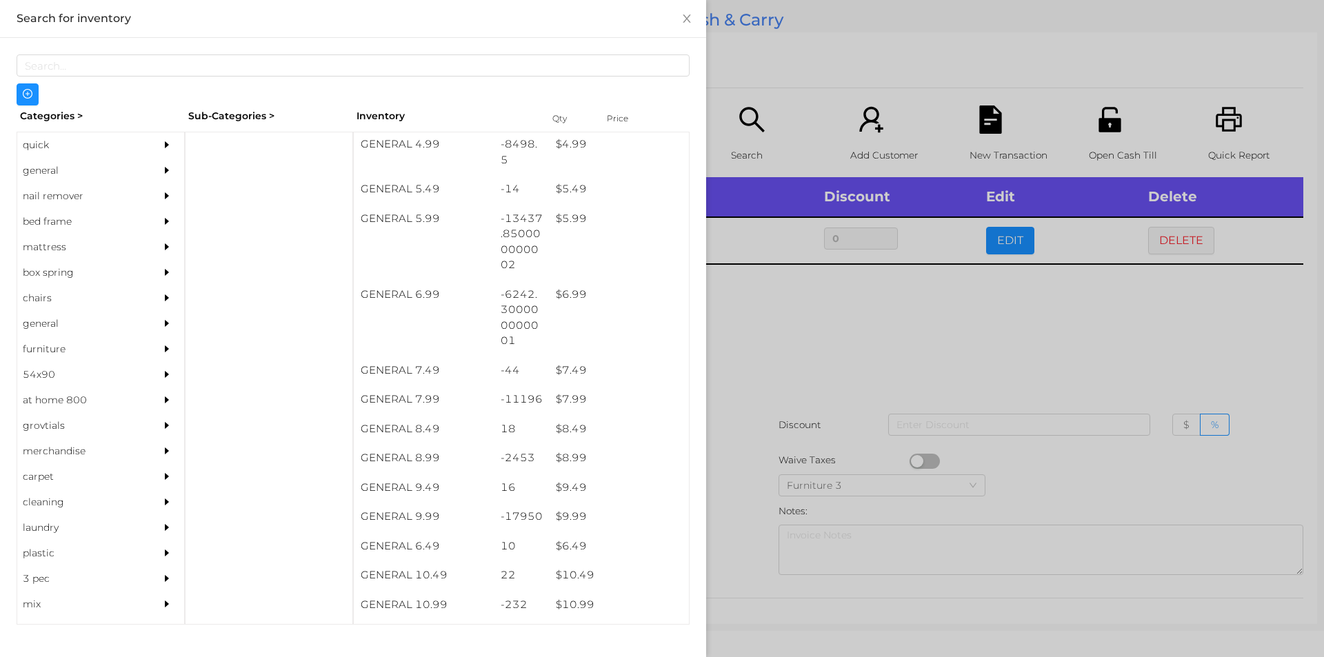
click at [734, 460] on div at bounding box center [662, 328] width 1324 height 657
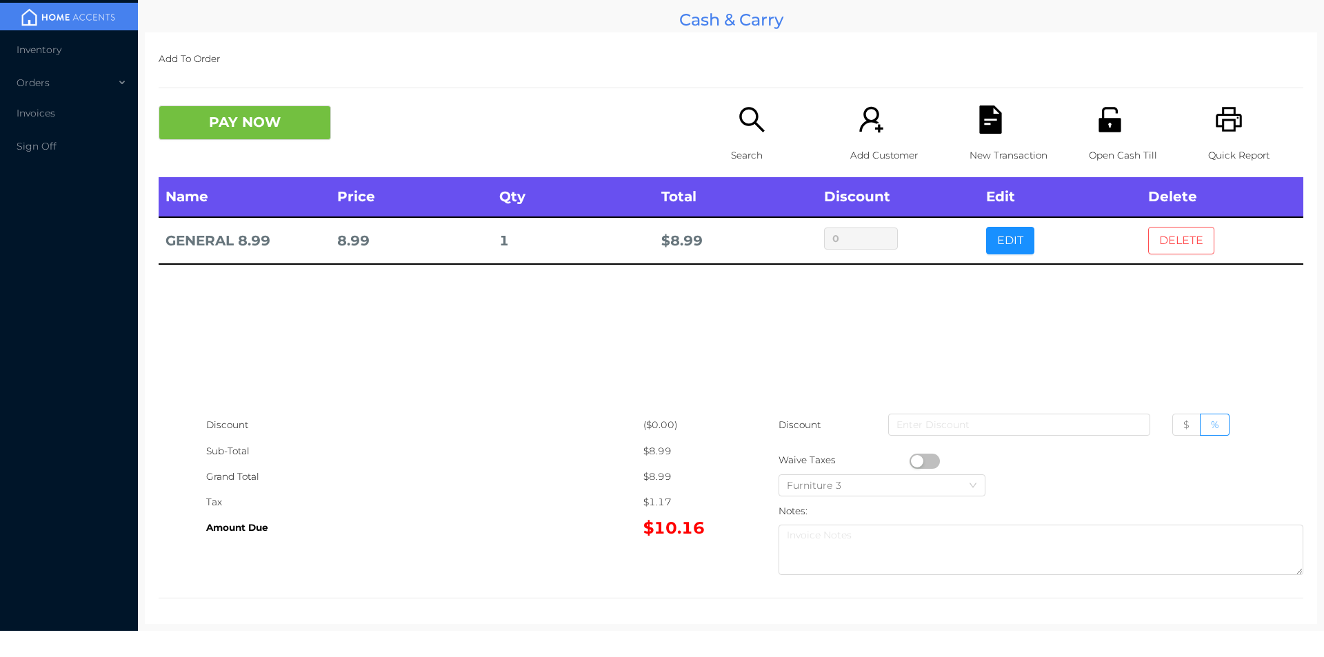
click at [1164, 238] on button "DELETE" at bounding box center [1181, 241] width 66 height 28
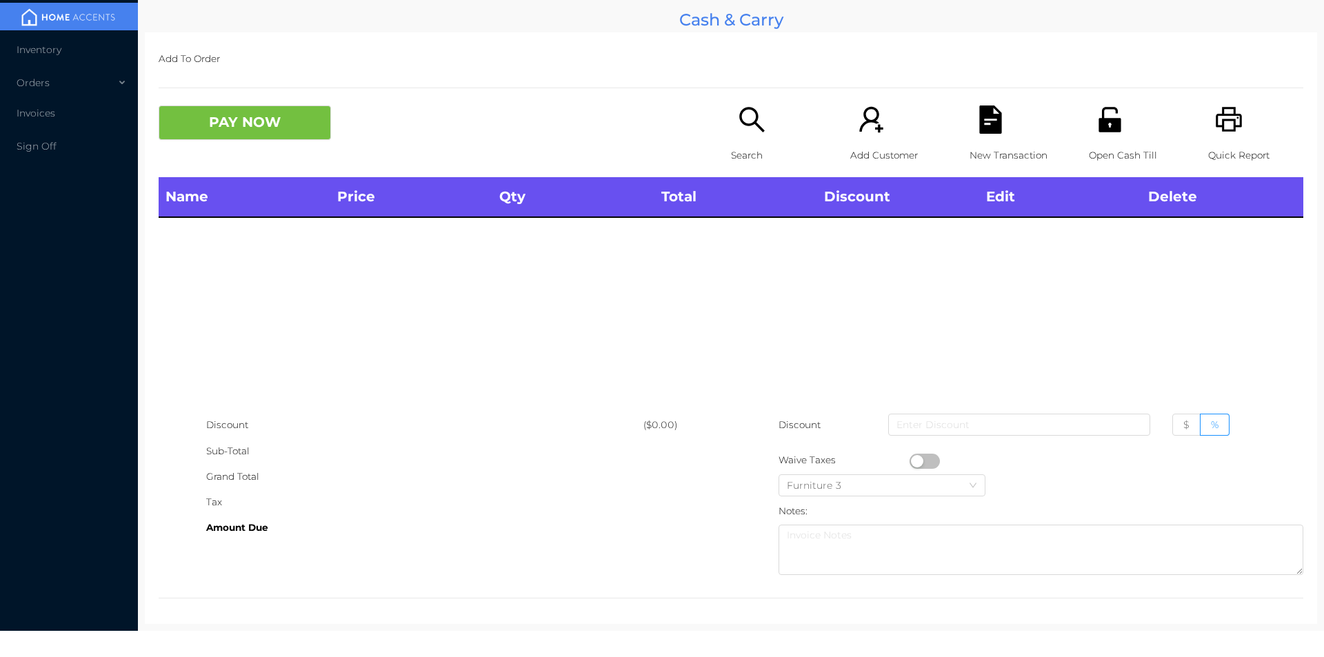
click at [1113, 140] on div "Open Cash Till" at bounding box center [1136, 142] width 95 height 72
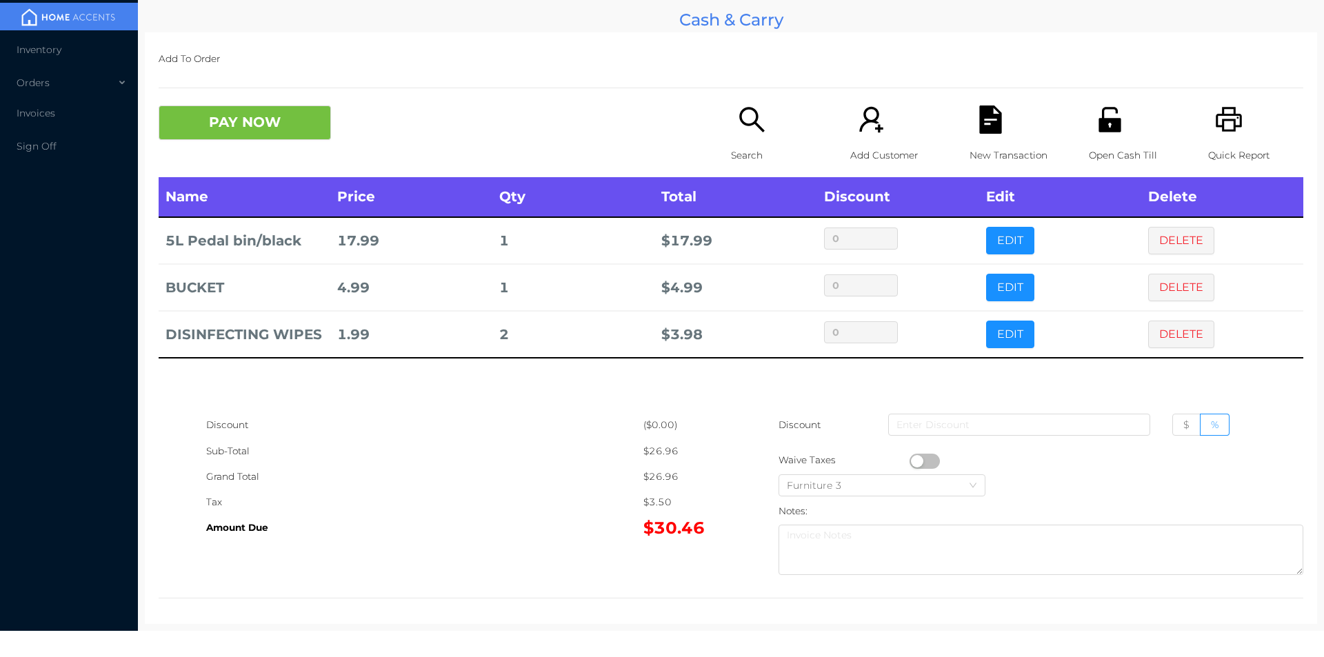
click at [1015, 345] on button "EDIT" at bounding box center [1010, 335] width 48 height 28
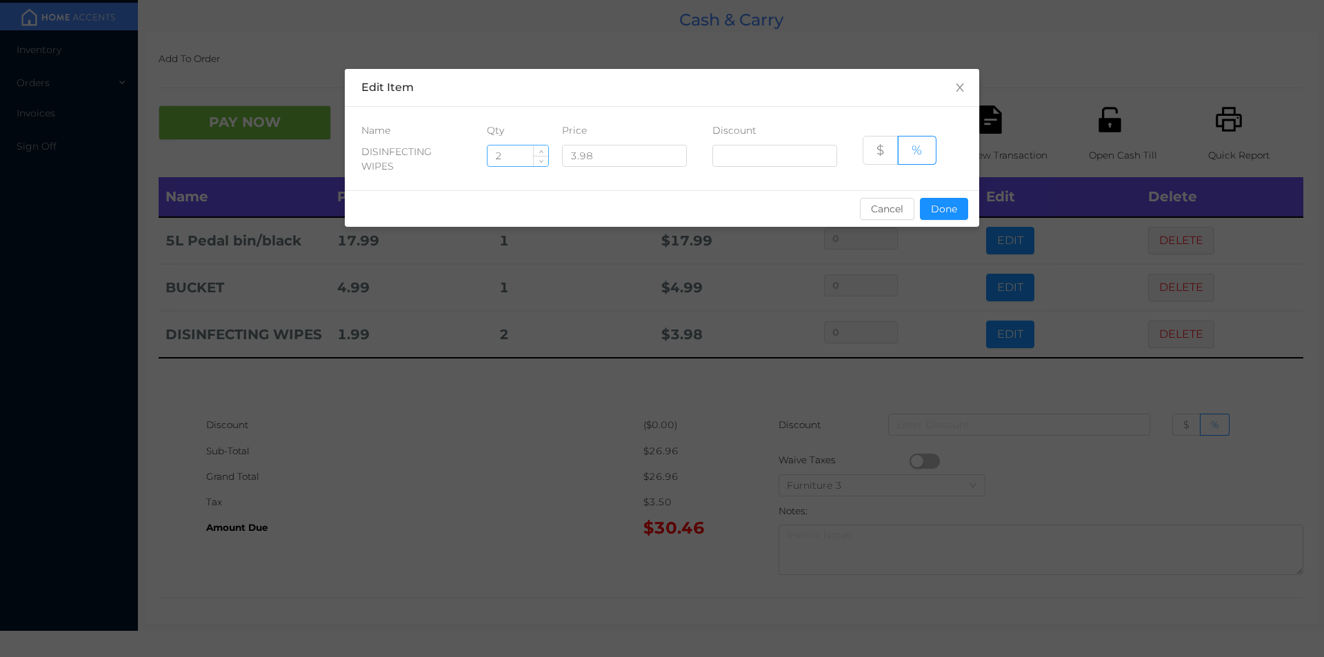
click at [514, 158] on input "2" at bounding box center [518, 155] width 61 height 21
type input "1"
click at [943, 215] on button "Done" at bounding box center [944, 209] width 48 height 22
type input "0%"
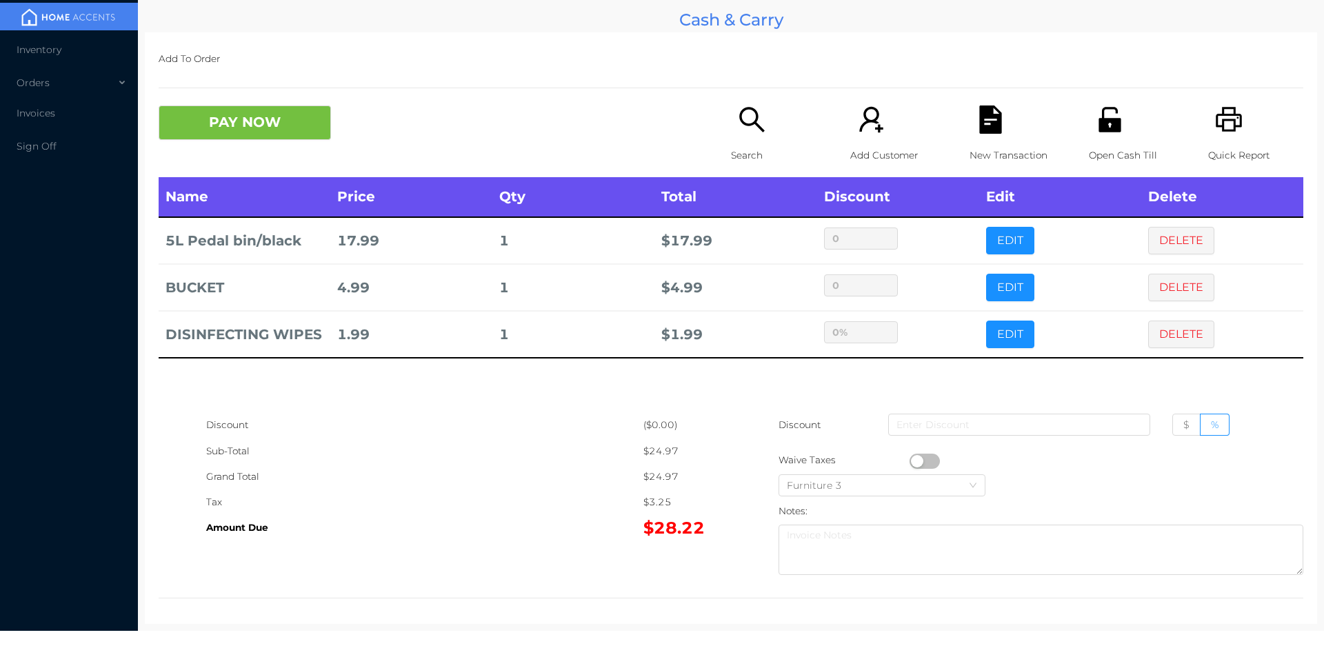
click at [935, 366] on div "Name Price Qty Total Discount Edit Delete 5L Pedal bin/black 17.99 1 $ 17.99 0 …" at bounding box center [731, 294] width 1145 height 235
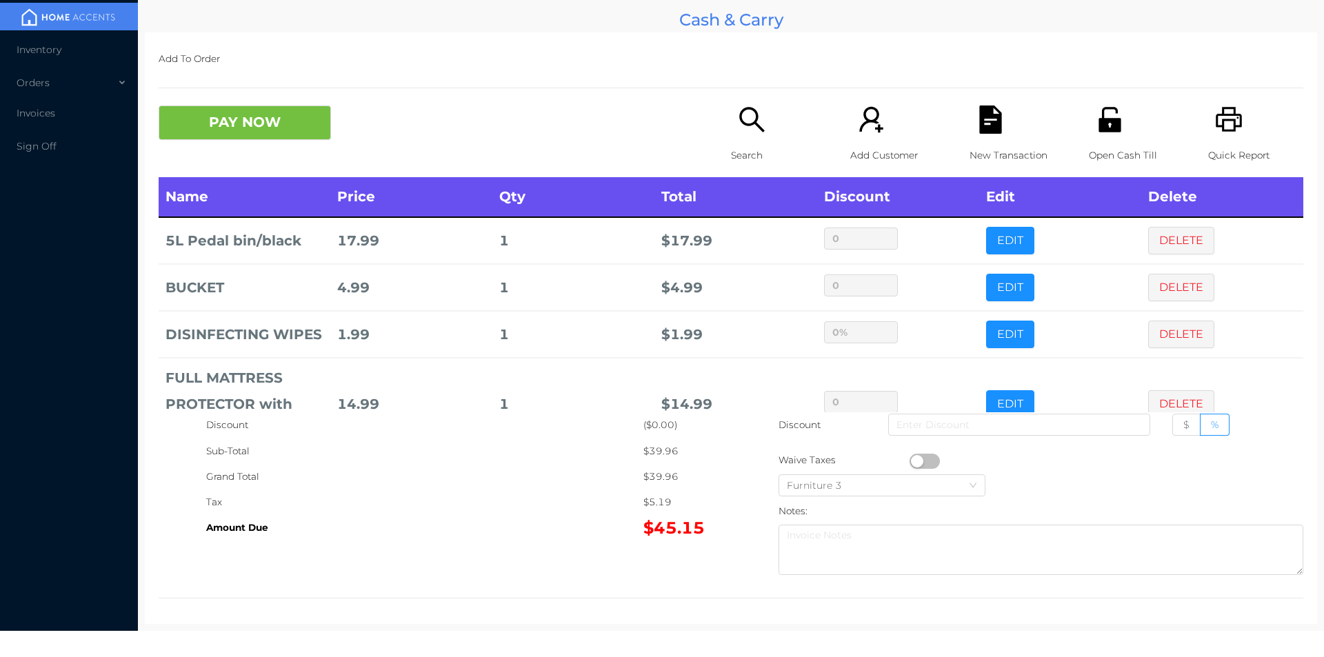
click at [983, 135] on div "New Transaction" at bounding box center [1017, 142] width 95 height 72
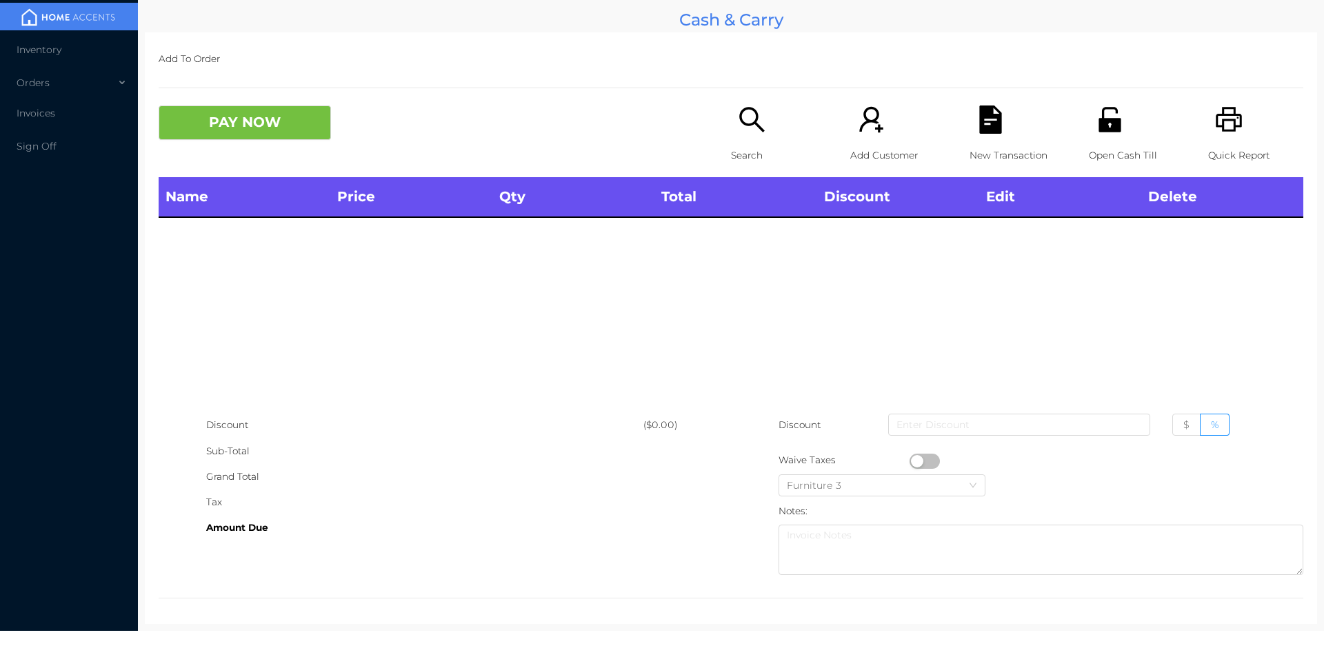
click at [750, 139] on div "Search" at bounding box center [778, 142] width 95 height 72
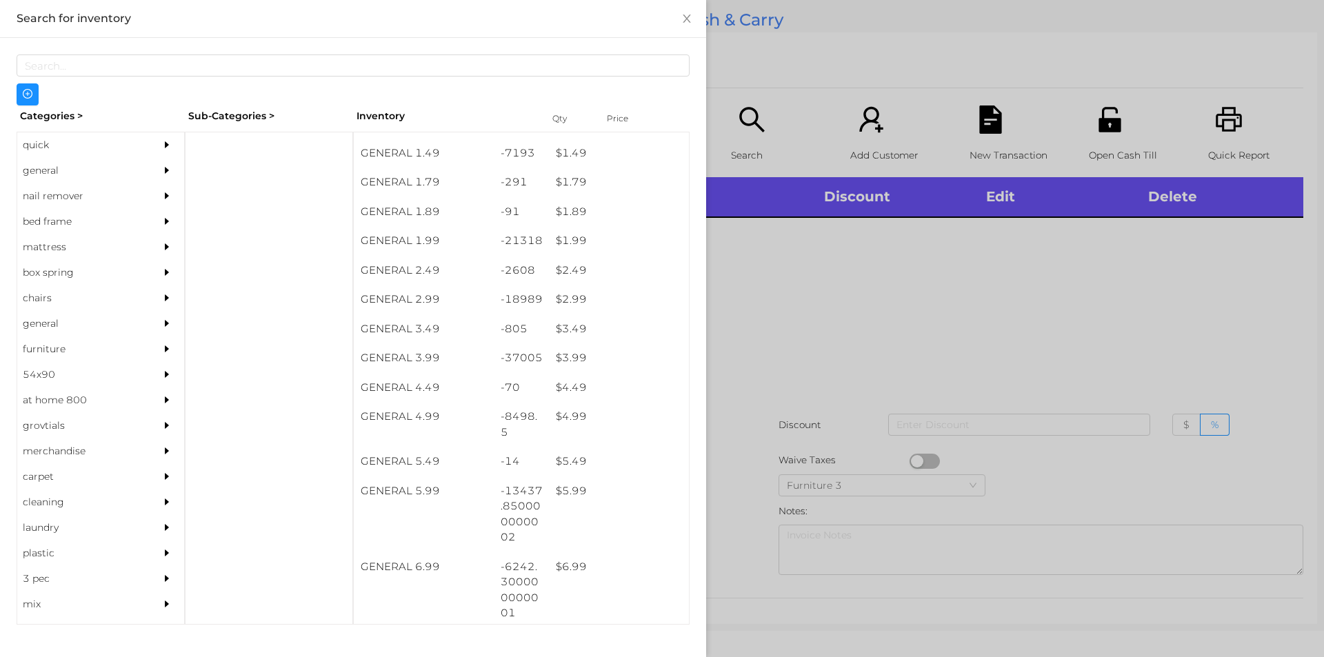
scroll to position [200, 0]
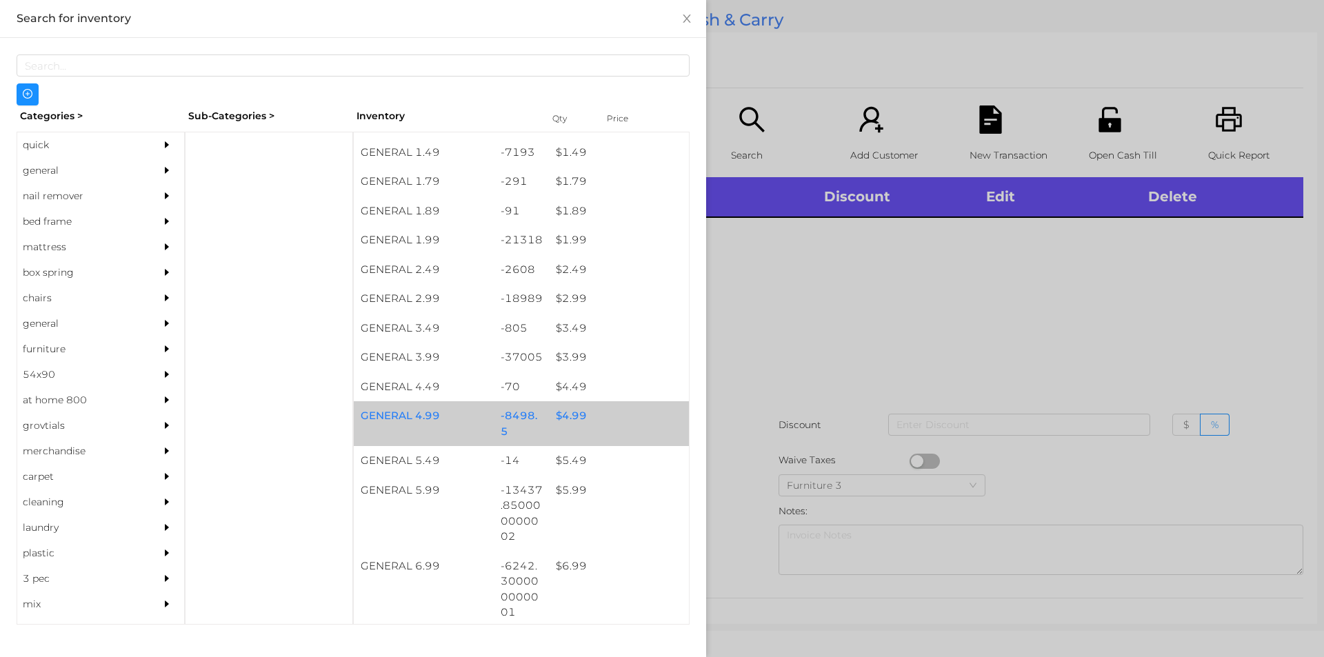
click at [567, 413] on div "$ 4.99" at bounding box center [619, 416] width 140 height 30
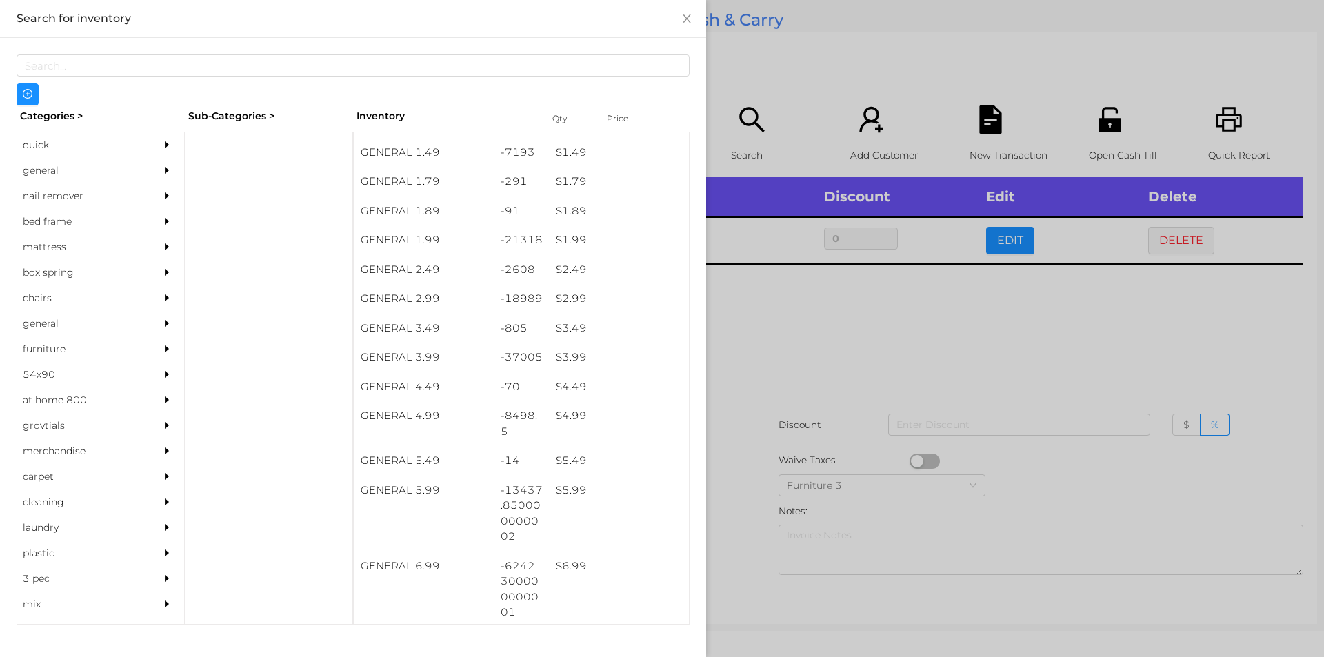
click at [770, 370] on div at bounding box center [662, 328] width 1324 height 657
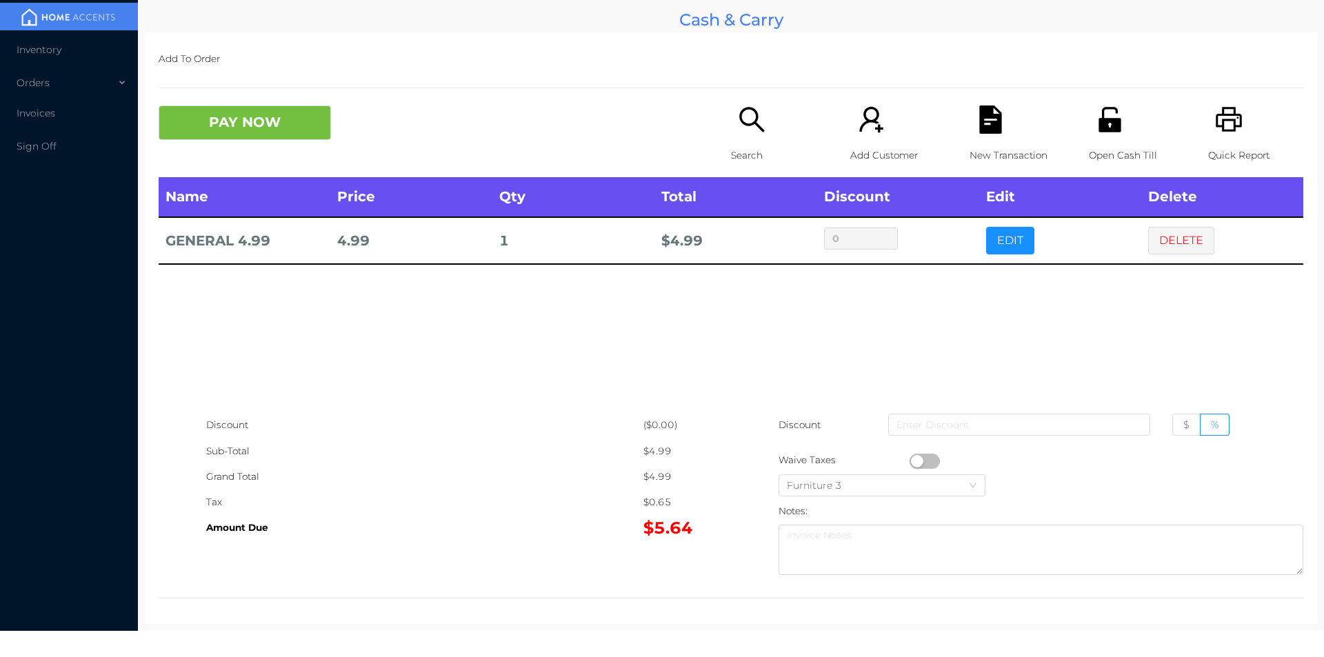
click at [1152, 215] on th "Delete" at bounding box center [1222, 197] width 162 height 40
click at [1150, 241] on button "DELETE" at bounding box center [1181, 241] width 66 height 28
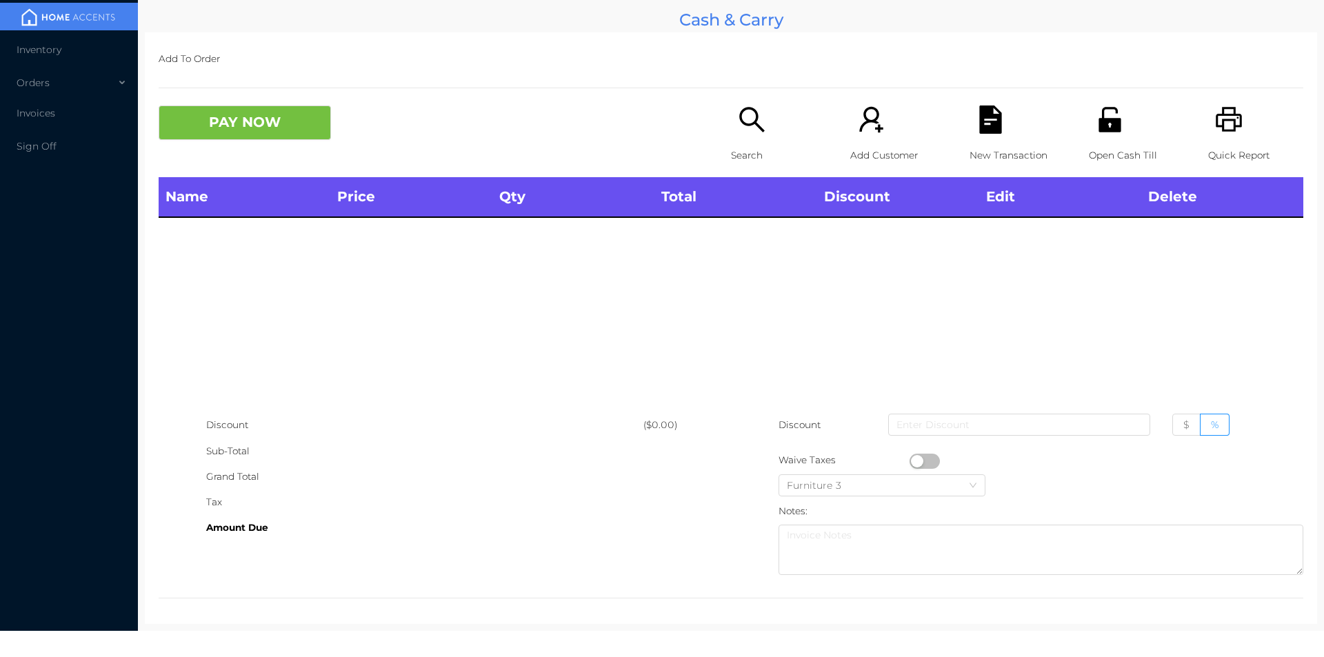
click at [1116, 122] on div "Open Cash Till" at bounding box center [1136, 142] width 95 height 72
click at [1232, 120] on icon "icon: printer" at bounding box center [1229, 119] width 26 height 25
click at [1103, 121] on icon "icon: unlock" at bounding box center [1109, 119] width 22 height 25
click at [1226, 137] on div "Quick Report" at bounding box center [1255, 142] width 95 height 72
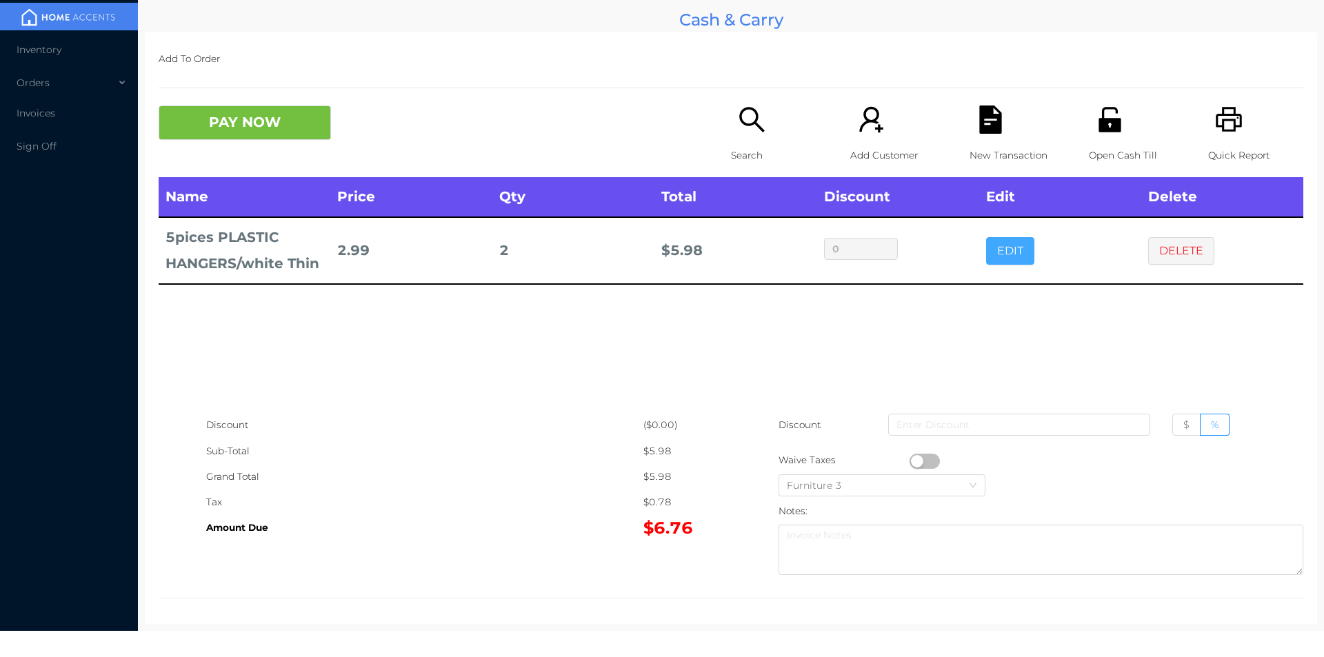
click at [1007, 248] on button "EDIT" at bounding box center [1010, 251] width 48 height 28
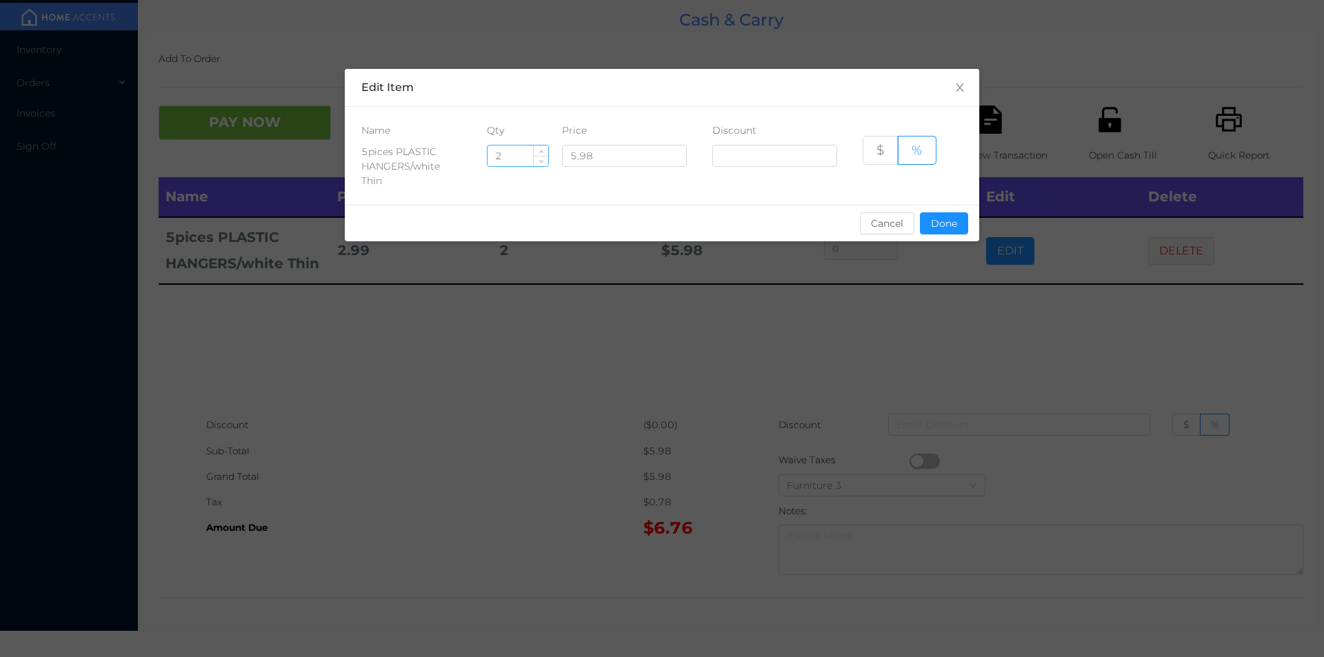
click at [517, 160] on input "2" at bounding box center [518, 155] width 61 height 21
type input "11"
click at [932, 223] on button "Done" at bounding box center [944, 223] width 48 height 22
type input "0%"
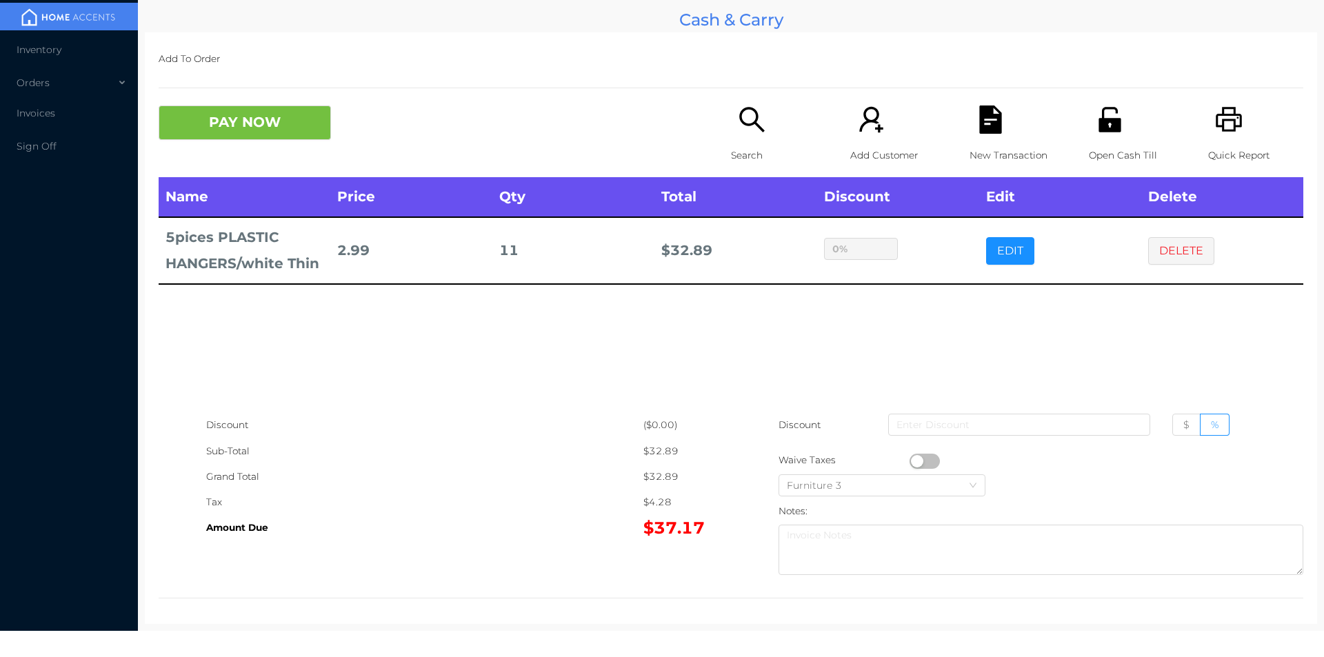
click at [900, 323] on div "sentinelStart Edit Item Name Qty Price Discount 5pices PLASTIC HANGERS/white Th…" at bounding box center [662, 328] width 1324 height 657
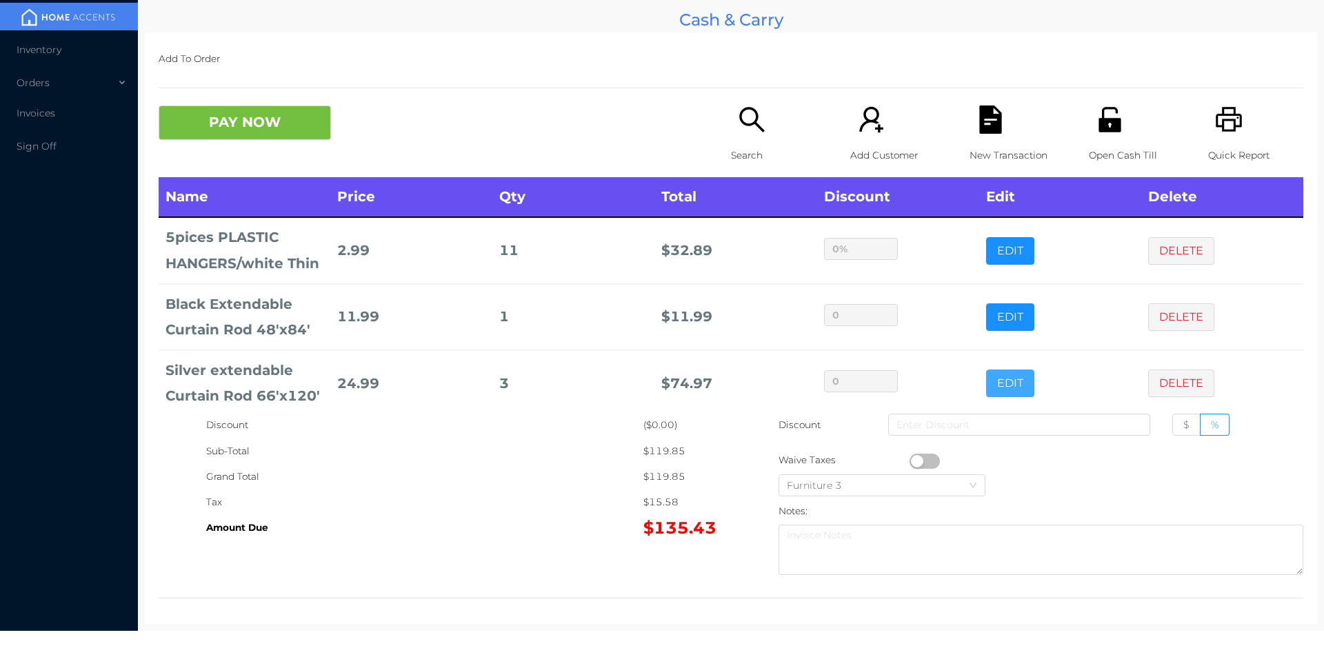
click at [1012, 383] on button "EDIT" at bounding box center [1010, 384] width 48 height 28
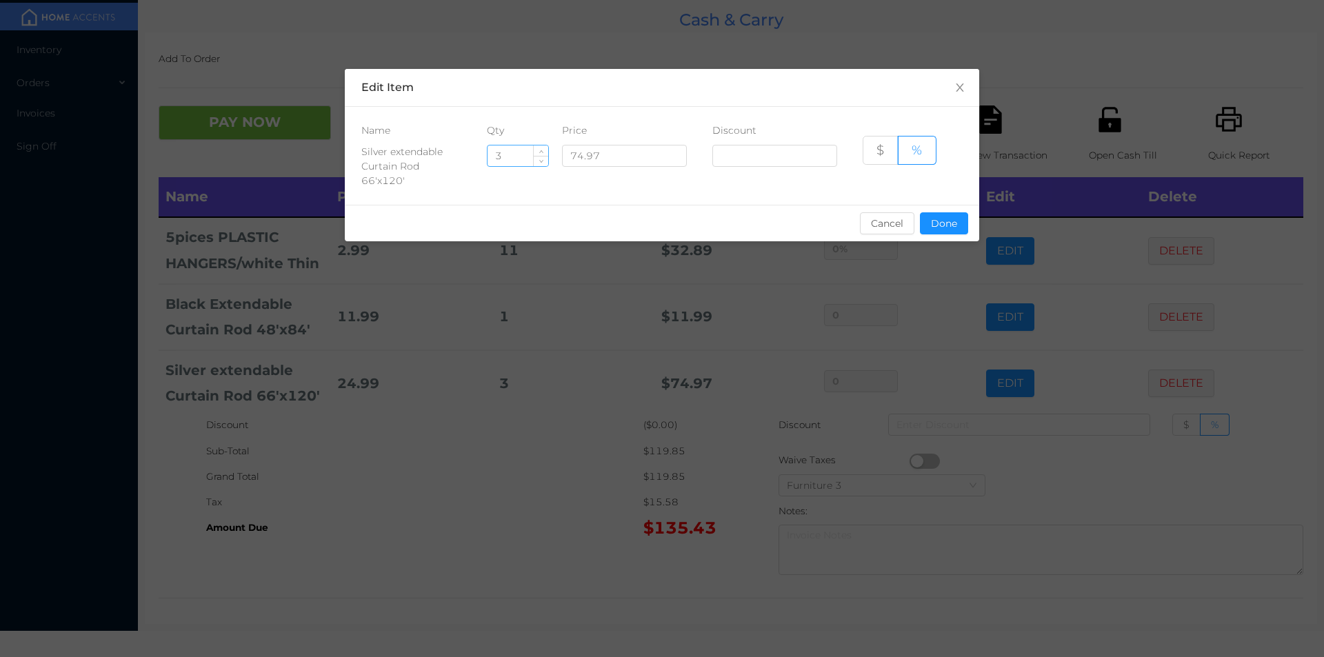
click at [513, 159] on input "3" at bounding box center [518, 155] width 61 height 21
type input "2"
click at [936, 230] on button "Done" at bounding box center [944, 223] width 48 height 22
type input "0%"
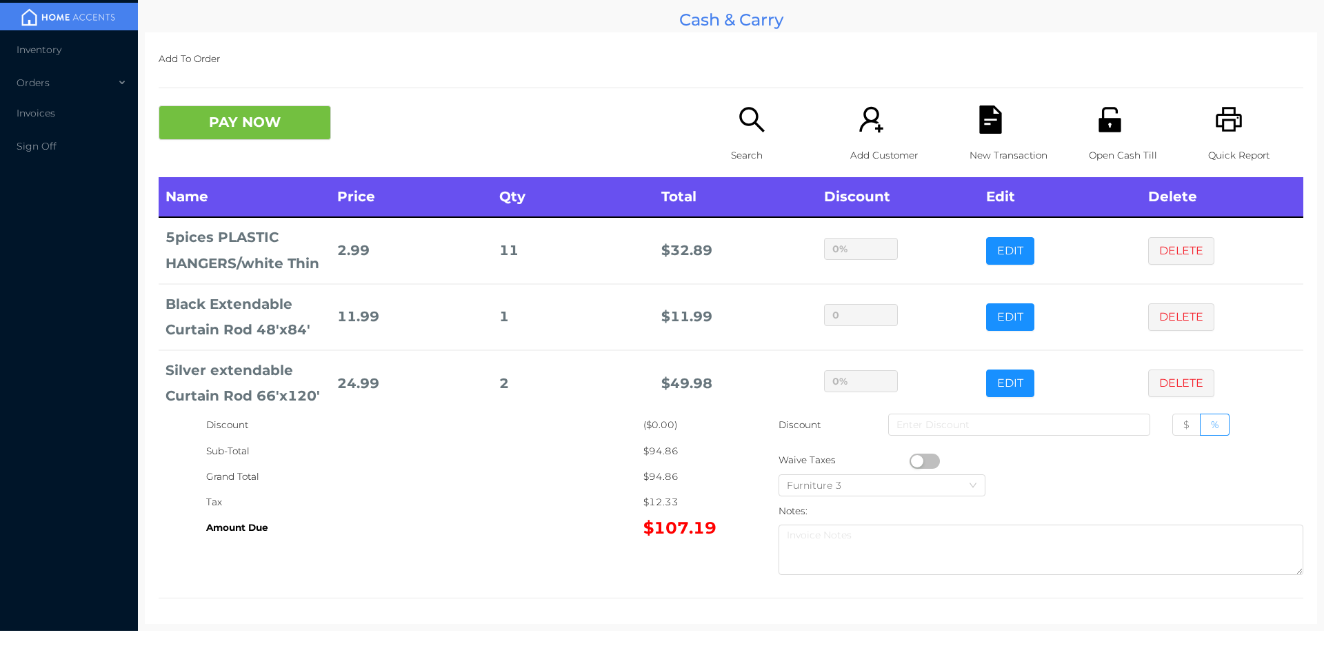
click at [503, 518] on div "Amount Due" at bounding box center [424, 528] width 437 height 26
click at [732, 312] on td "$ 11.99" at bounding box center [735, 317] width 162 height 66
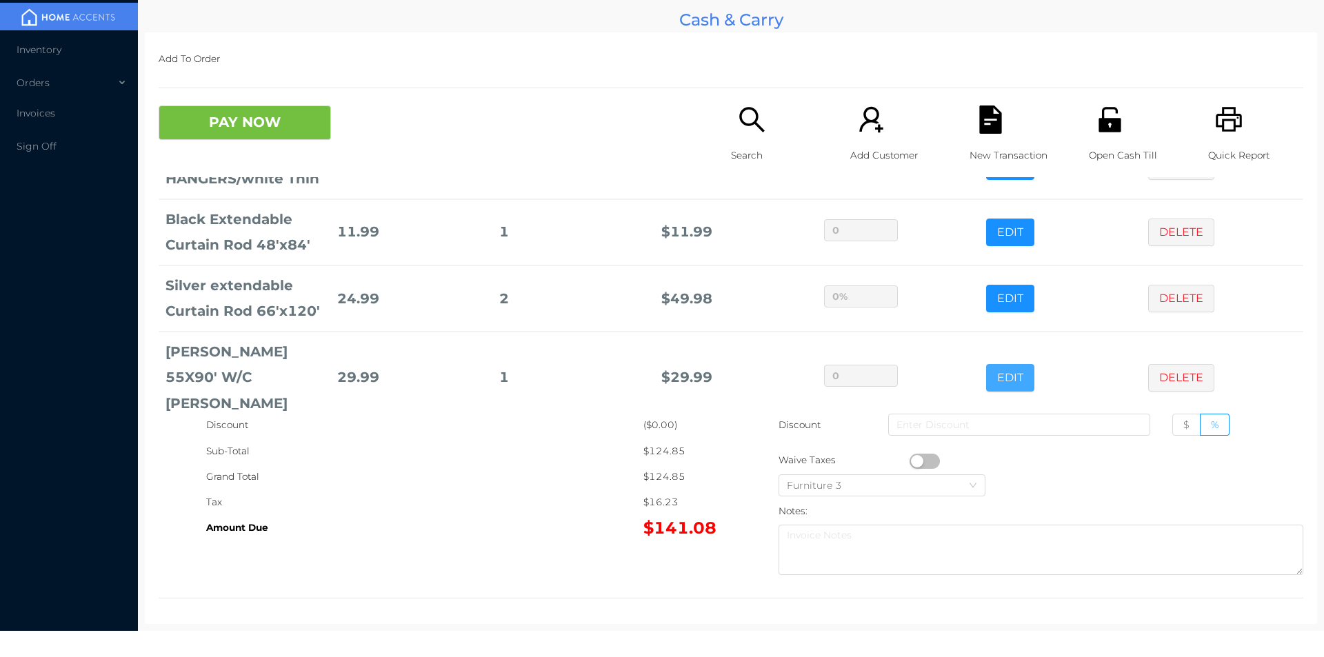
click at [1018, 365] on button "EDIT" at bounding box center [1010, 378] width 48 height 28
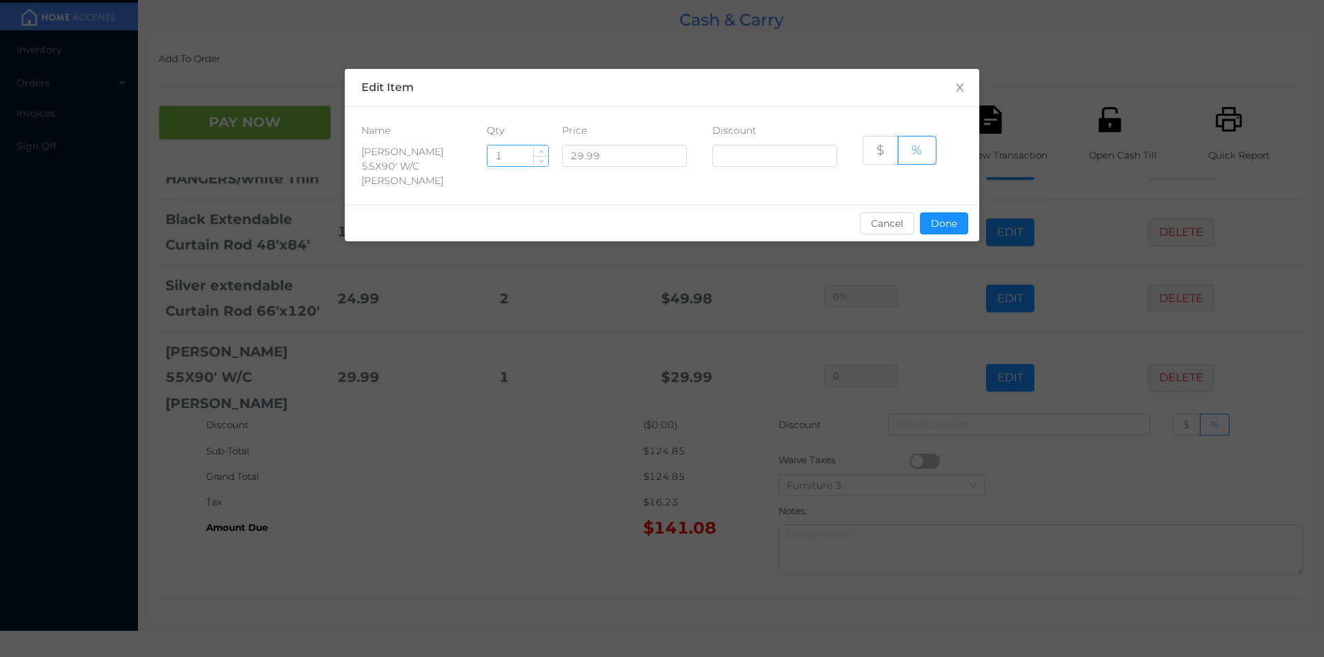
click at [520, 148] on input "1" at bounding box center [518, 155] width 61 height 21
type input "4"
click at [940, 212] on button "Done" at bounding box center [944, 223] width 48 height 22
type input "0%"
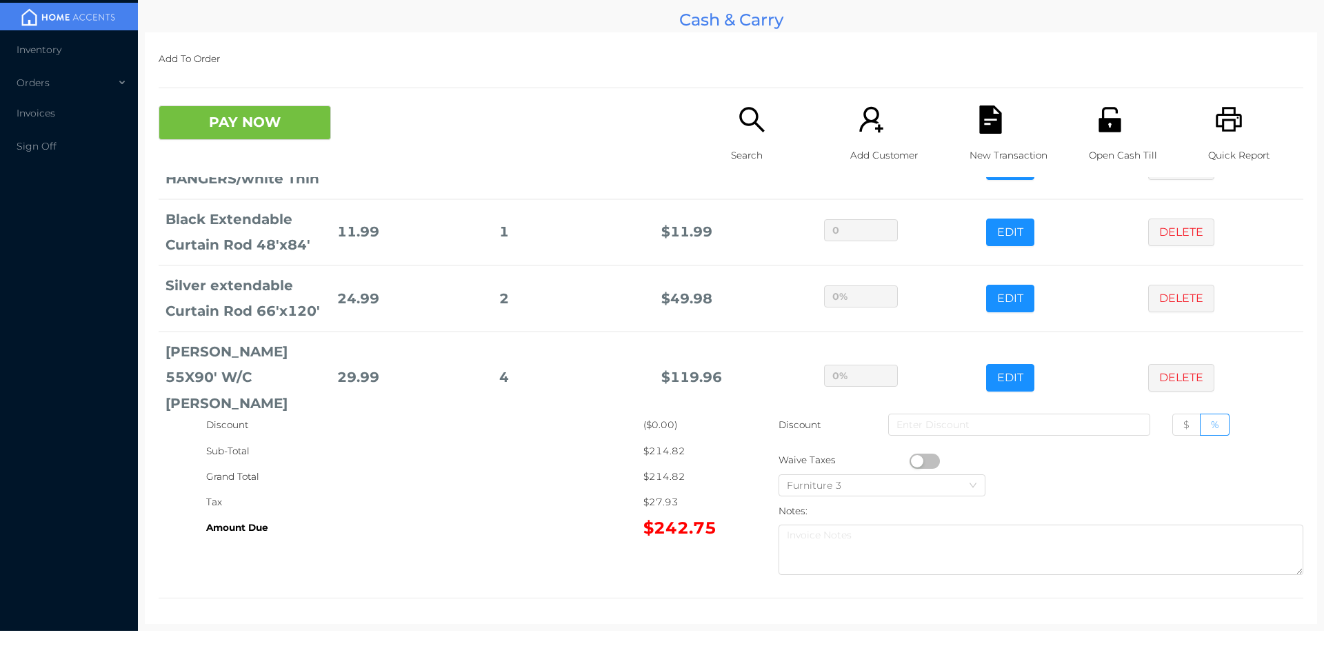
click at [524, 464] on div "Grand Total" at bounding box center [424, 477] width 437 height 26
click at [283, 120] on button "PAY NOW" at bounding box center [245, 123] width 172 height 34
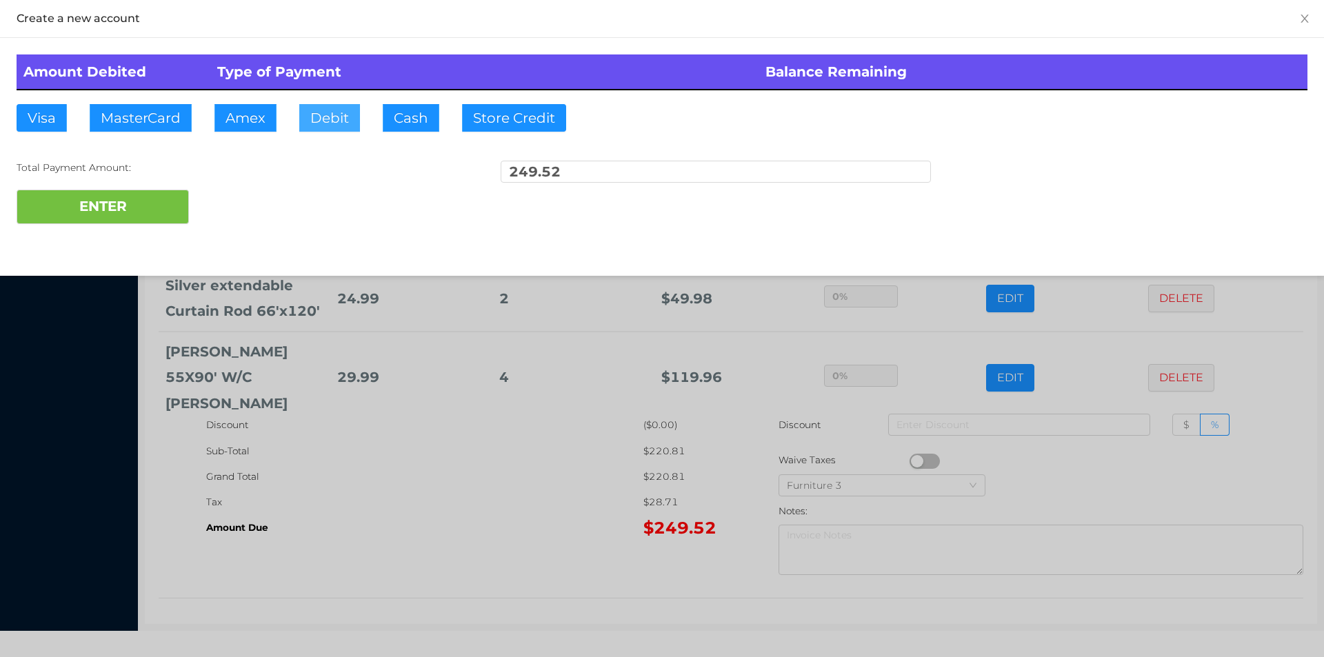
click at [334, 118] on button "Debit" at bounding box center [329, 118] width 61 height 28
click at [130, 208] on button "ENTER" at bounding box center [103, 207] width 172 height 34
type input "0"
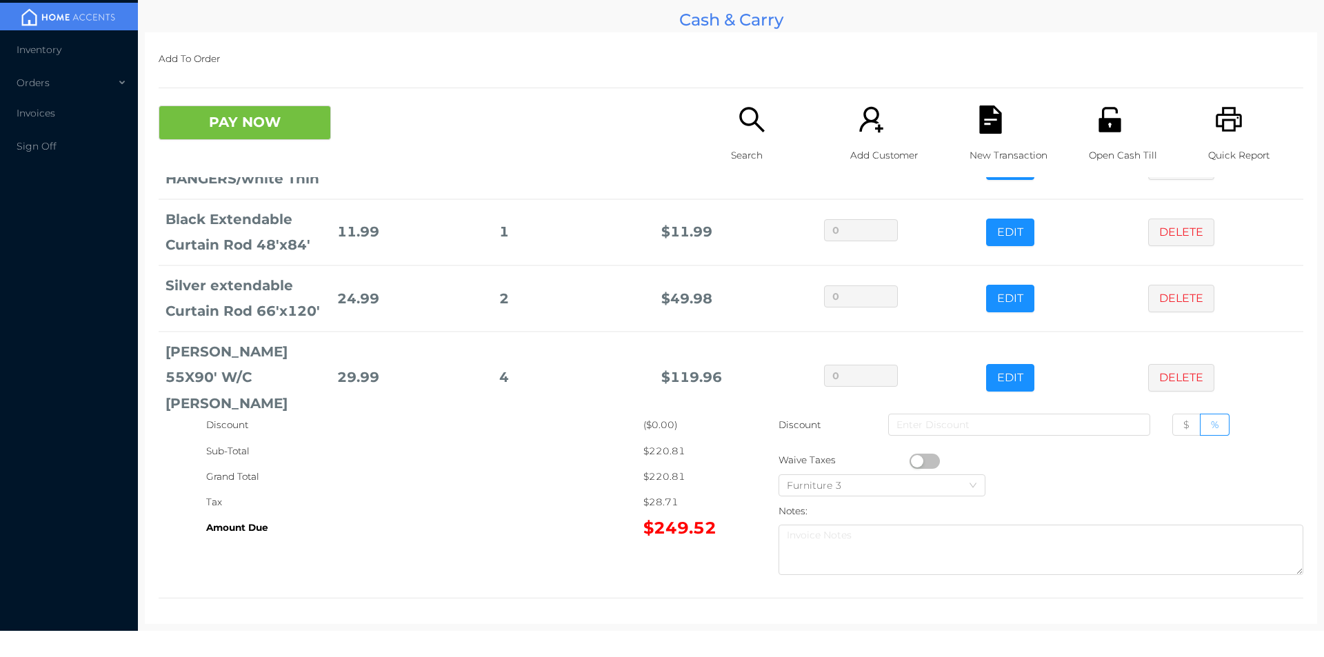
scroll to position [0, 0]
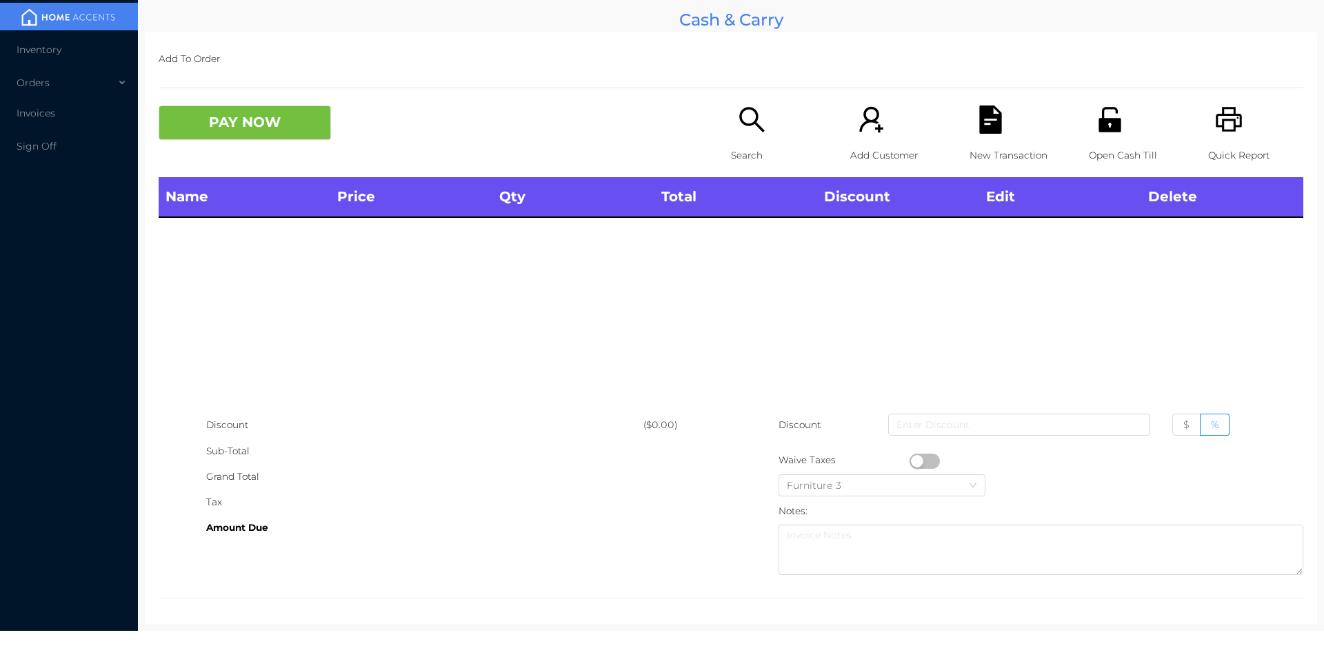
click at [737, 137] on div "Search" at bounding box center [778, 142] width 95 height 72
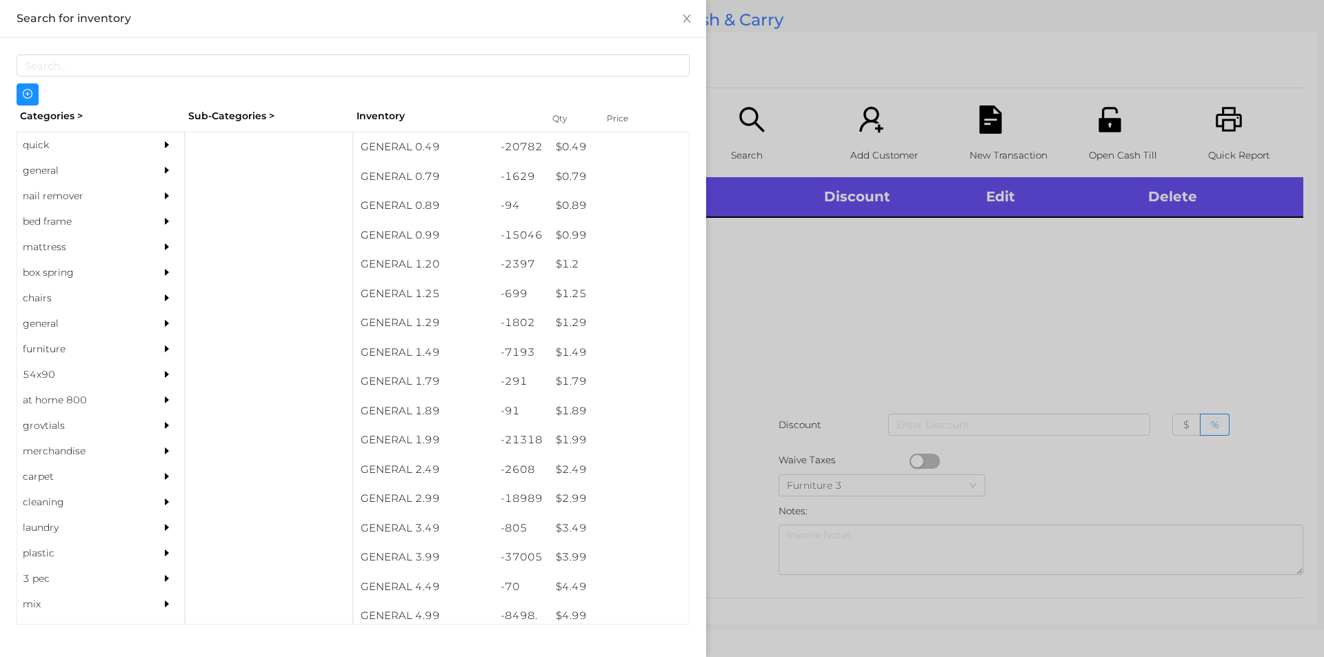
click at [50, 168] on div "general" at bounding box center [80, 171] width 126 height 26
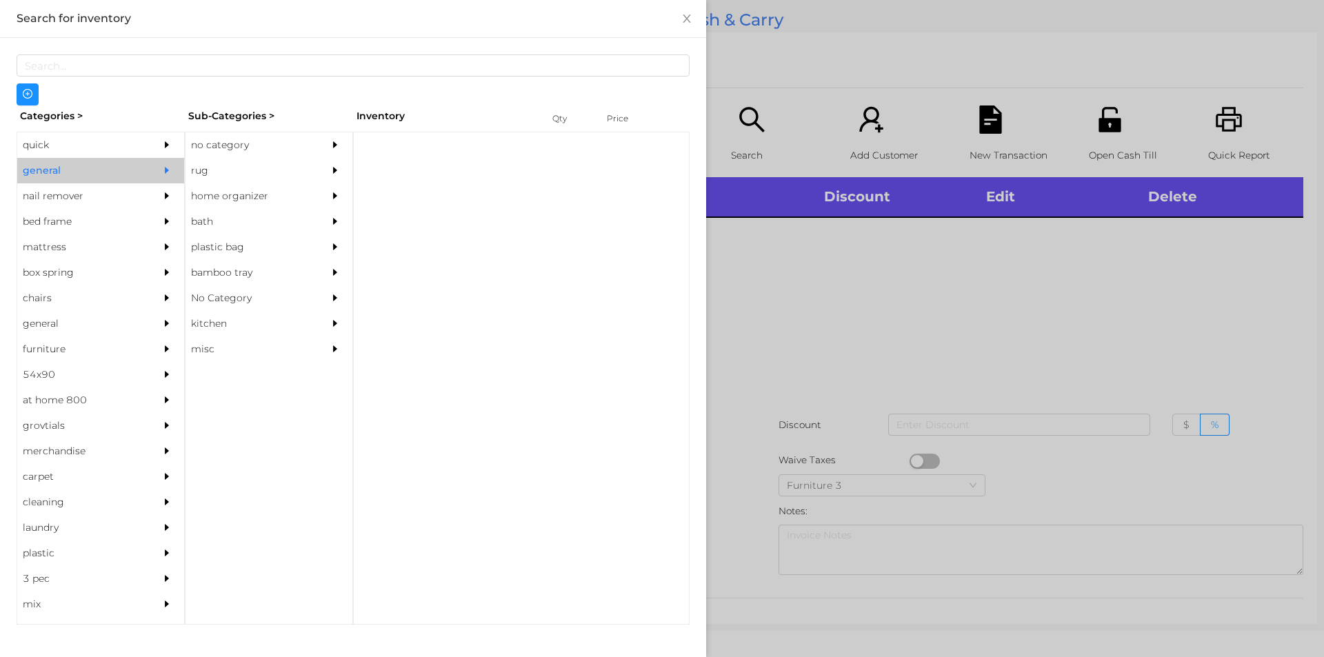
click at [214, 144] on div "no category" at bounding box center [248, 145] width 126 height 26
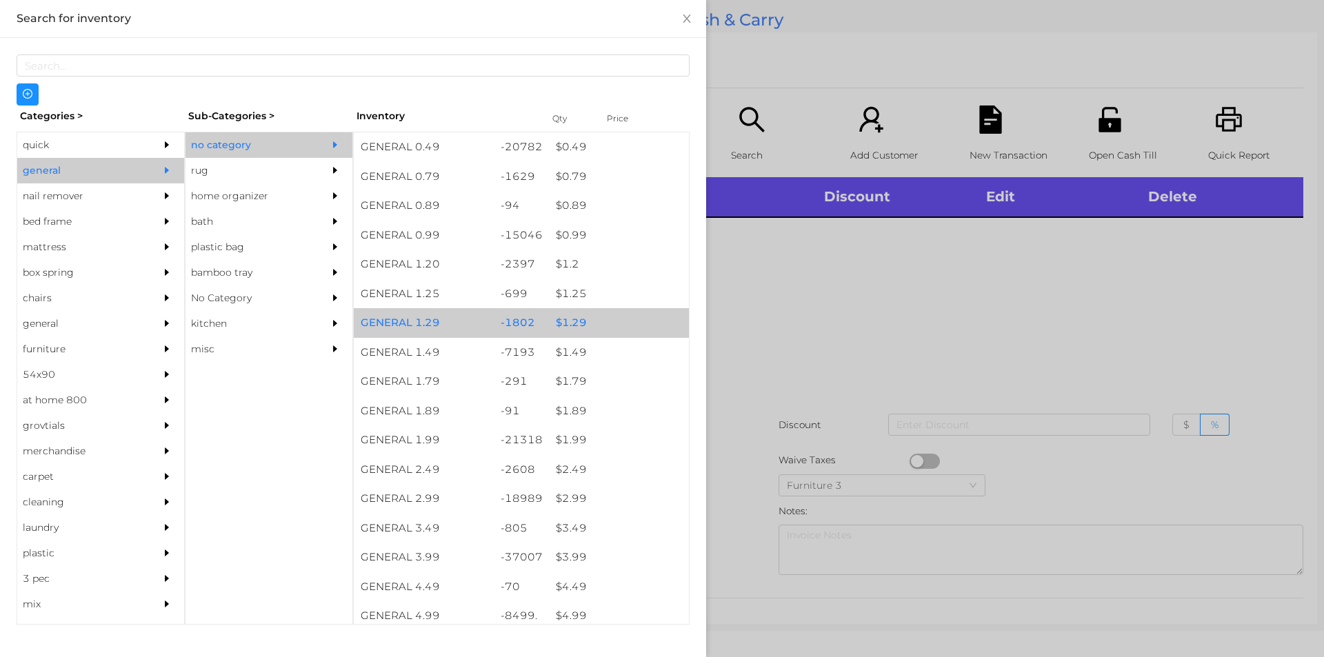
click at [566, 320] on div "$ 1.29" at bounding box center [619, 323] width 140 height 30
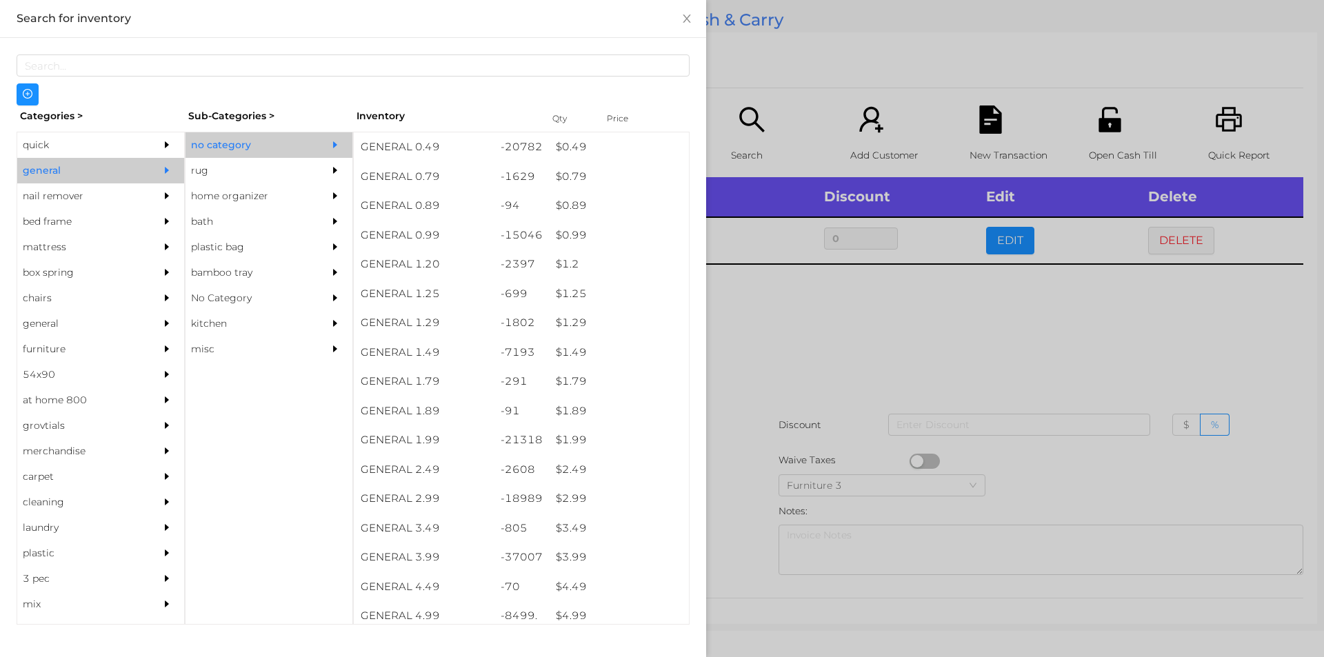
click at [756, 323] on div at bounding box center [662, 328] width 1324 height 657
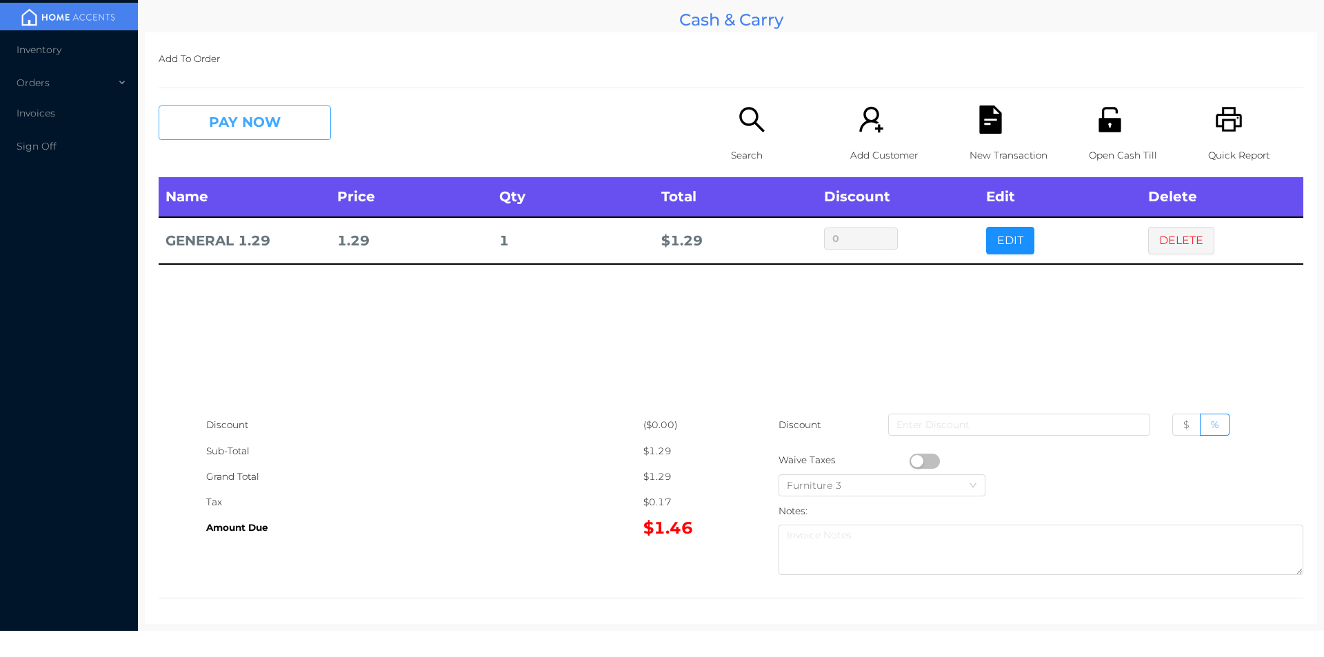
click at [229, 122] on button "PAY NOW" at bounding box center [245, 123] width 172 height 34
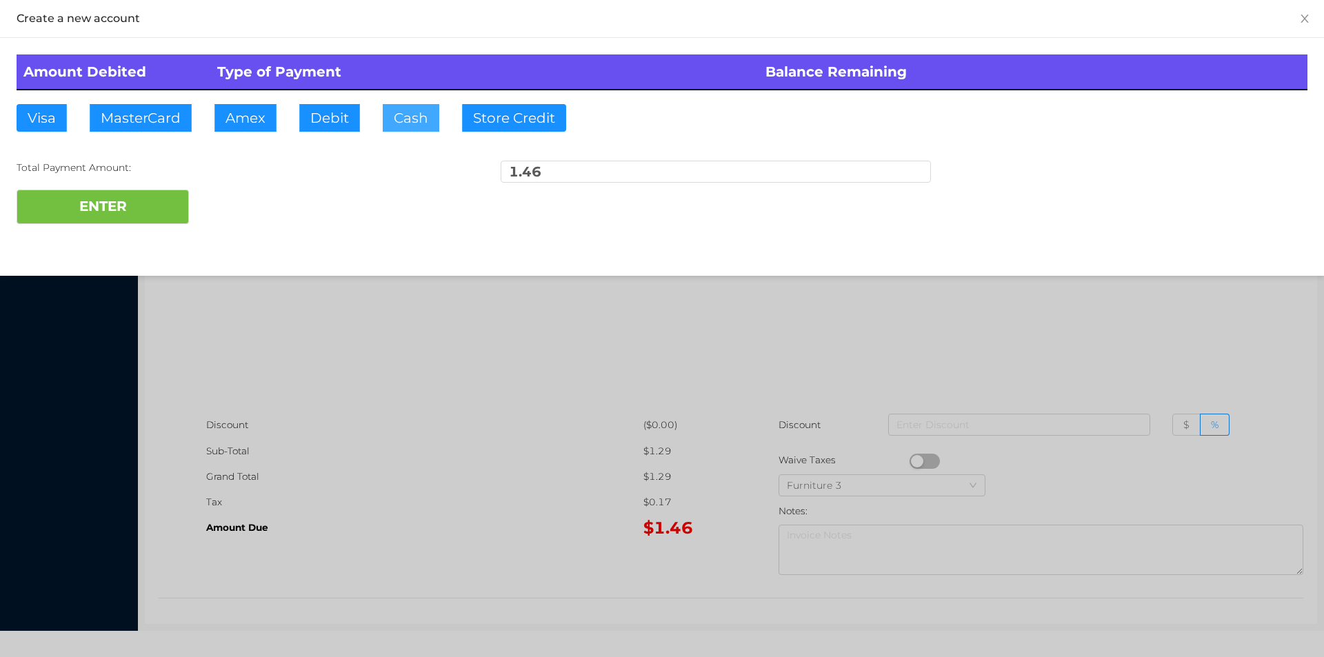
click at [418, 121] on button "Cash" at bounding box center [411, 118] width 57 height 28
click at [99, 215] on button "ENTER" at bounding box center [103, 207] width 172 height 34
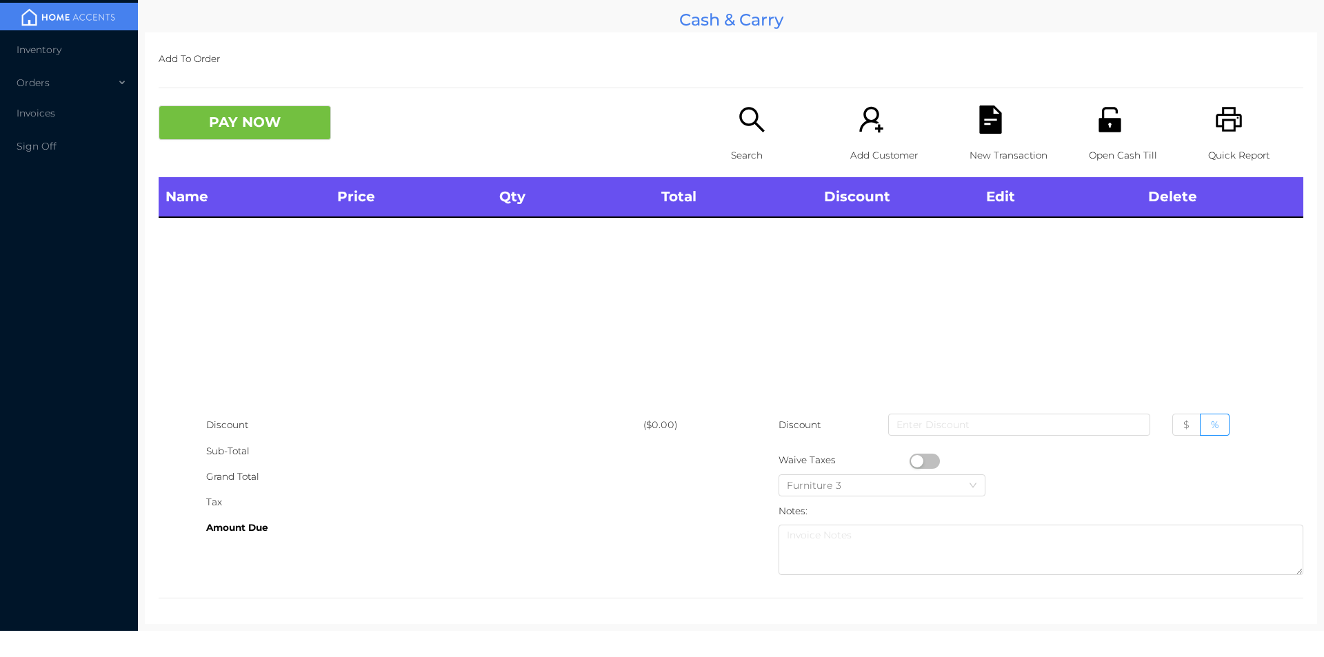
click at [1108, 128] on icon "icon: unlock" at bounding box center [1109, 119] width 22 height 25
click at [1246, 145] on p "Quick Report" at bounding box center [1255, 156] width 95 height 26
